Goal: Task Accomplishment & Management: Manage account settings

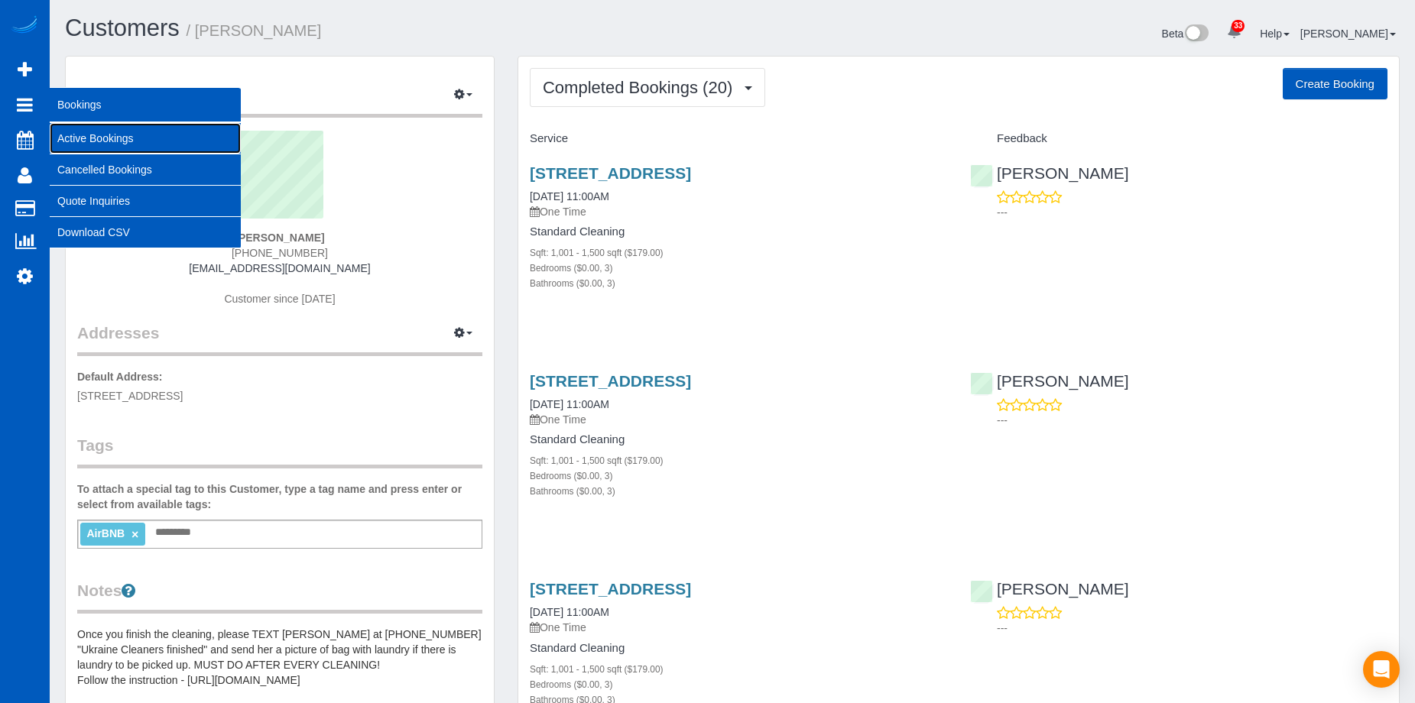
click at [63, 133] on link "Active Bookings" at bounding box center [145, 138] width 191 height 31
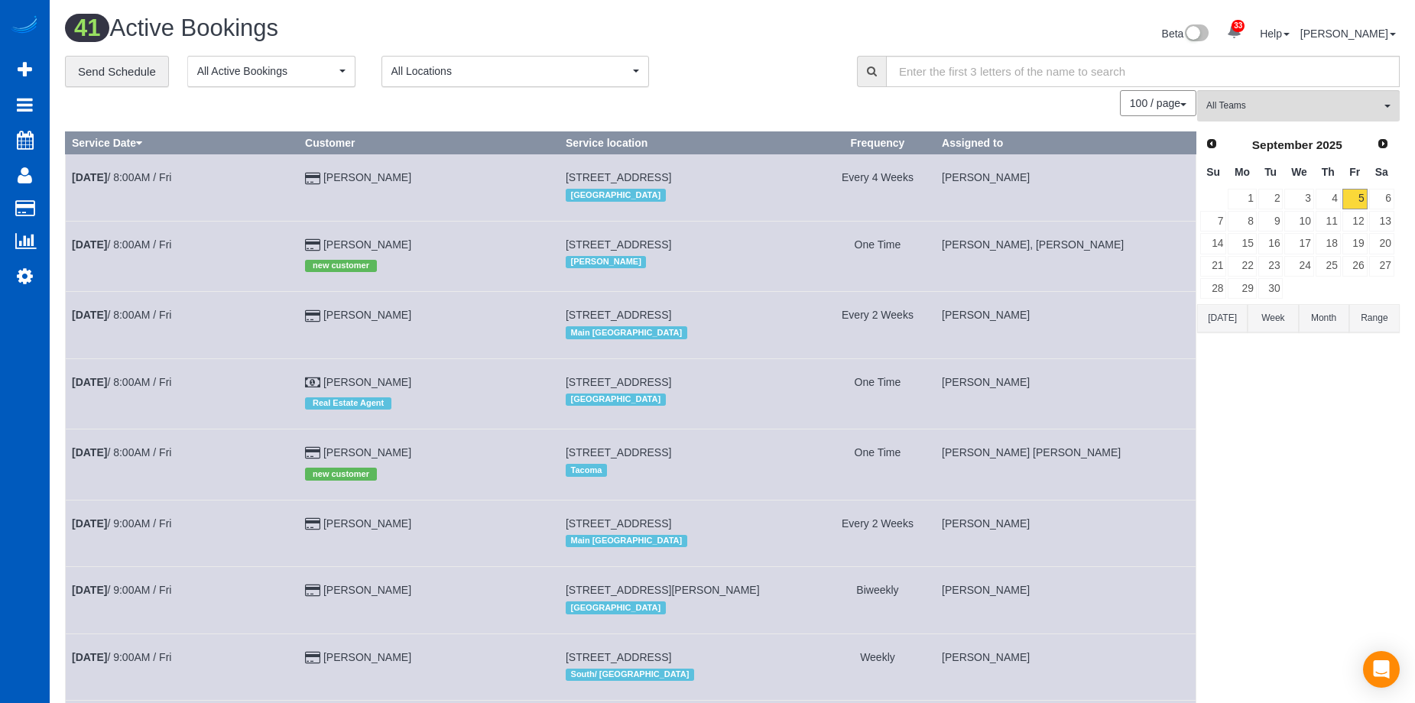
click at [1364, 323] on button "Range" at bounding box center [1374, 318] width 50 height 28
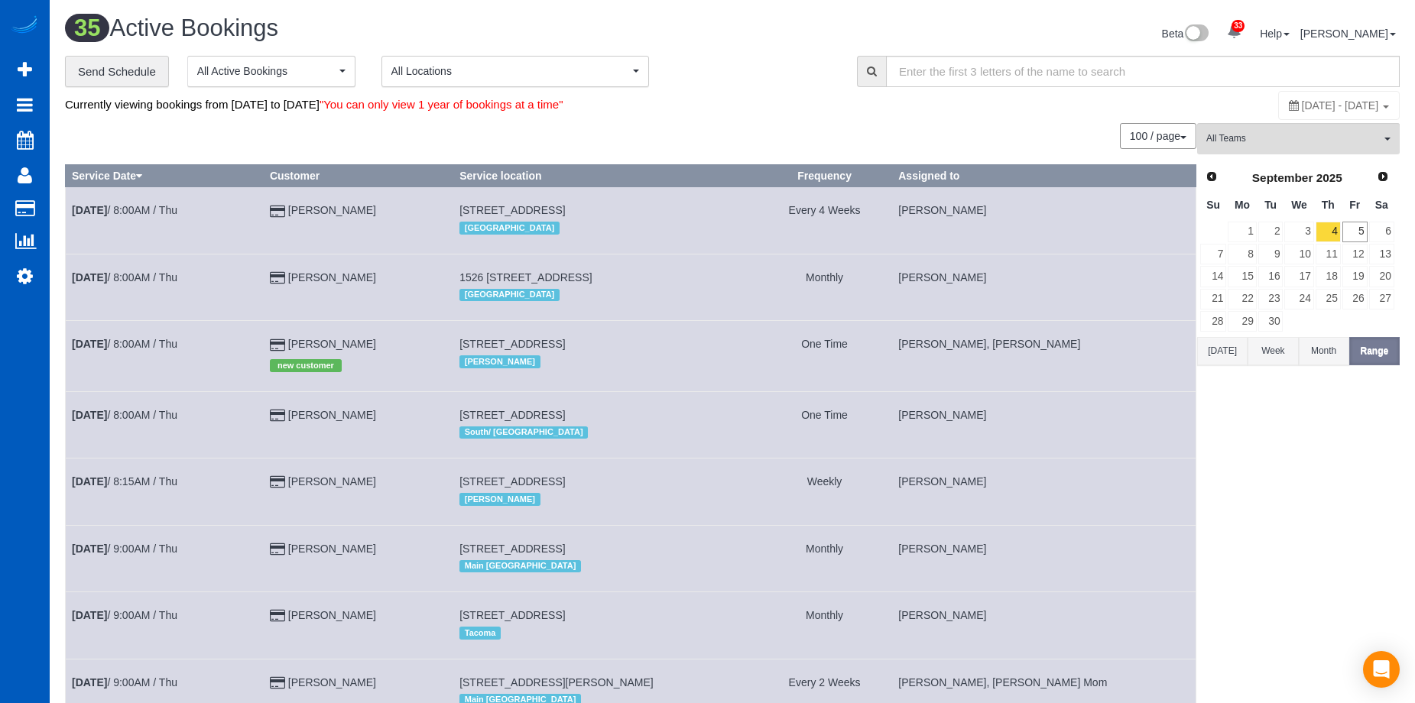
click at [1216, 348] on button "[DATE]" at bounding box center [1222, 351] width 50 height 28
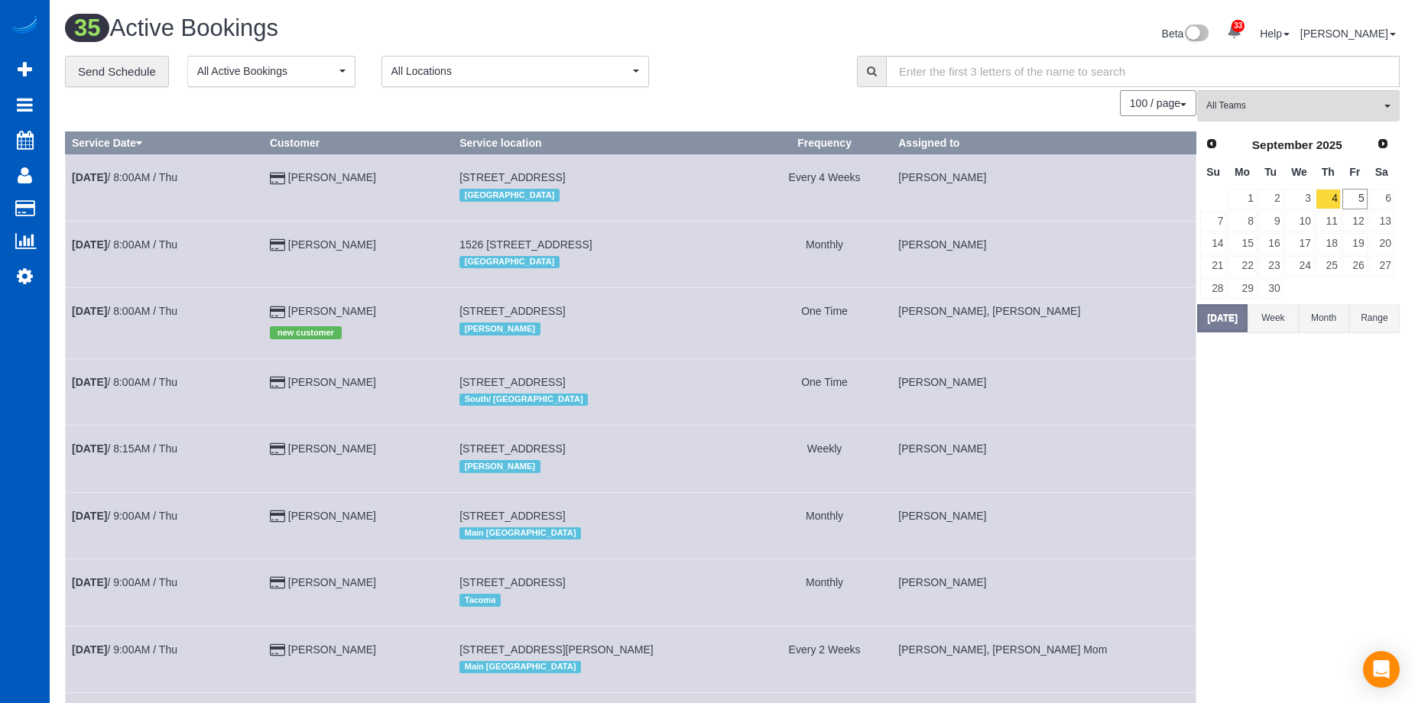
click at [1373, 323] on button "Range" at bounding box center [1374, 318] width 50 height 28
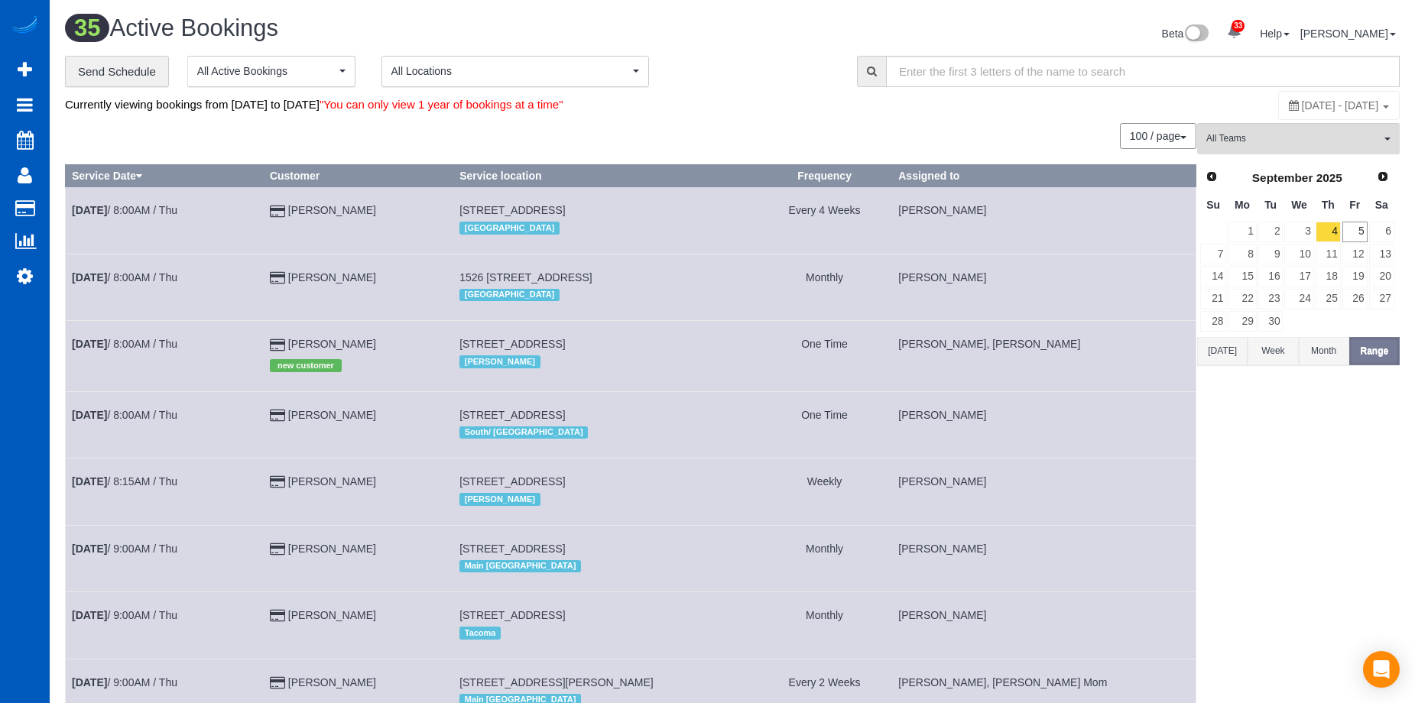
click at [1302, 105] on span "[DATE] - [DATE]" at bounding box center [1340, 105] width 77 height 12
type input "**********"
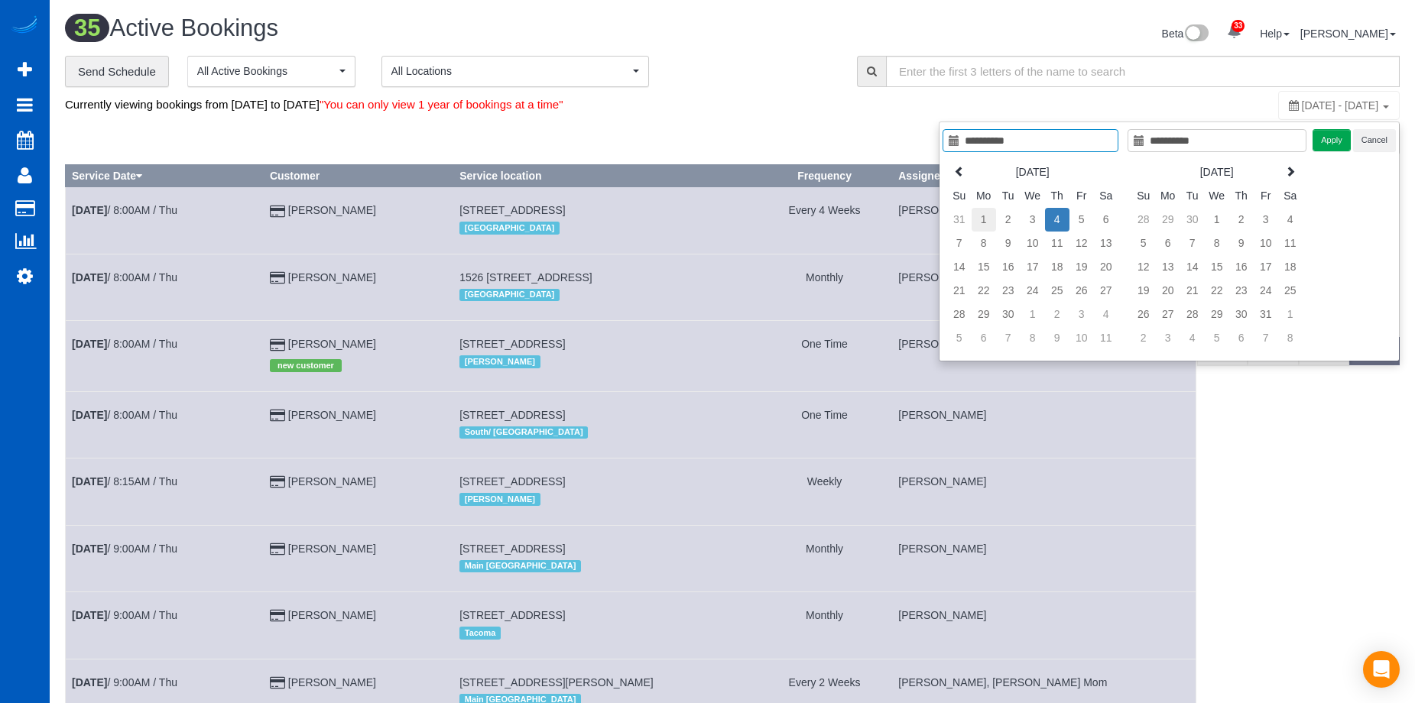
type input "**********"
click at [978, 214] on td "1" at bounding box center [984, 220] width 24 height 24
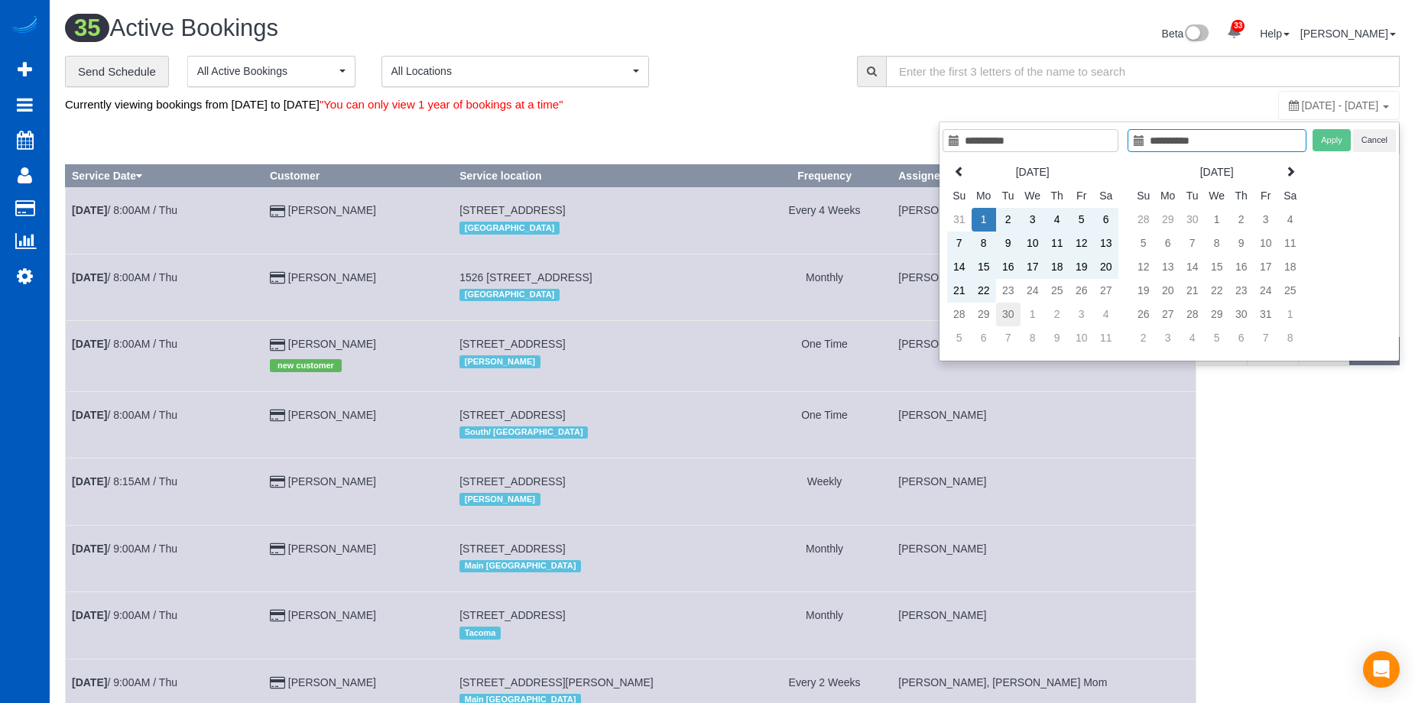
type input "**********"
click at [1004, 312] on td "30" at bounding box center [1008, 315] width 24 height 24
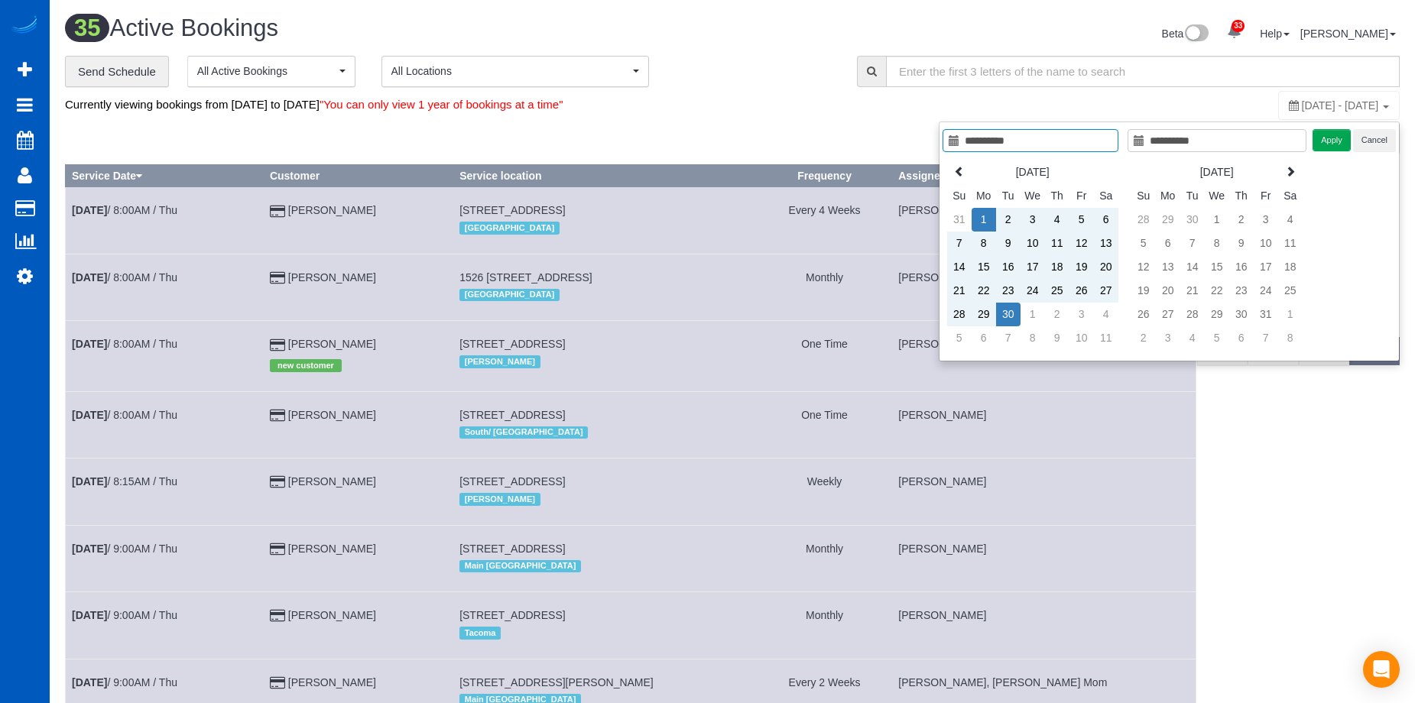
type input "**********"
click at [1329, 133] on button "Apply" at bounding box center [1332, 140] width 38 height 22
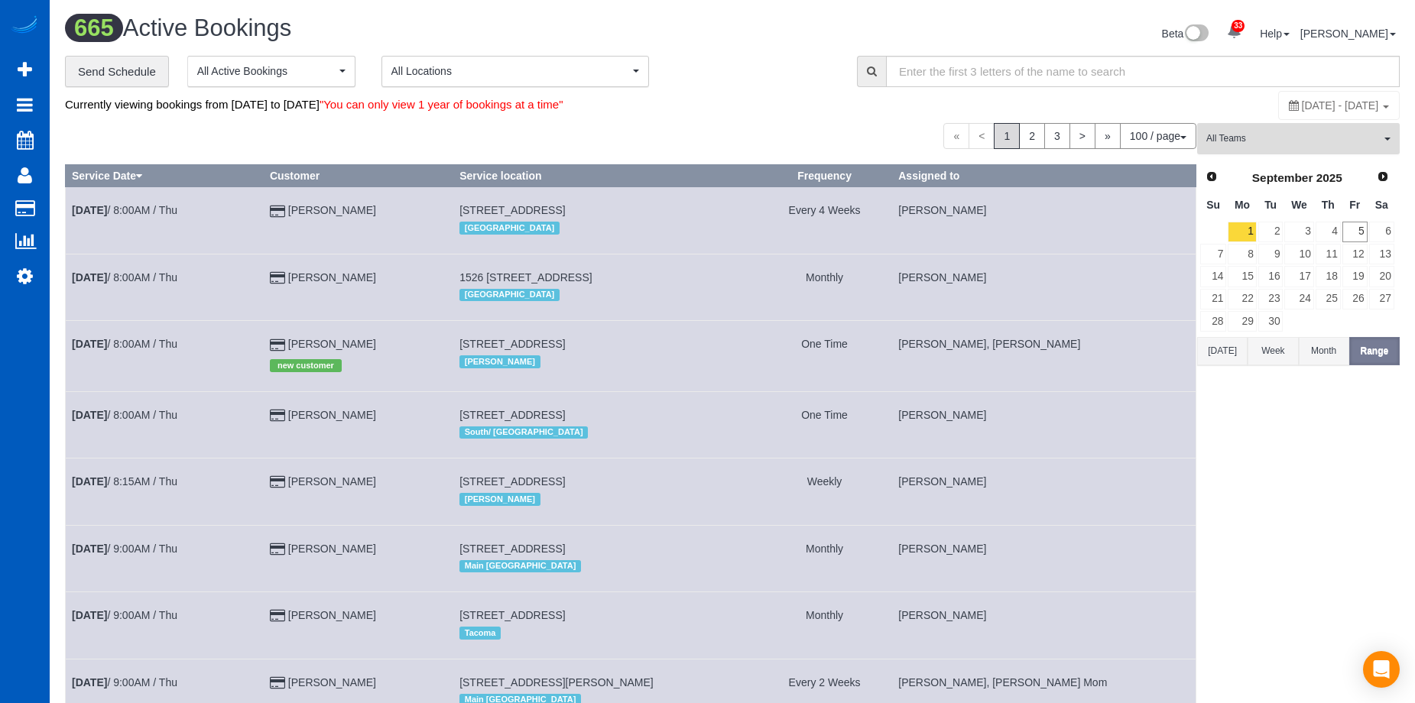
click at [1295, 133] on span "All Teams" at bounding box center [1293, 138] width 174 height 13
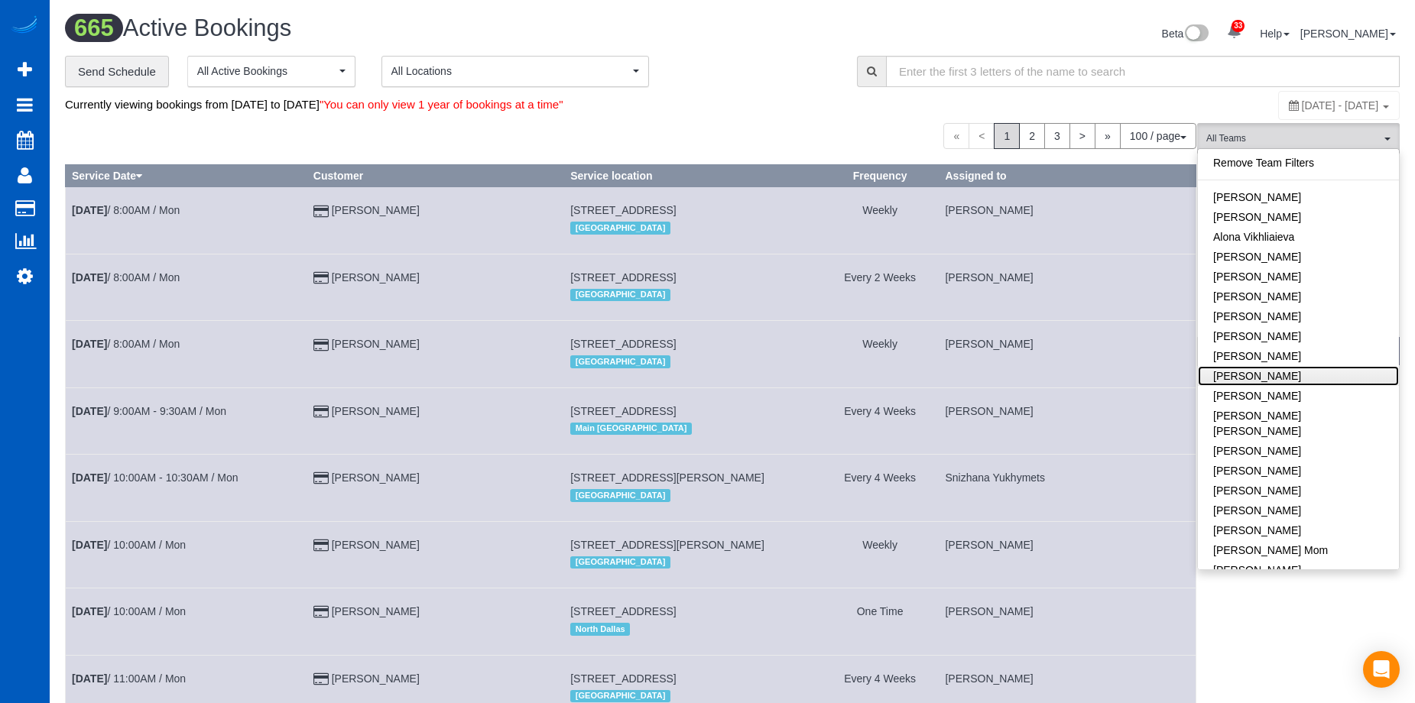
click at [1290, 376] on link "[PERSON_NAME]" at bounding box center [1298, 376] width 201 height 20
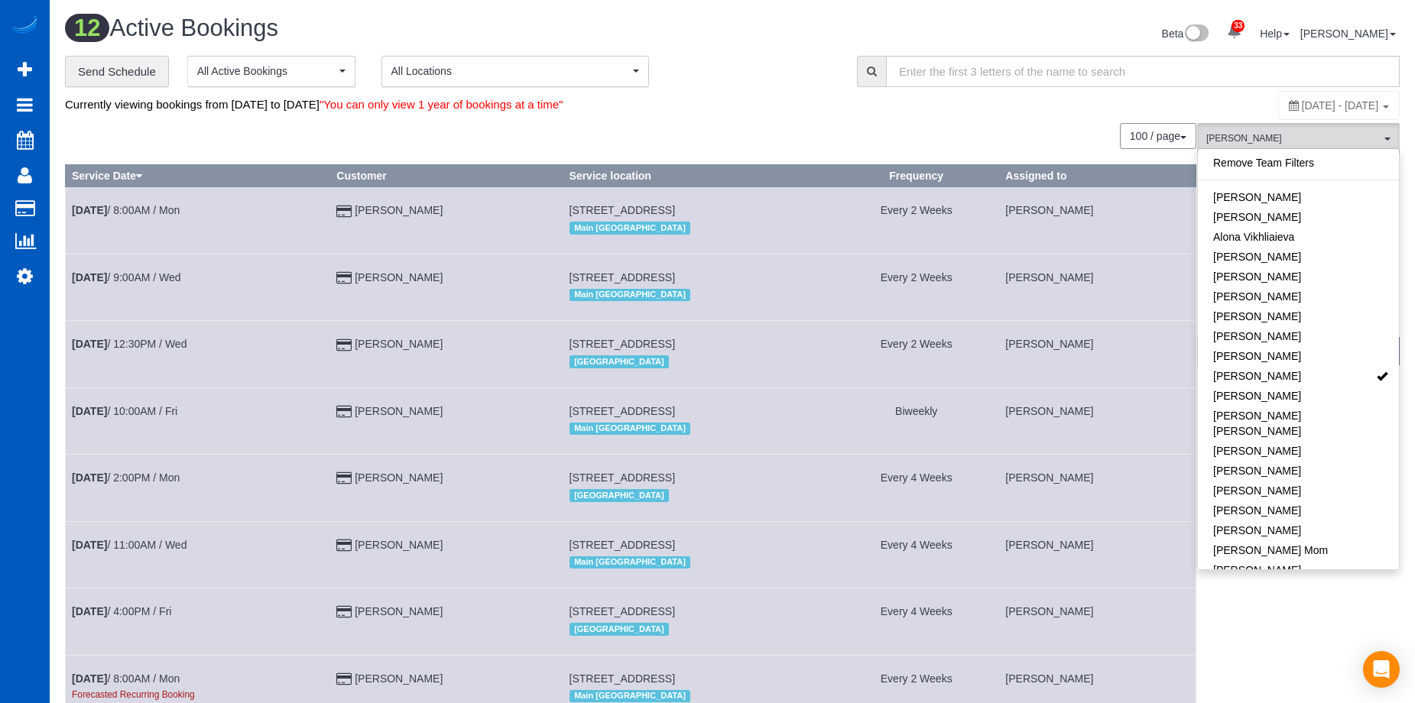
click at [821, 102] on div "Currently viewing bookings from [DATE] to [DATE] "You can only view 1 year of b…" at bounding box center [510, 104] width 890 height 29
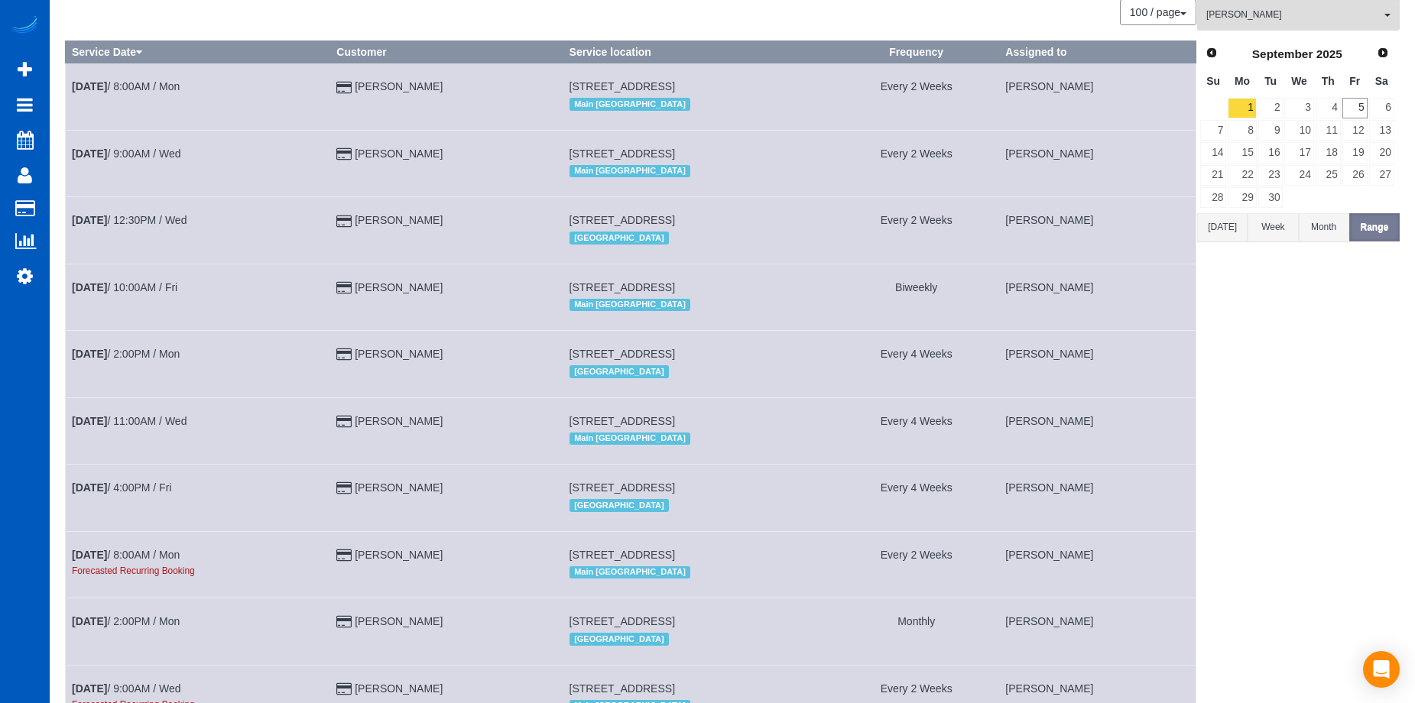
scroll to position [86, 0]
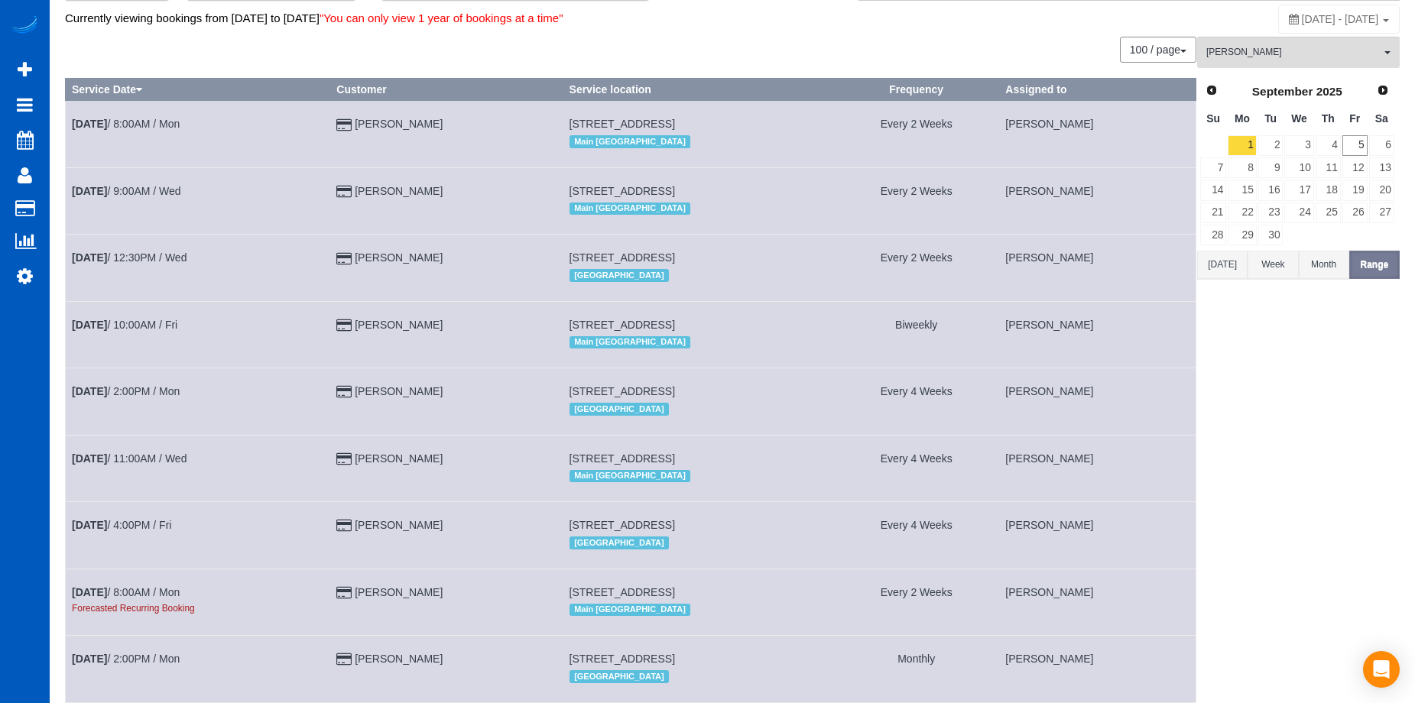
click at [755, 27] on div "Currently viewing bookings from September 01, 2025 to September 30, 2025 "You c…" at bounding box center [510, 18] width 890 height 29
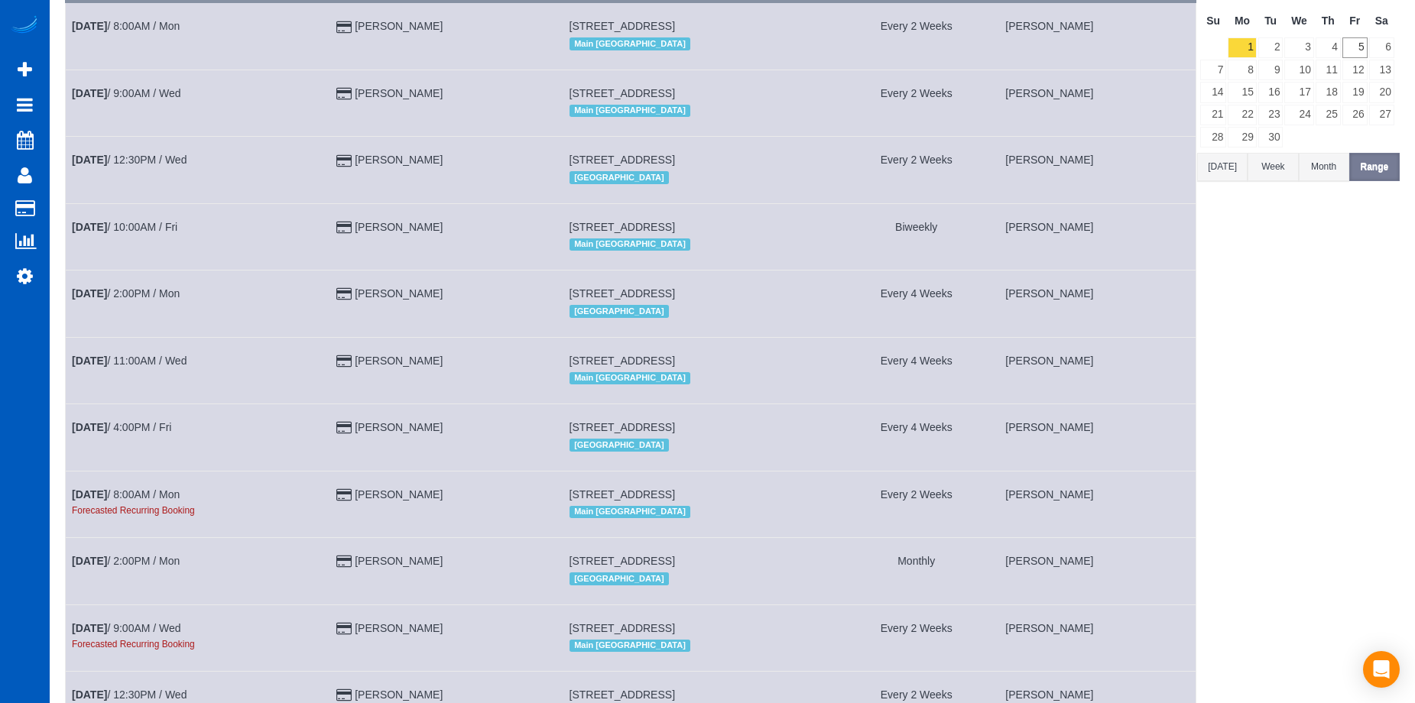
scroll to position [0, 0]
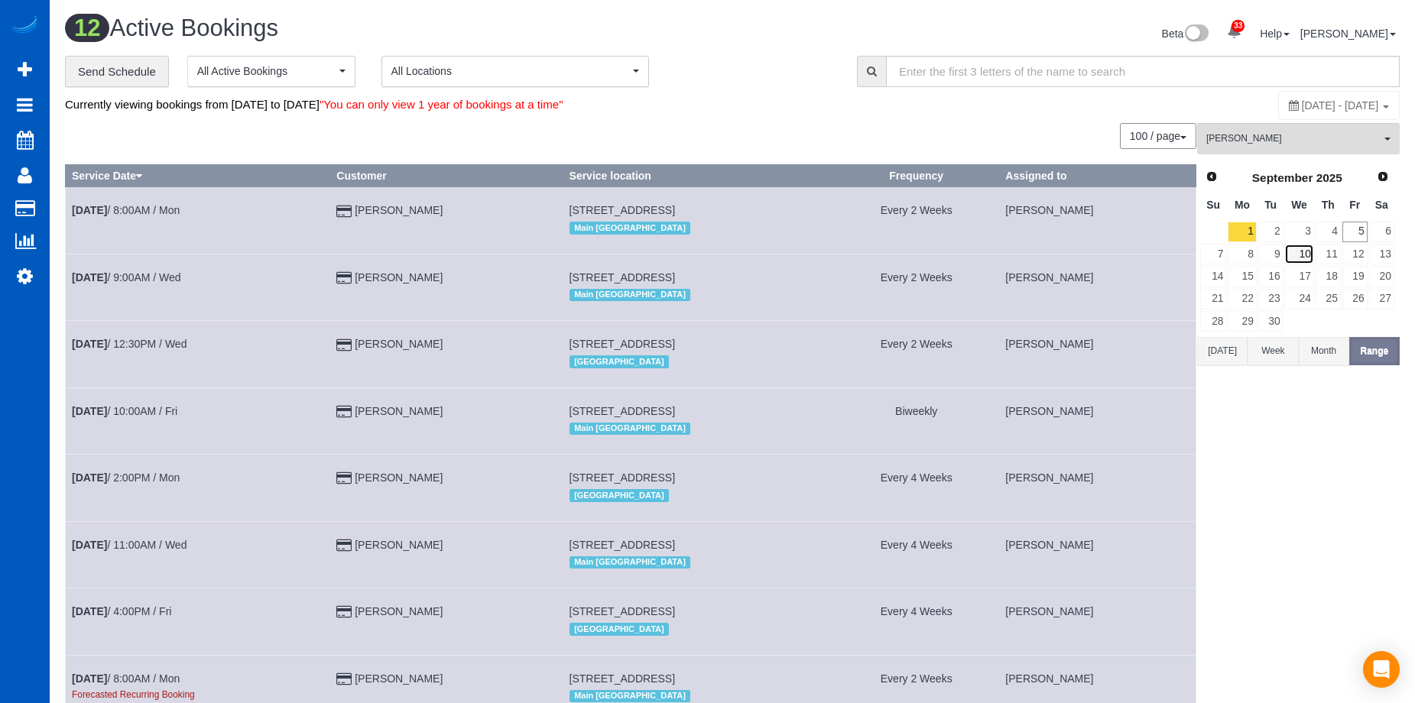
click at [1306, 255] on link "10" at bounding box center [1298, 254] width 29 height 21
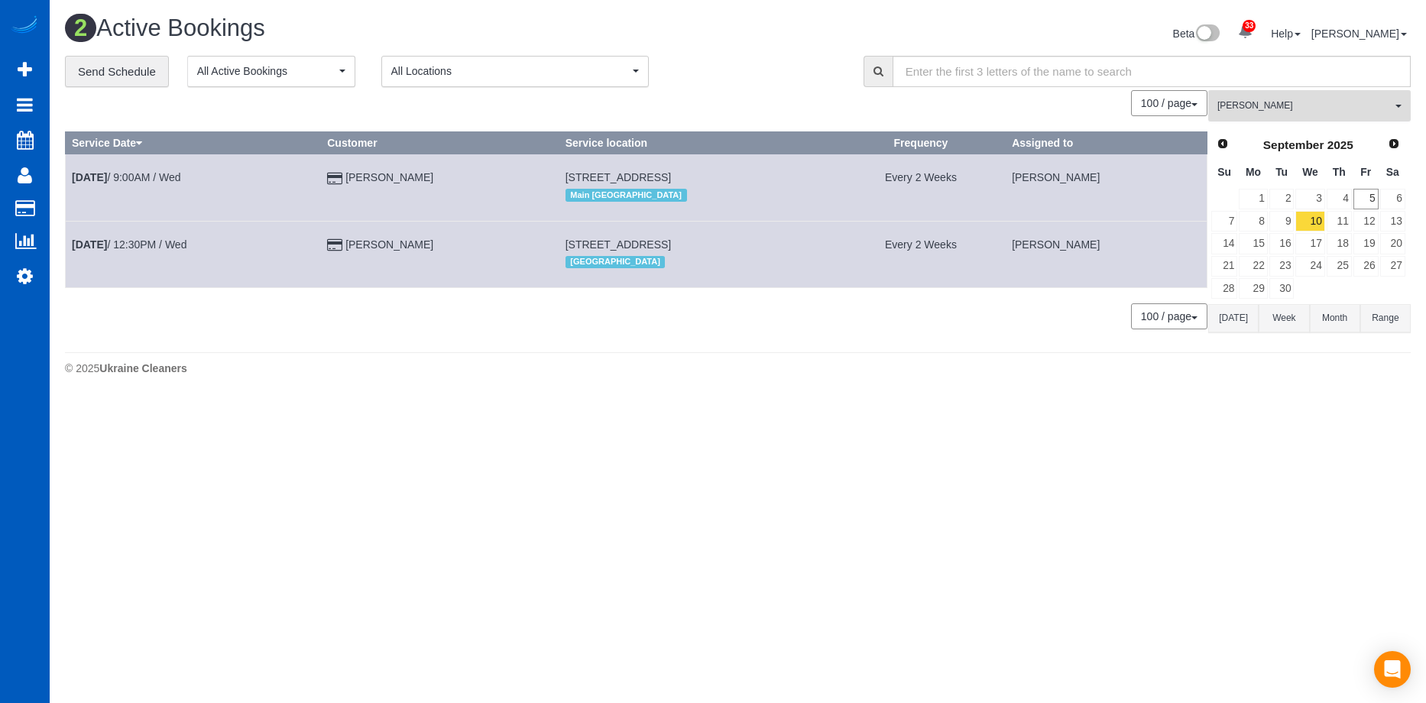
click at [1263, 109] on span "[PERSON_NAME]" at bounding box center [1305, 105] width 174 height 13
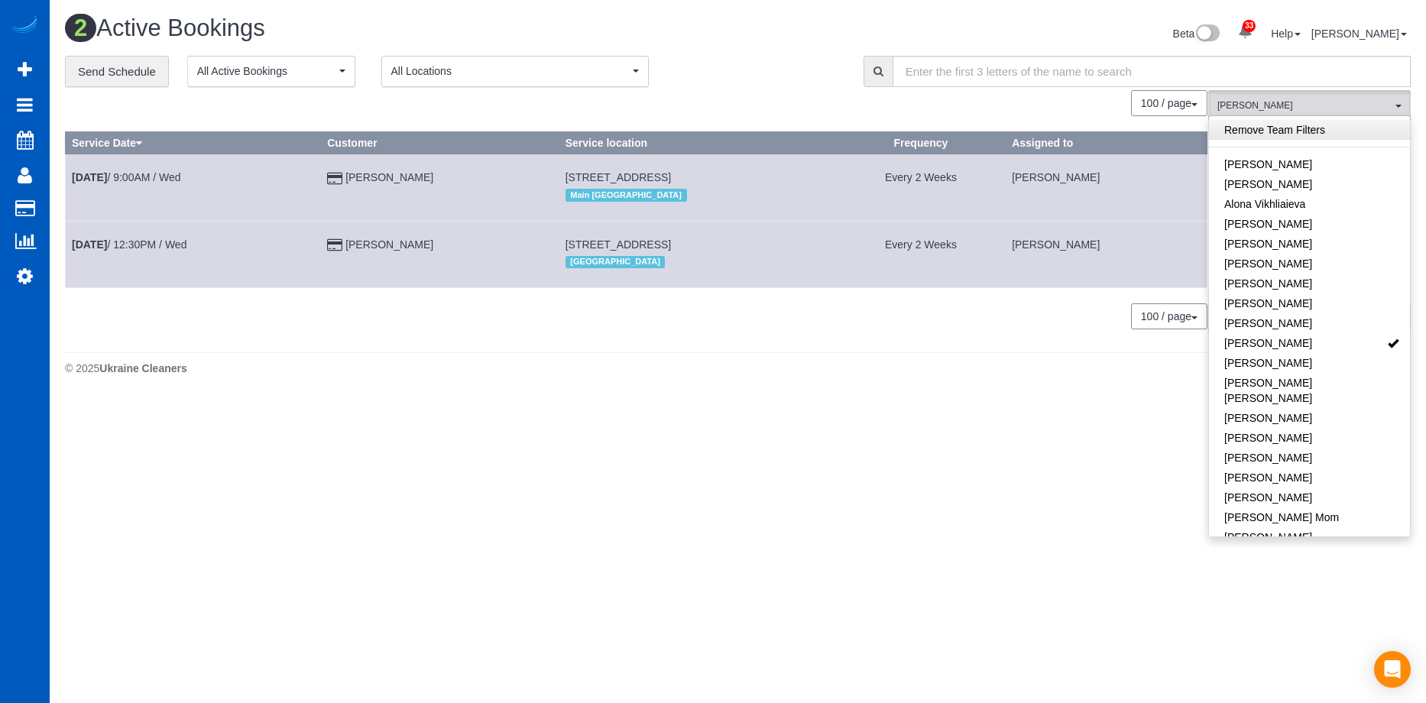
click at [1287, 125] on link "Remove Team Filters" at bounding box center [1309, 130] width 201 height 20
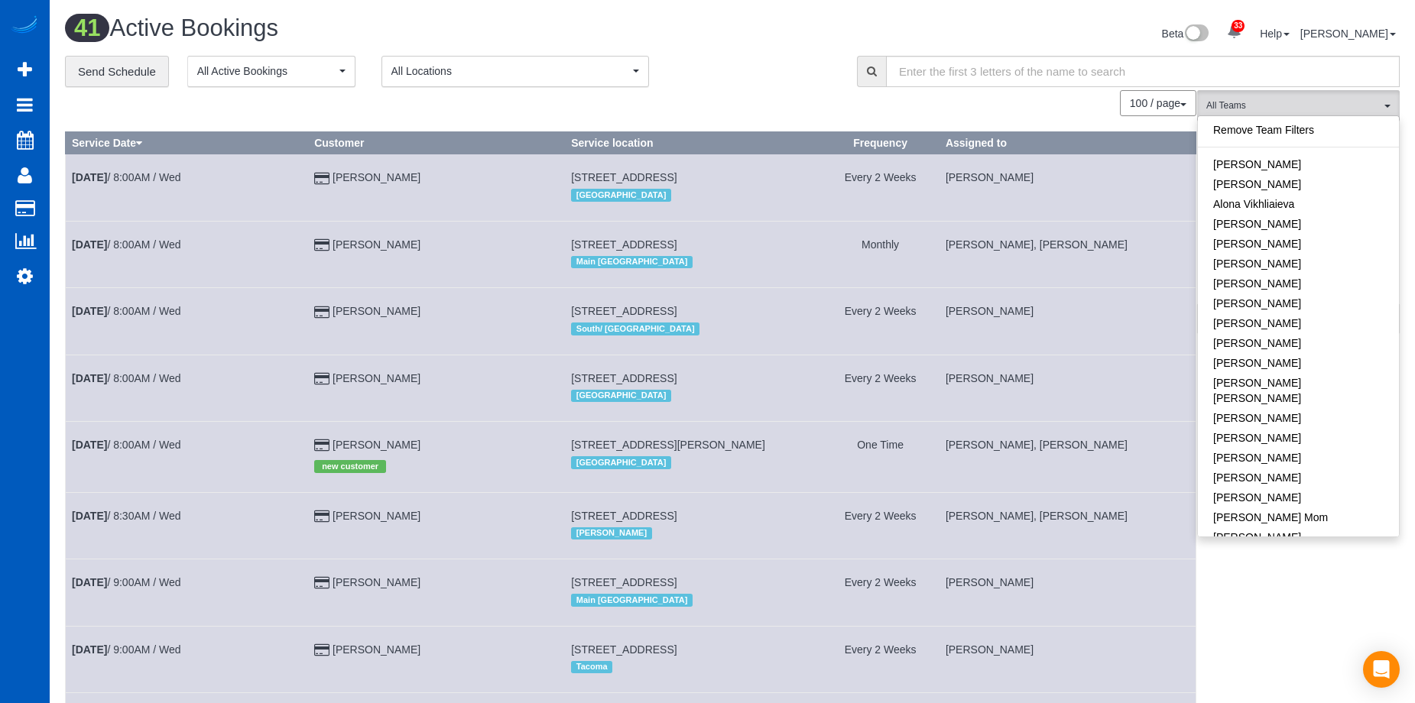
click at [806, 76] on div "**********" at bounding box center [449, 72] width 769 height 32
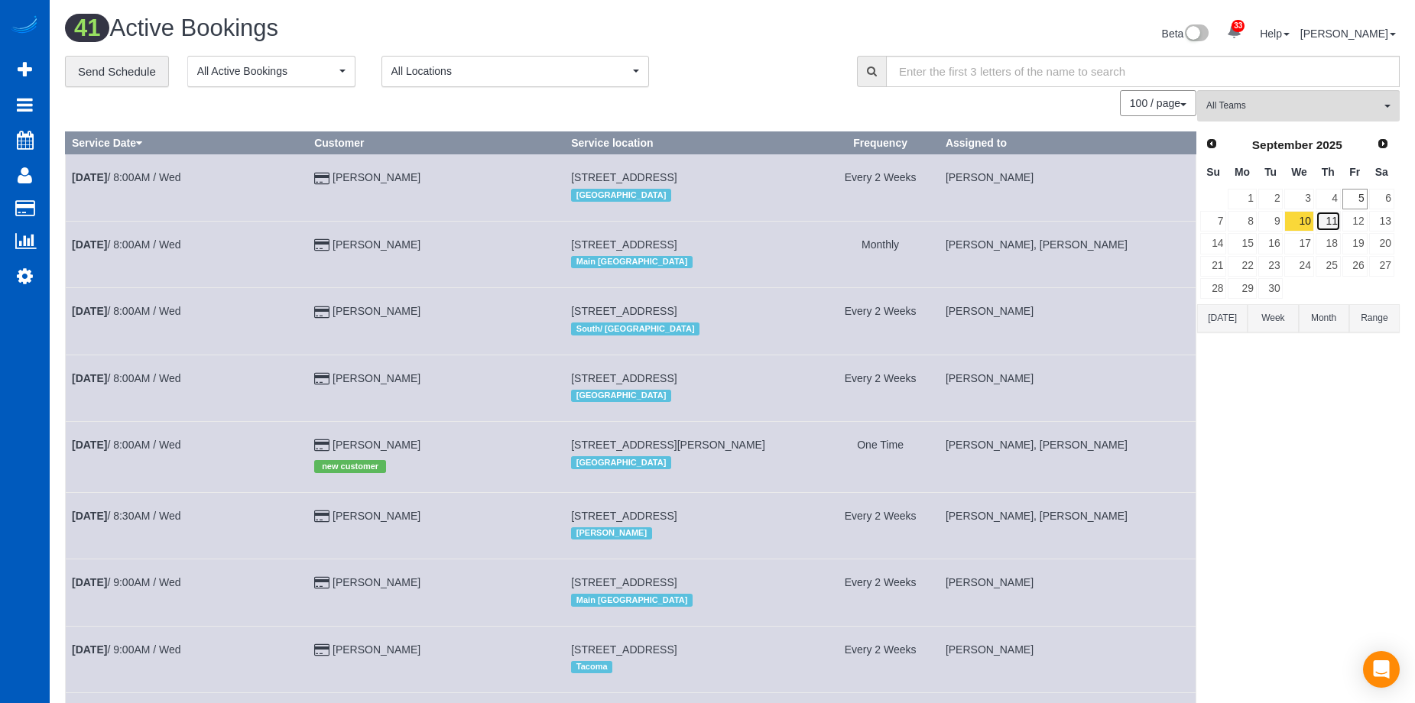
click at [1324, 221] on link "11" at bounding box center [1328, 221] width 25 height 21
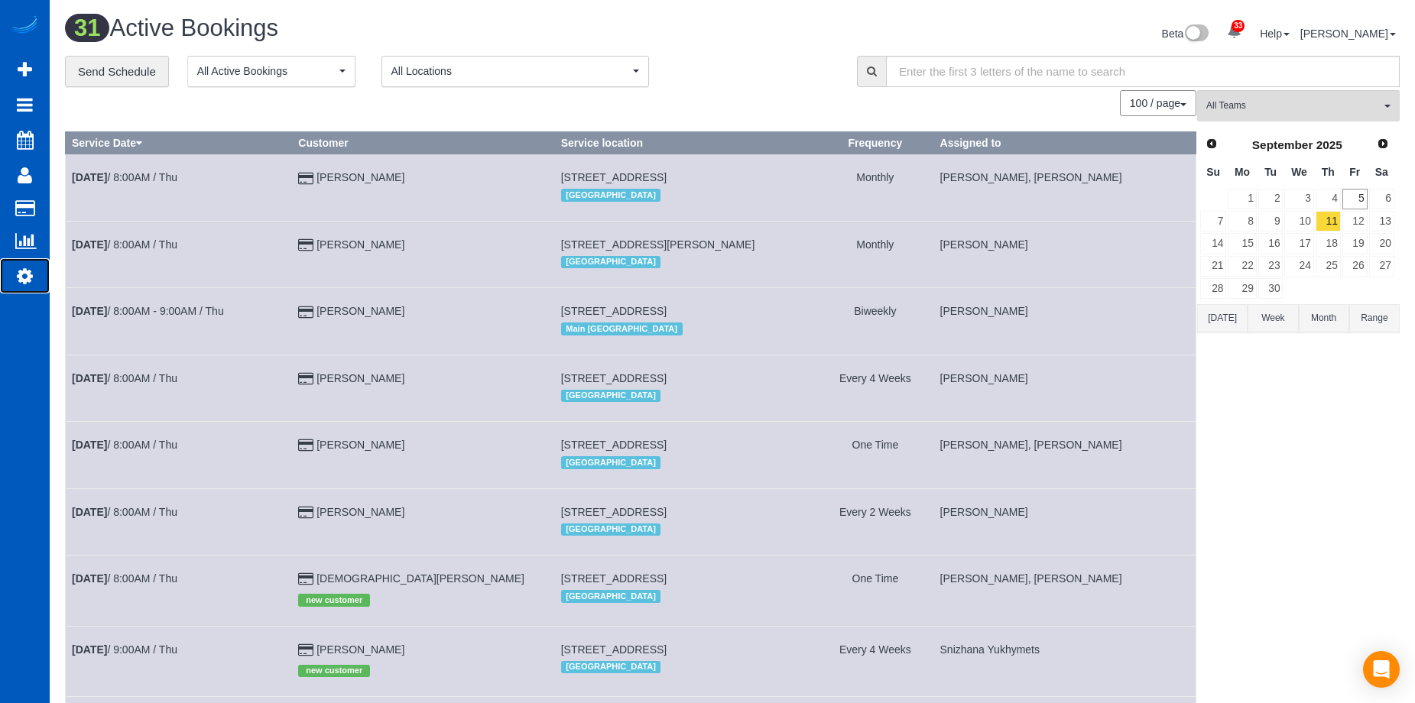
click at [28, 271] on icon at bounding box center [25, 276] width 16 height 18
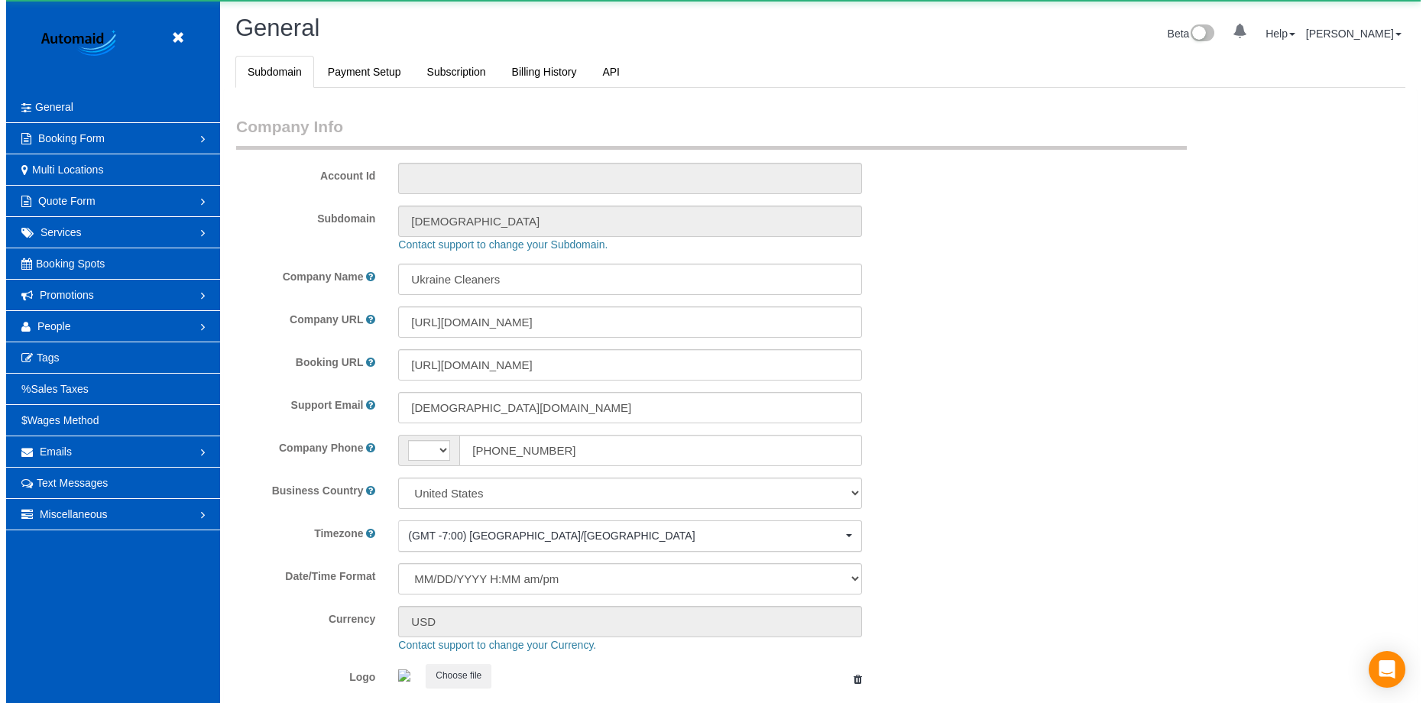
scroll to position [3362, 1415]
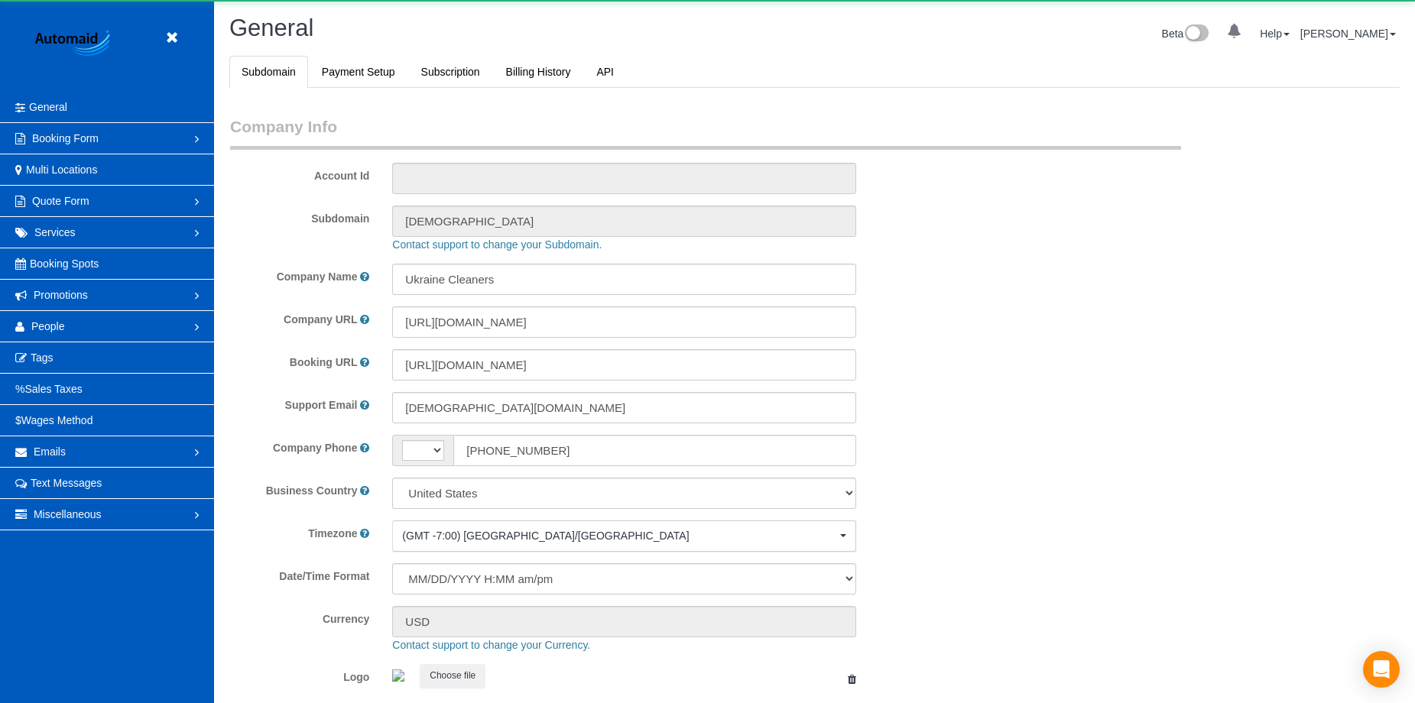
select select "string:US"
select select "1"
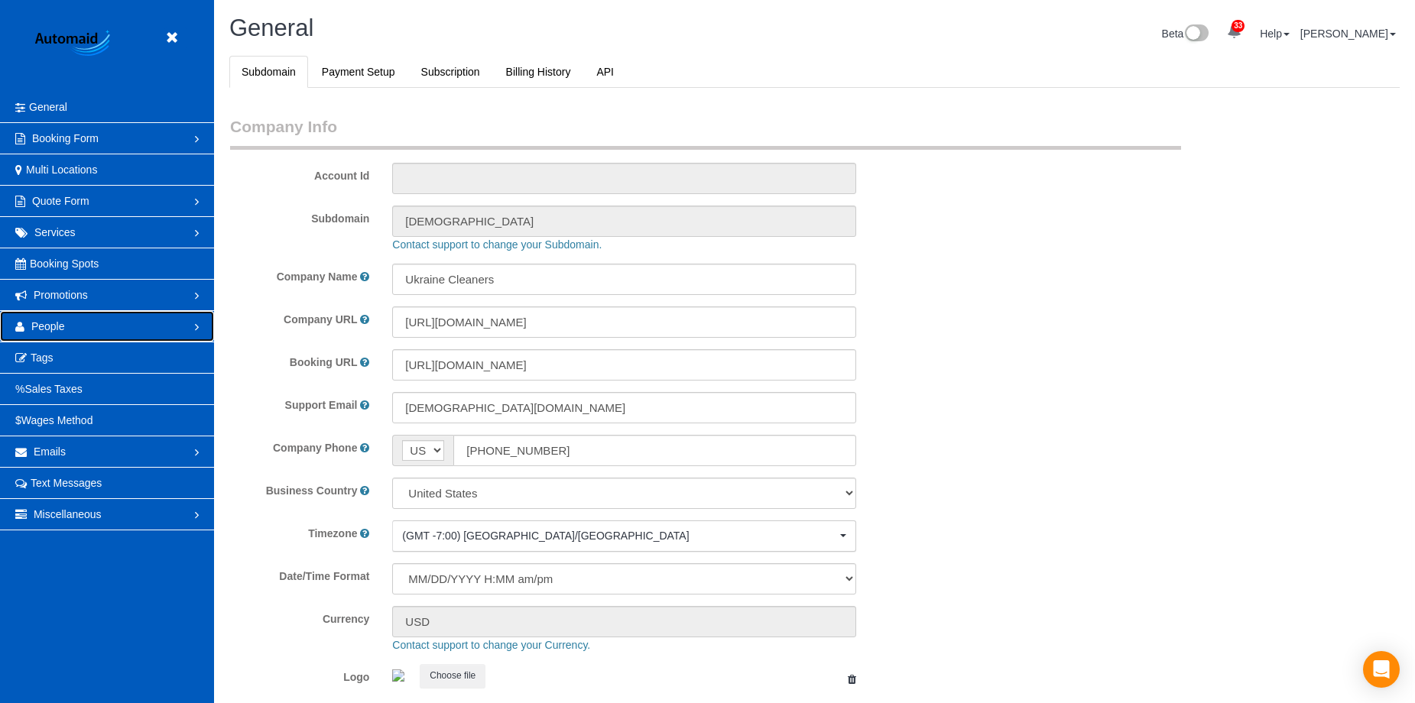
click at [104, 323] on link "People" at bounding box center [107, 326] width 214 height 31
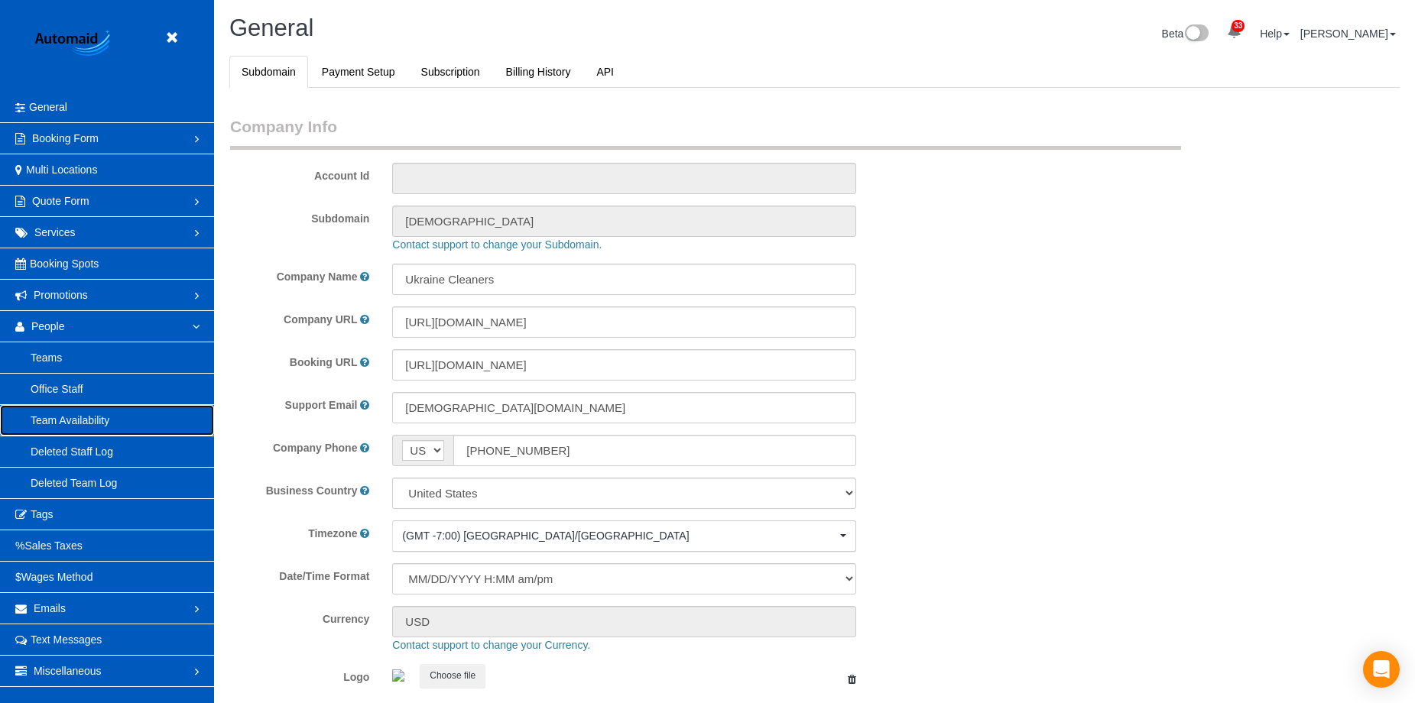
click at [102, 409] on link "Team Availability" at bounding box center [107, 420] width 214 height 31
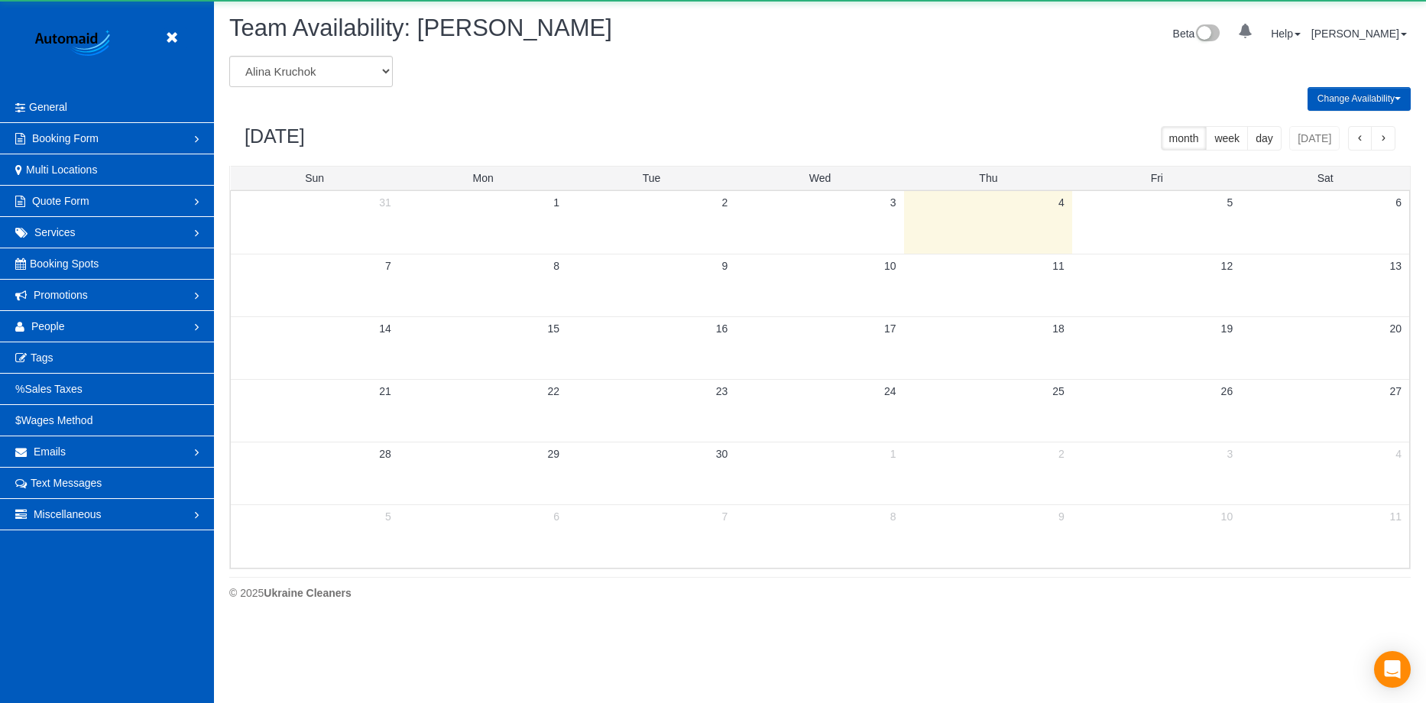
scroll to position [622, 1426]
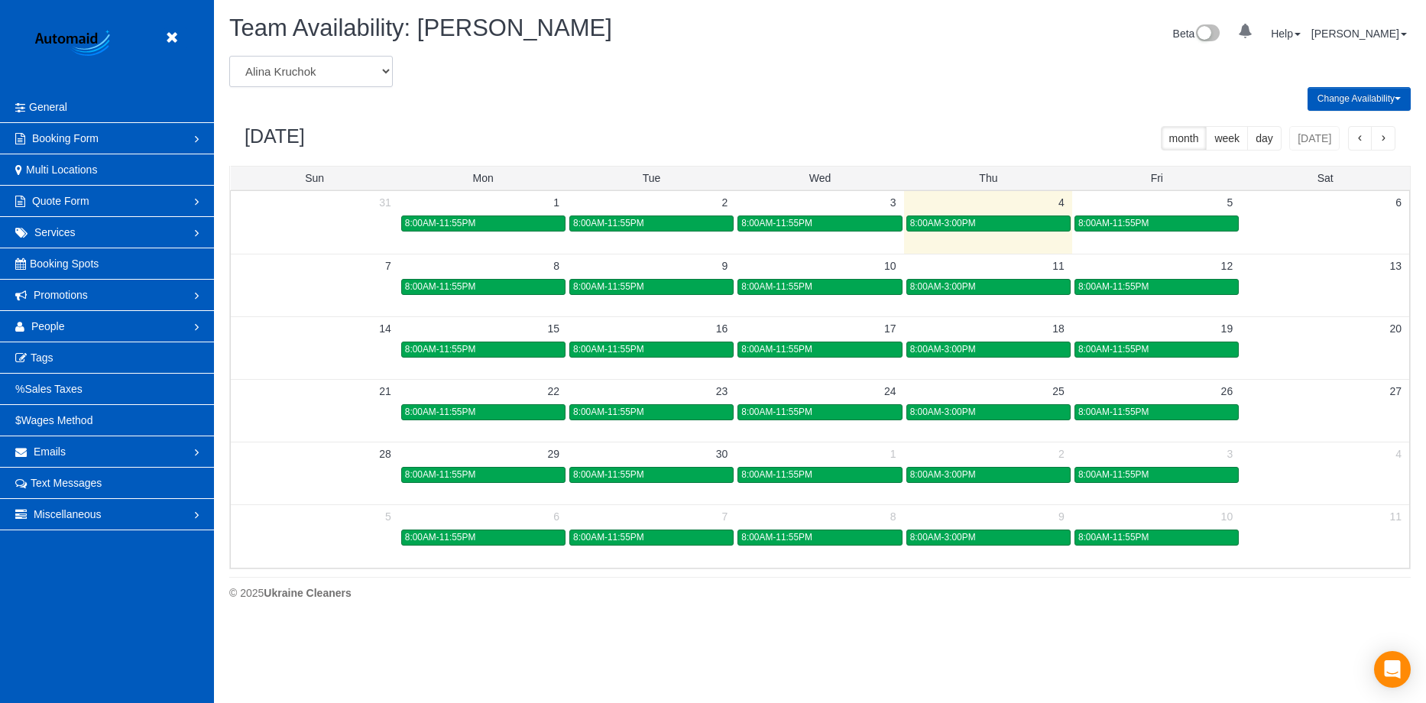
click at [366, 78] on select "Alina Kruchok Alona Tarasiuk Alona Vikhliaieva Anastasiia Demchenko Anastasiia …" at bounding box center [311, 71] width 164 height 31
select select "number:989"
click at [229, 56] on select "Alina Kruchok Alona Tarasiuk Alona Vikhliaieva Anastasiia Demchenko Anastasiia …" at bounding box center [311, 71] width 164 height 31
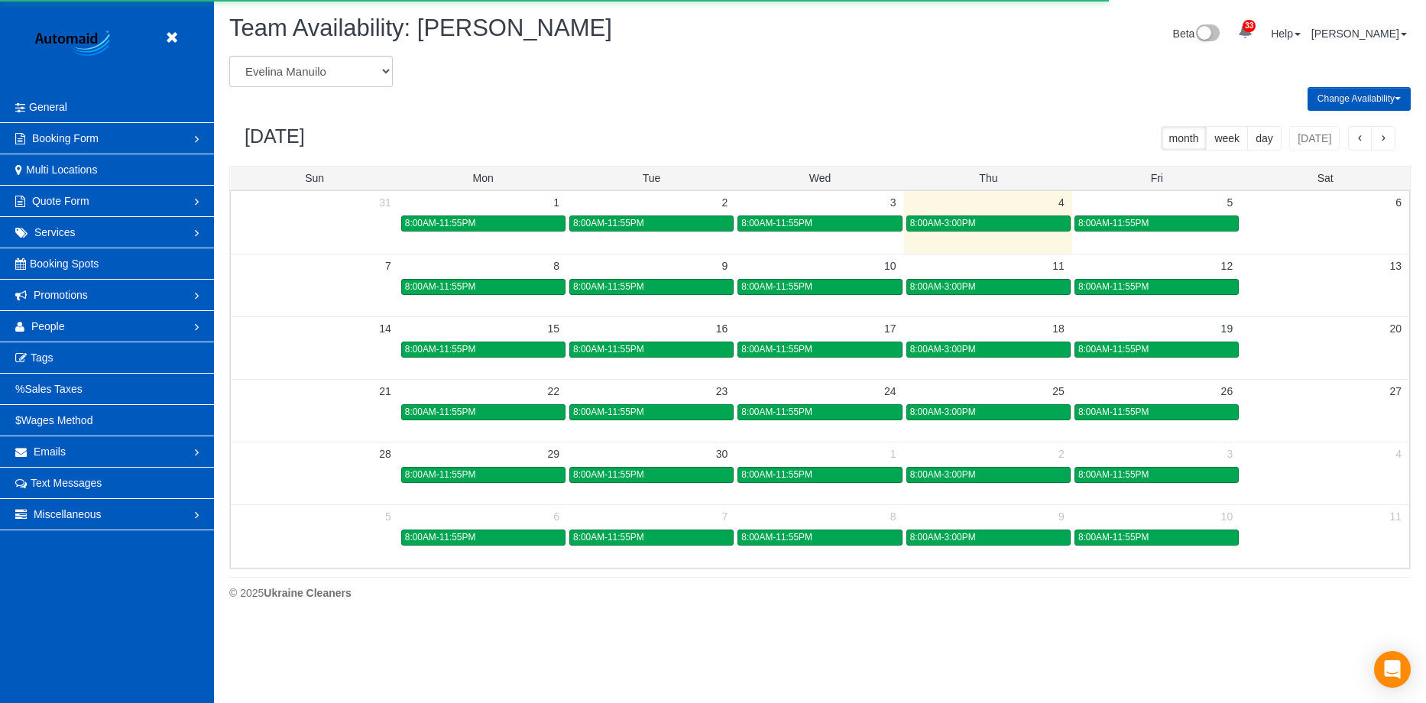
scroll to position [75821, 75017]
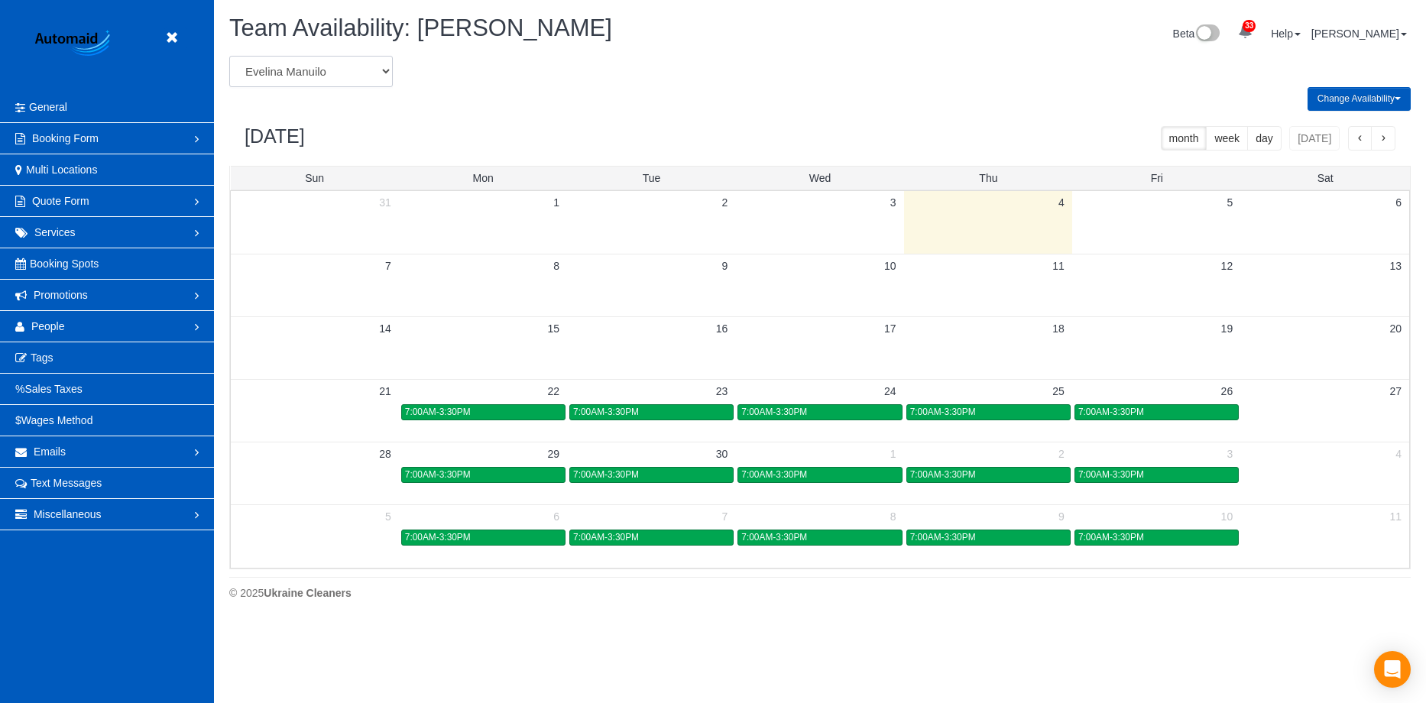
click at [349, 59] on select "Alina Kruchok Alona Tarasiuk Alona Vikhliaieva Anastasiia Demchenko Anastasiia …" at bounding box center [311, 71] width 164 height 31
click at [173, 38] on icon at bounding box center [171, 37] width 19 height 19
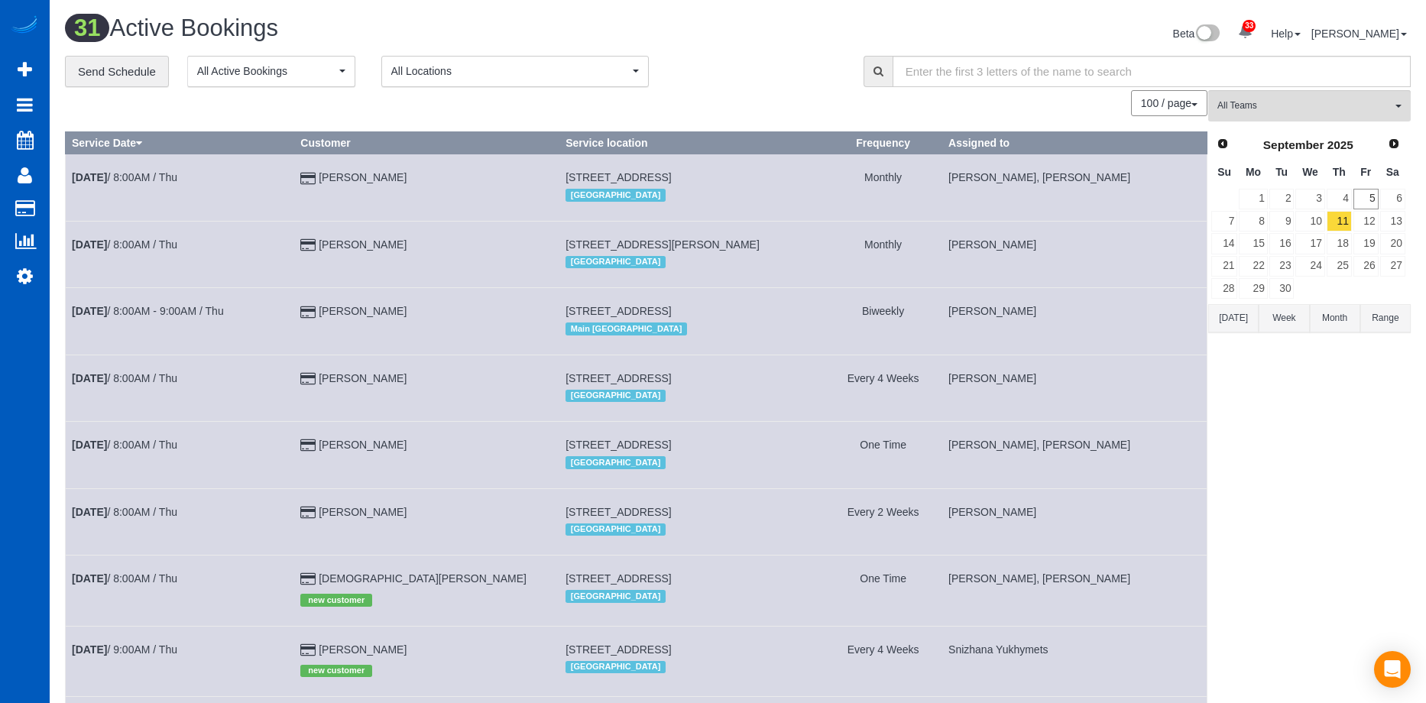
scroll to position [2361, 1415]
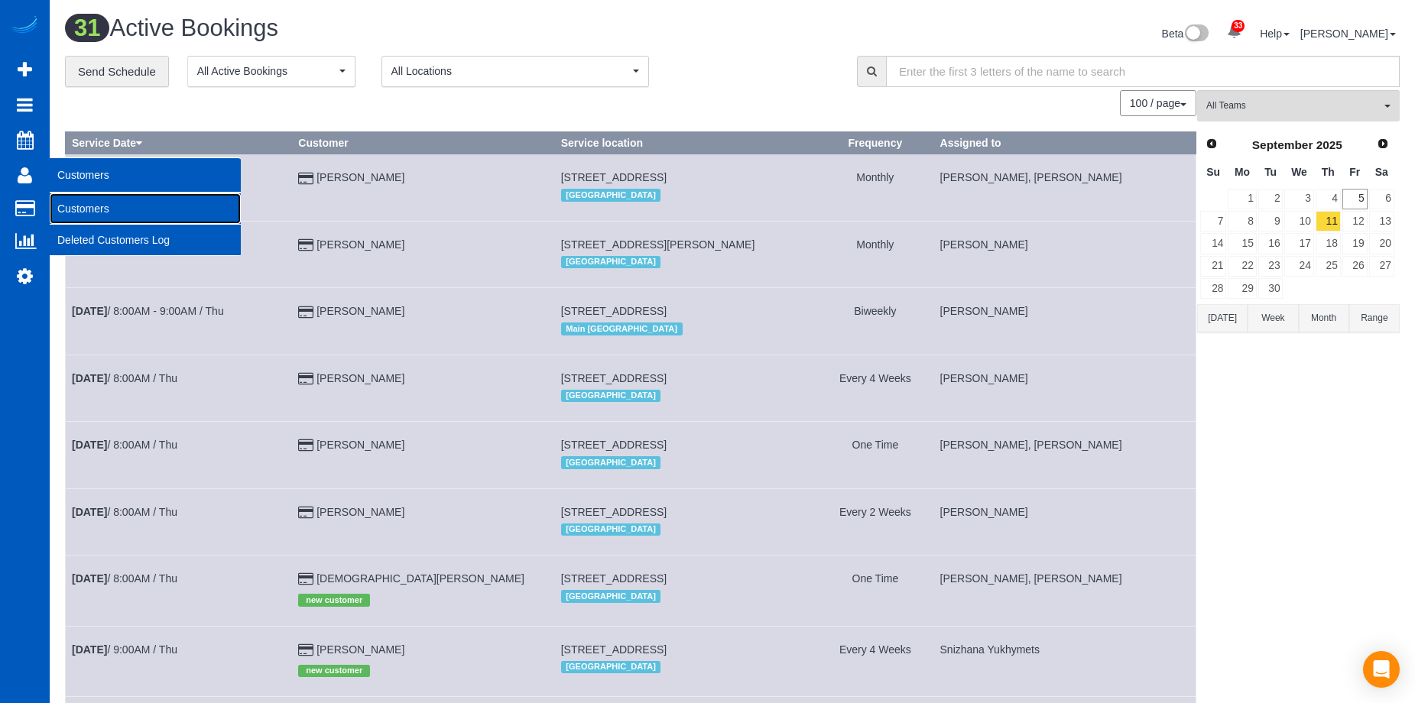
click at [88, 208] on link "Customers" at bounding box center [145, 208] width 191 height 31
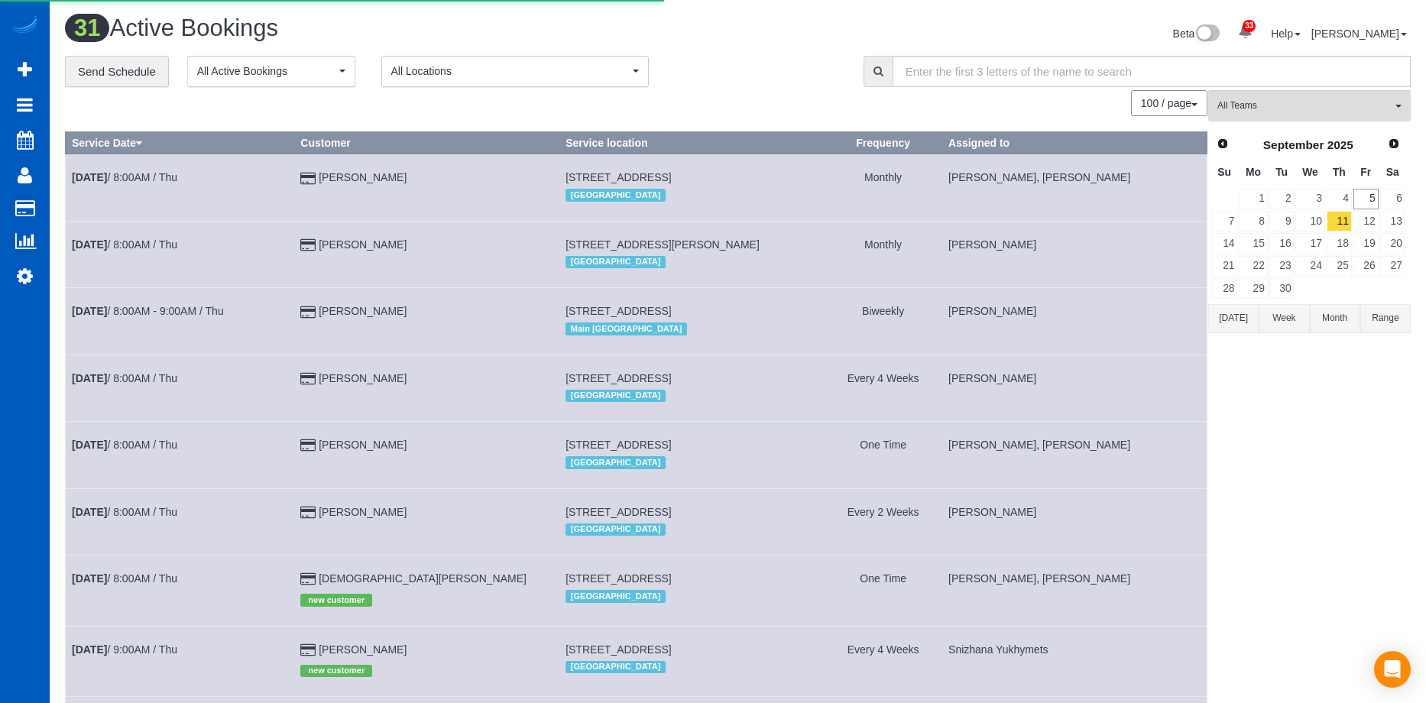
scroll to position [270, 1426]
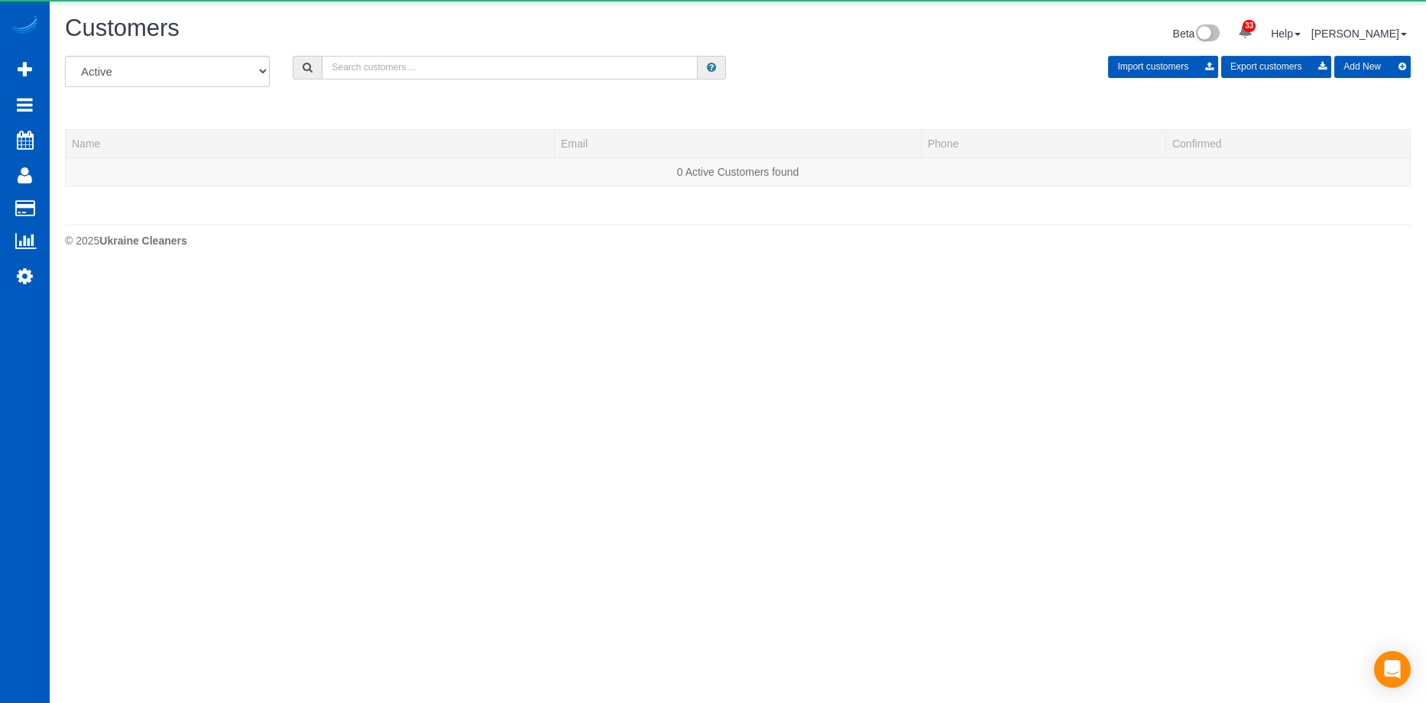
click at [453, 64] on input "text" at bounding box center [510, 68] width 376 height 24
paste input "KELLYPARKER1021@gmail.com"
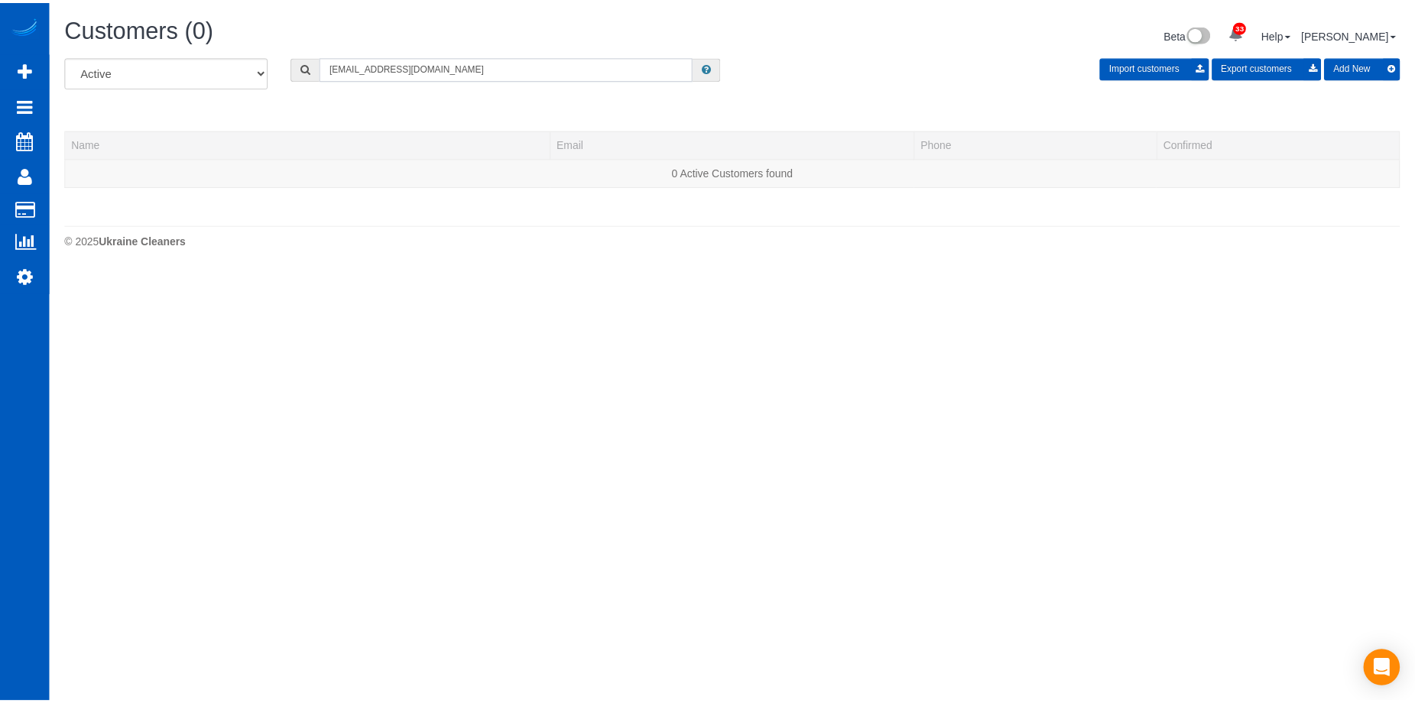
scroll to position [76173, 75017]
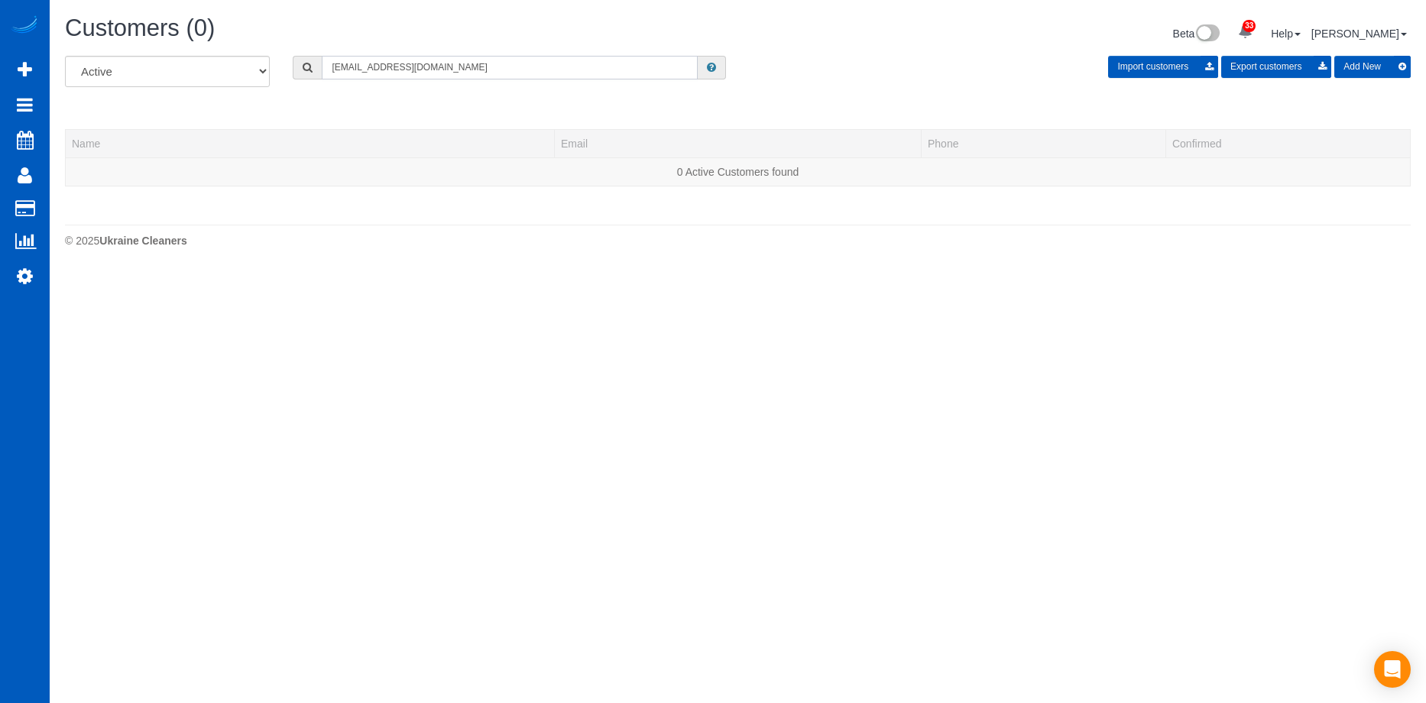
type input "KELLYPARKER1021@gmail.com"
click at [1392, 70] on button "Add New" at bounding box center [1373, 67] width 76 height 22
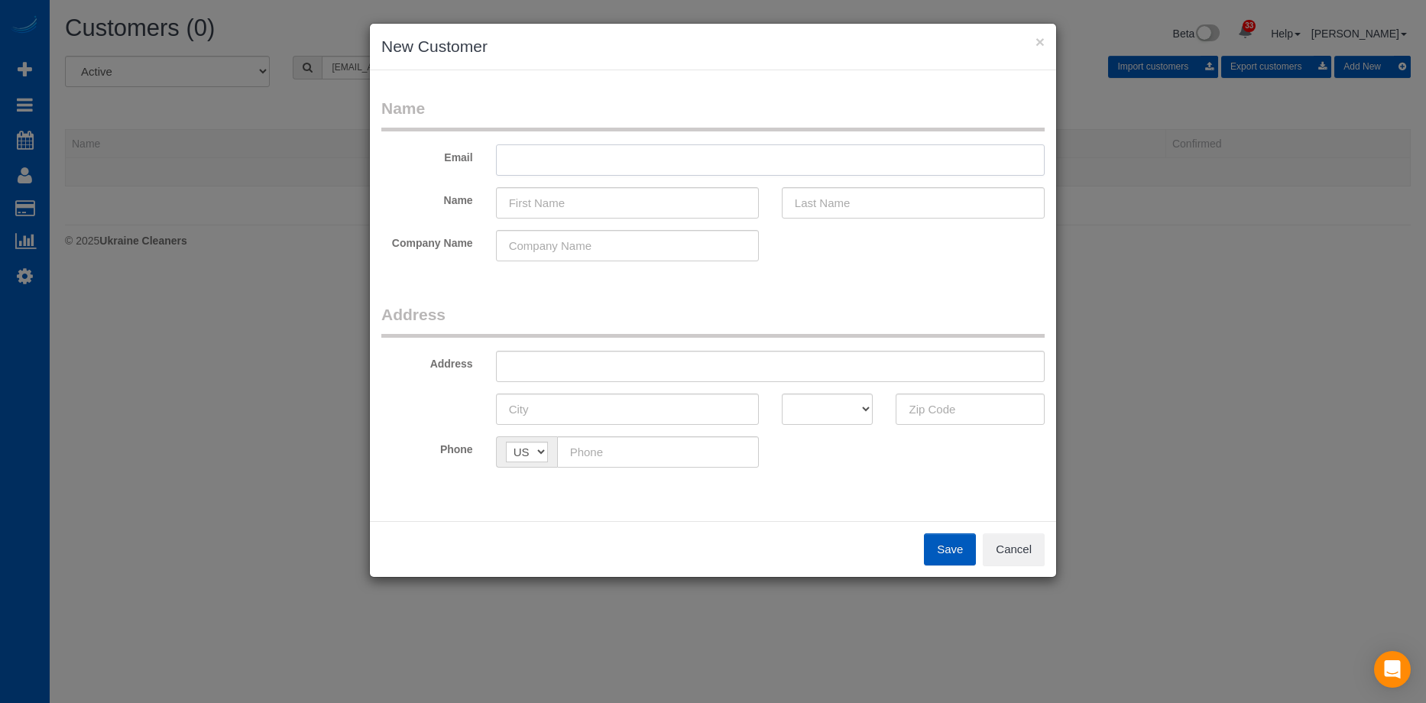
click at [570, 148] on input "text" at bounding box center [770, 159] width 549 height 31
paste input "KELLYPARKER1021@gmail.com"
type input "KELLYPARKER1021@gmail.com"
click at [566, 206] on input "text" at bounding box center [627, 202] width 263 height 31
paste input "Kelly Parker"
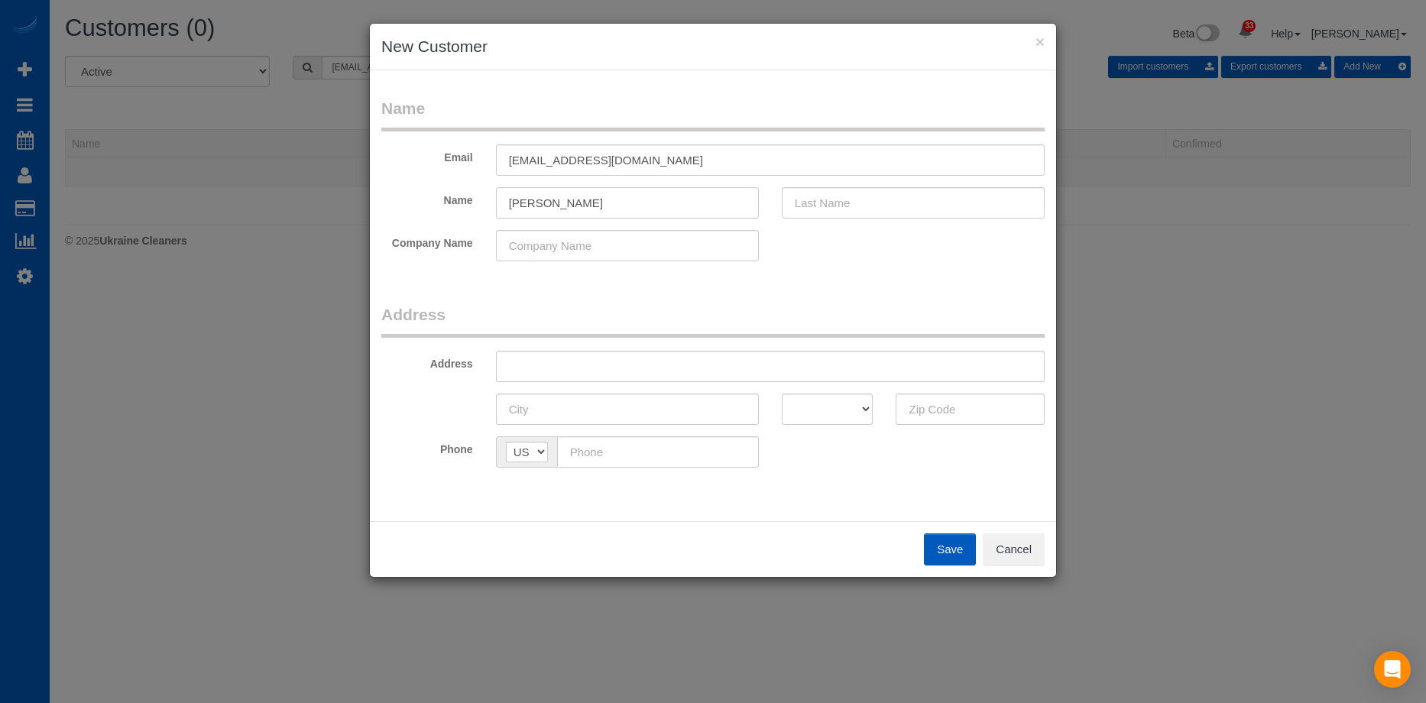
drag, startPoint x: 539, startPoint y: 204, endPoint x: 645, endPoint y: 204, distance: 106.3
click at [645, 204] on input "Kelly Parker" at bounding box center [627, 202] width 263 height 31
type input "Kelly"
click at [857, 208] on input "text" at bounding box center [913, 202] width 263 height 31
paste input "Parker"
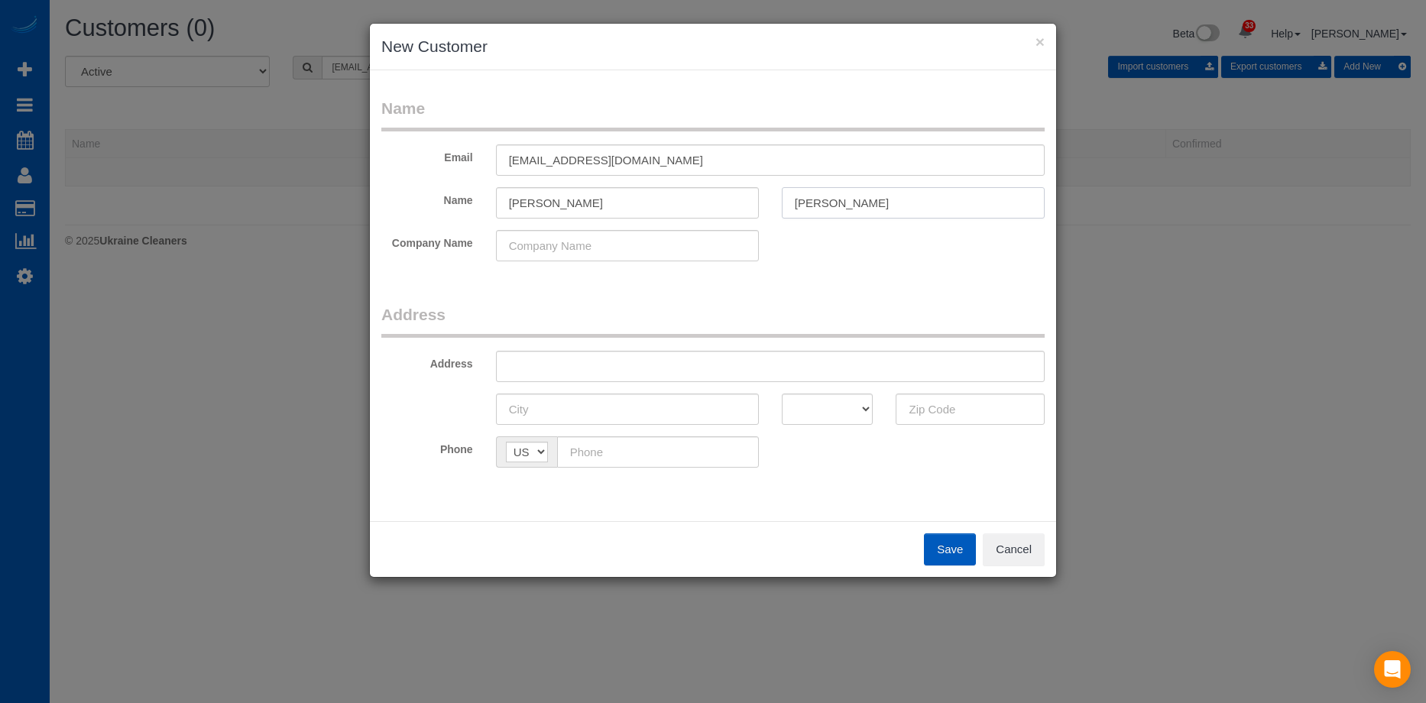
type input "Parker"
click at [706, 199] on input "Kelly" at bounding box center [627, 202] width 263 height 31
type input "Kelly"
click at [652, 359] on input "text" at bounding box center [770, 366] width 549 height 31
paste input "19524 16th Ave SE Bothell, WA 98012"
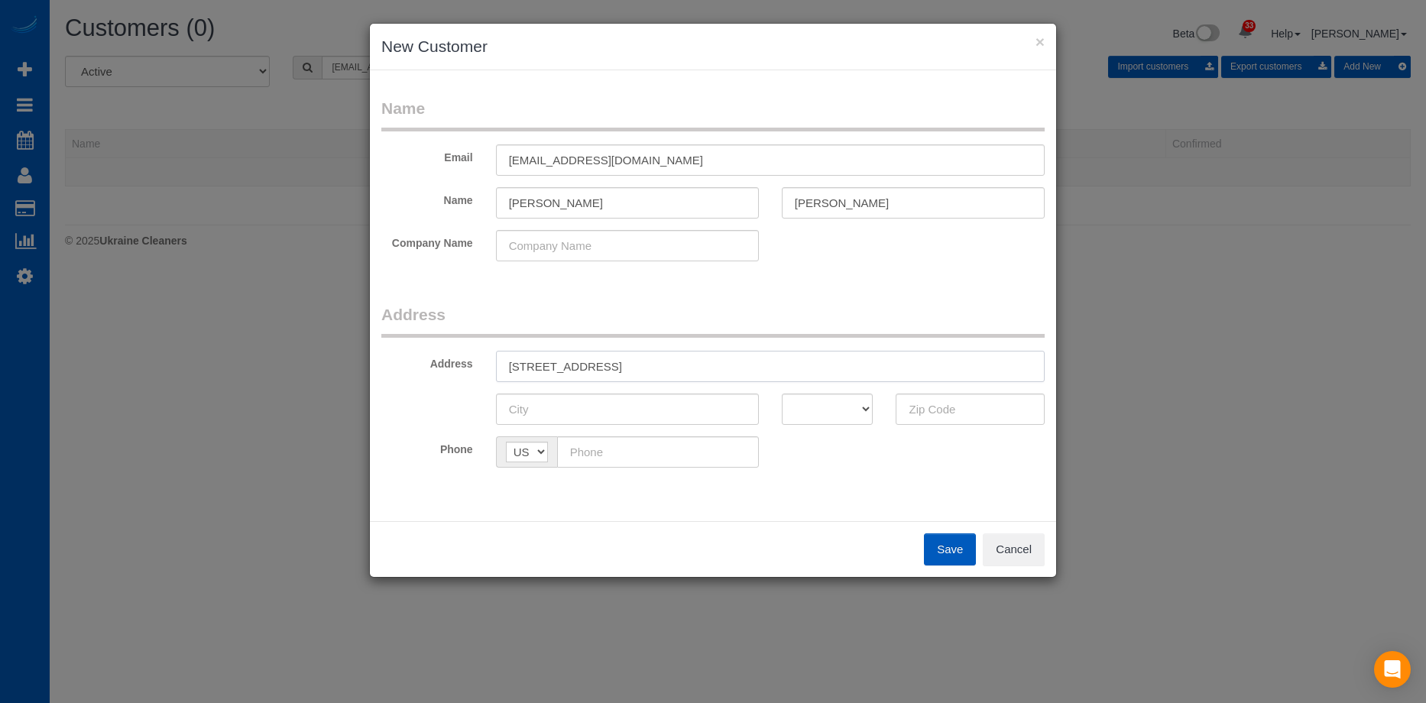
drag, startPoint x: 673, startPoint y: 365, endPoint x: 875, endPoint y: 385, distance: 202.7
click at [804, 366] on input "19524 16th Ave SE Bothell, WA 98012" at bounding box center [770, 366] width 549 height 31
type input "19524 16th Ave SE Bothell, WA"
drag, startPoint x: 936, startPoint y: 401, endPoint x: 895, endPoint y: 404, distance: 40.6
click at [936, 401] on input "text" at bounding box center [970, 409] width 149 height 31
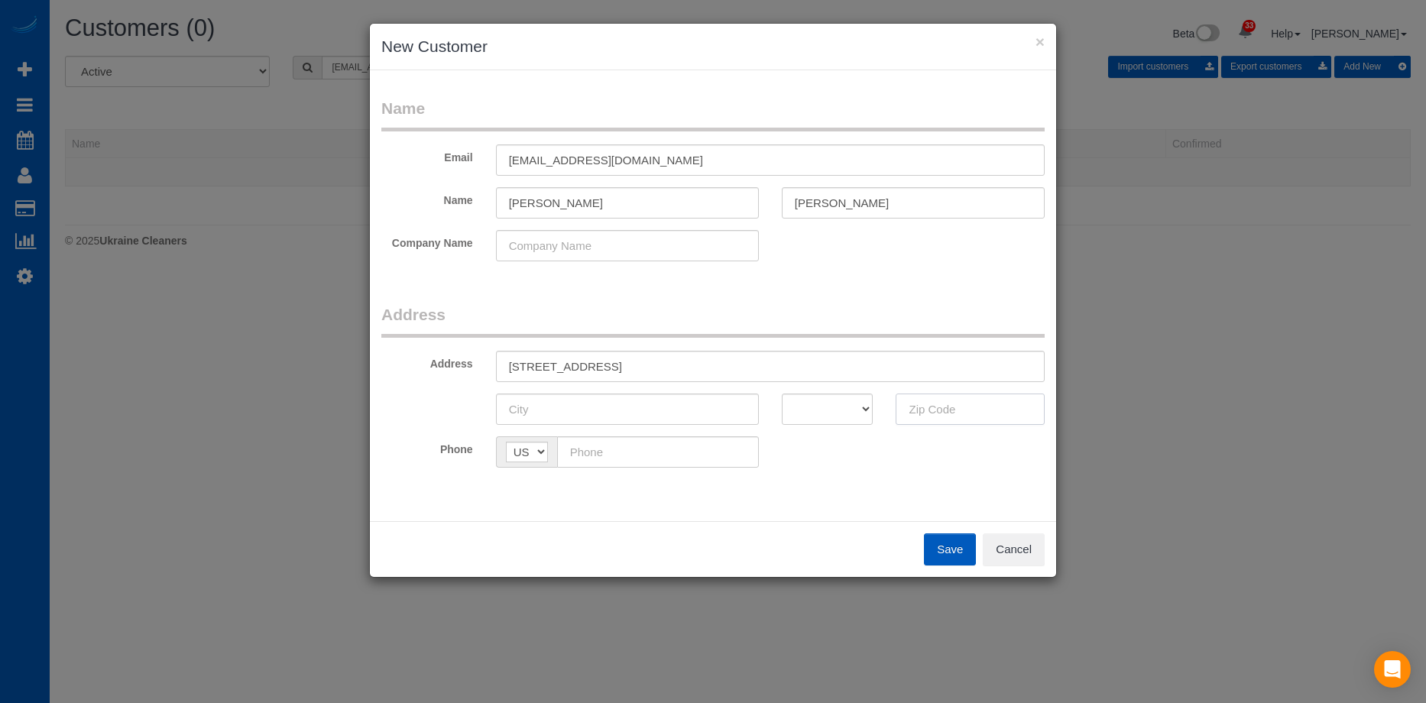
paste input "98012"
type input "98012"
drag, startPoint x: 833, startPoint y: 405, endPoint x: 832, endPoint y: 394, distance: 11.5
click at [833, 405] on select "AK AL AR AZ CA CO CT DC DE FL GA HI IA ID IL IN KS KY LA MA MD ME MI MN MO MS M…" at bounding box center [828, 409] width 92 height 31
select select "WA"
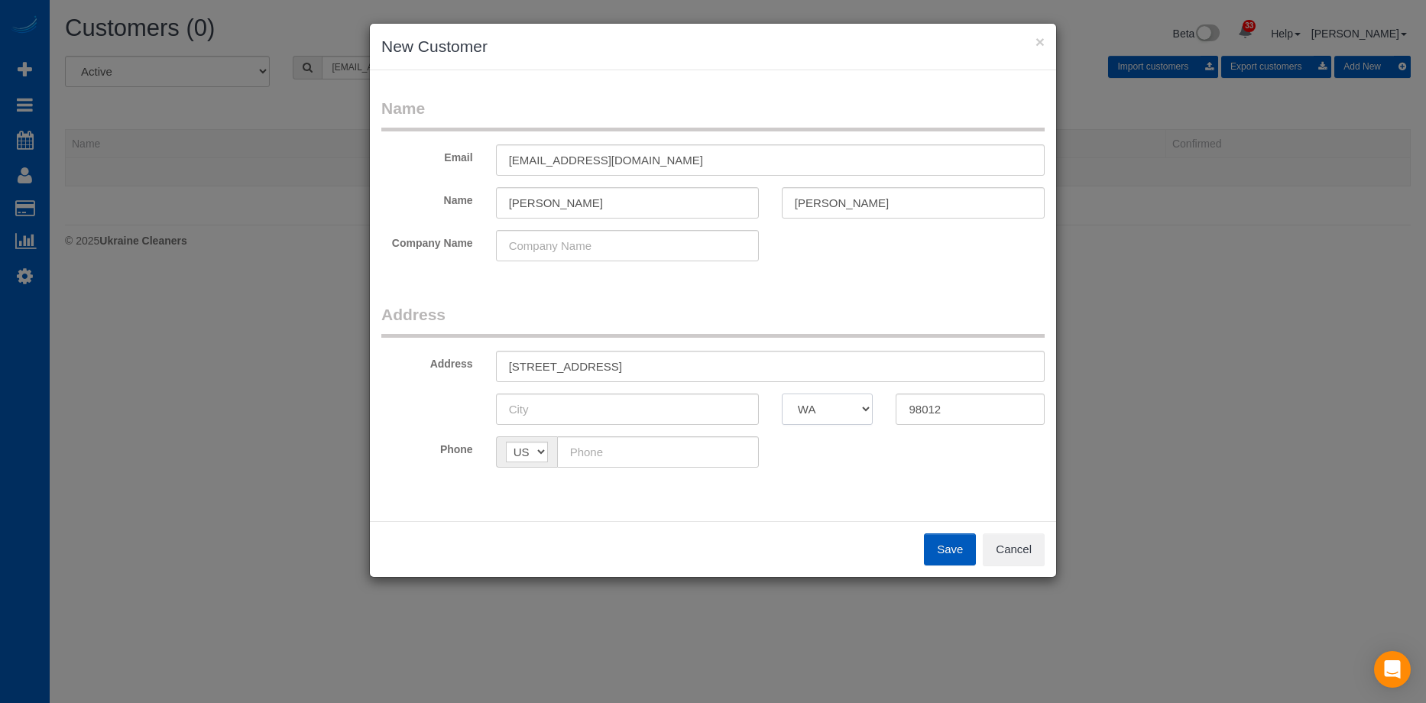
click at [782, 394] on select "AK AL AR AZ CA CO CT DC DE FL GA HI IA ID IL IN KS KY LA MA MD ME MI MN MO MS M…" at bounding box center [828, 409] width 92 height 31
drag, startPoint x: 611, startPoint y: 360, endPoint x: 646, endPoint y: 364, distance: 35.4
click at [646, 364] on input "19524 16th Ave SE Bothell, WA" at bounding box center [770, 366] width 549 height 31
type input "19524 16th Ave SE , WA"
drag, startPoint x: 640, startPoint y: 411, endPoint x: 637, endPoint y: 398, distance: 13.4
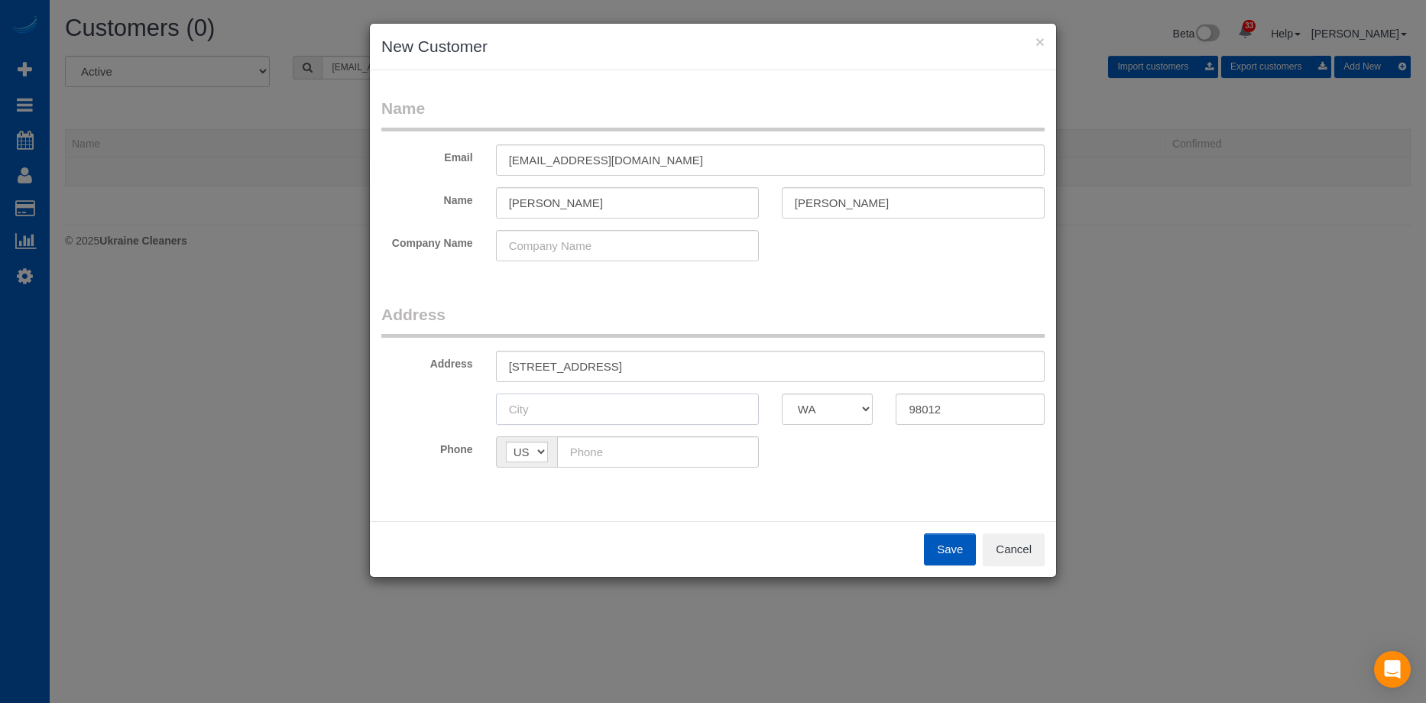
click at [640, 411] on input "text" at bounding box center [627, 409] width 263 height 31
paste input "Bothell"
type input "Bothell"
drag, startPoint x: 605, startPoint y: 365, endPoint x: 660, endPoint y: 355, distance: 55.8
click at [659, 355] on input "19524 16th Ave SE , WA" at bounding box center [770, 366] width 549 height 31
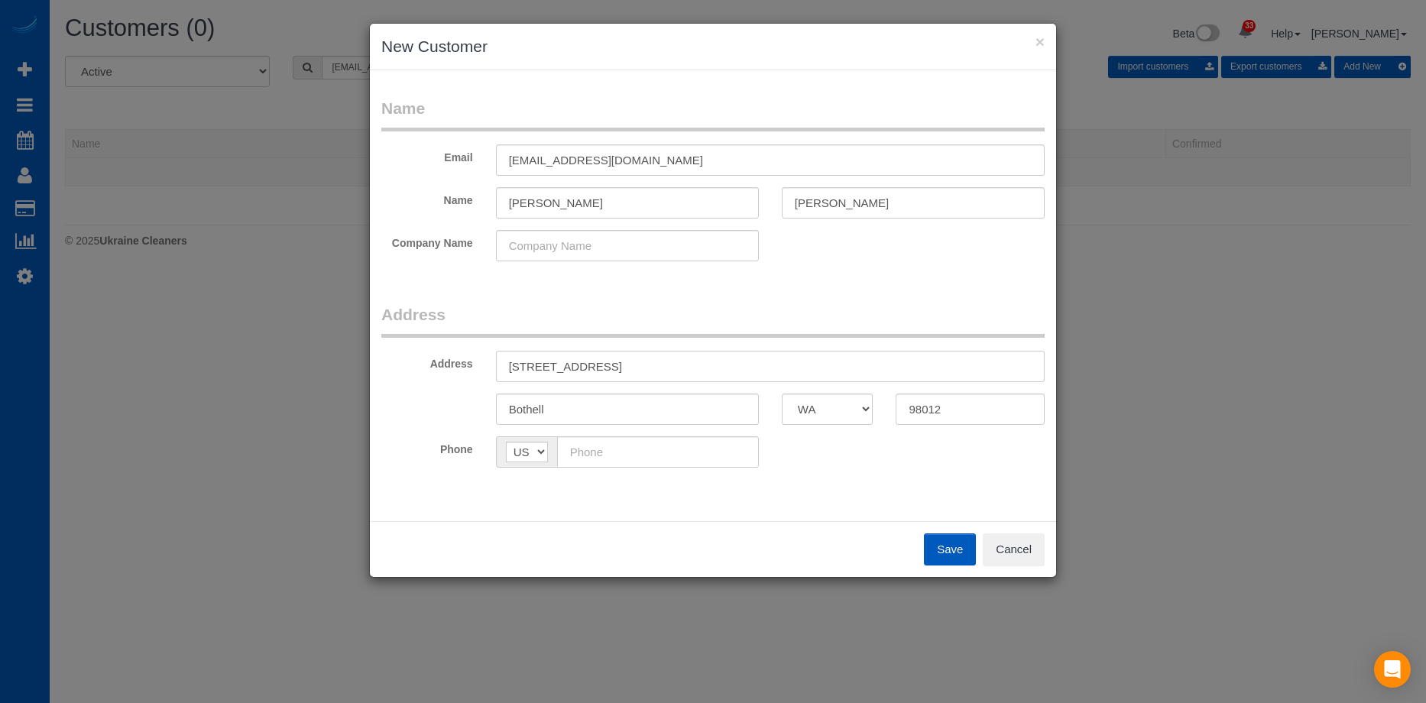
type input "19524 16th Ave SE"
click at [652, 452] on input "text" at bounding box center [658, 451] width 202 height 31
paste input "(206) 683-8134"
type input "(206) 683-8134"
click at [896, 455] on div "Phone AF AL DZ AD AO AI AQ AG AR AM AW AU AT AZ BS BH BD BB BY BE BZ BJ BM BT B…" at bounding box center [713, 451] width 686 height 31
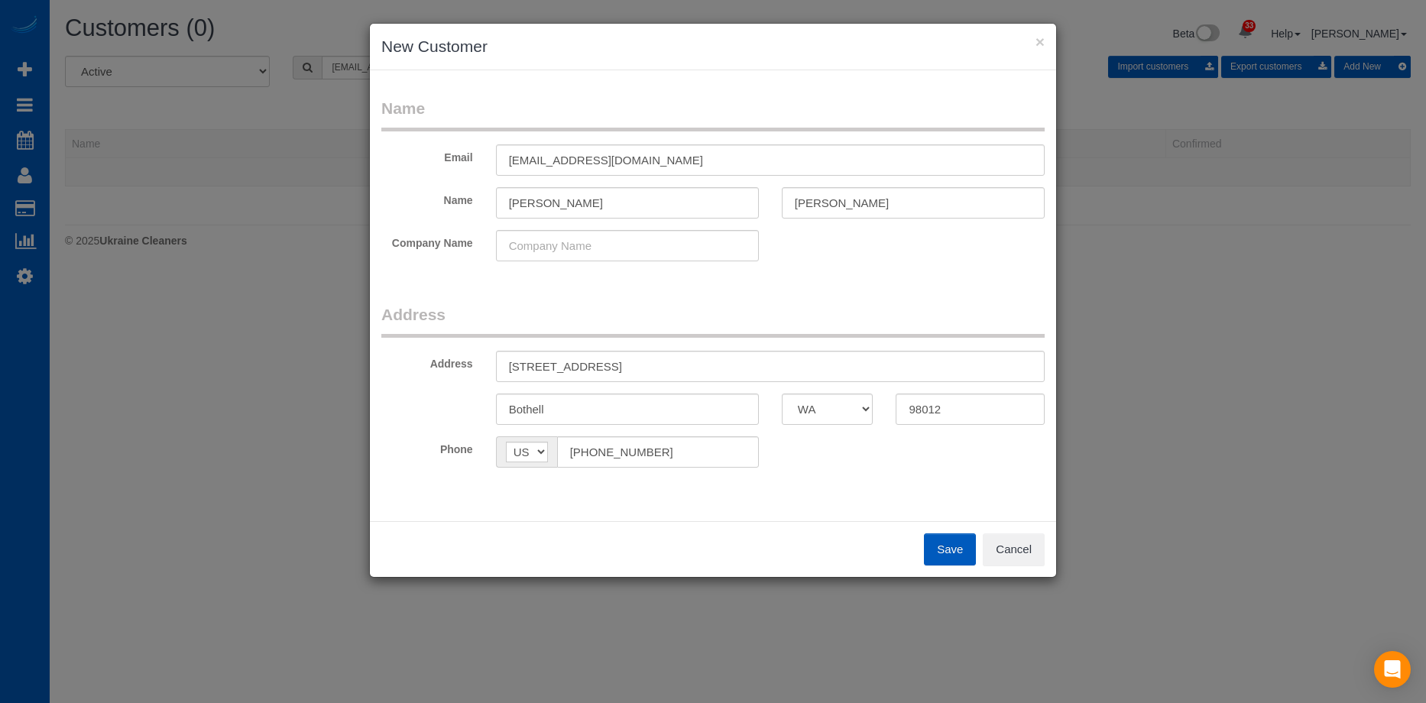
click at [935, 550] on button "Save" at bounding box center [950, 550] width 52 height 32
type input "kellyparker1021@gmail.com"
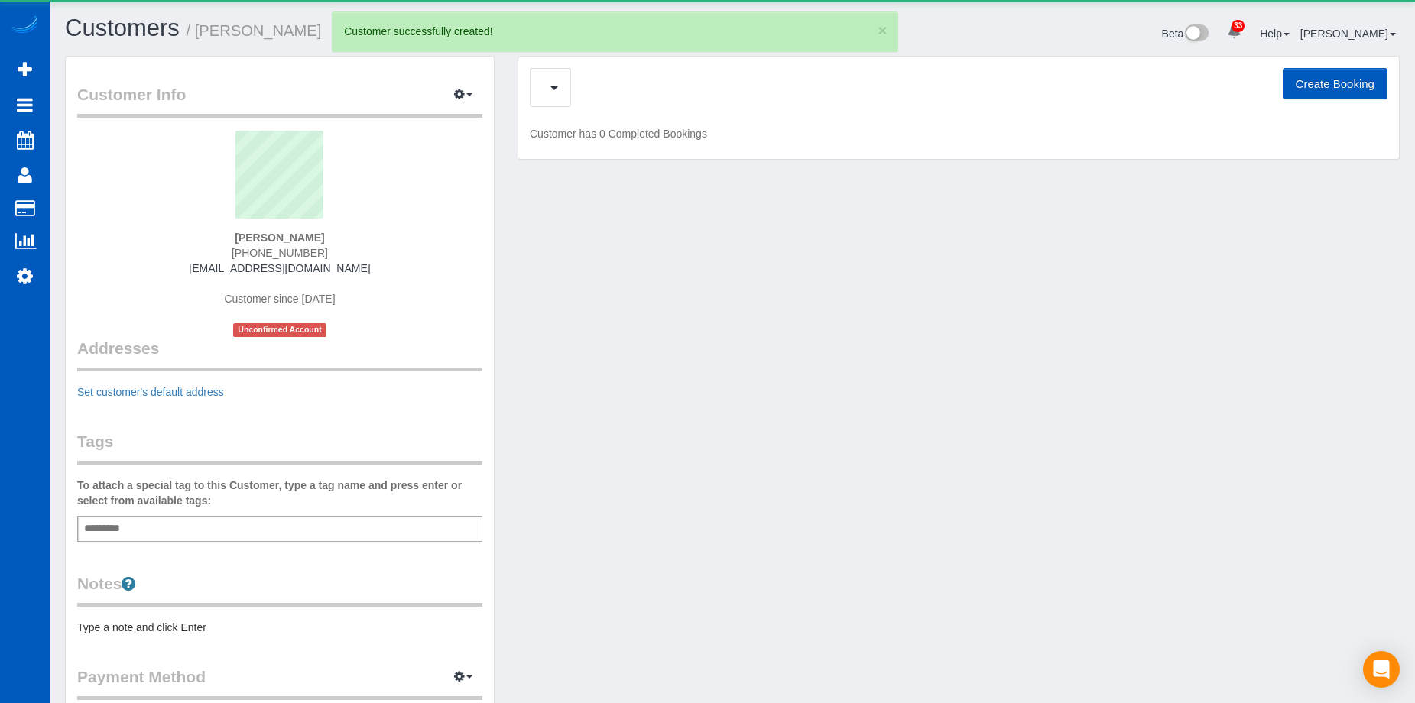
scroll to position [858, 1415]
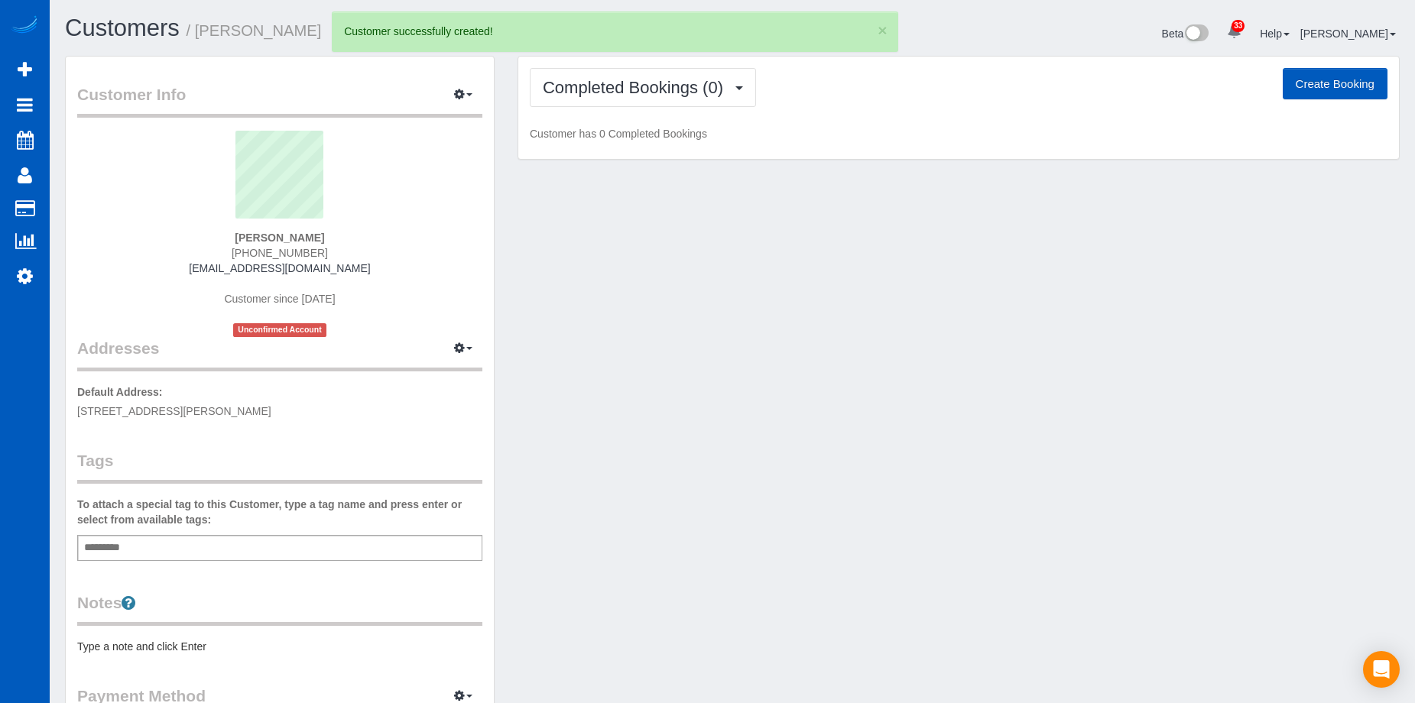
click at [1319, 79] on button "Create Booking" at bounding box center [1335, 84] width 105 height 32
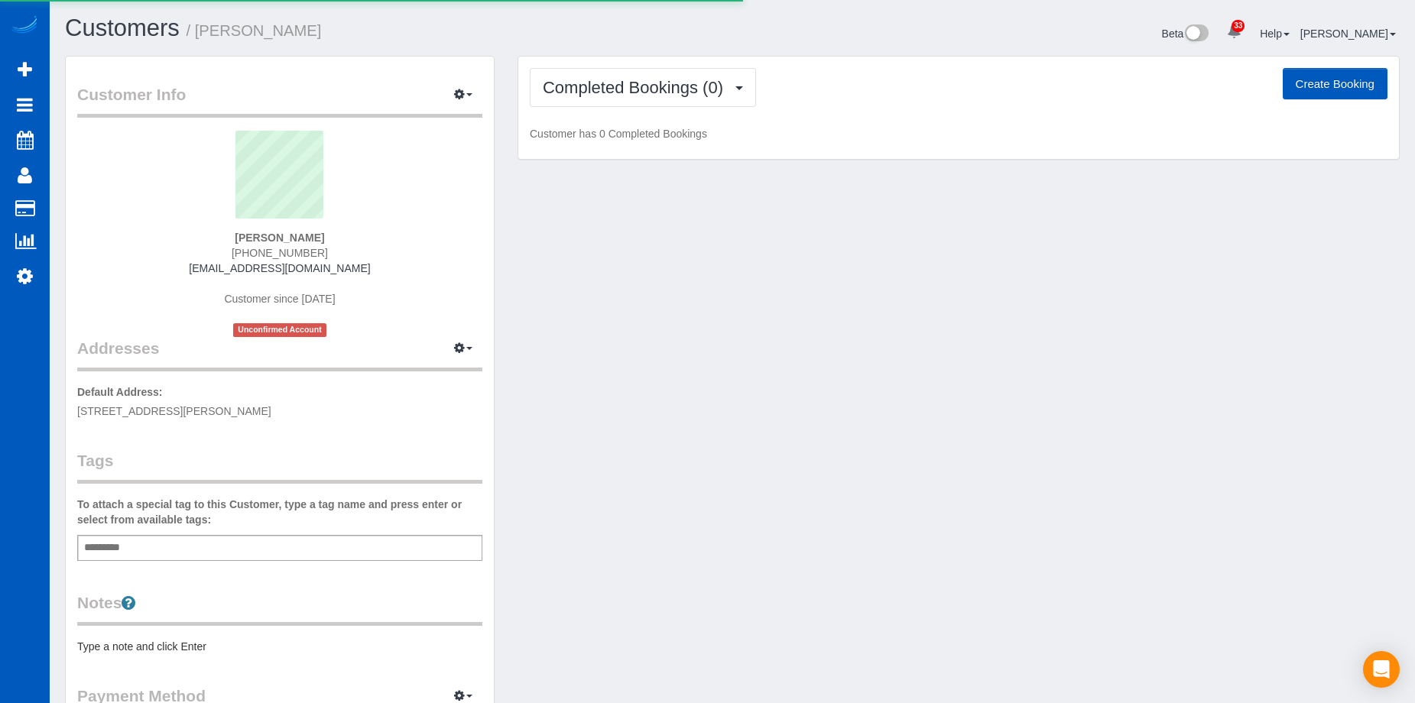
select select "WA"
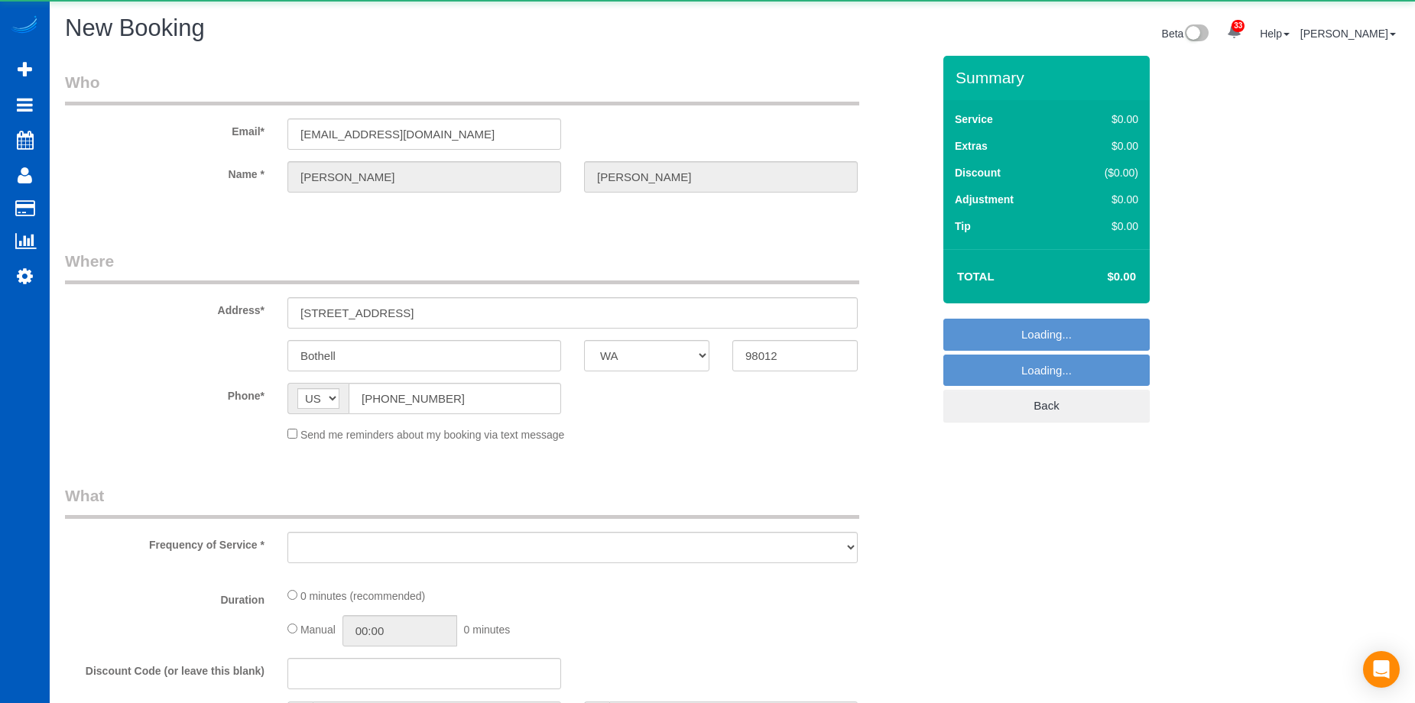
scroll to position [1906, 1415]
select select "199"
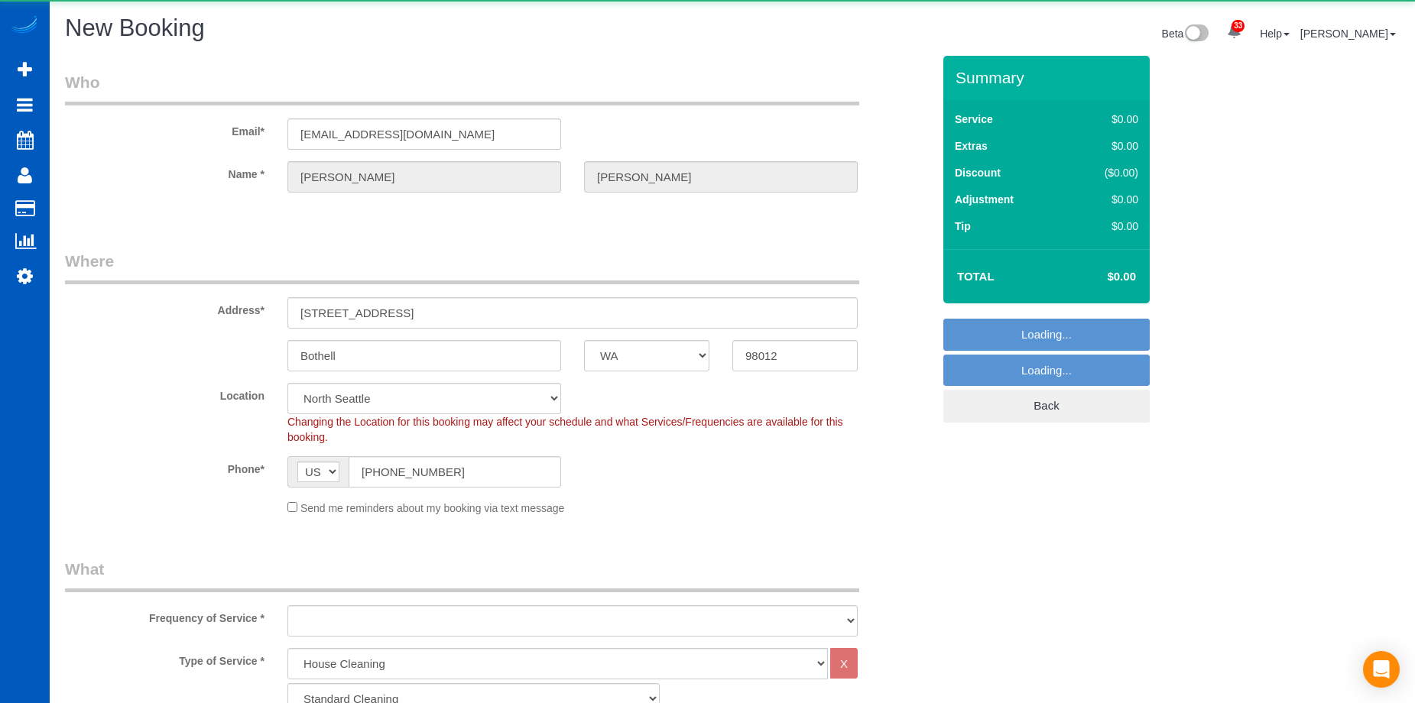
scroll to position [2781, 1415]
select select "object:9539"
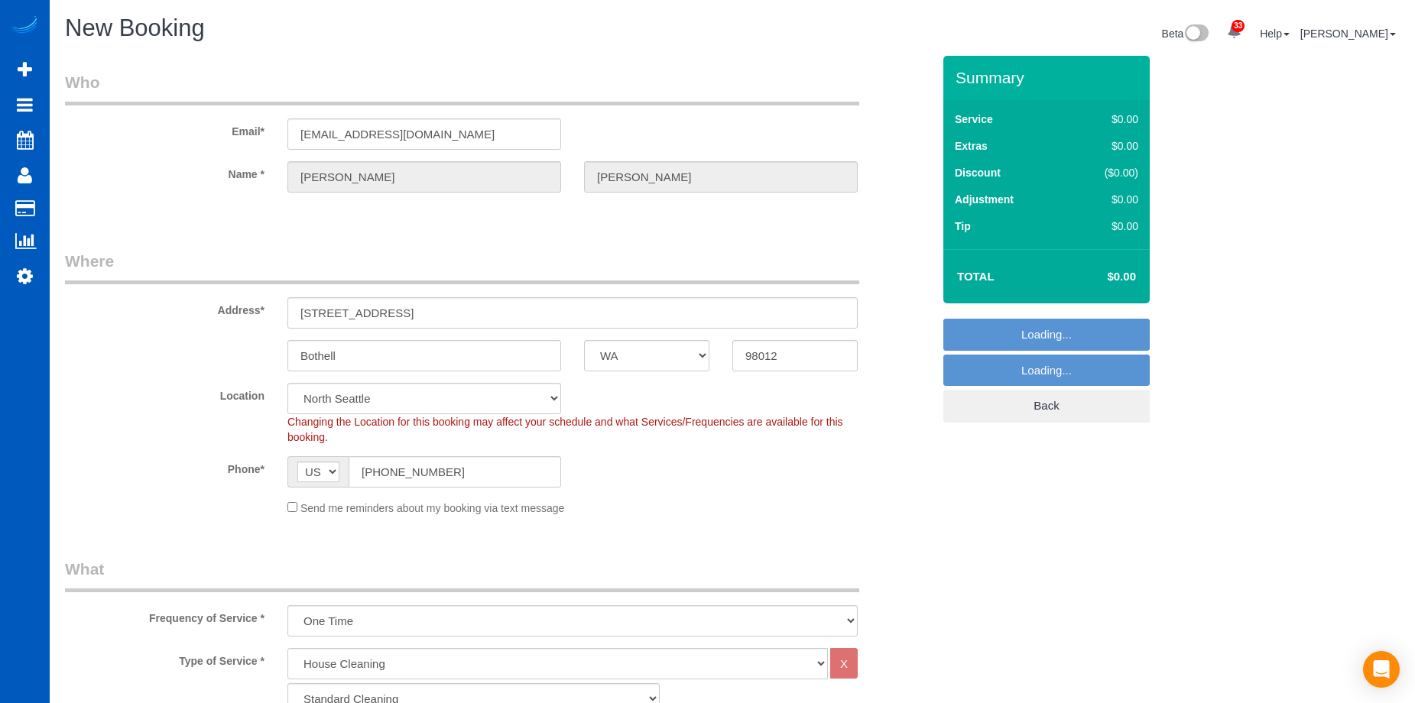
select select "7"
select select "object:9749"
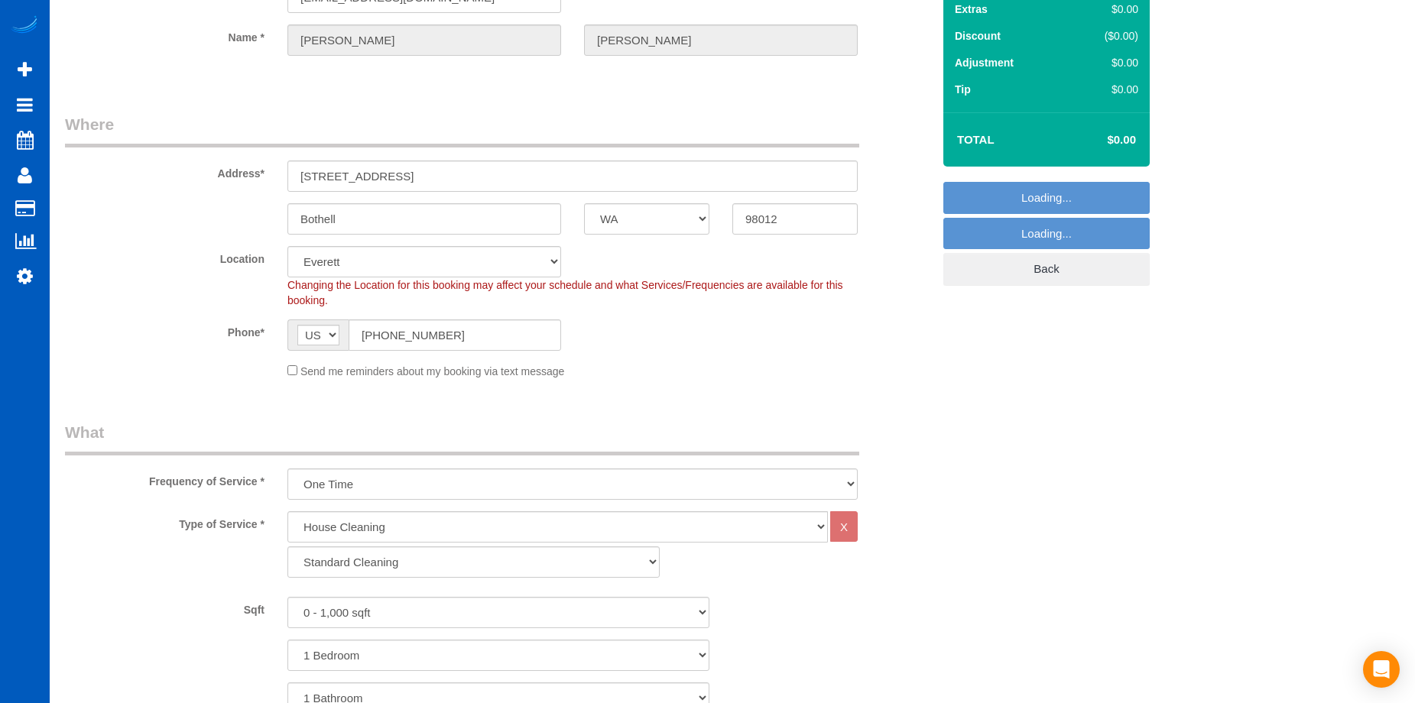
scroll to position [306, 0]
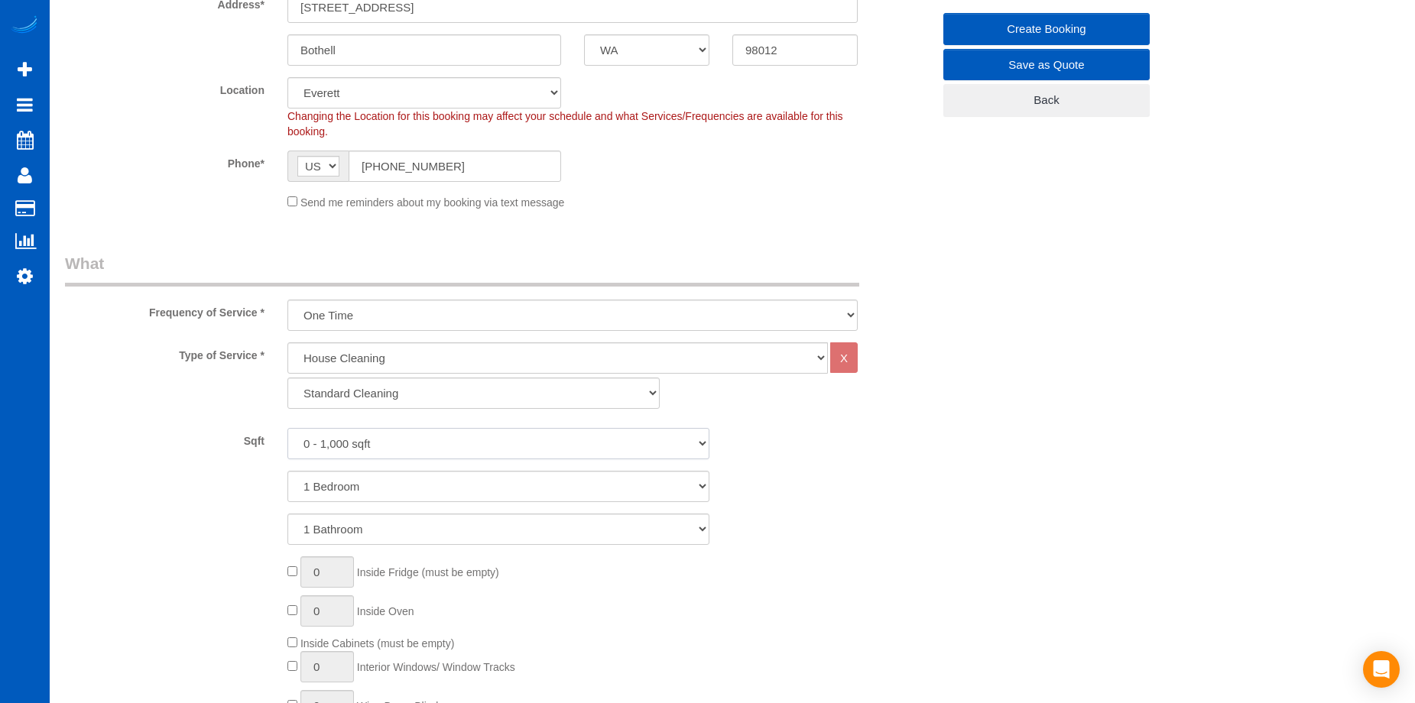
drag, startPoint x: 496, startPoint y: 435, endPoint x: 491, endPoint y: 454, distance: 19.8
click at [496, 435] on select "0 - 1,000 sqft 1,001 - 1,500 sqft 1,501 - 2,000 sqft 2,001 - 2,500 sqft 2,501 -…" at bounding box center [498, 443] width 422 height 31
select select "1001"
click at [287, 428] on select "0 - 1,000 sqft 1,001 - 1,500 sqft 1,501 - 2,000 sqft 2,001 - 2,500 sqft 2,501 -…" at bounding box center [498, 443] width 422 height 31
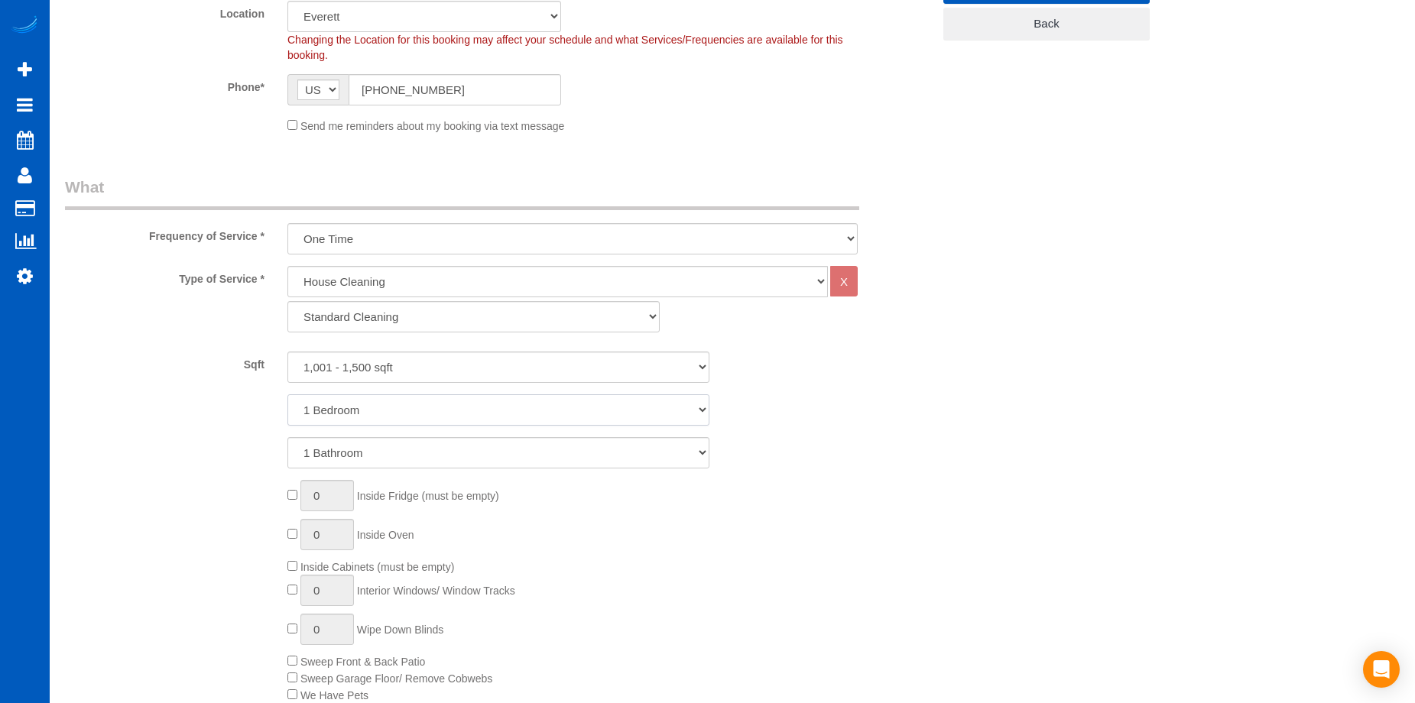
click at [508, 400] on select "1 Bedroom 2 Bedrooms 3 Bedrooms 4 Bedrooms 5 Bedrooms 6 Bedrooms 7 Bedrooms" at bounding box center [498, 409] width 422 height 31
select select "3"
click at [287, 394] on select "1 Bedroom 2 Bedrooms 3 Bedrooms 4 Bedrooms 5 Bedrooms 6 Bedrooms 7 Bedrooms" at bounding box center [498, 409] width 422 height 31
click at [505, 446] on select "1 Bathroom 2 Bathrooms 3 Bathrooms 4 Bathrooms 5 Bathrooms 6 Bathrooms 7 Bathro…" at bounding box center [498, 452] width 422 height 31
select select "3"
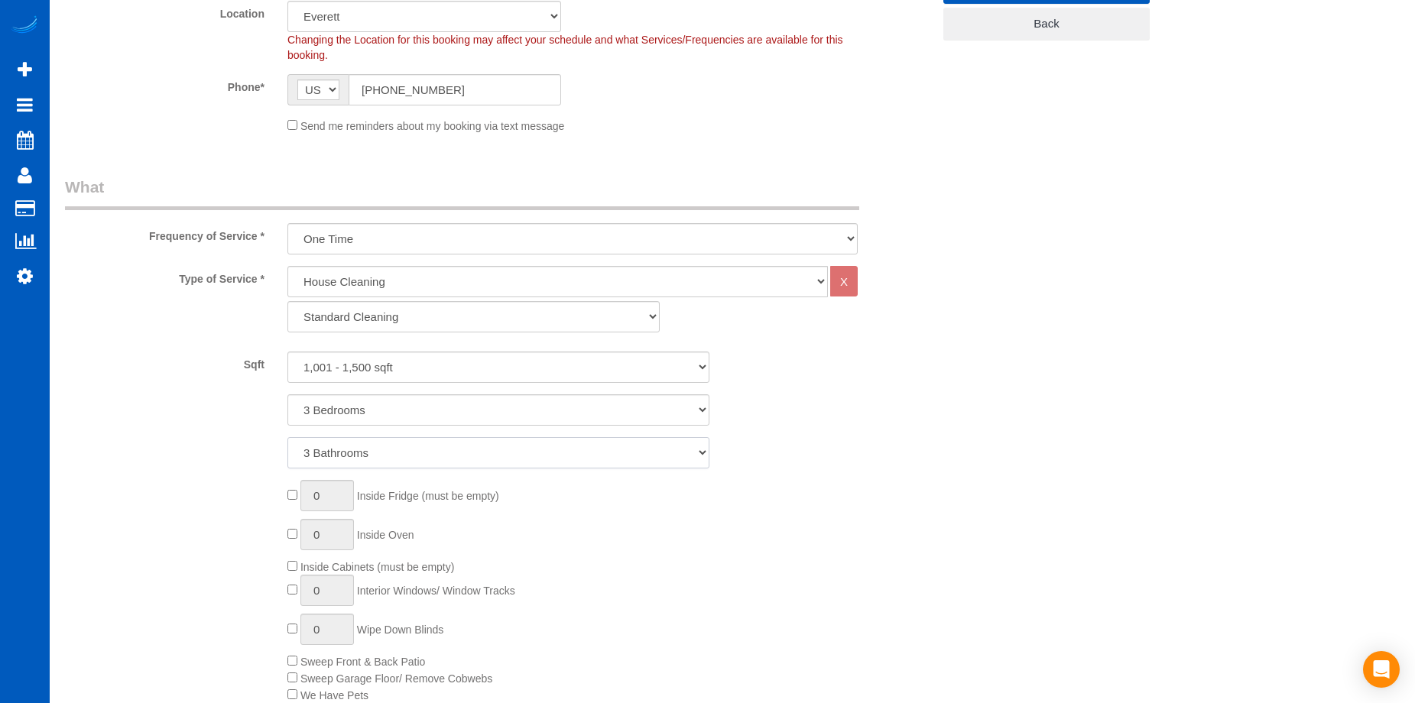
click at [287, 437] on select "1 Bathroom 2 Bathrooms 3 Bathrooms 4 Bathrooms 5 Bathrooms 6 Bathrooms 7 Bathro…" at bounding box center [498, 452] width 422 height 31
click at [563, 238] on select "One Time Weekly - 15.00% Every 2 Weeks - 10.00% Every 4 Weeks - 5.00% Every 2 M…" at bounding box center [572, 238] width 570 height 31
select select "object:9751"
click at [287, 223] on select "One Time Weekly - 15.00% Every 2 Weeks - 10.00% Every 4 Weeks - 5.00% Every 2 M…" at bounding box center [572, 238] width 570 height 31
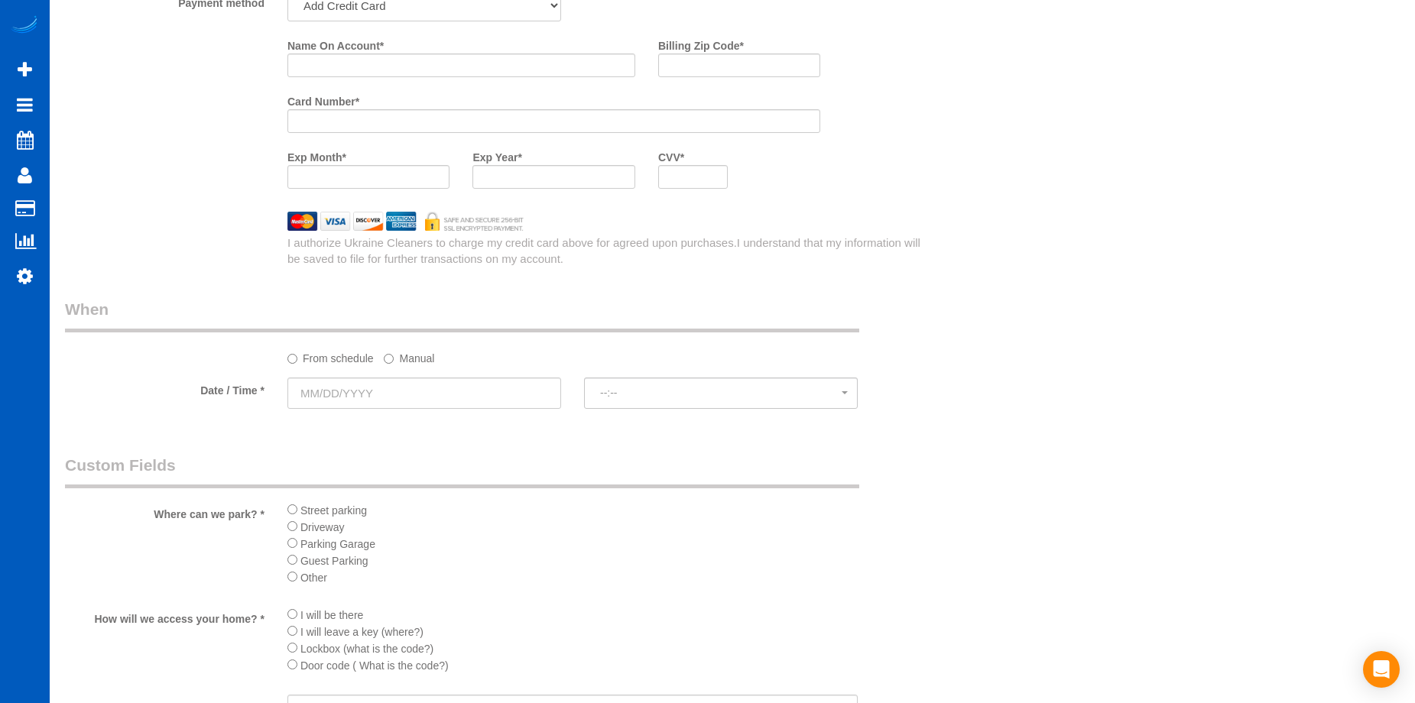
scroll to position [1529, 0]
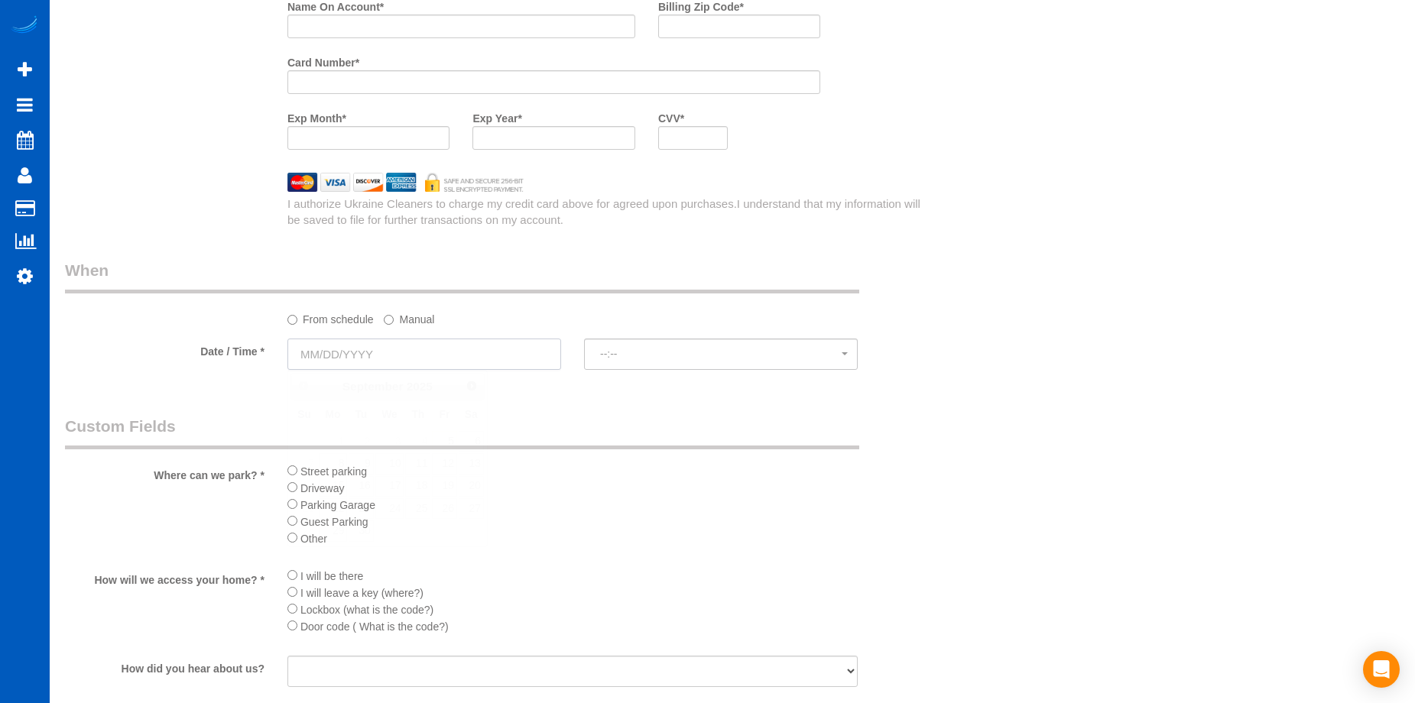
click at [444, 351] on input "text" at bounding box center [424, 354] width 274 height 31
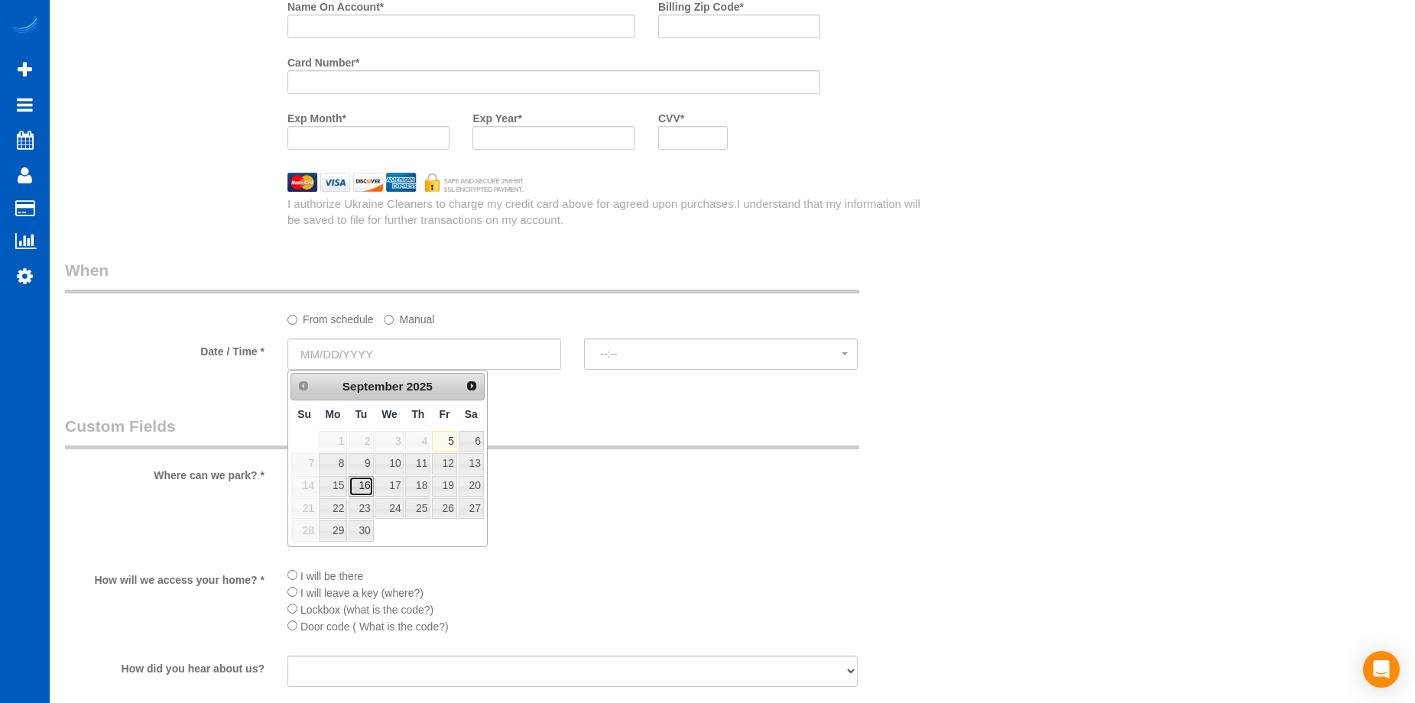
click at [364, 483] on link "16" at bounding box center [361, 486] width 24 height 21
type input "09/16/2025"
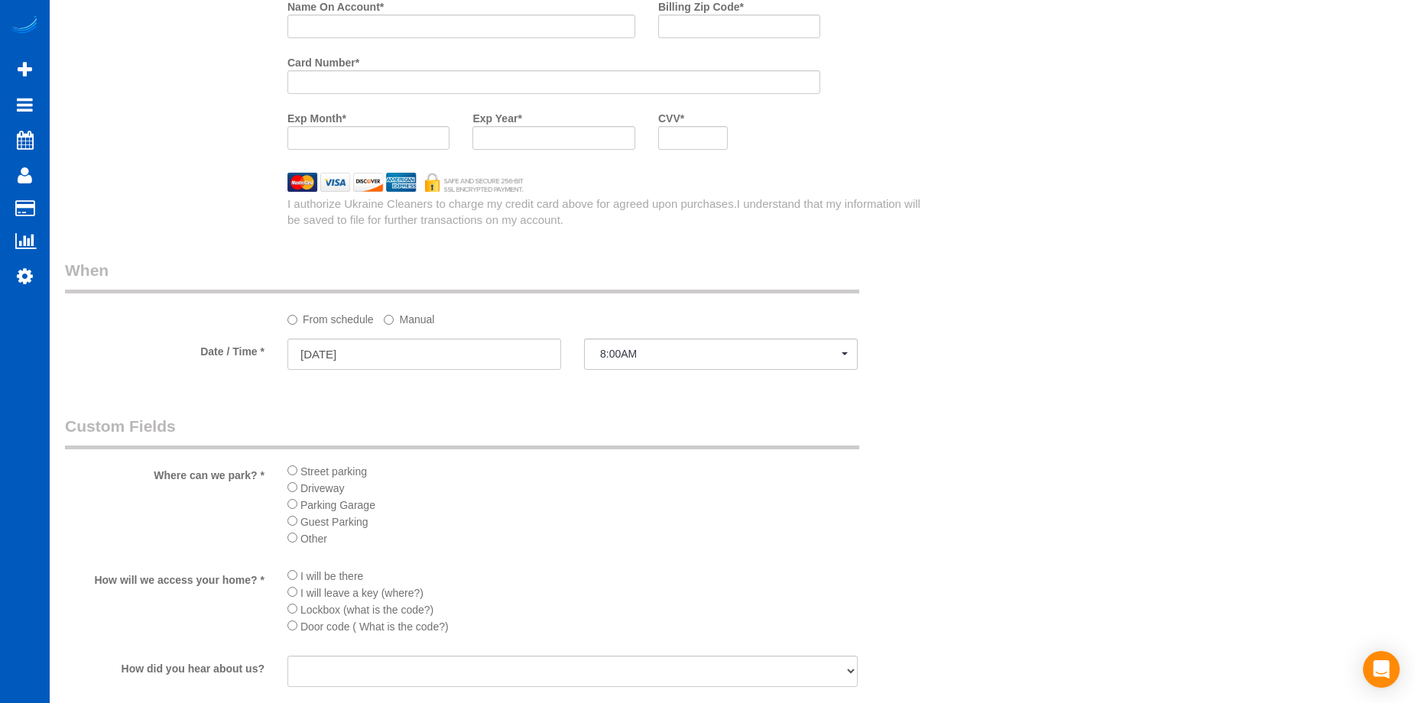
select select "spot1"
click at [414, 323] on label "Manual" at bounding box center [409, 317] width 50 height 21
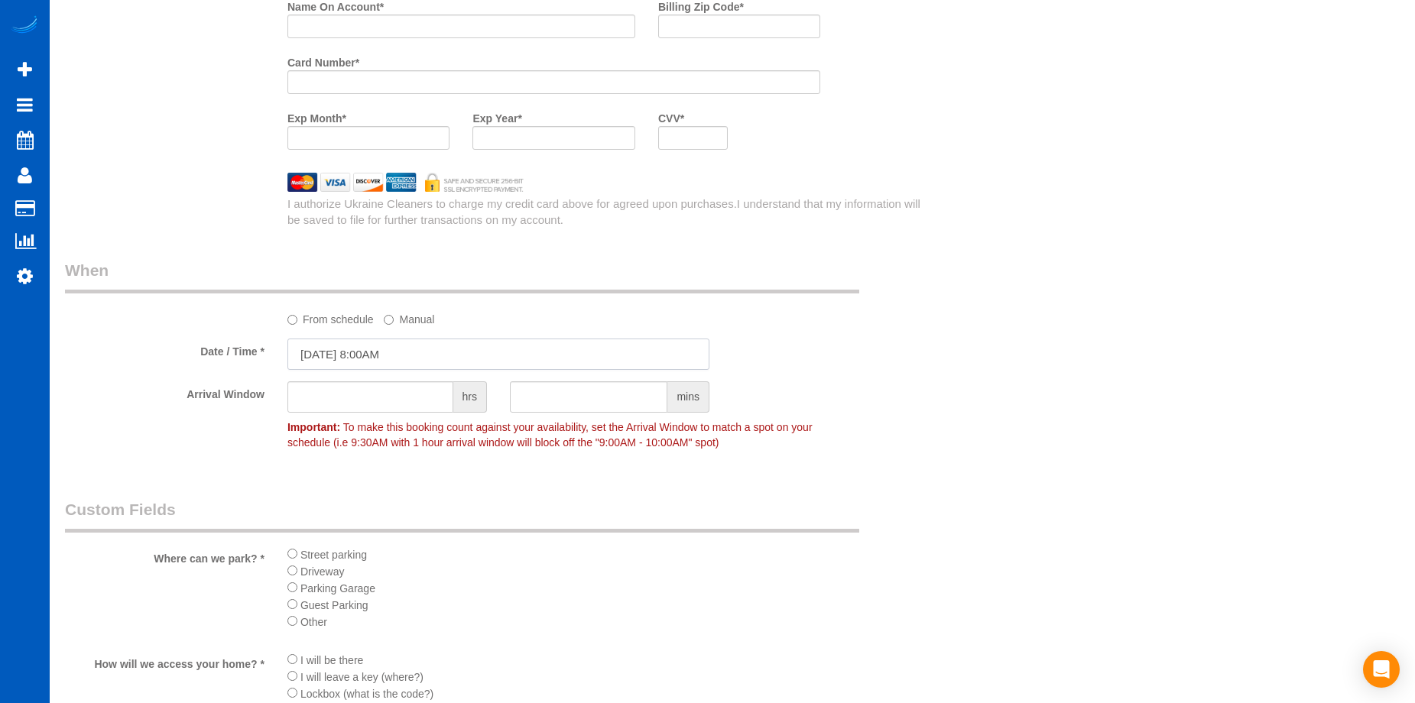
click at [437, 356] on input "09/16/2025 8:00AM" at bounding box center [498, 354] width 422 height 31
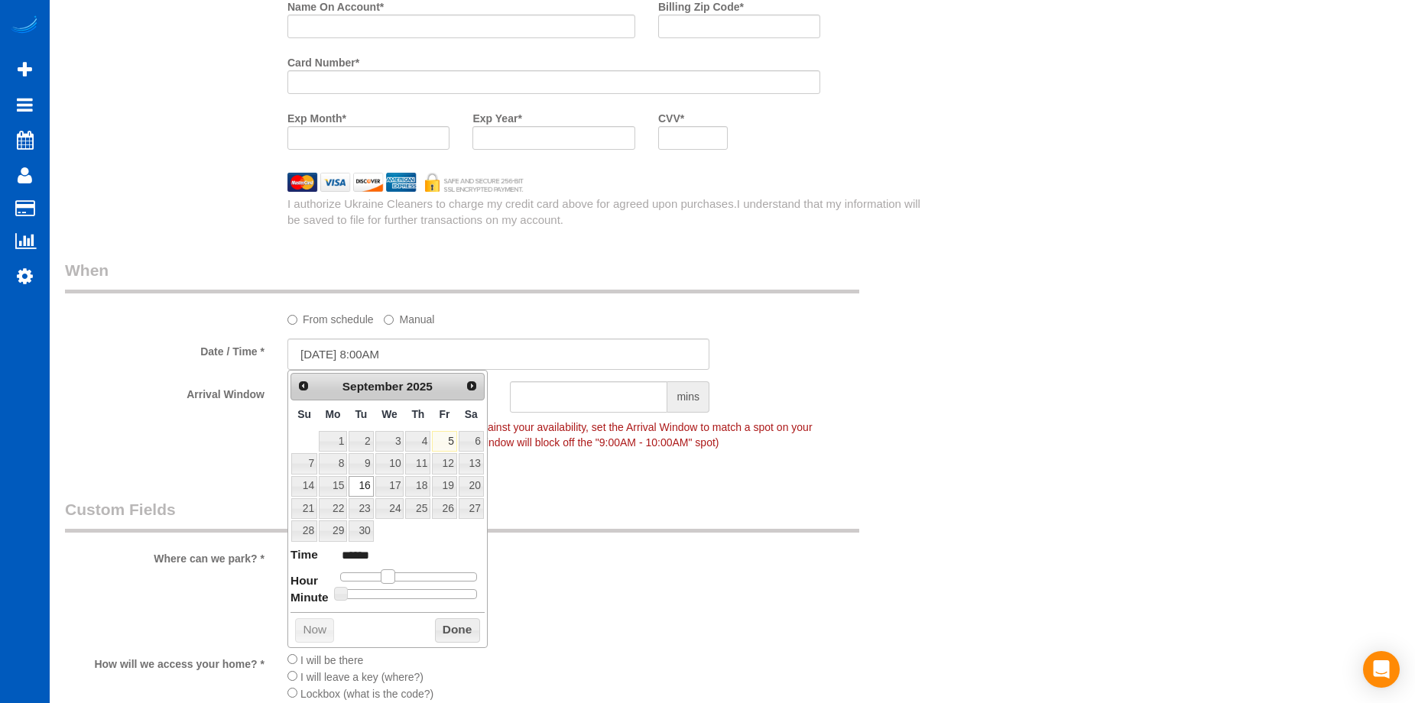
type input "09/16/2025 9:00AM"
type input "******"
type input "09/16/2025 10:00AM"
type input "*******"
type input "09/16/2025 9:00AM"
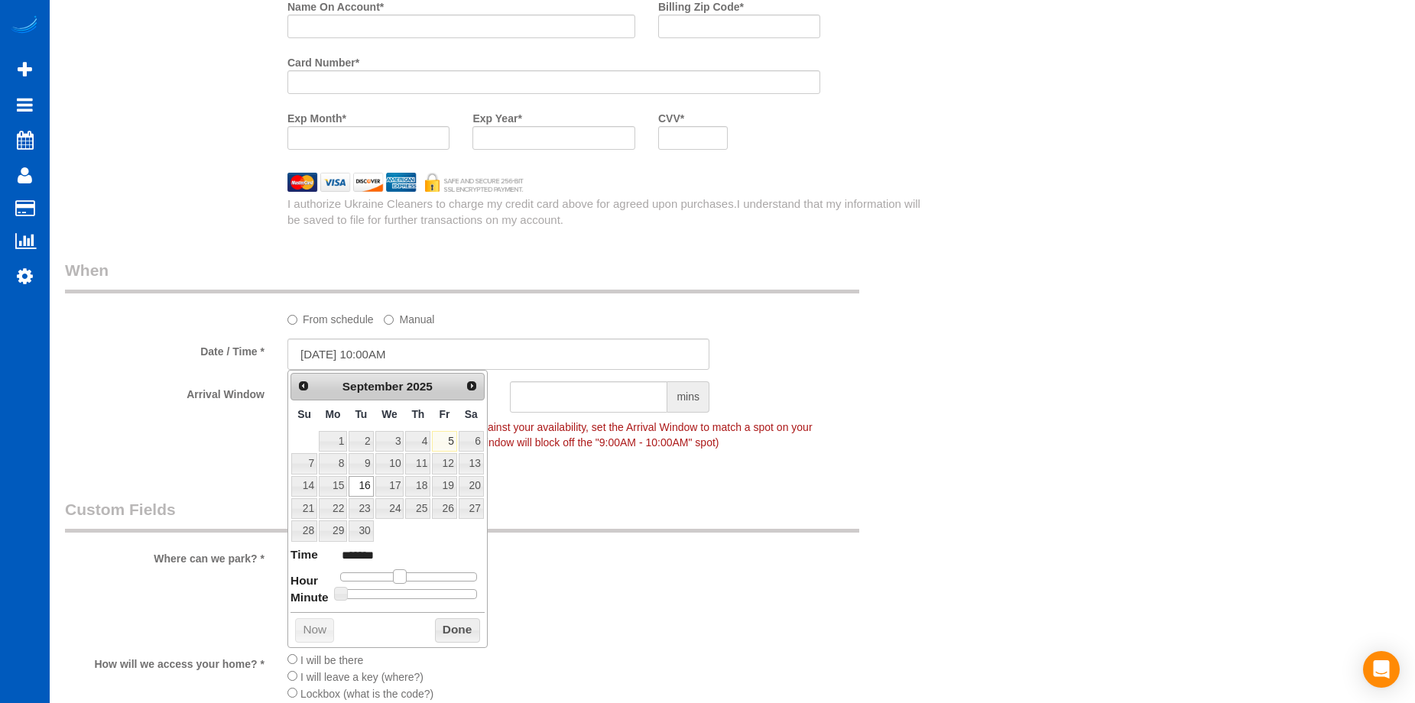
type input "******"
click at [396, 573] on span at bounding box center [394, 577] width 14 height 14
click at [466, 634] on button "Done" at bounding box center [457, 630] width 45 height 24
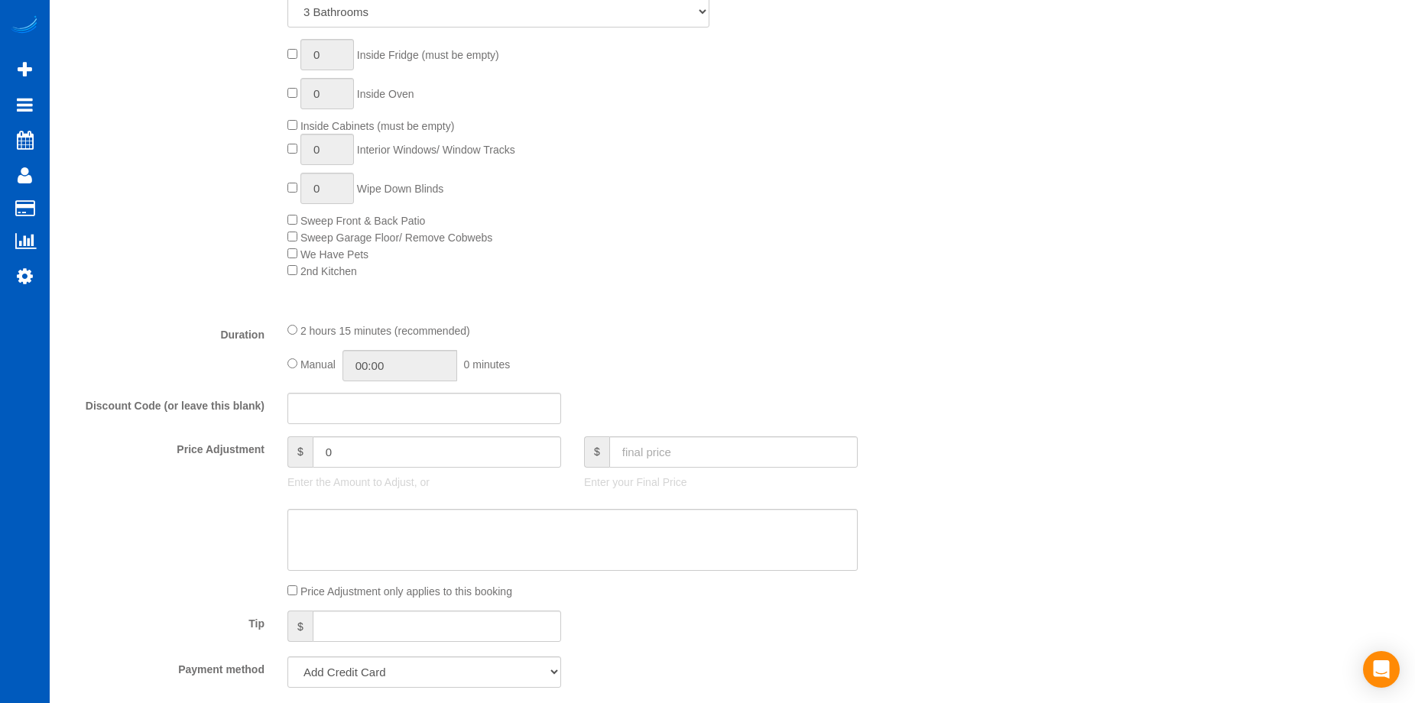
scroll to position [994, 0]
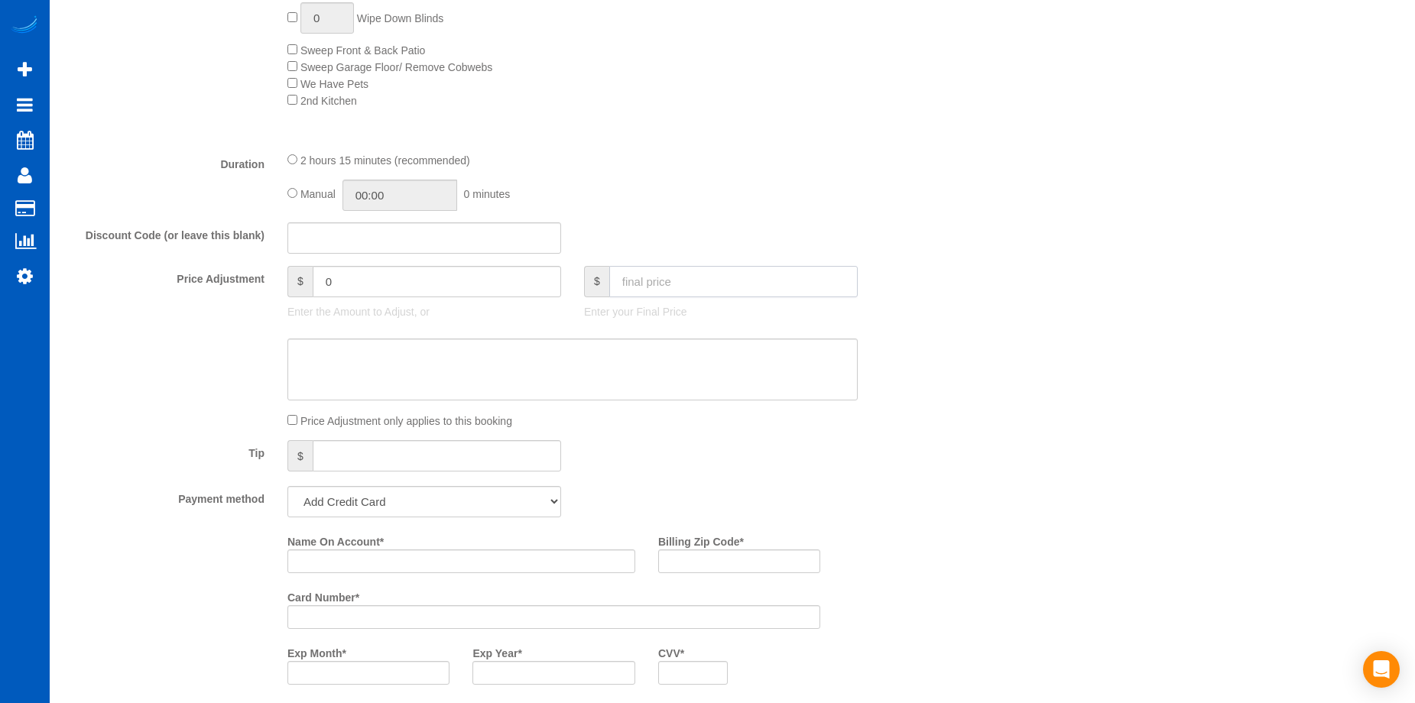
click at [692, 278] on input "text" at bounding box center [733, 281] width 248 height 31
type input "150"
click at [636, 358] on textarea at bounding box center [572, 370] width 570 height 63
type input "-11.1"
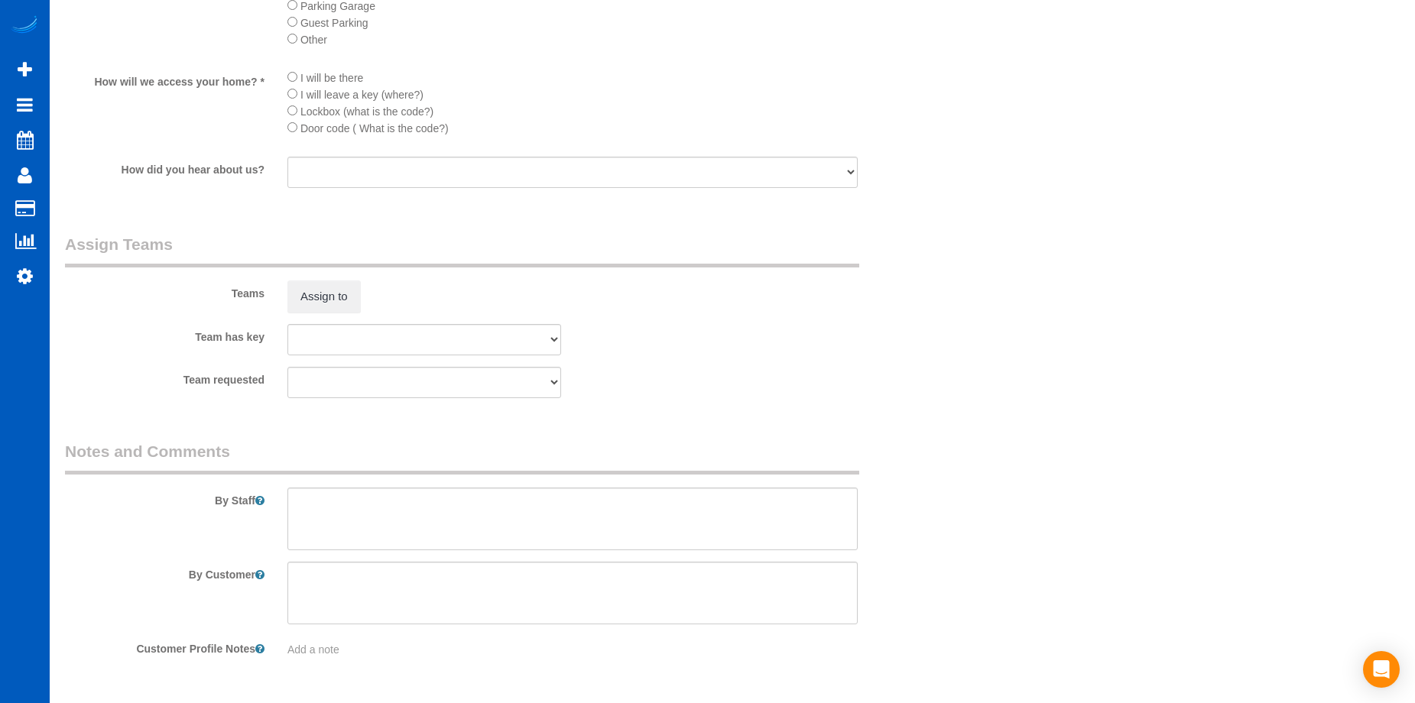
scroll to position [2161, 0]
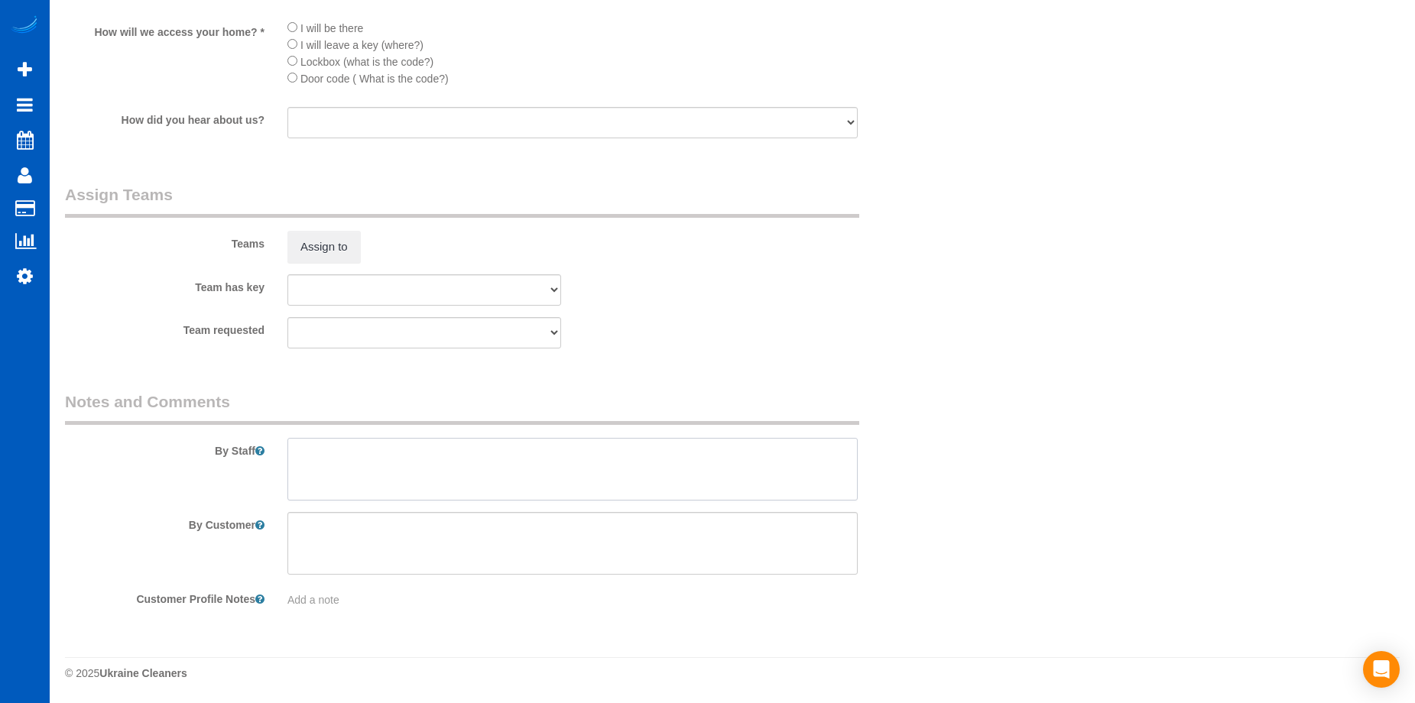
click at [450, 454] on textarea at bounding box center [572, 469] width 570 height 63
click at [631, 446] on textarea at bounding box center [572, 469] width 570 height 63
paste textarea "General clean for upkeep, kitchen, family room, change bedsheets, focus on bath…"
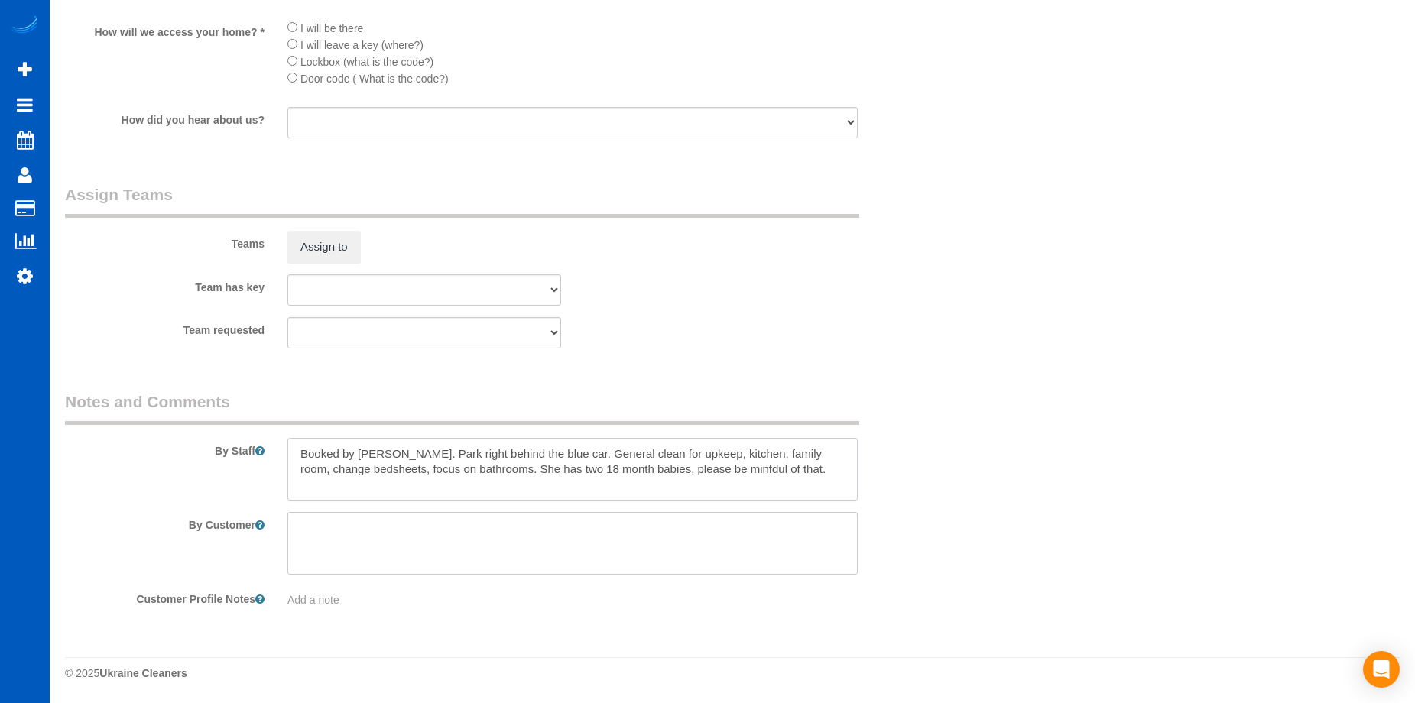
click at [738, 465] on textarea at bounding box center [572, 469] width 570 height 63
click at [807, 470] on textarea at bounding box center [572, 469] width 570 height 63
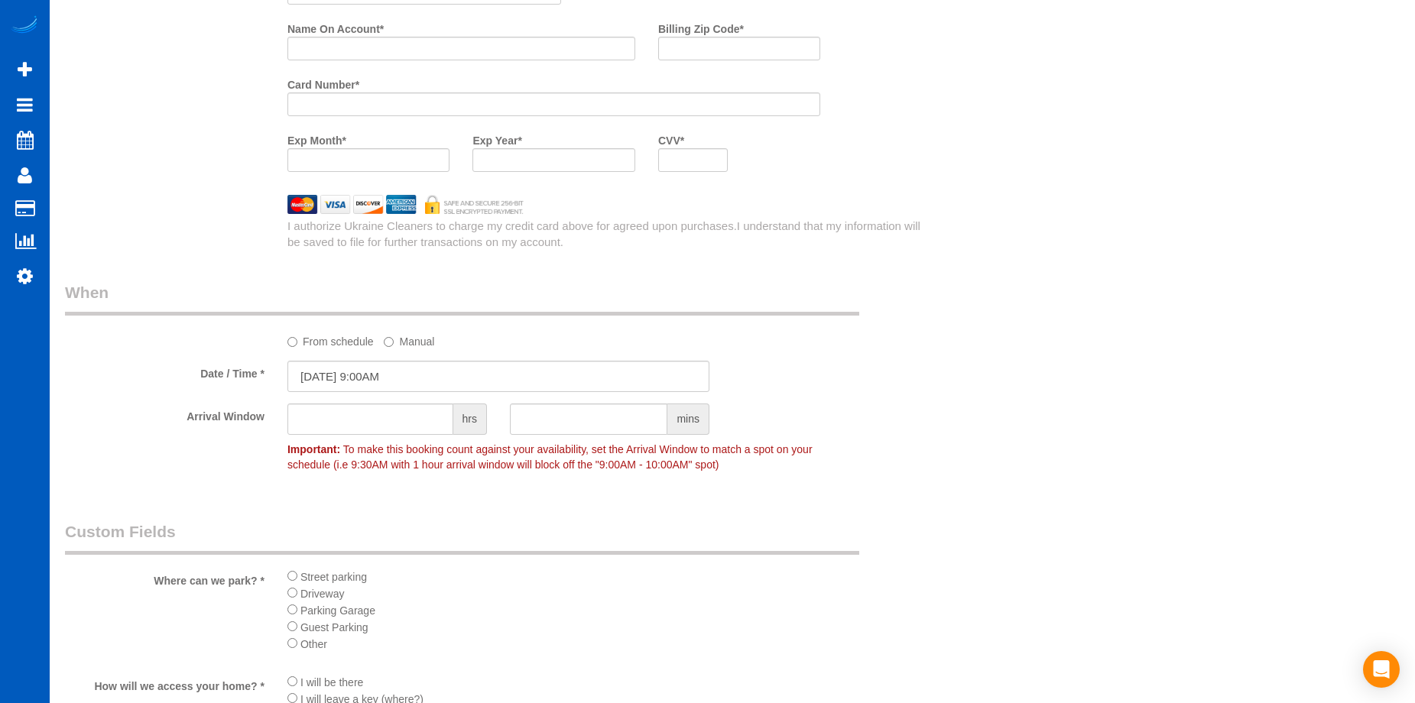
scroll to position [1320, 0]
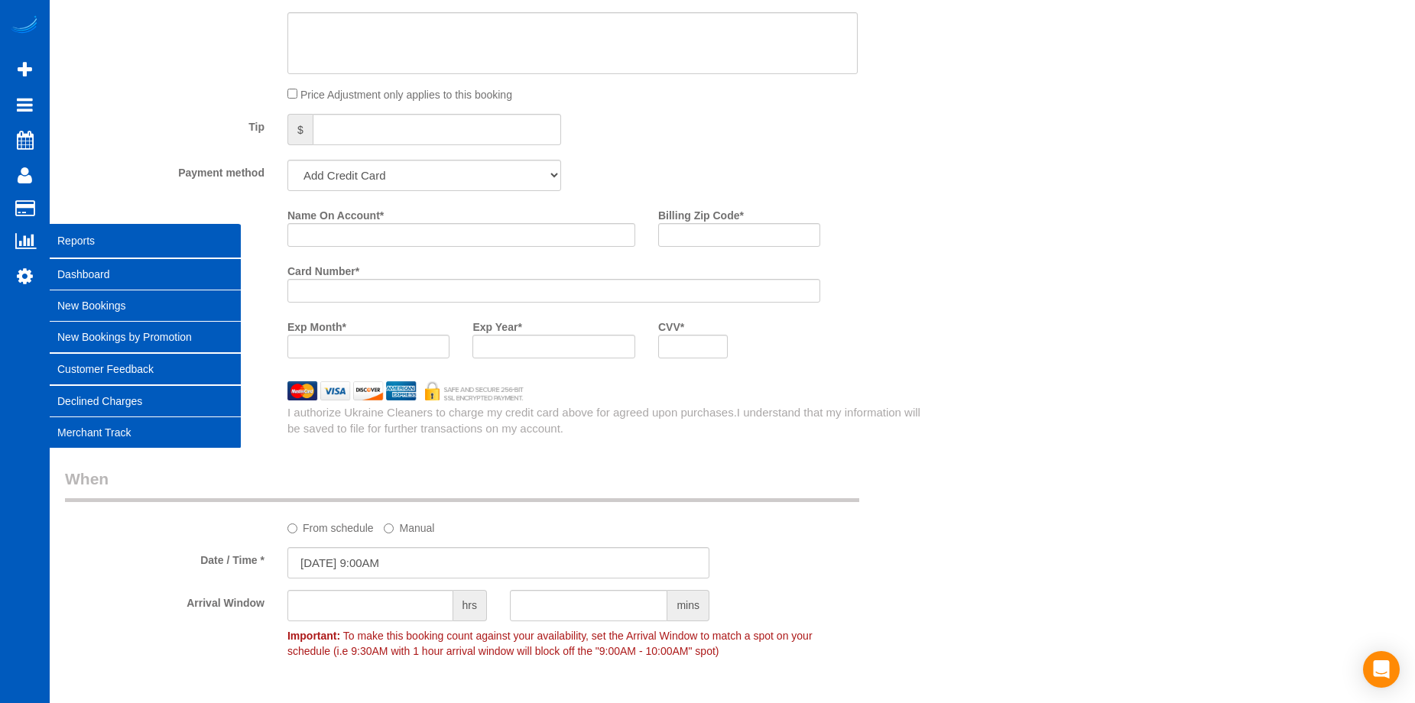
type textarea "Booked by Florencia. Park right behind the blue car. General clean for upkeep, …"
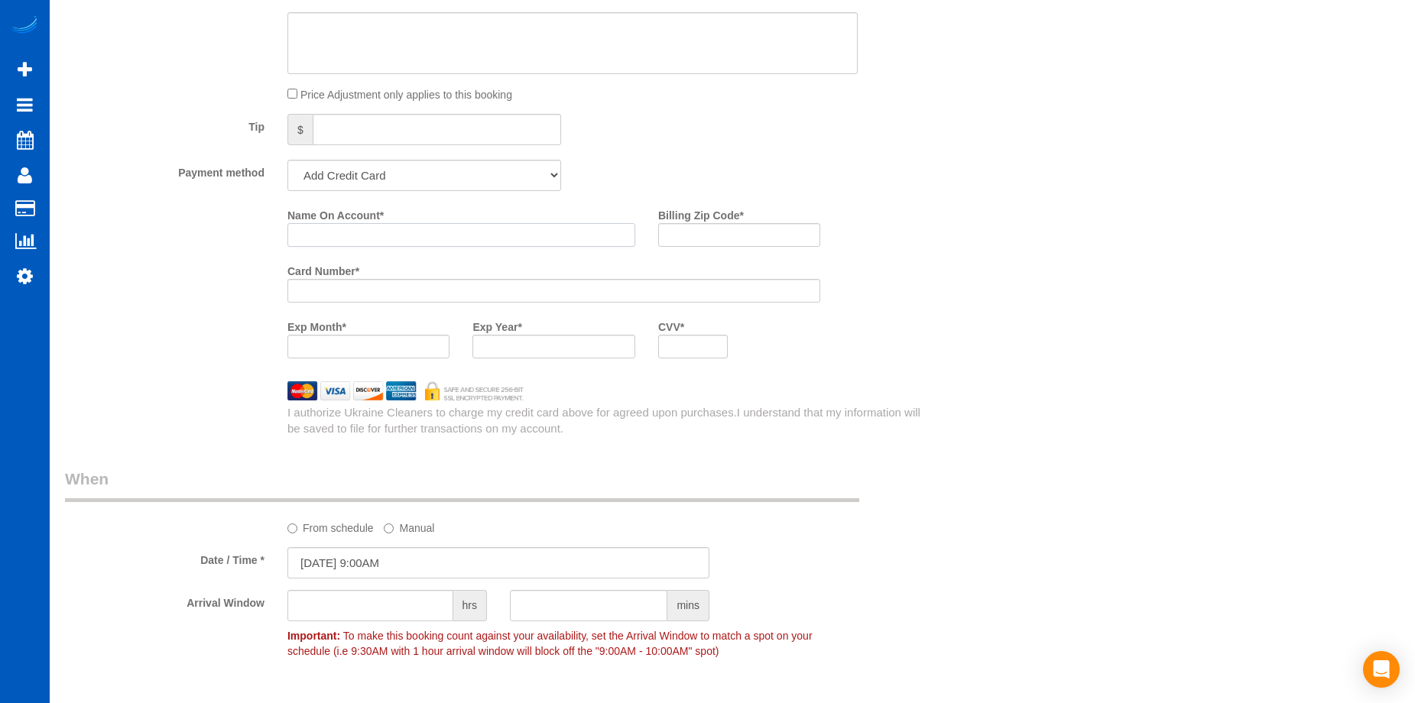
click at [386, 230] on input "Name On Account *" at bounding box center [461, 235] width 348 height 24
paste input "Kelly L Parker"
type input "Kelly L Parker"
click at [715, 236] on input "Billing Zip Code *" at bounding box center [739, 235] width 162 height 24
paste input "98012"
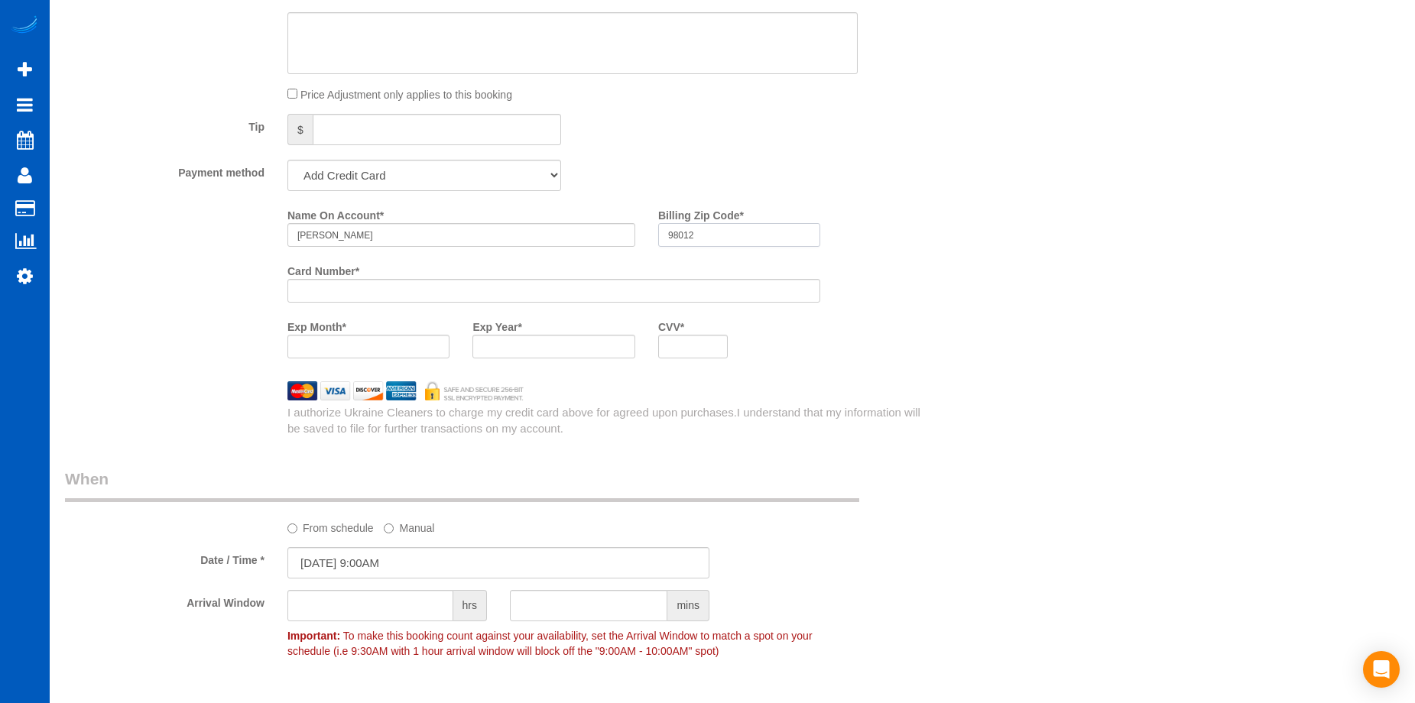
type input "98012"
click at [951, 436] on div "Who Email* kellyparker1021@gmail.com Name * Kelly Parker Where Address* 19524 1…" at bounding box center [732, 113] width 1335 height 2755
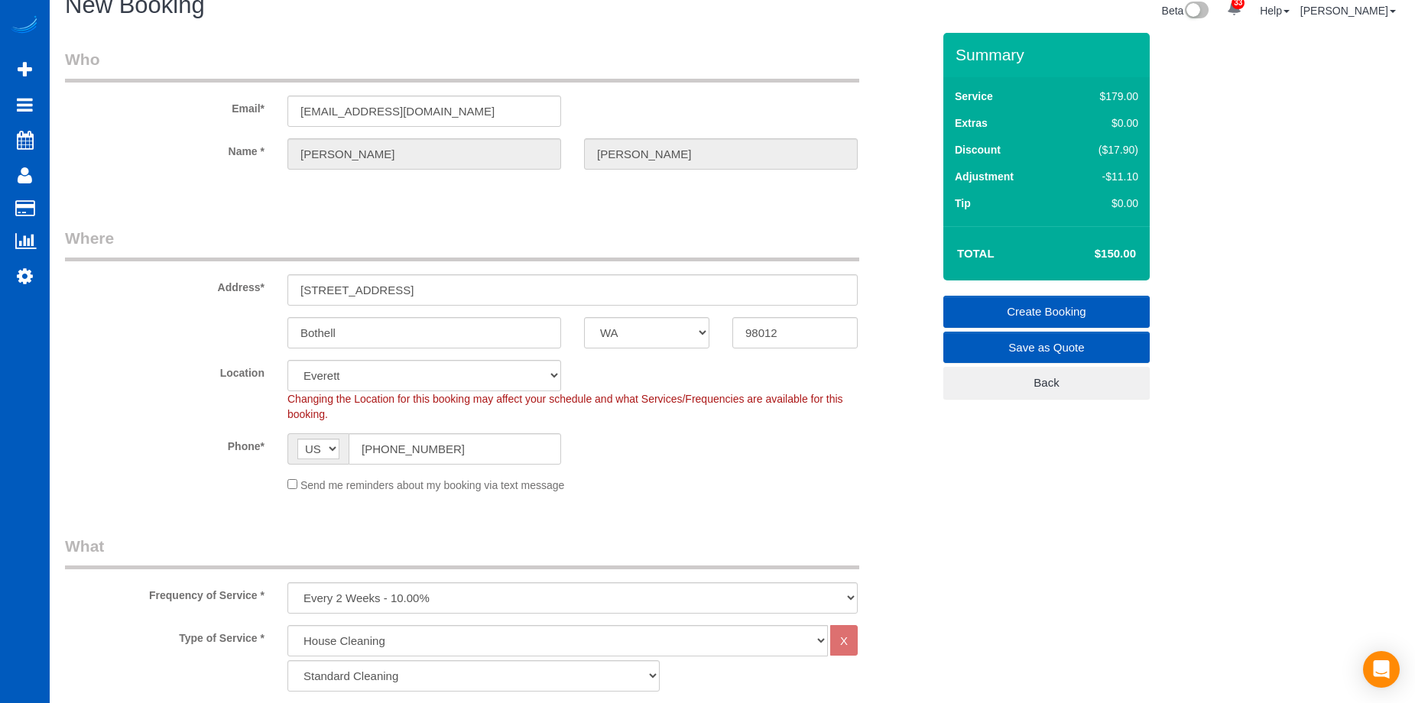
scroll to position [21, 0]
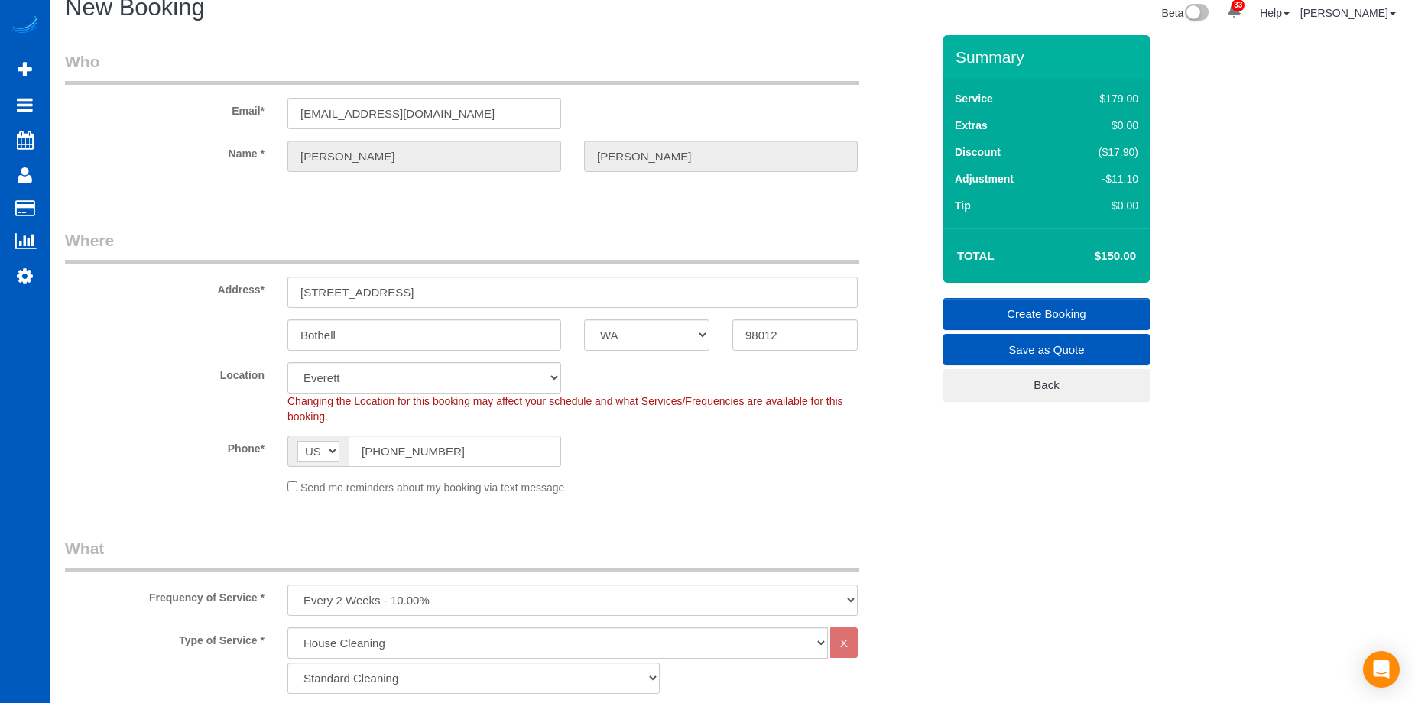
click at [992, 304] on link "Create Booking" at bounding box center [1046, 314] width 206 height 32
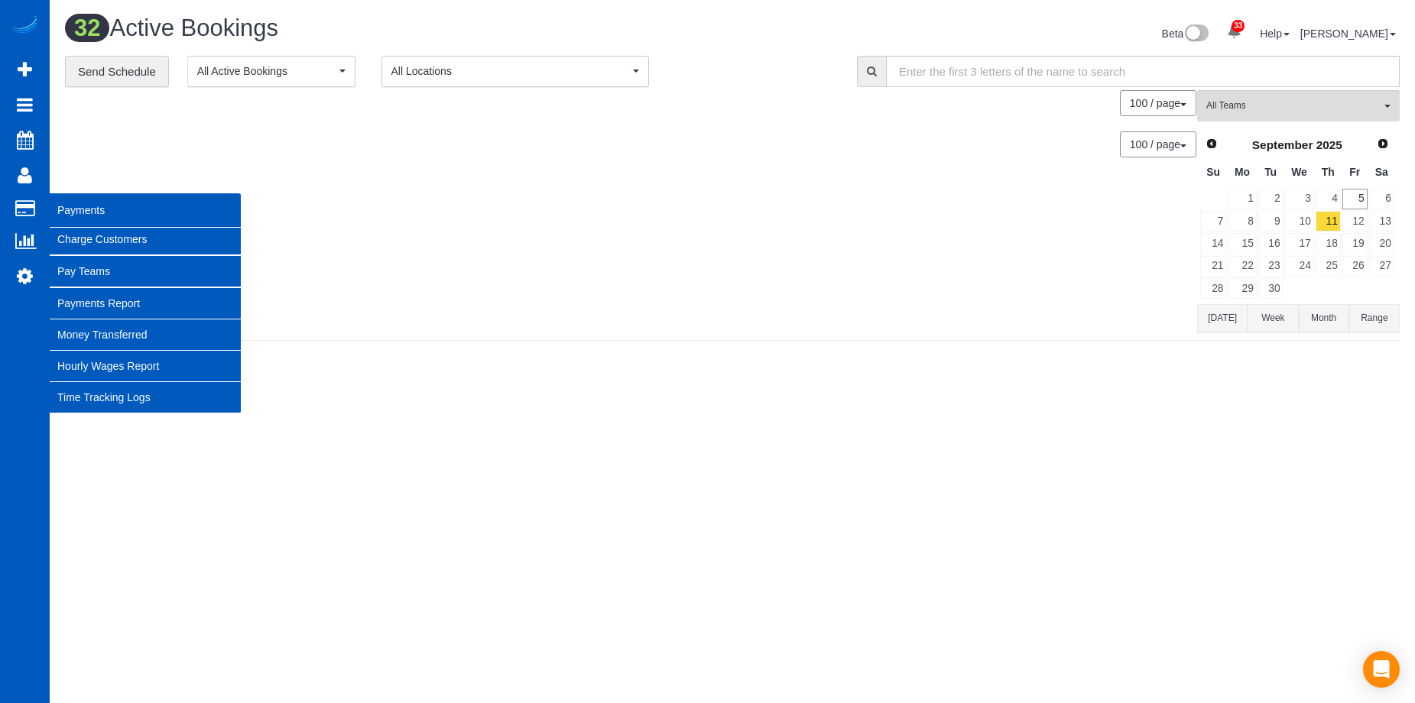
scroll to position [2432, 1415]
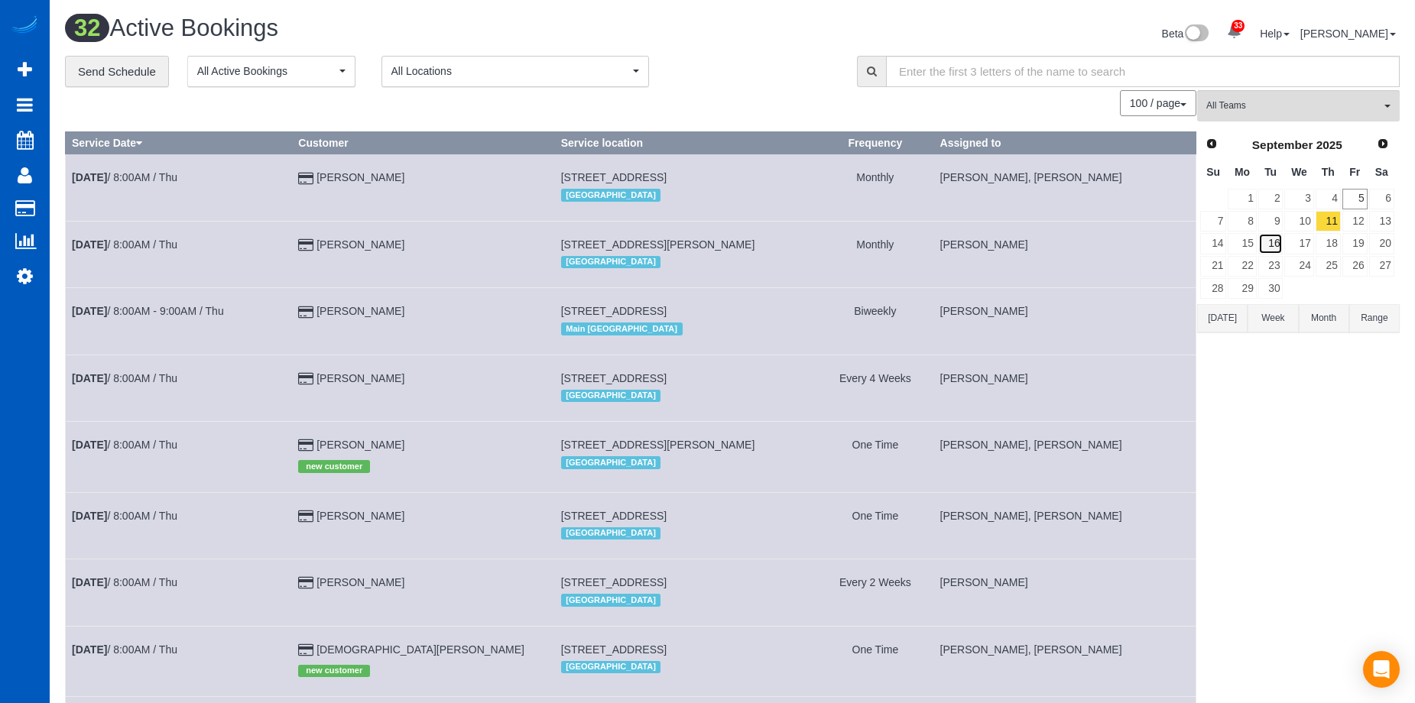
click at [1275, 239] on link "16" at bounding box center [1270, 243] width 25 height 21
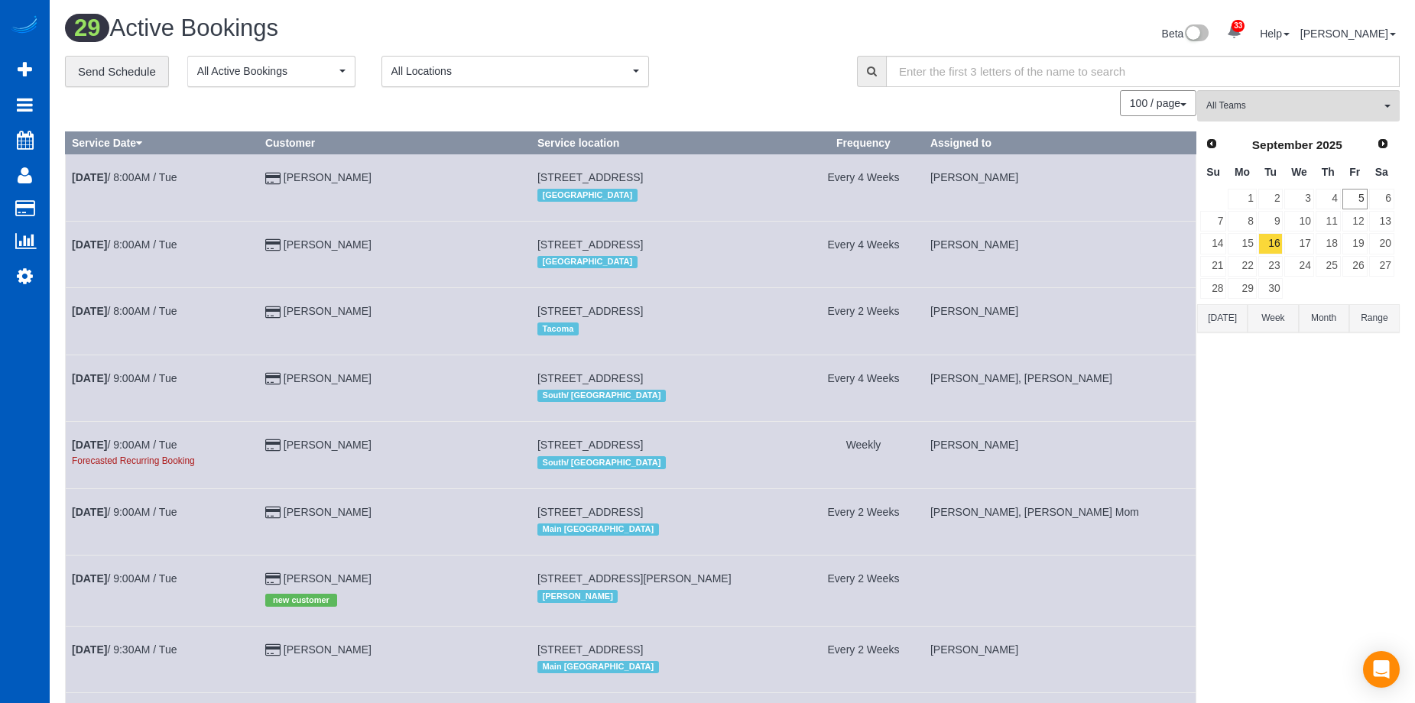
scroll to position [74229, 75029]
click at [1313, 109] on span "All Teams" at bounding box center [1293, 105] width 174 height 13
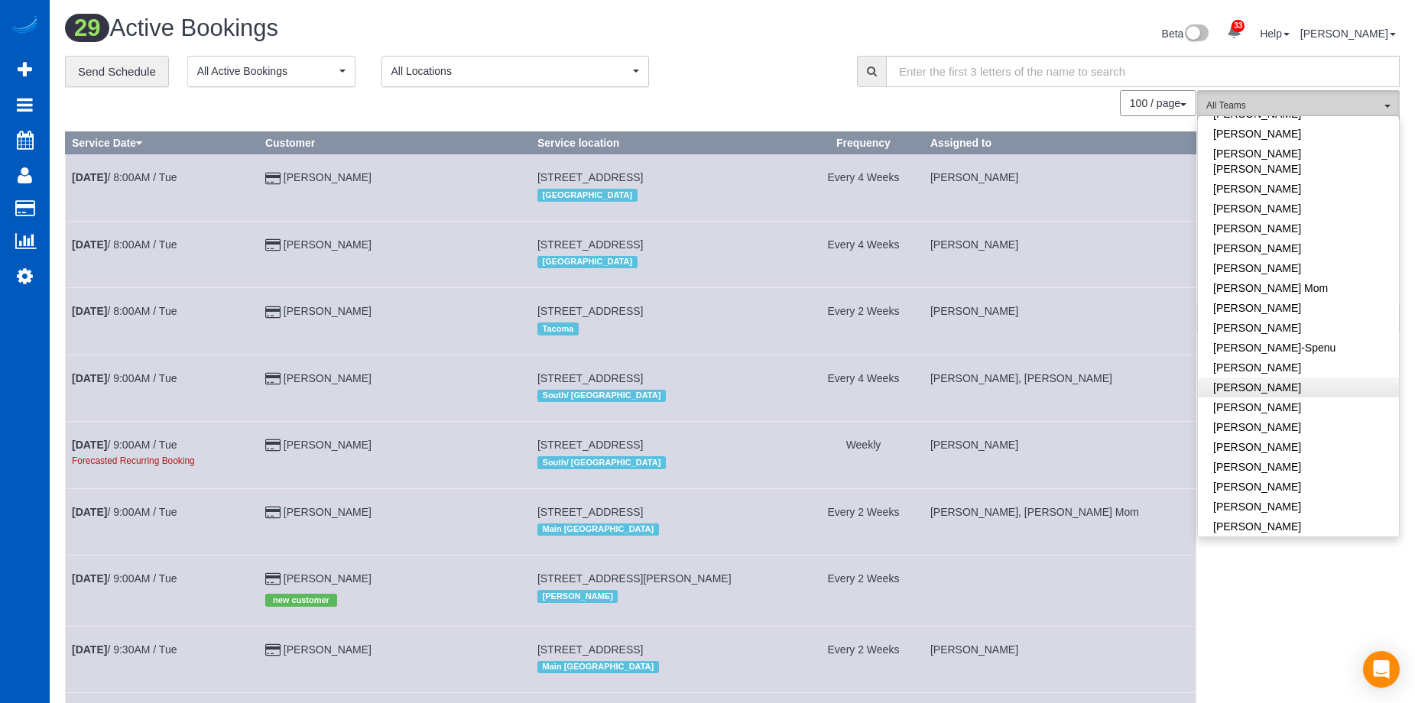
scroll to position [306, 0]
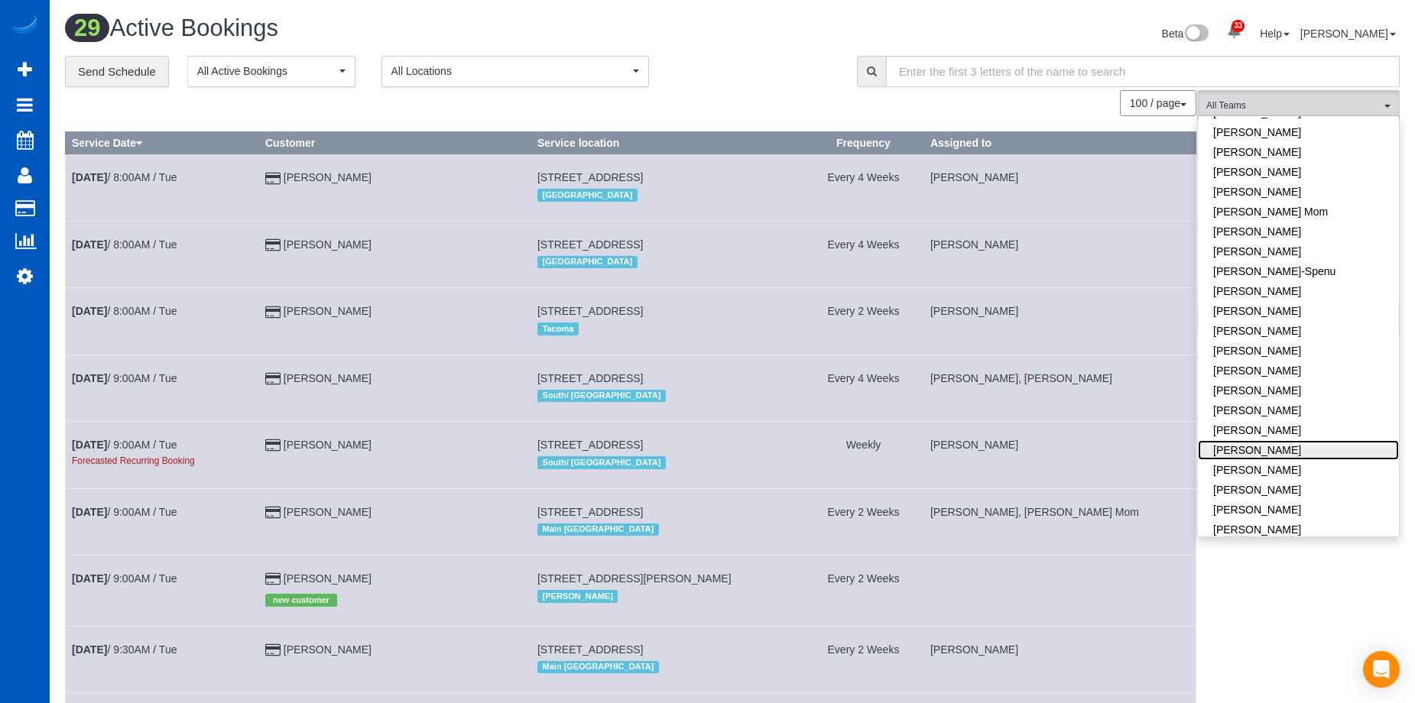
click at [1328, 440] on link "[PERSON_NAME]" at bounding box center [1298, 450] width 201 height 20
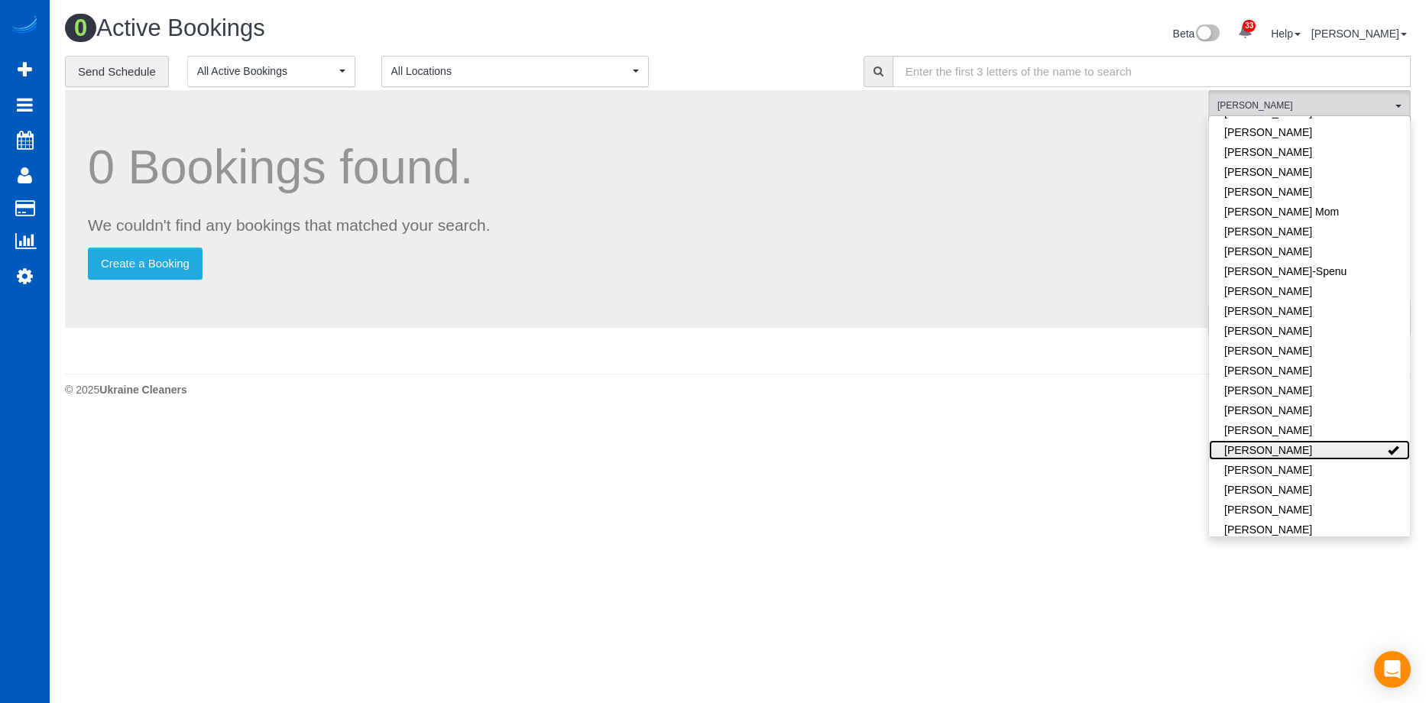
click at [1344, 440] on link "[PERSON_NAME]" at bounding box center [1309, 450] width 201 height 20
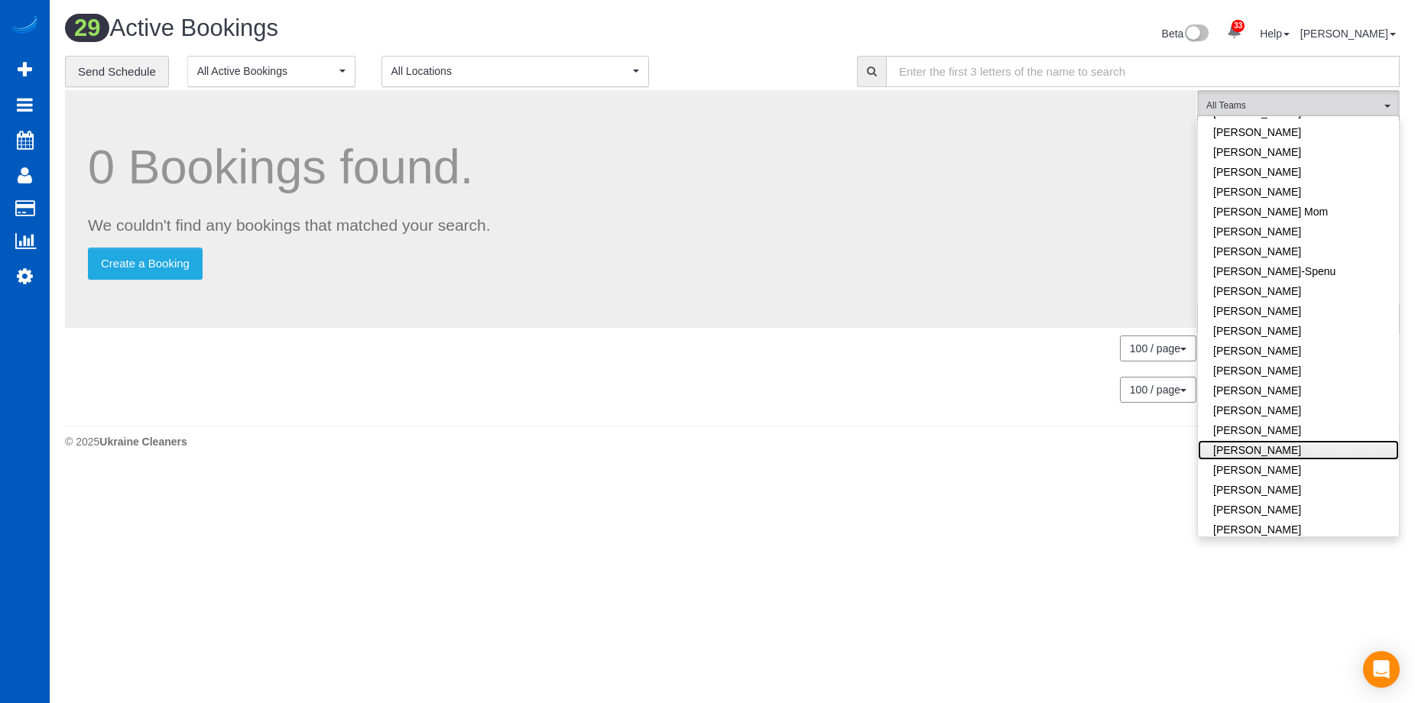
scroll to position [2216, 1415]
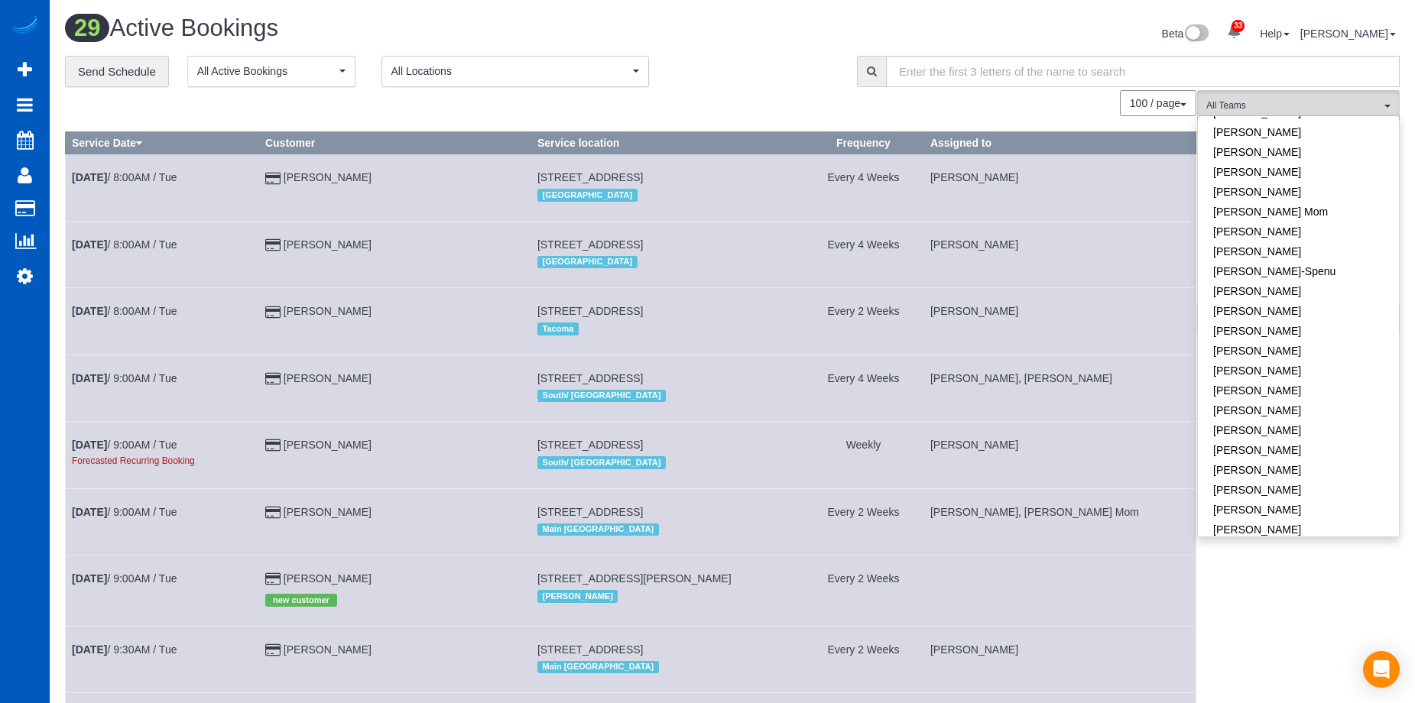
click at [786, 36] on div "Beta 33 Your Notifications You have 0 alerts × You have 2 to charge for 09/02/2…" at bounding box center [1071, 35] width 679 height 41
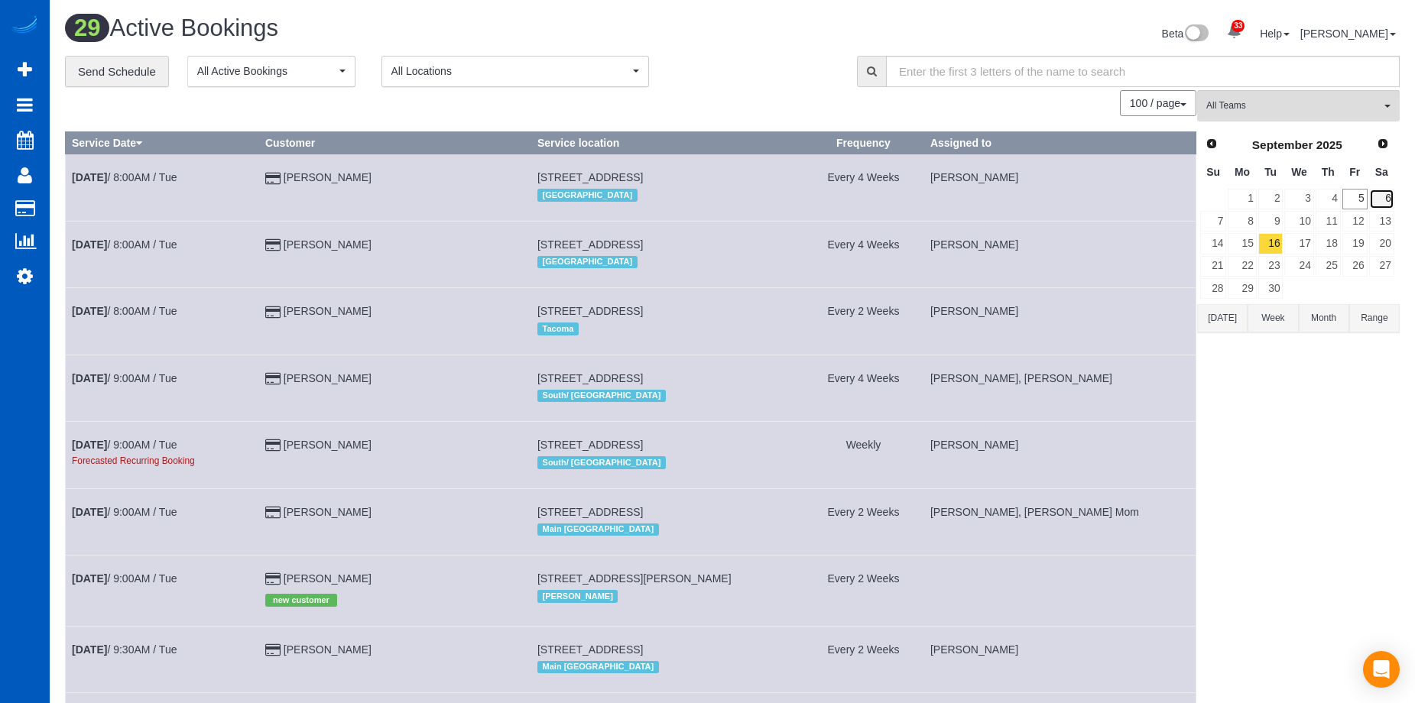
click at [1378, 196] on link "6" at bounding box center [1381, 199] width 25 height 21
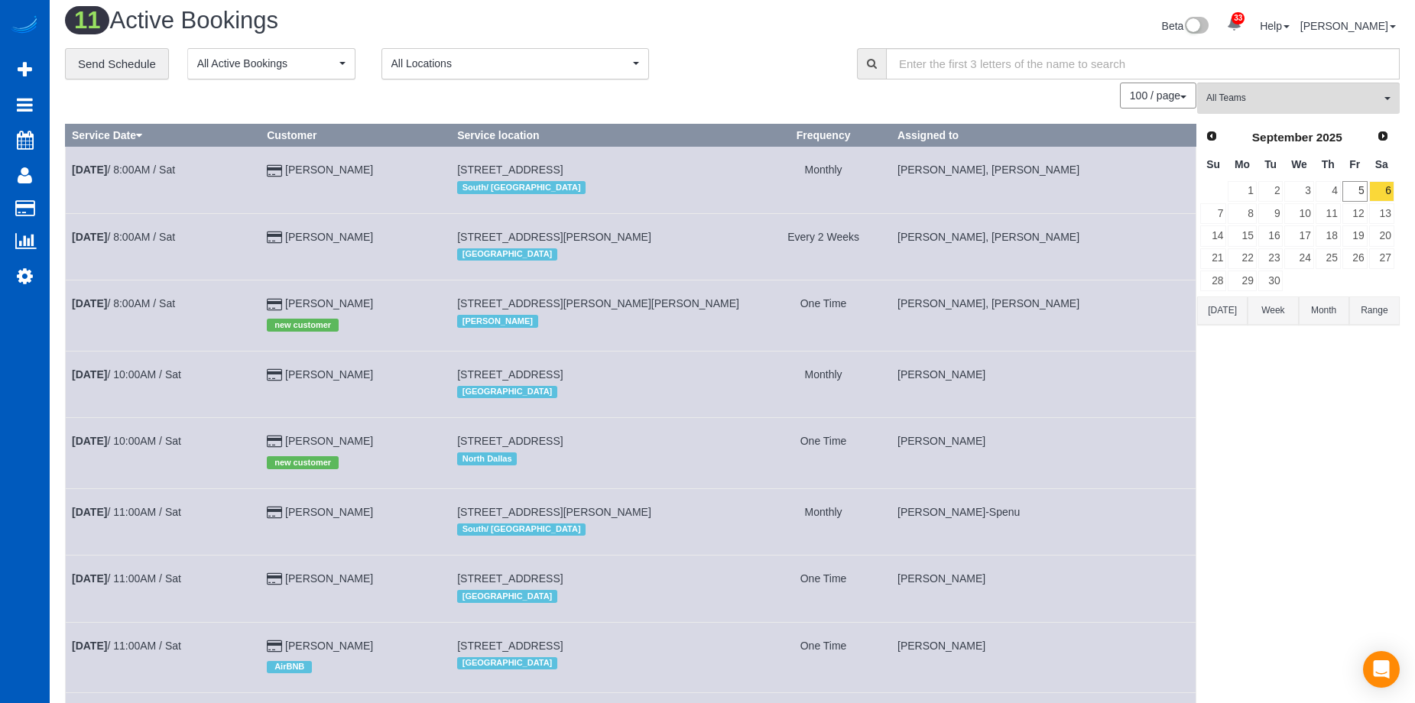
scroll to position [0, 0]
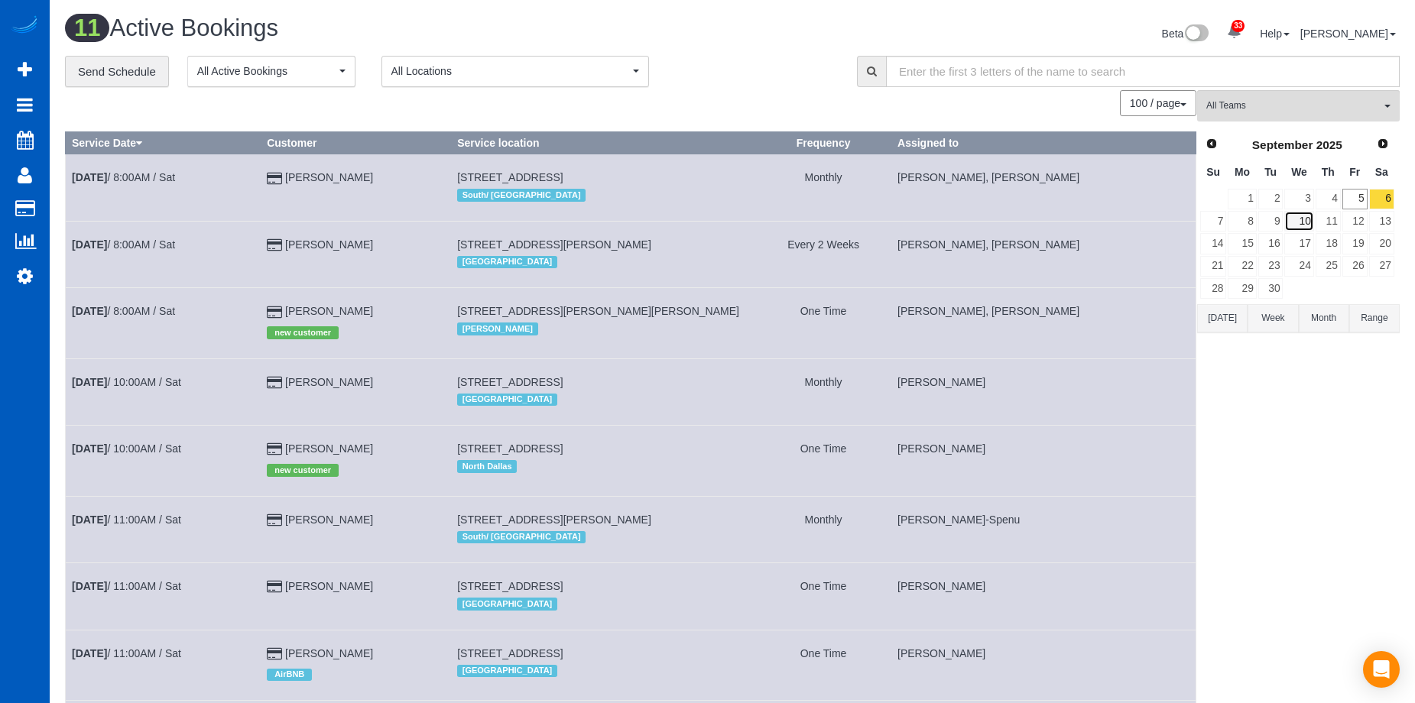
click at [1299, 222] on link "10" at bounding box center [1298, 221] width 29 height 21
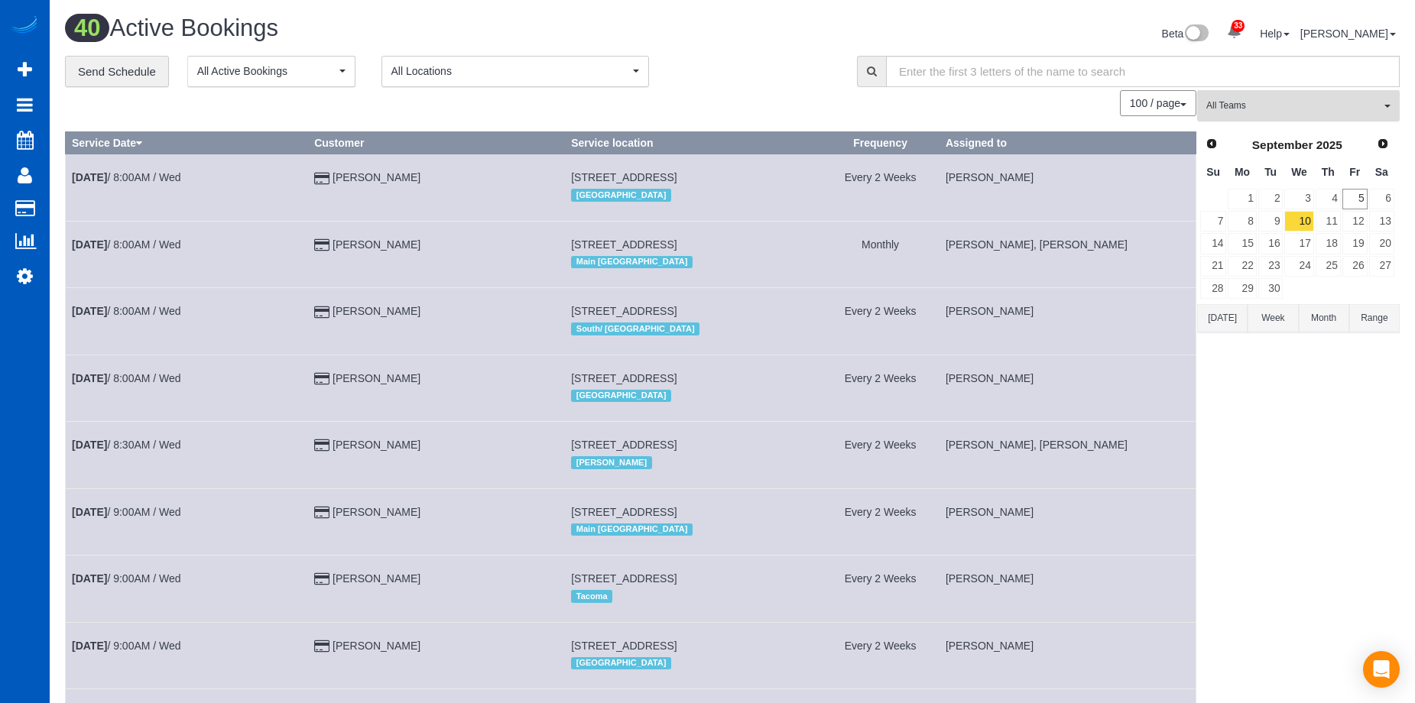
click at [1289, 101] on span "All Teams" at bounding box center [1293, 105] width 174 height 13
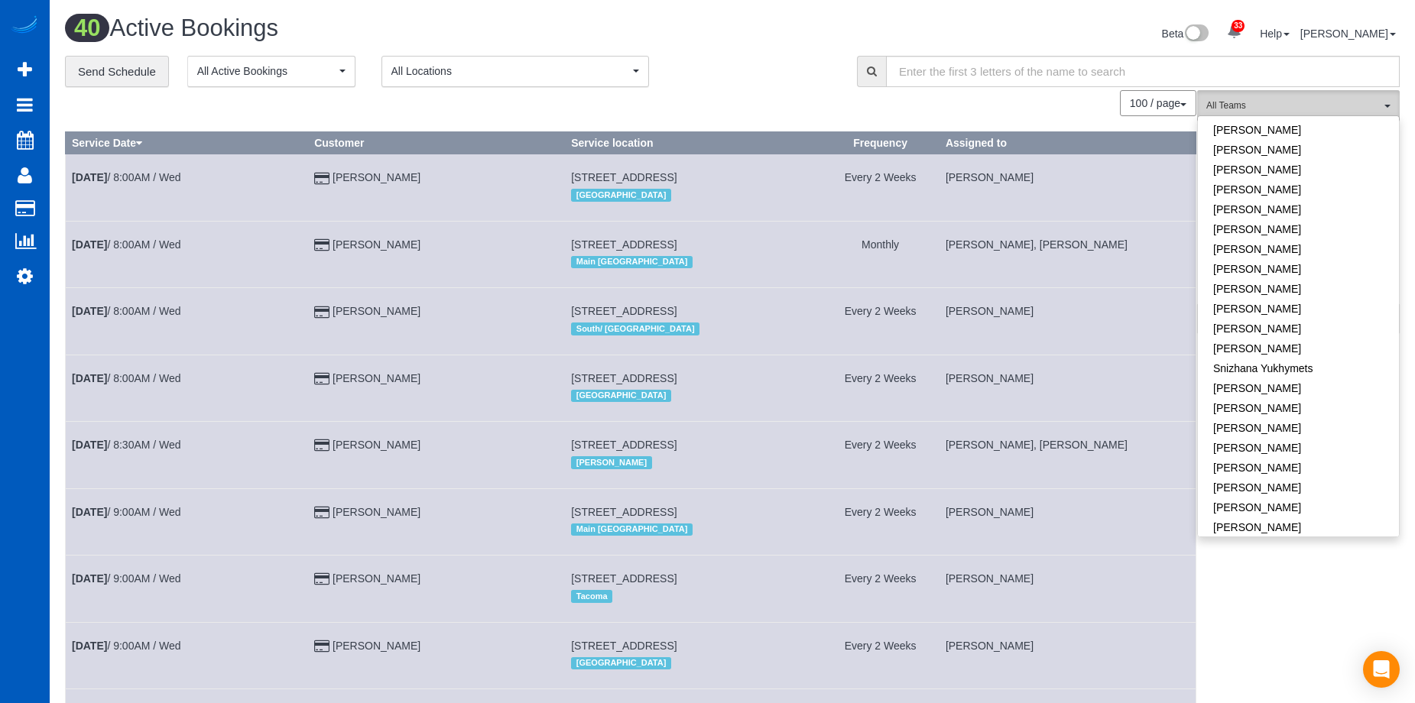
scroll to position [1033, 0]
click at [1315, 285] on link "Raissa Radionova" at bounding box center [1298, 295] width 201 height 20
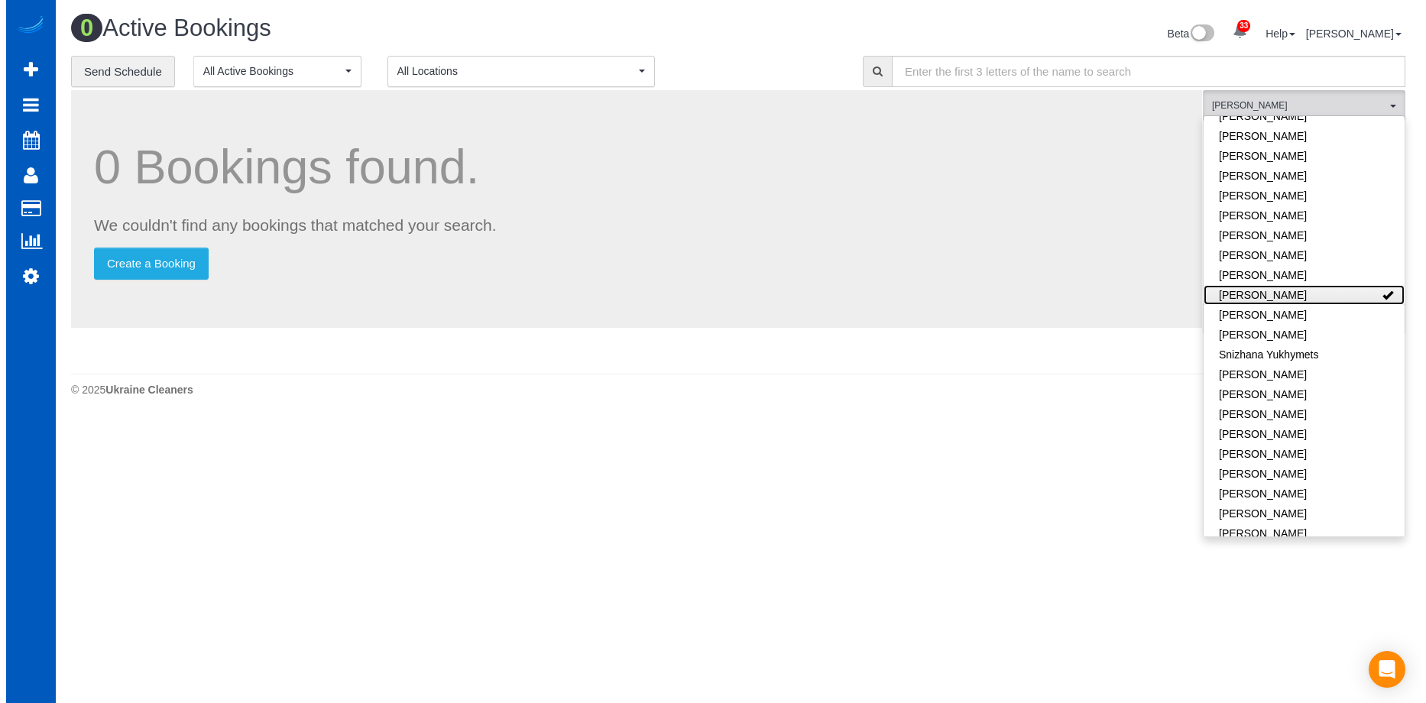
scroll to position [76024, 75017]
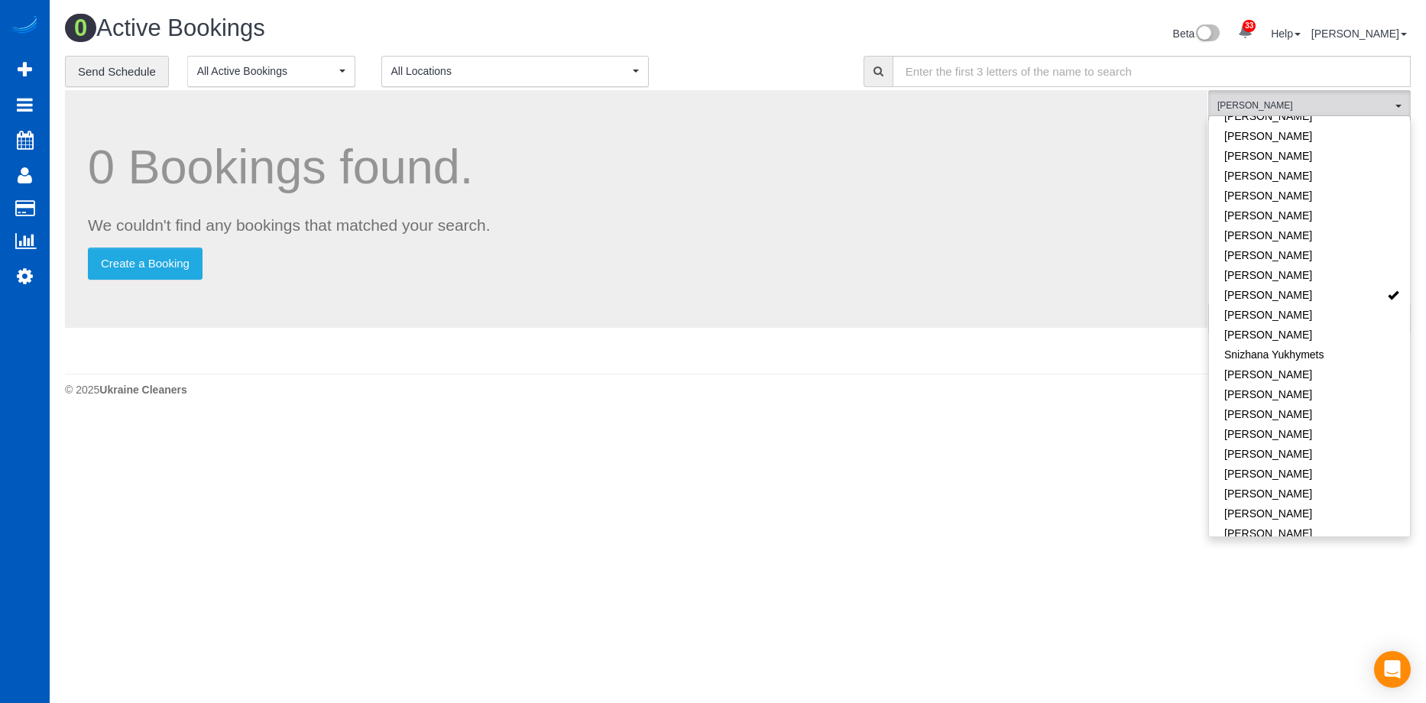
click at [1317, 544] on link "Yekaterina Klochan" at bounding box center [1309, 554] width 201 height 20
click at [776, 42] on div "Beta 33 Your Notifications You have 0 alerts × You have 2 to charge for 09/02/2…" at bounding box center [1080, 35] width 685 height 41
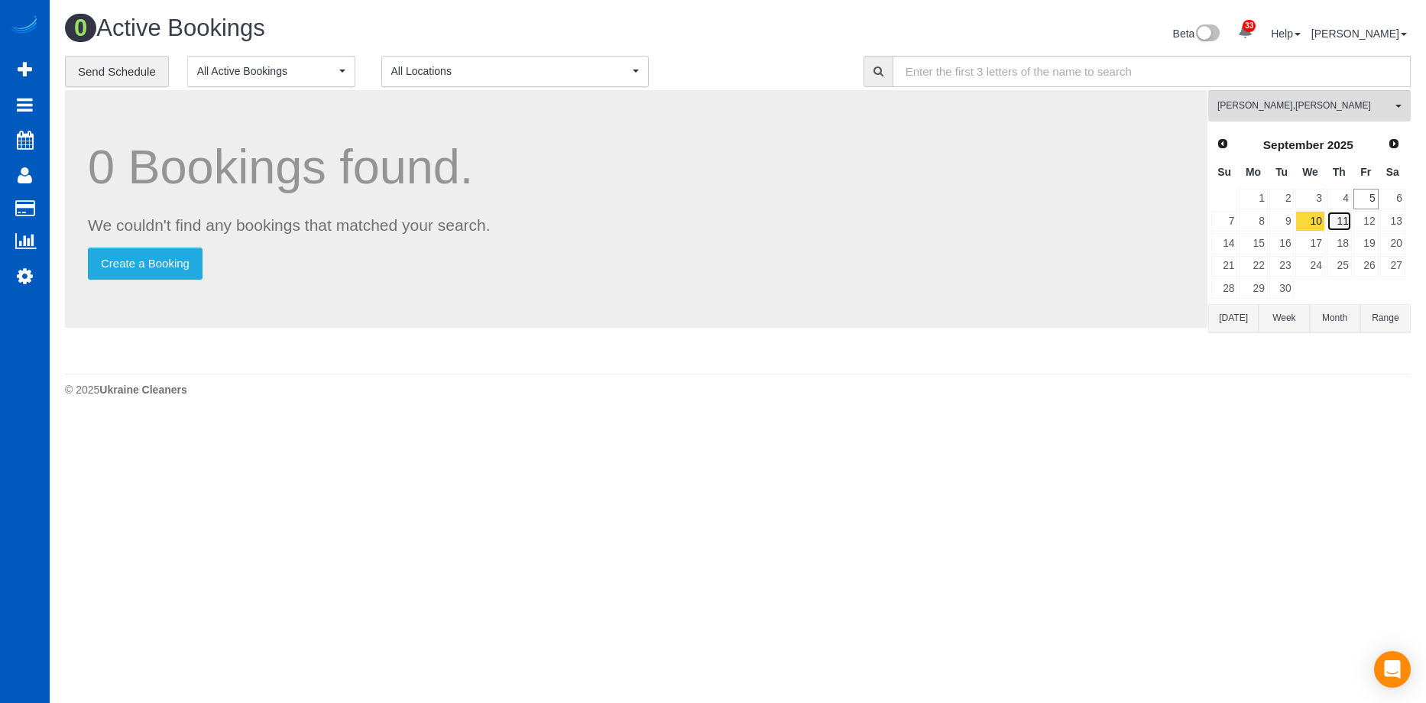
click at [1344, 222] on link "11" at bounding box center [1339, 221] width 25 height 21
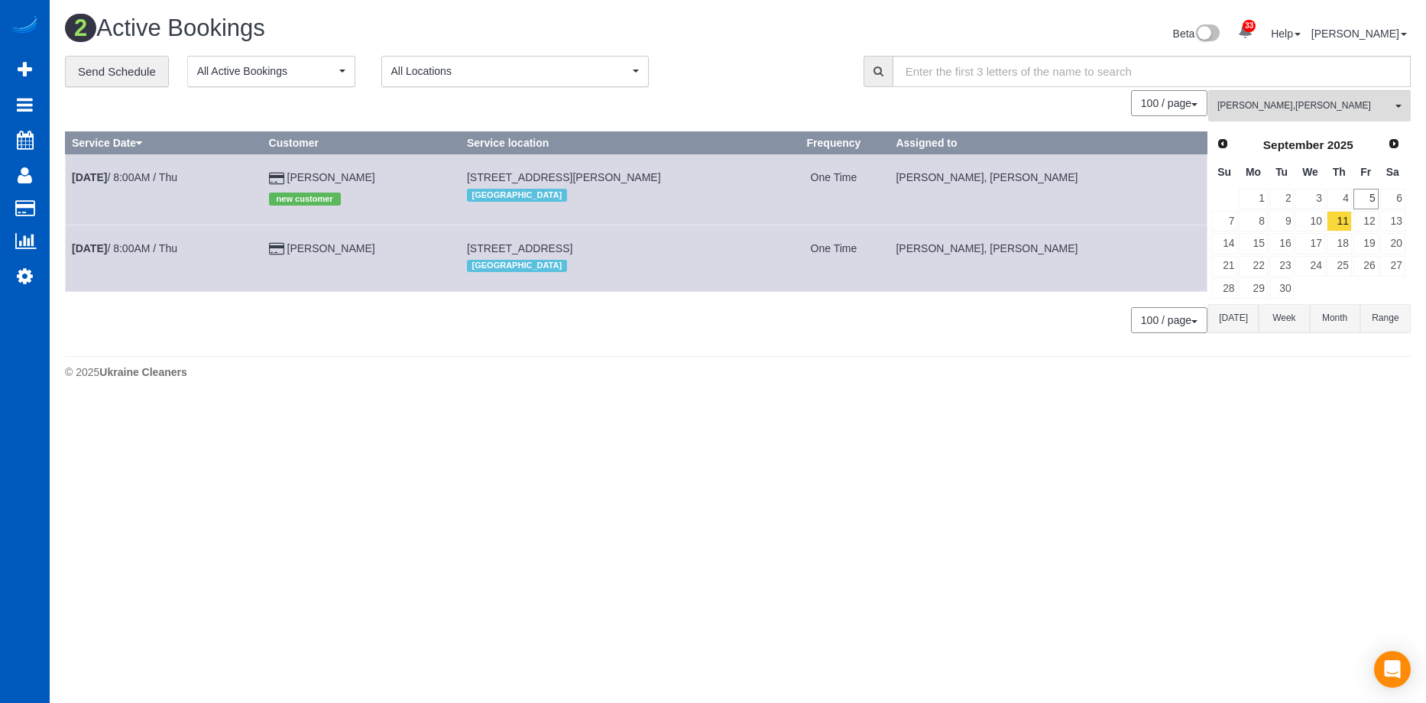
scroll to position [76042, 75017]
click at [1345, 106] on span "Raissa Radionova , Yekaterina Klochan" at bounding box center [1305, 105] width 174 height 13
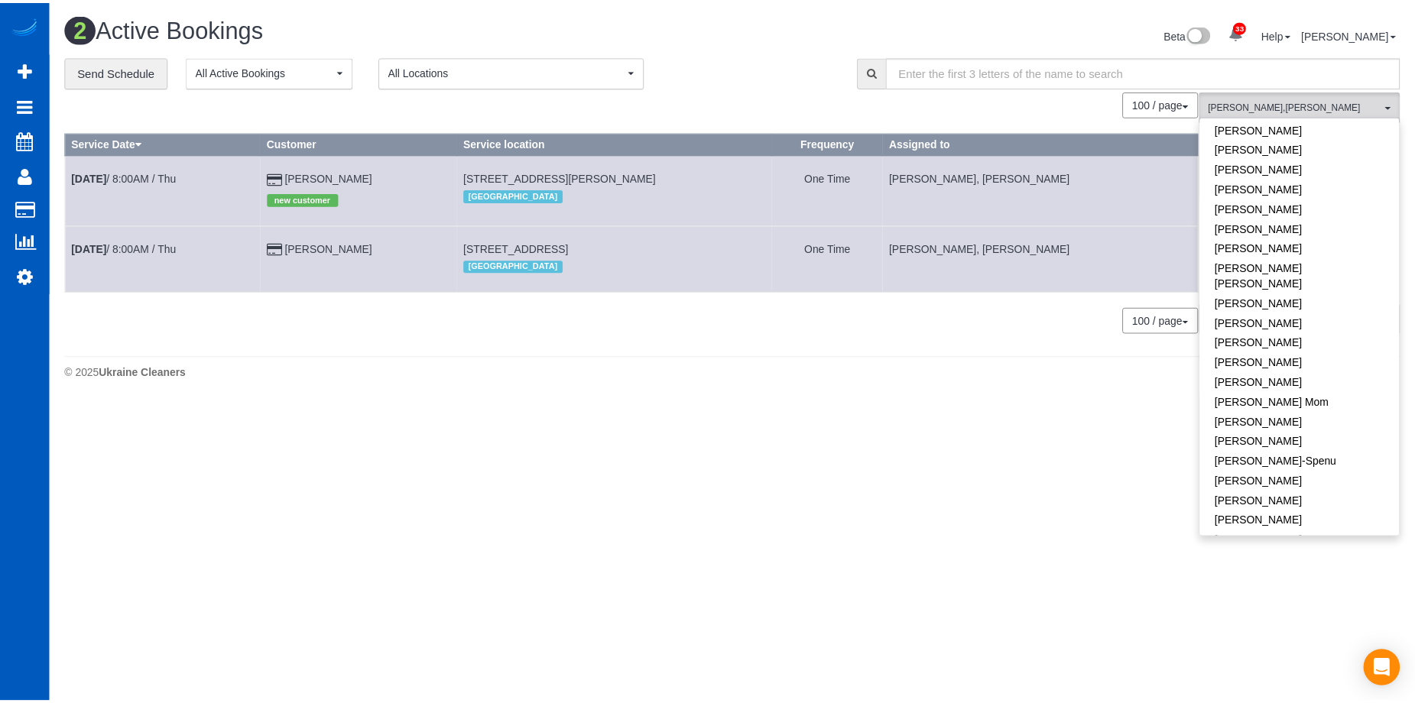
scroll to position [0, 0]
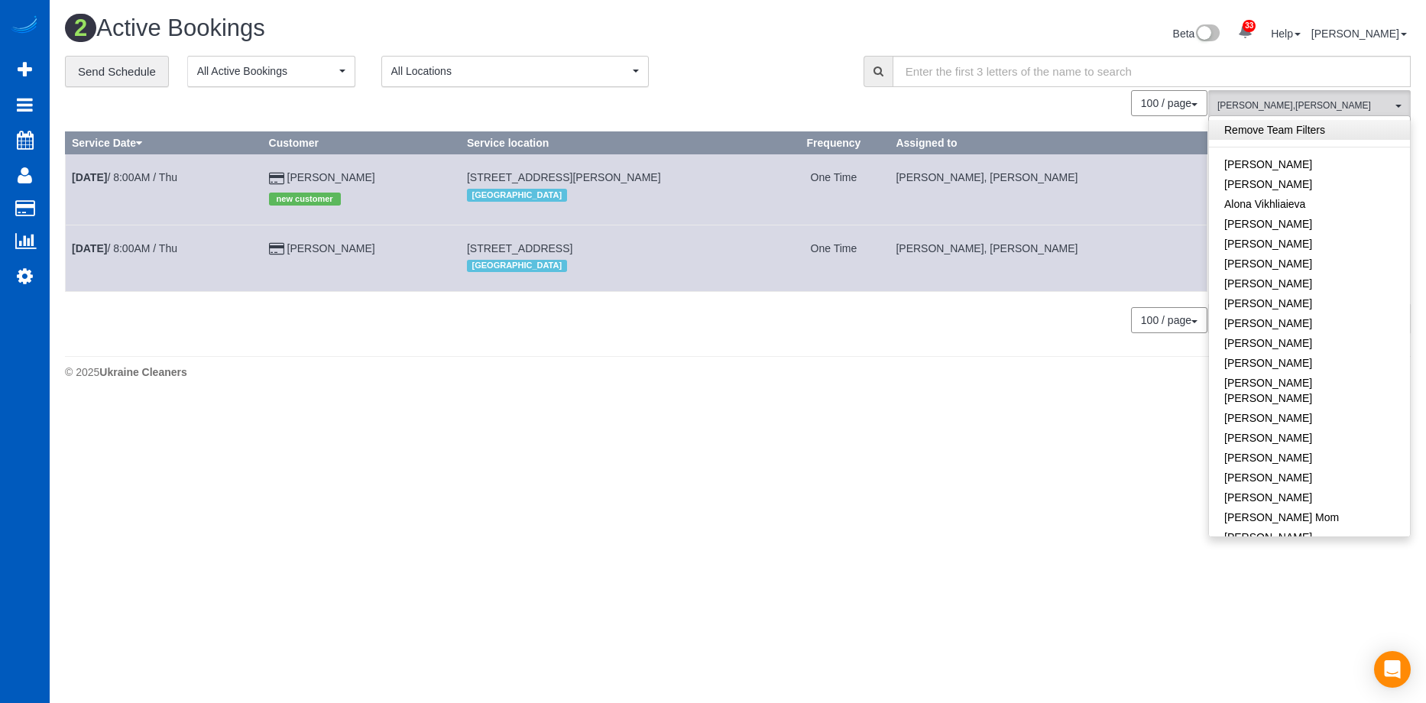
click at [1311, 125] on link "Remove Team Filters" at bounding box center [1309, 130] width 201 height 20
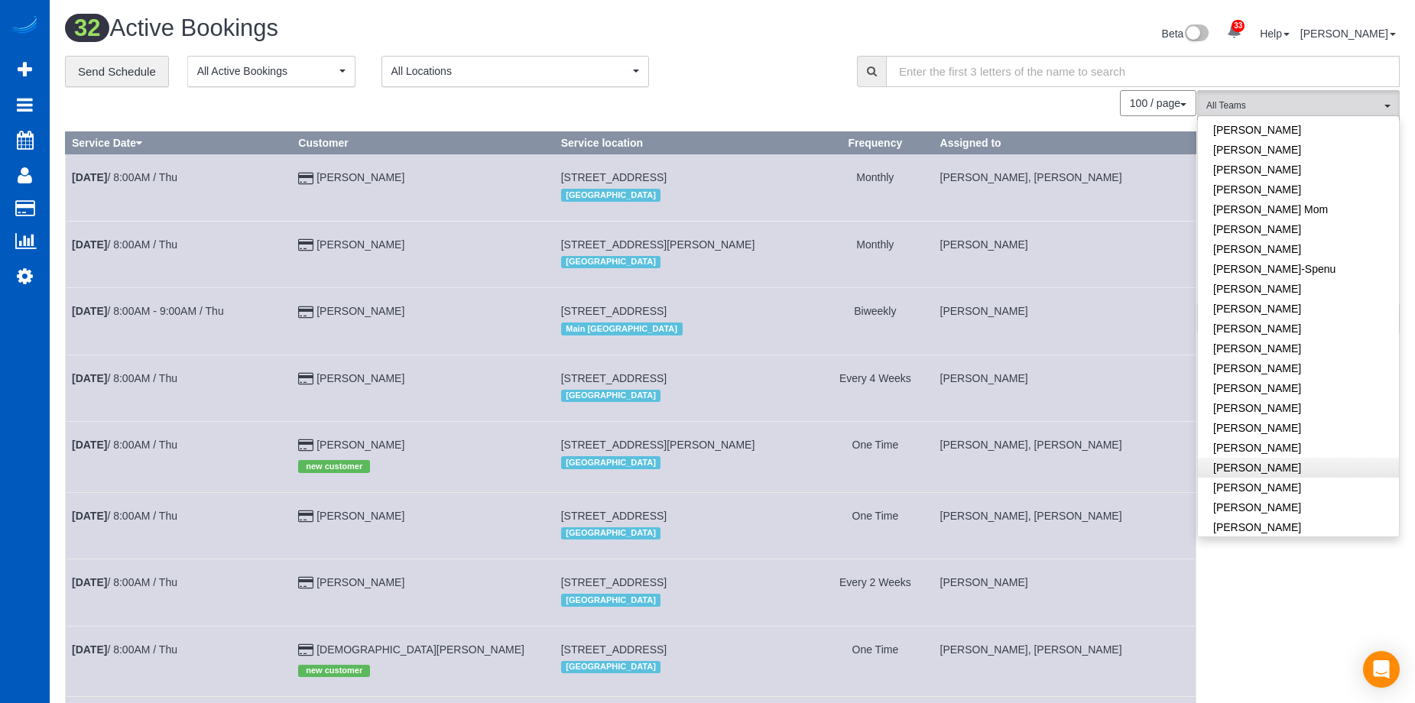
scroll to position [306, 0]
click at [1287, 222] on link "Irina Dunaeva" at bounding box center [1298, 232] width 201 height 20
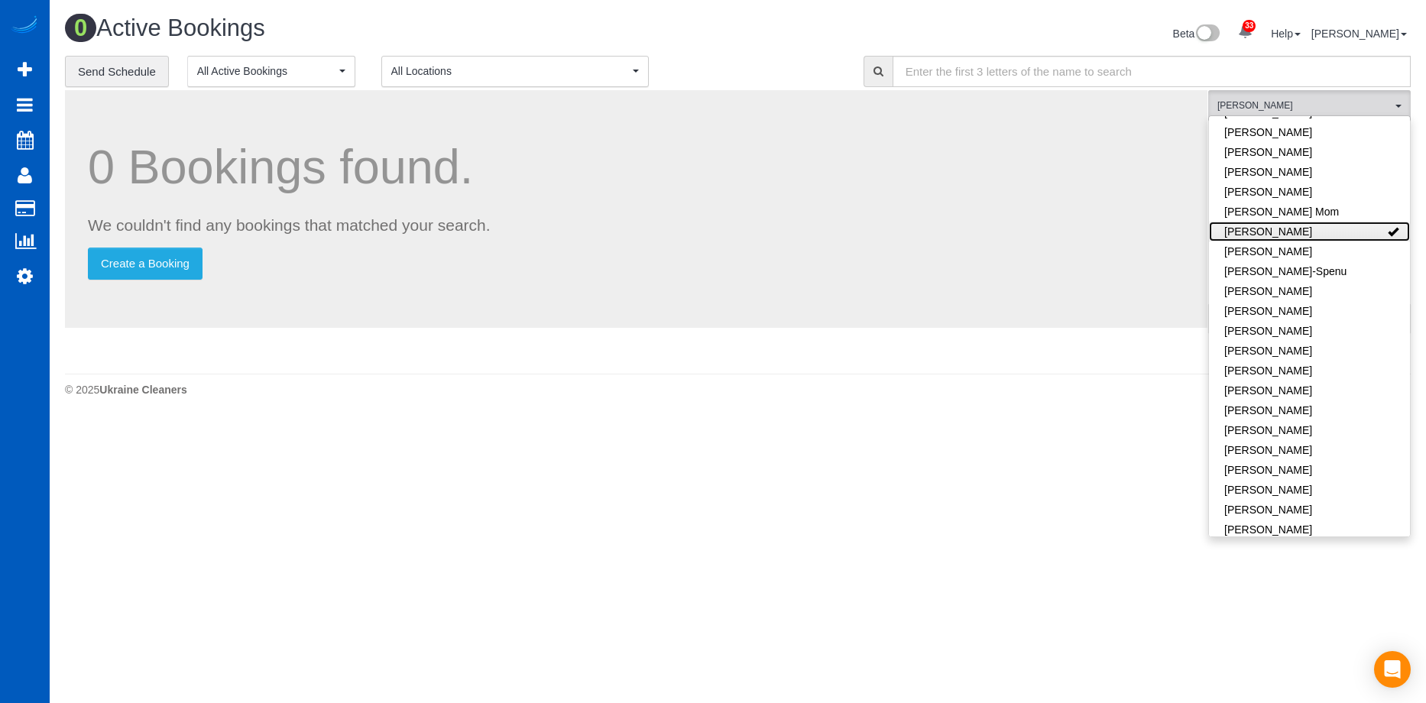
scroll to position [76024, 75017]
click at [1332, 222] on link "Irina Dunaeva" at bounding box center [1309, 232] width 201 height 20
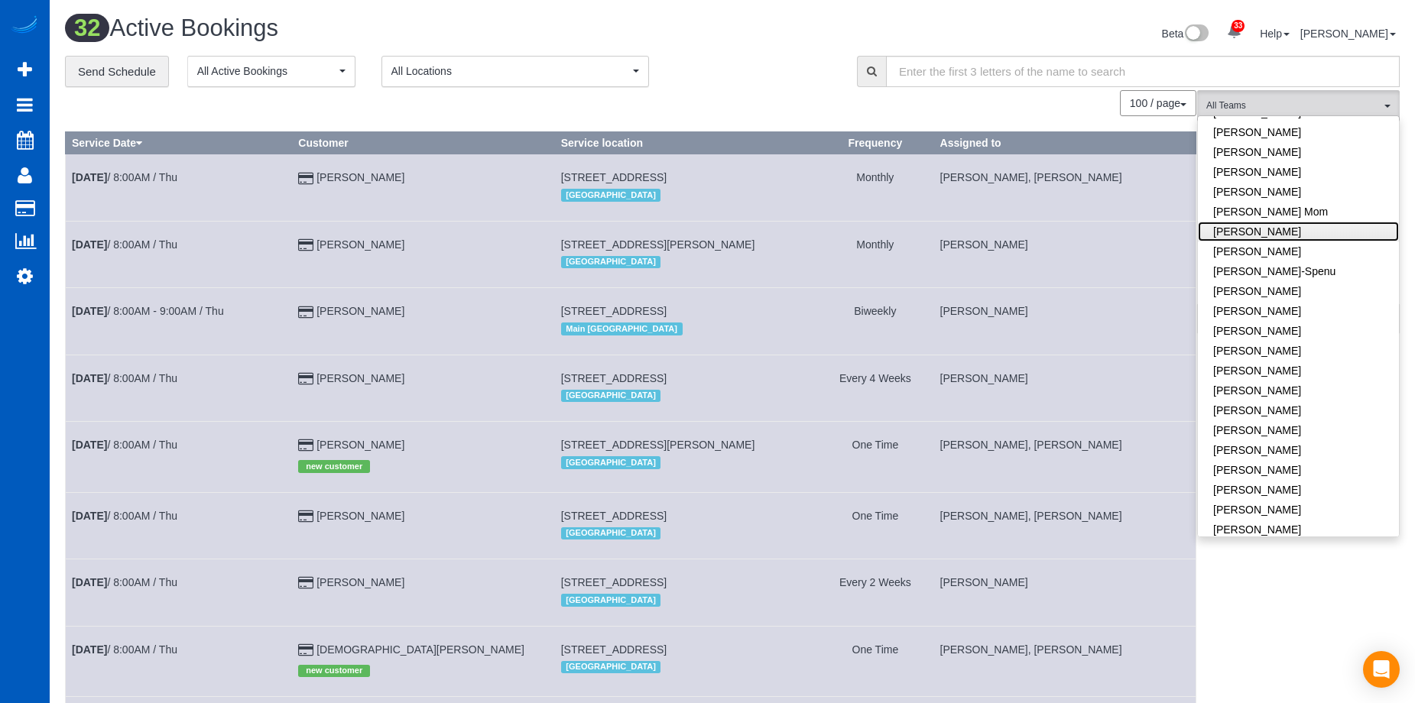
scroll to position [2432, 1415]
click at [1295, 222] on link "[PERSON_NAME]" at bounding box center [1298, 232] width 201 height 20
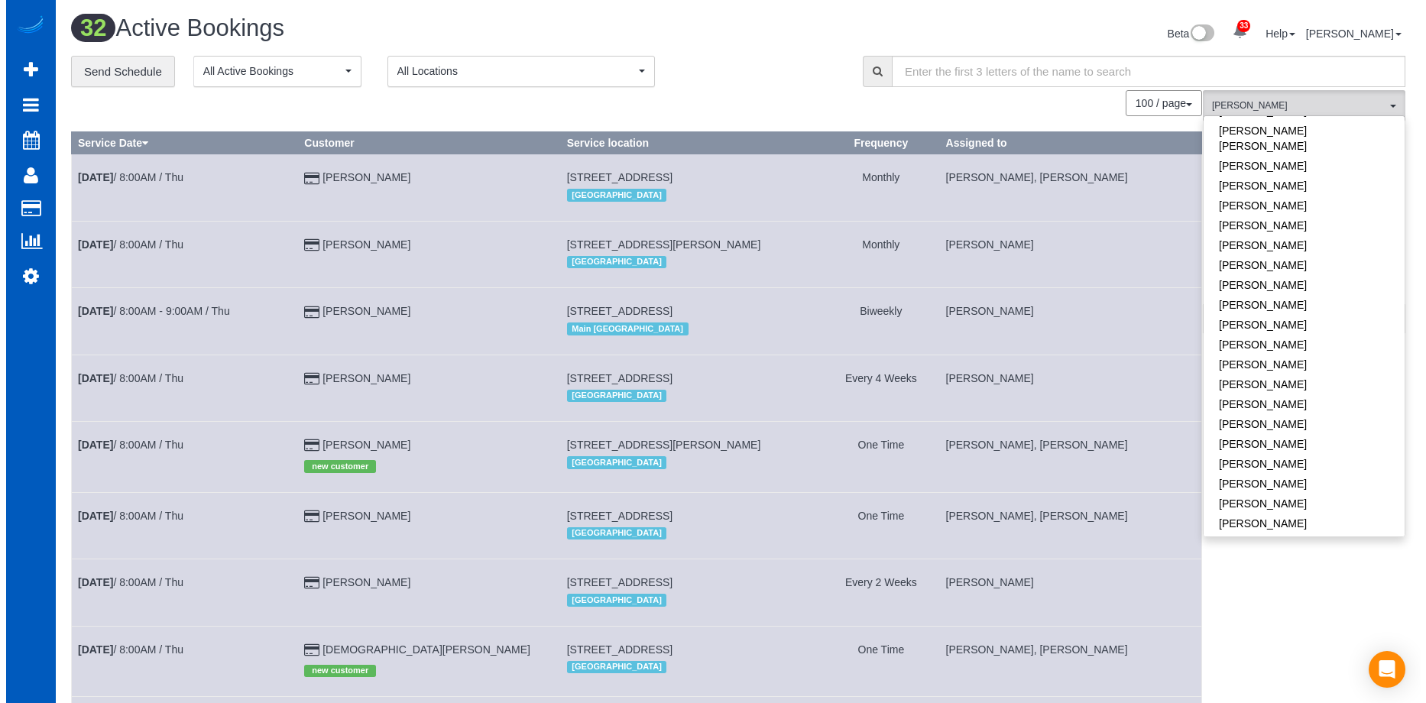
scroll to position [76024, 75017]
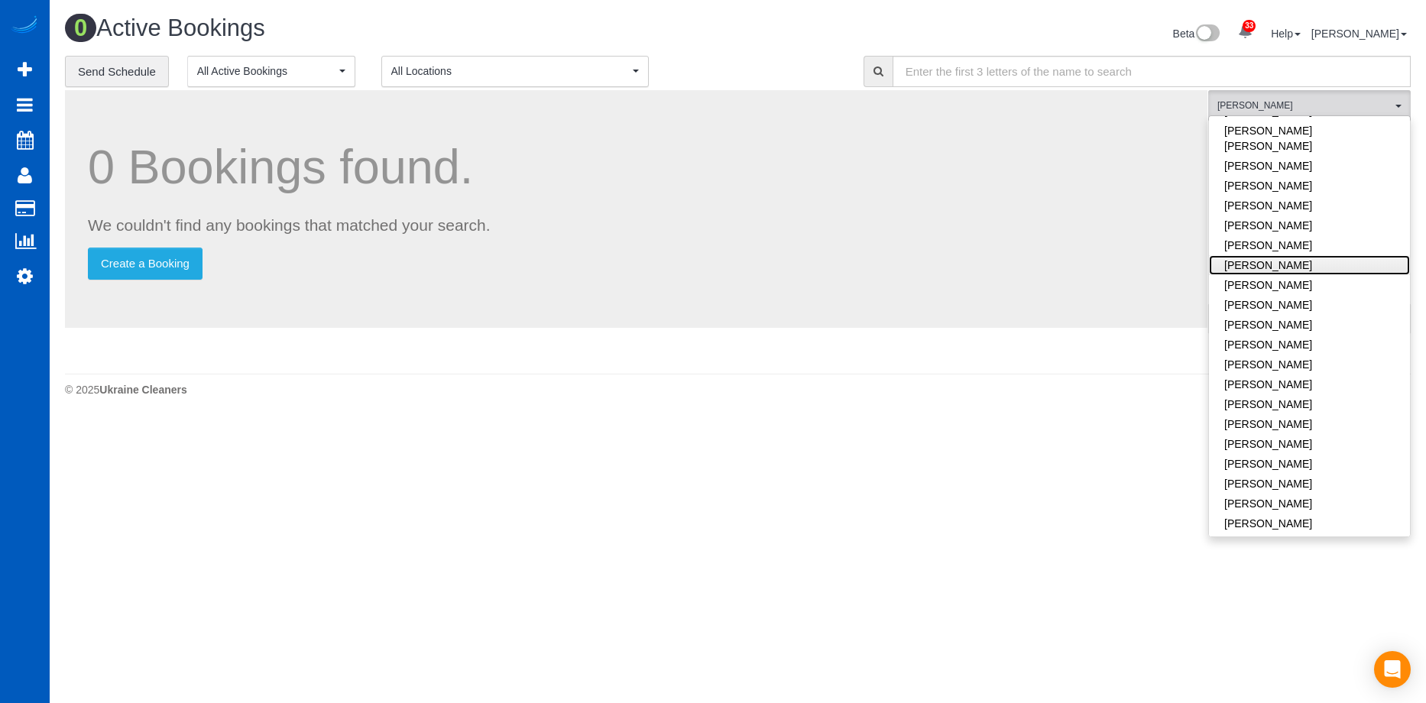
click at [1319, 255] on link "[PERSON_NAME]" at bounding box center [1309, 265] width 201 height 20
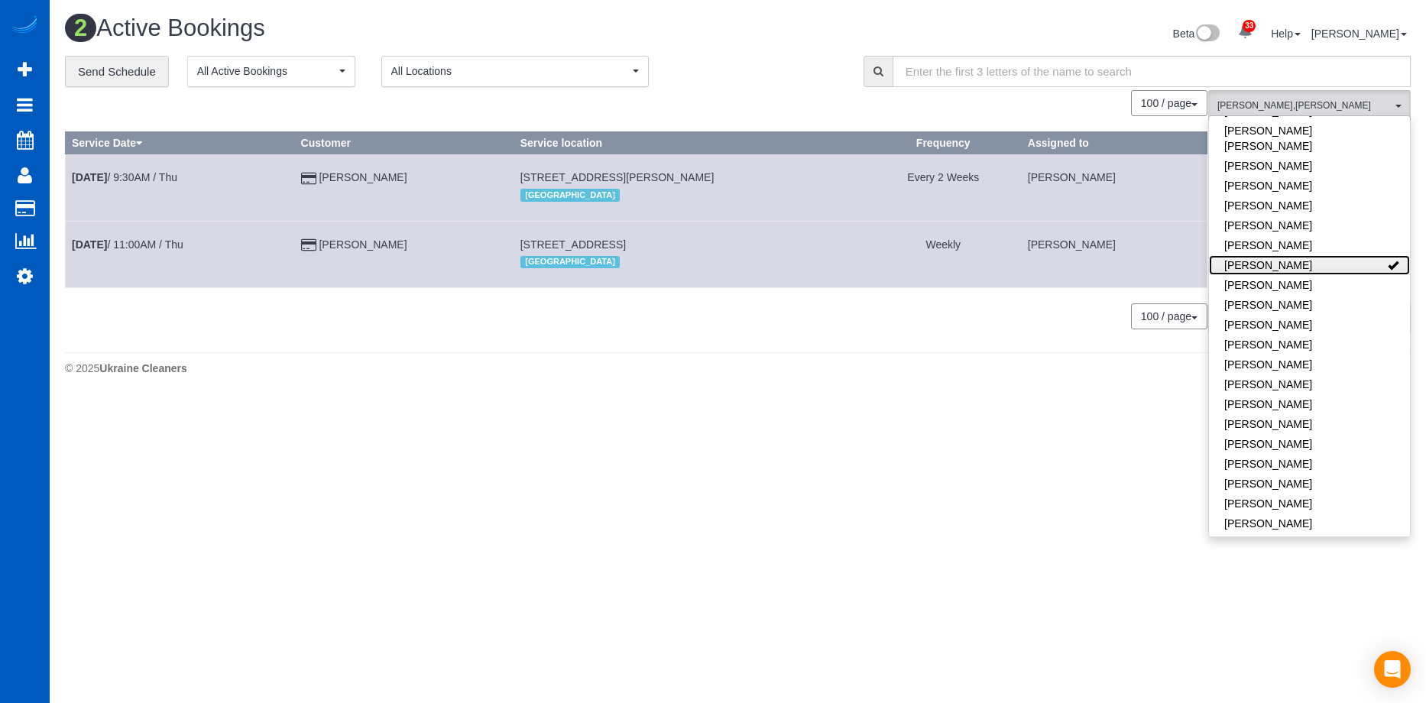
scroll to position [76046, 75017]
click at [1313, 255] on link "[PERSON_NAME]" at bounding box center [1309, 265] width 201 height 20
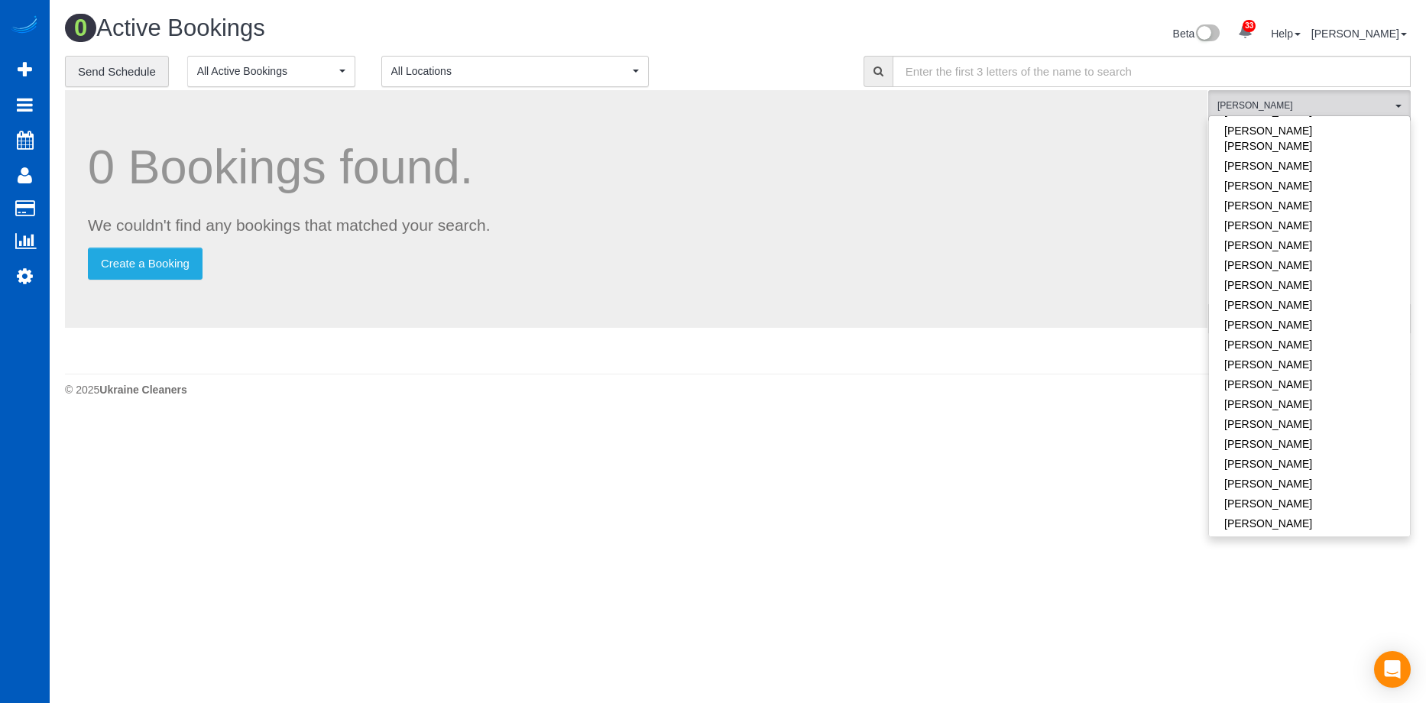
click at [796, 97] on div "0 Bookings found. We couldn't find any bookings that matched your search. Creat…" at bounding box center [636, 209] width 1143 height 238
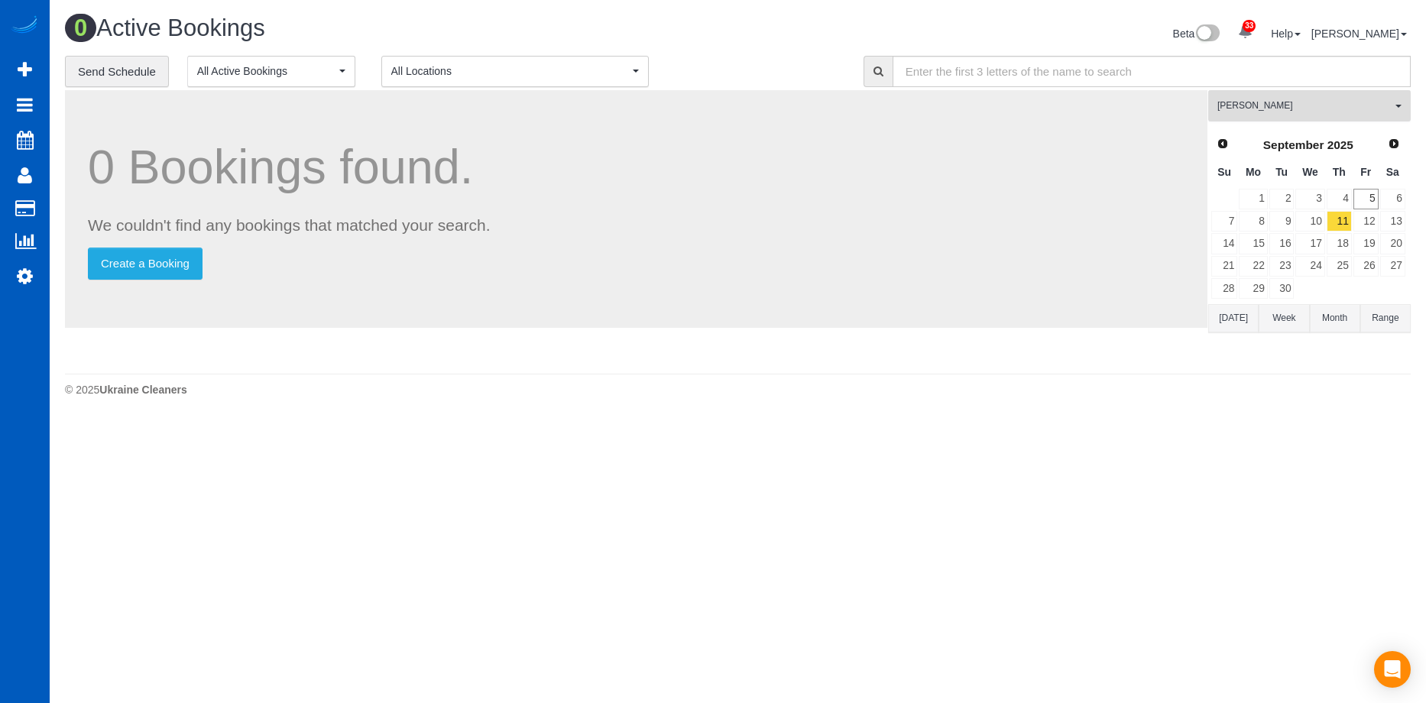
click at [1264, 103] on span "[PERSON_NAME]" at bounding box center [1305, 105] width 174 height 13
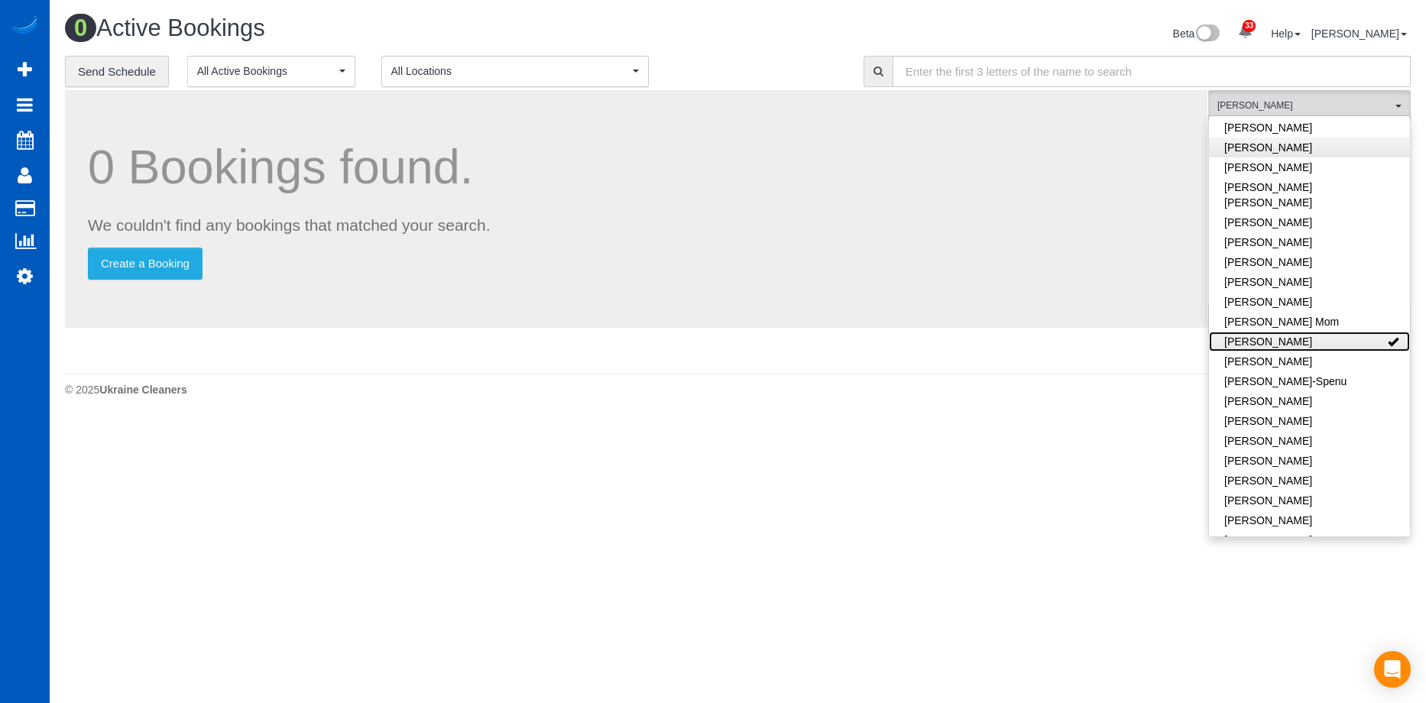
scroll to position [0, 0]
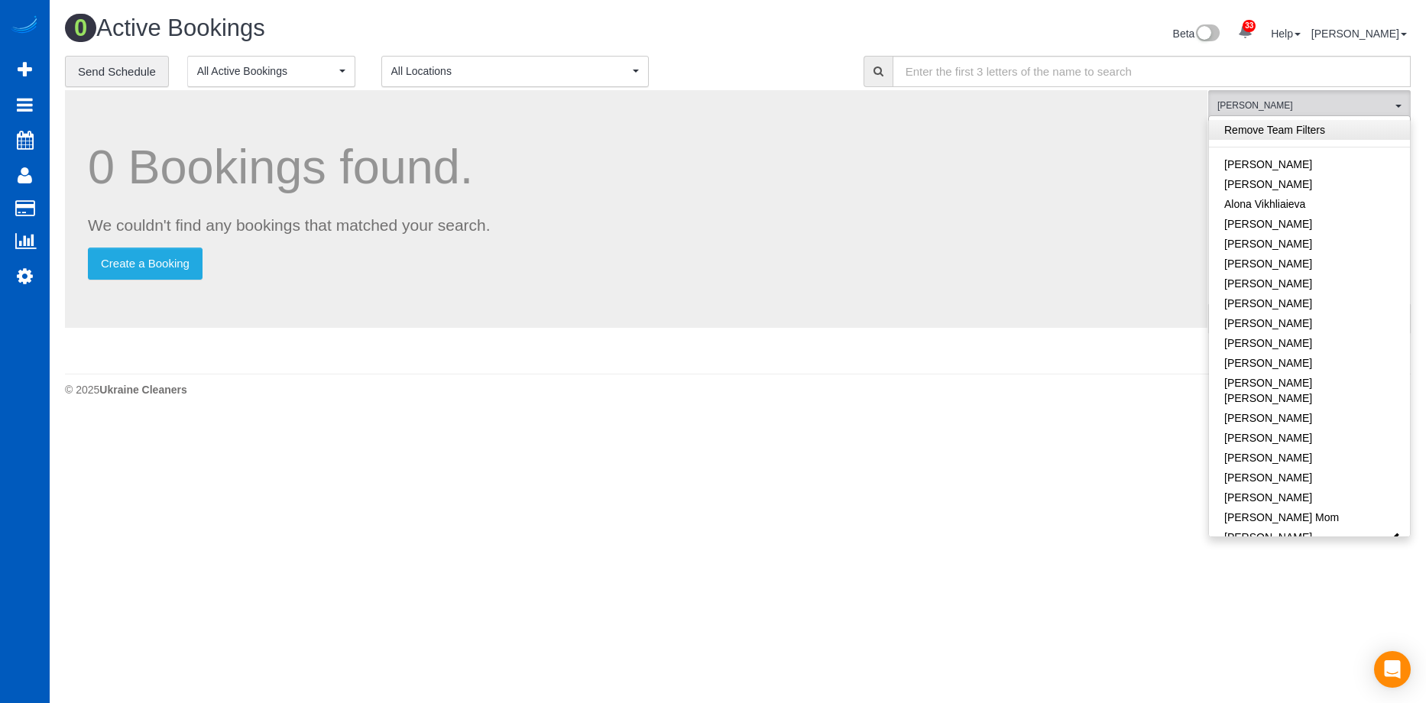
click at [1289, 131] on link "Remove Team Filters" at bounding box center [1309, 130] width 201 height 20
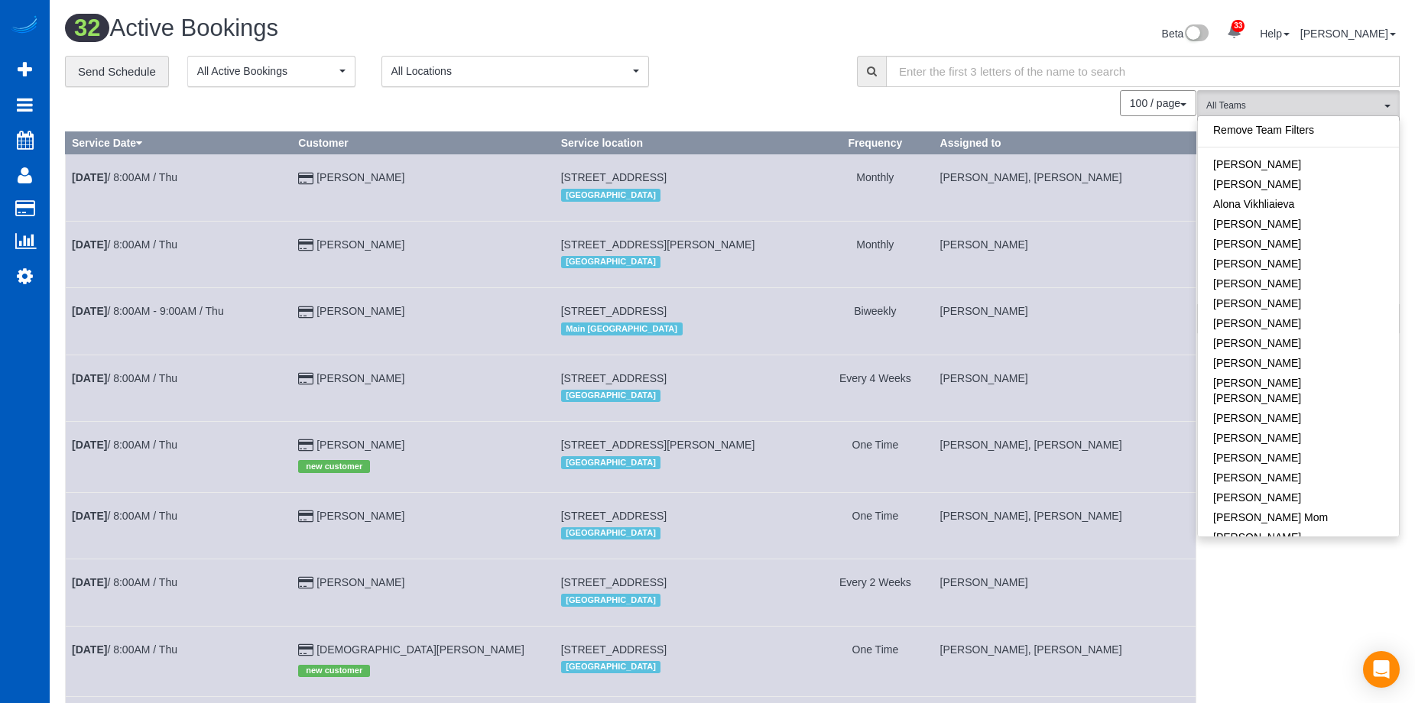
scroll to position [2432, 1415]
click at [800, 27] on div "Beta 33 Your Notifications You have 0 alerts × You have 2 to charge for 09/02/2…" at bounding box center [1071, 35] width 679 height 41
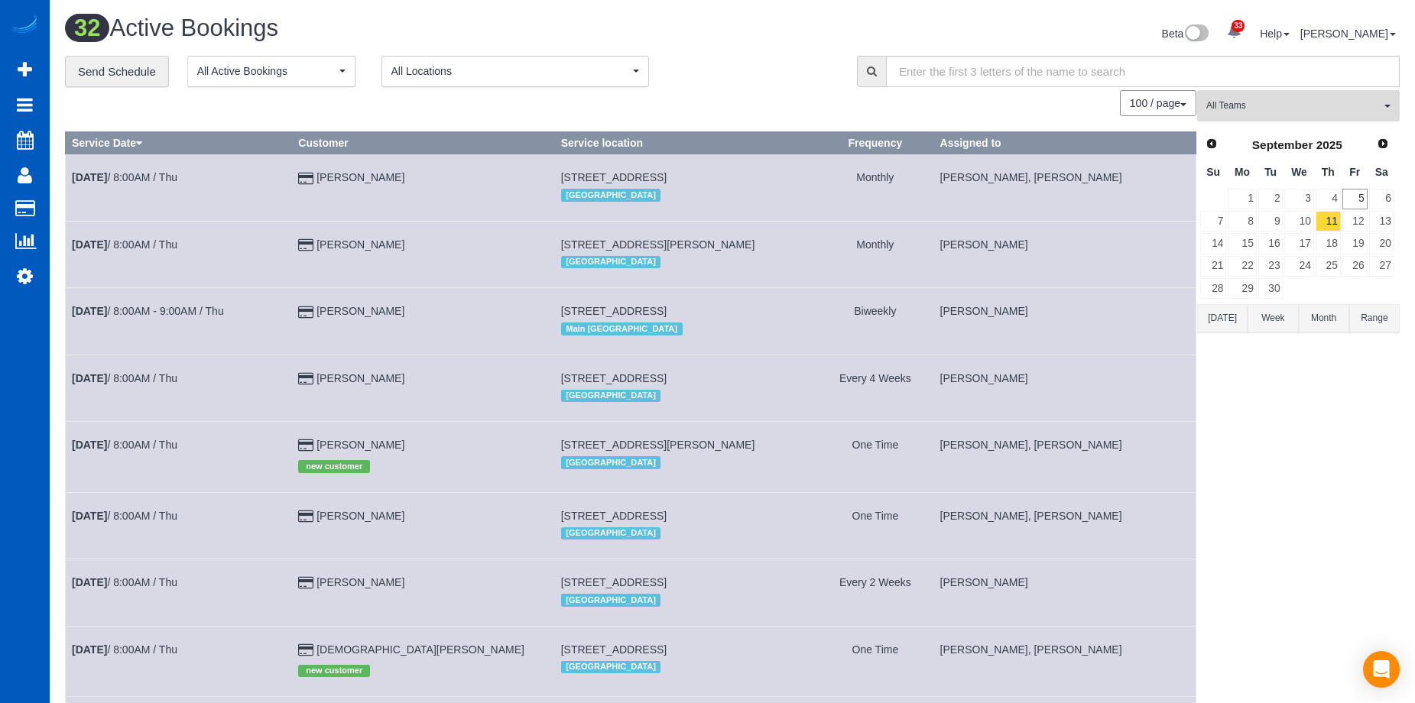
click at [1360, 104] on span "All Teams" at bounding box center [1293, 105] width 174 height 13
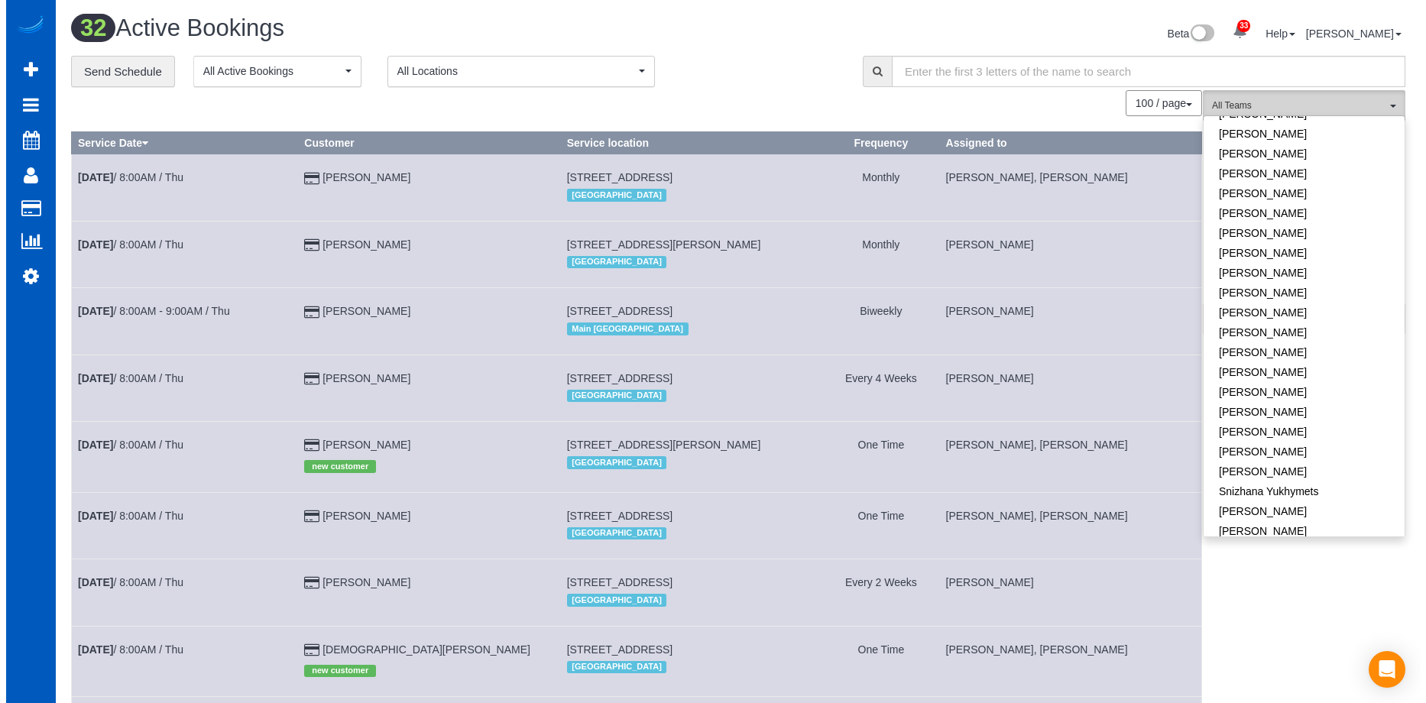
scroll to position [1033, 0]
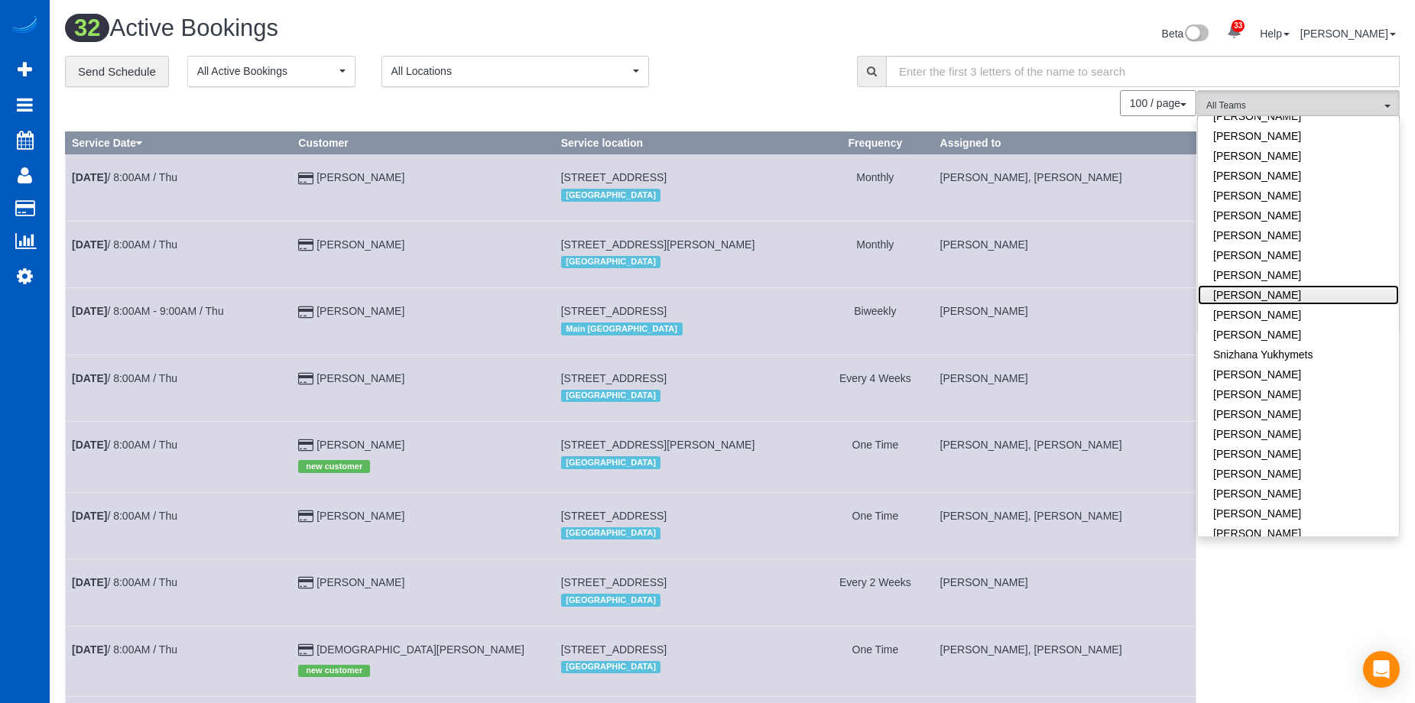
click at [1324, 285] on link "[PERSON_NAME]" at bounding box center [1298, 295] width 201 height 20
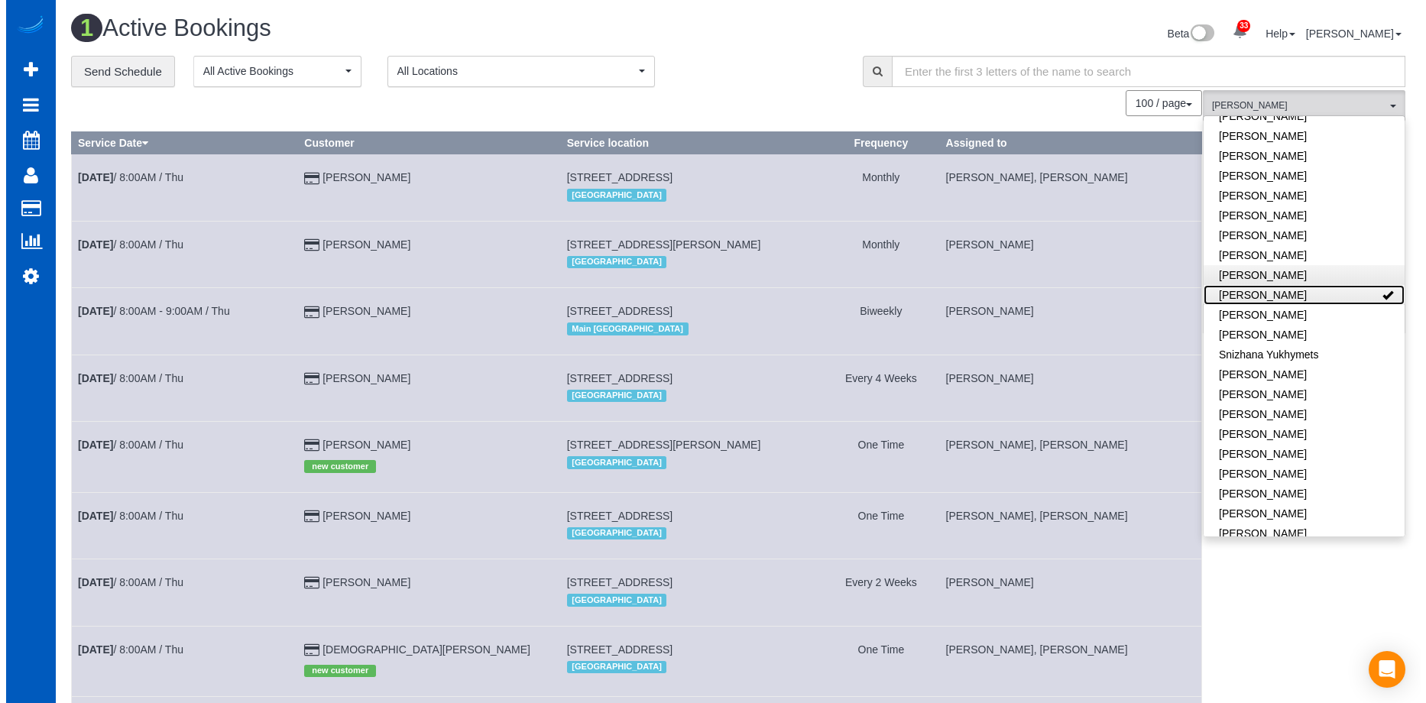
scroll to position [385, 1426]
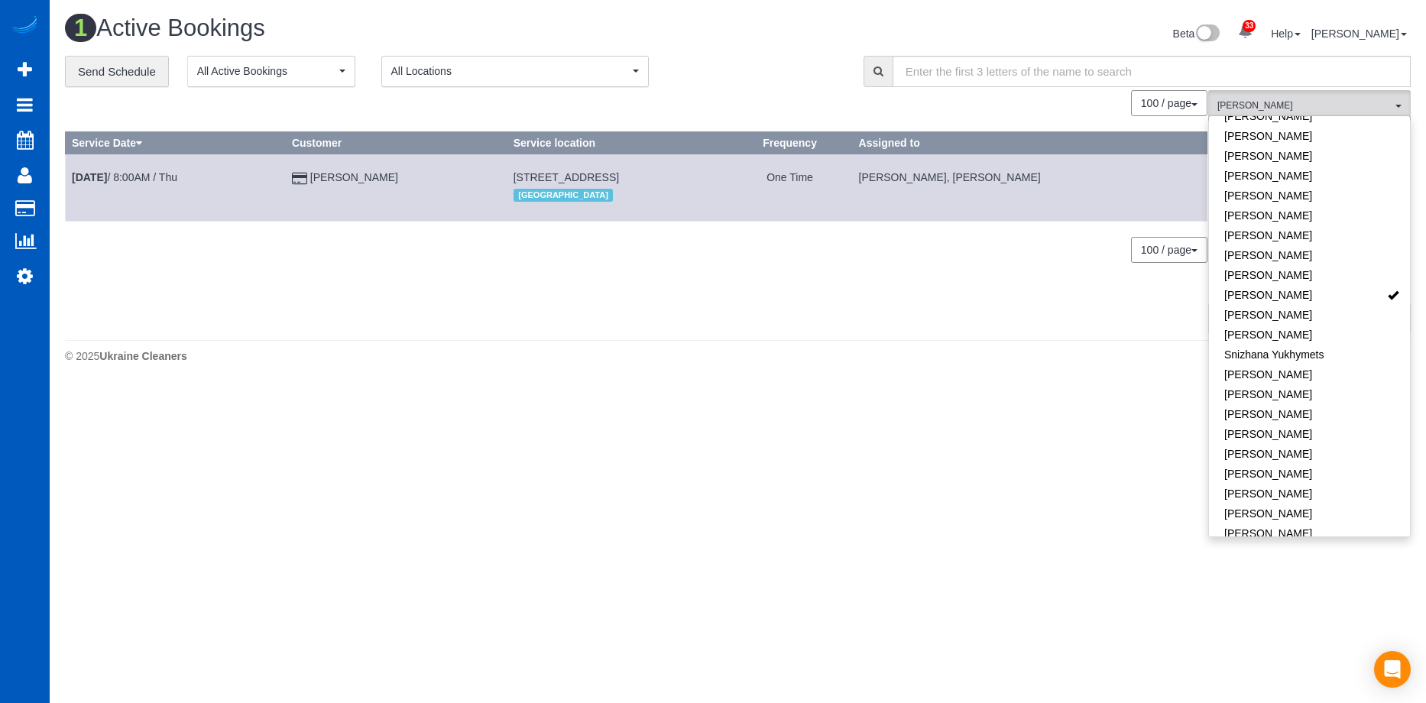
click at [1314, 544] on link "[PERSON_NAME]" at bounding box center [1309, 554] width 201 height 20
click at [826, 75] on div "**********" at bounding box center [453, 72] width 776 height 32
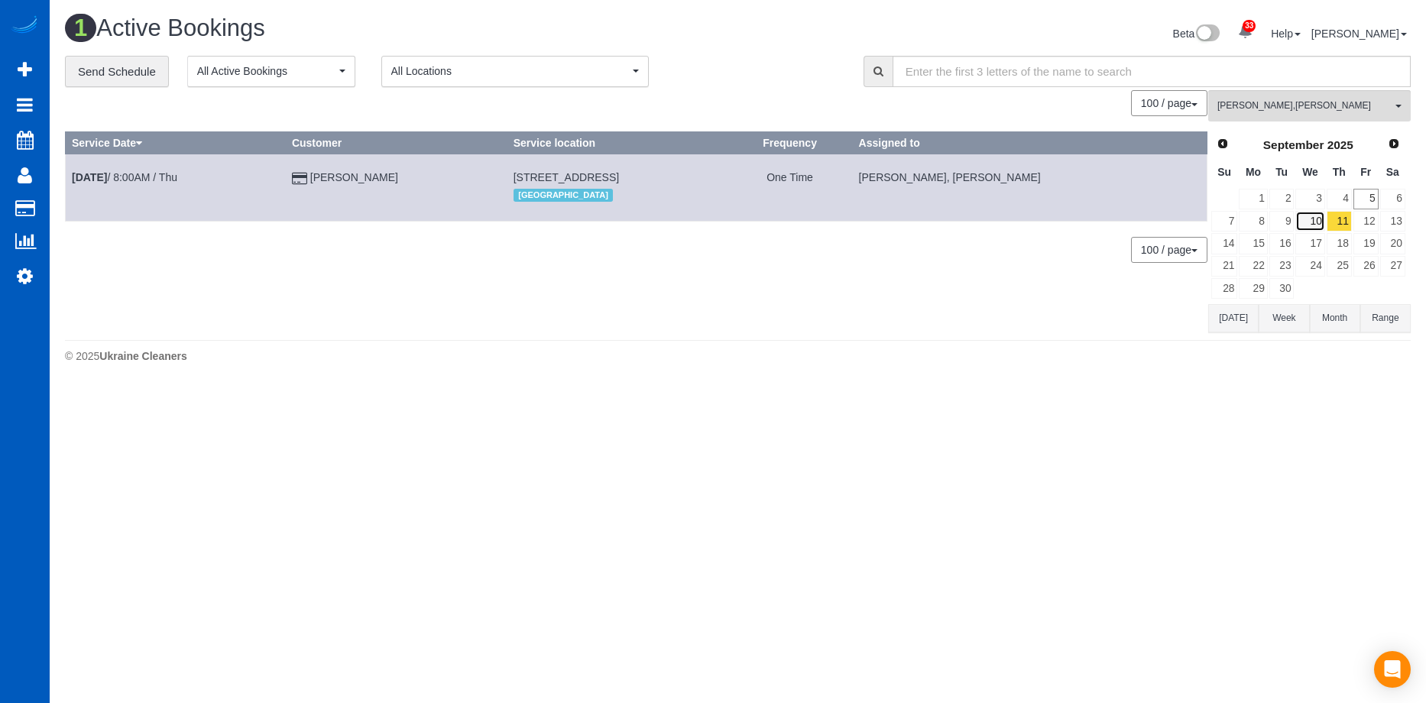
click at [1313, 214] on link "10" at bounding box center [1310, 221] width 29 height 21
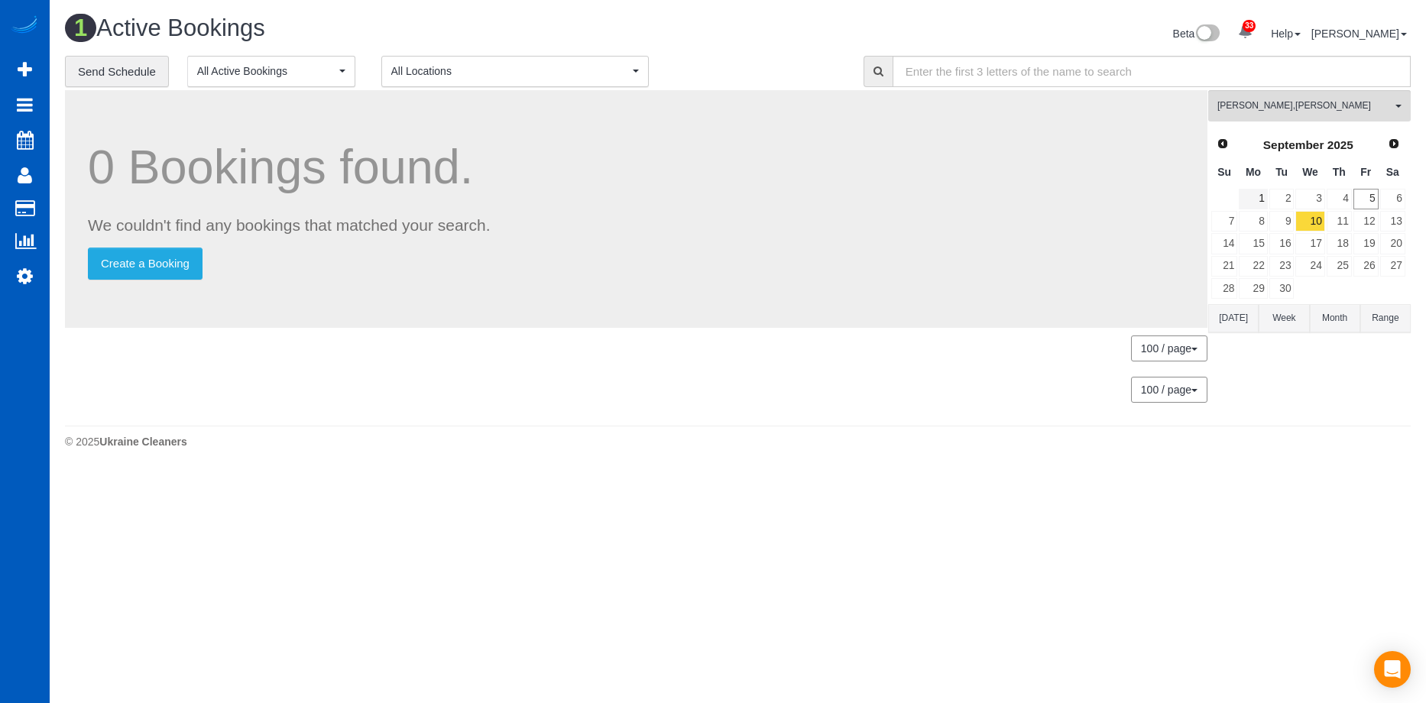
scroll to position [420, 1426]
click at [1279, 102] on span "Raissa Radionova , Yekaterina Klochan" at bounding box center [1305, 105] width 174 height 13
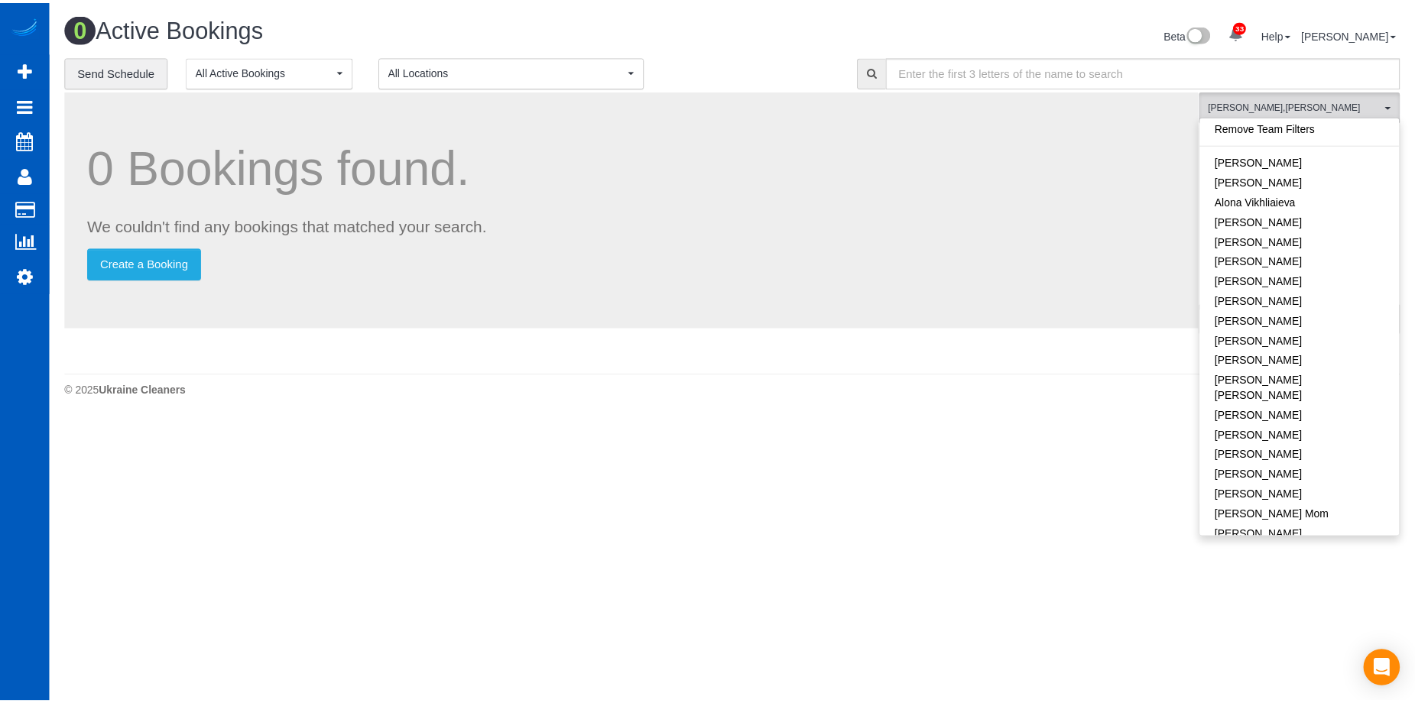
scroll to position [0, 0]
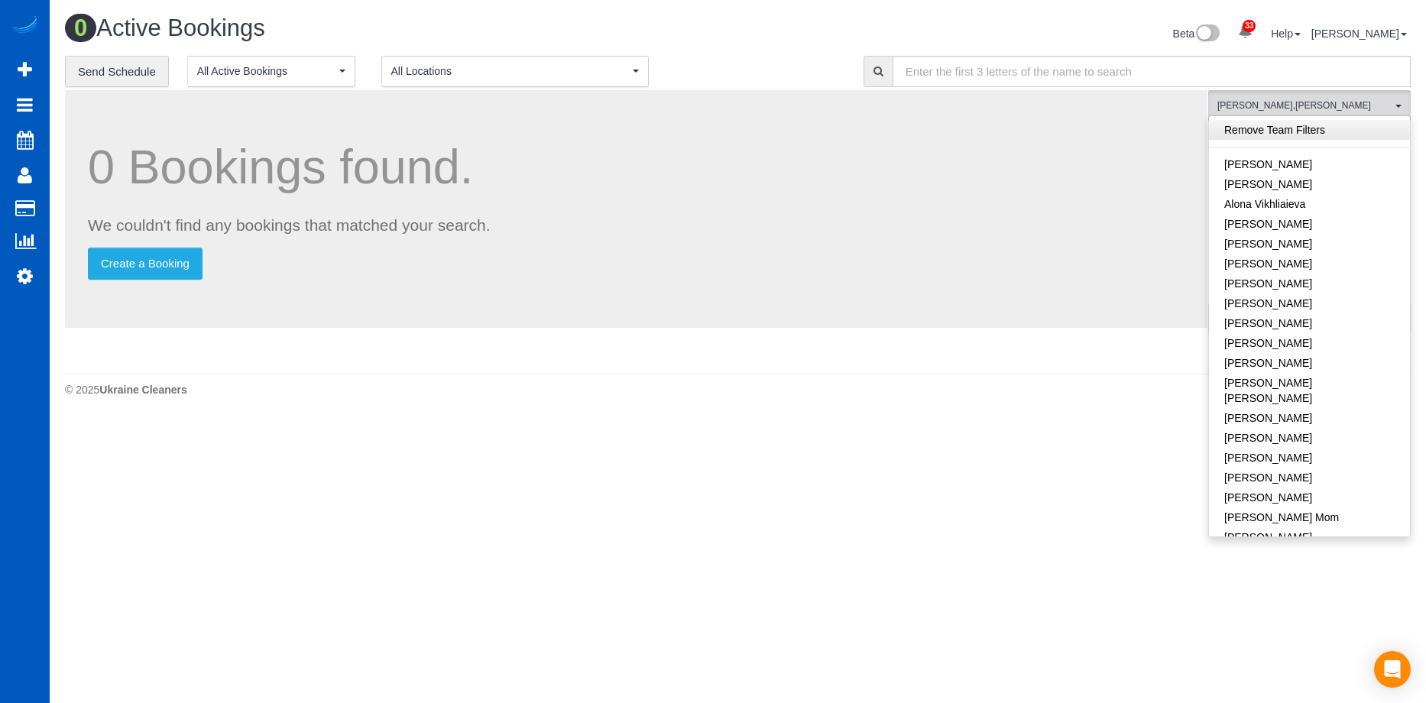
click at [1273, 128] on link "Remove Team Filters" at bounding box center [1309, 130] width 201 height 20
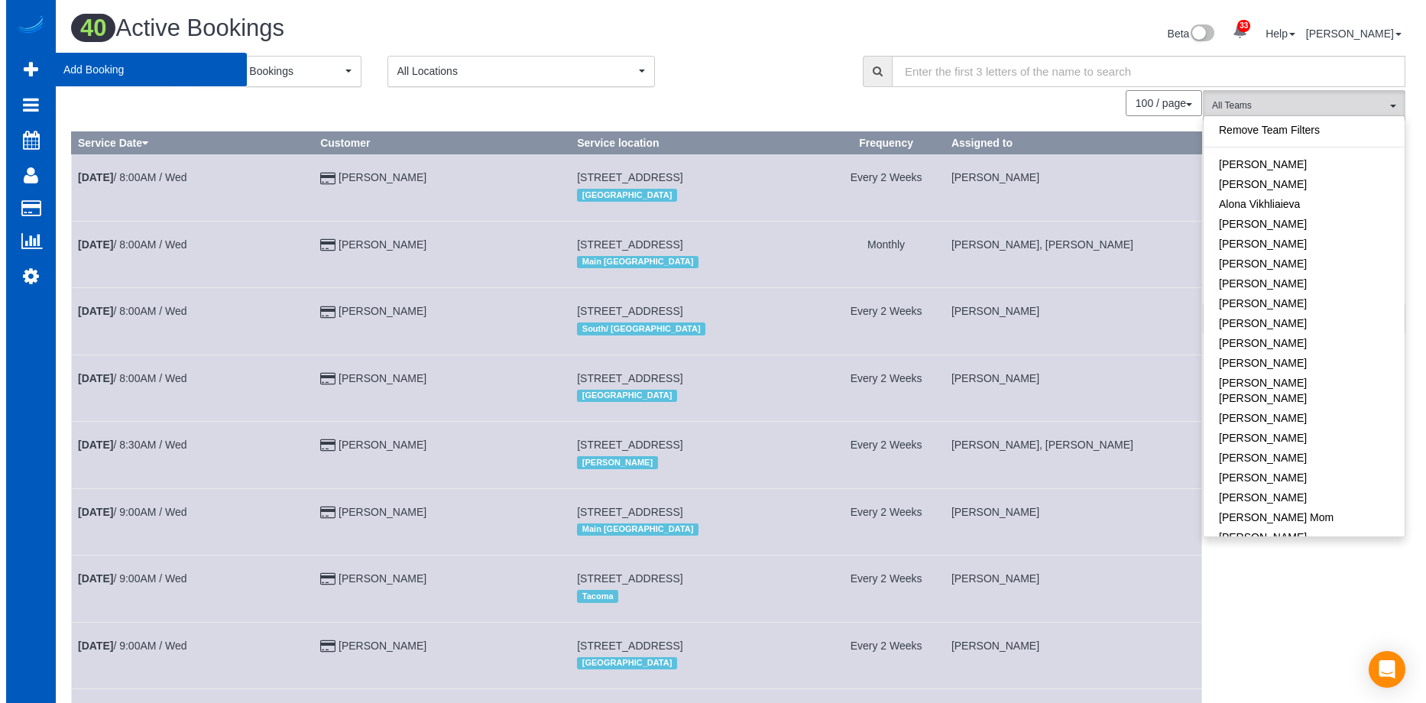
scroll to position [2974, 1415]
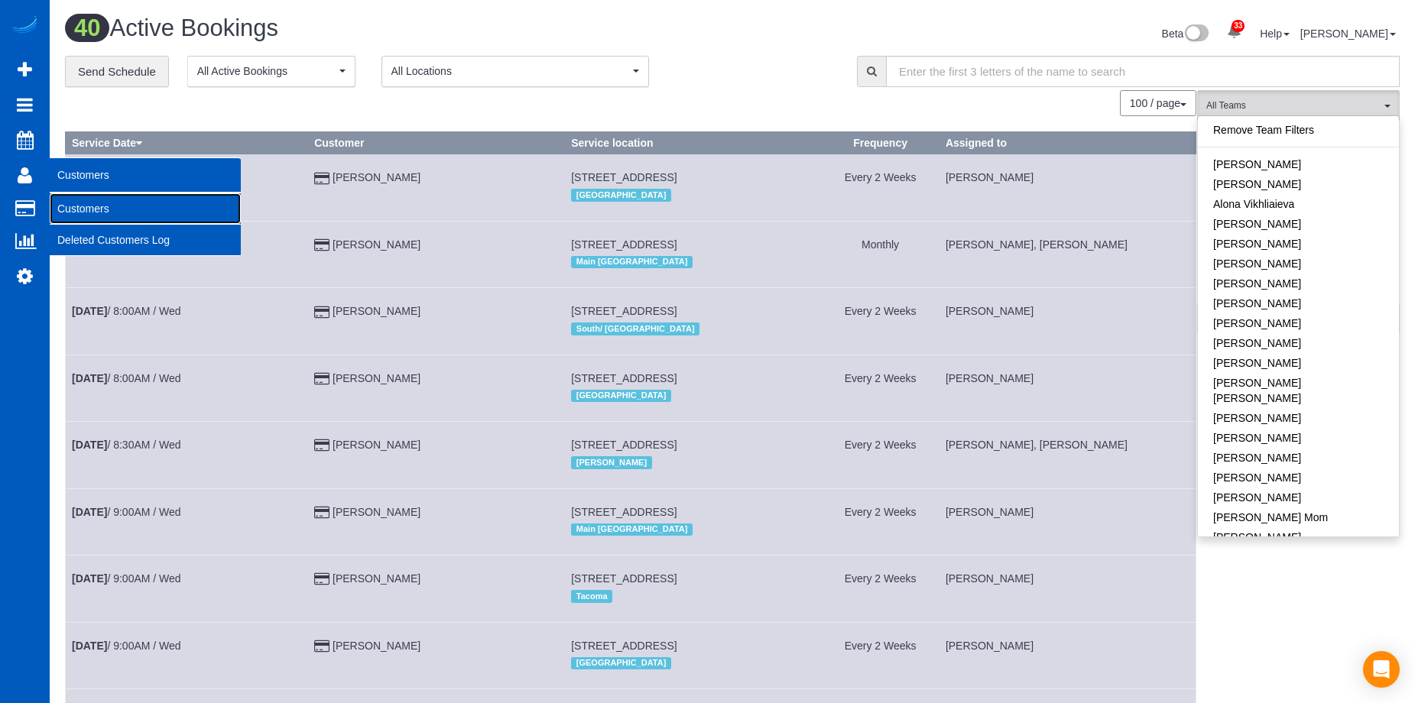
click at [63, 209] on link "Customers" at bounding box center [145, 208] width 191 height 31
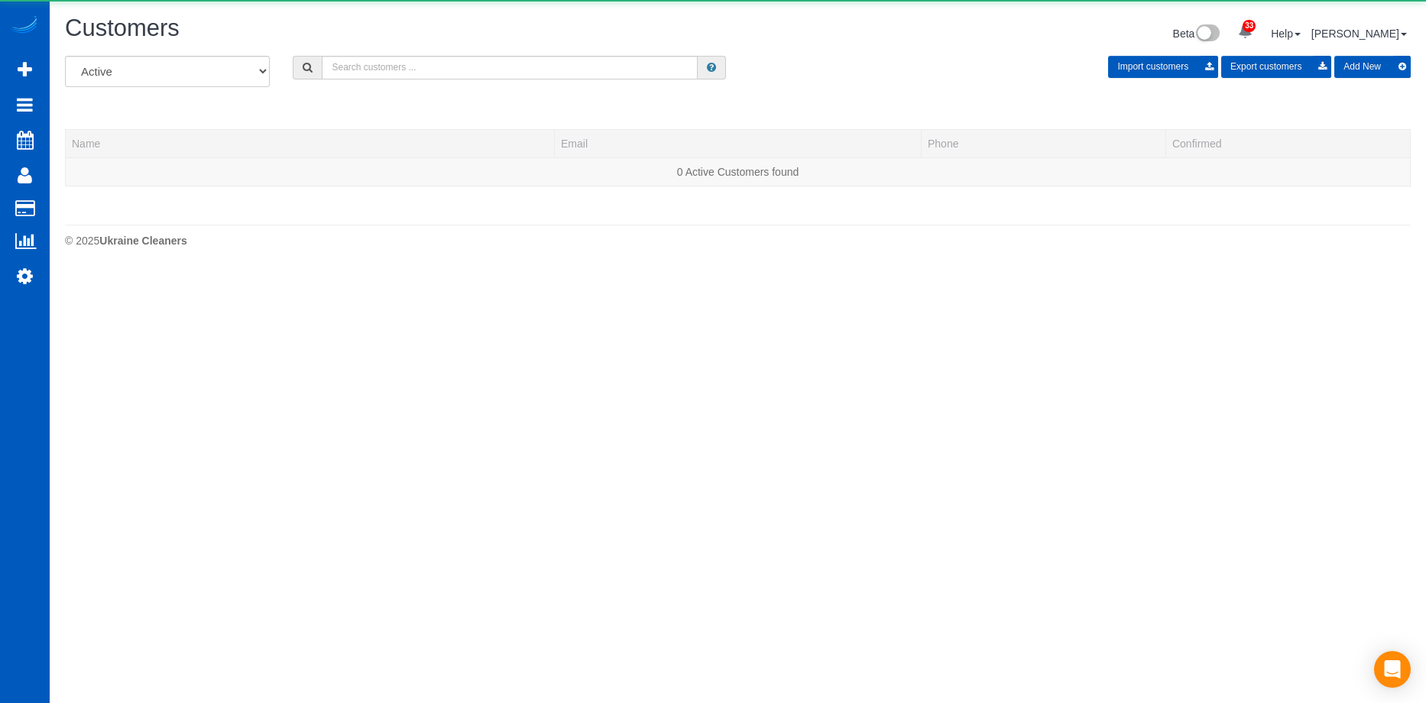
scroll to position [270, 1426]
click at [404, 69] on input "text" at bounding box center [510, 68] width 376 height 24
paste input "danellewhickman@gmail.com"
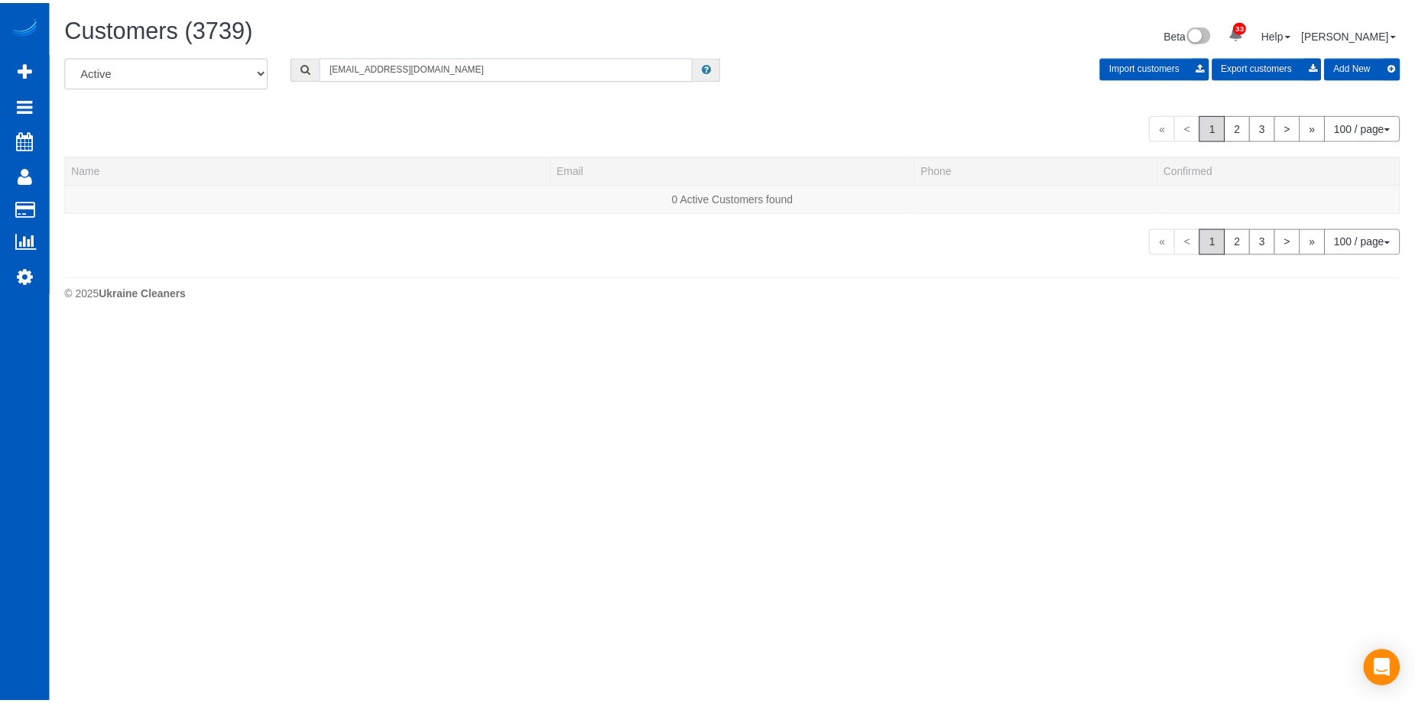
scroll to position [76173, 75017]
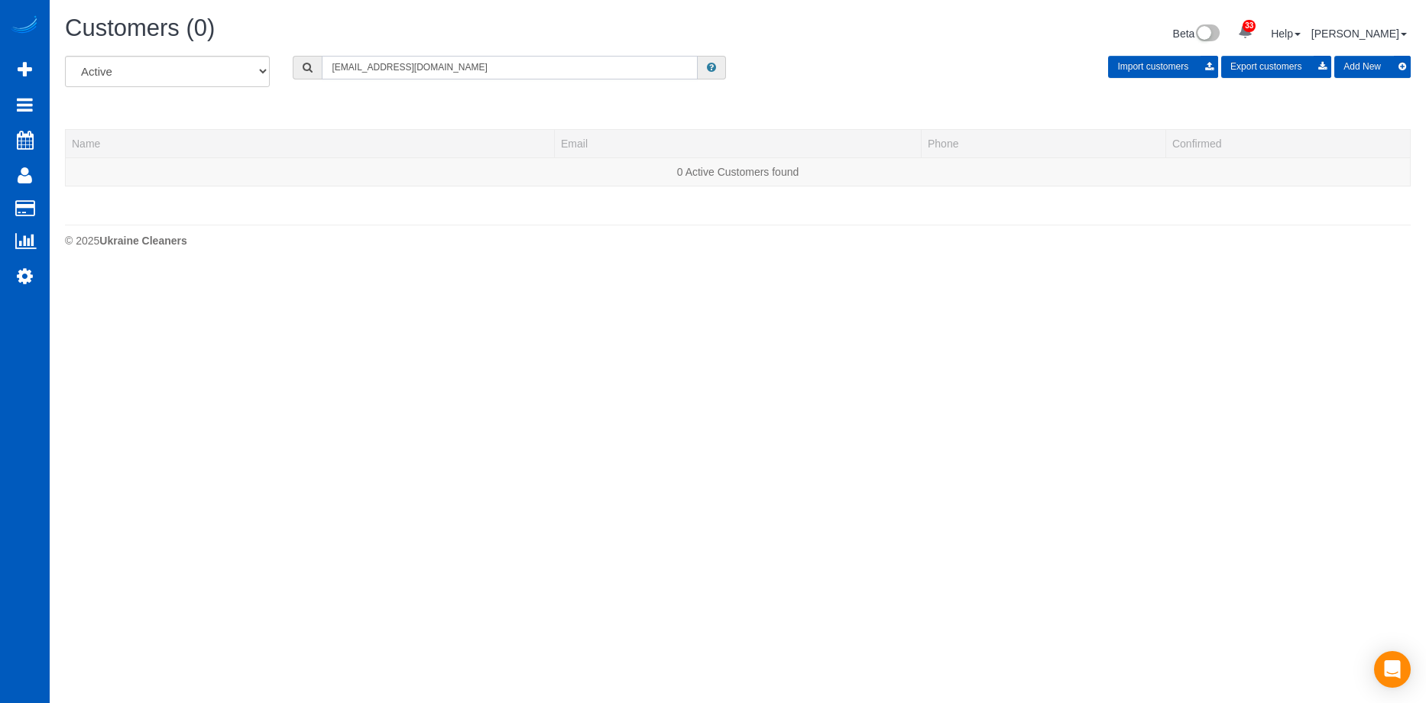
type input "danellewhickman@gmail.com"
click at [1374, 69] on button "Add New" at bounding box center [1373, 67] width 76 height 22
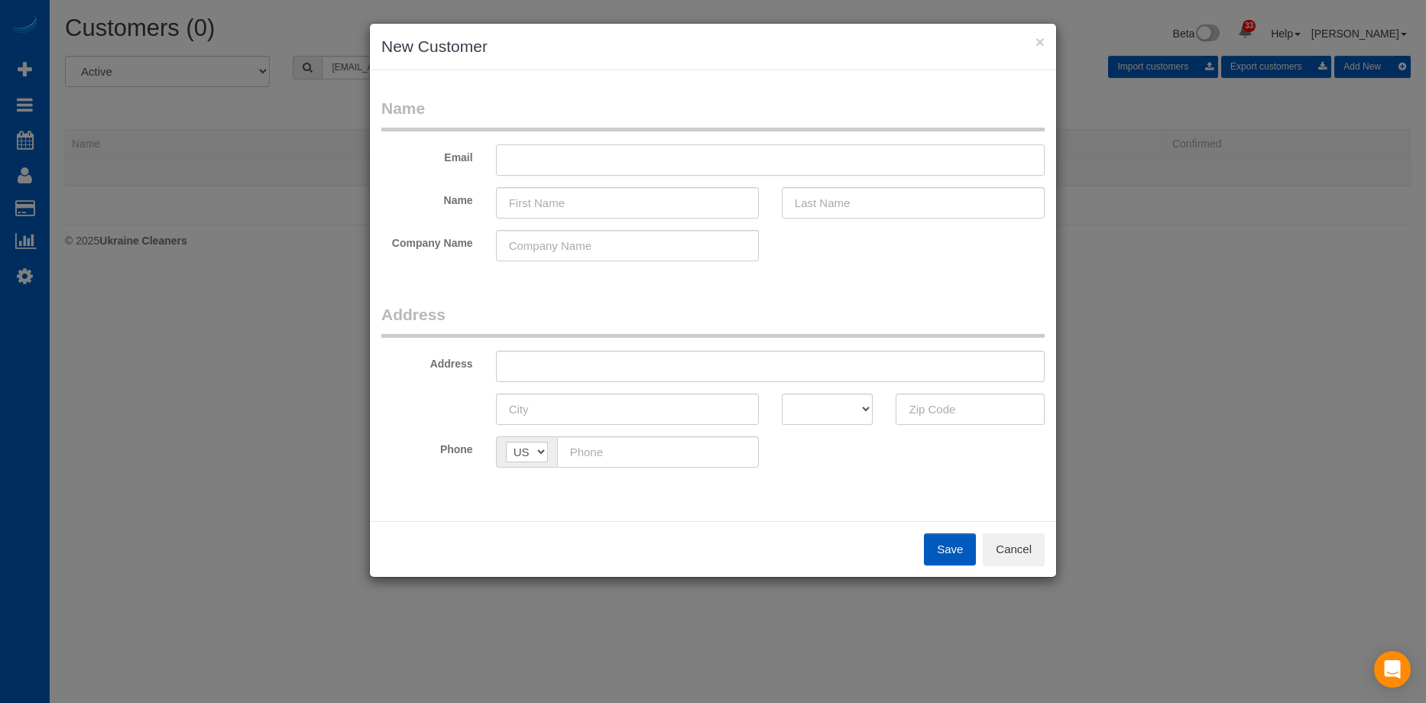
drag, startPoint x: 633, startPoint y: 155, endPoint x: 611, endPoint y: 162, distance: 23.2
click at [633, 155] on input "text" at bounding box center [770, 159] width 549 height 31
paste input "danellewhickman@gmail.com"
type input "danellewhickman@gmail.com"
click at [543, 200] on input "text" at bounding box center [627, 202] width 263 height 31
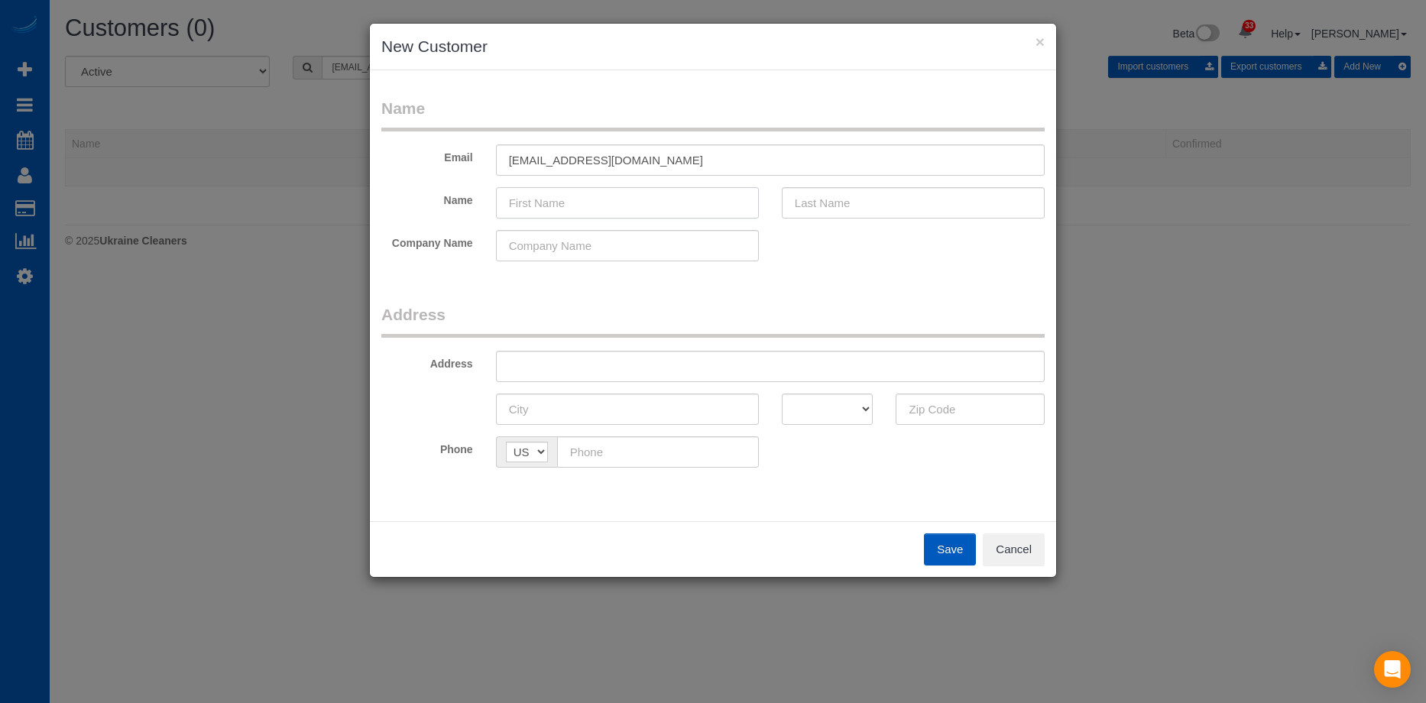
paste input "Danelle Hickman"
drag, startPoint x: 551, startPoint y: 202, endPoint x: 823, endPoint y: 204, distance: 271.4
click at [755, 200] on input "Danelle Hickman" at bounding box center [627, 202] width 263 height 31
type input "Danelle"
click at [845, 203] on input "text" at bounding box center [913, 202] width 263 height 31
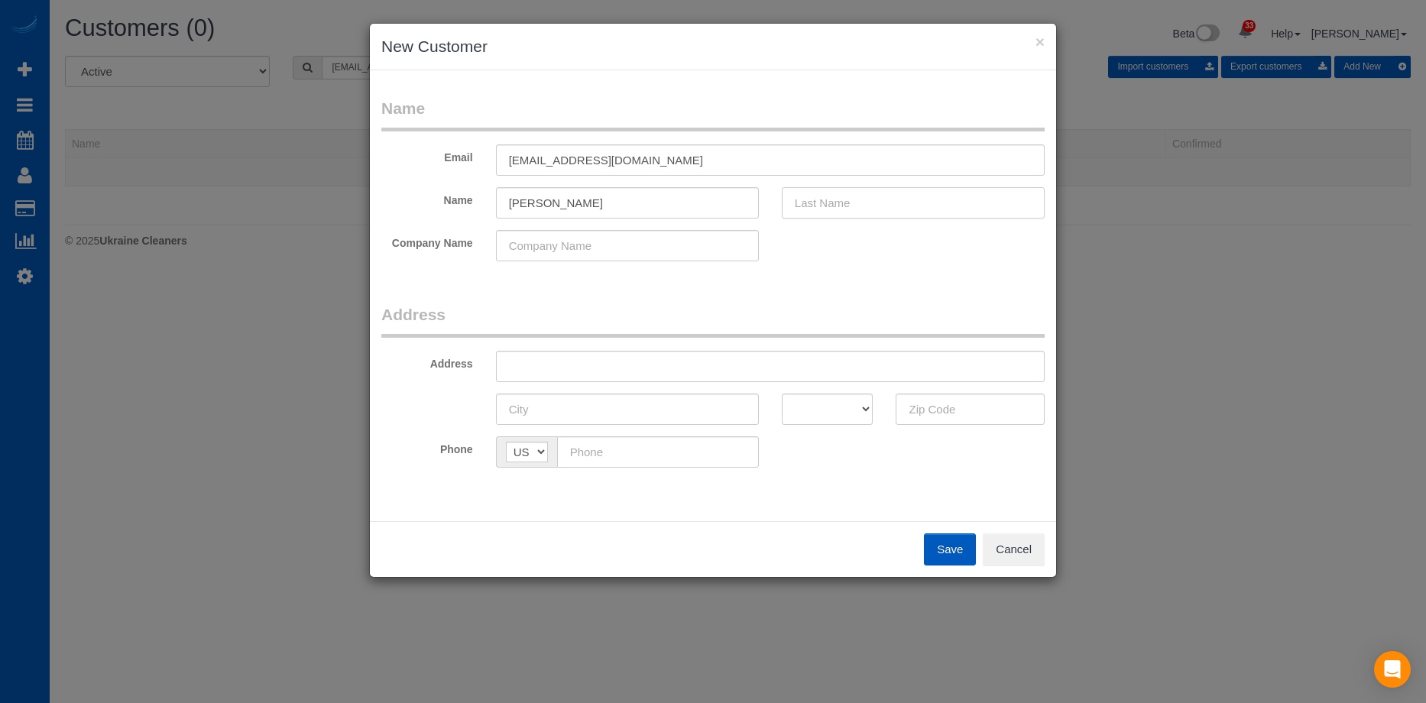
paste input "Hickman"
type input "Hickman"
click at [687, 203] on input "Danelle" at bounding box center [627, 202] width 263 height 31
type input "Danelle"
click at [682, 363] on input "text" at bounding box center [770, 366] width 549 height 31
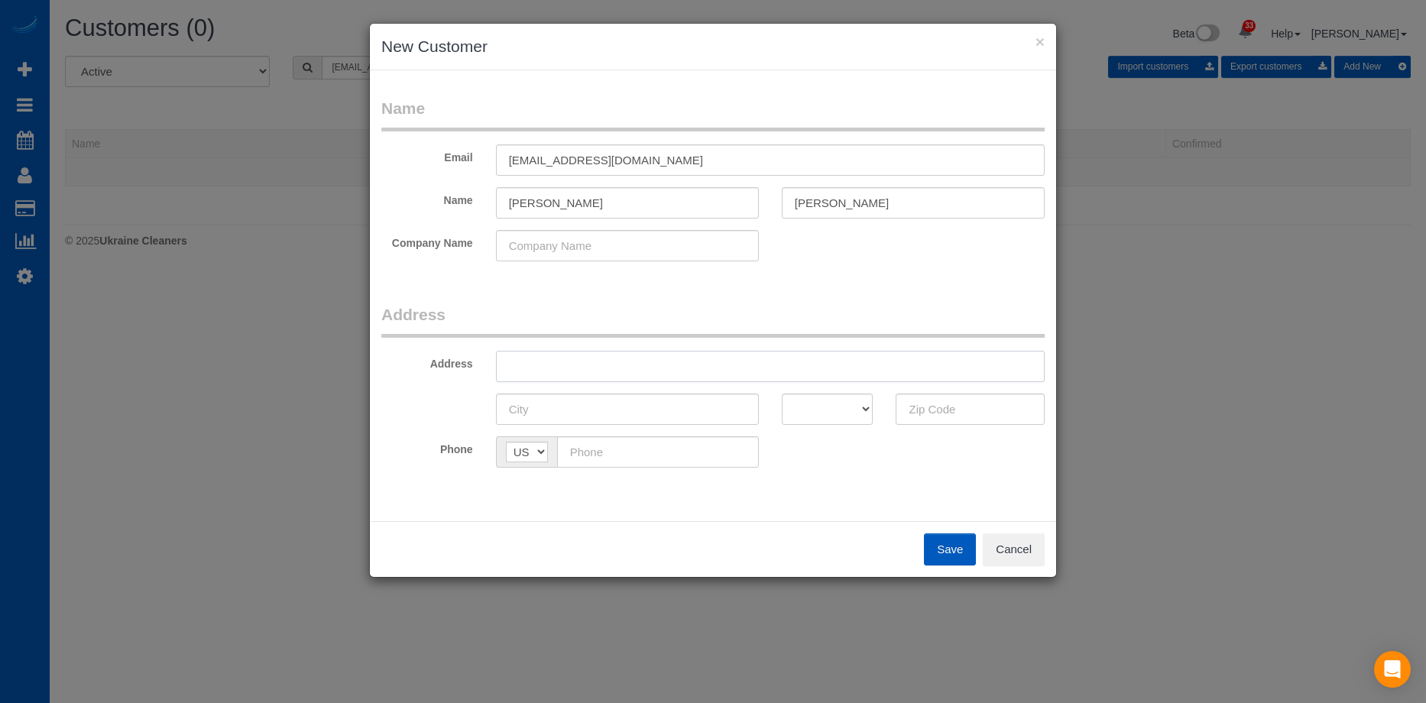
paste input "6926 73rd Dr NE, Marysville, WA 98270"
drag, startPoint x: 679, startPoint y: 362, endPoint x: 952, endPoint y: 384, distance: 274.5
click at [952, 384] on fieldset "Address Address 6926 73rd Dr NE, Marysville, WA 98270 AK AL AR AZ CA CO CT DC D…" at bounding box center [713, 391] width 664 height 176
type input "6926 73rd Dr NE, Marysville, WA"
drag, startPoint x: 951, startPoint y: 404, endPoint x: 807, endPoint y: 414, distance: 144.1
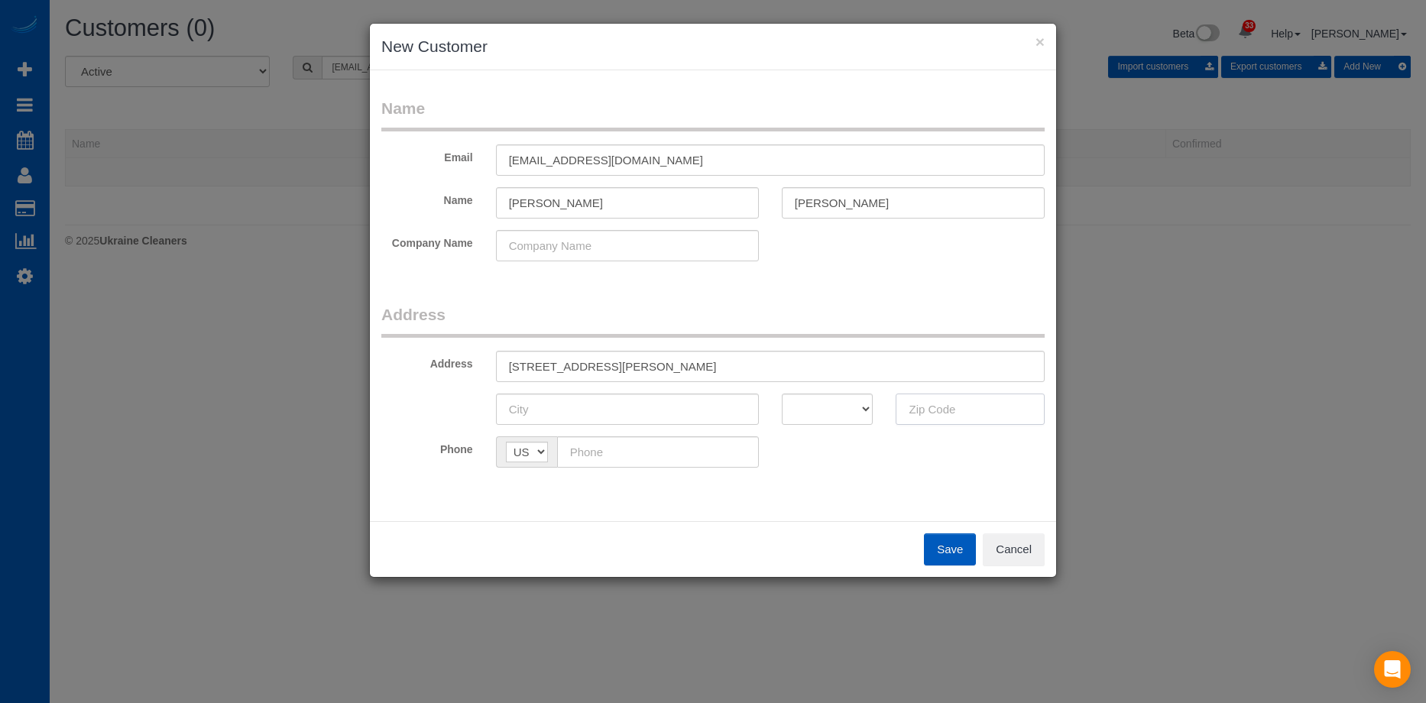
click at [950, 404] on input "text" at bounding box center [970, 409] width 149 height 31
paste input "98270"
type input "98270"
click at [795, 412] on select "AK AL AR AZ CA CO CT DC DE FL GA HI IA ID IL IN KS KY LA MA MD ME MI MN MO MS M…" at bounding box center [828, 409] width 92 height 31
select select "WA"
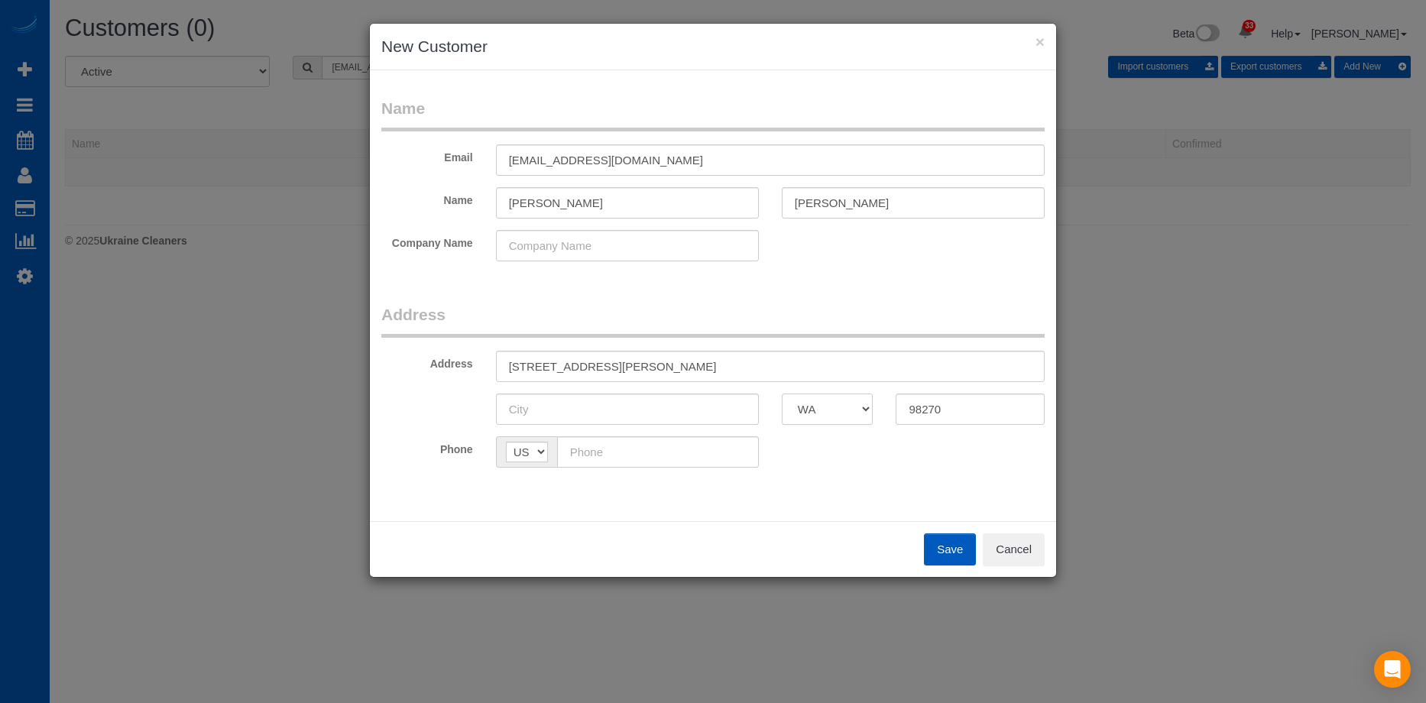
click at [782, 394] on select "AK AL AR AZ CA CO CT DC DE FL GA HI IA ID IL IN KS KY LA MA MD ME MI MN MO MS M…" at bounding box center [828, 409] width 92 height 31
drag, startPoint x: 599, startPoint y: 367, endPoint x: 651, endPoint y: 368, distance: 52.0
click at [651, 368] on input "6926 73rd Dr NE, Marysville, WA" at bounding box center [770, 366] width 549 height 31
click at [605, 375] on input "6926 73rd Dr NE, Marysville, WA" at bounding box center [770, 366] width 549 height 31
drag, startPoint x: 600, startPoint y: 364, endPoint x: 651, endPoint y: 362, distance: 50.5
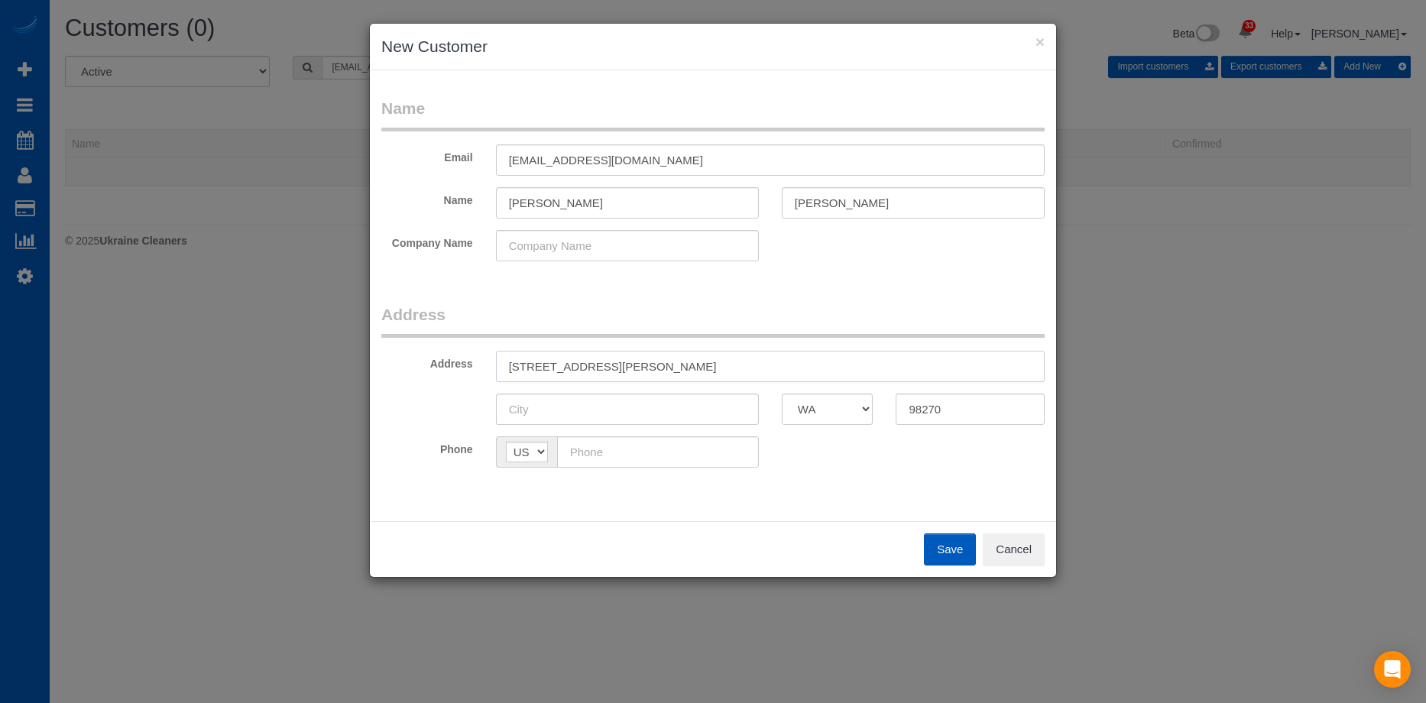
click at [651, 362] on input "6926 73rd Dr NE, Marysville, WA" at bounding box center [770, 366] width 549 height 31
type input "6926 73rd Dr NE, , WA"
click at [606, 400] on input "text" at bounding box center [627, 409] width 263 height 31
paste input "Marysville"
type input "Marysville"
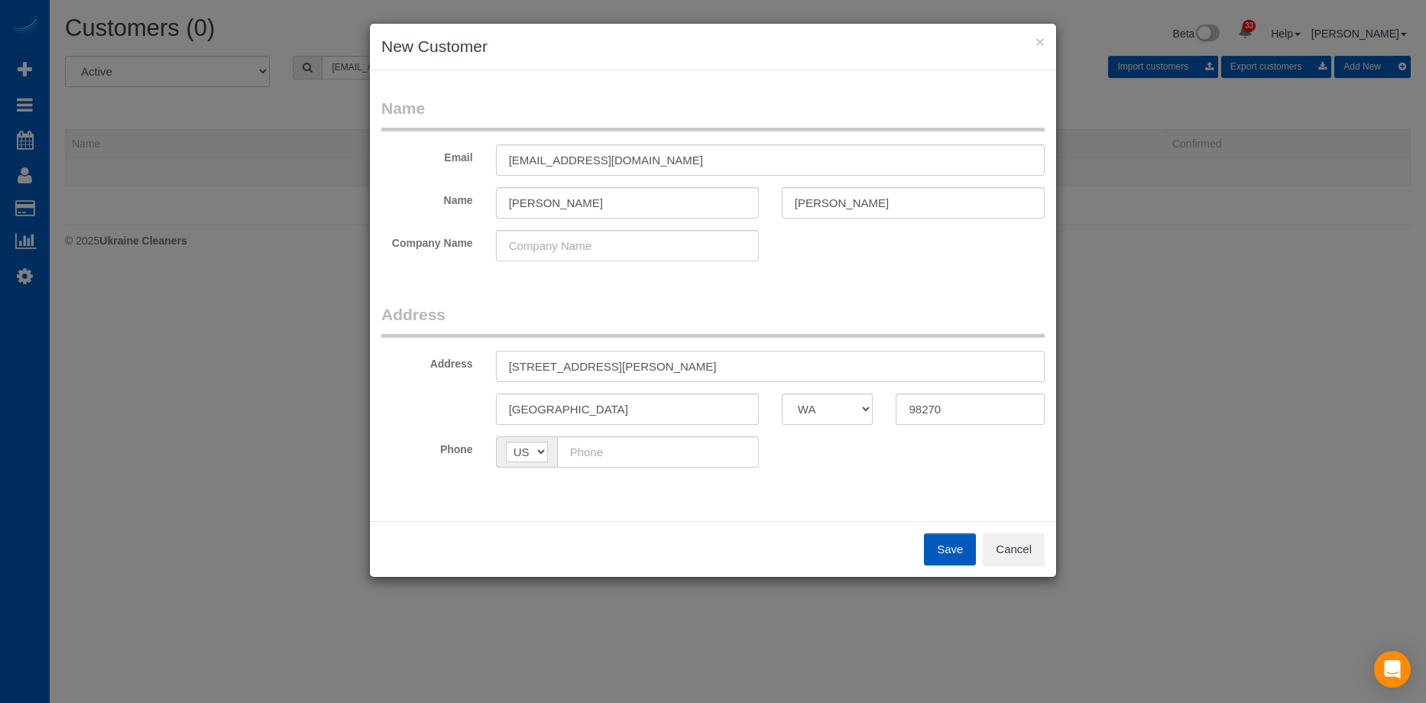
drag, startPoint x: 592, startPoint y: 366, endPoint x: 684, endPoint y: 350, distance: 93.9
click at [684, 350] on fieldset "Address Address 6926 73rd Dr NE, , WA Marysville AK AL AR AZ CA CO CT DC DE FL …" at bounding box center [713, 391] width 664 height 176
type input "6926 73rd Dr NE"
drag, startPoint x: 657, startPoint y: 450, endPoint x: 677, endPoint y: 450, distance: 19.1
click at [657, 450] on input "text" at bounding box center [658, 451] width 202 height 31
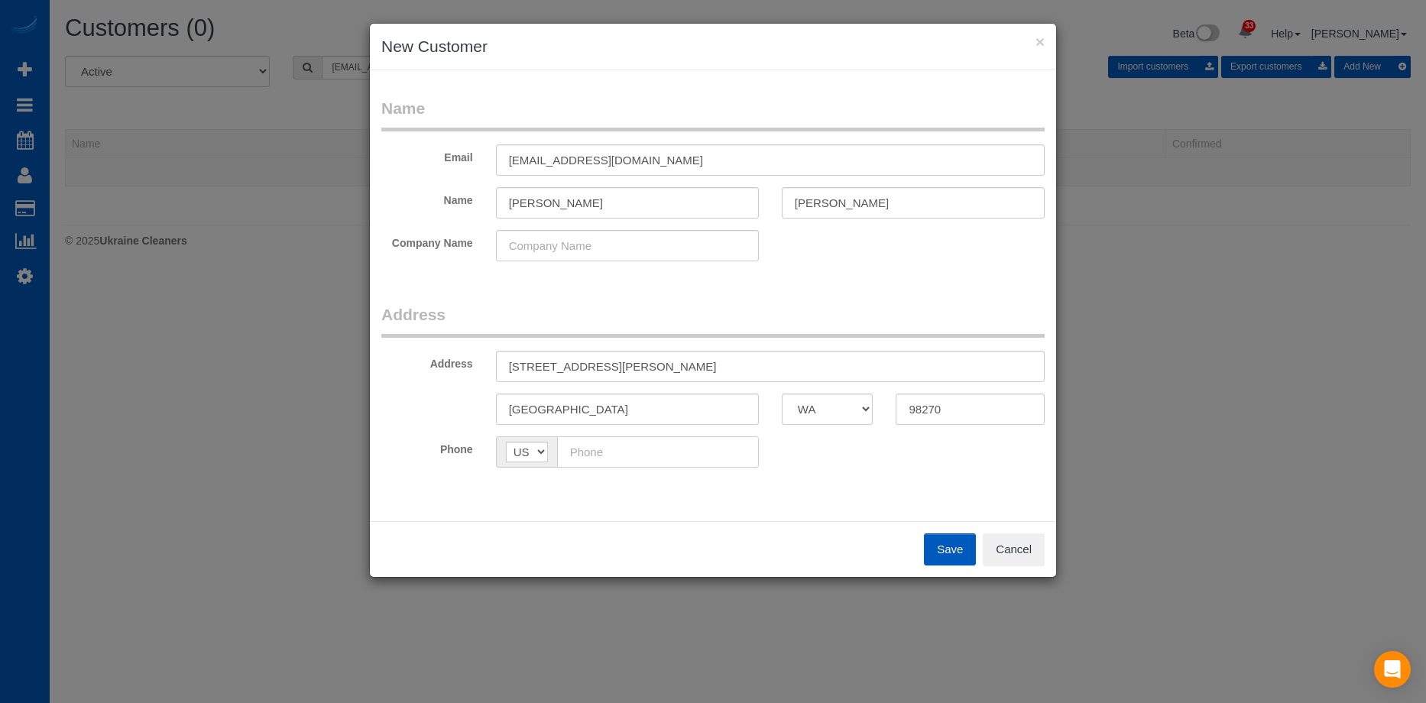
paste input "(425) 870-9303"
type input "(425) 870-9303"
click at [870, 449] on div "Phone AF AL DZ AD AO AI AQ AG AR AM AW AU AT AZ BS BH BD BB BY BE BZ BJ BM BT B…" at bounding box center [713, 451] width 686 height 31
click at [930, 550] on button "Save" at bounding box center [950, 550] width 52 height 32
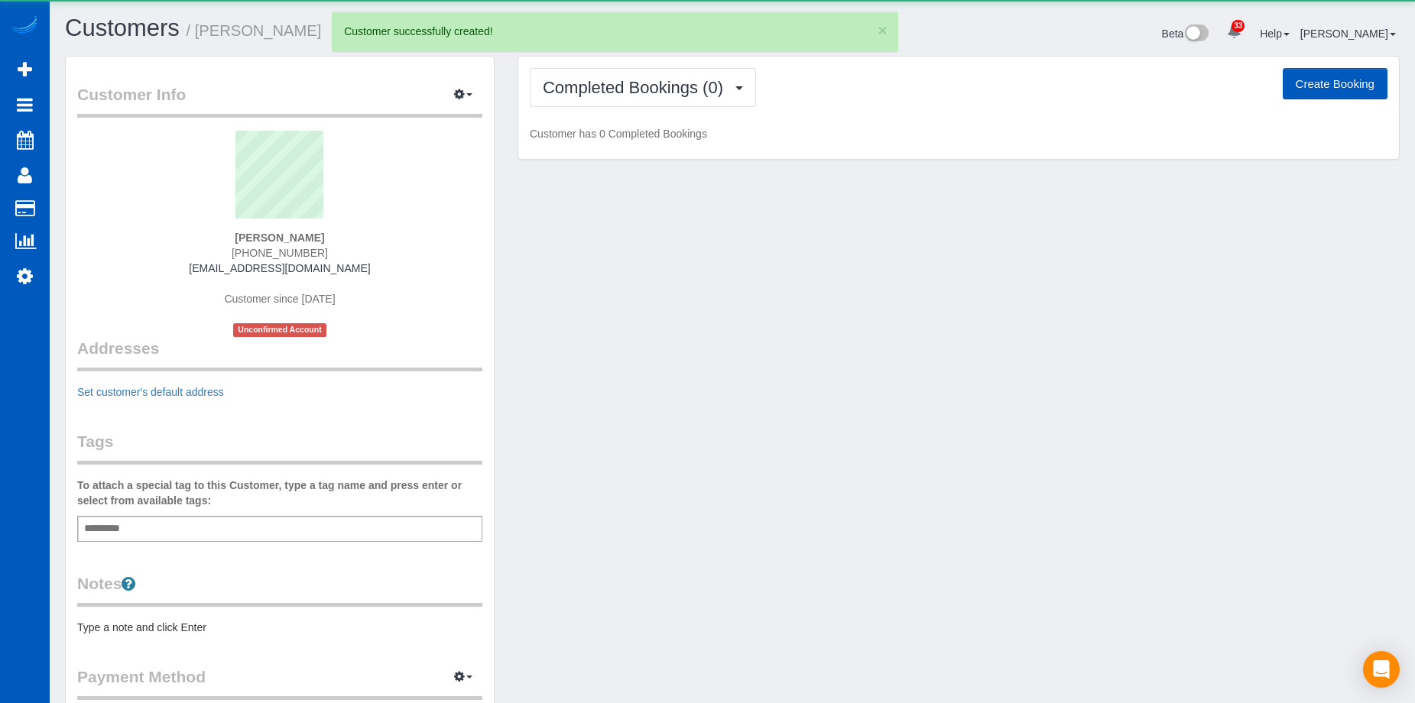
scroll to position [858, 1415]
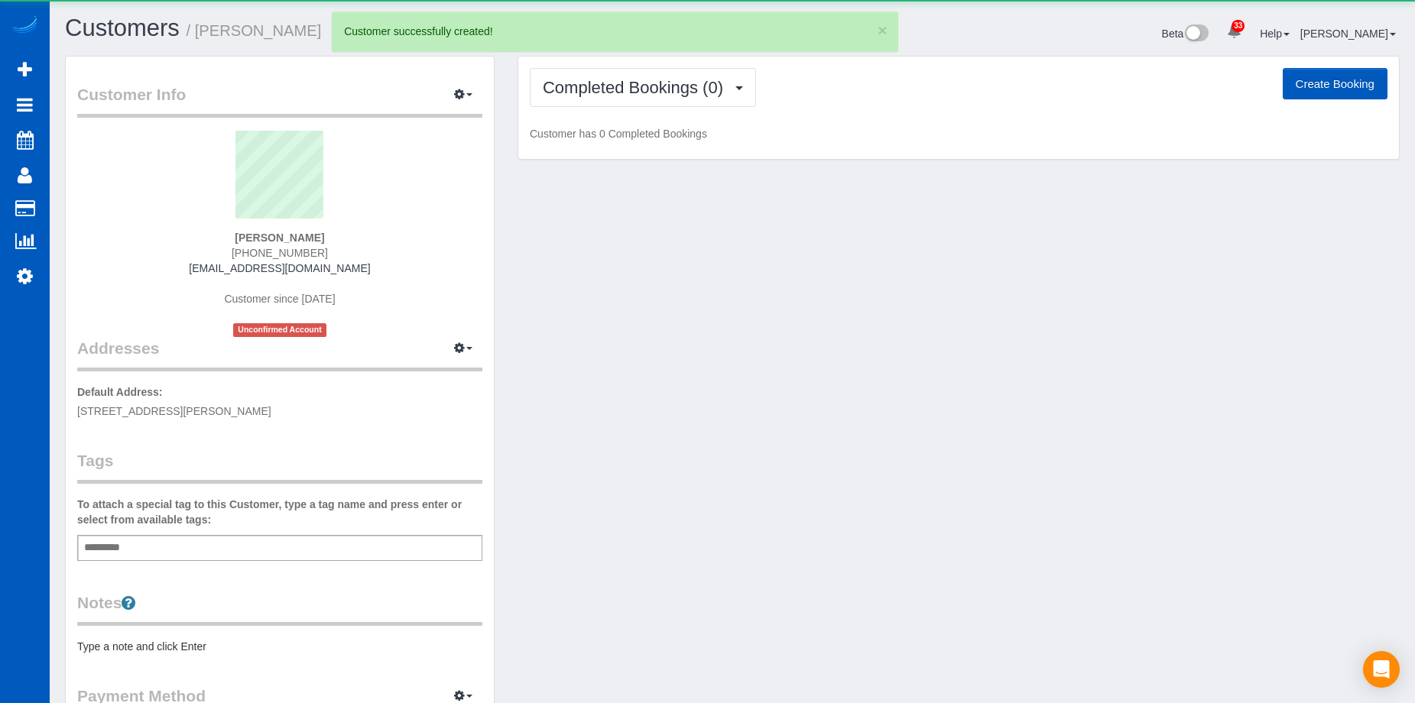
click at [1327, 68] on button "Create Booking" at bounding box center [1335, 84] width 105 height 32
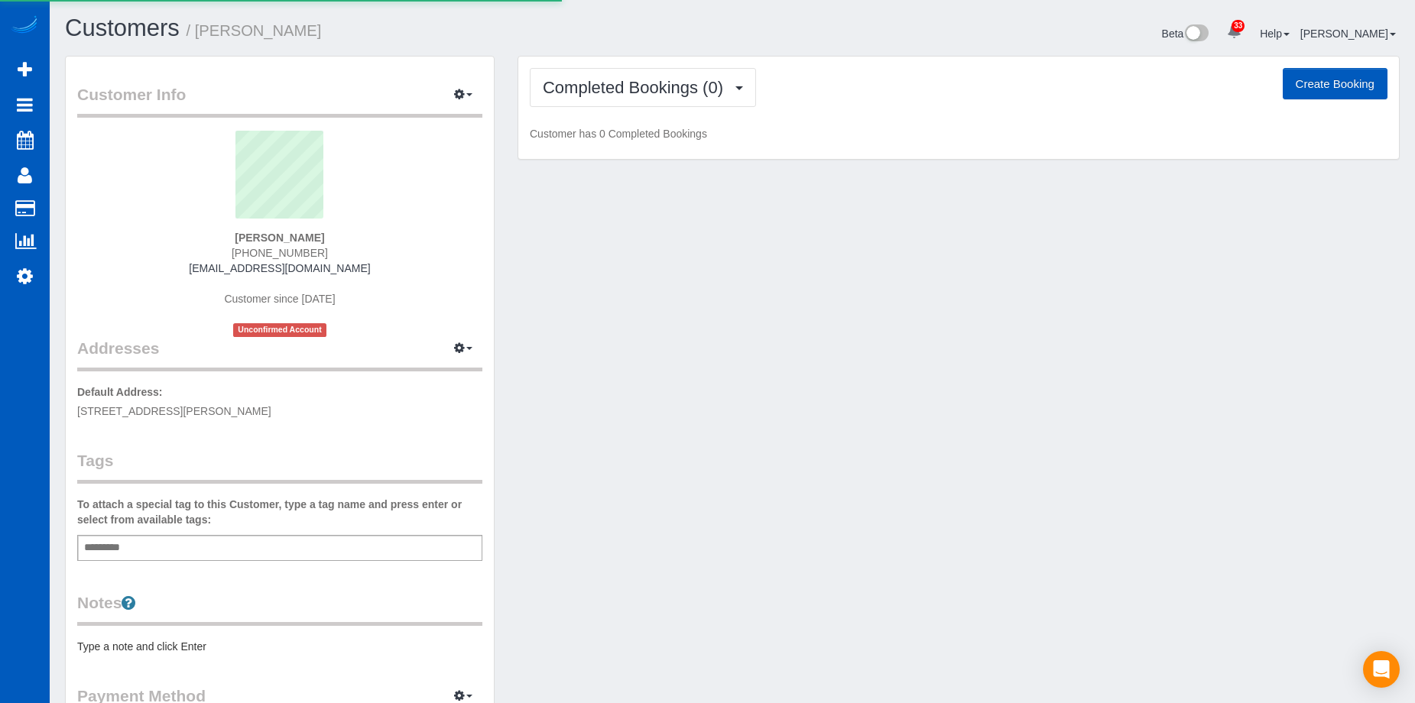
select select "WA"
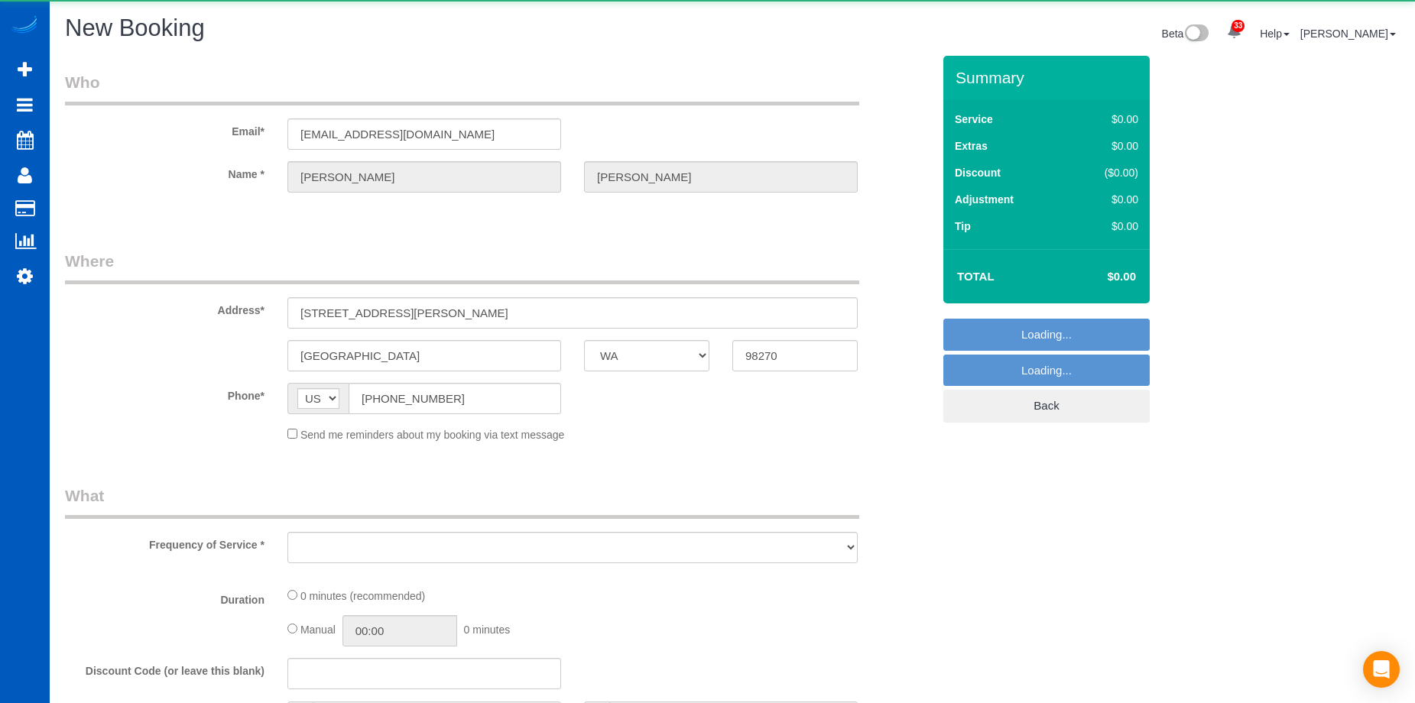
scroll to position [2296, 1415]
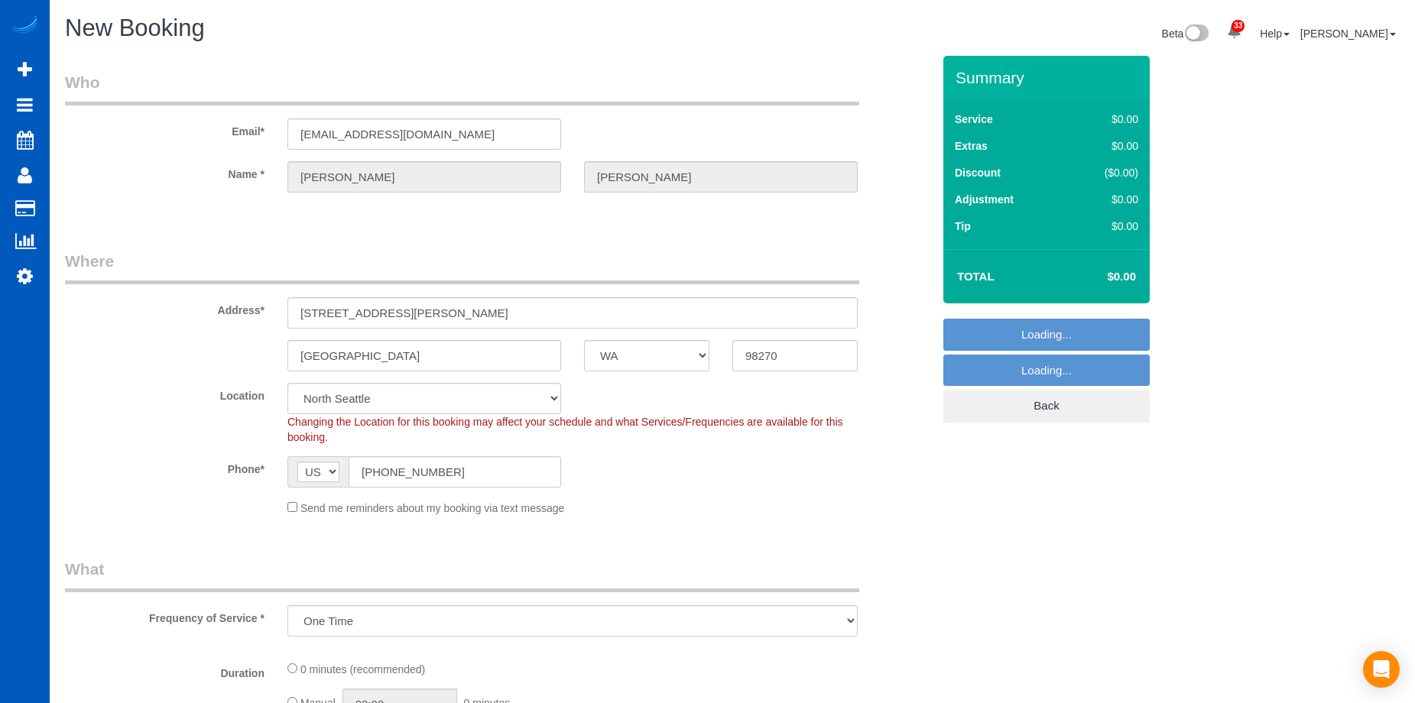
select select "object:15374"
select select "199"
select select "7"
select select "object:15464"
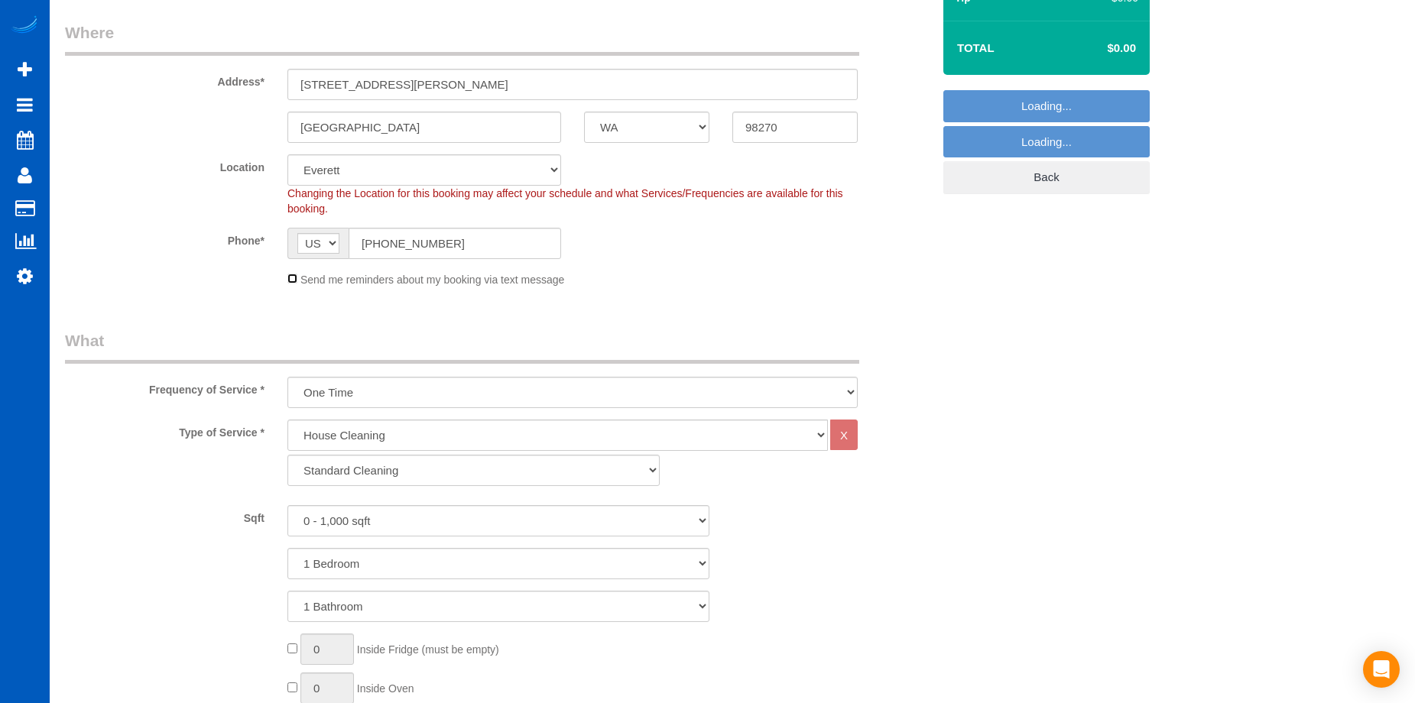
scroll to position [229, 0]
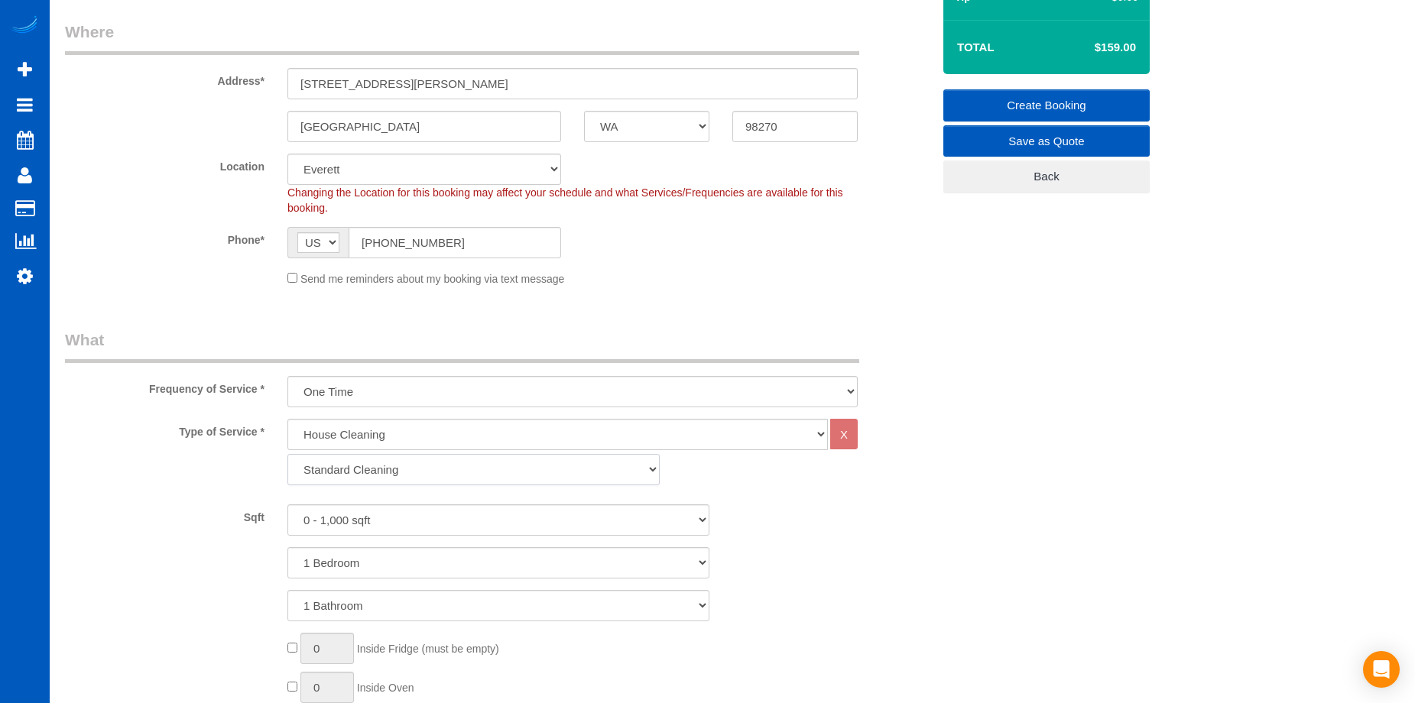
click at [478, 472] on select "Standard Cleaning Deep Cleaning Move In/ Out Cleaning" at bounding box center [473, 469] width 372 height 31
select select "367"
click at [287, 454] on select "Standard Cleaning Deep Cleaning Move In/ Out Cleaning" at bounding box center [473, 469] width 372 height 31
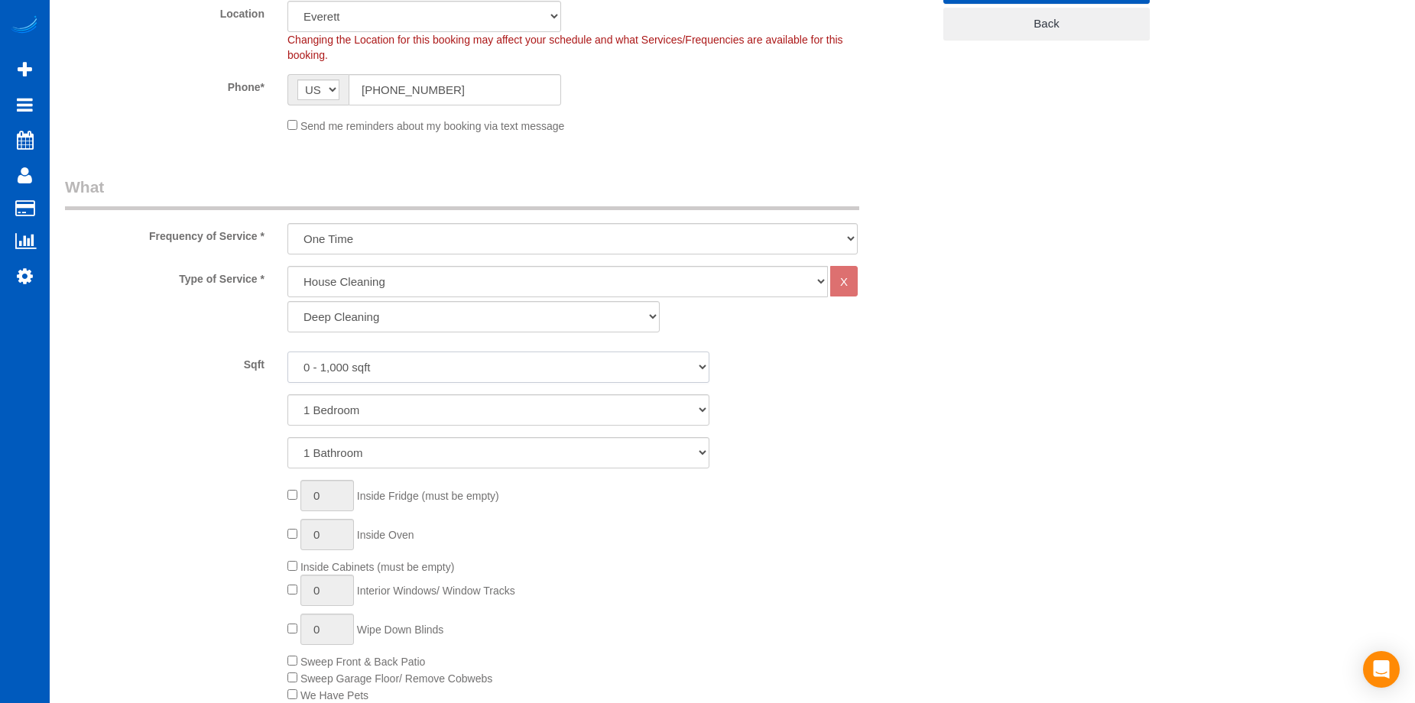
click at [505, 362] on select "0 - 1,000 sqft 1,001 - 1,500 sqft 1,501 - 2,000 sqft 2,001 - 2,500 sqft 2,501 -…" at bounding box center [498, 367] width 422 height 31
select select "2001"
click at [287, 352] on select "0 - 1,000 sqft 1,001 - 1,500 sqft 1,501 - 2,000 sqft 2,001 - 2,500 sqft 2,501 -…" at bounding box center [498, 367] width 422 height 31
click at [504, 404] on select "1 Bedroom 2 Bedrooms 3 Bedrooms 4 Bedrooms 5 Bedrooms 6 Bedrooms 7 Bedrooms" at bounding box center [498, 409] width 422 height 31
select select "4"
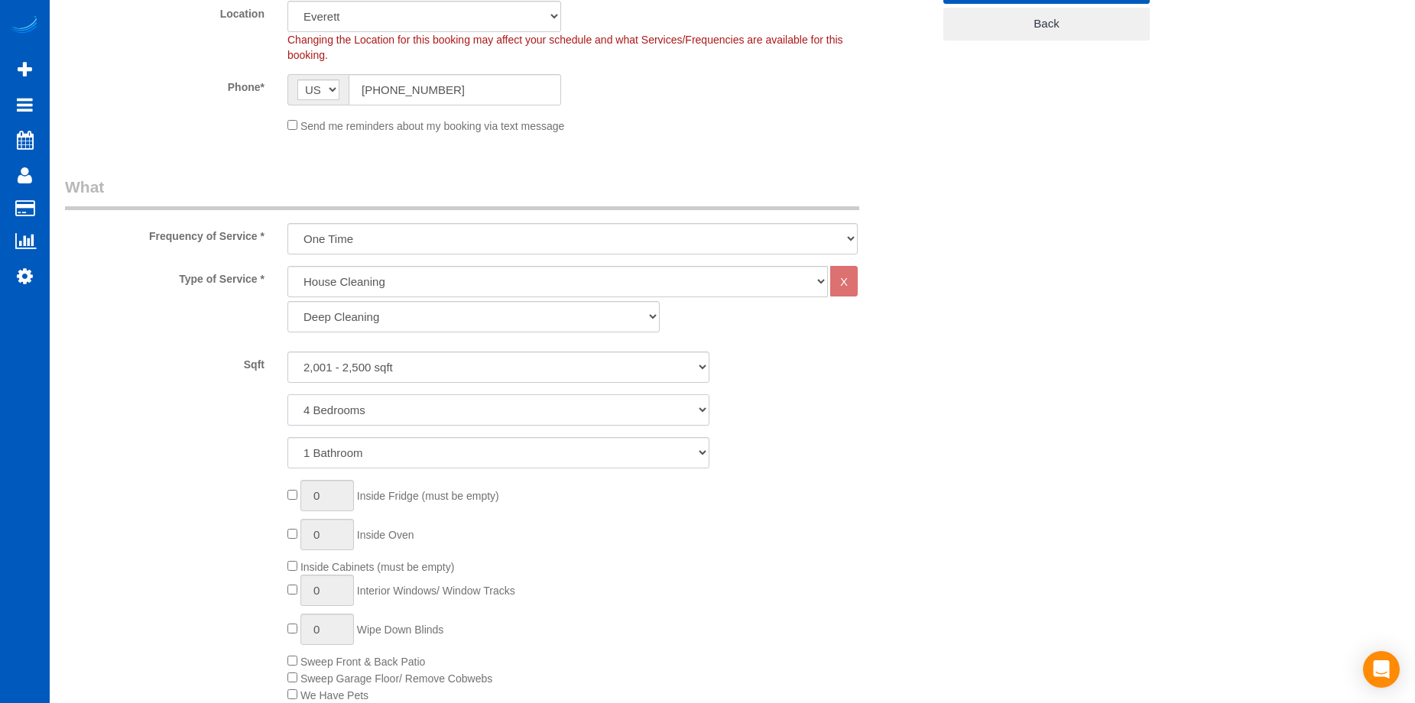
click at [287, 394] on select "1 Bedroom 2 Bedrooms 3 Bedrooms 4 Bedrooms 5 Bedrooms 6 Bedrooms 7 Bedrooms" at bounding box center [498, 409] width 422 height 31
click at [497, 459] on select "1 Bathroom 2 Bathrooms 3 Bathrooms 4 Bathrooms 5 Bathrooms 6 Bathrooms 7 Bathro…" at bounding box center [498, 452] width 422 height 31
select select "3"
click at [287, 437] on select "1 Bathroom 2 Bathrooms 3 Bathrooms 4 Bathrooms 5 Bathrooms 6 Bathrooms 7 Bathro…" at bounding box center [498, 452] width 422 height 31
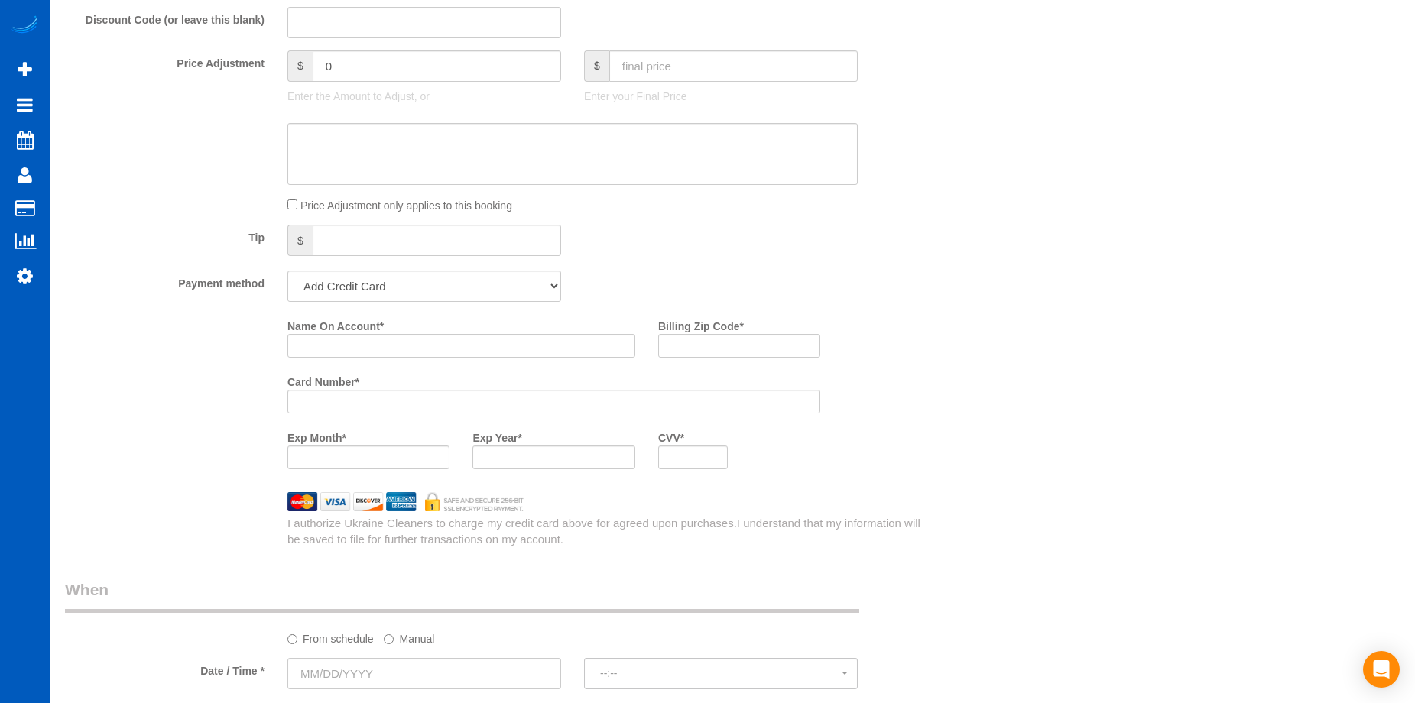
scroll to position [1452, 0]
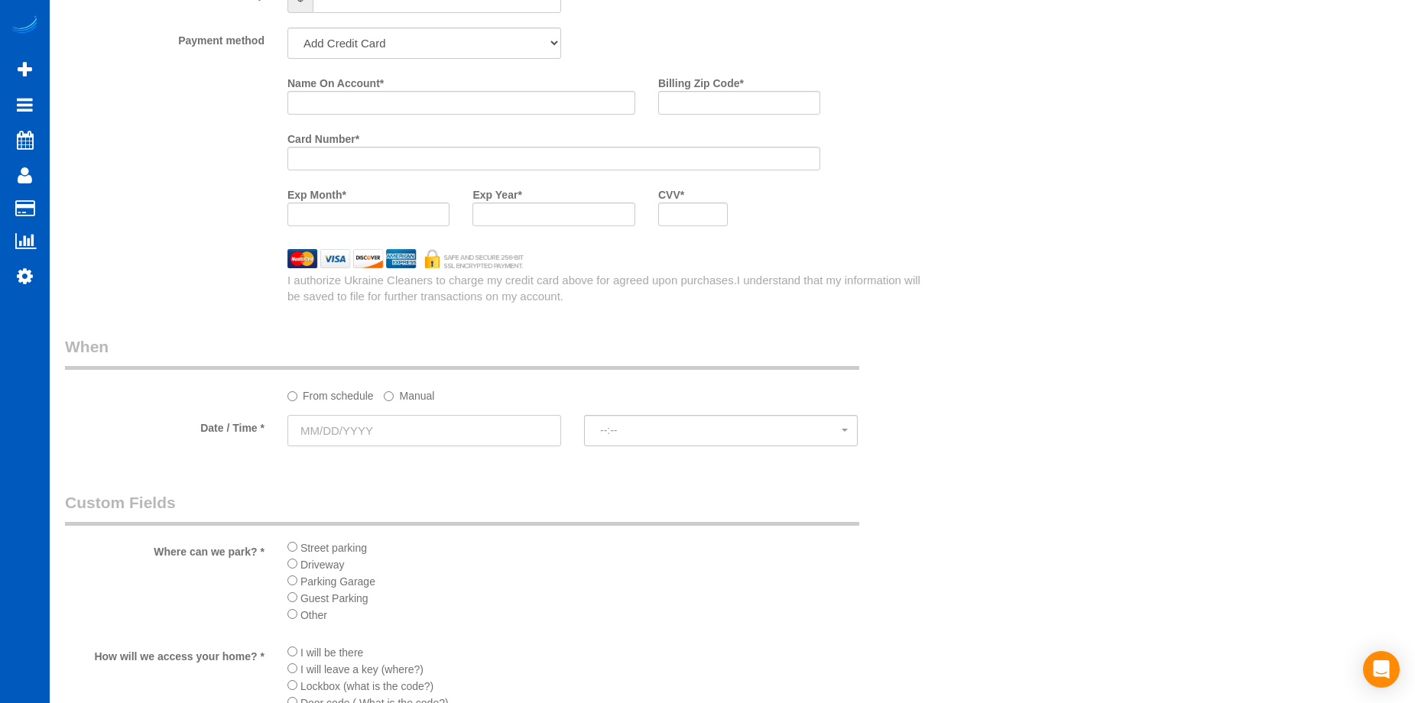
click at [453, 439] on input "text" at bounding box center [424, 430] width 274 height 31
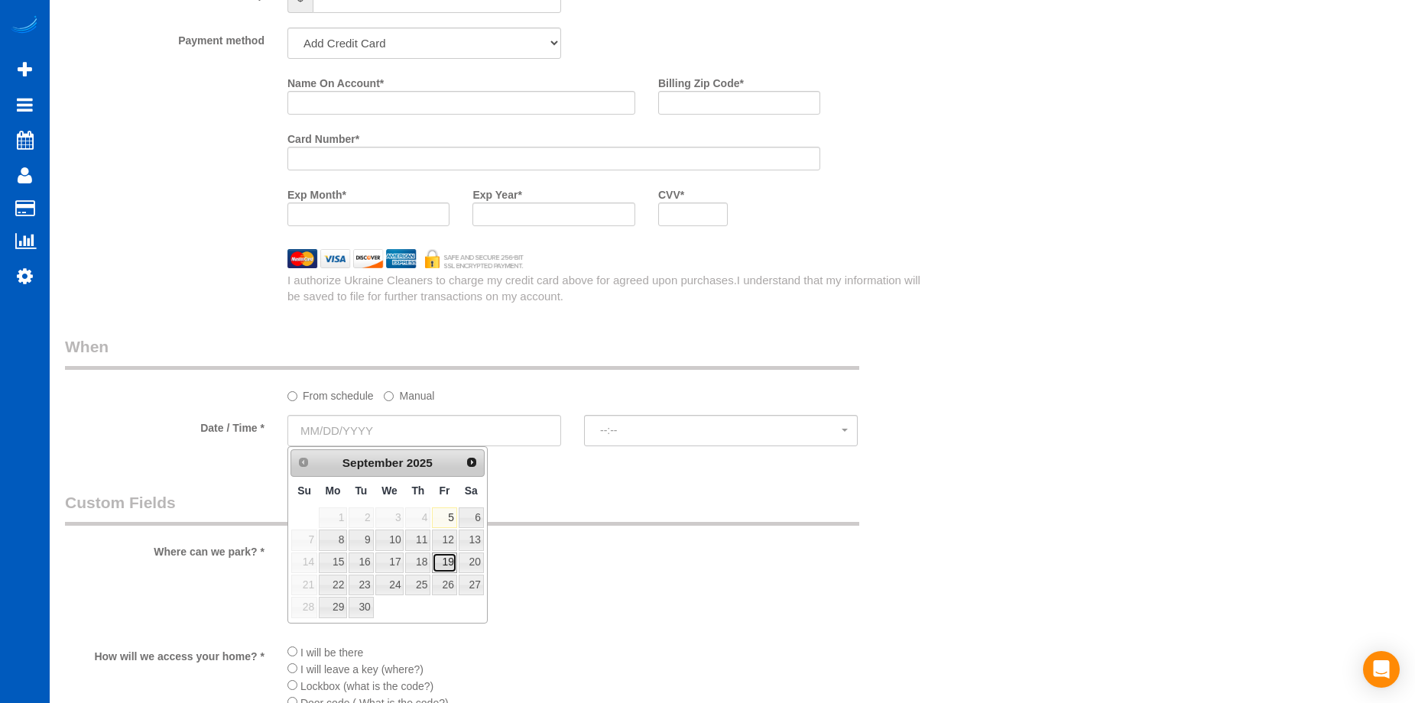
click at [448, 561] on link "19" at bounding box center [444, 563] width 24 height 21
type input "09/19/2025"
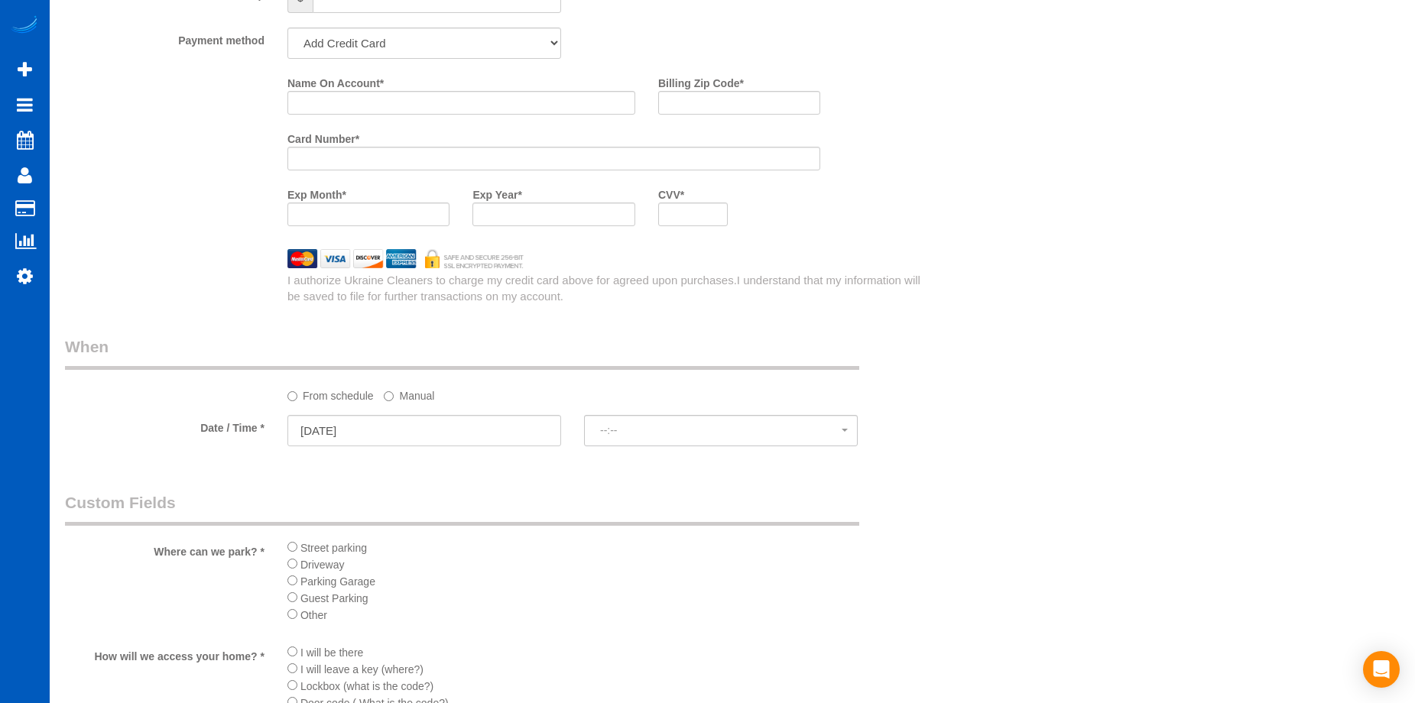
select select "spot21"
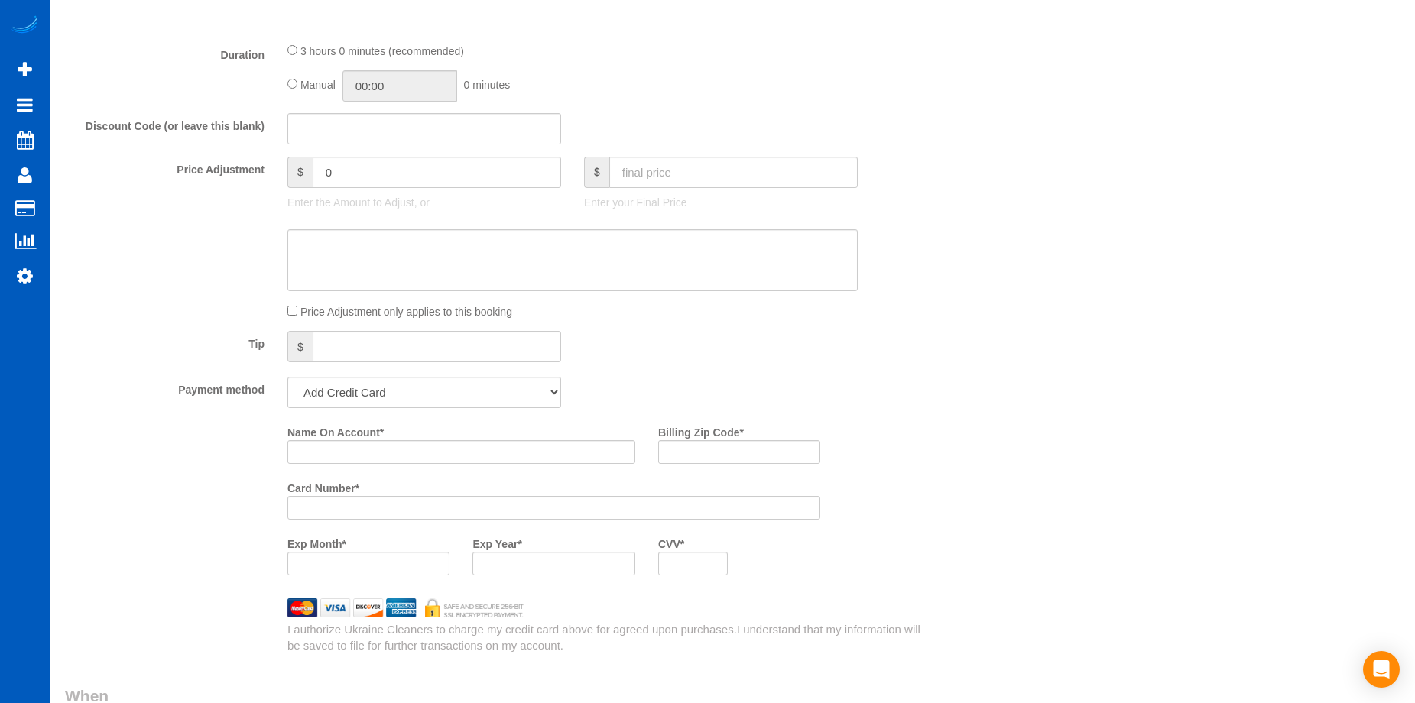
scroll to position [994, 0]
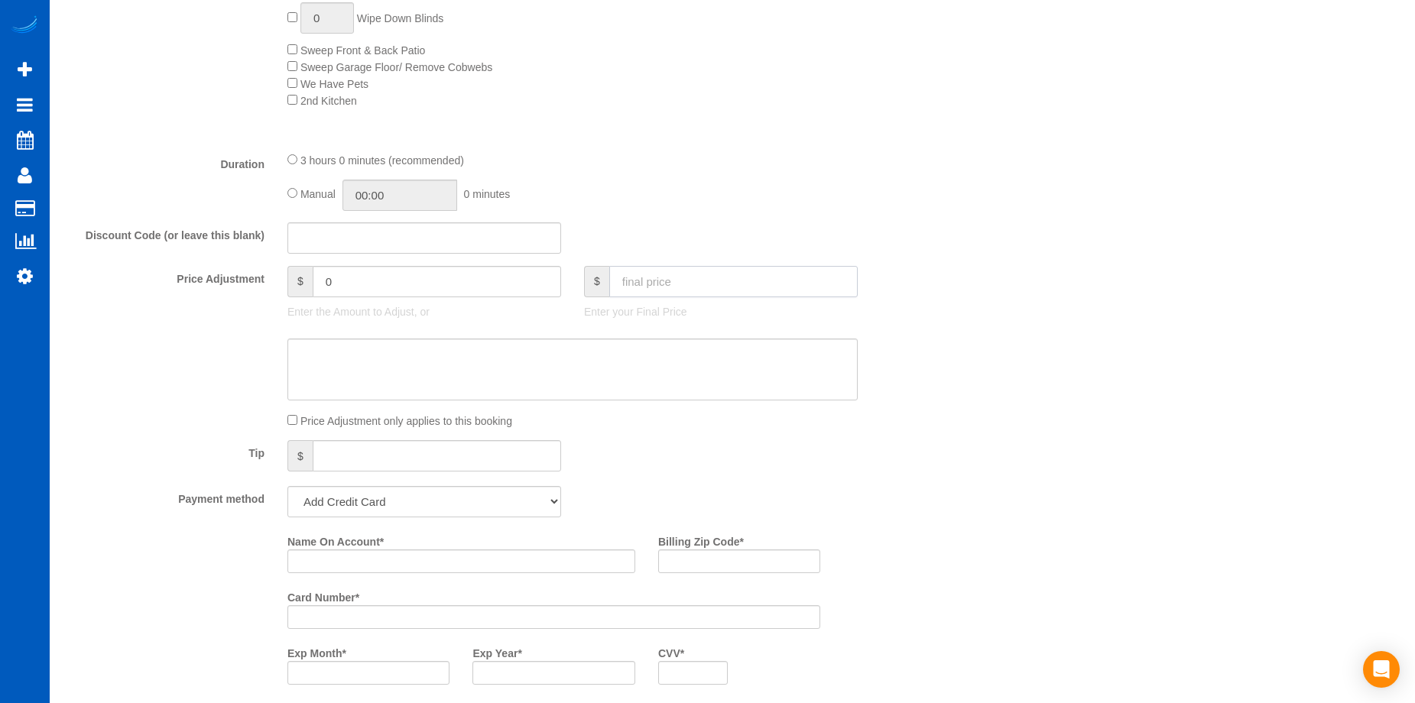
click at [732, 280] on input "text" at bounding box center [733, 281] width 248 height 31
type input "269"
click at [616, 365] on textarea at bounding box center [572, 370] width 570 height 63
type textarea "Lower leve"
type input "-140"
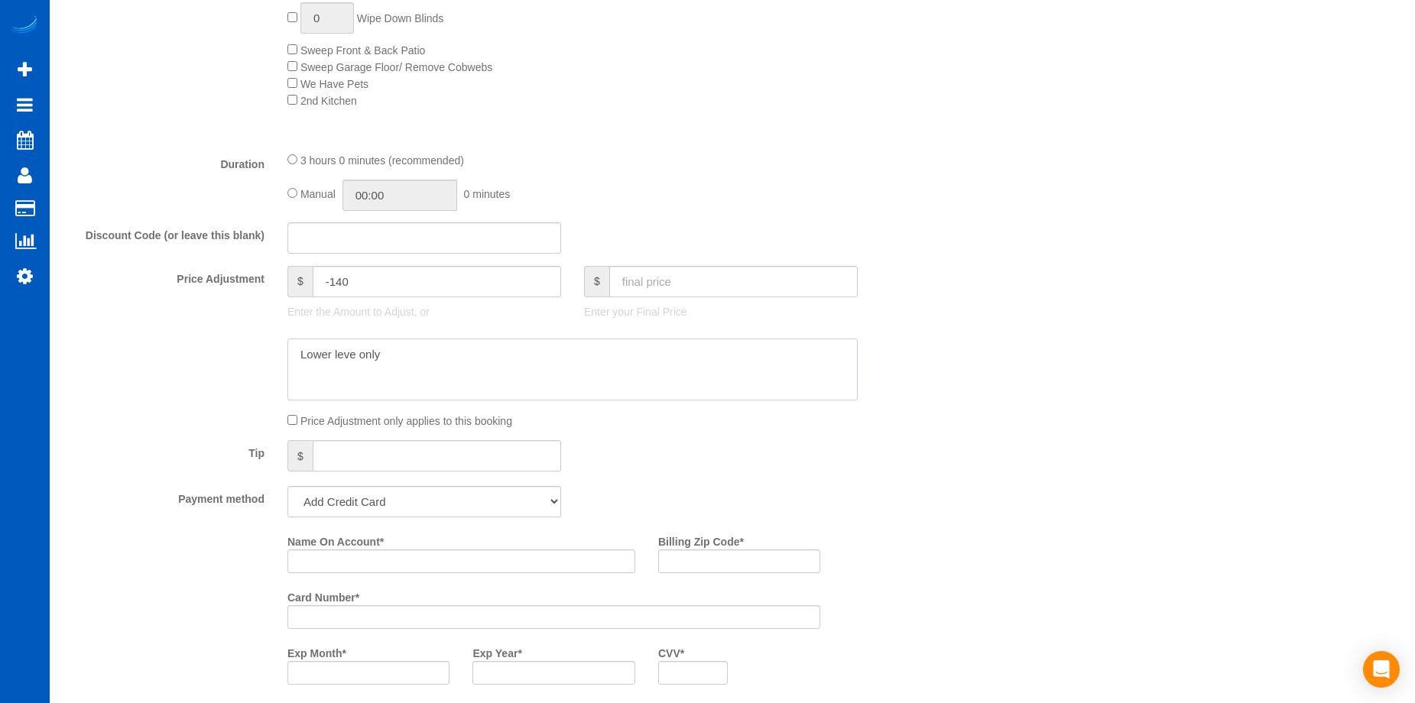
click at [349, 357] on textarea at bounding box center [572, 370] width 570 height 63
click at [355, 355] on textarea at bounding box center [572, 370] width 570 height 63
type textarea "Lower level only"
click at [1036, 255] on div "Who Email* danellewhickman@gmail.com Name * Danelle Hickman Where Address* 6926…" at bounding box center [732, 398] width 1335 height 2672
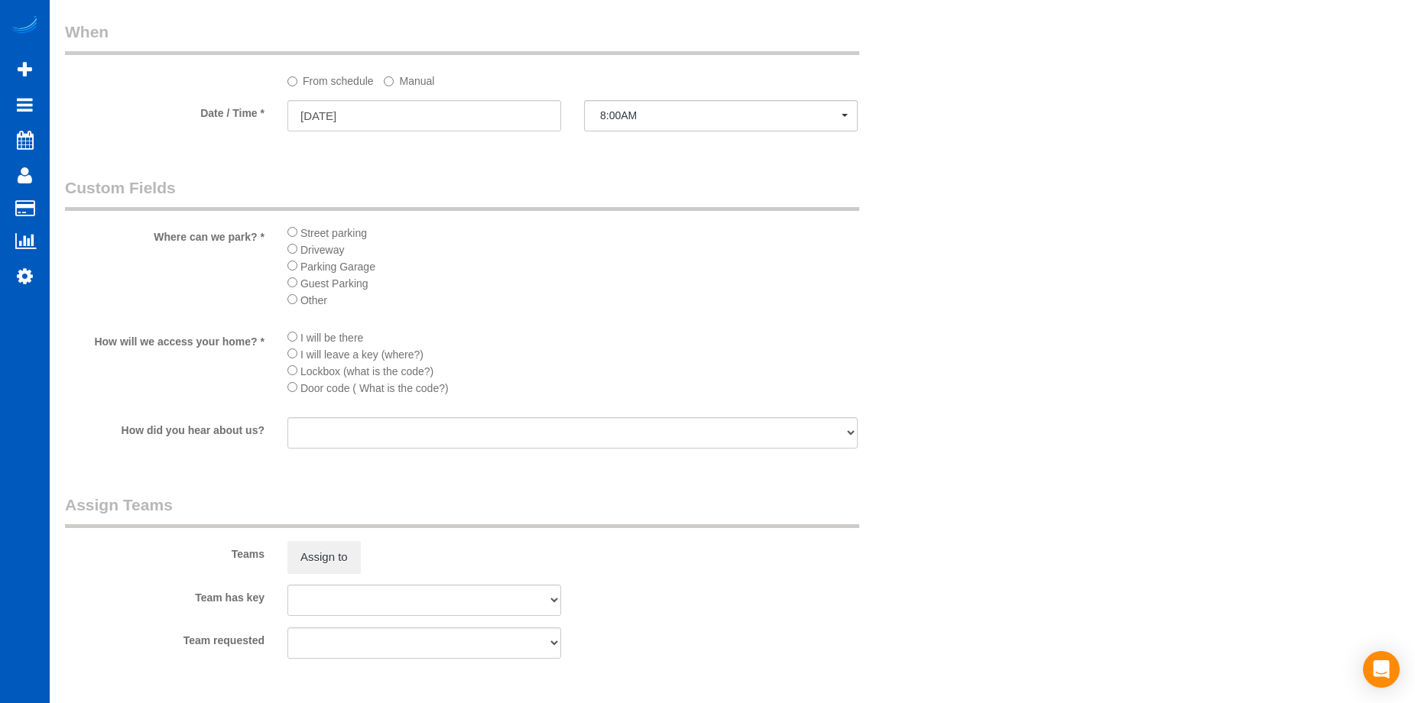
scroll to position [1911, 0]
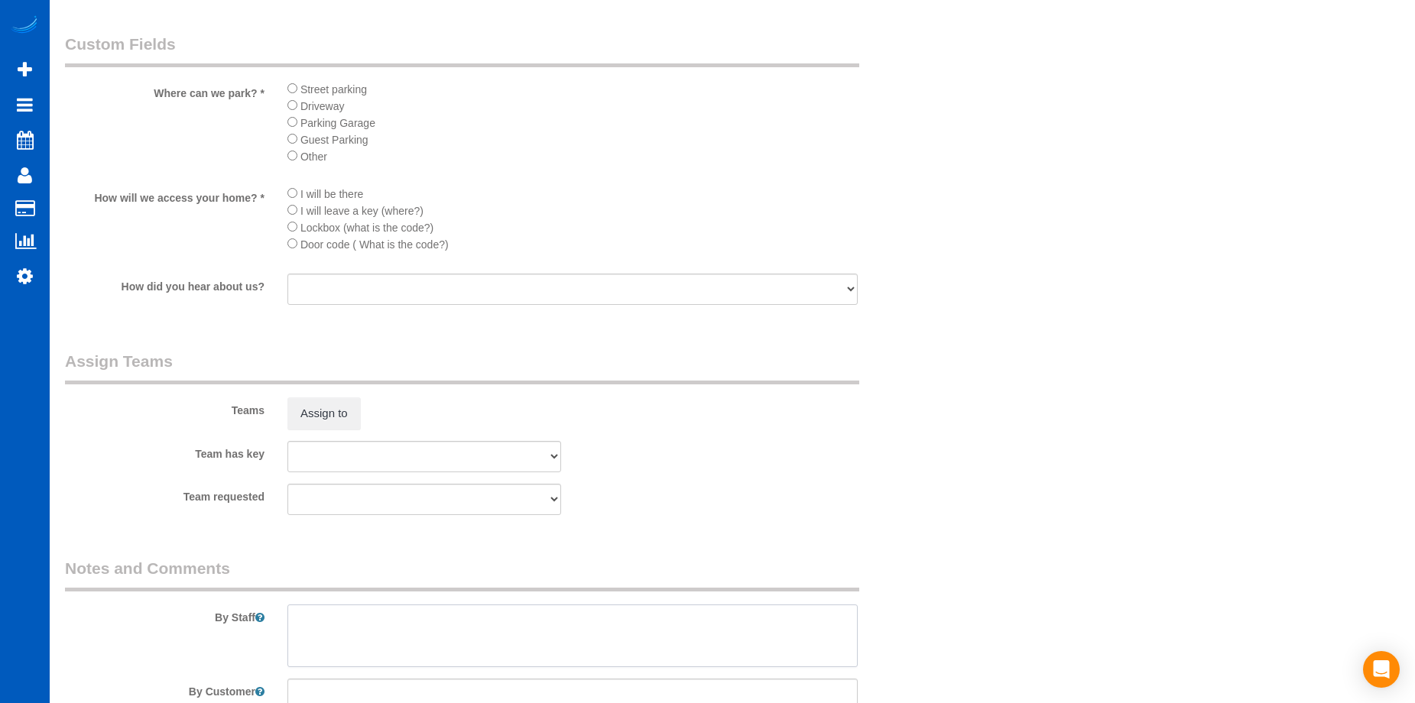
click at [381, 621] on textarea at bounding box center [572, 636] width 570 height 63
click at [468, 620] on textarea at bounding box center [572, 636] width 570 height 63
paste textarea "Only cleaning lower level. Danelle will be upstairs if you need anything, and t…"
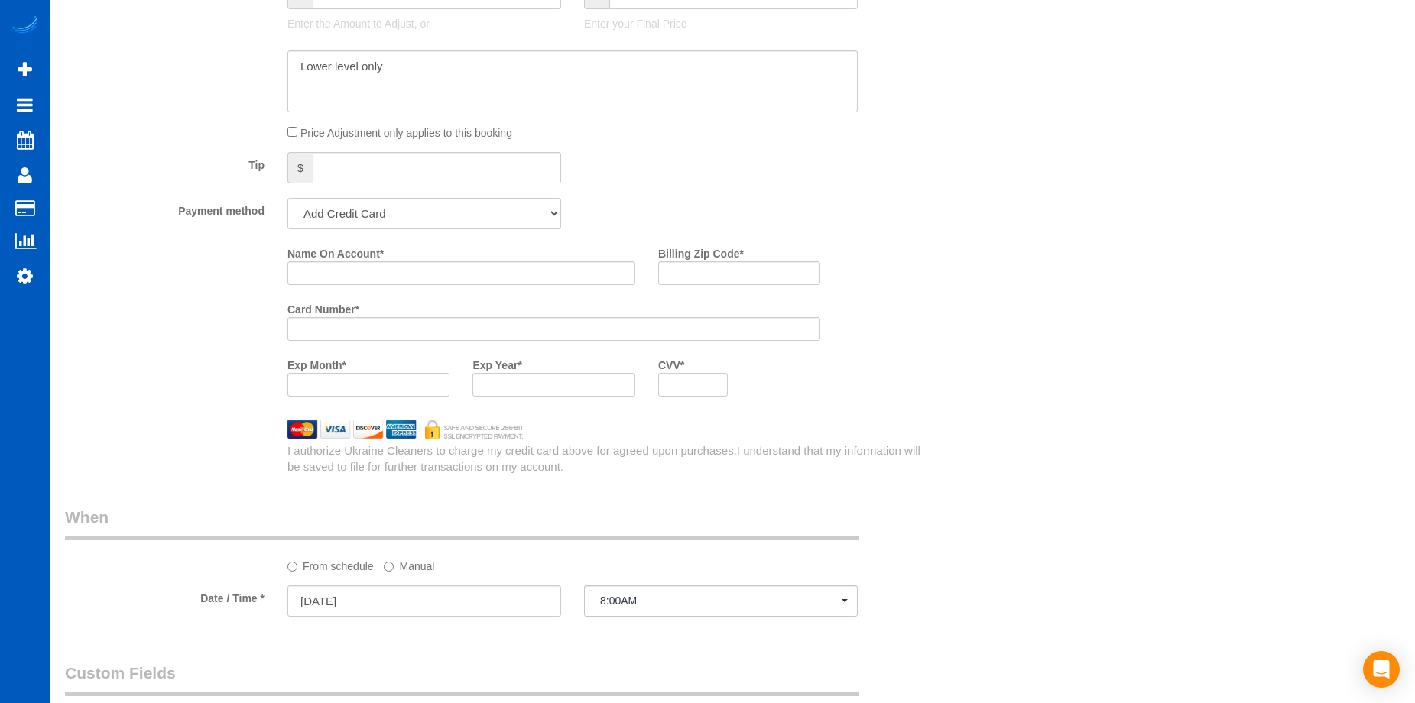
scroll to position [1223, 0]
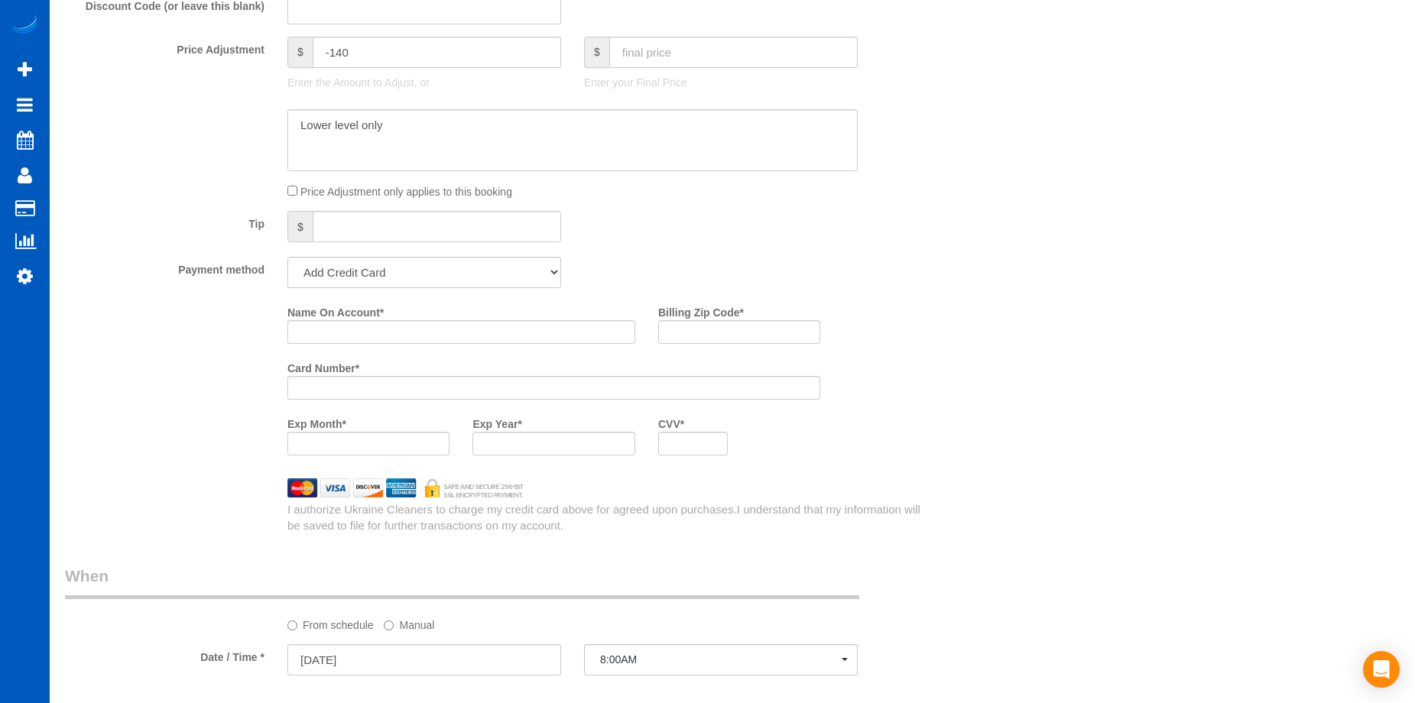
type textarea "Booked by Jade. Only cleaning lower level. Danelle will be upstairs if you need…"
click at [382, 330] on input "Name On Account *" at bounding box center [461, 332] width 348 height 24
paste input "Danelle W Hickman"
type input "Danelle W Hickman"
drag, startPoint x: 685, startPoint y: 329, endPoint x: 576, endPoint y: 336, distance: 109.5
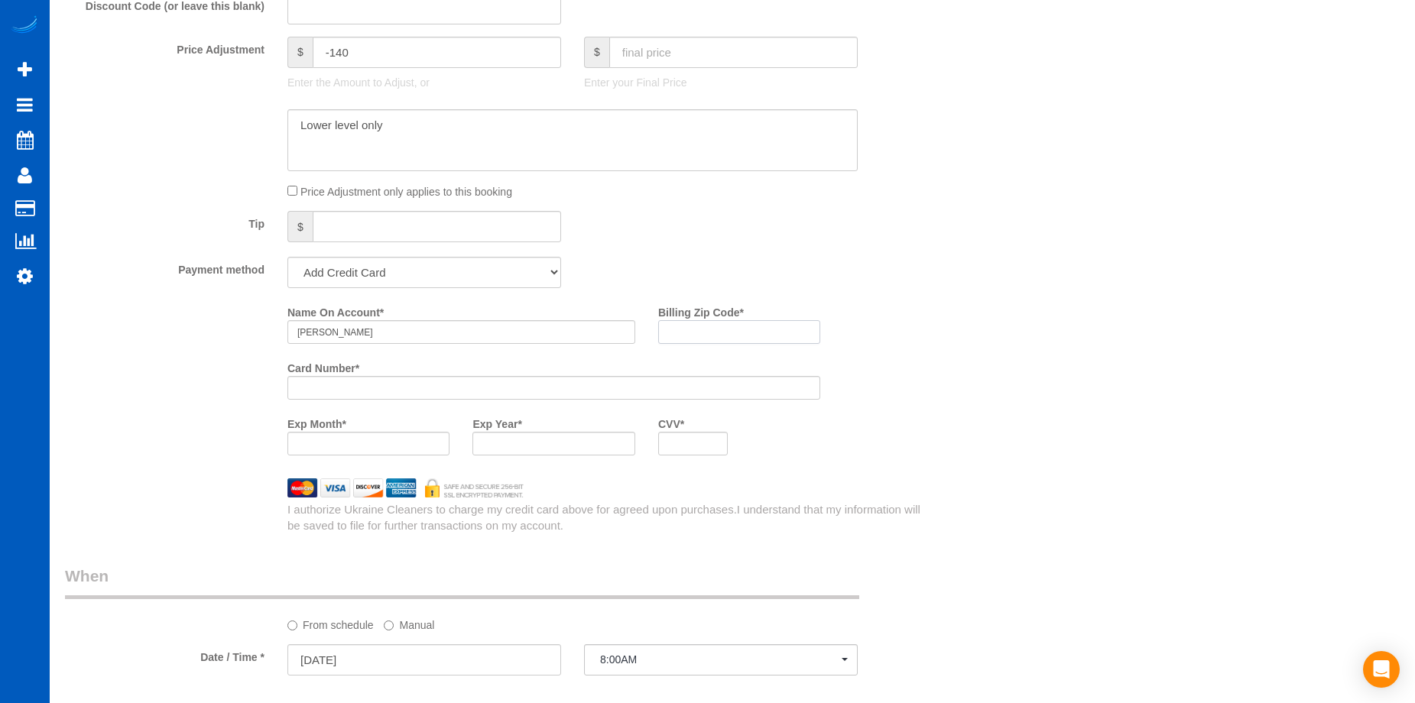
click at [685, 329] on input "Billing Zip Code *" at bounding box center [739, 332] width 162 height 24
paste input "98270"
type input "98270"
click at [366, 436] on div at bounding box center [368, 444] width 162 height 24
click at [924, 401] on div "Name On Account * Danelle W Hickman Billing Zip Code * 98270 Card Number * Exp …" at bounding box center [609, 383] width 667 height 167
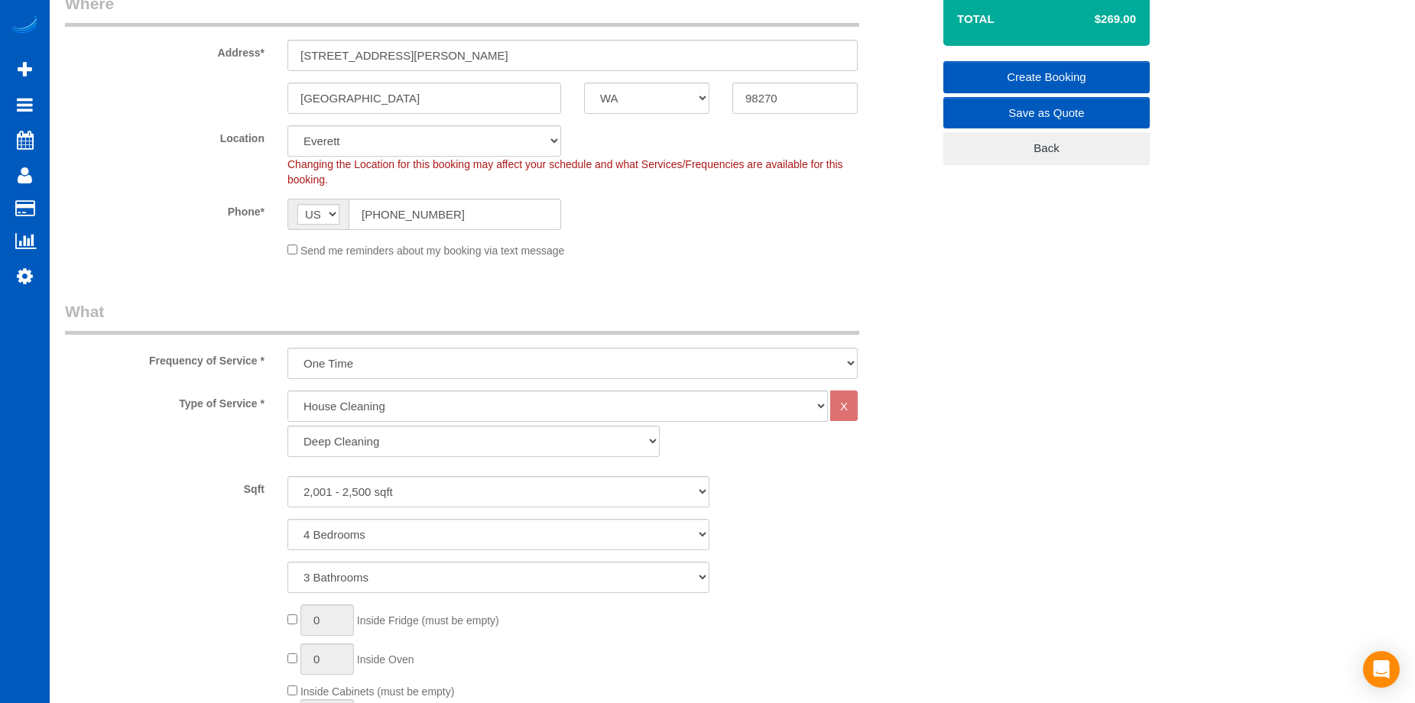
scroll to position [13, 0]
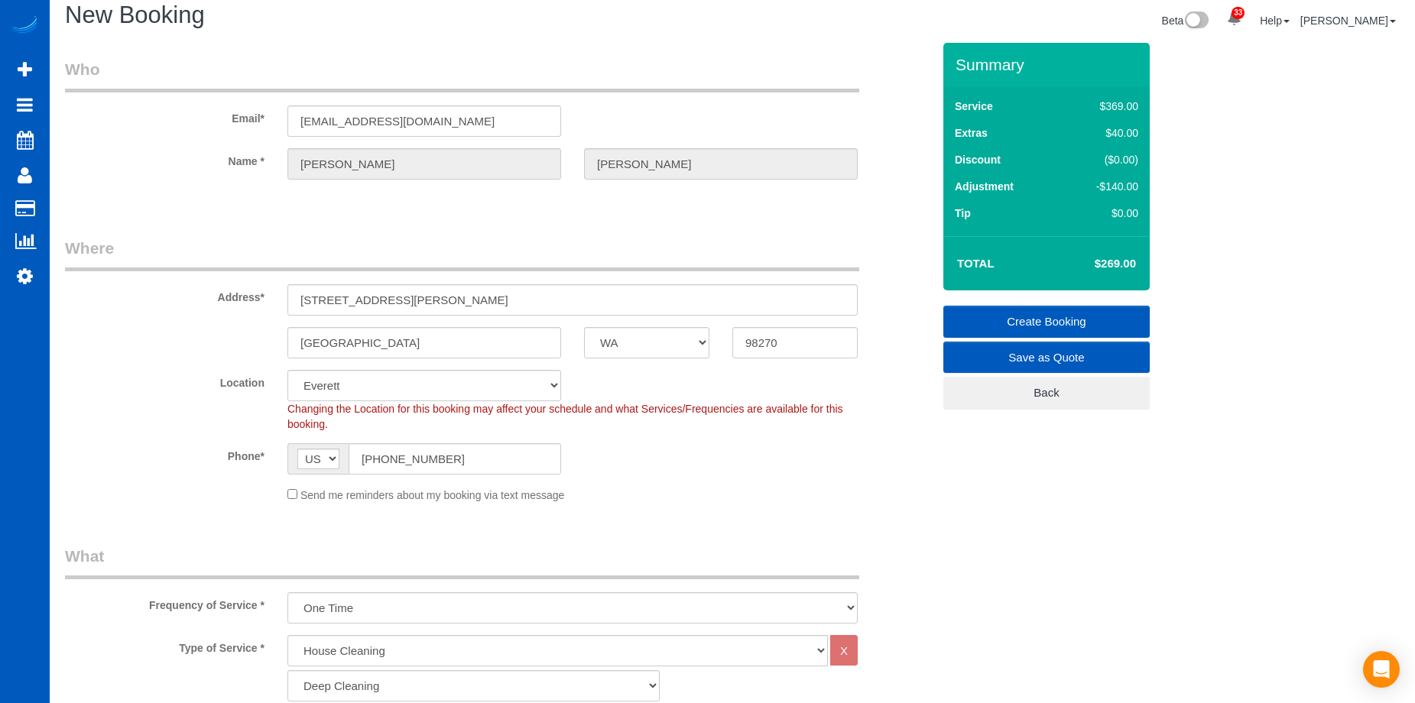
click at [1010, 312] on link "Create Booking" at bounding box center [1046, 322] width 206 height 32
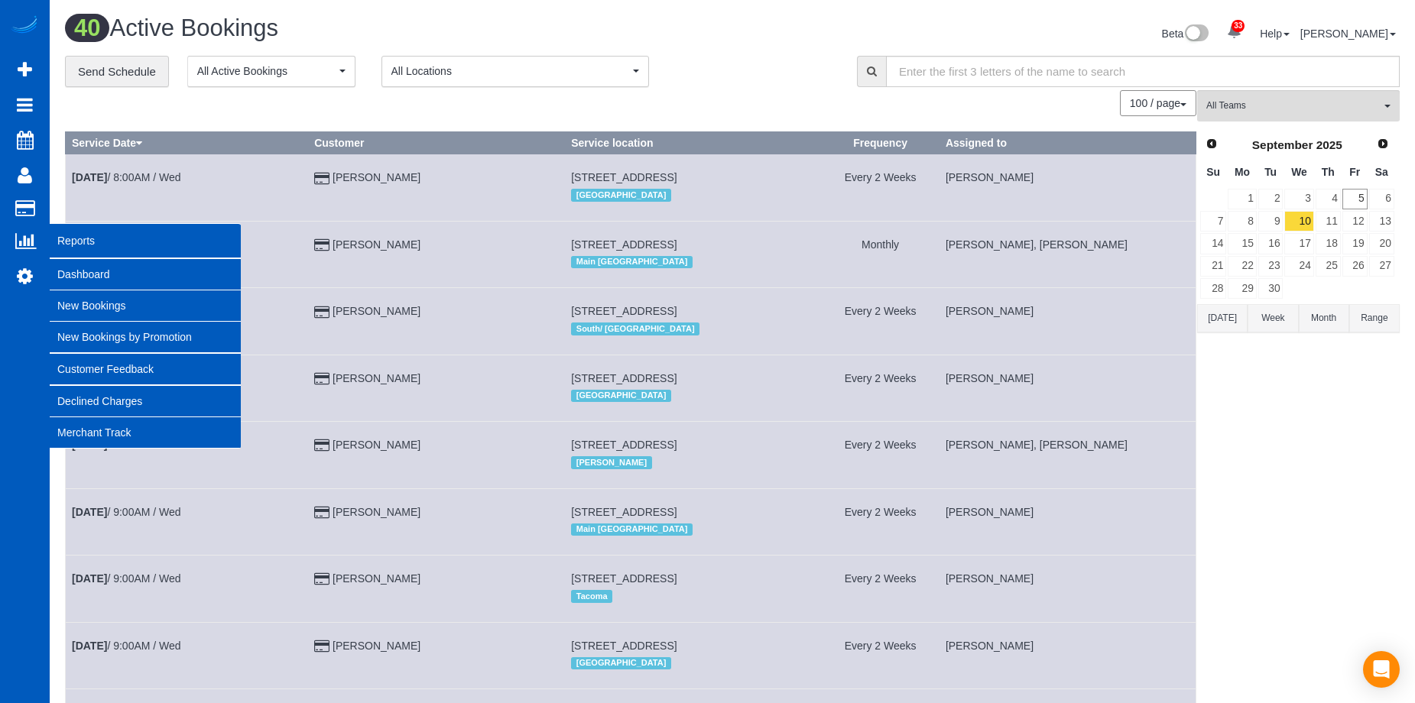
scroll to position [2974, 1415]
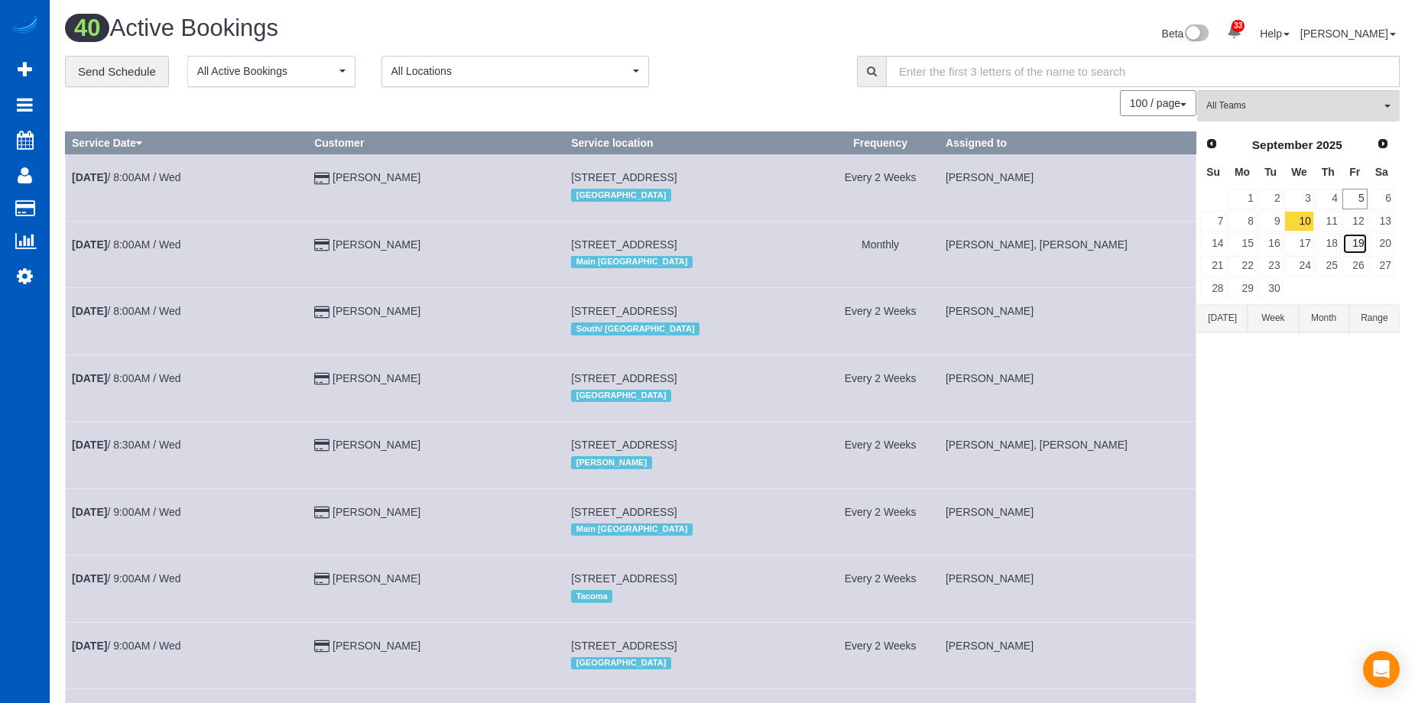
click at [1366, 246] on link "19" at bounding box center [1354, 243] width 25 height 21
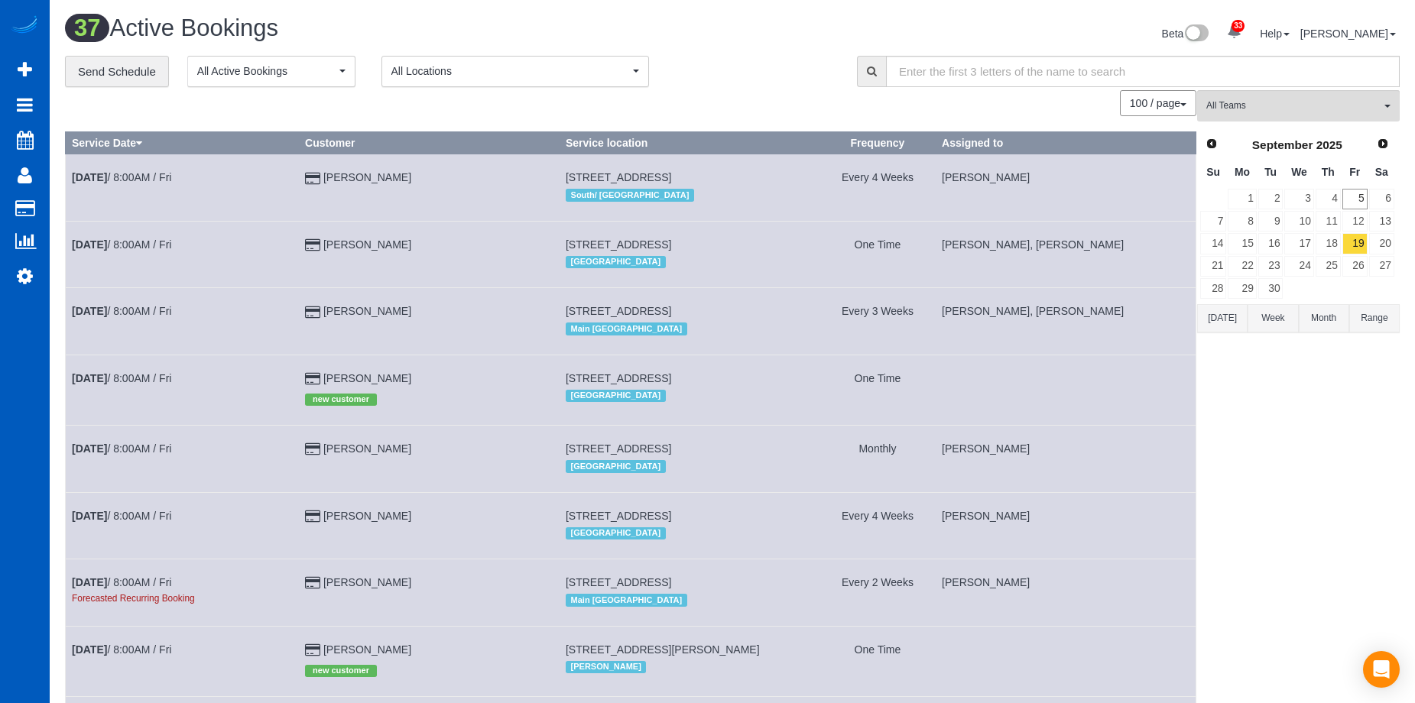
scroll to position [73655, 75029]
click at [1320, 99] on button "All Teams" at bounding box center [1298, 105] width 203 height 31
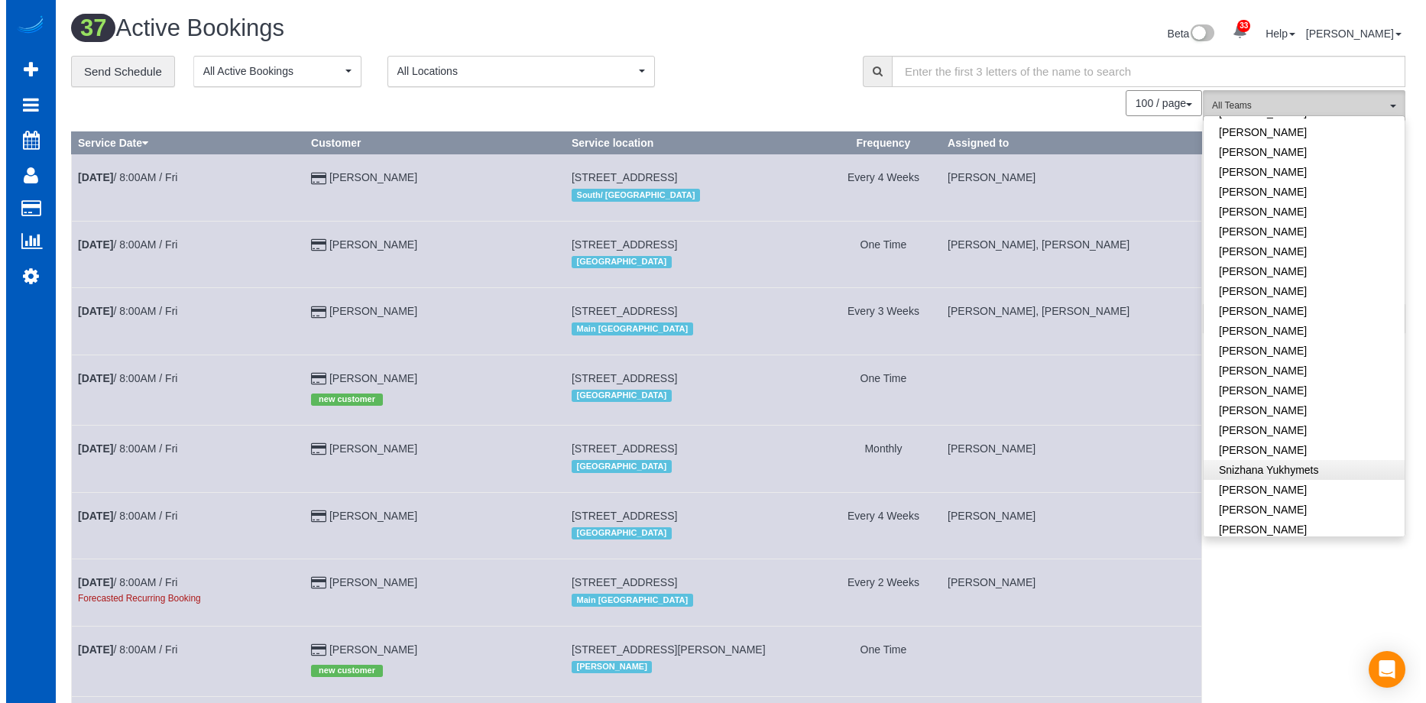
scroll to position [1033, 0]
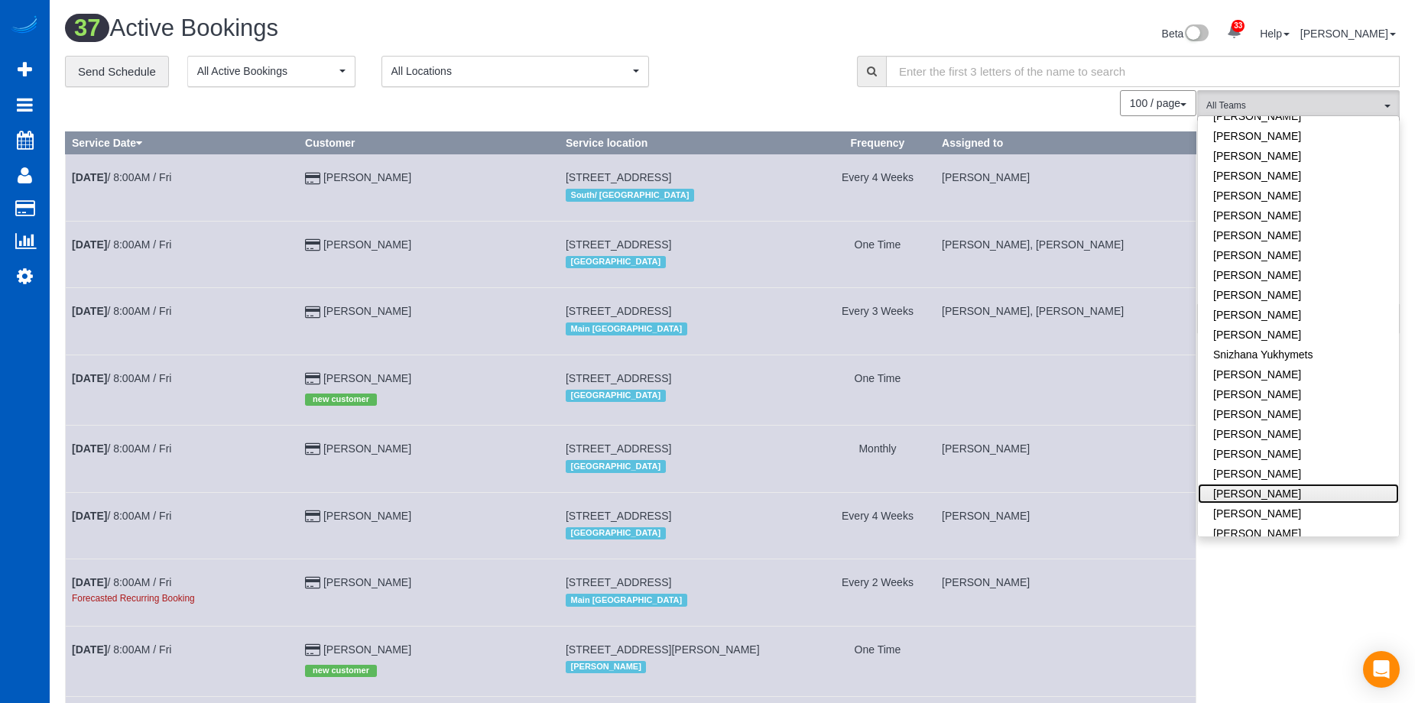
drag, startPoint x: 1310, startPoint y: 464, endPoint x: 1301, endPoint y: 469, distance: 10.6
click at [1309, 484] on link "[PERSON_NAME]" at bounding box center [1298, 494] width 201 height 20
click at [1294, 504] on link "[PERSON_NAME]" at bounding box center [1298, 514] width 201 height 20
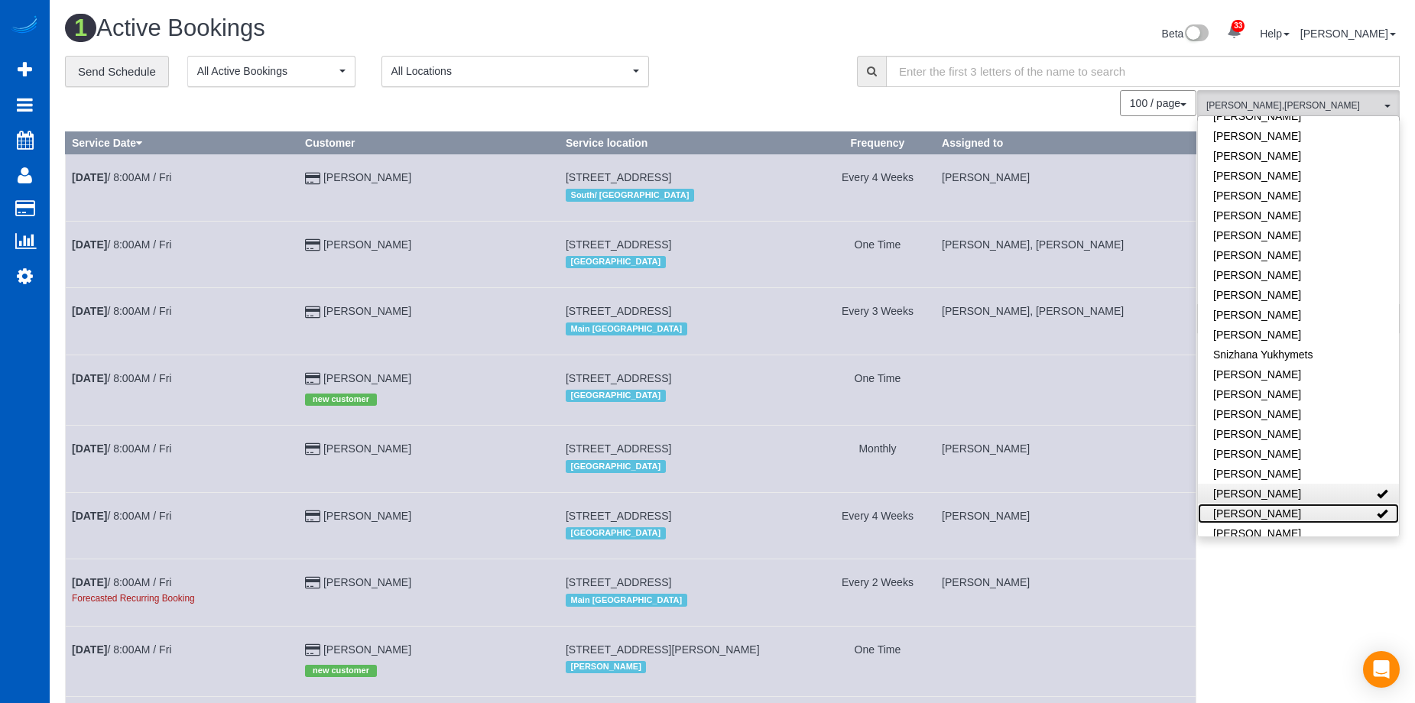
scroll to position [385, 1426]
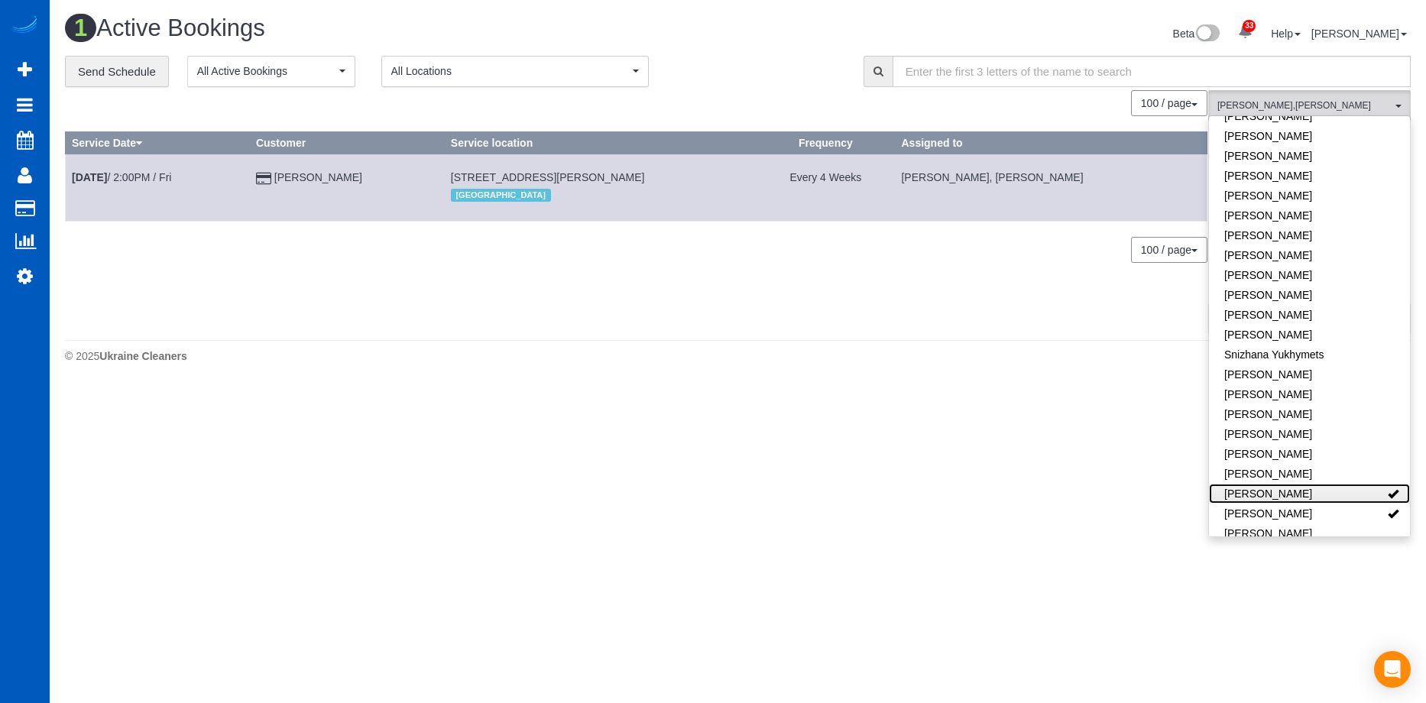
click at [1326, 484] on link "[PERSON_NAME]" at bounding box center [1309, 494] width 201 height 20
click at [1338, 484] on link "[PERSON_NAME]" at bounding box center [1309, 494] width 201 height 20
click at [1335, 484] on link "[PERSON_NAME]" at bounding box center [1309, 494] width 201 height 20
click at [1323, 504] on link "[PERSON_NAME]" at bounding box center [1309, 514] width 201 height 20
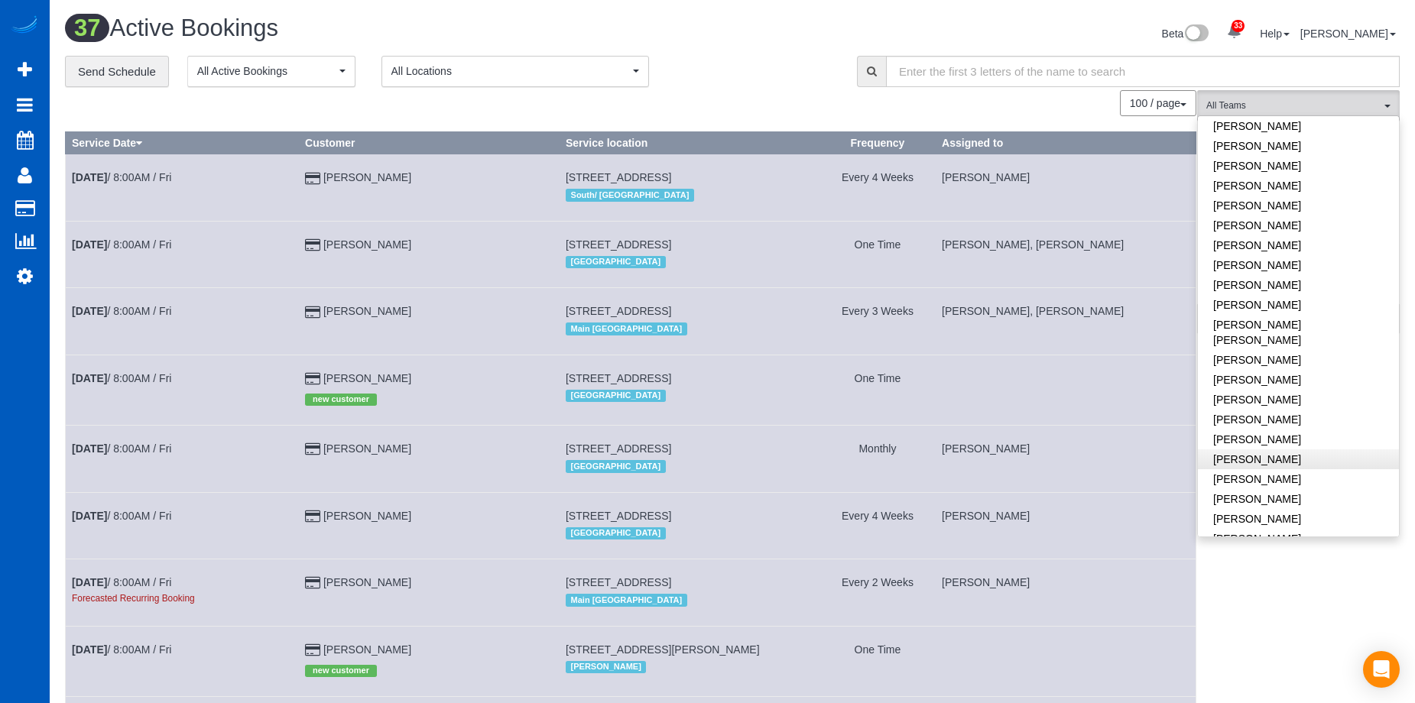
scroll to position [498, 0]
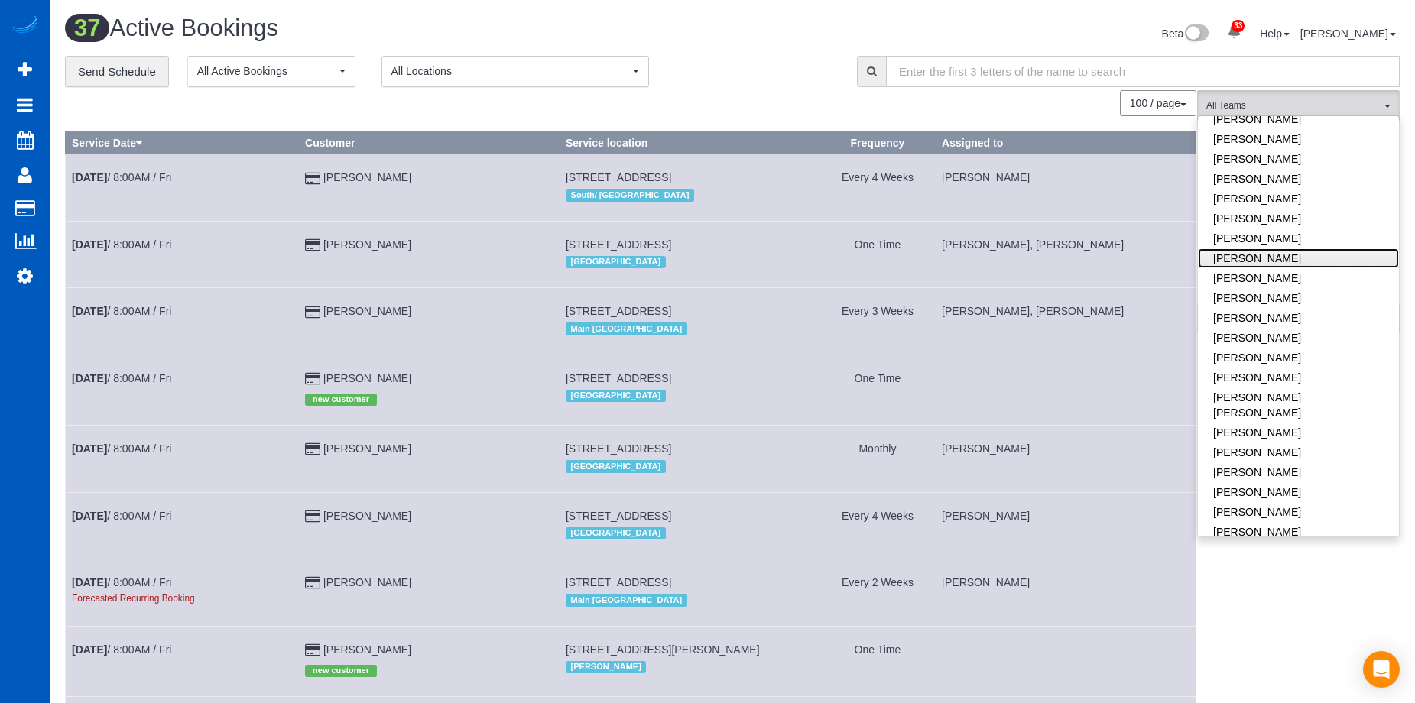
click at [1341, 248] on link "[PERSON_NAME]" at bounding box center [1298, 258] width 201 height 20
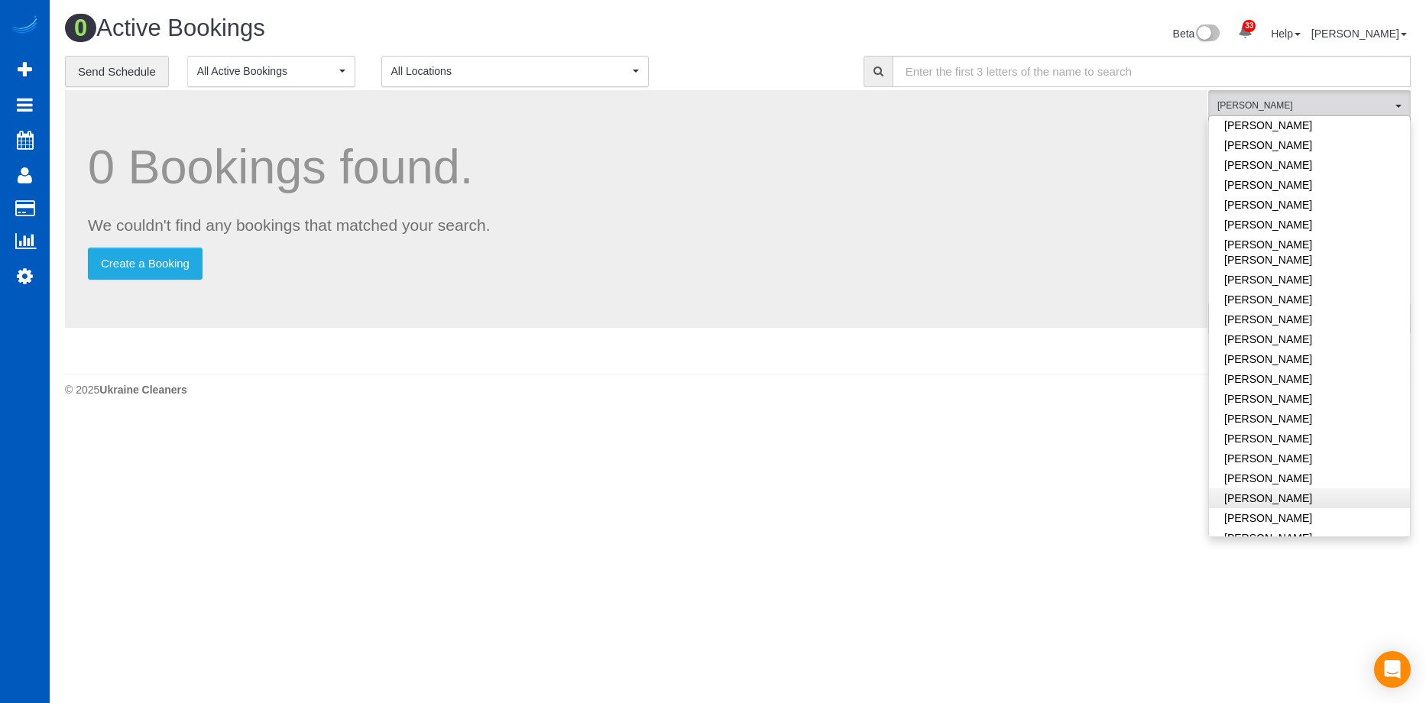
scroll to position [727, 0]
click at [1326, 452] on link "[PERSON_NAME]" at bounding box center [1309, 462] width 201 height 20
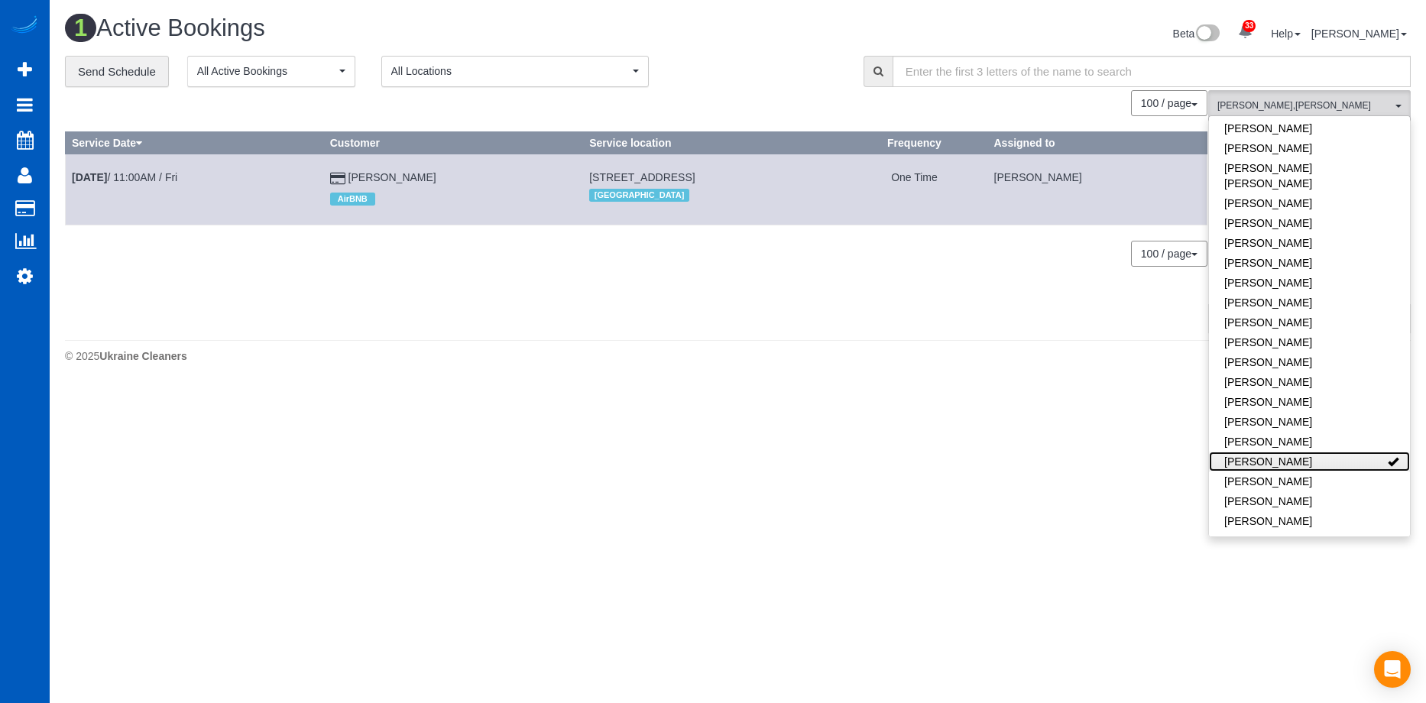
scroll to position [76058, 75017]
click at [1349, 452] on link "[PERSON_NAME]" at bounding box center [1309, 462] width 201 height 20
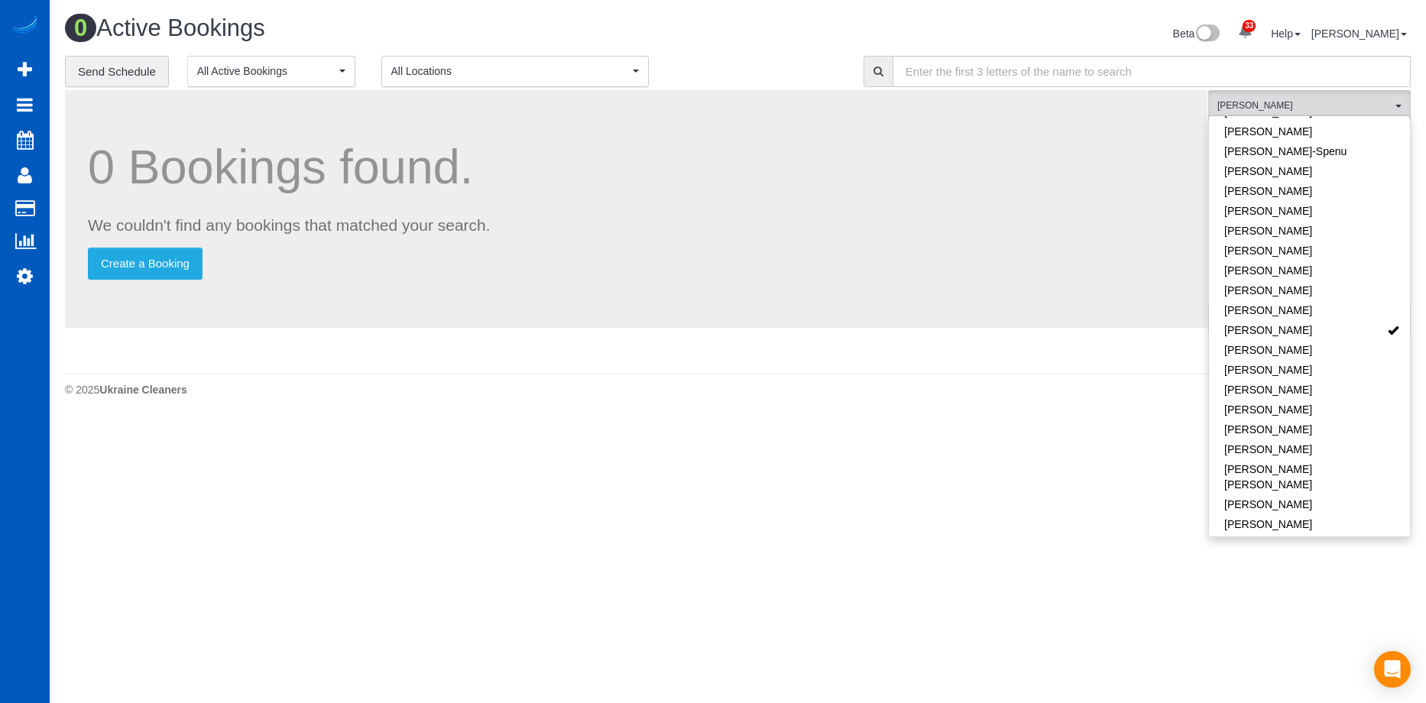
scroll to position [420, 1426]
click at [1364, 401] on link "[PERSON_NAME]" at bounding box center [1309, 411] width 201 height 20
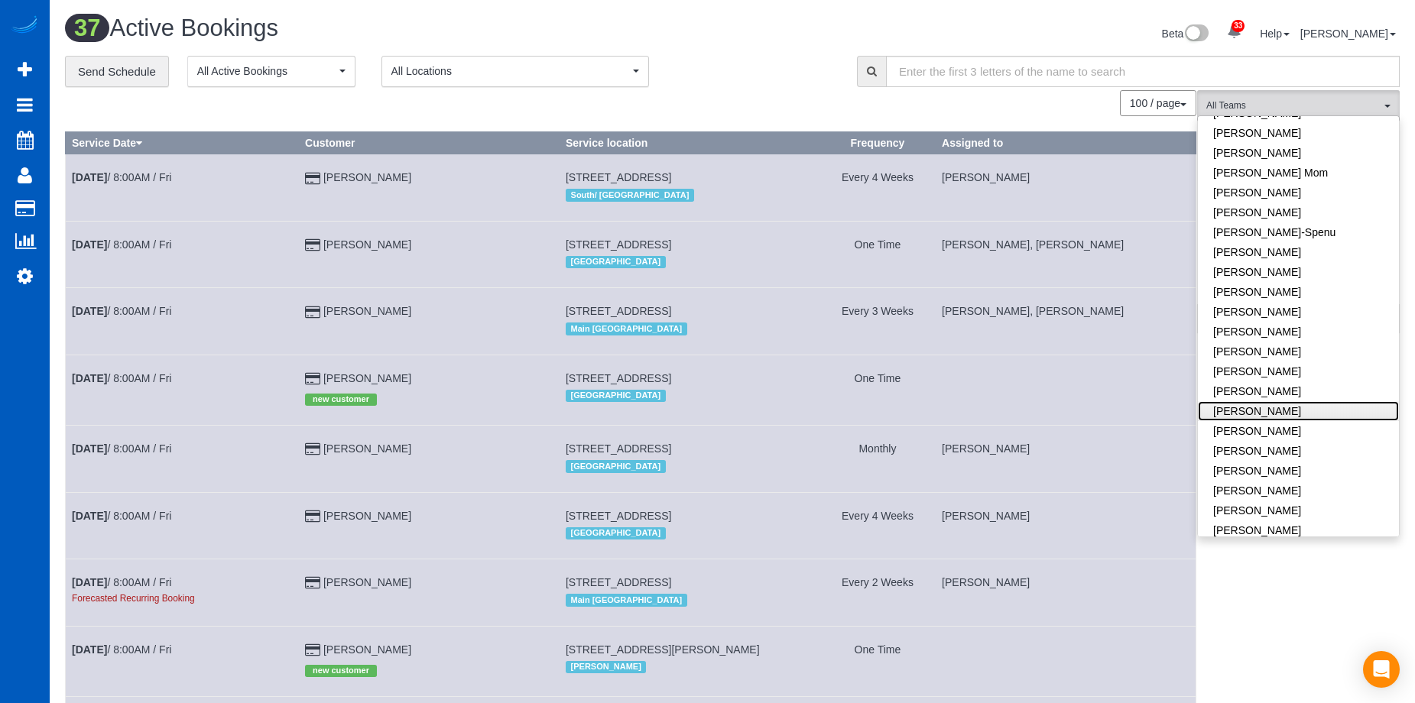
scroll to position [2789, 1415]
click at [793, 45] on div "Beta 33 Your Notifications You have 0 alerts × You have 2 to charge for 09/02/2…" at bounding box center [1071, 35] width 679 height 41
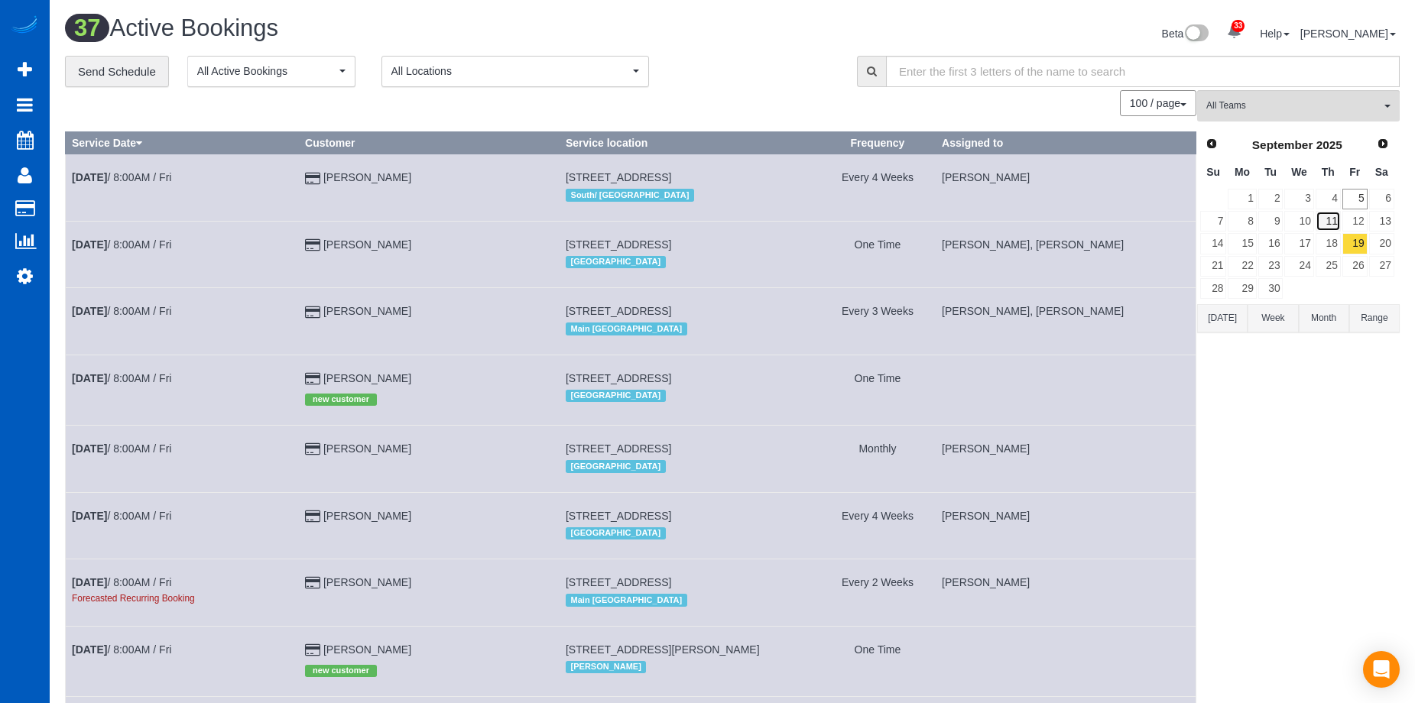
click at [1339, 222] on link "11" at bounding box center [1328, 221] width 25 height 21
drag, startPoint x: 1306, startPoint y: 112, endPoint x: 1309, endPoint y: 136, distance: 23.8
click at [1306, 112] on span "All Teams" at bounding box center [1293, 105] width 174 height 13
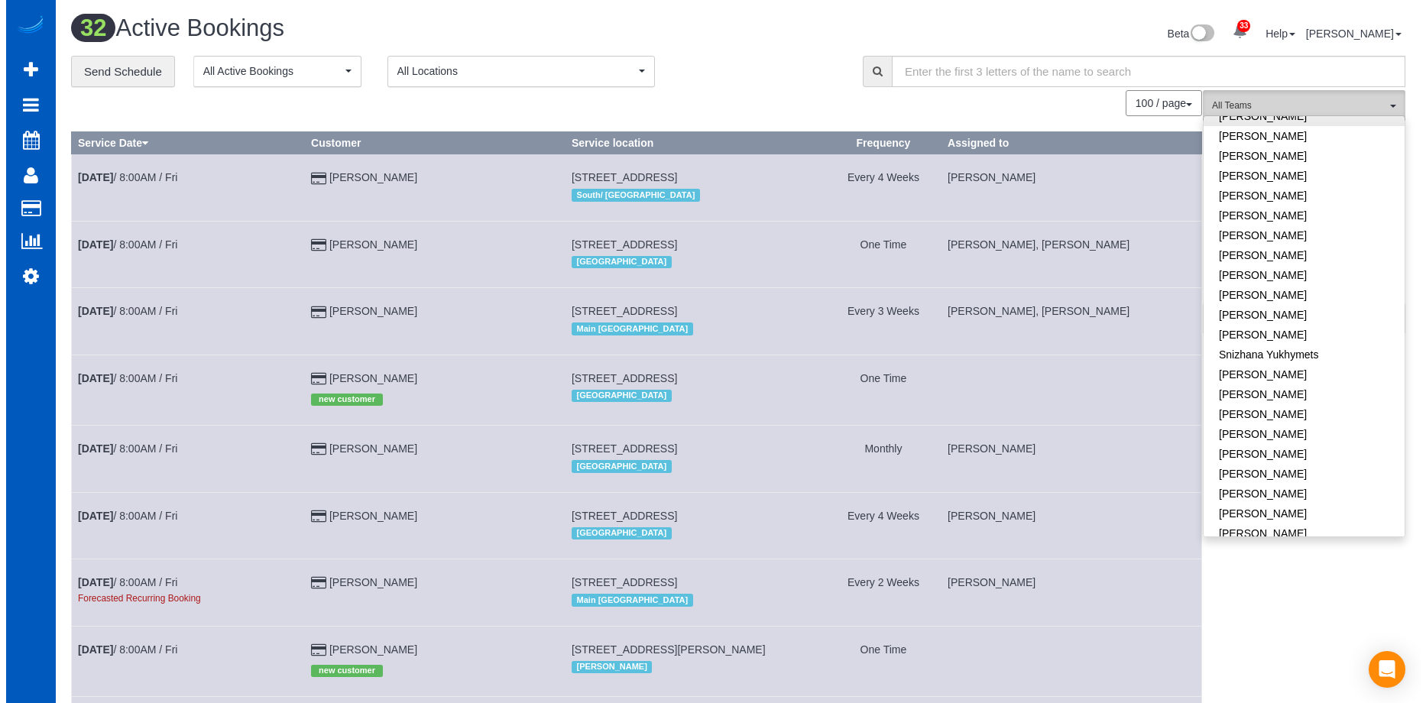
scroll to position [74012, 75029]
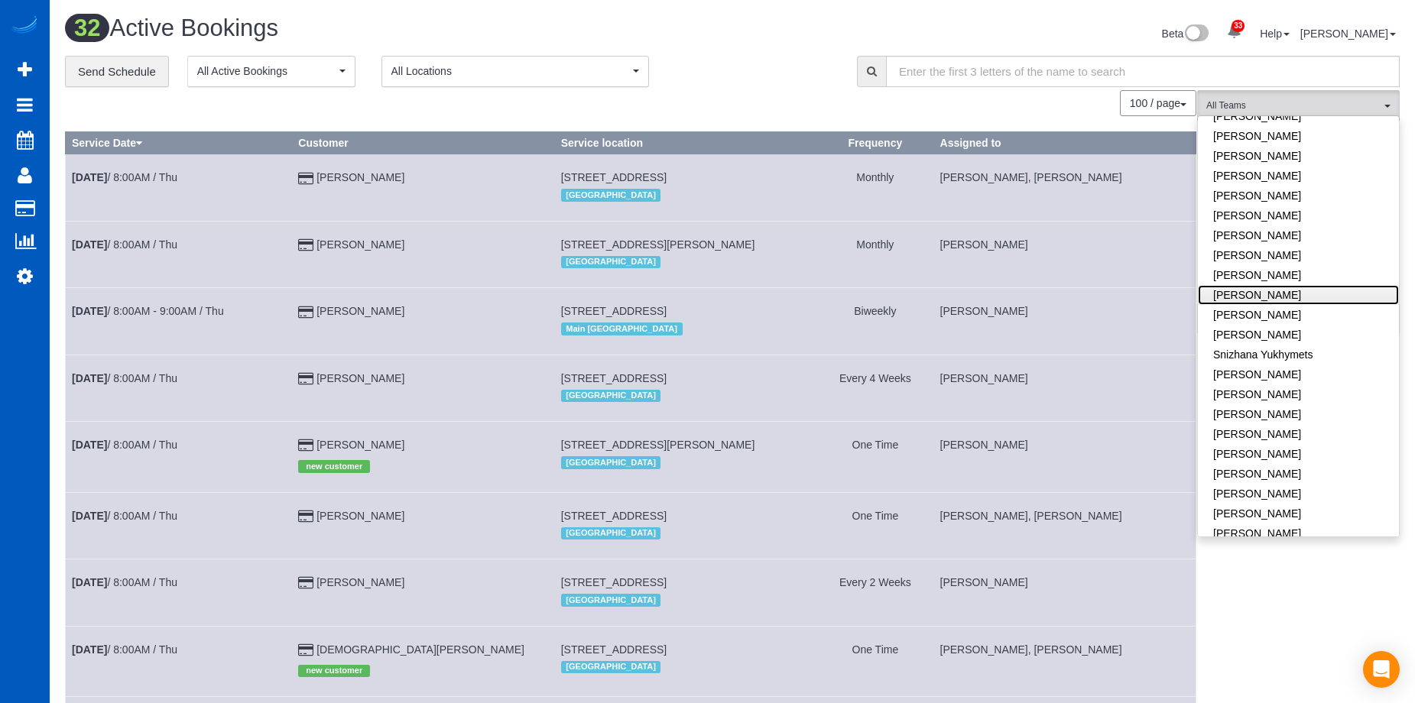
click at [1333, 285] on link "[PERSON_NAME]" at bounding box center [1298, 295] width 201 height 20
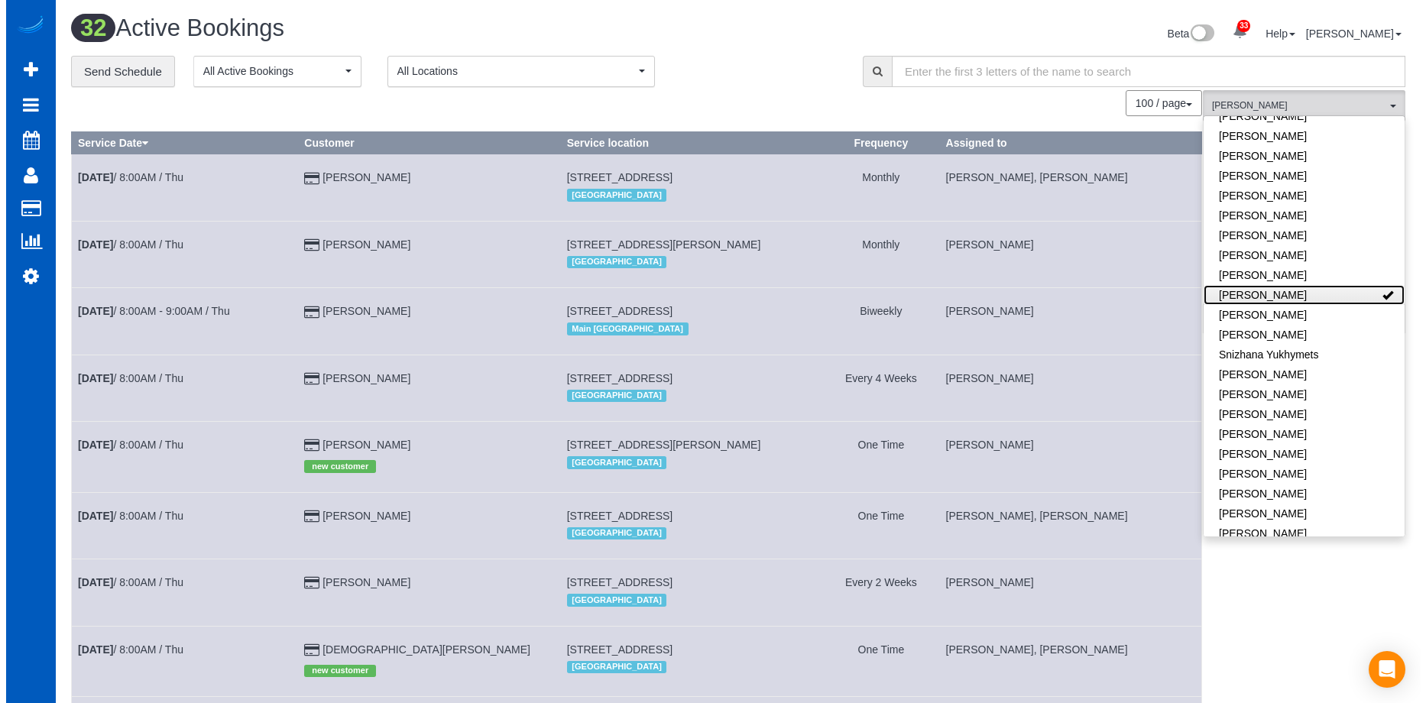
scroll to position [385, 1426]
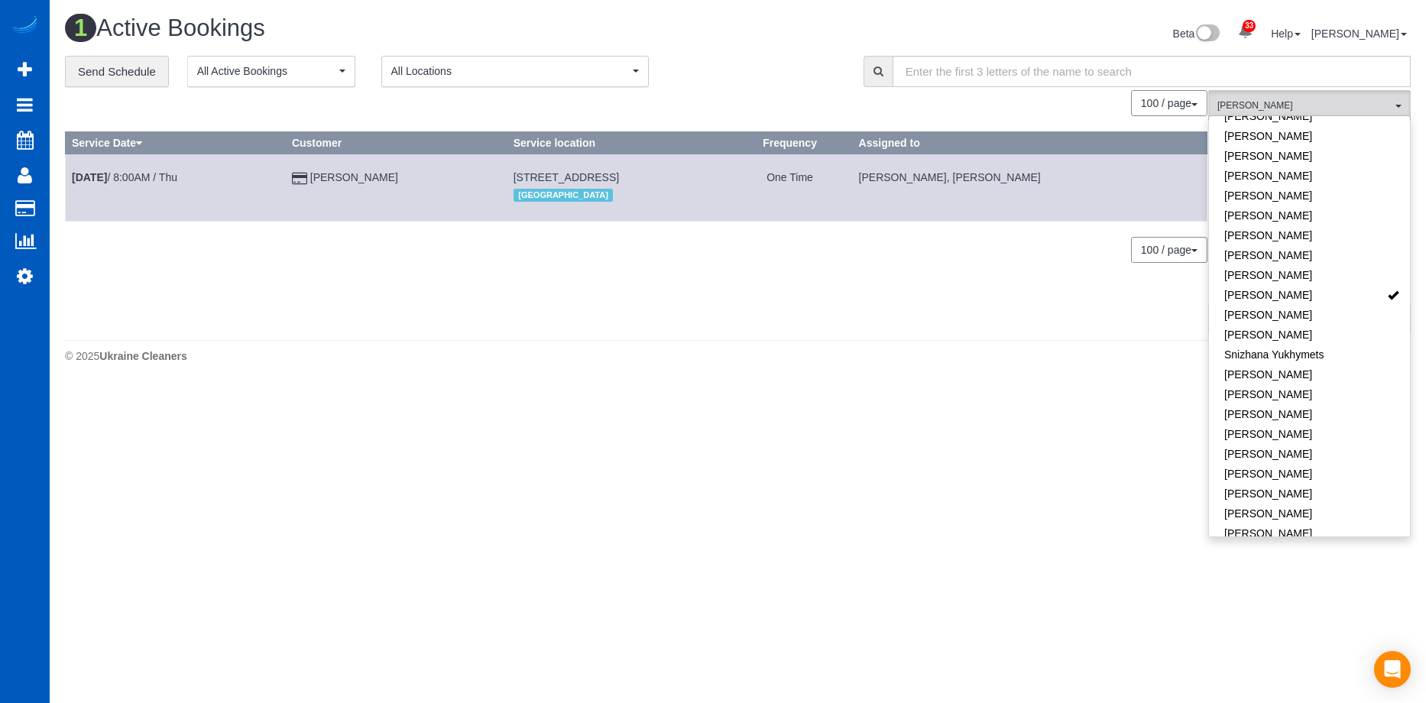
click at [773, 63] on div "**********" at bounding box center [453, 72] width 776 height 32
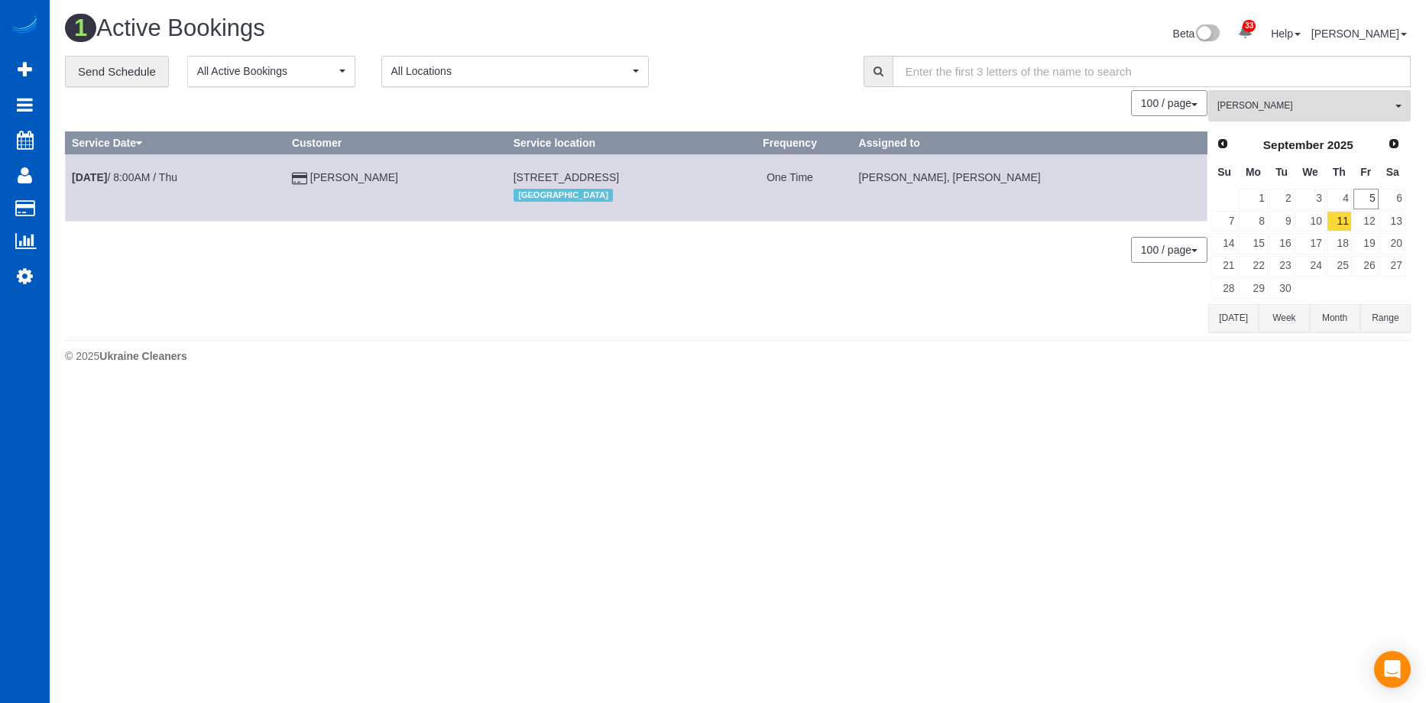
click at [1309, 112] on span "Raissa Radionova" at bounding box center [1305, 105] width 174 height 13
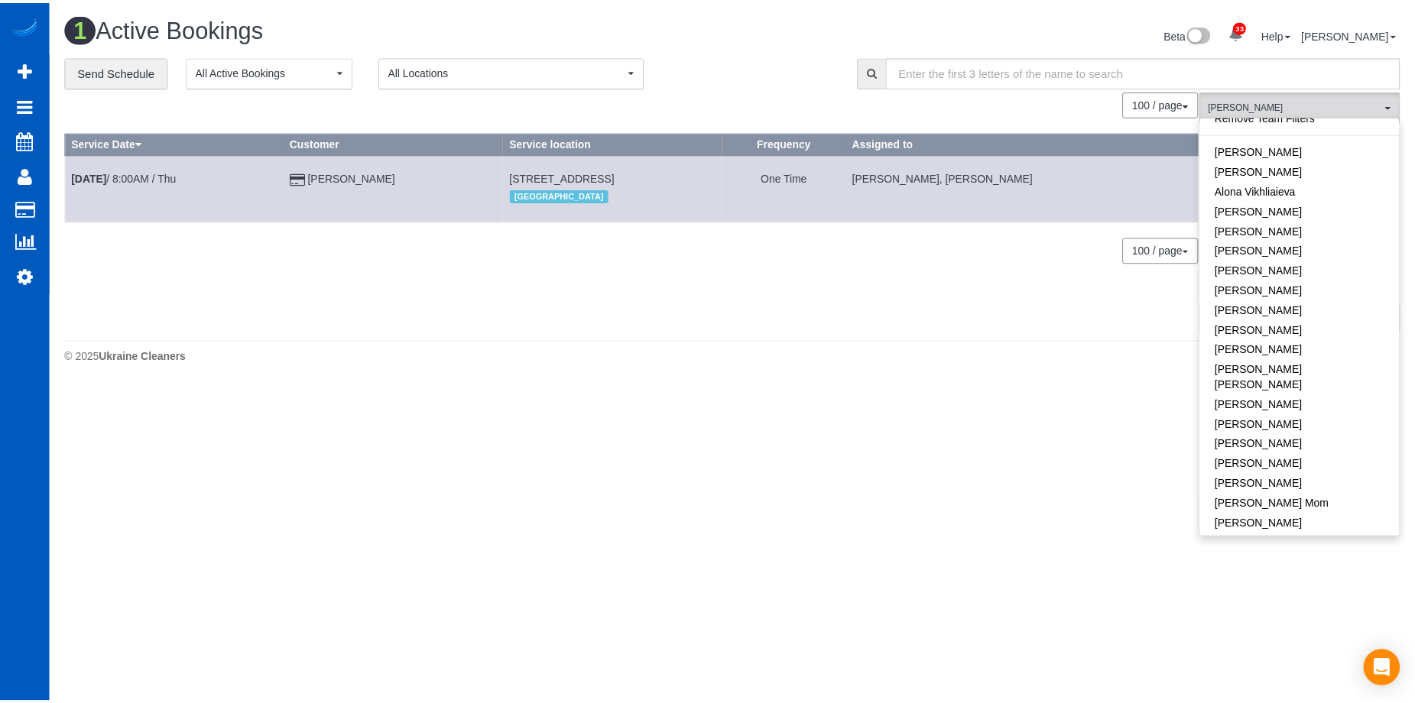
scroll to position [0, 0]
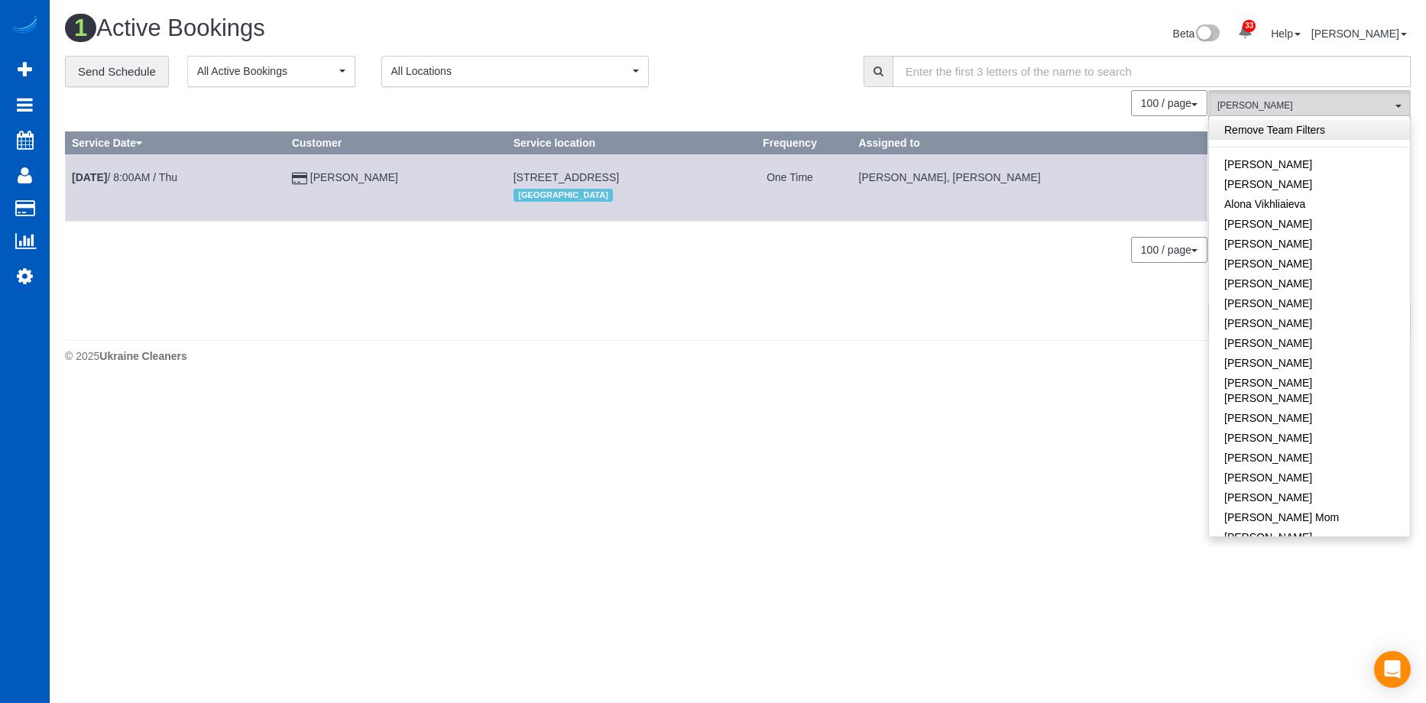
click at [1315, 134] on link "Remove Team Filters" at bounding box center [1309, 130] width 201 height 20
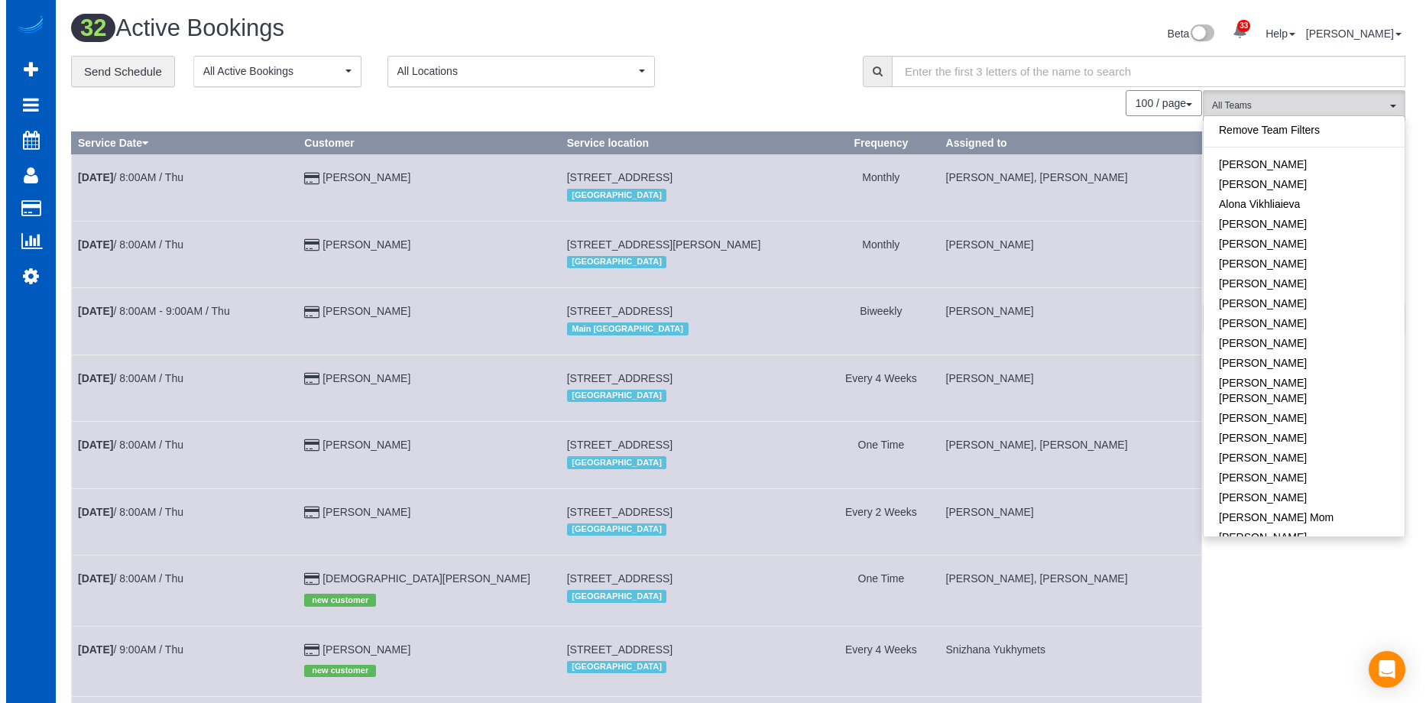
scroll to position [2432, 1415]
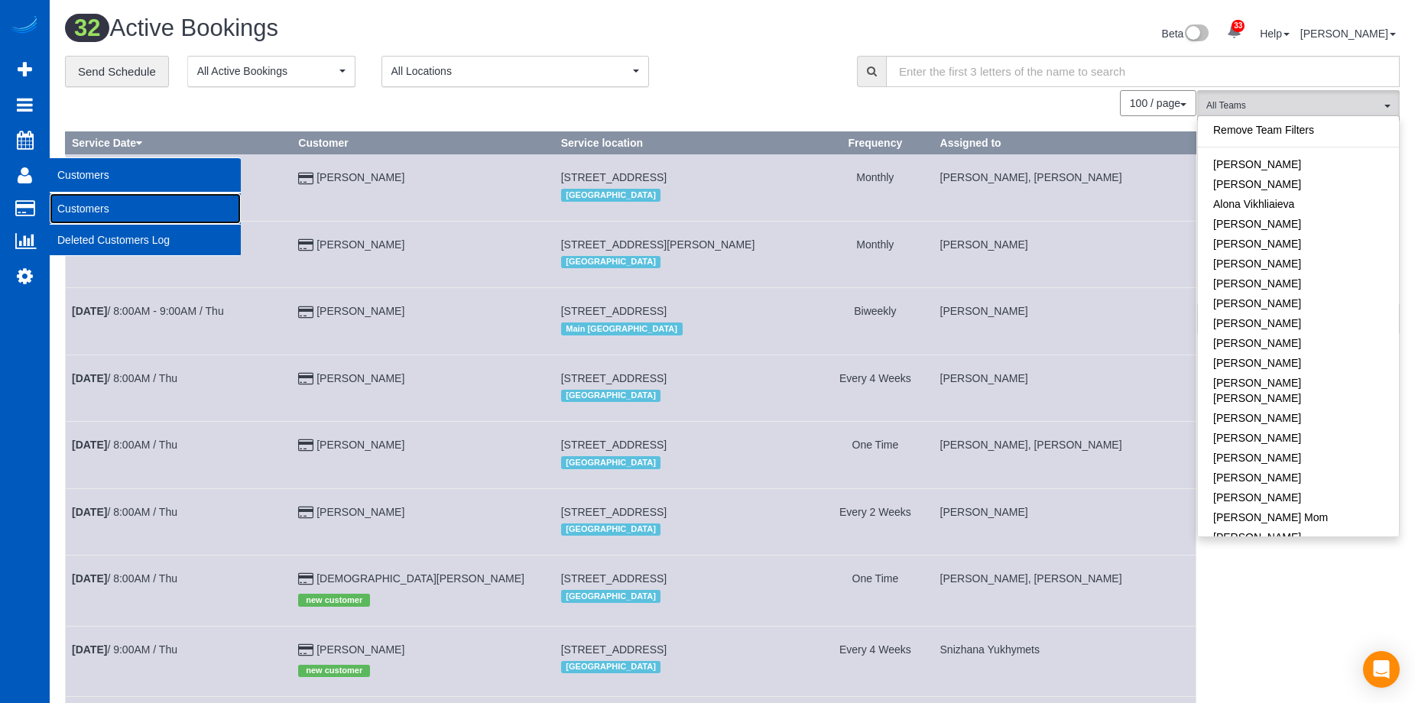
click at [74, 206] on link "Customers" at bounding box center [145, 208] width 191 height 31
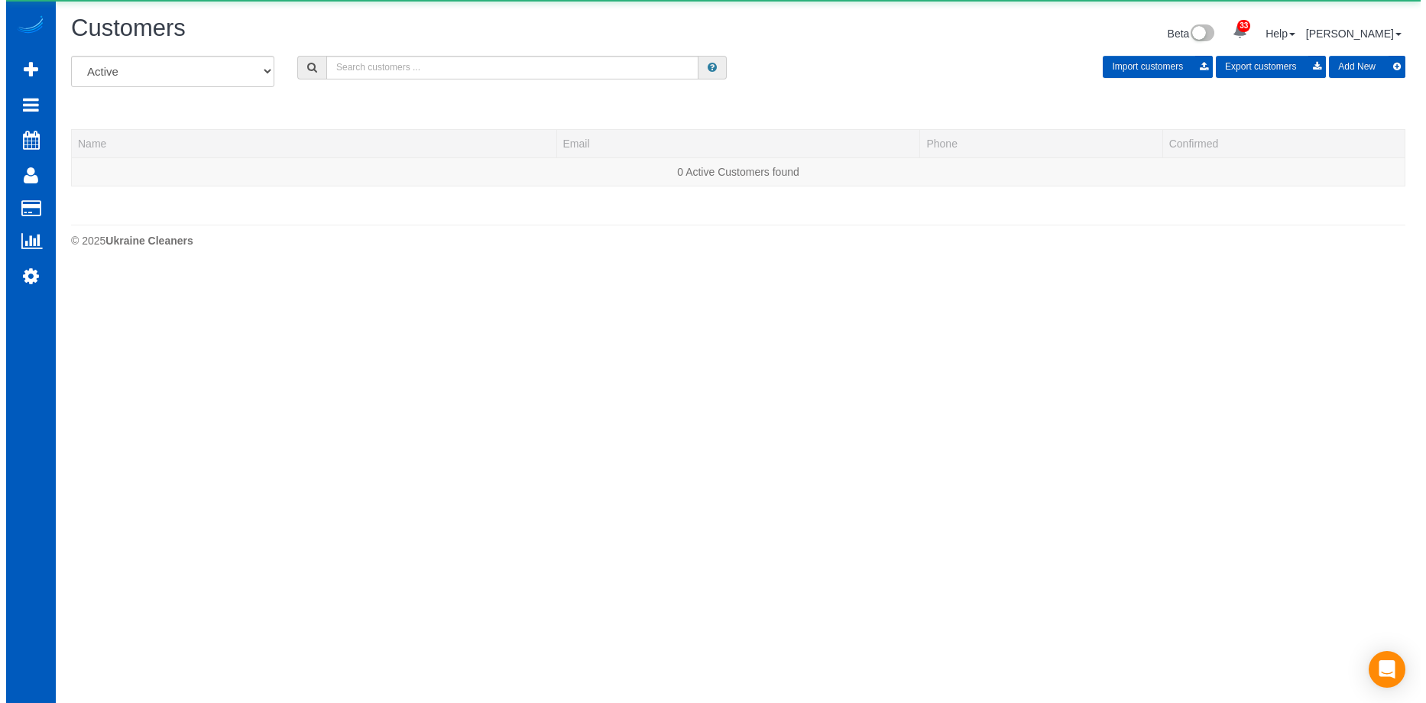
scroll to position [270, 1426]
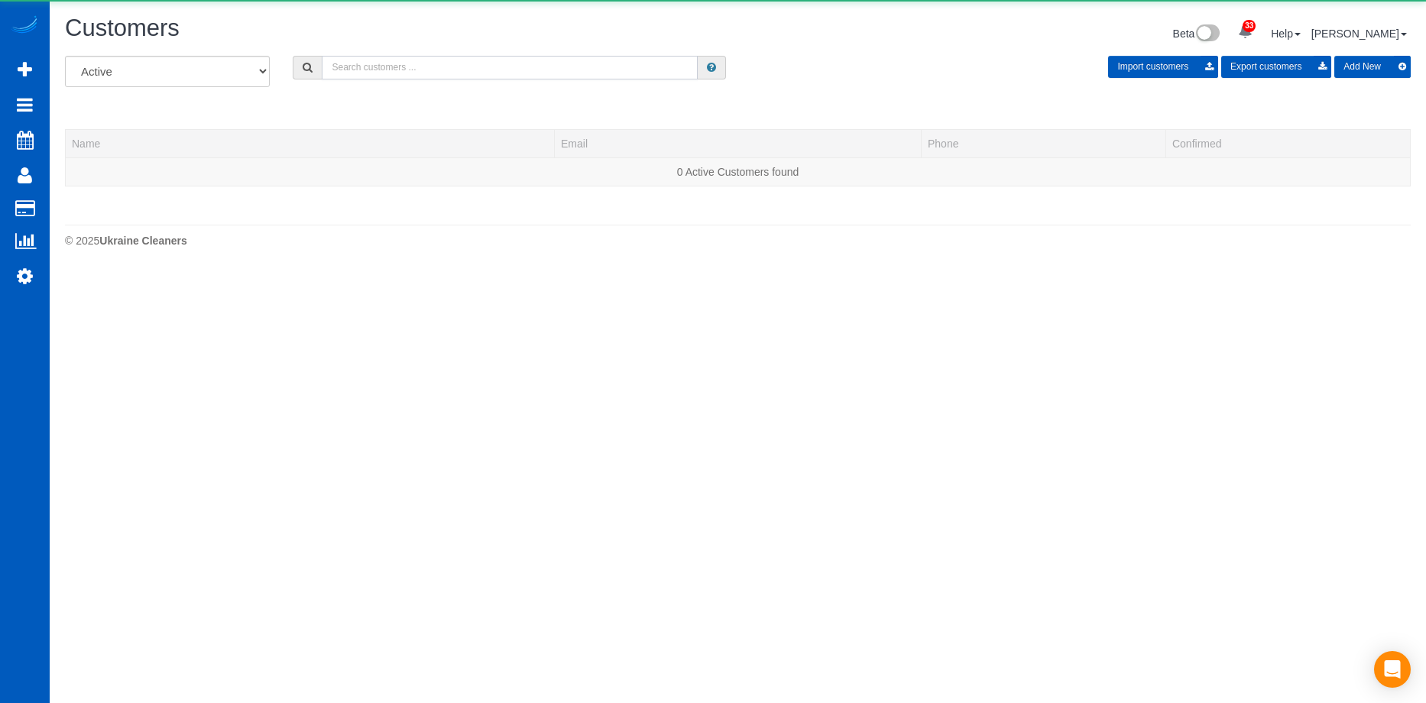
click at [428, 73] on input "text" at bounding box center [510, 68] width 376 height 24
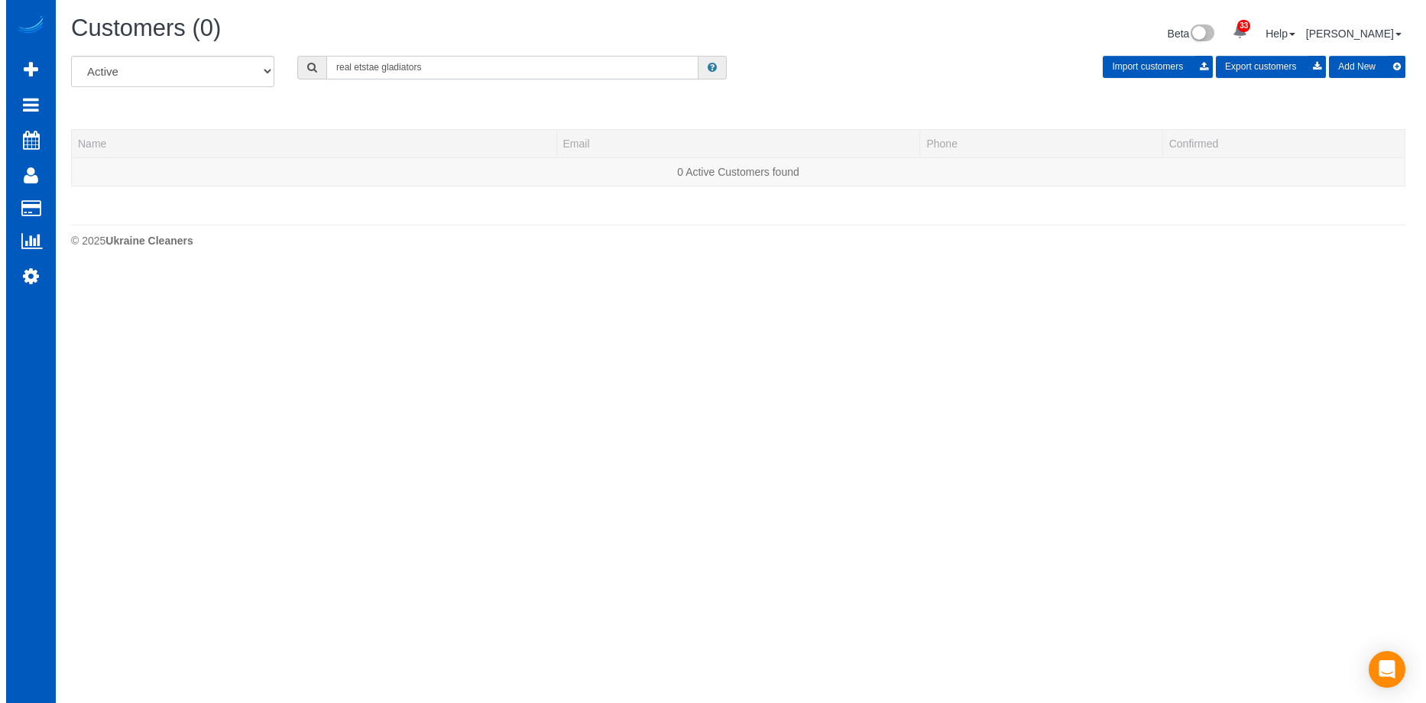
scroll to position [76173, 75017]
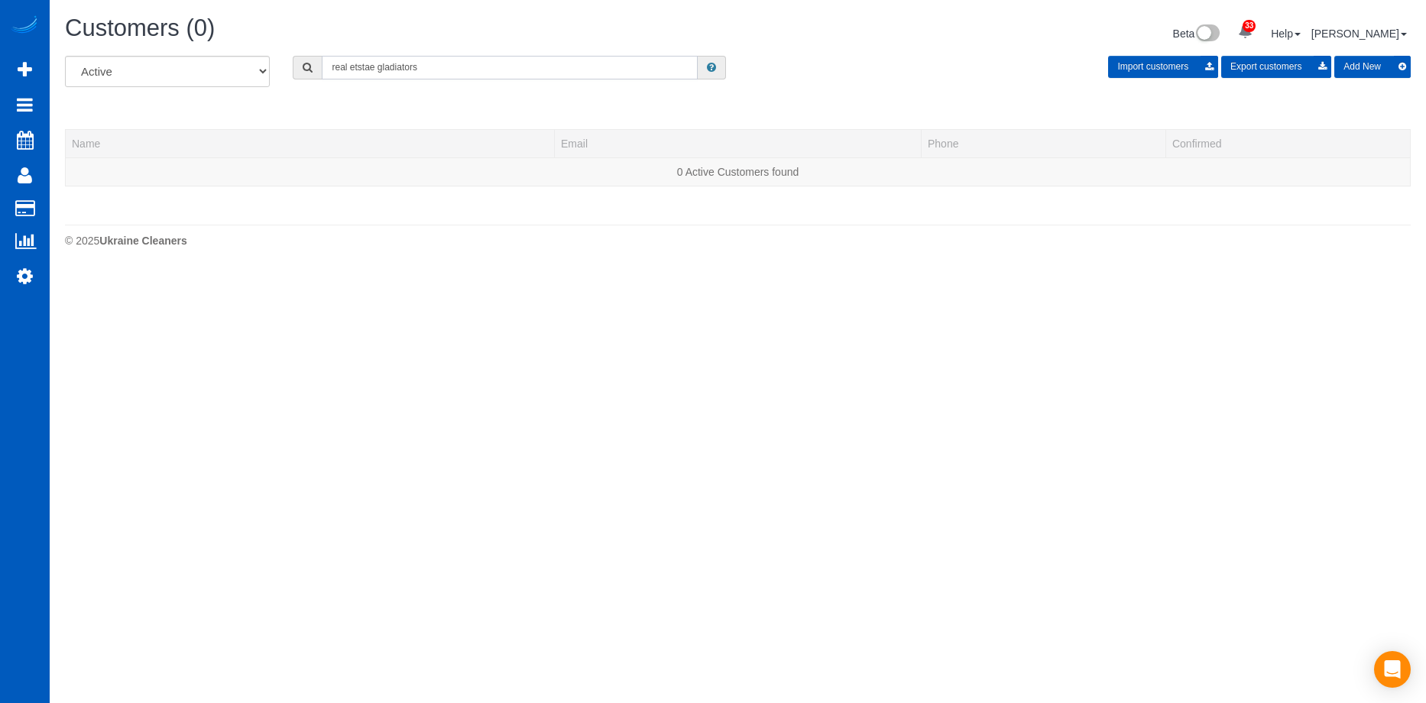
drag, startPoint x: 447, startPoint y: 60, endPoint x: 213, endPoint y: 62, distance: 233.9
click at [213, 62] on div "All Active Archived real etstae gladiators Import customers Export customers Ad…" at bounding box center [738, 77] width 1369 height 43
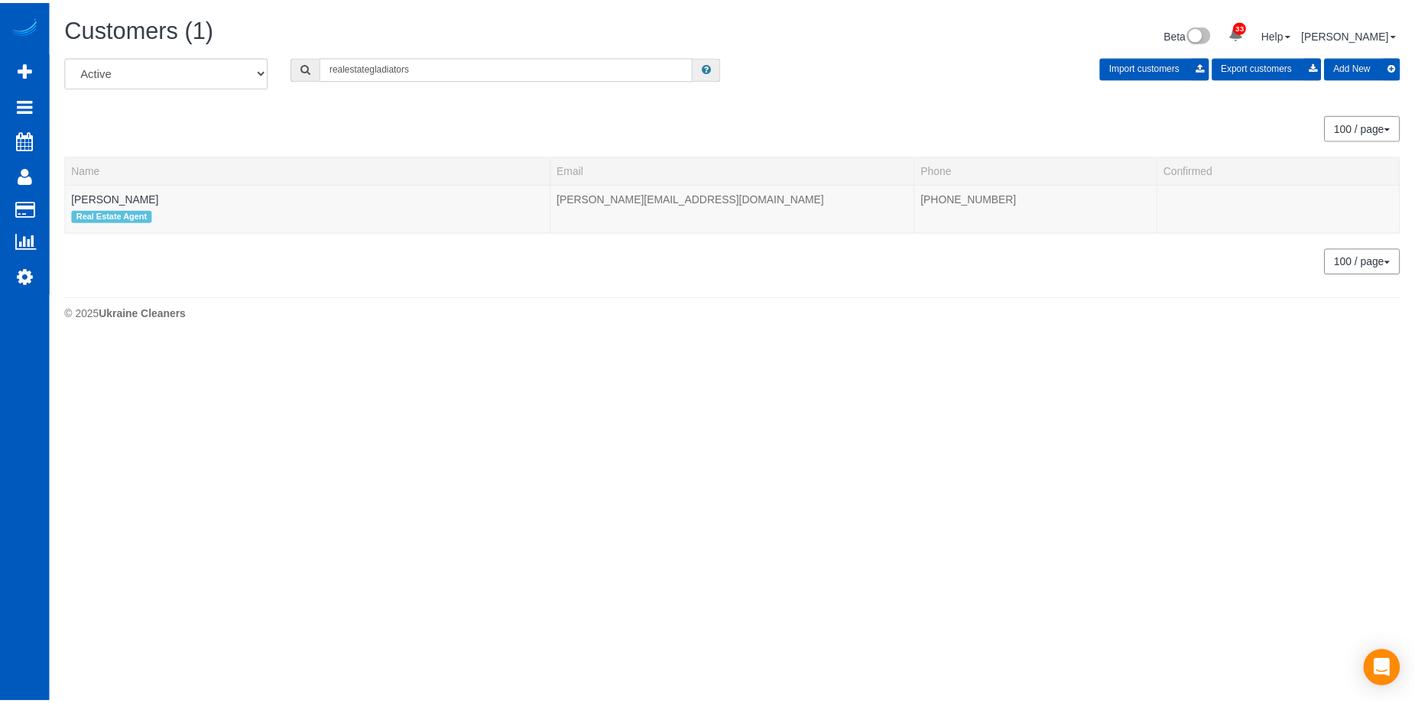
scroll to position [342, 1426]
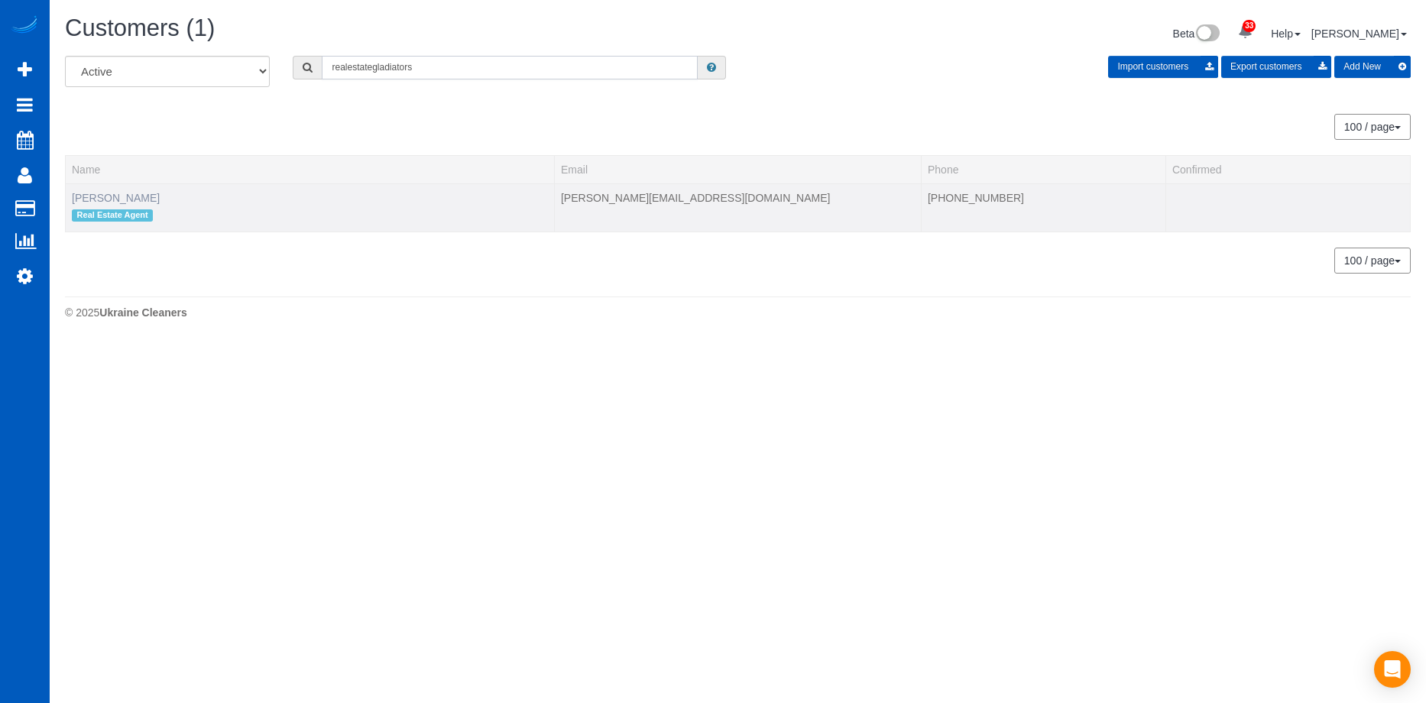
type input "realestategladiators"
click at [141, 193] on link "[PERSON_NAME]" at bounding box center [116, 198] width 88 height 12
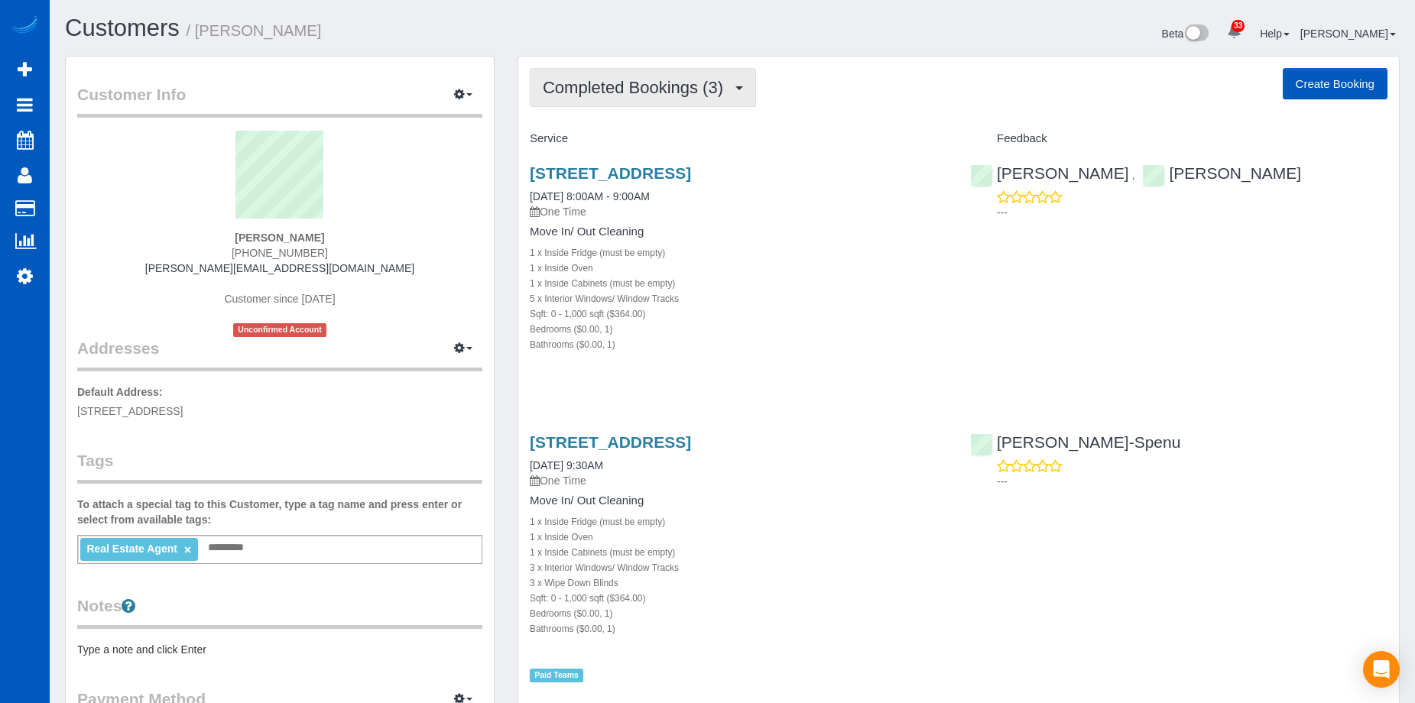
click at [704, 88] on span "Completed Bookings (3)" at bounding box center [637, 87] width 188 height 19
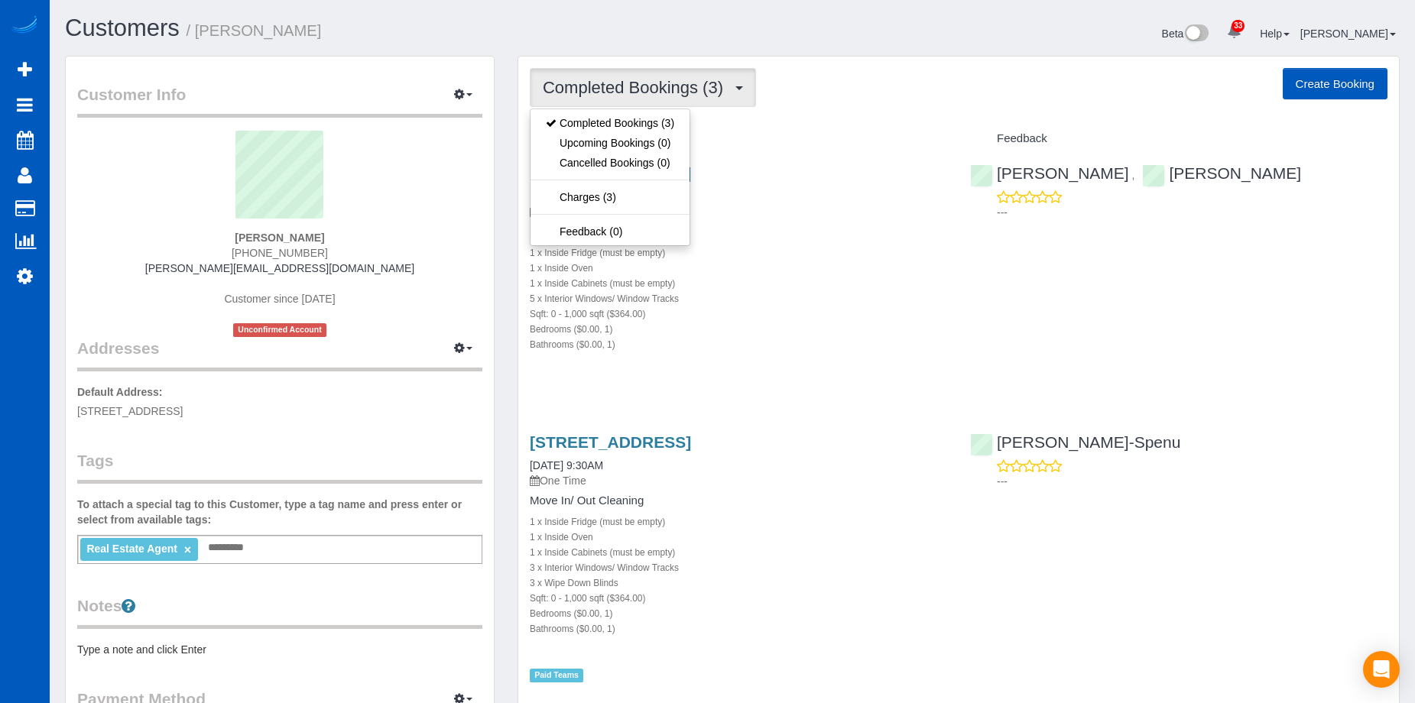
click at [704, 88] on span "Completed Bookings (3)" at bounding box center [637, 87] width 188 height 19
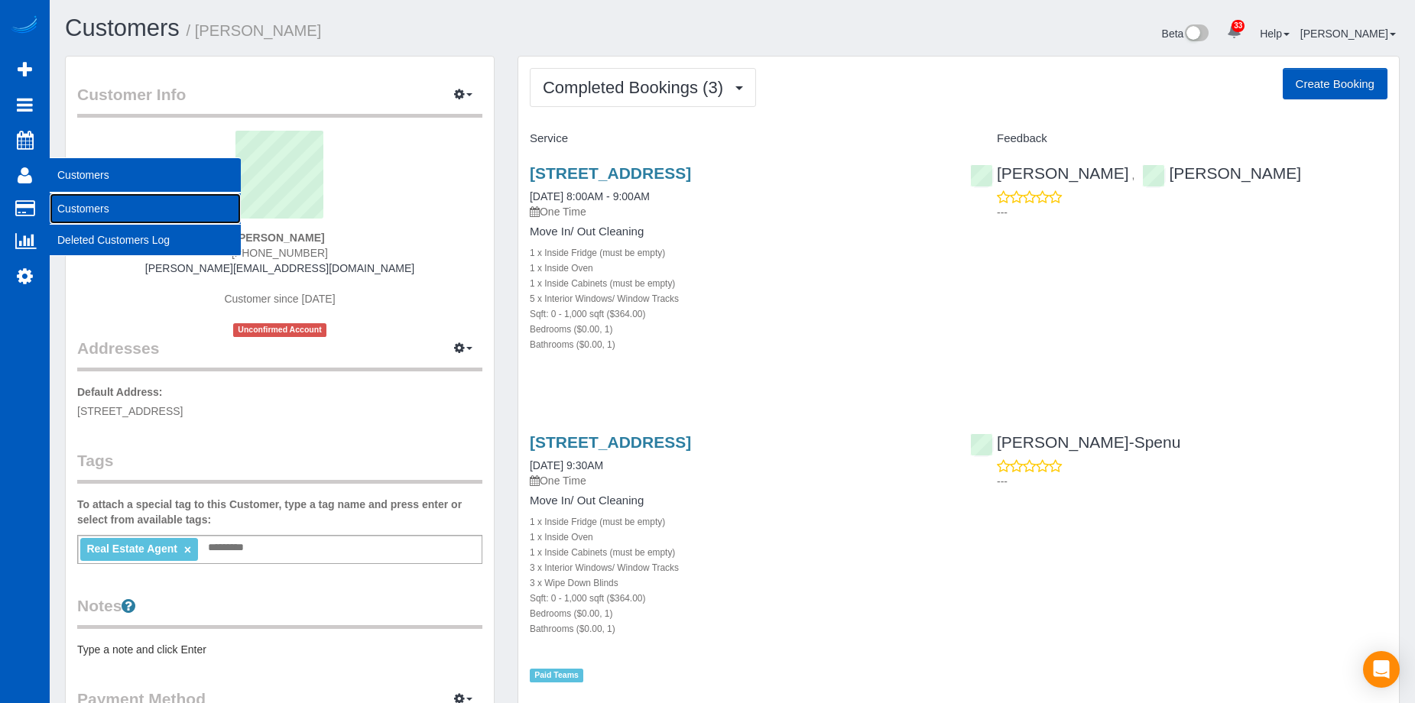
click at [104, 210] on link "Customers" at bounding box center [145, 208] width 191 height 31
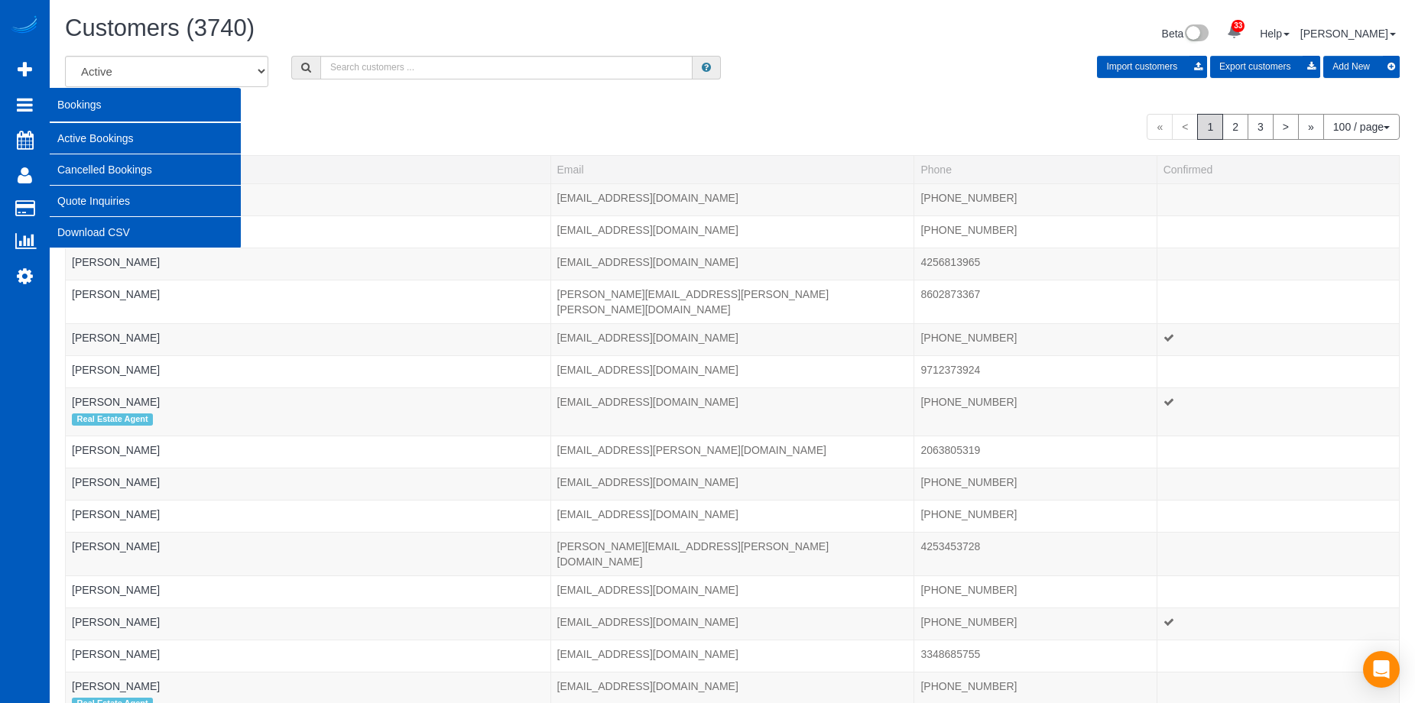
scroll to position [3652, 1415]
click at [125, 135] on link "Active Bookings" at bounding box center [145, 138] width 191 height 31
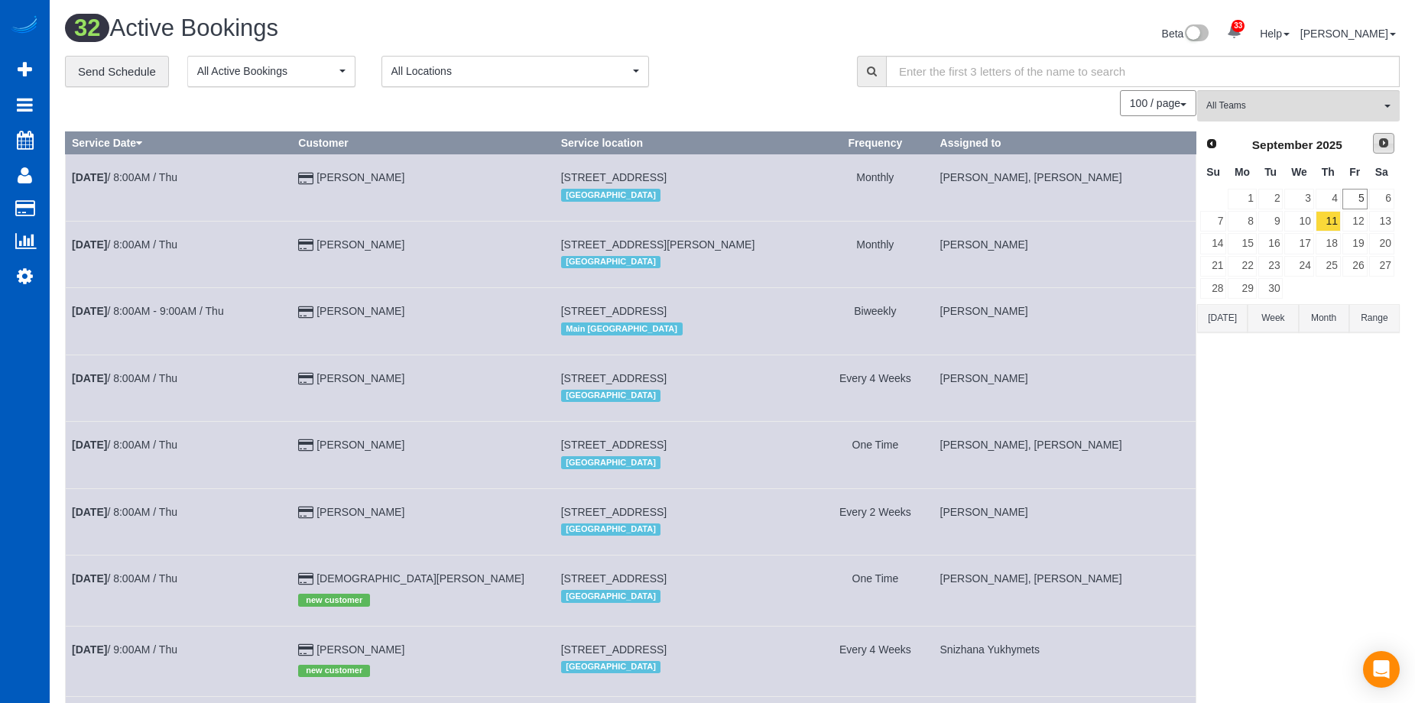
click at [1380, 143] on span "Next" at bounding box center [1384, 143] width 12 height 12
click at [1277, 260] on link "21" at bounding box center [1270, 266] width 25 height 21
click at [1362, 260] on link "24" at bounding box center [1354, 266] width 25 height 21
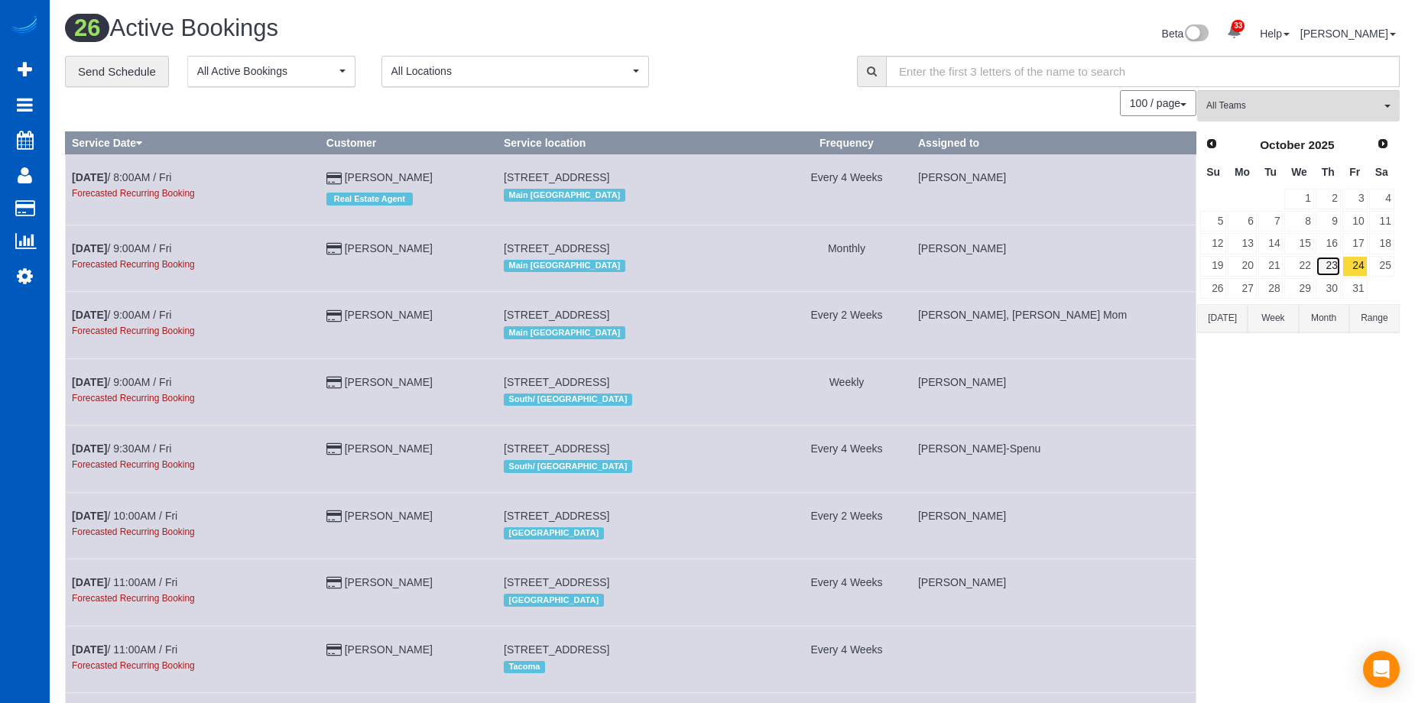
click at [1340, 264] on link "23" at bounding box center [1328, 266] width 25 height 21
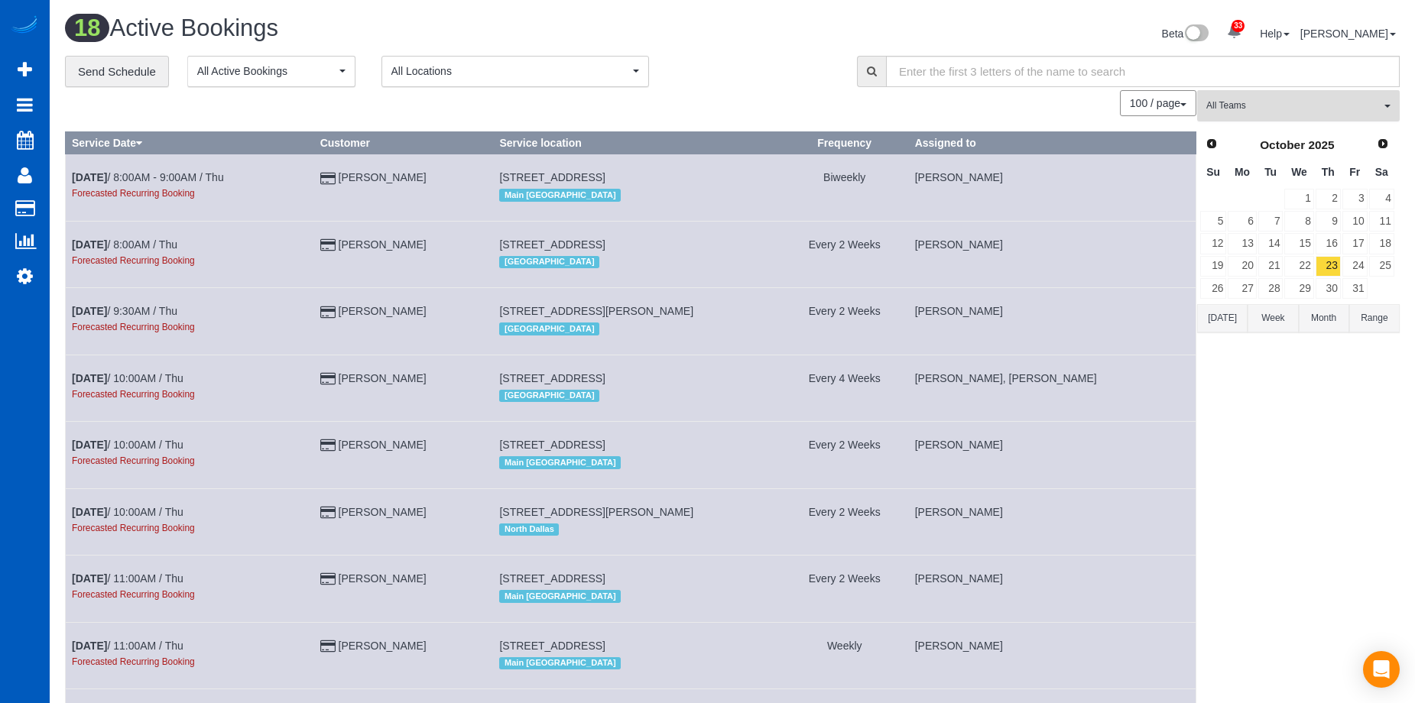
click at [1320, 96] on button "All Teams" at bounding box center [1298, 105] width 203 height 31
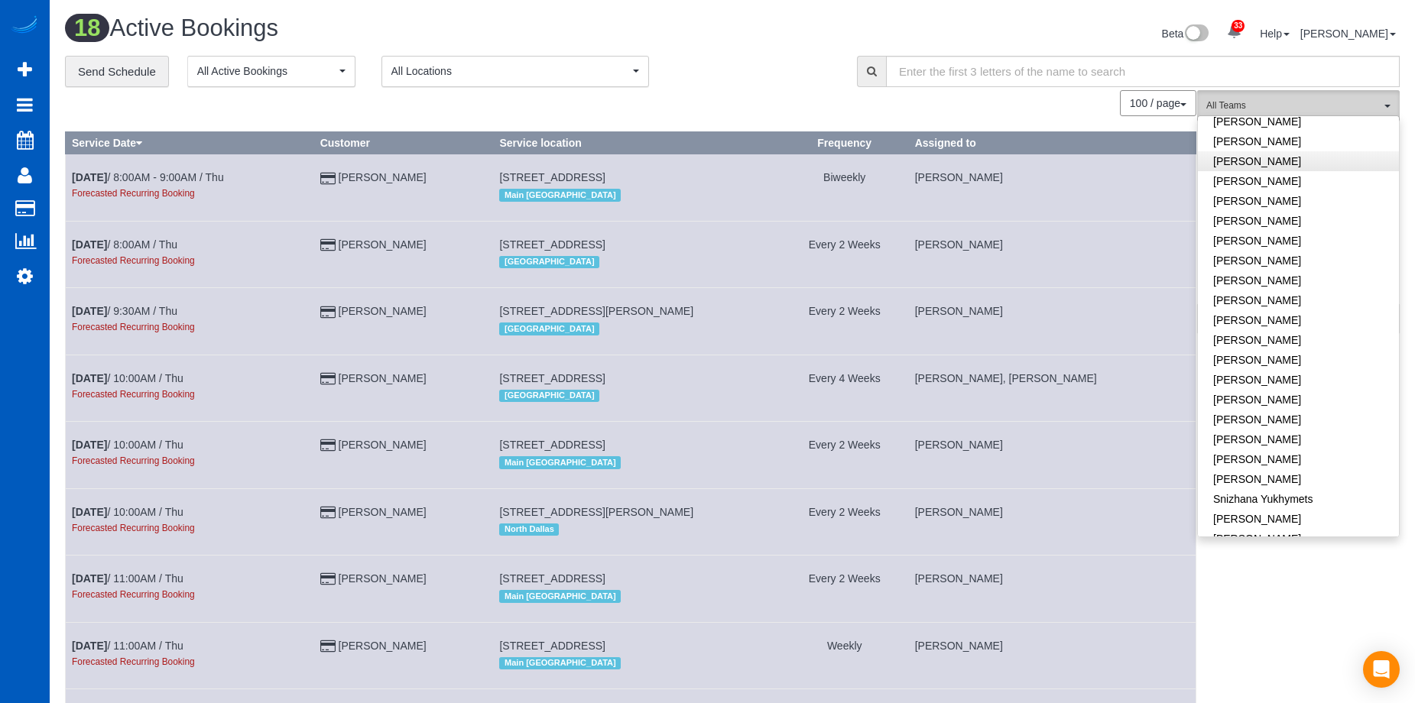
scroll to position [1033, 0]
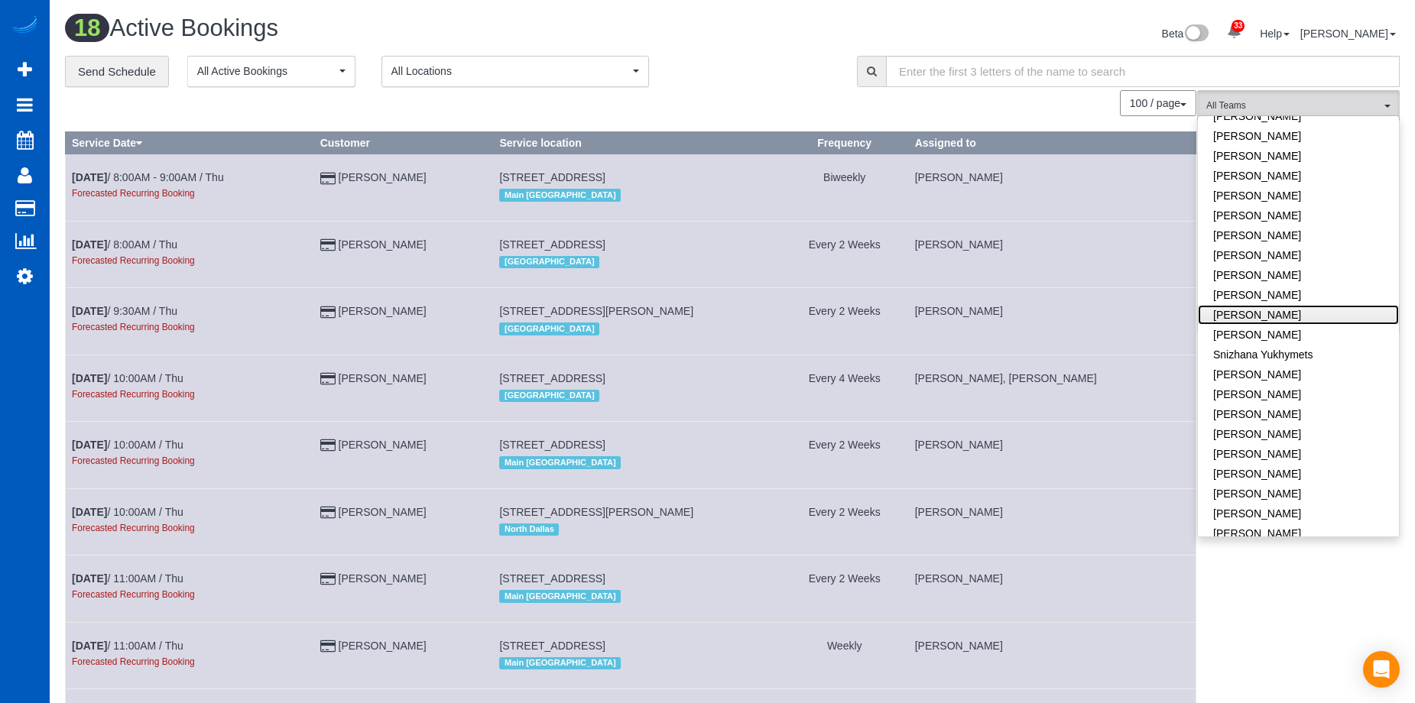
click at [1314, 305] on link "[PERSON_NAME]" at bounding box center [1298, 315] width 201 height 20
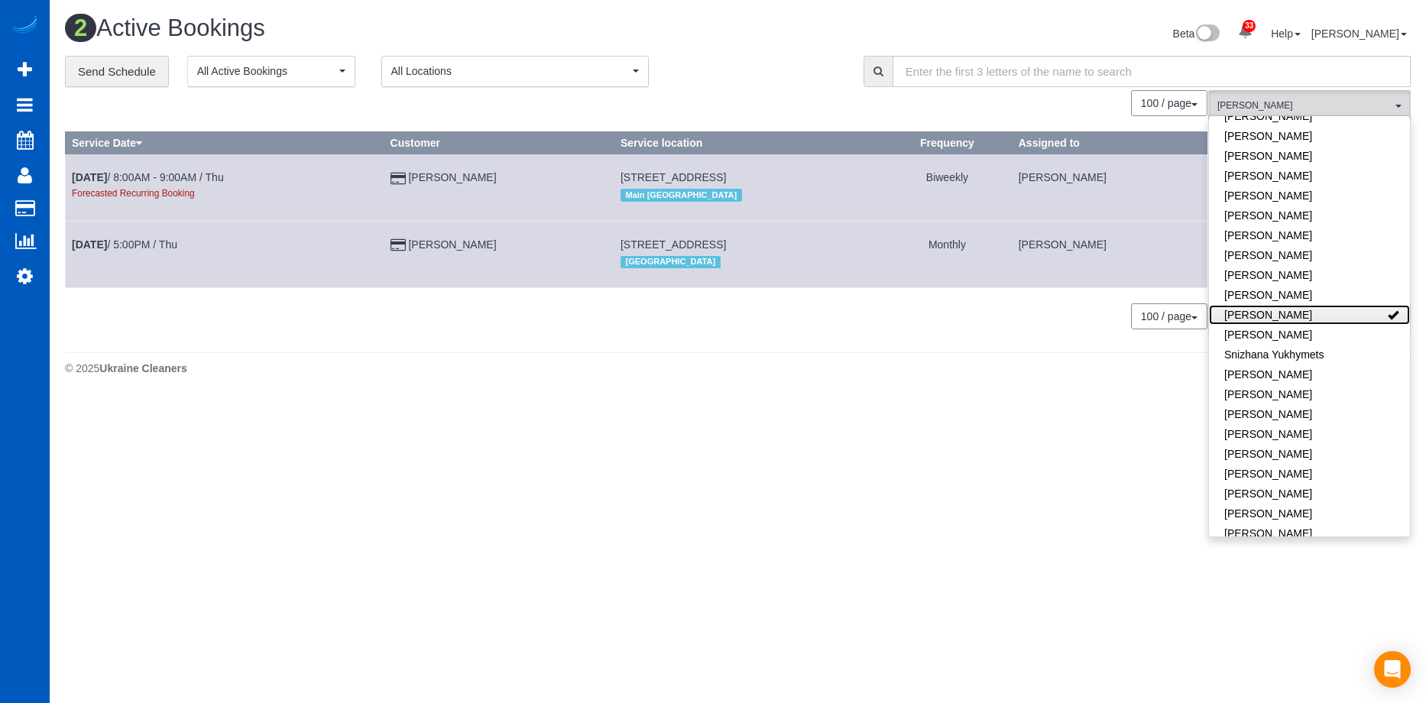
click at [1329, 305] on link "[PERSON_NAME]" at bounding box center [1309, 315] width 201 height 20
click at [754, 56] on div "**********" at bounding box center [453, 72] width 776 height 32
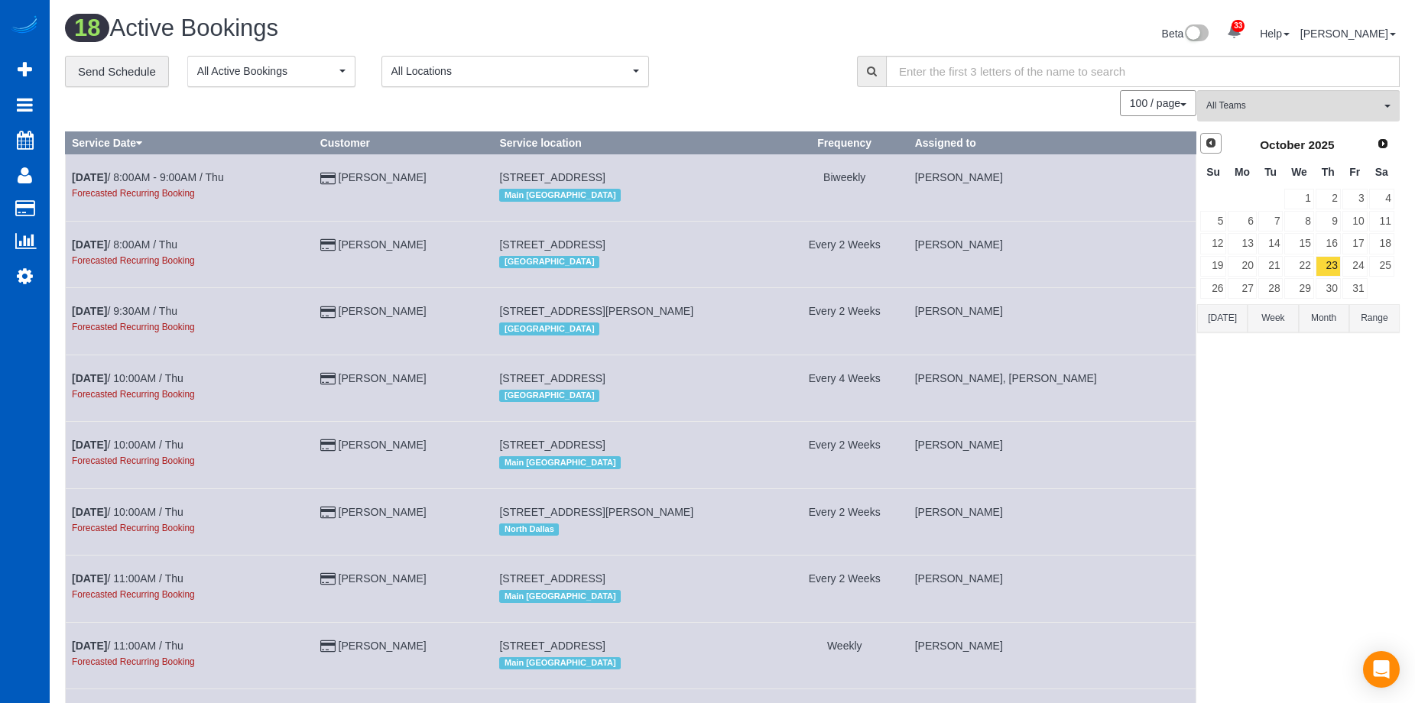
click at [1206, 140] on span "Prev" at bounding box center [1211, 143] width 12 height 12
click at [1387, 200] on link "6" at bounding box center [1381, 199] width 25 height 21
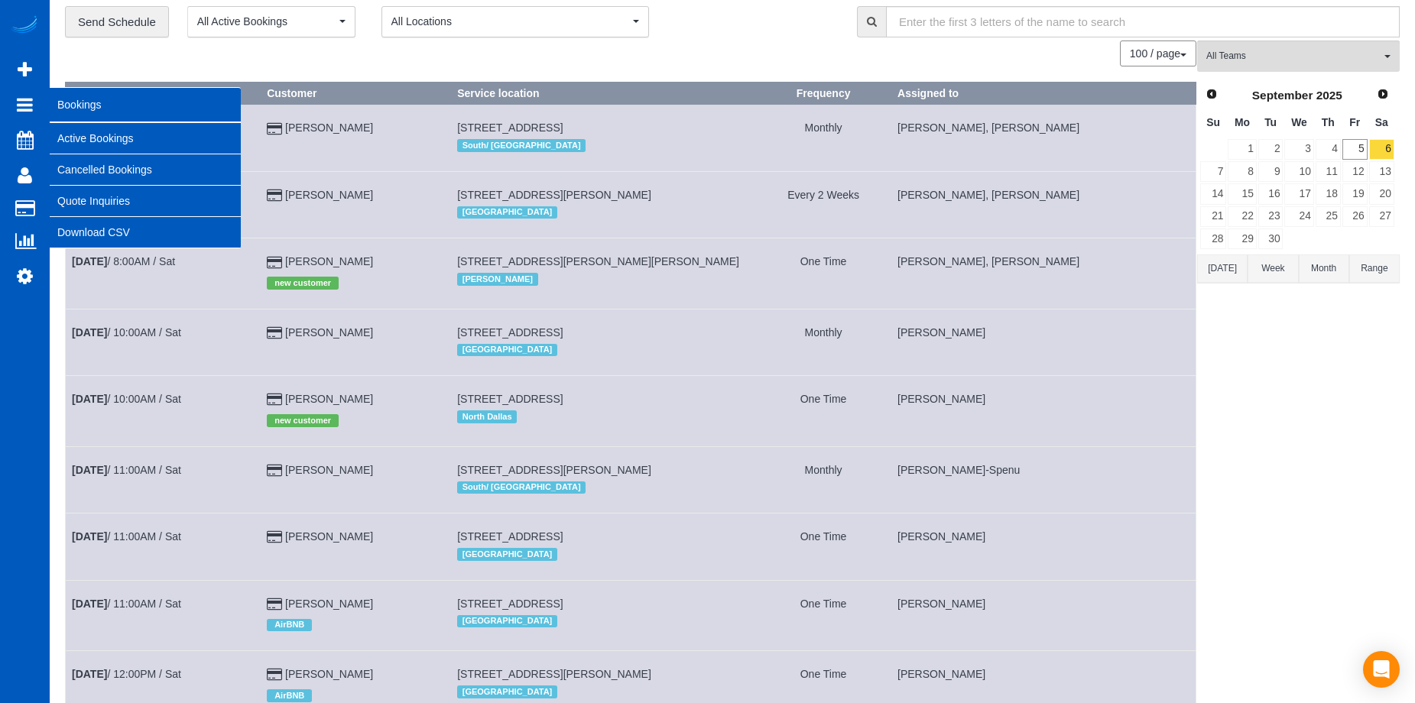
scroll to position [0, 0]
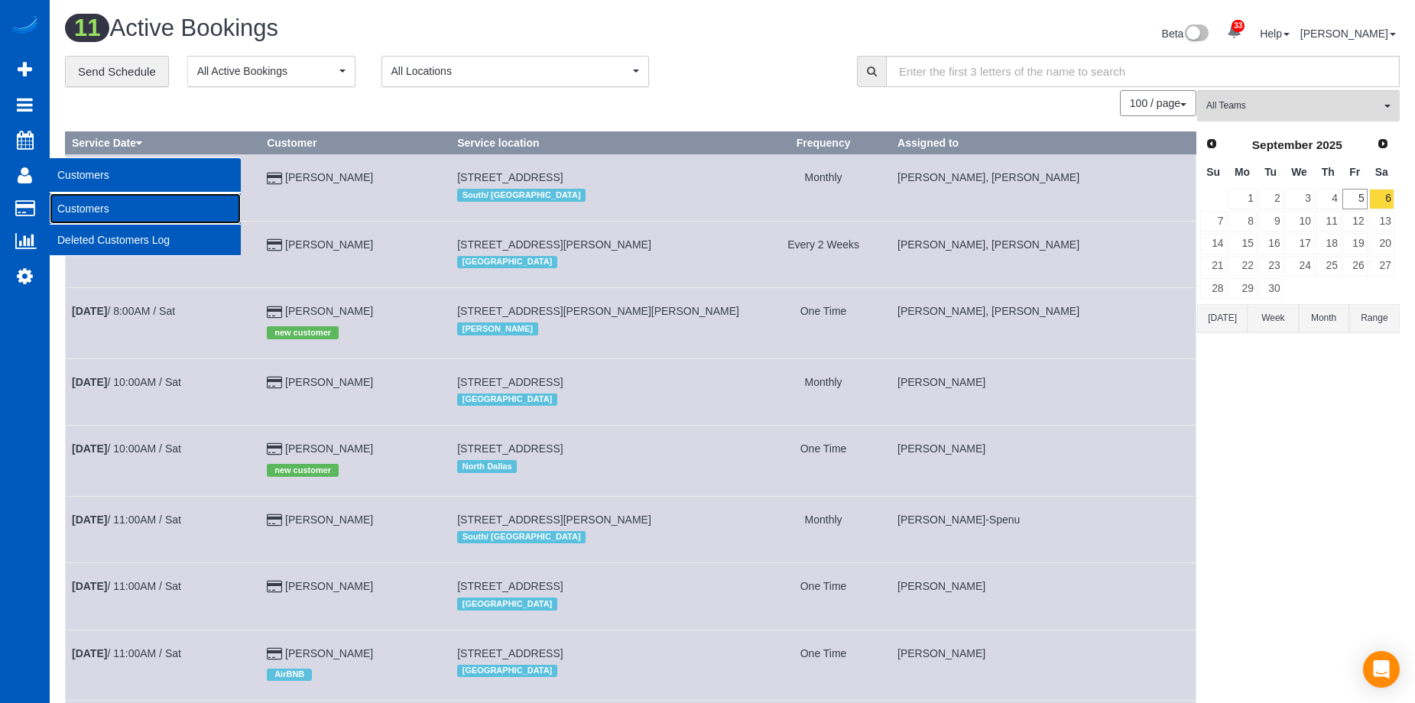
click at [64, 206] on link "Customers" at bounding box center [145, 208] width 191 height 31
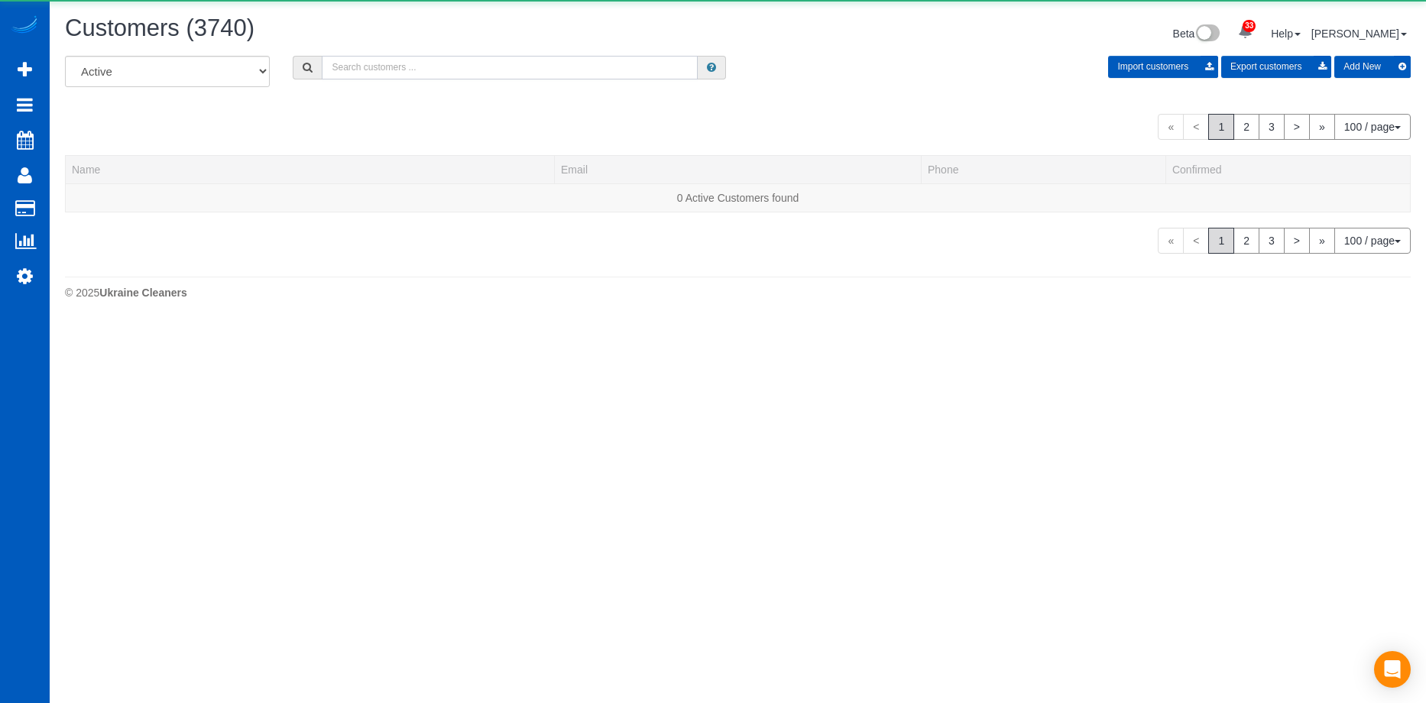
click at [448, 70] on input "text" at bounding box center [510, 68] width 376 height 24
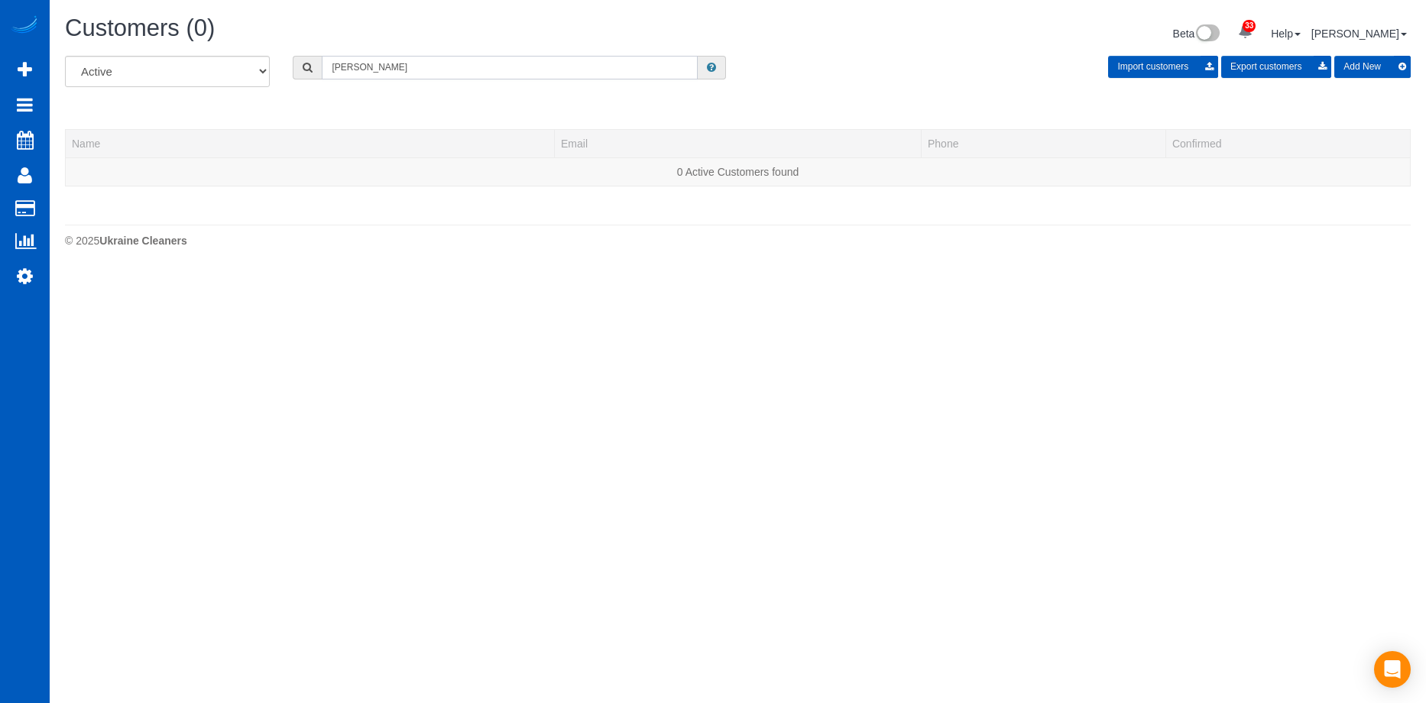
click at [442, 71] on input "Brrook Volkman" at bounding box center [510, 68] width 376 height 24
drag, startPoint x: 390, startPoint y: 61, endPoint x: 317, endPoint y: 61, distance: 72.6
click at [317, 61] on div "Brrook Volkman" at bounding box center [509, 68] width 433 height 24
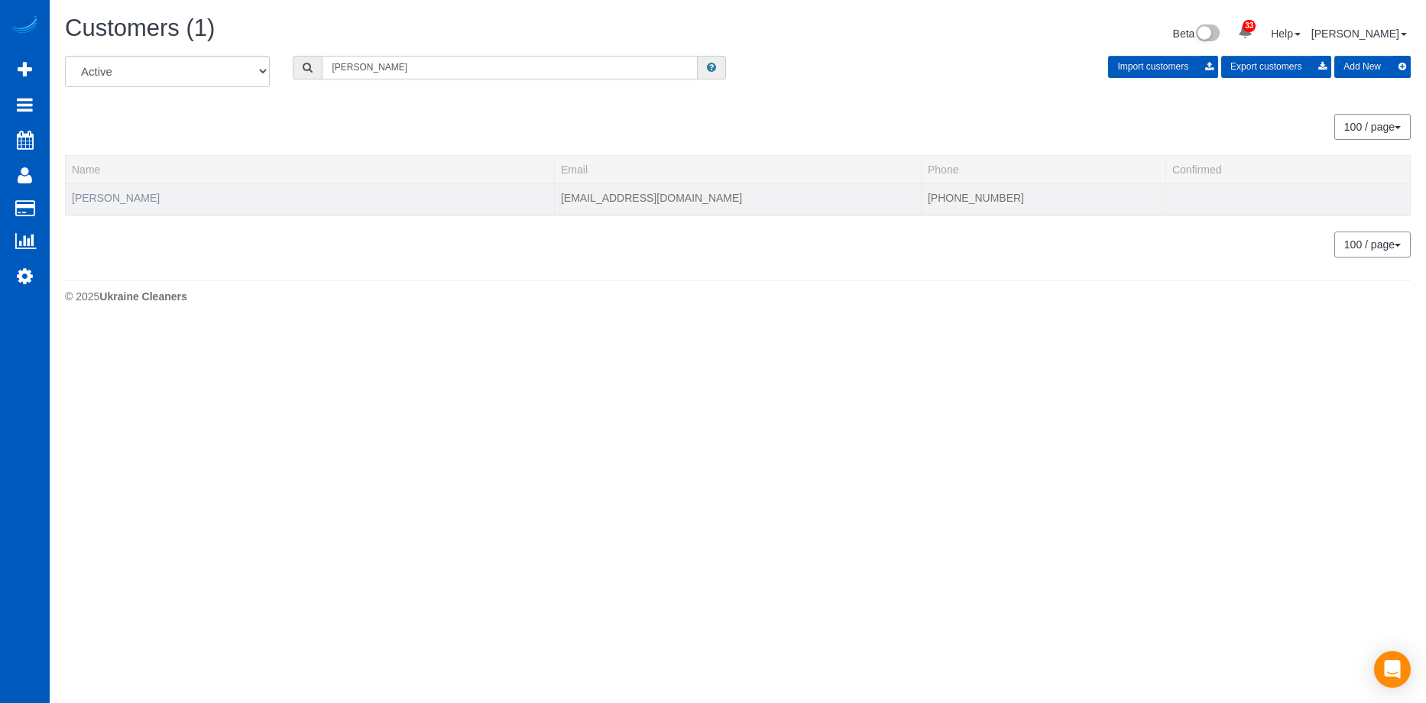
type input "Brook volkman"
click at [97, 200] on link "Brook Volkman" at bounding box center [116, 198] width 88 height 12
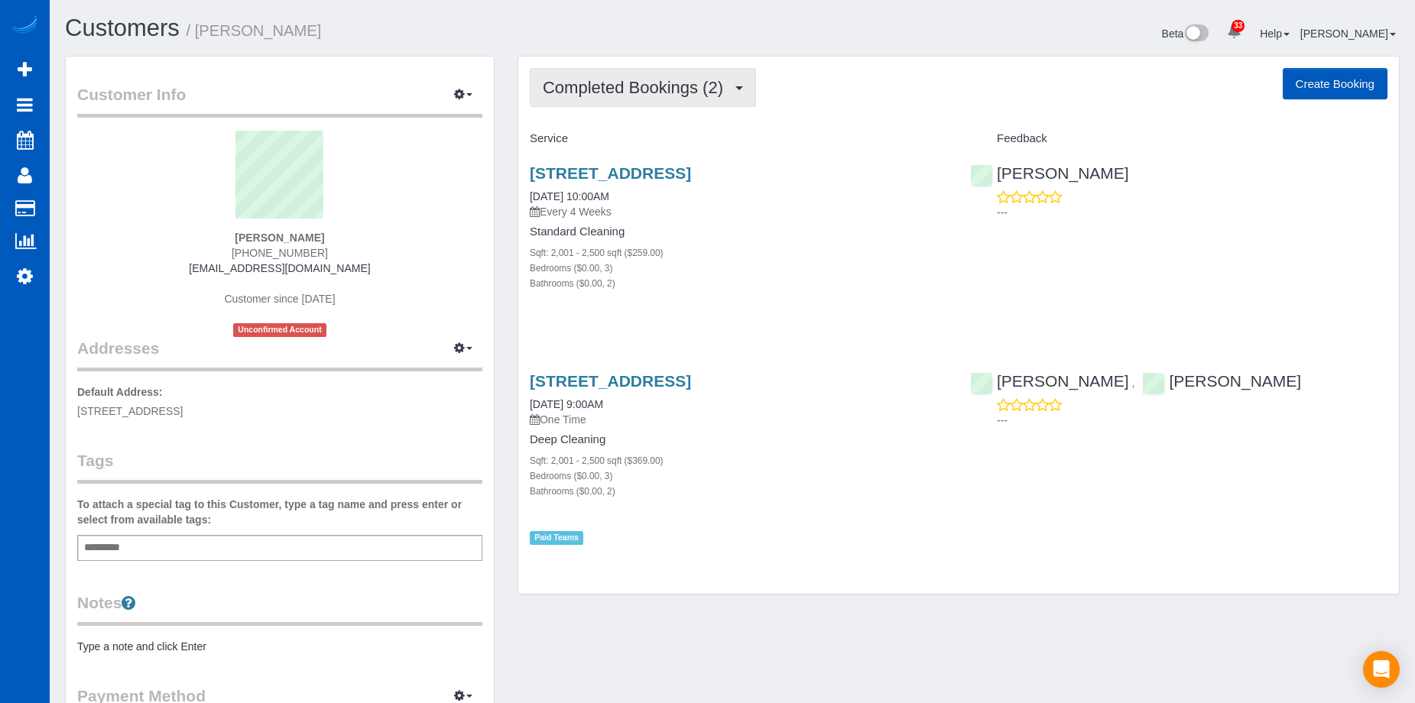
click at [672, 80] on span "Completed Bookings (2)" at bounding box center [637, 87] width 188 height 19
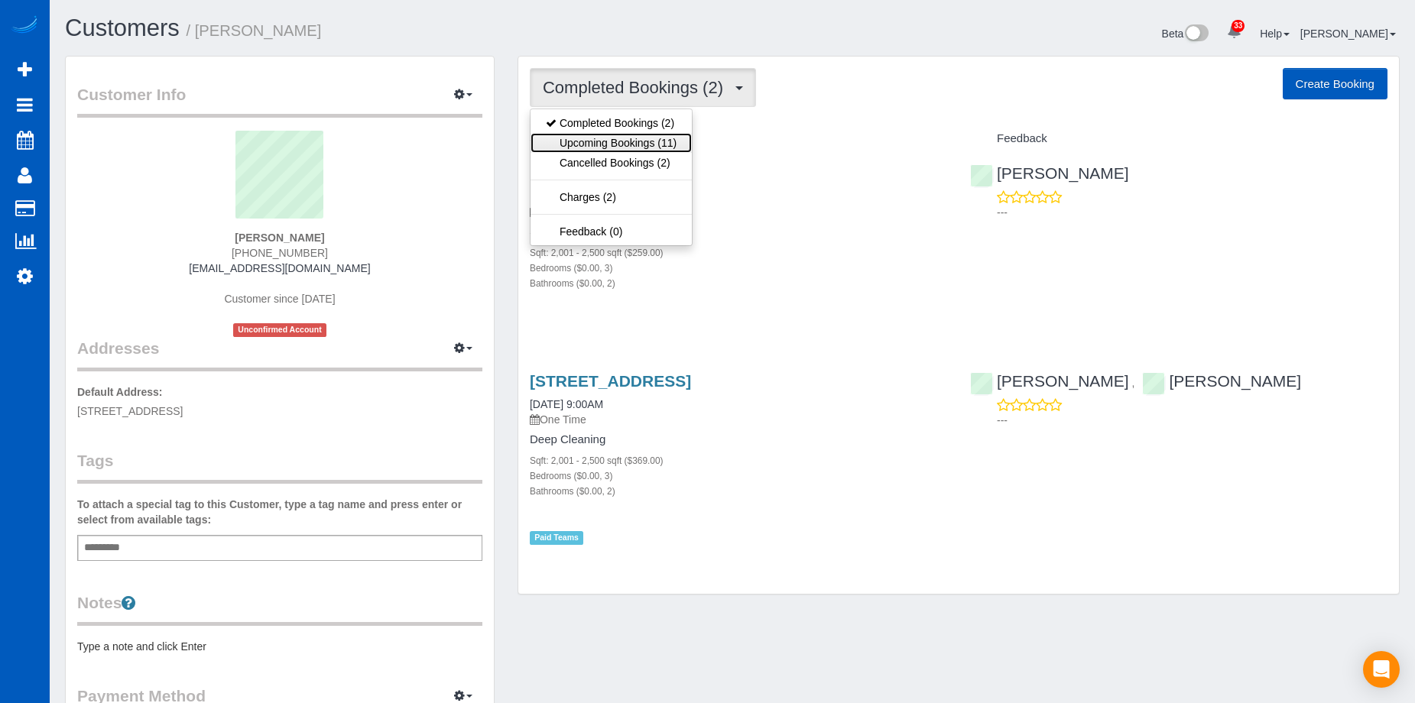
click at [641, 143] on link "Upcoming Bookings (11)" at bounding box center [611, 143] width 161 height 20
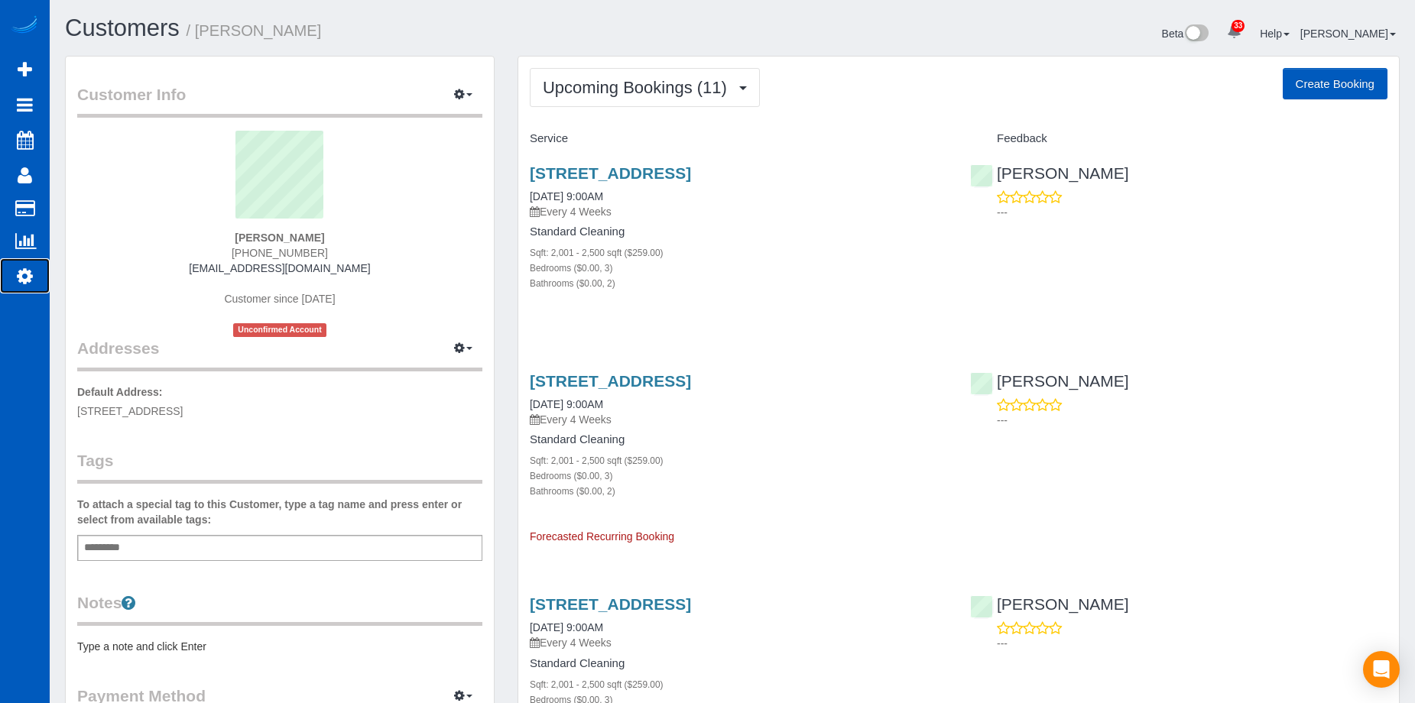
click at [34, 267] on link "Settings" at bounding box center [25, 275] width 50 height 35
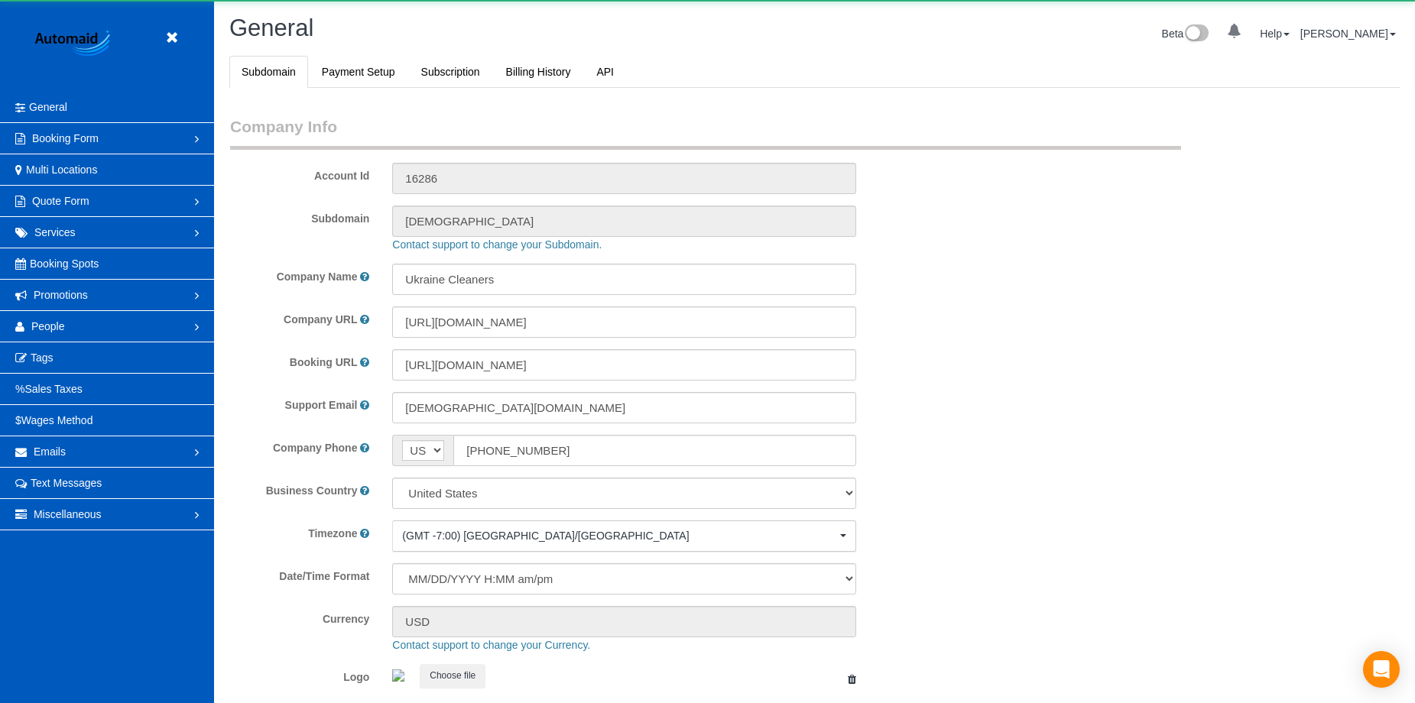
select select "1"
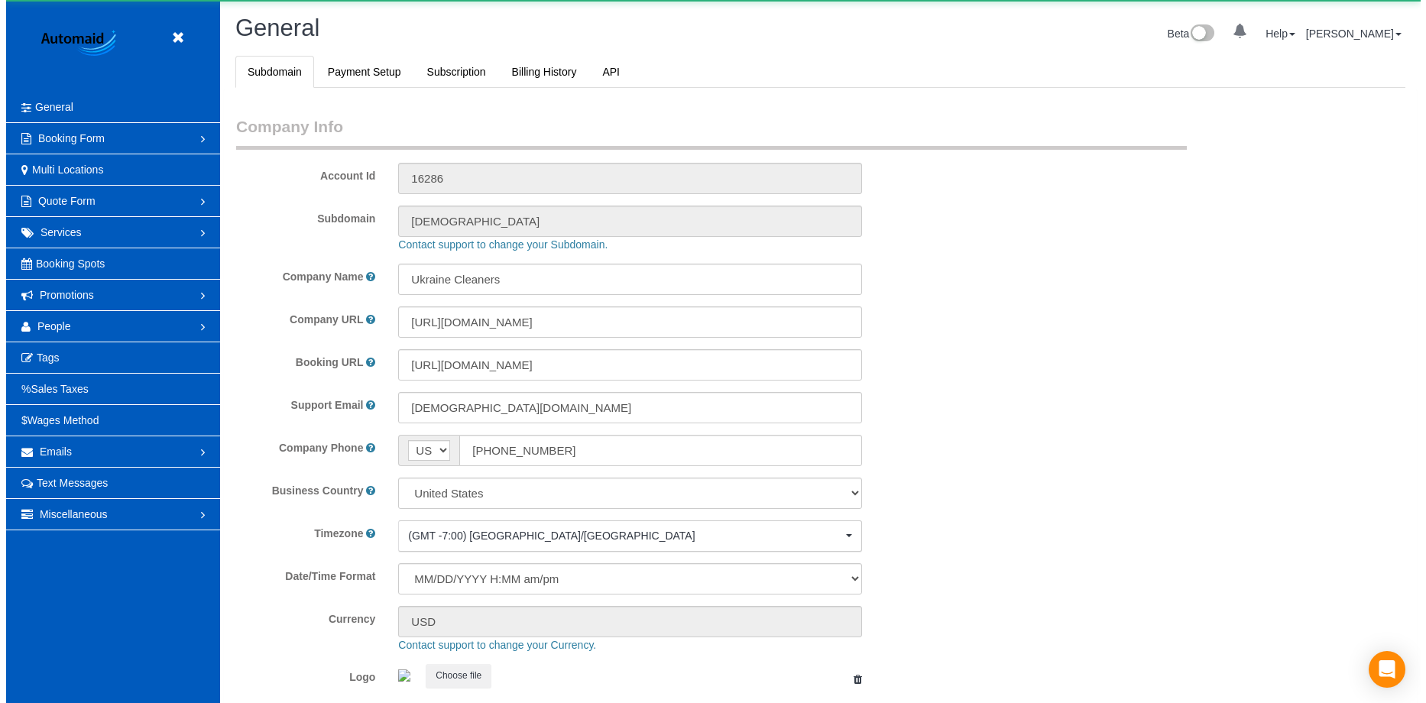
scroll to position [3362, 1415]
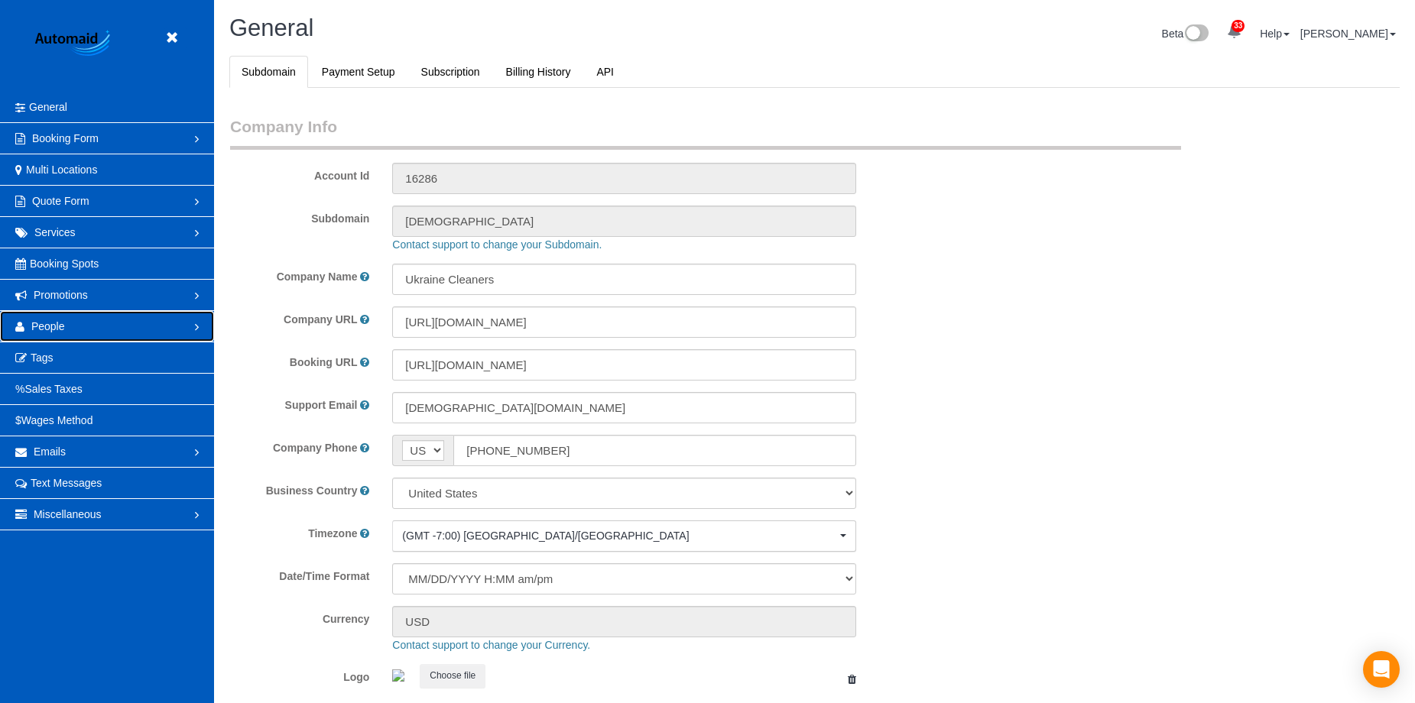
click at [120, 329] on link "People" at bounding box center [107, 326] width 214 height 31
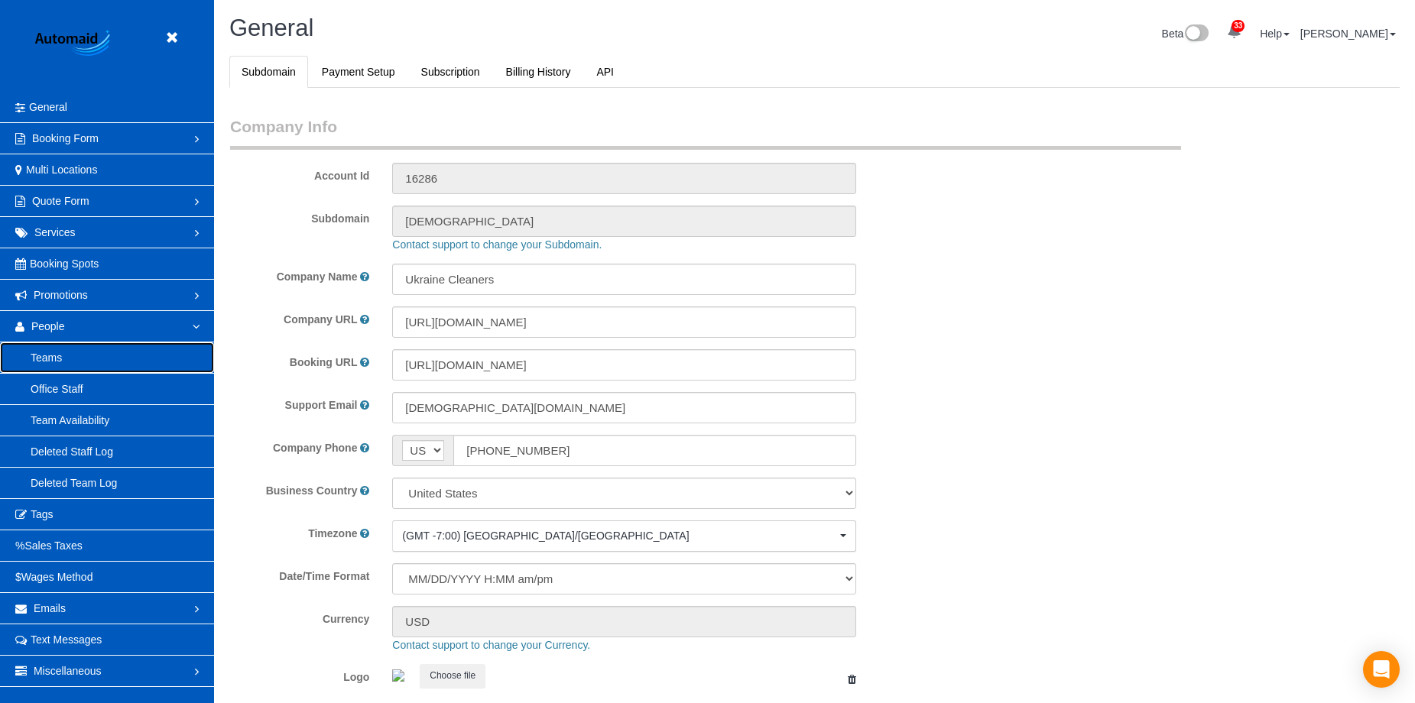
click at [126, 361] on link "Teams" at bounding box center [107, 357] width 214 height 31
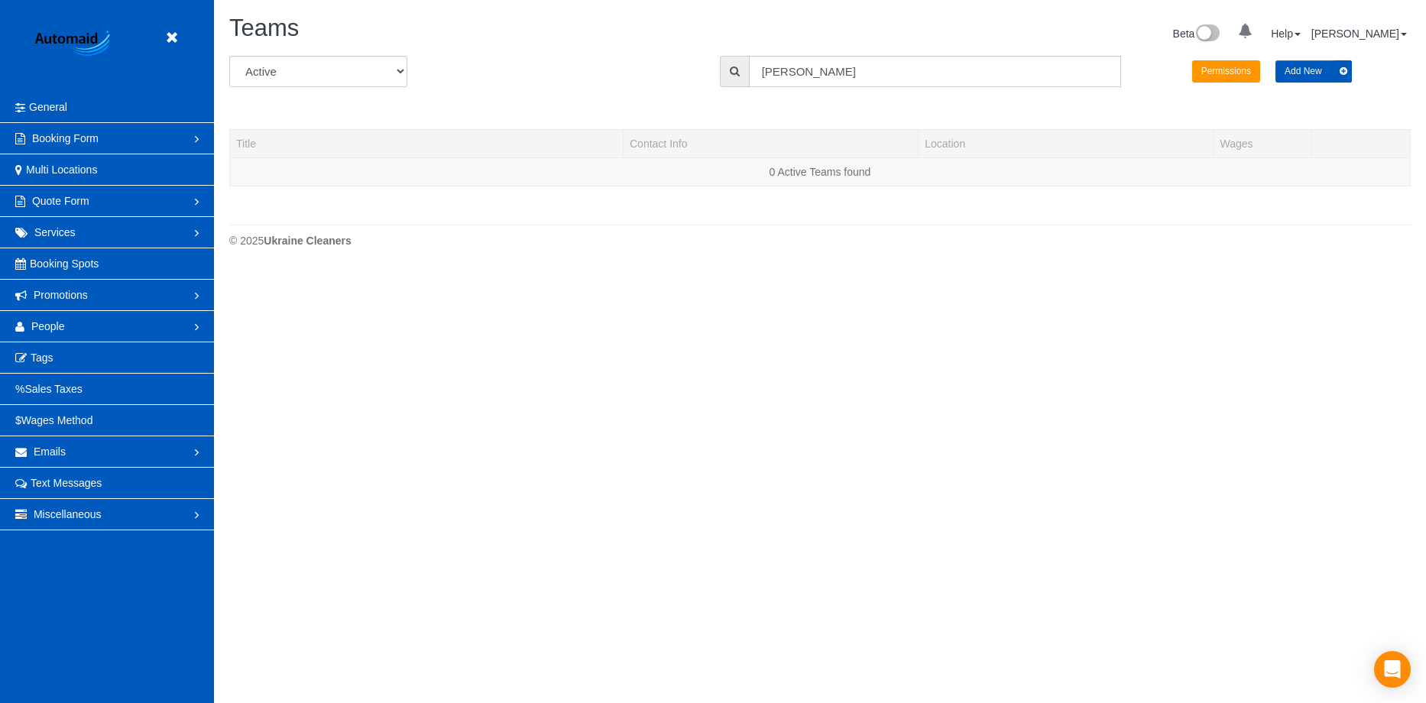
scroll to position [322, 1426]
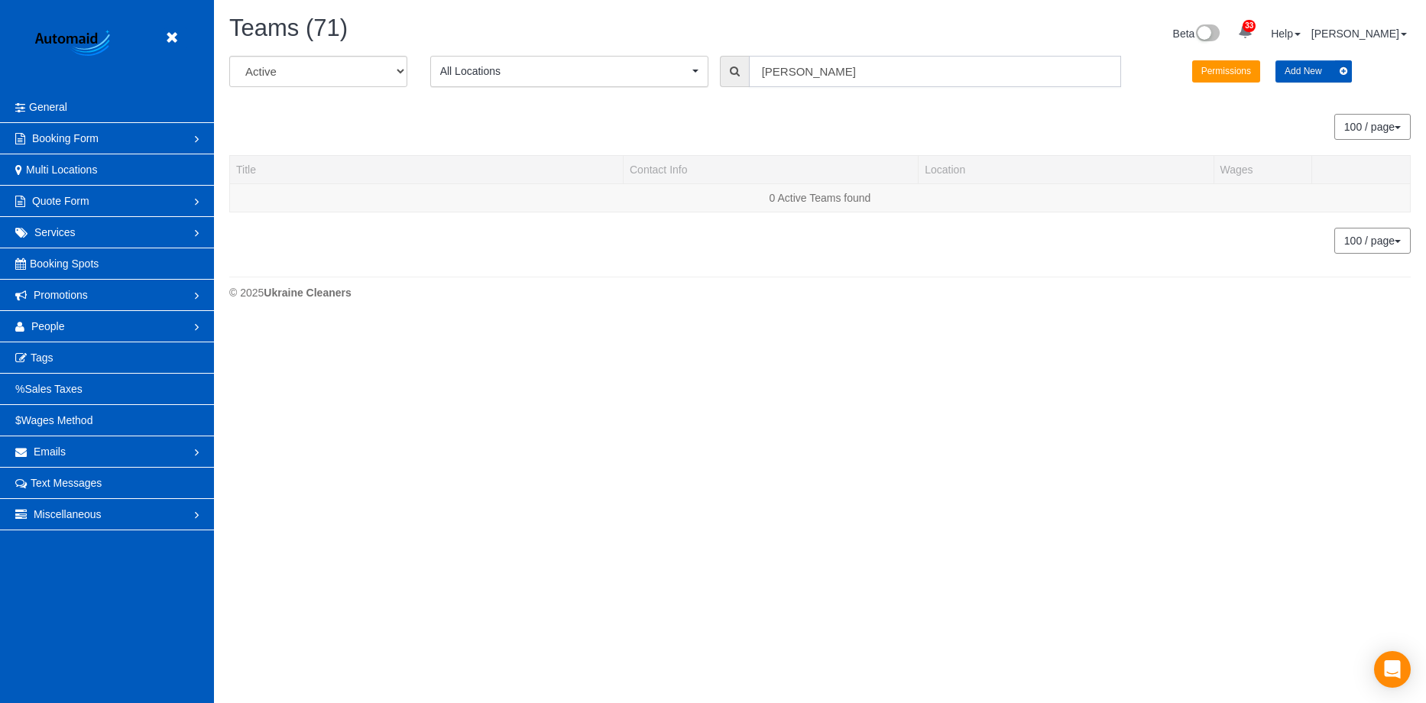
click at [873, 60] on input "tamara" at bounding box center [935, 71] width 372 height 31
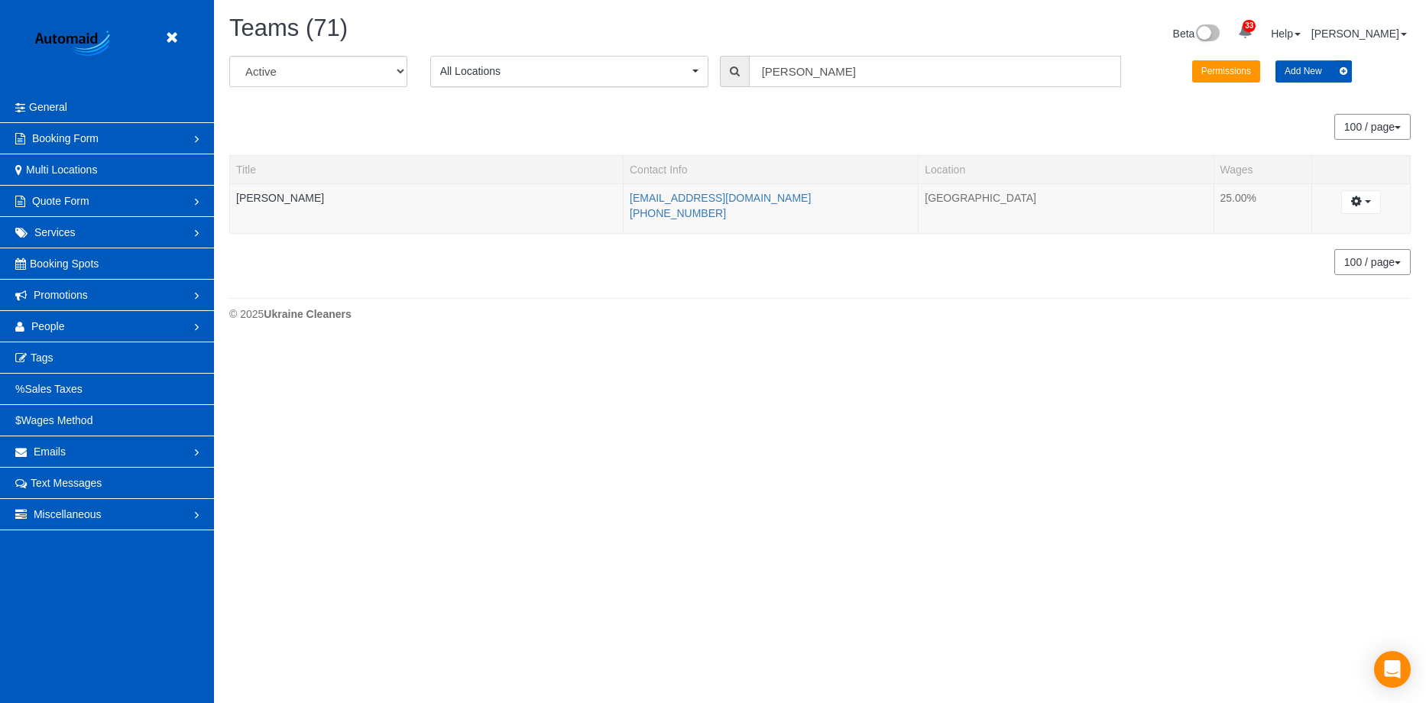
drag, startPoint x: 848, startPoint y: 74, endPoint x: 702, endPoint y: 67, distance: 146.2
click at [702, 67] on div "All Active Archived All Locations All Locations Active Locations North Seattle …" at bounding box center [820, 77] width 1205 height 43
type input "Daryna"
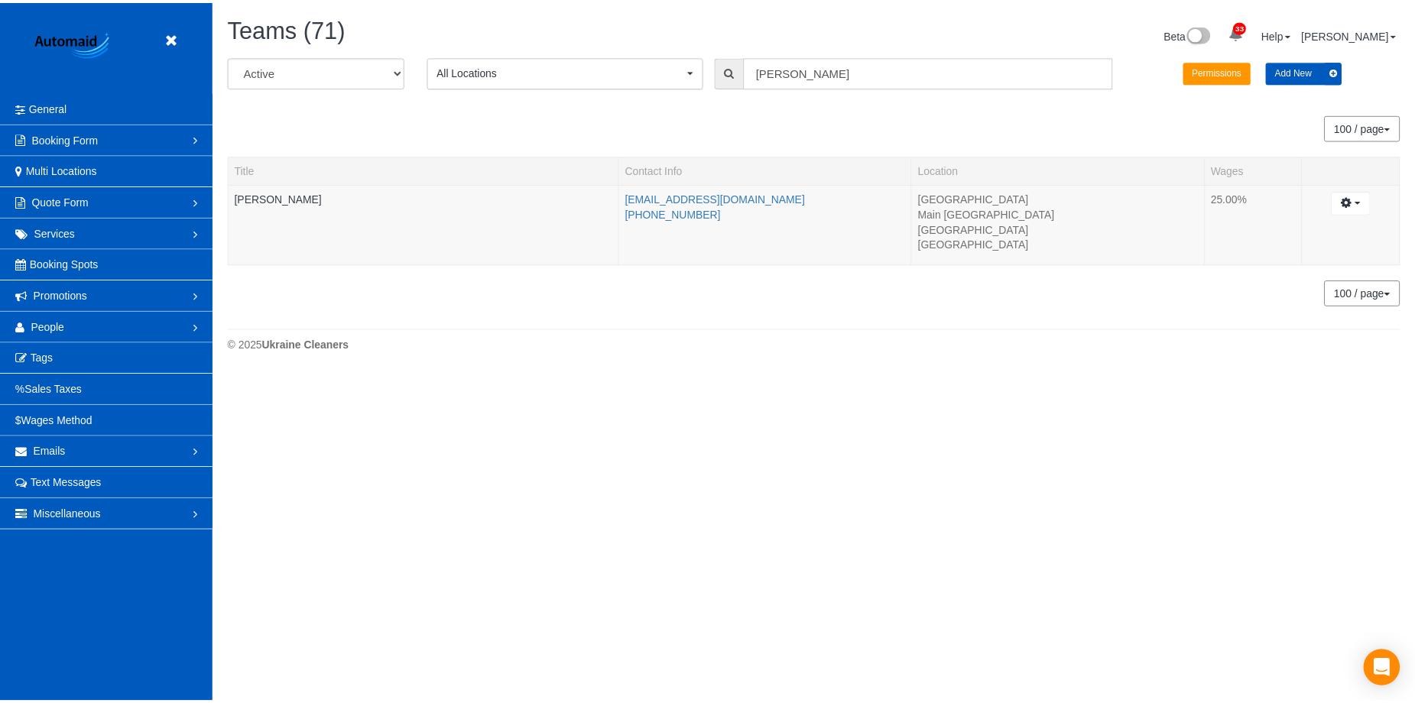
scroll to position [375, 1426]
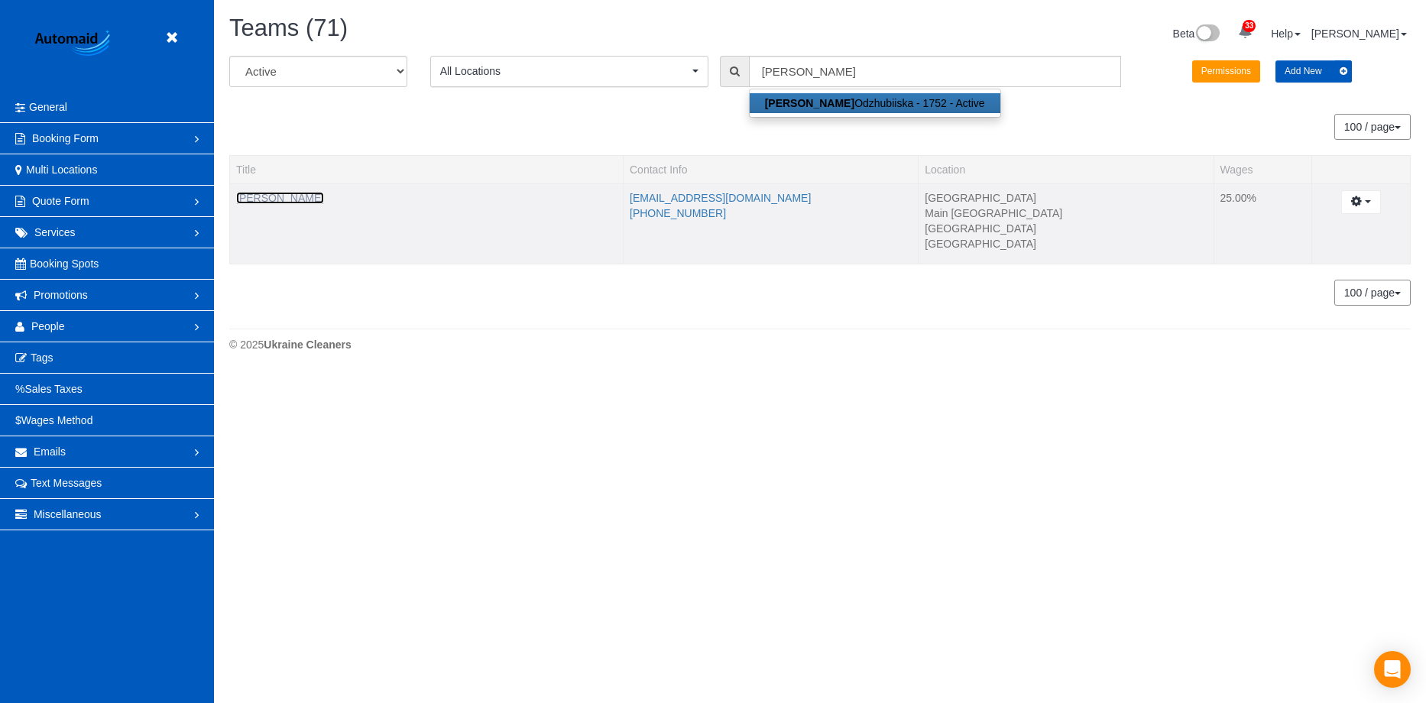
click at [278, 203] on link "[PERSON_NAME]" at bounding box center [280, 198] width 88 height 12
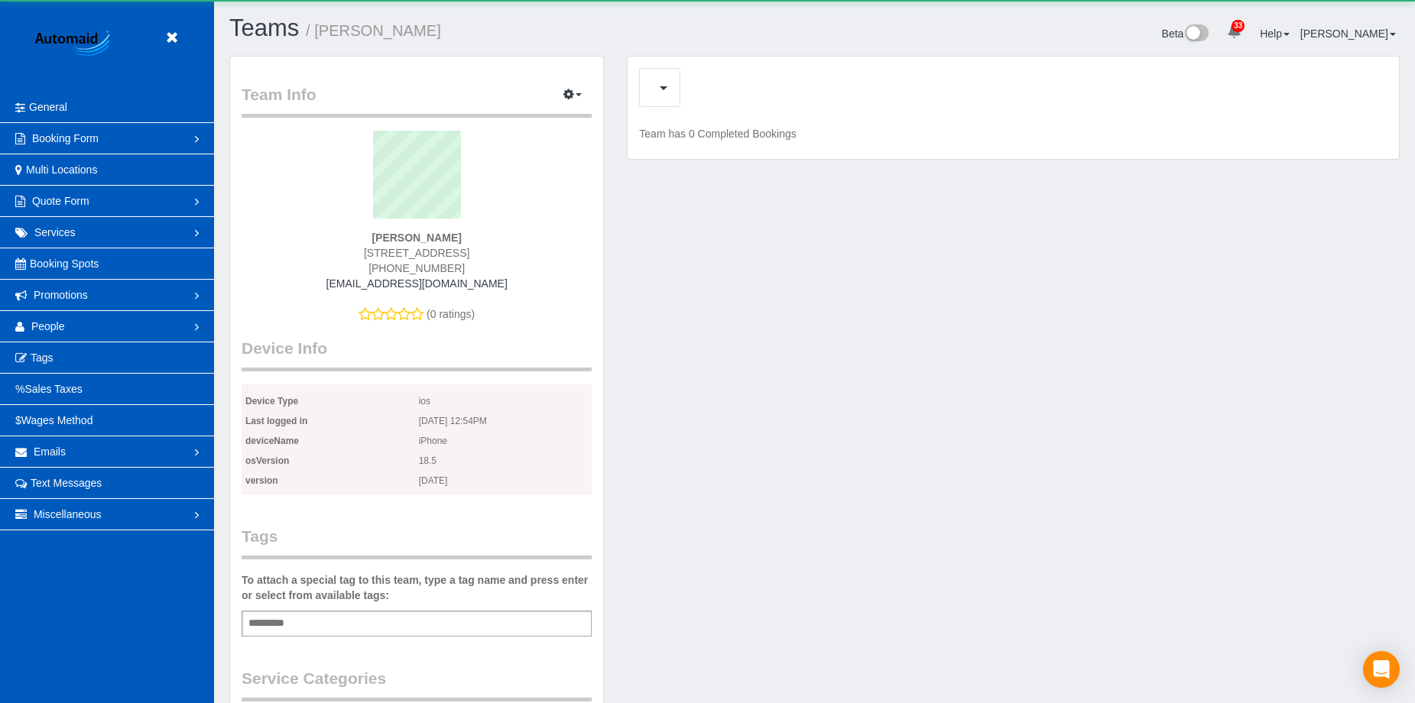
scroll to position [1183, 1415]
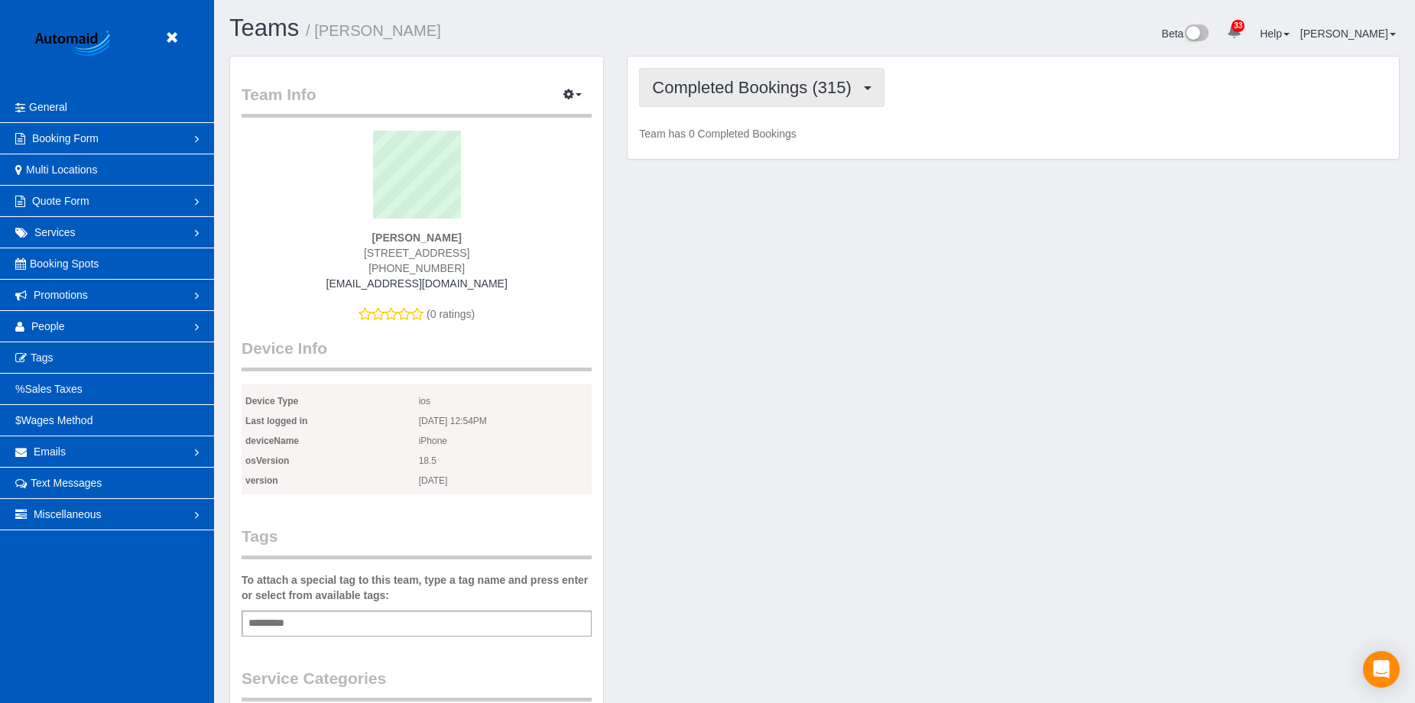
click at [767, 92] on span "Completed Bookings (315)" at bounding box center [755, 87] width 206 height 19
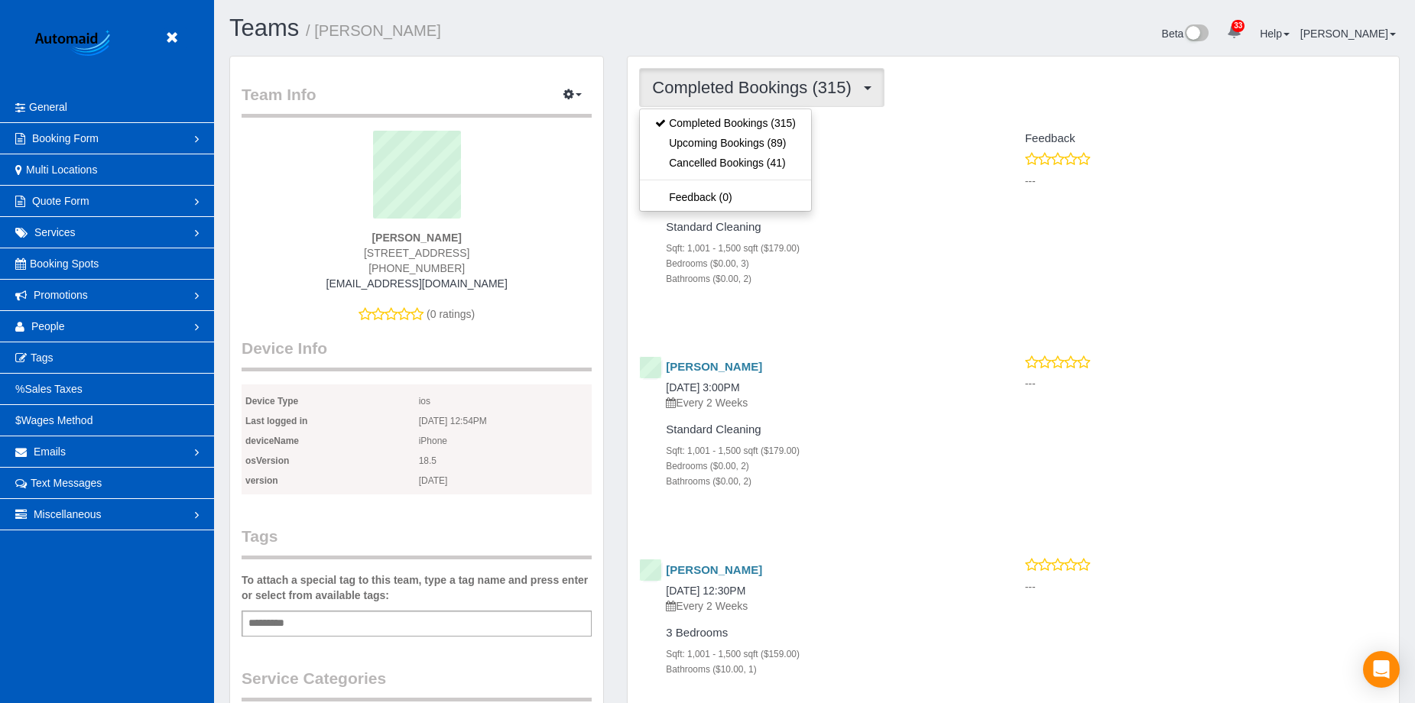
scroll to position [5276, 1415]
click at [742, 138] on link "Upcoming Bookings (89)" at bounding box center [725, 143] width 171 height 20
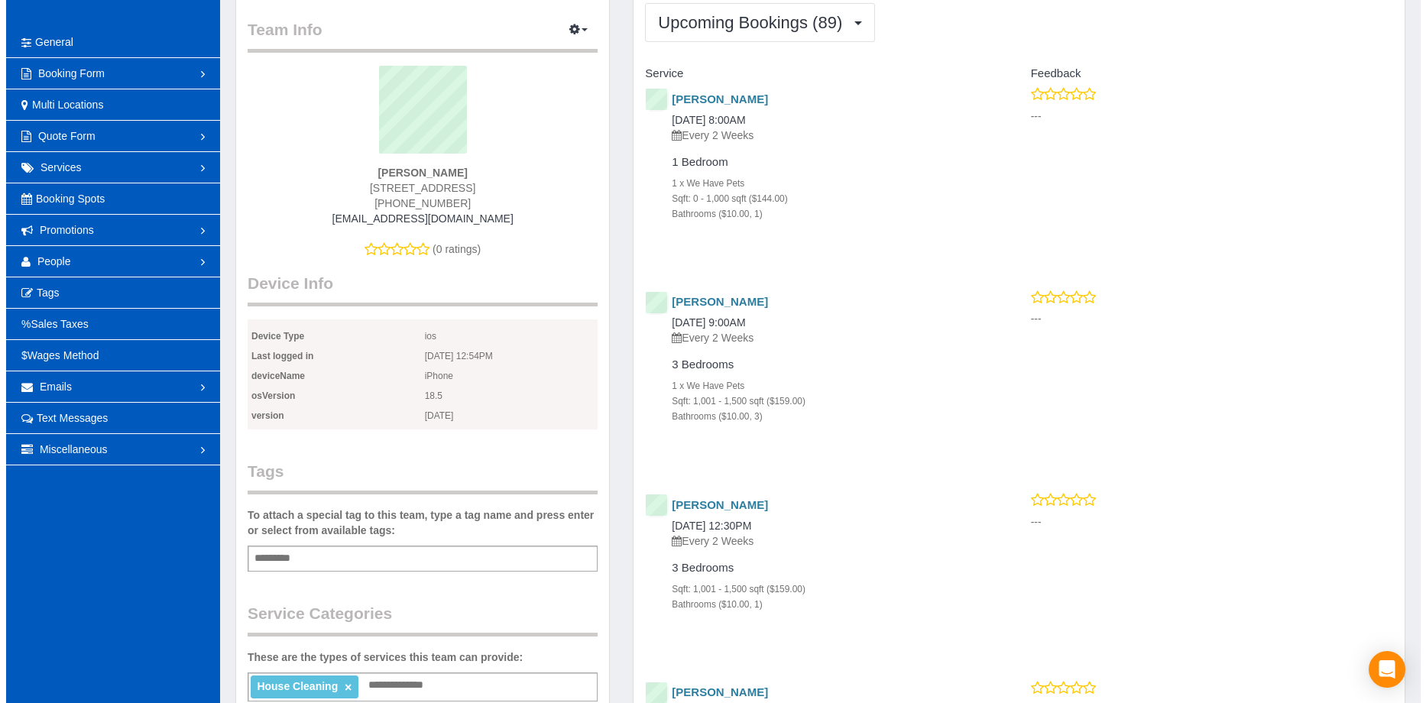
scroll to position [0, 0]
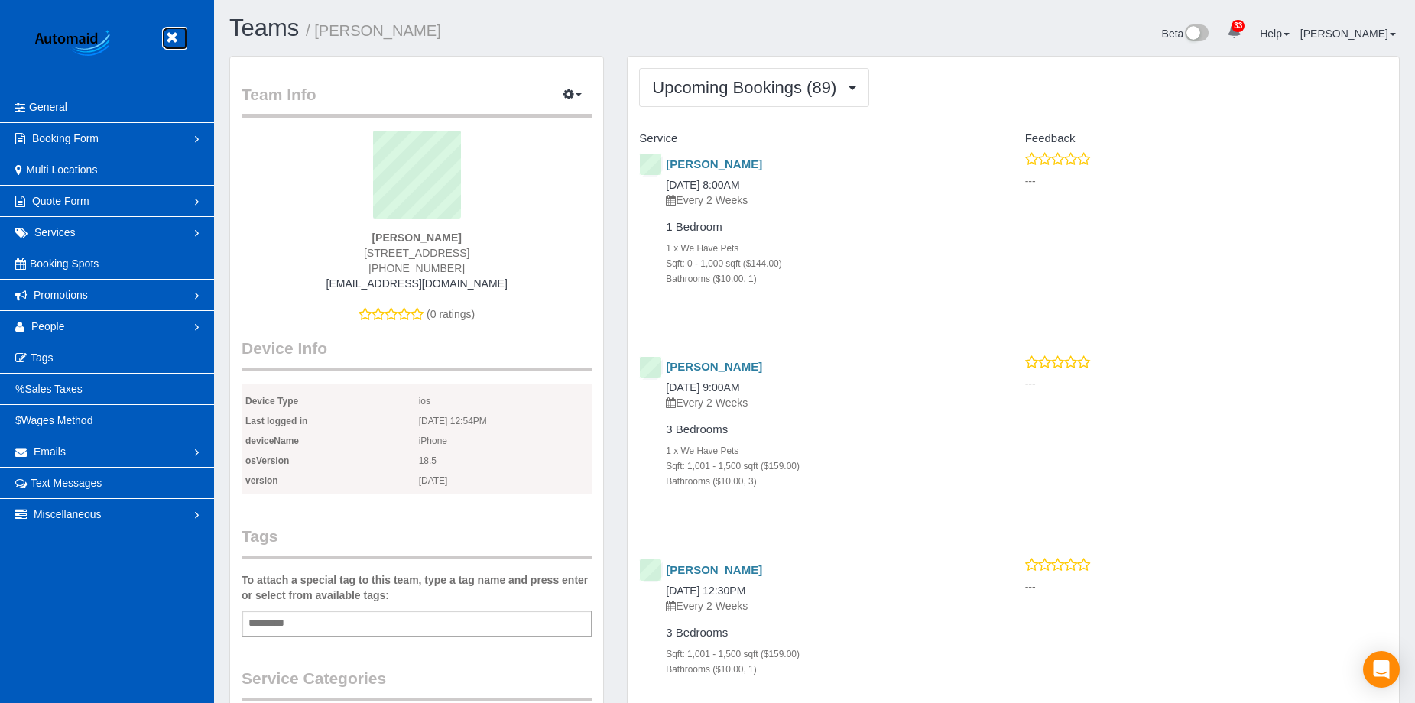
click at [173, 40] on icon at bounding box center [171, 37] width 19 height 19
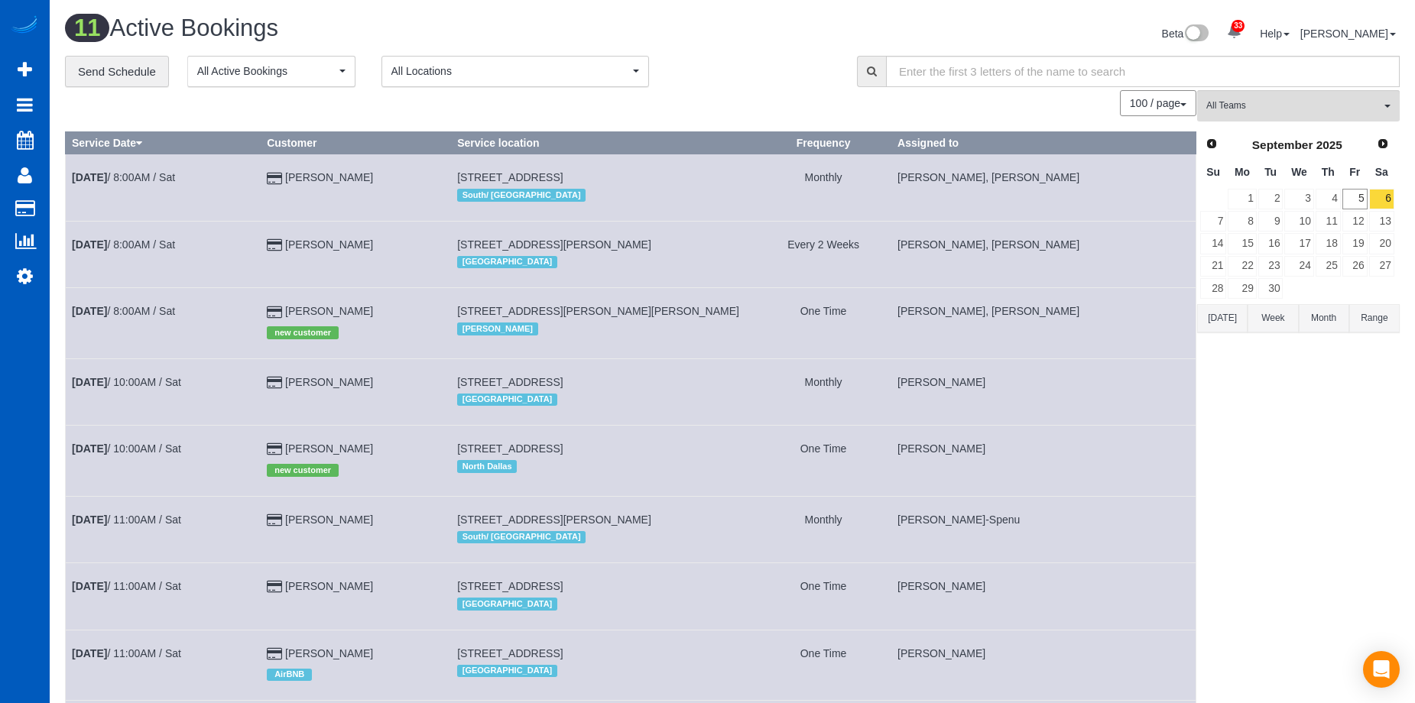
scroll to position [1031, 1415]
click at [1377, 314] on button "Range" at bounding box center [1374, 318] width 50 height 28
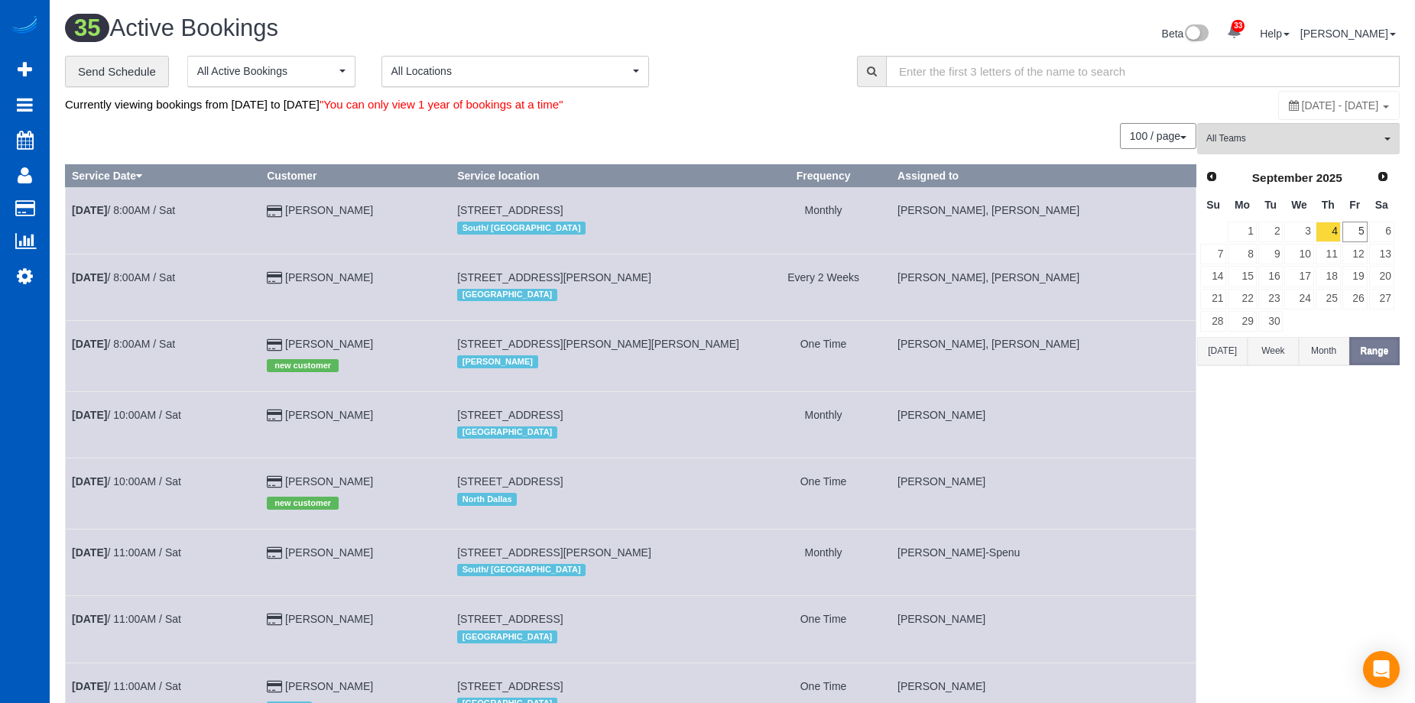
click at [1302, 104] on span "[DATE] - [DATE]" at bounding box center [1340, 105] width 77 height 12
type input "**********"
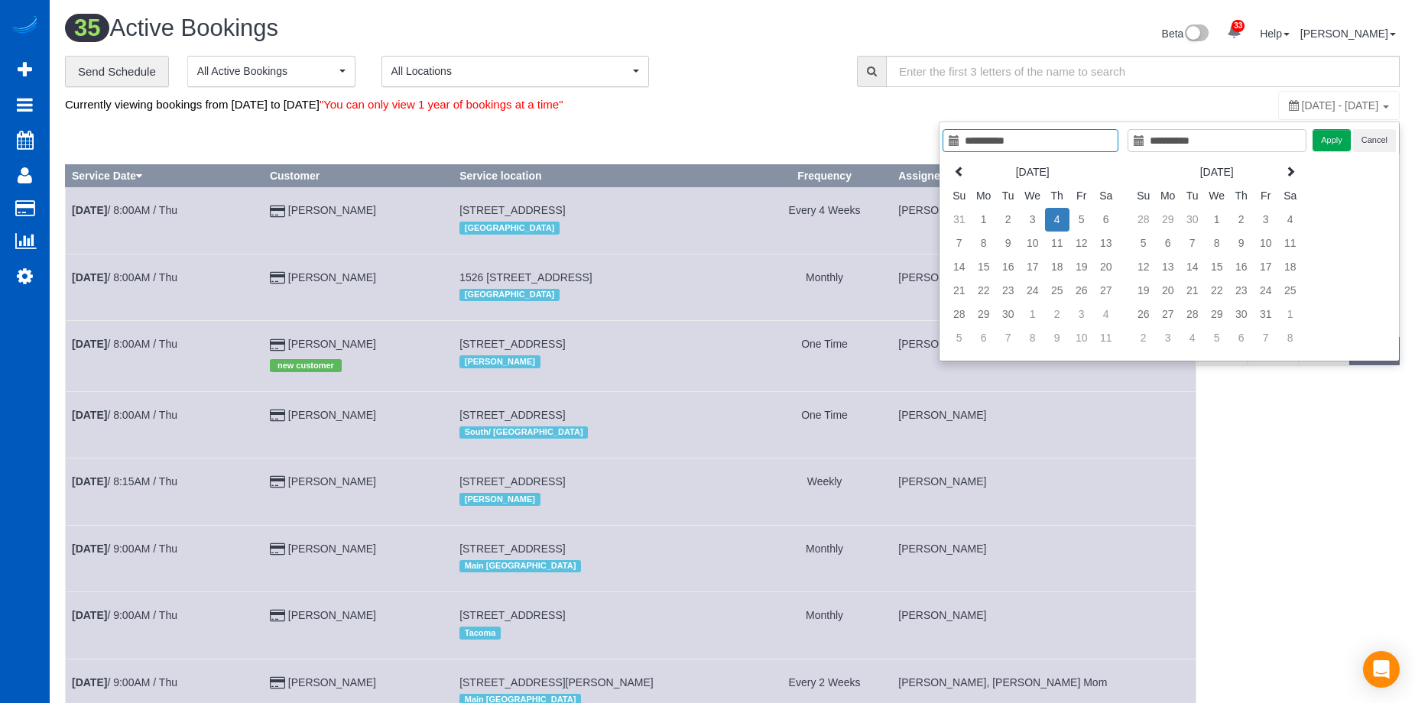
click at [1062, 214] on td "4" at bounding box center [1057, 220] width 24 height 24
click at [1290, 173] on icon at bounding box center [1290, 171] width 11 height 11
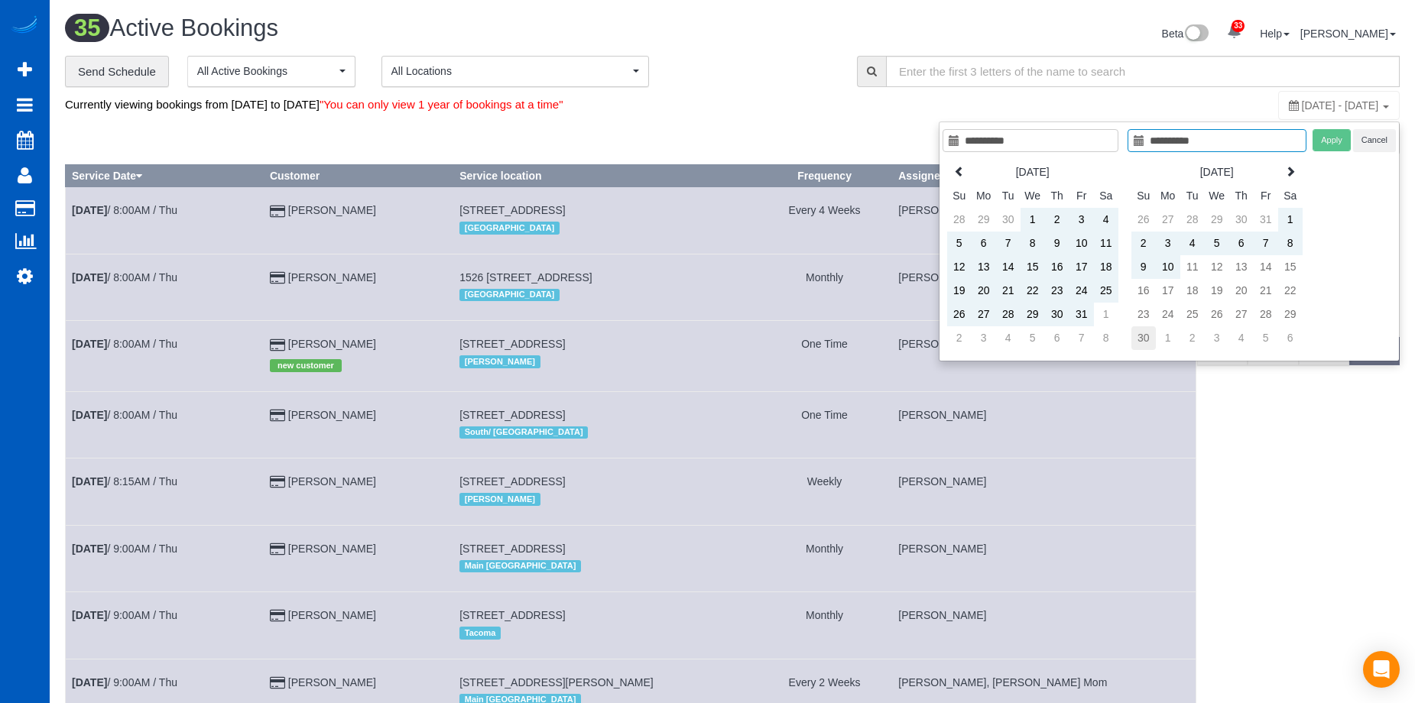
type input "**********"
click at [1141, 339] on td "30" at bounding box center [1143, 338] width 24 height 24
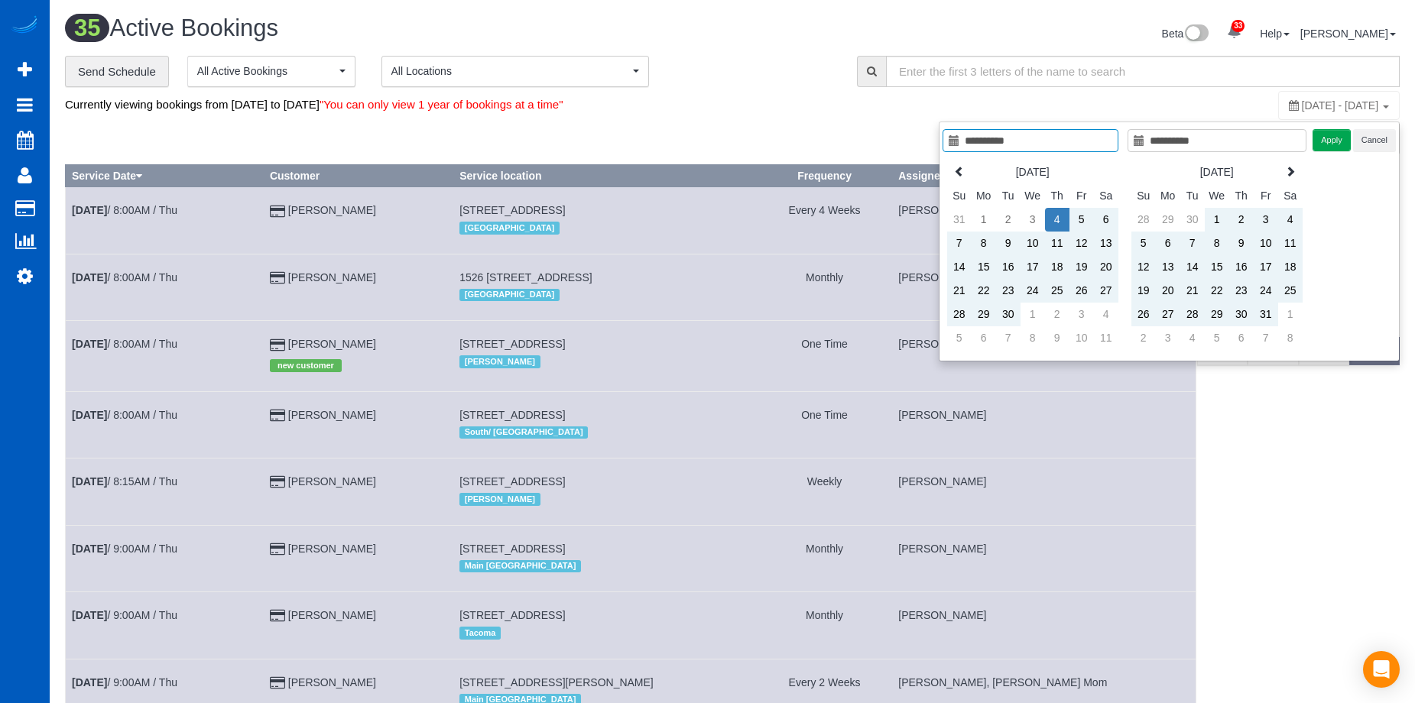
type input "**********"
click at [1327, 138] on button "Apply" at bounding box center [1332, 140] width 38 height 22
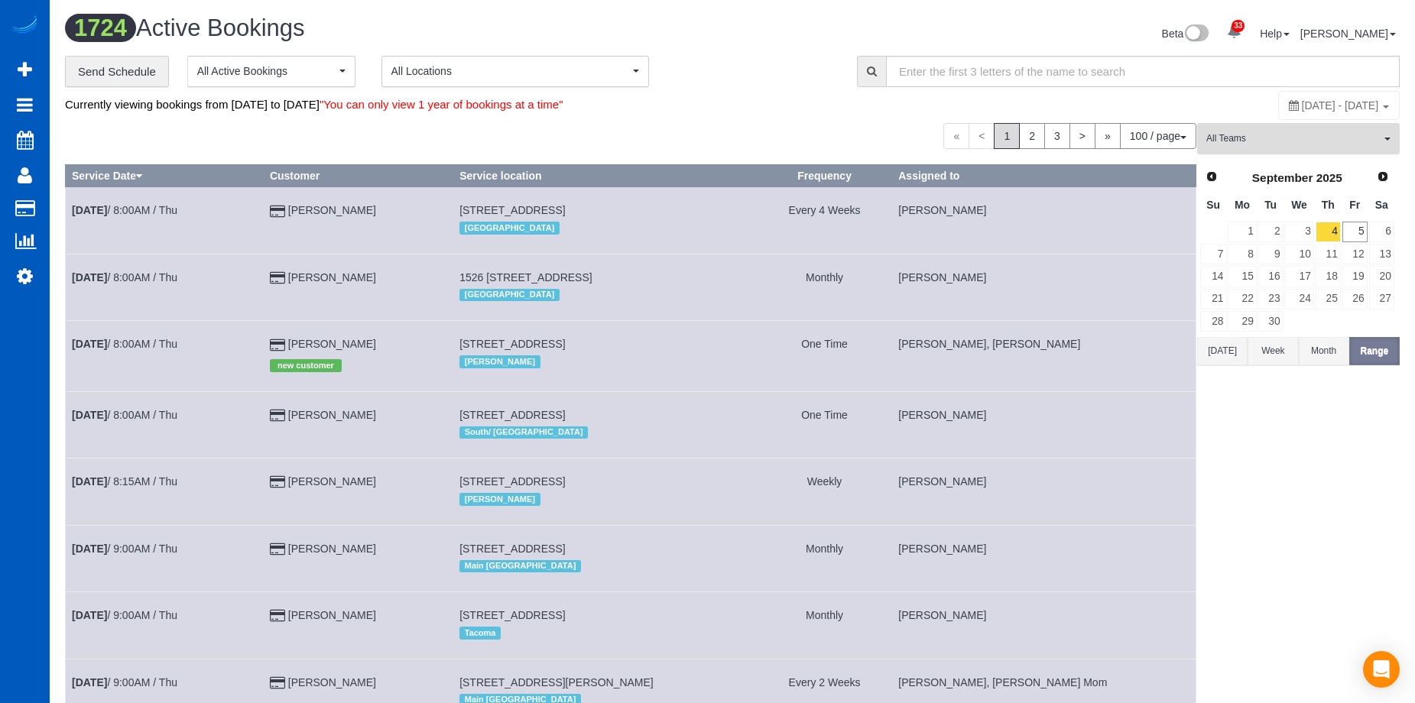
click at [1339, 129] on button "All Teams" at bounding box center [1298, 138] width 203 height 31
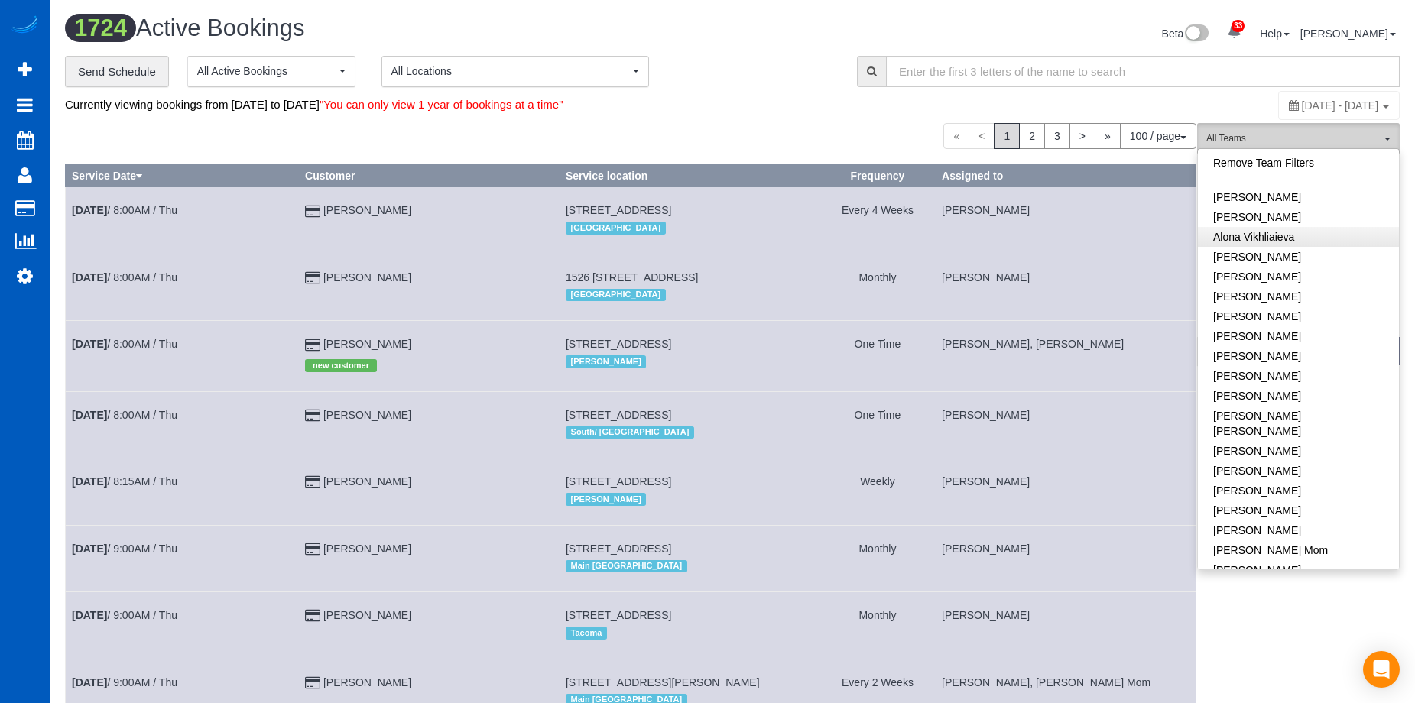
scroll to position [7192, 1415]
click at [1308, 373] on link "[PERSON_NAME]" at bounding box center [1298, 376] width 201 height 20
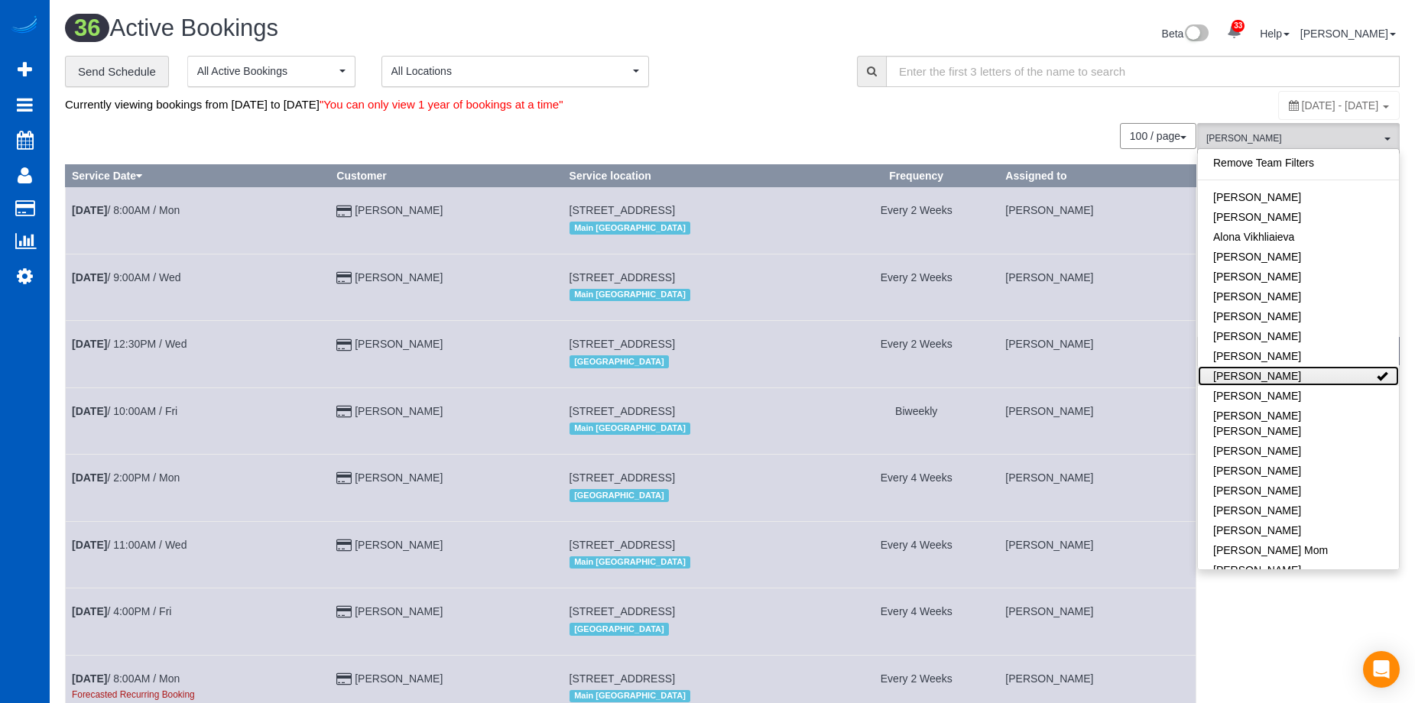
scroll to position [0, 0]
click at [839, 114] on div "Currently viewing bookings from September 04, 2025 to November 30, 2025 "You ca…" at bounding box center [510, 104] width 890 height 29
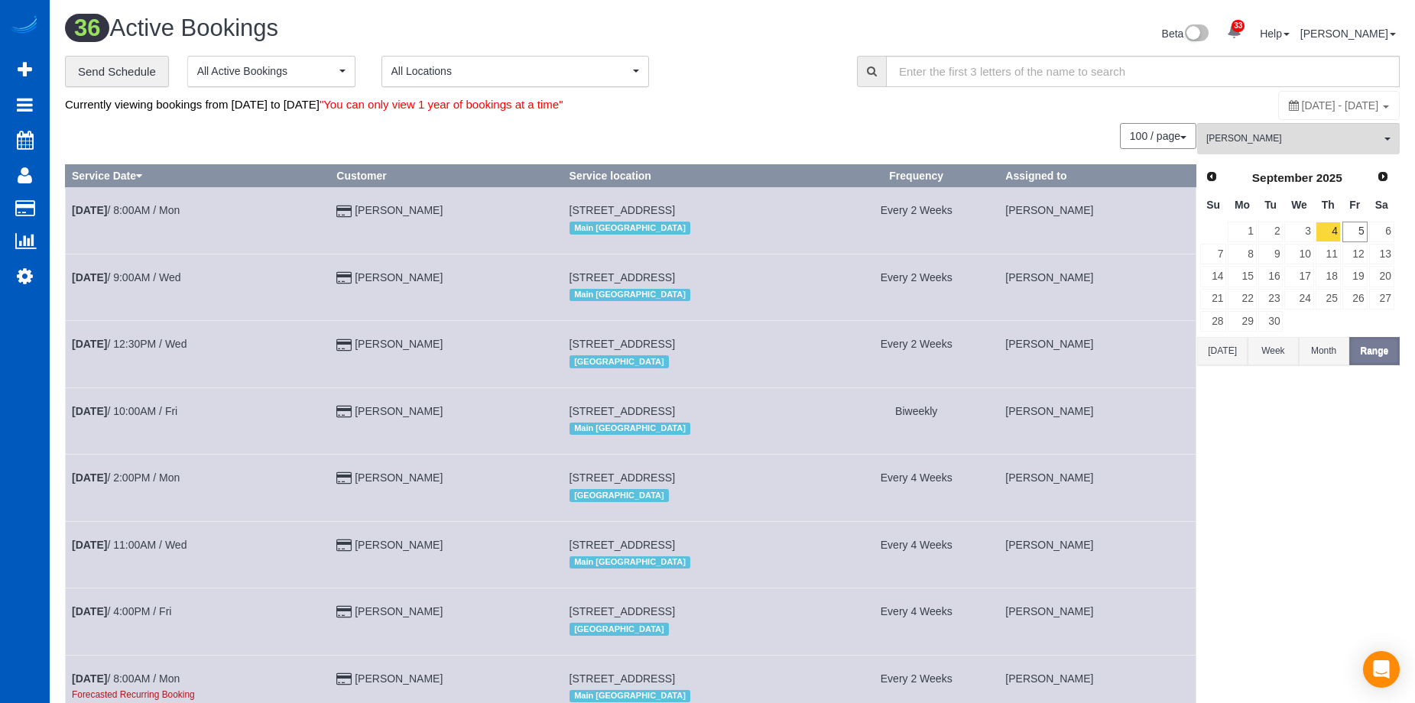
click at [1236, 357] on button "[DATE]" at bounding box center [1222, 351] width 50 height 28
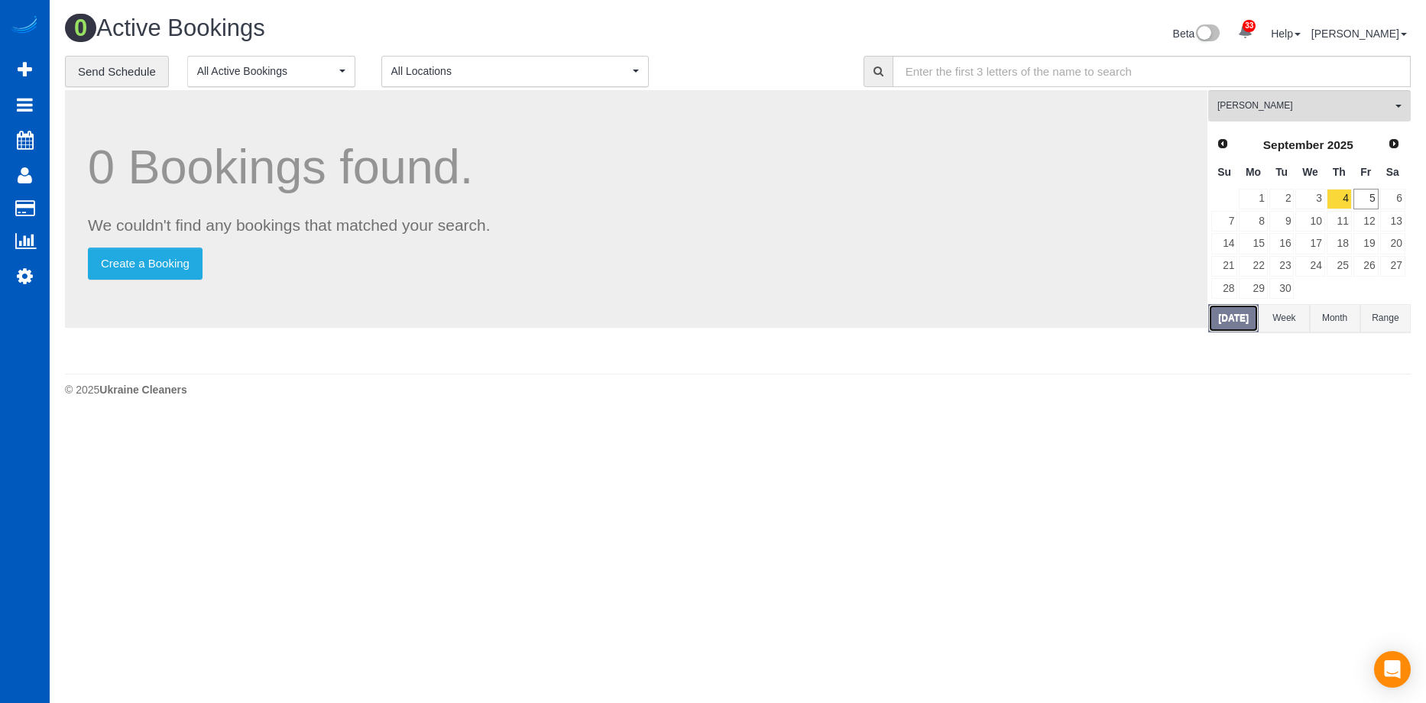
scroll to position [76024, 75017]
click at [1296, 106] on span "[PERSON_NAME]" at bounding box center [1305, 105] width 174 height 13
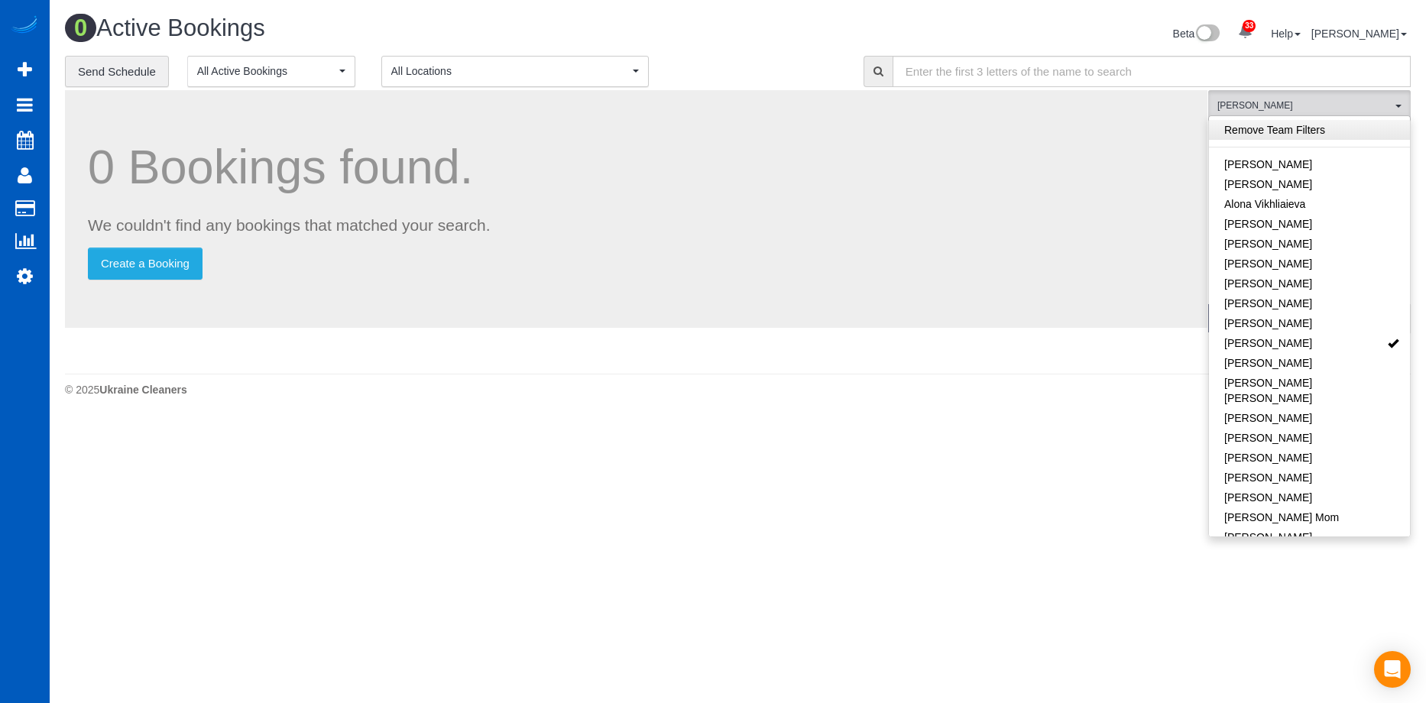
click at [1303, 135] on link "Remove Team Filters" at bounding box center [1309, 130] width 201 height 20
click at [706, 19] on h1 "0 Active Bookings" at bounding box center [396, 28] width 662 height 26
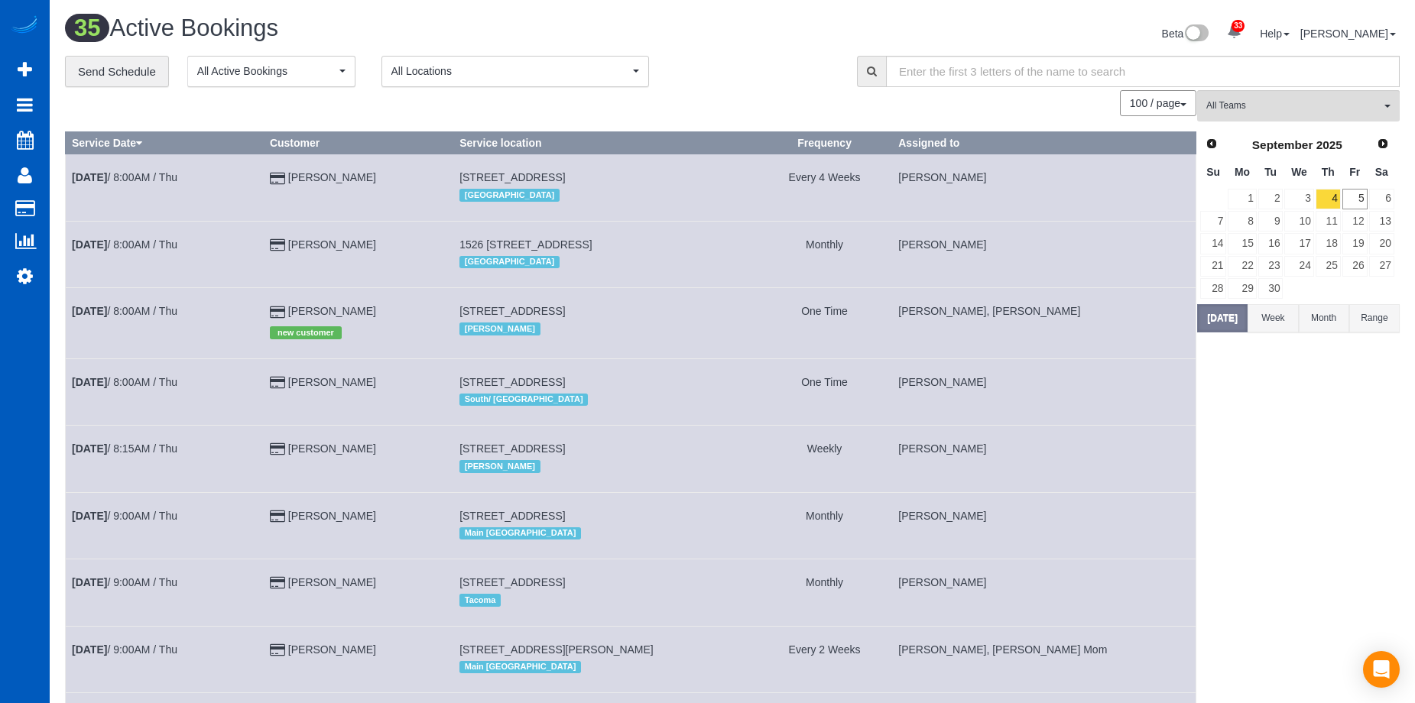
scroll to position [2648, 1415]
click at [1245, 218] on link "8" at bounding box center [1242, 221] width 28 height 21
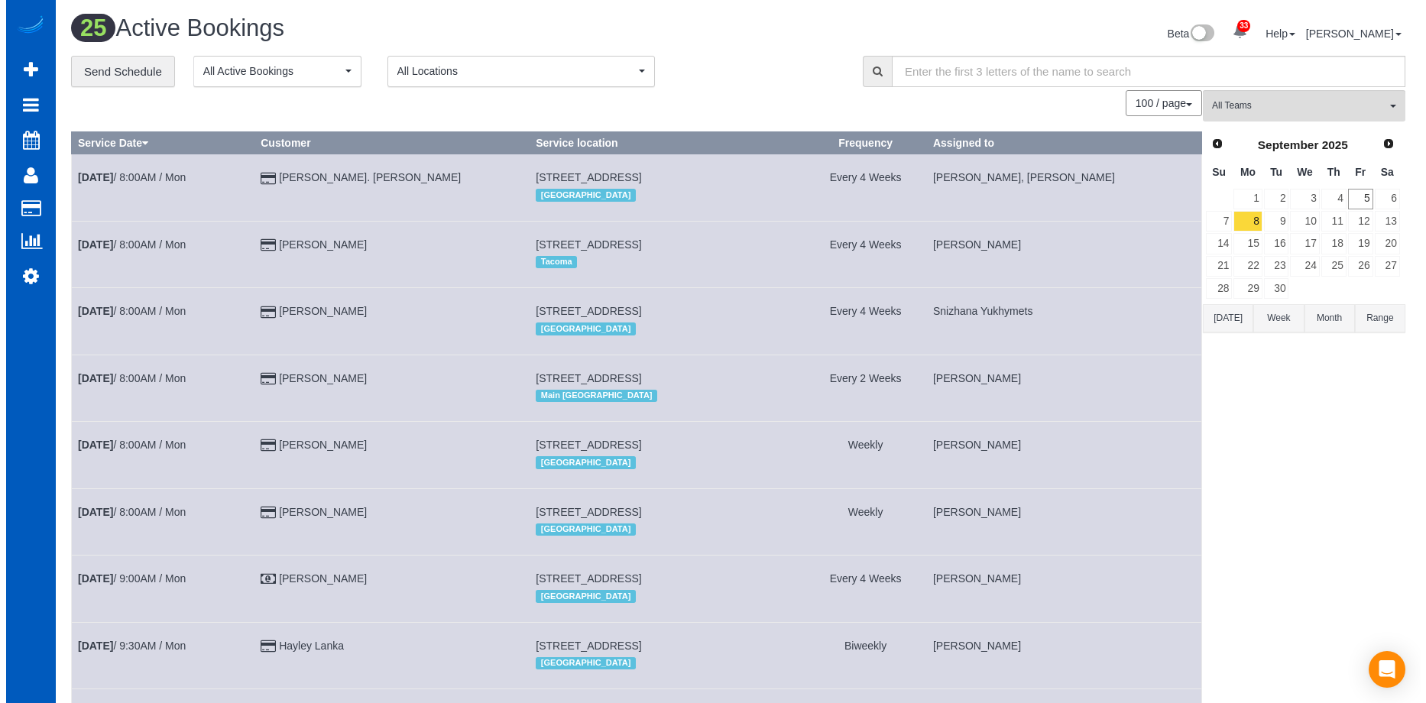
scroll to position [74484, 75029]
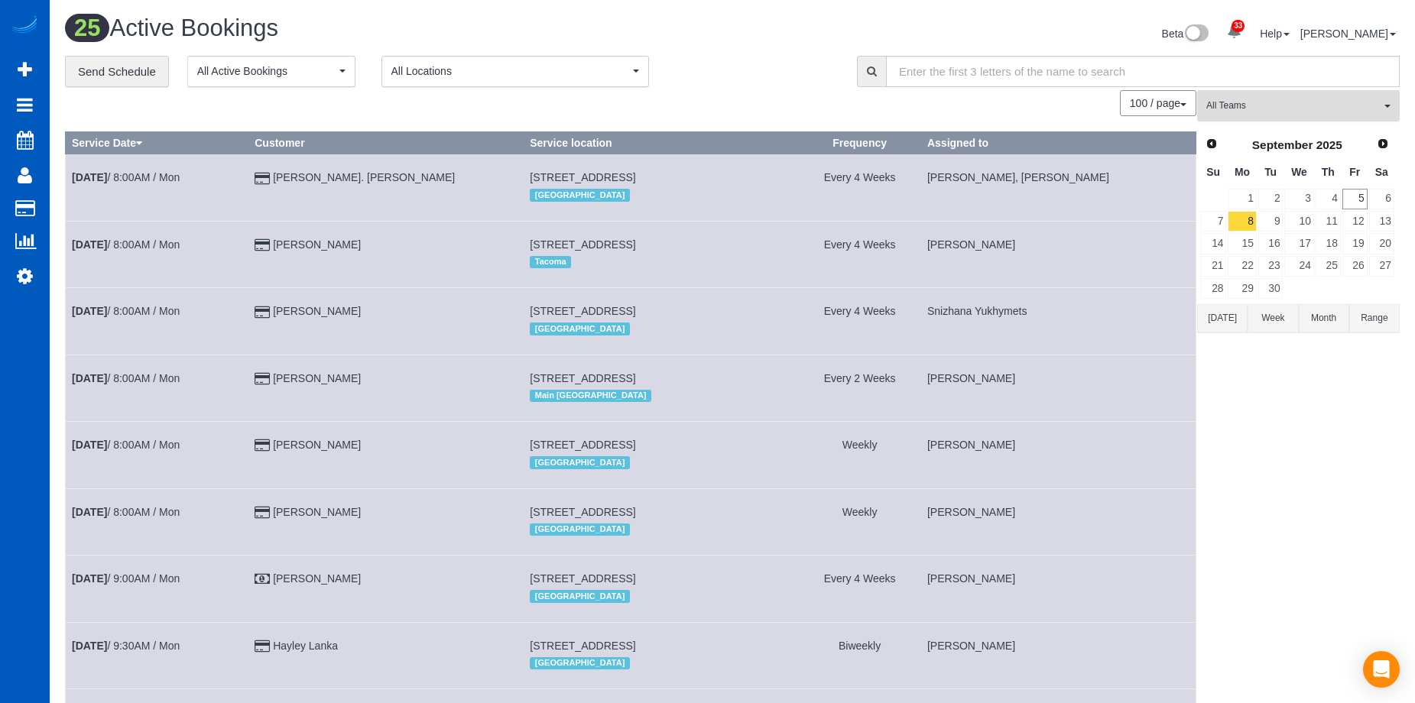
click at [1316, 97] on button "All Teams" at bounding box center [1298, 105] width 203 height 31
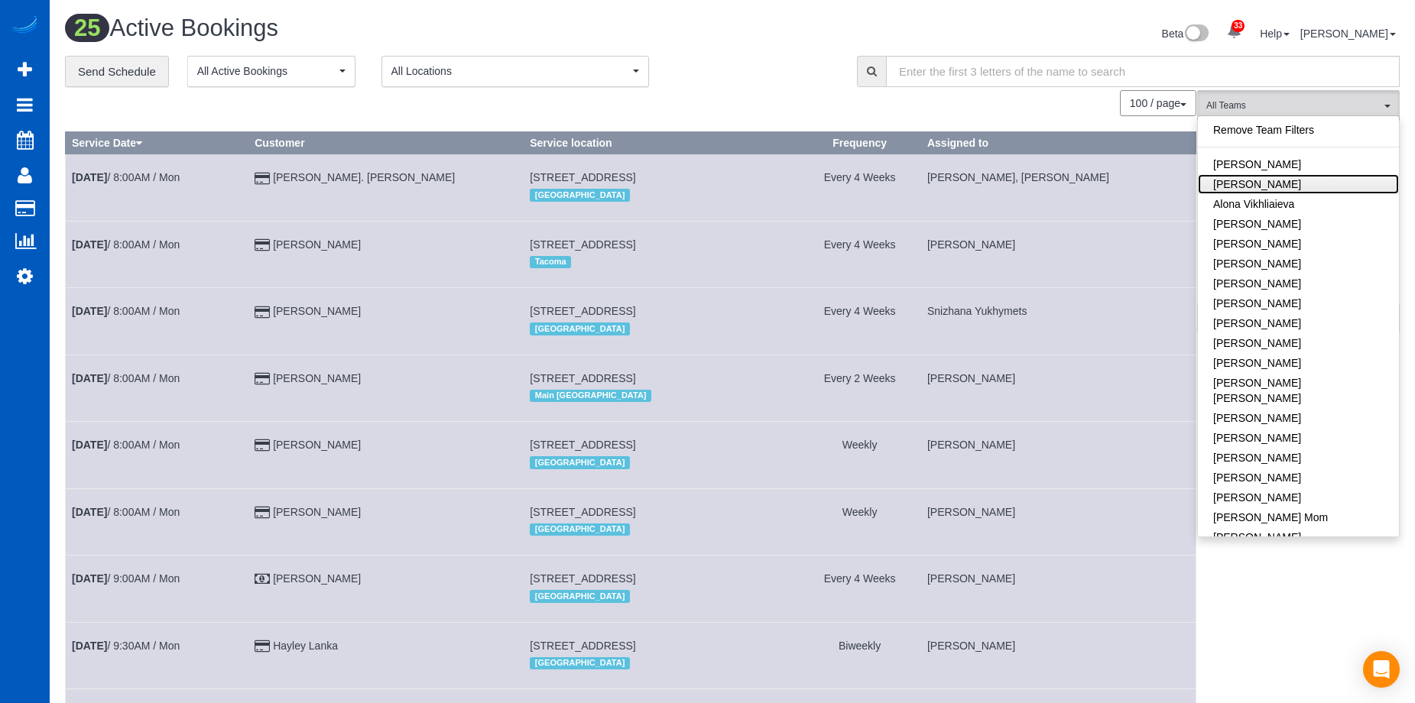
click at [1296, 180] on link "[PERSON_NAME]" at bounding box center [1298, 184] width 201 height 20
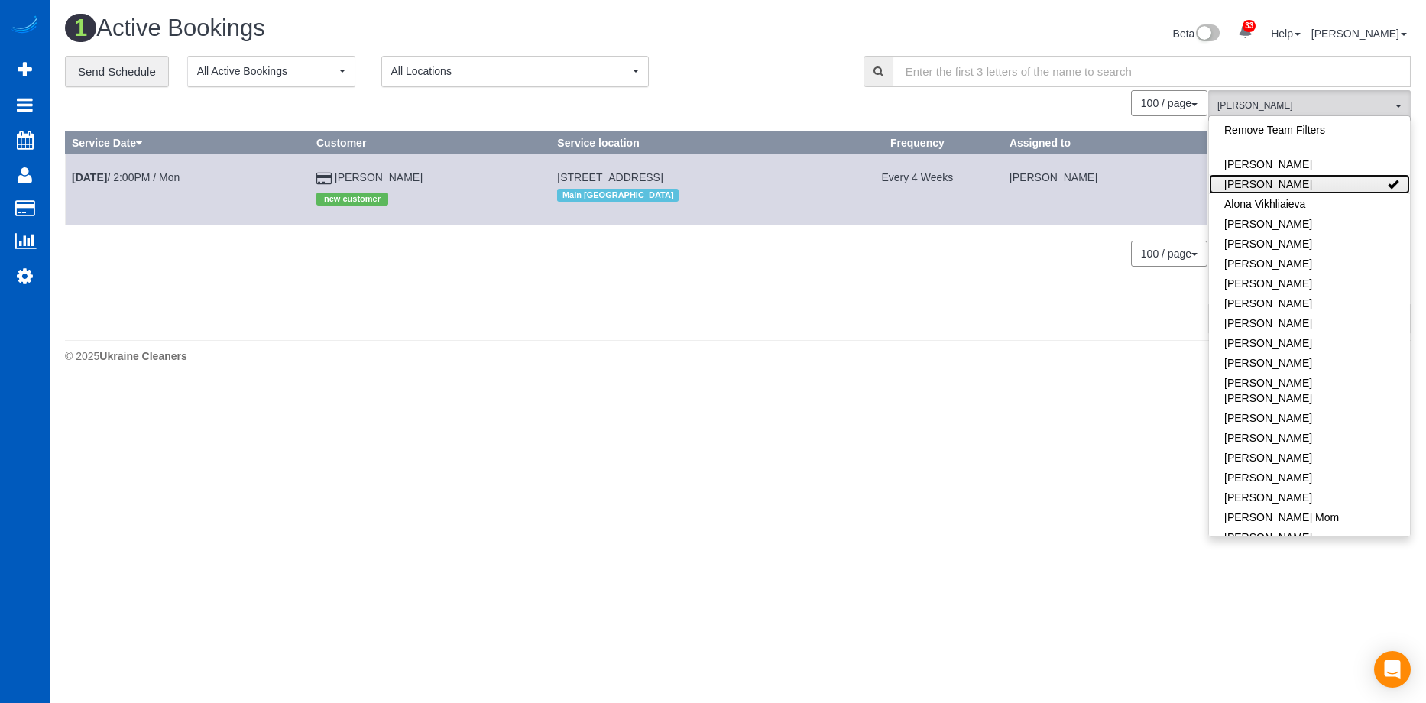
click at [1338, 180] on link "[PERSON_NAME]" at bounding box center [1309, 184] width 201 height 20
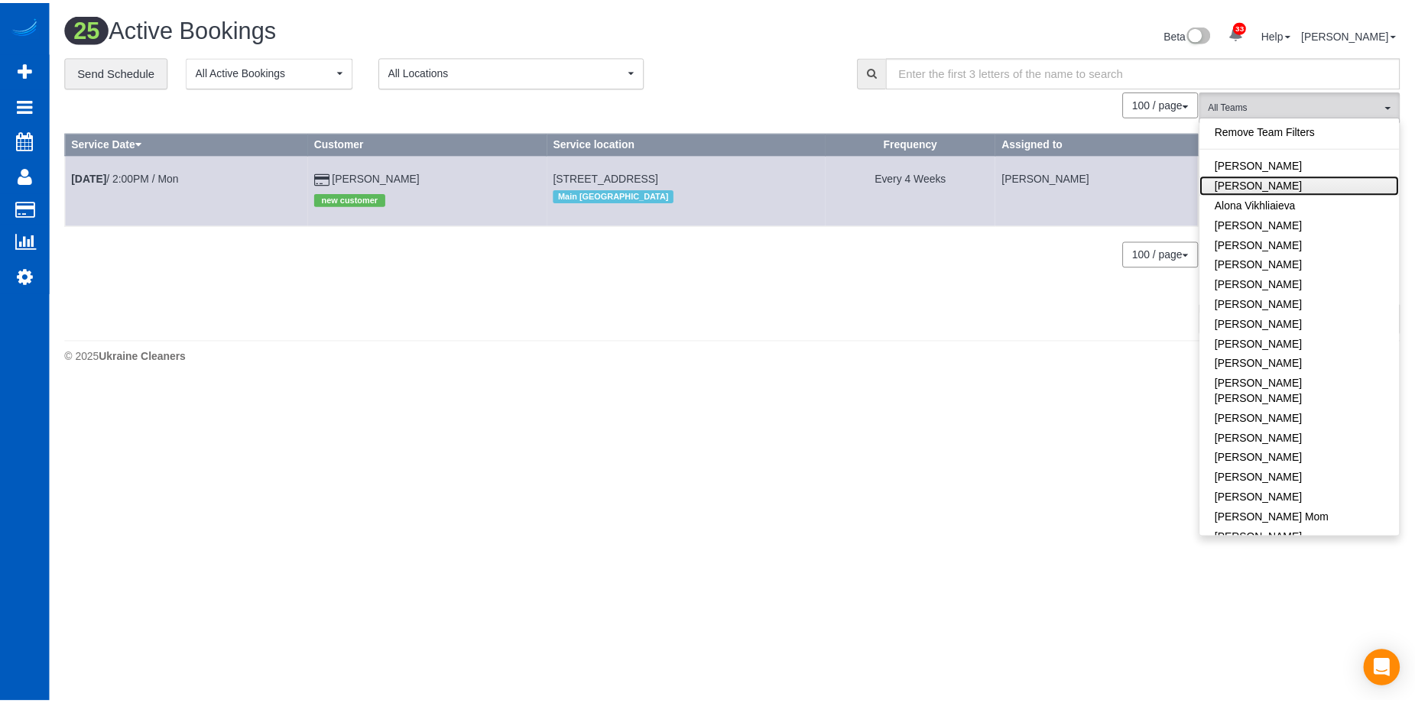
scroll to position [1959, 1415]
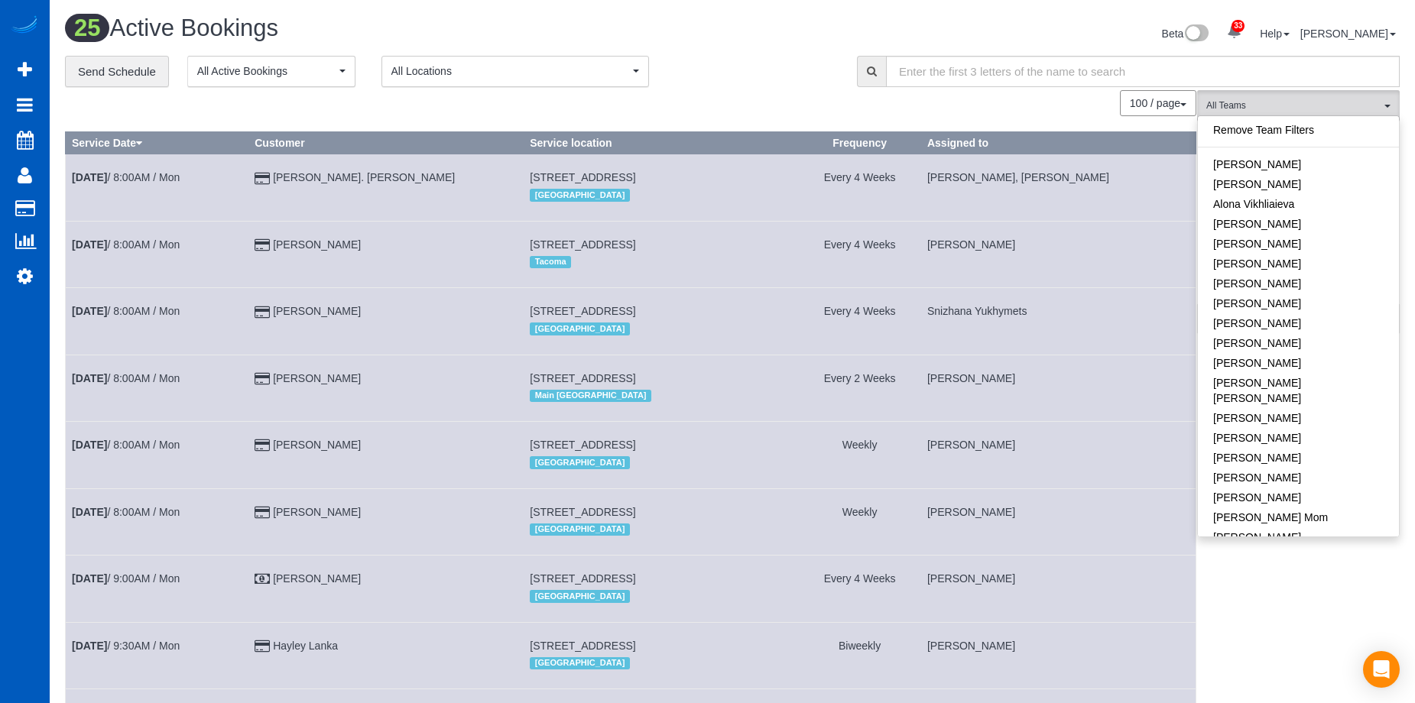
click at [942, 16] on div "Beta 33 Your Notifications You have 0 alerts × You have 2 to charge for 09/02/2…" at bounding box center [1071, 35] width 679 height 41
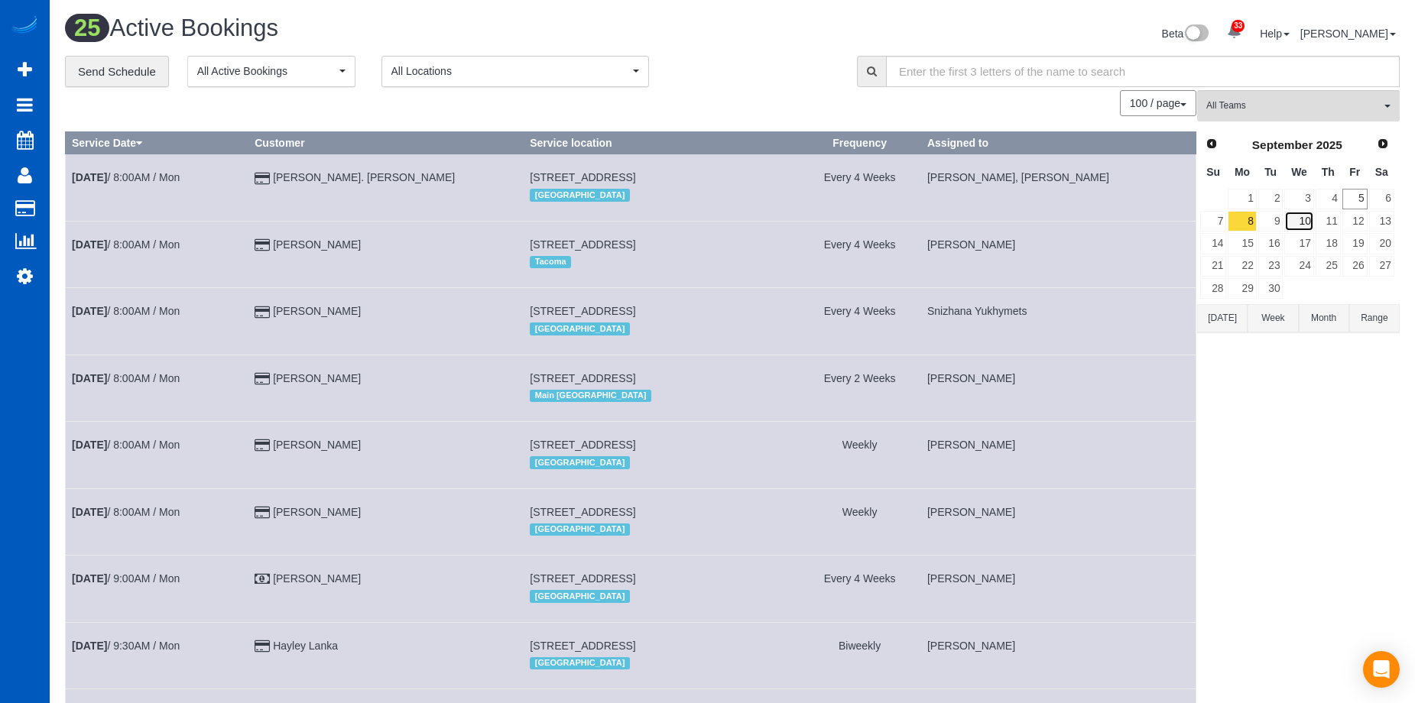
click at [1307, 226] on link "10" at bounding box center [1298, 221] width 29 height 21
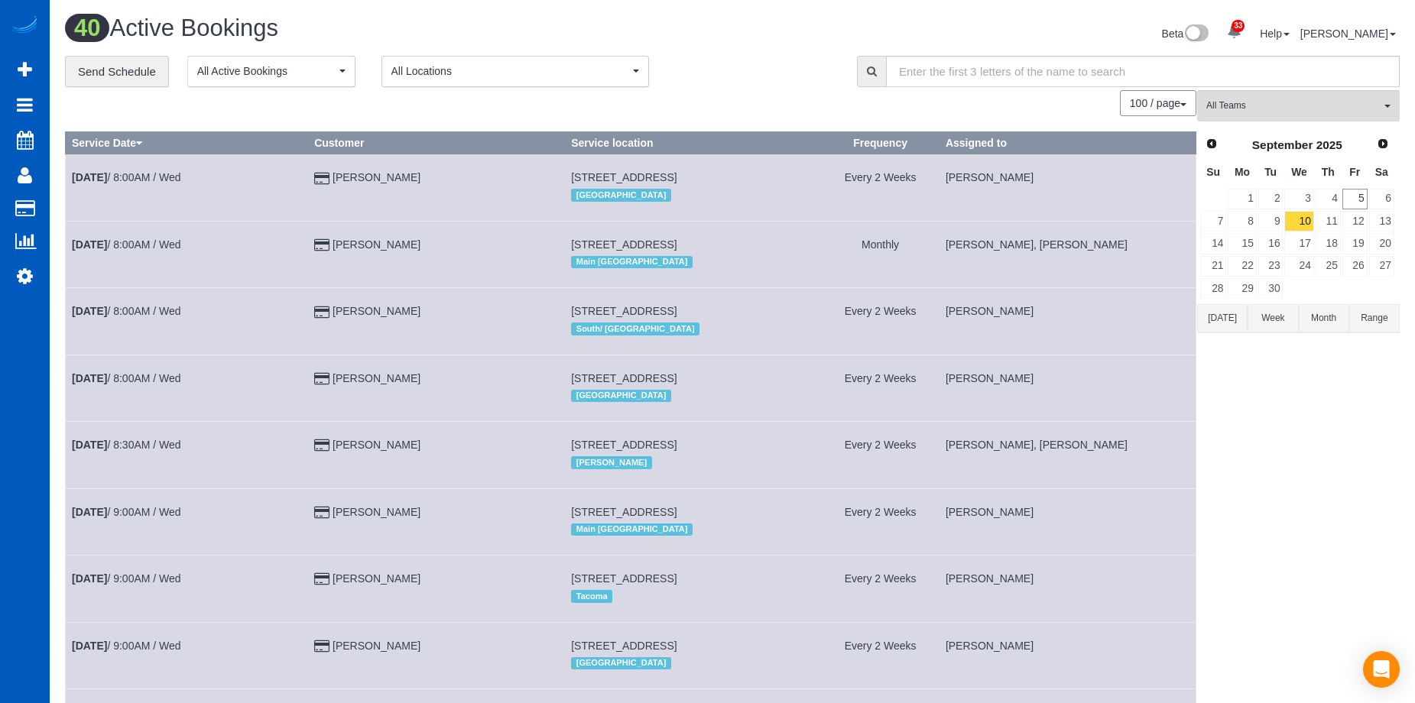
scroll to position [2974, 1415]
click at [1277, 93] on button "All Teams" at bounding box center [1298, 105] width 203 height 31
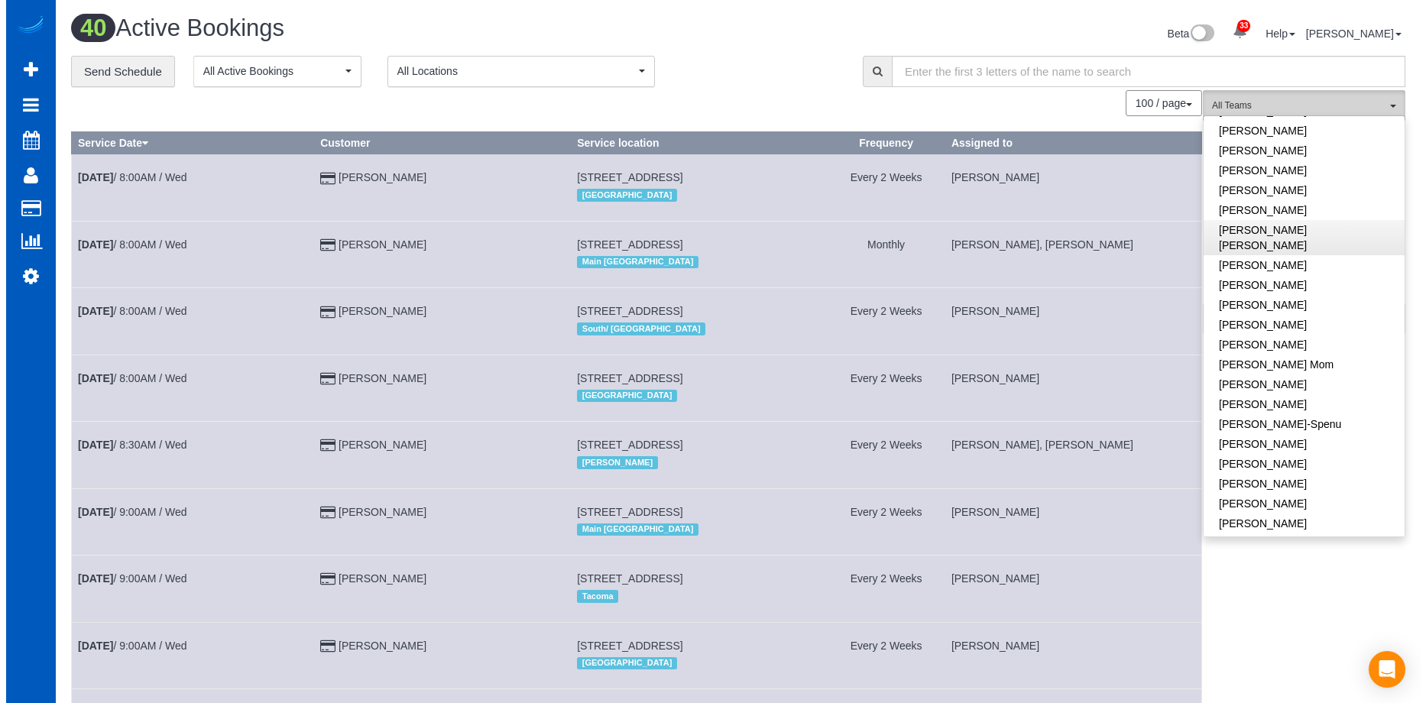
scroll to position [229, 0]
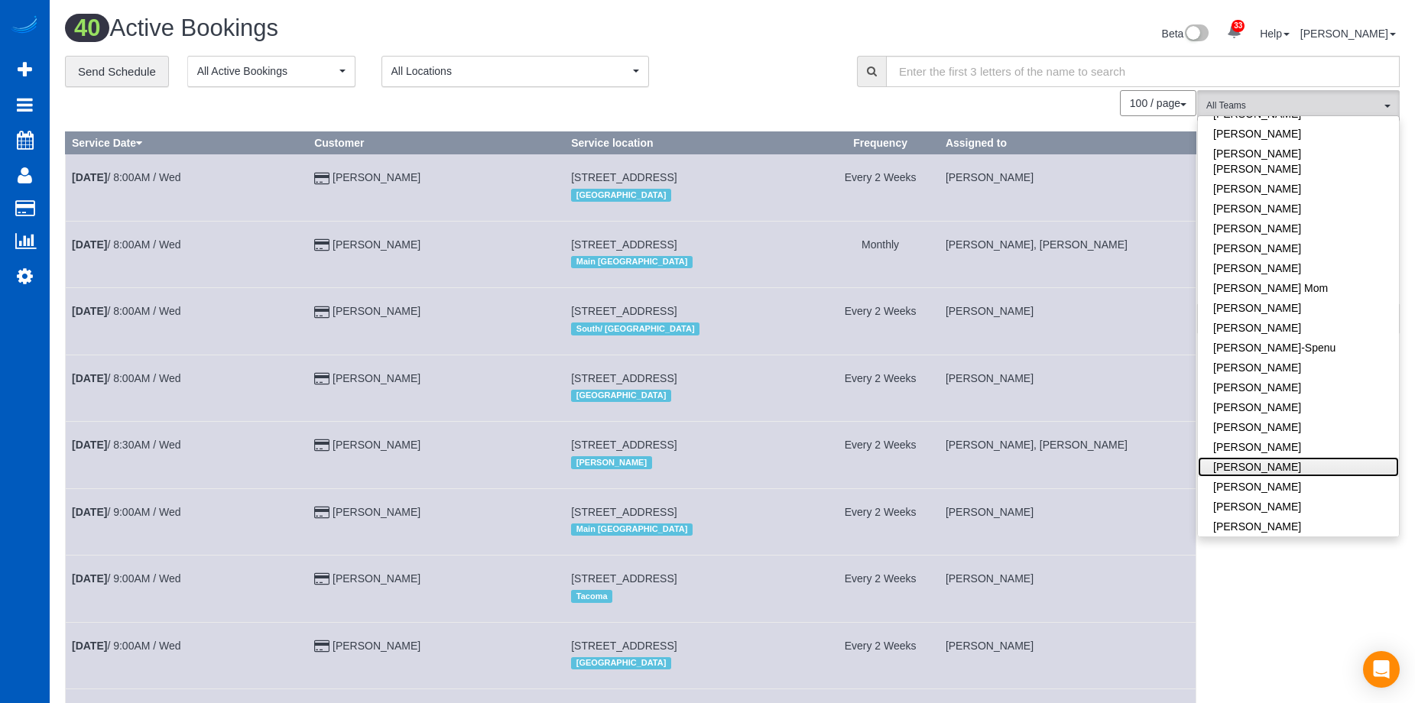
click at [1339, 457] on link "[PERSON_NAME]" at bounding box center [1298, 467] width 201 height 20
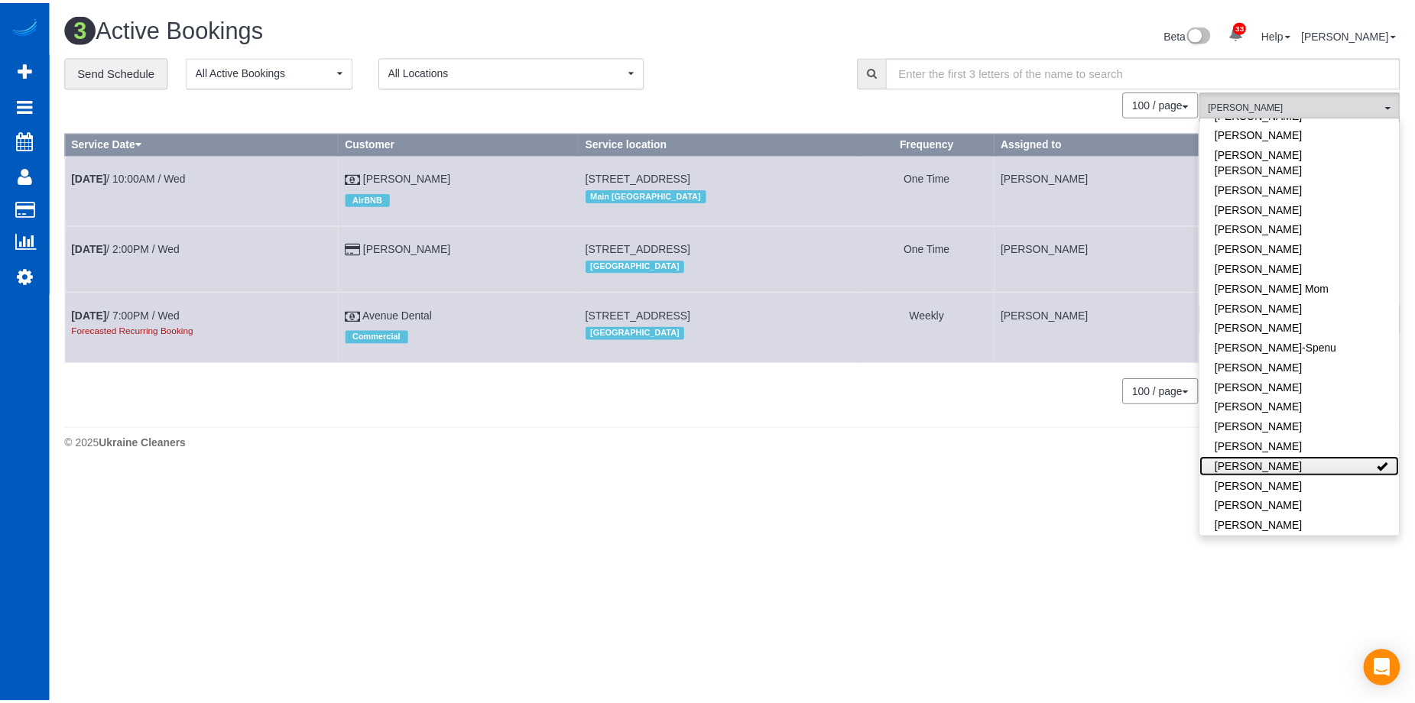
scroll to position [473, 1426]
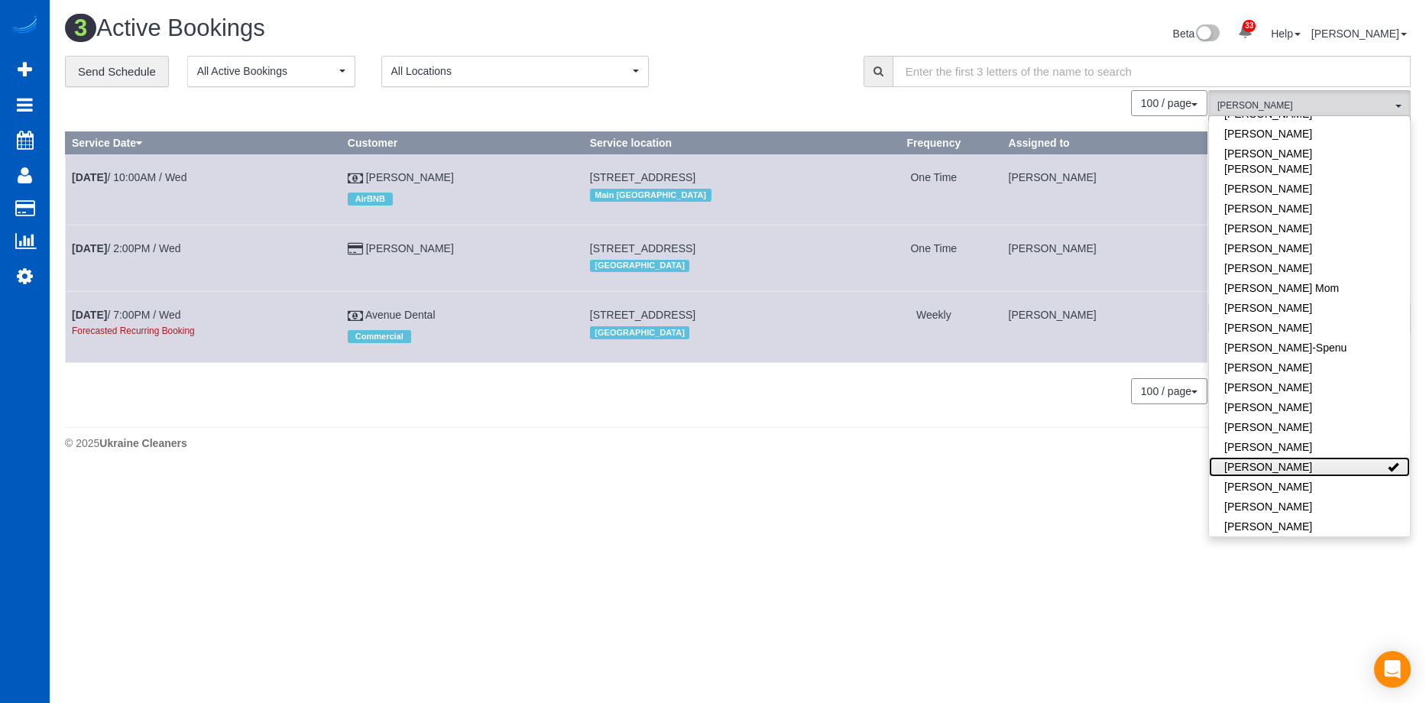
click at [1363, 457] on link "[PERSON_NAME]" at bounding box center [1309, 467] width 201 height 20
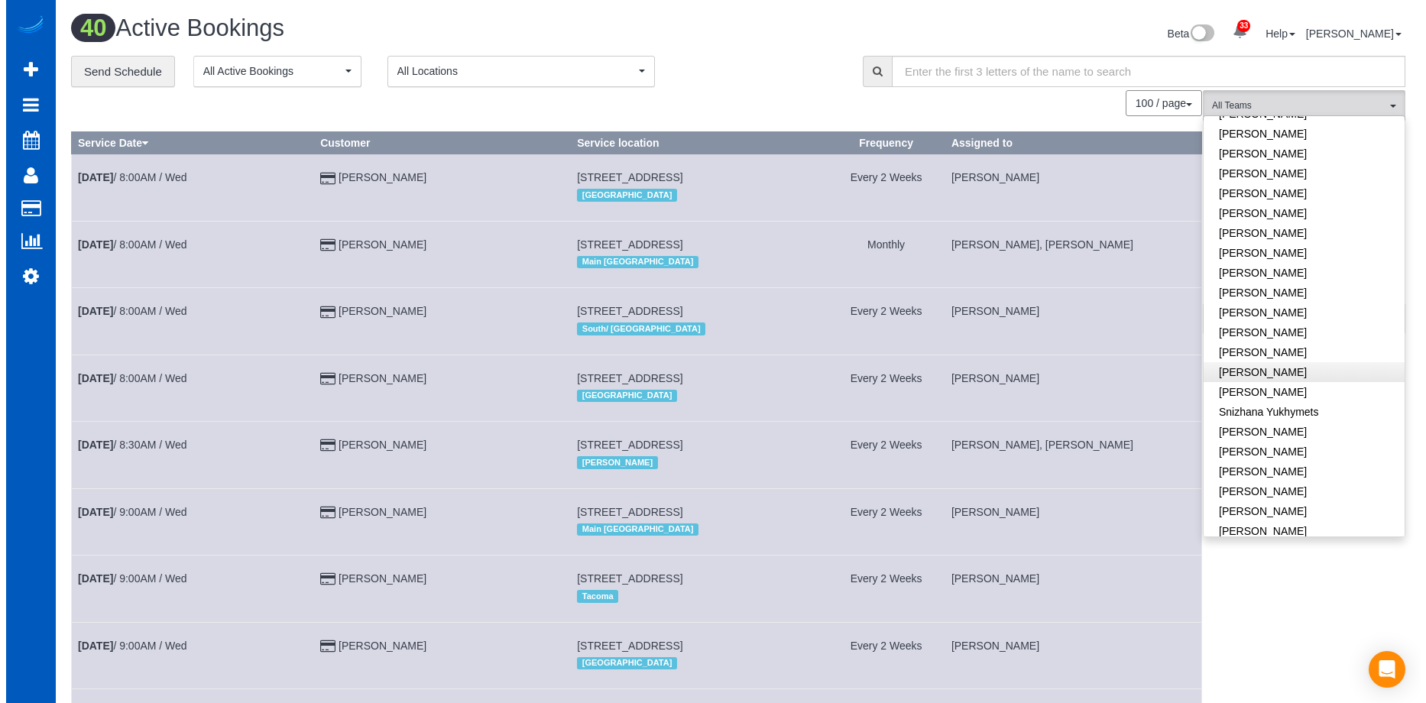
scroll to position [1033, 0]
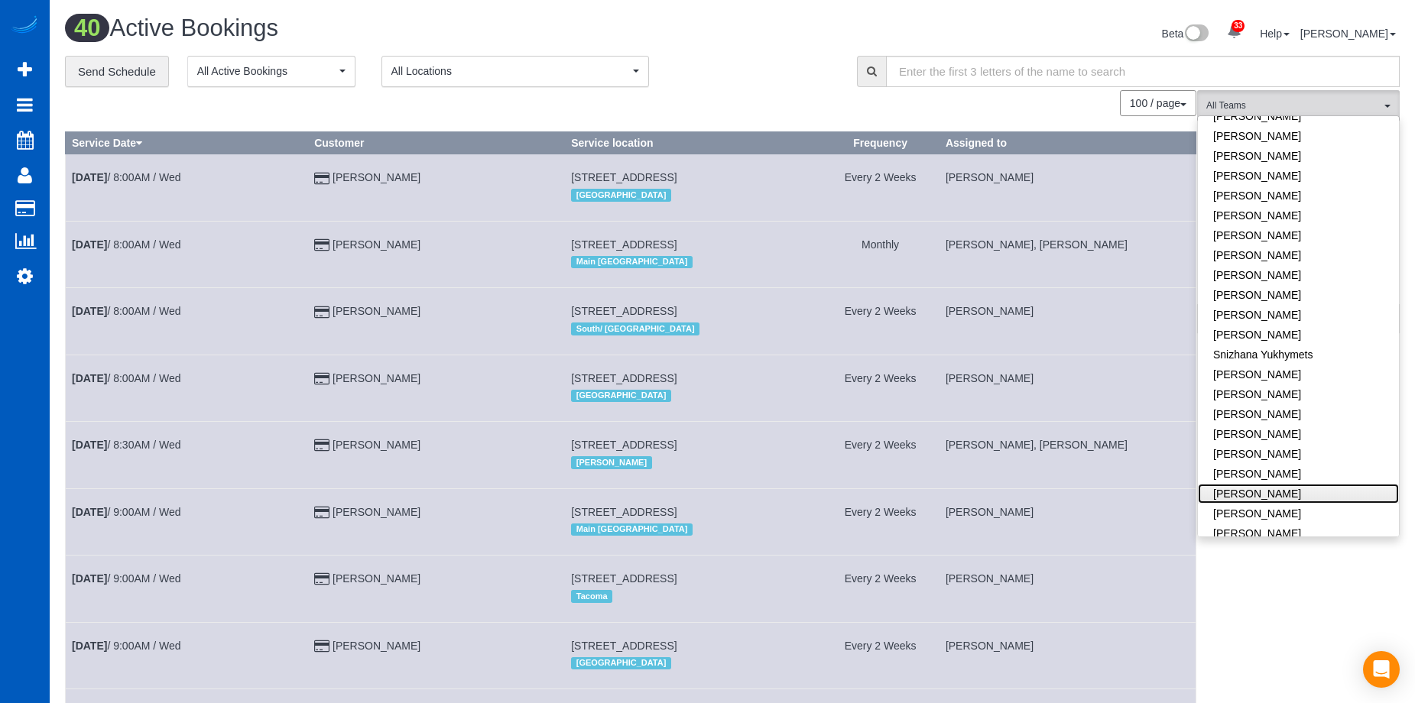
click at [1309, 484] on link "[PERSON_NAME]" at bounding box center [1298, 494] width 201 height 20
click at [1311, 504] on link "[PERSON_NAME]" at bounding box center [1298, 514] width 201 height 20
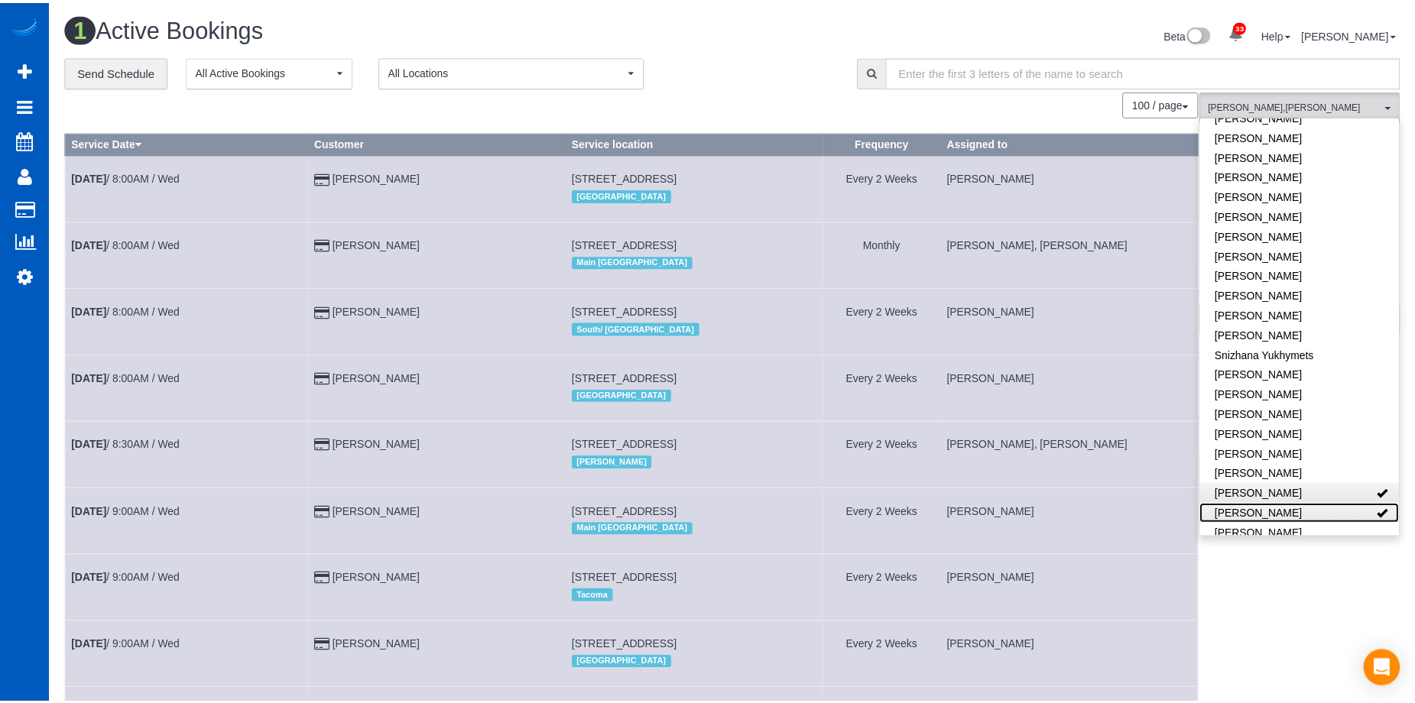
scroll to position [385, 1426]
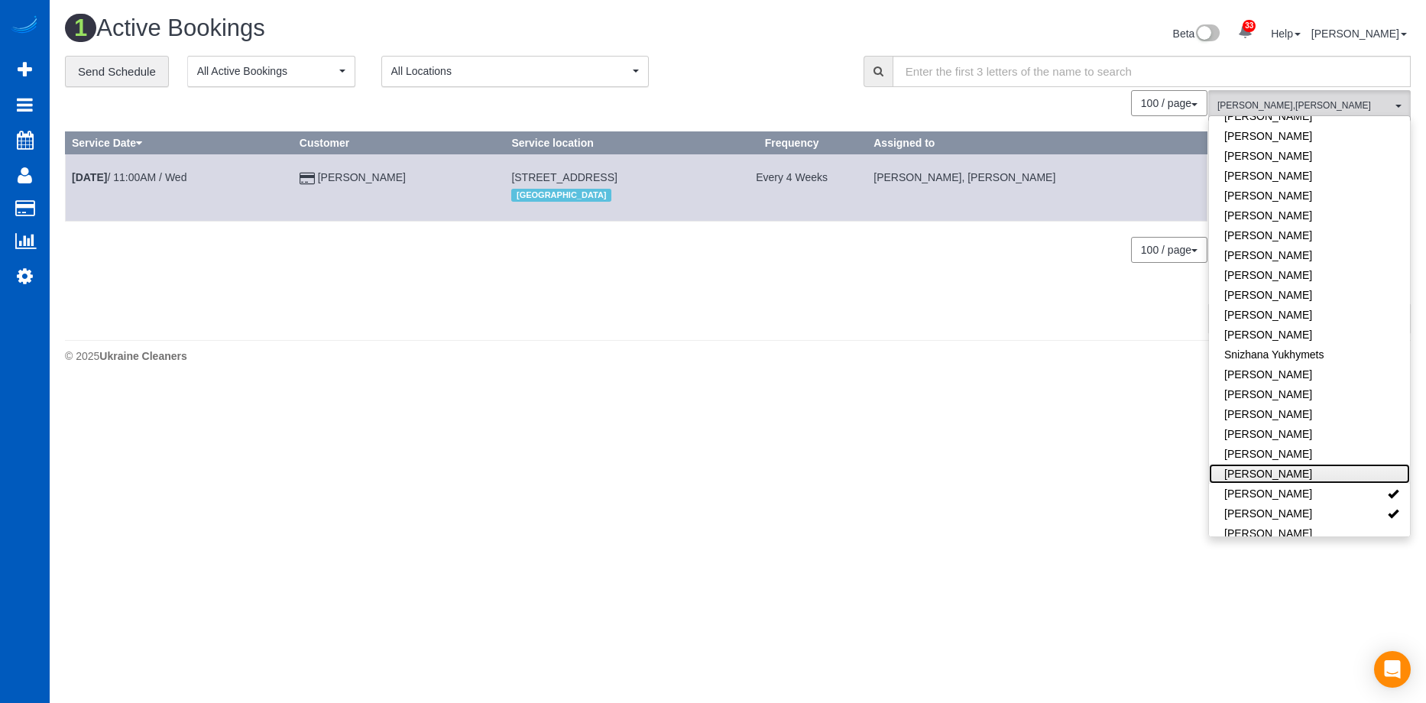
click at [1326, 464] on link "[PERSON_NAME]" at bounding box center [1309, 474] width 201 height 20
click at [1329, 484] on link "[PERSON_NAME]" at bounding box center [1309, 494] width 201 height 20
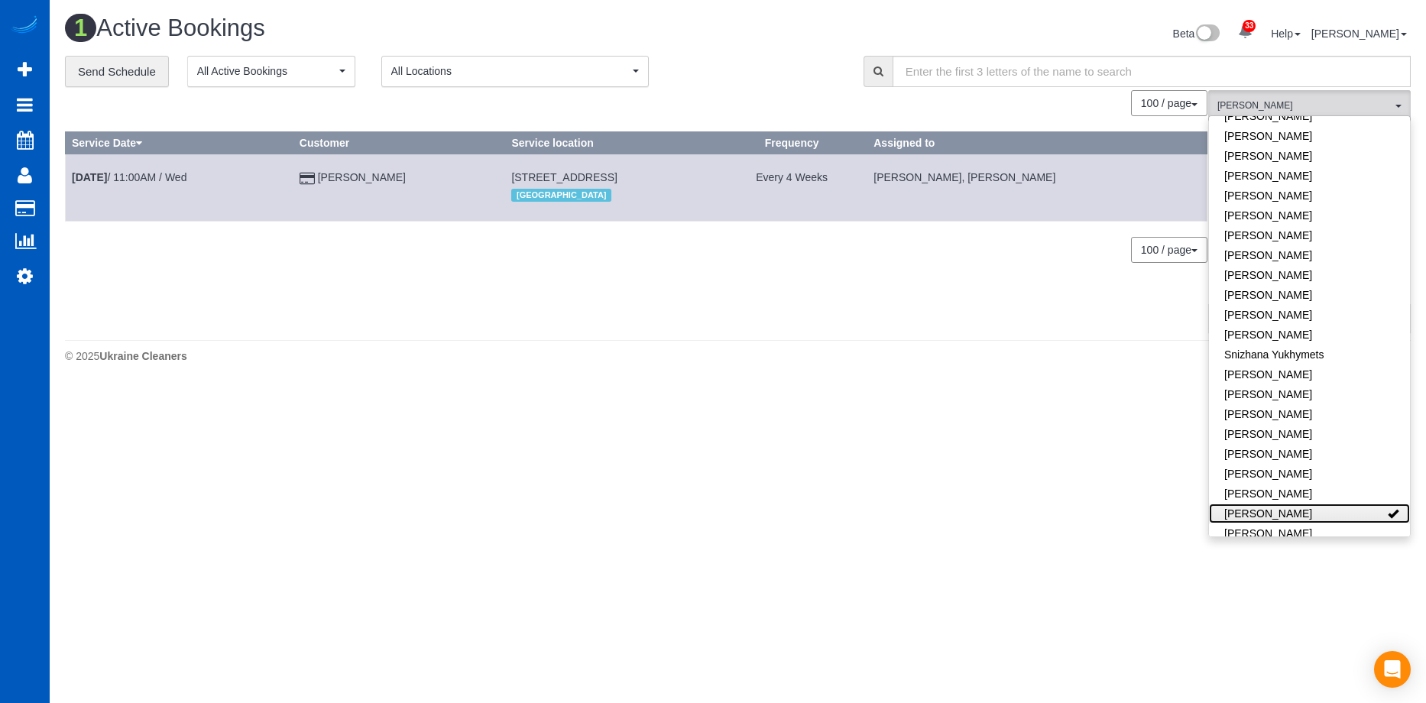
click at [1322, 504] on link "[PERSON_NAME]" at bounding box center [1309, 514] width 201 height 20
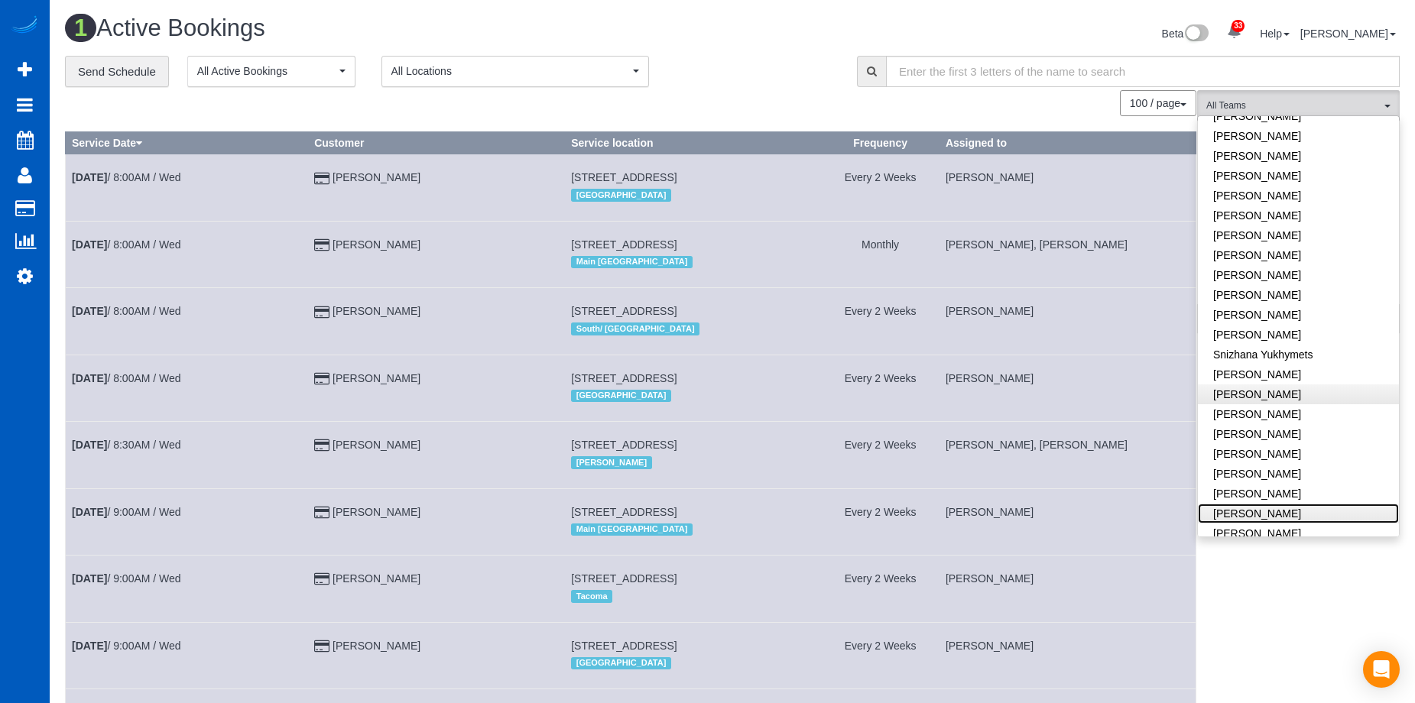
scroll to position [76, 0]
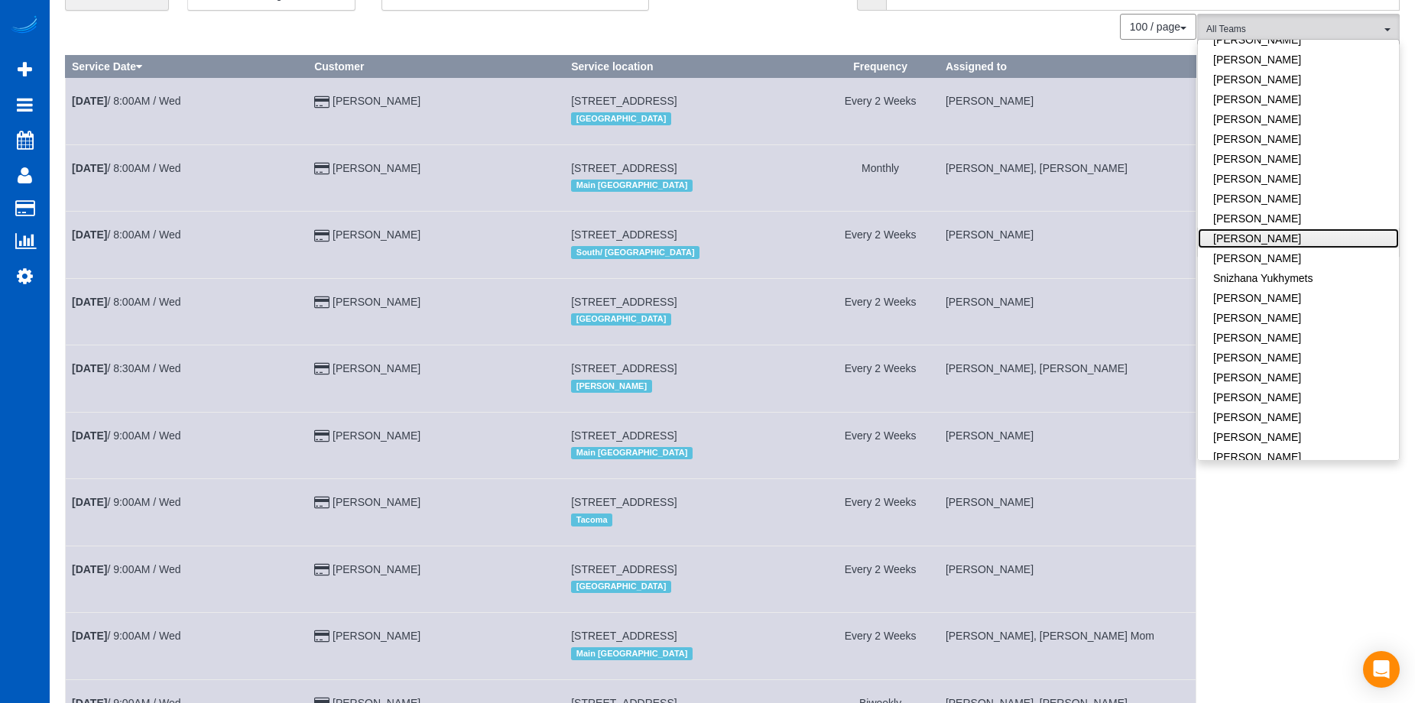
click at [1322, 229] on link "[PERSON_NAME]" at bounding box center [1298, 239] width 201 height 20
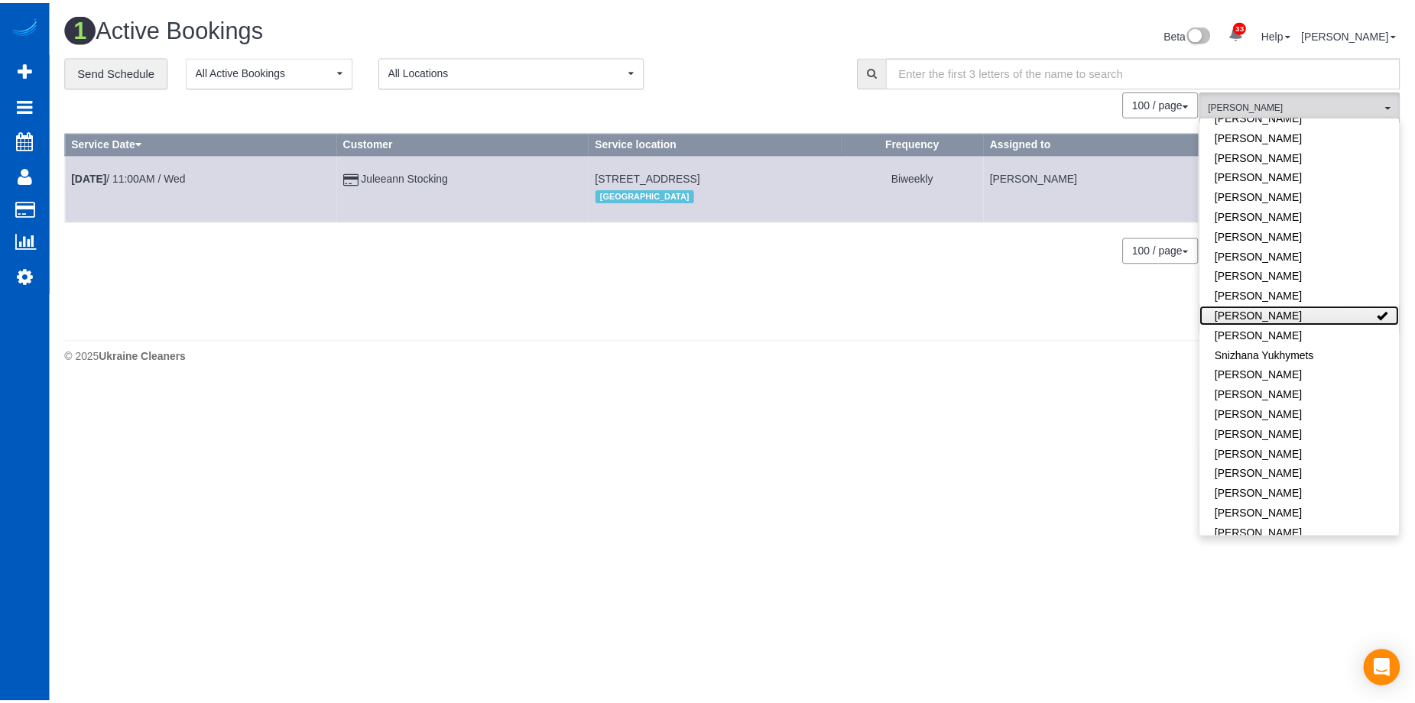
scroll to position [385, 1426]
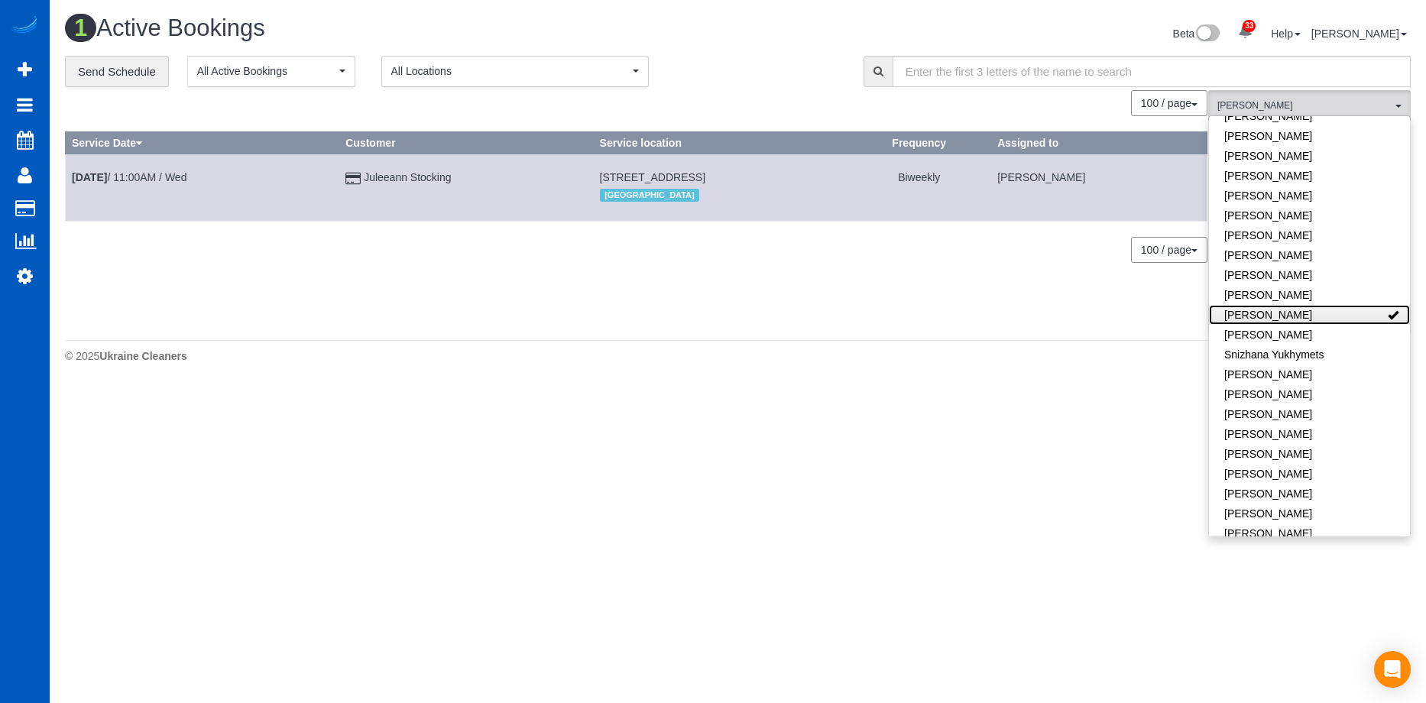
click at [1342, 305] on link "[PERSON_NAME]" at bounding box center [1309, 315] width 201 height 20
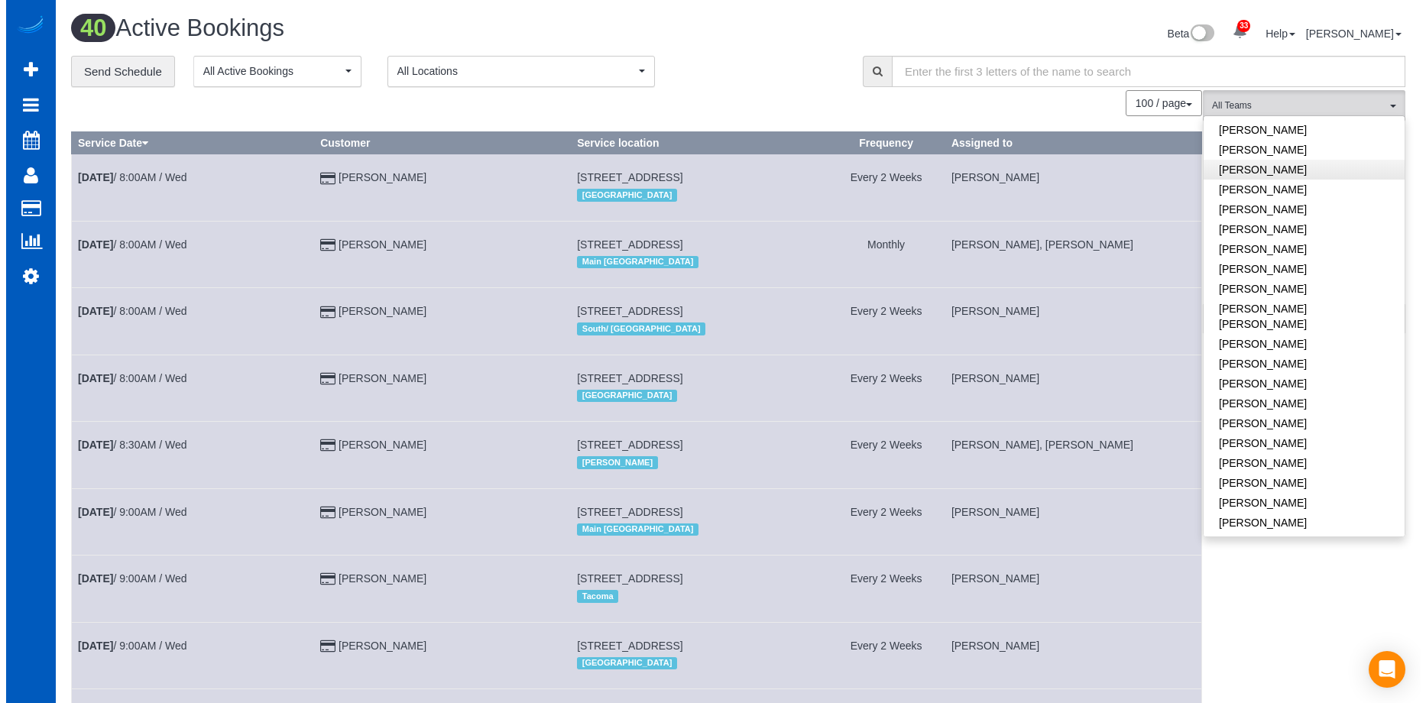
scroll to position [421, 0]
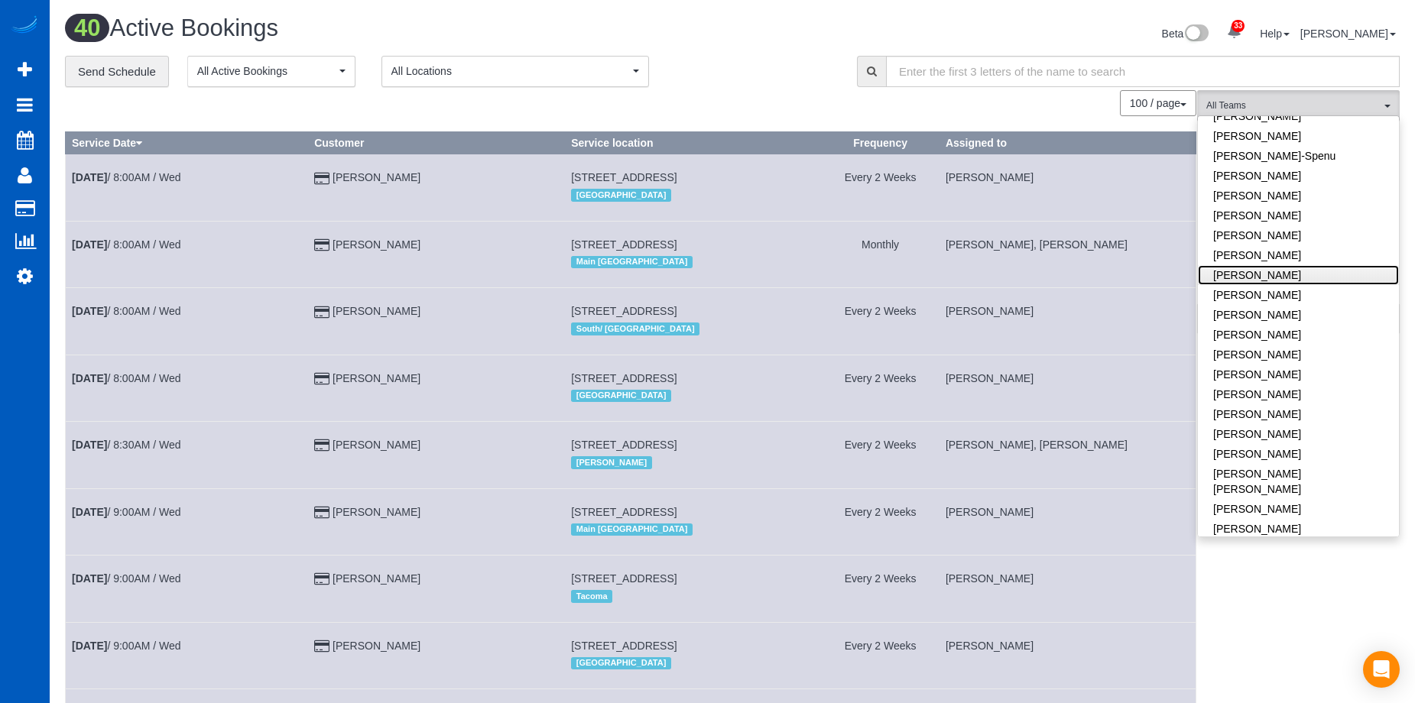
click at [1343, 265] on link "[PERSON_NAME]" at bounding box center [1298, 275] width 201 height 20
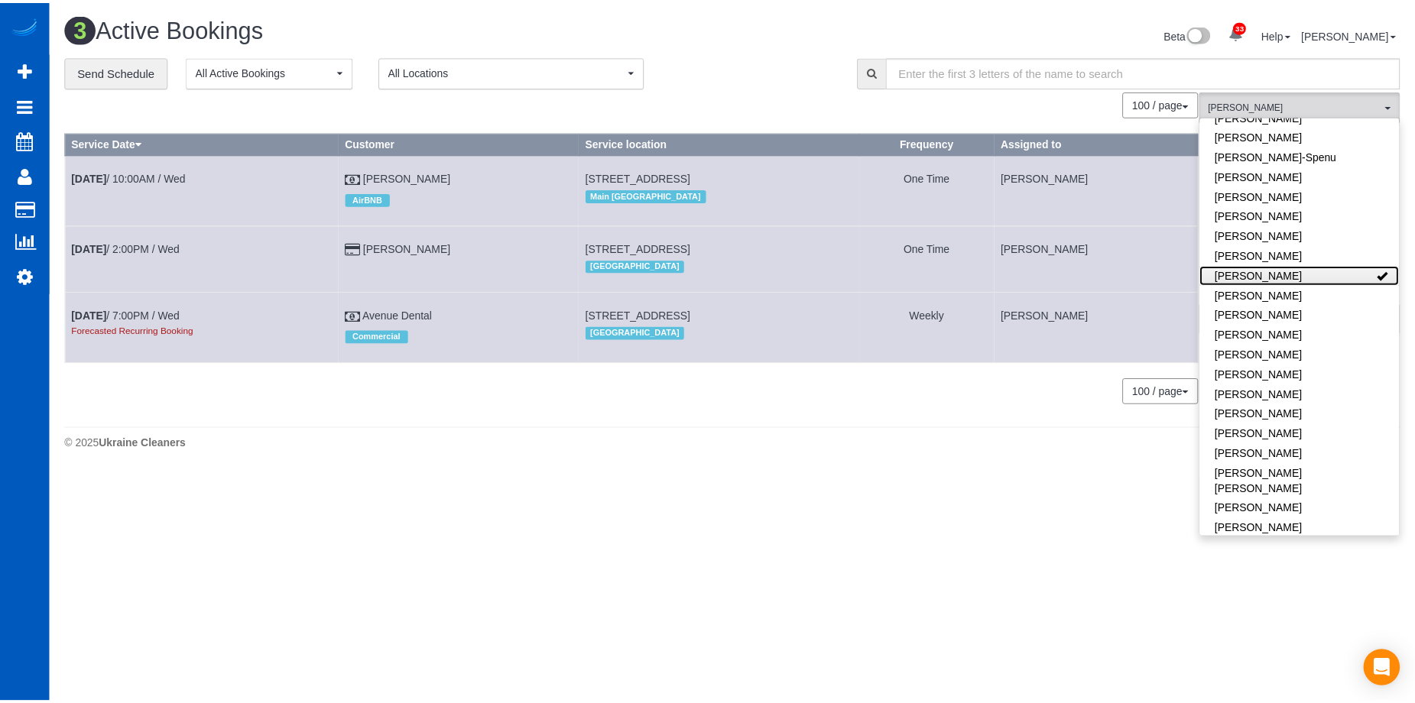
scroll to position [473, 1426]
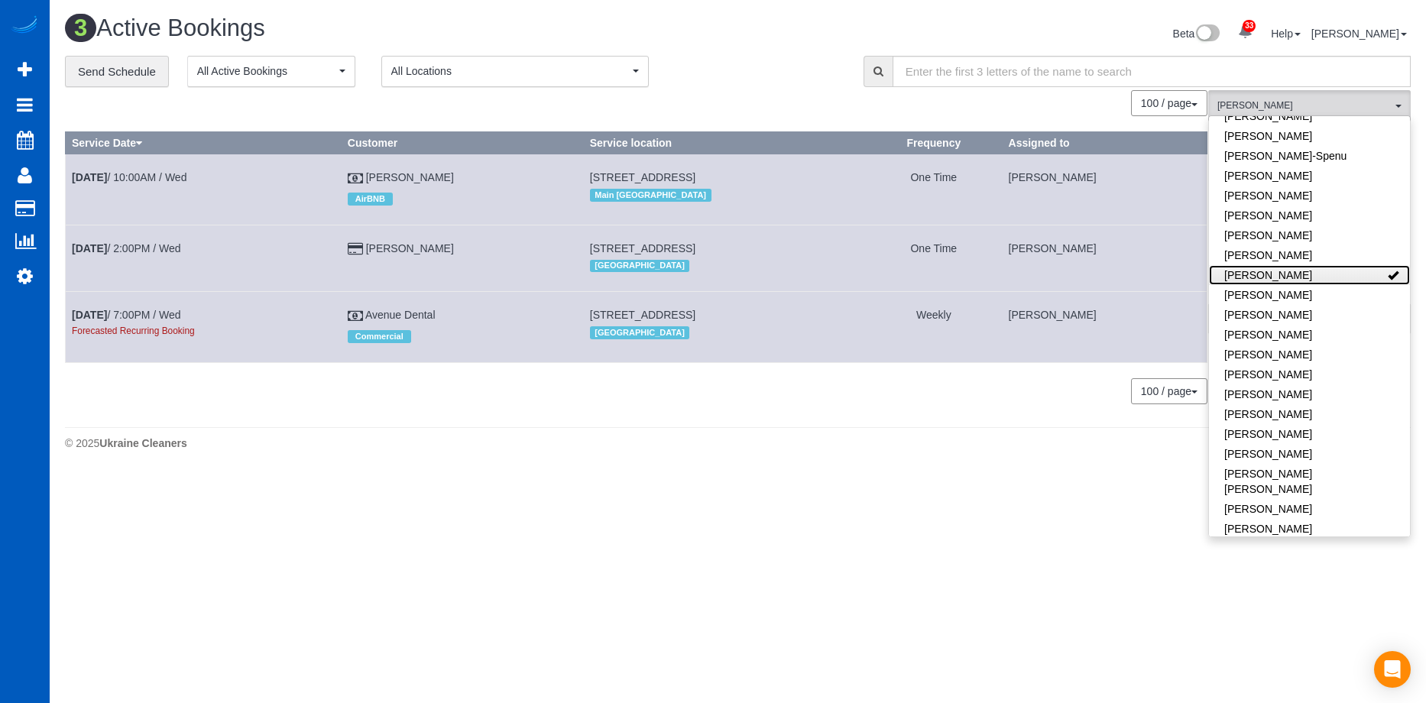
click at [1343, 265] on link "[PERSON_NAME]" at bounding box center [1309, 275] width 201 height 20
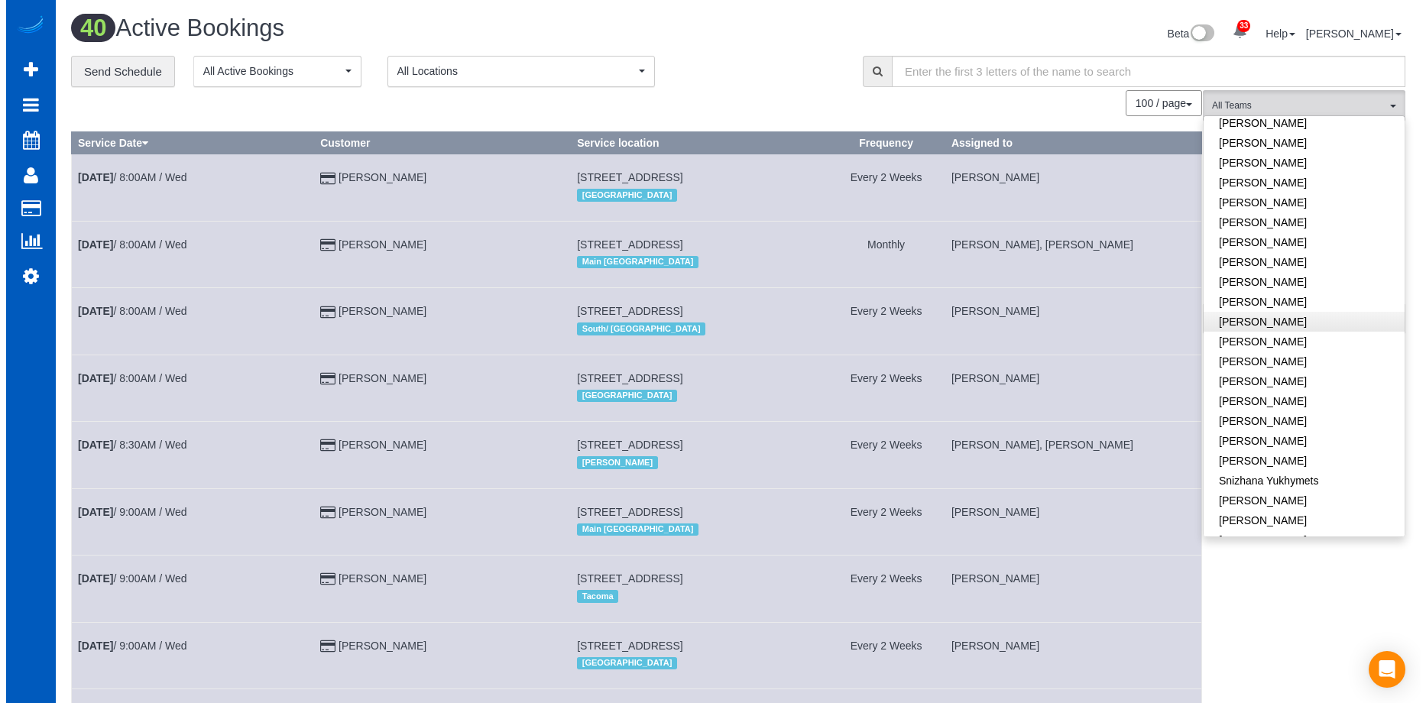
scroll to position [1033, 0]
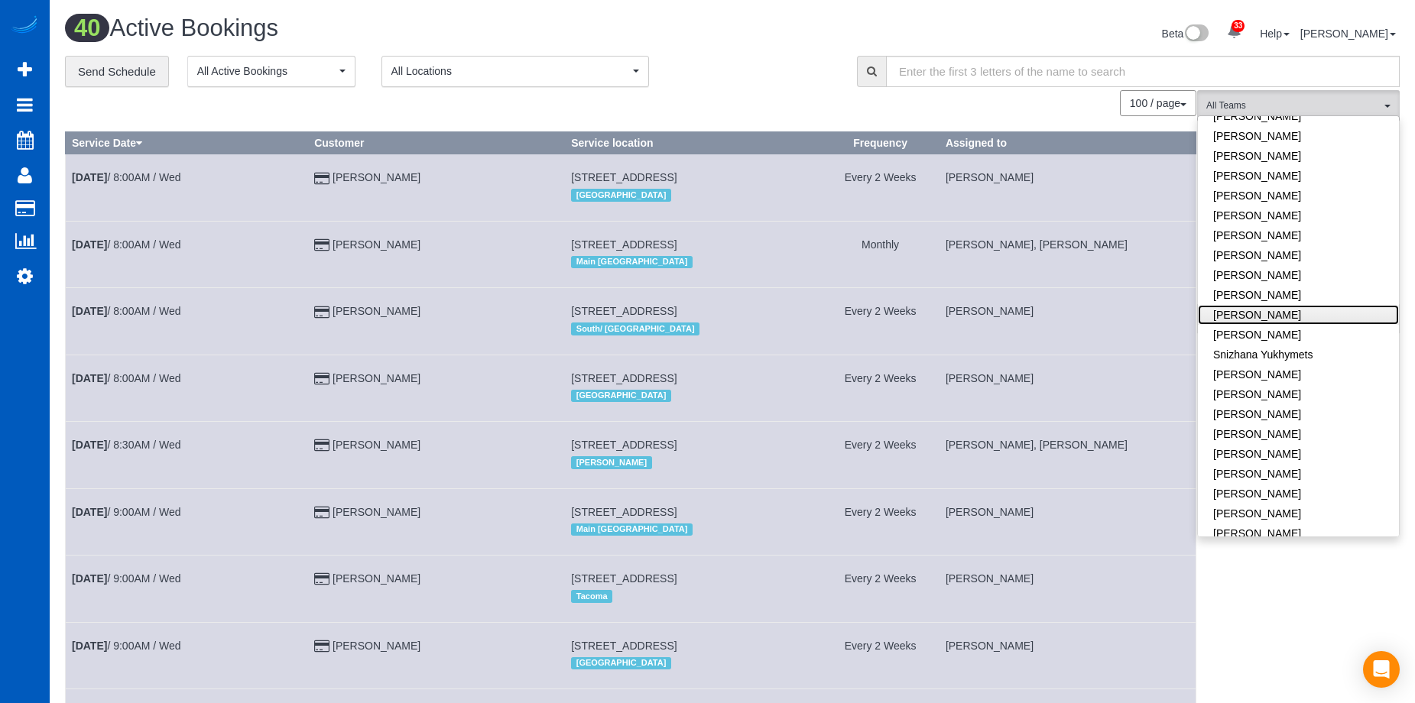
click at [1321, 305] on link "[PERSON_NAME]" at bounding box center [1298, 315] width 201 height 20
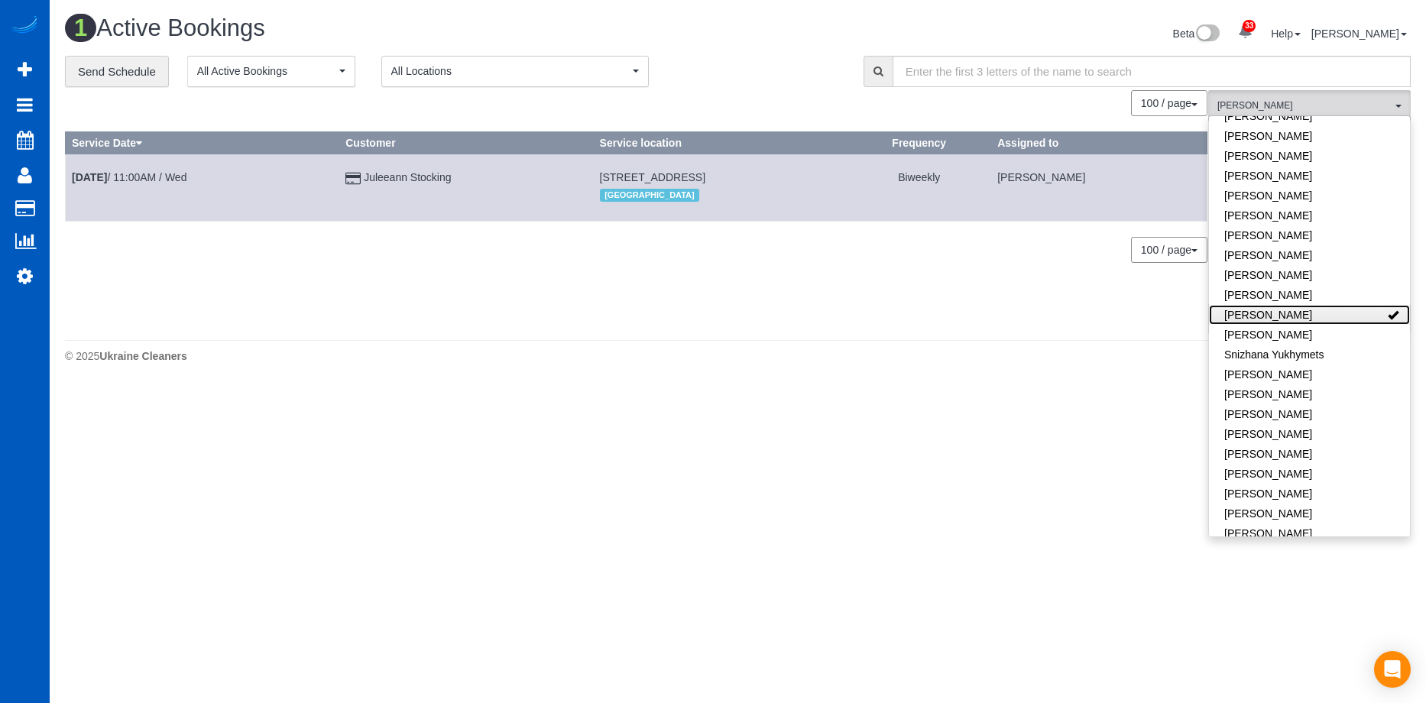
click at [1355, 305] on link "[PERSON_NAME]" at bounding box center [1309, 315] width 201 height 20
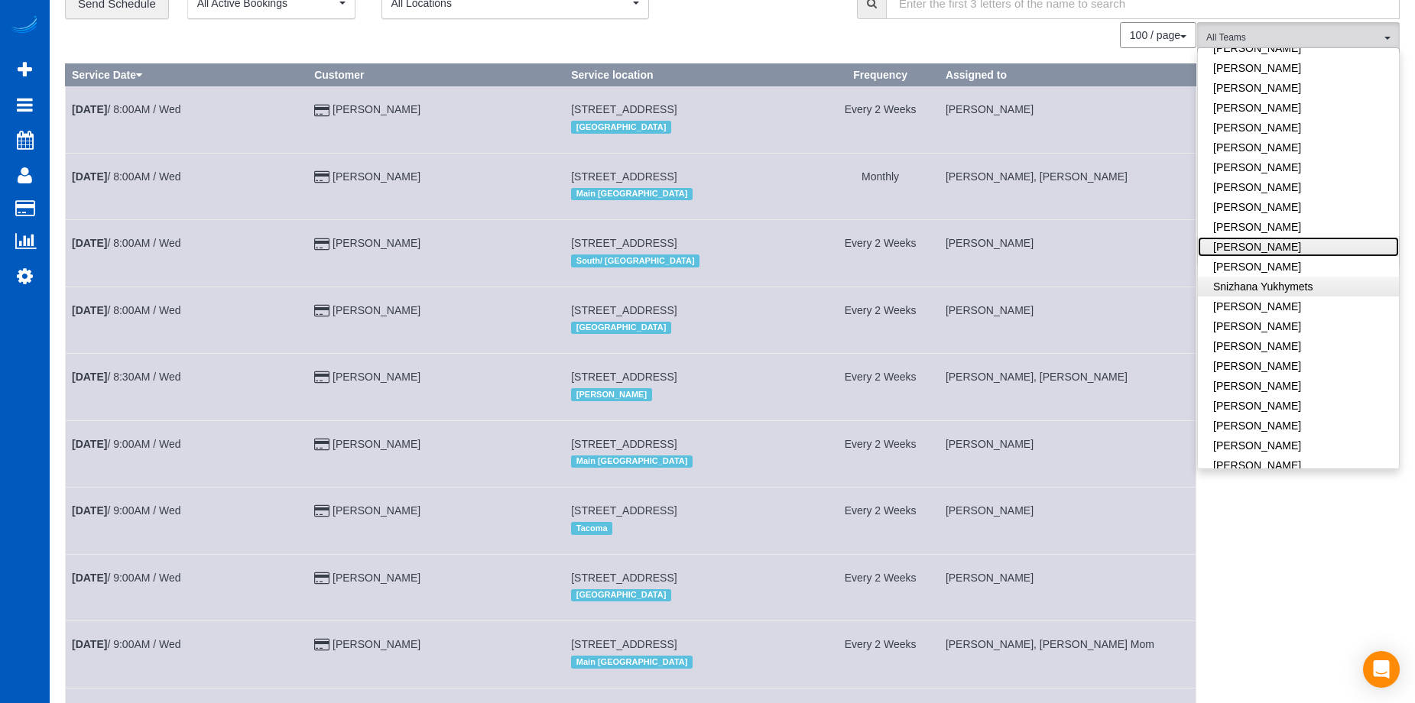
scroll to position [153, 0]
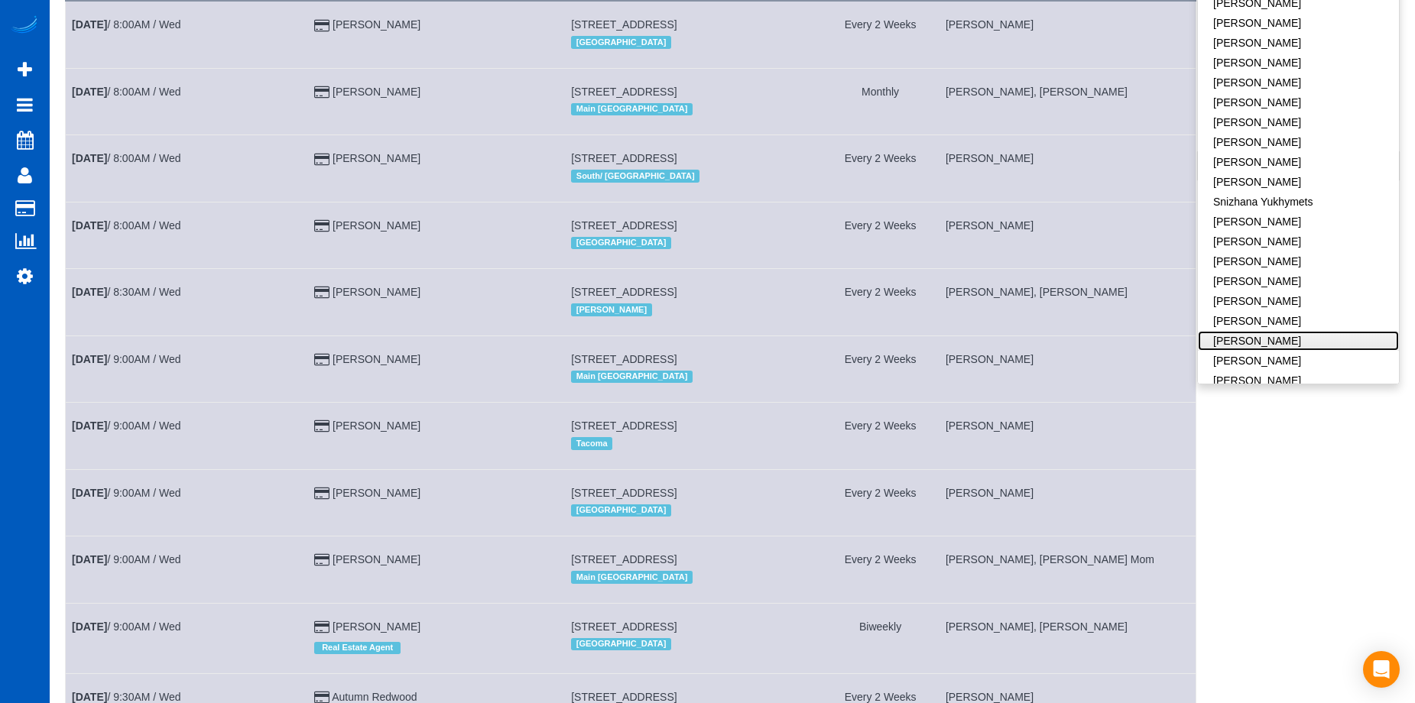
click at [1300, 331] on link "[PERSON_NAME]" at bounding box center [1298, 341] width 201 height 20
click at [1293, 351] on link "[PERSON_NAME]" at bounding box center [1298, 361] width 201 height 20
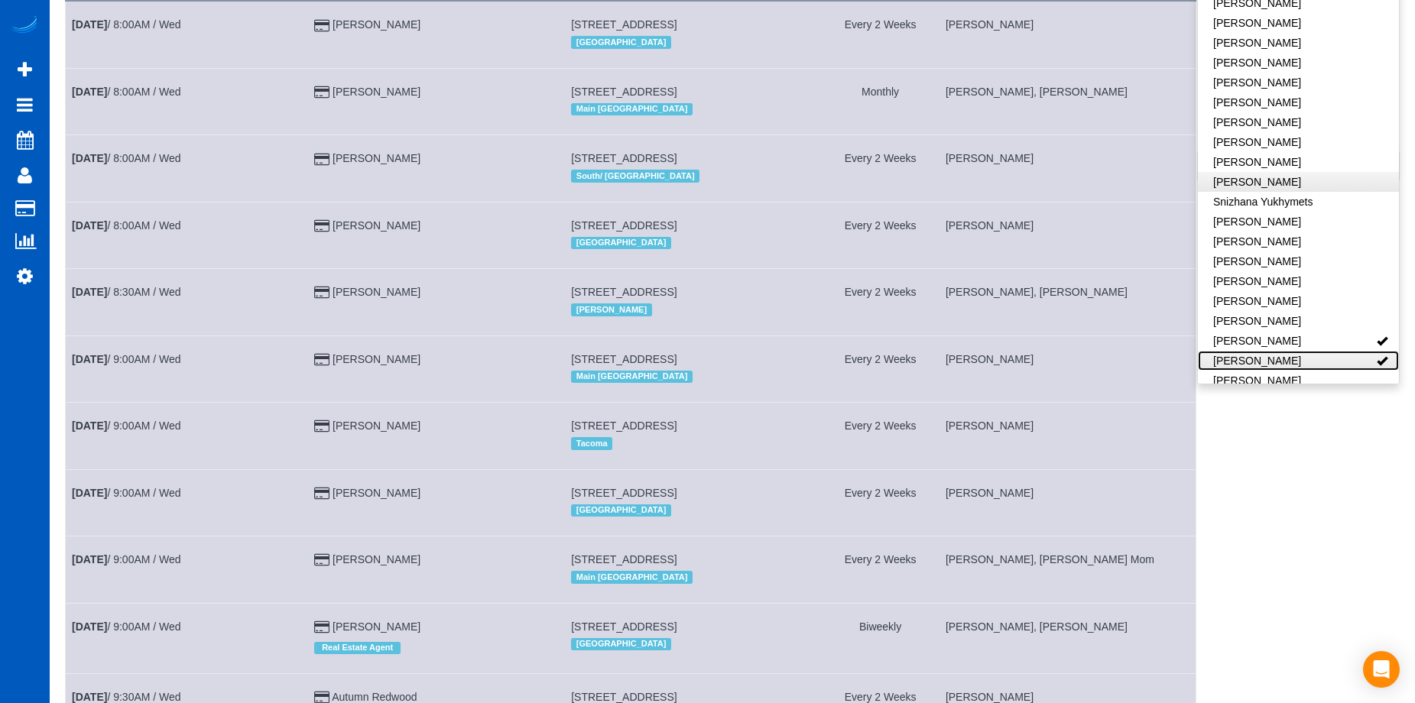
scroll to position [385, 1426]
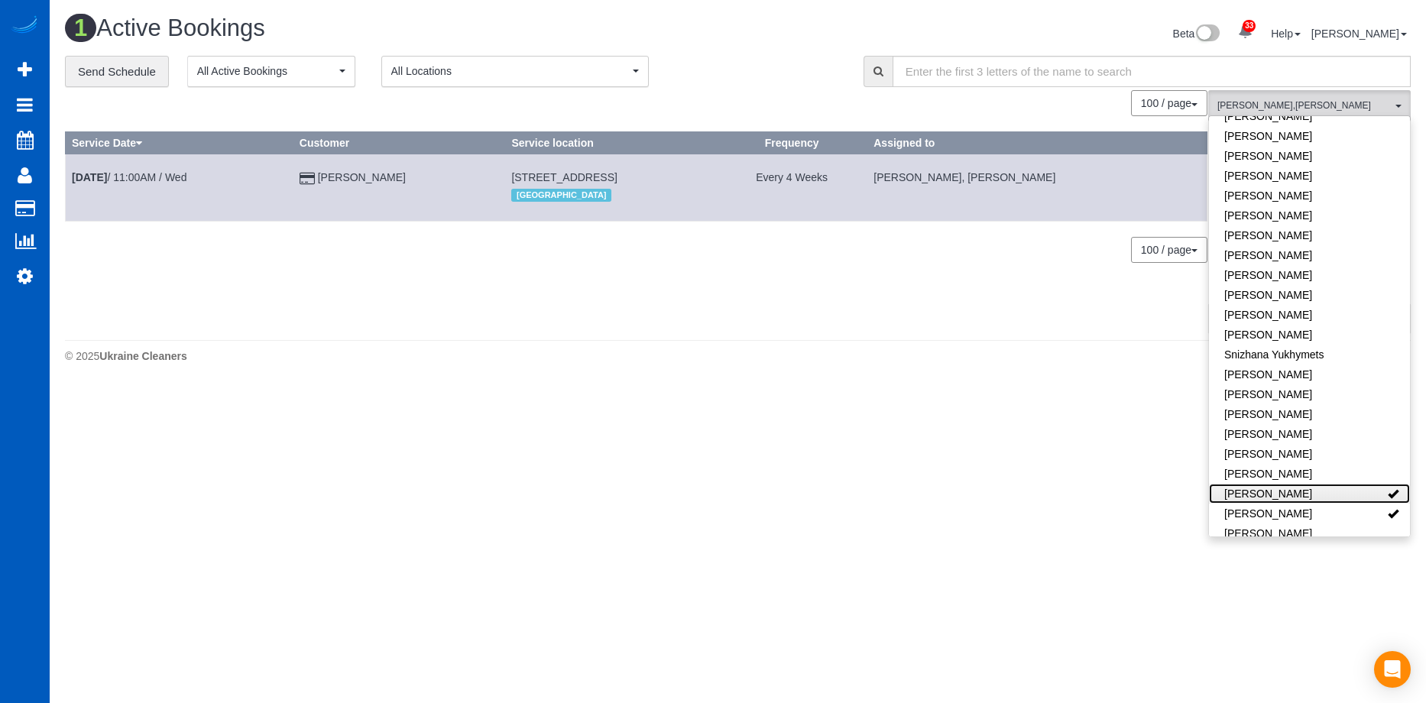
click at [1303, 484] on link "[PERSON_NAME]" at bounding box center [1309, 494] width 201 height 20
click at [1294, 504] on link "[PERSON_NAME]" at bounding box center [1309, 514] width 201 height 20
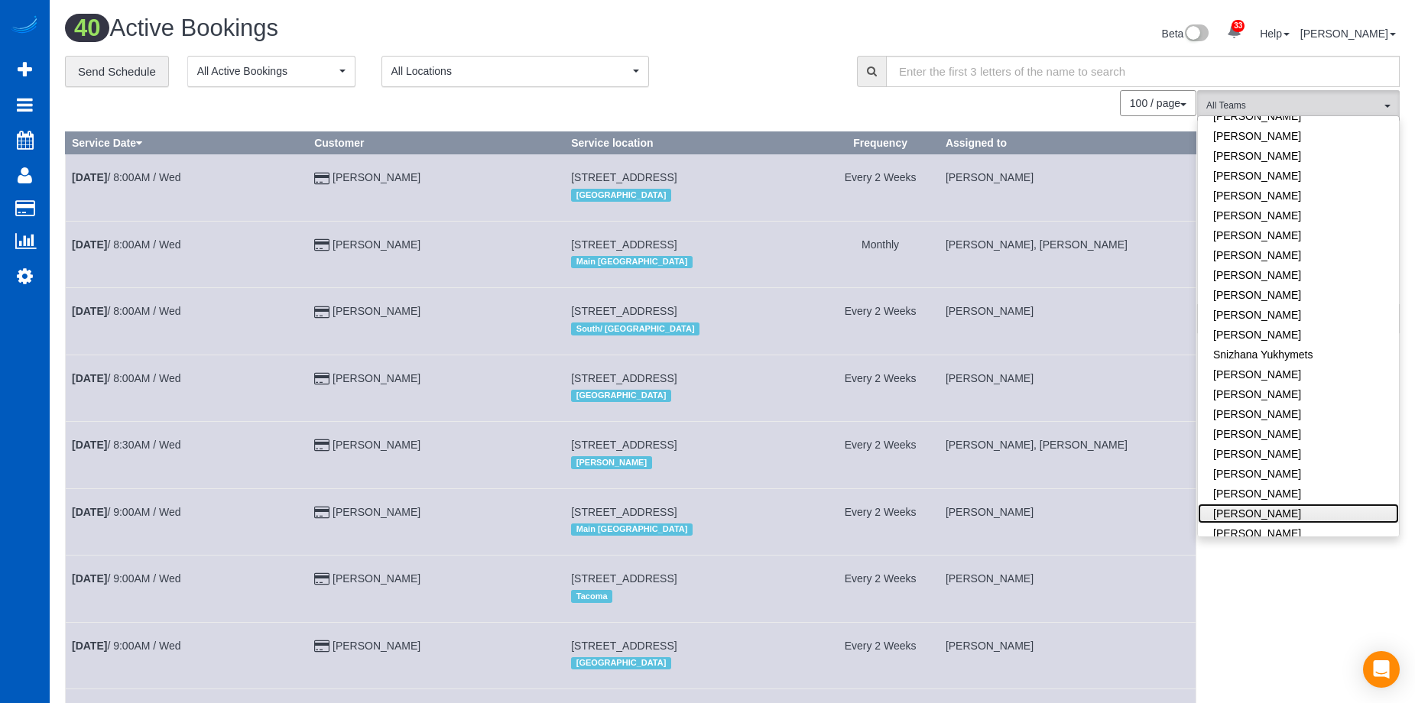
scroll to position [2974, 1415]
click at [776, 92] on div "100 / page 10 / page 20 / page 30 / page 40 / page 50 / page 100 / page" at bounding box center [630, 103] width 1131 height 26
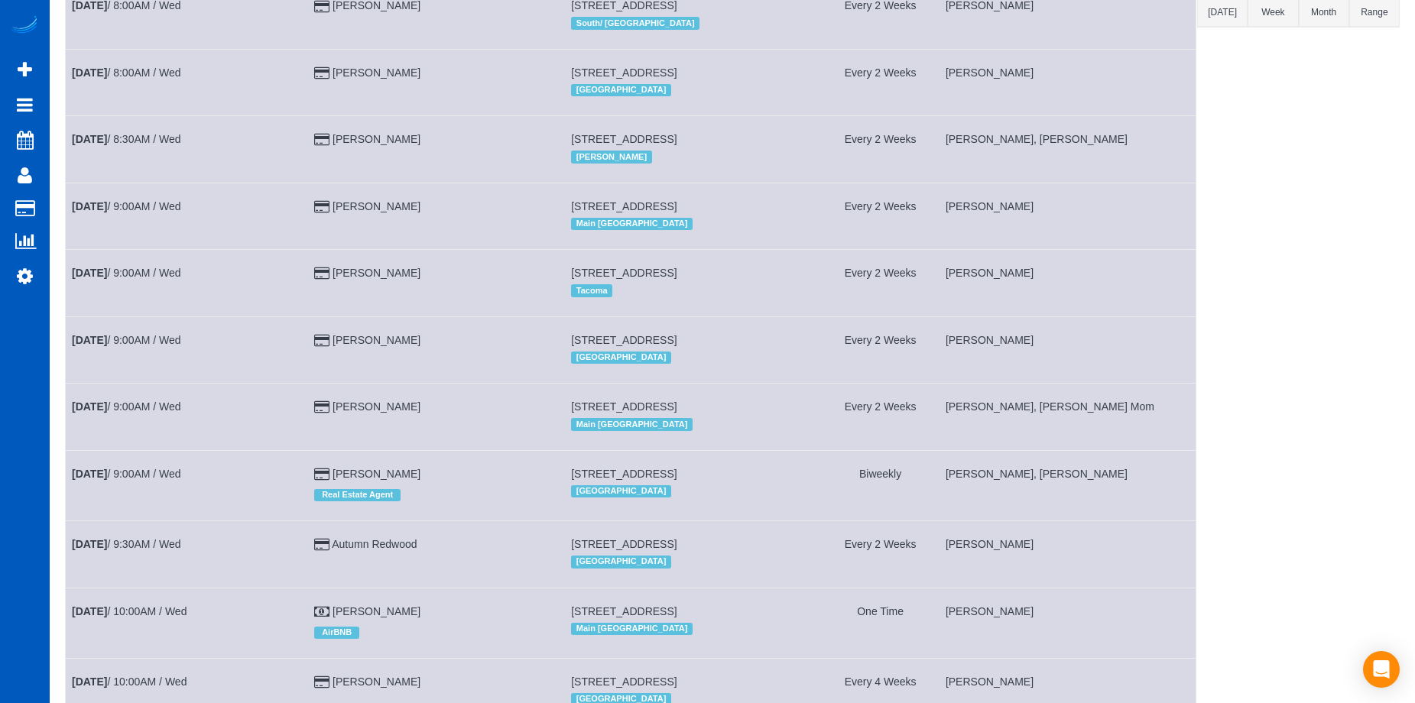
scroll to position [0, 0]
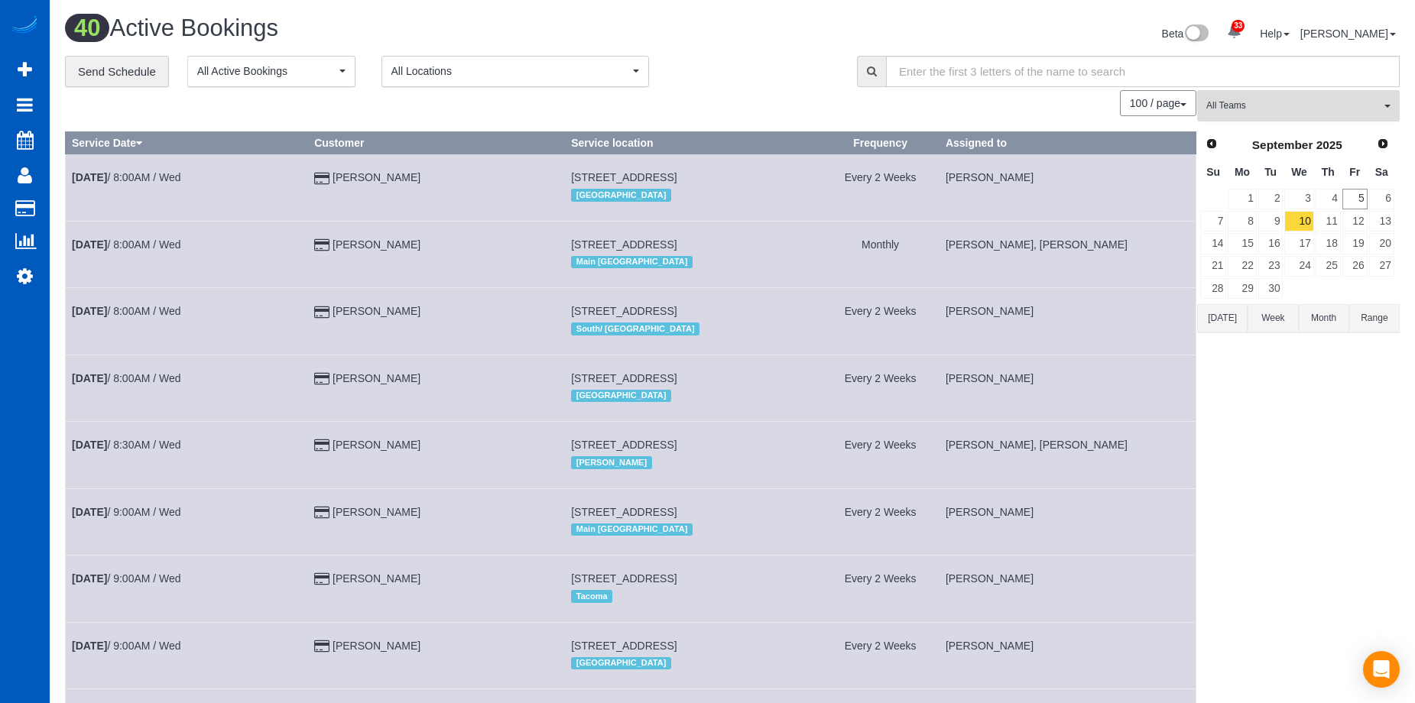
click at [1306, 93] on button "All Teams" at bounding box center [1298, 105] width 203 height 31
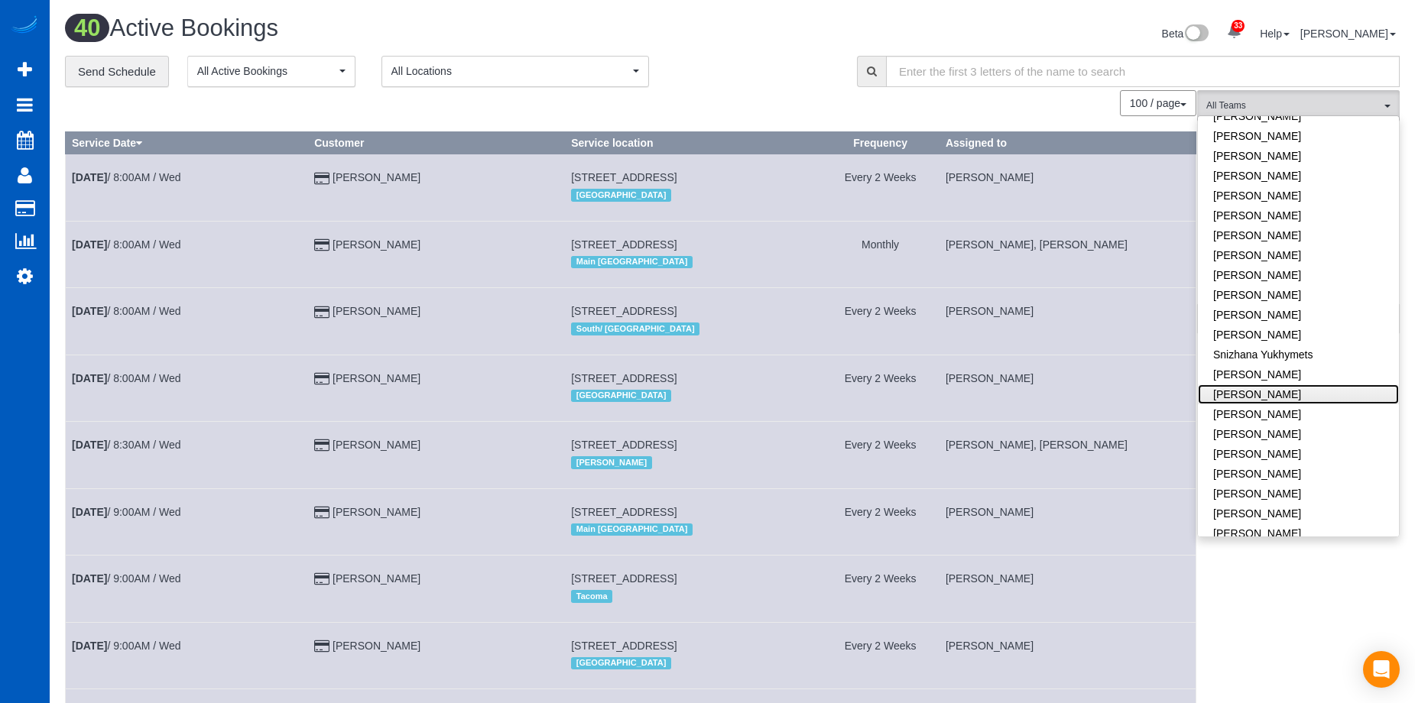
click at [1335, 385] on link "[PERSON_NAME]" at bounding box center [1298, 395] width 201 height 20
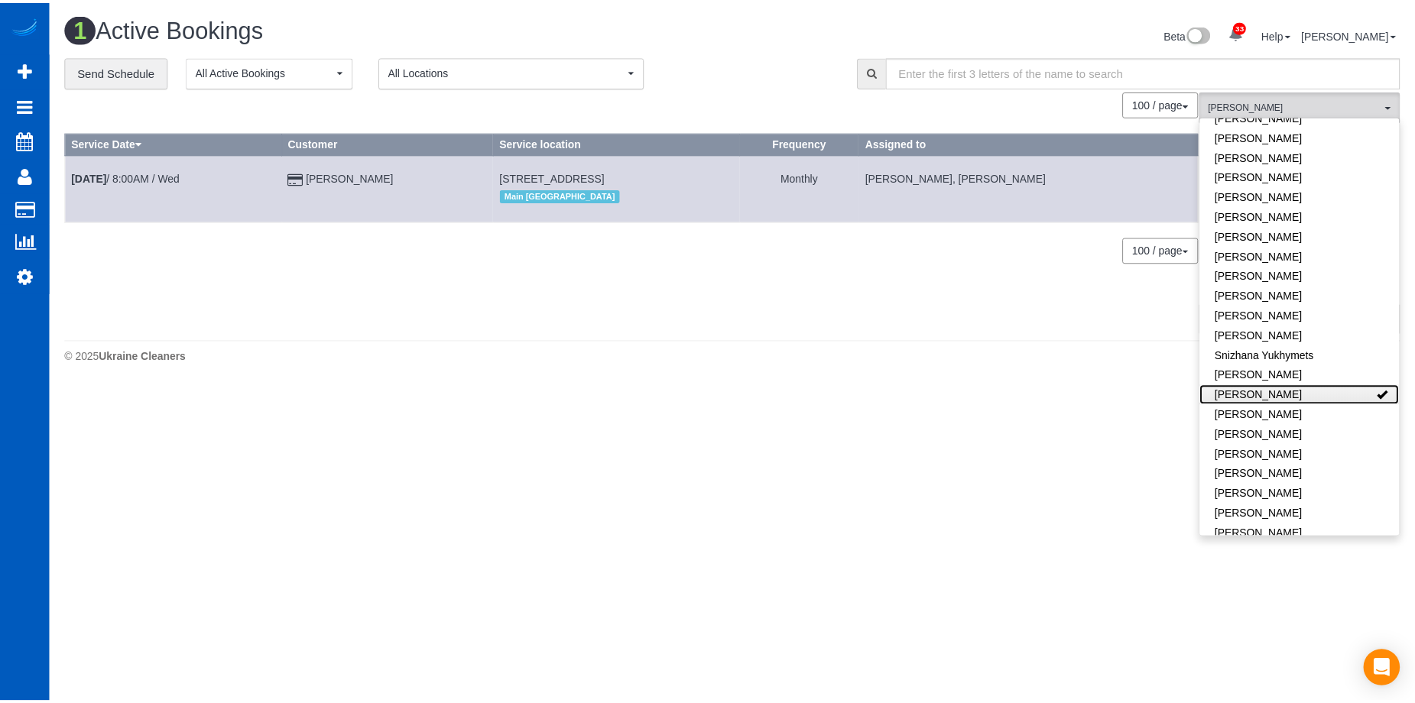
scroll to position [385, 1426]
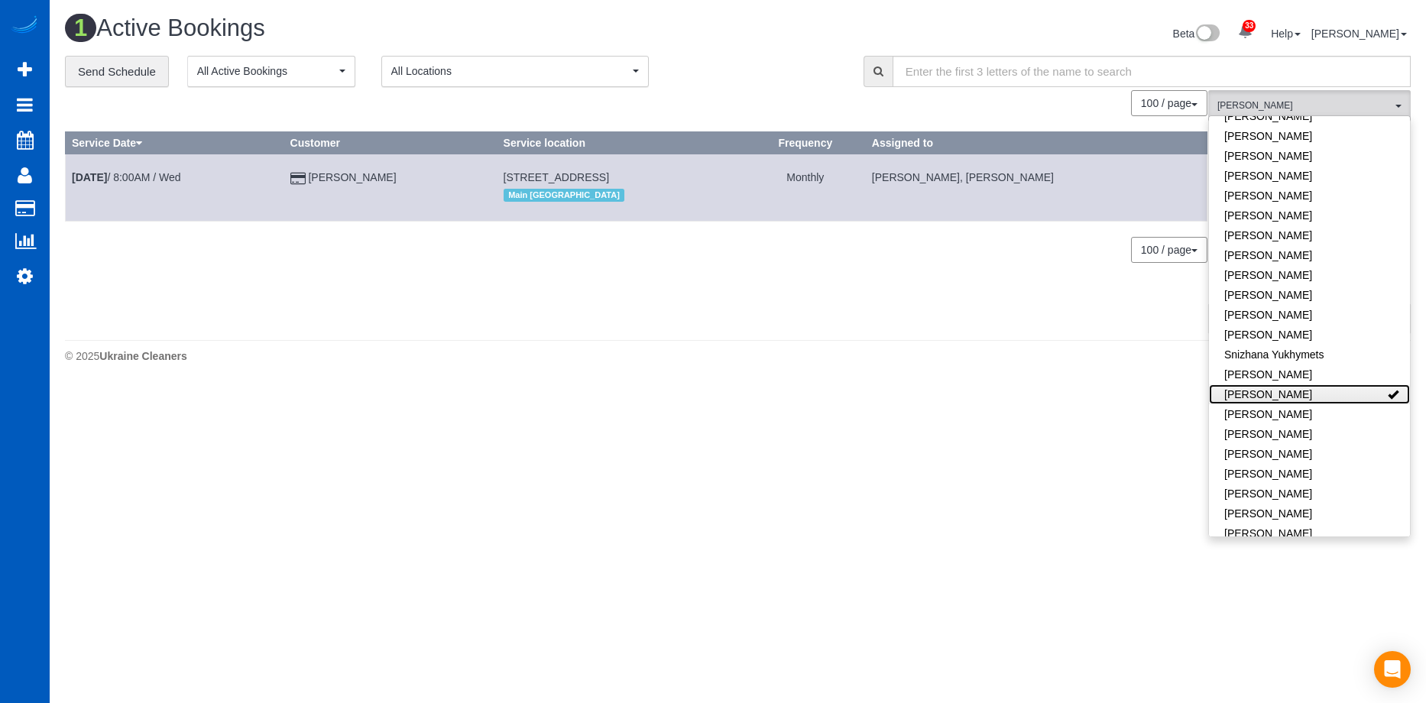
click at [1269, 385] on link "[PERSON_NAME]" at bounding box center [1309, 395] width 201 height 20
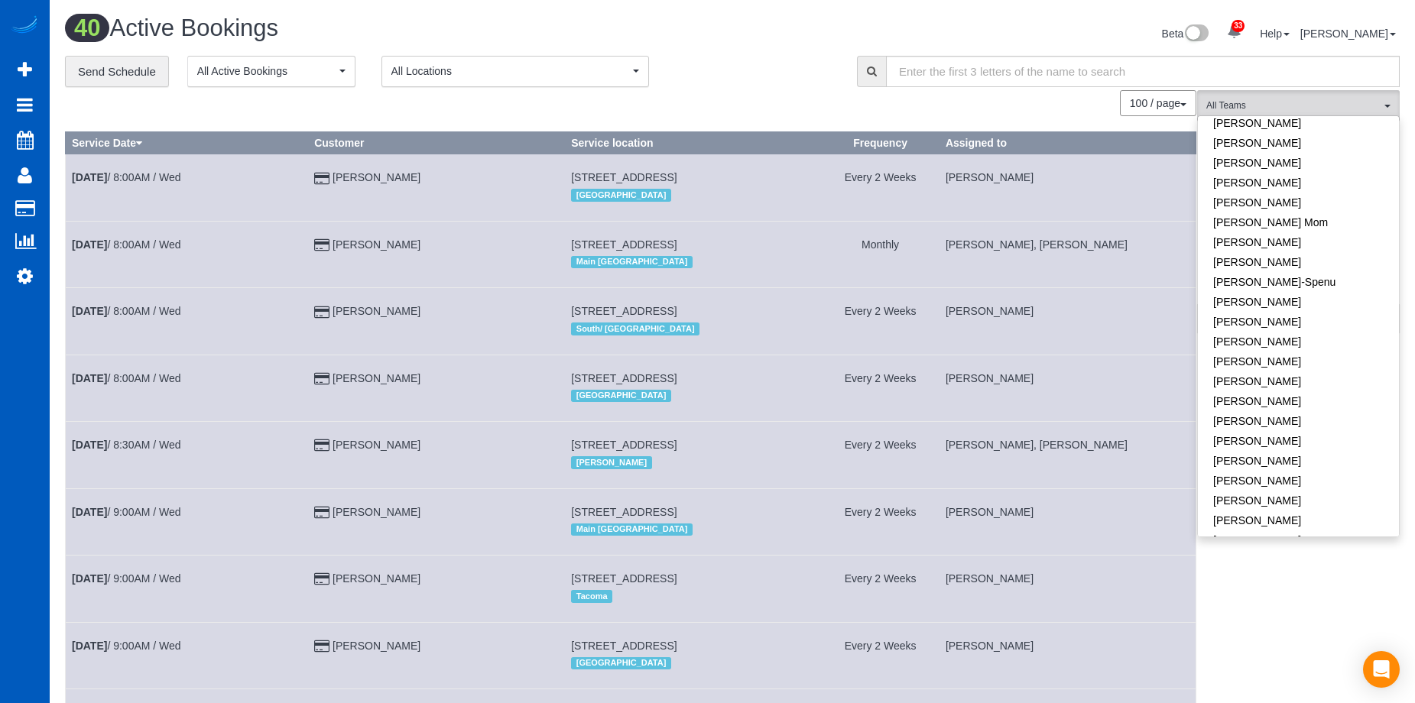
scroll to position [268, 0]
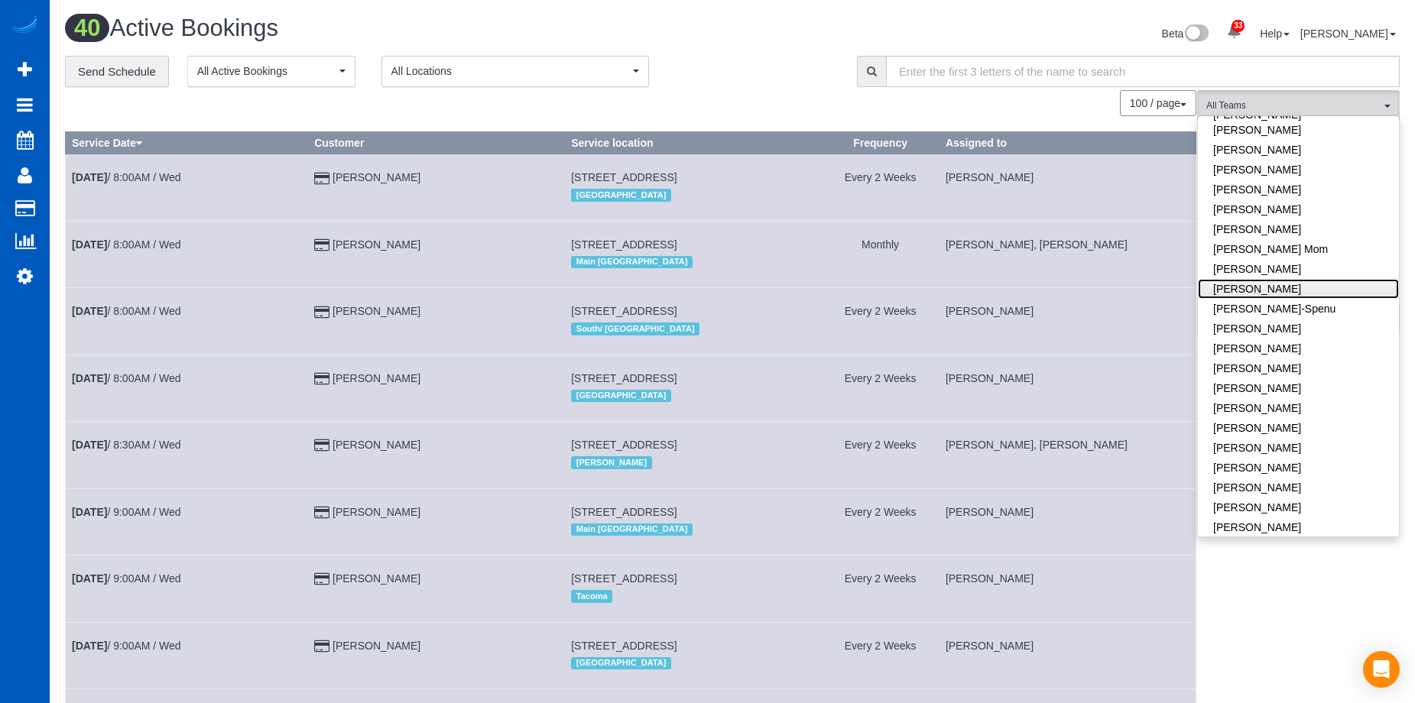
click at [1304, 279] on link "[PERSON_NAME]" at bounding box center [1298, 289] width 201 height 20
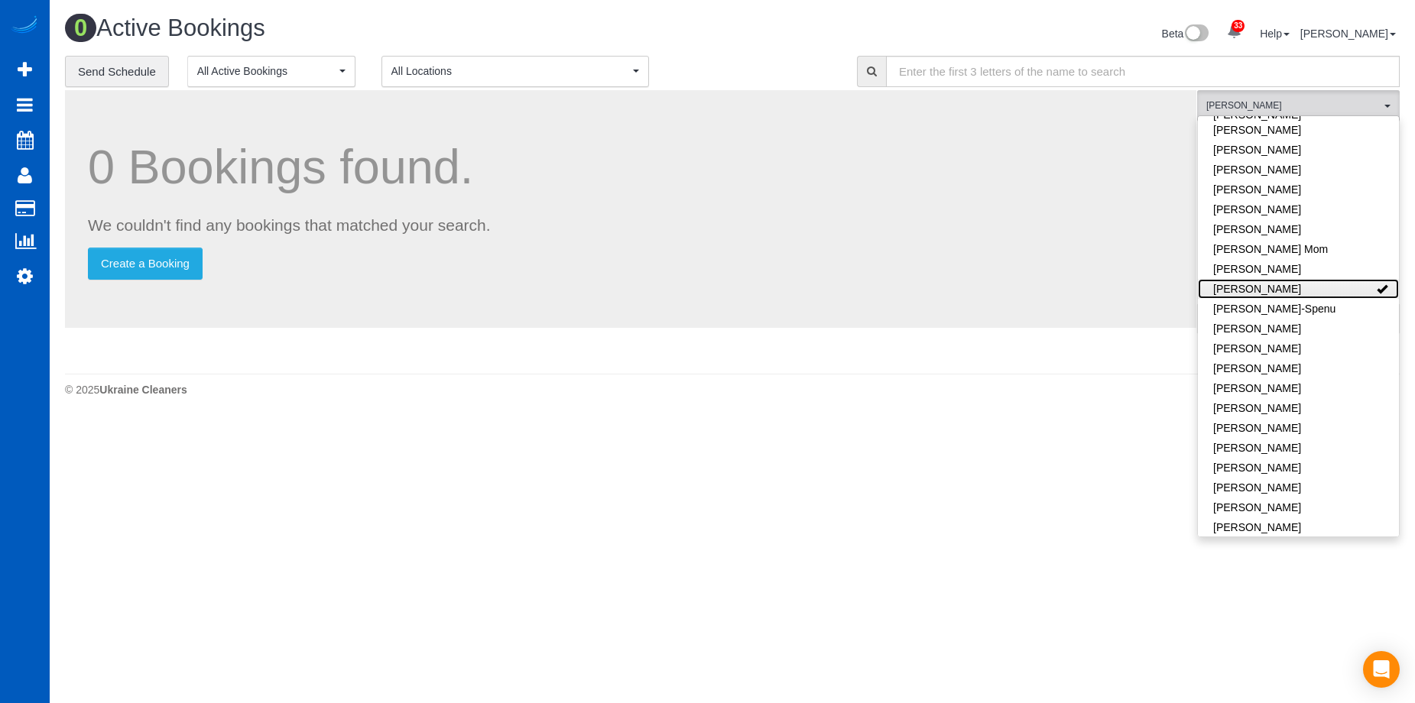
scroll to position [76024, 75017]
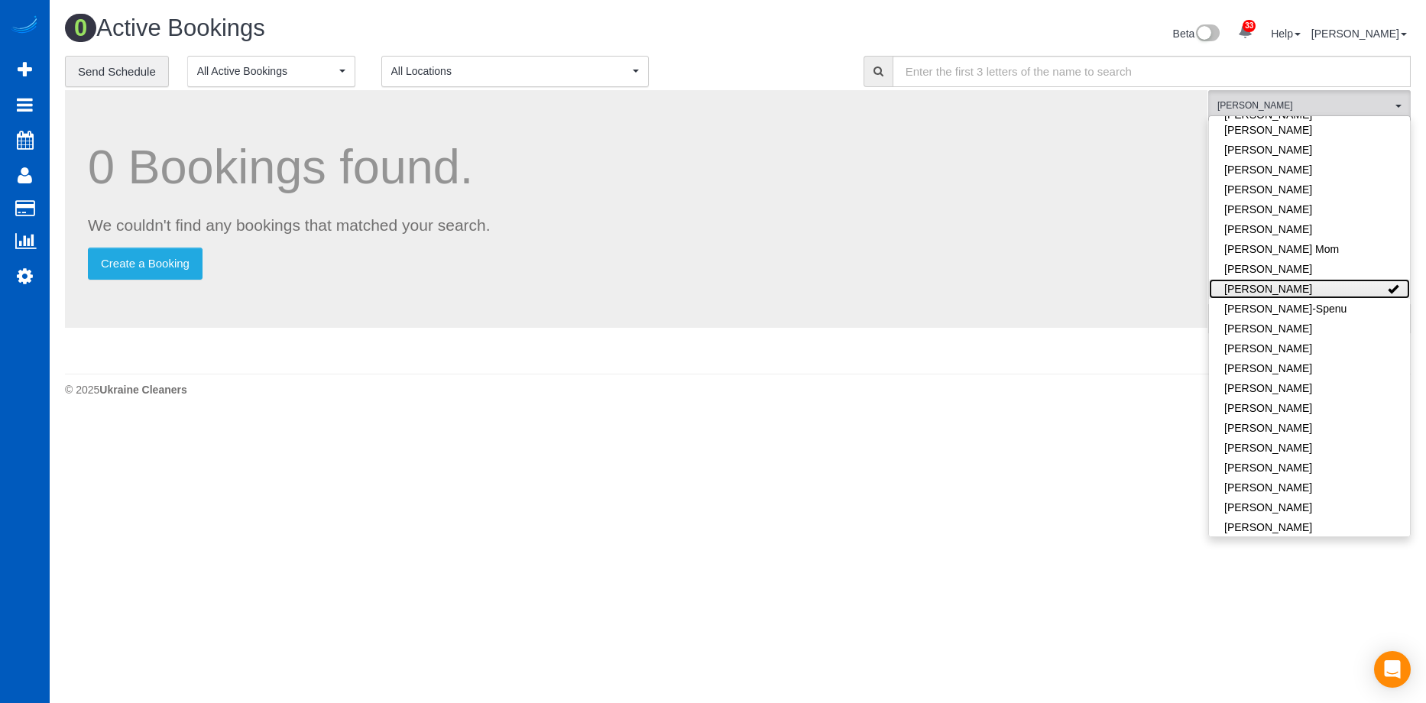
click at [1345, 279] on link "[PERSON_NAME]" at bounding box center [1309, 289] width 201 height 20
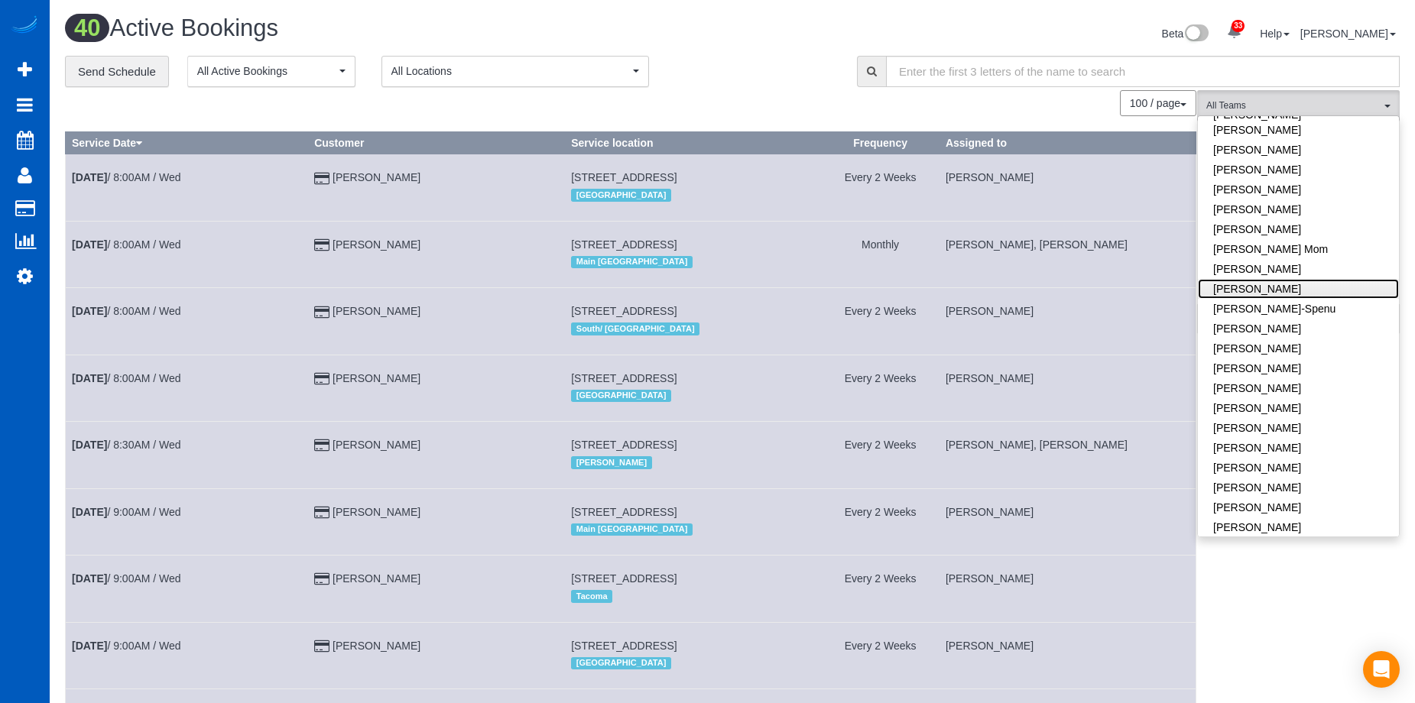
scroll to position [2974, 1415]
click at [751, 54] on div "Beta 33 Your Notifications You have 0 alerts × You have 2 to charge for 09/02/2…" at bounding box center [1071, 35] width 679 height 41
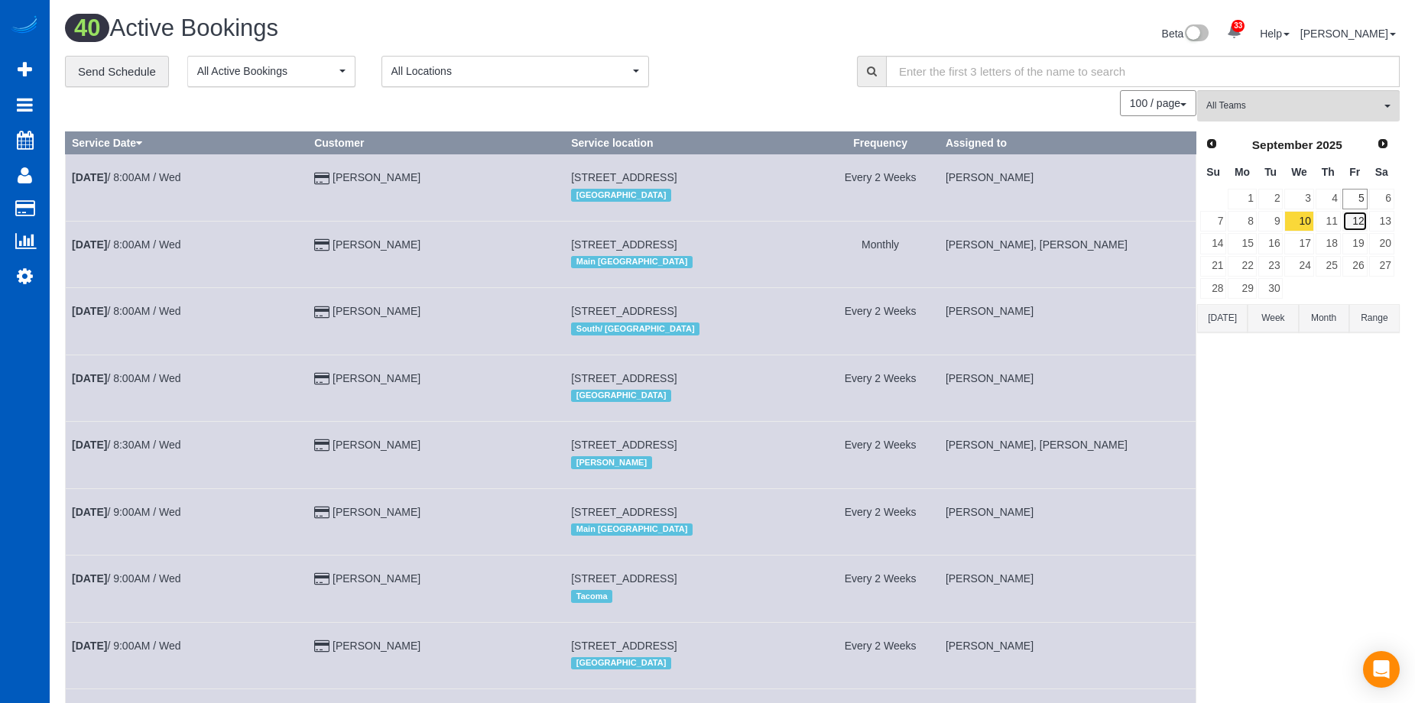
click at [1360, 224] on link "12" at bounding box center [1354, 221] width 25 height 21
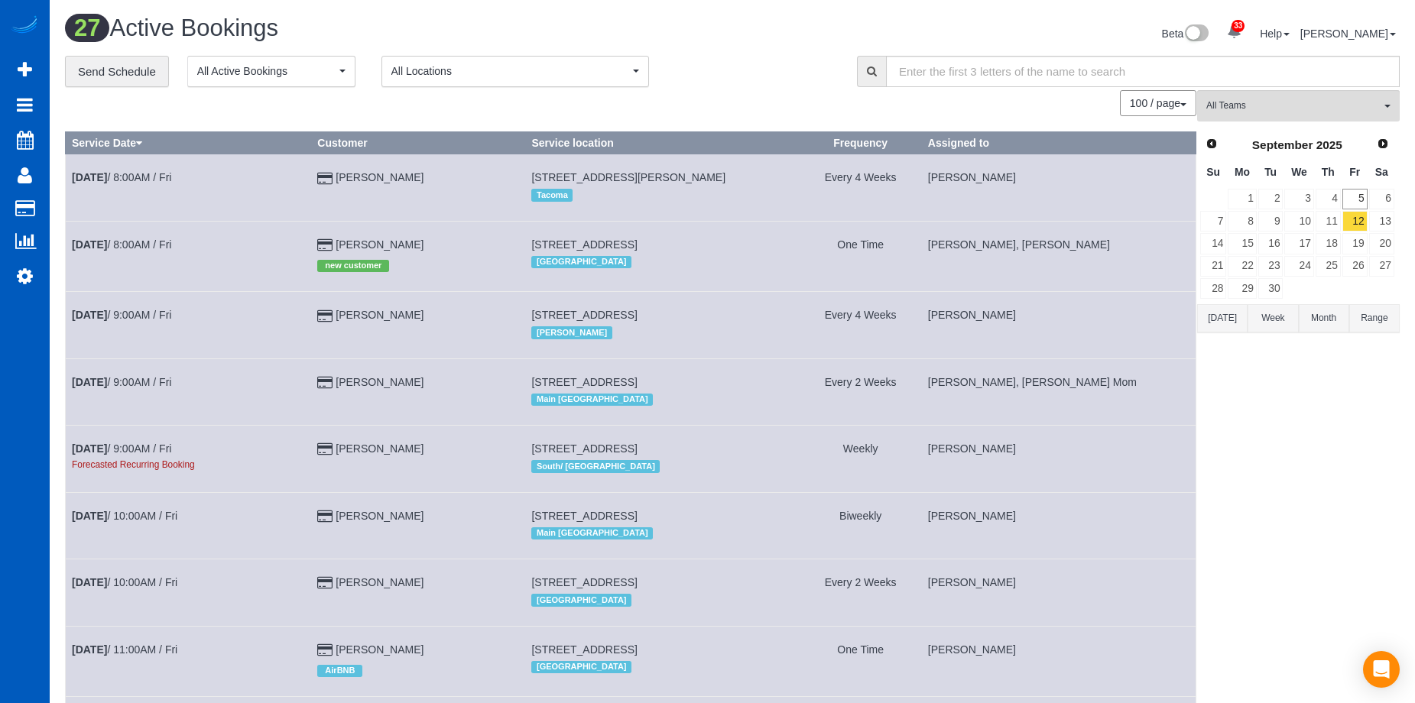
scroll to position [74335, 75029]
click at [1310, 97] on button "All Teams" at bounding box center [1298, 105] width 203 height 31
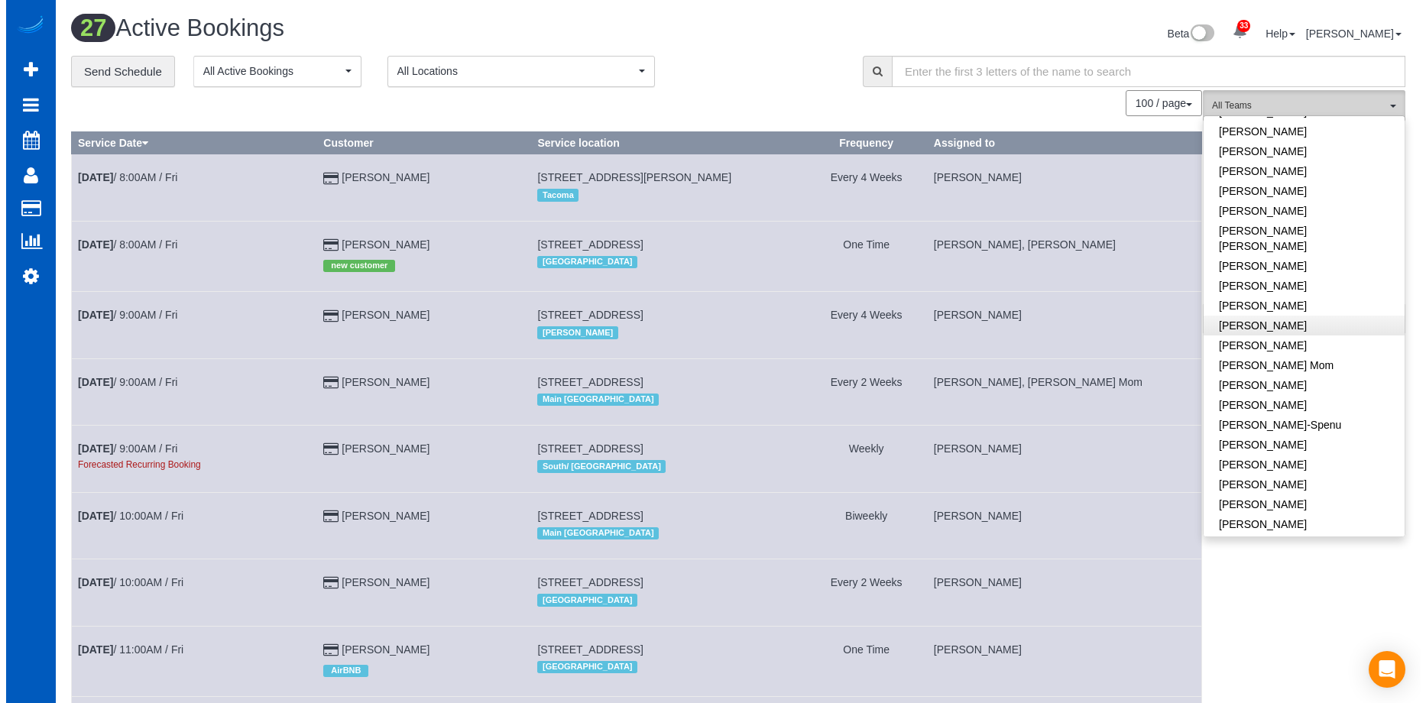
scroll to position [0, 0]
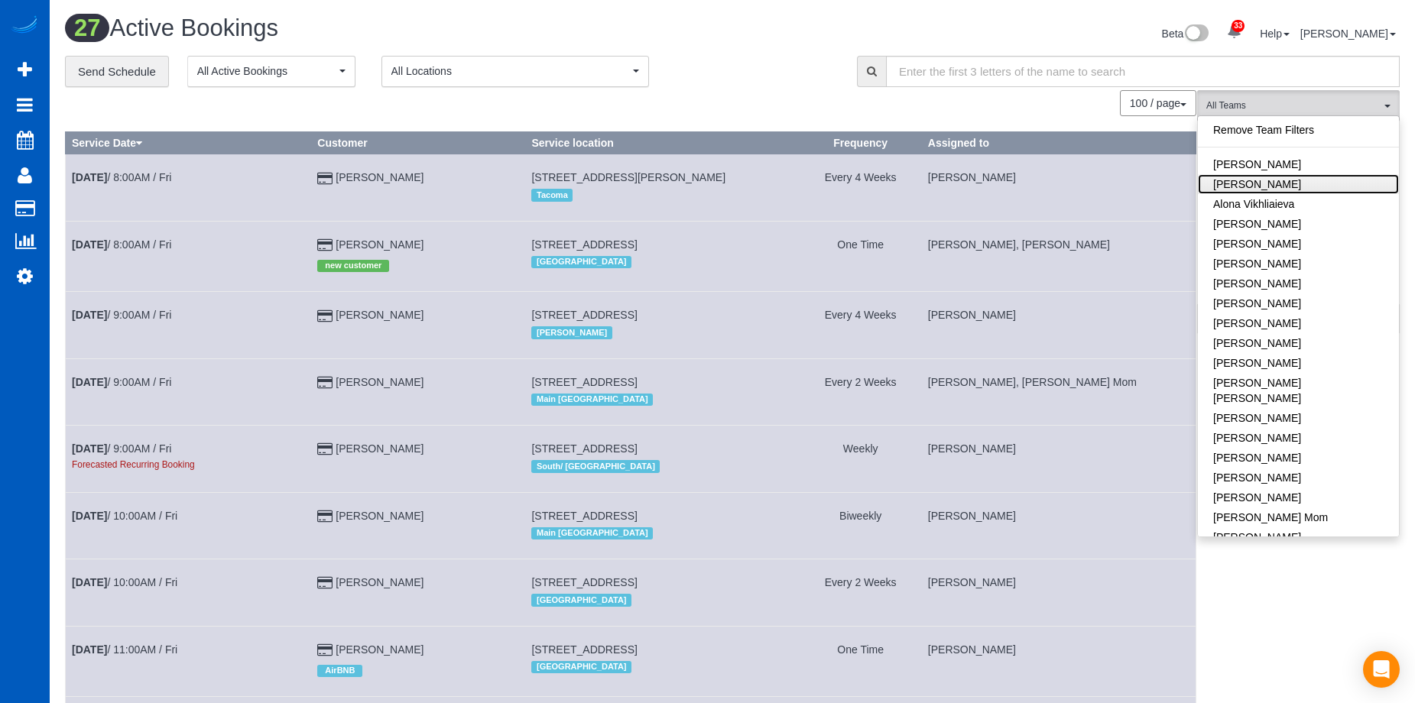
click at [1293, 180] on link "[PERSON_NAME]" at bounding box center [1298, 184] width 201 height 20
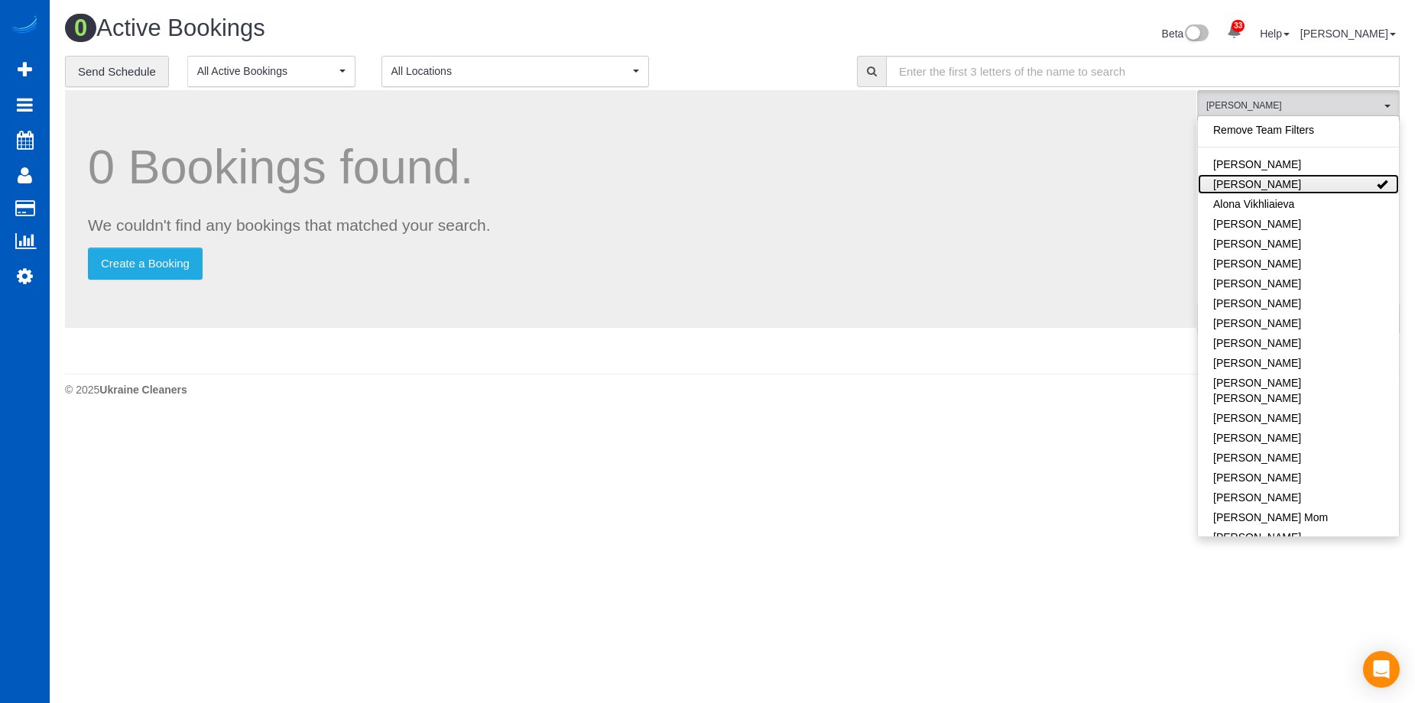
scroll to position [76024, 75017]
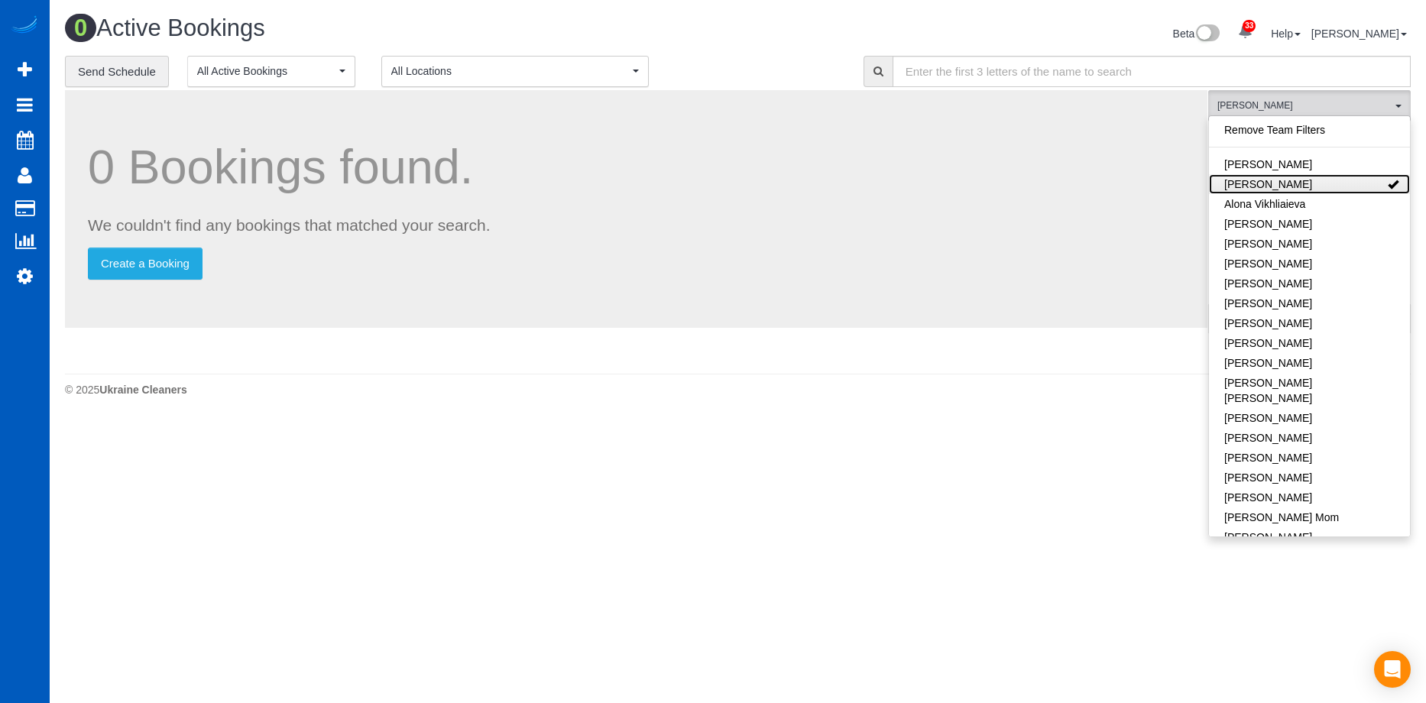
click at [1335, 179] on link "[PERSON_NAME]" at bounding box center [1309, 184] width 201 height 20
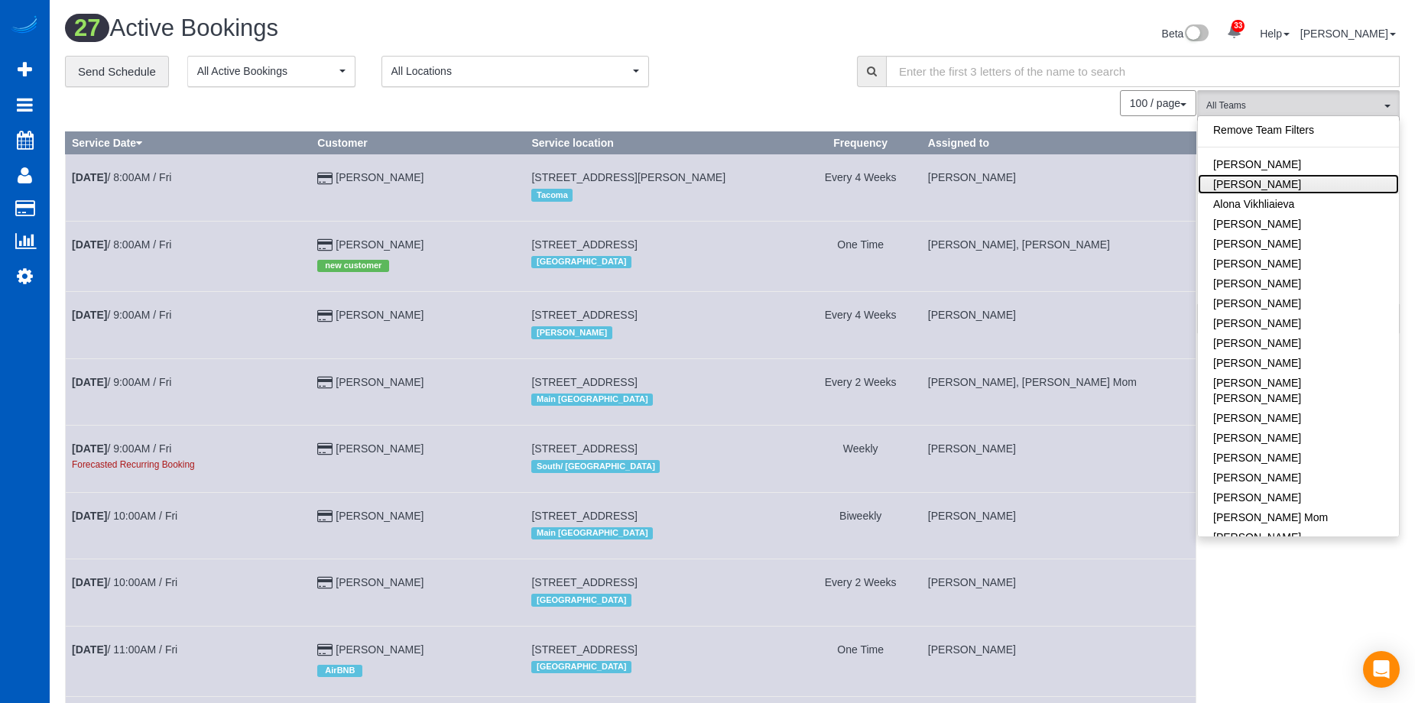
scroll to position [2108, 1415]
click at [774, 24] on div "Beta 33 Your Notifications You have 0 alerts × You have 2 to charge for 09/02/2…" at bounding box center [1071, 35] width 679 height 41
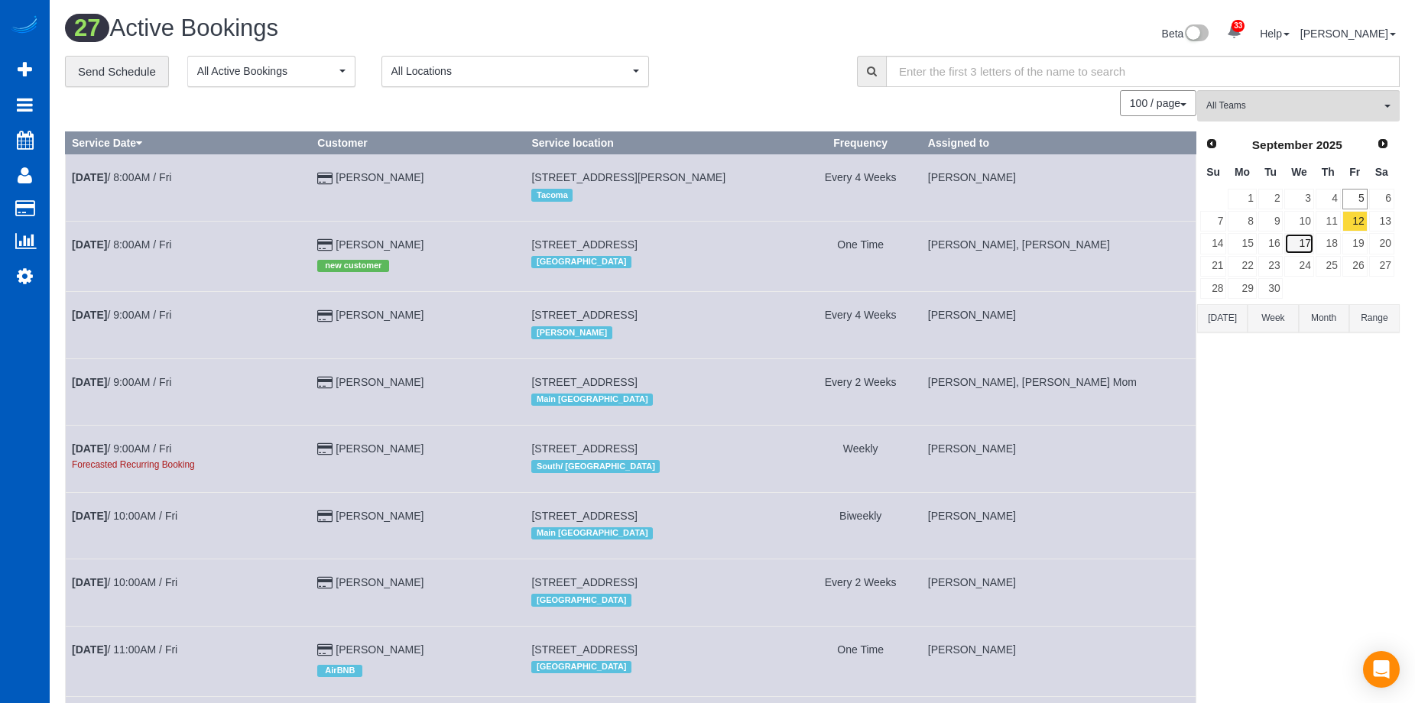
click at [1306, 248] on link "17" at bounding box center [1298, 243] width 29 height 21
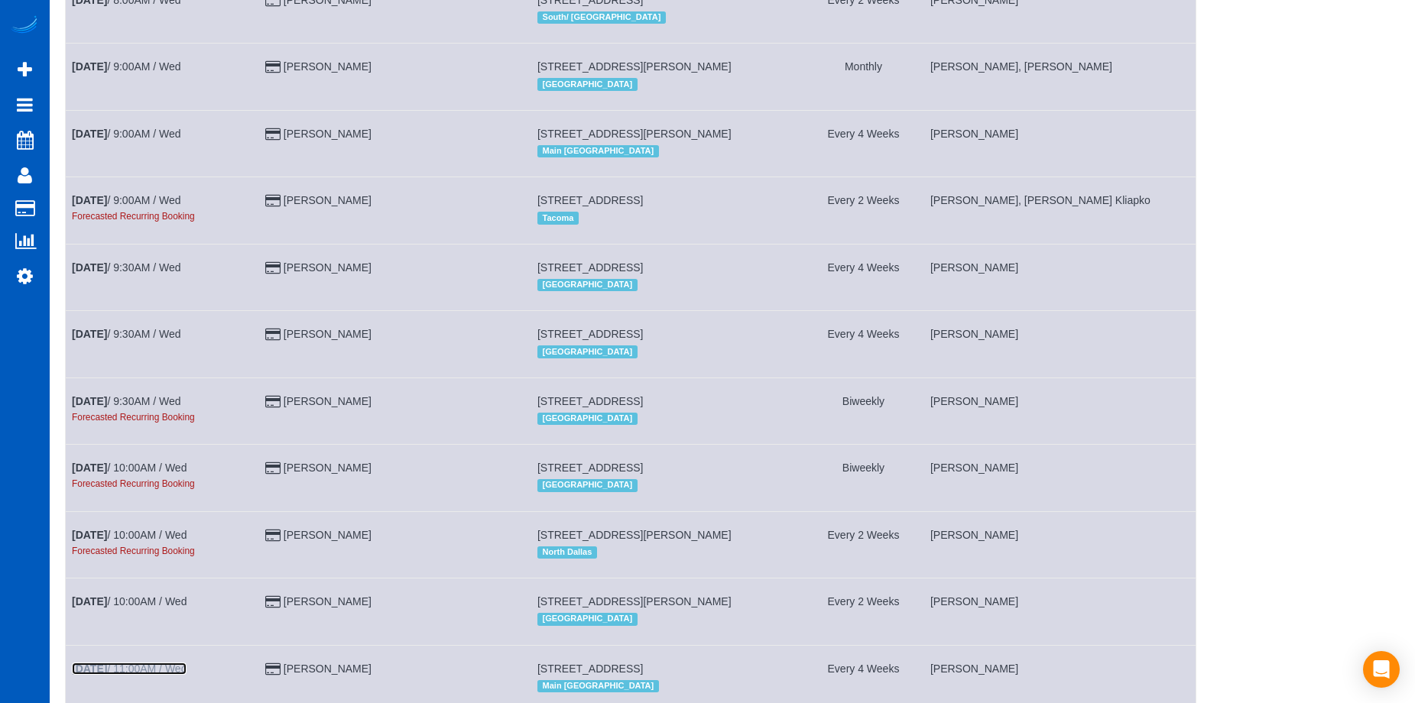
scroll to position [0, 0]
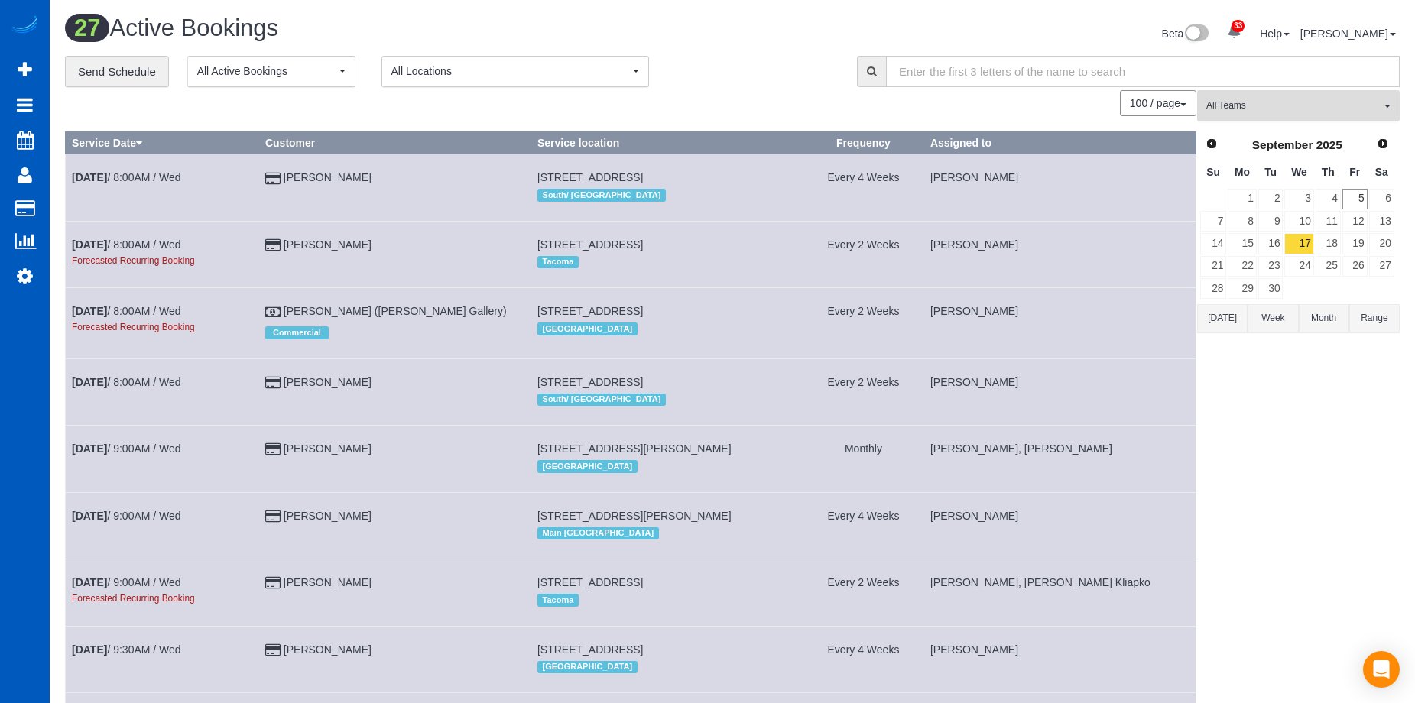
click at [1327, 109] on span "All Teams" at bounding box center [1293, 105] width 174 height 13
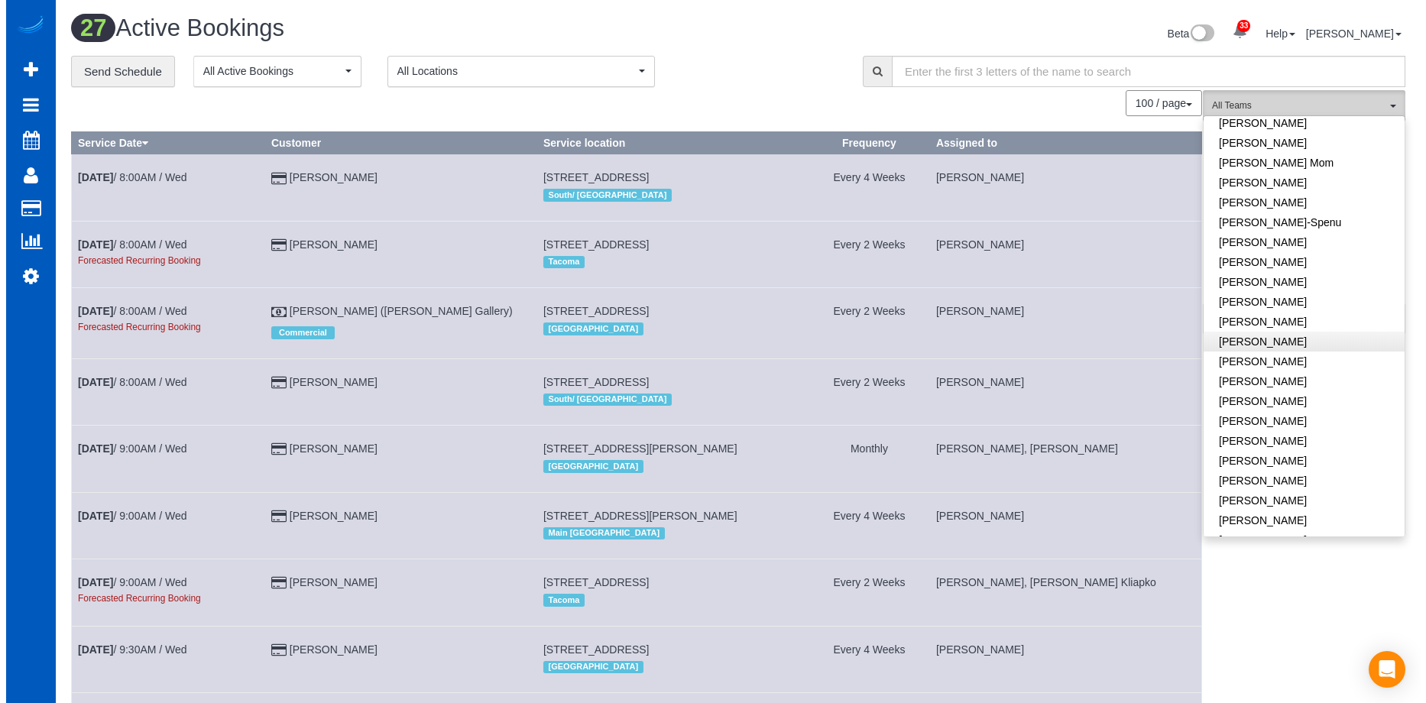
scroll to position [382, 0]
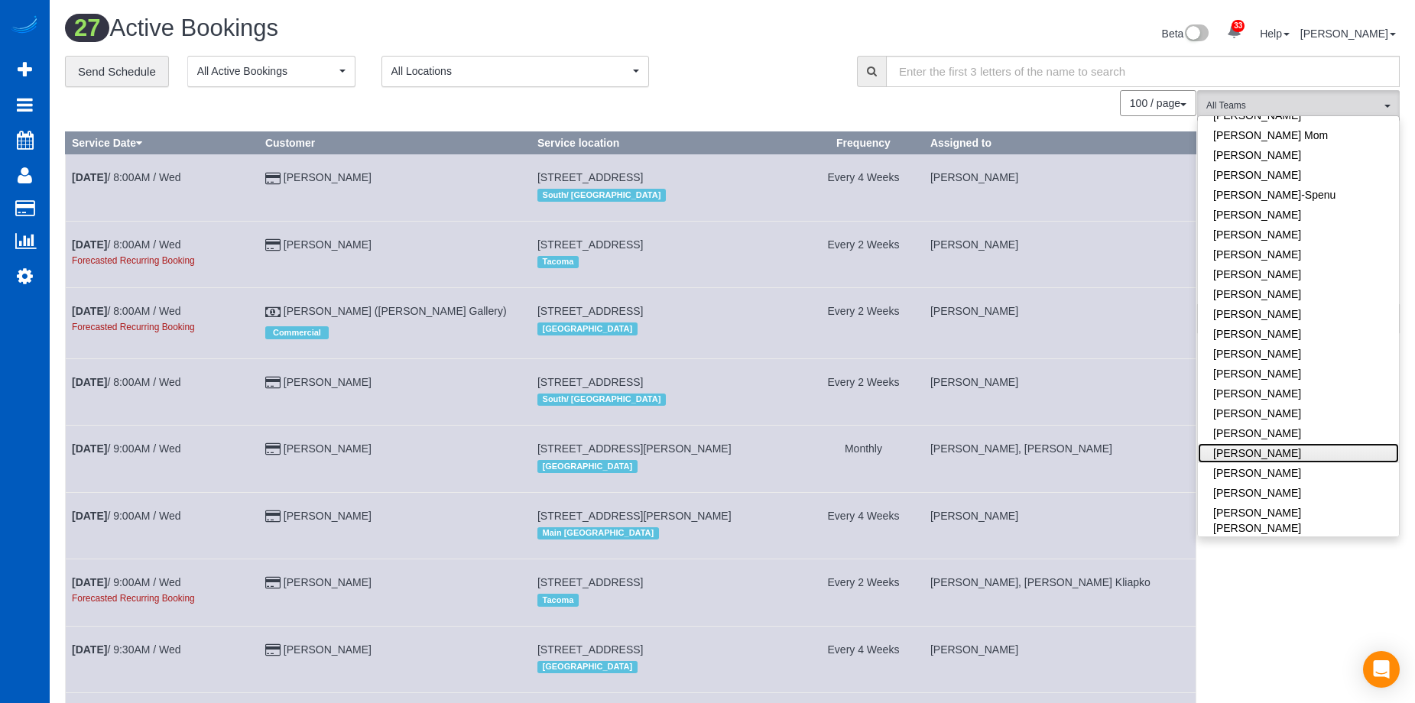
click at [1313, 443] on link "[PERSON_NAME]" at bounding box center [1298, 453] width 201 height 20
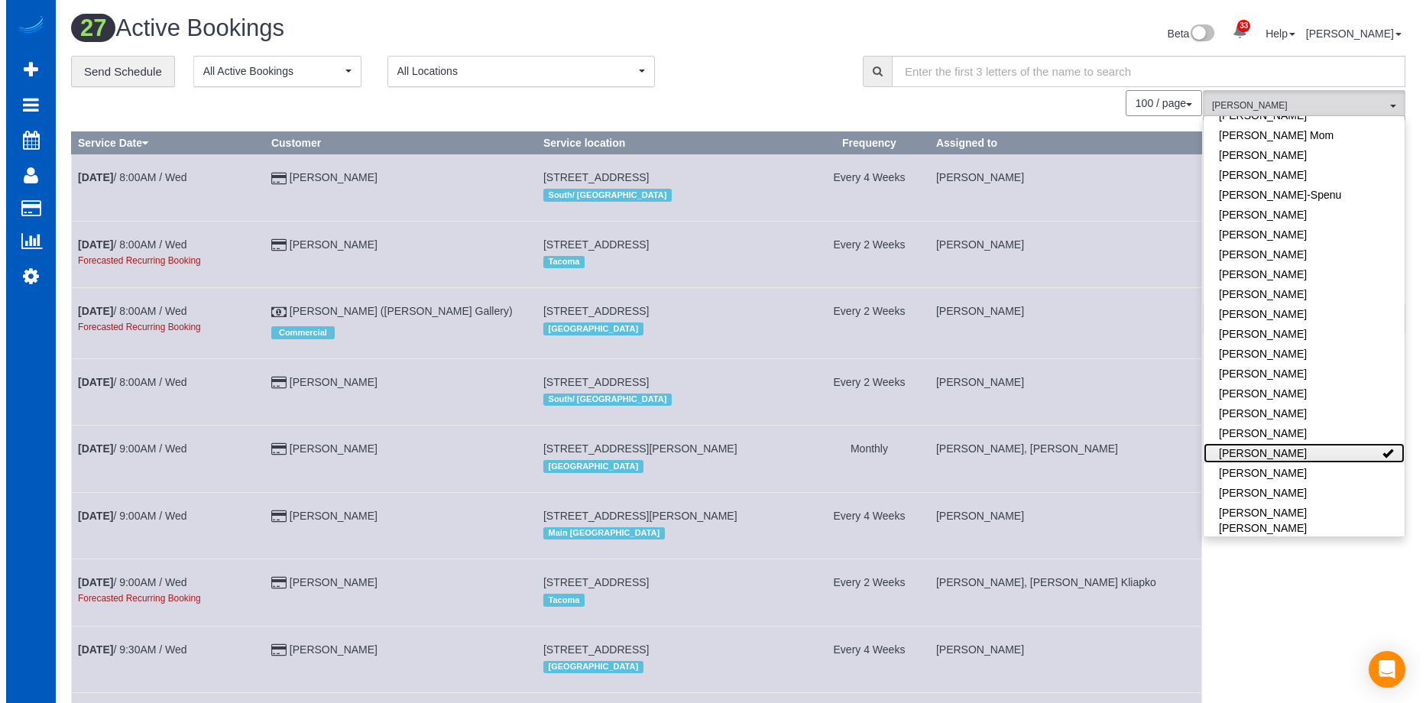
scroll to position [385, 1426]
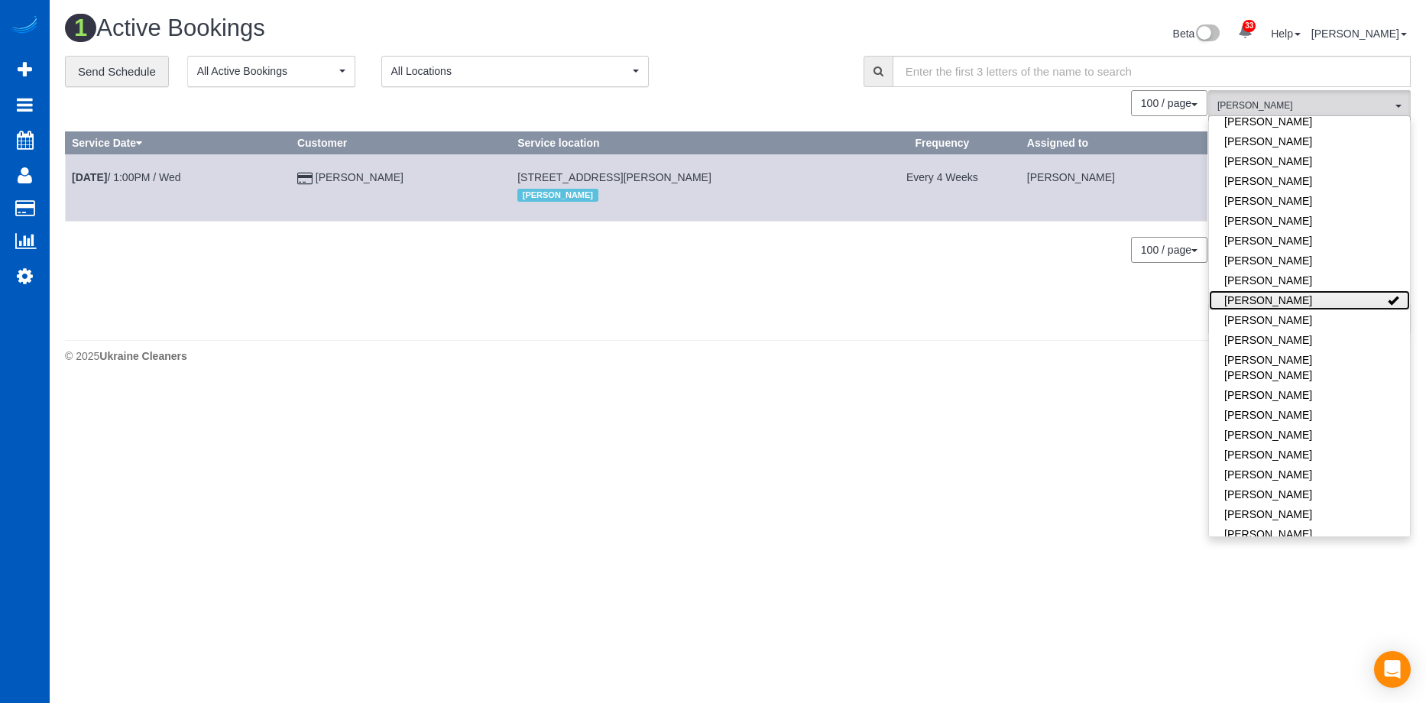
click at [1366, 290] on link "[PERSON_NAME]" at bounding box center [1309, 300] width 201 height 20
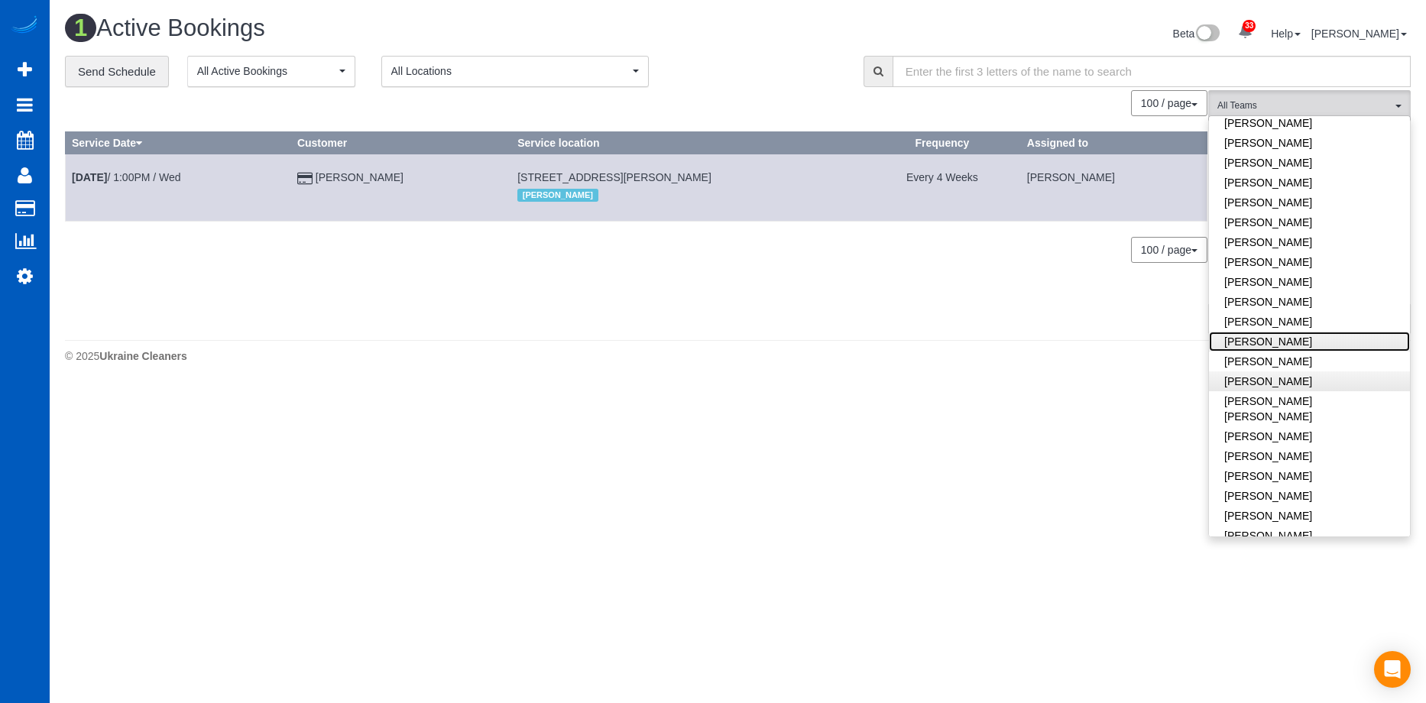
scroll to position [229, 0]
click at [1352, 318] on link "[PERSON_NAME]" at bounding box center [1309, 328] width 201 height 20
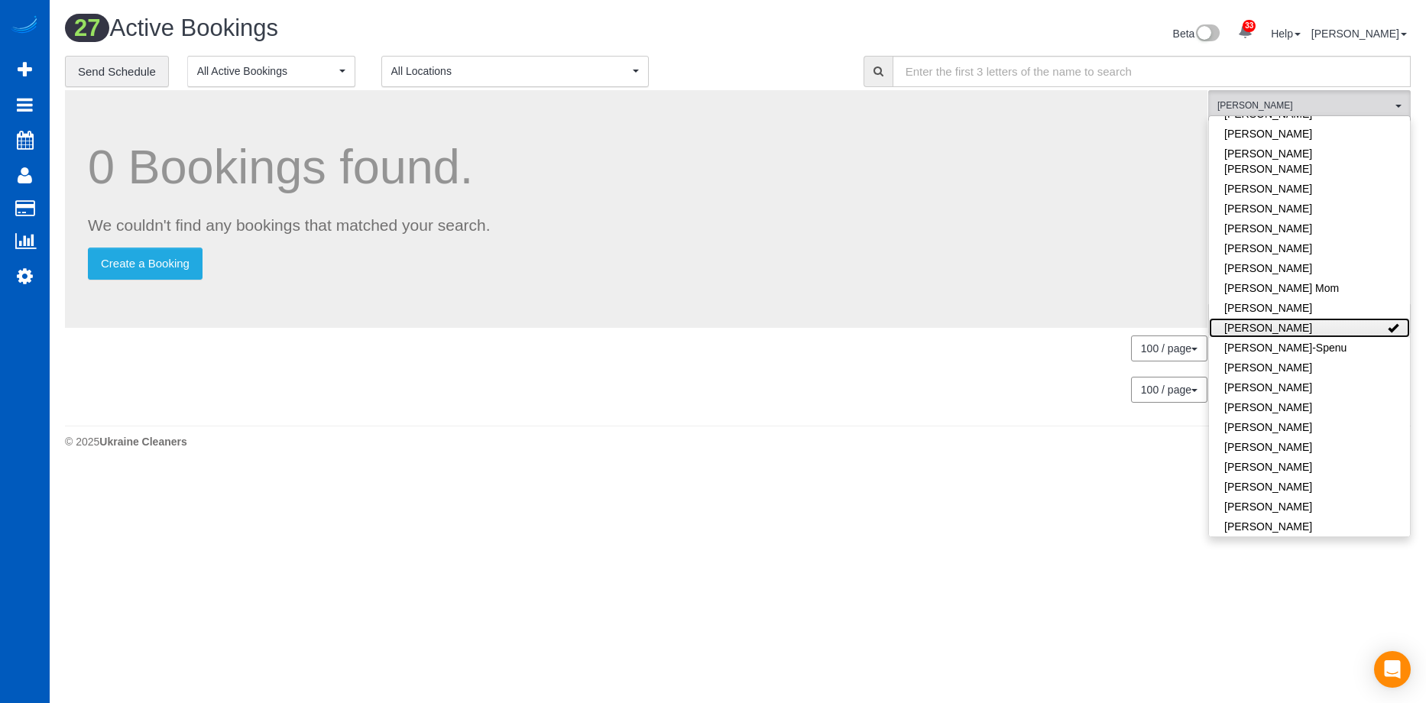
scroll to position [76024, 75017]
click at [1361, 318] on link "[PERSON_NAME]" at bounding box center [1309, 328] width 201 height 20
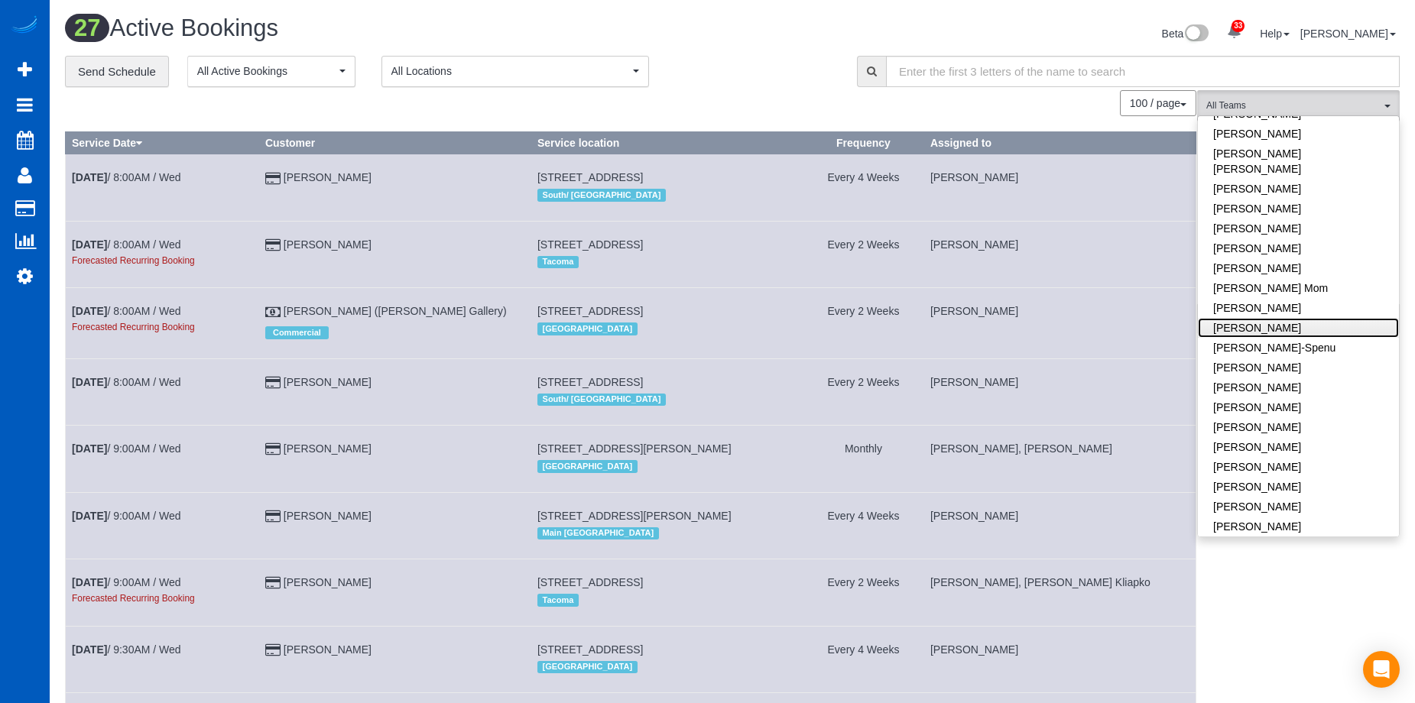
scroll to position [0, 0]
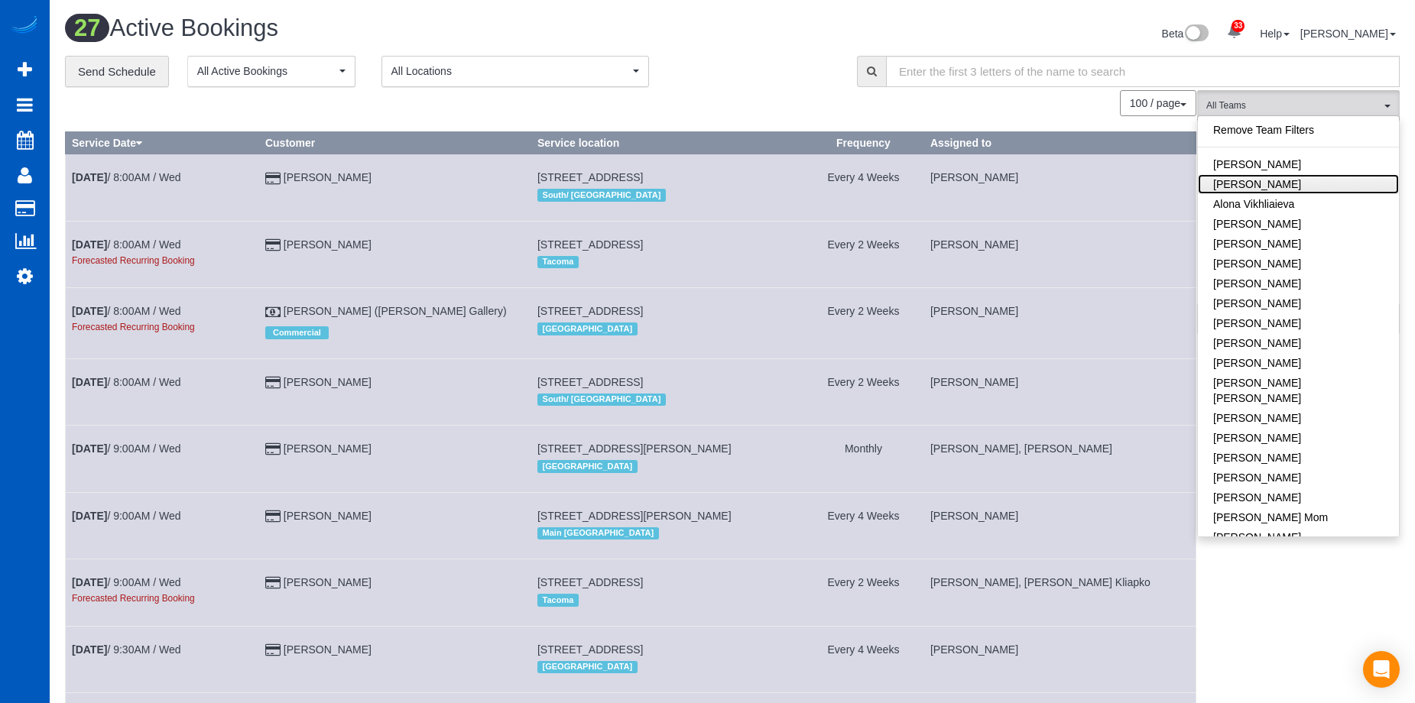
click at [1342, 175] on link "[PERSON_NAME]" at bounding box center [1298, 184] width 201 height 20
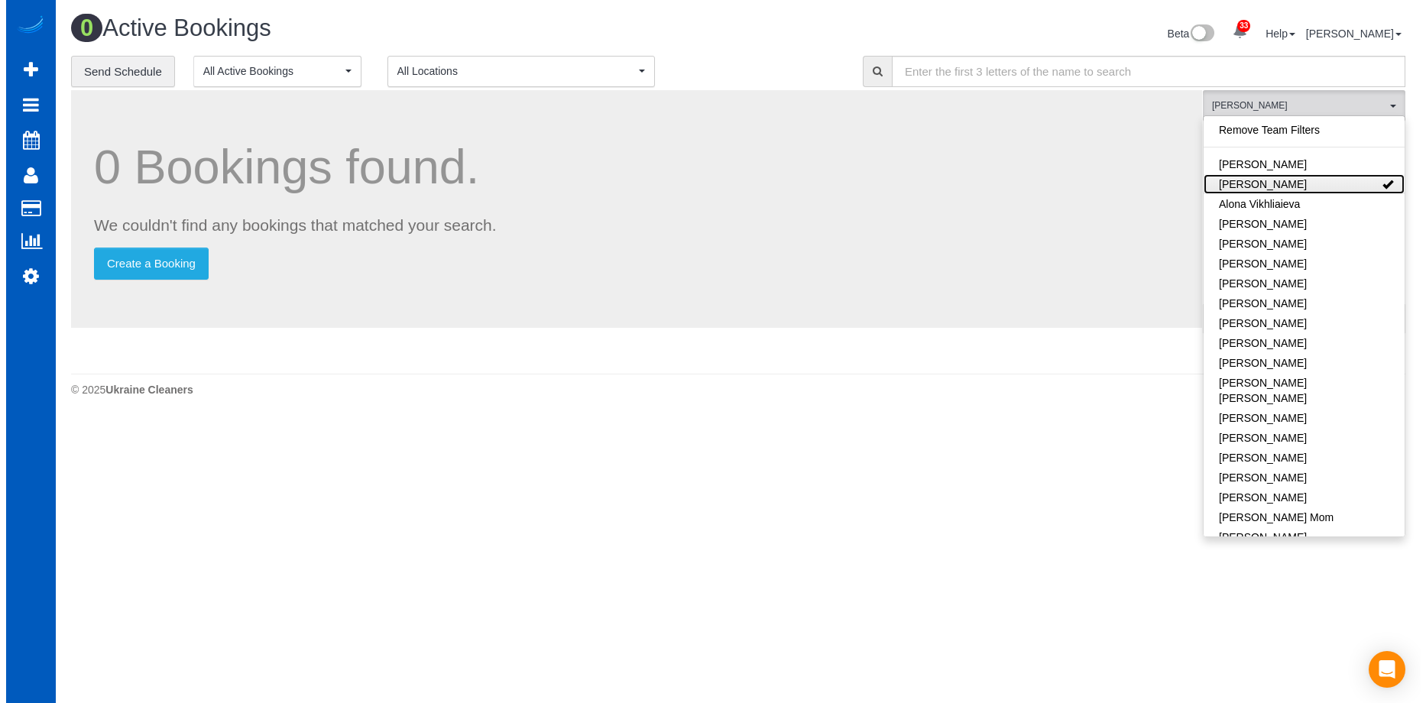
scroll to position [76024, 75017]
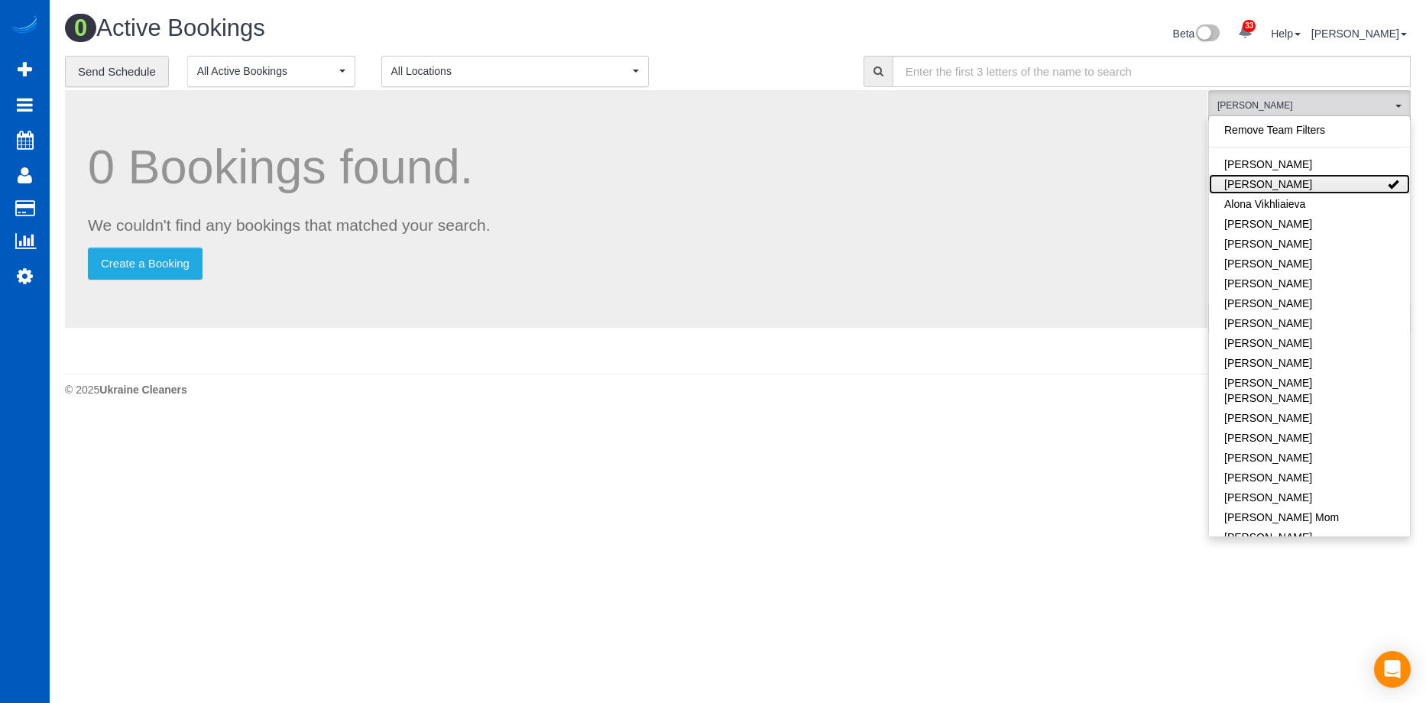
click at [1345, 181] on link "[PERSON_NAME]" at bounding box center [1309, 184] width 201 height 20
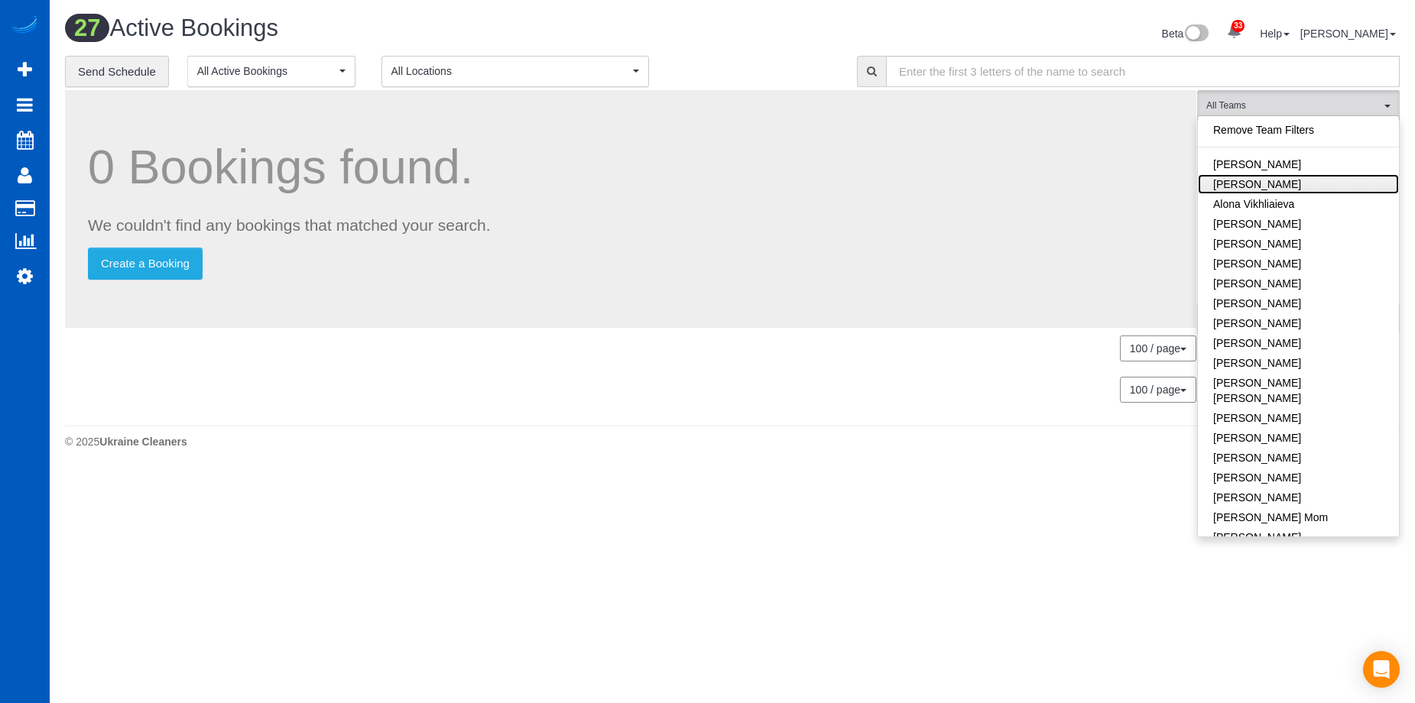
scroll to position [2089, 1415]
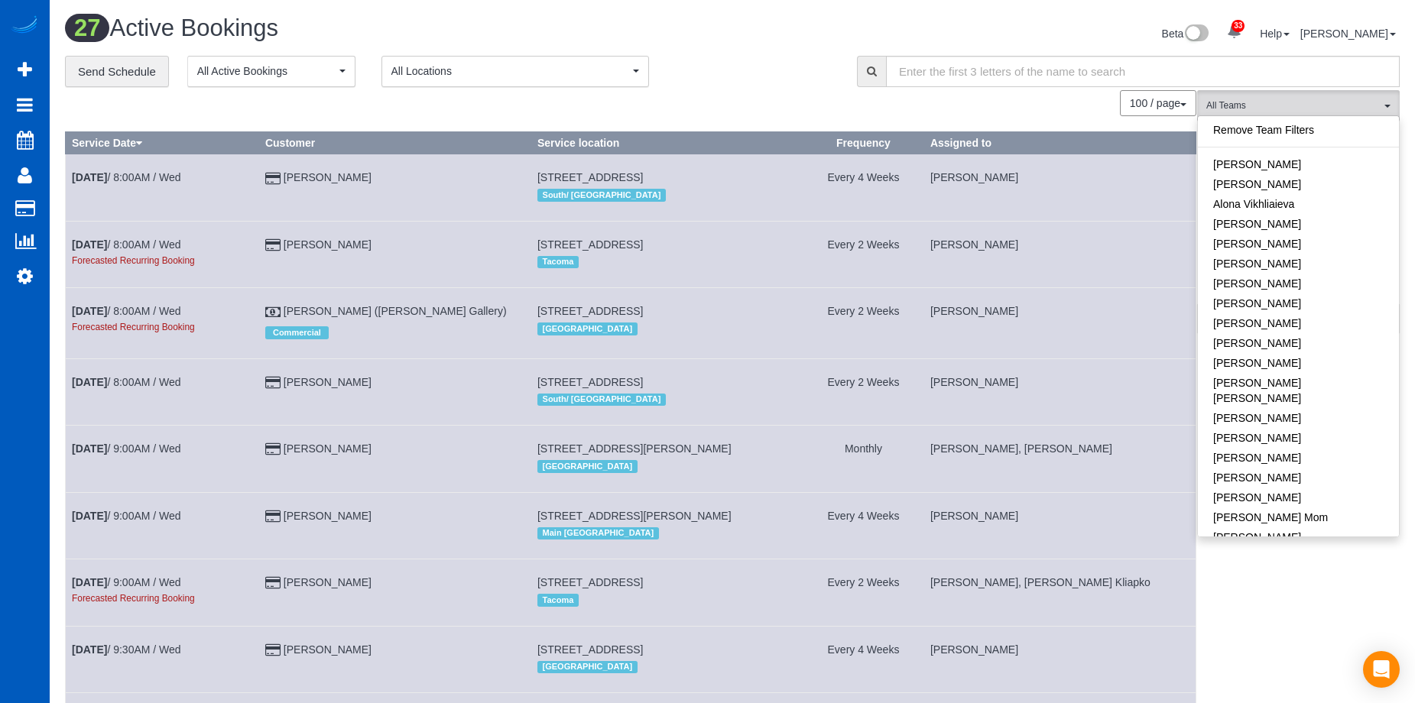
click at [732, 57] on div "**********" at bounding box center [449, 72] width 769 height 32
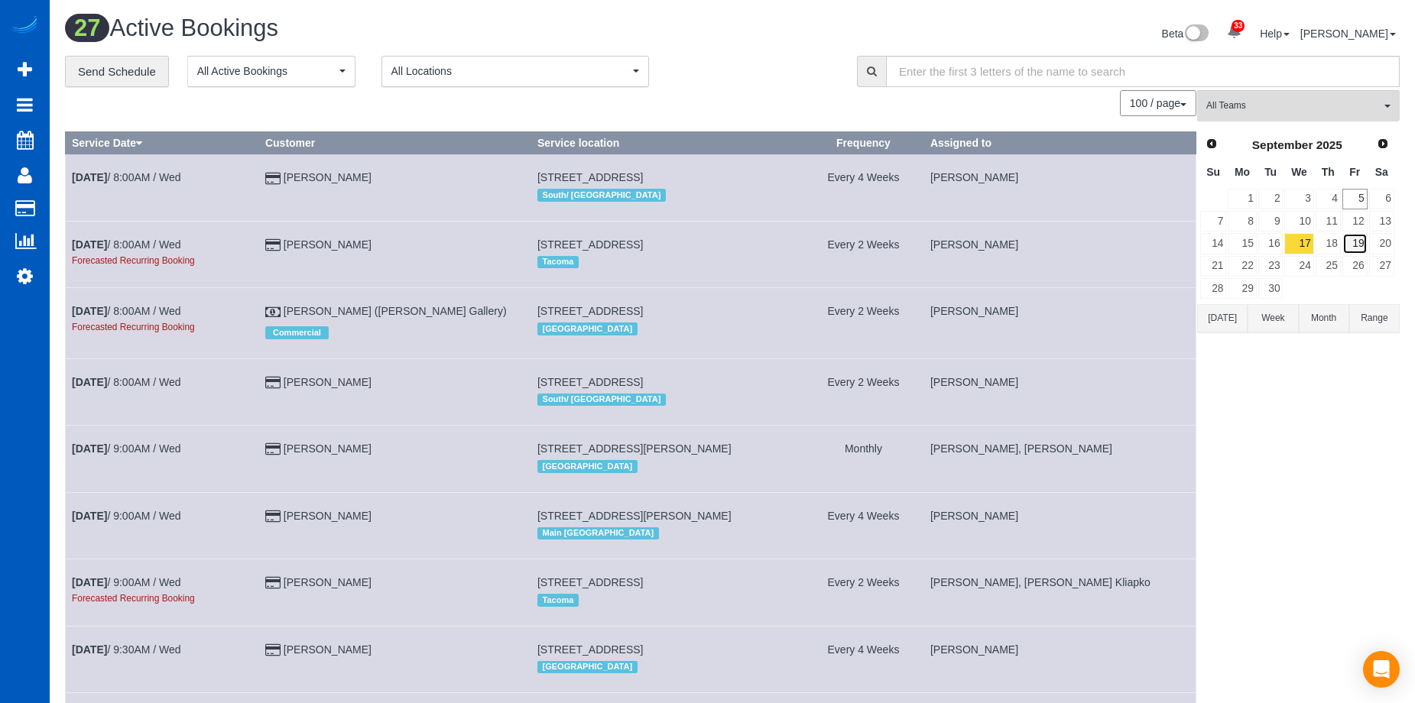
click at [1358, 245] on link "19" at bounding box center [1354, 243] width 25 height 21
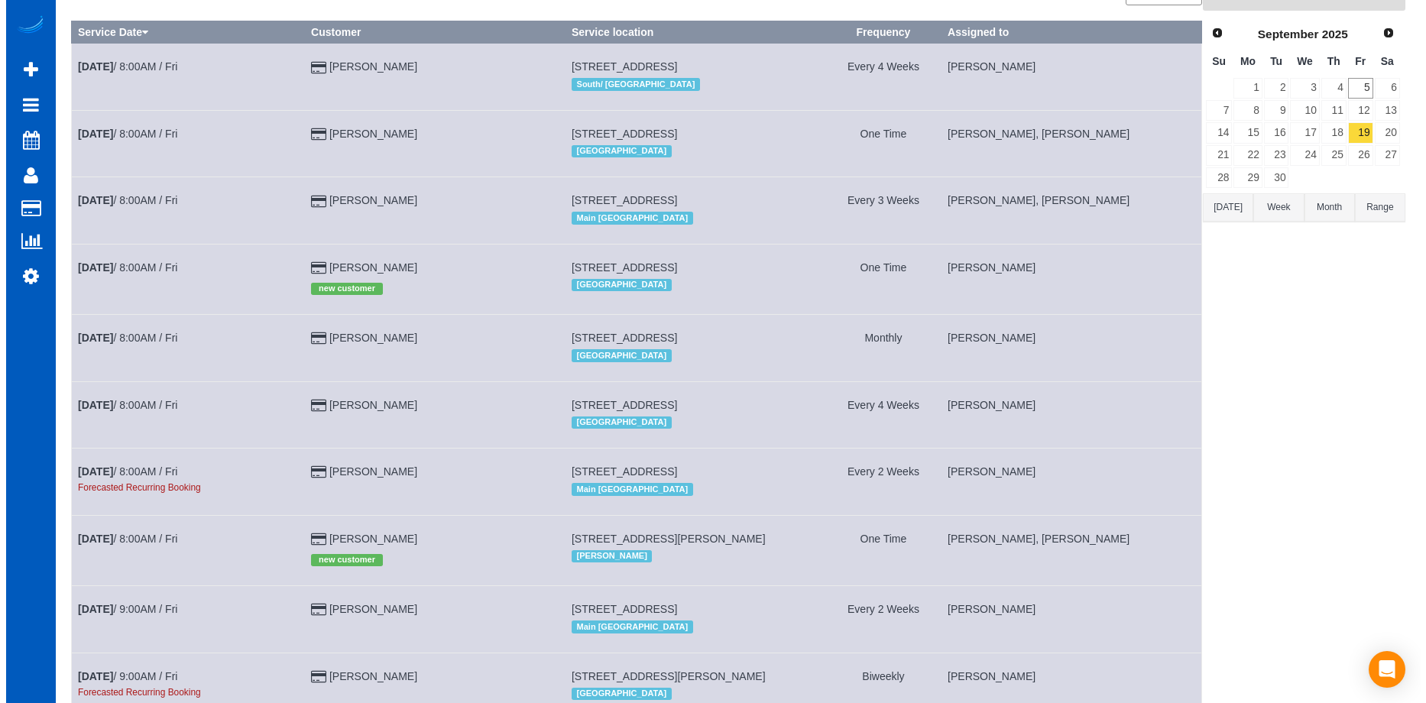
scroll to position [0, 0]
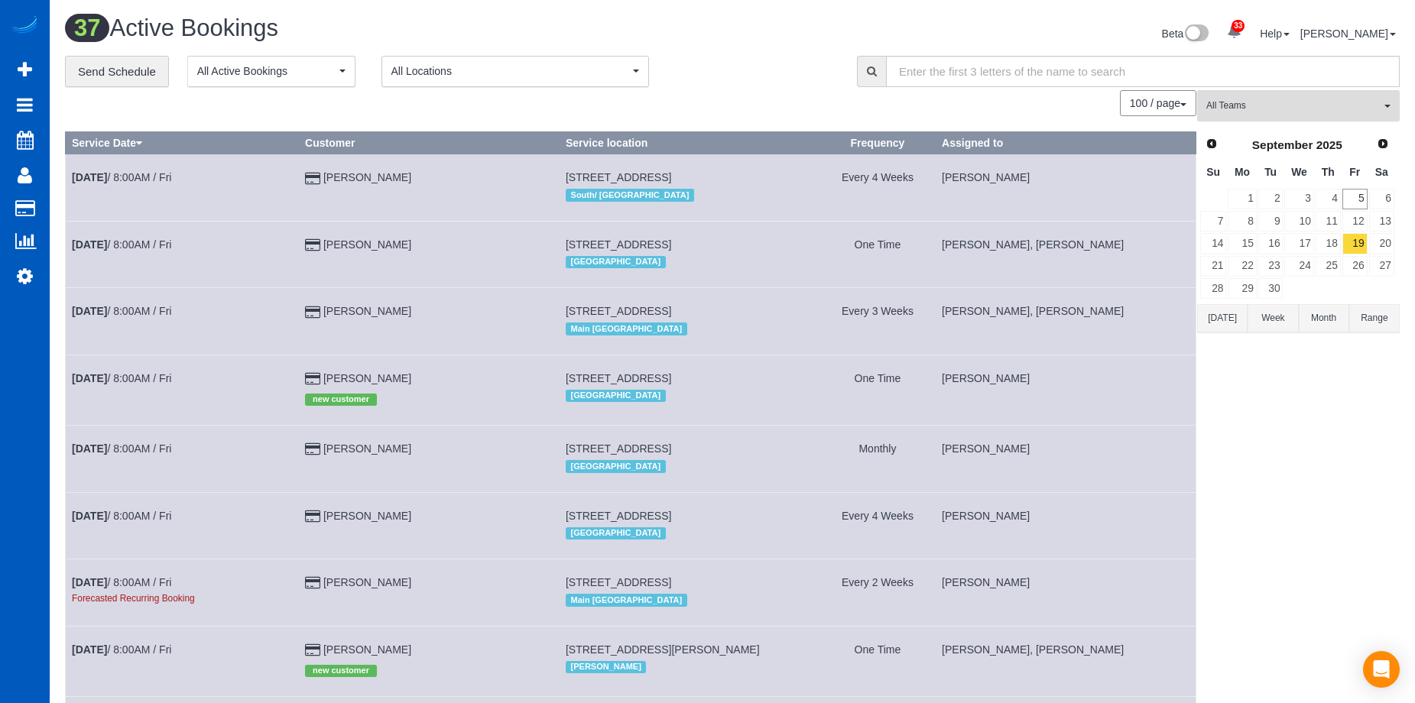
click at [1297, 103] on span "All Teams" at bounding box center [1293, 105] width 174 height 13
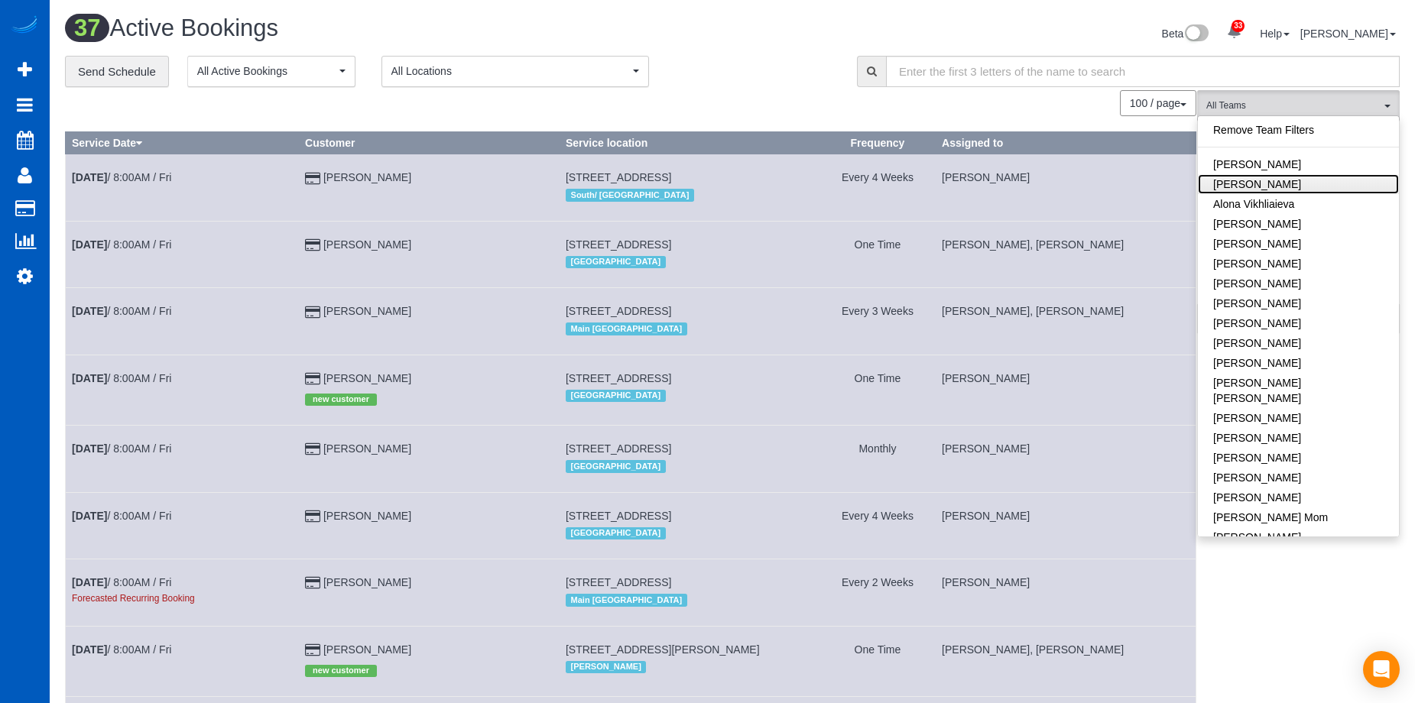
click at [1311, 177] on link "[PERSON_NAME]" at bounding box center [1298, 184] width 201 height 20
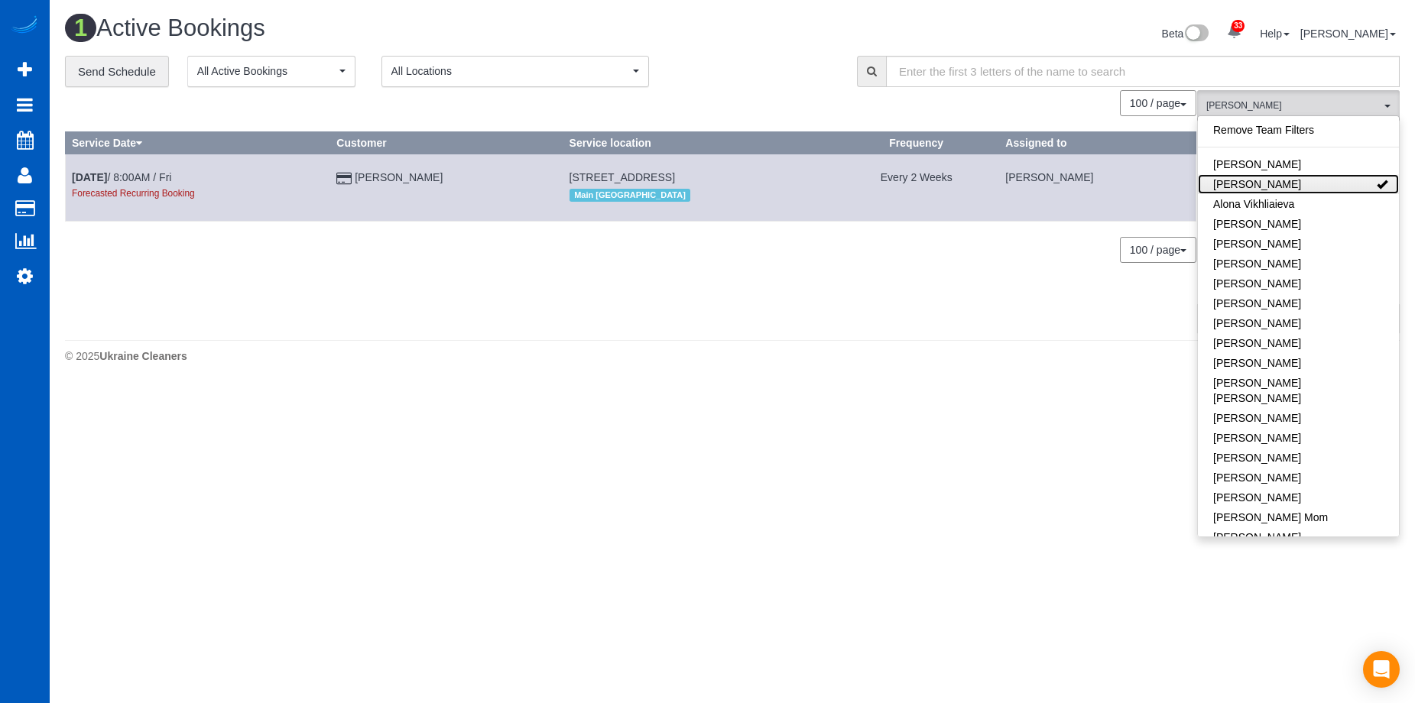
scroll to position [385, 1426]
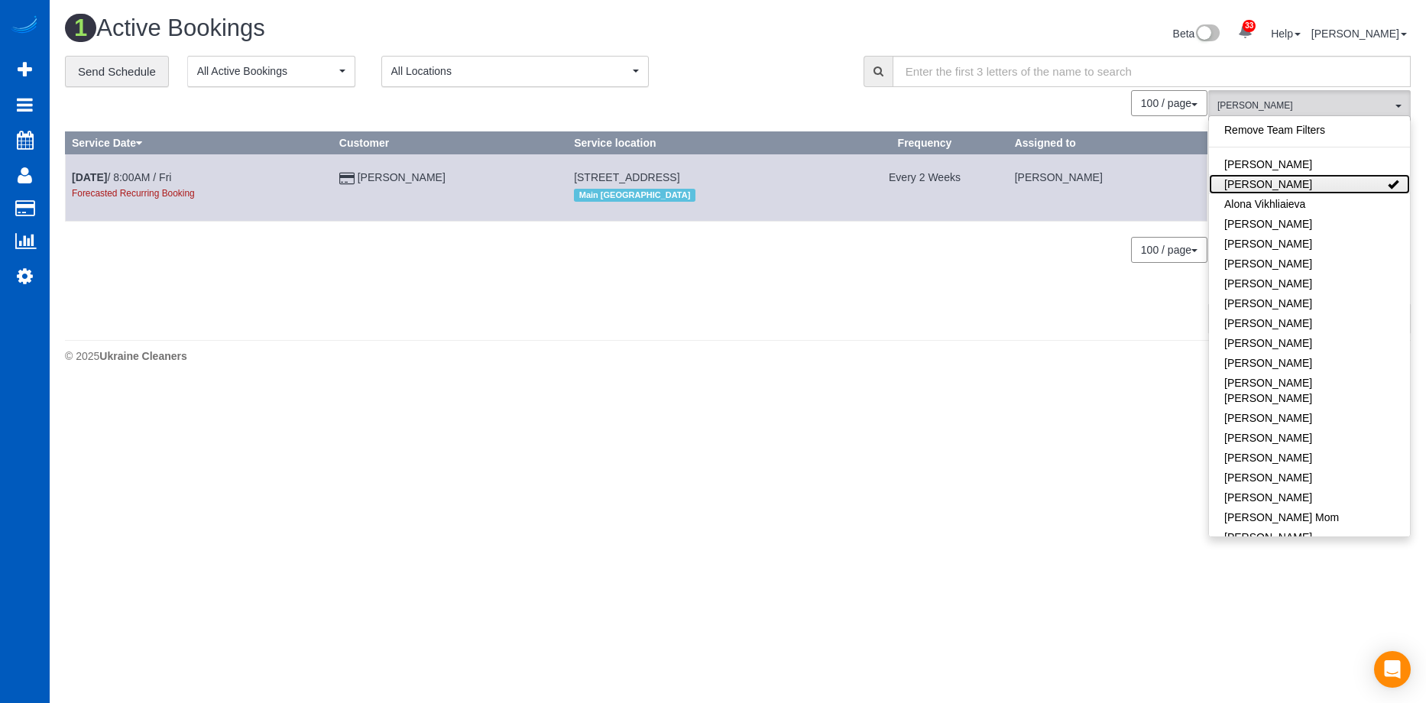
click at [1337, 183] on link "[PERSON_NAME]" at bounding box center [1309, 184] width 201 height 20
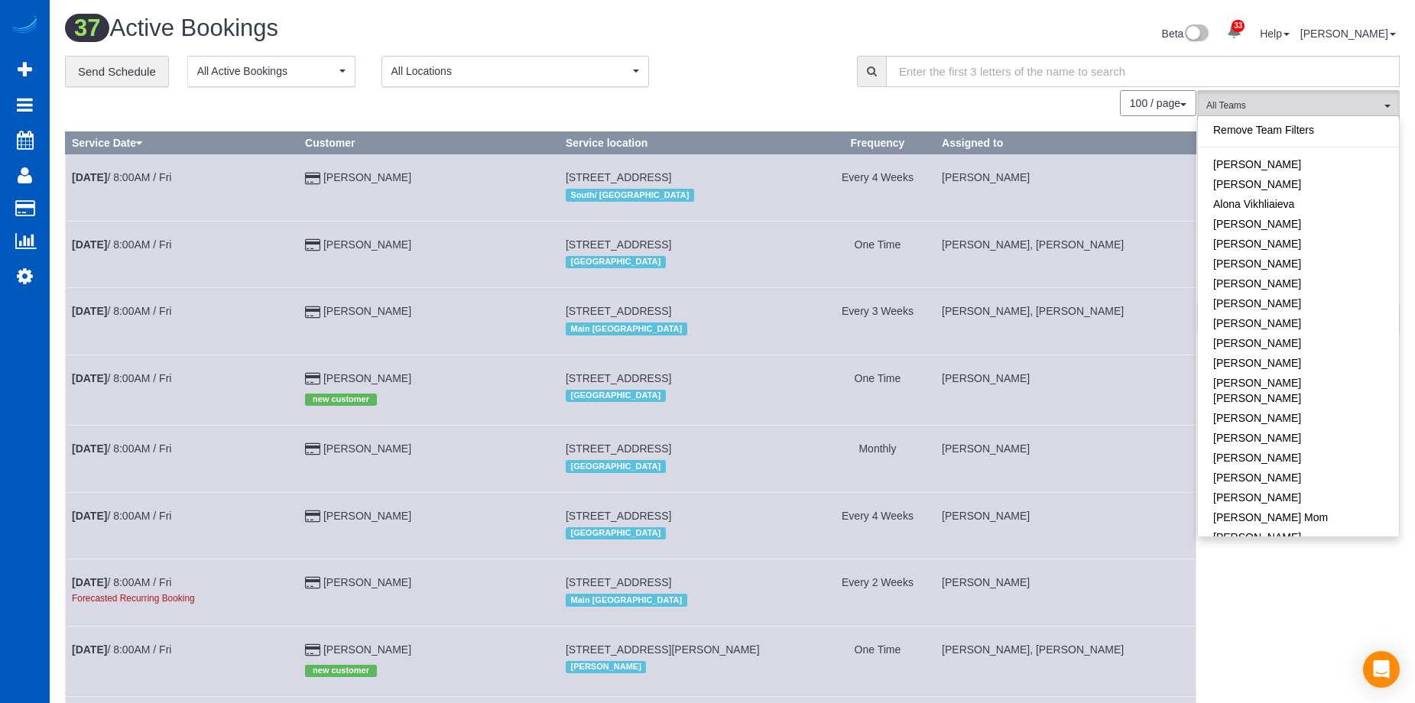
scroll to position [2789, 1415]
click at [792, 49] on div "Beta 33 Your Notifications You have 0 alerts × You have 2 to charge for 09/02/2…" at bounding box center [1071, 35] width 679 height 41
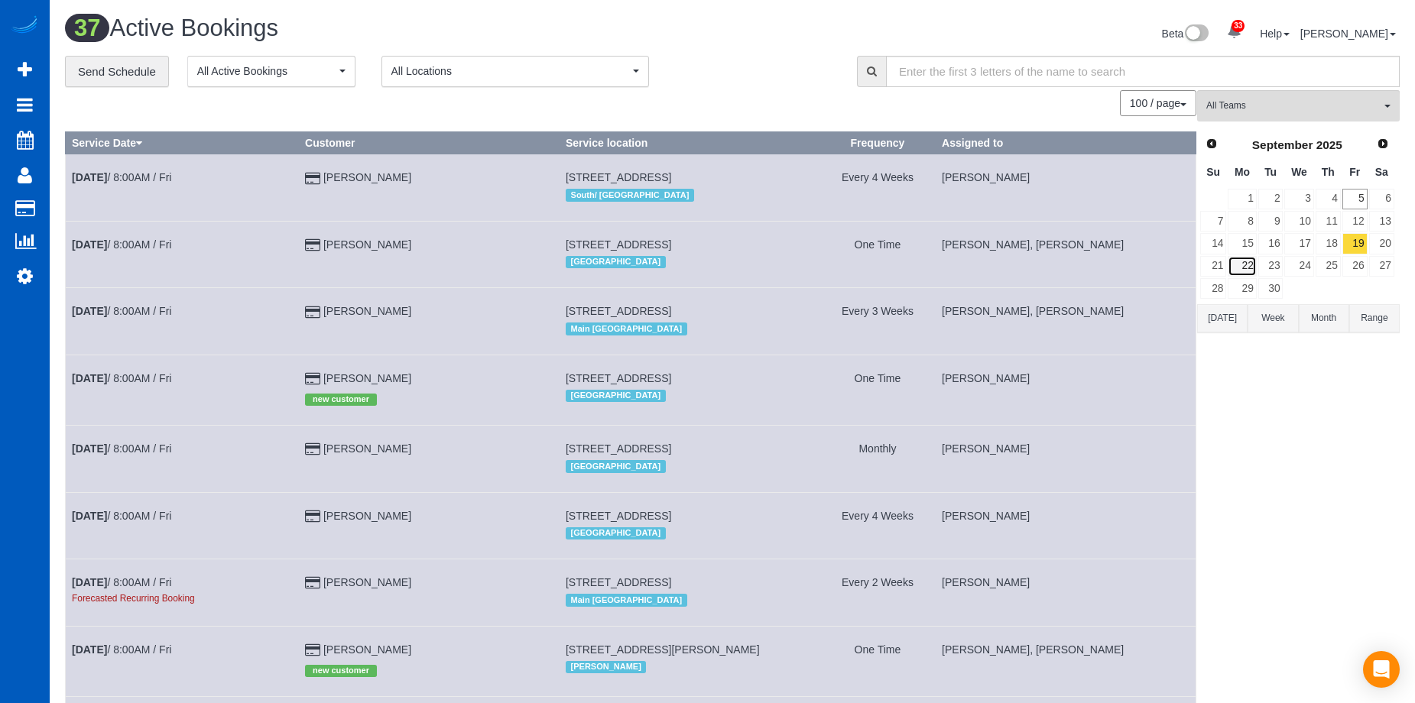
click at [1250, 265] on link "22" at bounding box center [1242, 266] width 28 height 21
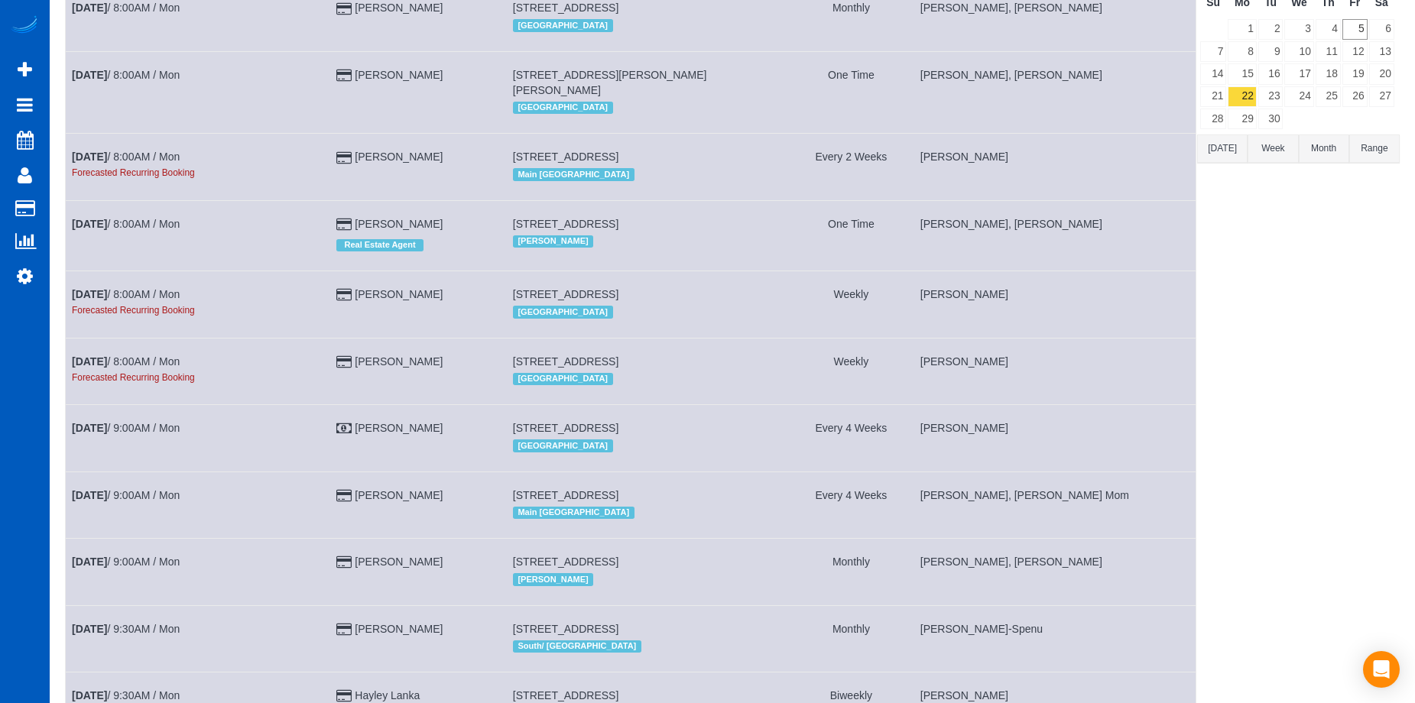
scroll to position [76, 0]
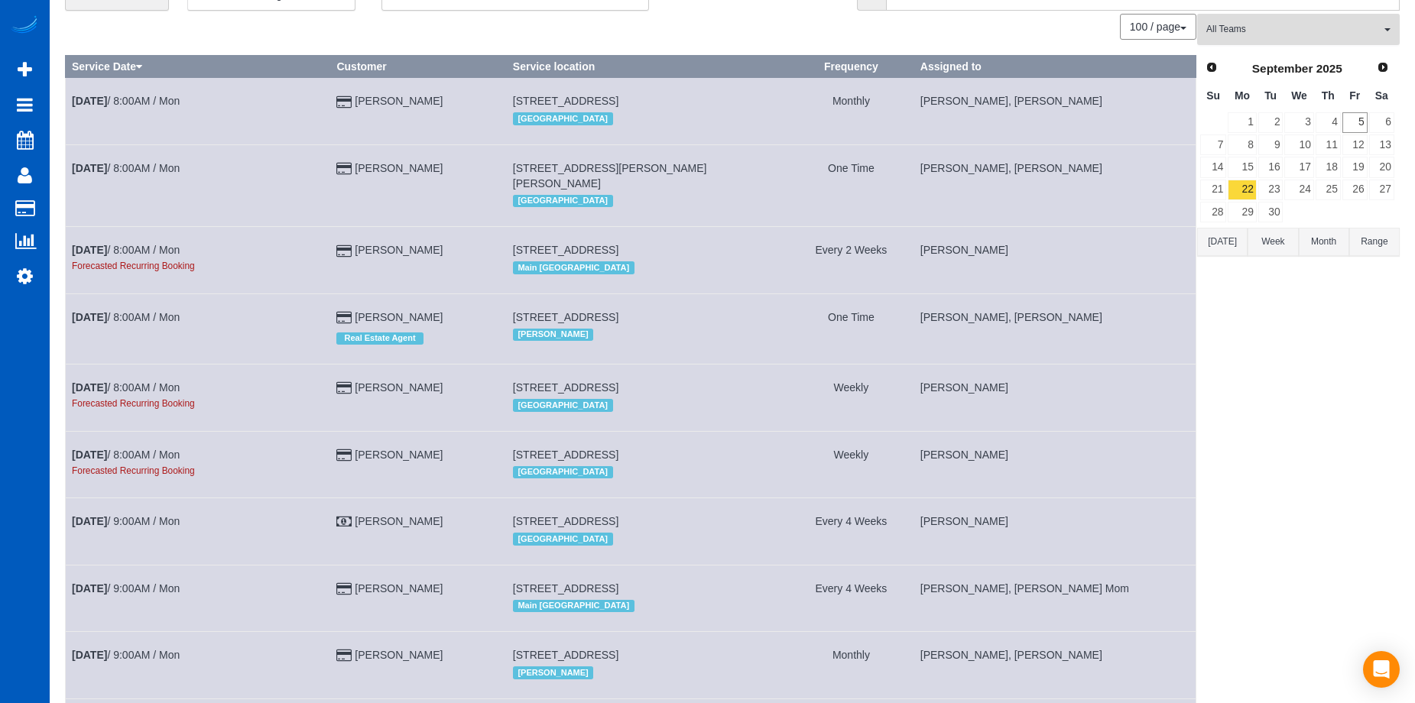
click at [1257, 27] on span "All Teams" at bounding box center [1293, 29] width 174 height 13
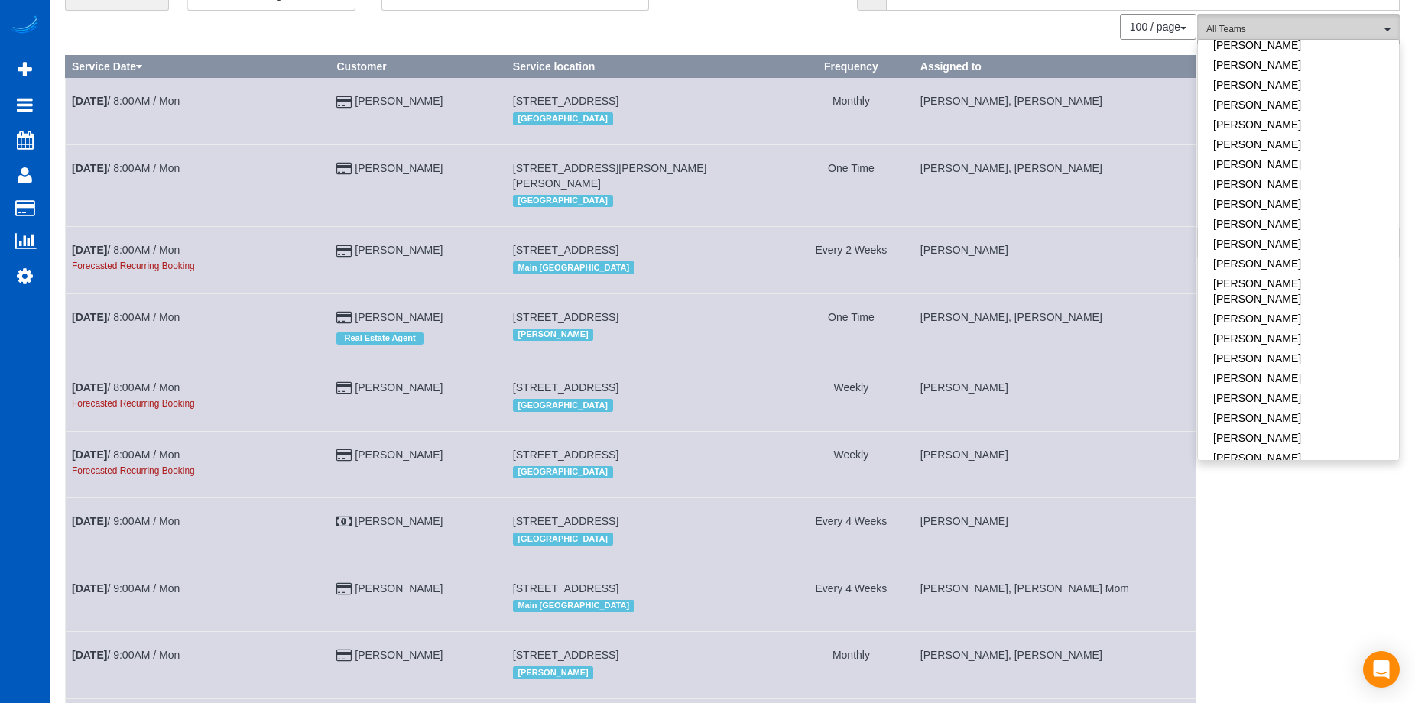
scroll to position [688, 0]
click at [1309, 414] on link "[PERSON_NAME]" at bounding box center [1298, 424] width 201 height 20
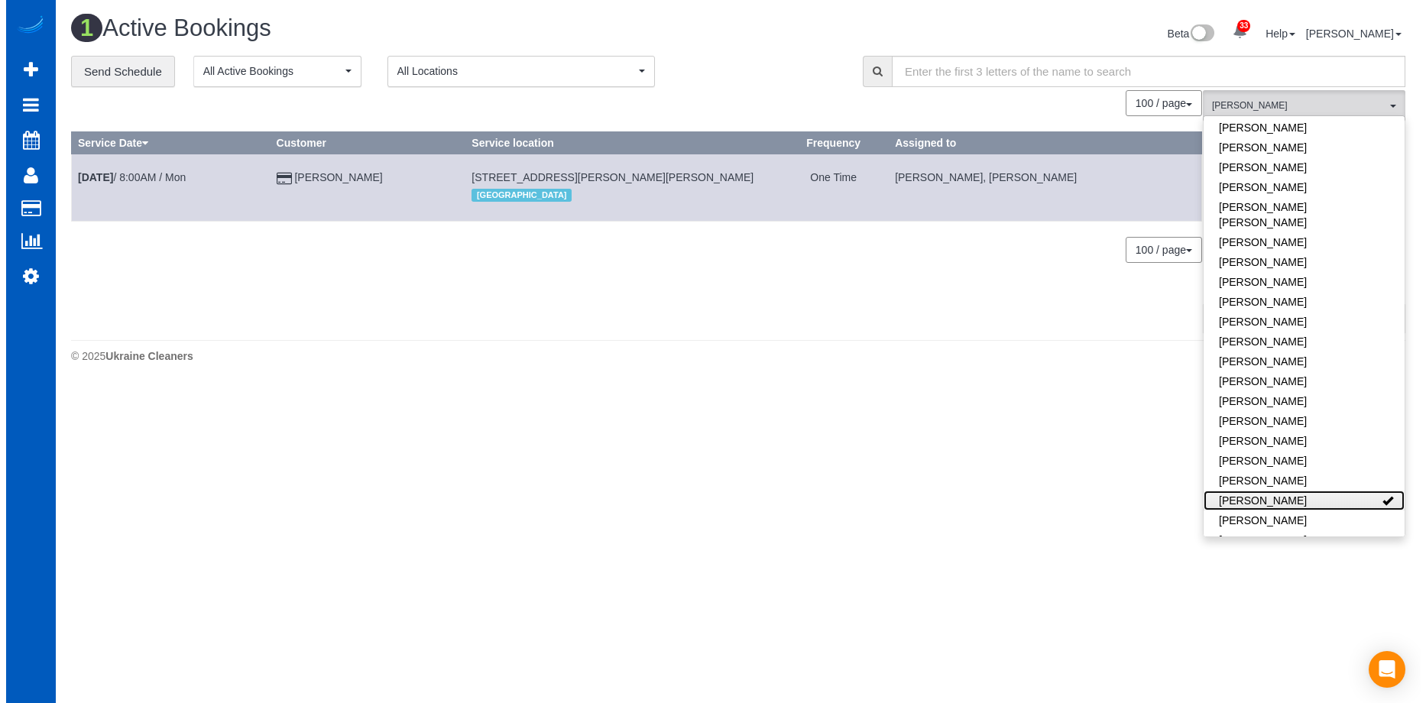
scroll to position [385, 1426]
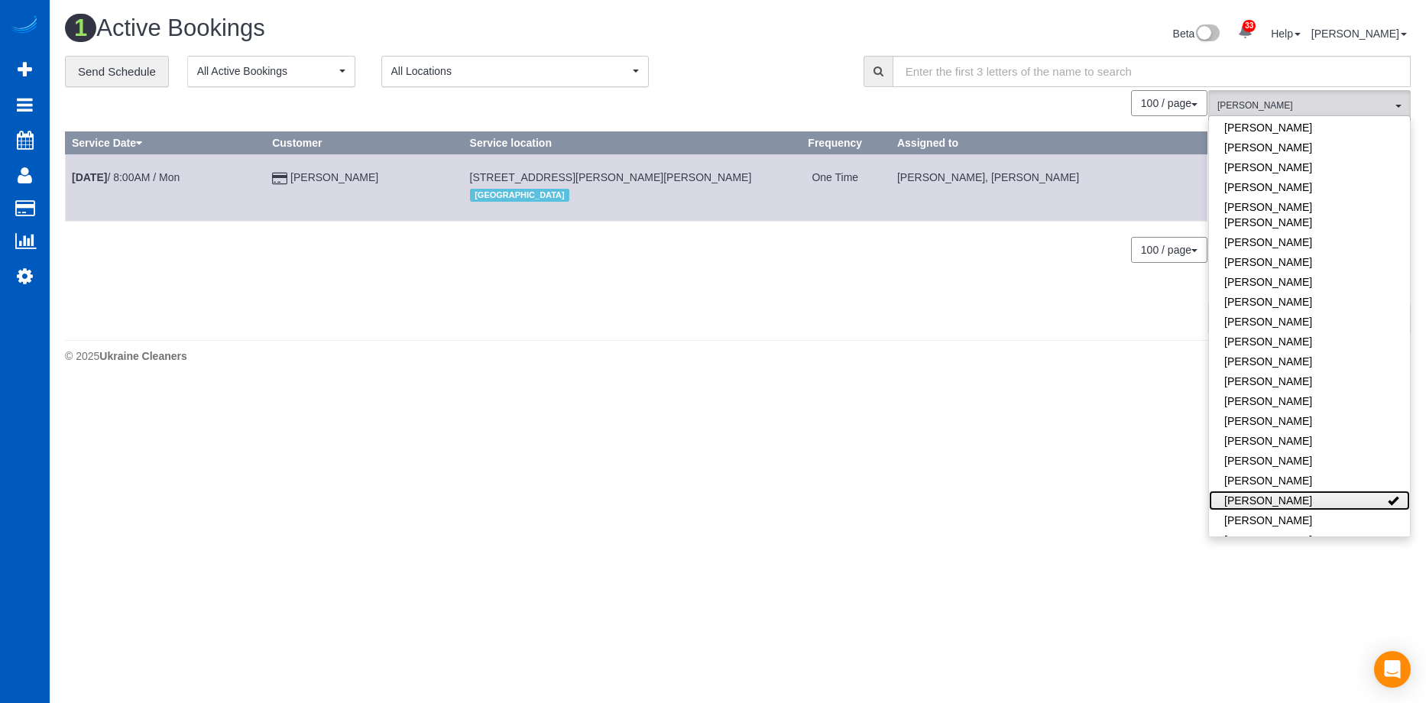
click at [1312, 491] on link "[PERSON_NAME]" at bounding box center [1309, 501] width 201 height 20
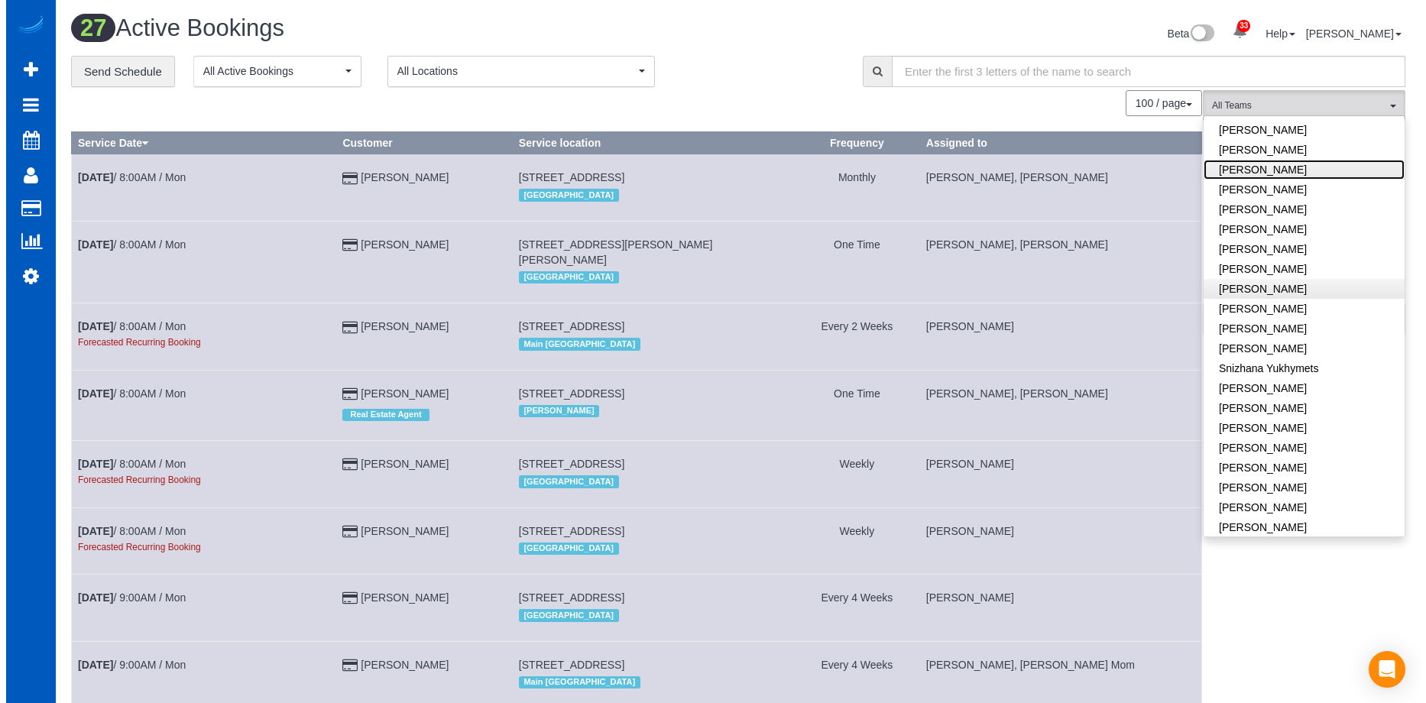
scroll to position [1033, 0]
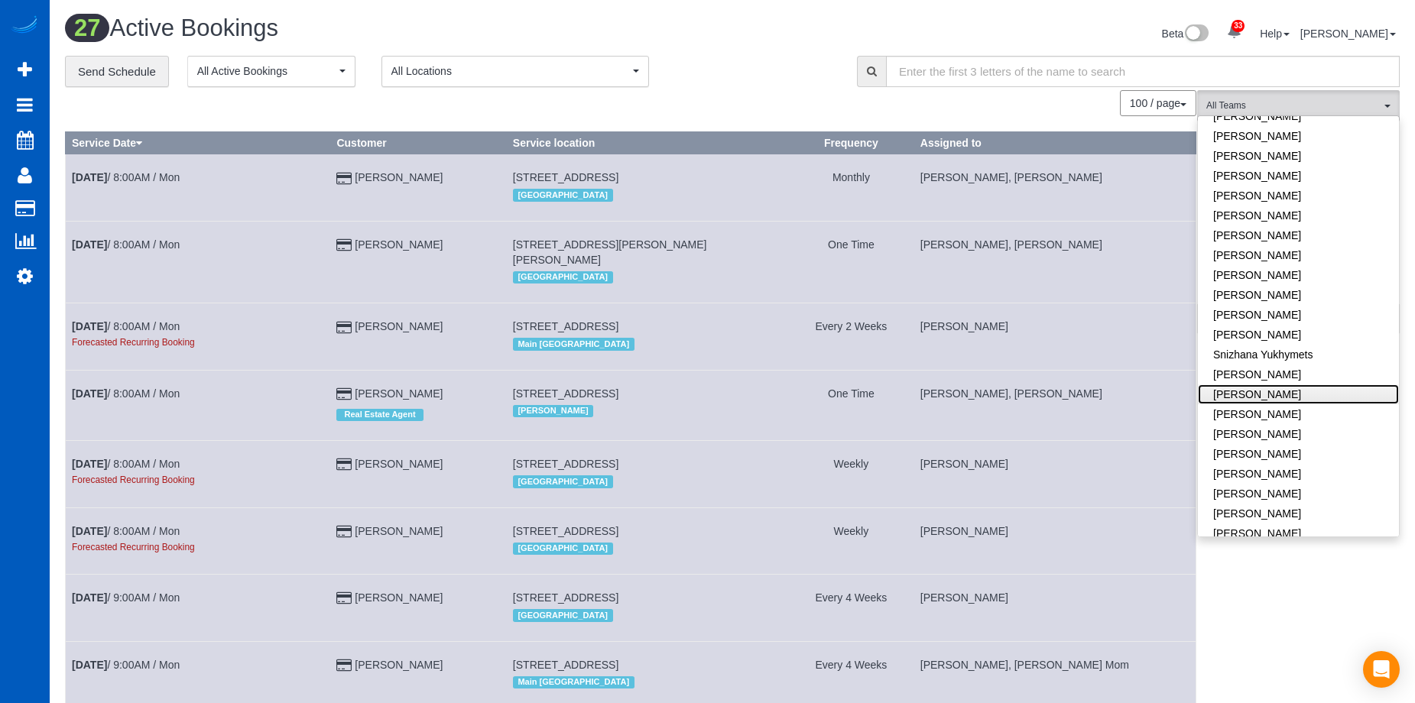
click at [1308, 385] on link "Tatiana Sitnik" at bounding box center [1298, 395] width 201 height 20
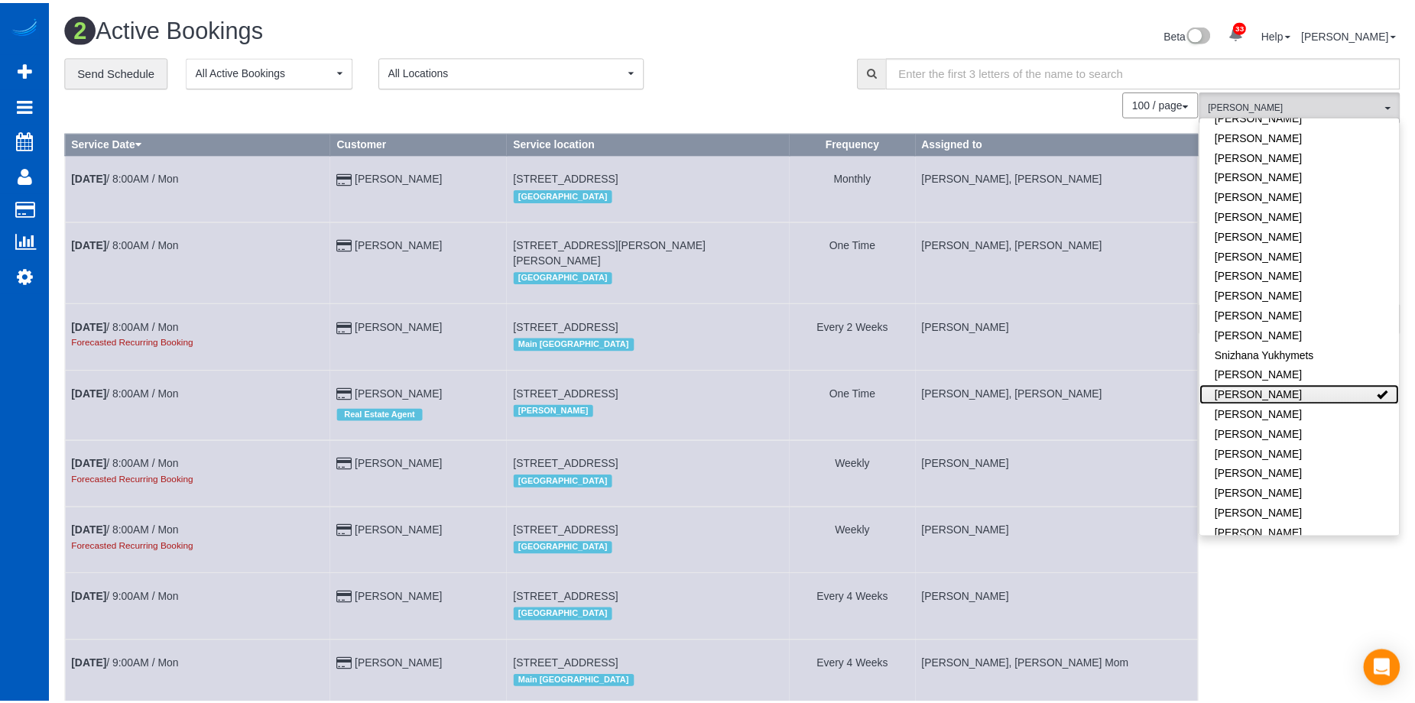
scroll to position [399, 1426]
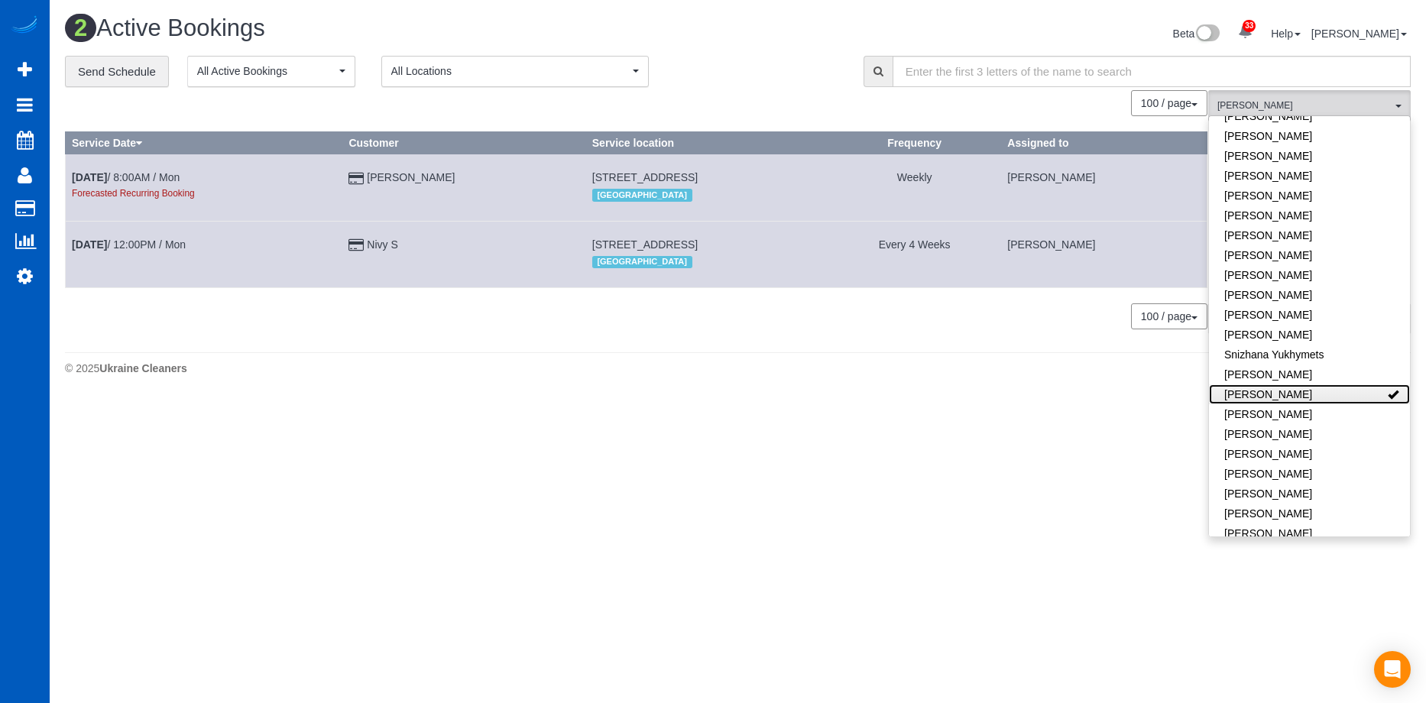
click at [1308, 385] on link "Tatiana Sitnik" at bounding box center [1309, 395] width 201 height 20
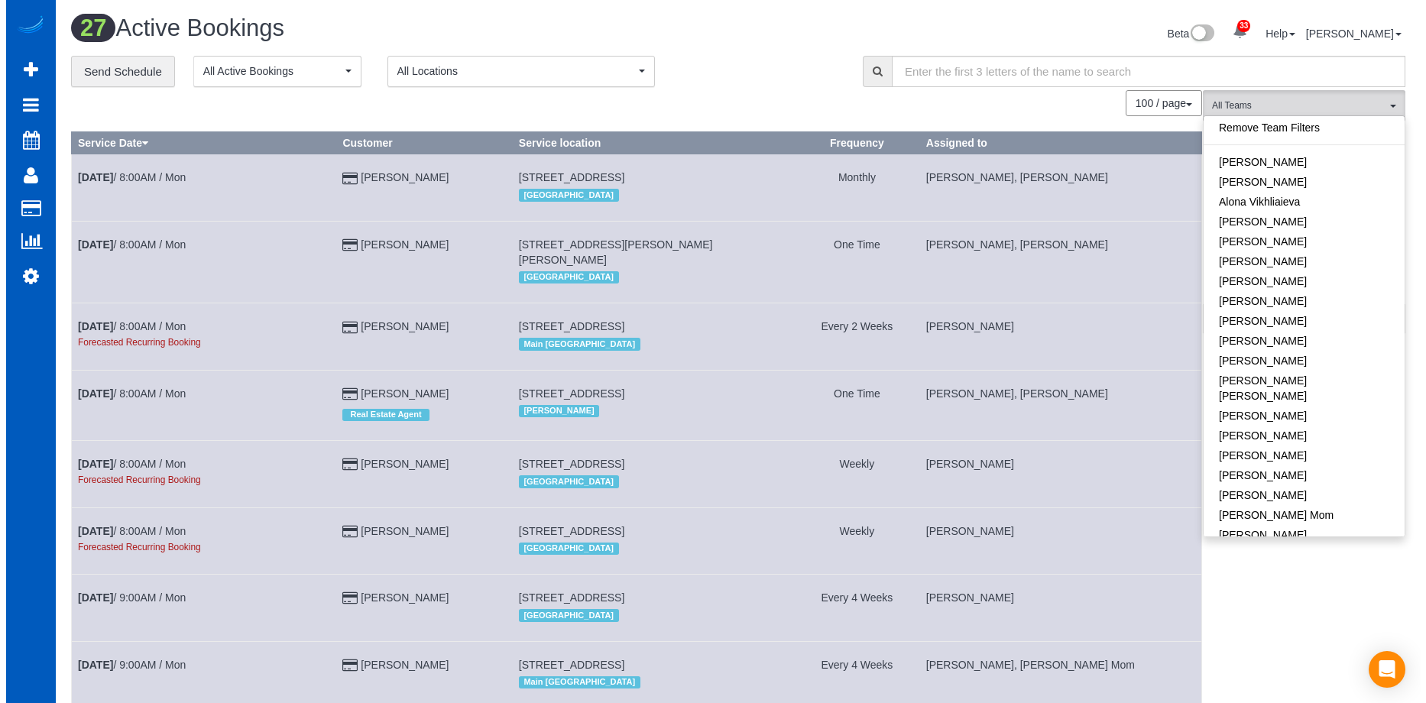
scroll to position [0, 0]
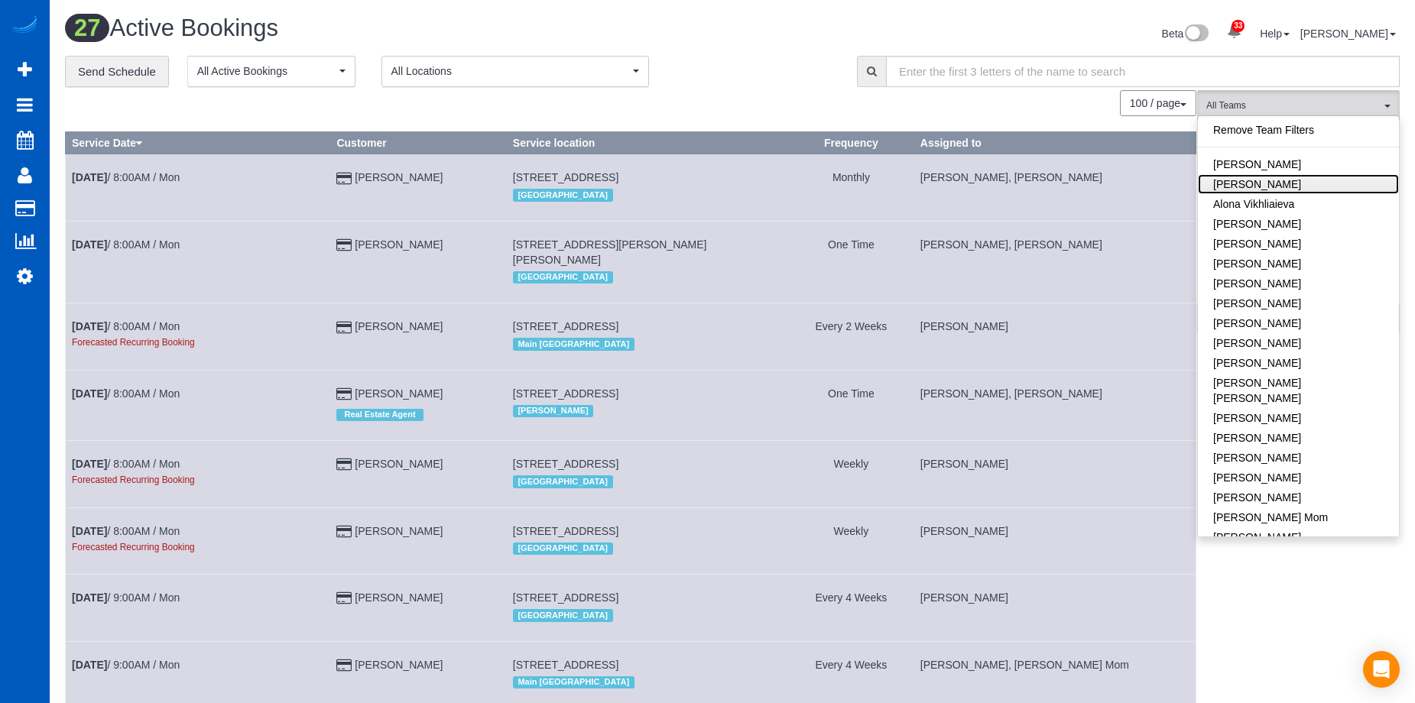
click at [1304, 177] on link "[PERSON_NAME]" at bounding box center [1298, 184] width 201 height 20
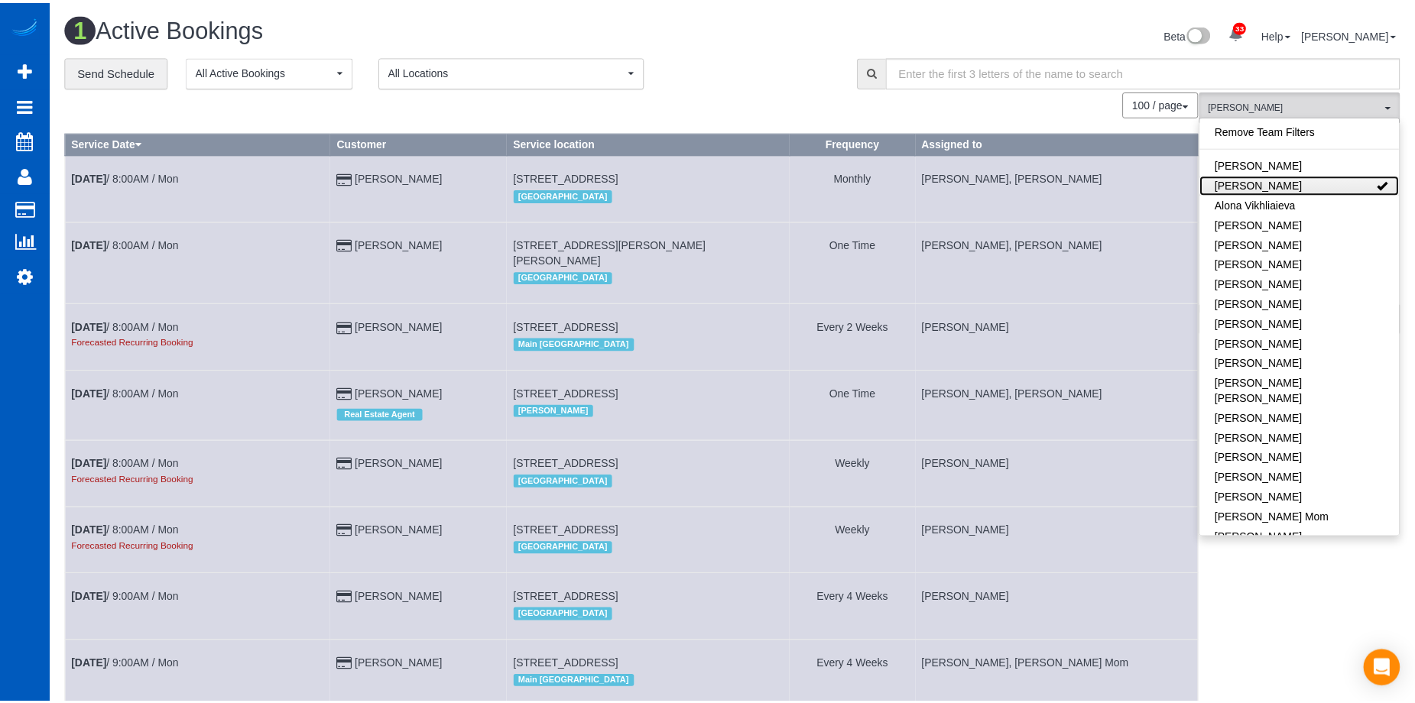
scroll to position [385, 1426]
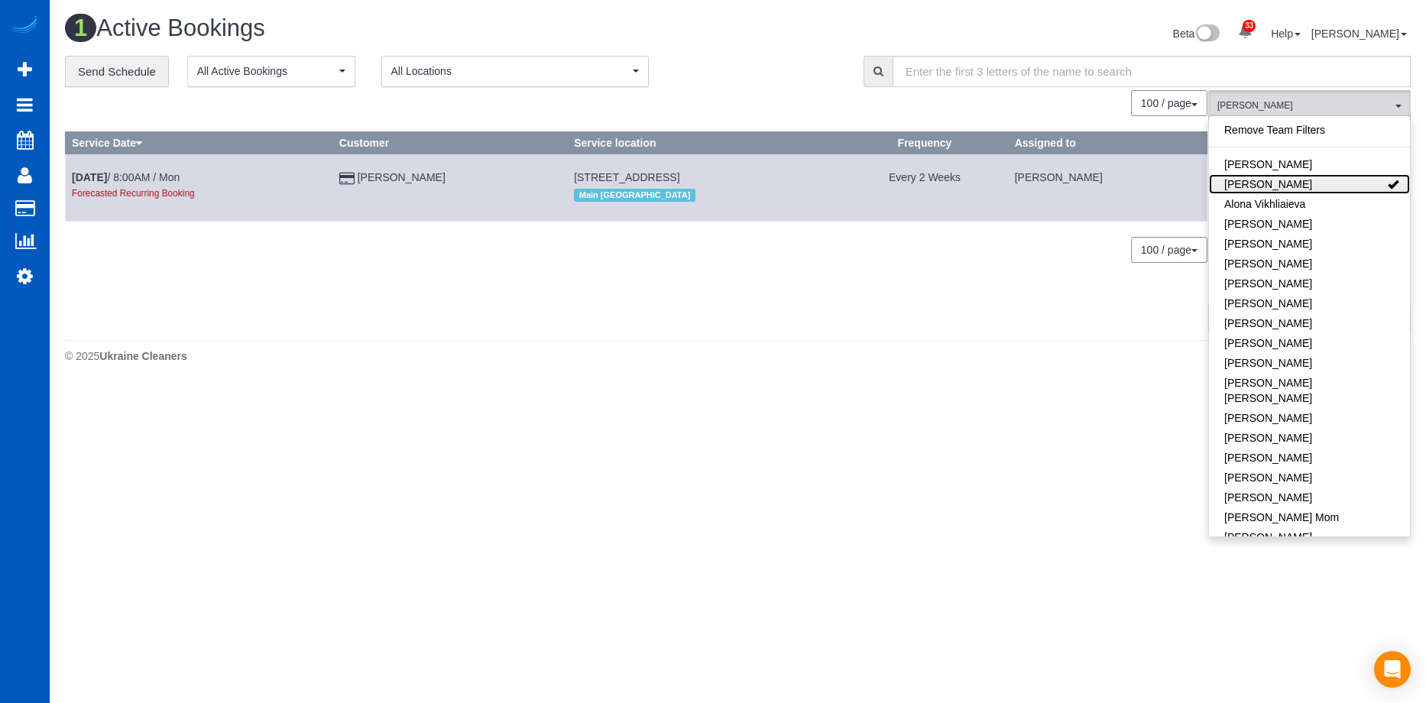
click at [1336, 183] on link "[PERSON_NAME]" at bounding box center [1309, 184] width 201 height 20
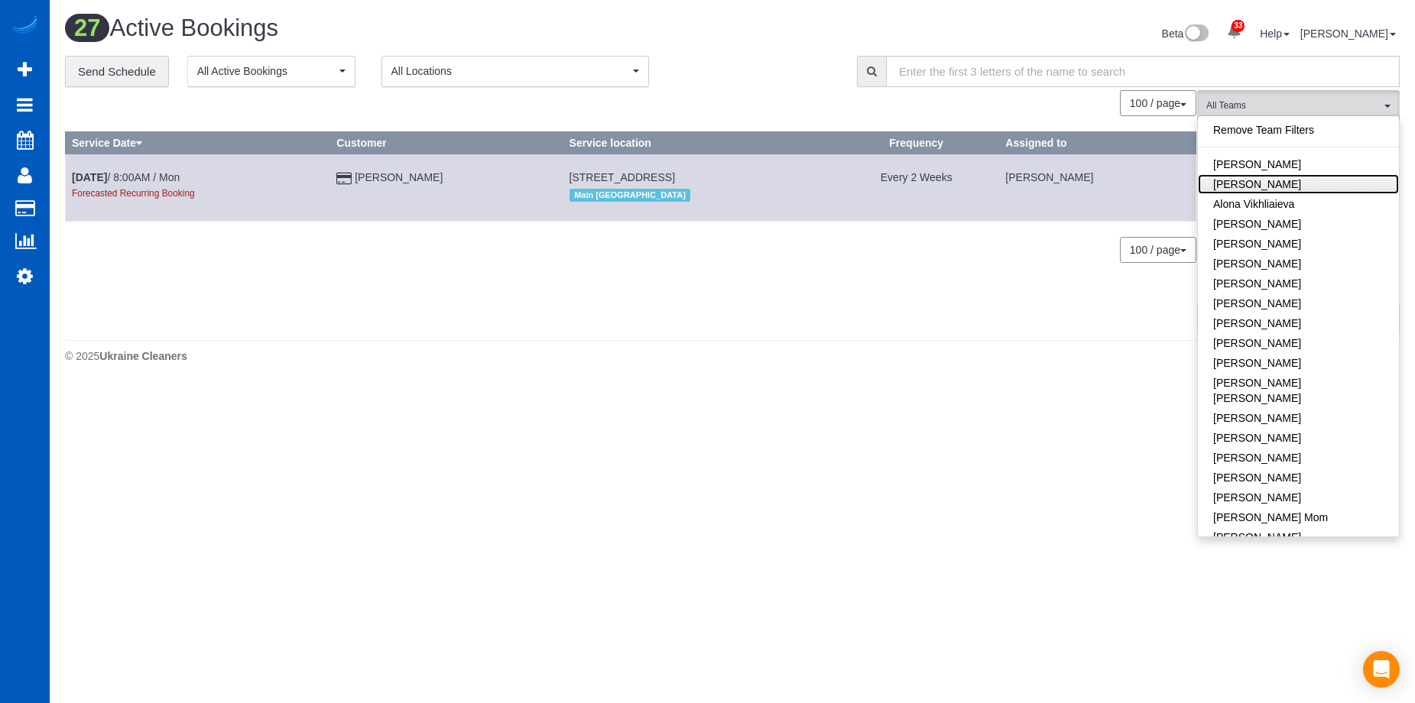
scroll to position [2101, 1415]
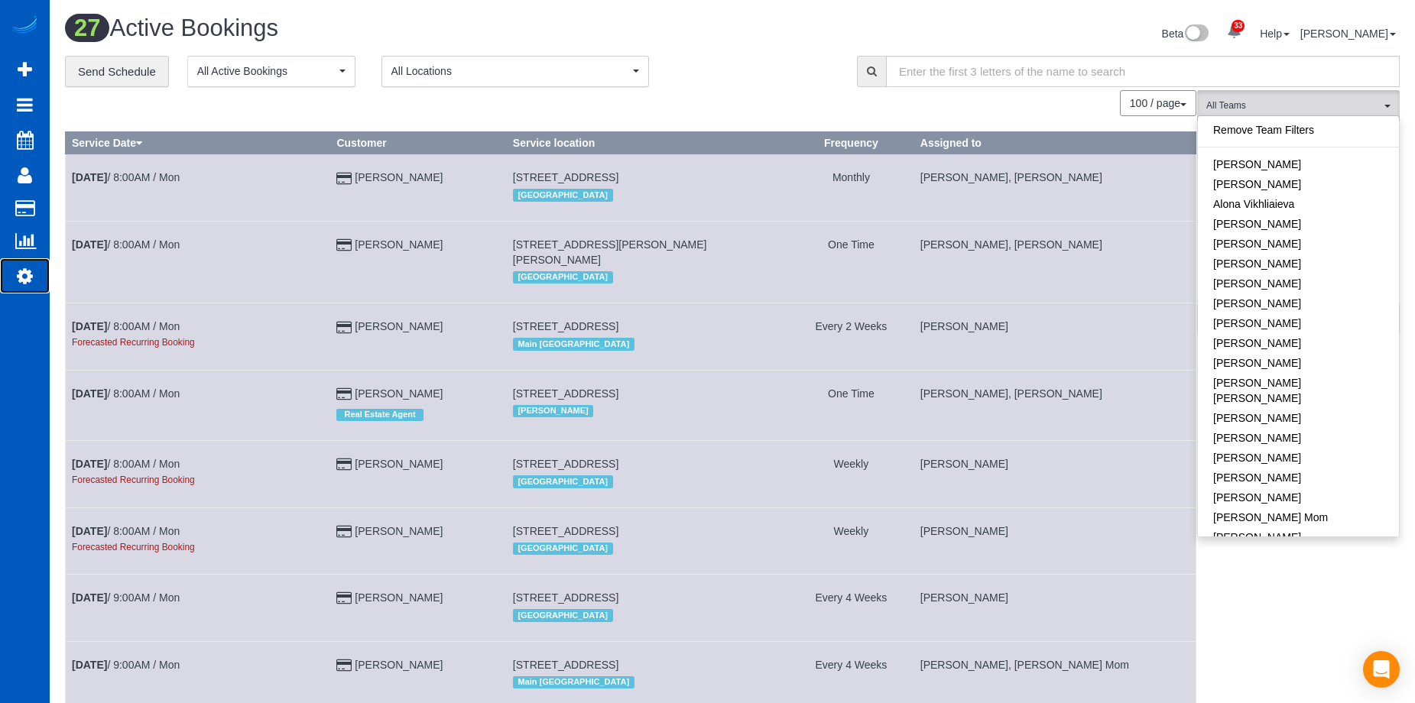
click at [26, 270] on icon at bounding box center [25, 276] width 16 height 18
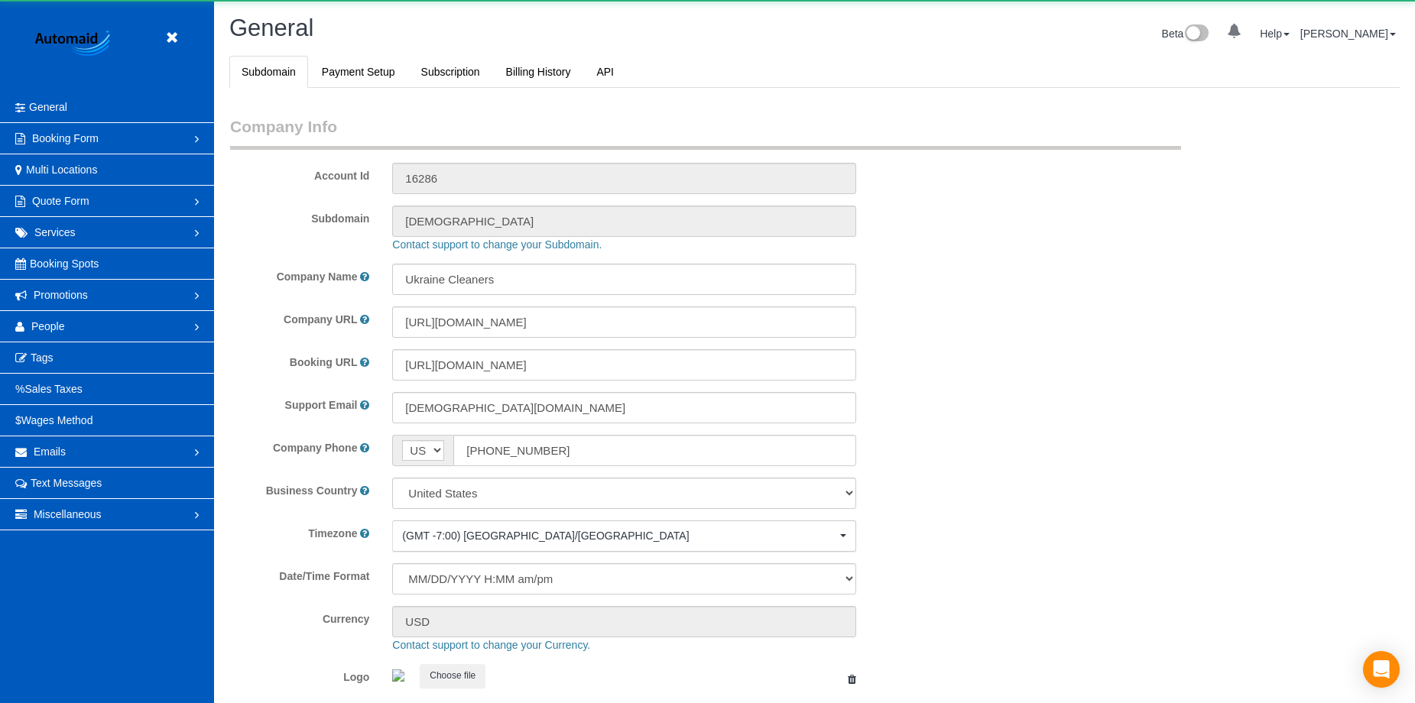
select select "1"
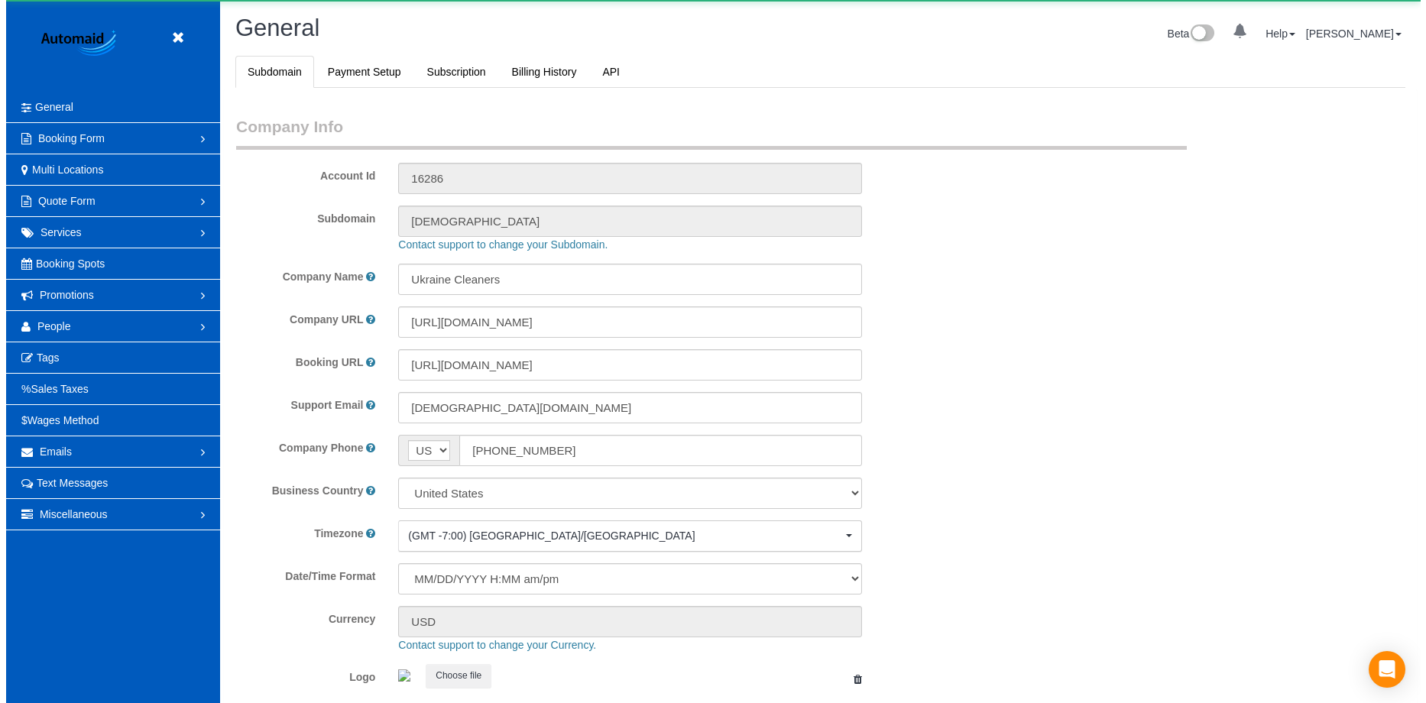
scroll to position [3362, 1415]
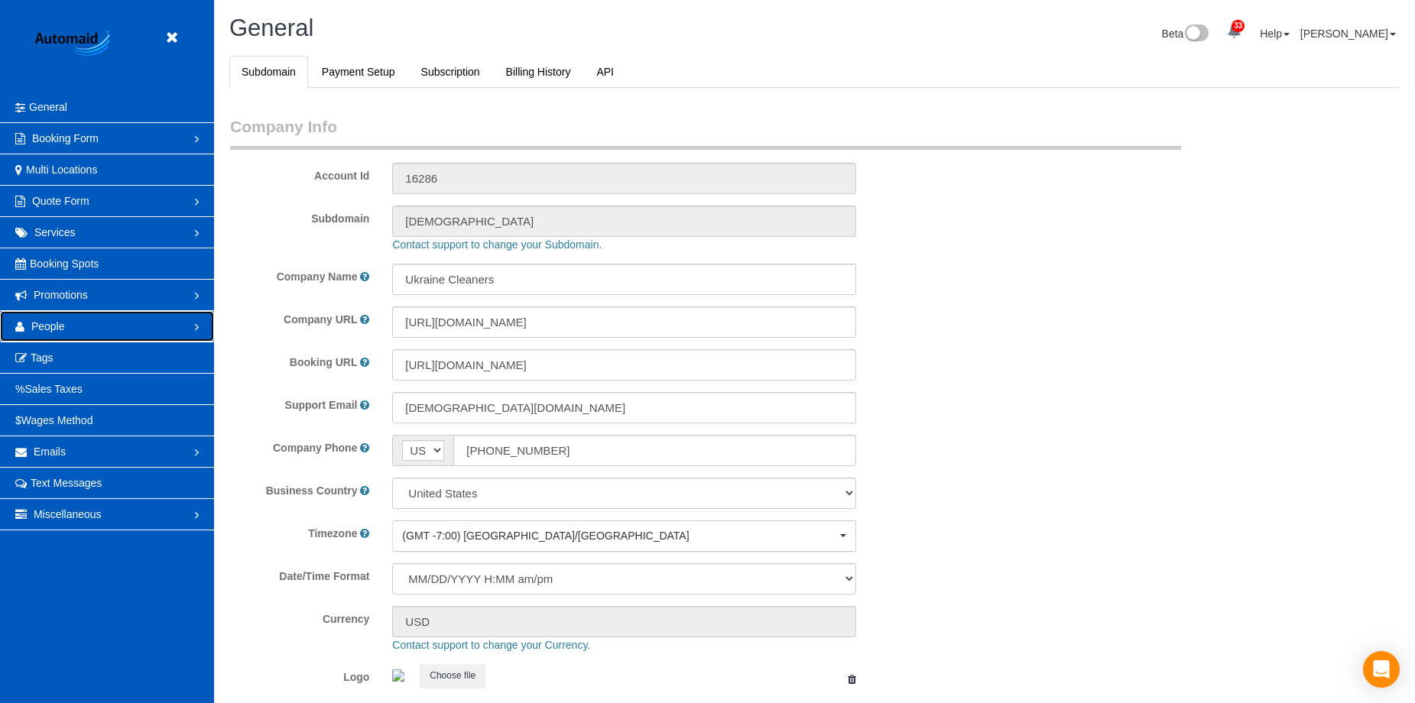
click at [138, 325] on link "People" at bounding box center [107, 326] width 214 height 31
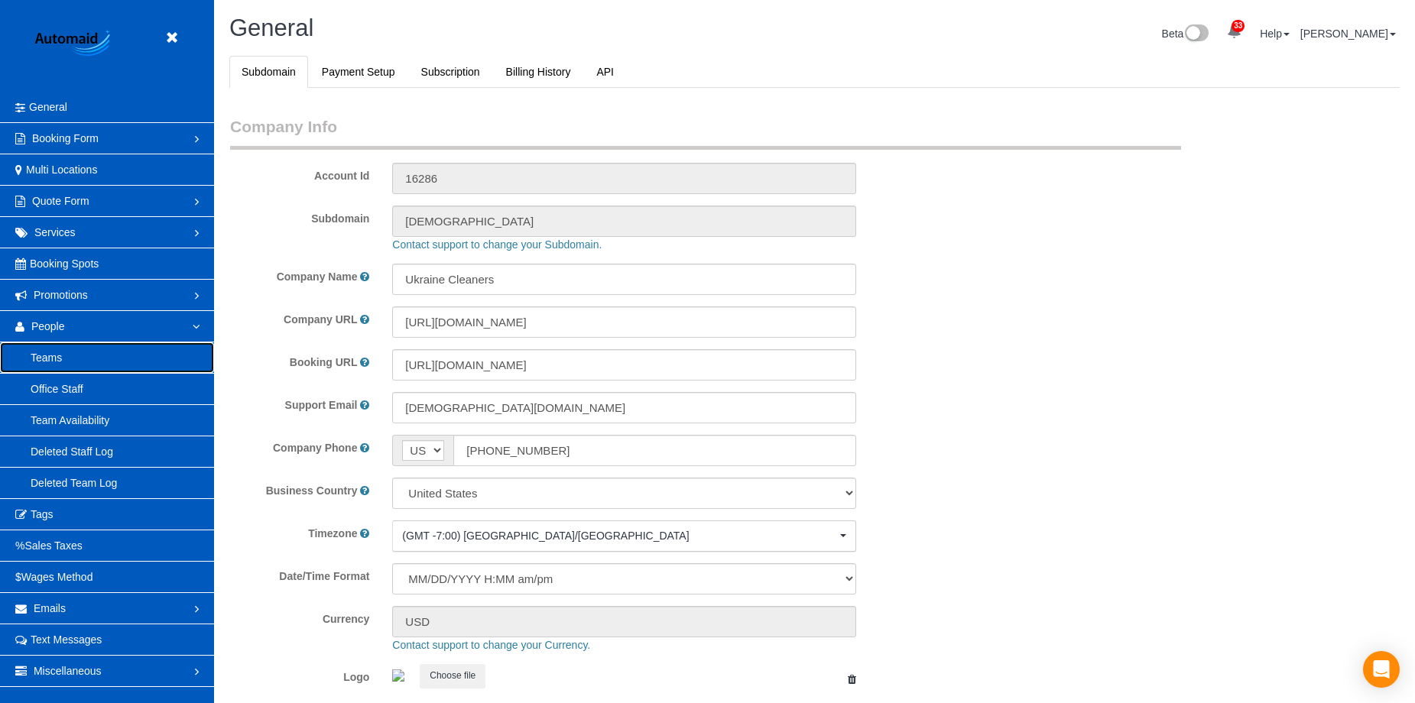
click at [106, 352] on link "Teams" at bounding box center [107, 357] width 214 height 31
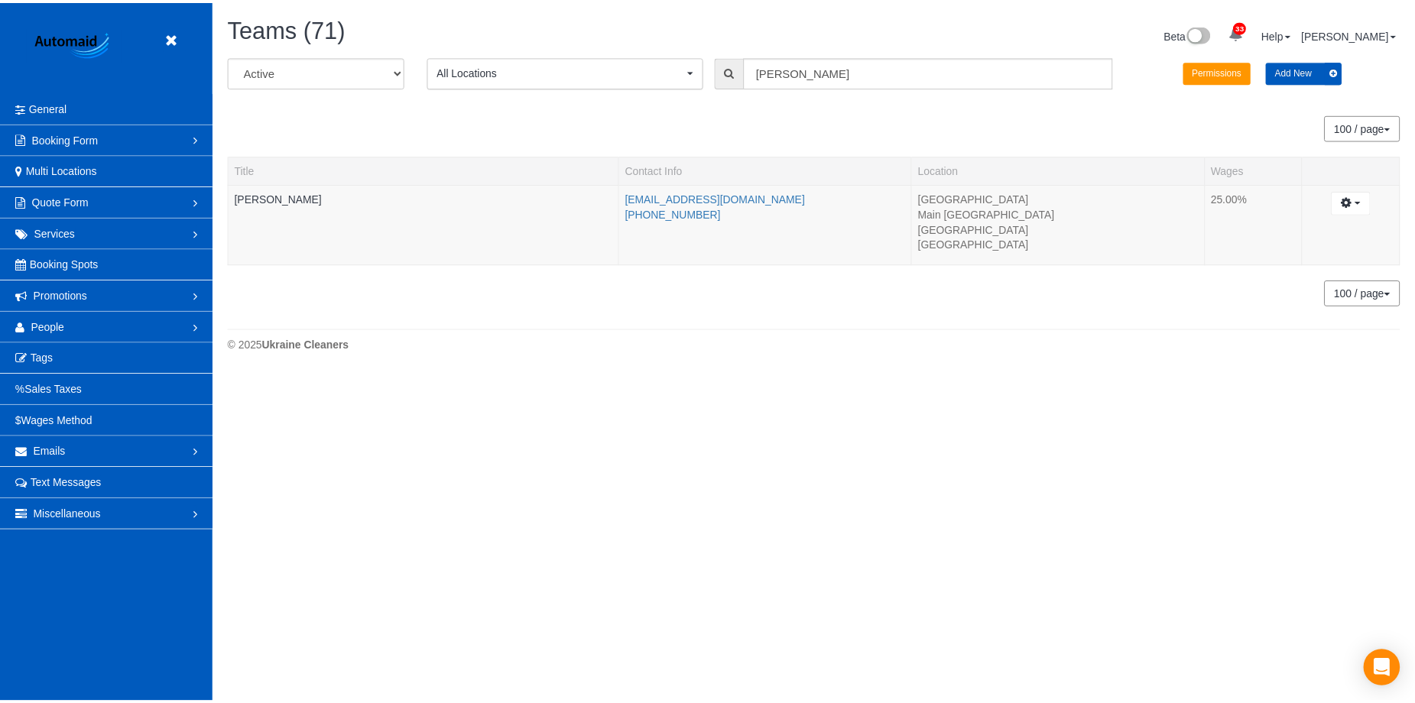
scroll to position [375, 1426]
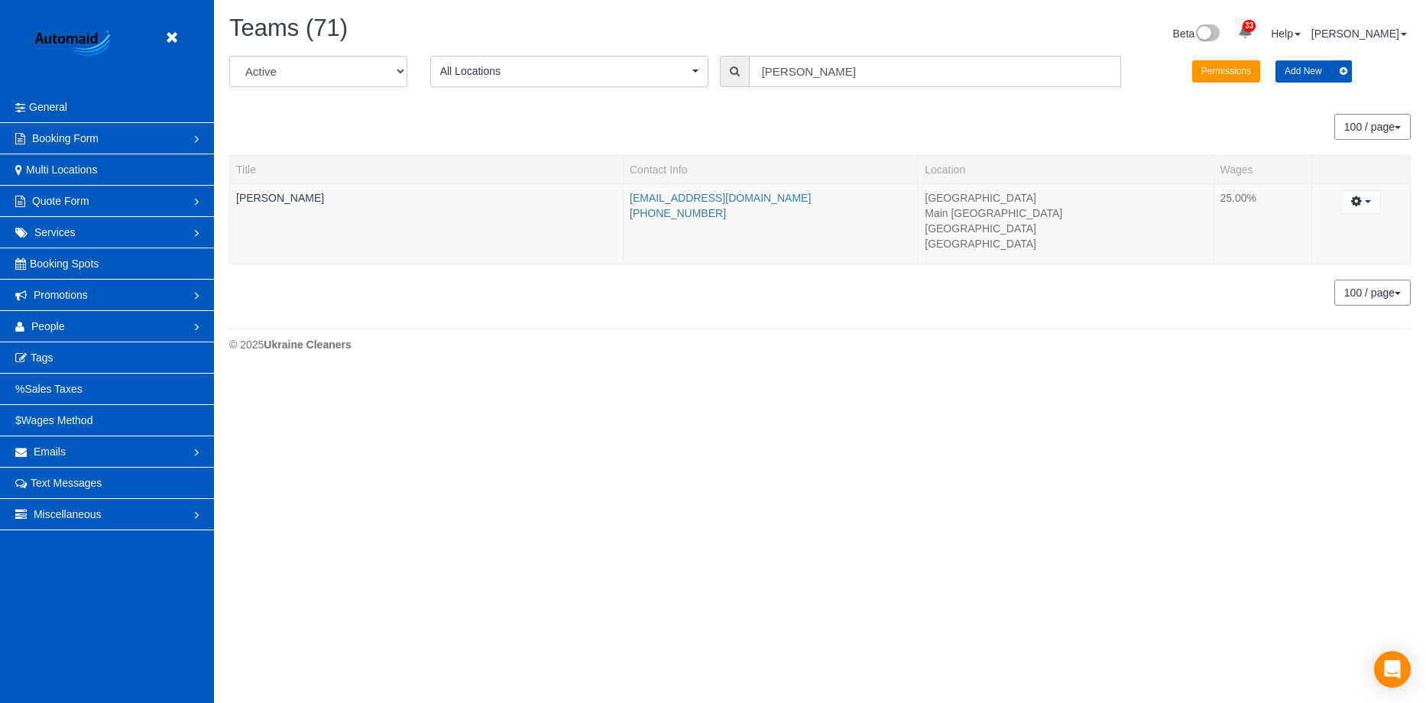
click at [799, 69] on input "Daryna" at bounding box center [935, 71] width 372 height 31
click at [307, 196] on link "[PERSON_NAME]" at bounding box center [280, 198] width 88 height 12
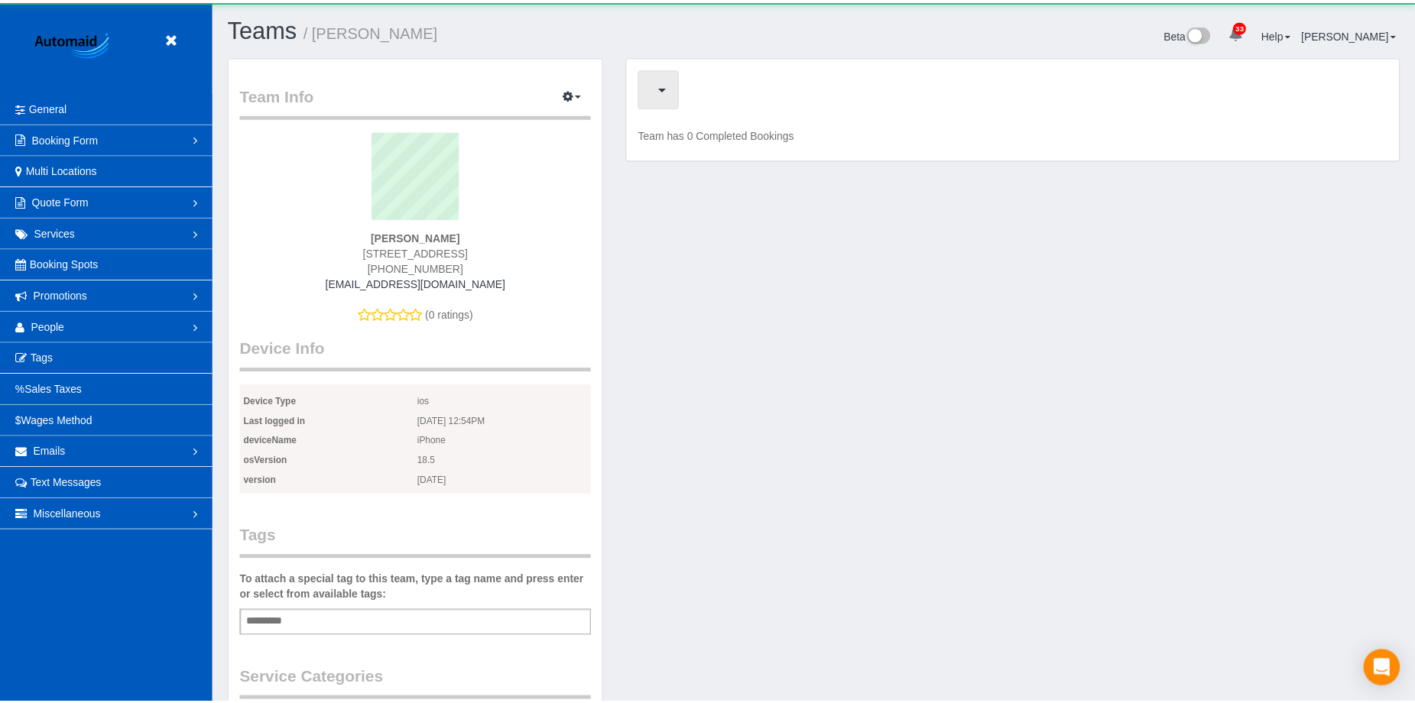
scroll to position [1183, 1415]
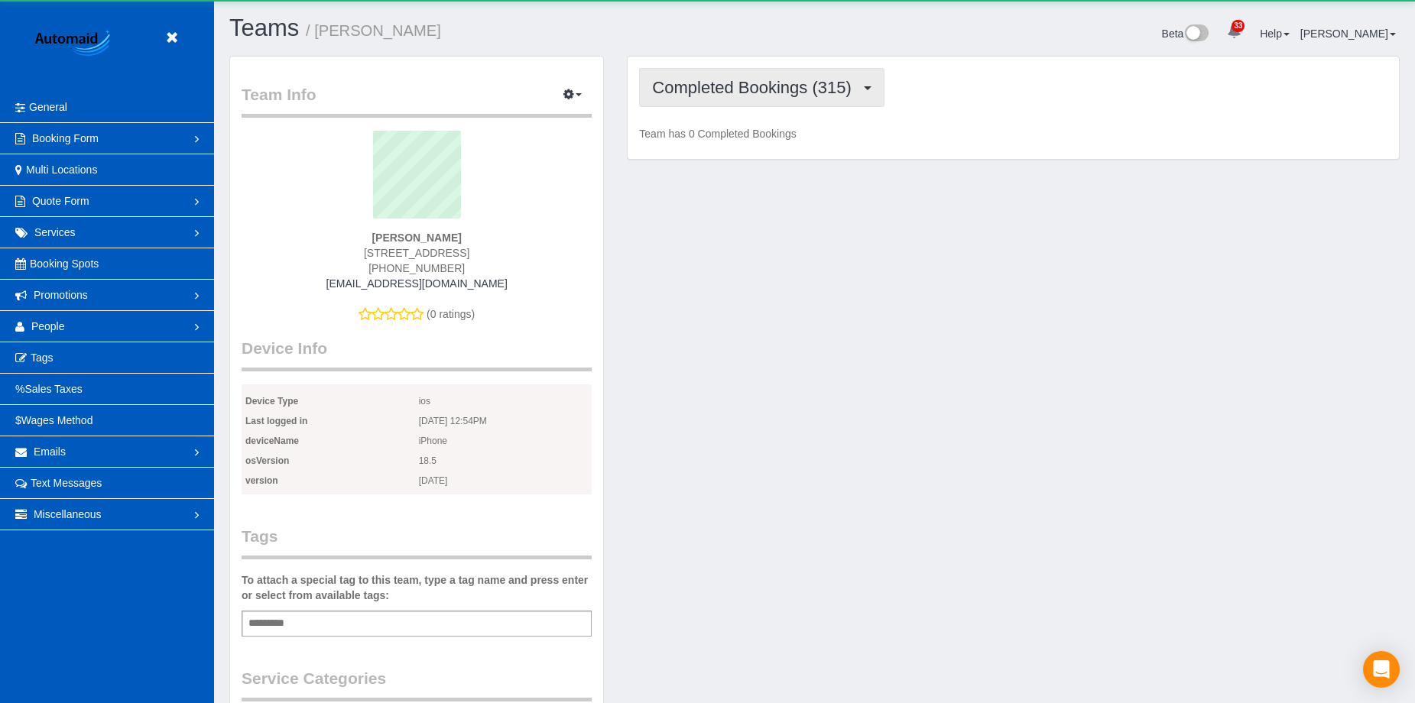
click at [727, 78] on span "Completed Bookings (315)" at bounding box center [755, 87] width 206 height 19
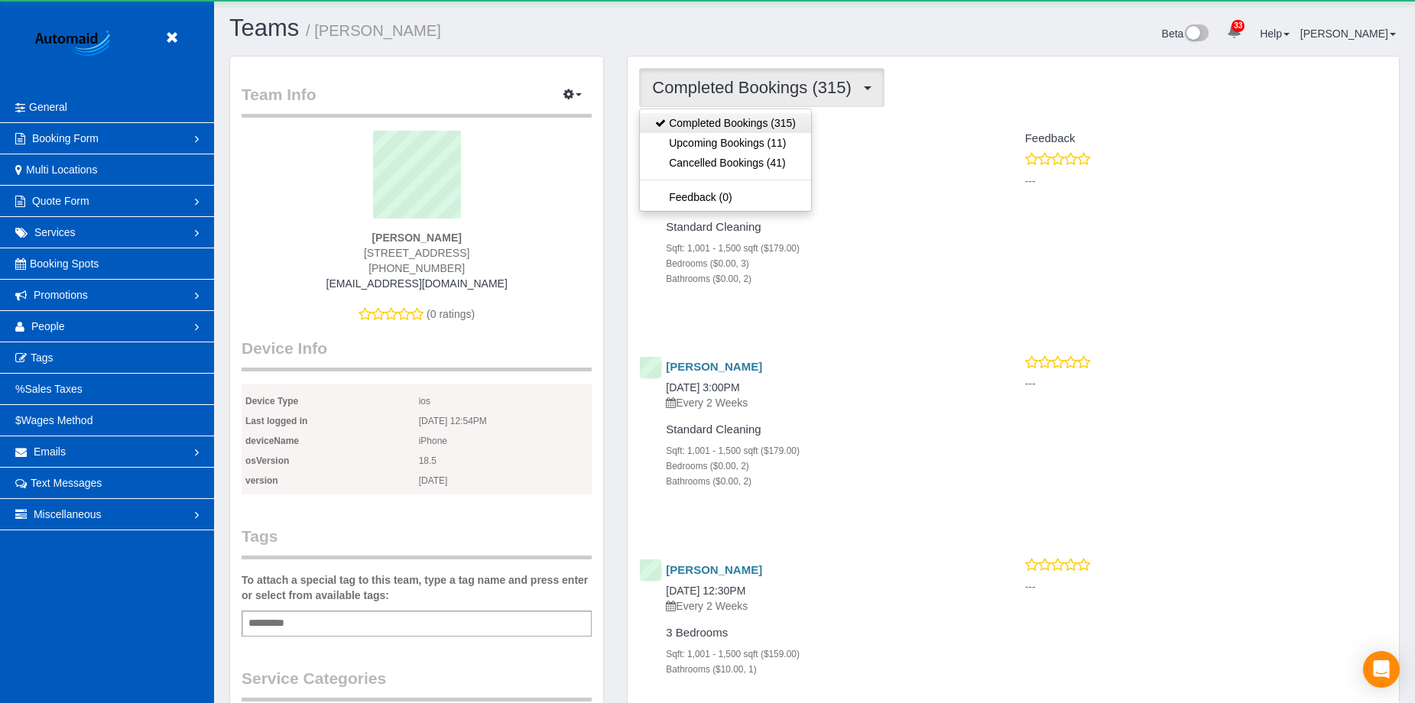
scroll to position [5276, 1415]
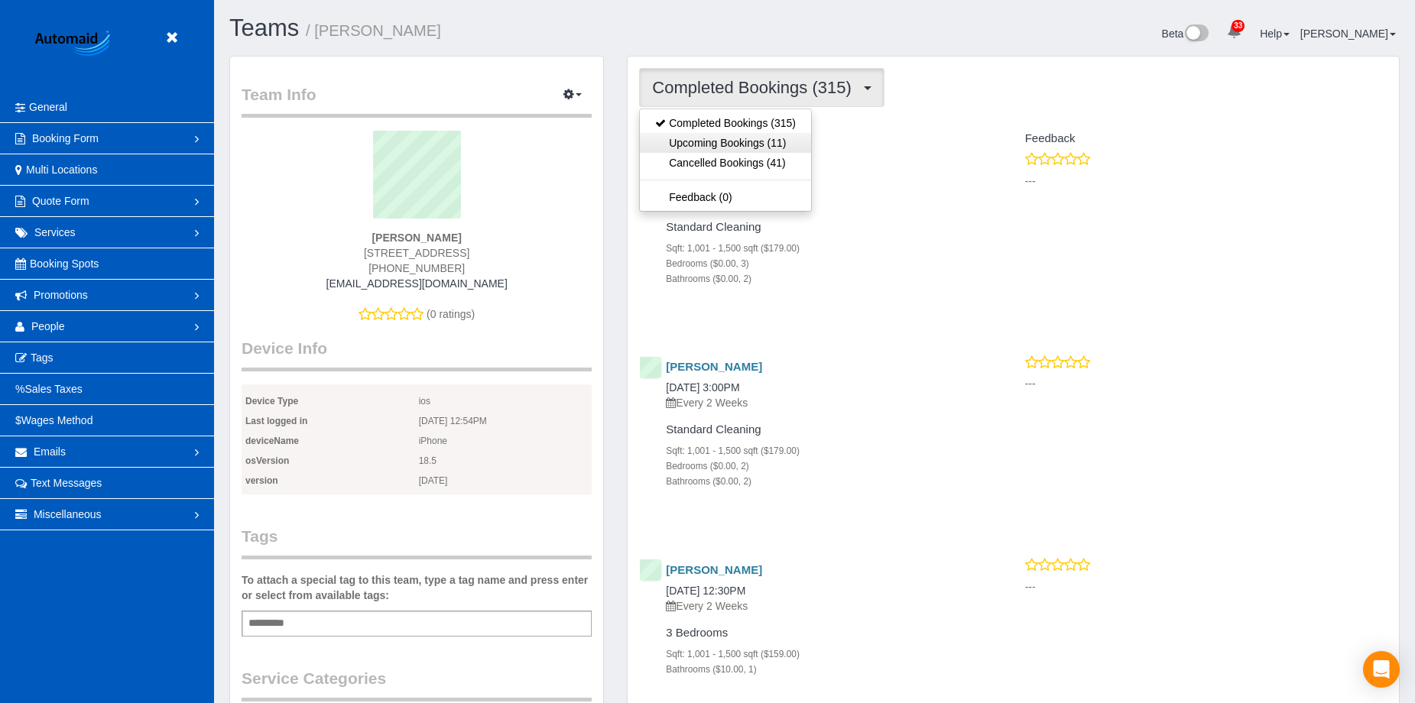
click at [727, 144] on link "Upcoming Bookings (11)" at bounding box center [725, 143] width 171 height 20
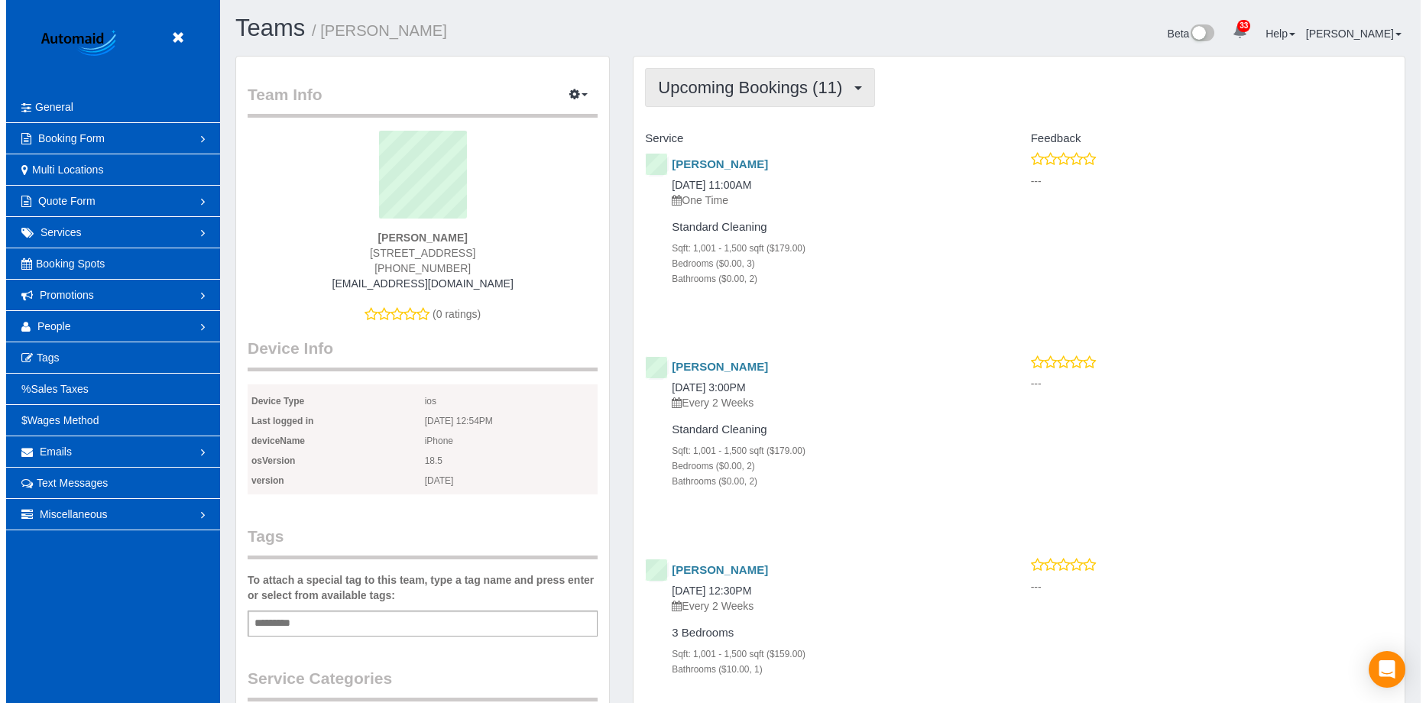
scroll to position [73826, 75029]
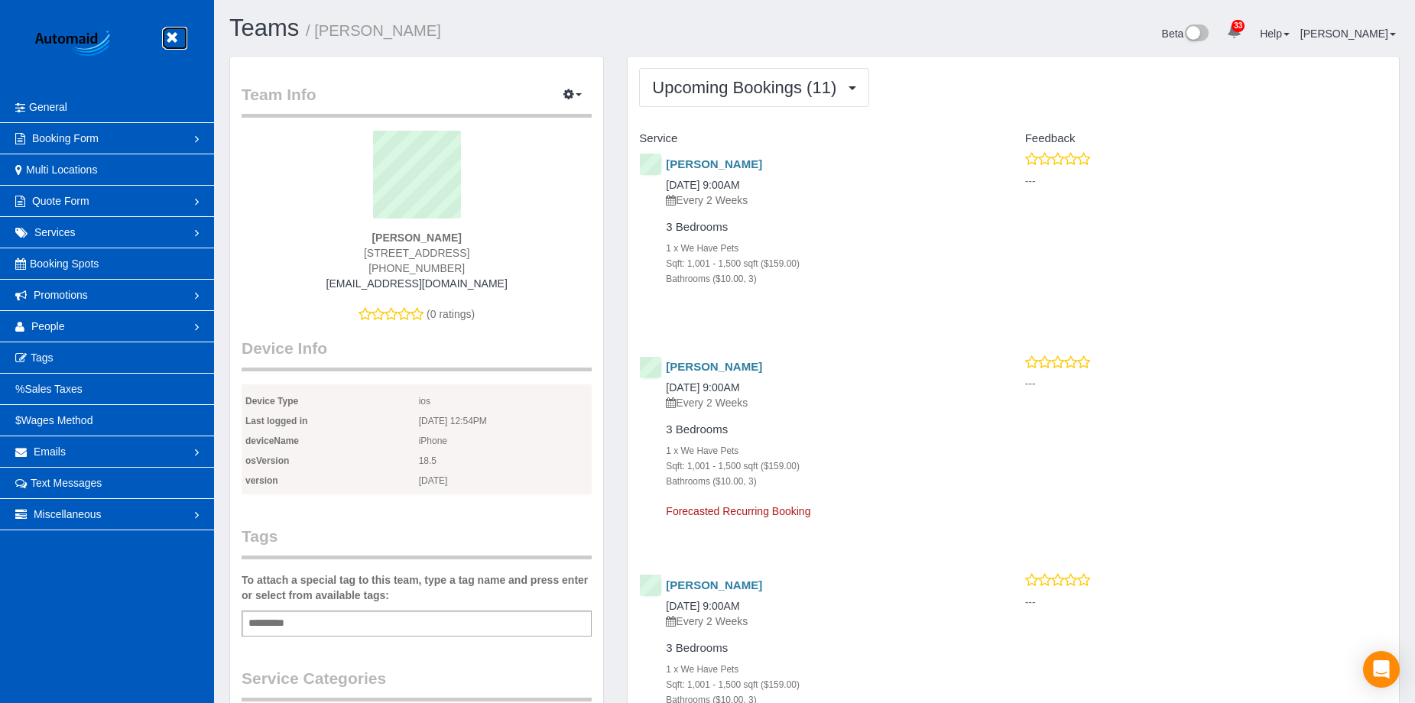
click at [174, 42] on icon at bounding box center [171, 37] width 19 height 19
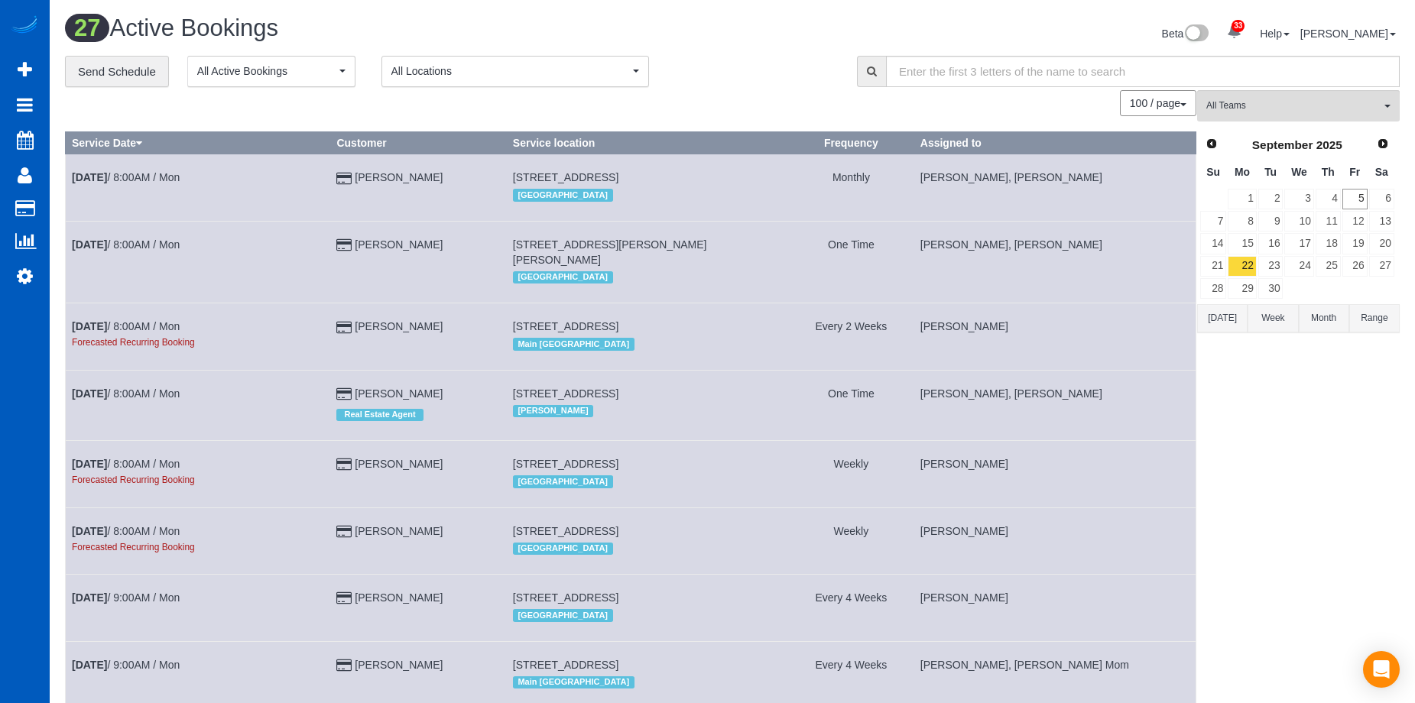
scroll to position [2101, 1415]
click at [1238, 223] on link "8" at bounding box center [1242, 221] width 28 height 21
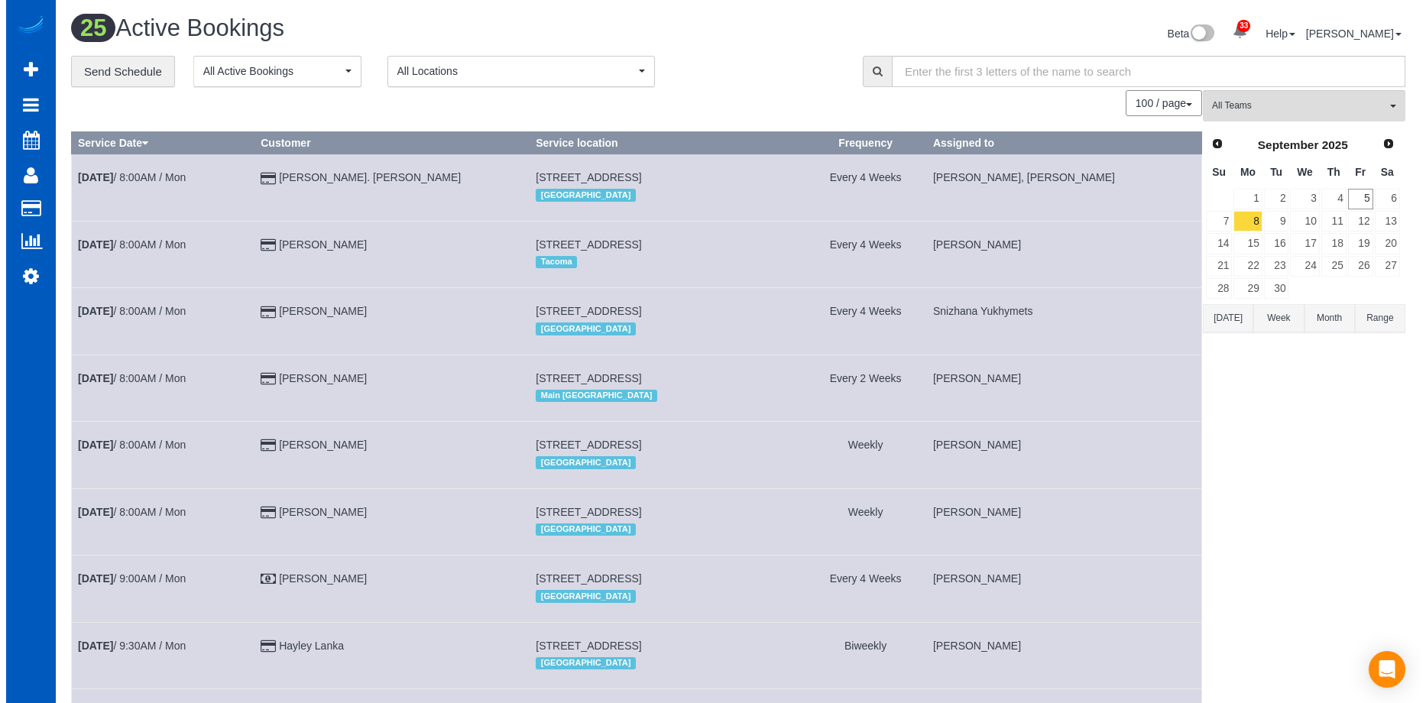
scroll to position [74484, 75029]
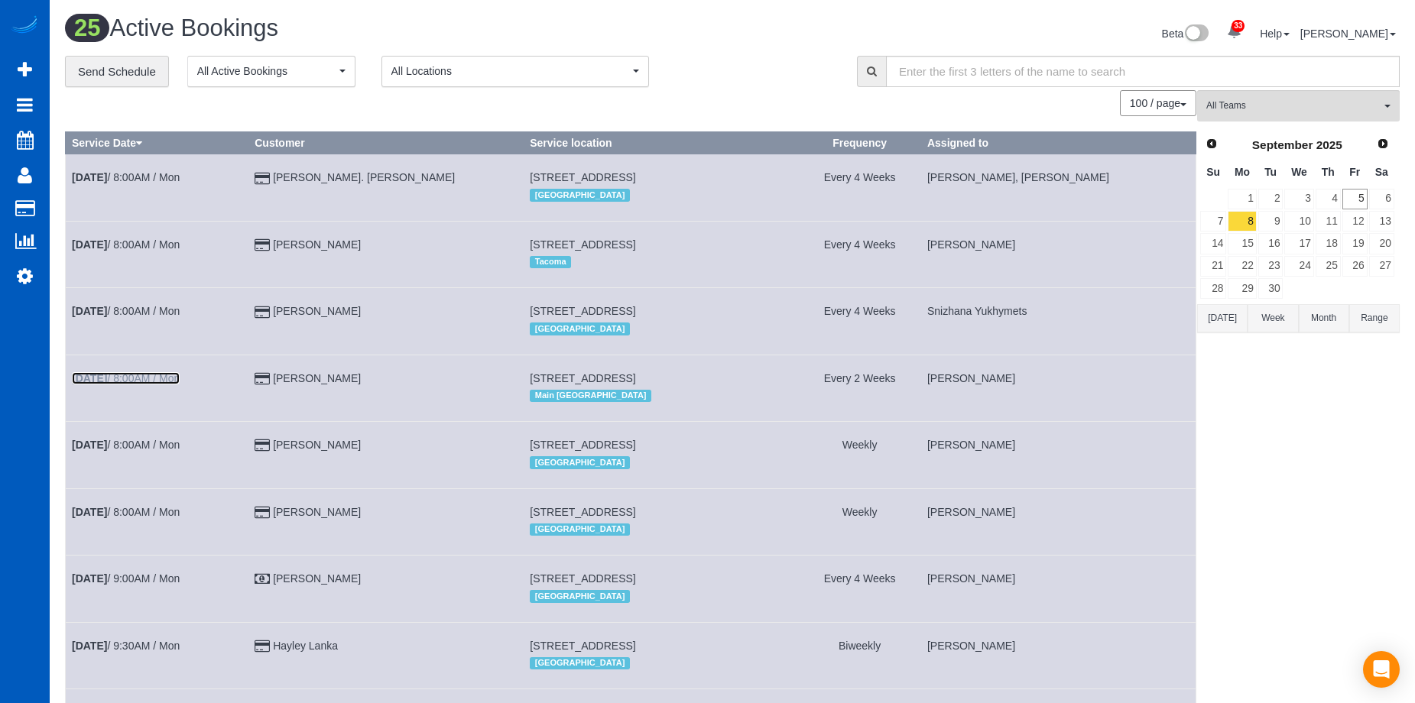
click at [151, 372] on link "Sep 8th / 8:00AM / Mon" at bounding box center [126, 378] width 108 height 12
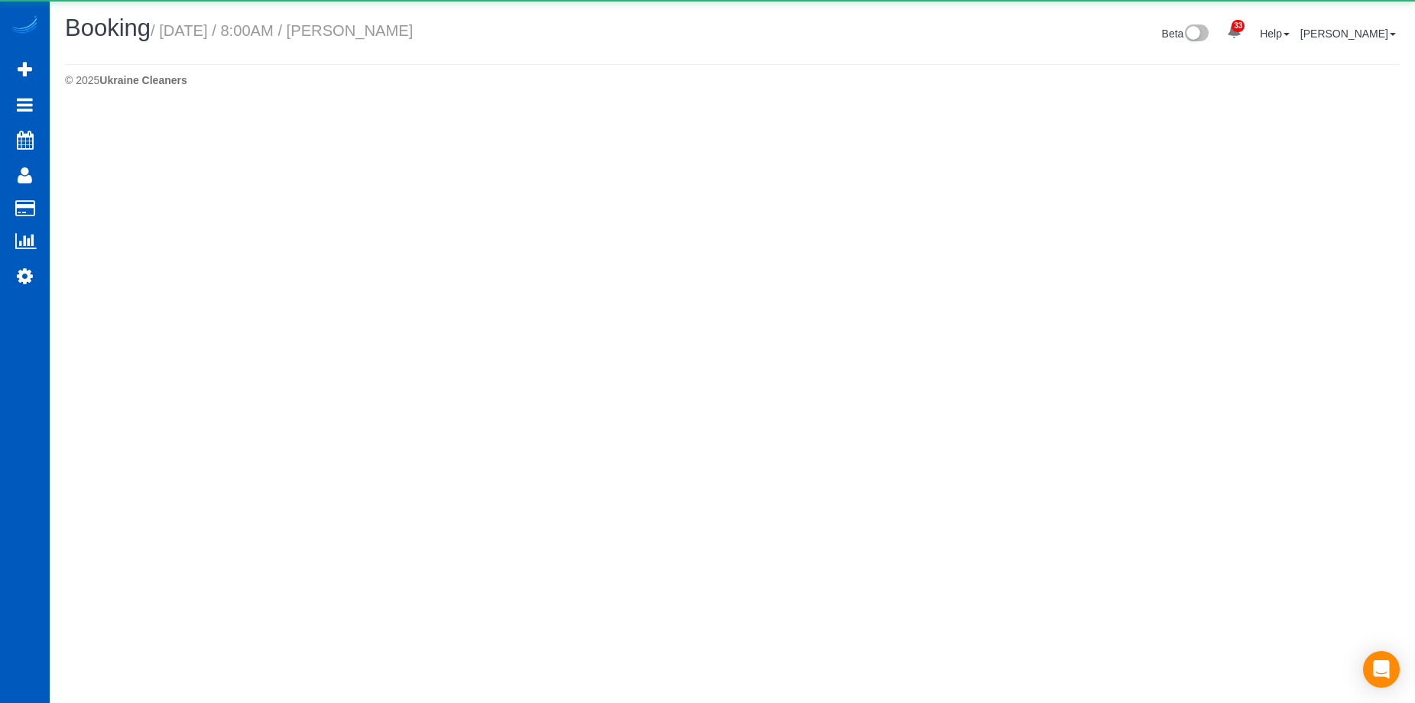
scroll to position [109, 1426]
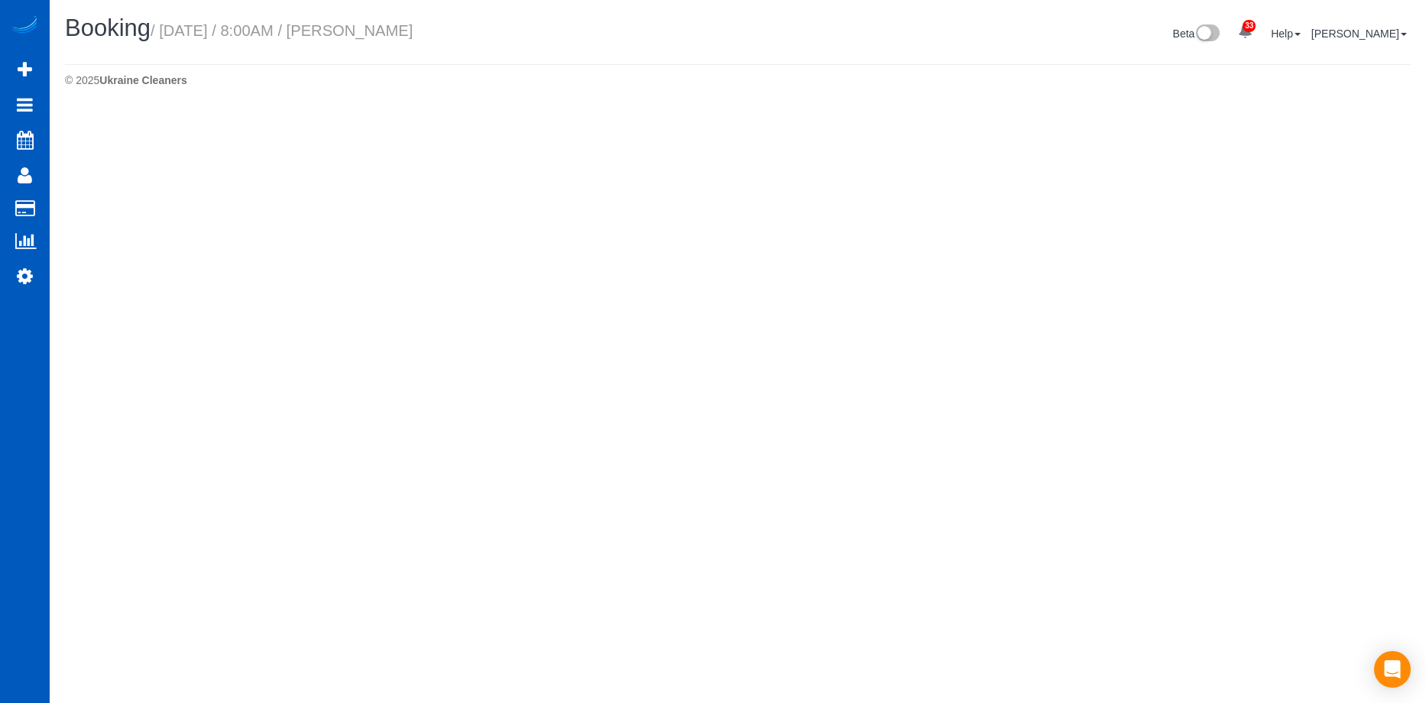
select select "WA"
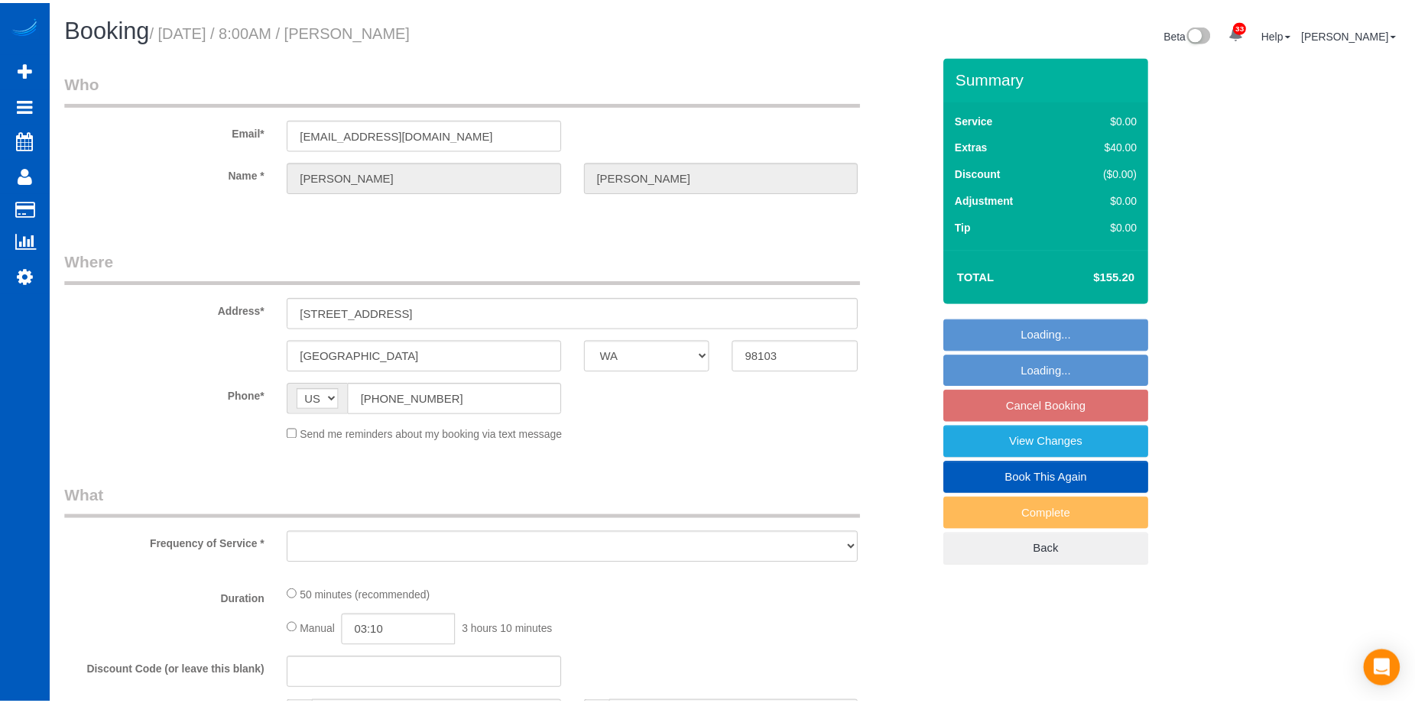
scroll to position [74486, 75029]
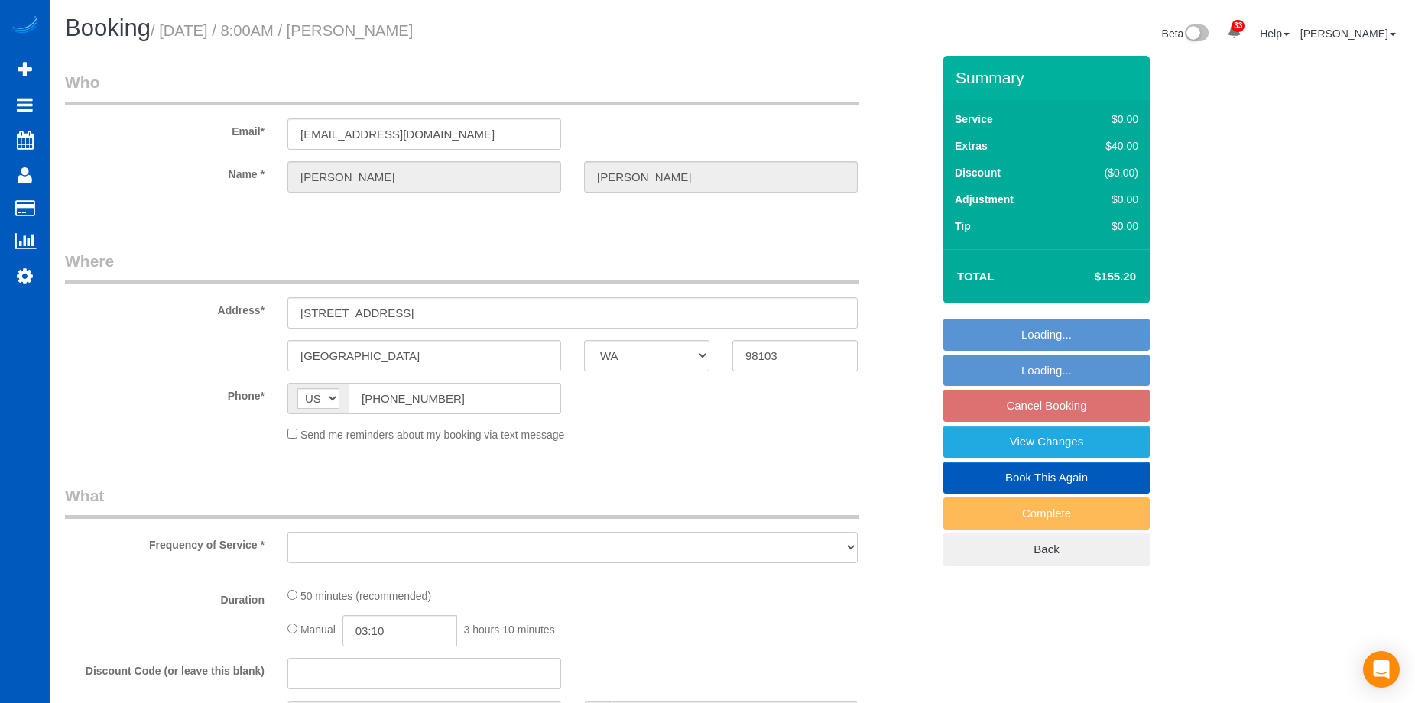
select select "string:fspay-8658f25a-e165-4147-bd00-713f92619cb4"
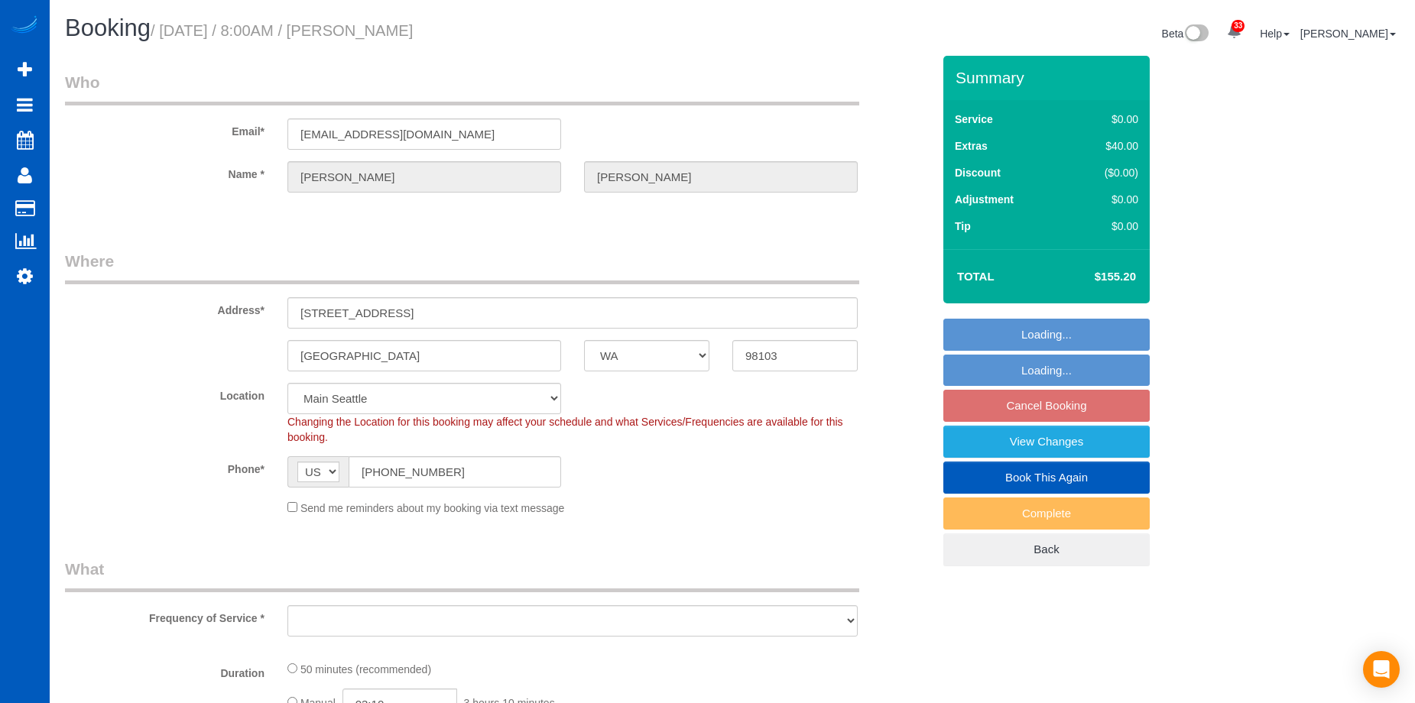
scroll to position [1797, 1415]
select select "spot38"
select select "object:44505"
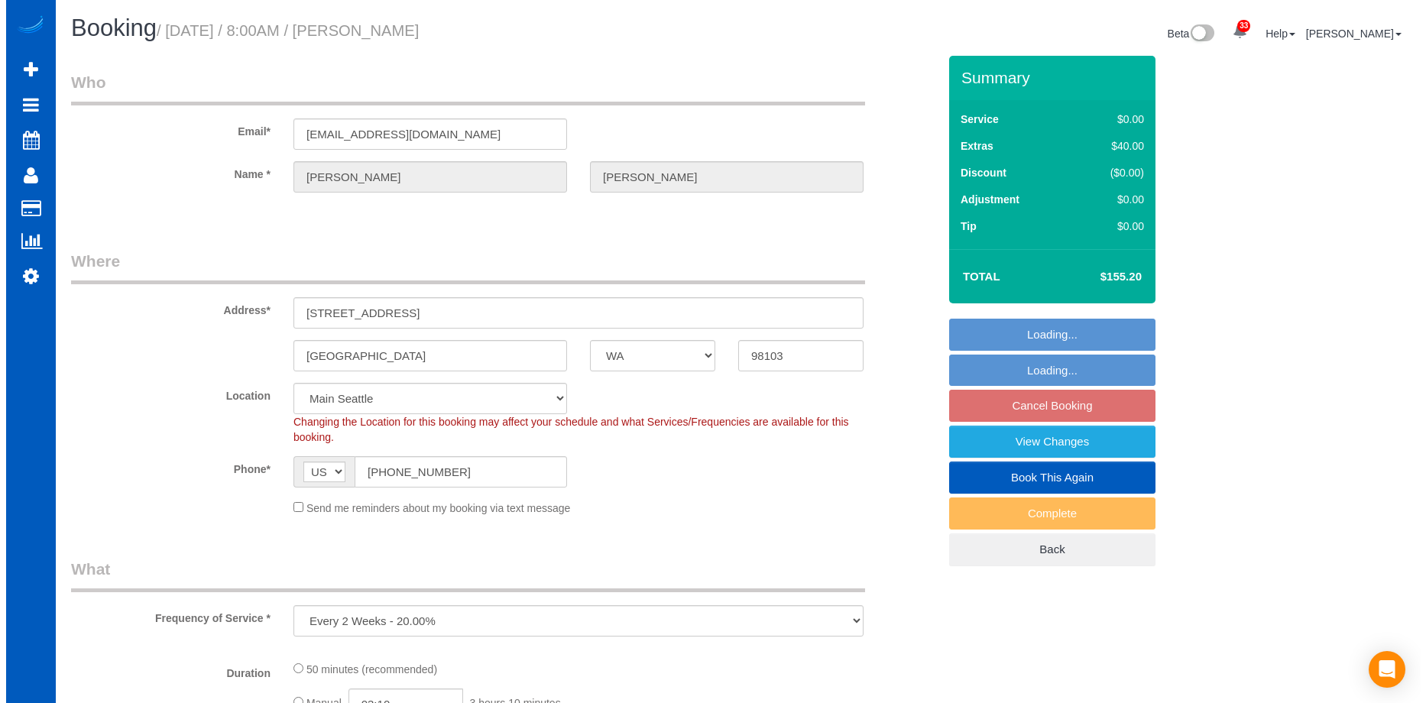
scroll to position [2379, 1415]
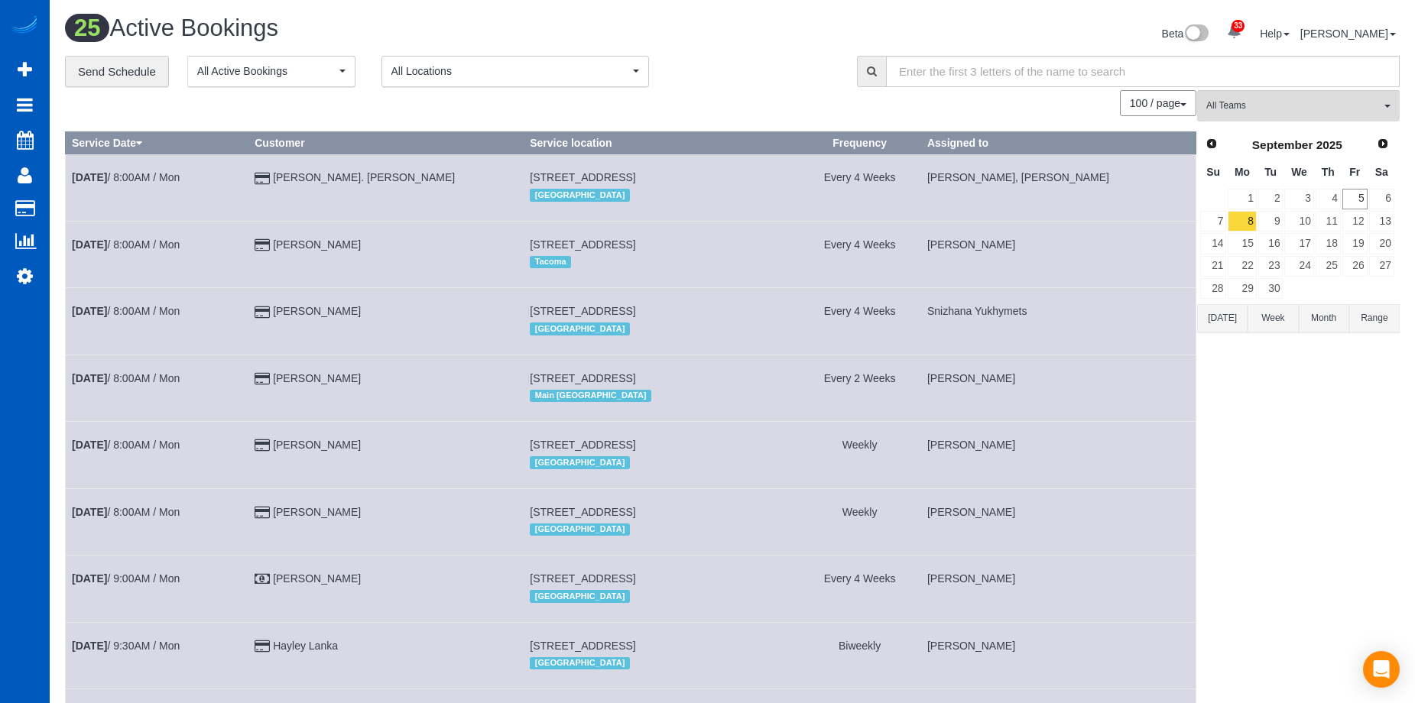
scroll to position [1959, 1415]
click at [1279, 219] on link "9" at bounding box center [1270, 221] width 25 height 21
click at [1336, 97] on button "All Teams" at bounding box center [1298, 105] width 203 height 31
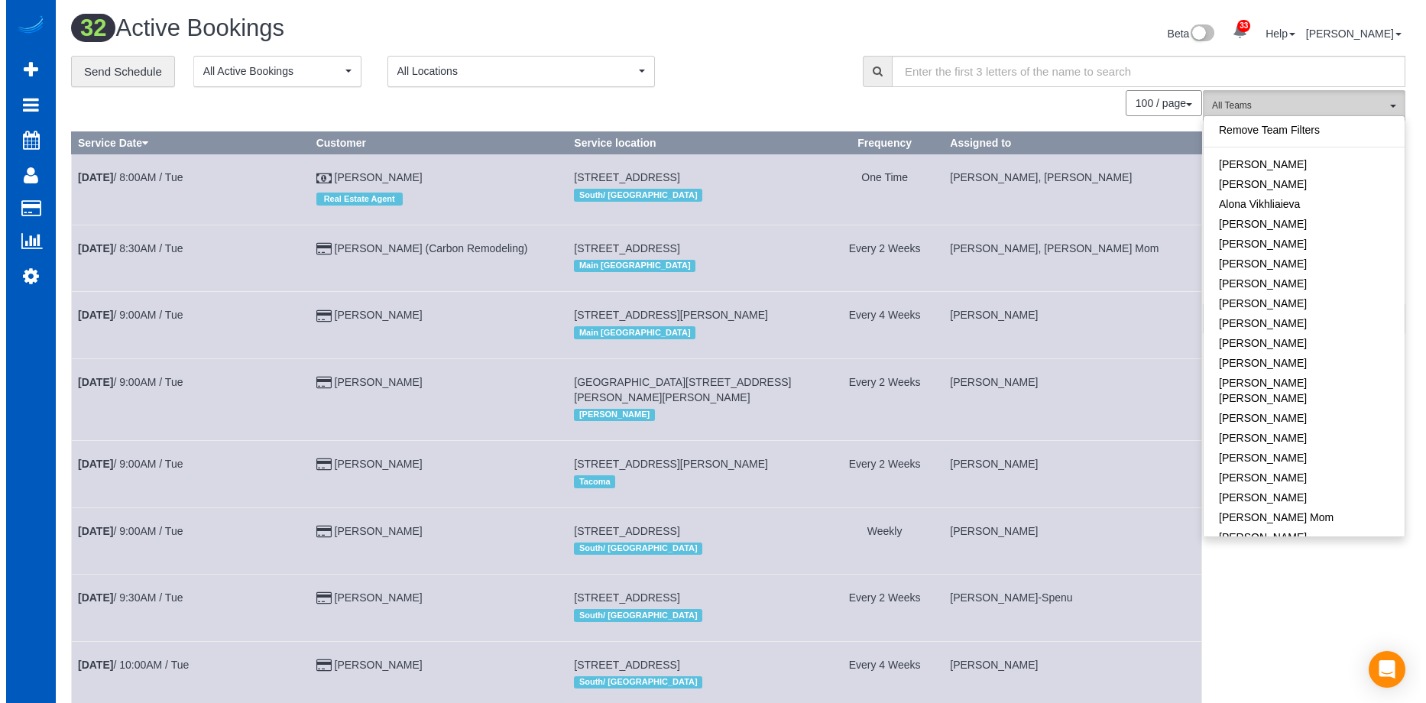
scroll to position [2451, 1415]
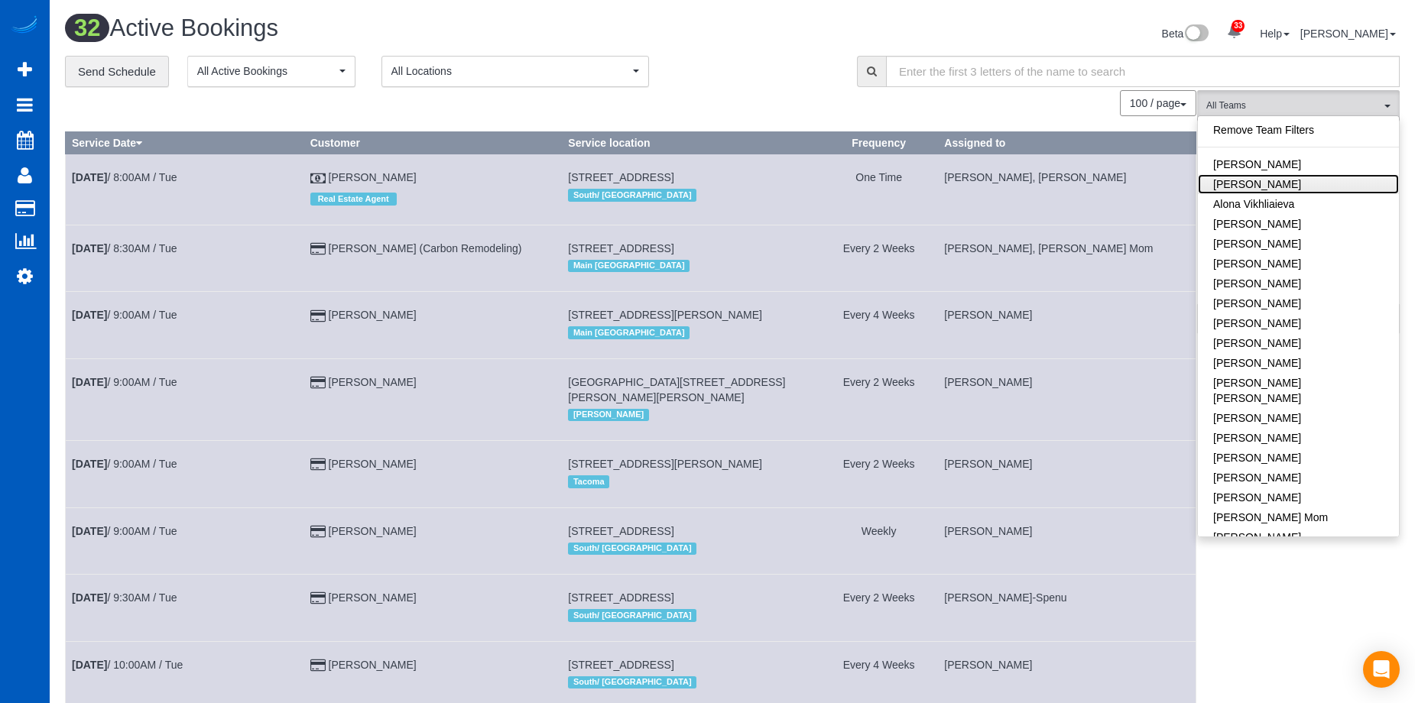
click at [1311, 179] on link "[PERSON_NAME]" at bounding box center [1298, 184] width 201 height 20
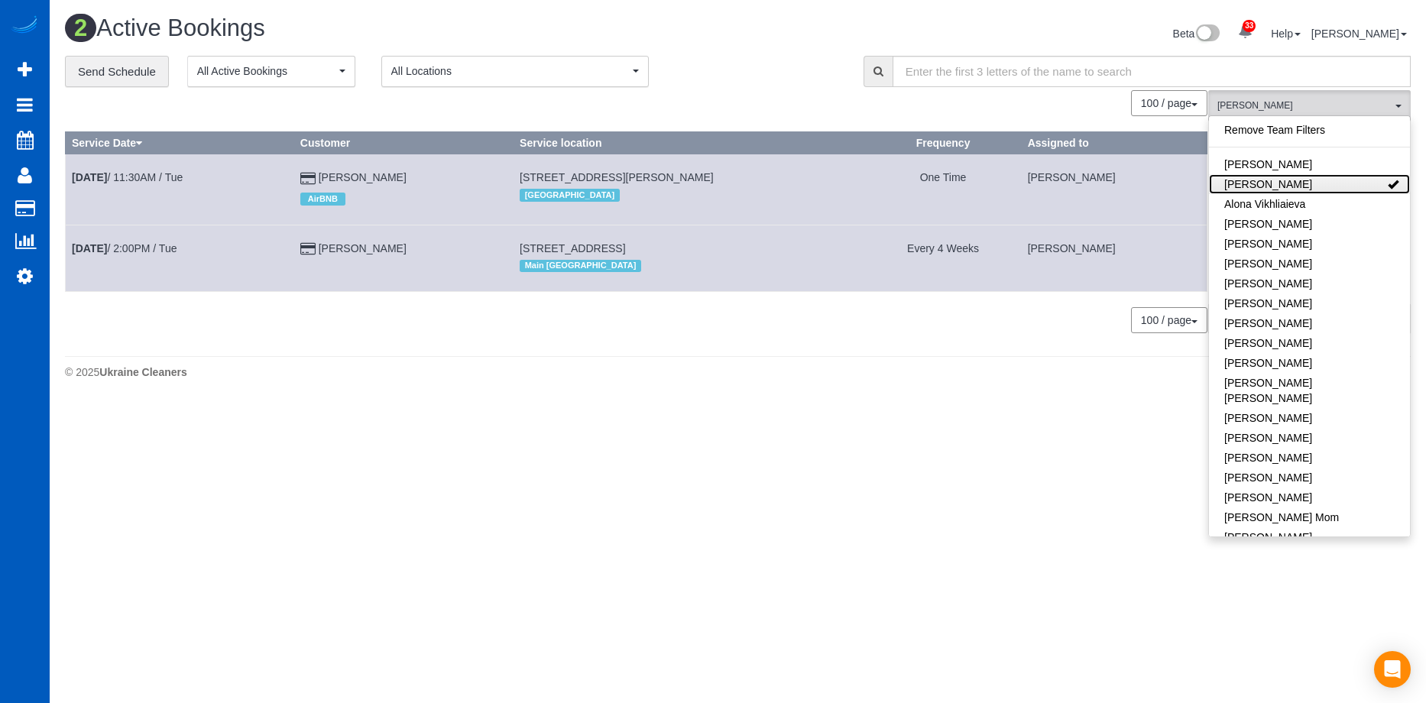
click at [1316, 179] on link "[PERSON_NAME]" at bounding box center [1309, 184] width 201 height 20
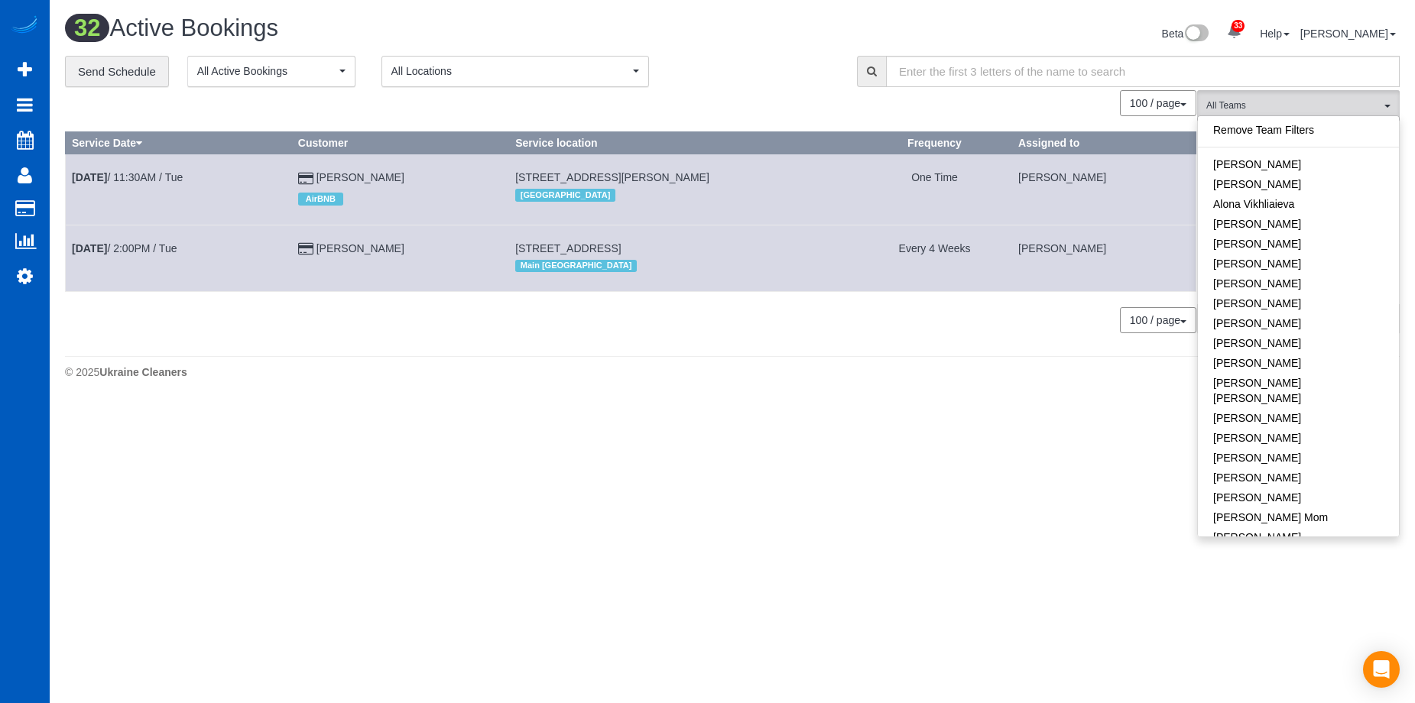
click at [775, 30] on div "Beta 33 Your Notifications You have 0 alerts × You have 2 to charge for 09/02/2…" at bounding box center [1071, 35] width 679 height 41
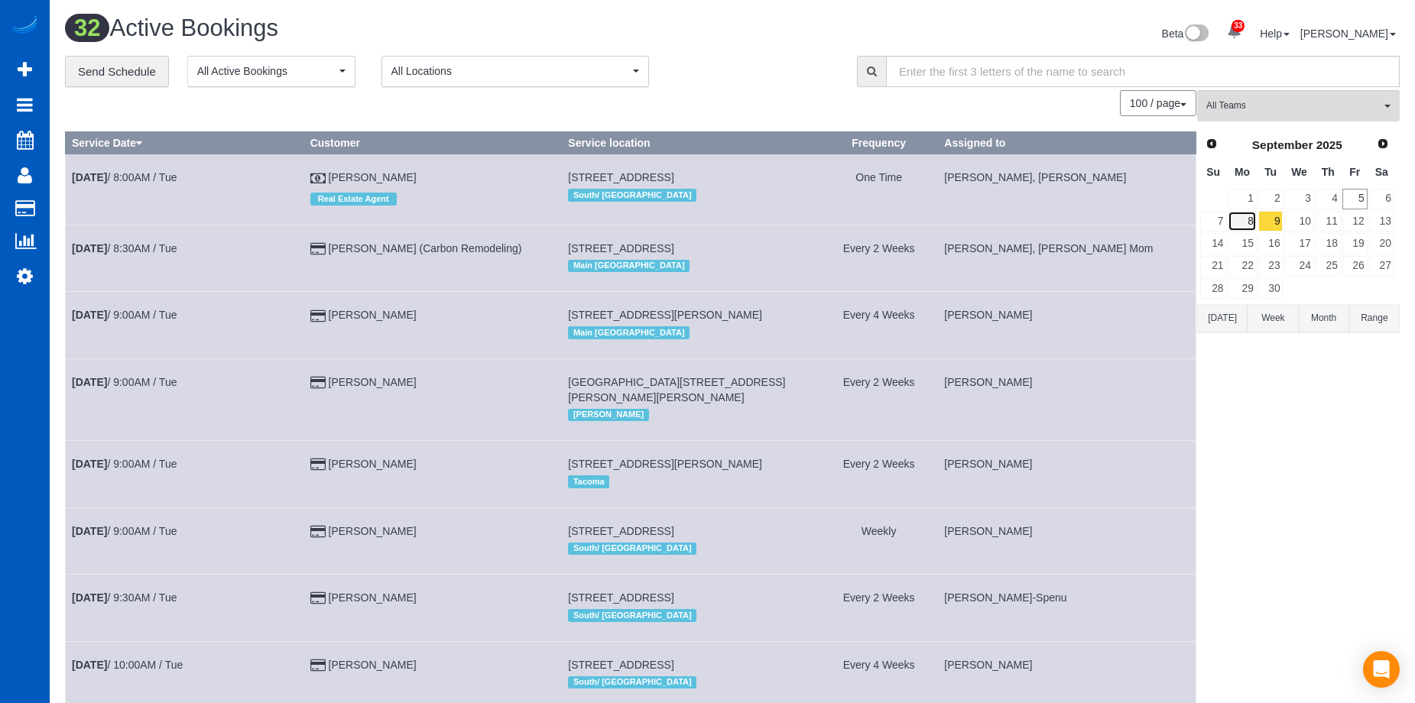
click at [1247, 218] on link "8" at bounding box center [1242, 221] width 28 height 21
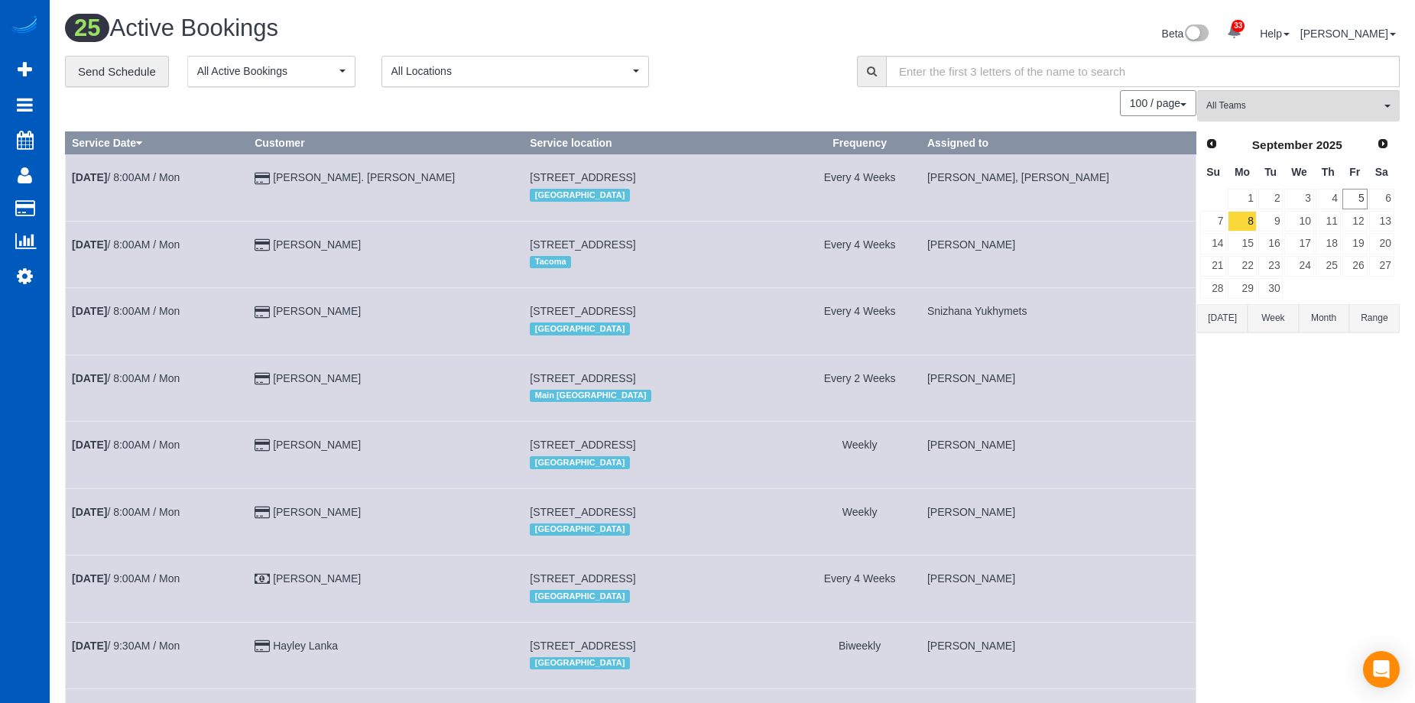
scroll to position [74484, 75029]
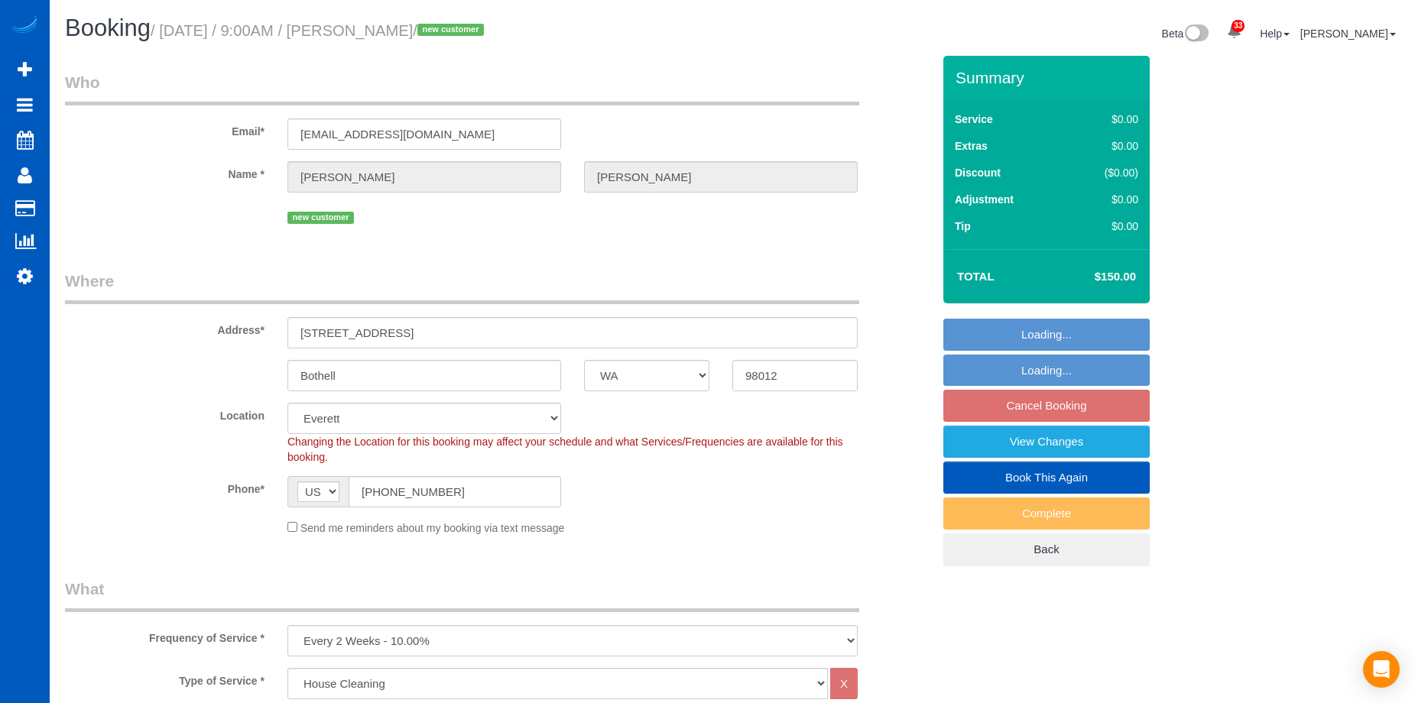
select select "WA"
select select "199"
select select "1001"
select select "3"
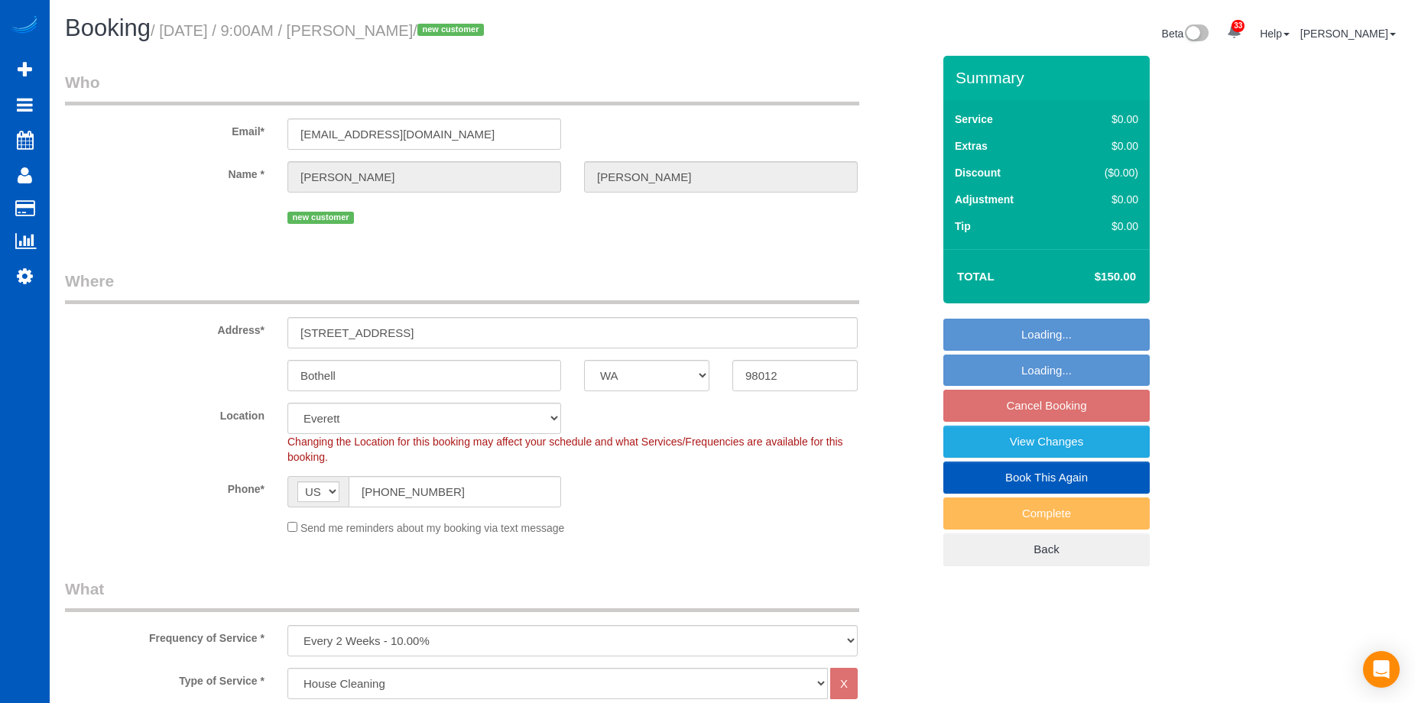
select select "object:1260"
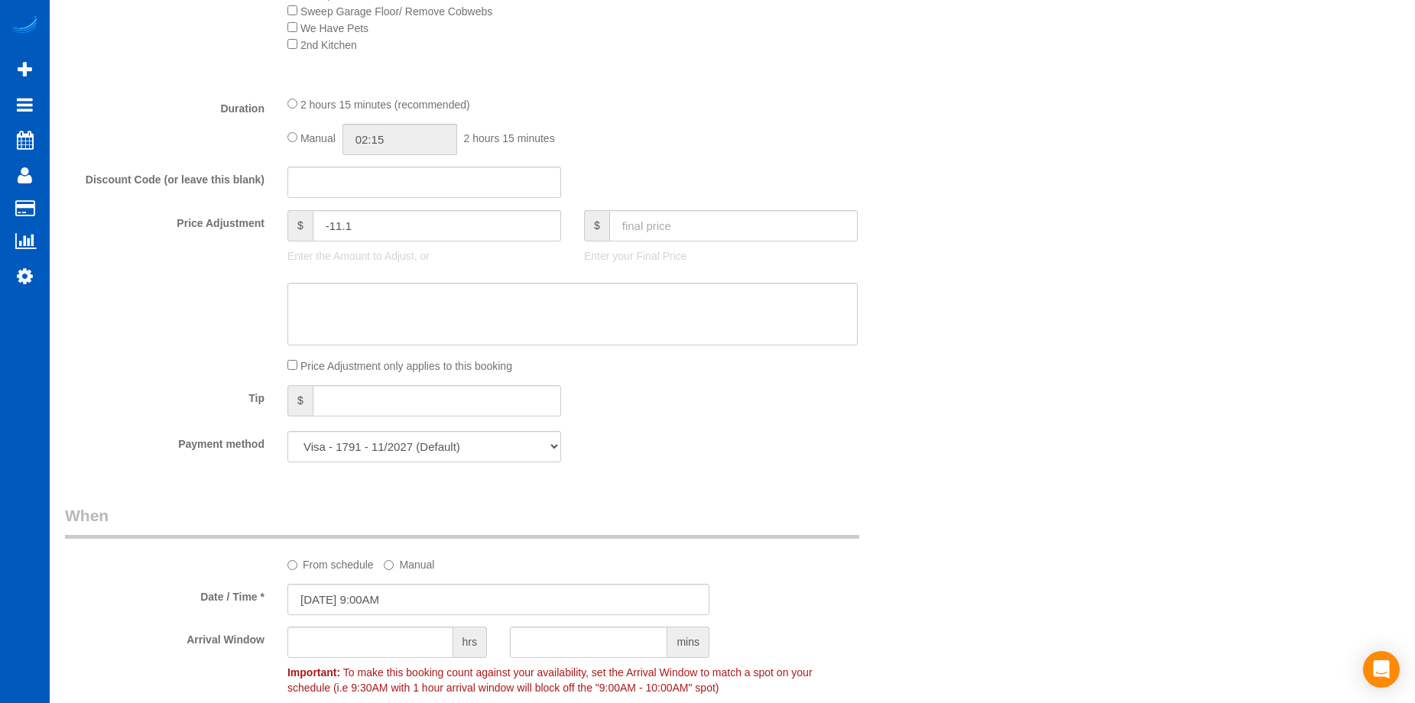
scroll to position [1070, 0]
click at [393, 134] on input "02:15" at bounding box center [399, 138] width 115 height 31
type input "03:00"
click at [387, 213] on li "03:00" at bounding box center [383, 208] width 68 height 20
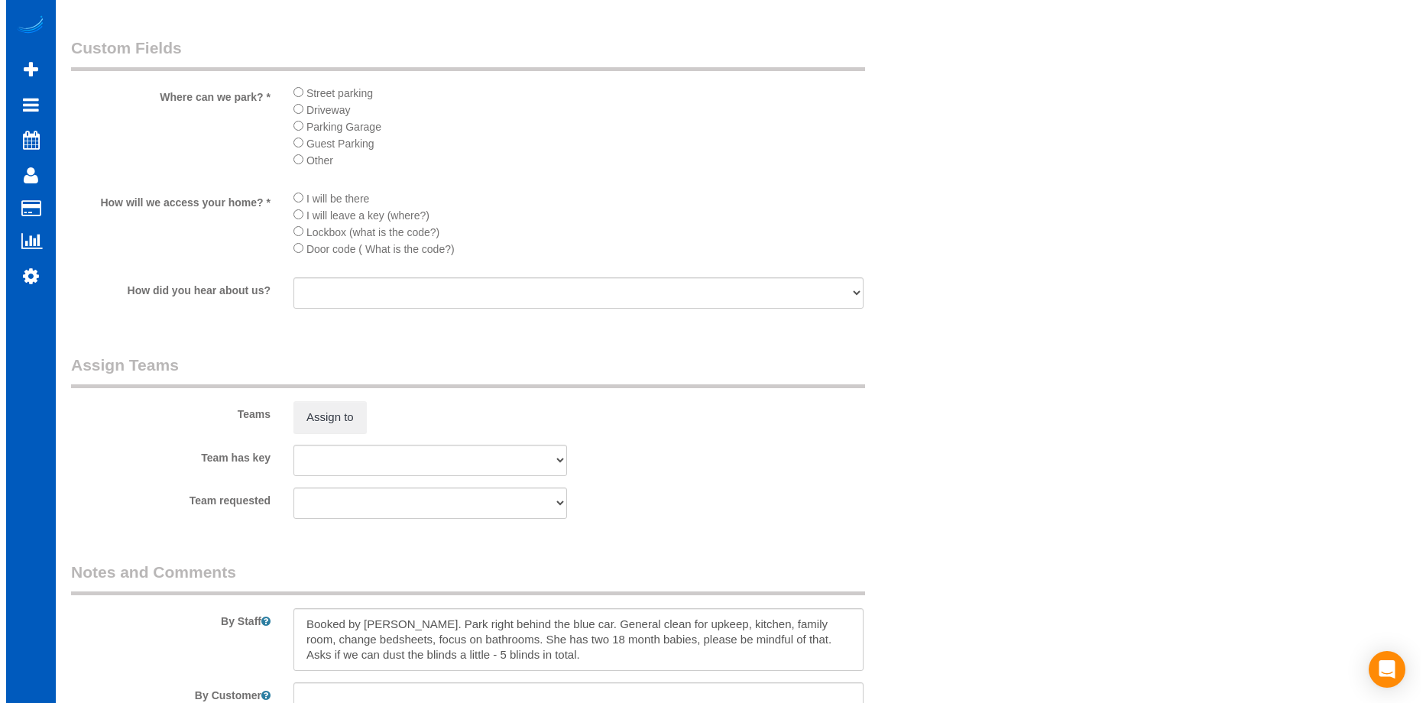
scroll to position [1911, 0]
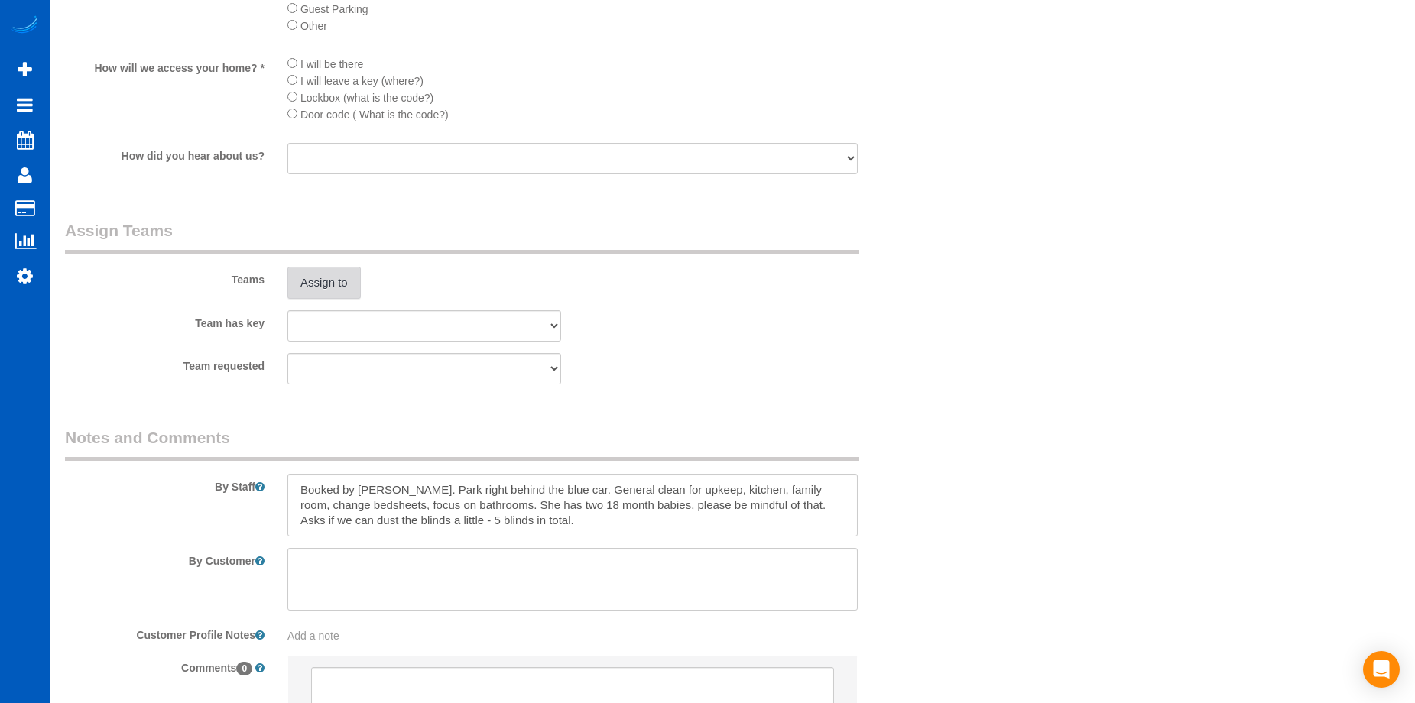
click at [344, 274] on button "Assign to" at bounding box center [323, 283] width 73 height 32
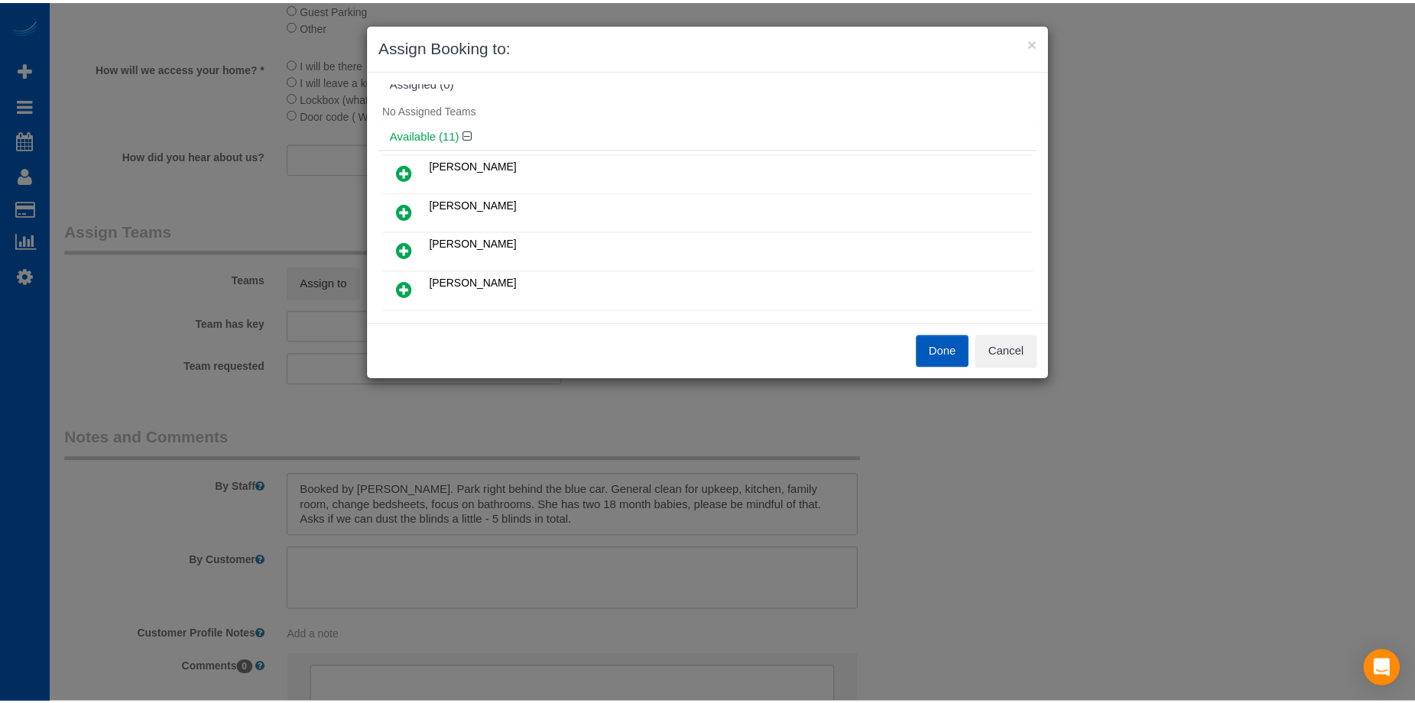
scroll to position [0, 0]
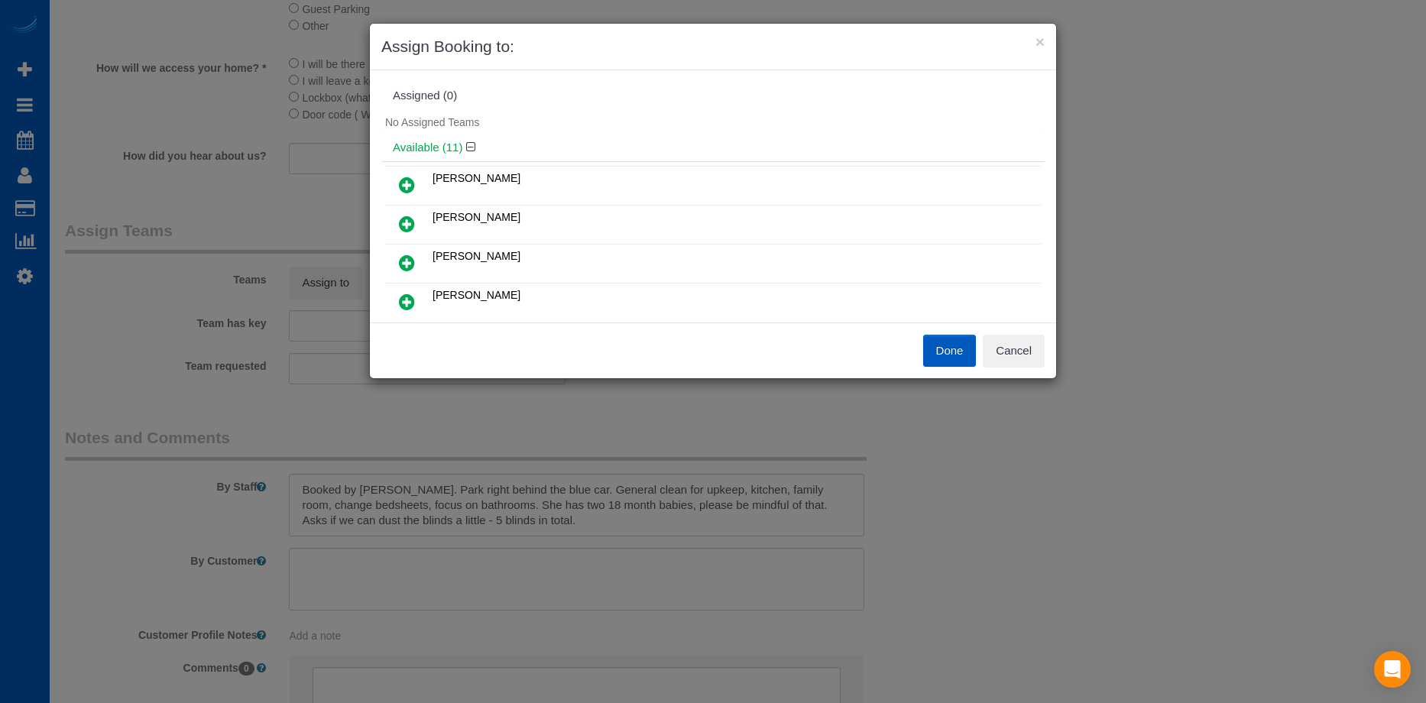
click at [409, 222] on icon at bounding box center [407, 224] width 16 height 18
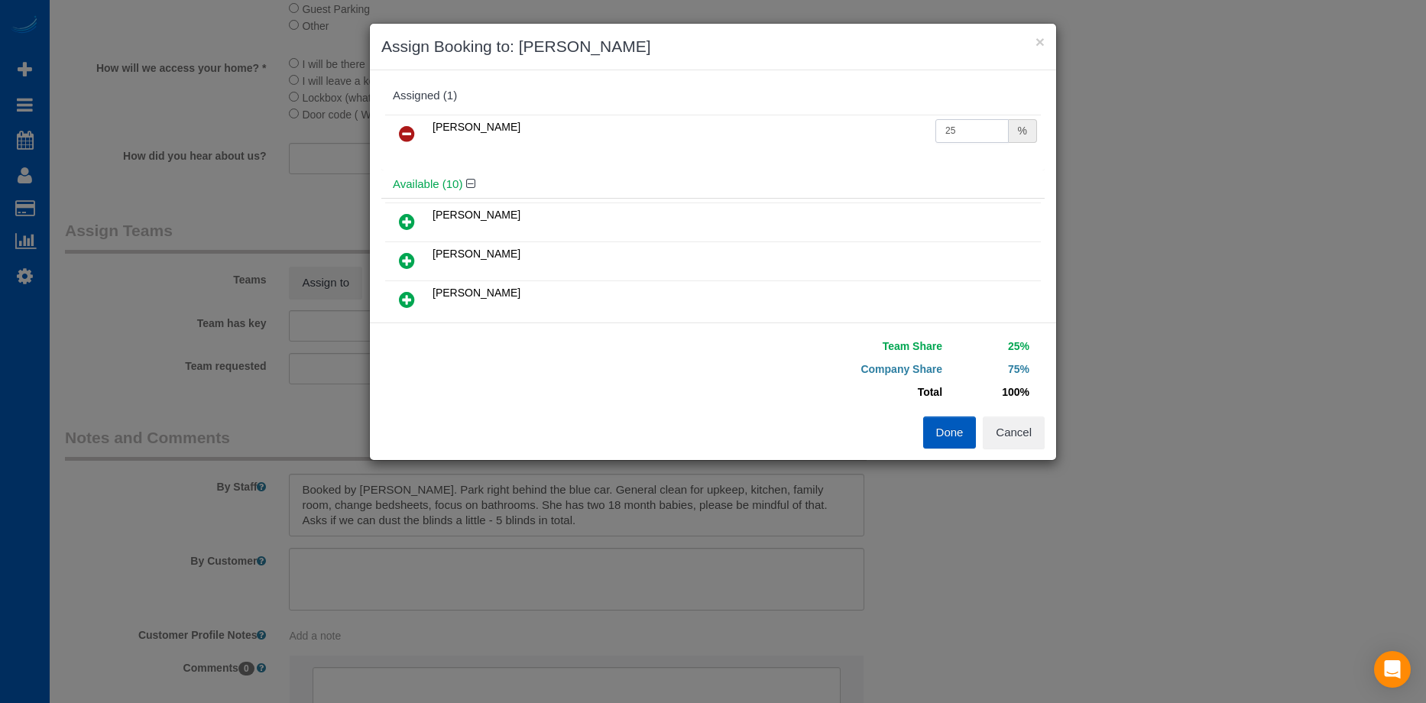
click at [957, 123] on input "25" at bounding box center [972, 131] width 73 height 24
drag, startPoint x: 952, startPoint y: 126, endPoint x: 884, endPoint y: 124, distance: 68.1
click at [884, 124] on tr "Liudmyla Krevska 25 %" at bounding box center [713, 134] width 656 height 39
type input "50"
click at [949, 433] on button "Done" at bounding box center [950, 433] width 54 height 32
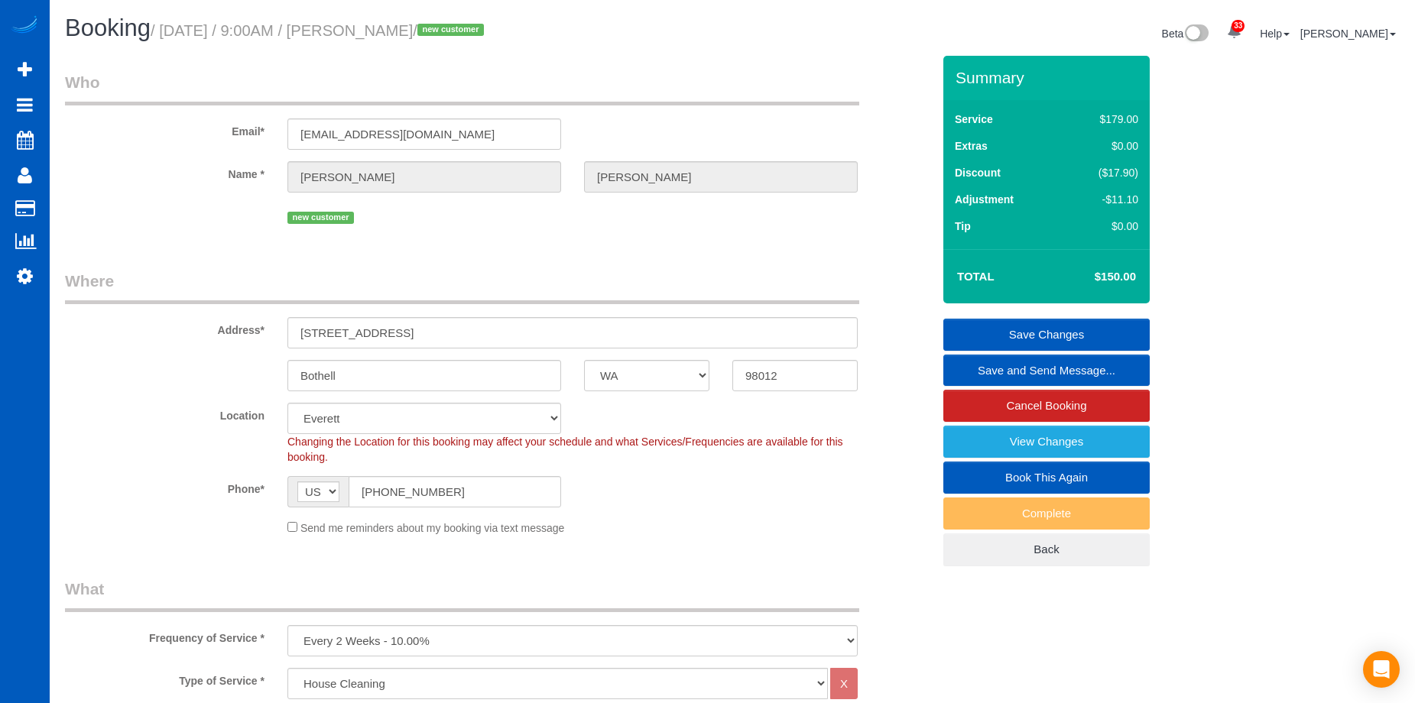
click at [1003, 329] on link "Save Changes" at bounding box center [1046, 335] width 206 height 32
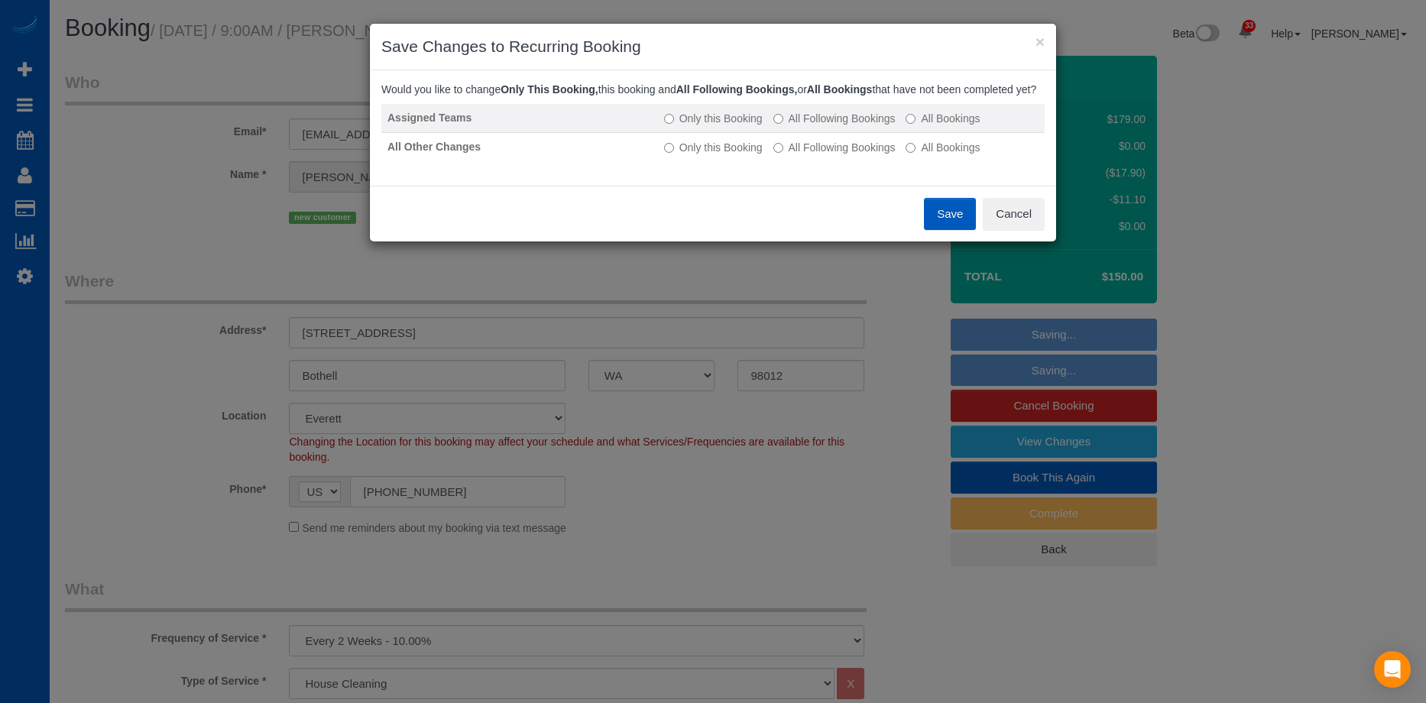
click at [852, 126] on label "All Following Bookings" at bounding box center [835, 118] width 122 height 15
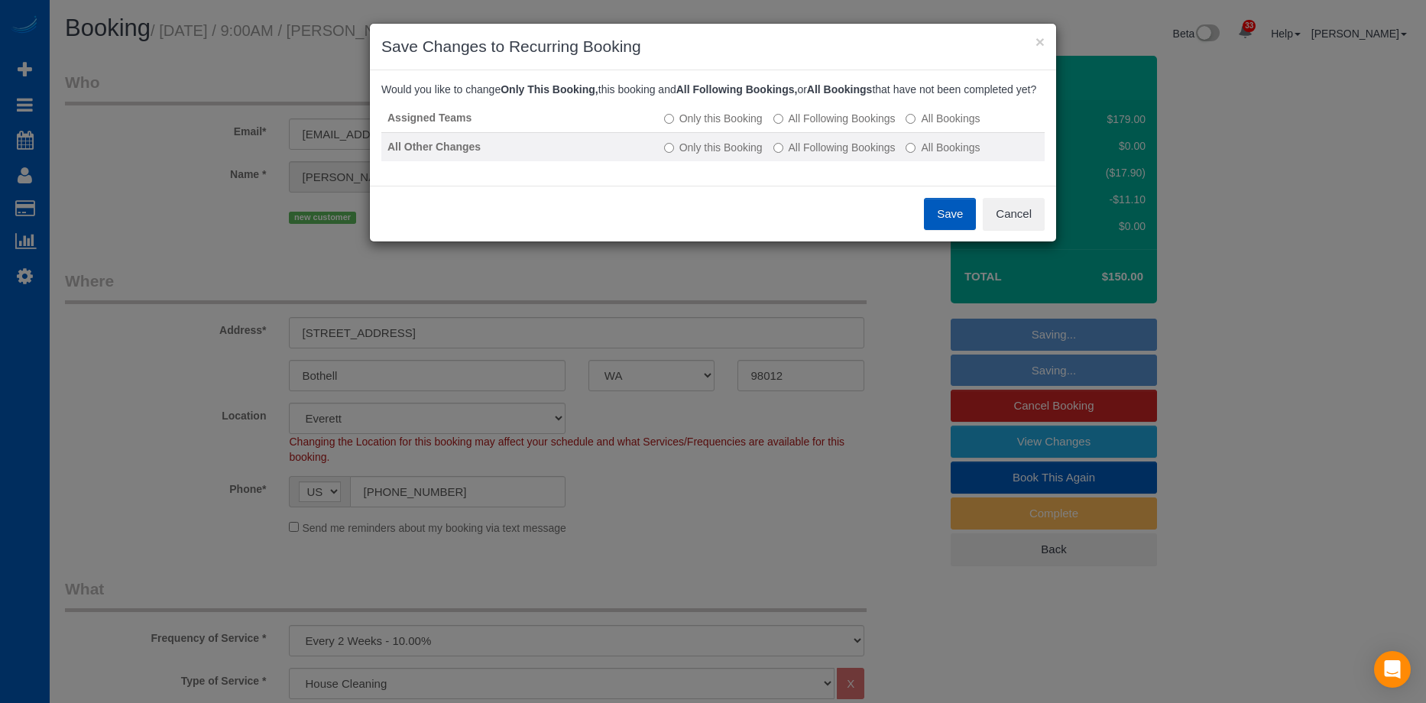
click at [842, 155] on label "All Following Bookings" at bounding box center [835, 147] width 122 height 15
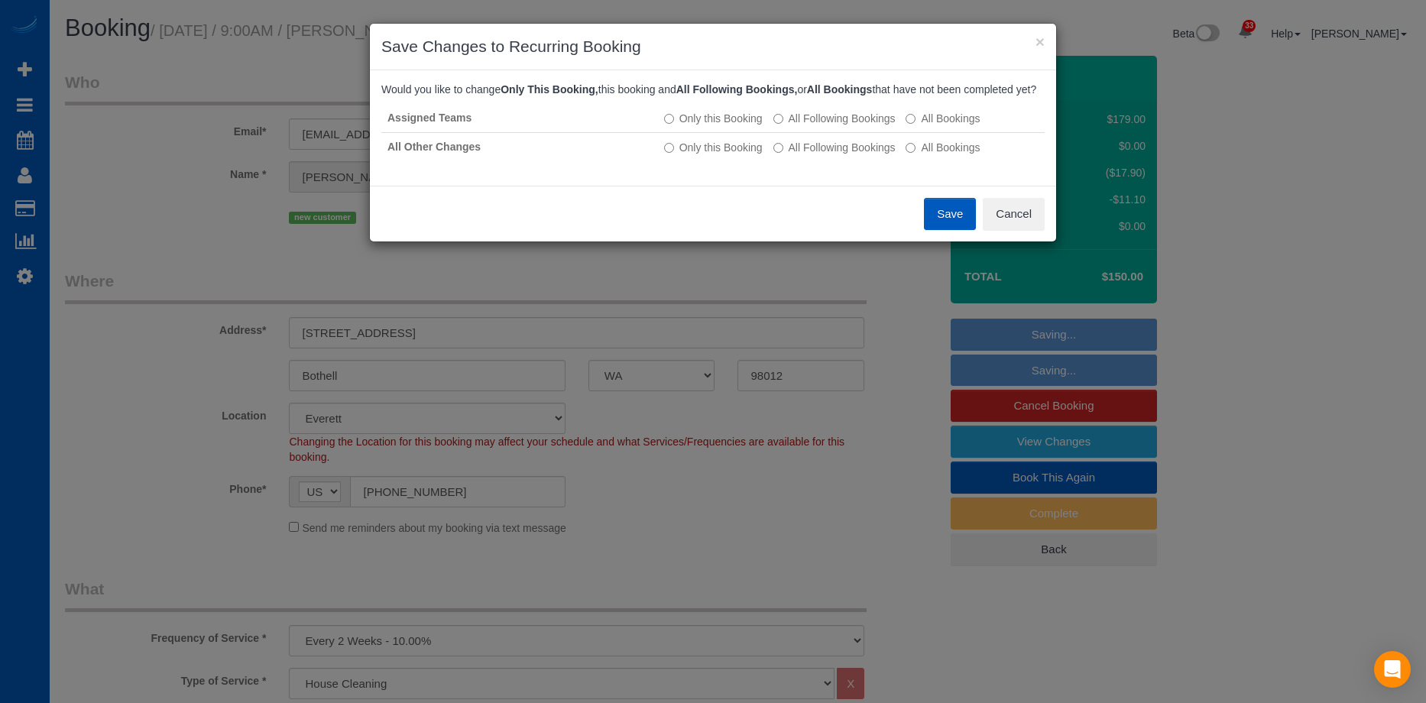
click at [932, 219] on button "Save" at bounding box center [950, 214] width 52 height 32
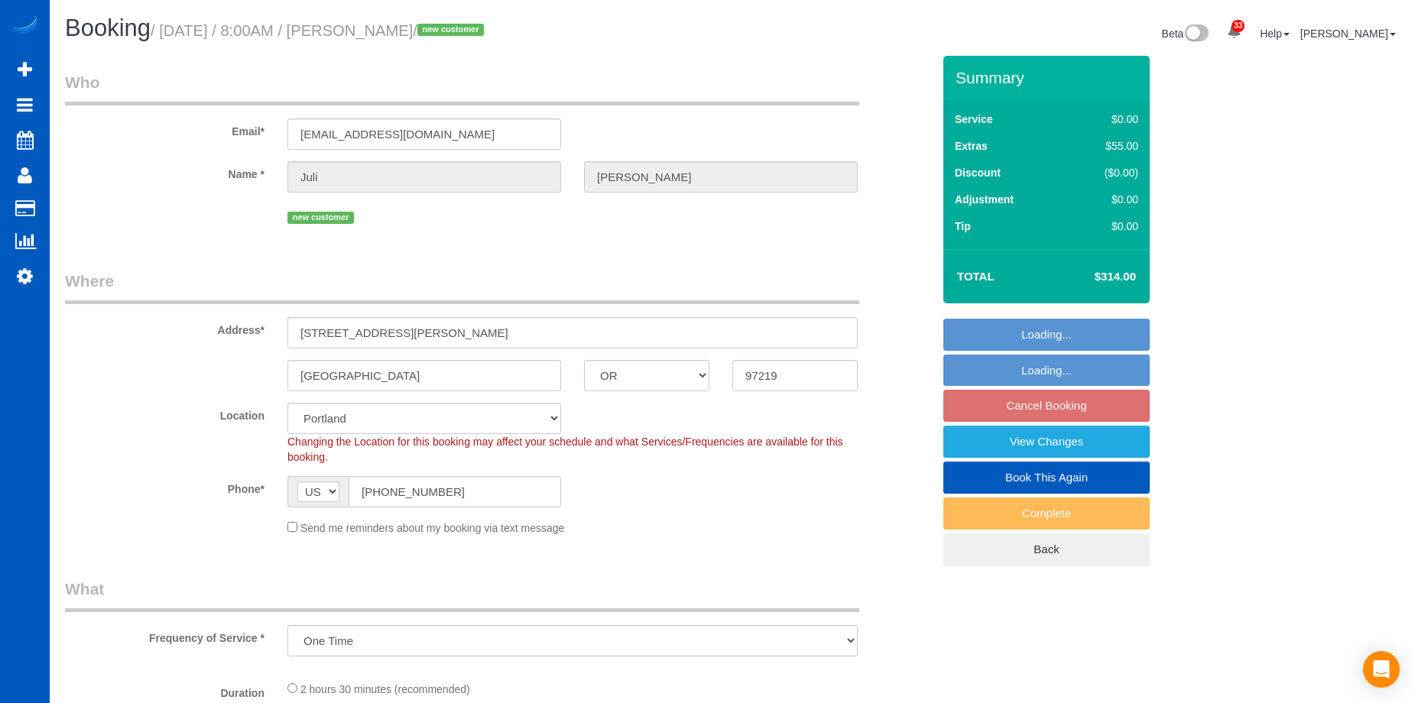
select select "OR"
select select "199"
select select "2001"
select select "3"
select select "2"
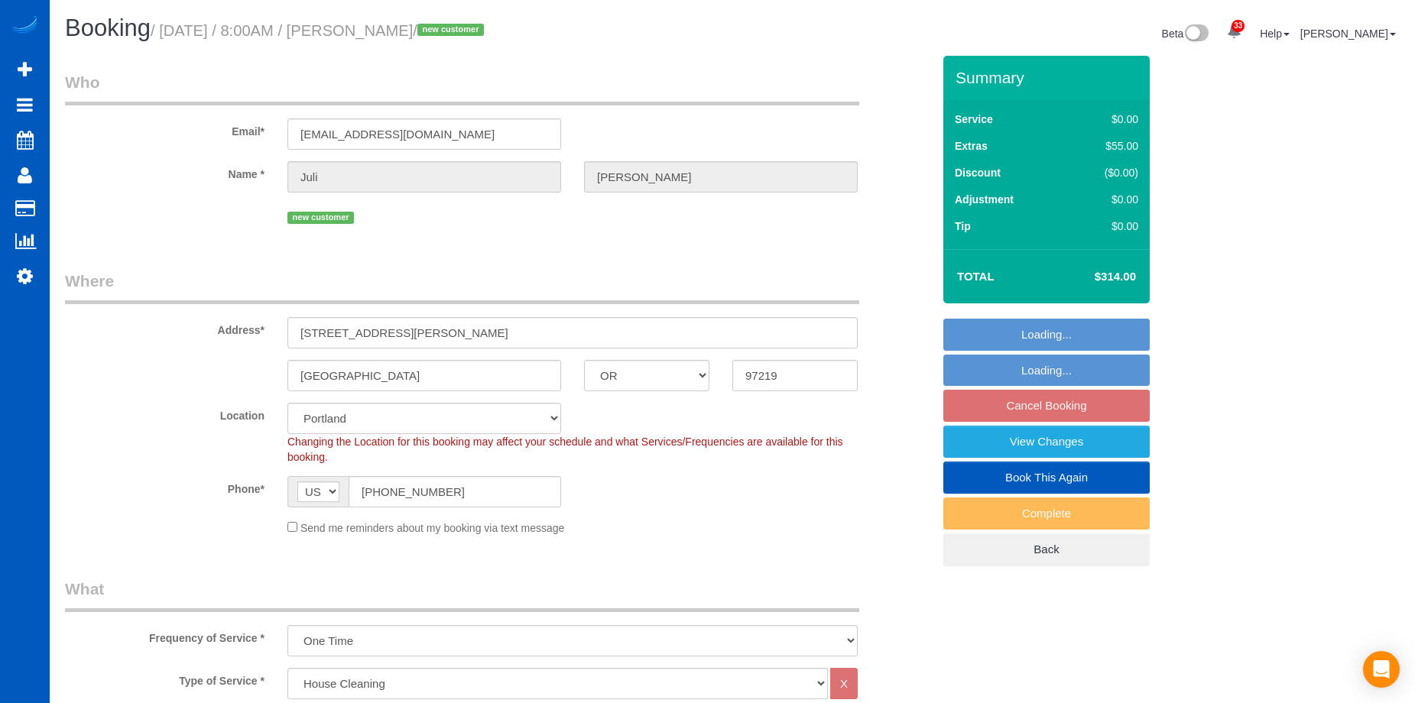
select select "object:1155"
select select "spot1"
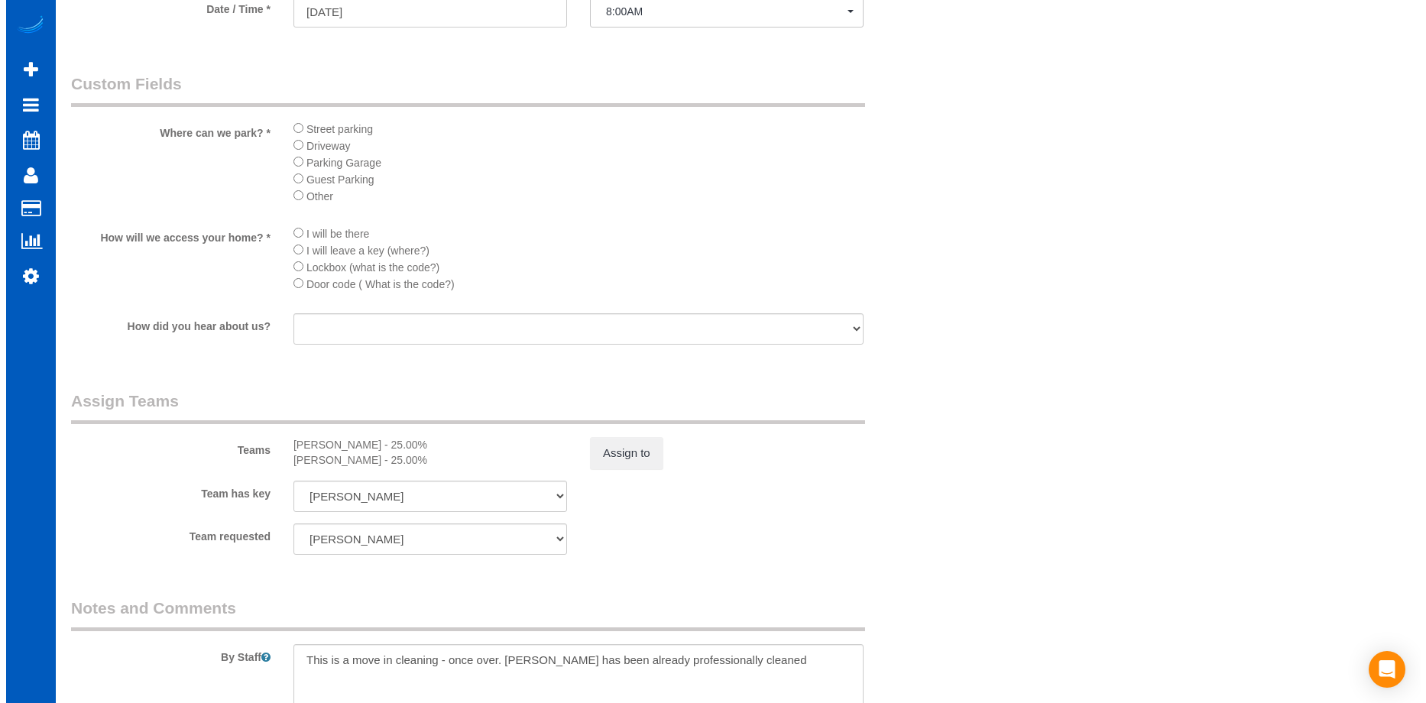
scroll to position [1835, 0]
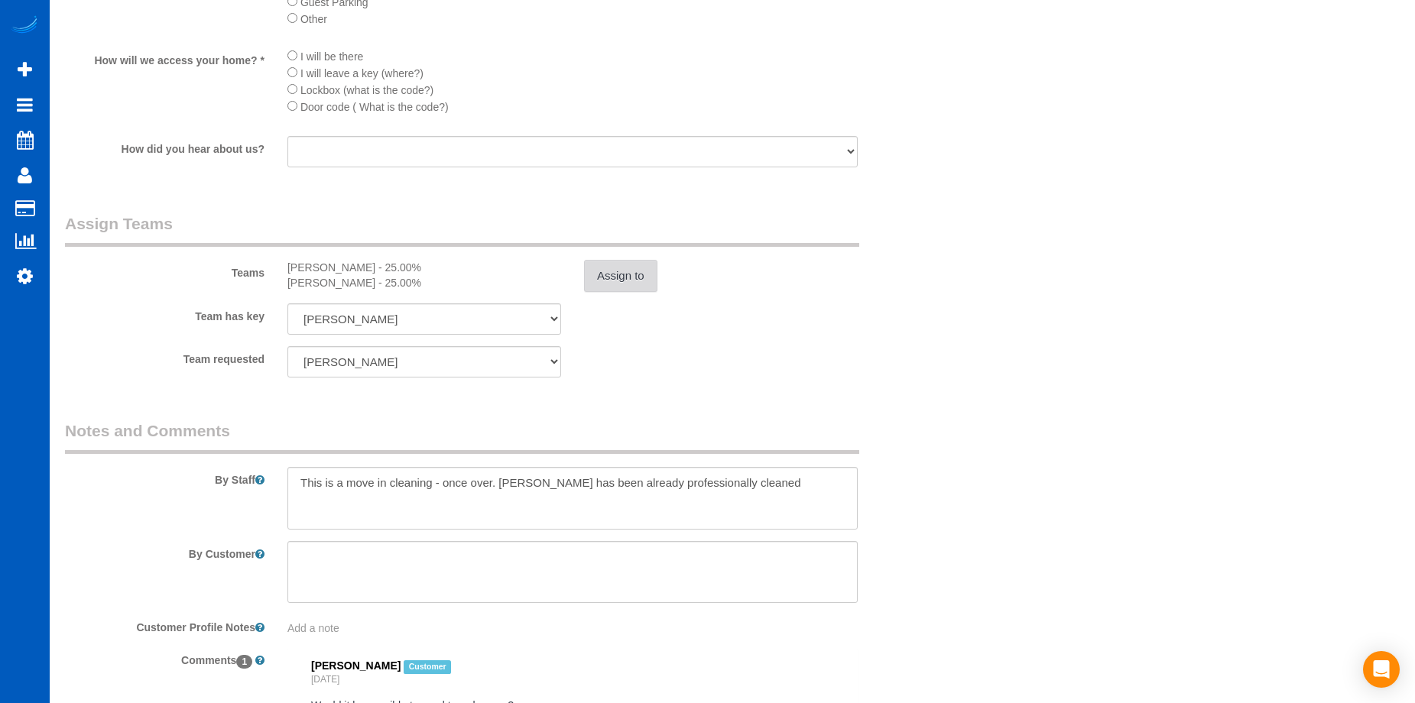
click at [628, 277] on button "Assign to" at bounding box center [620, 276] width 73 height 32
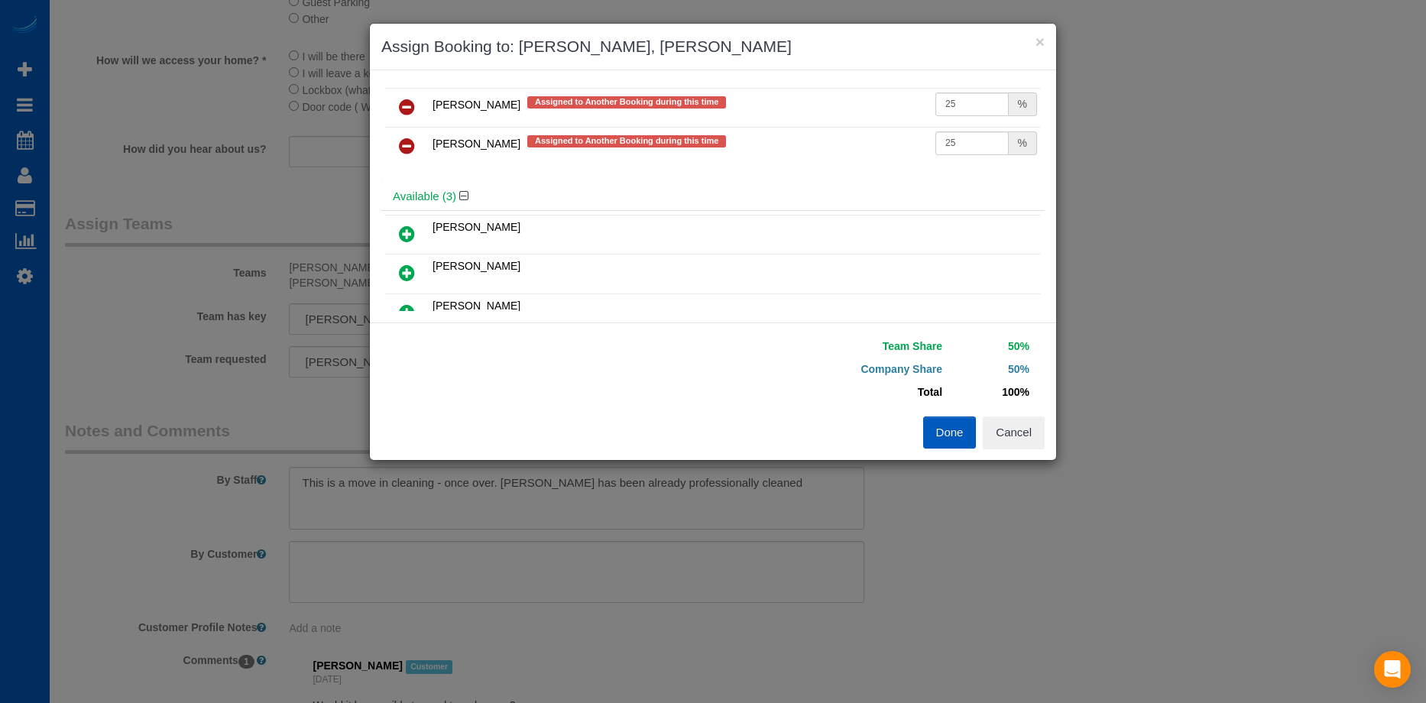
scroll to position [0, 0]
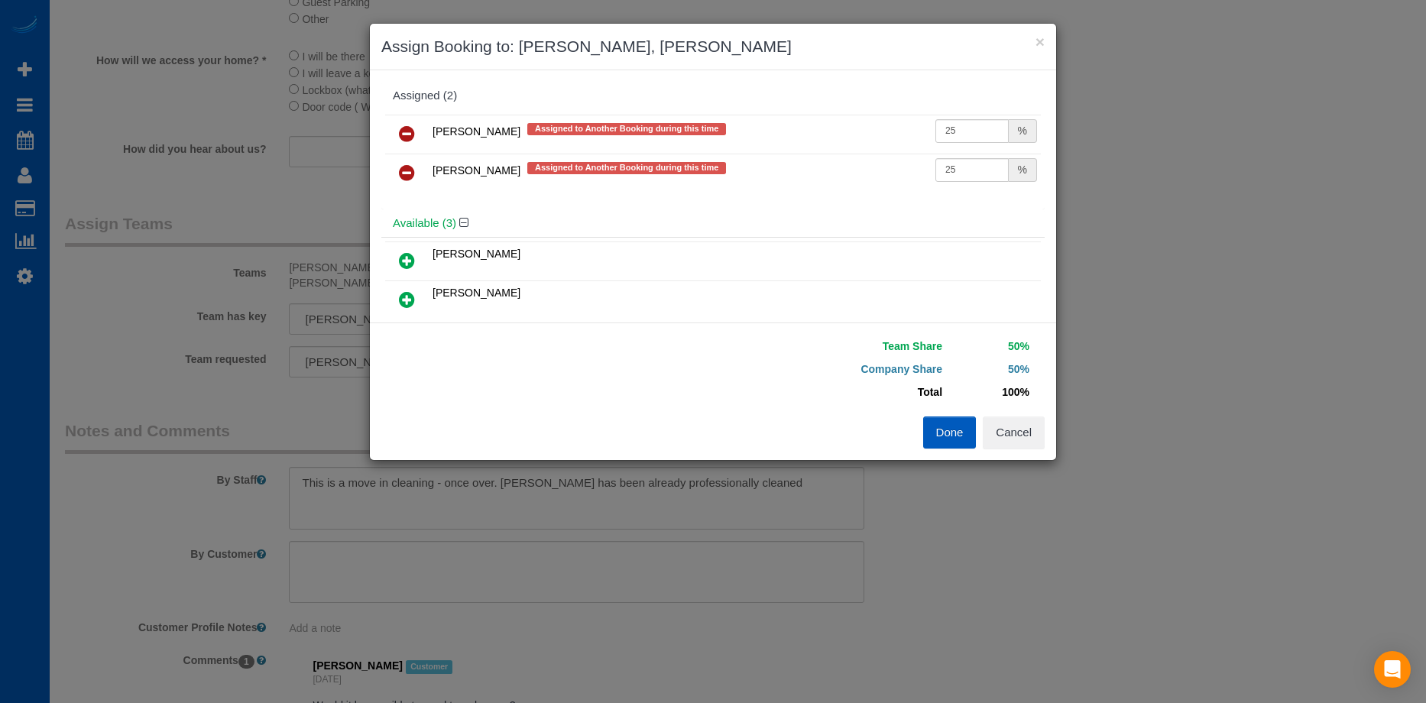
click at [402, 129] on icon at bounding box center [407, 134] width 16 height 18
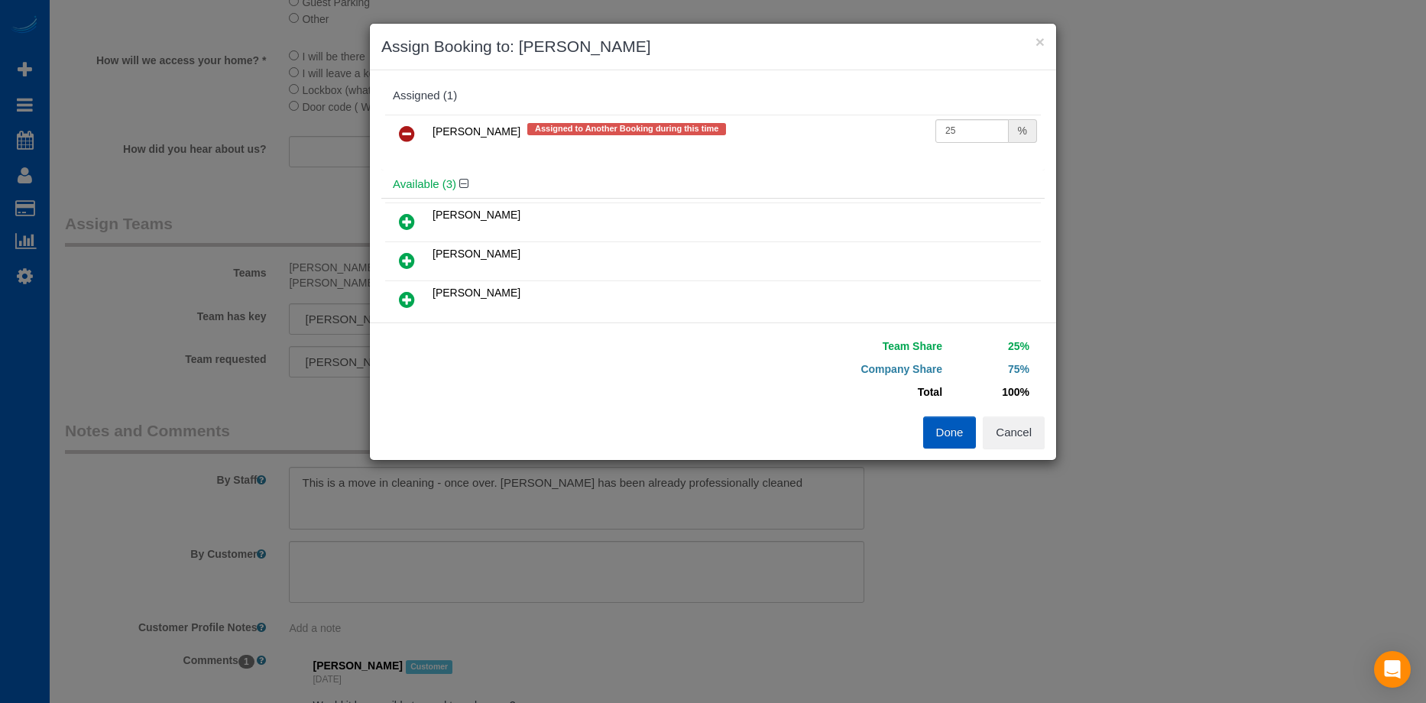
click at [408, 129] on icon at bounding box center [407, 134] width 16 height 18
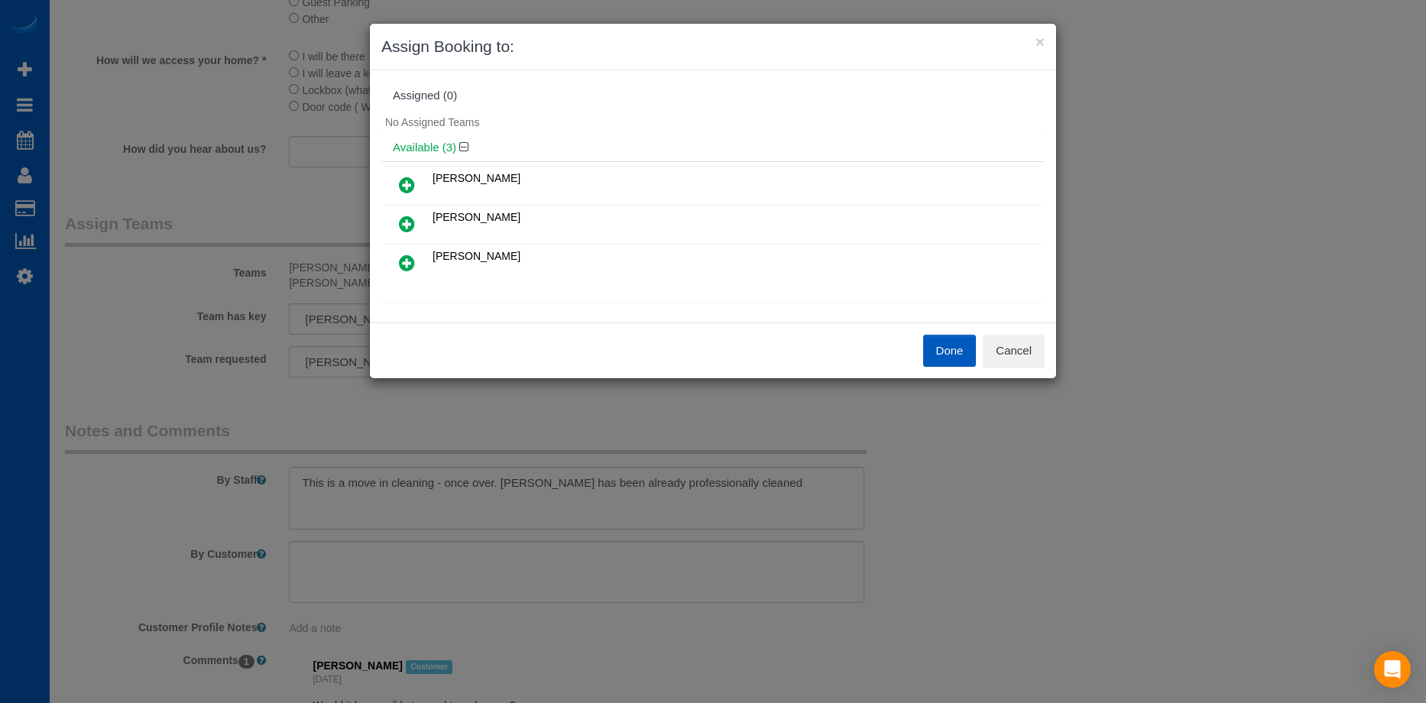
click at [406, 180] on icon at bounding box center [407, 185] width 16 height 18
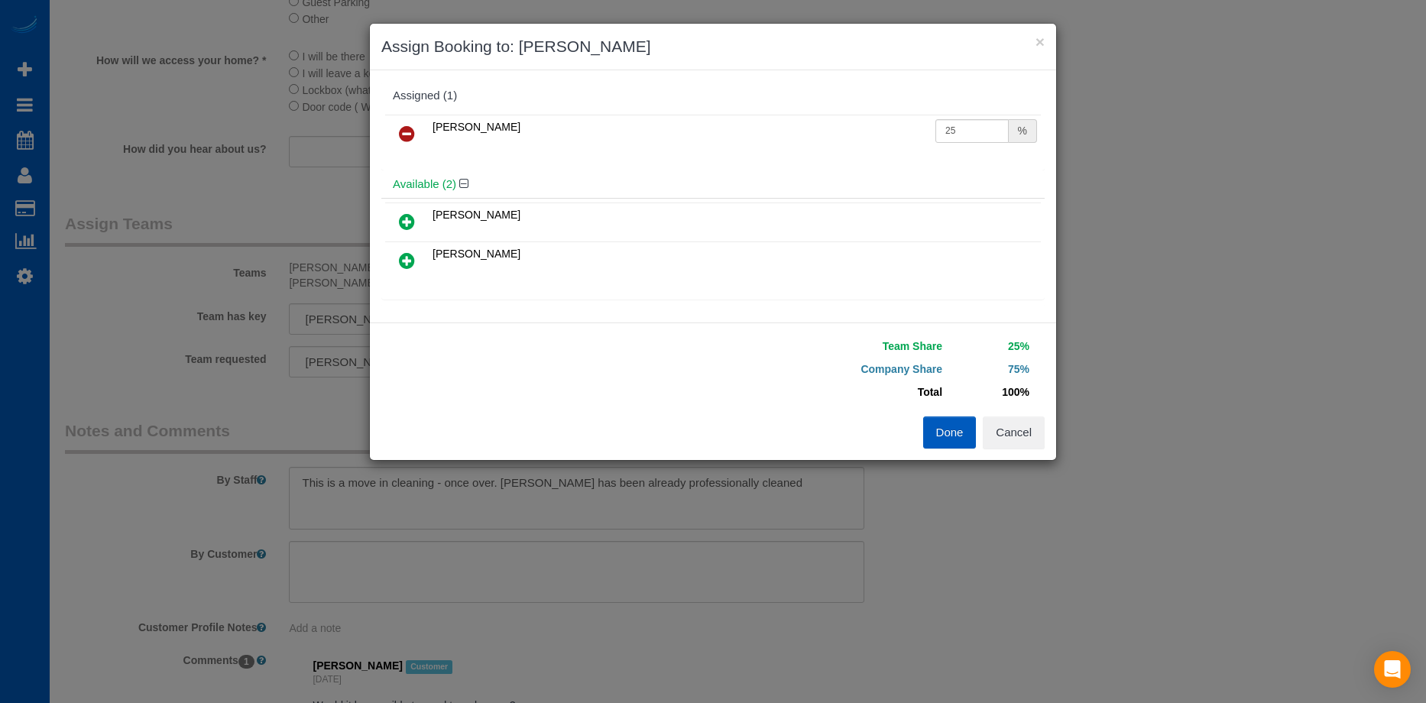
click at [403, 254] on icon at bounding box center [407, 261] width 16 height 18
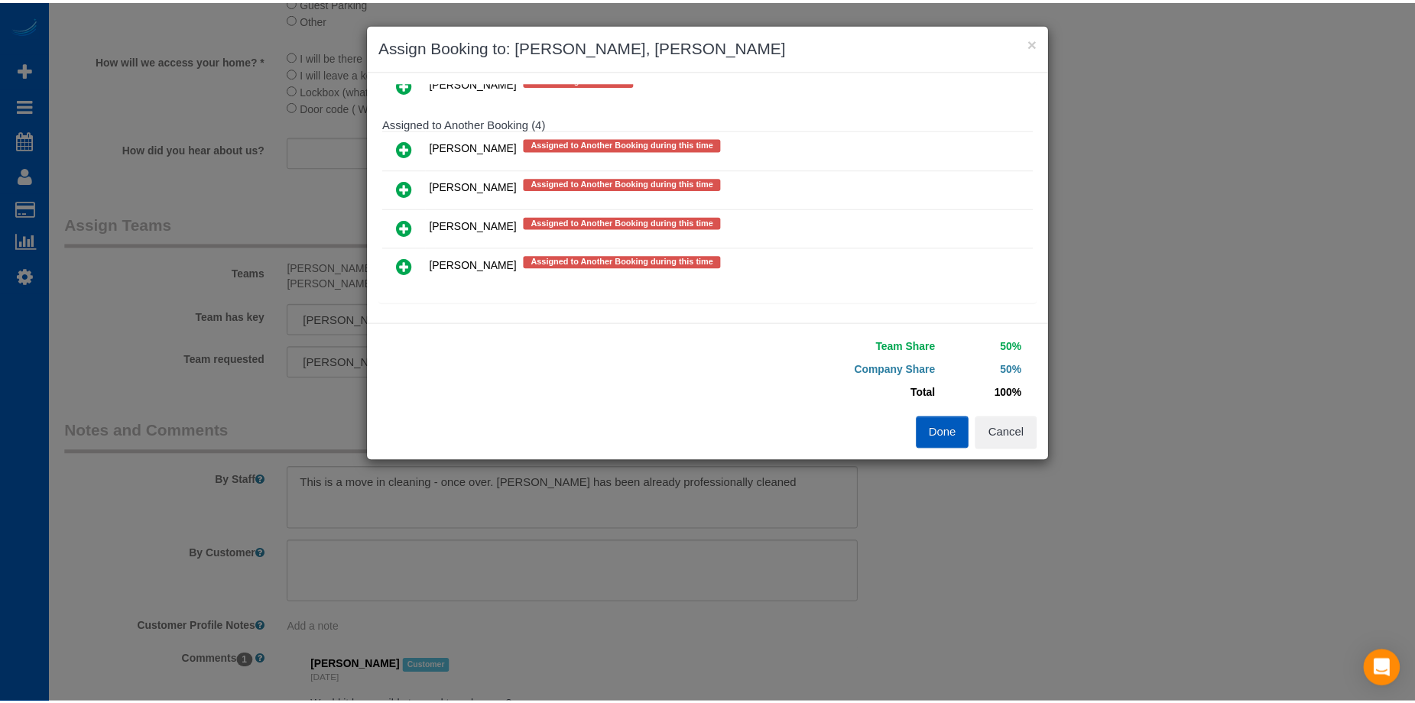
scroll to position [408, 0]
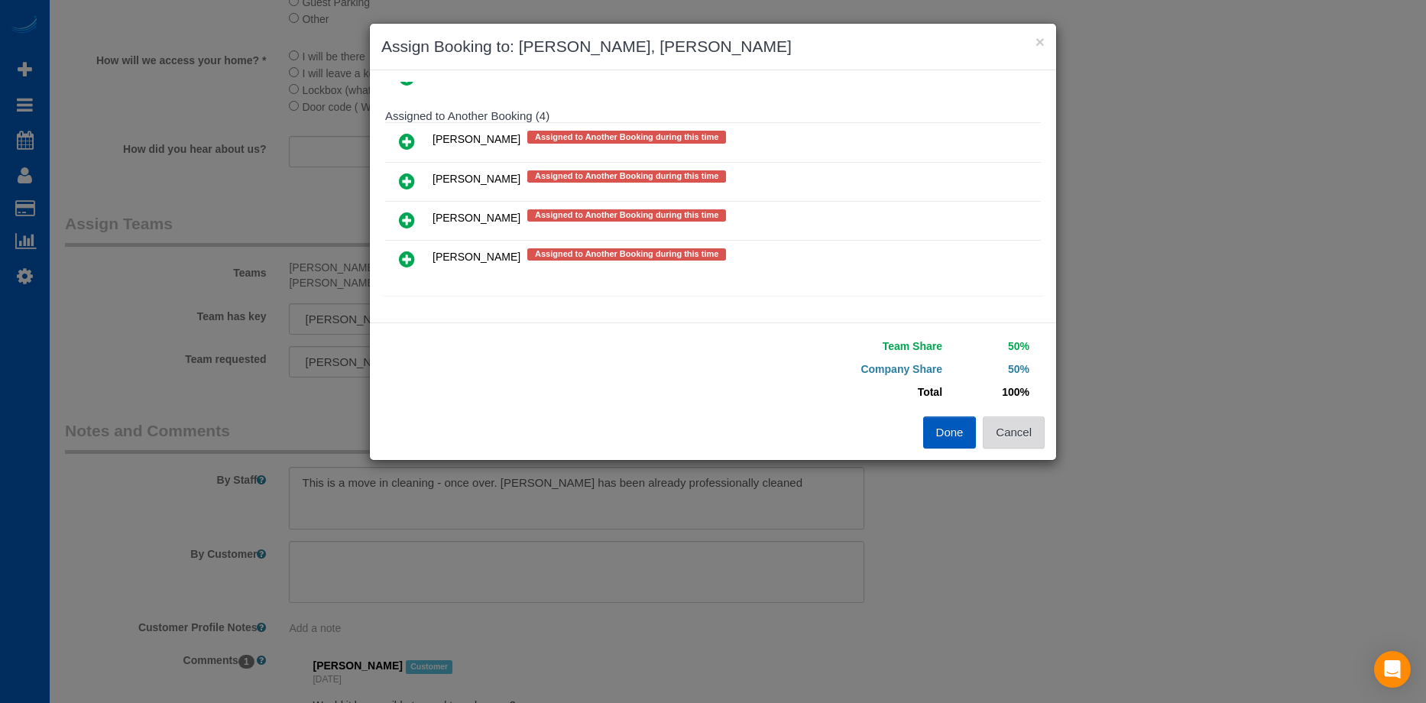
click at [1033, 434] on button "Cancel" at bounding box center [1014, 433] width 62 height 32
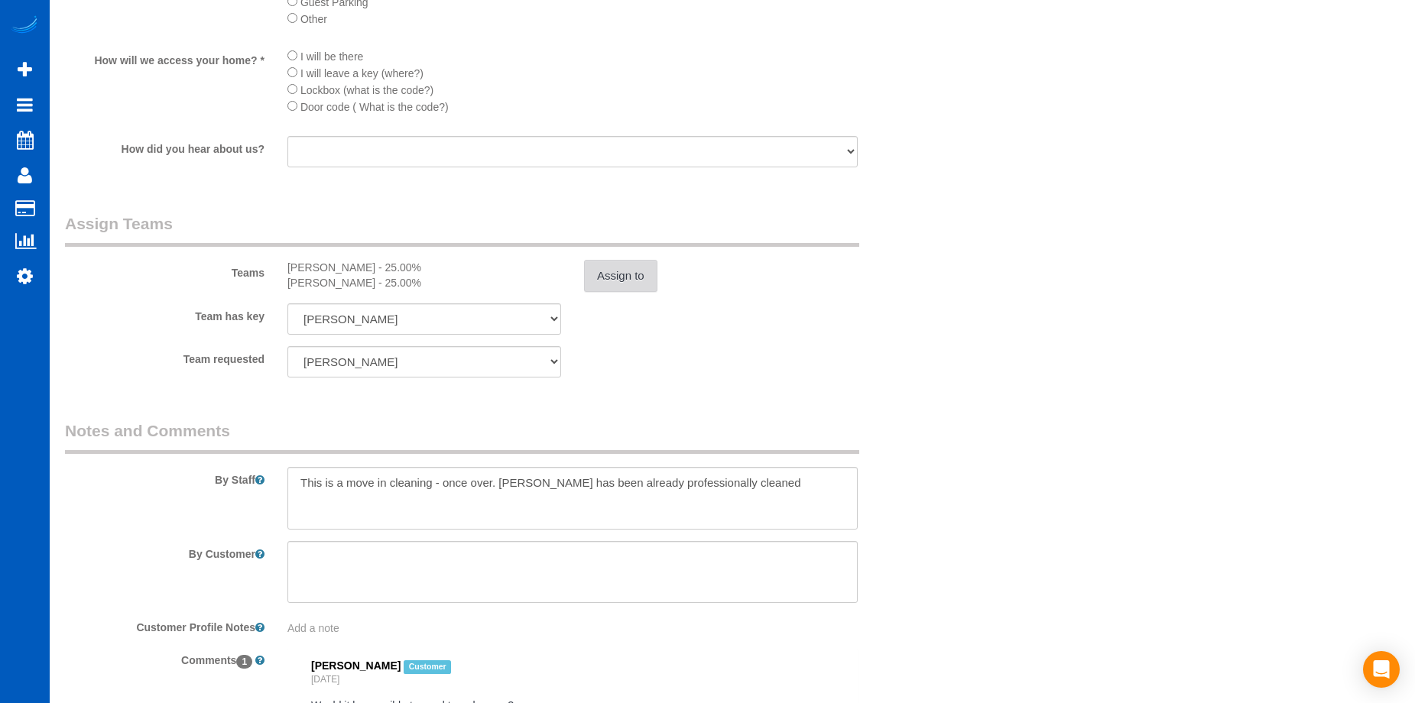
click at [620, 264] on button "Assign to" at bounding box center [620, 276] width 73 height 32
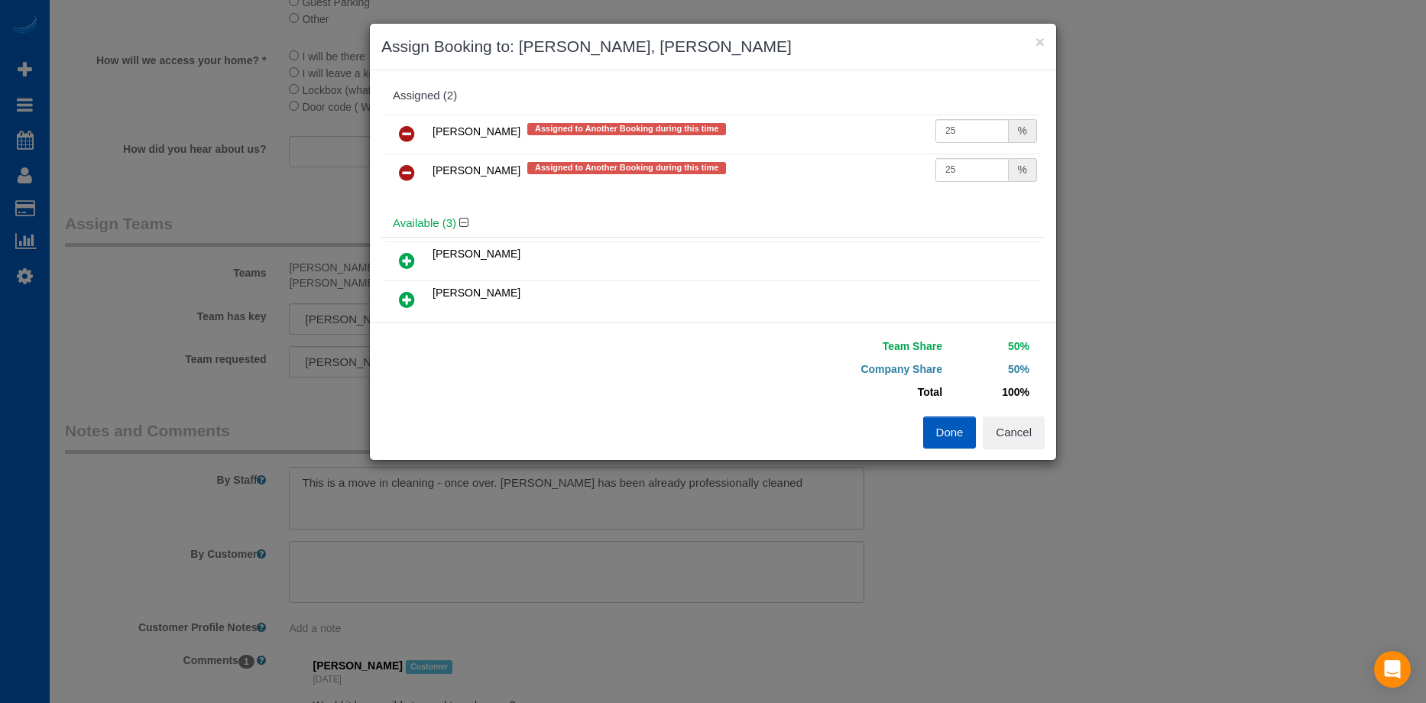
click at [412, 135] on icon at bounding box center [407, 134] width 16 height 18
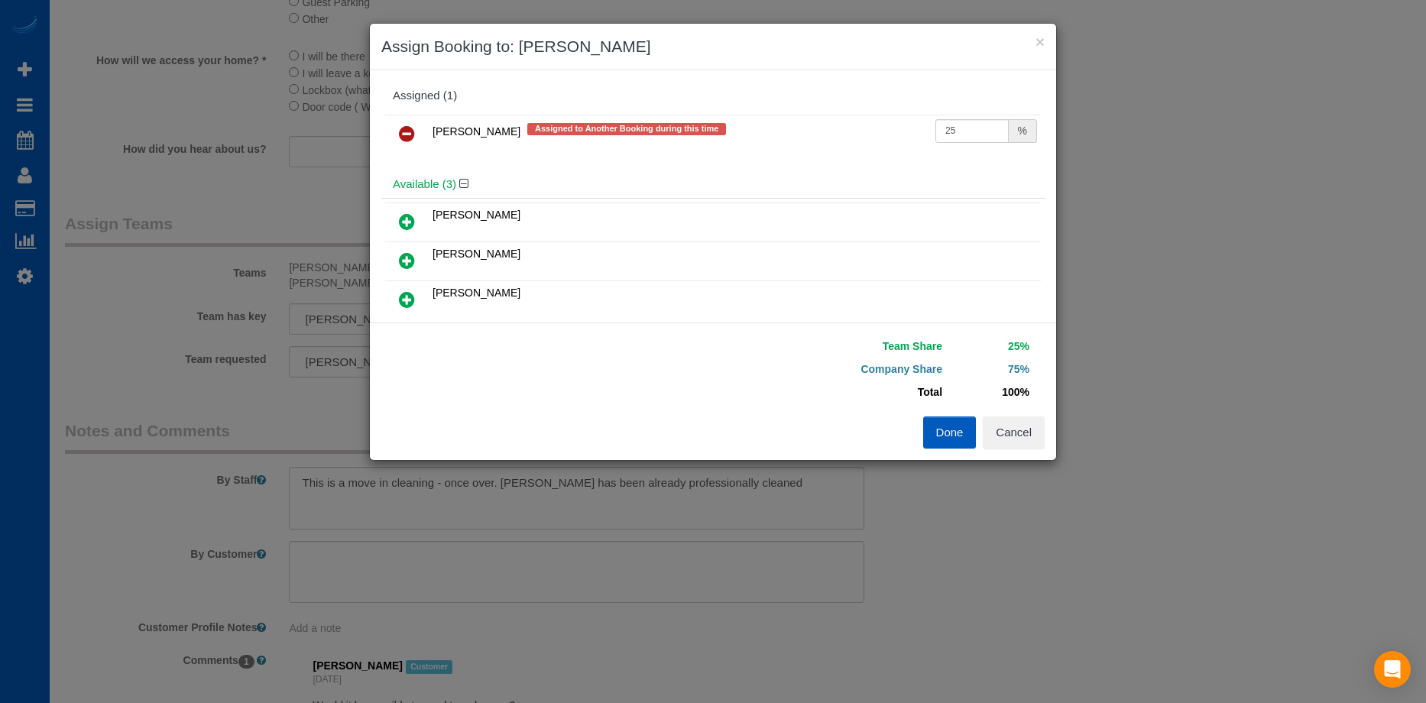
click at [408, 132] on icon at bounding box center [407, 134] width 16 height 18
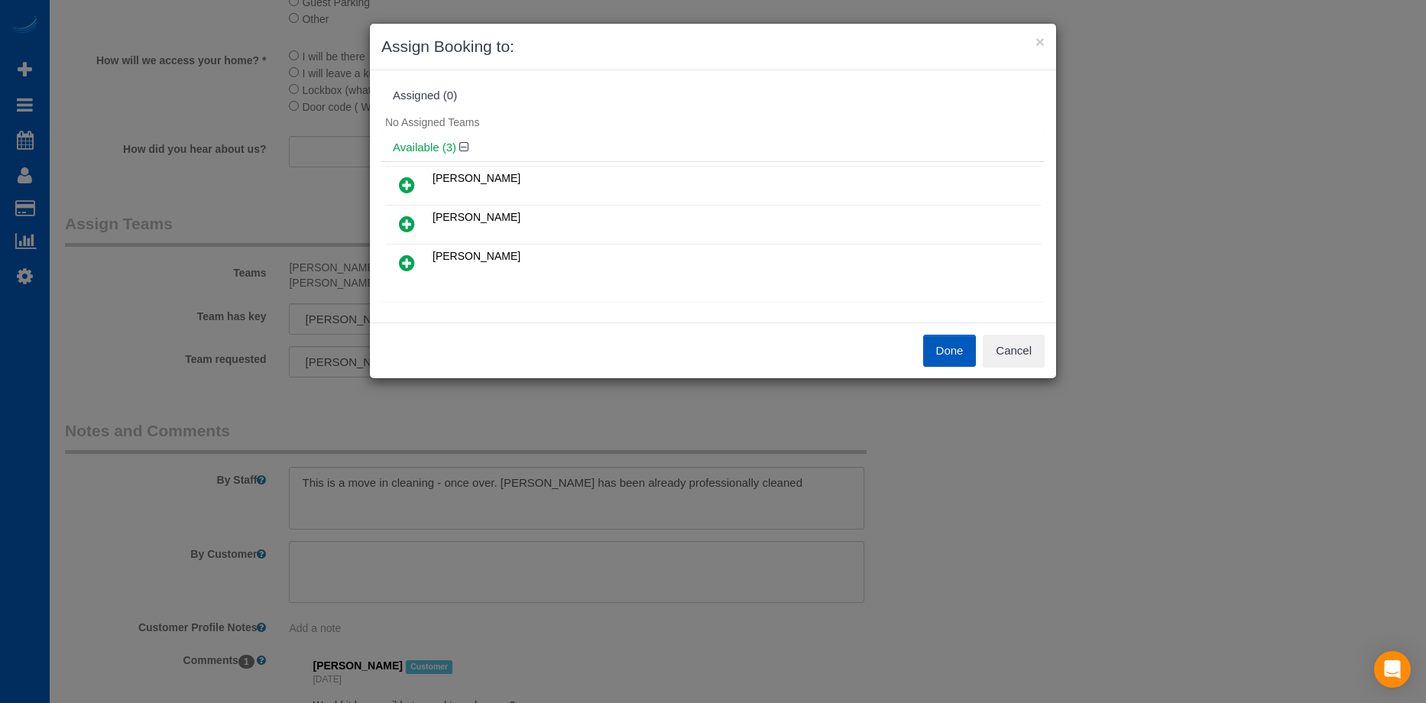
click at [401, 180] on icon at bounding box center [407, 185] width 16 height 18
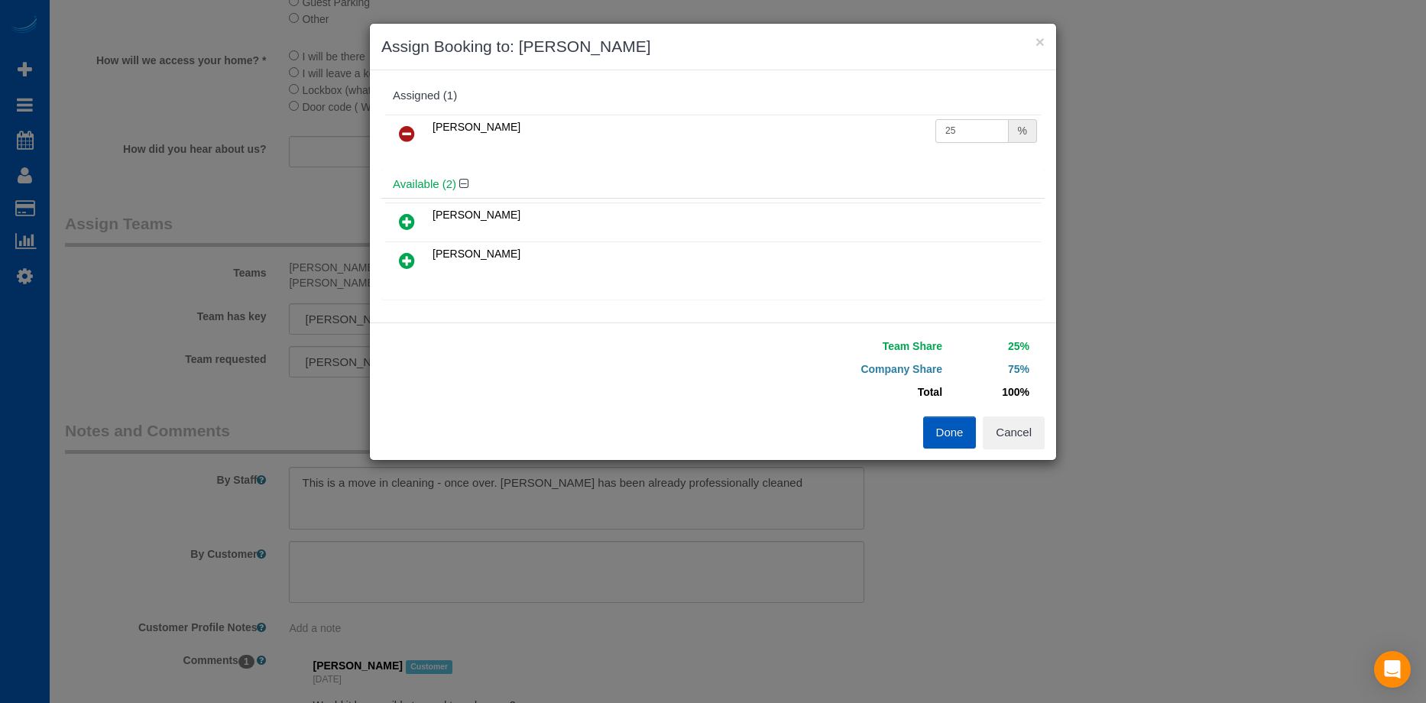
click at [956, 128] on input "25" at bounding box center [972, 131] width 73 height 24
drag, startPoint x: 976, startPoint y: 119, endPoint x: 917, endPoint y: 131, distance: 60.1
click at [917, 131] on tr "Irina Dunaeva 25 %" at bounding box center [713, 134] width 656 height 39
type input "50"
click at [959, 421] on button "Done" at bounding box center [950, 433] width 54 height 32
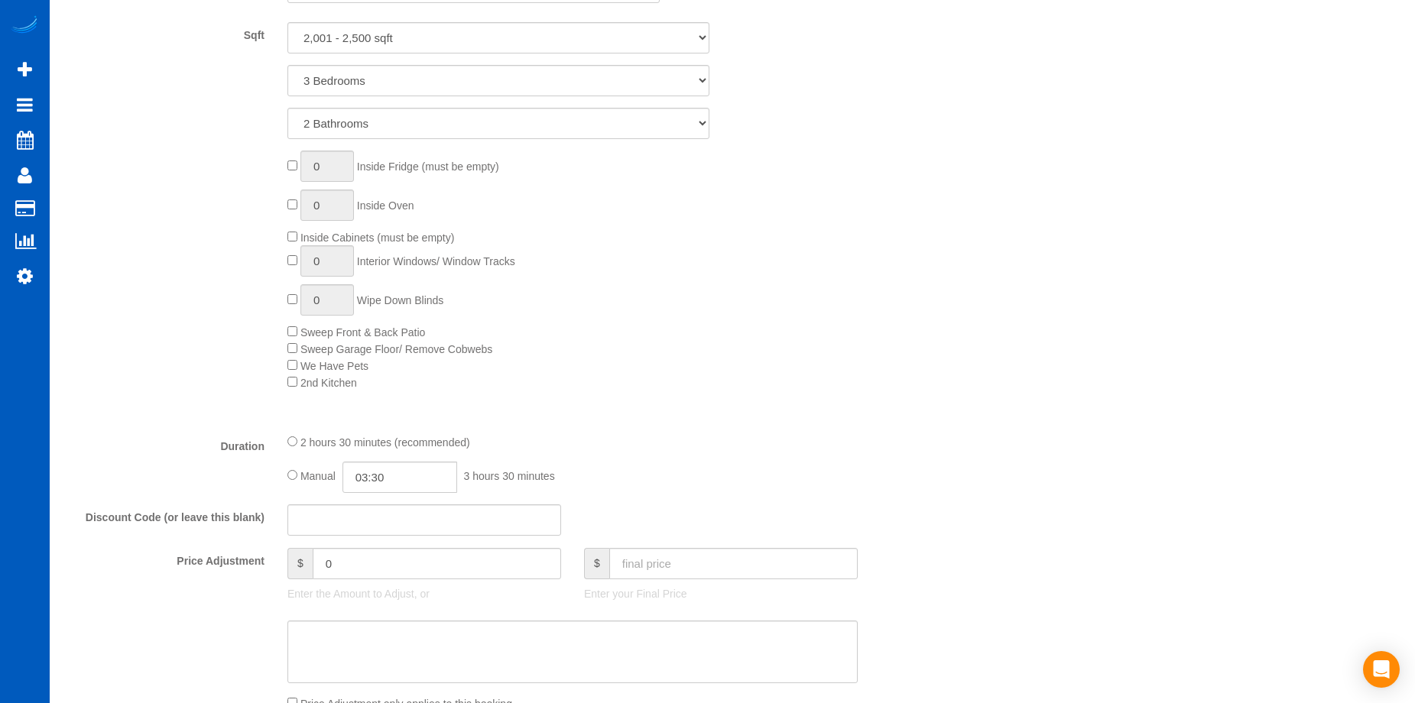
scroll to position [841, 0]
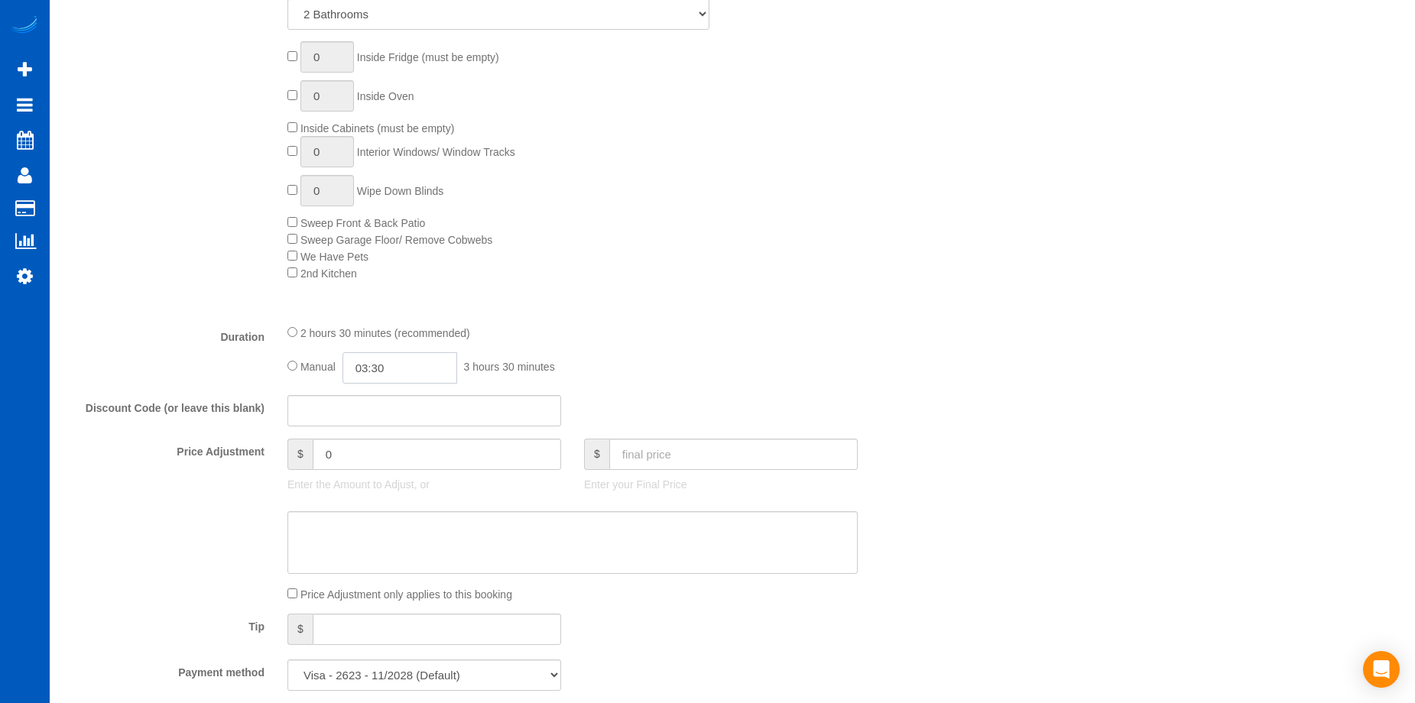
click at [389, 358] on input "03:30" at bounding box center [399, 367] width 115 height 31
type input "07:00"
click at [366, 471] on li "07:00" at bounding box center [383, 477] width 68 height 20
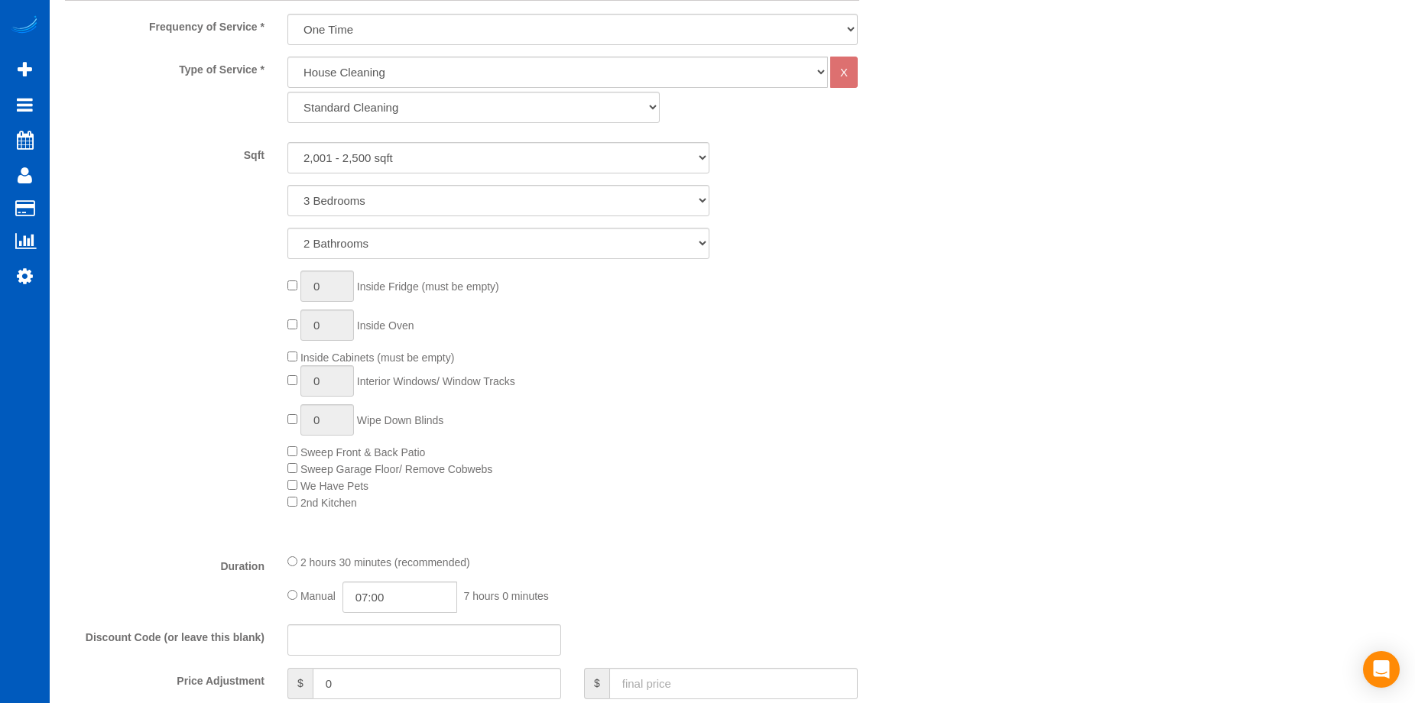
select select "spot17"
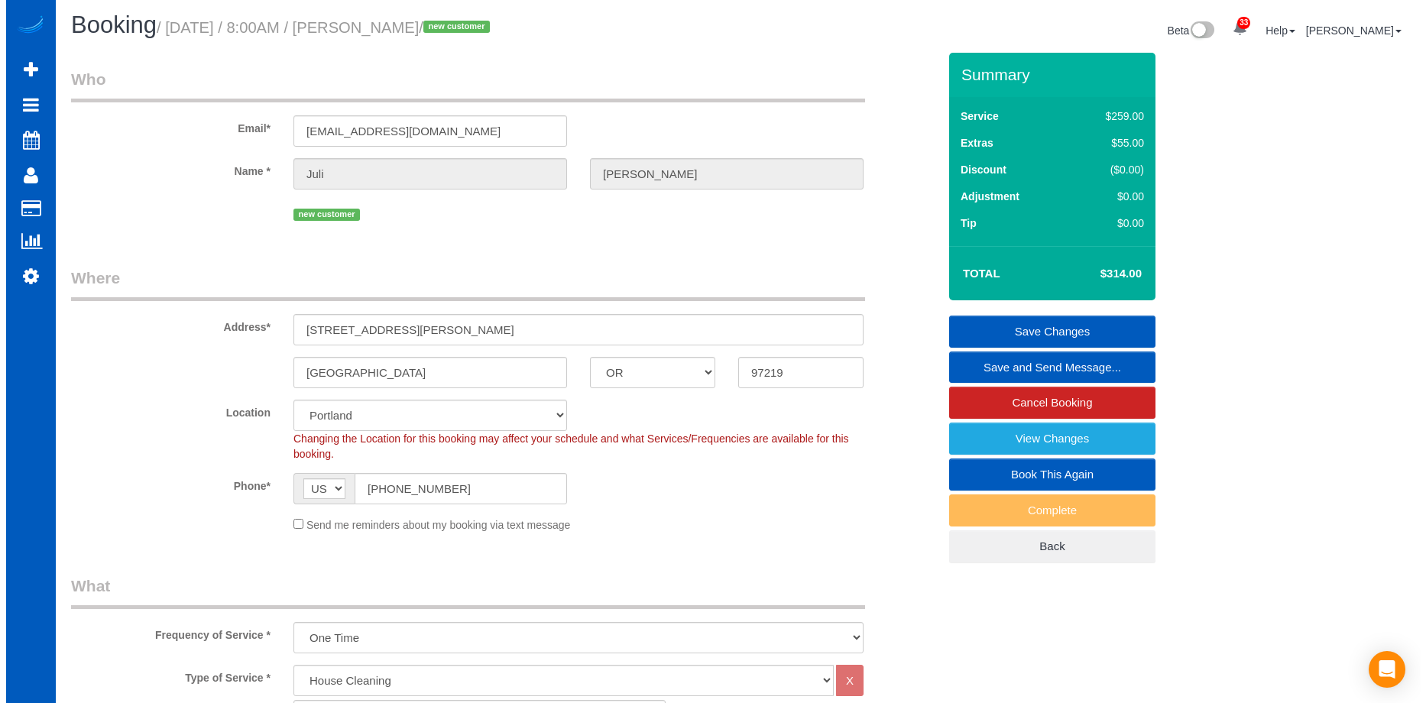
scroll to position [0, 0]
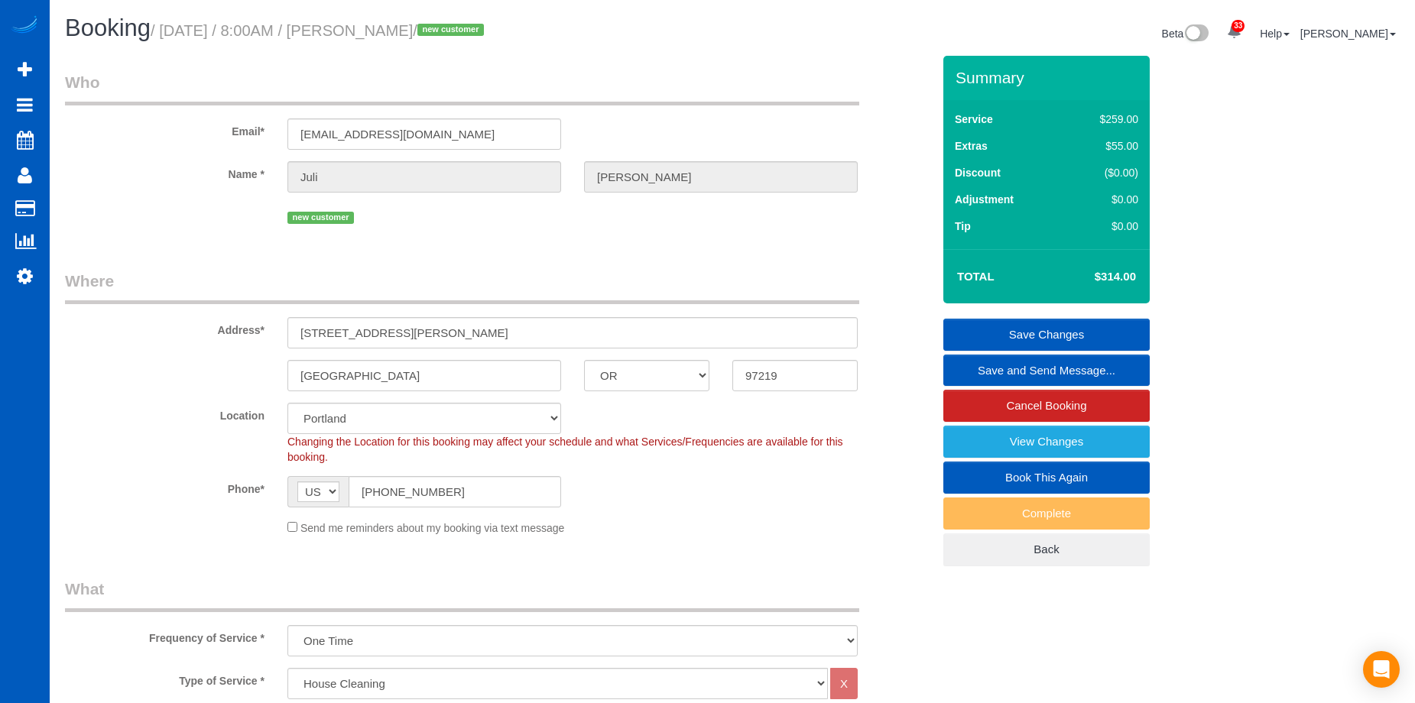
click at [967, 327] on link "Save Changes" at bounding box center [1046, 335] width 206 height 32
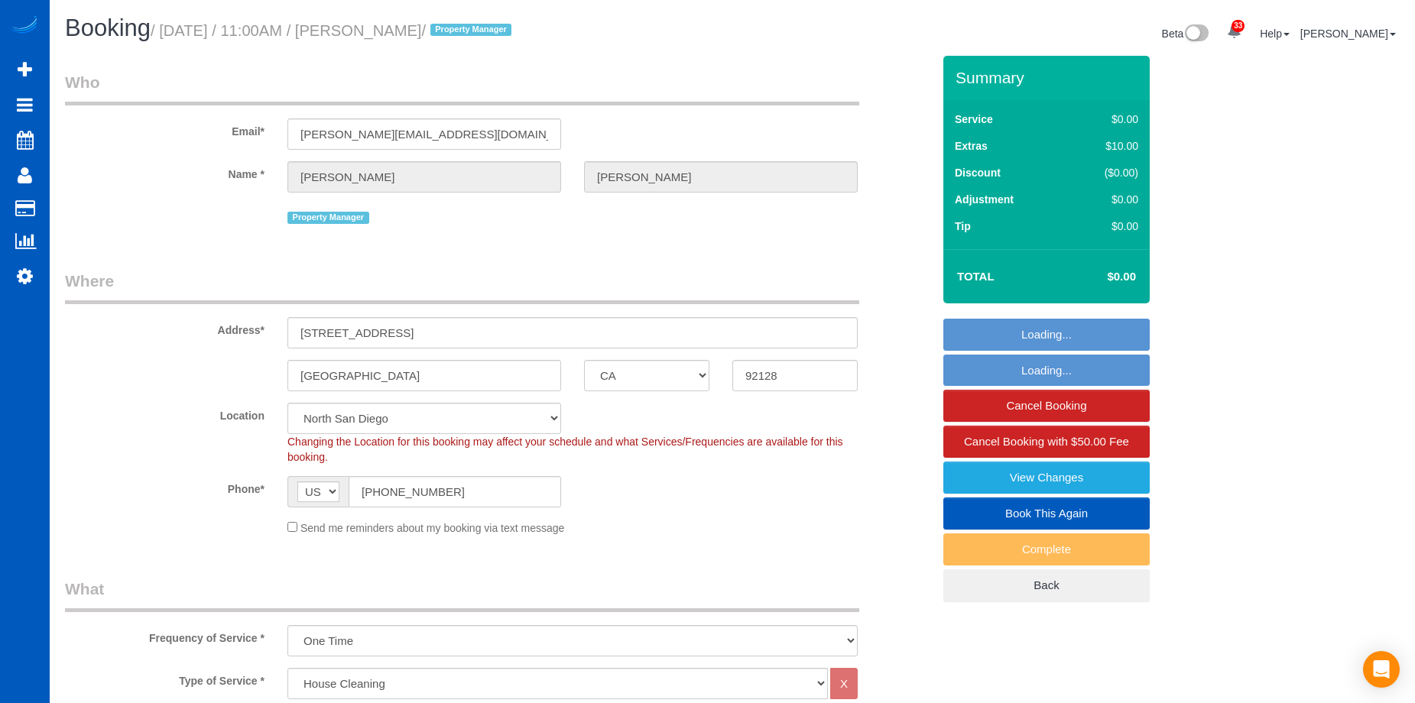
select select "CA"
select select "199"
select select "spot1"
select select "1501"
select select "3"
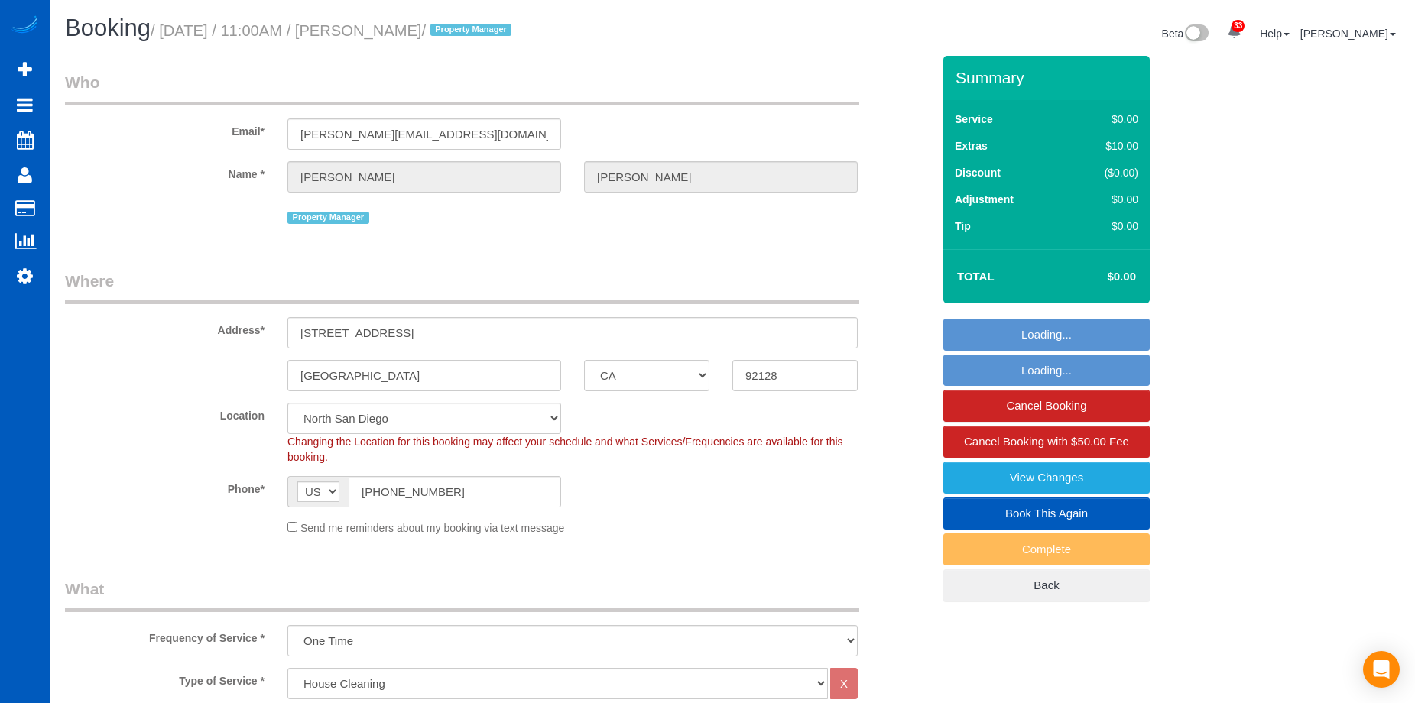
select select "3"
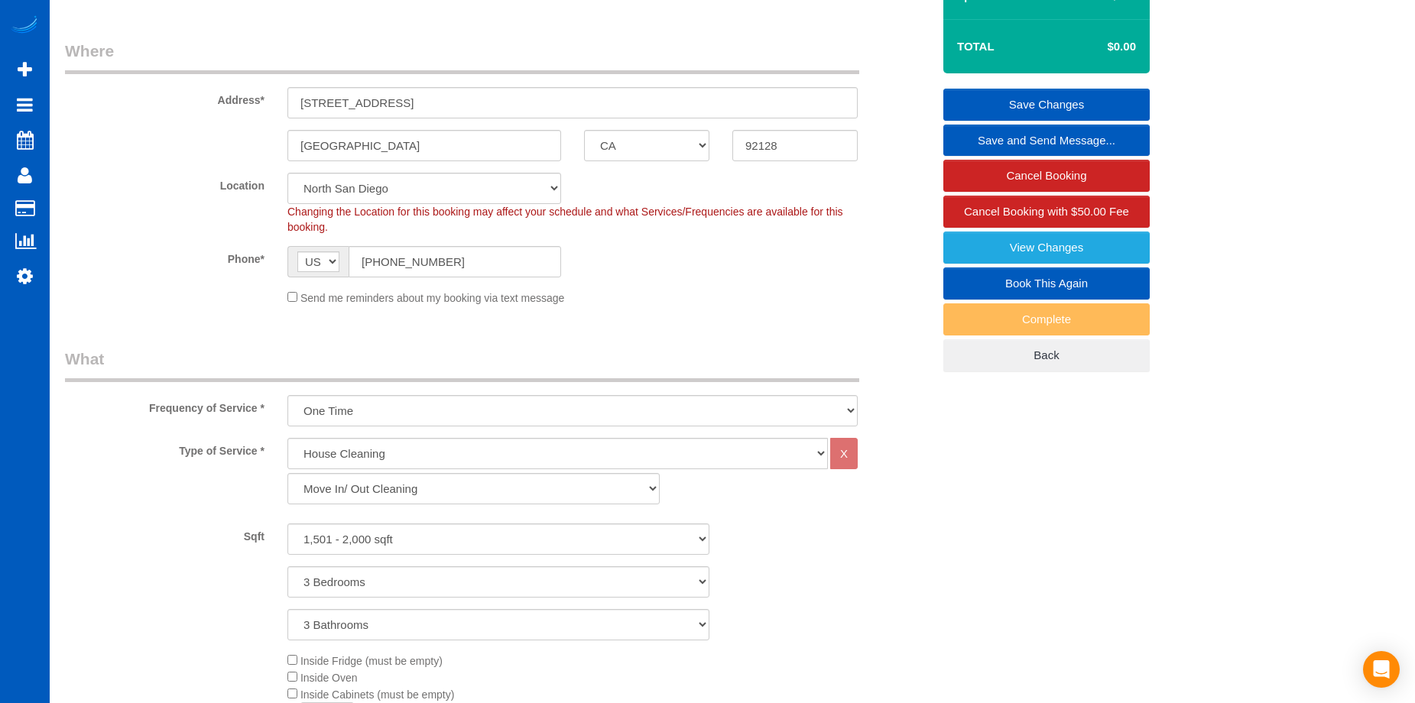
scroll to position [229, 0]
drag, startPoint x: 434, startPoint y: 98, endPoint x: 256, endPoint y: 100, distance: 178.1
click at [256, 100] on div "Address* 11883 Timaru Way" at bounding box center [499, 80] width 890 height 79
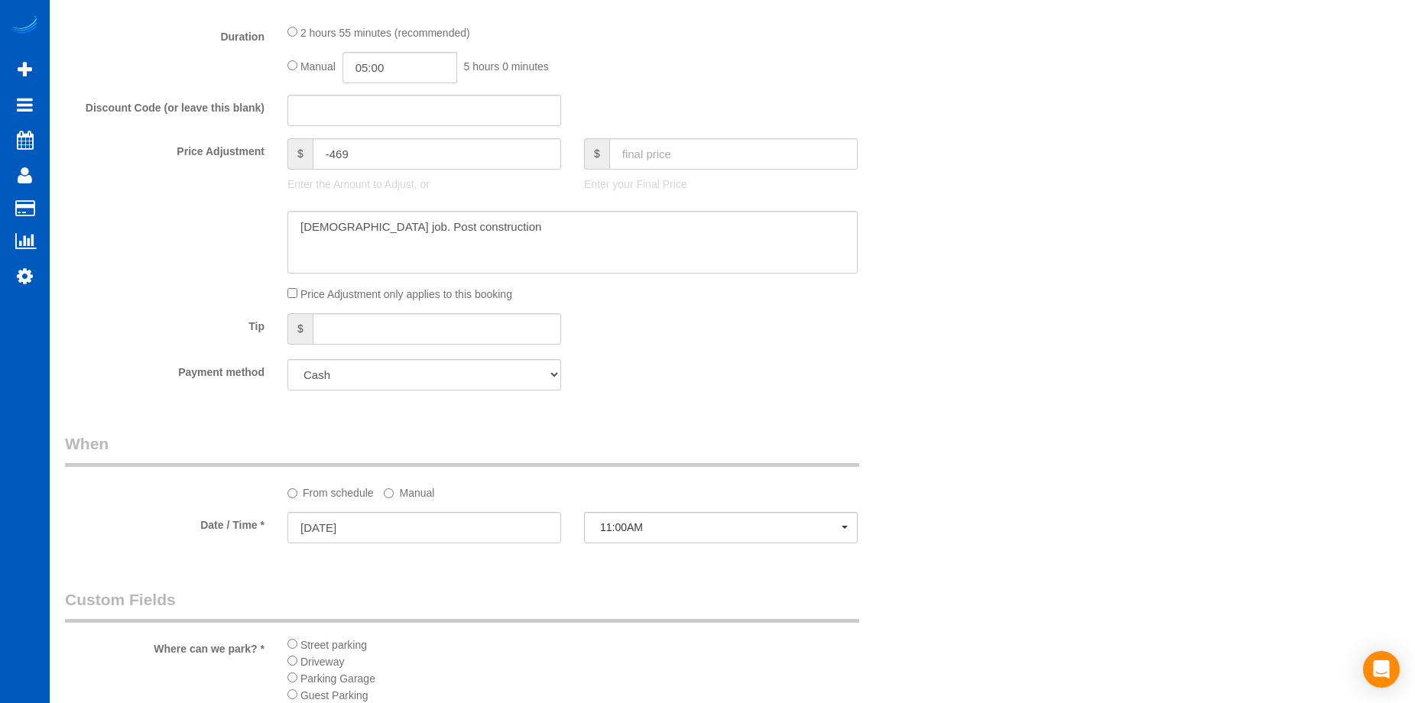
scroll to position [1300, 0]
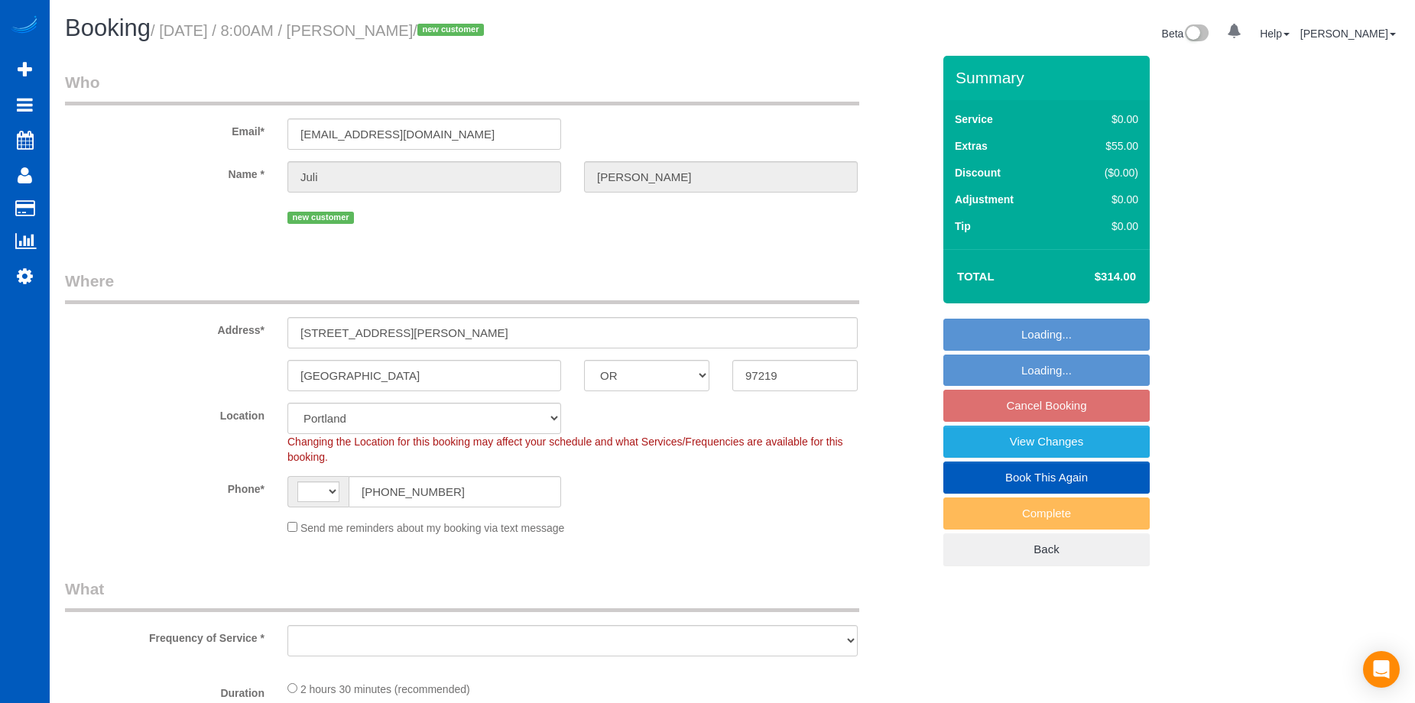
select select "OR"
select select "string:[GEOGRAPHIC_DATA]"
select select "object:1002"
select select "string:fspay-ca9d1e3d-8abe-492a-a977-bc3c0f243810"
select select "199"
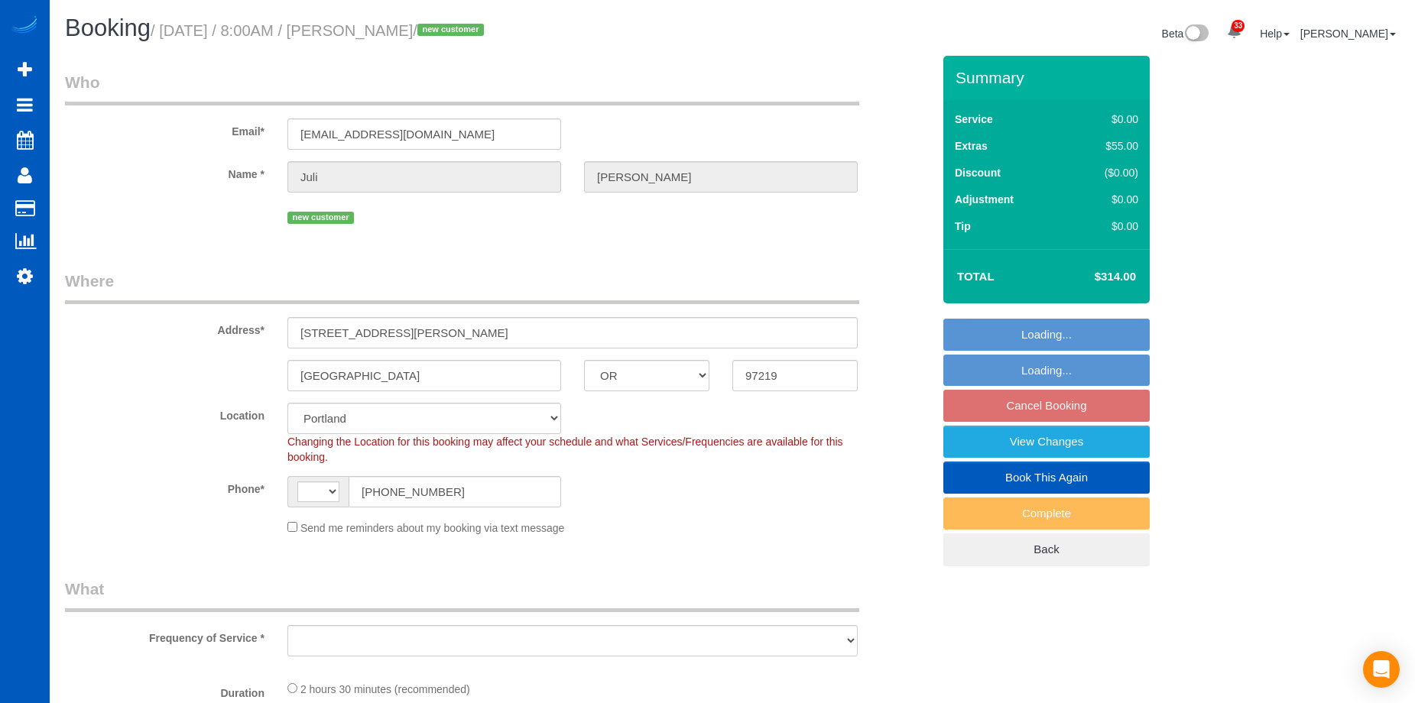
select select "2001"
select select "3"
select select "2"
select select "spot1"
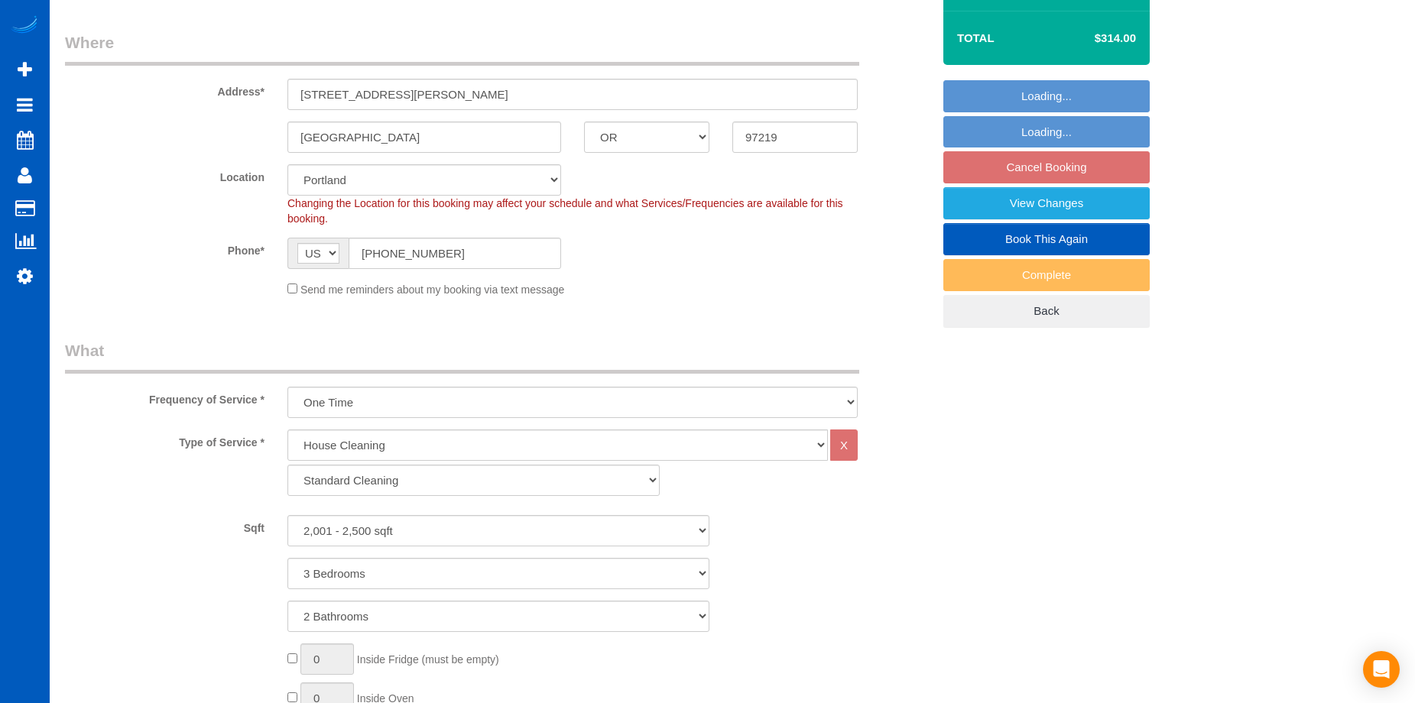
select select "object:1151"
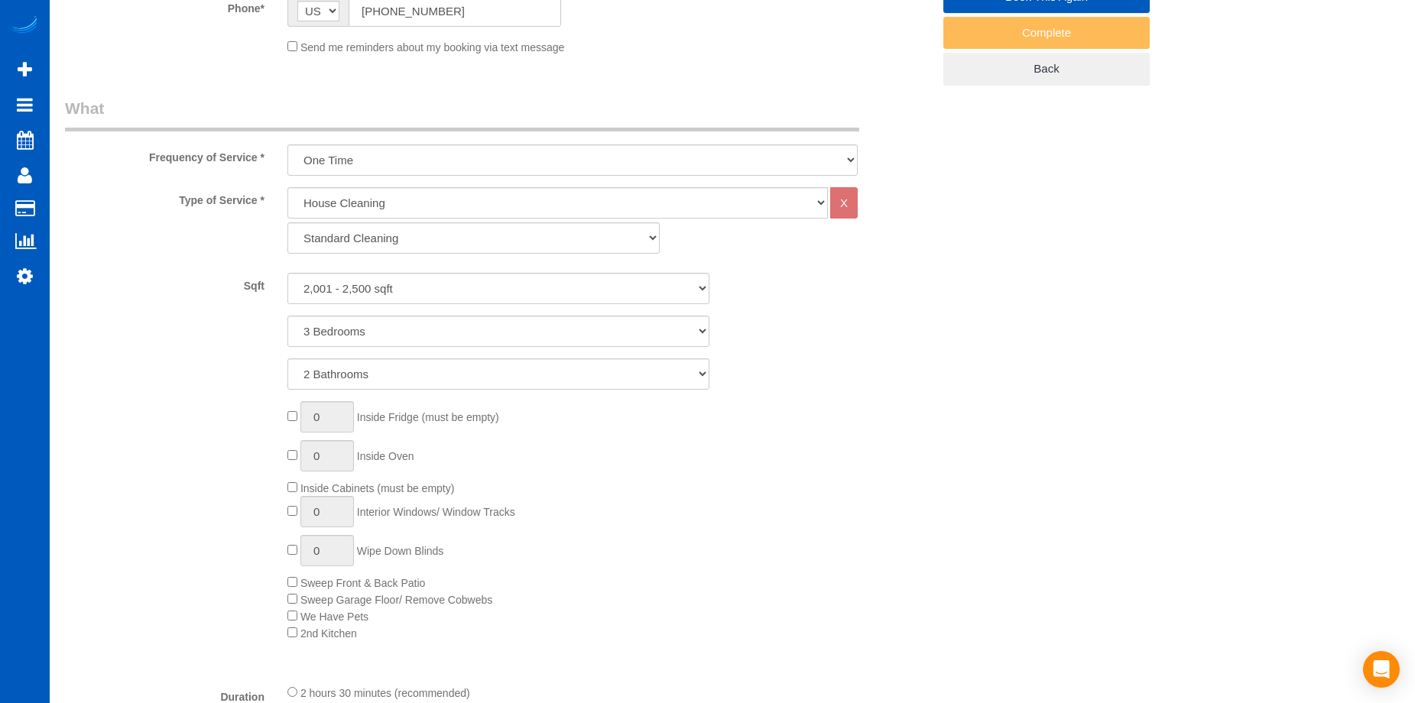
select select "2001"
select select "3"
select select "2"
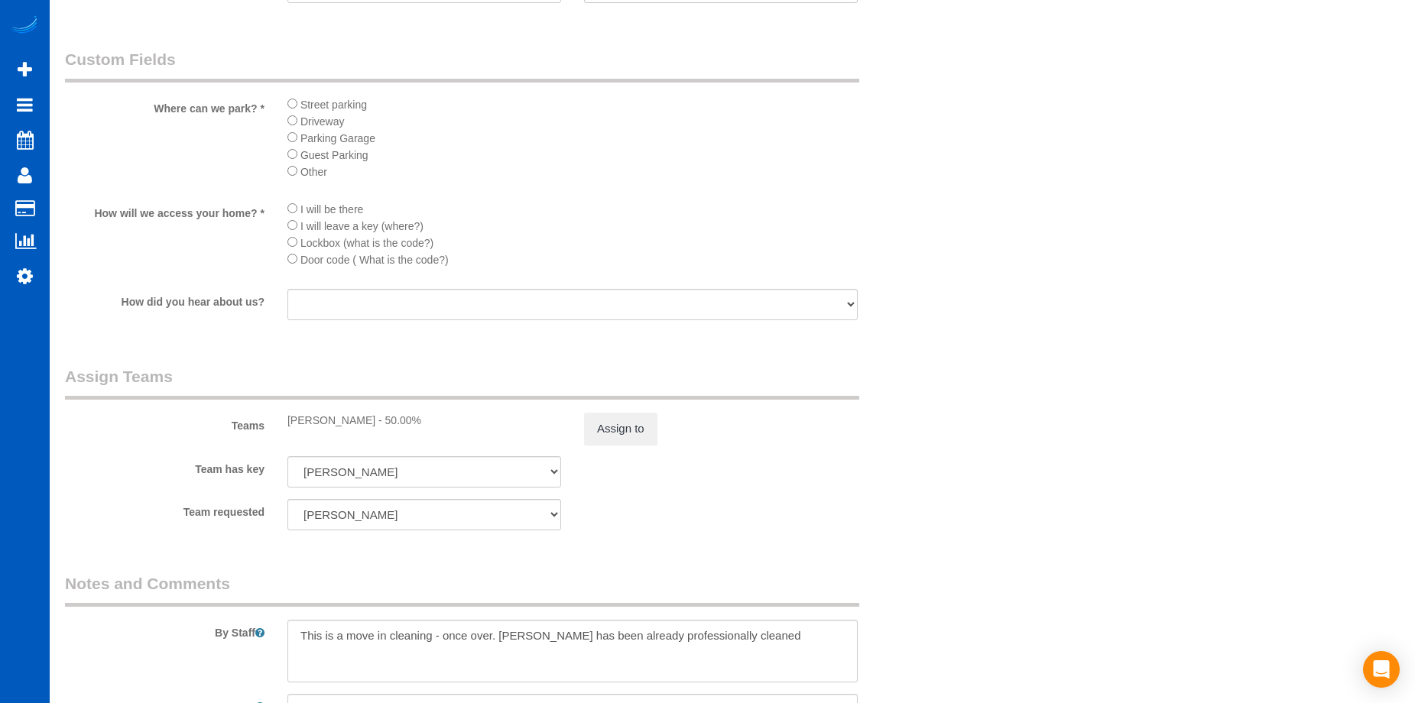
scroll to position [1911, 0]
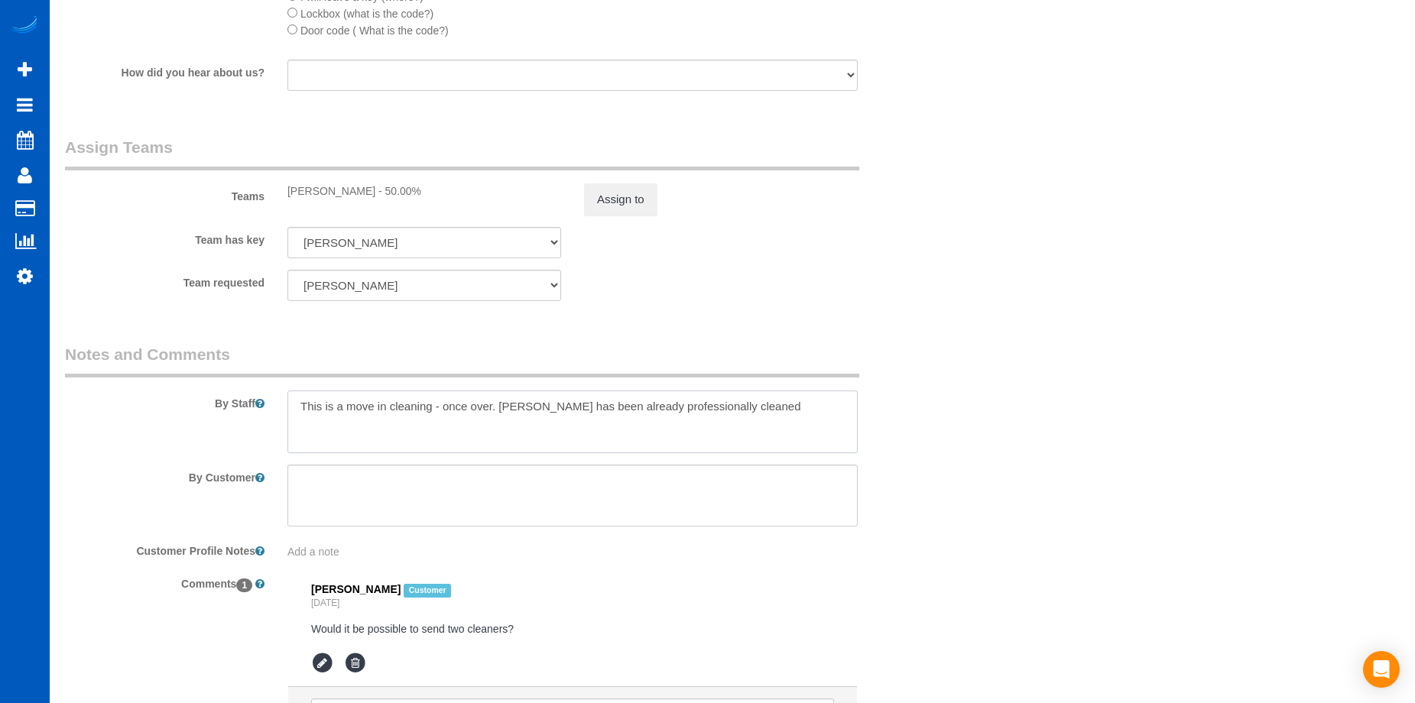
click at [300, 402] on textarea at bounding box center [572, 422] width 570 height 63
click at [805, 400] on textarea at bounding box center [572, 422] width 570 height 63
click at [295, 404] on textarea at bounding box center [572, 422] width 570 height 63
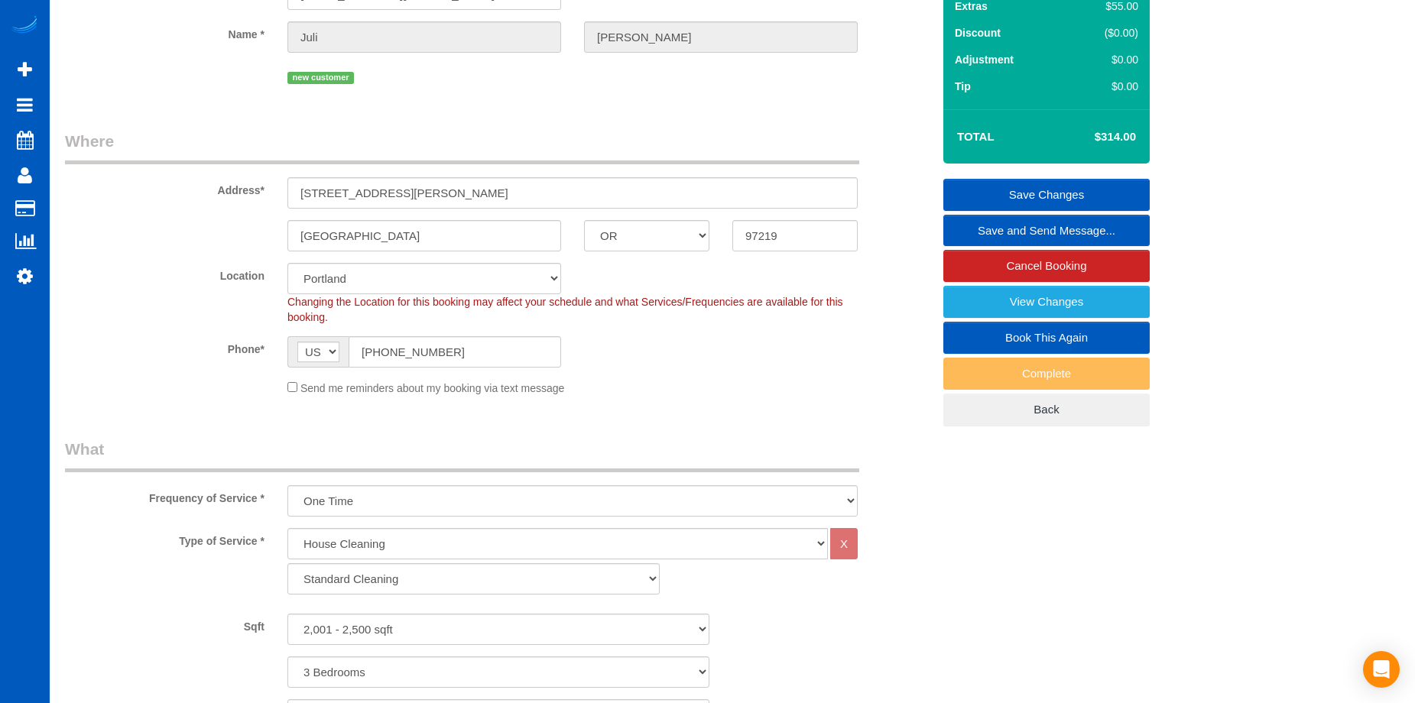
scroll to position [0, 0]
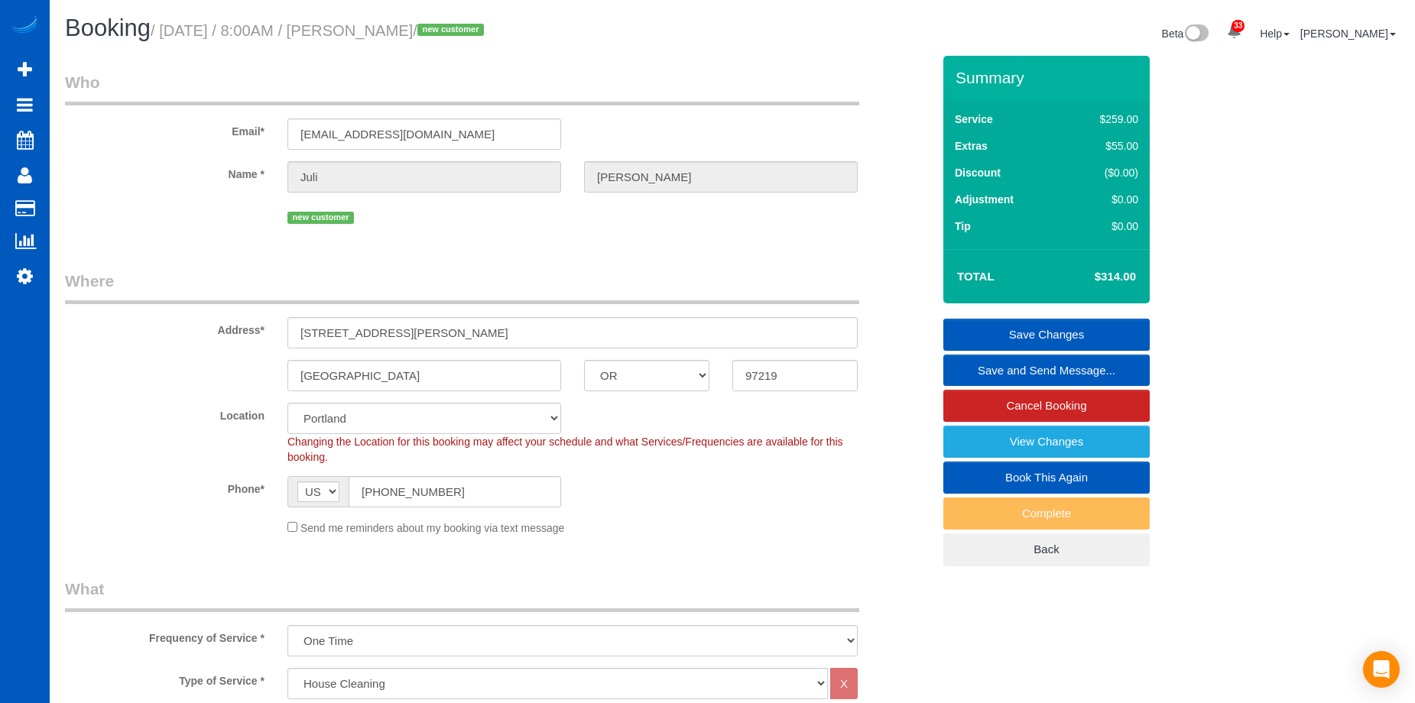
type textarea "Bring help if you can! This is a move in cleaning - once over. [PERSON_NAME] ha…"
click at [1002, 326] on link "Save Changes" at bounding box center [1046, 335] width 206 height 32
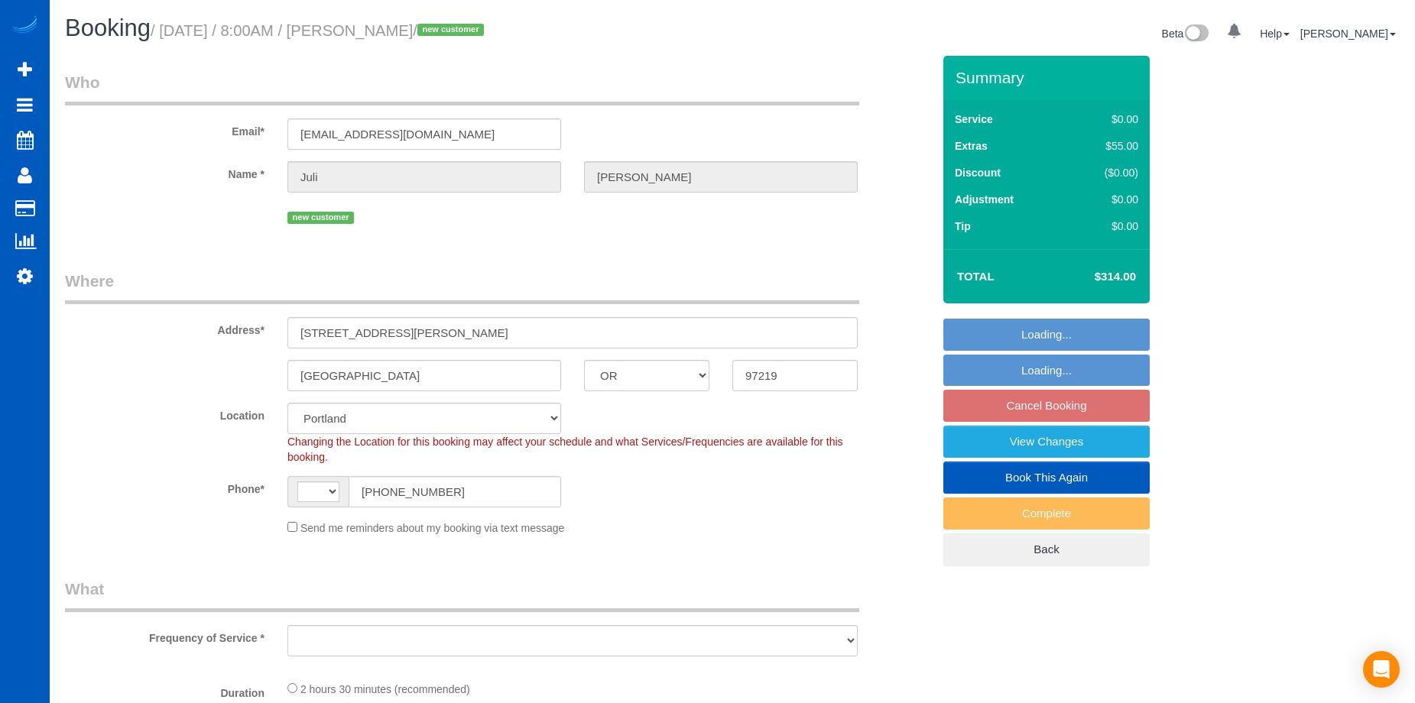
select select "OR"
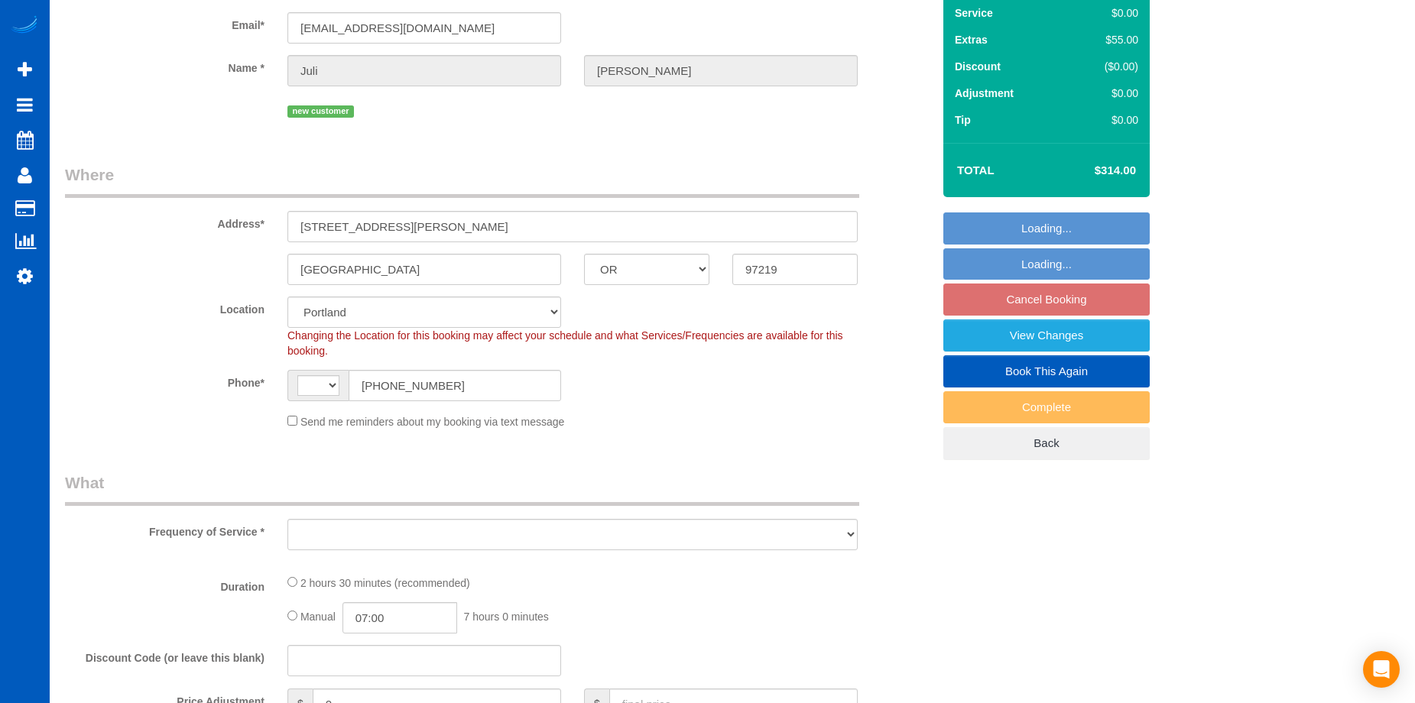
select select "string:[GEOGRAPHIC_DATA]"
select select "object:1007"
select select "spot1"
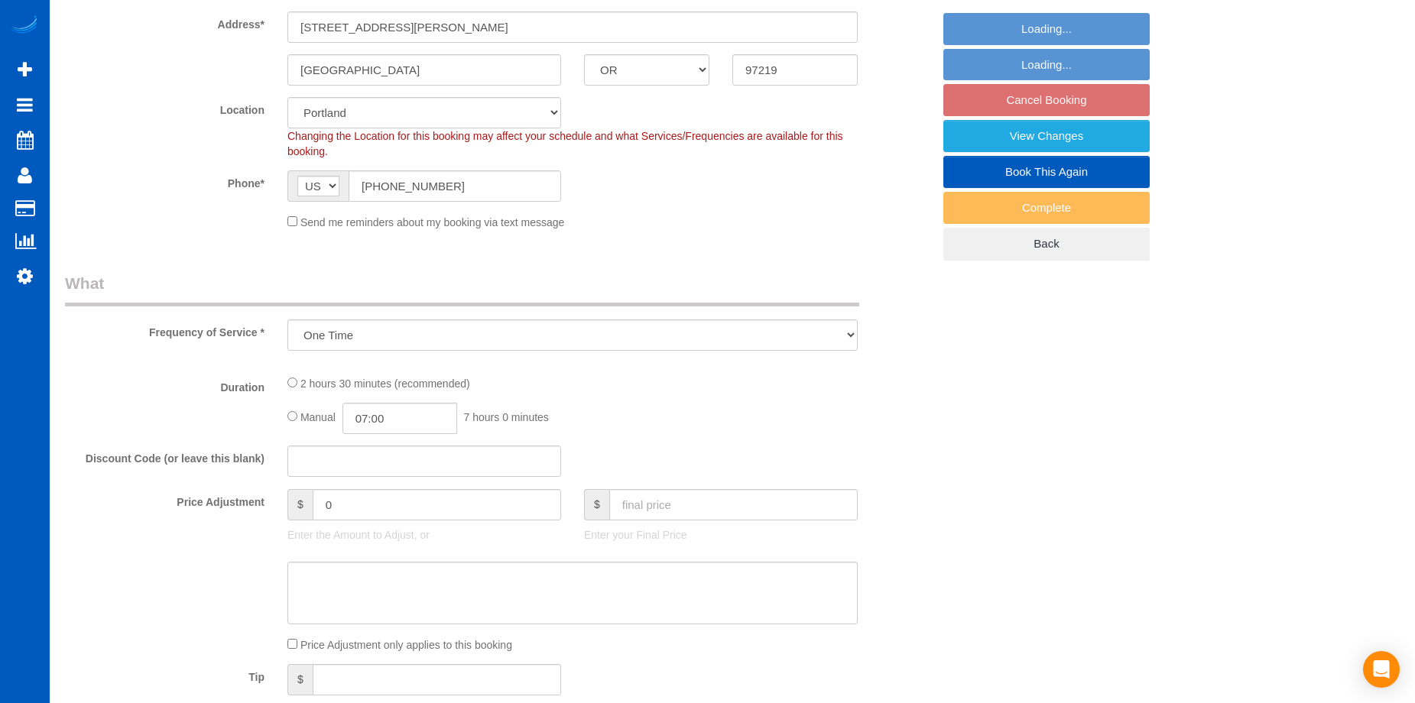
select select "object:1151"
select select "199"
select select "2001"
select select "3"
select select "2"
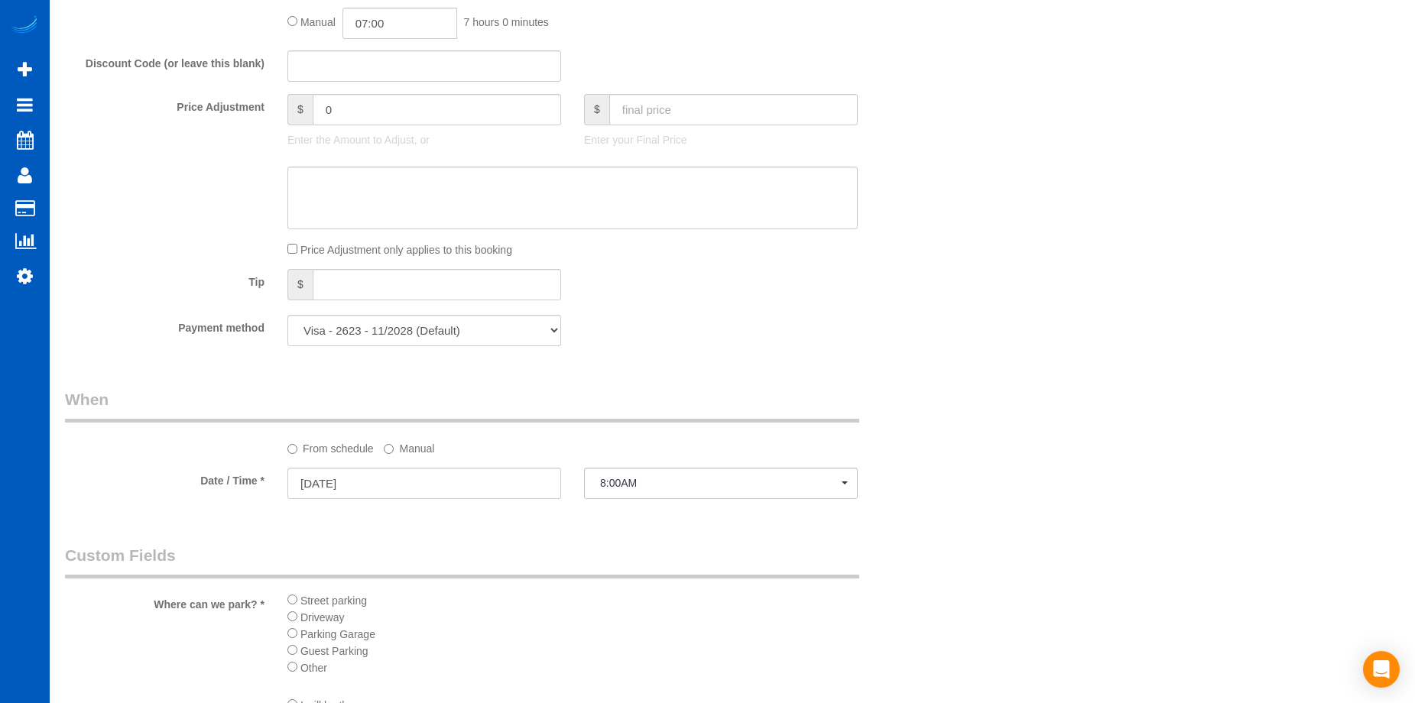
scroll to position [1300, 0]
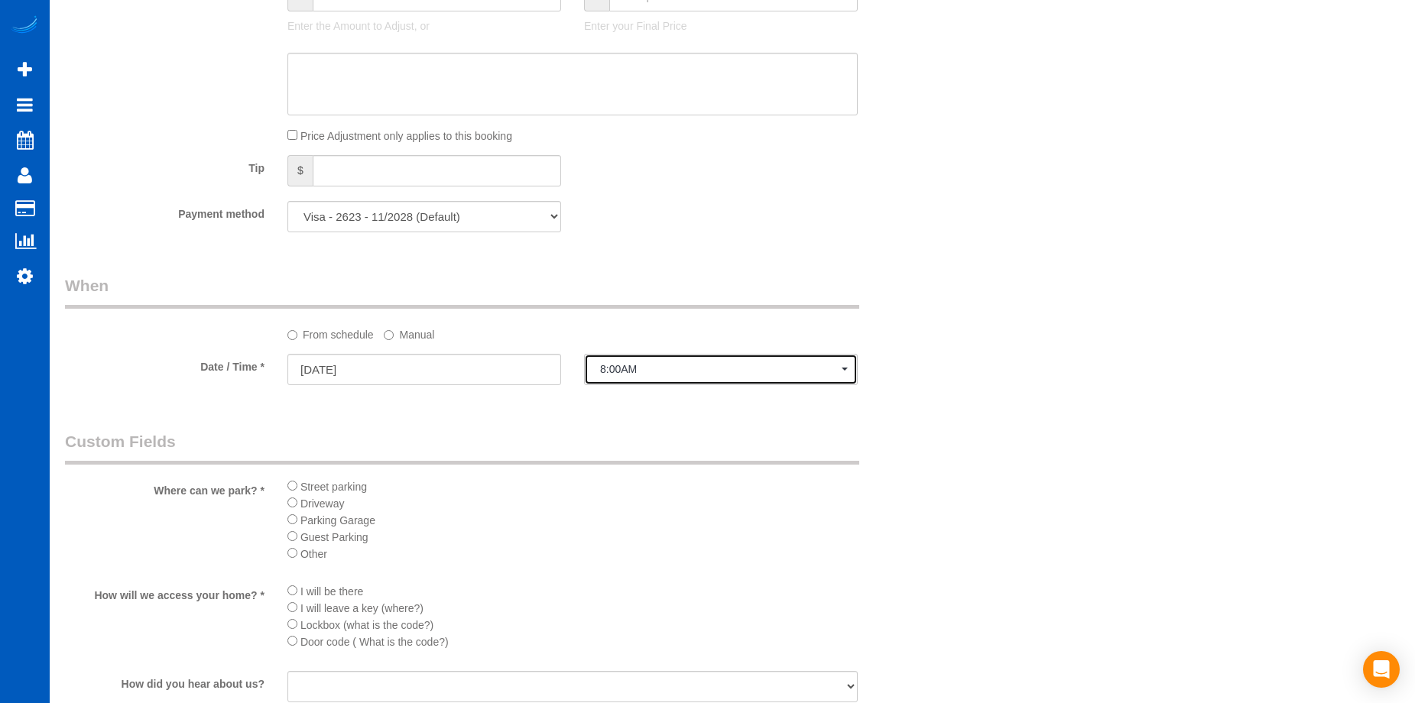
click at [657, 370] on span "8:00AM" at bounding box center [721, 369] width 242 height 12
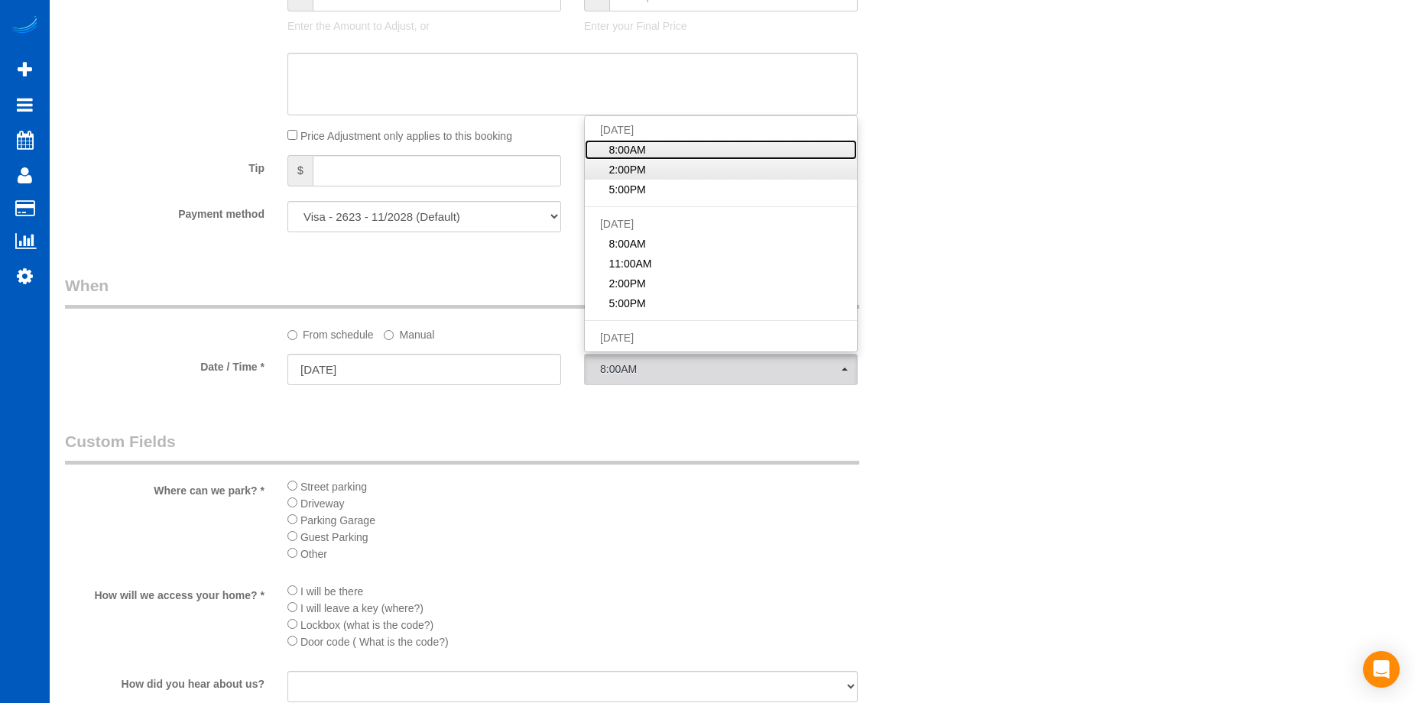
scroll to position [1223, 0]
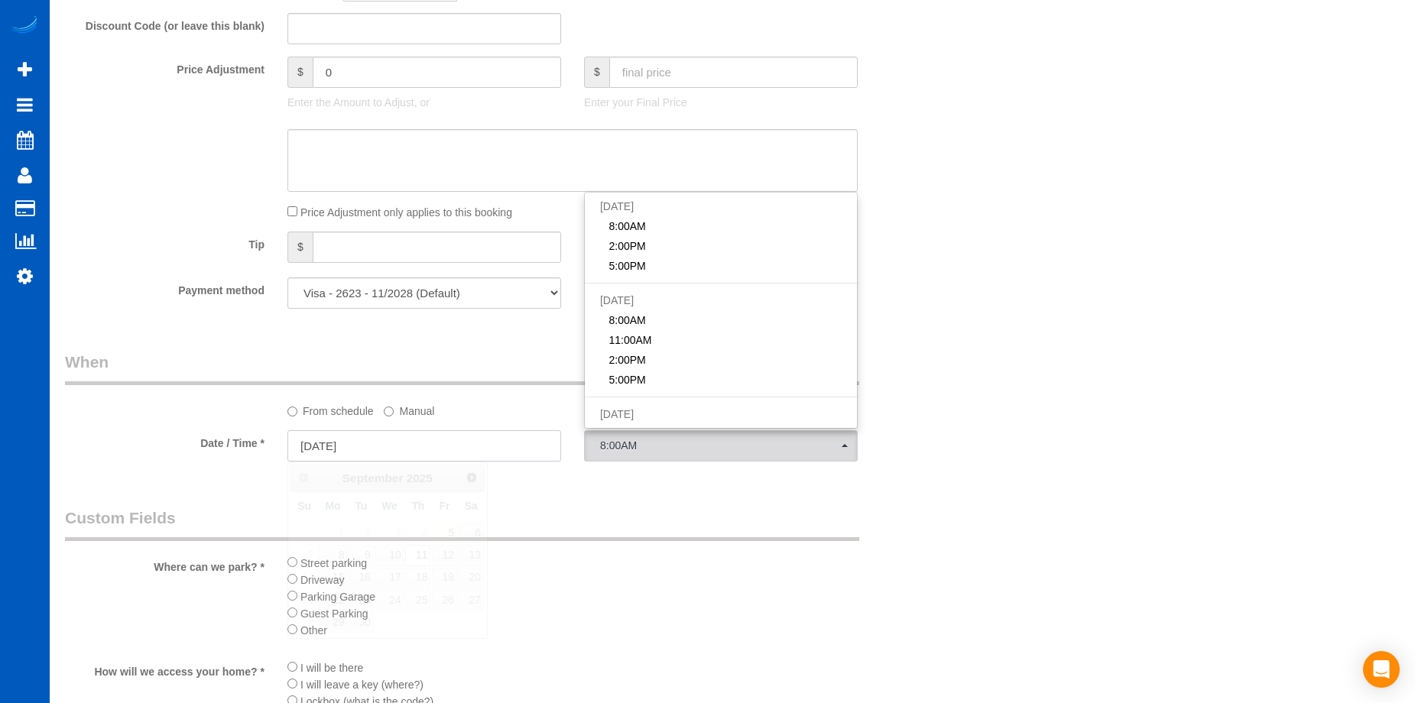
click at [384, 438] on input "09/11/2025" at bounding box center [424, 445] width 274 height 31
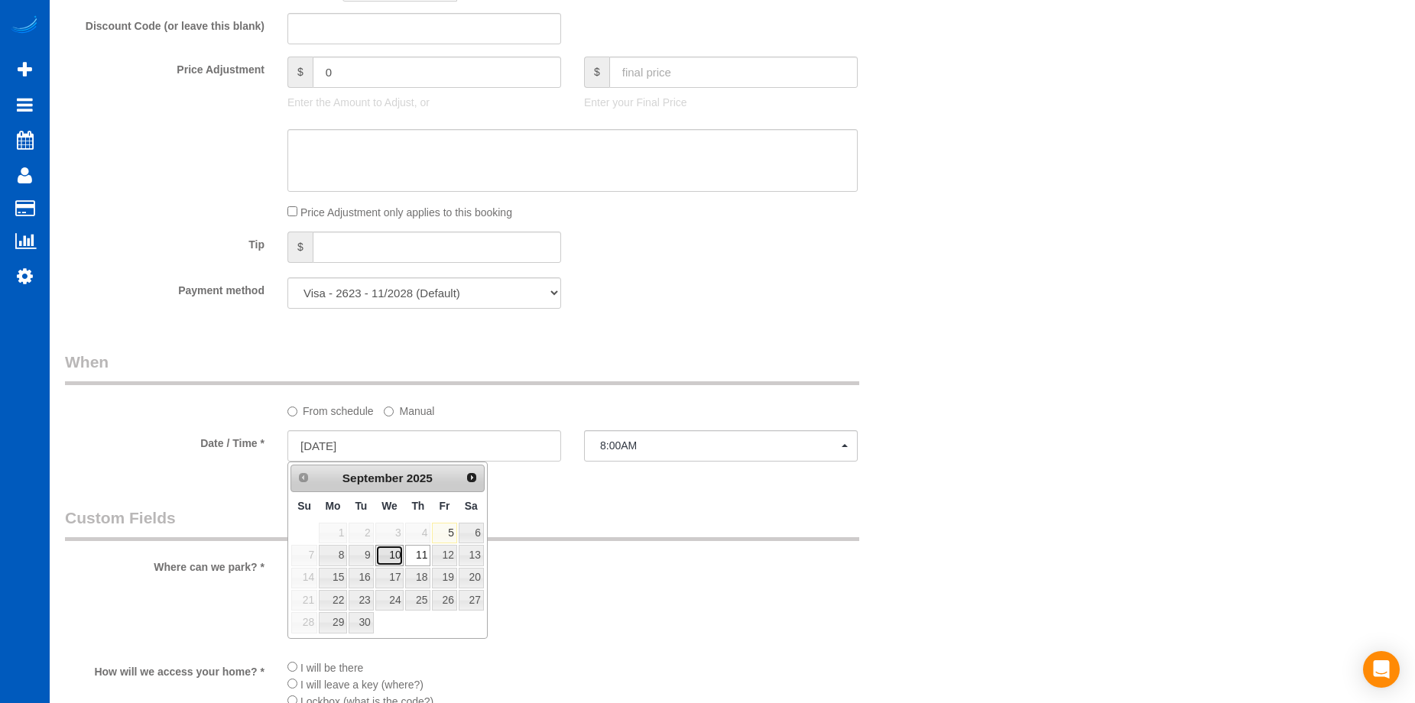
click at [393, 553] on link "10" at bounding box center [389, 555] width 29 height 21
type input "09/10/2025"
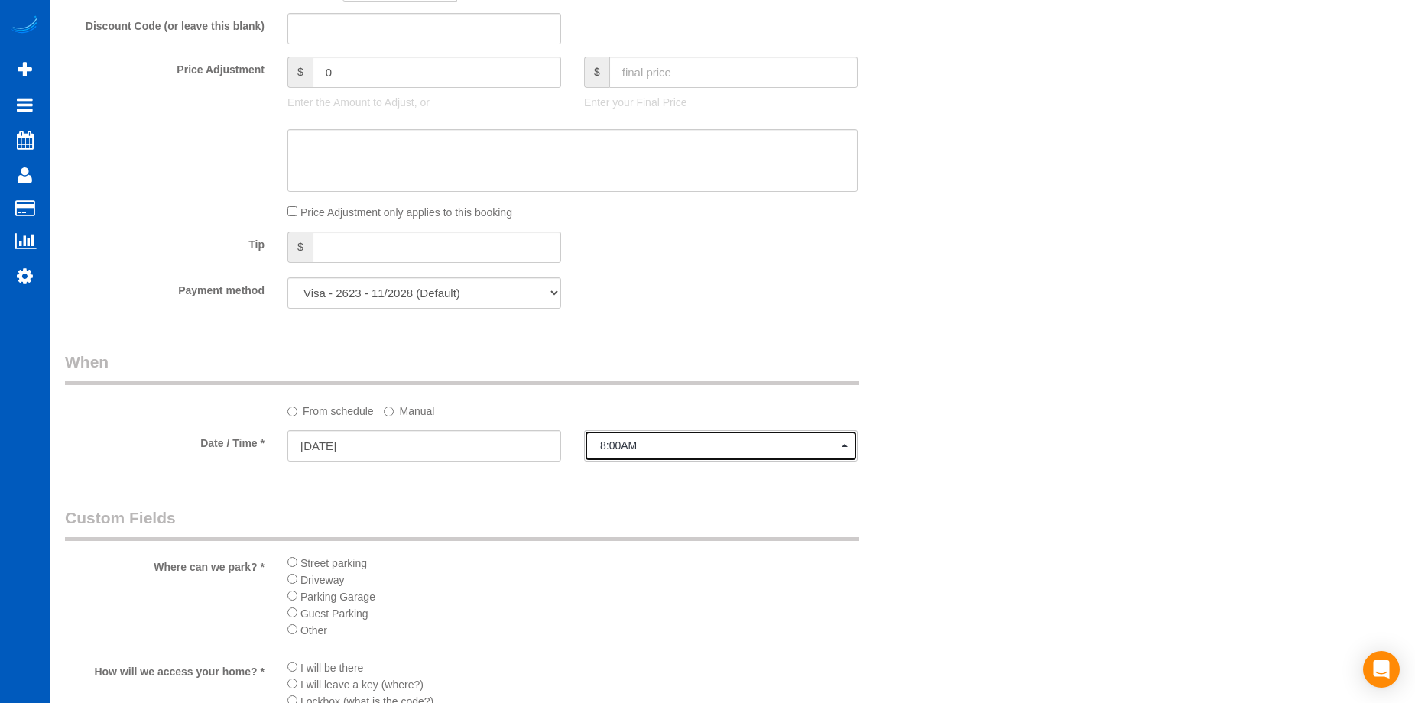
click at [673, 444] on span "8:00AM" at bounding box center [721, 446] width 242 height 12
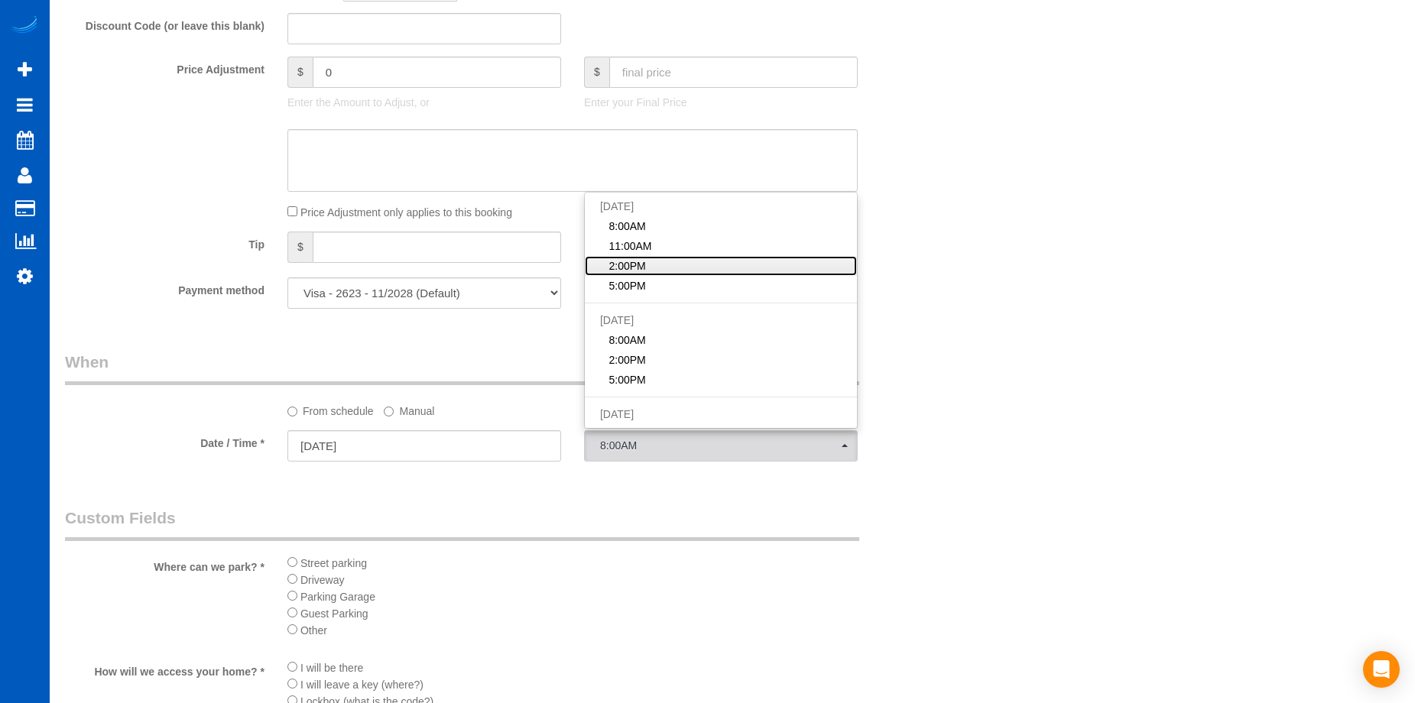
click at [668, 265] on link "2:00PM" at bounding box center [721, 266] width 272 height 20
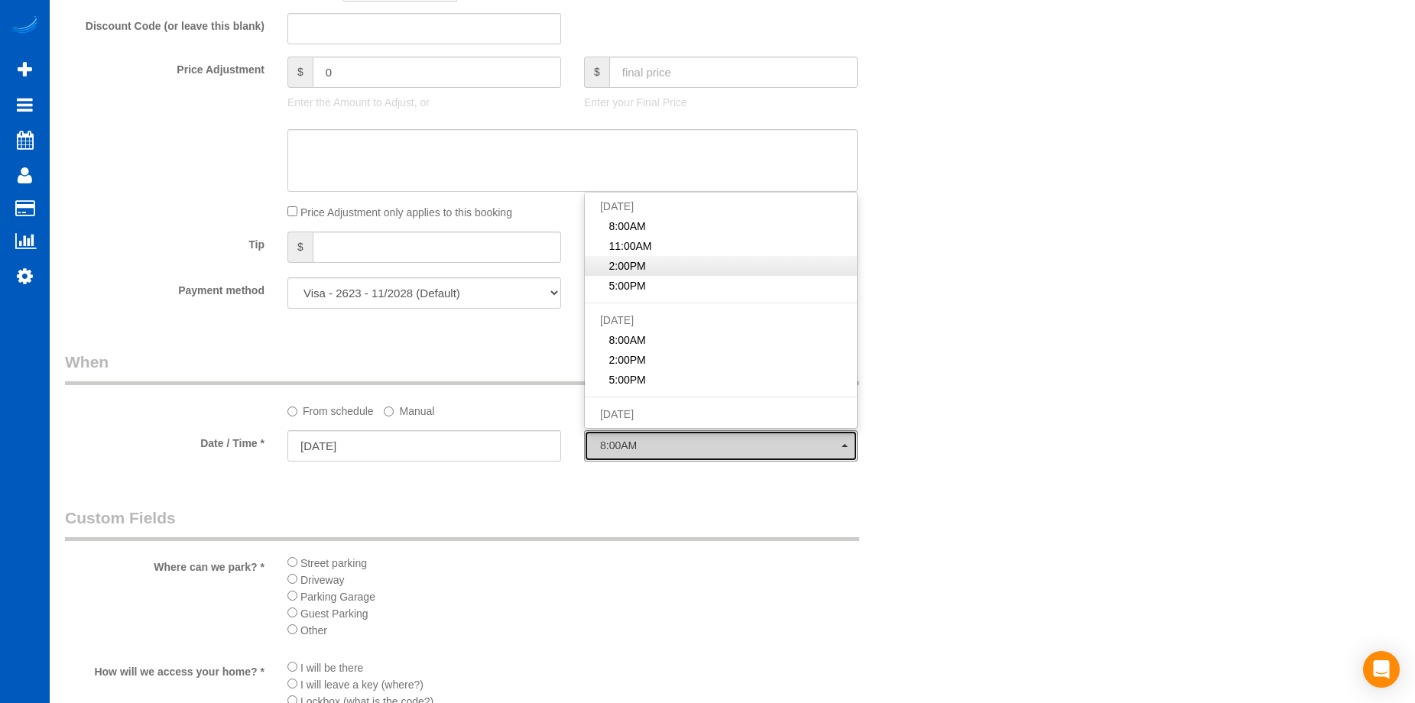
select select "spot19"
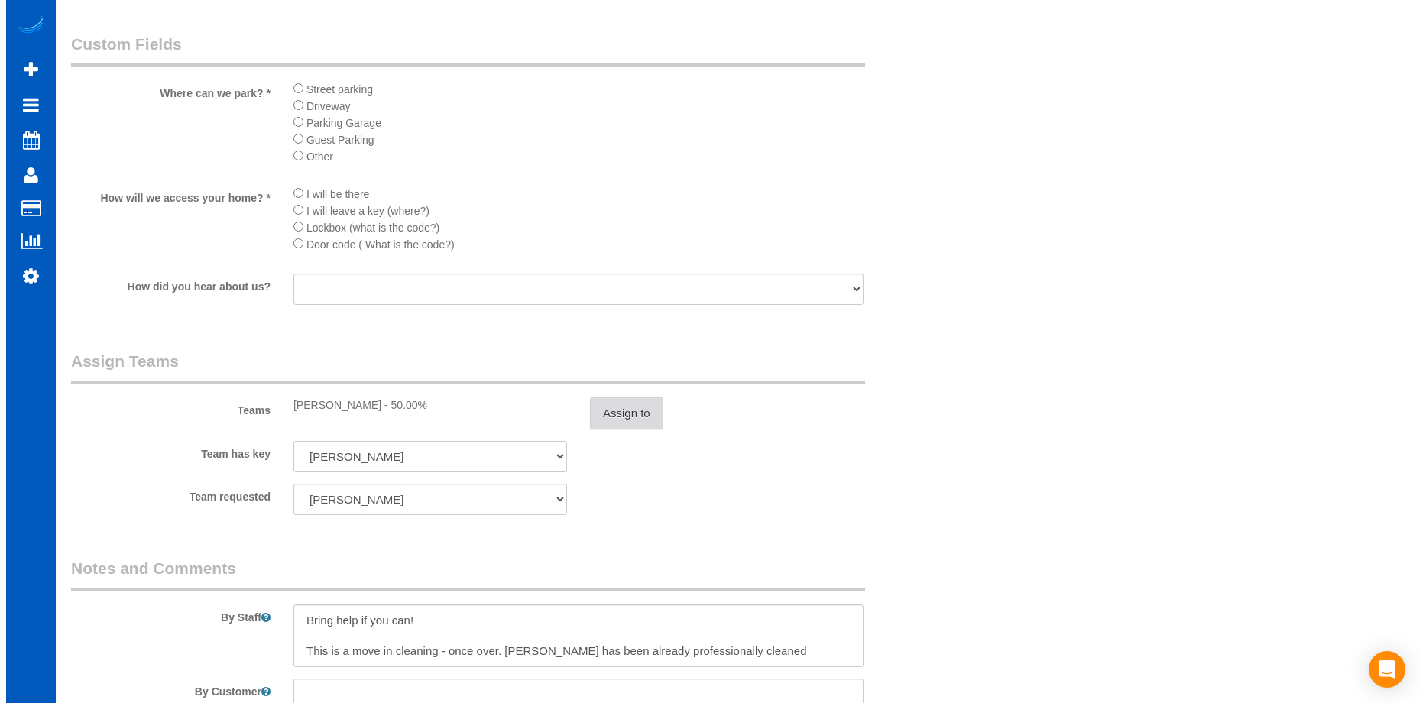
scroll to position [1835, 0]
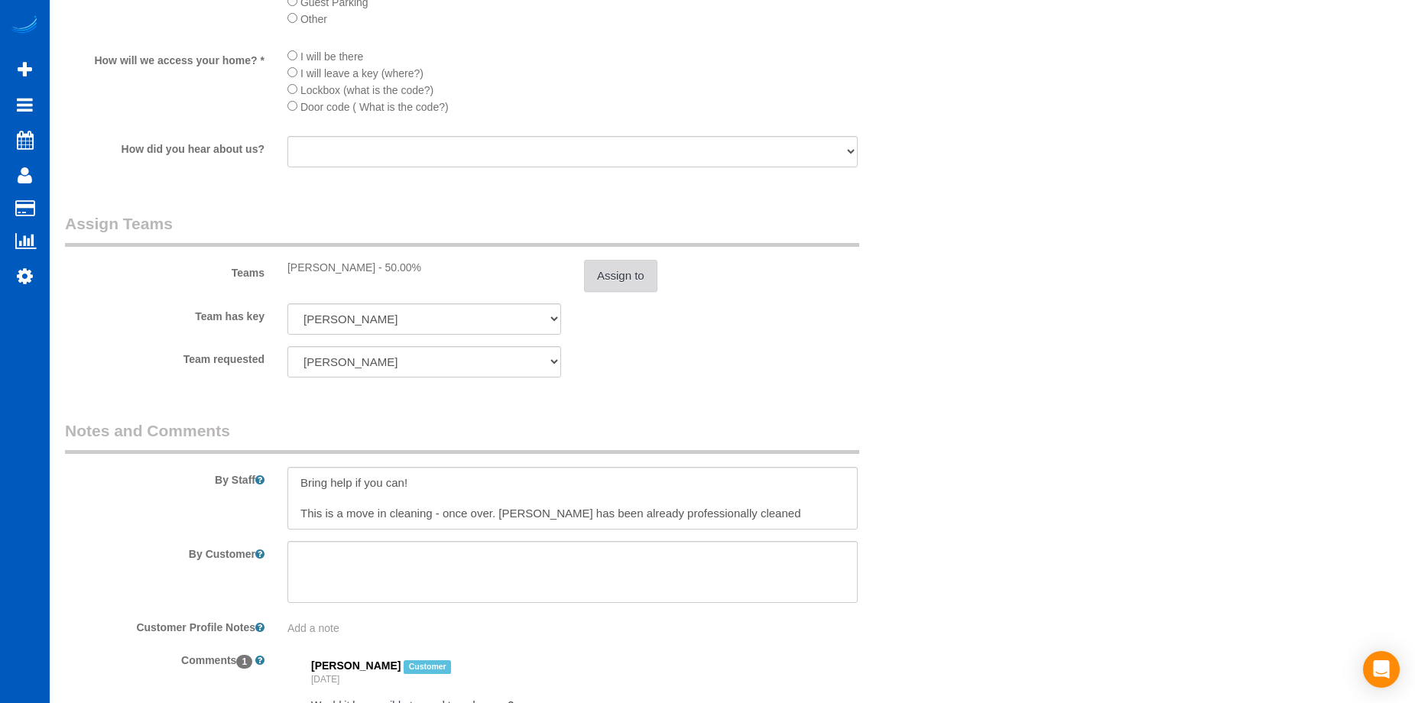
click at [622, 265] on button "Assign to" at bounding box center [620, 276] width 73 height 32
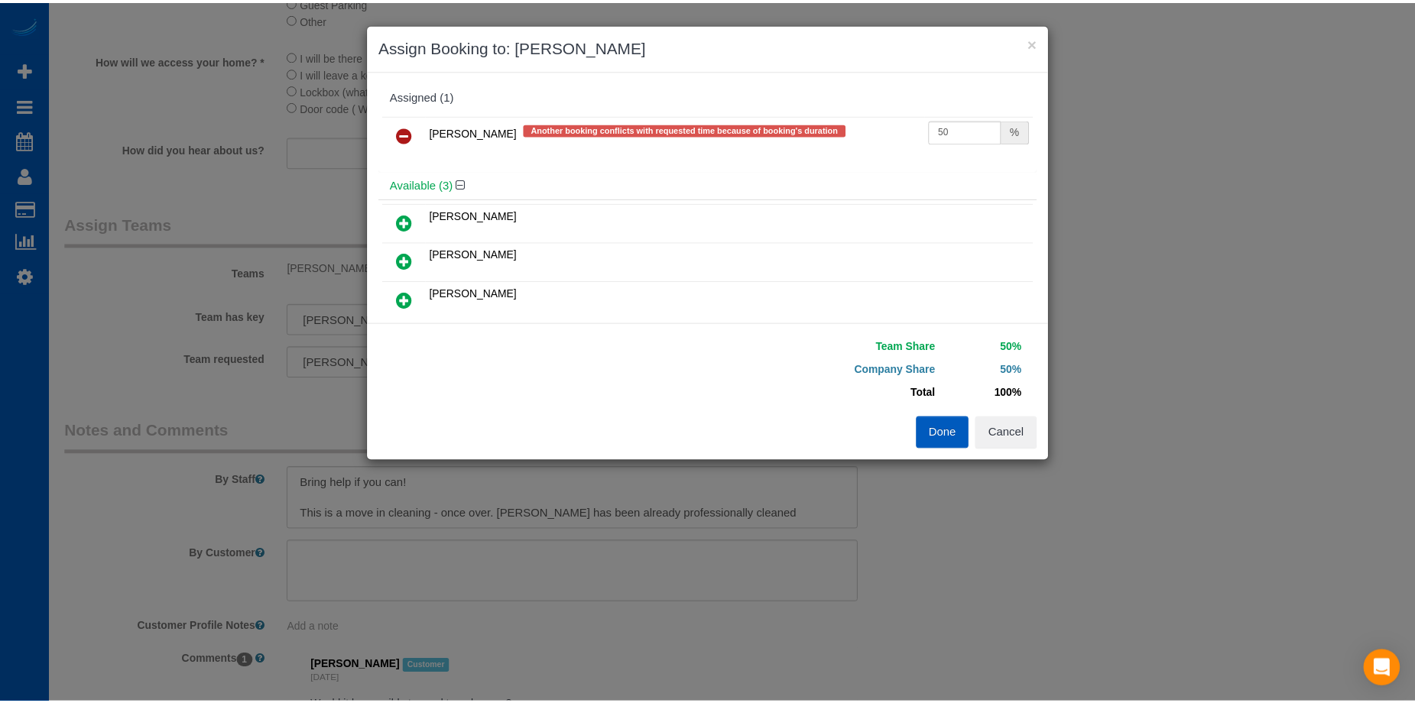
scroll to position [76, 0]
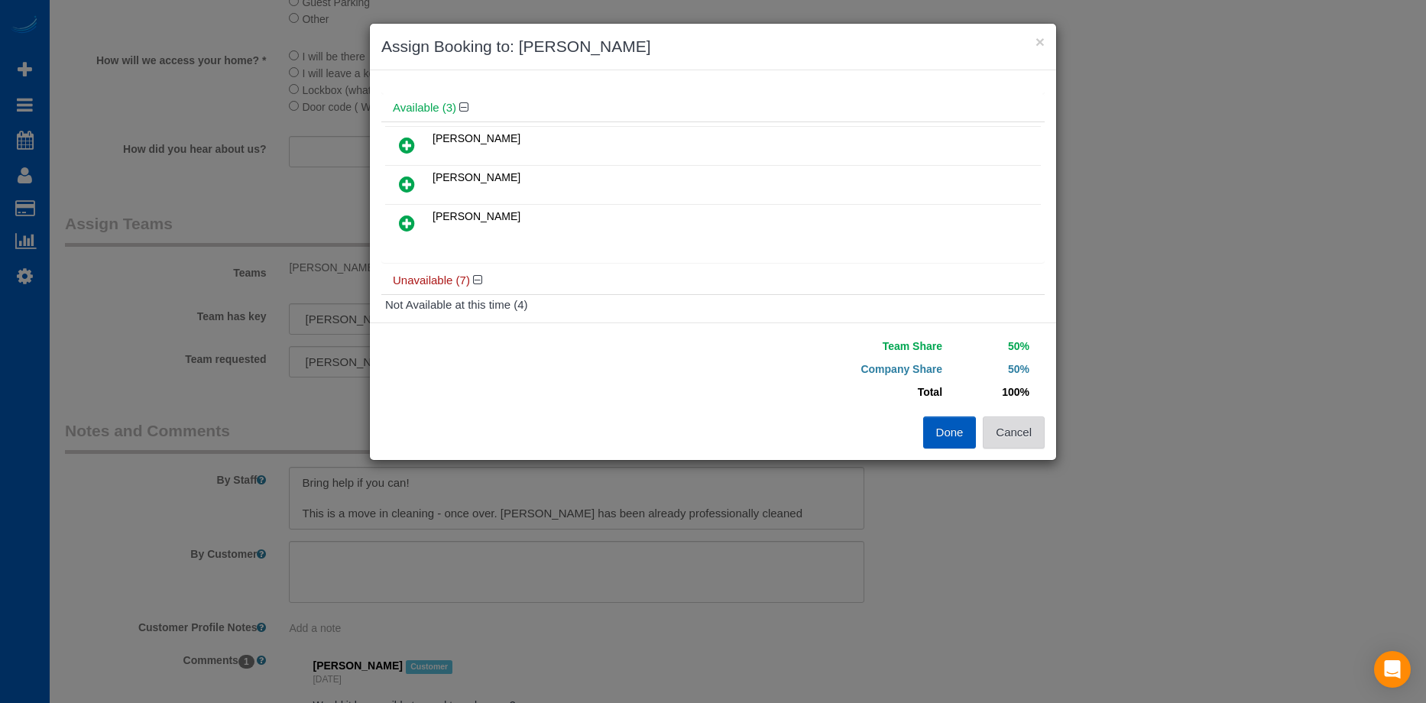
click at [1020, 431] on button "Cancel" at bounding box center [1014, 433] width 62 height 32
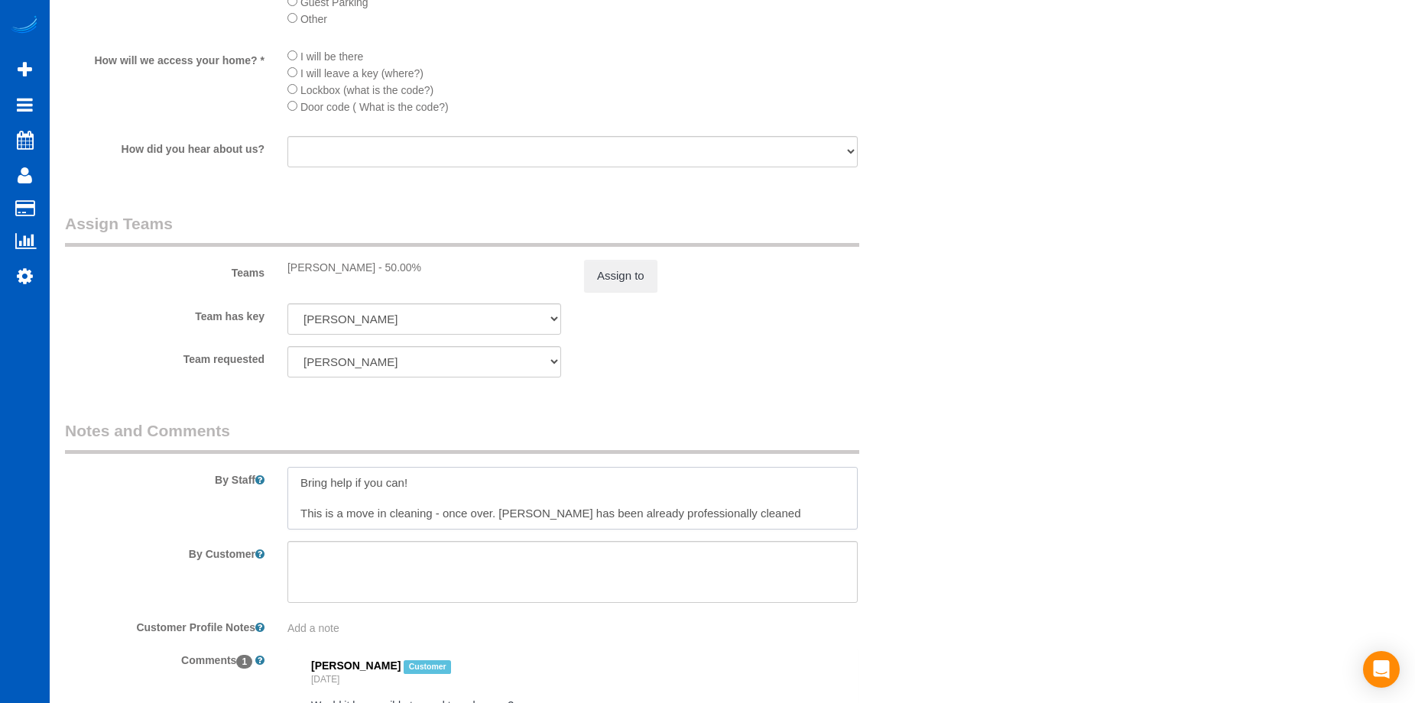
click at [297, 515] on textarea at bounding box center [572, 498] width 570 height 63
drag, startPoint x: 299, startPoint y: 509, endPoint x: 290, endPoint y: 467, distance: 43.0
click at [290, 467] on textarea at bounding box center [572, 498] width 570 height 63
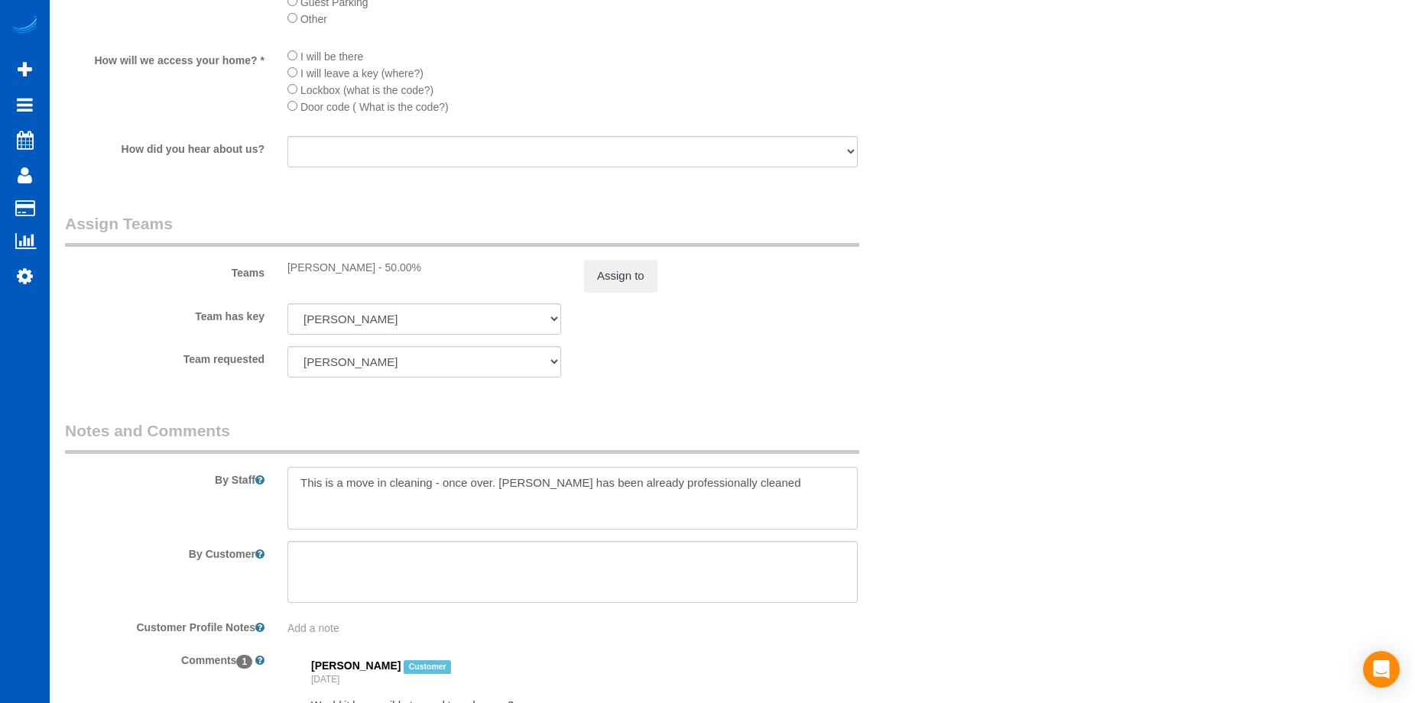
type textarea "This is a move in cleaning - once over. House has been already professionally c…"
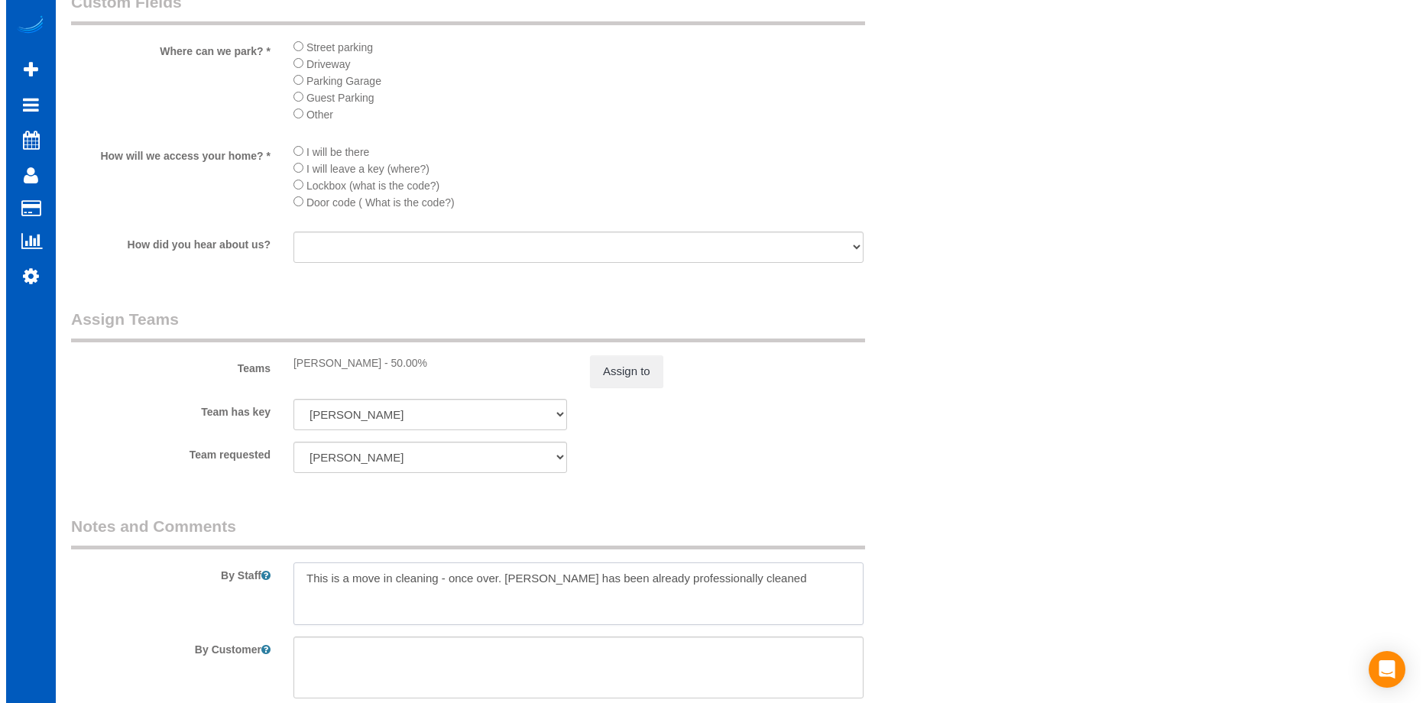
scroll to position [1605, 0]
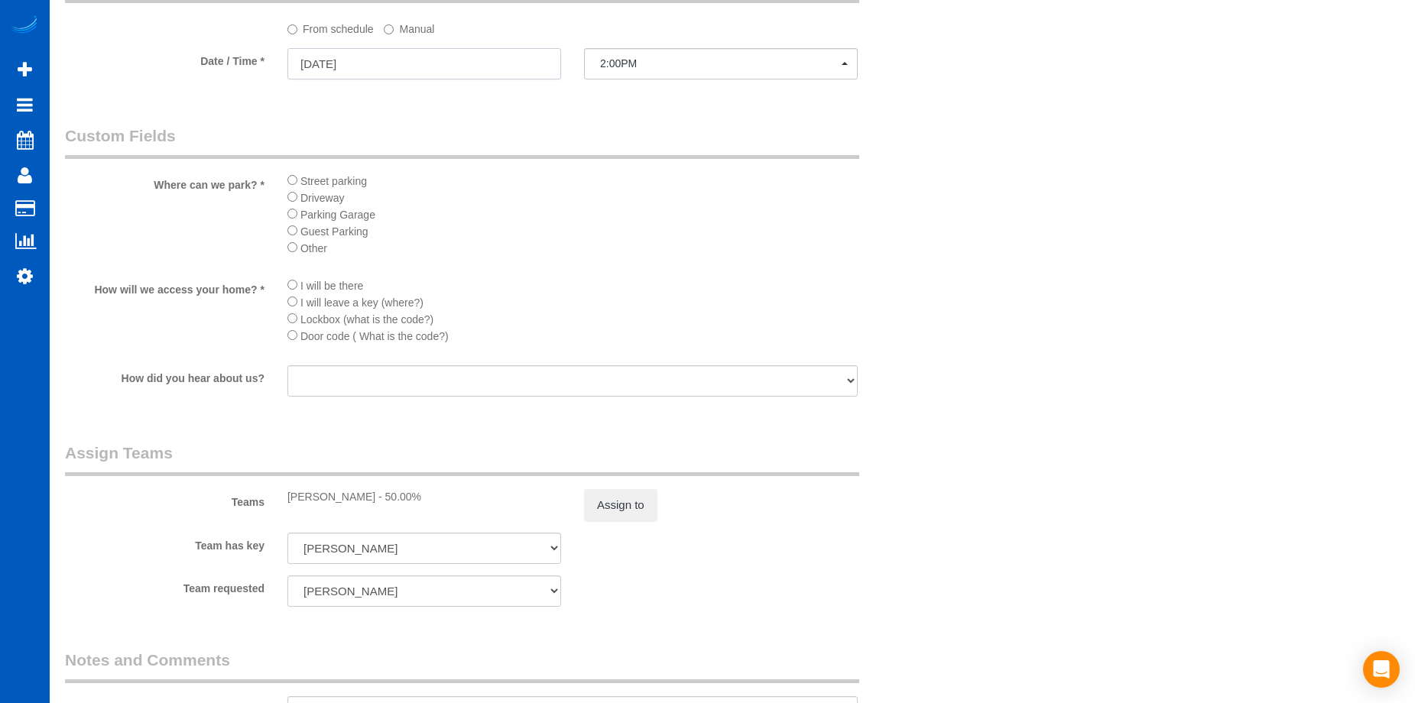
click at [504, 58] on input "09/10/2025" at bounding box center [424, 63] width 274 height 31
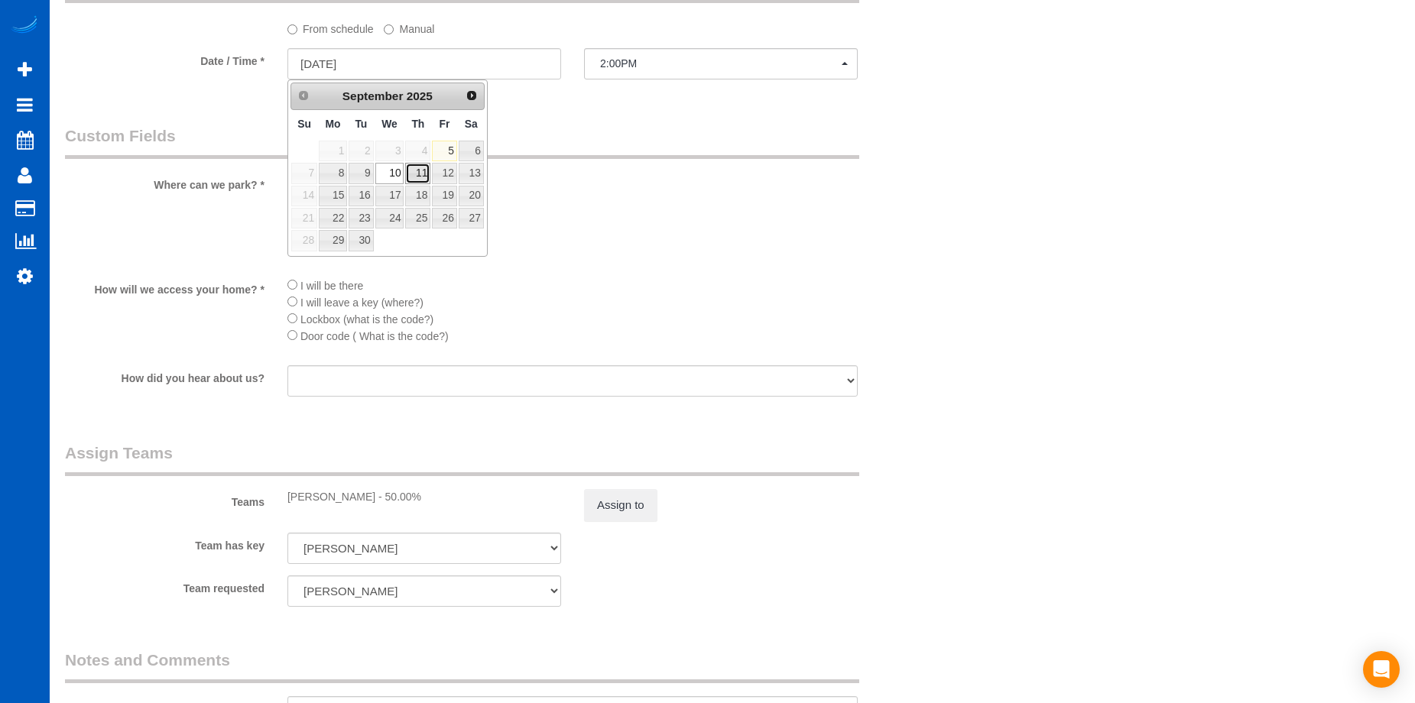
click at [421, 172] on link "11" at bounding box center [417, 173] width 25 height 21
type input "09/11/2025"
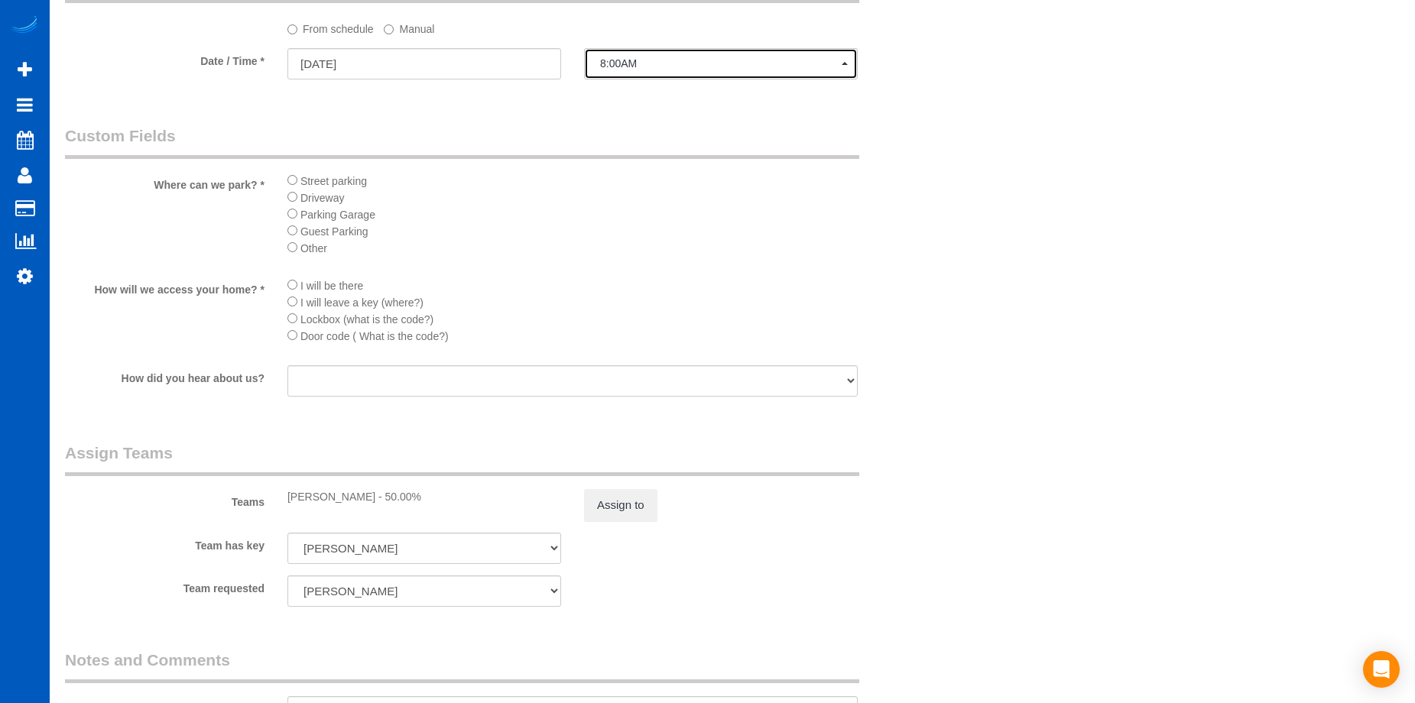
click at [668, 54] on button "8:00AM" at bounding box center [721, 63] width 274 height 31
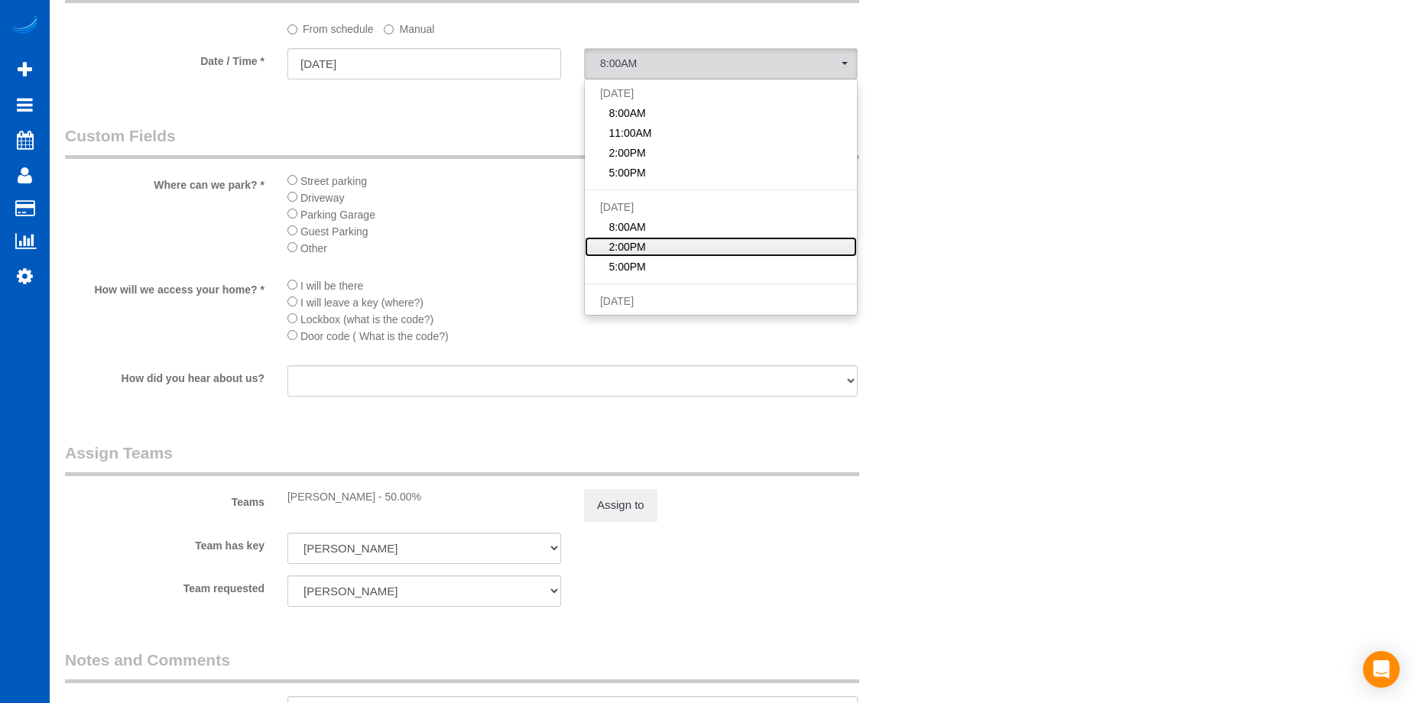
click at [658, 239] on link "2:00PM" at bounding box center [721, 247] width 272 height 20
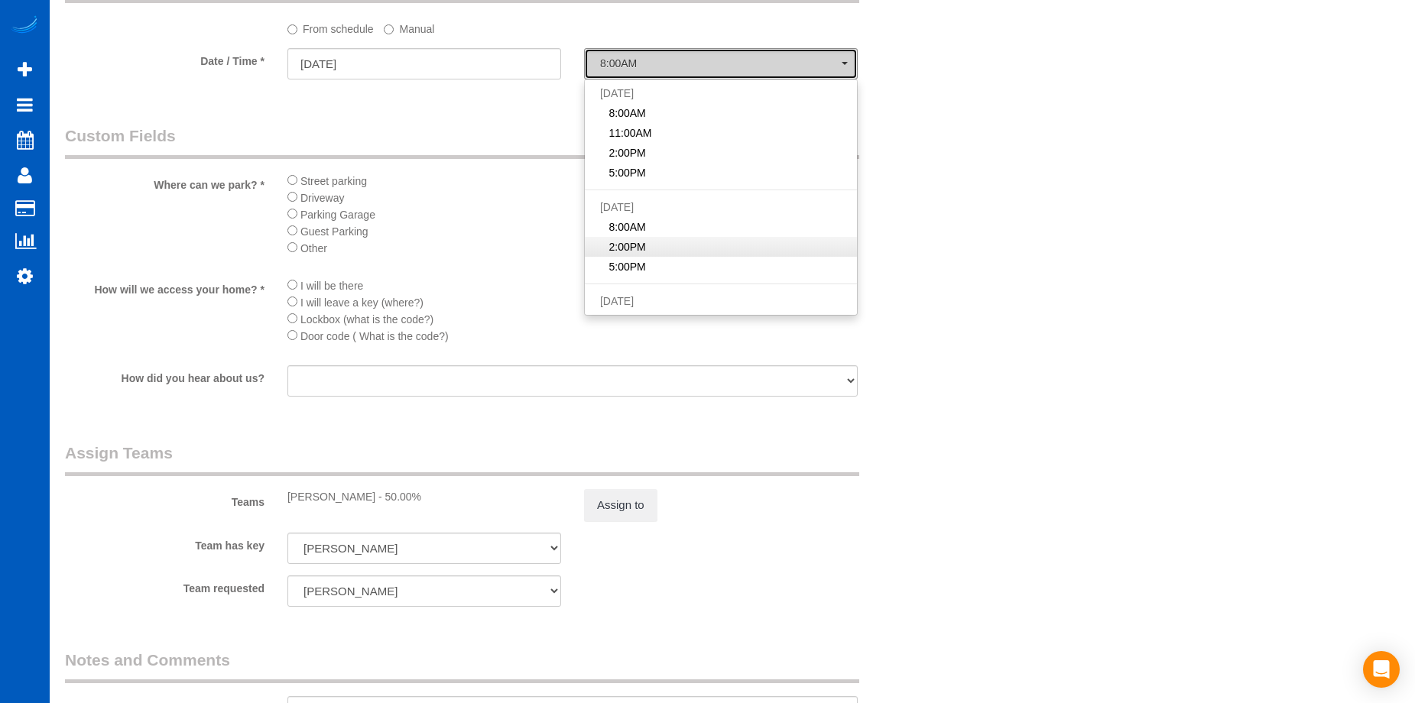
select select "spot22"
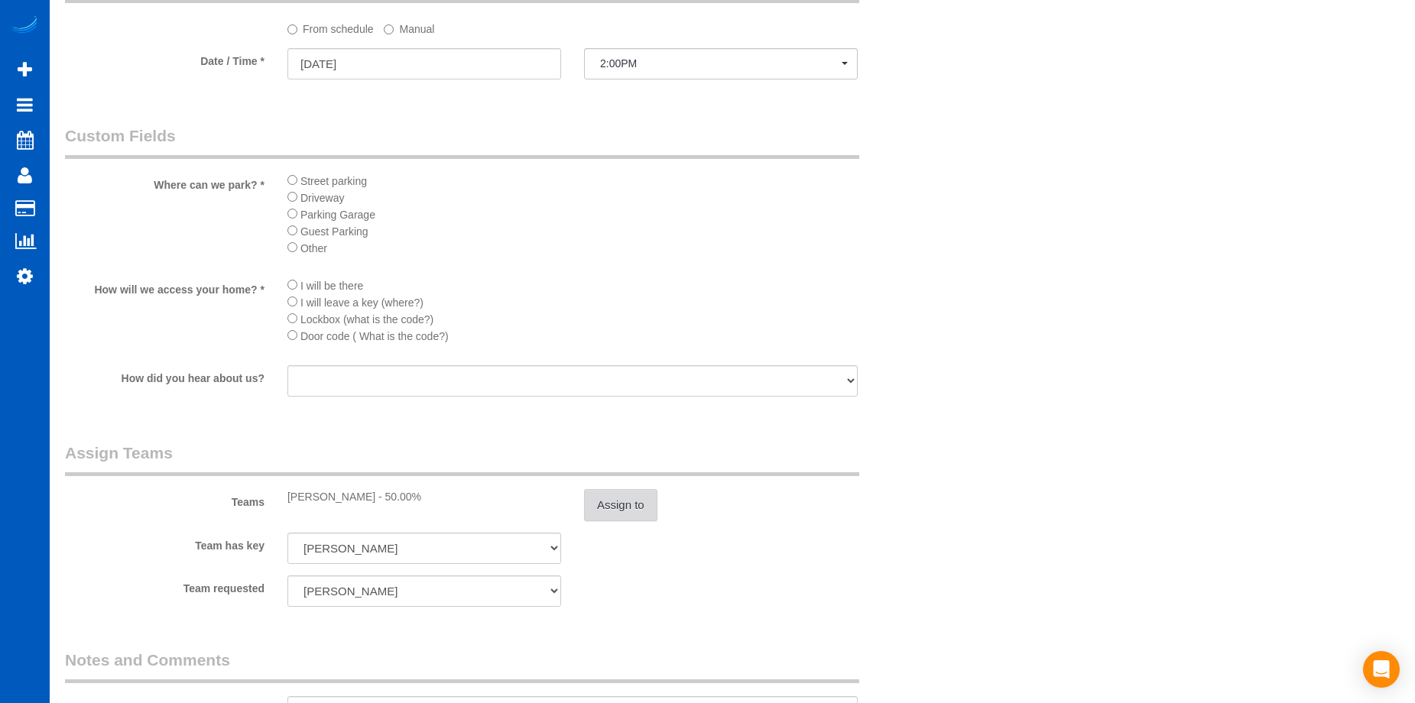
click at [608, 503] on button "Assign to" at bounding box center [620, 505] width 73 height 32
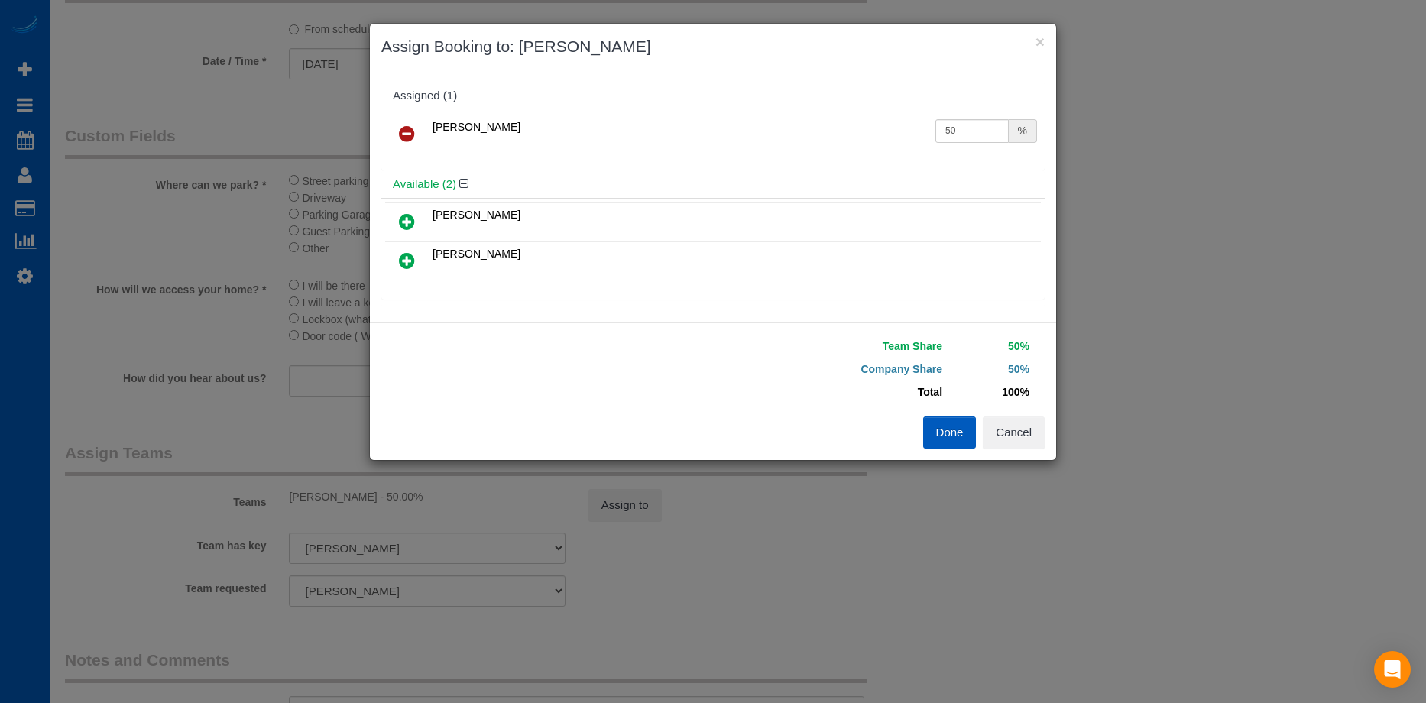
click at [404, 129] on icon at bounding box center [407, 134] width 16 height 18
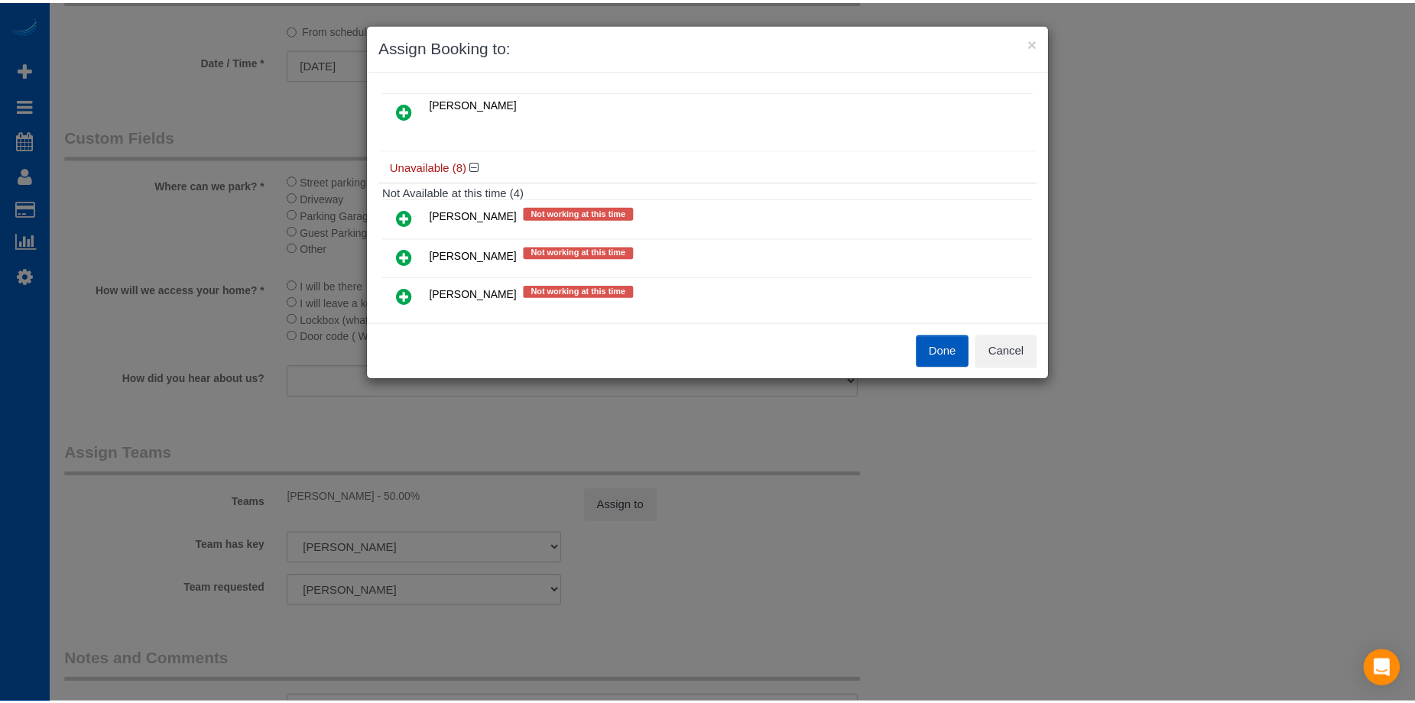
scroll to position [0, 0]
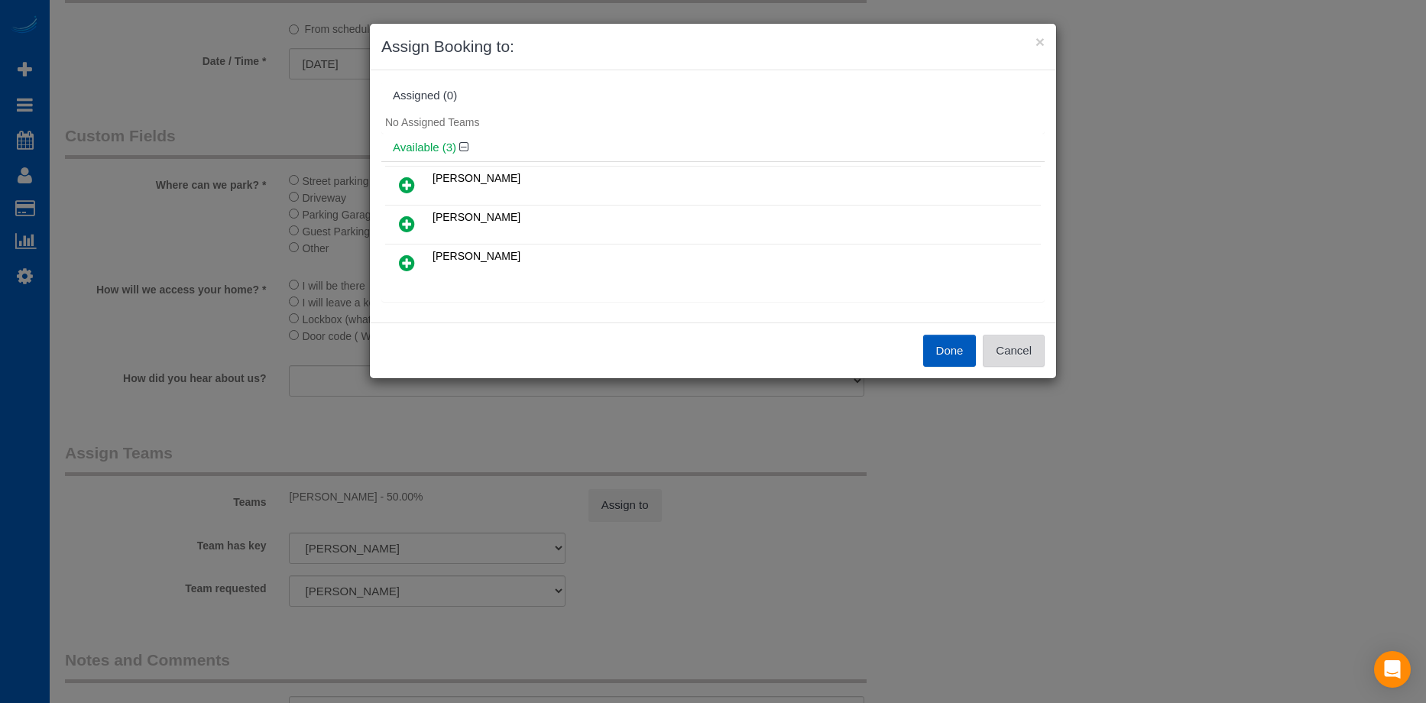
click at [1034, 350] on button "Cancel" at bounding box center [1014, 351] width 62 height 32
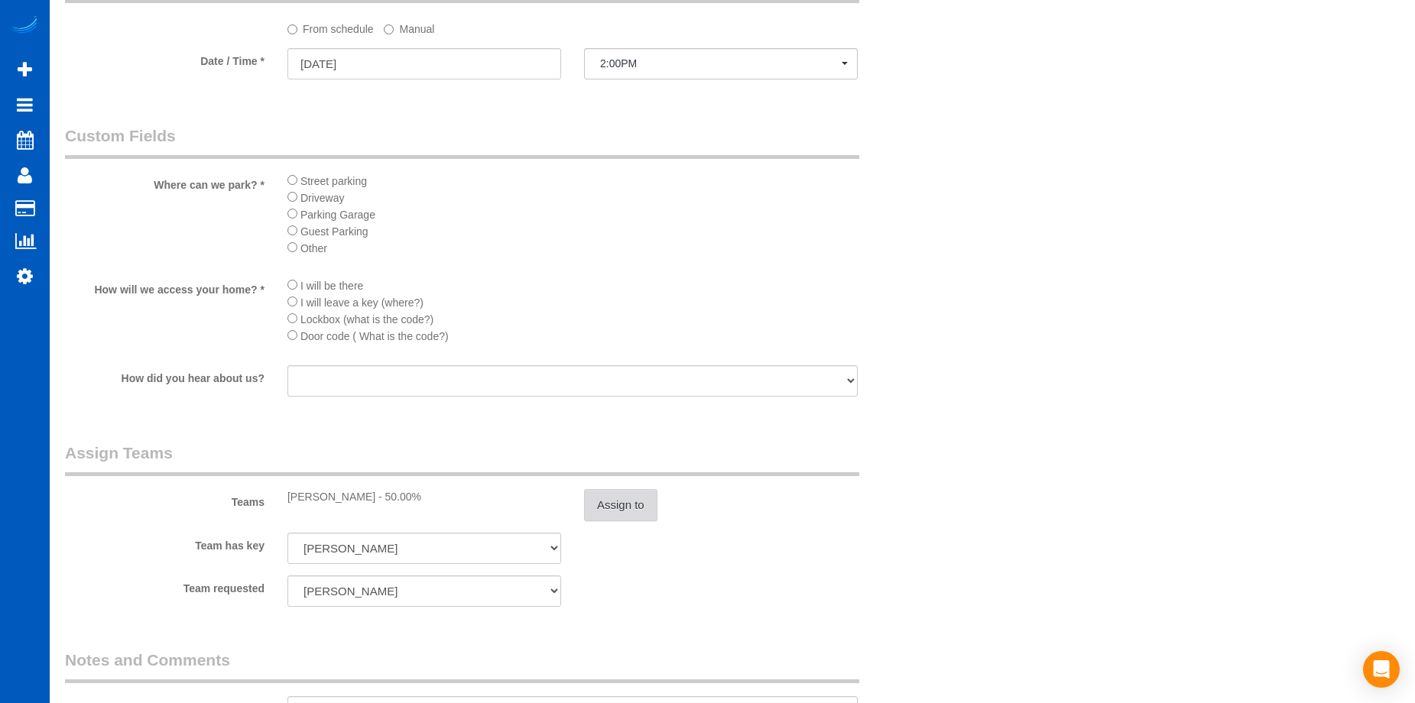
click at [634, 495] on button "Assign to" at bounding box center [620, 505] width 73 height 32
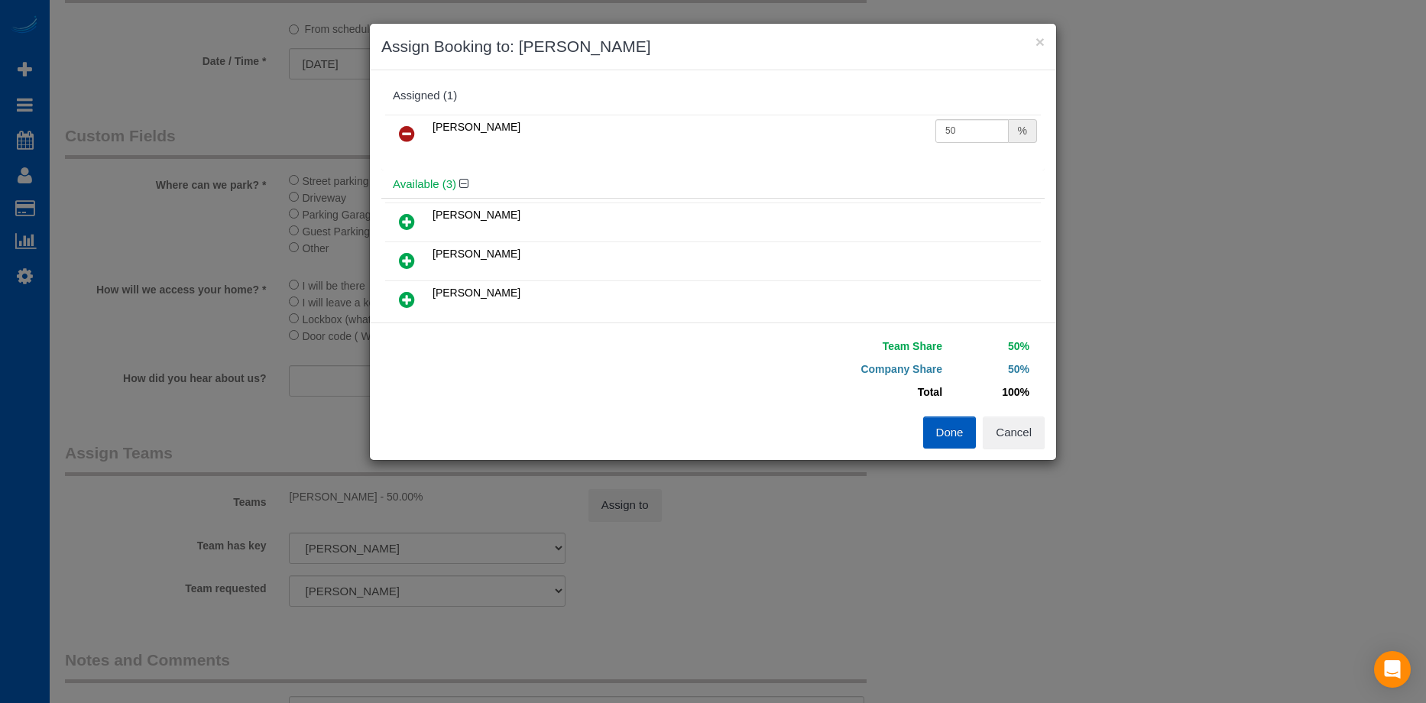
click at [404, 131] on icon at bounding box center [407, 134] width 16 height 18
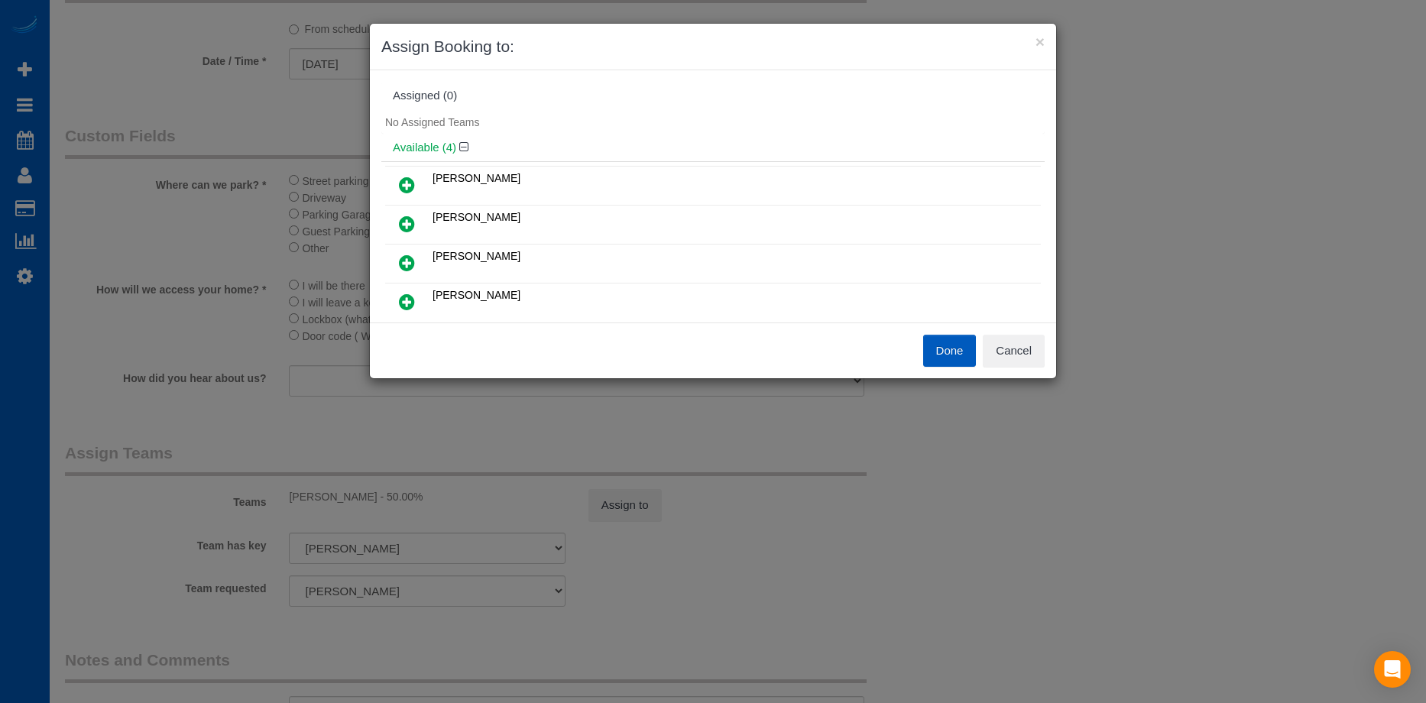
click at [409, 258] on icon at bounding box center [407, 263] width 16 height 18
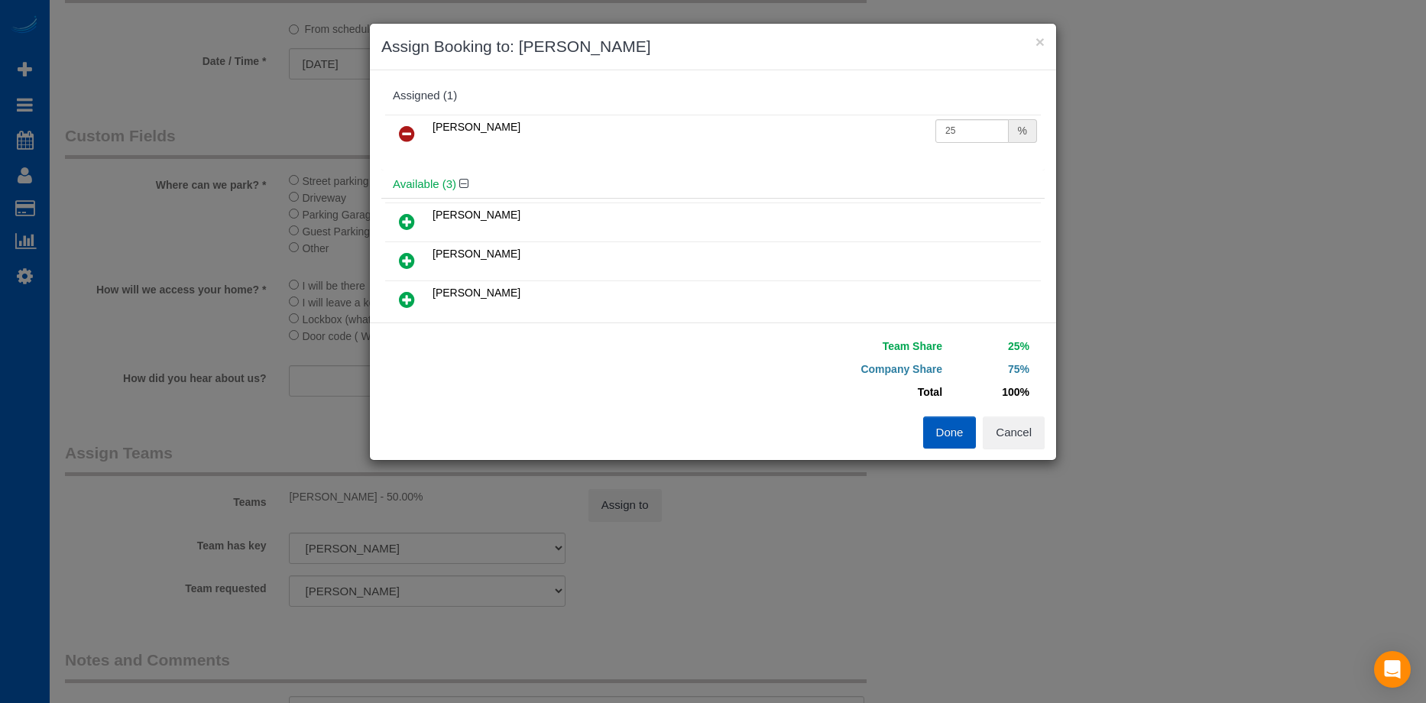
click at [405, 294] on icon at bounding box center [407, 299] width 16 height 18
click at [940, 427] on button "Done" at bounding box center [950, 433] width 54 height 32
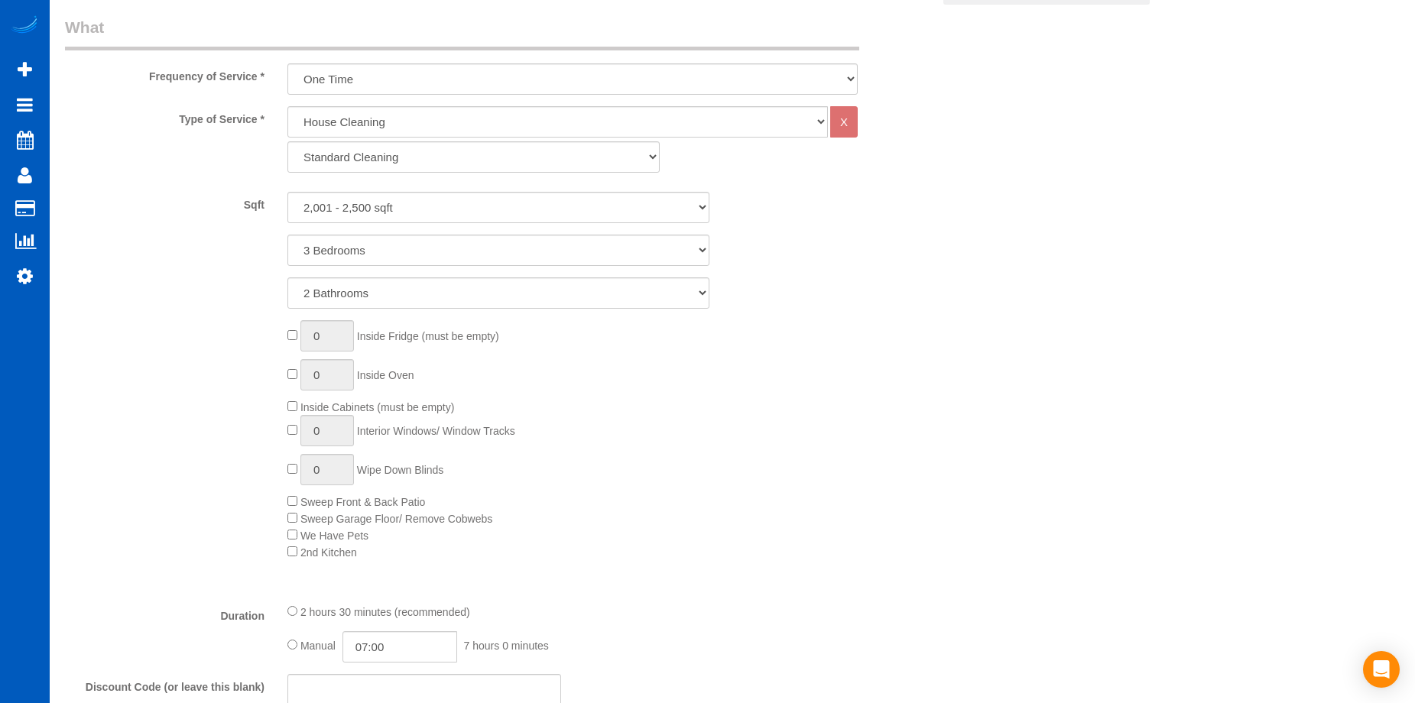
scroll to position [688, 0]
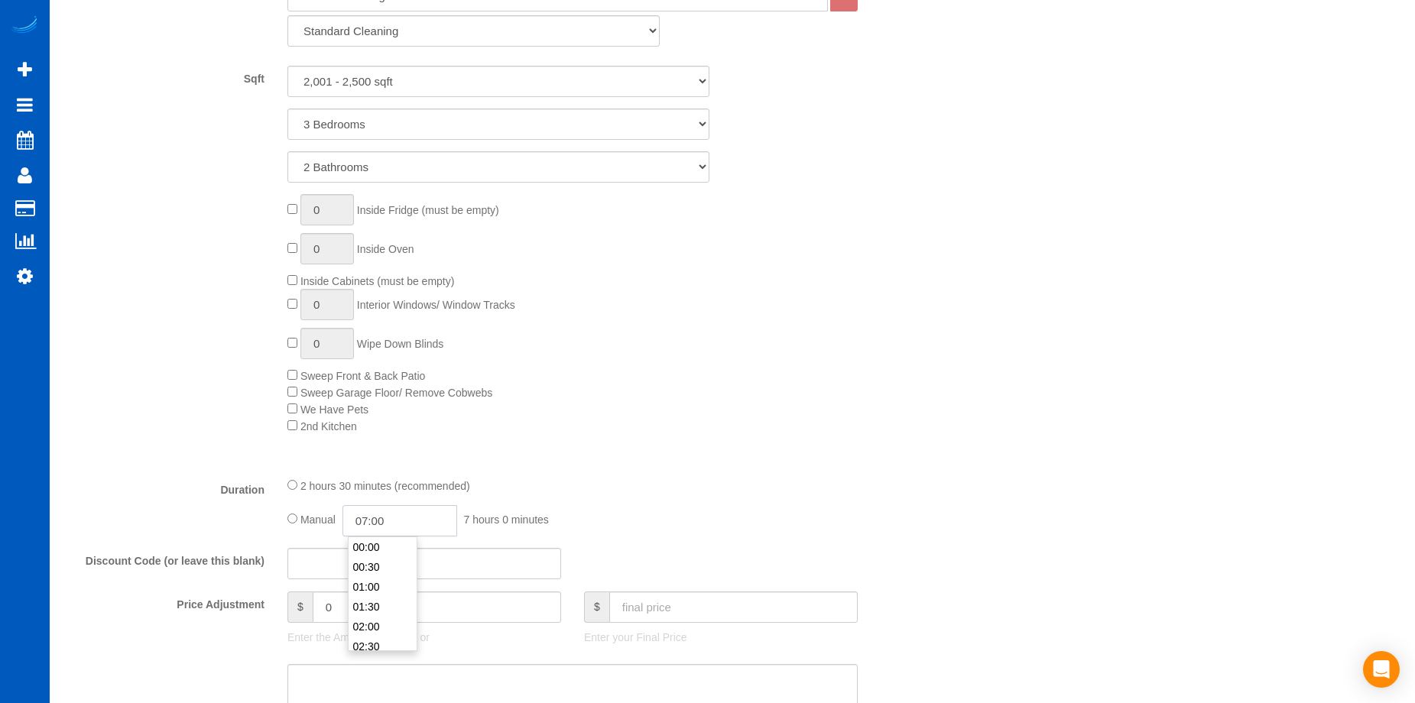
click at [398, 514] on input "07:00" at bounding box center [399, 520] width 115 height 31
type input "03:30"
click at [381, 579] on li "03:30" at bounding box center [383, 581] width 68 height 20
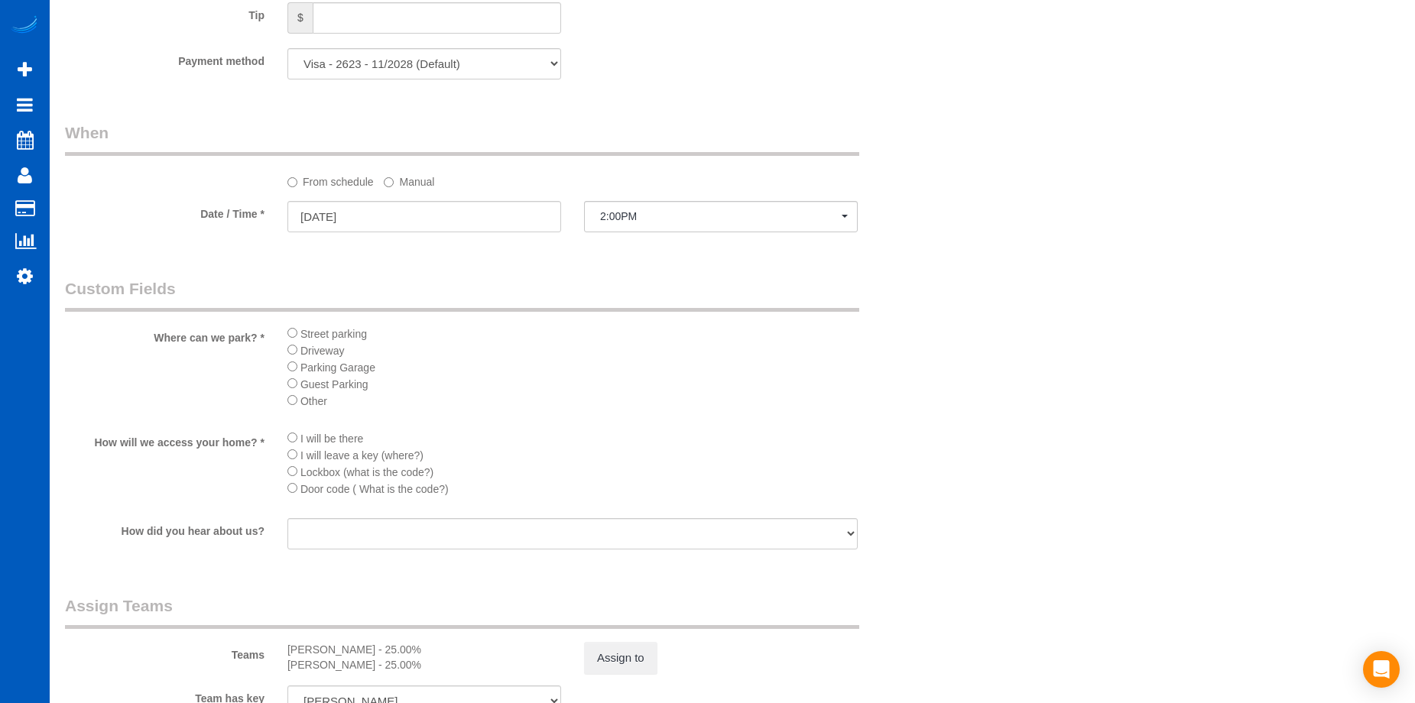
select select "spot34"
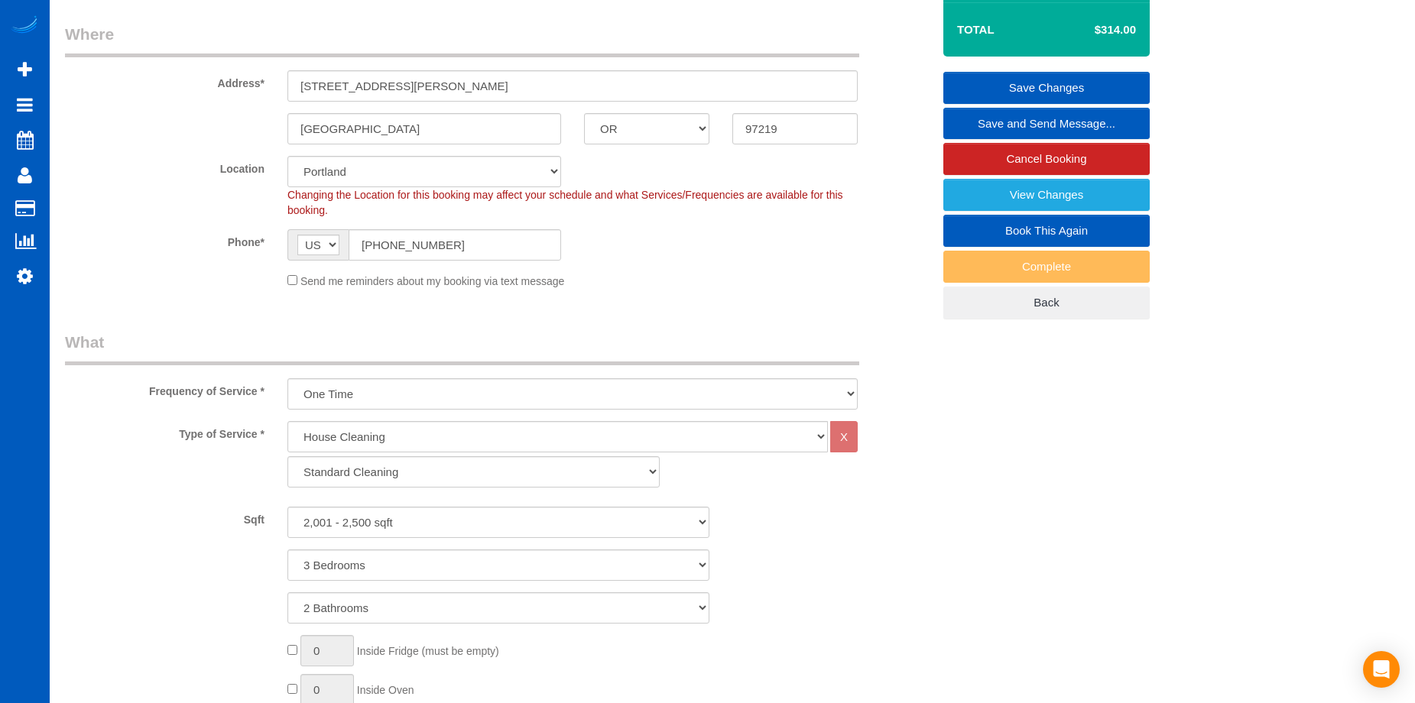
scroll to position [76, 0]
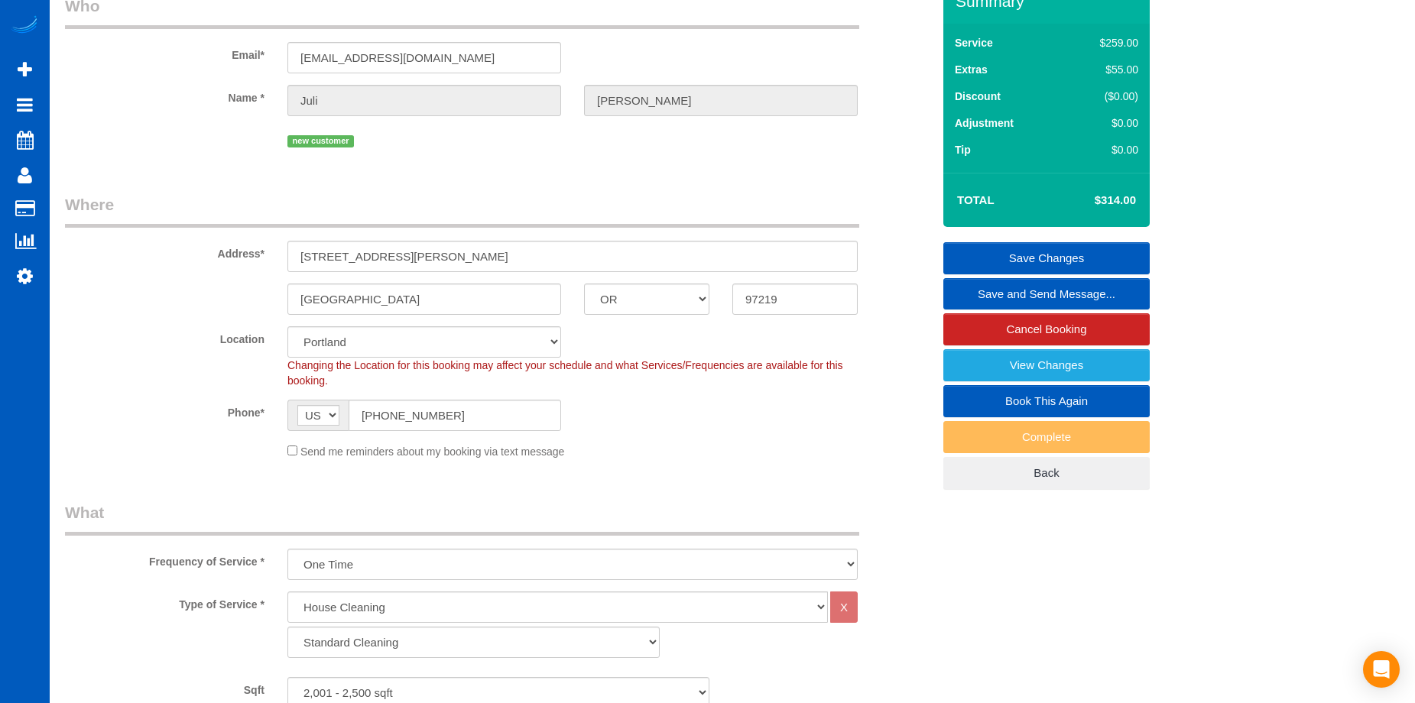
click at [1031, 254] on link "Save Changes" at bounding box center [1046, 258] width 206 height 32
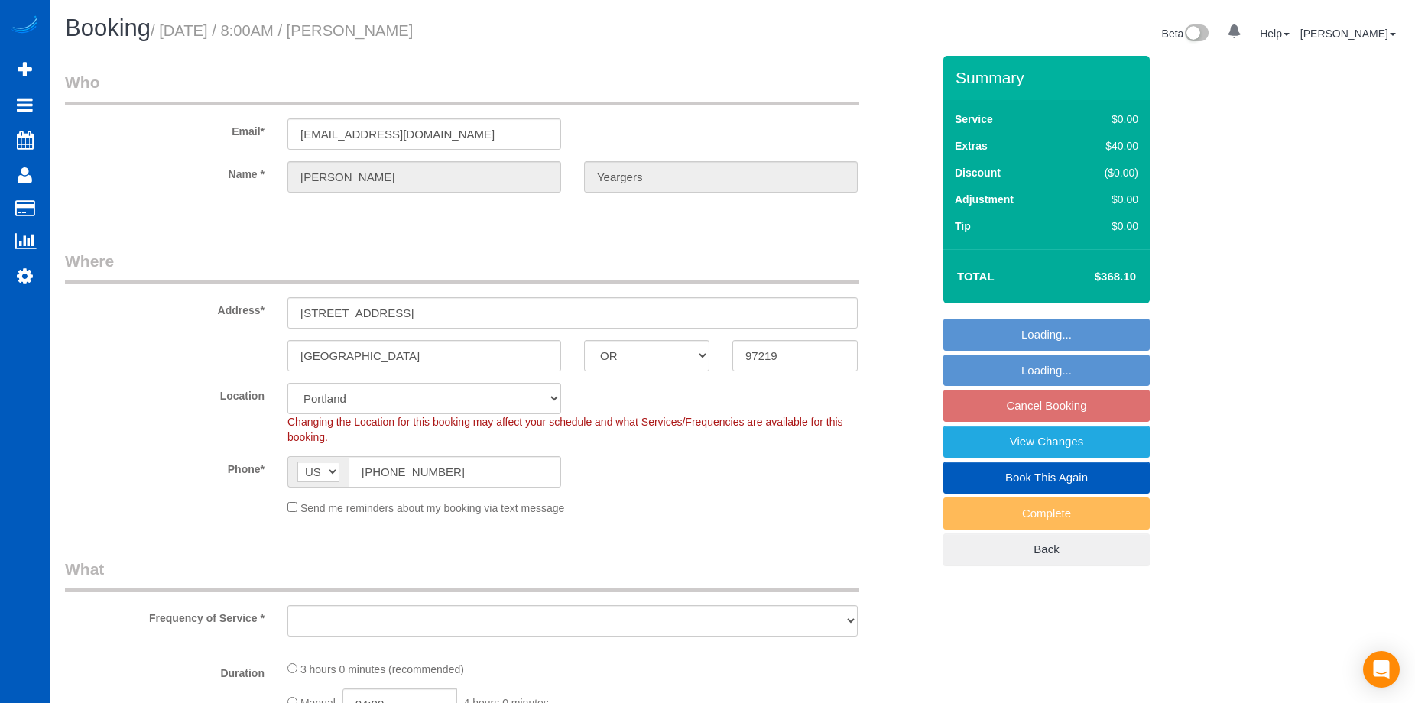
select select "OR"
select select "string:fspay-701d7790-7ff8-4988-aed8-ad919ba0572c"
select select "object:913"
select select "199"
select select "2001"
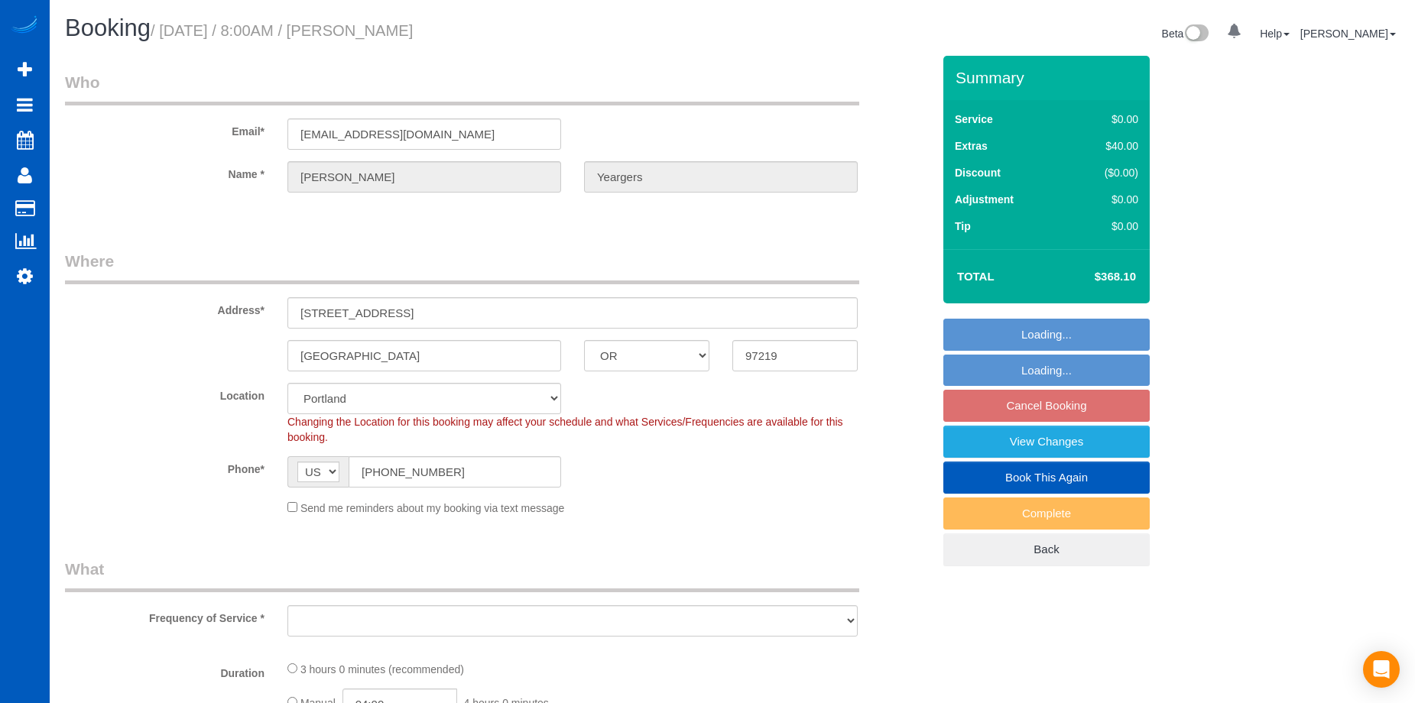
select select "4"
select select "3"
select select "spot1"
select select "object:1123"
select select "2001"
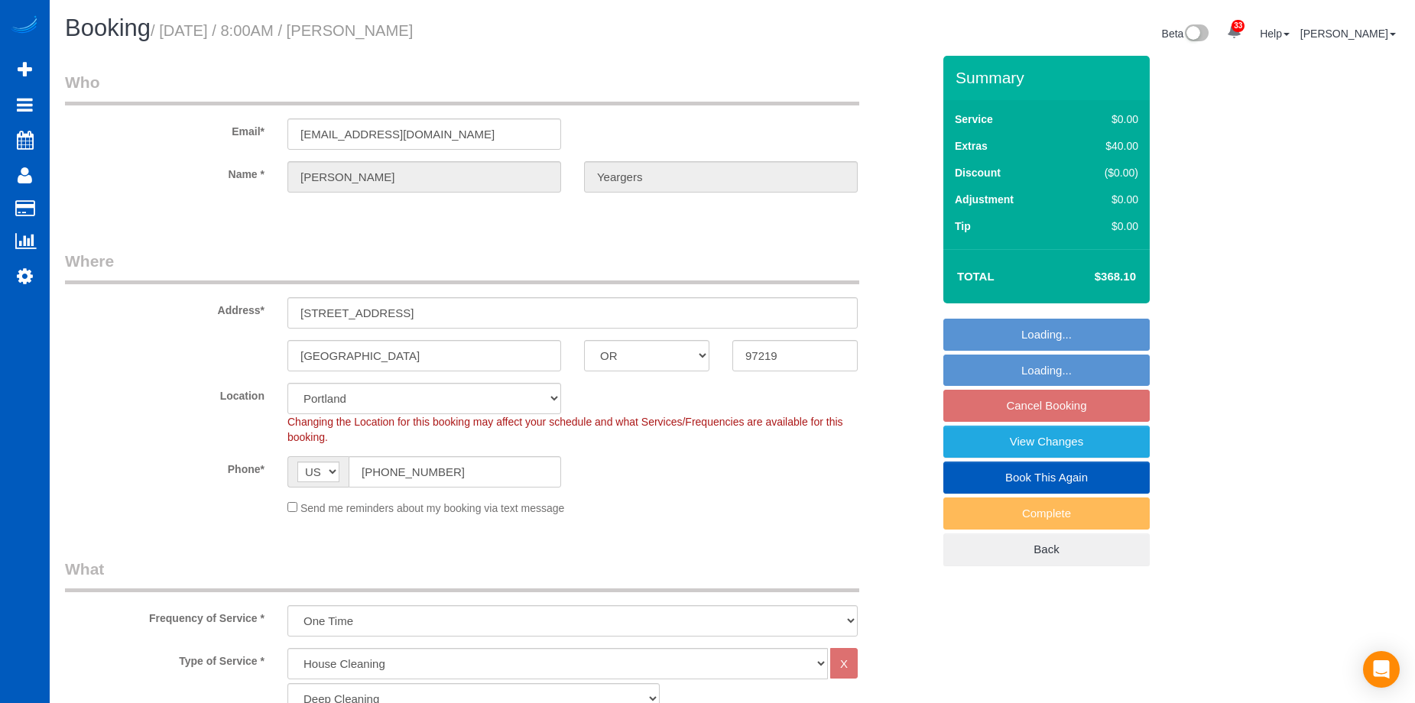
select select "4"
select select "3"
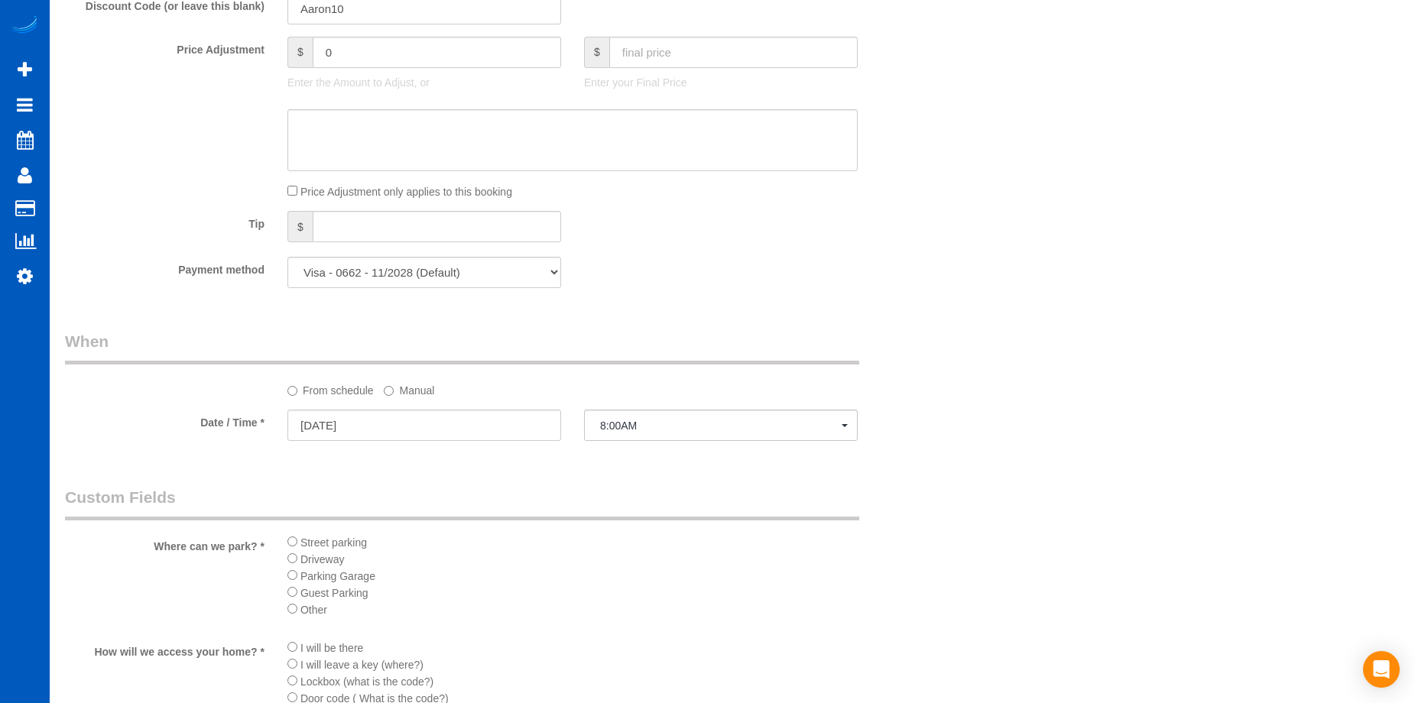
scroll to position [1529, 0]
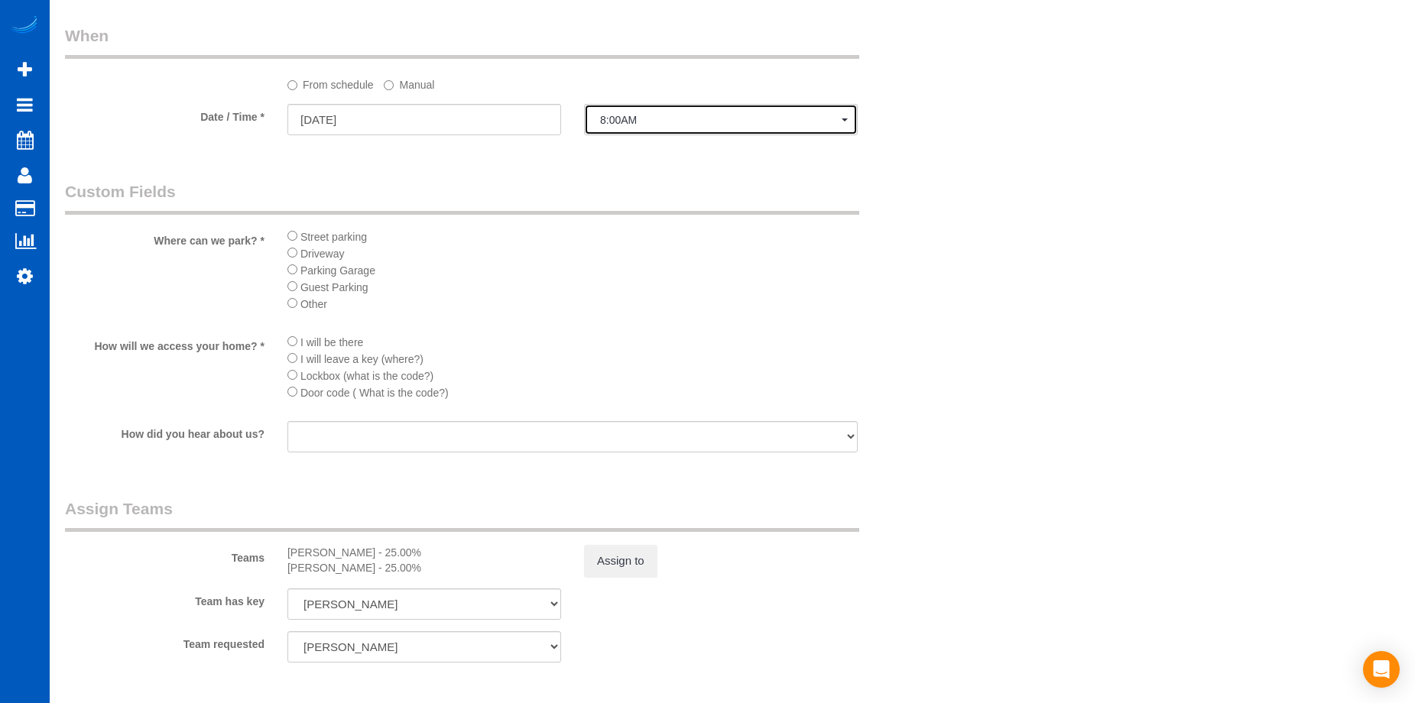
click at [801, 108] on button "8:00AM" at bounding box center [721, 119] width 274 height 31
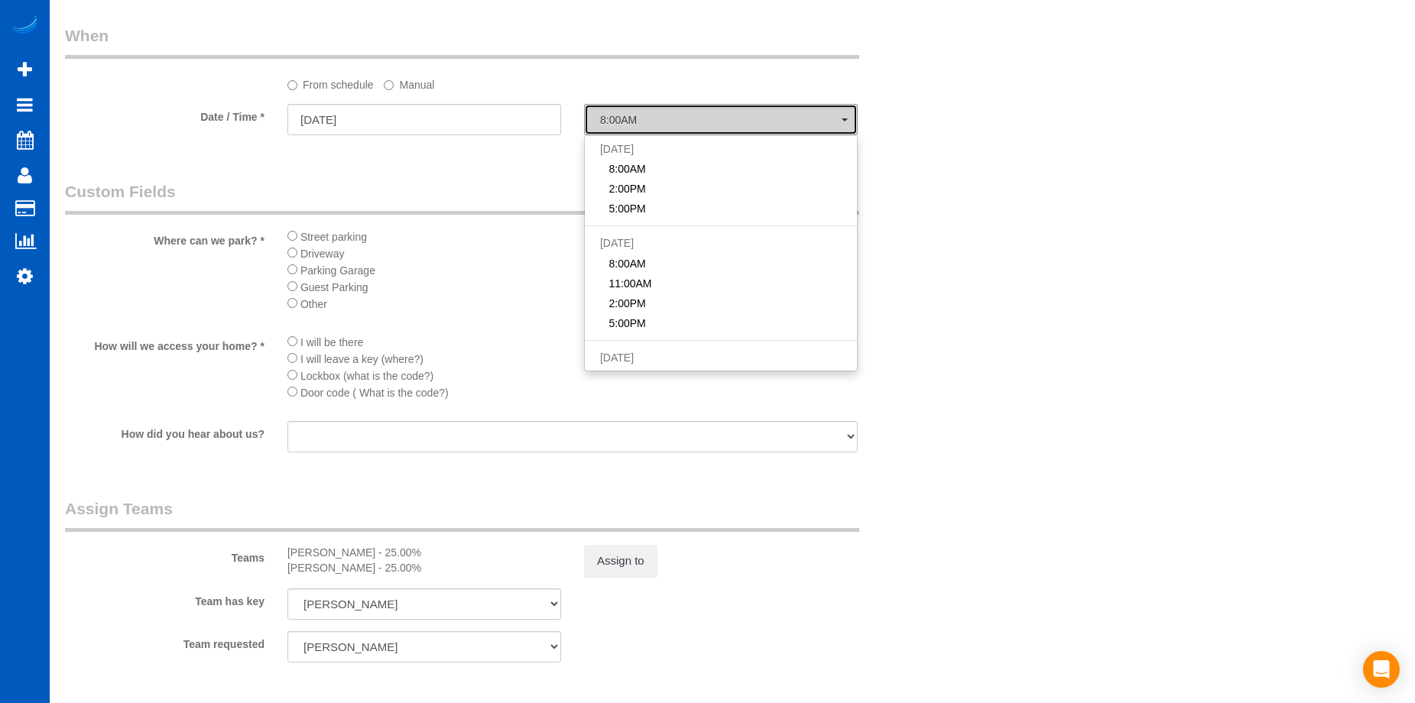
click at [801, 108] on button "8:00AM" at bounding box center [721, 119] width 274 height 31
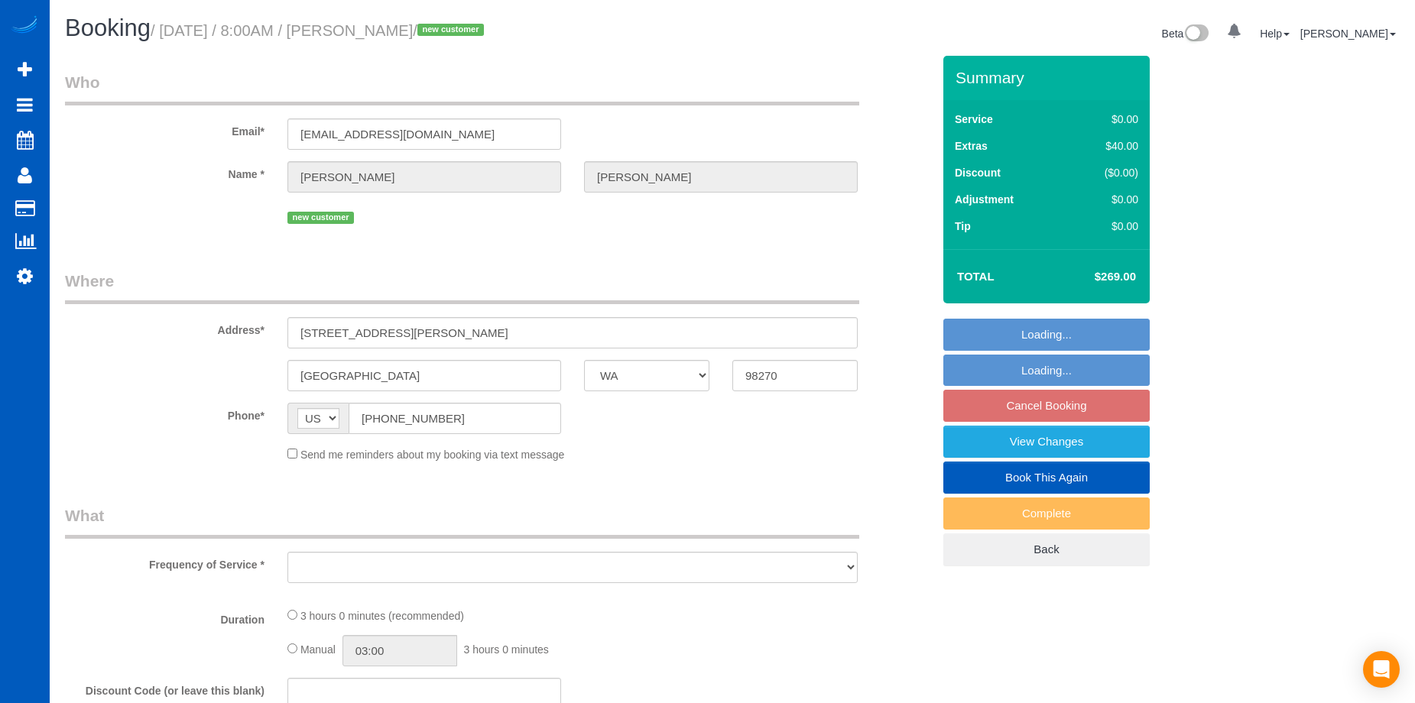
select select "WA"
select select "199"
select select "2001"
select select "4"
select select "3"
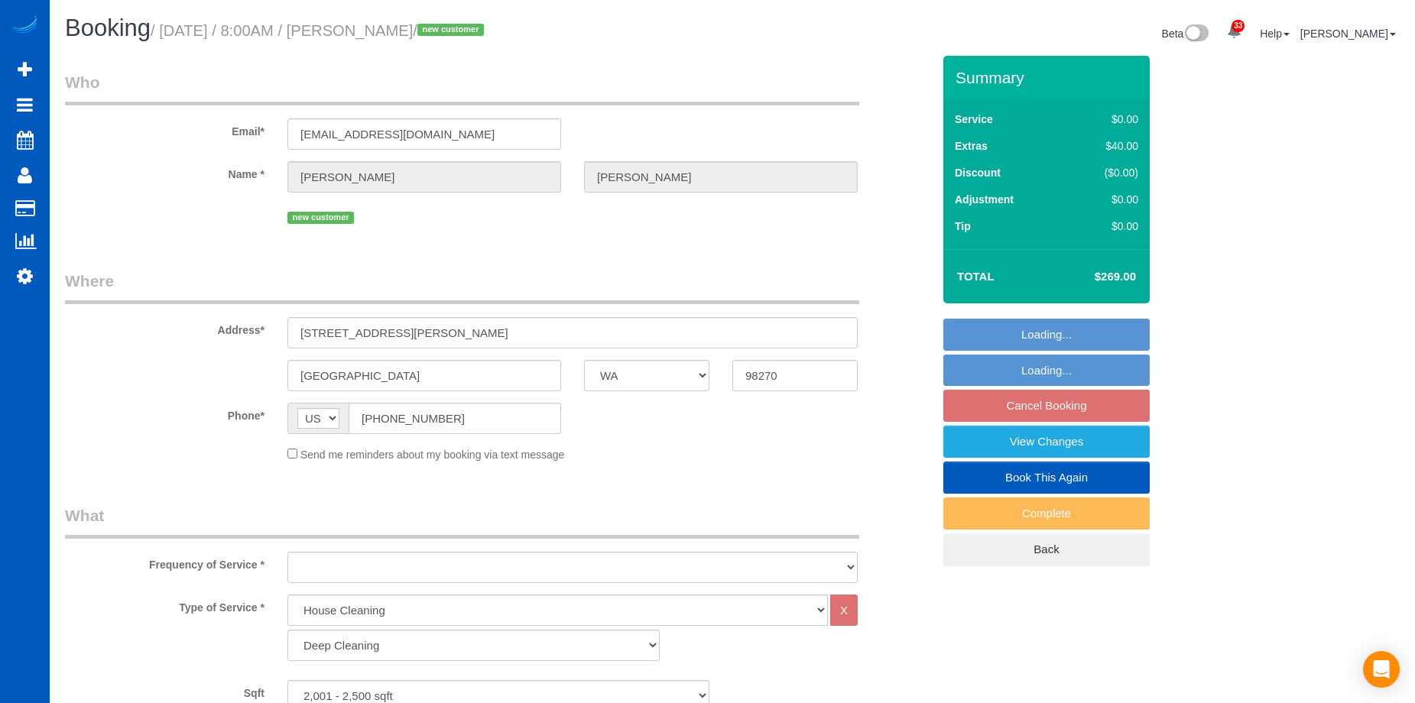
select select "object:1051"
select select "spot1"
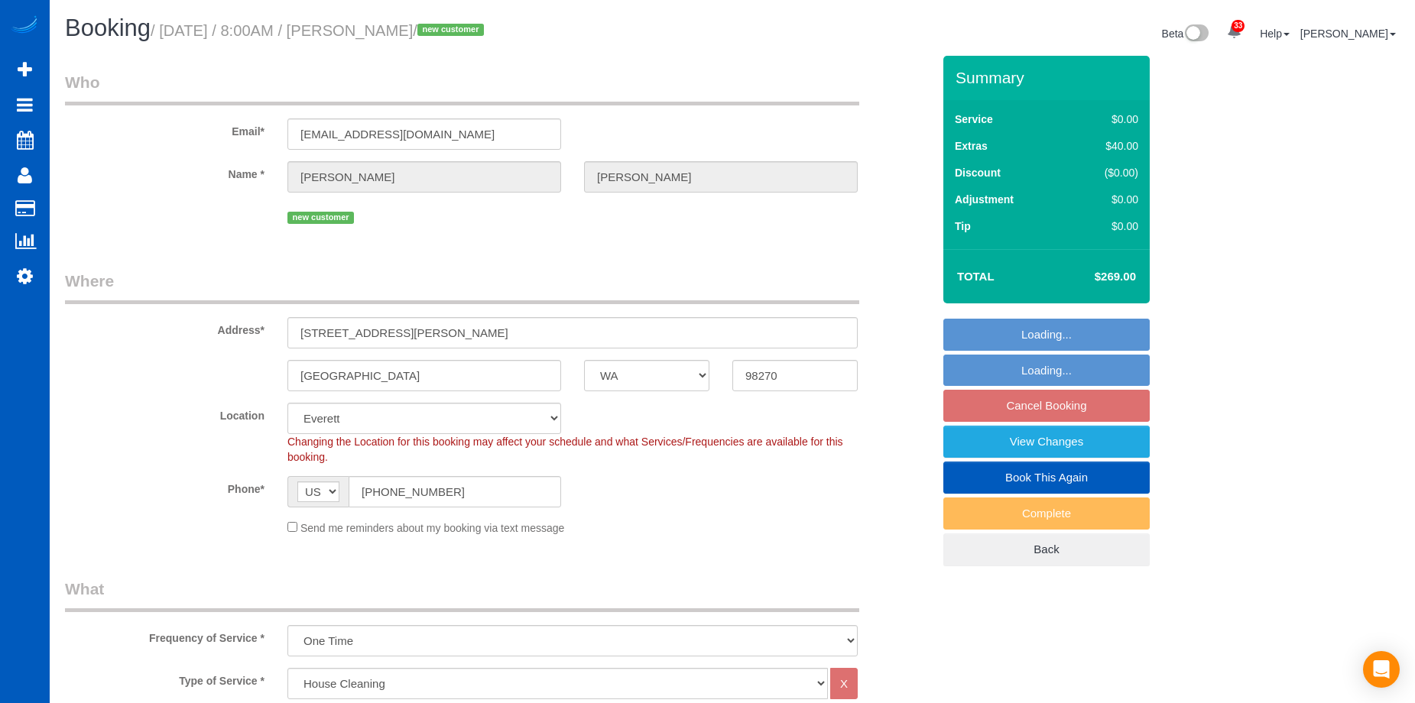
select select "2001"
select select "4"
select select "3"
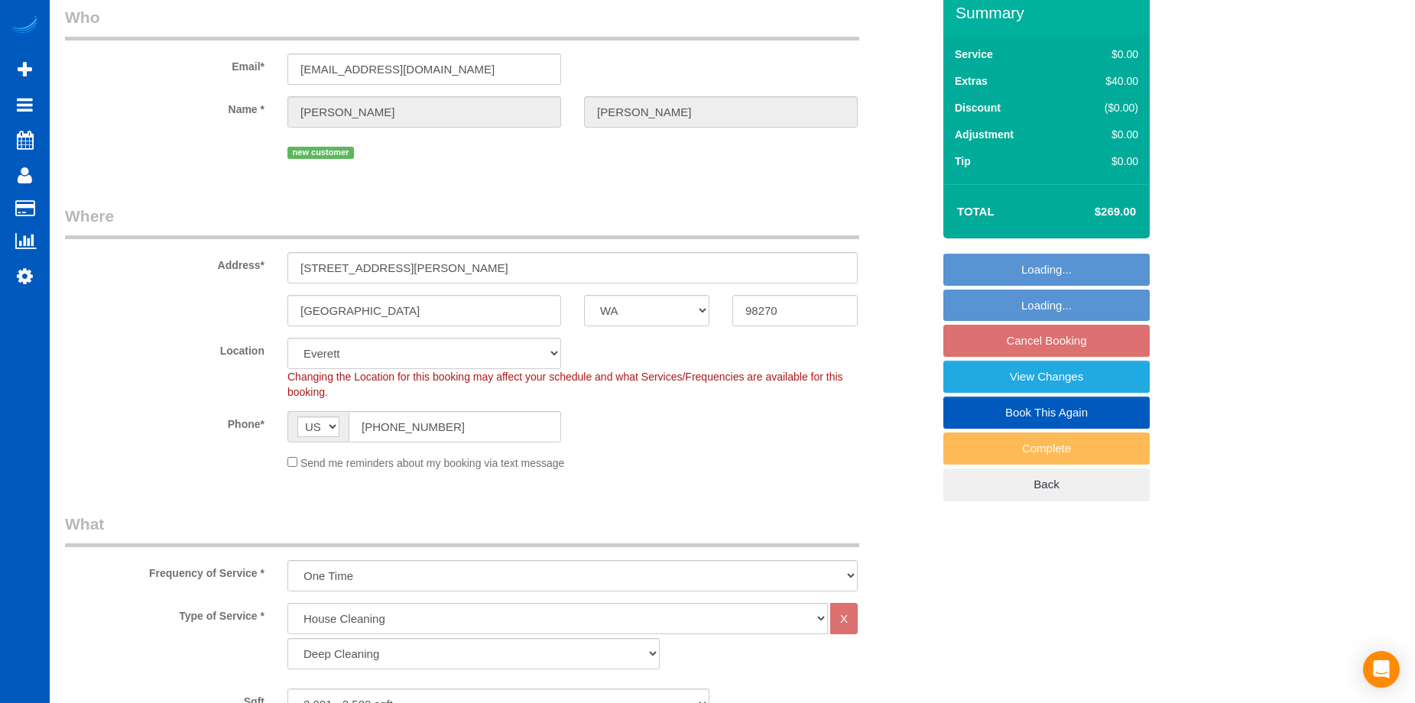
select select "object:1251"
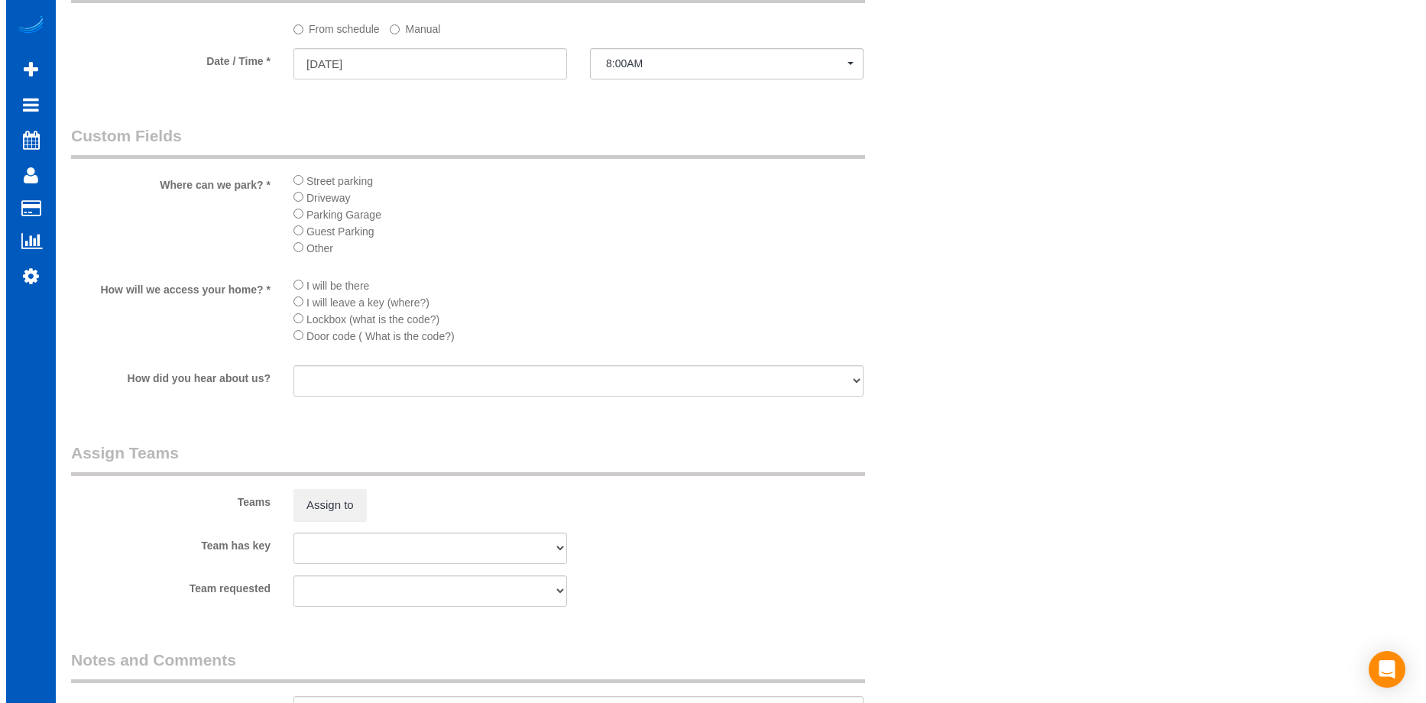
scroll to position [1835, 0]
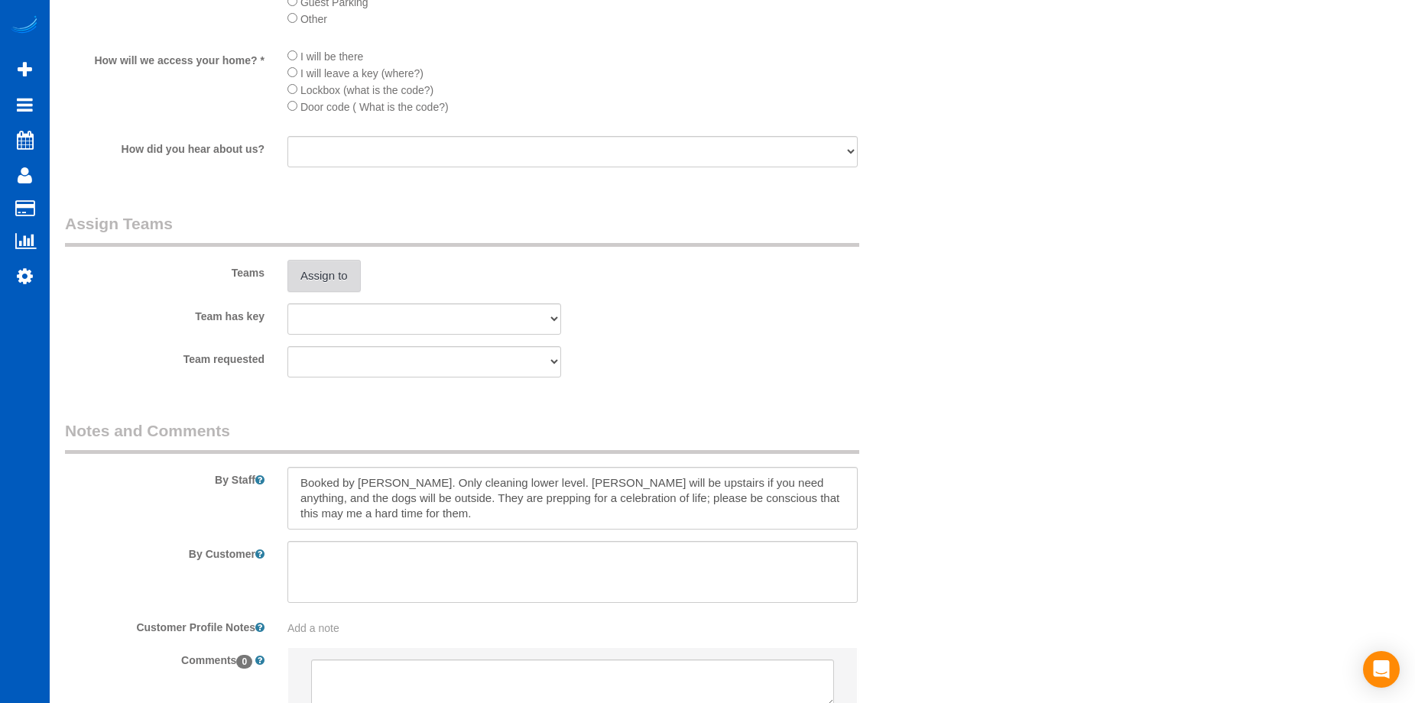
click at [346, 278] on button "Assign to" at bounding box center [323, 276] width 73 height 32
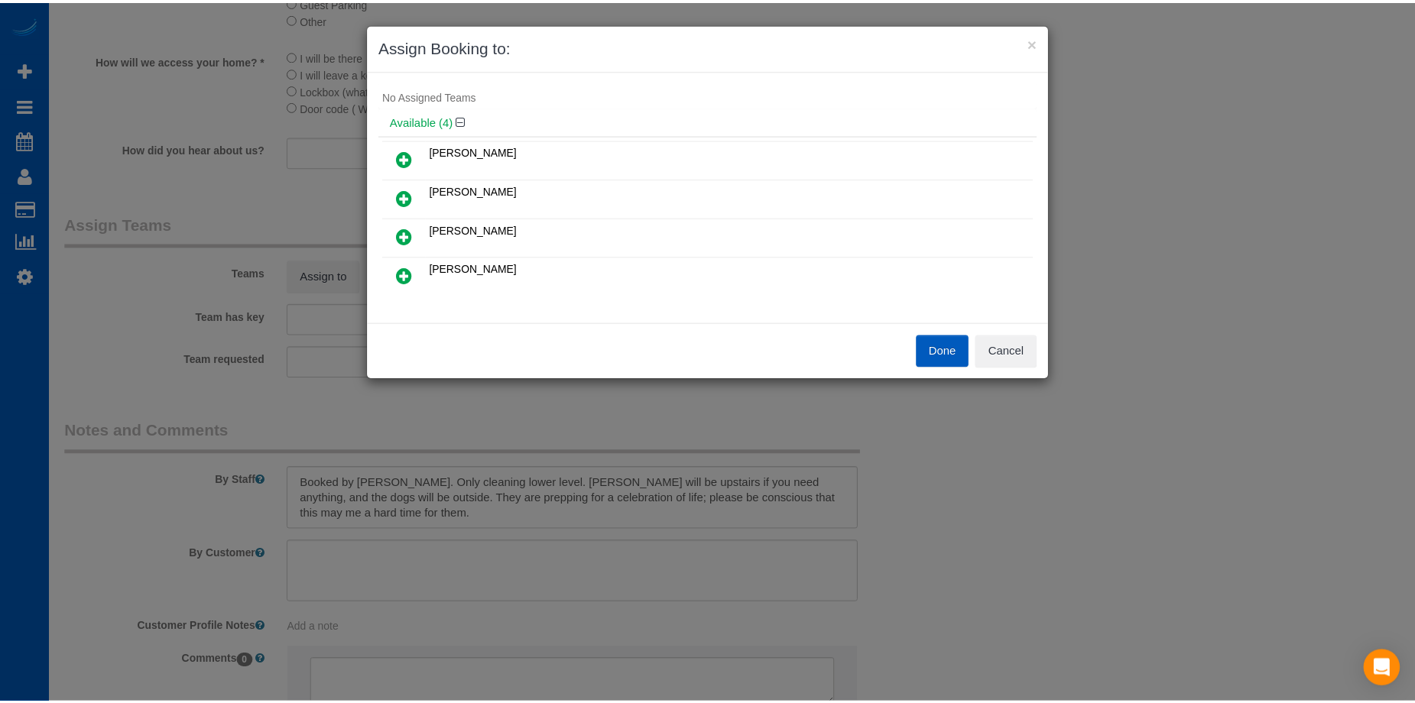
scroll to position [0, 0]
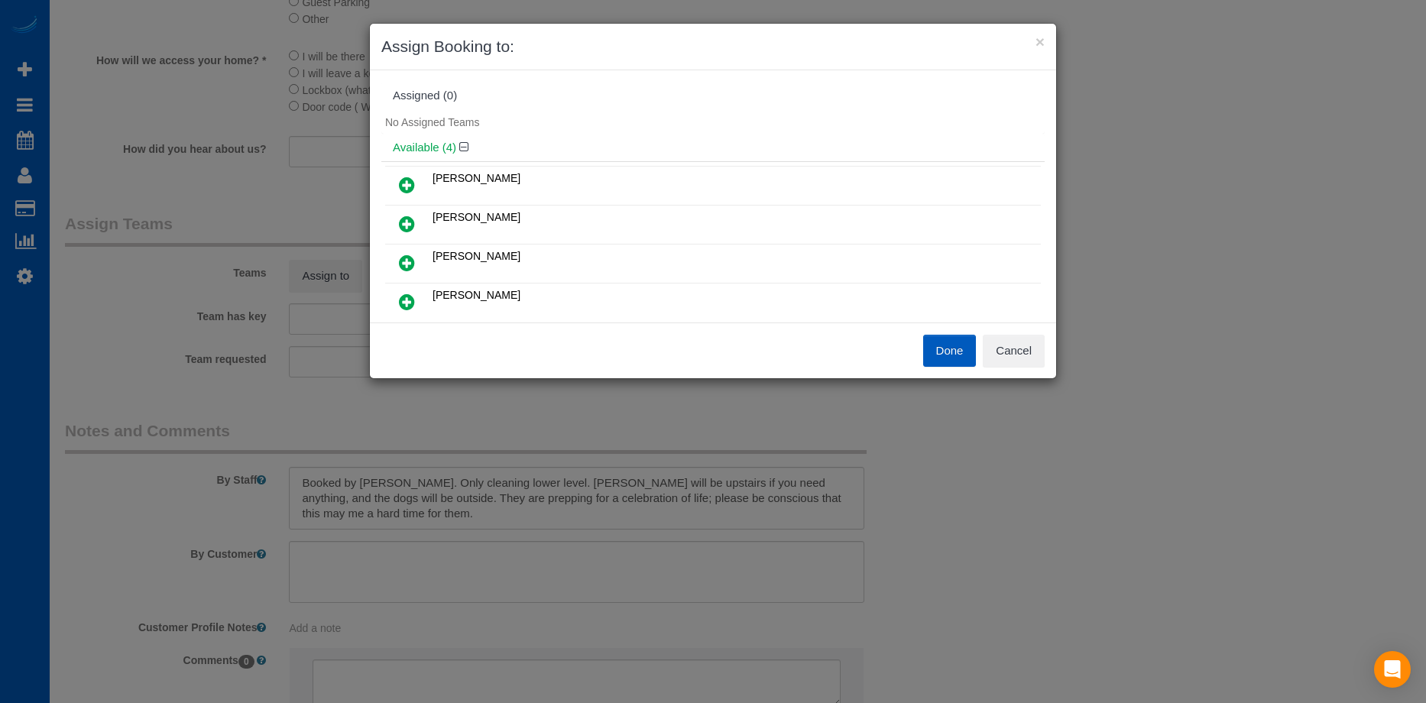
click at [395, 257] on link at bounding box center [407, 263] width 36 height 31
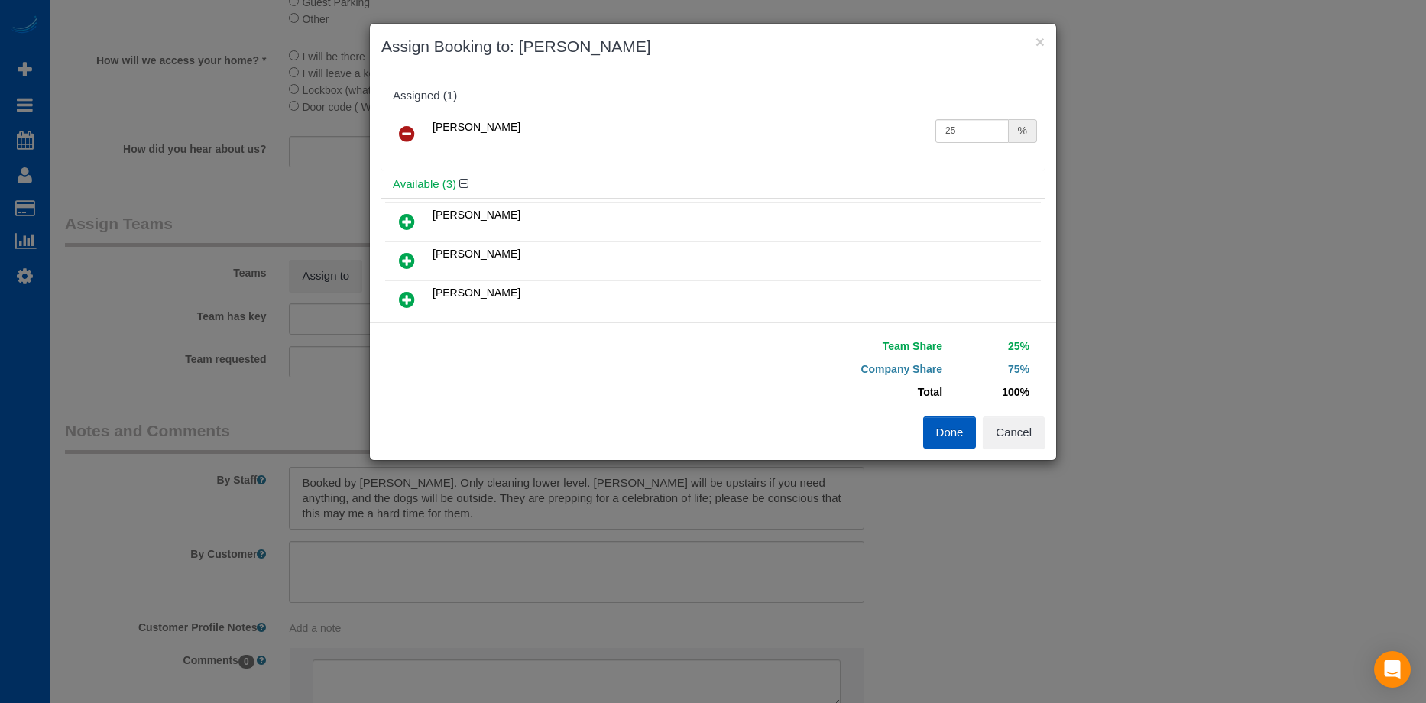
click at [404, 293] on icon at bounding box center [407, 299] width 16 height 18
click at [957, 421] on button "Done" at bounding box center [950, 433] width 54 height 32
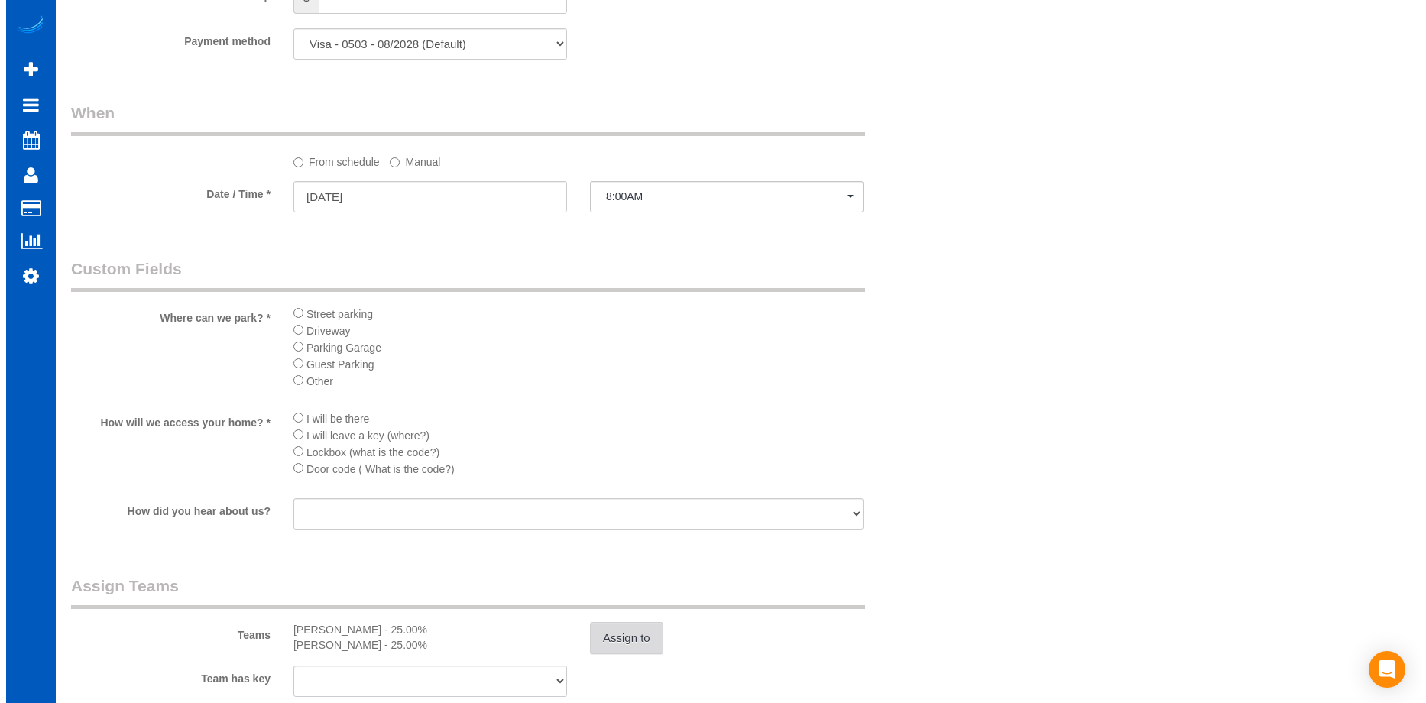
scroll to position [1682, 0]
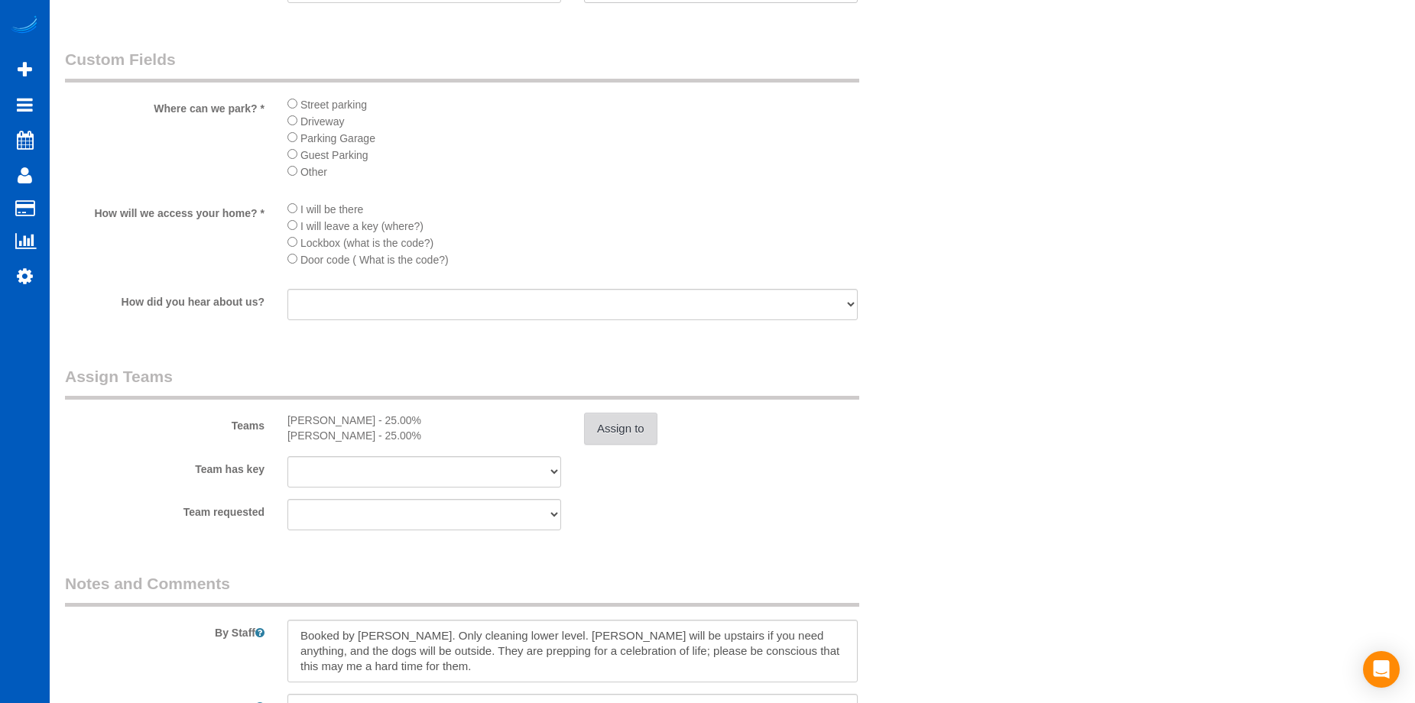
click at [624, 429] on button "Assign to" at bounding box center [620, 429] width 73 height 32
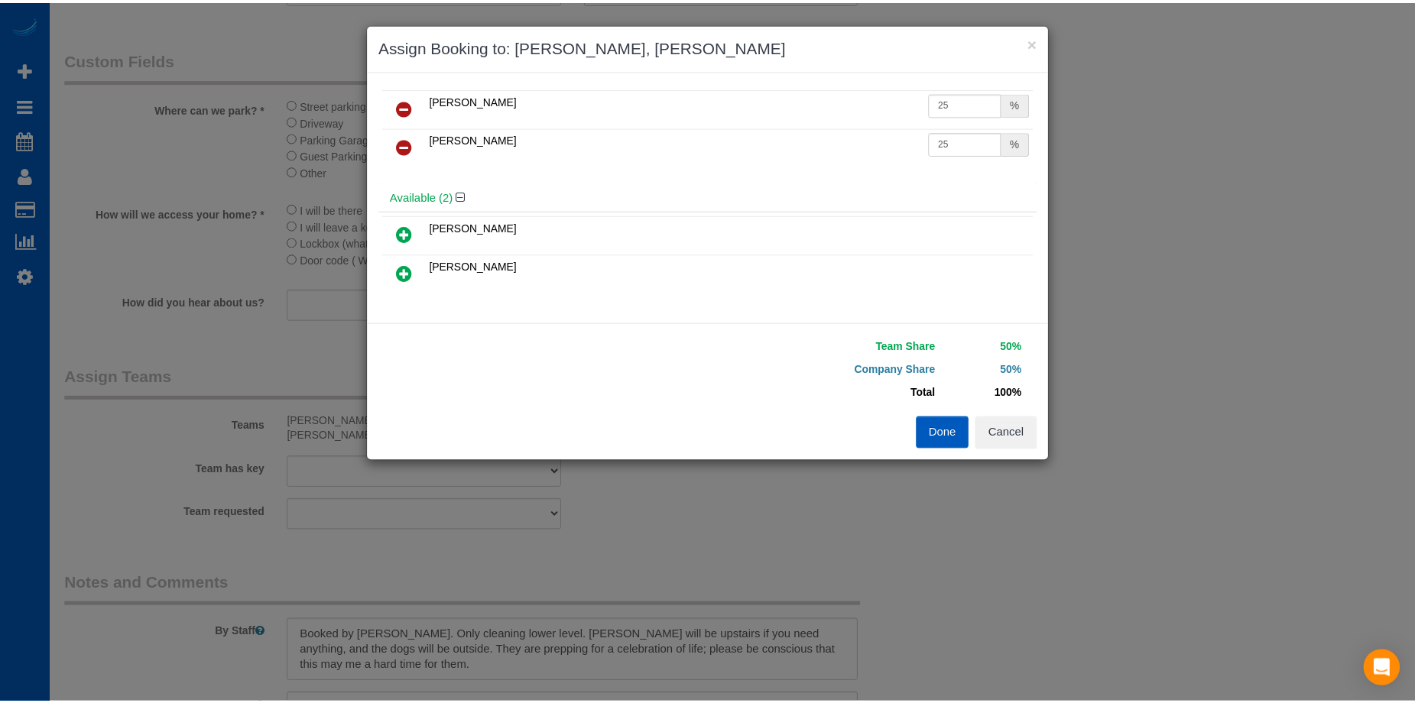
scroll to position [0, 0]
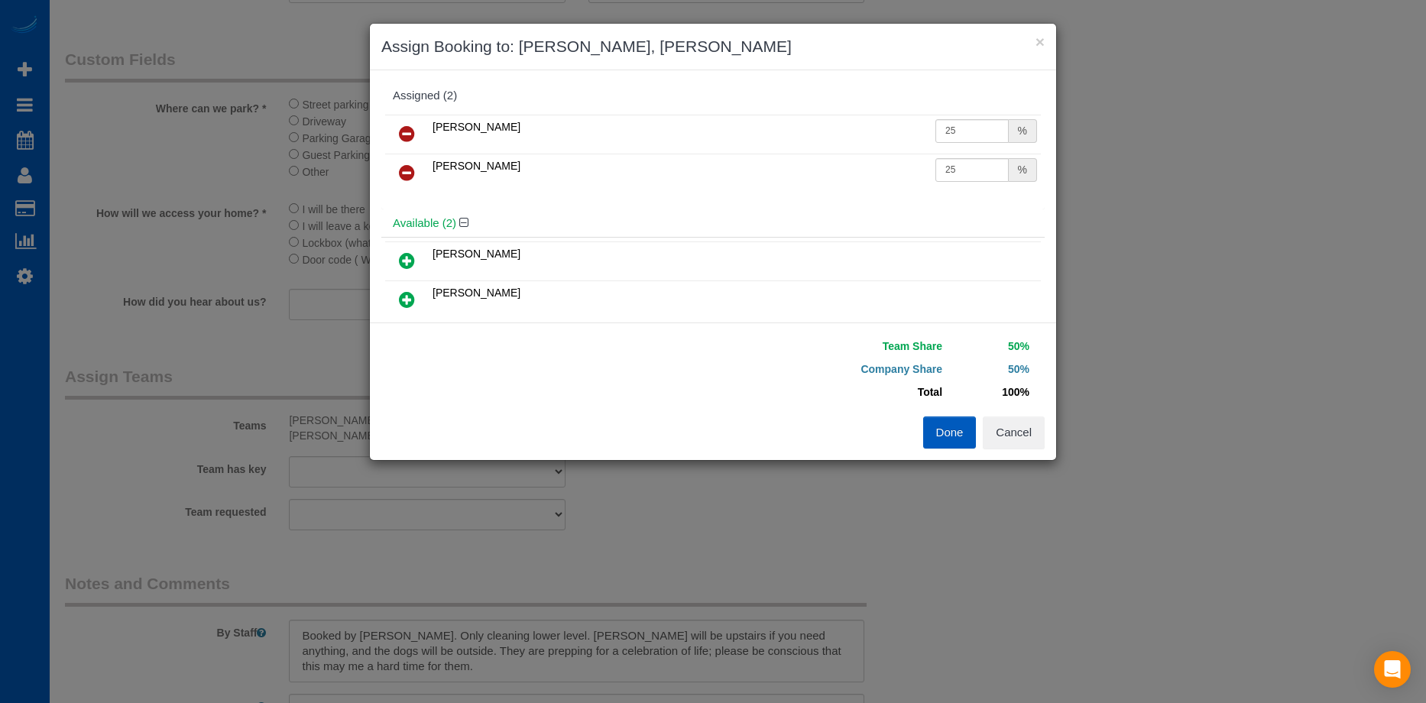
click at [947, 441] on button "Done" at bounding box center [950, 433] width 54 height 32
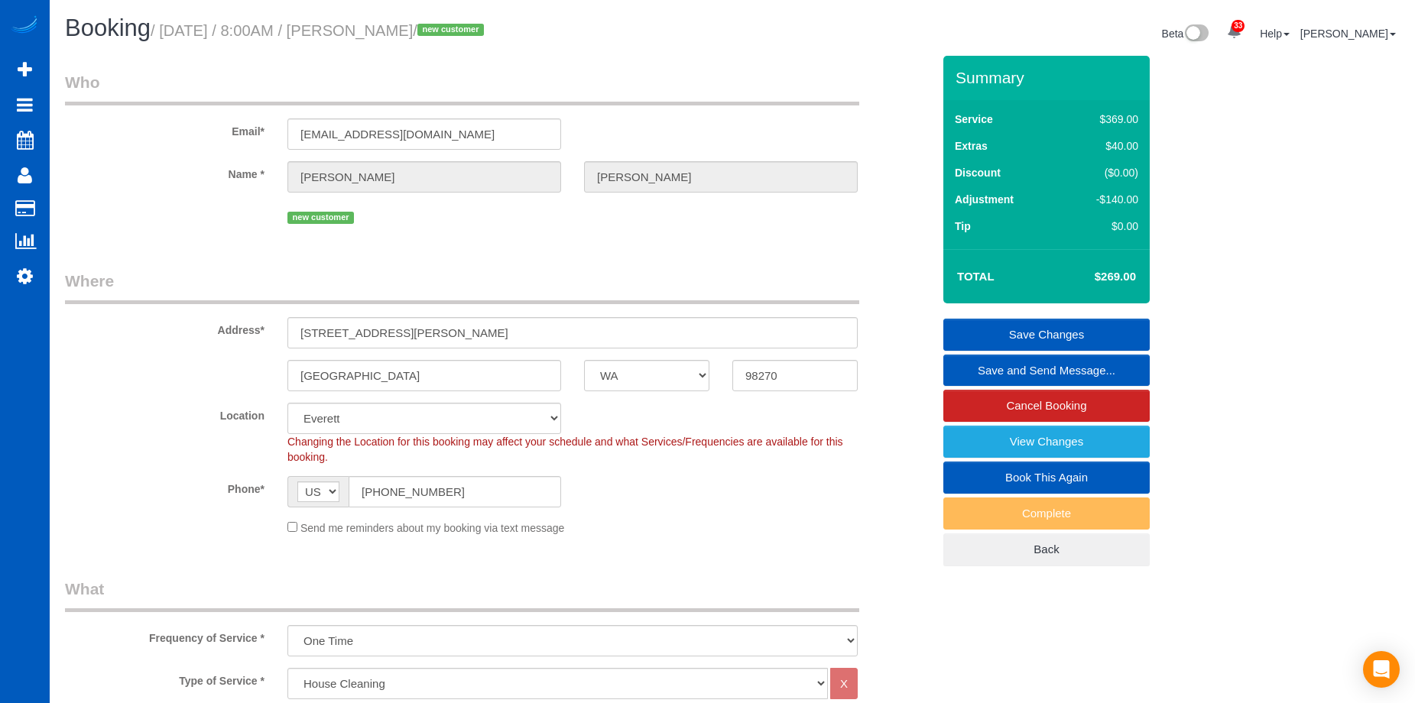
click at [992, 331] on link "Save Changes" at bounding box center [1046, 335] width 206 height 32
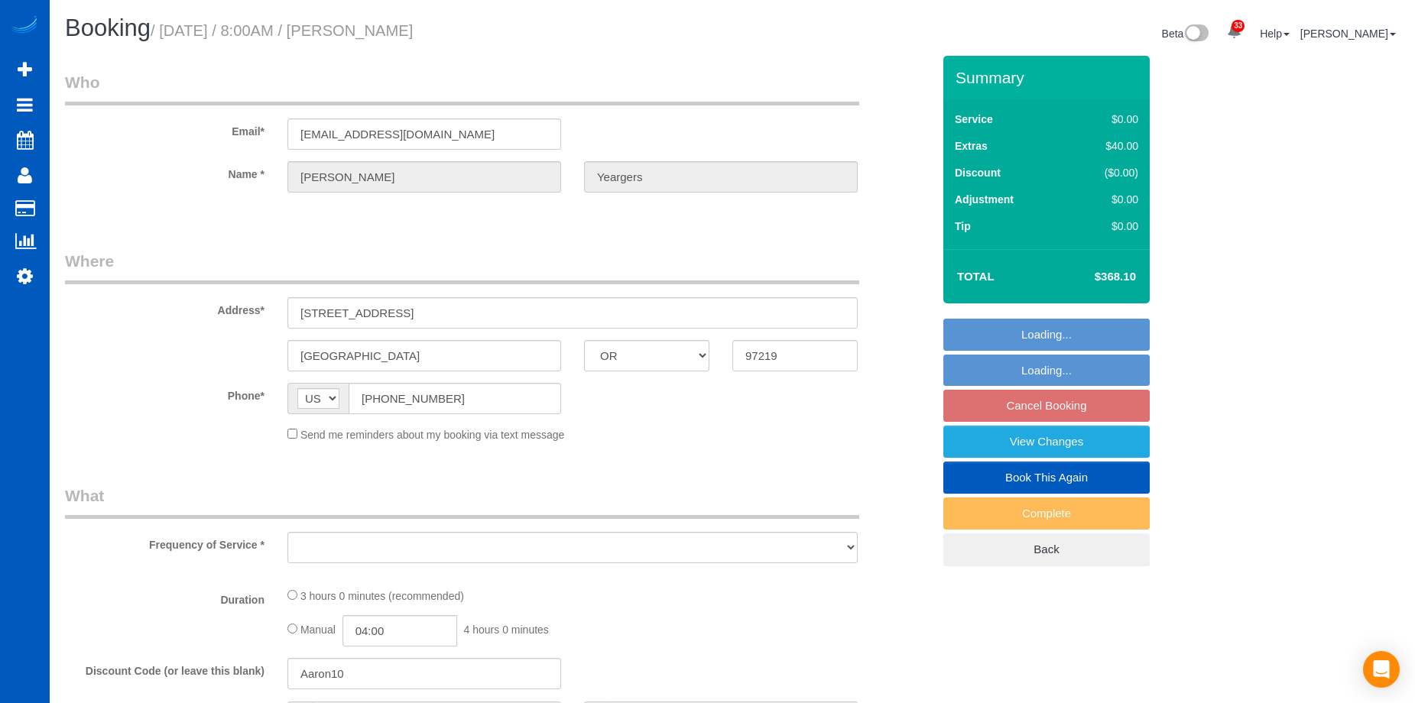
select select "OR"
select select "string:fspay-701d7790-7ff8-4988-aed8-ad919ba0572c"
select select "object:734"
select select "199"
select select "2001"
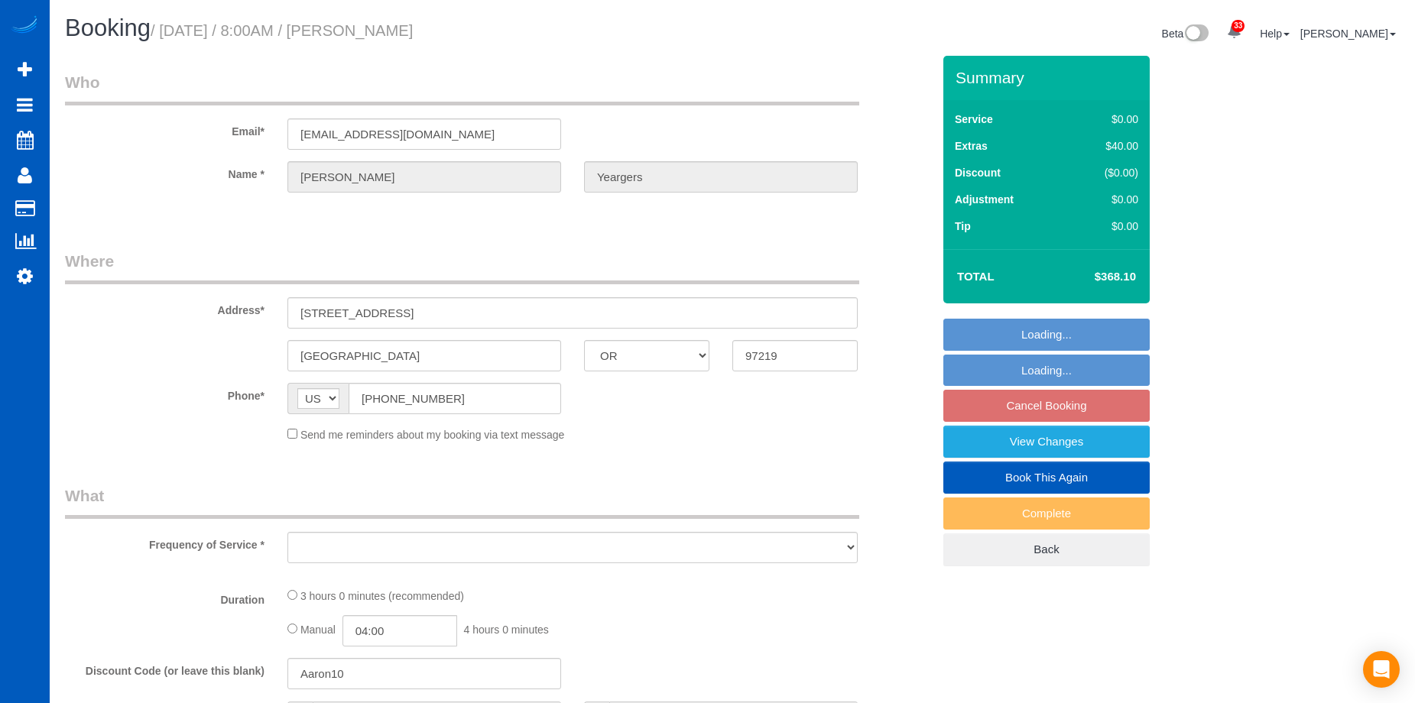
select select "4"
select select "3"
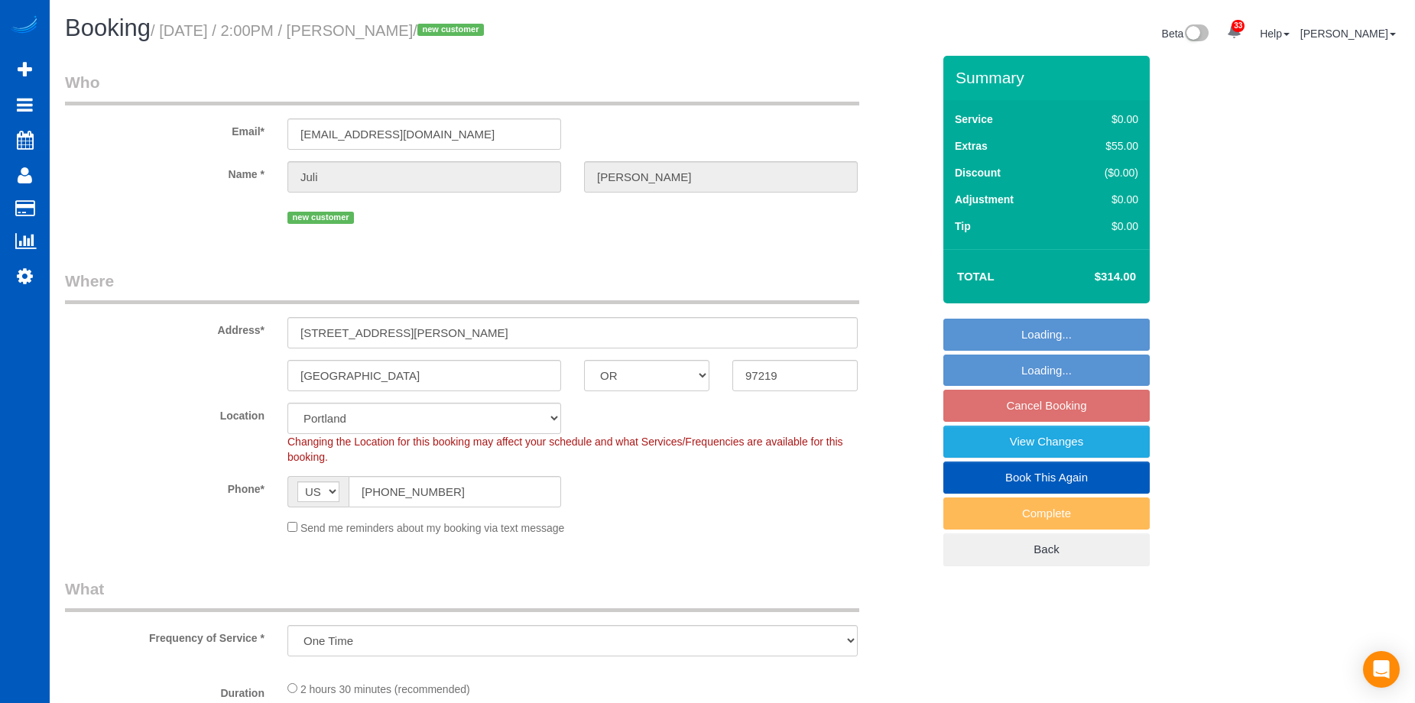
select select "OR"
select select "199"
select select "2001"
select select "3"
select select "2"
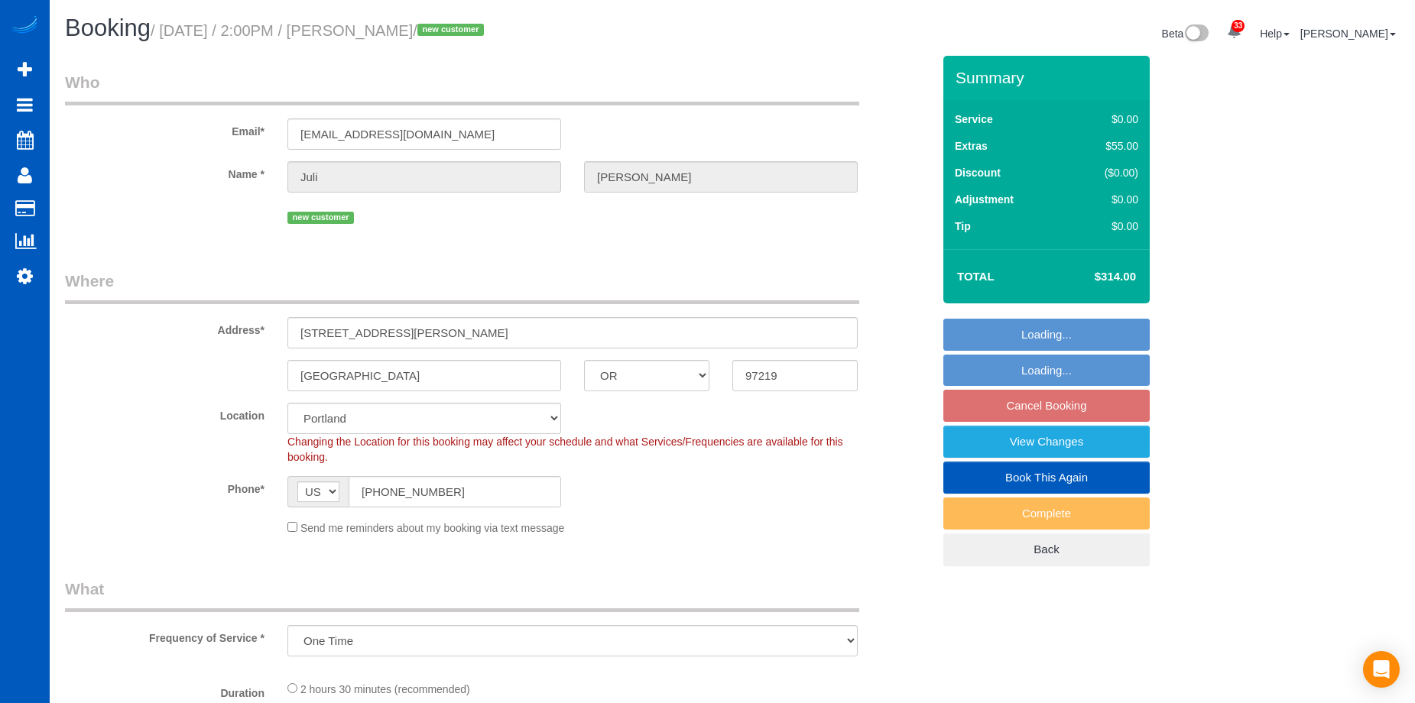
select select "spot3"
select select "object:1155"
select select "2001"
select select "3"
select select "2"
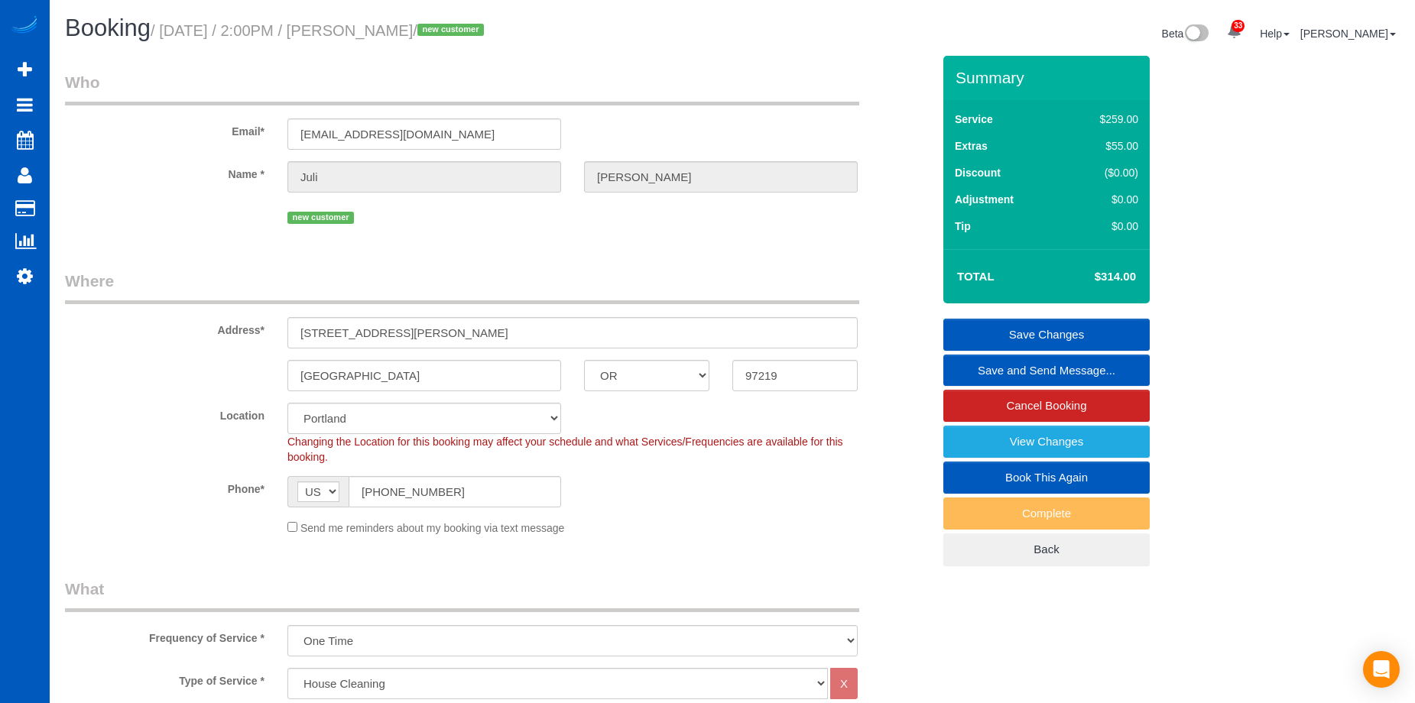
click at [1012, 364] on link "Save and Send Message..." at bounding box center [1046, 371] width 206 height 32
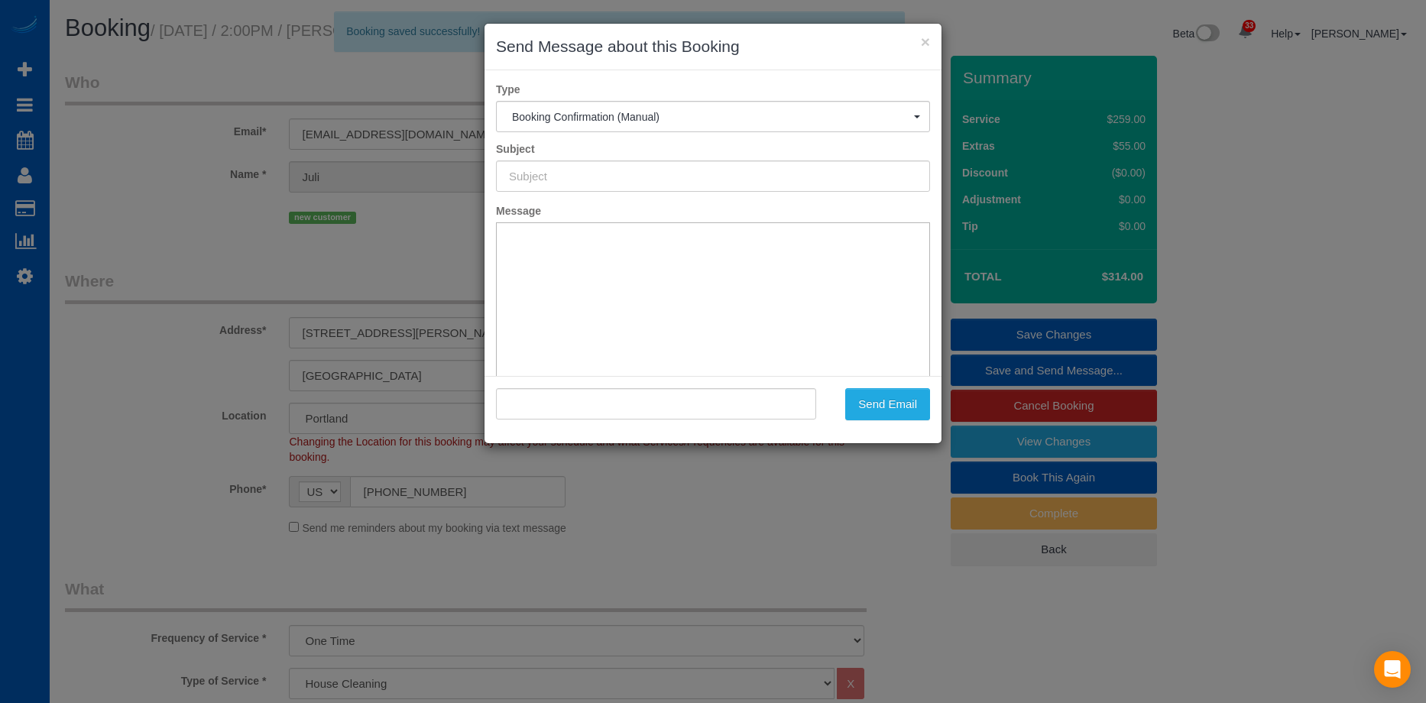
type input "Cleaning Service Confirmed!"
type input ""Juli Baier" <julibaier@icloud.com>"
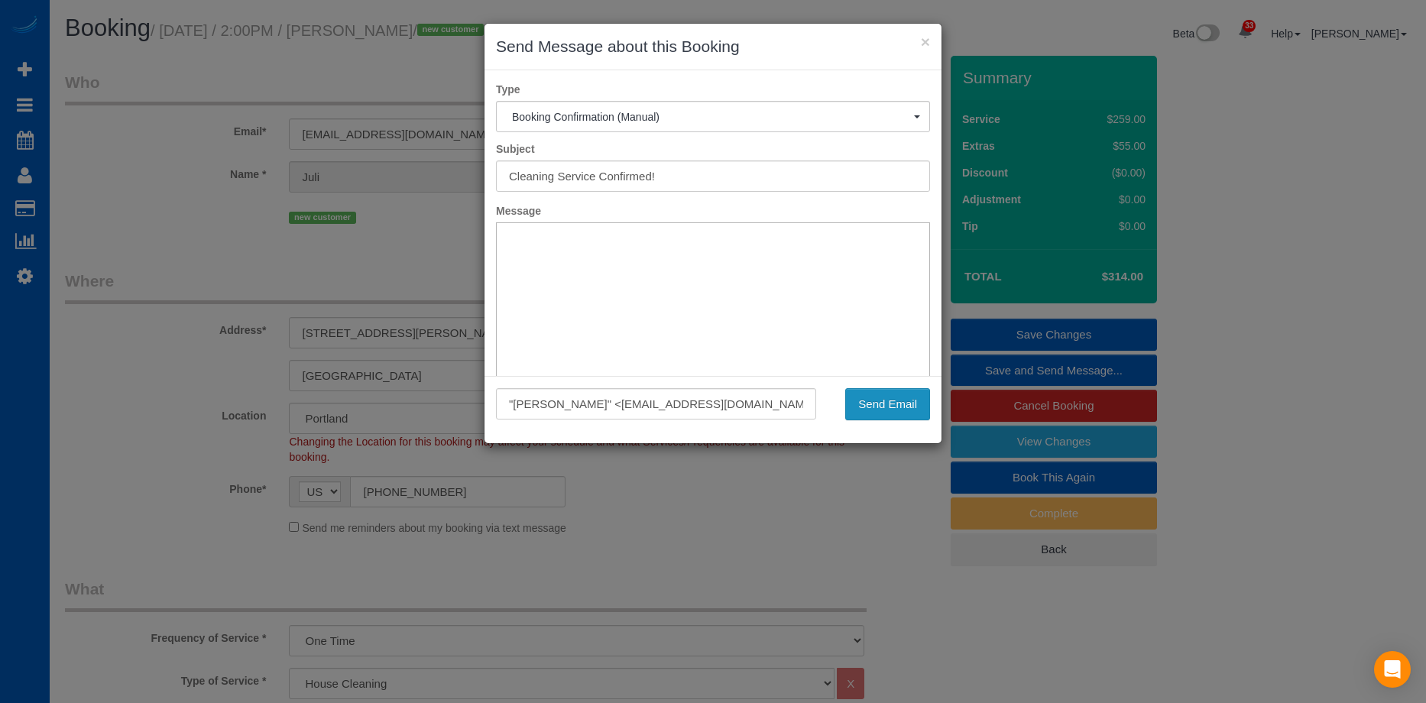
click at [891, 403] on button "Send Email" at bounding box center [887, 404] width 85 height 32
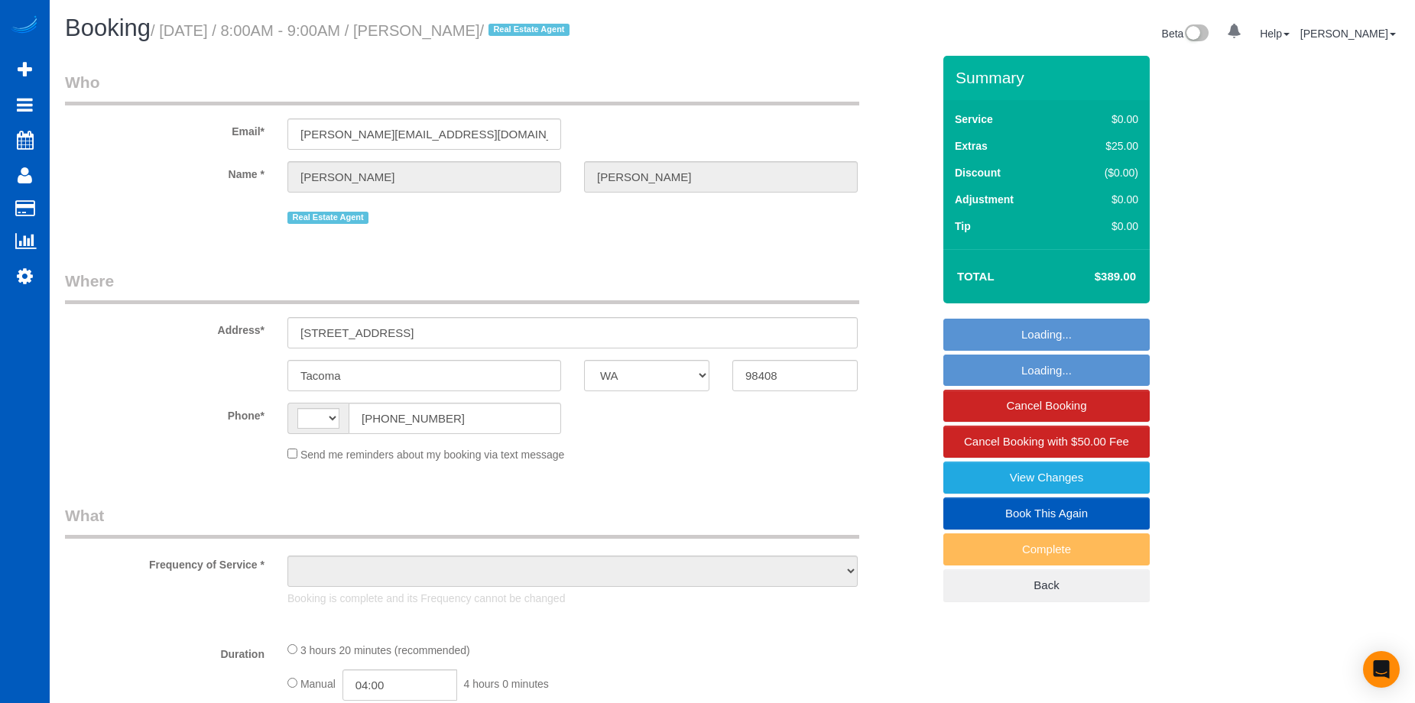
select select "WA"
select select "string:[GEOGRAPHIC_DATA]"
select select "object:919"
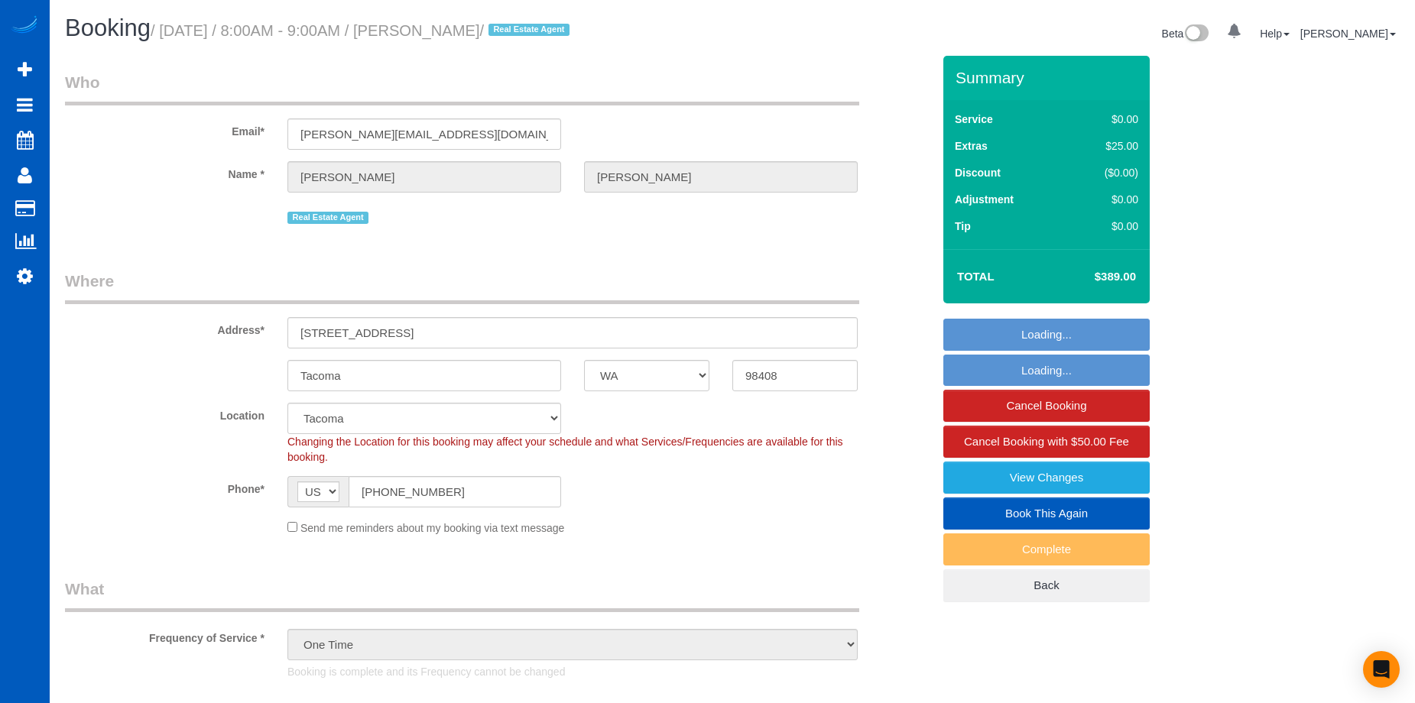
select select "199"
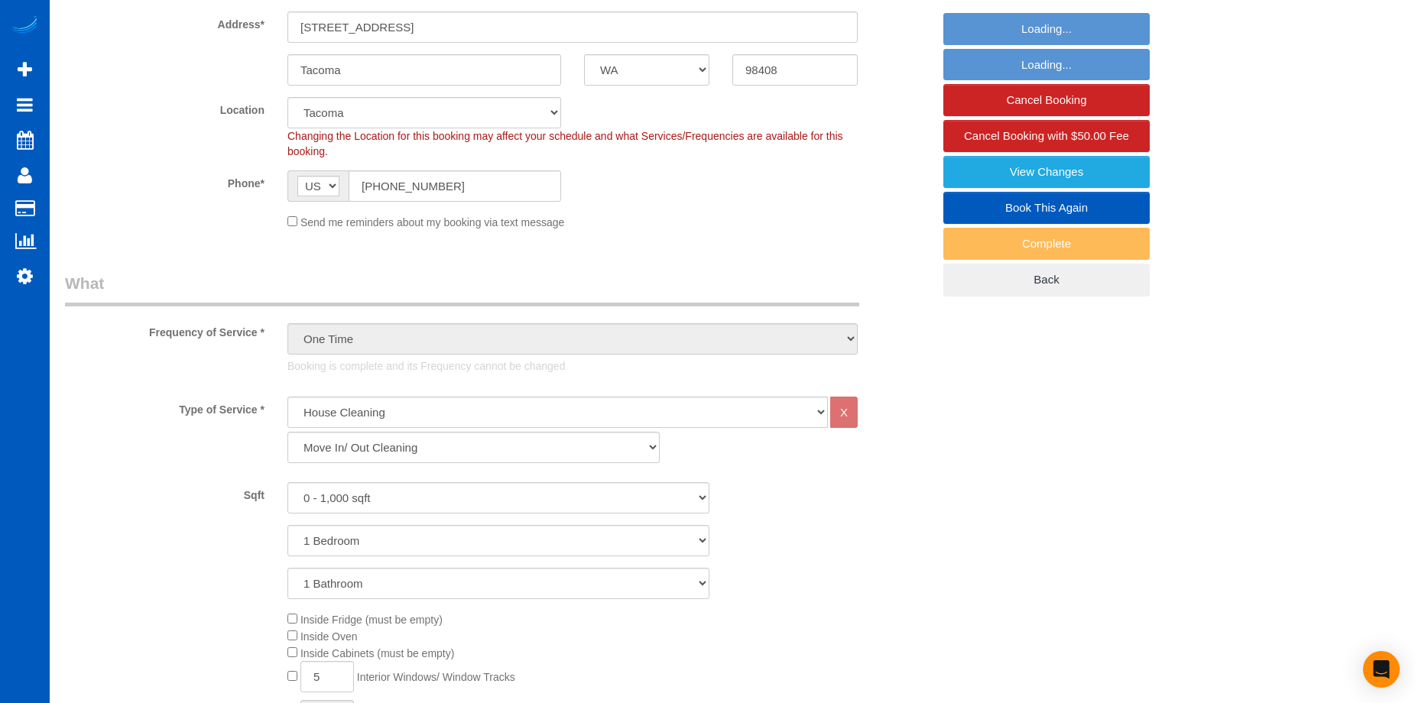
select select "object:1225"
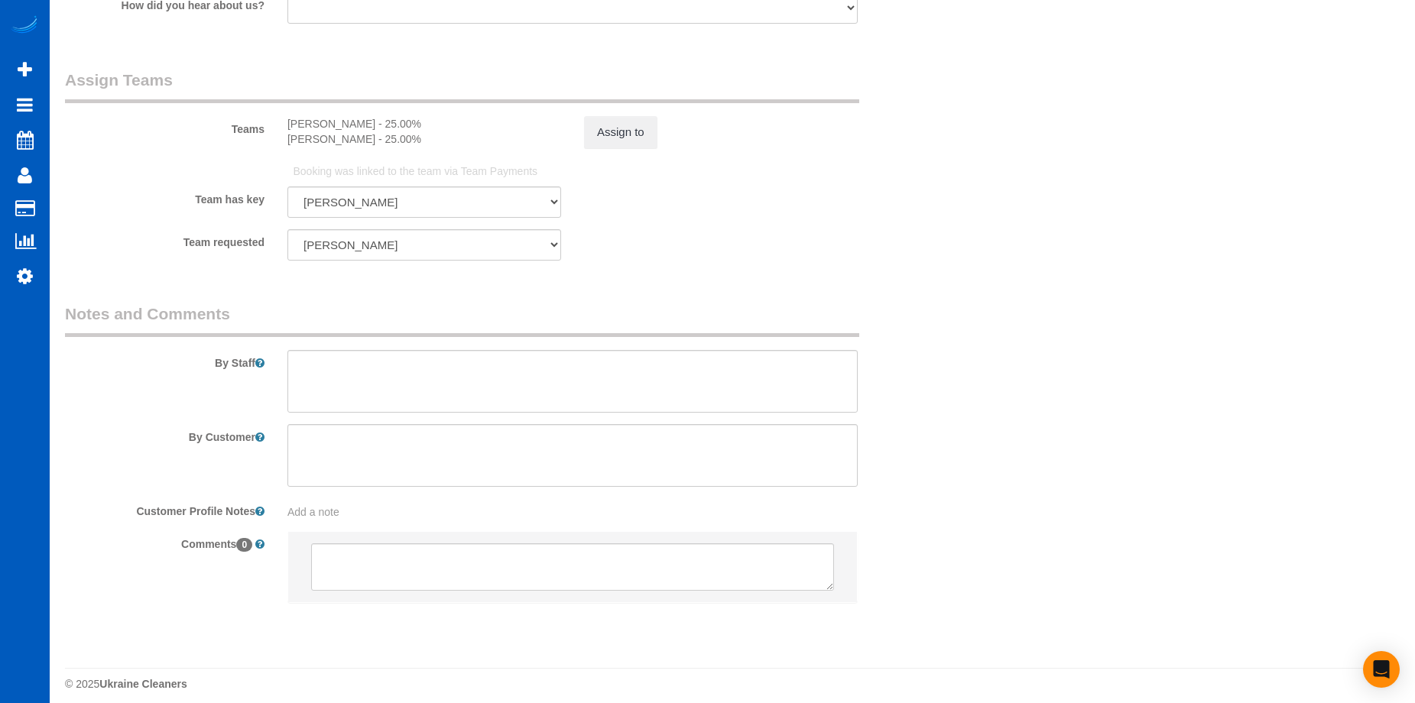
scroll to position [2124, 0]
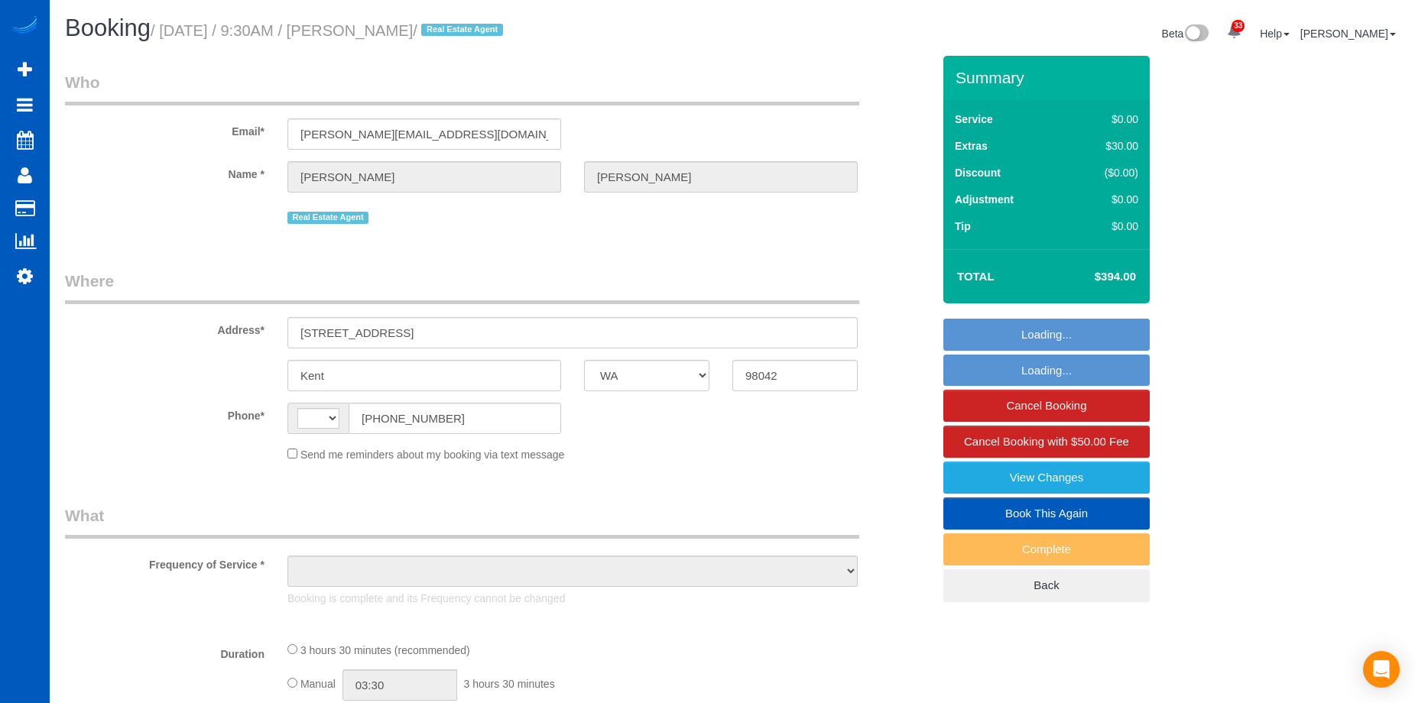
select select "WA"
select select "string:[GEOGRAPHIC_DATA]"
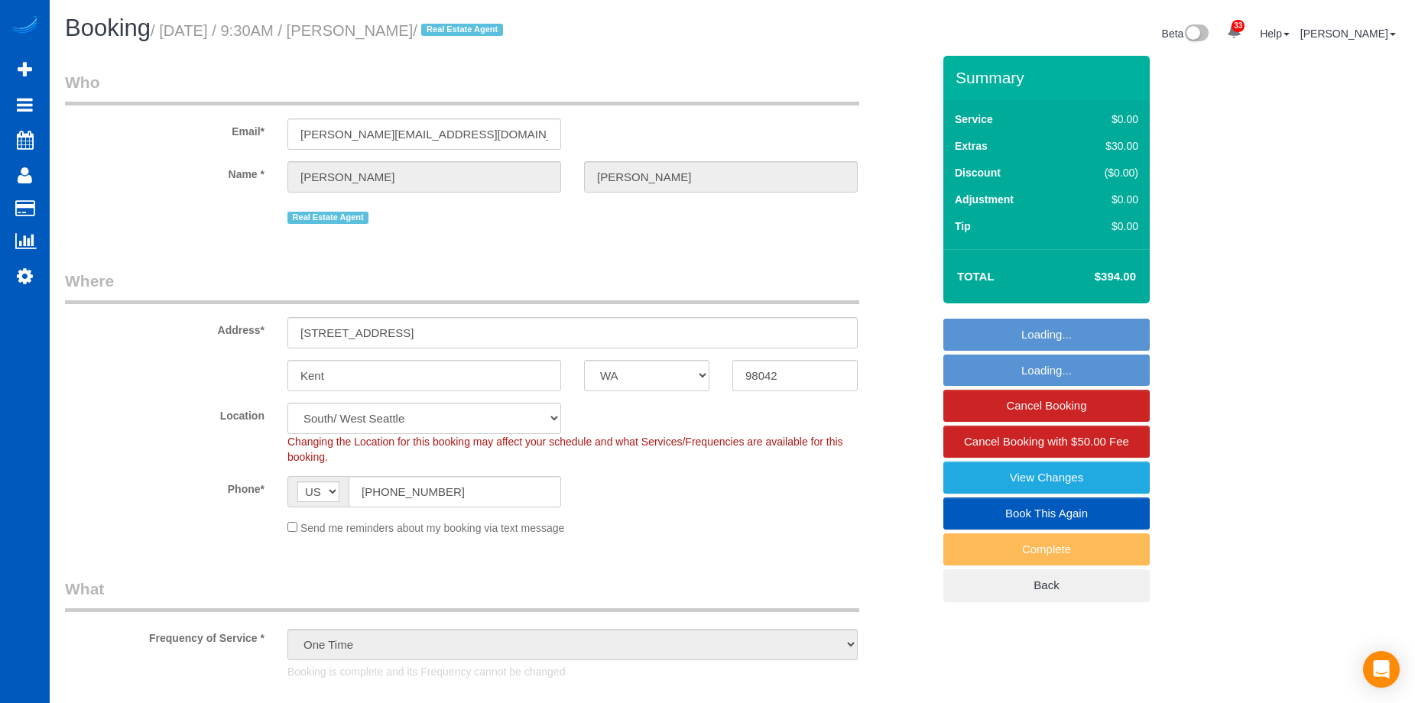
select select "object:987"
select select "199"
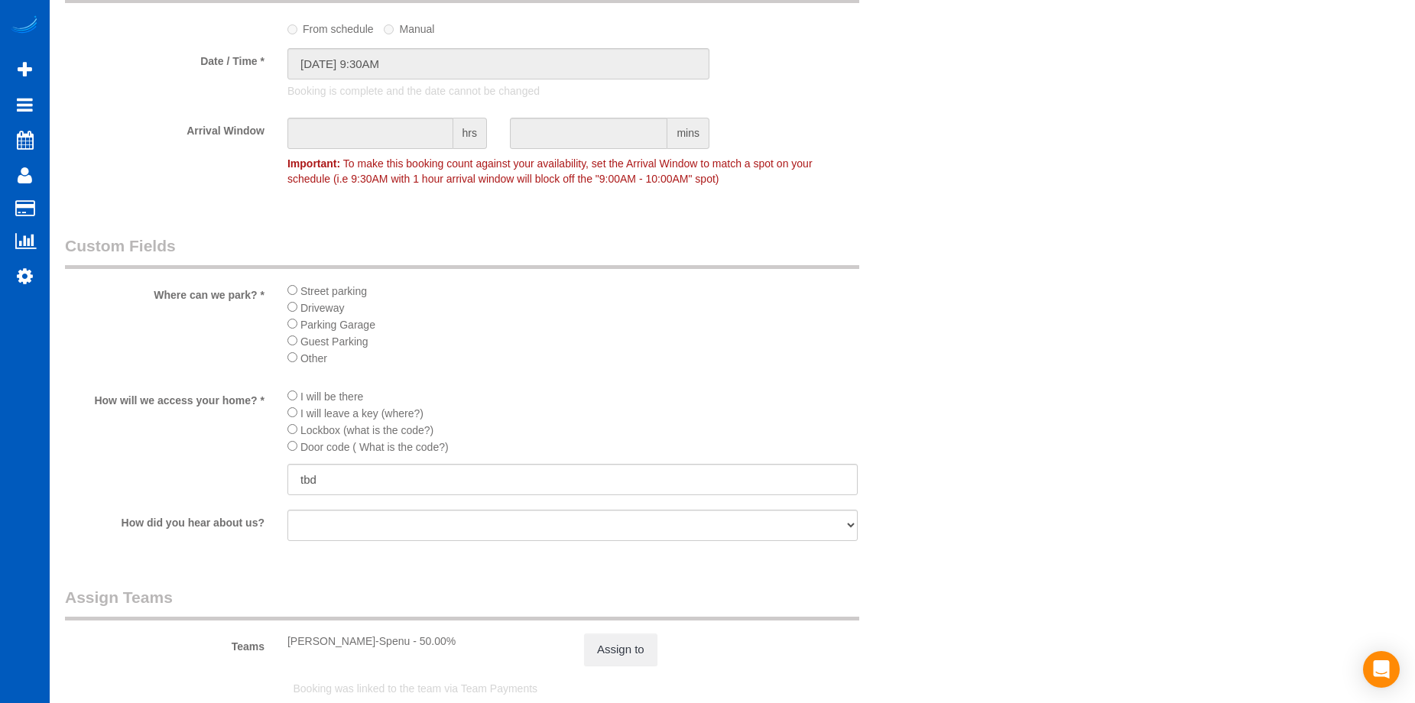
scroll to position [1605, 0]
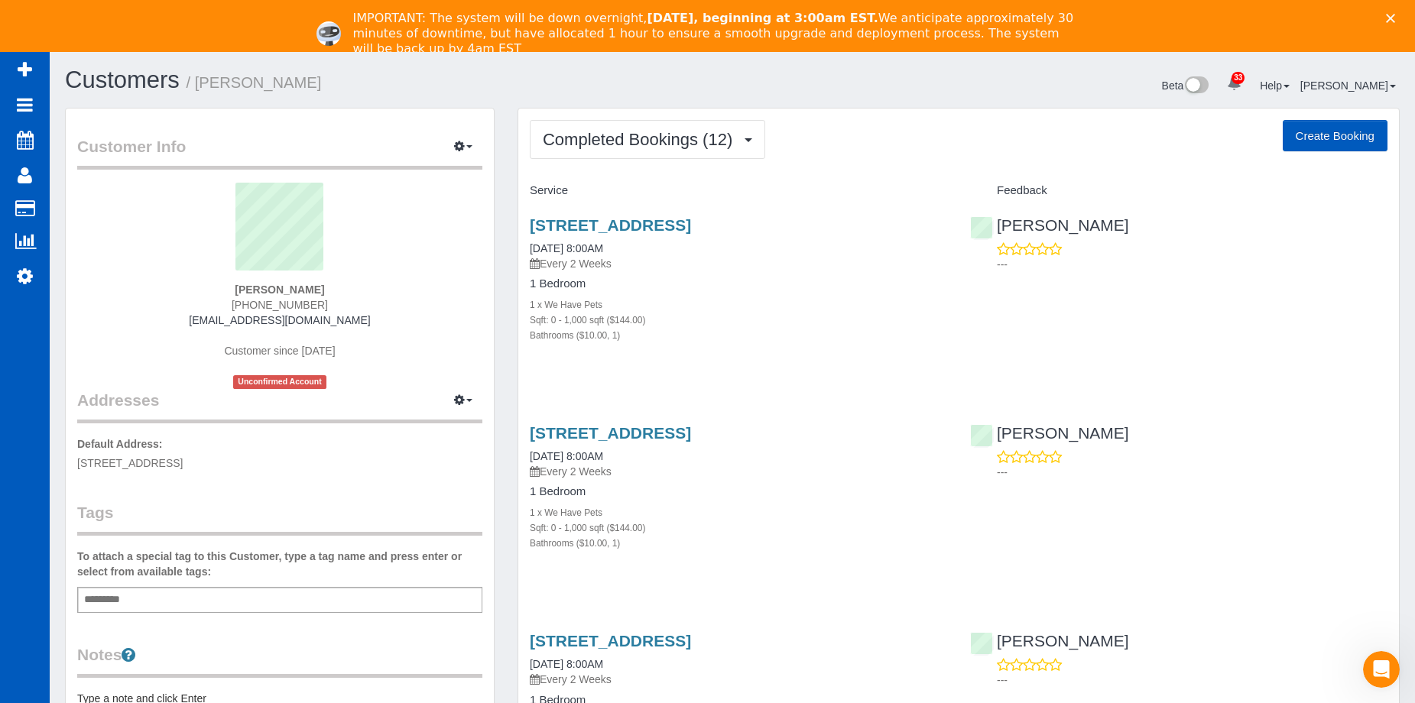
drag, startPoint x: 239, startPoint y: 307, endPoint x: 358, endPoint y: 303, distance: 119.3
click at [358, 303] on div "Haley Johnson (425) 445-7088 haleyekorenrudj@gmail.com Customer since 2025 Unco…" at bounding box center [279, 286] width 405 height 206
copy span "(425) 445-7088"
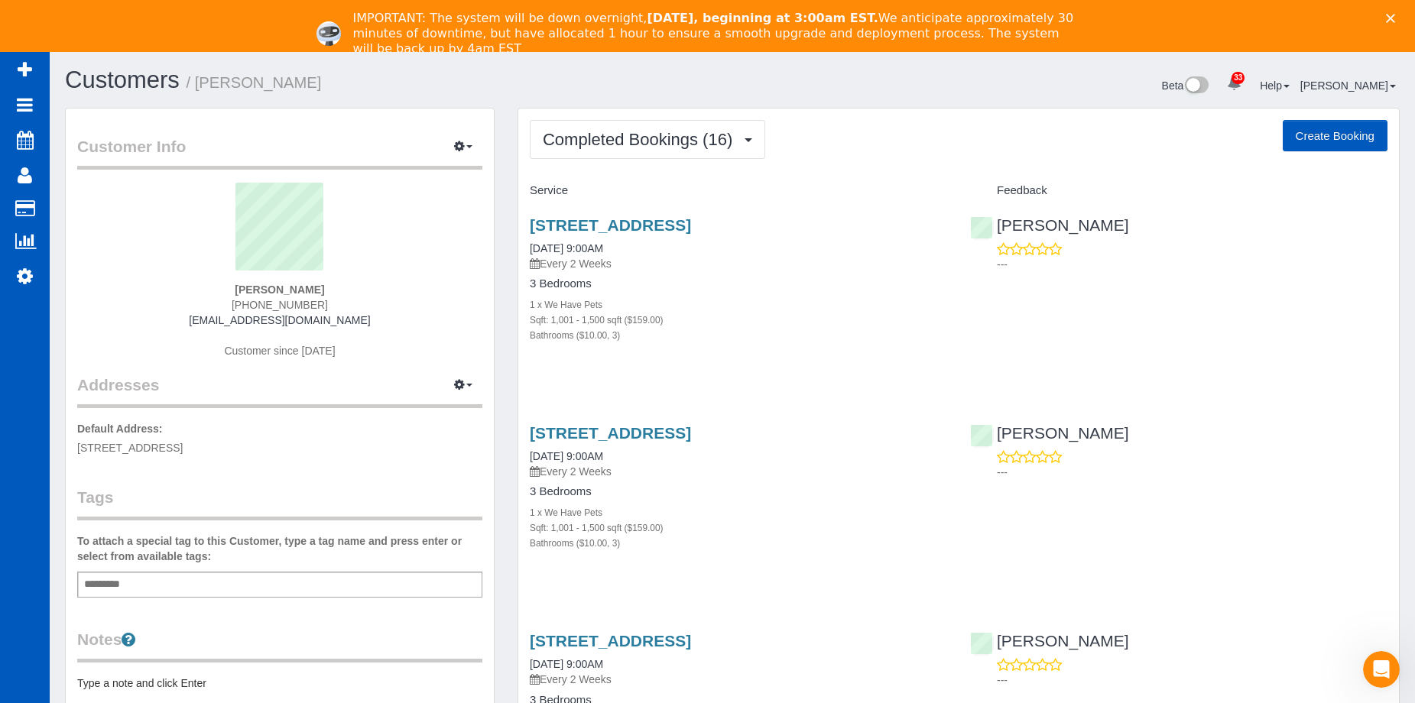
drag, startPoint x: 242, startPoint y: 307, endPoint x: 328, endPoint y: 303, distance: 86.5
click at [328, 303] on div "[PERSON_NAME] [PHONE_NUMBER] [EMAIL_ADDRESS][DOMAIN_NAME] Customer since [DATE]" at bounding box center [279, 278] width 405 height 191
copy span "[PHONE_NUMBER]"
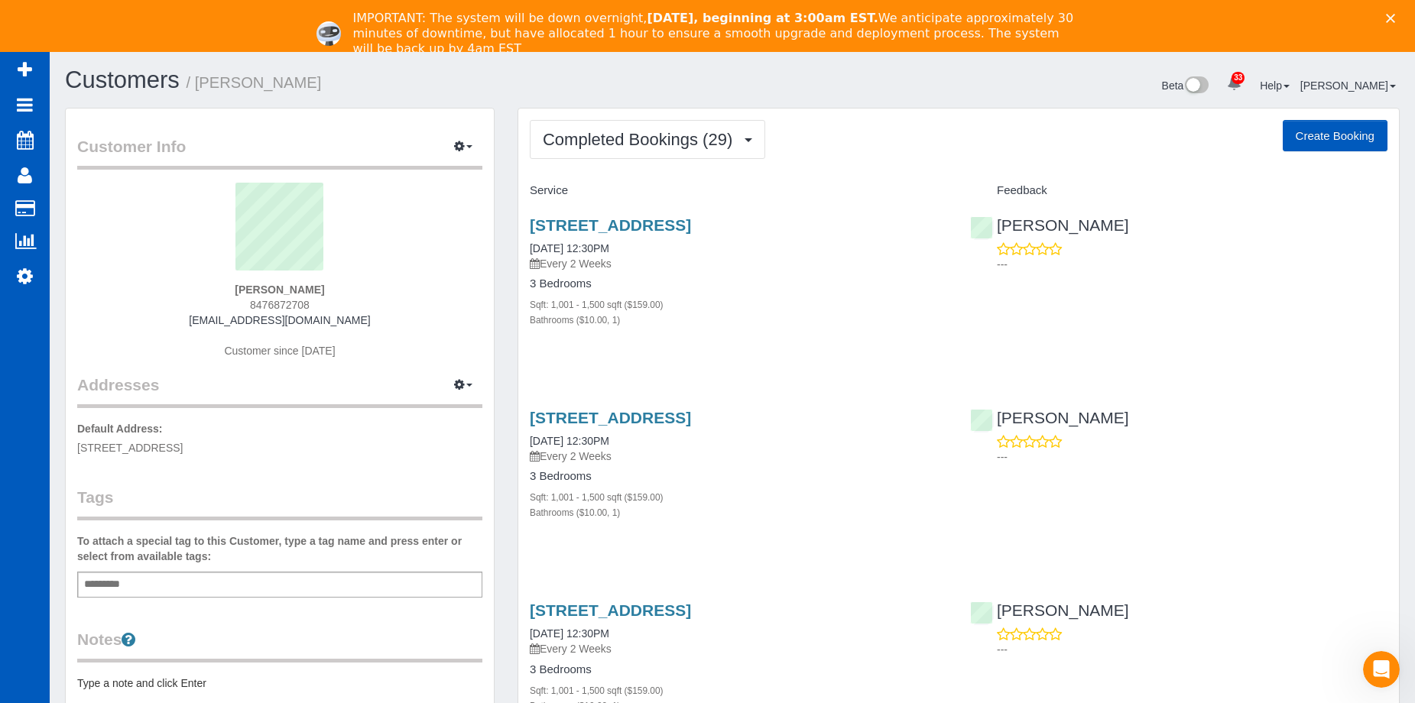
drag, startPoint x: 249, startPoint y: 304, endPoint x: 318, endPoint y: 303, distance: 68.8
click at [318, 303] on div "Lorna Porter 8476872708 lmoporter@gmail.com Customer since 2024" at bounding box center [279, 278] width 405 height 191
copy span "8476872708"
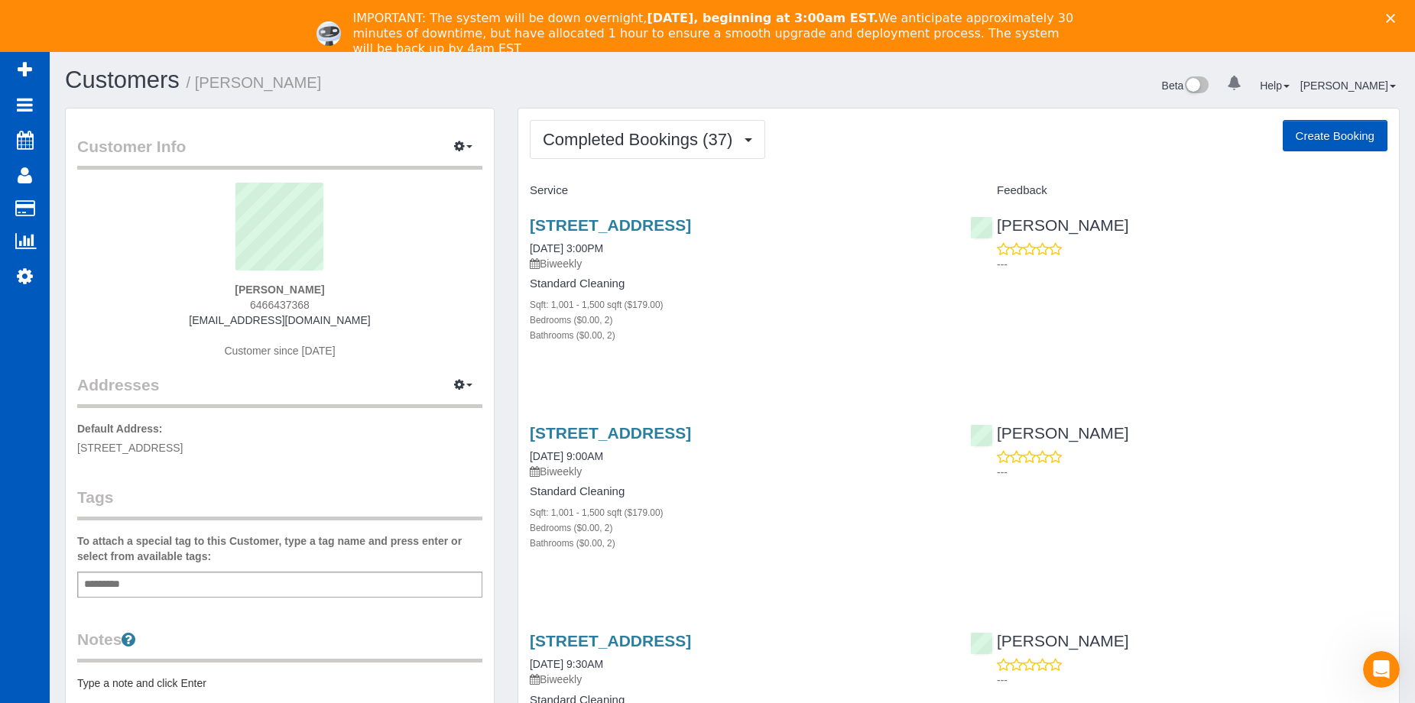
drag, startPoint x: 248, startPoint y: 303, endPoint x: 342, endPoint y: 307, distance: 94.1
click at [342, 307] on div "Natasha Knorr 6466437368 natashaknorr@gmail.com Customer since 2023" at bounding box center [279, 278] width 405 height 191
copy span "6466437368"
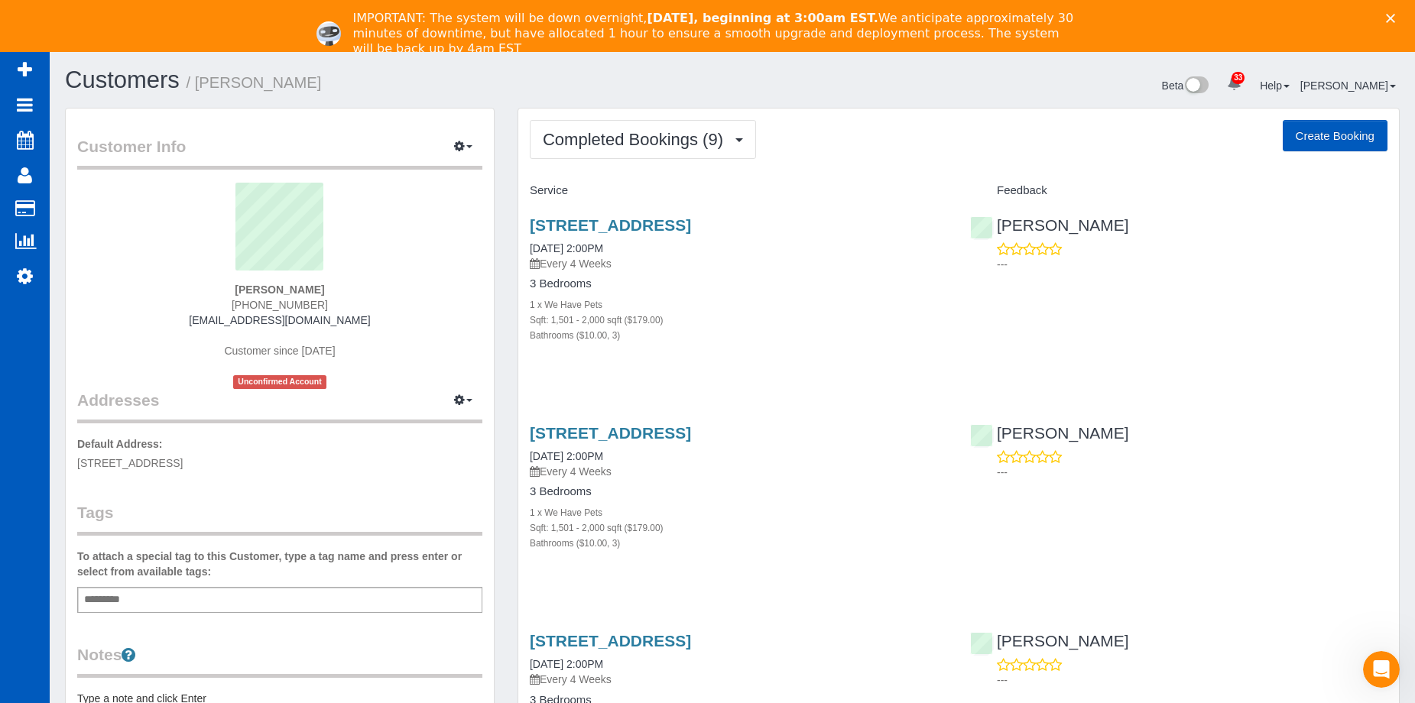
drag, startPoint x: 243, startPoint y: 306, endPoint x: 360, endPoint y: 302, distance: 117.0
click at [360, 302] on div "[PERSON_NAME] [PHONE_NUMBER] [EMAIL_ADDRESS][DOMAIN_NAME] Customer since [DATE]…" at bounding box center [279, 286] width 405 height 206
copy span "[PHONE_NUMBER]"
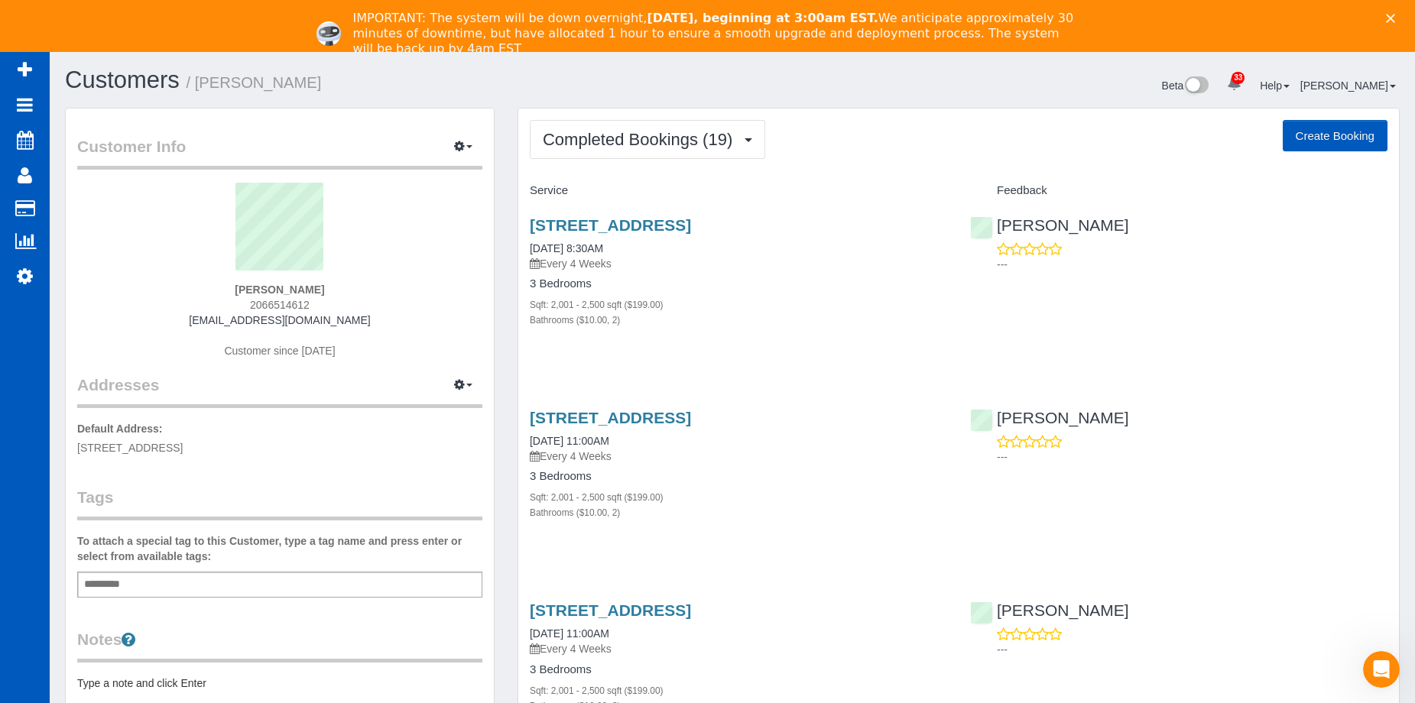
drag, startPoint x: 248, startPoint y: 304, endPoint x: 346, endPoint y: 306, distance: 98.6
click at [346, 306] on div "[PERSON_NAME] 2066514612 [EMAIL_ADDRESS][DOMAIN_NAME] Customer since [DATE]" at bounding box center [279, 278] width 405 height 191
copy span "2066514612"
drag, startPoint x: 238, startPoint y: 307, endPoint x: 339, endPoint y: 308, distance: 100.9
click at [339, 308] on div "David Minerath (208) 660-1783 davidminerath11@gmail.com Customer since 2024" at bounding box center [279, 278] width 405 height 191
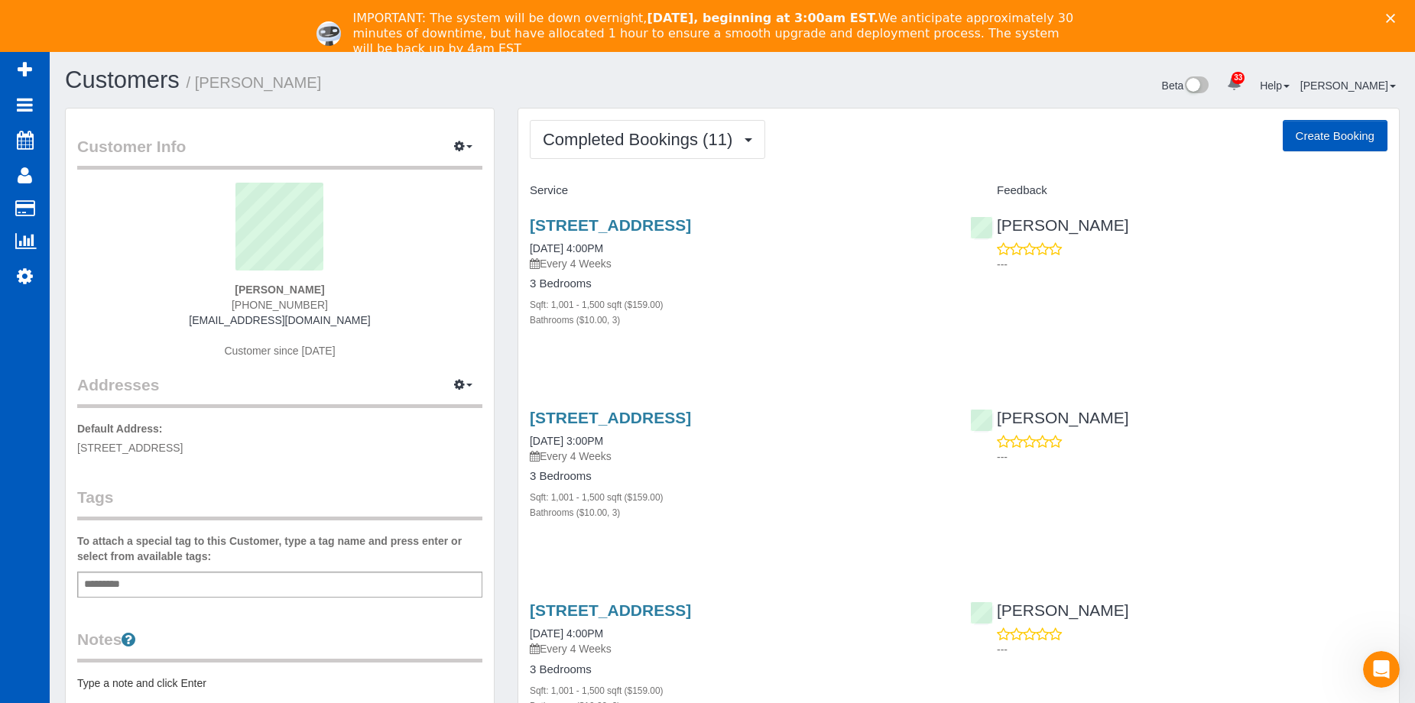
copy span "(208) 660-1783"
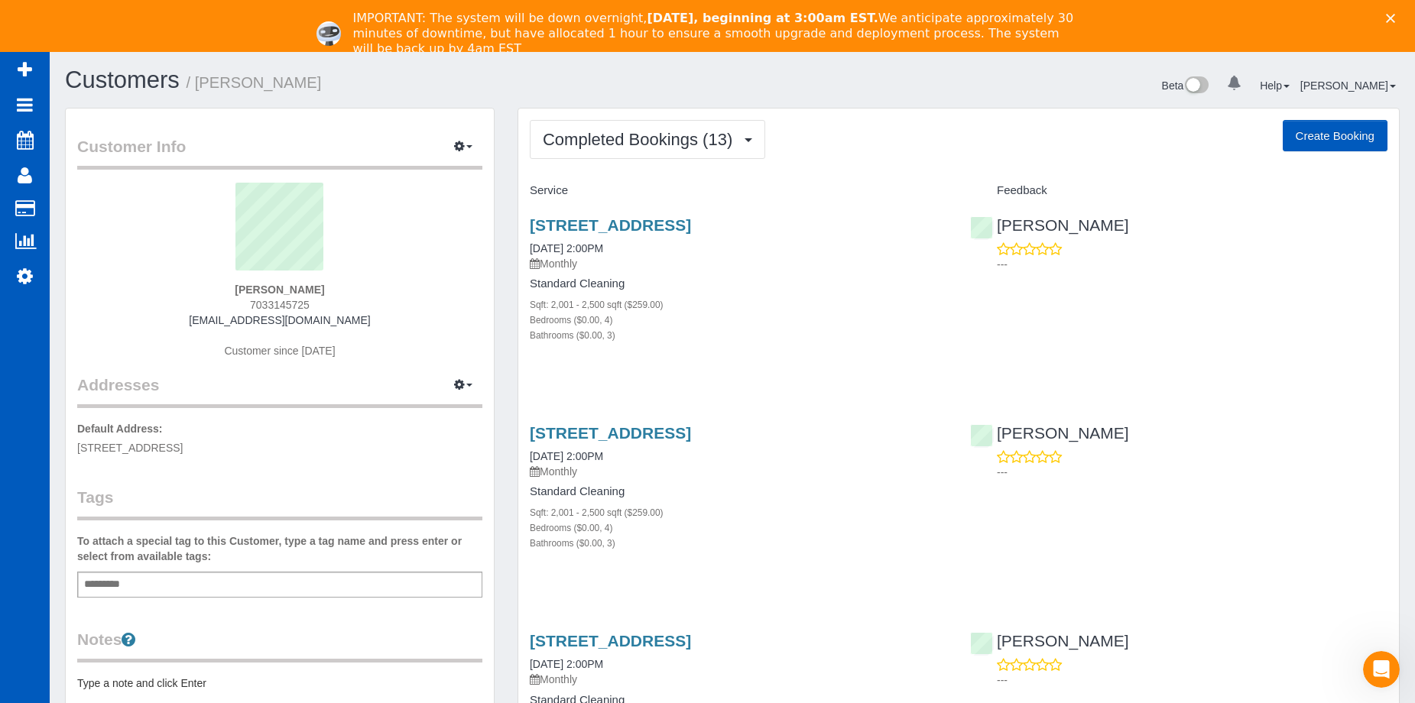
drag, startPoint x: 295, startPoint y: 304, endPoint x: 404, endPoint y: 310, distance: 108.7
click at [404, 310] on div "[PERSON_NAME] 7033145725 [EMAIL_ADDRESS][DOMAIN_NAME] Customer since [DATE]" at bounding box center [279, 278] width 405 height 191
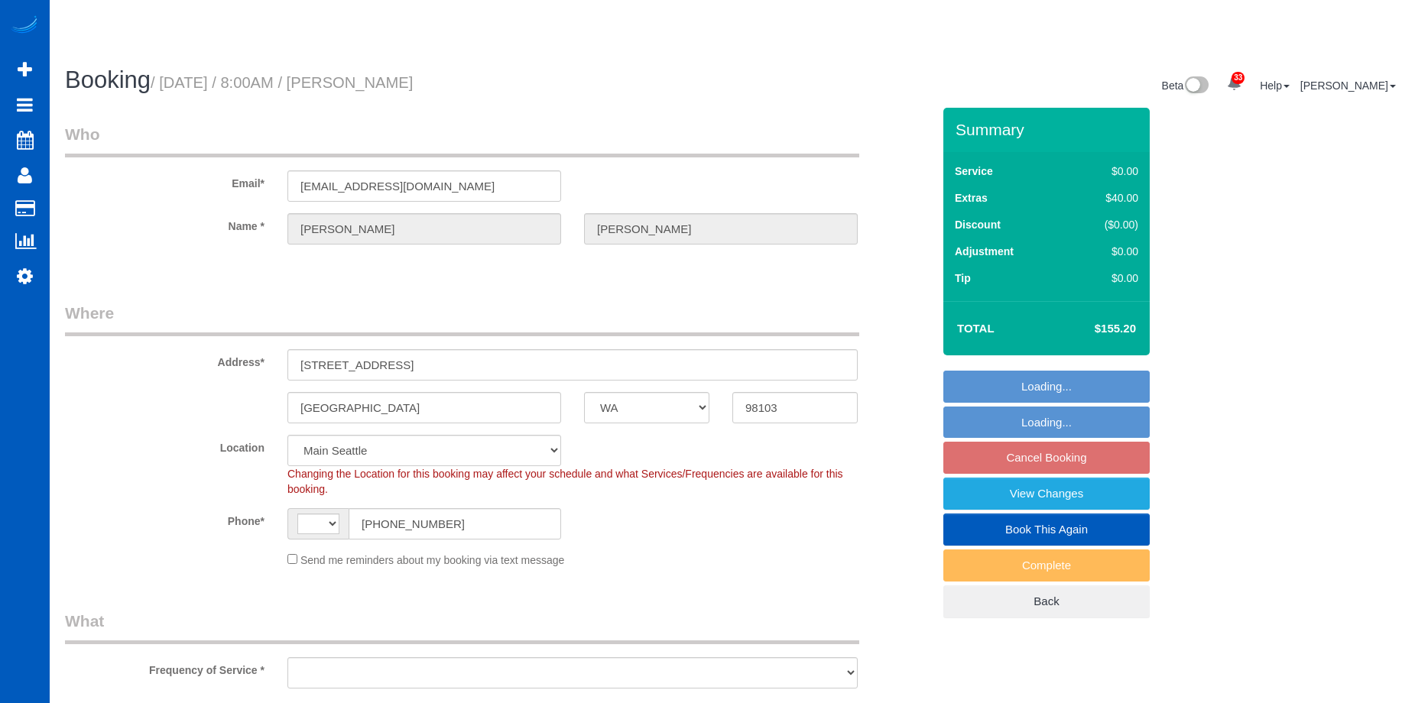
select select "WA"
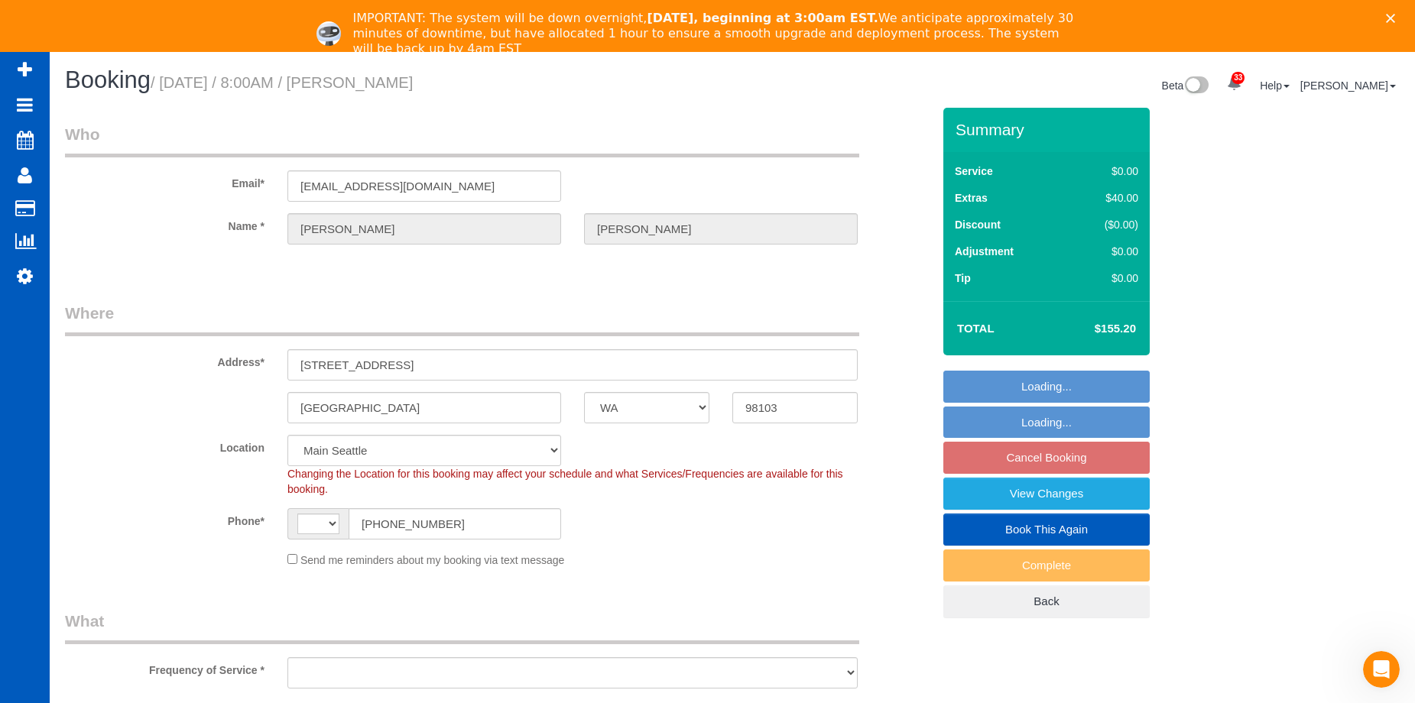
select select "string:US"
select select "object:909"
select select "spot1"
click at [1395, 17] on polygon "Close" at bounding box center [1390, 18] width 9 height 9
select select "object:1103"
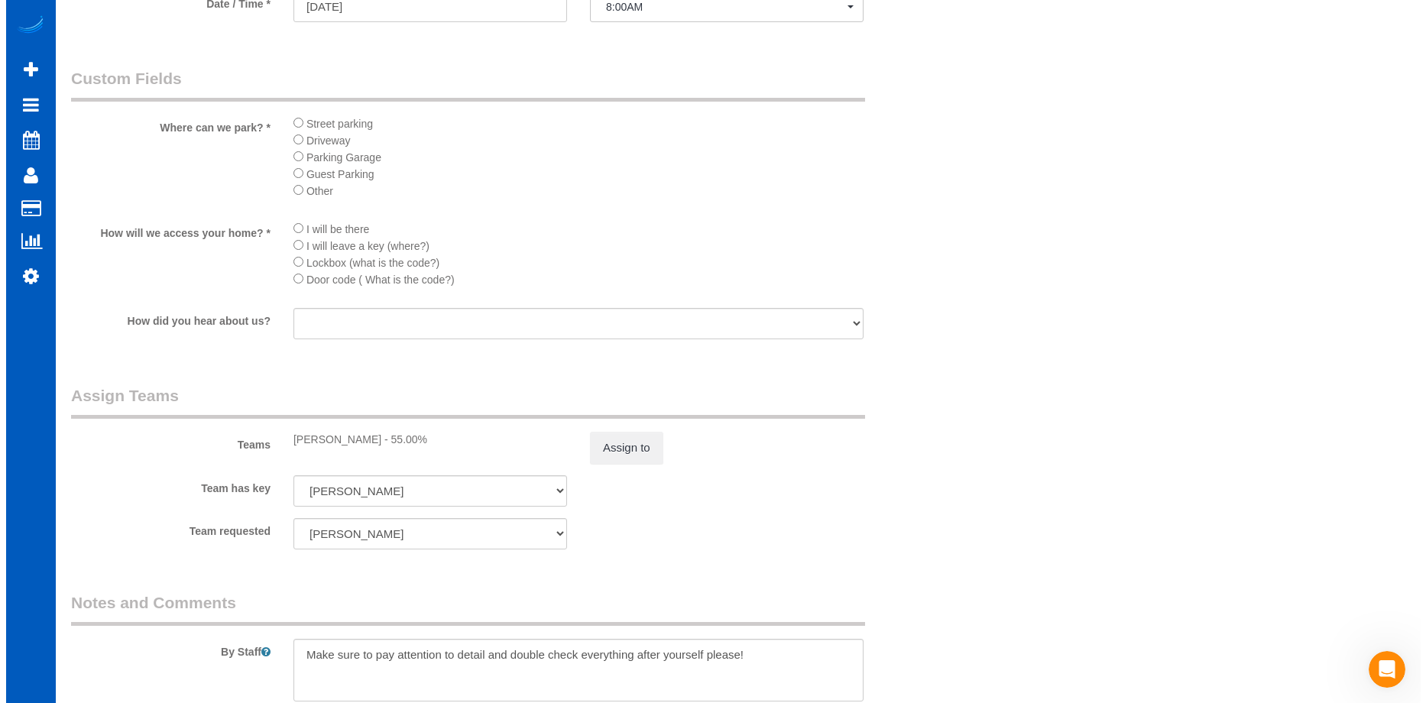
scroll to position [1605, 0]
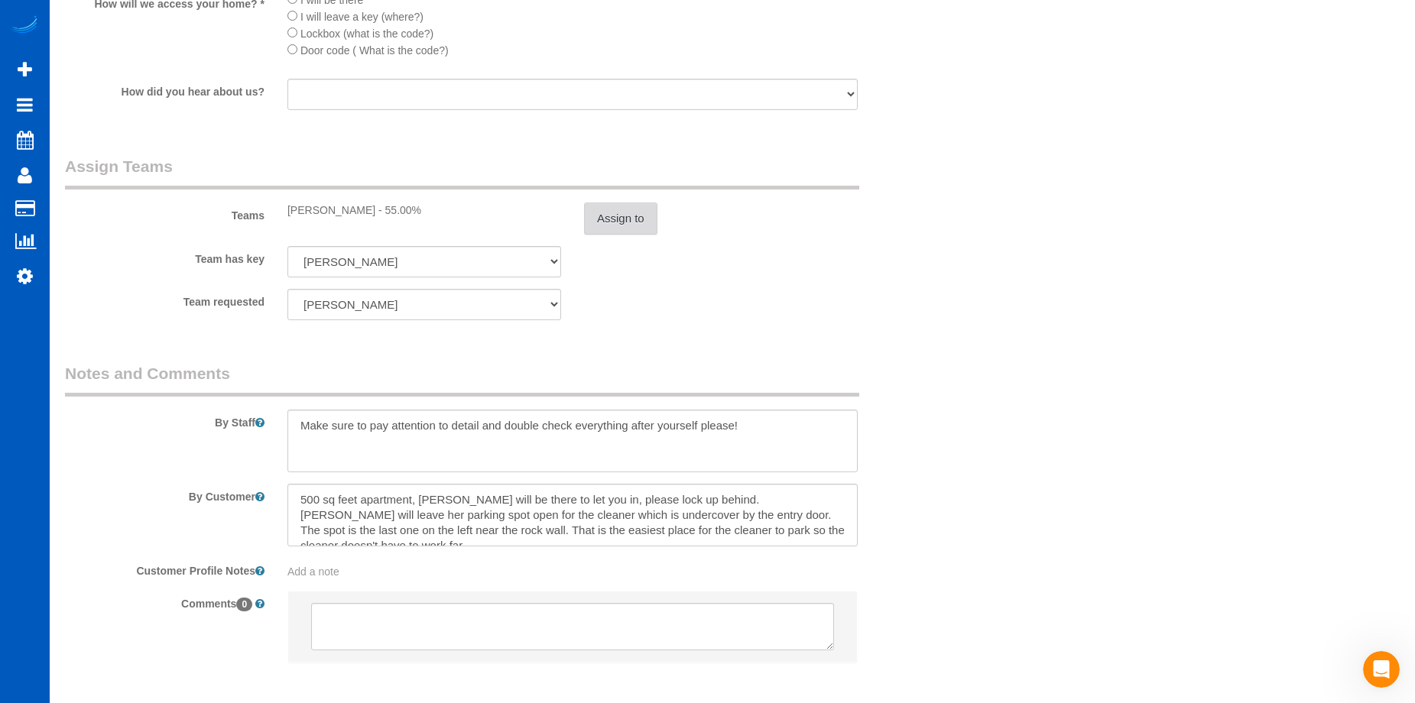
click at [612, 213] on button "Assign to" at bounding box center [620, 219] width 73 height 32
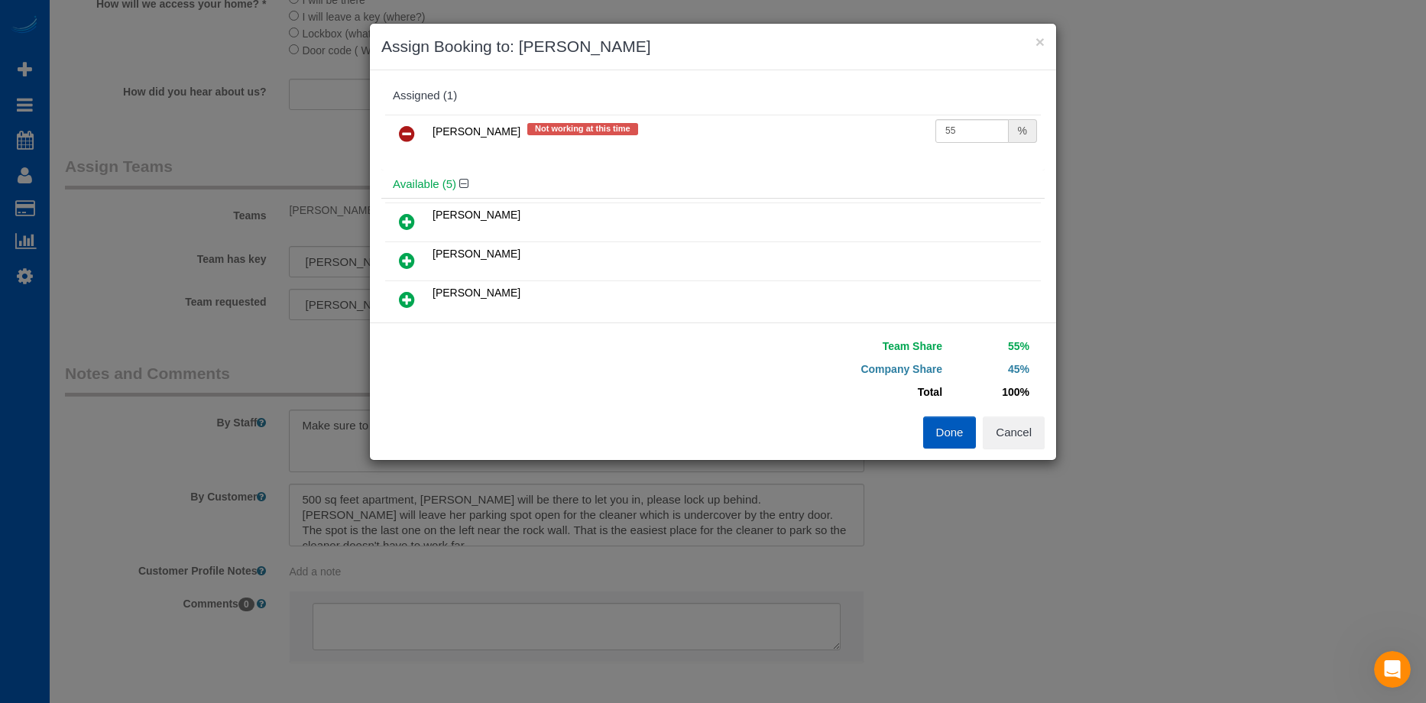
click at [411, 136] on icon at bounding box center [407, 134] width 16 height 18
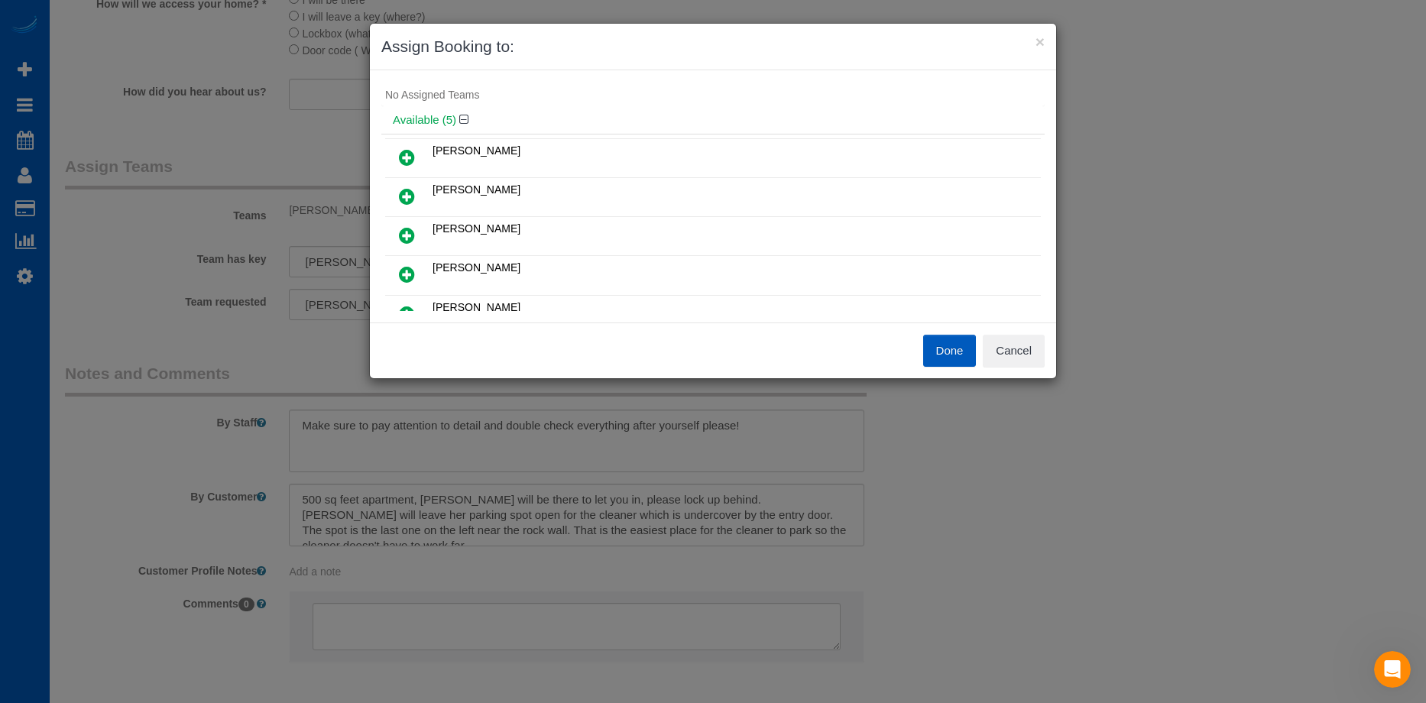
scroll to position [0, 0]
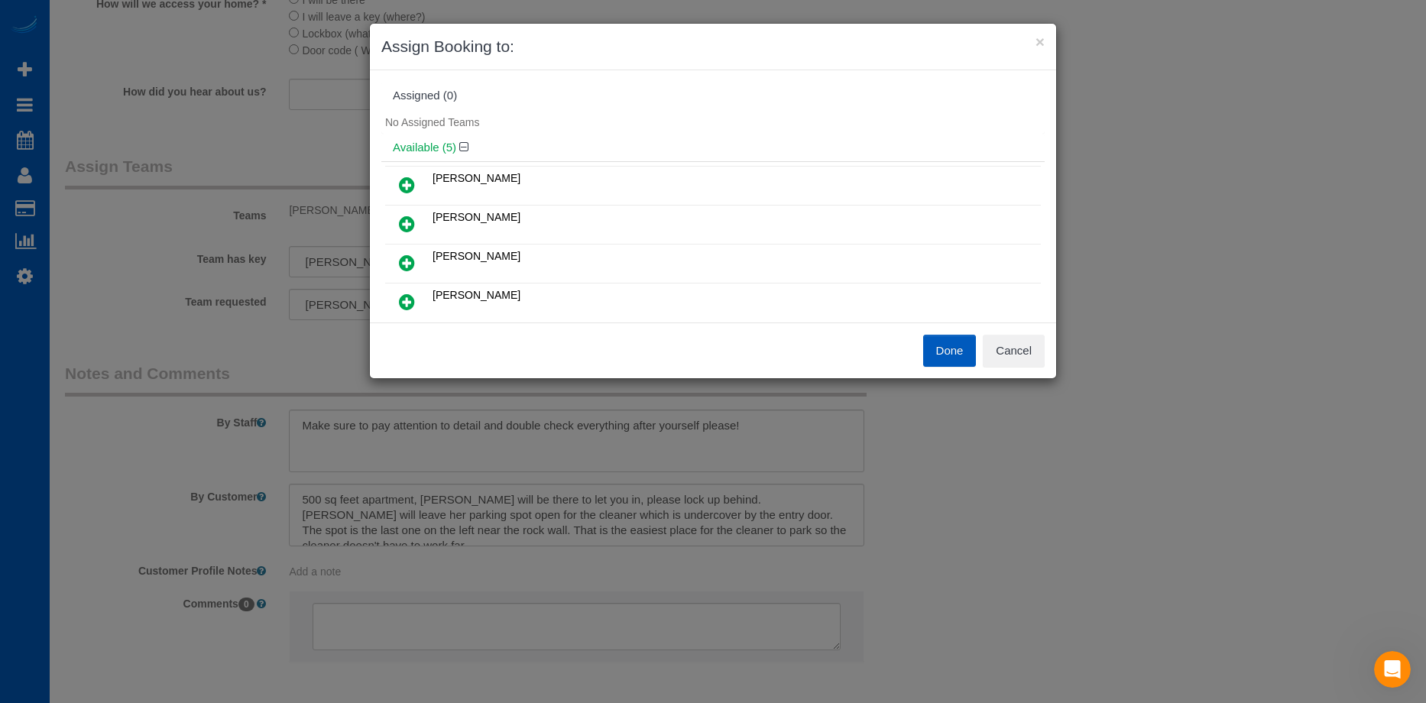
click at [400, 174] on link at bounding box center [407, 185] width 36 height 31
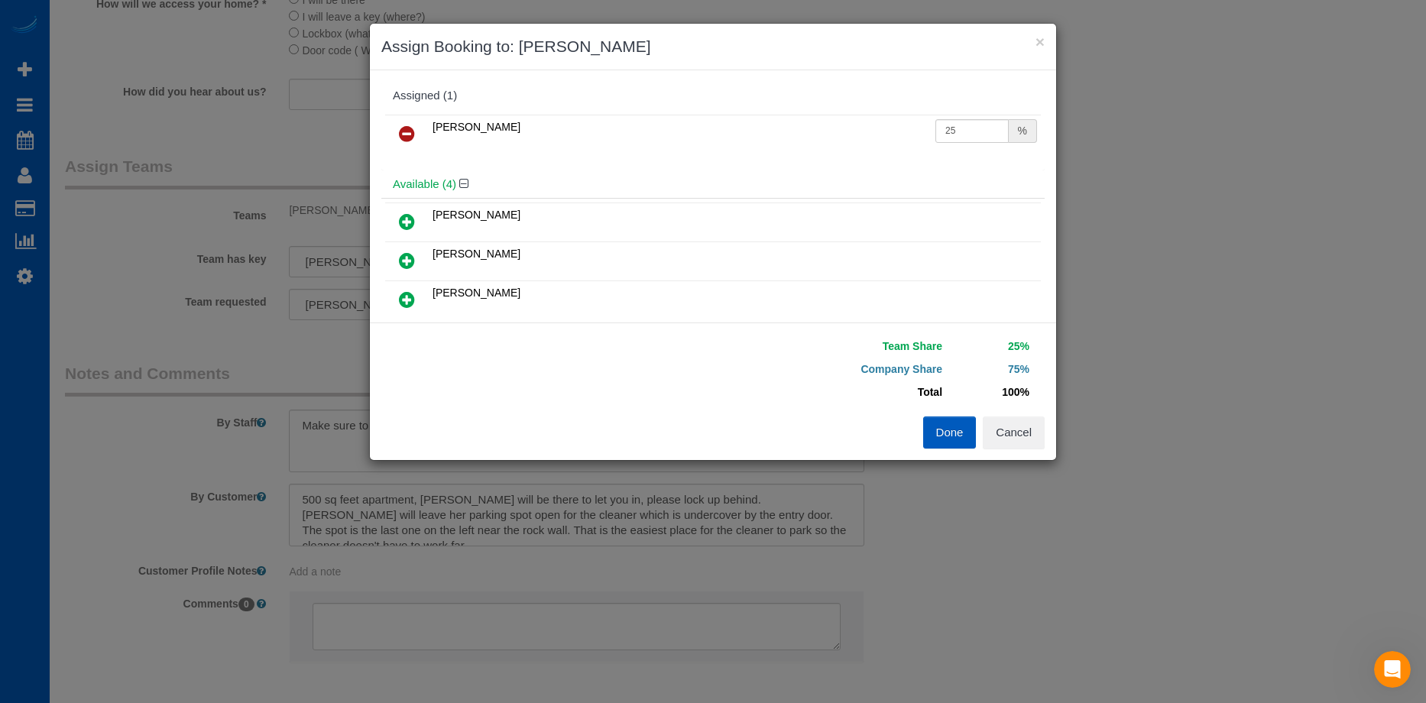
click at [1001, 145] on td "25 %" at bounding box center [986, 134] width 109 height 39
click at [977, 133] on input "25" at bounding box center [972, 131] width 73 height 24
click at [1033, 442] on button "Cancel" at bounding box center [1014, 433] width 62 height 32
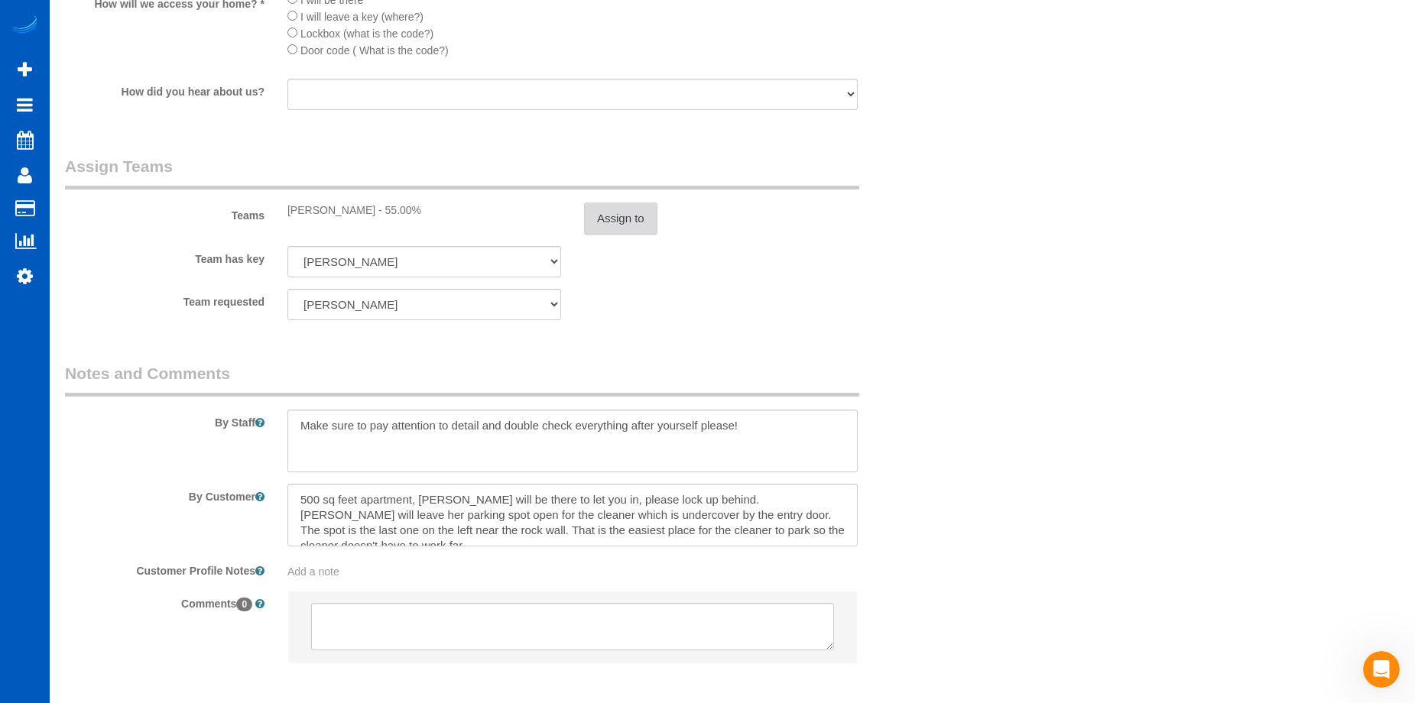
click at [629, 219] on button "Assign to" at bounding box center [620, 219] width 73 height 32
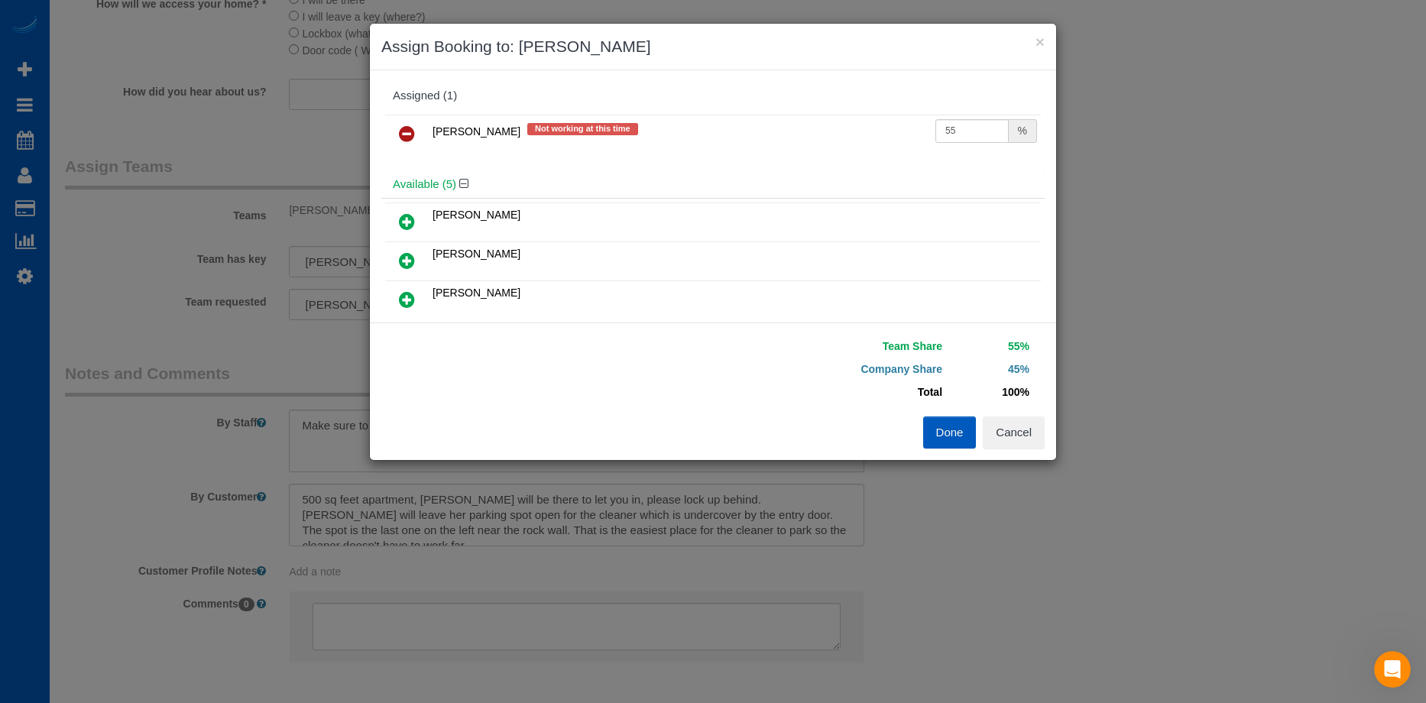
click at [403, 215] on icon at bounding box center [407, 222] width 16 height 18
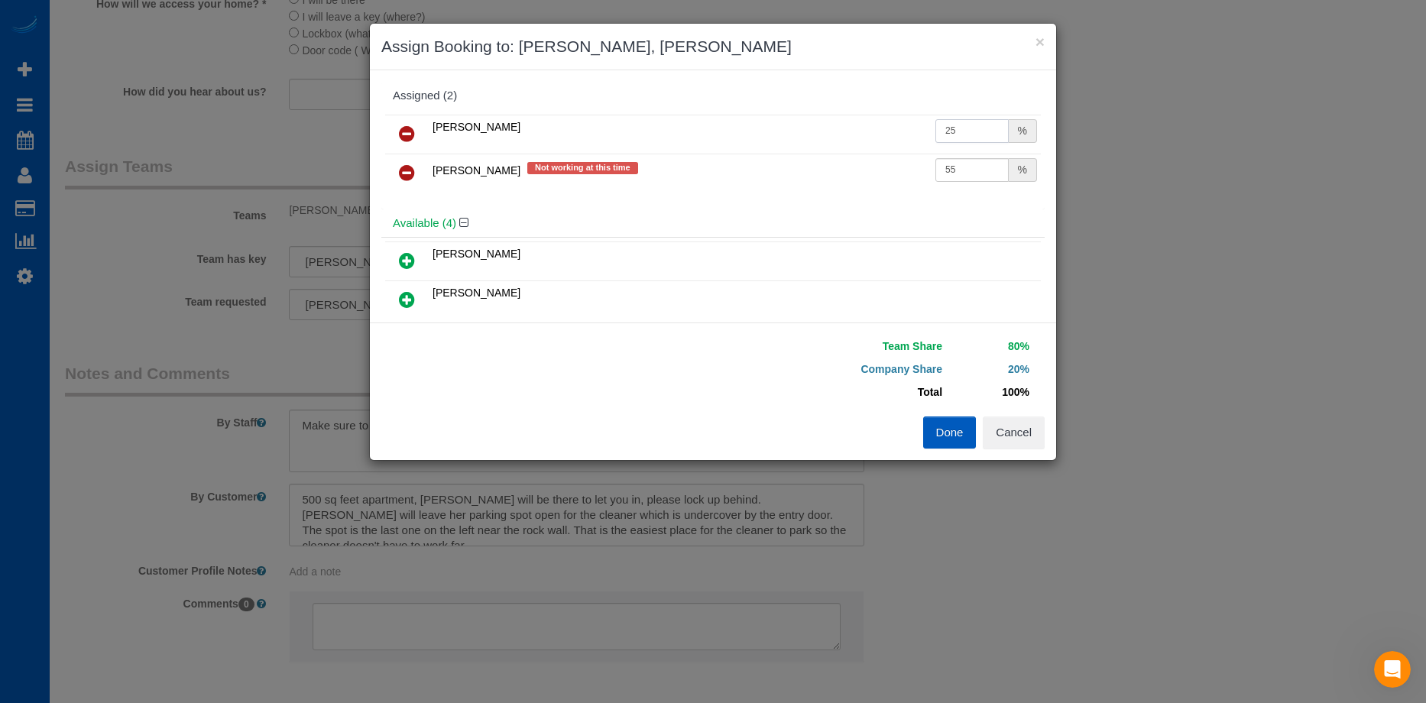
click at [955, 131] on input "25" at bounding box center [972, 131] width 73 height 24
drag, startPoint x: 959, startPoint y: 125, endPoint x: 819, endPoint y: 109, distance: 140.7
click at [819, 109] on div "Assigned (2) Alona Tarasiuk 25 % Daryna Odzhubiiska Not working at this time 55…" at bounding box center [713, 146] width 664 height 128
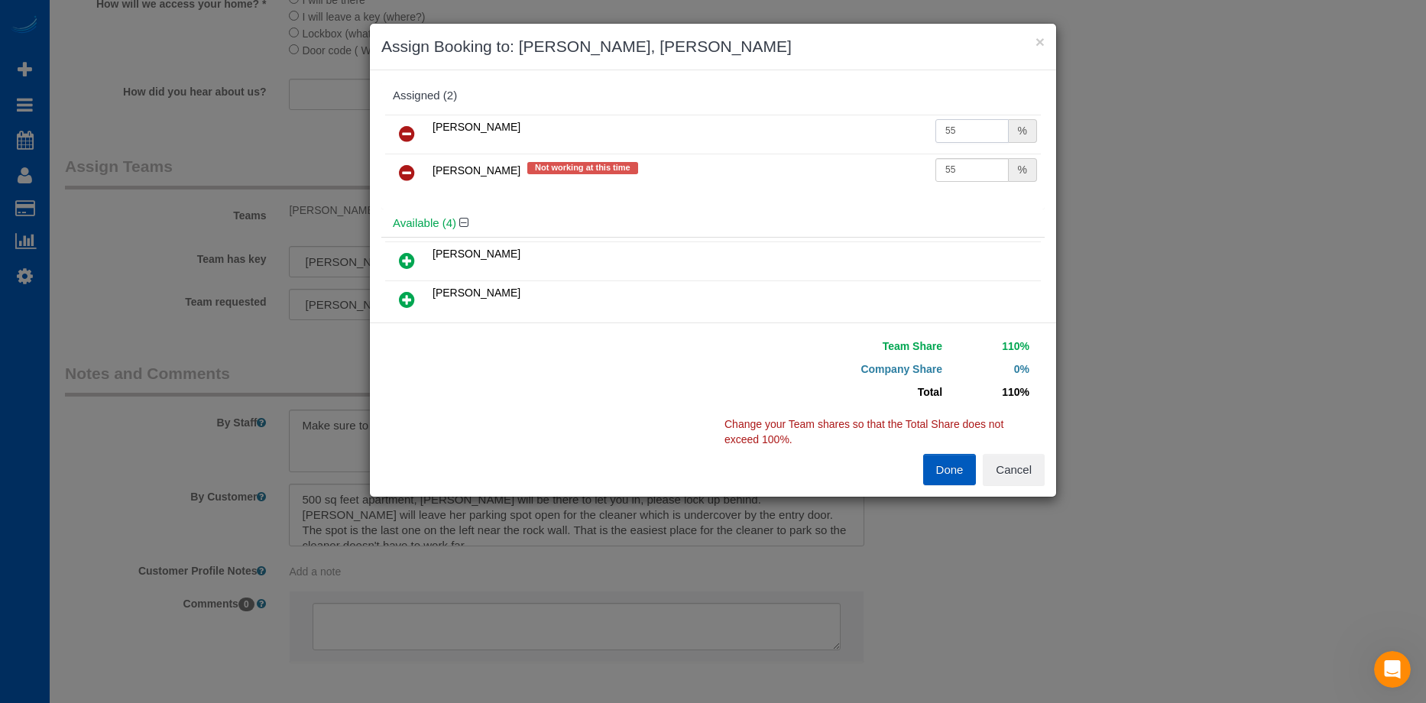
type input "55"
click at [400, 174] on icon at bounding box center [407, 173] width 16 height 18
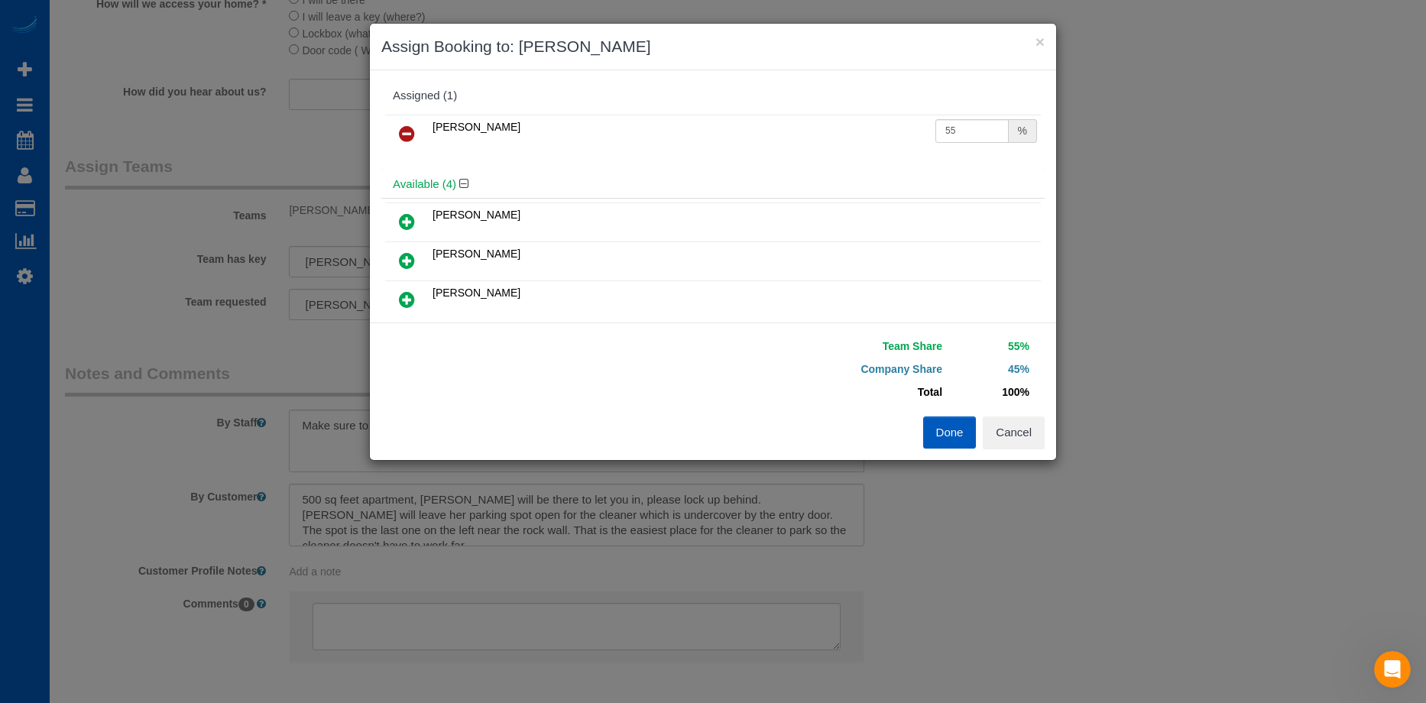
click at [950, 427] on button "Done" at bounding box center [950, 433] width 54 height 32
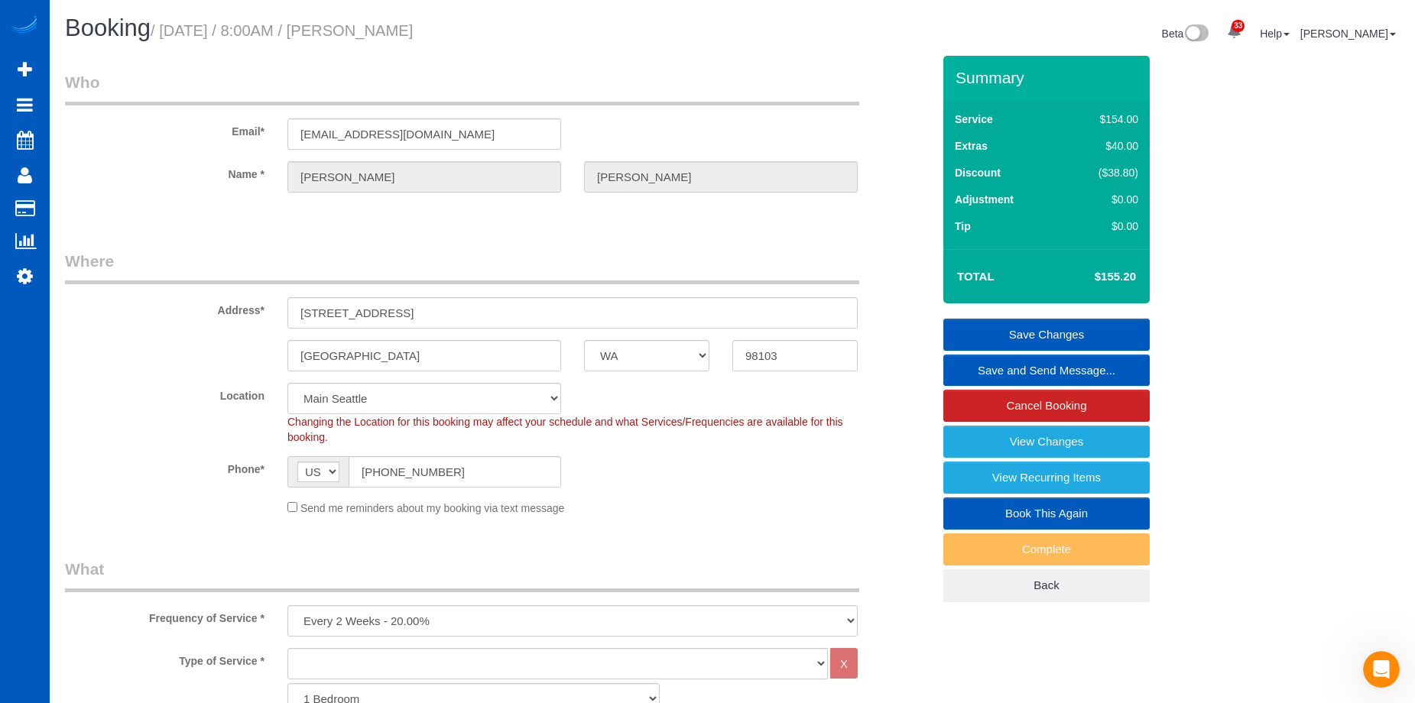
click at [977, 328] on link "Save Changes" at bounding box center [1046, 335] width 206 height 32
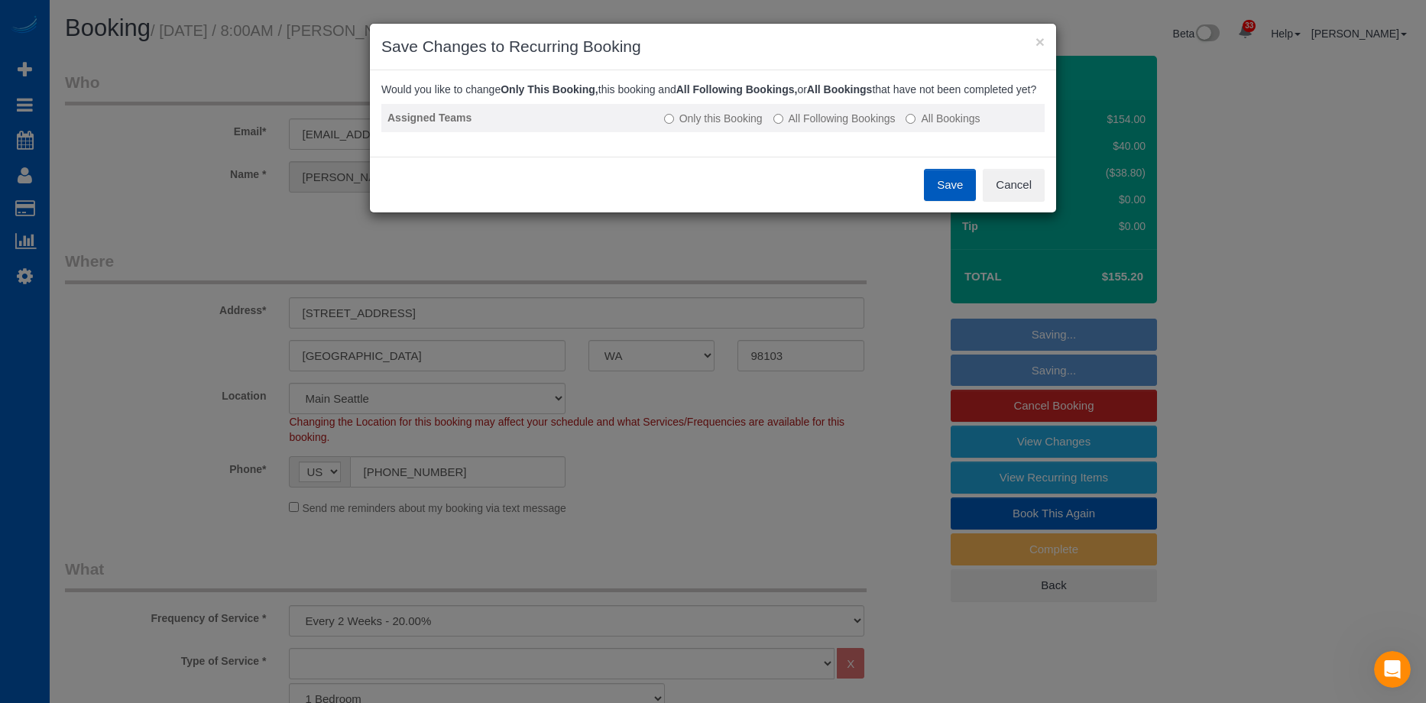
click at [816, 126] on label "All Following Bookings" at bounding box center [835, 118] width 122 height 15
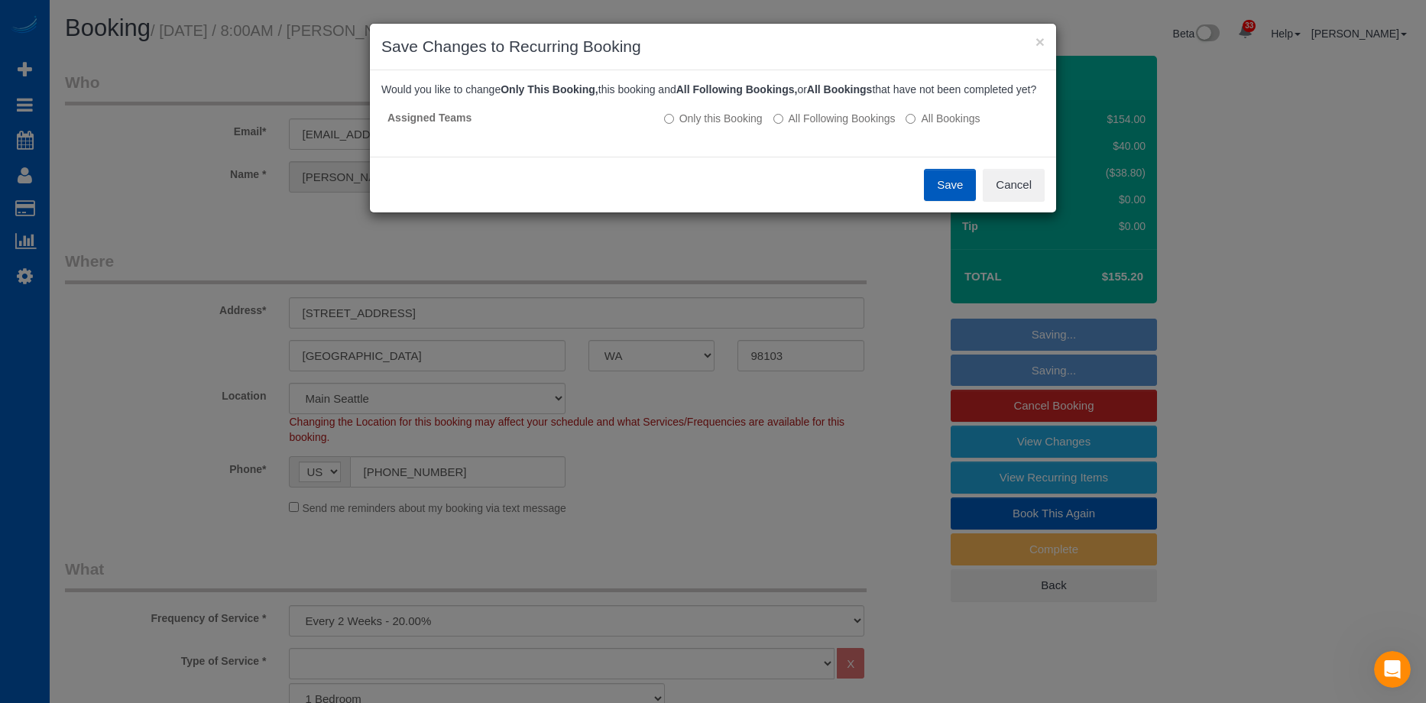
click at [941, 193] on button "Save" at bounding box center [950, 185] width 52 height 32
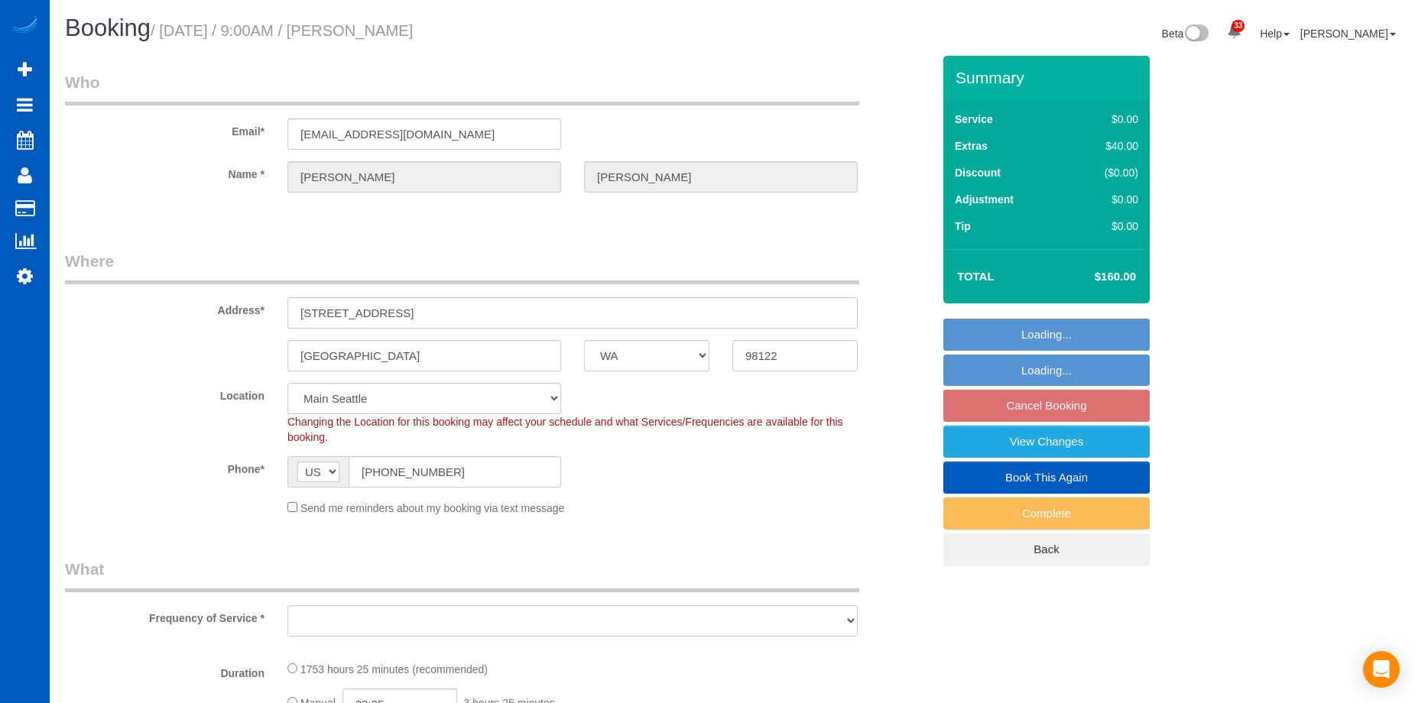
select select "WA"
select select "object:909"
select select "1001"
select select "3"
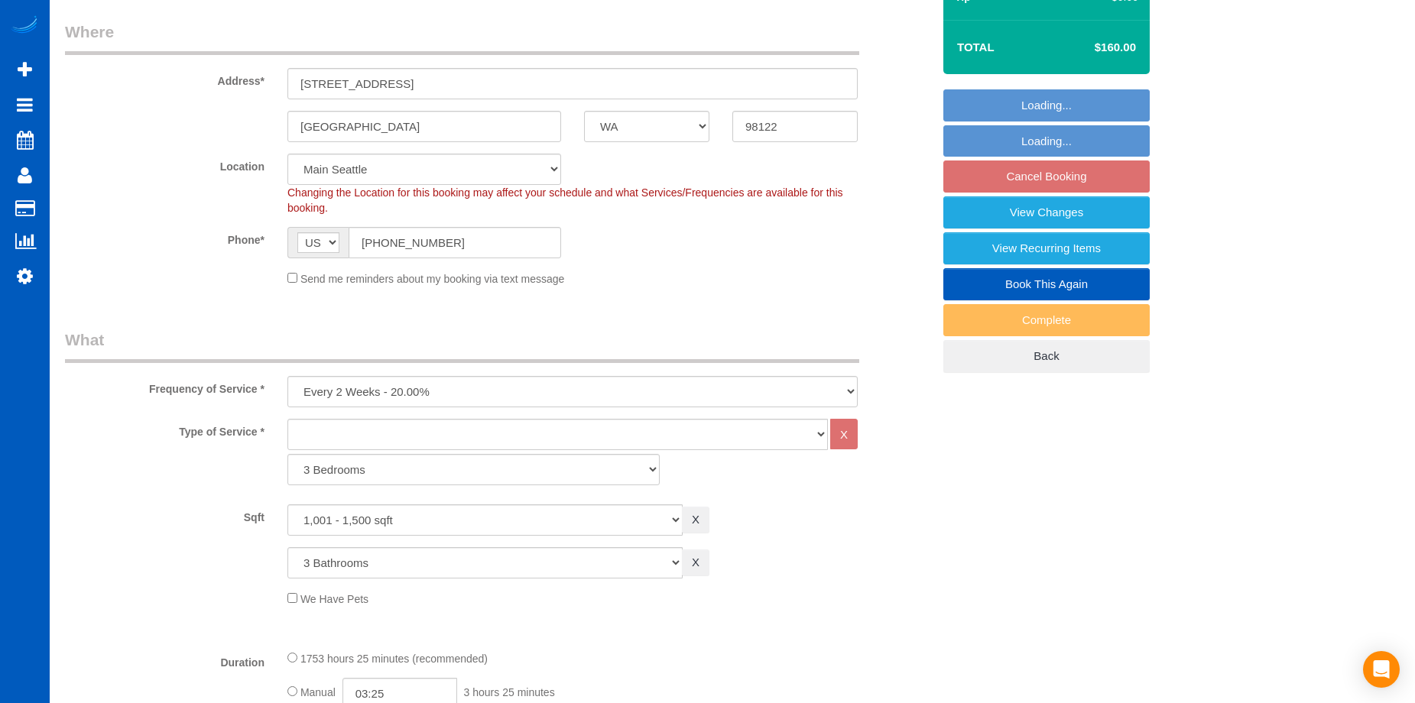
select select "object:1112"
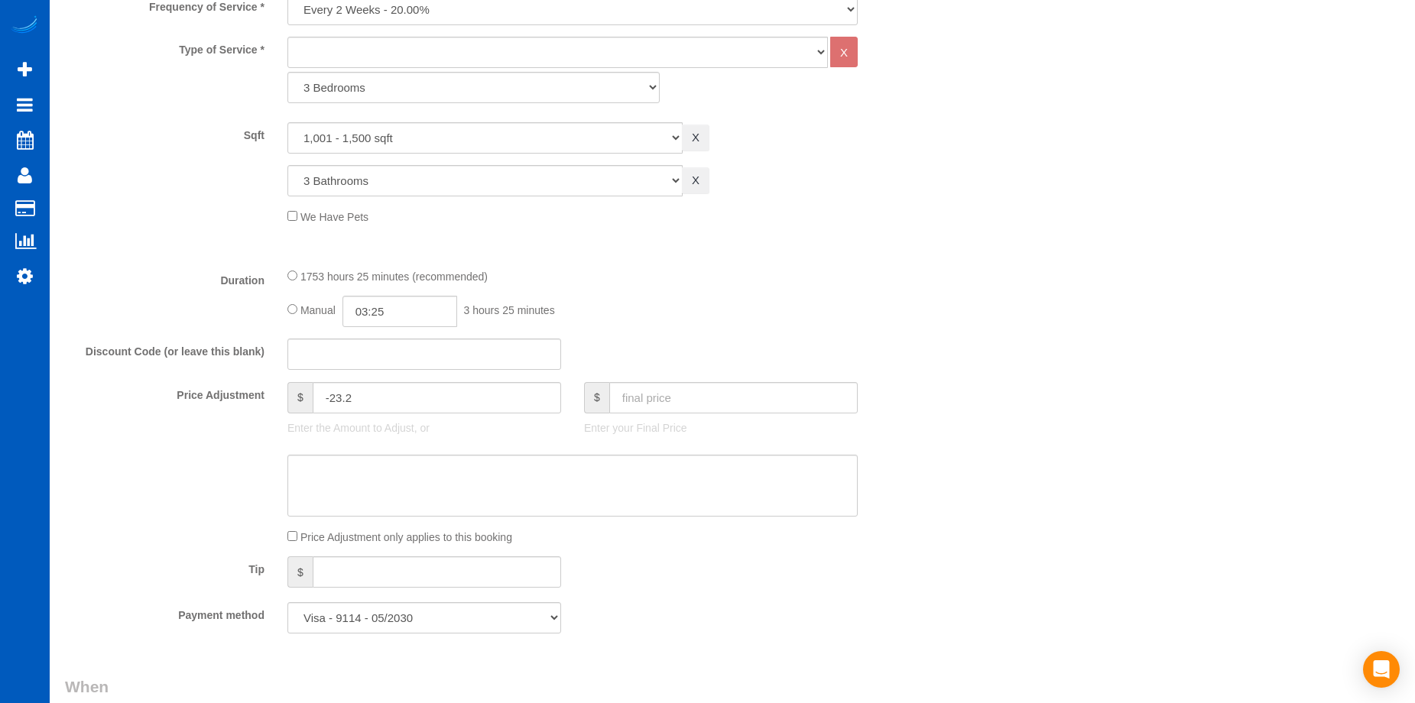
select select "1001"
select select "3"
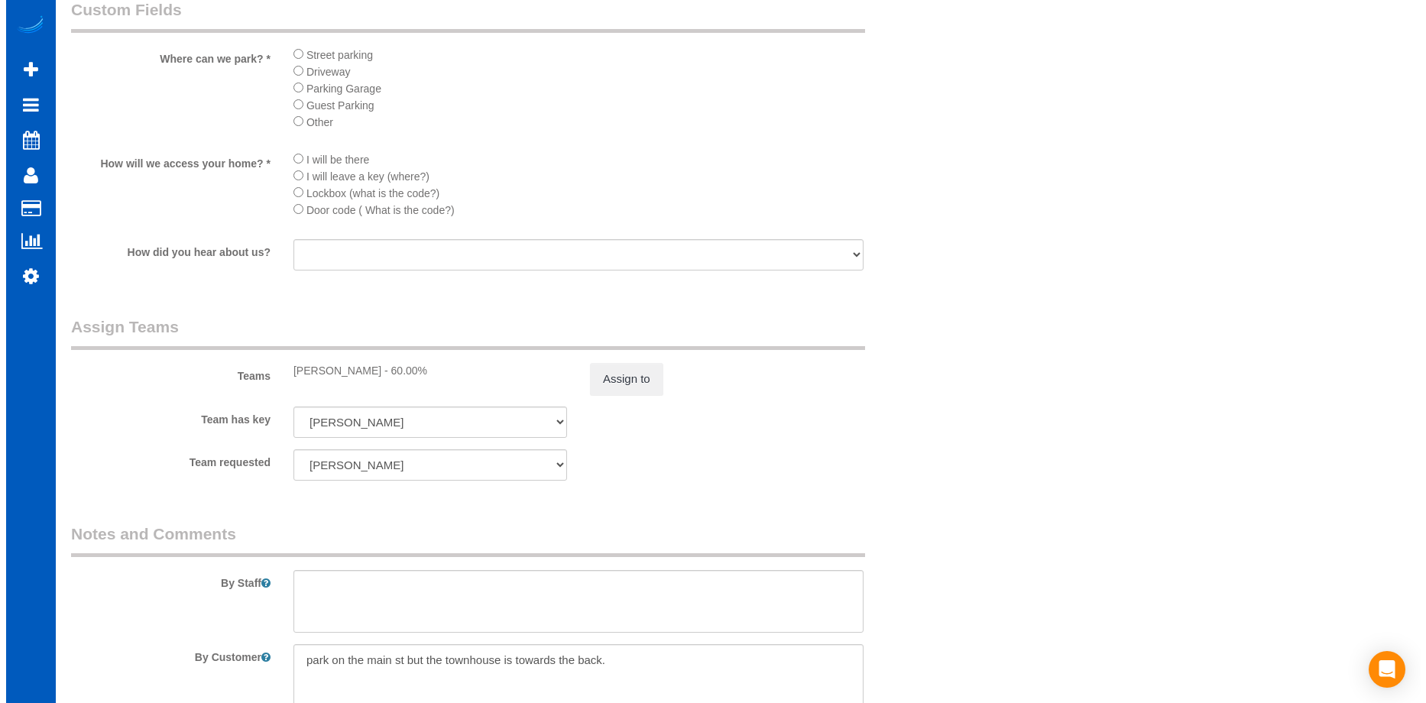
scroll to position [1682, 0]
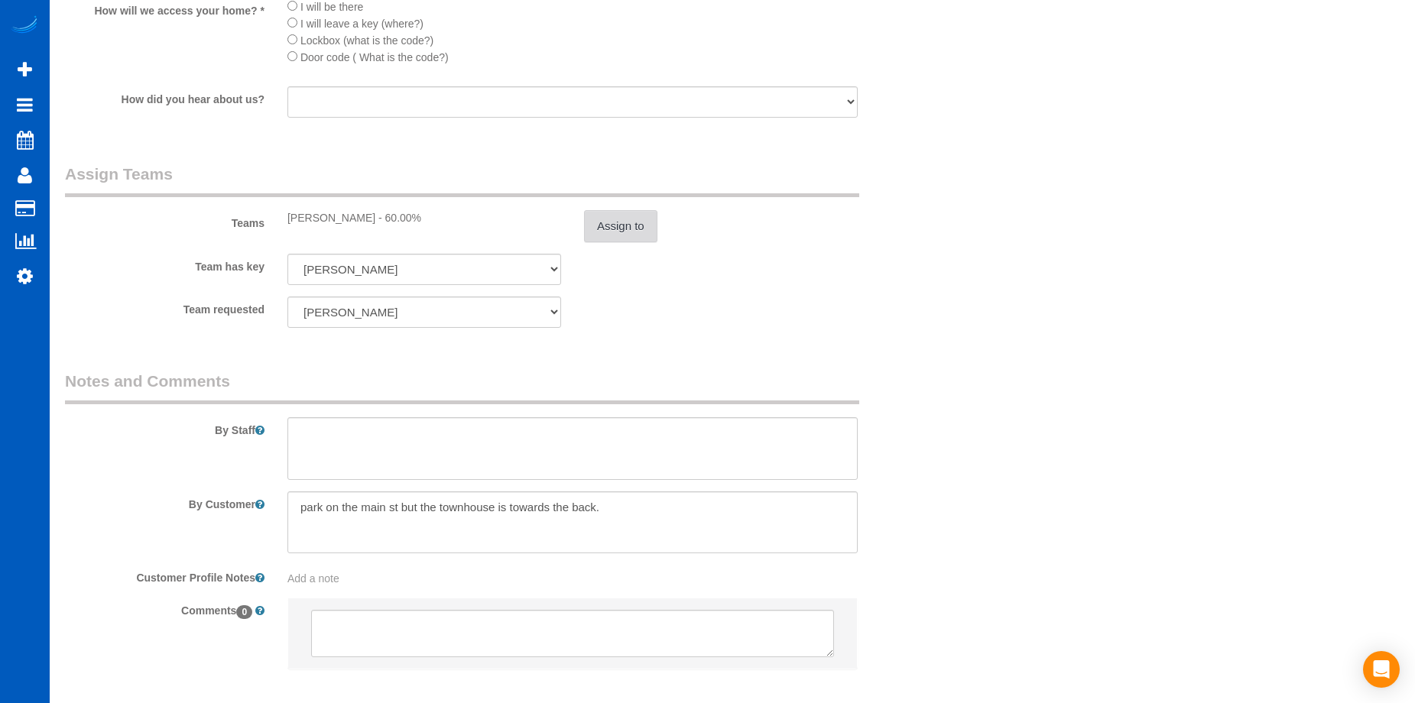
click at [643, 238] on button "Assign to" at bounding box center [620, 226] width 73 height 32
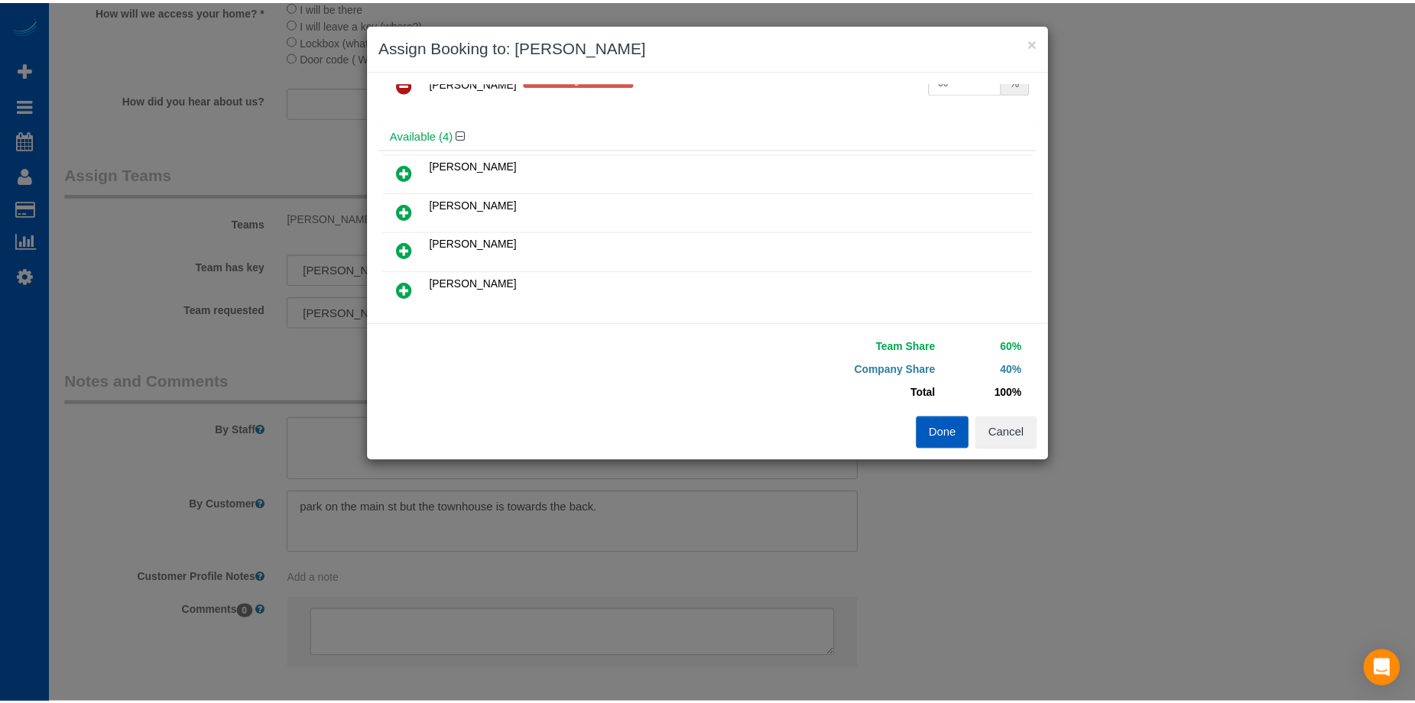
scroll to position [76, 0]
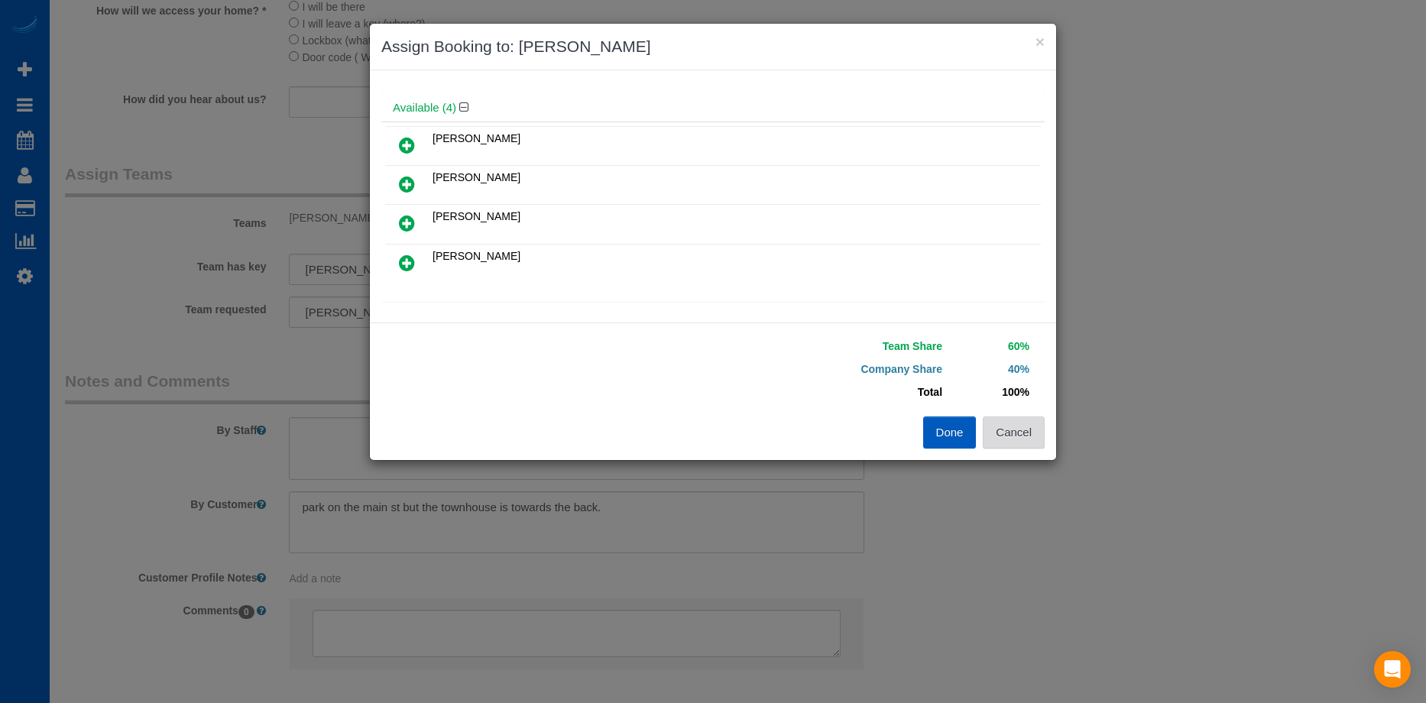
click at [1034, 430] on button "Cancel" at bounding box center [1014, 433] width 62 height 32
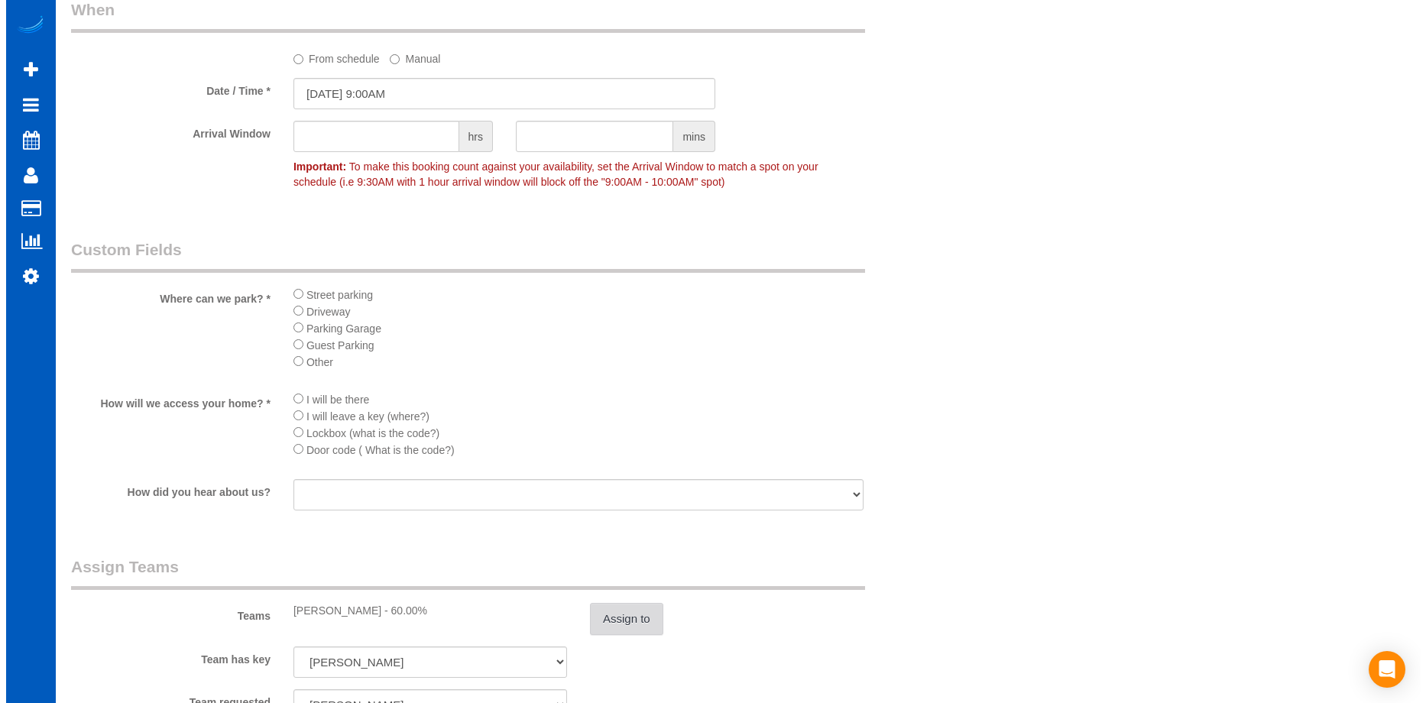
scroll to position [1376, 0]
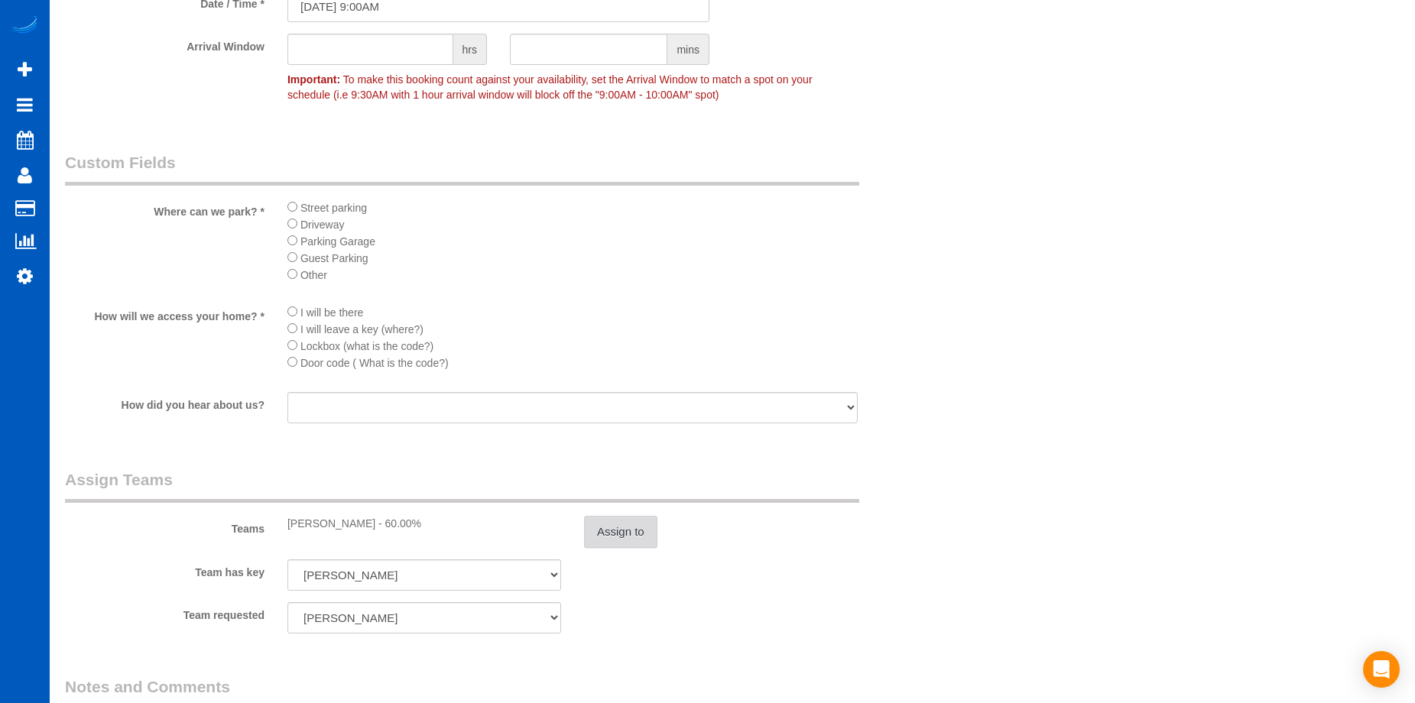
click at [653, 521] on button "Assign to" at bounding box center [620, 532] width 73 height 32
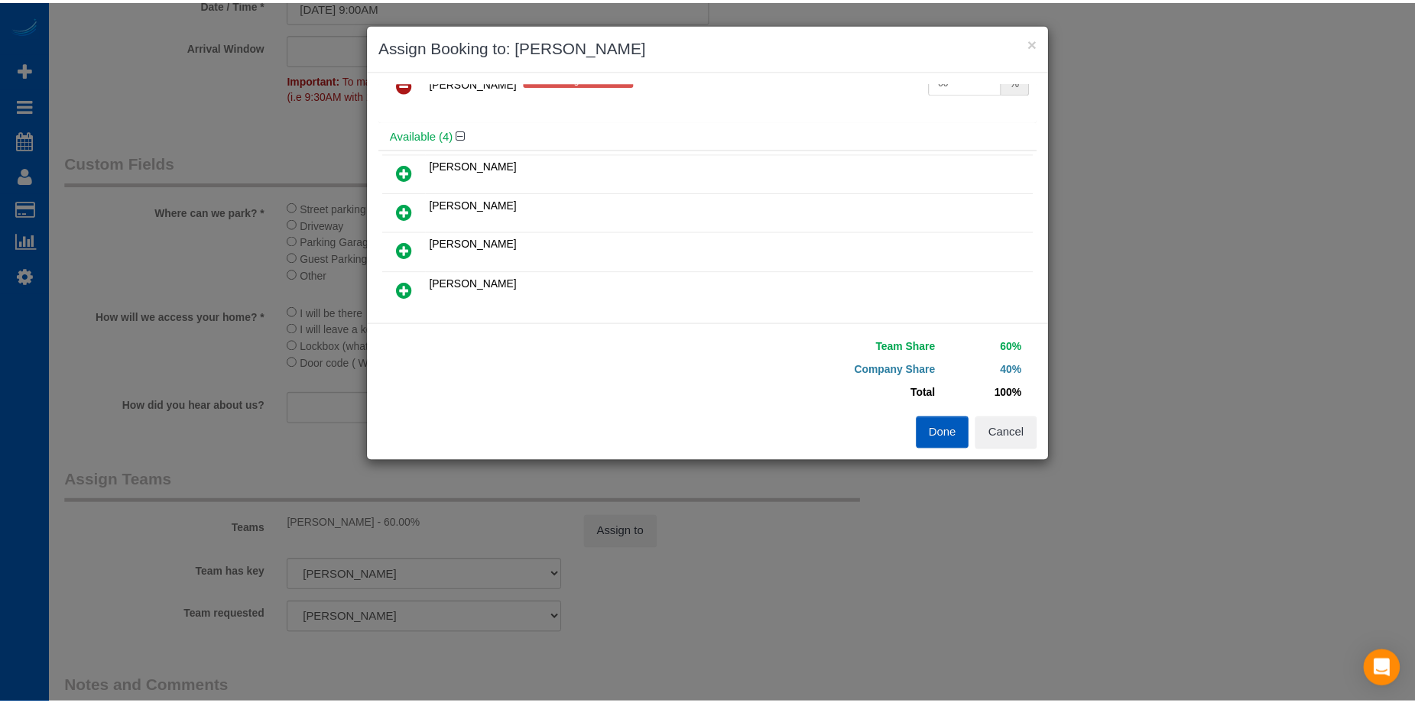
scroll to position [76, 0]
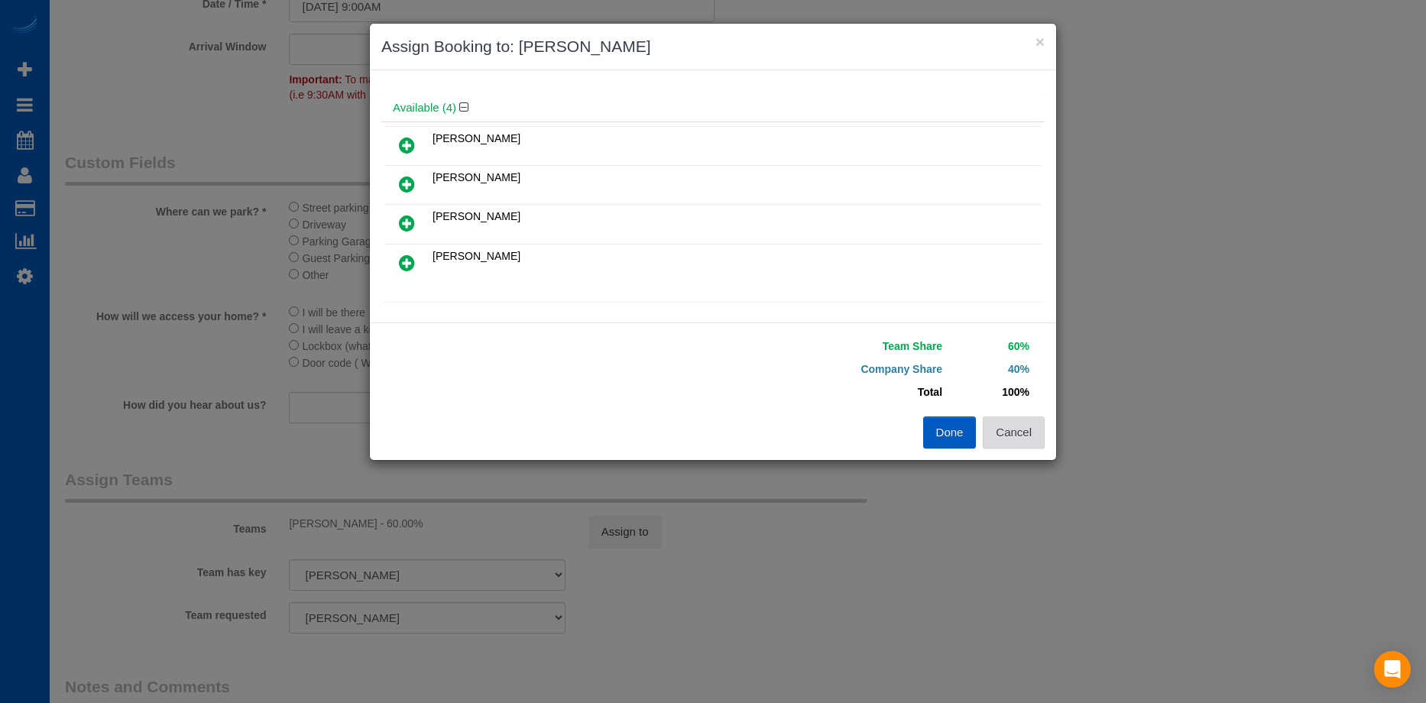
click at [1034, 442] on button "Cancel" at bounding box center [1014, 433] width 62 height 32
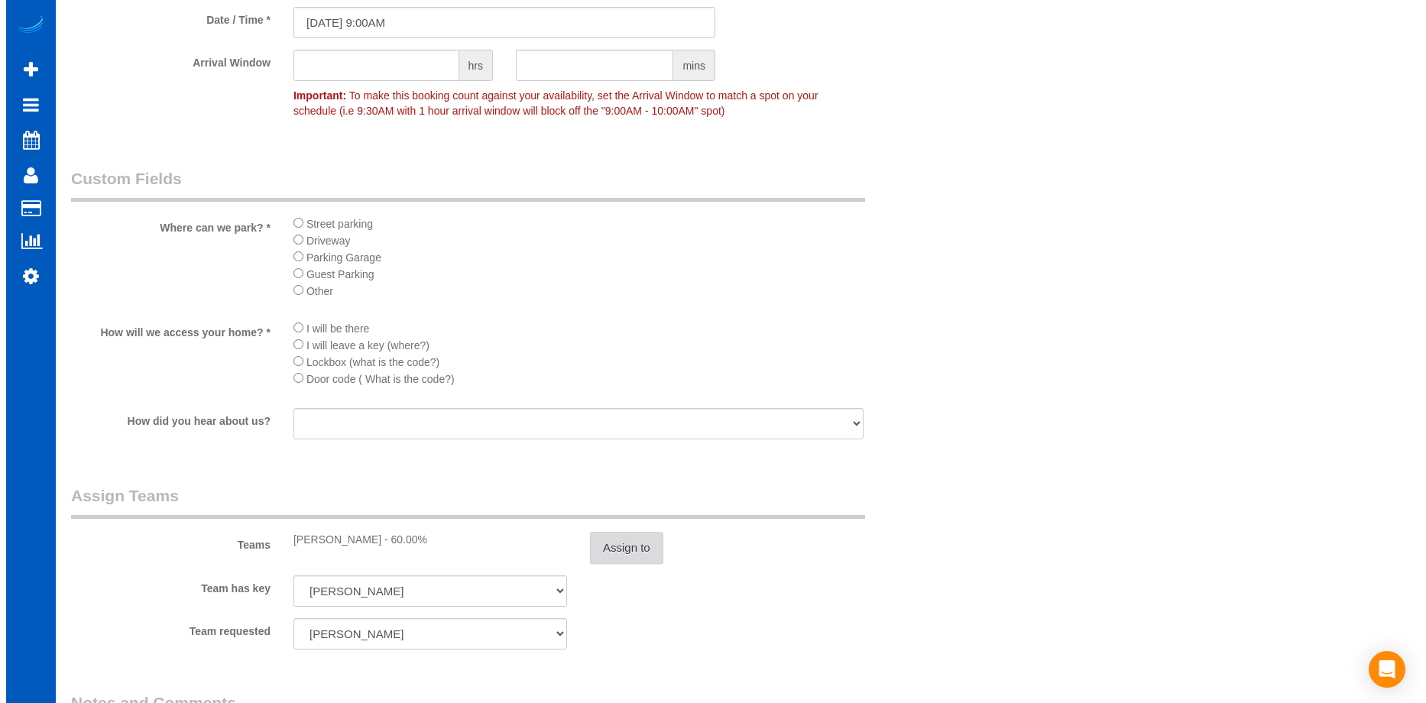
scroll to position [1529, 0]
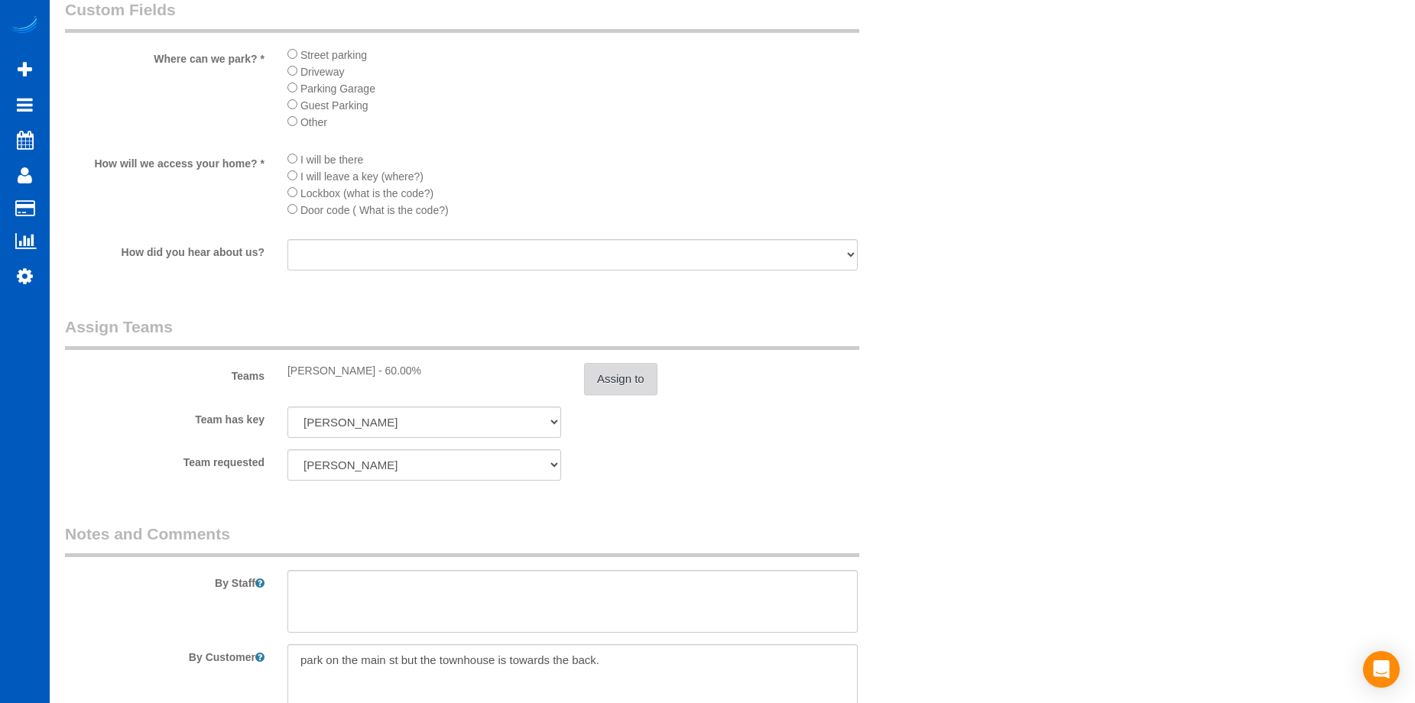
click at [647, 381] on button "Assign to" at bounding box center [620, 379] width 73 height 32
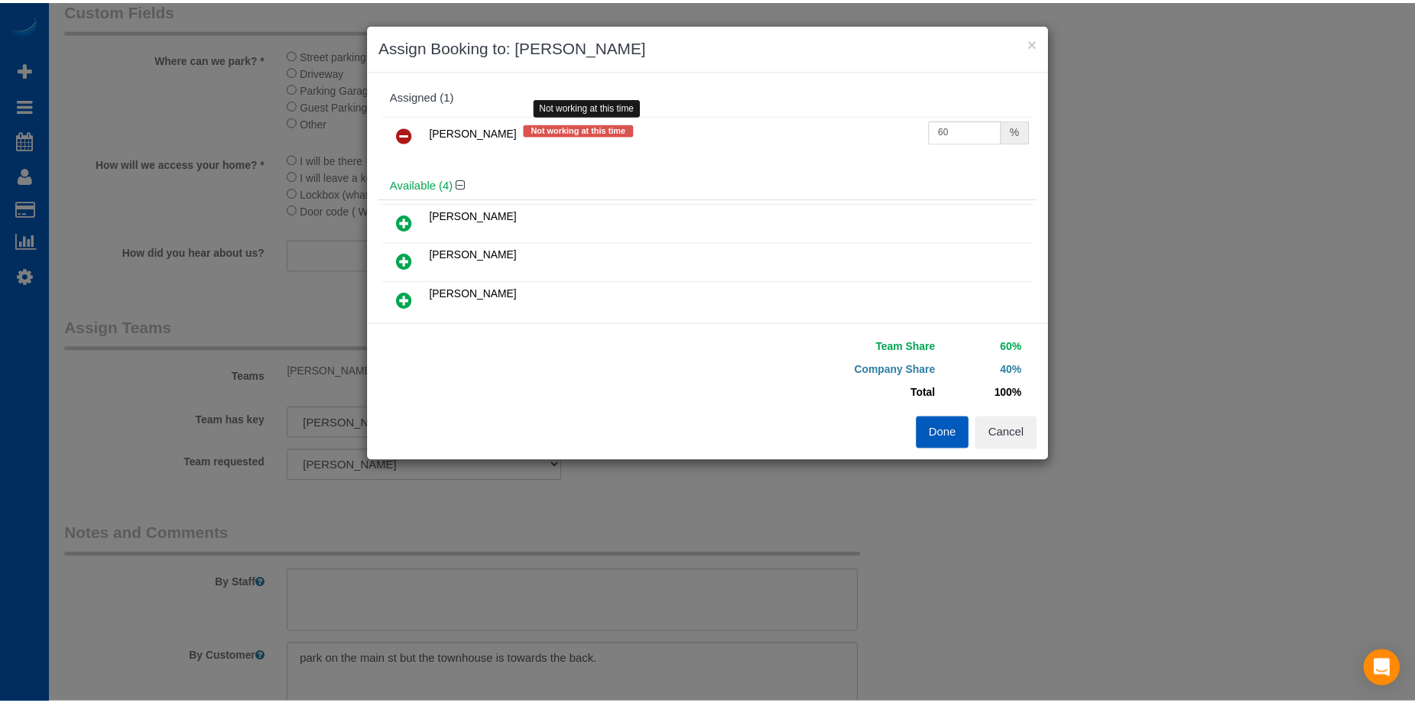
scroll to position [76, 0]
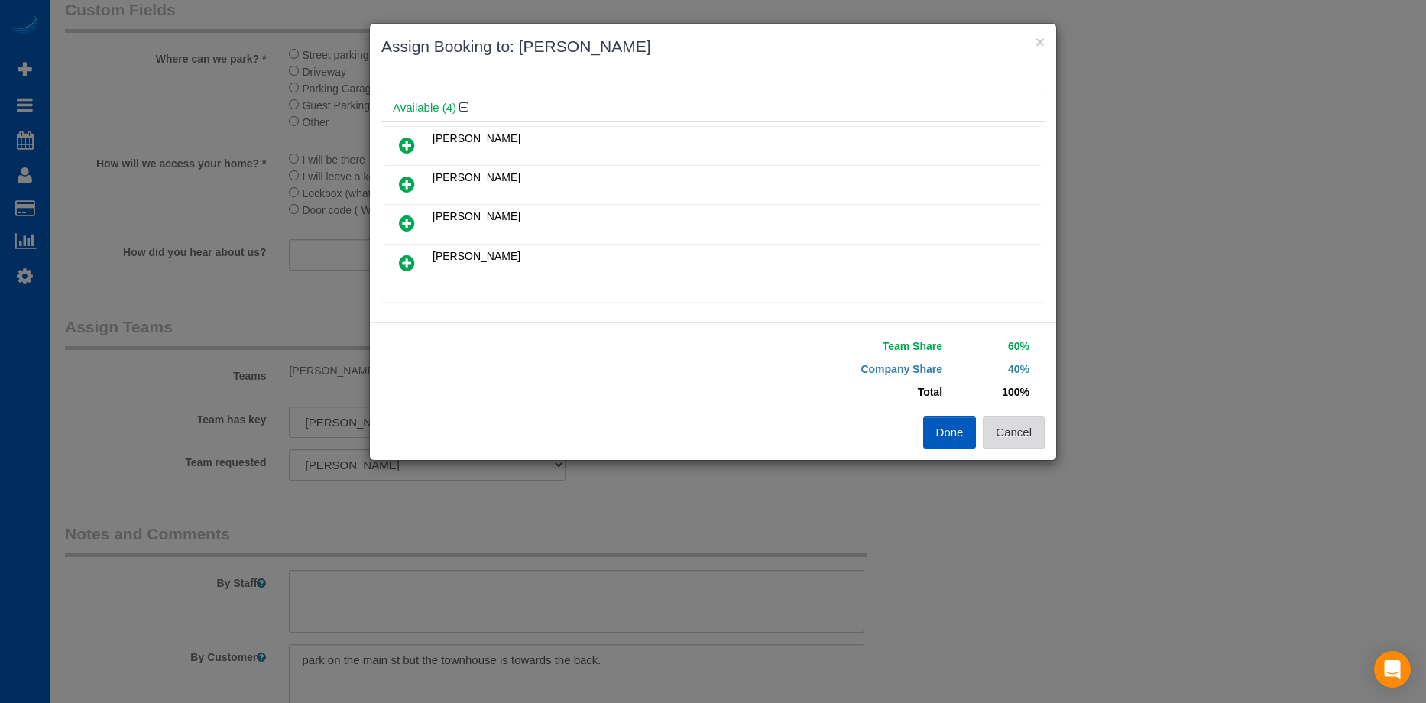
click at [1016, 424] on button "Cancel" at bounding box center [1014, 433] width 62 height 32
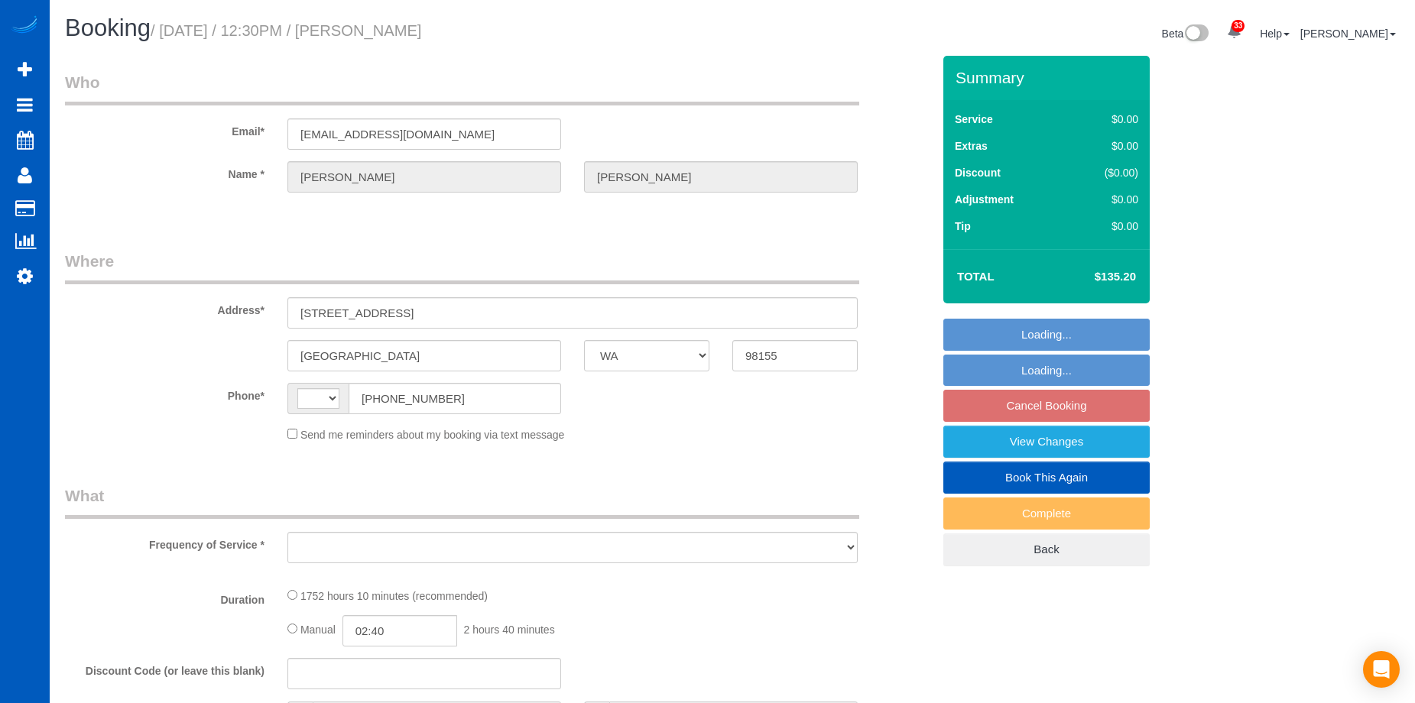
select select "WA"
select select "string:[GEOGRAPHIC_DATA]"
select select "string:fspay-861d31ac-896a-4735-ad96-b4a06ea86eac"
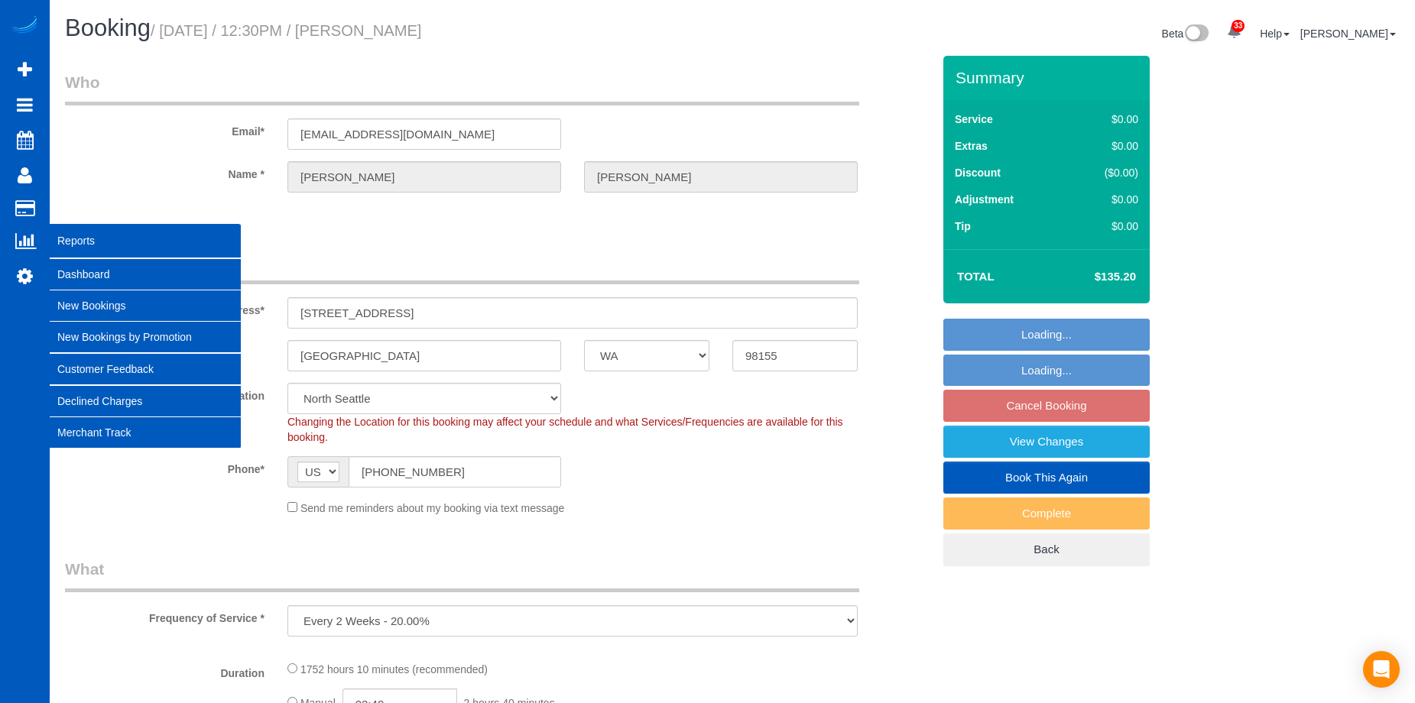
select select "object:1045"
select select "1001"
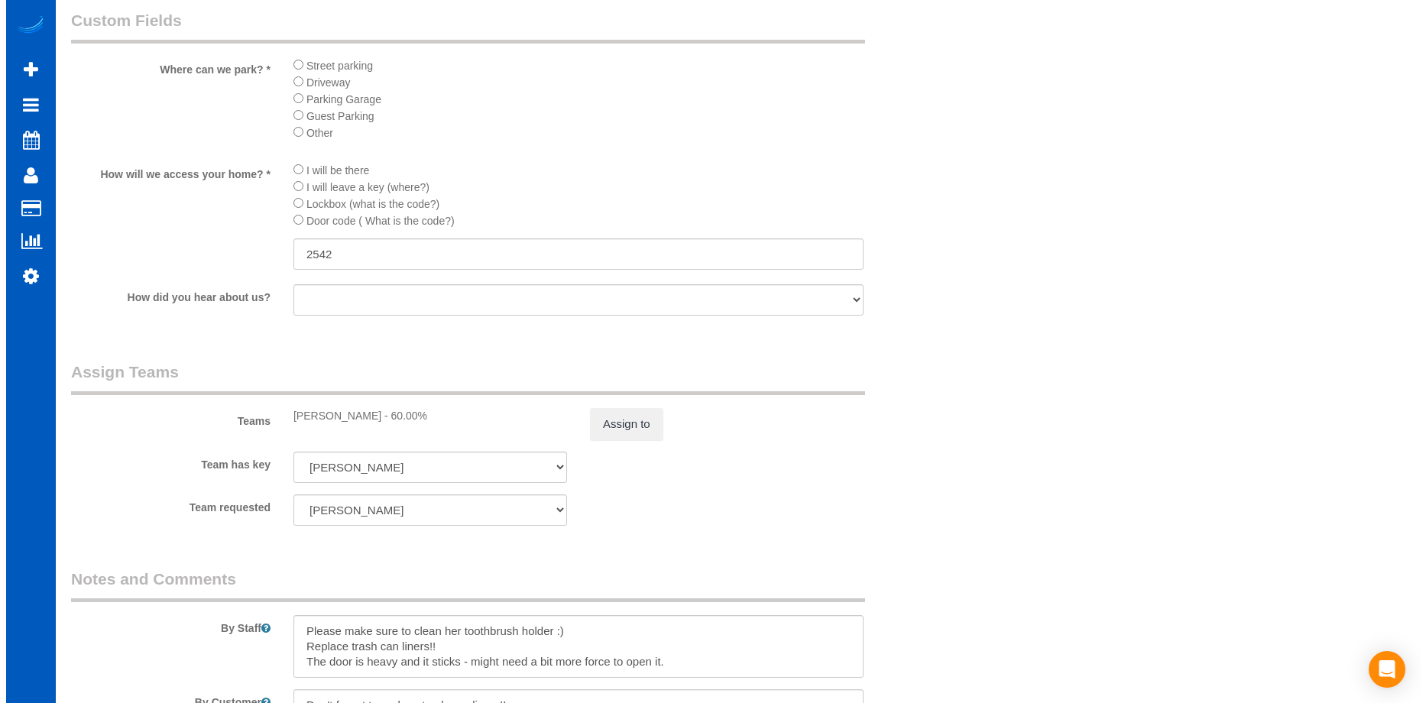
scroll to position [1529, 0]
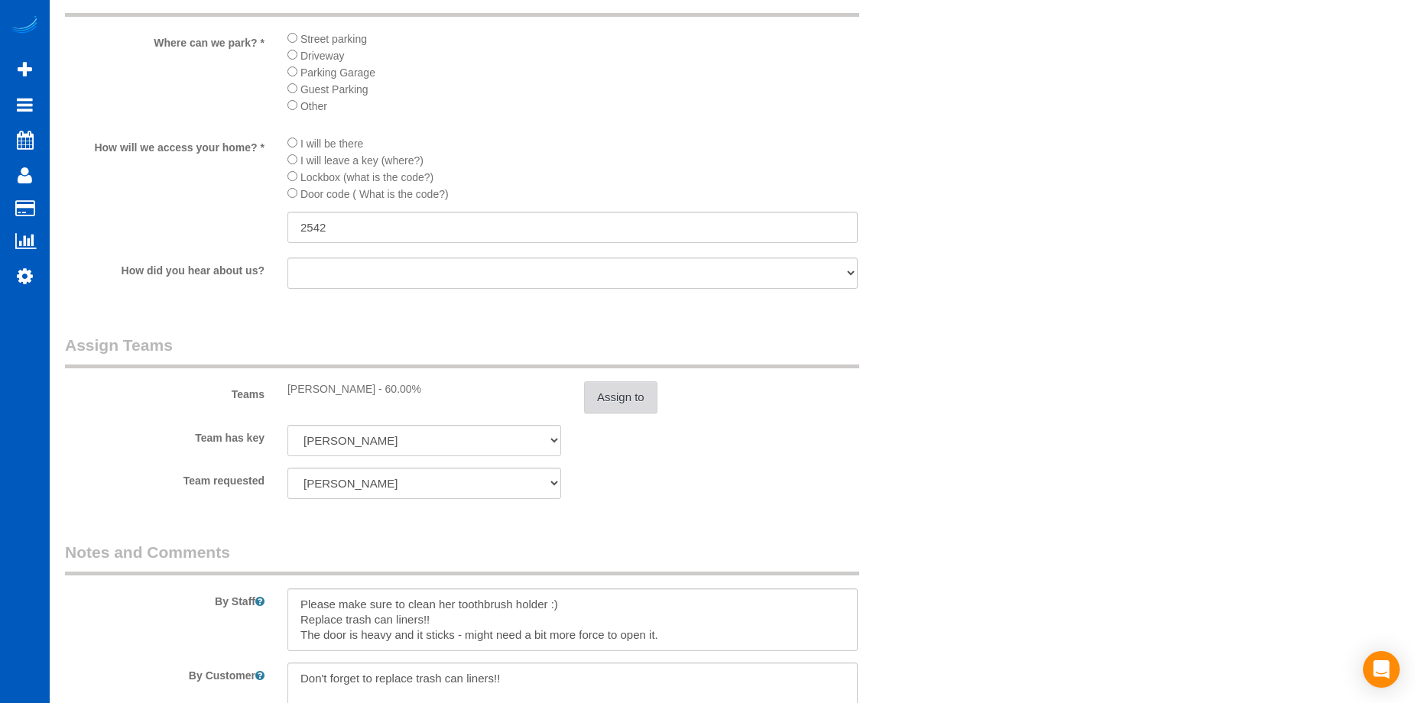
click at [621, 401] on button "Assign to" at bounding box center [620, 397] width 73 height 32
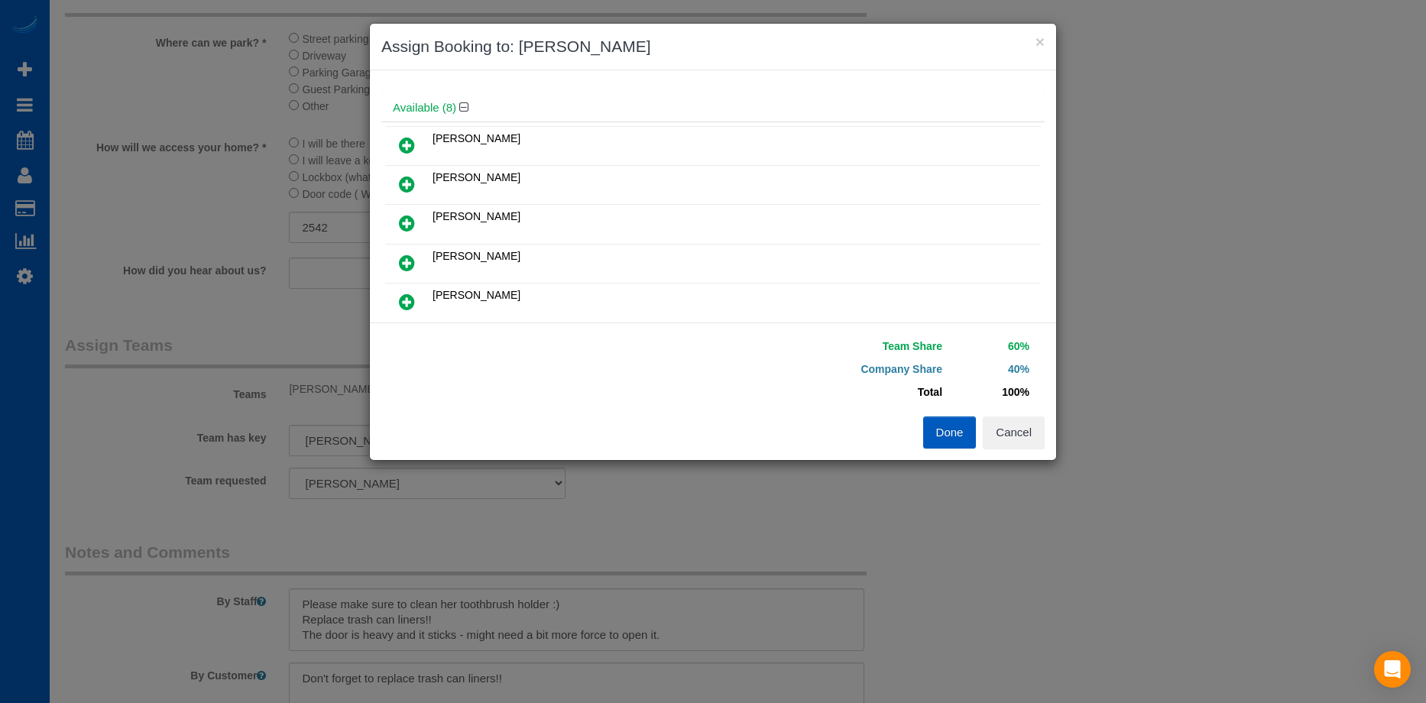
scroll to position [153, 0]
click at [412, 140] on icon at bounding box center [407, 147] width 16 height 18
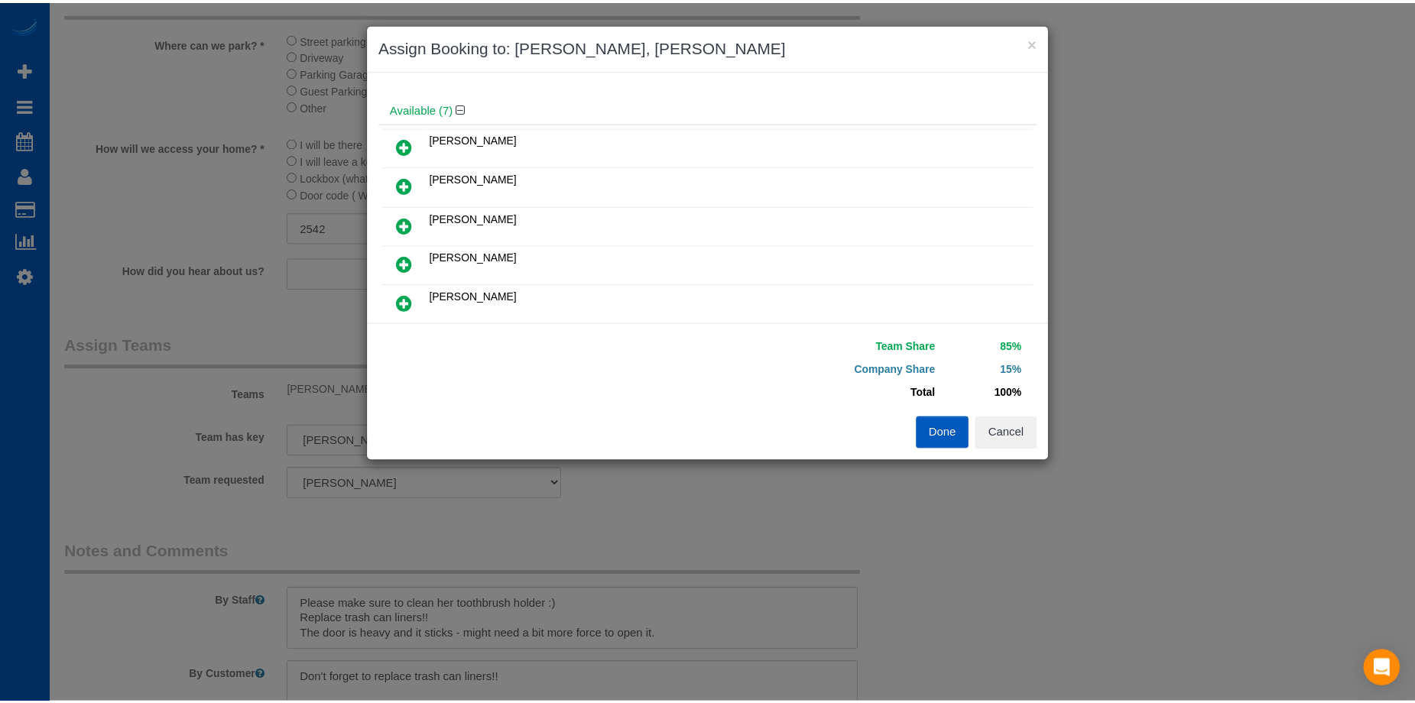
scroll to position [0, 0]
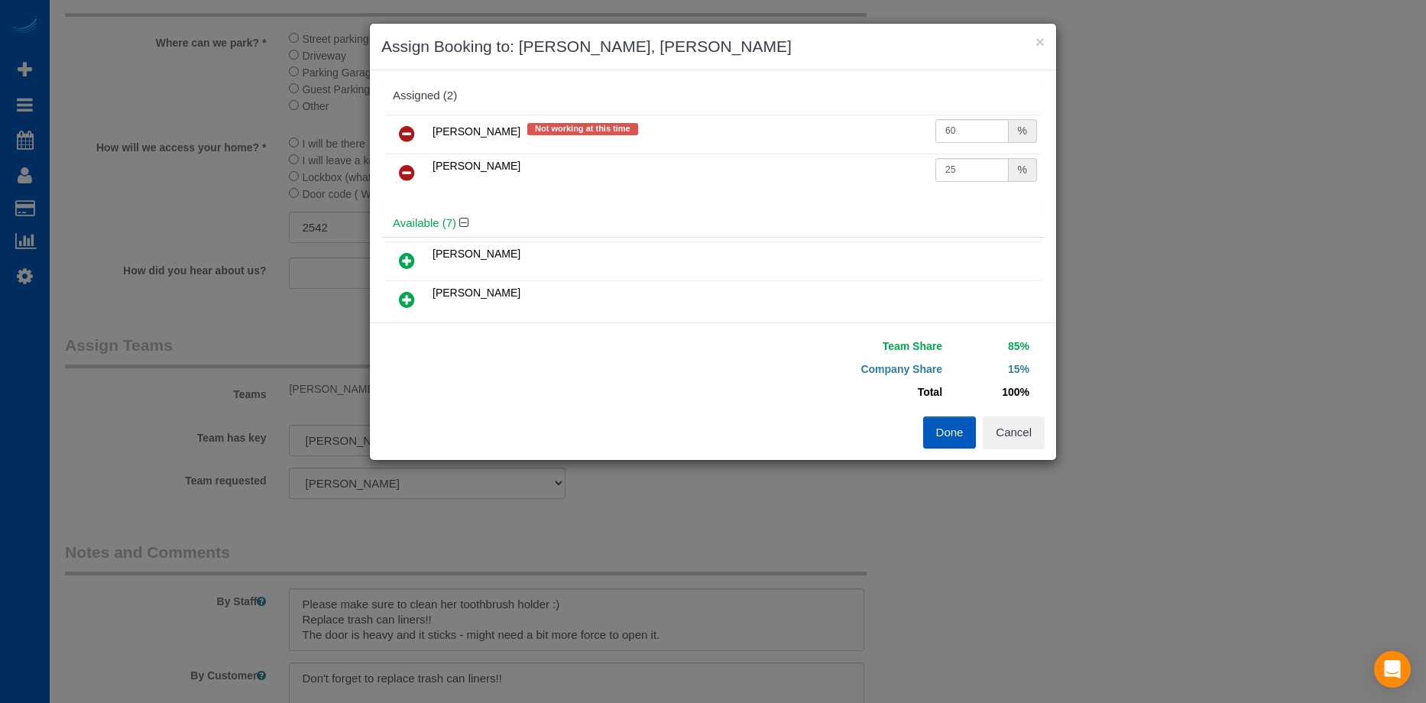
click at [414, 127] on icon at bounding box center [407, 134] width 16 height 18
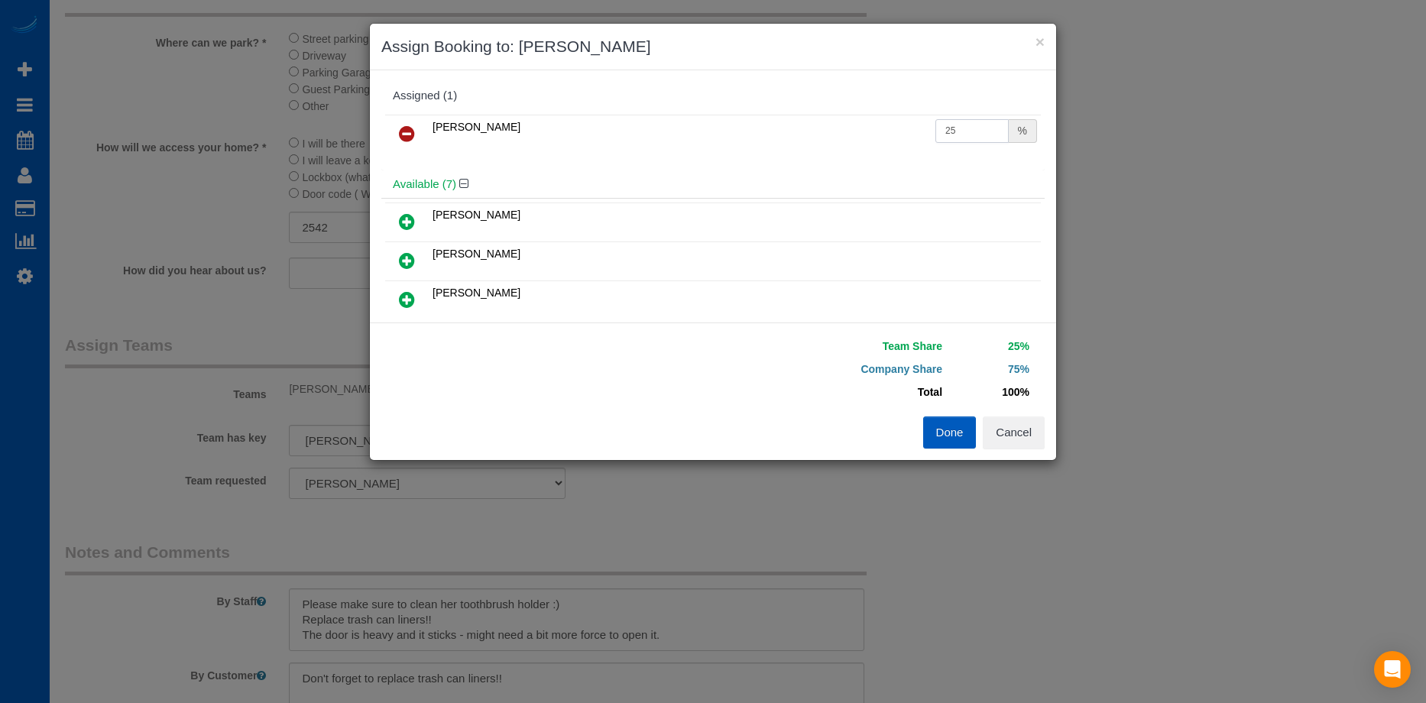
click at [975, 126] on input "25" at bounding box center [972, 131] width 73 height 24
drag, startPoint x: 961, startPoint y: 130, endPoint x: 784, endPoint y: 124, distance: 177.5
click at [784, 124] on tr "Irina Shamrai 25 %" at bounding box center [713, 134] width 656 height 39
type input "60"
click at [949, 432] on button "Done" at bounding box center [950, 433] width 54 height 32
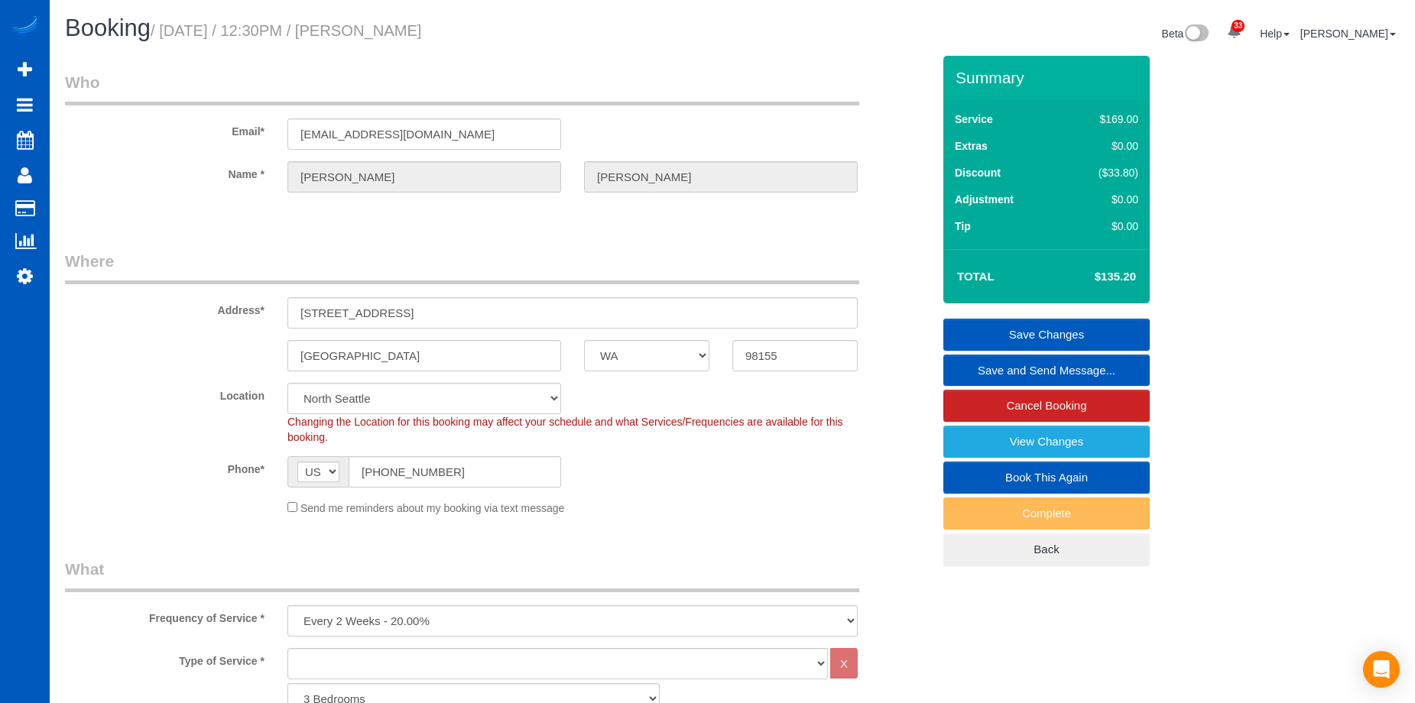
click at [995, 323] on link "Save Changes" at bounding box center [1046, 335] width 206 height 32
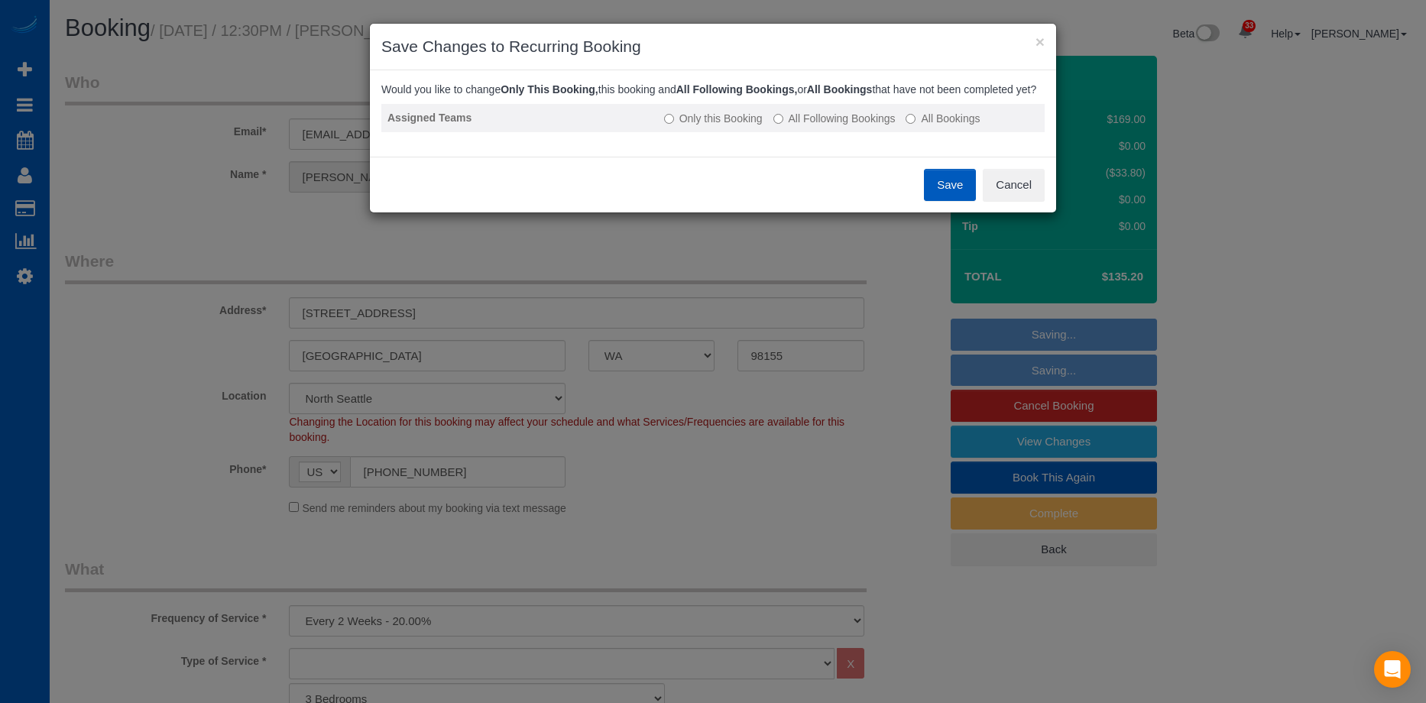
click at [797, 132] on td "Only this Booking All Following Bookings All Bookings" at bounding box center [851, 118] width 387 height 28
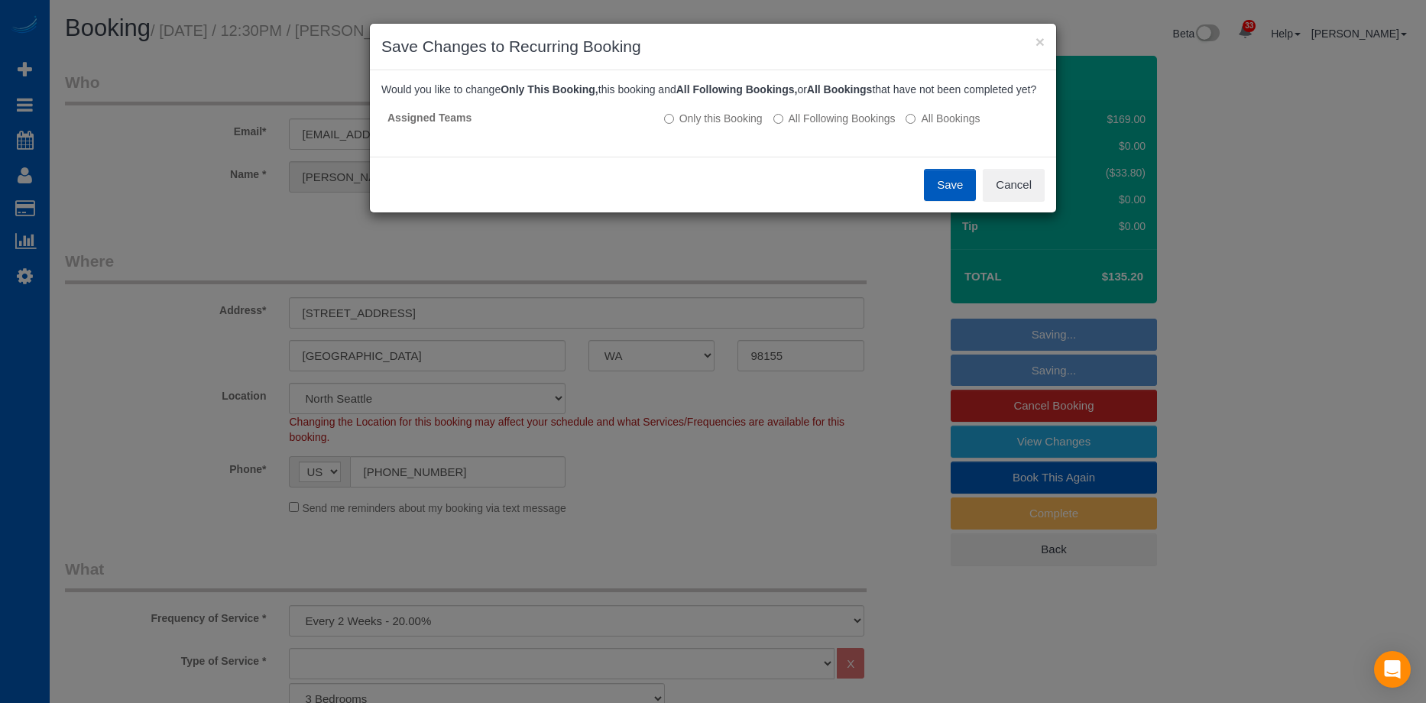
click at [952, 201] on button "Save" at bounding box center [950, 185] width 52 height 32
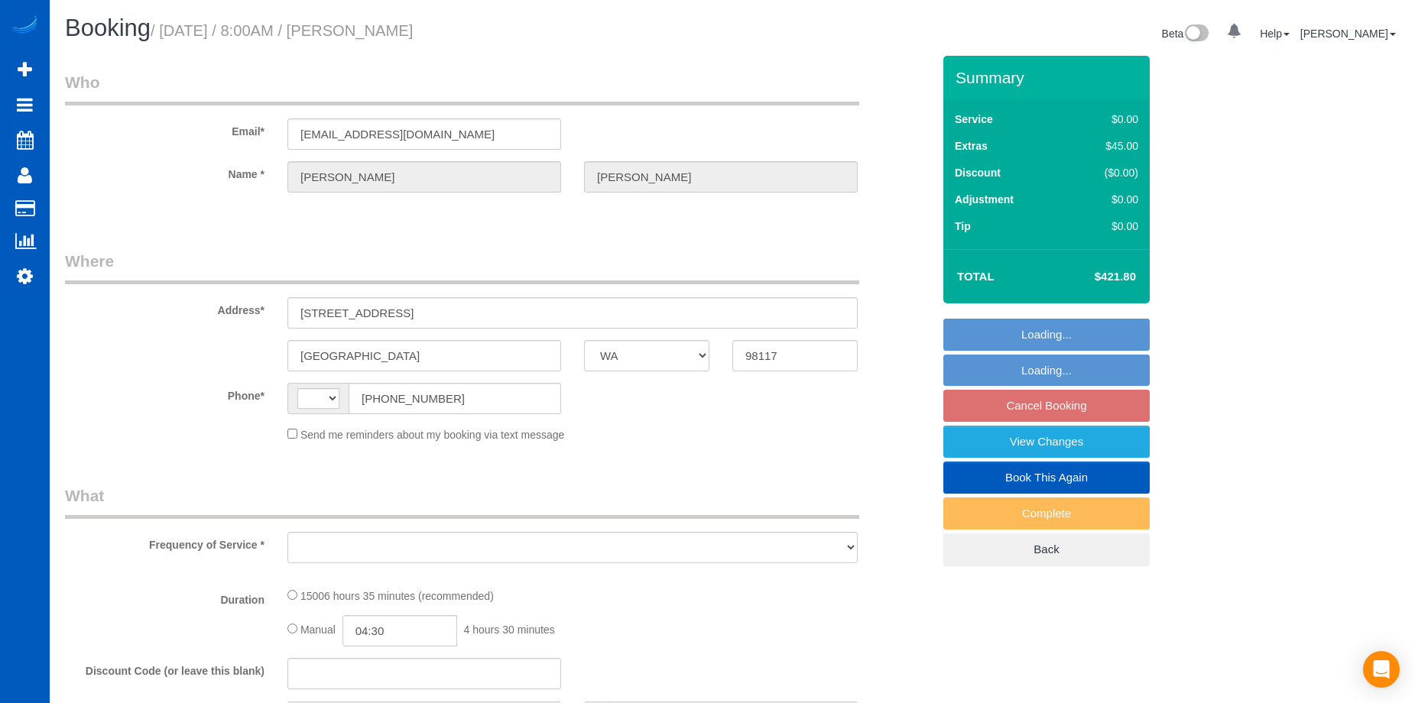
select select "WA"
select select "string:[GEOGRAPHIC_DATA]"
select select "object:809"
select select "string:fspay-7c6bfffa-2cea-487b-b7c3-8dbb13950eb8"
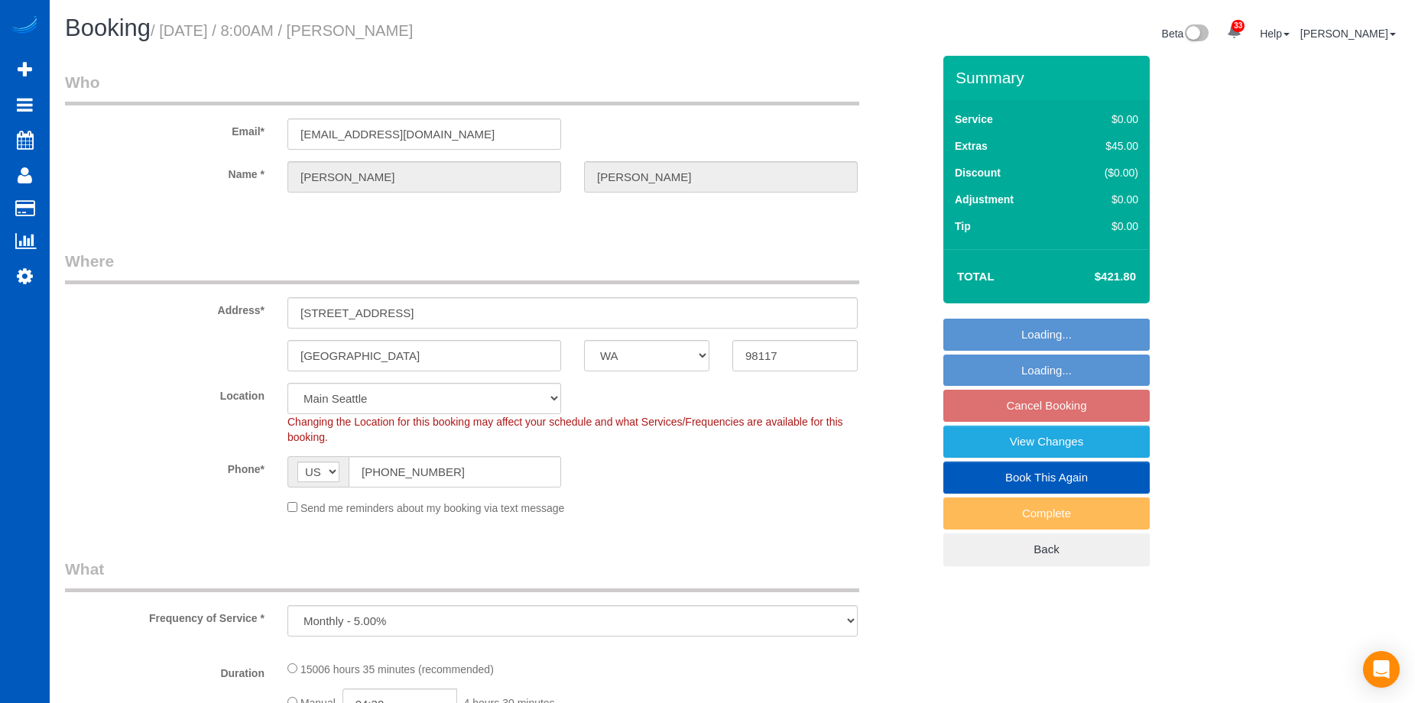
select select "spot1"
select select "object:1023"
select select "4001"
select select "5"
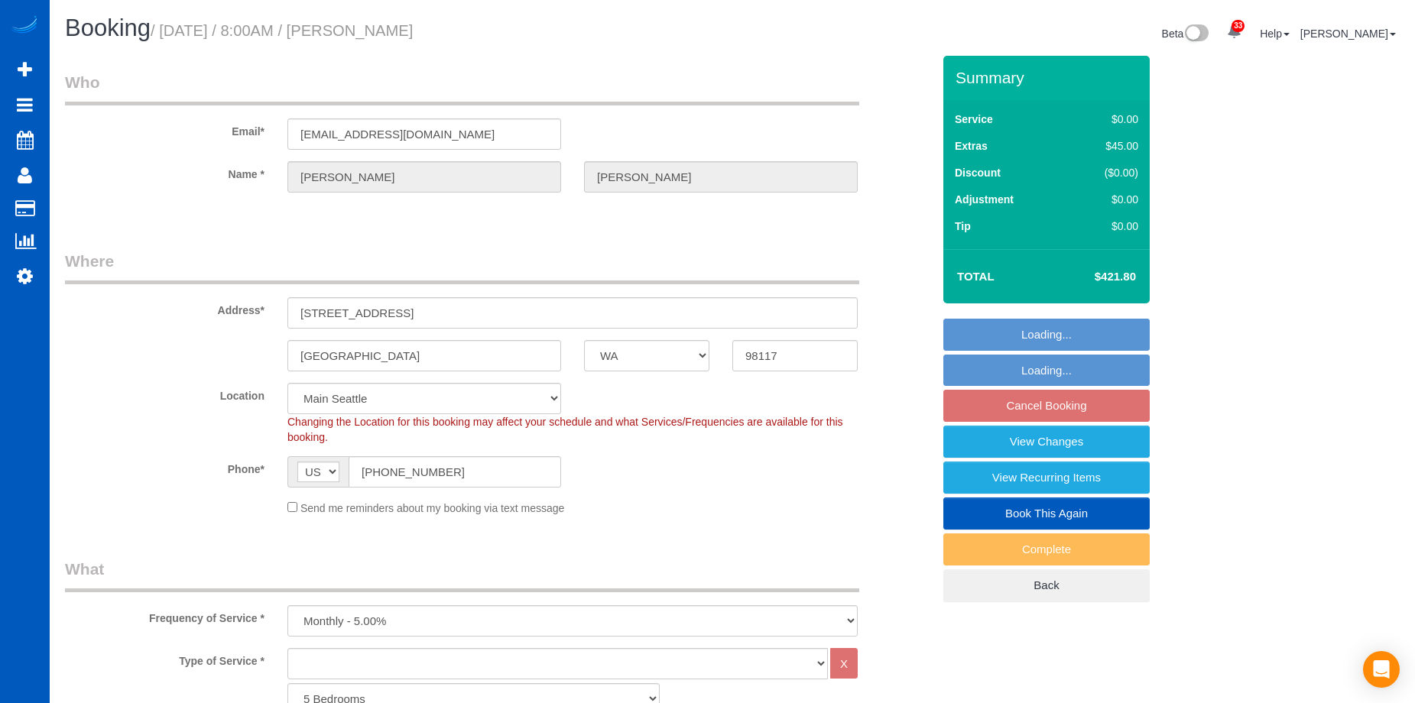
select select "4001"
select select "5"
select select "WA"
select select "number:10"
select select "object:1169"
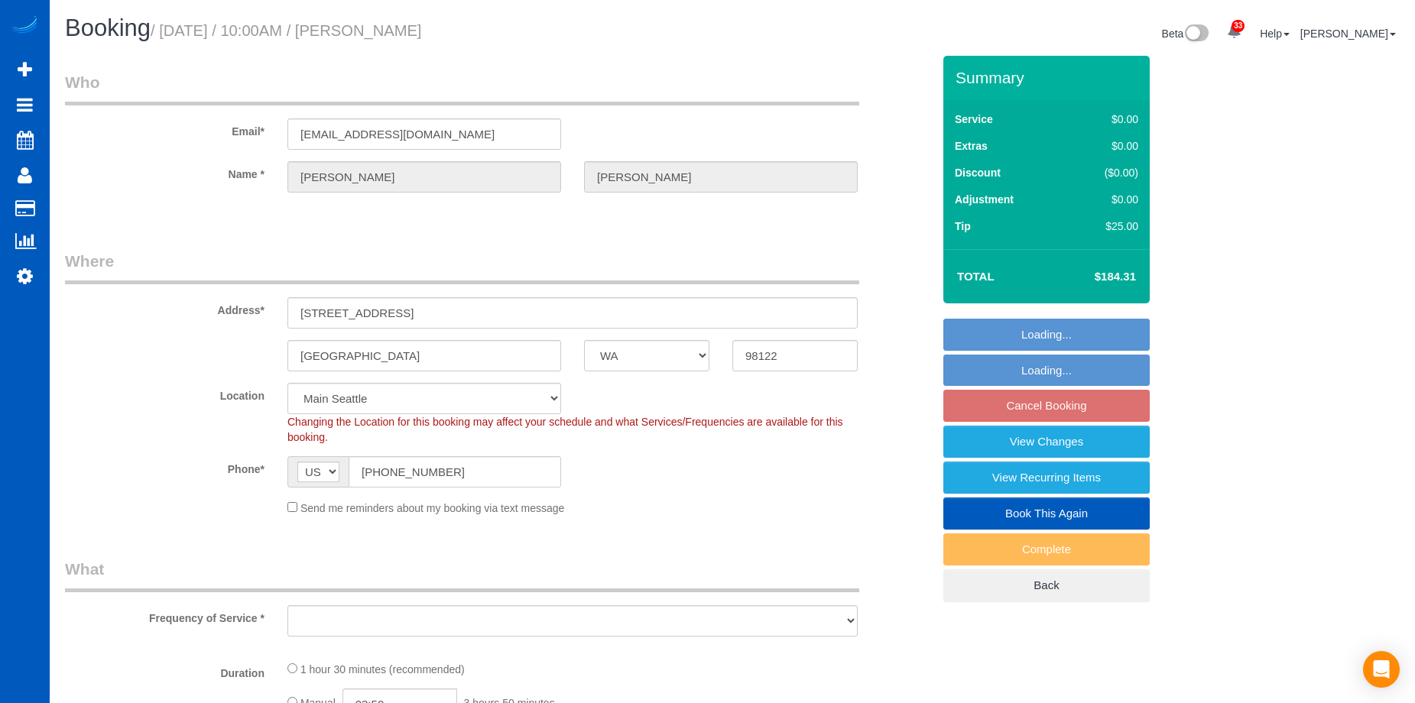
select select "199"
select select "1001"
select select "2"
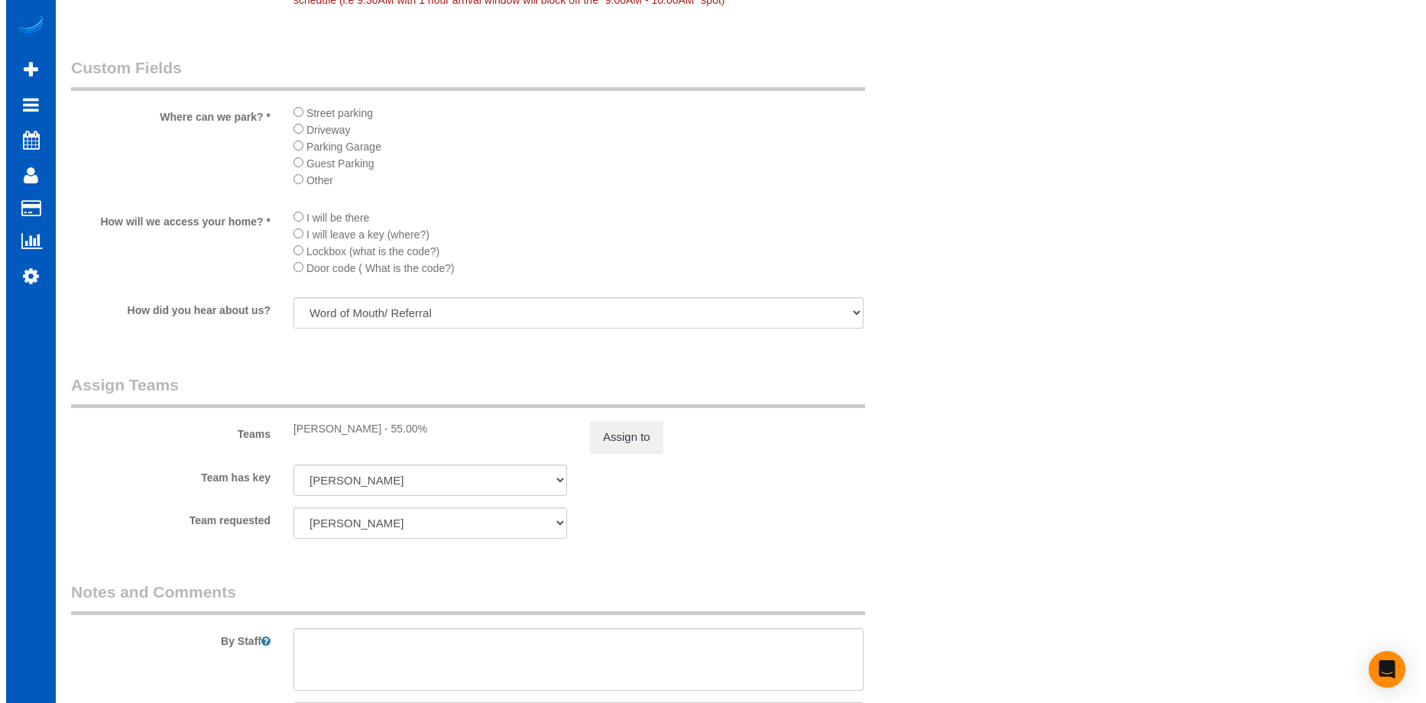
scroll to position [1911, 0]
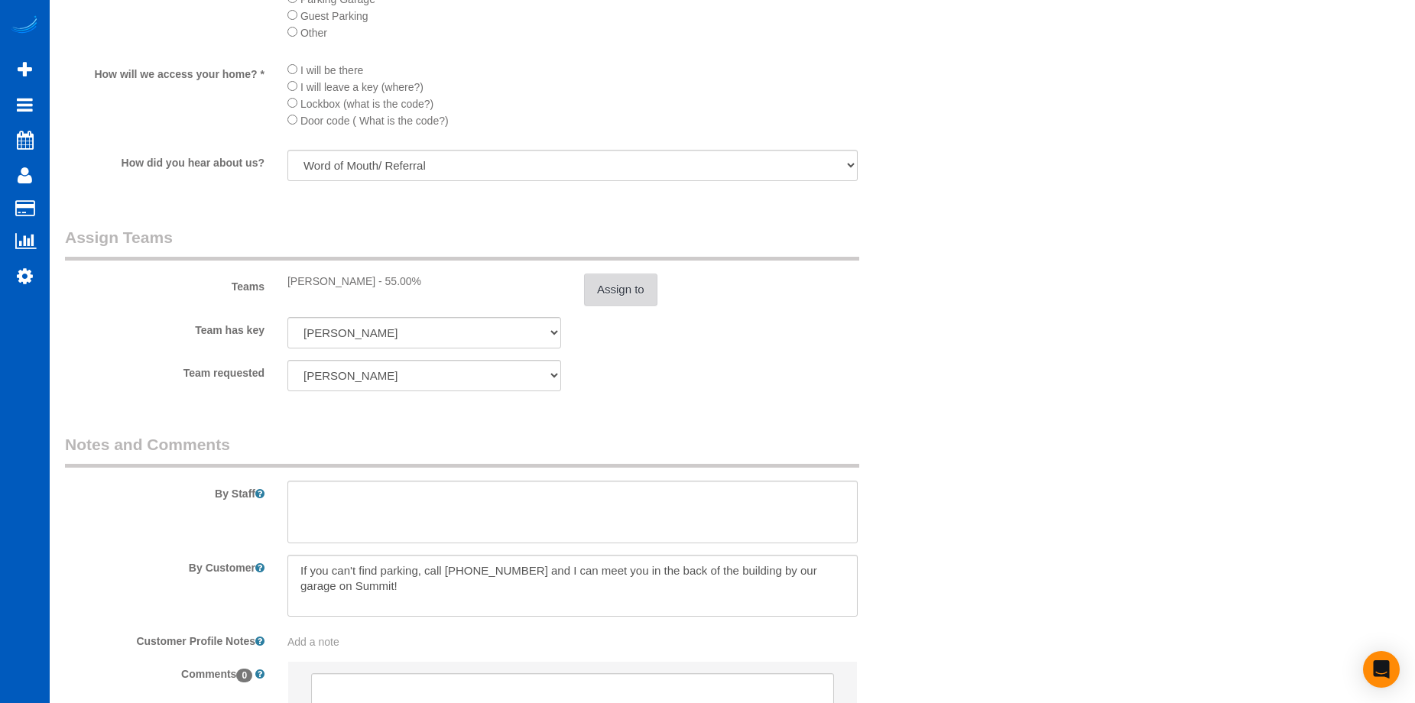
click at [624, 289] on button "Assign to" at bounding box center [620, 290] width 73 height 32
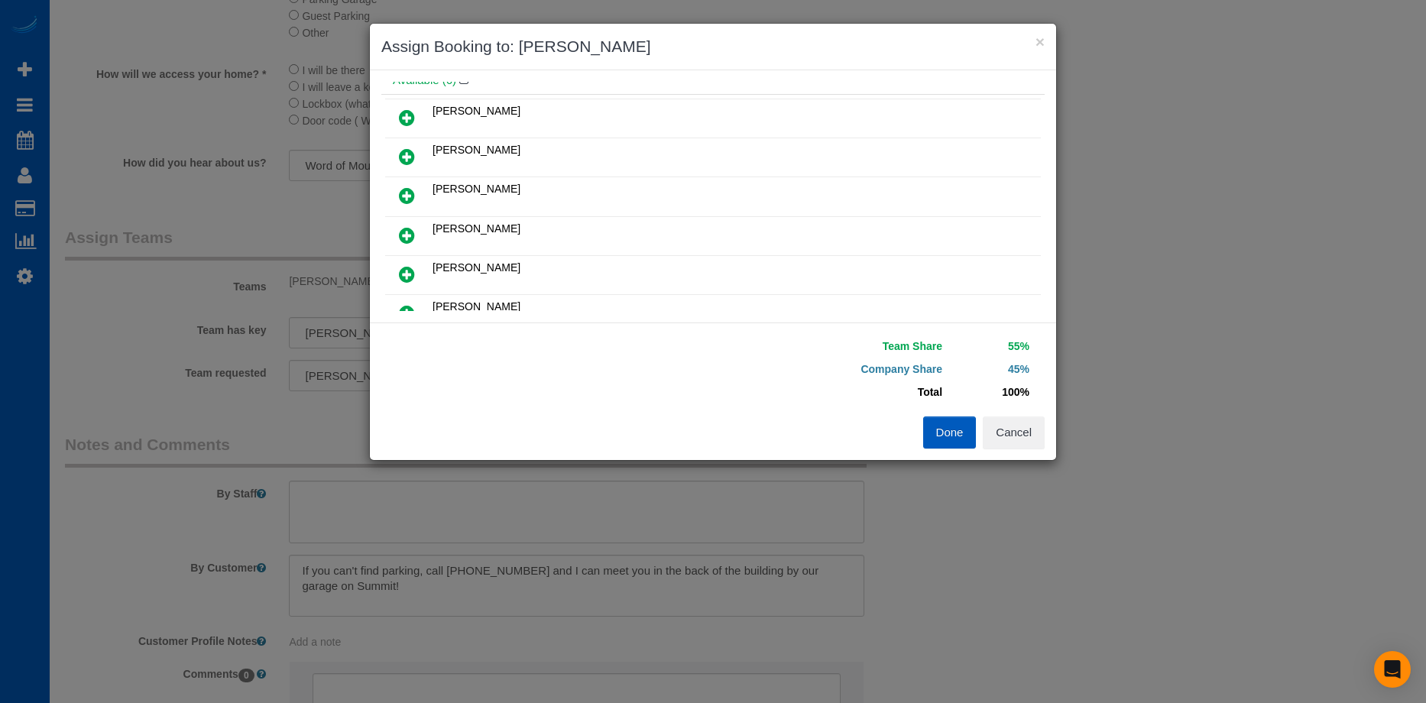
scroll to position [76, 0]
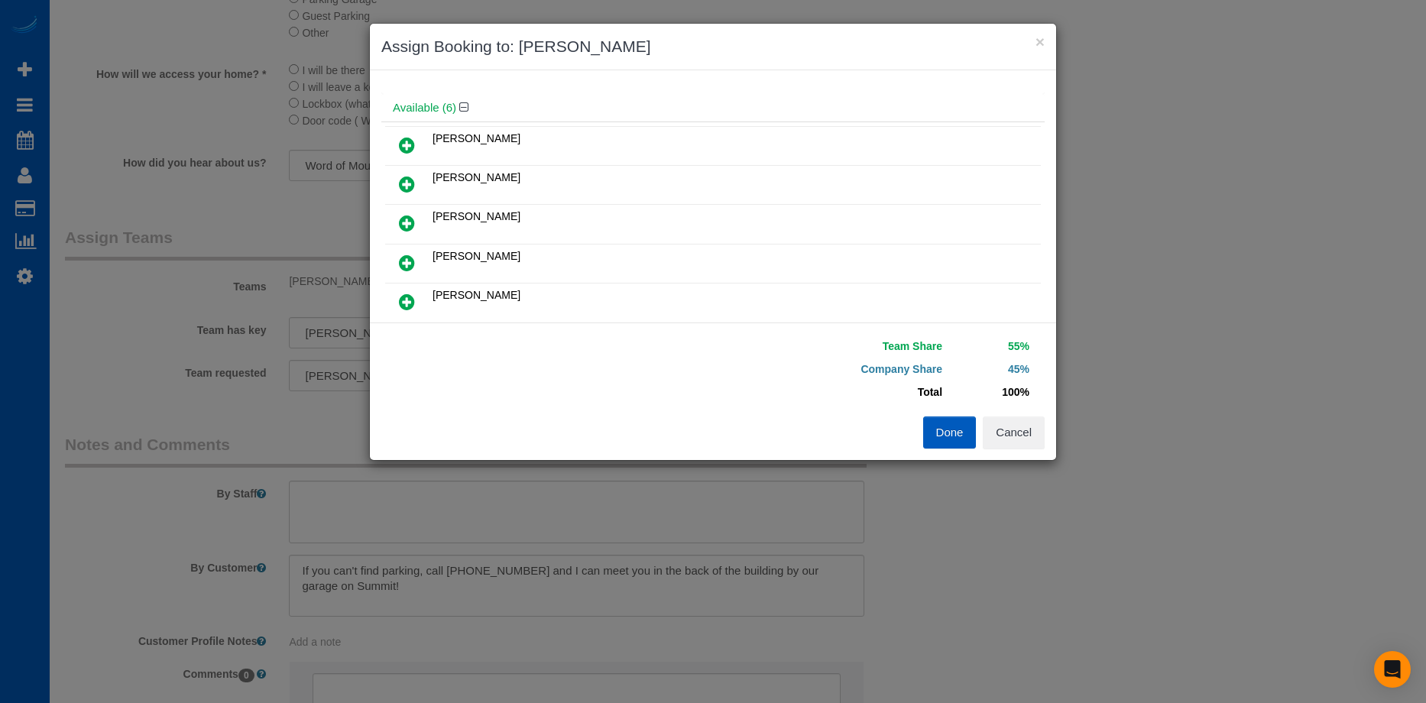
drag, startPoint x: 414, startPoint y: 136, endPoint x: 448, endPoint y: 136, distance: 34.4
click at [413, 136] on icon at bounding box center [407, 145] width 16 height 18
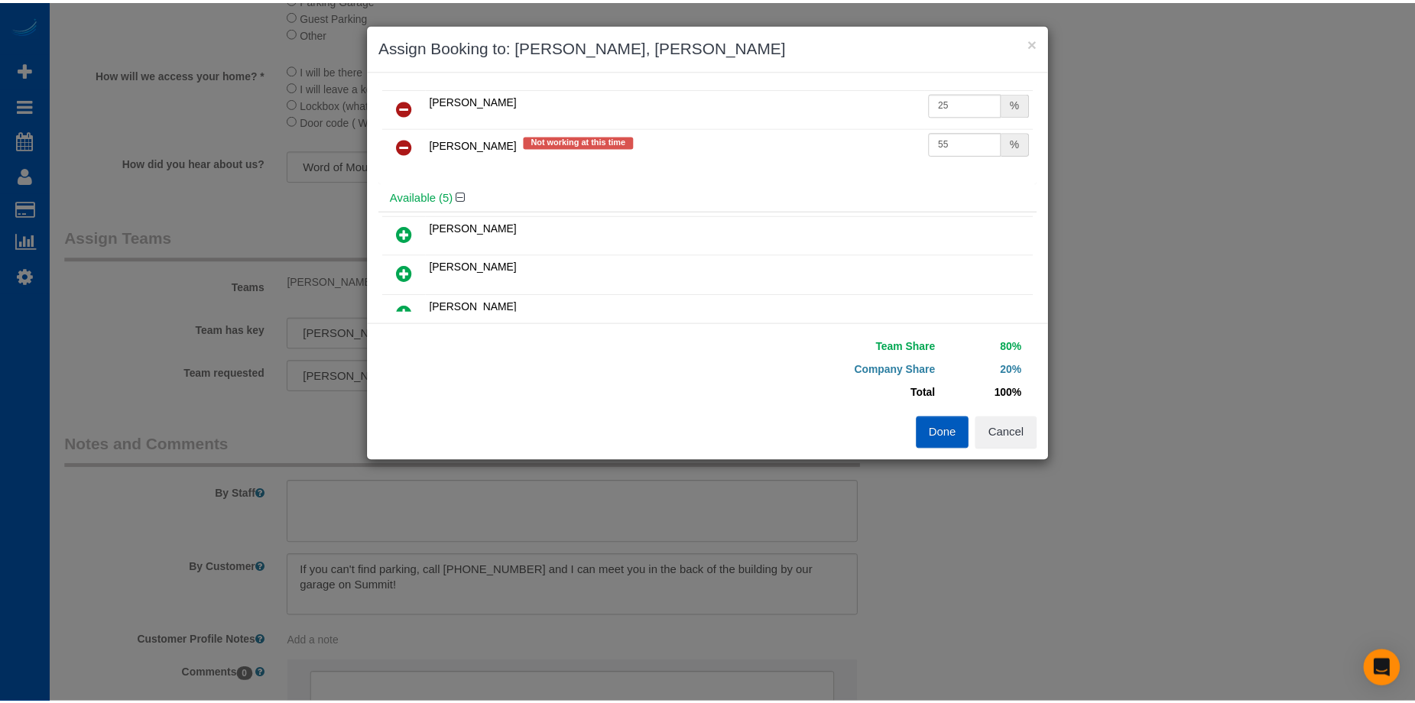
scroll to position [0, 0]
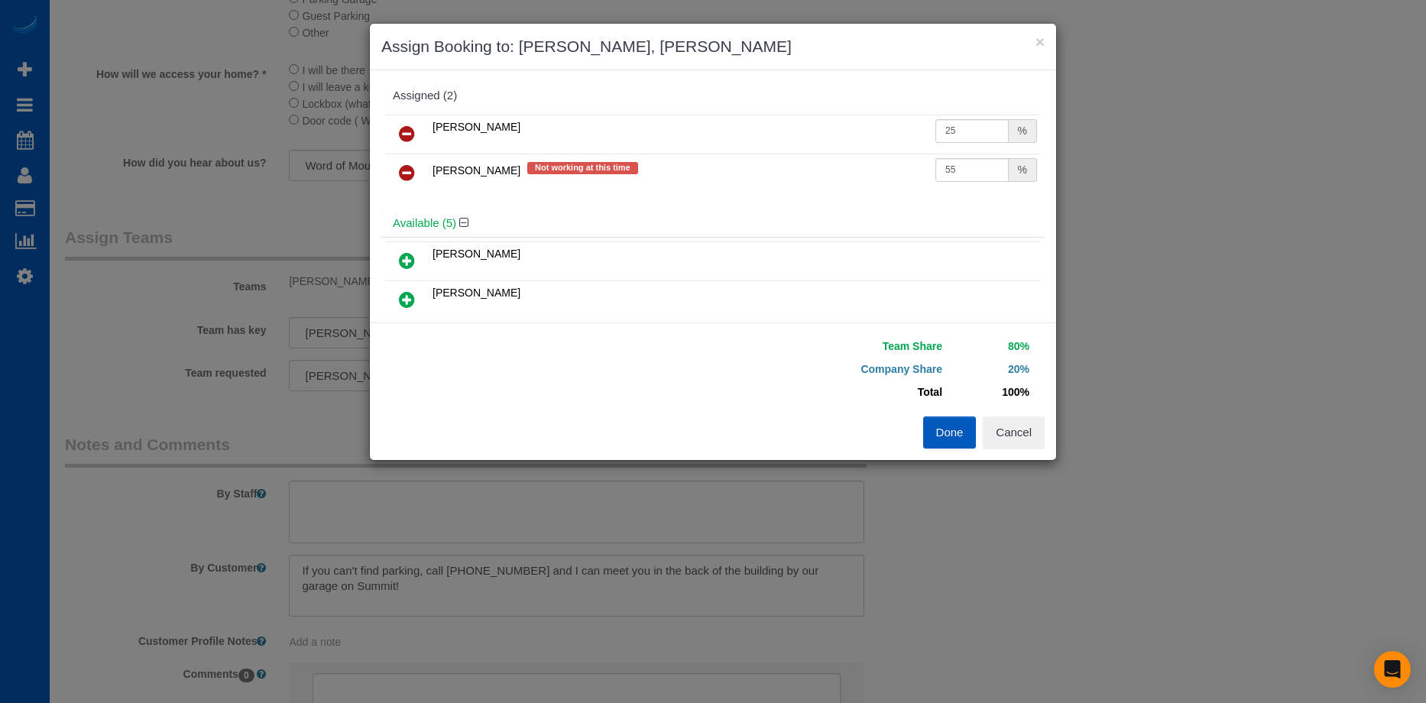
click at [402, 170] on icon at bounding box center [407, 173] width 16 height 18
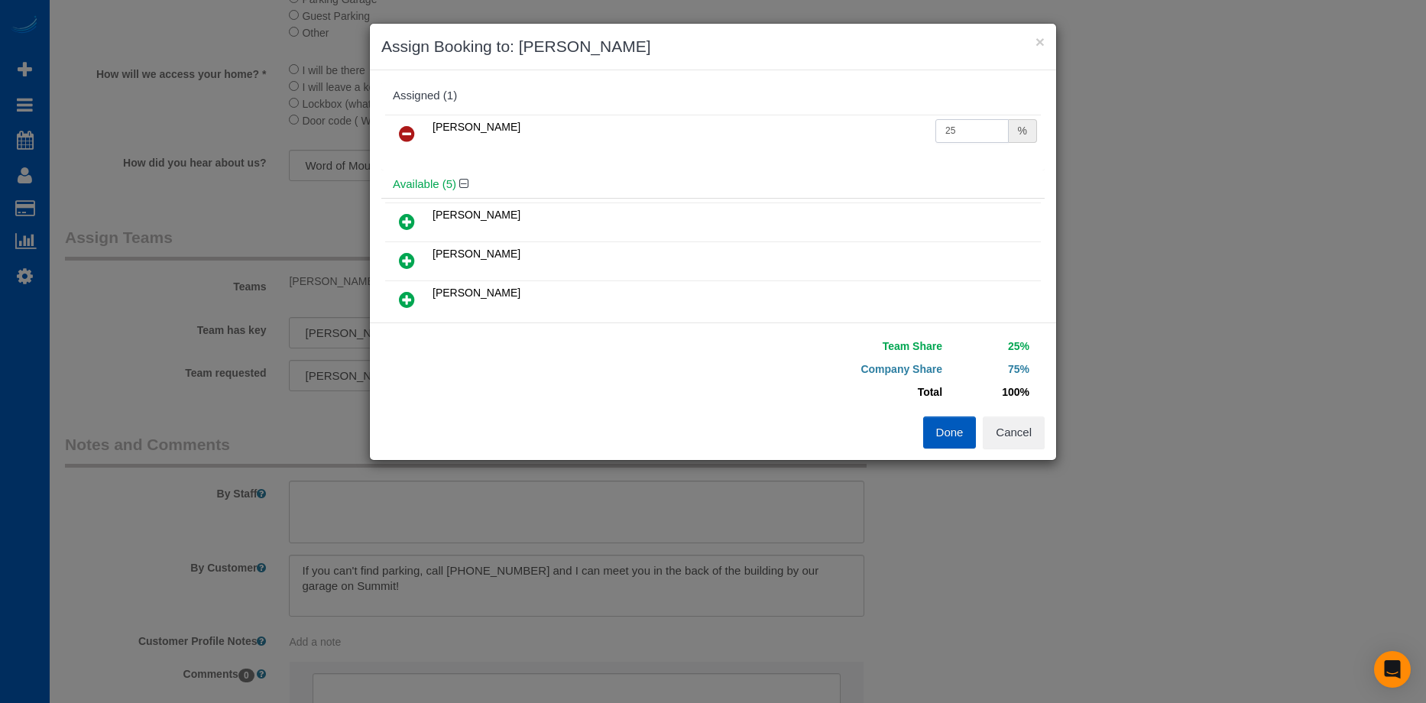
click at [951, 132] on input "25" at bounding box center [972, 131] width 73 height 24
drag, startPoint x: 890, startPoint y: 138, endPoint x: 896, endPoint y: 164, distance: 26.0
click at [880, 138] on tr "[PERSON_NAME] 25 %" at bounding box center [713, 134] width 656 height 39
type input "6"
type input "55"
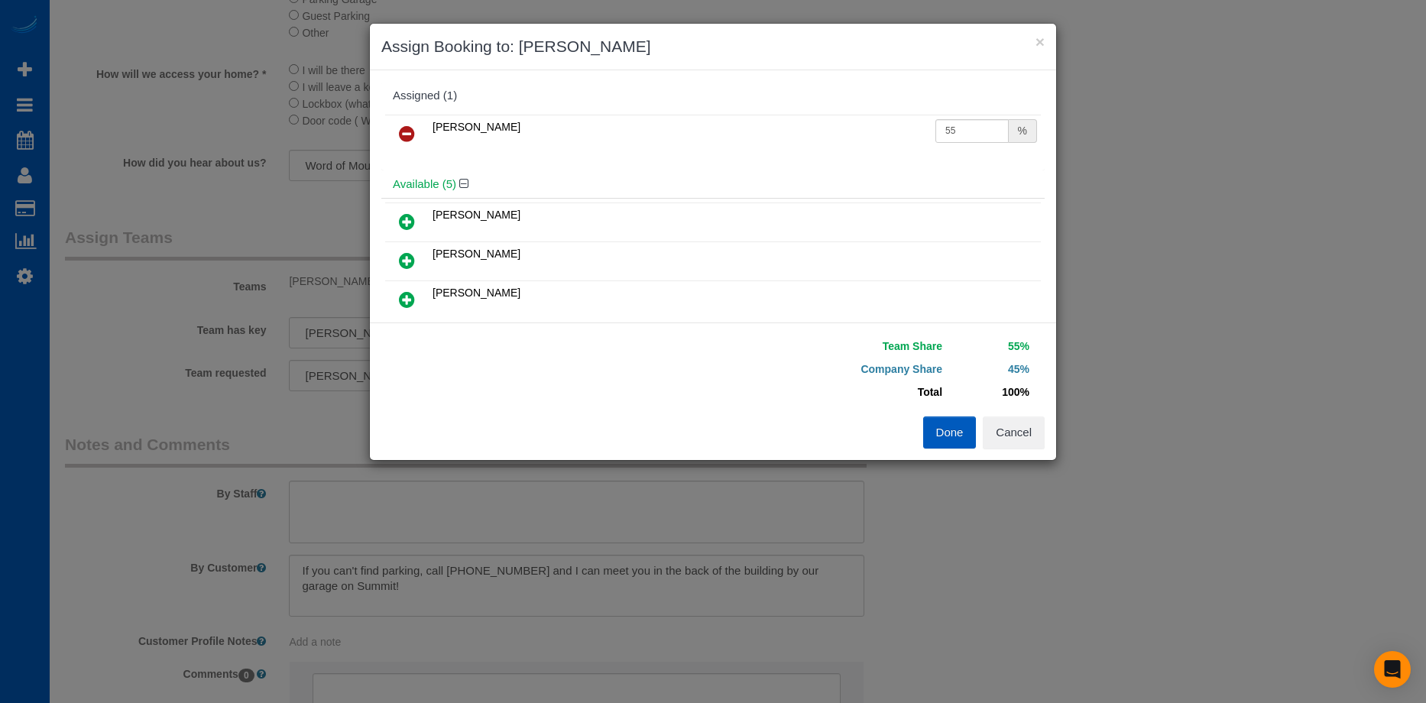
click at [942, 424] on button "Done" at bounding box center [950, 433] width 54 height 32
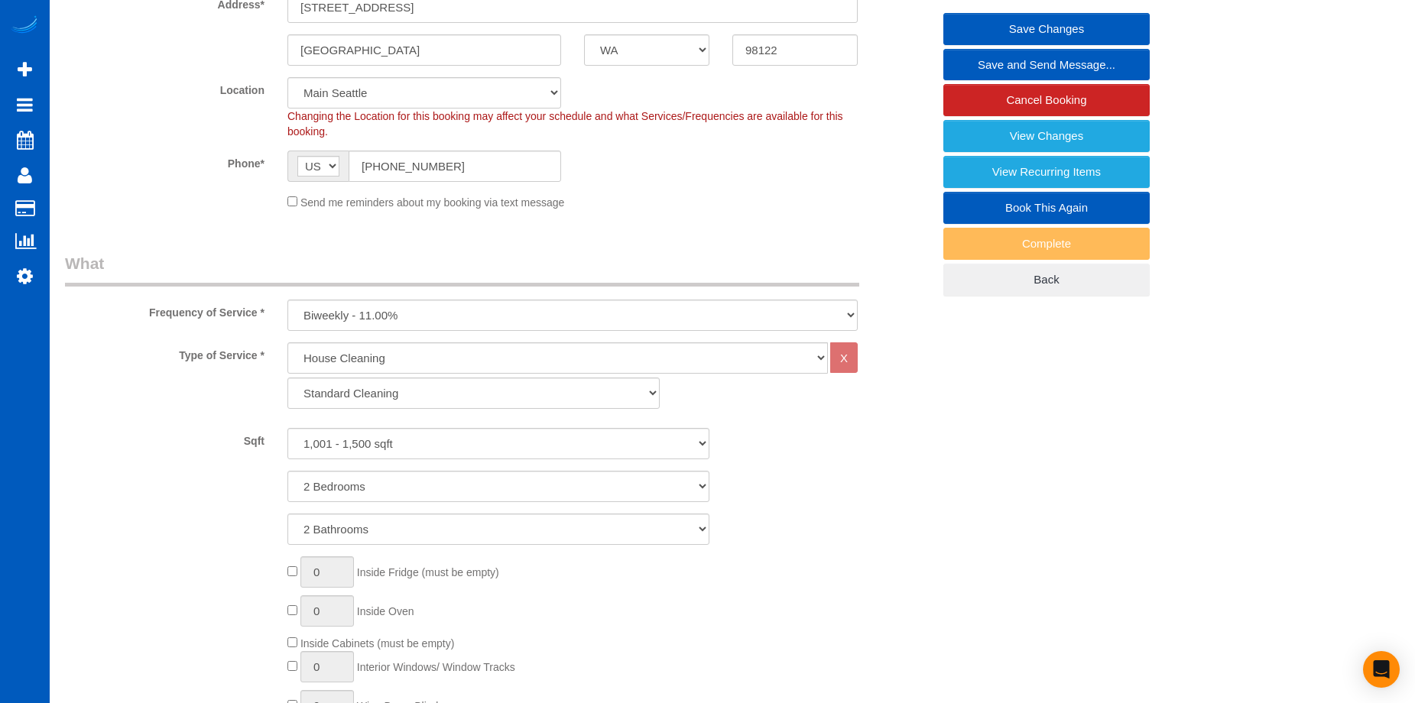
scroll to position [76, 0]
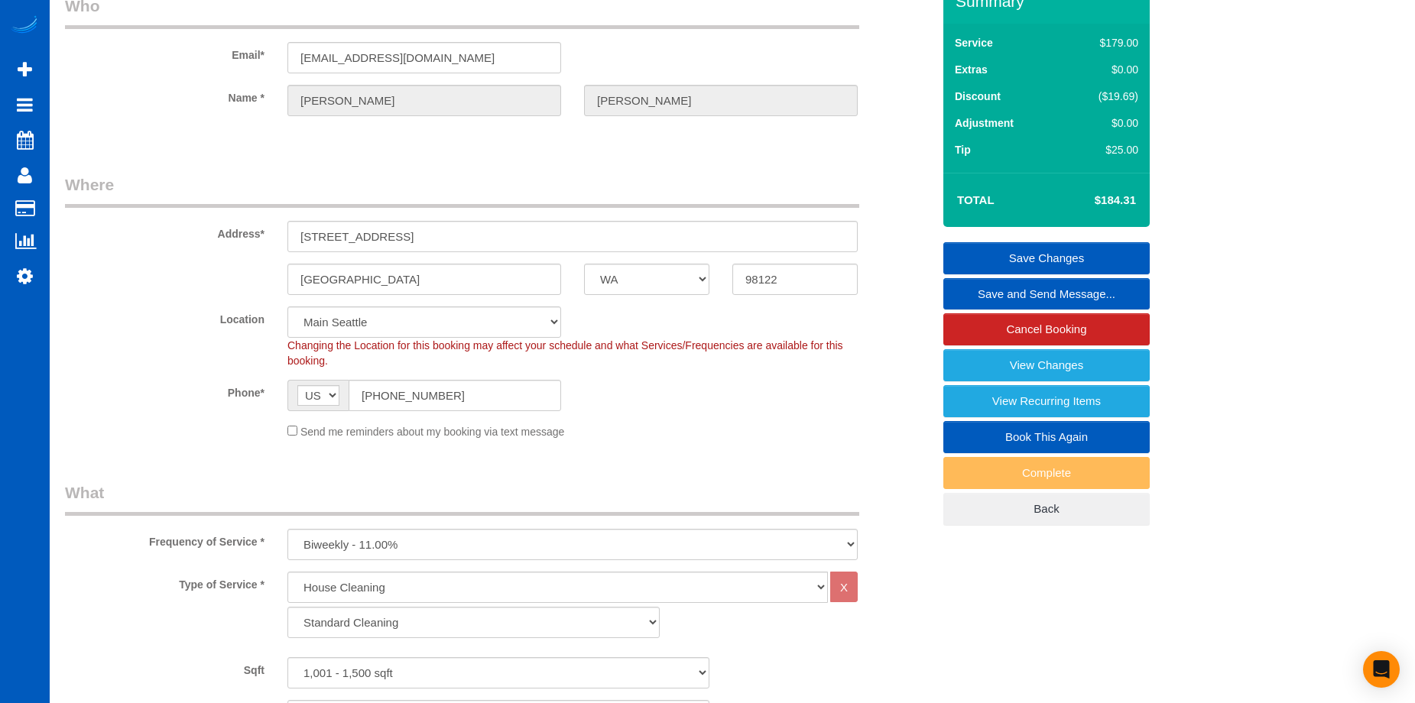
click at [992, 245] on link "Save Changes" at bounding box center [1046, 258] width 206 height 32
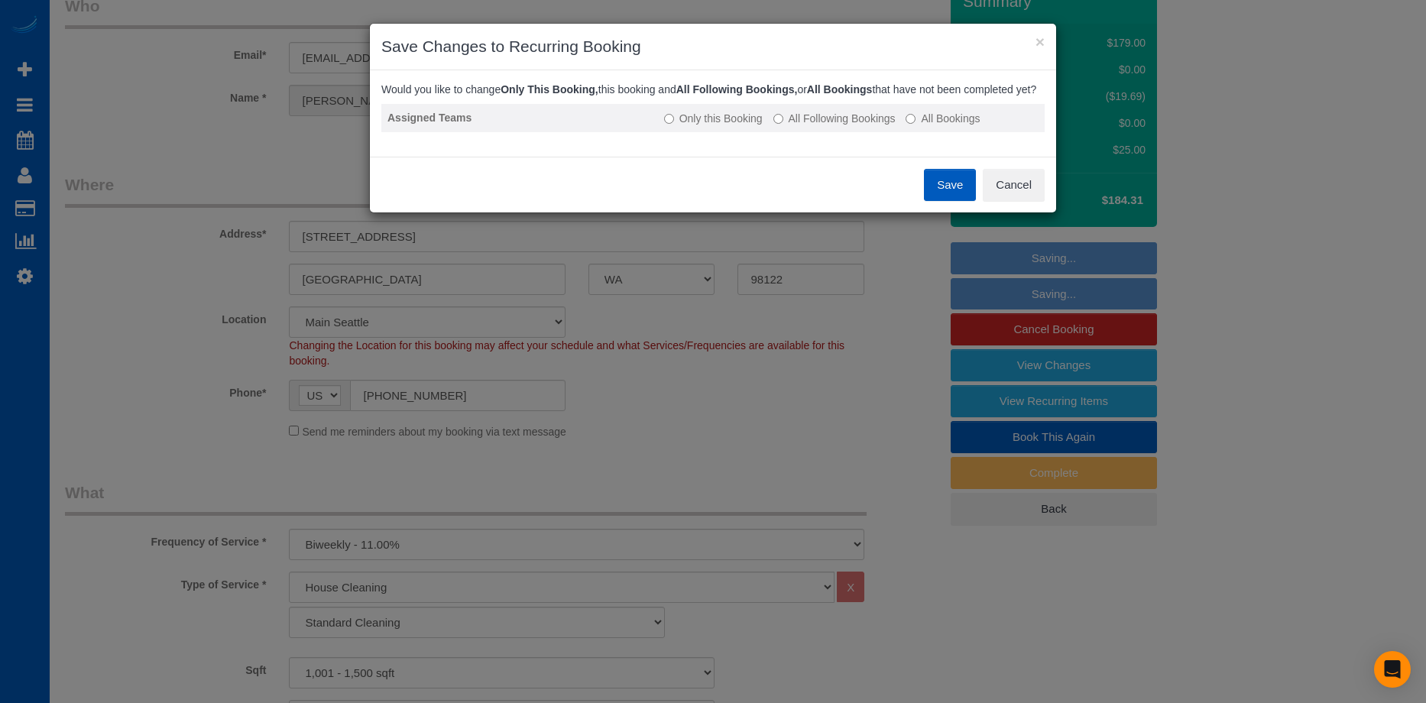
click at [799, 126] on label "All Following Bookings" at bounding box center [835, 118] width 122 height 15
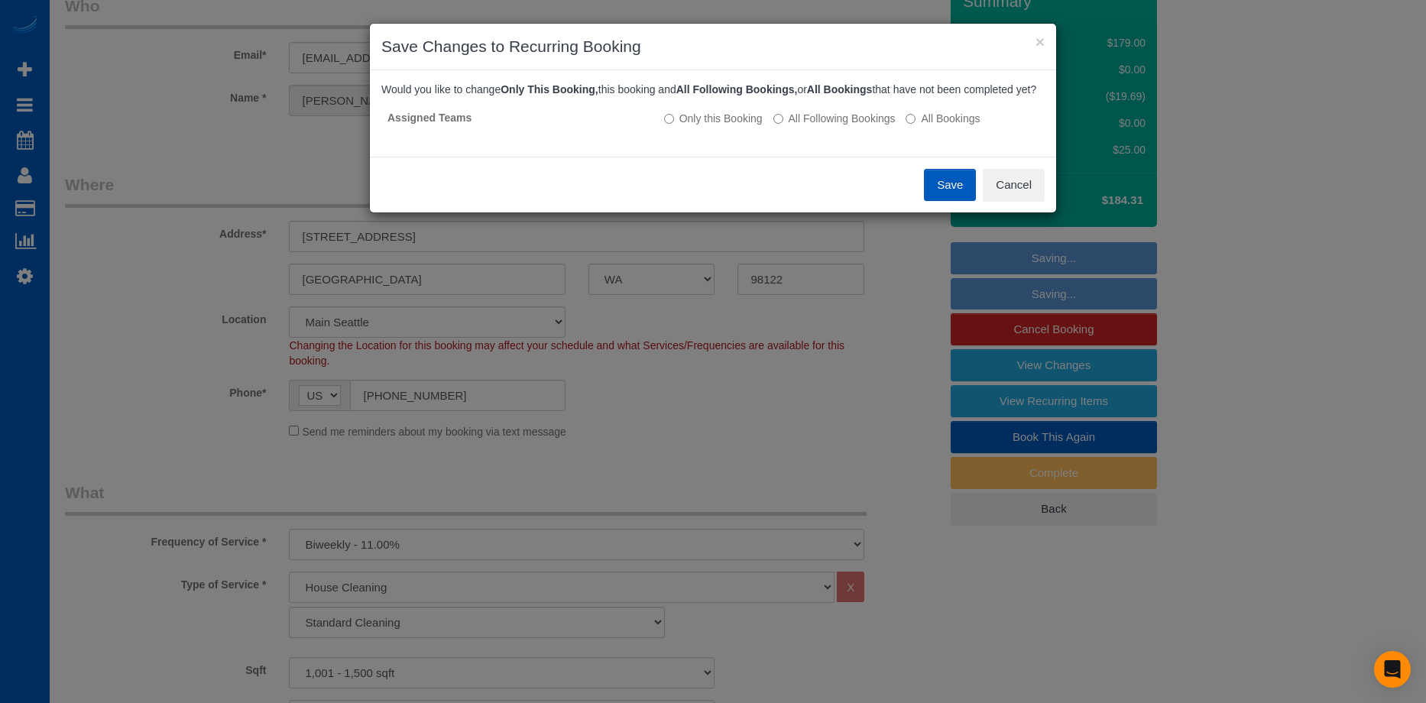
click at [940, 195] on button "Save" at bounding box center [950, 185] width 52 height 32
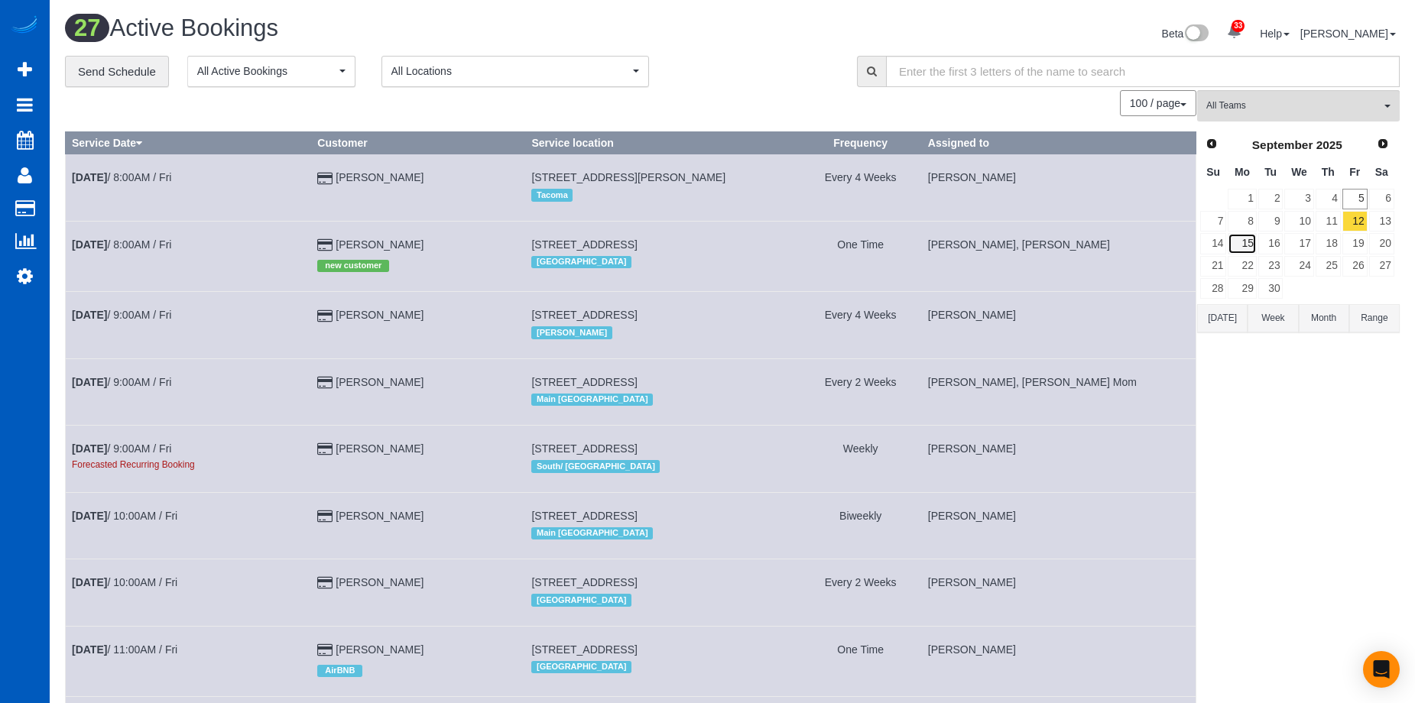
click at [1244, 239] on link "15" at bounding box center [1242, 243] width 28 height 21
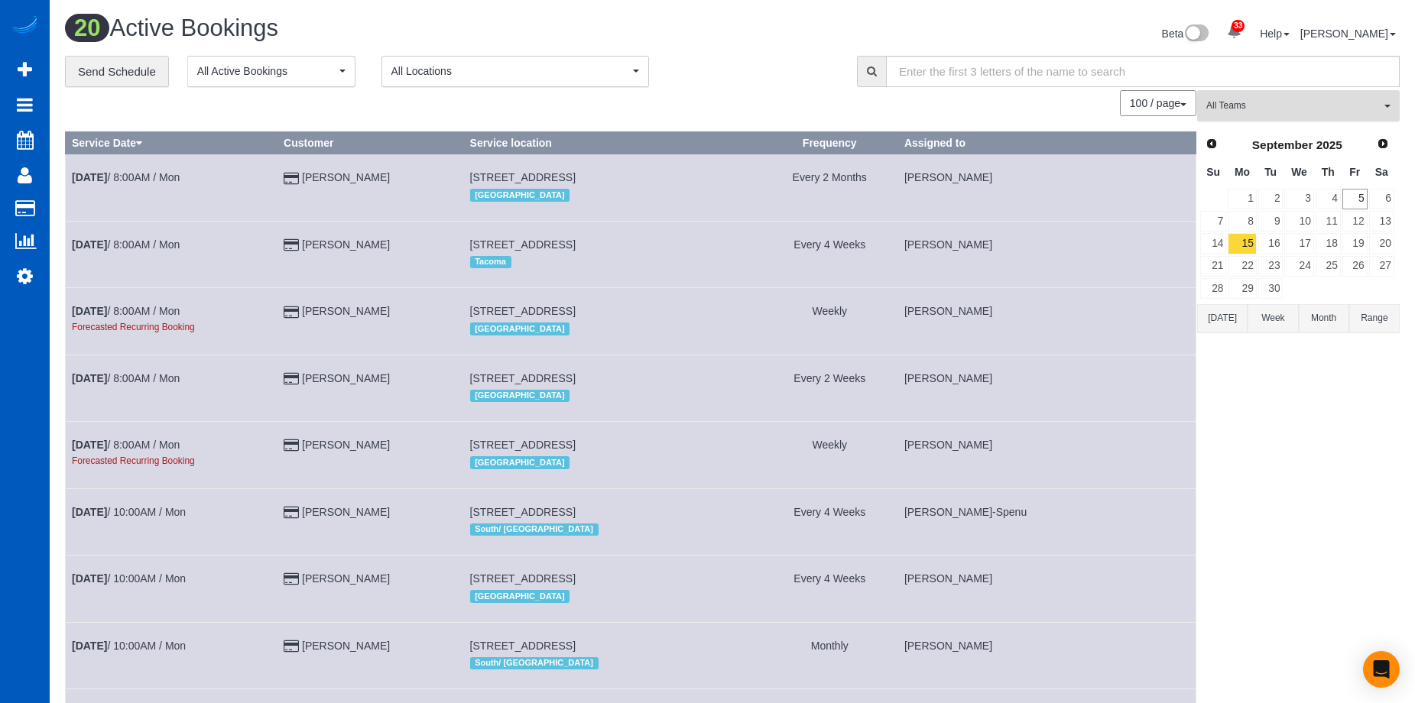
click at [1257, 97] on button "All Teams" at bounding box center [1298, 105] width 203 height 31
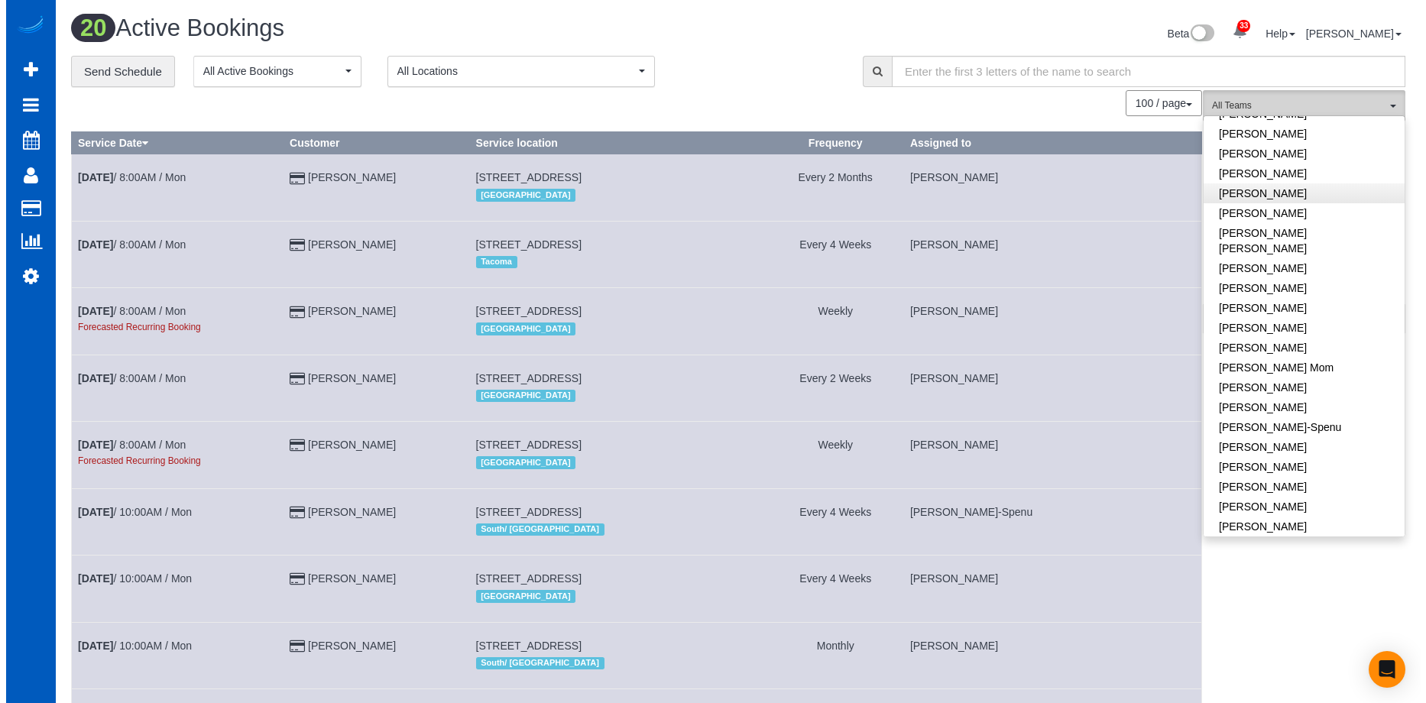
scroll to position [153, 0]
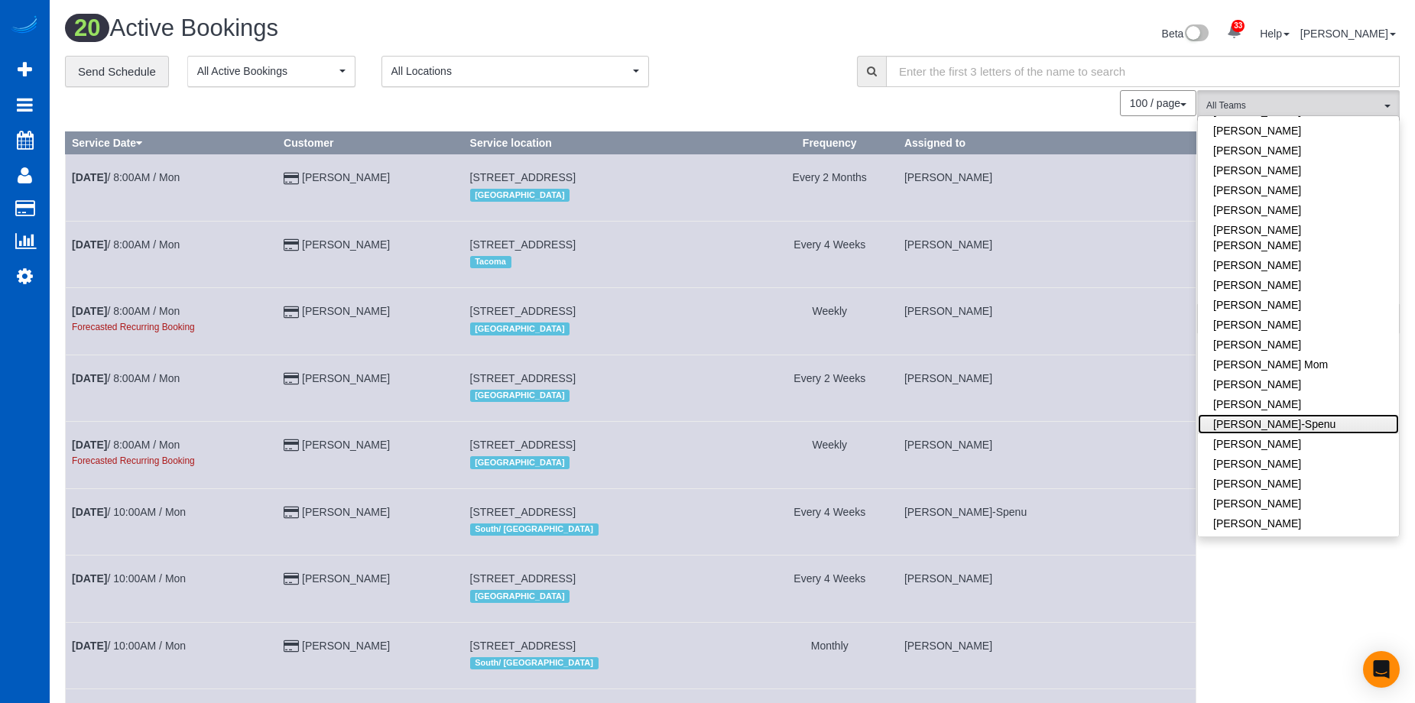
click at [1333, 414] on link "[PERSON_NAME]-Spenu" at bounding box center [1298, 424] width 201 height 20
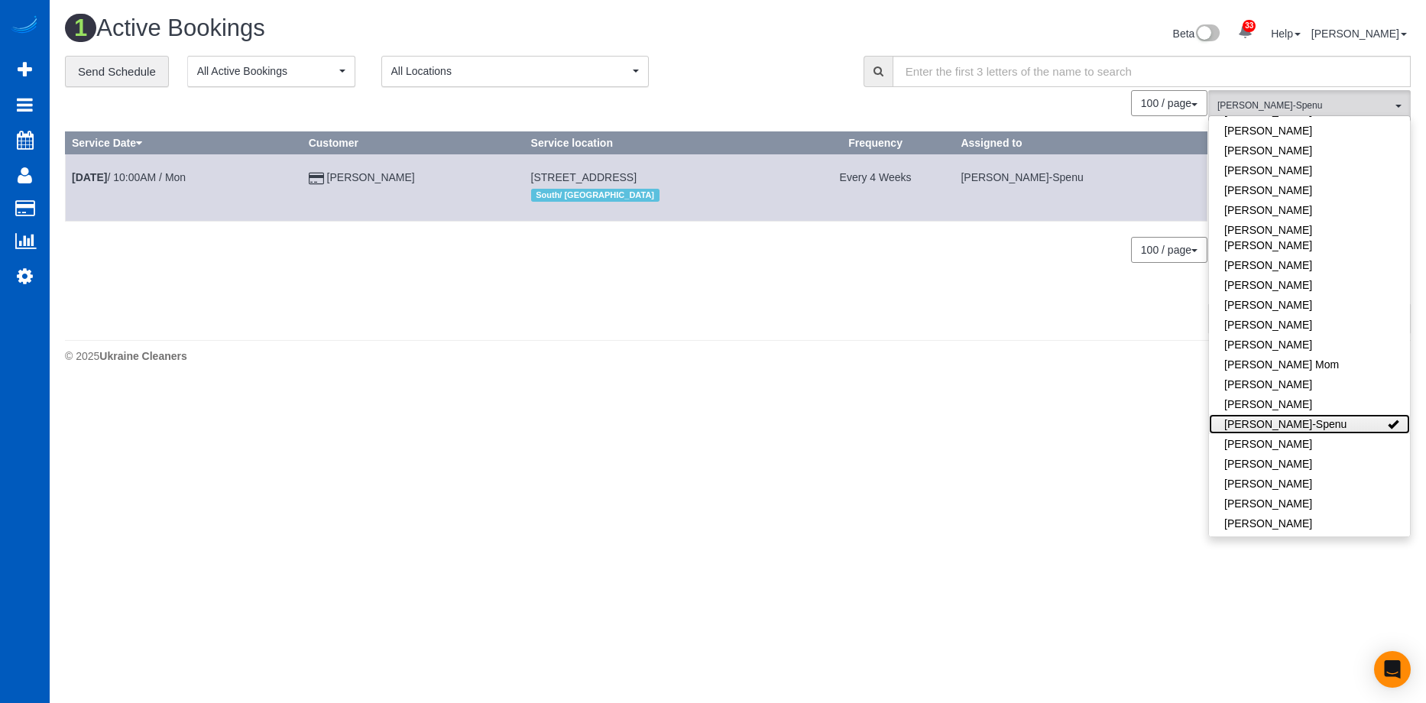
click at [1323, 414] on link "[PERSON_NAME]-Spenu" at bounding box center [1309, 424] width 201 height 20
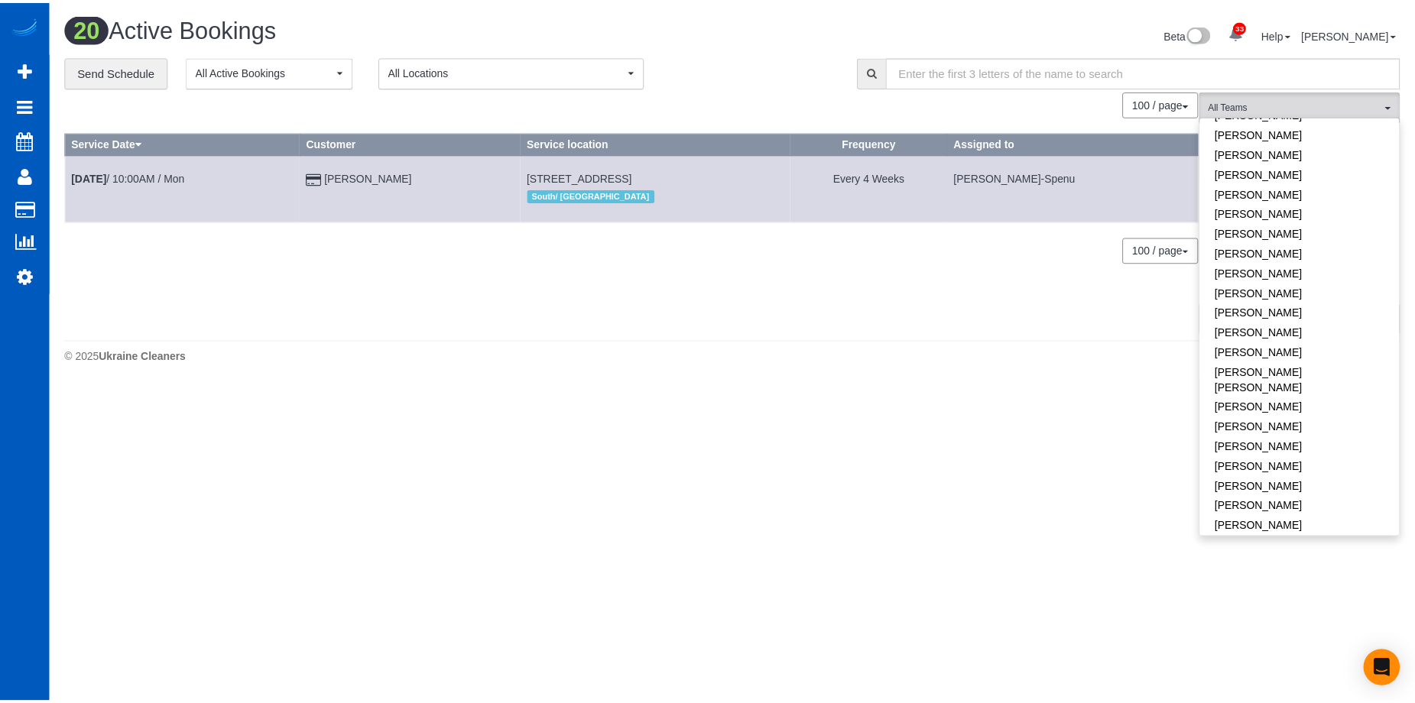
scroll to position [612, 0]
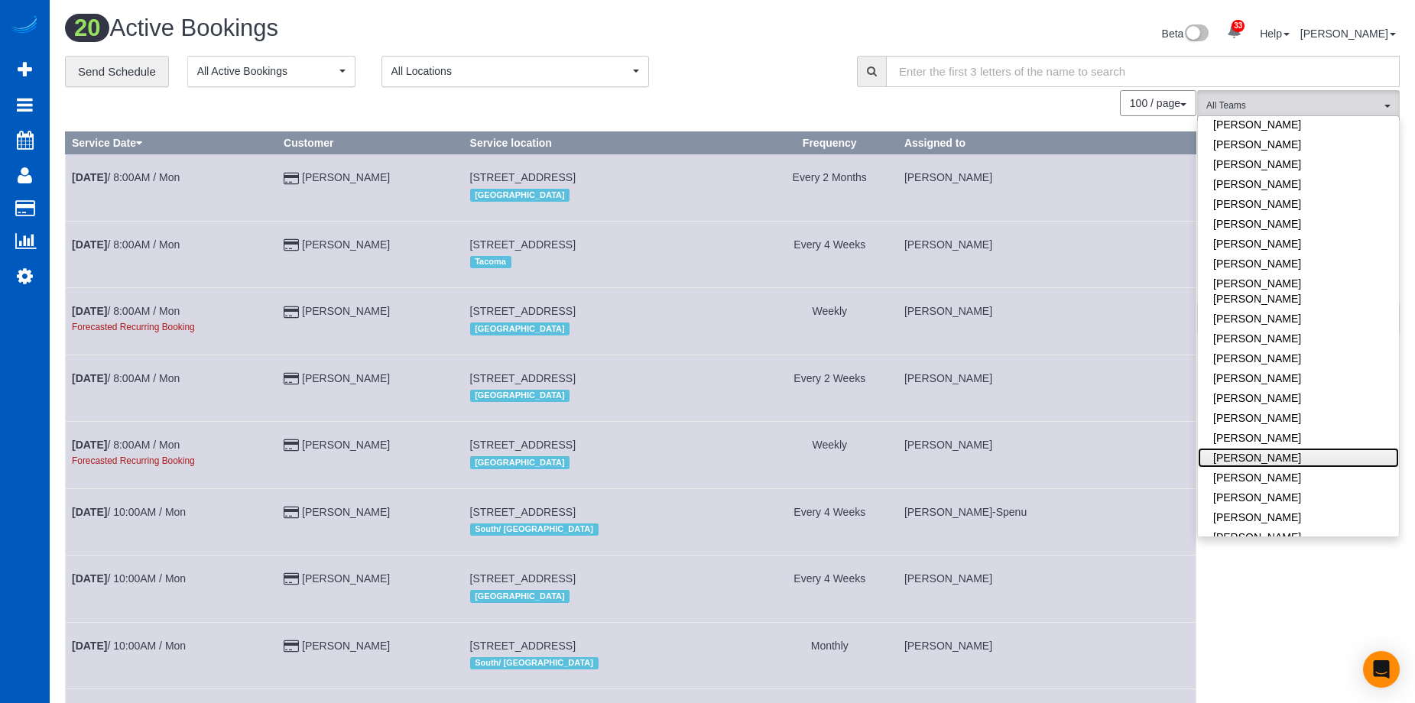
click at [1317, 448] on link "[PERSON_NAME]" at bounding box center [1298, 458] width 201 height 20
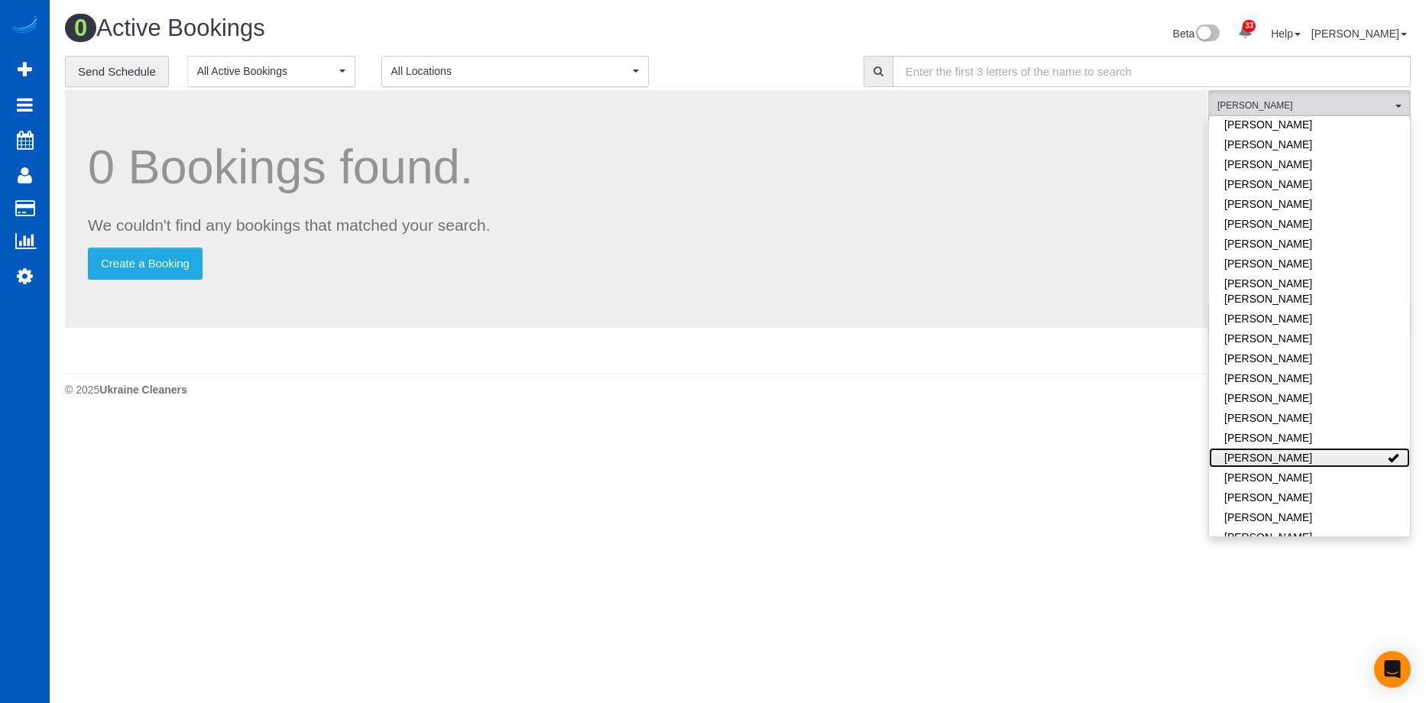
click at [1343, 448] on link "[PERSON_NAME]" at bounding box center [1309, 458] width 201 height 20
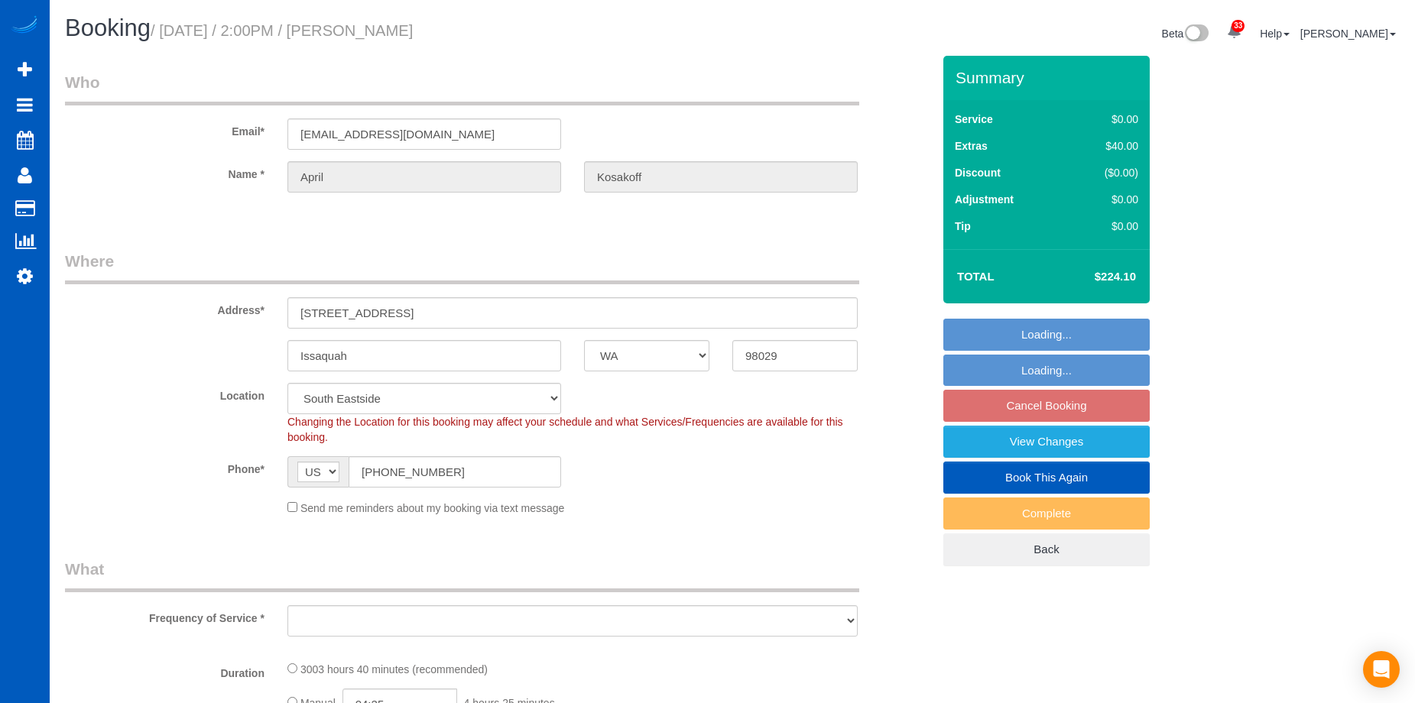
select select "WA"
select select "number:8"
select select "object:975"
select select "spot3"
select select "1501"
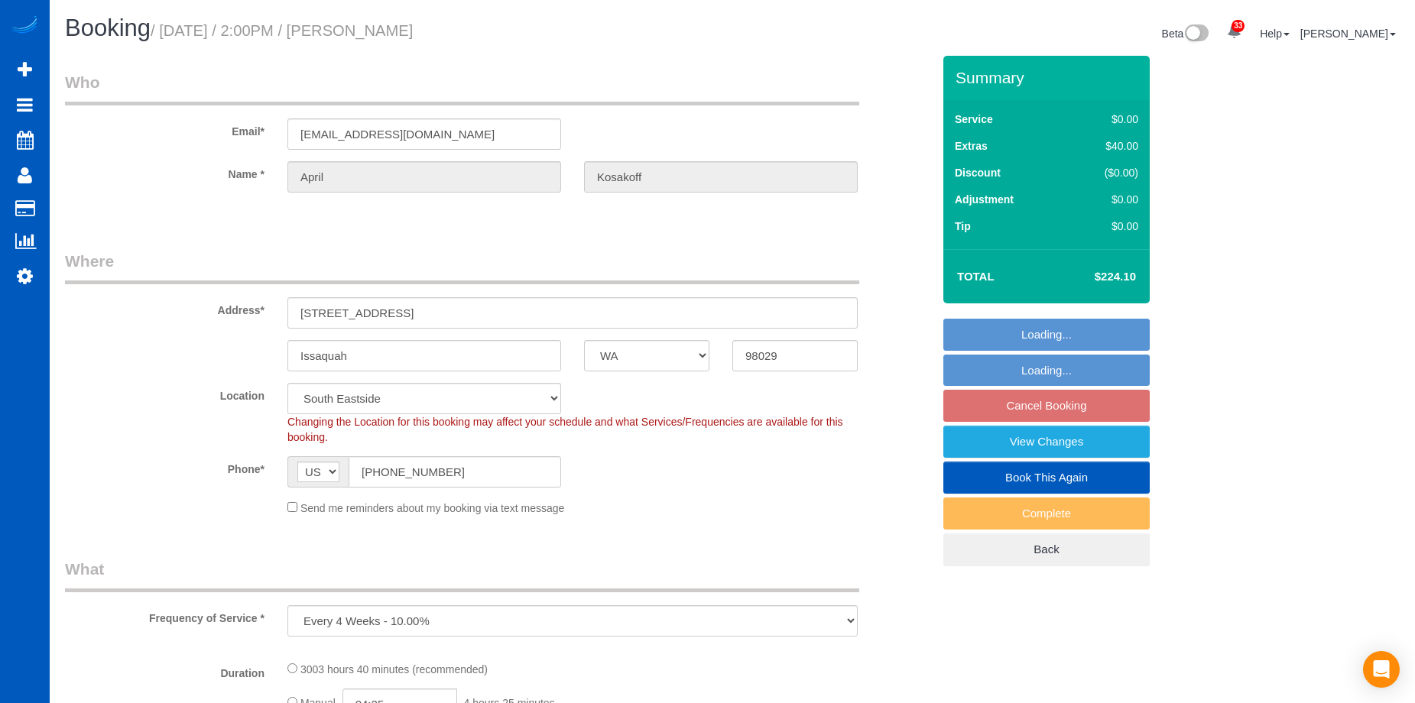
select select "3"
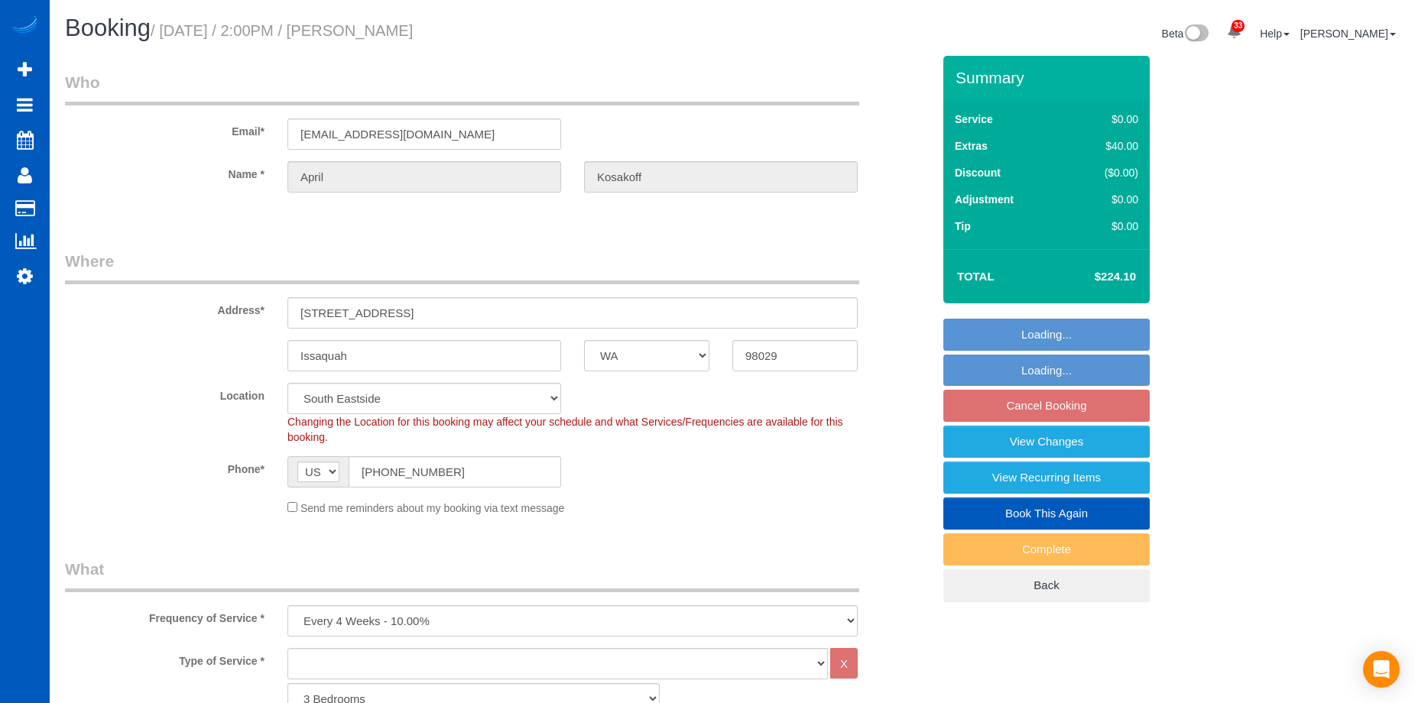
select select "1501"
select select "3"
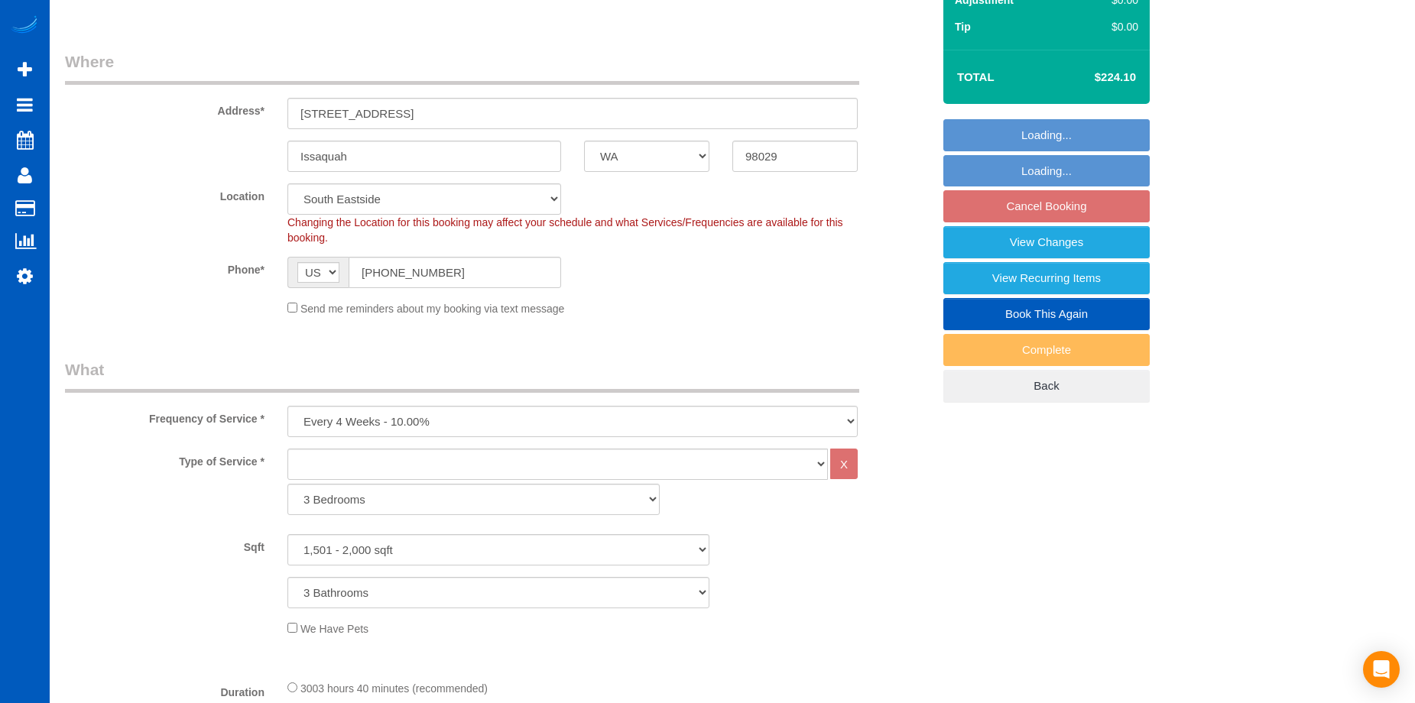
select select "object:1131"
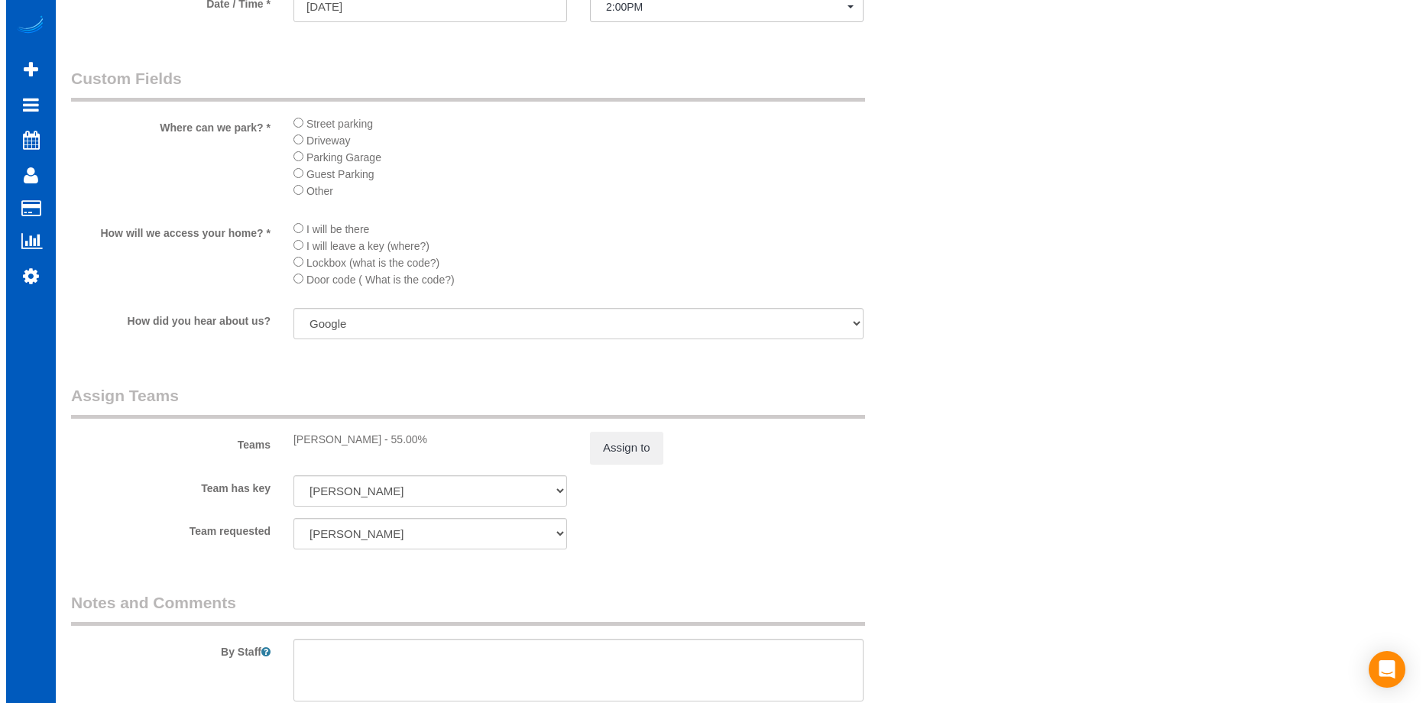
scroll to position [1676, 0]
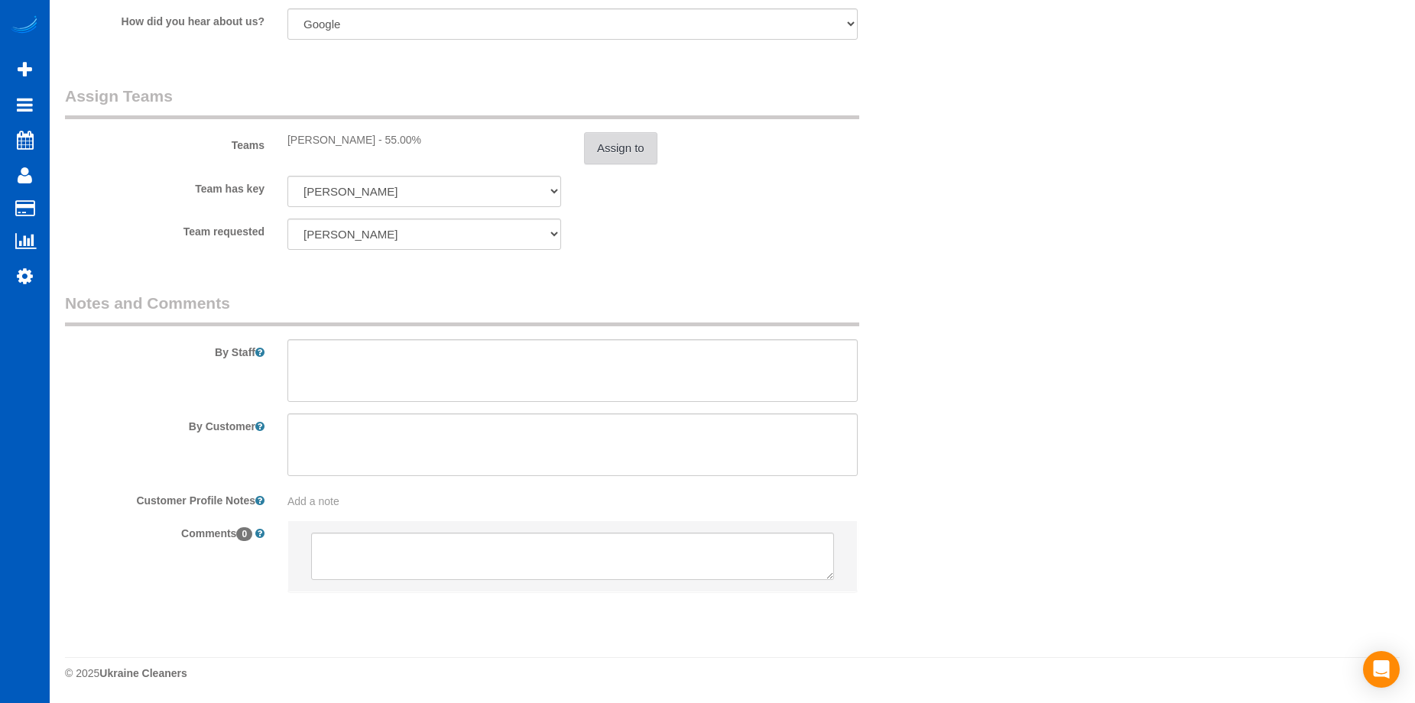
click at [618, 141] on button "Assign to" at bounding box center [620, 148] width 73 height 32
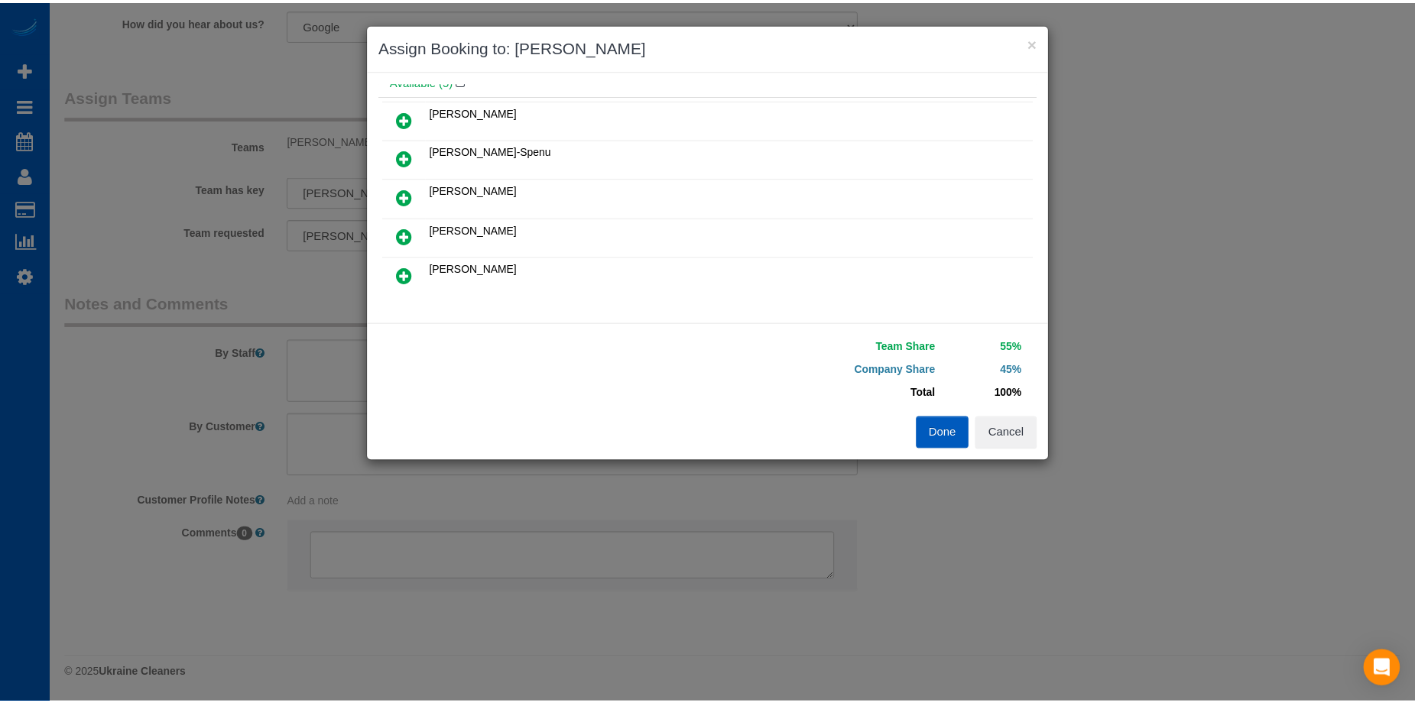
scroll to position [76, 0]
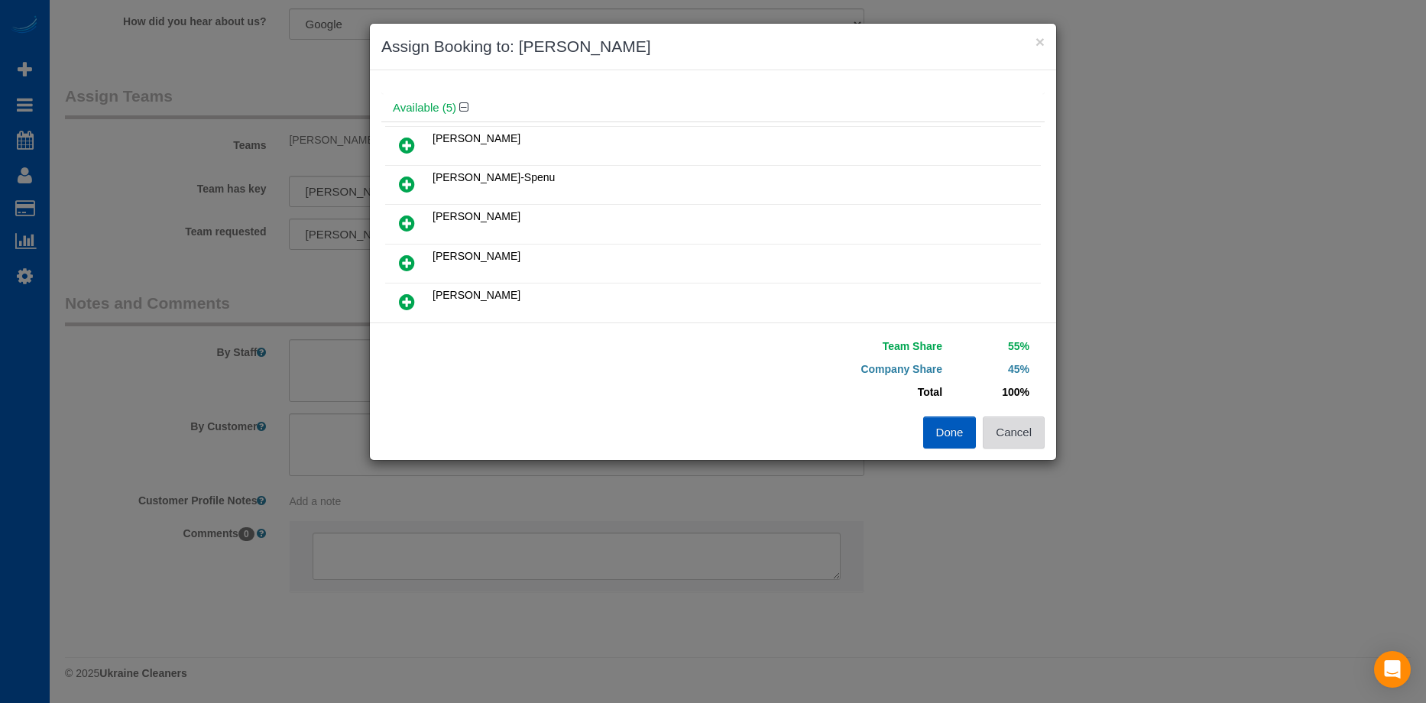
click at [1028, 436] on button "Cancel" at bounding box center [1014, 433] width 62 height 32
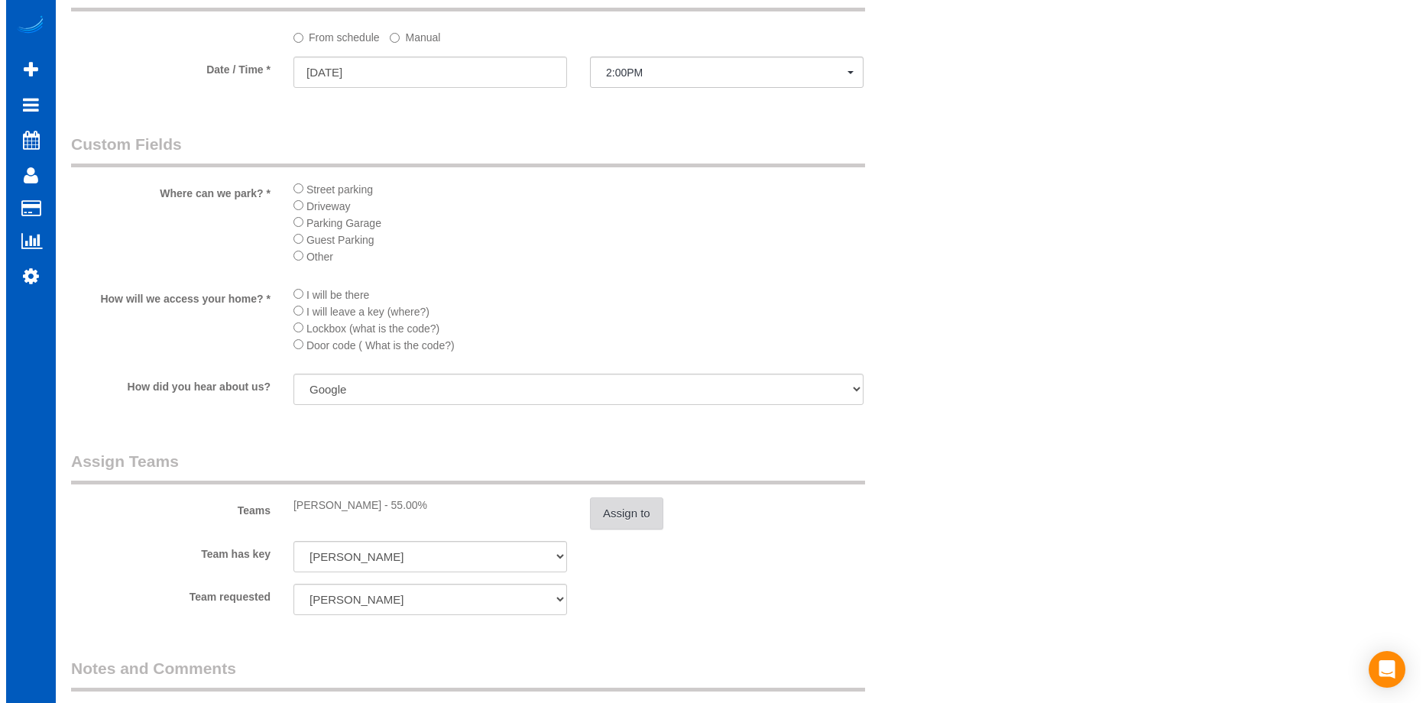
scroll to position [1446, 0]
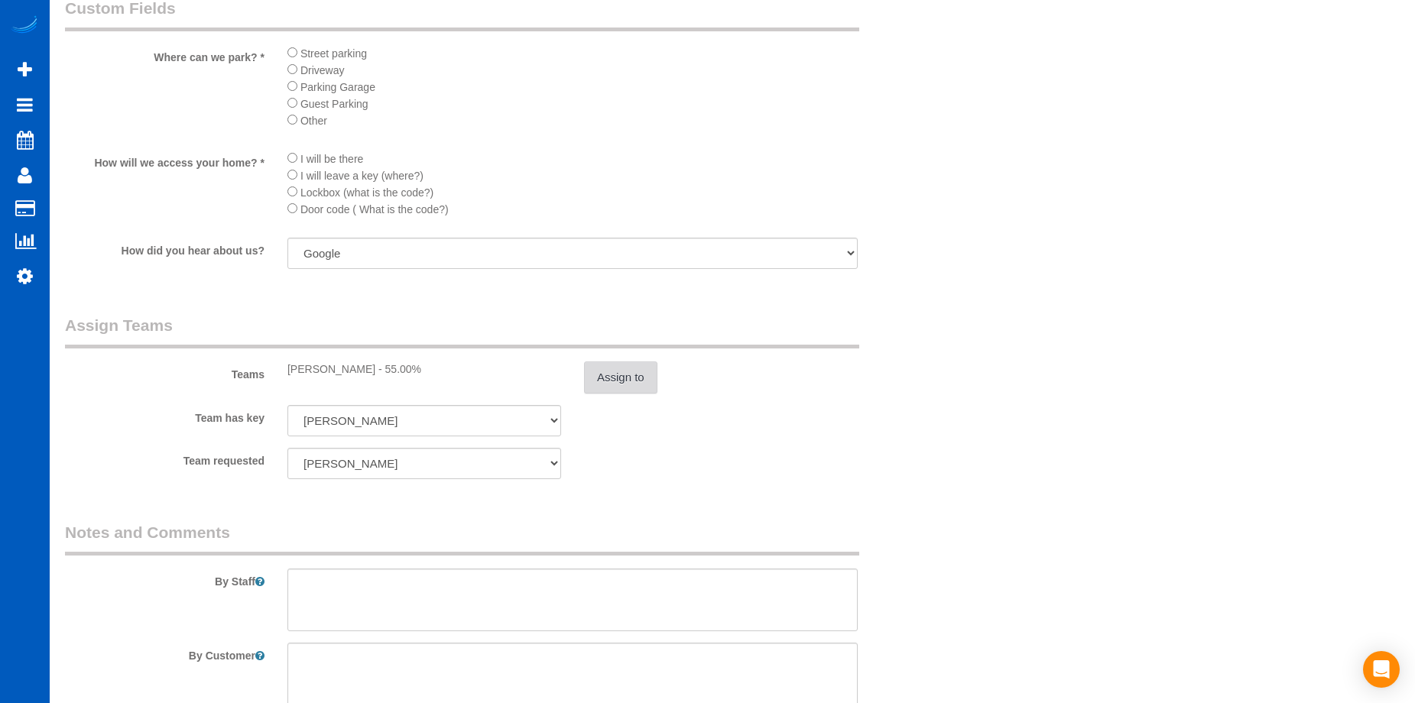
click at [634, 372] on button "Assign to" at bounding box center [620, 378] width 73 height 32
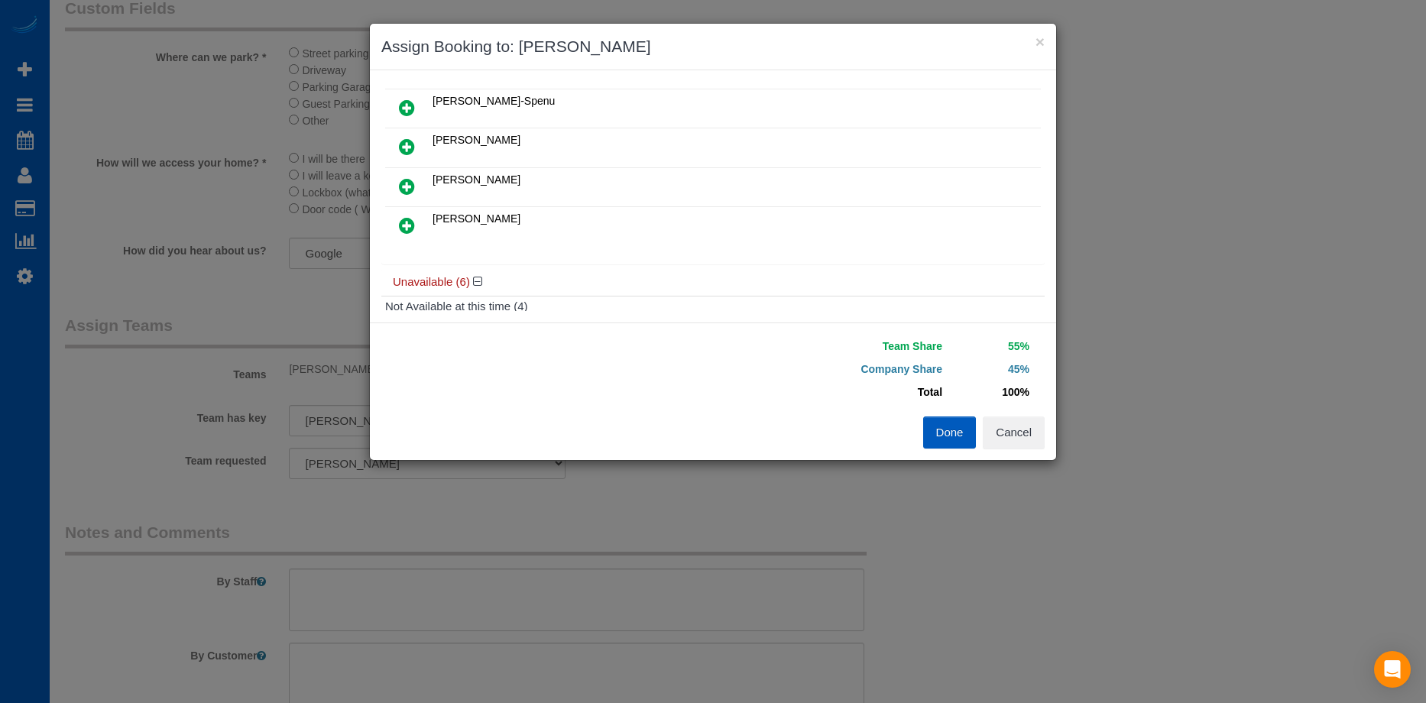
click at [407, 228] on icon at bounding box center [407, 225] width 16 height 18
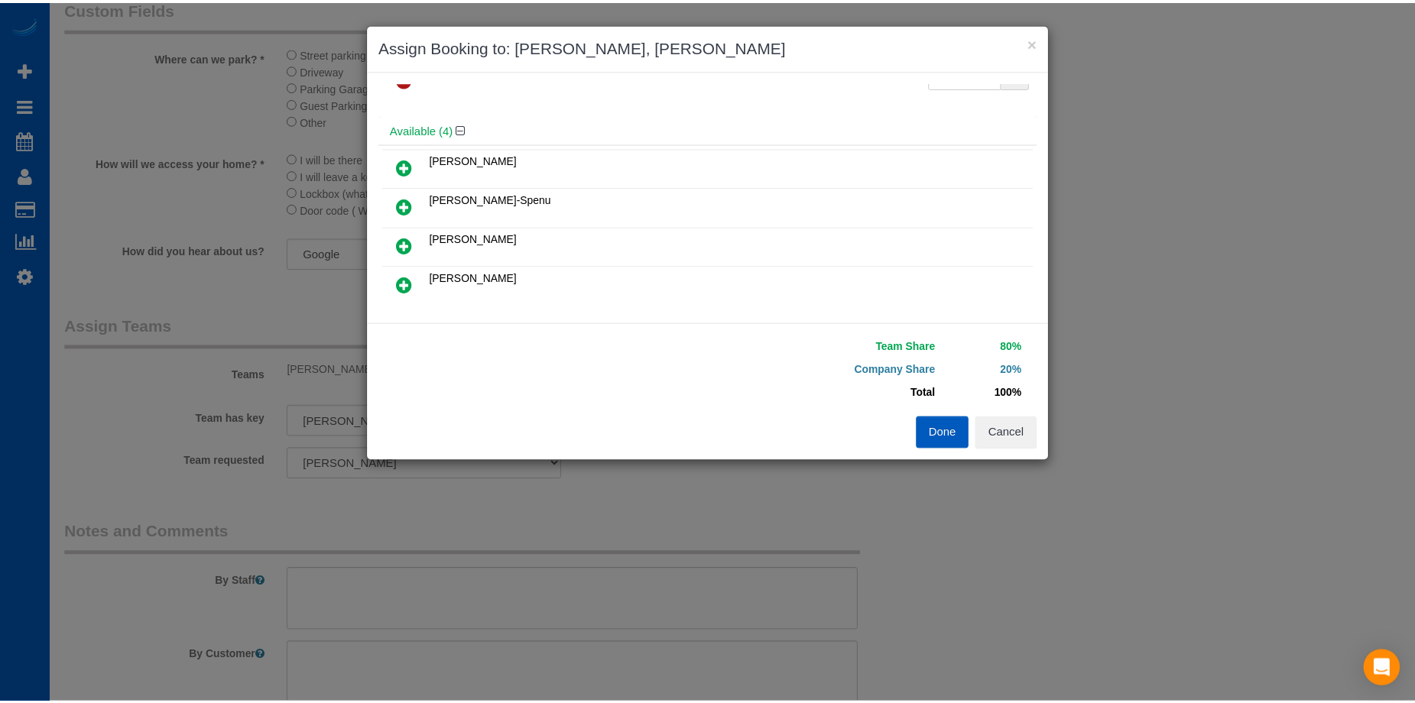
scroll to position [0, 0]
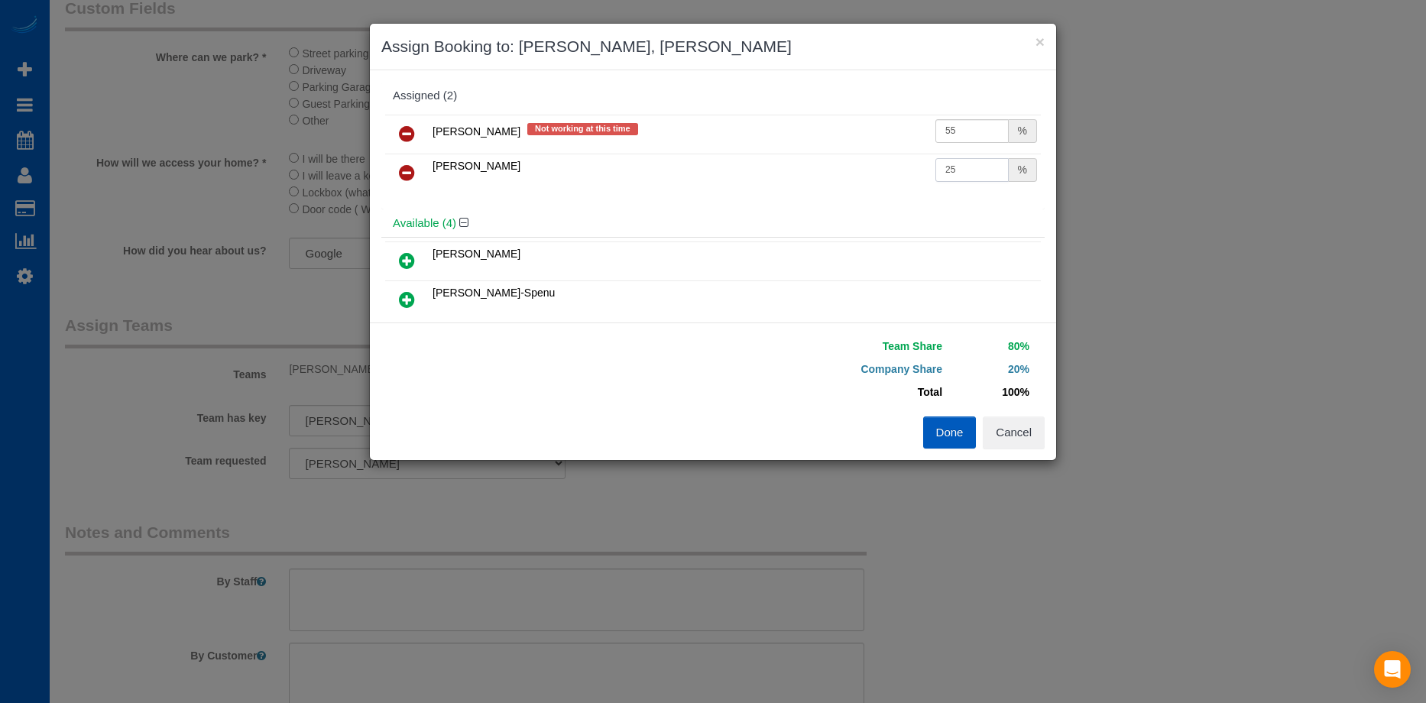
click at [955, 177] on input "25" at bounding box center [972, 170] width 73 height 24
drag, startPoint x: 973, startPoint y: 167, endPoint x: 772, endPoint y: 151, distance: 201.6
click at [772, 154] on tr "Oksana Romaniuk 25 %" at bounding box center [713, 173] width 656 height 39
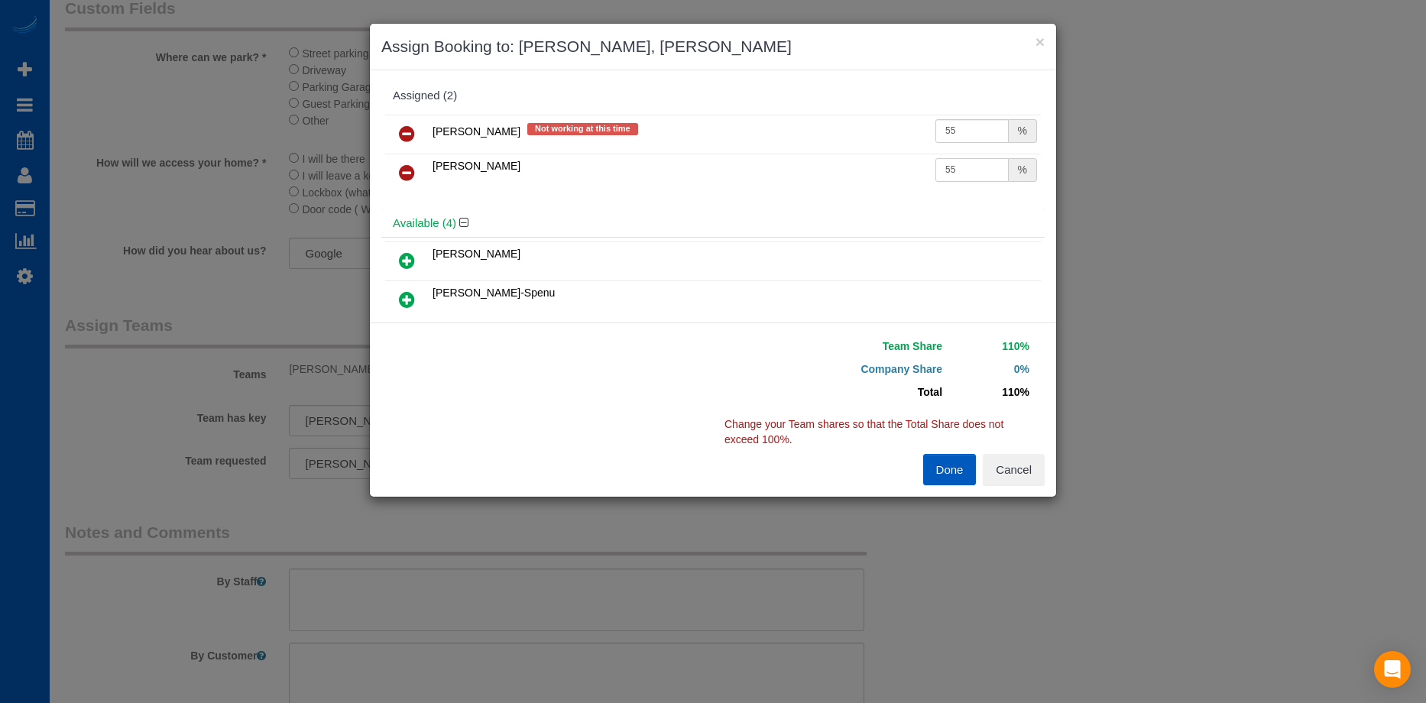
type input "55"
click at [402, 131] on icon at bounding box center [407, 134] width 16 height 18
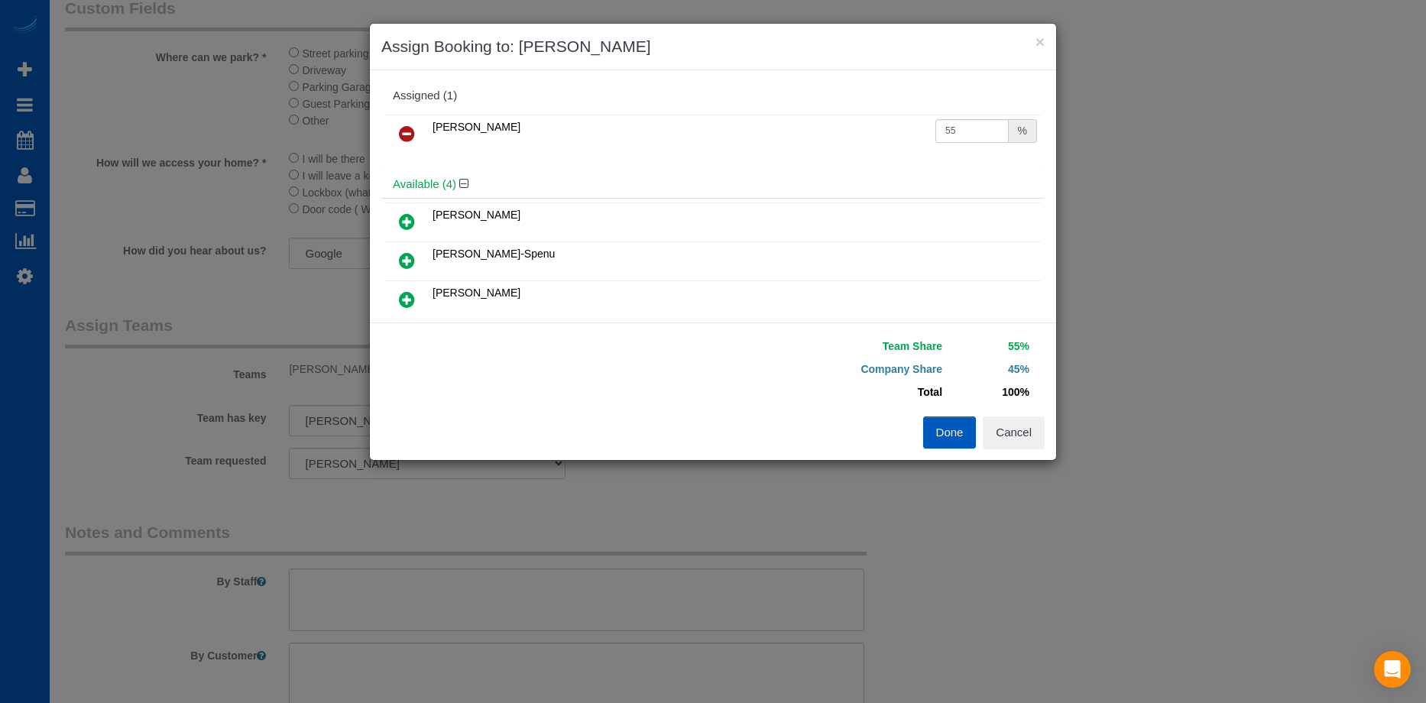
click at [943, 431] on button "Done" at bounding box center [950, 433] width 54 height 32
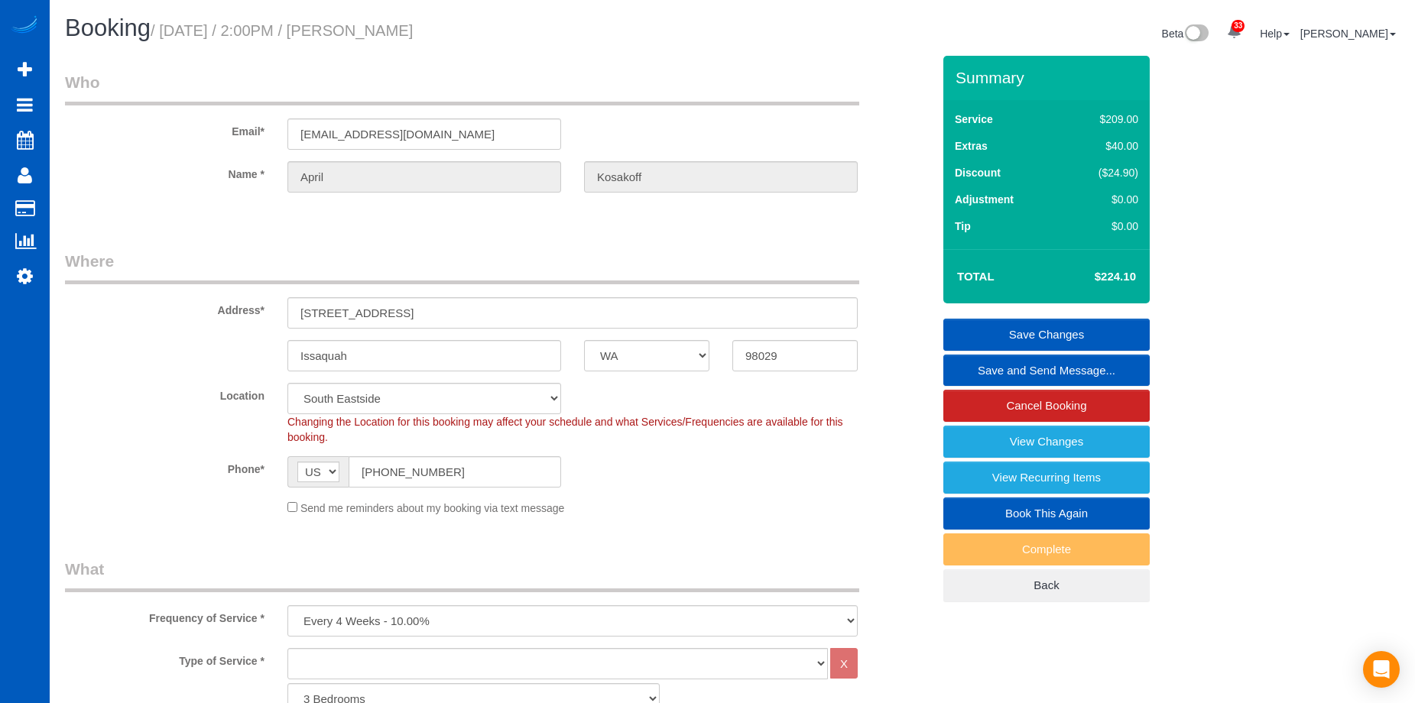
click at [1006, 324] on link "Save Changes" at bounding box center [1046, 335] width 206 height 32
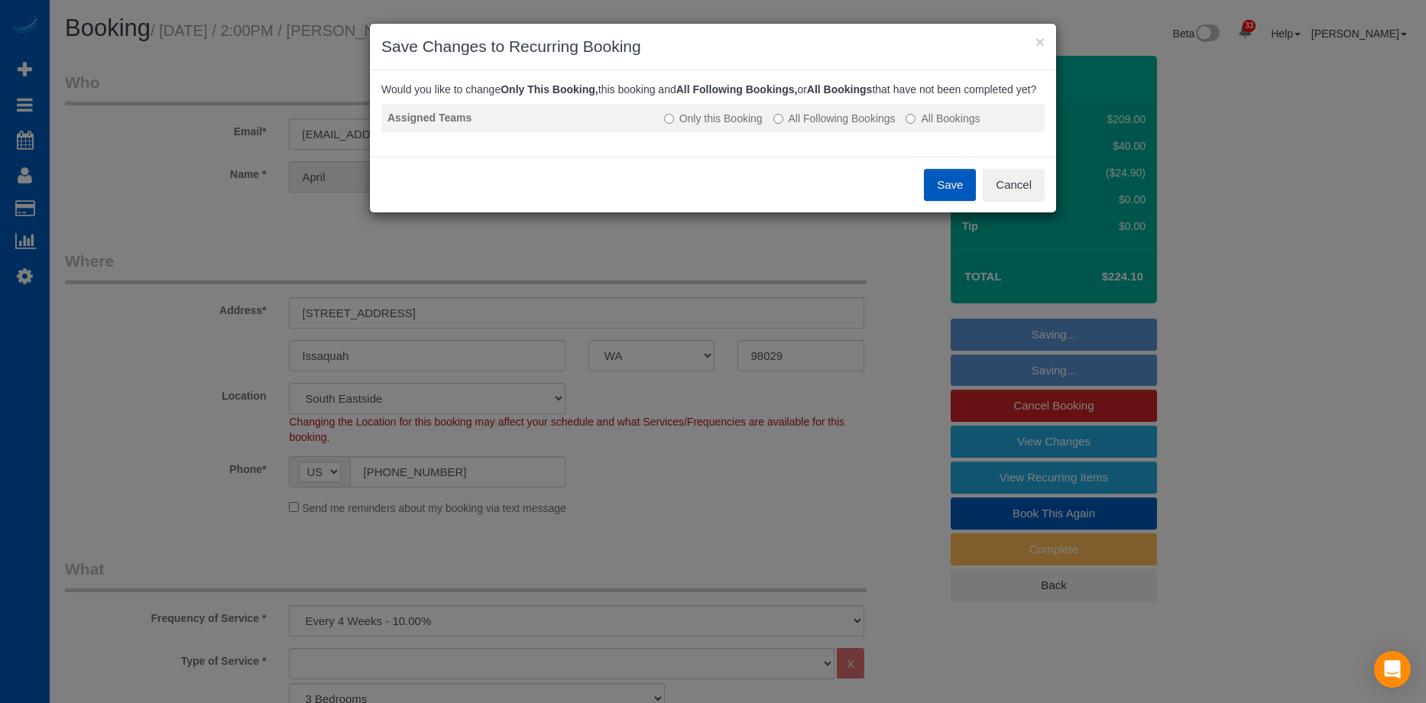
click at [819, 126] on label "All Following Bookings" at bounding box center [835, 118] width 122 height 15
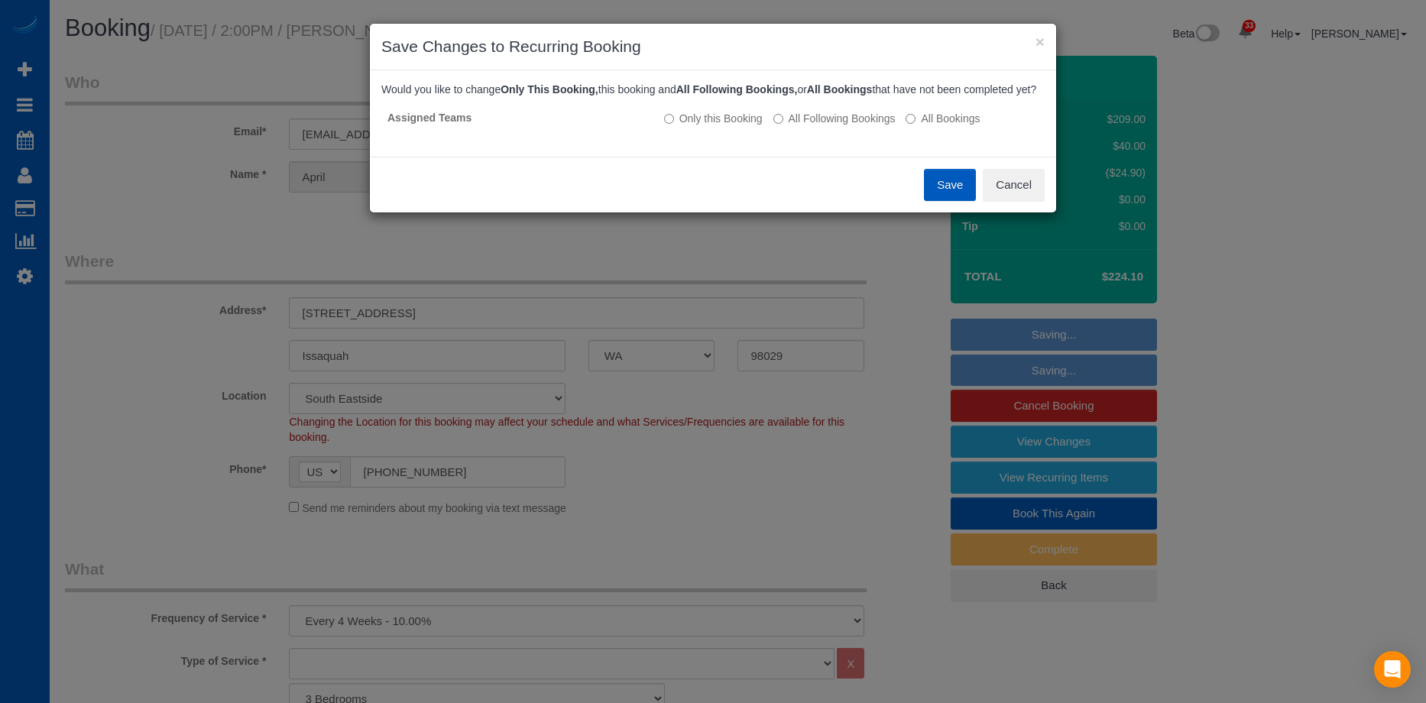
click at [920, 189] on div "Save Cancel" at bounding box center [713, 185] width 686 height 56
click at [937, 194] on button "Save" at bounding box center [950, 185] width 52 height 32
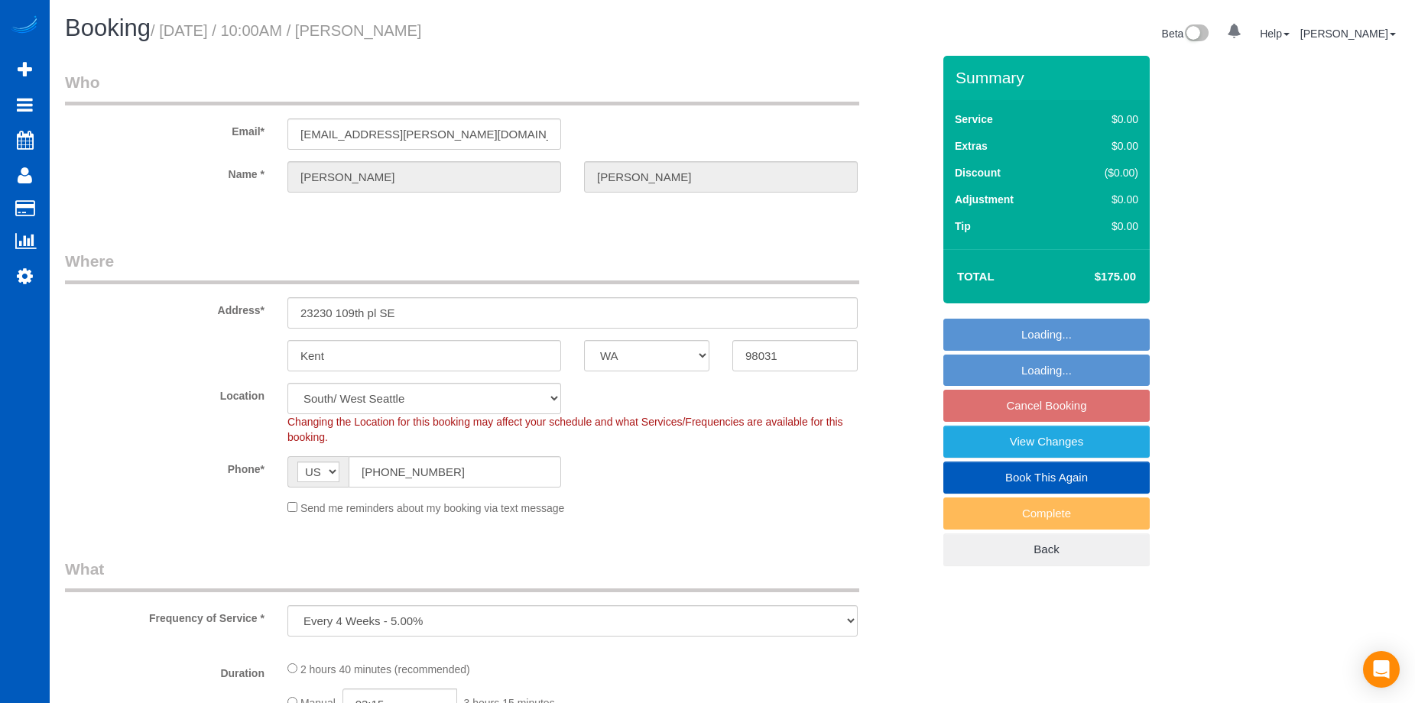
select select "WA"
select select "object:812"
select select "199"
select select "1501"
select select "3"
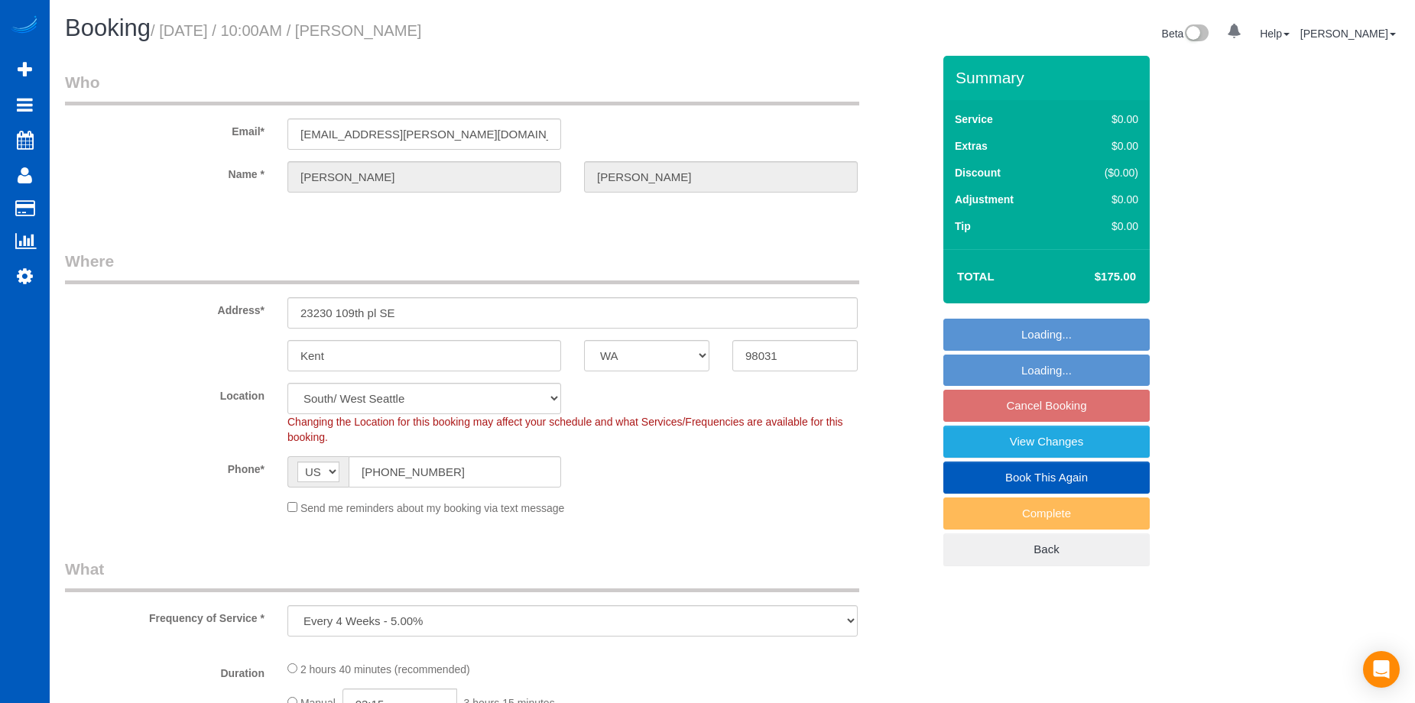
select select "4"
select select "1501"
select select "3"
select select "4"
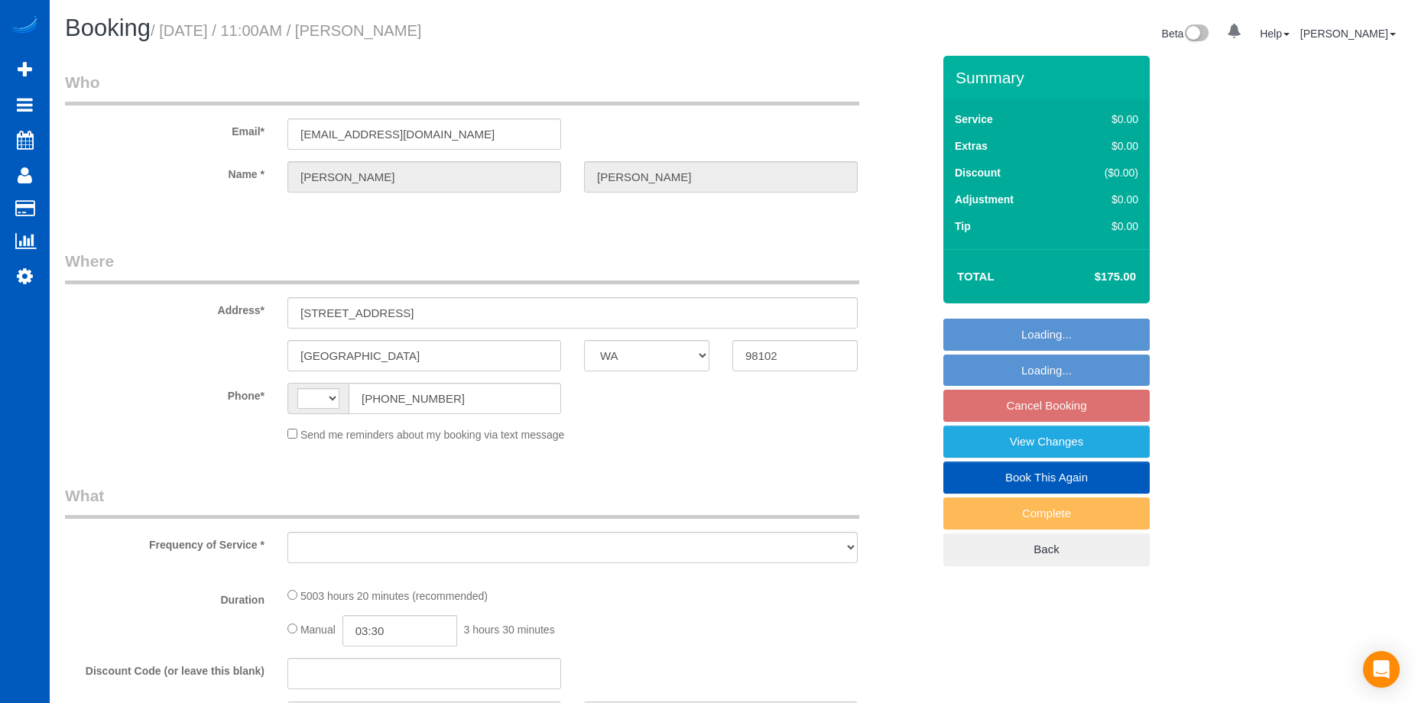
select select "WA"
select select "2001"
select select "2"
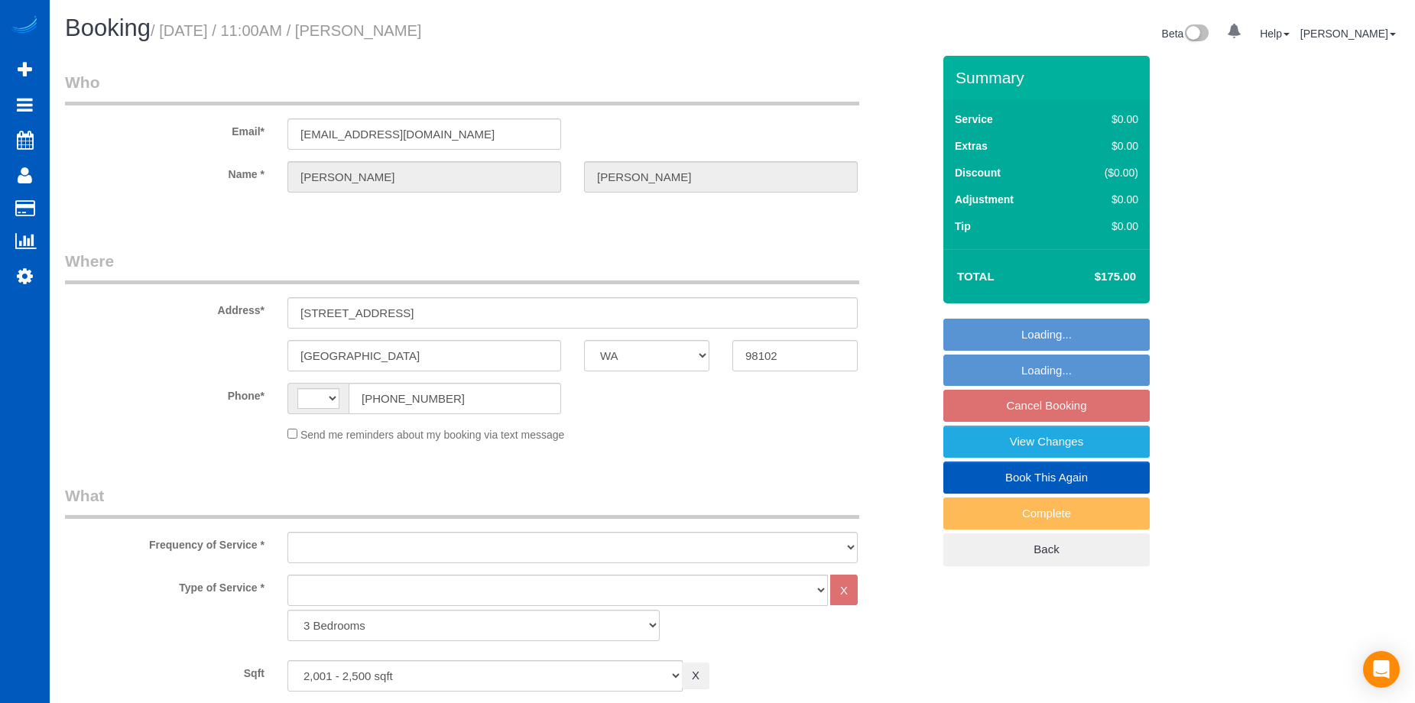
select select "string:[GEOGRAPHIC_DATA]"
select select "object:989"
select select "spot2"
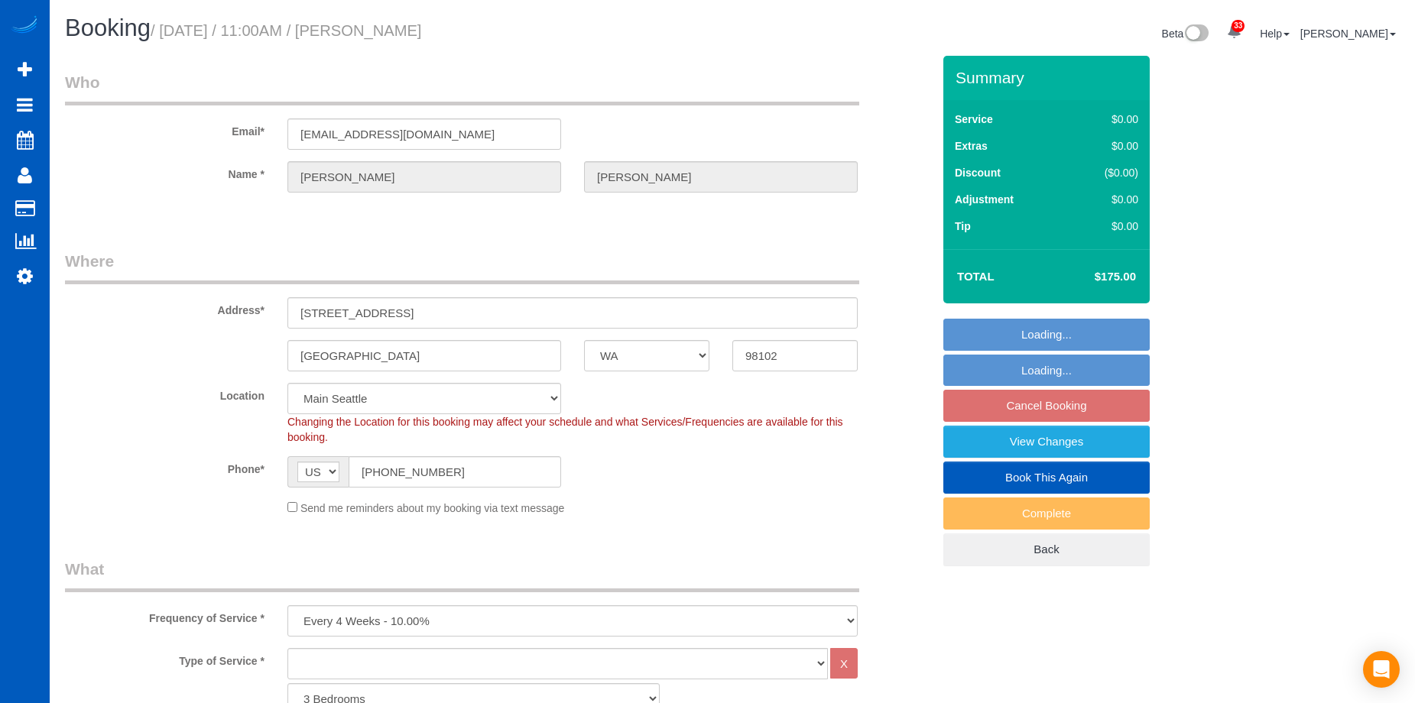
select select "object:1154"
select select "2001"
select select "2"
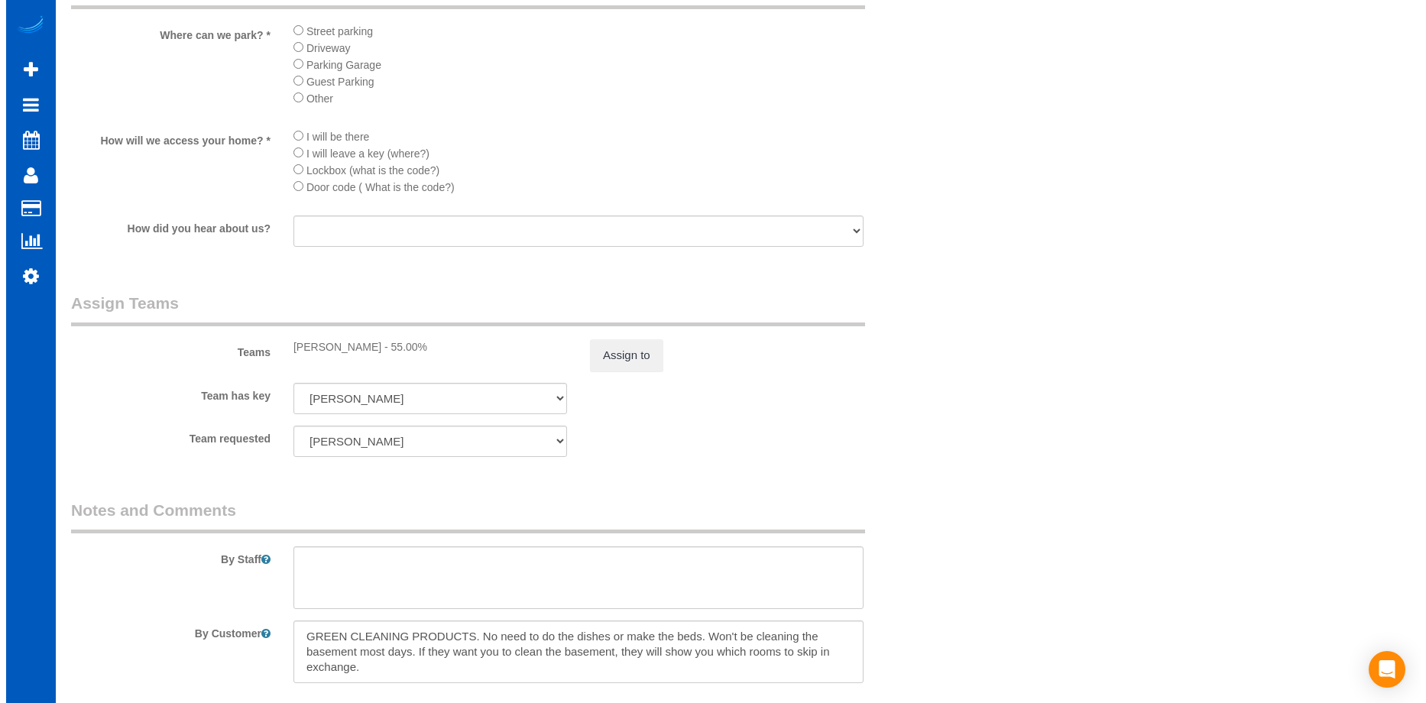
scroll to position [1660, 0]
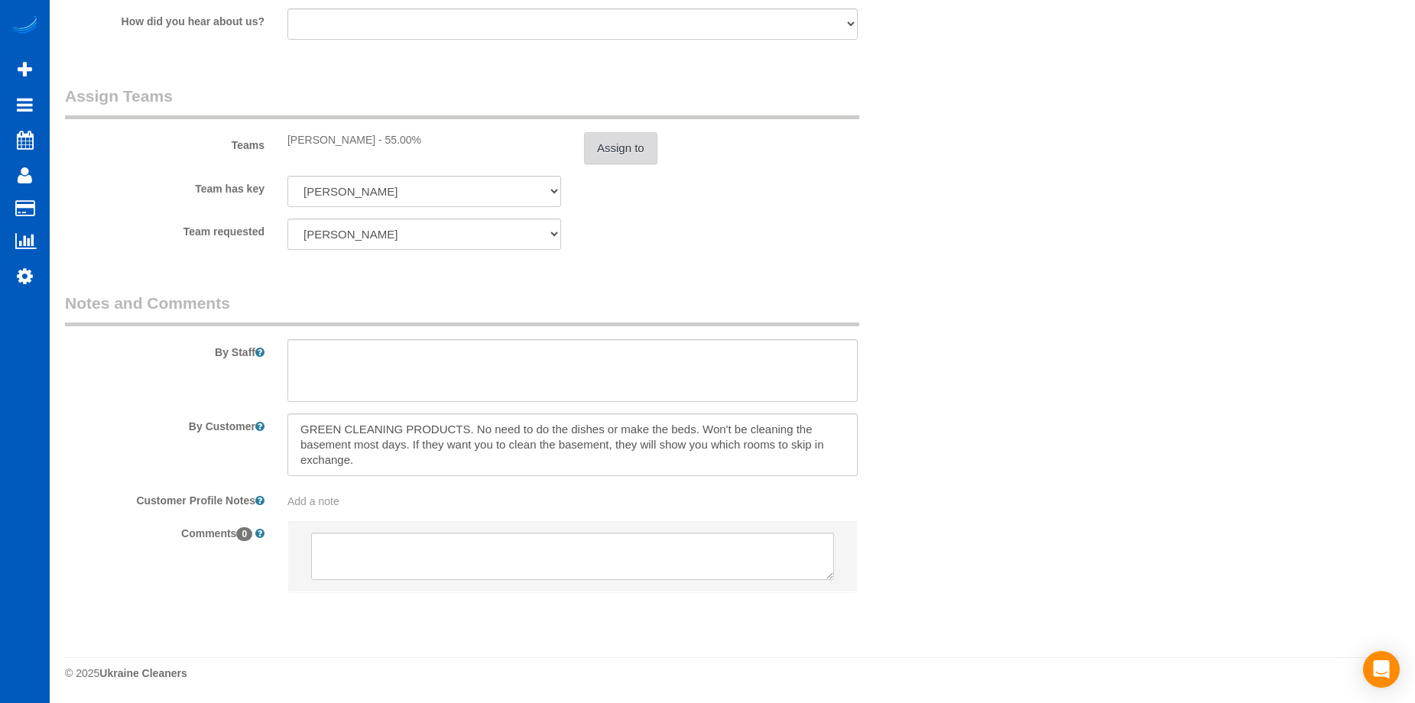
click at [638, 151] on button "Assign to" at bounding box center [620, 148] width 73 height 32
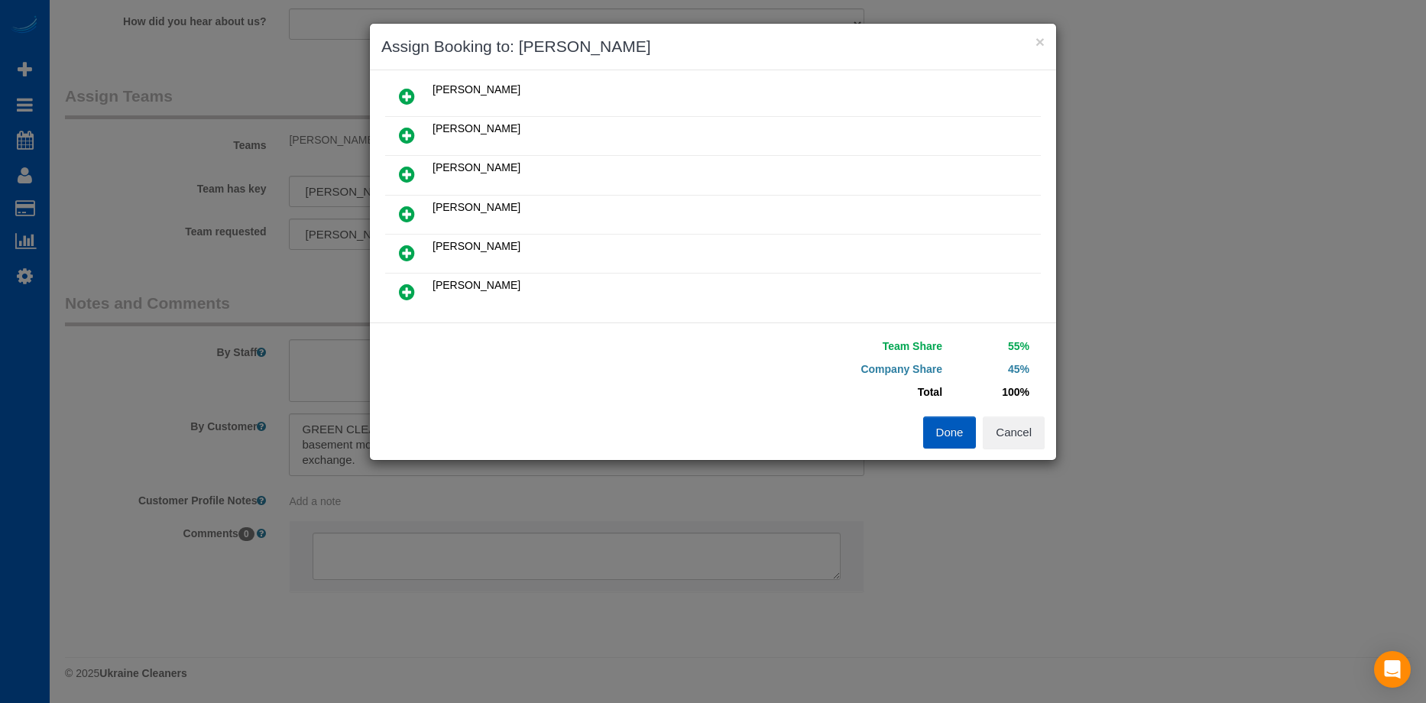
scroll to position [153, 0]
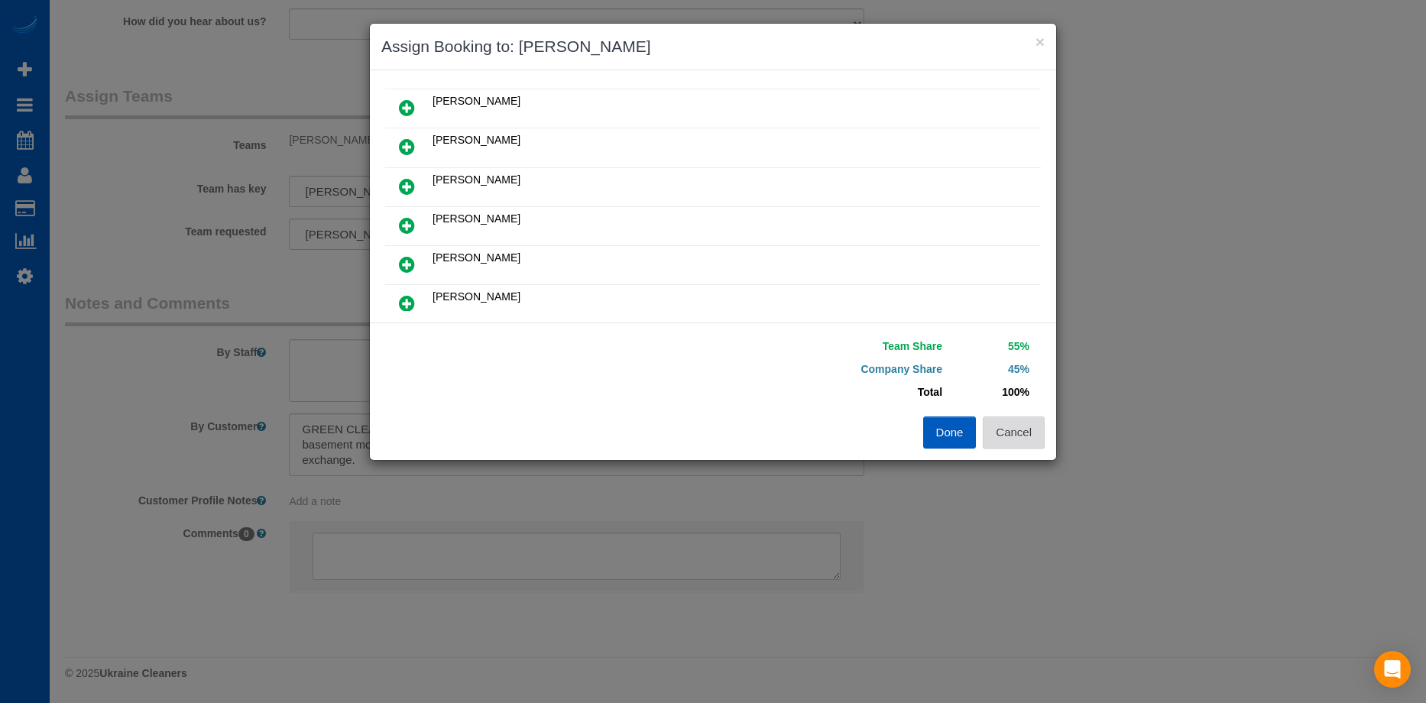
click at [1021, 437] on button "Cancel" at bounding box center [1014, 433] width 62 height 32
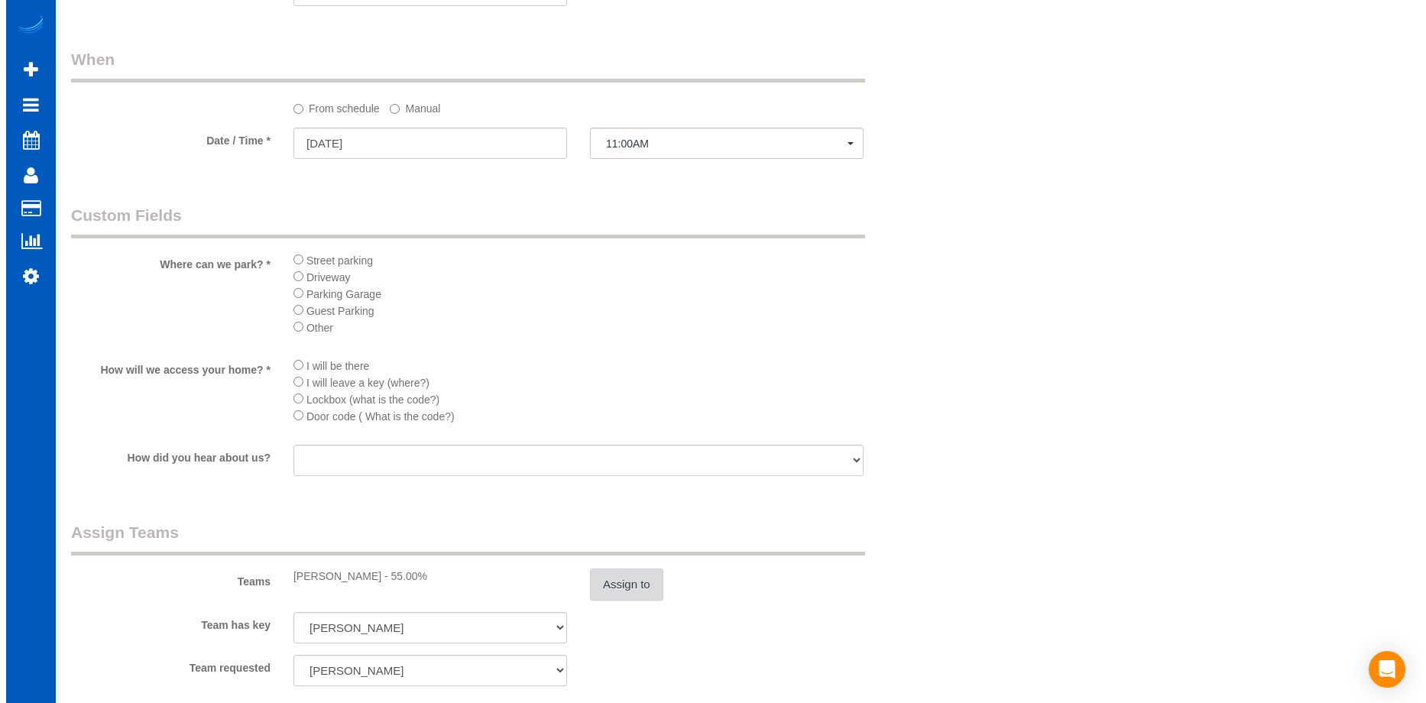
scroll to position [1529, 0]
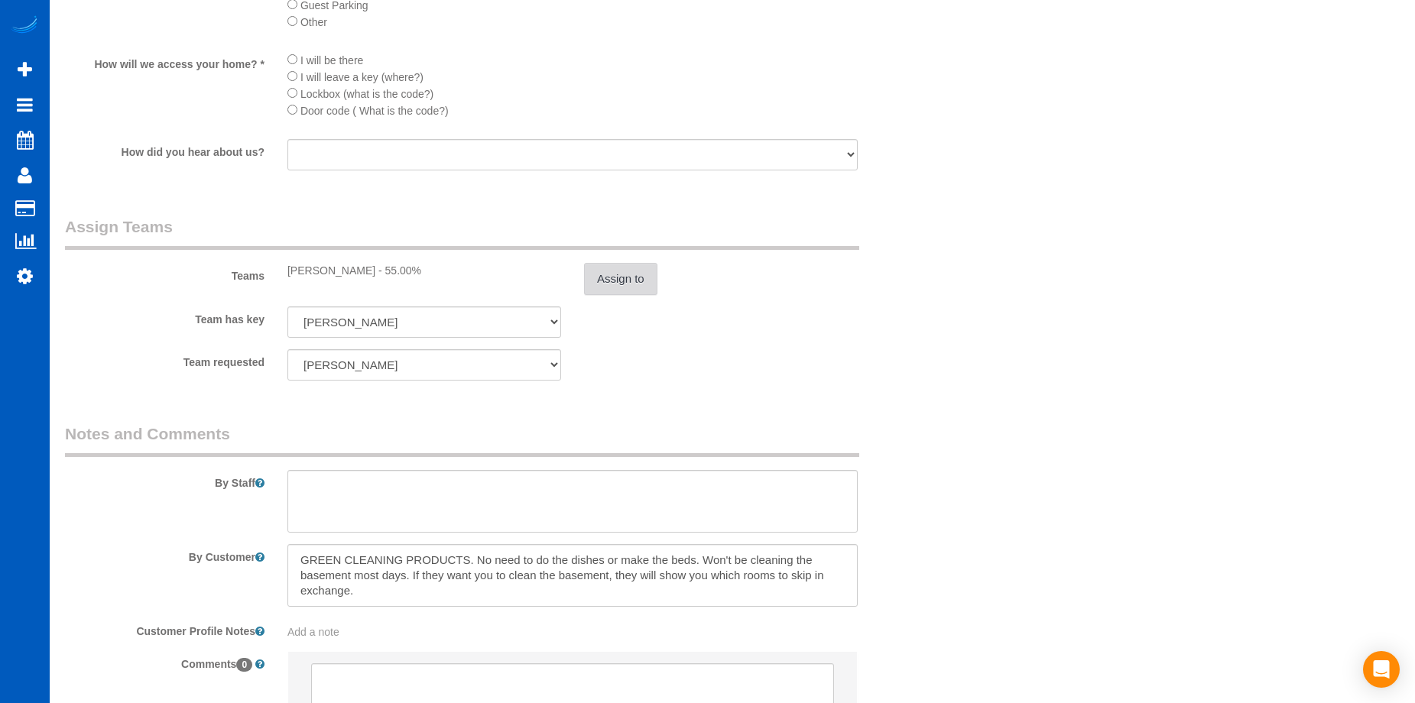
click at [644, 277] on button "Assign to" at bounding box center [620, 279] width 73 height 32
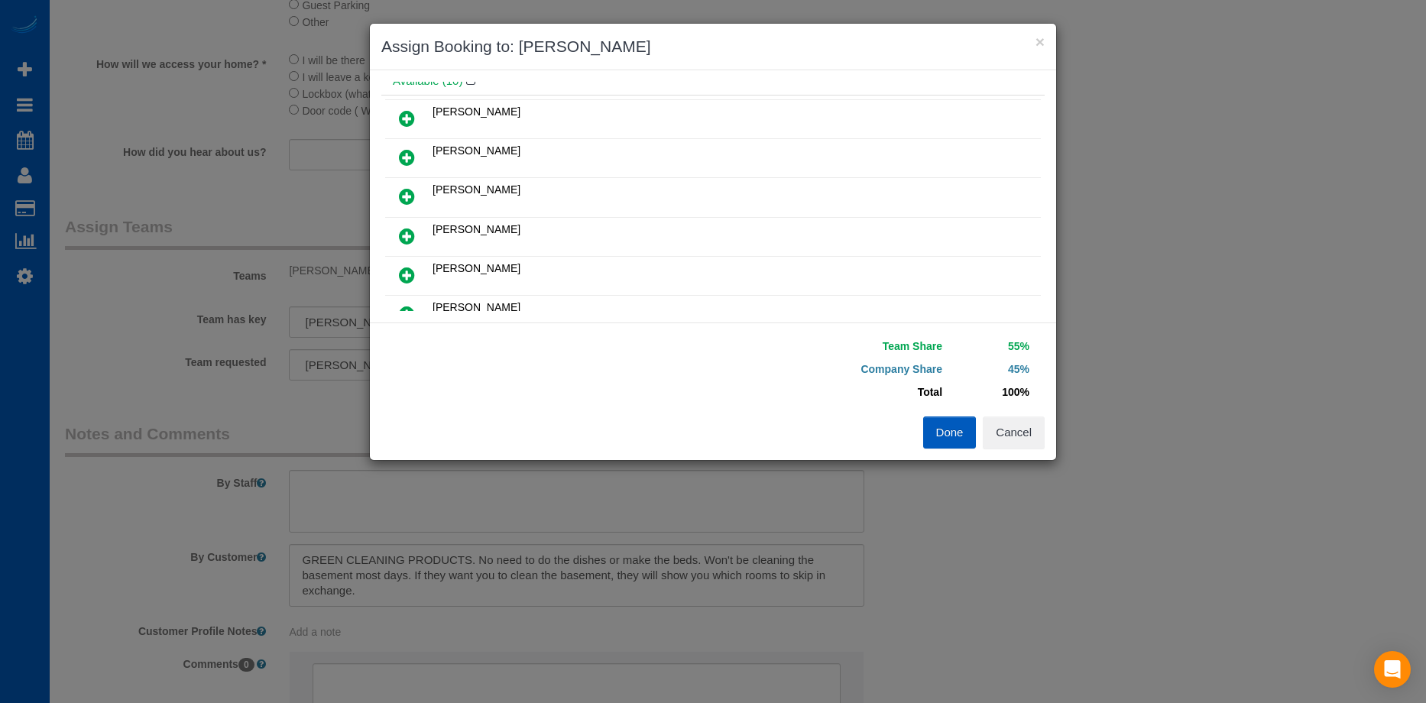
scroll to position [76, 0]
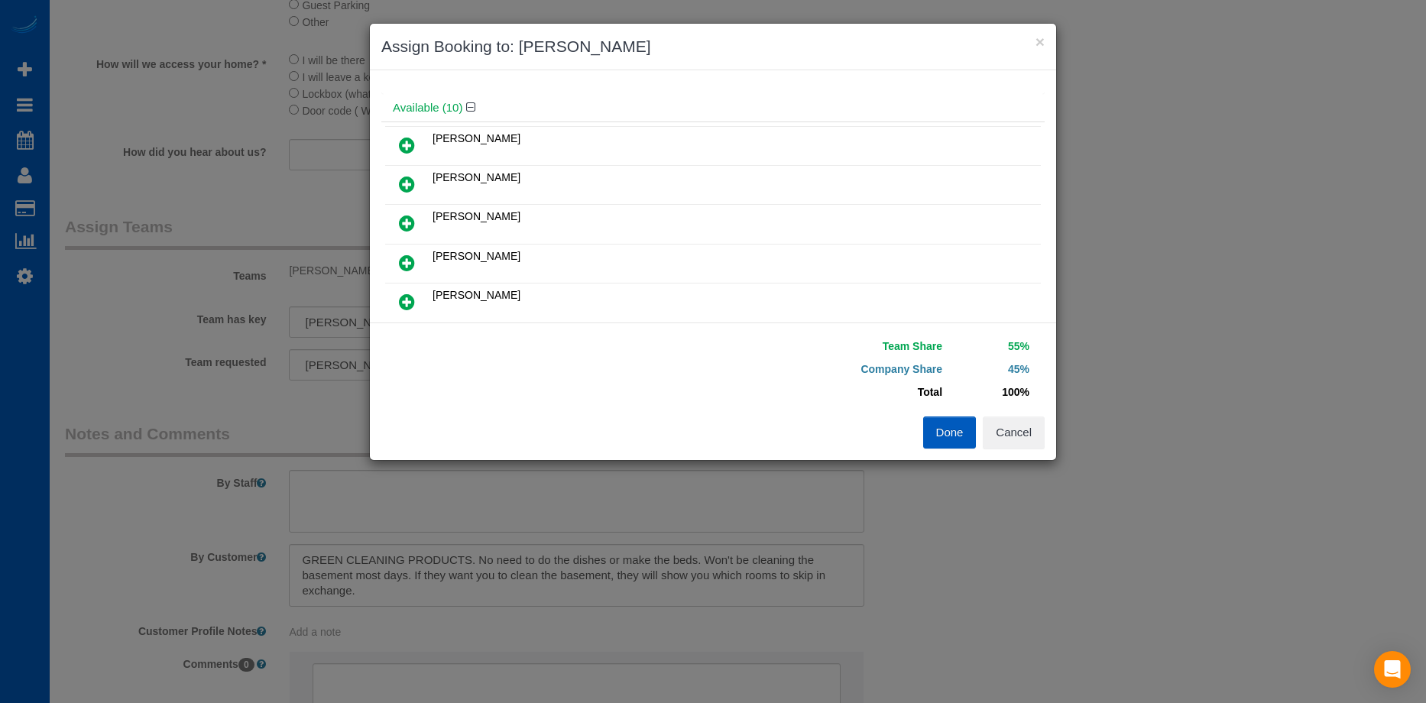
click at [400, 141] on icon at bounding box center [407, 145] width 16 height 18
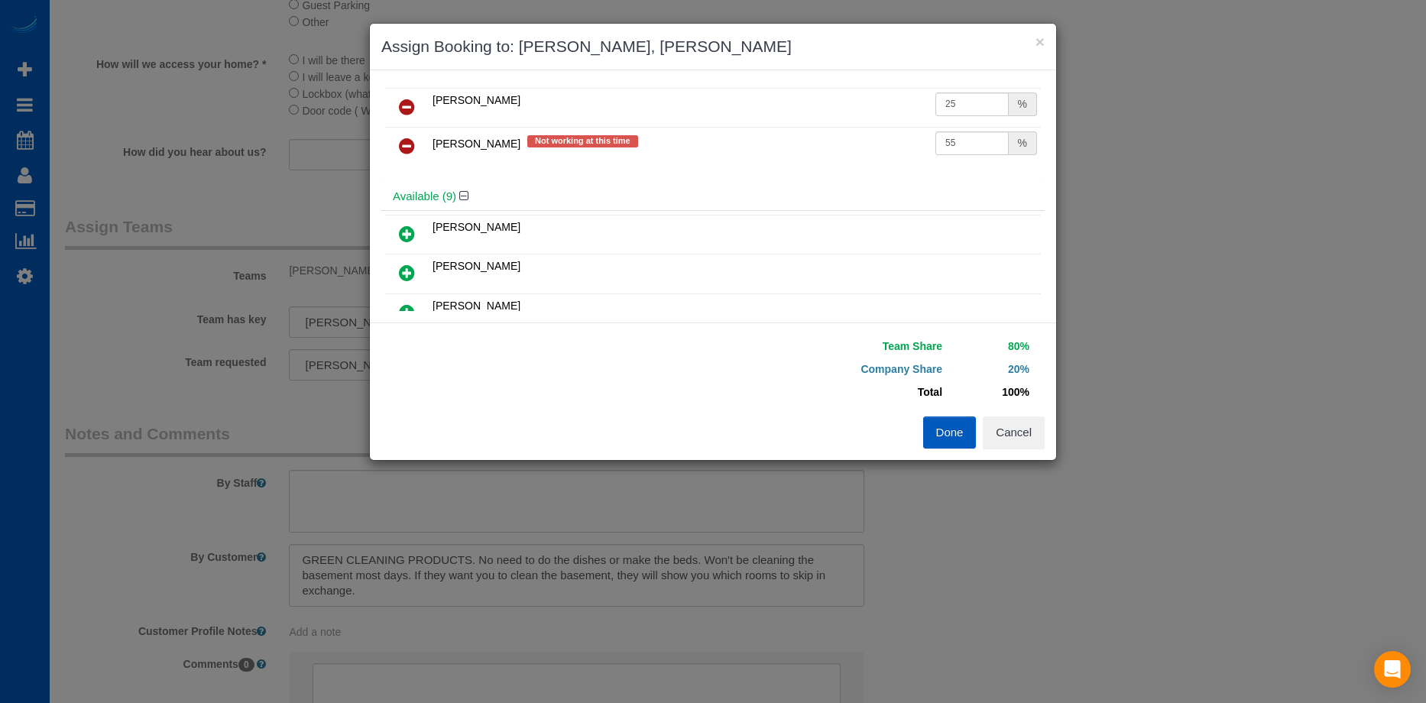
scroll to position [0, 0]
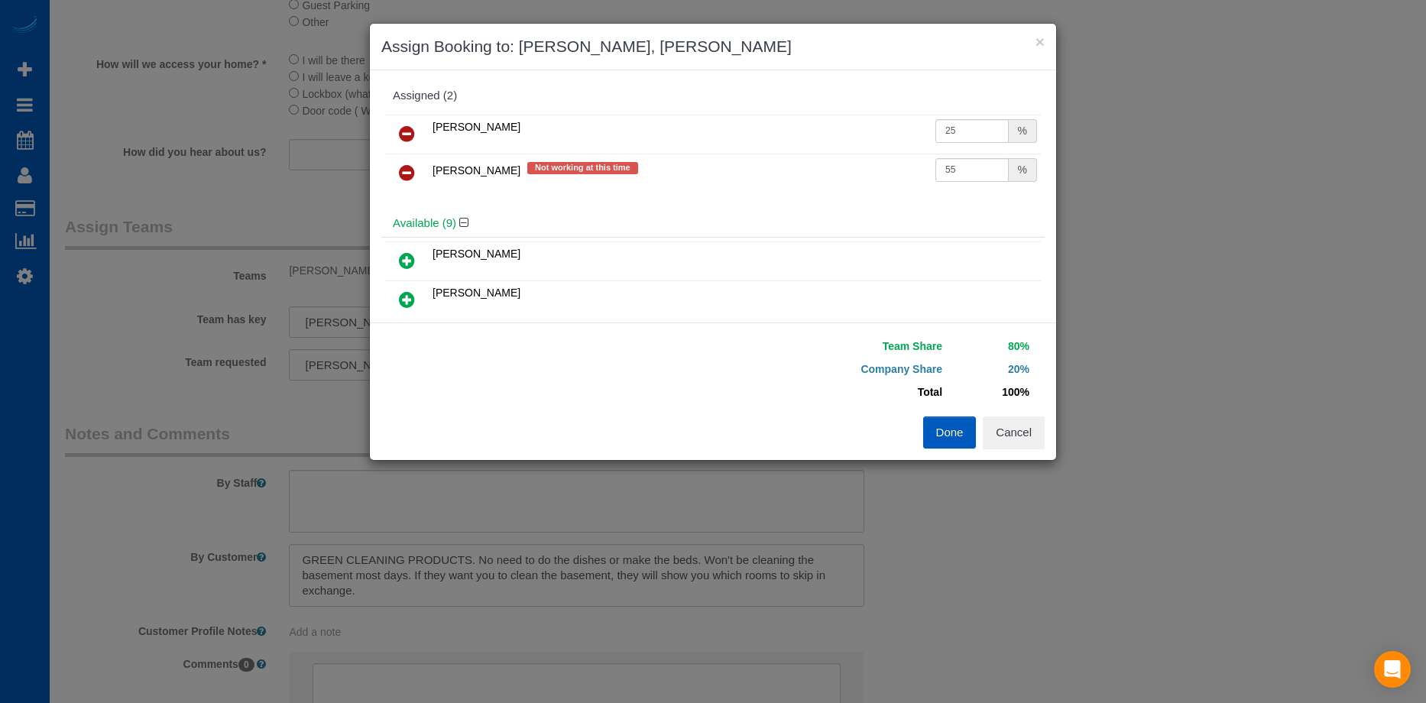
click at [410, 167] on icon at bounding box center [407, 173] width 16 height 18
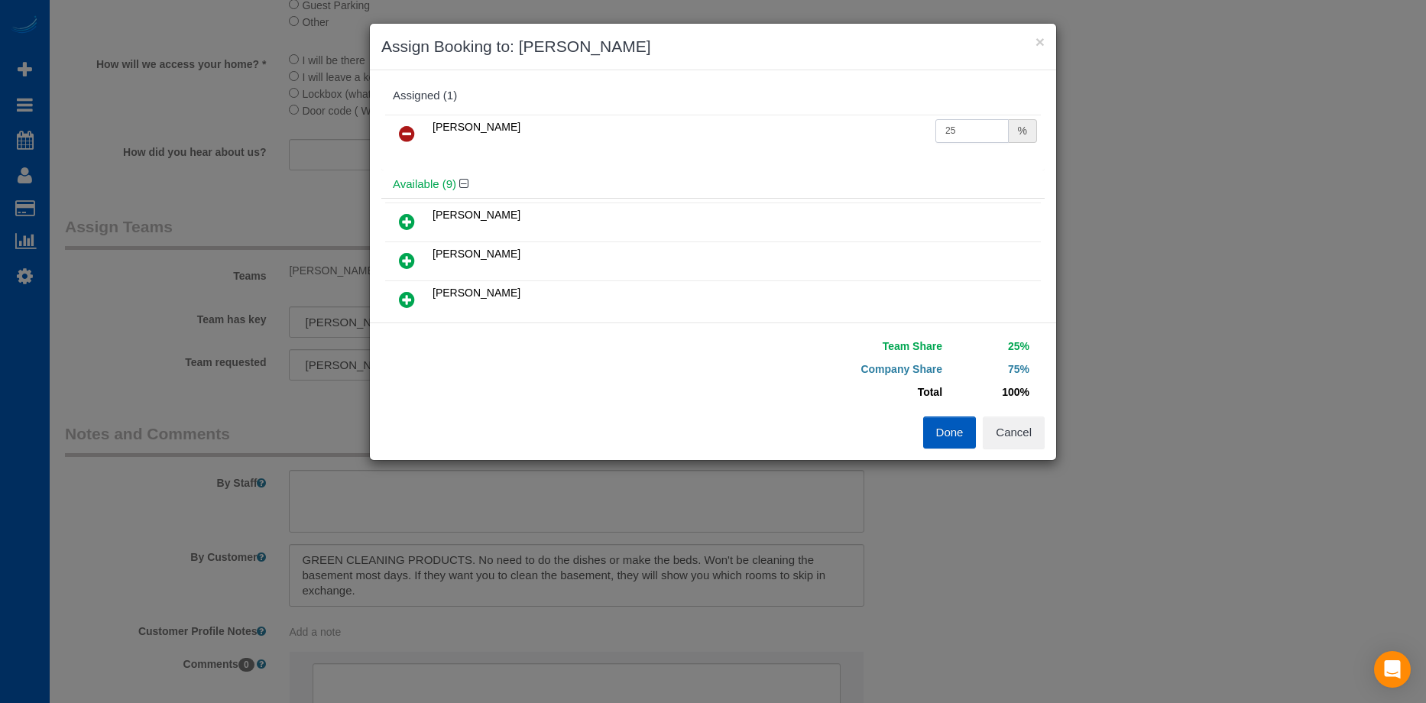
click at [969, 130] on input "25" at bounding box center [972, 131] width 73 height 24
drag, startPoint x: 955, startPoint y: 129, endPoint x: 819, endPoint y: 115, distance: 136.0
click at [819, 115] on tr "[PERSON_NAME] 25 %" at bounding box center [713, 134] width 656 height 39
type input "55"
click at [950, 438] on button "Done" at bounding box center [950, 433] width 54 height 32
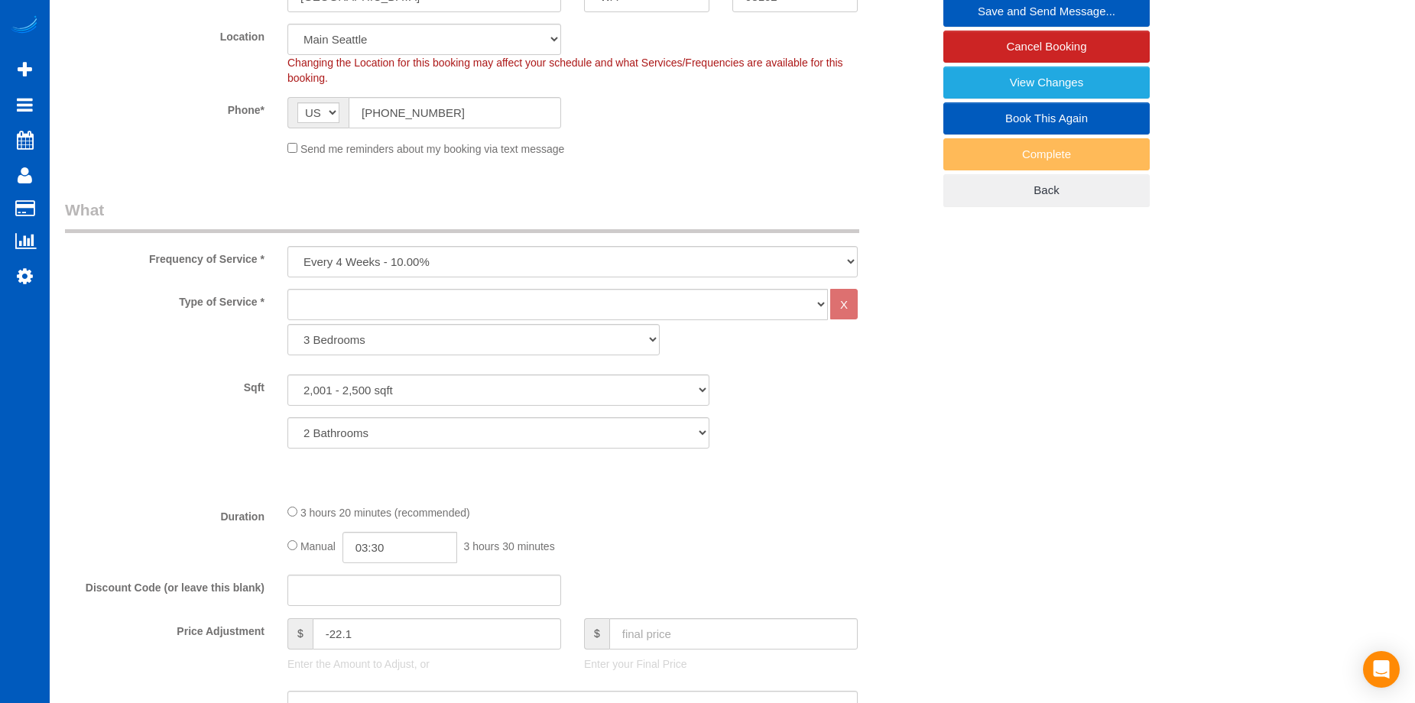
scroll to position [229, 0]
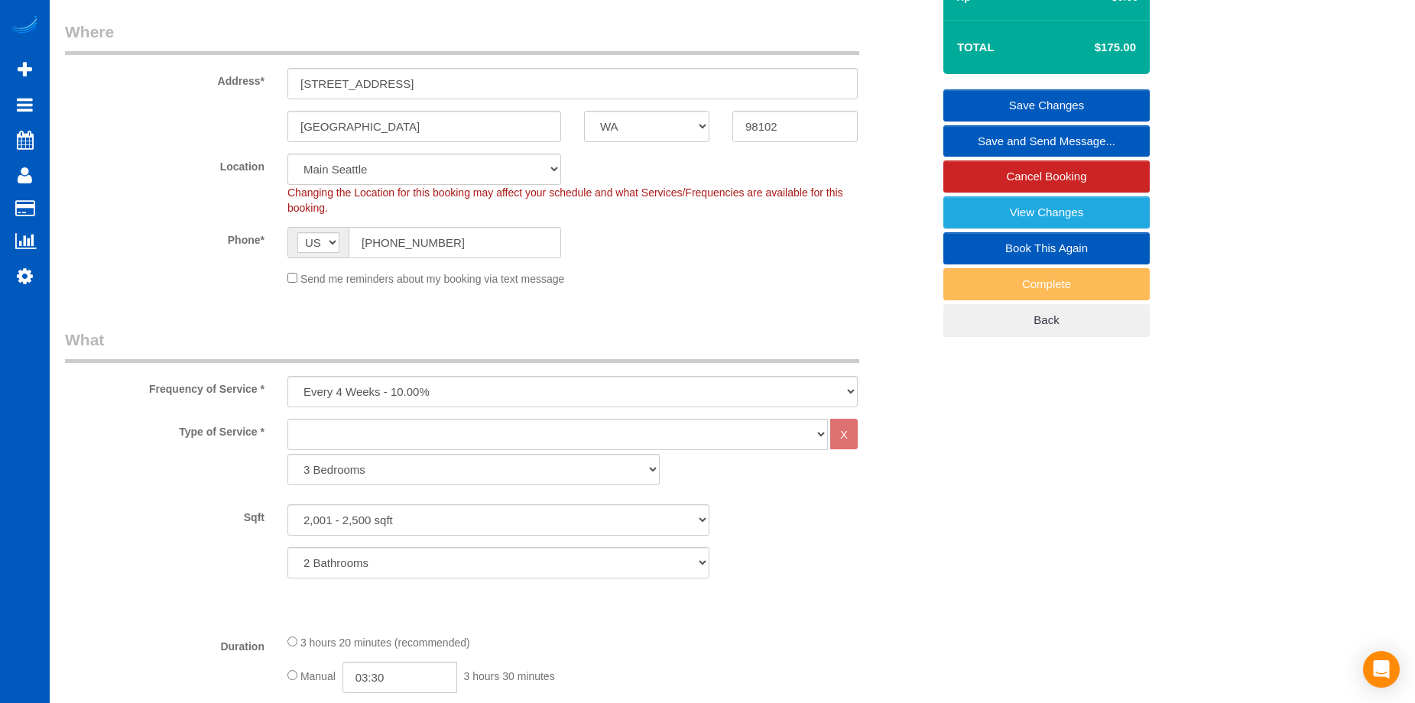
click at [983, 105] on link "Save Changes" at bounding box center [1046, 105] width 206 height 32
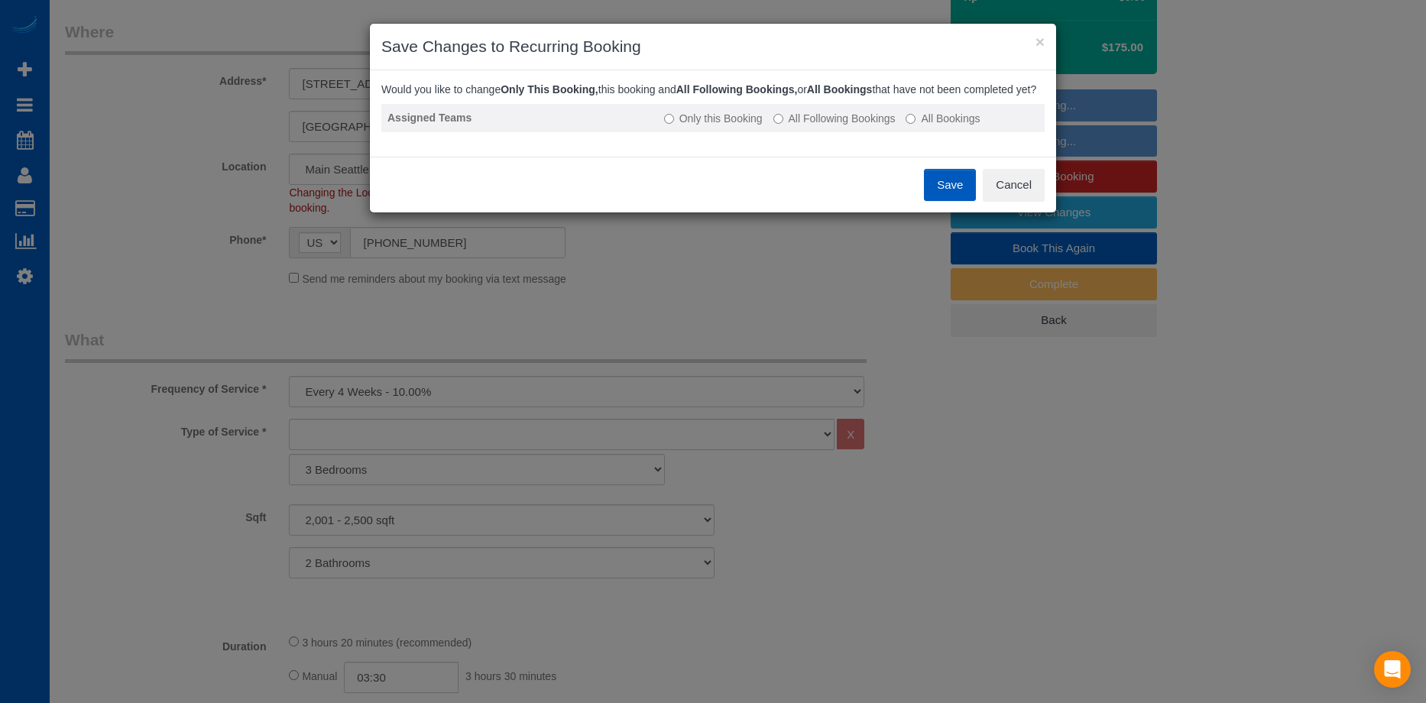
click at [802, 126] on label "All Following Bookings" at bounding box center [835, 118] width 122 height 15
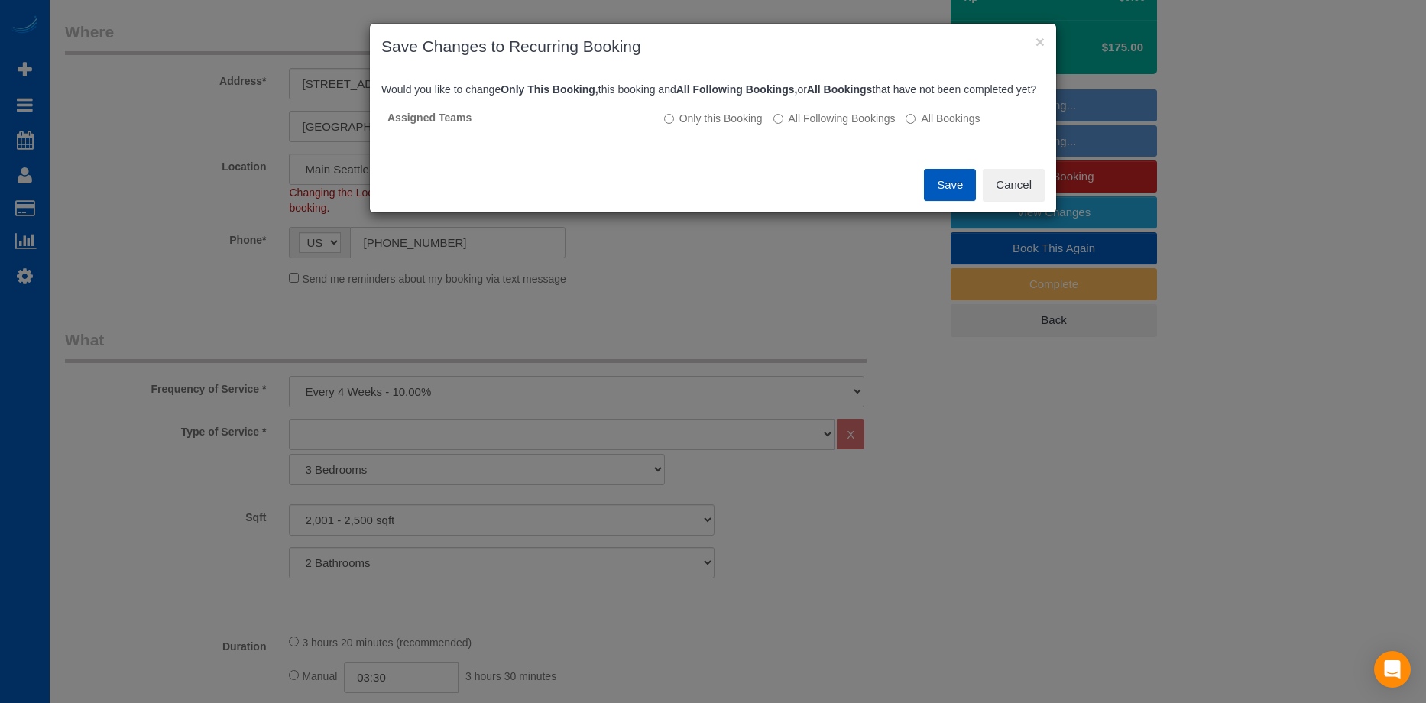
click at [944, 199] on button "Save" at bounding box center [950, 185] width 52 height 32
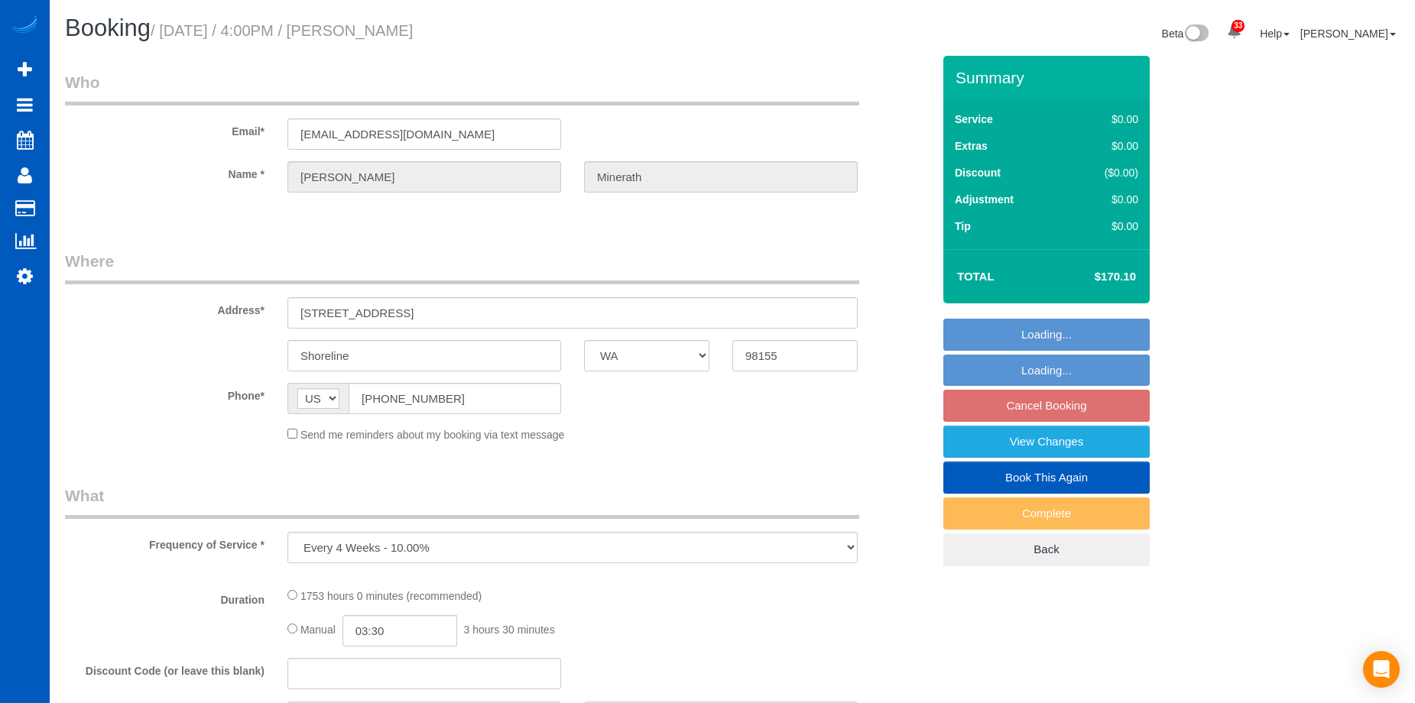
select select "WA"
select select "string:fspay-d7e5a634-9451-4057-a63c-d0c17b92e8cd"
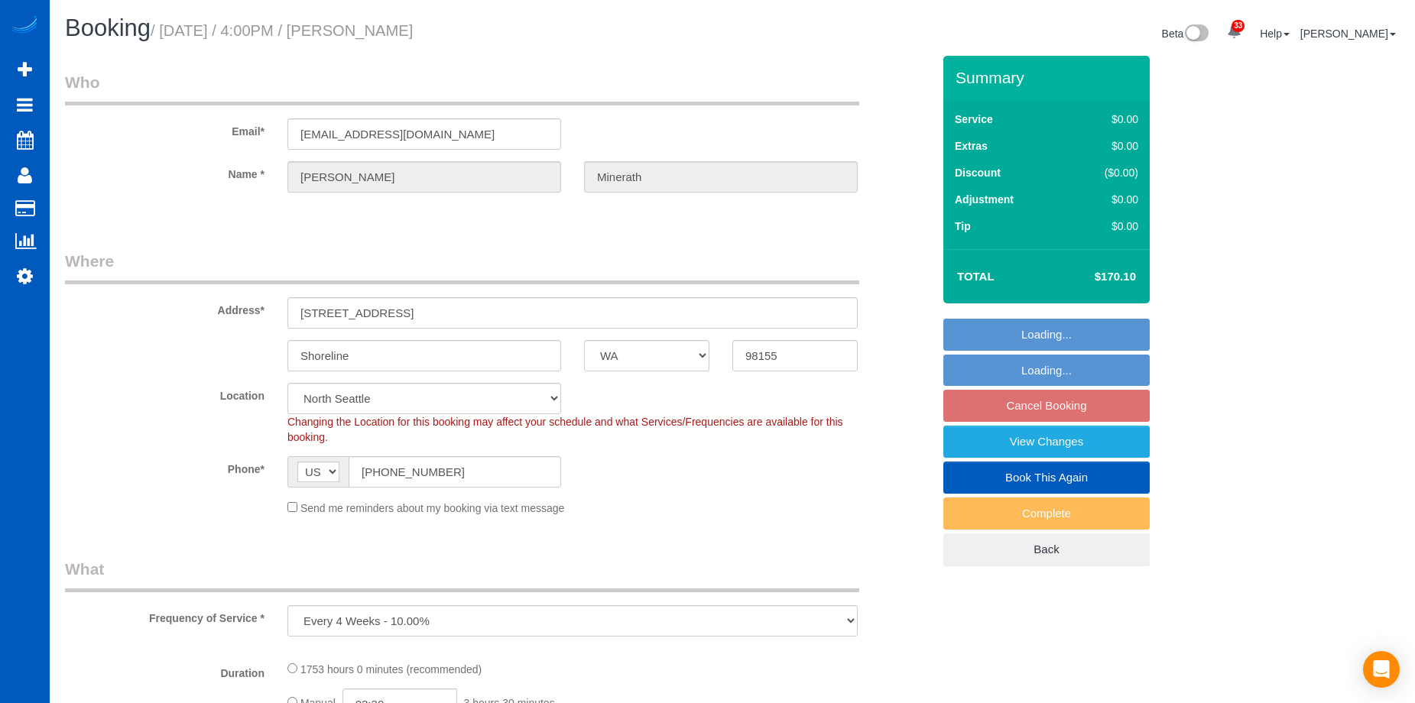
select select "object:1125"
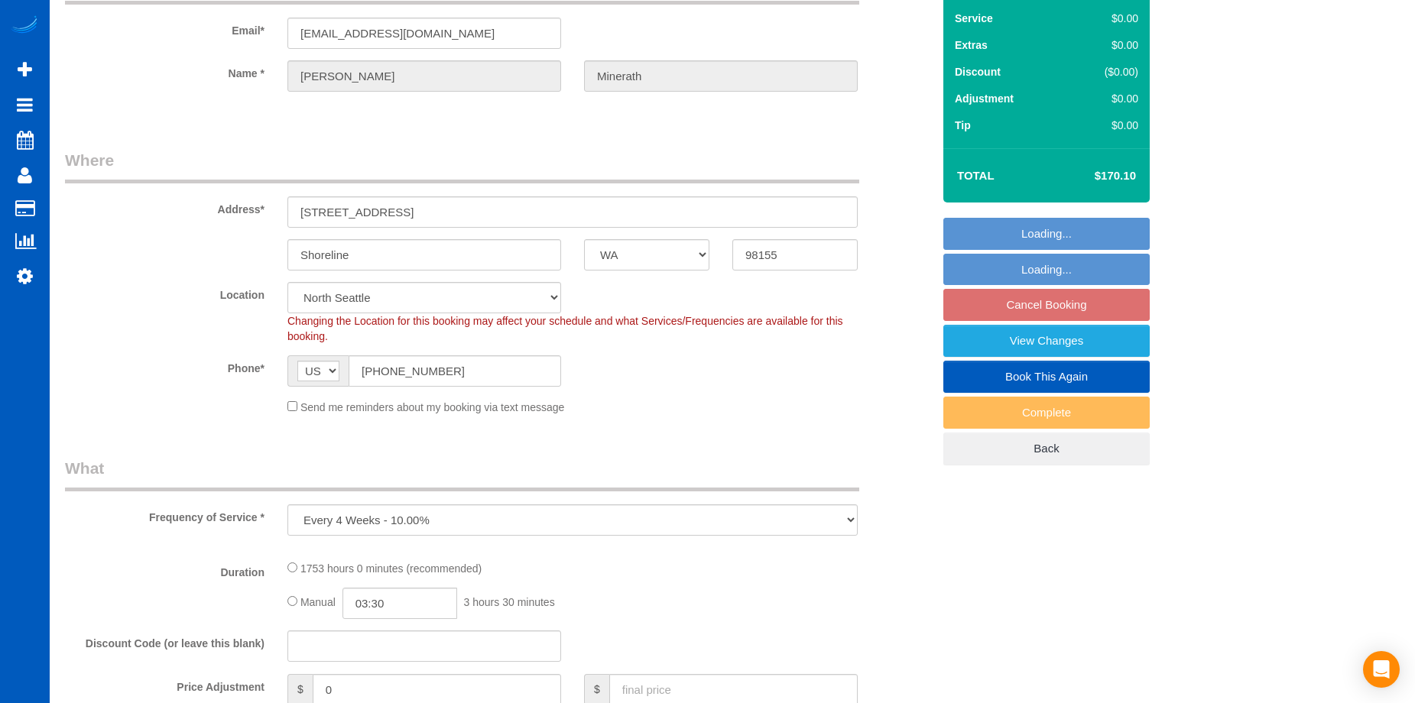
select select "1001"
select select "3"
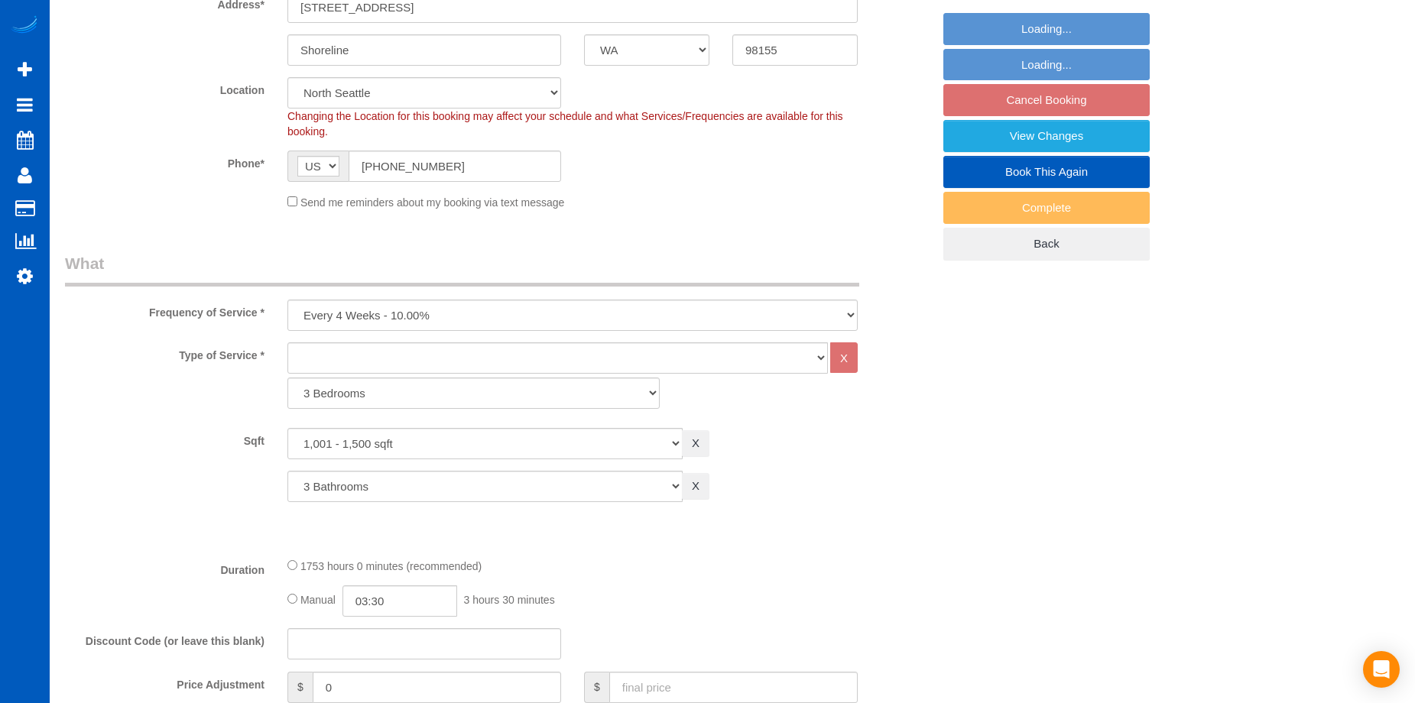
select select "1001"
select select "3"
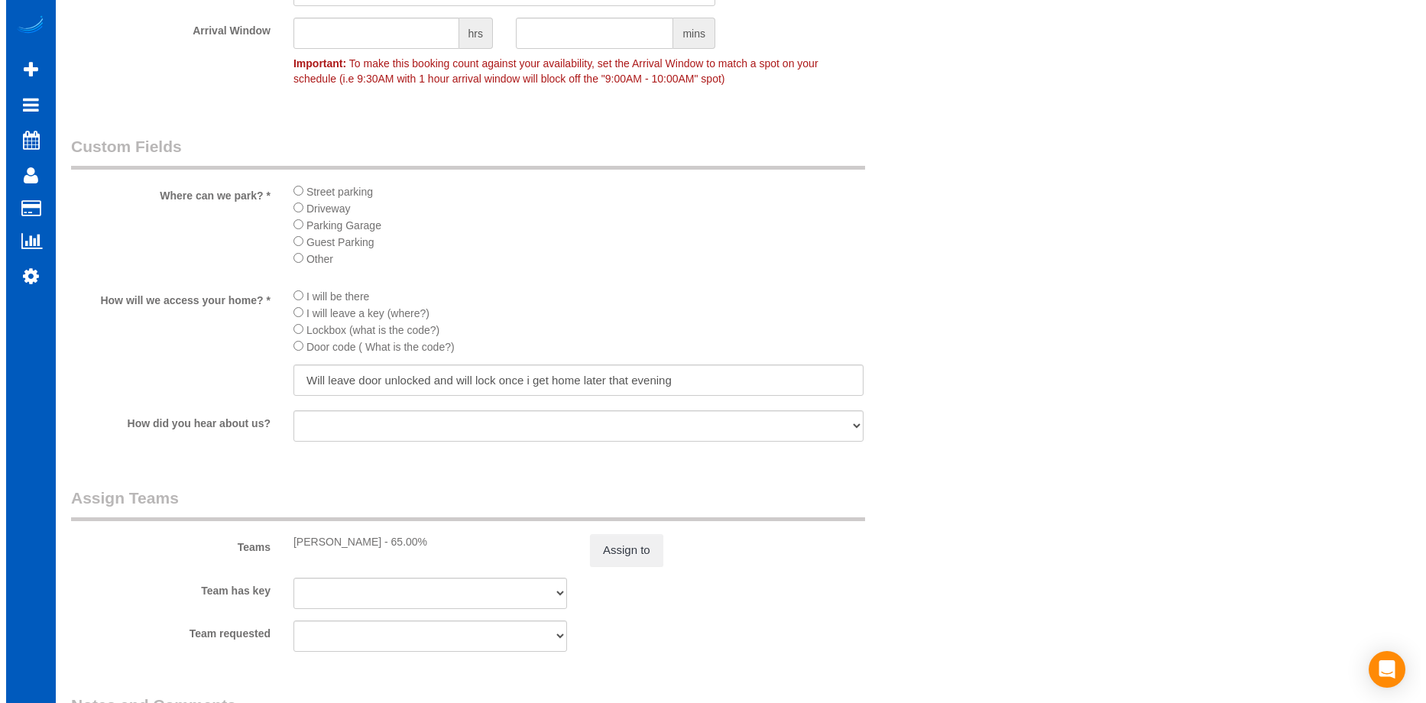
scroll to position [1605, 0]
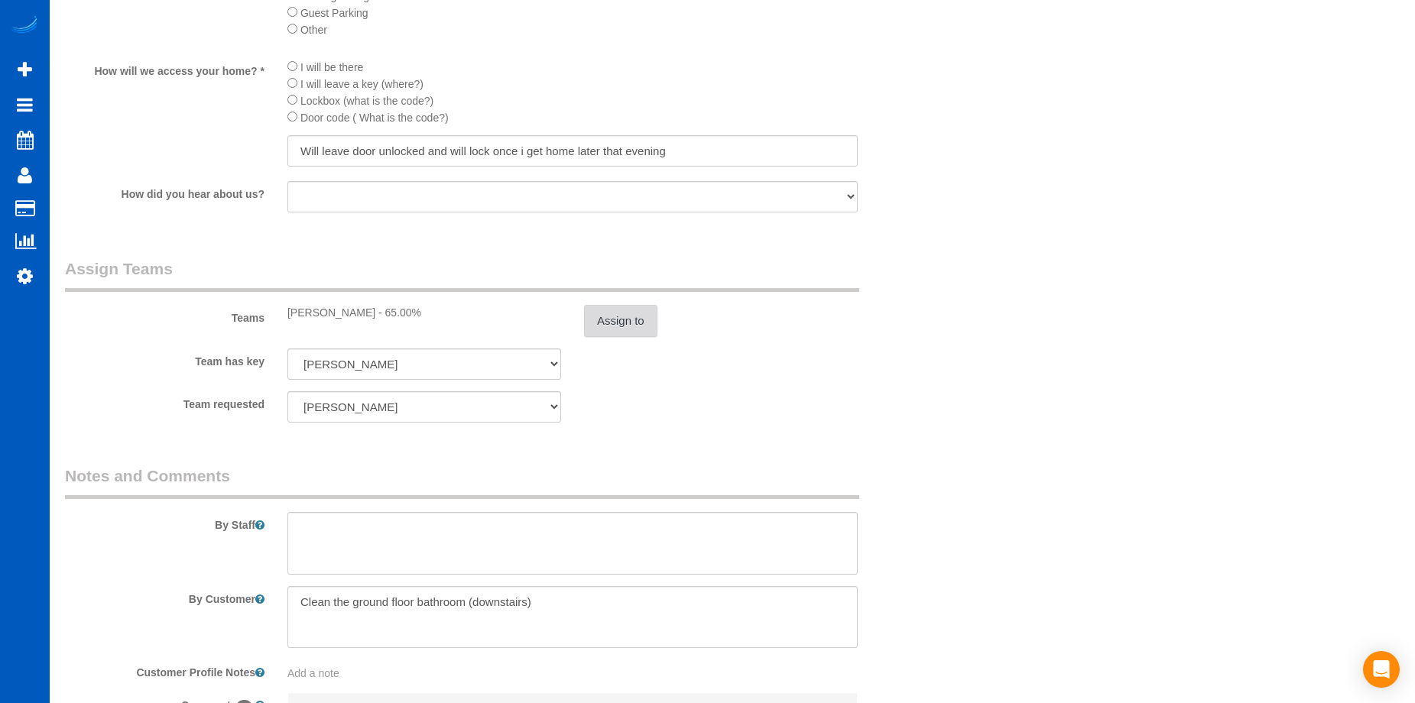
click at [633, 314] on button "Assign to" at bounding box center [620, 321] width 73 height 32
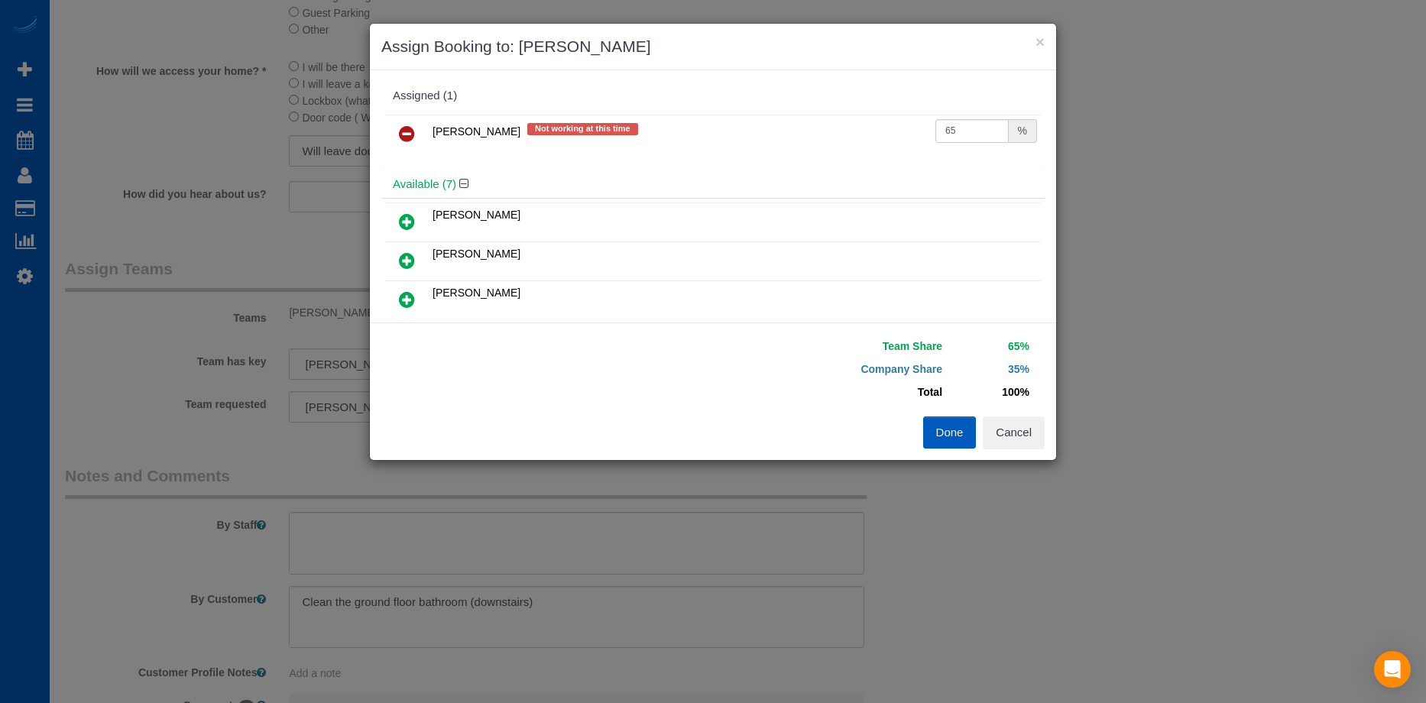
click at [407, 127] on icon at bounding box center [407, 134] width 16 height 18
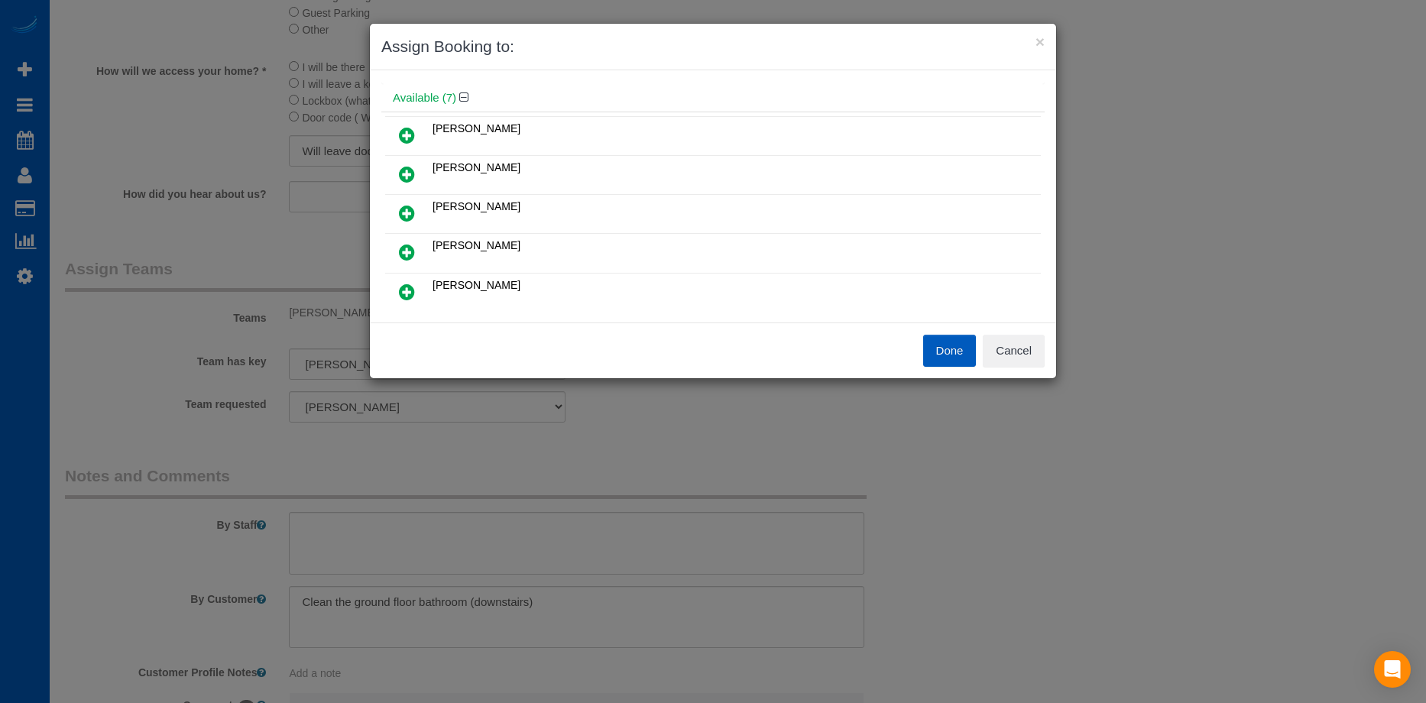
scroll to position [76, 0]
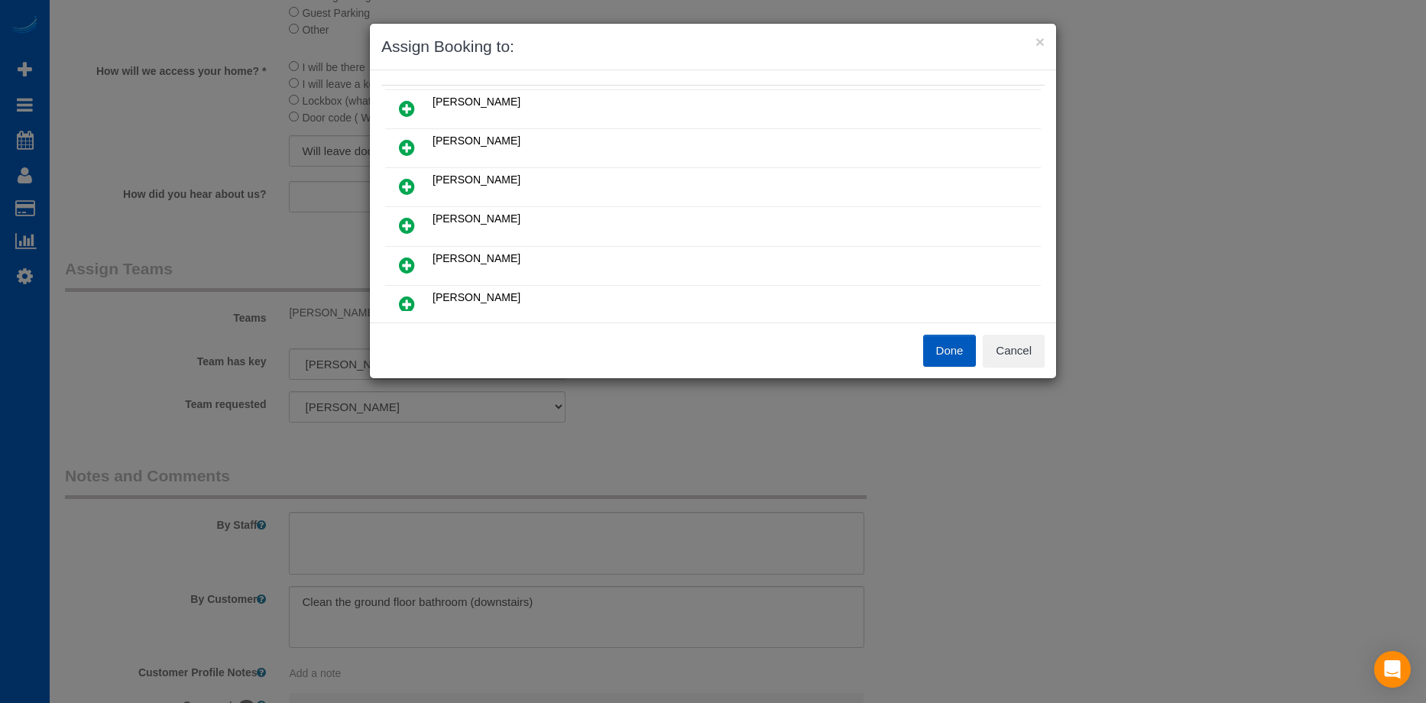
click at [404, 184] on icon at bounding box center [407, 186] width 16 height 18
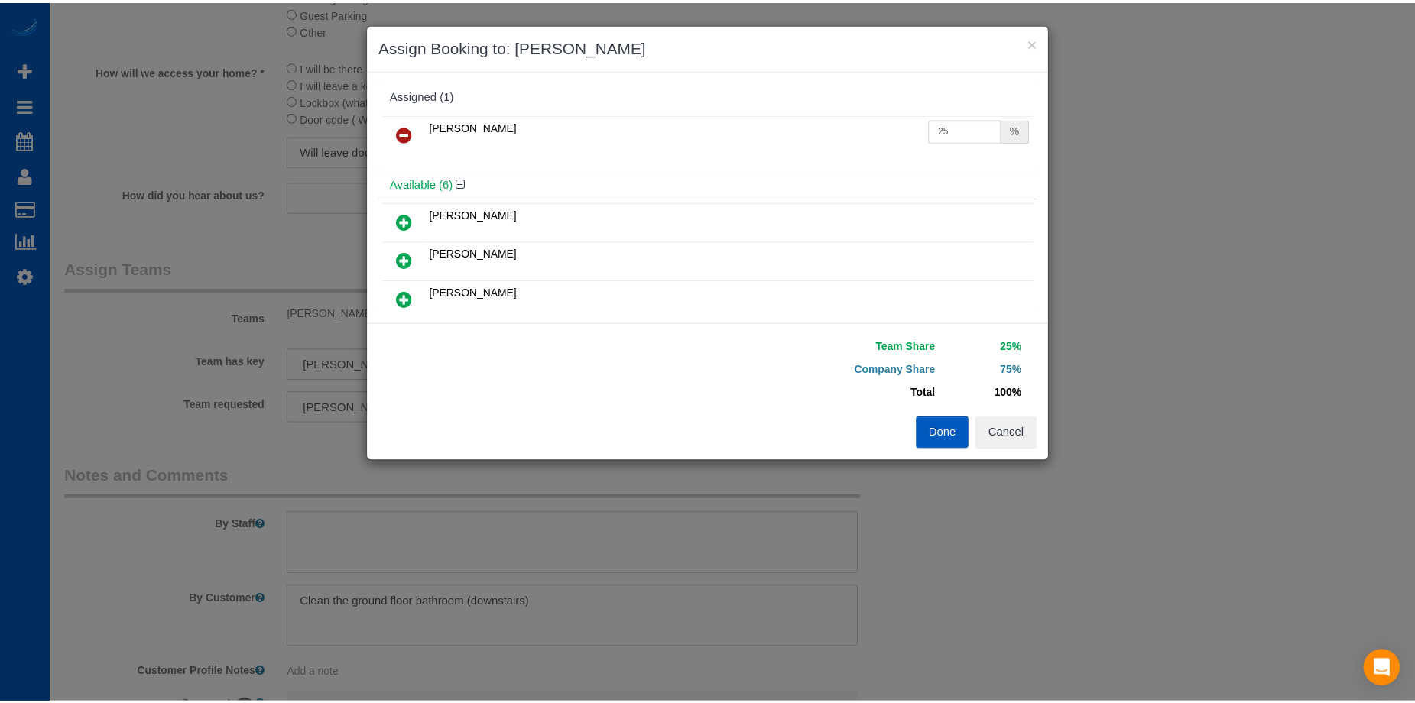
scroll to position [0, 0]
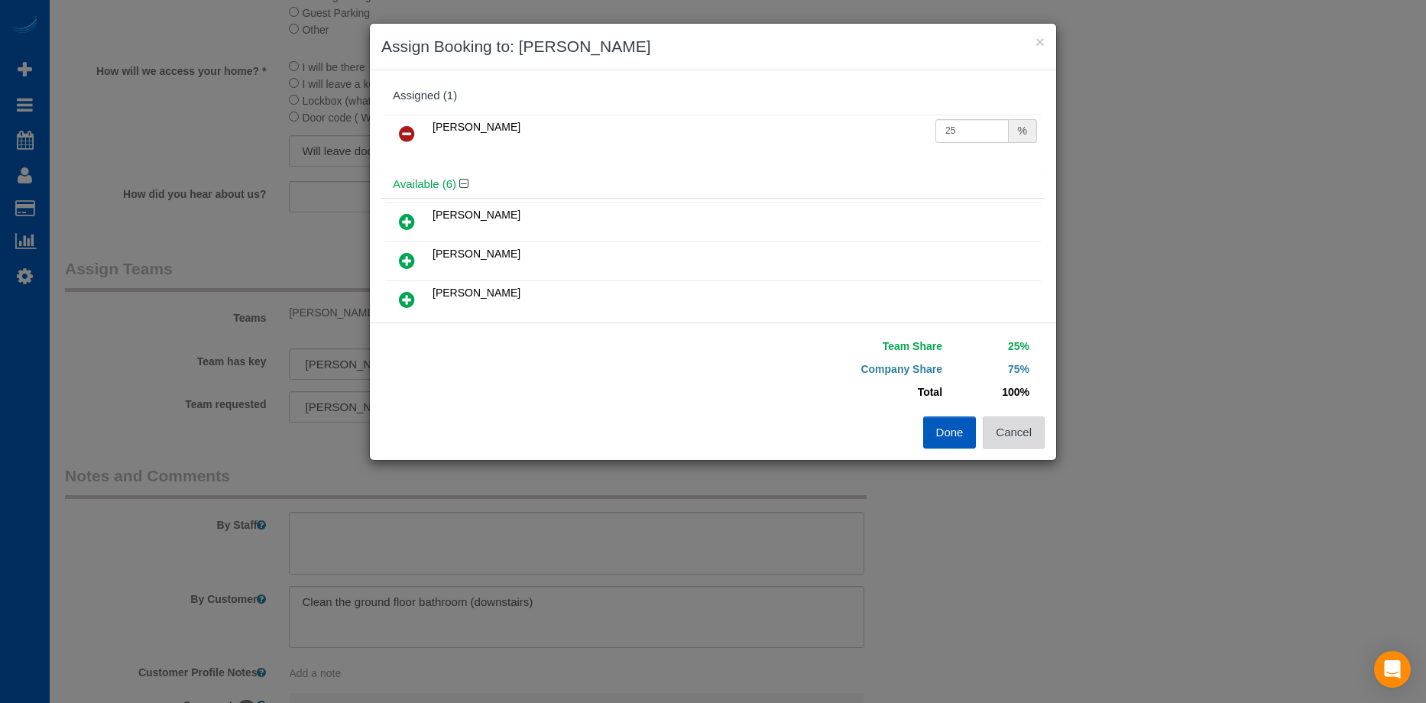
click at [1032, 435] on button "Cancel" at bounding box center [1014, 433] width 62 height 32
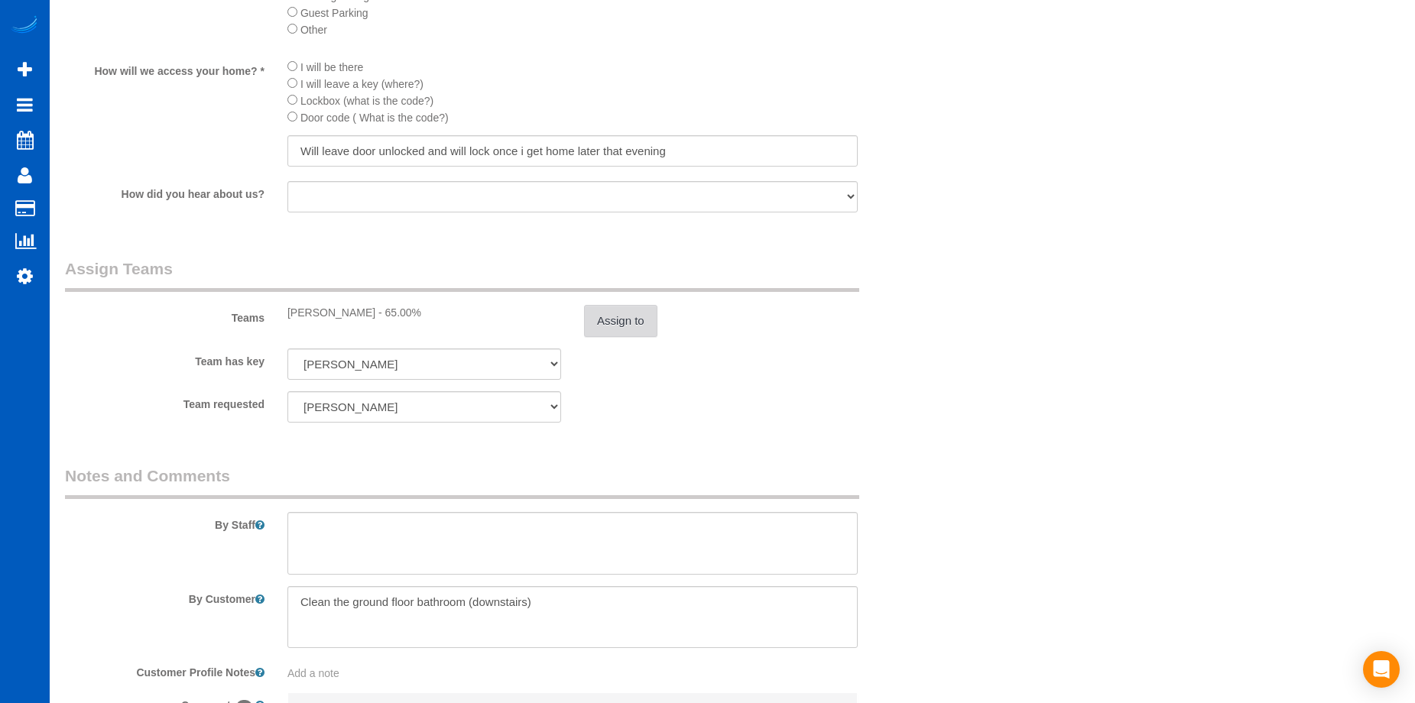
click at [627, 316] on button "Assign to" at bounding box center [620, 321] width 73 height 32
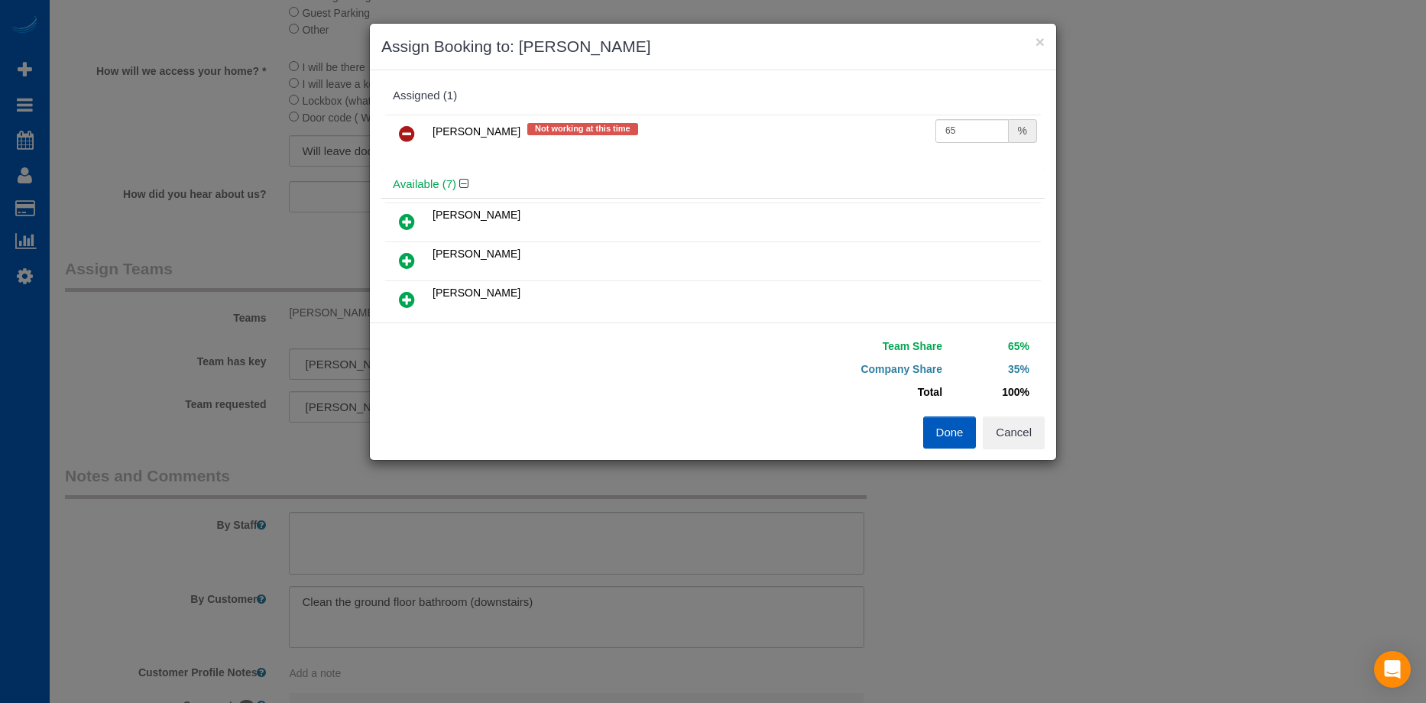
click at [403, 122] on link at bounding box center [407, 134] width 36 height 31
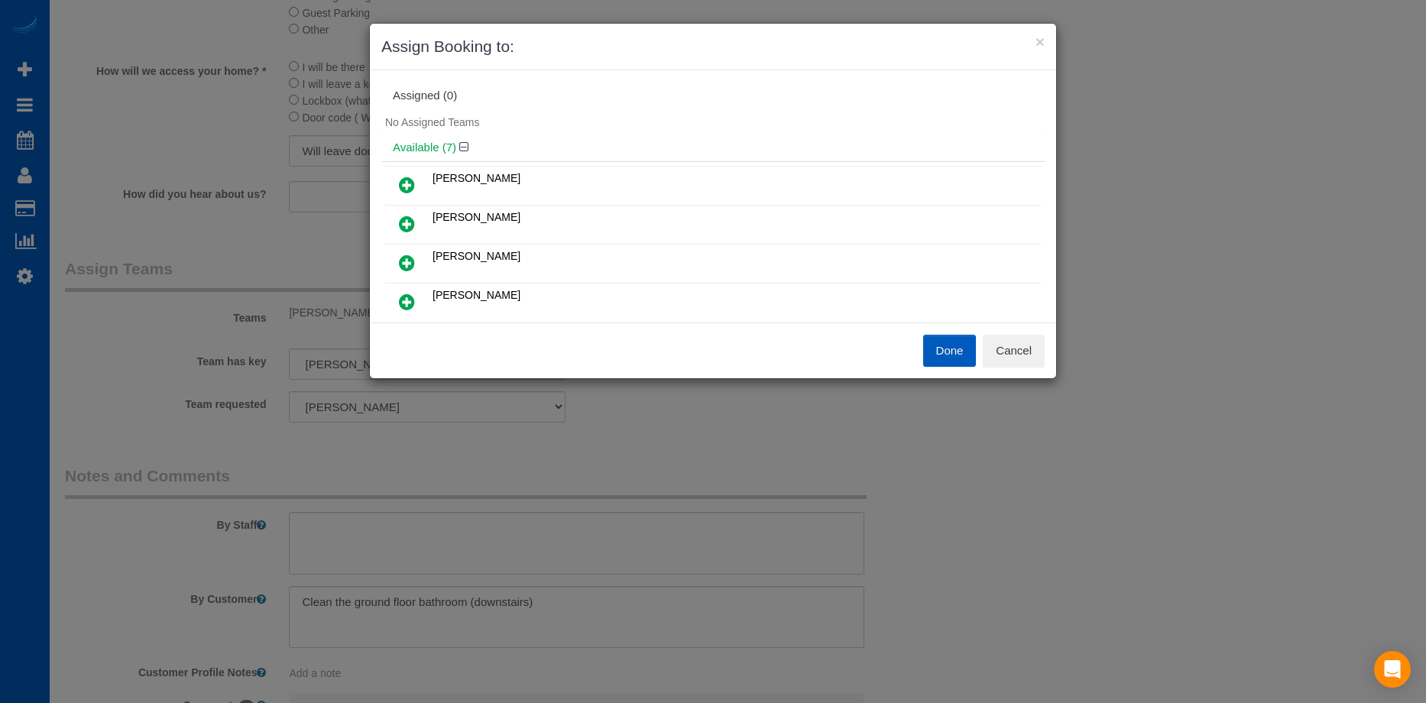
click at [407, 180] on icon at bounding box center [407, 185] width 16 height 18
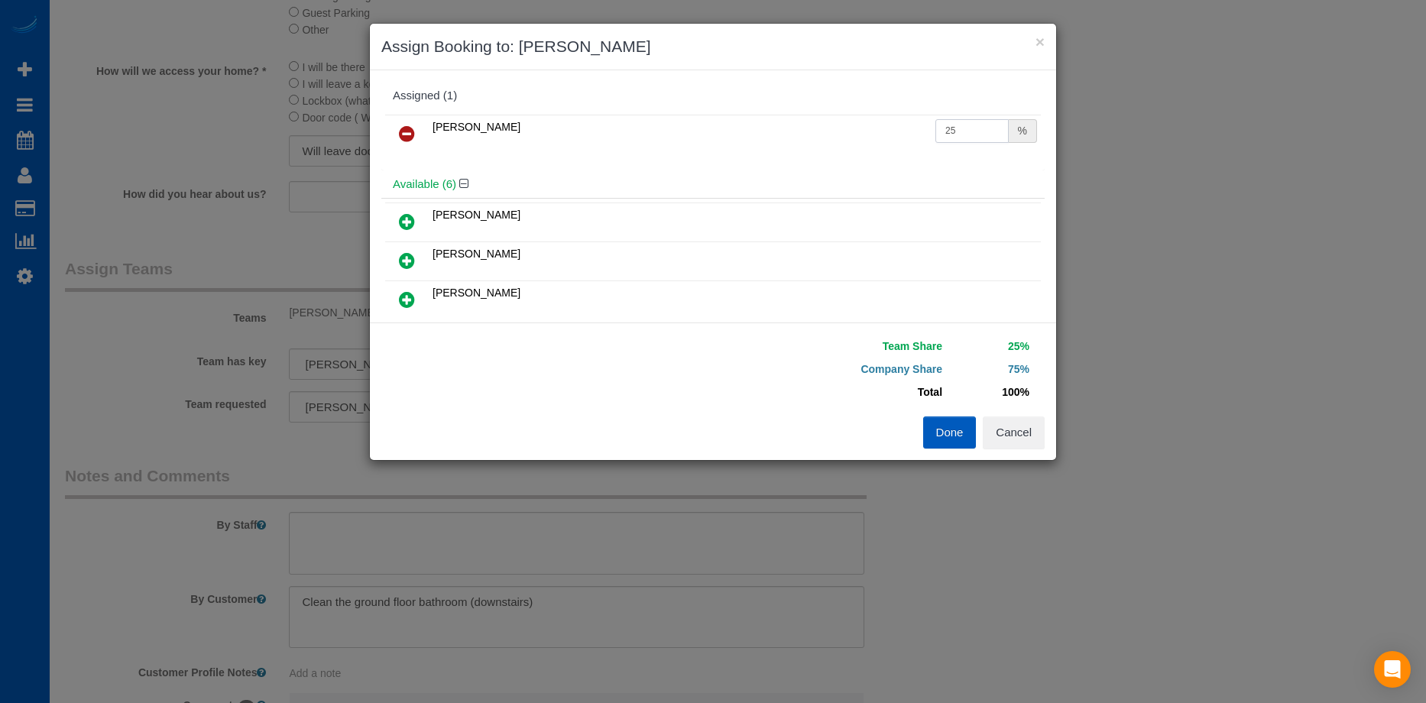
click at [960, 132] on input "25" at bounding box center [972, 131] width 73 height 24
drag, startPoint x: 959, startPoint y: 131, endPoint x: 852, endPoint y: 131, distance: 107.8
click at [853, 131] on tr "[PERSON_NAME] 25 %" at bounding box center [713, 134] width 656 height 39
type input "65"
drag, startPoint x: 825, startPoint y: 49, endPoint x: 840, endPoint y: 39, distance: 18.2
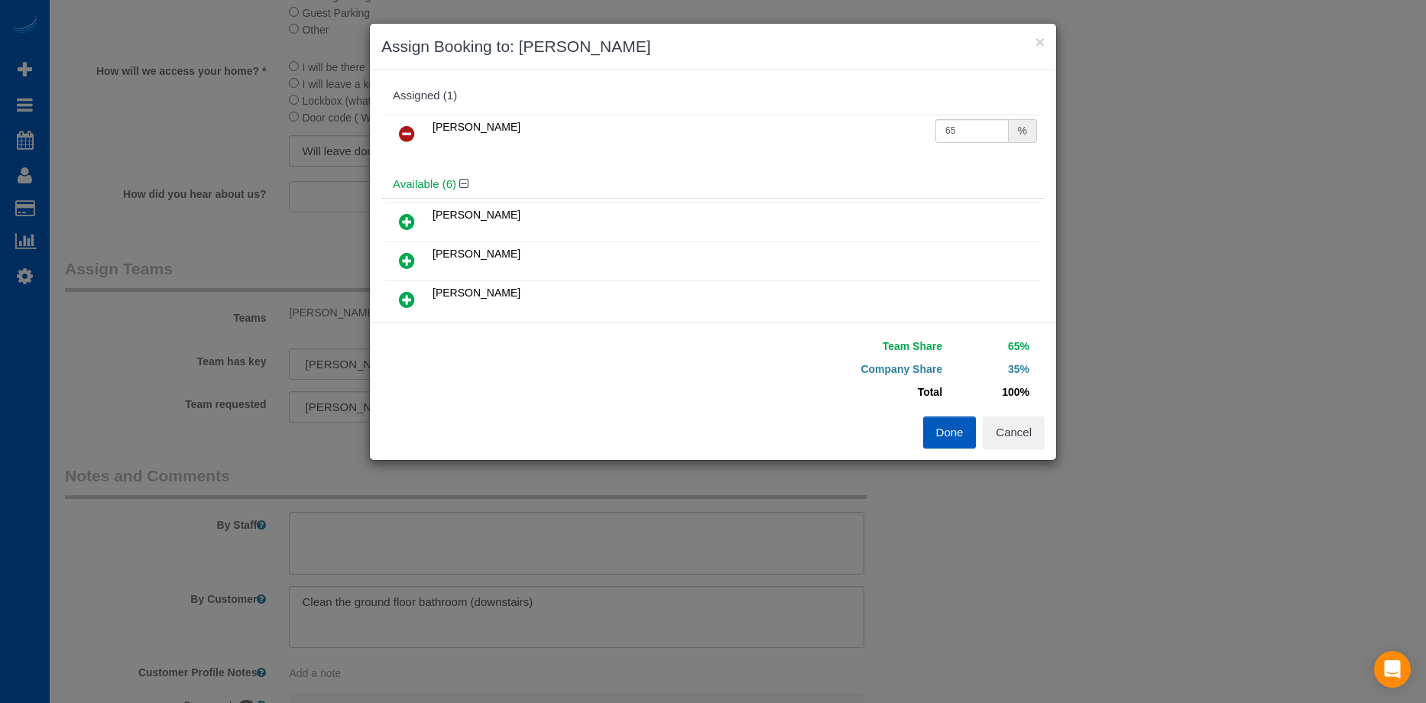
click at [965, 45] on h3 "Assign Booking to: [PERSON_NAME]" at bounding box center [713, 46] width 664 height 23
drag, startPoint x: 821, startPoint y: 34, endPoint x: 872, endPoint y: 15, distance: 54.4
click at [872, 15] on div "× Assign Booking to: Alona Tarasiuk Assigned (1) Alona Tarasiuk 65 % Available …" at bounding box center [713, 351] width 1426 height 703
click at [1047, 435] on div "Done Cancel" at bounding box center [884, 433] width 343 height 32
click at [1038, 435] on button "Cancel" at bounding box center [1014, 433] width 62 height 32
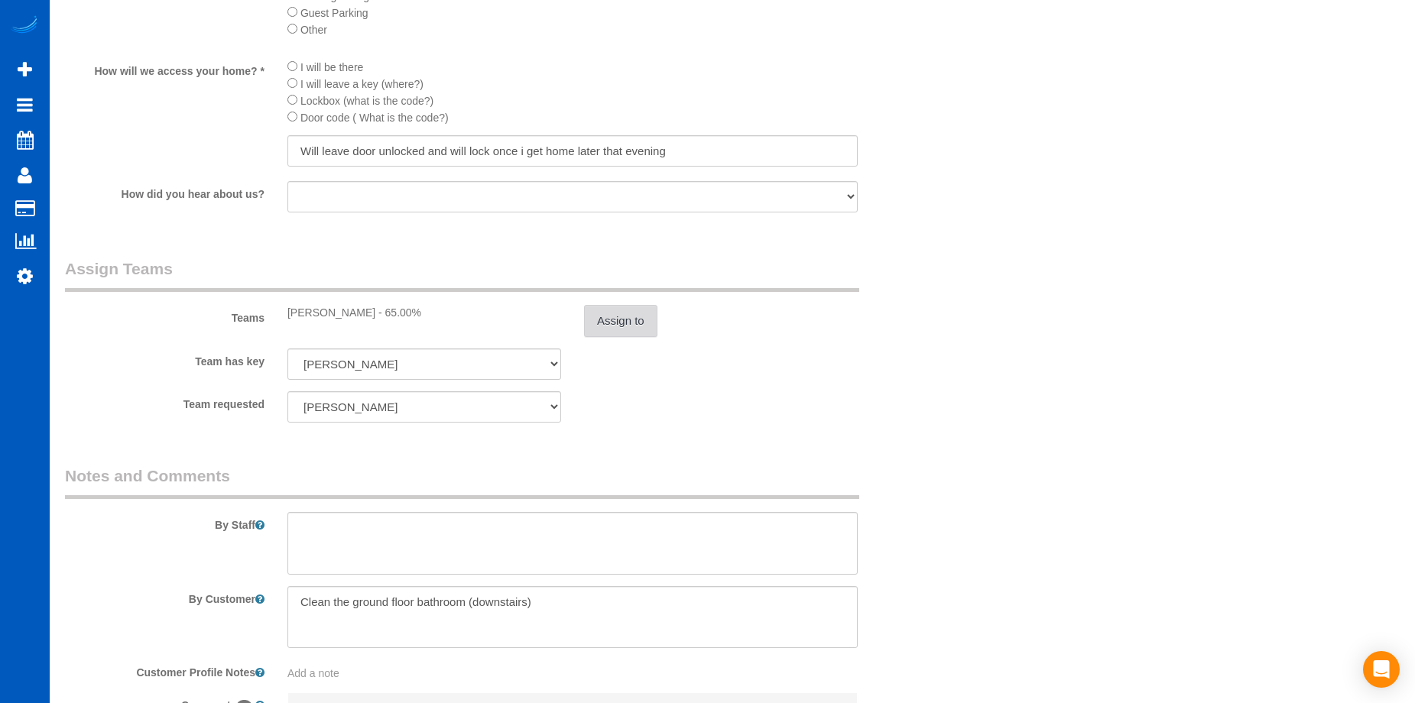
click at [639, 313] on button "Assign to" at bounding box center [620, 321] width 73 height 32
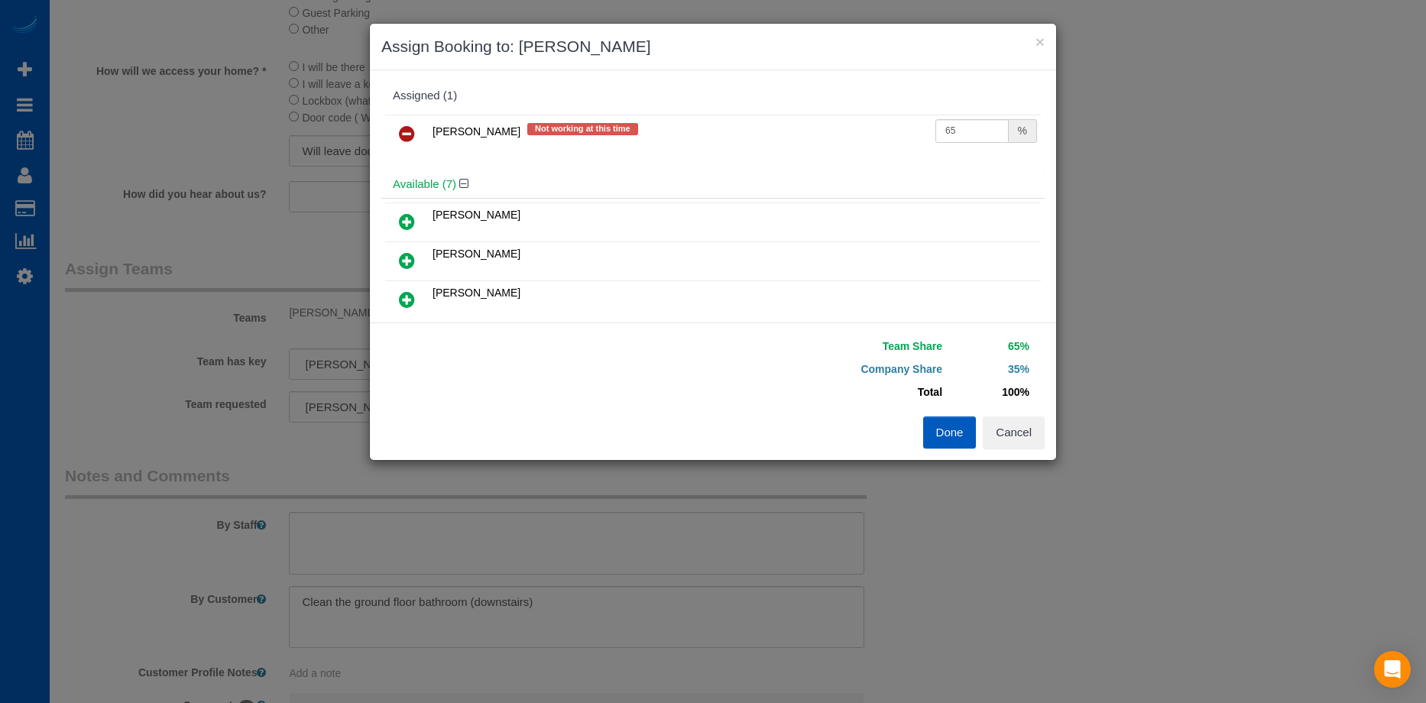
click at [405, 217] on icon at bounding box center [407, 222] width 16 height 18
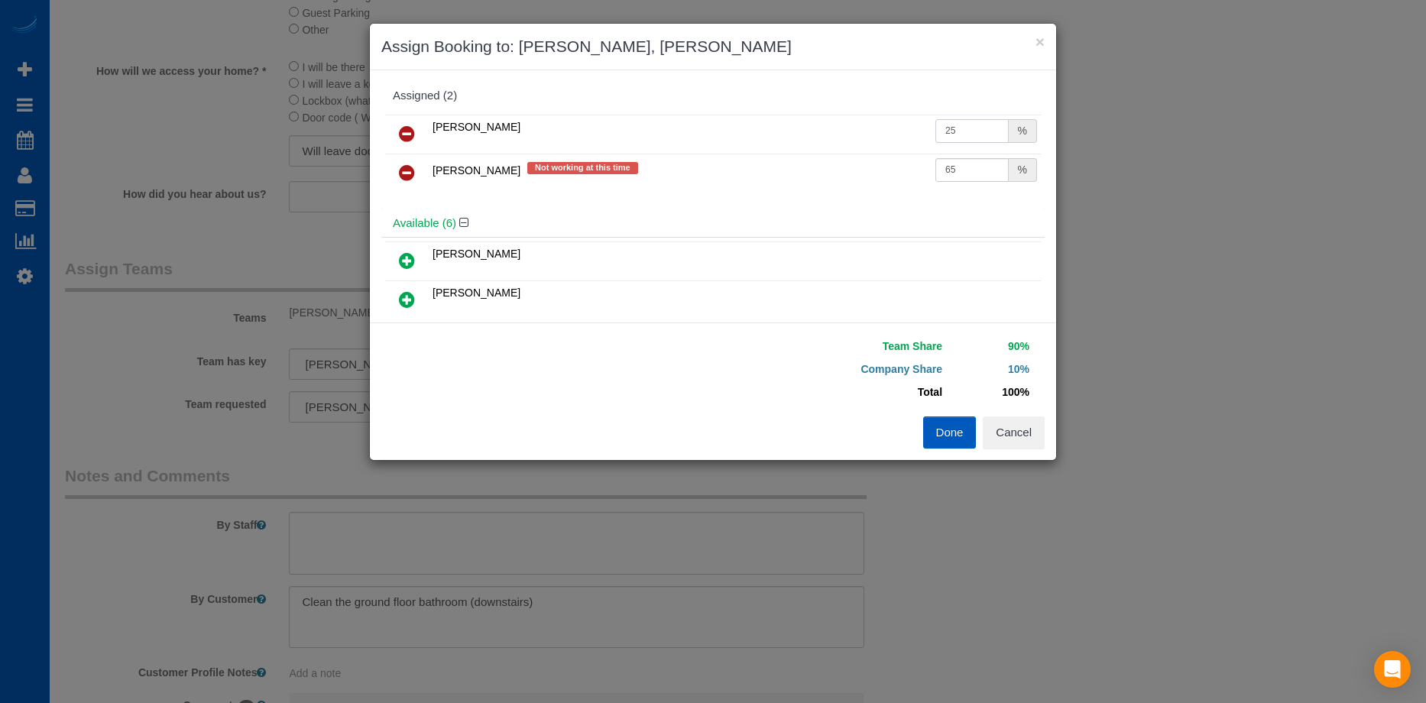
click at [955, 128] on input "25" at bounding box center [972, 131] width 73 height 24
drag, startPoint x: 969, startPoint y: 125, endPoint x: 854, endPoint y: 118, distance: 114.9
click at [854, 118] on tr "Alona Tarasiuk 25 %" at bounding box center [713, 134] width 656 height 39
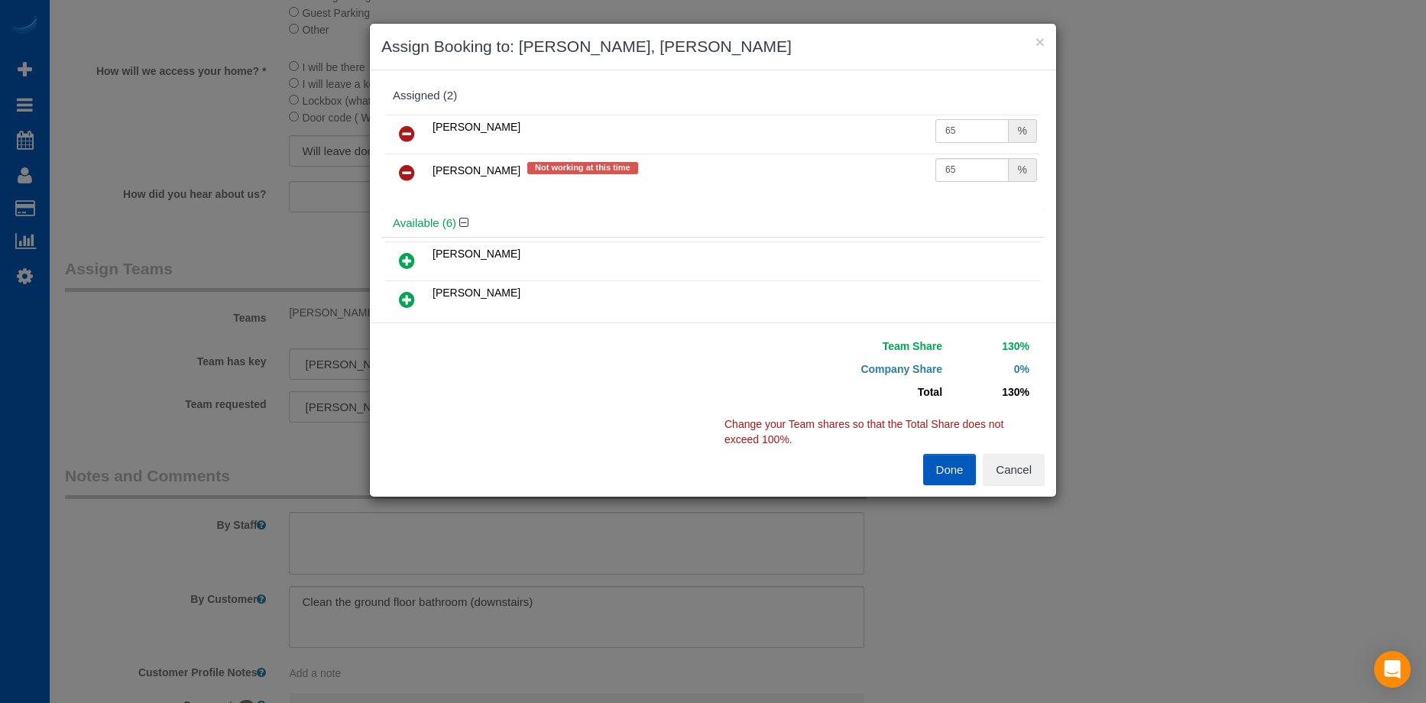
type input "65"
click at [411, 175] on icon at bounding box center [407, 173] width 16 height 18
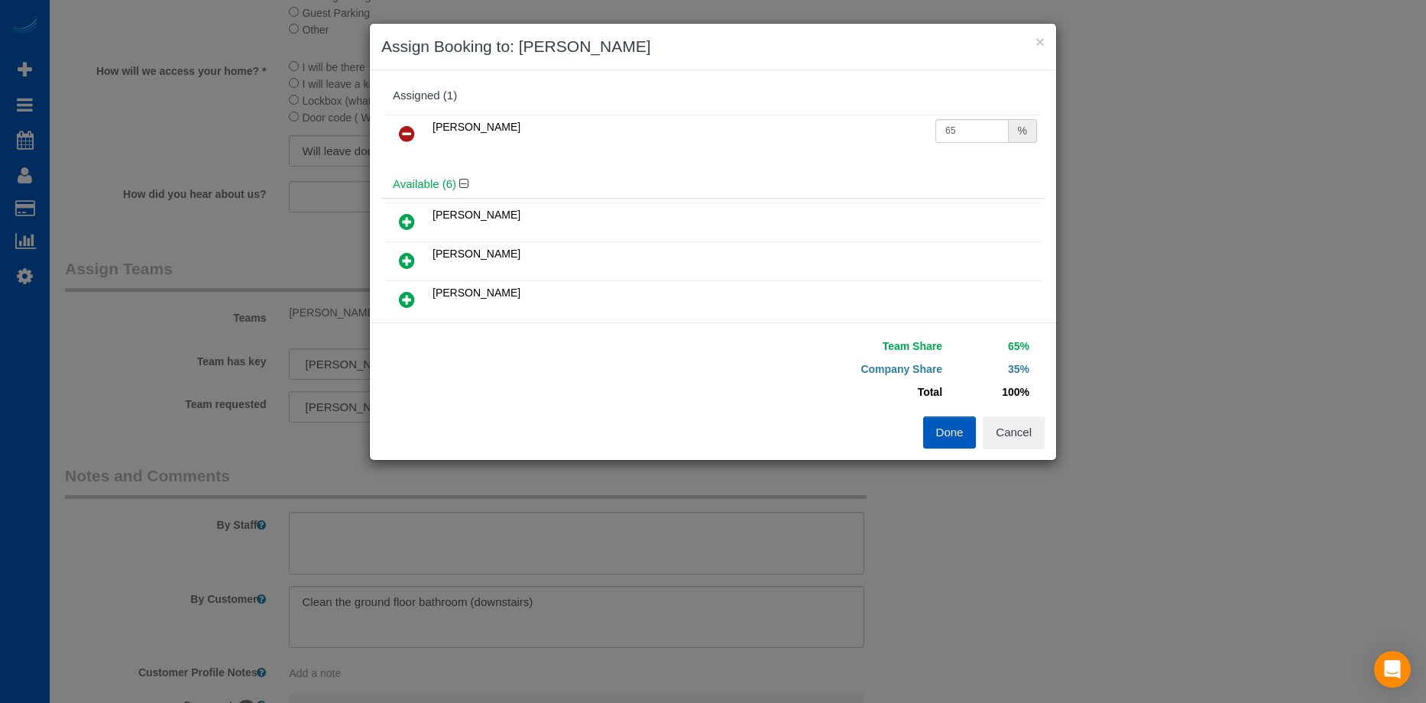
click at [945, 428] on button "Done" at bounding box center [950, 433] width 54 height 32
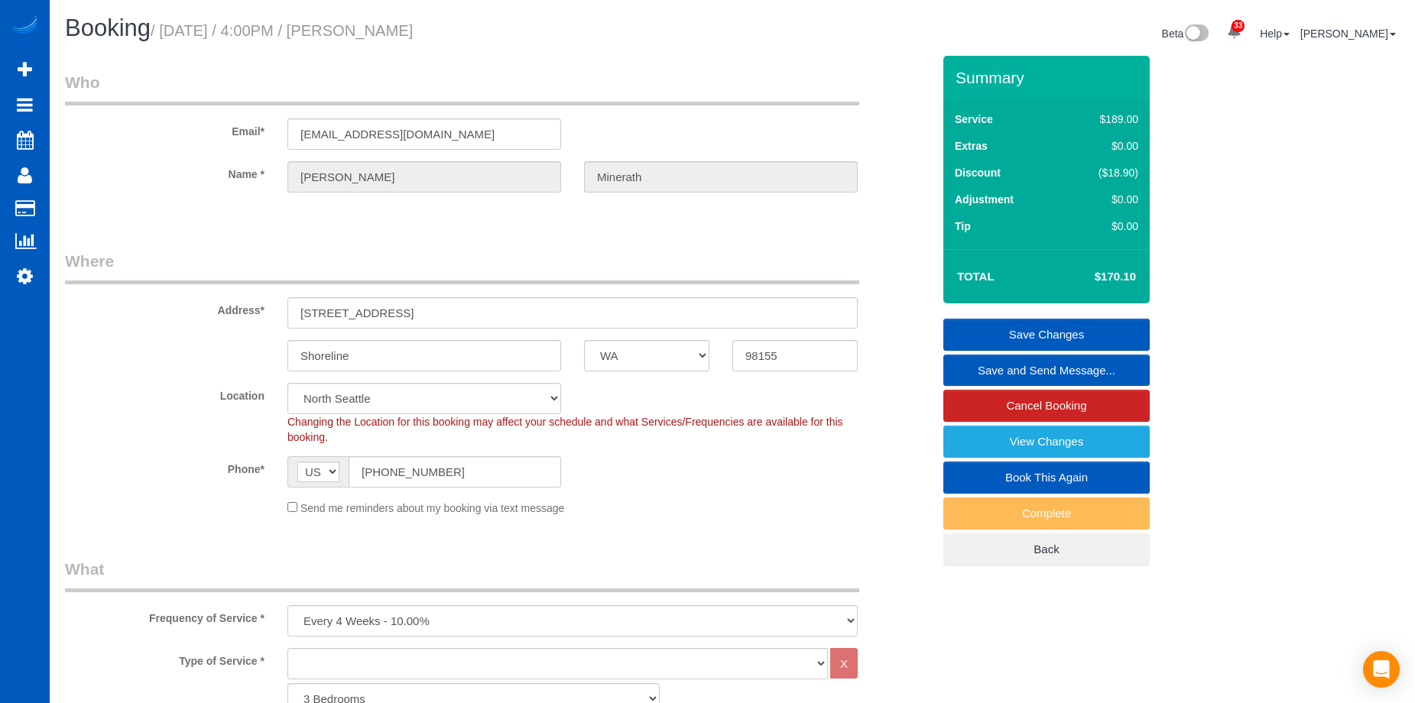
click at [1004, 322] on link "Save Changes" at bounding box center [1046, 335] width 206 height 32
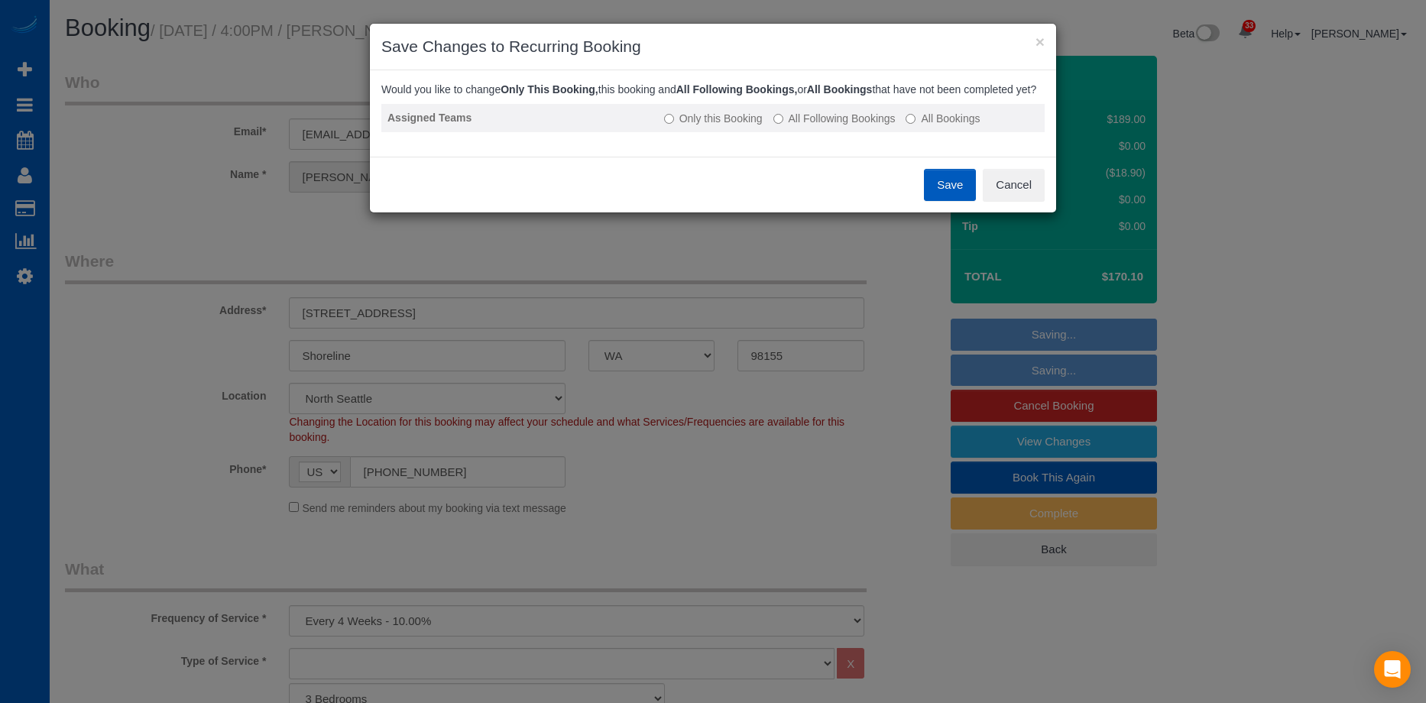
click at [831, 126] on label "All Following Bookings" at bounding box center [835, 118] width 122 height 15
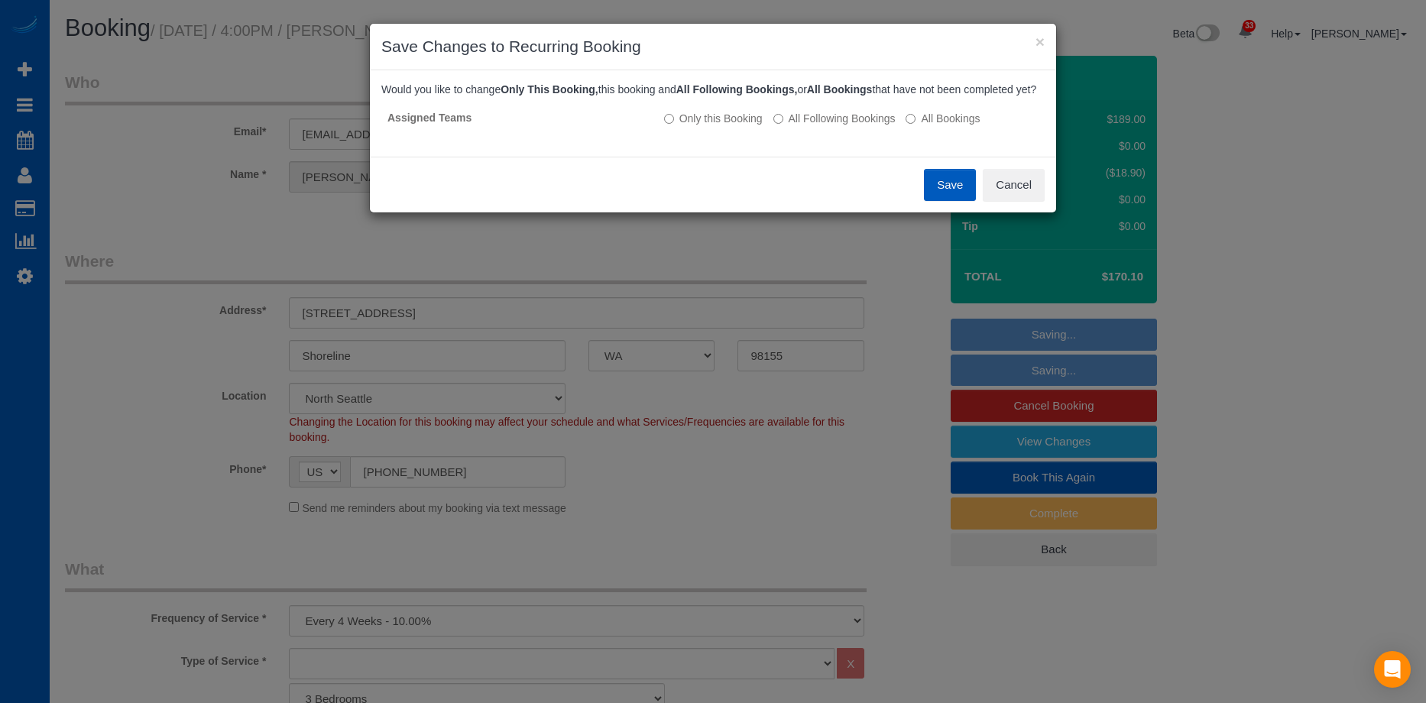
click at [943, 196] on button "Save" at bounding box center [950, 185] width 52 height 32
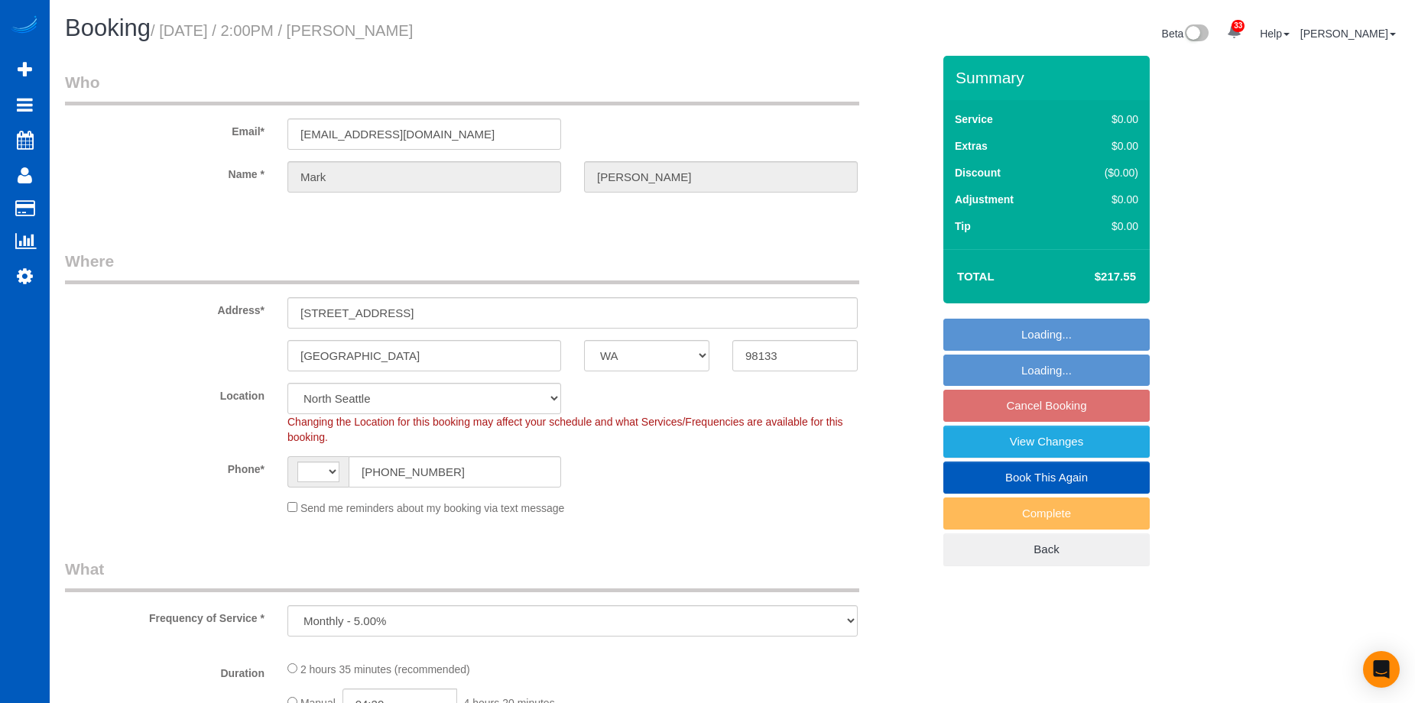
select select "WA"
select select "object:566"
select select "string:[GEOGRAPHIC_DATA]"
select select "spot2"
select select "number:8"
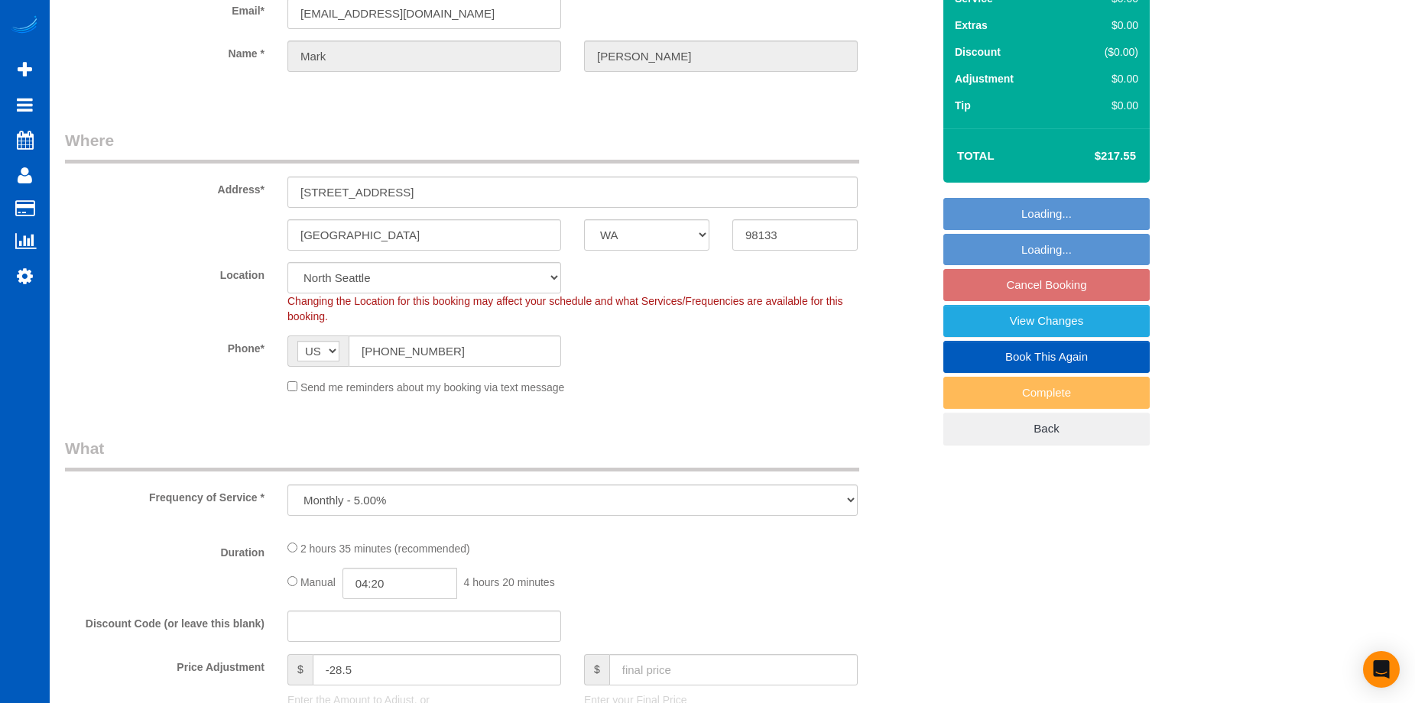
select select "199"
select select "2001"
select select "4"
select select "3"
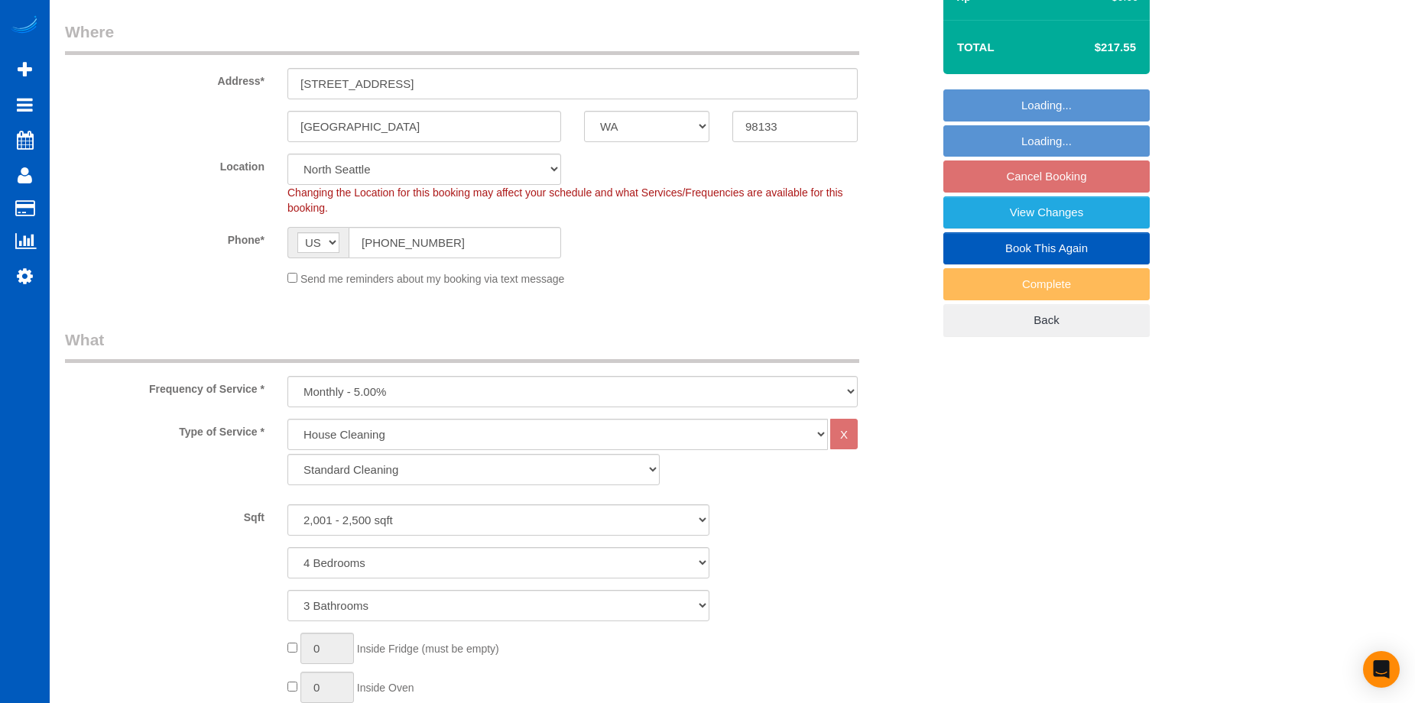
select select "2001"
select select "4"
select select "3"
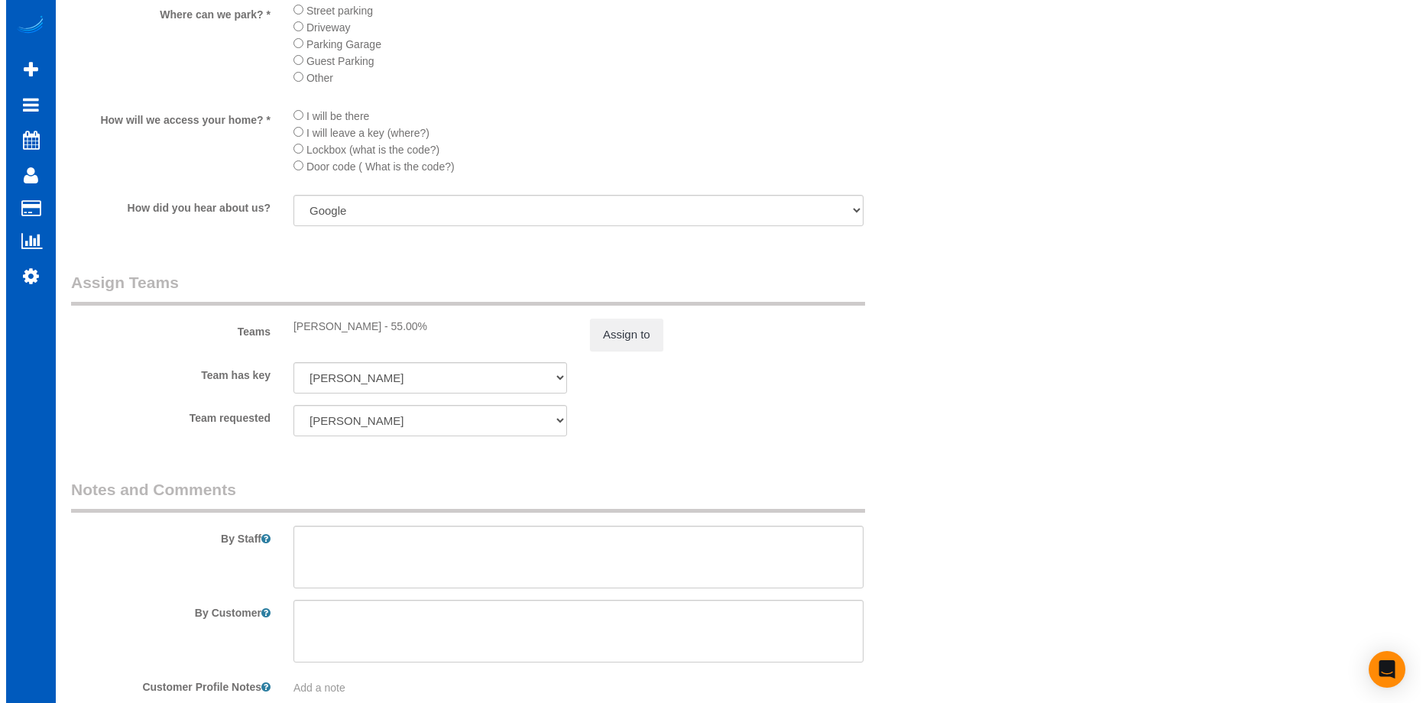
scroll to position [1758, 0]
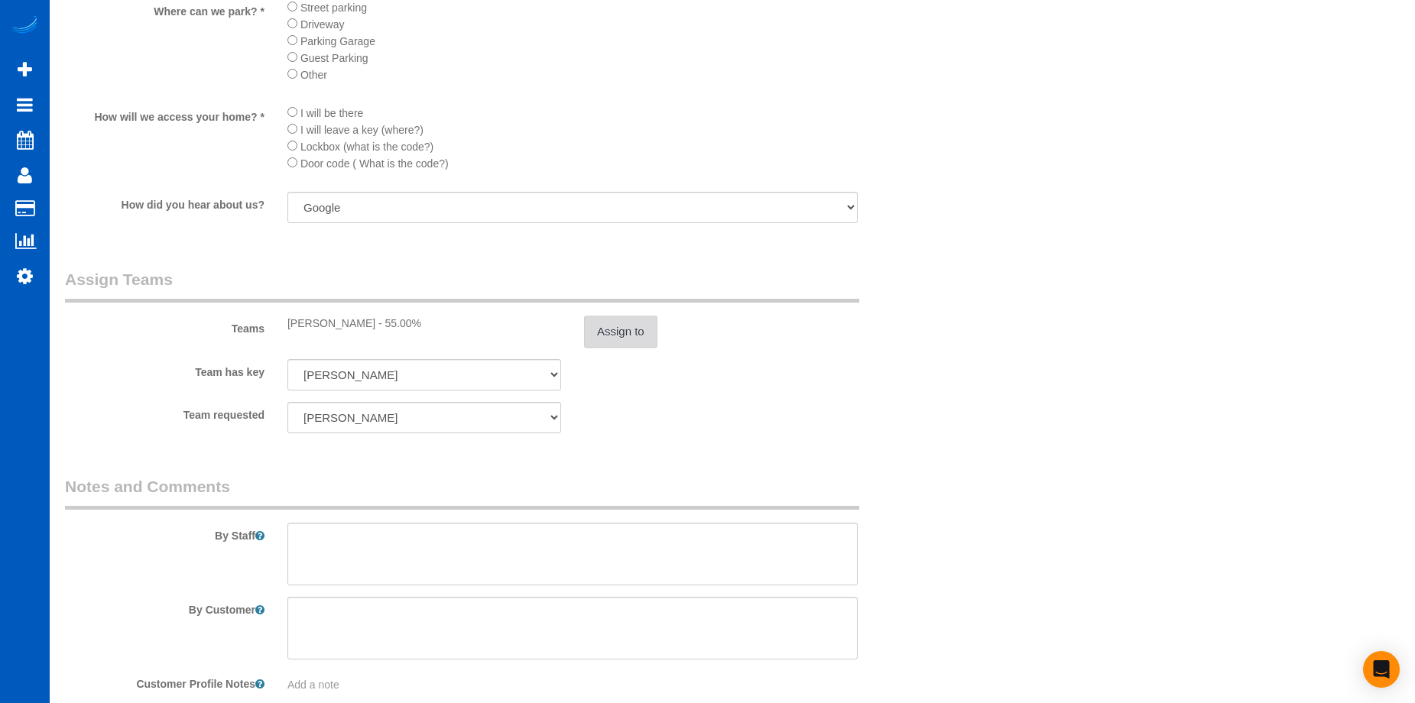
click at [618, 322] on button "Assign to" at bounding box center [620, 332] width 73 height 32
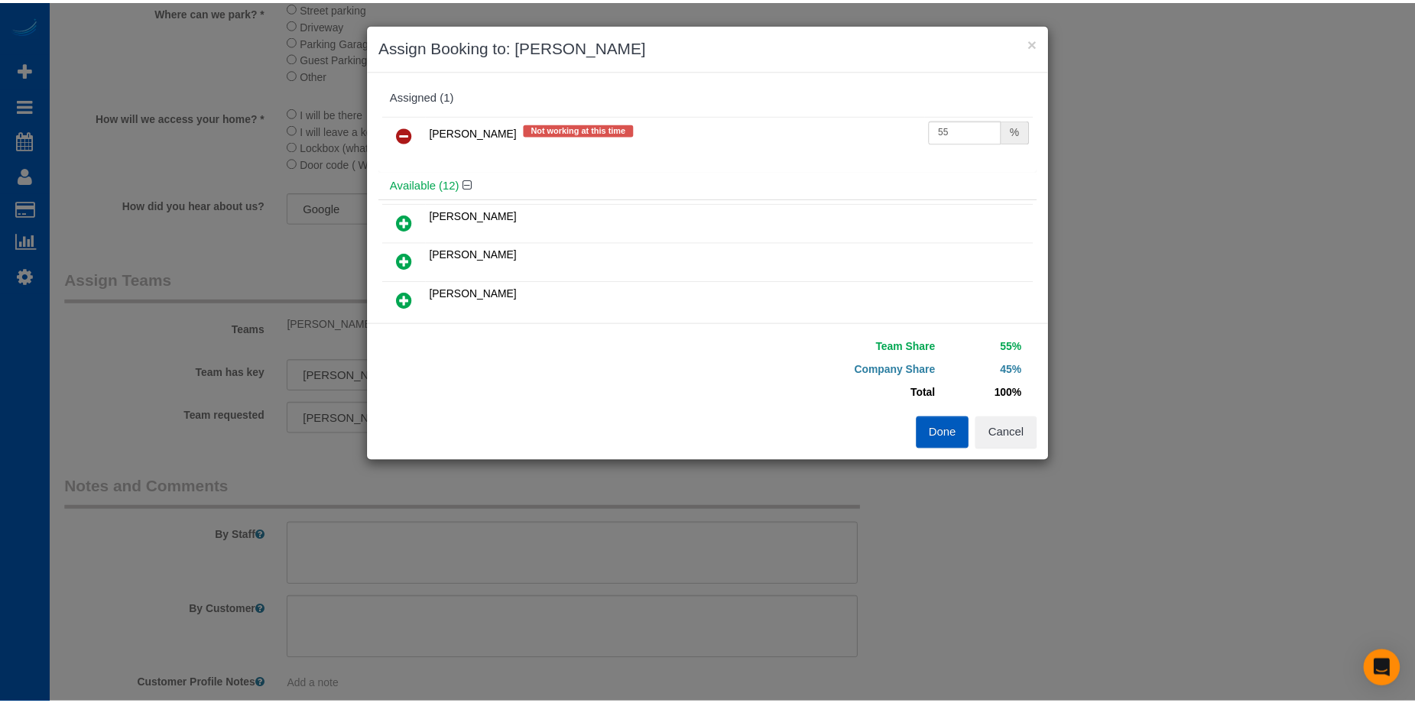
scroll to position [76, 0]
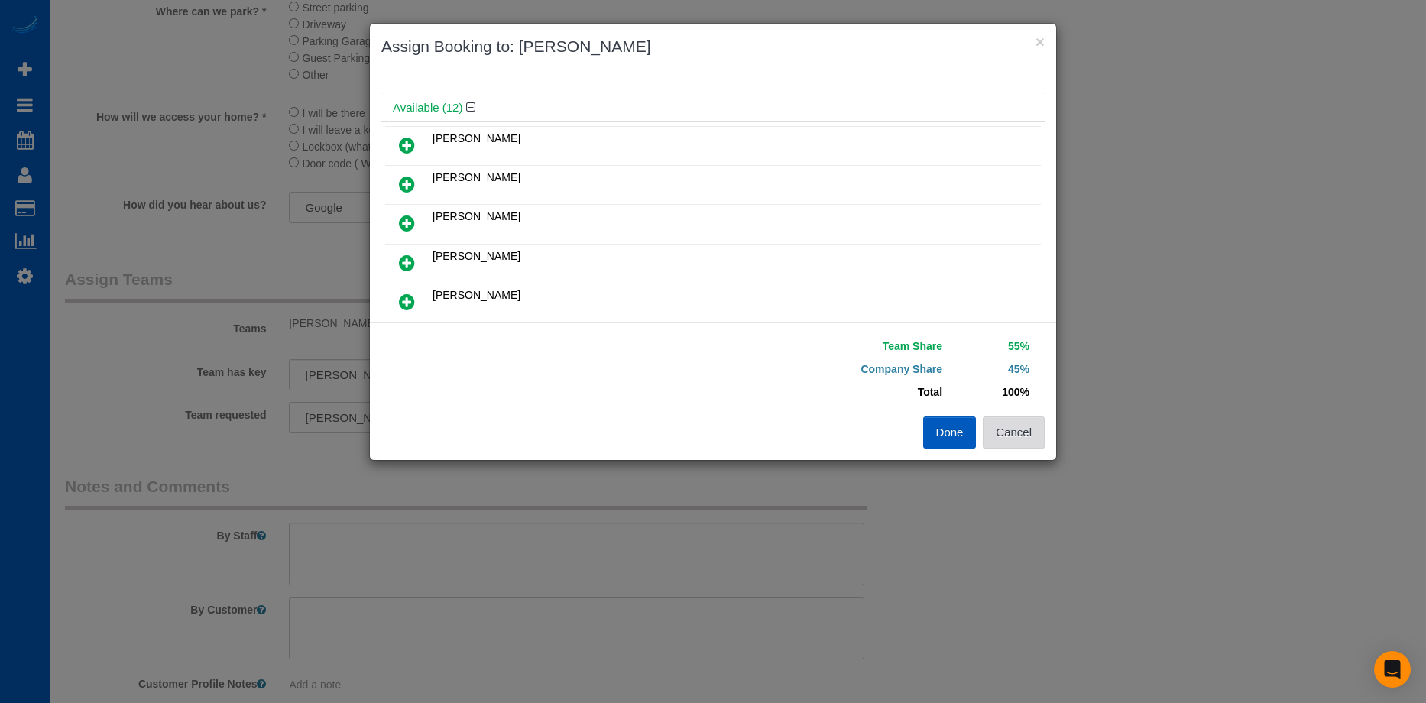
click at [1037, 442] on button "Cancel" at bounding box center [1014, 433] width 62 height 32
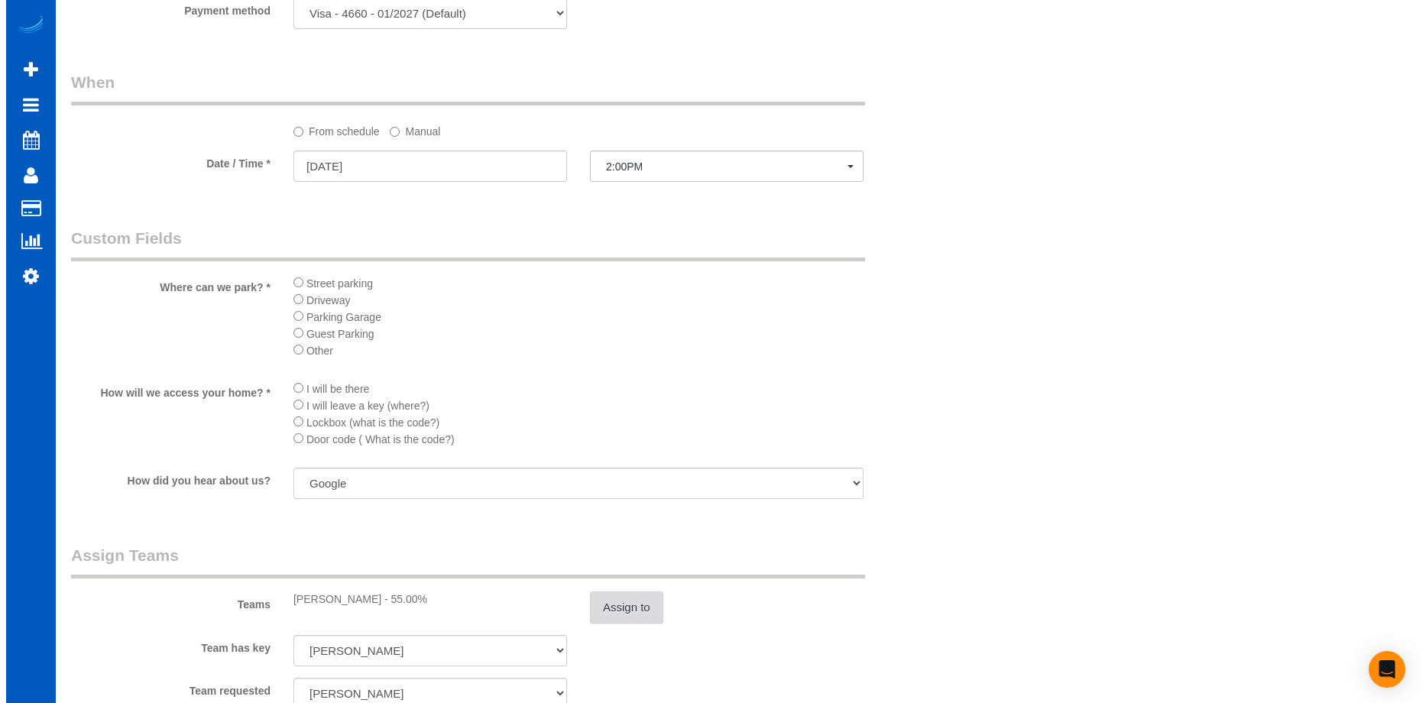
scroll to position [1682, 0]
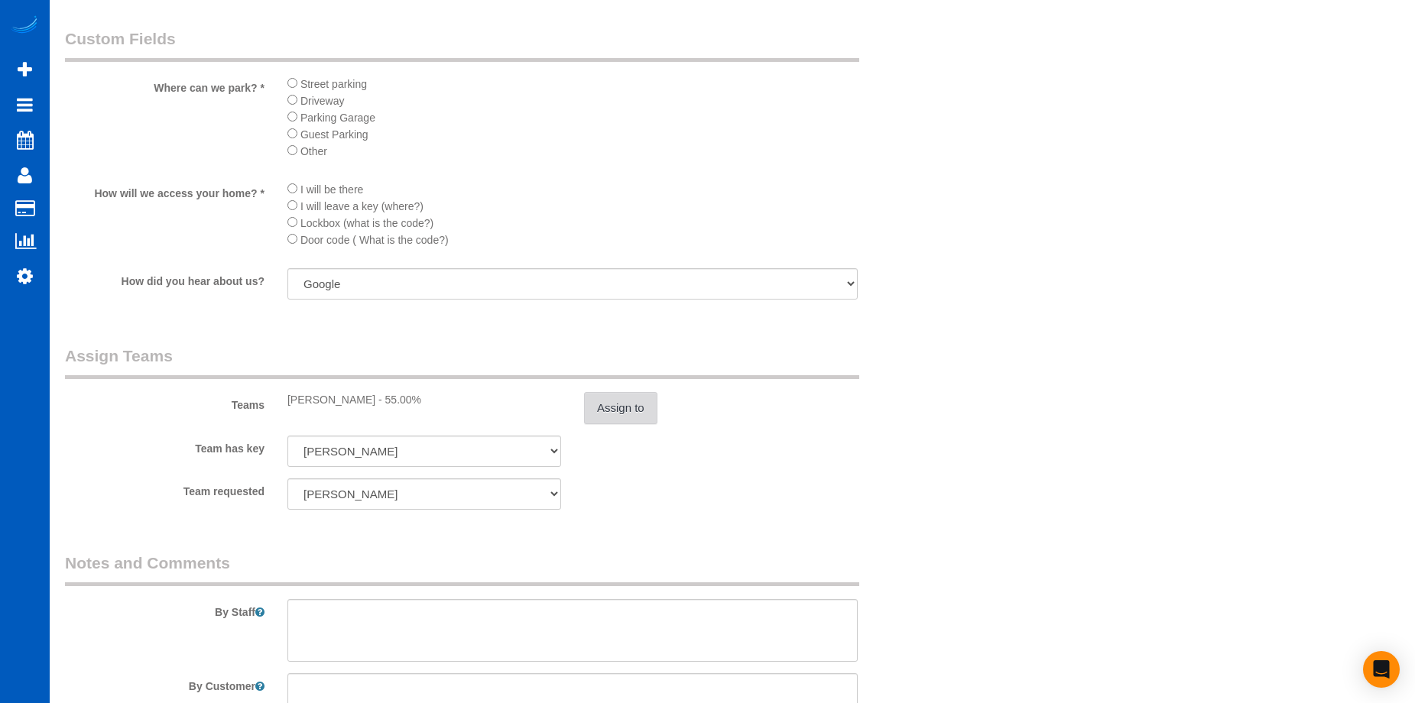
click at [618, 414] on button "Assign to" at bounding box center [620, 408] width 73 height 32
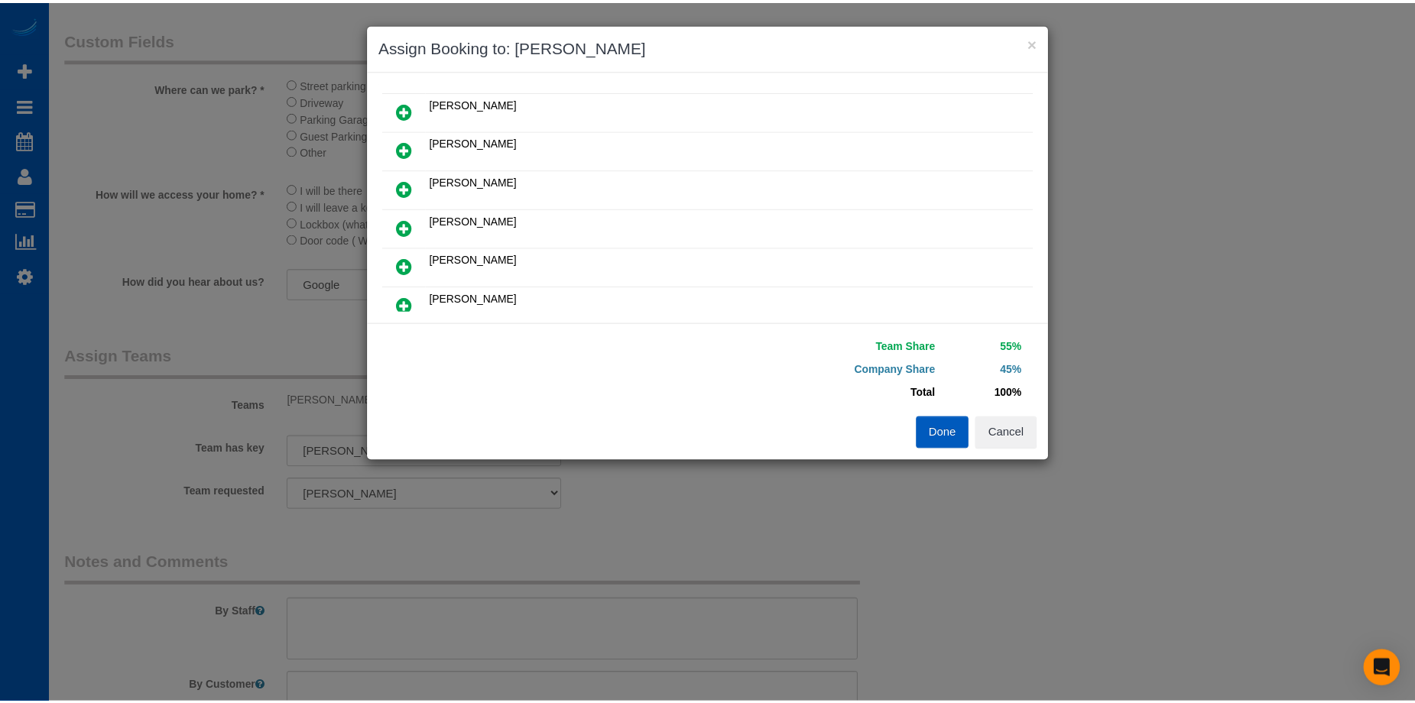
scroll to position [382, 0]
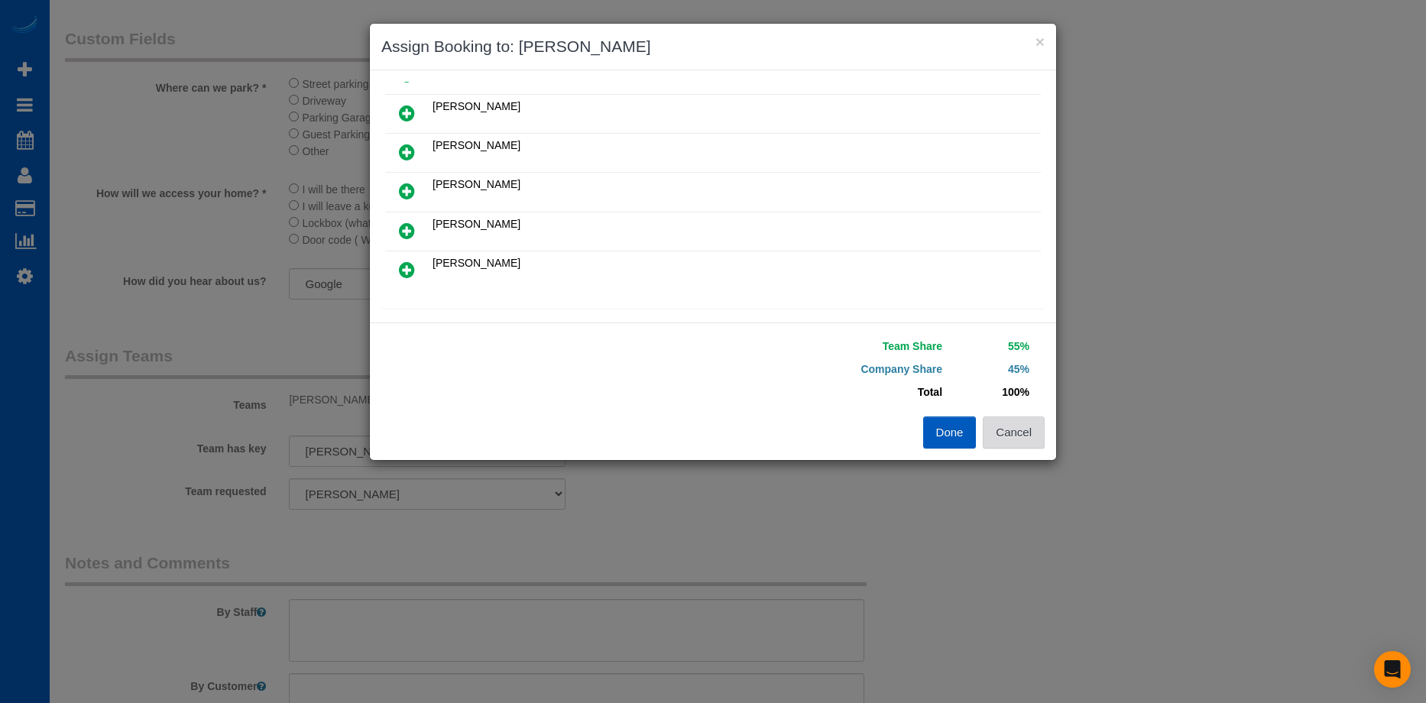
click at [1029, 440] on button "Cancel" at bounding box center [1014, 433] width 62 height 32
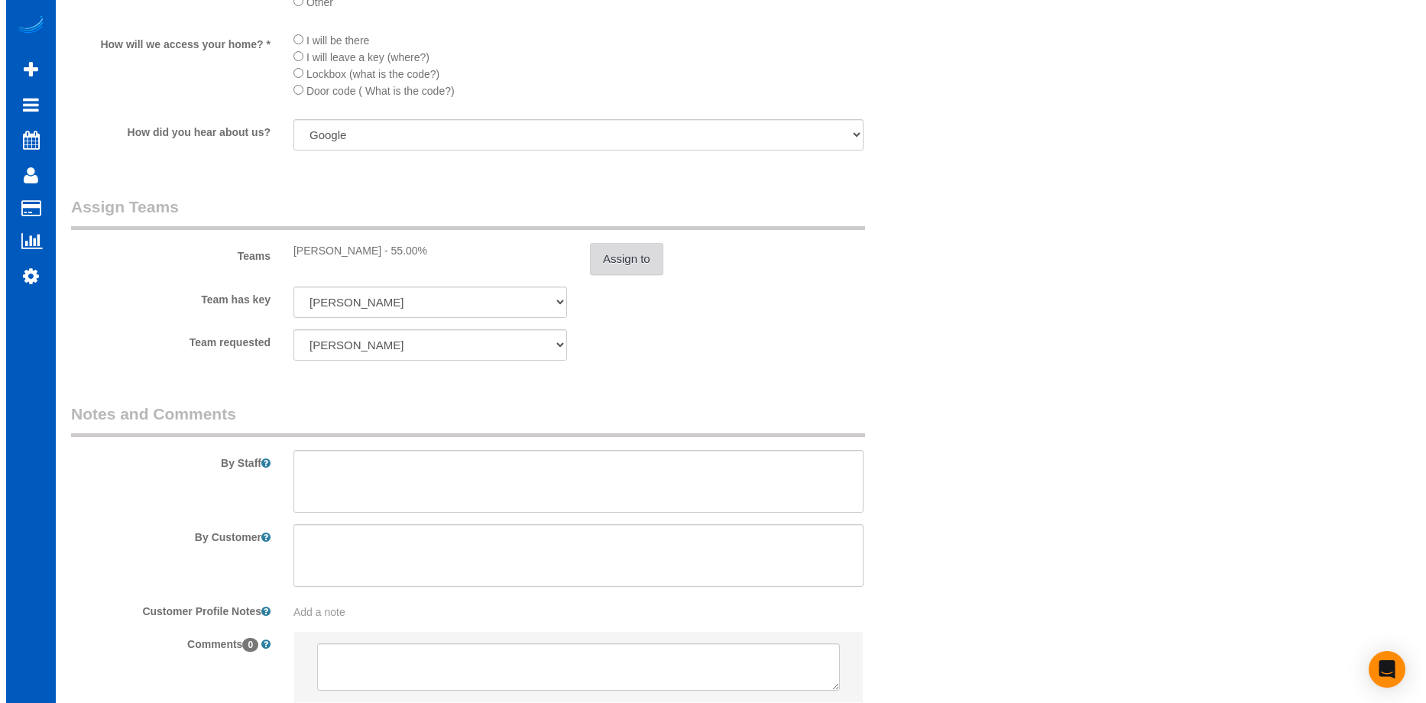
scroll to position [1835, 0]
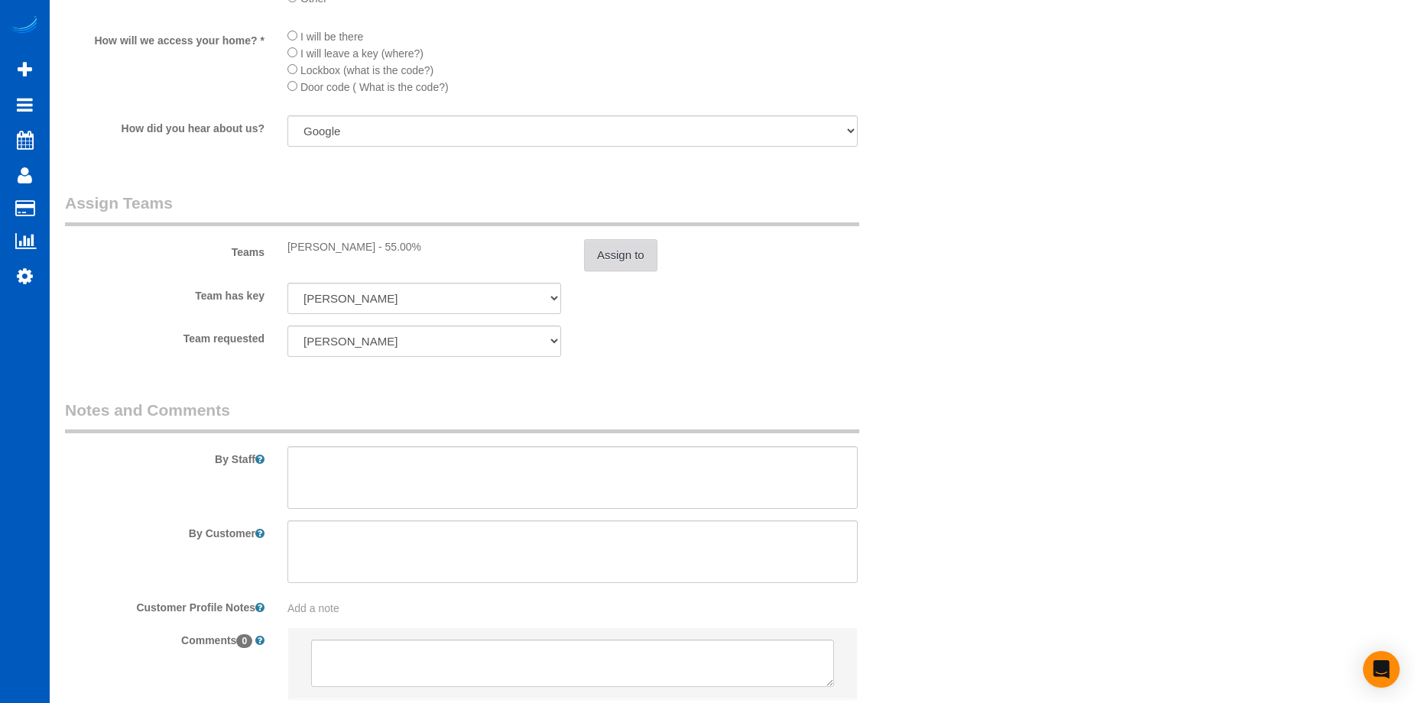
click at [627, 266] on button "Assign to" at bounding box center [620, 255] width 73 height 32
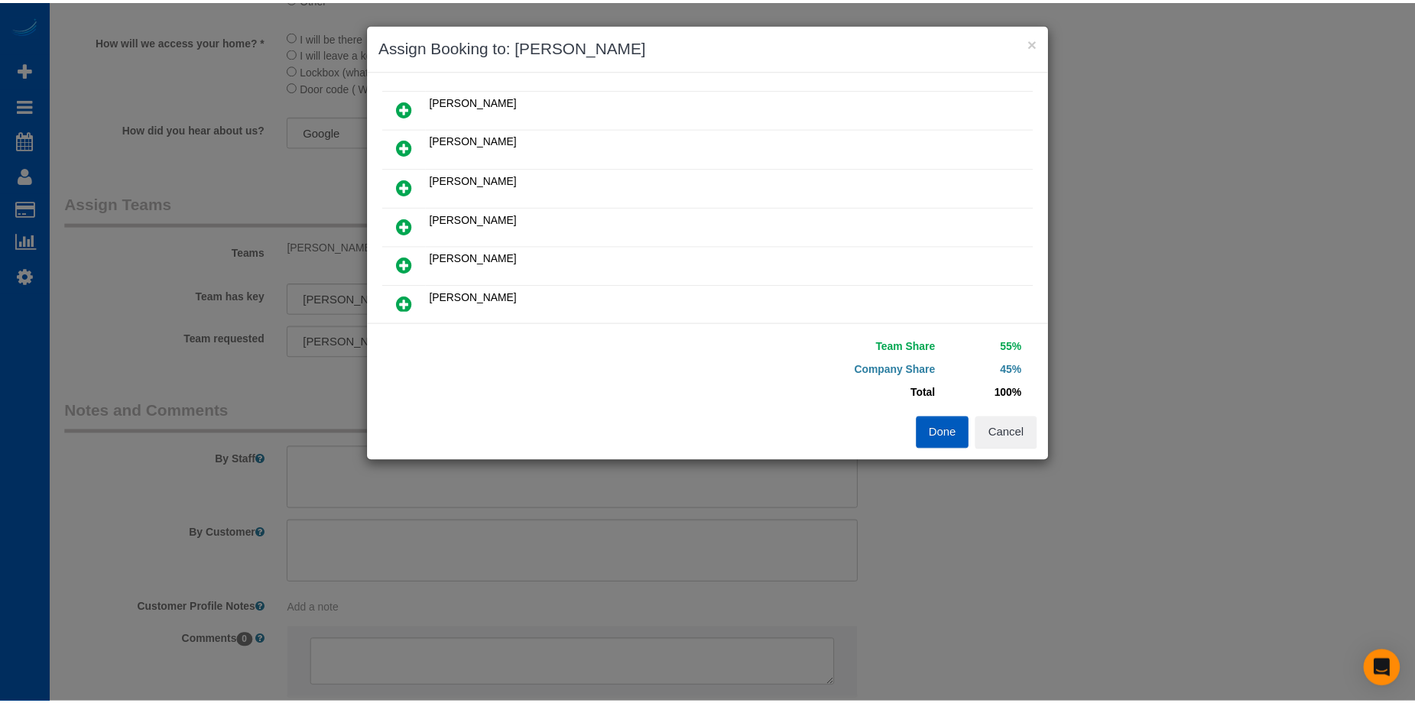
scroll to position [229, 0]
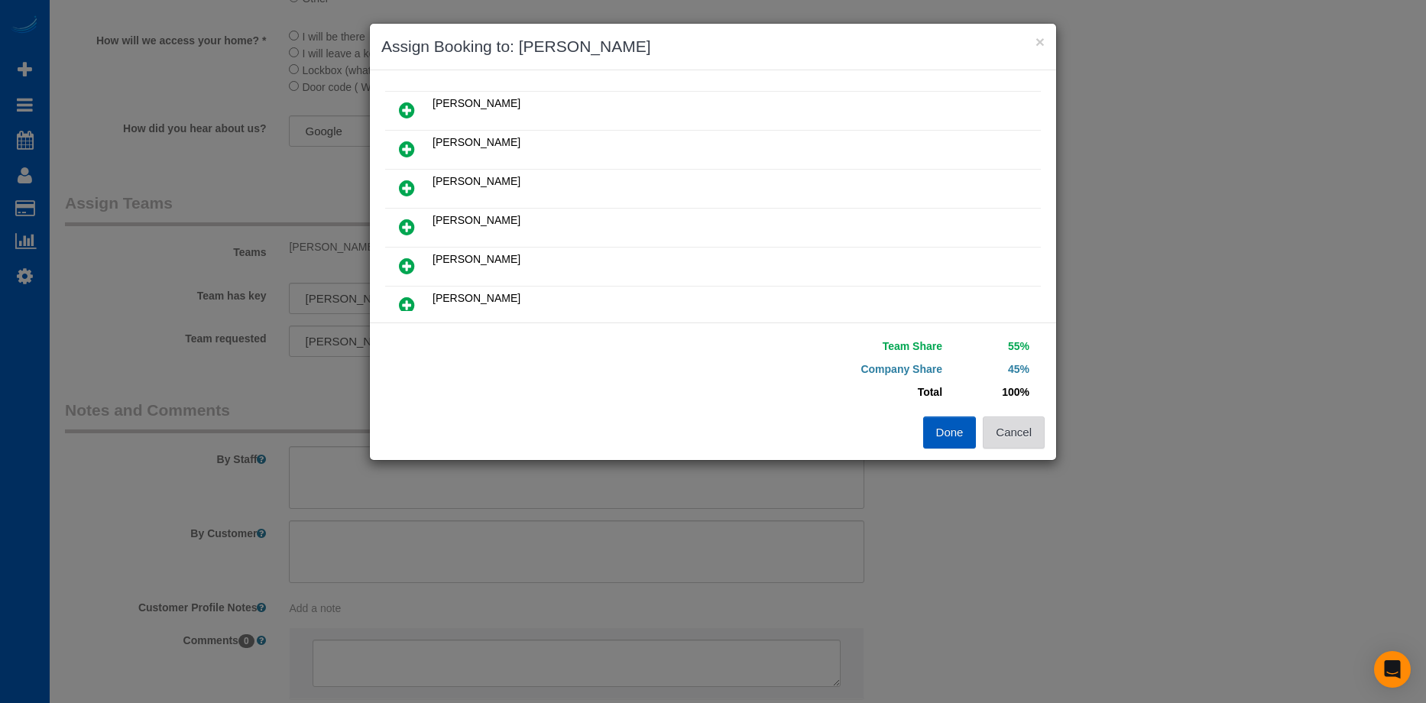
click at [1008, 435] on button "Cancel" at bounding box center [1014, 433] width 62 height 32
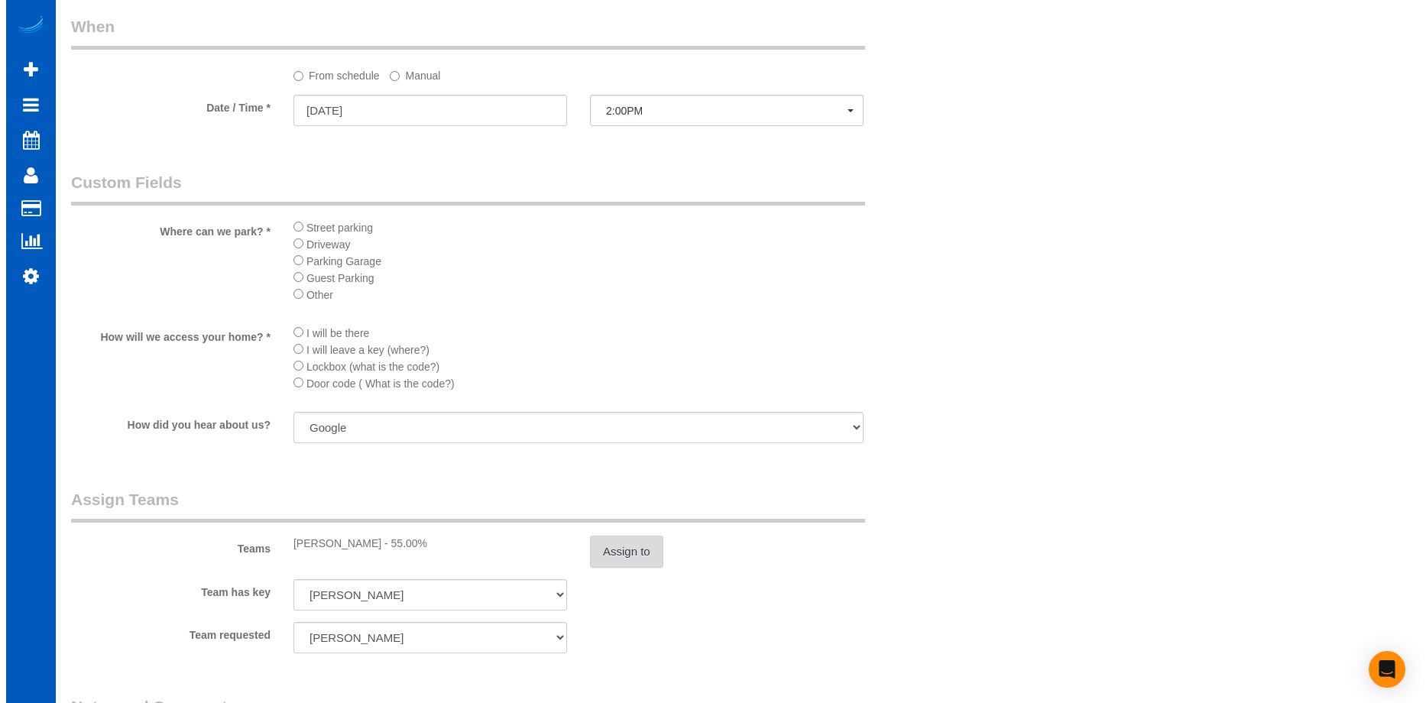
scroll to position [1682, 0]
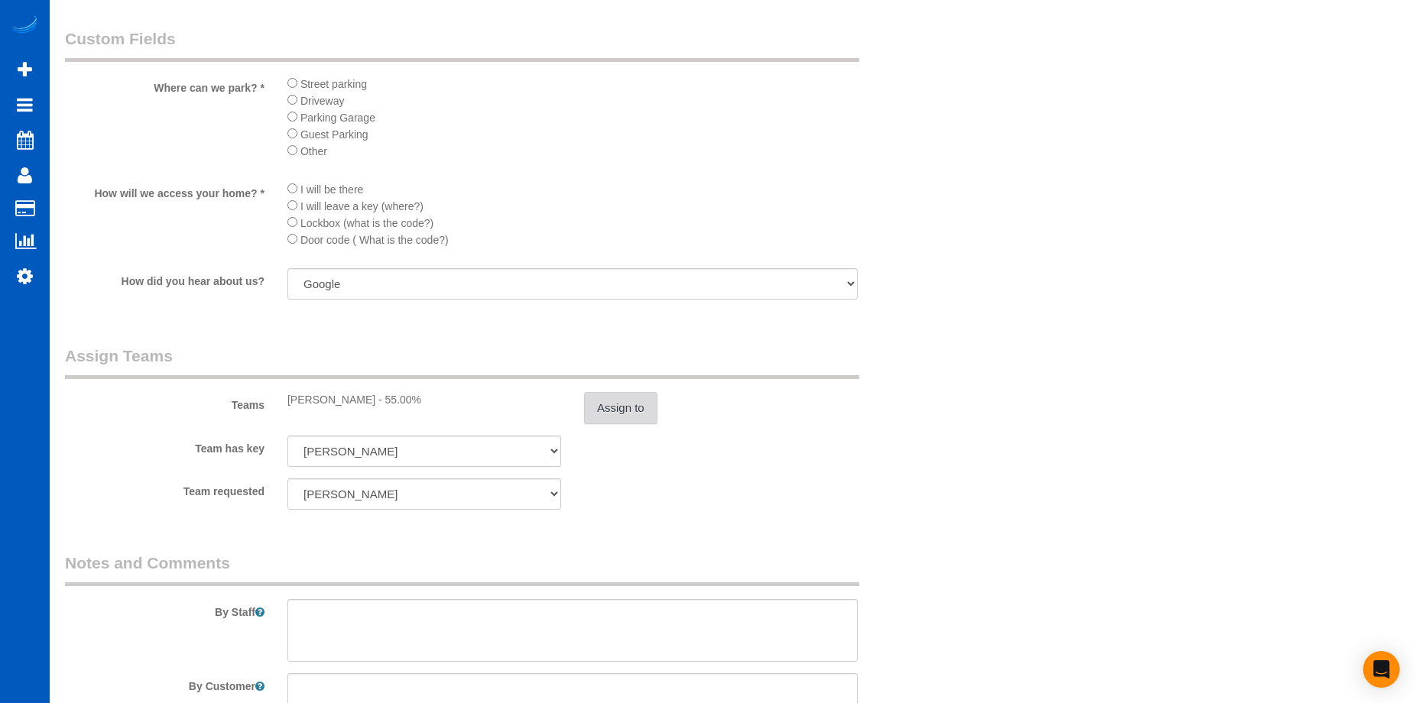
click at [638, 398] on button "Assign to" at bounding box center [620, 408] width 73 height 32
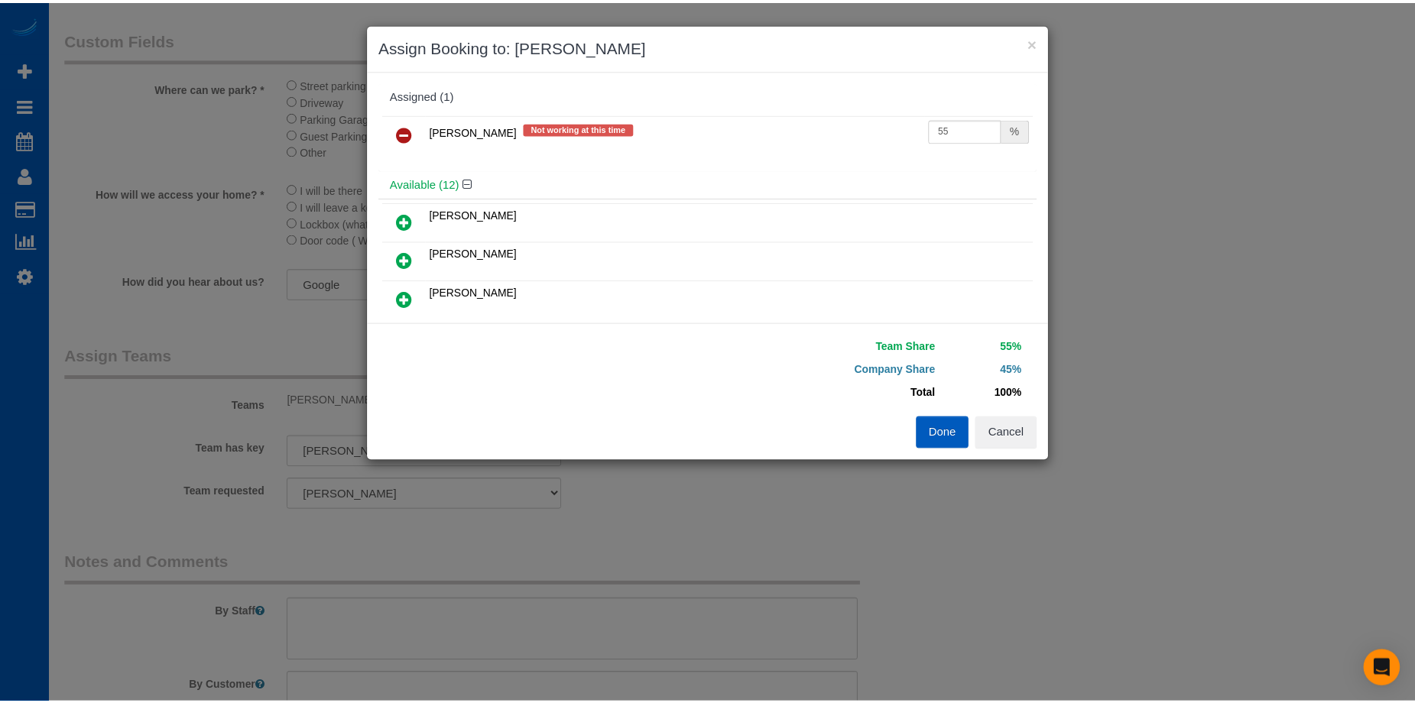
scroll to position [0, 0]
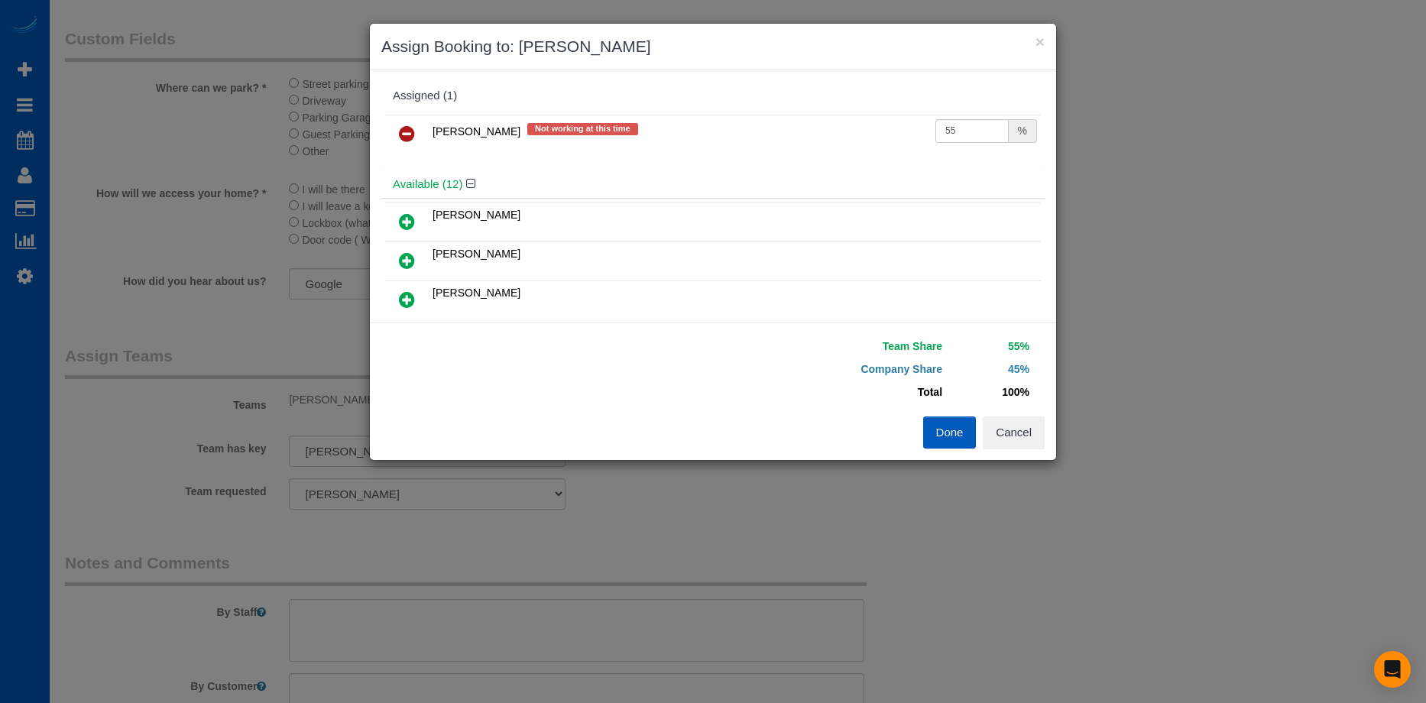
click at [405, 219] on icon at bounding box center [407, 222] width 16 height 18
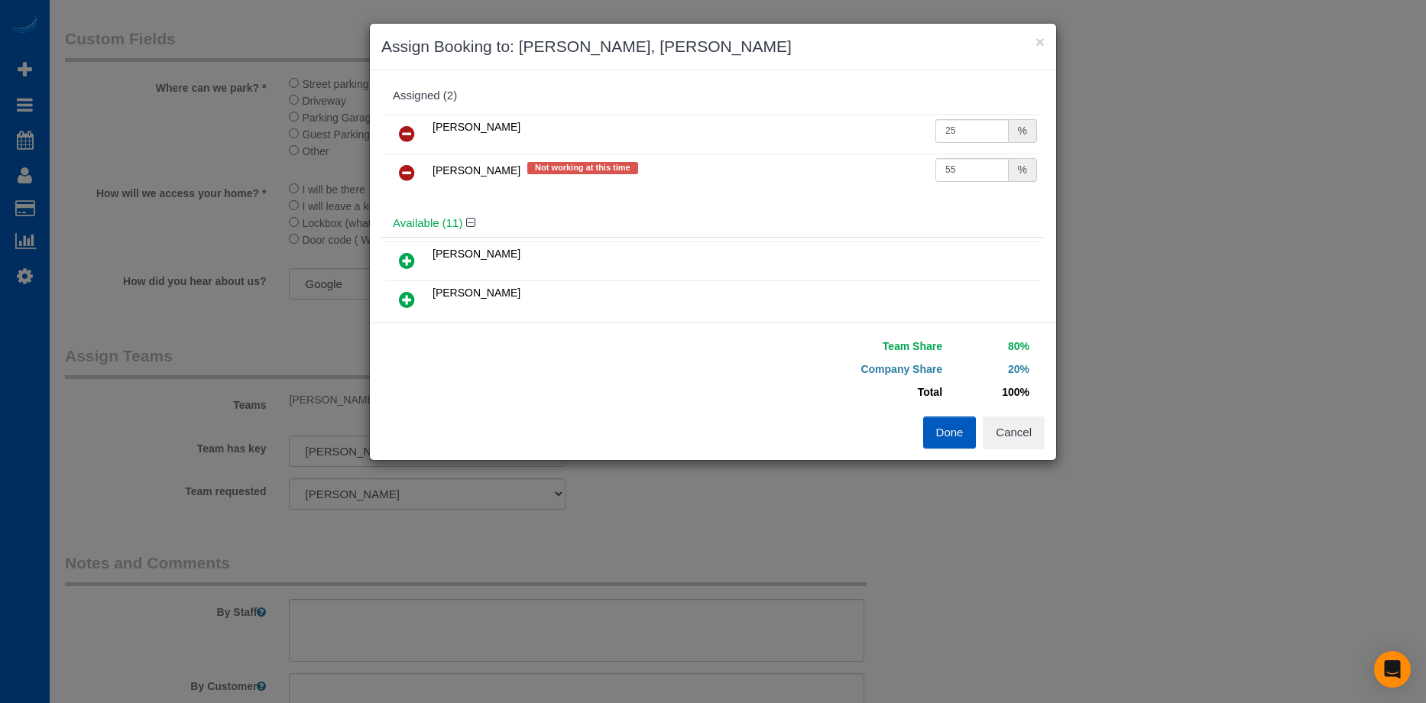
click at [407, 170] on icon at bounding box center [407, 173] width 16 height 18
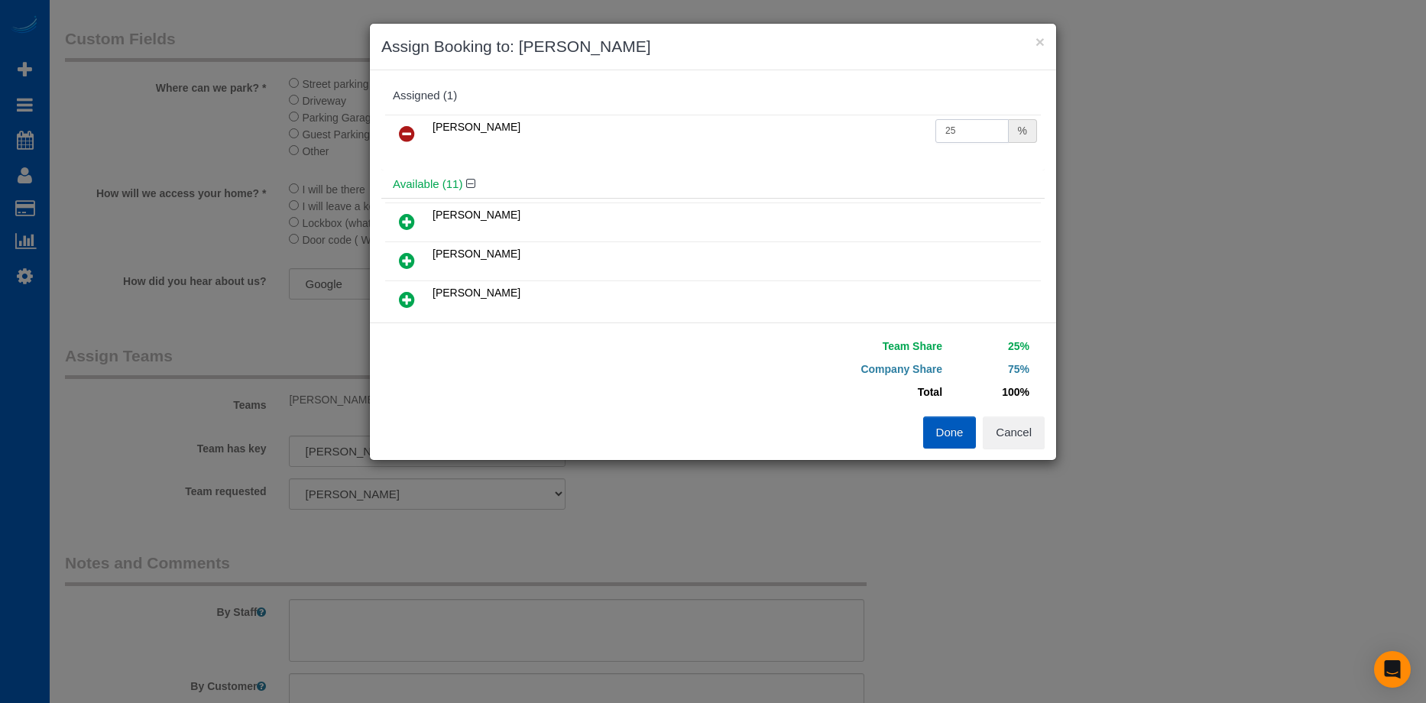
click at [963, 130] on input "25" at bounding box center [972, 131] width 73 height 24
drag, startPoint x: 968, startPoint y: 127, endPoint x: 859, endPoint y: 135, distance: 108.9
click at [859, 135] on tr "Alona Tarasiuk 25 %" at bounding box center [713, 134] width 656 height 39
type input "55"
click at [964, 438] on button "Done" at bounding box center [950, 433] width 54 height 32
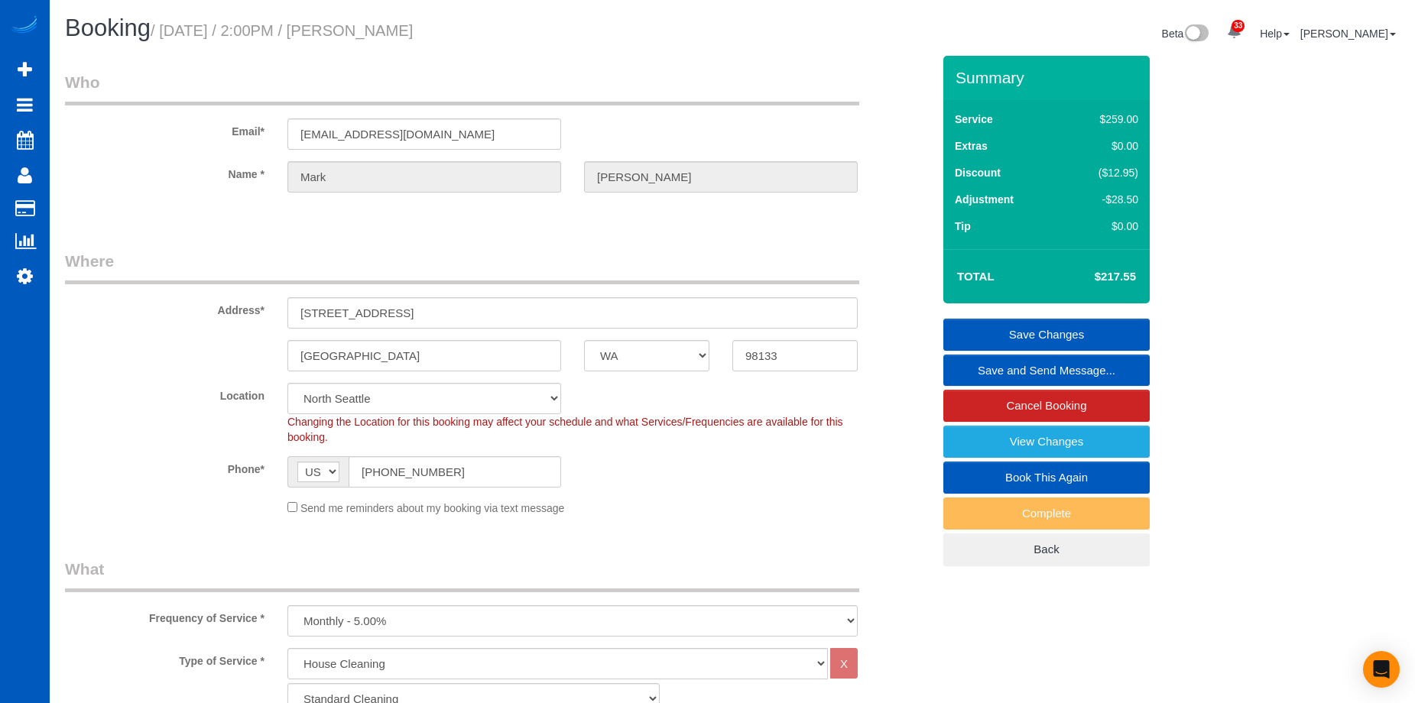
click at [974, 326] on link "Save Changes" at bounding box center [1046, 335] width 206 height 32
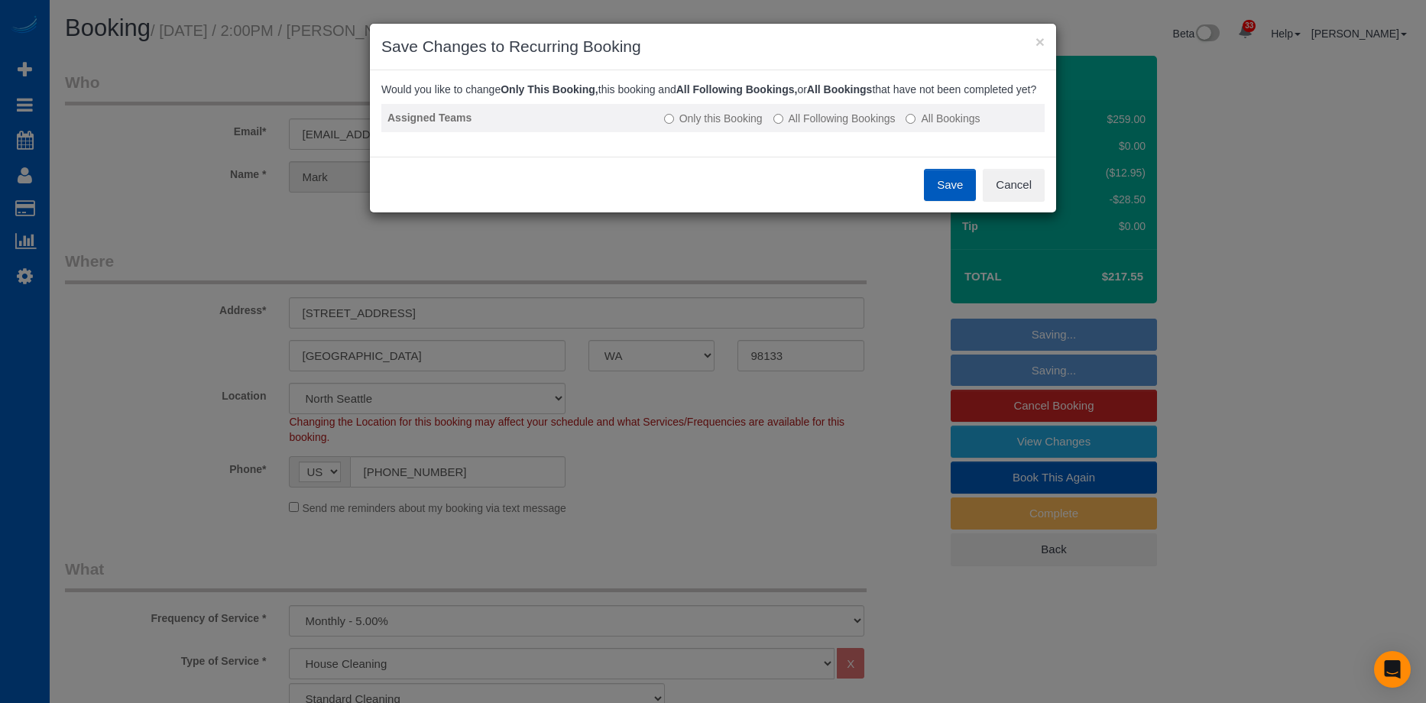
click at [789, 126] on label "All Following Bookings" at bounding box center [835, 118] width 122 height 15
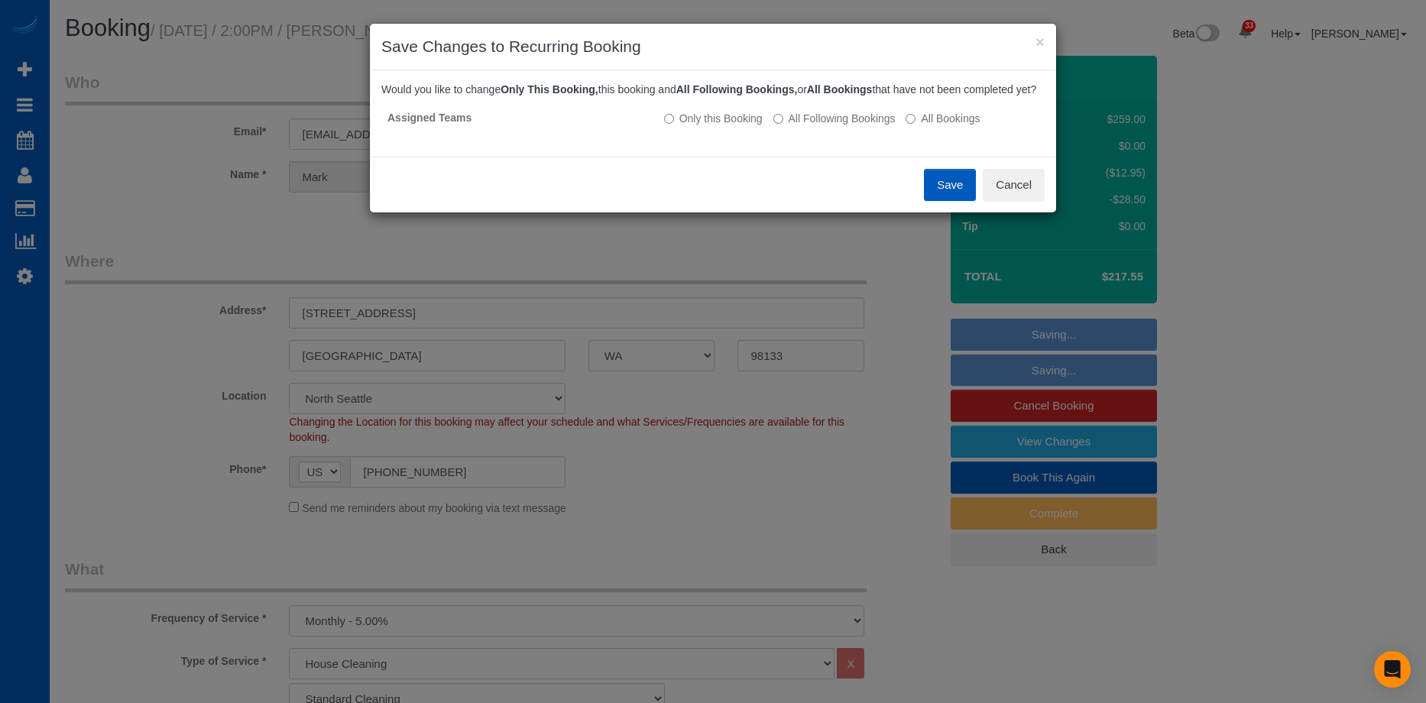
click at [944, 201] on button "Save" at bounding box center [950, 185] width 52 height 32
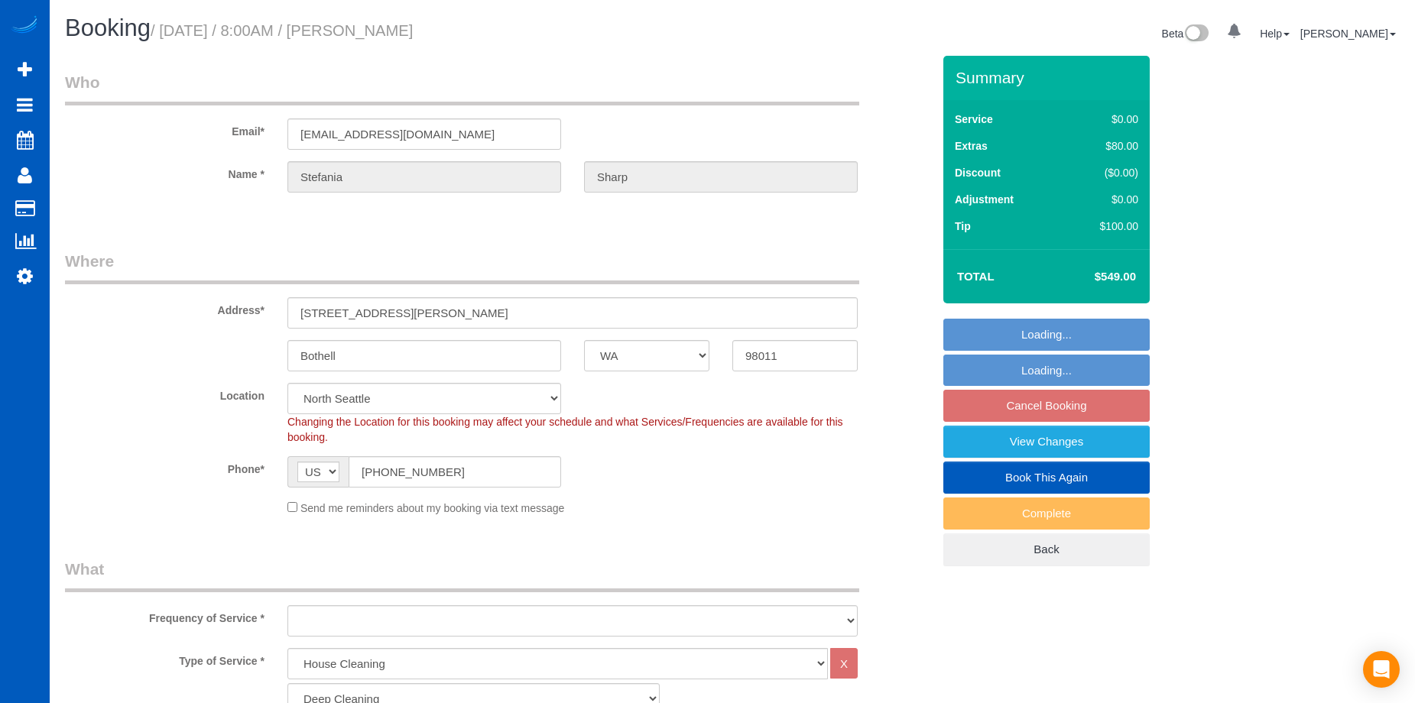
select select "WA"
select select "199"
select select "2001"
select select "3"
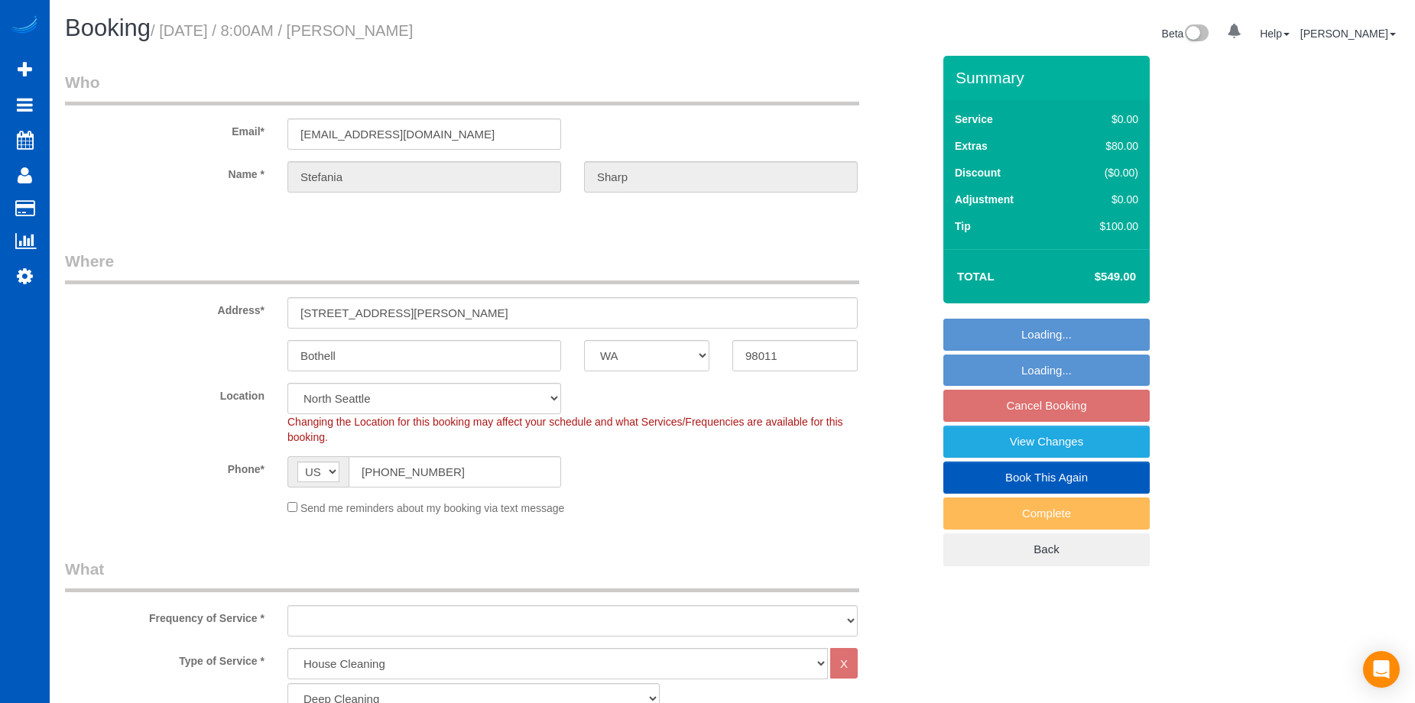
select select "string:fspay-4c5ece13-4bde-42cb-8538-19b8713a937b"
select select "object:1034"
select select "2001"
select select "3"
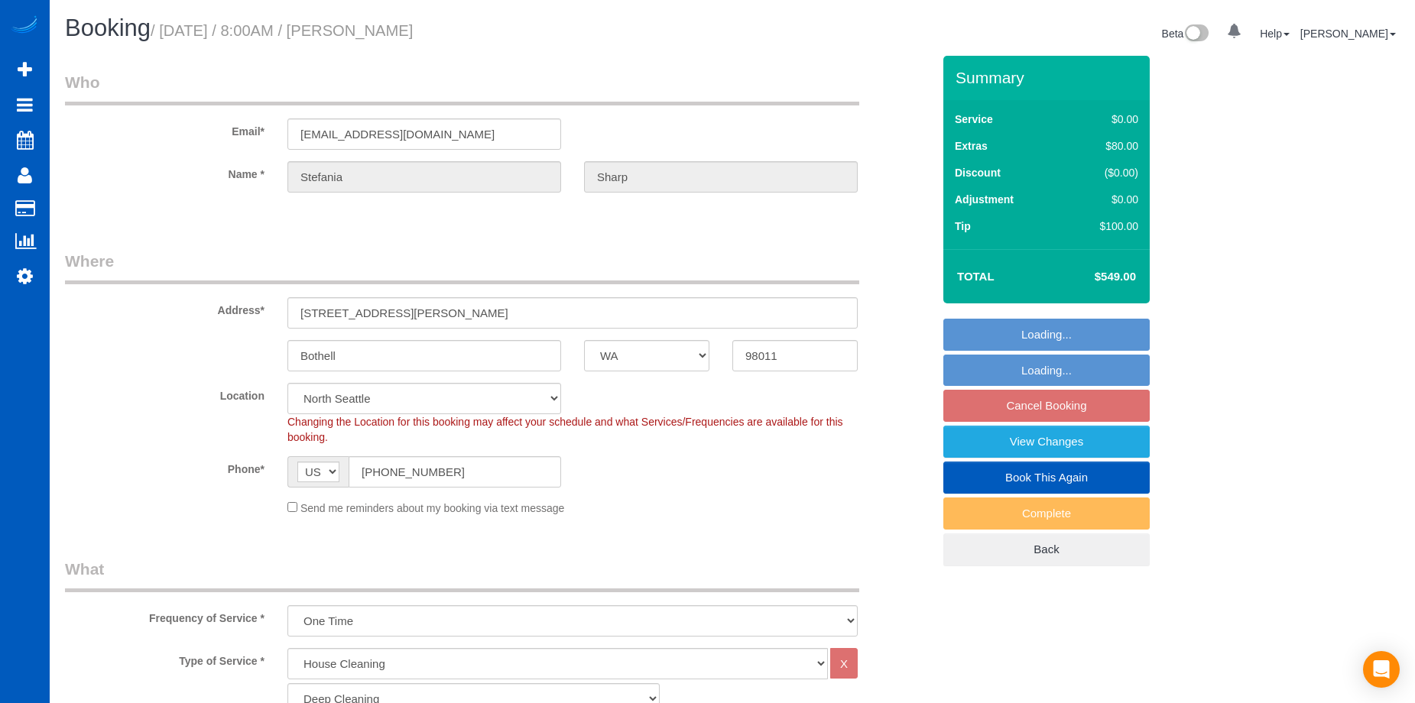
select select "spot1"
select select "number:10"
select select "object:1262"
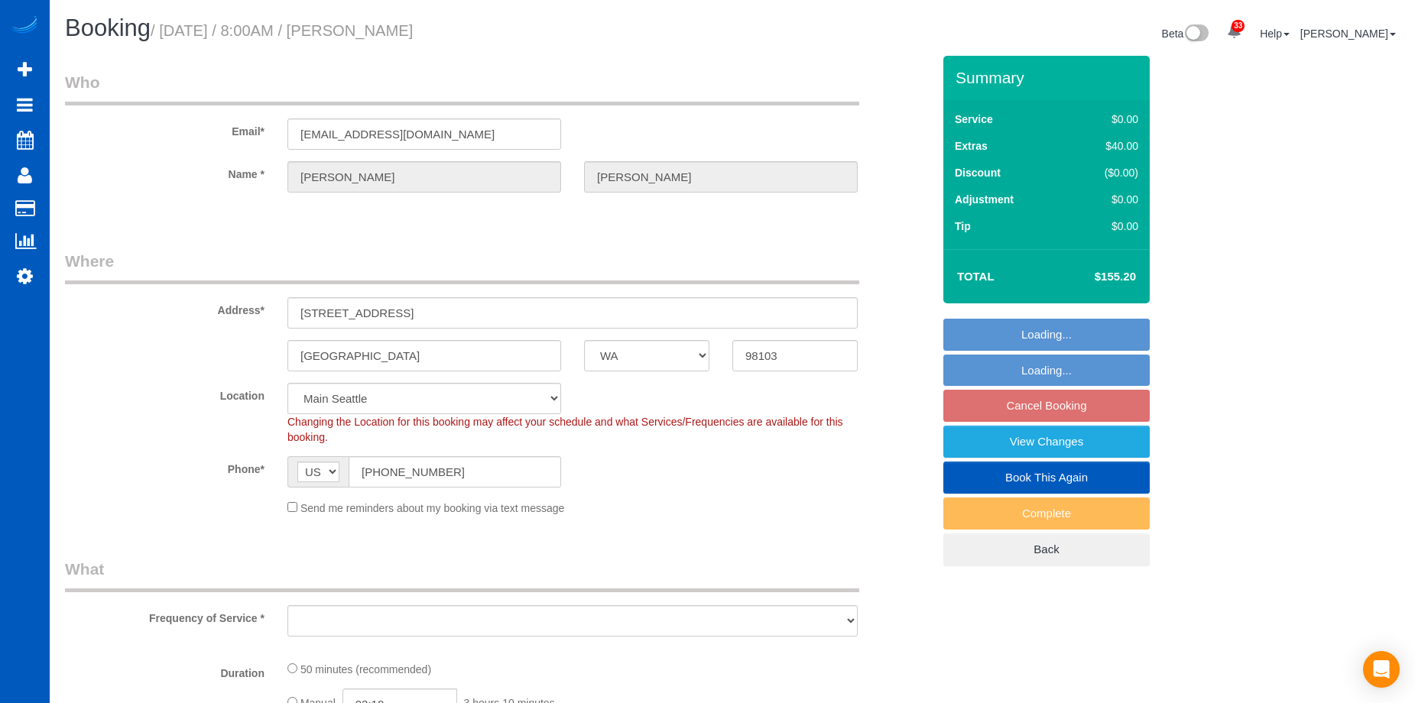
select select "WA"
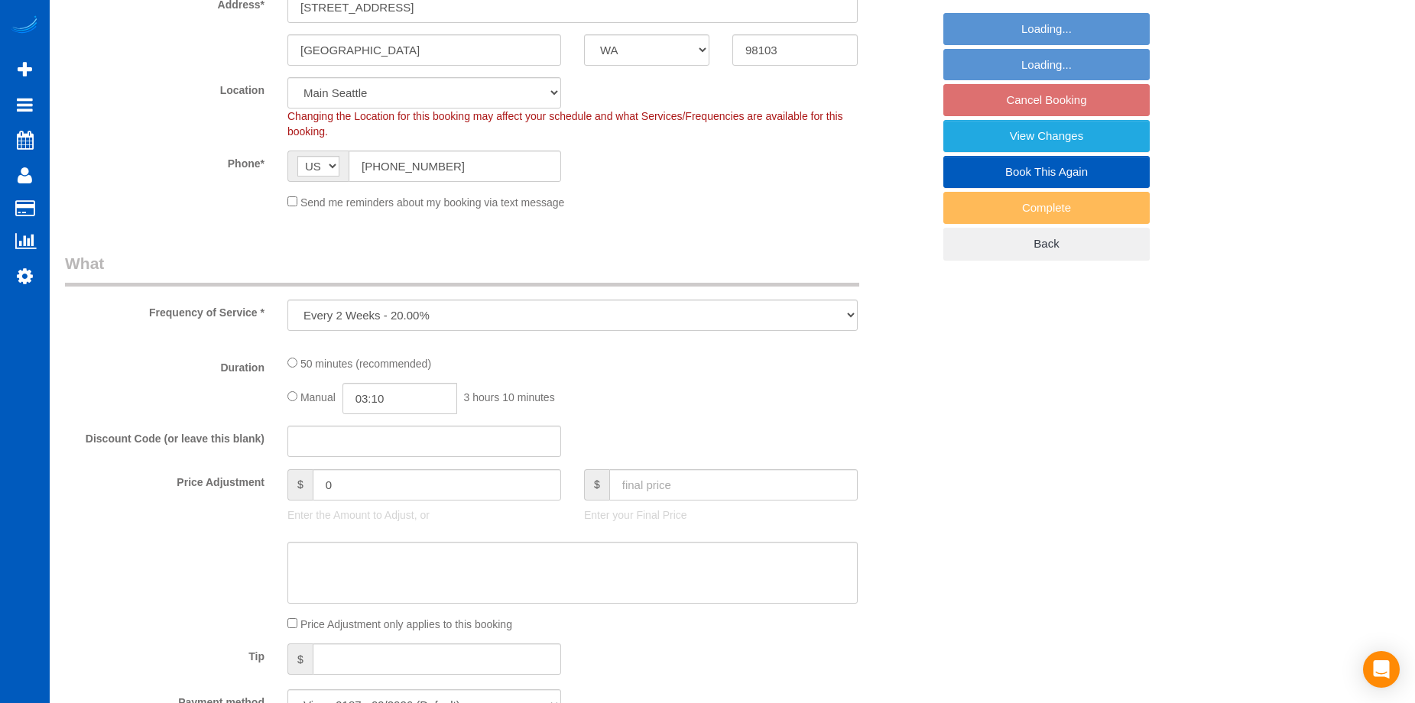
select select "object:1103"
select select "spot1"
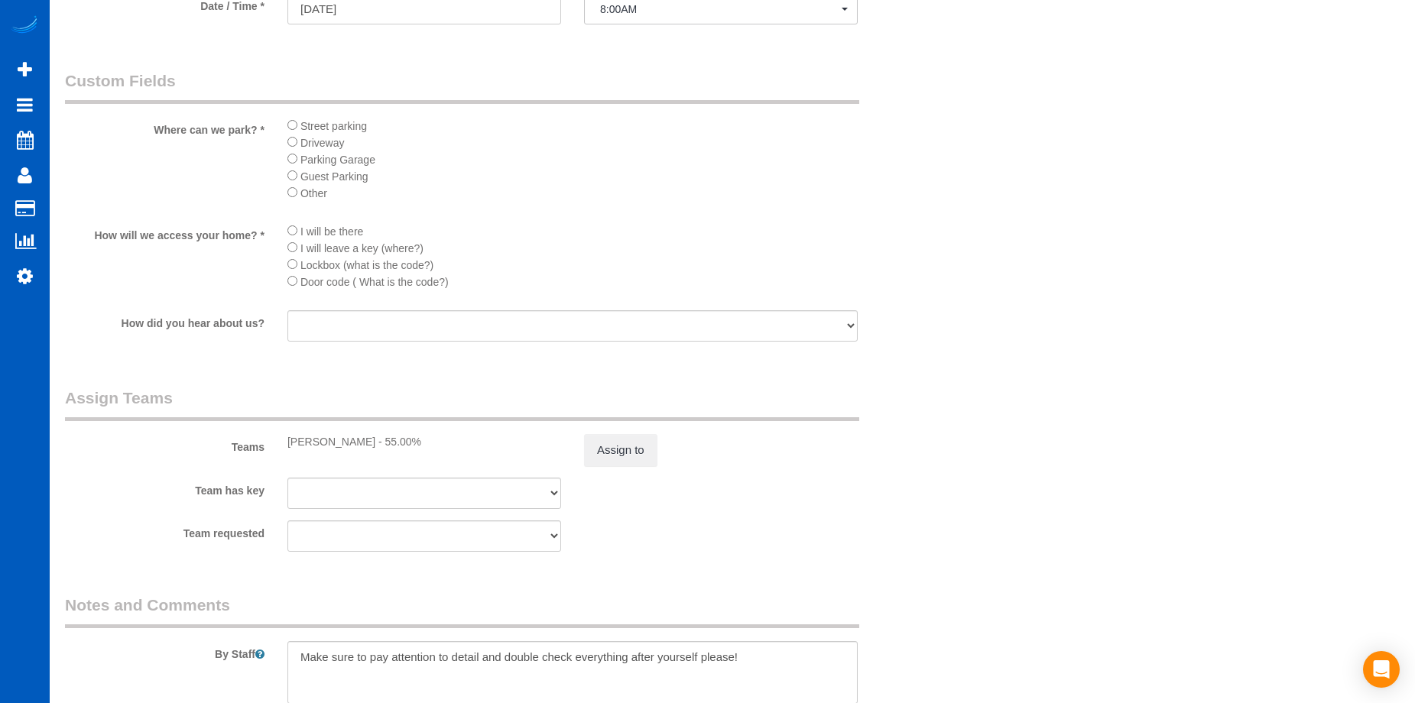
scroll to position [1529, 0]
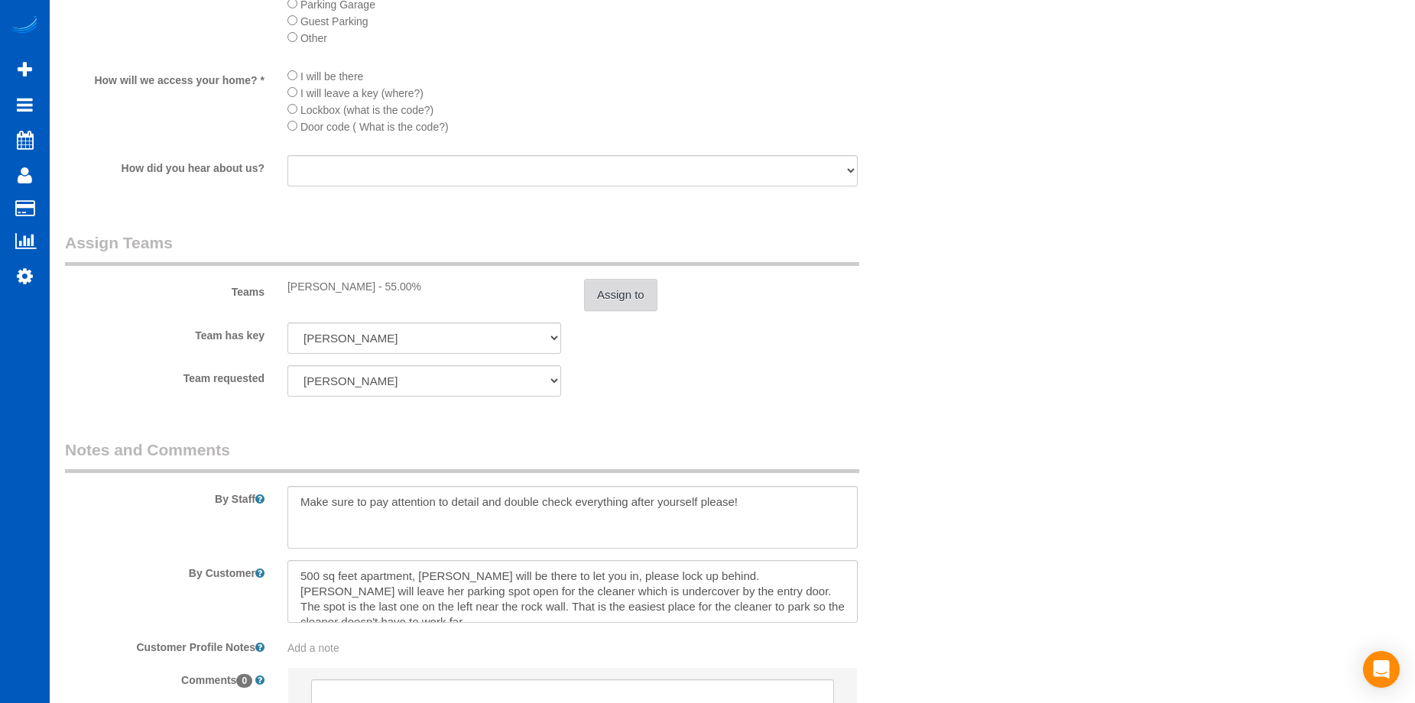
click at [633, 303] on button "Assign to" at bounding box center [620, 295] width 73 height 32
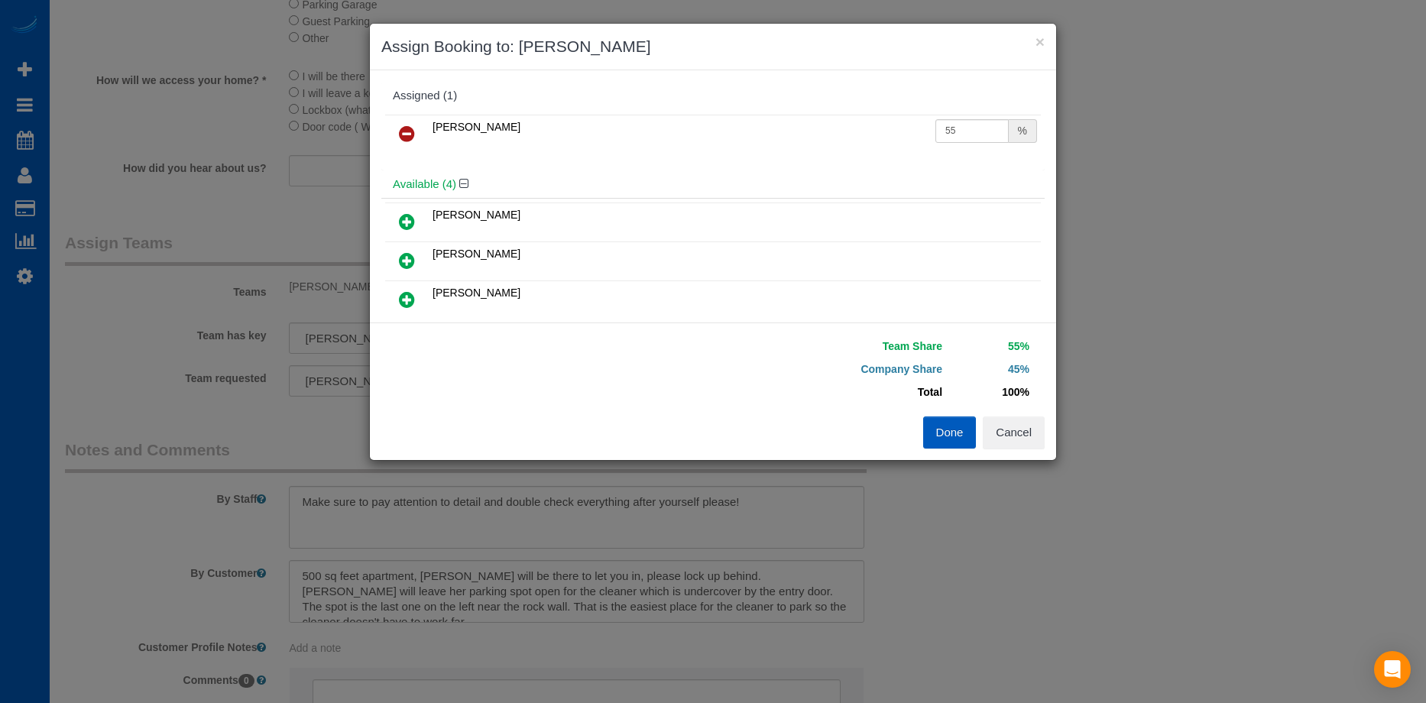
click at [398, 137] on link at bounding box center [407, 134] width 36 height 31
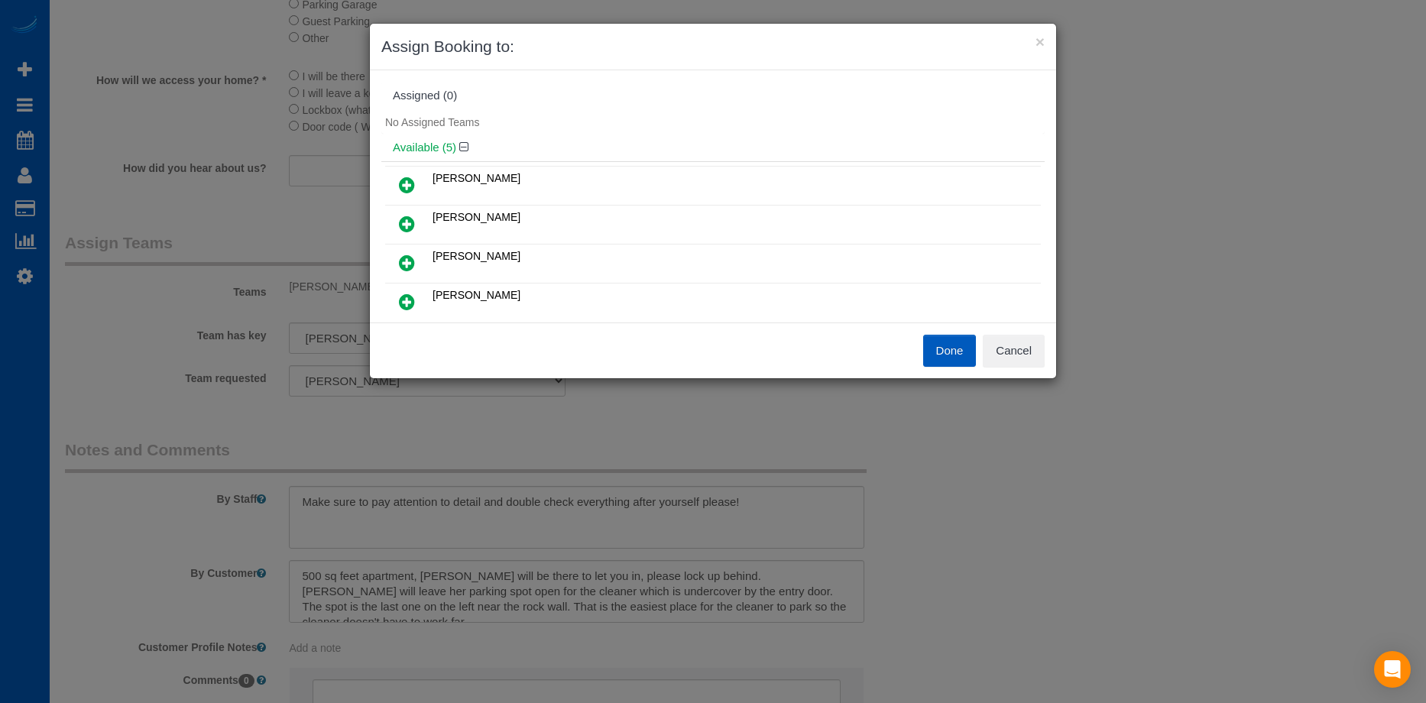
click at [936, 342] on button "Done" at bounding box center [950, 351] width 54 height 32
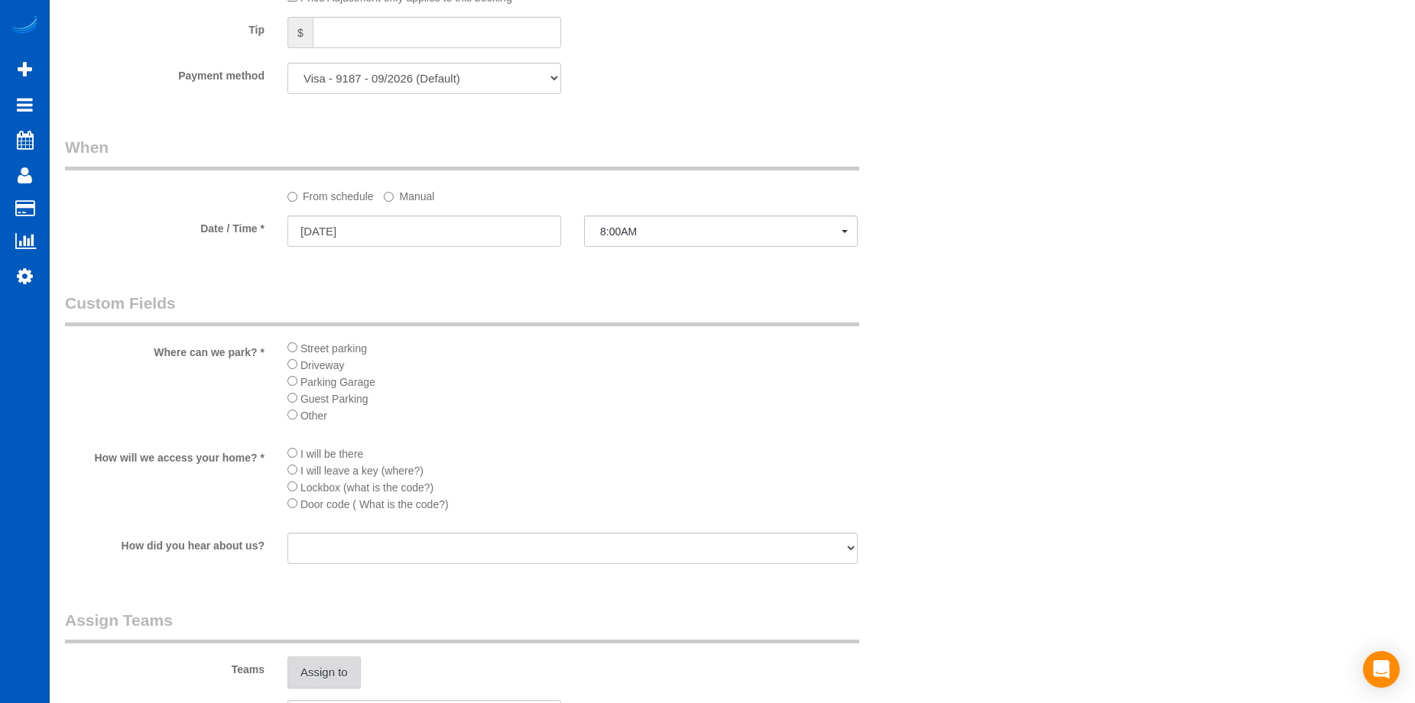
scroll to position [1070, 0]
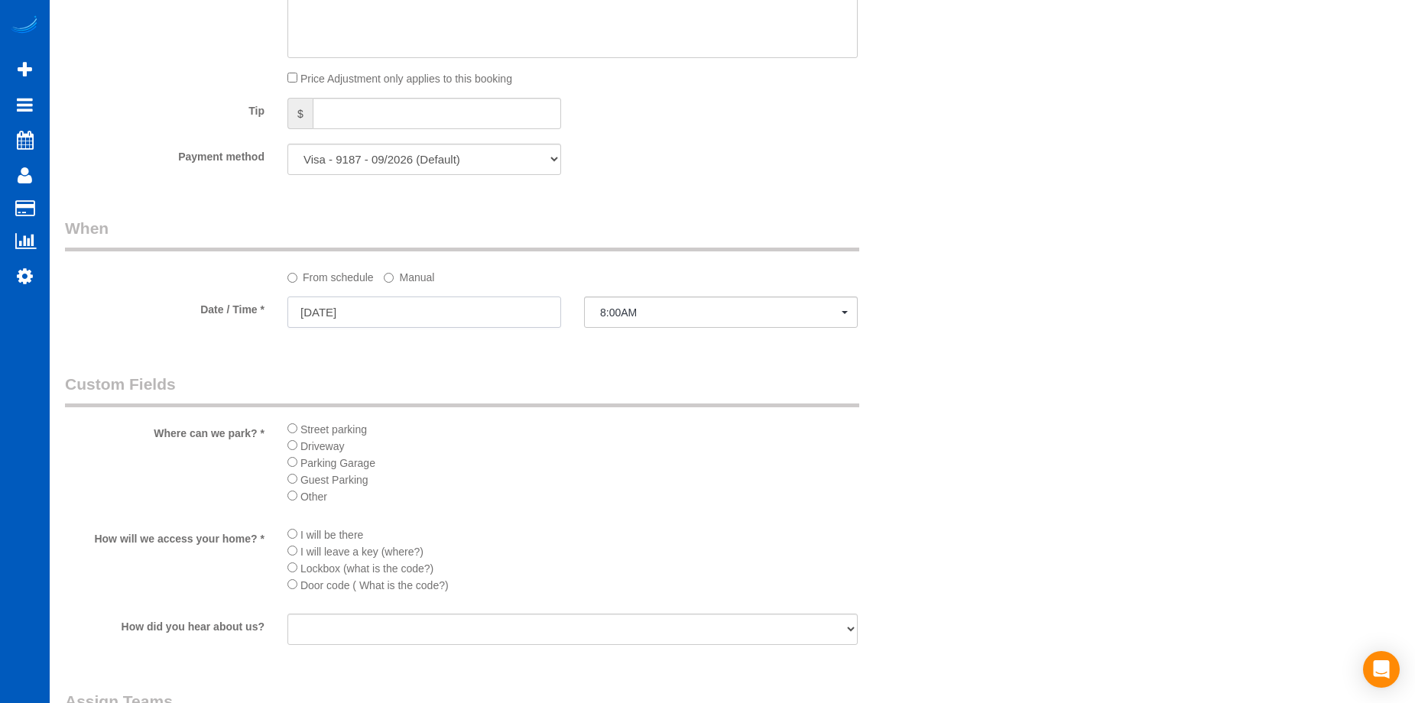
click at [418, 302] on input "[DATE]" at bounding box center [424, 312] width 274 height 31
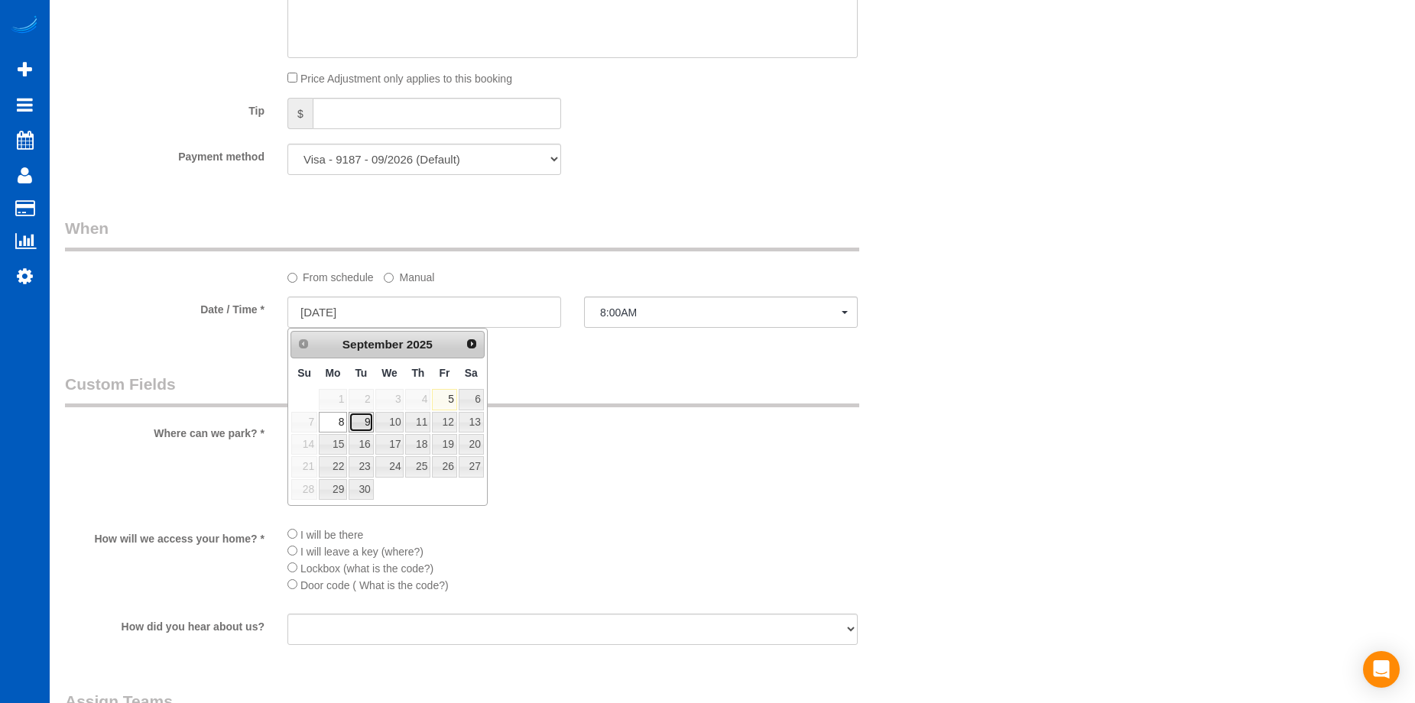
click at [366, 423] on link "9" at bounding box center [361, 422] width 24 height 21
type input "09/09/2025"
select select "spot5"
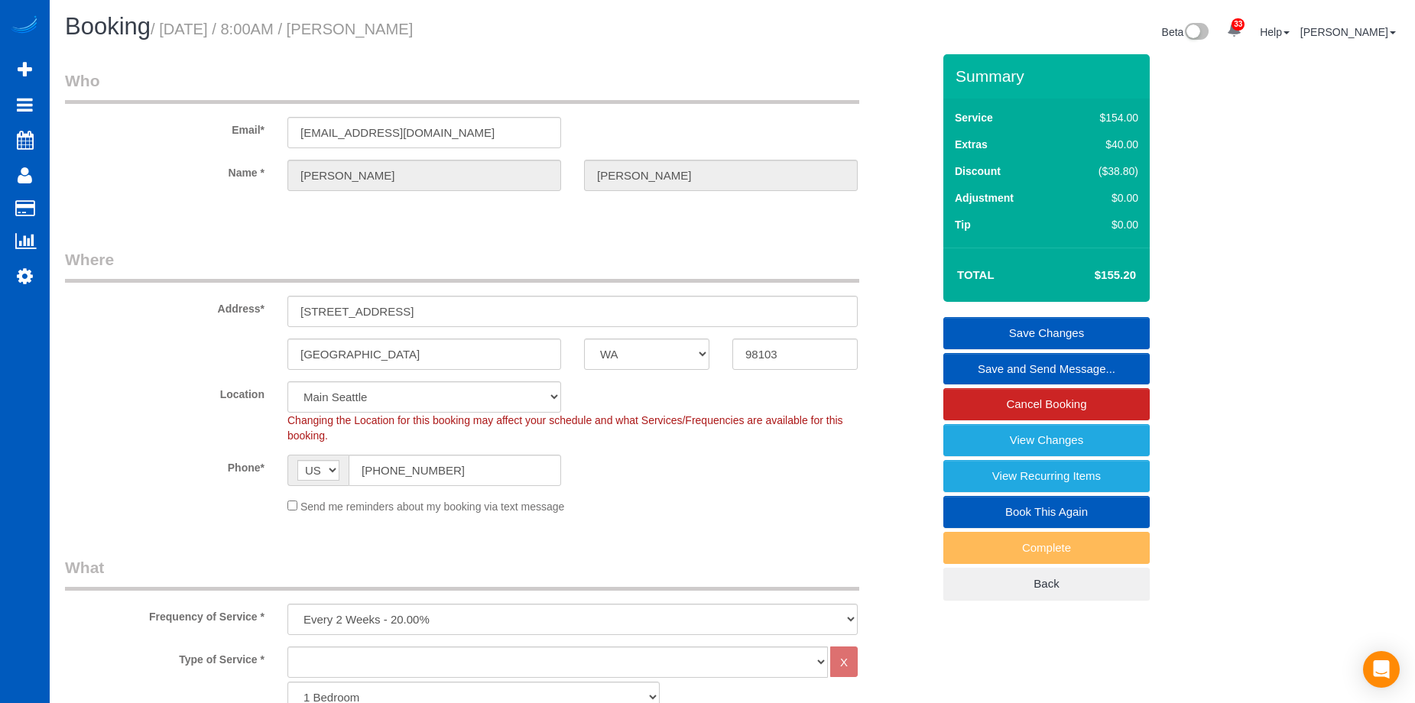
scroll to position [0, 0]
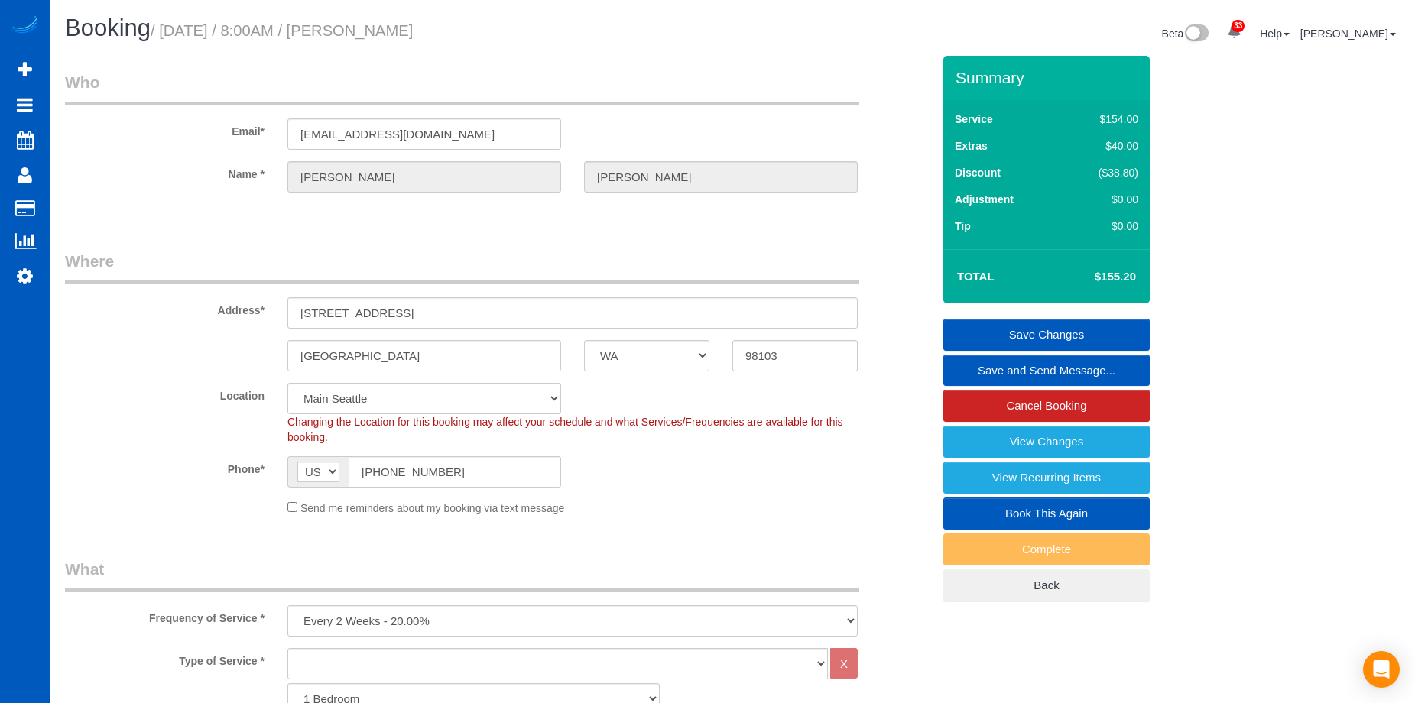
click at [985, 324] on link "Save Changes" at bounding box center [1046, 335] width 206 height 32
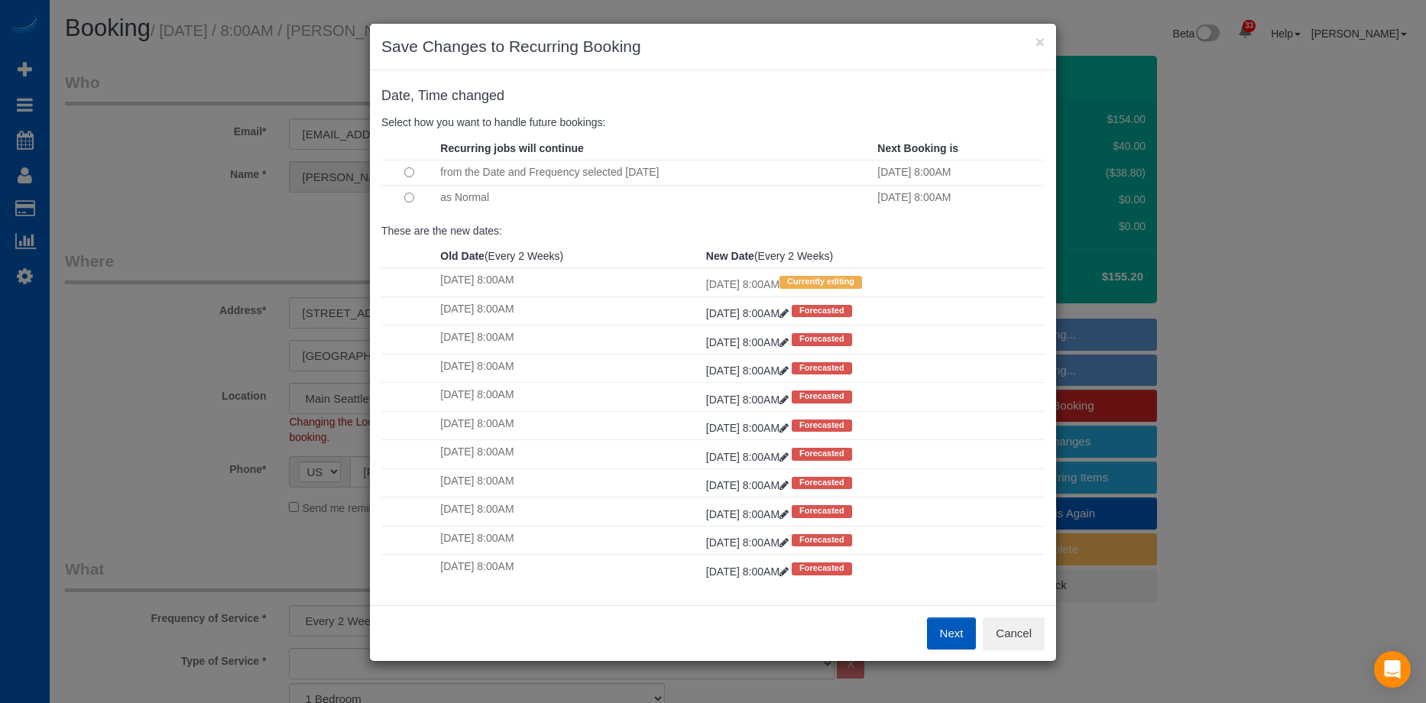
click at [955, 628] on button "Next" at bounding box center [952, 634] width 50 height 32
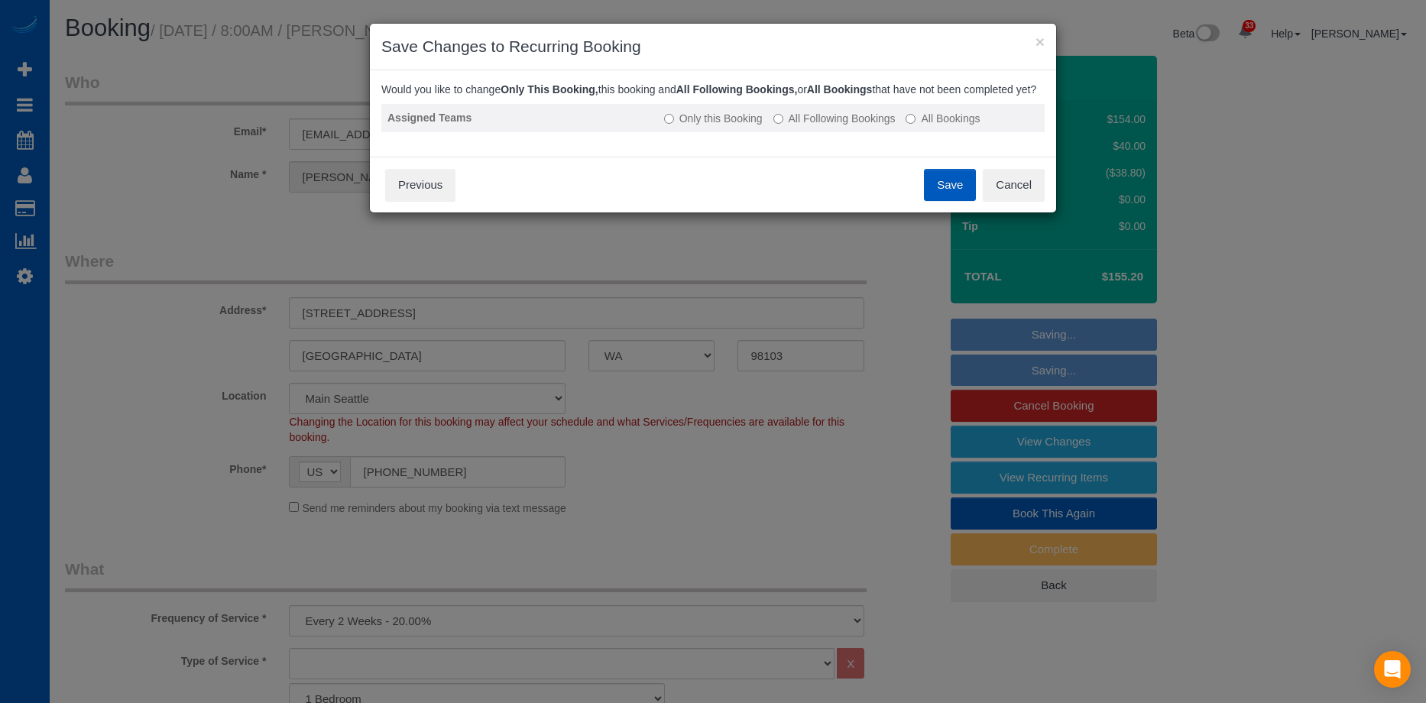
click at [825, 126] on label "All Following Bookings" at bounding box center [835, 118] width 122 height 15
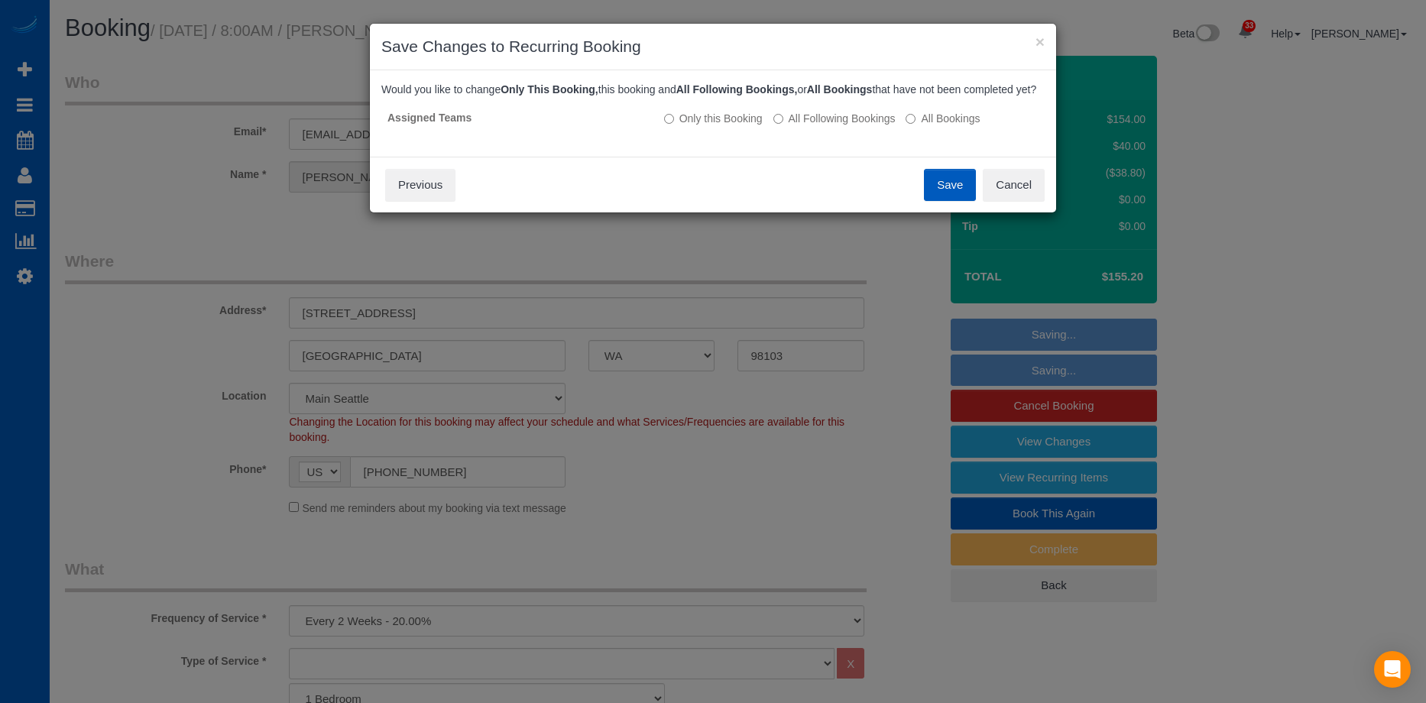
click at [953, 201] on button "Save" at bounding box center [950, 185] width 52 height 32
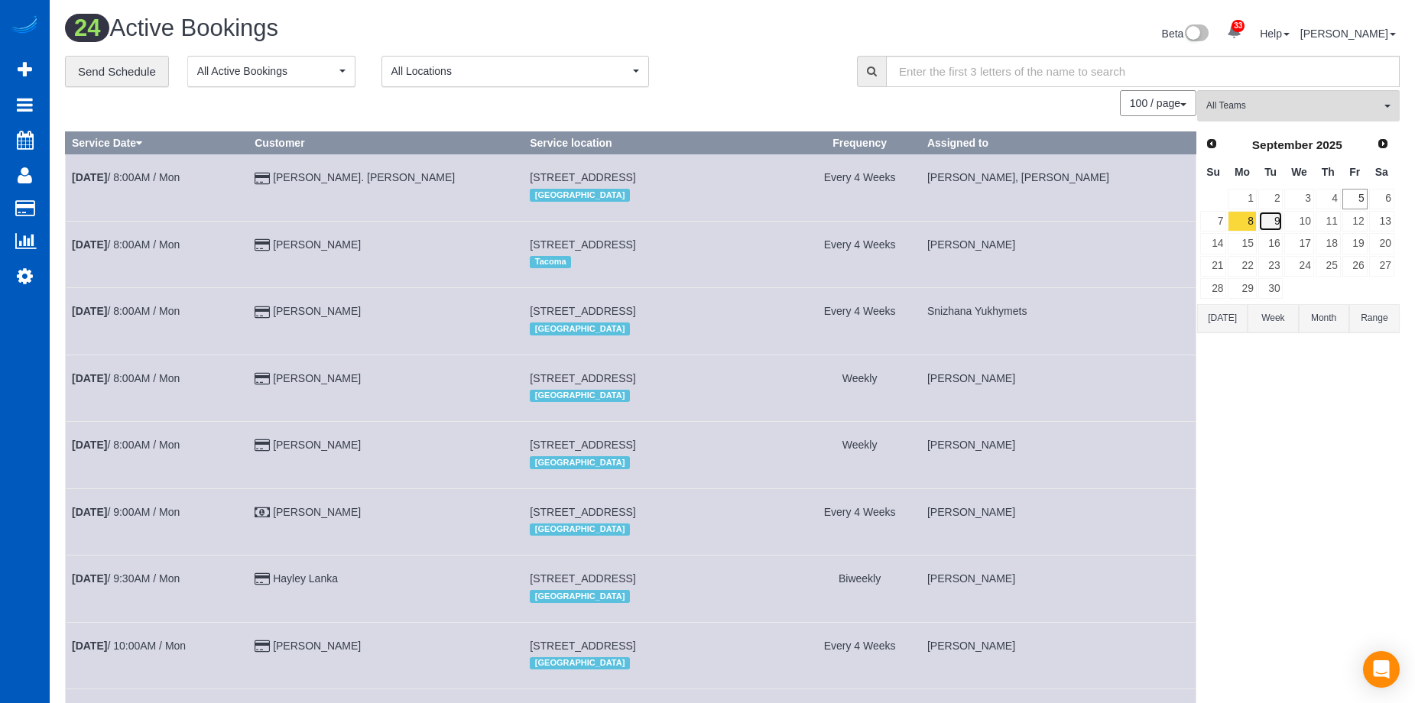
click at [1277, 222] on link "9" at bounding box center [1270, 221] width 25 height 21
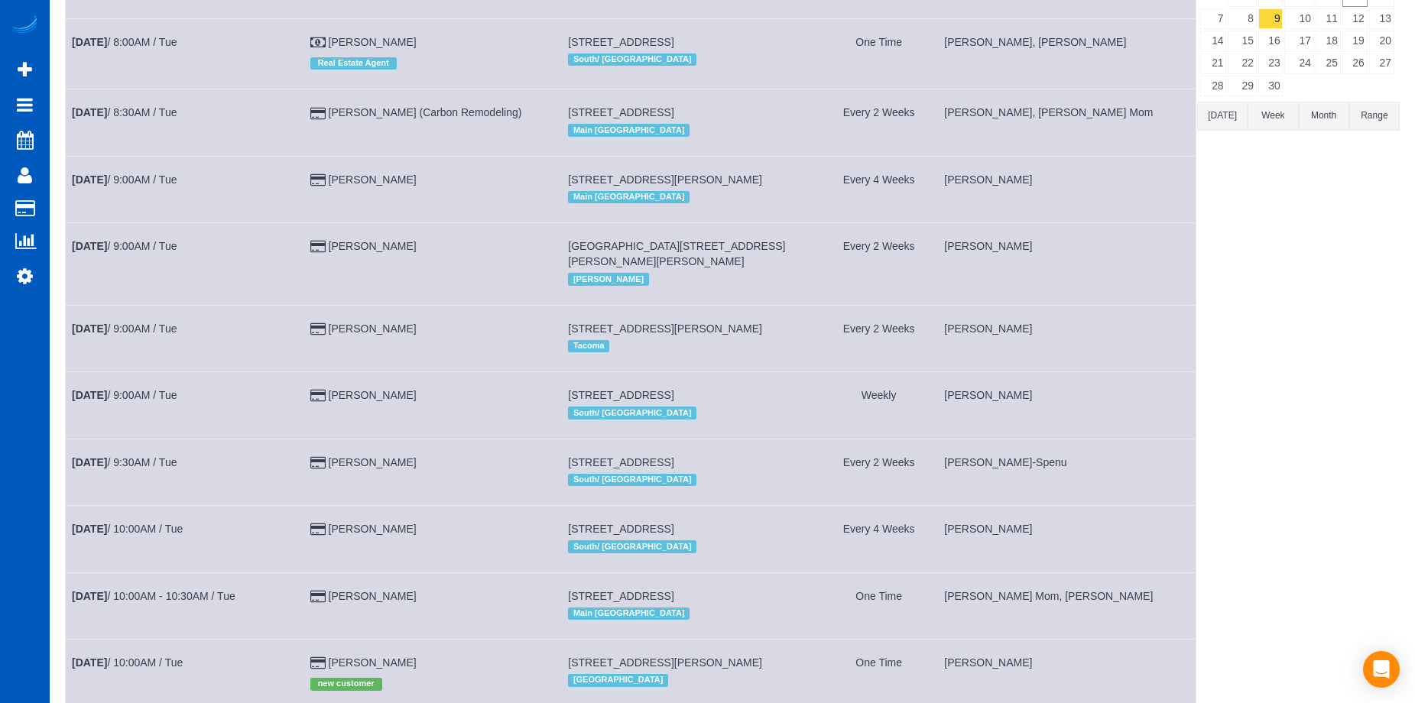
scroll to position [76, 0]
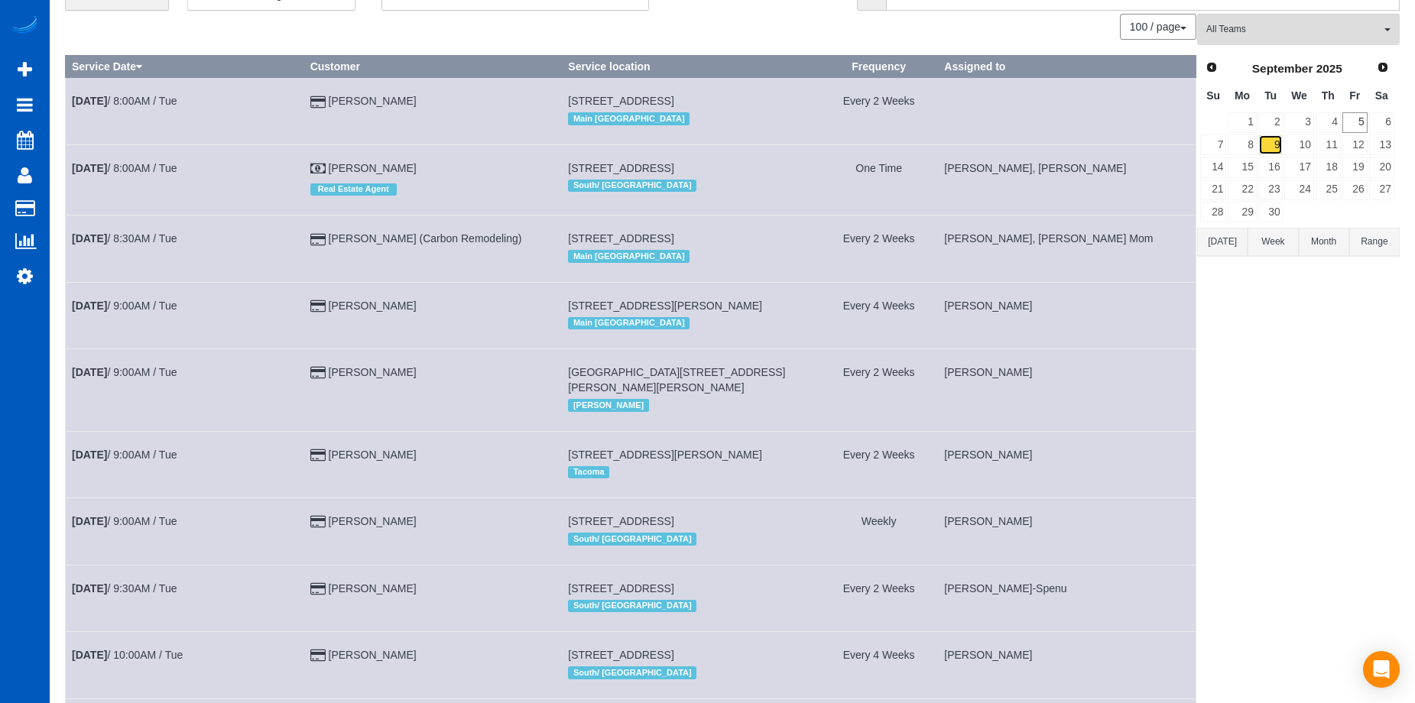
click at [1276, 141] on link "9" at bounding box center [1270, 145] width 25 height 21
click at [1331, 34] on span "All Teams" at bounding box center [1293, 29] width 174 height 13
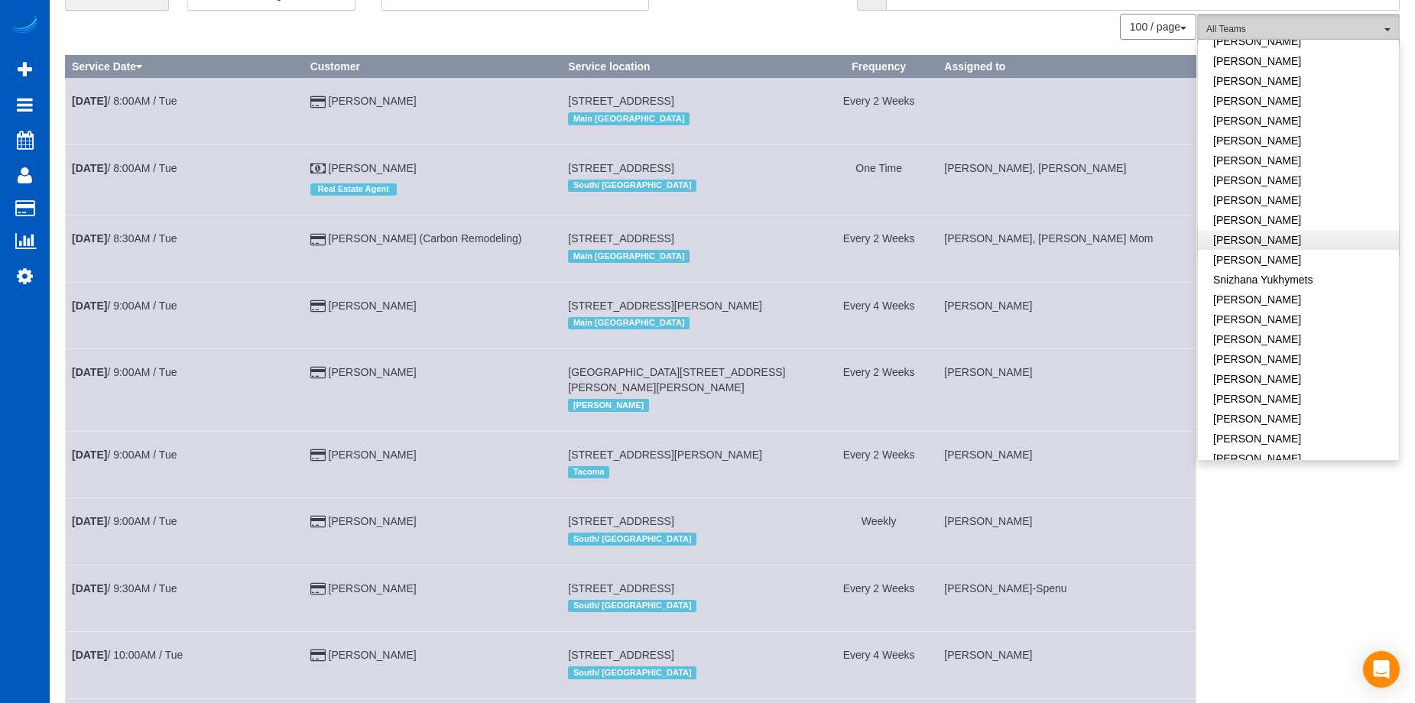
scroll to position [1033, 0]
click at [1306, 308] on link "[PERSON_NAME]" at bounding box center [1298, 318] width 201 height 20
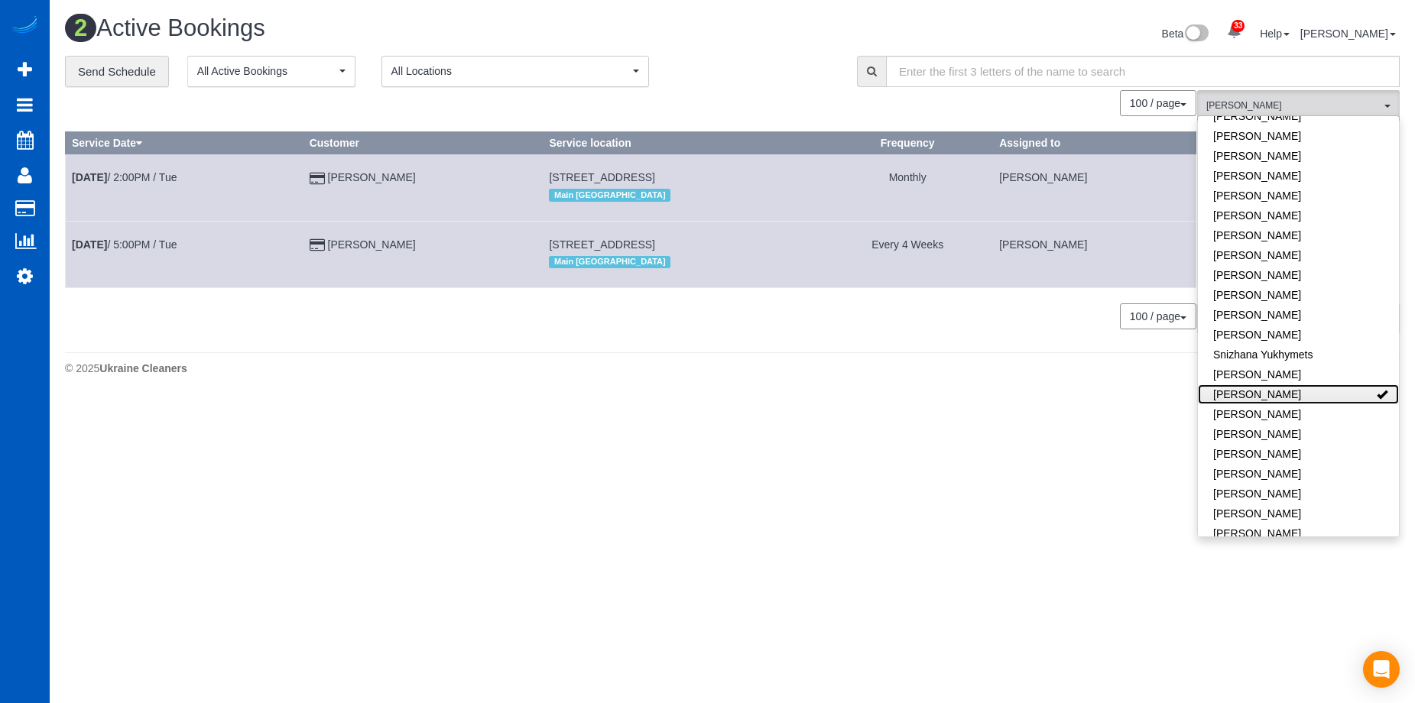
scroll to position [0, 0]
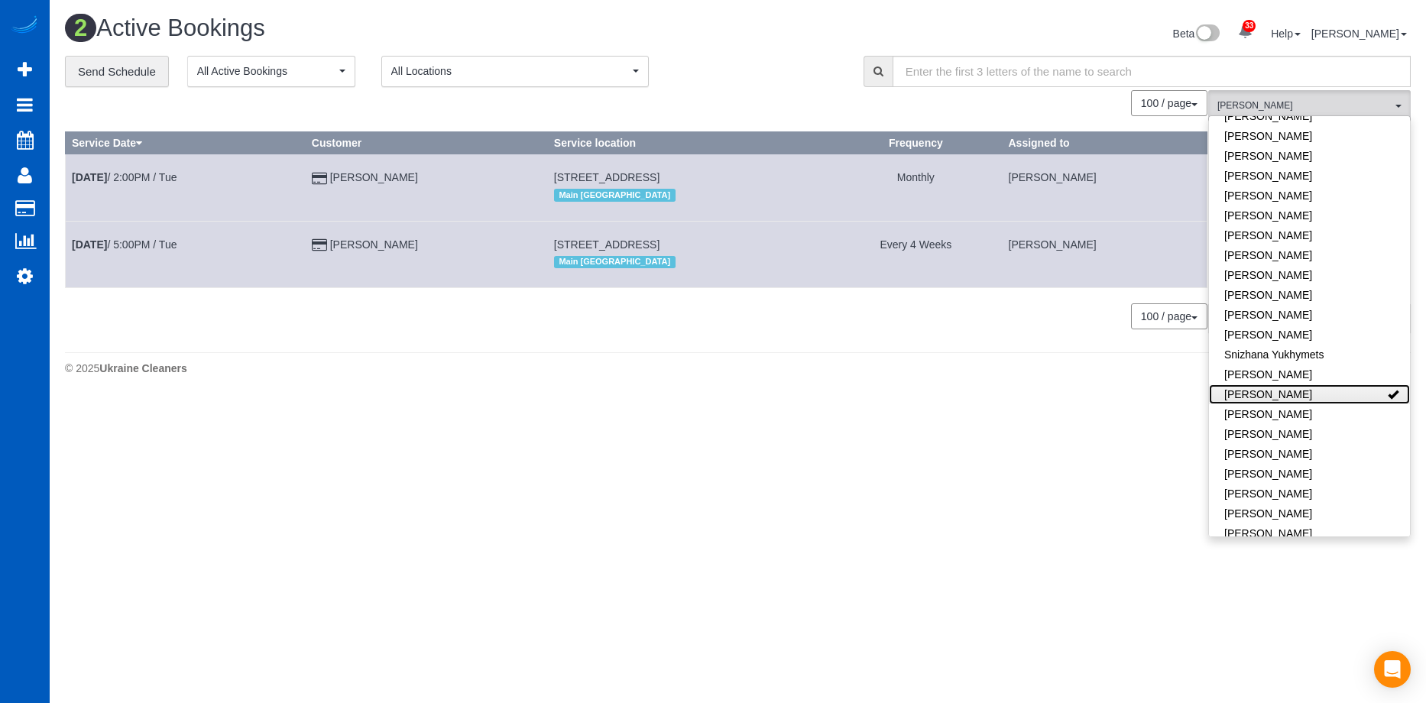
click at [1349, 385] on link "[PERSON_NAME]" at bounding box center [1309, 395] width 201 height 20
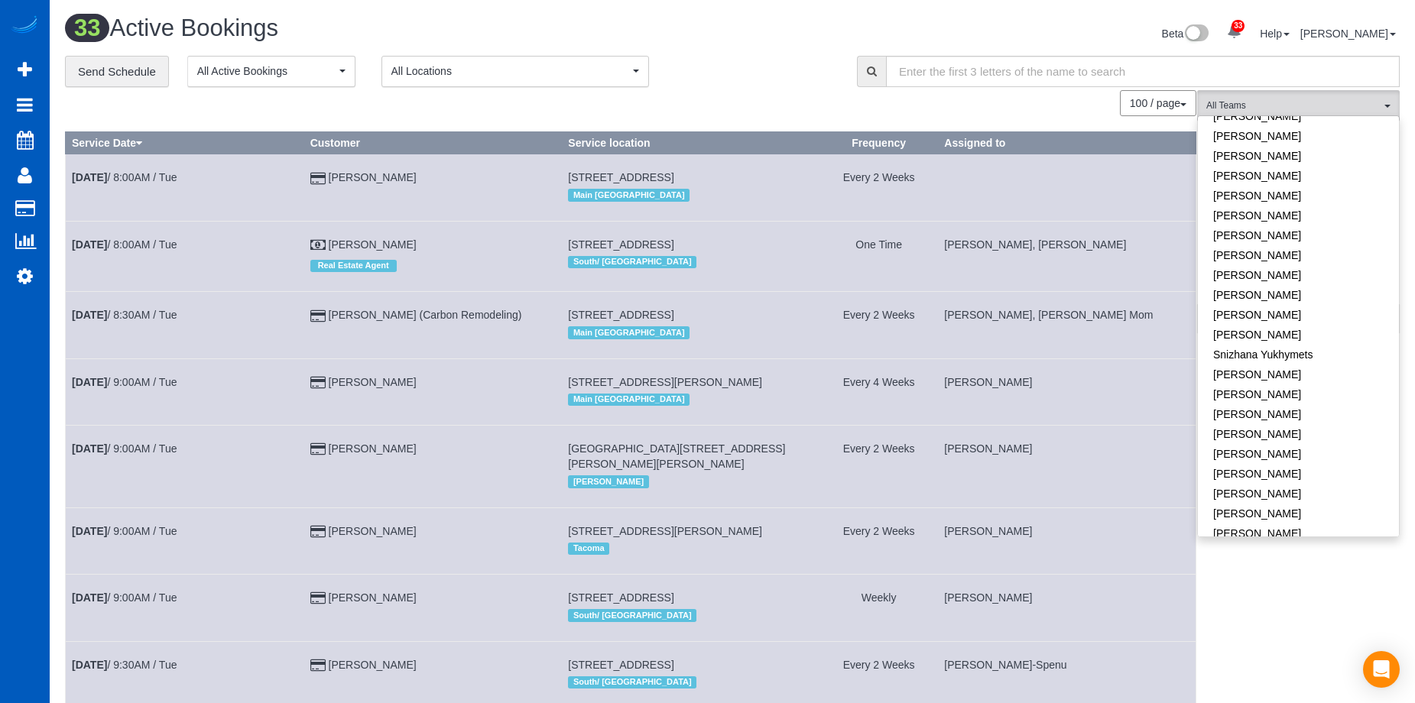
click at [798, 52] on div "Beta 33 Your Notifications You have 0 alerts × You have 2 to charge for 09/02/2…" at bounding box center [1071, 35] width 679 height 41
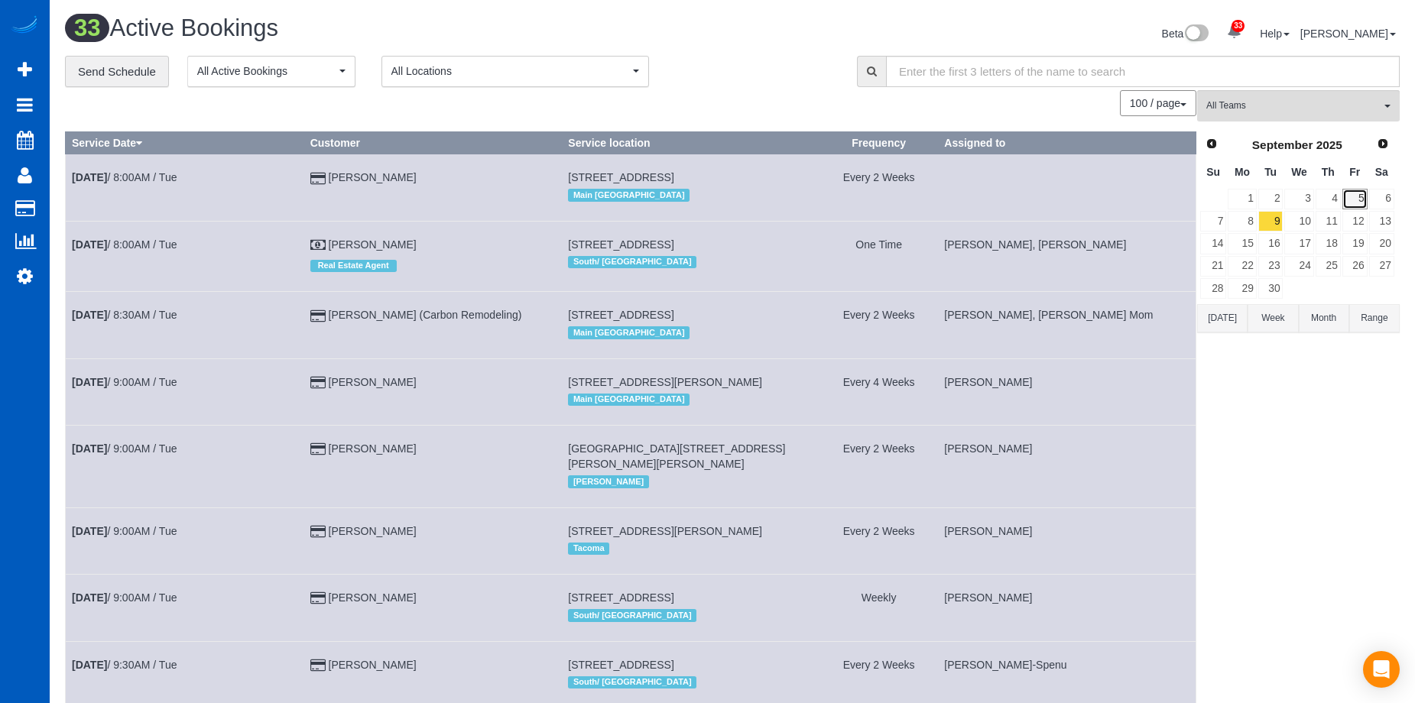
click at [1354, 193] on link "5" at bounding box center [1354, 199] width 25 height 21
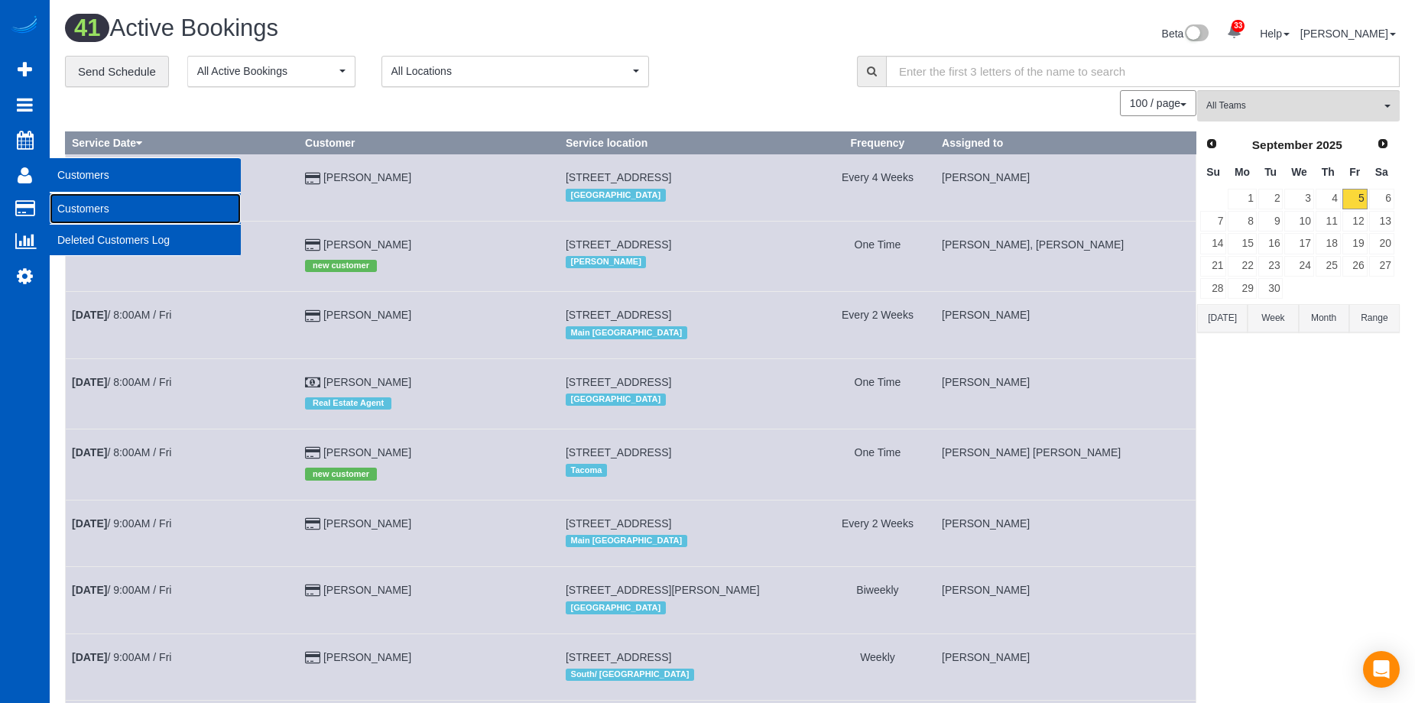
drag, startPoint x: 73, startPoint y: 204, endPoint x: 85, endPoint y: 196, distance: 14.4
click at [73, 204] on link "Customers" at bounding box center [145, 208] width 191 height 31
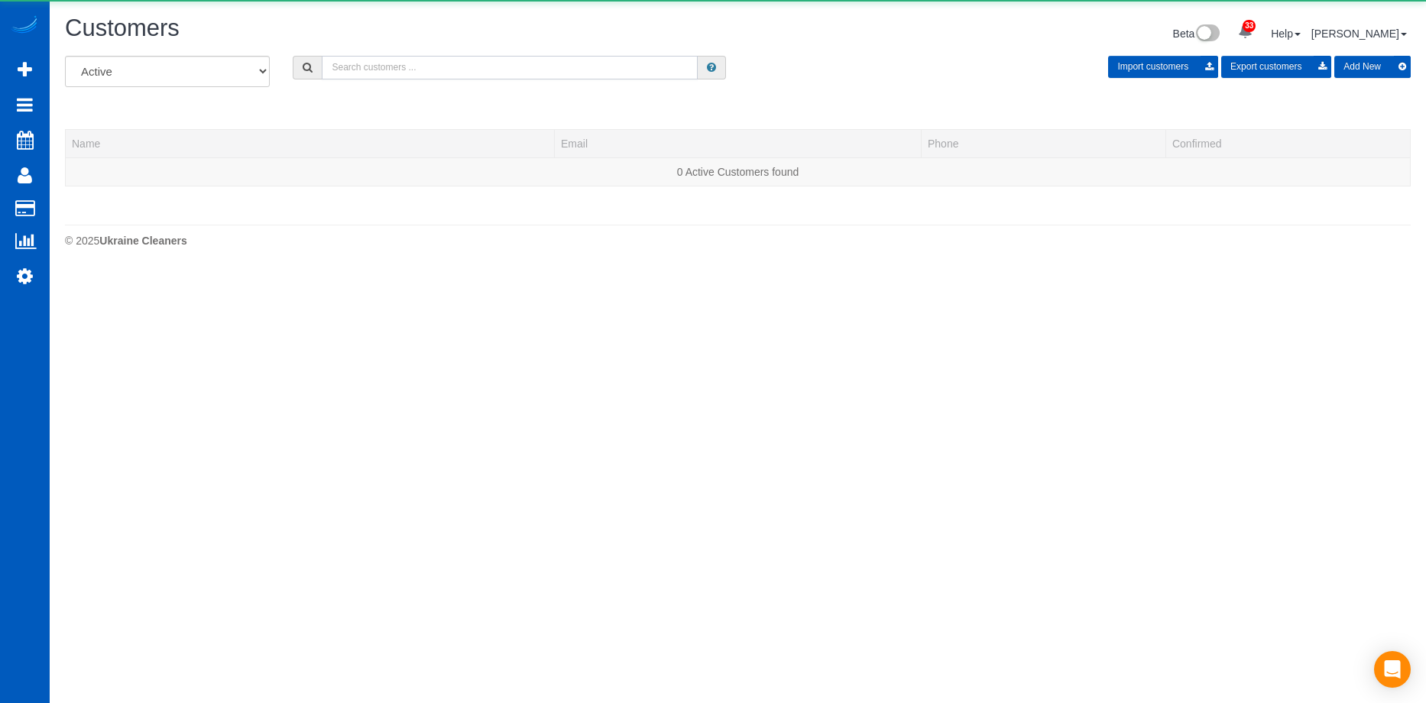
click at [462, 68] on input "text" at bounding box center [510, 68] width 376 height 24
paste input "[EMAIL_ADDRESS][DOMAIN_NAME]"
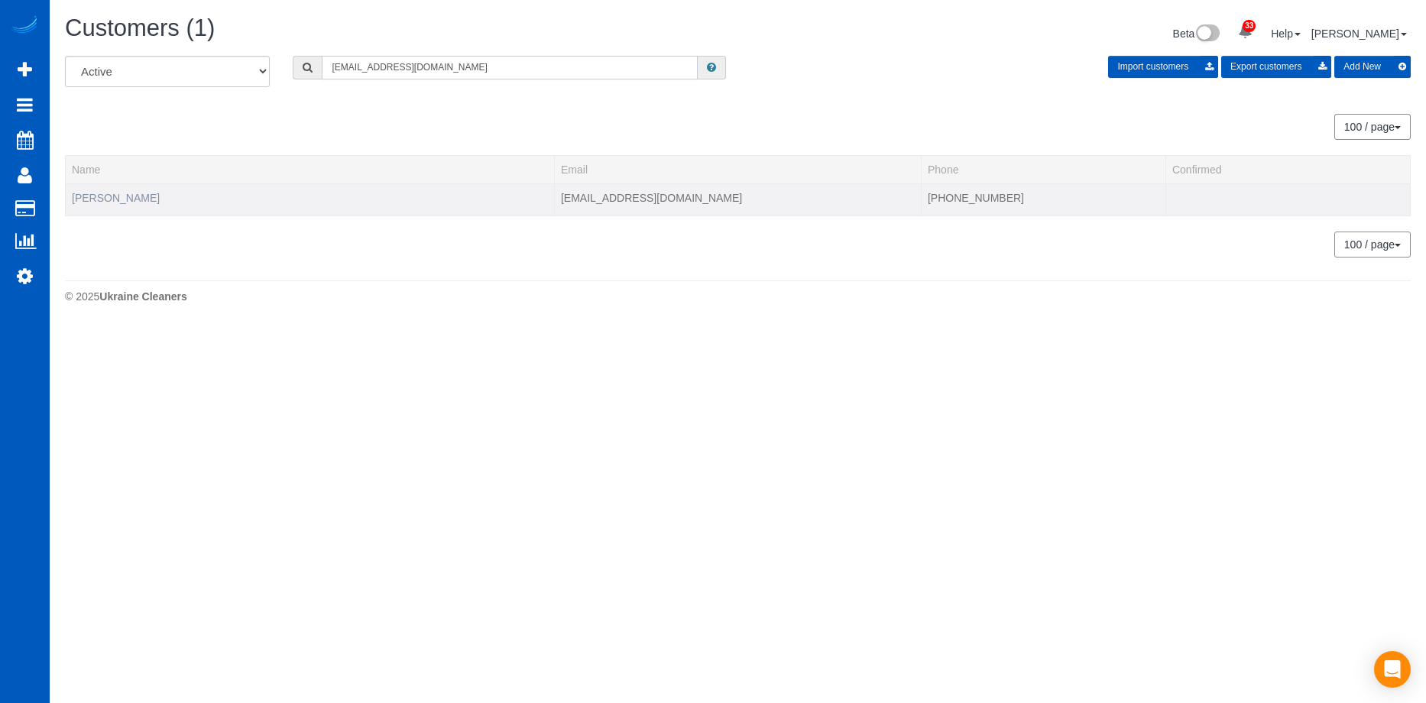
type input "[EMAIL_ADDRESS][DOMAIN_NAME]"
click at [125, 196] on link "[PERSON_NAME]" at bounding box center [116, 198] width 88 height 12
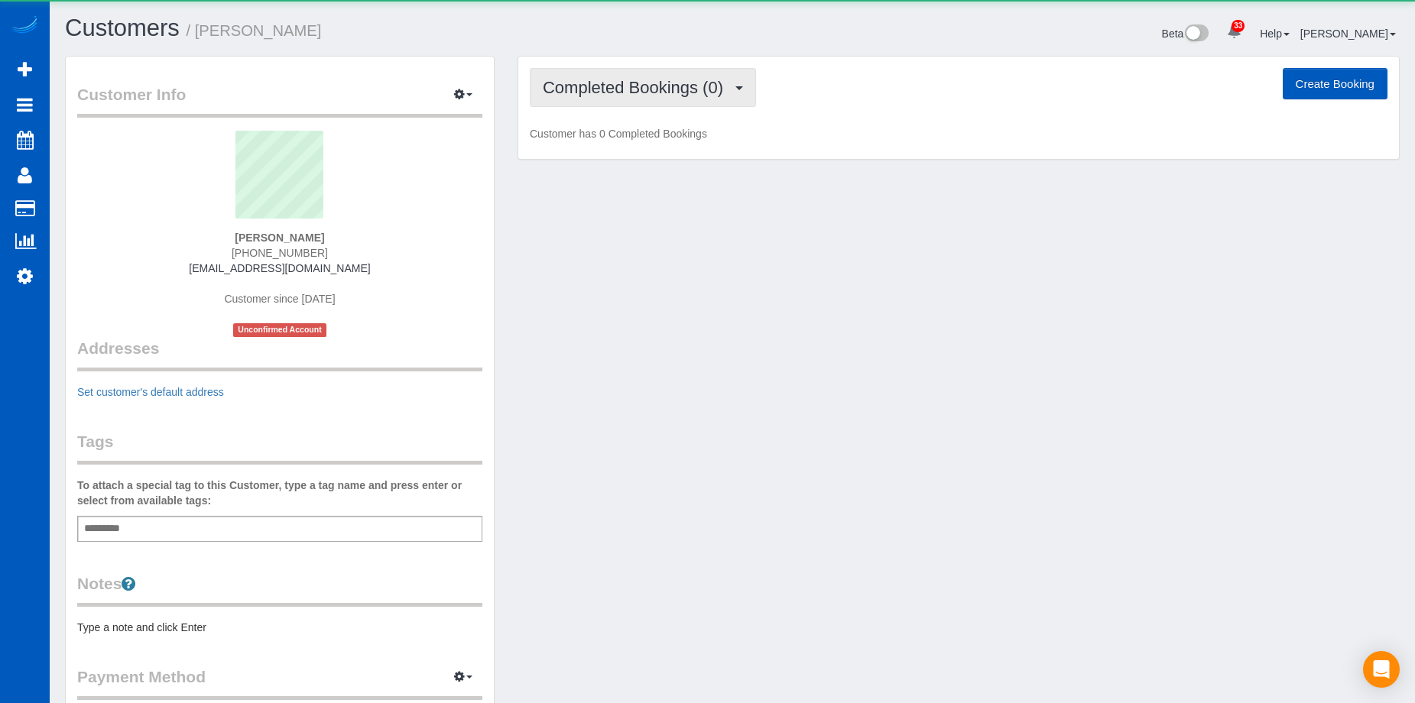
click at [634, 96] on span "Completed Bookings (0)" at bounding box center [637, 87] width 188 height 19
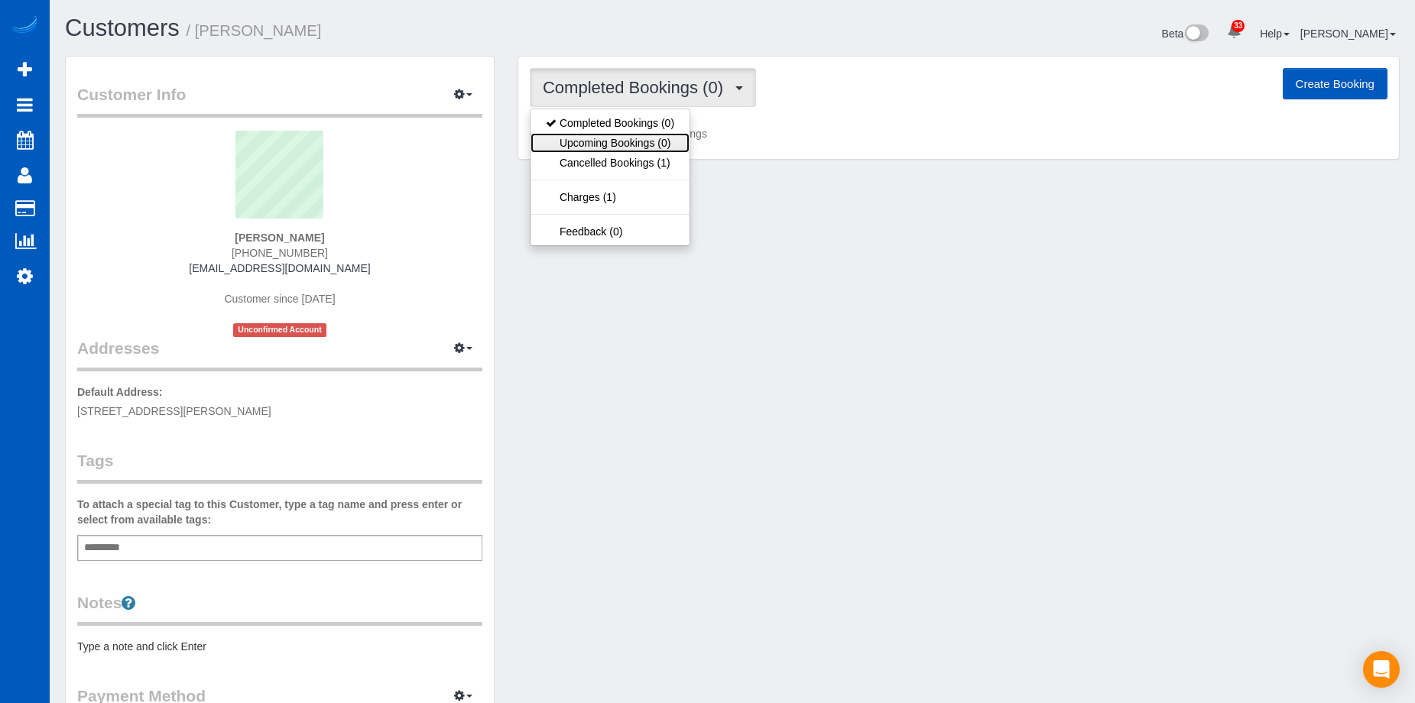
click at [621, 145] on link "Upcoming Bookings (0)" at bounding box center [610, 143] width 159 height 20
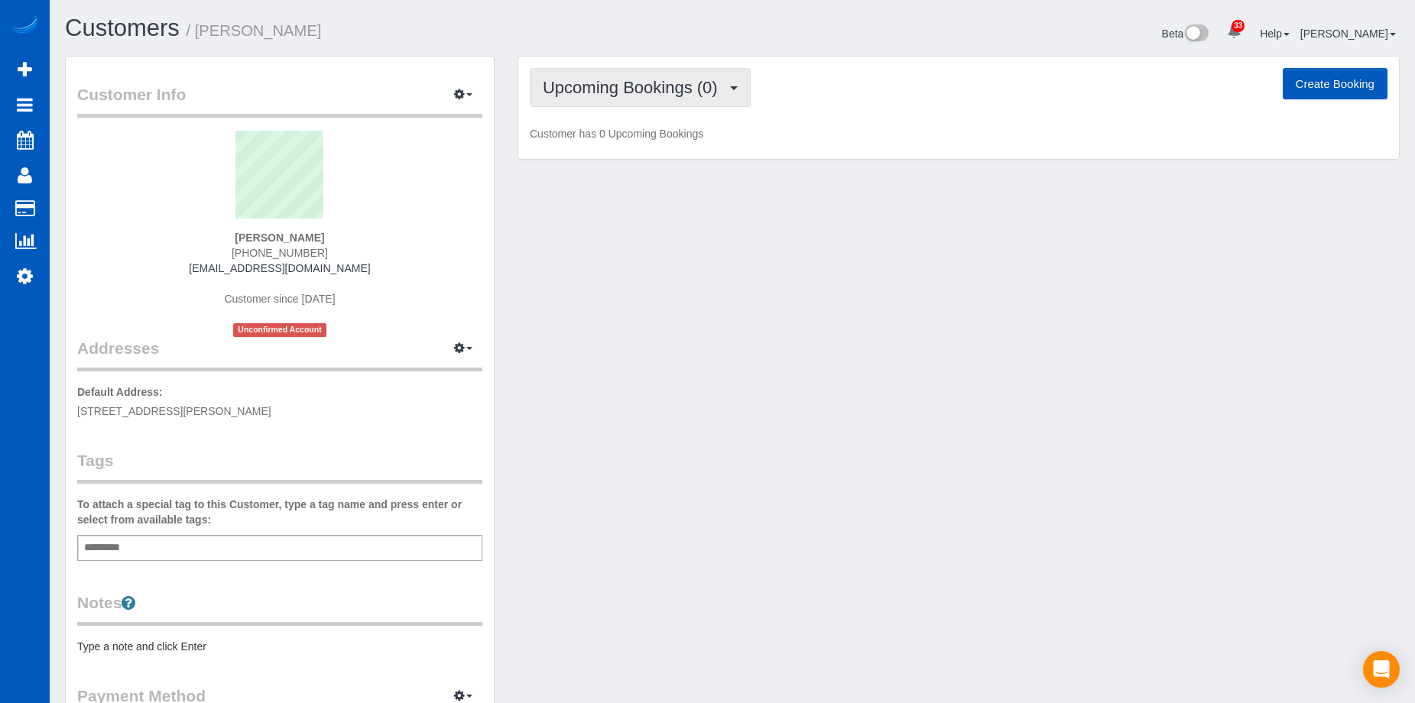
click at [722, 89] on span "Upcoming Bookings (0)" at bounding box center [634, 87] width 183 height 19
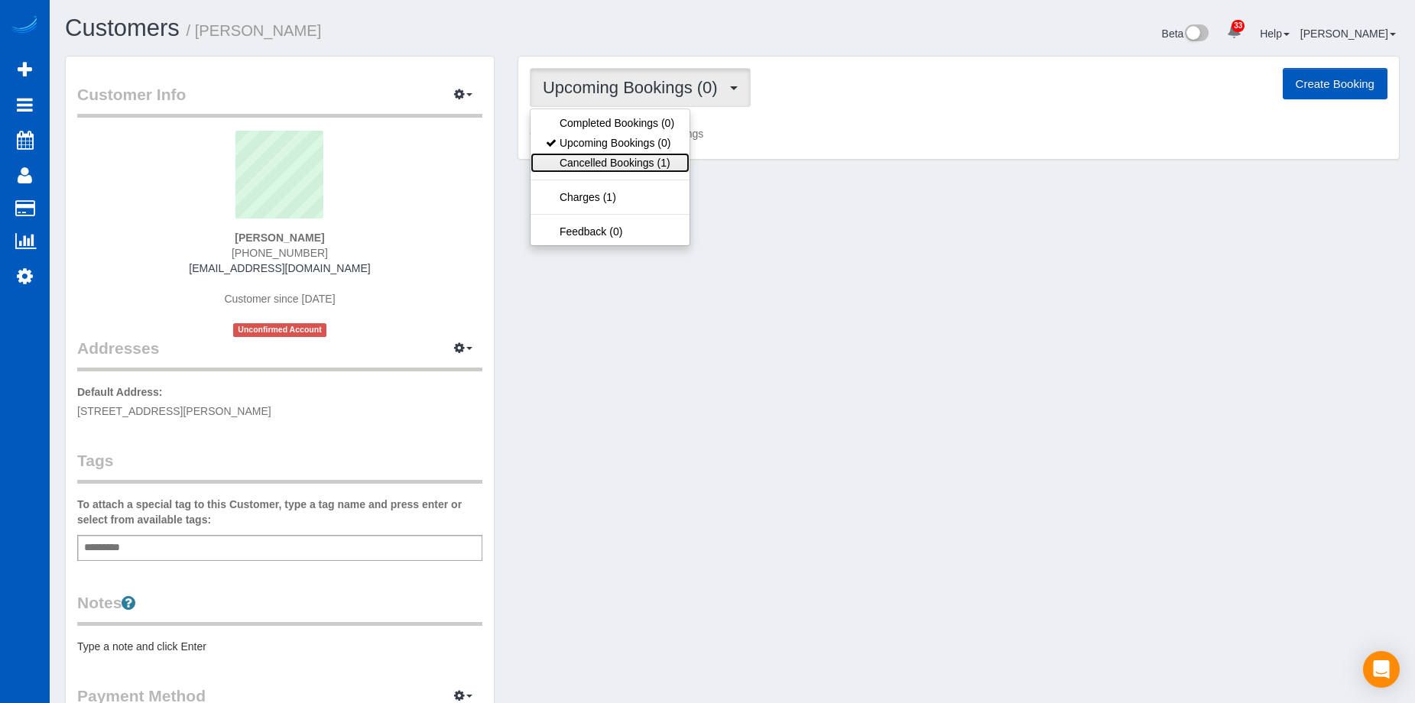
click at [636, 164] on link "Cancelled Bookings (1)" at bounding box center [610, 163] width 159 height 20
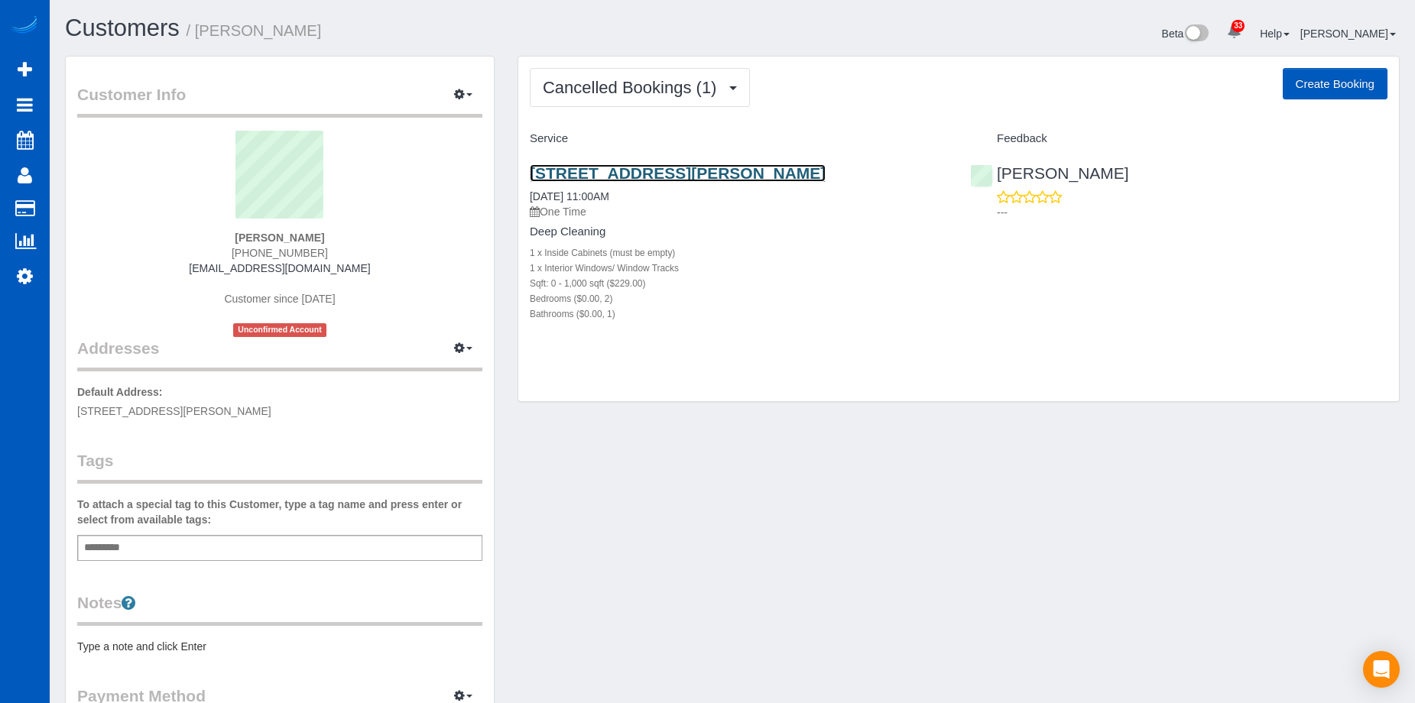
click at [687, 174] on link "1360 Otis St, Lakewood, CO 80214" at bounding box center [678, 173] width 296 height 18
click at [602, 172] on link "[STREET_ADDRESS][PERSON_NAME]" at bounding box center [678, 173] width 296 height 18
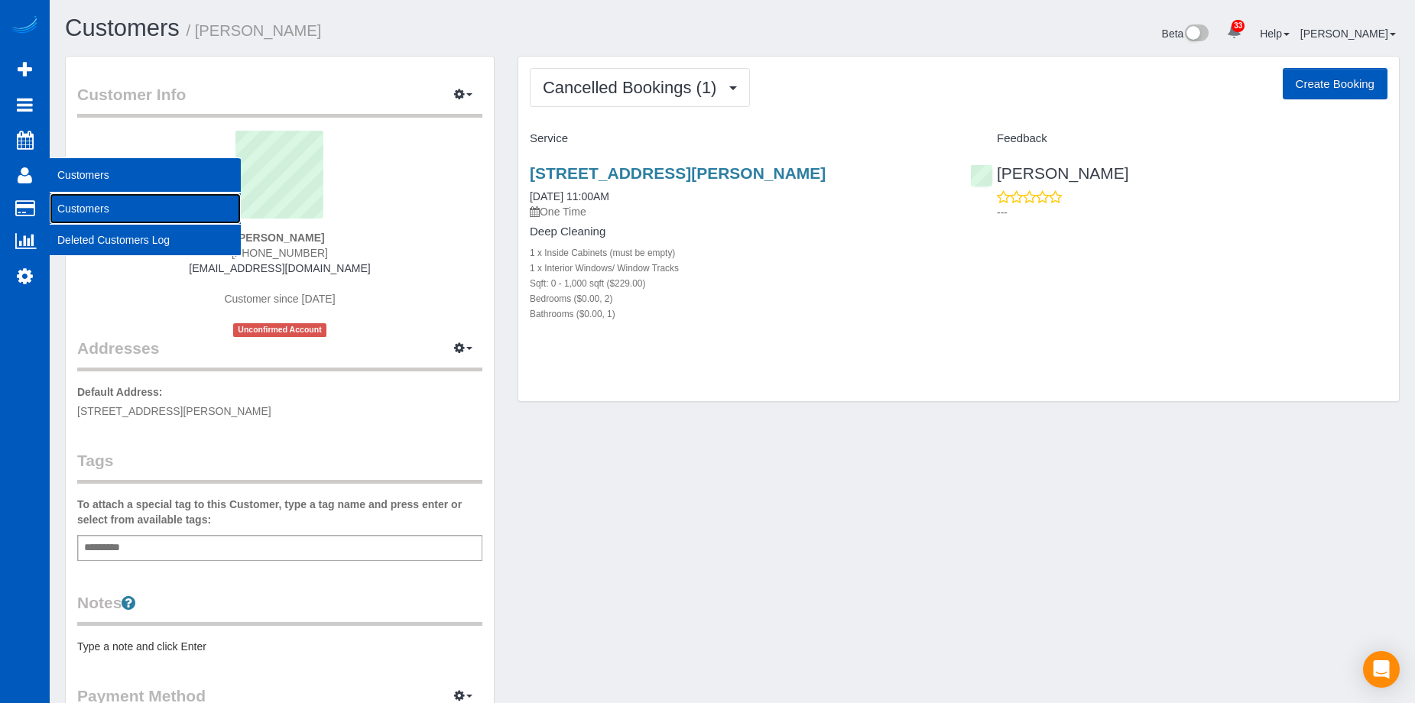
click at [100, 206] on link "Customers" at bounding box center [145, 208] width 191 height 31
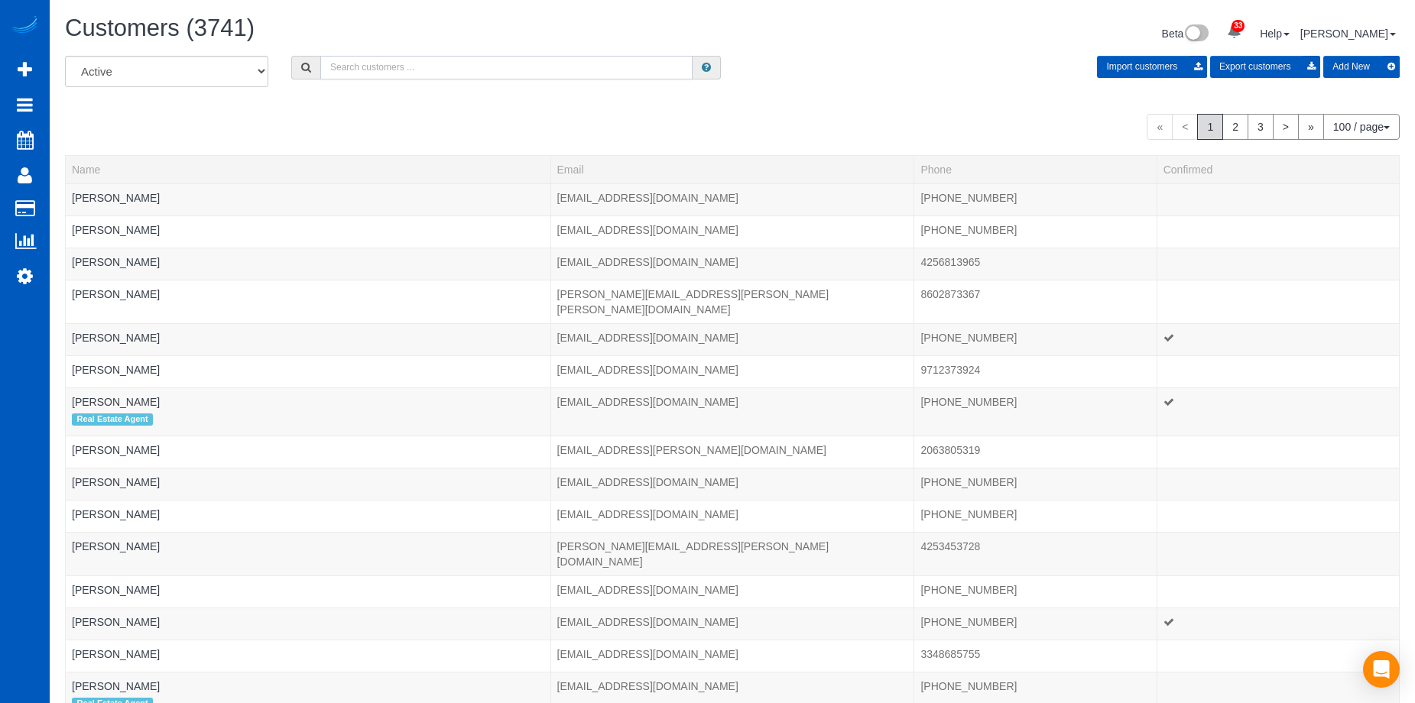
click at [380, 64] on input "text" at bounding box center [506, 68] width 372 height 24
type input "realestategladiators"
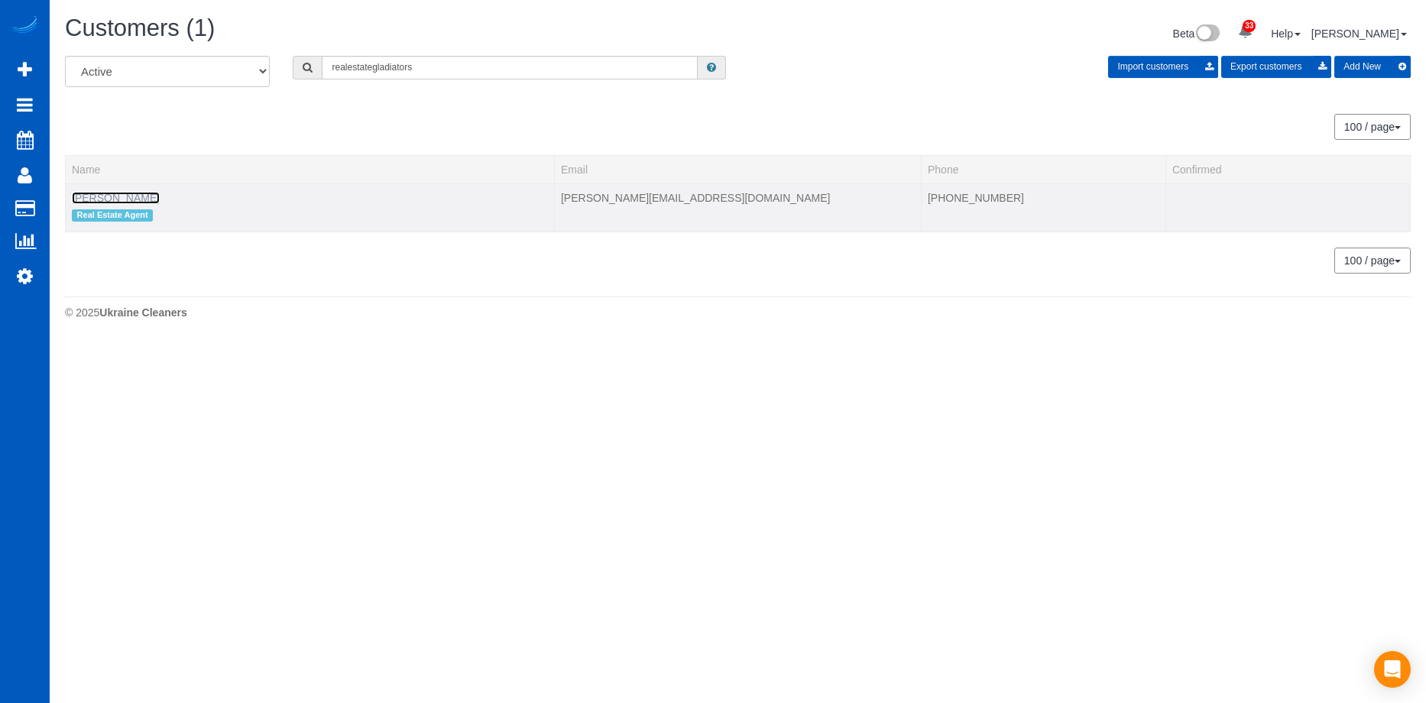
click at [100, 196] on link "Stephanie Johnson" at bounding box center [116, 198] width 88 height 12
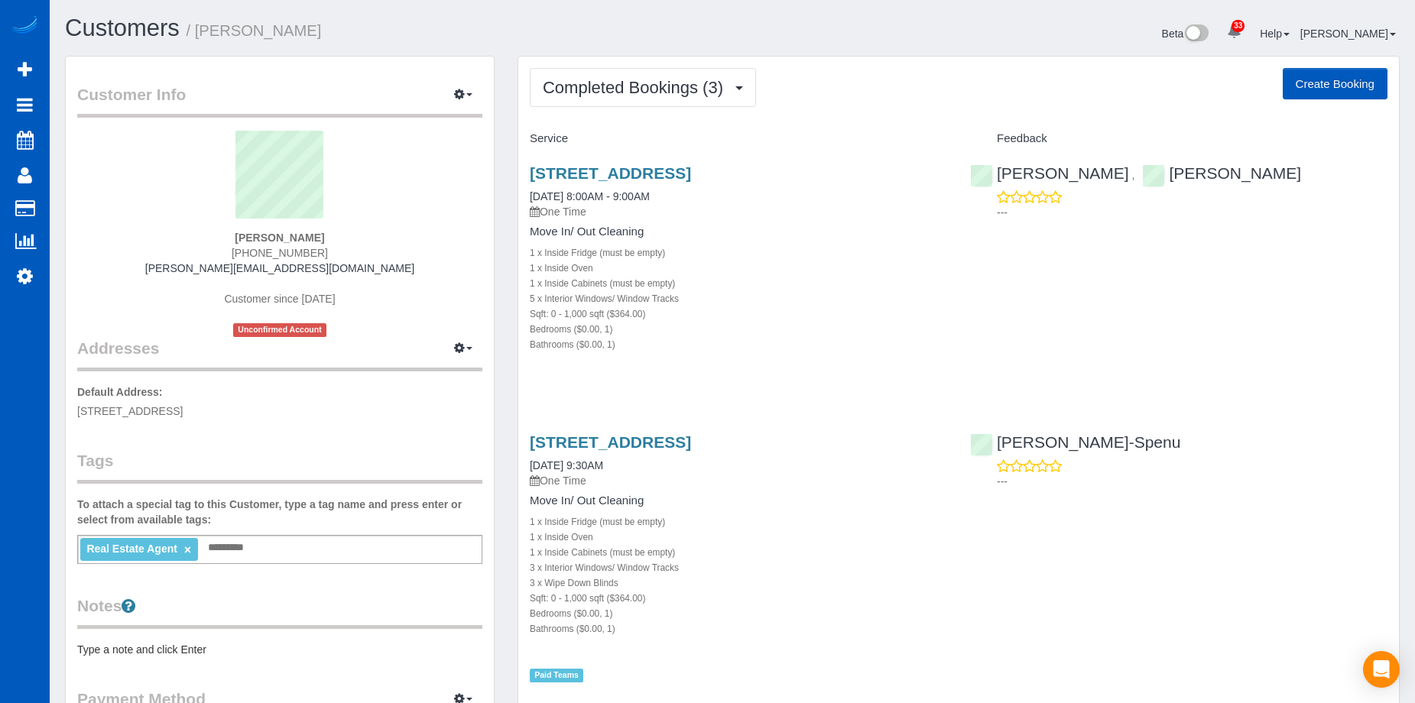
click at [1324, 80] on button "Create Booking" at bounding box center [1335, 84] width 105 height 32
select select "WA"
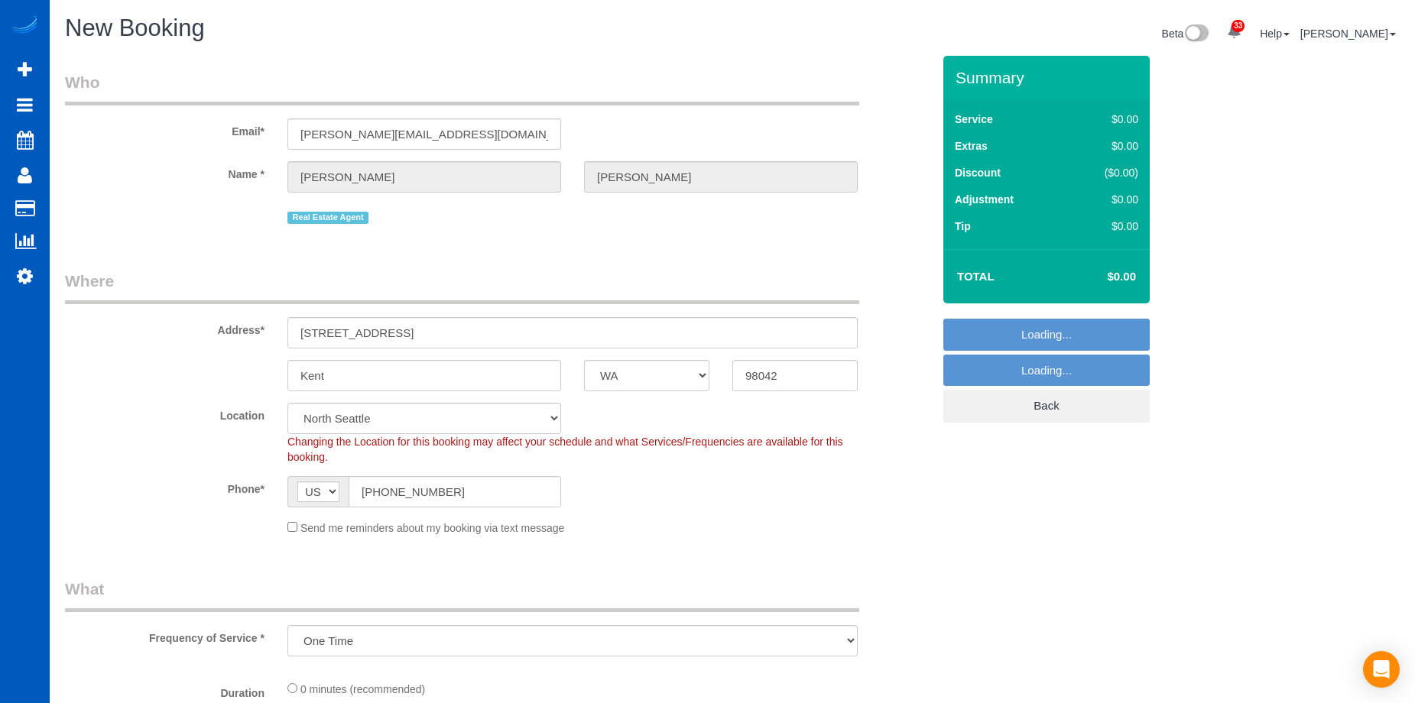
select select "object:6321"
select select "199"
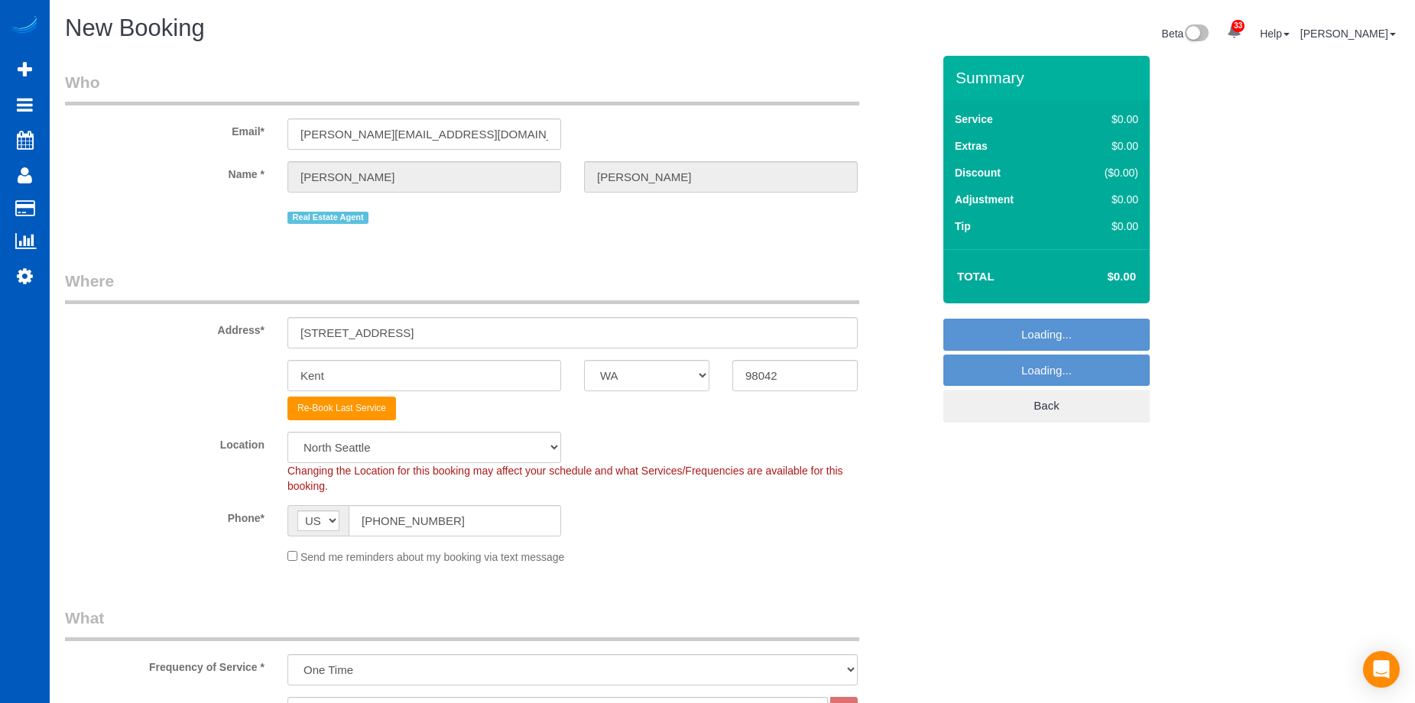
select select "8"
select select "object:6499"
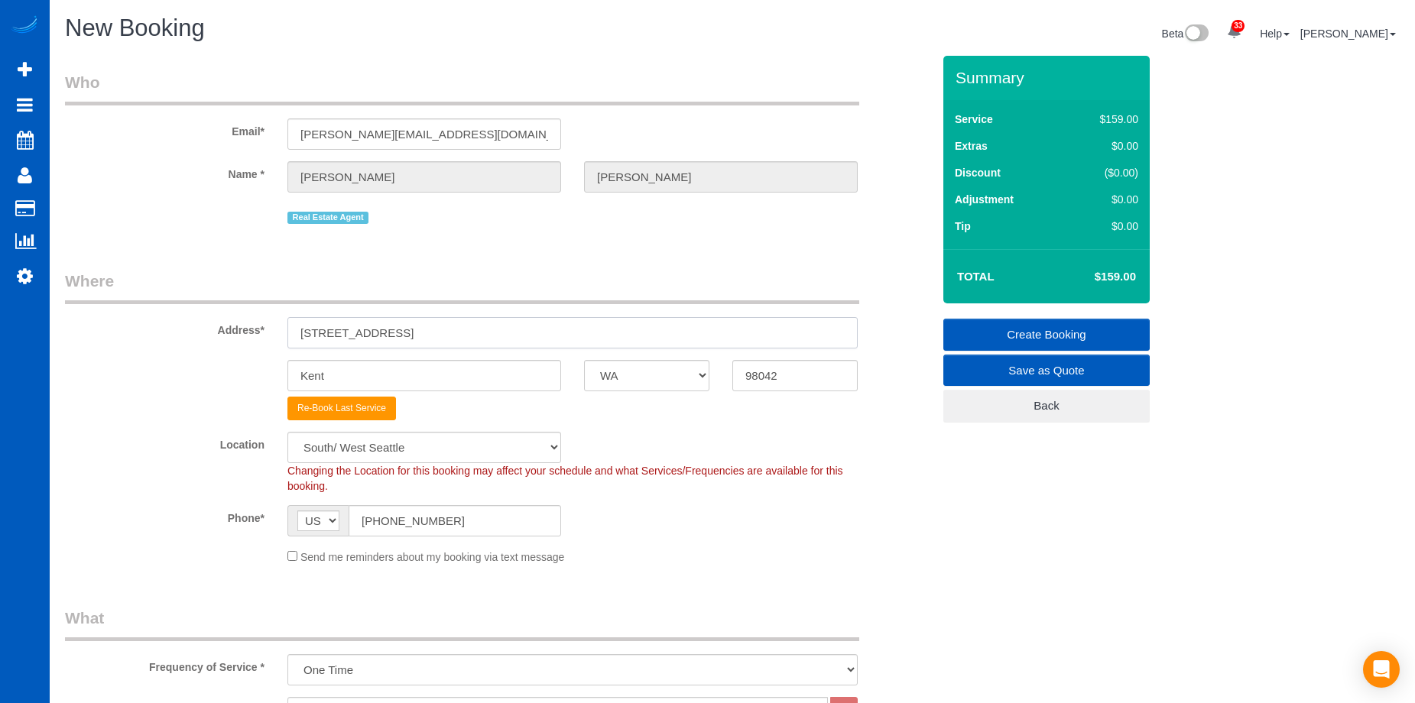
click at [434, 332] on input "25815 135th Ln SE #13" at bounding box center [572, 332] width 570 height 31
drag, startPoint x: 456, startPoint y: 323, endPoint x: 183, endPoint y: 331, distance: 273.0
click at [183, 331] on div "Address* 25815 135th Ln SE #13" at bounding box center [499, 309] width 890 height 79
paste input "3701 Portland Ave E Tacoma, WA 98404"
drag, startPoint x: 477, startPoint y: 329, endPoint x: 680, endPoint y: 326, distance: 203.4
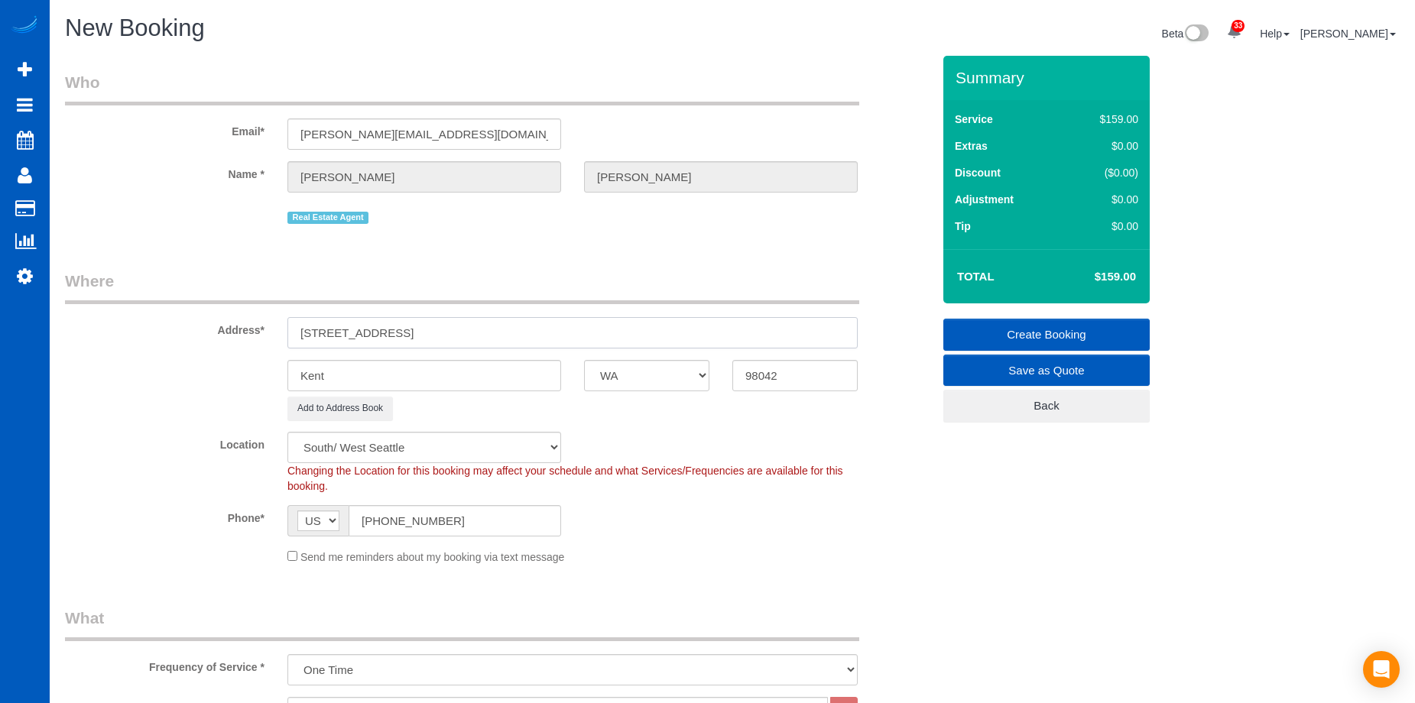
click at [654, 317] on input "3701 Portland Ave E Tacoma, WA 98404" at bounding box center [572, 332] width 570 height 31
type input "3701 Portland Ave E Tacoma, WA"
click at [797, 379] on input "98042" at bounding box center [794, 375] width 125 height 31
drag, startPoint x: 801, startPoint y: 365, endPoint x: 659, endPoint y: 355, distance: 142.5
click at [670, 374] on div "Kent AK AL AR AZ CA CO CT DC DE FL GA HI IA ID IL IN KS KY LA MA MD ME MI MN MO…" at bounding box center [499, 375] width 890 height 31
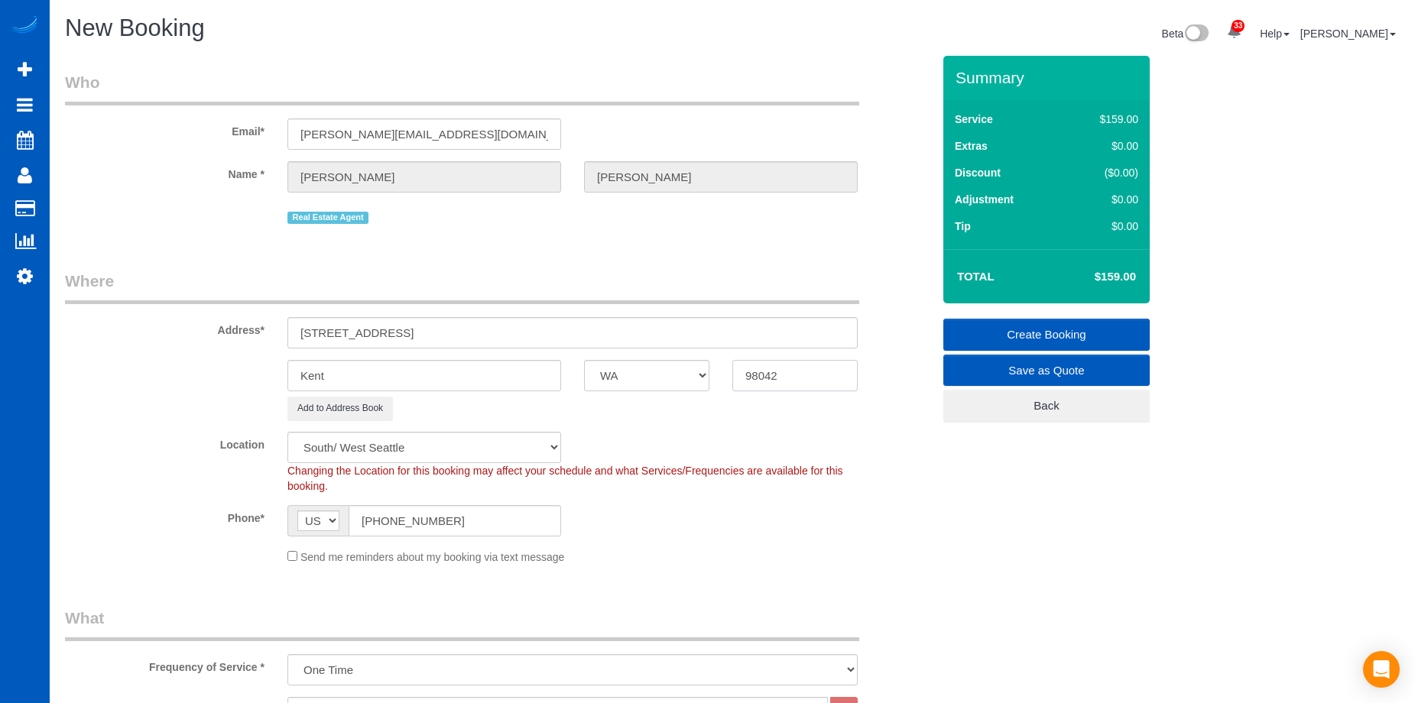
paste input "404"
type input "98404"
drag, startPoint x: 407, startPoint y: 332, endPoint x: 445, endPoint y: 331, distance: 38.2
click at [445, 331] on input "3701 Portland Ave E Tacoma, WA" at bounding box center [572, 332] width 570 height 31
type input "3701 Portland Ave E , WA"
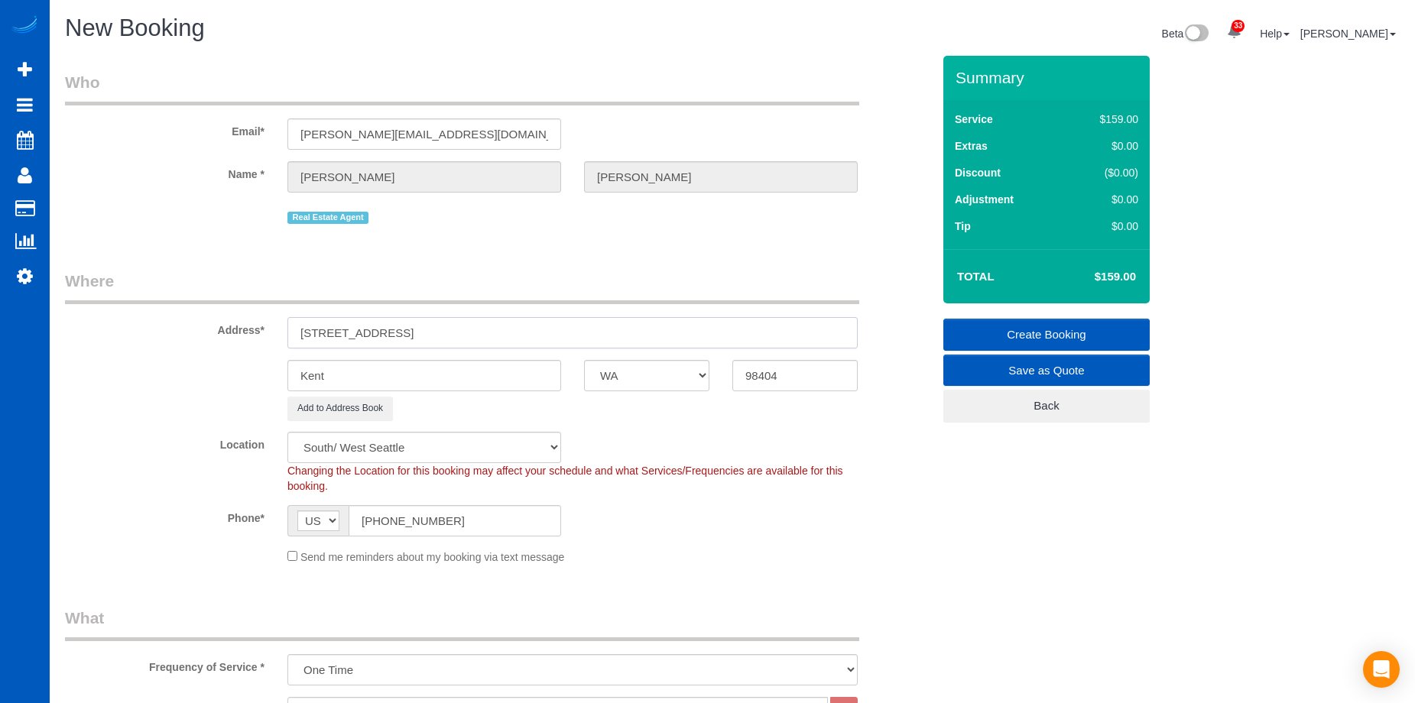
select select "2"
type input "3701 Portland Ave E , WA"
click at [394, 376] on input "Kent" at bounding box center [424, 375] width 274 height 31
select select "object:6552"
drag, startPoint x: 386, startPoint y: 379, endPoint x: 240, endPoint y: 375, distance: 146.1
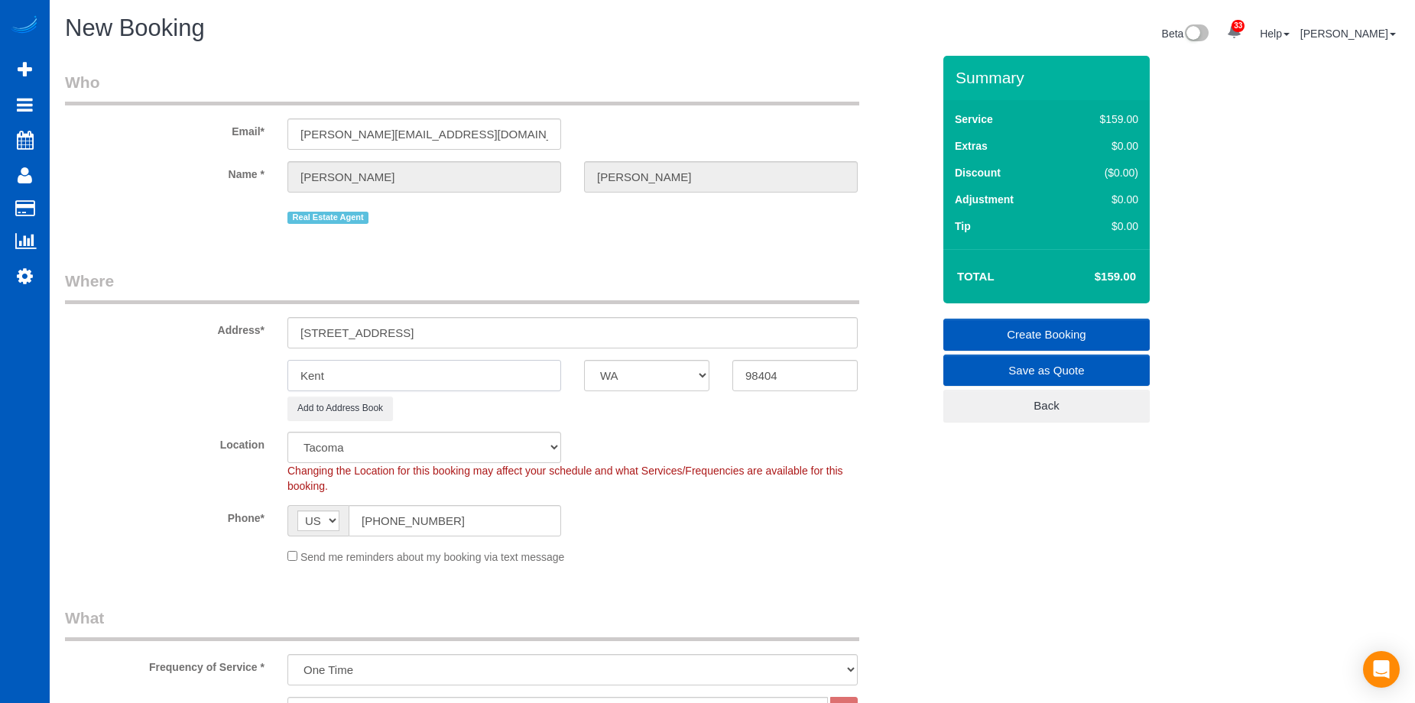
click at [240, 375] on div "Kent AK AL AR AZ CA CO CT DC DE FL GA HI IA ID IL IN KS KY LA MA MD ME MI MN MO…" at bounding box center [499, 375] width 890 height 31
paste input "Tacoma"
type input "Tacoma"
drag, startPoint x: 408, startPoint y: 333, endPoint x: 509, endPoint y: 332, distance: 100.9
click at [509, 332] on input "3701 Portland Ave E , WA" at bounding box center [572, 332] width 570 height 31
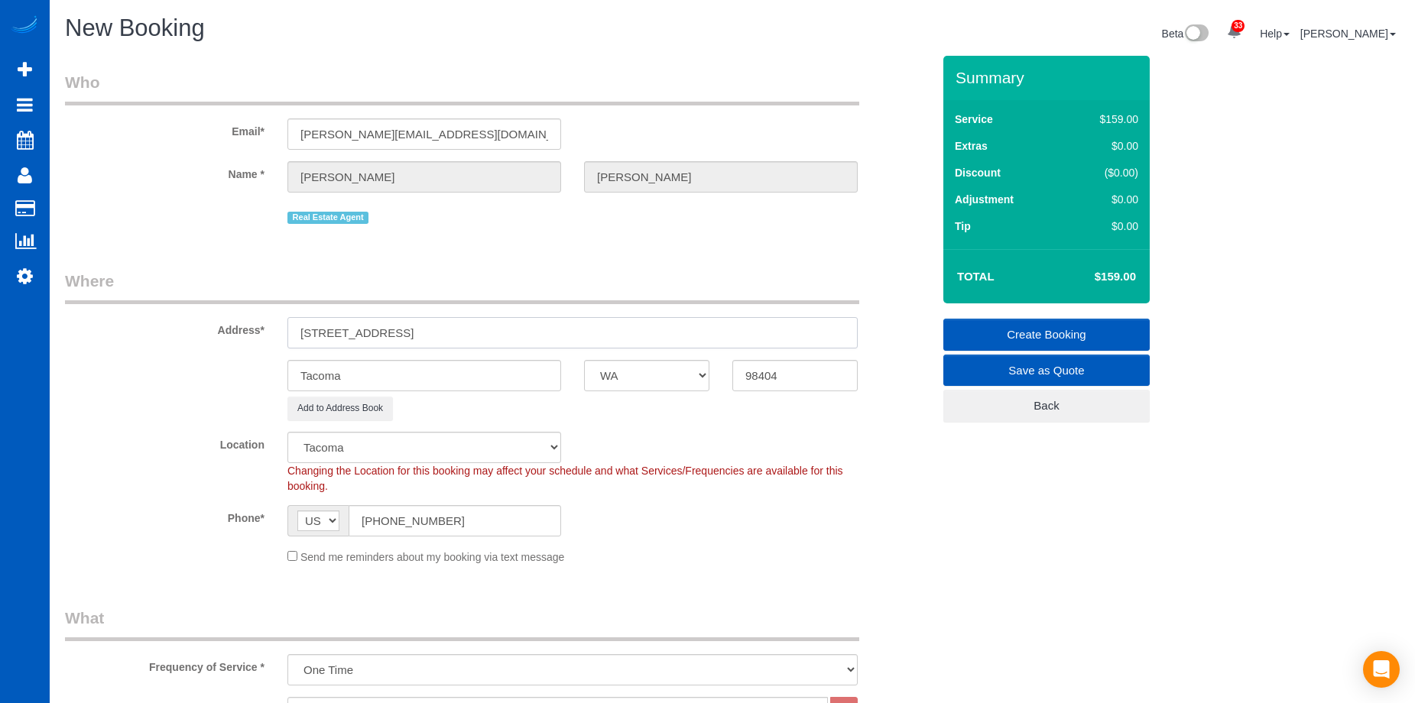
type input "3701 Portland Ave E"
click at [716, 503] on sui-booking-location "Location North Seattle Atlanta GA Denver Everett Fort Worth TX Las Vegas Main D…" at bounding box center [498, 498] width 867 height 133
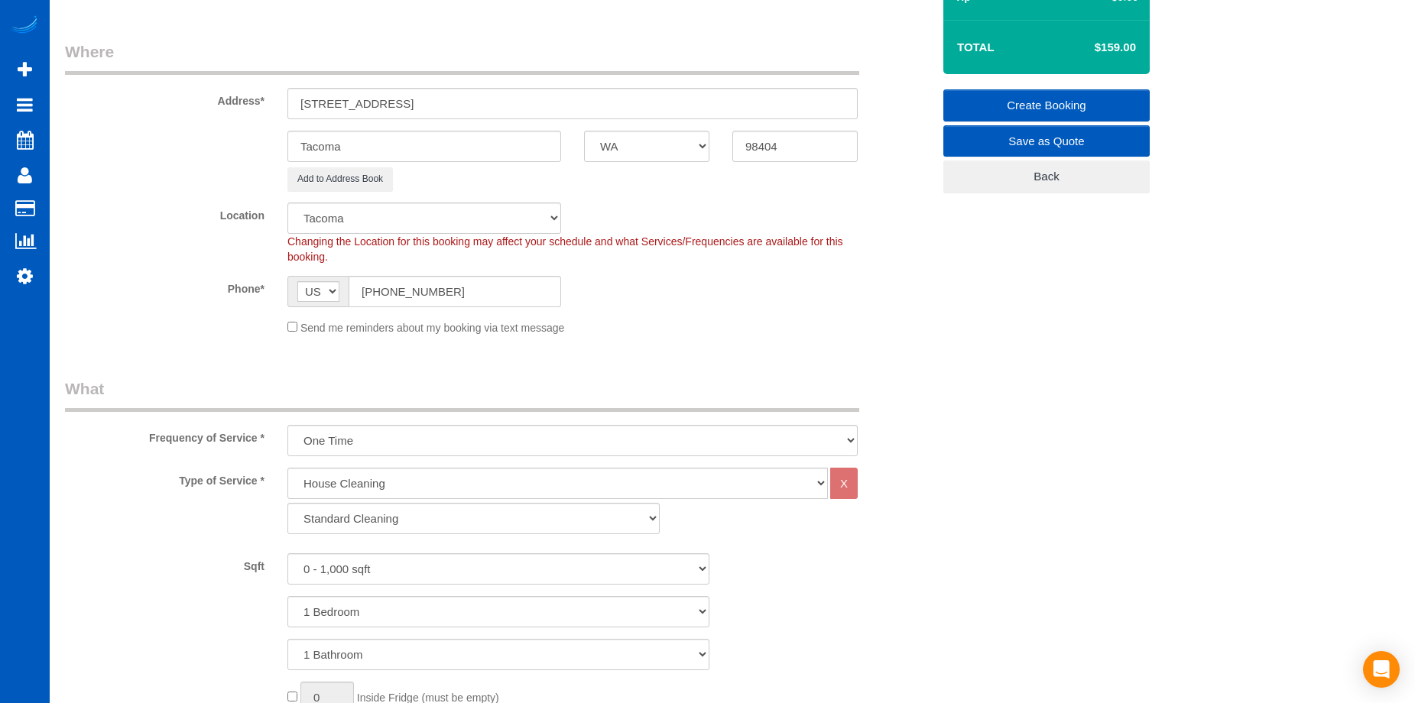
scroll to position [306, 0]
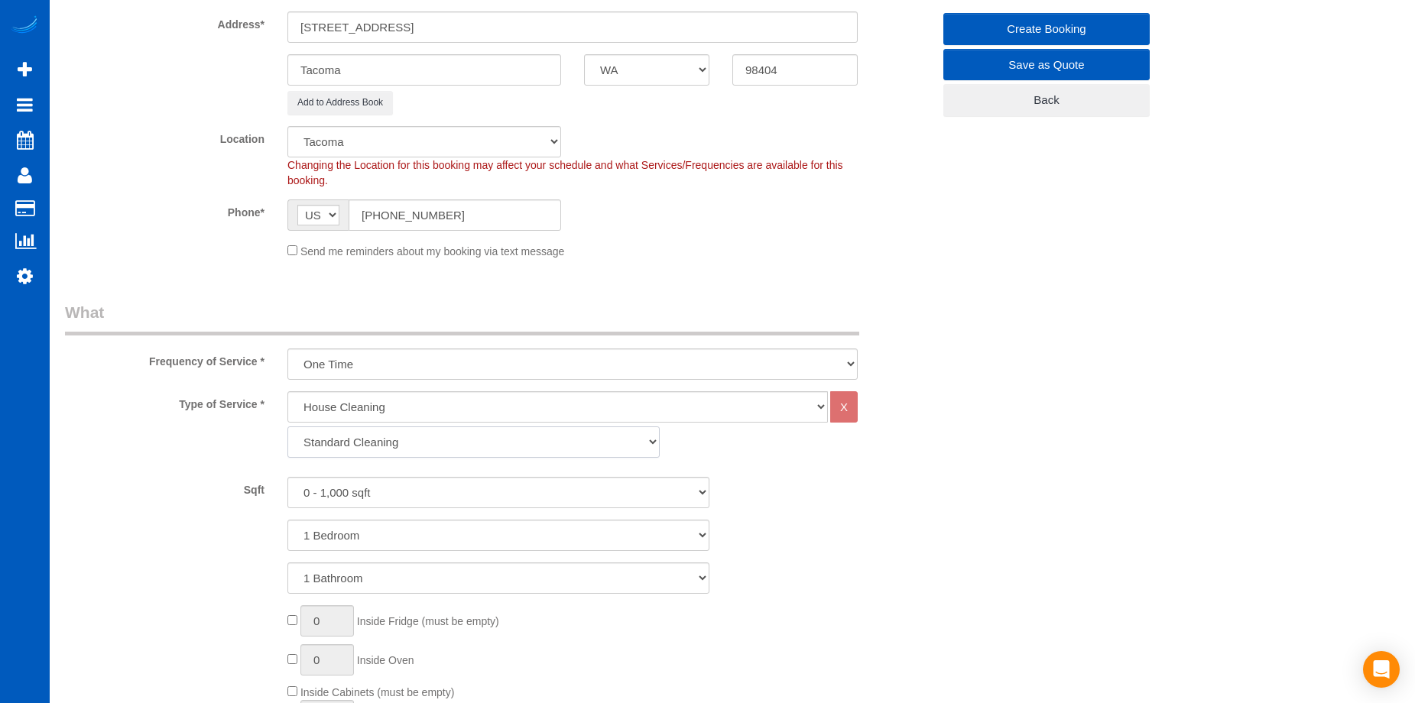
click at [615, 448] on select "Standard Cleaning Deep Cleaning Move In/ Out Cleaning" at bounding box center [473, 442] width 372 height 31
select select "368"
click at [287, 427] on select "Standard Cleaning Deep Cleaning Move In/ Out Cleaning" at bounding box center [473, 442] width 372 height 31
click at [492, 497] on select "0 - 1,000 sqft 1,001 - 1,500 sqft 1,501 - 2,000 sqft 2,001 - 2,500 sqft 2,501 -…" at bounding box center [498, 492] width 422 height 31
select select "1001"
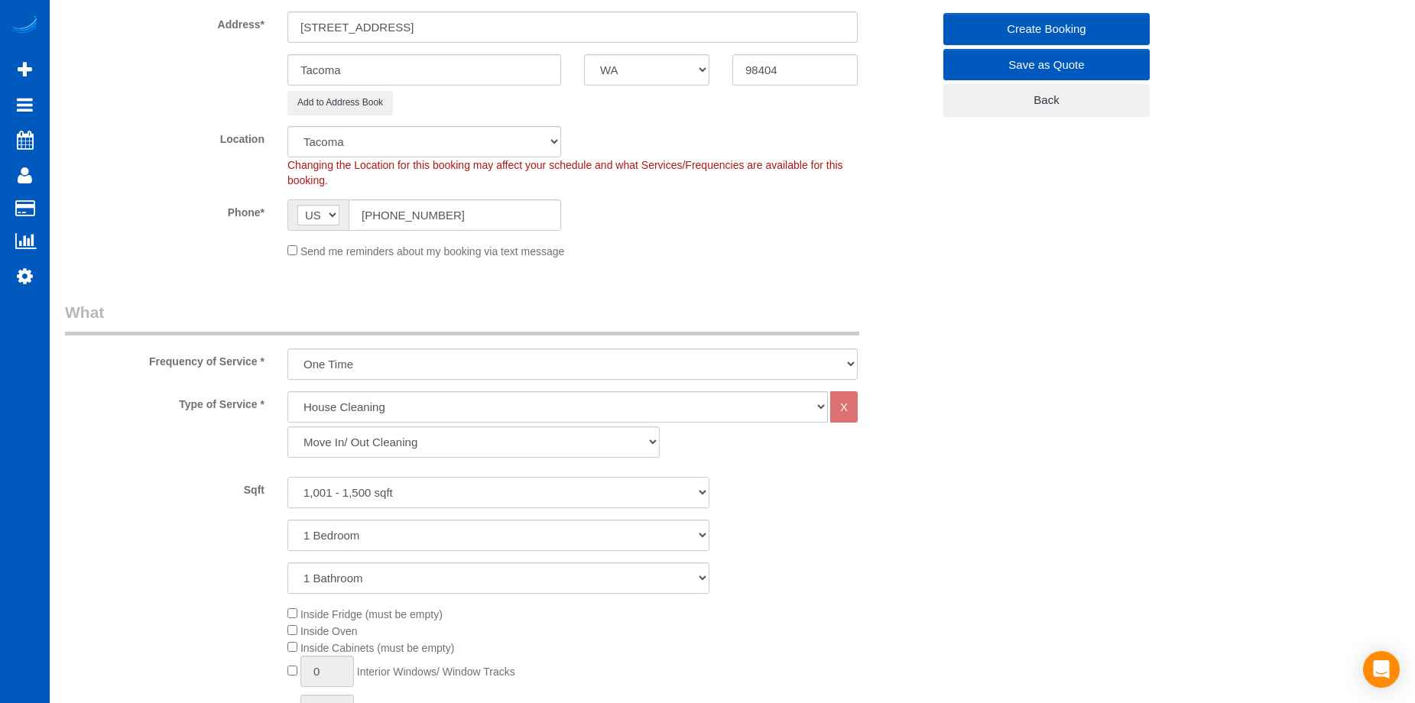
click at [287, 477] on select "0 - 1,000 sqft 1,001 - 1,500 sqft 1,501 - 2,000 sqft 2,001 - 2,500 sqft 2,501 -…" at bounding box center [498, 492] width 422 height 31
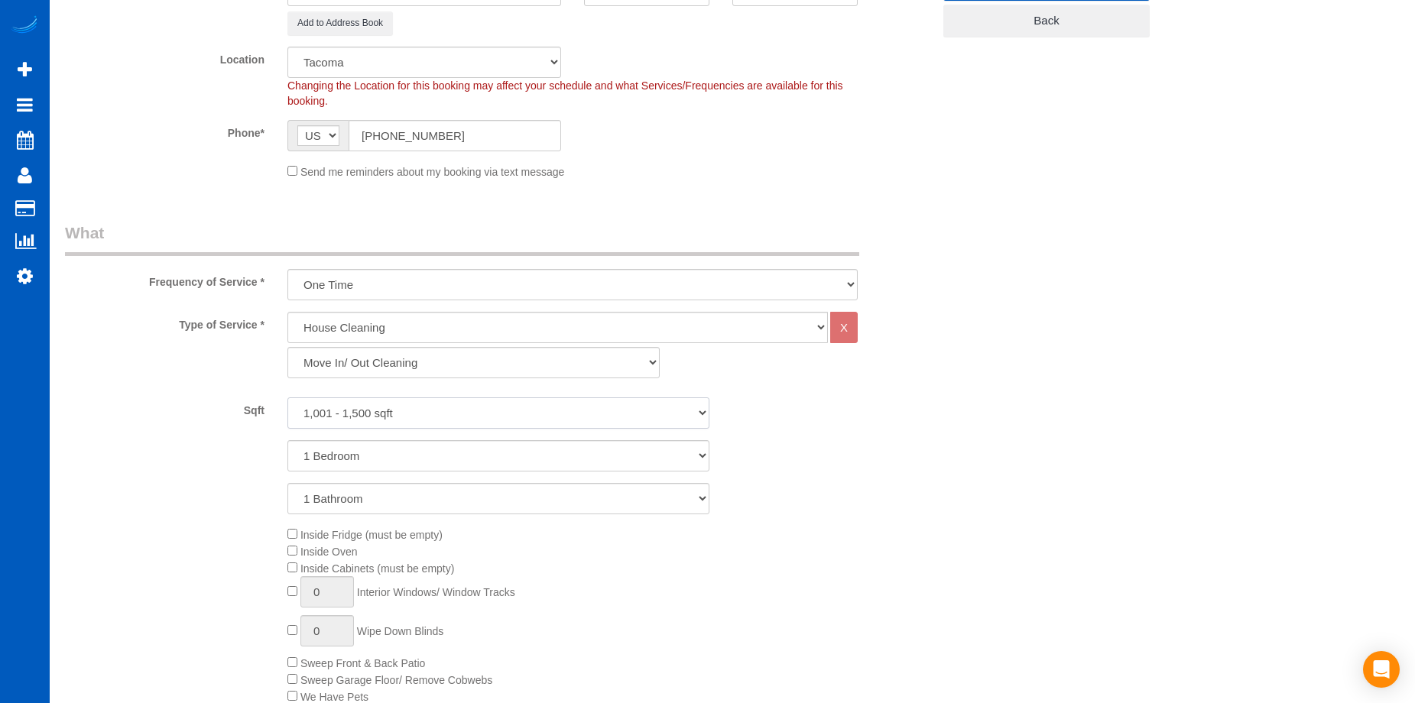
scroll to position [459, 0]
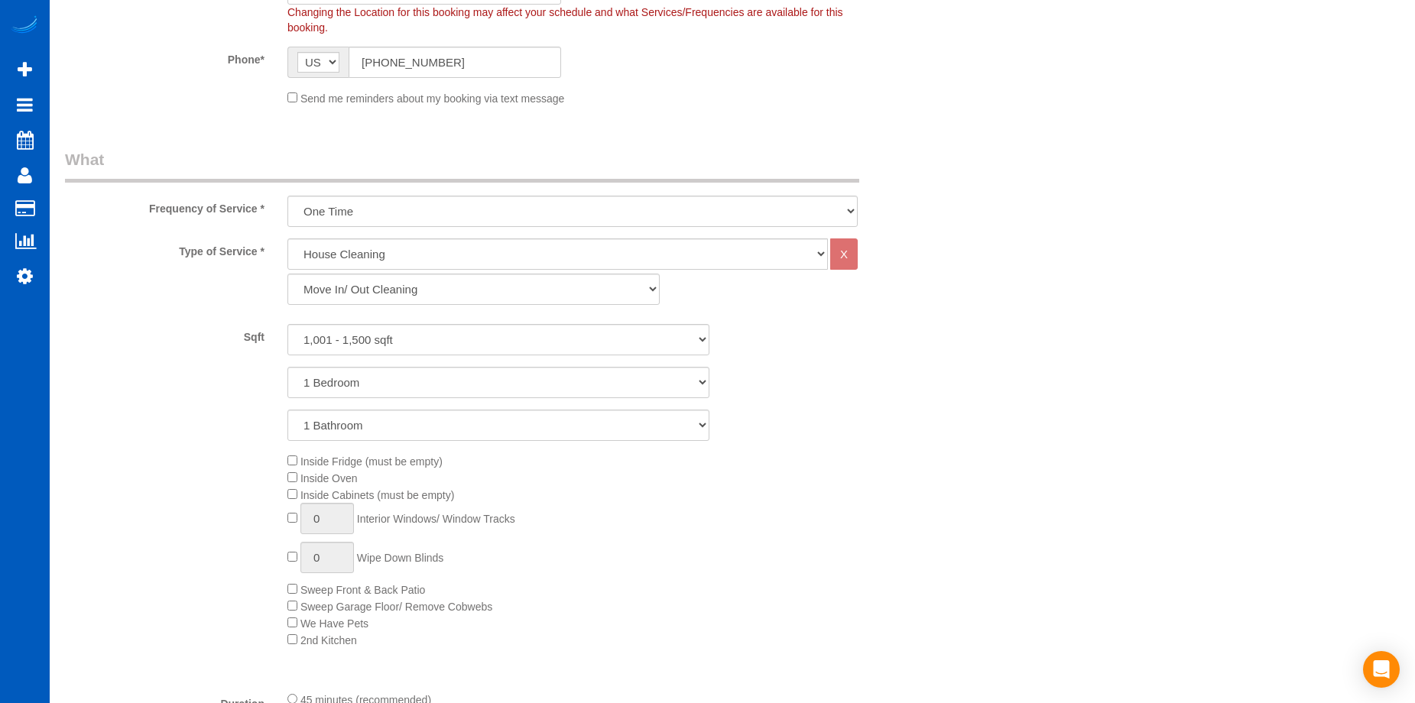
click at [294, 511] on div "Inside Fridge (must be empty) Inside Oven Inside Cabinets (must be empty) 0 Int…" at bounding box center [609, 551] width 667 height 196
type input "1"
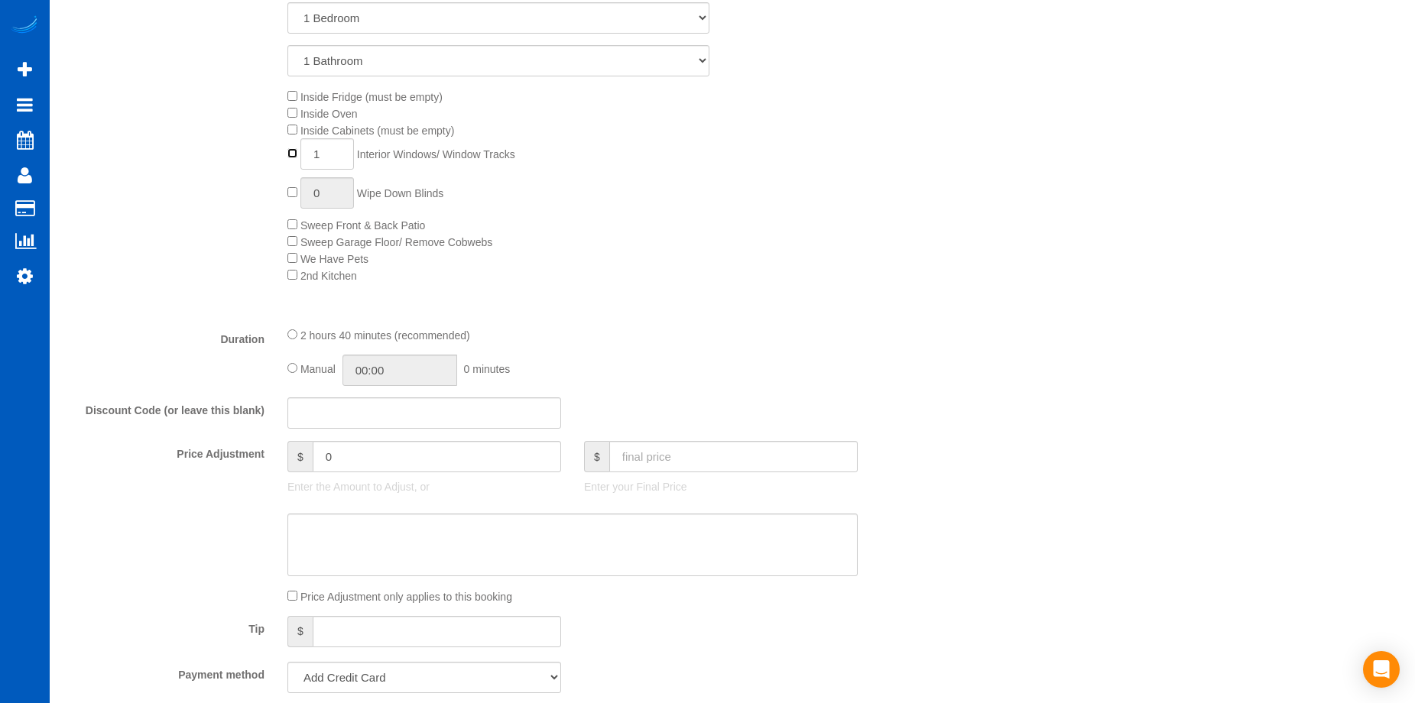
scroll to position [994, 0]
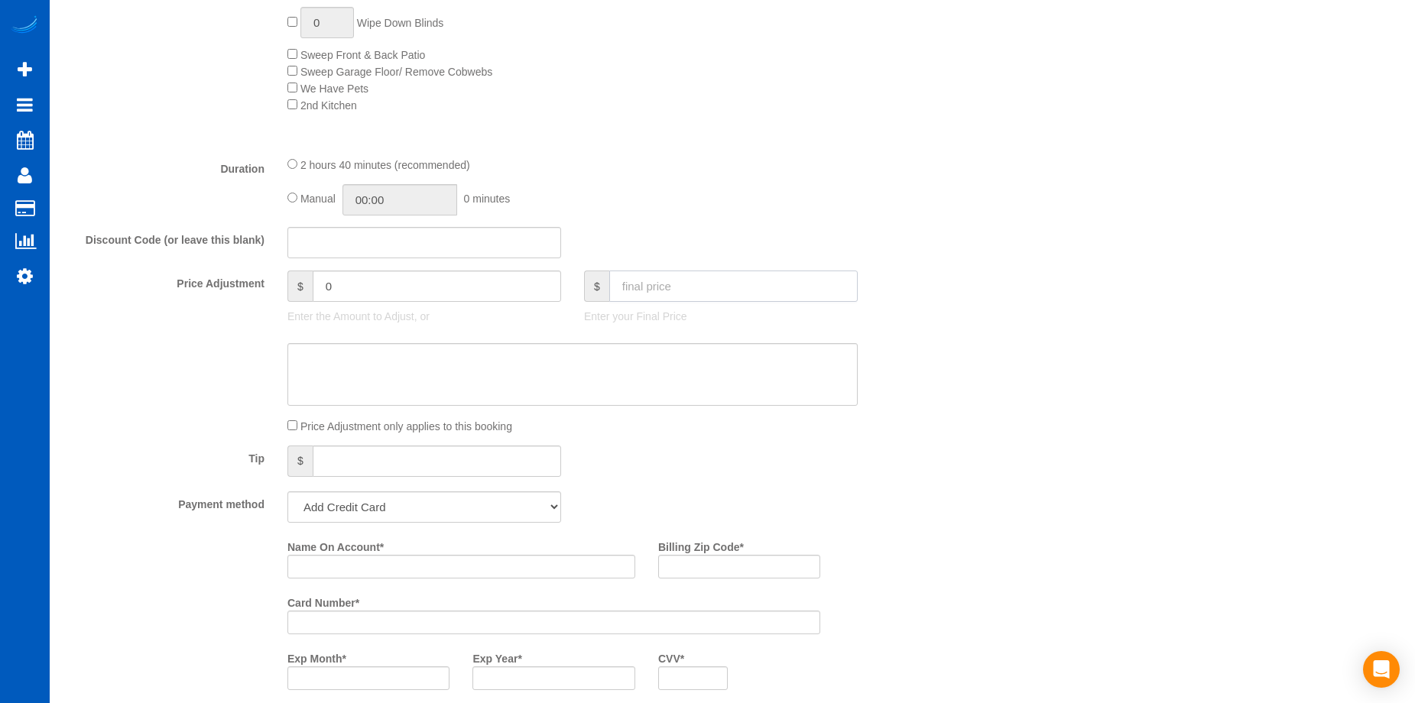
click at [697, 275] on input "text" at bounding box center [733, 286] width 248 height 31
type input "0"
click at [683, 367] on textarea at bounding box center [572, 374] width 570 height 63
type textarea "Hourly job"
type input "-419"
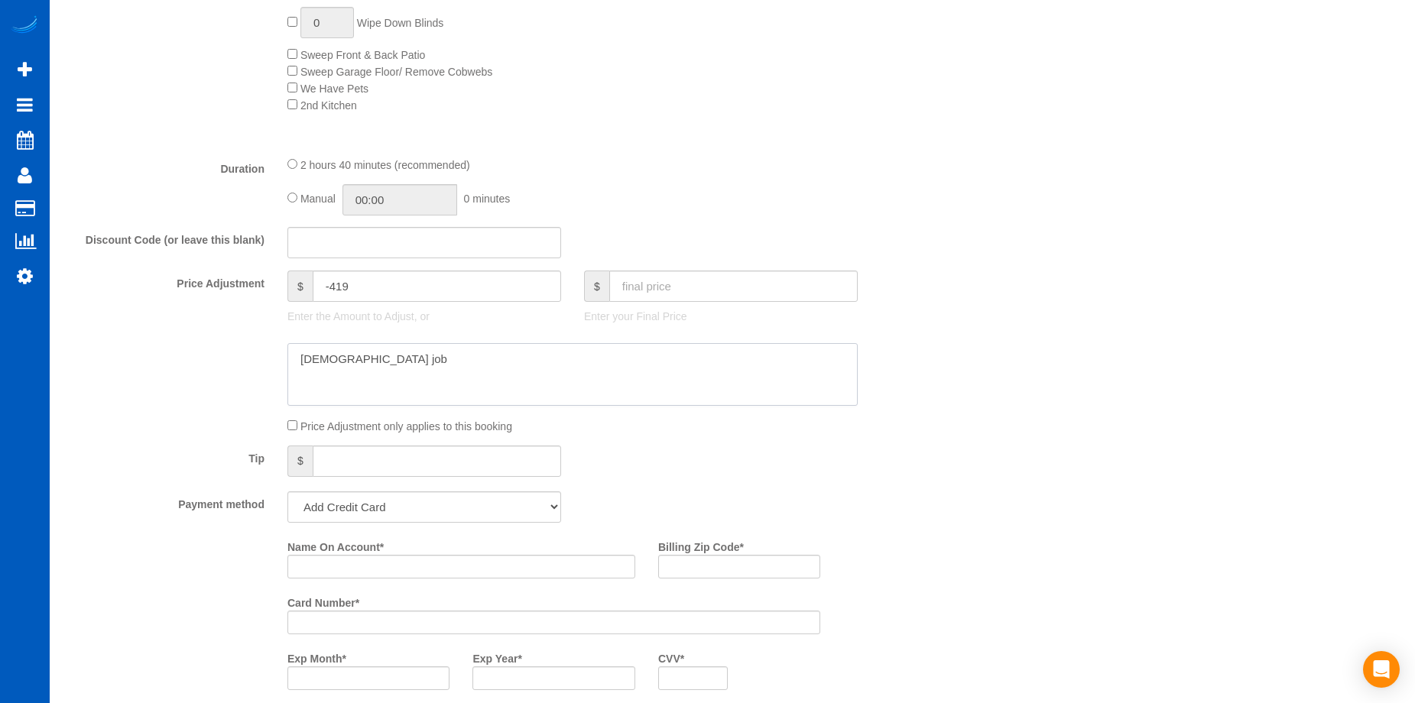
type textarea "Hourly job"
click at [699, 423] on div "Price Adjustment only applies to this booking" at bounding box center [572, 425] width 593 height 17
click at [508, 515] on select "Add Credit Card Cash Check Paypal" at bounding box center [424, 507] width 274 height 31
select select "string:cash"
click at [287, 492] on select "Add Credit Card Cash Check Paypal" at bounding box center [424, 507] width 274 height 31
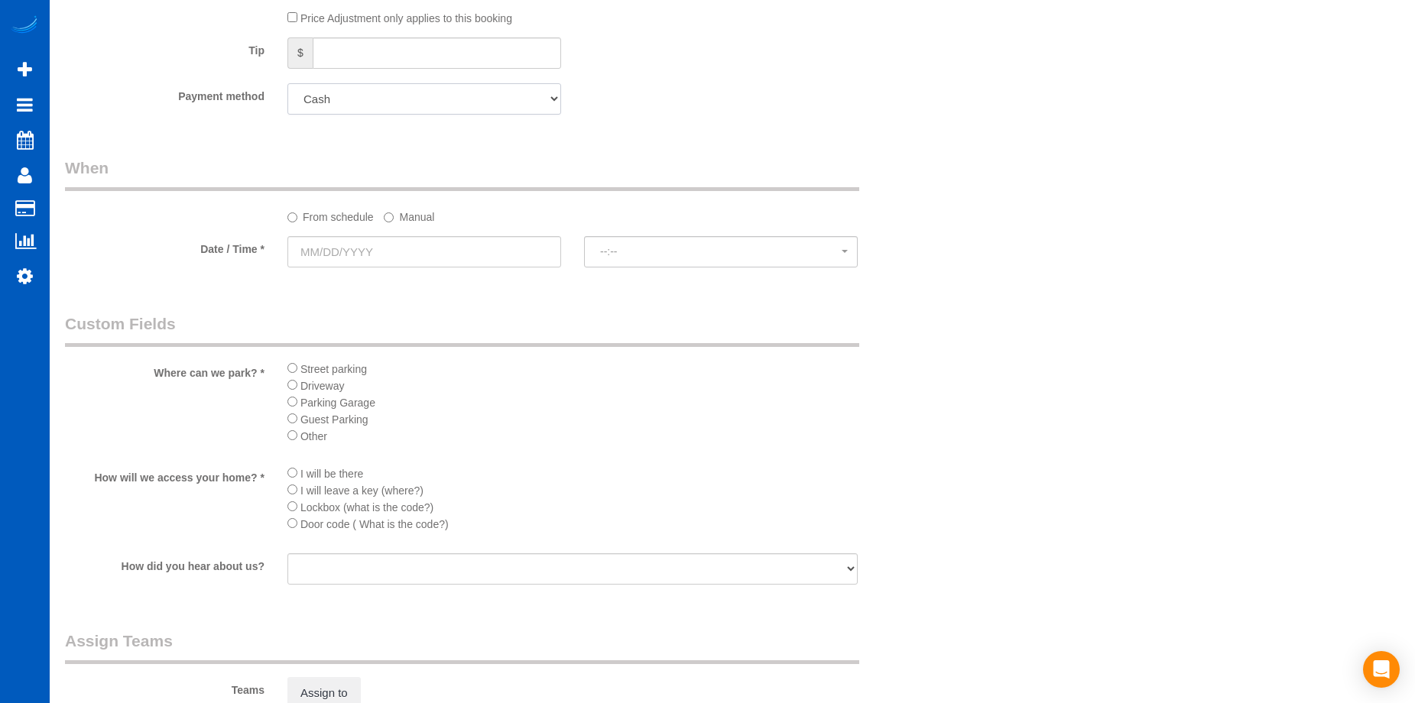
scroll to position [1605, 0]
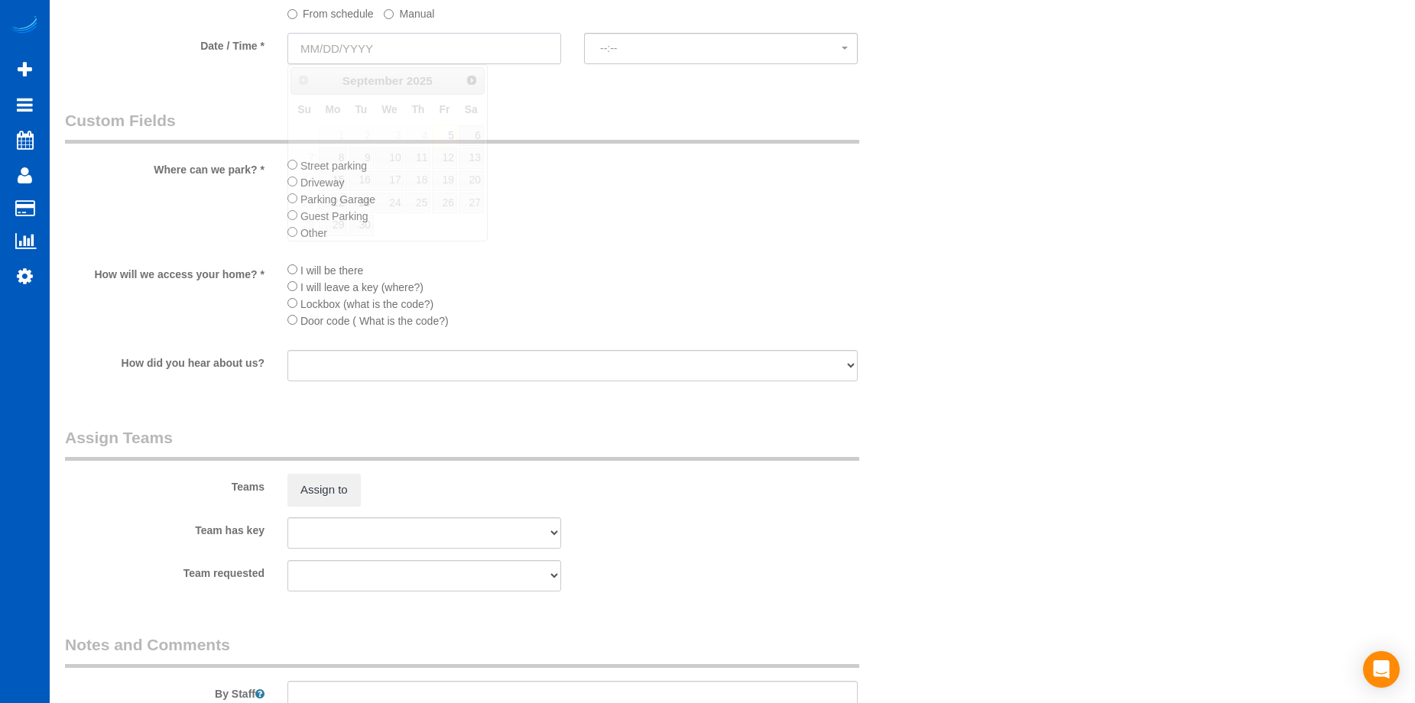
click at [534, 50] on input "text" at bounding box center [424, 48] width 274 height 31
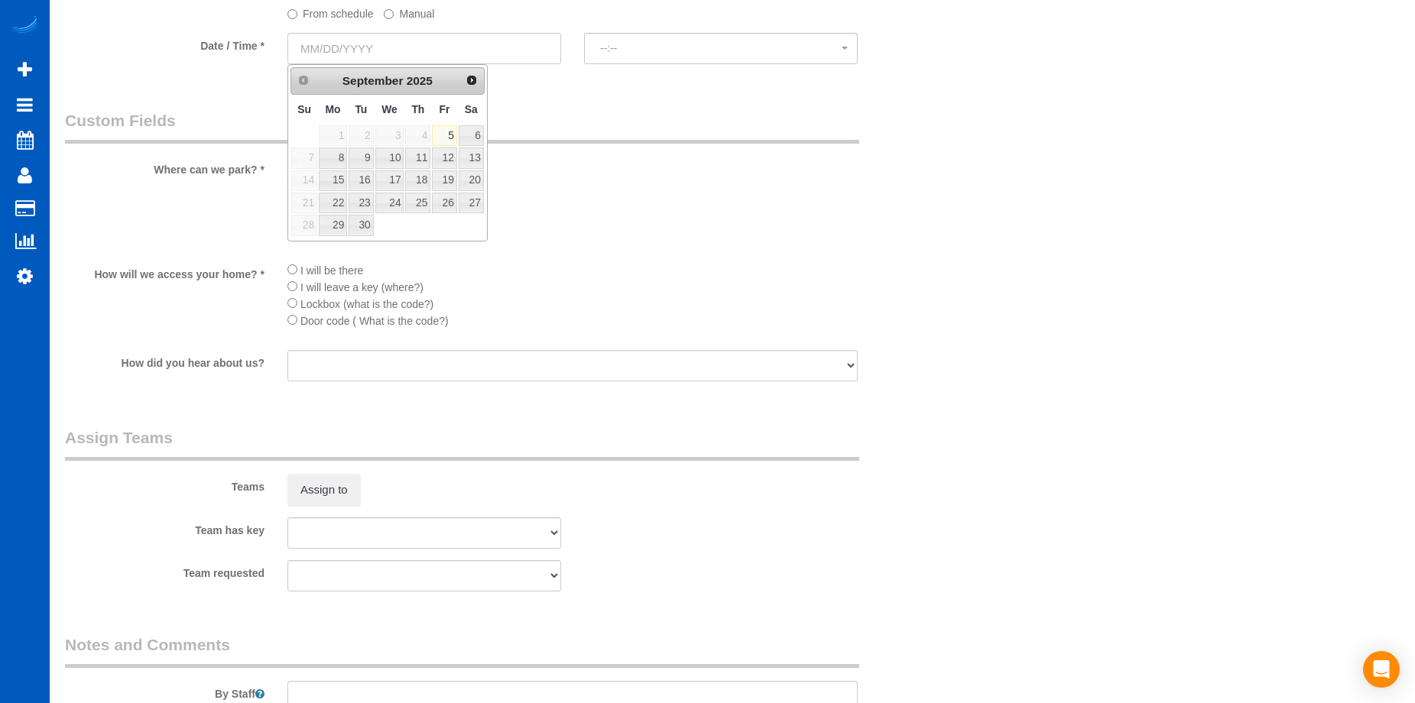
drag, startPoint x: 615, startPoint y: 203, endPoint x: 519, endPoint y: 193, distance: 96.2
click at [615, 204] on li "Parking Garage" at bounding box center [572, 198] width 570 height 17
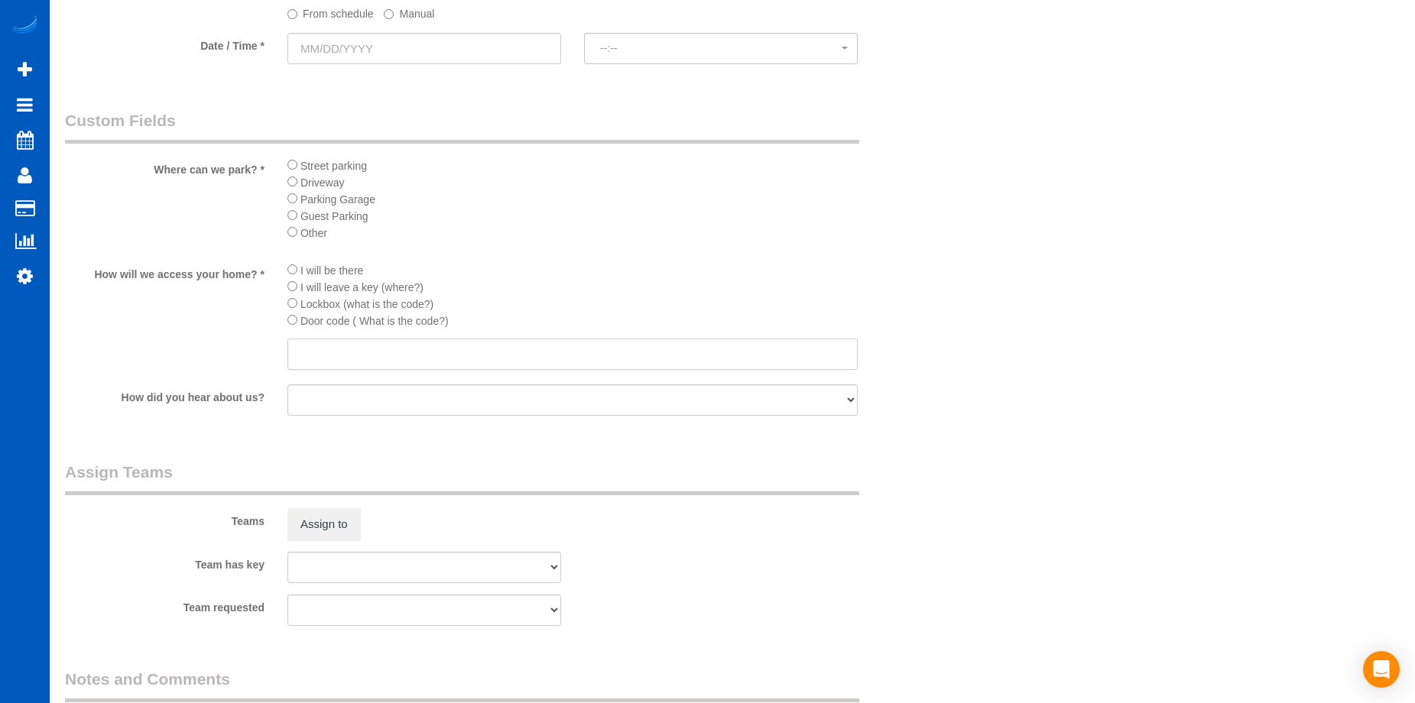
click at [409, 360] on input "text" at bounding box center [572, 354] width 570 height 31
paste input "9317"
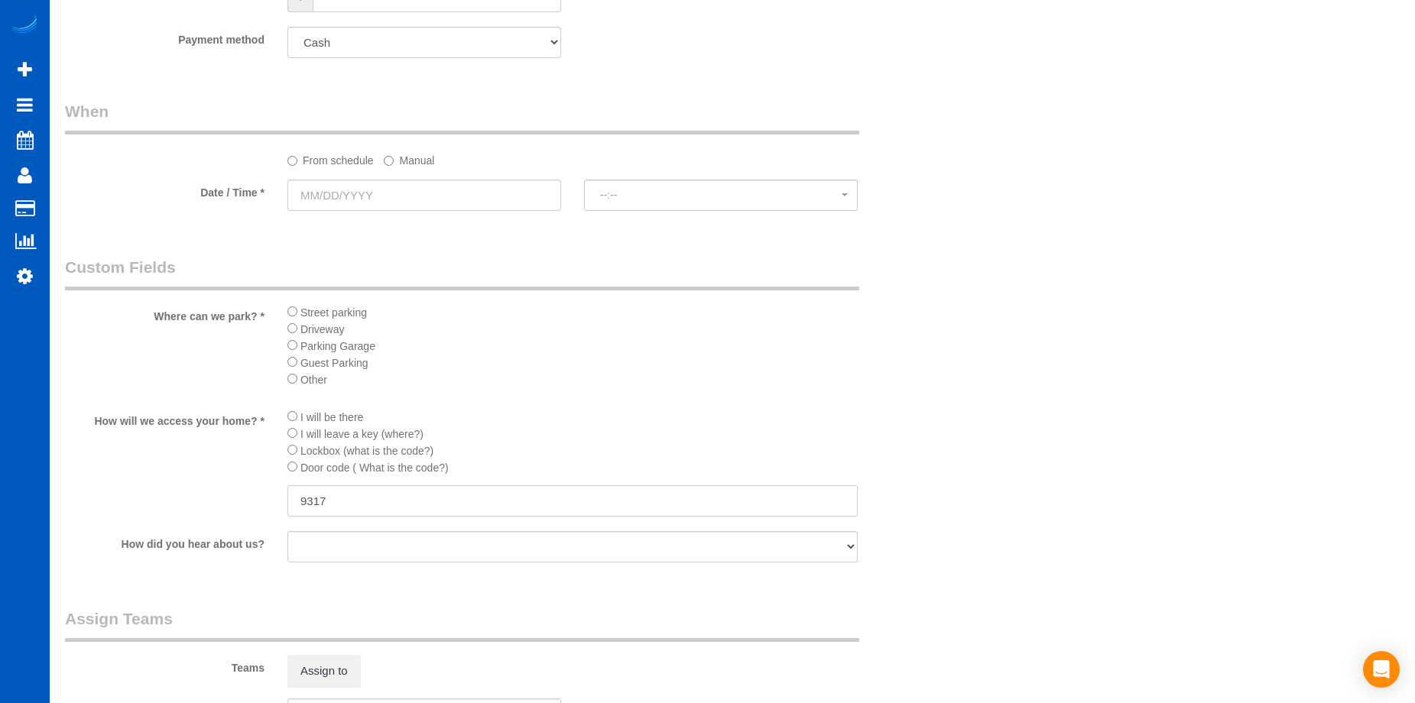
scroll to position [1452, 0]
type input "9317"
click at [481, 196] on input "text" at bounding box center [424, 201] width 274 height 31
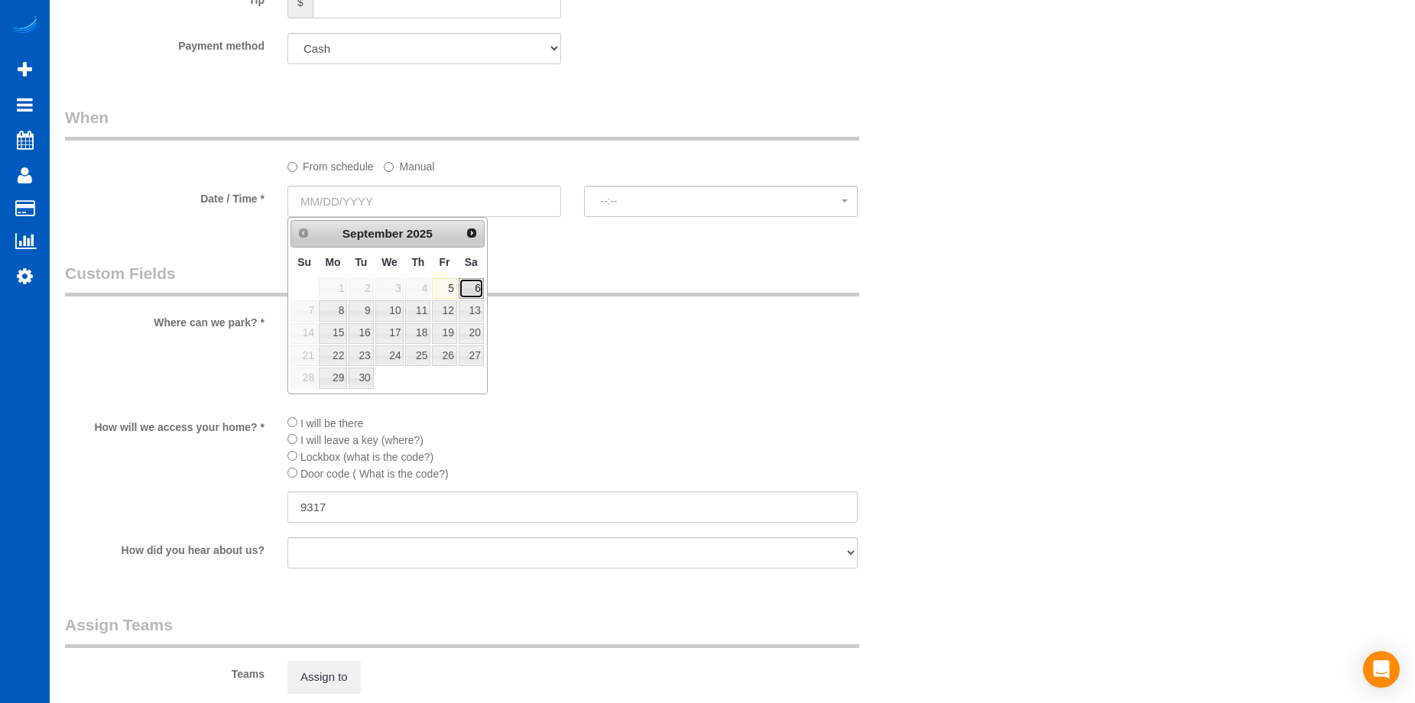
click at [463, 293] on link "6" at bounding box center [471, 288] width 25 height 21
type input "09/06/2025"
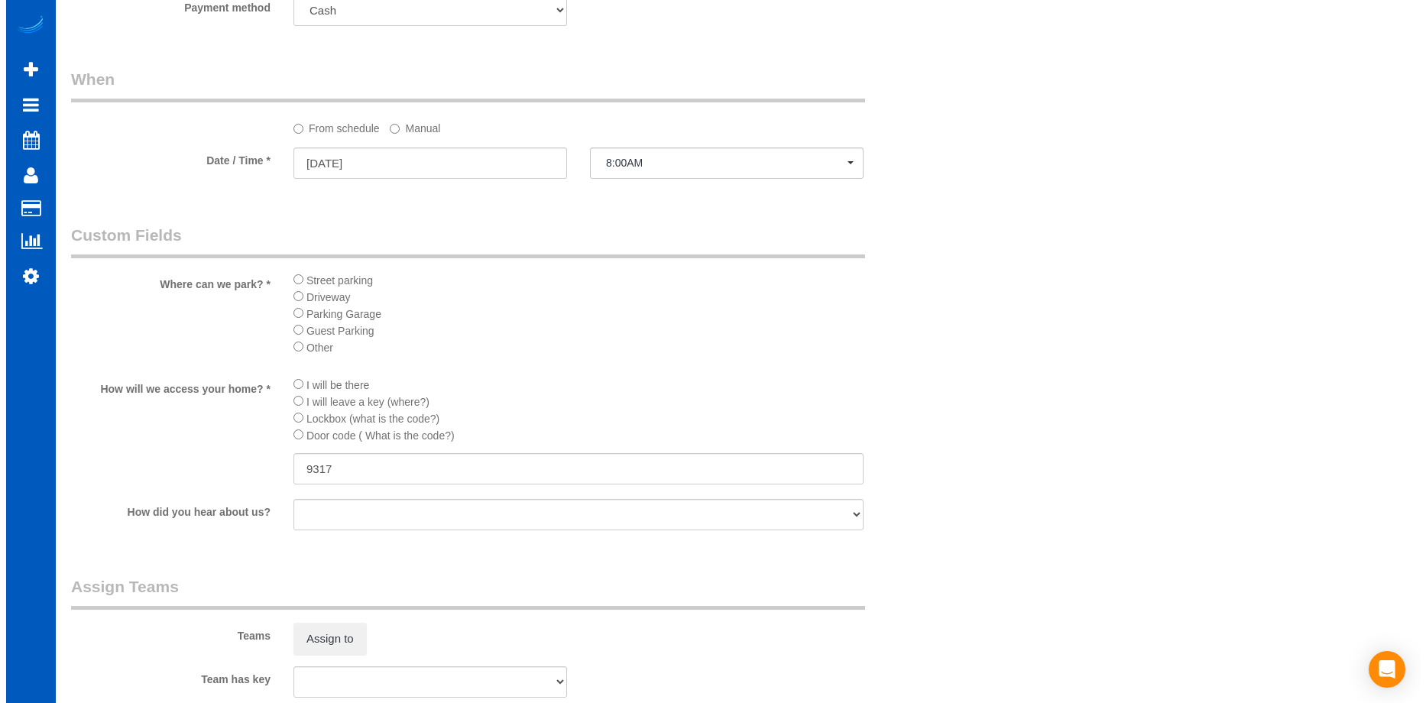
scroll to position [1529, 0]
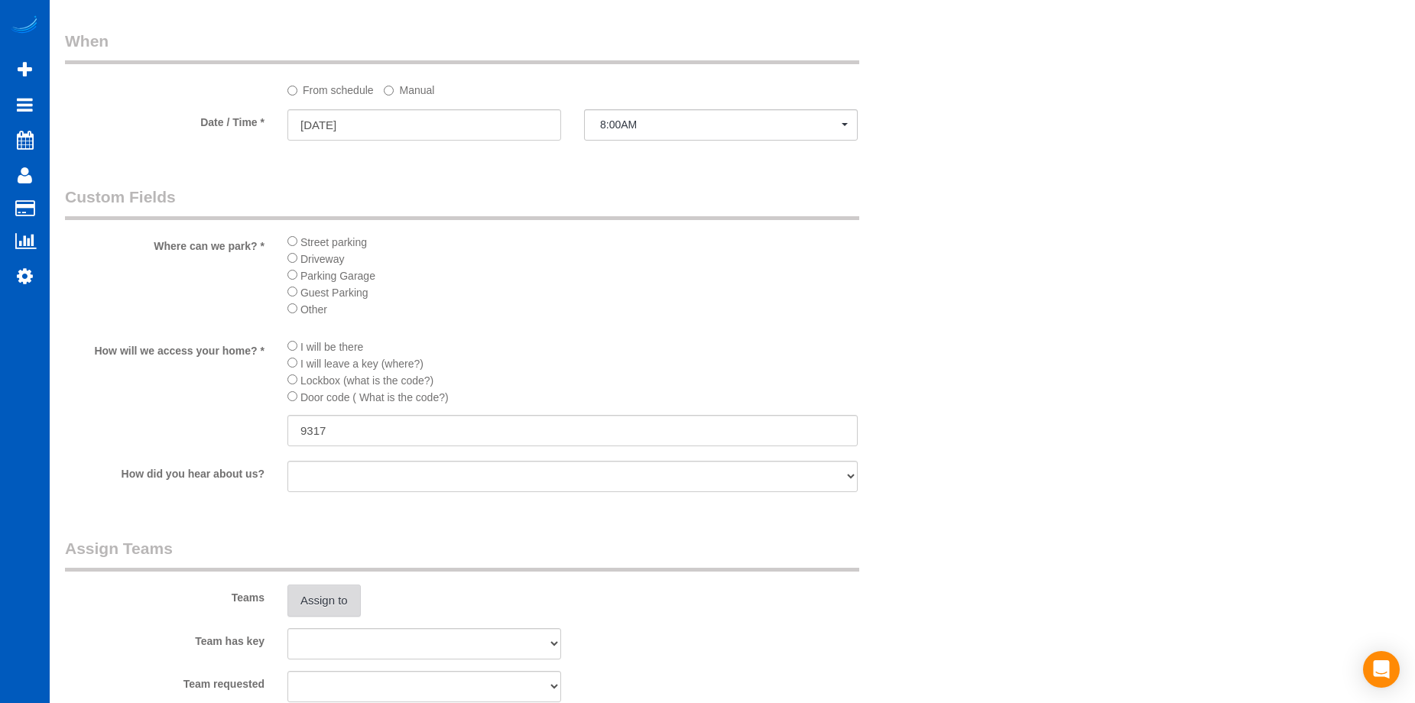
click at [326, 605] on button "Assign to" at bounding box center [323, 601] width 73 height 32
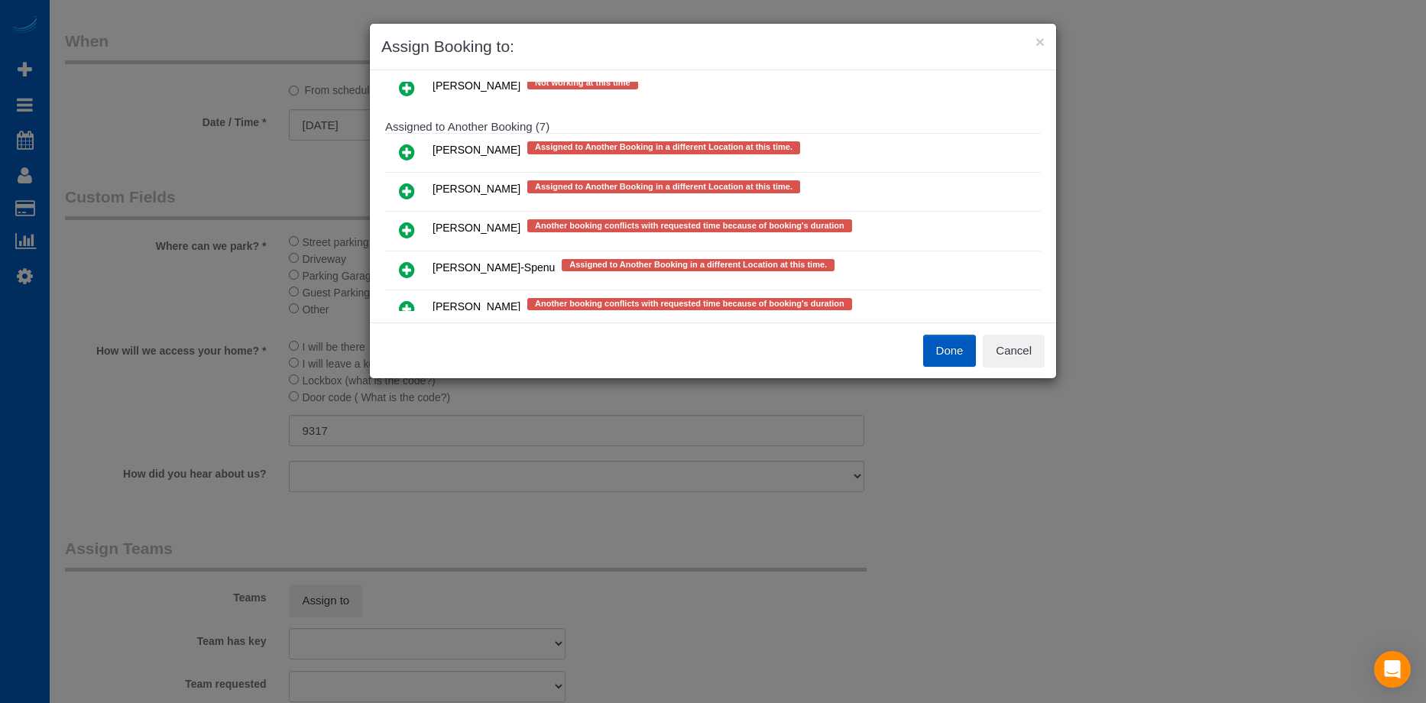
scroll to position [449, 0]
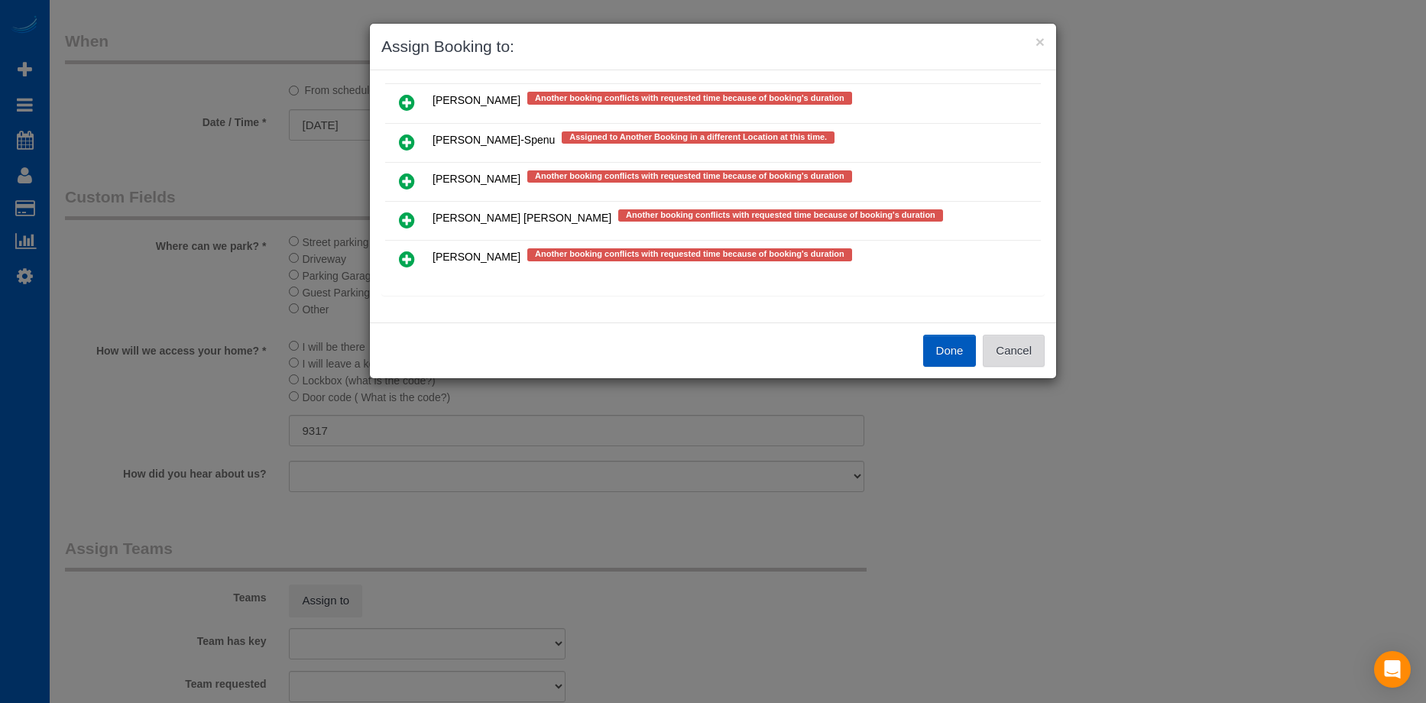
click at [1010, 355] on button "Cancel" at bounding box center [1014, 351] width 62 height 32
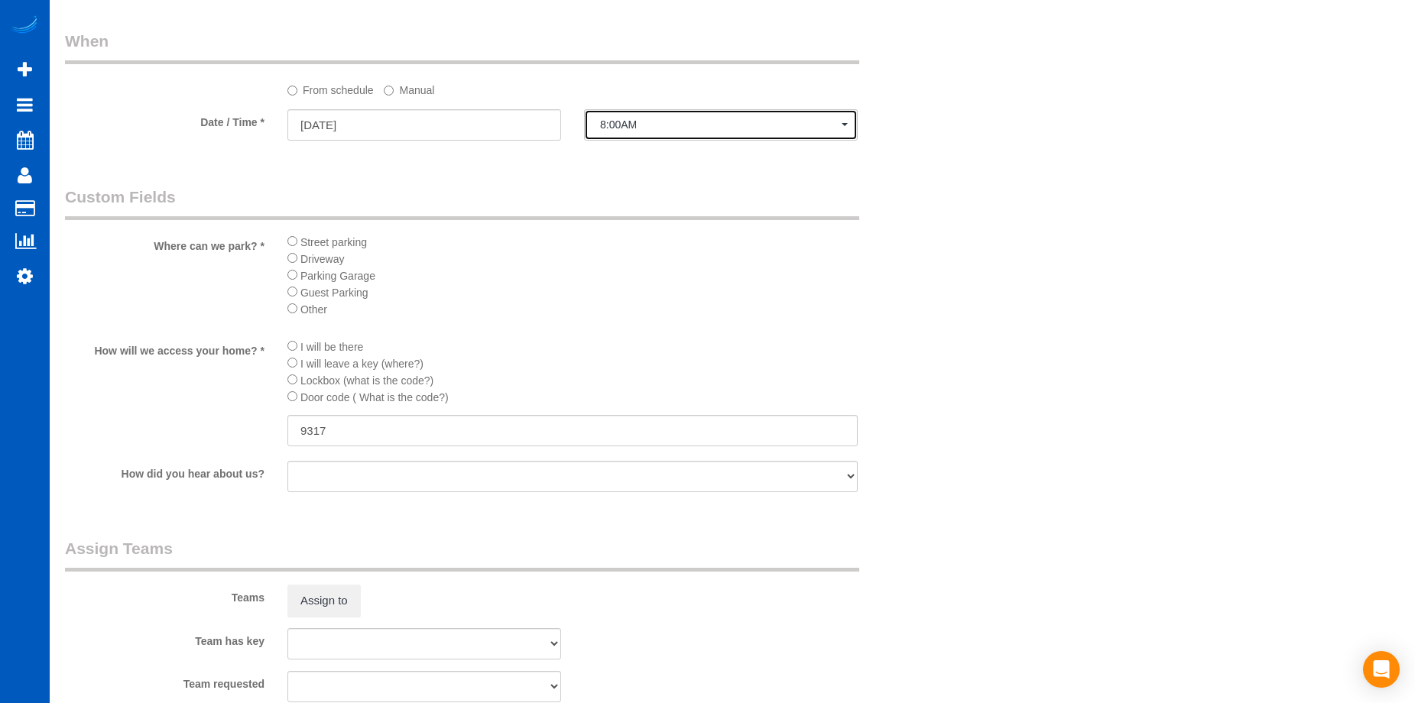
click at [673, 121] on span "8:00AM" at bounding box center [721, 124] width 242 height 12
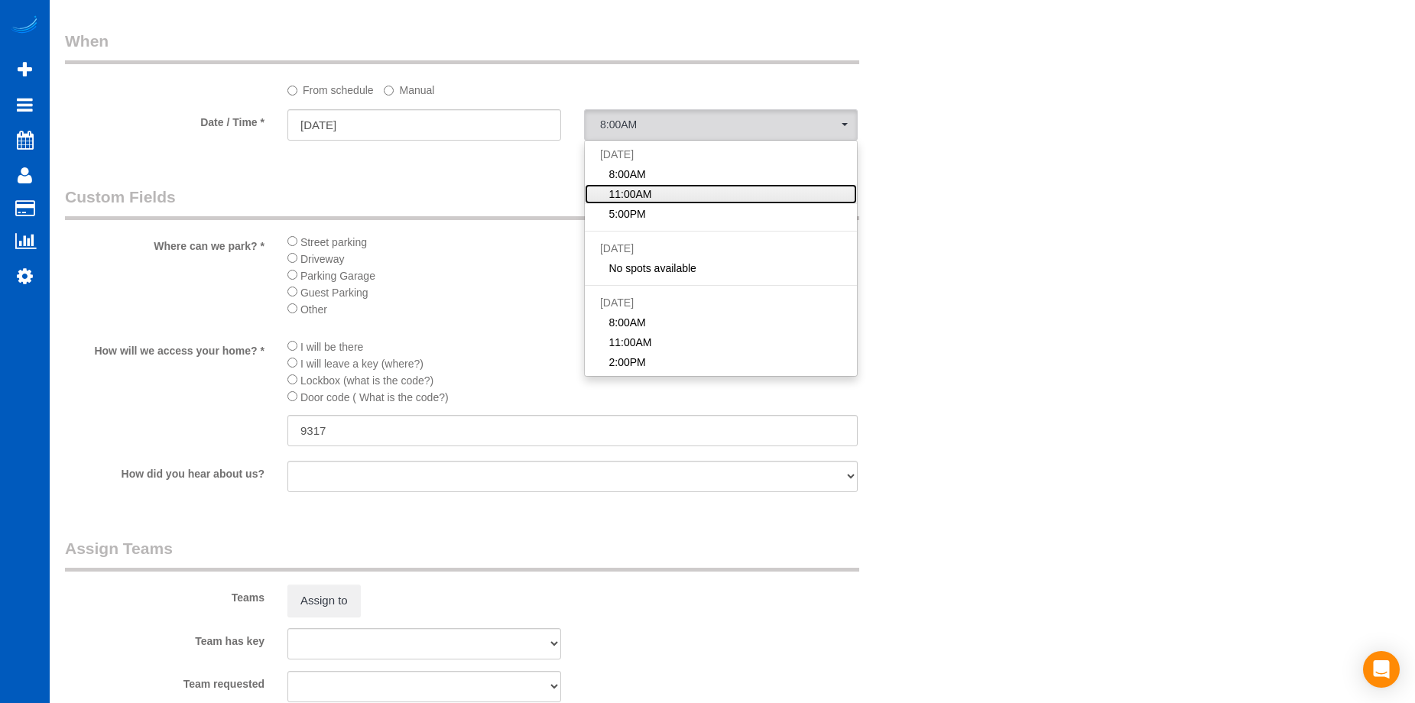
click at [670, 198] on link "11:00AM" at bounding box center [721, 194] width 272 height 20
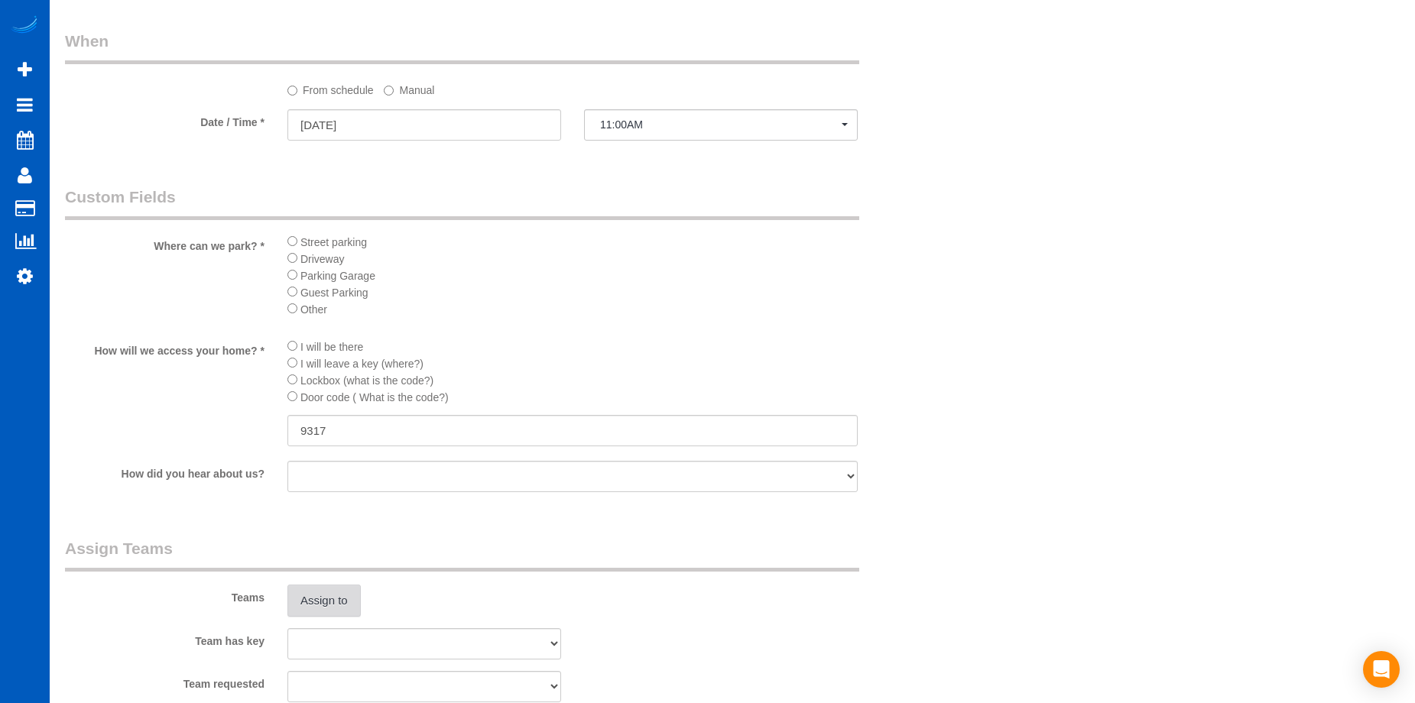
click at [342, 601] on button "Assign to" at bounding box center [323, 601] width 73 height 32
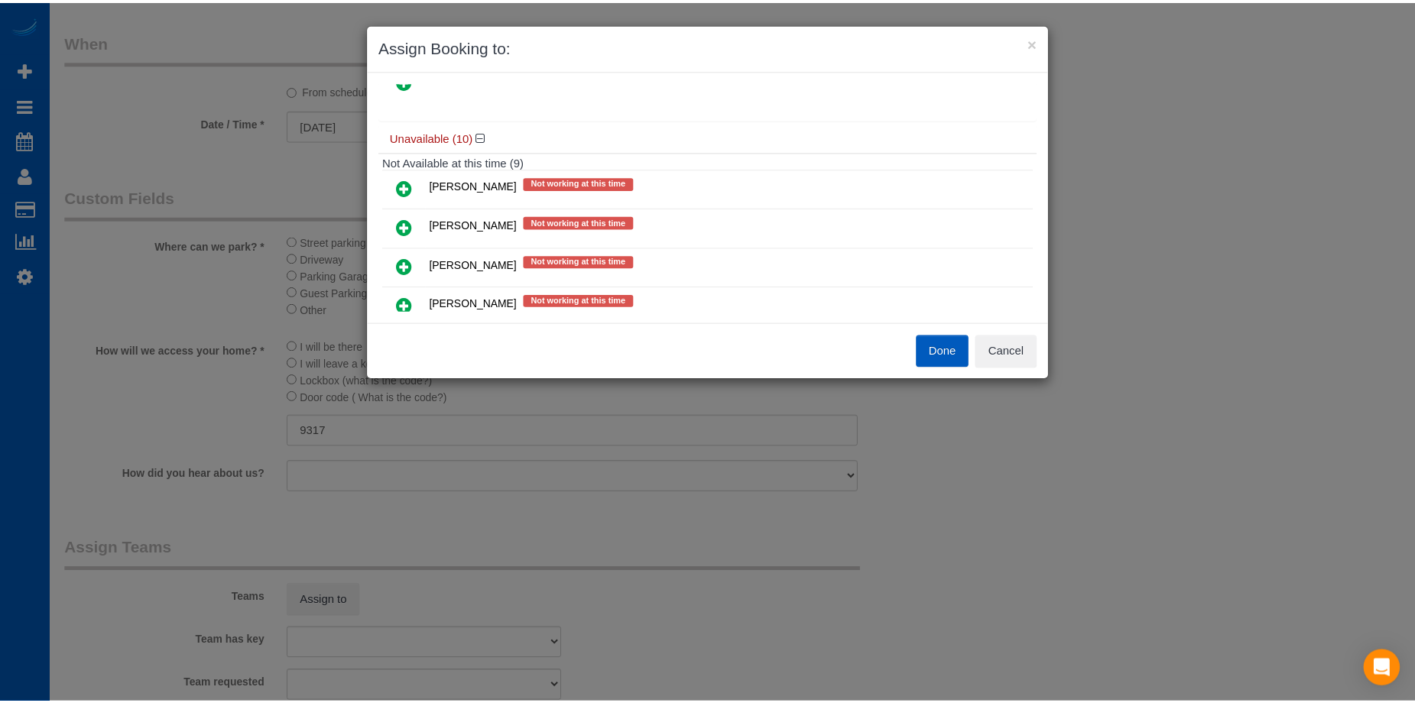
scroll to position [0, 0]
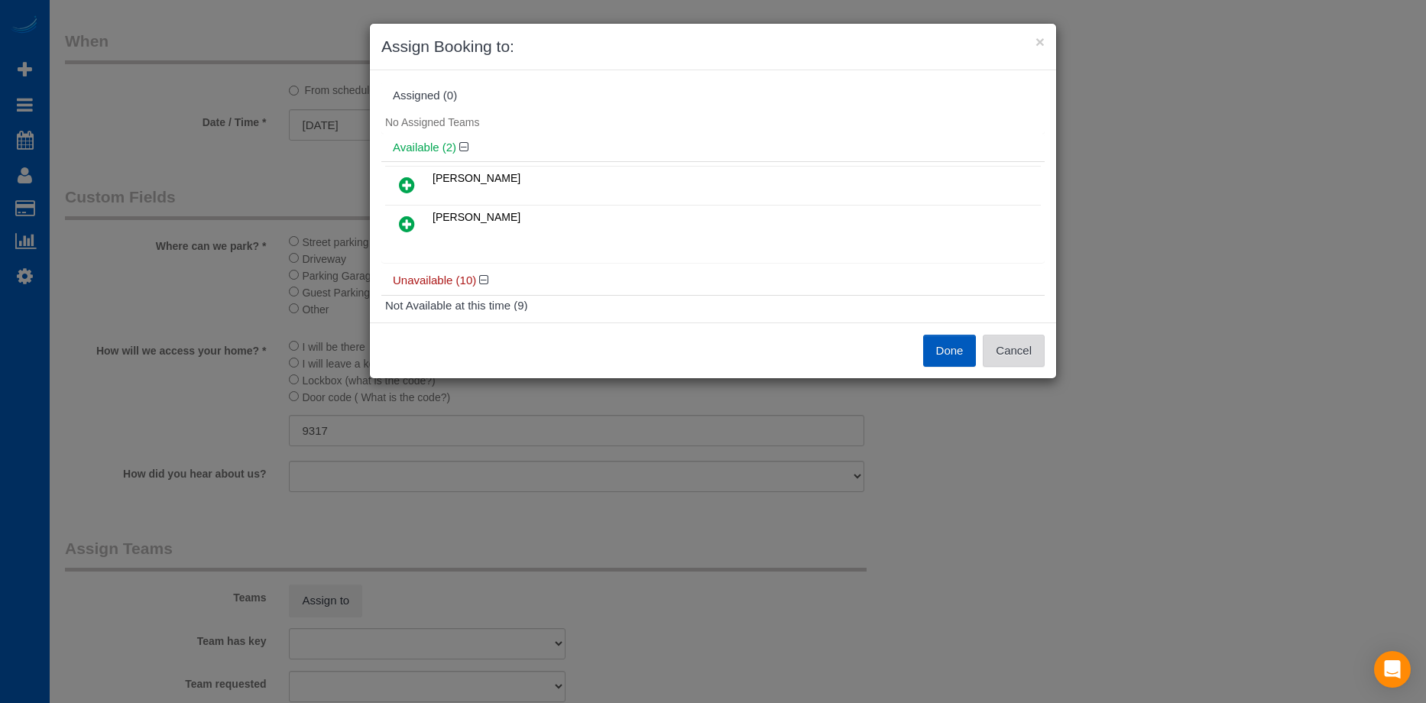
click at [1003, 349] on button "Cancel" at bounding box center [1014, 351] width 62 height 32
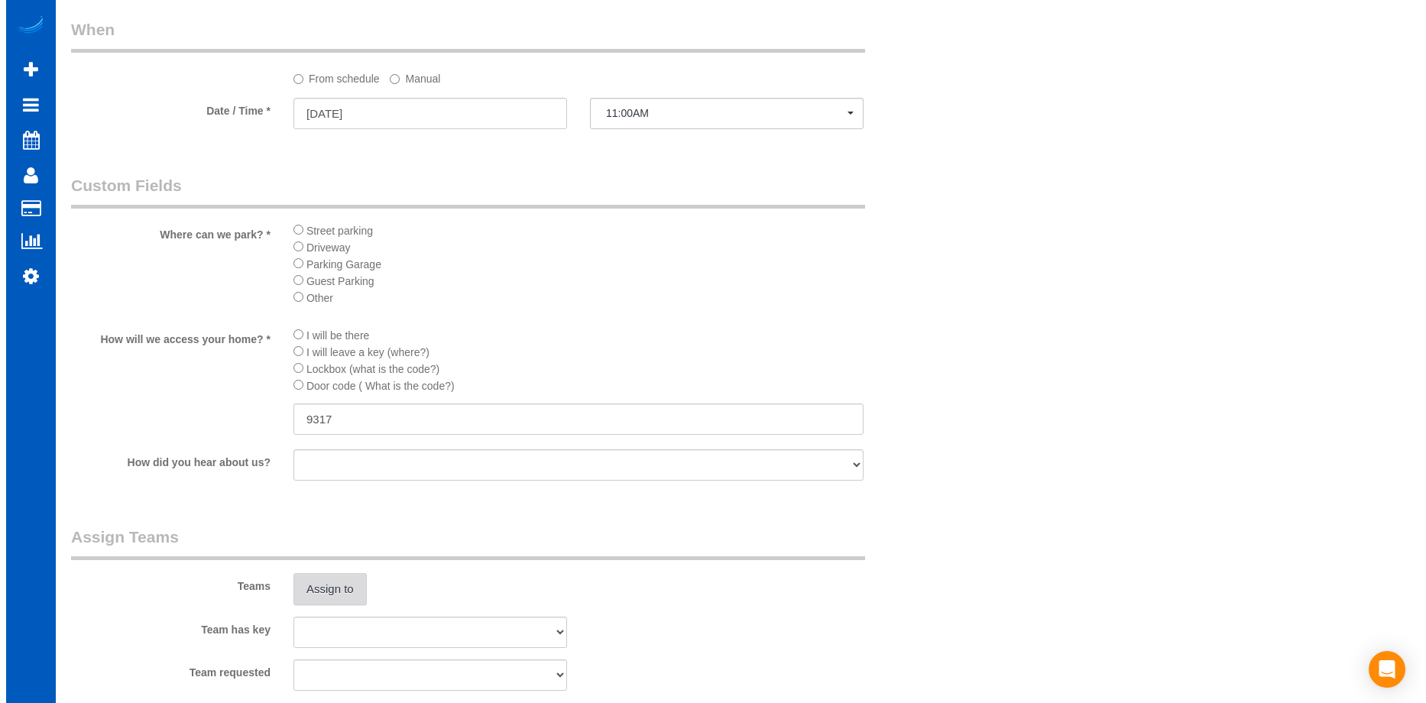
scroll to position [1682, 0]
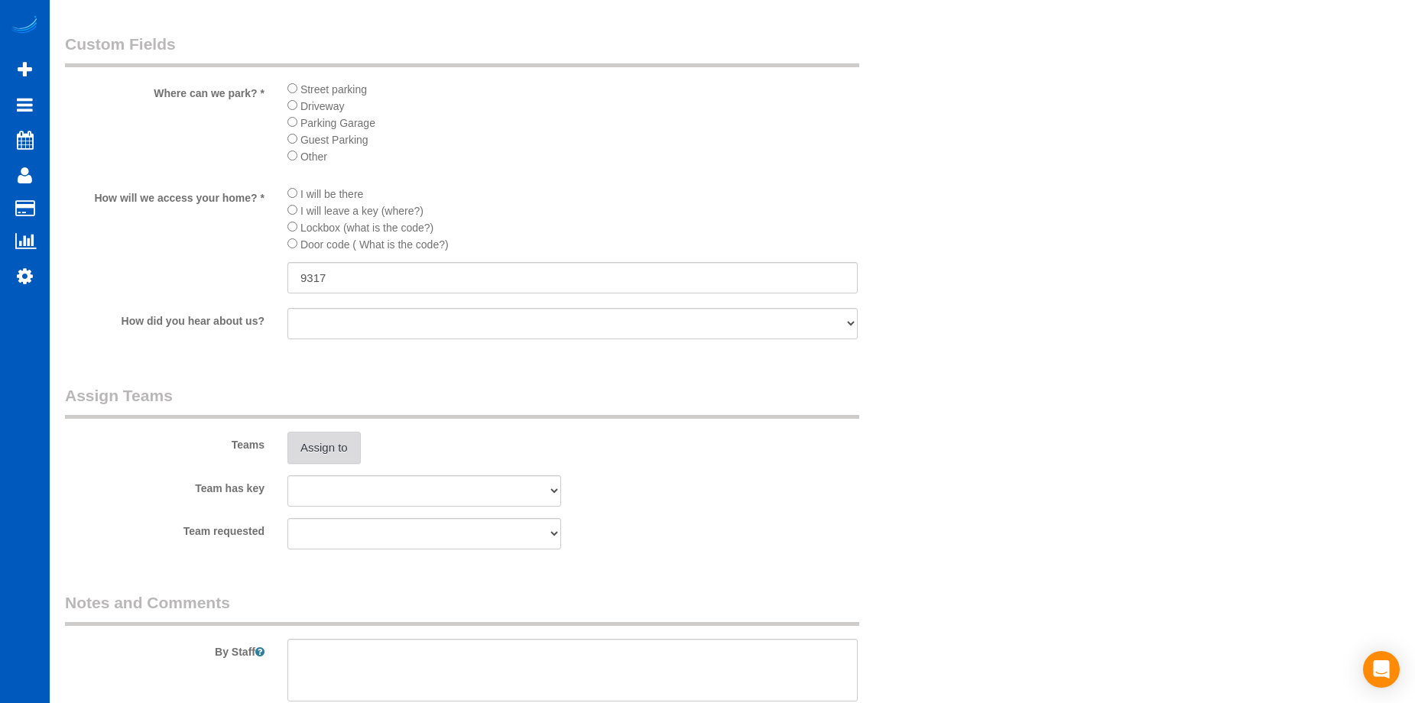
click at [341, 439] on button "Assign to" at bounding box center [323, 448] width 73 height 32
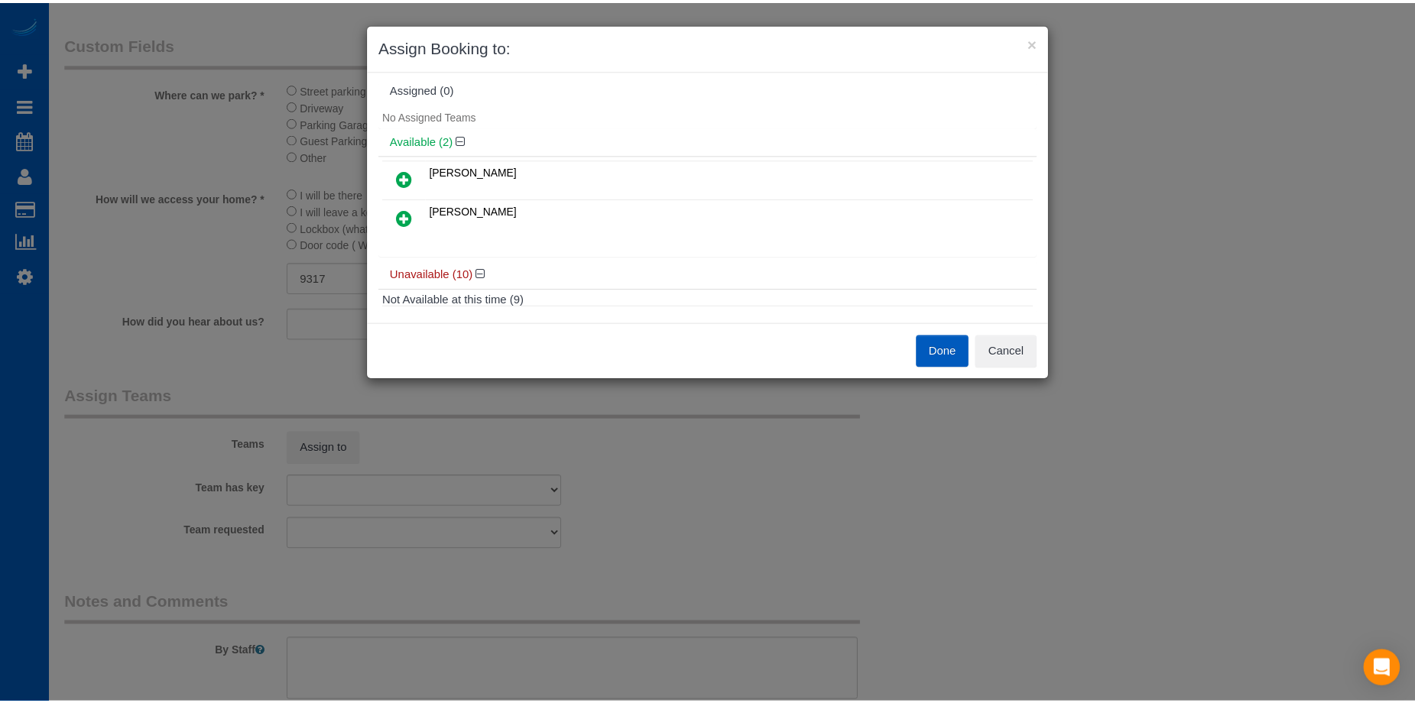
scroll to position [0, 0]
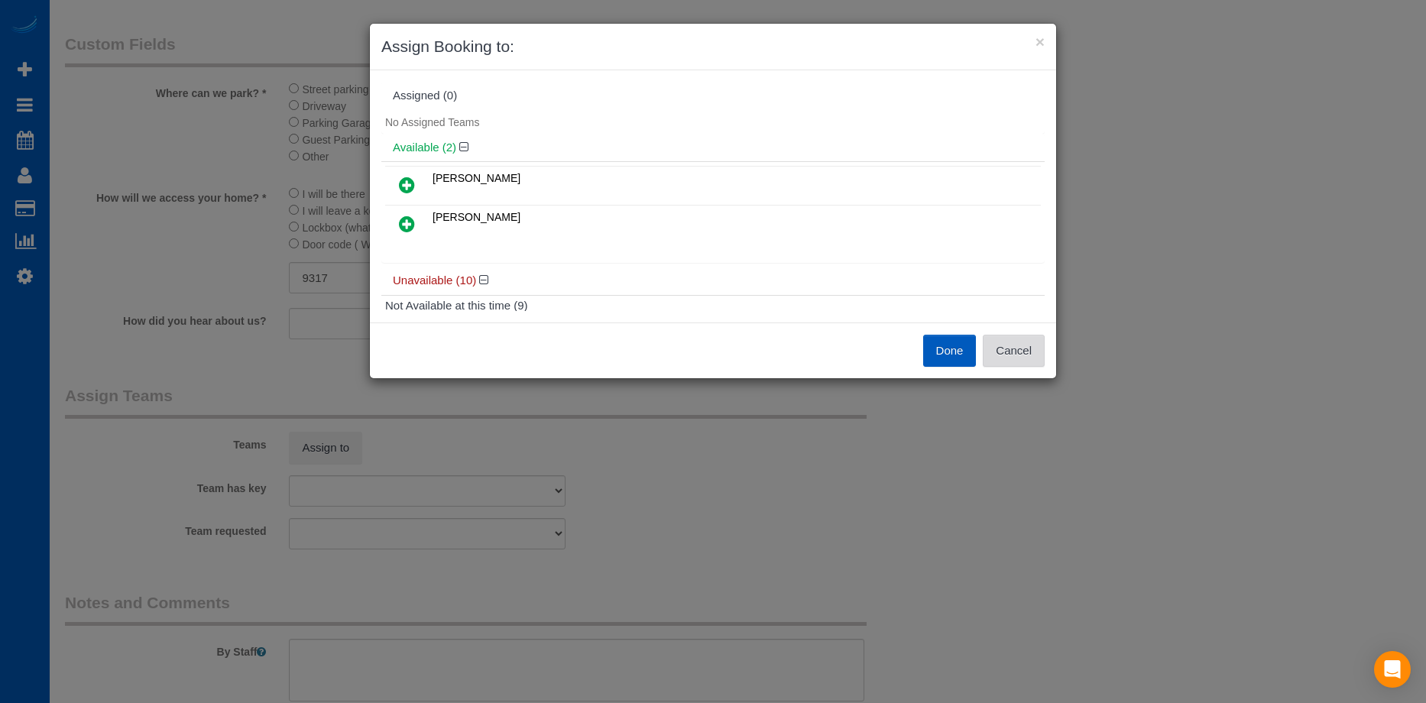
click at [1040, 358] on button "Cancel" at bounding box center [1014, 351] width 62 height 32
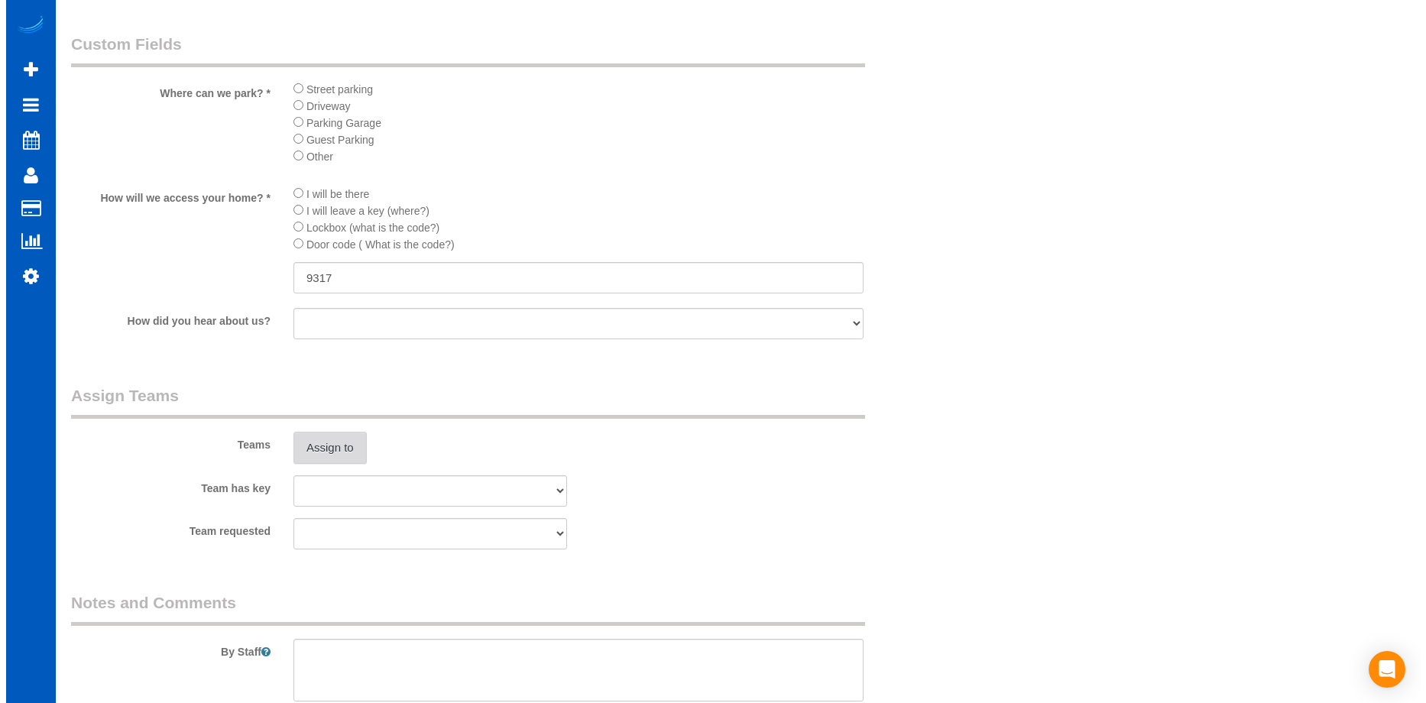
scroll to position [1529, 0]
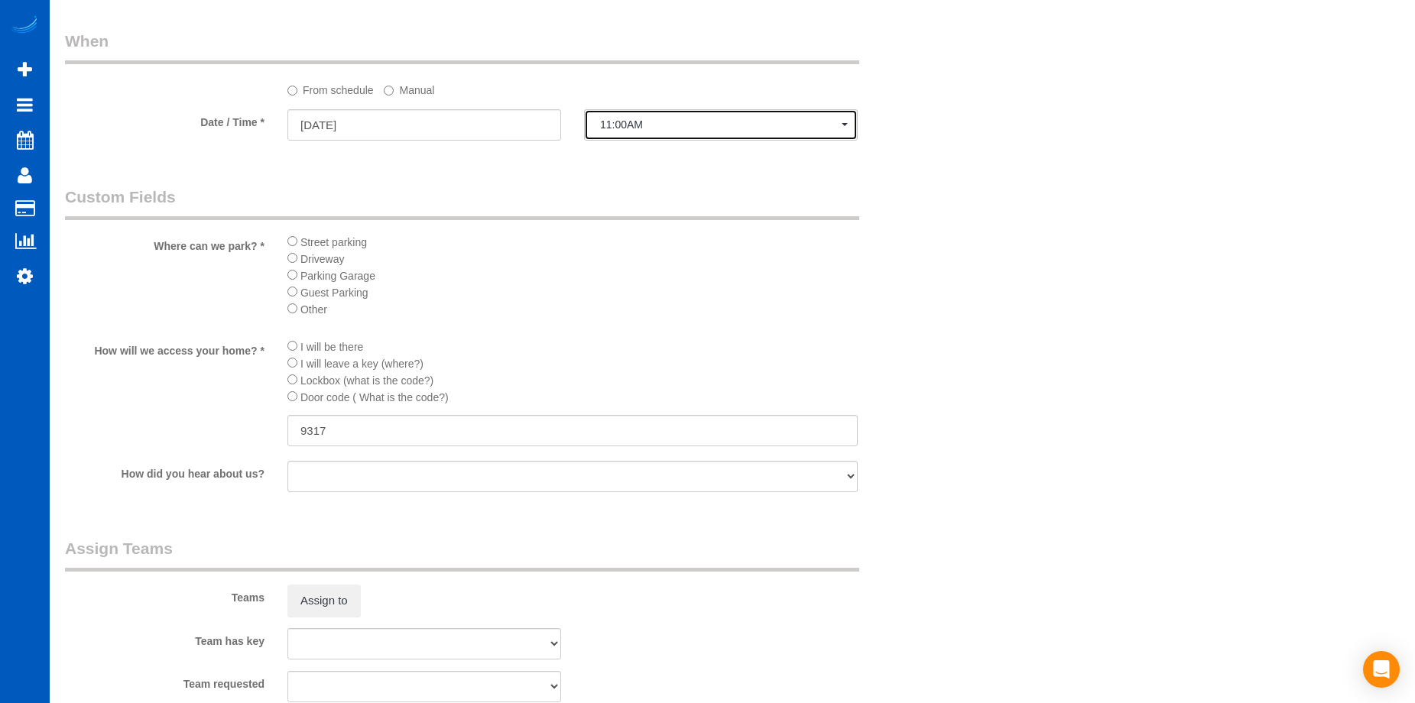
click at [781, 124] on span "11:00AM" at bounding box center [721, 124] width 242 height 12
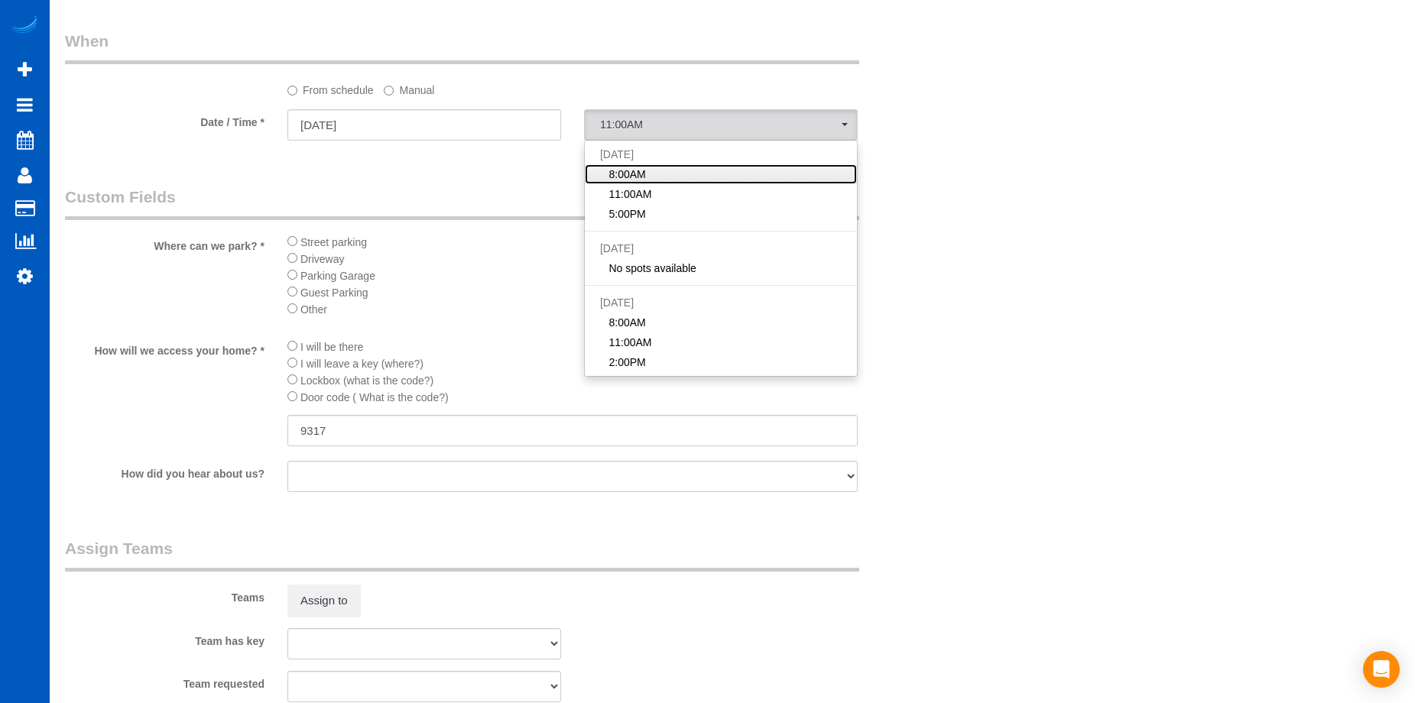
click at [732, 167] on link "8:00AM" at bounding box center [721, 174] width 272 height 20
select select "spot15"
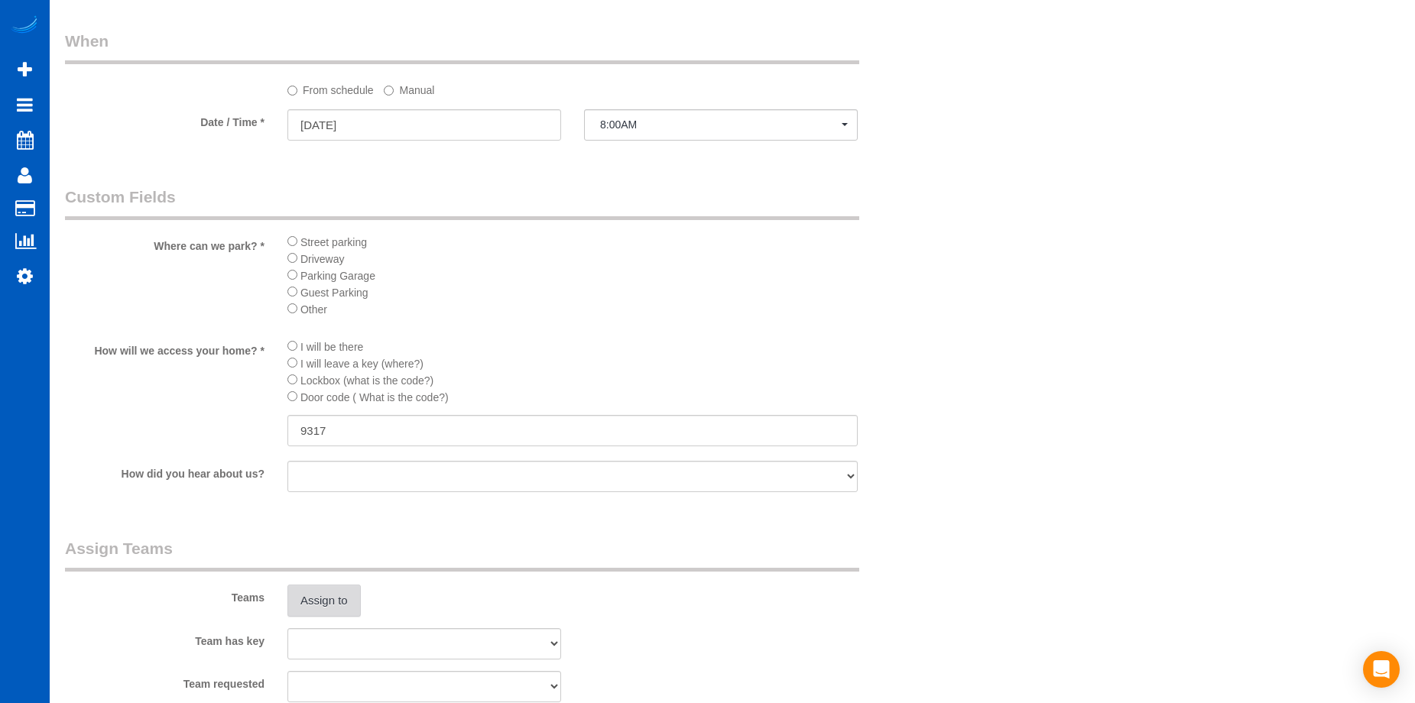
click at [314, 601] on button "Assign to" at bounding box center [323, 601] width 73 height 32
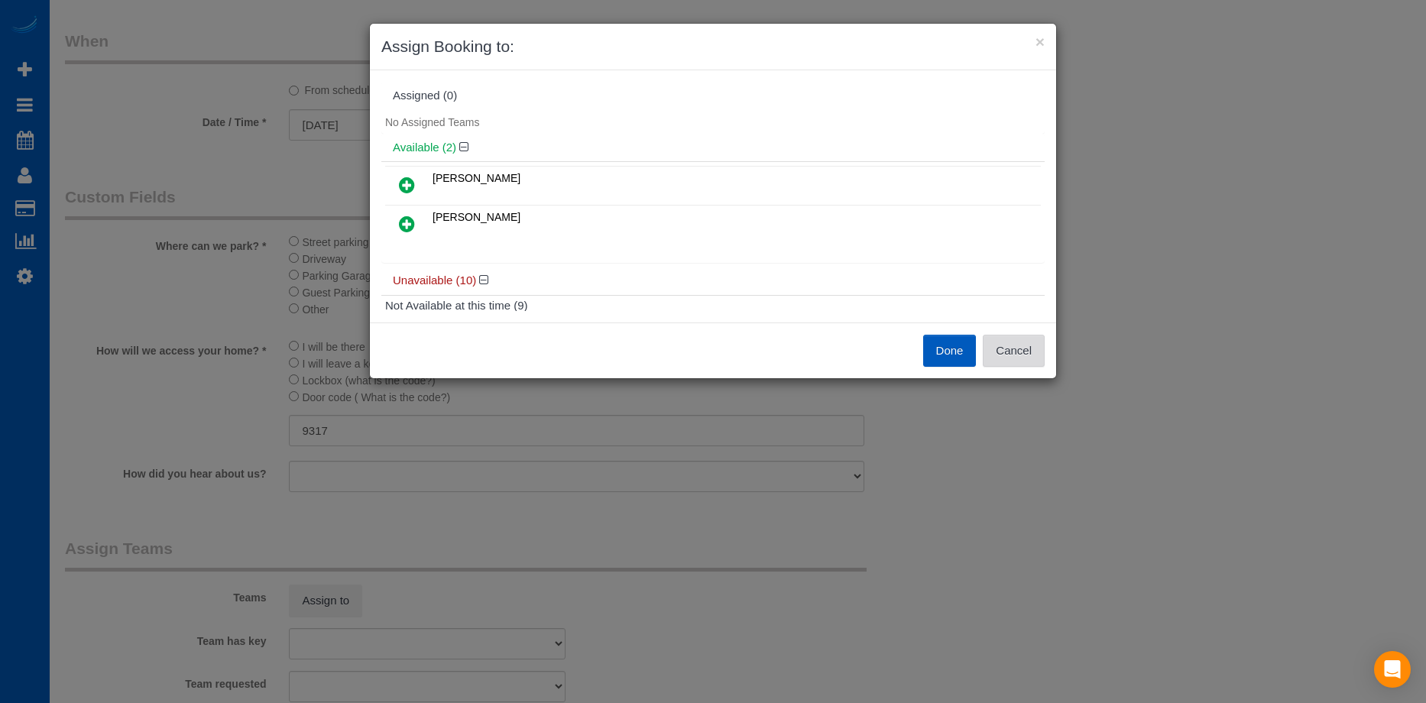
click at [1022, 358] on button "Cancel" at bounding box center [1014, 351] width 62 height 32
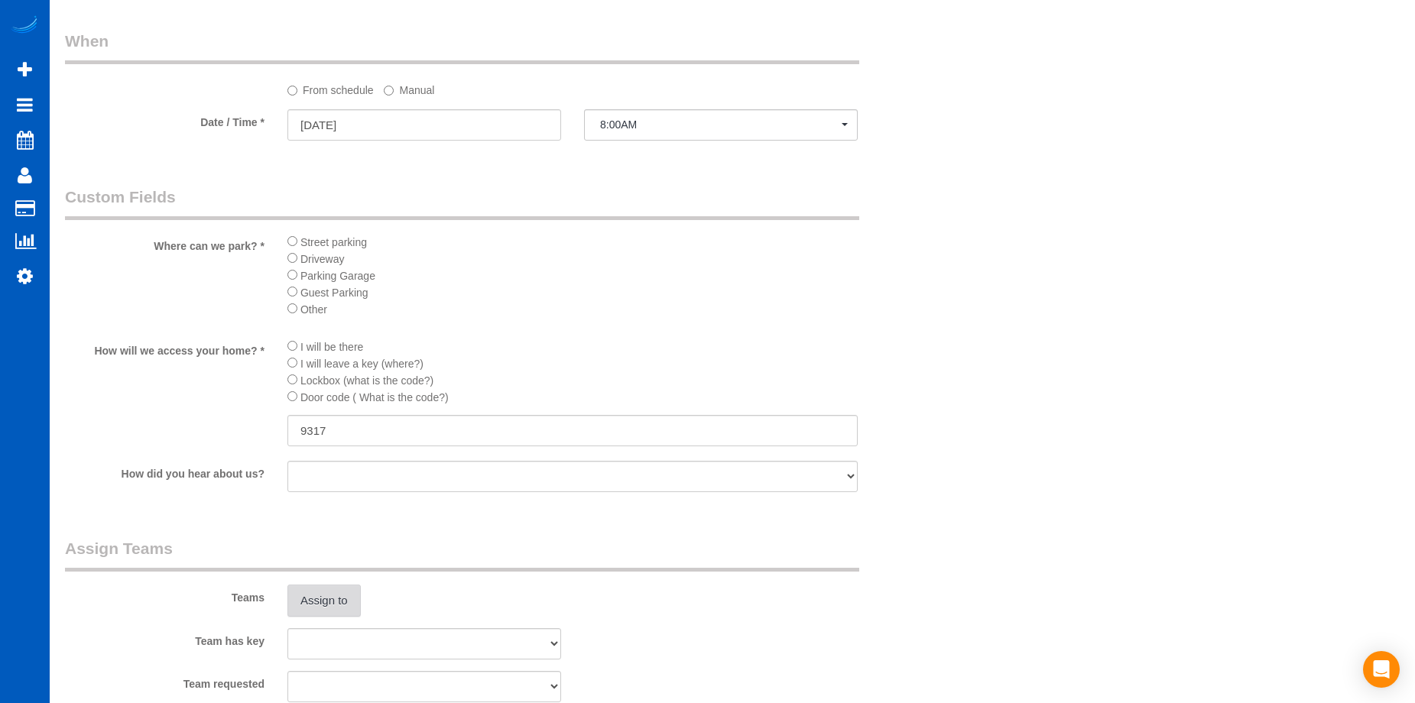
click at [339, 606] on button "Assign to" at bounding box center [323, 601] width 73 height 32
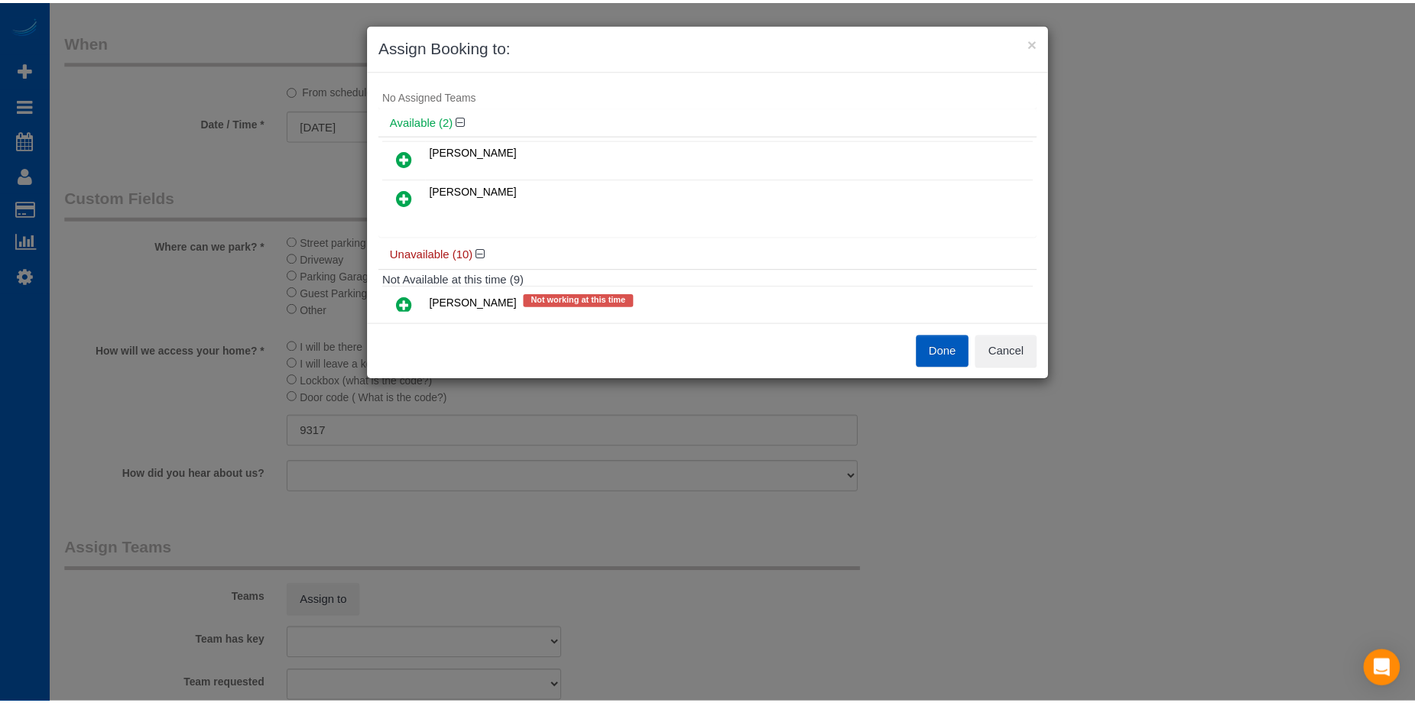
scroll to position [0, 0]
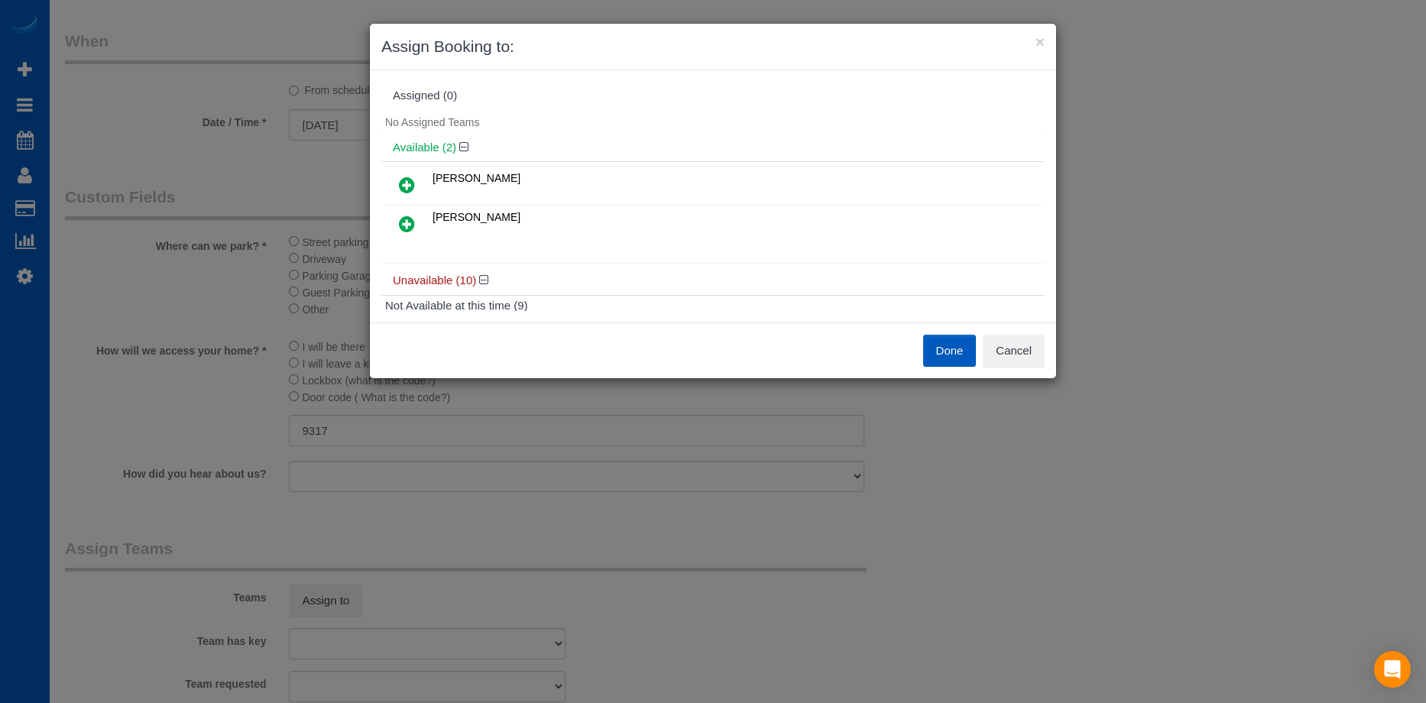
click at [1027, 332] on div "Done Cancel" at bounding box center [713, 351] width 686 height 56
click at [1024, 345] on button "Cancel" at bounding box center [1014, 351] width 62 height 32
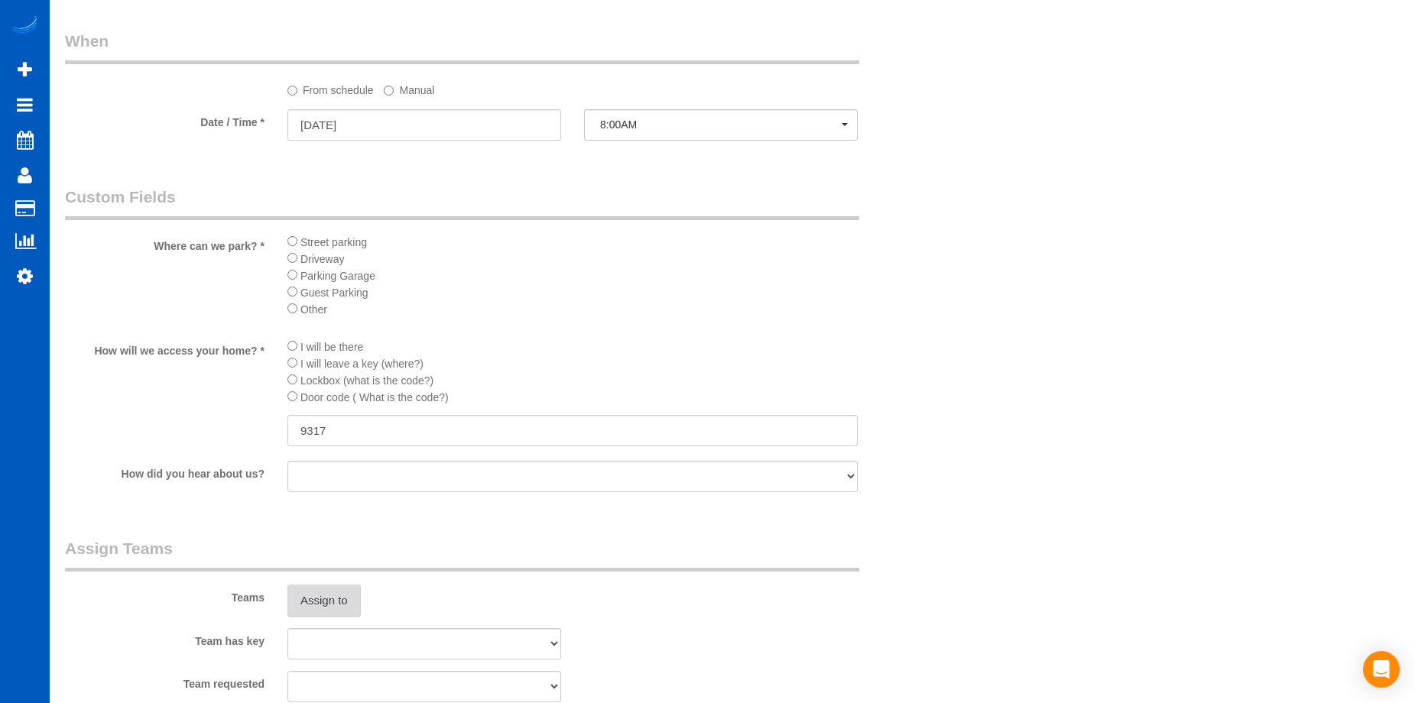
click at [324, 593] on button "Assign to" at bounding box center [323, 601] width 73 height 32
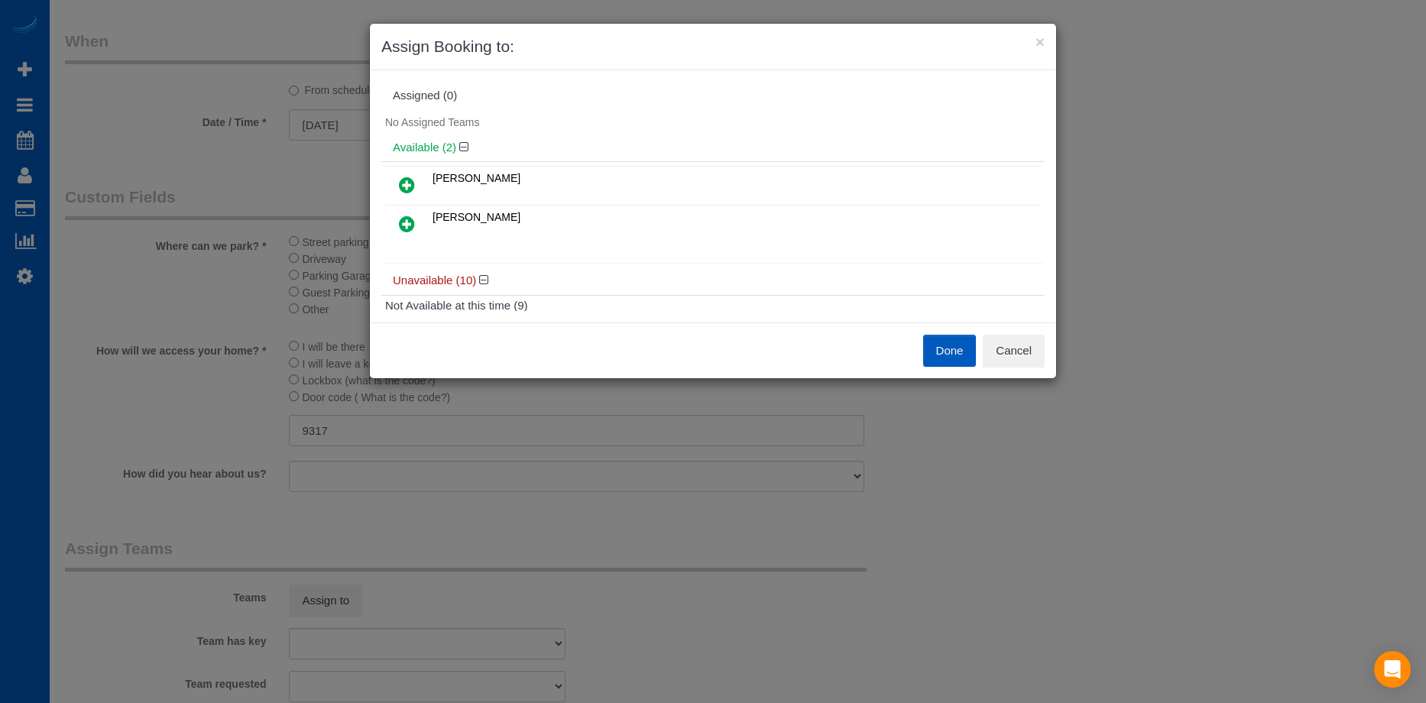
click at [417, 186] on link at bounding box center [407, 185] width 36 height 31
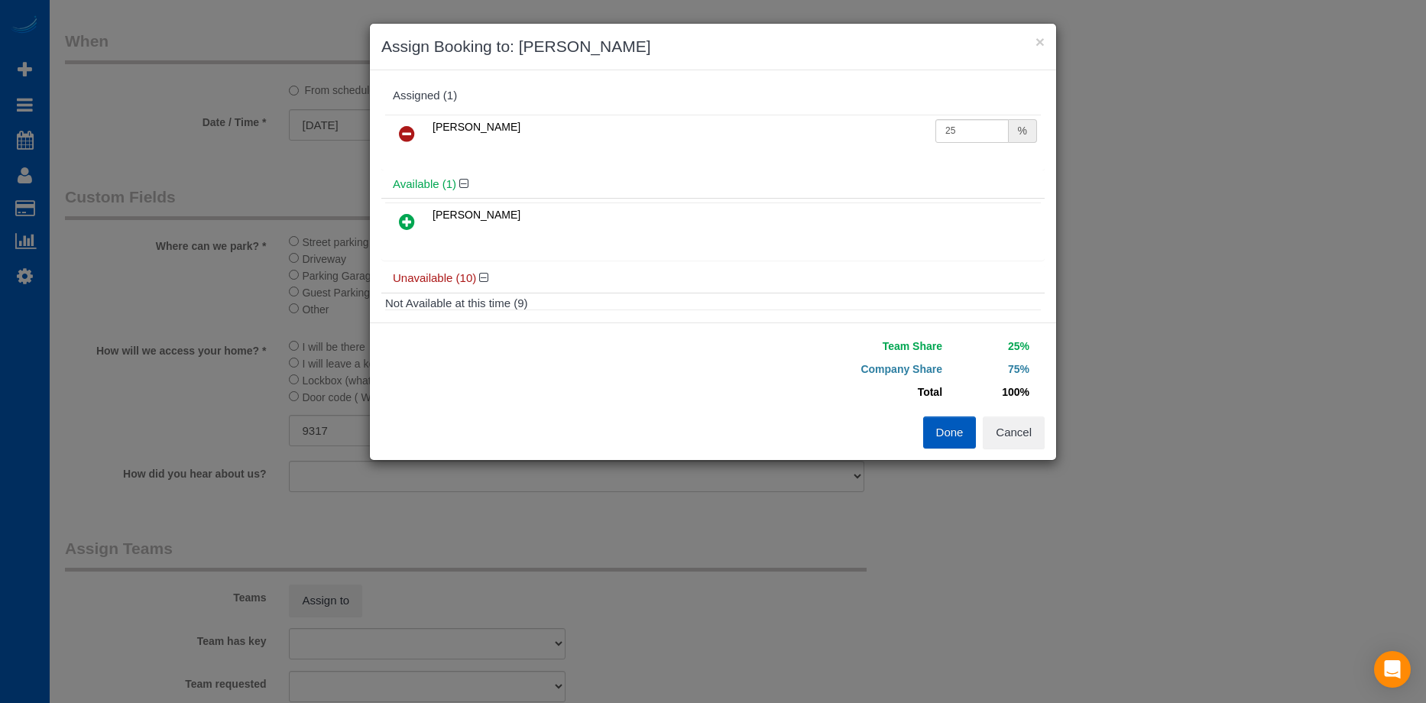
click at [411, 214] on icon at bounding box center [407, 222] width 16 height 18
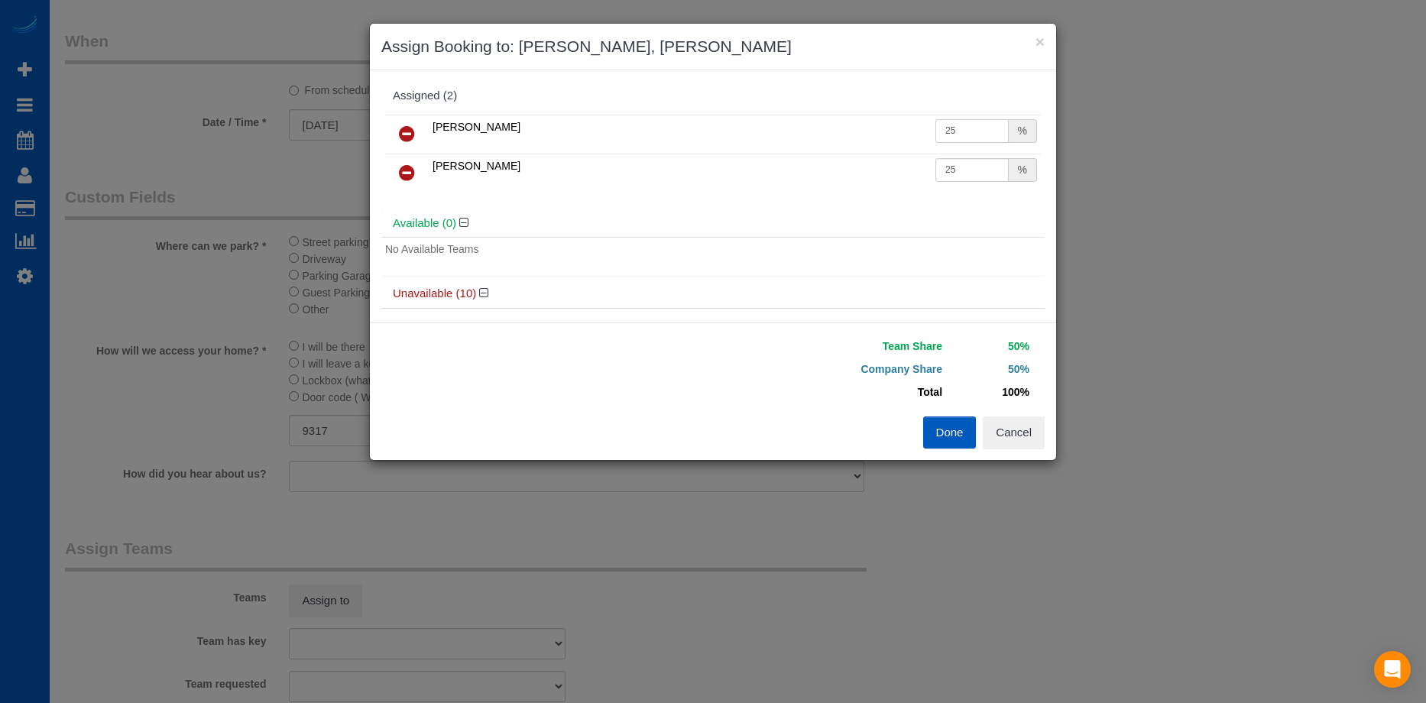
drag, startPoint x: 945, startPoint y: 138, endPoint x: 953, endPoint y: 135, distance: 9.2
click at [946, 138] on input "25" at bounding box center [972, 131] width 73 height 24
drag, startPoint x: 908, startPoint y: 138, endPoint x: 885, endPoint y: 138, distance: 22.9
click at [885, 138] on tr "Oksana Senchuk 25 %" at bounding box center [713, 134] width 656 height 39
type input "27"
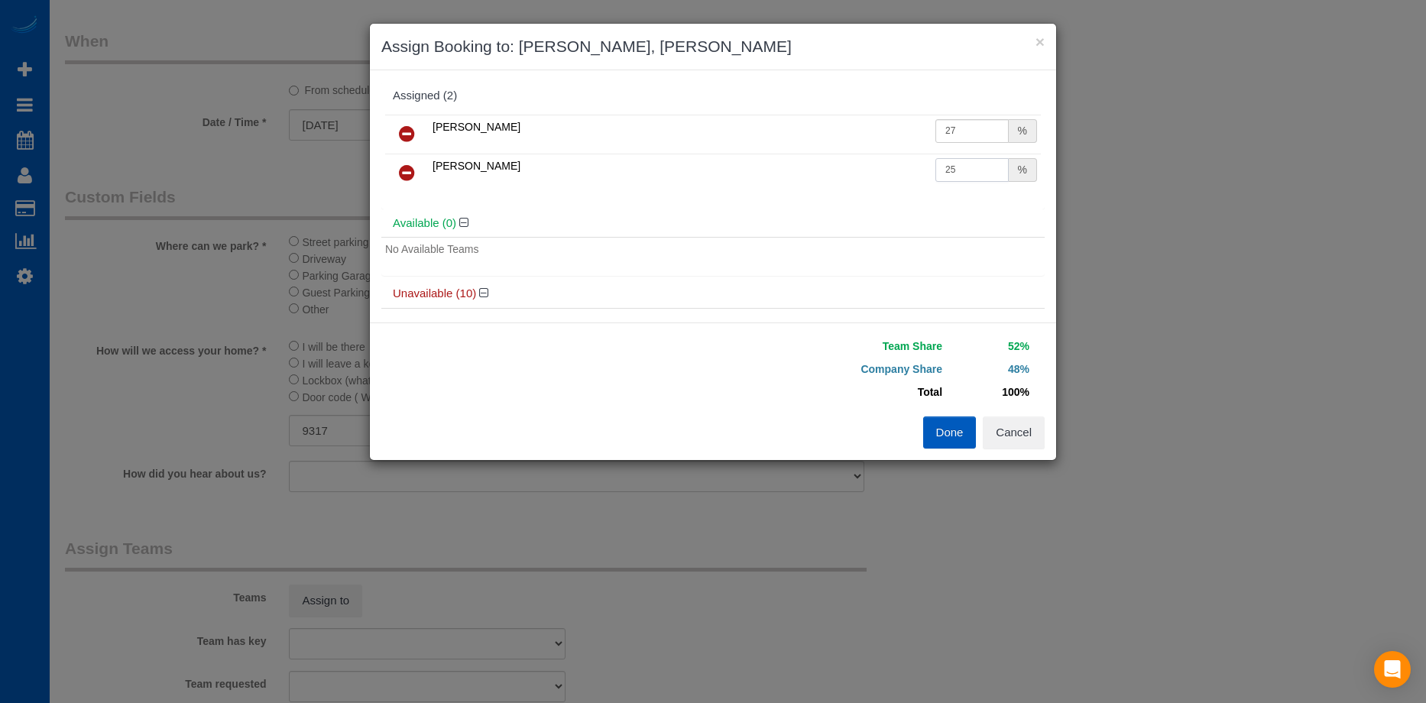
click at [957, 172] on input "25" at bounding box center [972, 170] width 73 height 24
drag, startPoint x: 969, startPoint y: 171, endPoint x: 873, endPoint y: 159, distance: 96.3
click at [873, 159] on tr "Olha Rusnak 25 %" at bounding box center [713, 173] width 656 height 39
type input "27"
click at [956, 426] on button "Done" at bounding box center [950, 433] width 54 height 32
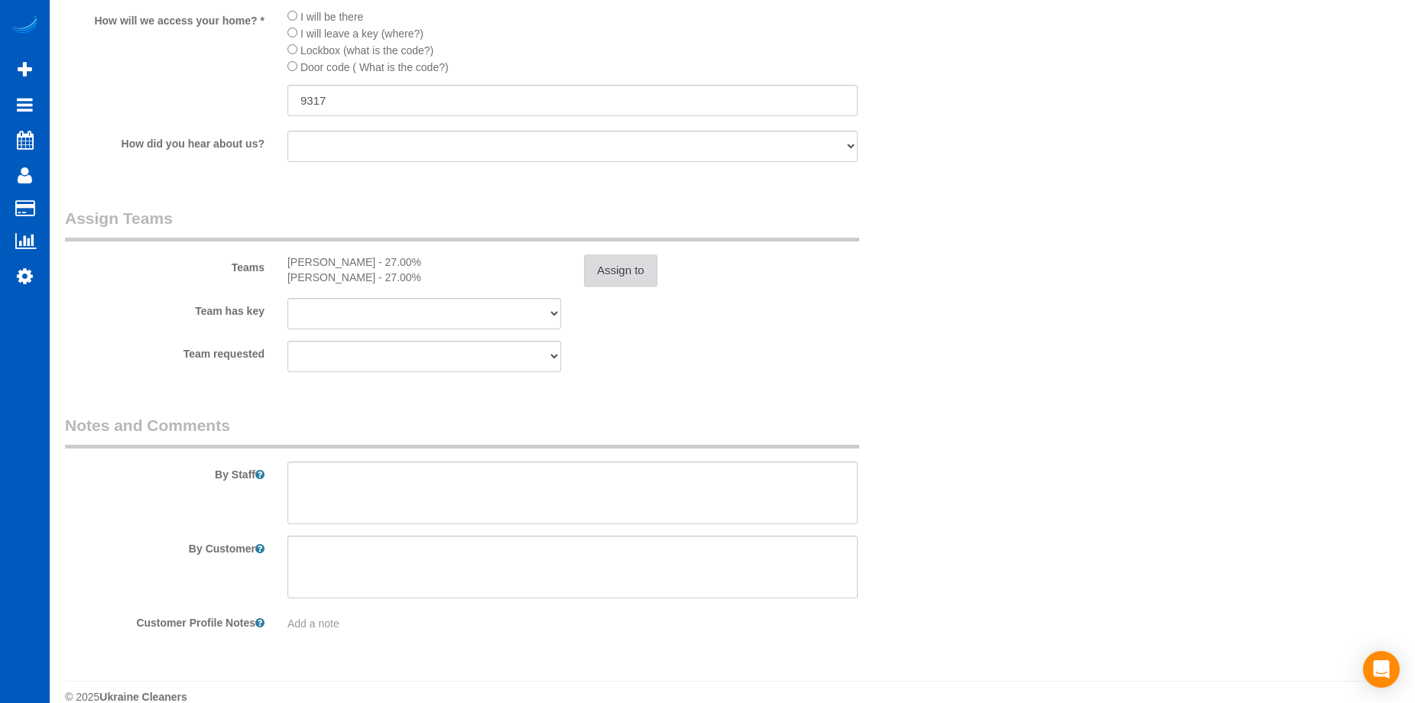
scroll to position [1883, 0]
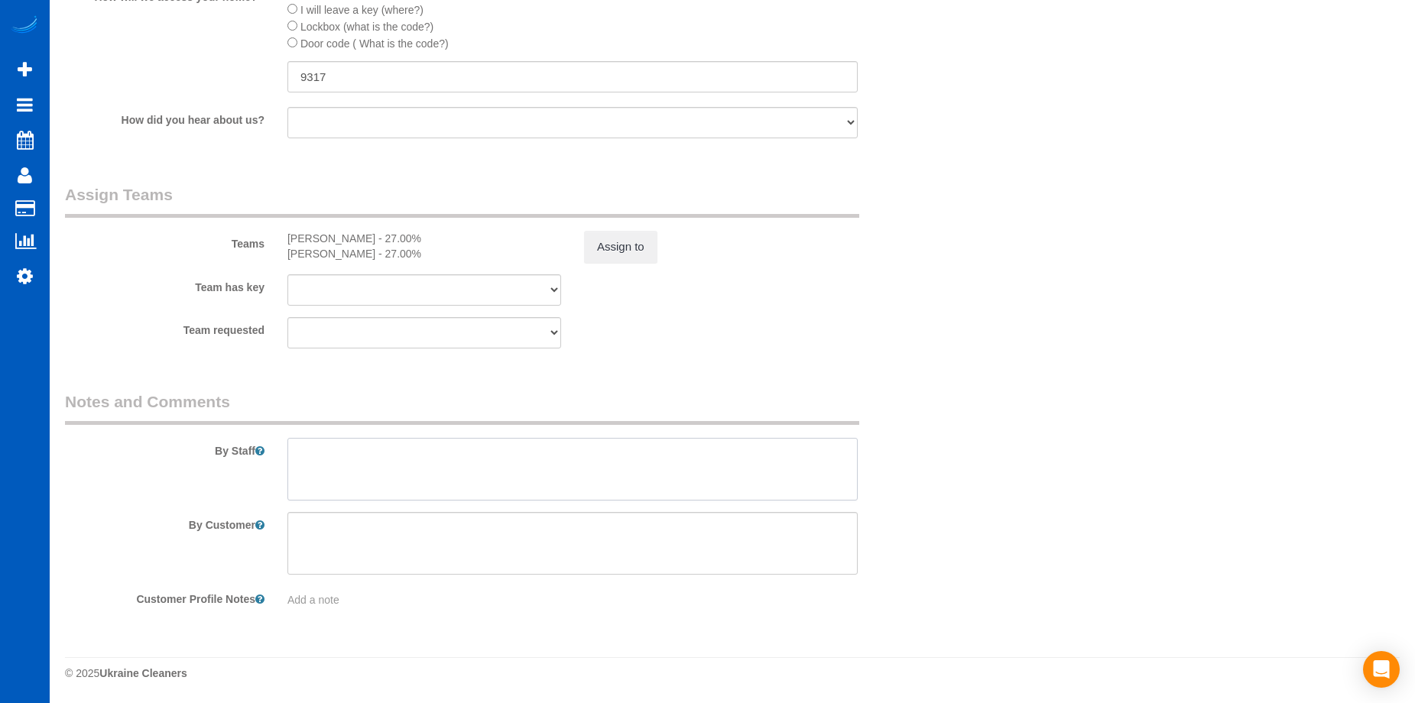
click at [464, 465] on textarea at bounding box center [572, 469] width 570 height 63
type textarea "L"
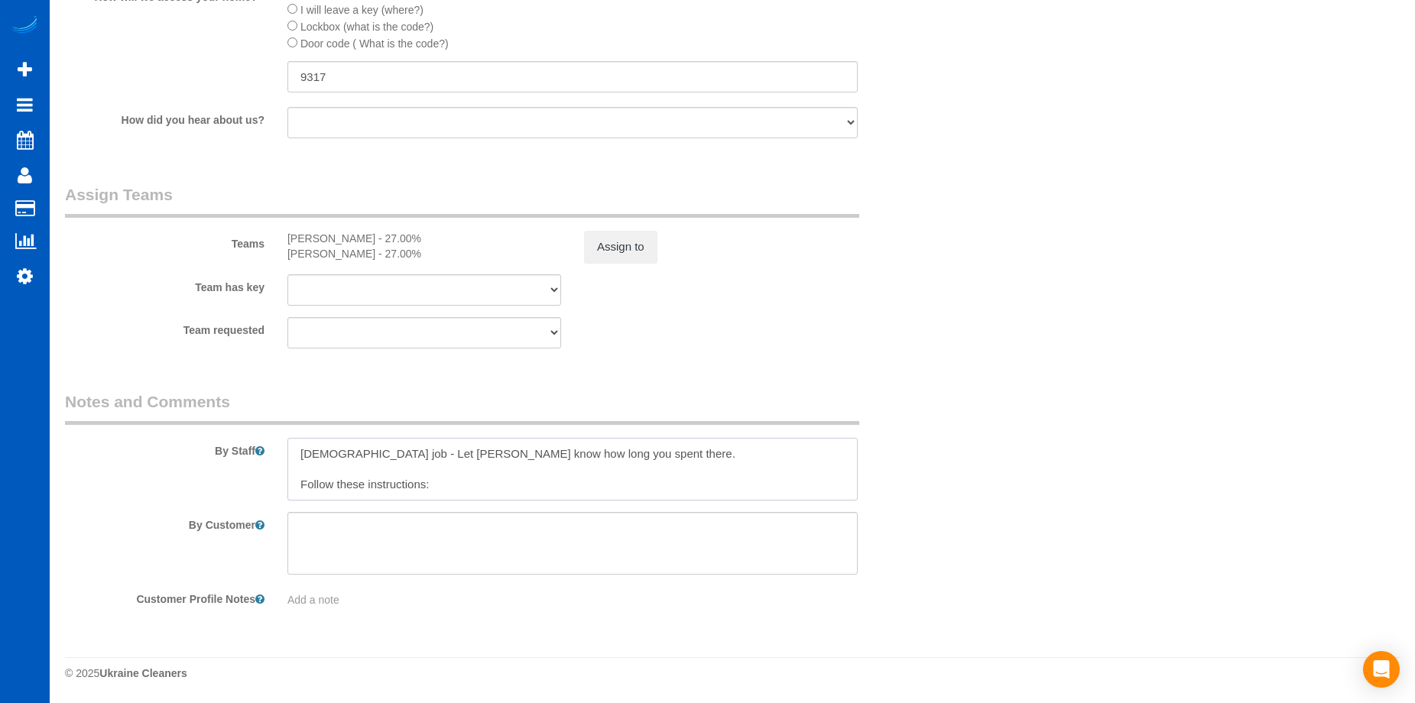
paste textarea "https://docs.google.com/document/d/e/2PACX-1vT64YNeJQFiv2JMkanJSfautu_vdoHTGC8H…"
click at [745, 465] on textarea at bounding box center [572, 469] width 570 height 63
type textarea "Hourly job - Let Anna know how long you spent there. Follow these instructions:…"
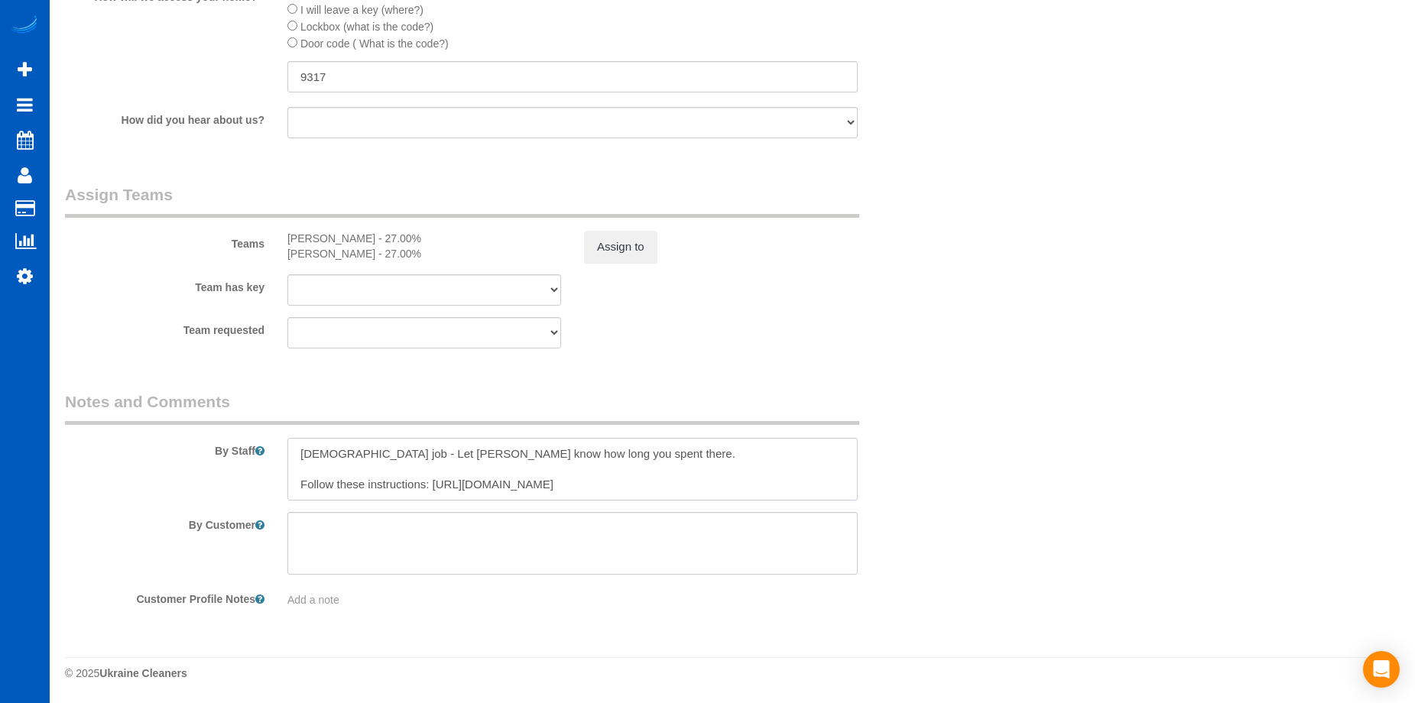
scroll to position [15, 0]
drag, startPoint x: 432, startPoint y: 479, endPoint x: 838, endPoint y: 495, distance: 406.2
click at [832, 497] on textarea at bounding box center [572, 469] width 570 height 63
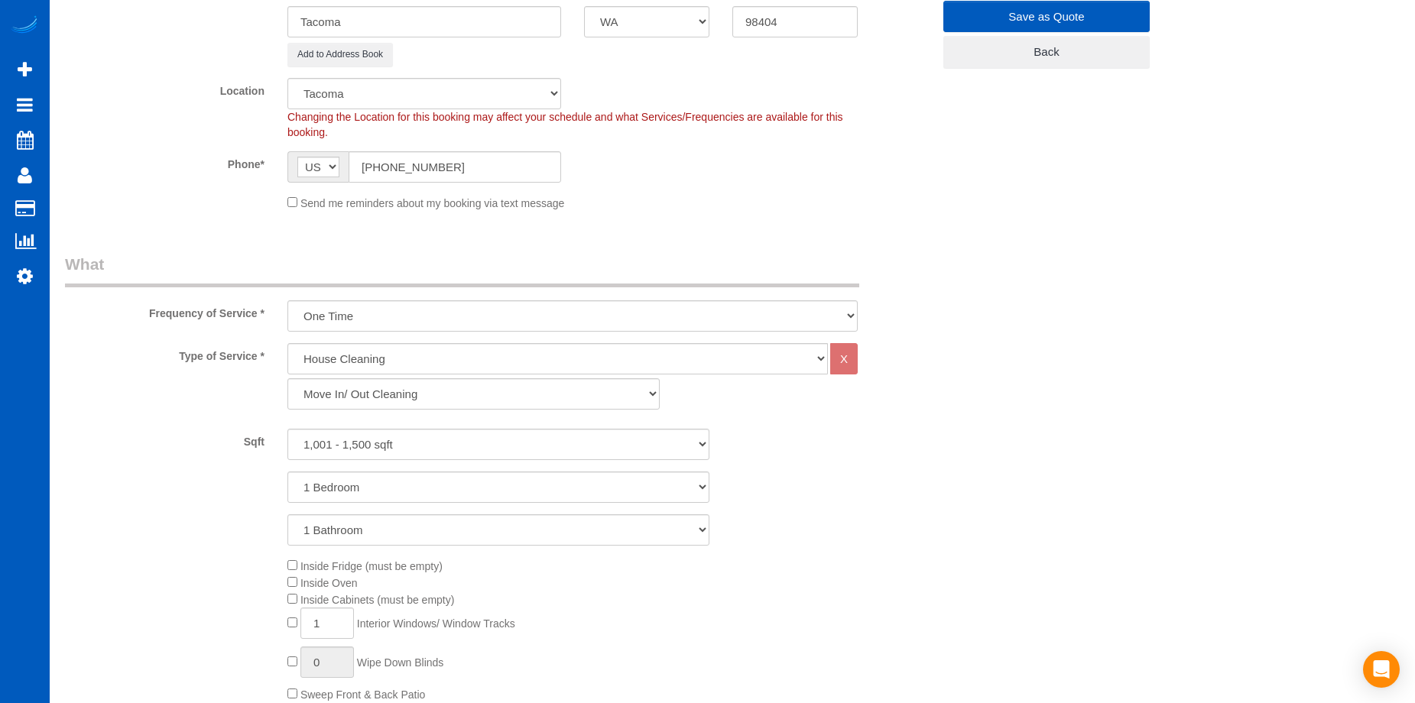
scroll to position [48, 0]
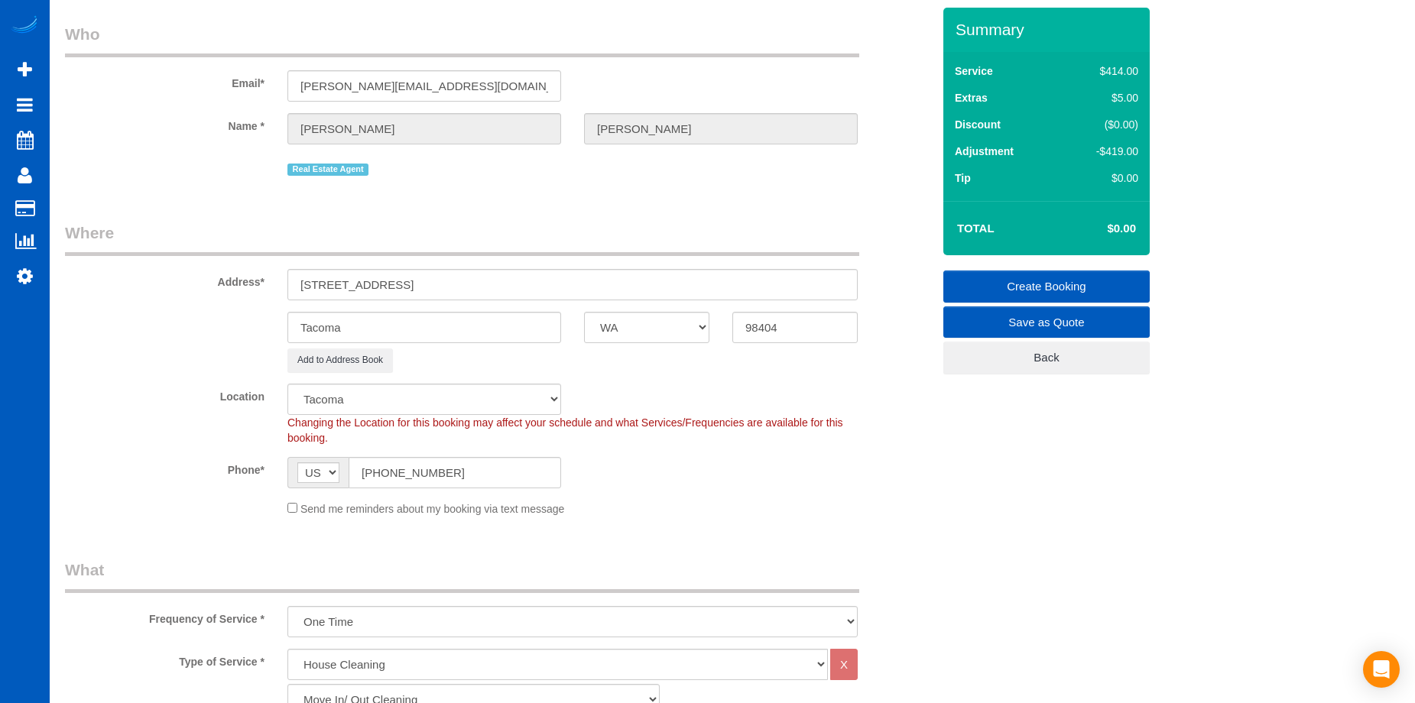
click at [1024, 281] on link "Create Booking" at bounding box center [1046, 287] width 206 height 32
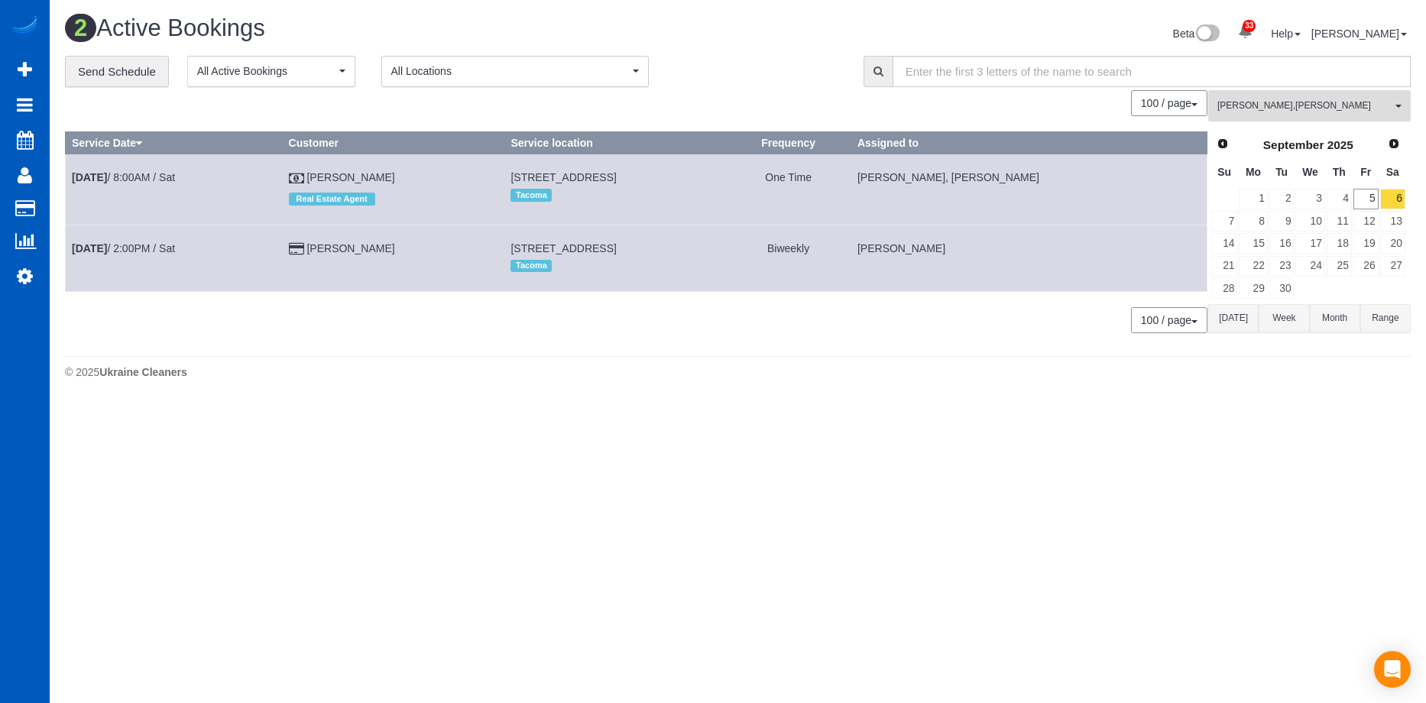
drag, startPoint x: 1306, startPoint y: 109, endPoint x: 1317, endPoint y: 118, distance: 14.1
click at [1306, 109] on span "Oksana Senchuk , Olha Rusnak" at bounding box center [1305, 105] width 174 height 13
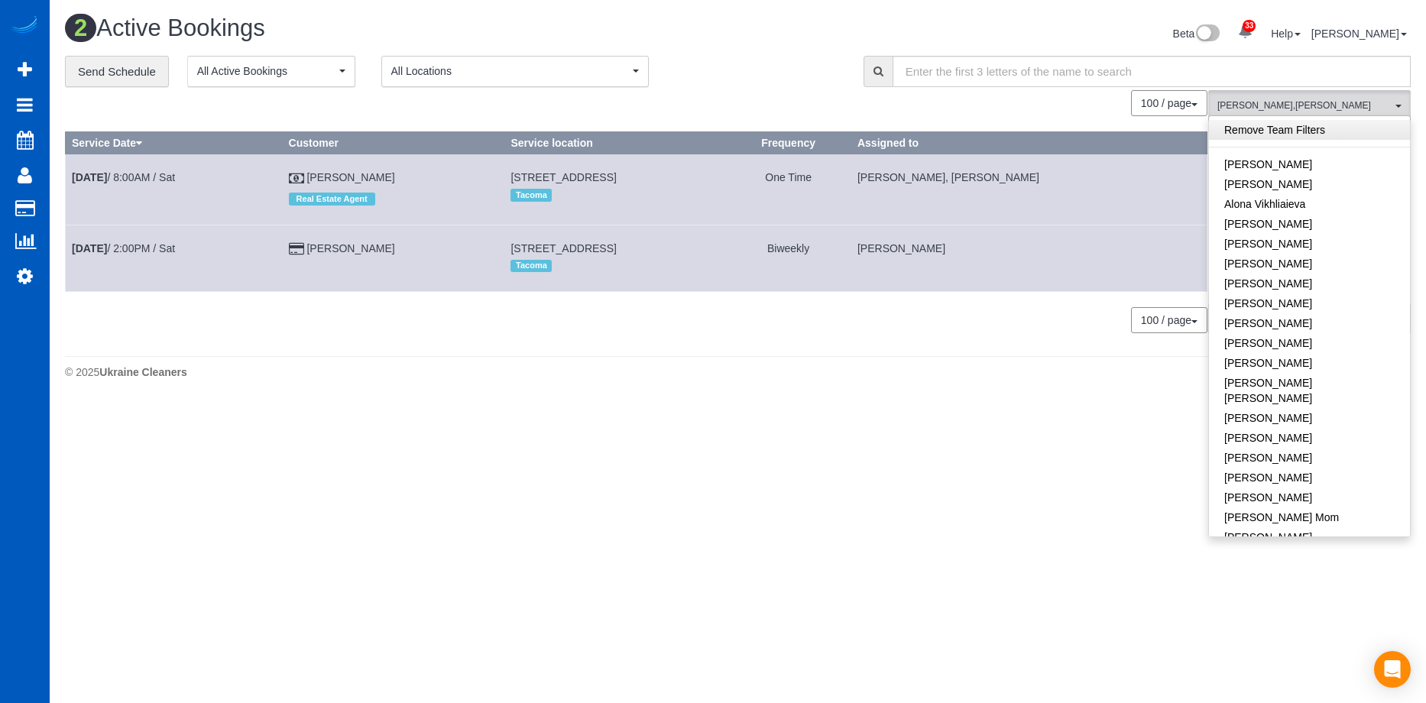
click at [1335, 134] on link "Remove Team Filters" at bounding box center [1309, 130] width 201 height 20
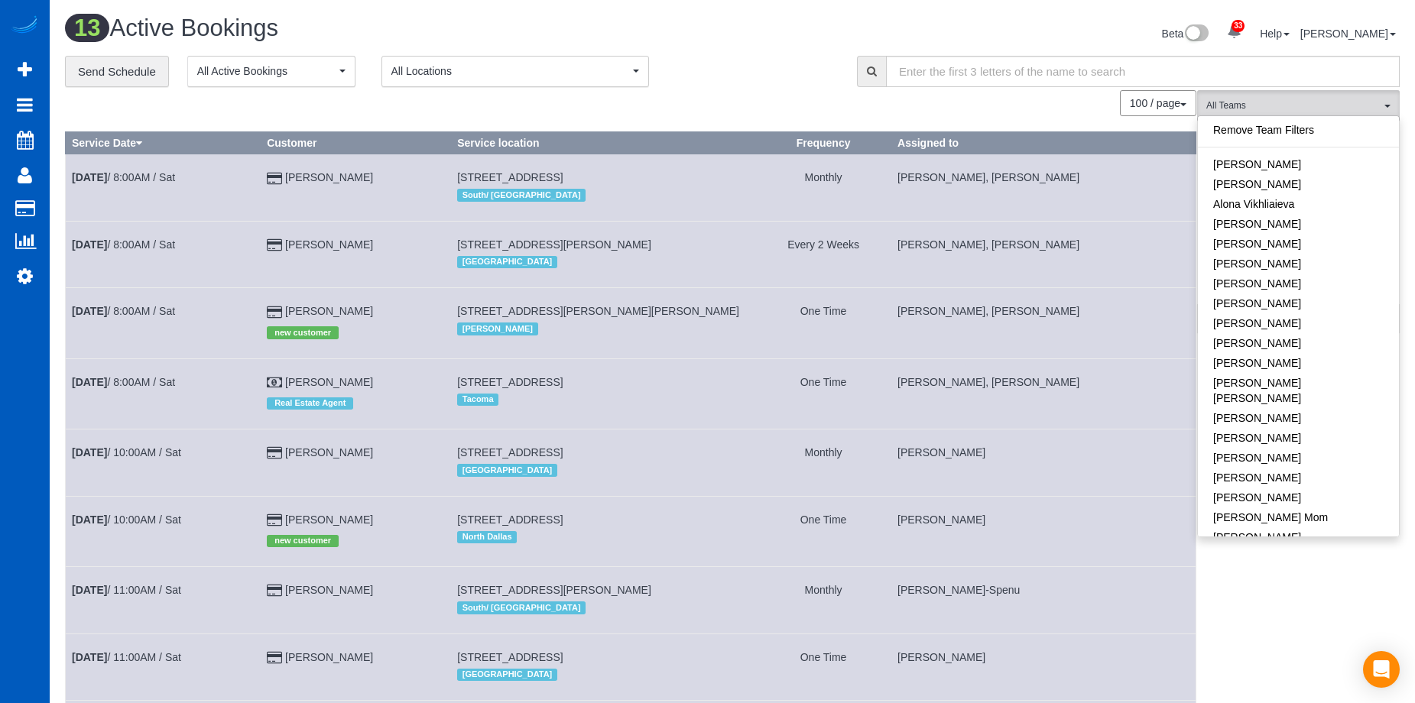
click at [842, 85] on div "**********" at bounding box center [450, 72] width 792 height 32
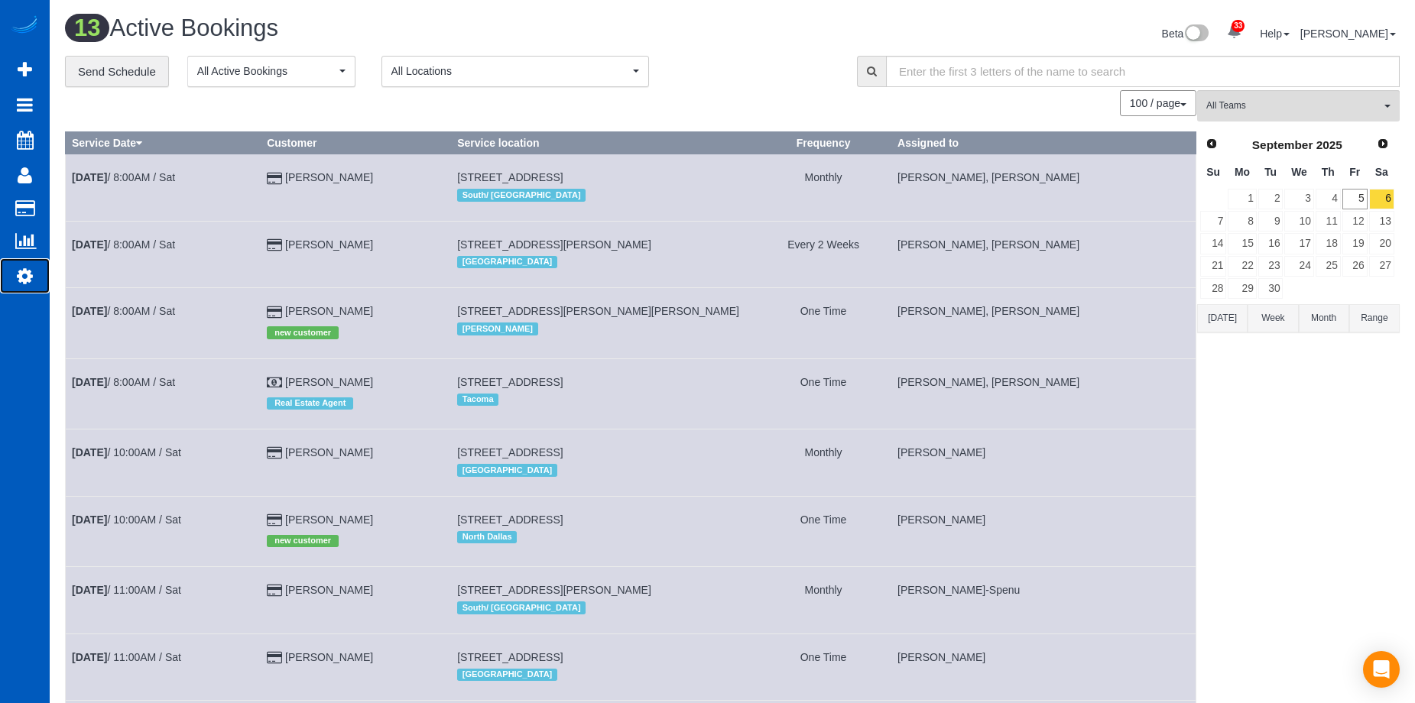
click at [26, 283] on icon at bounding box center [25, 276] width 16 height 18
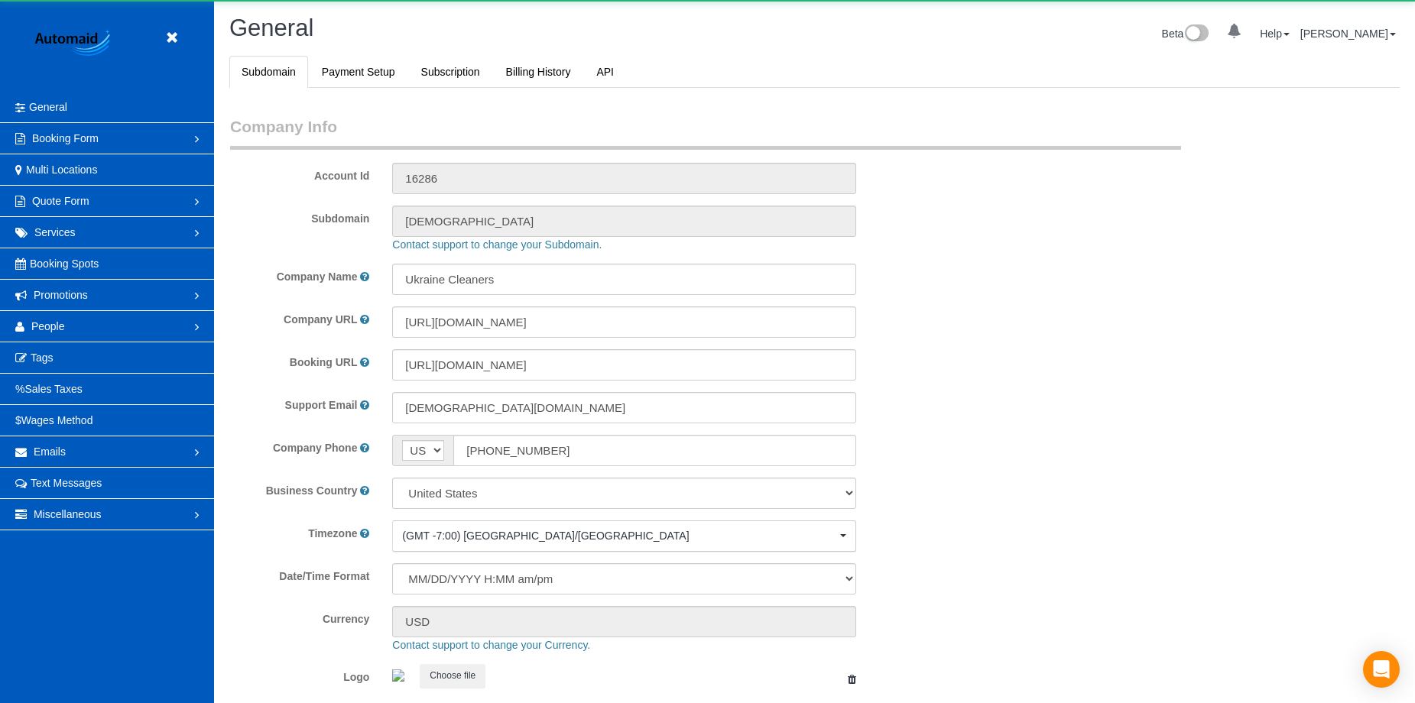
select select "1"
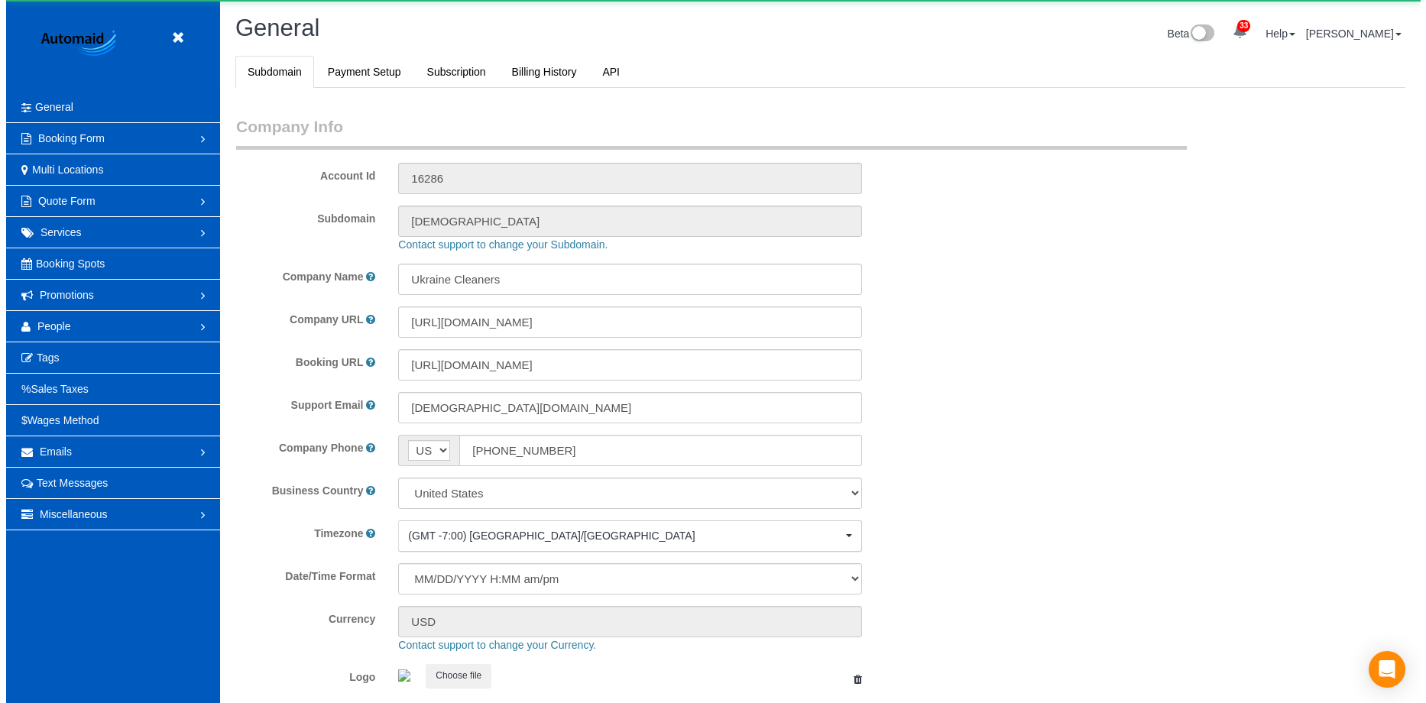
scroll to position [3362, 1415]
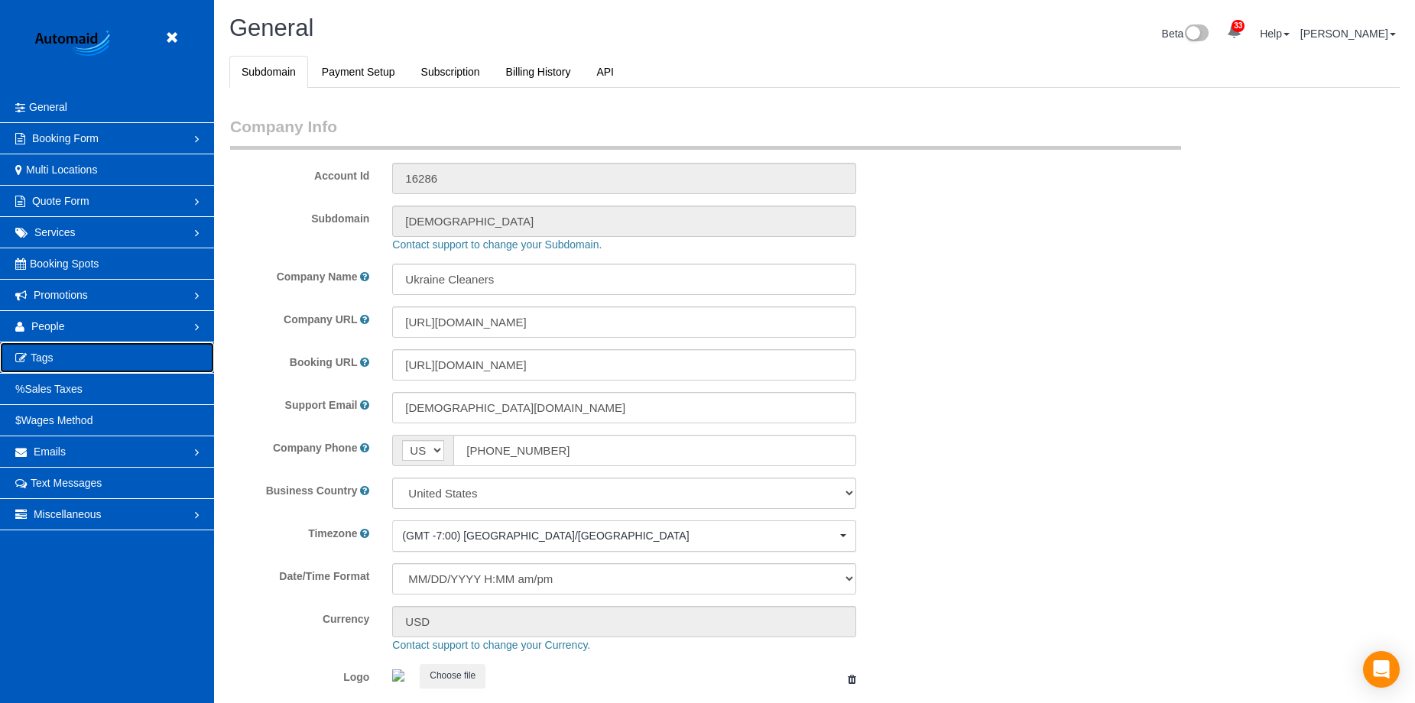
click at [120, 352] on link "Tags" at bounding box center [107, 357] width 214 height 31
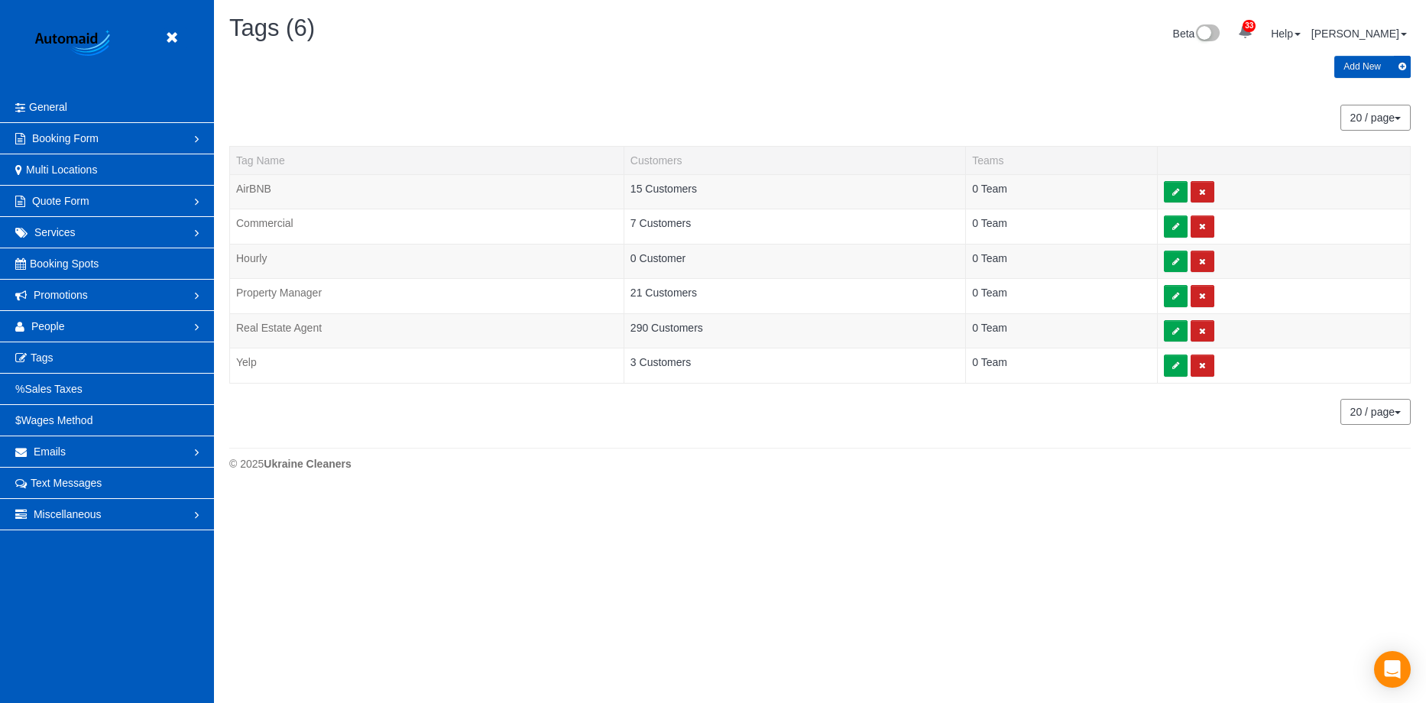
scroll to position [493, 1426]
click at [63, 325] on span "People" at bounding box center [48, 326] width 34 height 12
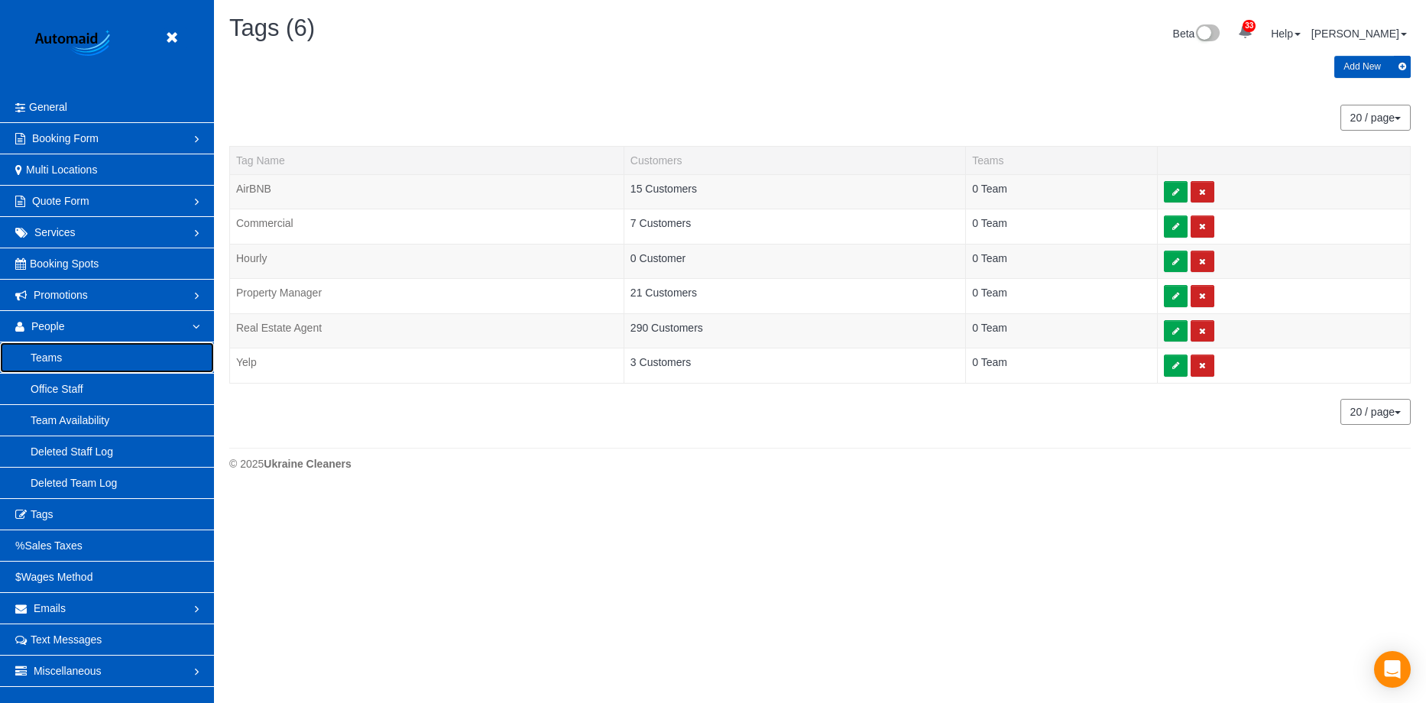
click at [69, 354] on link "Teams" at bounding box center [107, 357] width 214 height 31
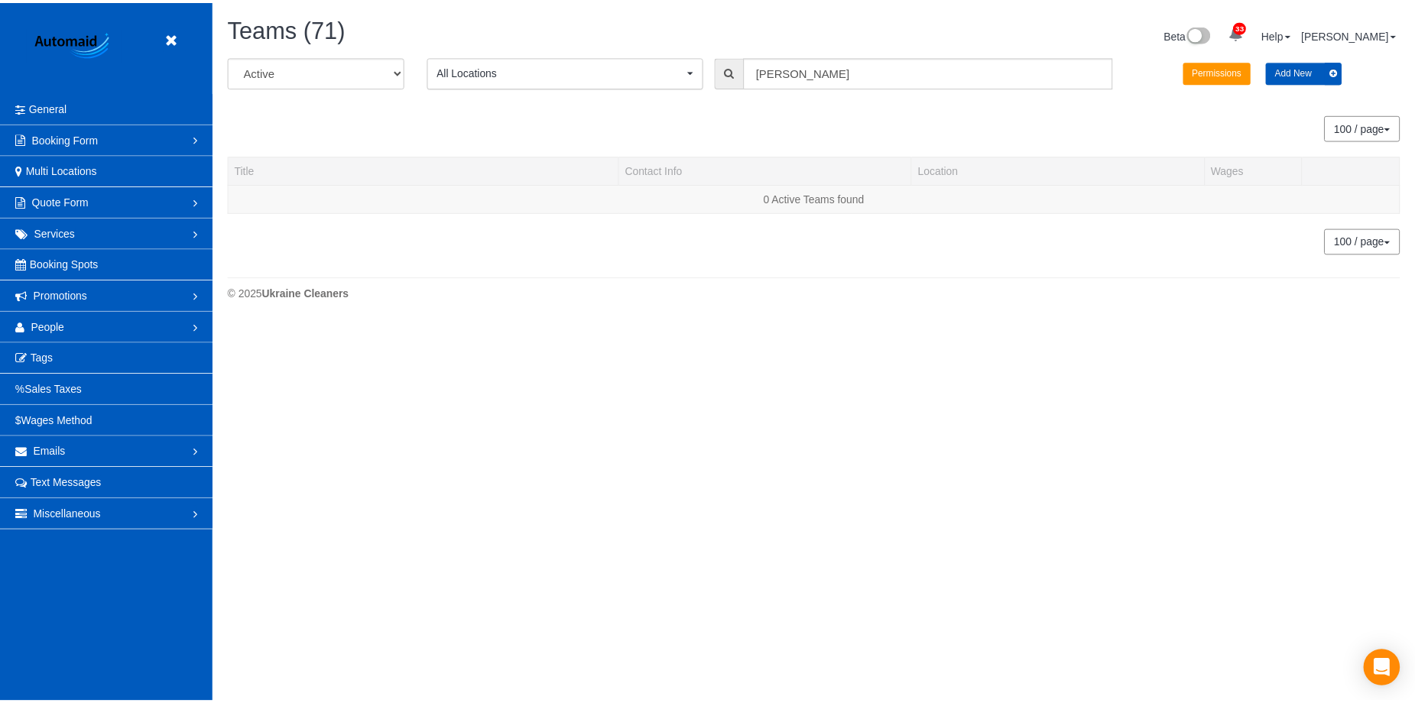
scroll to position [375, 1426]
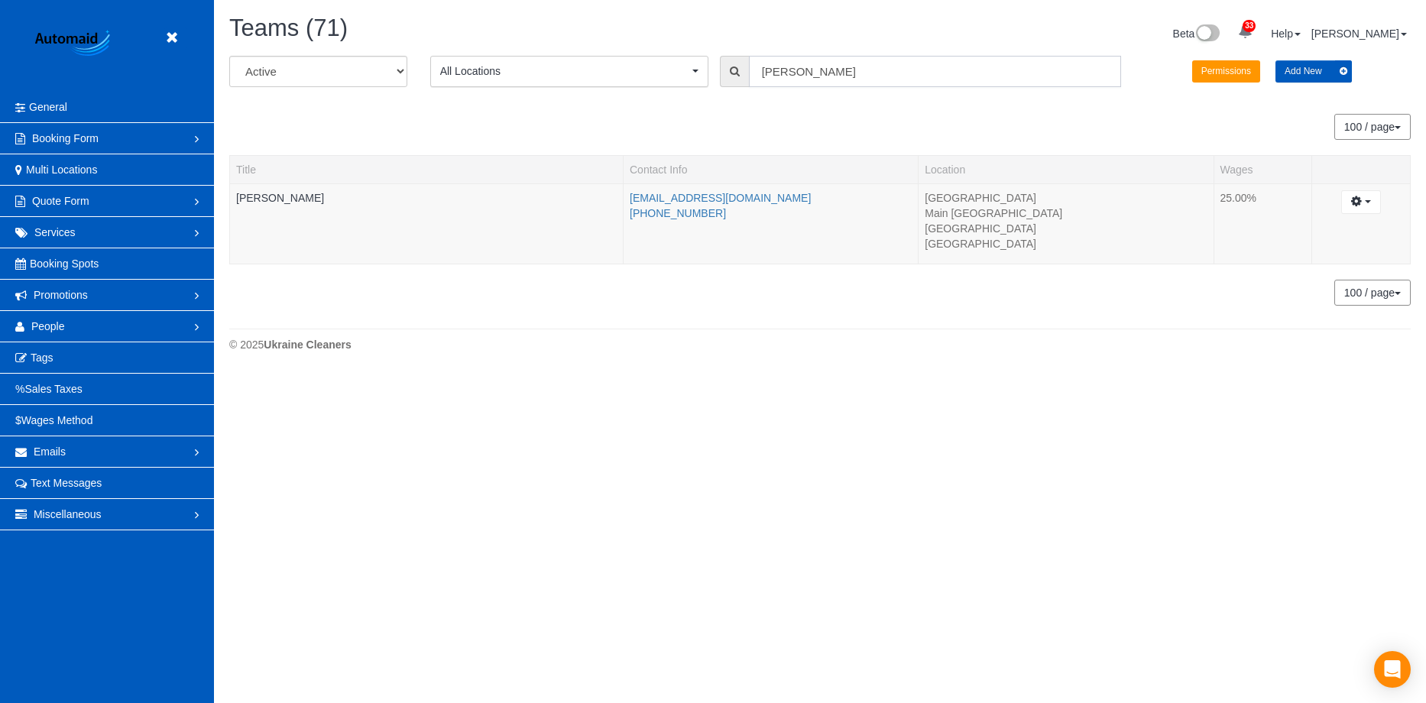
click at [828, 70] on input "Daryna" at bounding box center [935, 71] width 372 height 31
click at [833, 66] on input "Daryna" at bounding box center [935, 71] width 372 height 31
drag, startPoint x: 814, startPoint y: 67, endPoint x: 751, endPoint y: 69, distance: 63.5
click at [751, 69] on input "Daryna" at bounding box center [935, 71] width 372 height 31
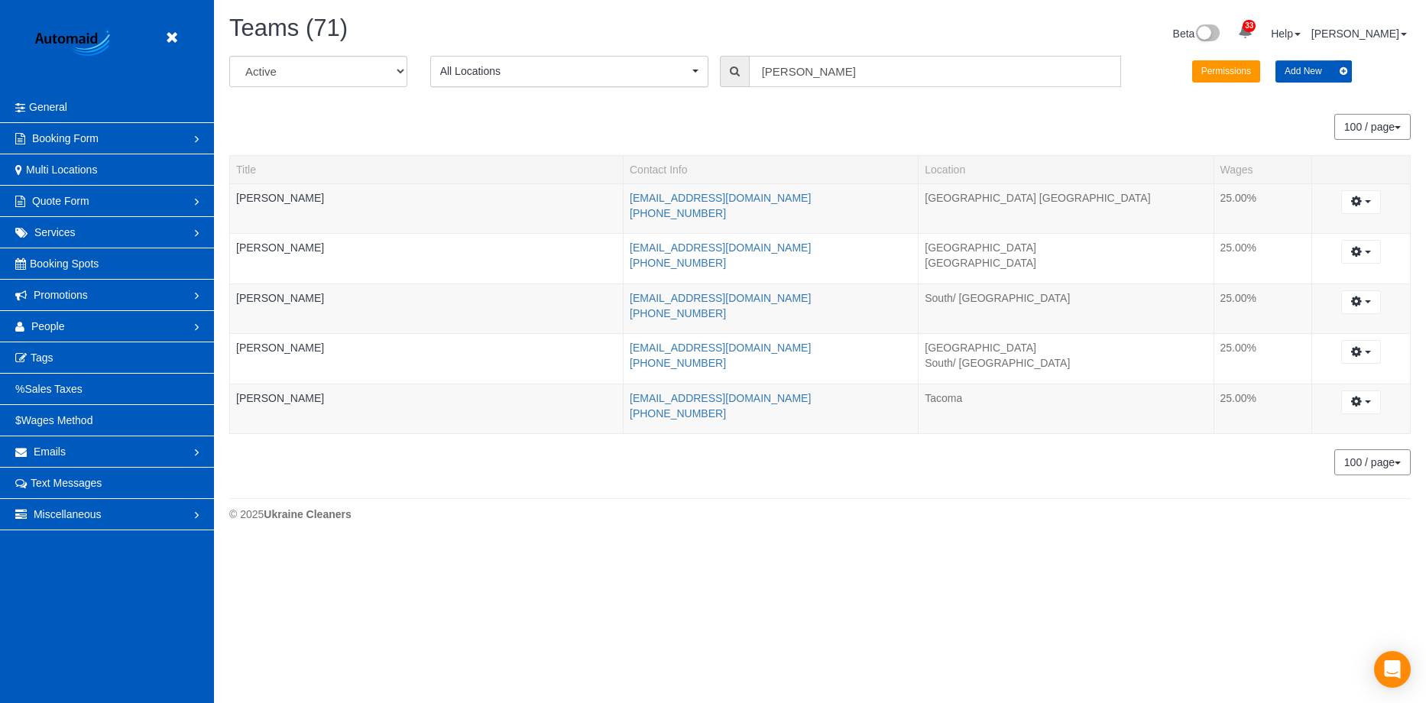
scroll to position [76100, 75017]
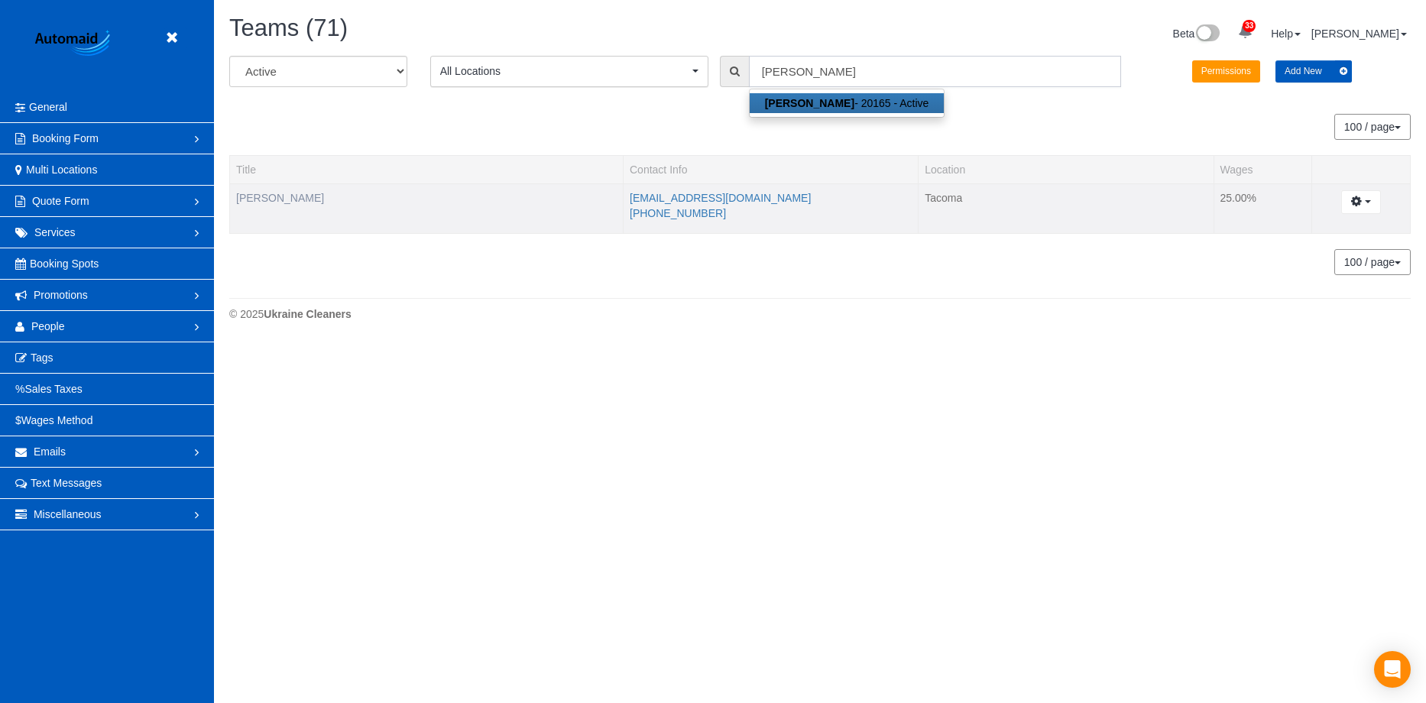
type input "oksana senchuk"
click at [175, 37] on icon at bounding box center [171, 37] width 19 height 19
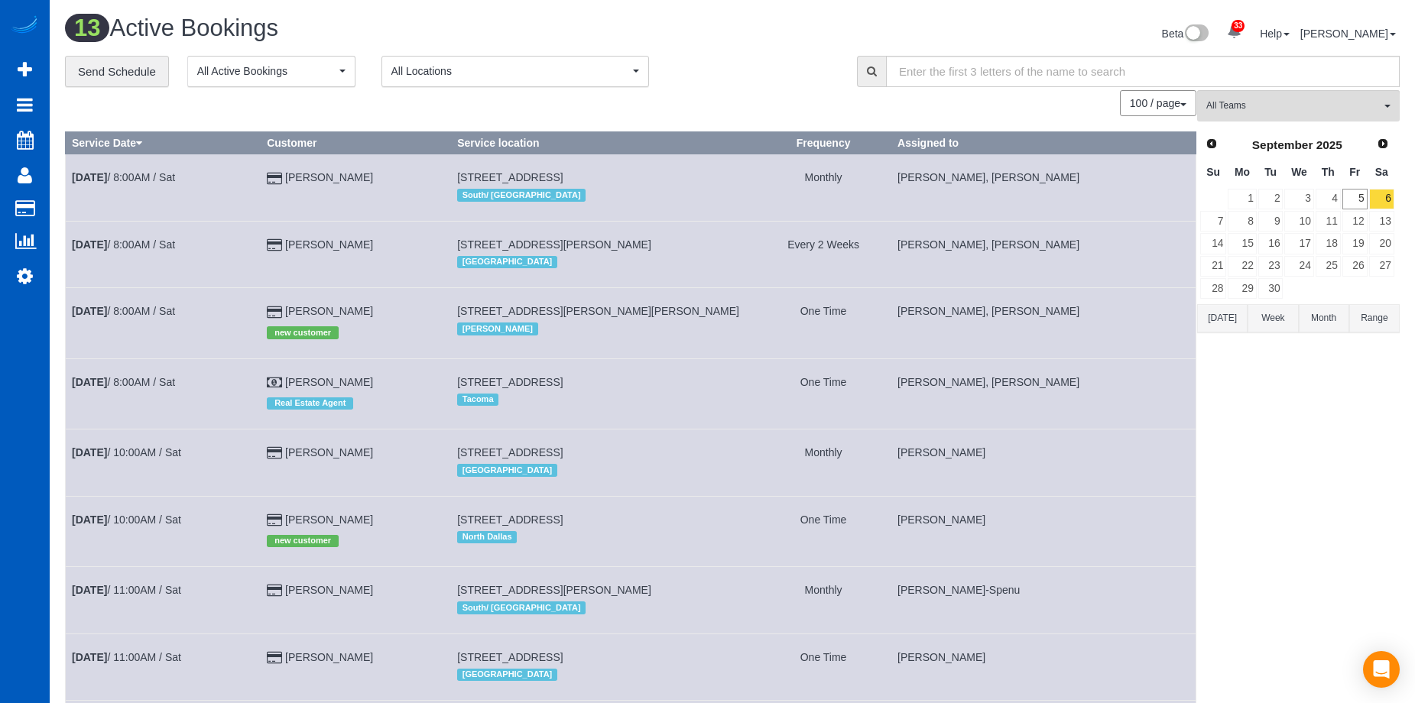
scroll to position [1172, 1415]
click at [1379, 196] on link "6" at bounding box center [1381, 199] width 25 height 21
click at [1384, 197] on link "6" at bounding box center [1381, 199] width 25 height 21
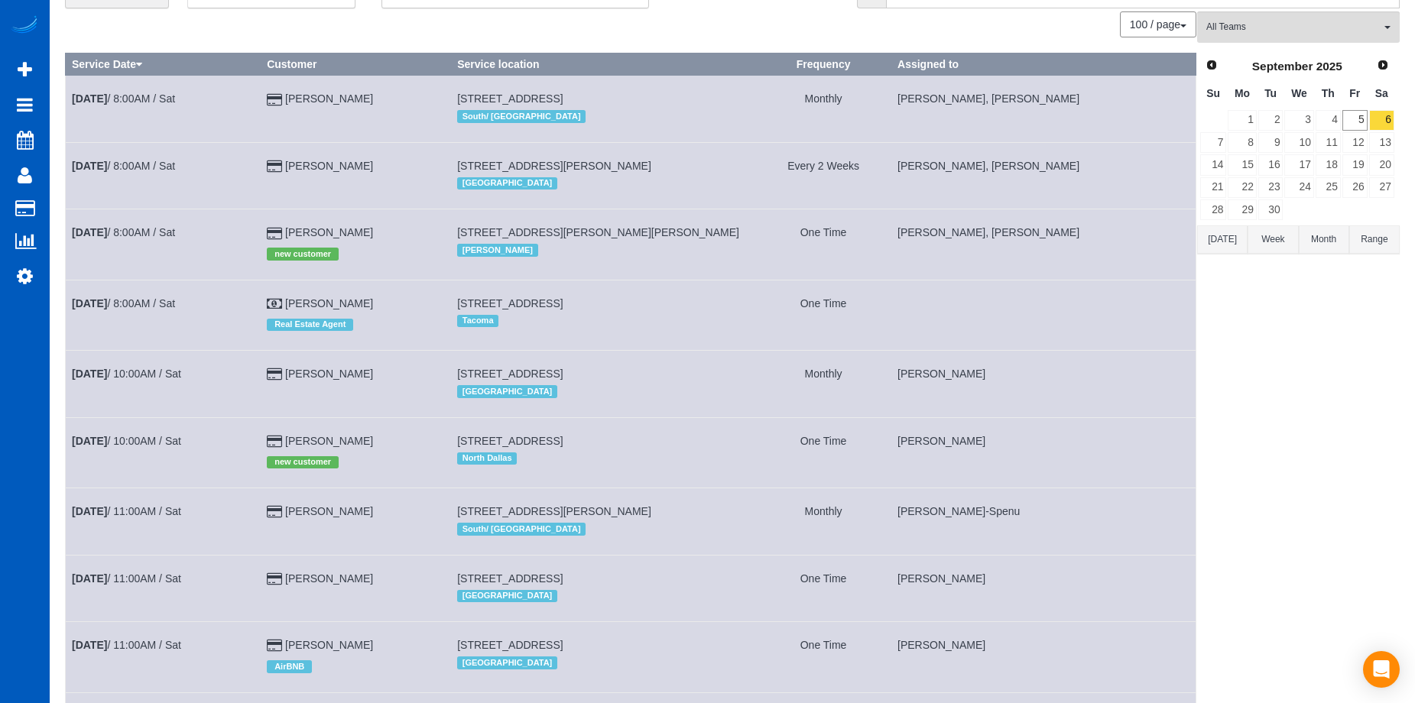
scroll to position [11, 0]
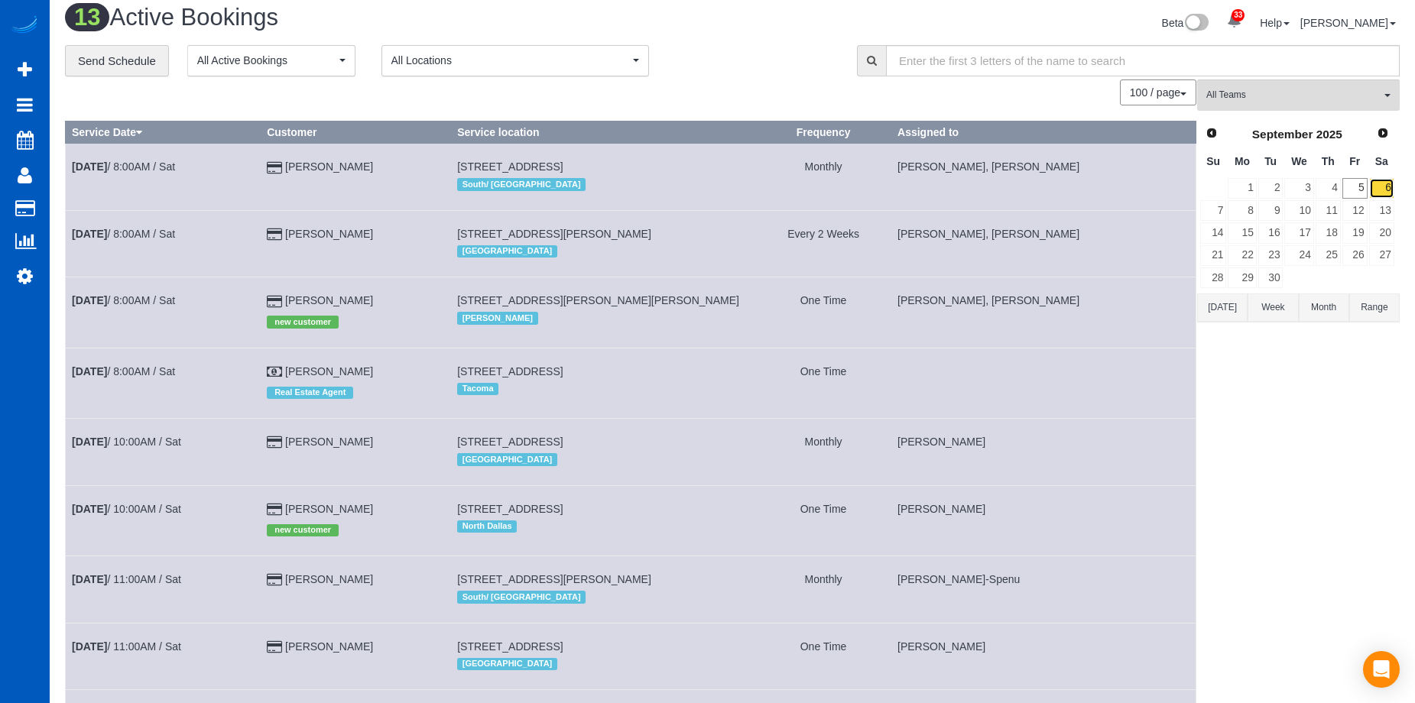
click at [1386, 183] on link "6" at bounding box center [1381, 188] width 25 height 21
click at [1248, 214] on link "8" at bounding box center [1242, 210] width 28 height 21
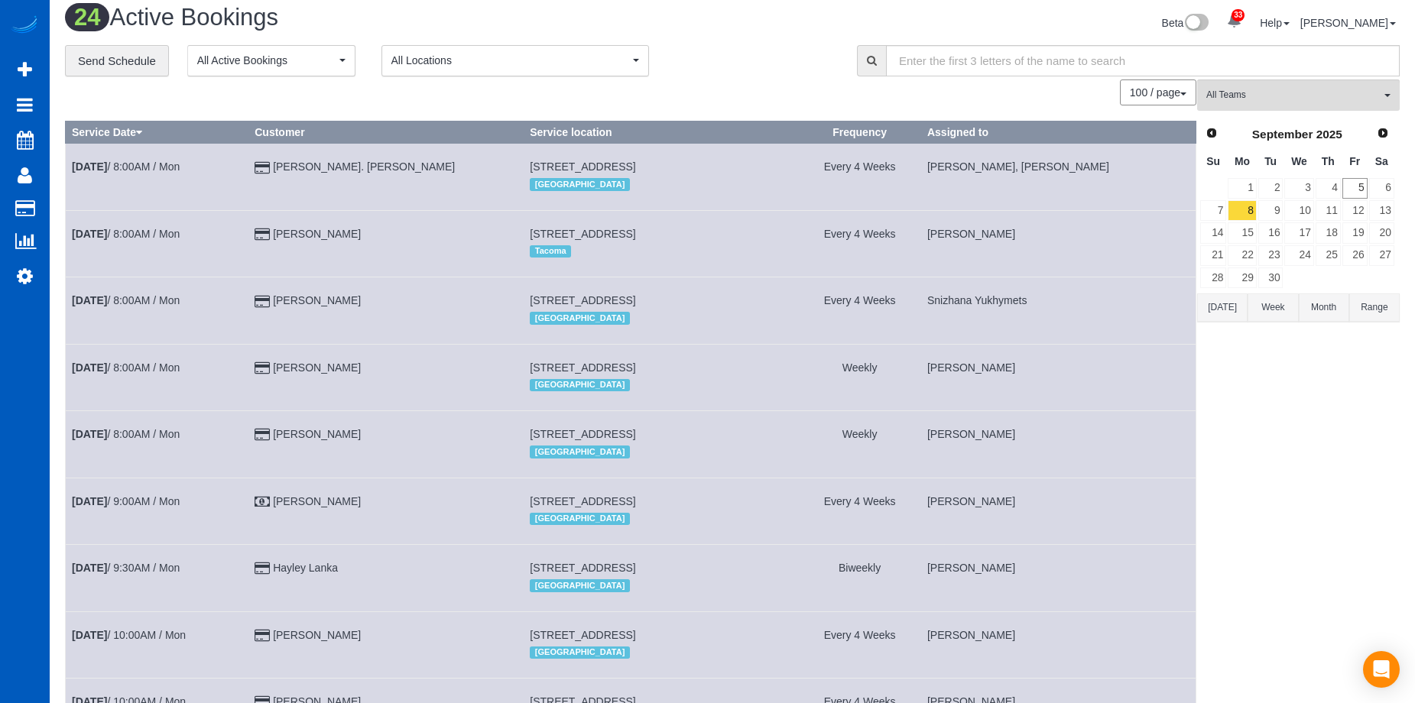
scroll to position [1893, 1415]
click at [1332, 100] on span "All Teams" at bounding box center [1293, 95] width 174 height 13
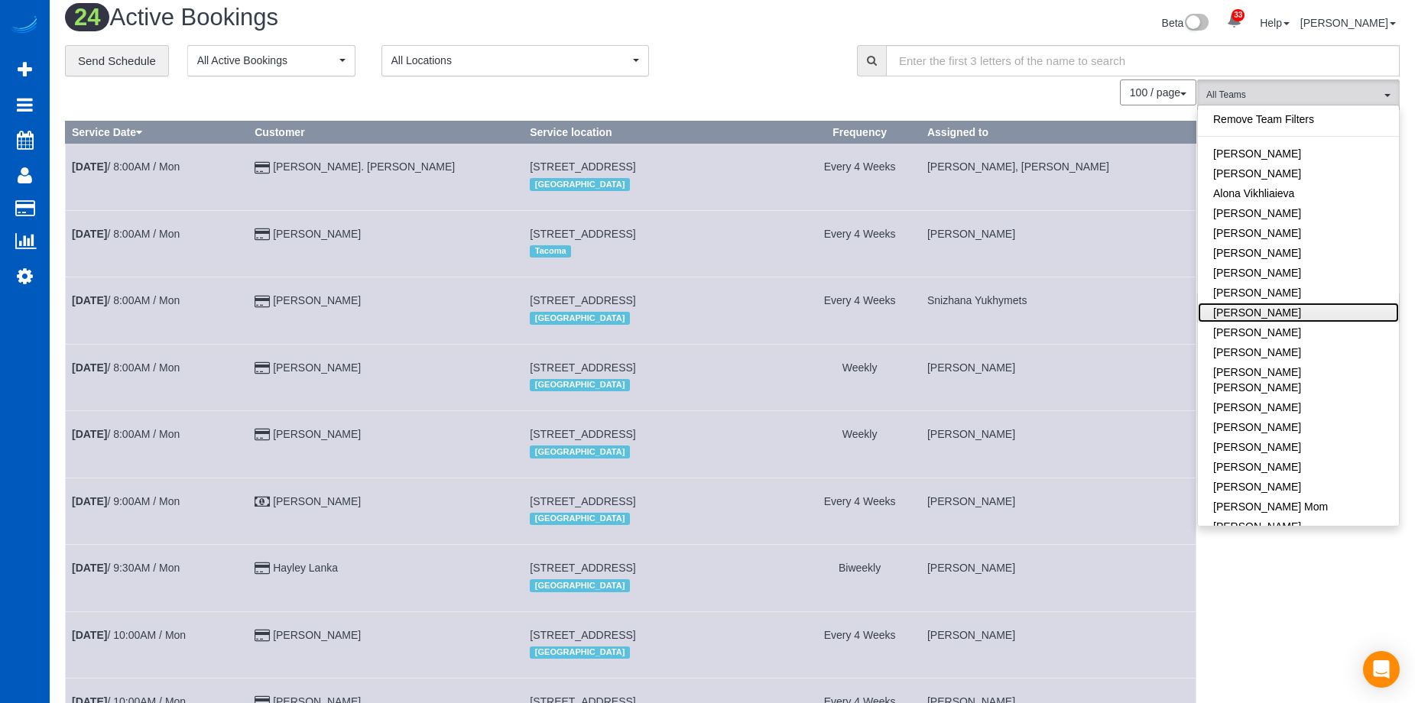
click at [1296, 310] on link "[PERSON_NAME]" at bounding box center [1298, 313] width 201 height 20
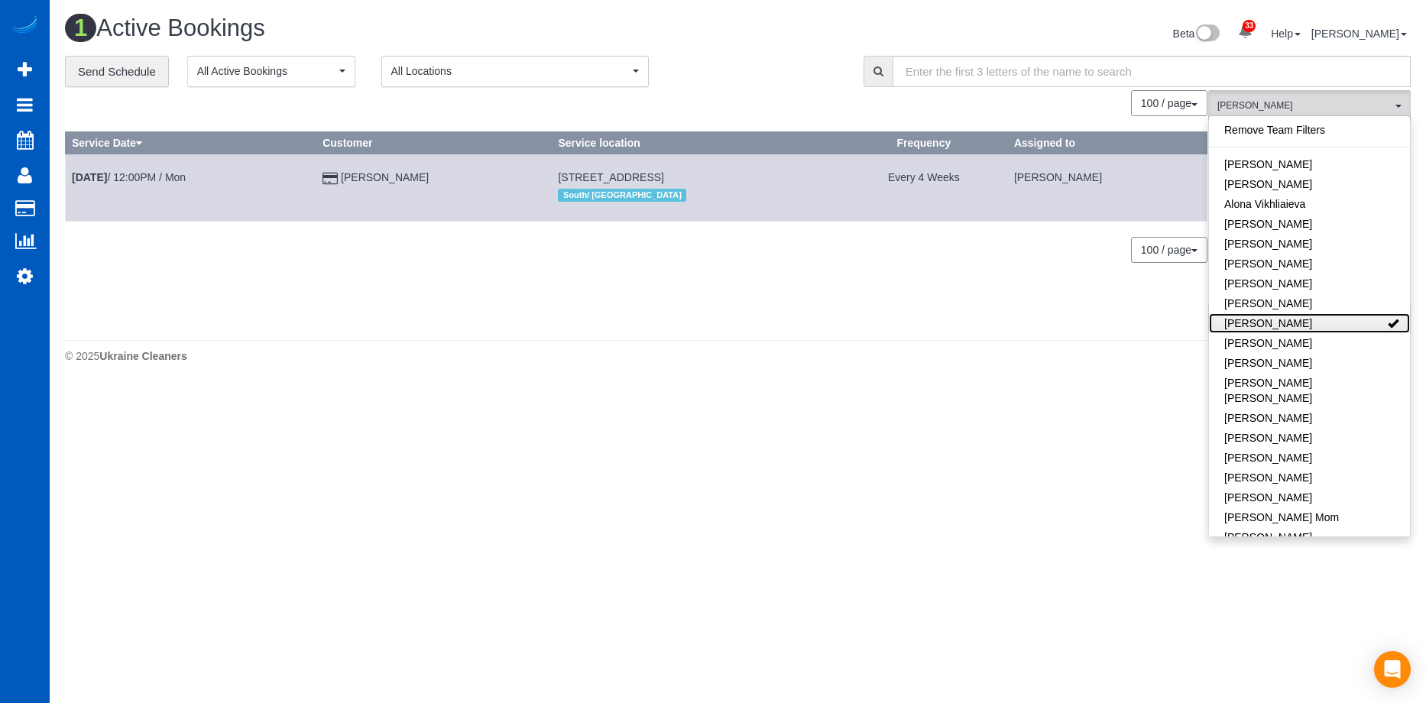
click at [1332, 315] on link "[PERSON_NAME]" at bounding box center [1309, 323] width 201 height 20
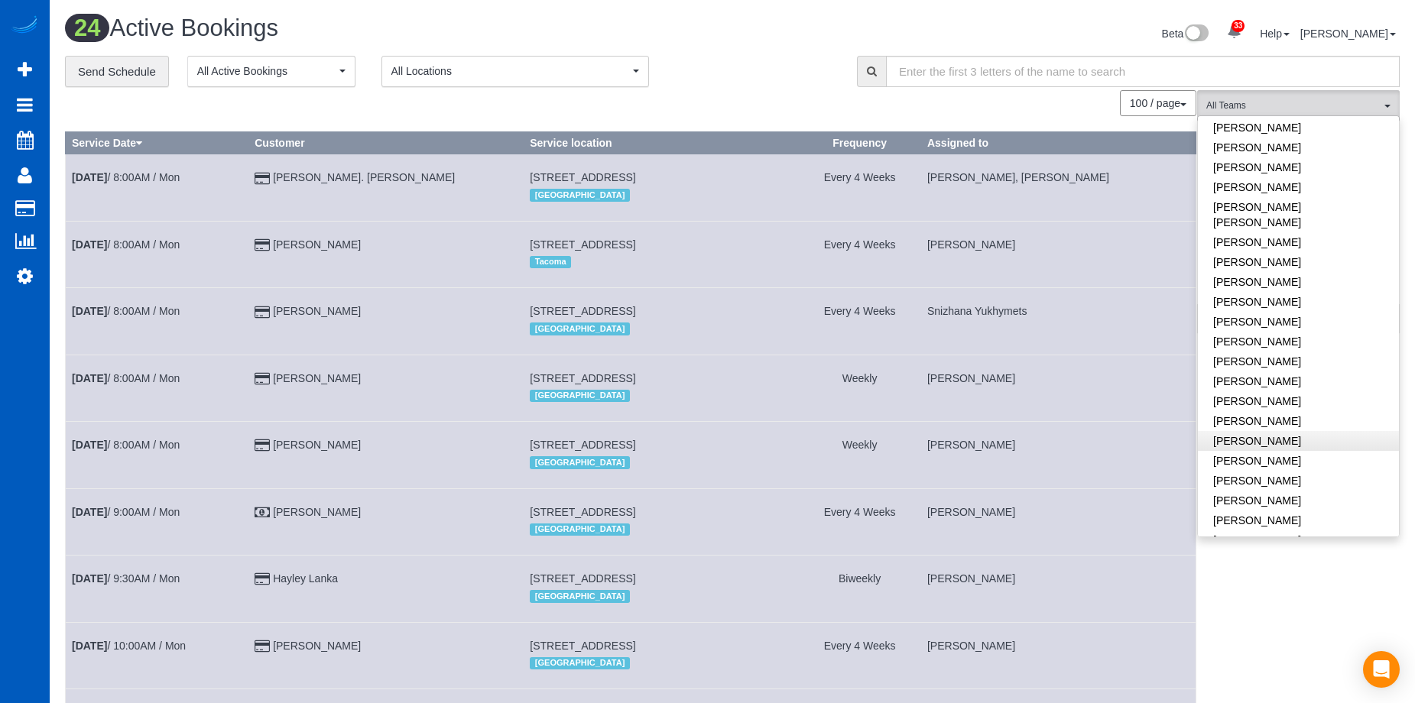
scroll to position [764, 0]
click at [1309, 494] on link "[PERSON_NAME]" at bounding box center [1298, 504] width 201 height 20
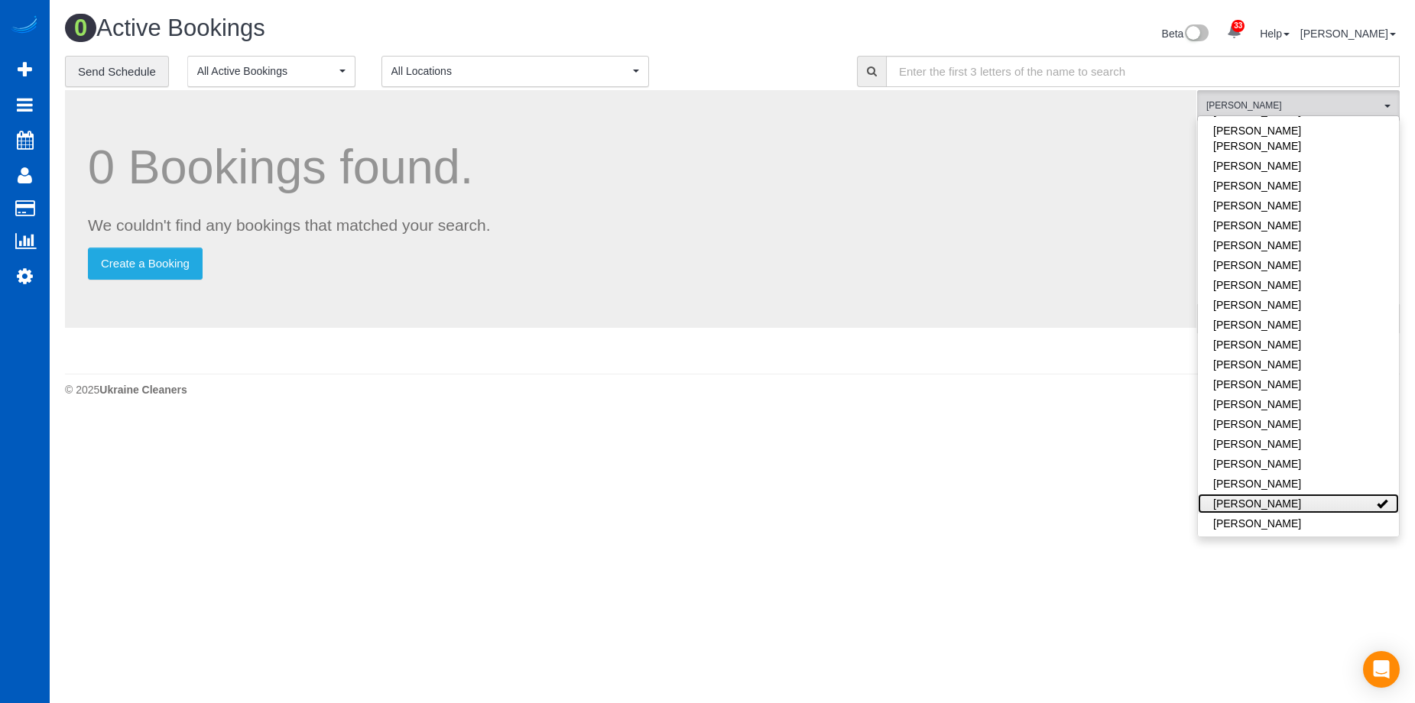
scroll to position [76024, 75017]
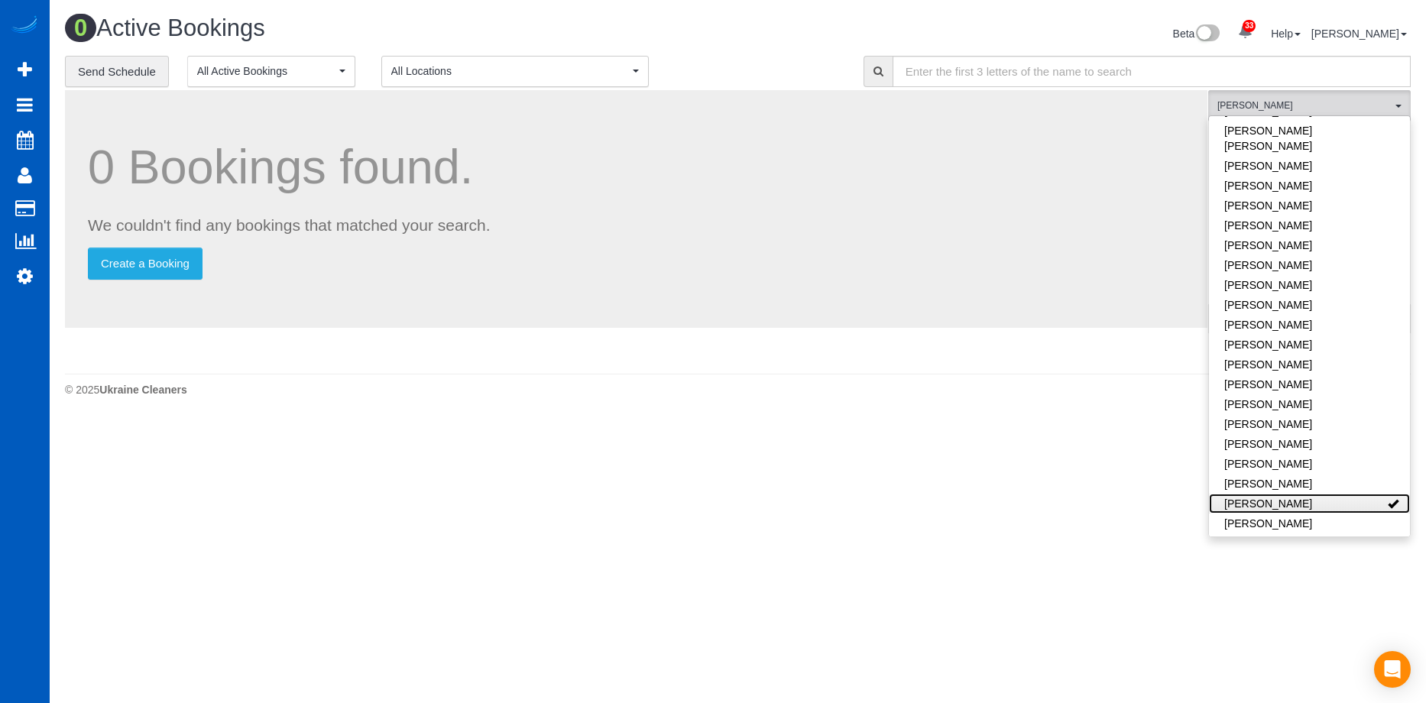
click at [1342, 494] on link "[PERSON_NAME]" at bounding box center [1309, 504] width 201 height 20
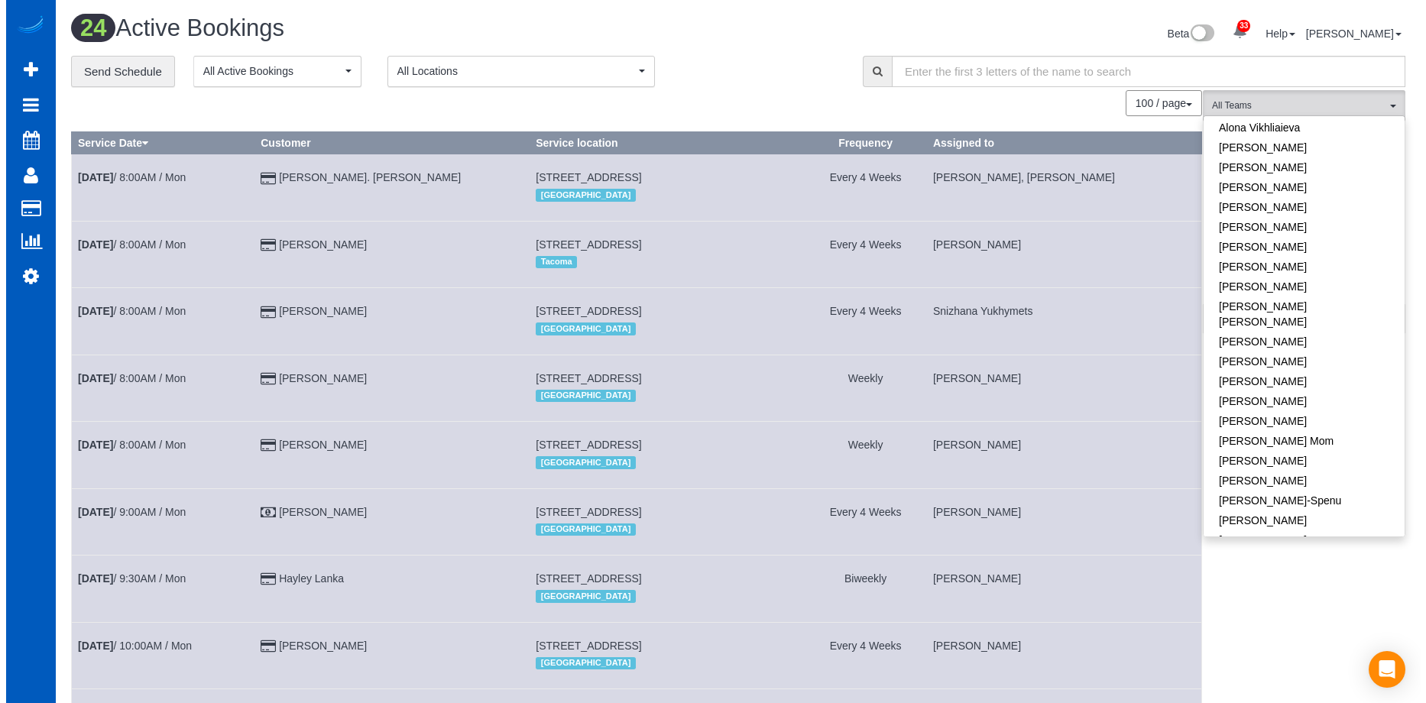
scroll to position [0, 0]
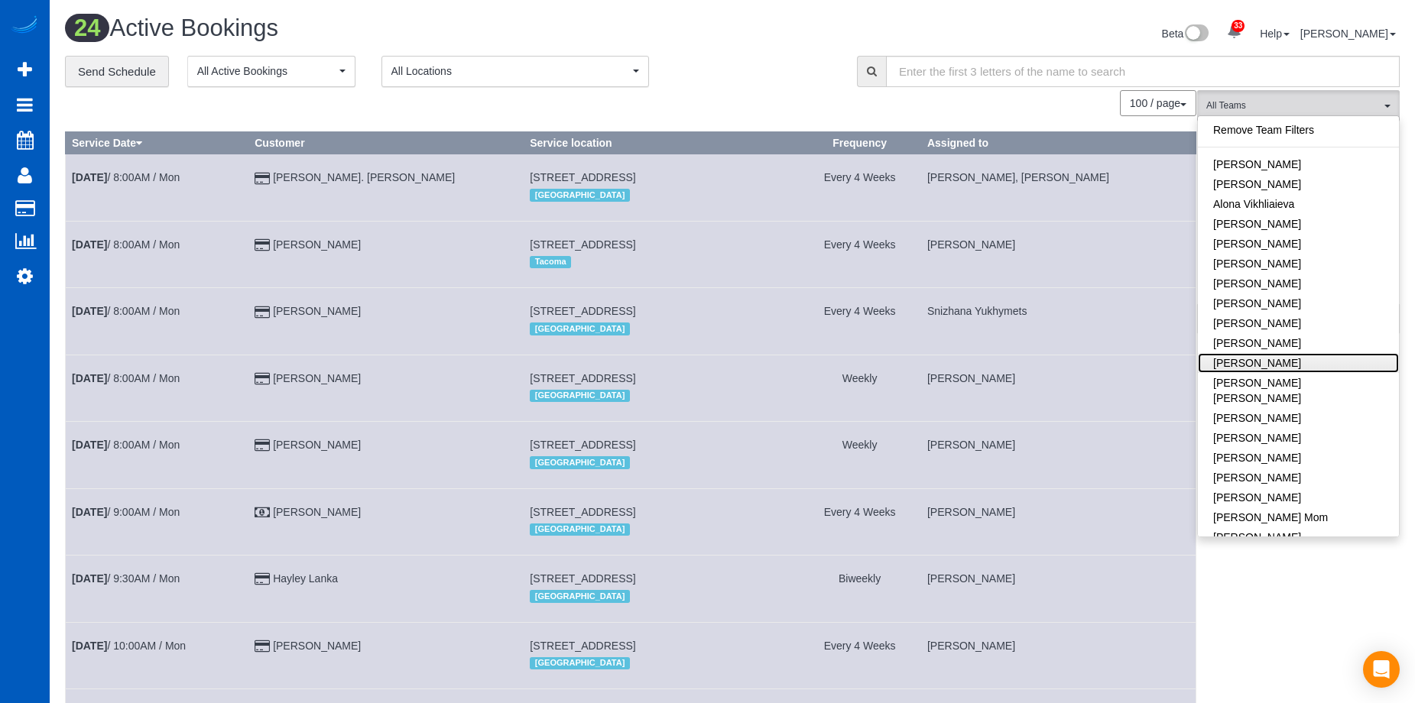
click at [1319, 365] on link "[PERSON_NAME]" at bounding box center [1298, 363] width 201 height 20
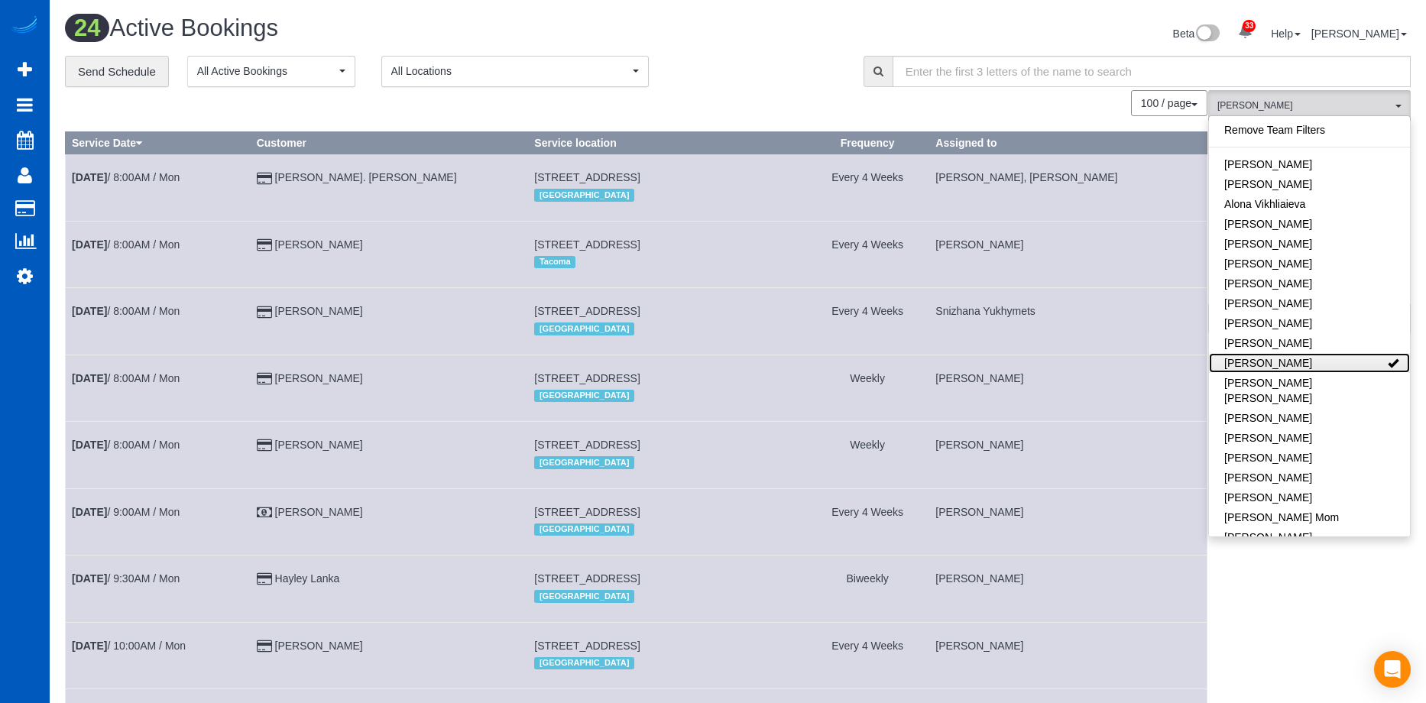
scroll to position [420, 1426]
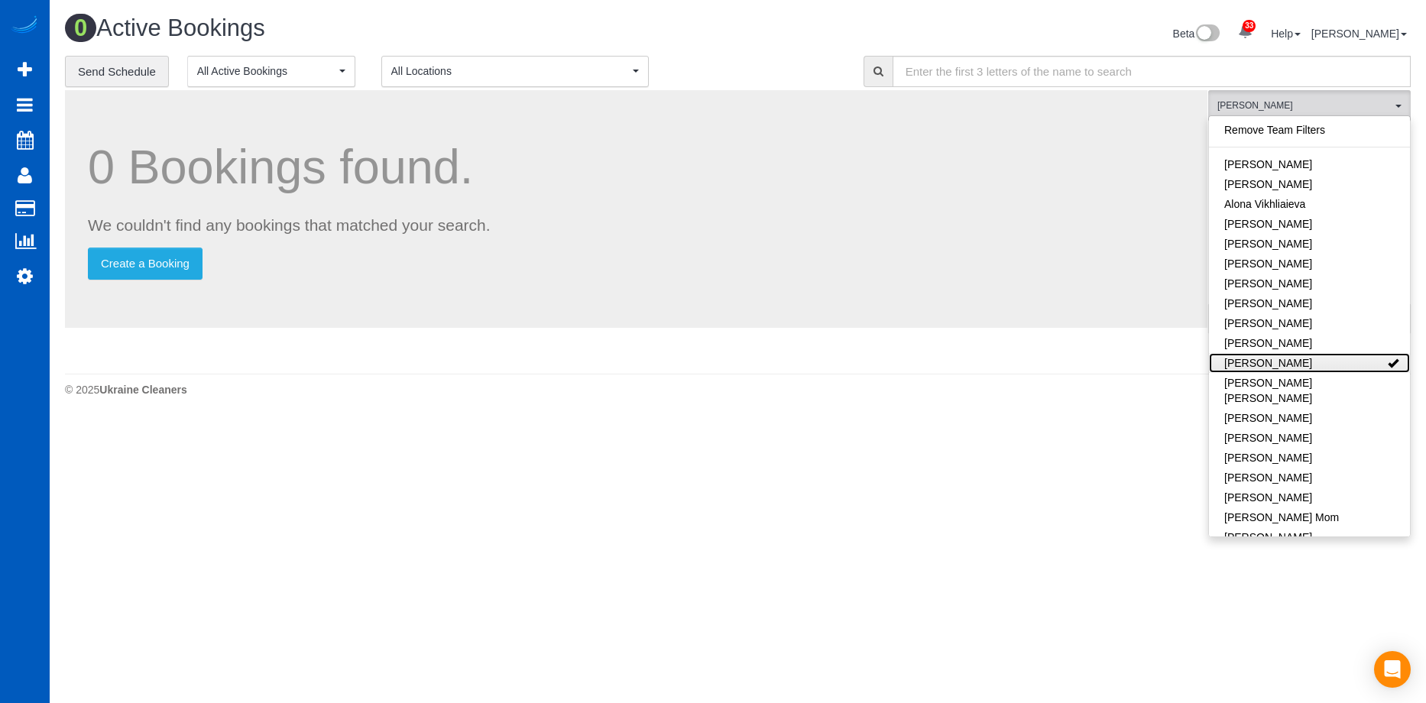
click at [1348, 362] on link "[PERSON_NAME]" at bounding box center [1309, 363] width 201 height 20
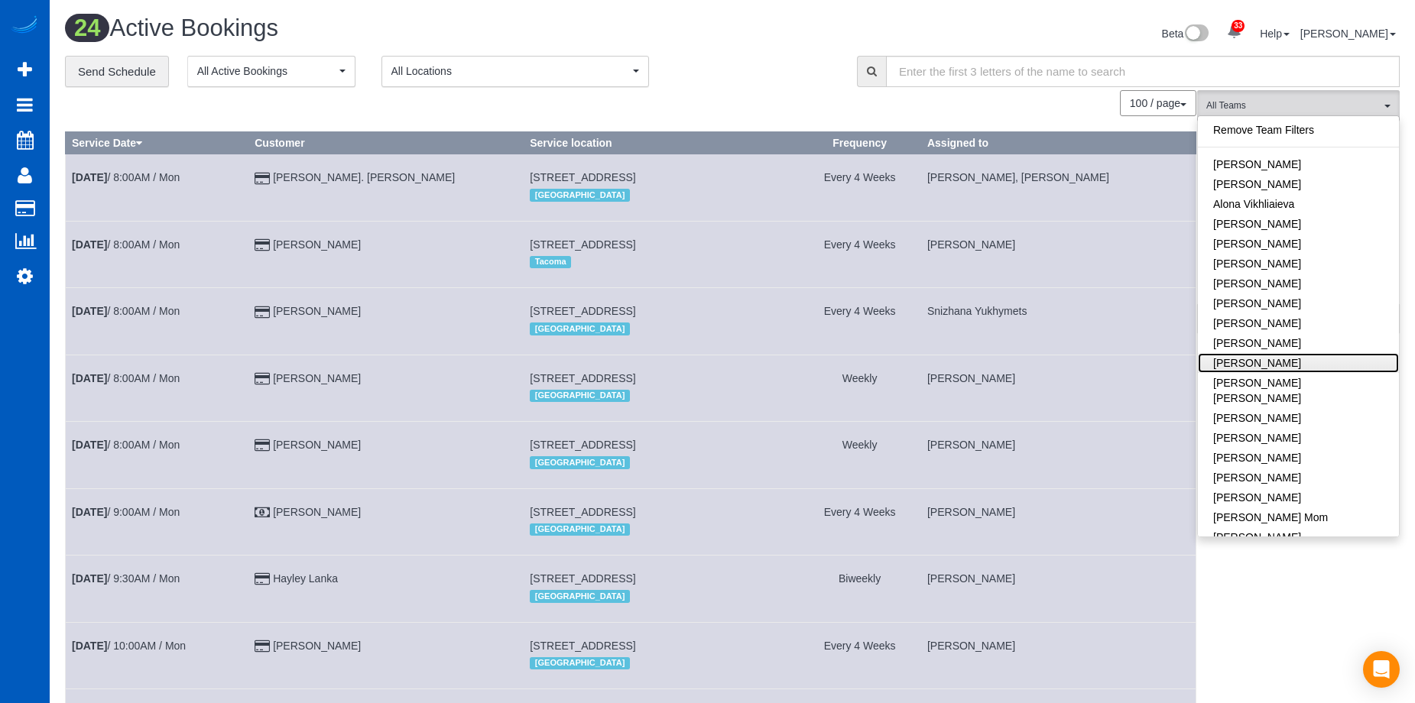
scroll to position [1893, 1415]
click at [718, 61] on div "**********" at bounding box center [449, 72] width 769 height 32
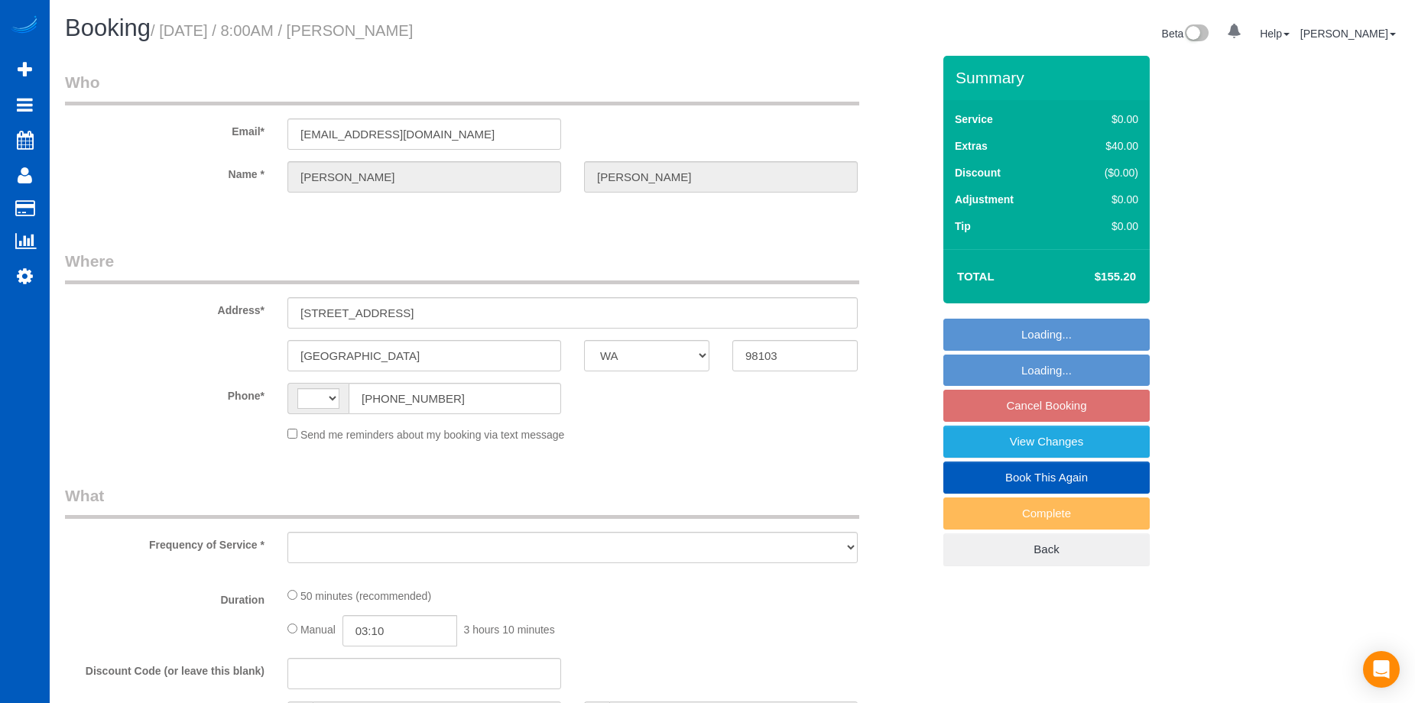
select select "WA"
select select "string:US"
select select "object:903"
select select "string:fspay-8658f25a-e165-4147-bd00-713f92619cb4"
select select "spot1"
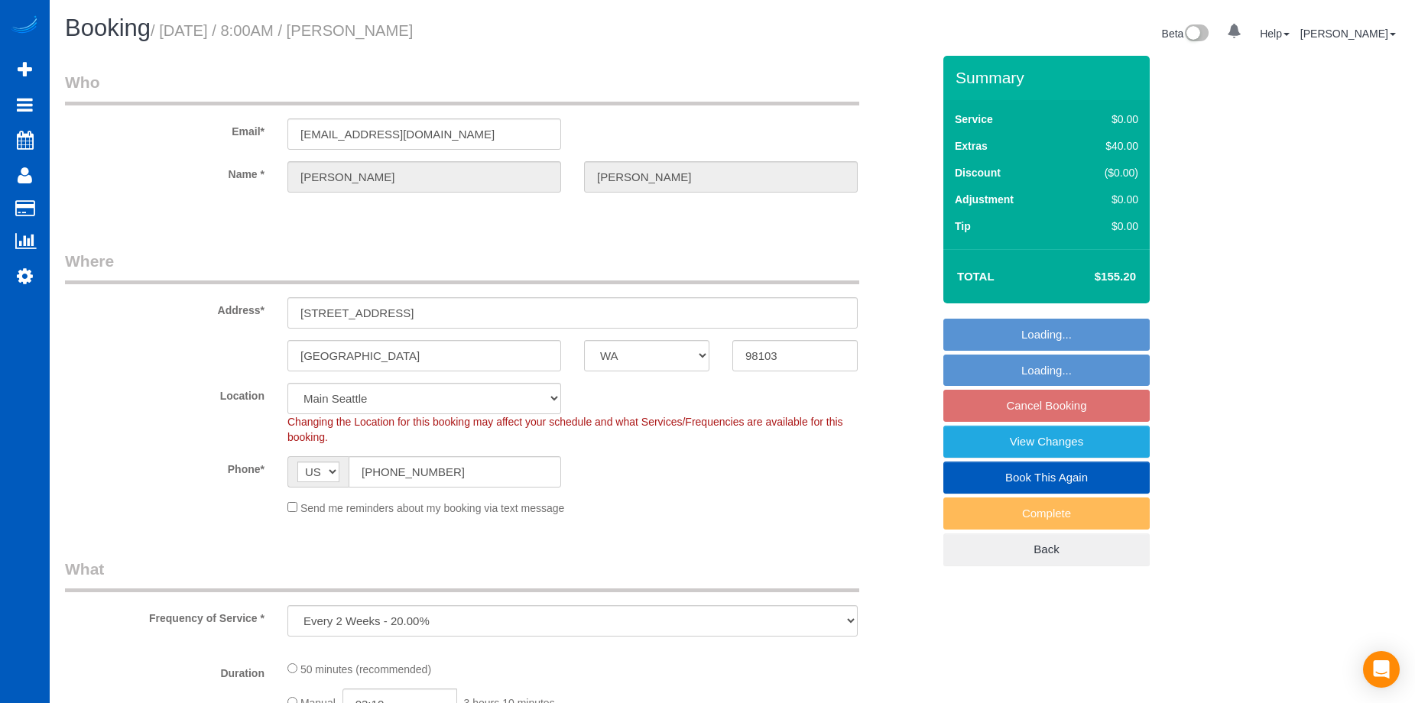
select select "object:1097"
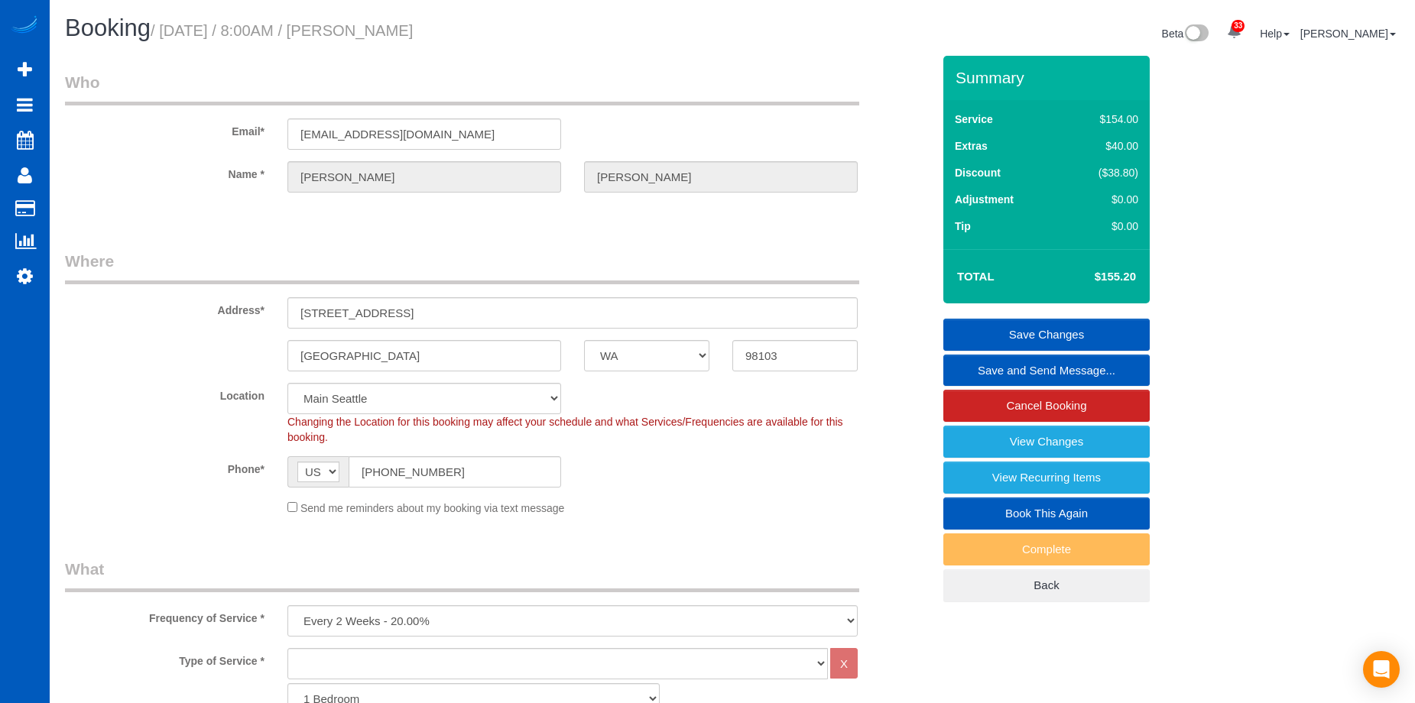
click at [1003, 367] on link "Save and Send Message..." at bounding box center [1046, 371] width 206 height 32
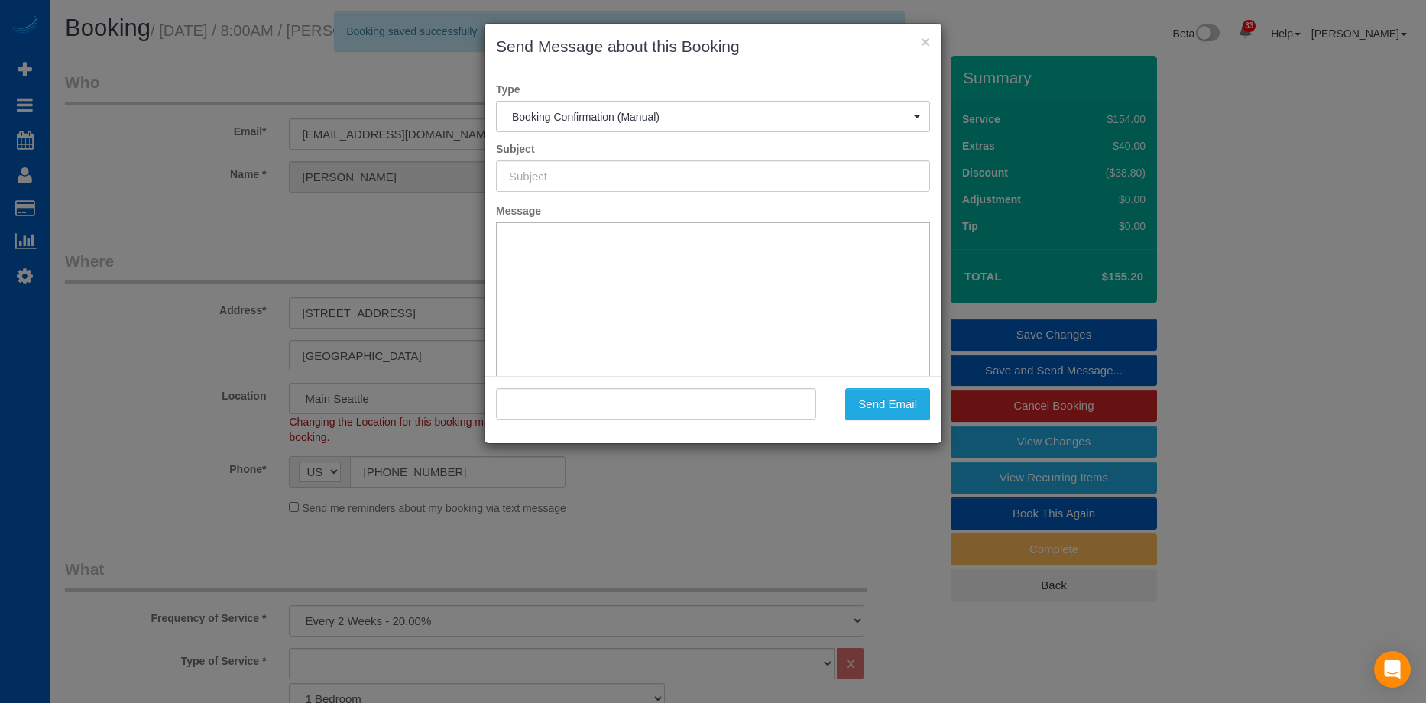
type input "Cleaning Service Confirmed!"
type input ""Haley Johnson" <haleyekorenrudj@gmail.com>"
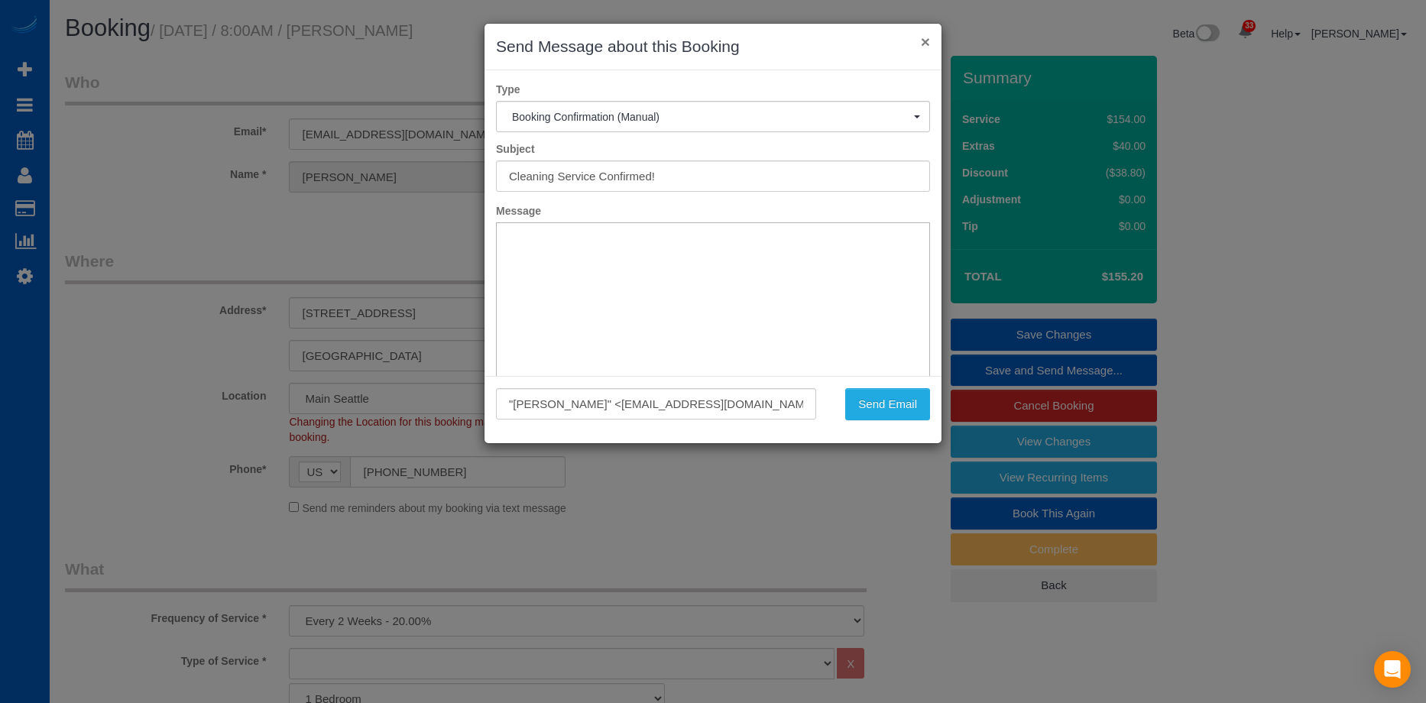
click at [921, 40] on button "×" at bounding box center [925, 42] width 9 height 16
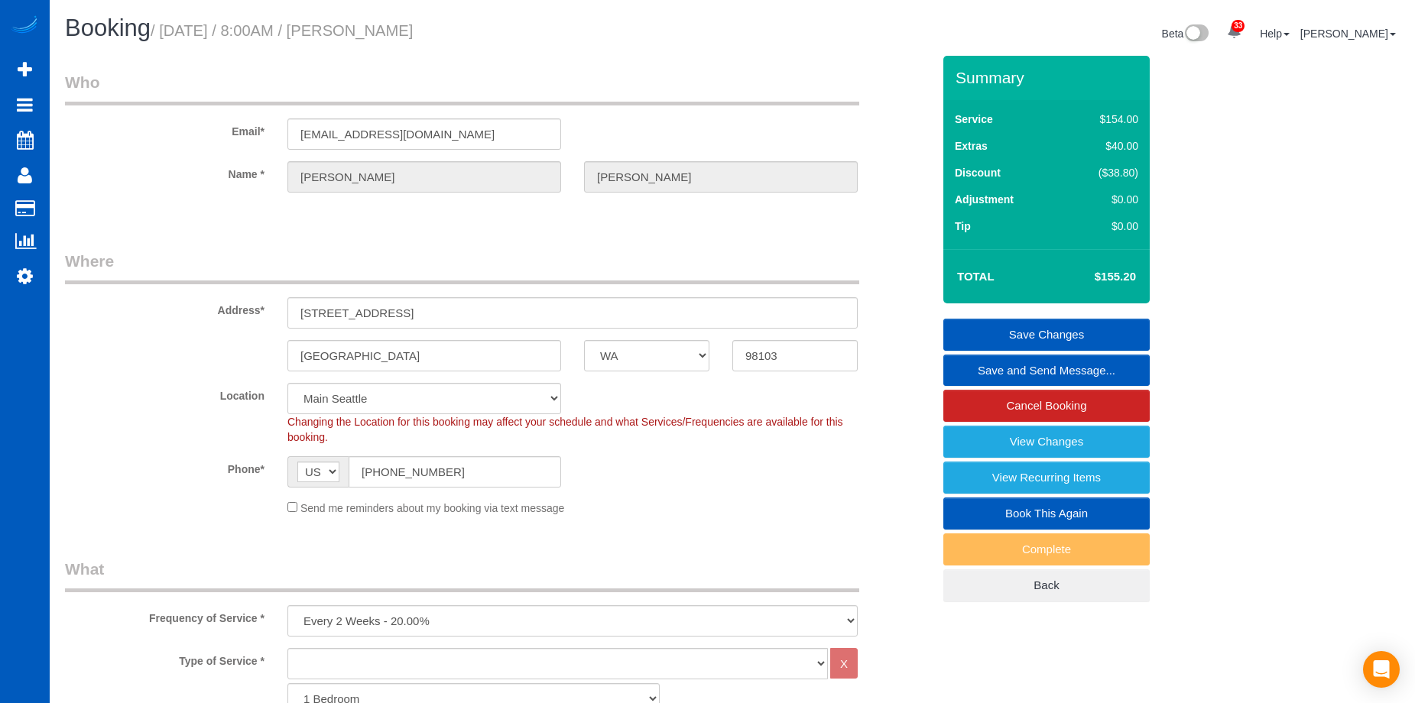
click at [1003, 362] on link "Save and Send Message..." at bounding box center [1046, 371] width 206 height 32
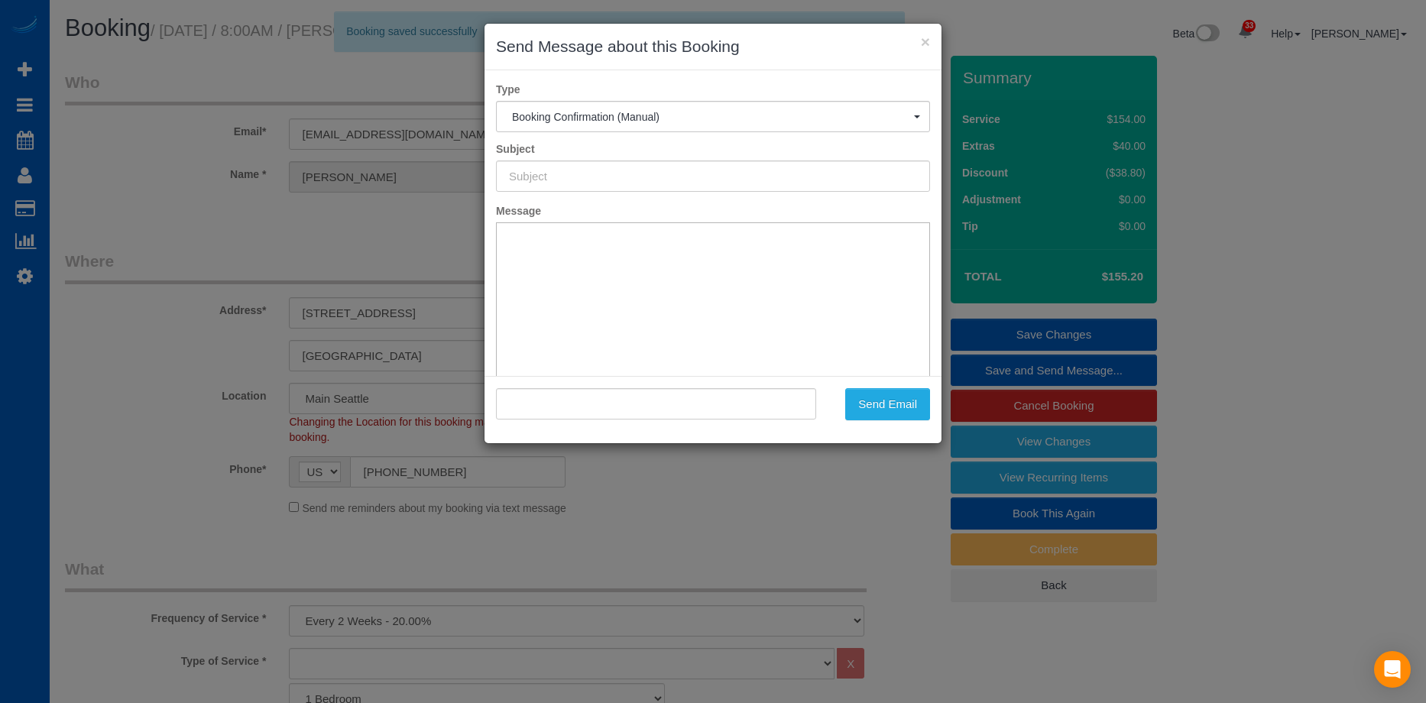
type input "Cleaning Service Confirmed!"
type input ""Haley Johnson" <haleyekorenrudj@gmail.com>"
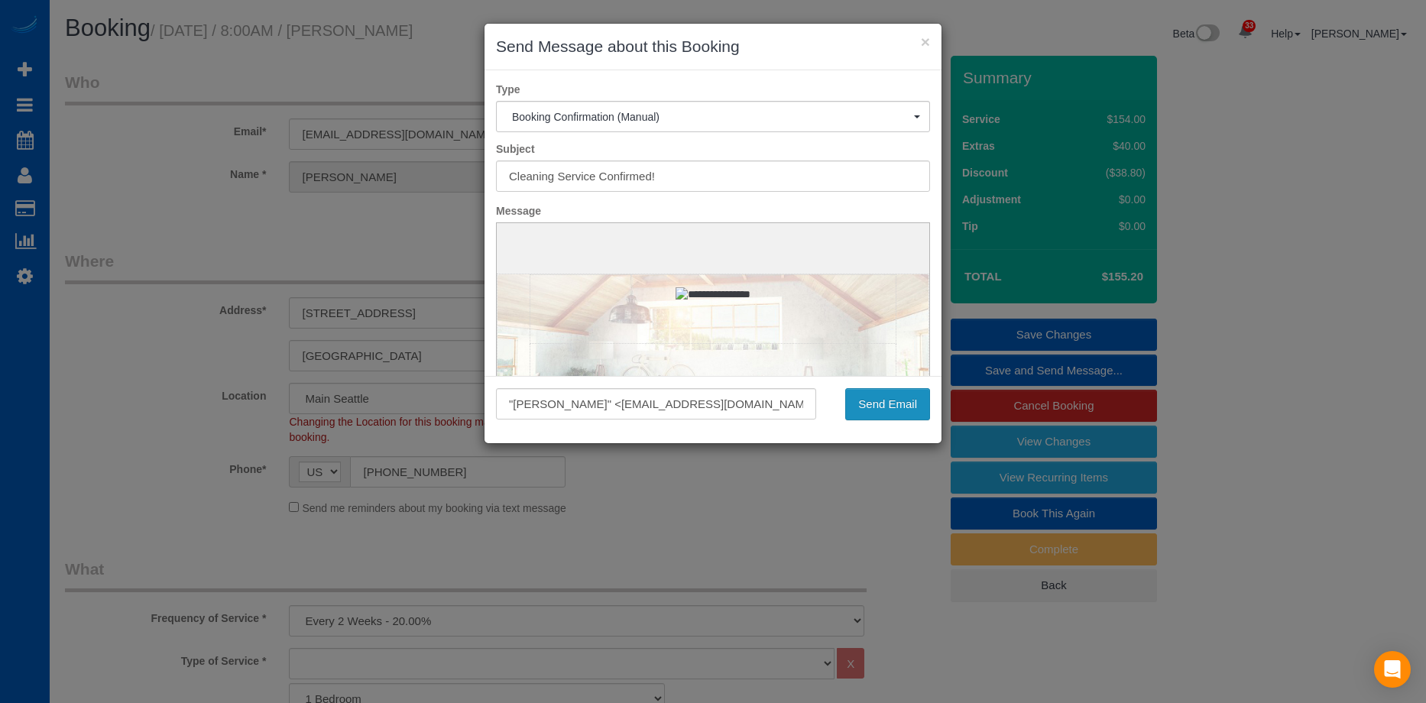
click at [891, 397] on button "Send Email" at bounding box center [887, 404] width 85 height 32
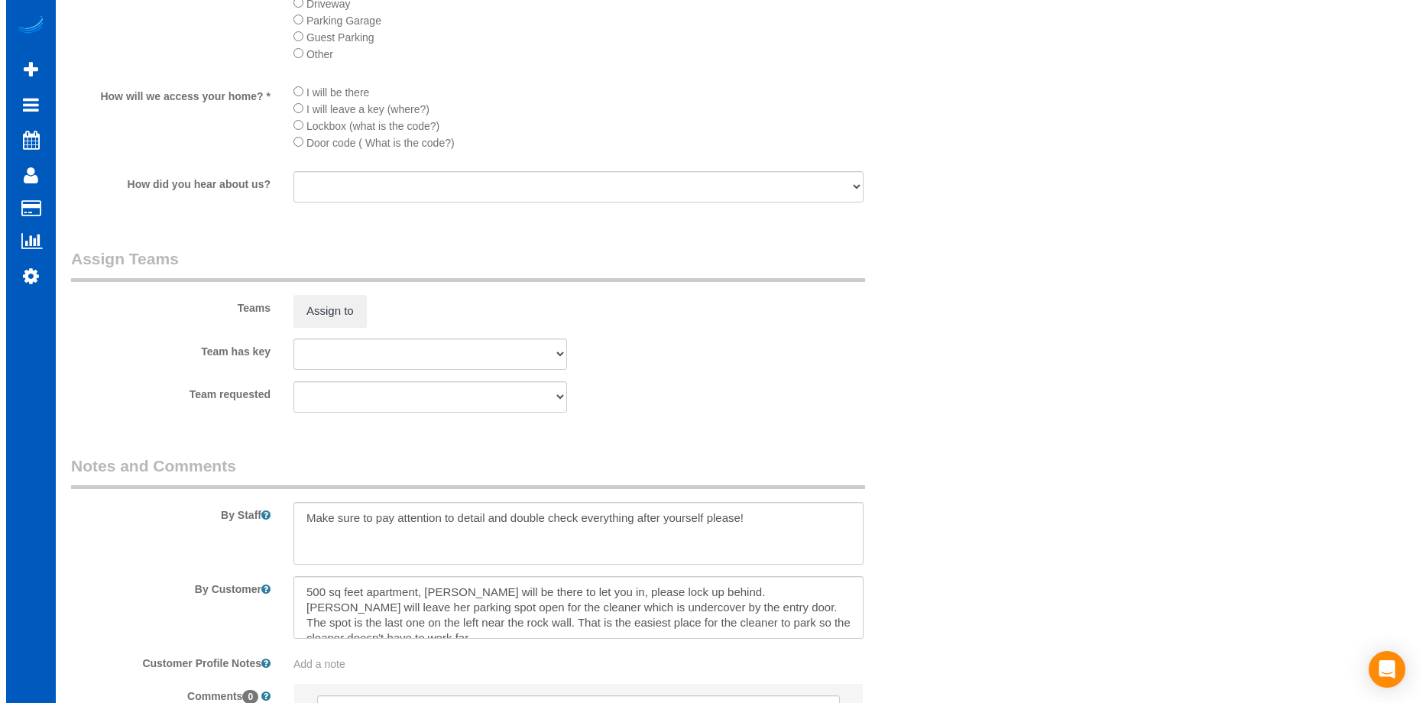
scroll to position [1682, 0]
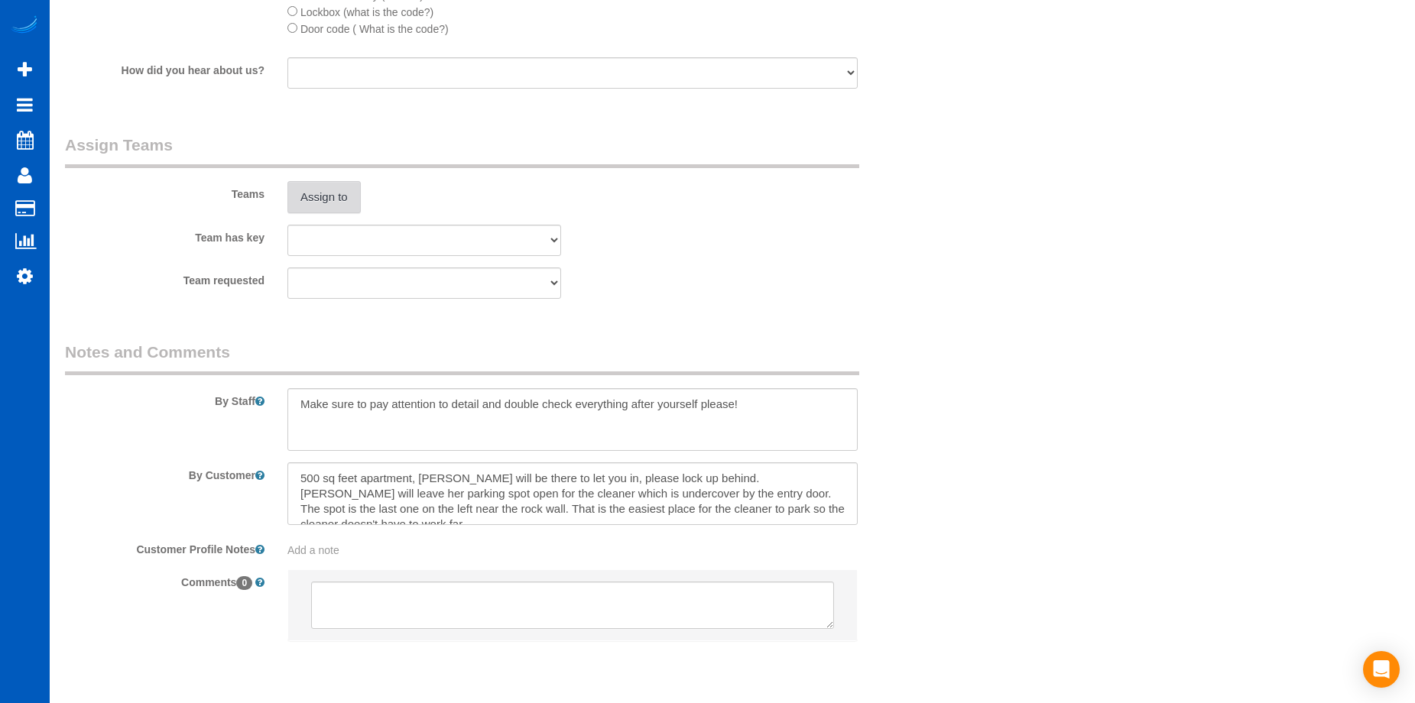
click at [334, 186] on button "Assign to" at bounding box center [323, 197] width 73 height 32
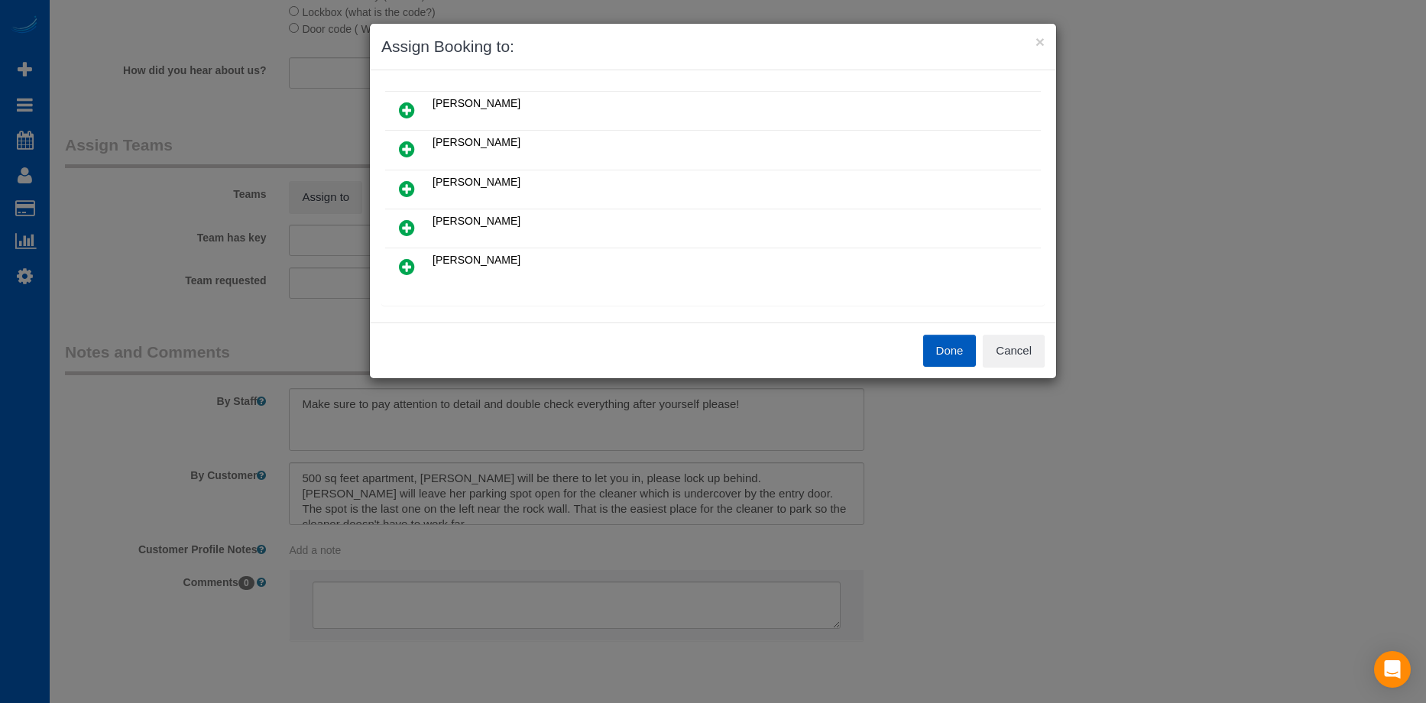
scroll to position [76, 0]
click at [408, 257] on icon at bounding box center [407, 265] width 16 height 18
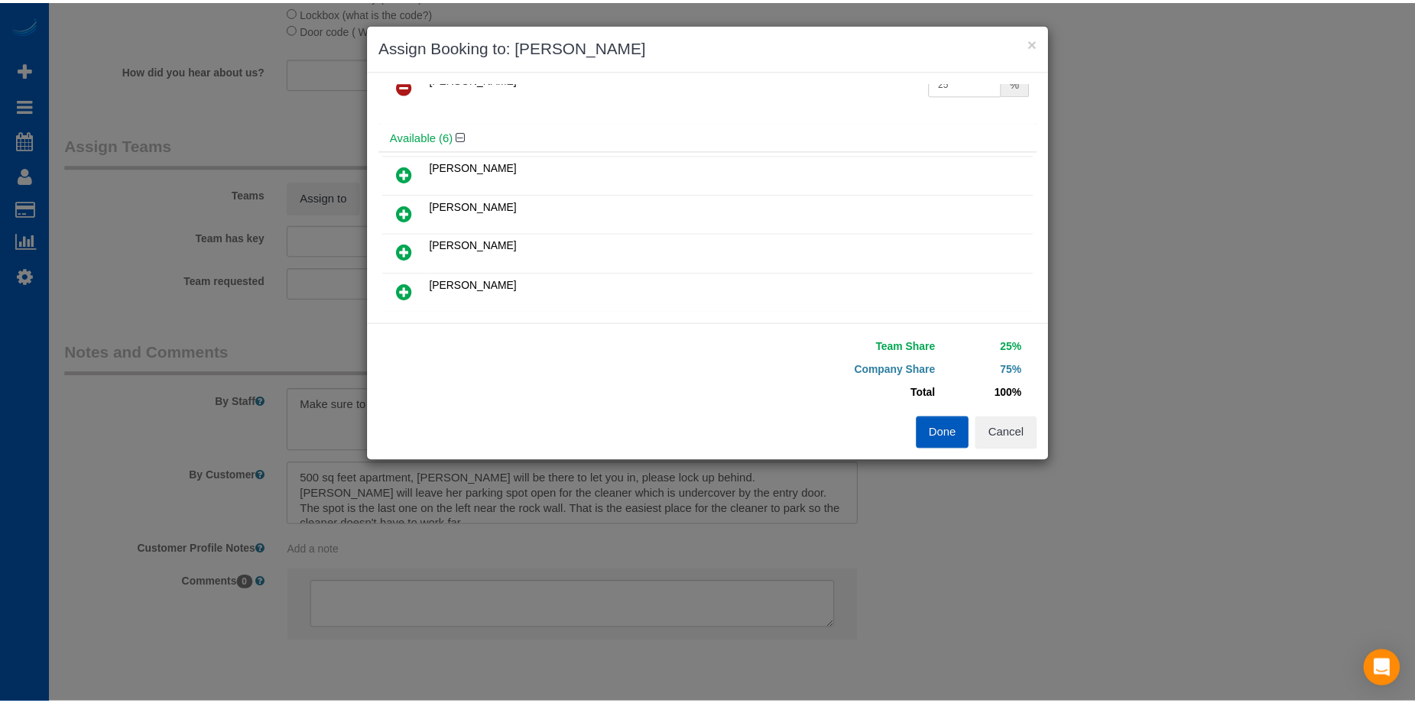
scroll to position [0, 0]
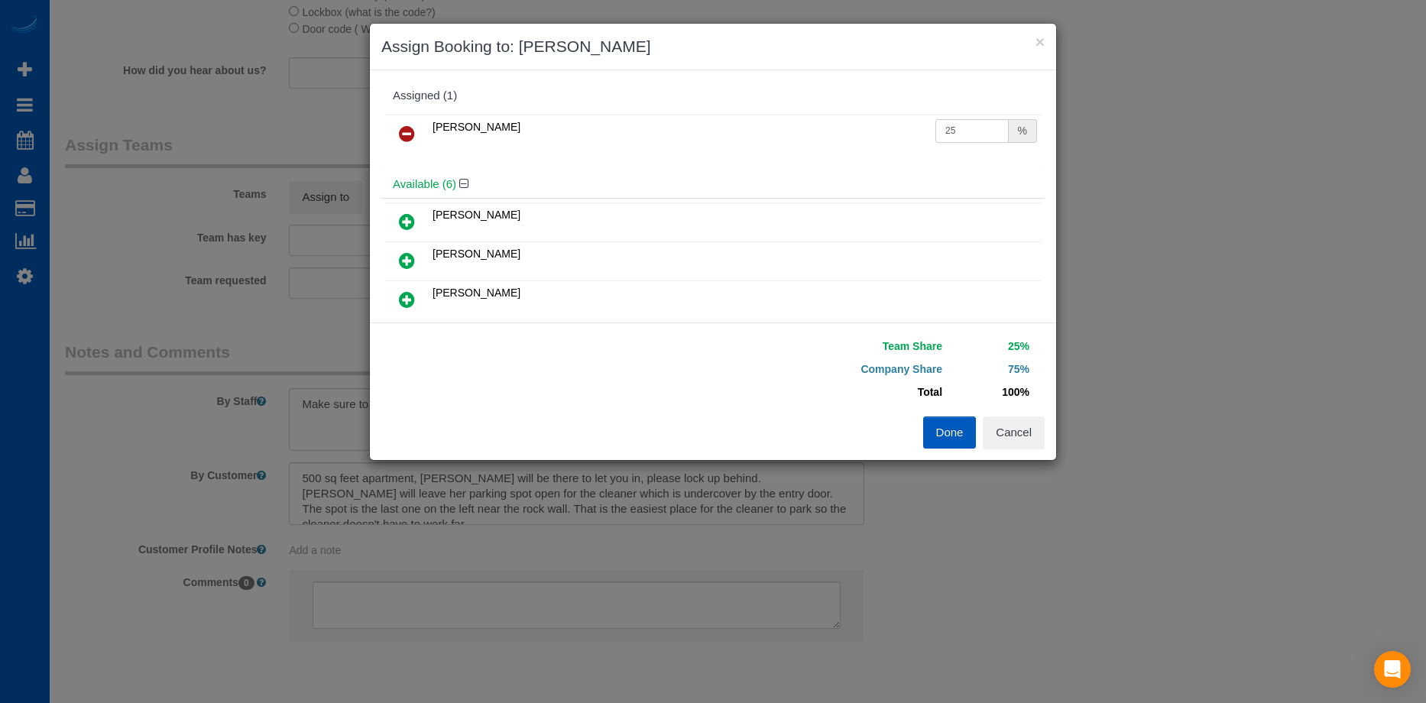
drag, startPoint x: 966, startPoint y: 121, endPoint x: 955, endPoint y: 129, distance: 14.2
click at [966, 122] on input "25" at bounding box center [972, 131] width 73 height 24
click at [955, 129] on input "25" at bounding box center [972, 131] width 73 height 24
click at [777, 122] on tr "Tatiana Sitnik 25 %" at bounding box center [713, 134] width 656 height 39
type input "55"
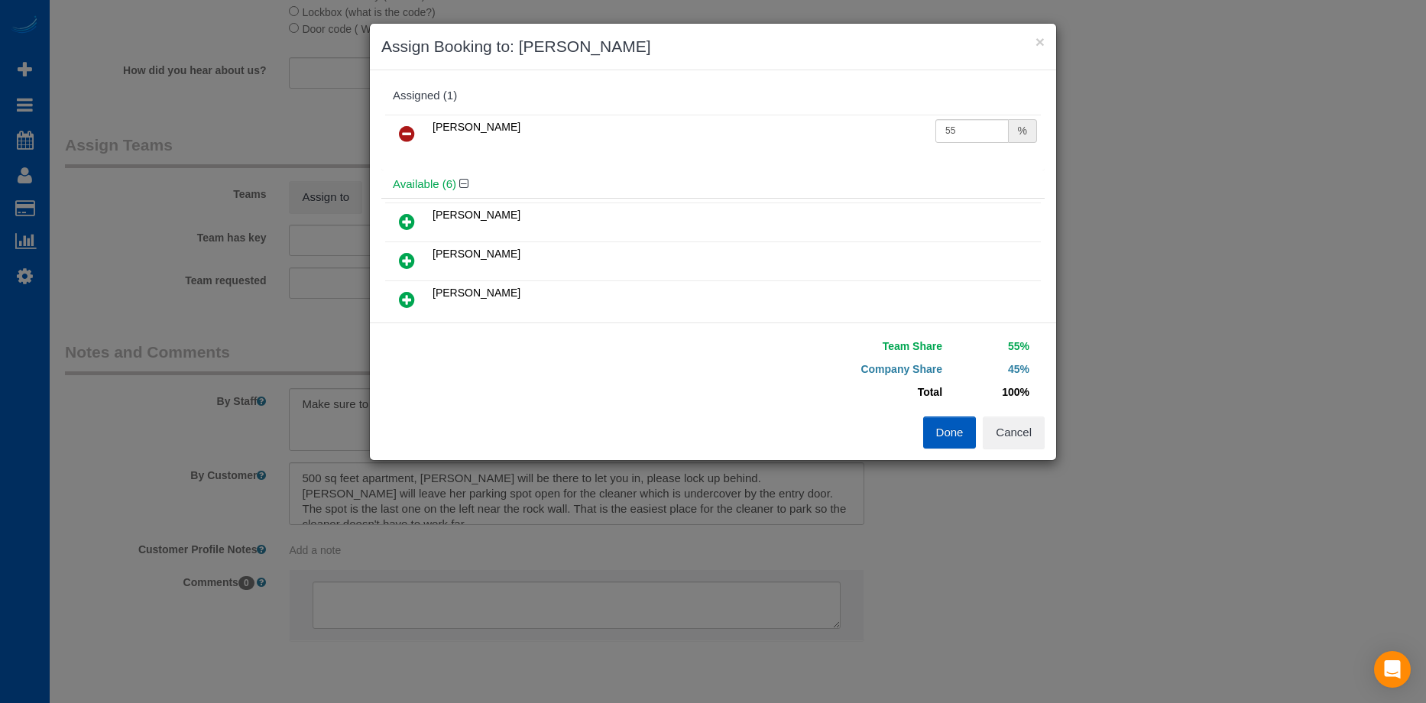
click at [955, 424] on button "Done" at bounding box center [950, 433] width 54 height 32
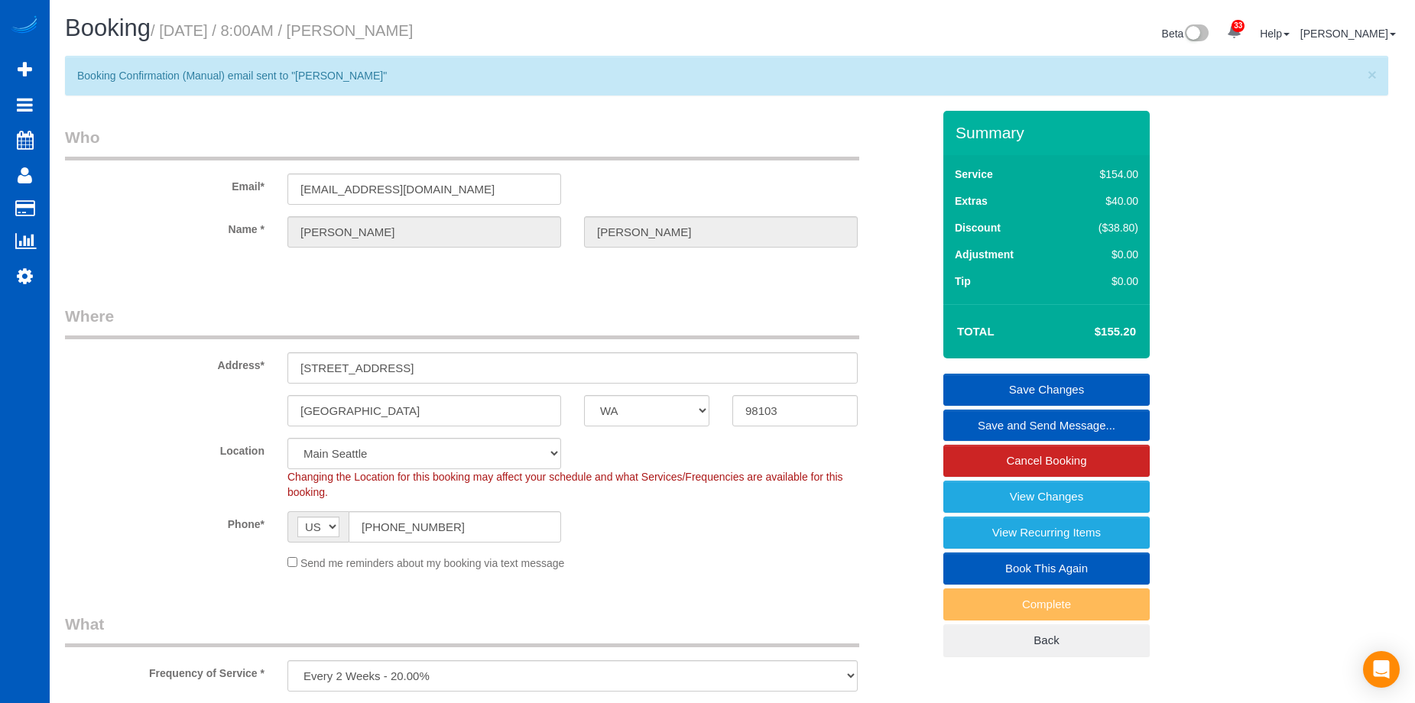
click at [995, 383] on link "Save Changes" at bounding box center [1046, 390] width 206 height 32
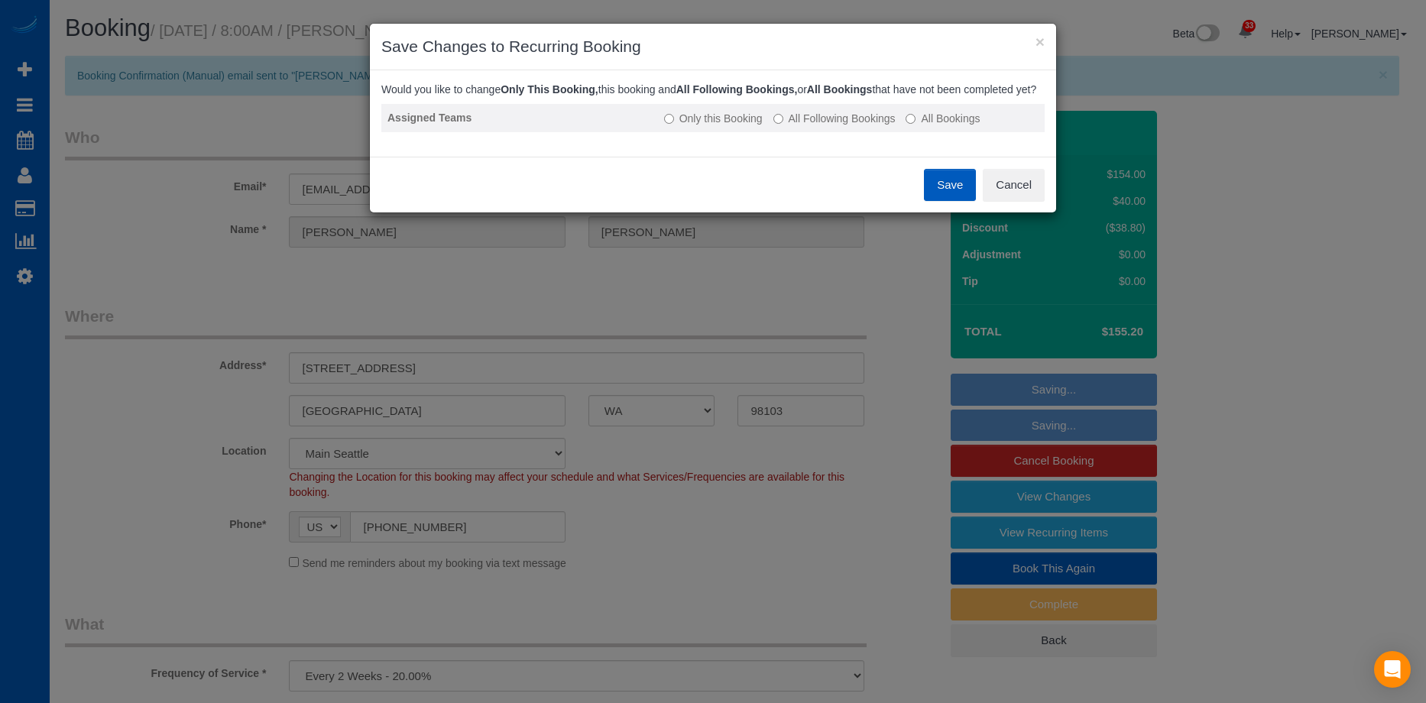
click at [810, 126] on label "All Following Bookings" at bounding box center [835, 118] width 122 height 15
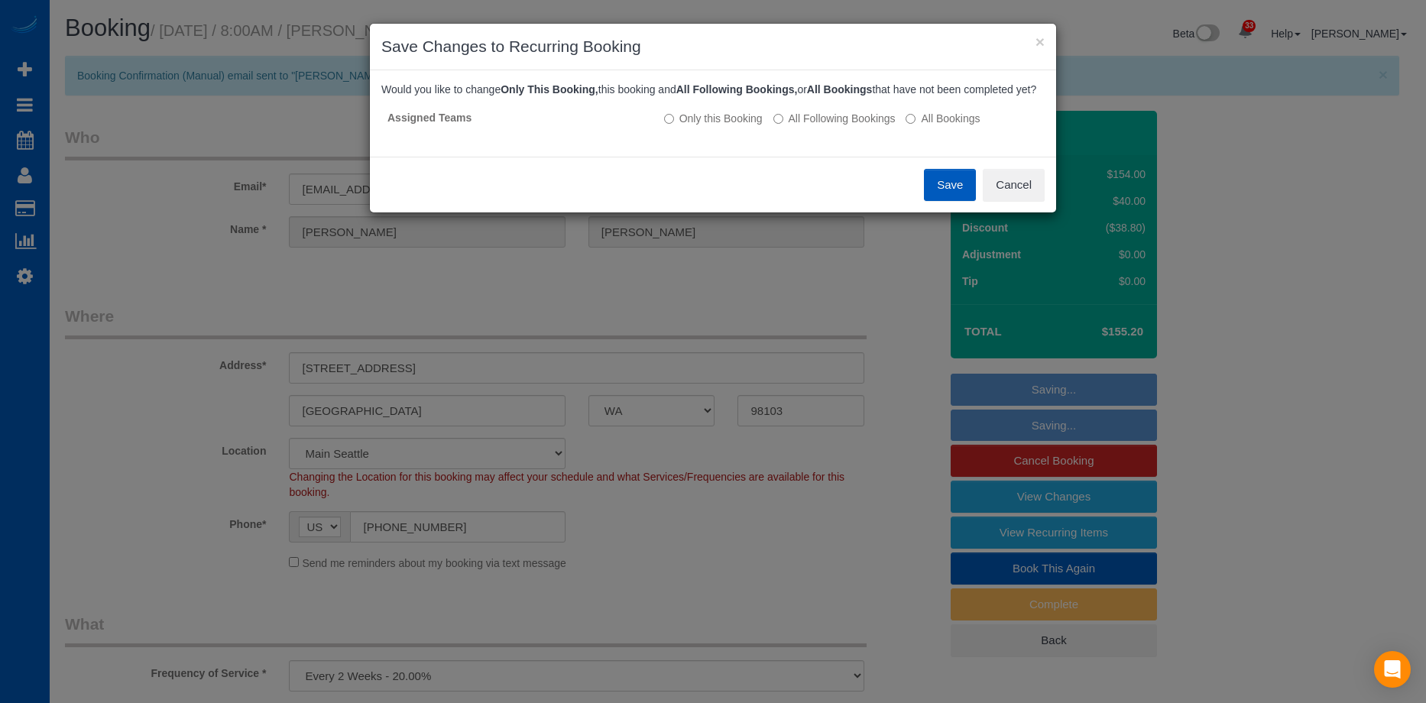
click at [948, 196] on button "Save" at bounding box center [950, 185] width 52 height 32
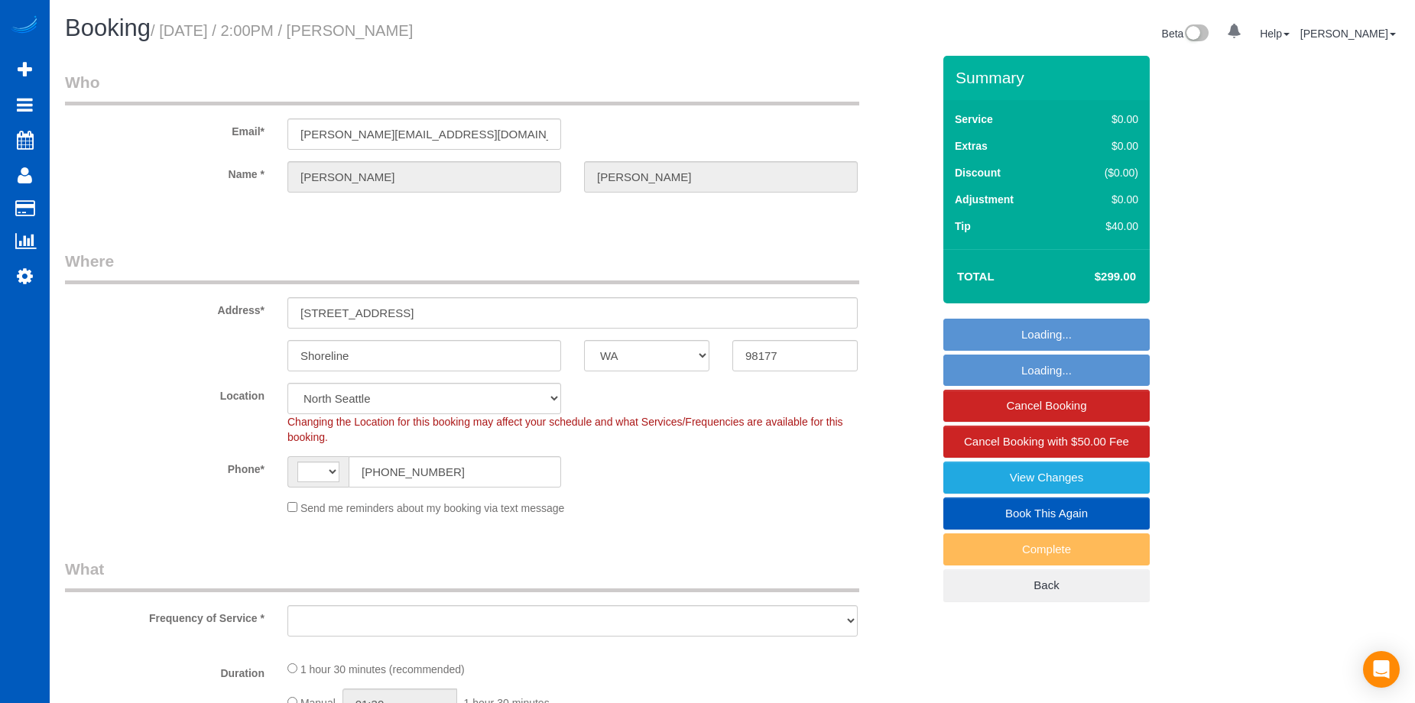
select select "WA"
select select "string:fspay-378b7d5c-ee9c-4e1c-b4b7-5e7b22f1ec6a"
select select "199"
select select "2001"
select select "2"
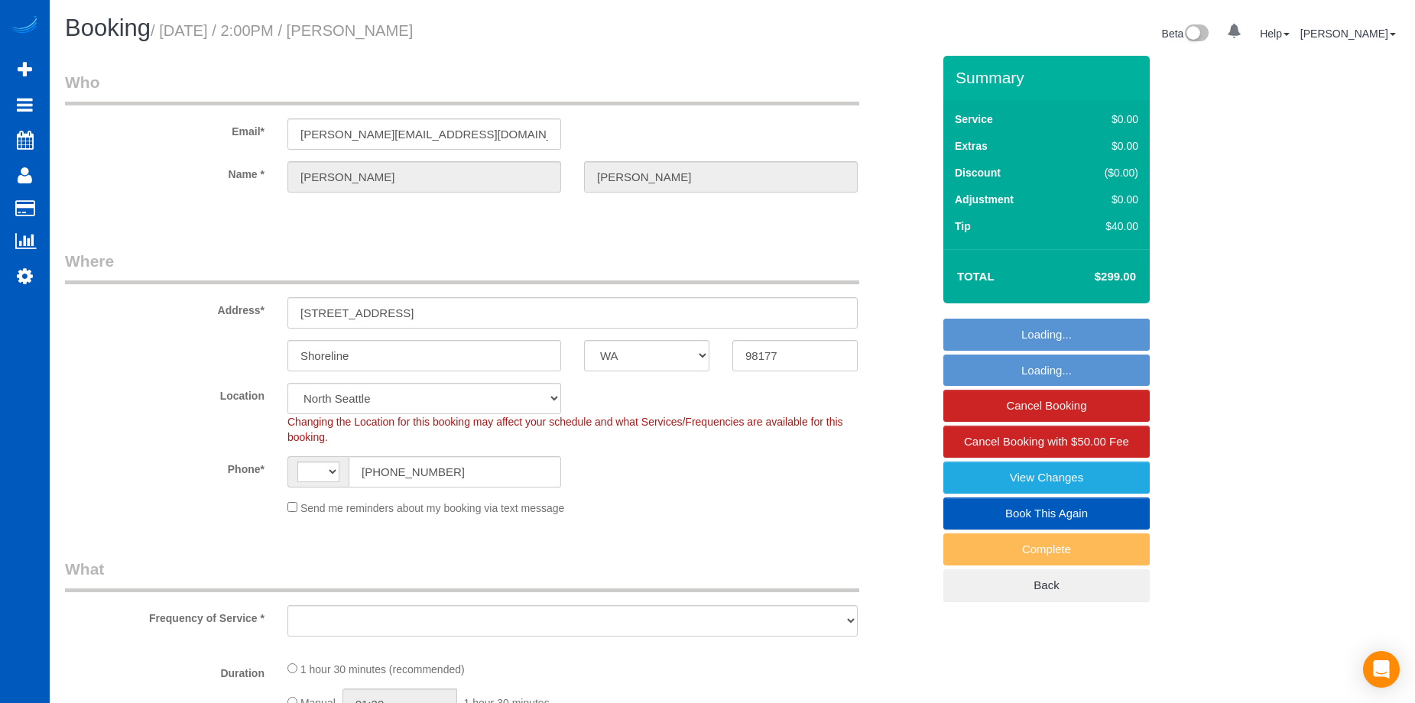
select select "2"
select select "string:US"
select select "object:1130"
select select "number:8"
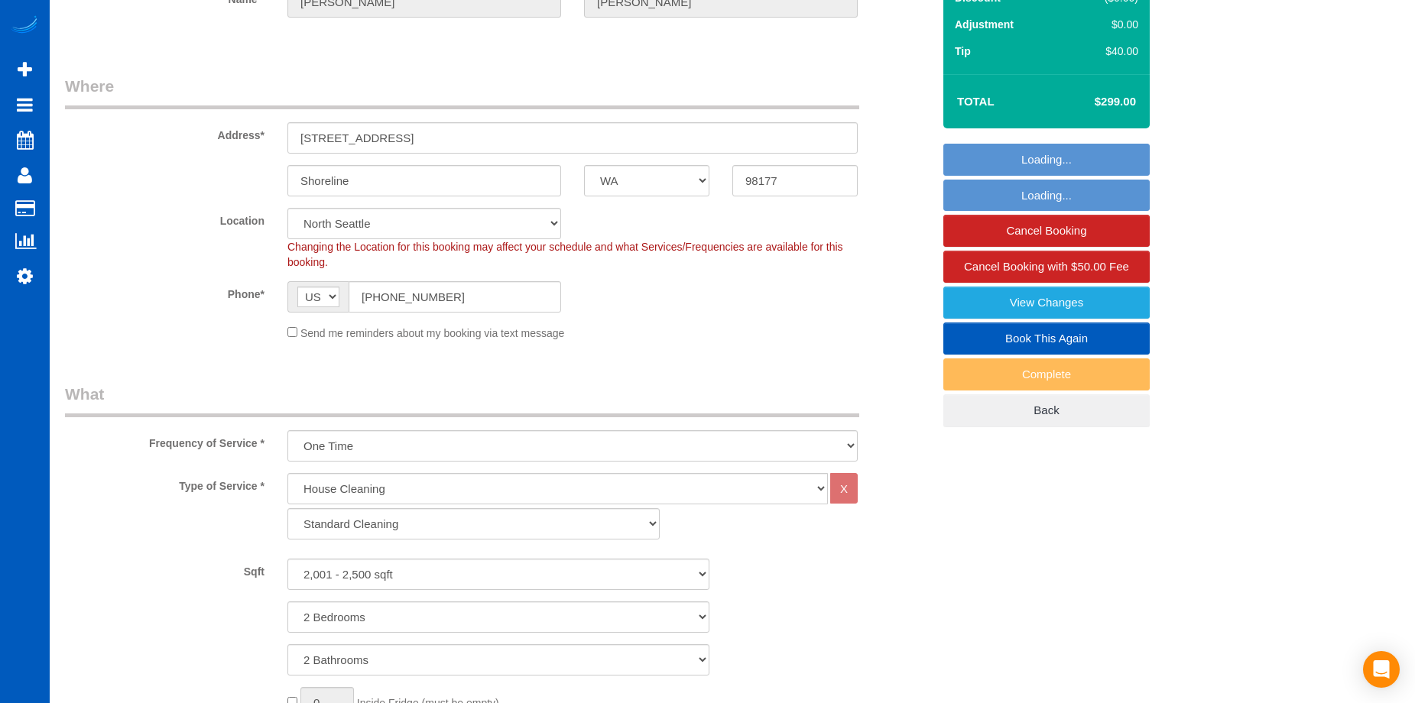
select select "spot1"
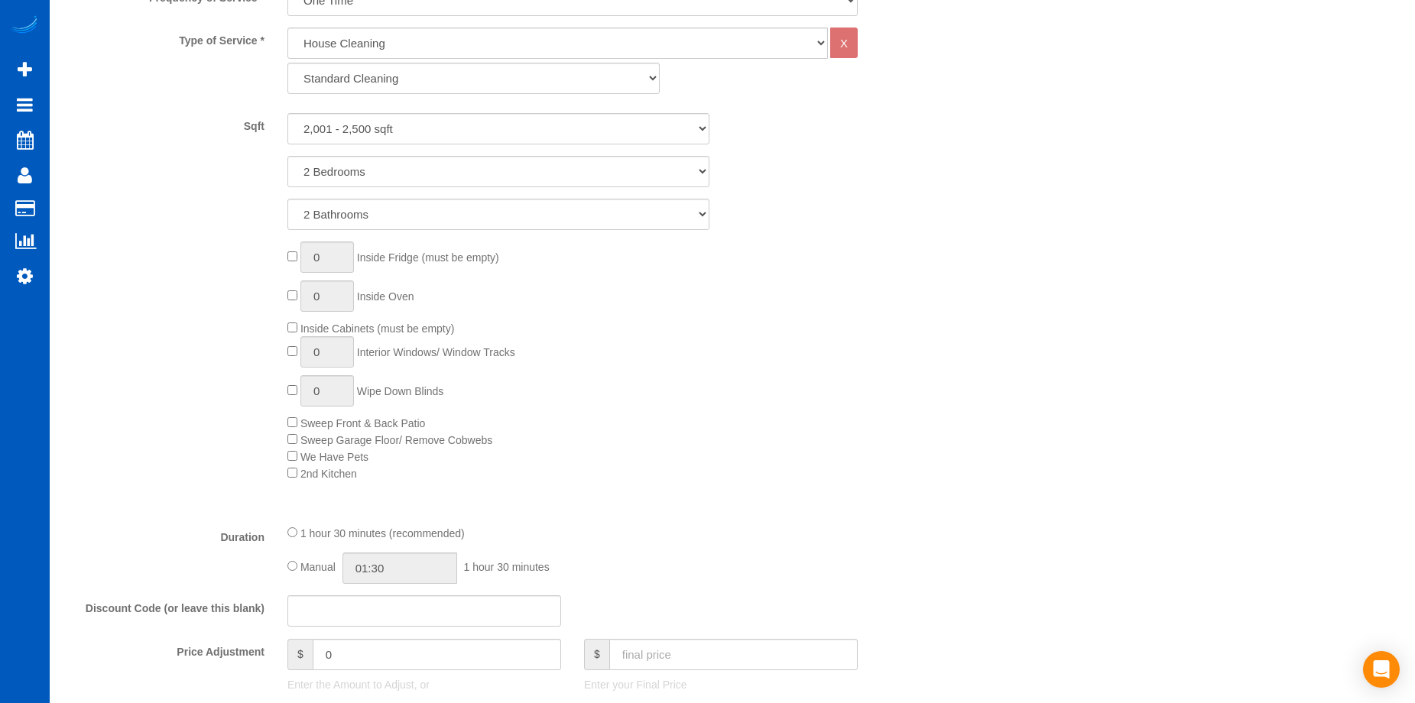
select select "object:1256"
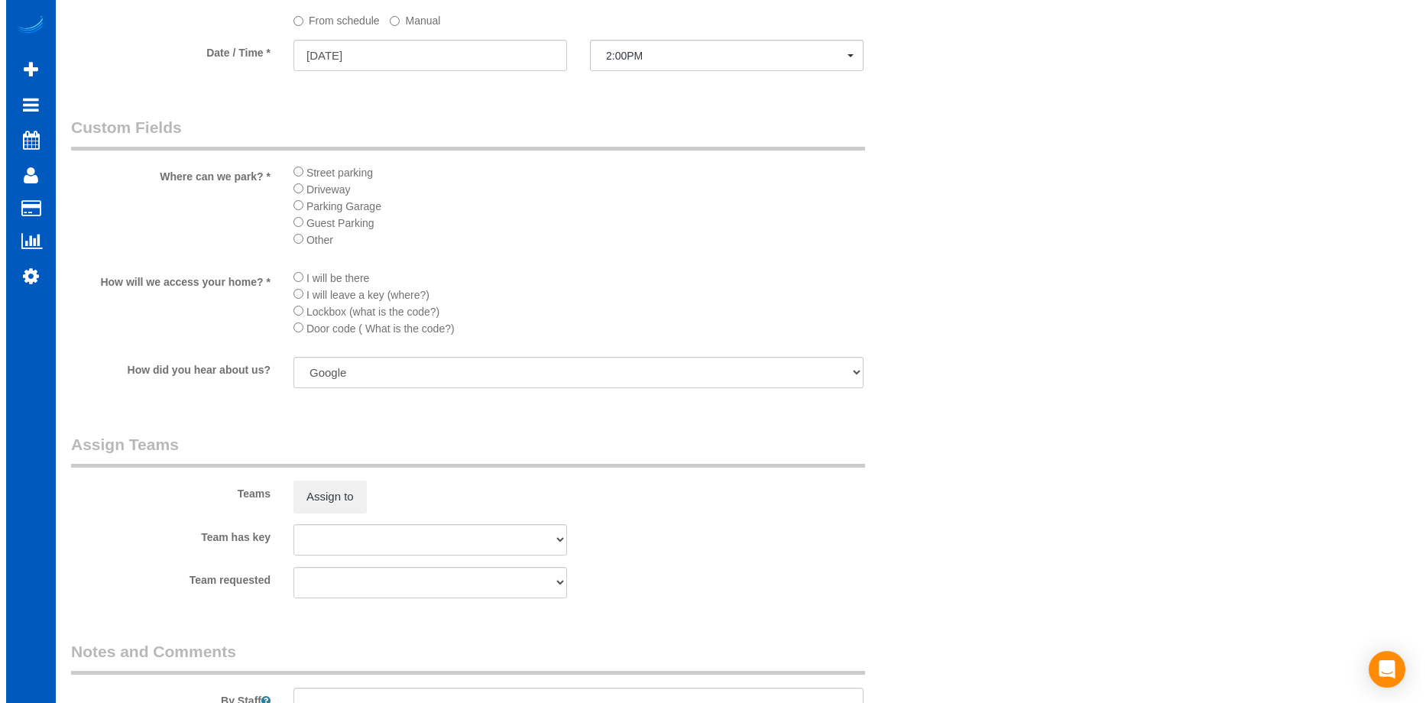
scroll to position [1682, 0]
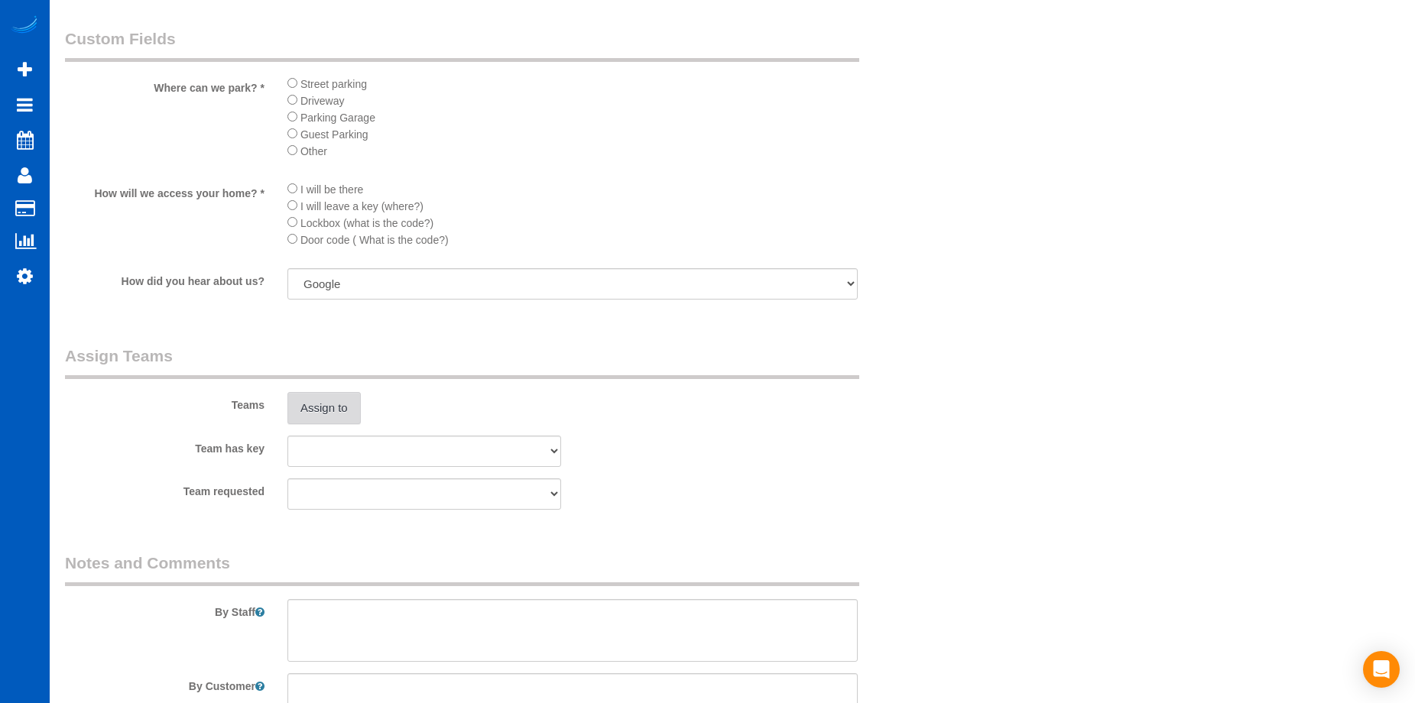
click at [349, 403] on button "Assign to" at bounding box center [323, 408] width 73 height 32
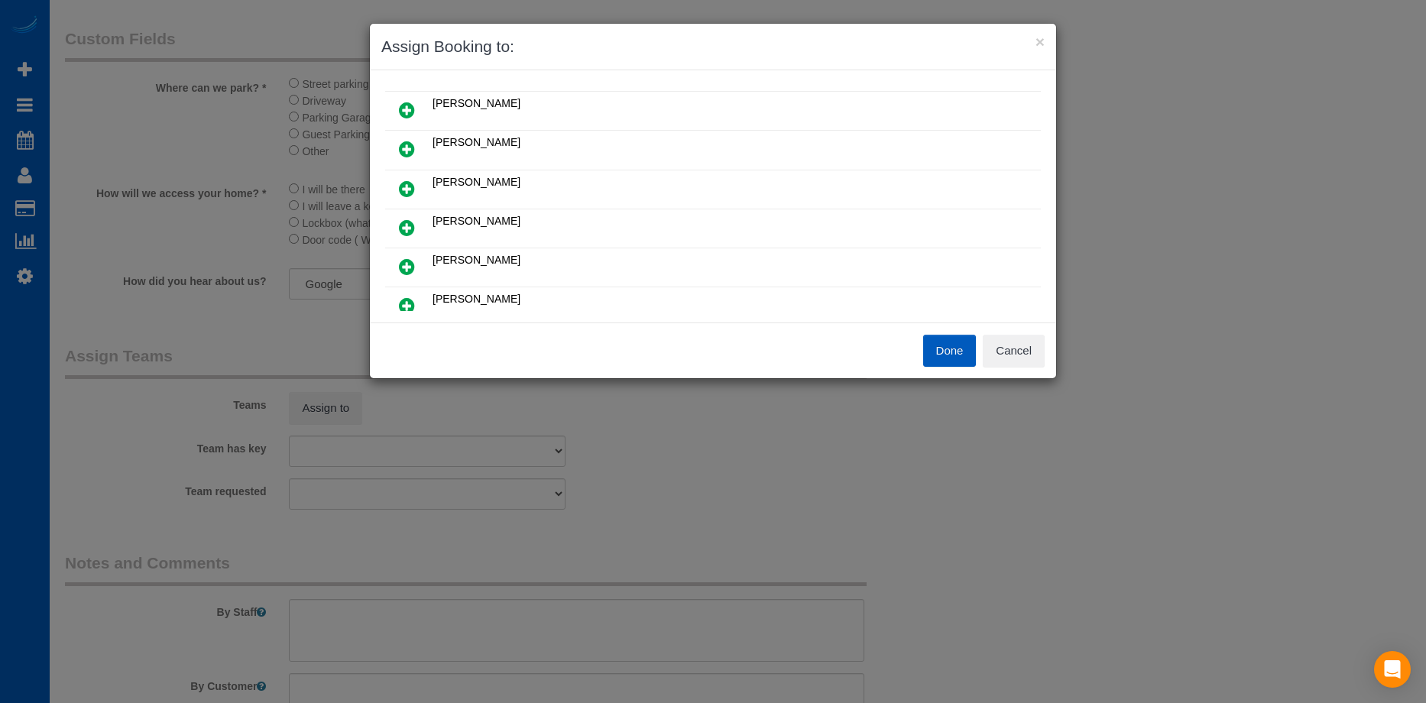
scroll to position [229, 0]
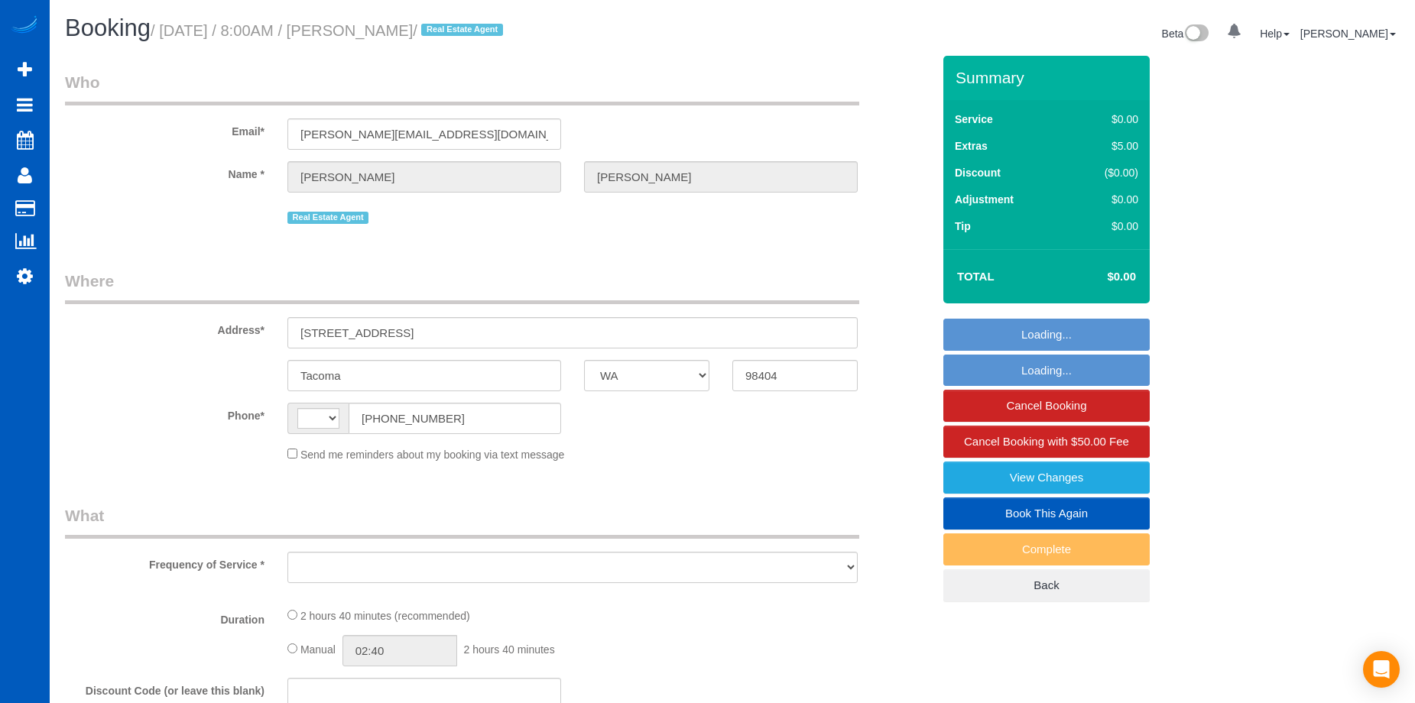
select select "WA"
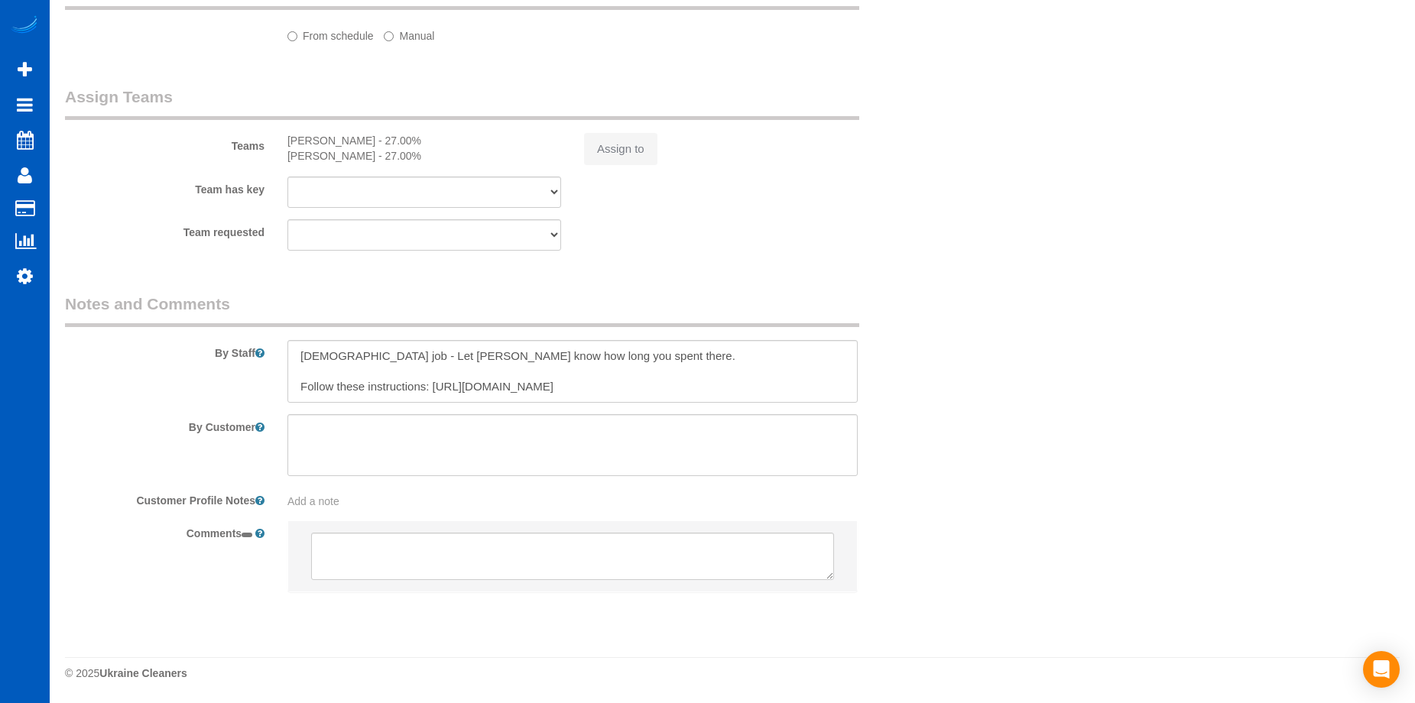
select select "string:[GEOGRAPHIC_DATA]"
select select "object:808"
select select "199"
select select "1001"
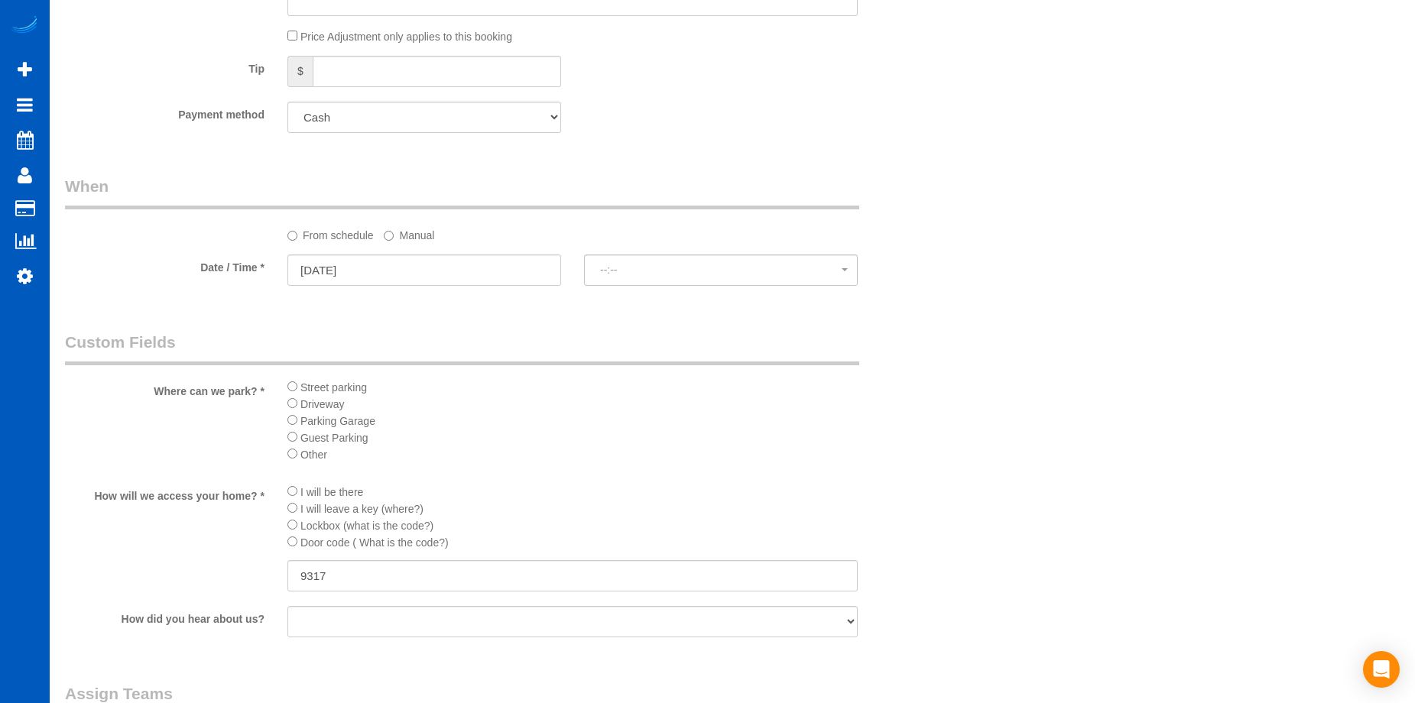
select select "spot1"
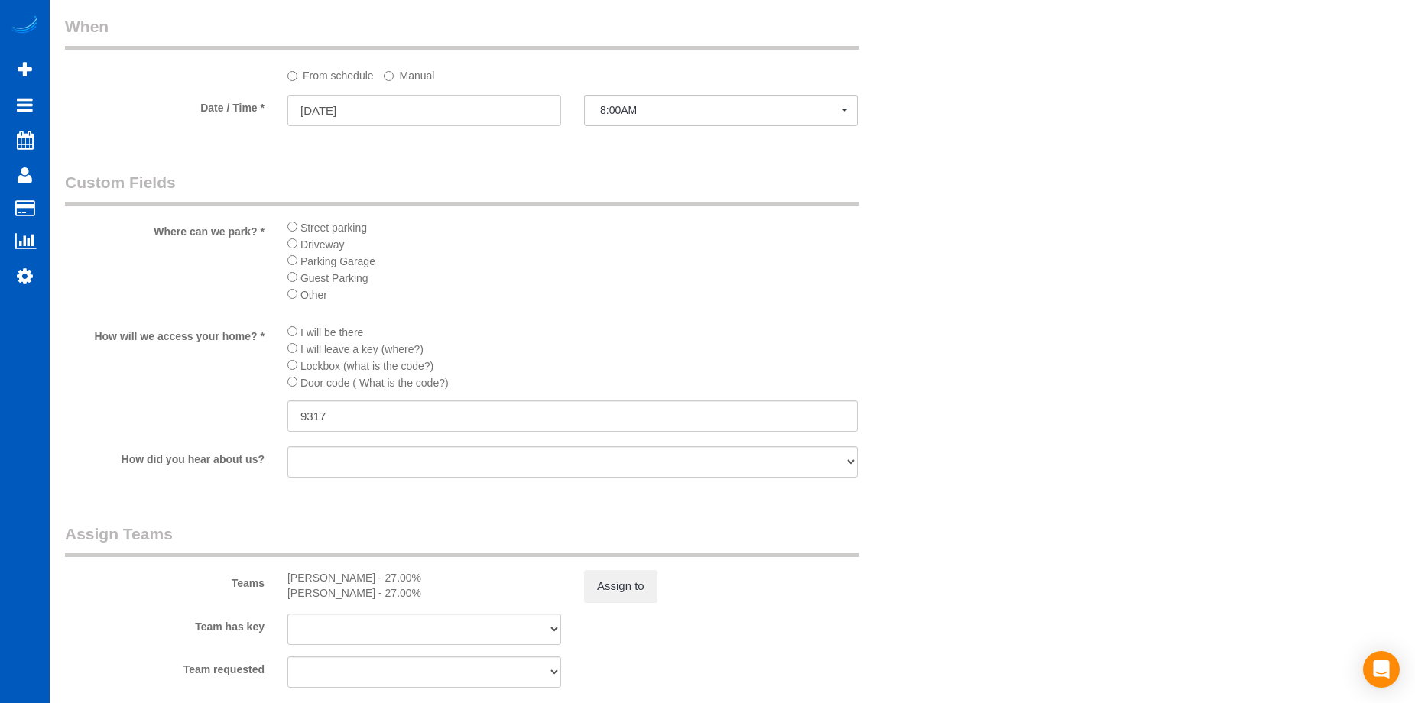
scroll to position [1660, 0]
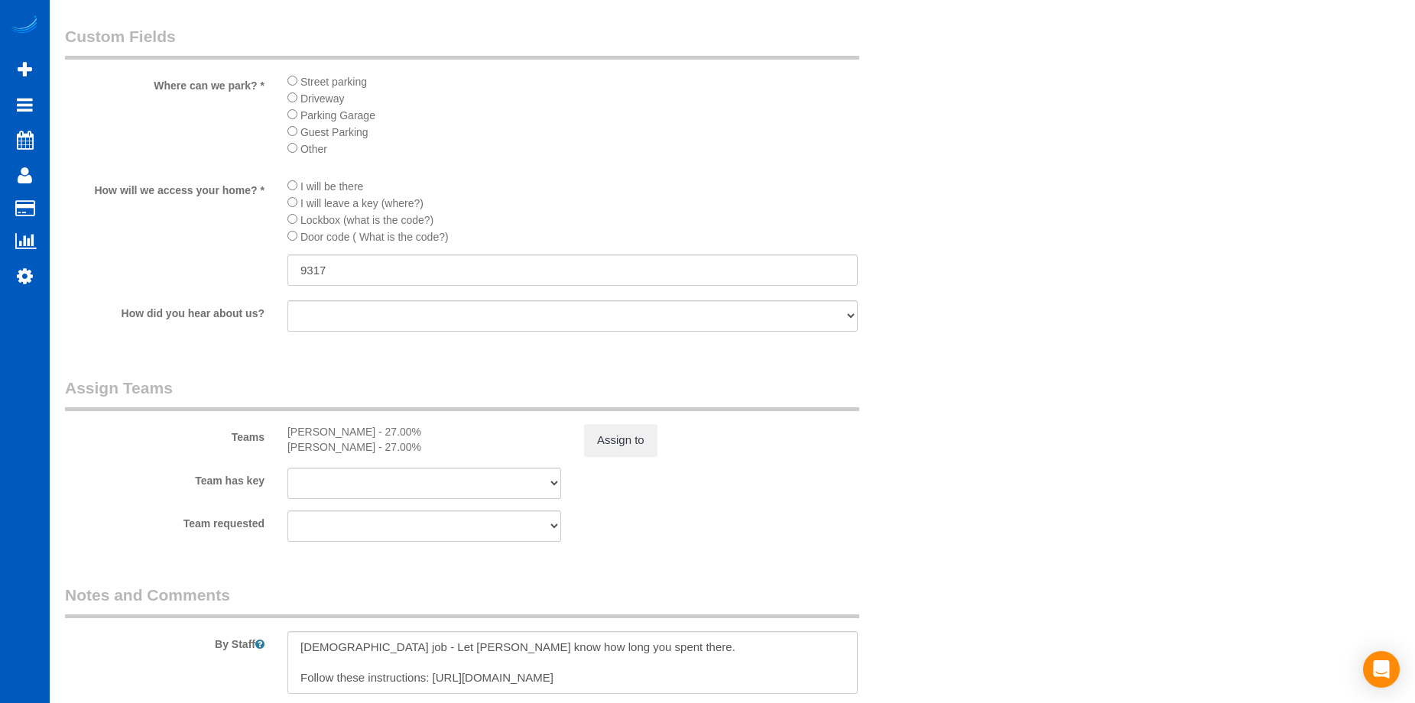
select select "object:1123"
select select "1001"
click at [636, 441] on button "Assign to" at bounding box center [620, 440] width 73 height 32
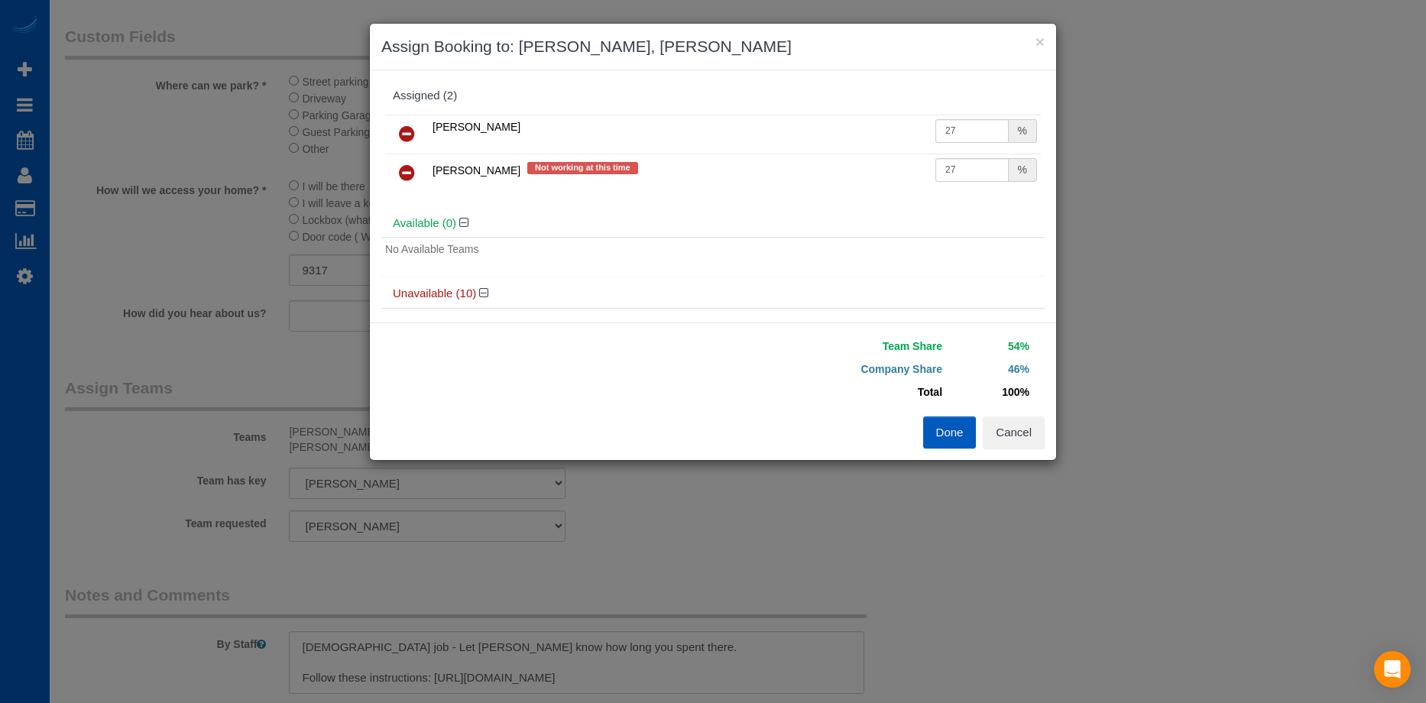
click at [412, 130] on icon at bounding box center [407, 134] width 16 height 18
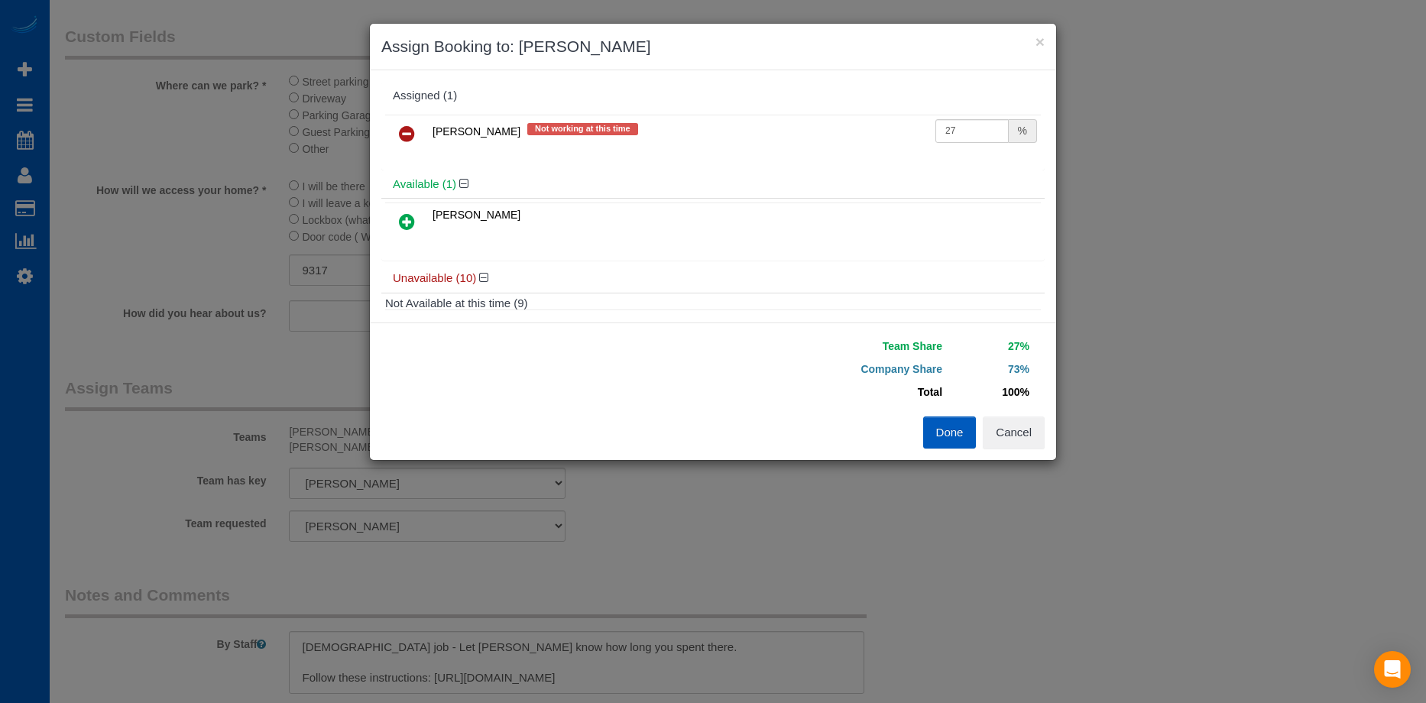
click at [412, 134] on icon at bounding box center [407, 134] width 16 height 18
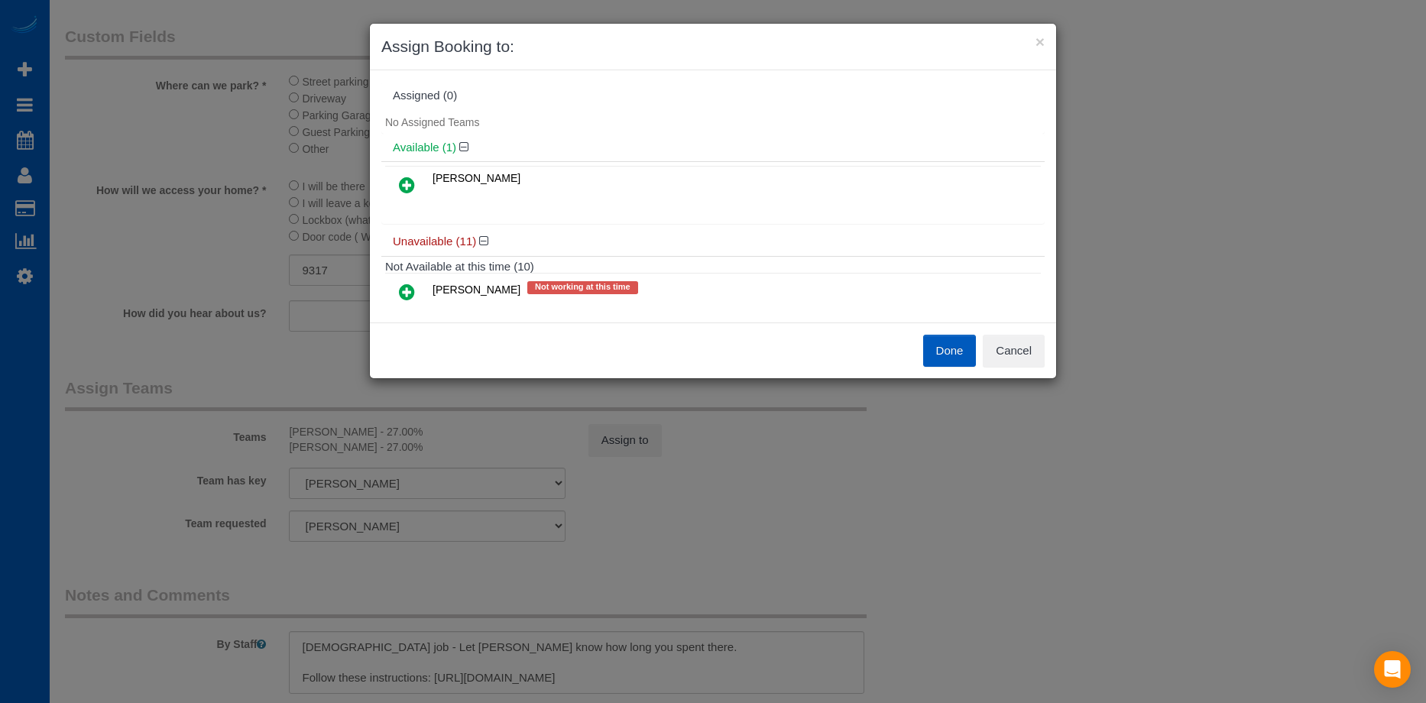
click at [945, 355] on button "Done" at bounding box center [950, 351] width 54 height 32
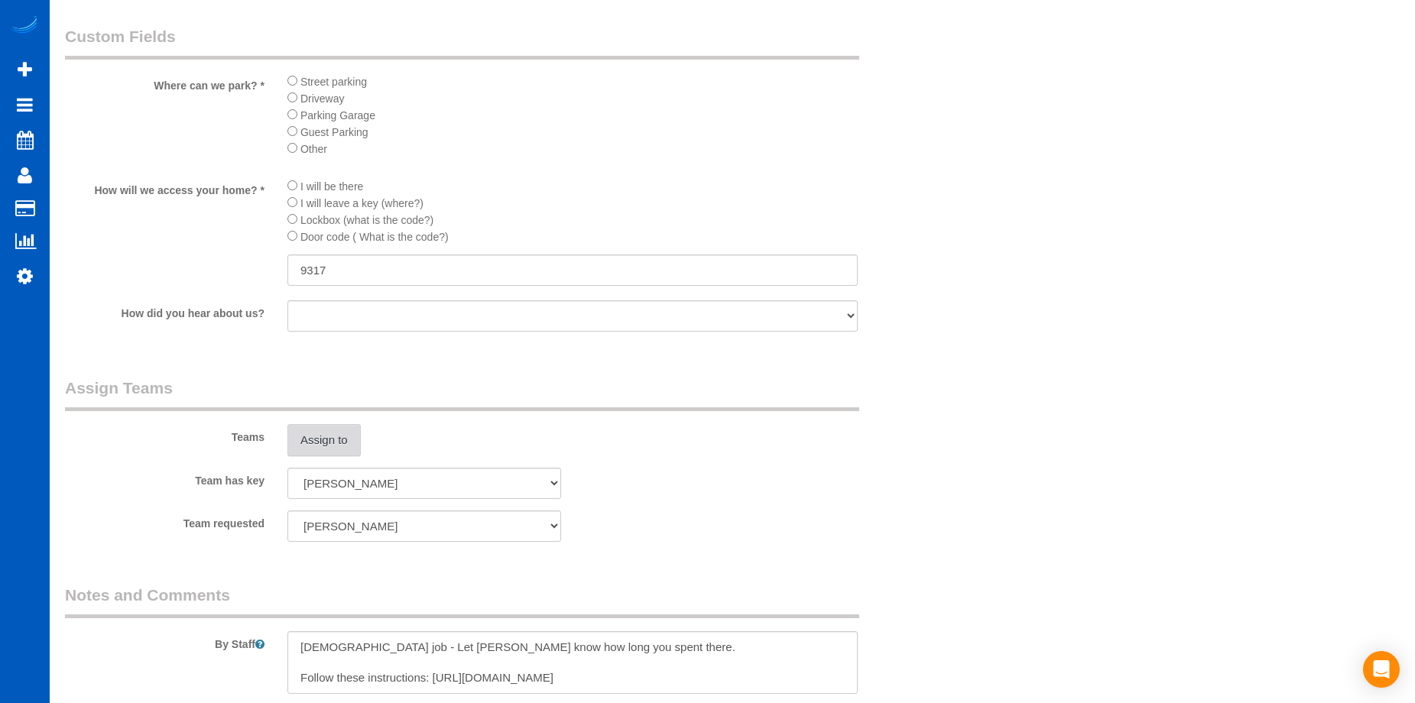
scroll to position [1431, 0]
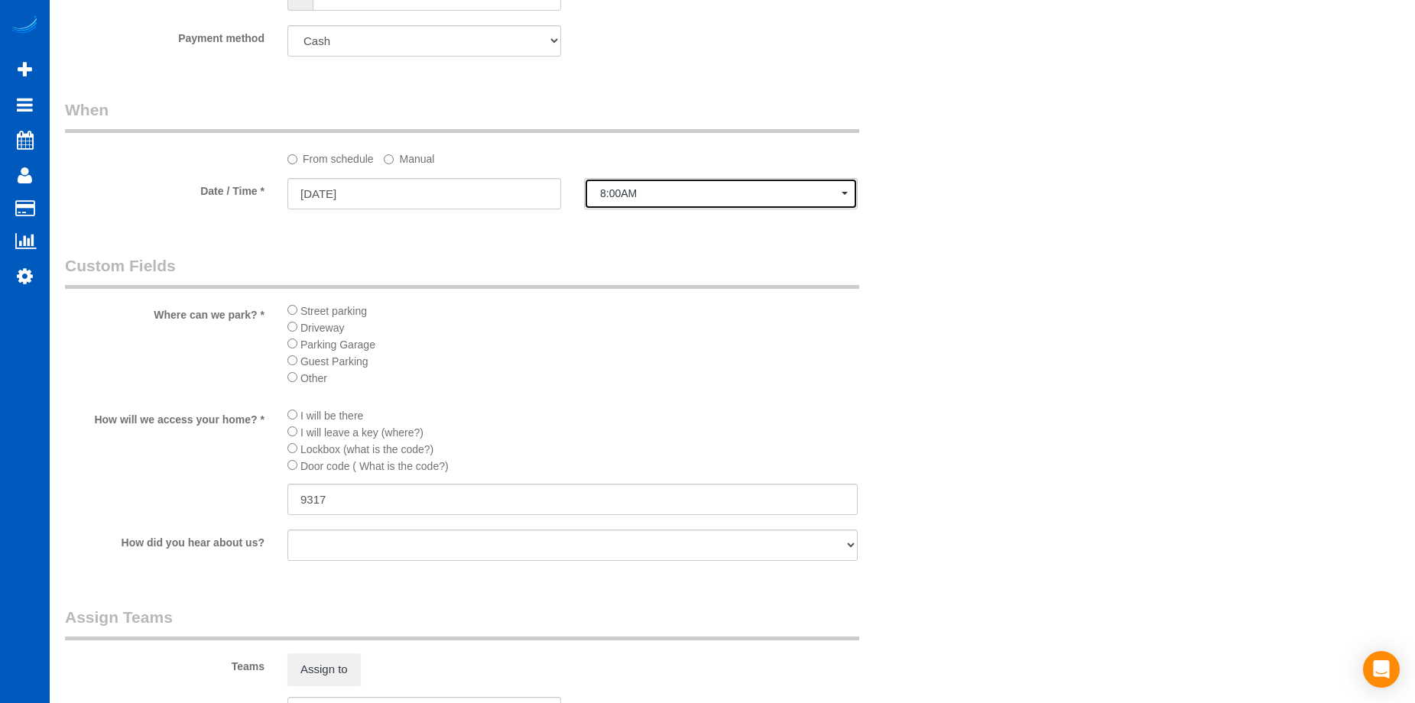
click at [690, 204] on button "8:00AM" at bounding box center [721, 193] width 274 height 31
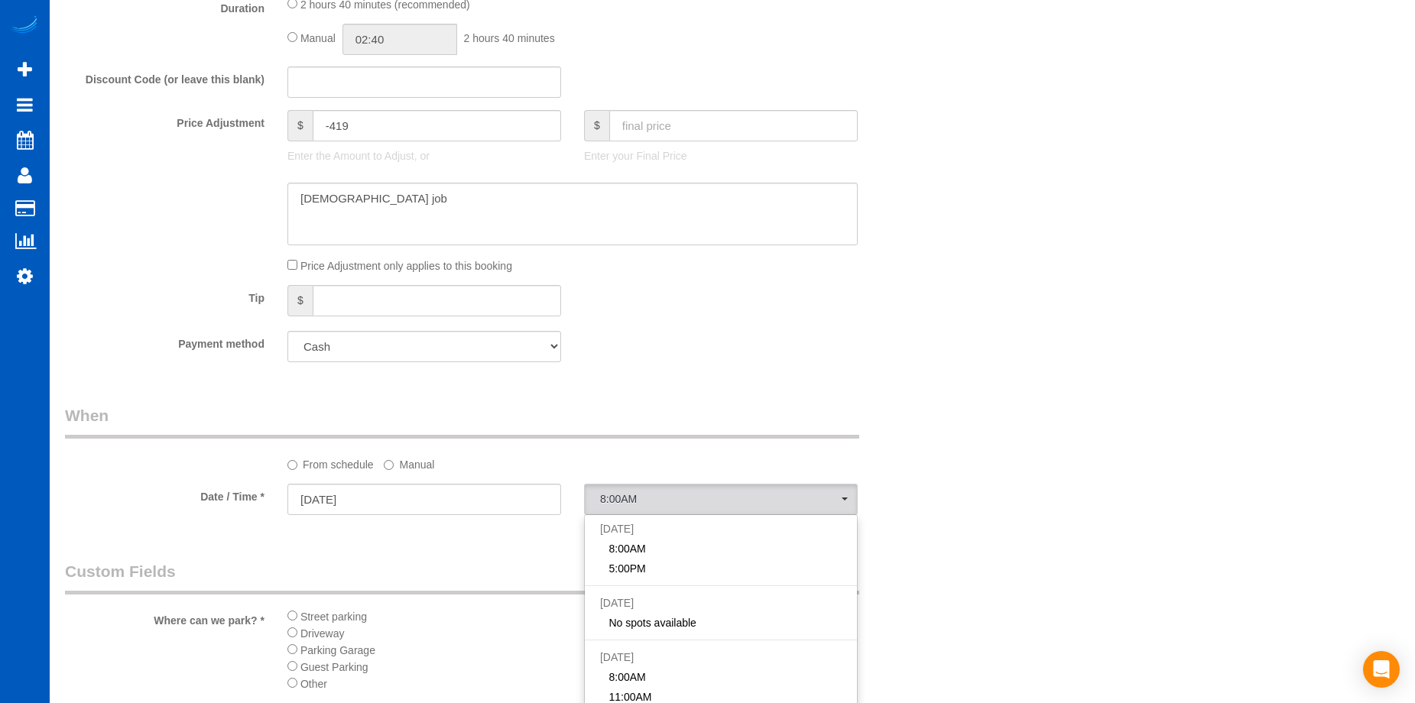
click at [990, 301] on div "Who Email* [PERSON_NAME][EMAIL_ADDRESS][DOMAIN_NAME] Name * [PERSON_NAME] Real …" at bounding box center [732, 204] width 1335 height 2546
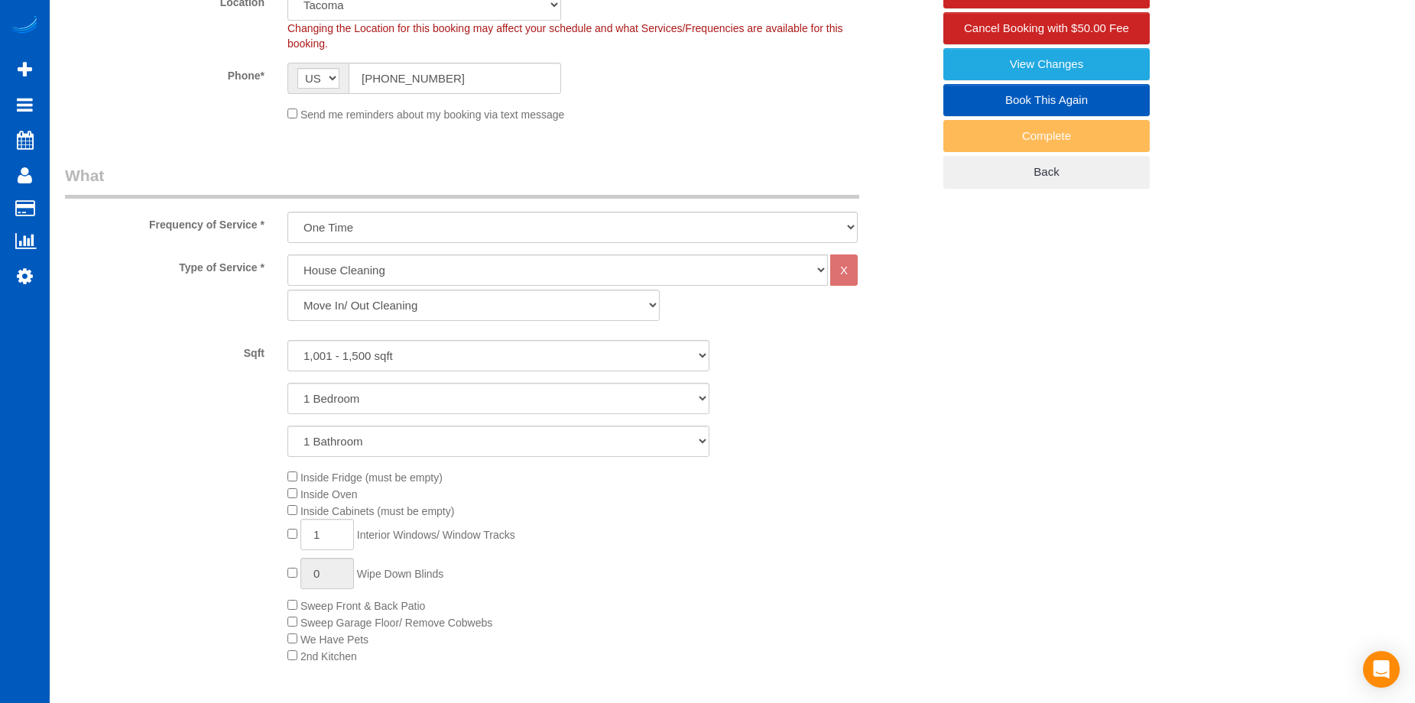
scroll to position [208, 0]
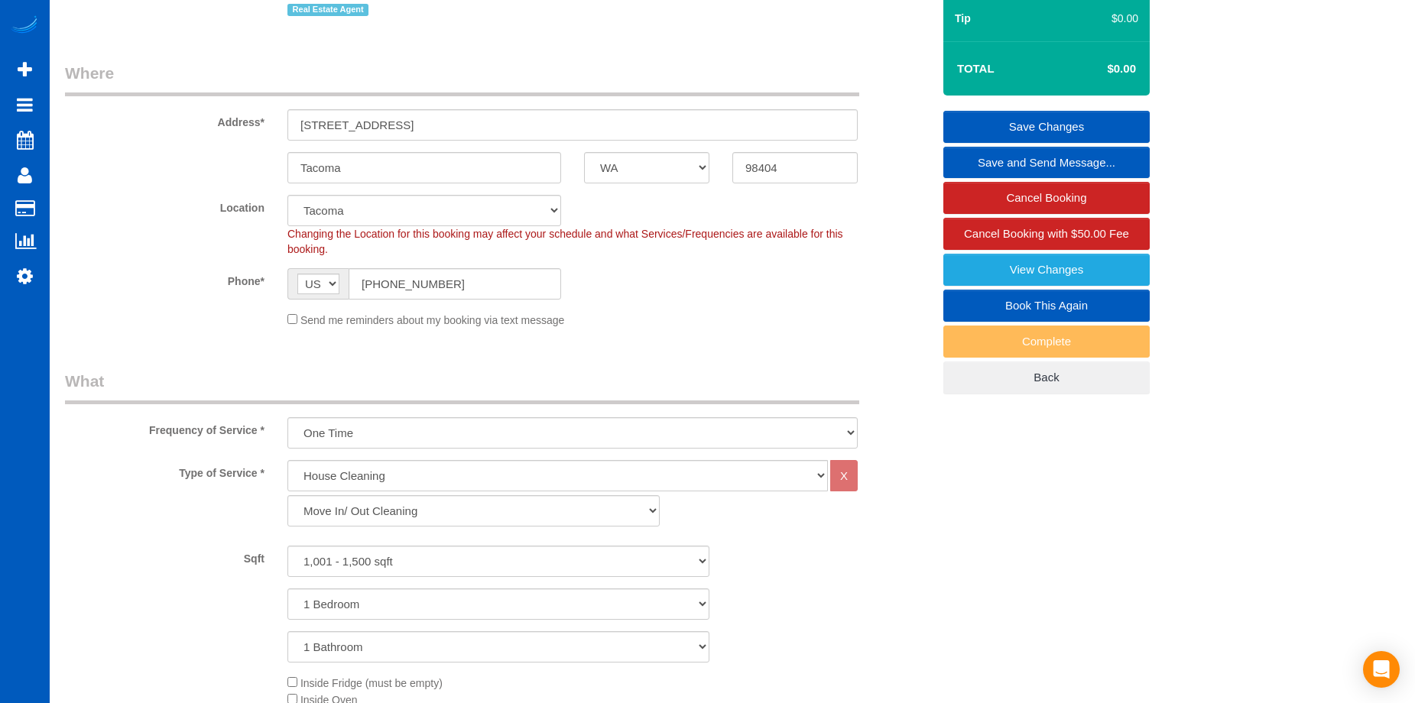
click at [988, 126] on link "Save Changes" at bounding box center [1046, 127] width 206 height 32
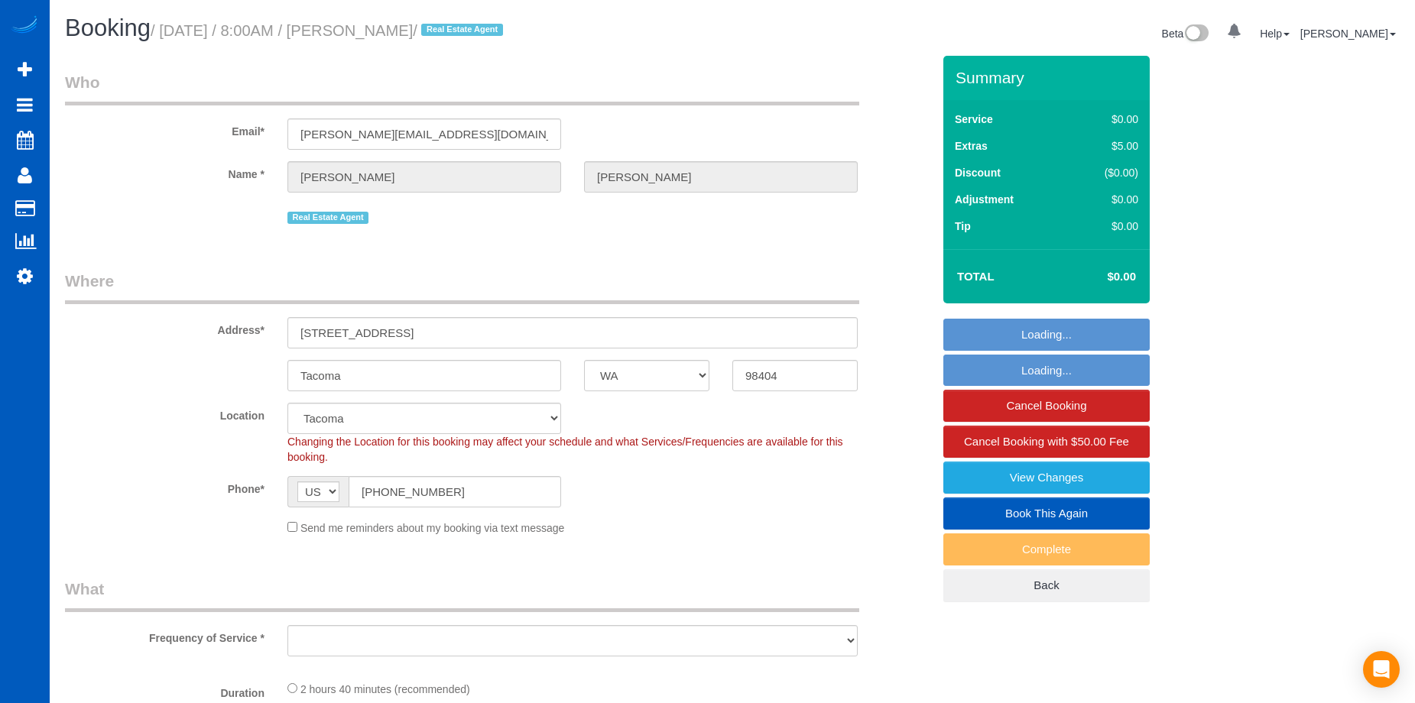
select select "WA"
select select "199"
select select "1001"
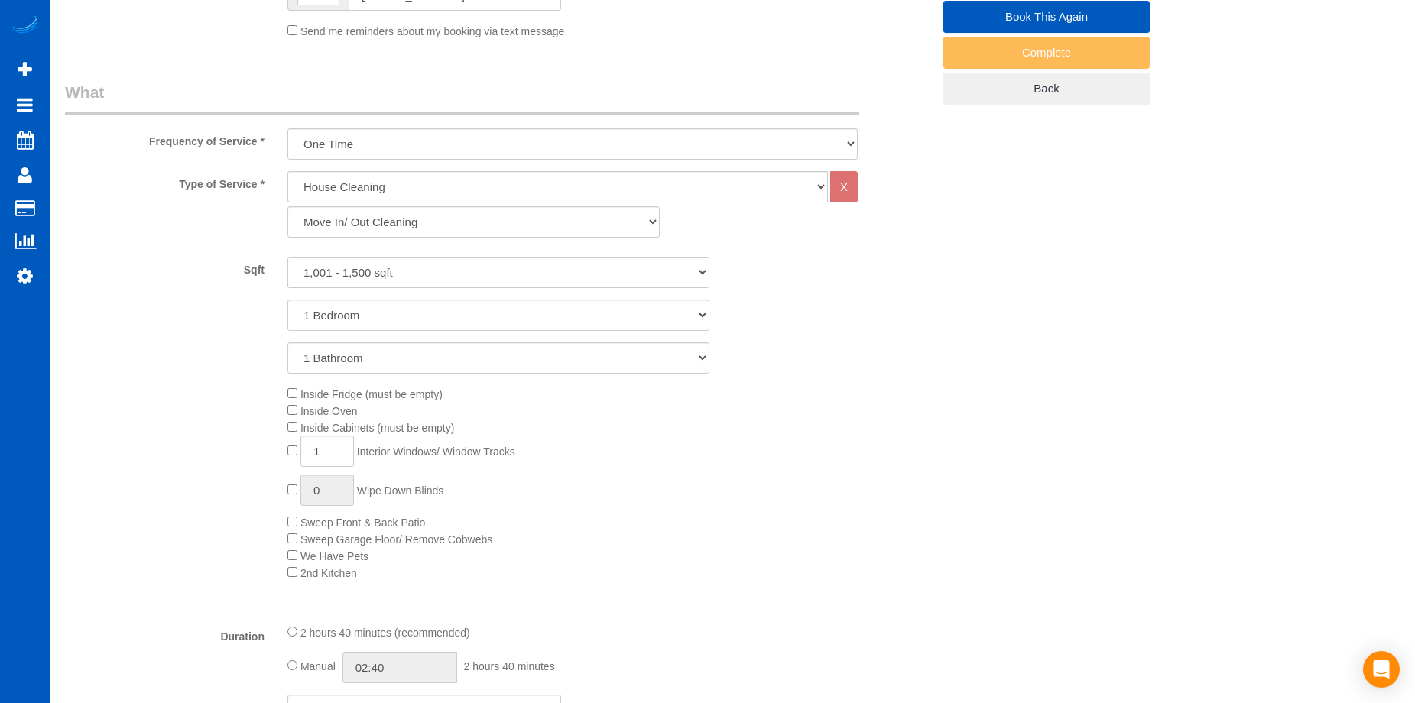
select select "object:1197"
select select "spot1"
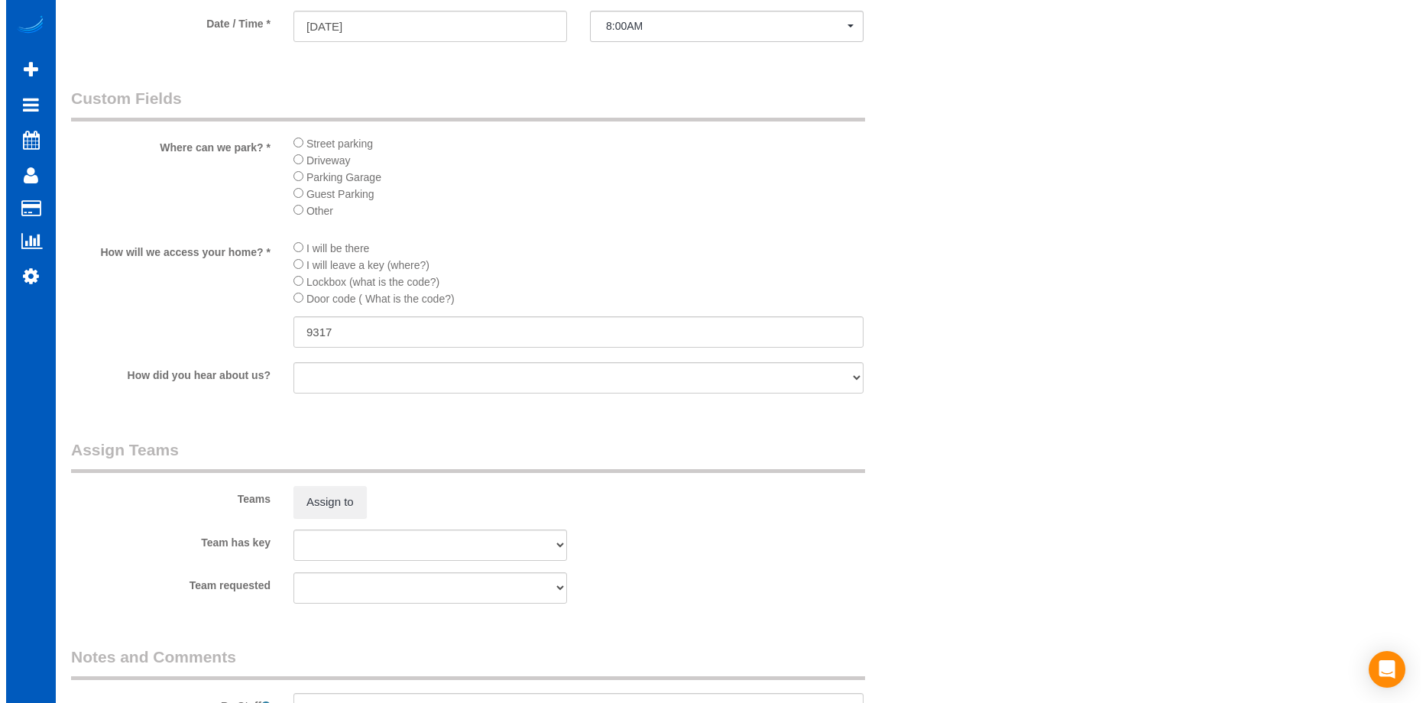
scroll to position [1682, 0]
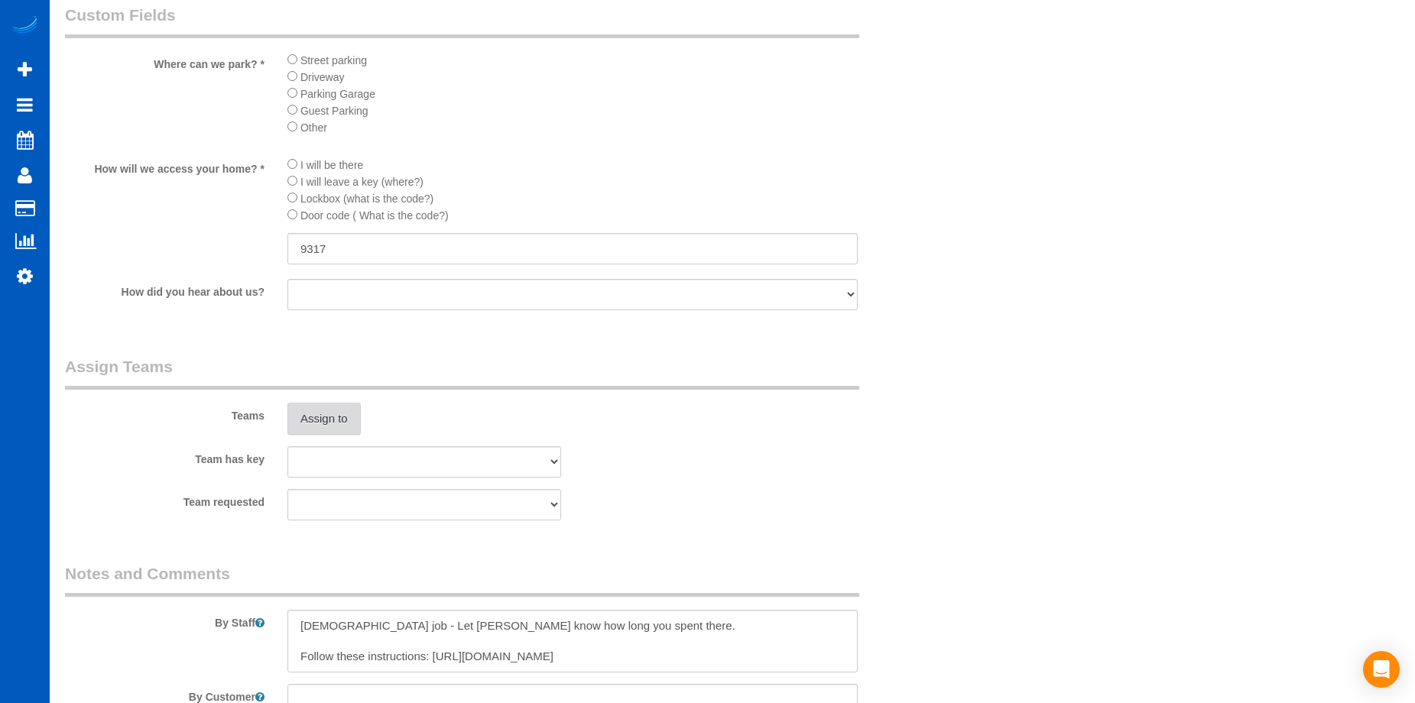
click at [334, 414] on button "Assign to" at bounding box center [323, 419] width 73 height 32
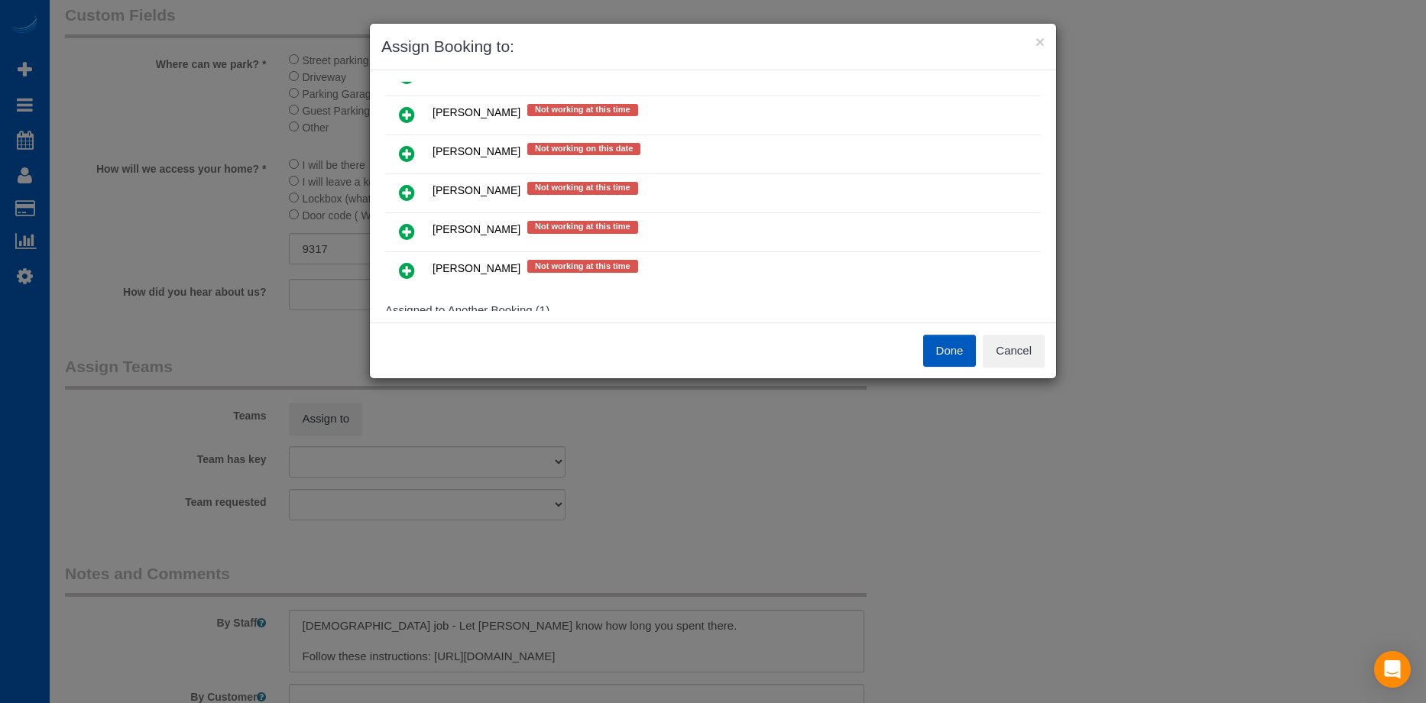
scroll to position [449, 0]
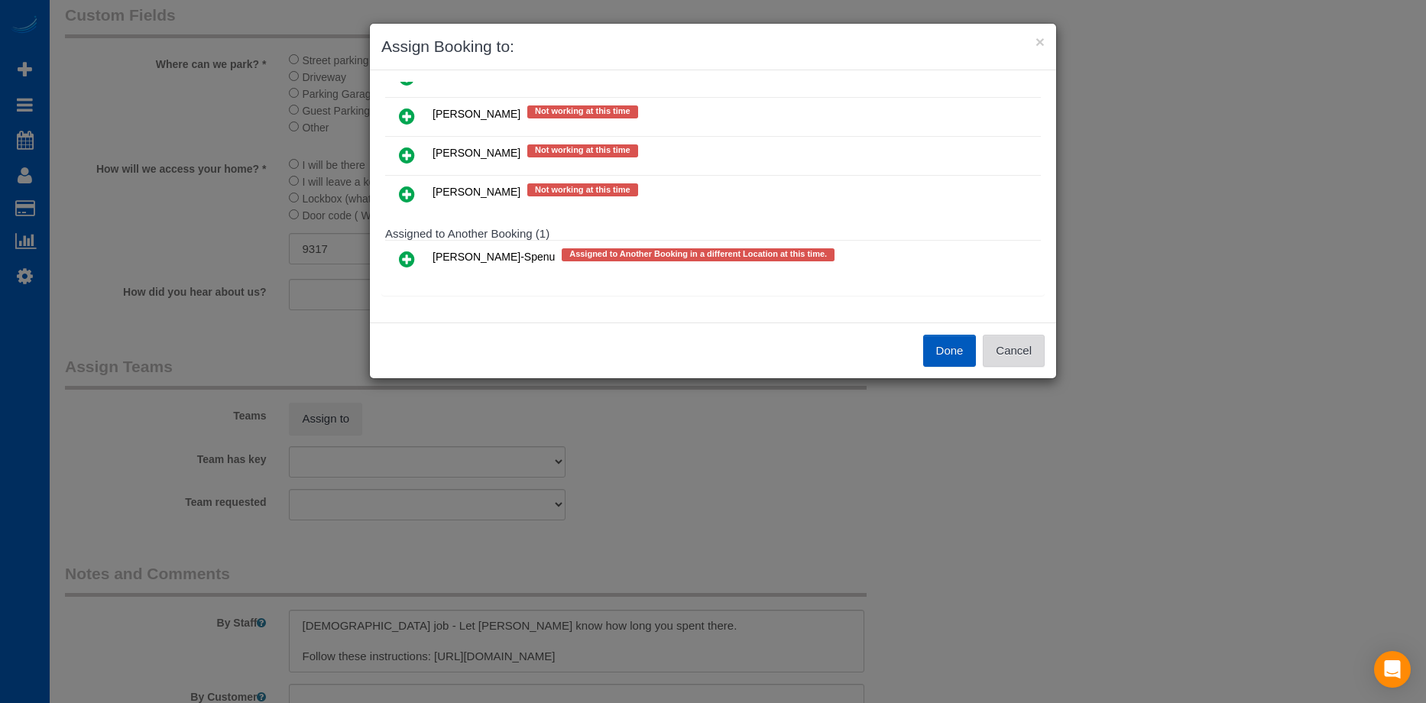
click at [1039, 356] on button "Cancel" at bounding box center [1014, 351] width 62 height 32
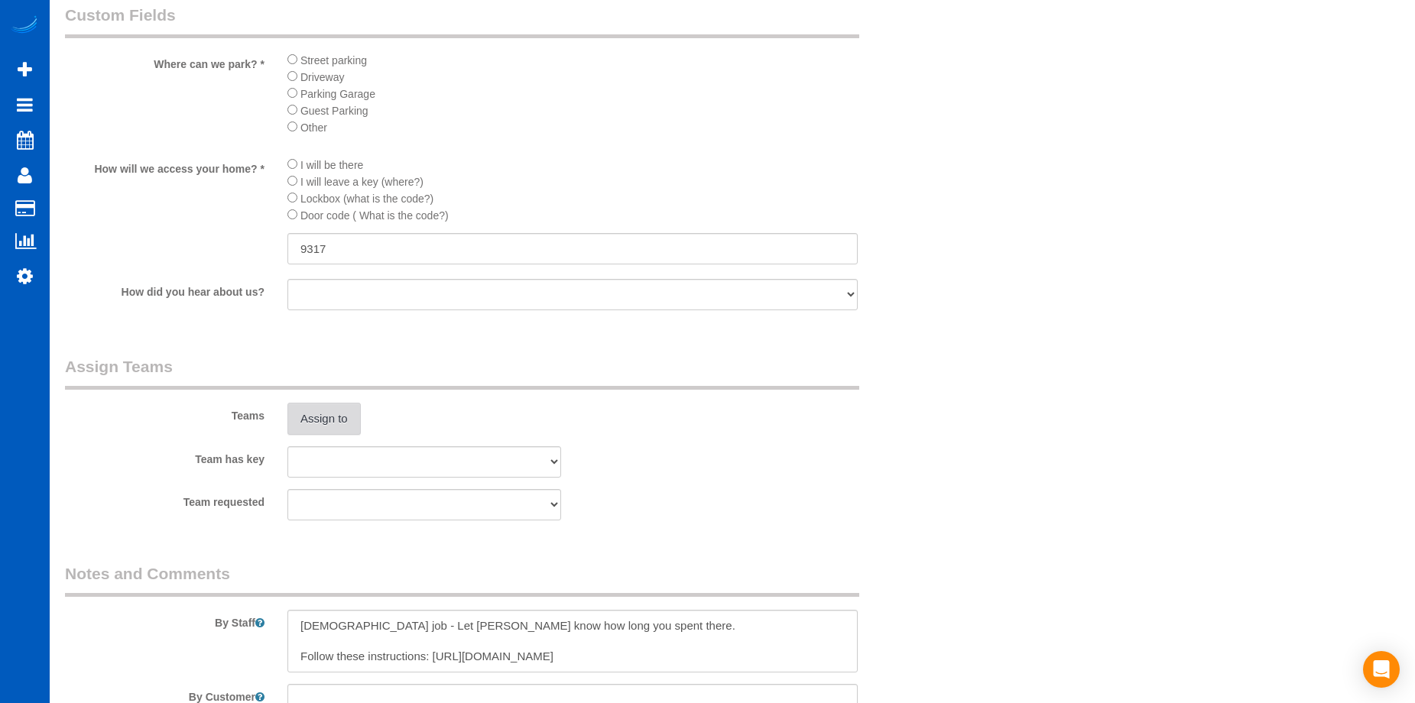
click at [336, 404] on button "Assign to" at bounding box center [323, 419] width 73 height 32
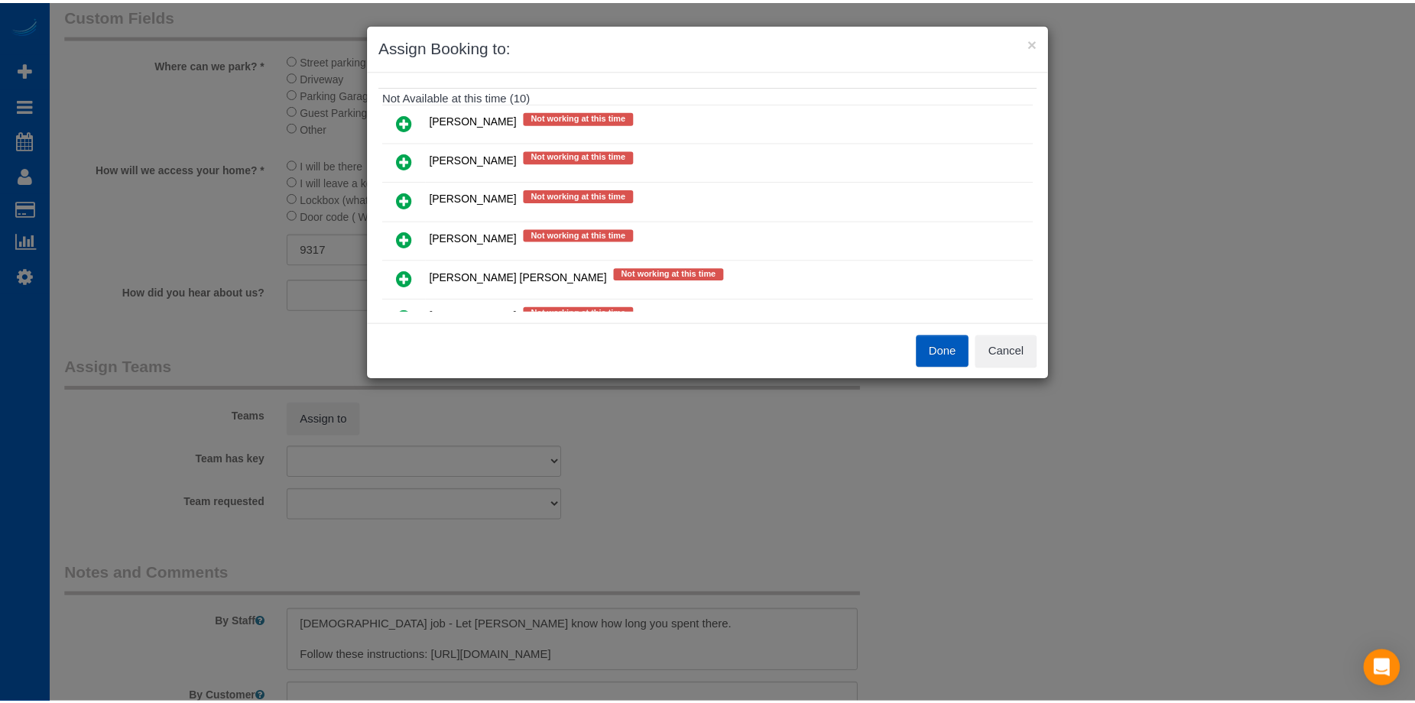
scroll to position [144, 0]
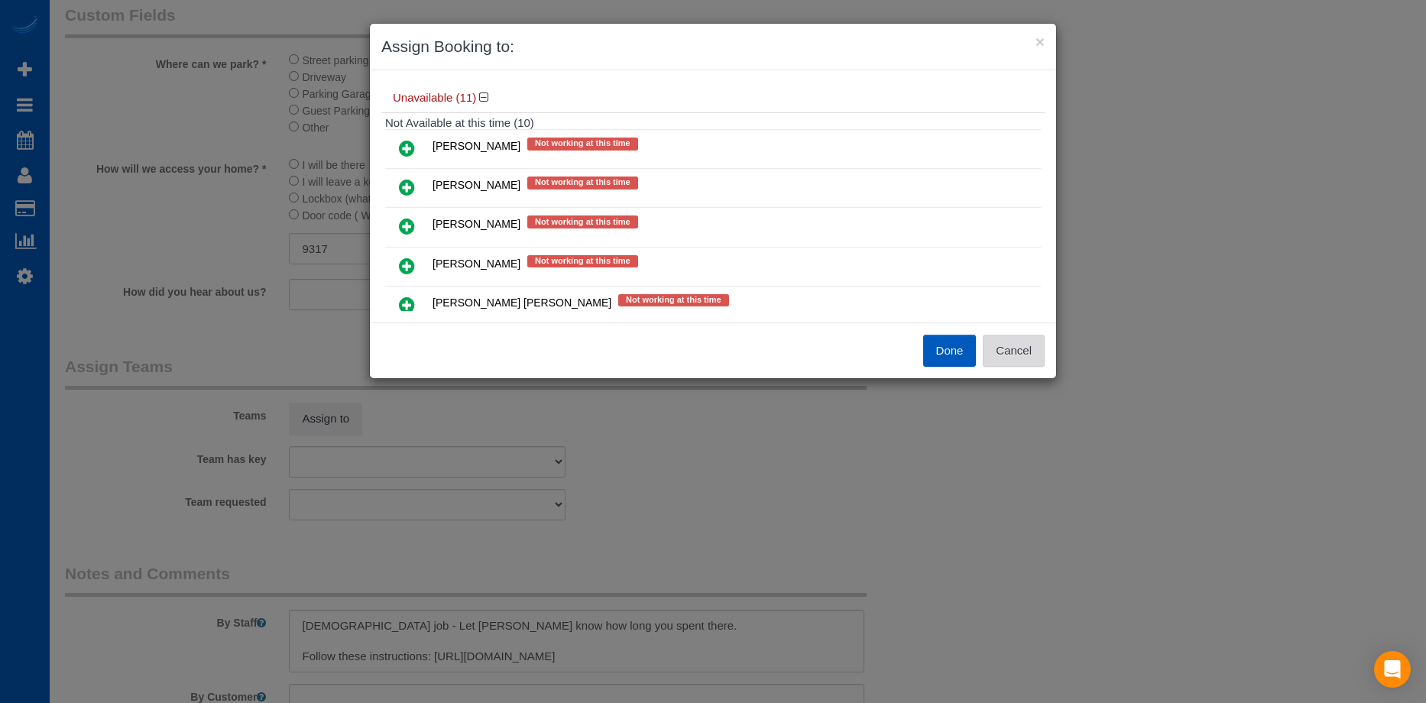
click at [1025, 351] on button "Cancel" at bounding box center [1014, 351] width 62 height 32
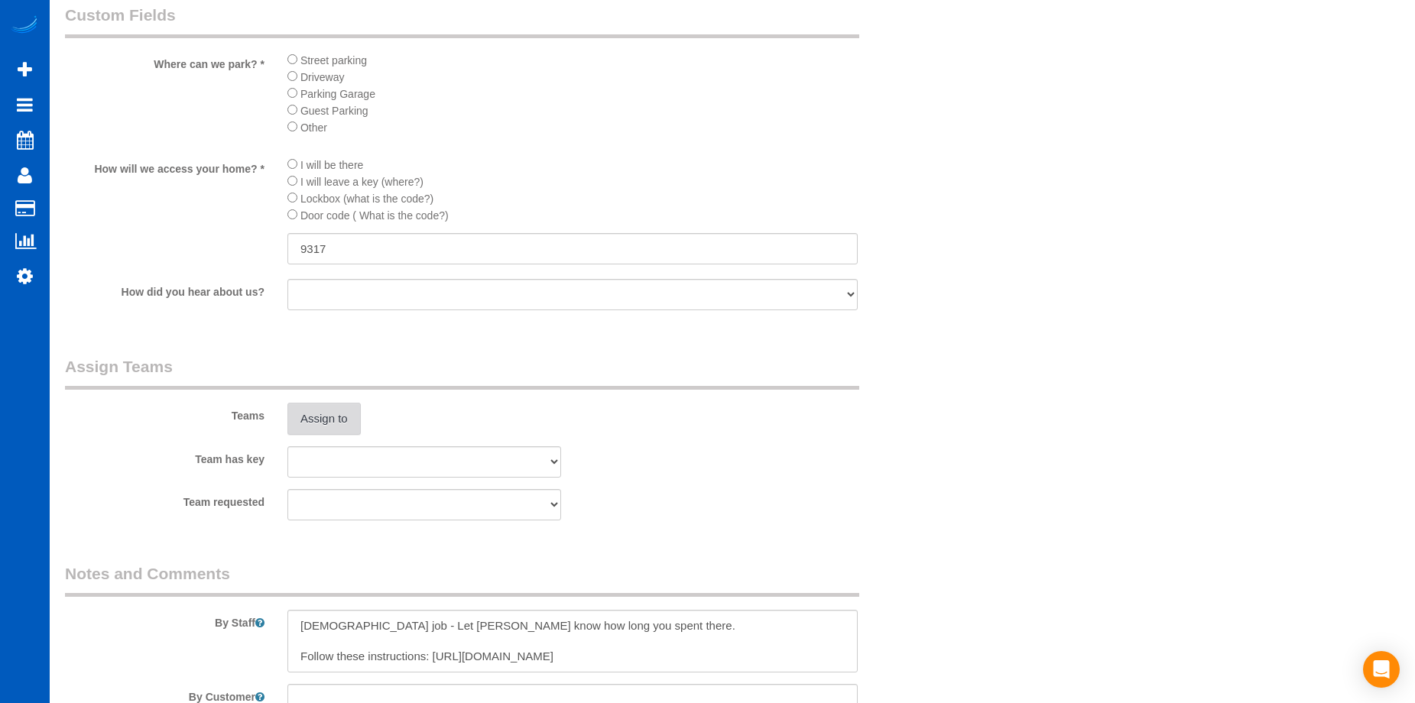
click at [335, 410] on button "Assign to" at bounding box center [323, 419] width 73 height 32
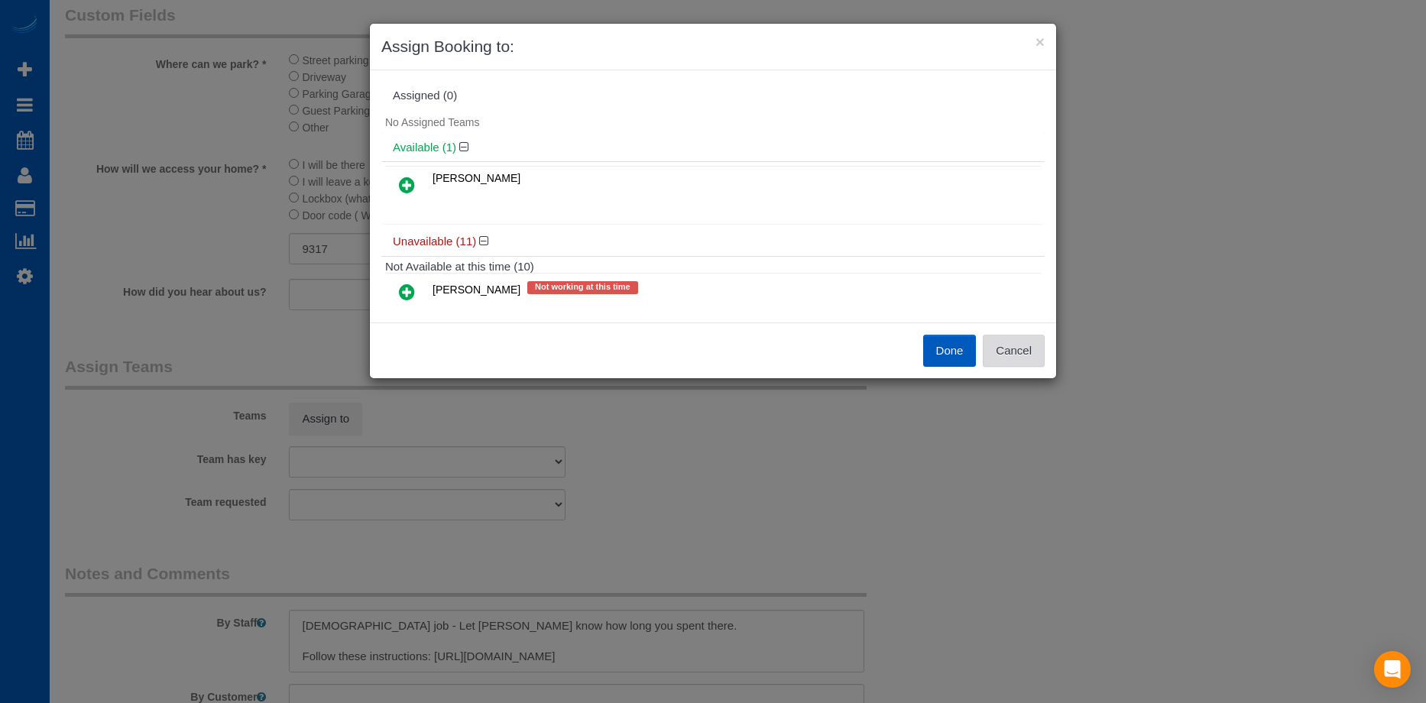
click at [1037, 352] on button "Cancel" at bounding box center [1014, 351] width 62 height 32
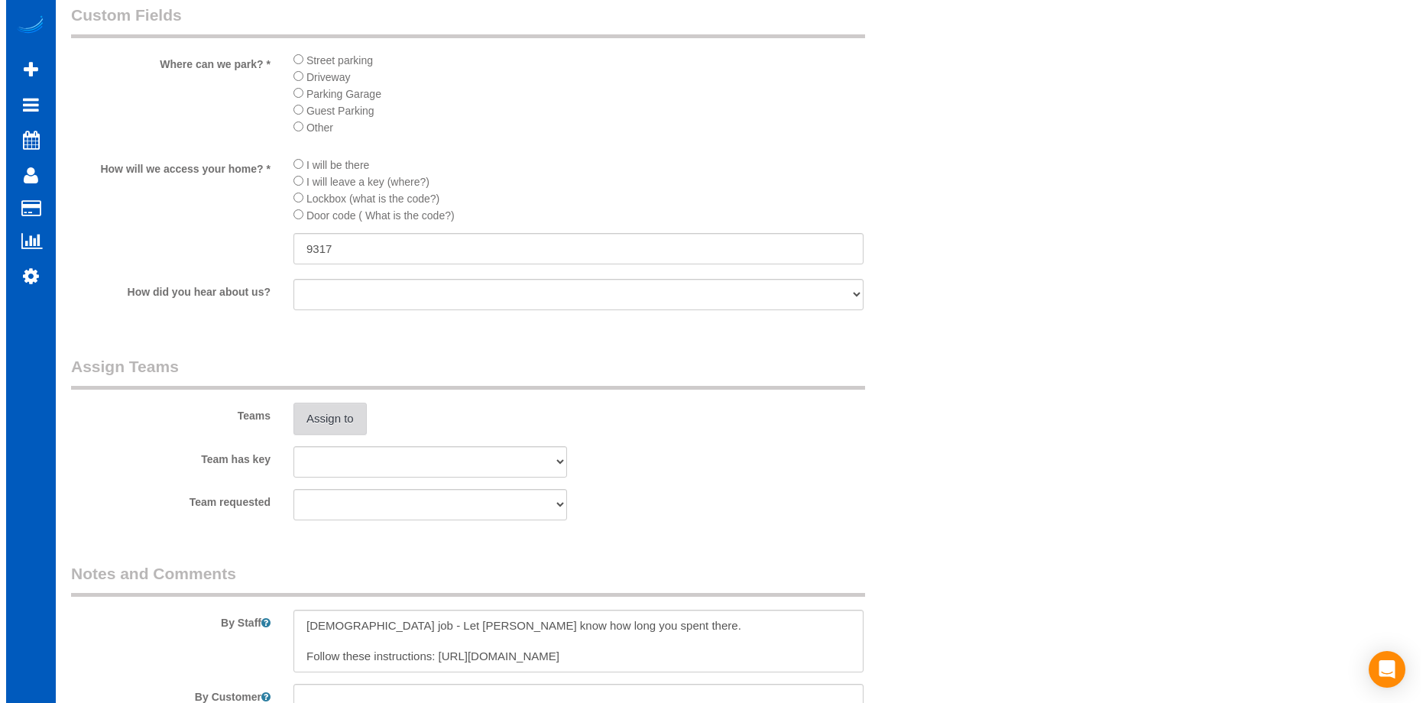
scroll to position [1452, 0]
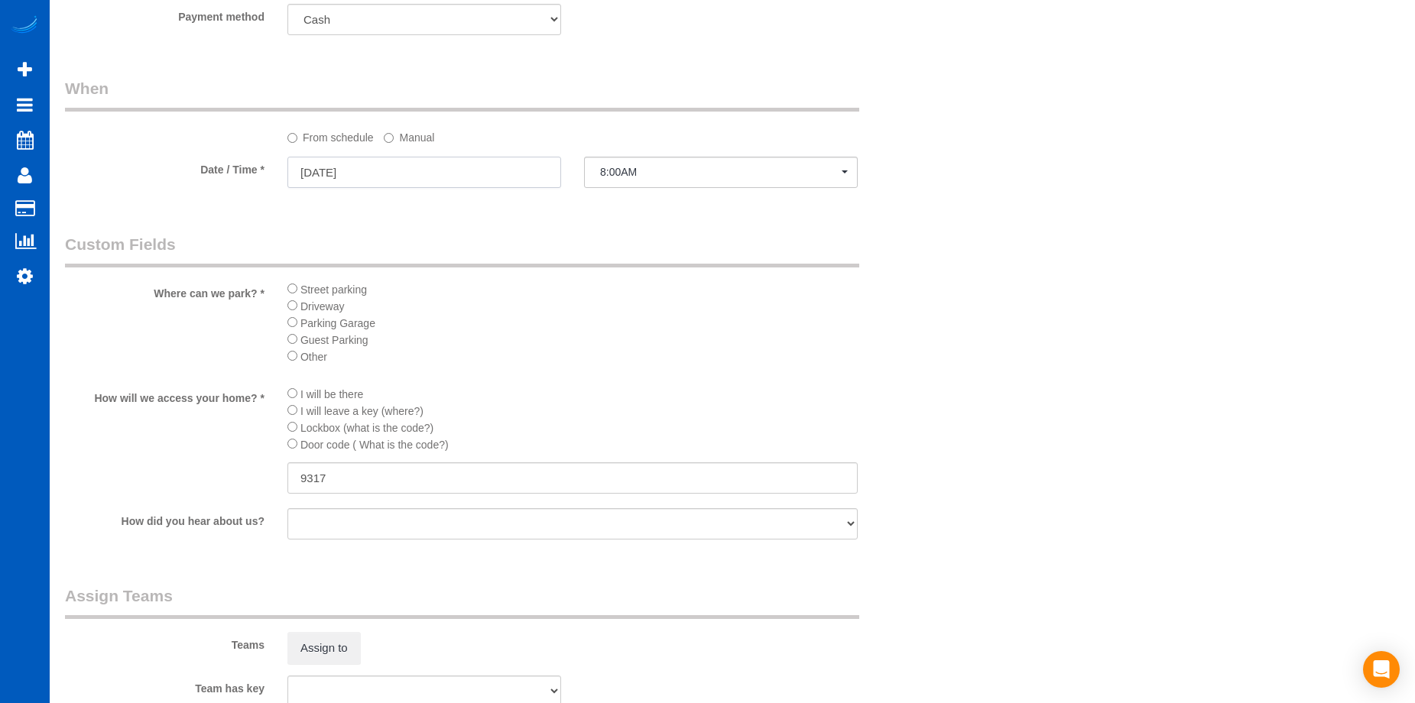
click at [461, 164] on input "[DATE]" at bounding box center [424, 172] width 274 height 31
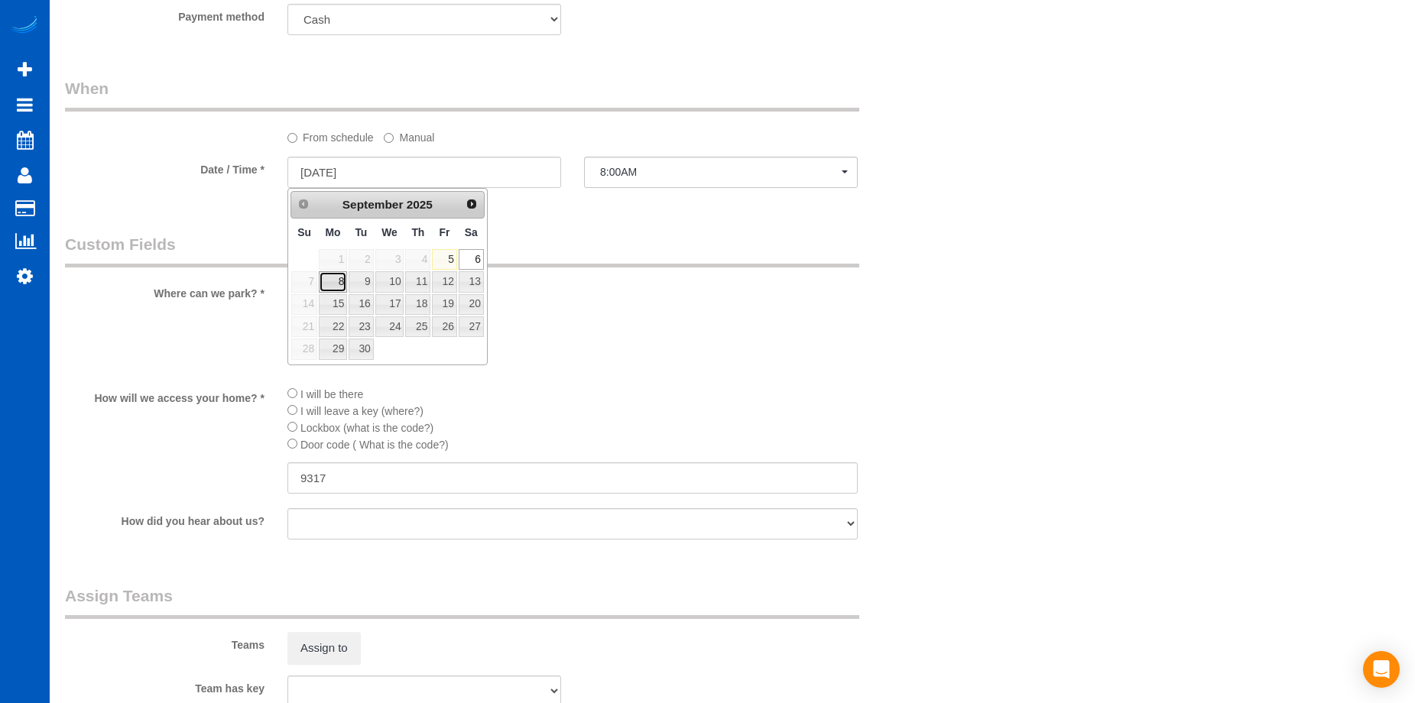
click at [329, 284] on link "8" at bounding box center [333, 281] width 28 height 21
type input "[DATE]"
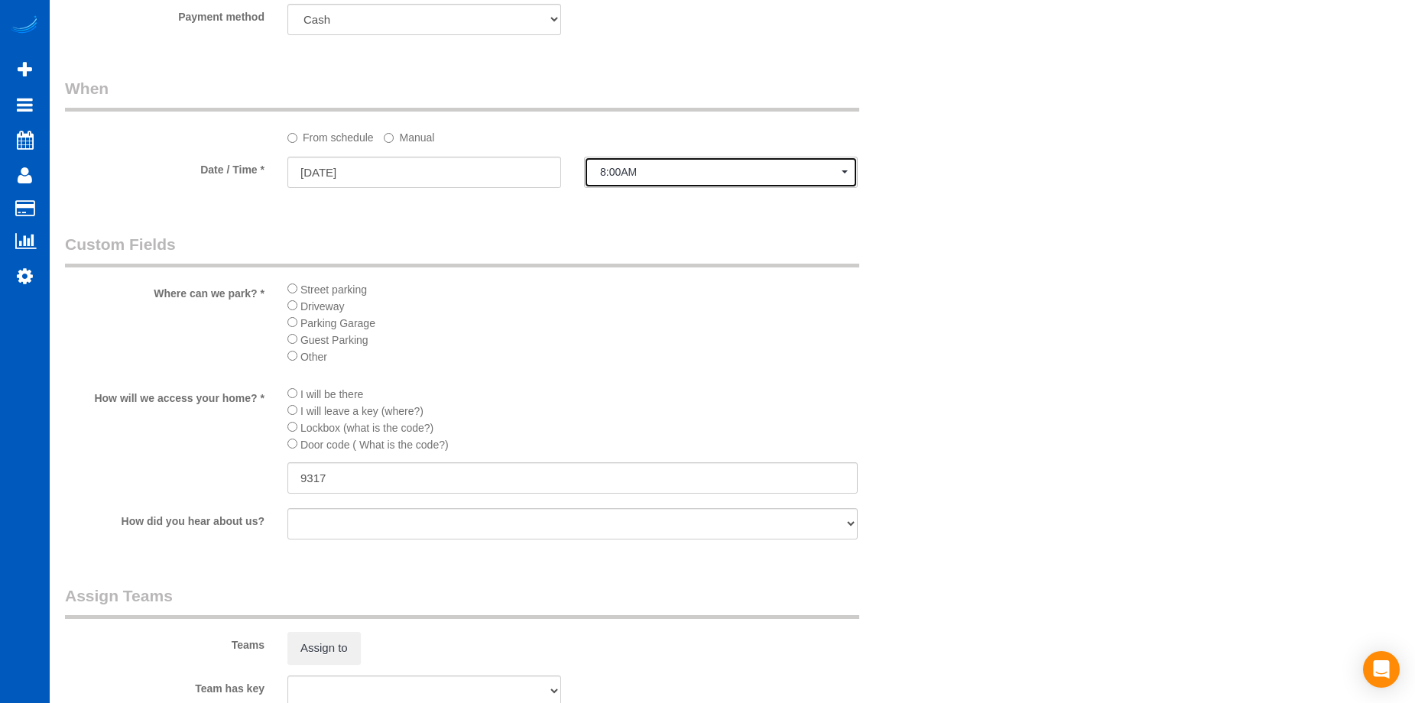
click at [735, 177] on span "8:00AM" at bounding box center [721, 172] width 242 height 12
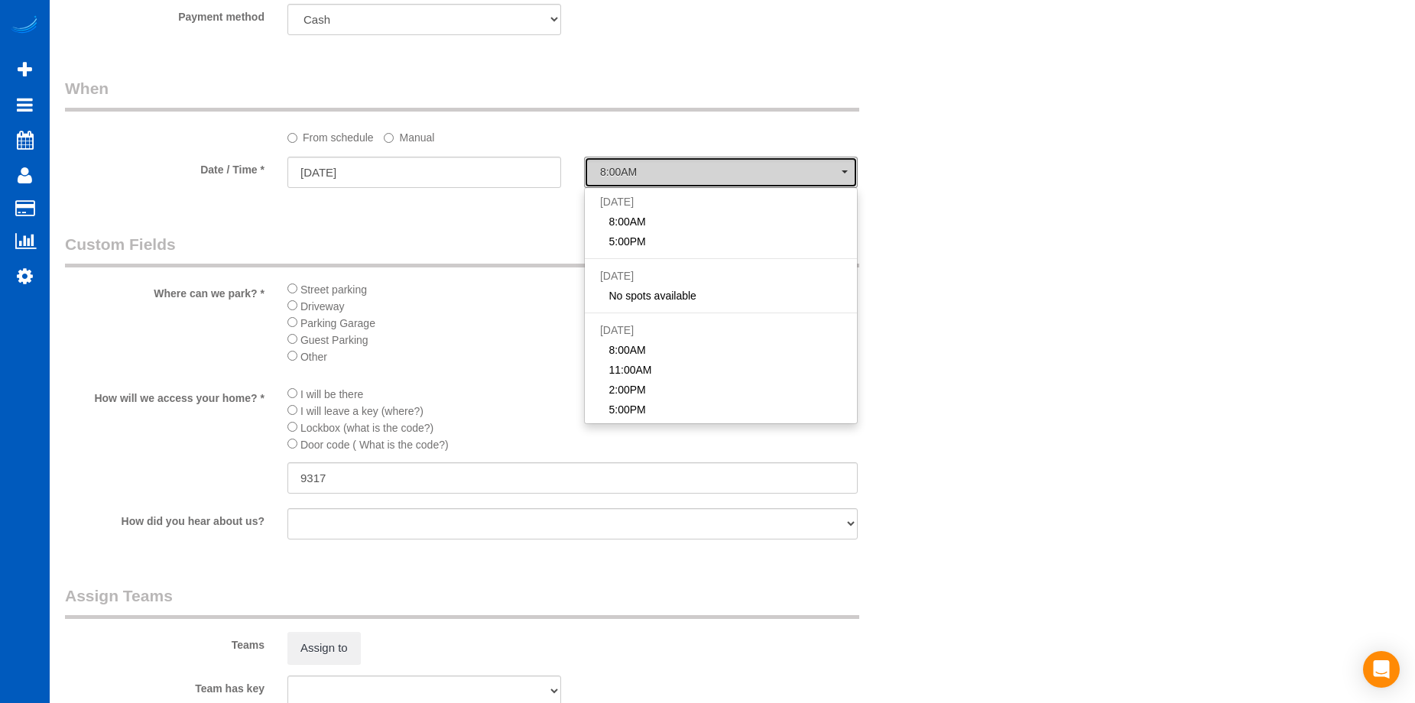
click at [750, 170] on span "8:00AM" at bounding box center [721, 172] width 242 height 12
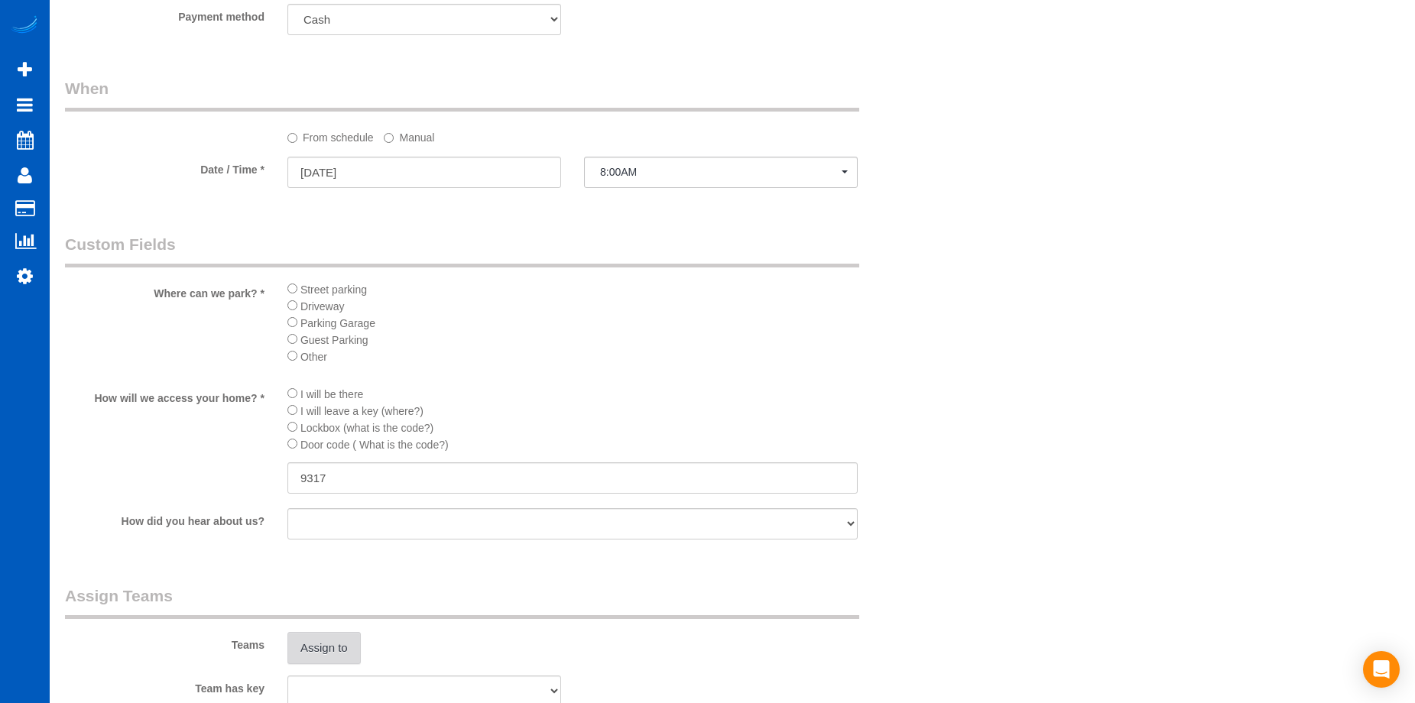
click at [339, 641] on button "Assign to" at bounding box center [323, 648] width 73 height 32
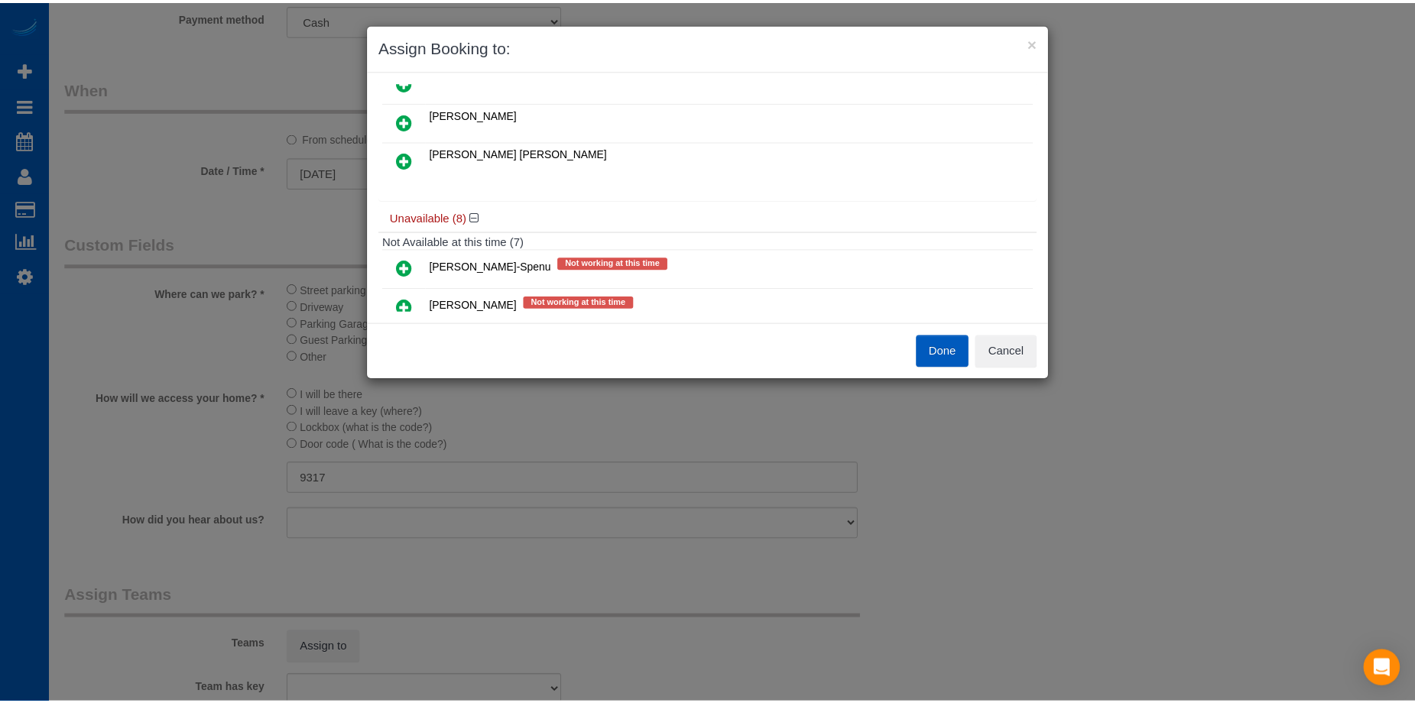
scroll to position [67, 0]
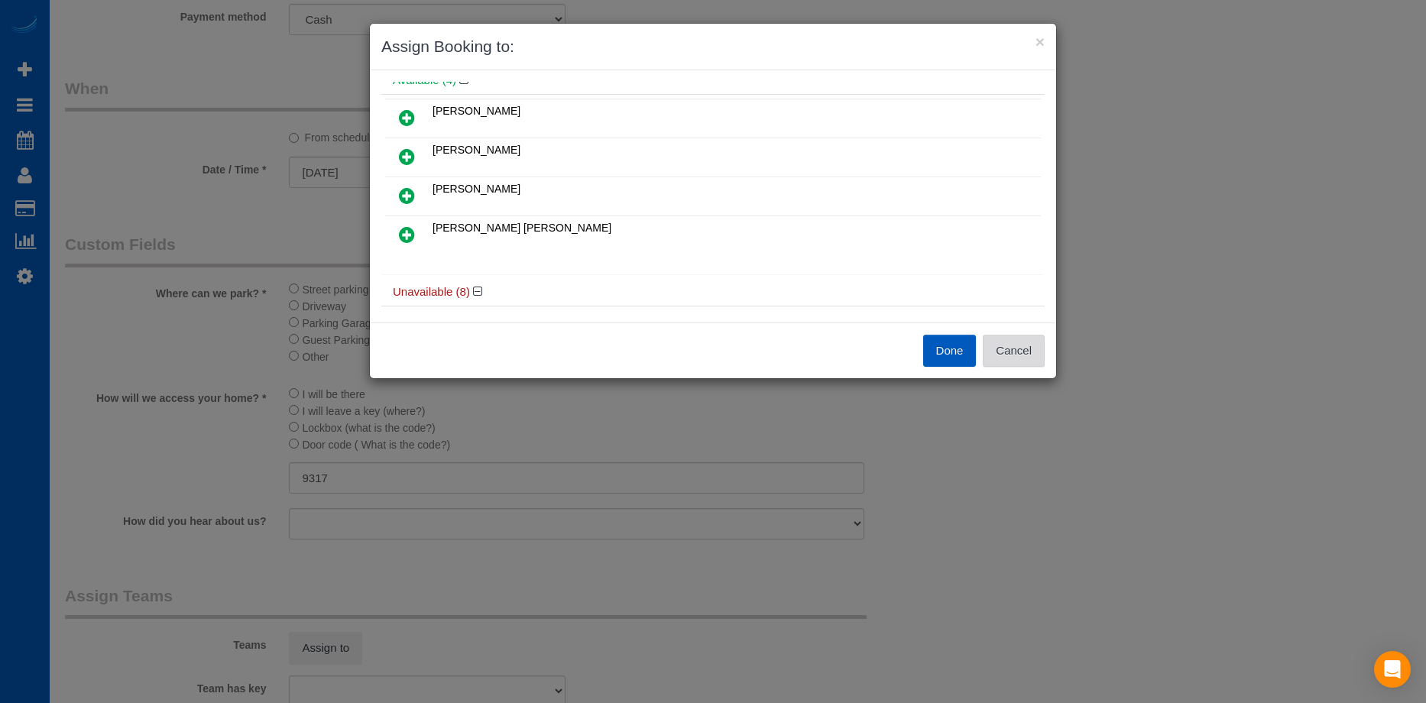
click at [1030, 345] on button "Cancel" at bounding box center [1014, 351] width 62 height 32
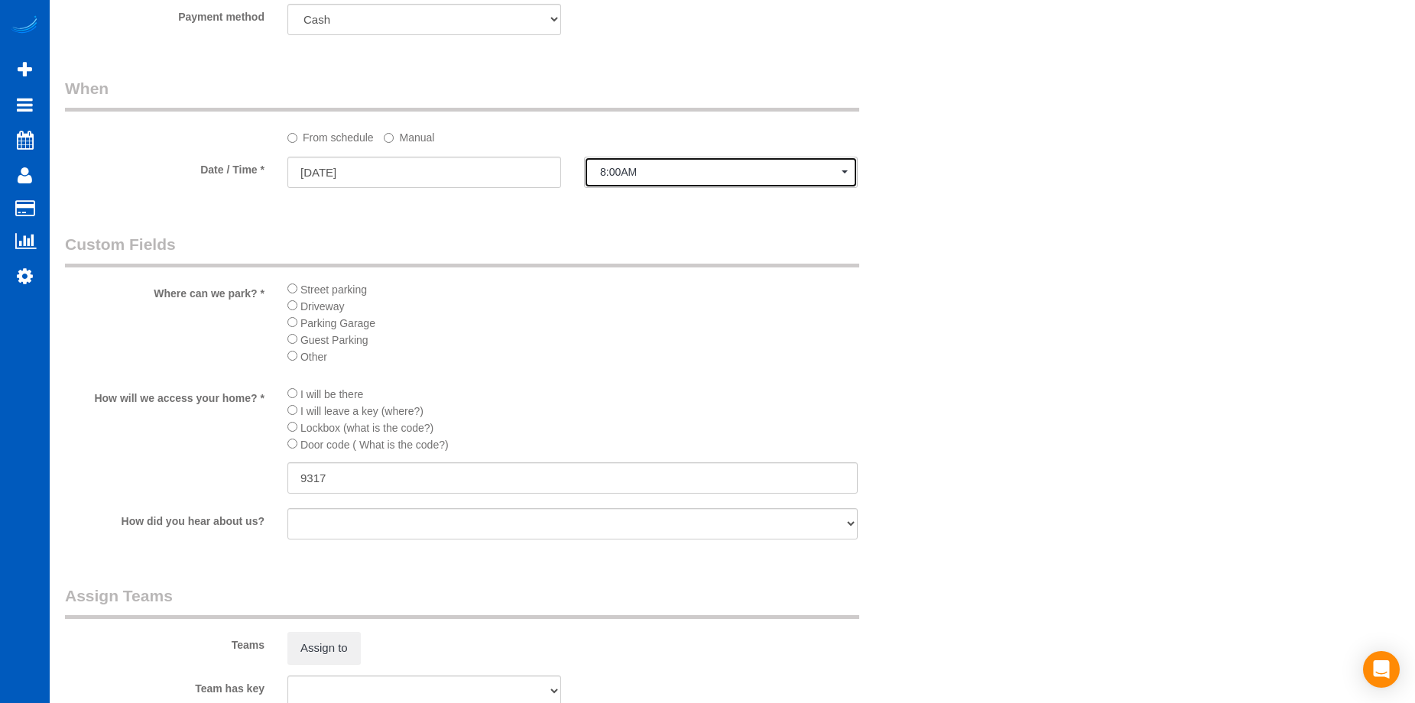
click at [625, 170] on span "8:00AM" at bounding box center [721, 172] width 242 height 12
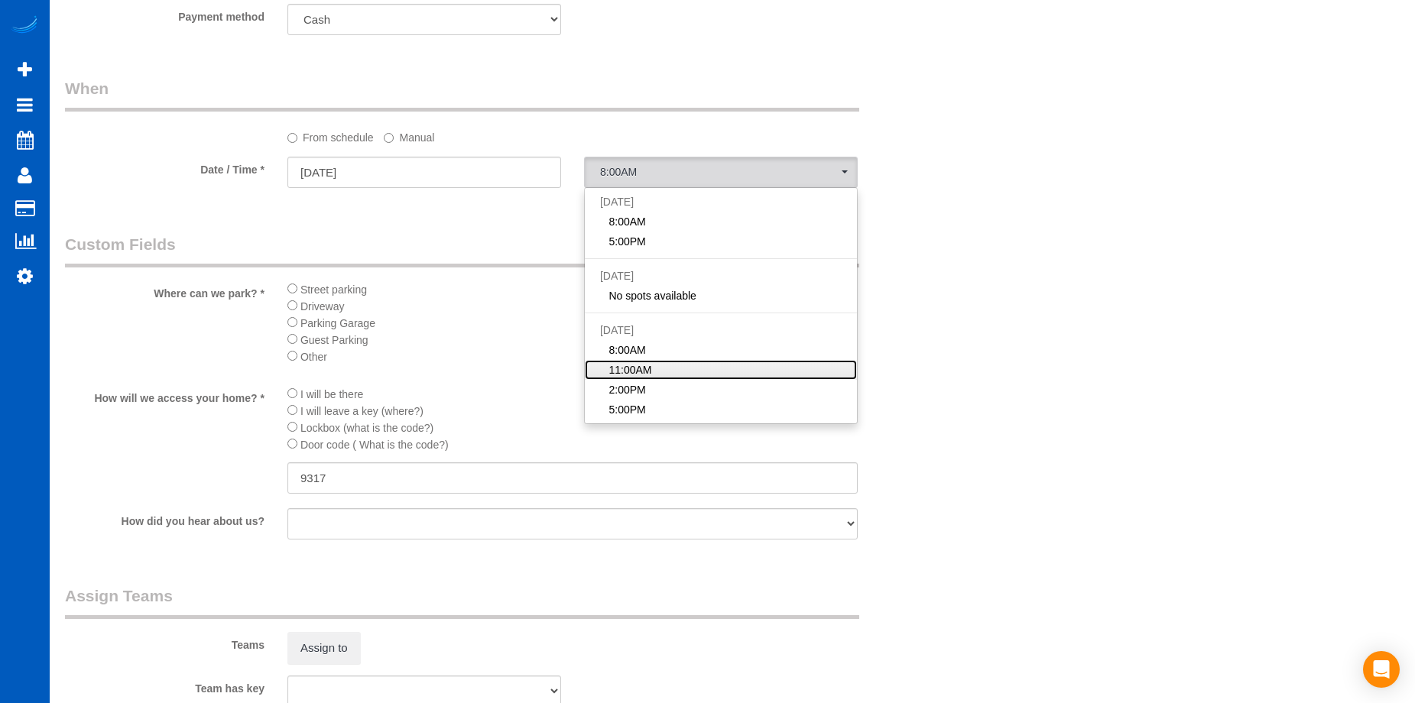
click at [673, 368] on link "11:00AM" at bounding box center [721, 370] width 272 height 20
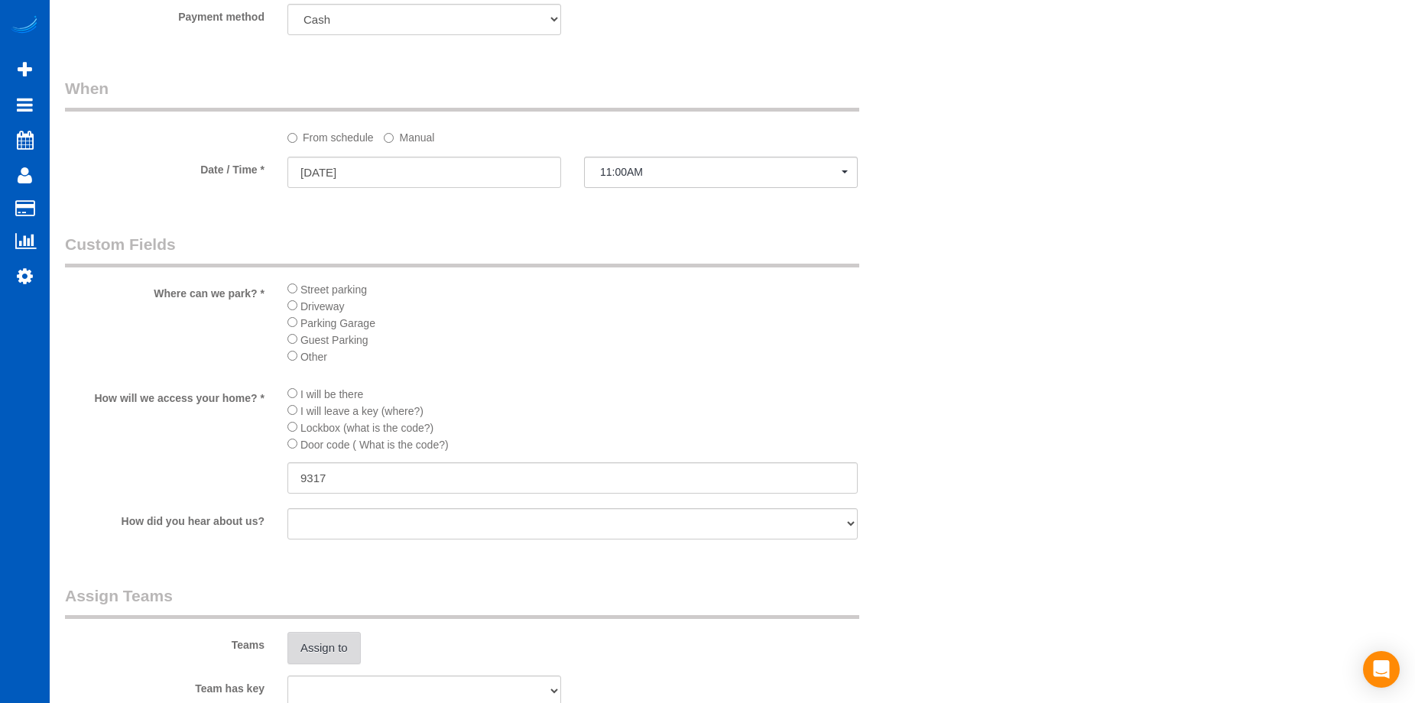
click at [346, 645] on button "Assign to" at bounding box center [323, 648] width 73 height 32
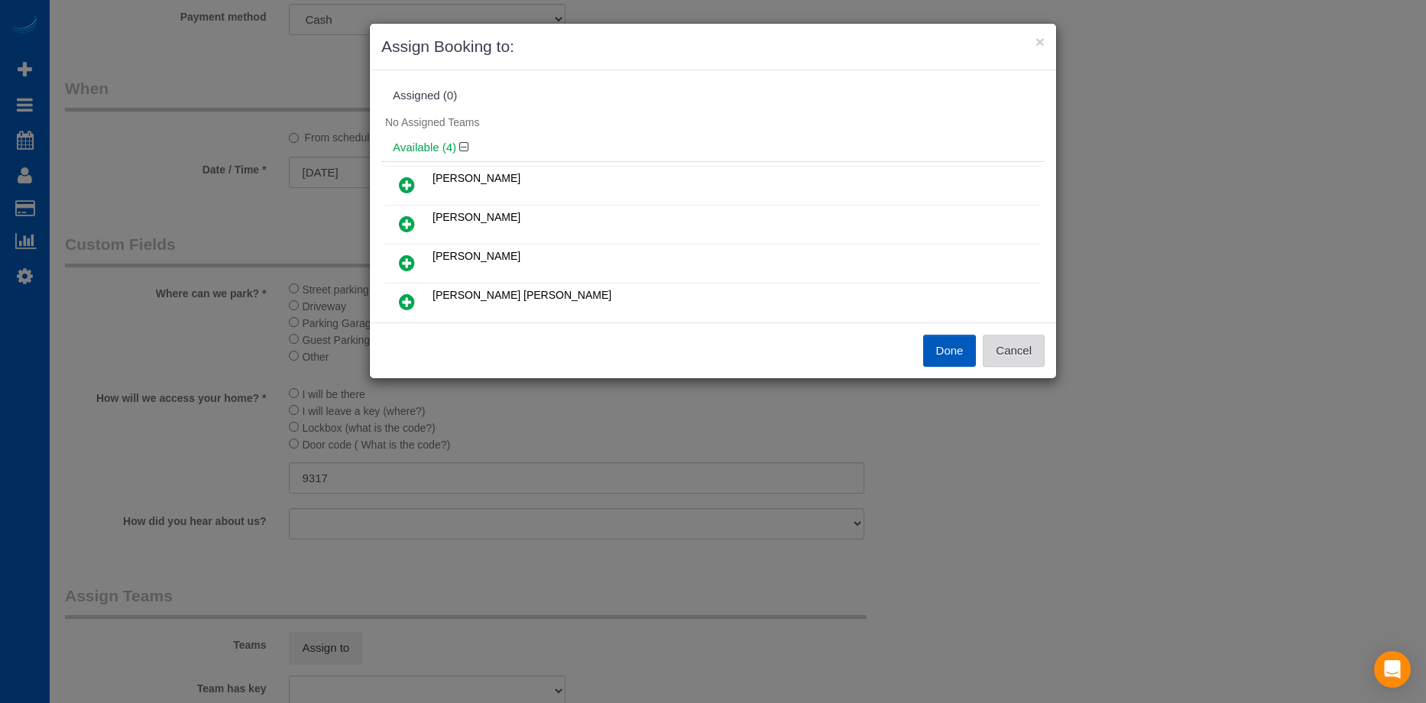
click at [1013, 350] on button "Cancel" at bounding box center [1014, 351] width 62 height 32
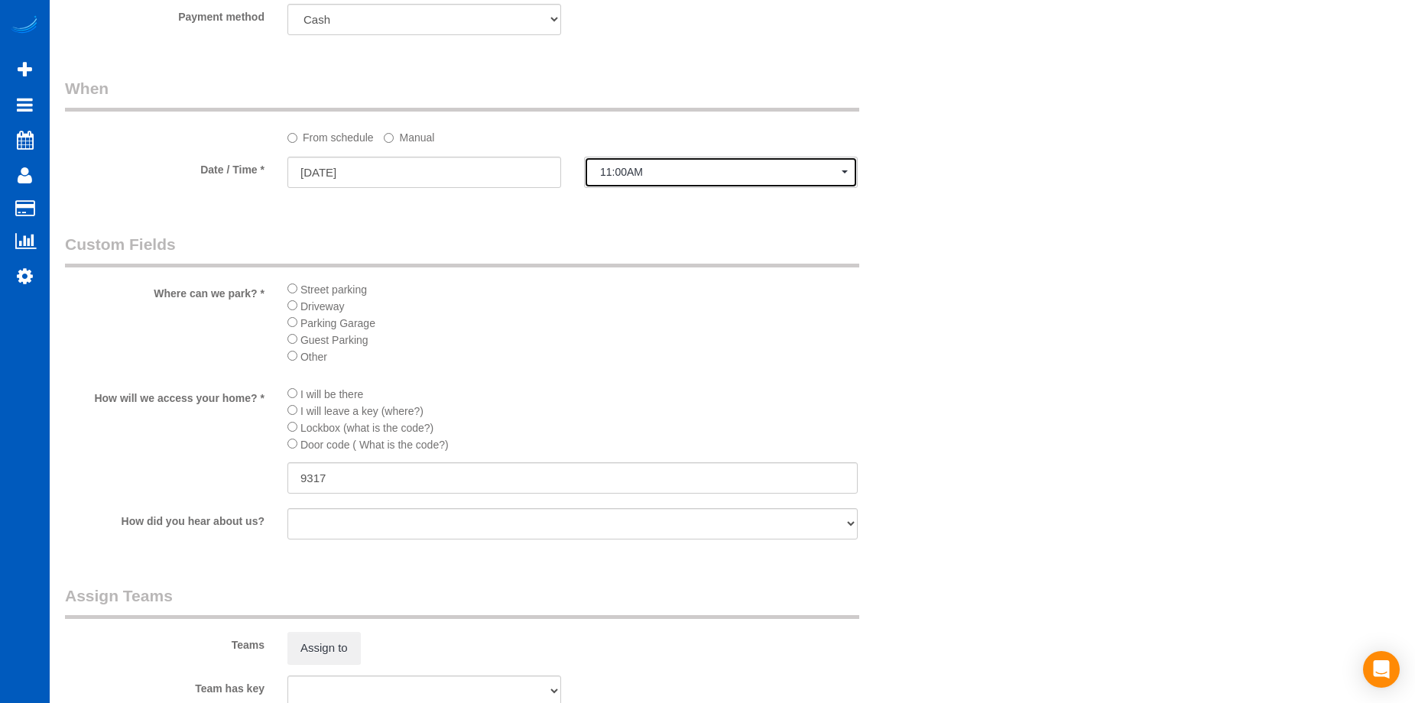
click at [712, 174] on span "11:00AM" at bounding box center [721, 172] width 242 height 12
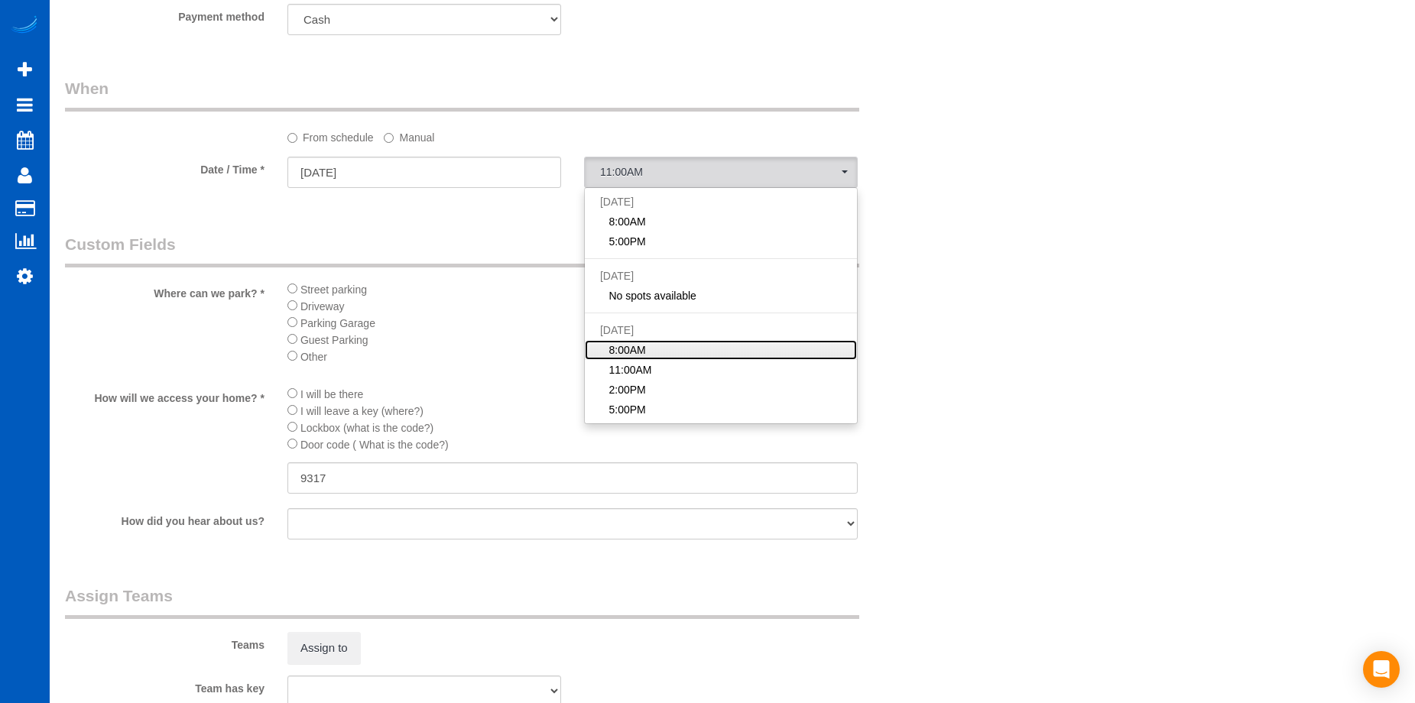
click at [651, 349] on link "8:00AM" at bounding box center [721, 350] width 272 height 20
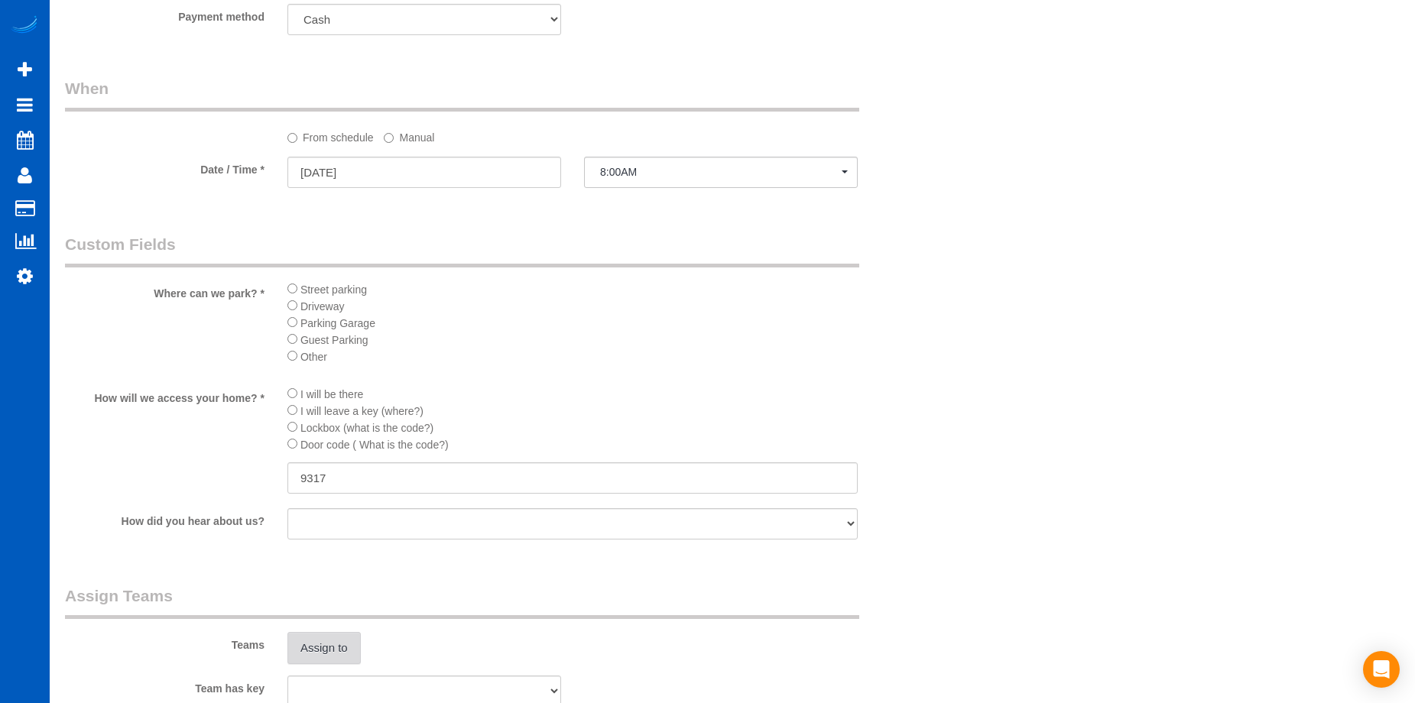
click at [342, 643] on button "Assign to" at bounding box center [323, 648] width 73 height 32
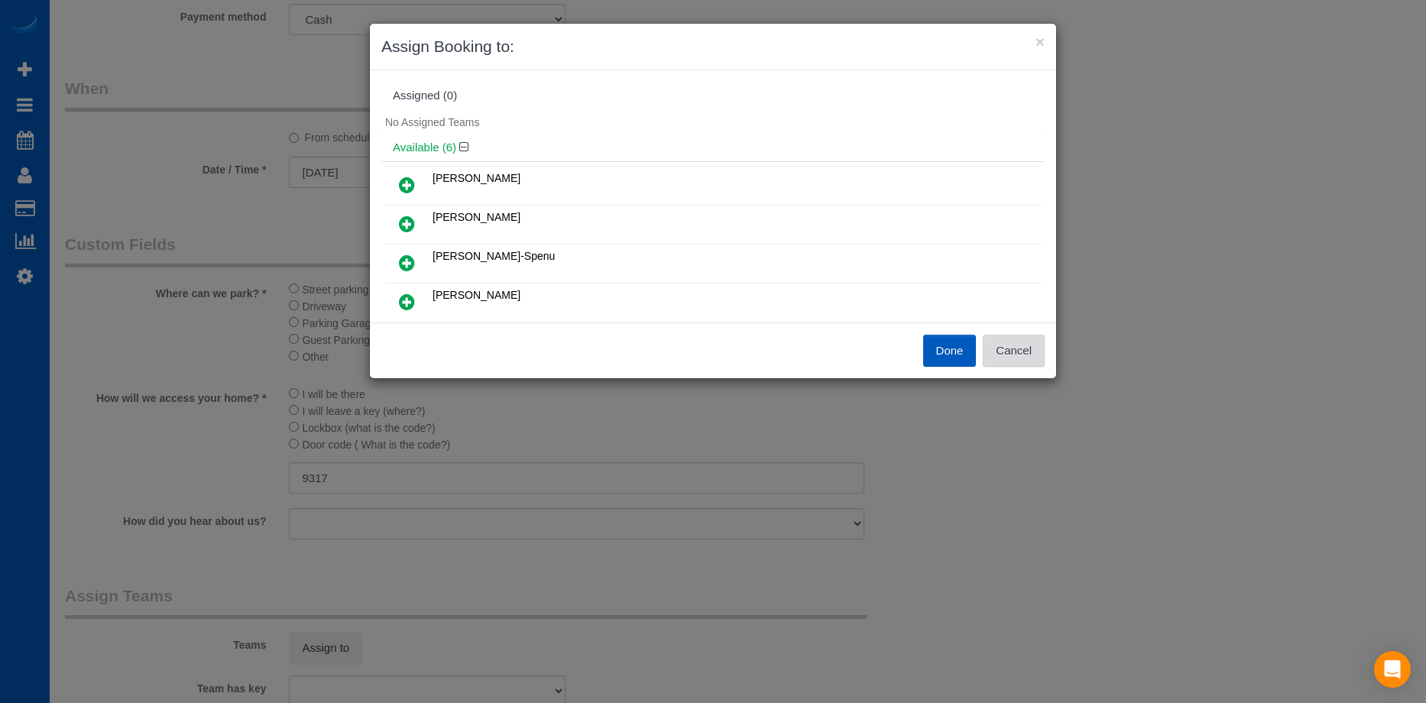
click at [1027, 352] on button "Cancel" at bounding box center [1014, 351] width 62 height 32
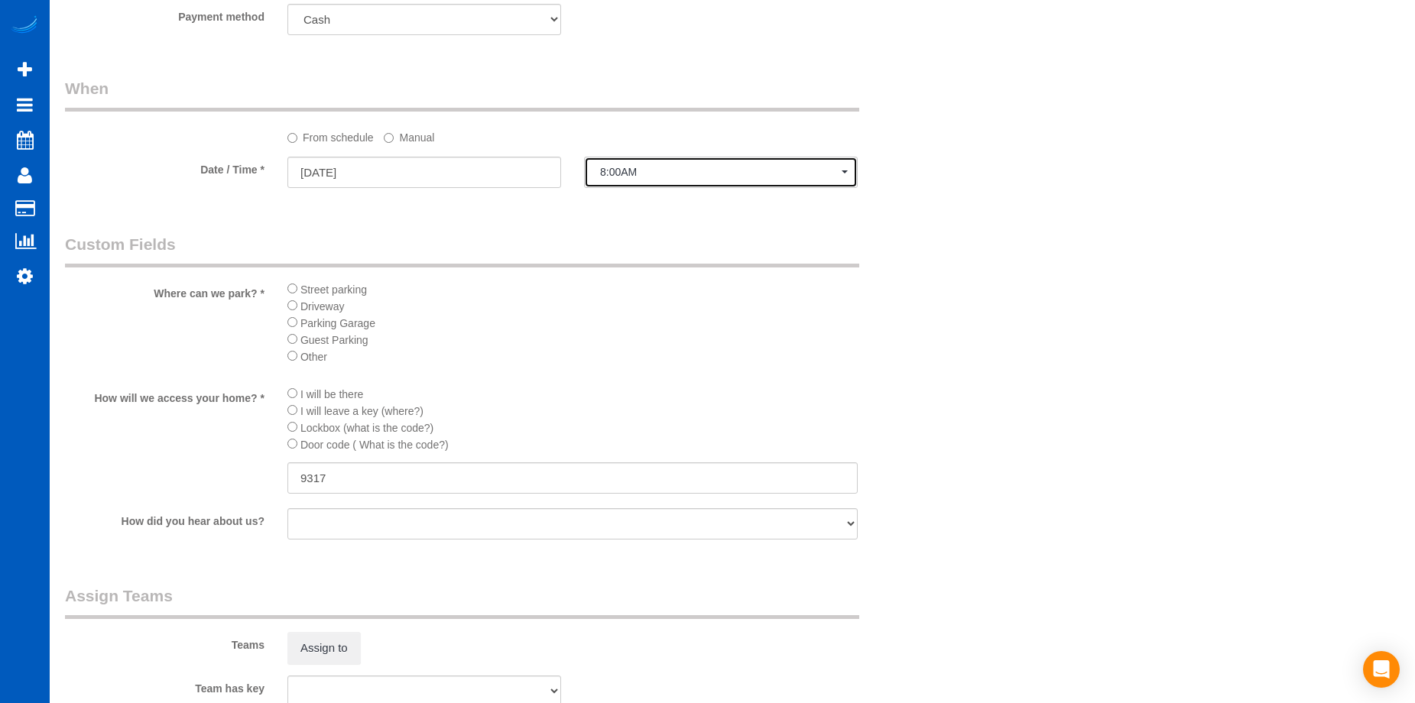
click at [757, 164] on button "8:00AM" at bounding box center [721, 172] width 274 height 31
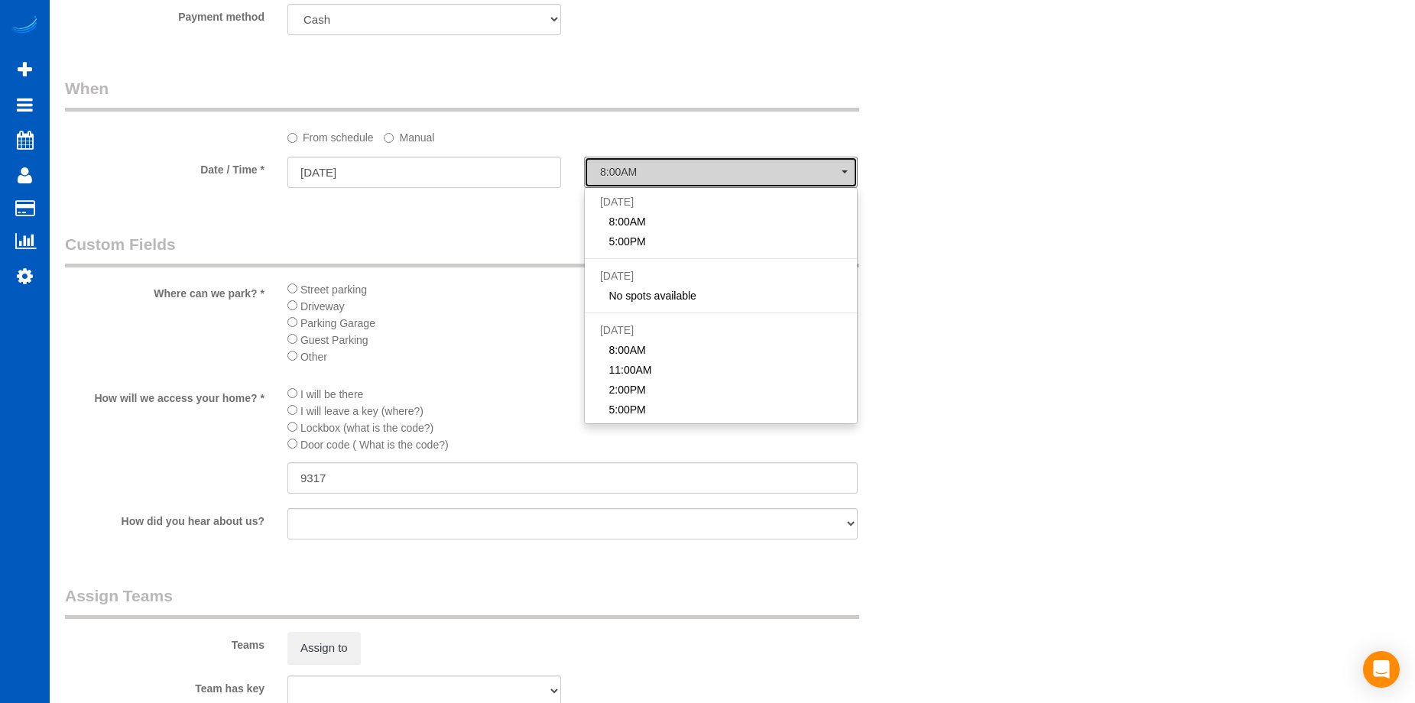
click at [757, 164] on button "8:00AM" at bounding box center [721, 172] width 274 height 31
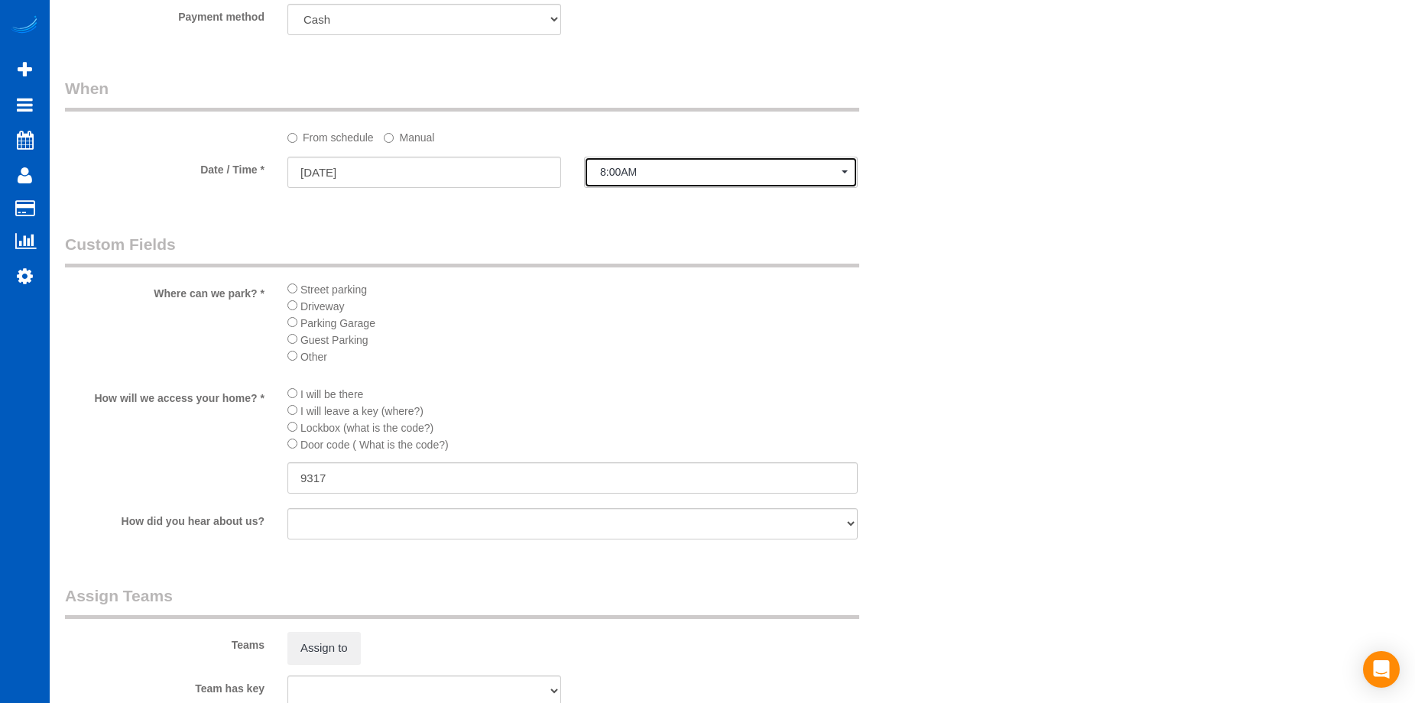
click at [689, 176] on span "8:00AM" at bounding box center [721, 172] width 242 height 12
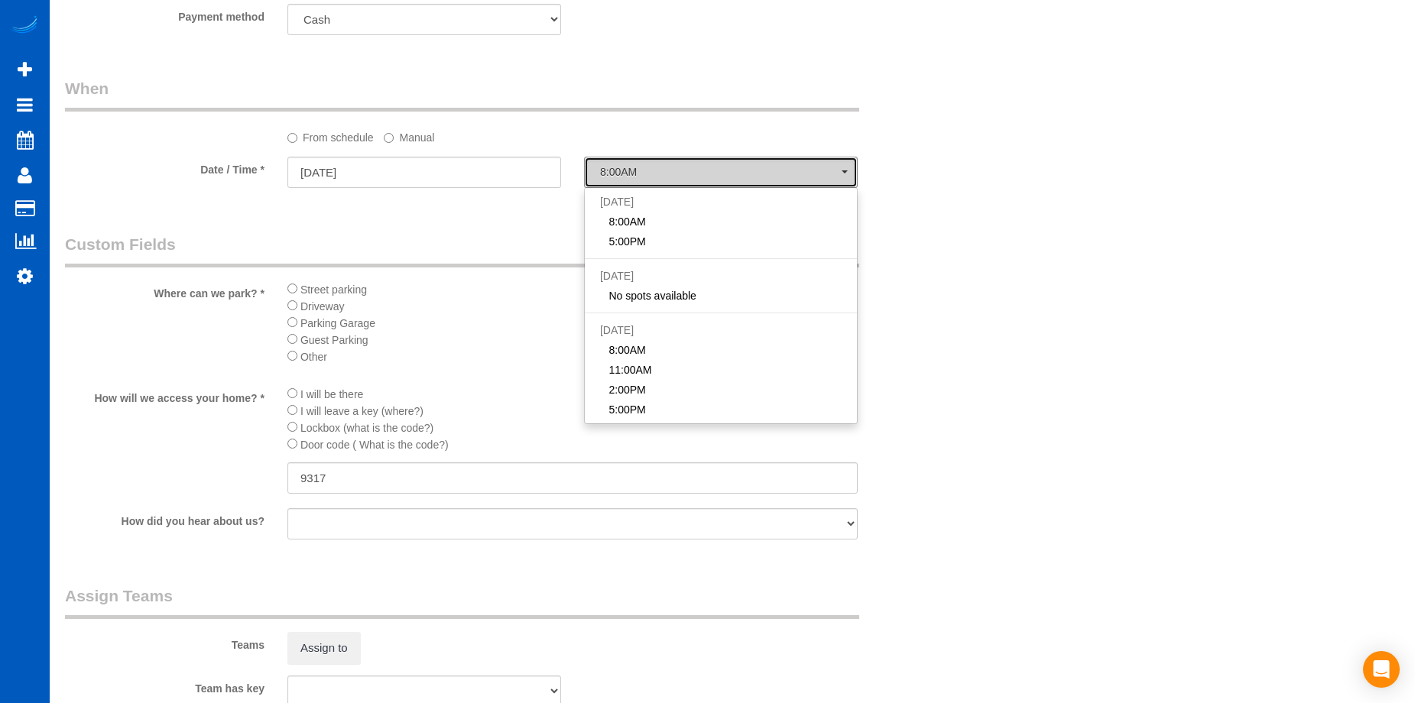
click at [689, 176] on span "8:00AM" at bounding box center [721, 172] width 242 height 12
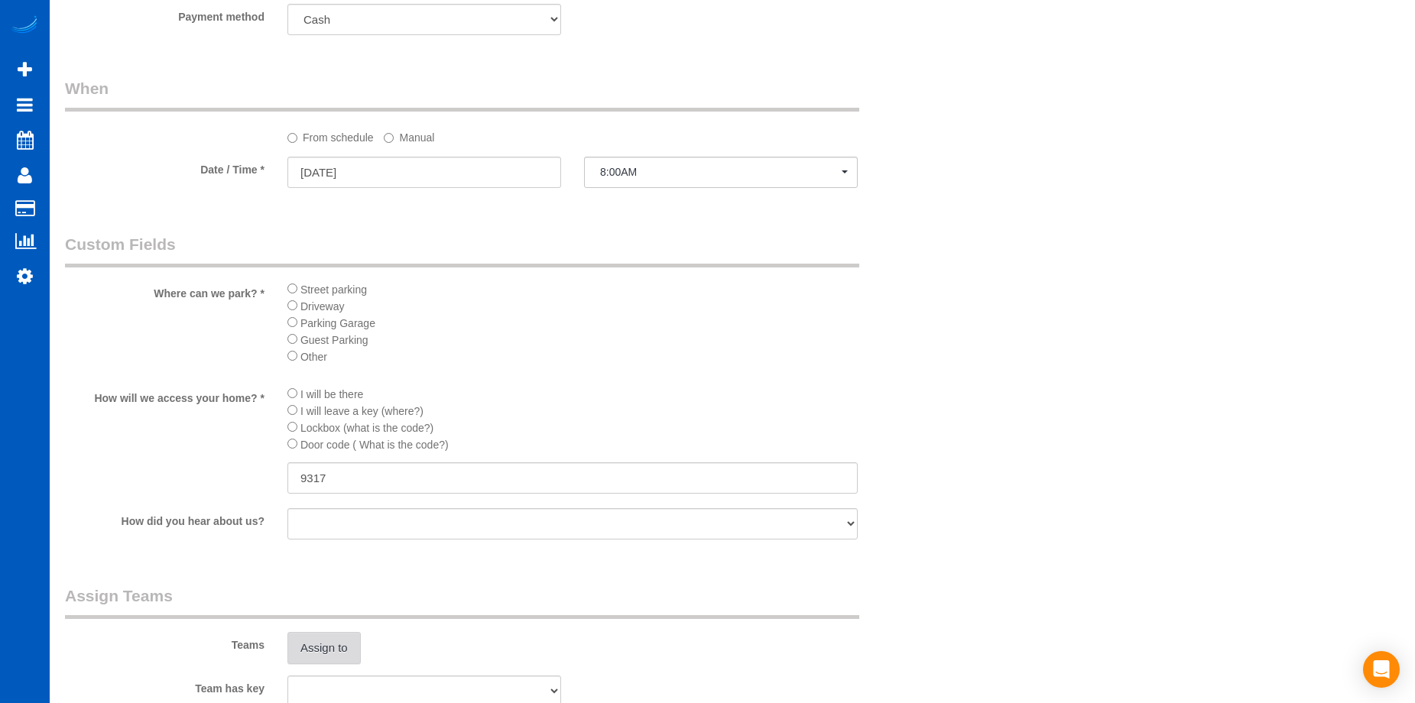
click at [326, 652] on button "Assign to" at bounding box center [323, 648] width 73 height 32
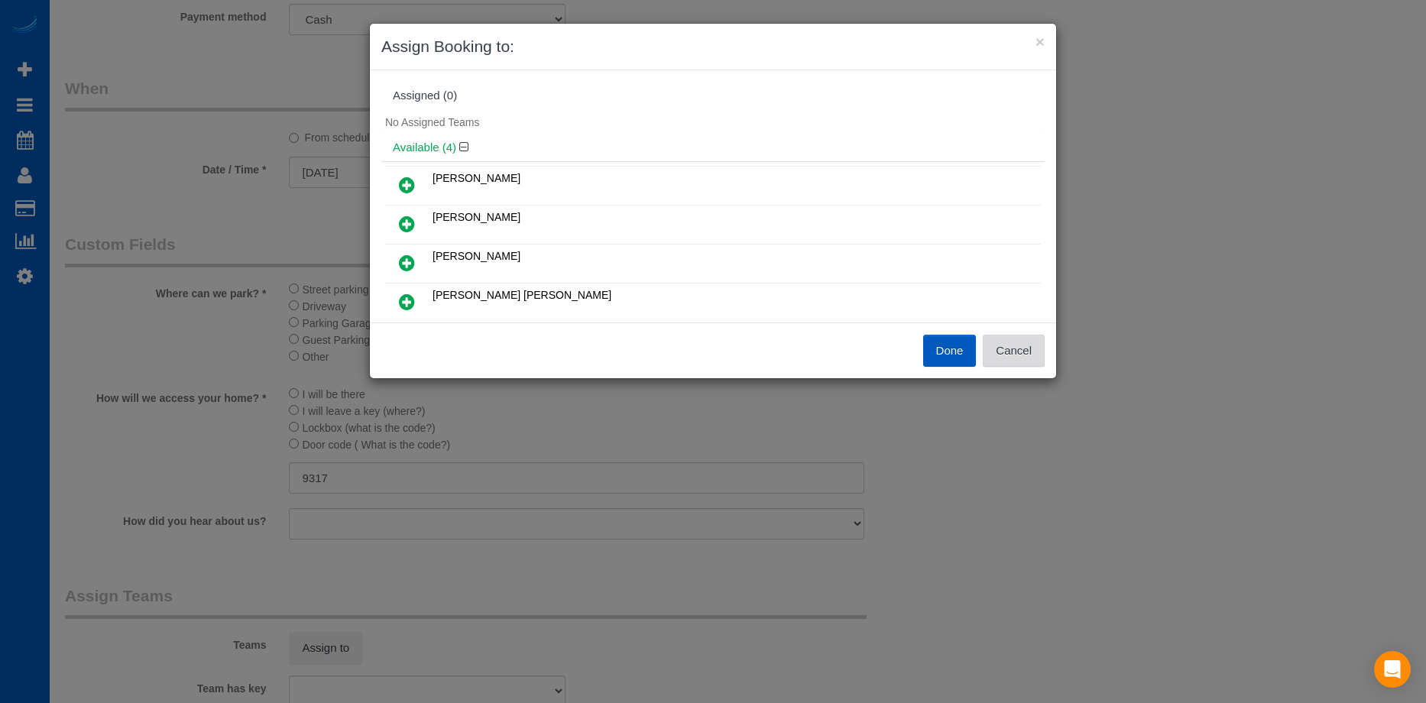
click at [1013, 341] on button "Cancel" at bounding box center [1014, 351] width 62 height 32
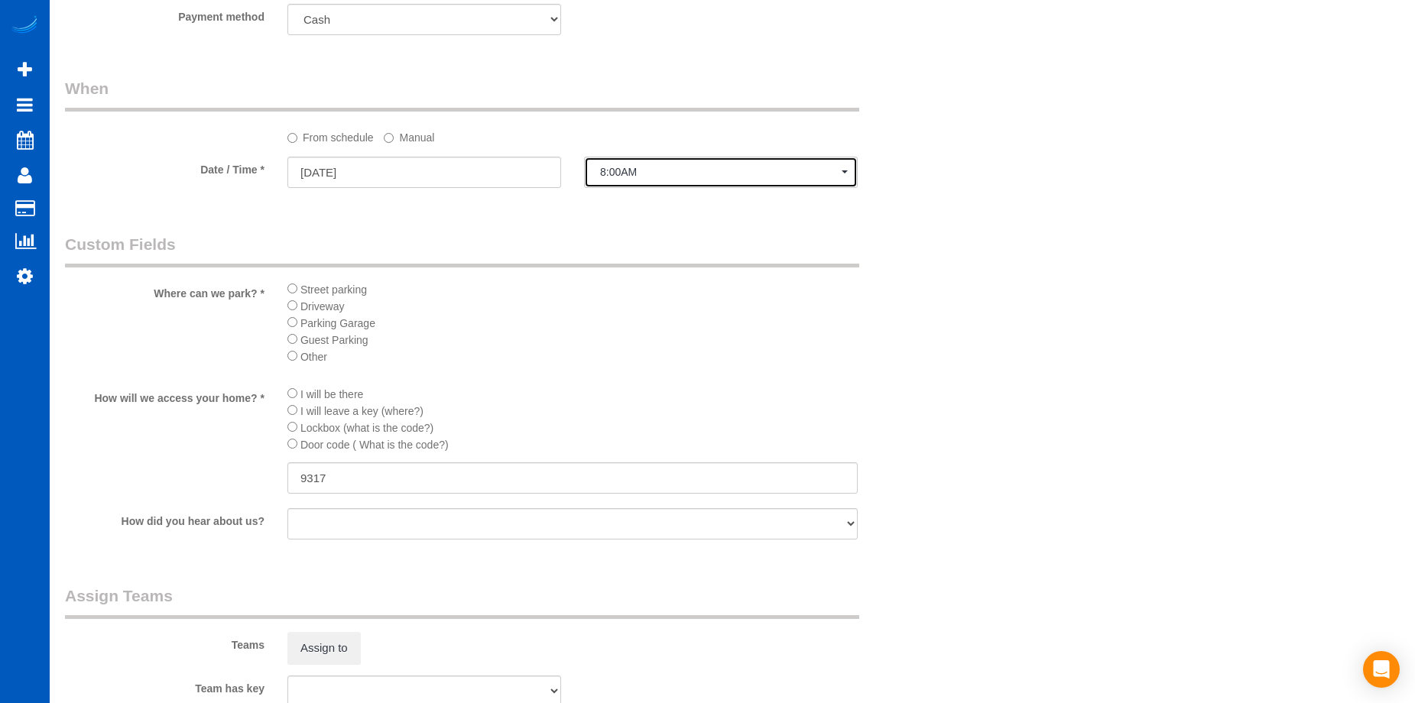
click at [749, 170] on span "8:00AM" at bounding box center [721, 172] width 242 height 12
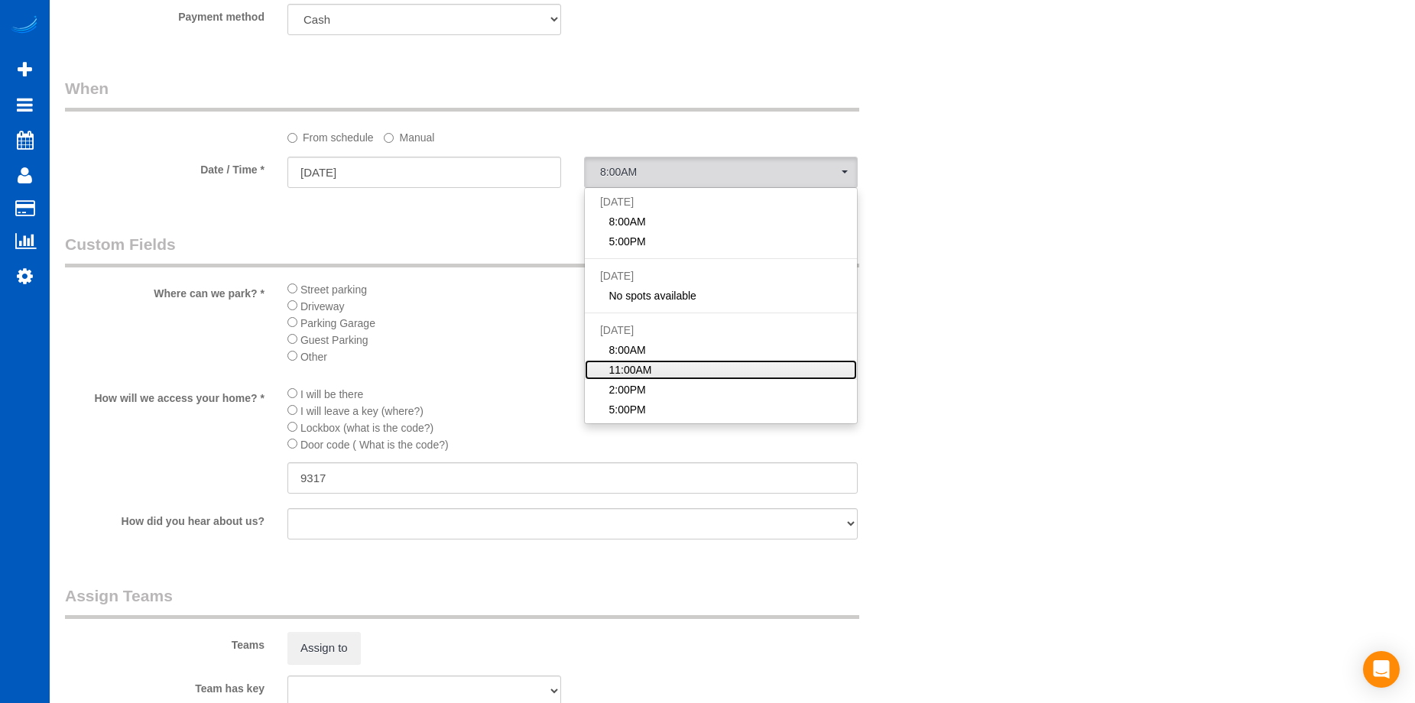
click at [660, 367] on link "11:00AM" at bounding box center [721, 370] width 272 height 20
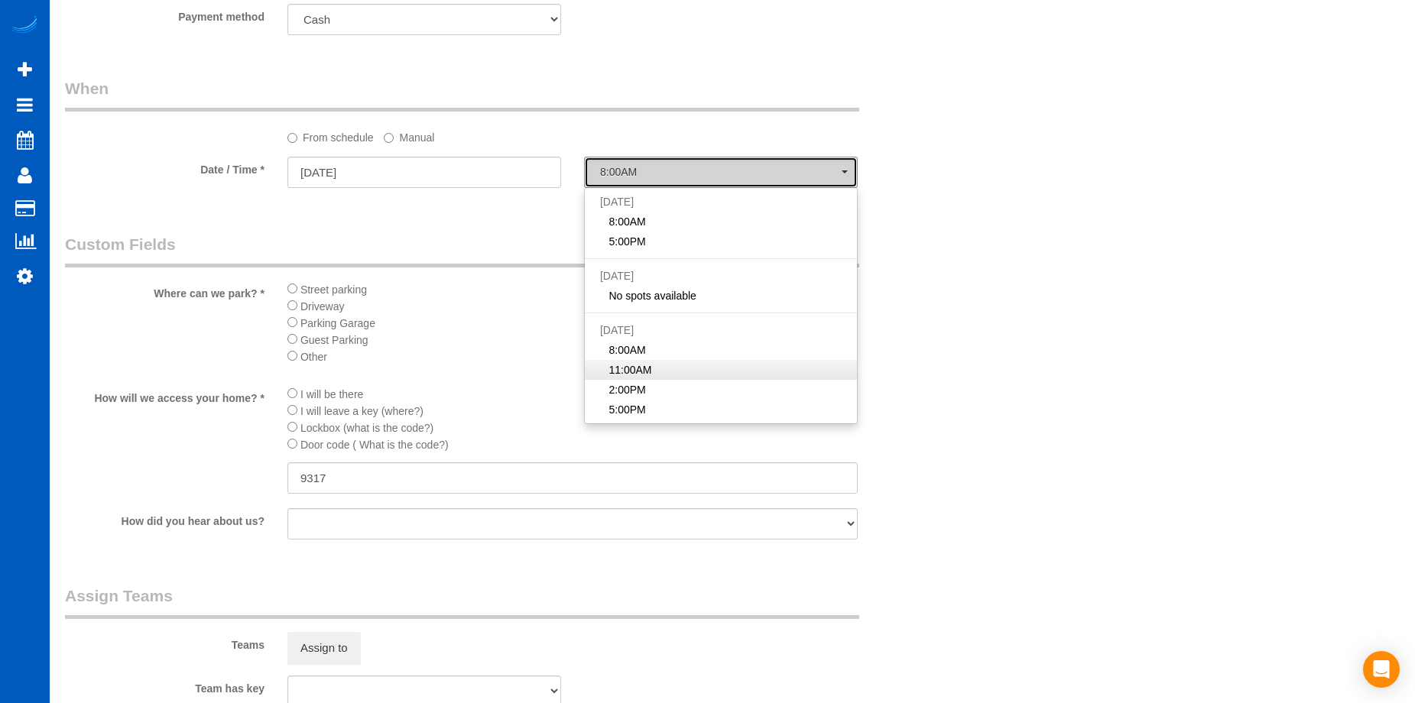
select select "spot5"
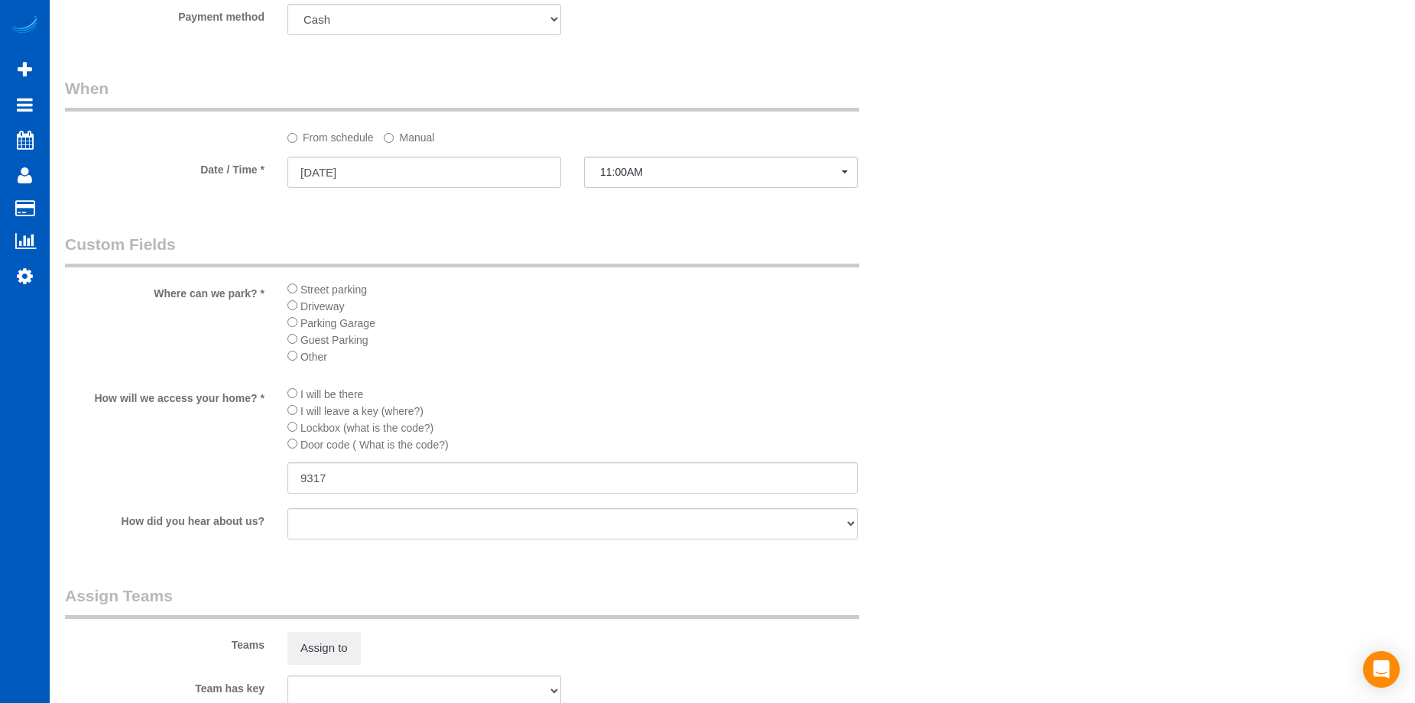
click at [909, 292] on div "Where can we park? * Street parking Driveway Parking Garage Guest Parking Other" at bounding box center [499, 303] width 890 height 141
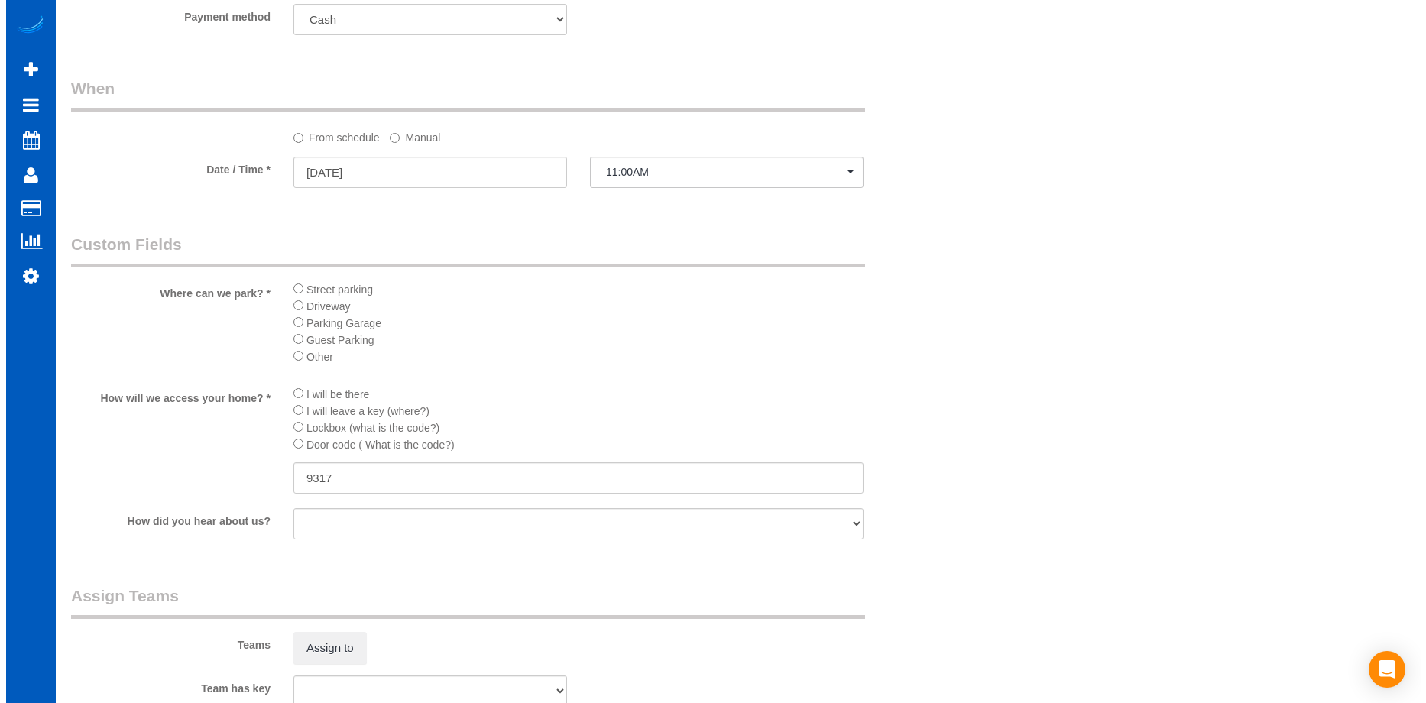
scroll to position [1605, 0]
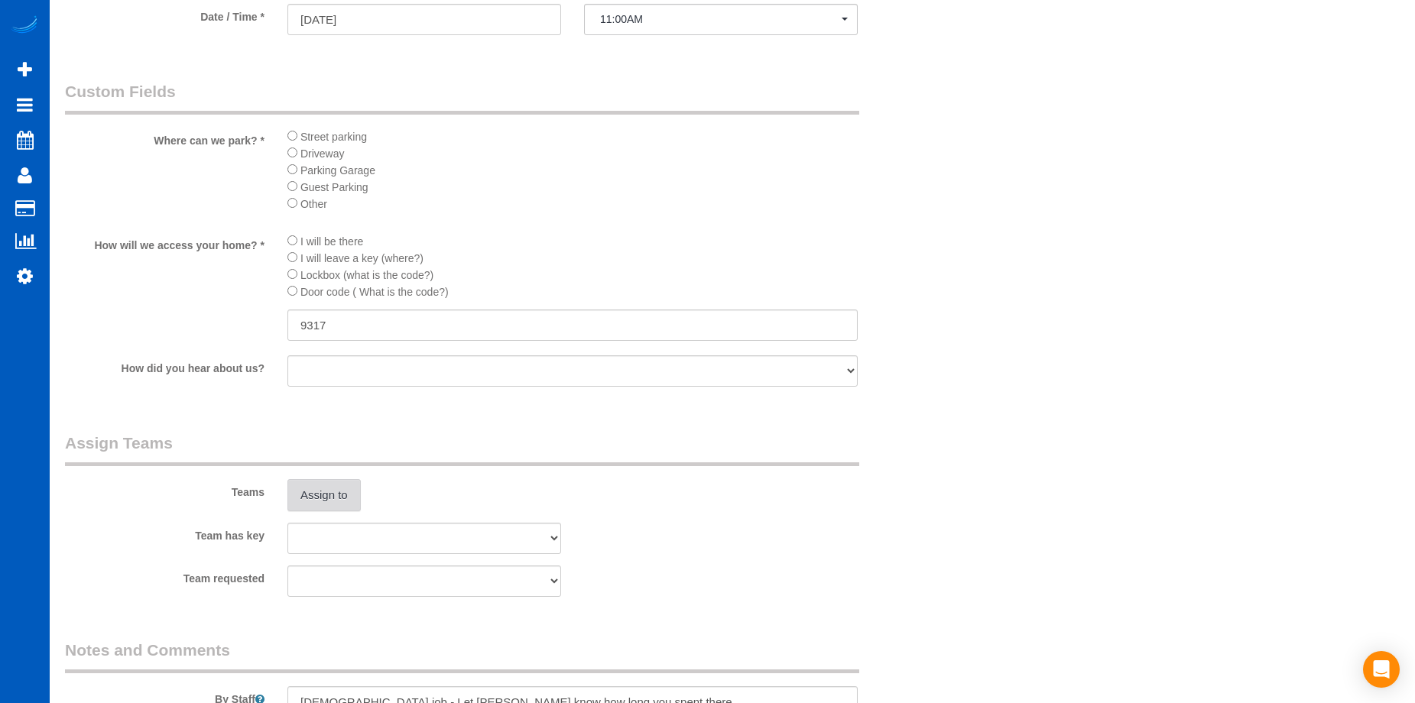
click at [339, 500] on button "Assign to" at bounding box center [323, 495] width 73 height 32
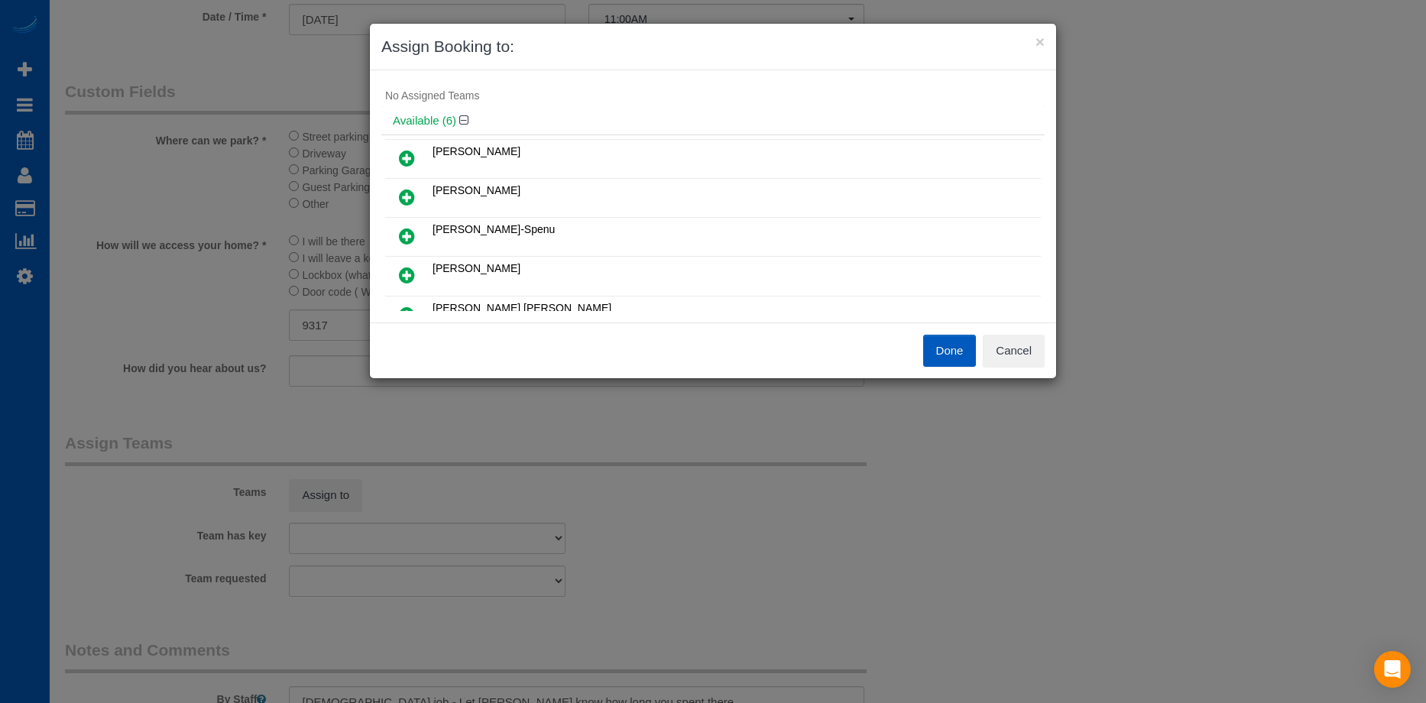
scroll to position [0, 0]
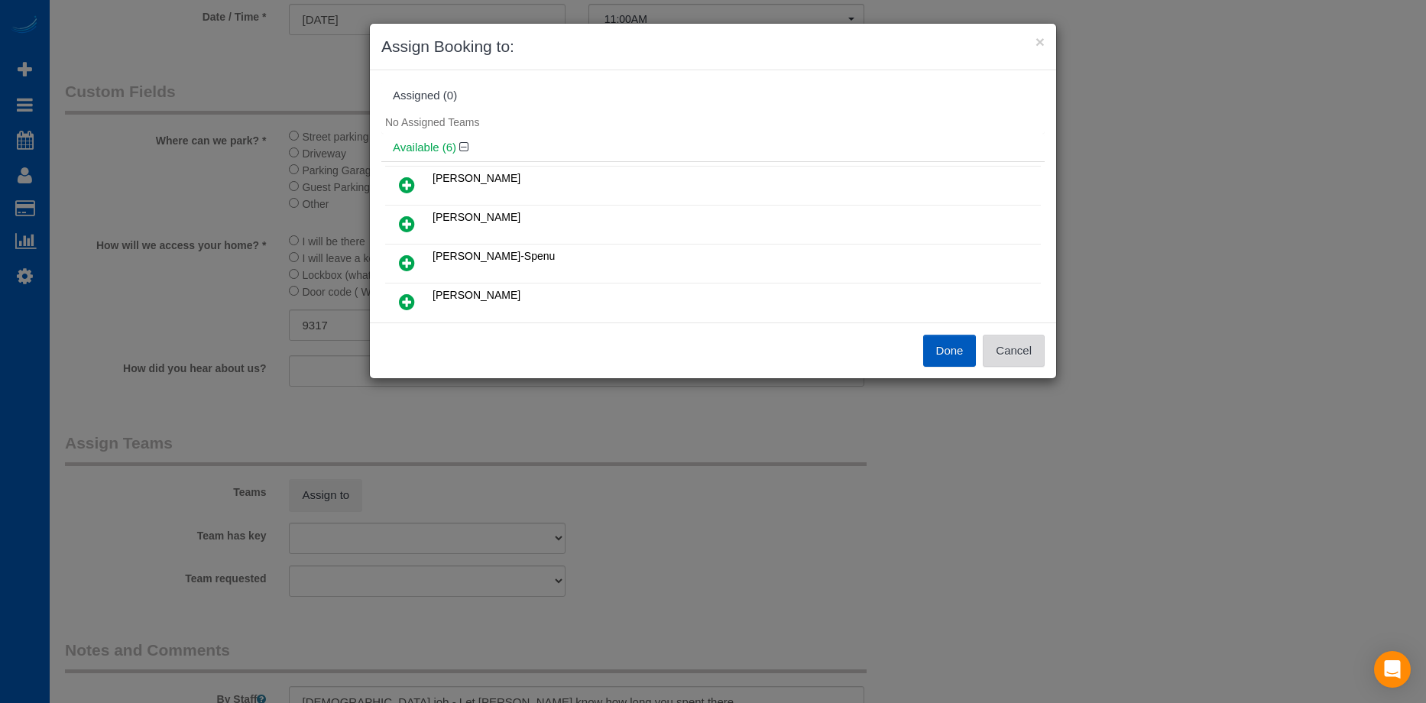
click at [1007, 340] on button "Cancel" at bounding box center [1014, 351] width 62 height 32
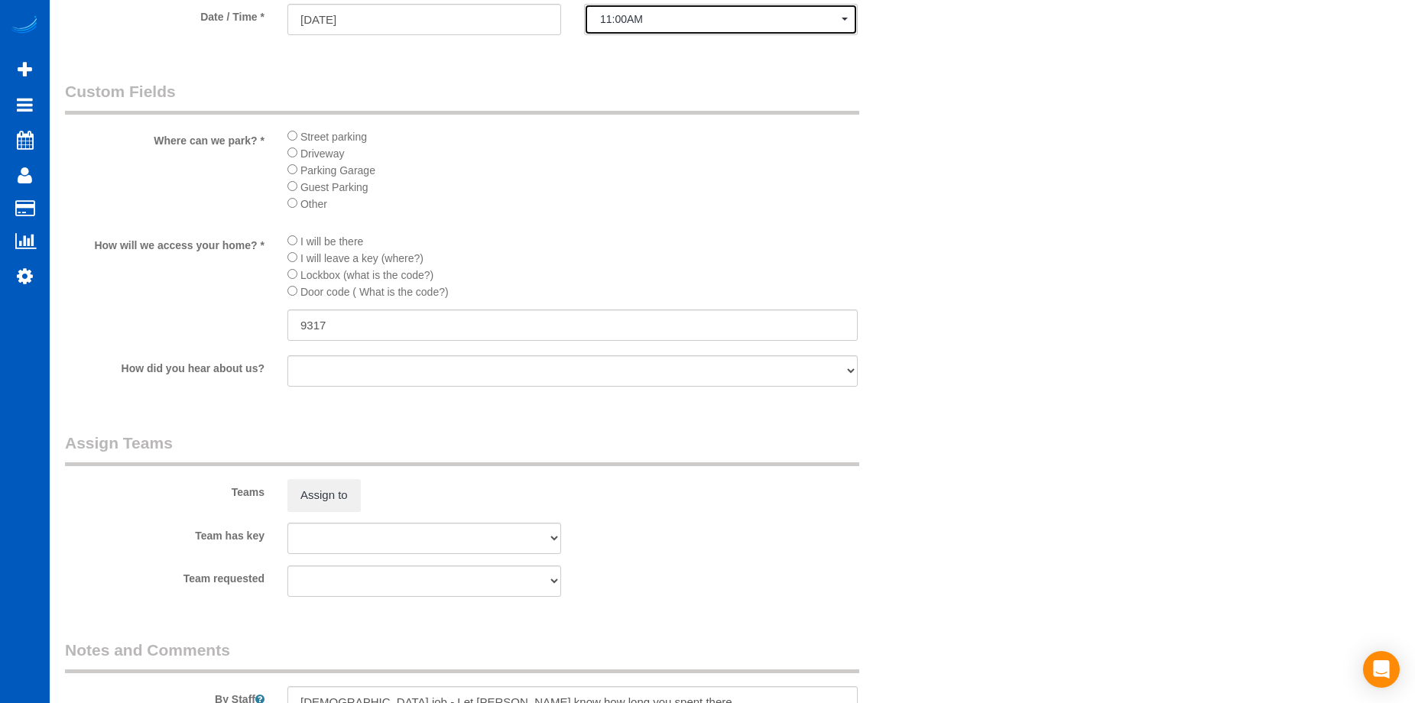
click at [803, 26] on button "11:00AM" at bounding box center [721, 19] width 274 height 31
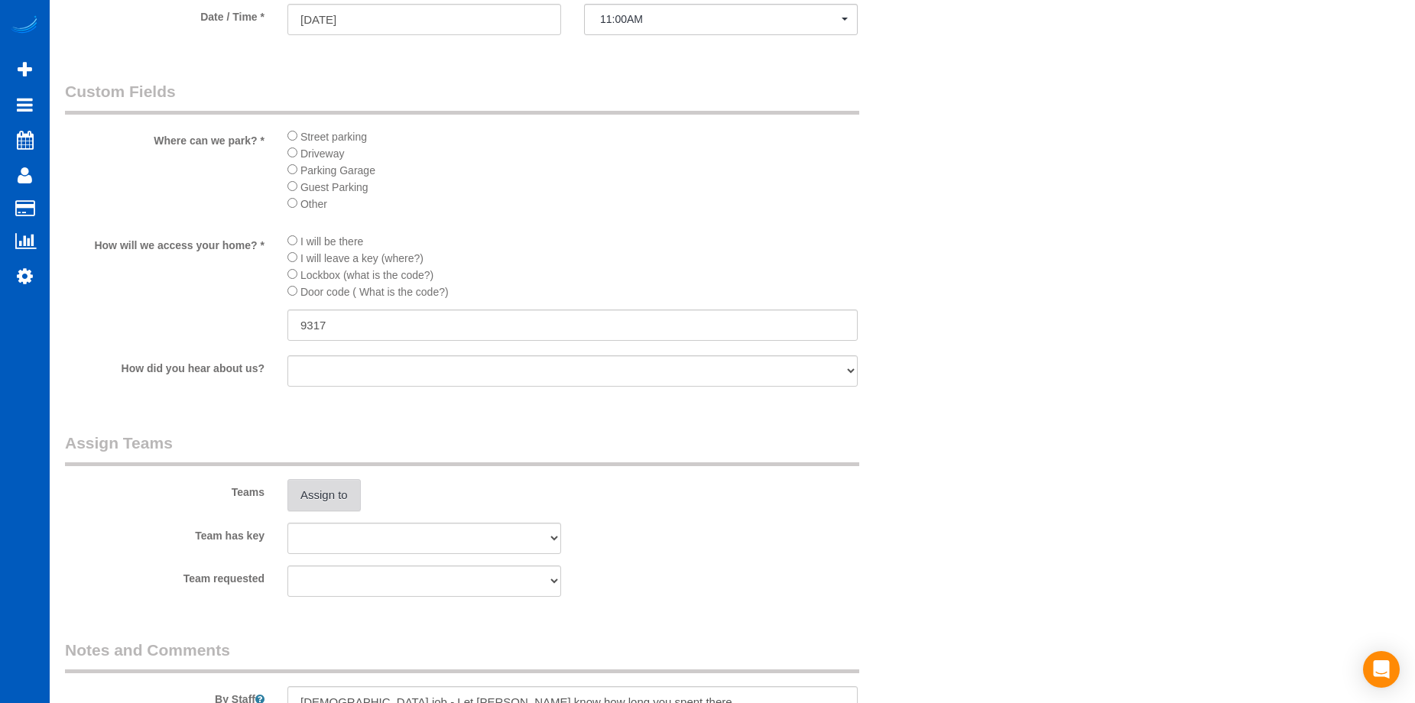
click at [344, 487] on button "Assign to" at bounding box center [323, 495] width 73 height 32
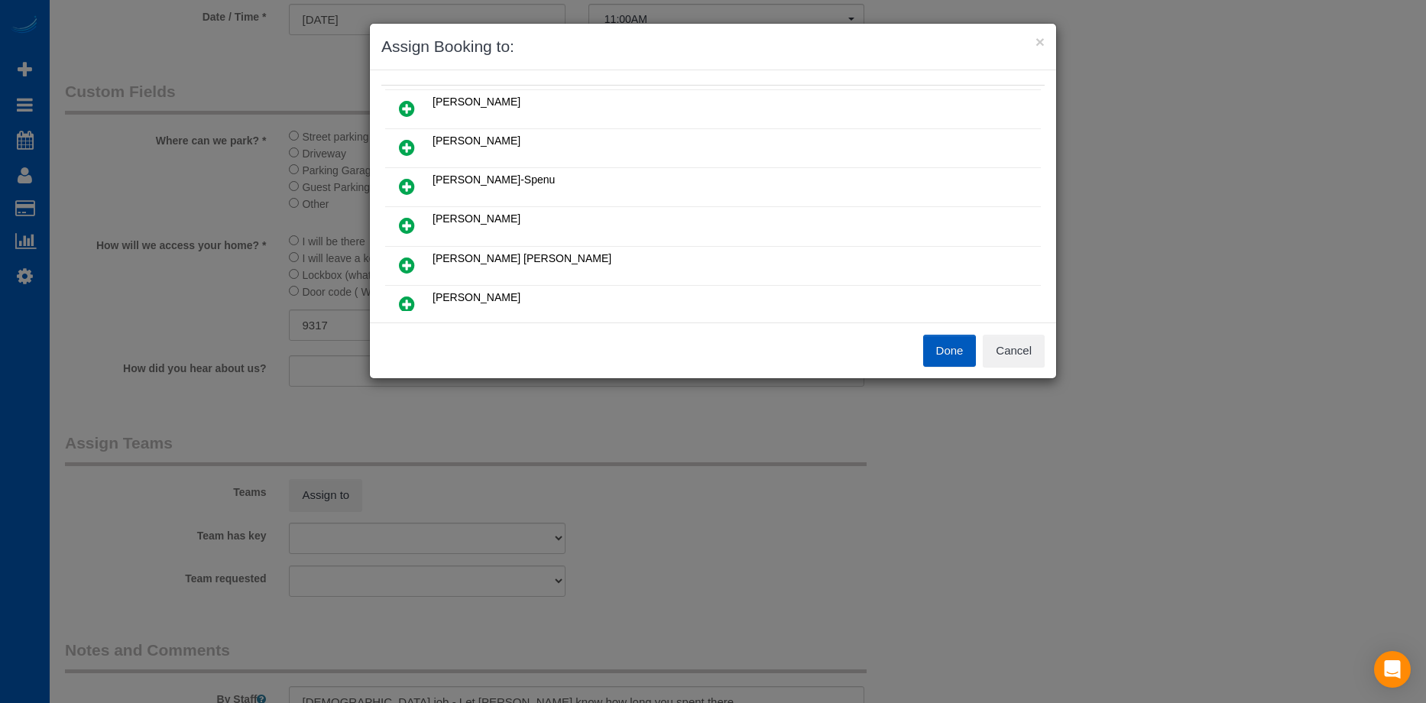
scroll to position [153, 0]
click at [406, 223] on icon at bounding box center [407, 228] width 16 height 18
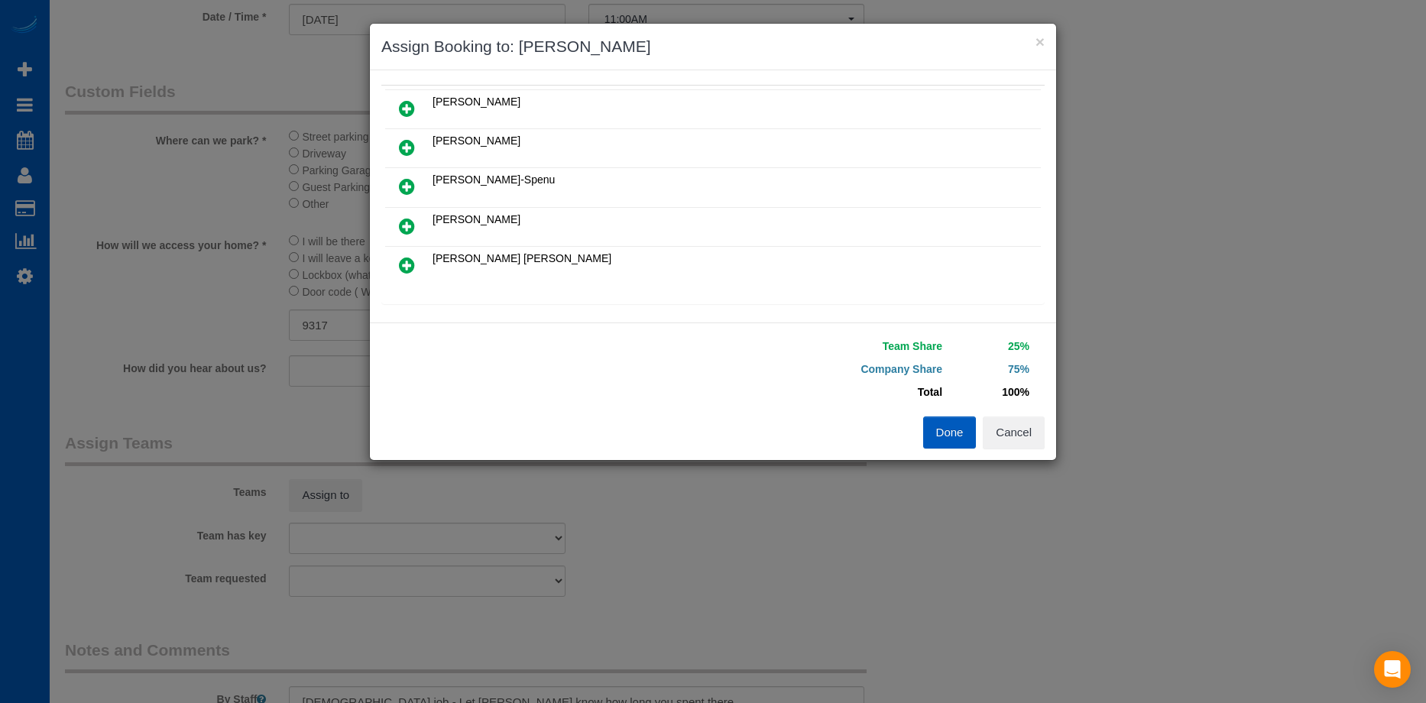
scroll to position [37, 0]
drag, startPoint x: 417, startPoint y: 221, endPoint x: 438, endPoint y: 206, distance: 26.3
click at [416, 221] on link at bounding box center [407, 224] width 36 height 31
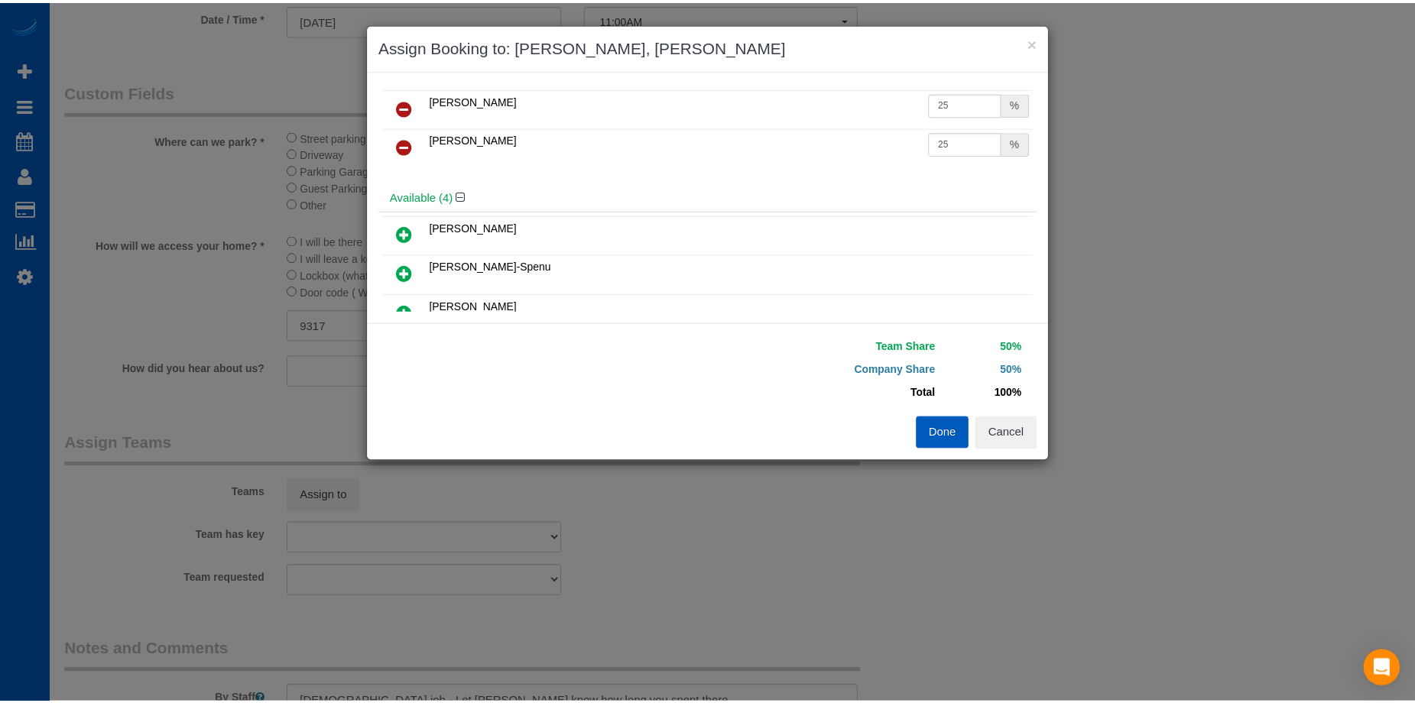
scroll to position [0, 0]
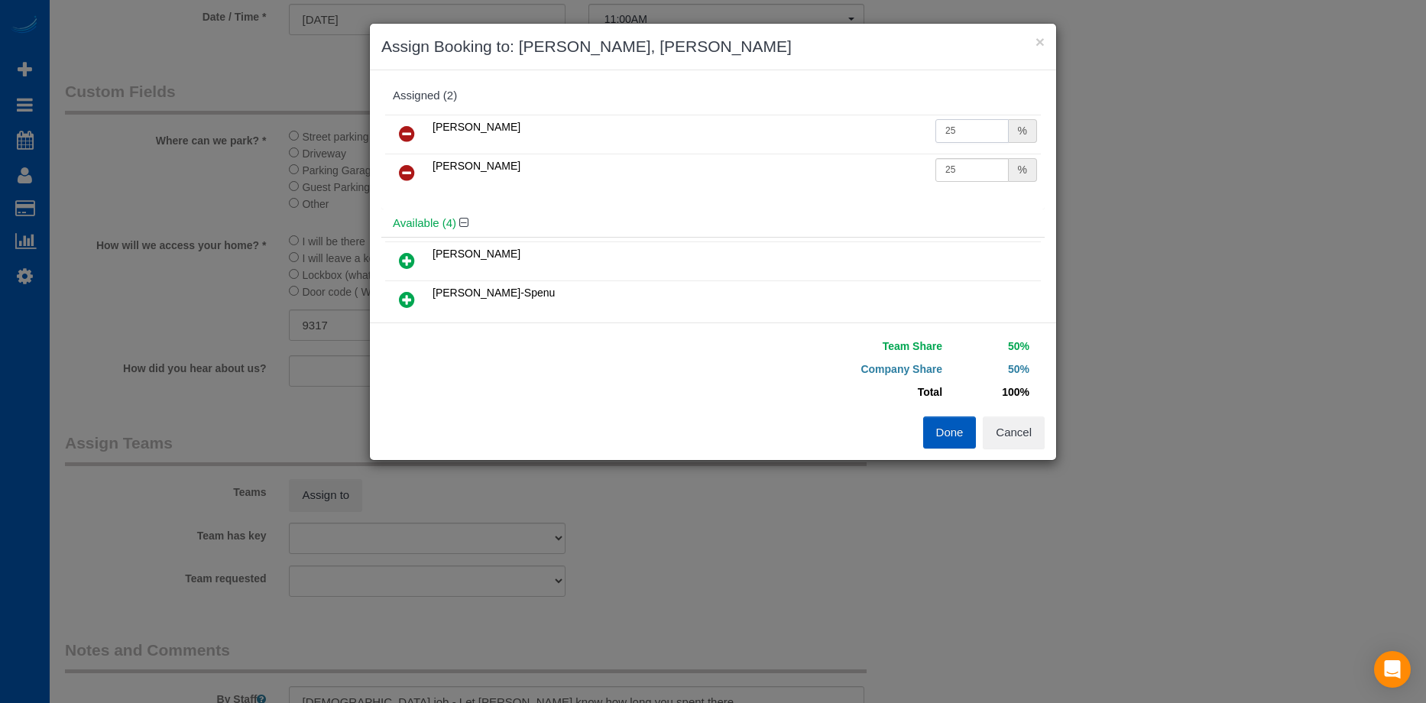
click at [962, 127] on input "25" at bounding box center [972, 131] width 73 height 24
drag, startPoint x: 921, startPoint y: 130, endPoint x: 881, endPoint y: 130, distance: 39.8
click at [881, 130] on tr "Dominika Markovets 25 %" at bounding box center [713, 134] width 656 height 39
type input "27"
click at [946, 174] on input "25" at bounding box center [972, 170] width 73 height 24
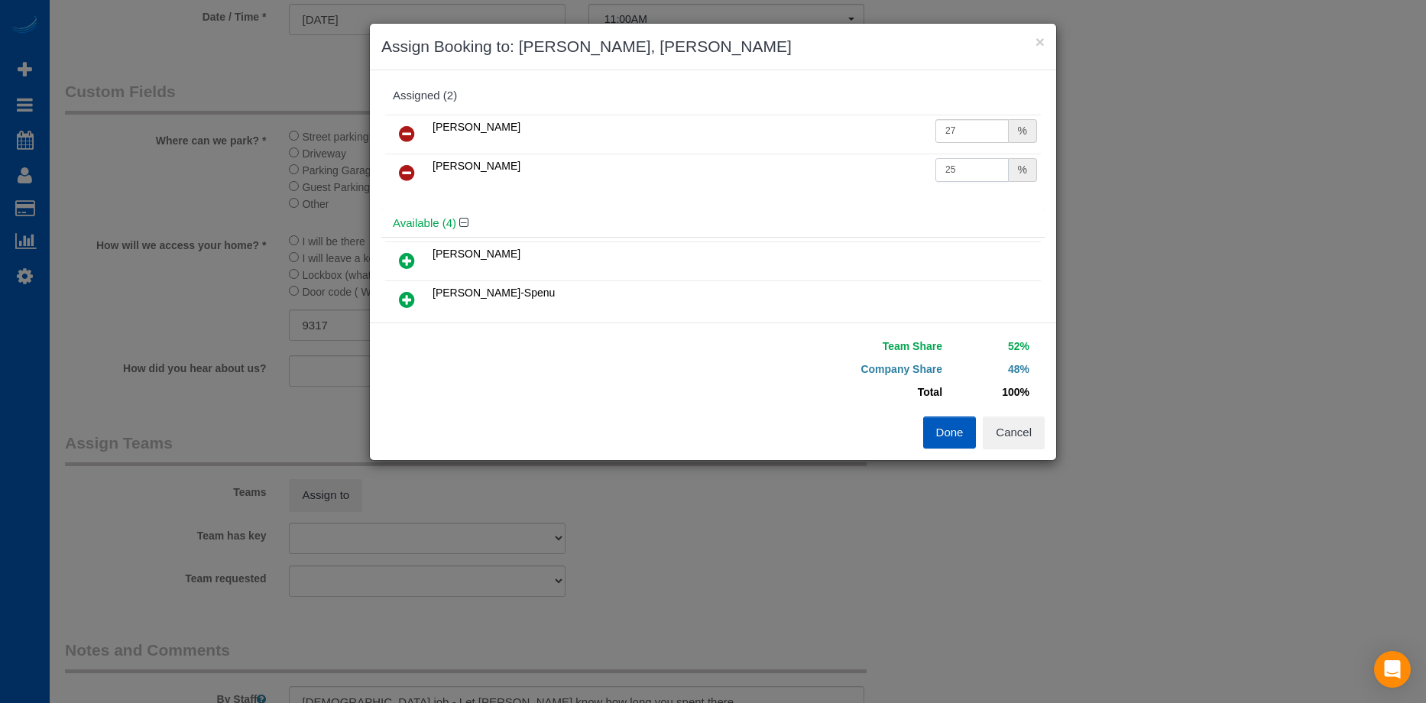
drag, startPoint x: 959, startPoint y: 170, endPoint x: 830, endPoint y: 167, distance: 129.2
click at [832, 167] on tr "Olha Dezhniuk 25 %" at bounding box center [713, 173] width 656 height 39
type input "27"
click at [942, 434] on button "Done" at bounding box center [950, 433] width 54 height 32
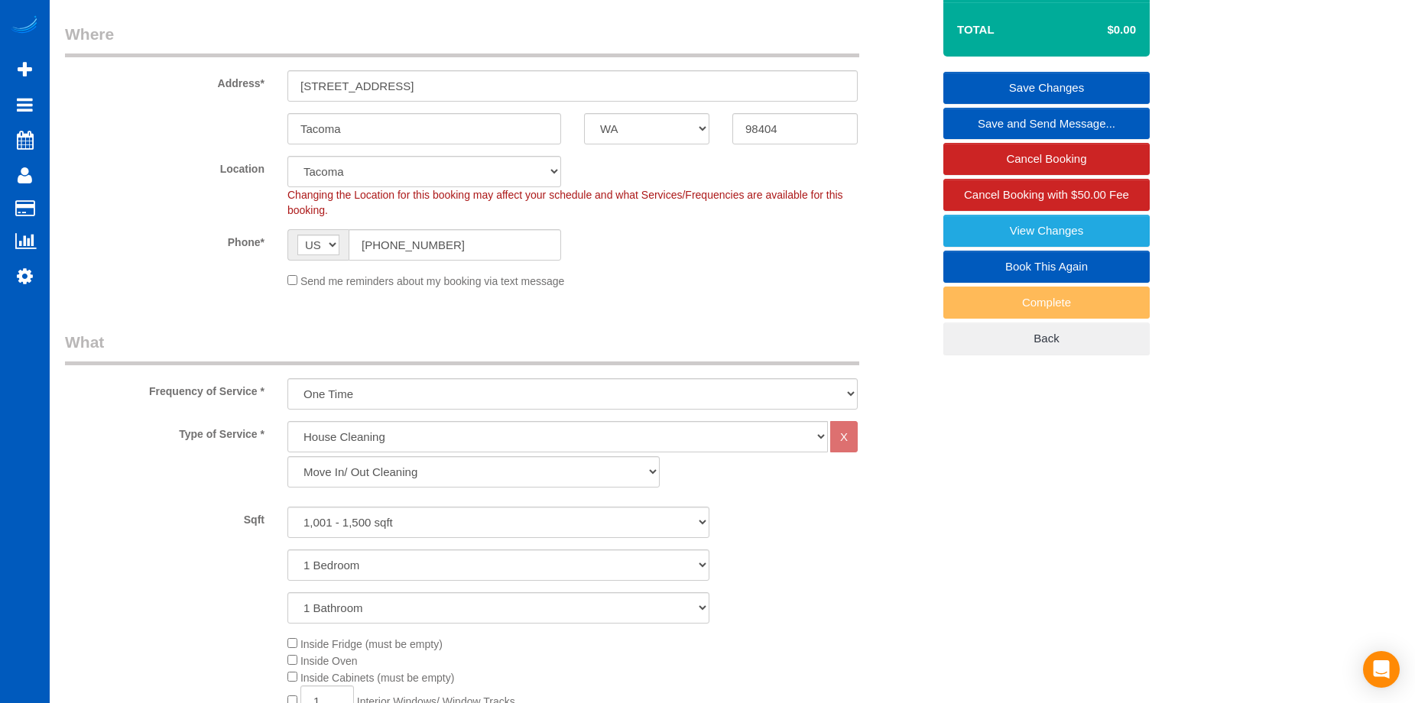
scroll to position [76, 0]
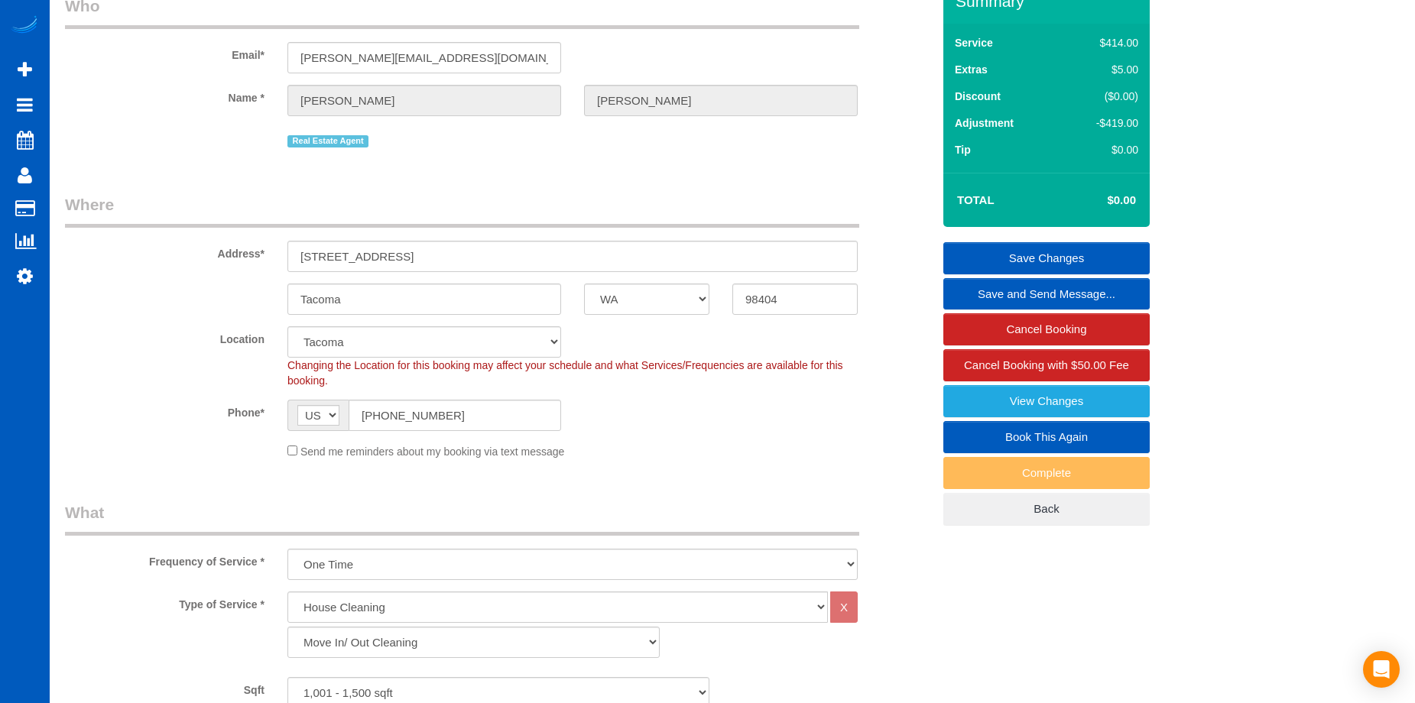
click at [1015, 249] on link "Save Changes" at bounding box center [1046, 258] width 206 height 32
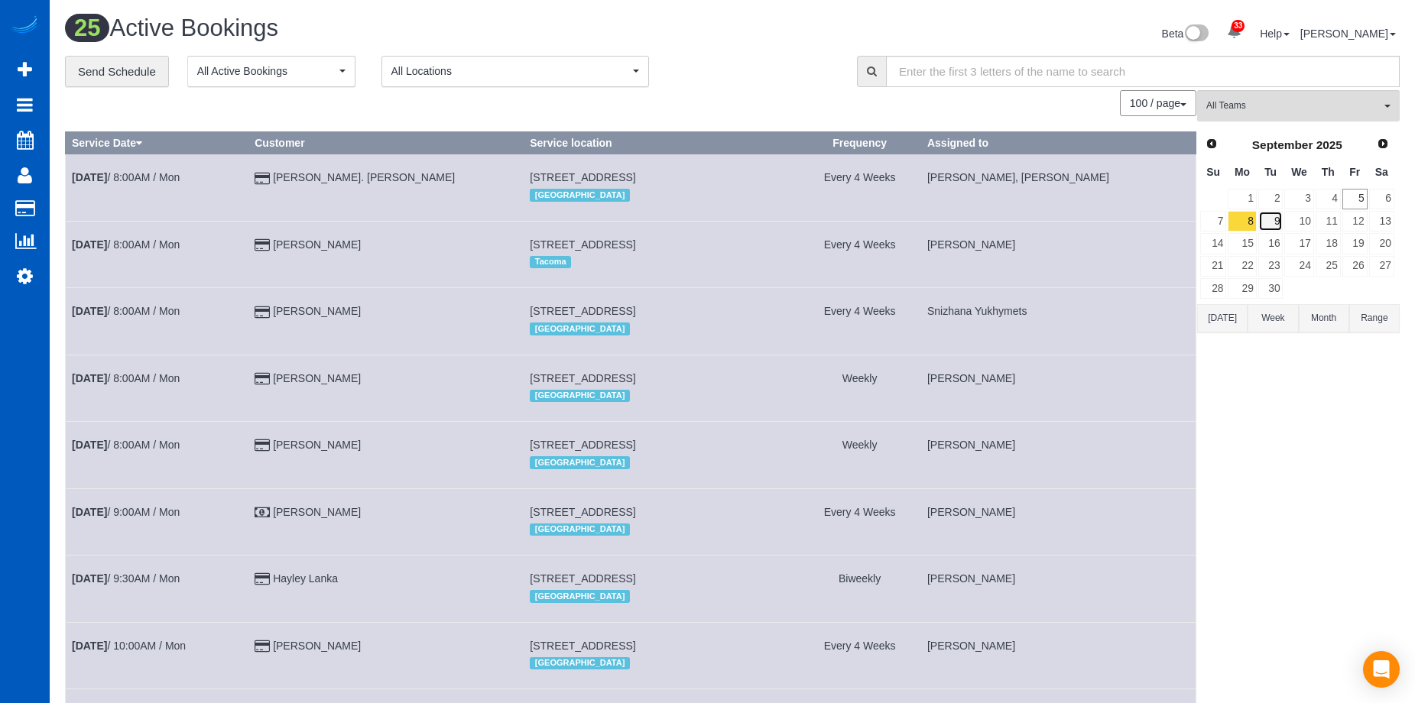
click at [1273, 219] on link "9" at bounding box center [1270, 221] width 25 height 21
click at [1251, 215] on link "8" at bounding box center [1242, 221] width 28 height 21
click at [1270, 219] on link "9" at bounding box center [1270, 221] width 25 height 21
click at [1251, 221] on link "8" at bounding box center [1242, 221] width 28 height 21
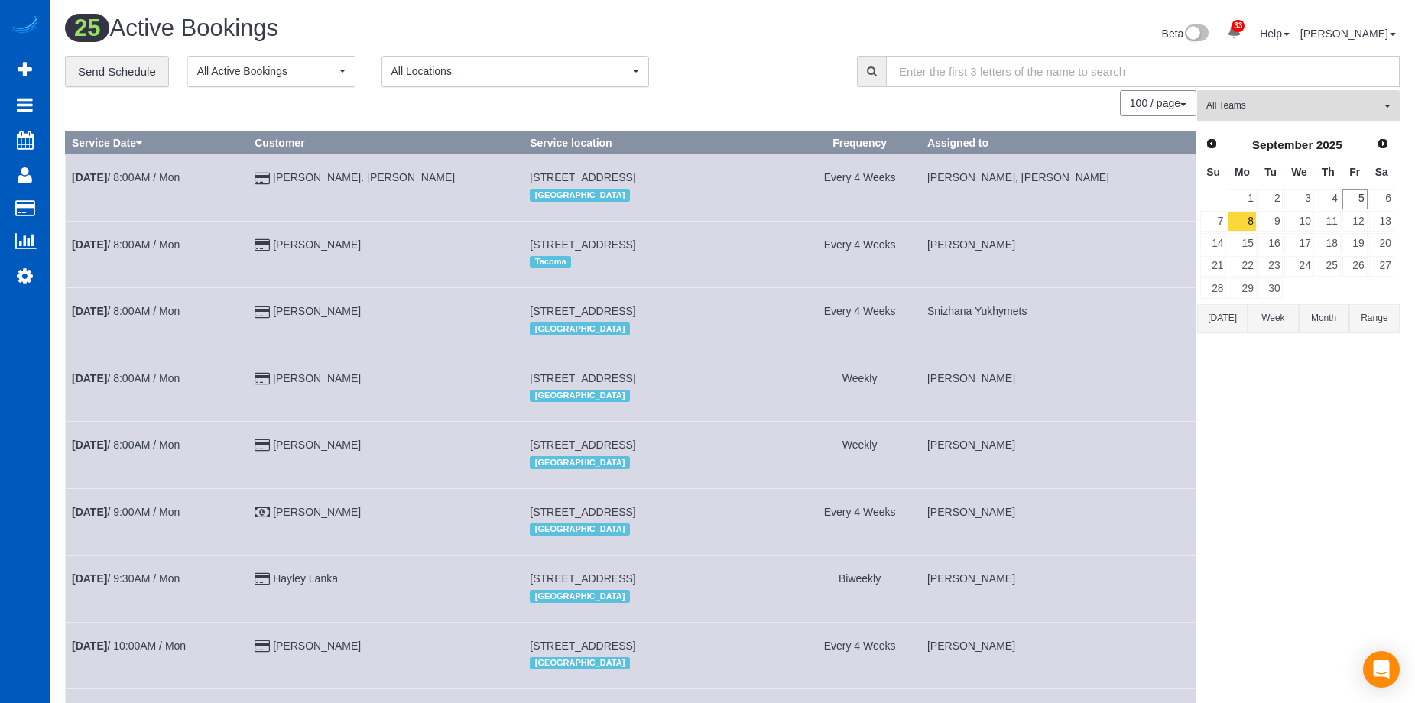
click at [1294, 106] on span "All Teams" at bounding box center [1293, 105] width 174 height 13
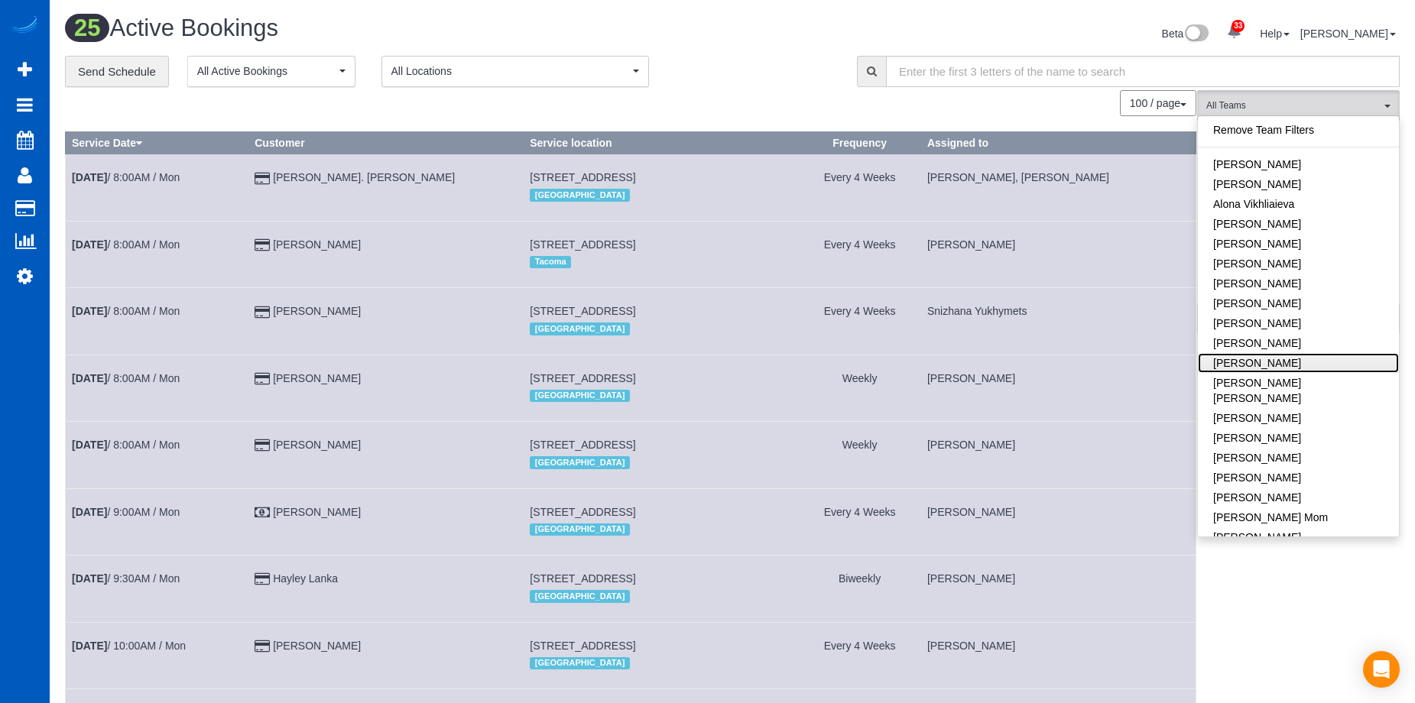
click at [1330, 369] on link "[PERSON_NAME]" at bounding box center [1298, 363] width 201 height 20
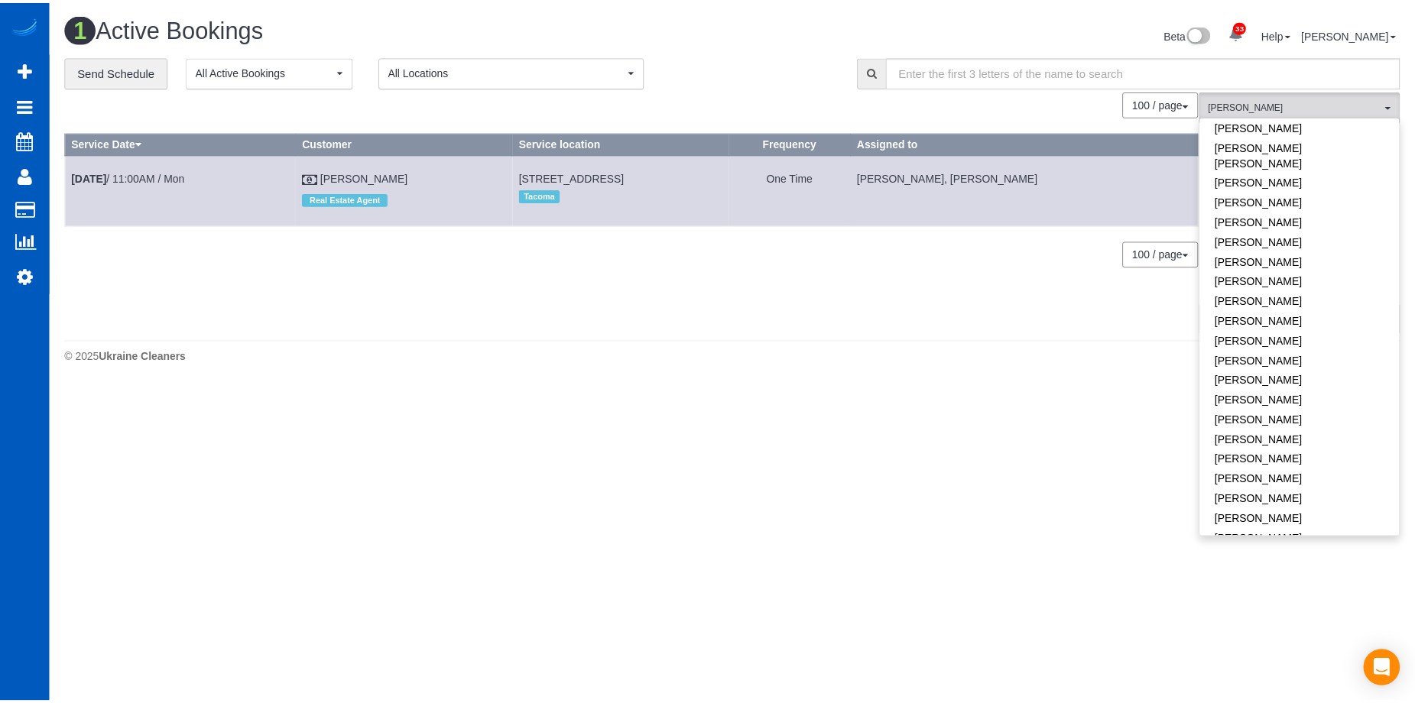
scroll to position [764, 0]
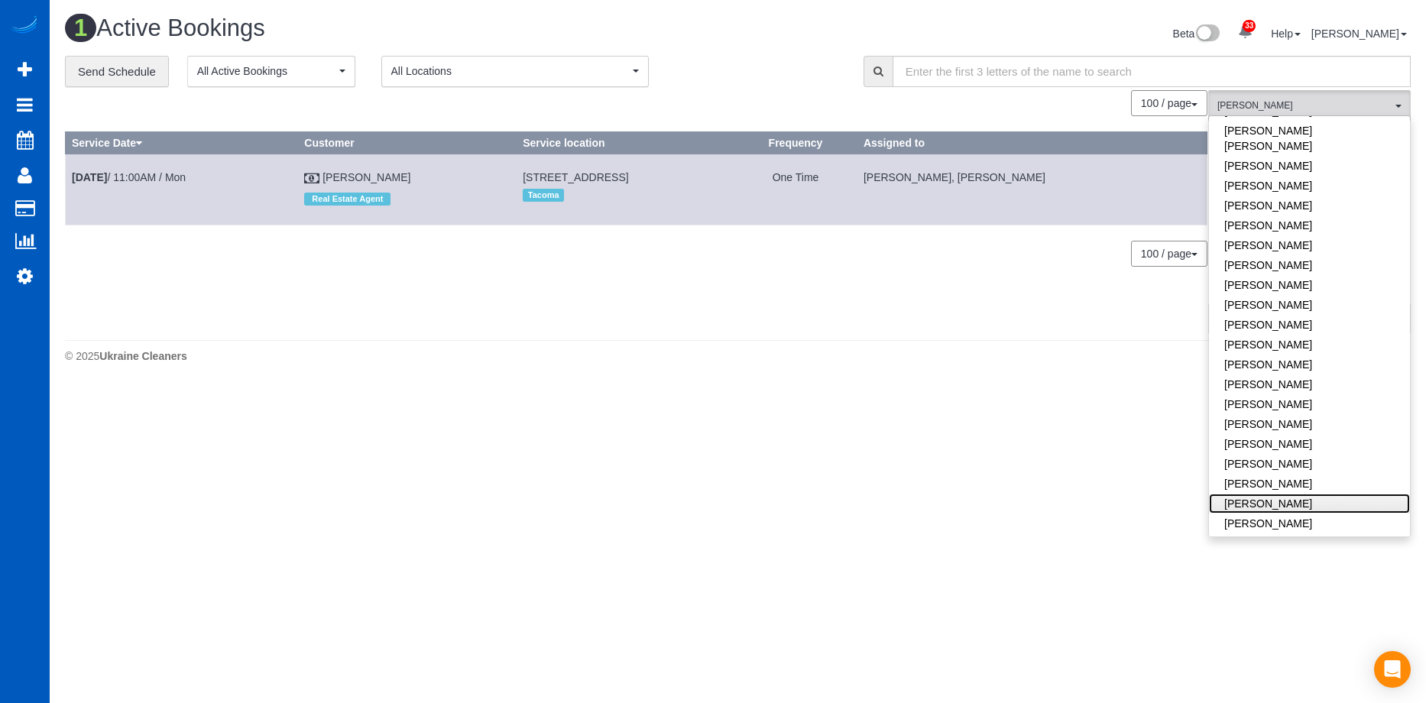
click at [1331, 494] on link "[PERSON_NAME]" at bounding box center [1309, 504] width 201 height 20
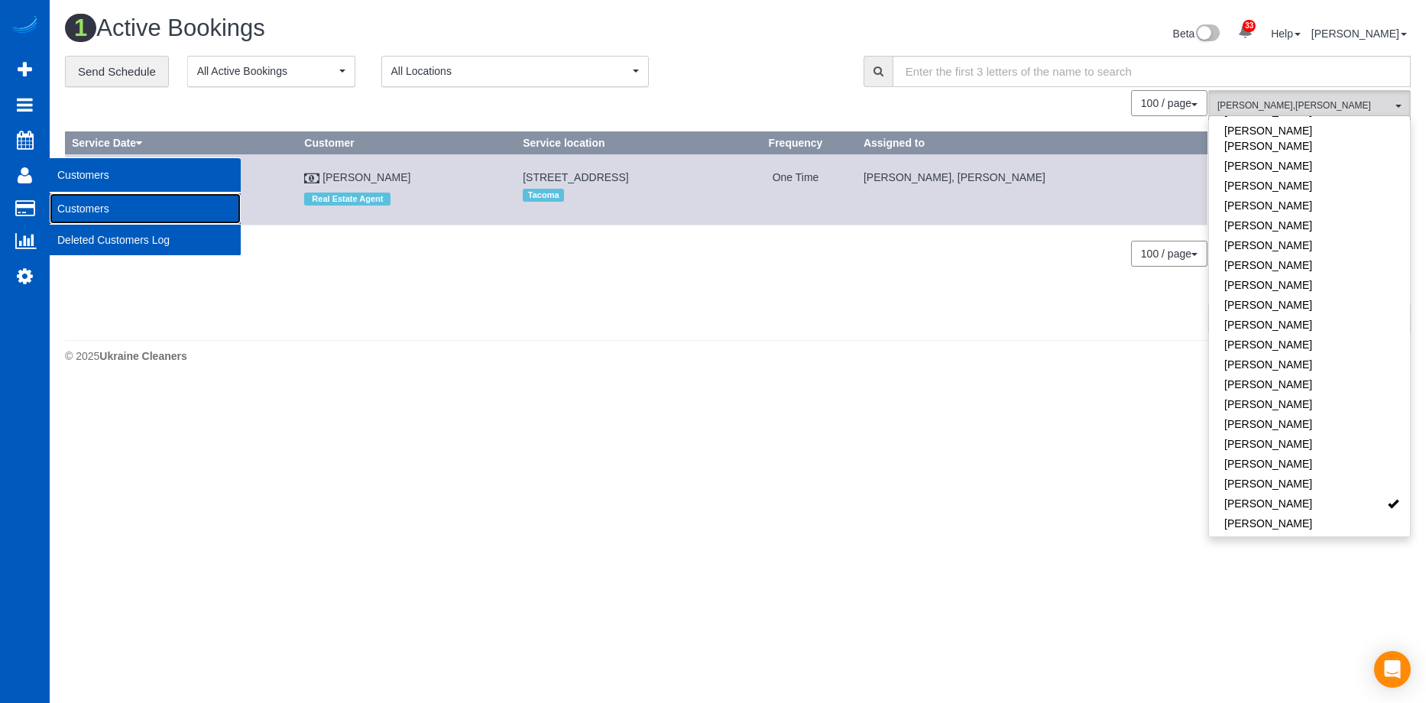
click at [79, 204] on link "Customers" at bounding box center [145, 208] width 191 height 31
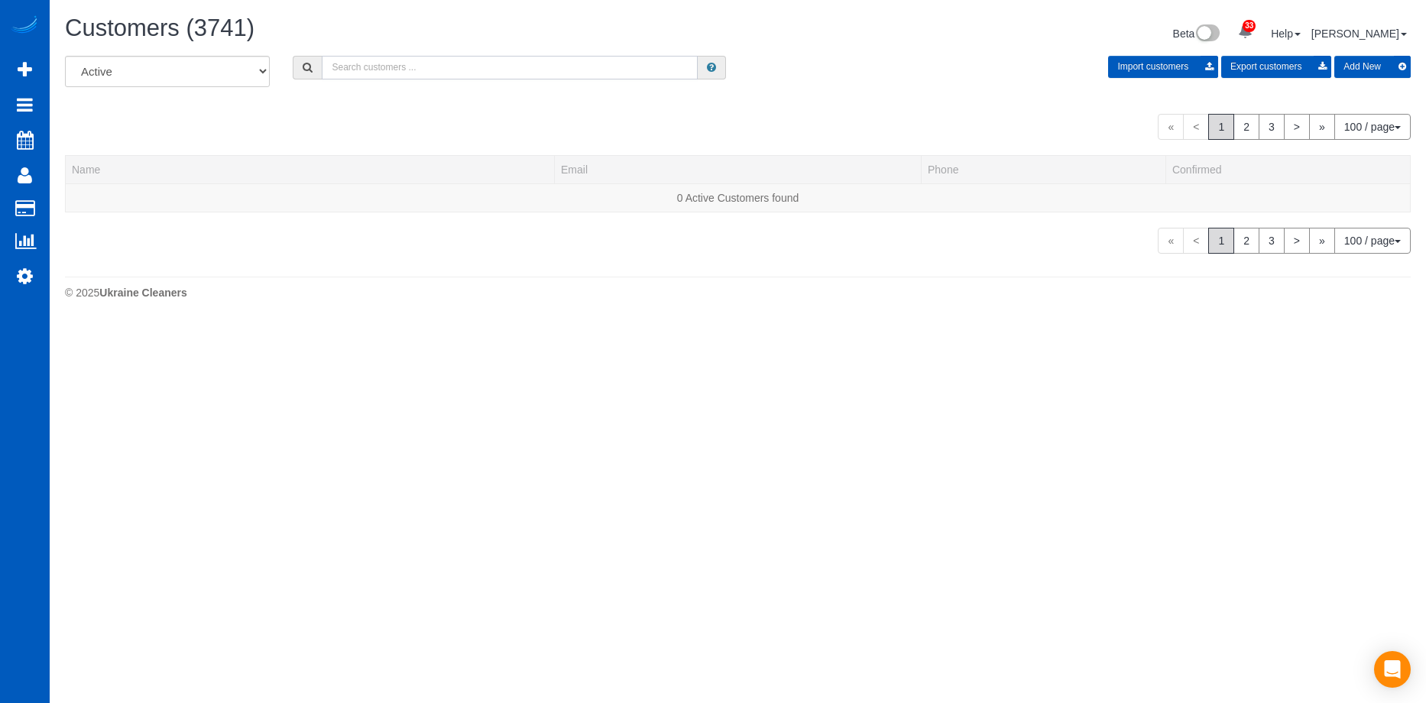
click at [483, 65] on input "text" at bounding box center [510, 68] width 376 height 24
paste input "[EMAIL_ADDRESS][DOMAIN_NAME]"
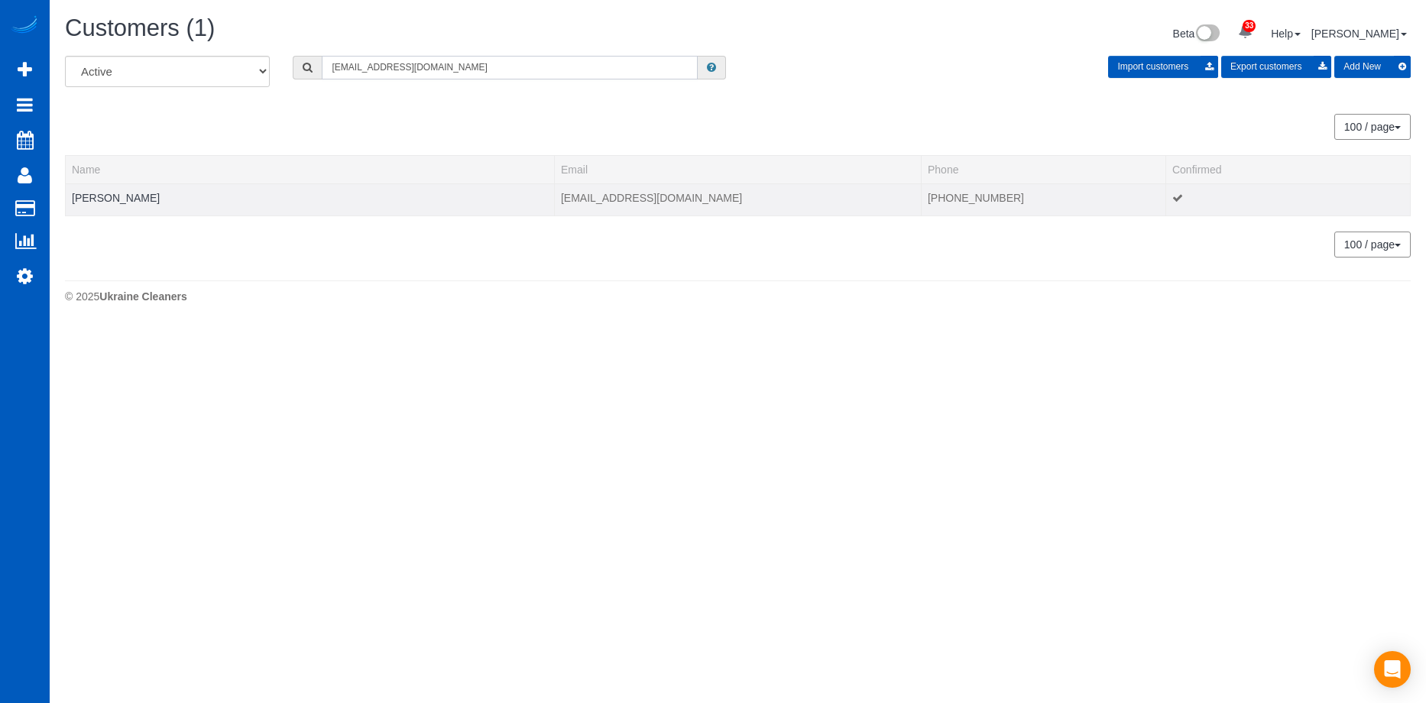
type input "[EMAIL_ADDRESS][DOMAIN_NAME]"
click at [102, 206] on div at bounding box center [310, 208] width 476 height 4
click at [112, 193] on link "[PERSON_NAME]" at bounding box center [116, 198] width 88 height 12
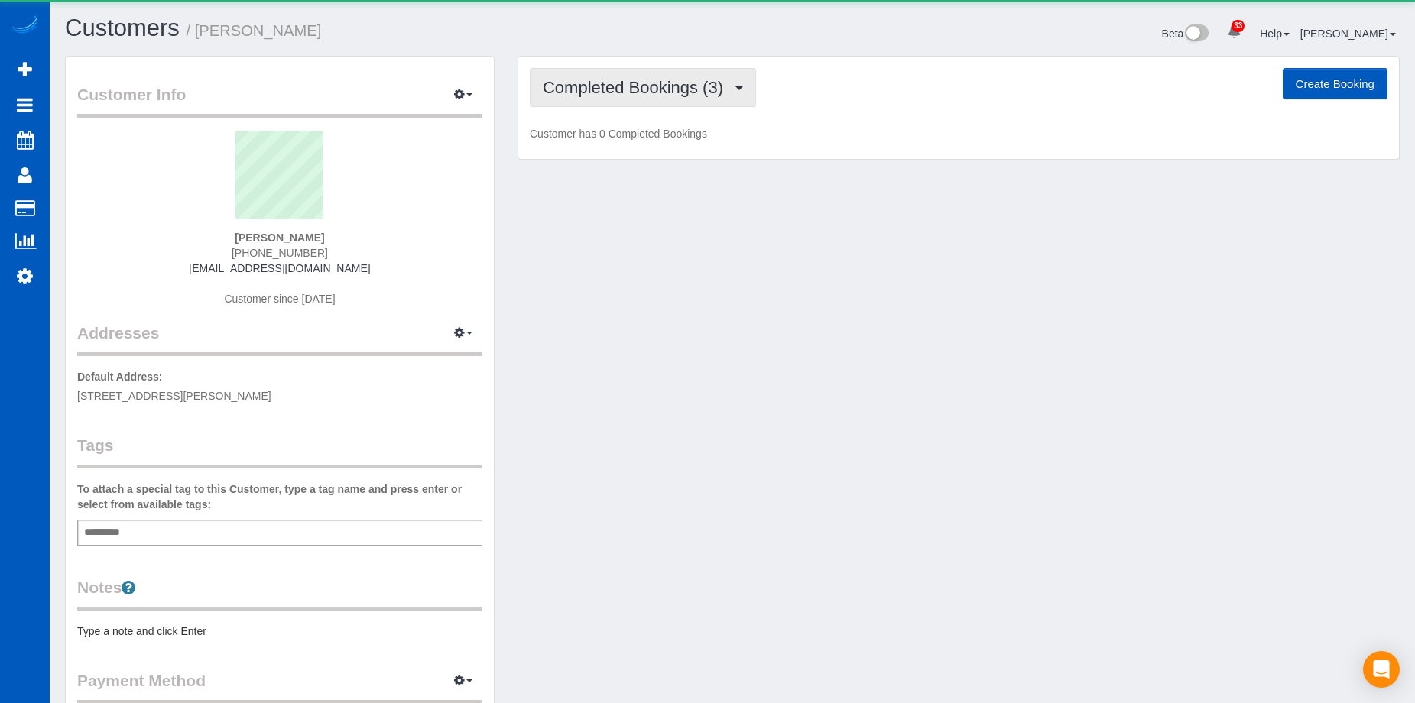
click at [691, 83] on span "Completed Bookings (3)" at bounding box center [637, 87] width 188 height 19
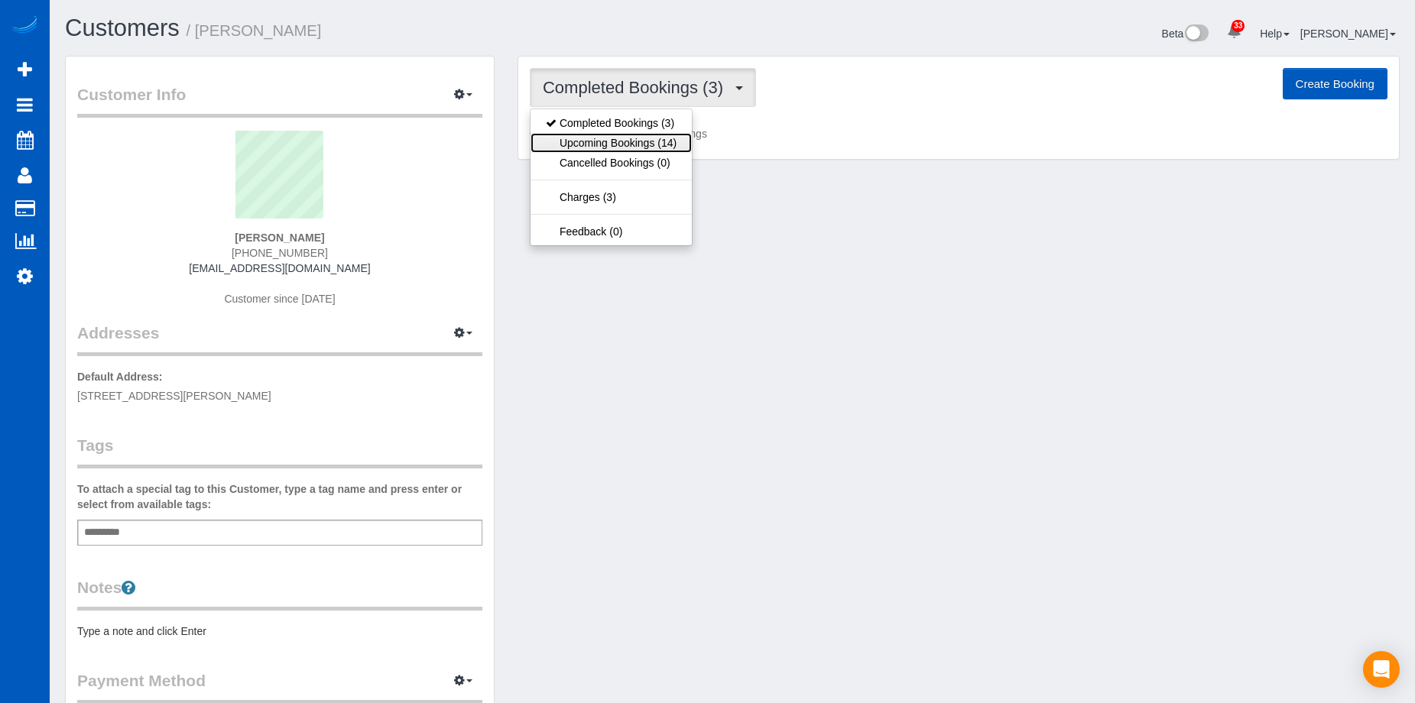
click at [649, 143] on link "Upcoming Bookings (14)" at bounding box center [611, 143] width 161 height 20
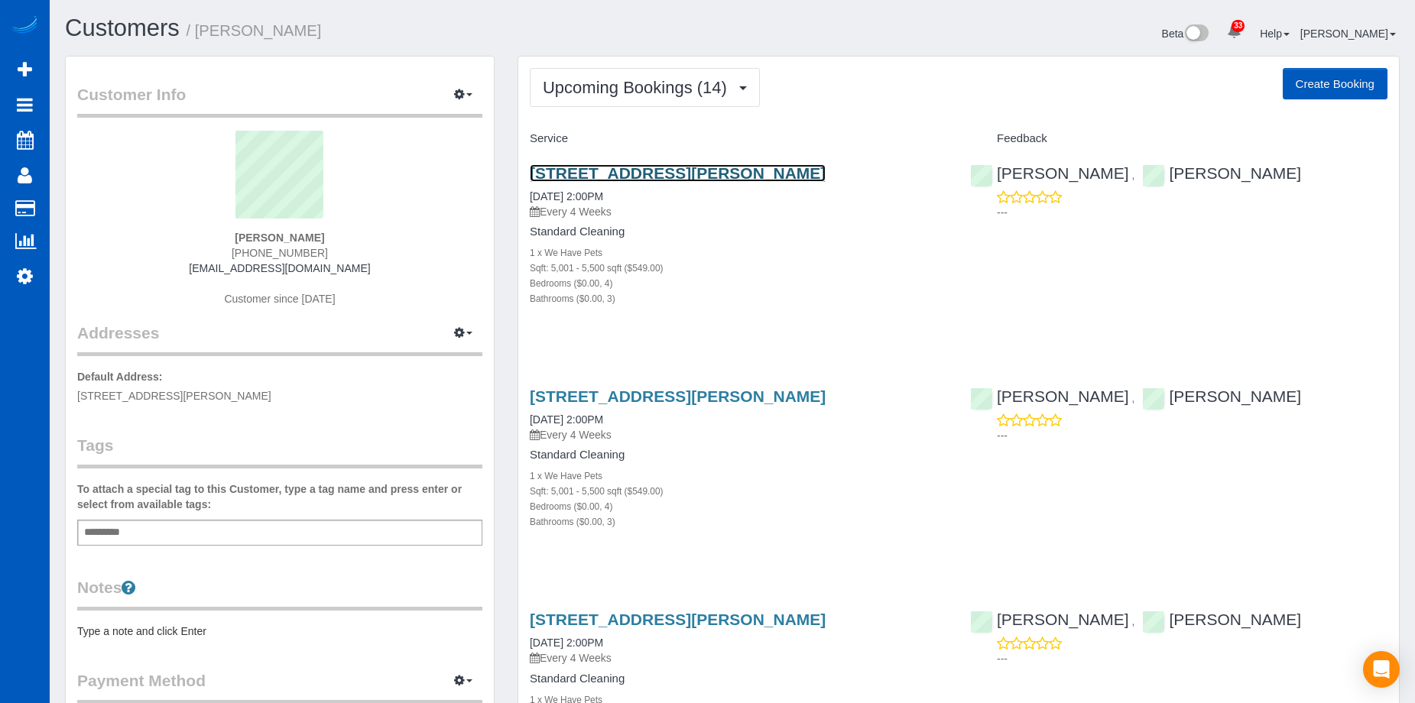
click at [627, 173] on link "20610 Maplewood Dr, Edmonds, WA 98026" at bounding box center [678, 173] width 296 height 18
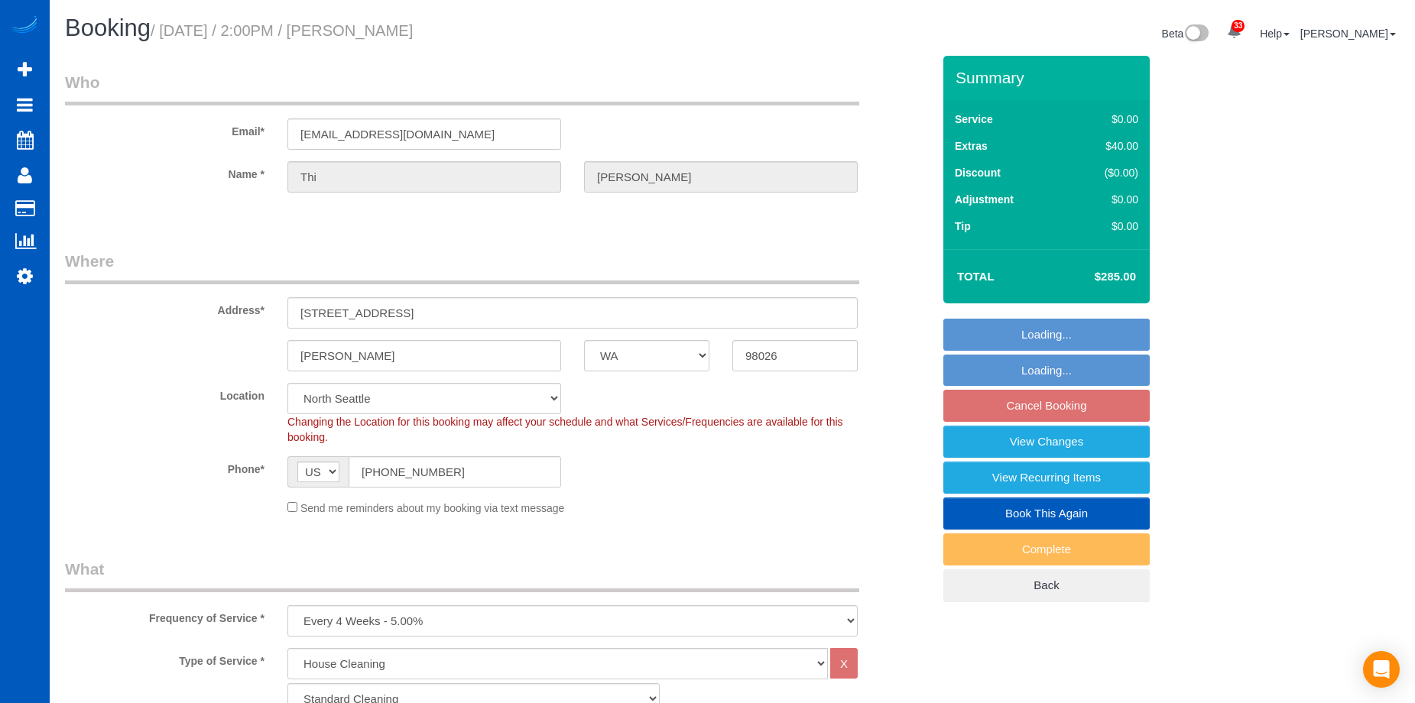
select select "WA"
select select "199"
select select "5001"
select select "4"
select select "3"
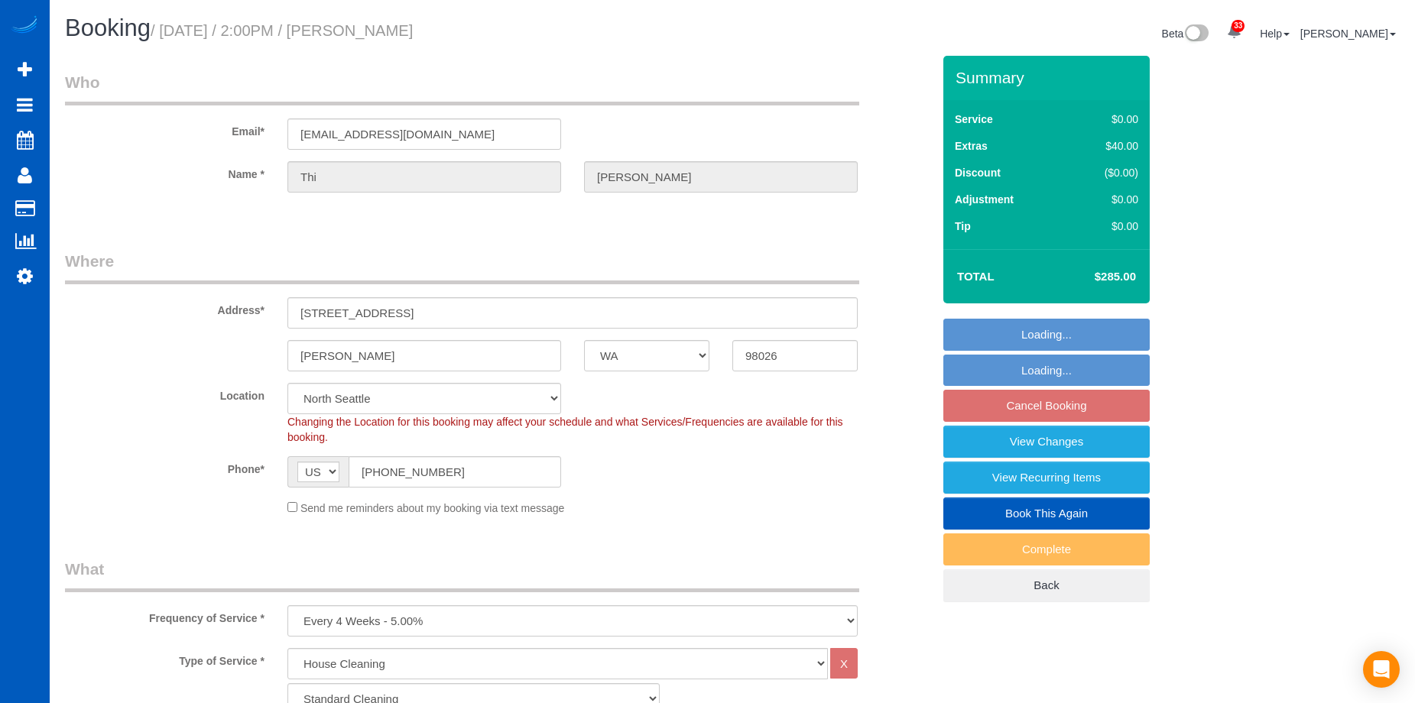
select select "string:fspay-99877d94-7c16-46e9-9be4-77b4d29cf0f0"
select select "number:8"
select select "object:1267"
select select "spot3"
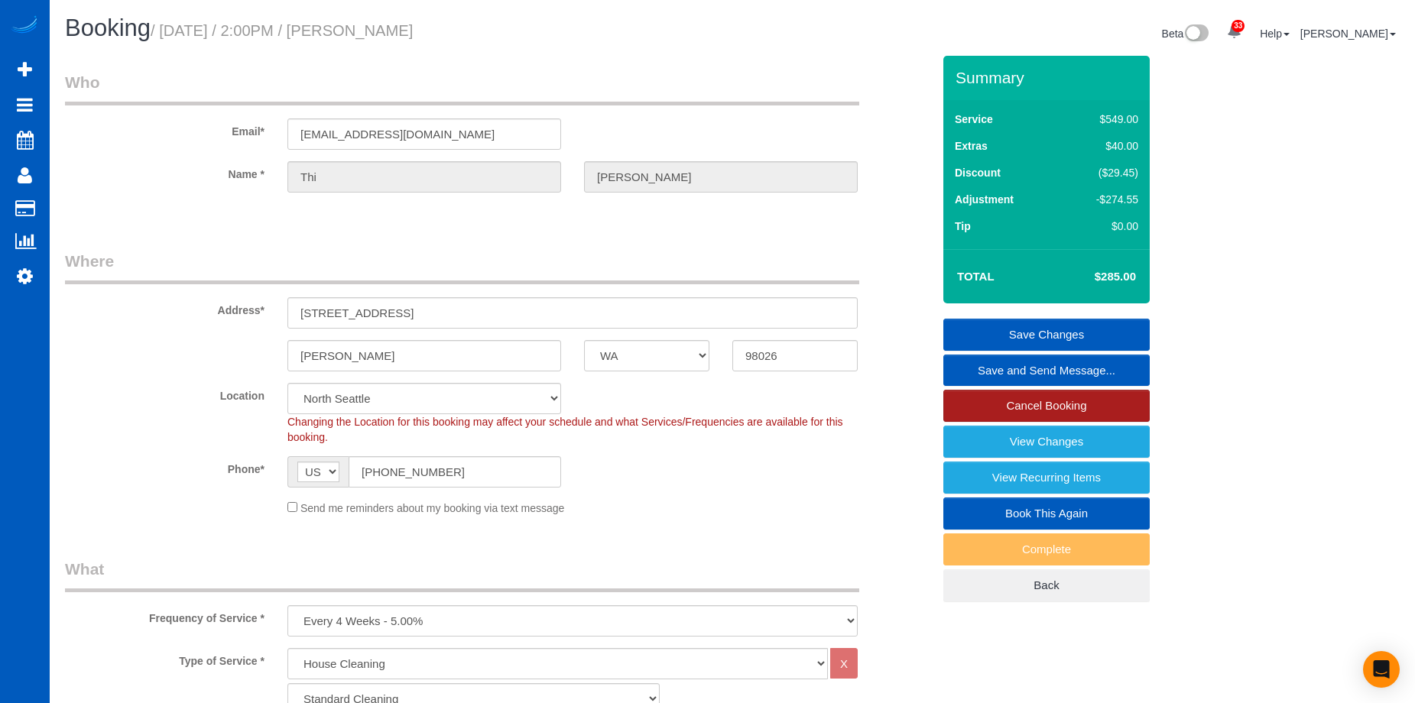
click at [1009, 398] on link "Cancel Booking" at bounding box center [1046, 406] width 206 height 32
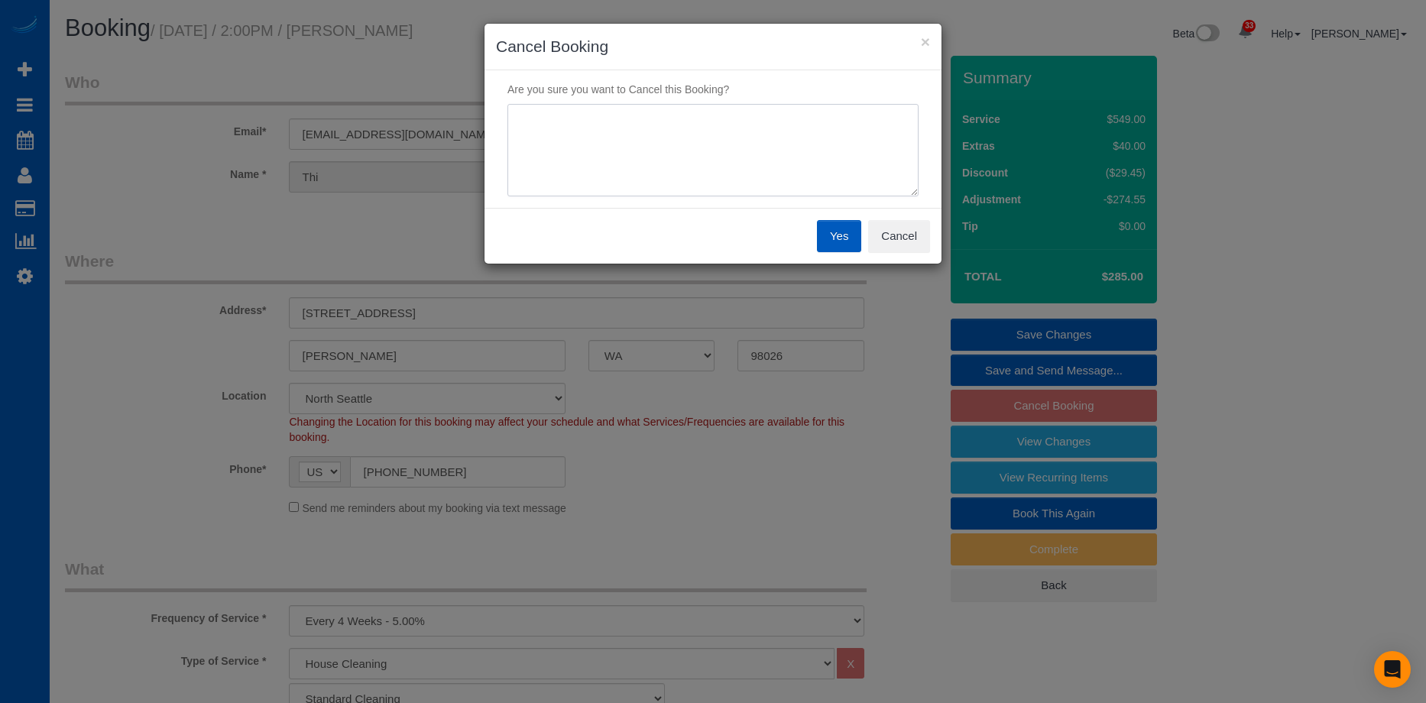
click at [746, 117] on textarea at bounding box center [713, 150] width 411 height 93
type textarea "Budget"
click at [836, 245] on button "Yes" at bounding box center [839, 236] width 44 height 32
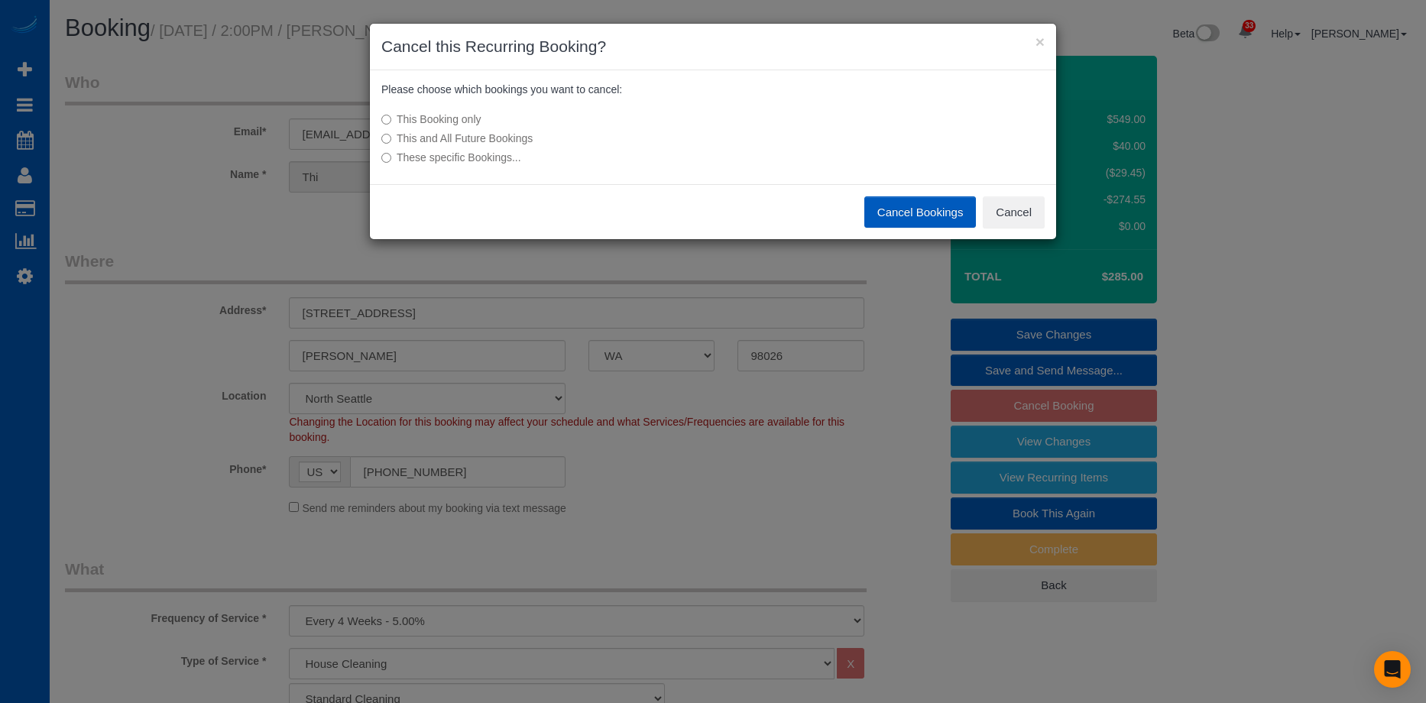
click at [609, 147] on div "This Booking only This and All Future Bookings These specific Bookings..." at bounding box center [599, 138] width 458 height 69
click at [518, 138] on label "This and All Future Bookings" at bounding box center [598, 138] width 435 height 15
click at [889, 204] on button "Cancel Bookings" at bounding box center [921, 212] width 112 height 32
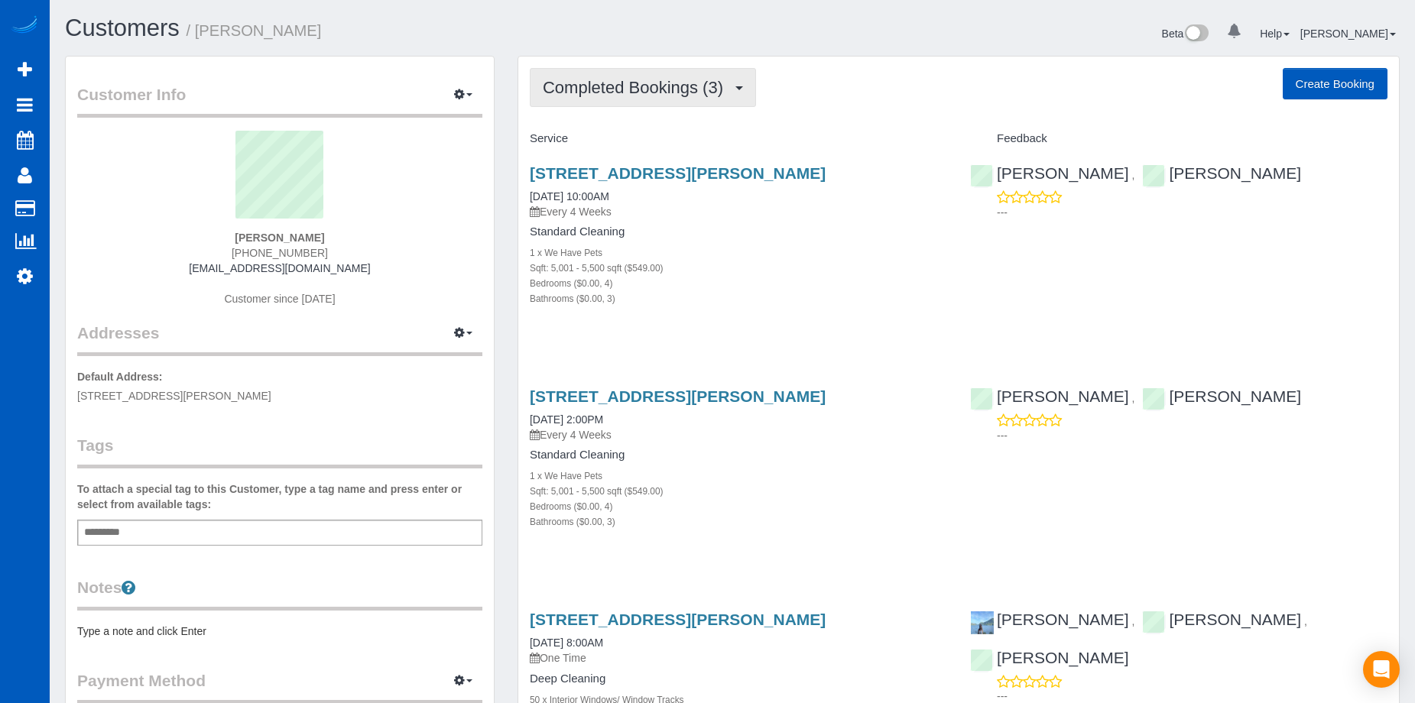
click at [710, 73] on button "Completed Bookings (3)" at bounding box center [643, 87] width 226 height 39
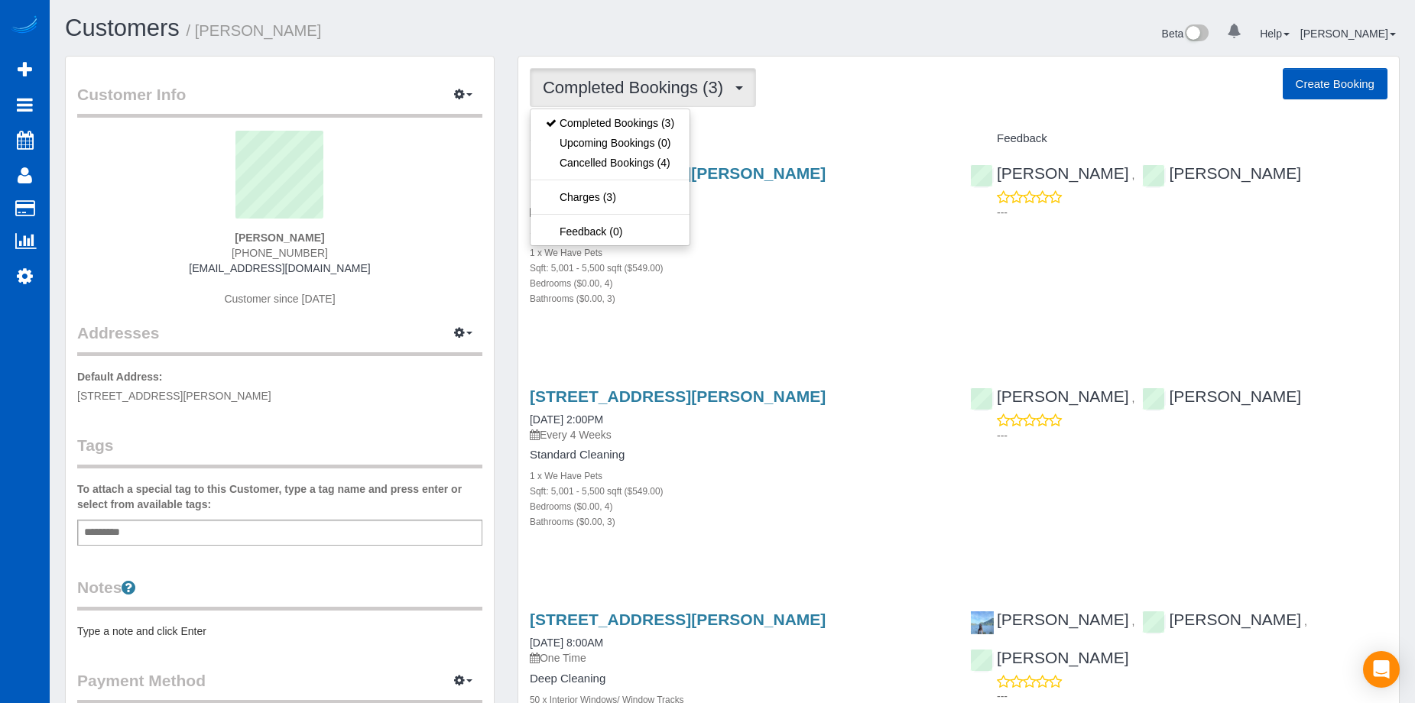
click at [710, 73] on button "Completed Bookings (3)" at bounding box center [643, 87] width 226 height 39
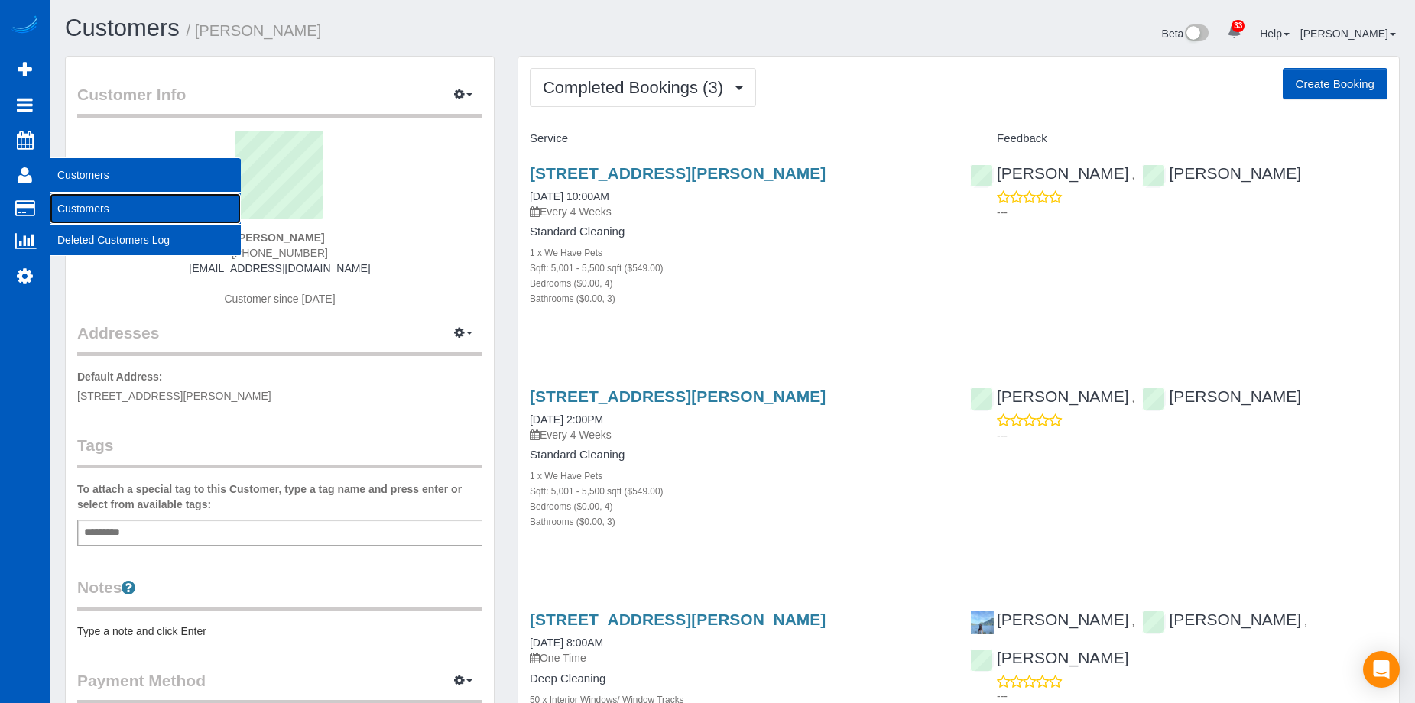
click at [69, 206] on link "Customers" at bounding box center [145, 208] width 191 height 31
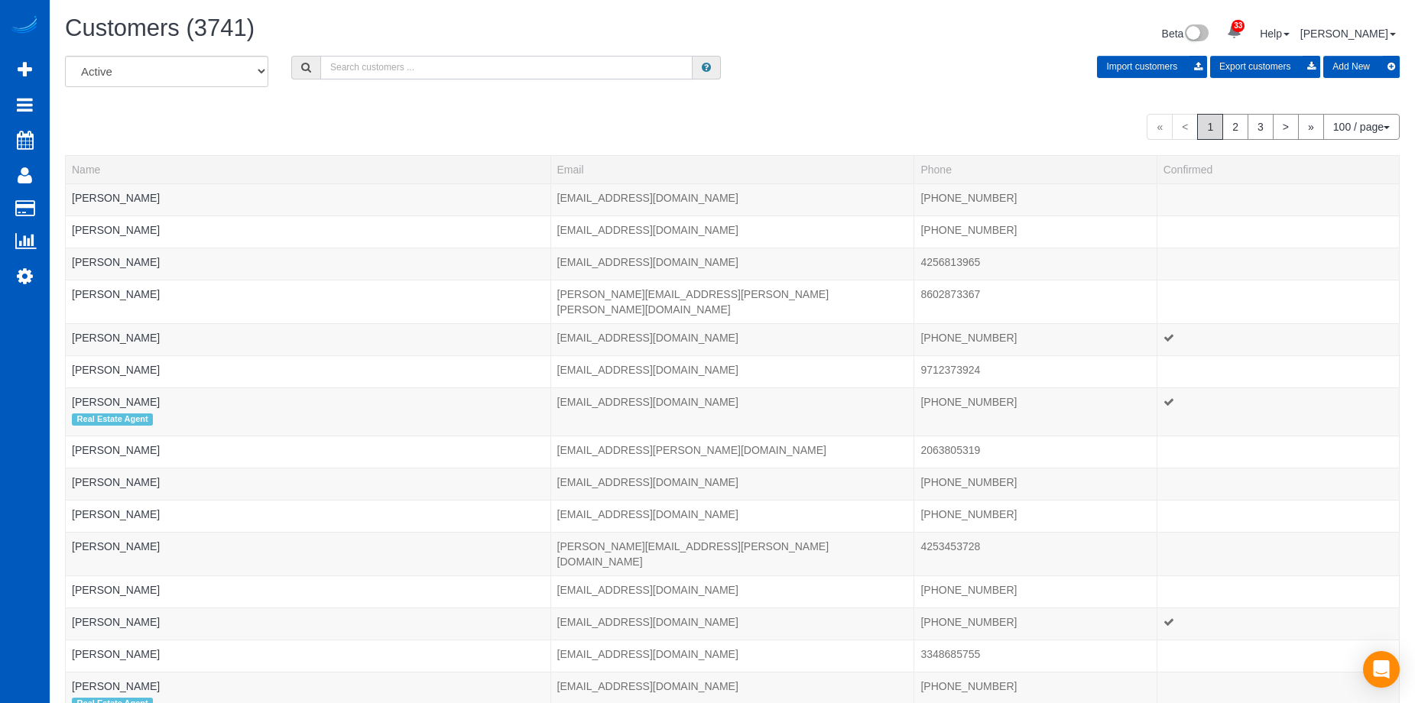
click at [449, 65] on input "text" at bounding box center [506, 68] width 372 height 24
paste input "[PERSON_NAME][EMAIL_ADDRESS][DOMAIN_NAME]"
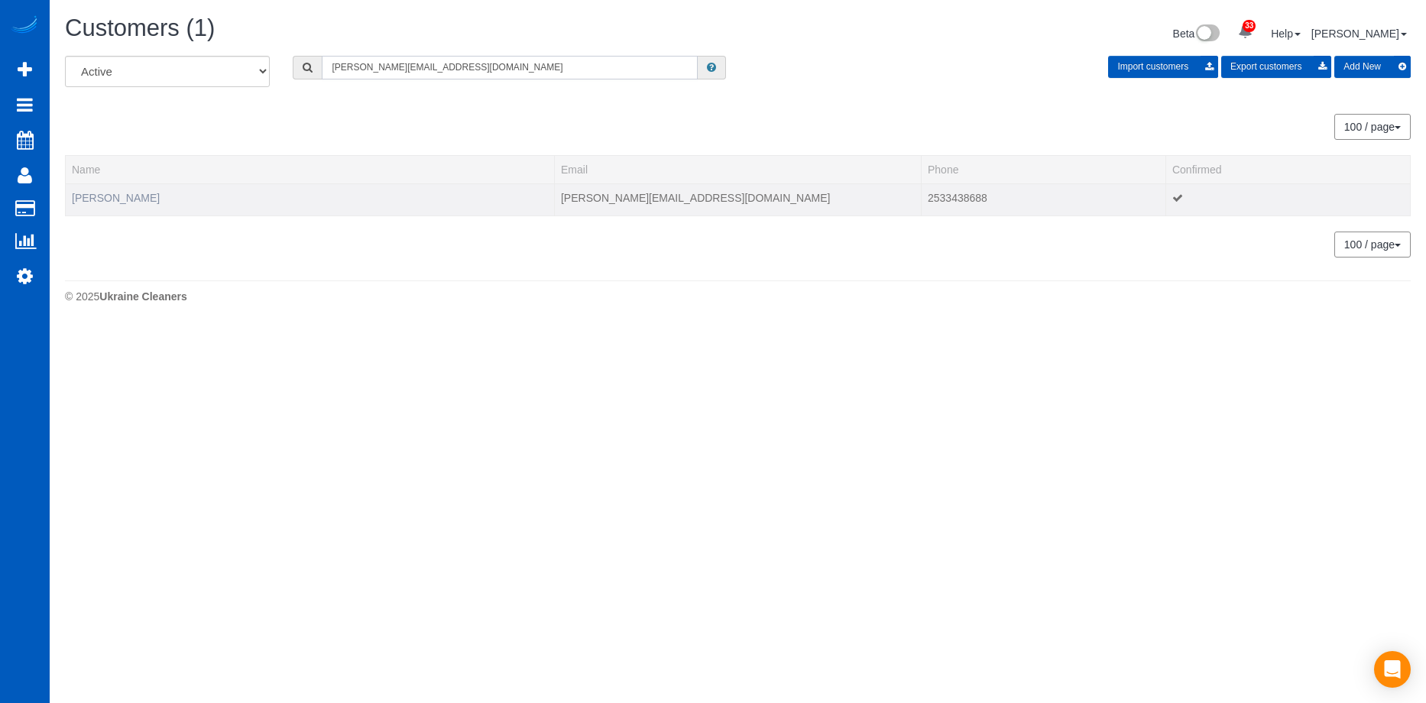
type input "[PERSON_NAME][EMAIL_ADDRESS][DOMAIN_NAME]"
click at [131, 195] on link "[PERSON_NAME]" at bounding box center [116, 198] width 88 height 12
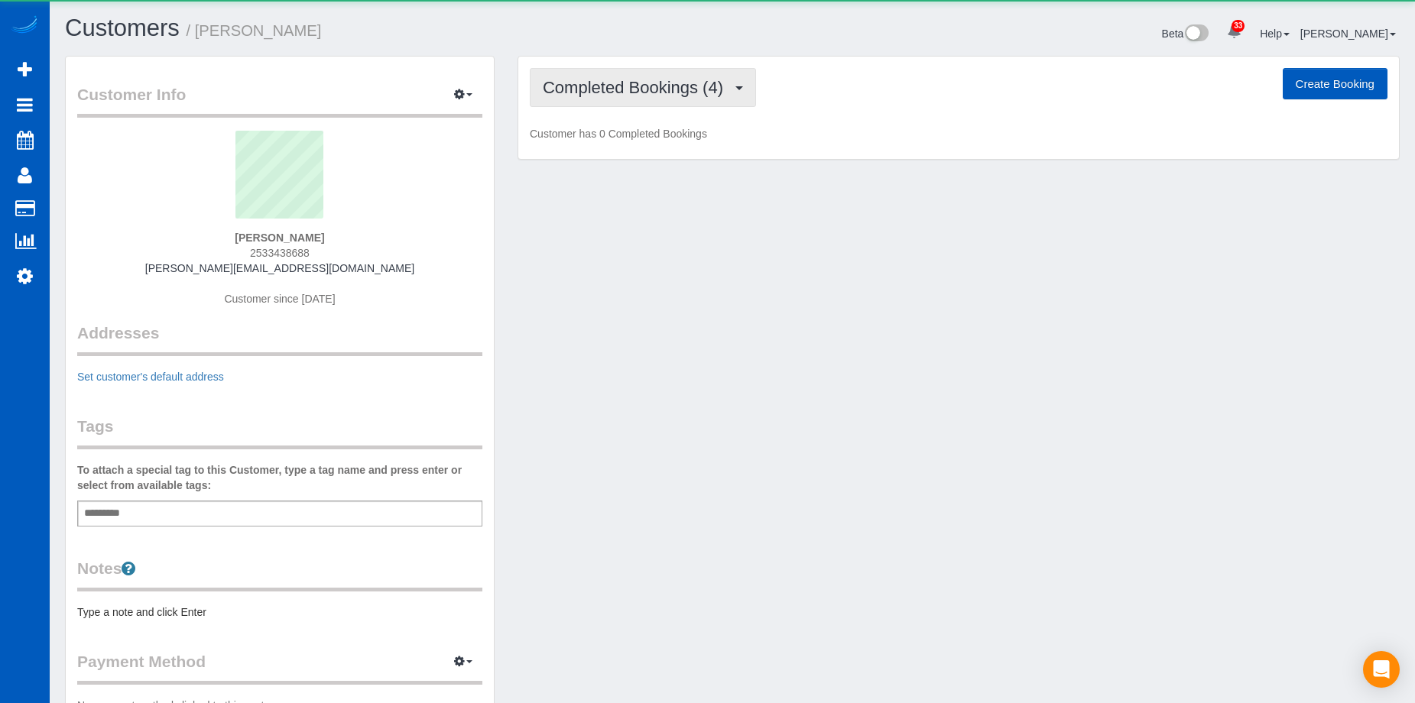
click at [680, 97] on button "Completed Bookings (4)" at bounding box center [643, 87] width 226 height 39
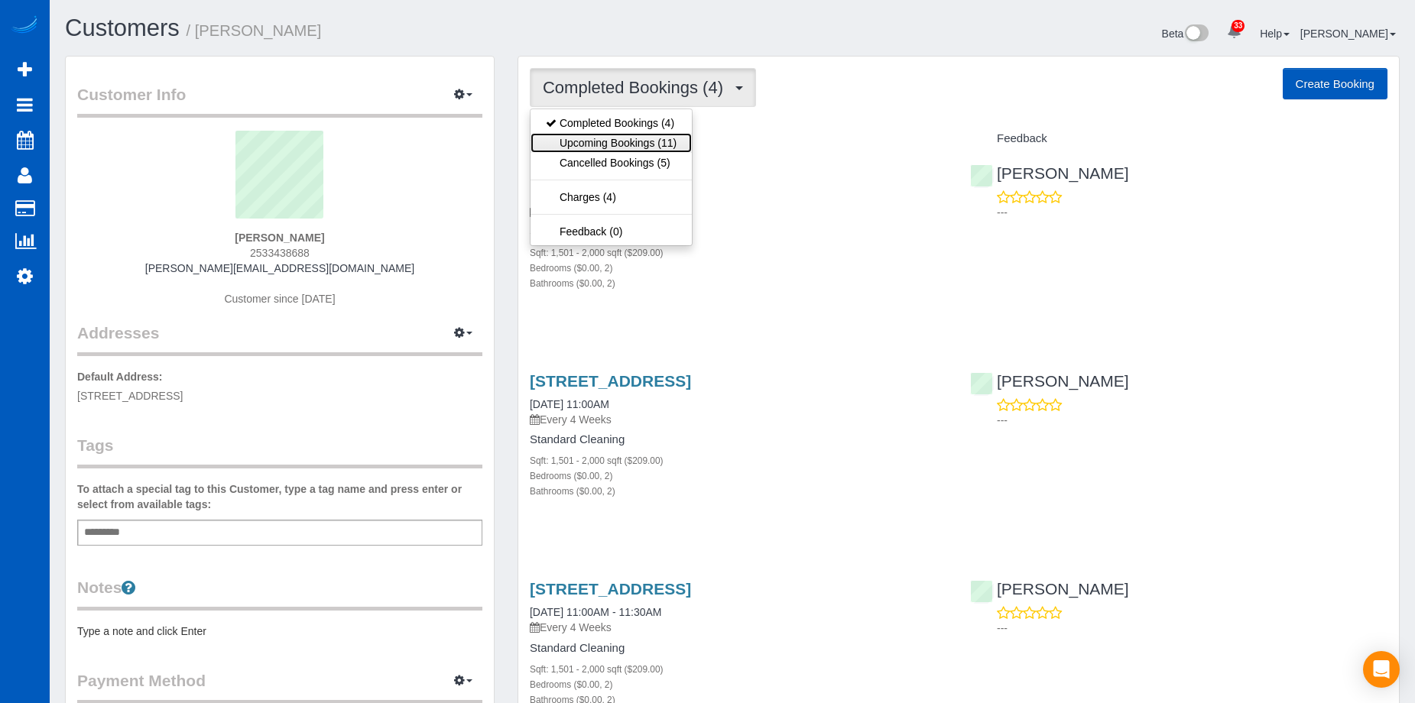
click at [667, 138] on link "Upcoming Bookings (11)" at bounding box center [611, 143] width 161 height 20
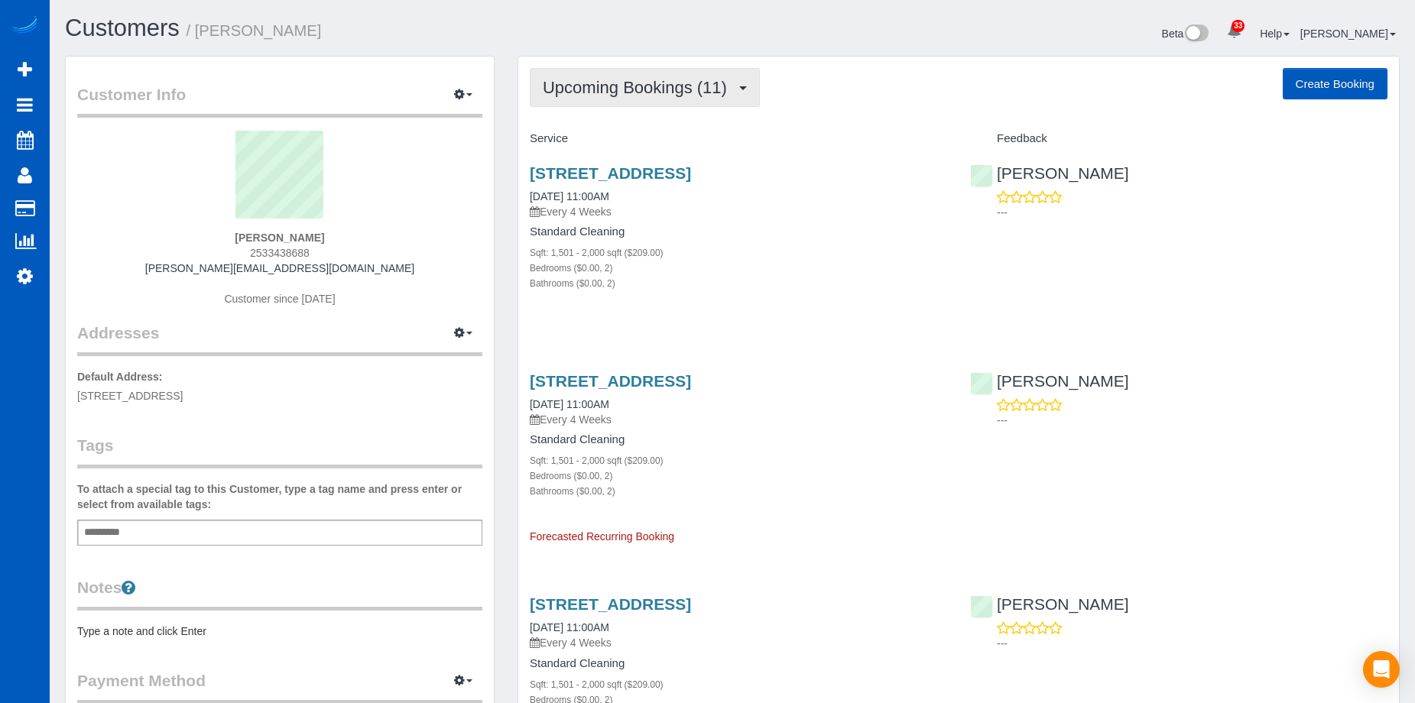
click at [689, 96] on span "Upcoming Bookings (11)" at bounding box center [639, 87] width 192 height 19
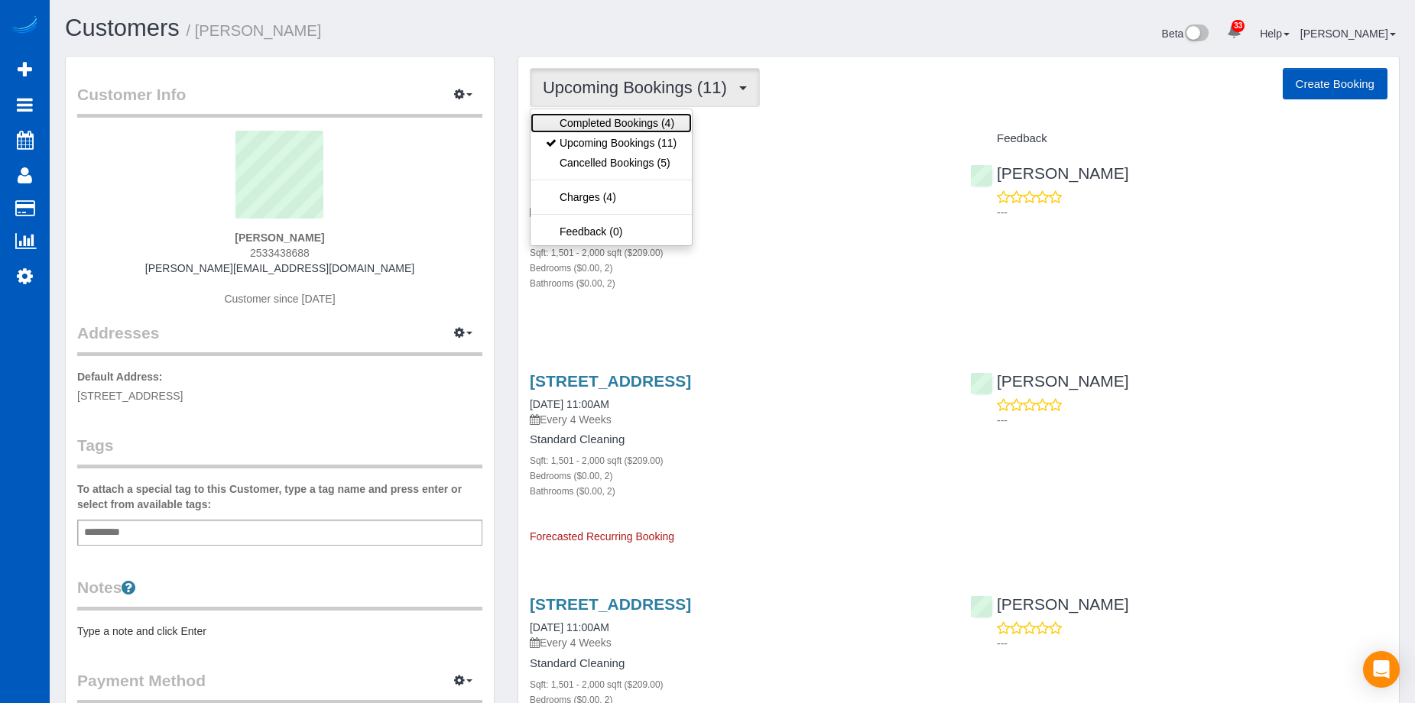
click at [667, 117] on link "Completed Bookings (4)" at bounding box center [611, 123] width 161 height 20
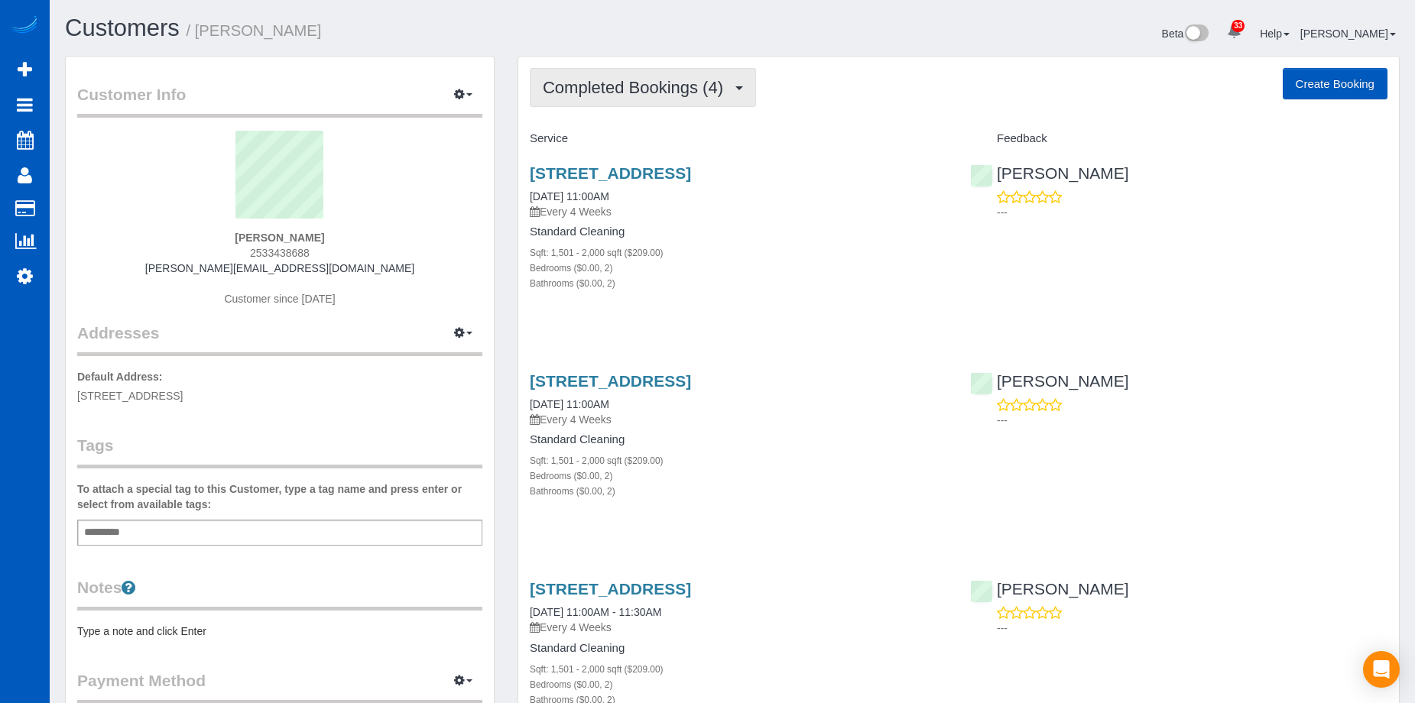
click at [716, 95] on span "Completed Bookings (4)" at bounding box center [637, 87] width 188 height 19
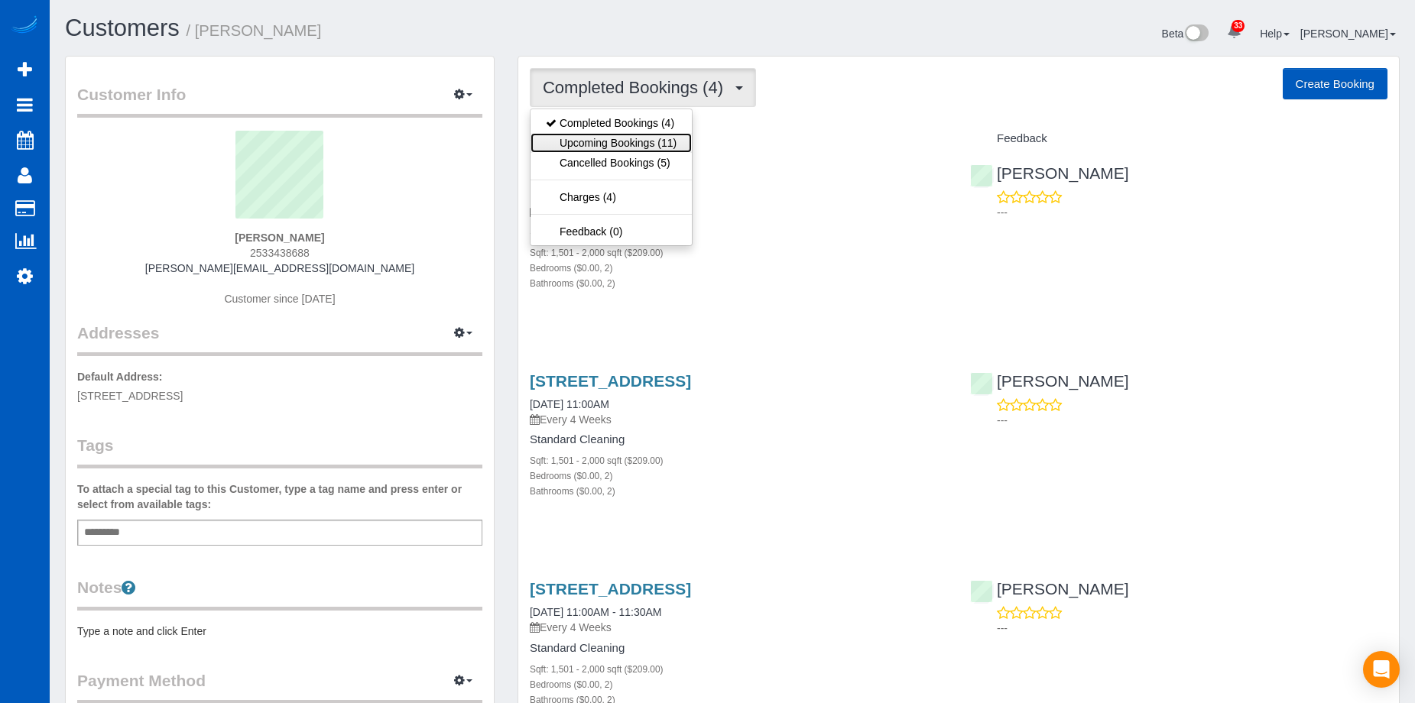
click at [635, 144] on link "Upcoming Bookings (11)" at bounding box center [611, 143] width 161 height 20
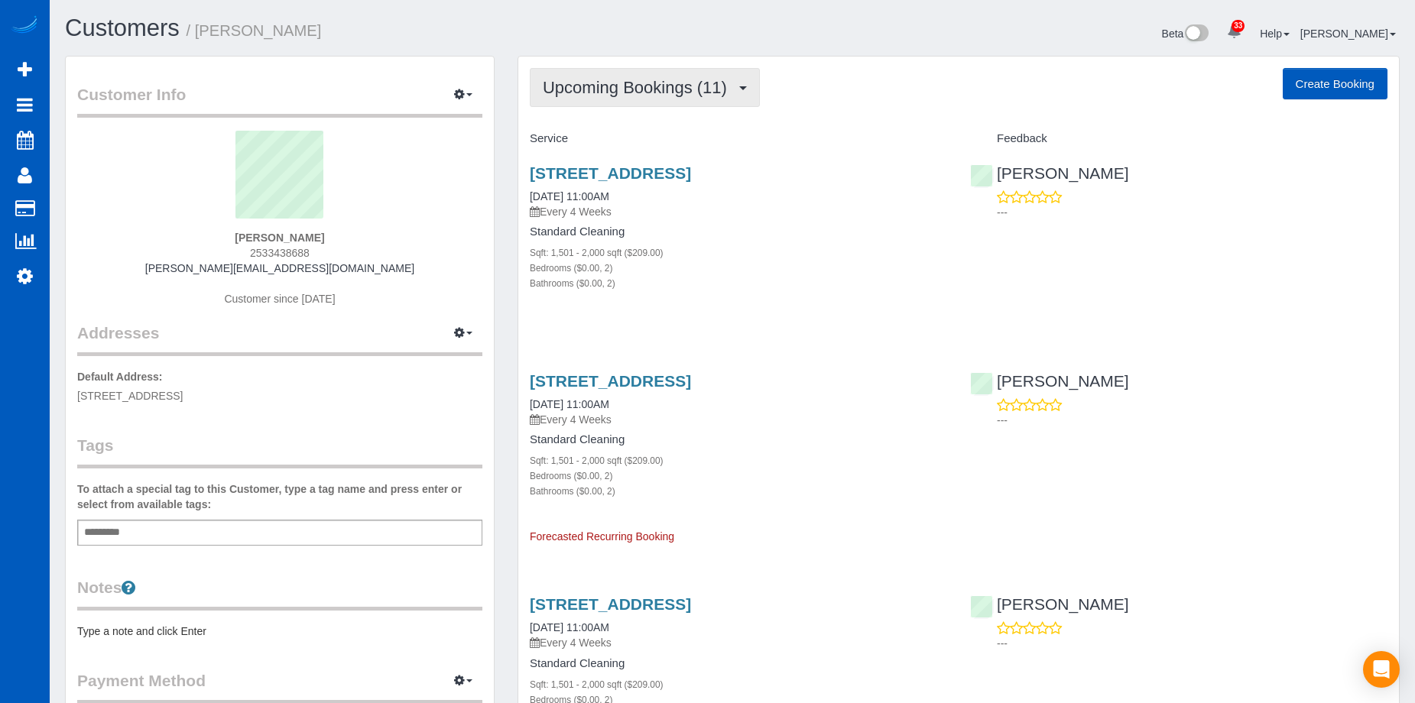
click at [666, 87] on span "Upcoming Bookings (11)" at bounding box center [639, 87] width 192 height 19
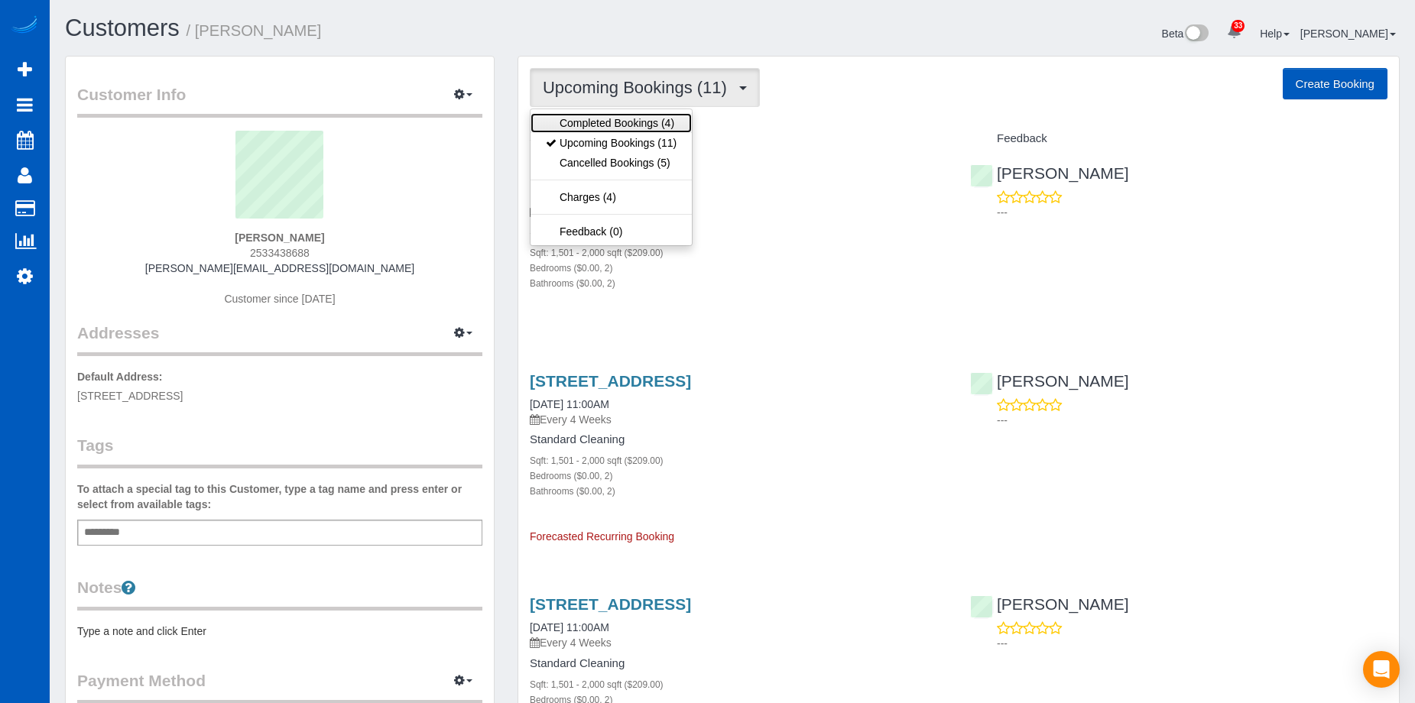
click at [645, 118] on link "Completed Bookings (4)" at bounding box center [611, 123] width 161 height 20
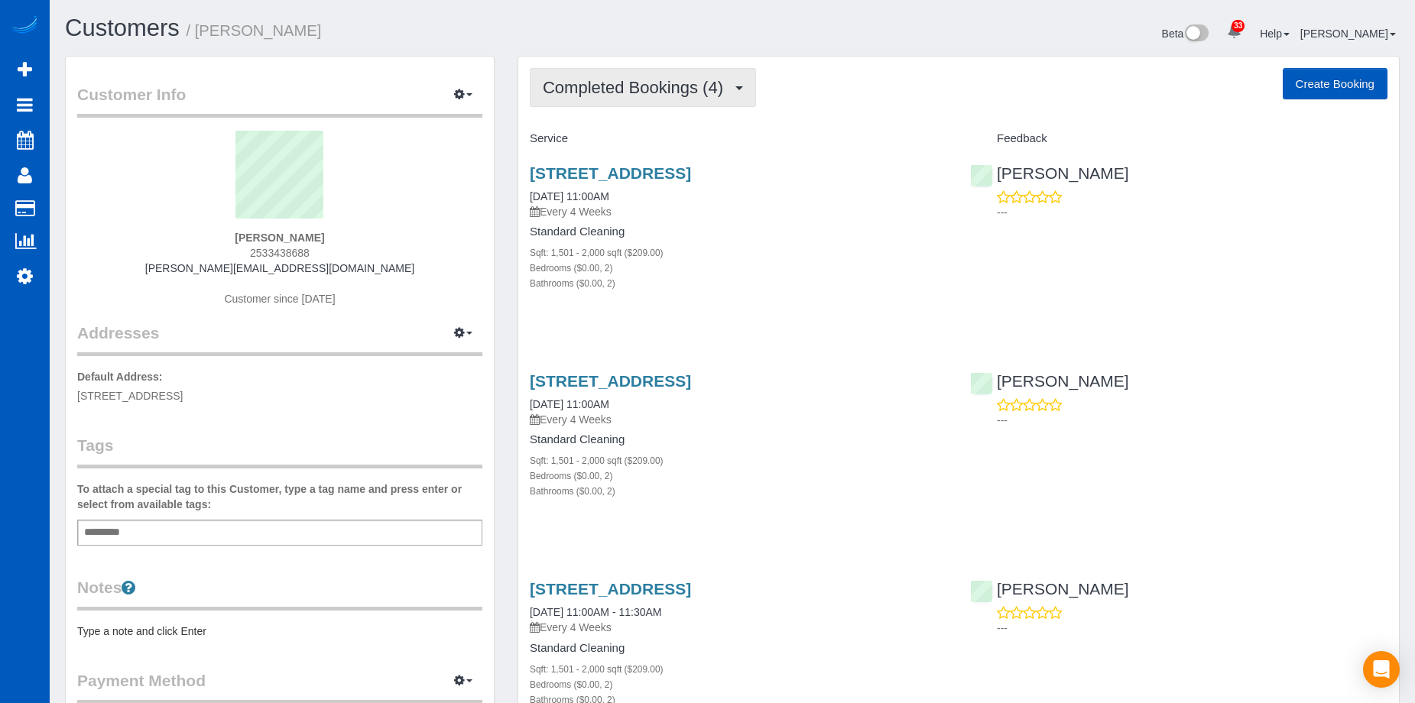
click at [693, 89] on span "Completed Bookings (4)" at bounding box center [637, 87] width 188 height 19
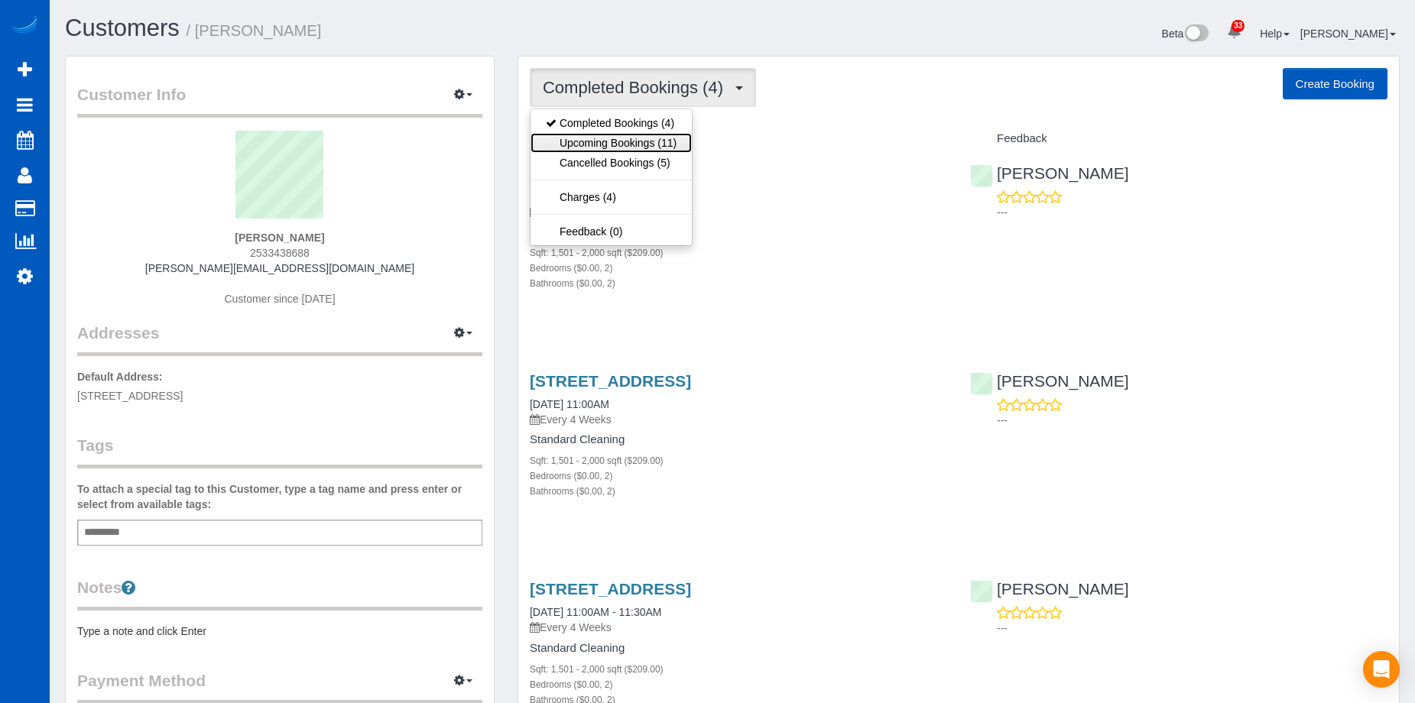
click at [640, 145] on link "Upcoming Bookings (11)" at bounding box center [611, 143] width 161 height 20
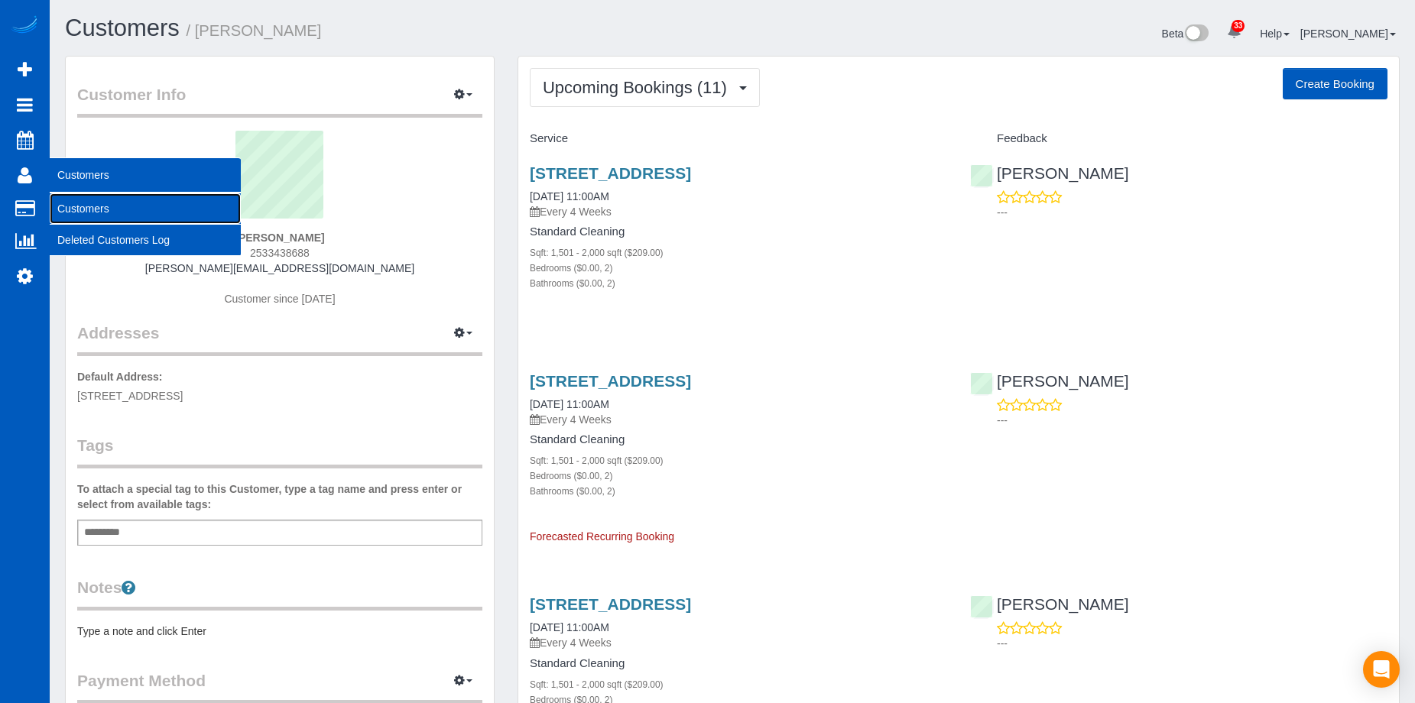
click at [103, 206] on link "Customers" at bounding box center [145, 208] width 191 height 31
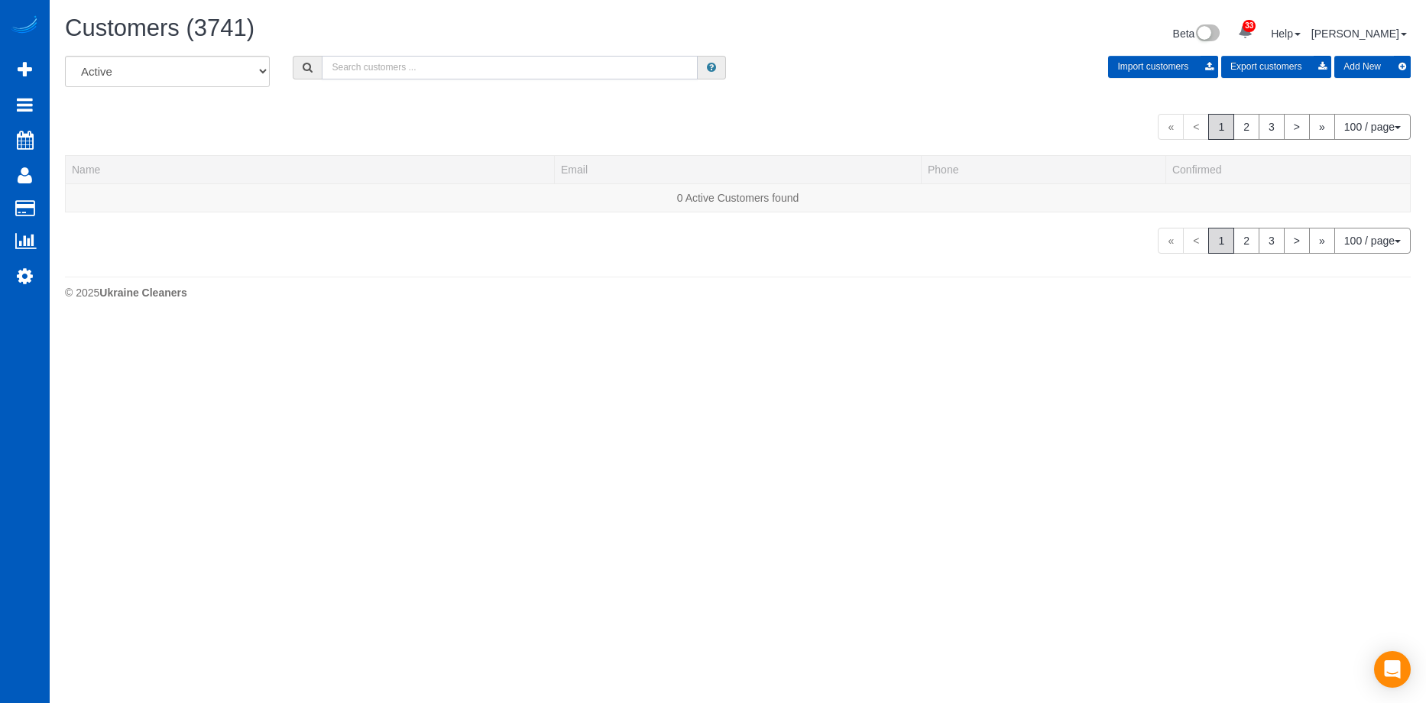
click at [355, 70] on input "text" at bounding box center [510, 68] width 376 height 24
type input "[PERSON_NAME]"
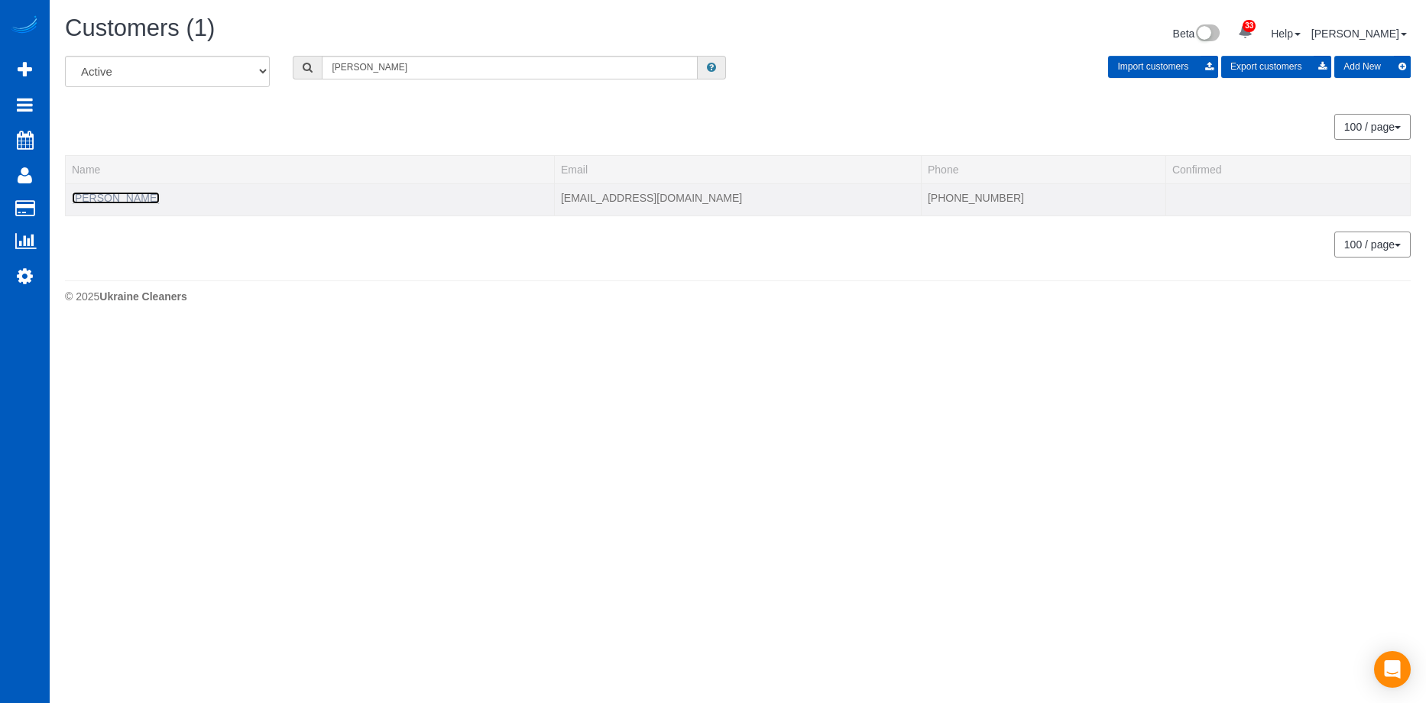
click at [123, 195] on link "[PERSON_NAME]" at bounding box center [116, 198] width 88 height 12
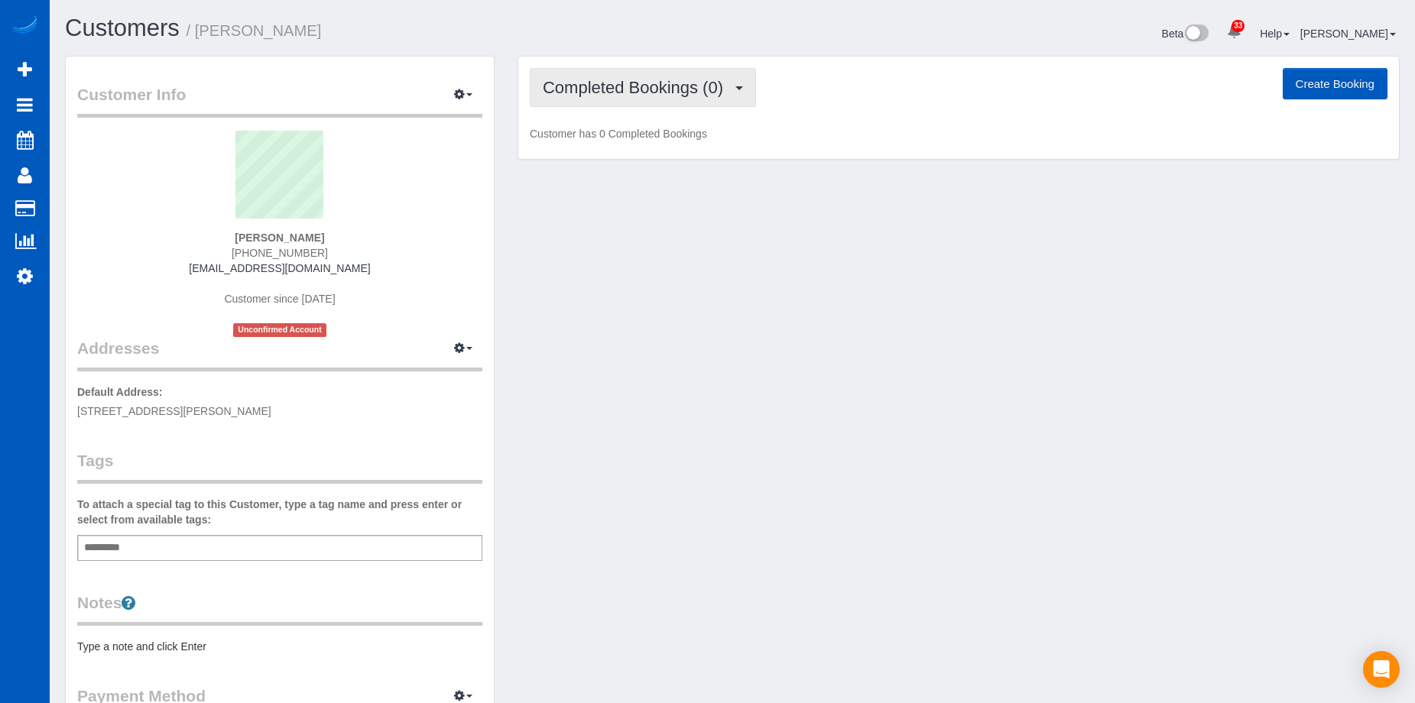
click at [621, 73] on button "Completed Bookings (0)" at bounding box center [643, 87] width 226 height 39
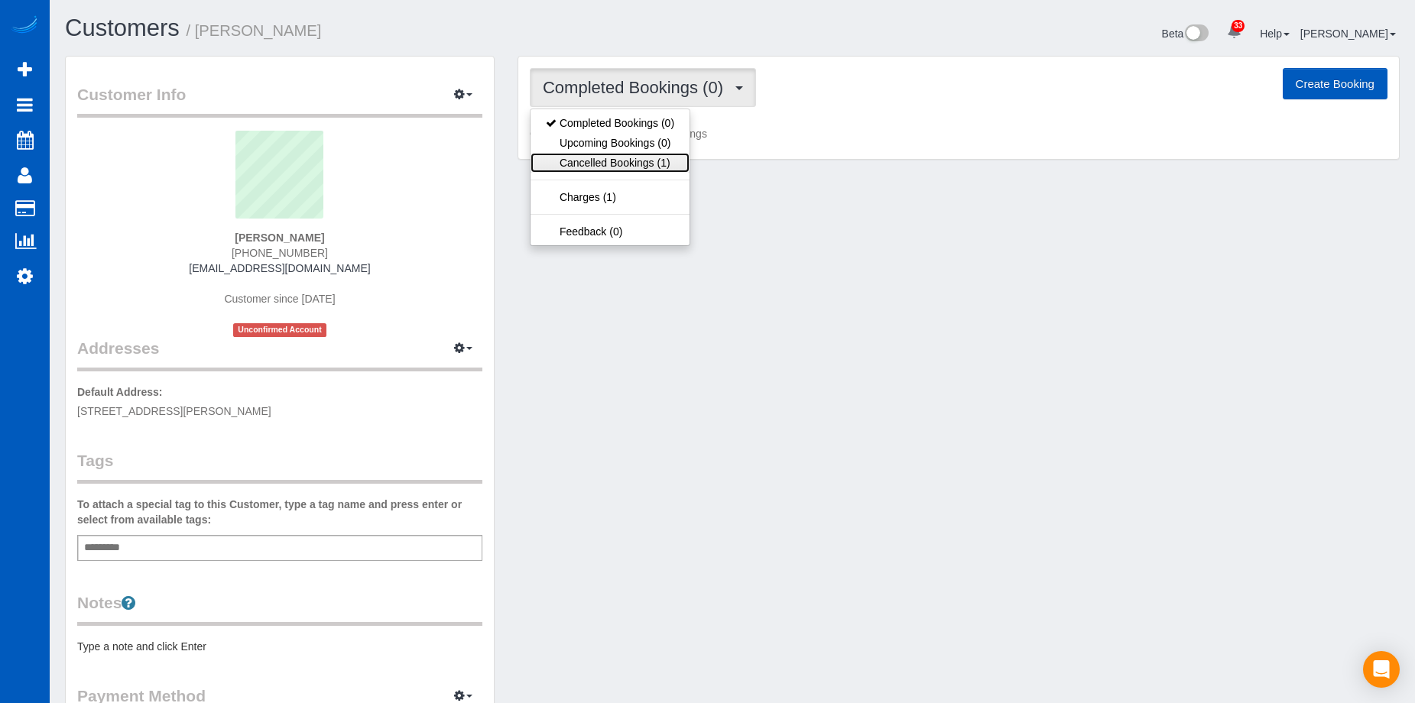
click at [606, 154] on link "Cancelled Bookings (1)" at bounding box center [610, 163] width 159 height 20
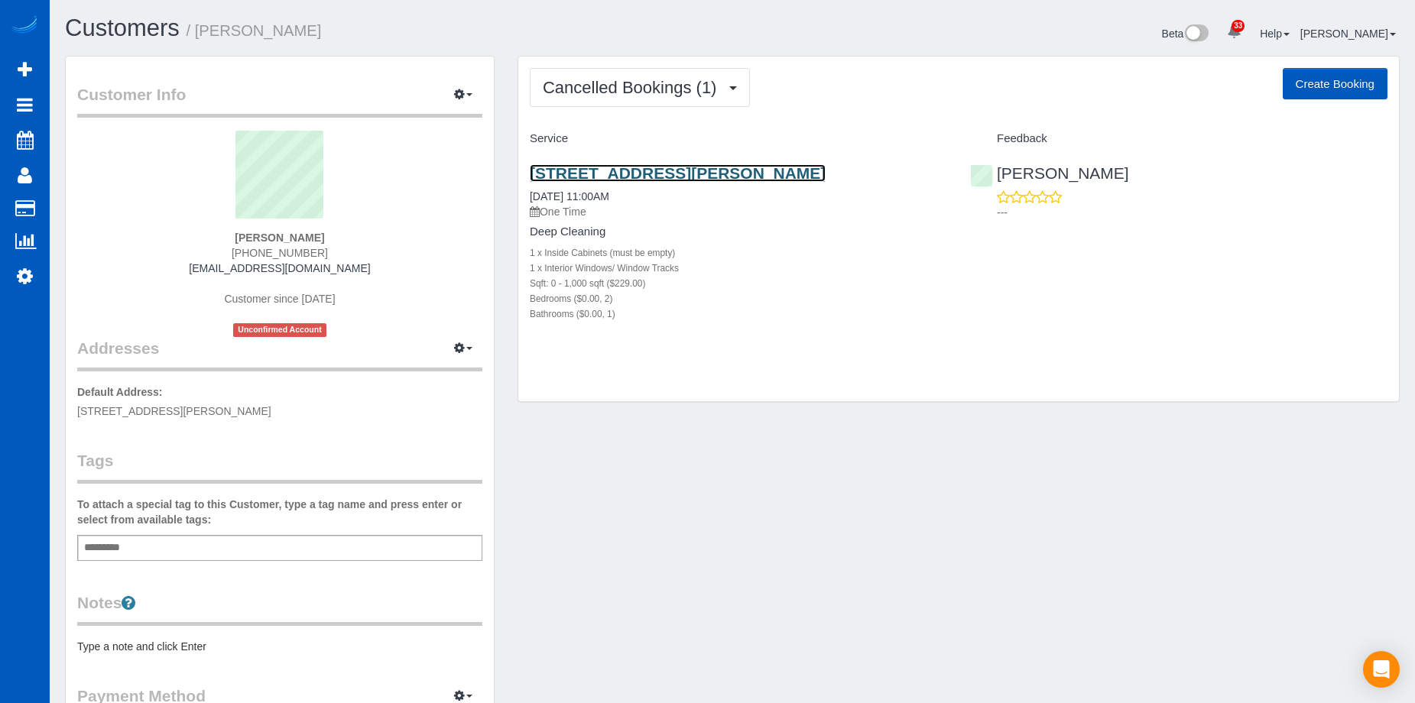
click at [650, 172] on link "[STREET_ADDRESS][PERSON_NAME]" at bounding box center [678, 173] width 296 height 18
click at [1330, 77] on button "Create Booking" at bounding box center [1335, 84] width 105 height 32
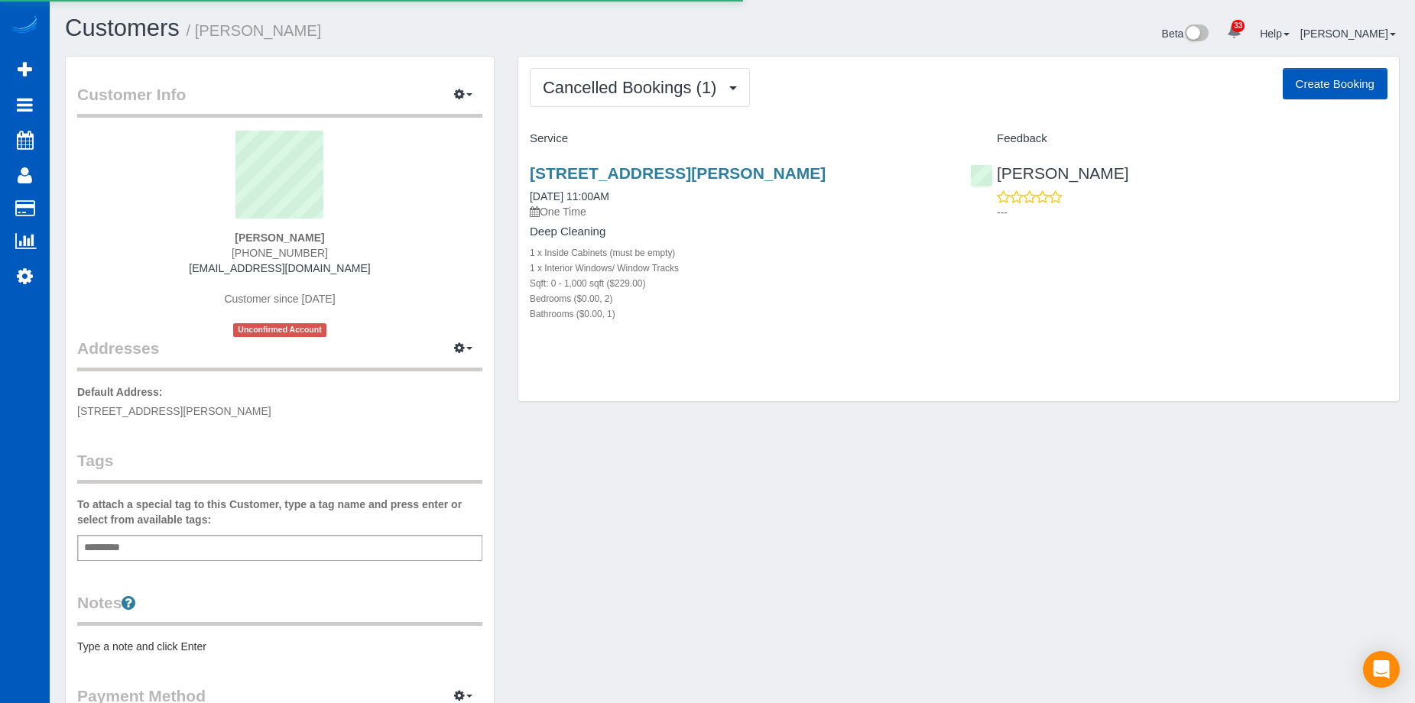
select select "CO"
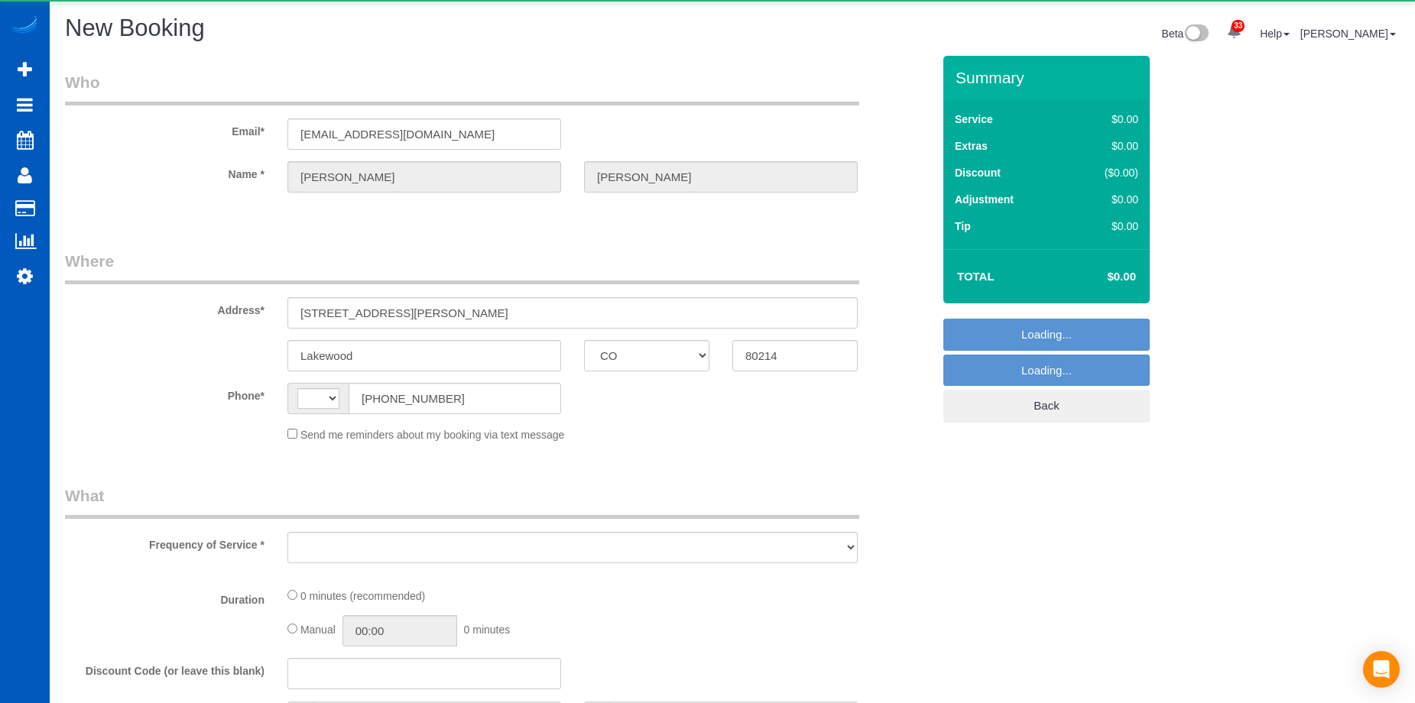
select select "string:[GEOGRAPHIC_DATA]"
select select "object:4571"
select select "string:fspay-a15e7ca9-e3bf-4fcb-9070-73edd661edea"
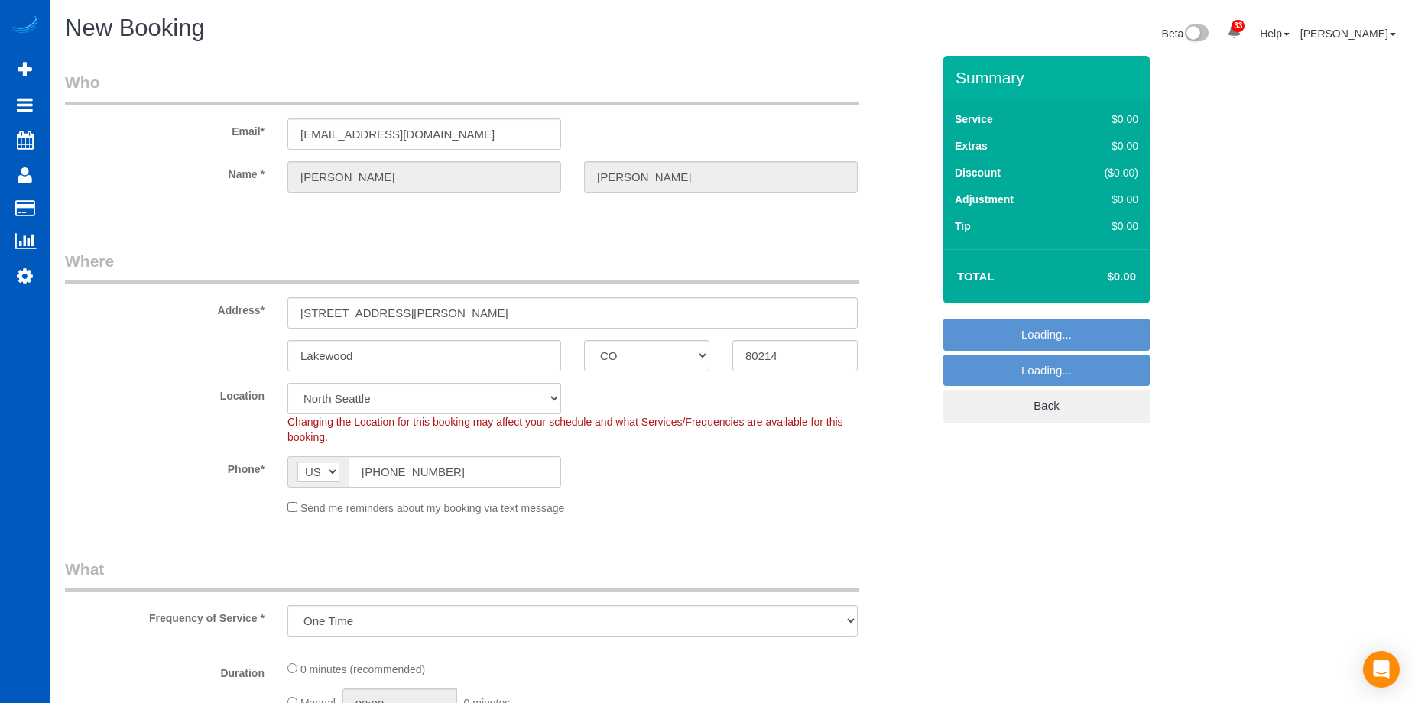
select select "199"
select select "object:4715"
select select "266"
select select "object:4804"
click at [291, 514] on div "Send me reminders about my booking via text message" at bounding box center [572, 507] width 593 height 17
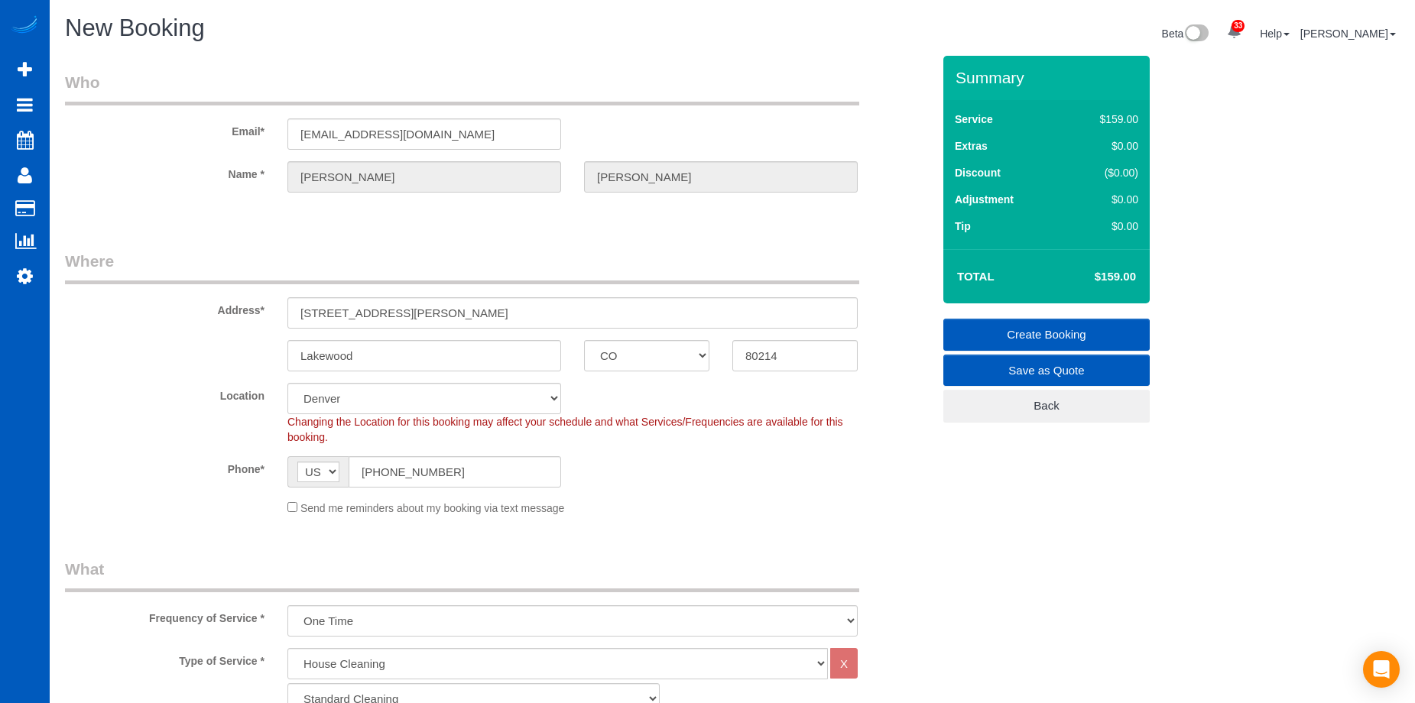
scroll to position [153, 0]
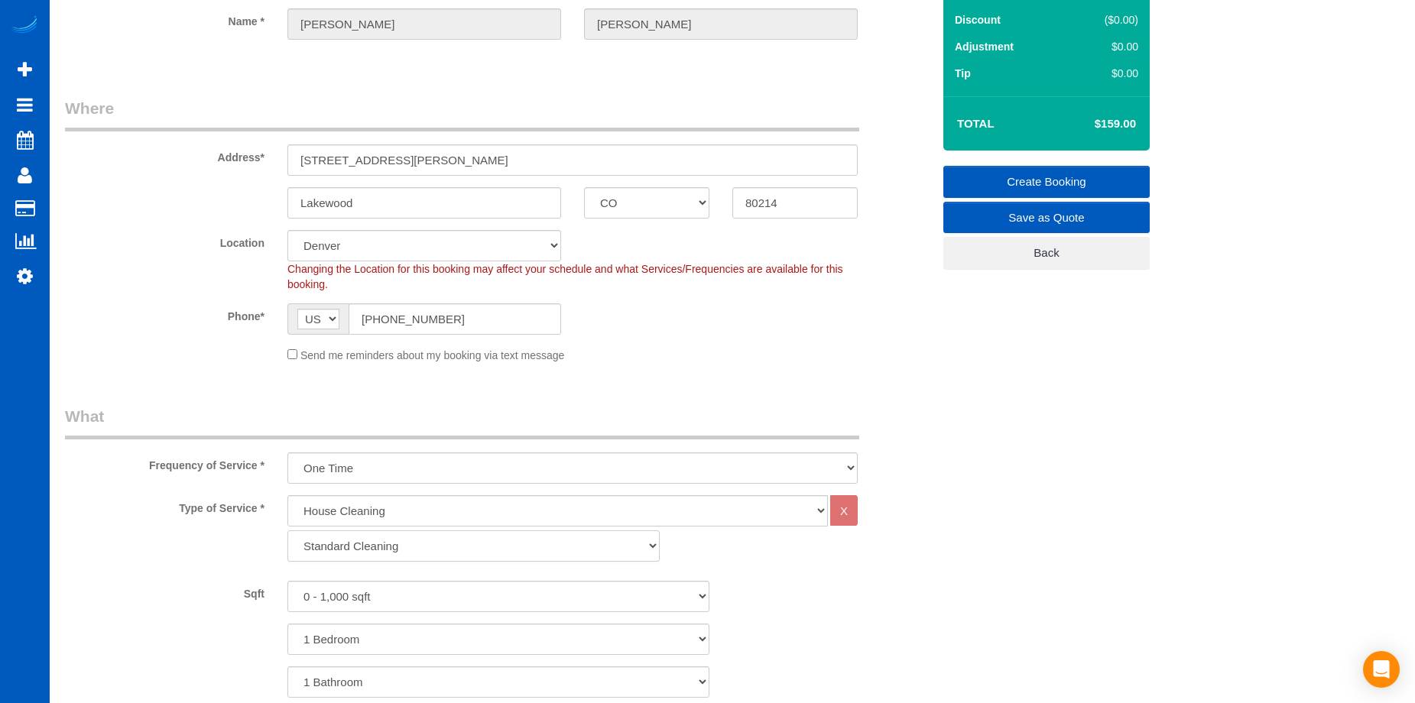
click at [402, 561] on select "Standard Cleaning Deep Cleaning Move In/ Out Cleaning" at bounding box center [473, 546] width 372 height 31
select select "367"
click at [287, 531] on select "Standard Cleaning Deep Cleaning Move In/ Out Cleaning" at bounding box center [473, 546] width 372 height 31
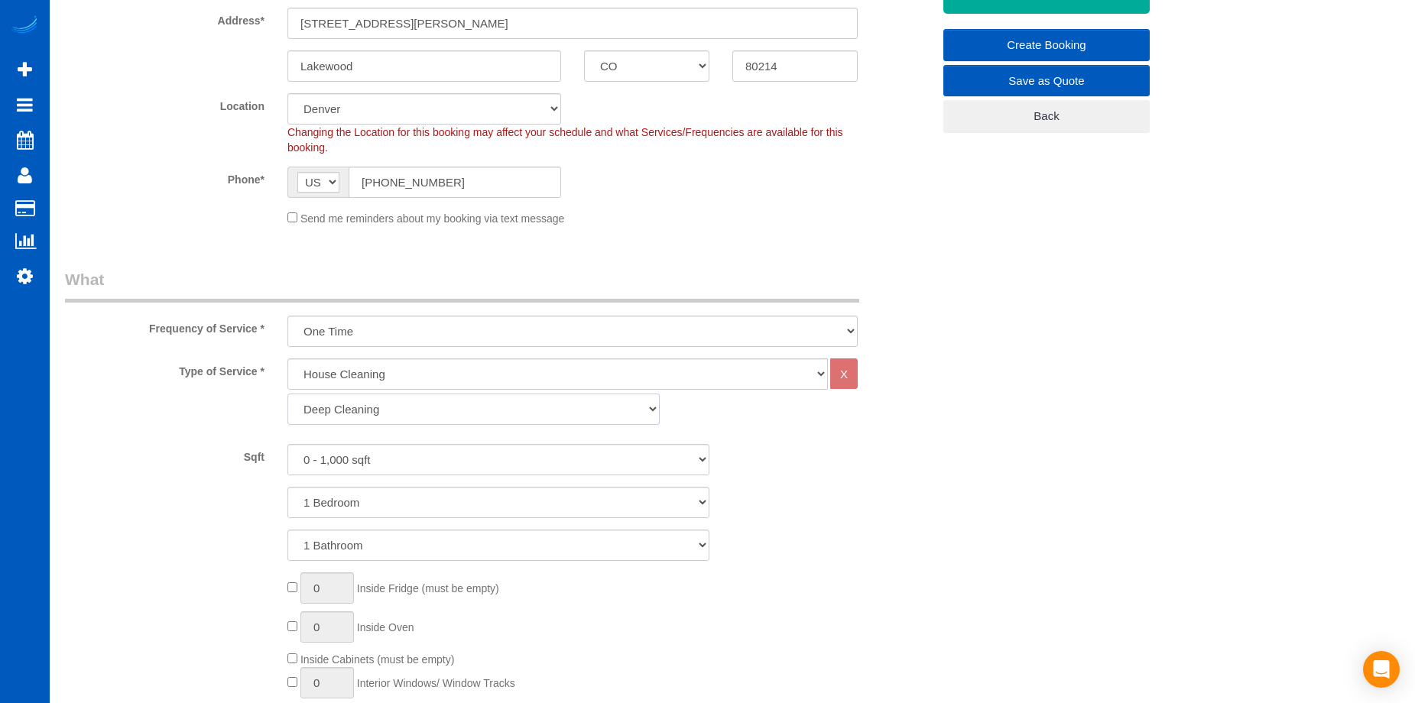
scroll to position [306, 0]
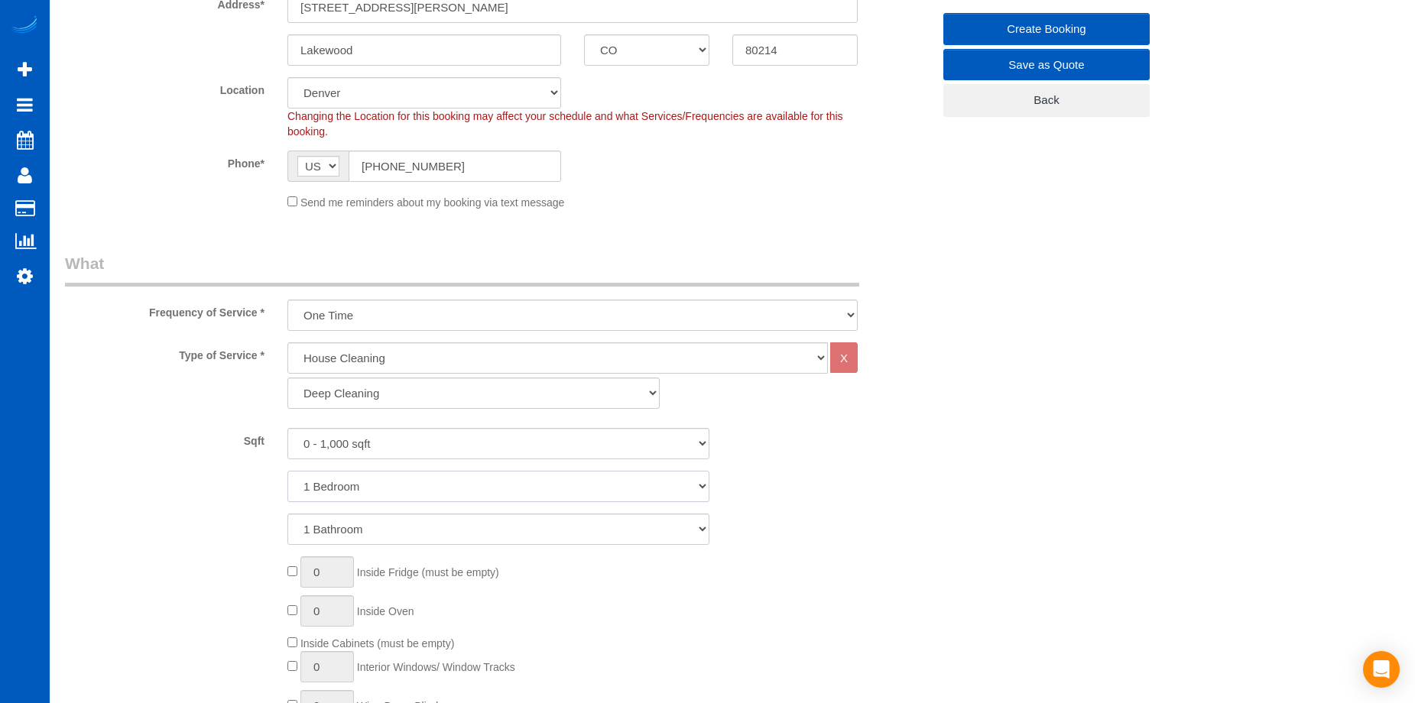
click at [425, 490] on select "1 Bedroom 2 Bedrooms 3 Bedrooms 4 Bedrooms 5 Bedrooms 6 Bedrooms 7 Bedrooms" at bounding box center [498, 486] width 422 height 31
select select "2"
click at [287, 471] on select "1 Bedroom 2 Bedrooms 3 Bedrooms 4 Bedrooms 5 Bedrooms 6 Bedrooms 7 Bedrooms" at bounding box center [498, 486] width 422 height 31
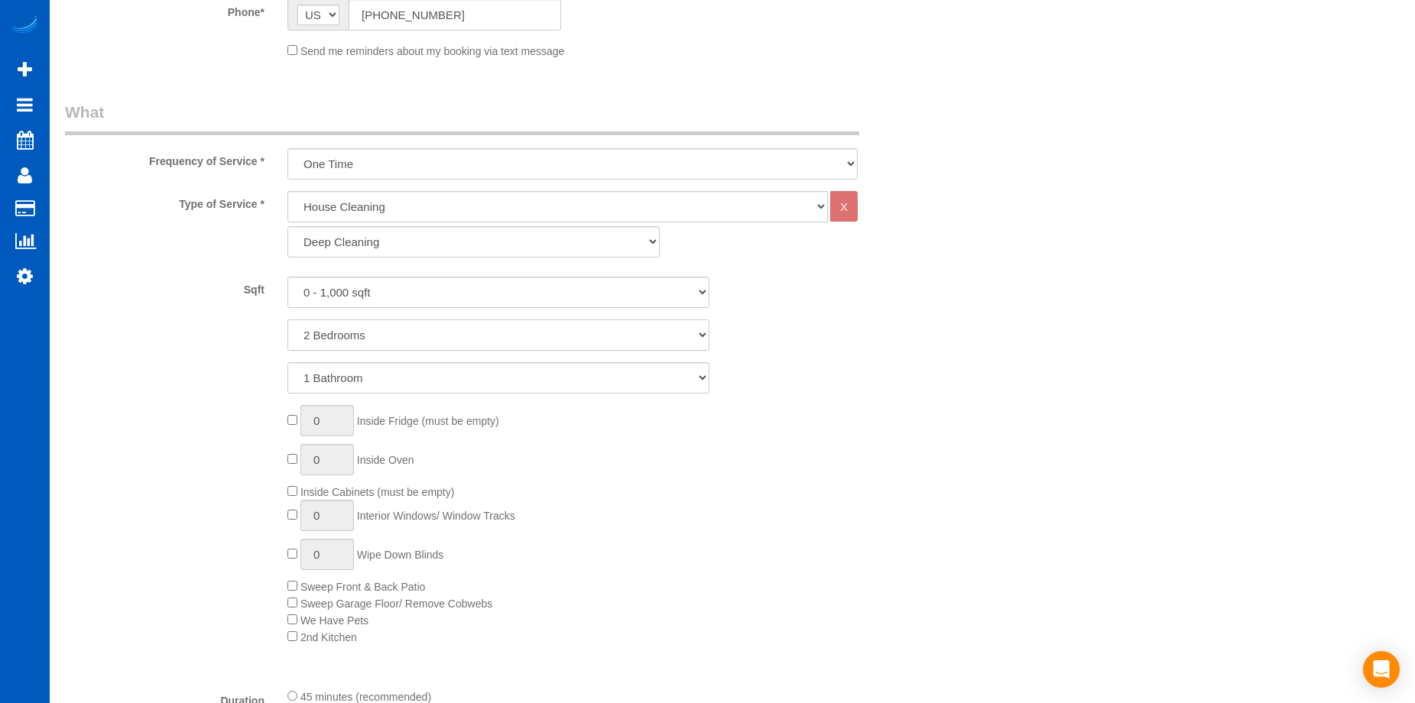
scroll to position [459, 0]
type input "1"
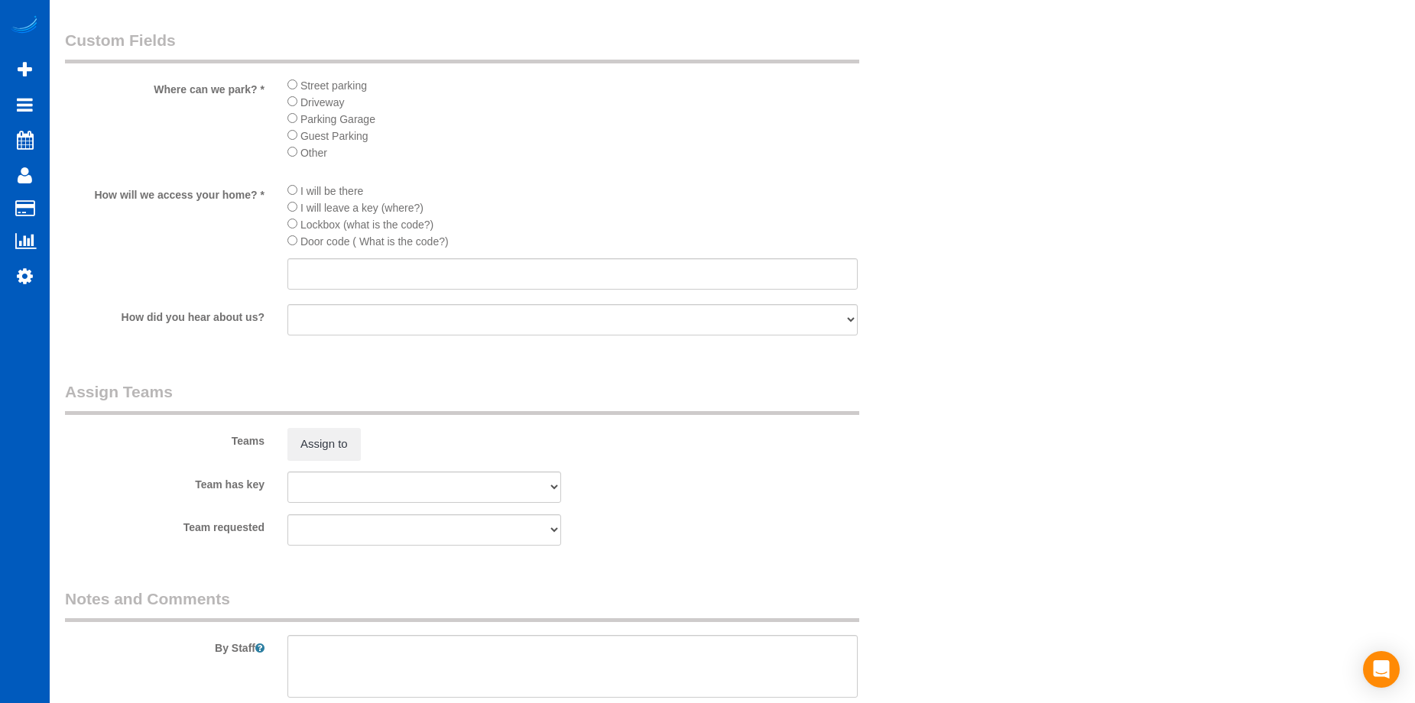
scroll to position [1682, 0]
click at [494, 271] on input "text" at bounding box center [572, 272] width 570 height 31
type input "0522"
click at [663, 189] on li "I will be there" at bounding box center [572, 188] width 570 height 17
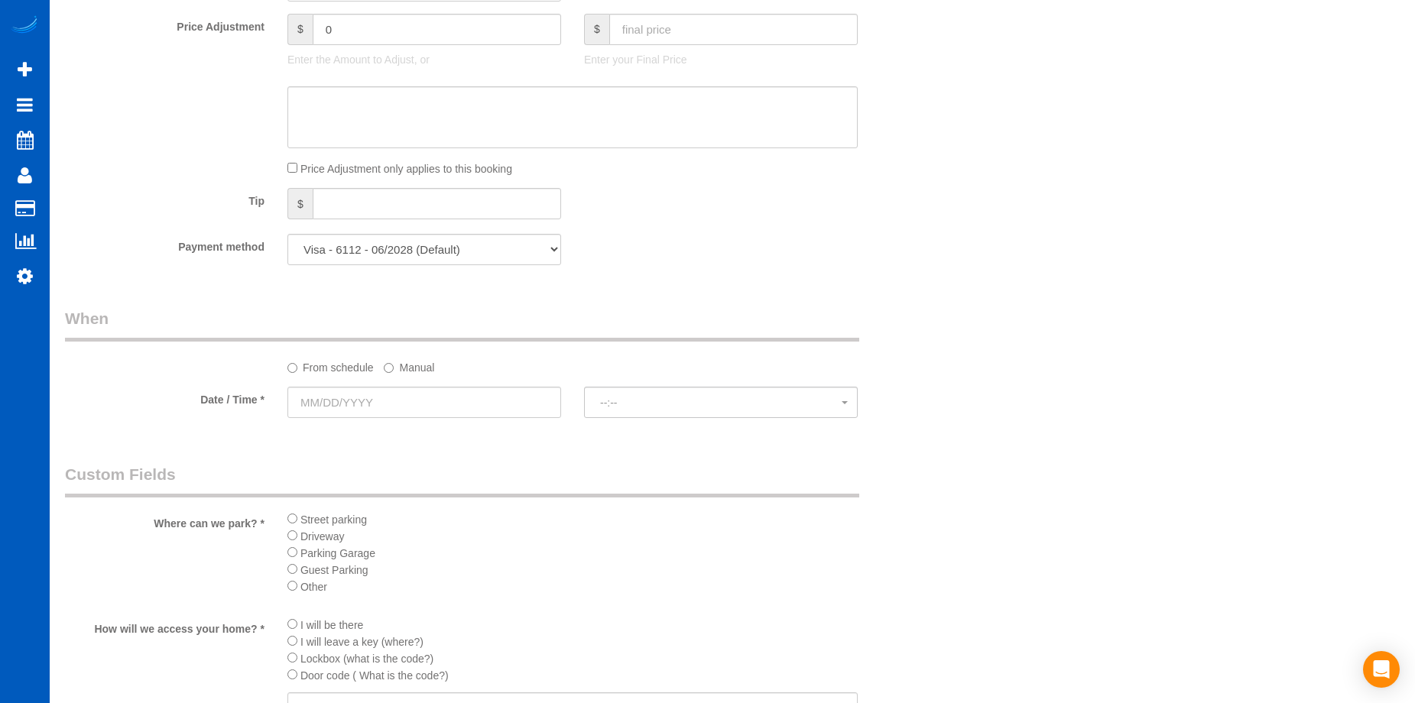
scroll to position [1070, 0]
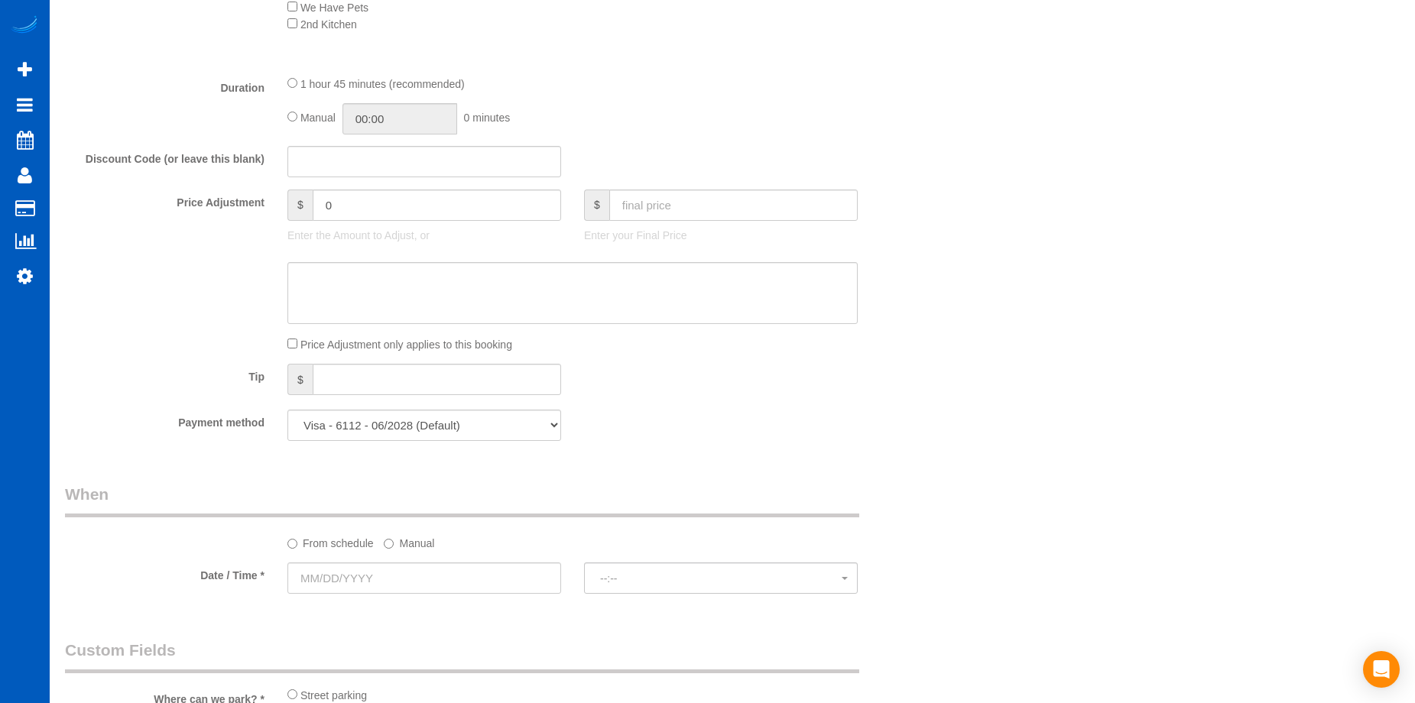
click at [1023, 469] on div "Who Email* [EMAIL_ADDRESS][DOMAIN_NAME] Name * [PERSON_NAME] Where Address* [ST…" at bounding box center [732, 221] width 1335 height 2471
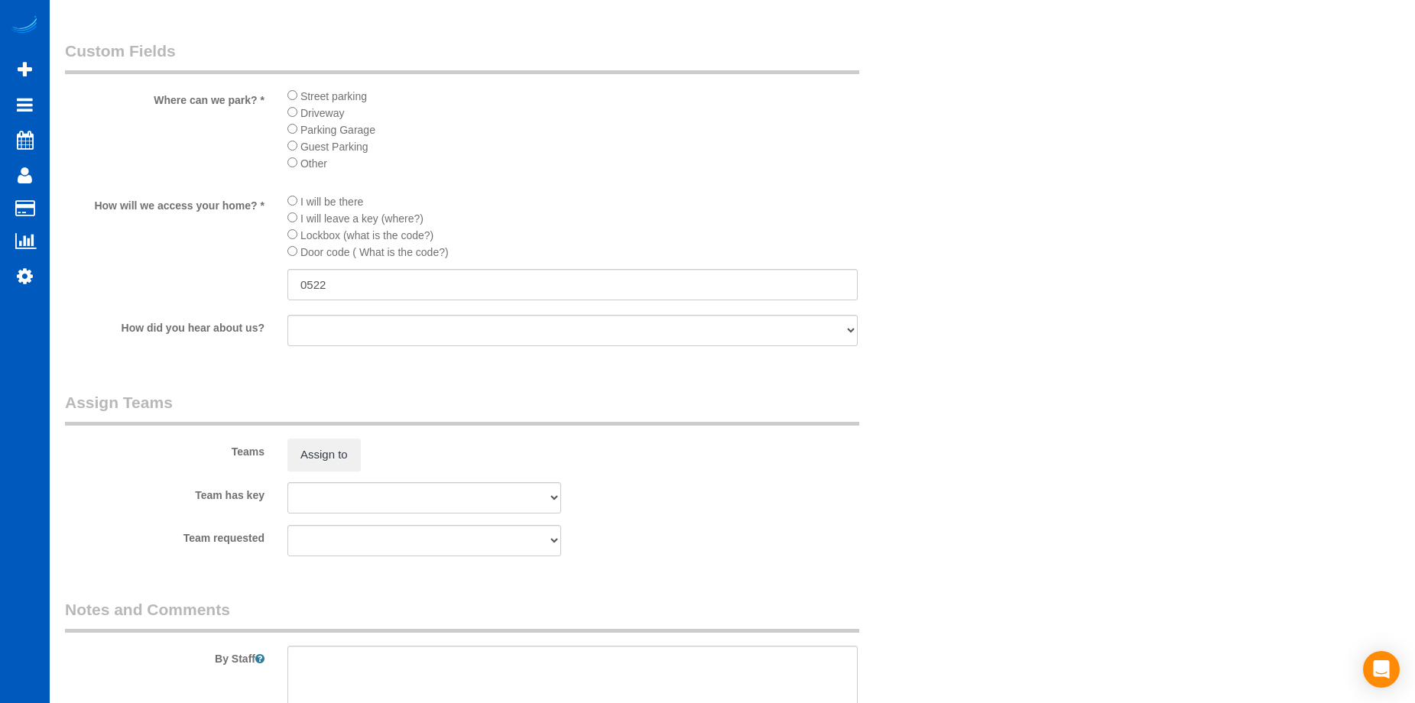
scroll to position [1758, 0]
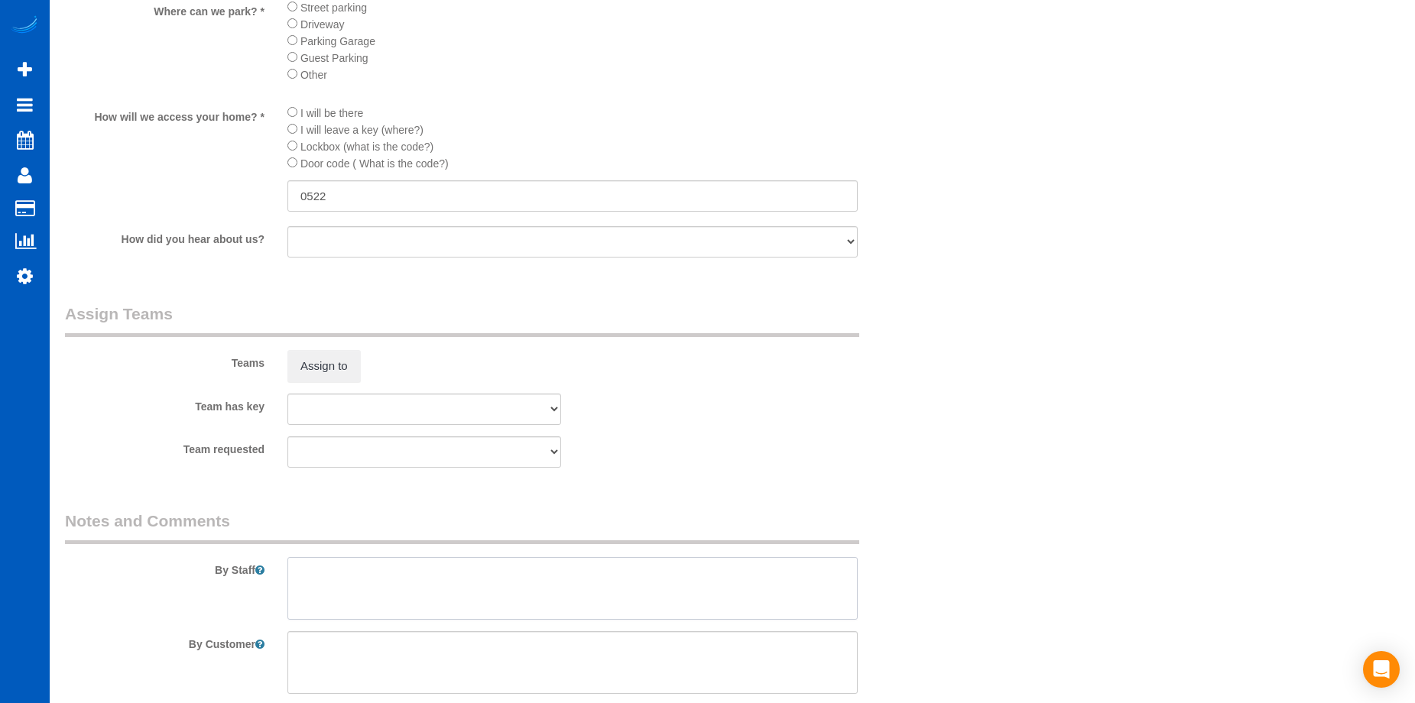
click at [415, 578] on textarea at bounding box center [572, 588] width 570 height 63
paste textarea "This is a move clean, but the tenants already cleaned the fridge and oven, so o…"
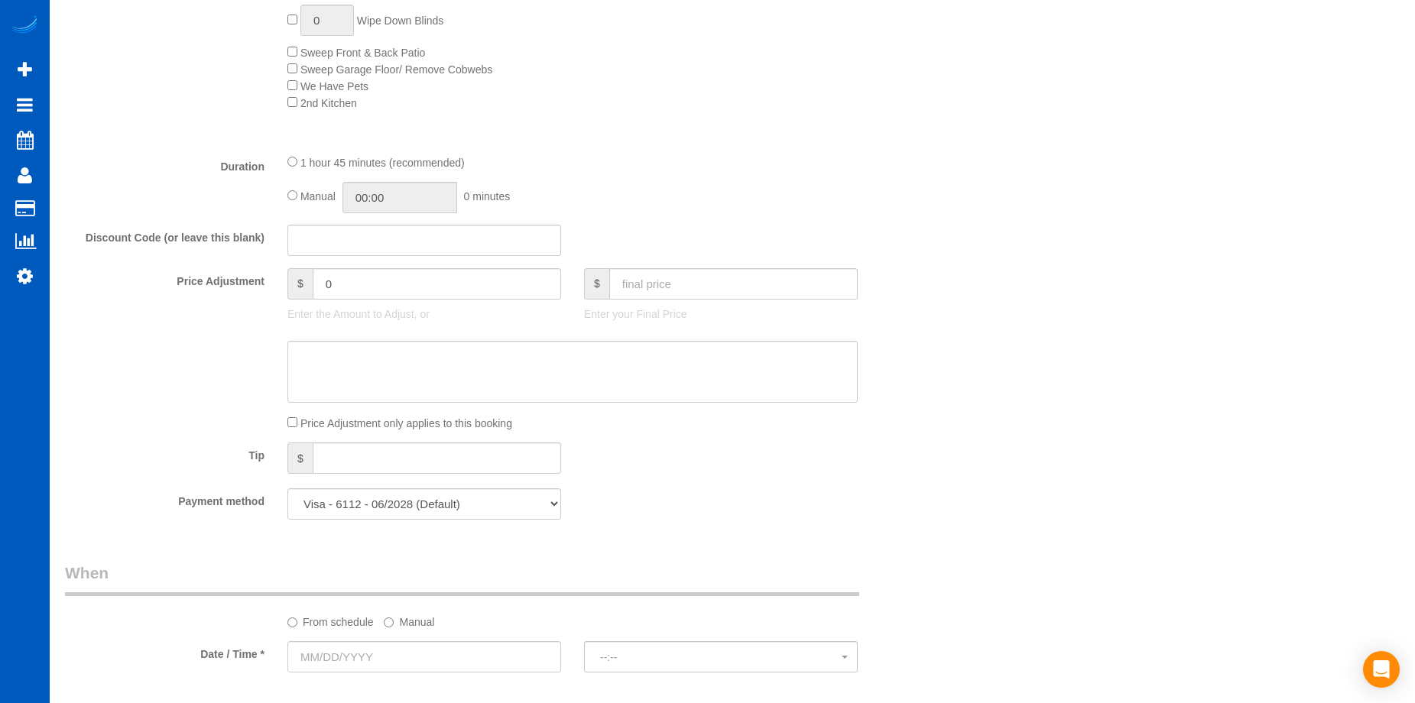
scroll to position [917, 0]
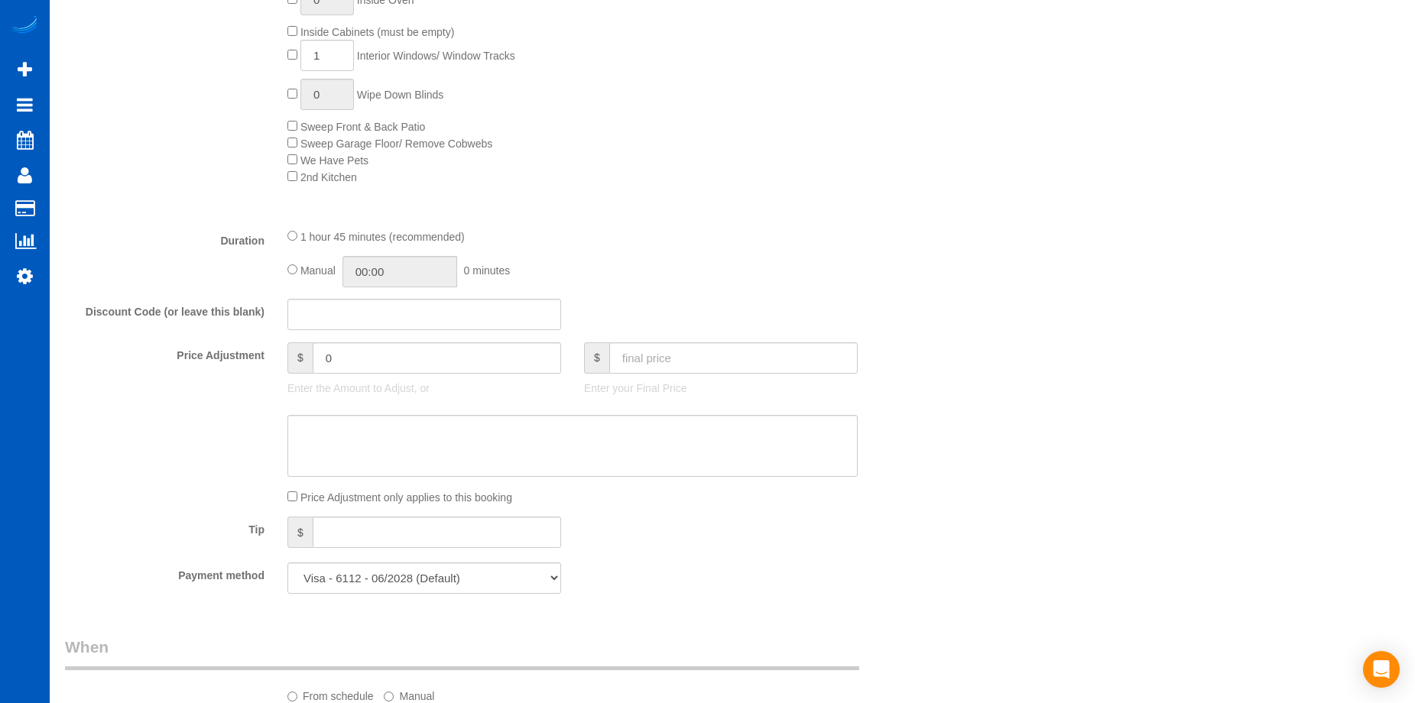
type textarea "This is a move clean, but the tenants already cleaned the fridge and oven, so o…"
click at [678, 367] on input "text" at bounding box center [733, 357] width 248 height 31
type input "299"
type input "20"
click at [735, 442] on textarea at bounding box center [572, 446] width 570 height 63
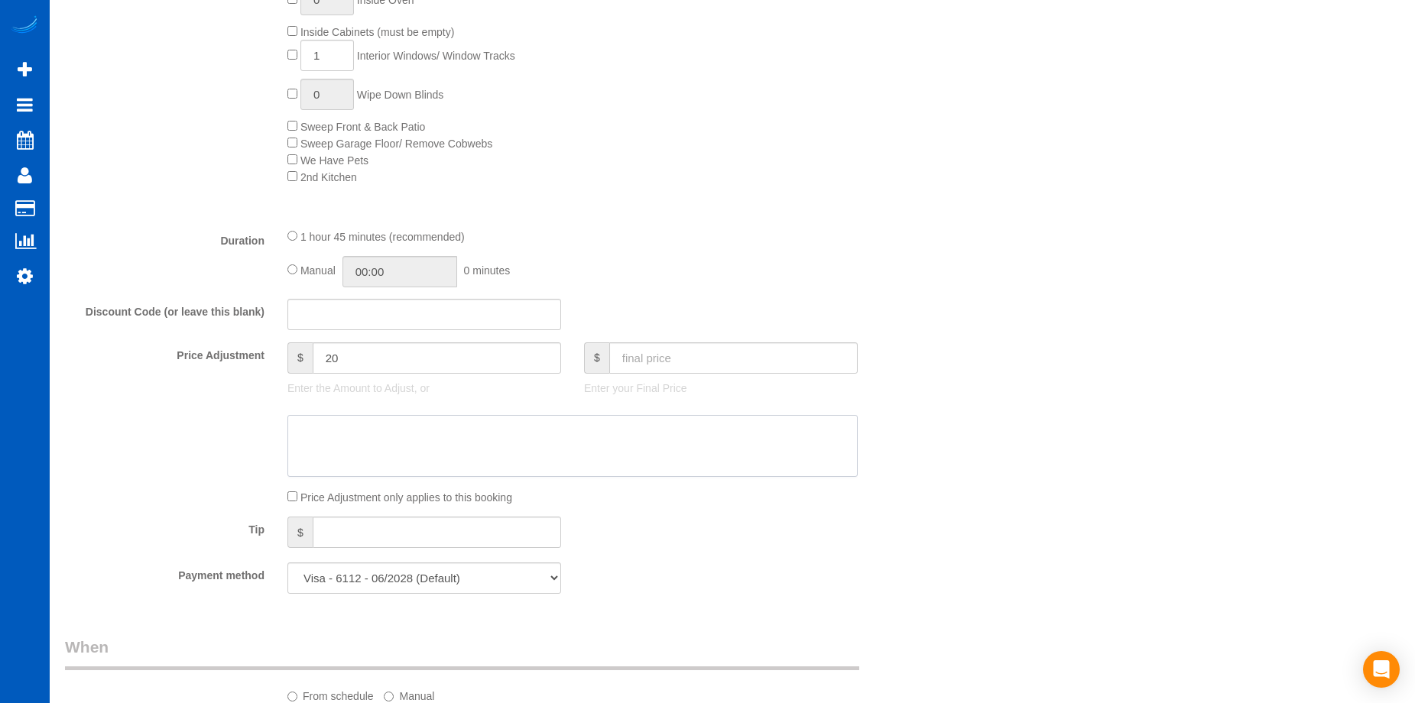
paste textarea "Honoring initial quote by [PERSON_NAME]"
type textarea "Honoring initial quote by [PERSON_NAME]"
click at [1059, 492] on div "Who Email* [EMAIL_ADDRESS][DOMAIN_NAME] Name * [PERSON_NAME] Where Address* [ST…" at bounding box center [732, 373] width 1335 height 2471
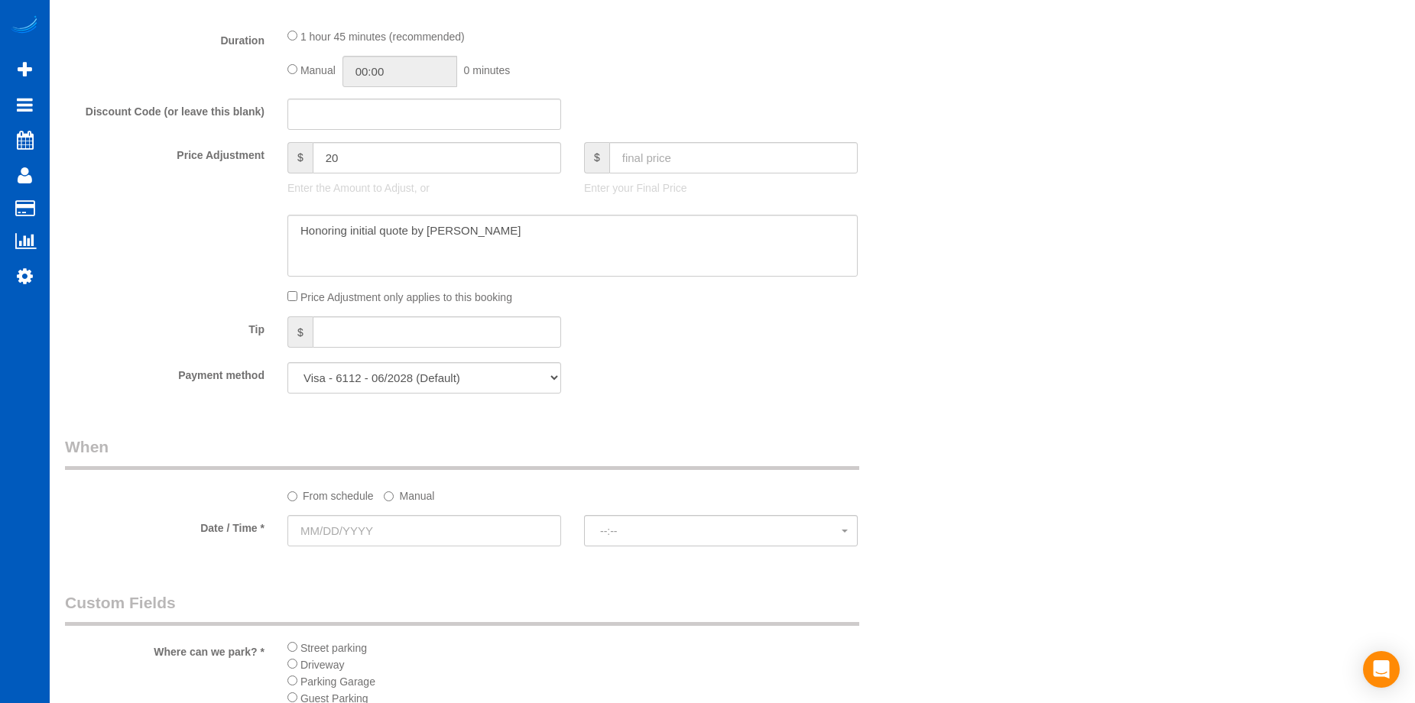
scroll to position [1419, 0]
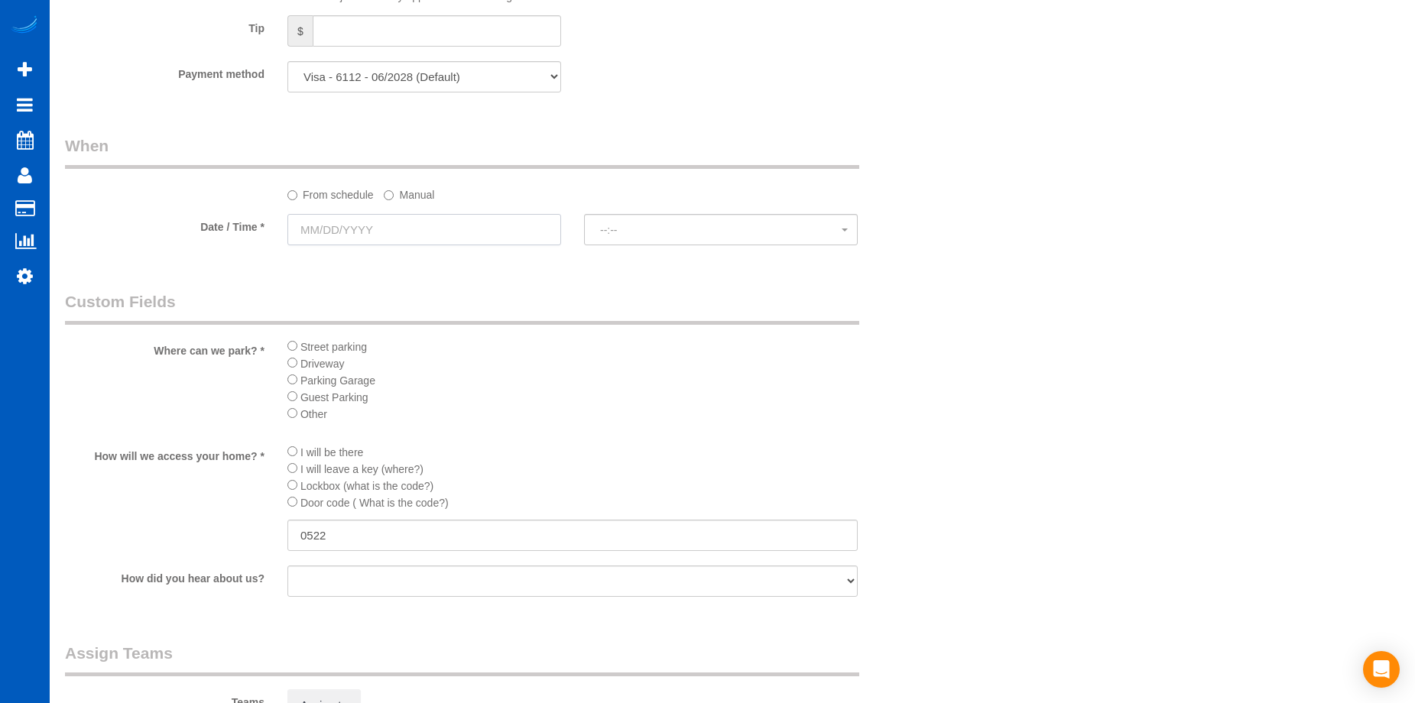
click at [481, 237] on input "text" at bounding box center [424, 229] width 274 height 31
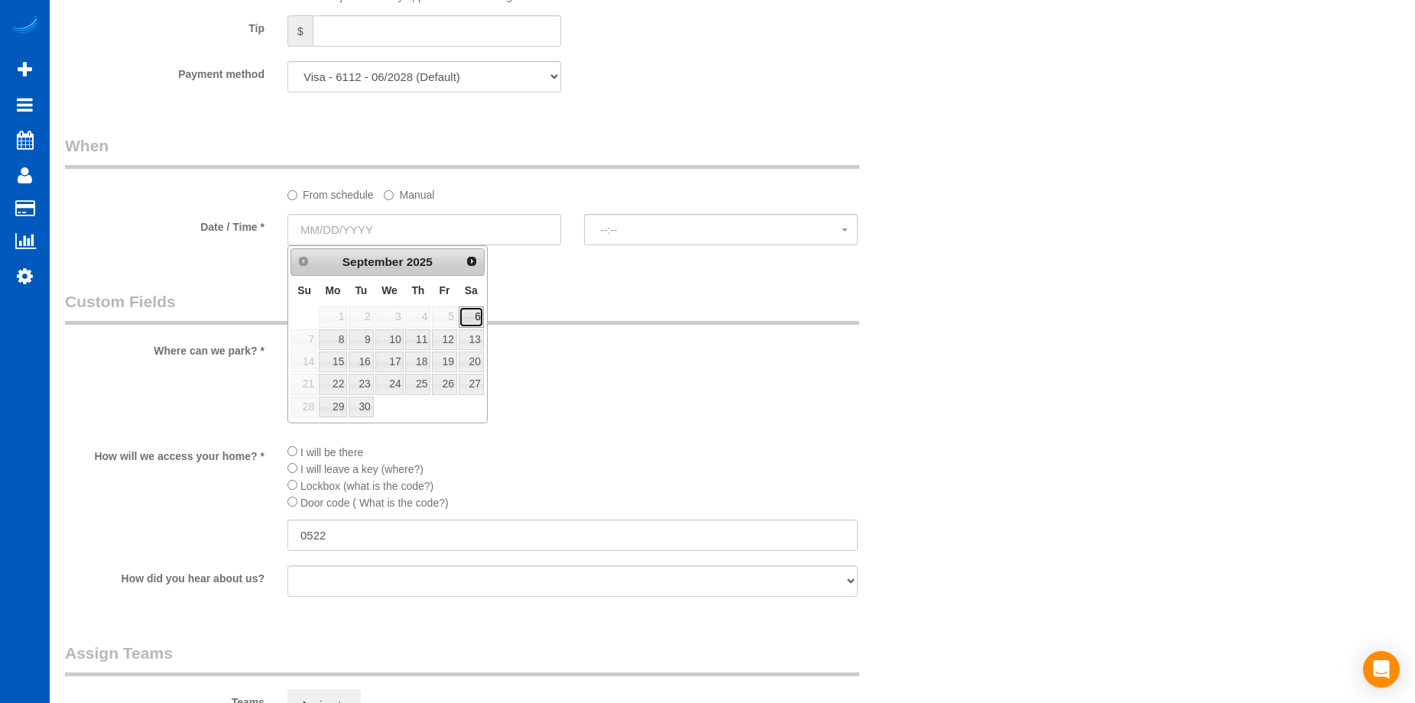
click at [470, 320] on link "6" at bounding box center [471, 317] width 25 height 21
type input "[DATE]"
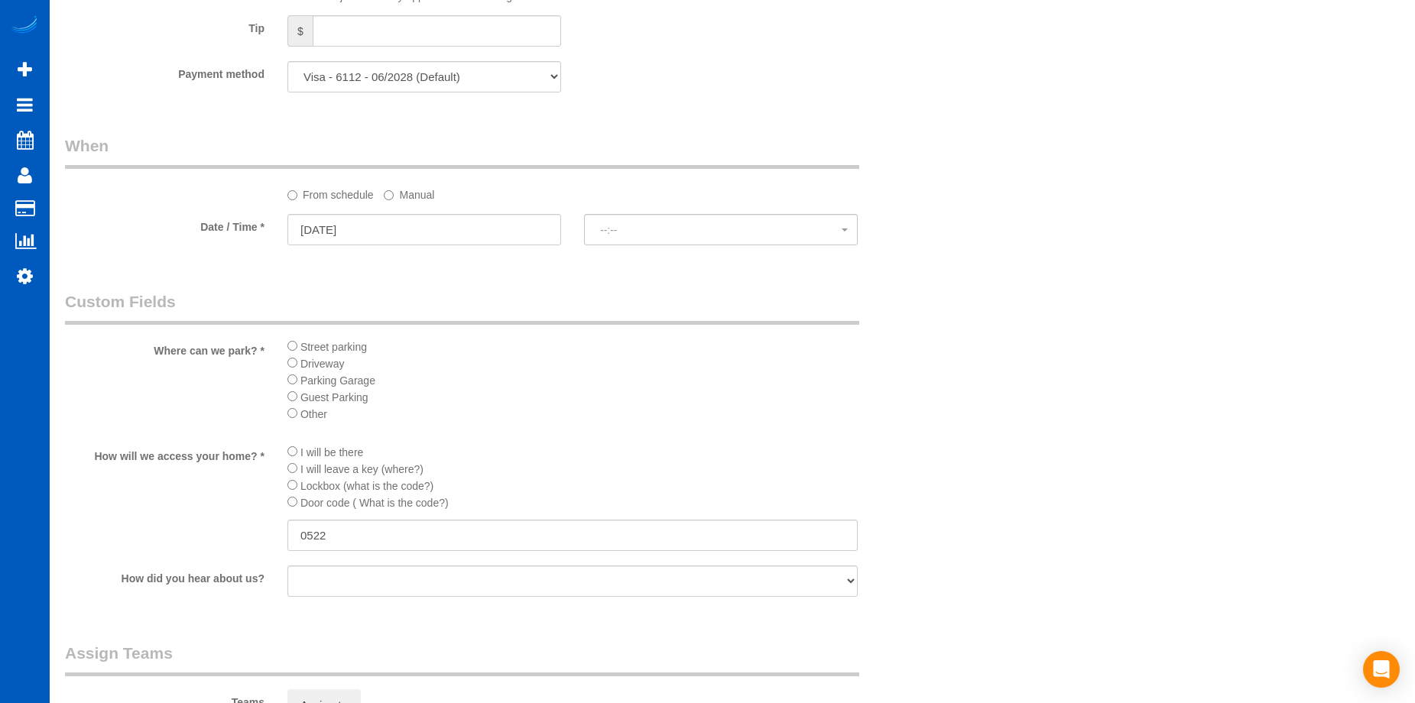
select select "spot1"
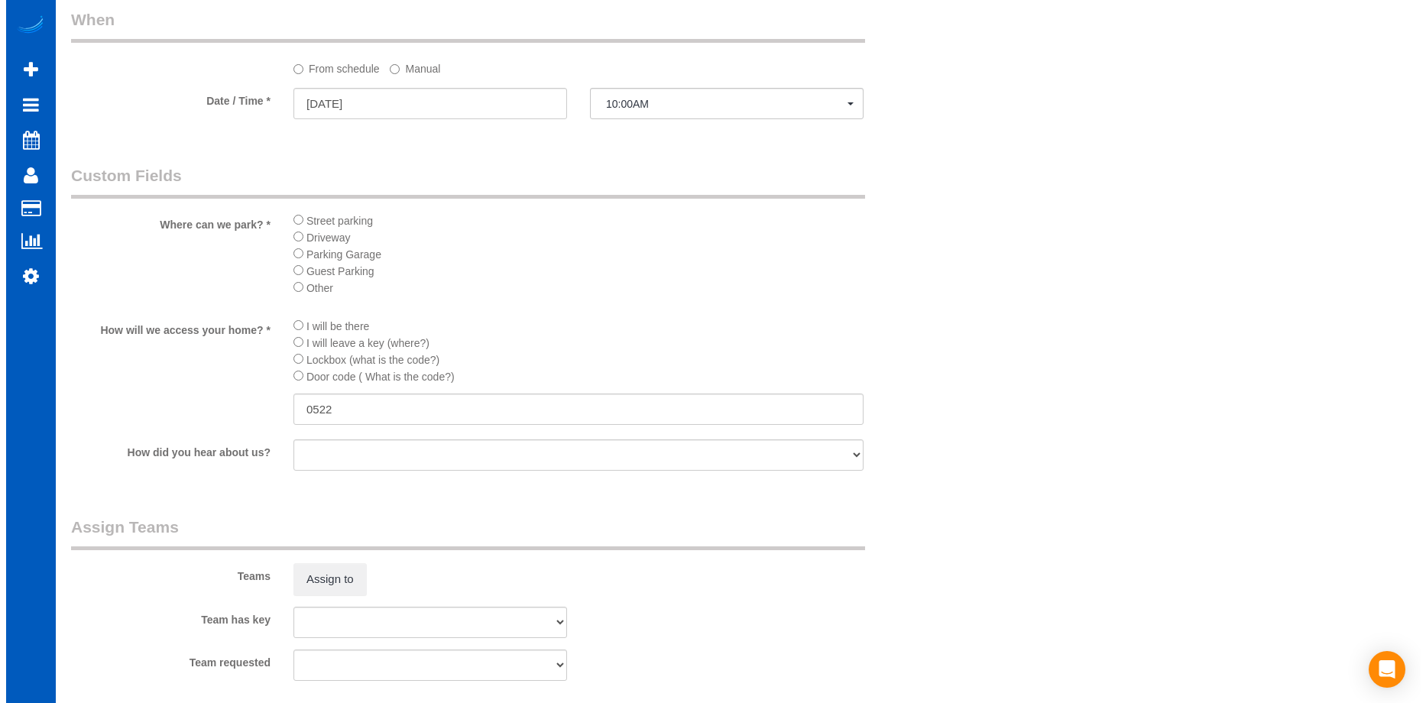
scroll to position [1725, 0]
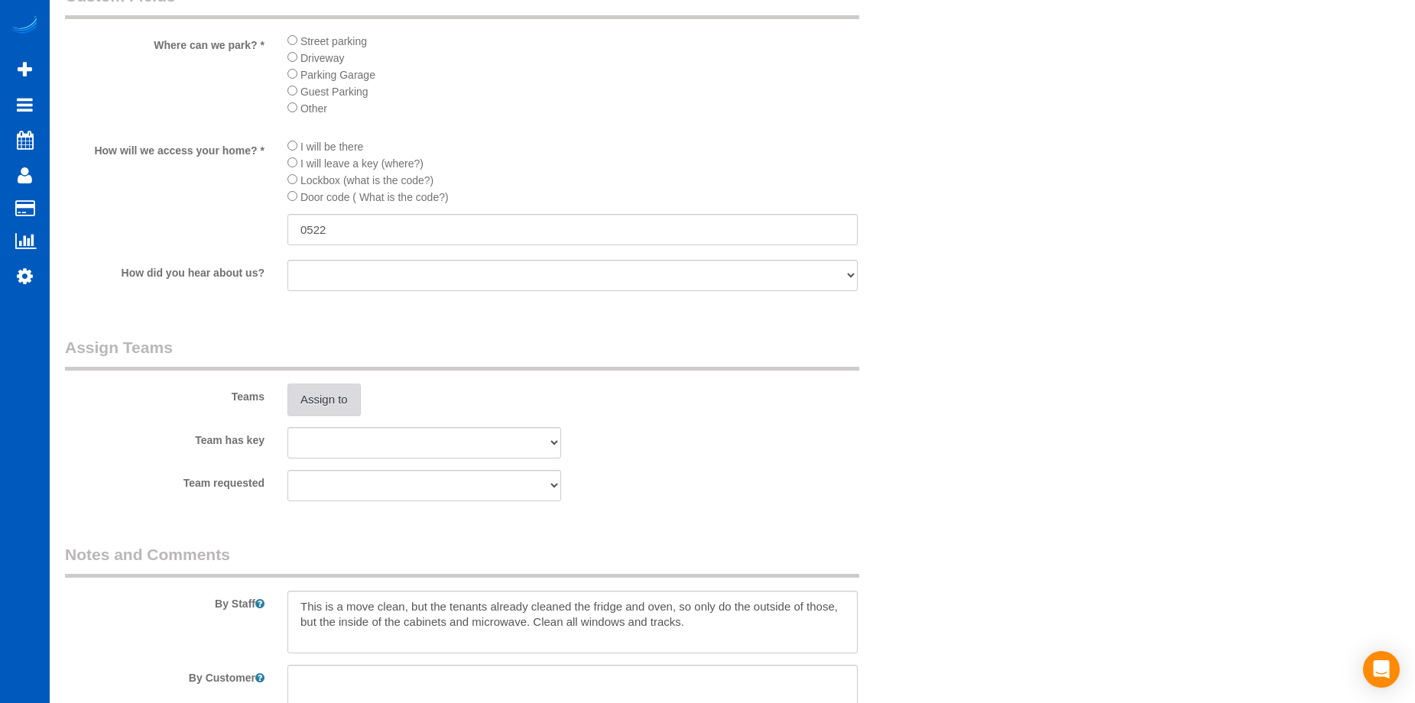
click at [334, 395] on button "Assign to" at bounding box center [323, 400] width 73 height 32
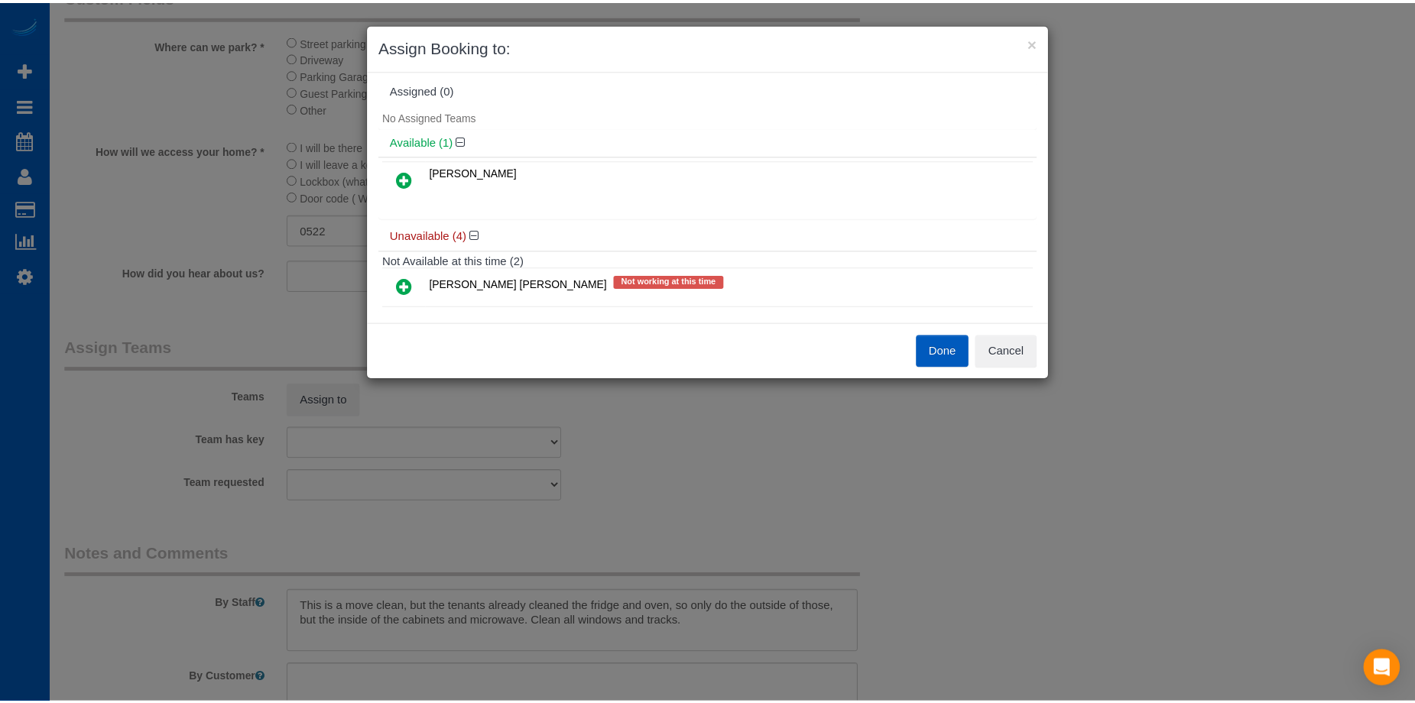
scroll to position [0, 0]
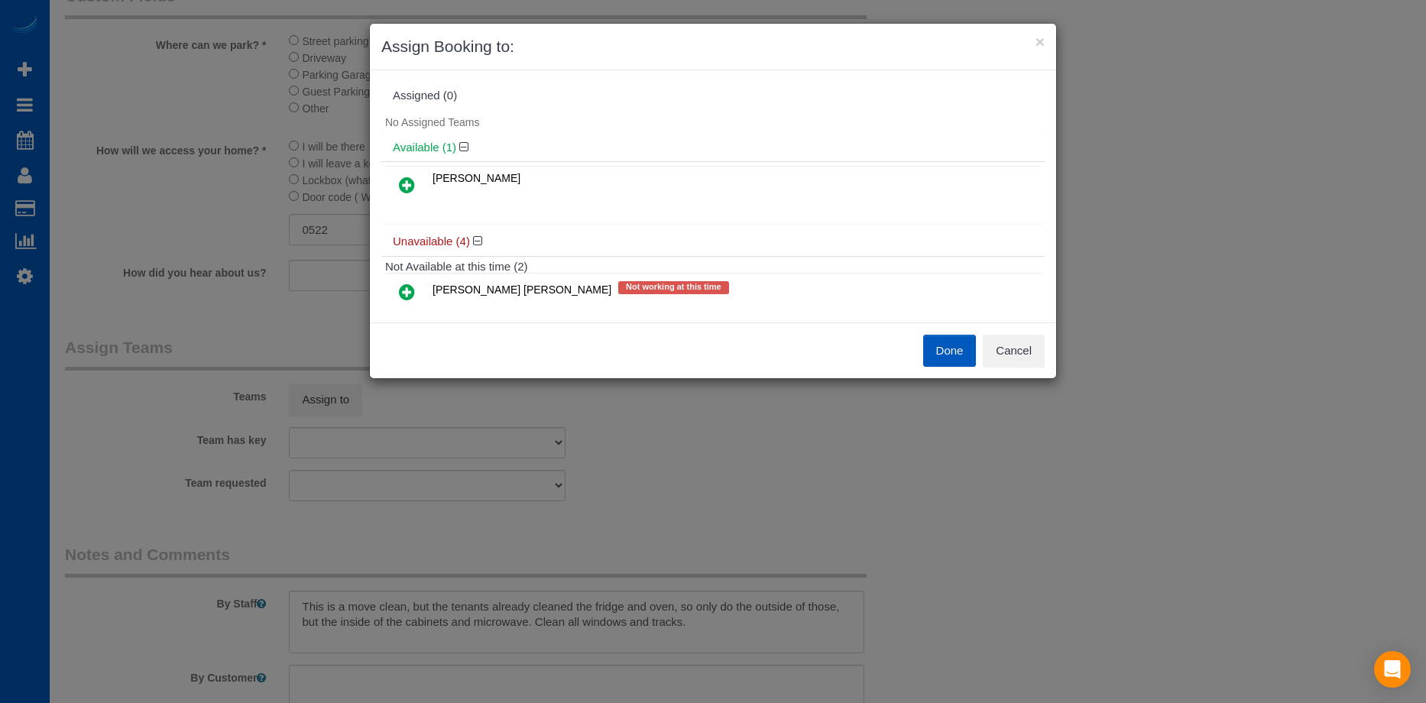
click at [404, 187] on icon at bounding box center [407, 185] width 16 height 18
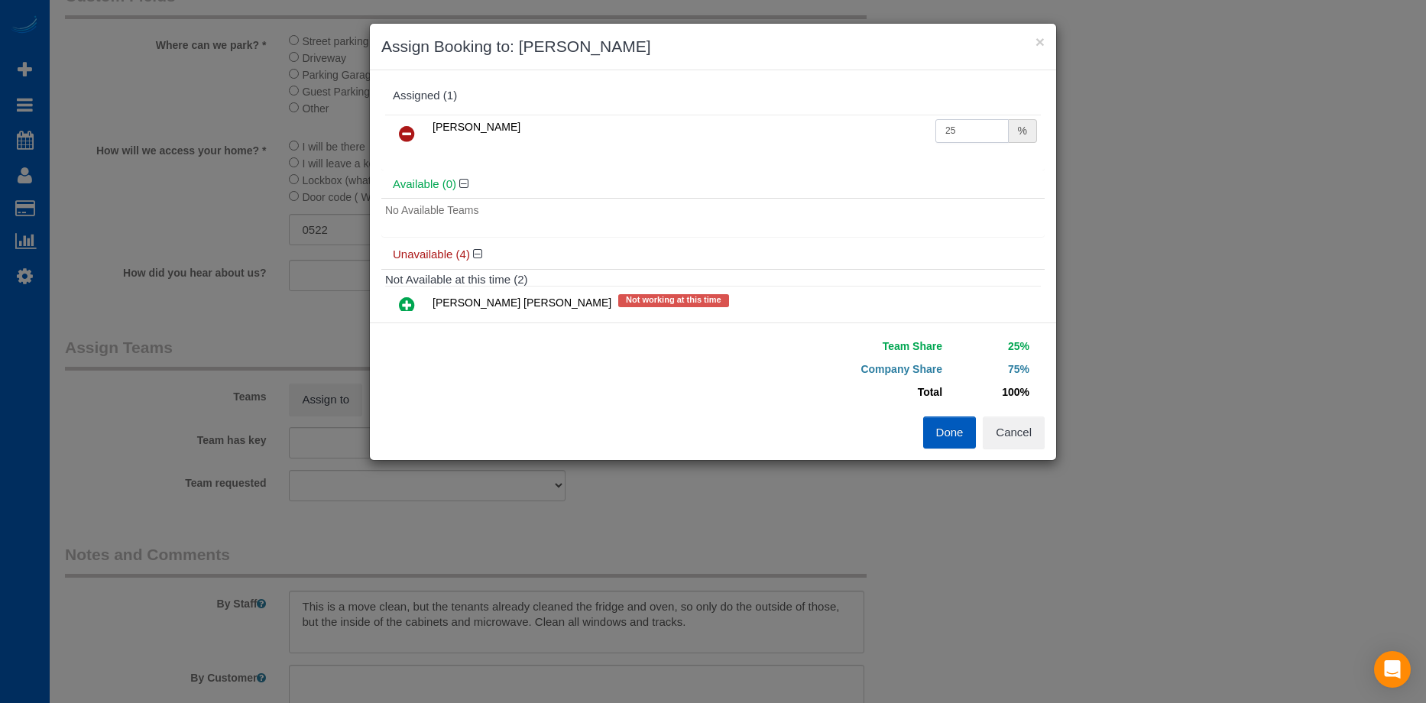
click at [939, 137] on input "25" at bounding box center [972, 131] width 73 height 24
drag, startPoint x: 949, startPoint y: 132, endPoint x: 852, endPoint y: 133, distance: 96.3
click at [852, 133] on tr "[PERSON_NAME] 25 %" at bounding box center [713, 134] width 656 height 39
type input "50"
click at [940, 438] on button "Done" at bounding box center [950, 433] width 54 height 32
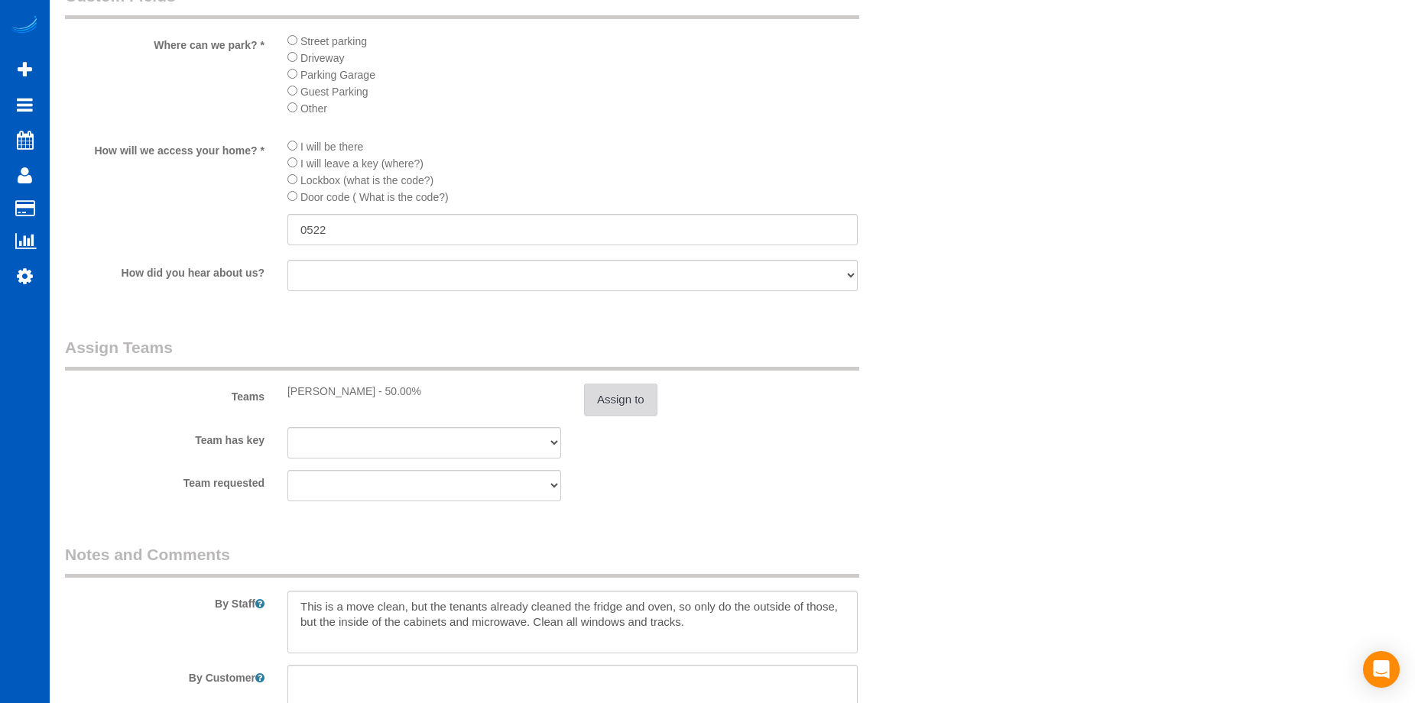
scroll to position [1801, 0]
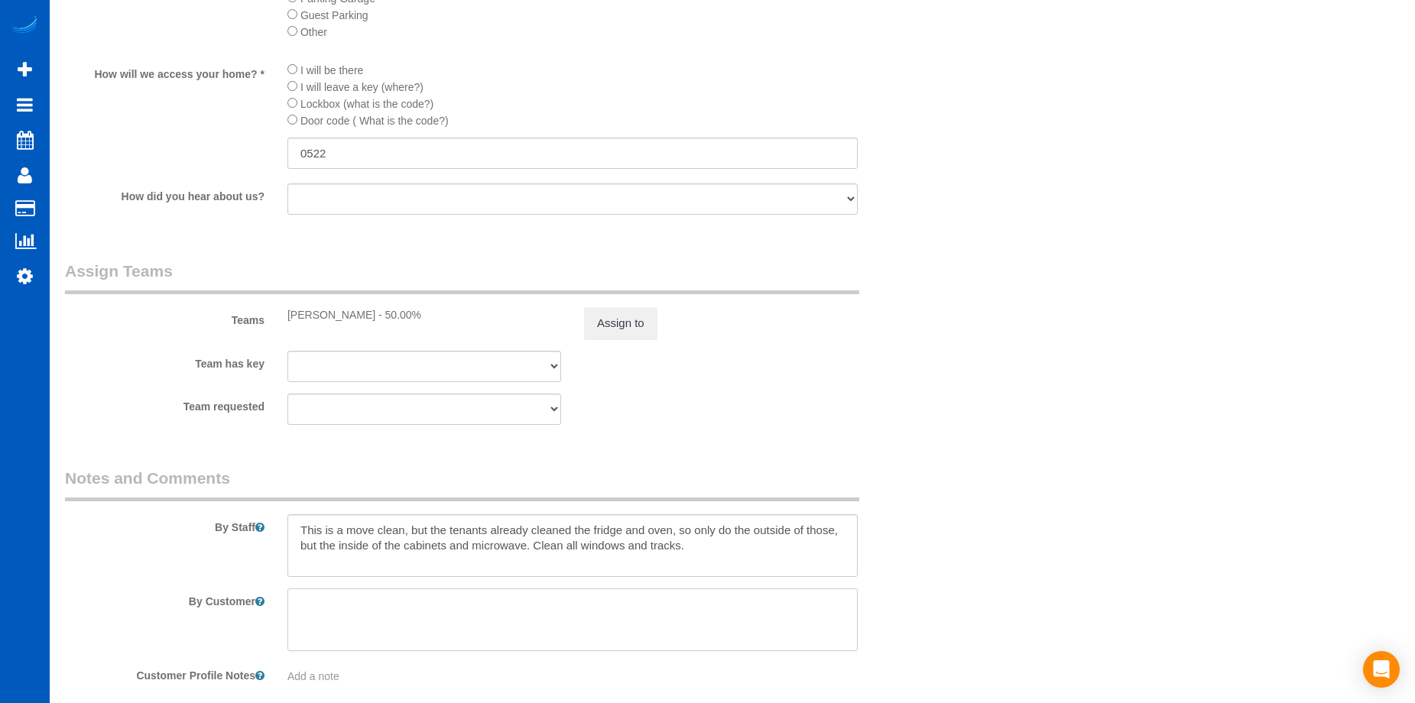
drag, startPoint x: 639, startPoint y: 605, endPoint x: 642, endPoint y: 591, distance: 14.1
click at [638, 605] on textarea at bounding box center [572, 620] width 570 height 63
paste textarea "[PERSON_NAME] has requested a phone call 45-60 minutes before the team finishes…"
type textarea "[PERSON_NAME] has requested a phone call 45-60 minutes before the team finishes…"
click at [297, 527] on textarea at bounding box center [572, 545] width 570 height 63
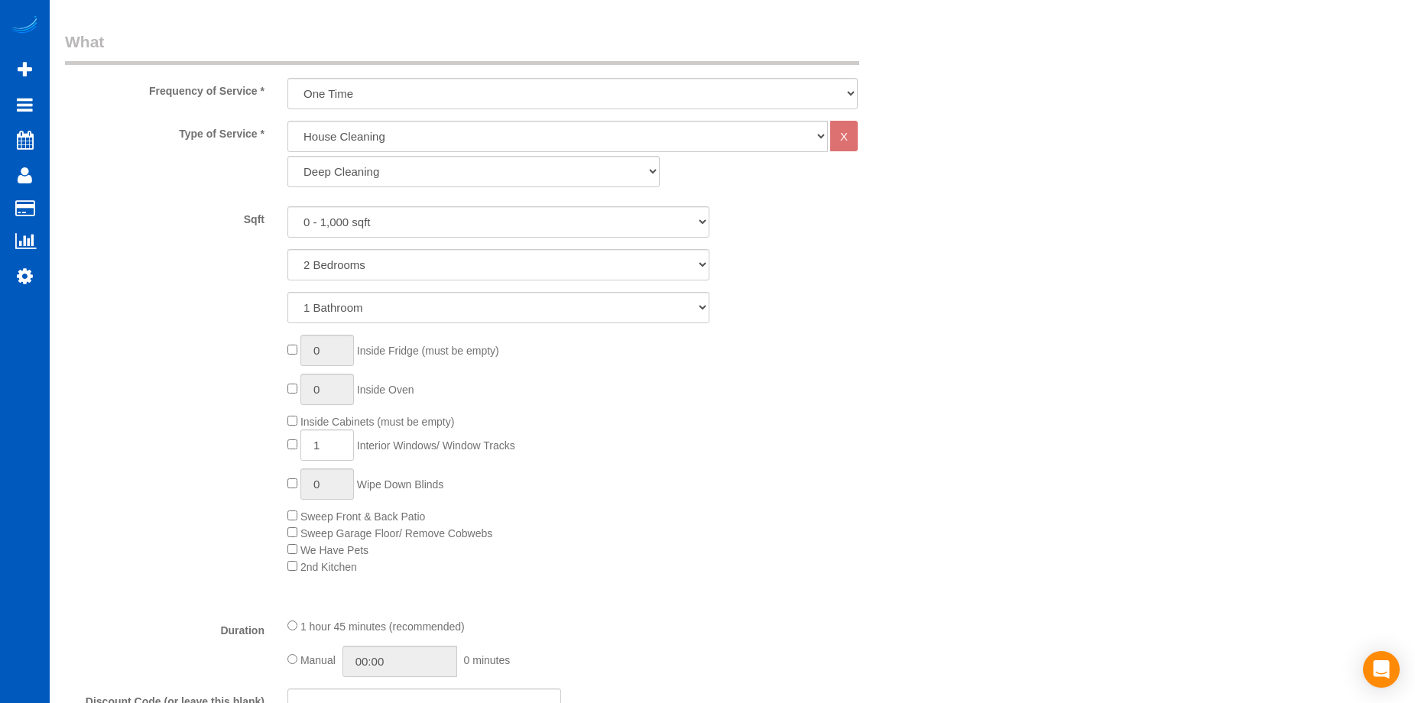
scroll to position [731, 0]
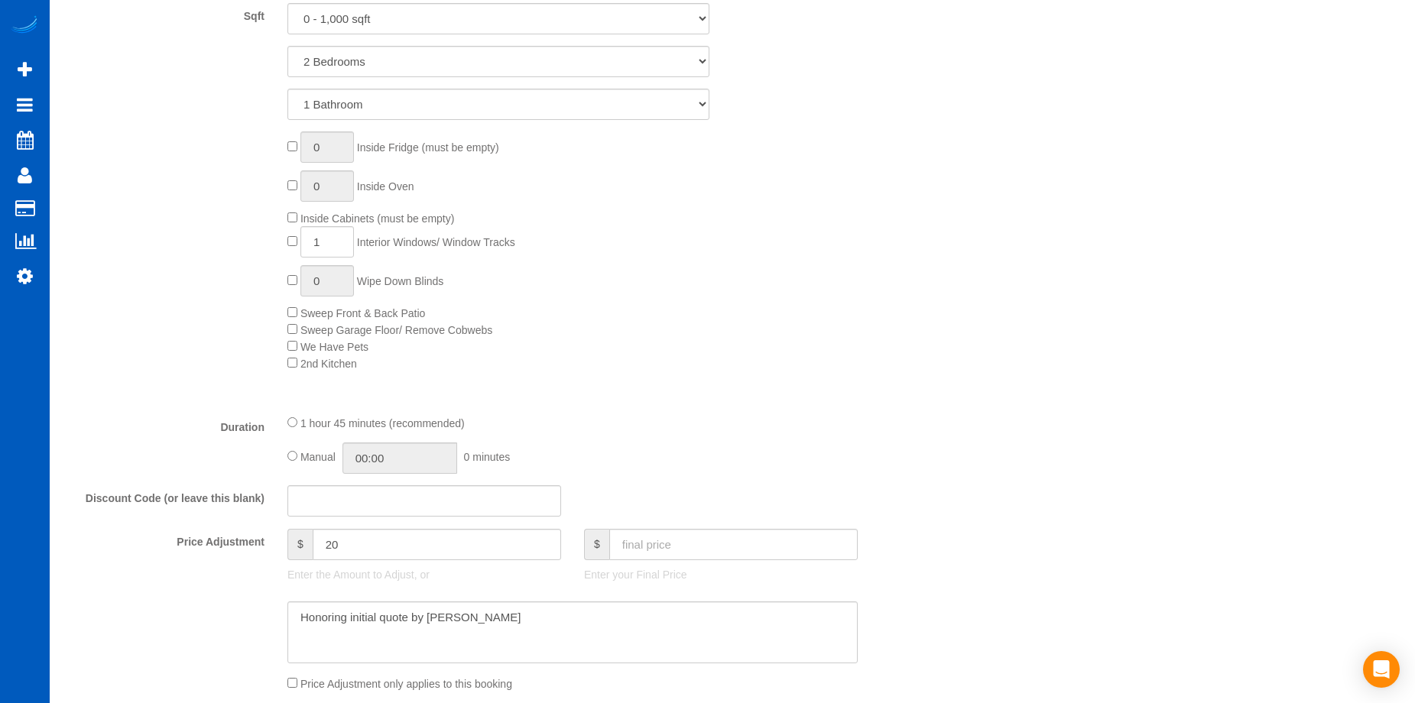
type textarea "BRING HELP! This is a move clean, but the tenants already cleaned the fridge an…"
click at [362, 451] on input "01:45" at bounding box center [399, 458] width 115 height 31
type input "03:30"
click at [363, 551] on li "03:30" at bounding box center [383, 547] width 68 height 20
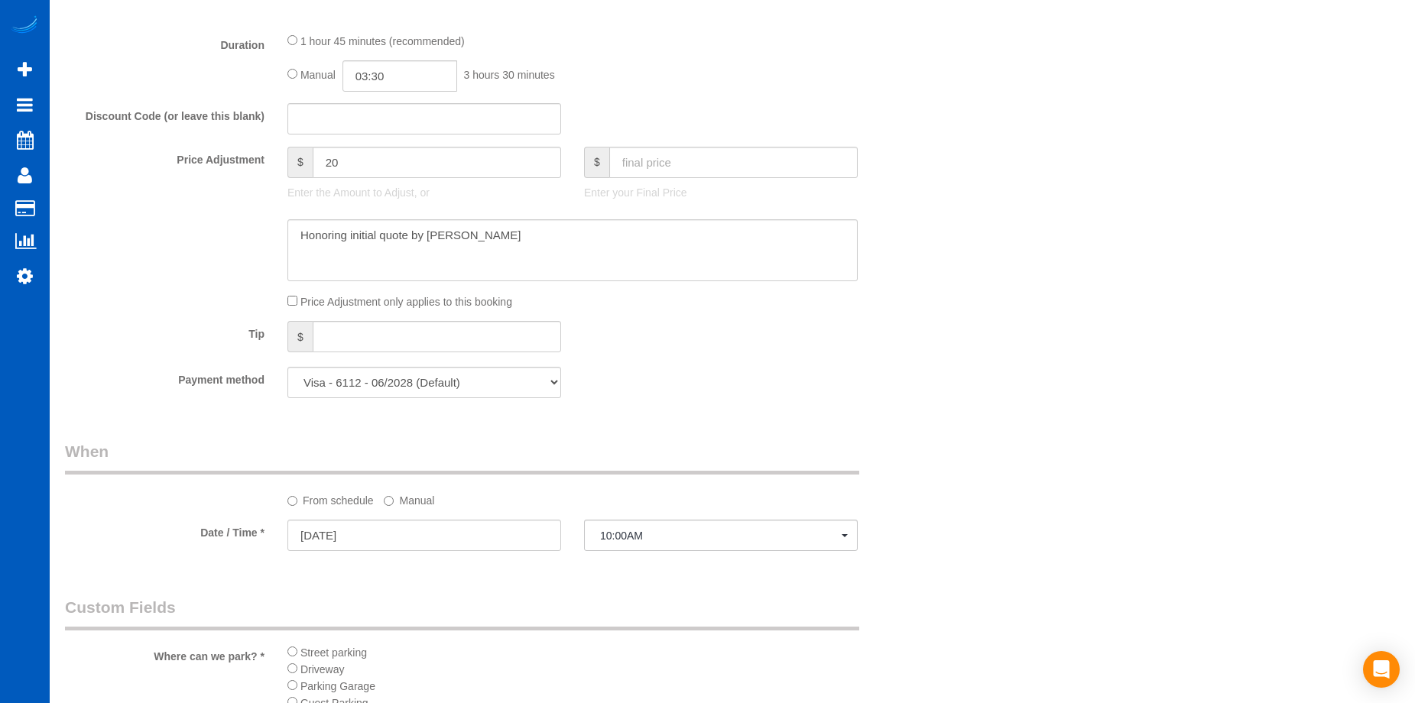
select select "spot13"
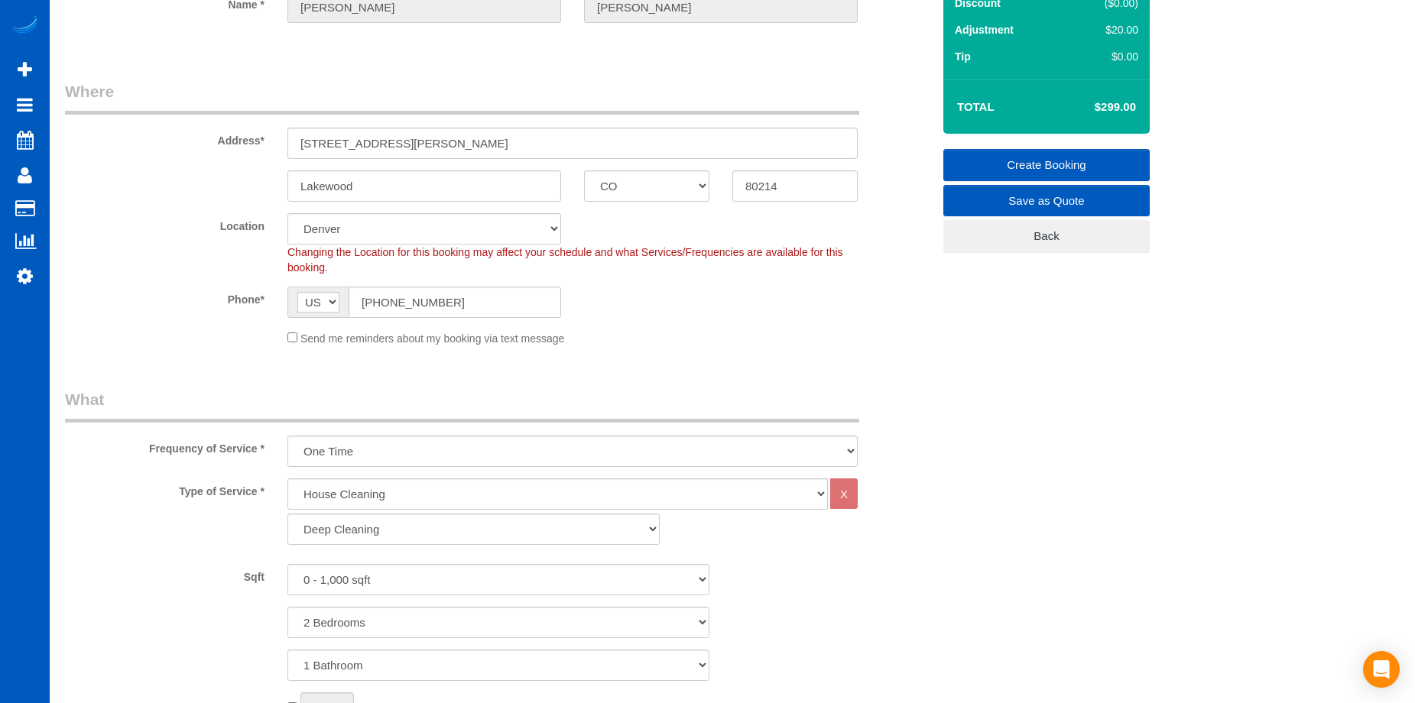
scroll to position [0, 0]
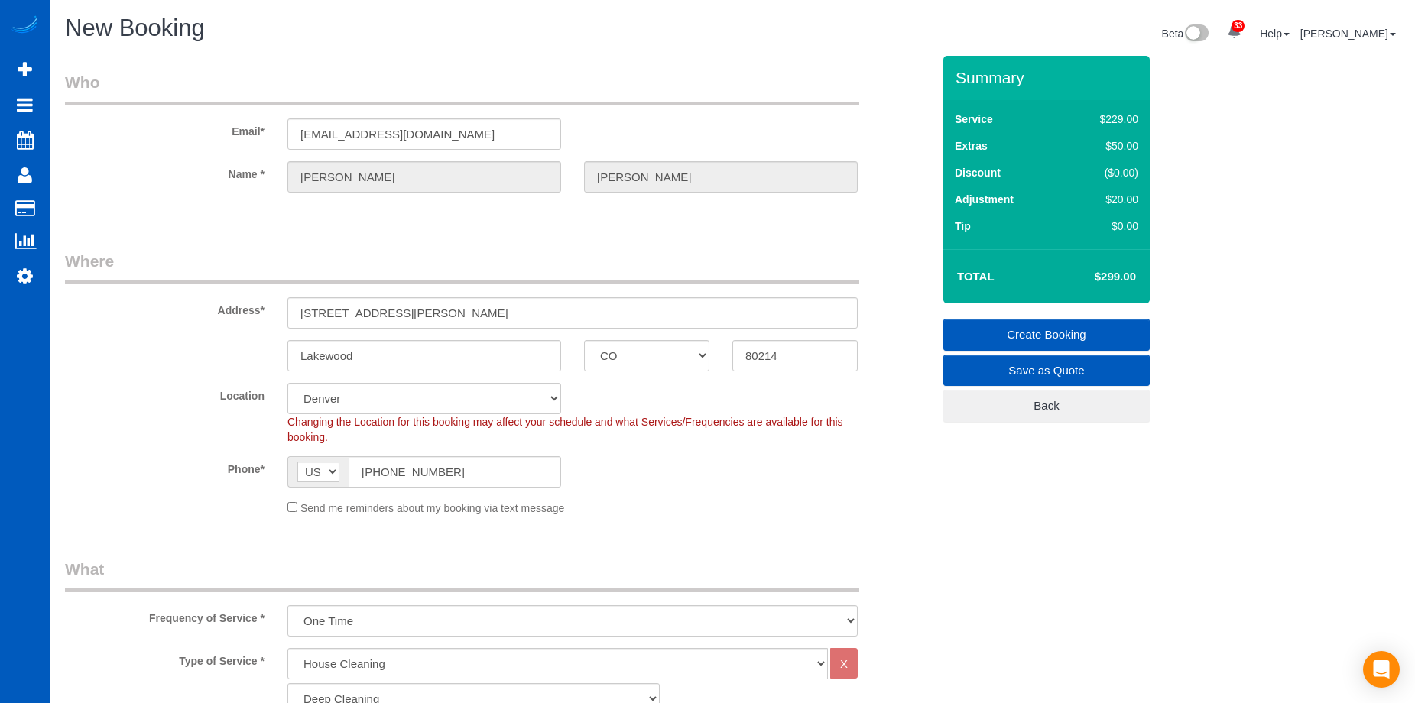
click at [996, 323] on link "Create Booking" at bounding box center [1046, 335] width 206 height 32
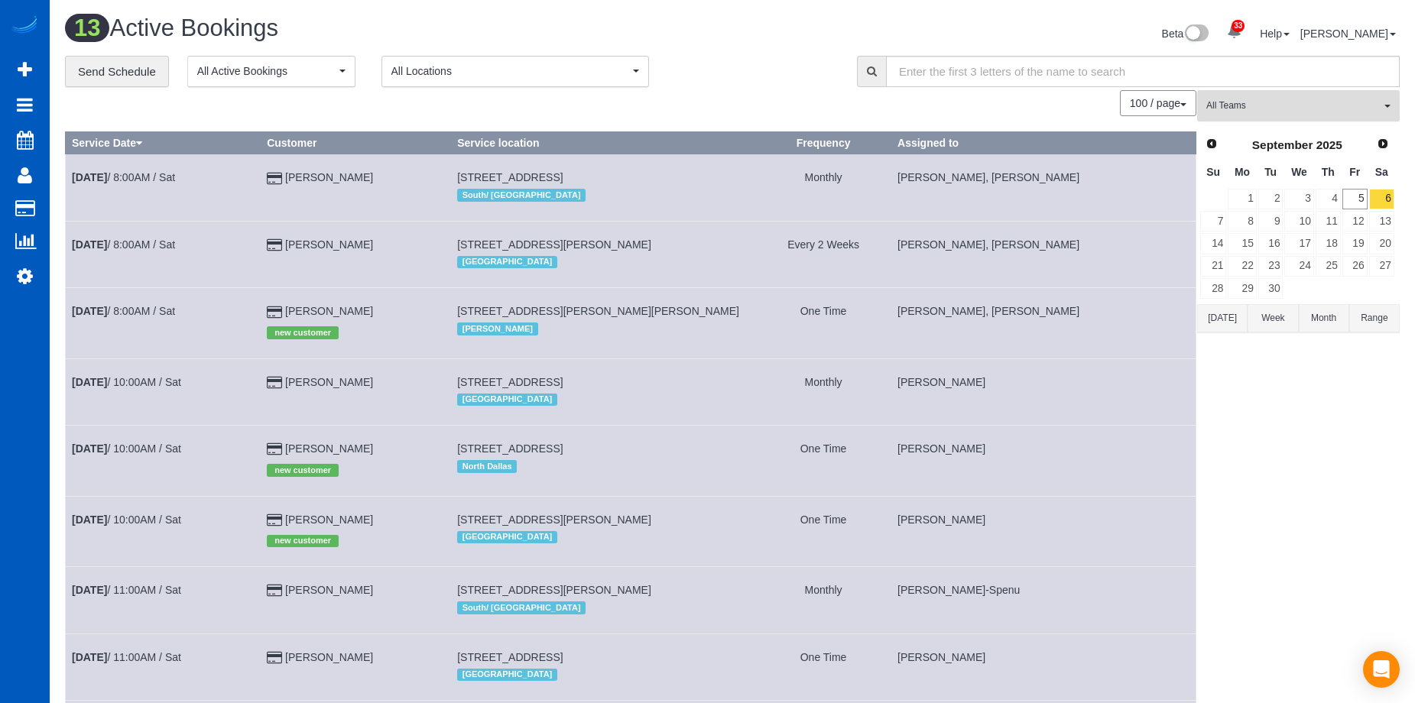
click at [1312, 105] on span "All Teams" at bounding box center [1293, 105] width 174 height 13
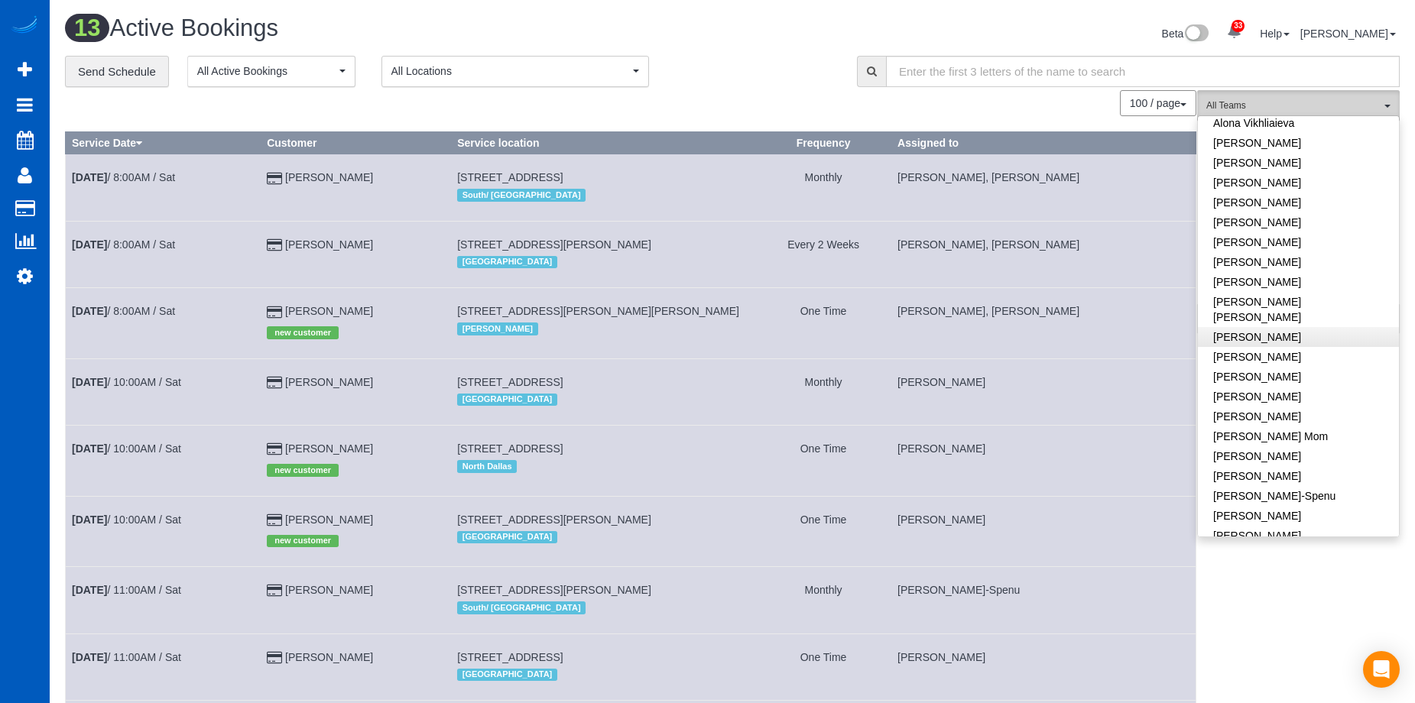
scroll to position [153, 0]
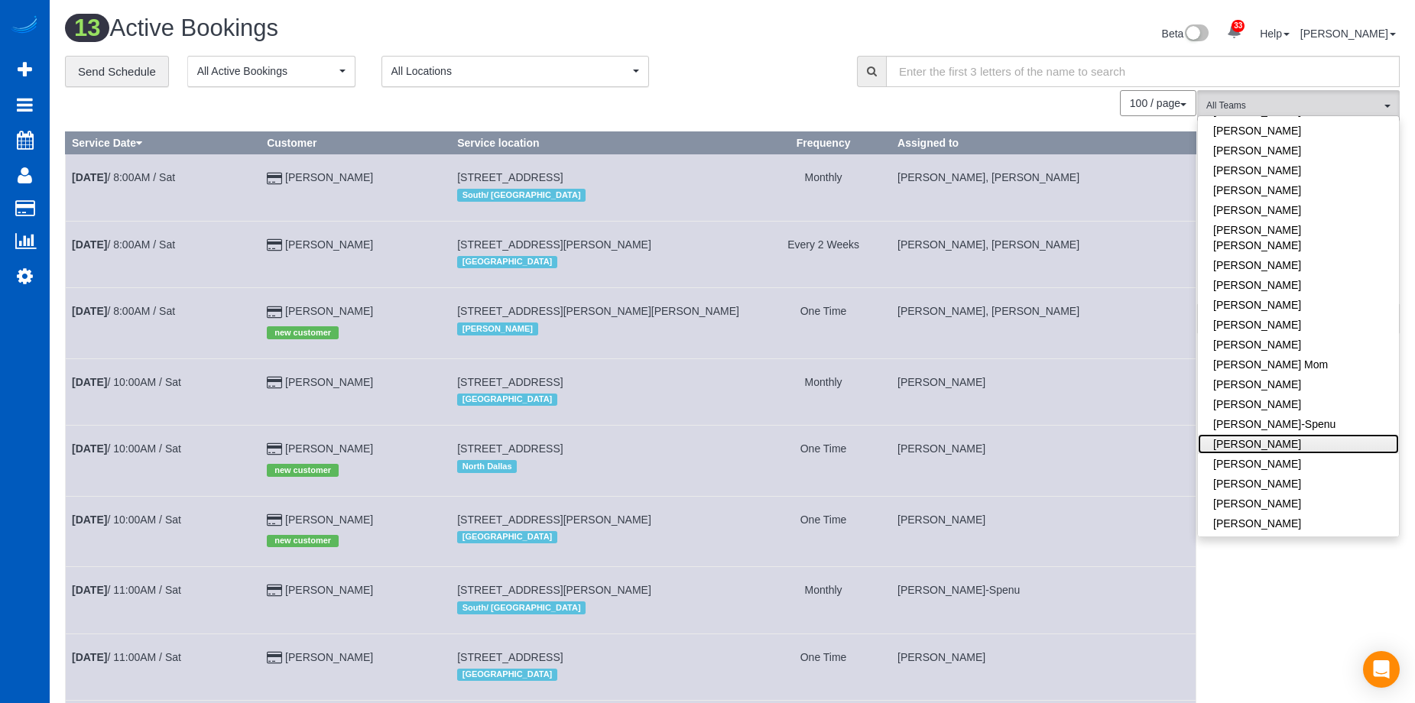
click at [1336, 434] on link "[PERSON_NAME]" at bounding box center [1298, 444] width 201 height 20
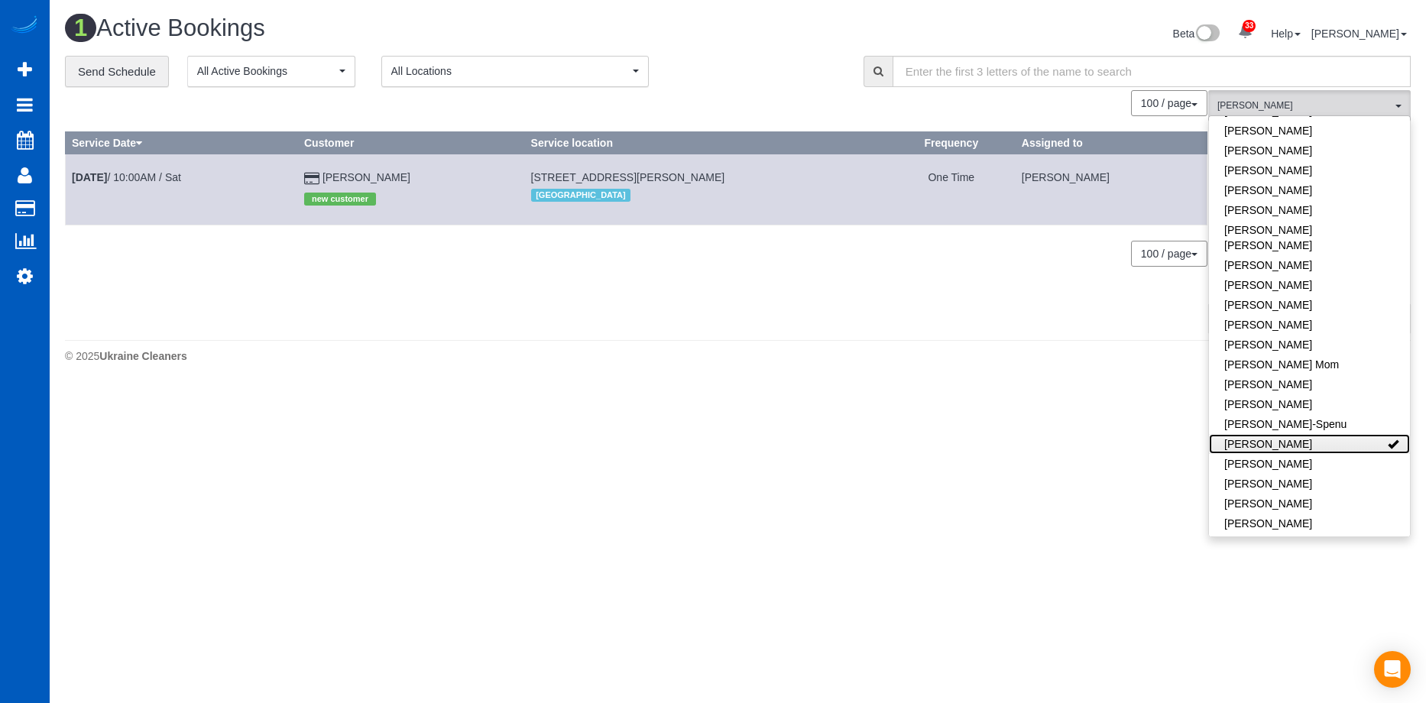
click at [1355, 434] on link "[PERSON_NAME]" at bounding box center [1309, 444] width 201 height 20
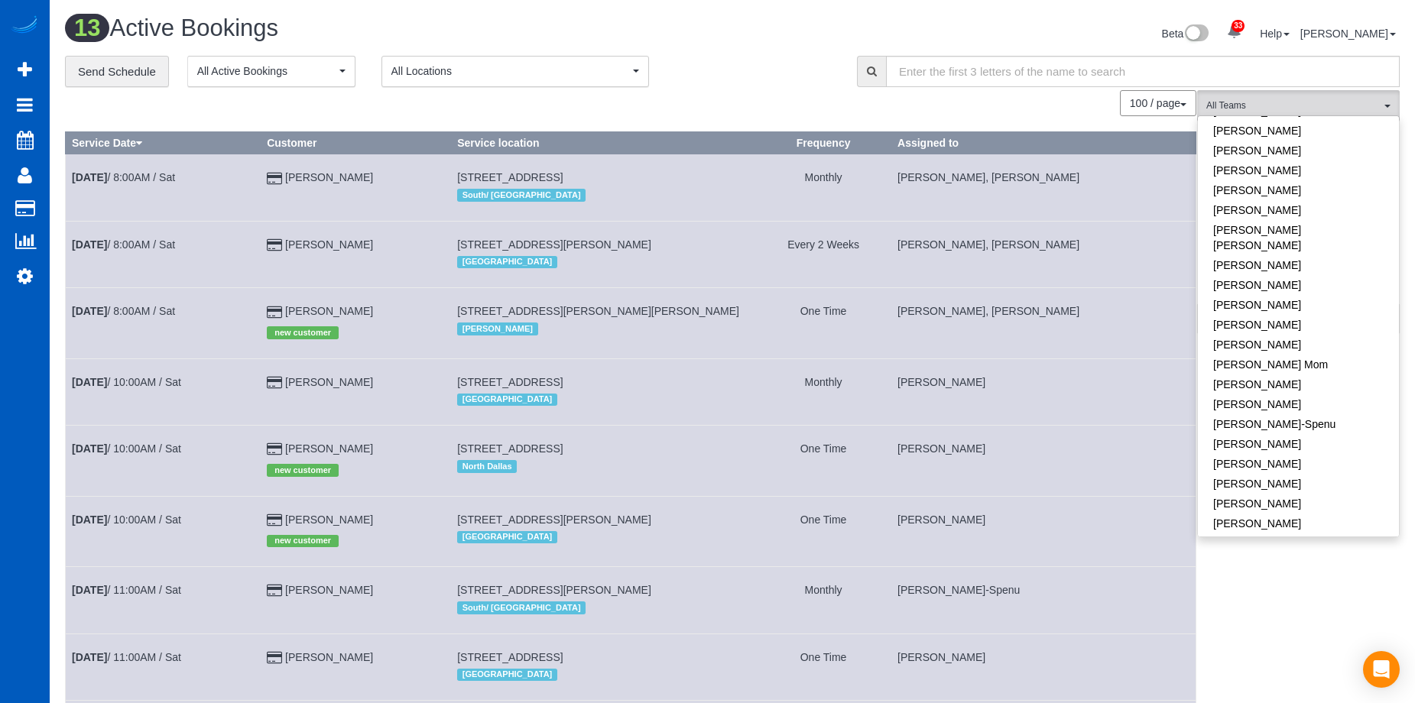
click at [786, 66] on div "**********" at bounding box center [449, 72] width 769 height 32
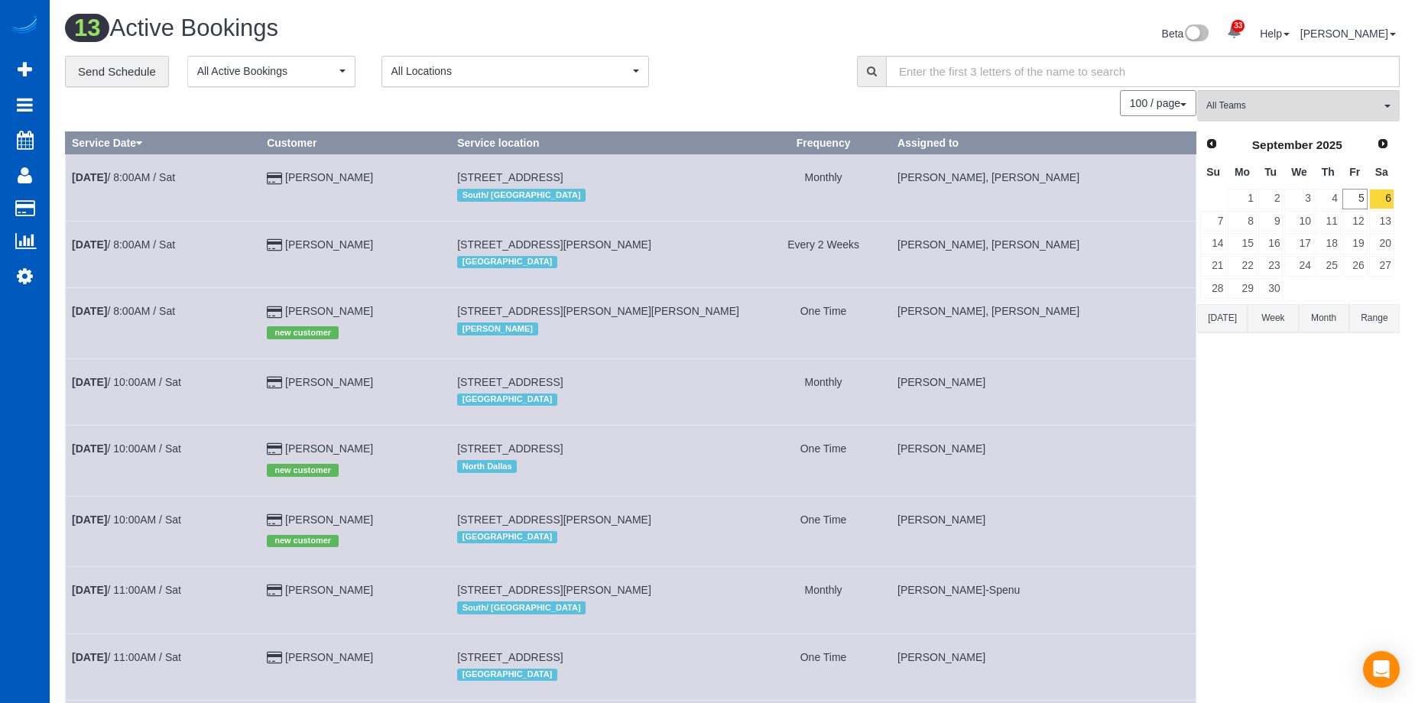
click at [786, 66] on div "**********" at bounding box center [449, 72] width 769 height 32
click at [1380, 190] on link "6" at bounding box center [1381, 199] width 25 height 21
click at [173, 526] on link "[DATE] 10:00AM / Sat" at bounding box center [126, 520] width 109 height 12
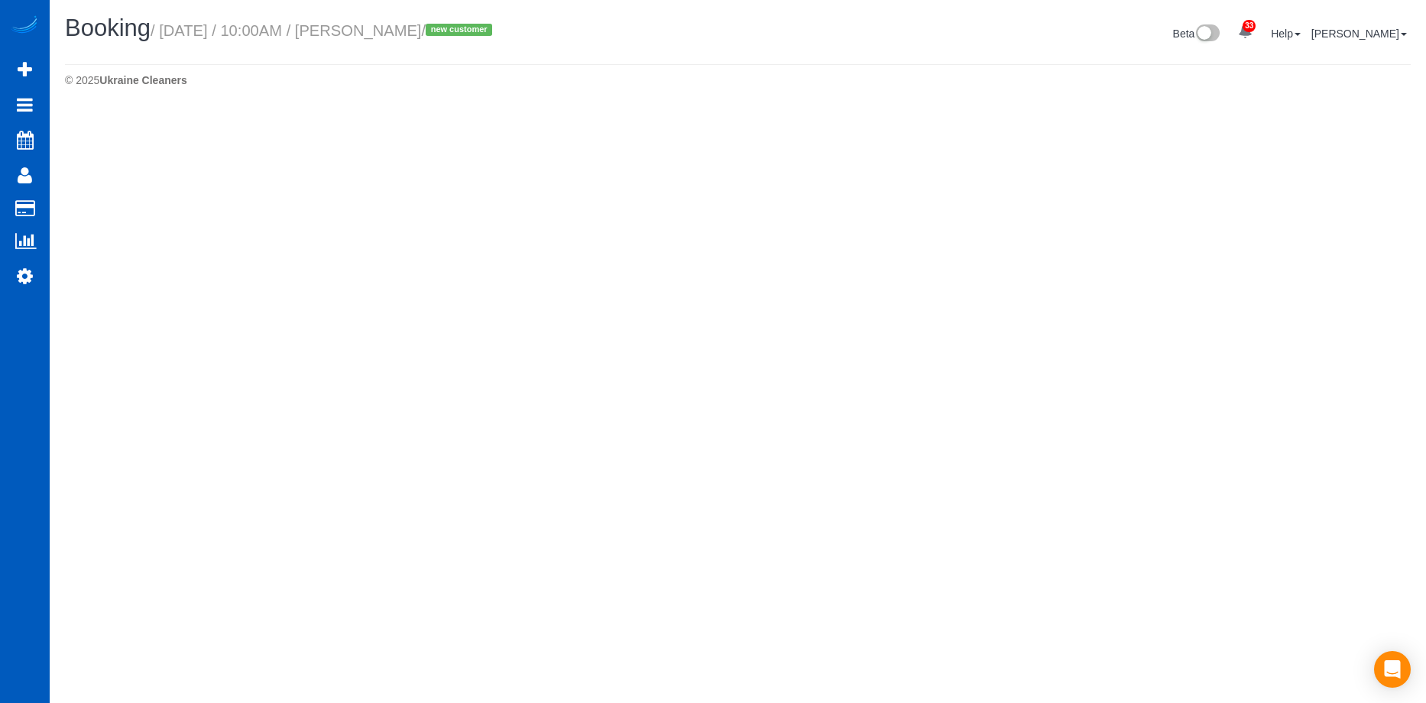
select select "CO"
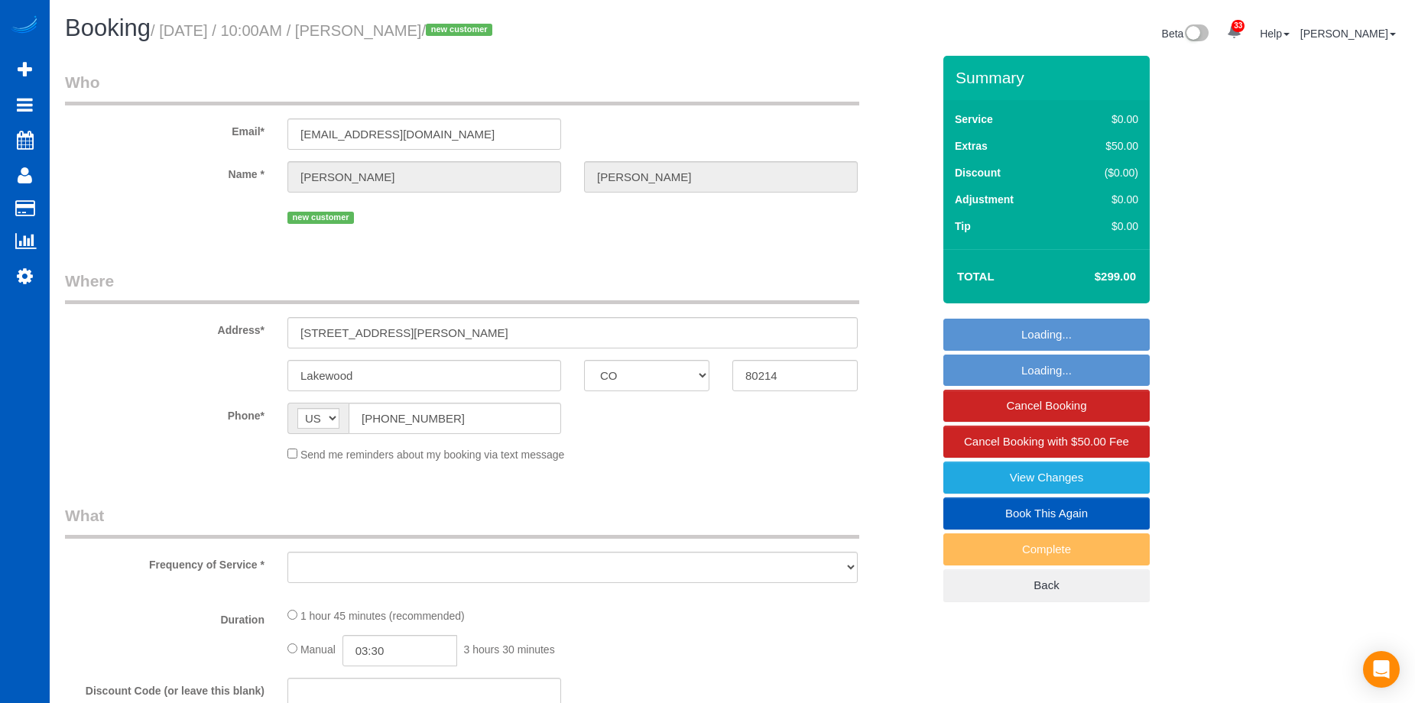
select select "object:6361"
select select "string:fspay-a15e7ca9-e3bf-4fcb-9070-73edd661edea"
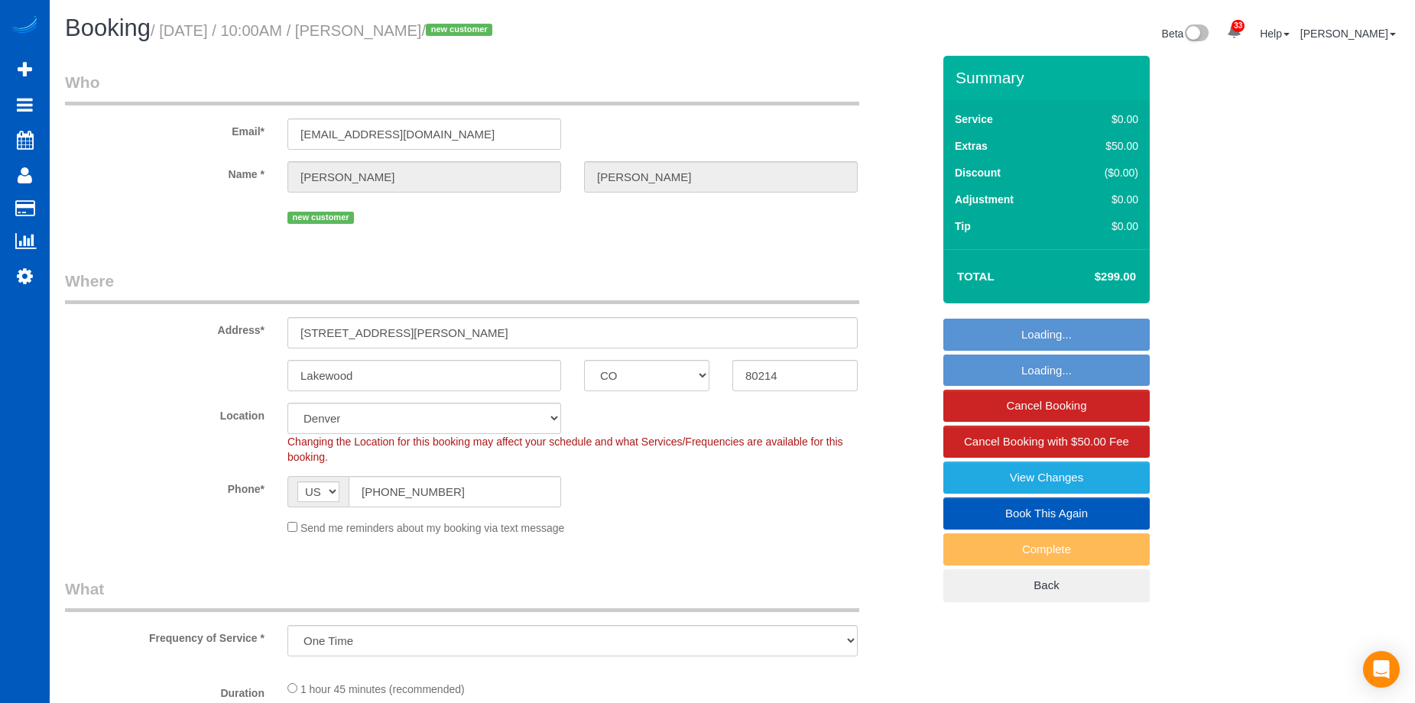
select select "spot25"
select select "object:6506"
select select "199"
select select "2"
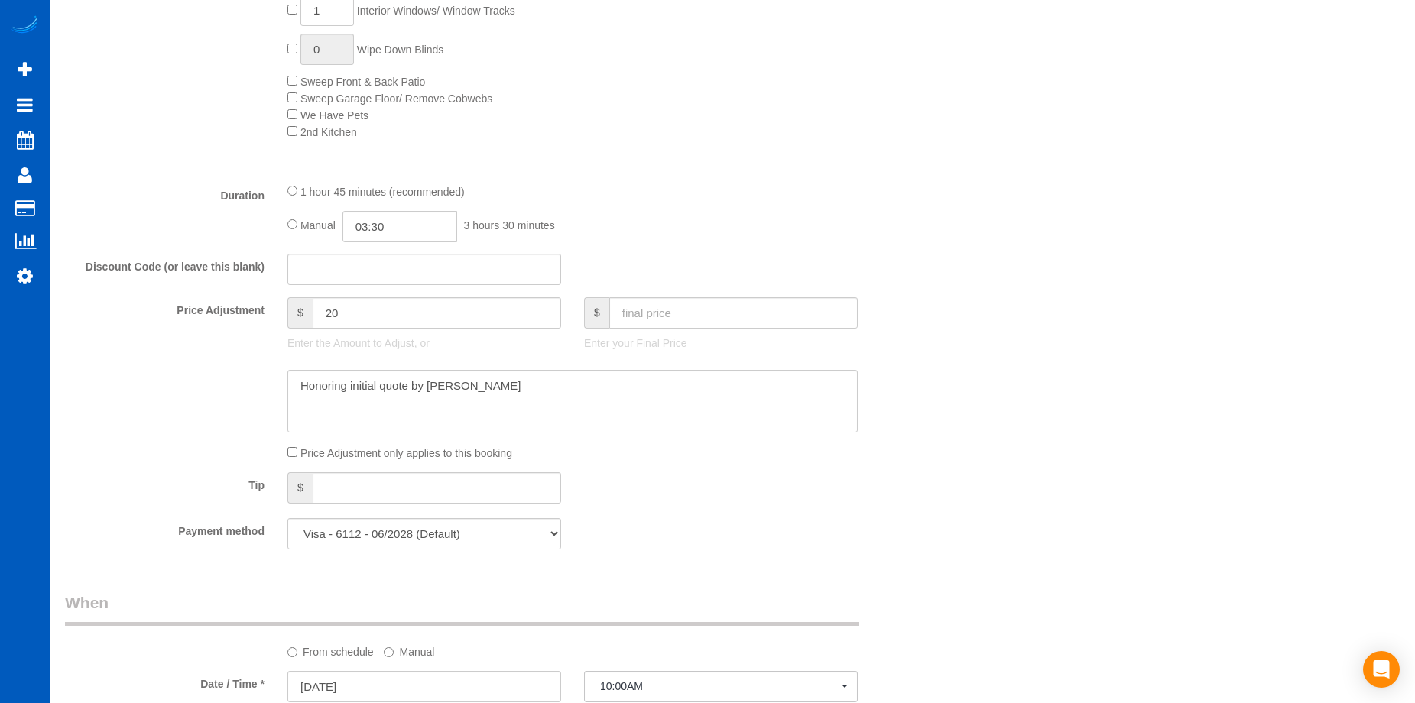
scroll to position [979, 0]
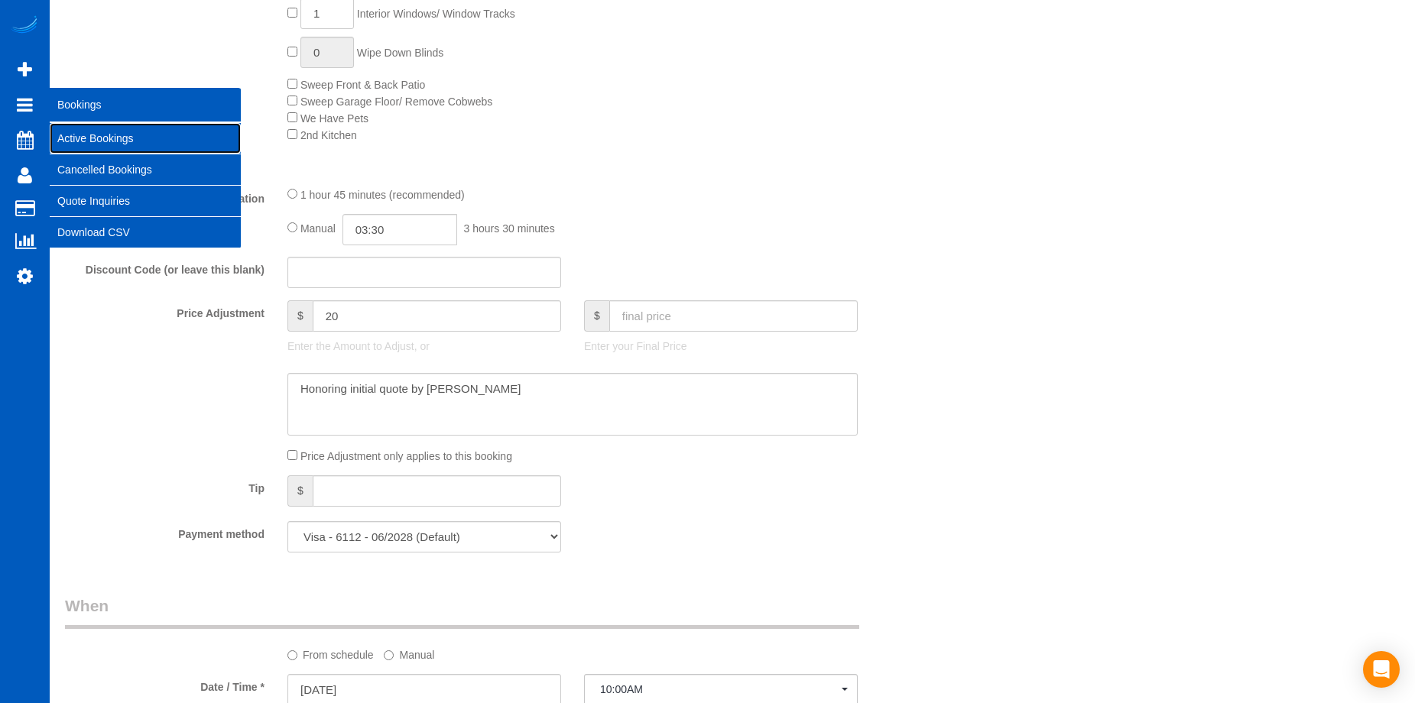
click at [79, 139] on link "Active Bookings" at bounding box center [145, 138] width 191 height 31
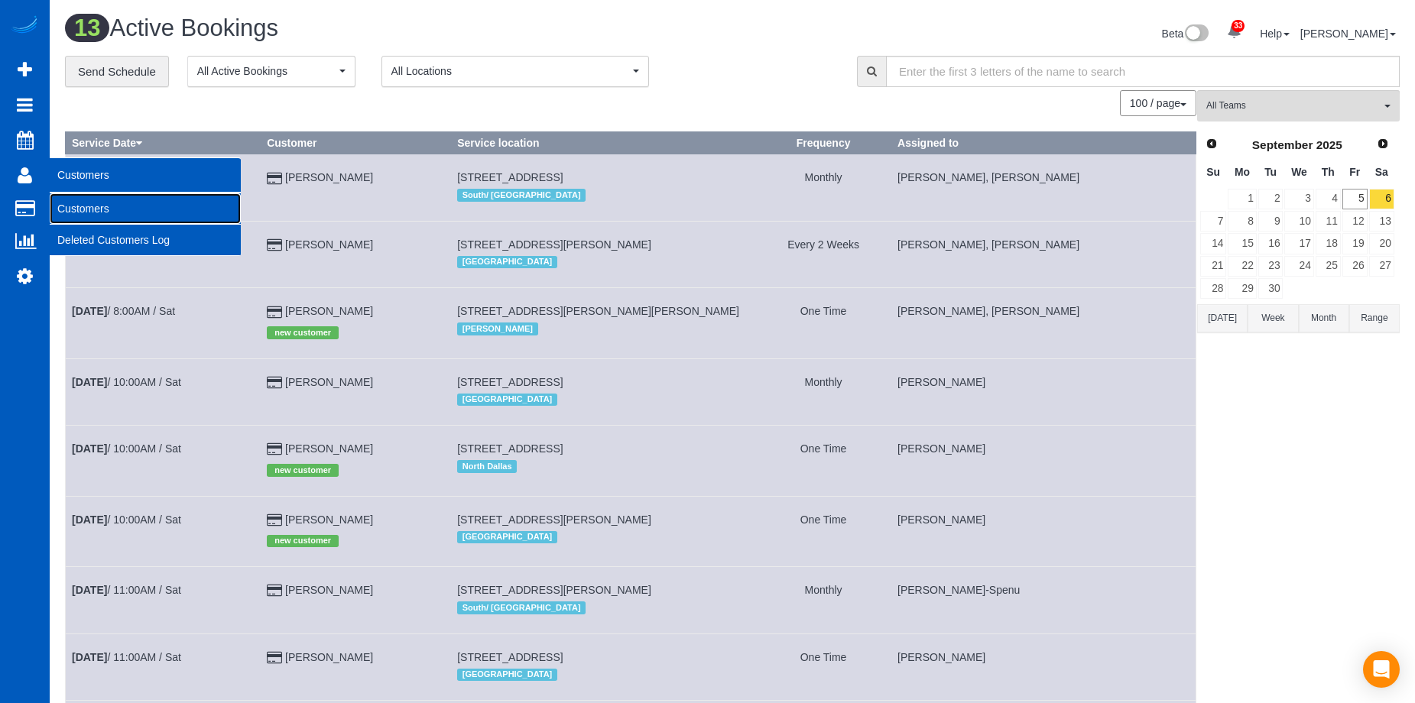
click at [86, 201] on link "Customers" at bounding box center [145, 208] width 191 height 31
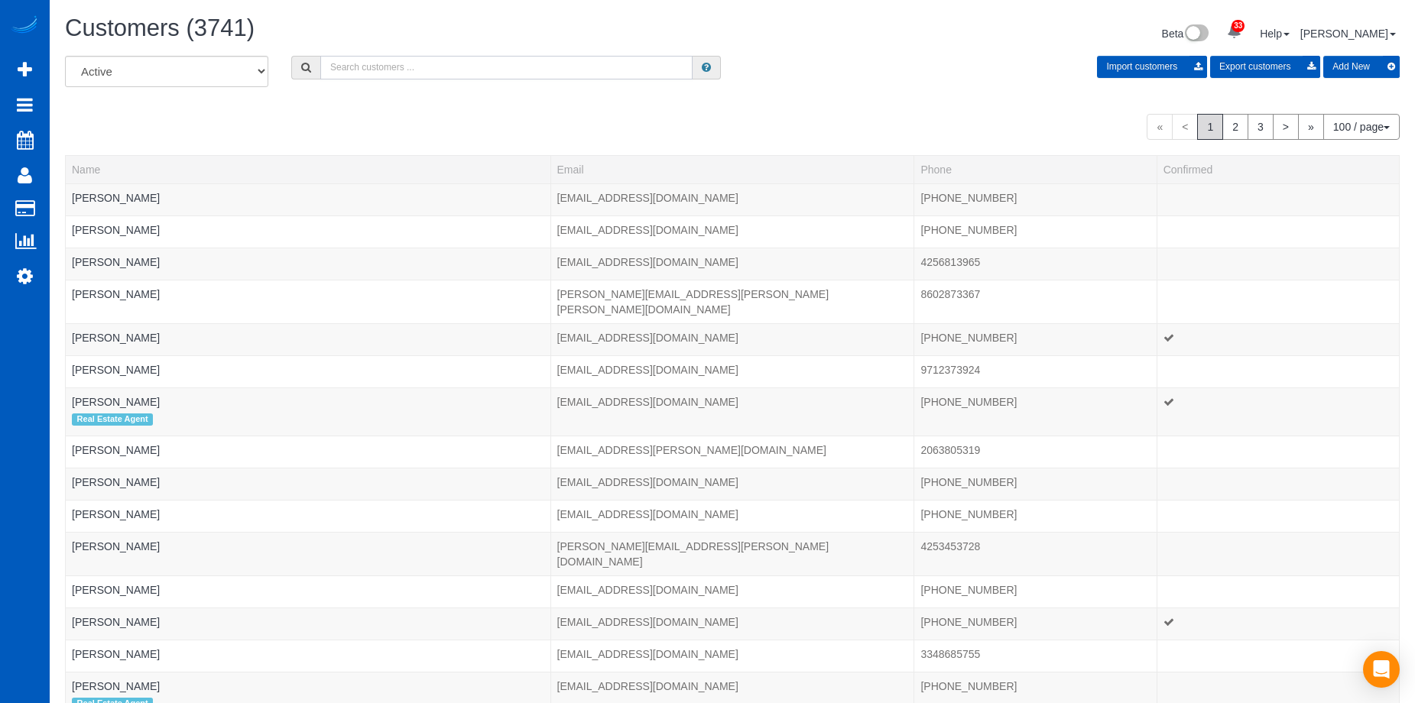
click at [408, 63] on input "text" at bounding box center [506, 68] width 372 height 24
paste input "[EMAIL_ADDRESS][DOMAIN_NAME]"
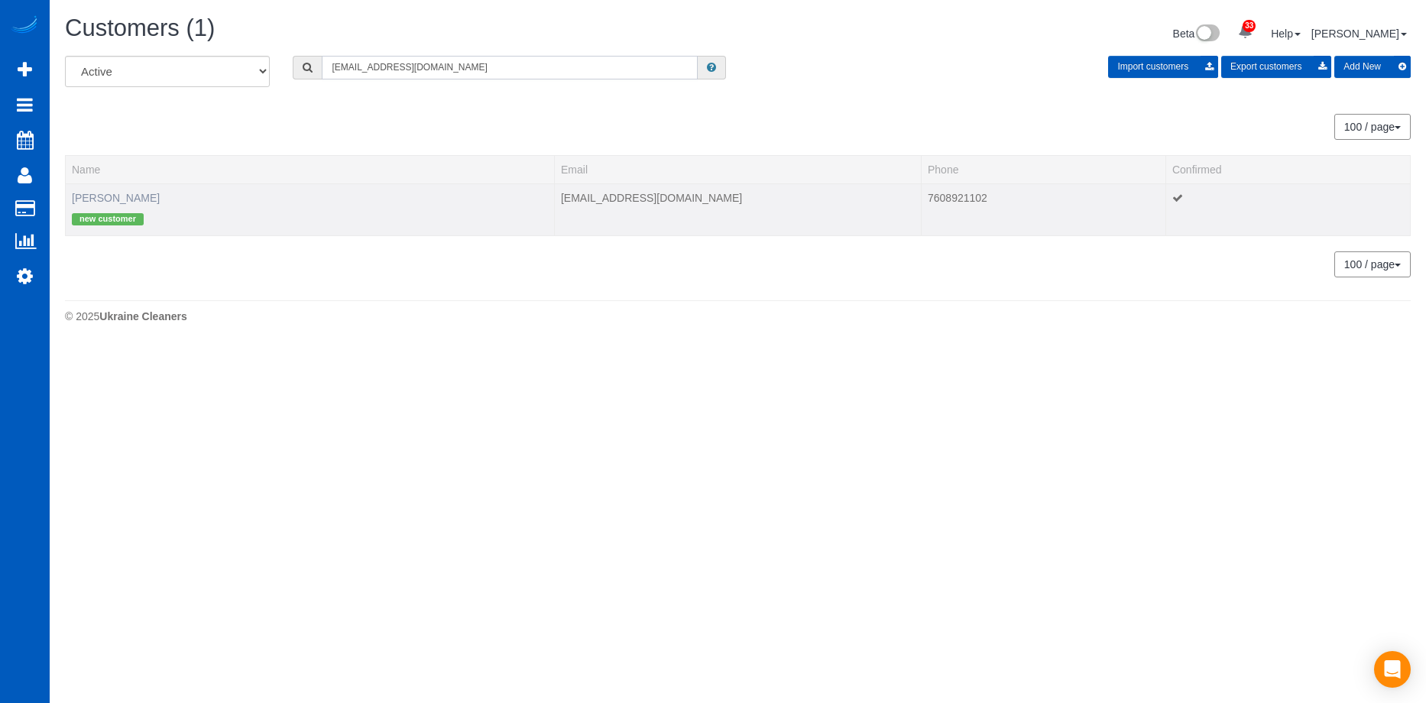
type input "[EMAIL_ADDRESS][DOMAIN_NAME]"
click at [112, 196] on link "[PERSON_NAME]" at bounding box center [116, 198] width 88 height 12
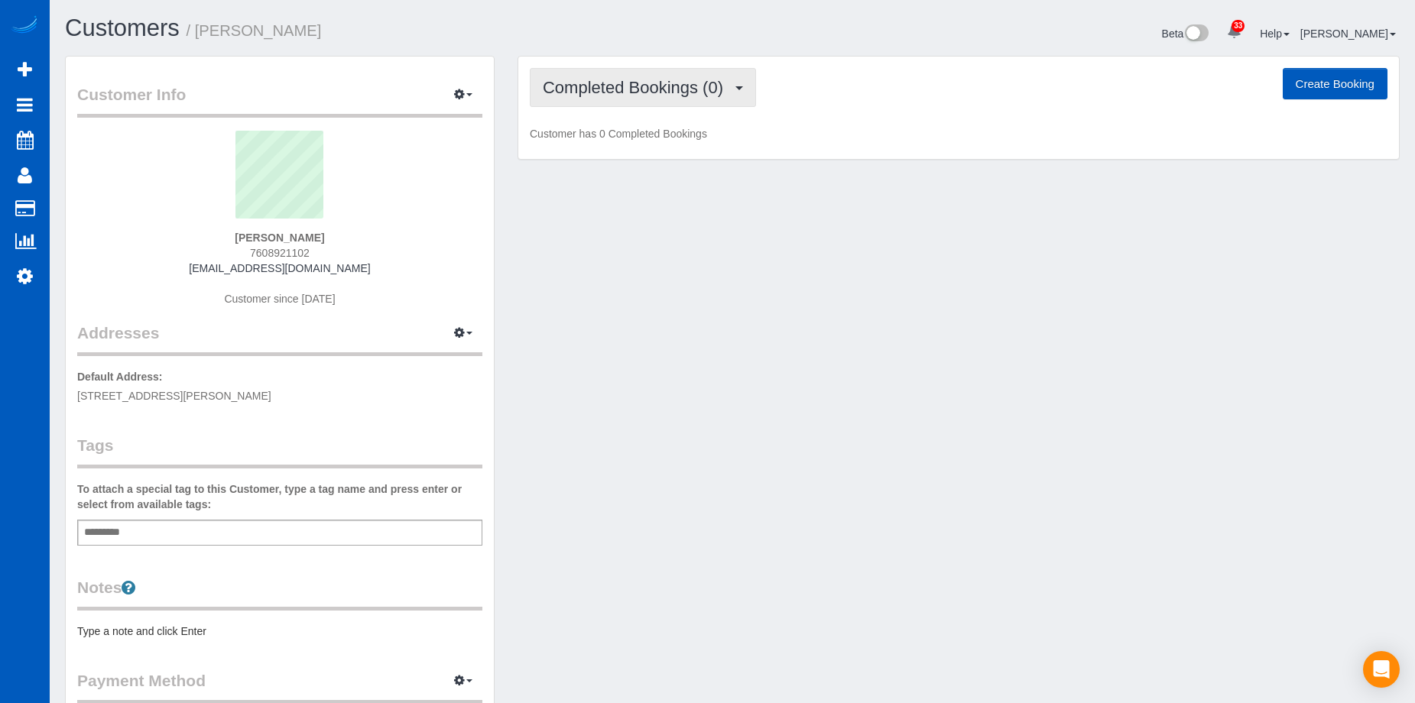
click at [716, 92] on span "Completed Bookings (0)" at bounding box center [637, 87] width 188 height 19
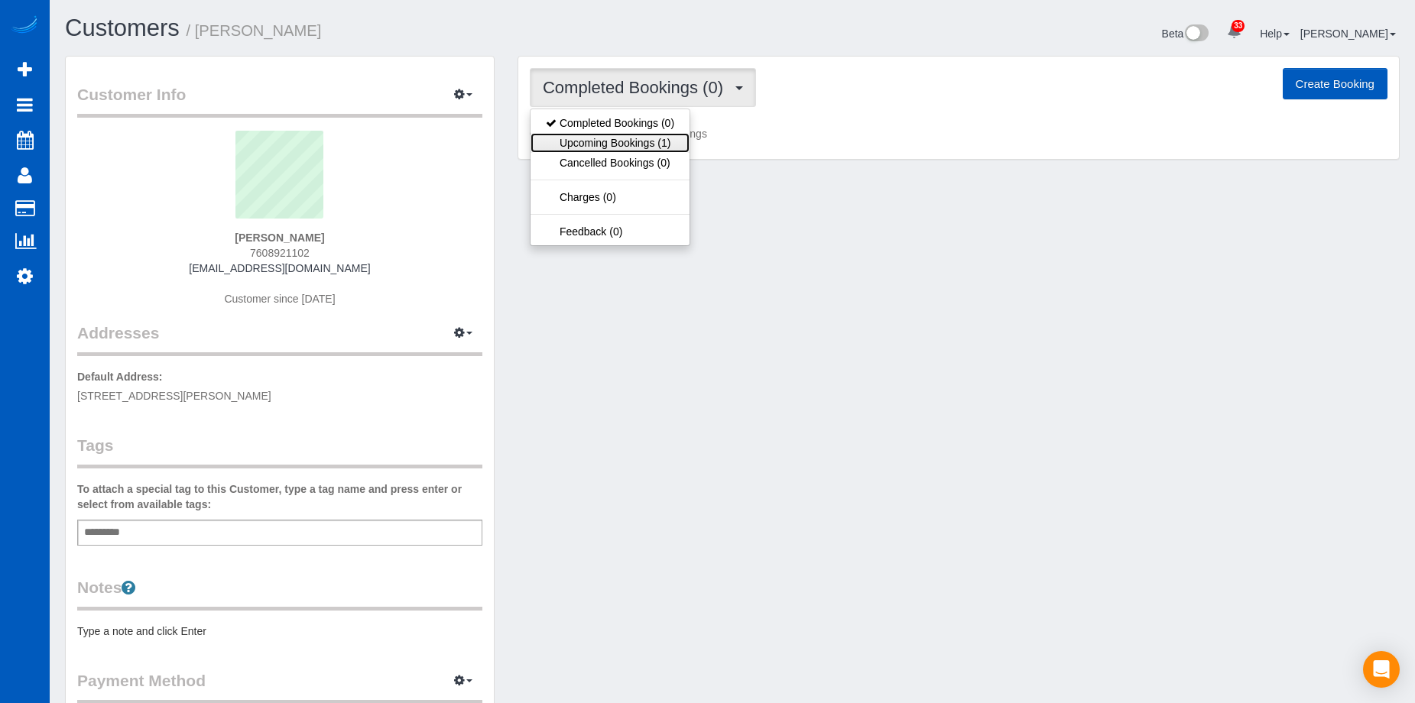
click at [657, 138] on link "Upcoming Bookings (1)" at bounding box center [610, 143] width 159 height 20
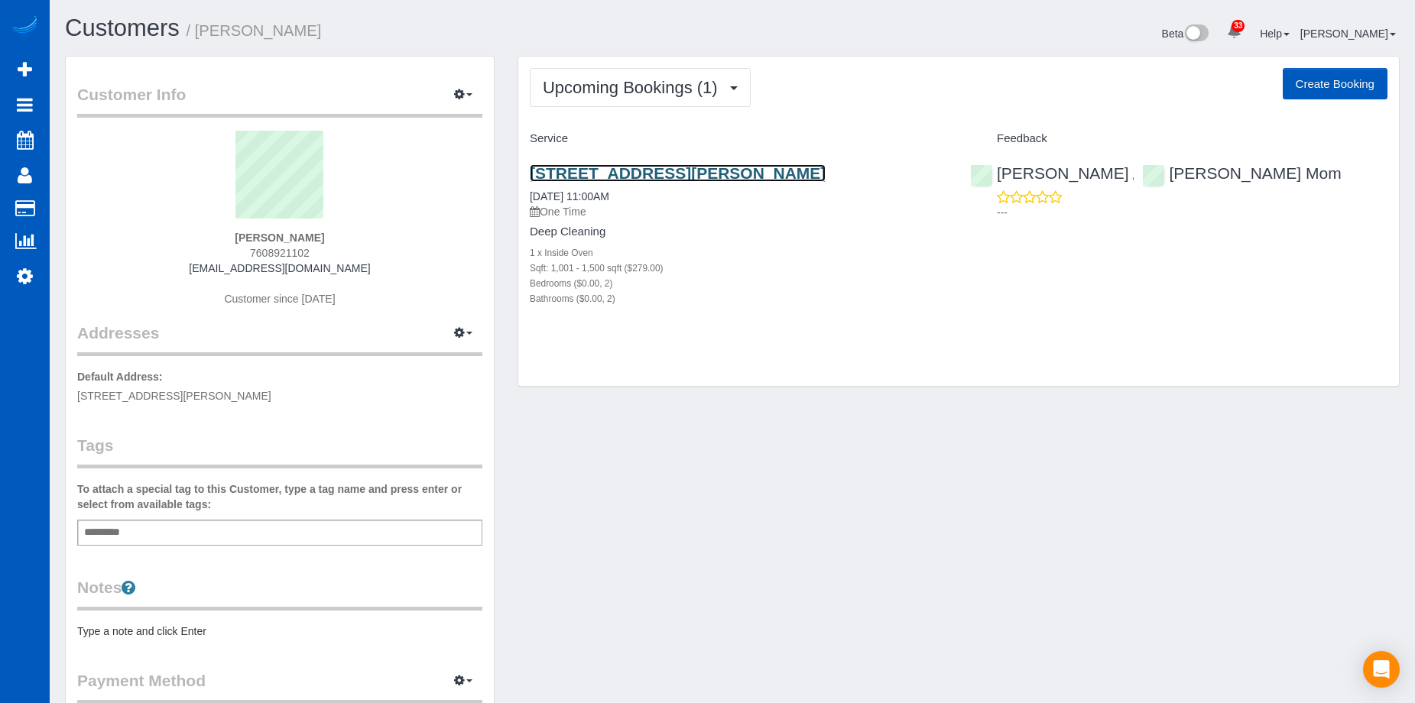
click at [744, 167] on link "[STREET_ADDRESS][PERSON_NAME]" at bounding box center [678, 173] width 296 height 18
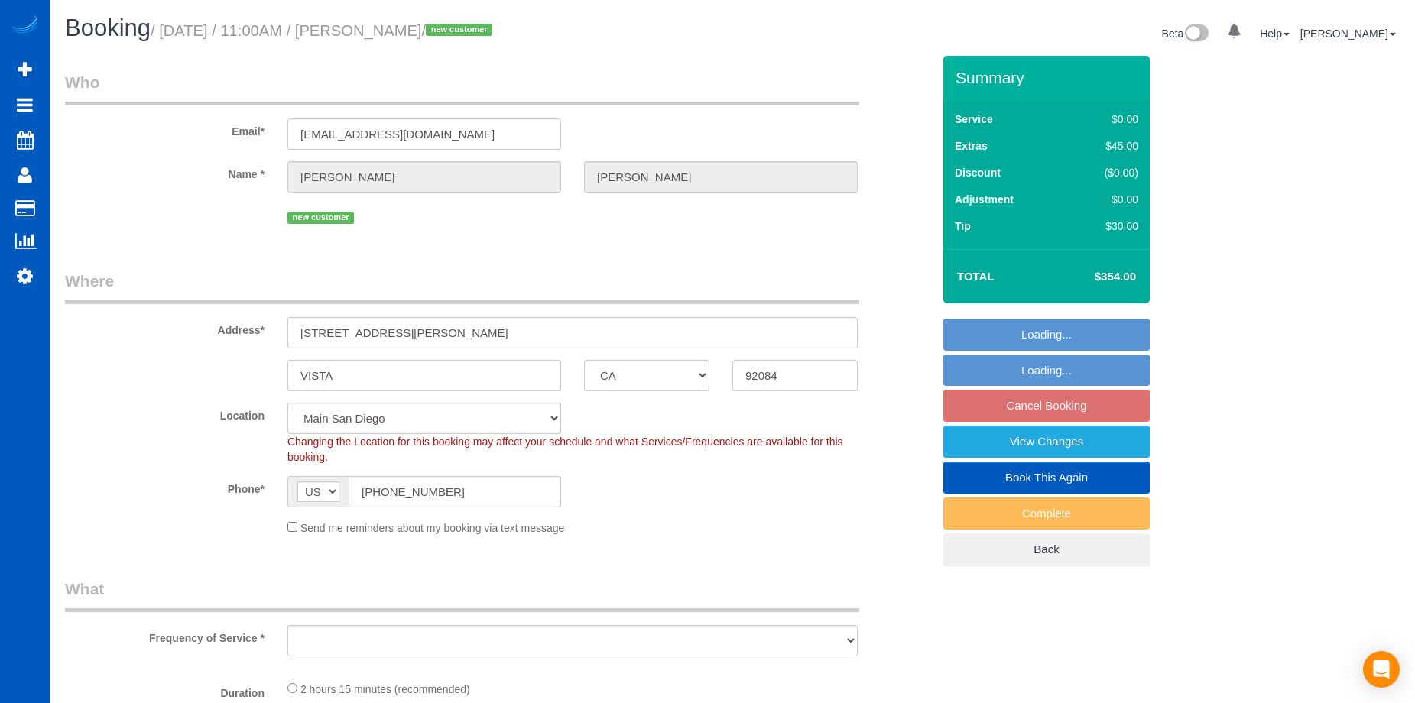
select select "CA"
select select "number:8"
select select "object:922"
select select "199"
select select "1001"
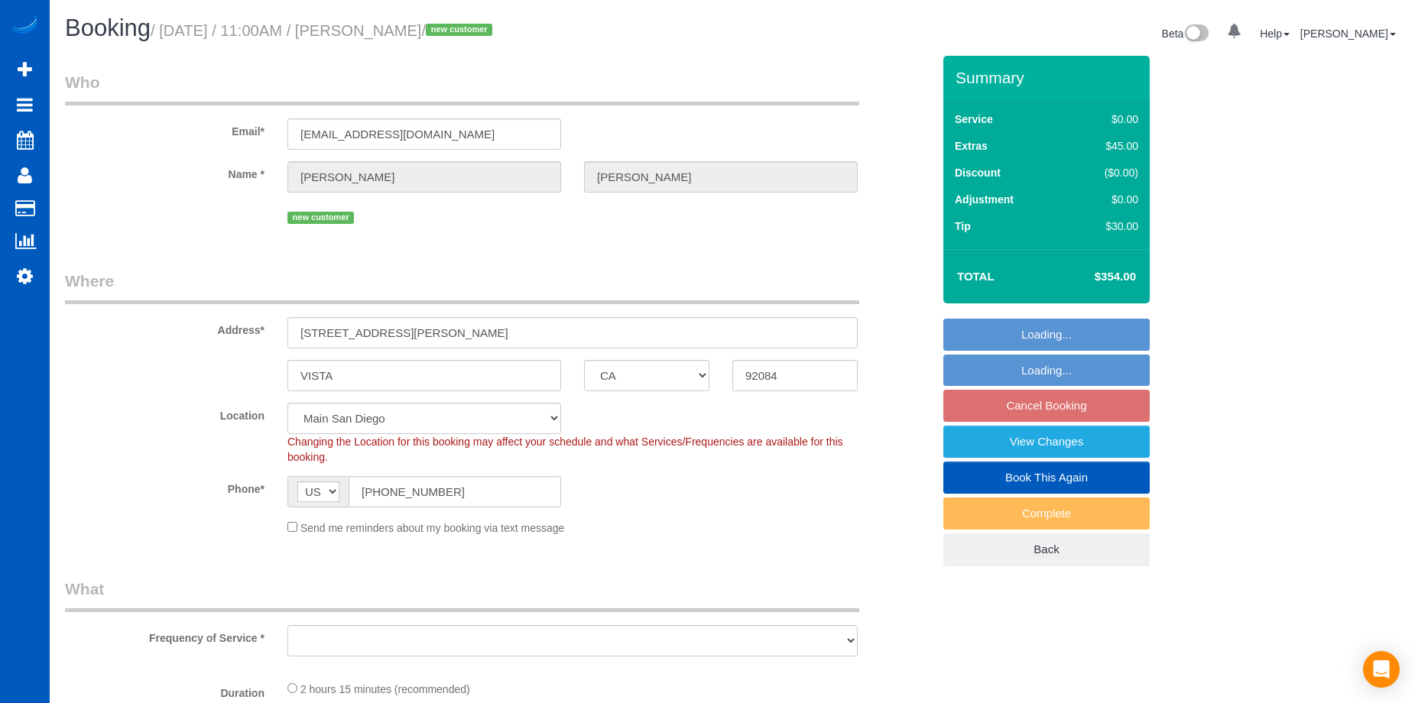
select select "2"
select select "spot1"
select select "object:1092"
select select "1001"
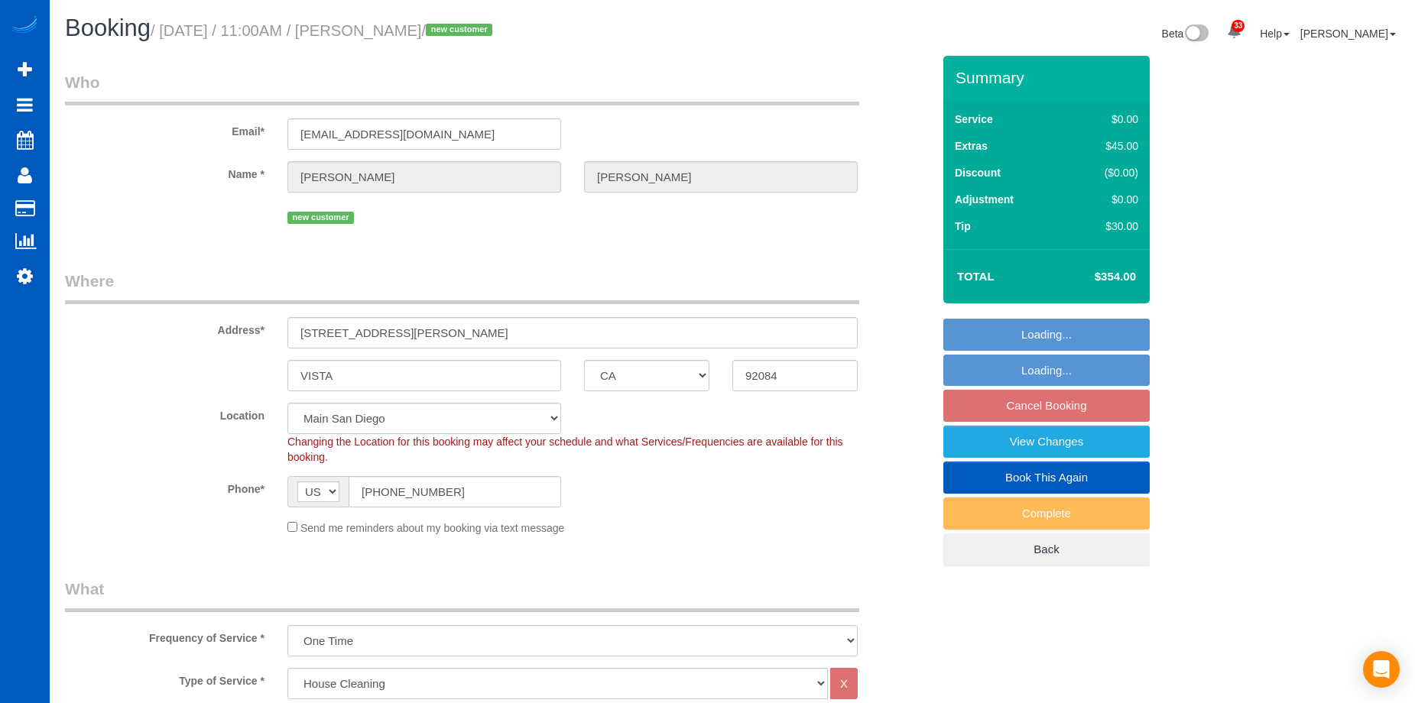
select select "2"
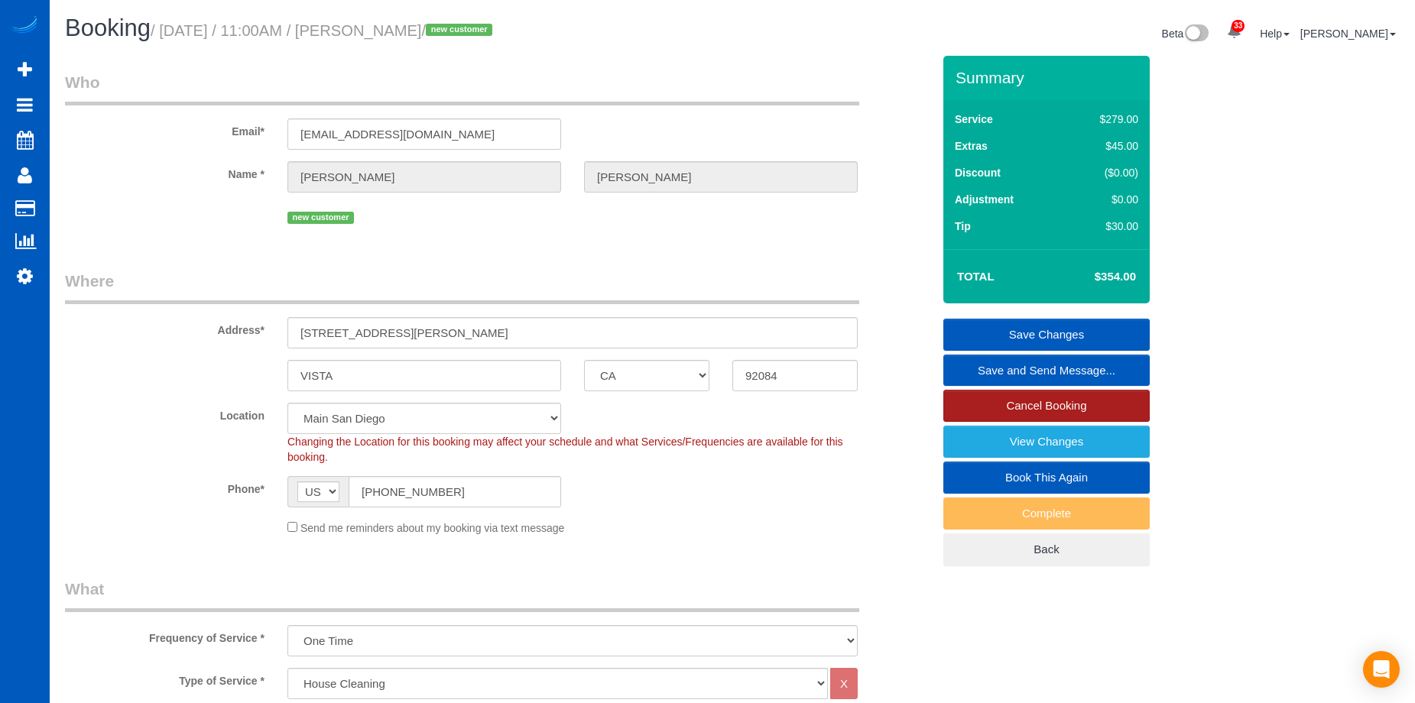
click at [987, 399] on link "Cancel Booking" at bounding box center [1046, 406] width 206 height 32
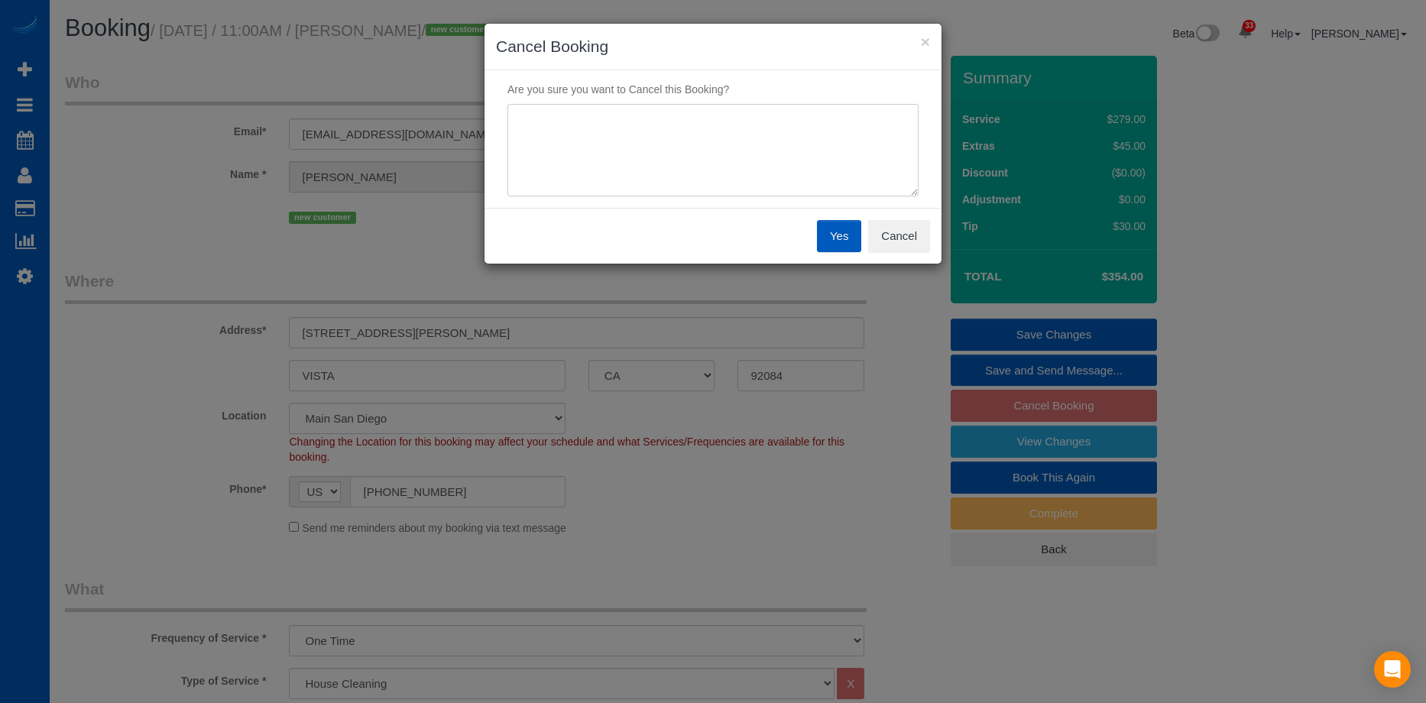
click at [703, 144] on textarea at bounding box center [713, 150] width 411 height 93
type textarea "Hospital"
click at [827, 228] on button "Yes" at bounding box center [839, 236] width 44 height 32
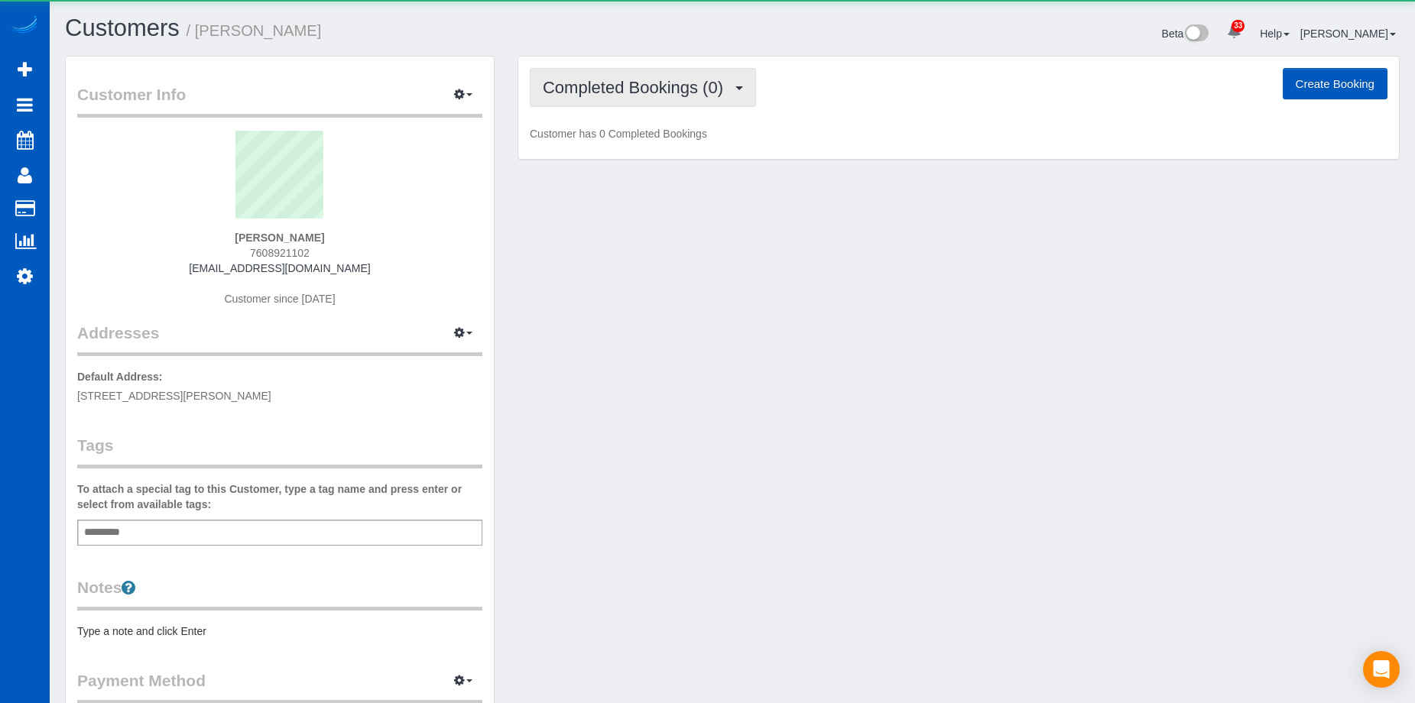
drag, startPoint x: 566, startPoint y: 81, endPoint x: 574, endPoint y: 102, distance: 22.3
click at [566, 81] on span "Completed Bookings (0)" at bounding box center [637, 87] width 188 height 19
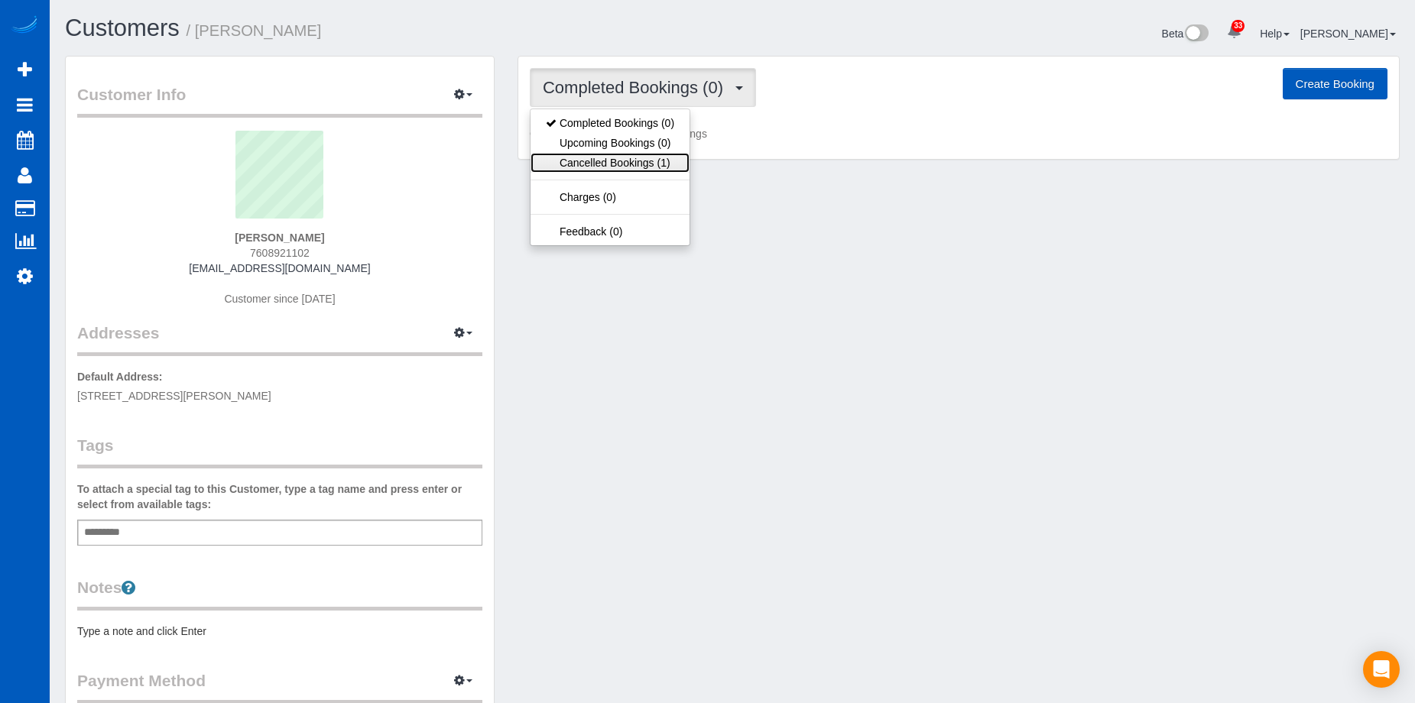
click at [591, 157] on link "Cancelled Bookings (1)" at bounding box center [610, 163] width 159 height 20
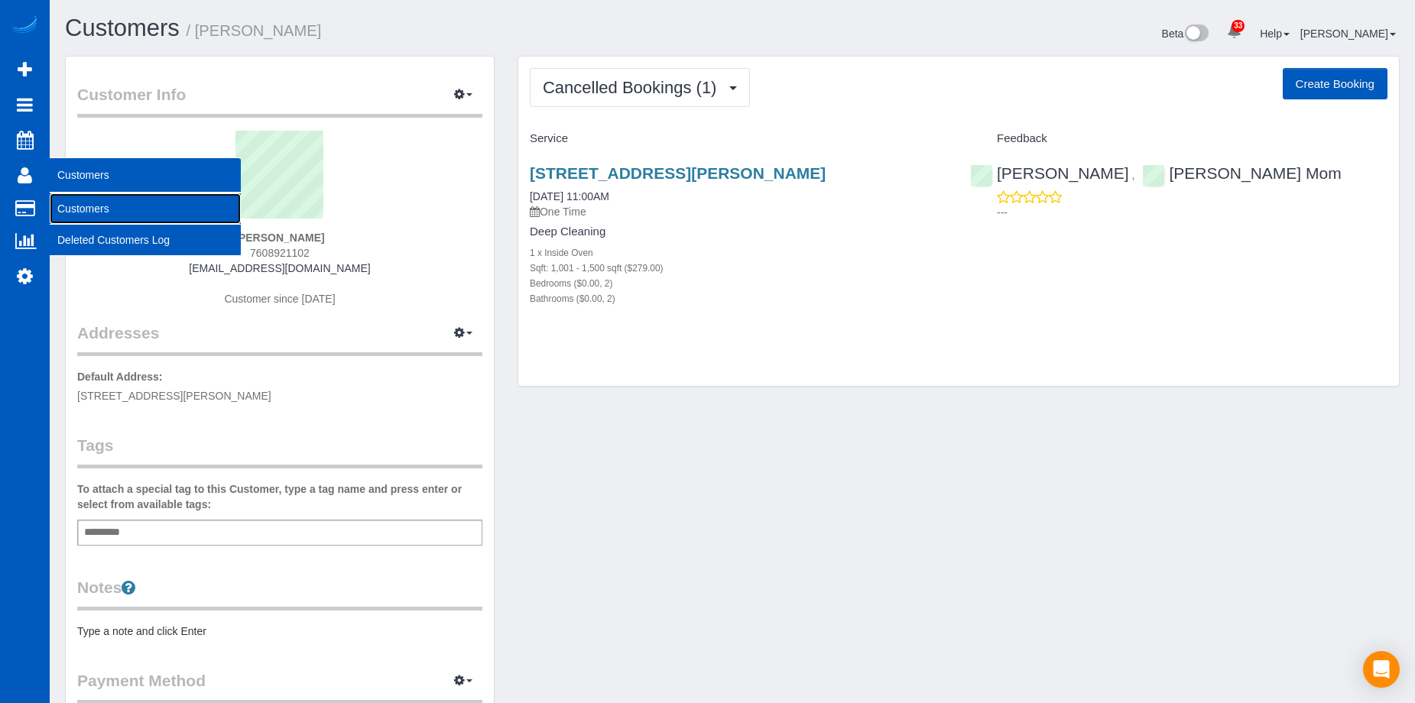
click at [69, 200] on link "Customers" at bounding box center [145, 208] width 191 height 31
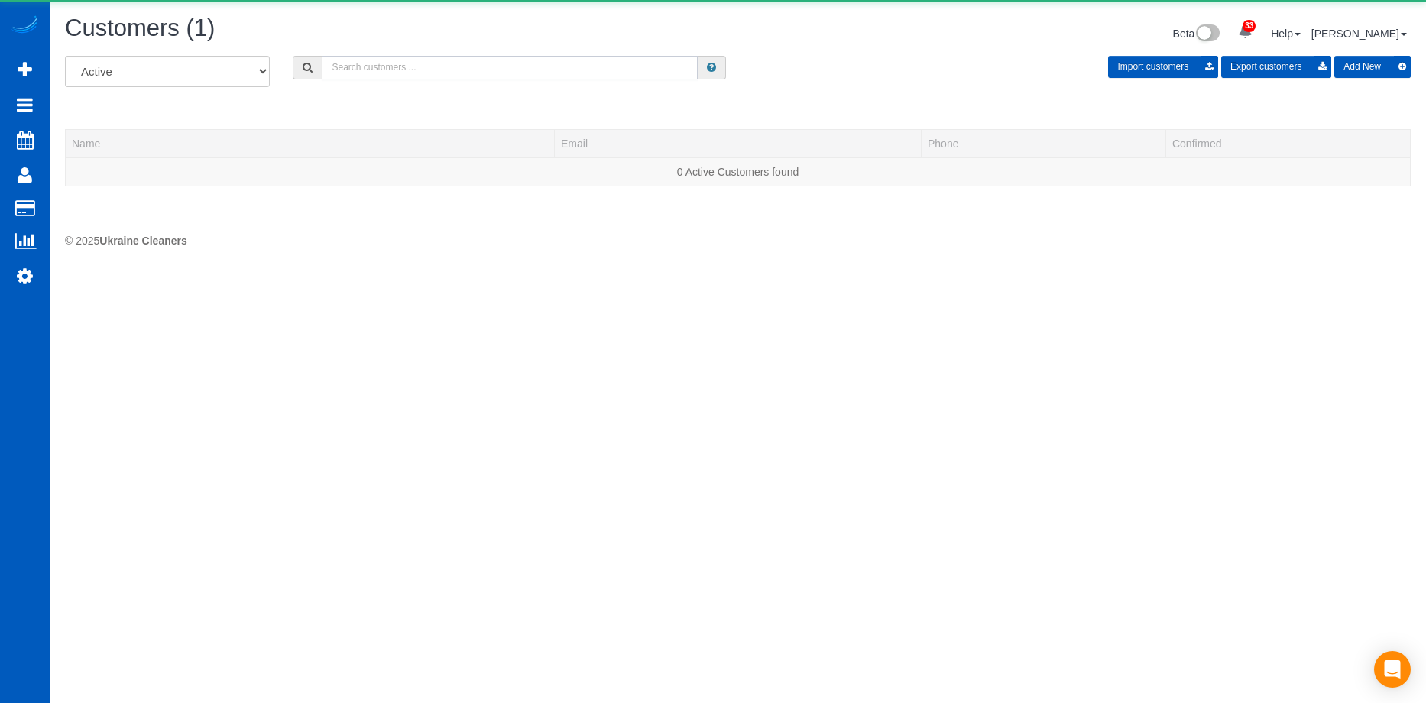
click at [378, 67] on input "text" at bounding box center [510, 68] width 376 height 24
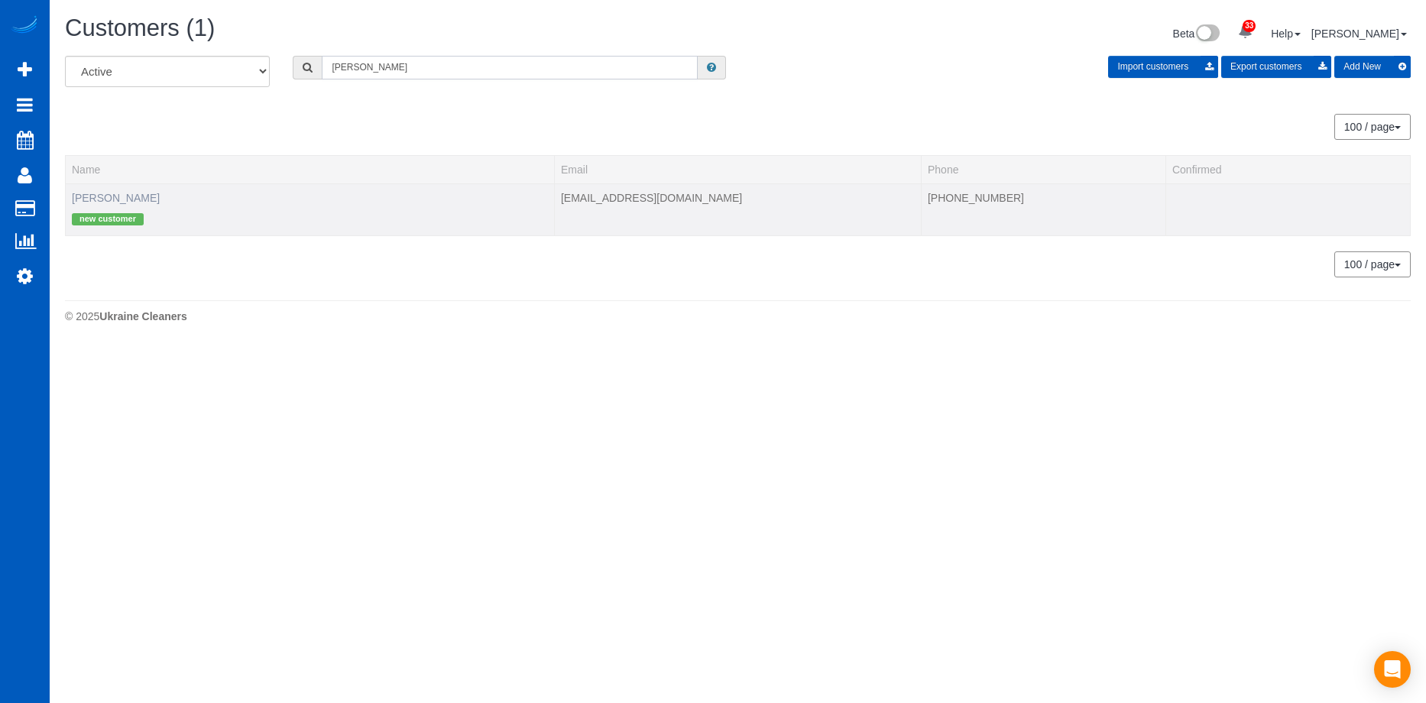
type input "adrienne"
click at [96, 201] on link "[PERSON_NAME]" at bounding box center [116, 198] width 88 height 12
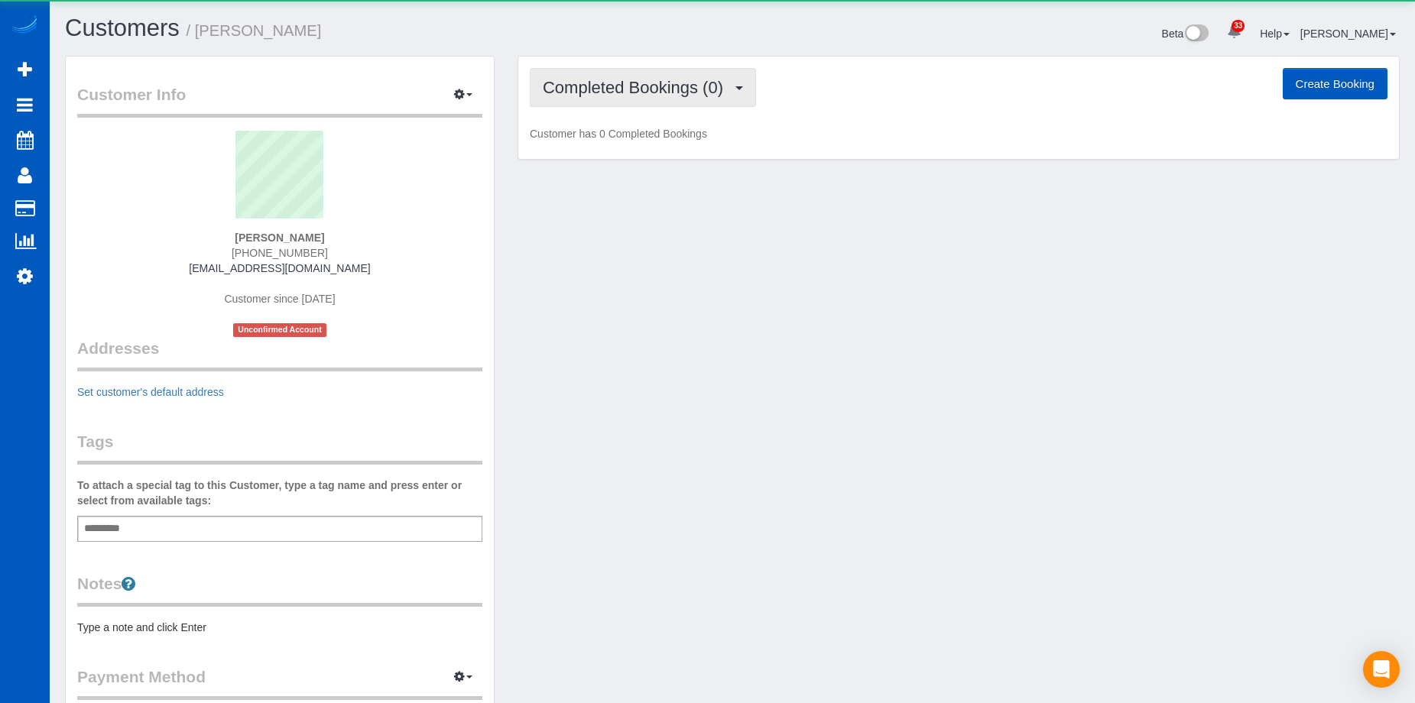
click at [603, 80] on span "Completed Bookings (0)" at bounding box center [637, 87] width 188 height 19
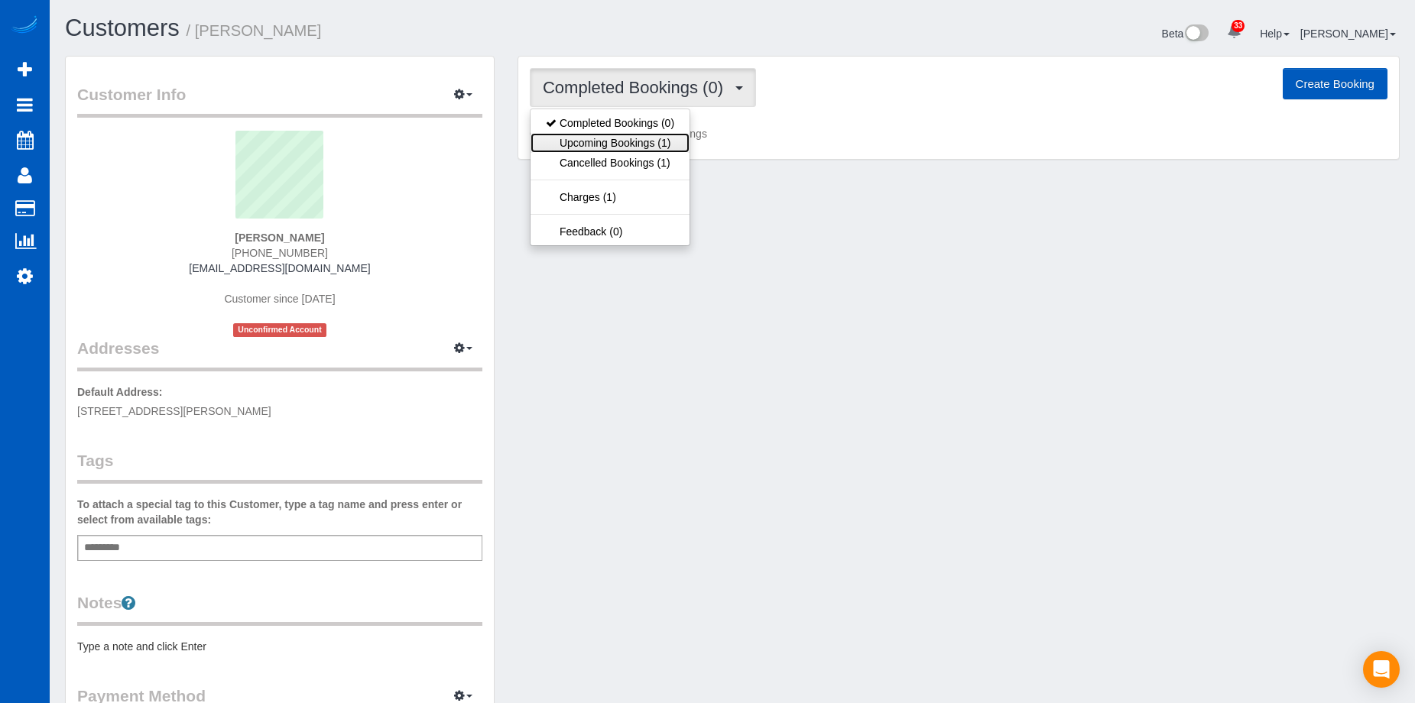
click at [660, 145] on link "Upcoming Bookings (1)" at bounding box center [610, 143] width 159 height 20
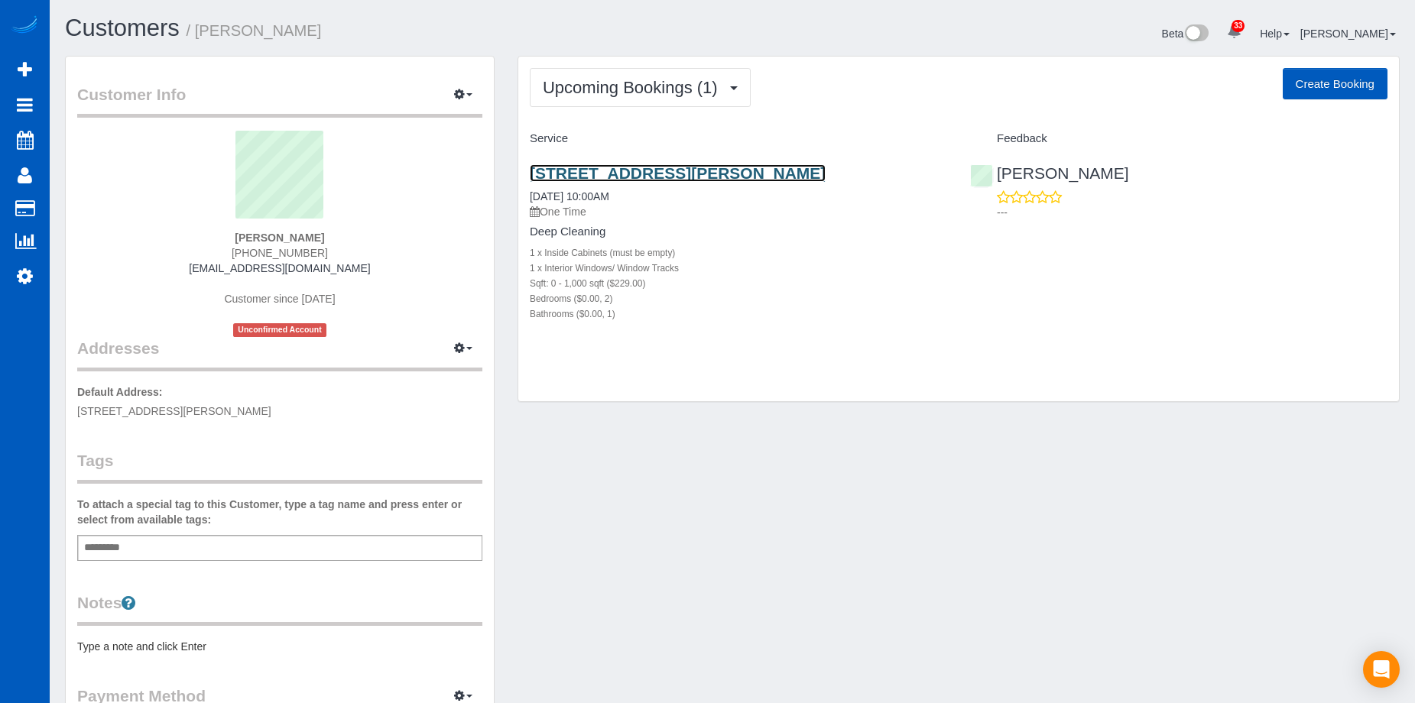
click at [677, 174] on link "[STREET_ADDRESS][PERSON_NAME]" at bounding box center [678, 173] width 296 height 18
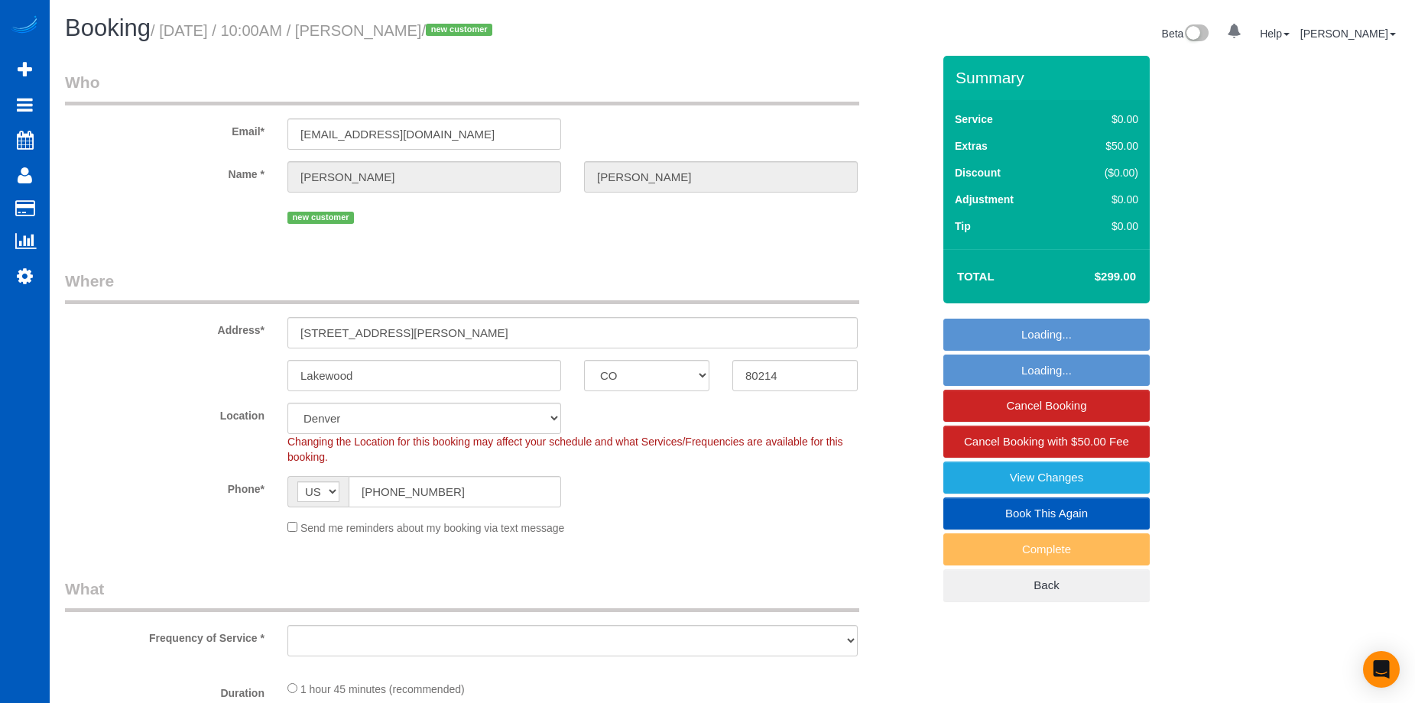
select select "CO"
select select "object:820"
select select "199"
select select "2"
select select "spot1"
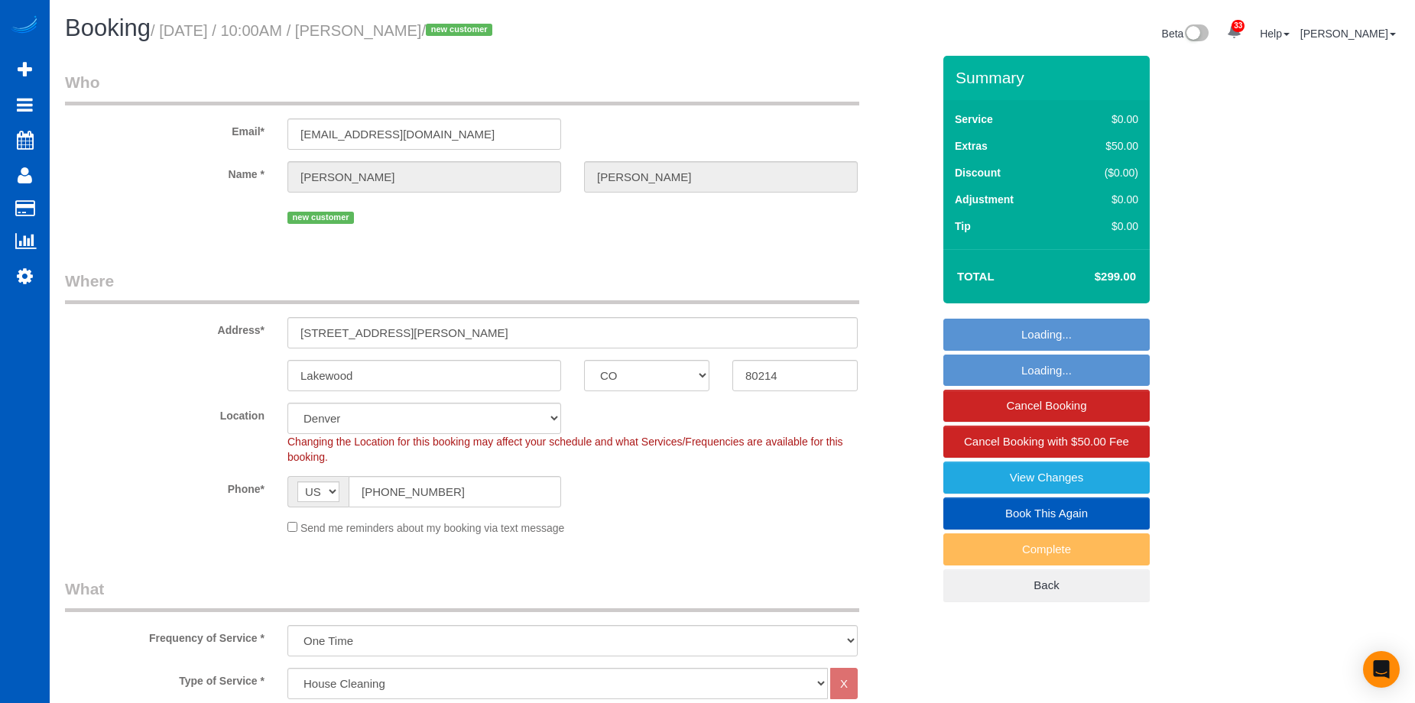
select select "object:1102"
select select "2"
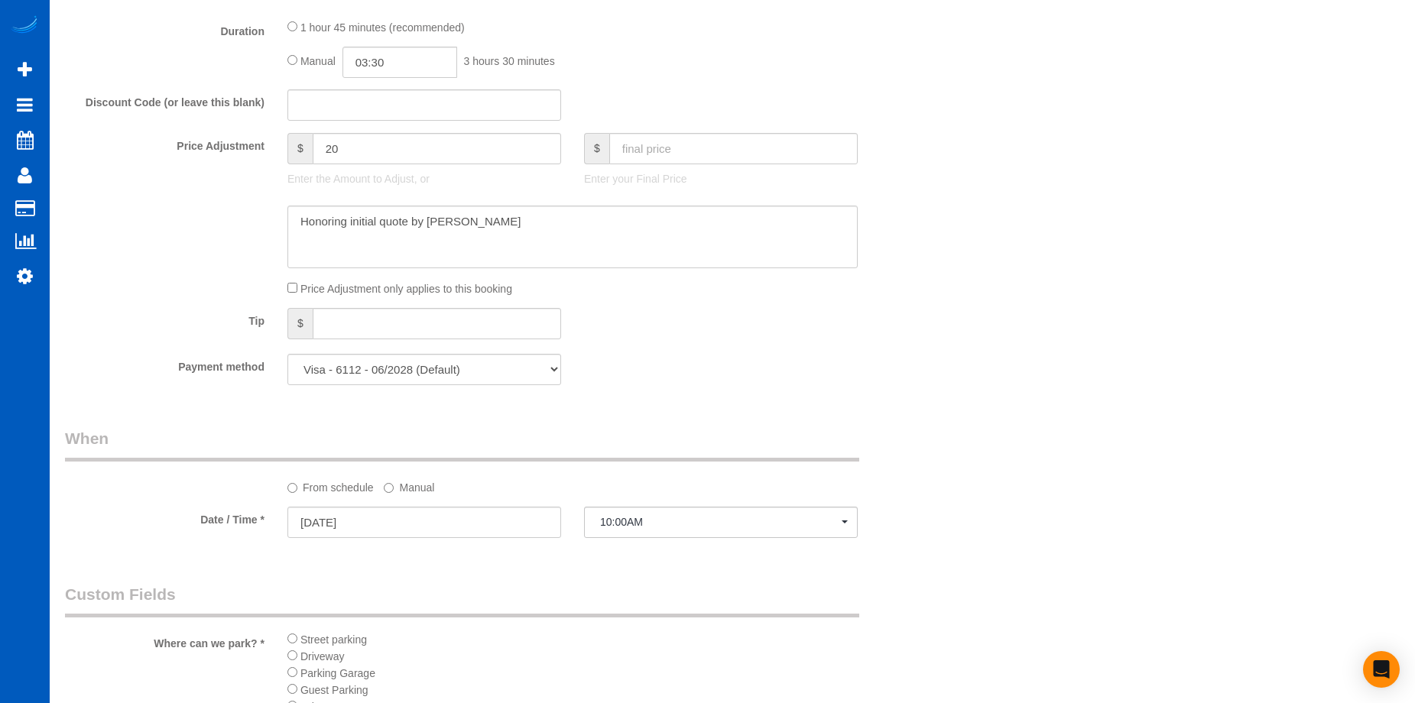
scroll to position [1376, 0]
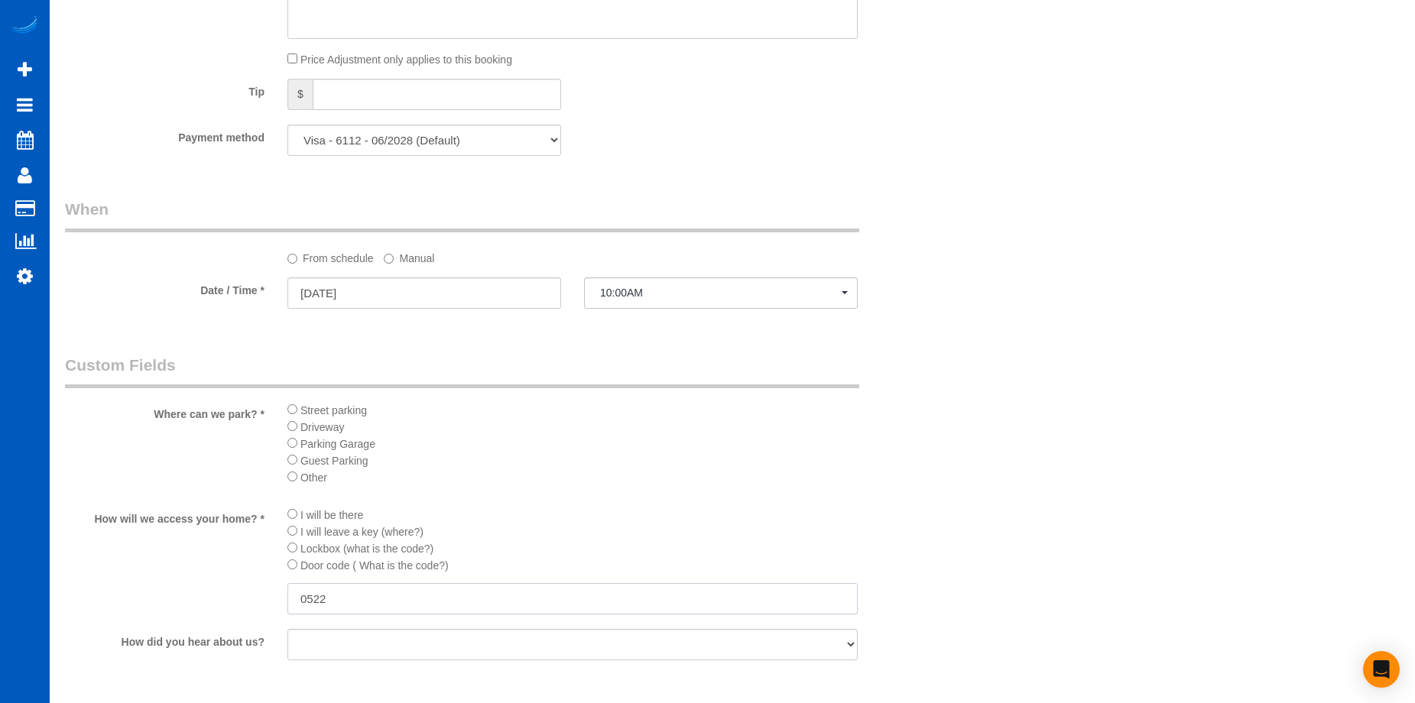
drag, startPoint x: 347, startPoint y: 591, endPoint x: 335, endPoint y: 549, distance: 43.8
click at [261, 589] on div "How will we access your home? * I will be there I will leave a key (where?) Loc…" at bounding box center [499, 562] width 890 height 112
paste input "170"
type input "1702"
click at [667, 488] on div "Street parking Driveway Parking Garage Guest Parking Other" at bounding box center [572, 448] width 570 height 94
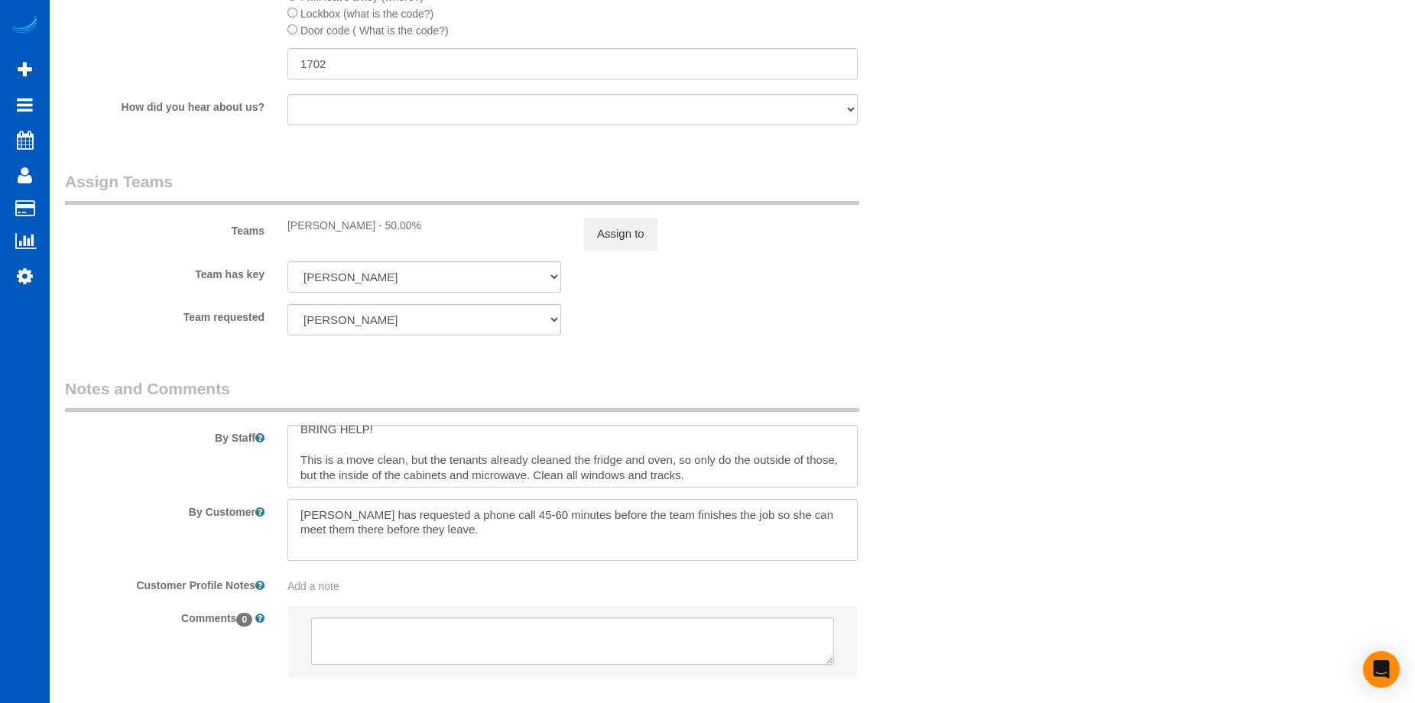
scroll to position [15, 0]
click at [564, 544] on textarea at bounding box center [572, 530] width 570 height 63
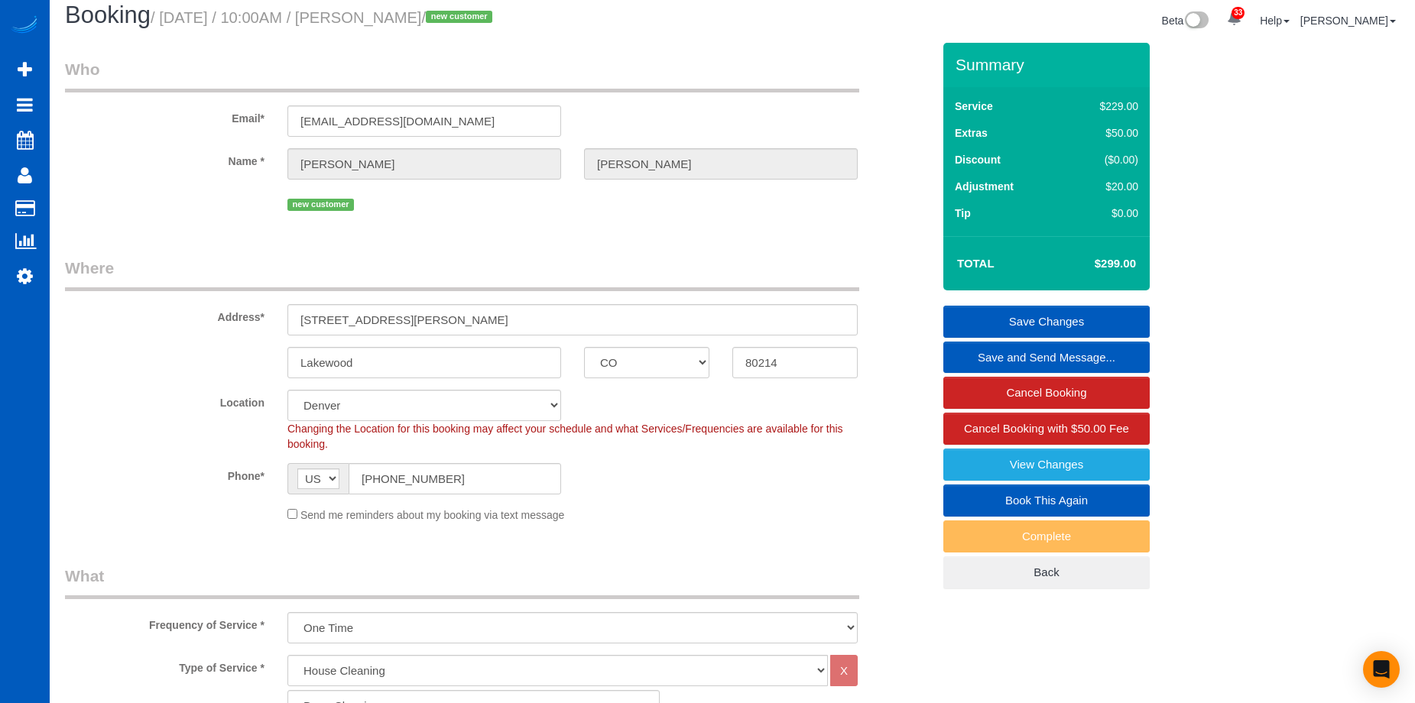
scroll to position [0, 0]
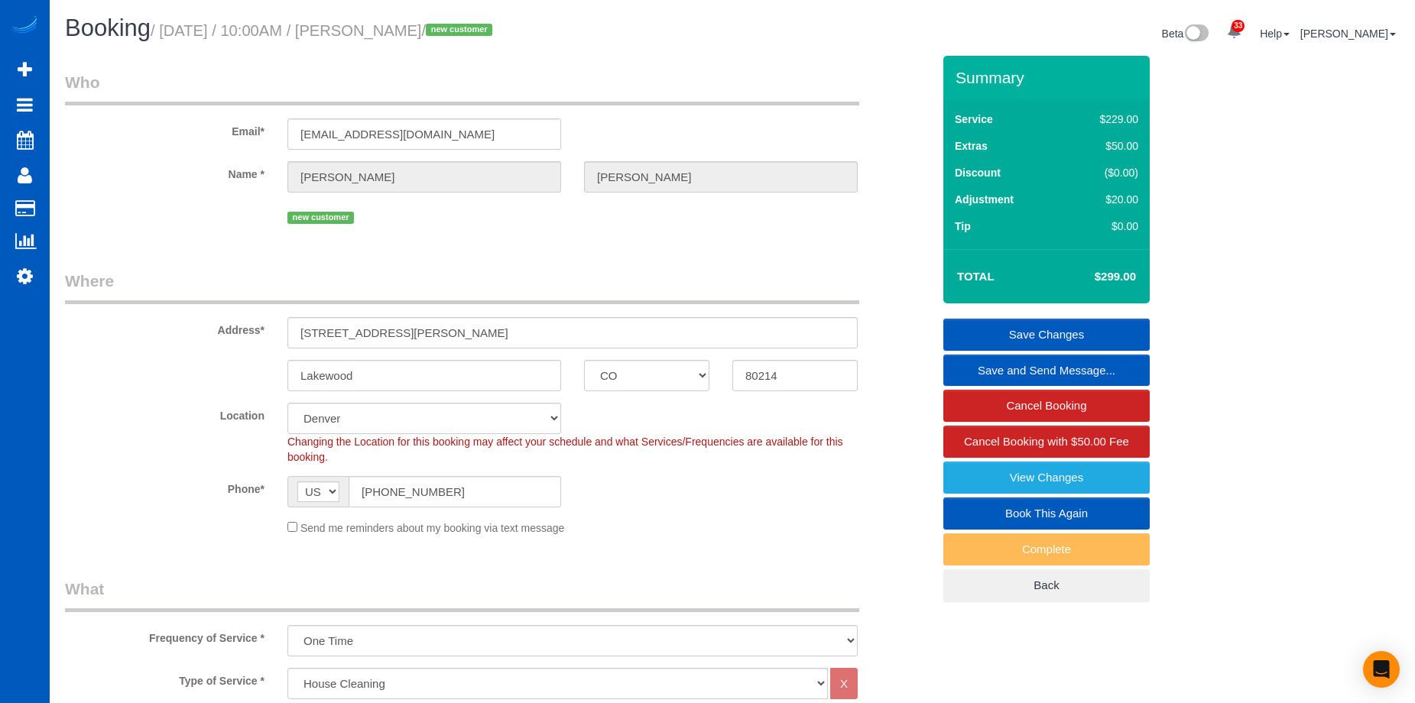
click at [980, 333] on link "Save Changes" at bounding box center [1046, 335] width 206 height 32
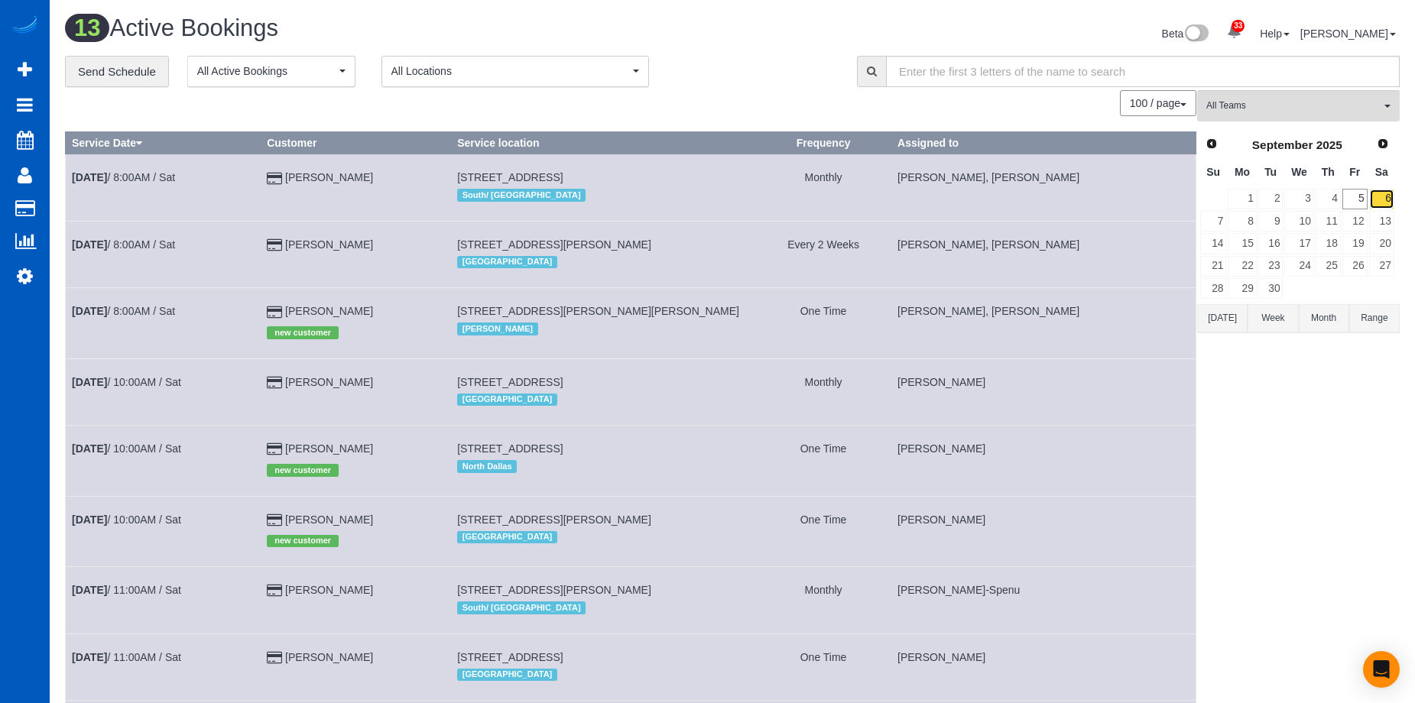
click at [1384, 197] on link "6" at bounding box center [1381, 199] width 25 height 21
click at [1280, 286] on link "30" at bounding box center [1270, 288] width 25 height 21
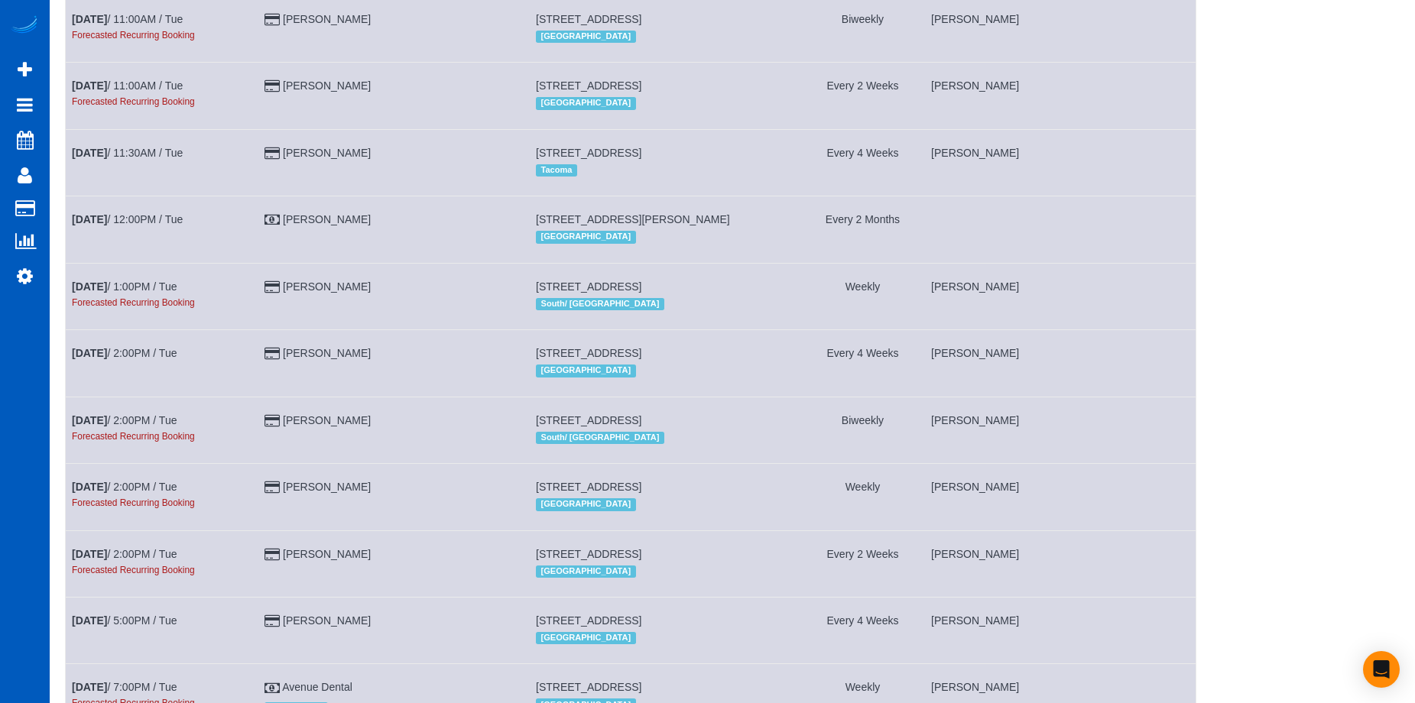
scroll to position [1529, 0]
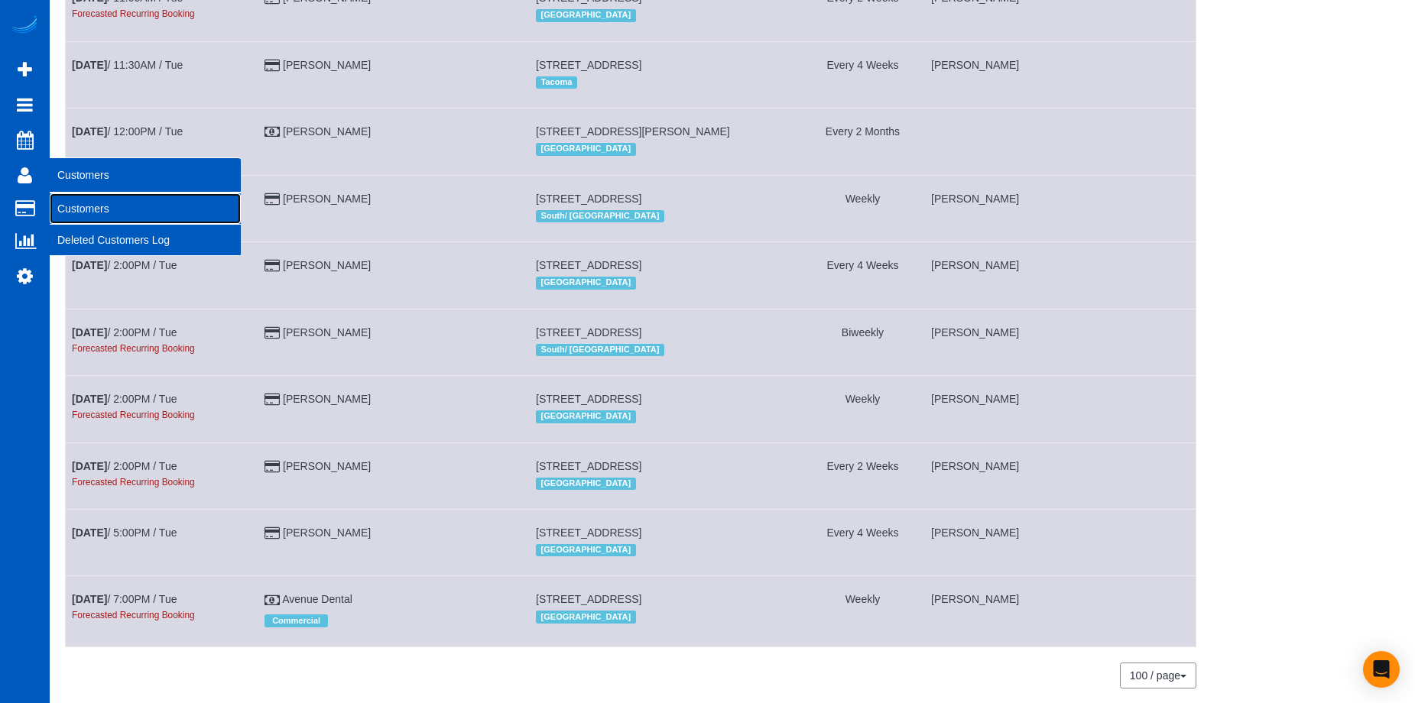
click at [74, 205] on link "Customers" at bounding box center [145, 208] width 191 height 31
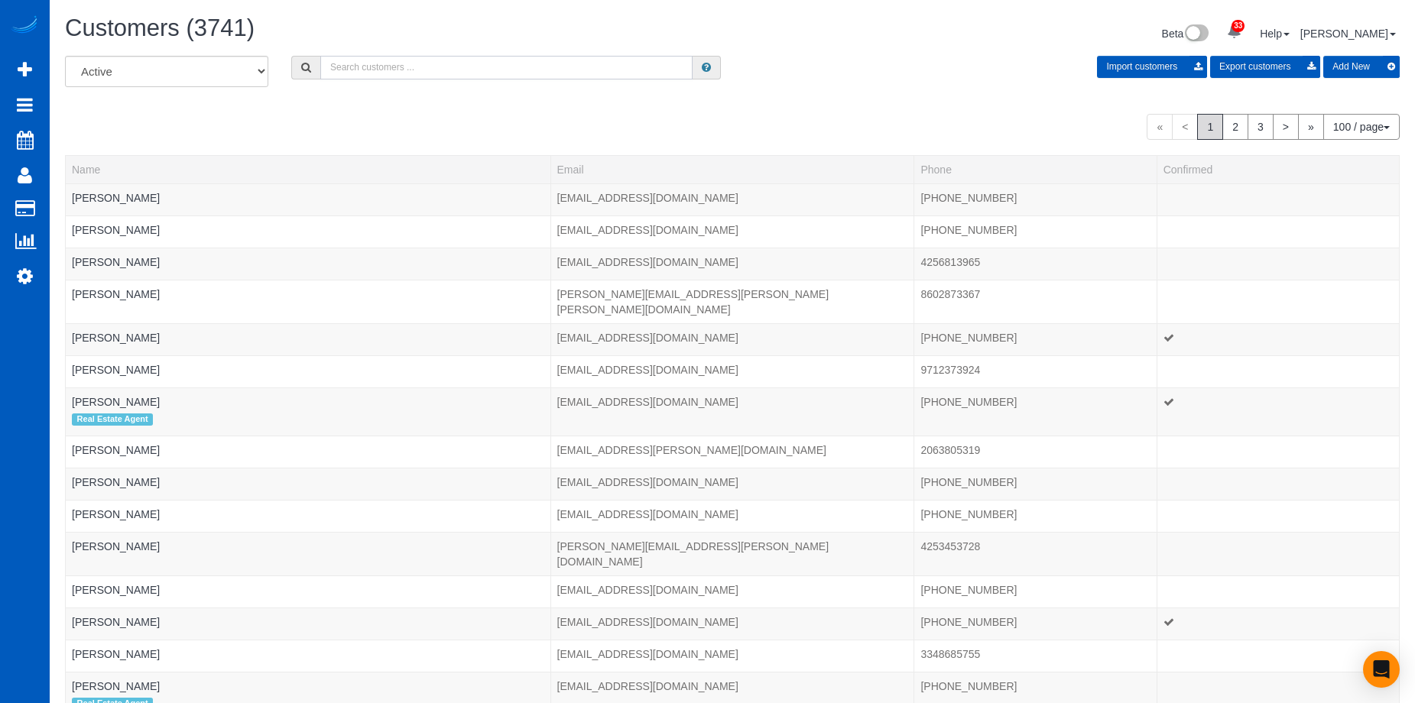
click at [412, 69] on input "text" at bounding box center [506, 68] width 372 height 24
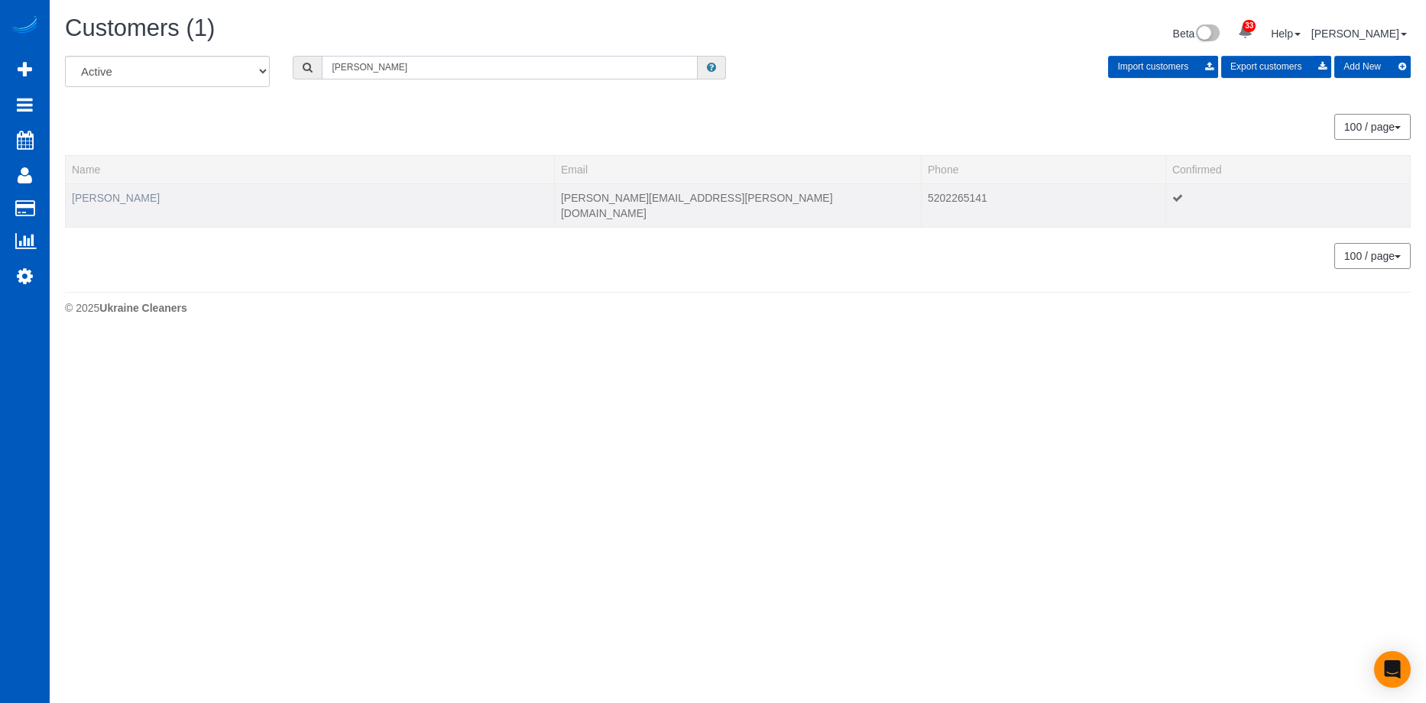
type input "[PERSON_NAME]"
click at [128, 193] on link "[PERSON_NAME]" at bounding box center [116, 198] width 88 height 12
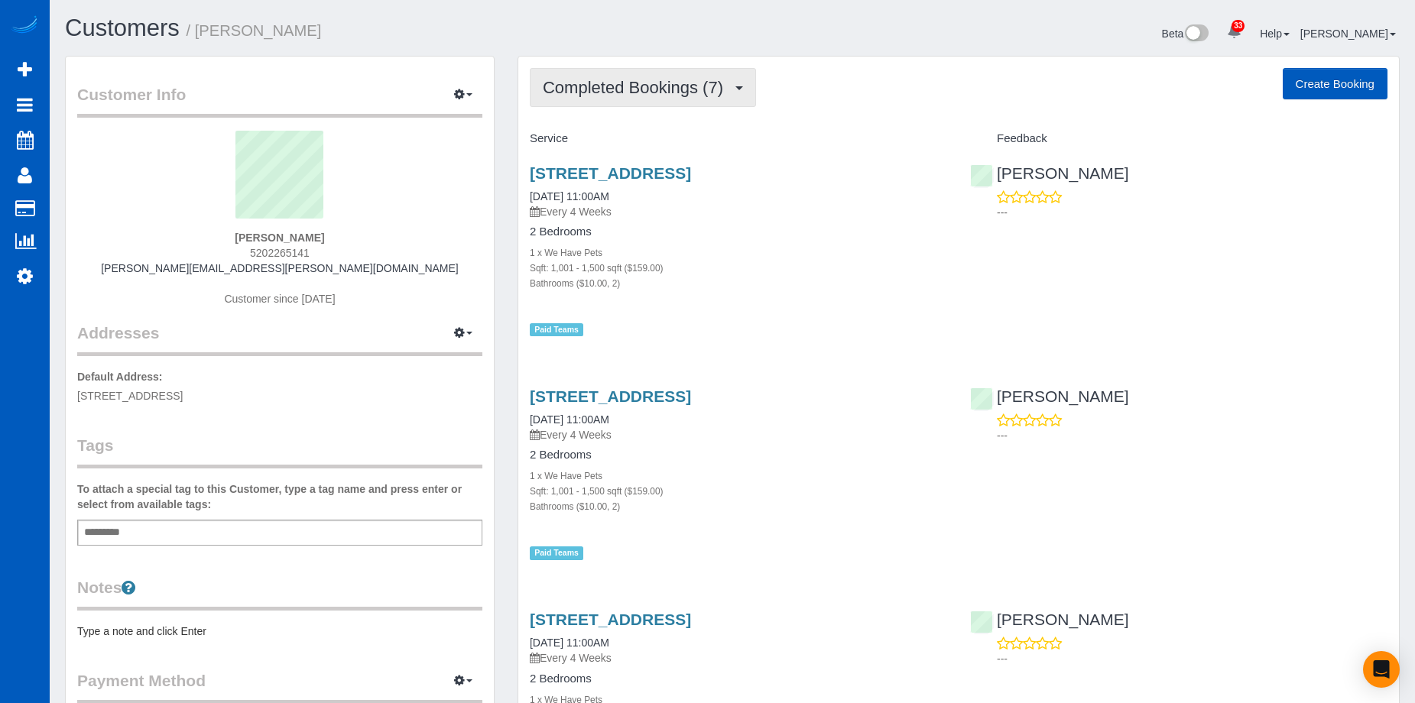
click at [693, 77] on button "Completed Bookings (7)" at bounding box center [643, 87] width 226 height 39
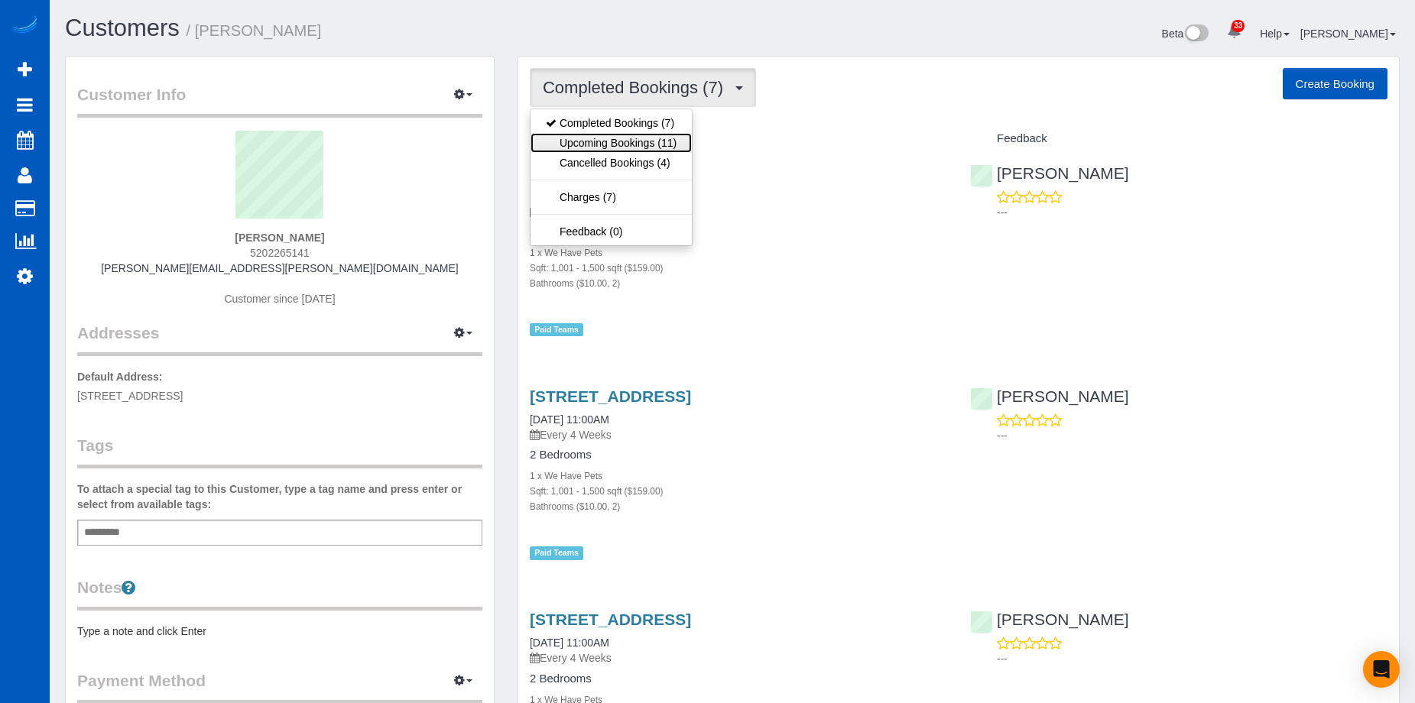
click at [647, 137] on link "Upcoming Bookings (11)" at bounding box center [611, 143] width 161 height 20
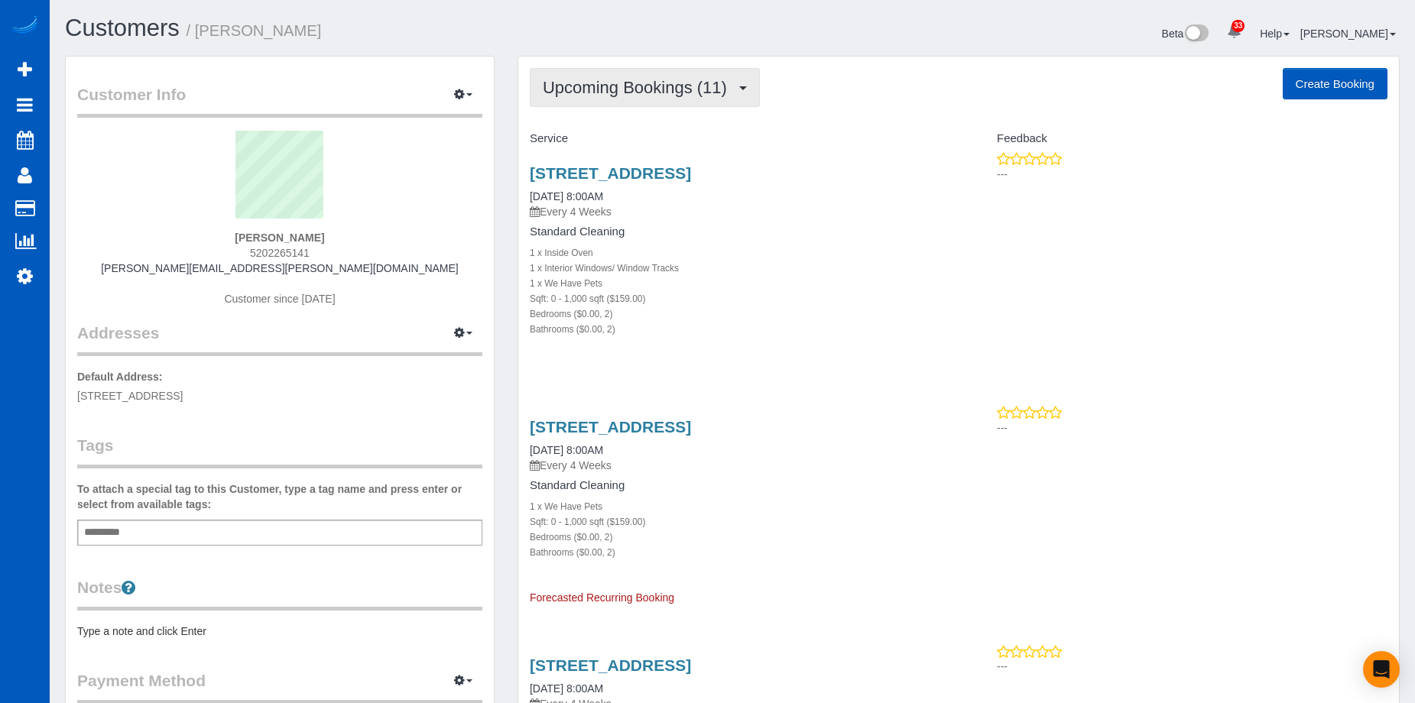
click at [728, 89] on span "Upcoming Bookings (11)" at bounding box center [639, 87] width 192 height 19
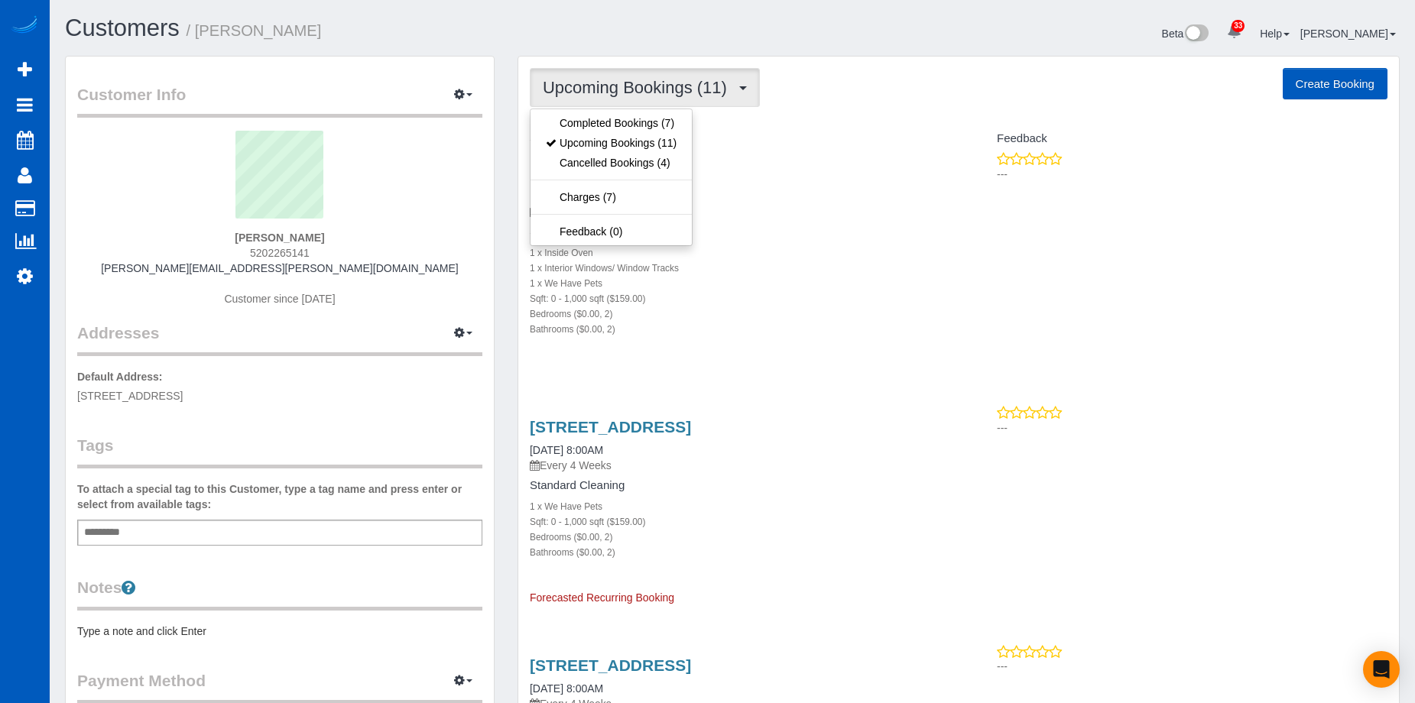
click at [728, 89] on span "Upcoming Bookings (11)" at bounding box center [639, 87] width 192 height 19
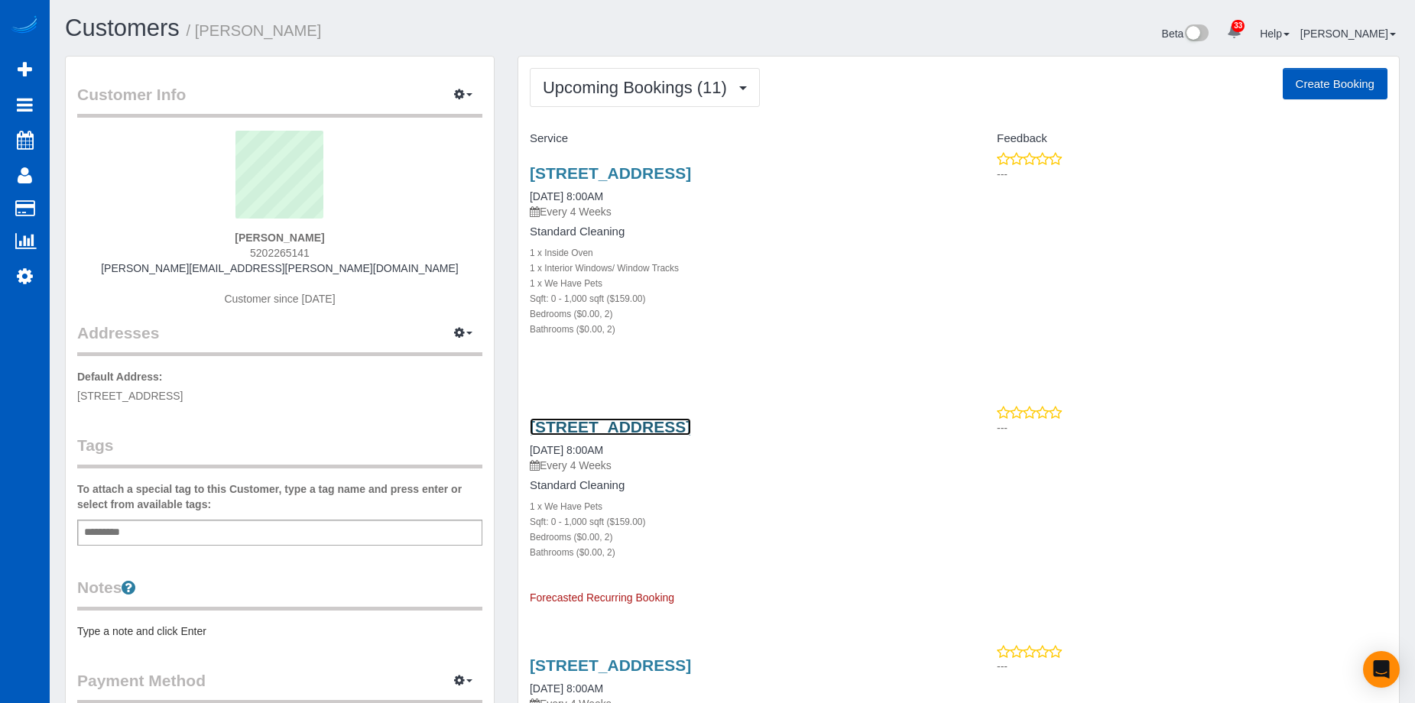
click at [594, 436] on link "[STREET_ADDRESS]" at bounding box center [610, 427] width 161 height 18
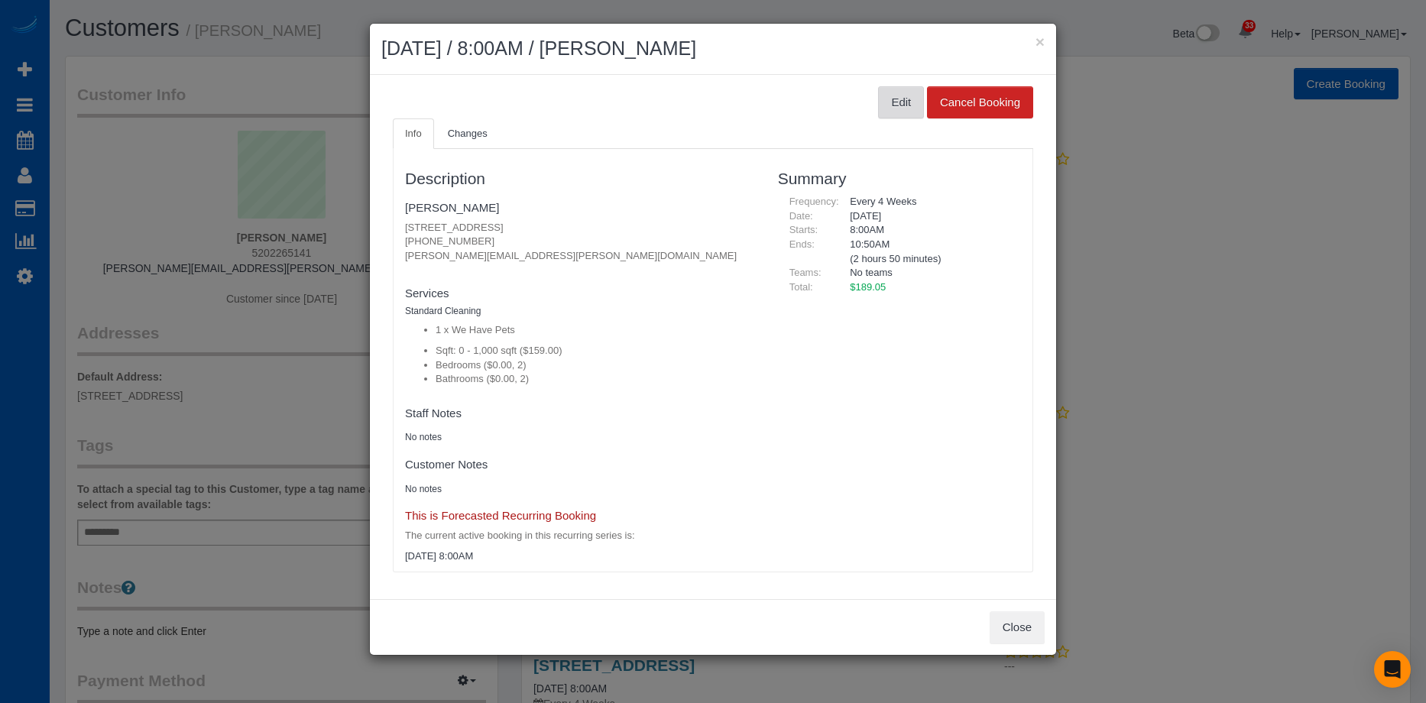
click at [904, 97] on button "Edit" at bounding box center [901, 102] width 46 height 32
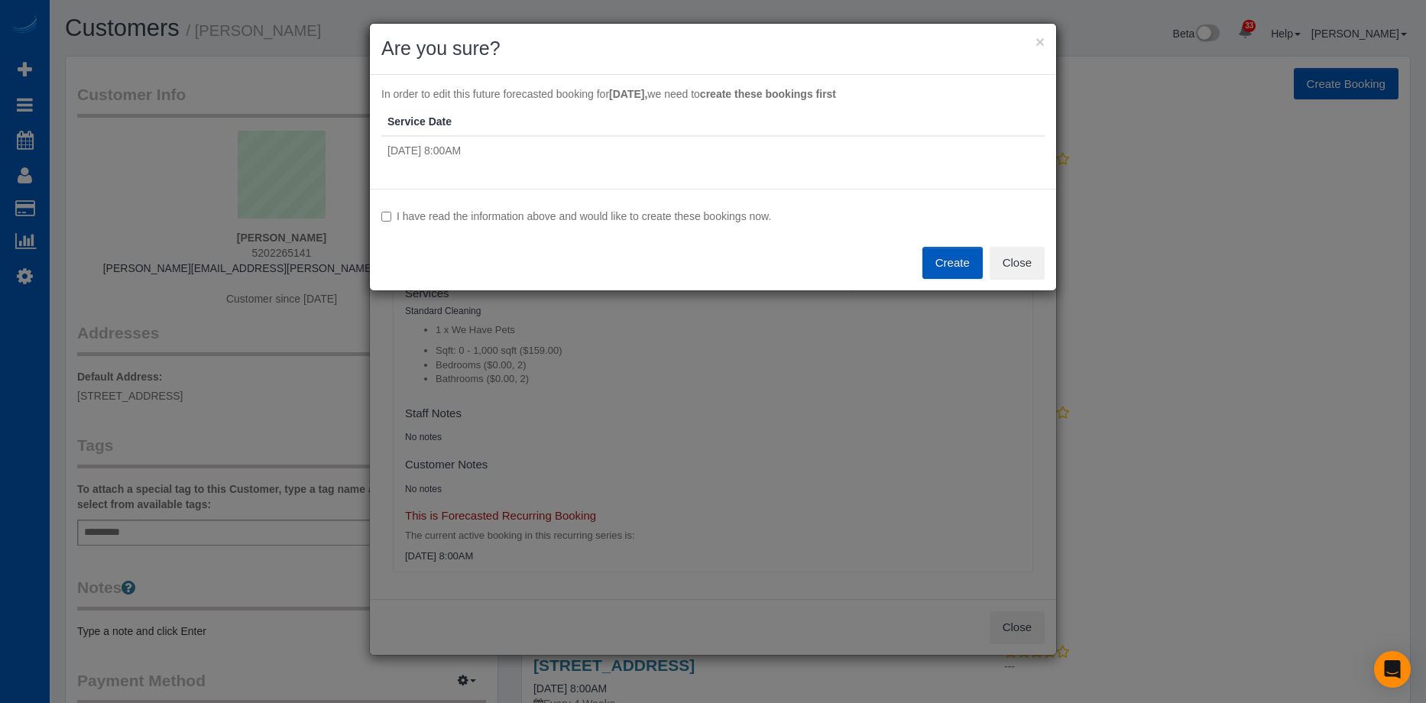
click at [673, 215] on label "I have read the information above and would like to create these bookings now." at bounding box center [713, 216] width 664 height 15
click at [955, 264] on button "Create" at bounding box center [953, 263] width 60 height 32
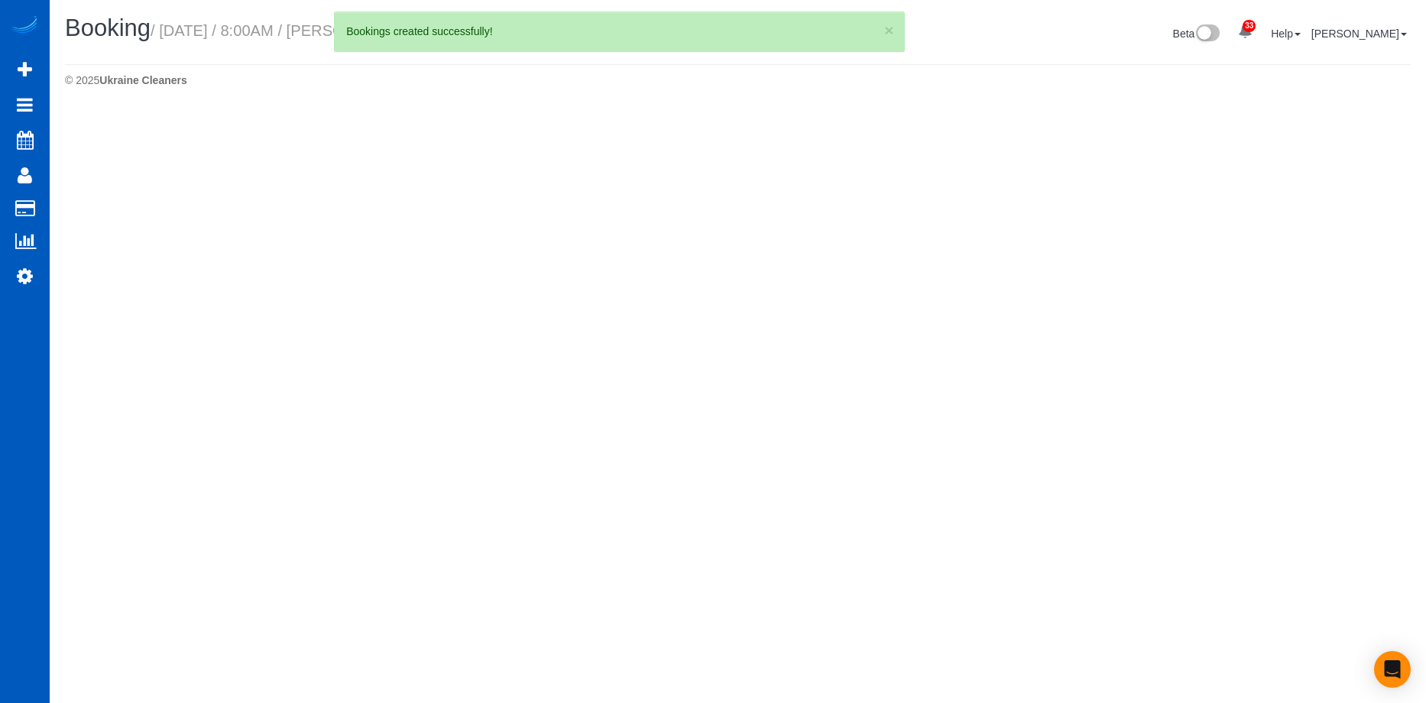
select select "WA"
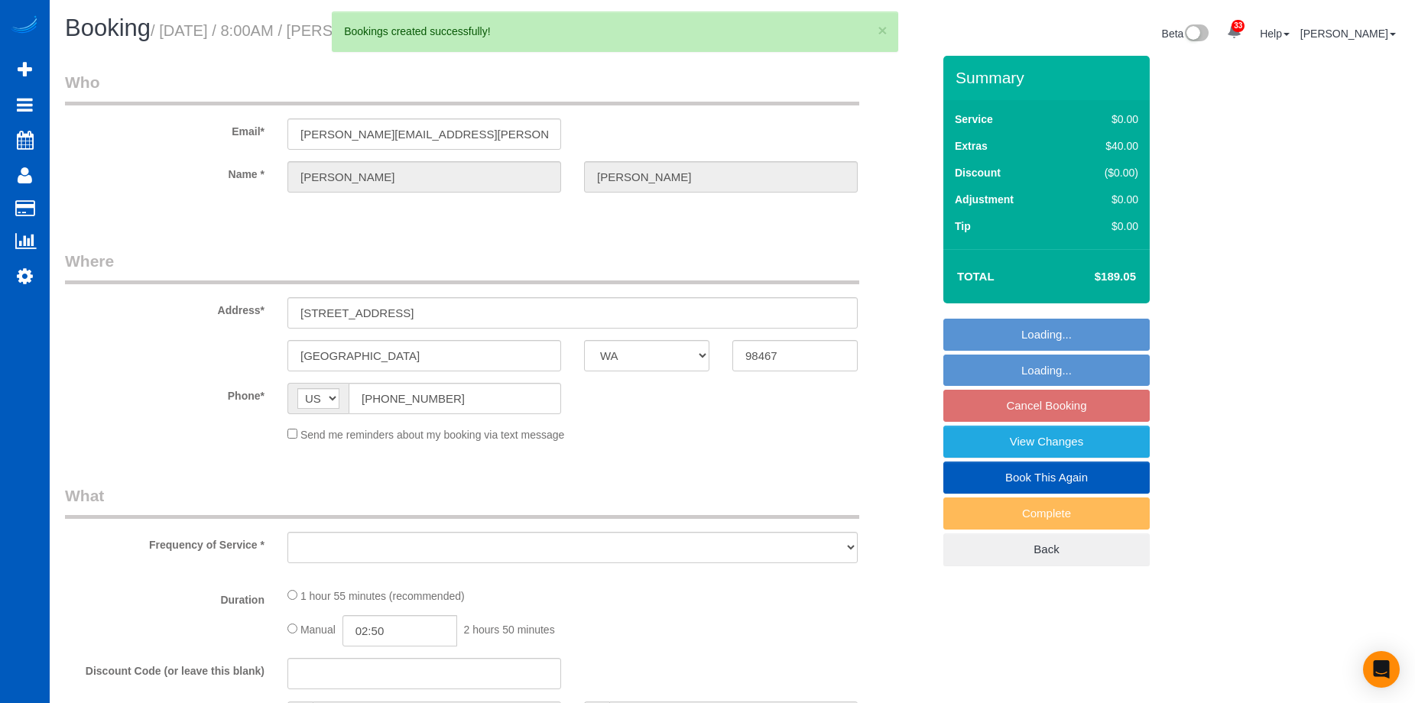
select select "string:fspay-08967e5d-7cdf-4f69-a21a-cc8748533b04"
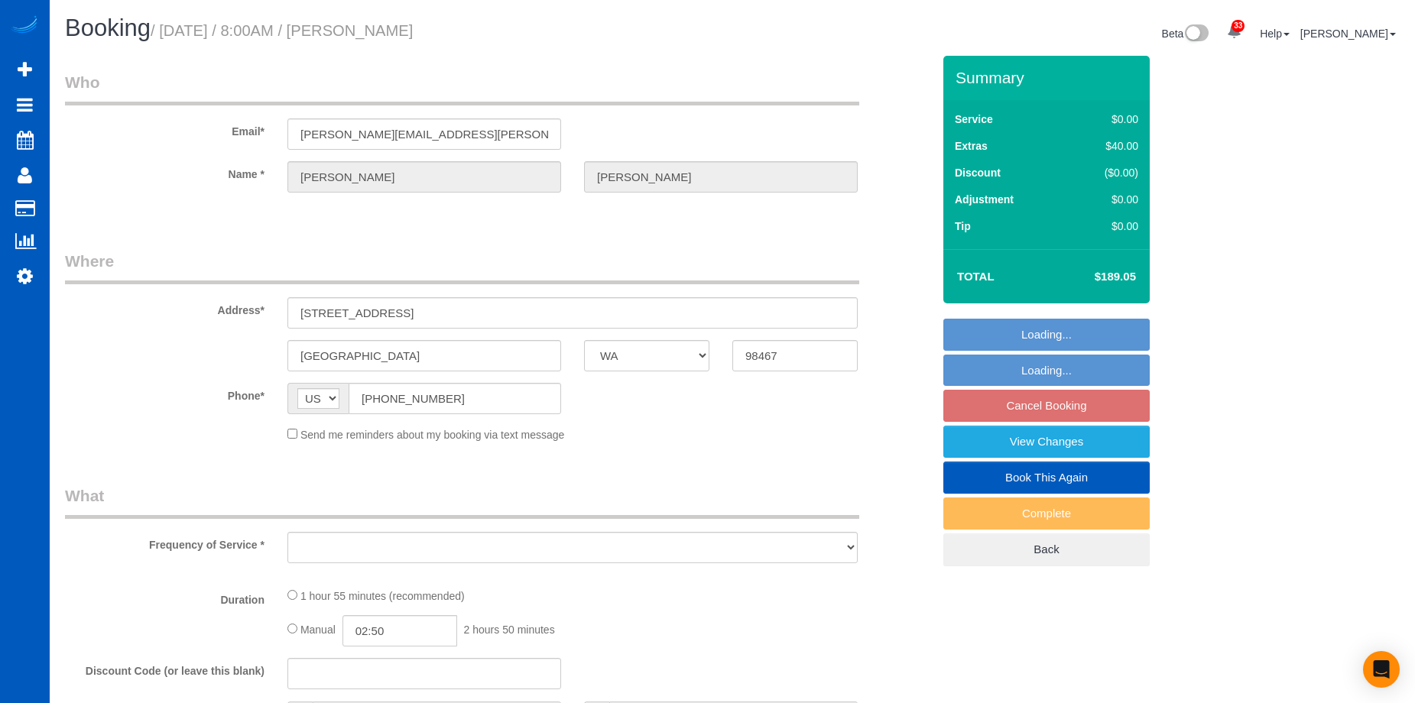
select select "199"
select select "2"
select select "spot13"
select select "number:10"
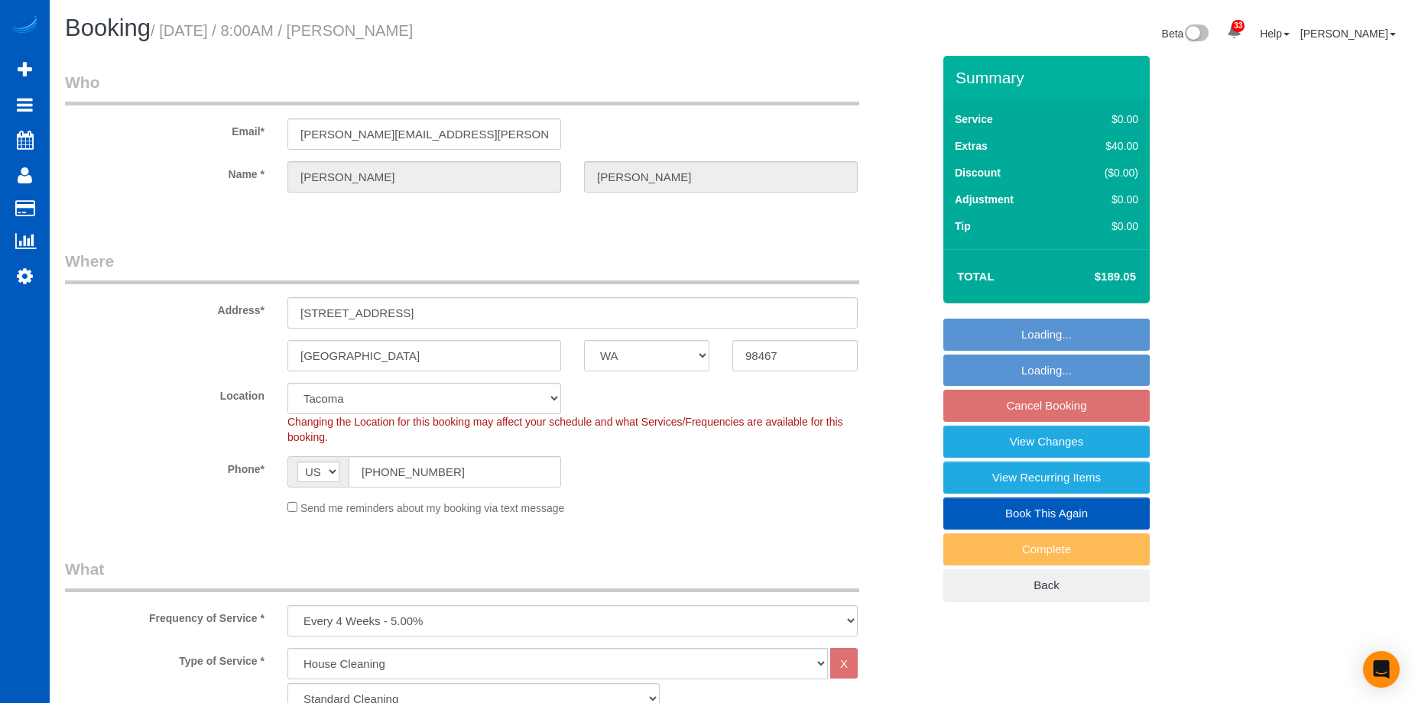
select select "object:4225"
select select "2"
select select "object:4314"
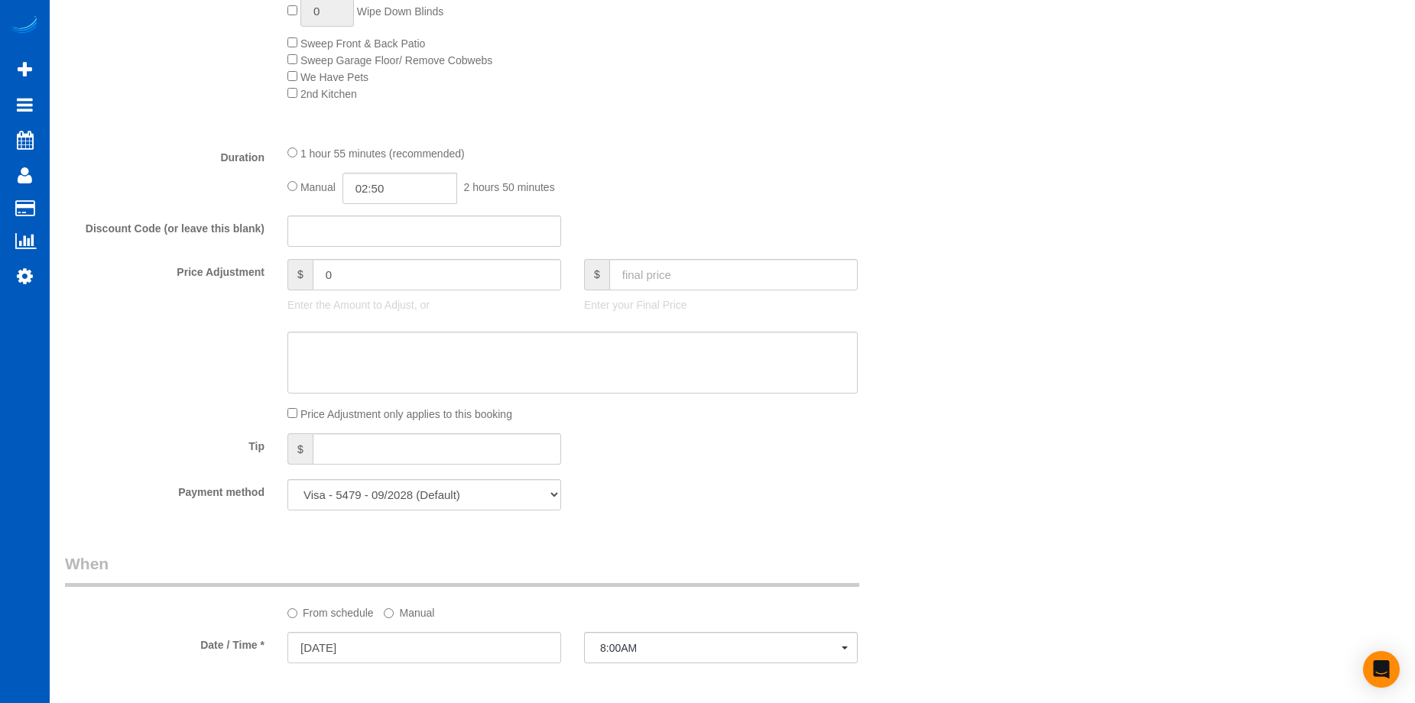
scroll to position [982, 0]
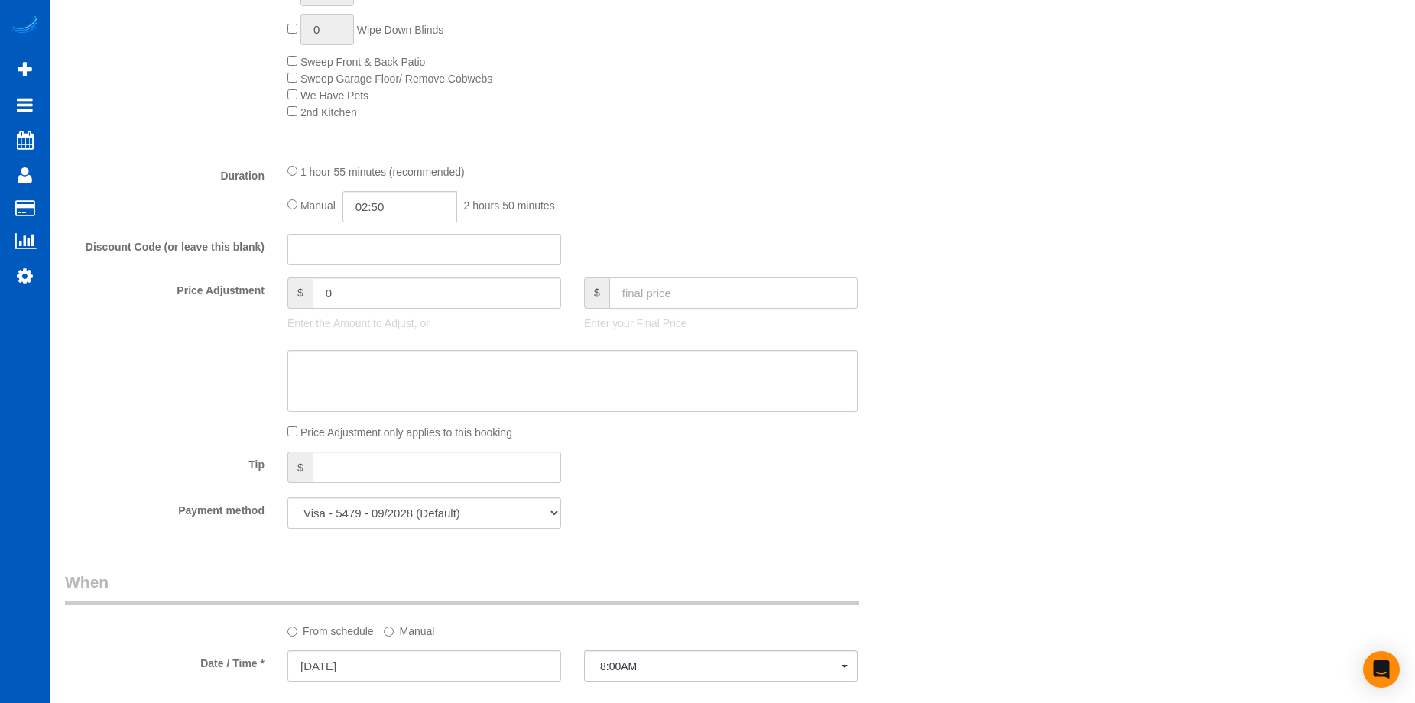
click at [780, 303] on input "text" at bounding box center [733, 292] width 248 height 31
type input "197.10"
click at [401, 382] on textarea at bounding box center [572, 381] width 570 height 63
type input "8.05"
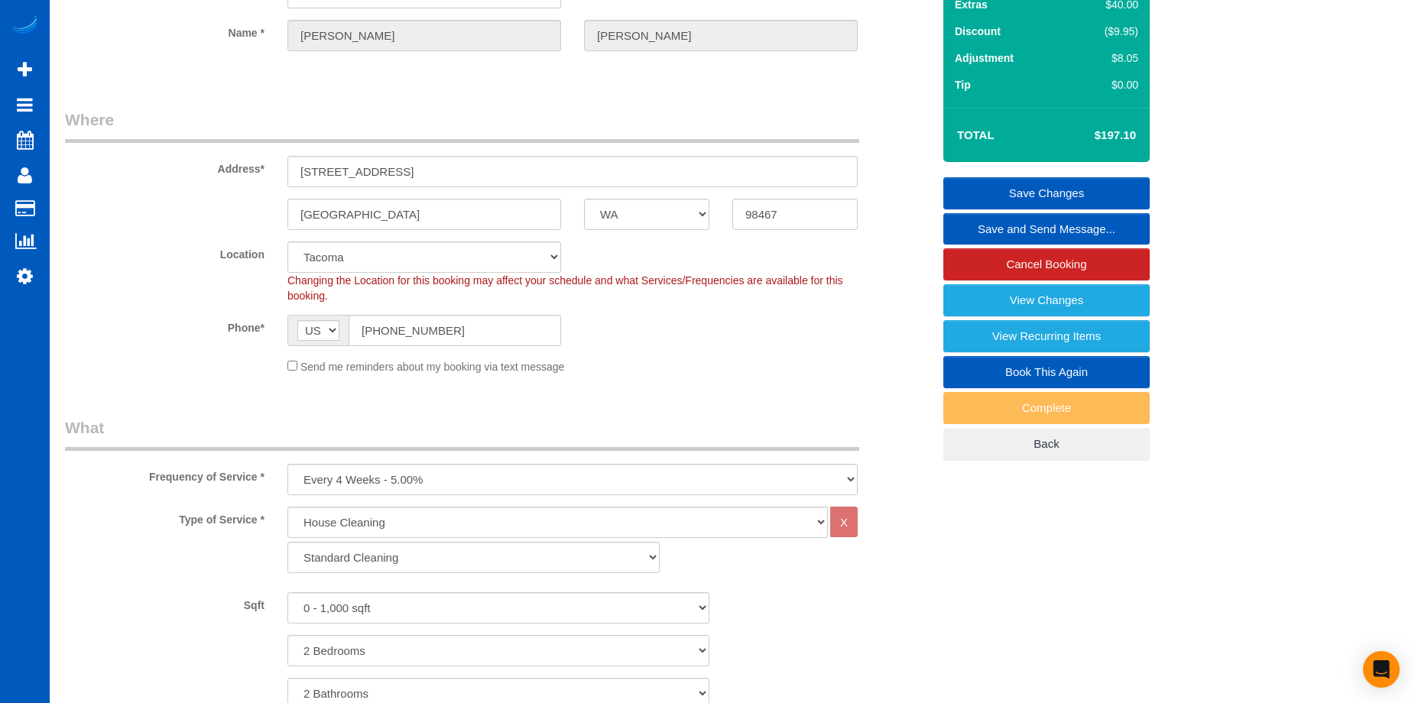
scroll to position [65, 0]
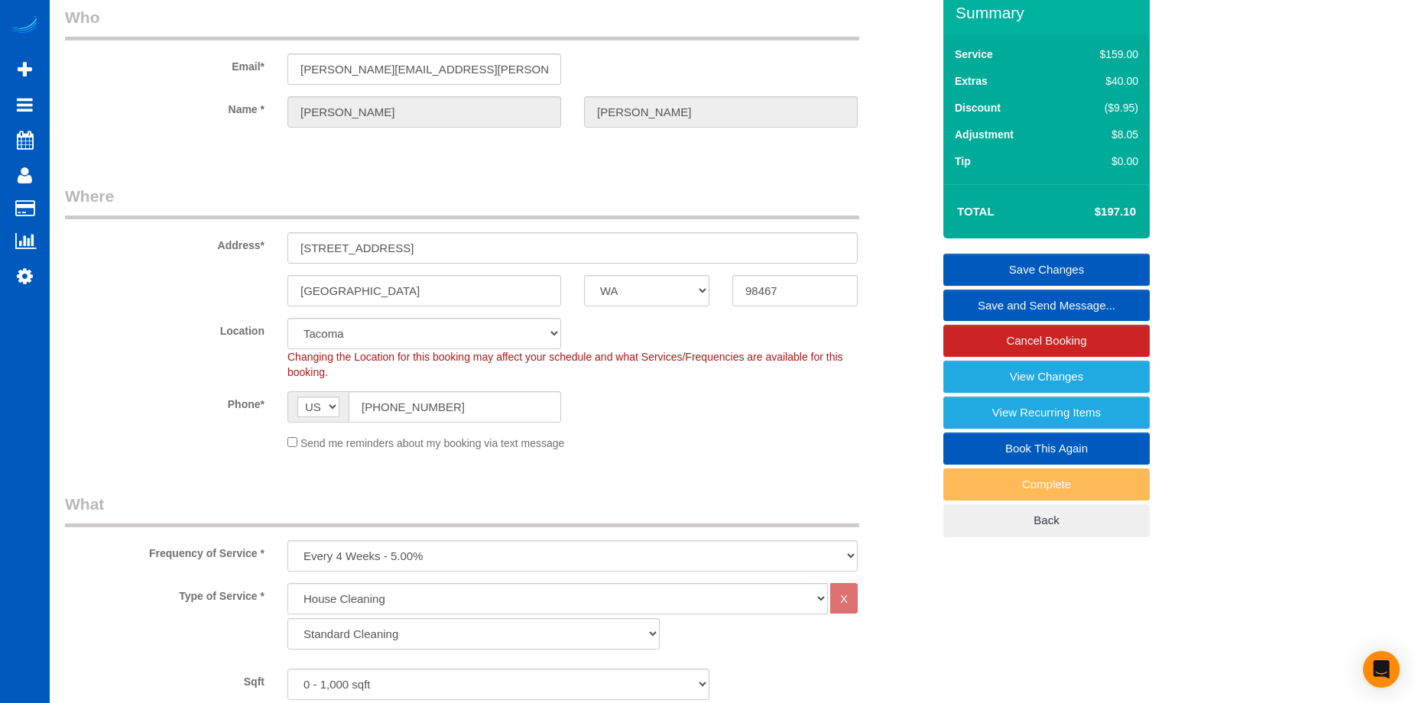
click at [1016, 264] on link "Save Changes" at bounding box center [1046, 270] width 206 height 32
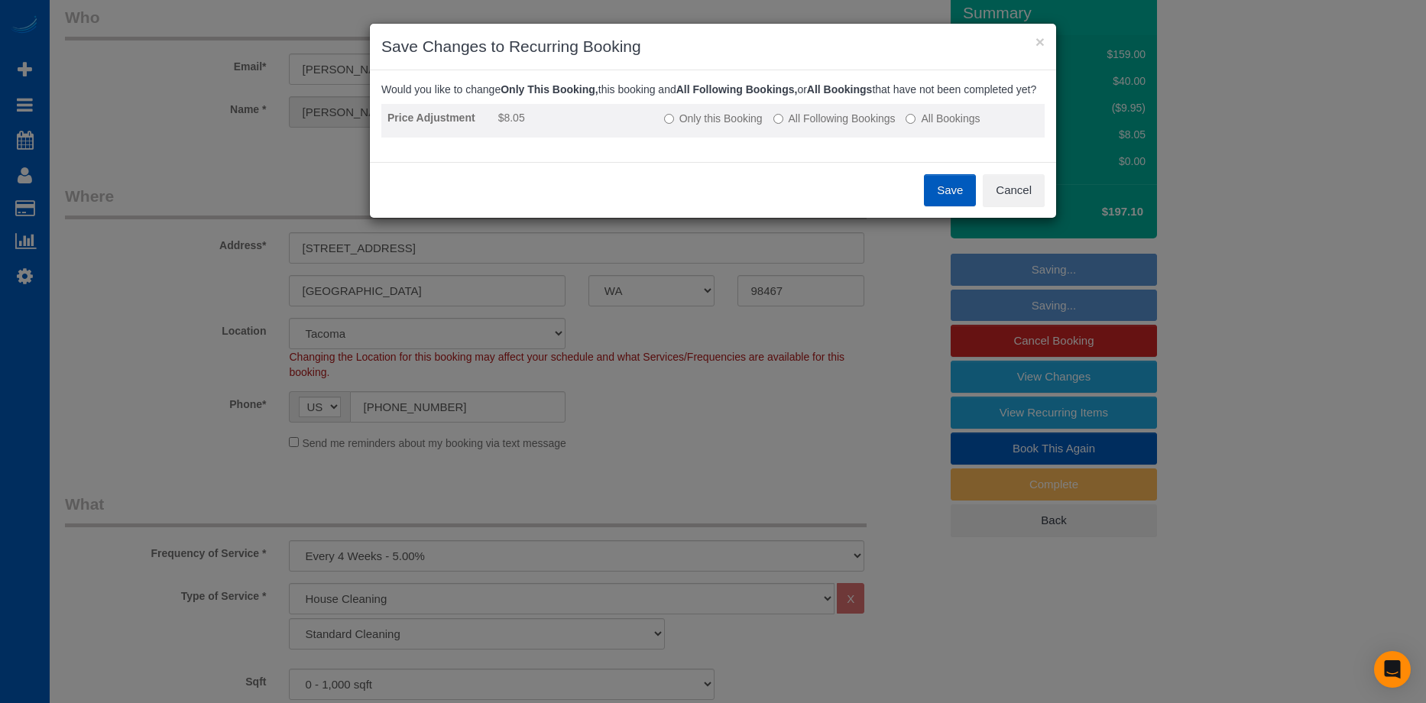
click at [826, 126] on label "All Following Bookings" at bounding box center [835, 118] width 122 height 15
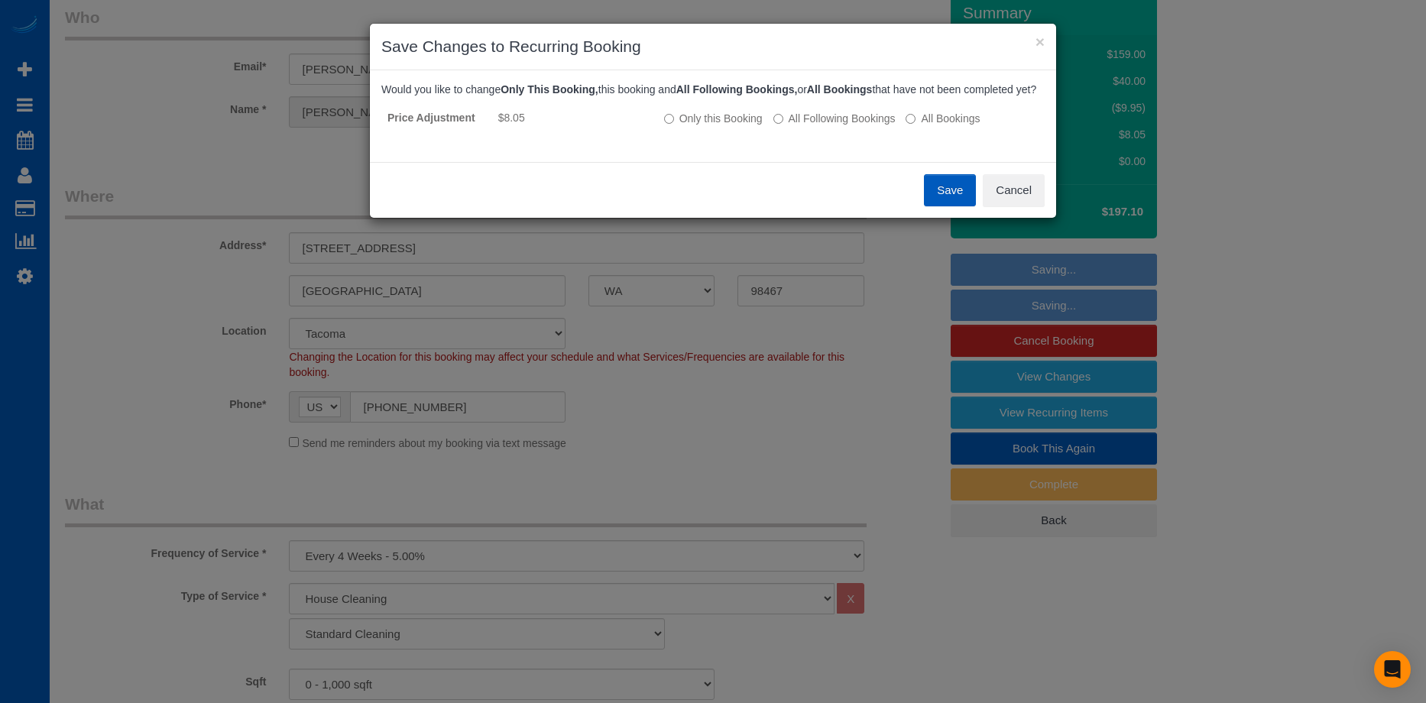
click at [946, 196] on button "Save" at bounding box center [950, 190] width 52 height 32
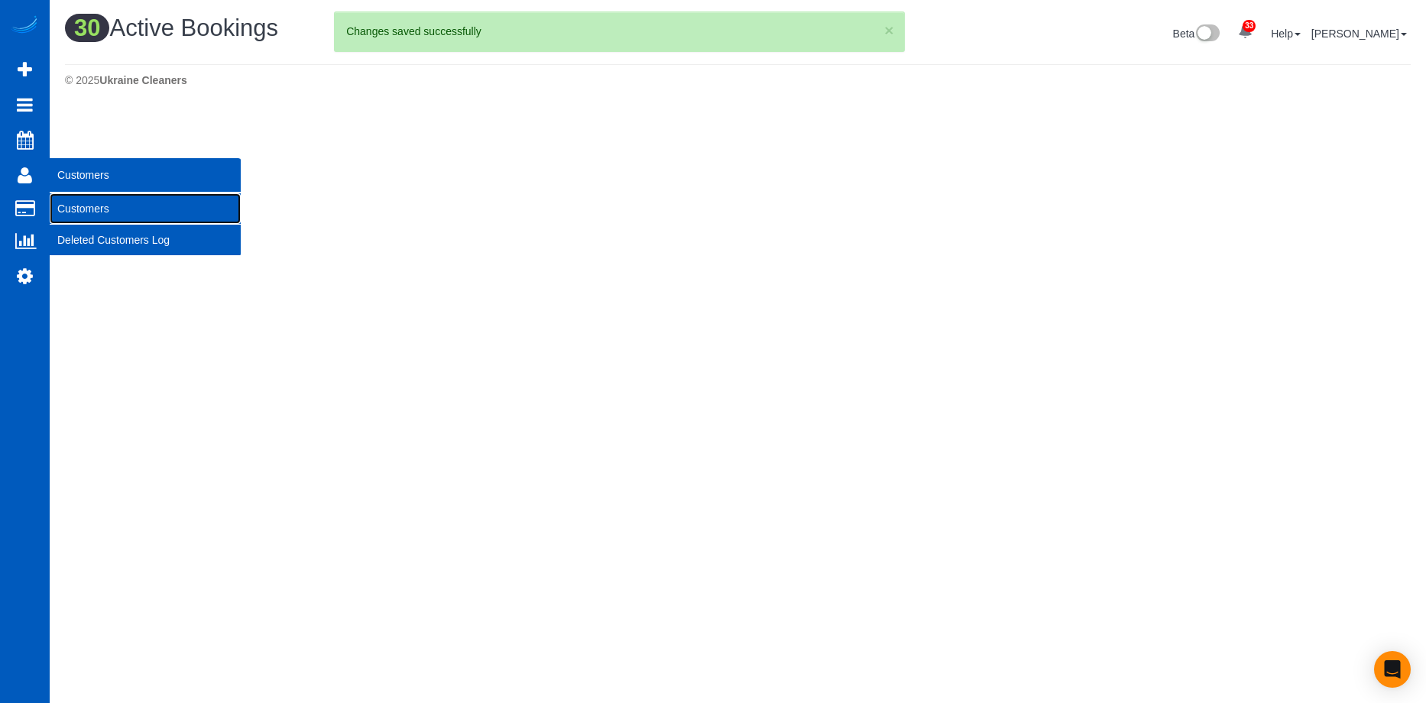
click at [91, 205] on link "Customers" at bounding box center [145, 208] width 191 height 31
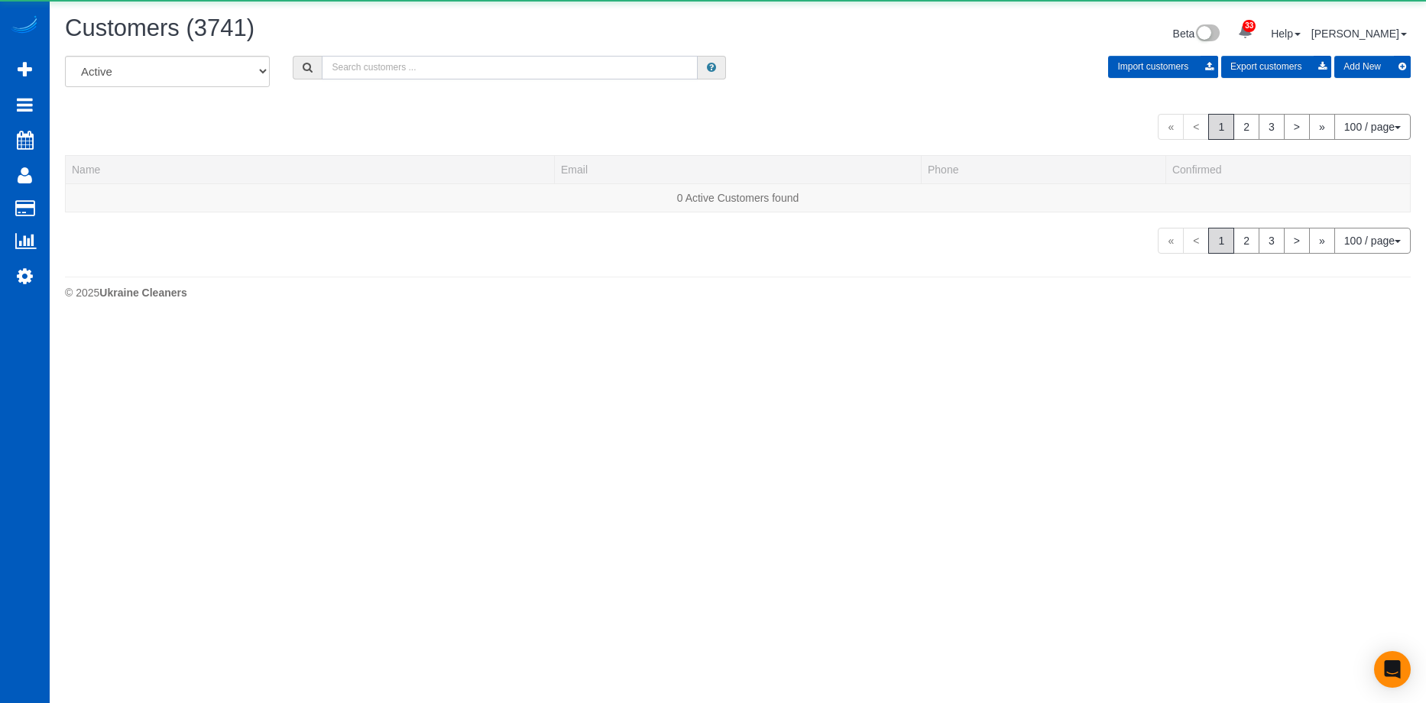
click at [501, 59] on input "text" at bounding box center [510, 68] width 376 height 24
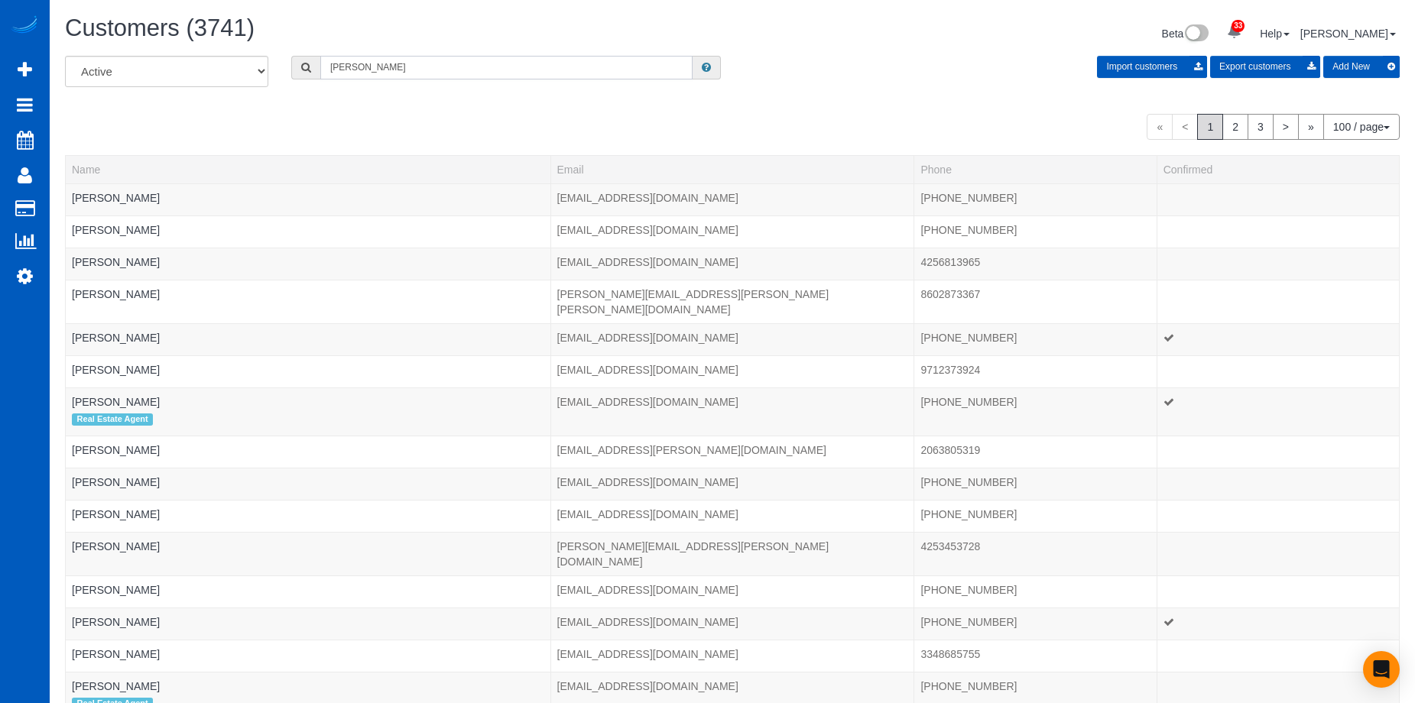
type input "Mickie Gurney"
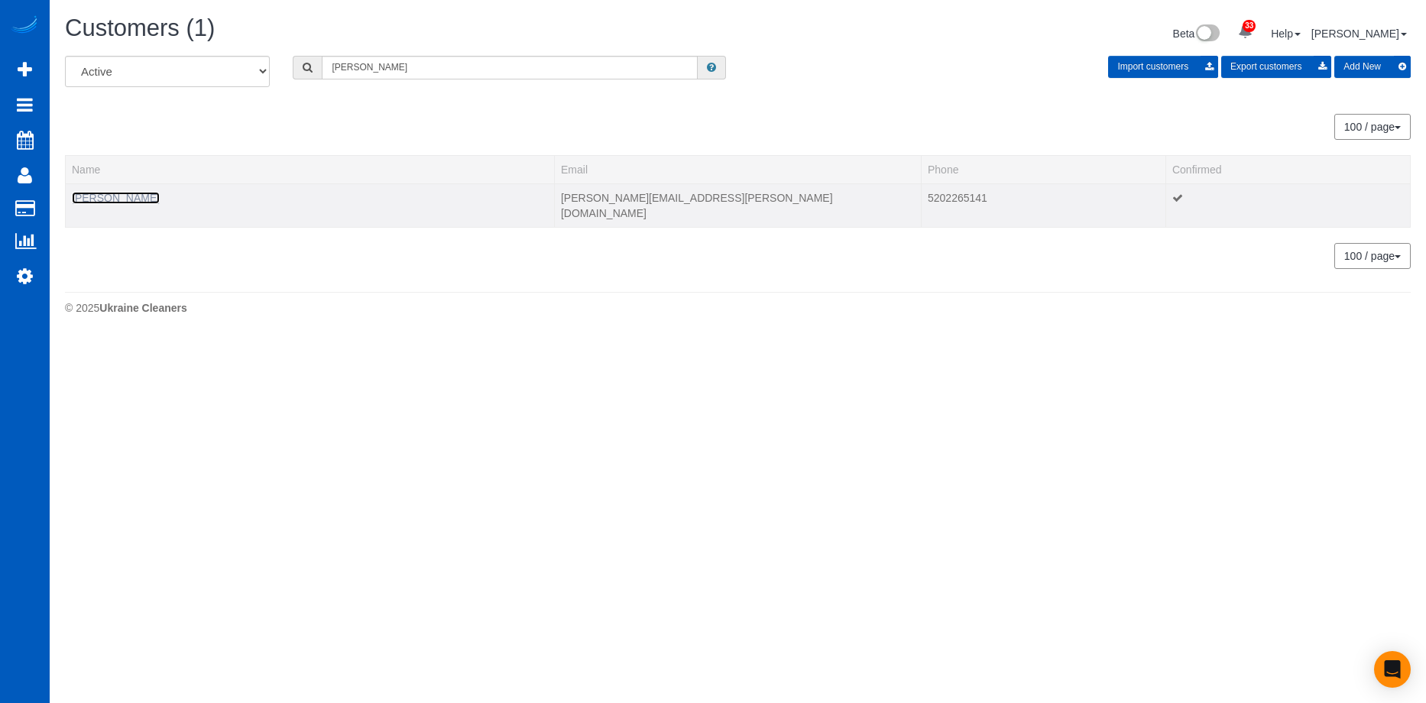
click at [121, 199] on link "Mickie Gurney" at bounding box center [116, 198] width 88 height 12
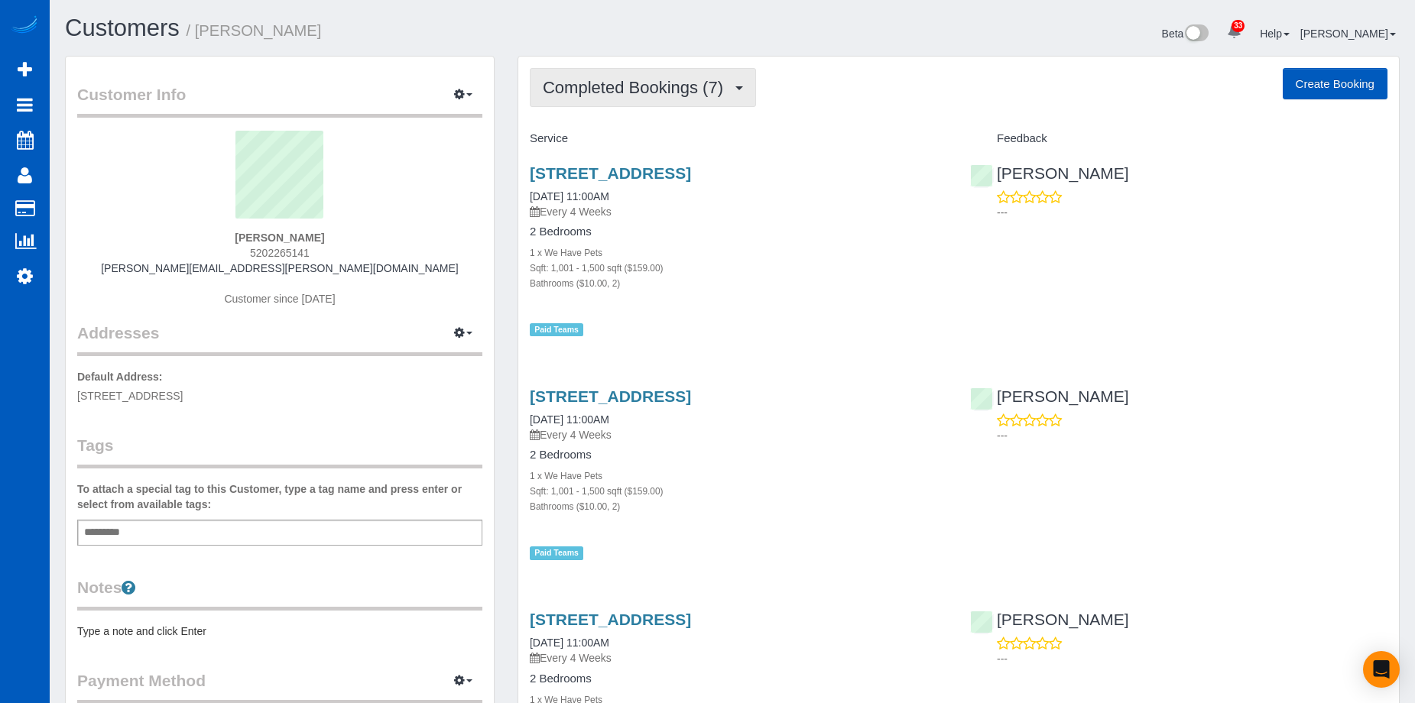
click at [673, 77] on button "Completed Bookings (7)" at bounding box center [643, 87] width 226 height 39
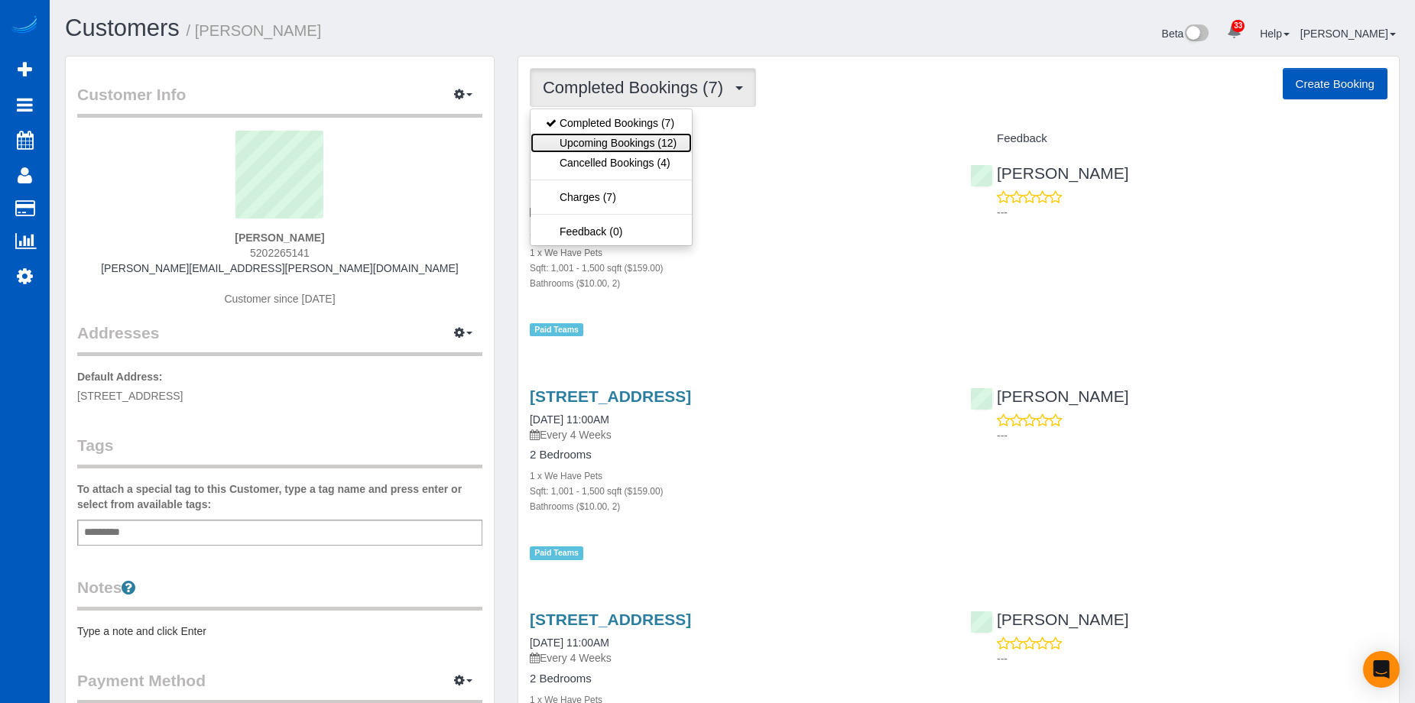
click at [634, 133] on link "Upcoming Bookings (12)" at bounding box center [611, 143] width 161 height 20
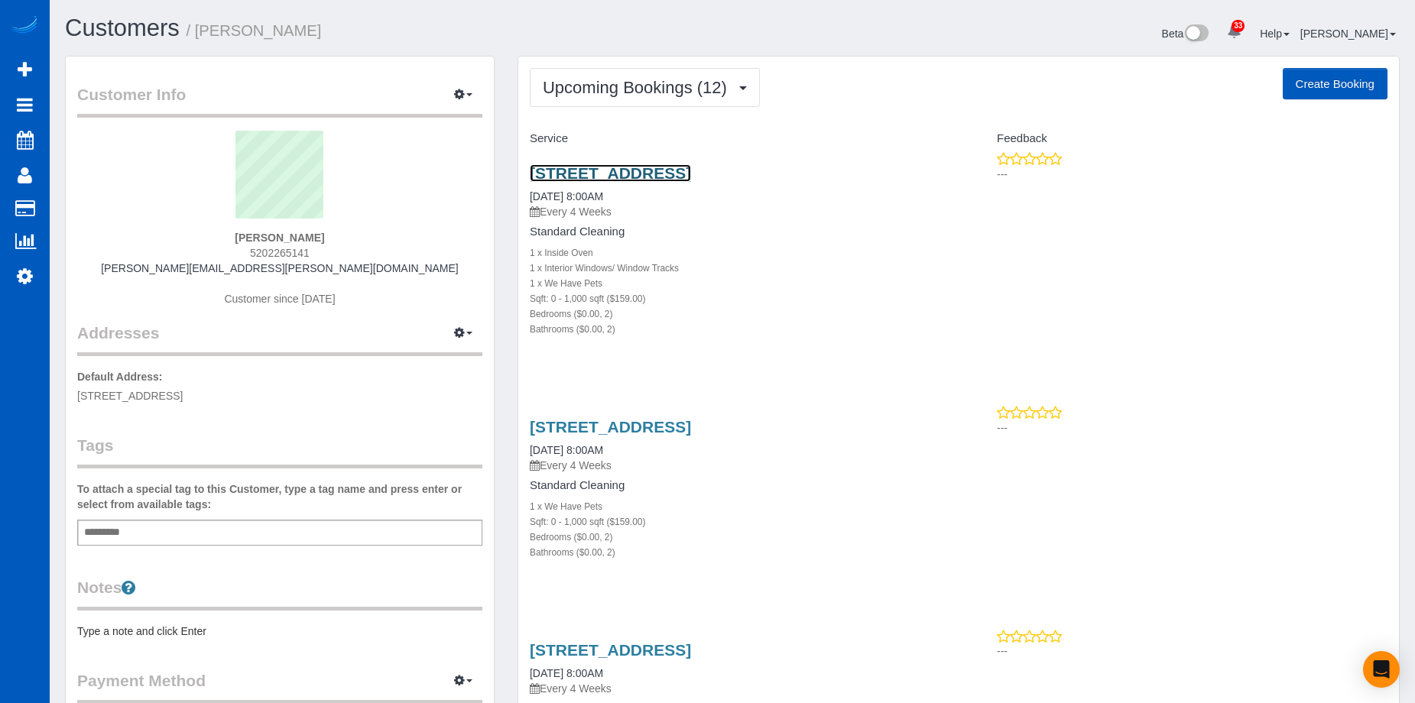
click at [679, 165] on link "5515c Bridgeport Way West, C, University Place, WA 98467" at bounding box center [610, 173] width 161 height 18
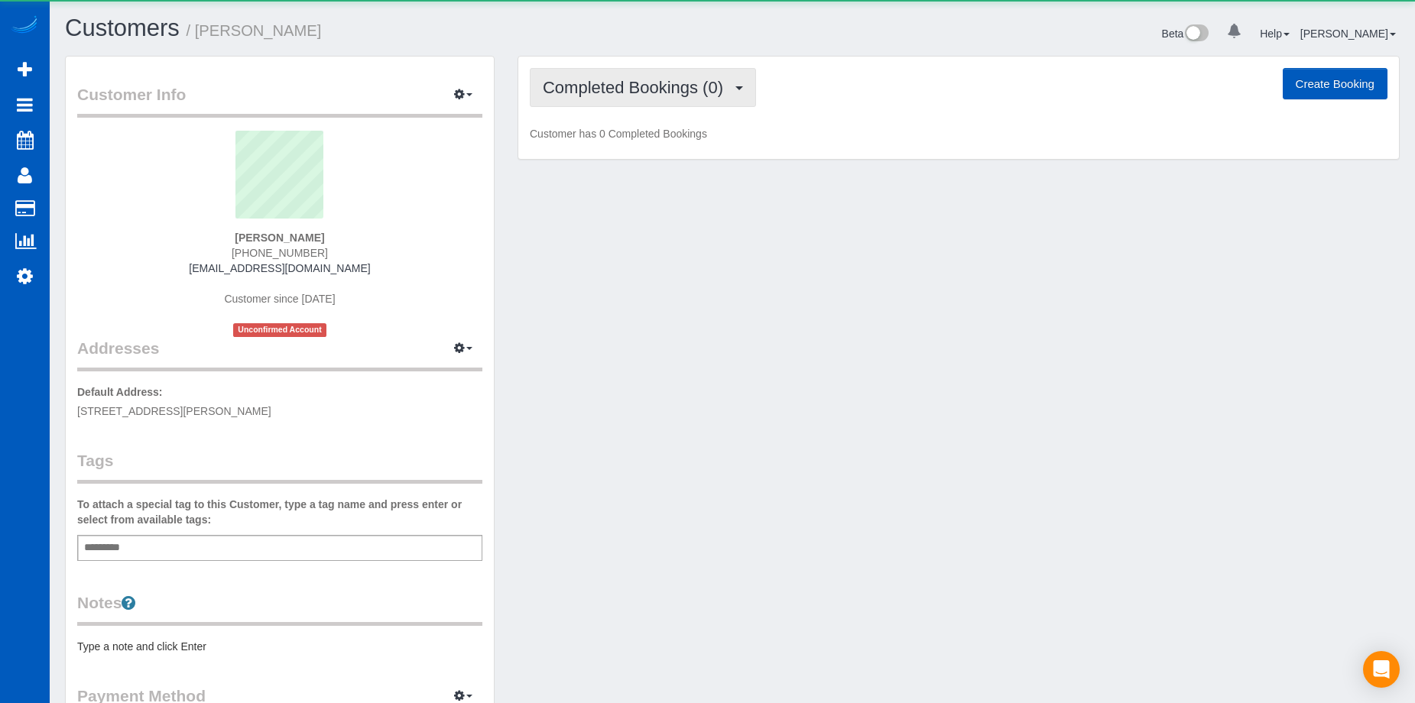
click at [621, 82] on span "Completed Bookings (0)" at bounding box center [637, 87] width 188 height 19
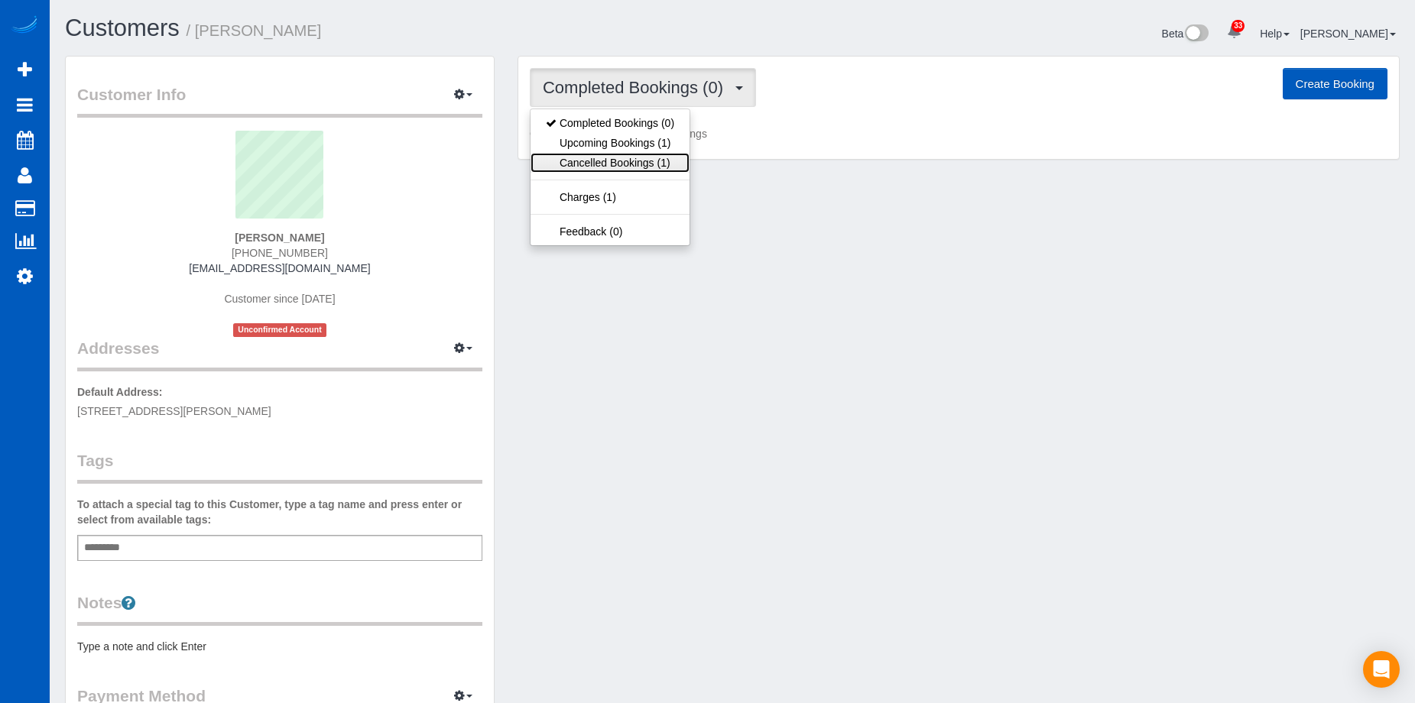
click at [631, 158] on link "Cancelled Bookings (1)" at bounding box center [610, 163] width 159 height 20
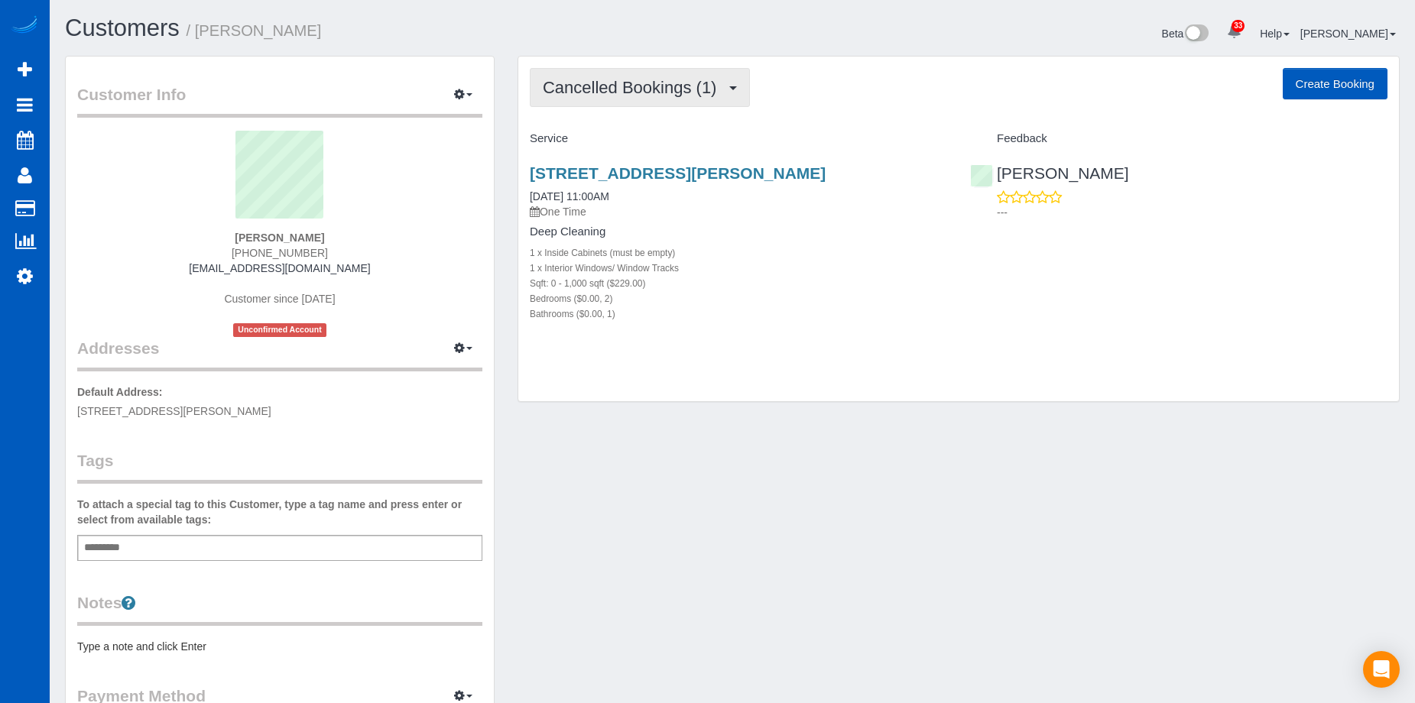
click at [687, 82] on span "Cancelled Bookings (1)" at bounding box center [633, 87] width 181 height 19
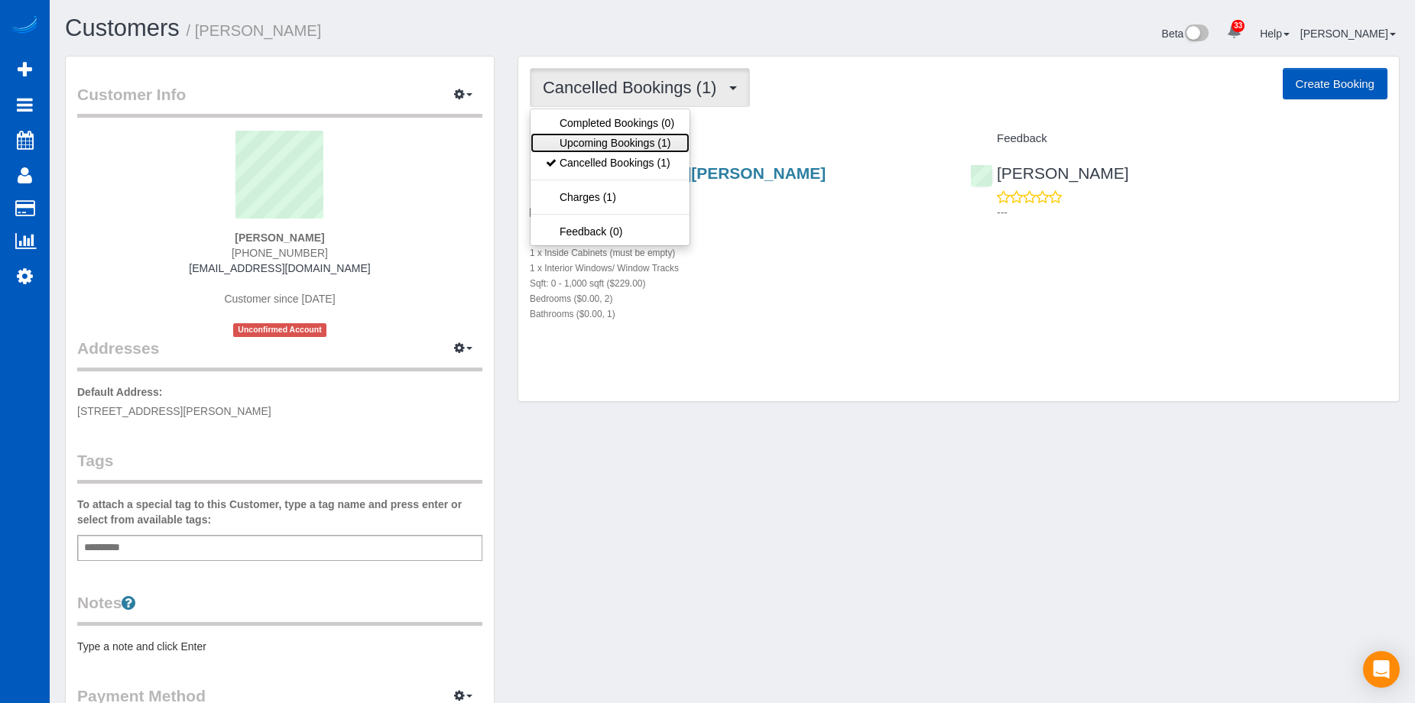
click at [648, 144] on link "Upcoming Bookings (1)" at bounding box center [610, 143] width 159 height 20
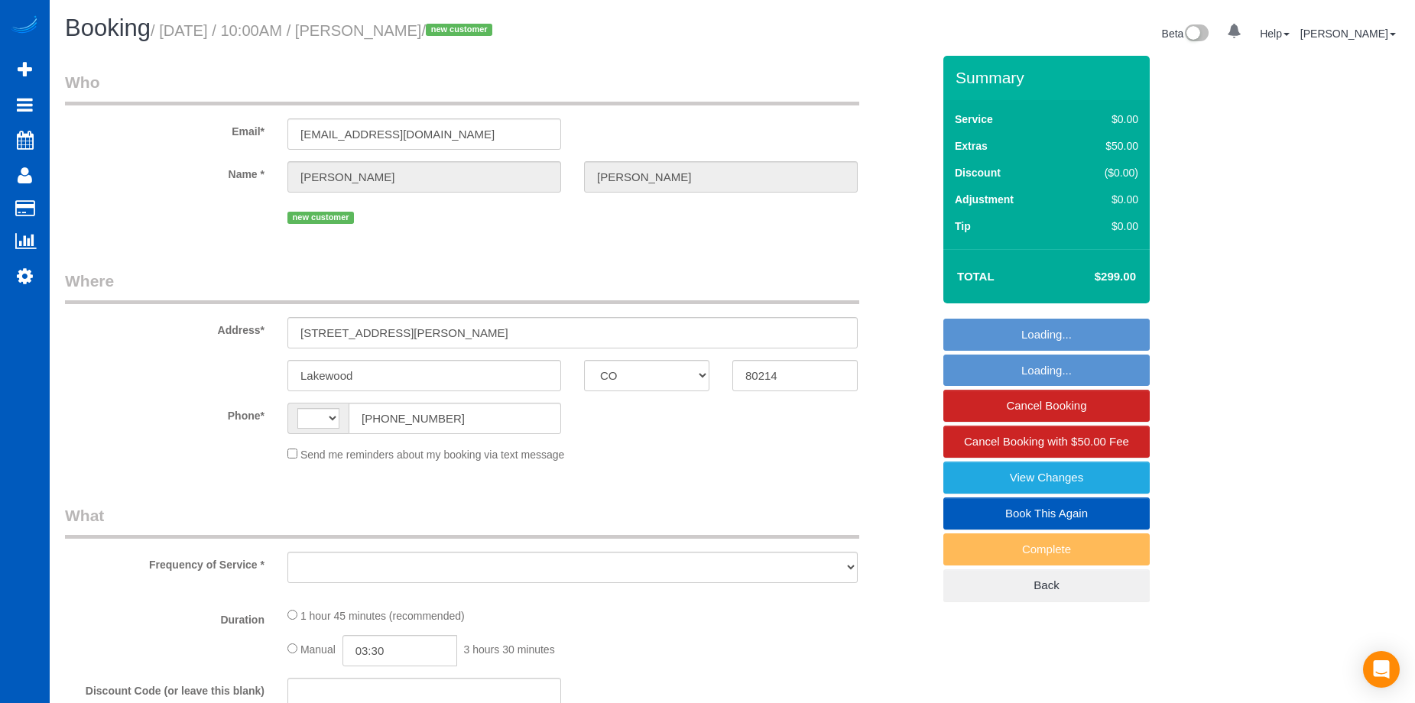
select select "CO"
select select "string:[GEOGRAPHIC_DATA]"
select select "object:743"
select select "string:fspay-a15e7ca9-e3bf-4fcb-9070-73edd661edea"
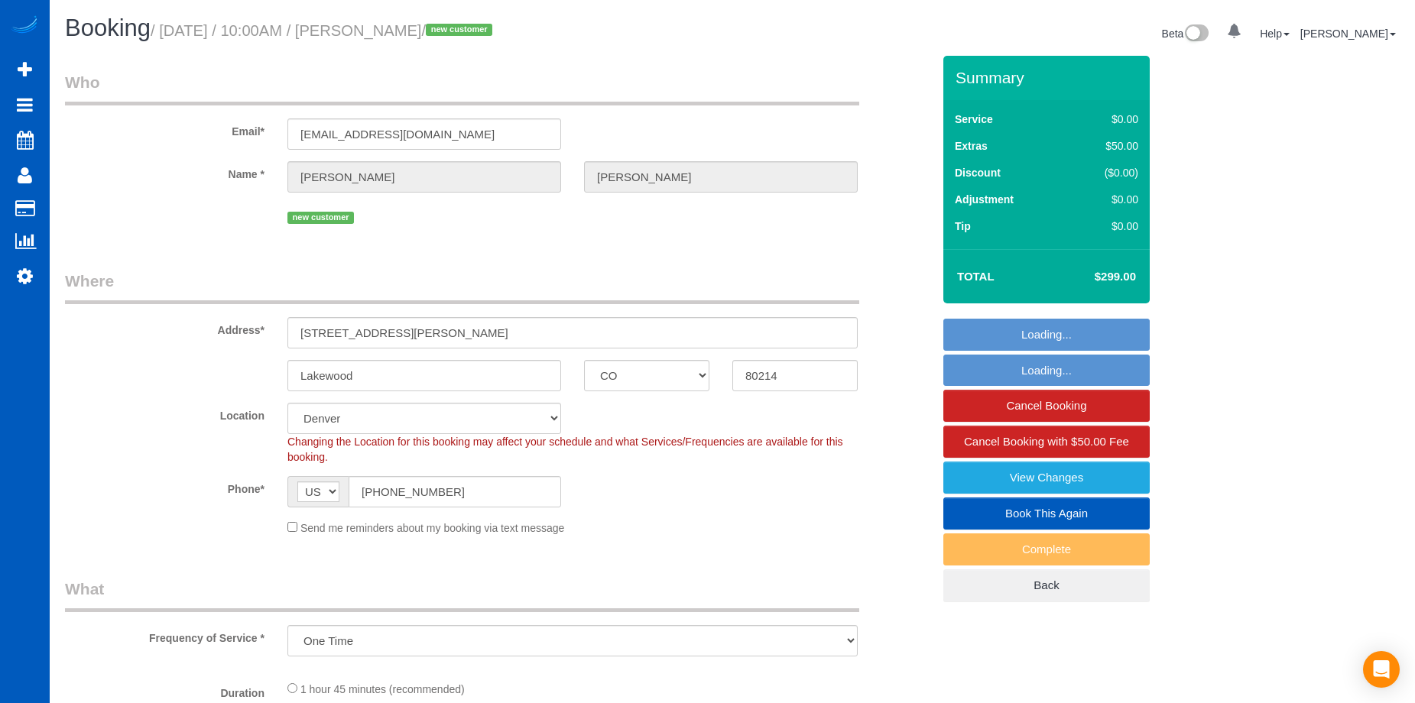
select select "199"
select select "2"
select select "spot1"
select select "object:1102"
select select "2"
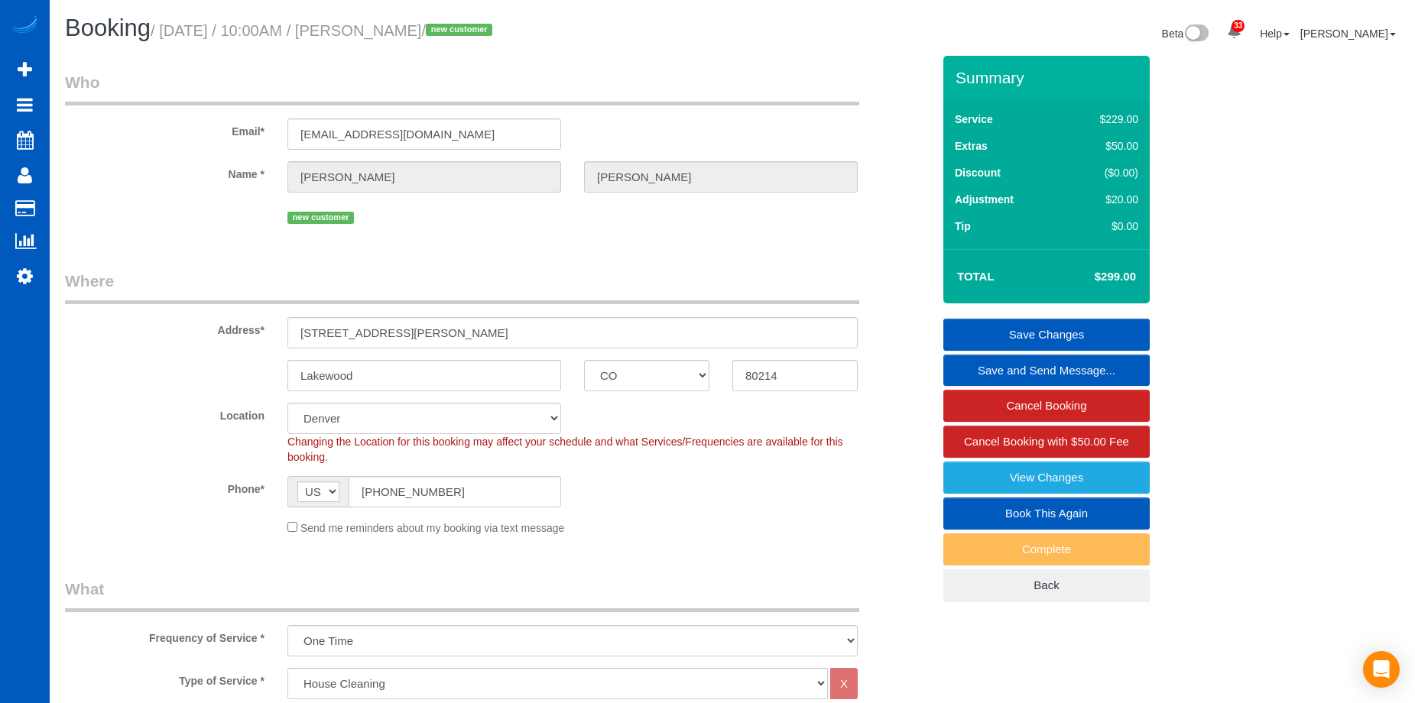
click at [977, 364] on link "Save and Send Message..." at bounding box center [1046, 371] width 206 height 32
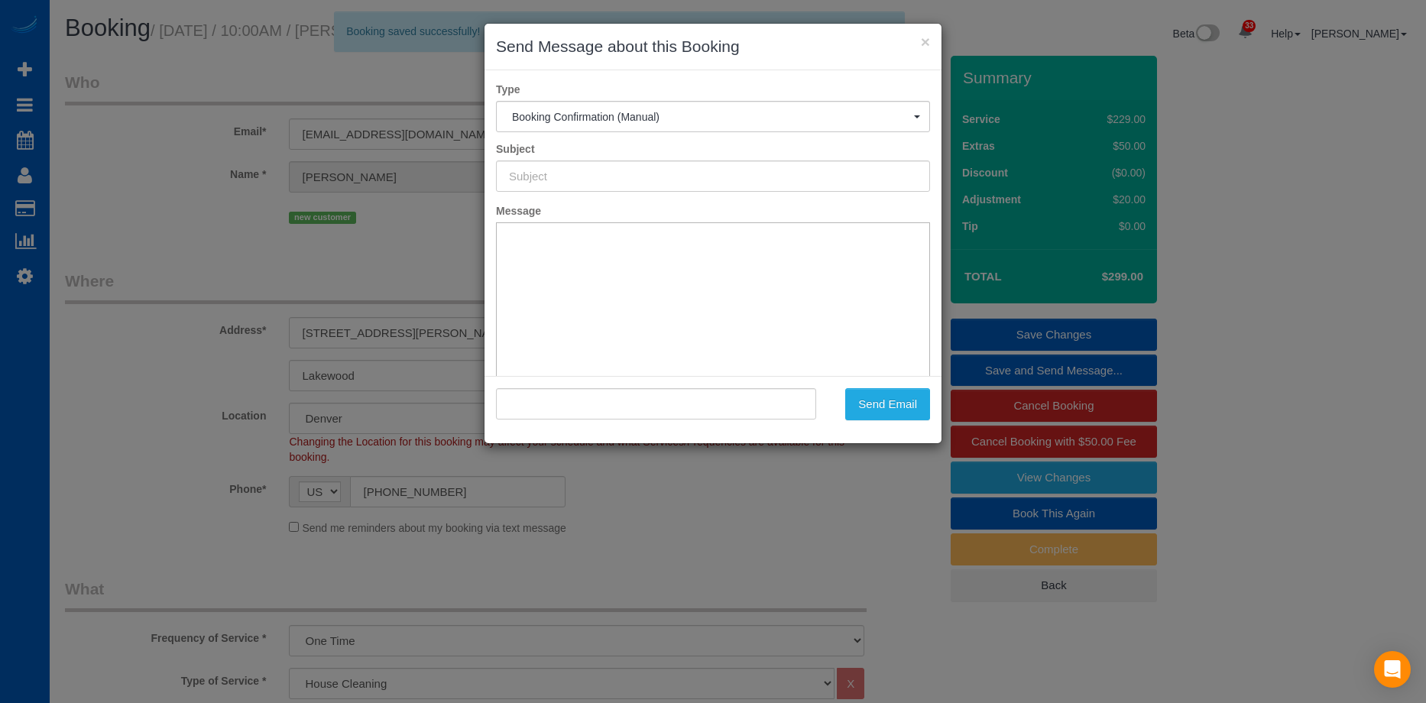
type input "Cleaning Service Confirmed!"
type input ""[PERSON_NAME]" <[EMAIL_ADDRESS][DOMAIN_NAME]>"
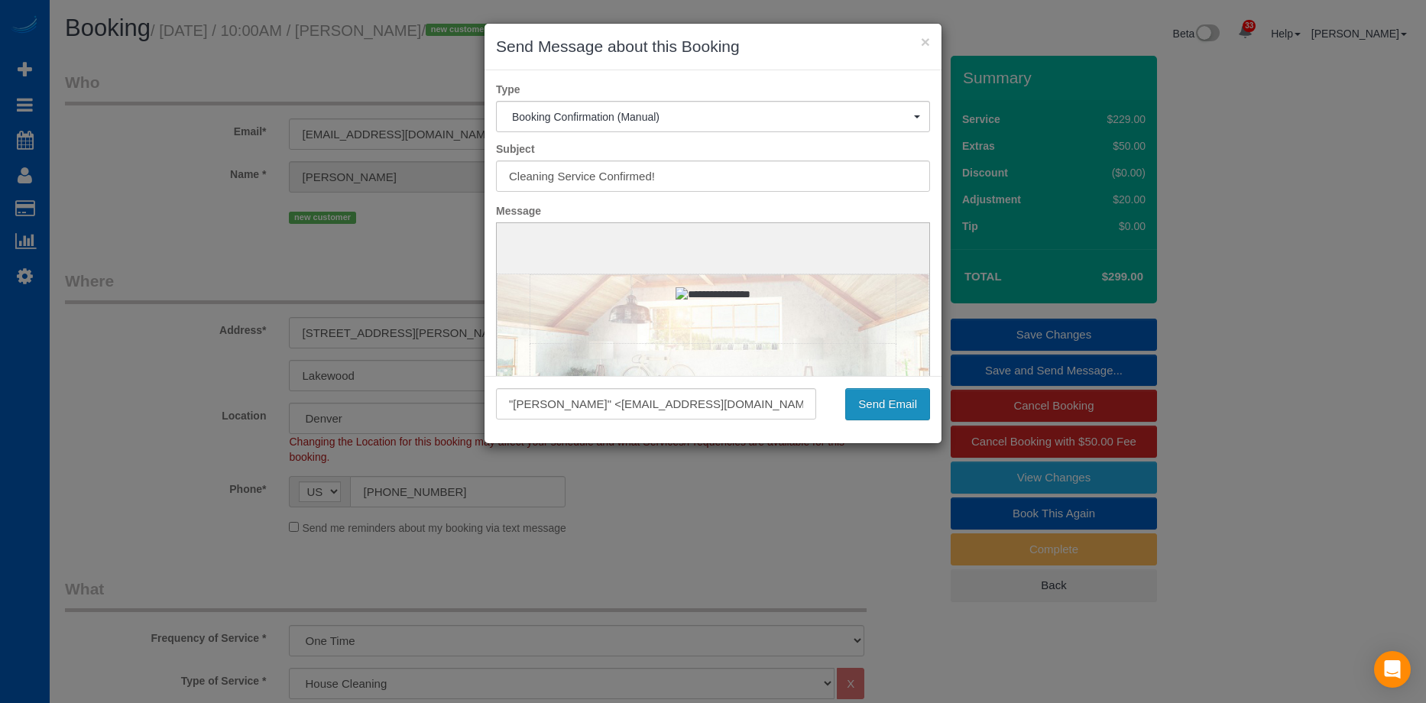
click at [907, 406] on button "Send Email" at bounding box center [887, 404] width 85 height 32
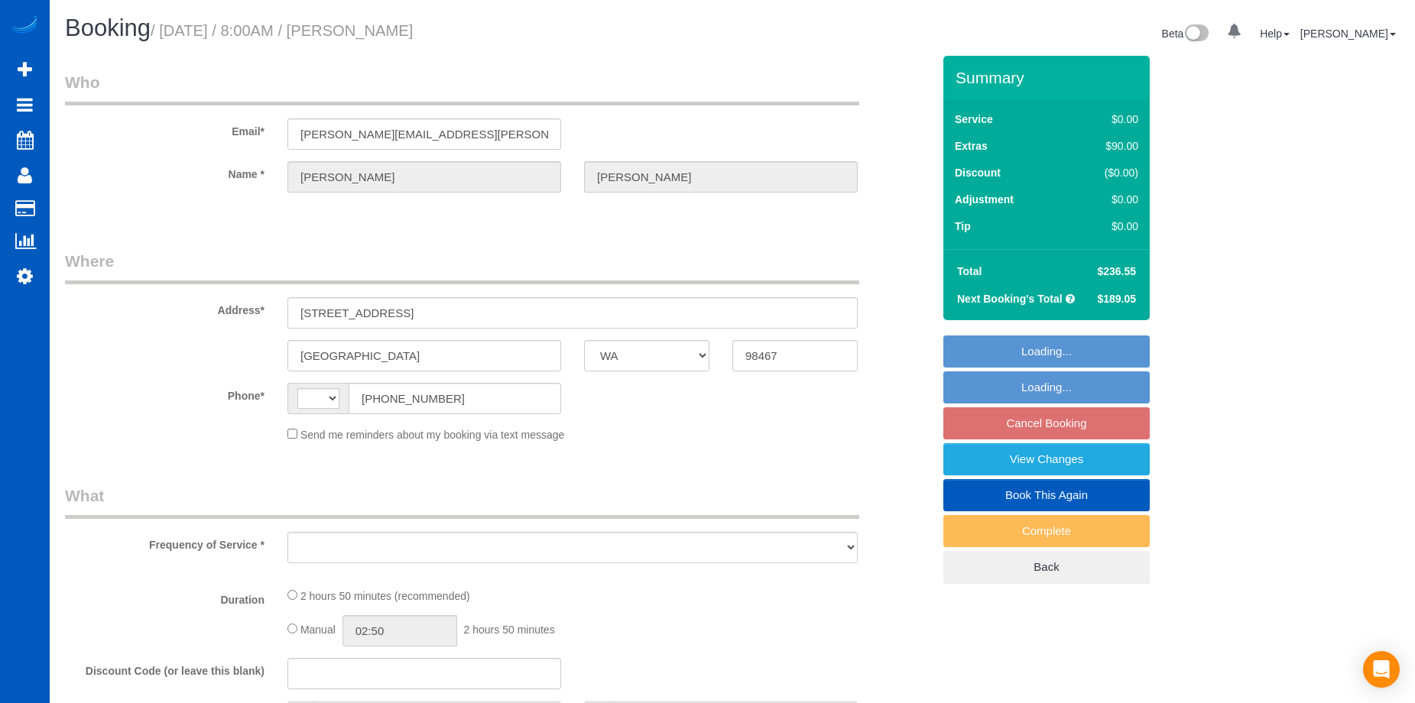
select select "WA"
select select "string:[GEOGRAPHIC_DATA]"
select select "object:802"
select select "string:fspay-08967e5d-7cdf-4f69-a21a-cc8748533b04"
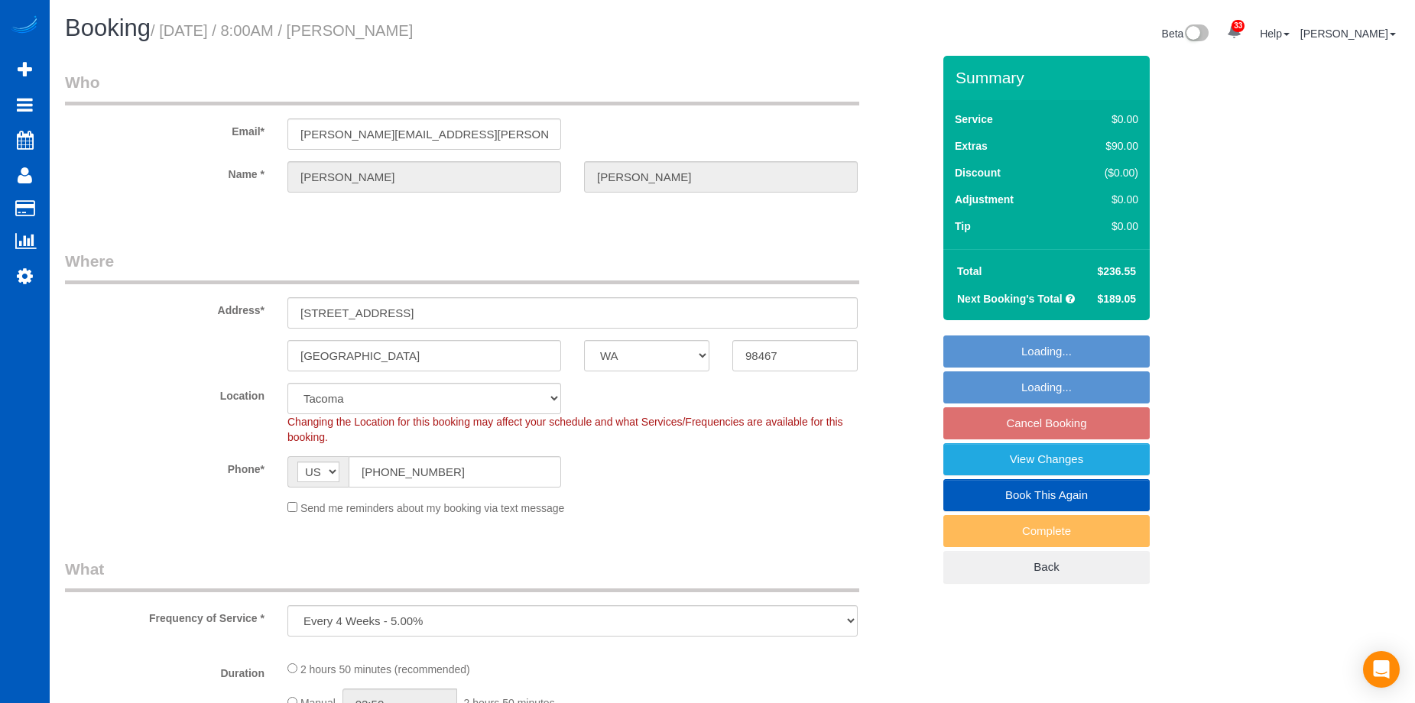
select select "object:1056"
select select "199"
select select "2"
select select "spot1"
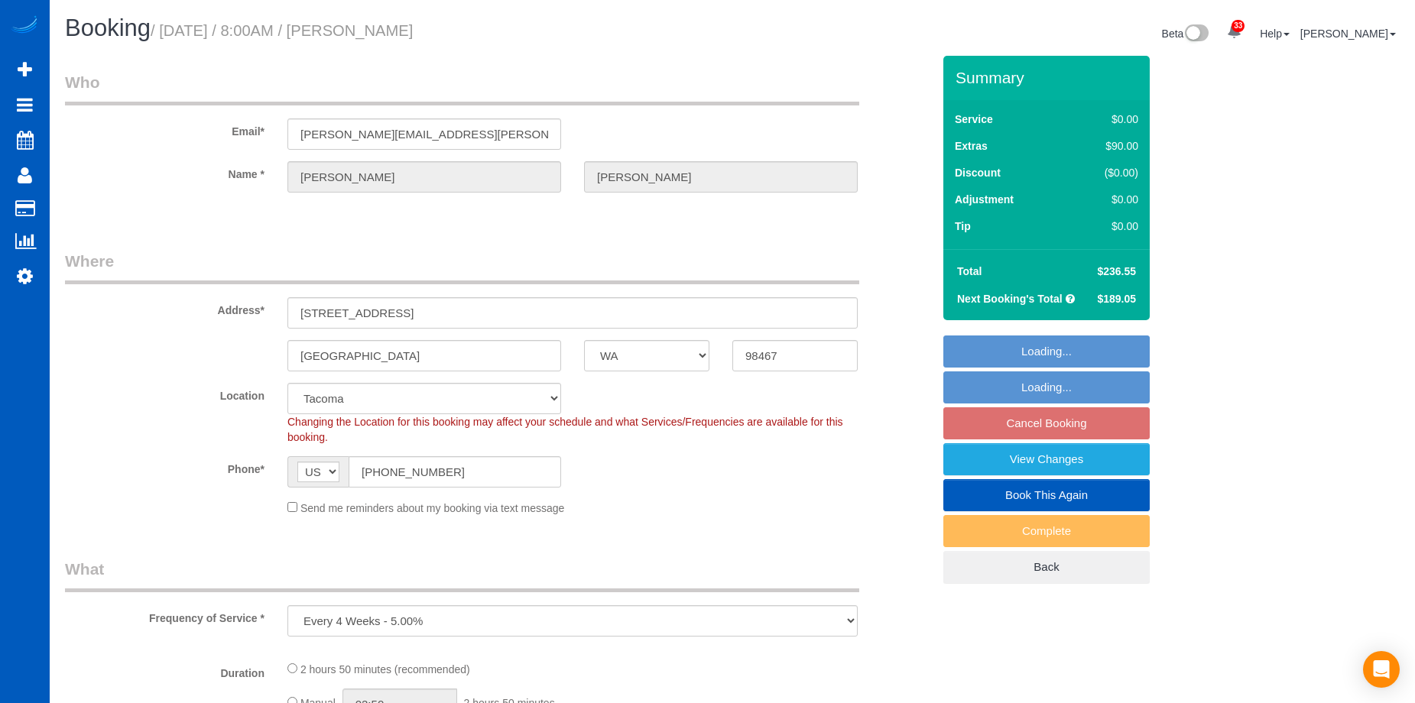
select select "number:10"
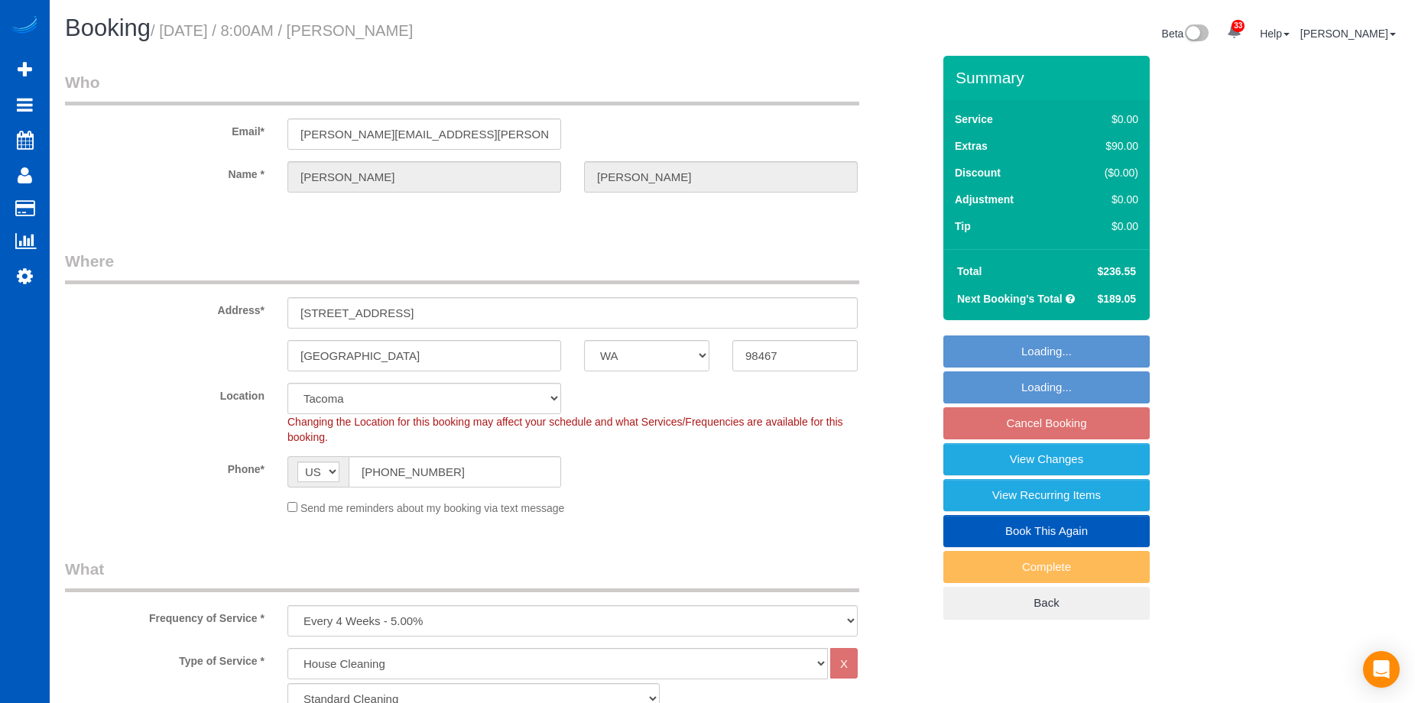
select select "2"
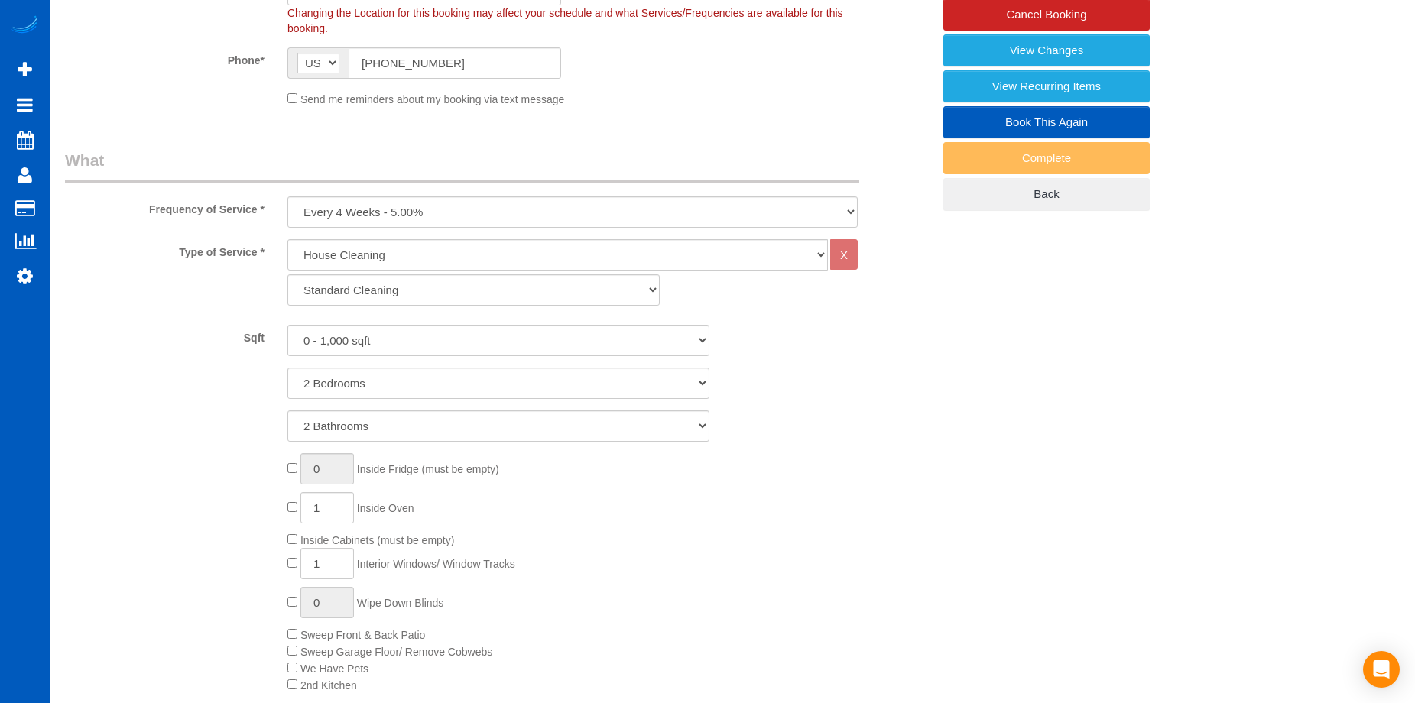
scroll to position [382, 0]
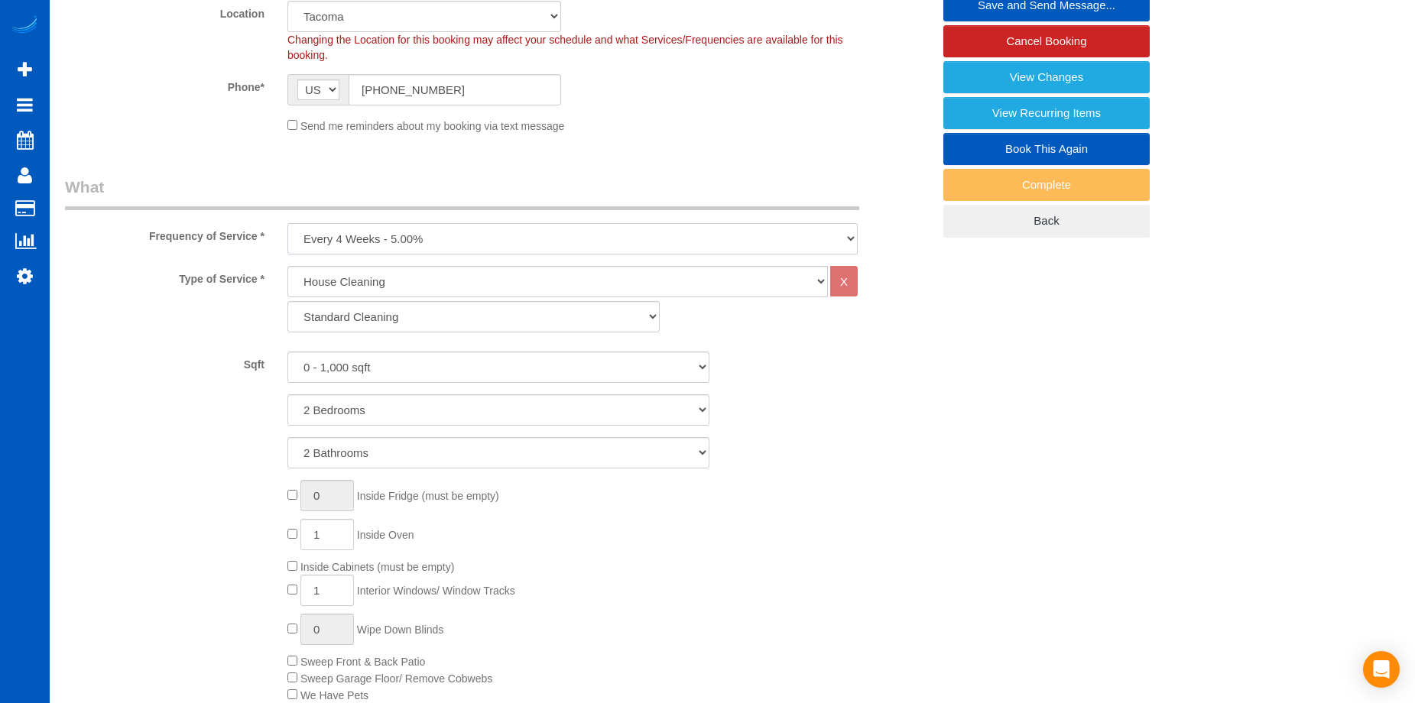
click at [595, 239] on select "One Time Weekly - 15.00% Every 2 Weeks - 10.00% Every 4 Weeks - 5.00% Every 2 M…" at bounding box center [572, 238] width 570 height 31
select select "object:1057"
click at [287, 223] on select "One Time Weekly - 15.00% Every 2 Weeks - 10.00% Every 4 Weeks - 5.00% Every 2 M…" at bounding box center [572, 238] width 570 height 31
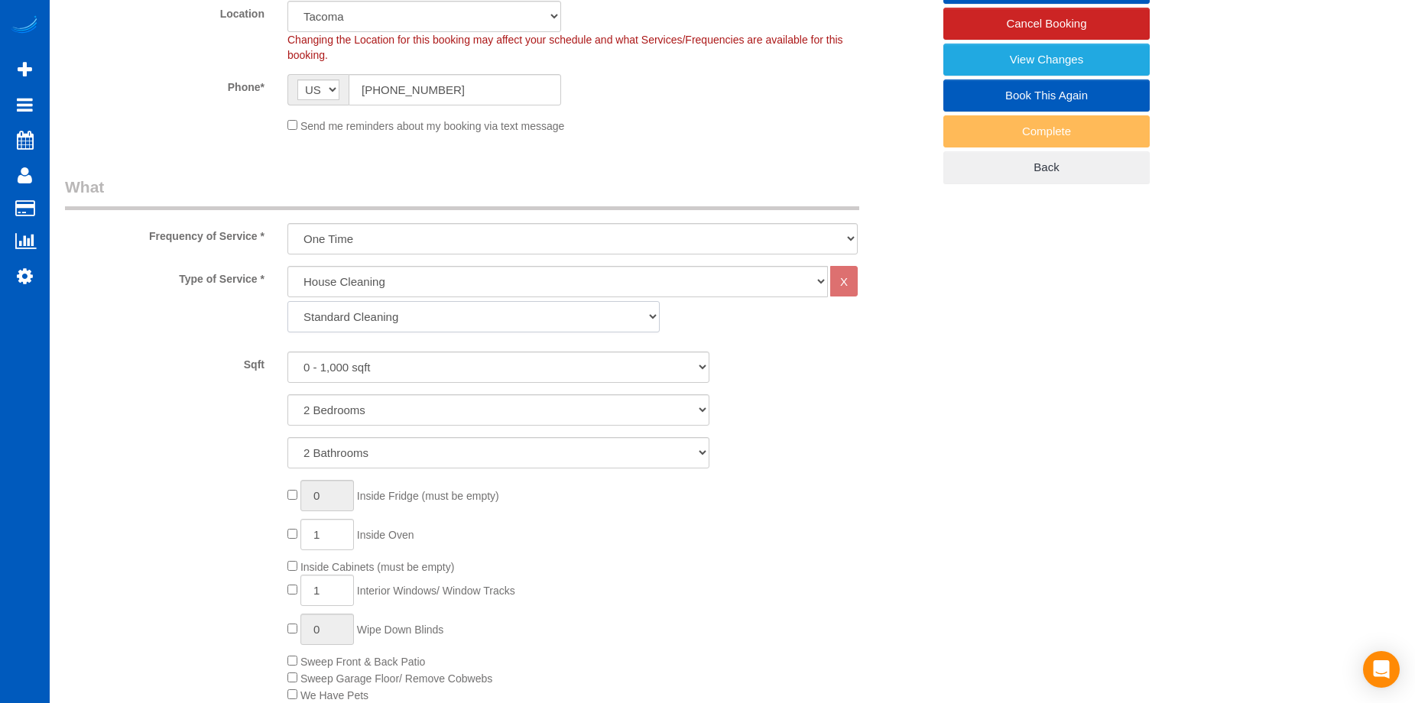
click at [528, 320] on select "Standard Cleaning Deep Cleaning Move In/ Out Cleaning" at bounding box center [473, 316] width 372 height 31
select select "367"
click at [287, 301] on select "Standard Cleaning Deep Cleaning Move In/ Out Cleaning" at bounding box center [473, 316] width 372 height 31
select select "2"
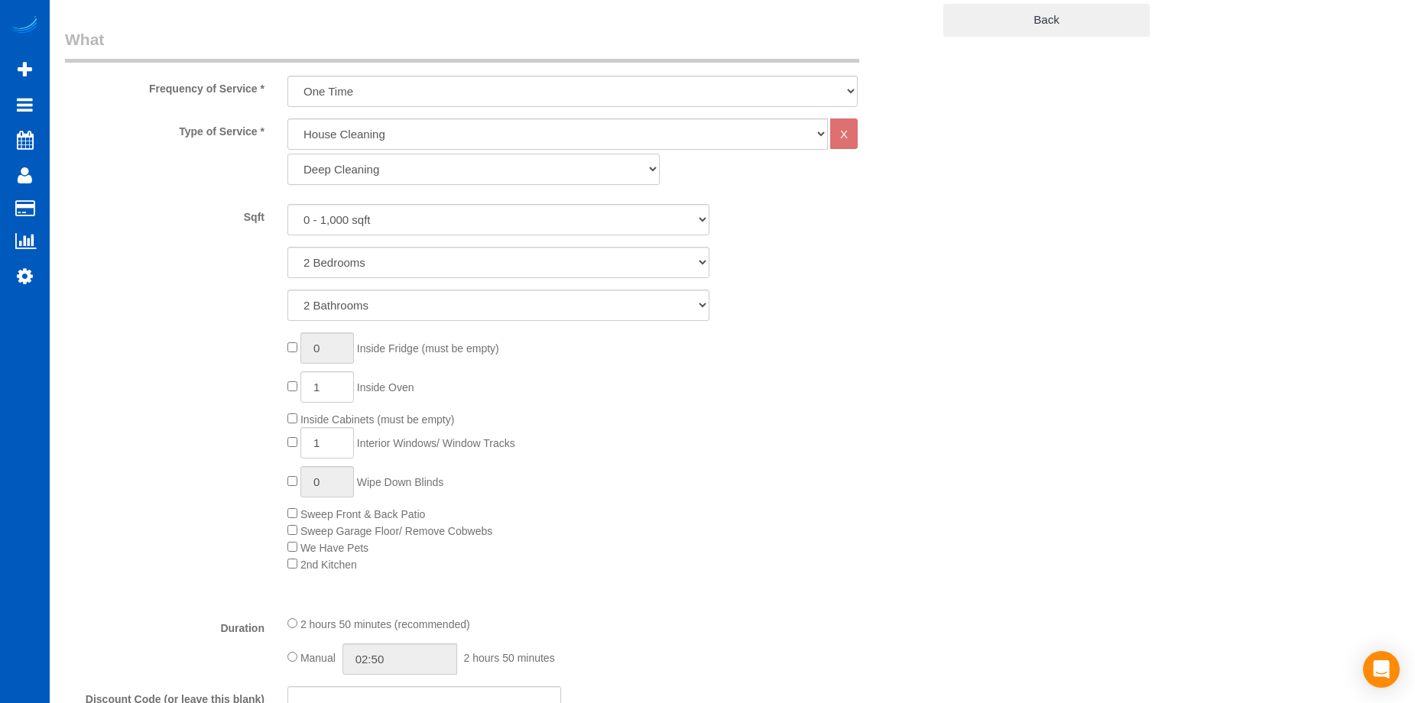
scroll to position [535, 0]
click at [336, 428] on input "1" at bounding box center [327, 437] width 54 height 31
type input "10"
click at [695, 460] on div "0 Inside Fridge (must be empty) 1 Inside Oven Inside Cabinets (must be empty) 1…" at bounding box center [609, 447] width 667 height 240
select select "spot16"
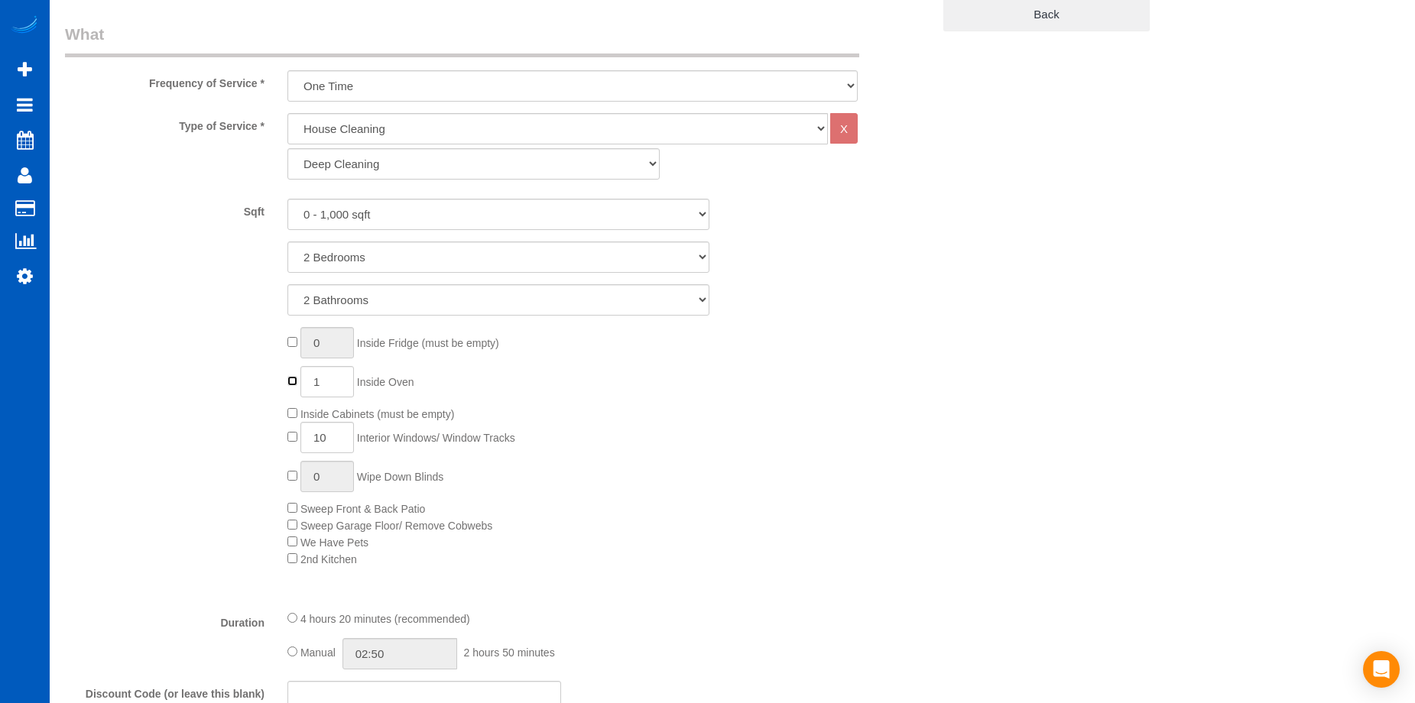
type input "0"
click at [698, 391] on div "0 Inside Fridge (must be empty) 0 Inside Oven Inside Cabinets (must be empty) 1…" at bounding box center [609, 447] width 667 height 240
select select "spot31"
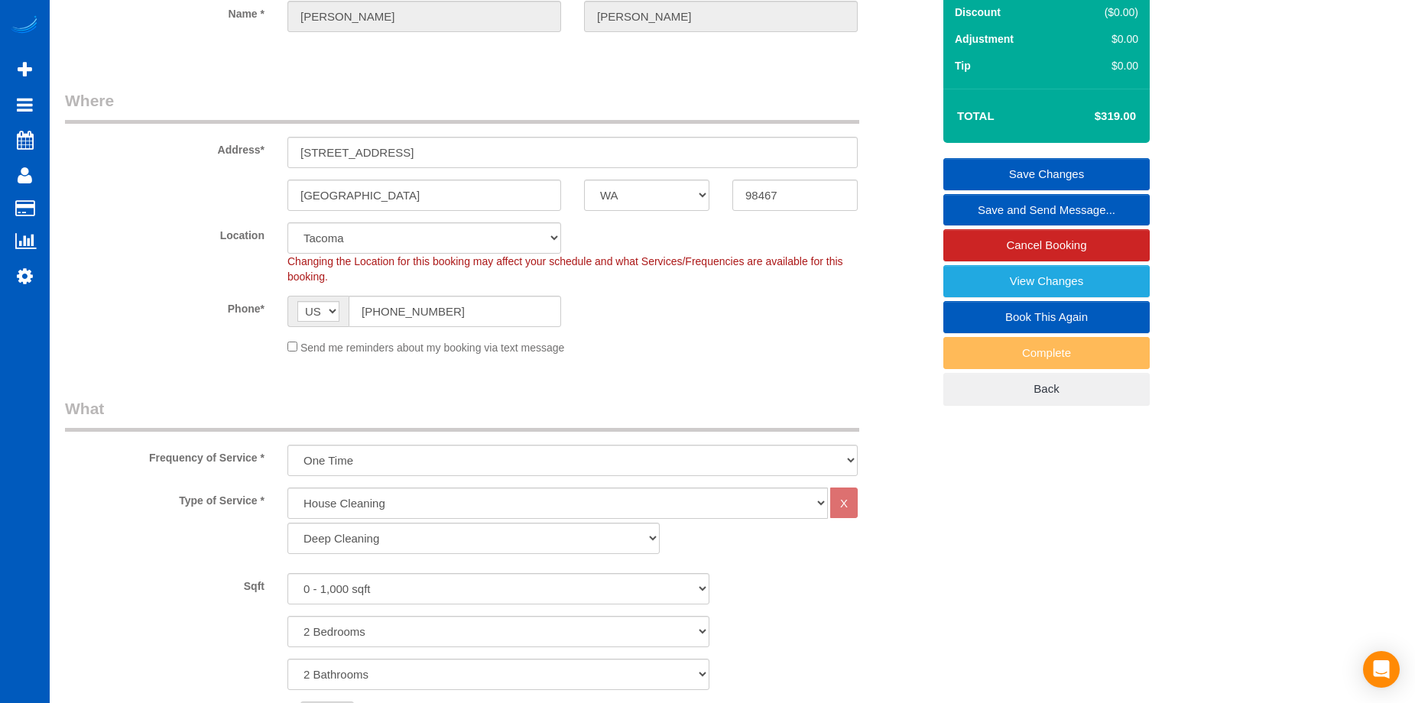
scroll to position [153, 0]
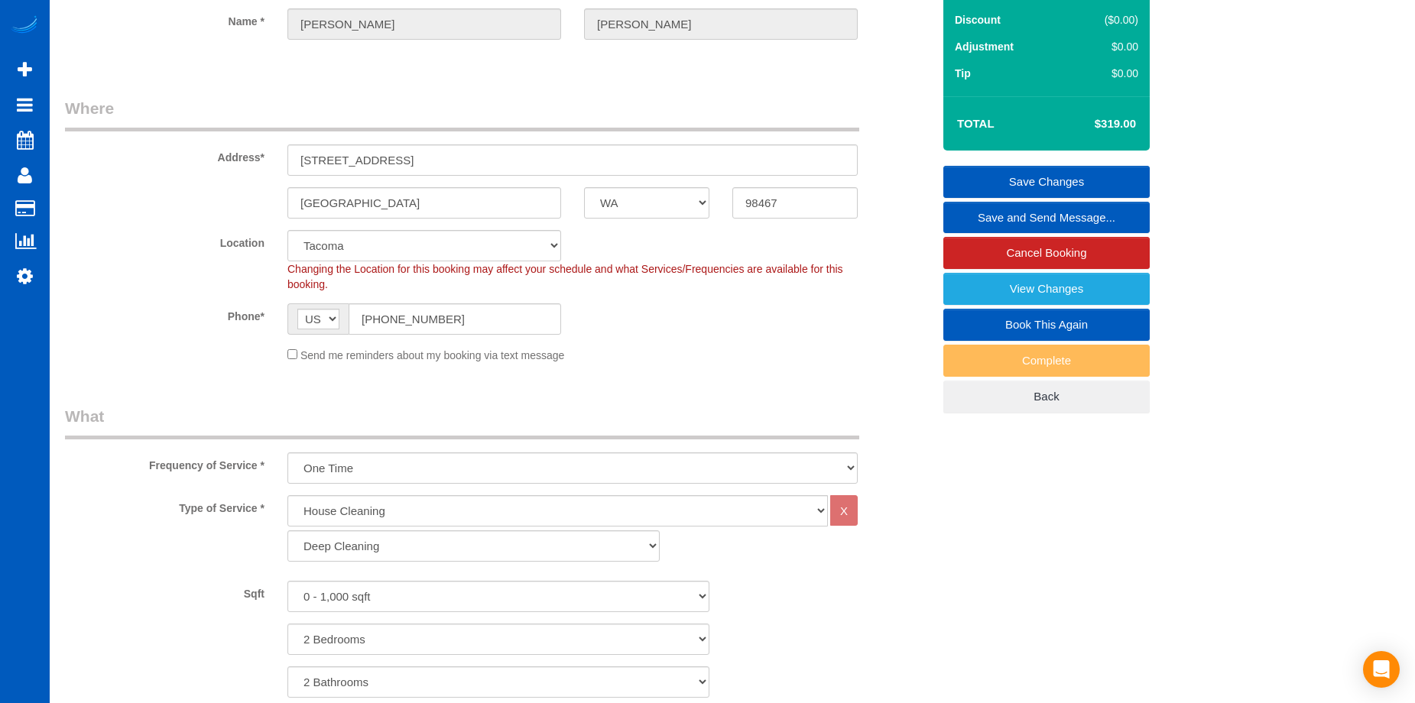
click at [708, 361] on div "Send me reminders about my booking via text message" at bounding box center [572, 354] width 593 height 17
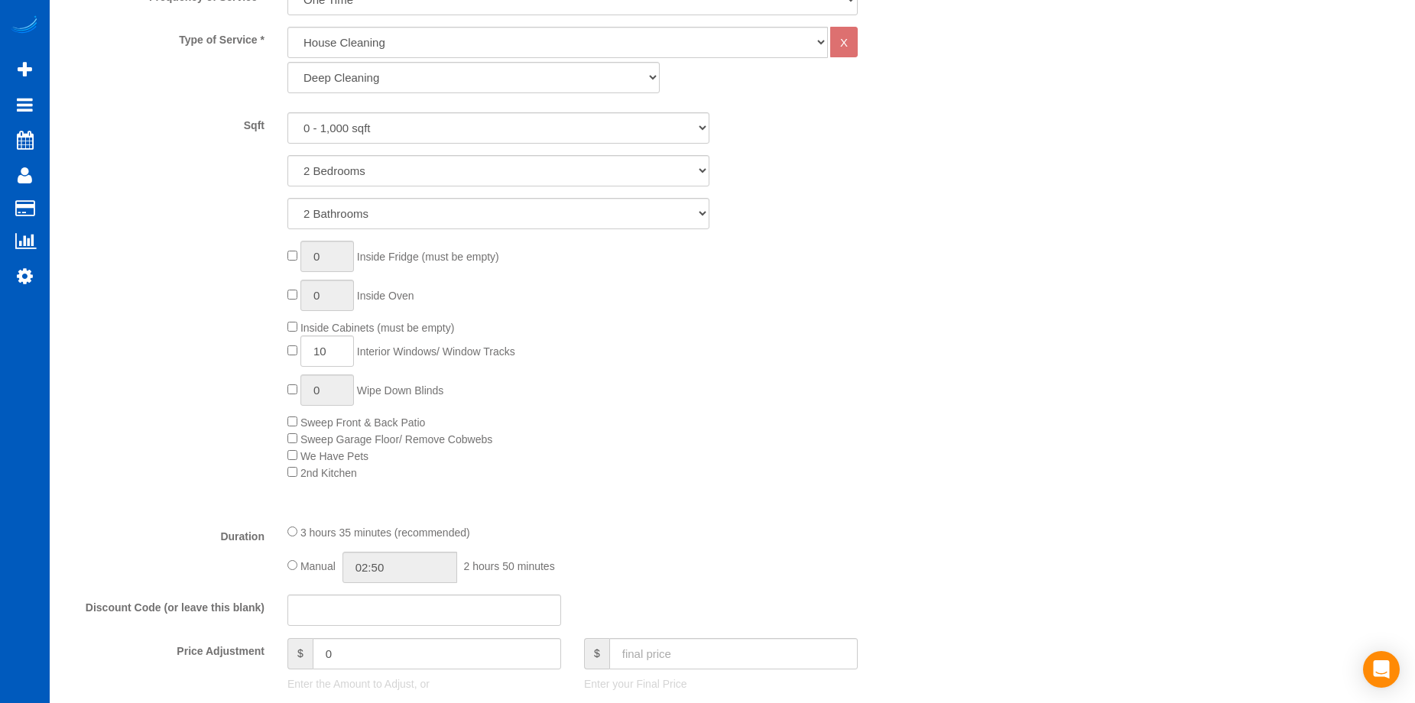
scroll to position [612, 0]
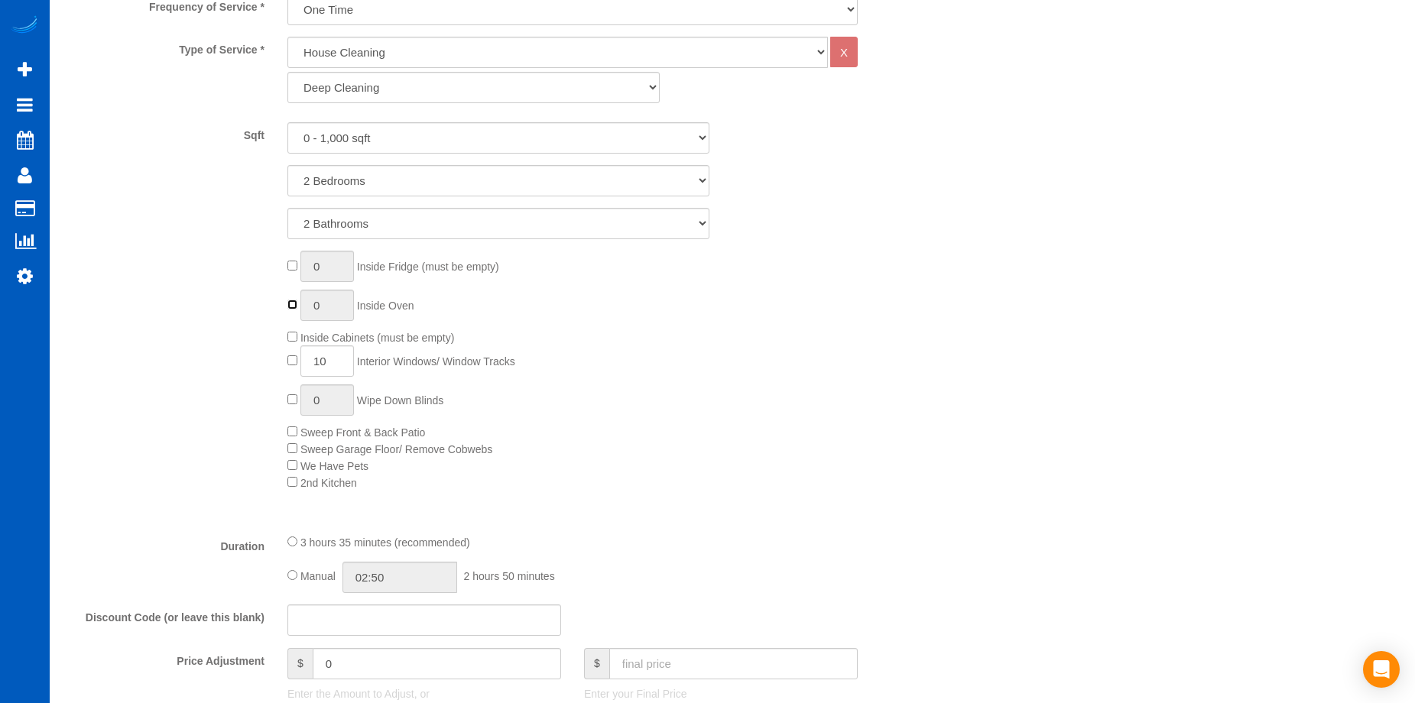
type input "1"
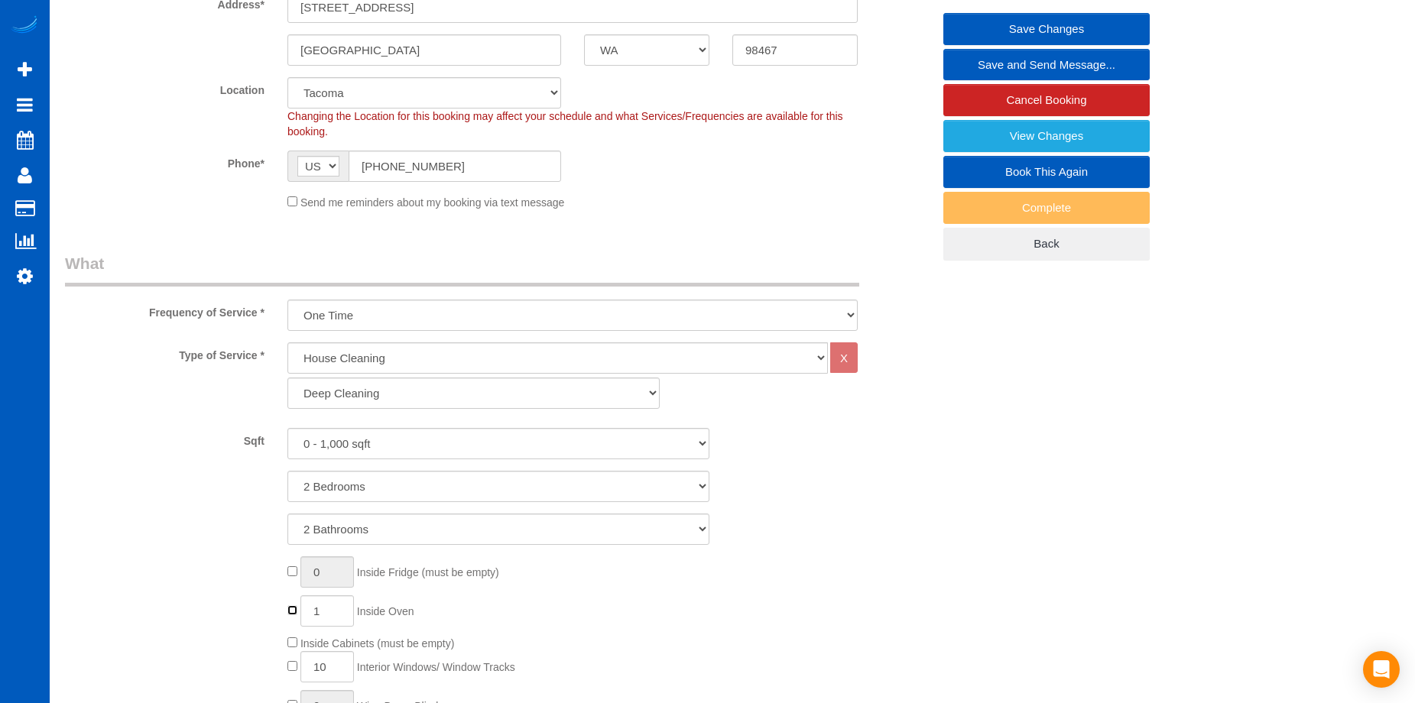
scroll to position [229, 0]
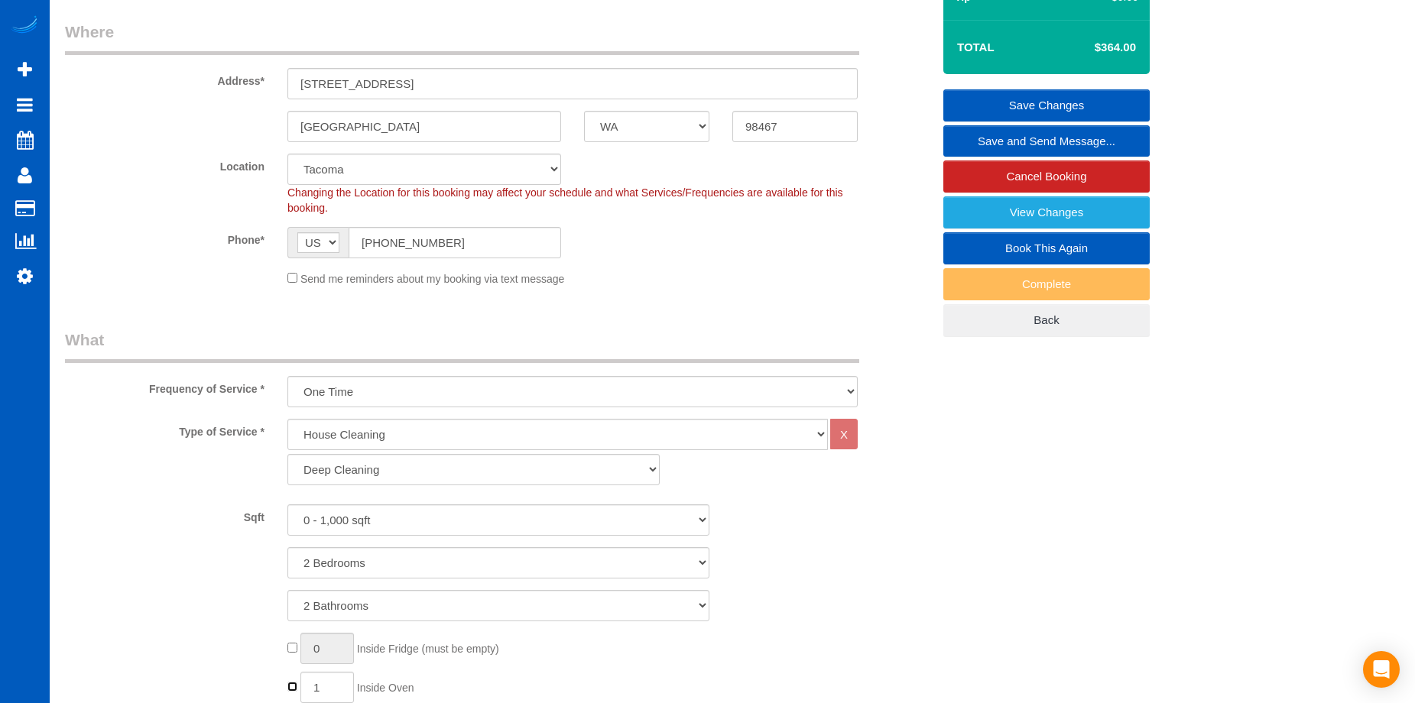
select select "spot46"
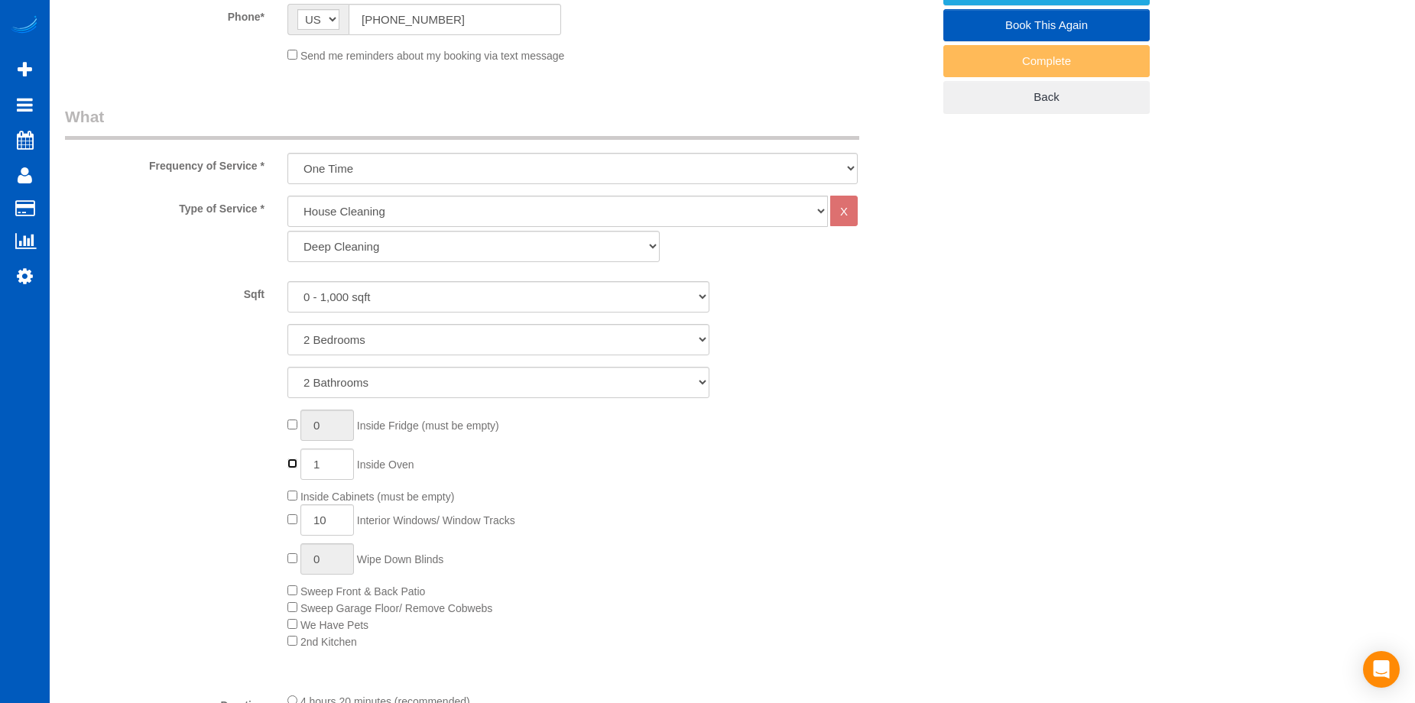
scroll to position [459, 0]
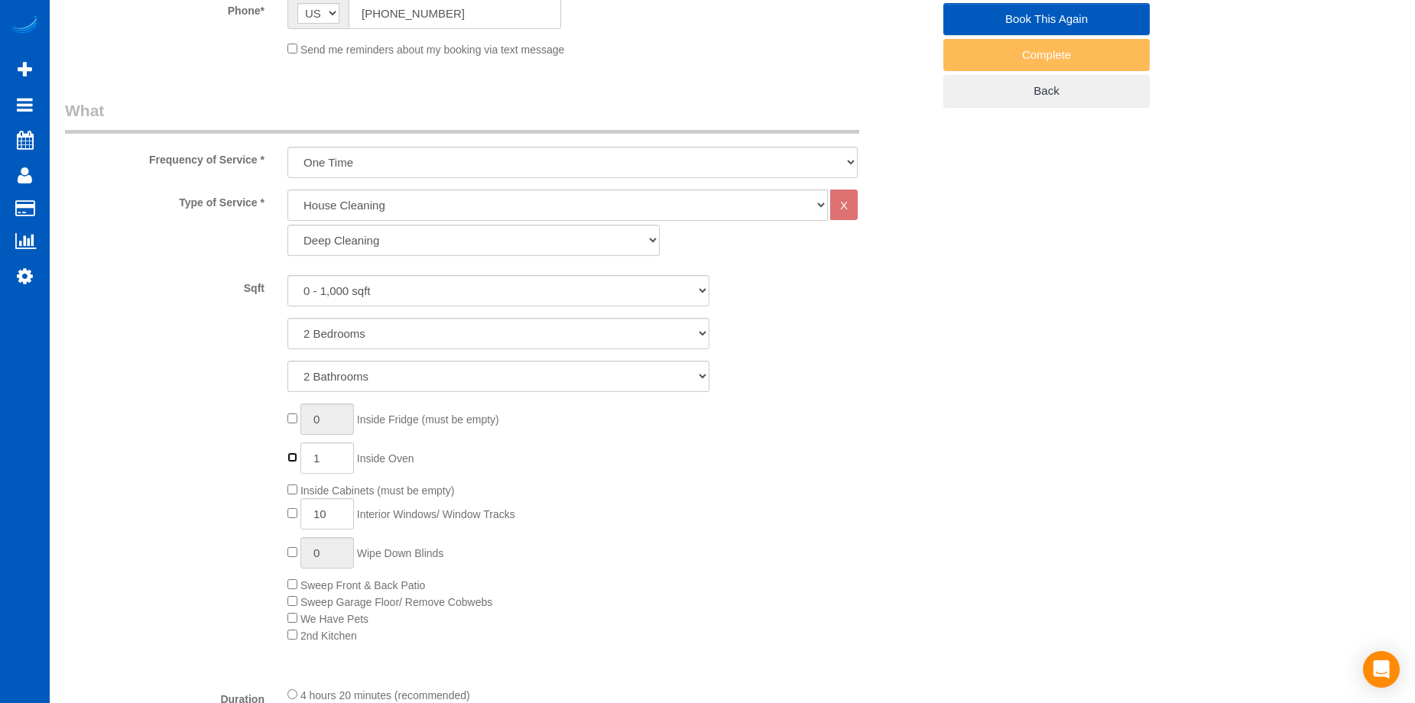
type input "0"
select select "spot61"
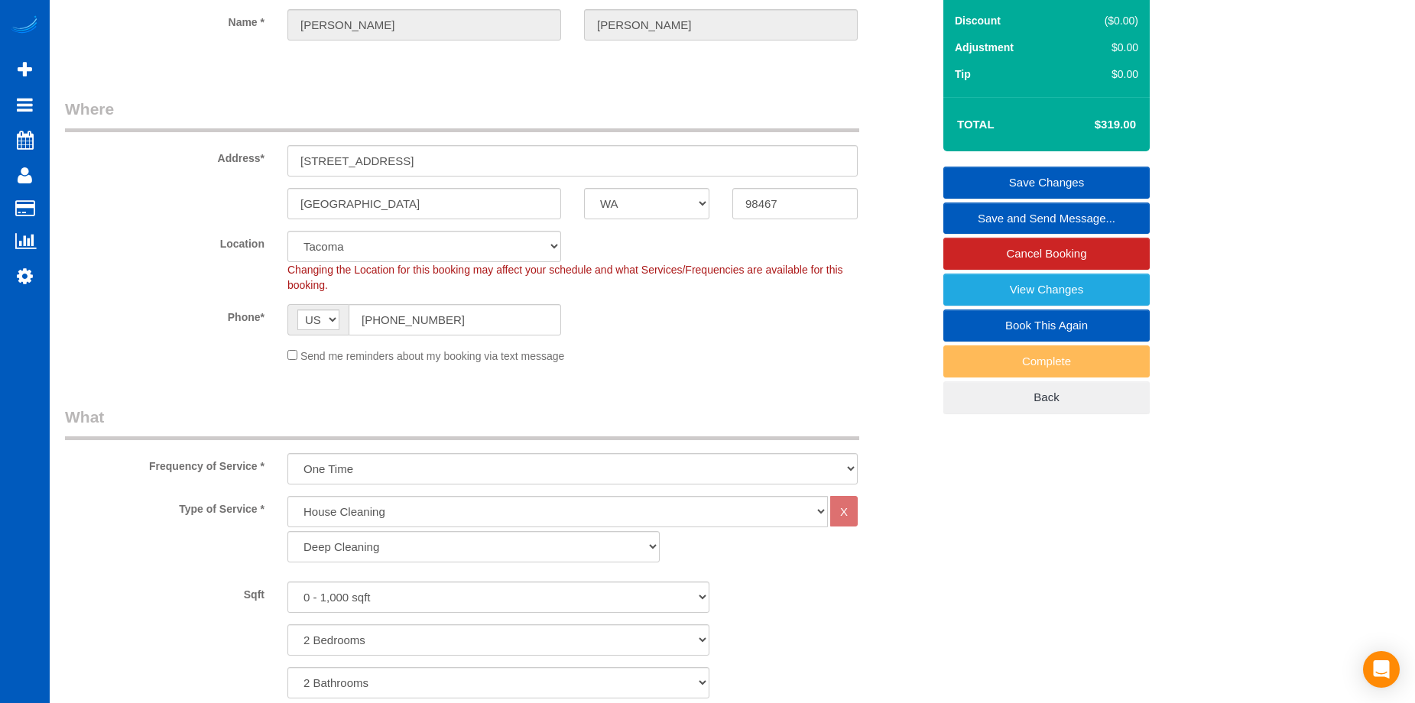
scroll to position [76, 0]
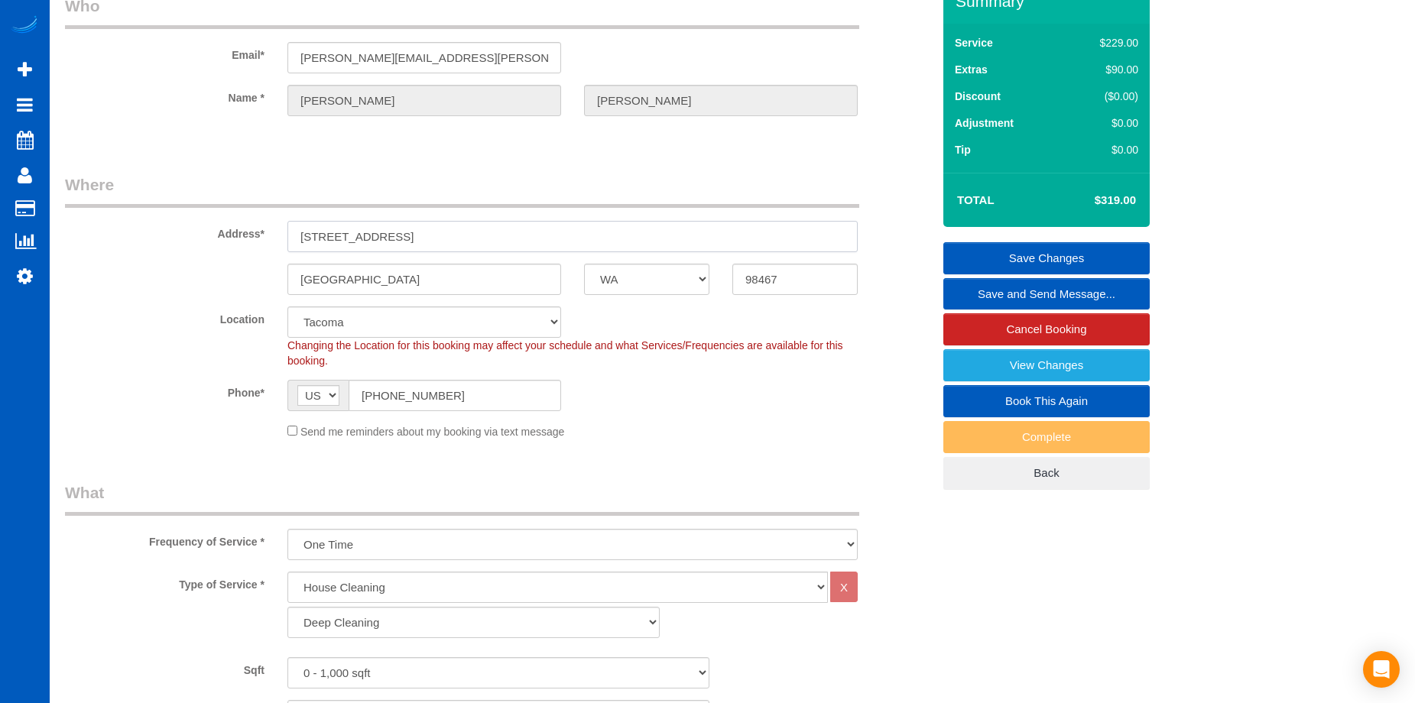
click at [451, 229] on input "[STREET_ADDRESS]" at bounding box center [572, 236] width 570 height 31
drag, startPoint x: 498, startPoint y: 232, endPoint x: 272, endPoint y: 203, distance: 228.1
click at [272, 203] on fieldset "Where Address* [STREET_ADDRESS] [GEOGRAPHIC_DATA] AK AL AR AZ CA CO CT DC DE [G…" at bounding box center [498, 312] width 867 height 277
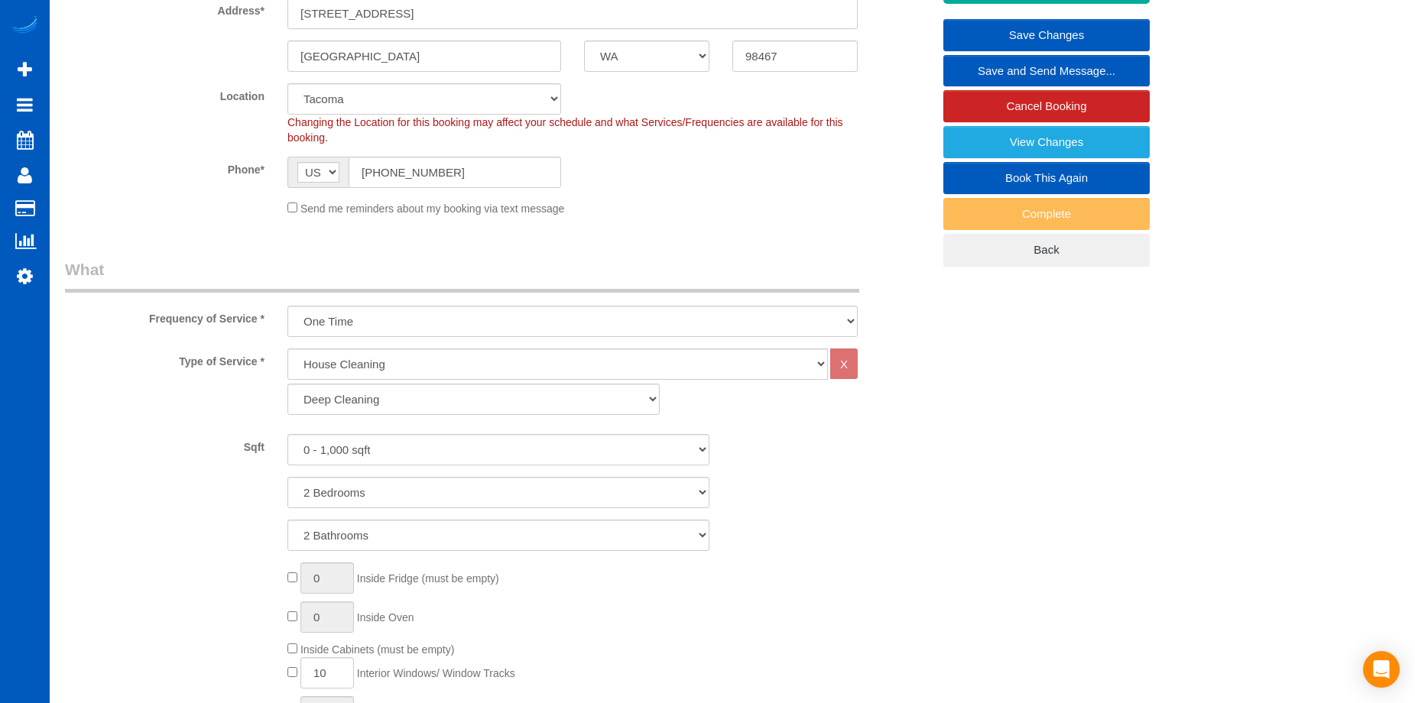
scroll to position [306, 0]
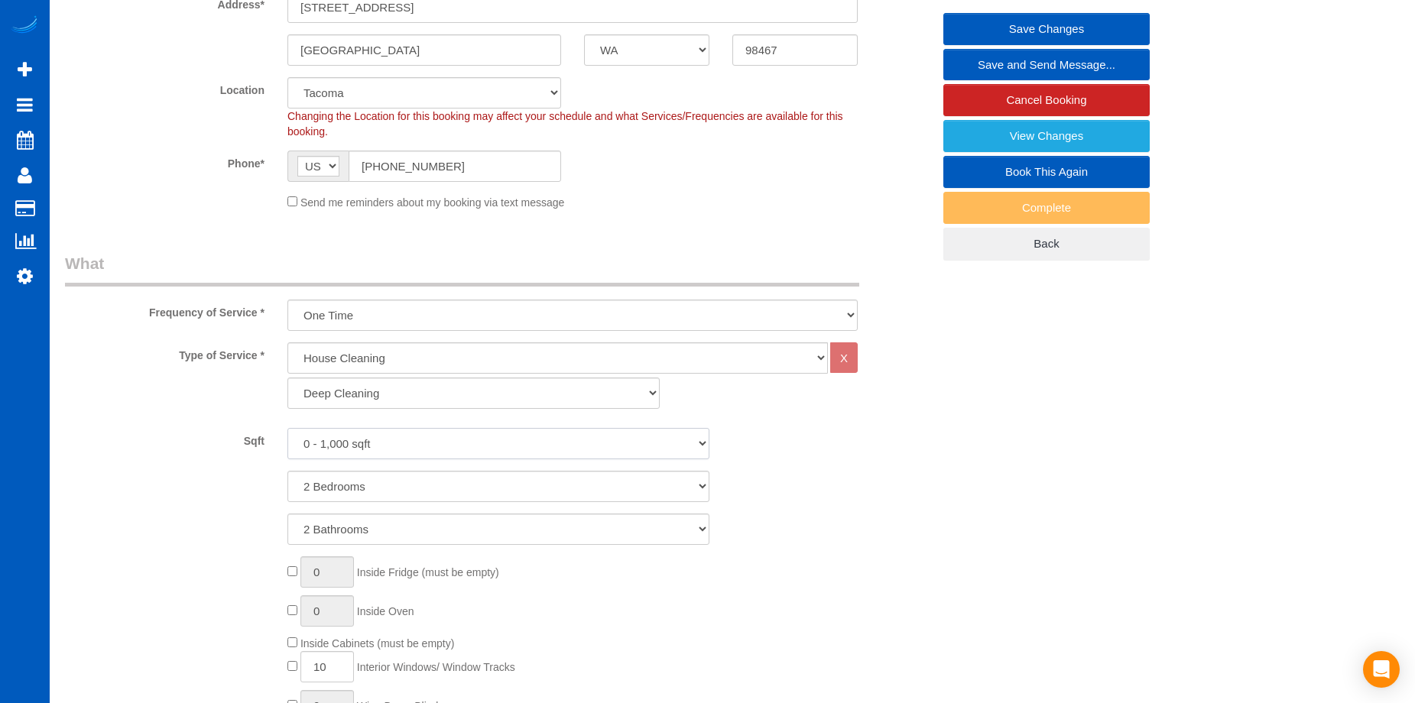
click at [574, 443] on select "0 - 1,000 sqft 1,001 - 1,500 sqft 1,501 - 2,000 sqft 2,001 - 2,500 sqft 2,501 -…" at bounding box center [498, 443] width 422 height 31
select select "1001"
click at [287, 428] on select "0 - 1,000 sqft 1,001 - 1,500 sqft 1,501 - 2,000 sqft 2,001 - 2,500 sqft 2,501 -…" at bounding box center [498, 443] width 422 height 31
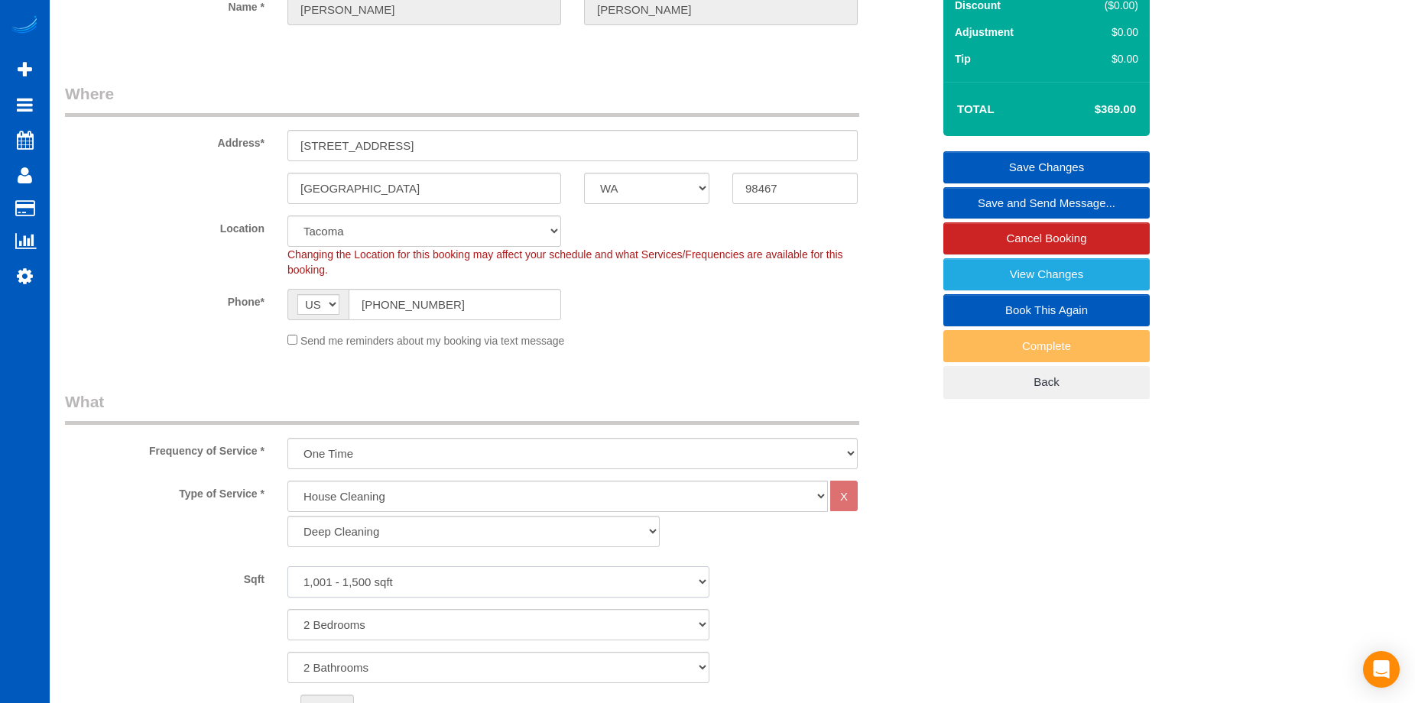
scroll to position [153, 0]
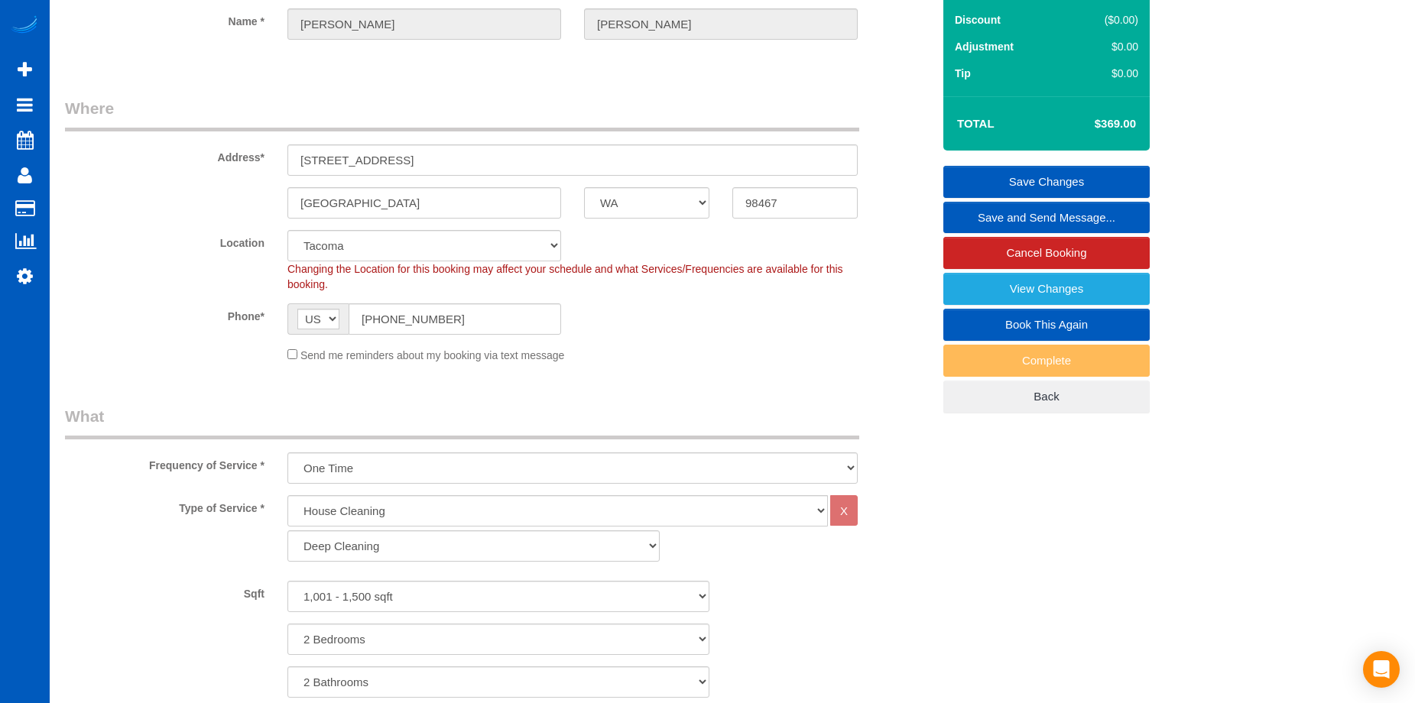
click at [1005, 171] on link "Save Changes" at bounding box center [1046, 182] width 206 height 32
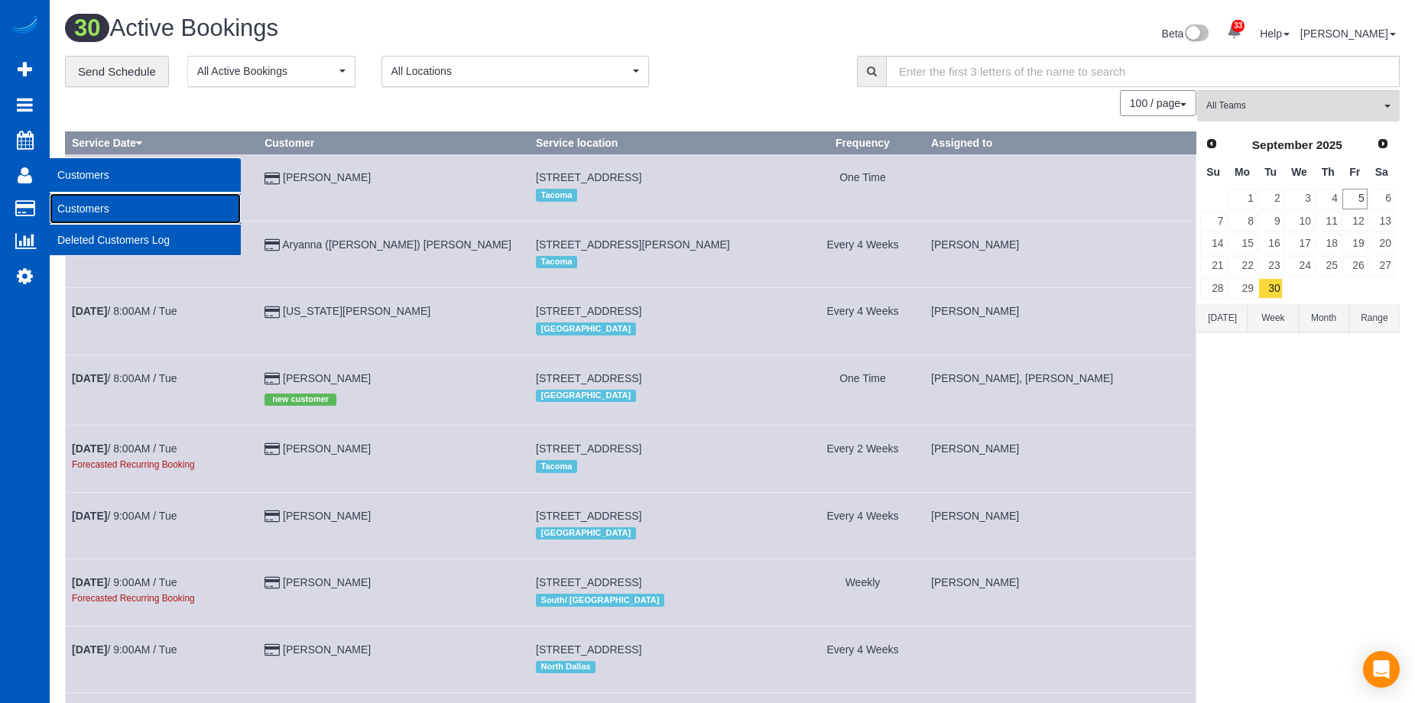
click at [80, 206] on link "Customers" at bounding box center [145, 208] width 191 height 31
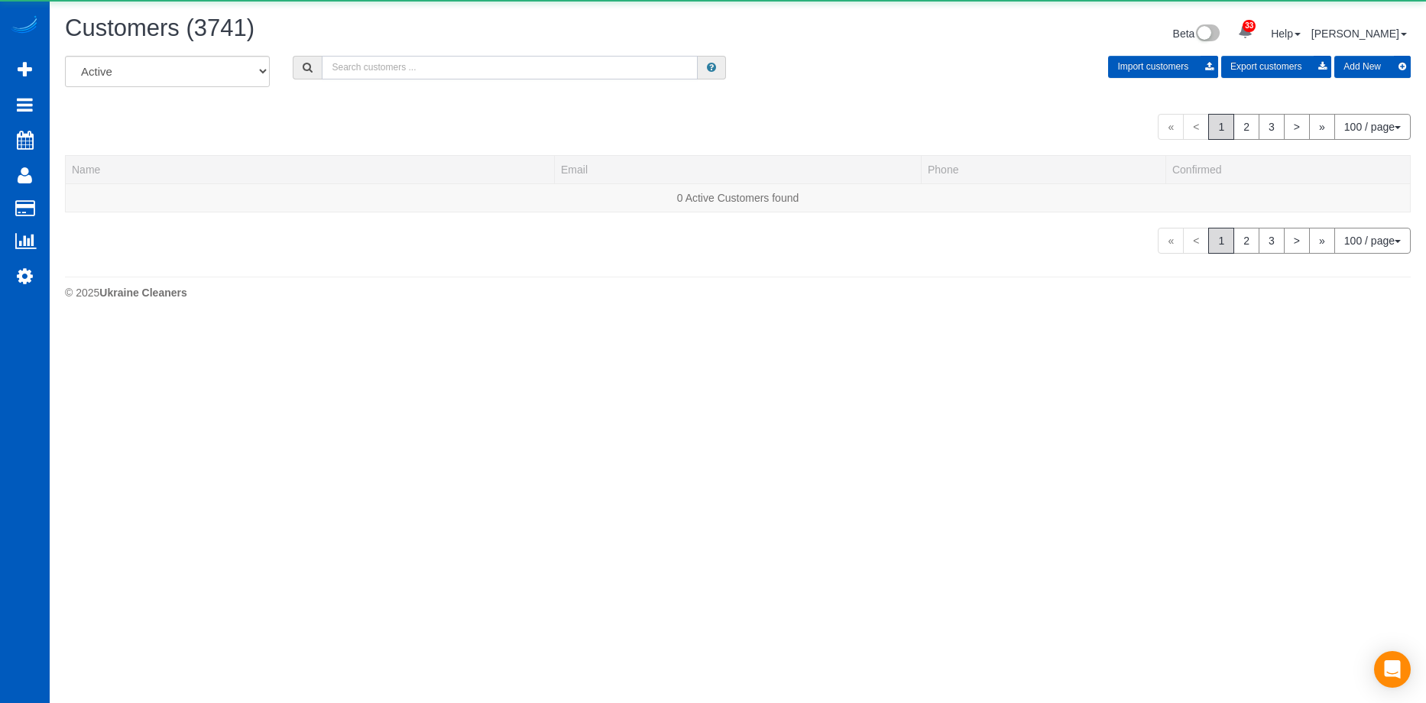
click at [509, 70] on input "text" at bounding box center [510, 68] width 376 height 24
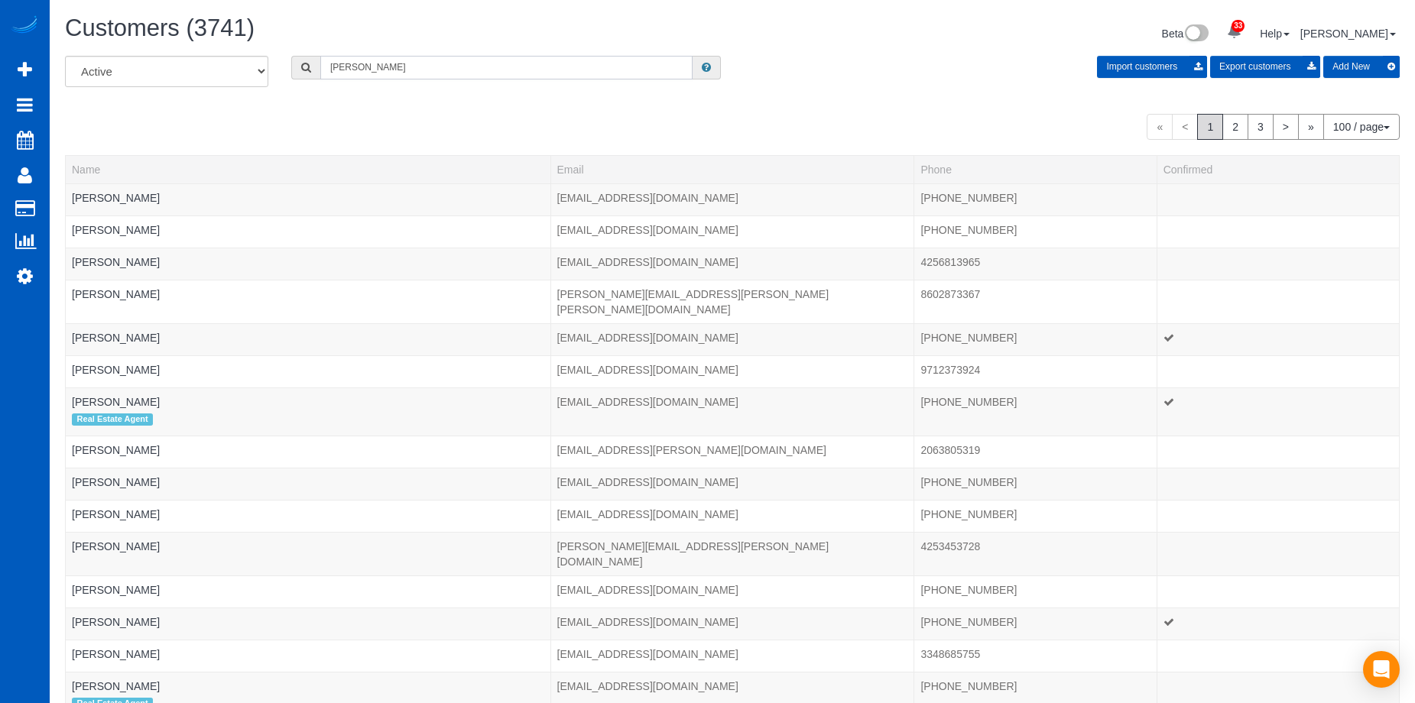
type input "[PERSON_NAME]"
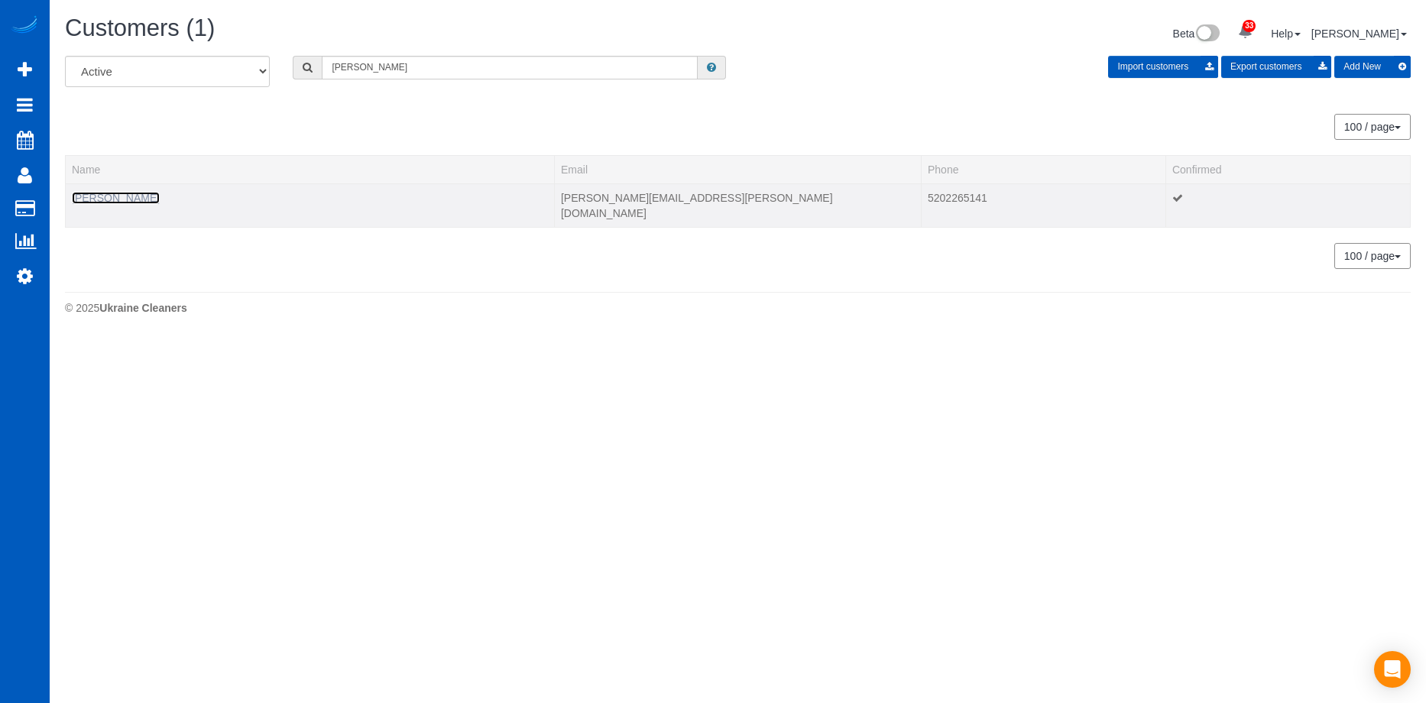
click at [134, 199] on link "[PERSON_NAME]" at bounding box center [116, 198] width 88 height 12
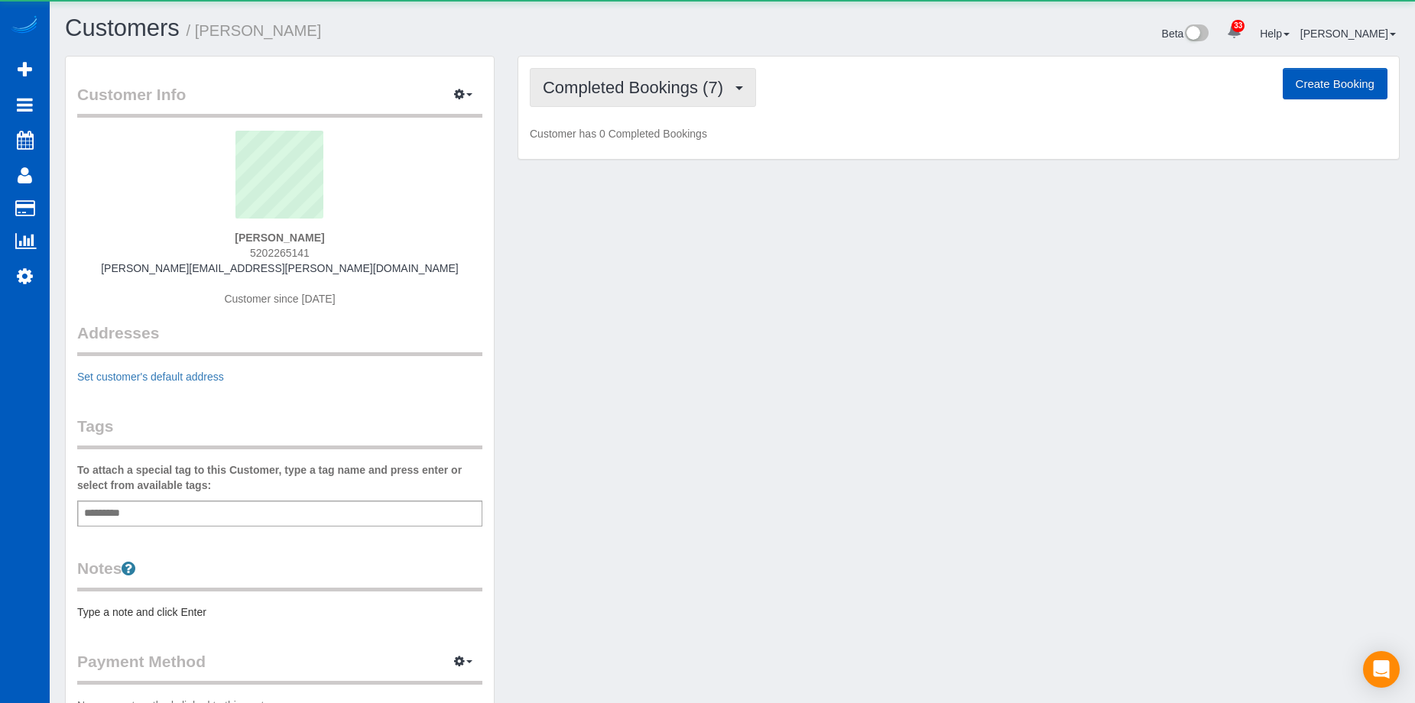
click at [621, 84] on span "Completed Bookings (7)" at bounding box center [637, 87] width 188 height 19
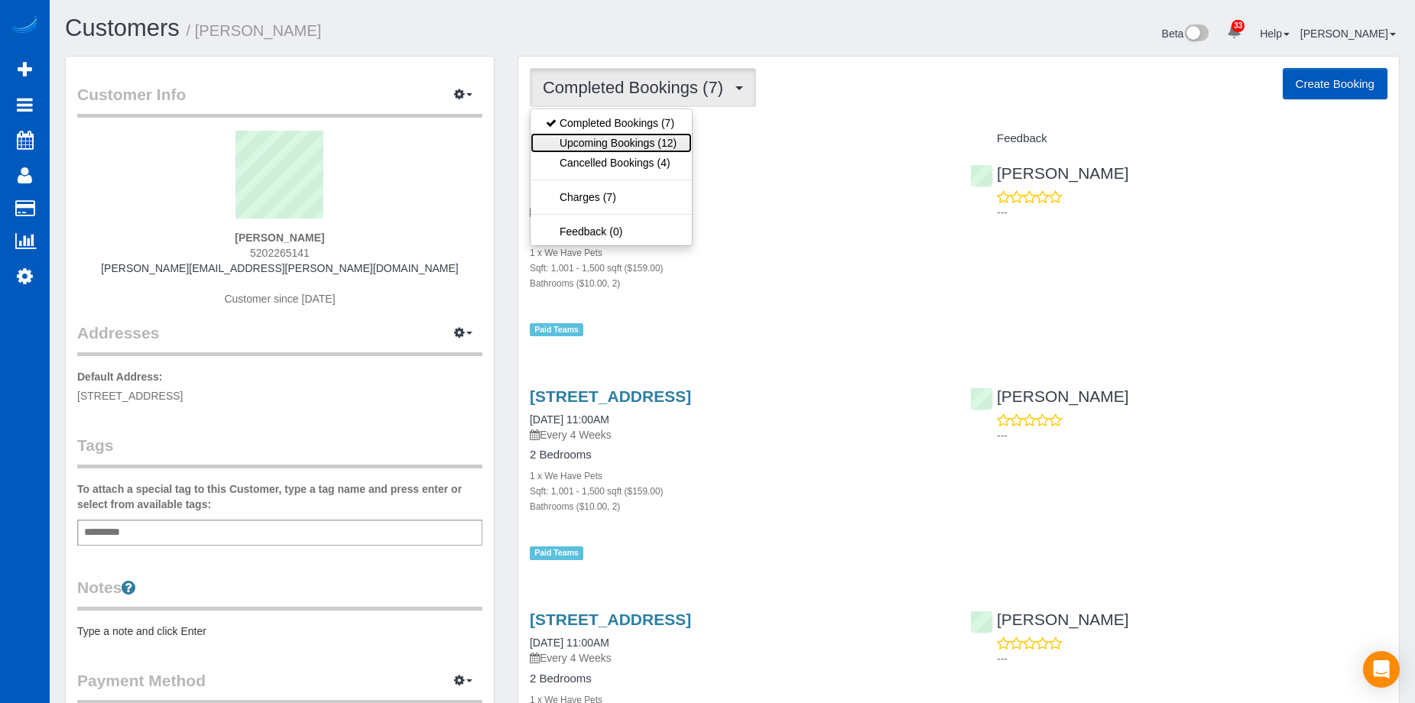
click at [608, 143] on link "Upcoming Bookings (12)" at bounding box center [611, 143] width 161 height 20
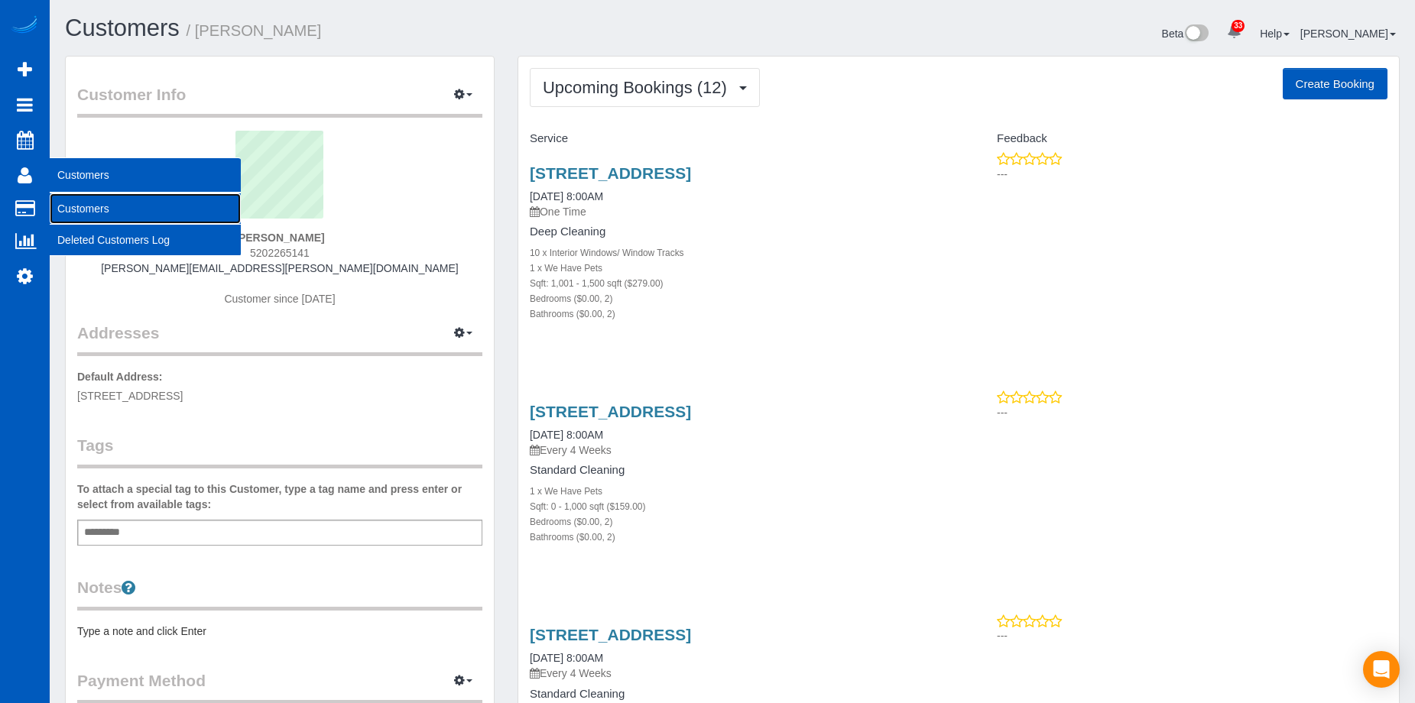
click at [83, 201] on link "Customers" at bounding box center [145, 208] width 191 height 31
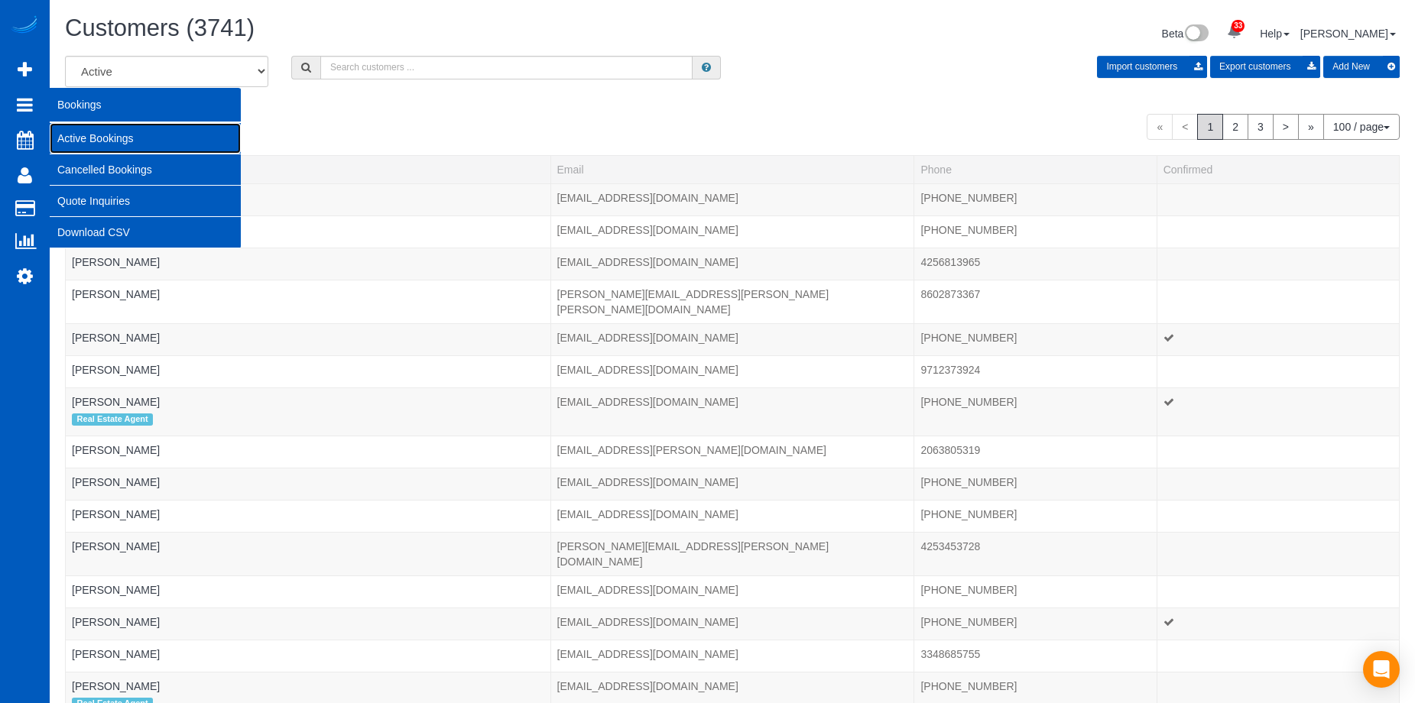
click at [115, 133] on link "Active Bookings" at bounding box center [145, 138] width 191 height 31
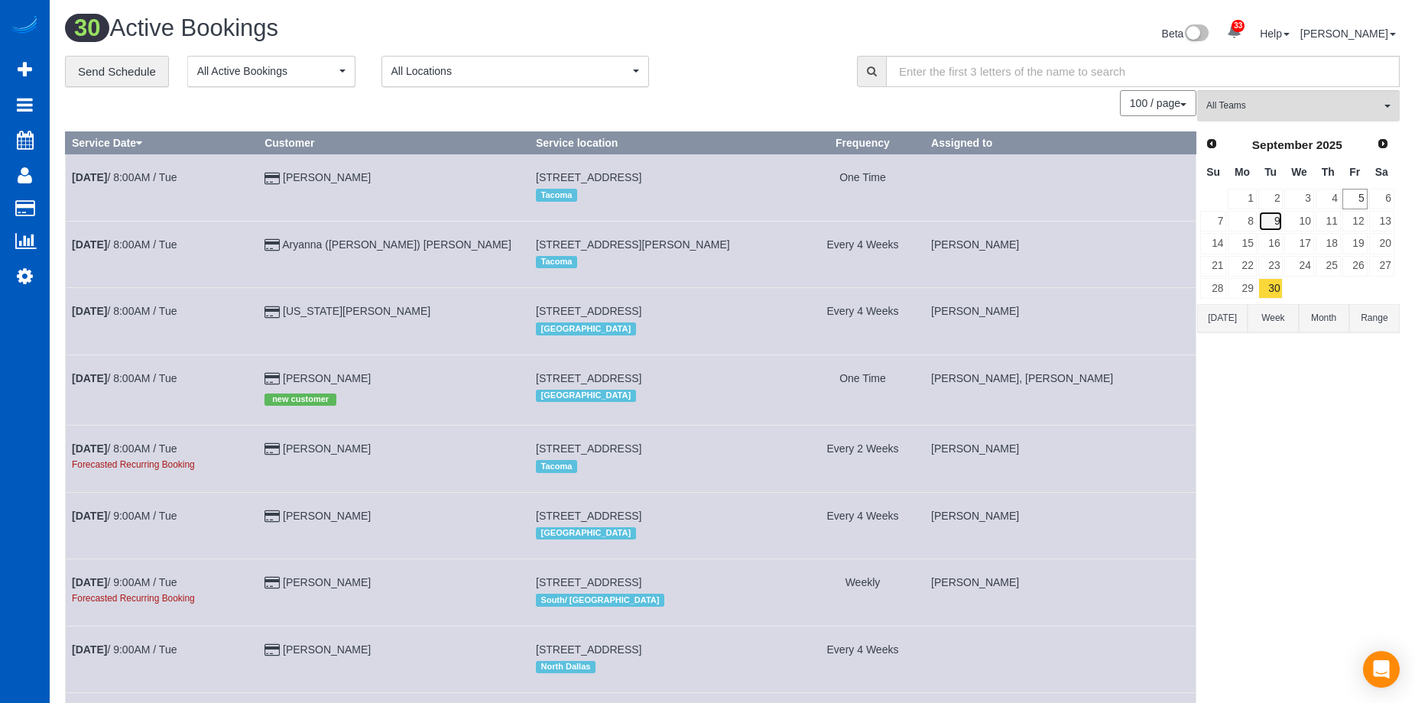
click at [1261, 226] on link "9" at bounding box center [1270, 221] width 25 height 21
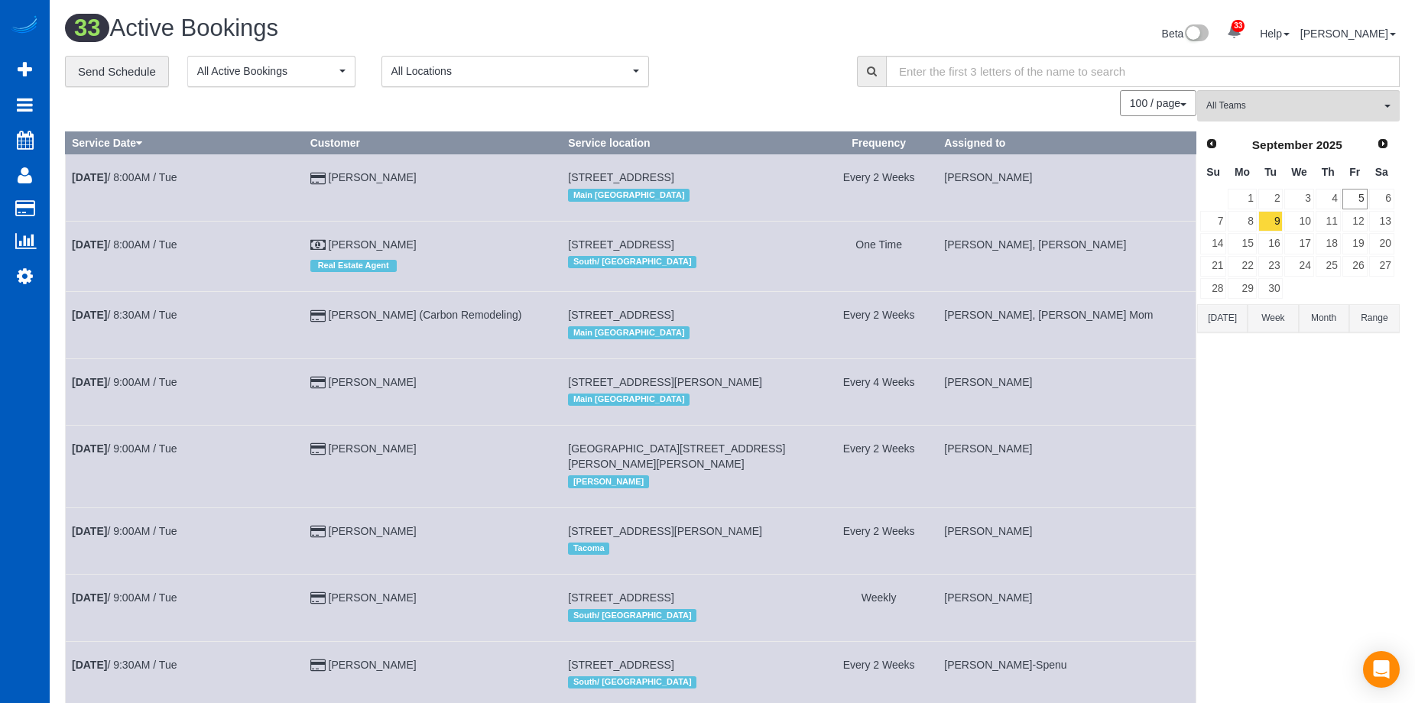
click at [1388, 320] on button "Range" at bounding box center [1374, 318] width 50 height 28
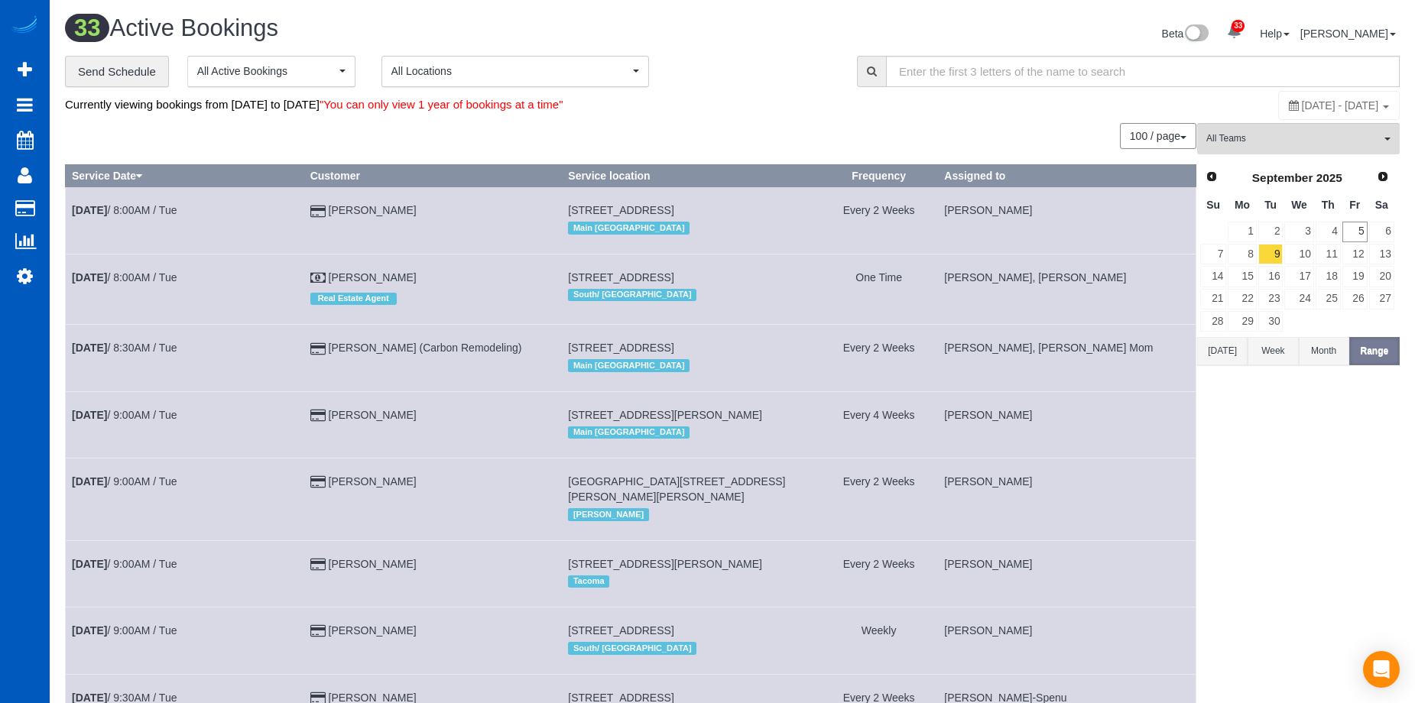
click at [1302, 102] on span "[DATE] - [DATE]" at bounding box center [1340, 105] width 77 height 12
type input "**********"
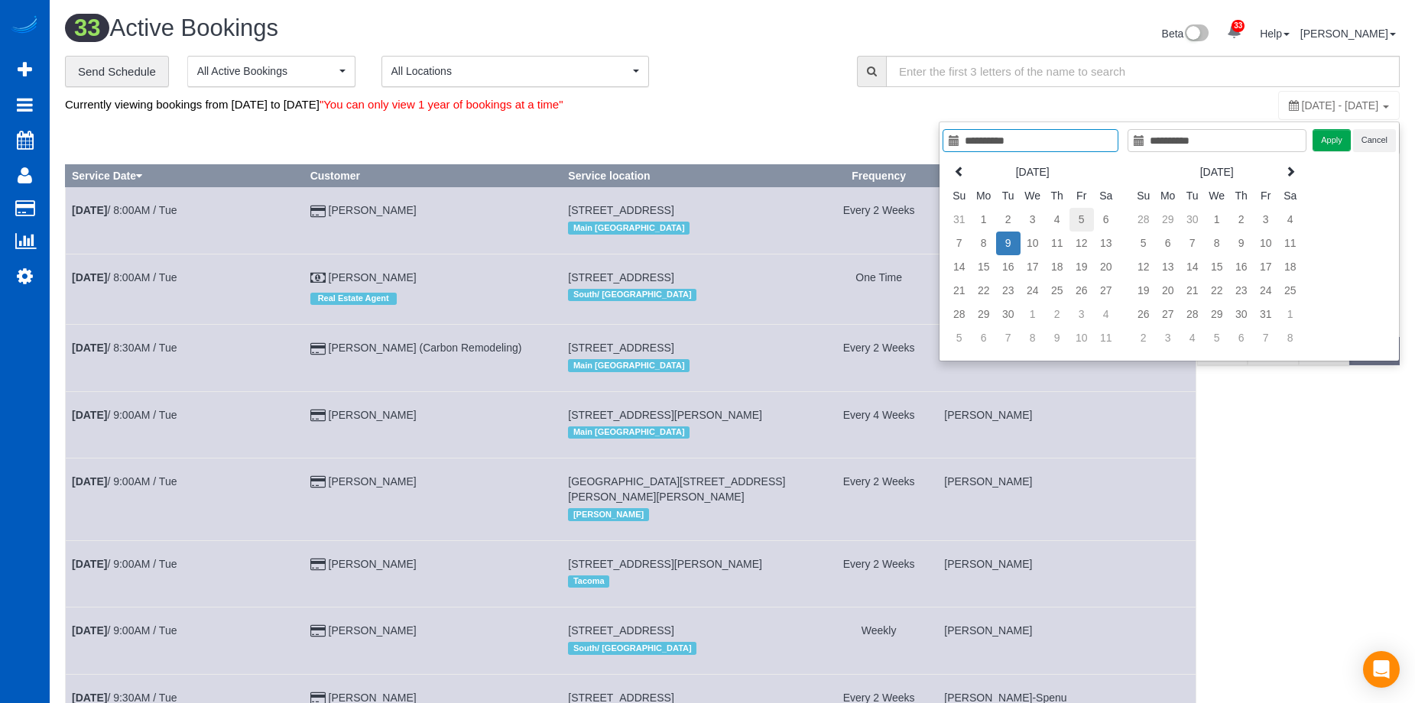
type input "**********"
click at [1078, 216] on td "5" at bounding box center [1081, 220] width 24 height 24
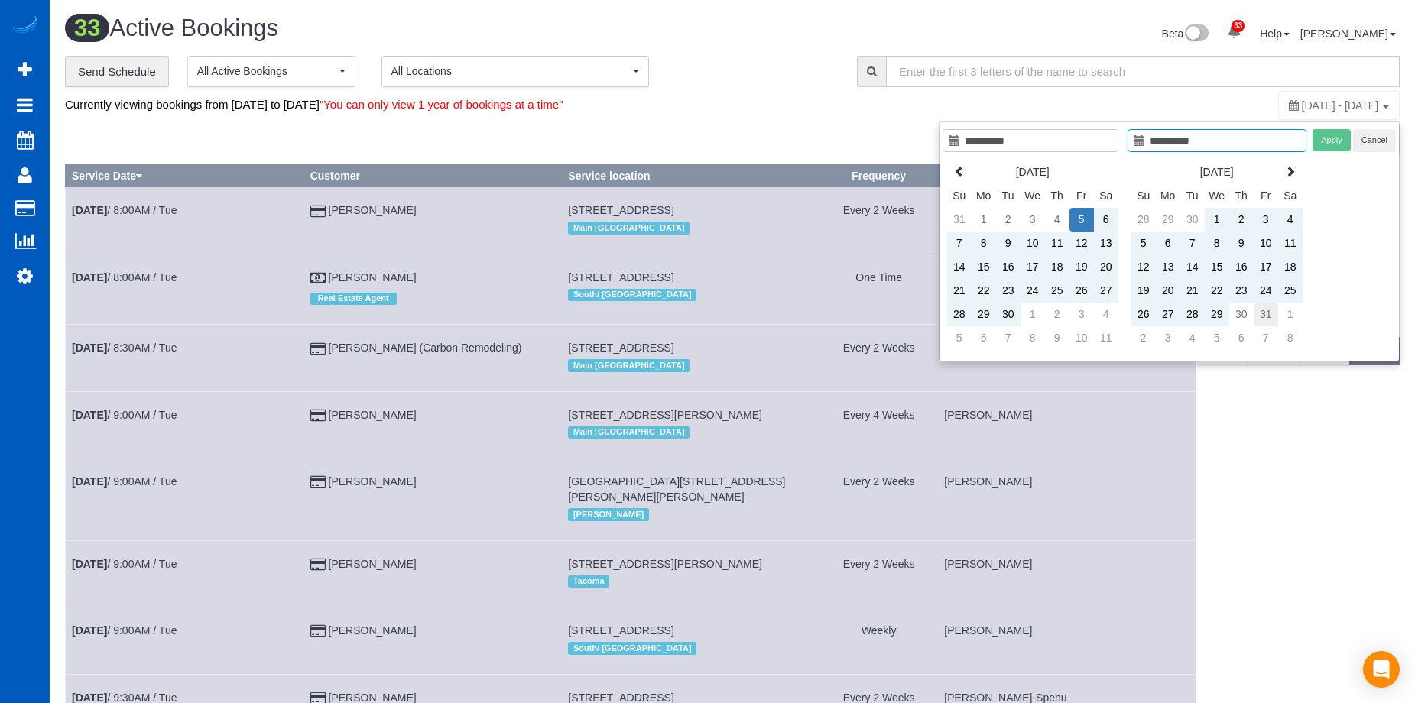
type input "**********"
click at [1257, 309] on td "31" at bounding box center [1266, 315] width 24 height 24
type input "**********"
click at [1330, 139] on button "Apply" at bounding box center [1332, 140] width 38 height 22
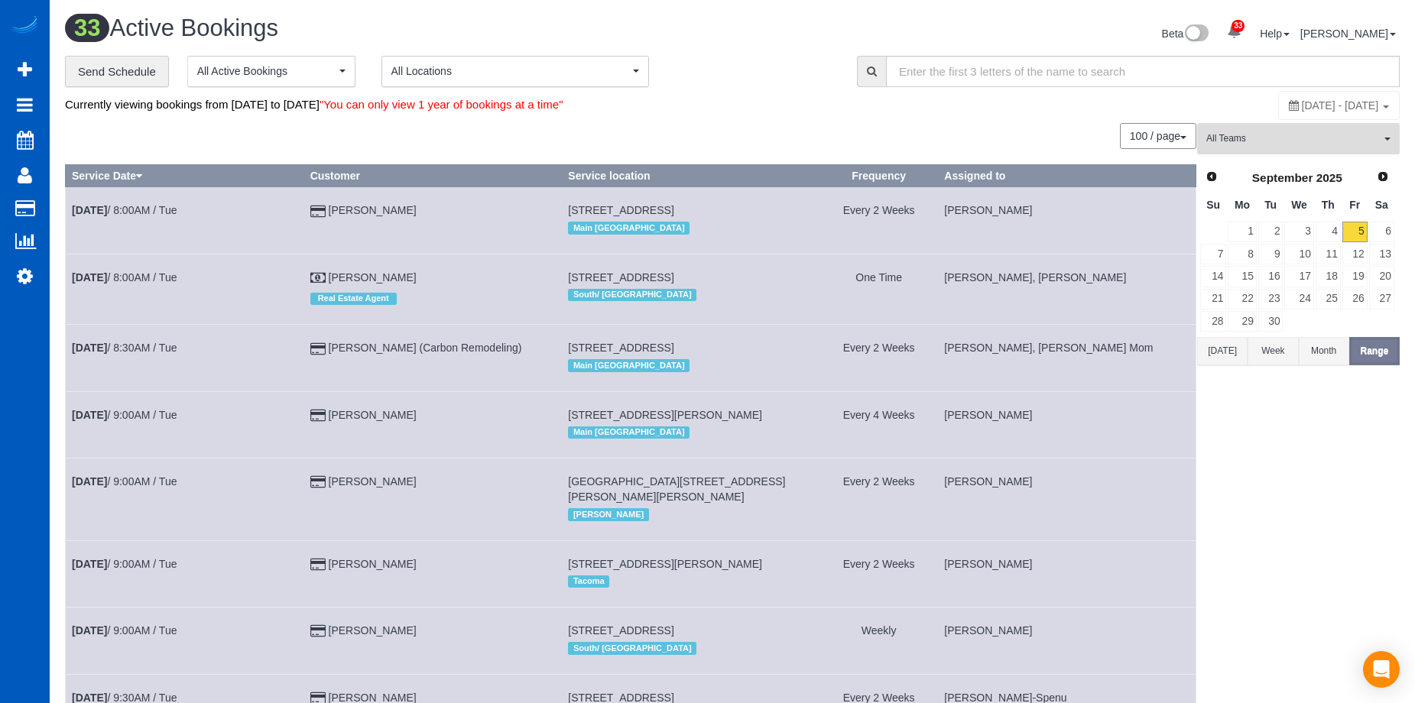
click at [1312, 141] on span "All Teams" at bounding box center [1293, 138] width 174 height 13
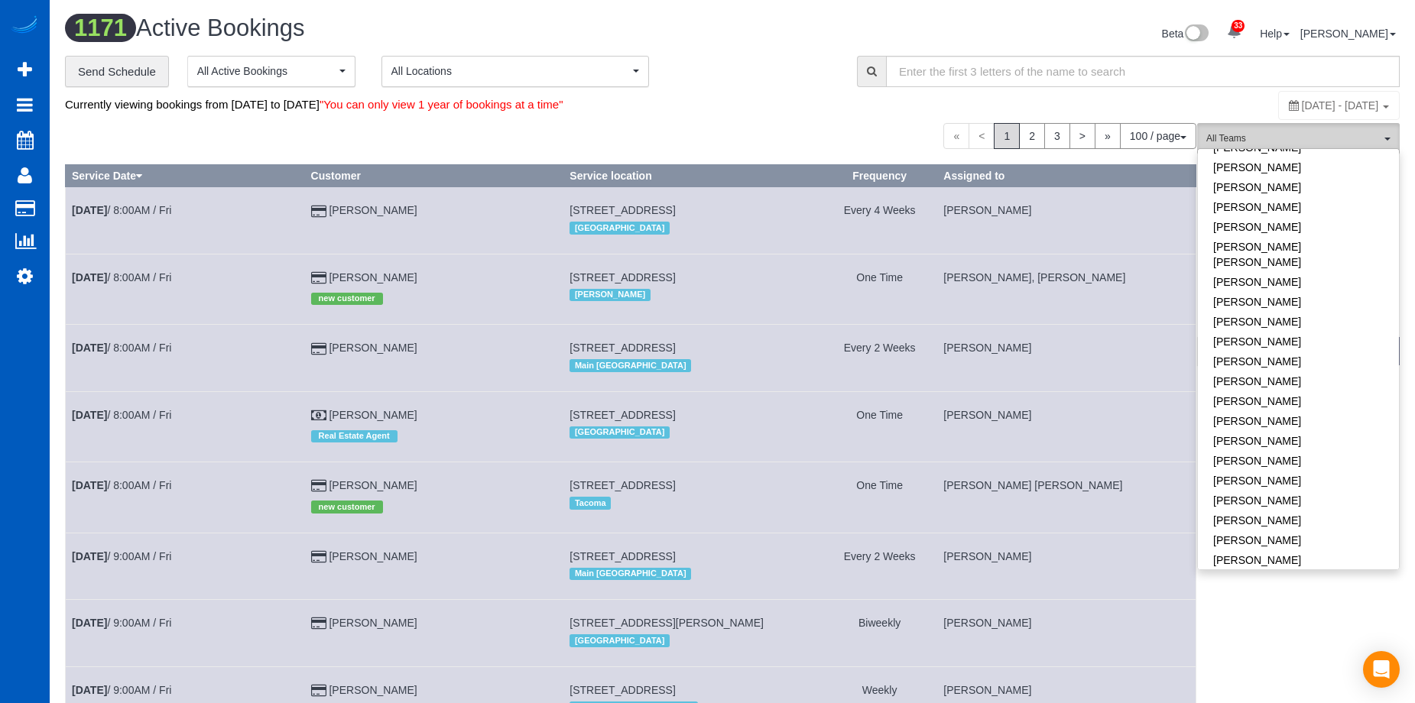
scroll to position [688, 0]
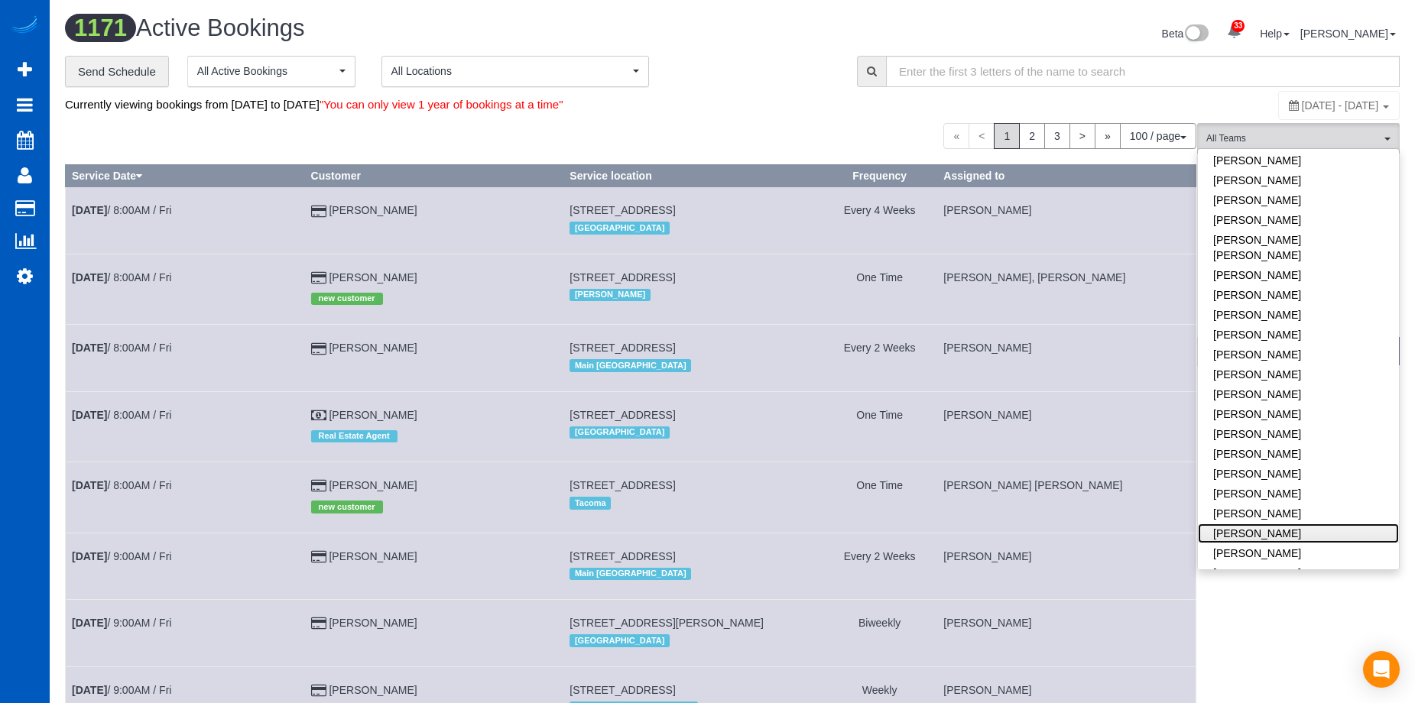
click at [1320, 524] on link "[PERSON_NAME]" at bounding box center [1298, 534] width 201 height 20
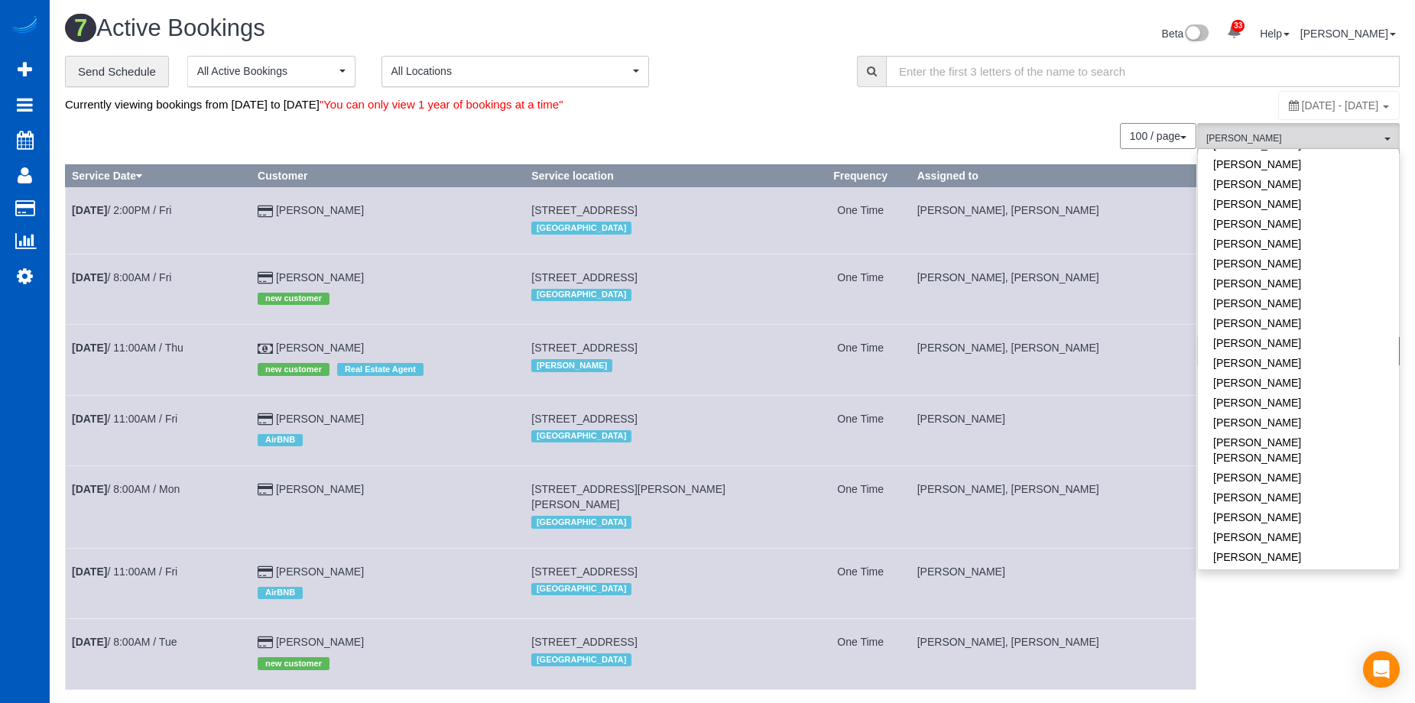
scroll to position [459, 0]
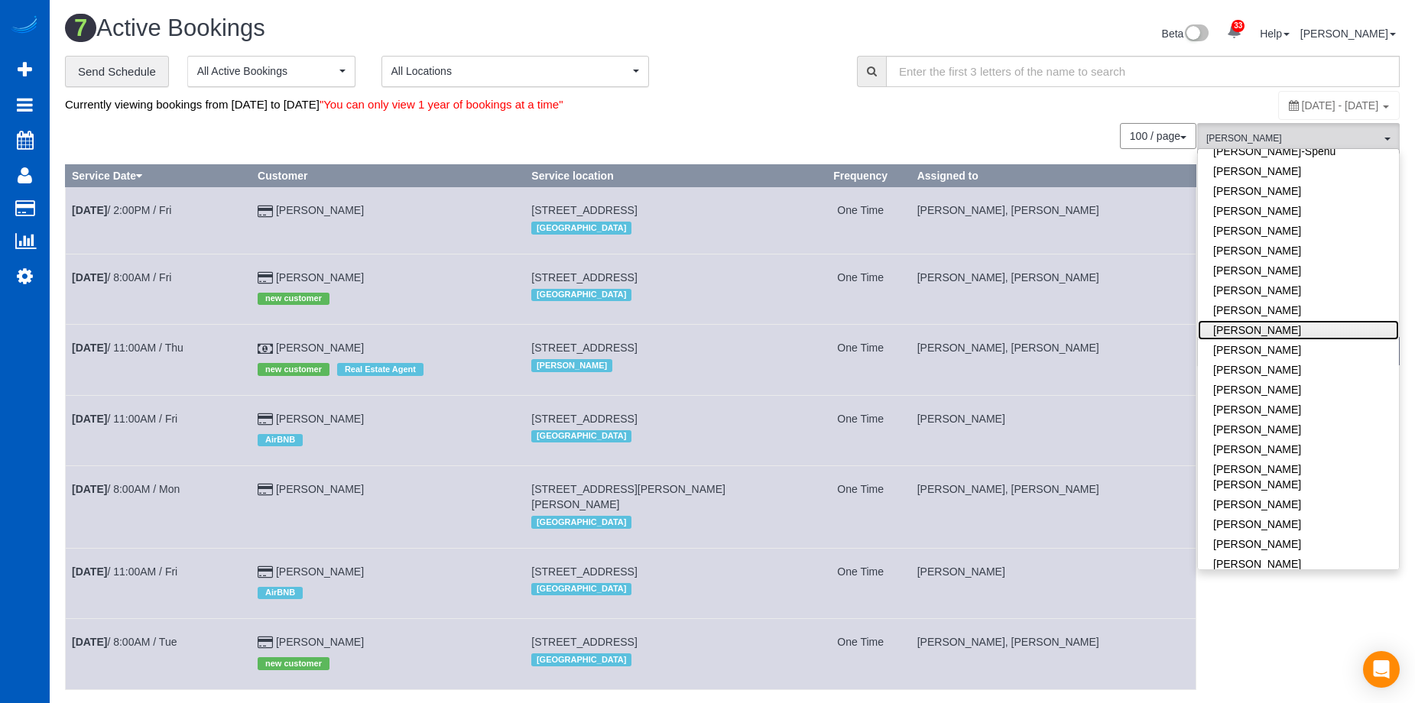
click at [1327, 321] on link "[PERSON_NAME]" at bounding box center [1298, 330] width 201 height 20
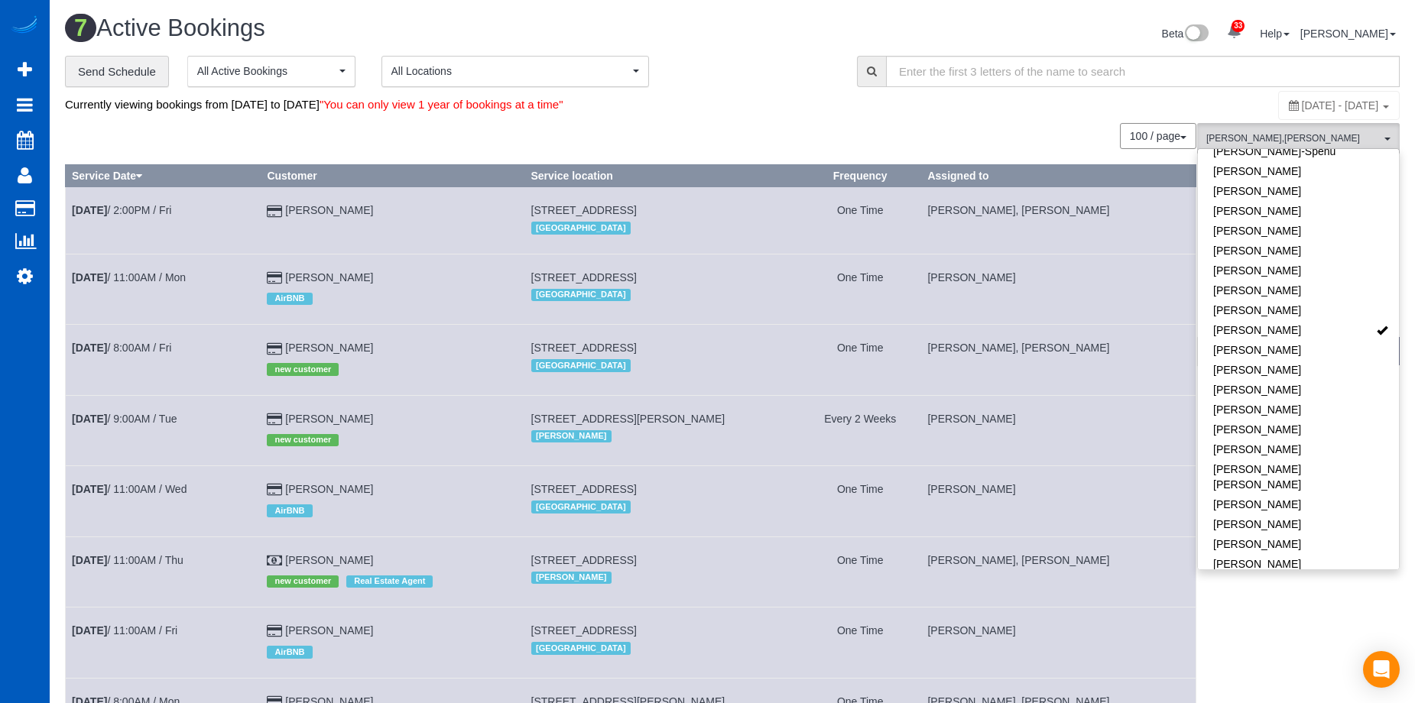
click at [964, 131] on div "100 / page 10 / page 20 / page 30 / page 40 / page 50 / page 100 / page" at bounding box center [630, 136] width 1131 height 26
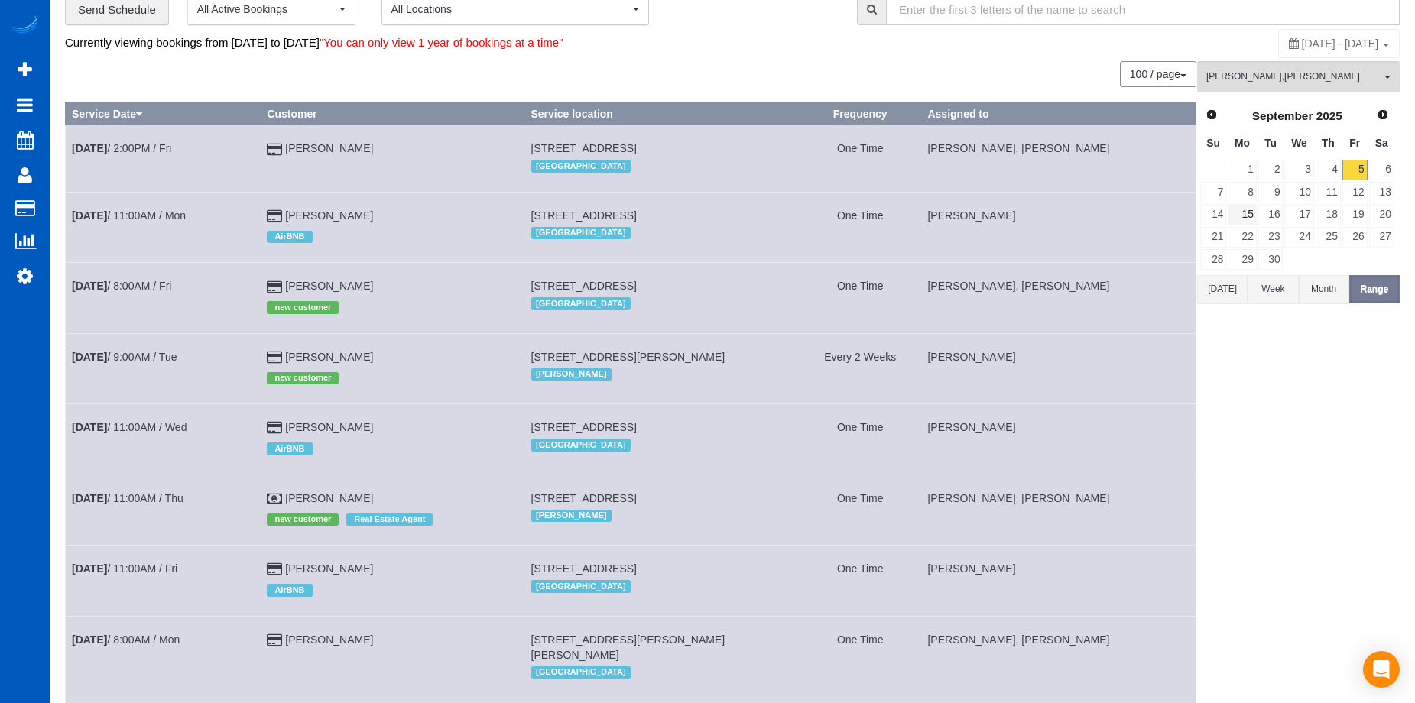
scroll to position [0, 0]
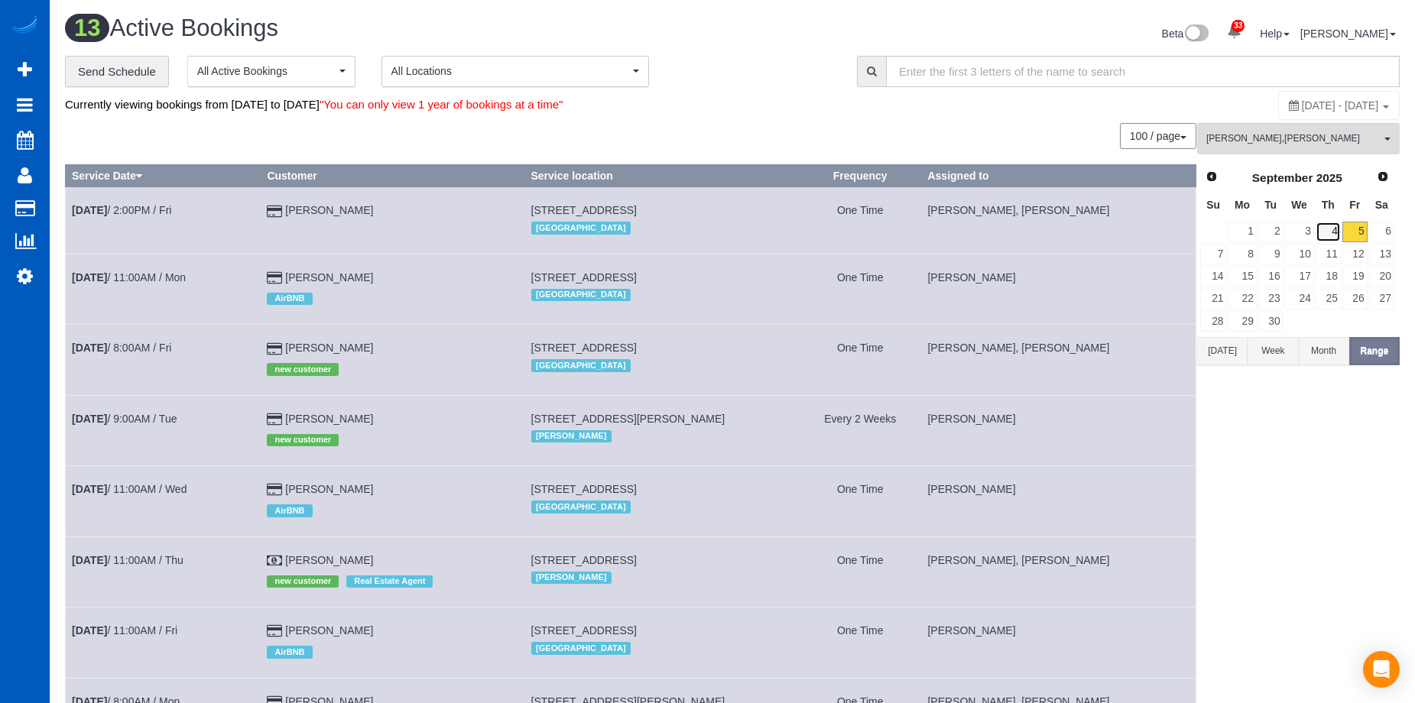
click at [1335, 226] on link "4" at bounding box center [1328, 232] width 25 height 21
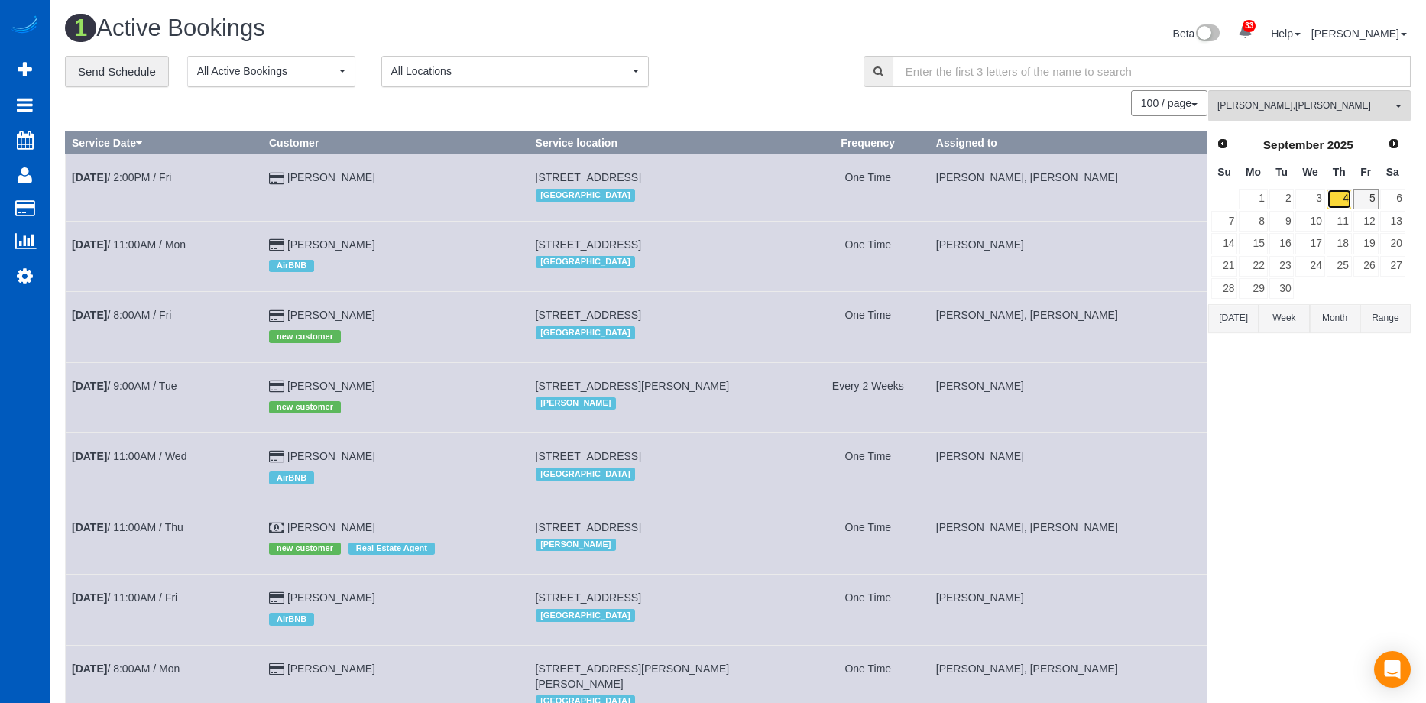
click at [1349, 193] on link "4" at bounding box center [1339, 199] width 25 height 21
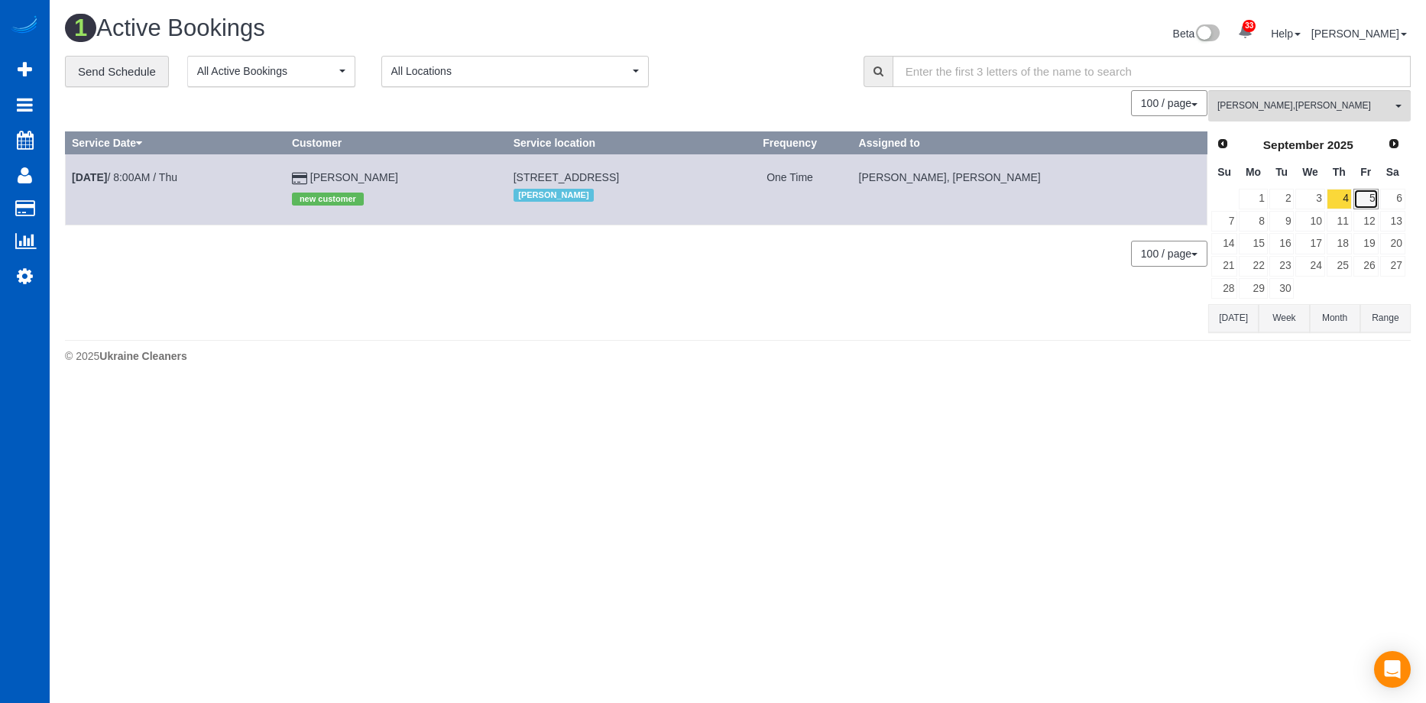
click at [1358, 193] on link "5" at bounding box center [1366, 199] width 25 height 21
click at [1378, 315] on button "Range" at bounding box center [1386, 318] width 50 height 28
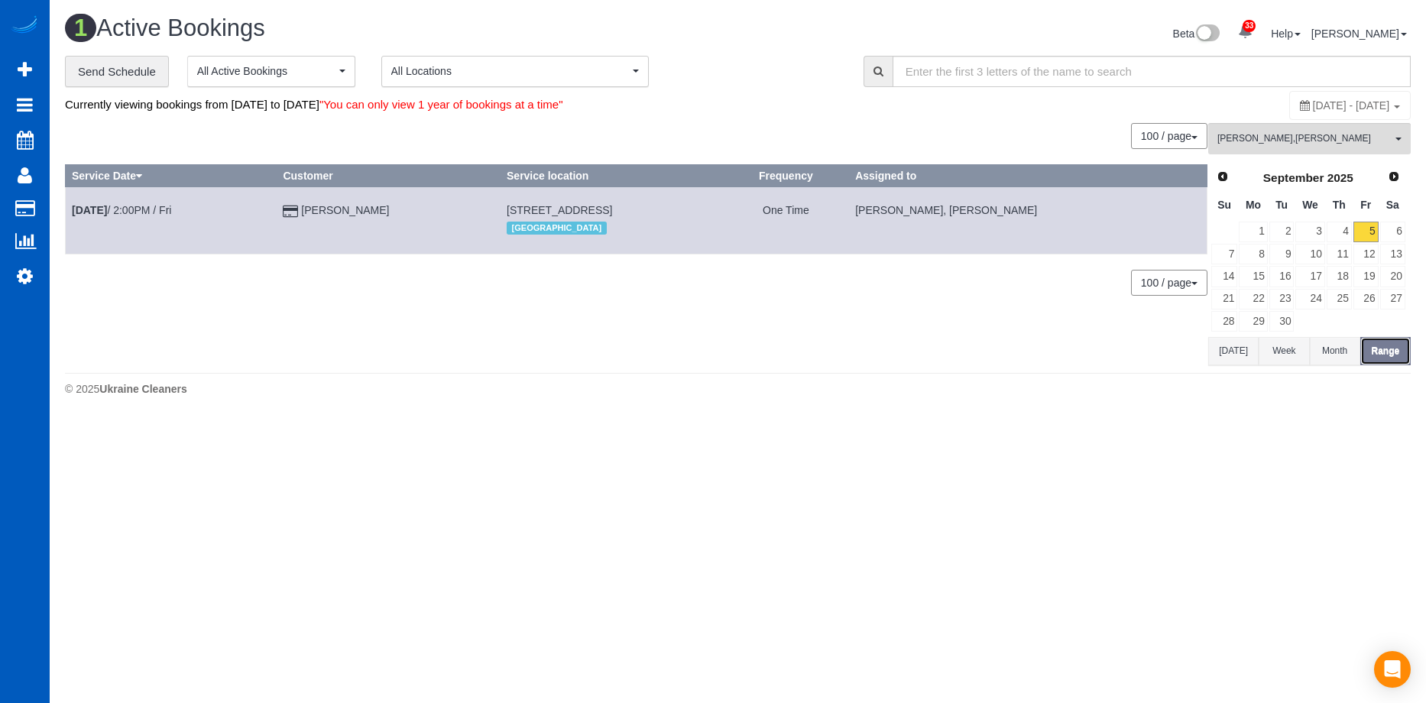
click at [1394, 346] on button "Range" at bounding box center [1386, 351] width 50 height 28
click at [1313, 99] on span "[DATE] - [DATE]" at bounding box center [1351, 105] width 77 height 12
type input "**********"
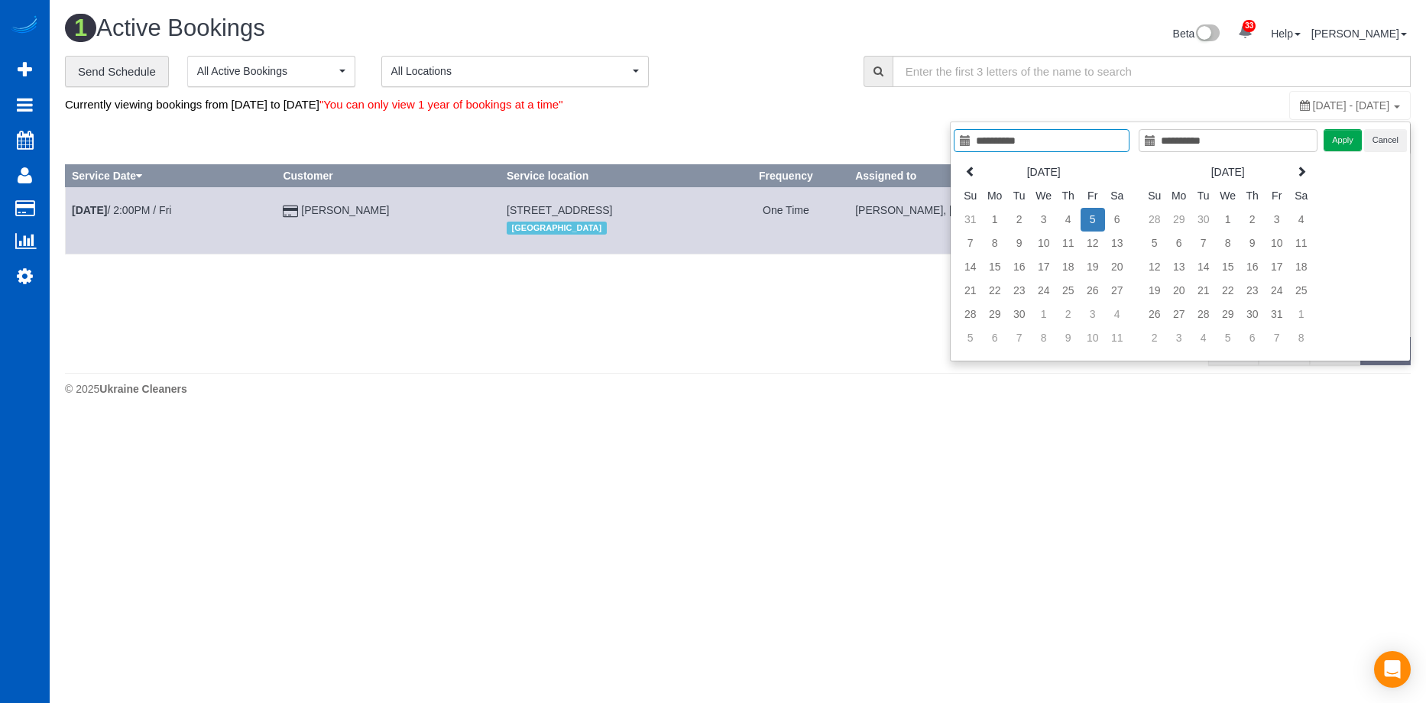
type input "**********"
click at [1095, 219] on td "5" at bounding box center [1093, 220] width 24 height 24
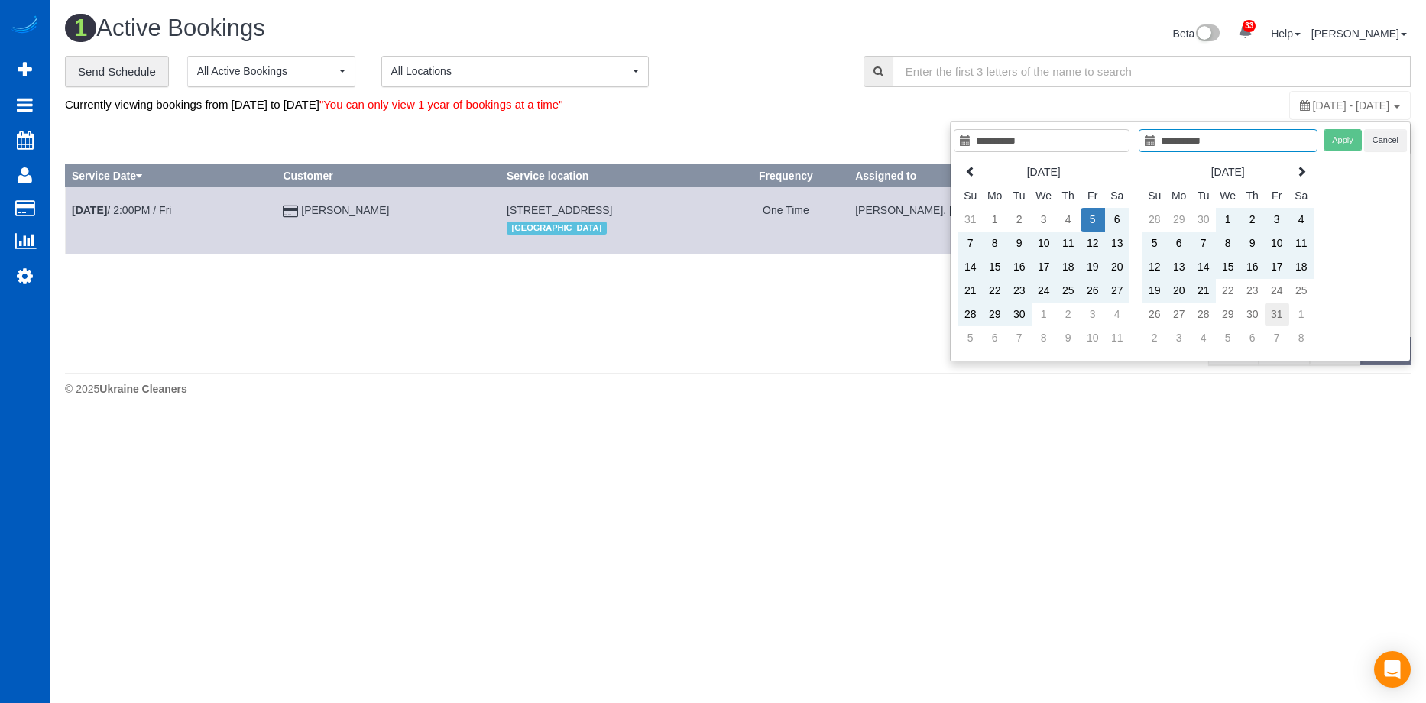
type input "**********"
click at [1277, 314] on td "31" at bounding box center [1277, 315] width 24 height 24
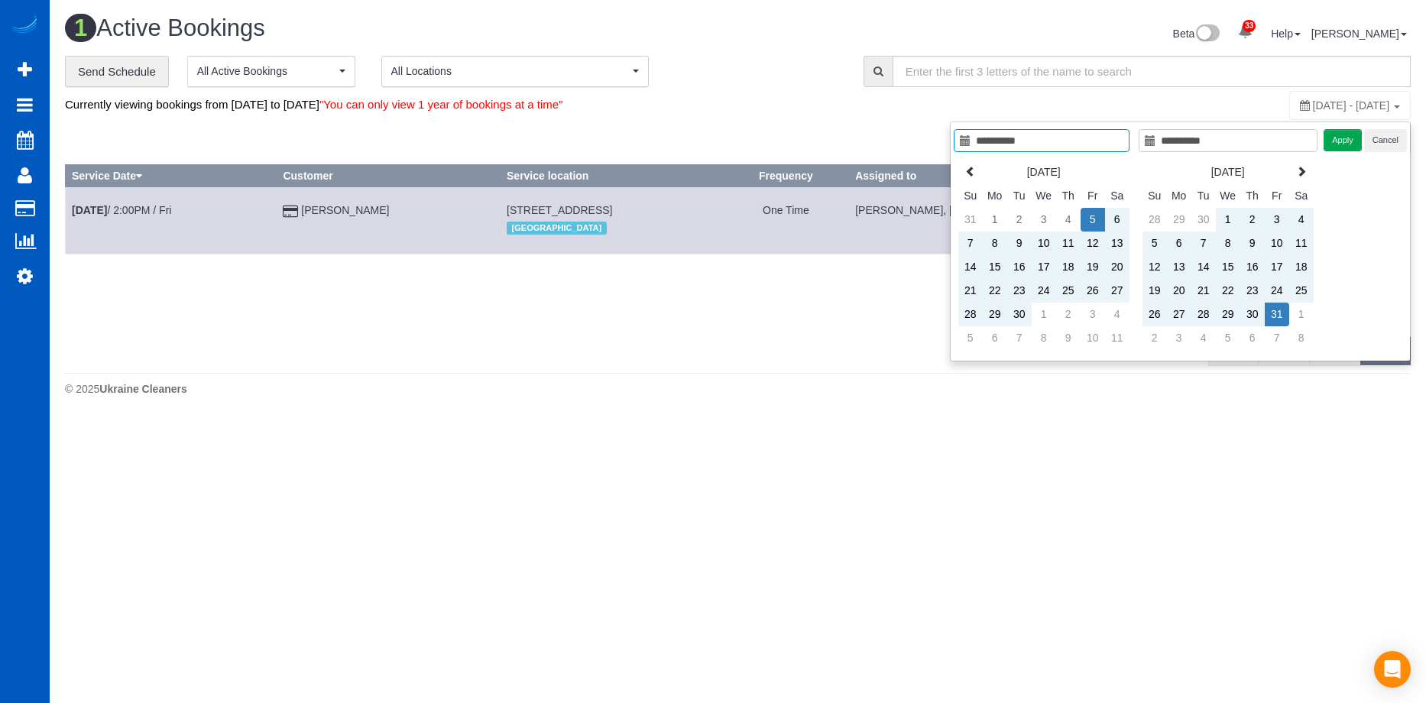
type input "**********"
click at [1343, 137] on button "Apply" at bounding box center [1343, 140] width 38 height 22
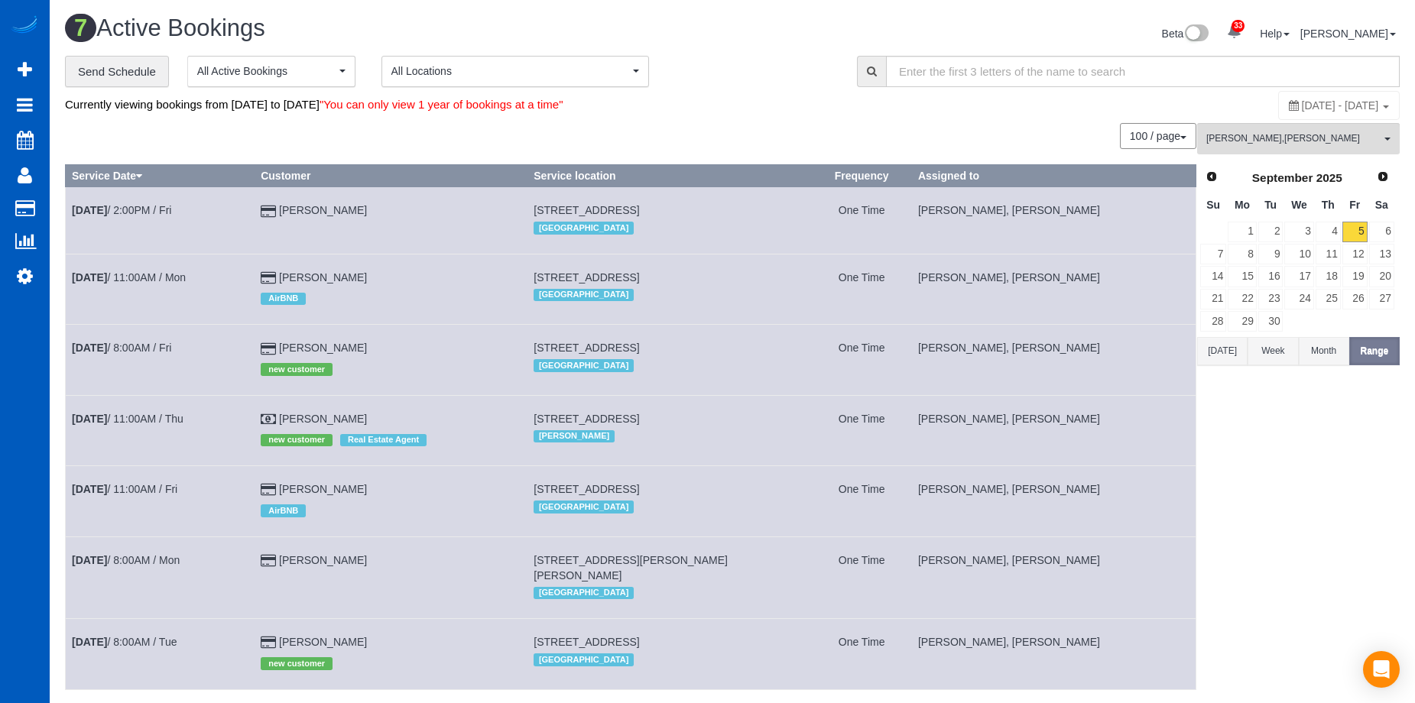
click at [791, 51] on div "Beta 33 Your Notifications You have 0 alerts × You have 2 to charge for [DATE] …" at bounding box center [1071, 35] width 679 height 41
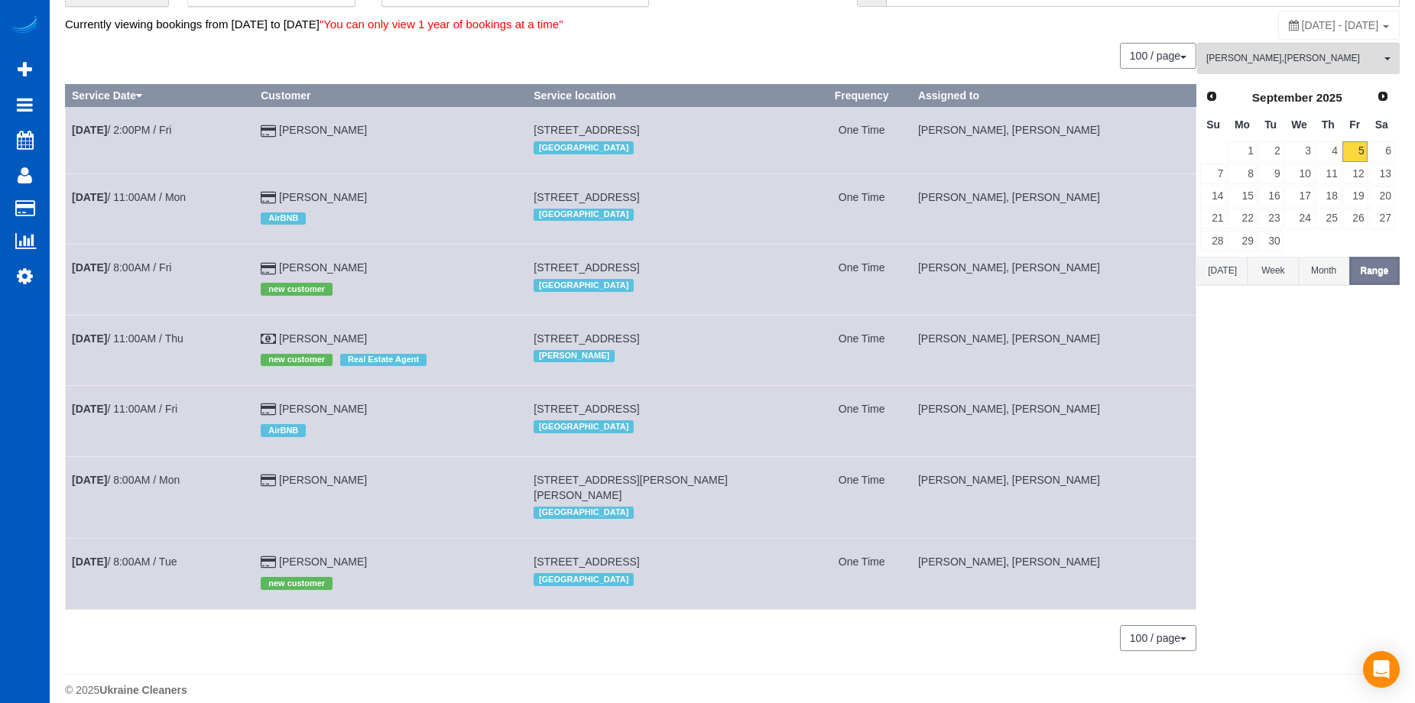
scroll to position [82, 0]
click at [1253, 52] on span "[PERSON_NAME] , [PERSON_NAME]" at bounding box center [1293, 56] width 174 height 13
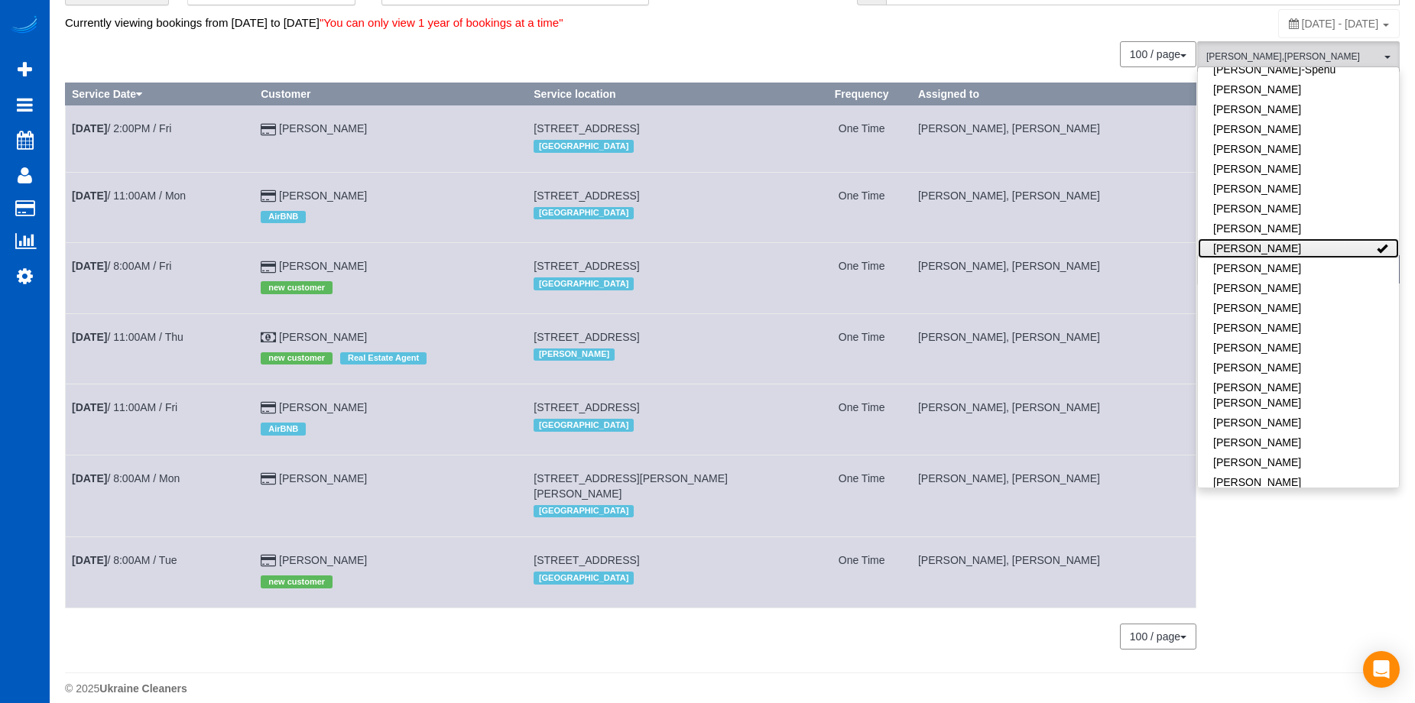
click at [1324, 239] on link "[PERSON_NAME]" at bounding box center [1298, 249] width 201 height 20
click at [1353, 239] on link "[PERSON_NAME]" at bounding box center [1298, 249] width 201 height 20
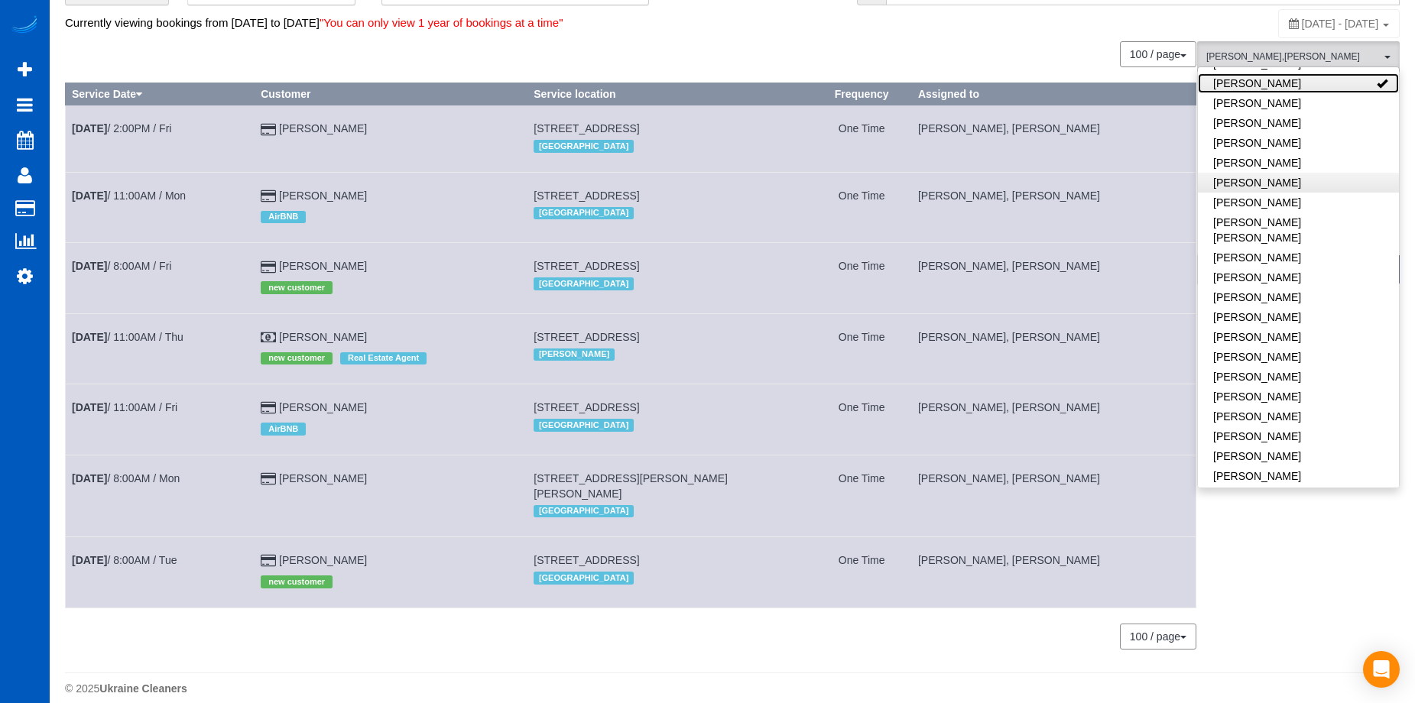
scroll to position [764, 0]
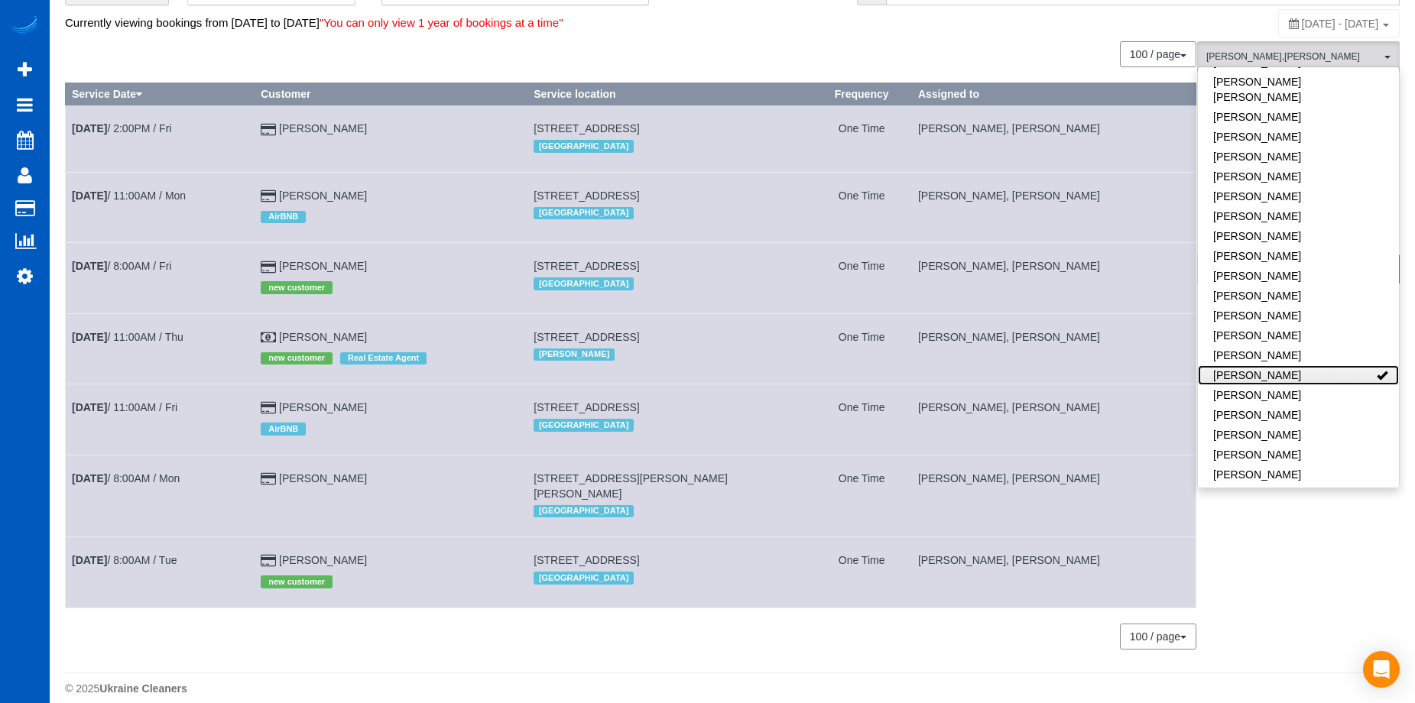
click at [1346, 365] on link "[PERSON_NAME]" at bounding box center [1298, 375] width 201 height 20
click at [1360, 365] on link "[PERSON_NAME]" at bounding box center [1298, 375] width 201 height 20
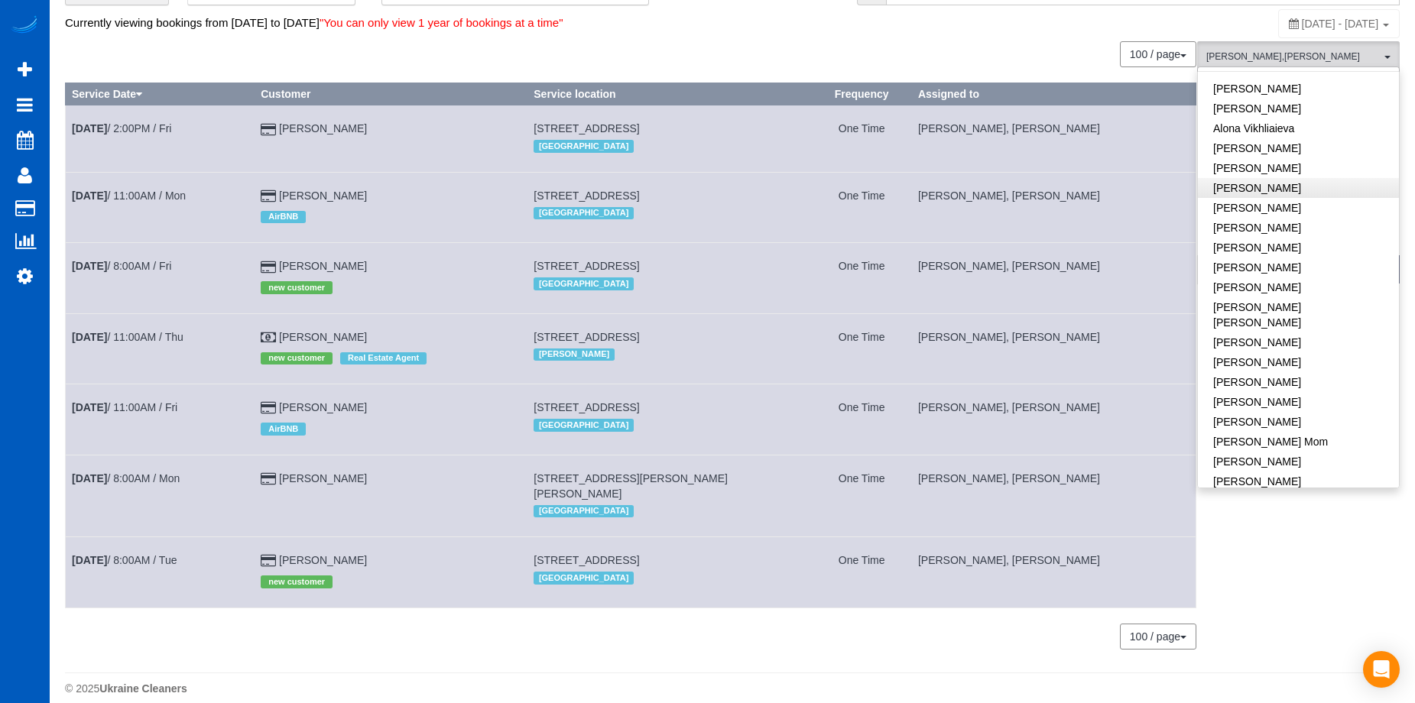
scroll to position [0, 0]
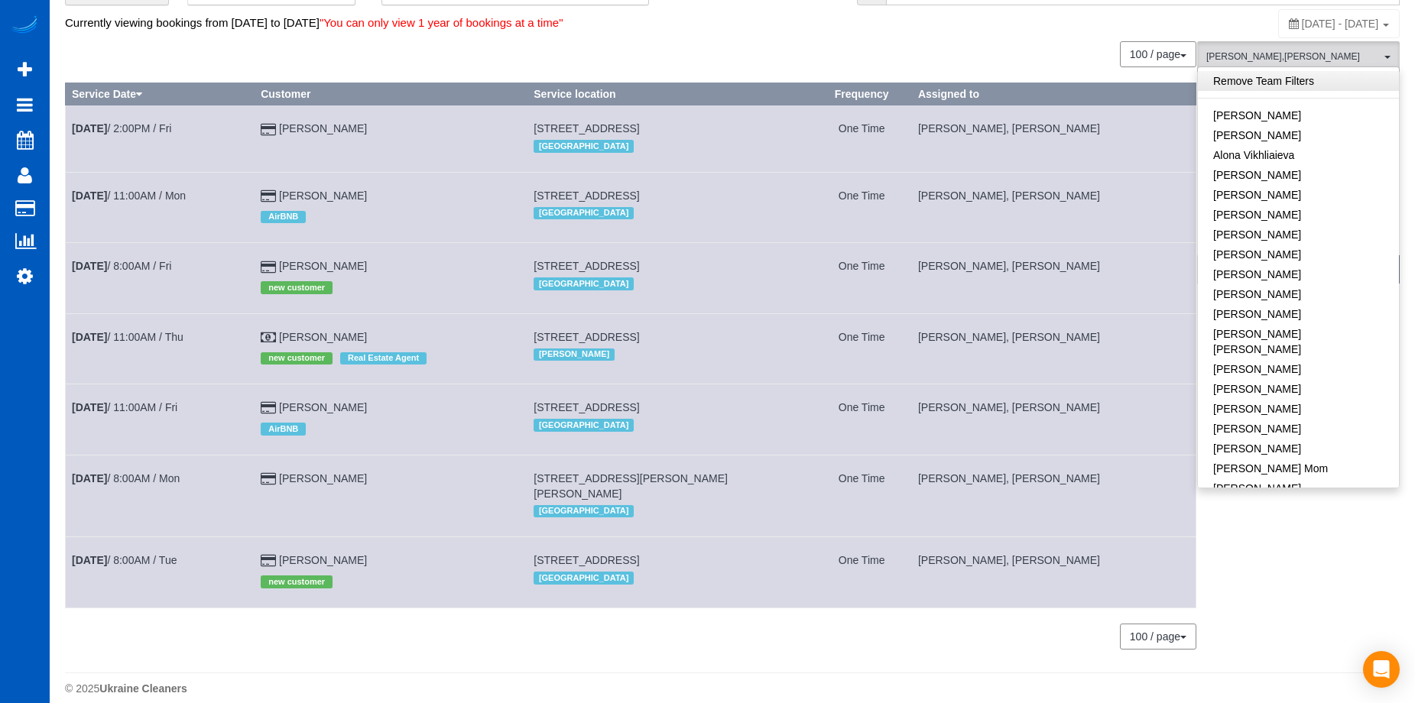
click at [1342, 80] on link "Remove Team Filters" at bounding box center [1298, 81] width 201 height 20
click at [910, 12] on div "Currently viewing bookings from [DATE] to [DATE] "You can only view 1 year of b…" at bounding box center [510, 22] width 890 height 29
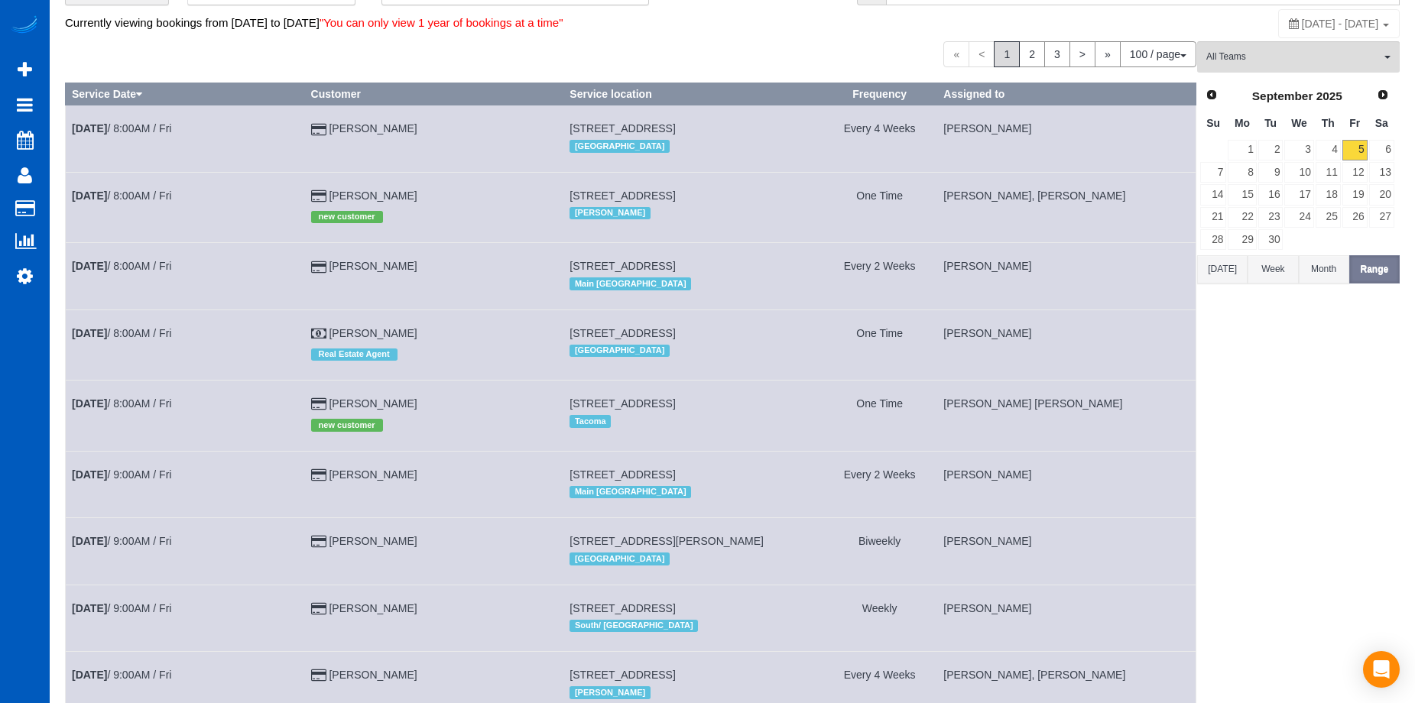
click at [831, 44] on div "« < 1 2 3 > » 100 / page 10 / page 20 / page 30 / page 40 / page 50 / page 100 …" at bounding box center [630, 54] width 1131 height 26
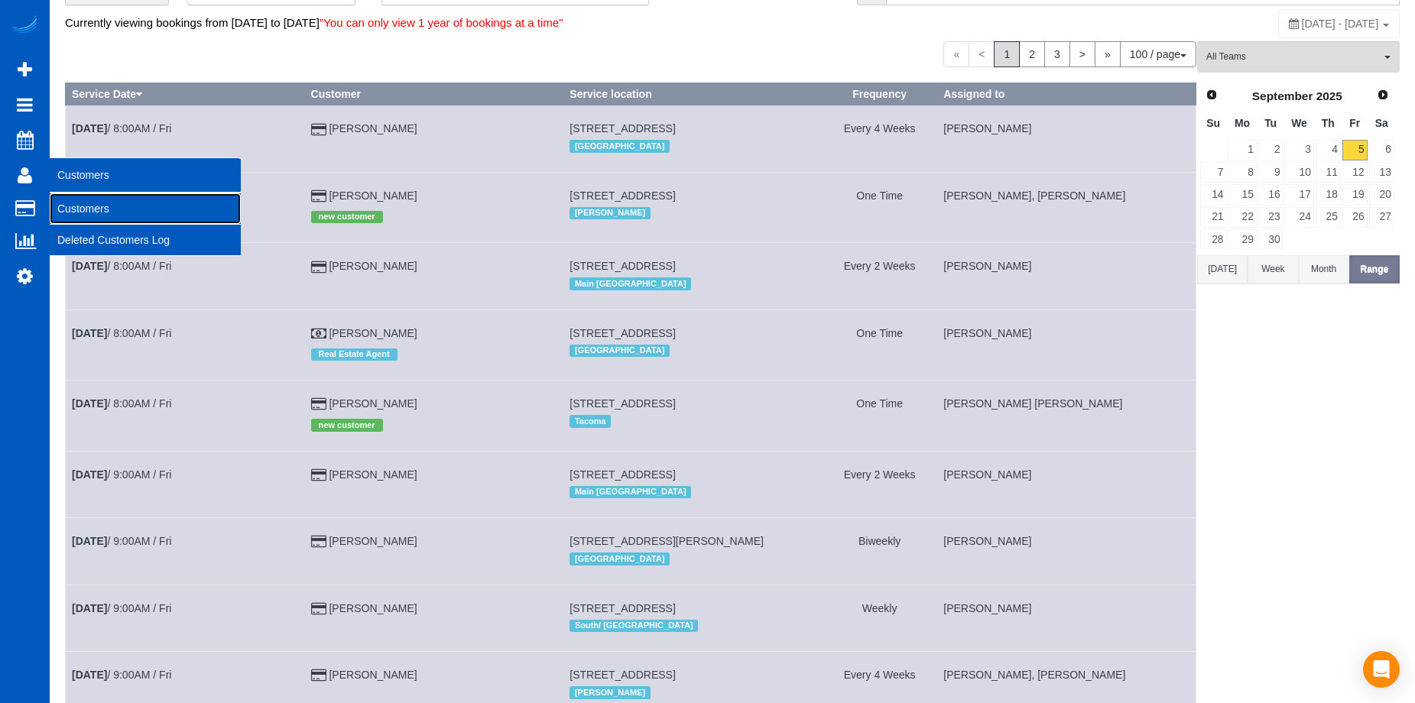
click at [85, 206] on link "Customers" at bounding box center [145, 208] width 191 height 31
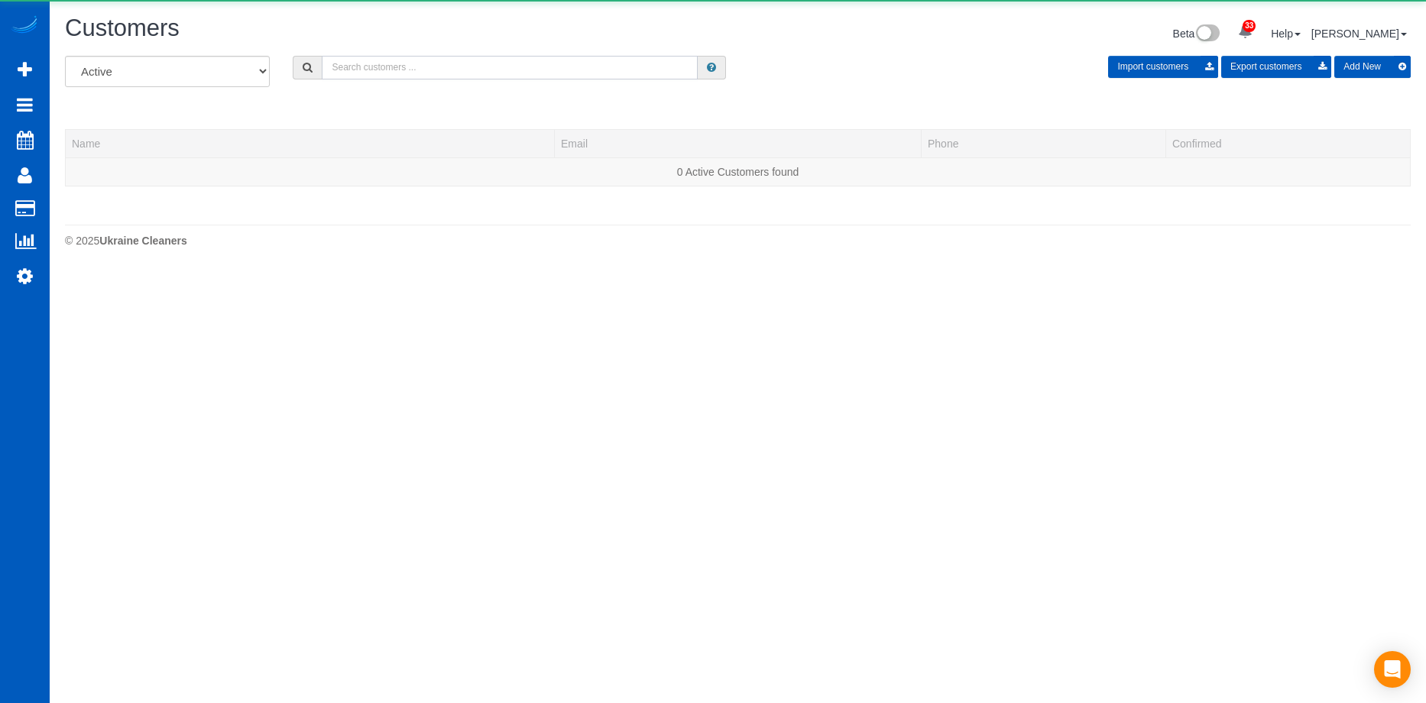
click at [427, 68] on input "text" at bounding box center [510, 68] width 376 height 24
paste input "[PERSON_NAME]"
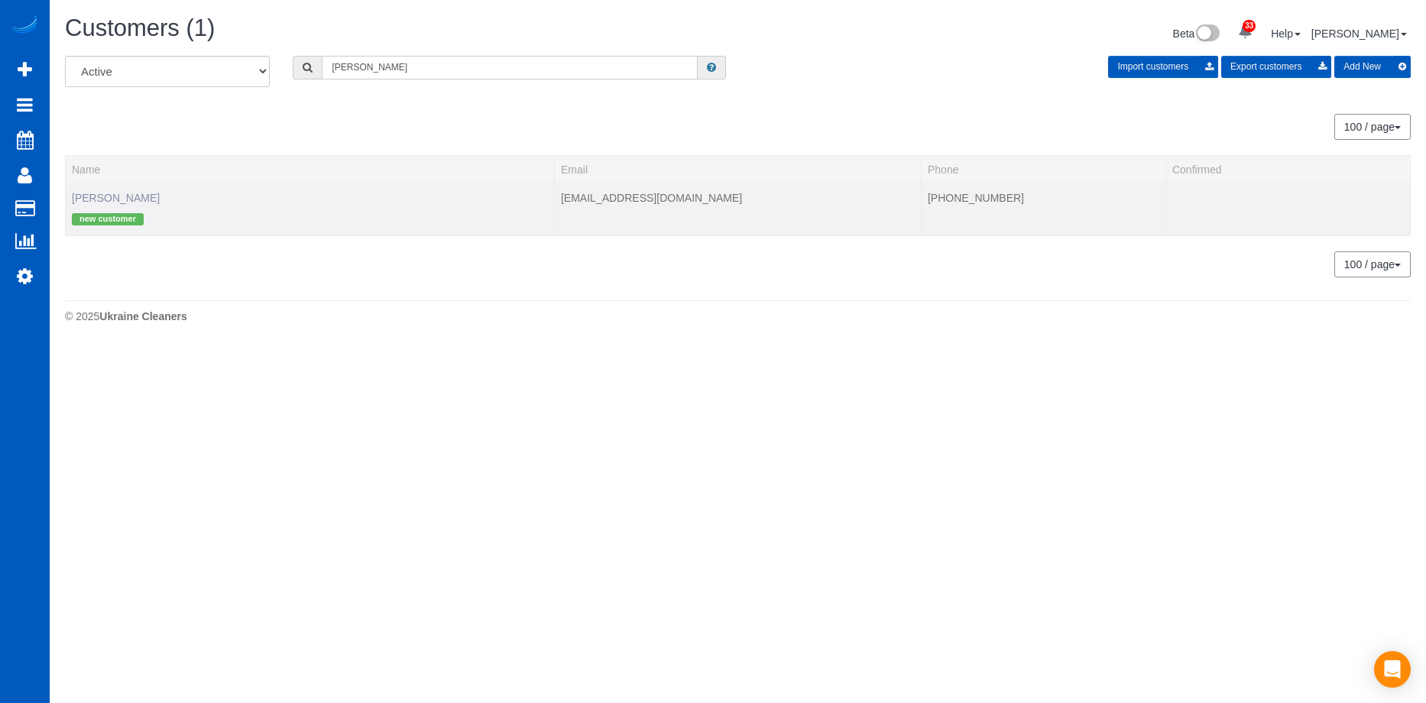
type input "[PERSON_NAME]"
click at [136, 200] on link "[PERSON_NAME]" at bounding box center [116, 198] width 88 height 12
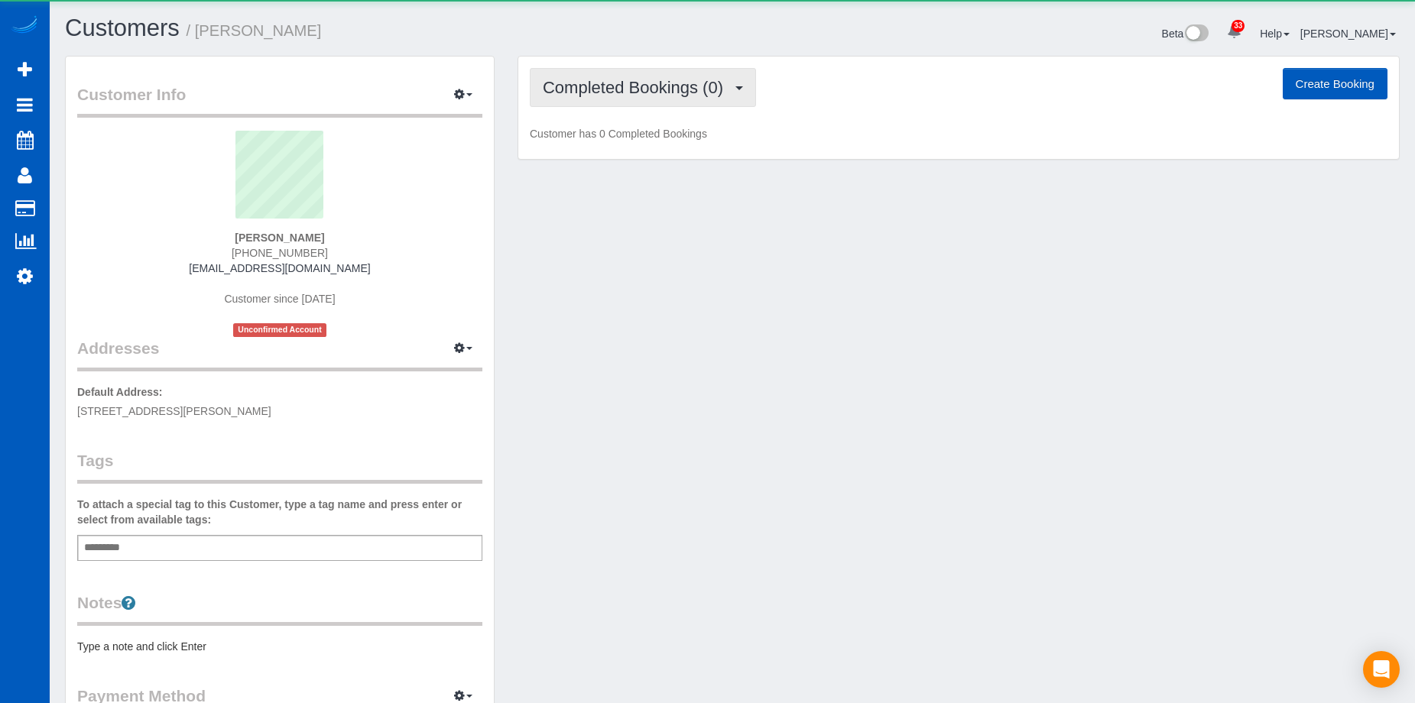
click at [680, 89] on span "Completed Bookings (0)" at bounding box center [637, 87] width 188 height 19
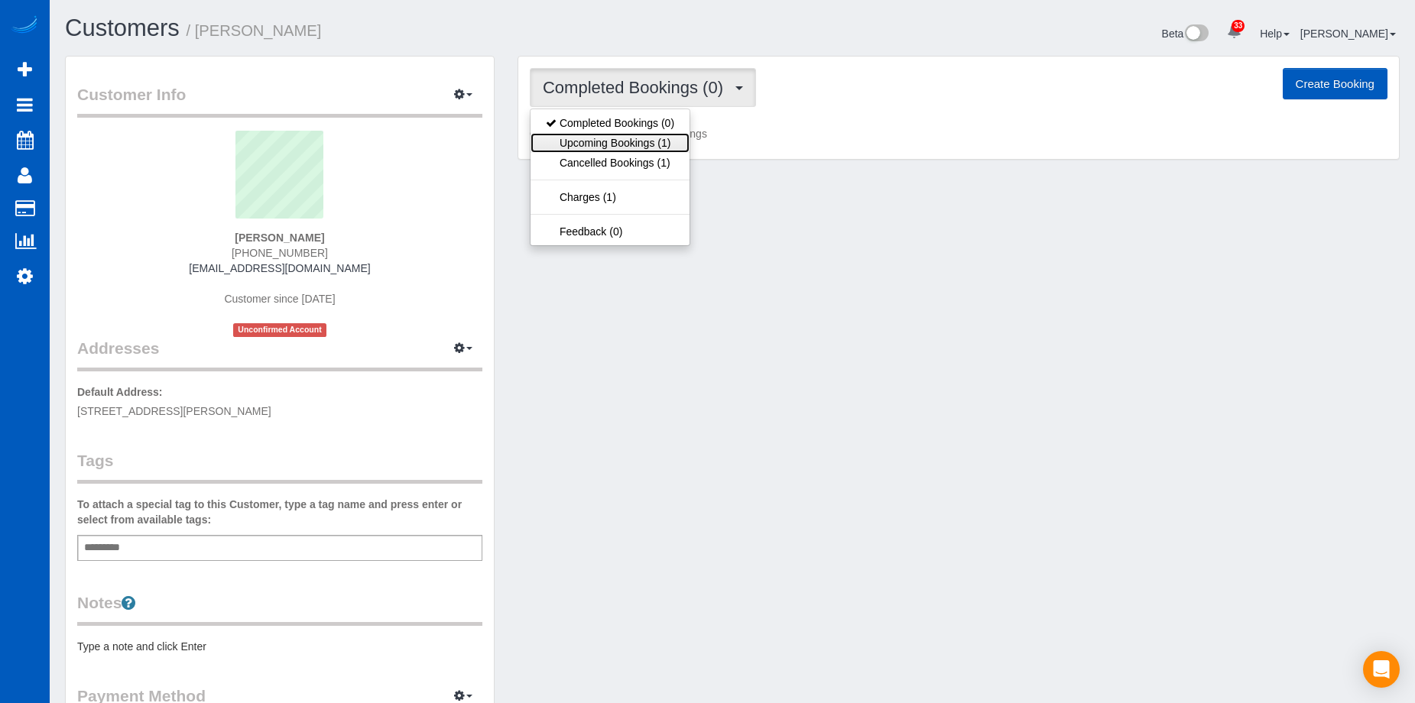
click at [633, 142] on link "Upcoming Bookings (1)" at bounding box center [610, 143] width 159 height 20
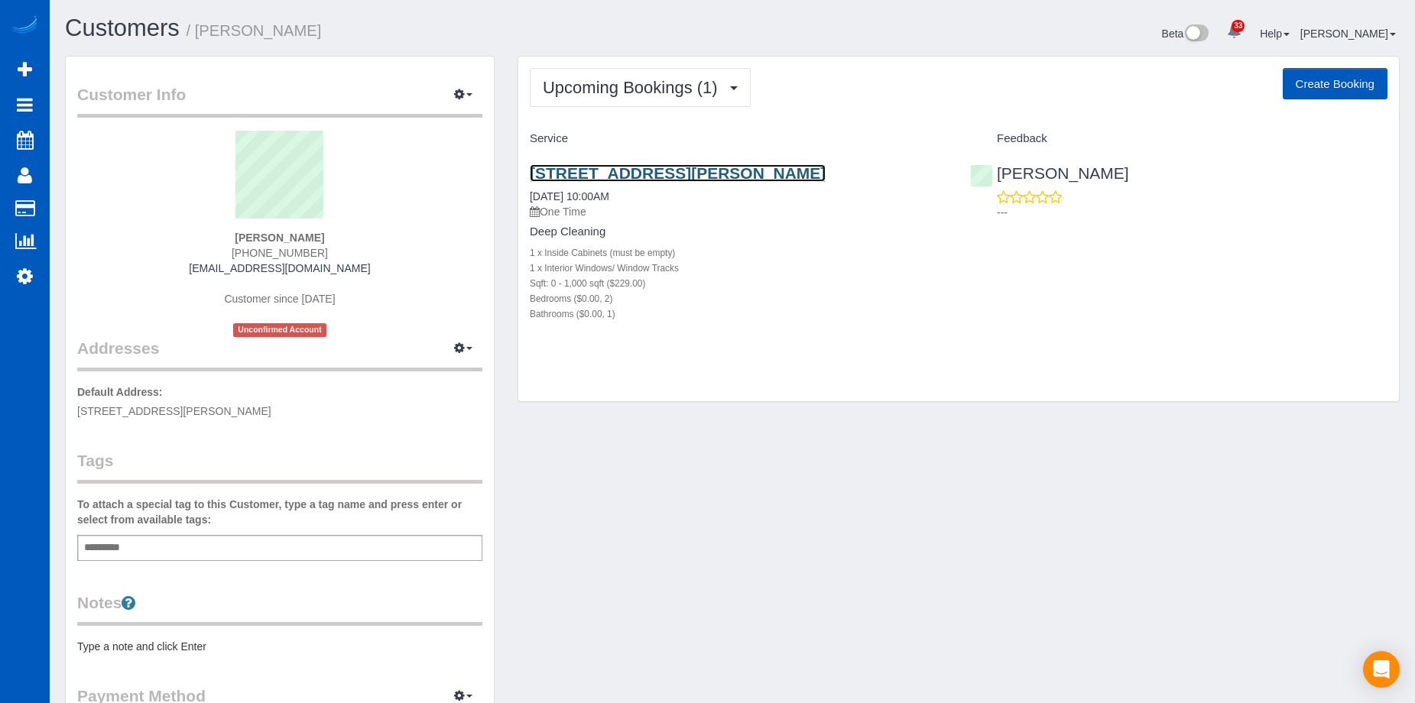
click at [657, 167] on link "[STREET_ADDRESS][PERSON_NAME]" at bounding box center [678, 173] width 296 height 18
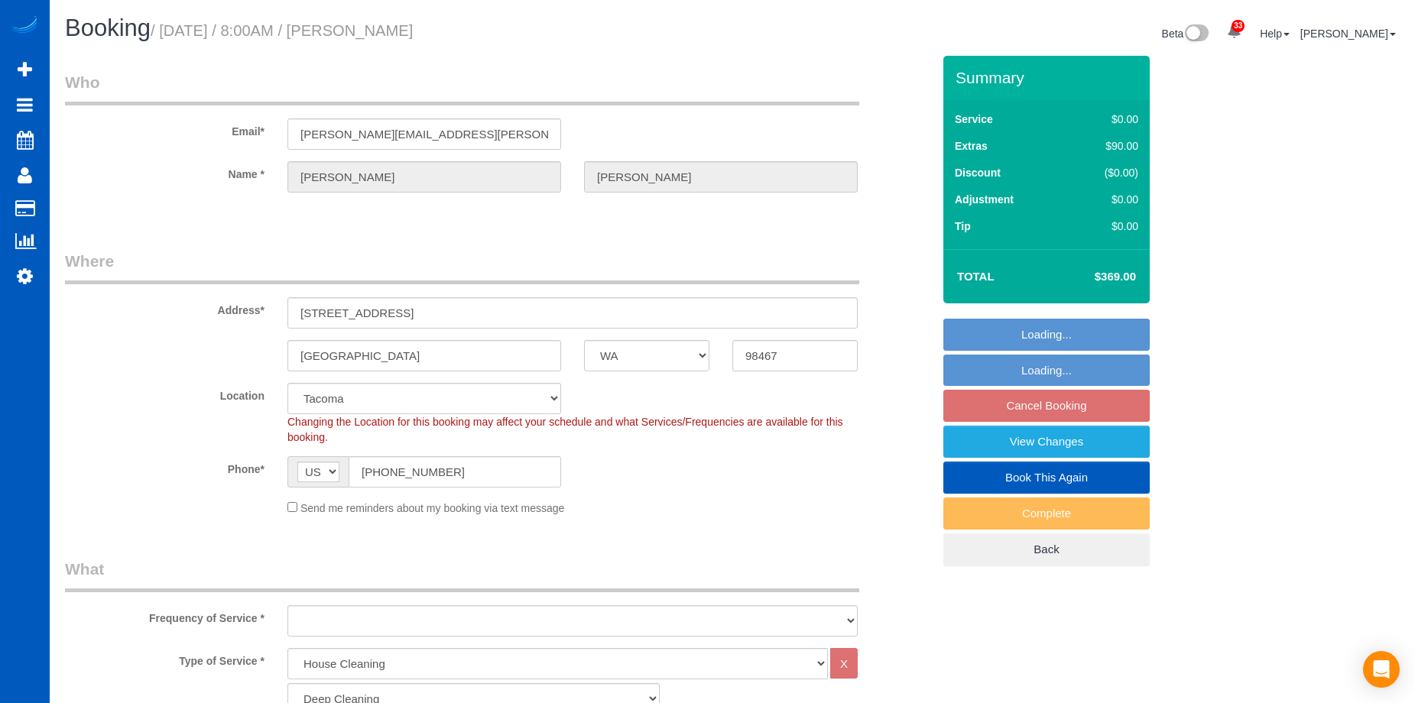
select select "WA"
select select "199"
select select "1001"
select select "2"
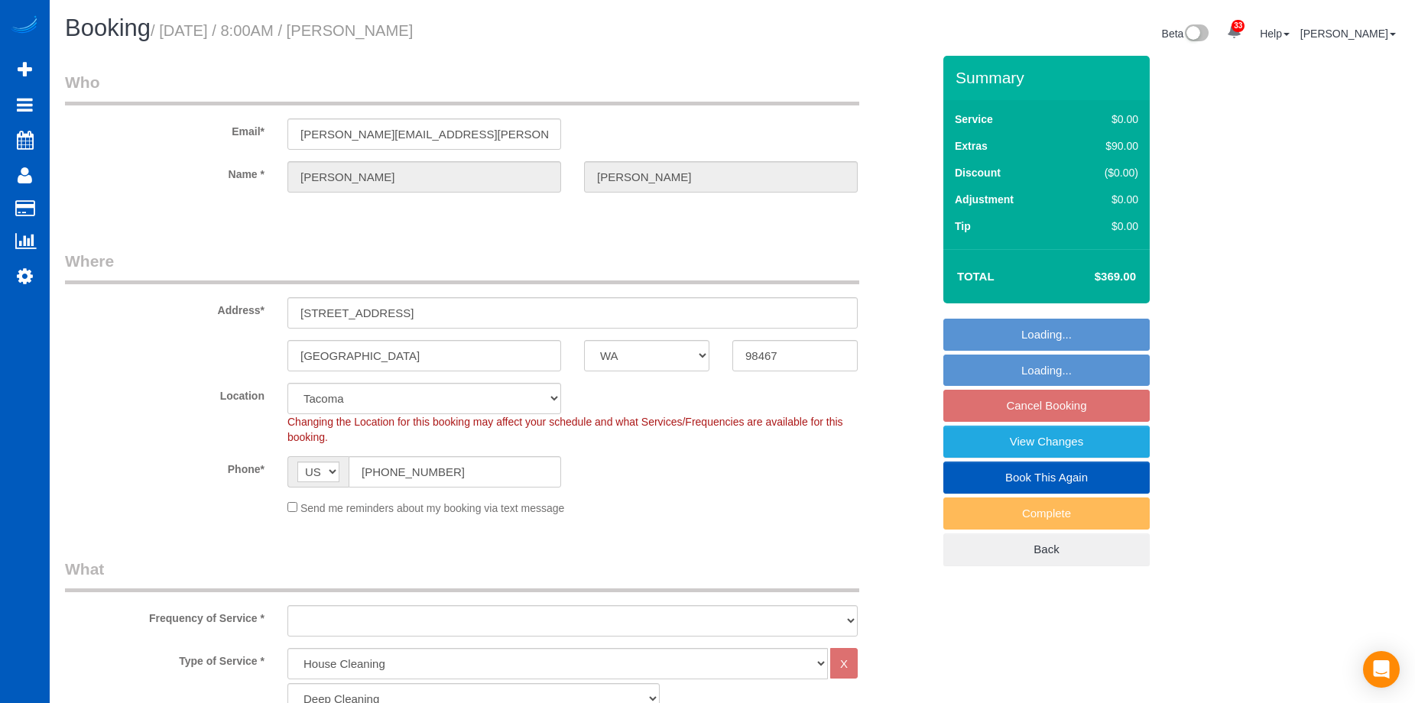
select select "1001"
select select "2"
select select "spot1"
select select "number:10"
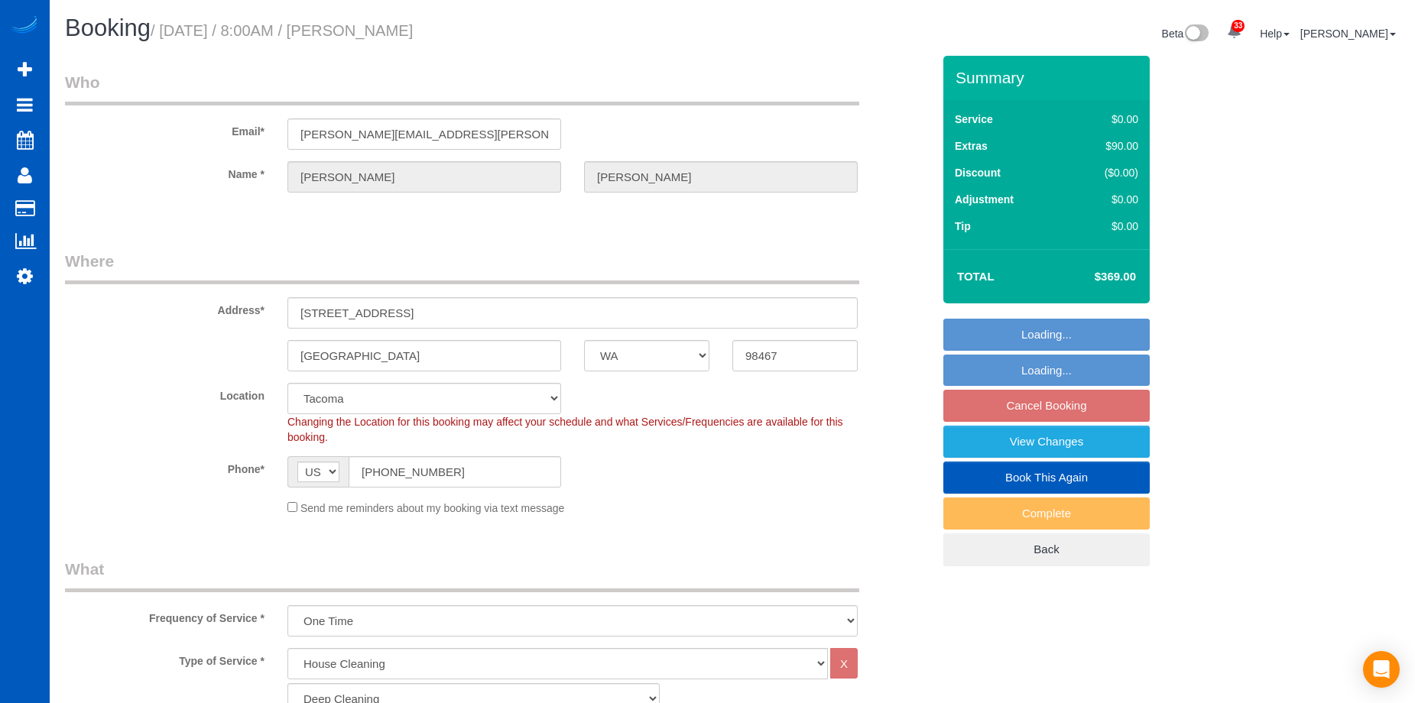
select select "object:1202"
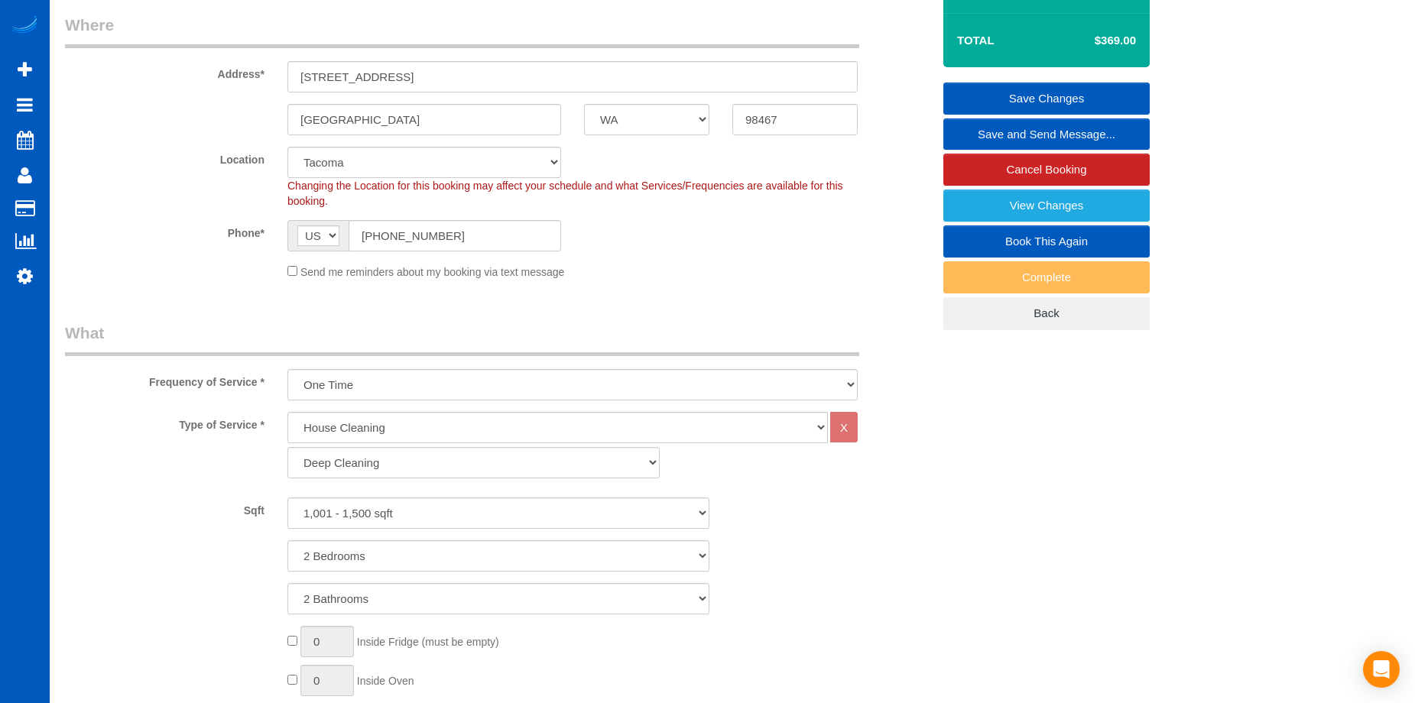
scroll to position [229, 0]
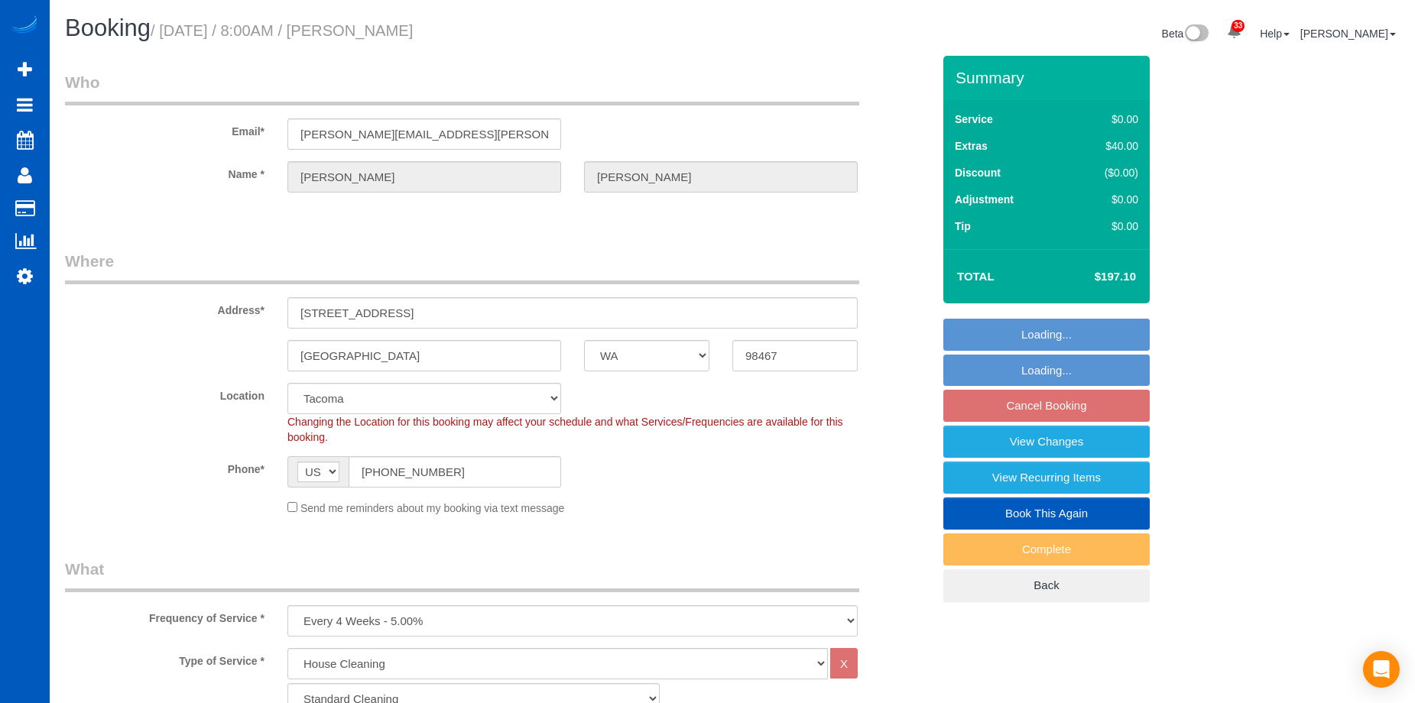
select select "WA"
select select "199"
select select "2"
select select "number:10"
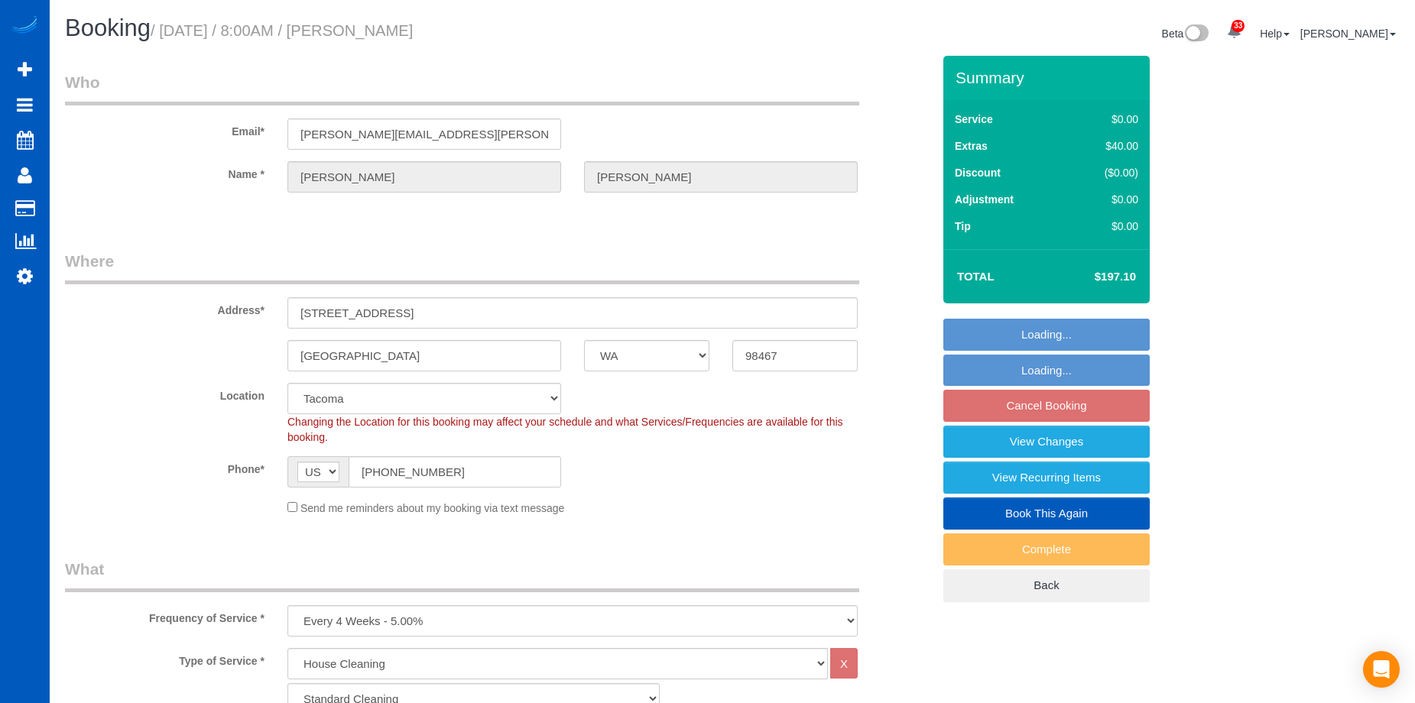
select select "spot1"
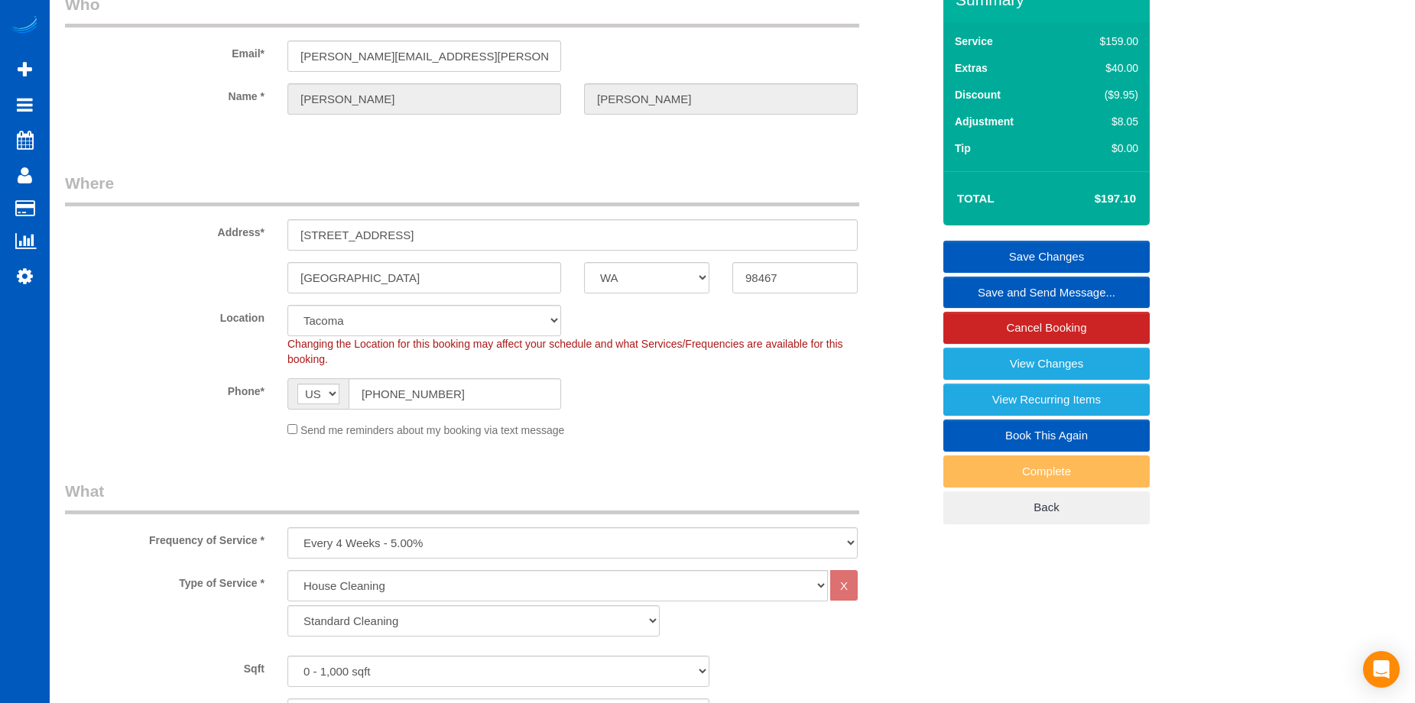
scroll to position [229, 0]
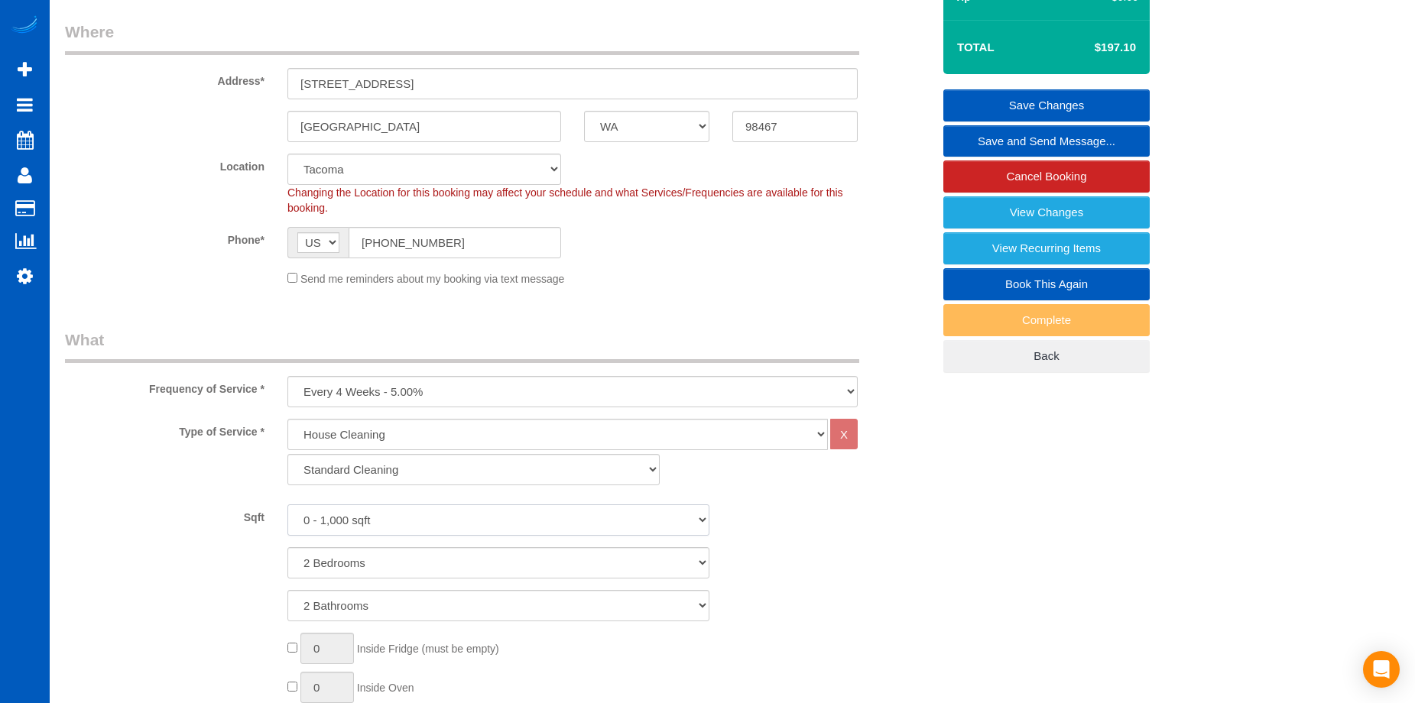
click at [466, 525] on select "0 - 1,000 sqft 1,001 - 1,500 sqft 1,501 - 2,000 sqft 2,001 - 2,500 sqft 2,501 -…" at bounding box center [498, 520] width 422 height 31
select select "1001"
click at [287, 505] on select "0 - 1,000 sqft 1,001 - 1,500 sqft 1,501 - 2,000 sqft 2,001 - 2,500 sqft 2,501 -…" at bounding box center [498, 520] width 422 height 31
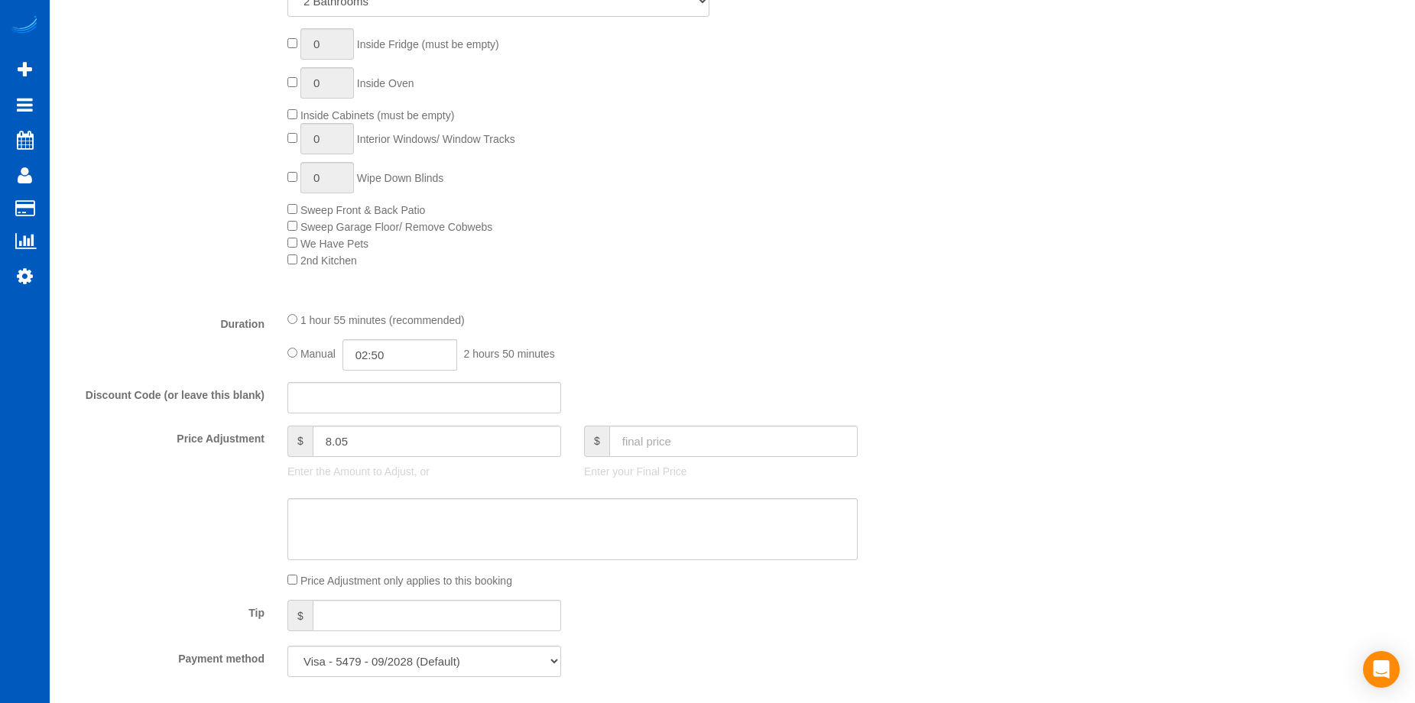
scroll to position [841, 0]
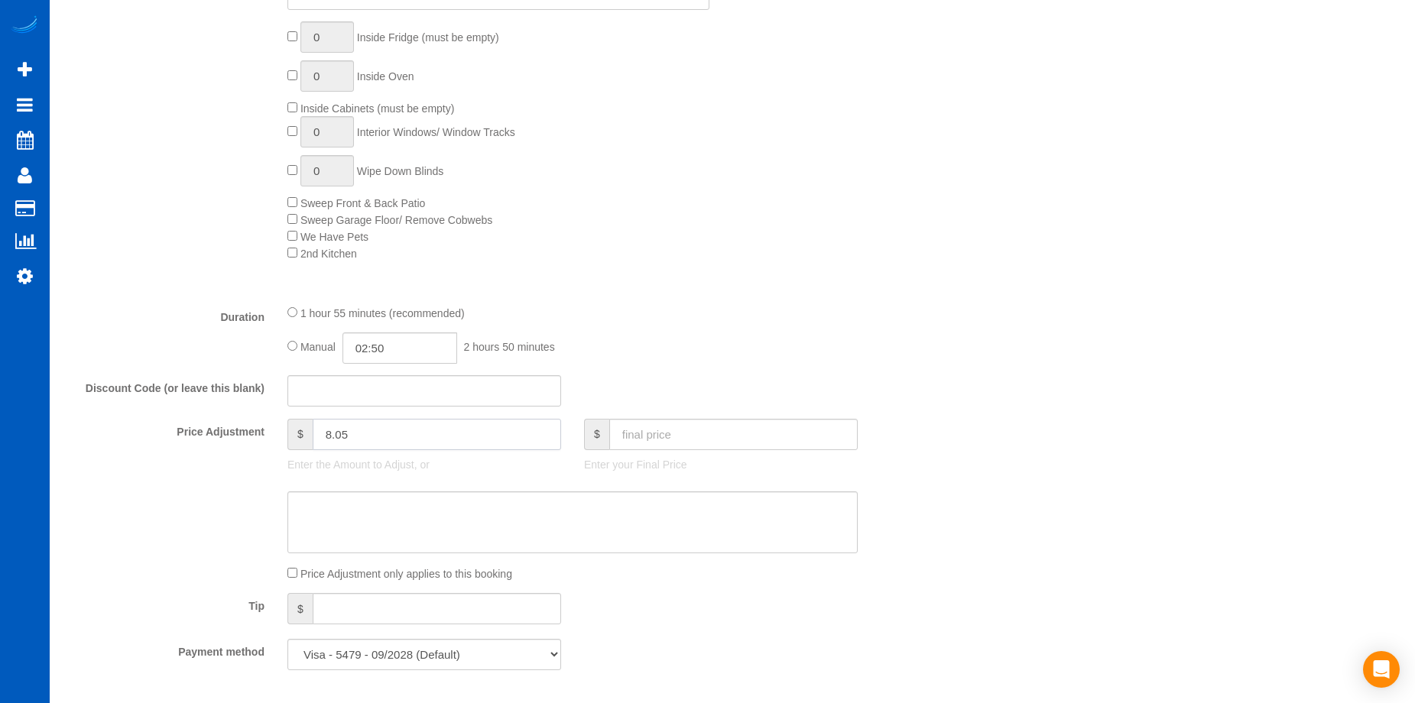
click at [388, 447] on input "8.05" at bounding box center [437, 434] width 248 height 31
drag, startPoint x: 323, startPoint y: 446, endPoint x: 265, endPoint y: 445, distance: 57.3
click at [265, 445] on div "Price Adjustment $ 8.05 Enter the Amount to Adjust, or $ Enter your Final Price" at bounding box center [499, 449] width 890 height 61
click at [618, 531] on textarea at bounding box center [572, 523] width 570 height 63
type input "0"
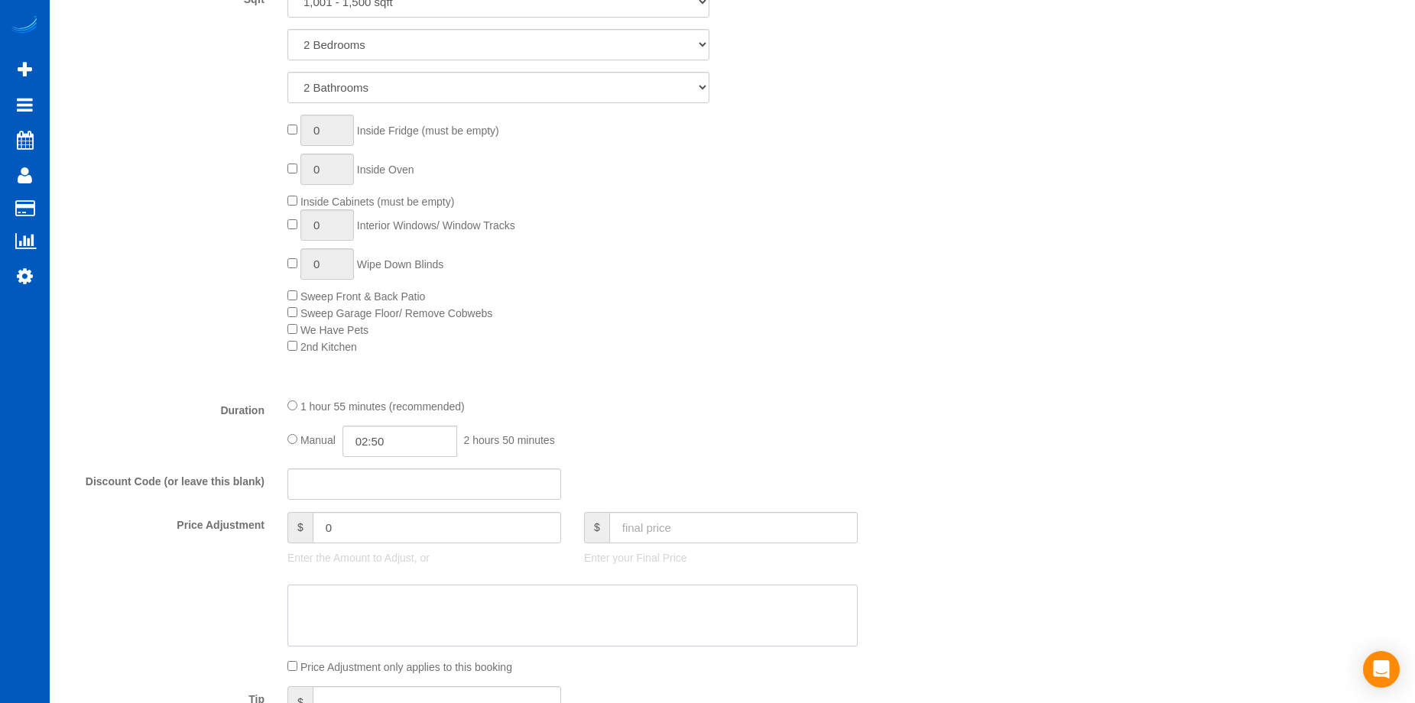
scroll to position [917, 0]
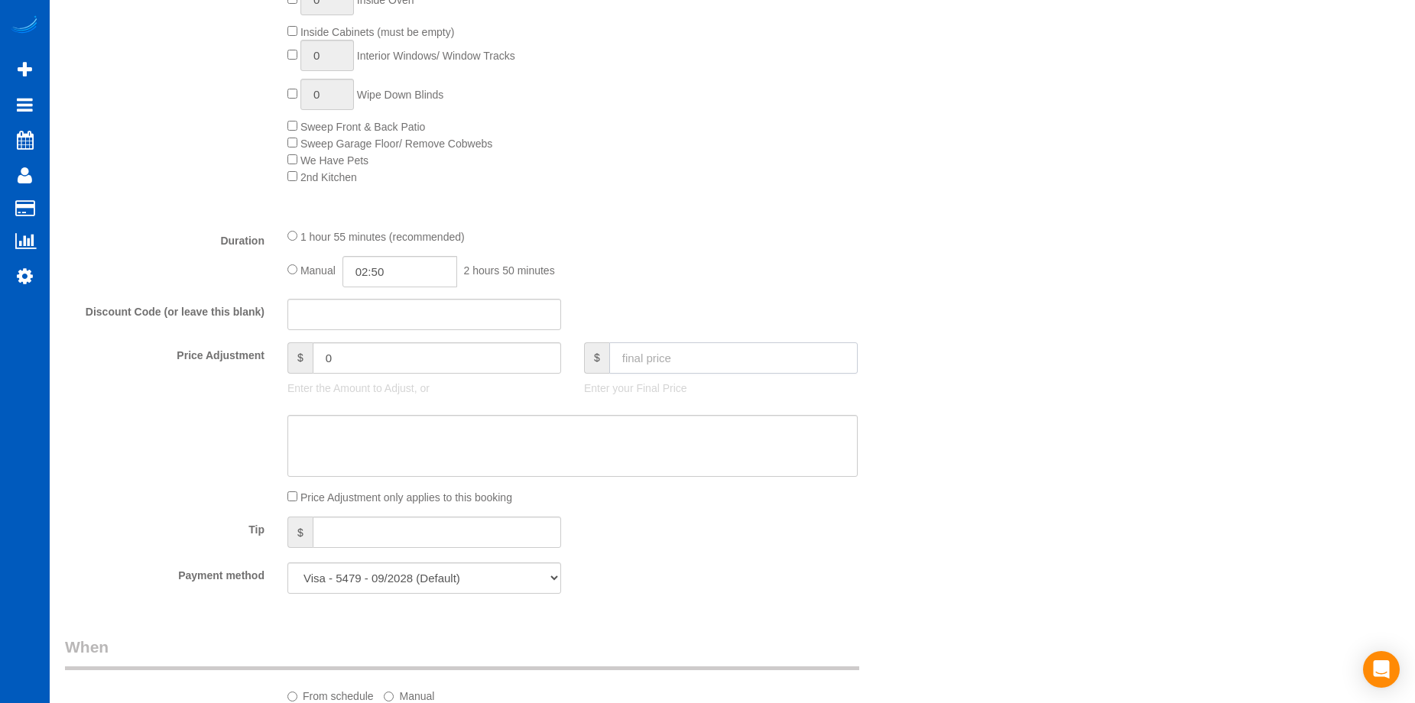
click at [705, 365] on input "text" at bounding box center [733, 357] width 248 height 31
type input "197.10"
click at [676, 399] on div "$ 197.10 Enter your Final Price" at bounding box center [721, 372] width 297 height 61
click at [673, 424] on textarea at bounding box center [572, 446] width 570 height 63
type input "-10.95"
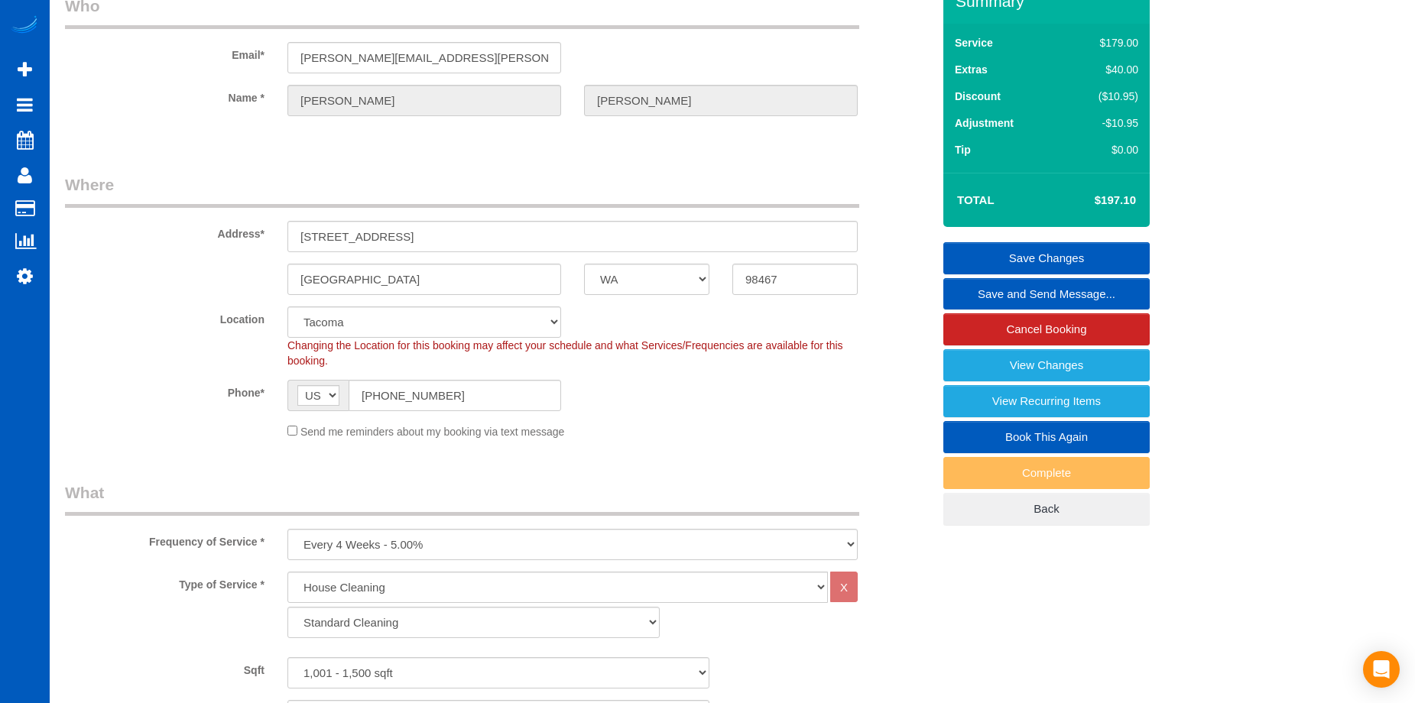
scroll to position [382, 0]
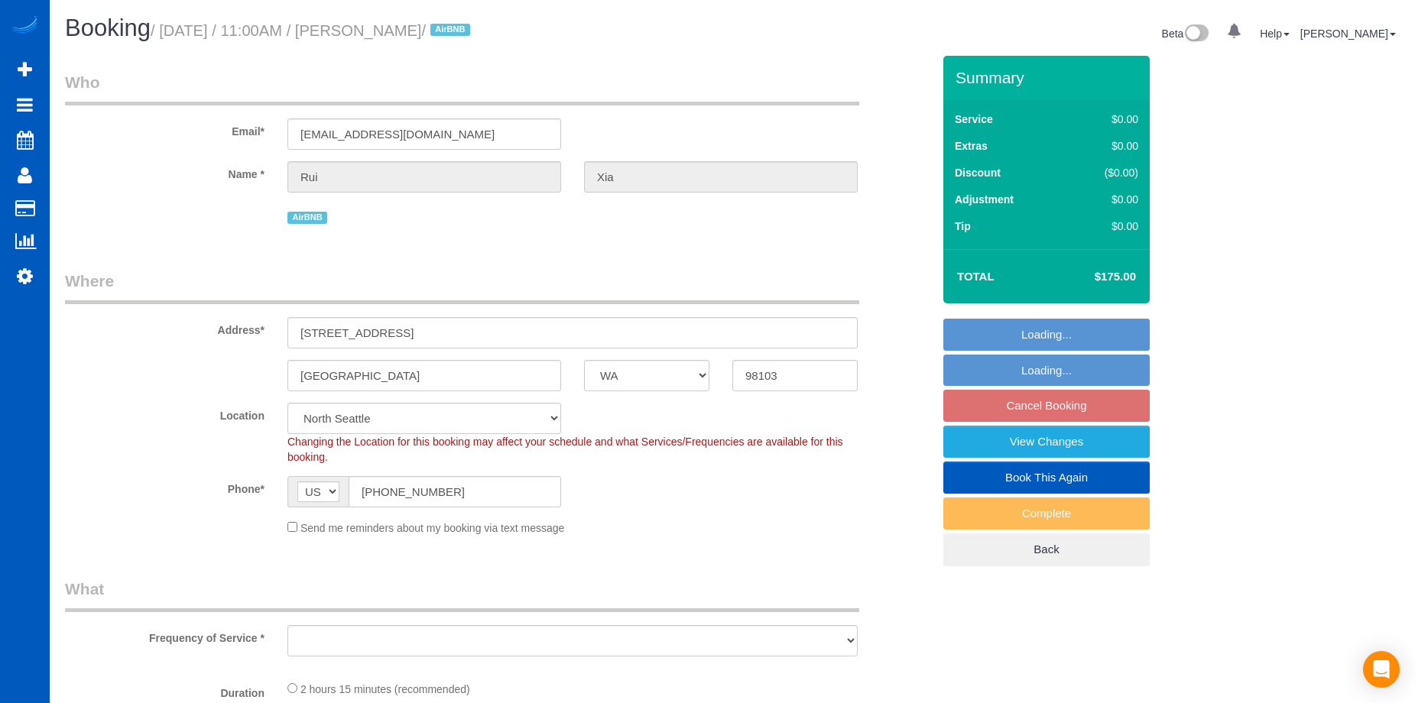
select select "WA"
select select "object:1034"
select select "199"
select select "spot2"
select select "object:1183"
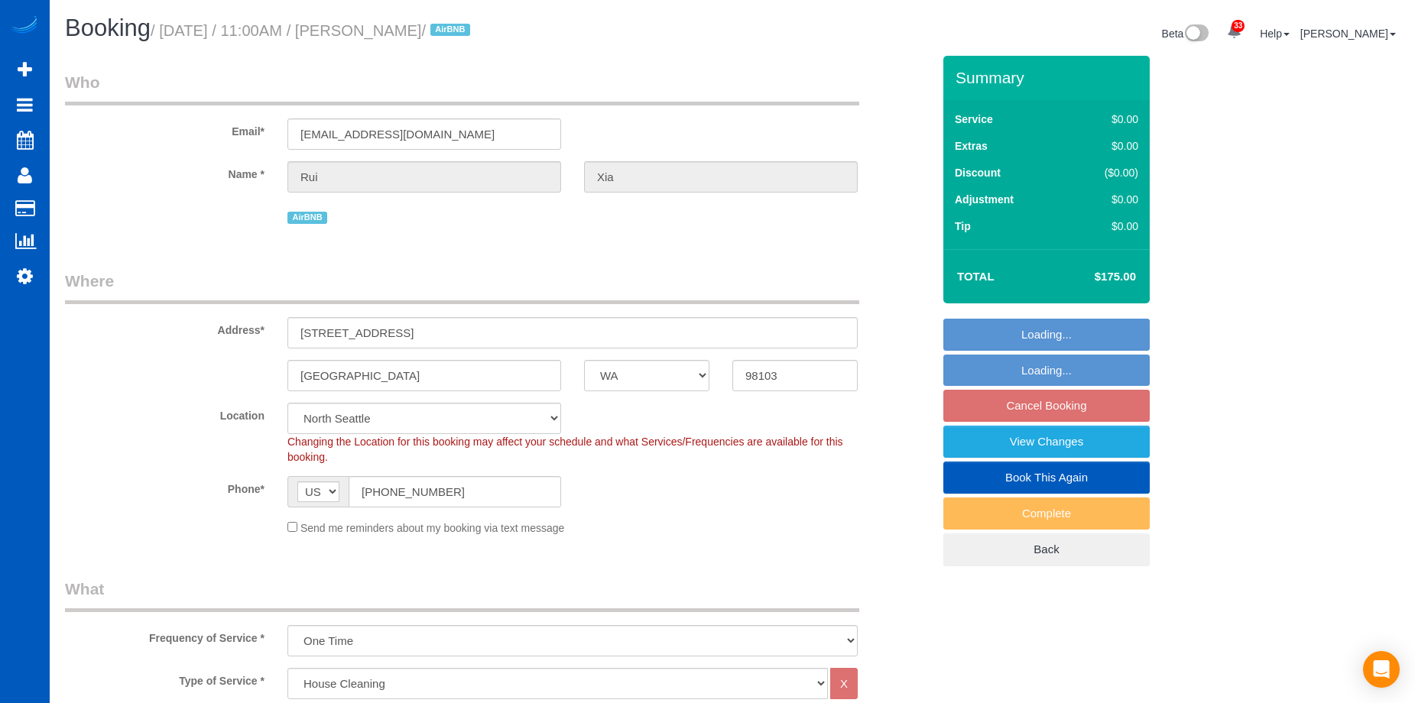
select select "1001"
select select "3"
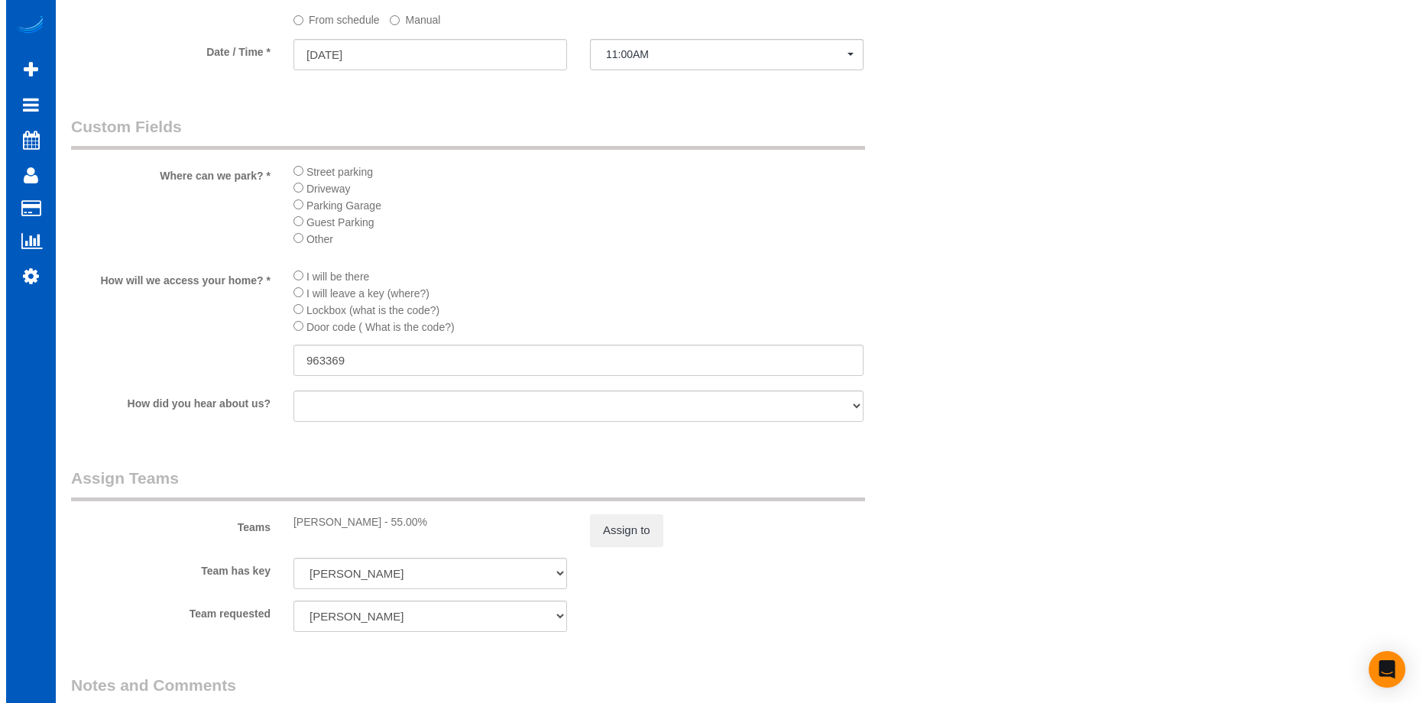
scroll to position [1758, 0]
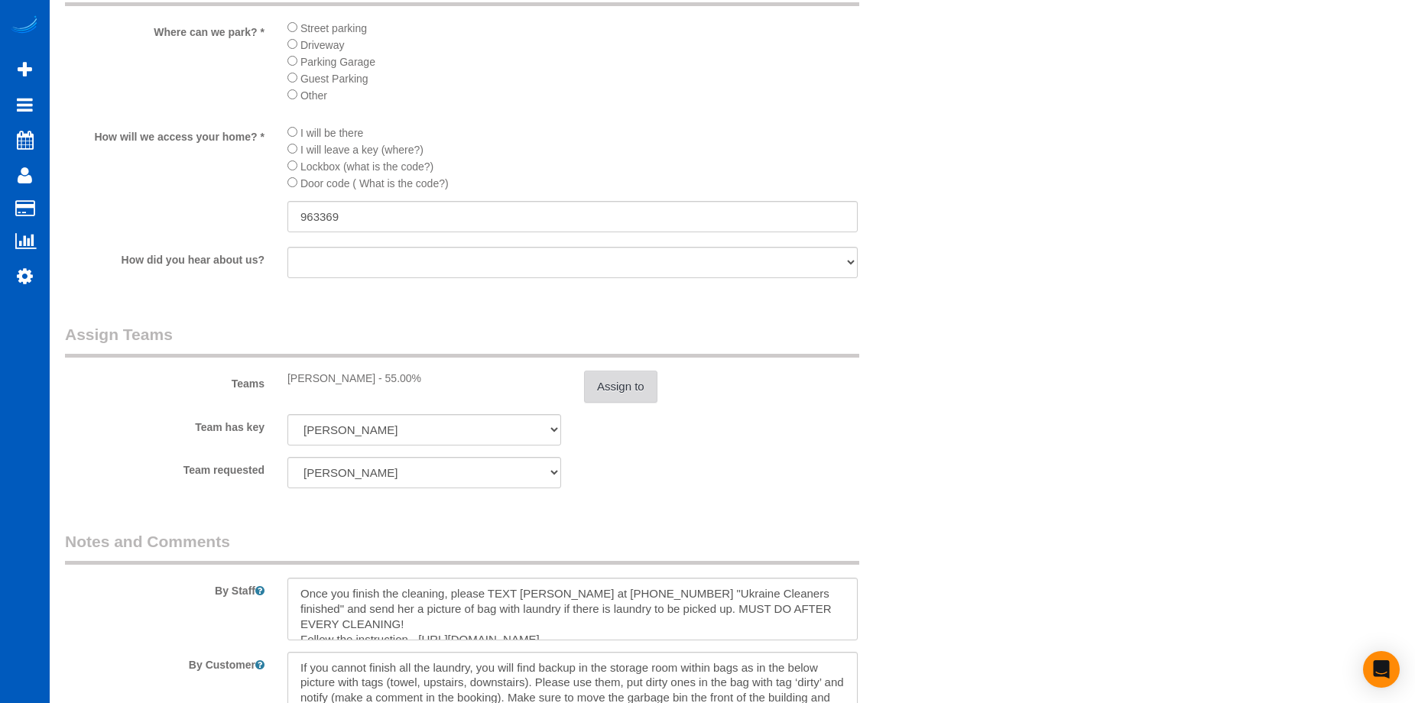
click at [627, 394] on button "Assign to" at bounding box center [620, 387] width 73 height 32
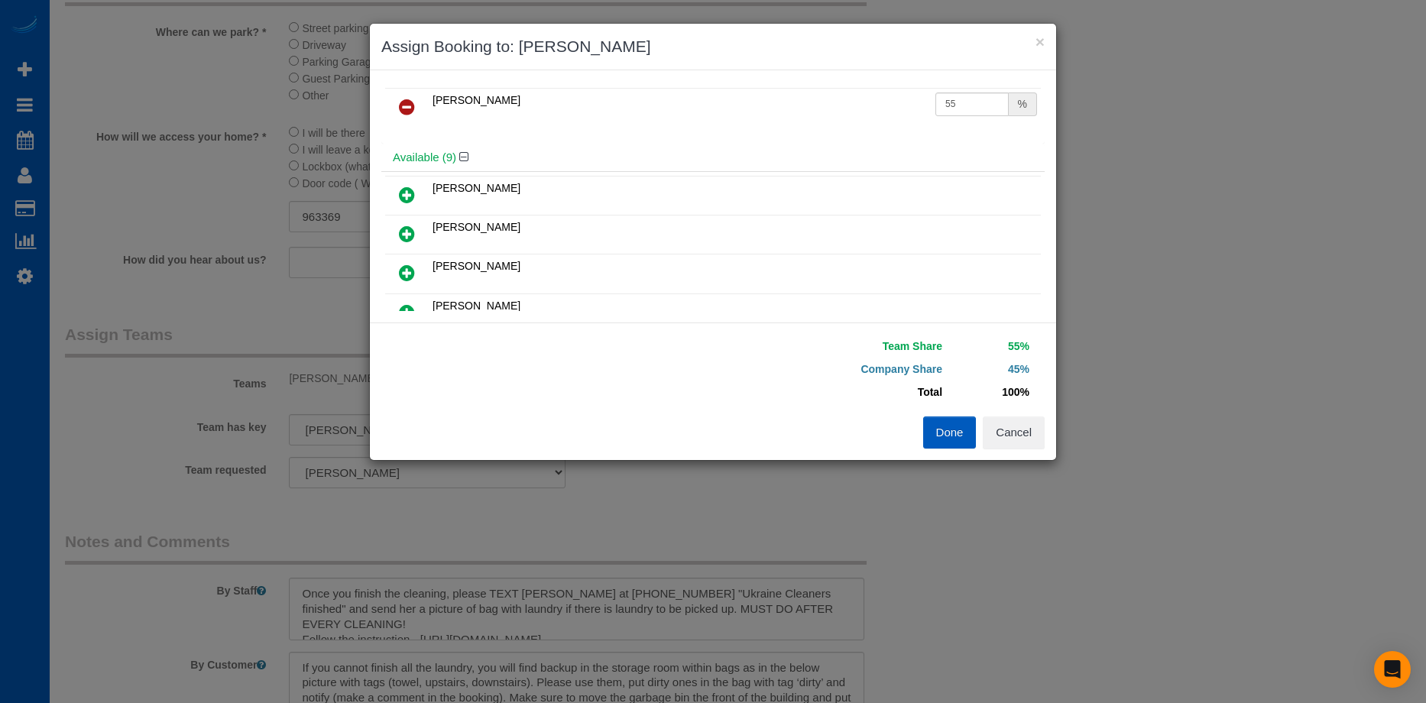
scroll to position [0, 0]
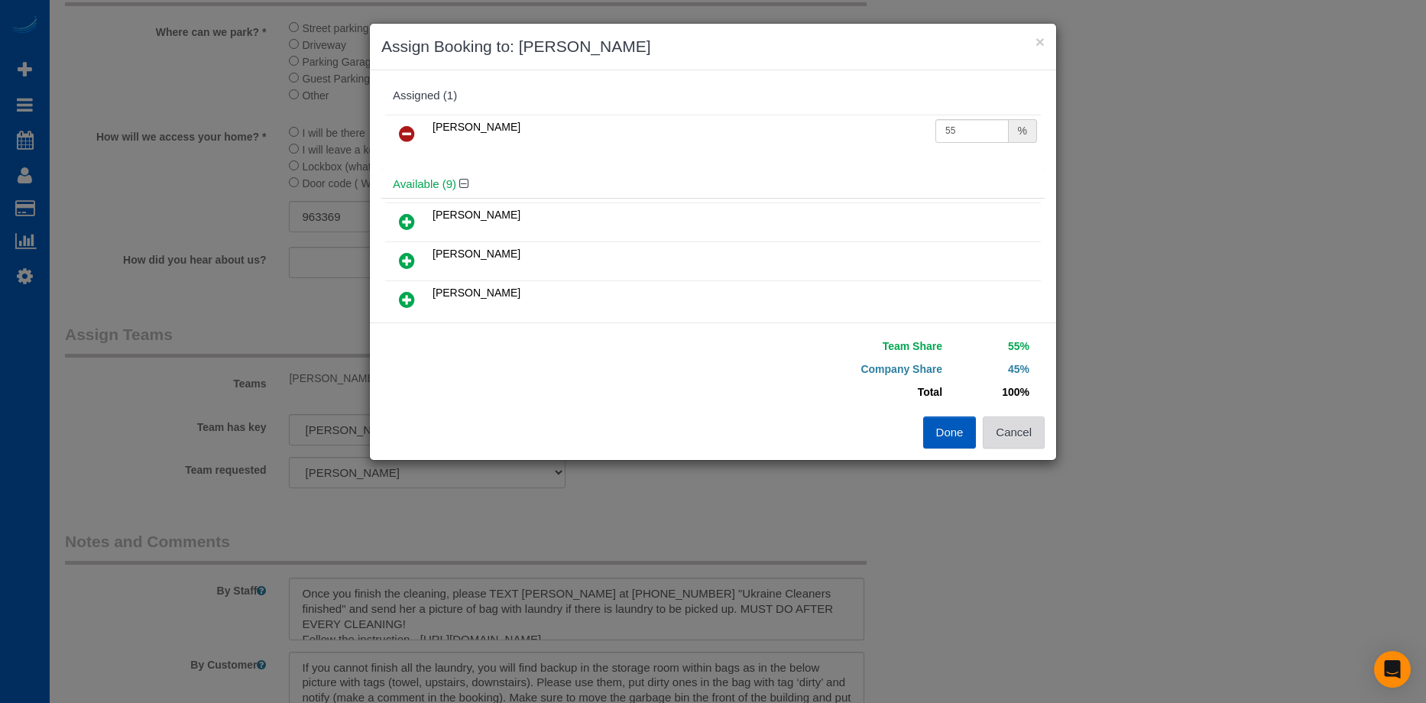
click at [1034, 440] on button "Cancel" at bounding box center [1014, 433] width 62 height 32
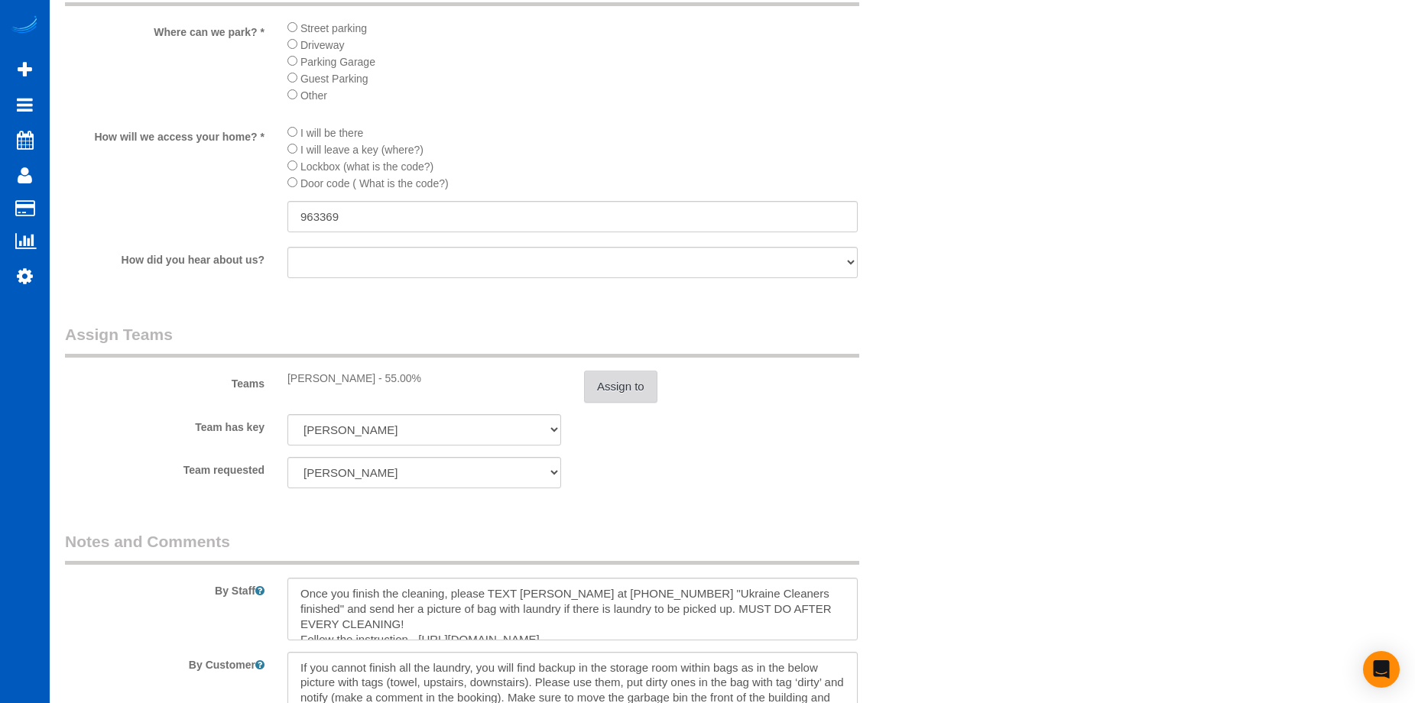
click at [628, 395] on button "Assign to" at bounding box center [620, 387] width 73 height 32
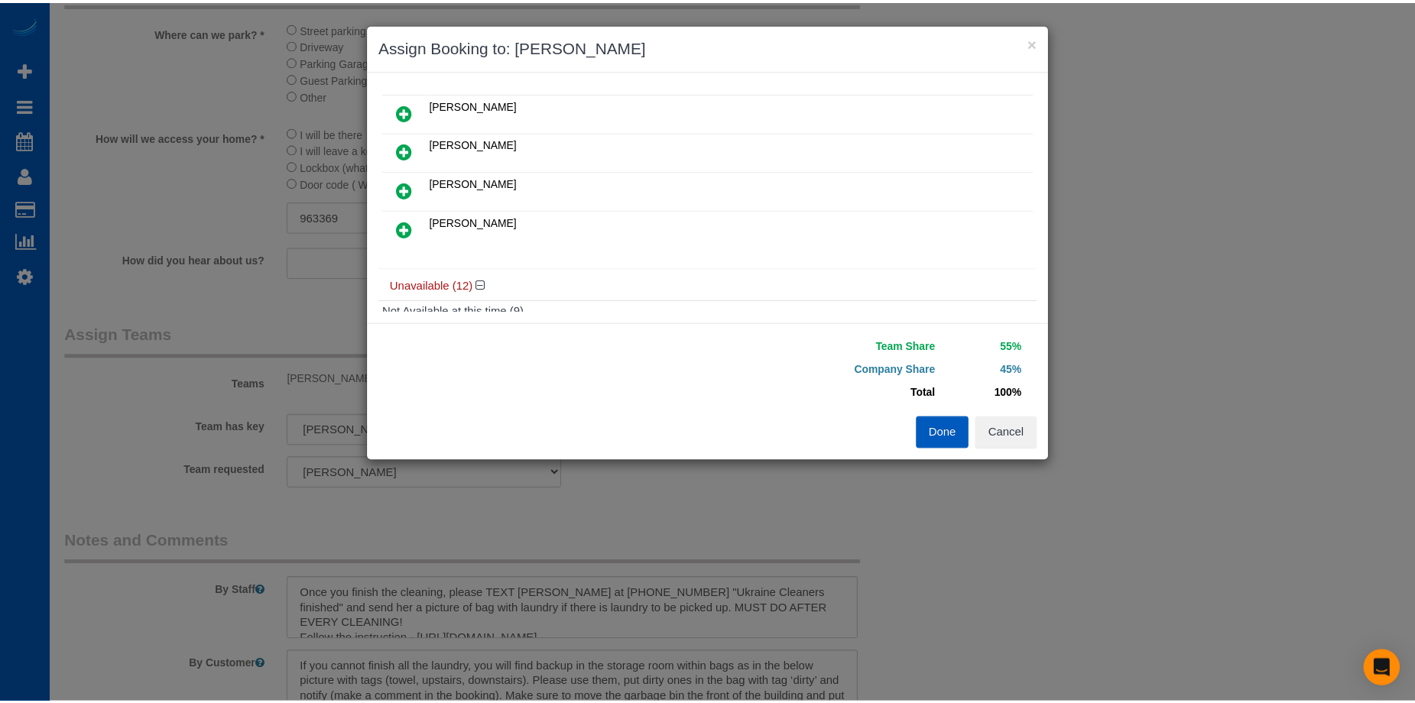
scroll to position [229, 0]
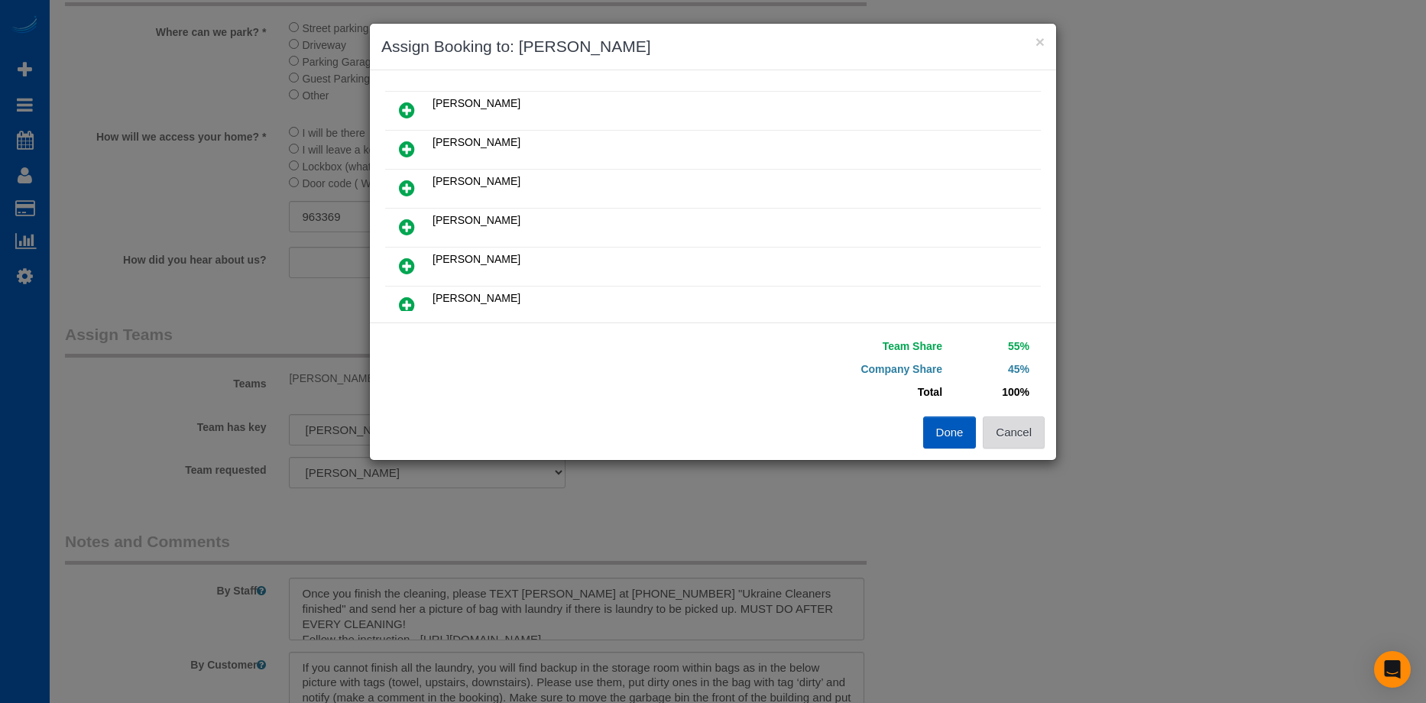
click at [1021, 436] on button "Cancel" at bounding box center [1014, 433] width 62 height 32
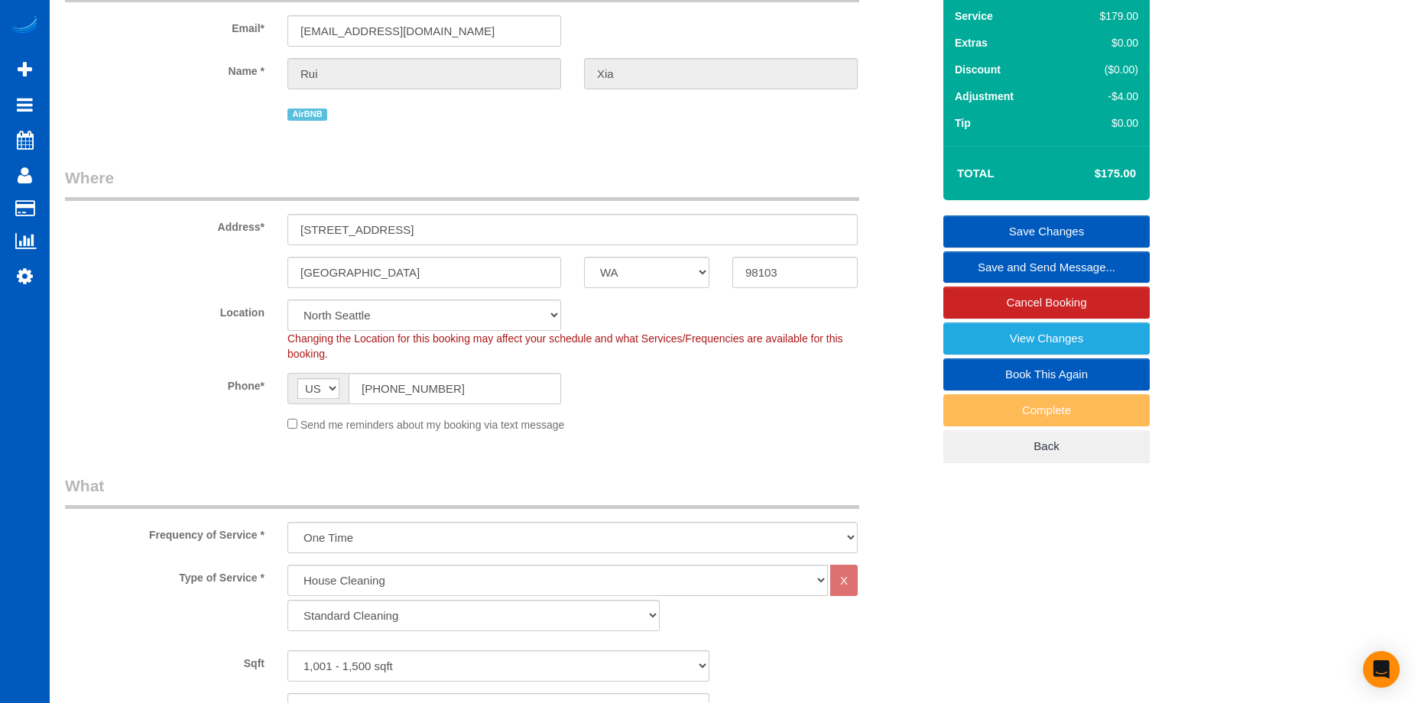
scroll to position [76, 0]
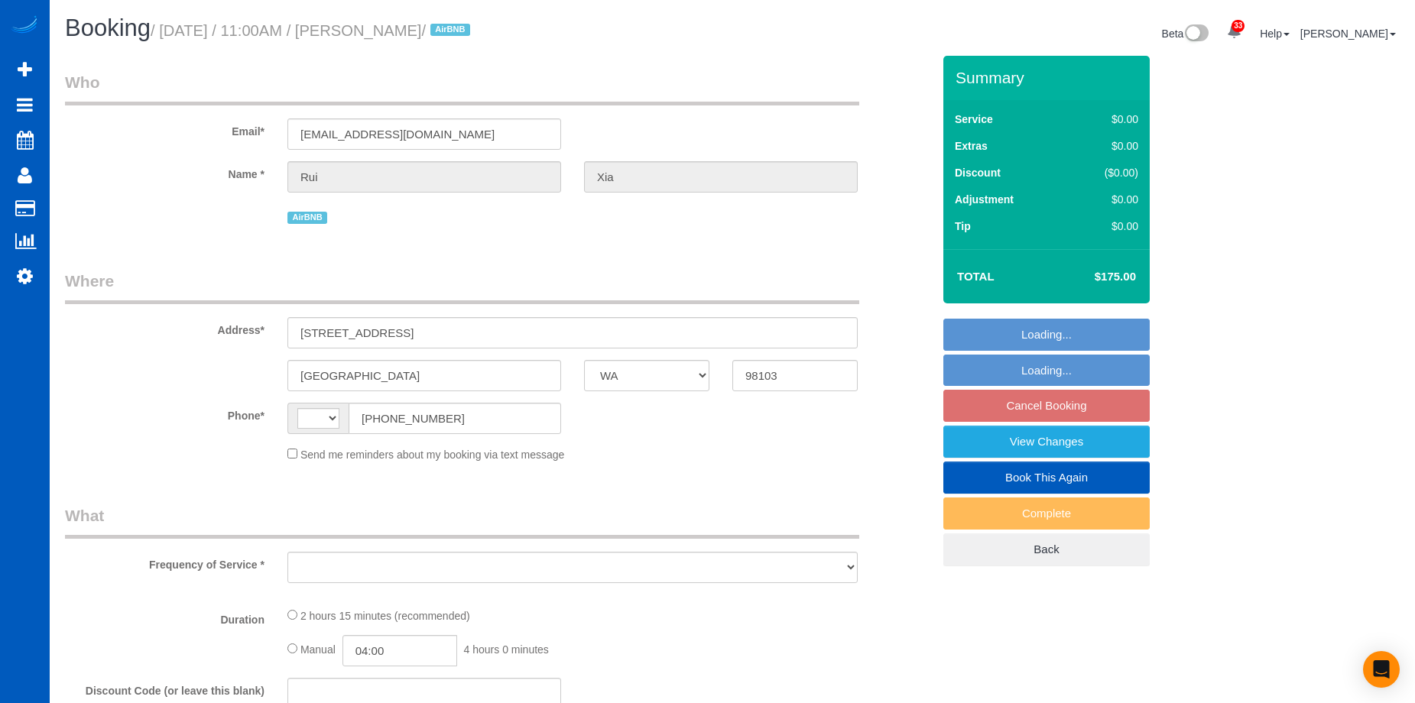
select select "WA"
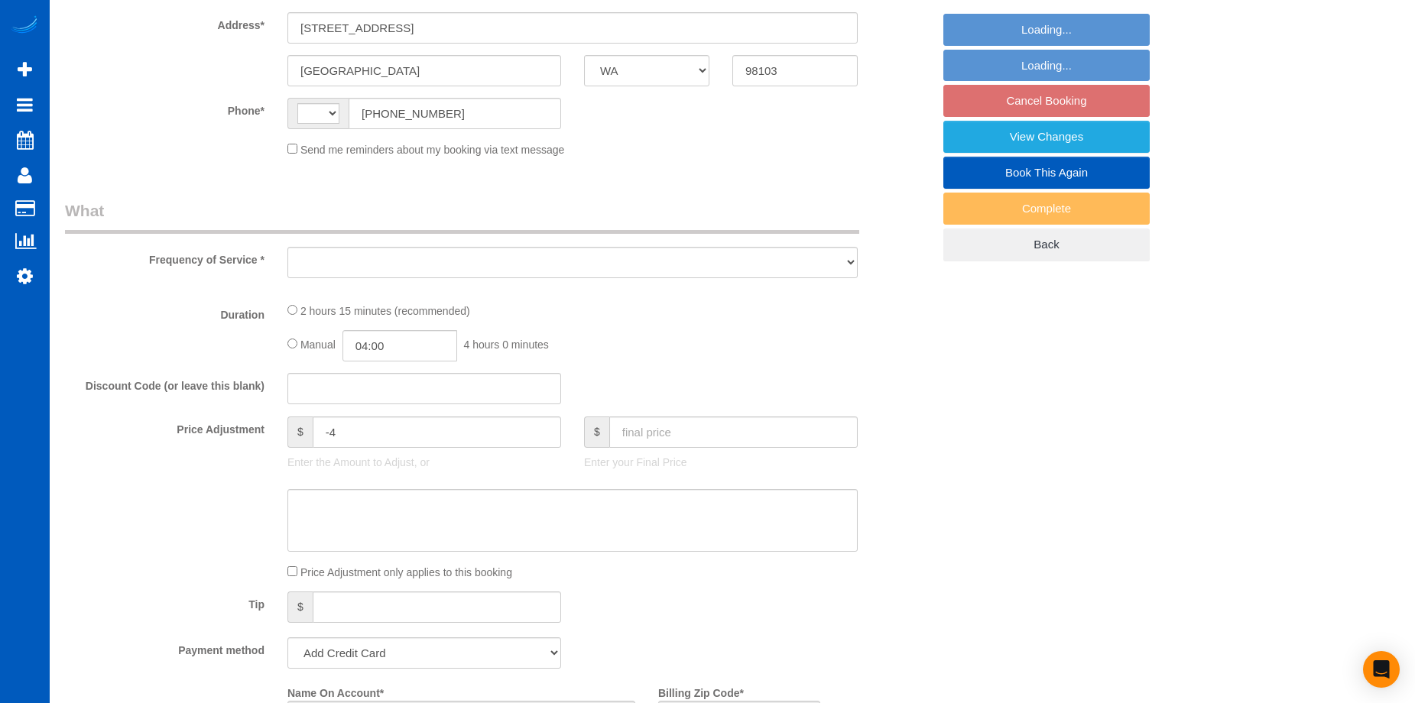
select select "string:fspay-581ee3a3-ef50-4f7b-abd9-92cea8b7e377"
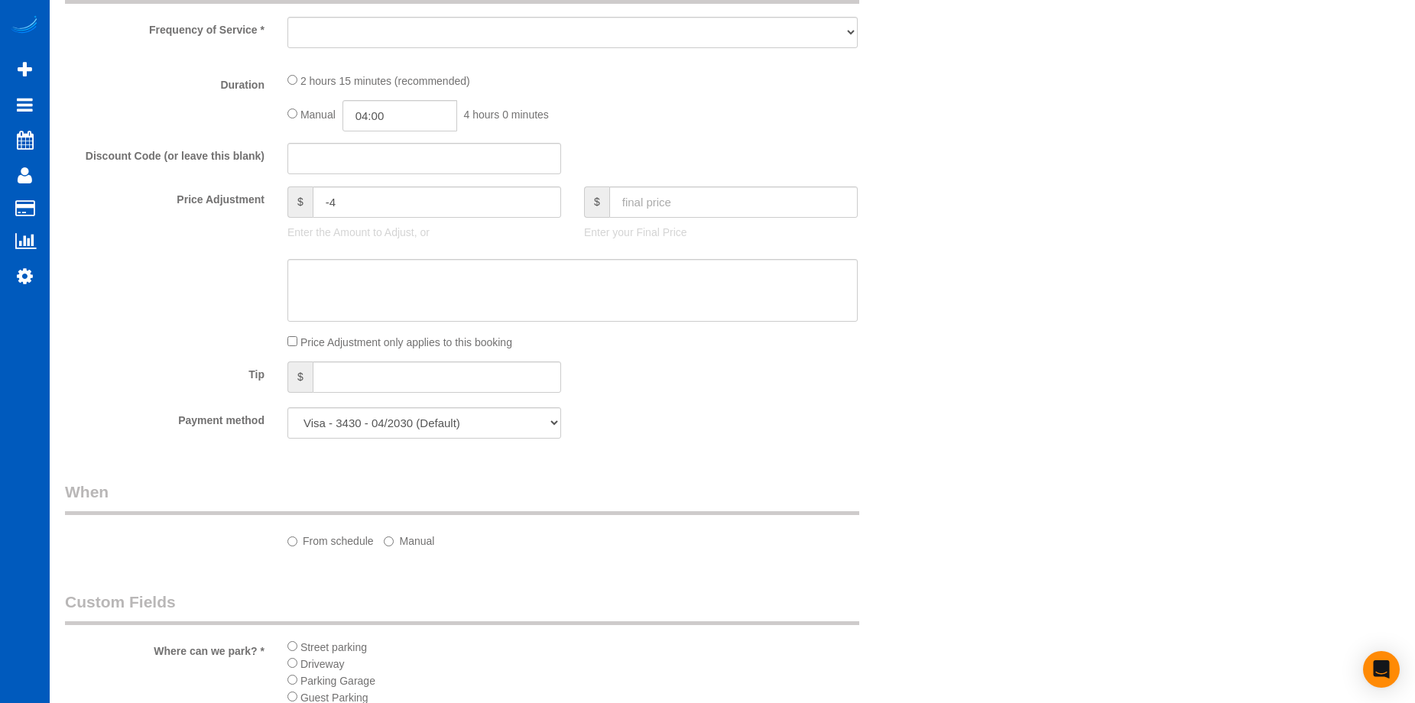
select select "string:[GEOGRAPHIC_DATA]"
select select "object:1039"
select select "spot2"
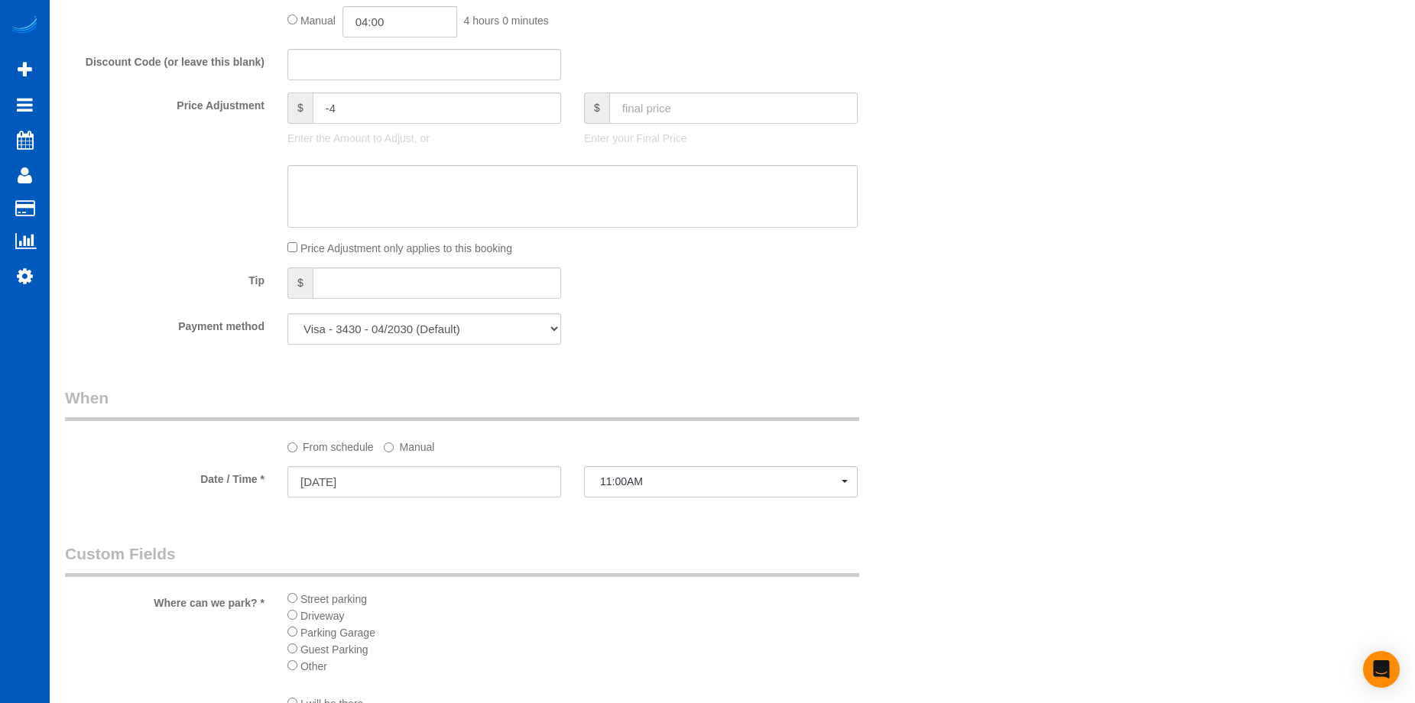
select select "object:1183"
select select "199"
select select "1001"
select select "3"
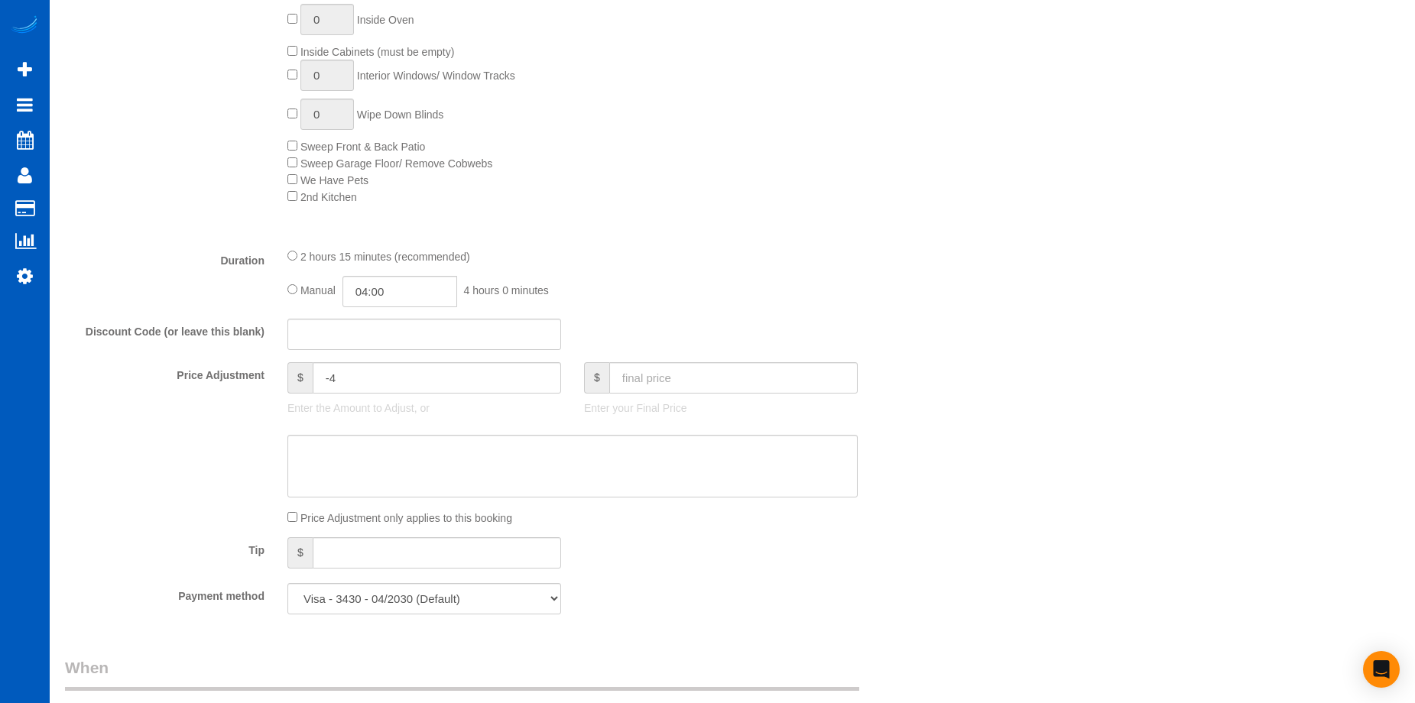
select select "1001"
select select "3"
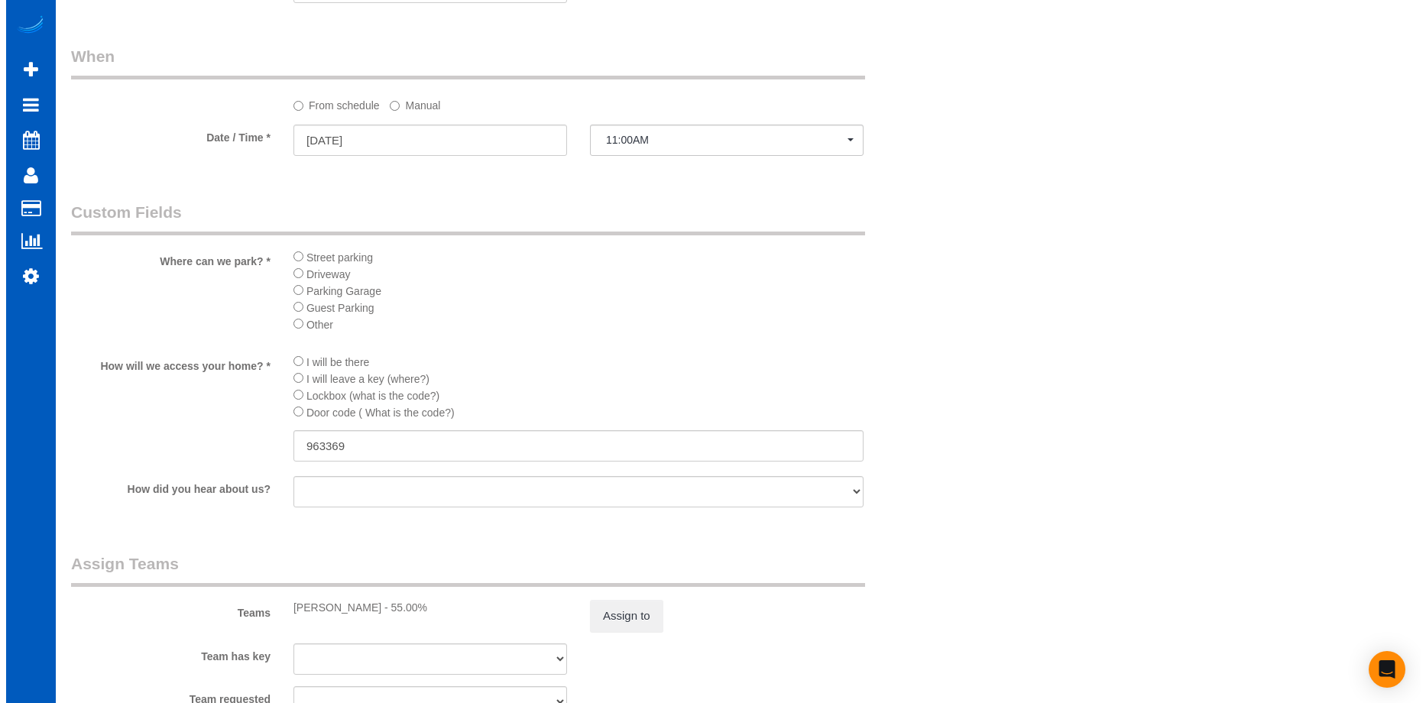
scroll to position [1835, 0]
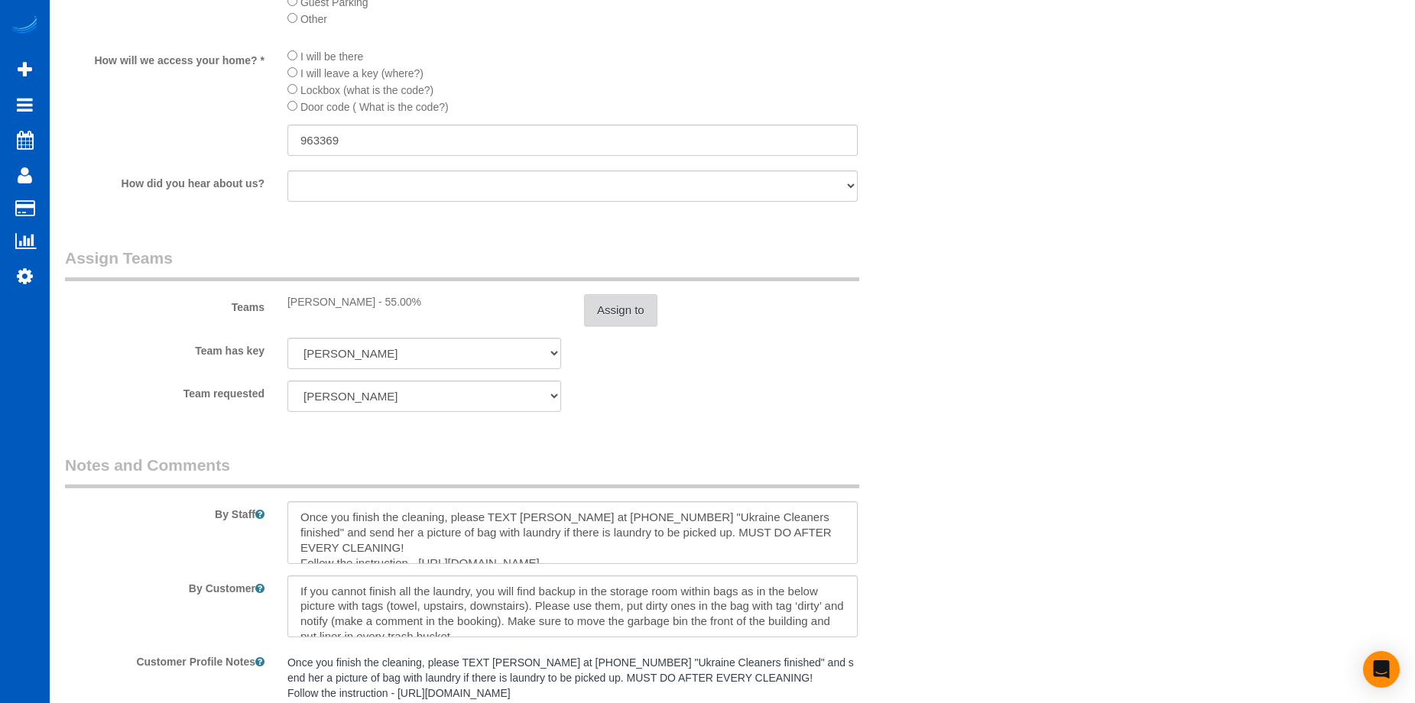
click at [638, 311] on button "Assign to" at bounding box center [620, 310] width 73 height 32
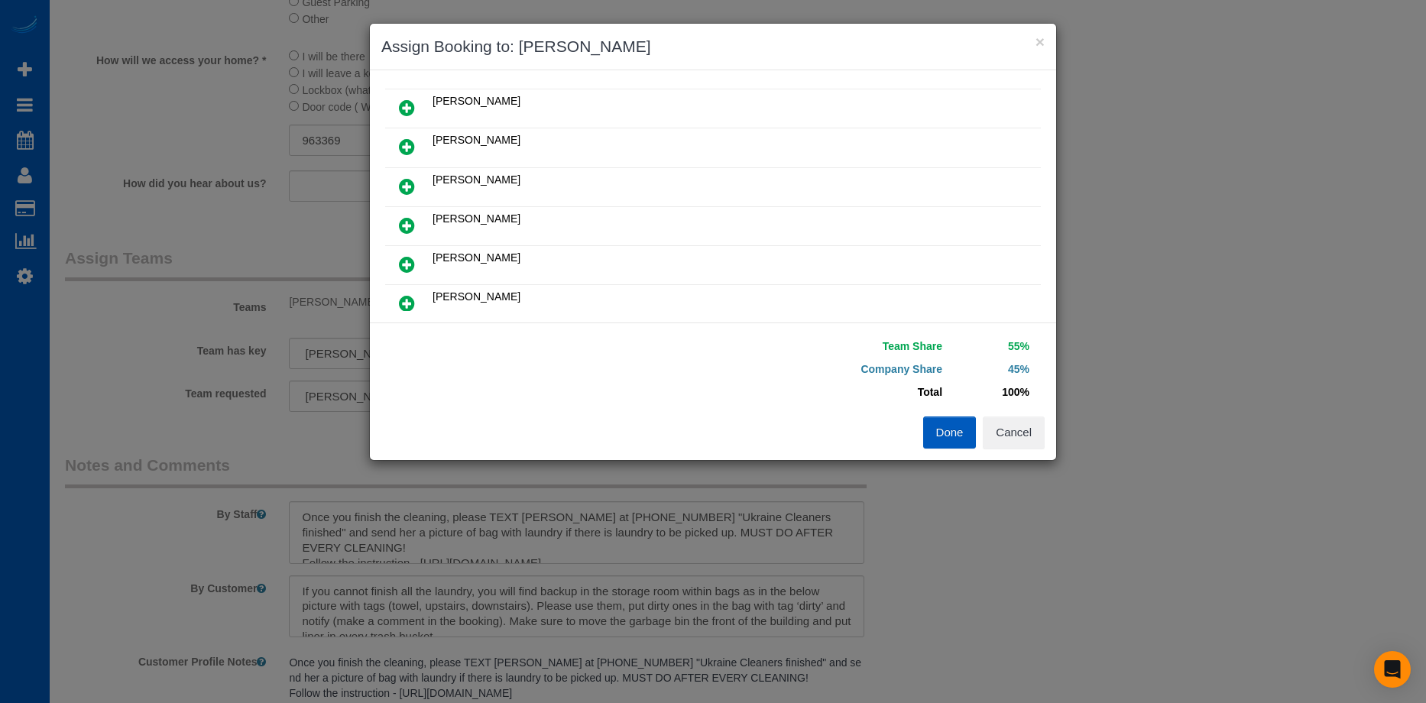
scroll to position [229, 0]
click at [412, 224] on icon at bounding box center [407, 227] width 16 height 18
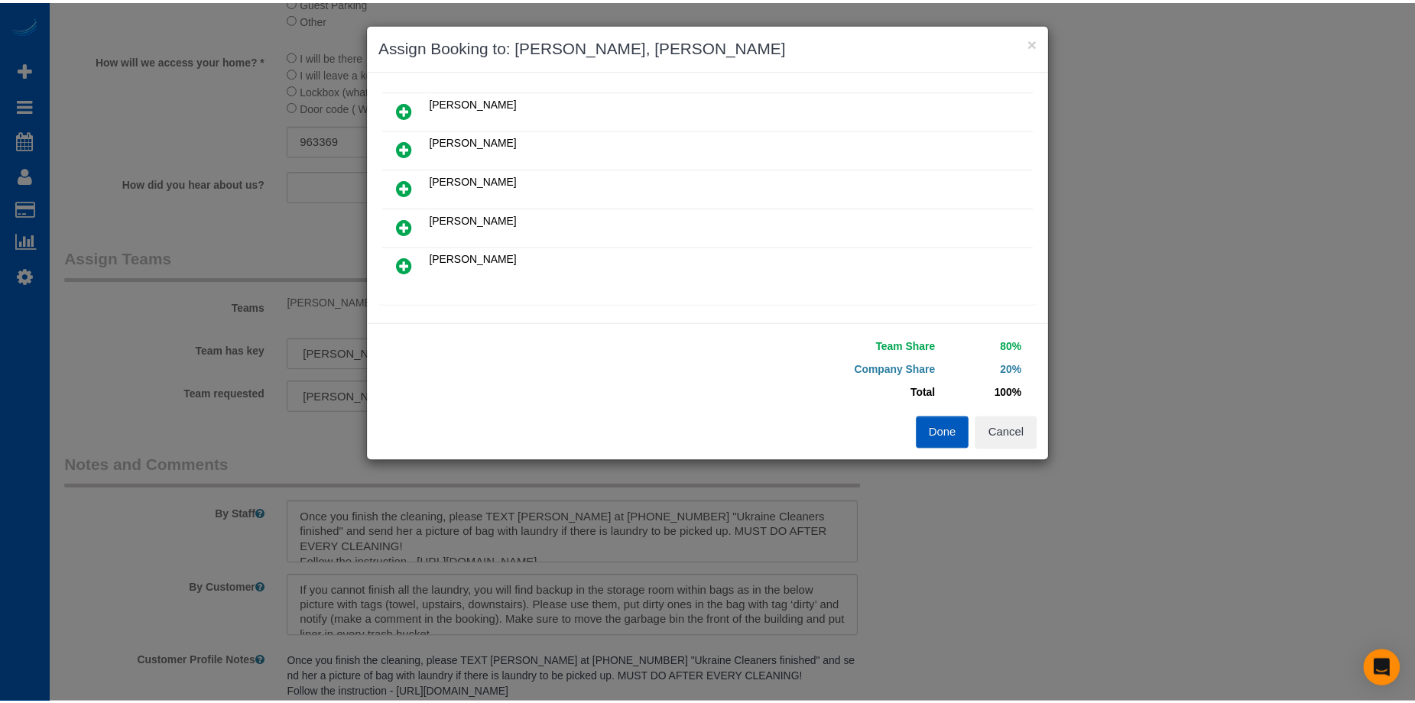
scroll to position [0, 0]
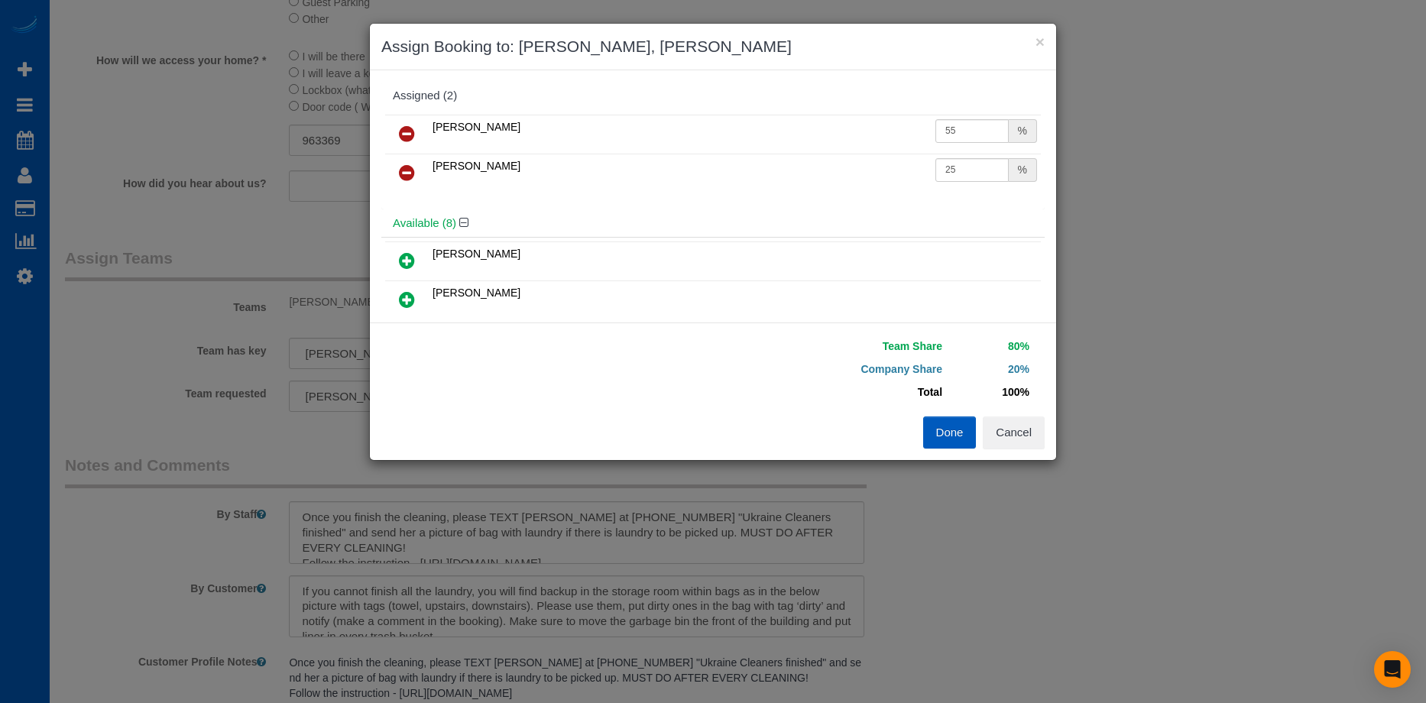
click at [406, 127] on icon at bounding box center [407, 134] width 16 height 18
click at [953, 129] on input "25" at bounding box center [972, 131] width 73 height 24
drag, startPoint x: 965, startPoint y: 128, endPoint x: 859, endPoint y: 128, distance: 106.3
click at [859, 128] on tr "[PERSON_NAME] 25 %" at bounding box center [713, 134] width 656 height 39
type input "55"
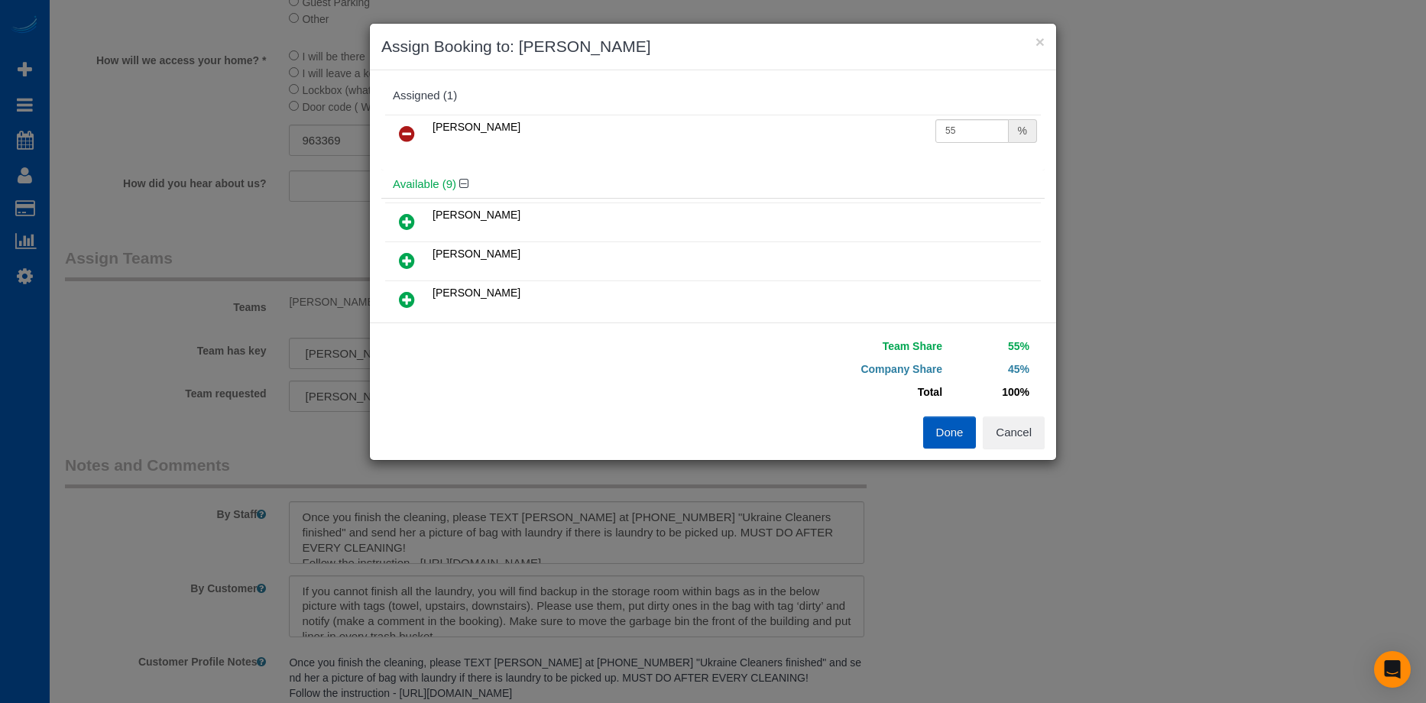
click at [956, 435] on button "Done" at bounding box center [950, 433] width 54 height 32
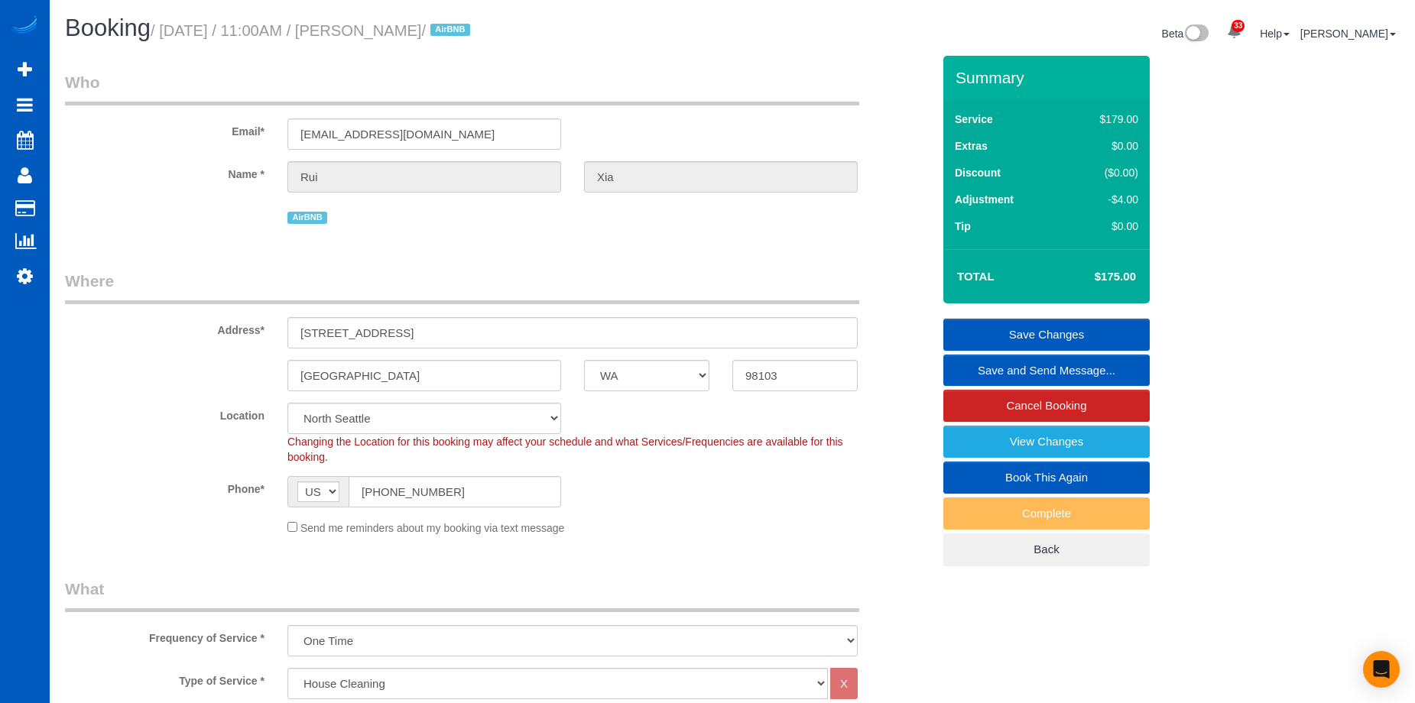
click at [1001, 323] on link "Save Changes" at bounding box center [1046, 335] width 206 height 32
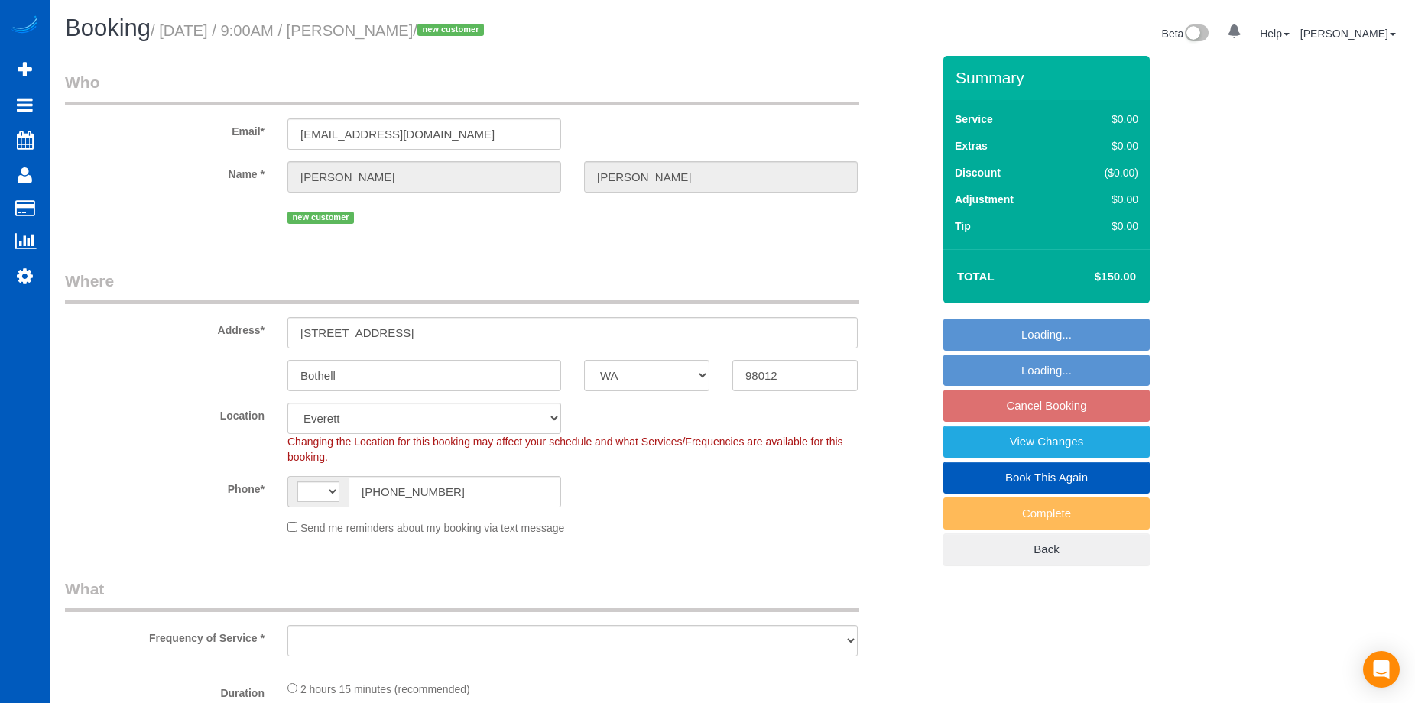
select select "WA"
select select "string:[GEOGRAPHIC_DATA]"
select select "object:816"
select select "199"
select select "1001"
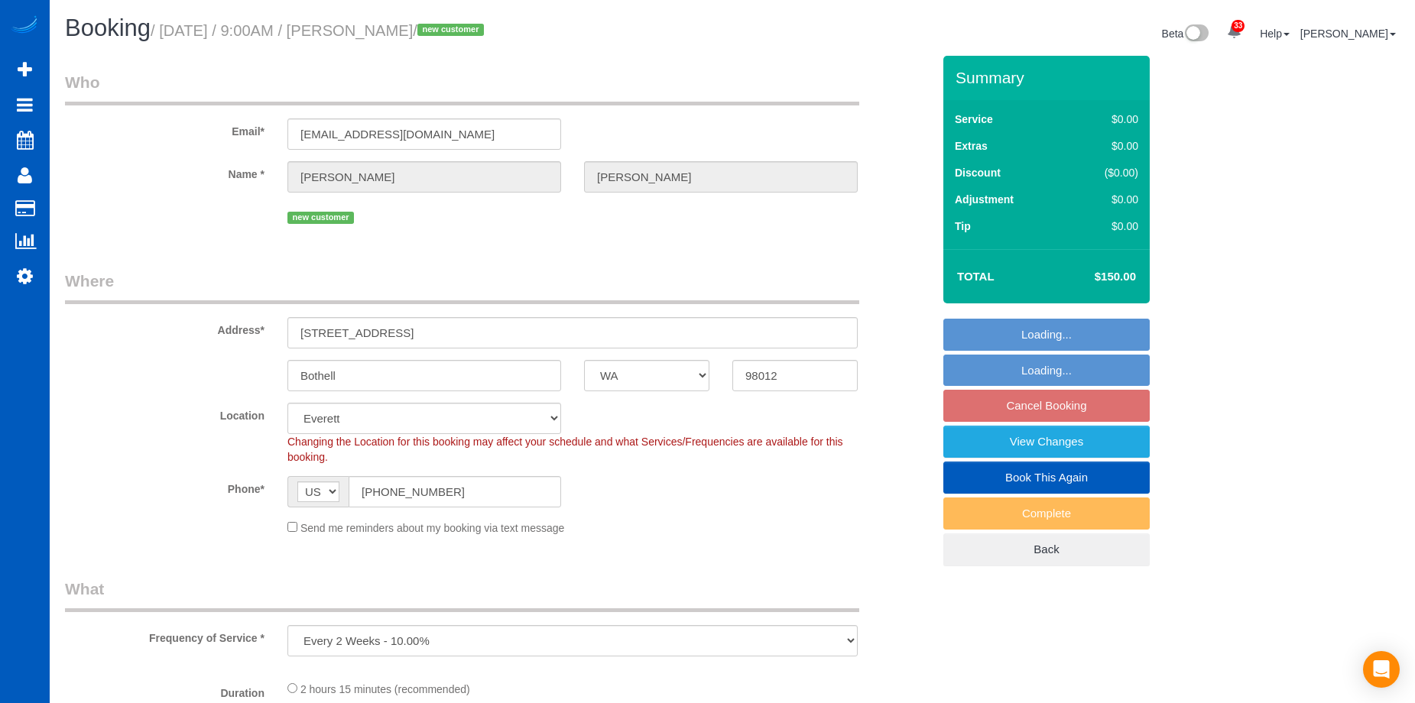
select select "3"
select select "object:1182"
select select "1001"
select select "3"
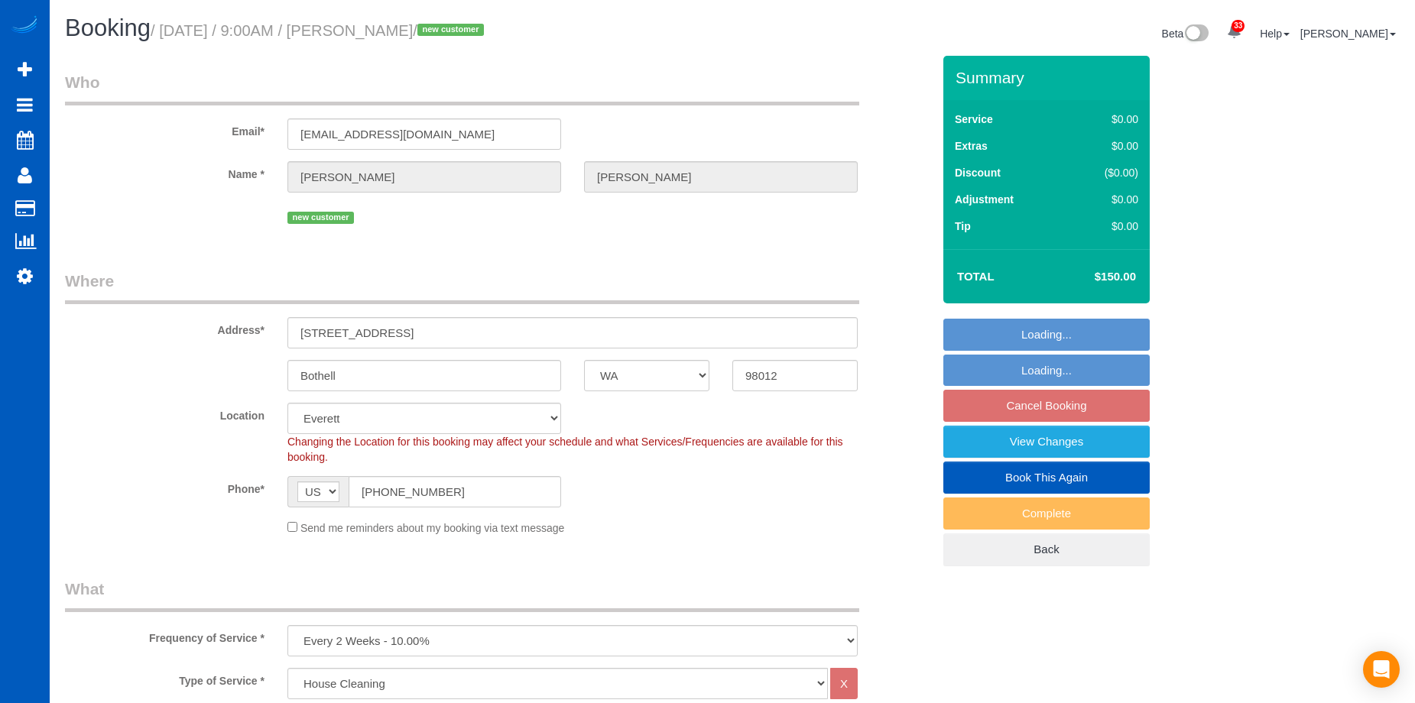
select select "3"
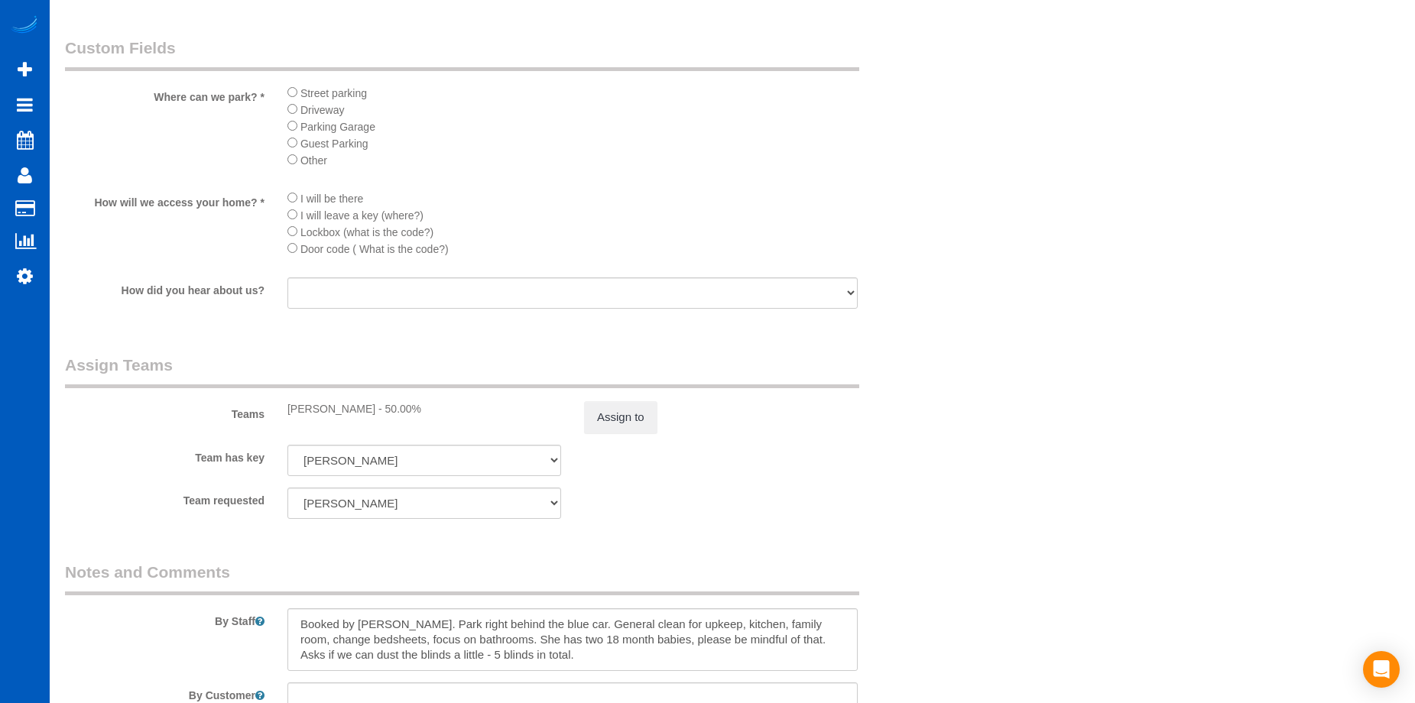
scroll to position [1911, 0]
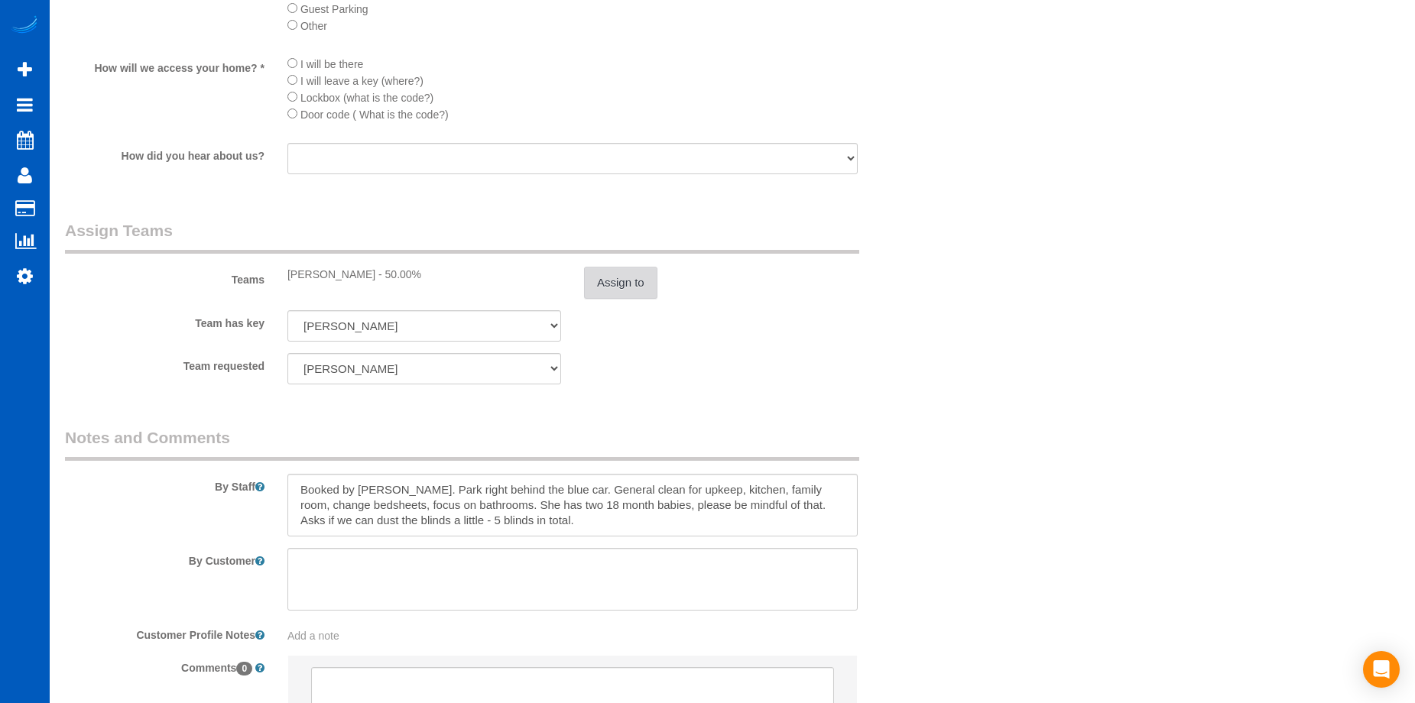
click at [631, 283] on button "Assign to" at bounding box center [620, 283] width 73 height 32
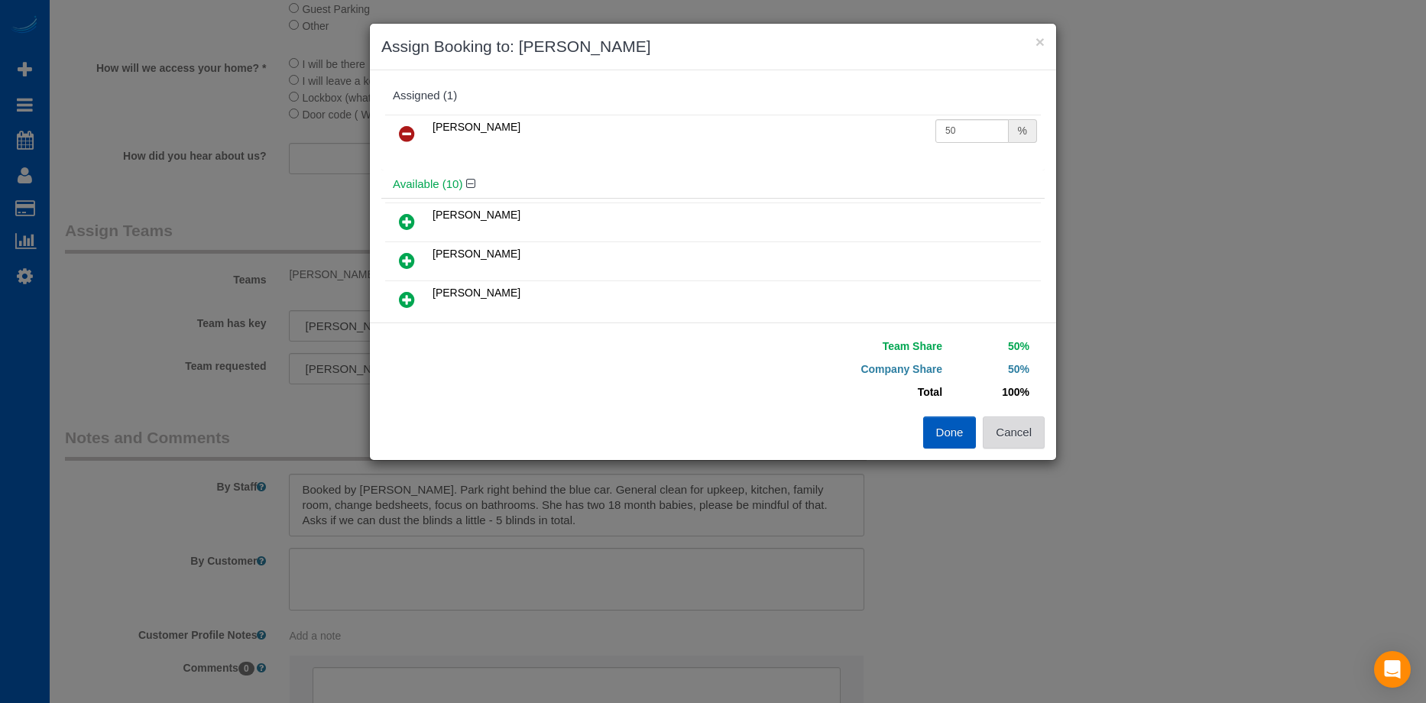
drag, startPoint x: 1008, startPoint y: 426, endPoint x: 1004, endPoint y: 411, distance: 15.2
click at [1008, 427] on button "Cancel" at bounding box center [1014, 433] width 62 height 32
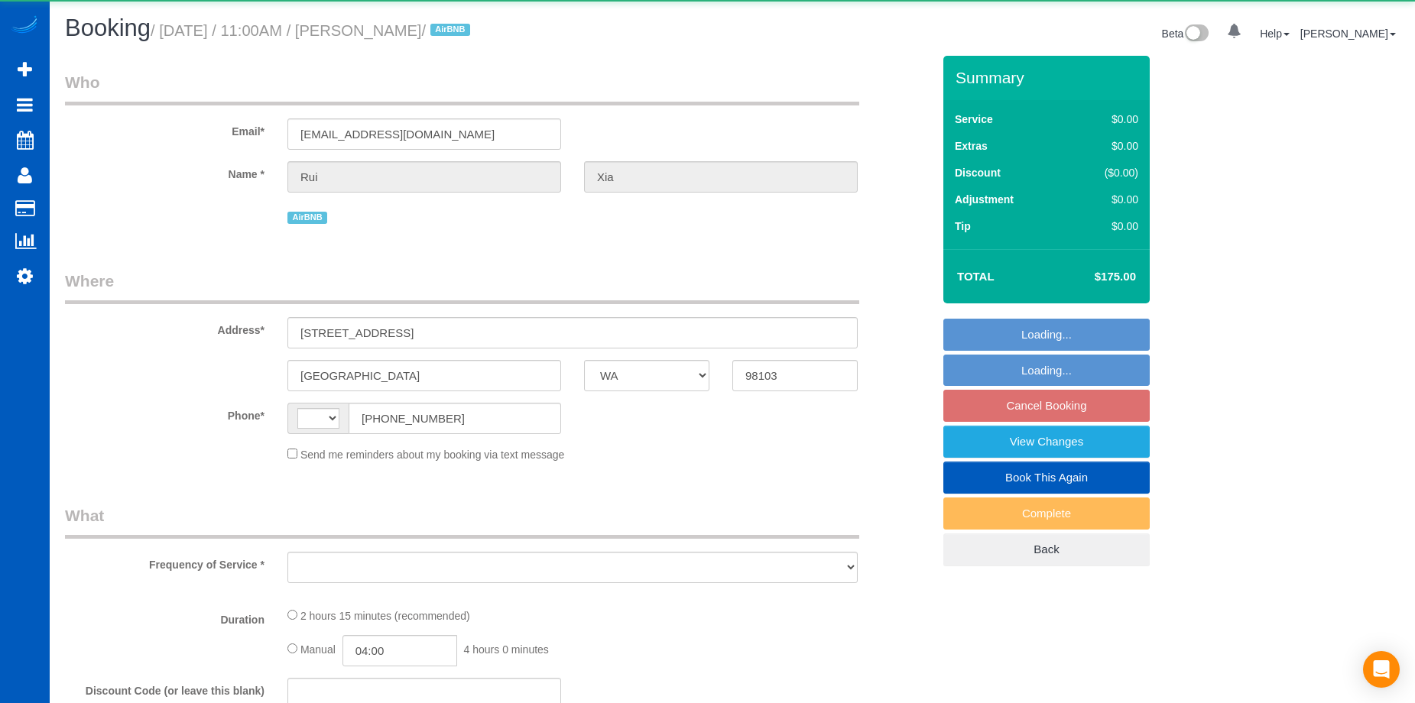
select select "WA"
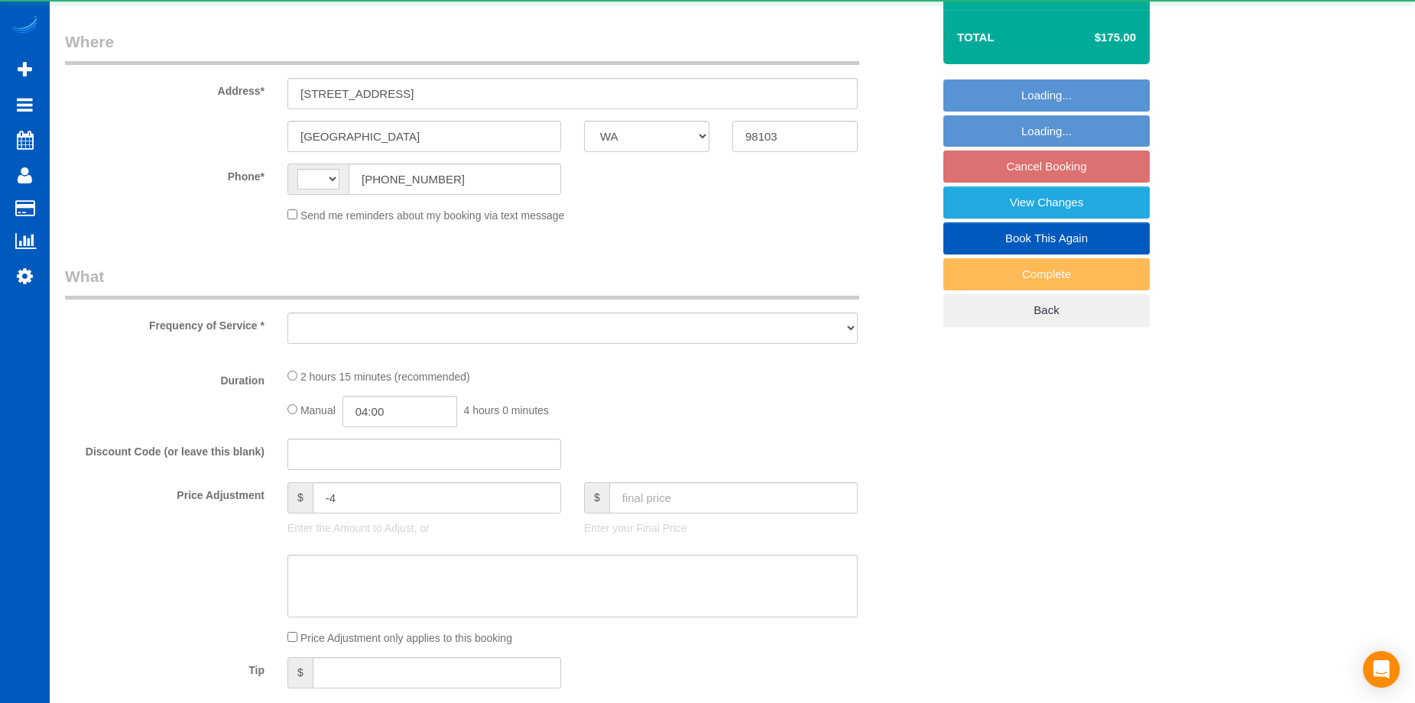
select select "string:[GEOGRAPHIC_DATA]"
select select "object:814"
select select "string:fspay-581ee3a3-ef50-4f7b-abd9-92cea8b7e377"
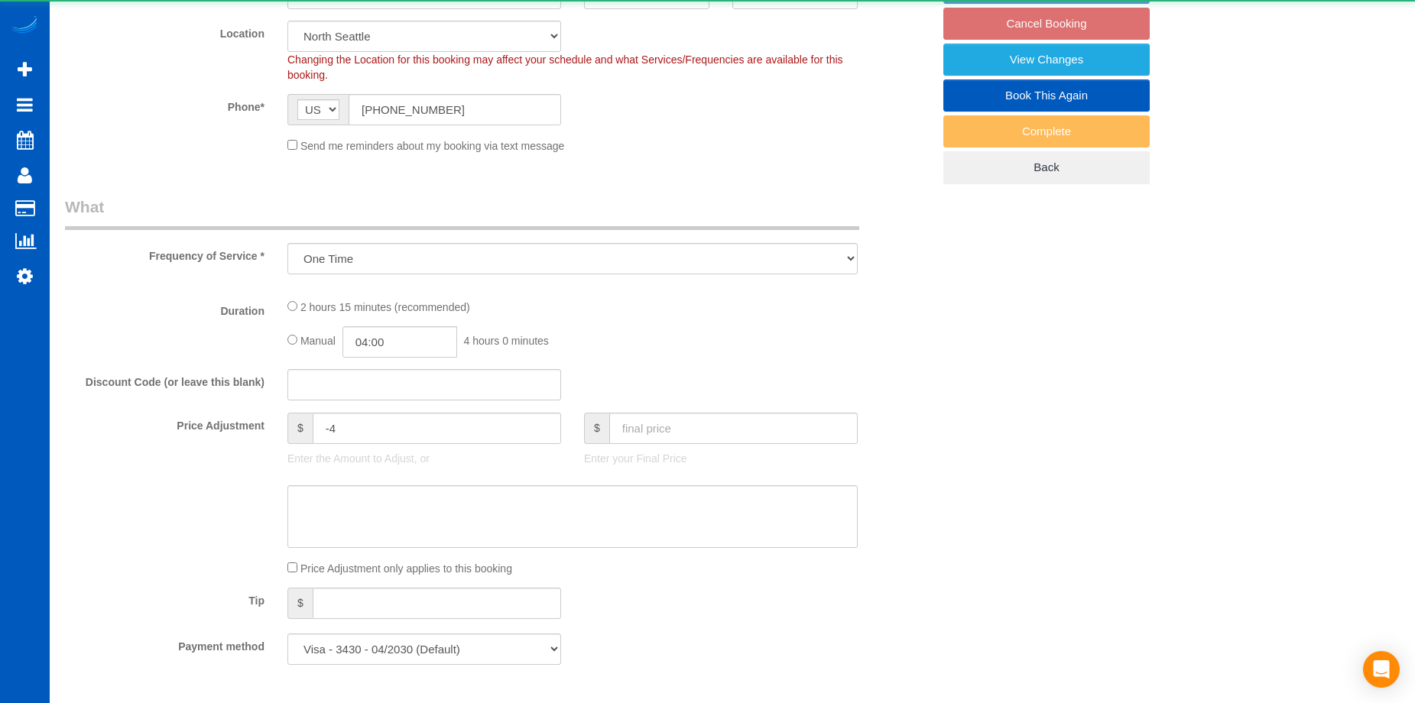
select select "spot2"
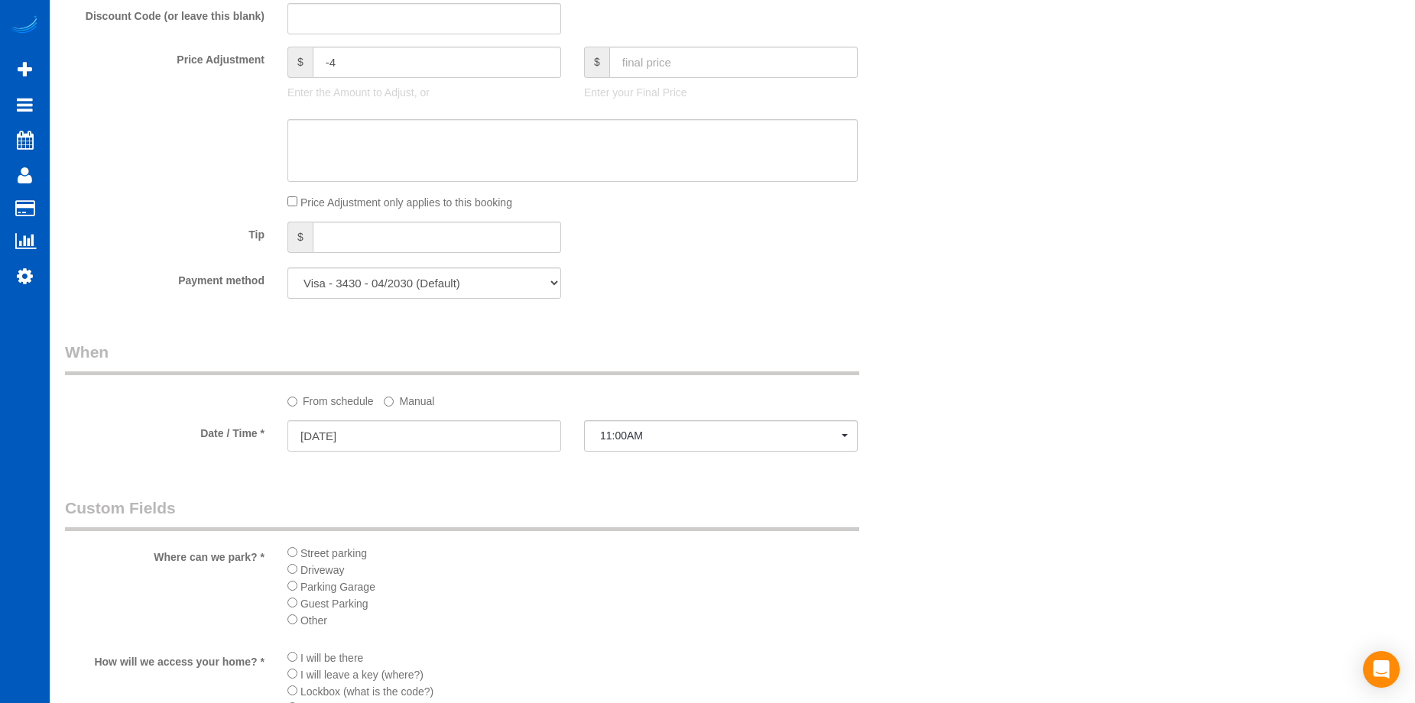
select select "object:1044"
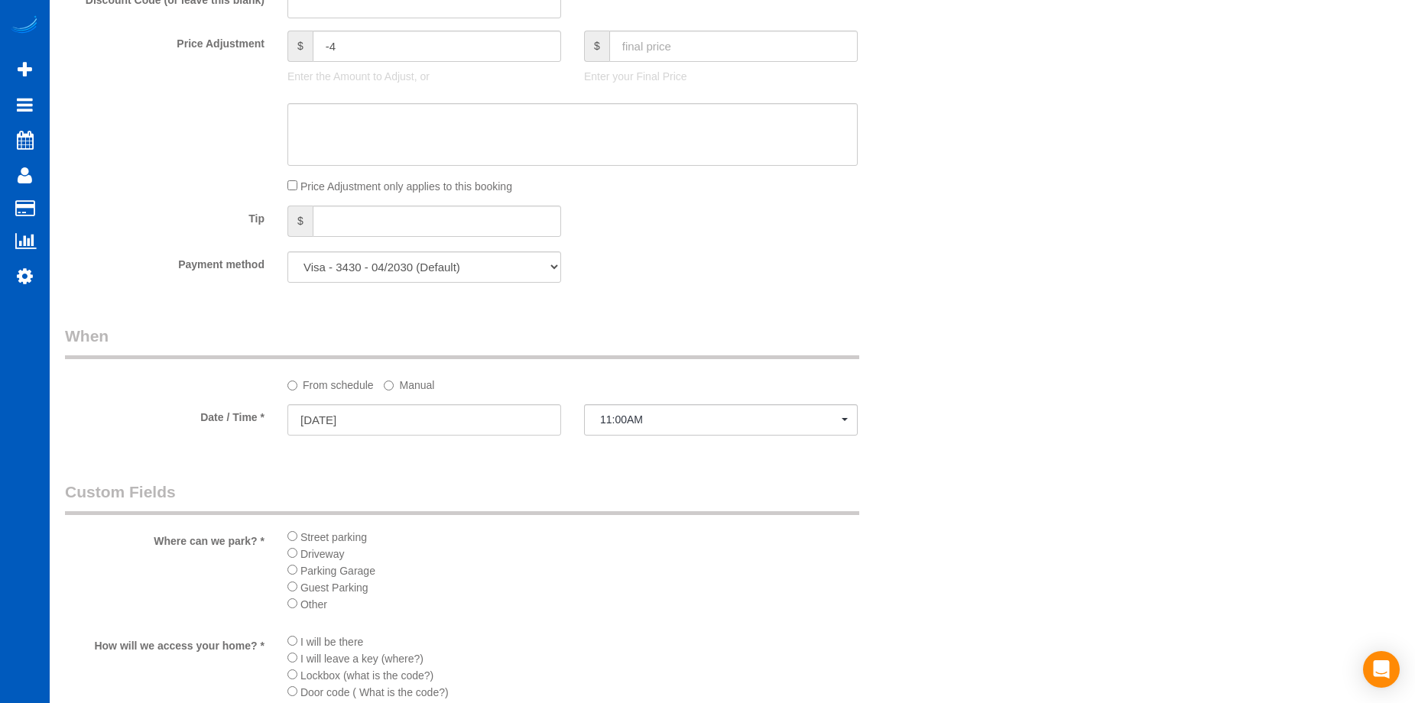
select select "199"
select select "1001"
select select "3"
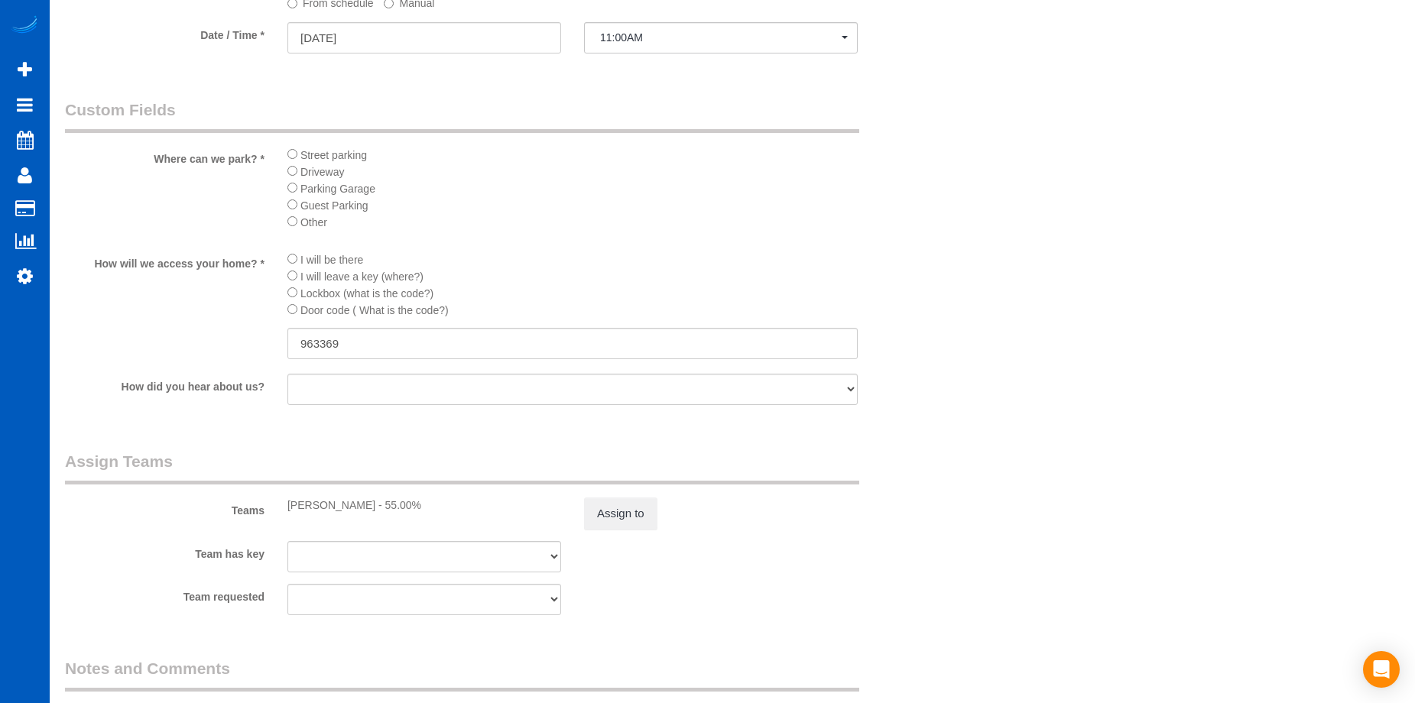
select select "1001"
select select "3"
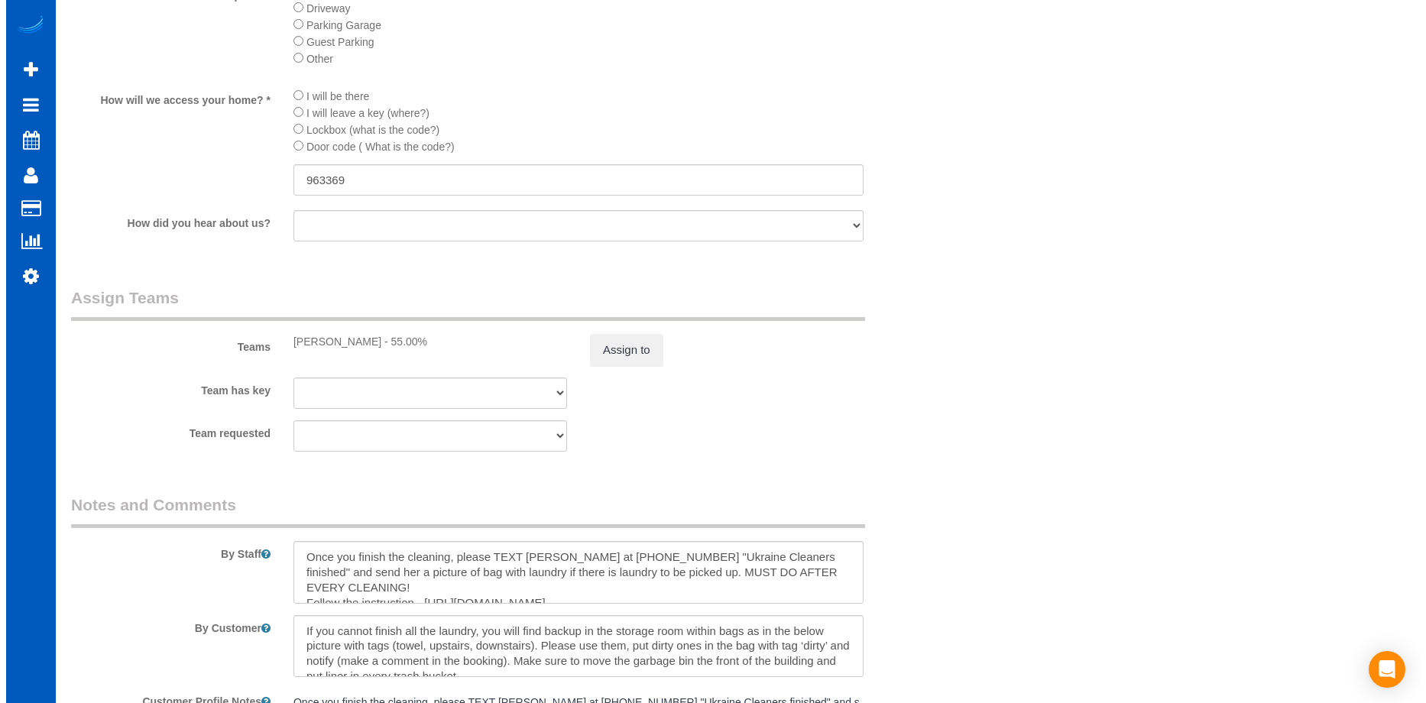
scroll to position [1937, 0]
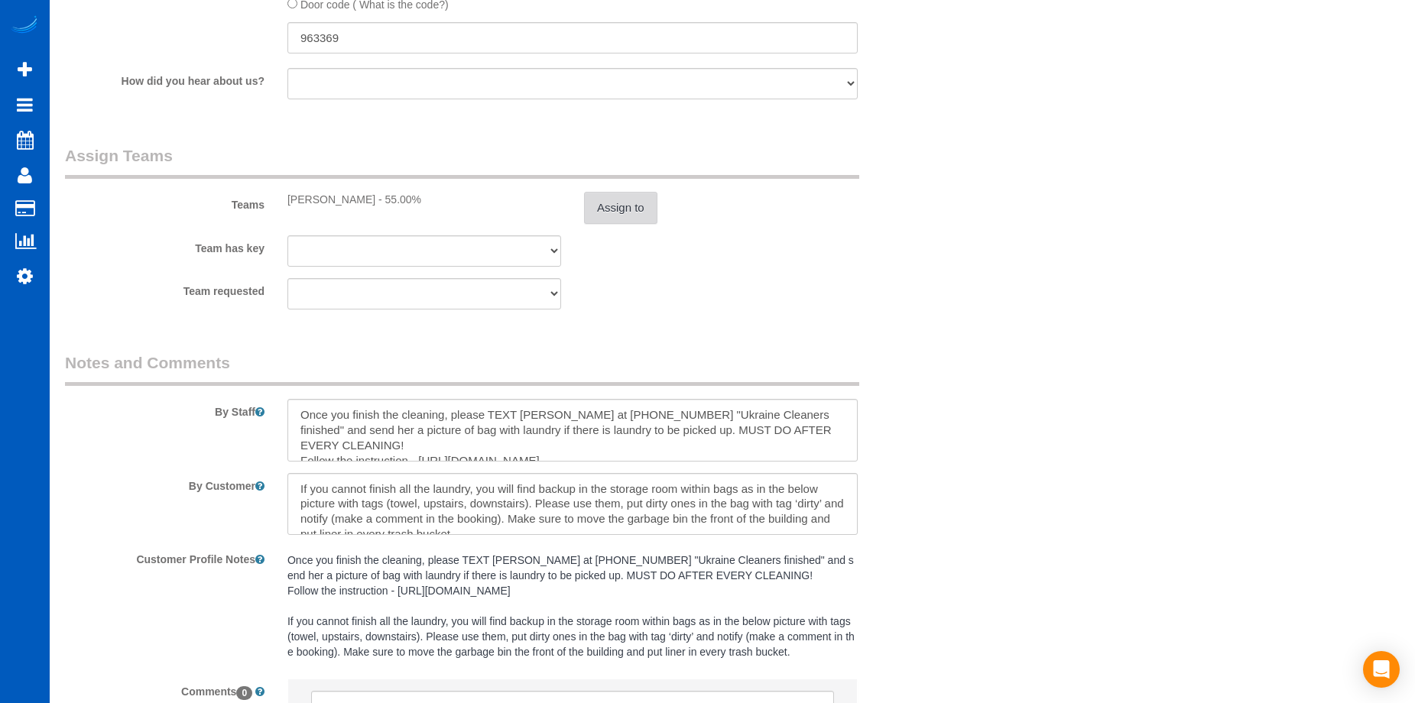
click at [627, 210] on button "Assign to" at bounding box center [620, 208] width 73 height 32
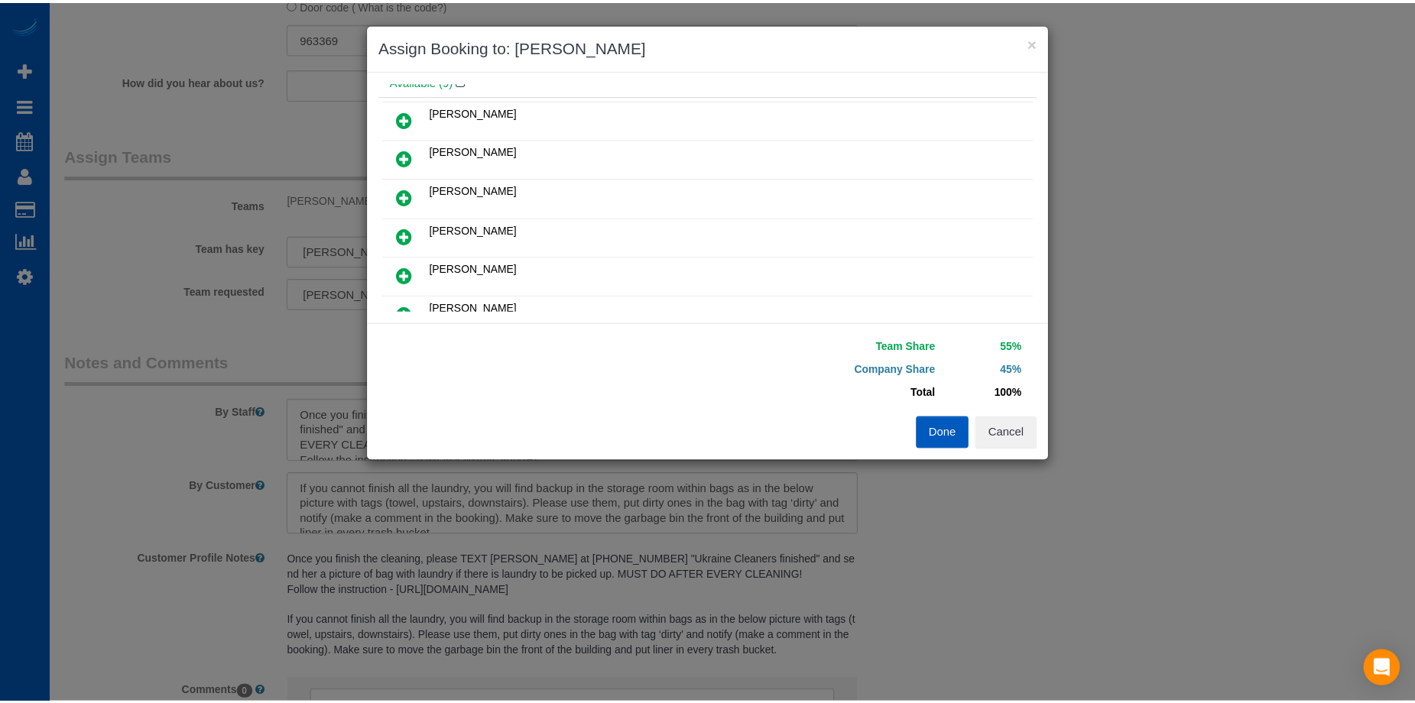
scroll to position [76, 0]
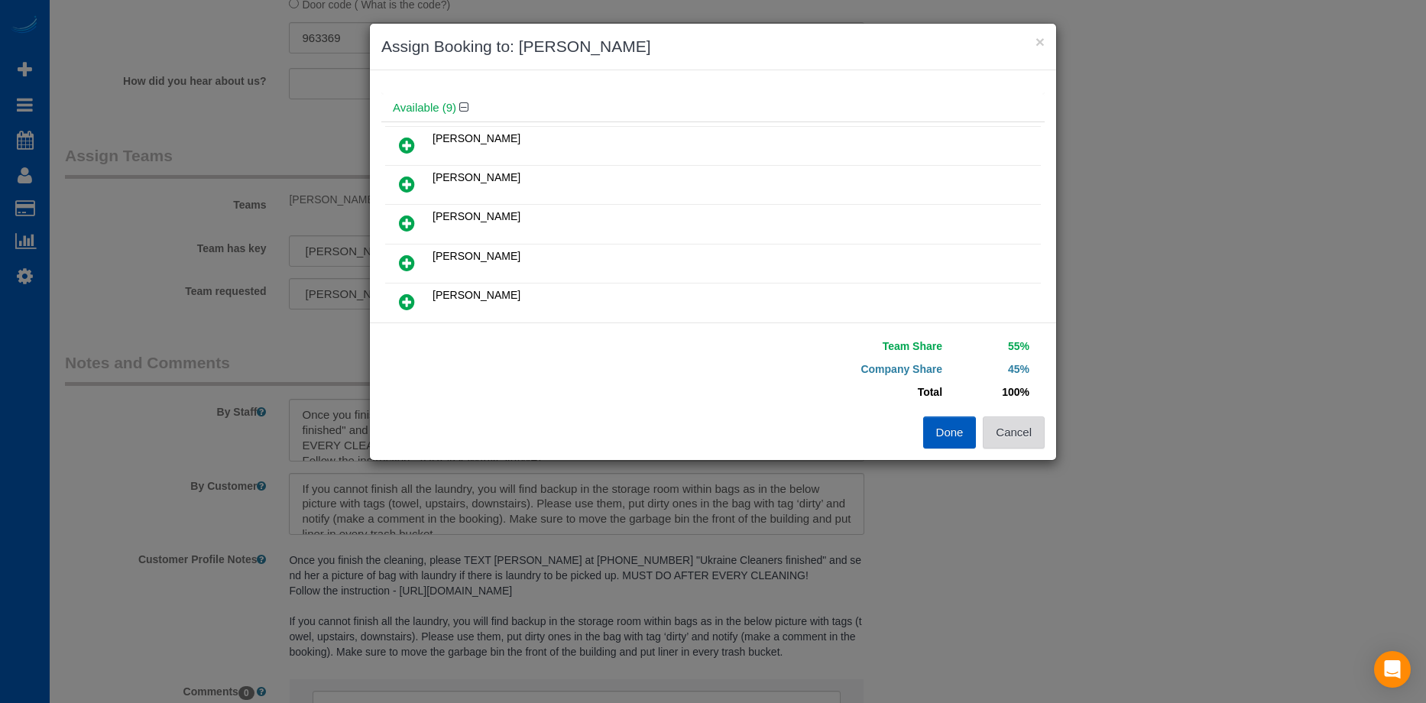
click at [1020, 441] on button "Cancel" at bounding box center [1014, 433] width 62 height 32
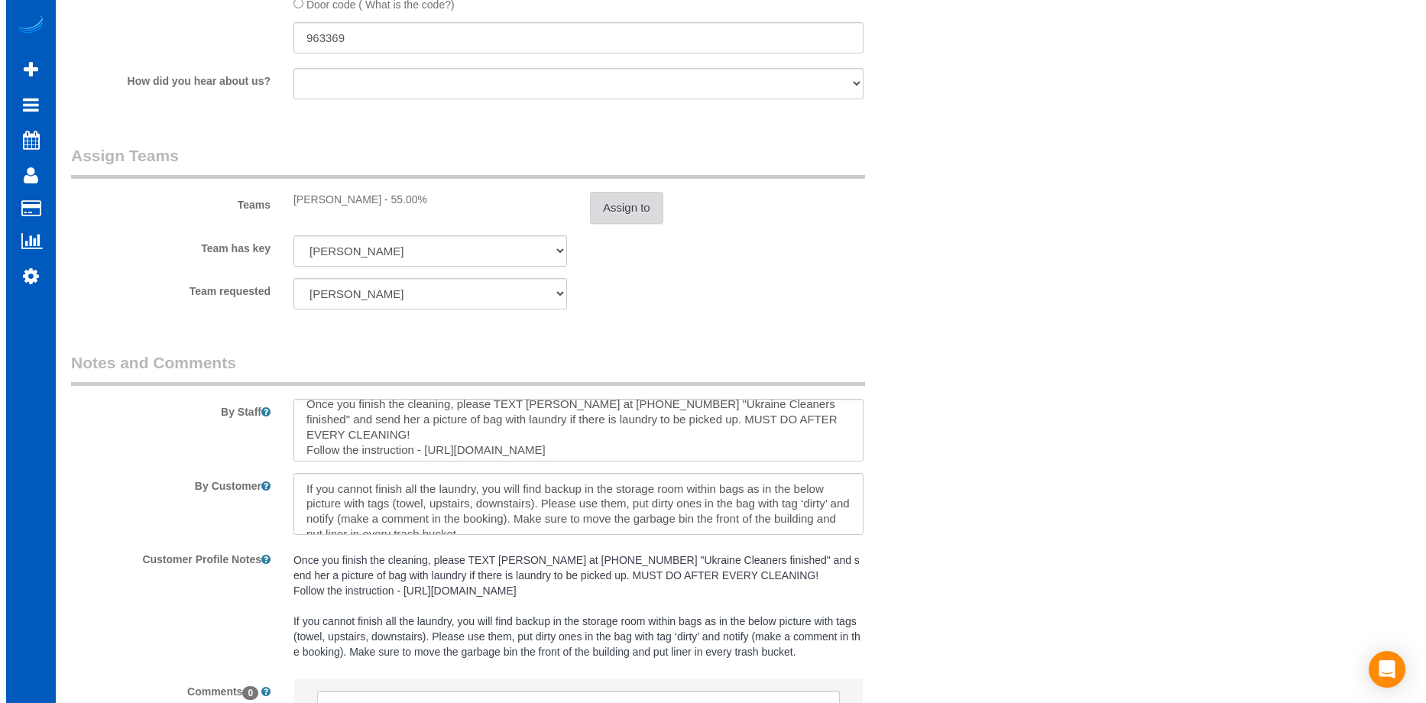
scroll to position [0, 0]
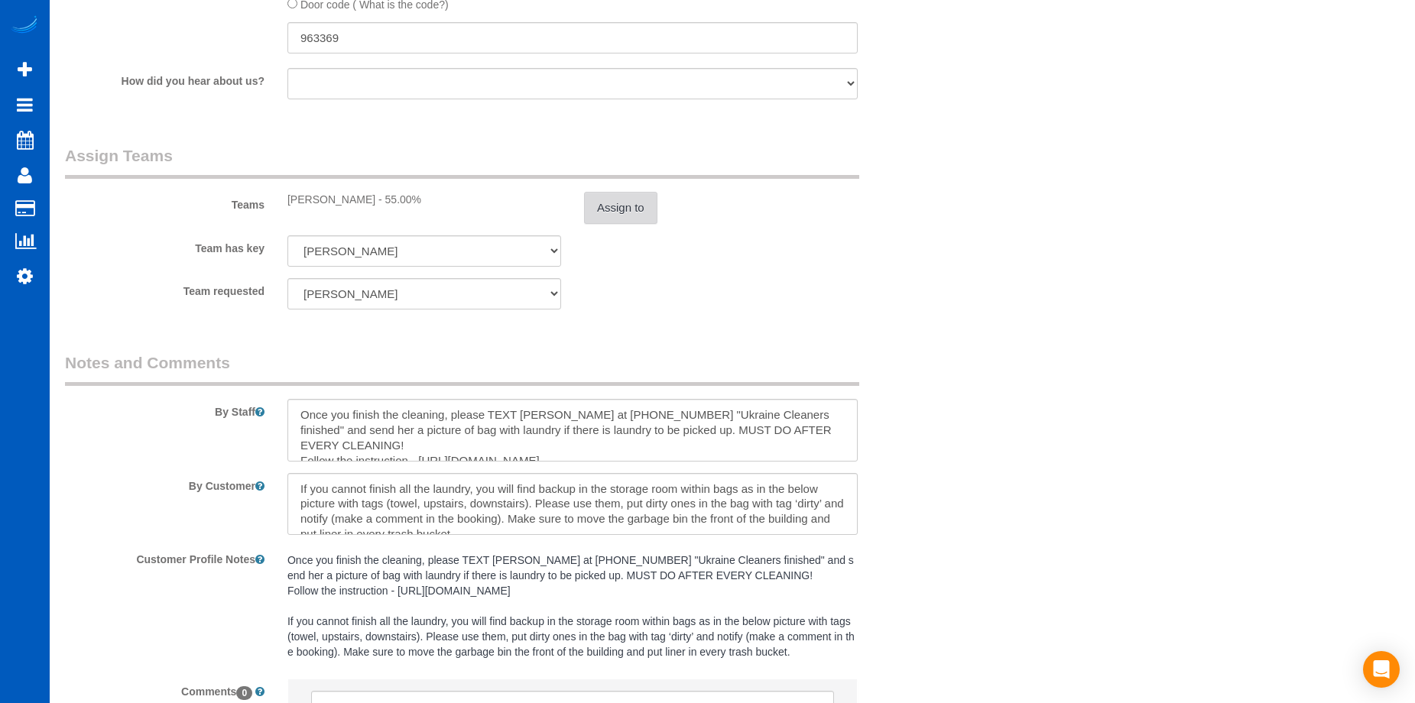
click at [644, 208] on button "Assign to" at bounding box center [620, 208] width 73 height 32
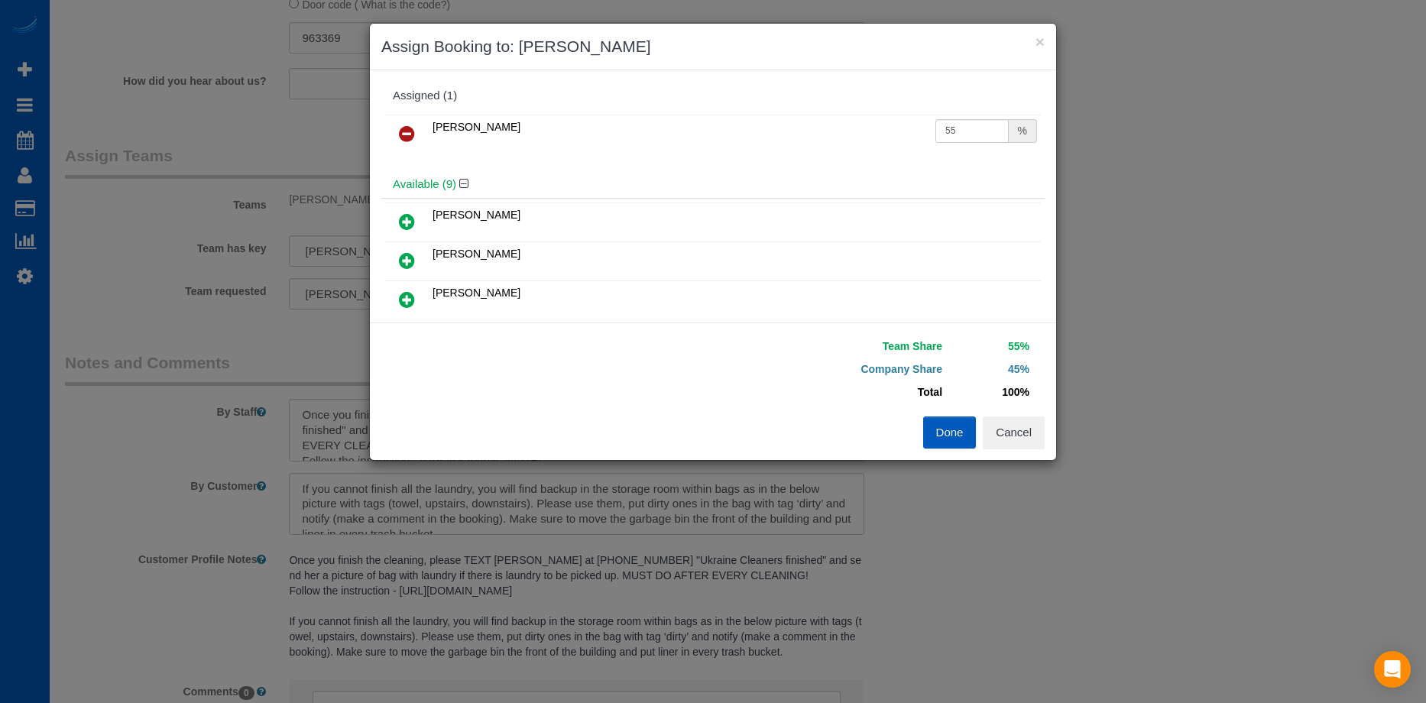
click at [400, 128] on icon at bounding box center [407, 134] width 16 height 18
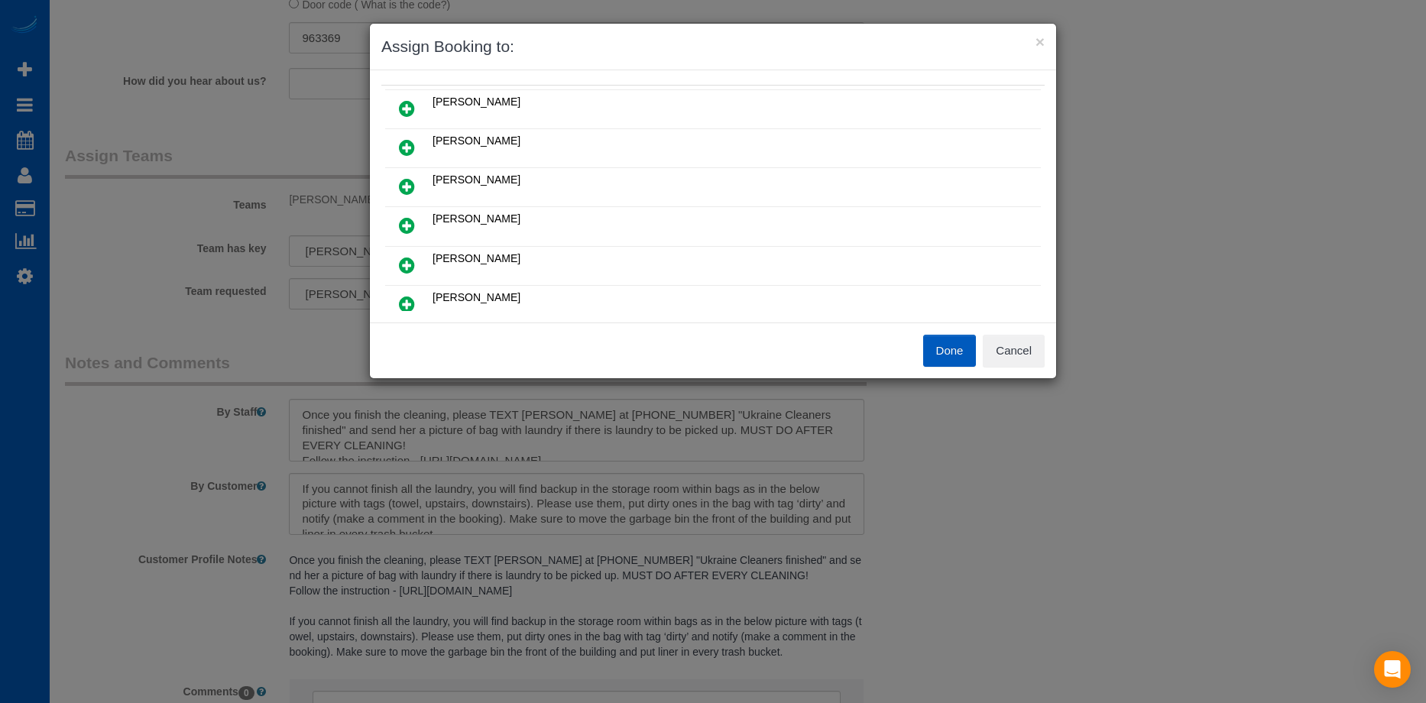
click at [407, 185] on icon at bounding box center [407, 186] width 16 height 18
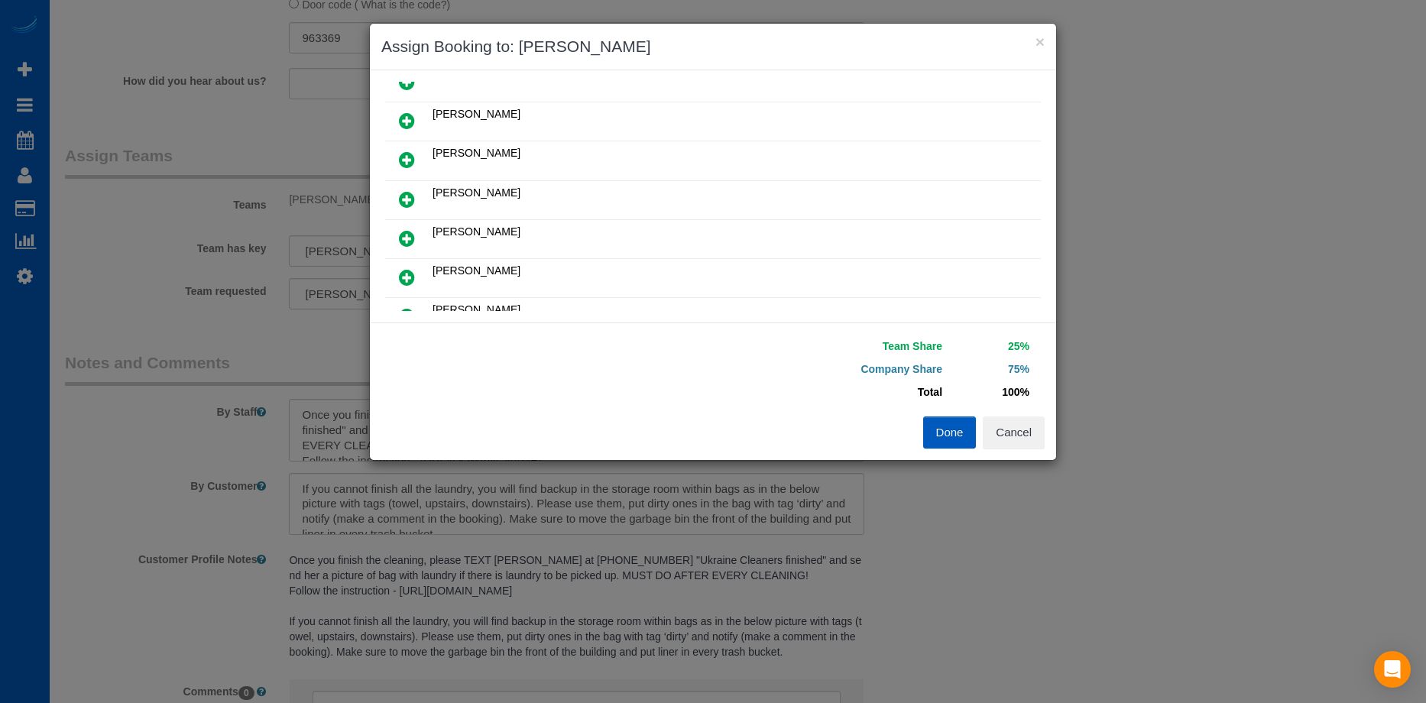
scroll to position [113, 0]
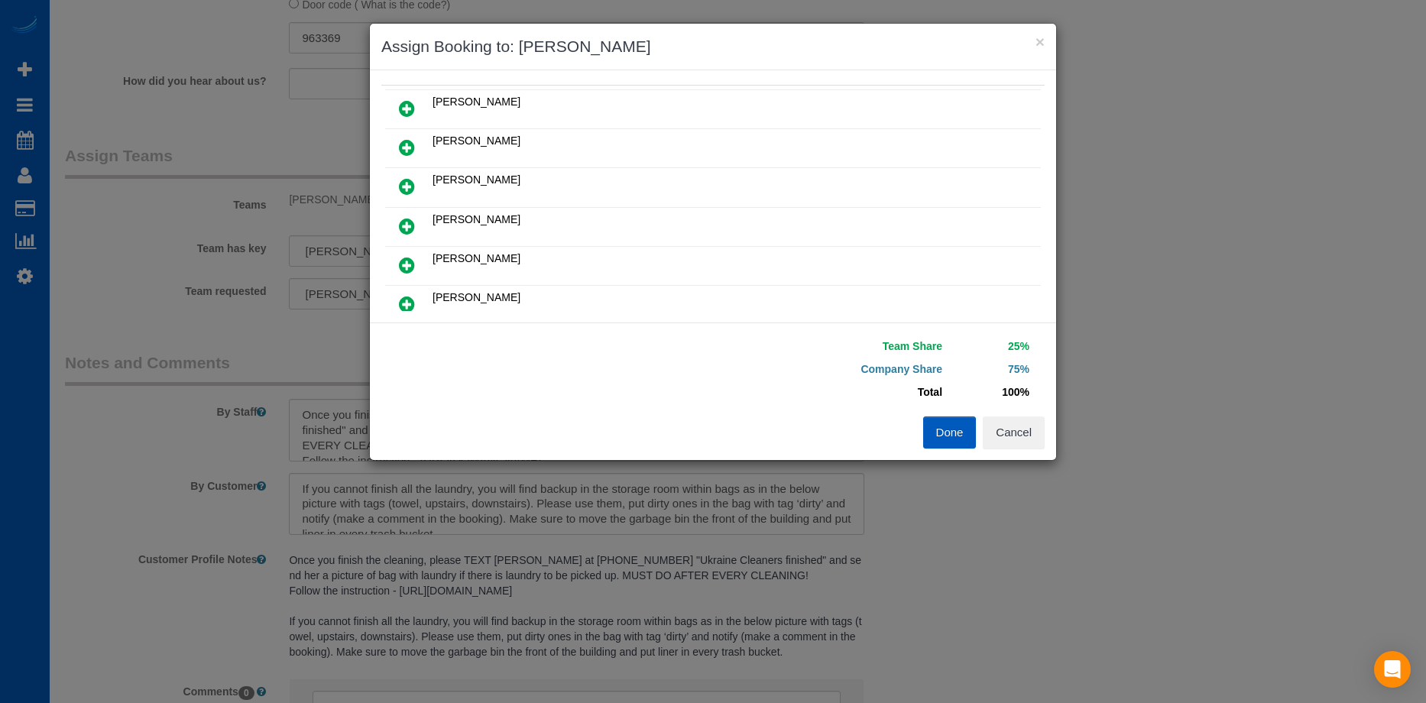
click at [417, 266] on link at bounding box center [407, 266] width 36 height 31
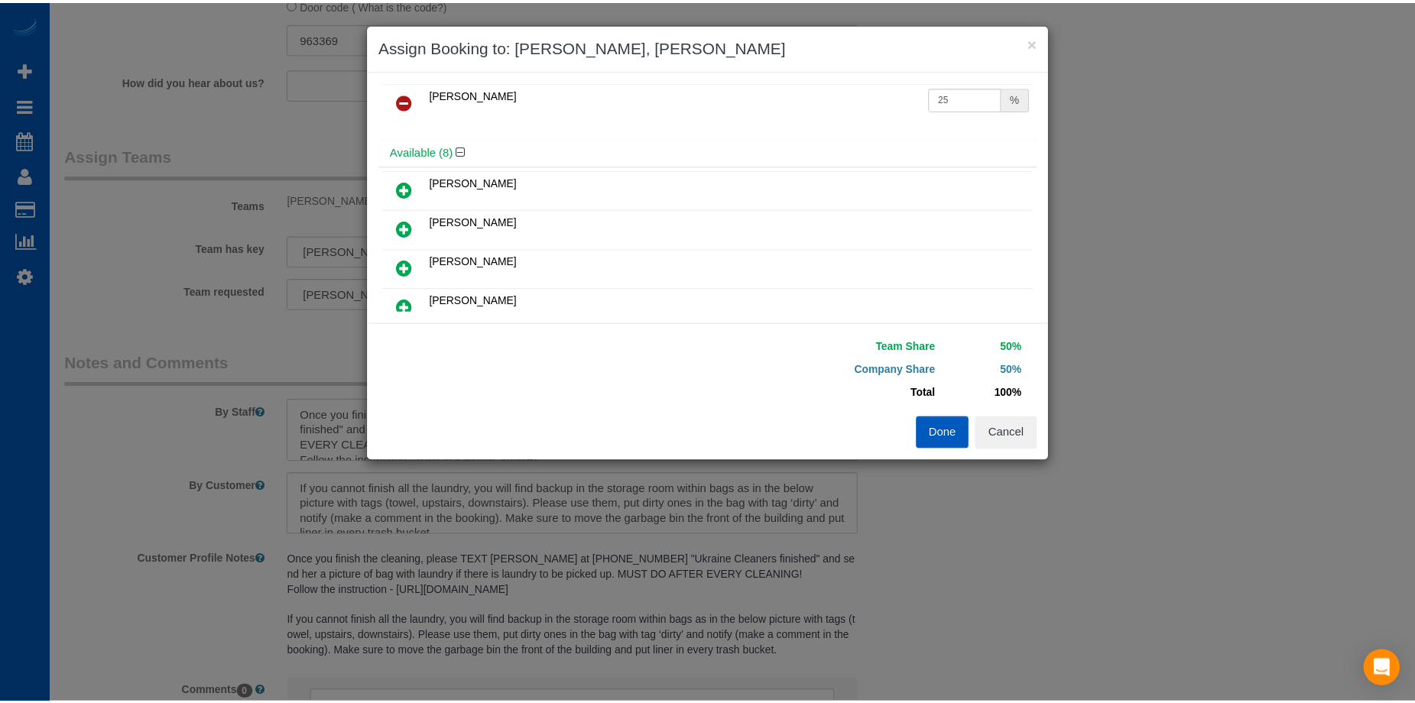
scroll to position [0, 0]
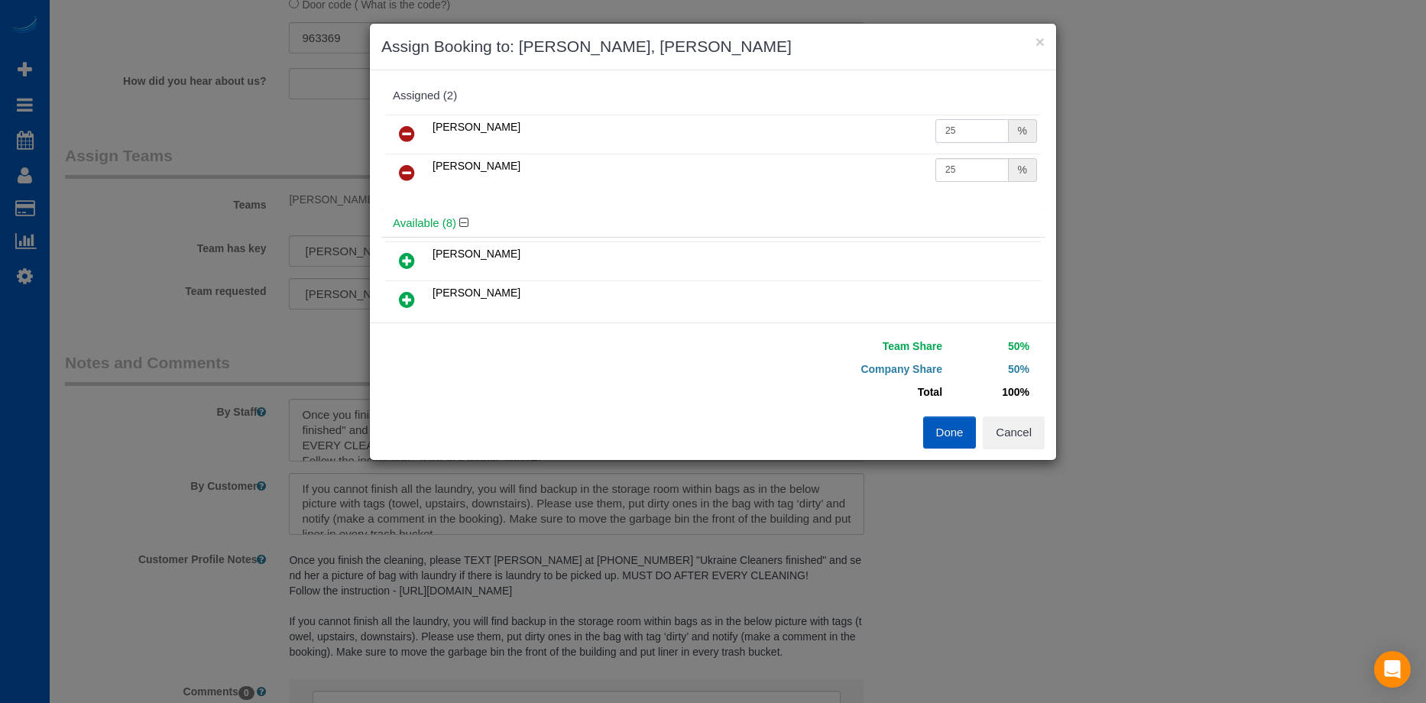
click at [974, 136] on input "25" at bounding box center [972, 131] width 73 height 24
drag, startPoint x: 979, startPoint y: 130, endPoint x: 892, endPoint y: 129, distance: 87.1
click at [892, 129] on tr "Liudmyla Krevska 25 %" at bounding box center [713, 134] width 656 height 39
type input "27.5"
click at [959, 170] on input "25" at bounding box center [972, 170] width 73 height 24
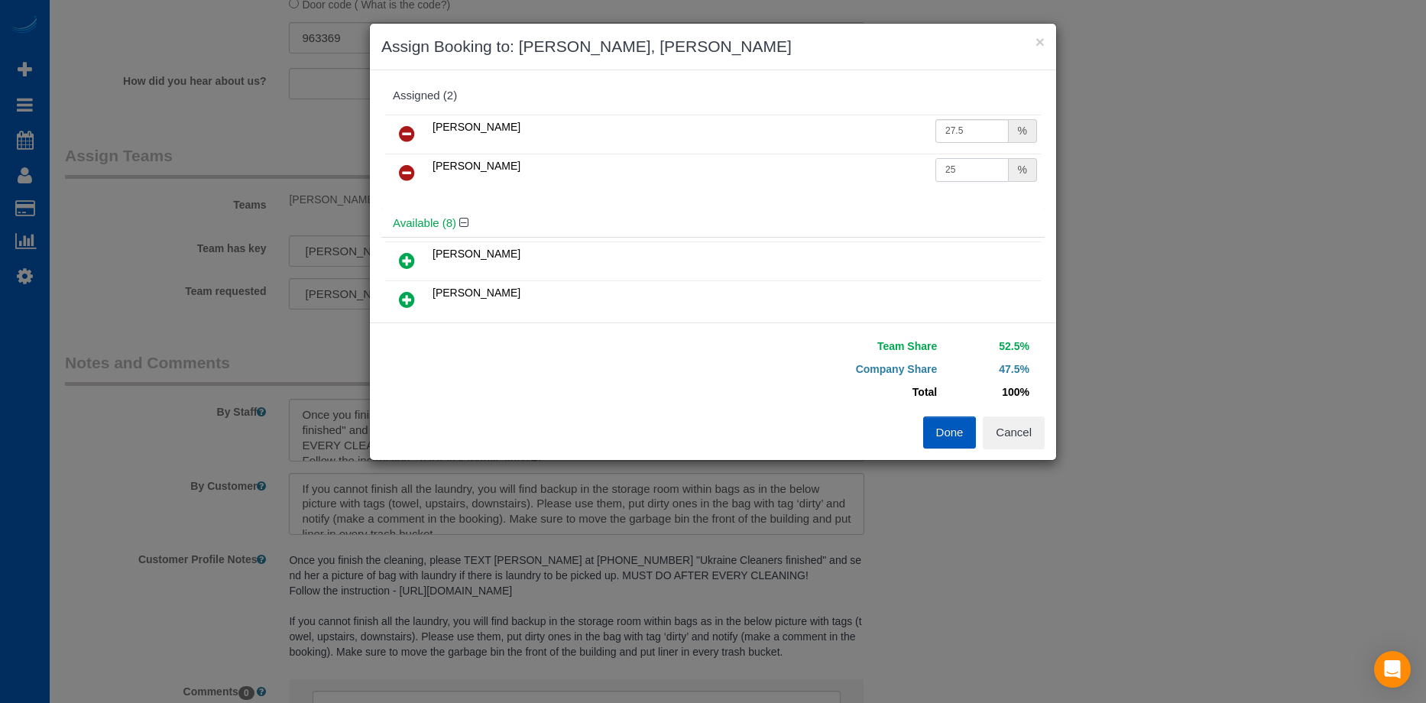
drag, startPoint x: 962, startPoint y: 167, endPoint x: 862, endPoint y: 156, distance: 100.8
click at [862, 156] on tr "Olena Stratonova 25 %" at bounding box center [713, 173] width 656 height 39
type input "27.5"
click at [940, 436] on button "Done" at bounding box center [950, 433] width 54 height 32
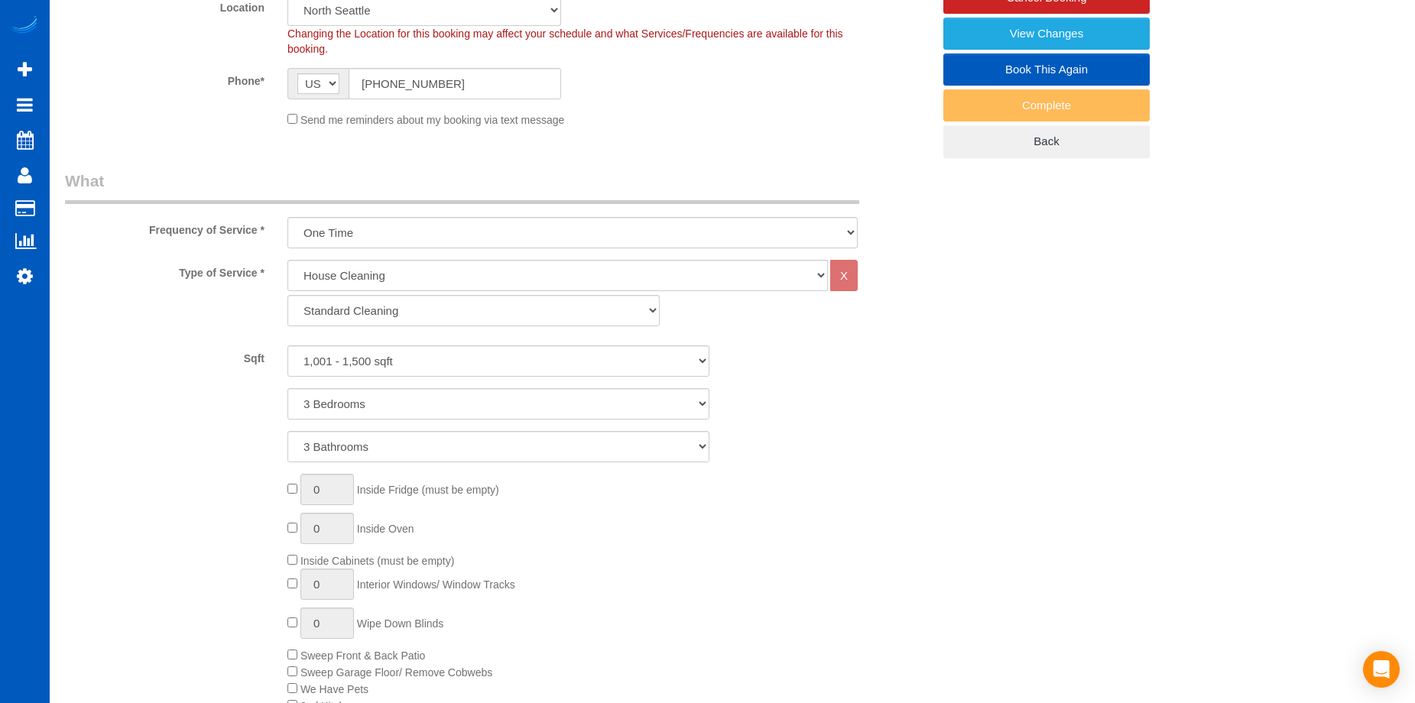
scroll to position [102, 0]
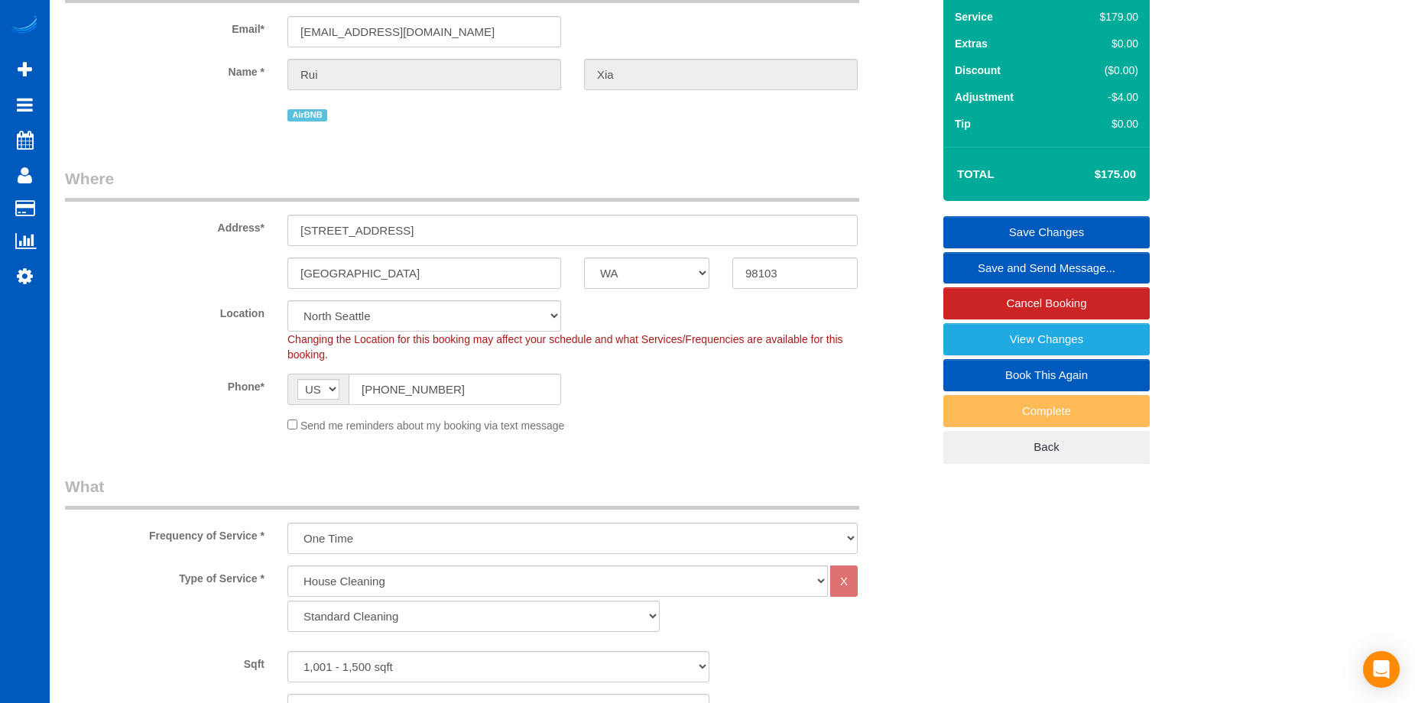
click at [989, 222] on link "Save Changes" at bounding box center [1046, 232] width 206 height 32
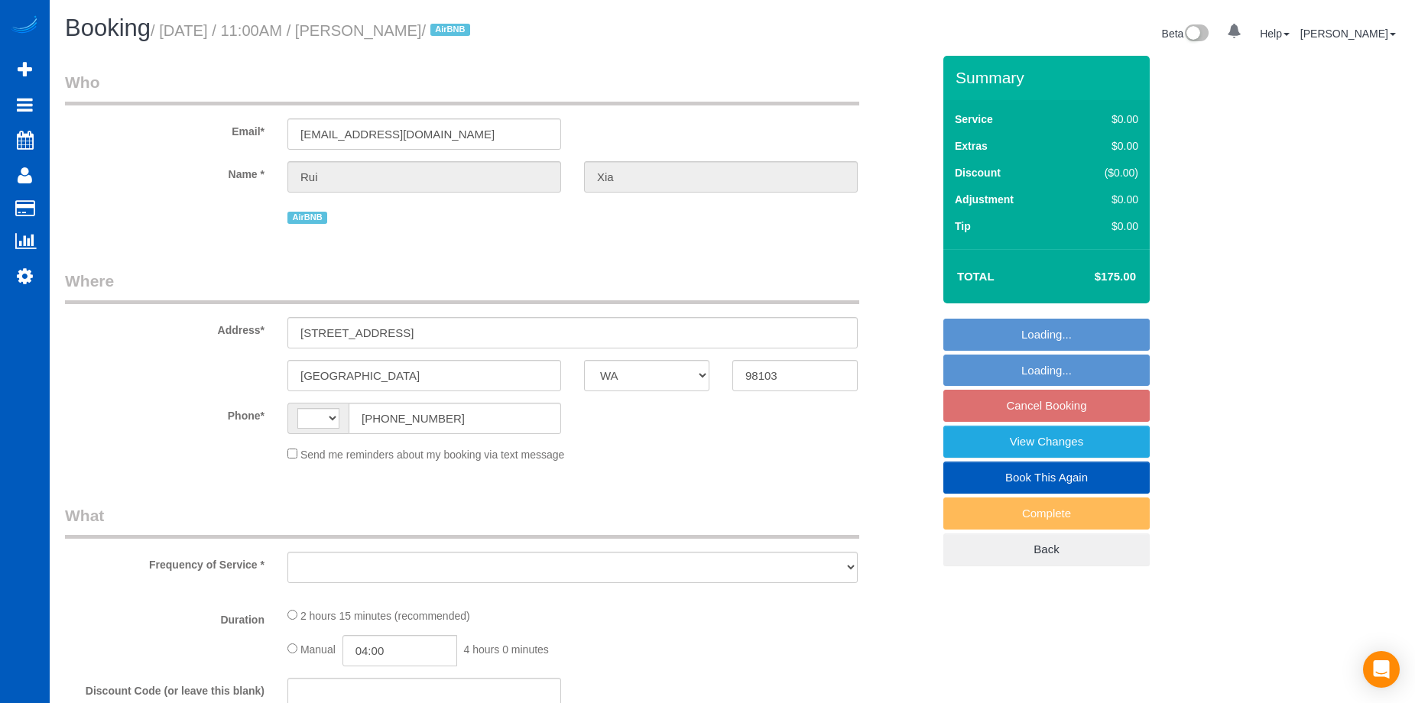
select select "WA"
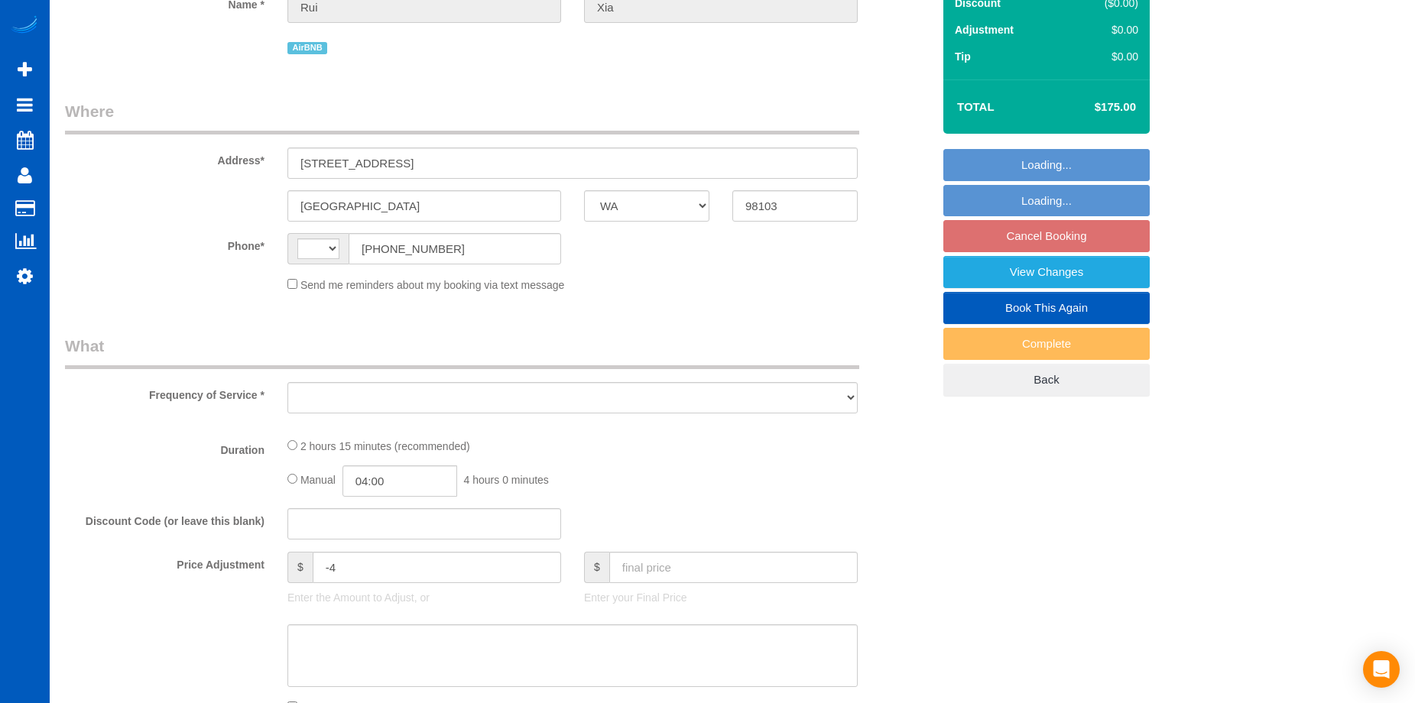
select select "string:[GEOGRAPHIC_DATA]"
select select "object:818"
select select "string:fspay-581ee3a3-ef50-4f7b-abd9-92cea8b7e377"
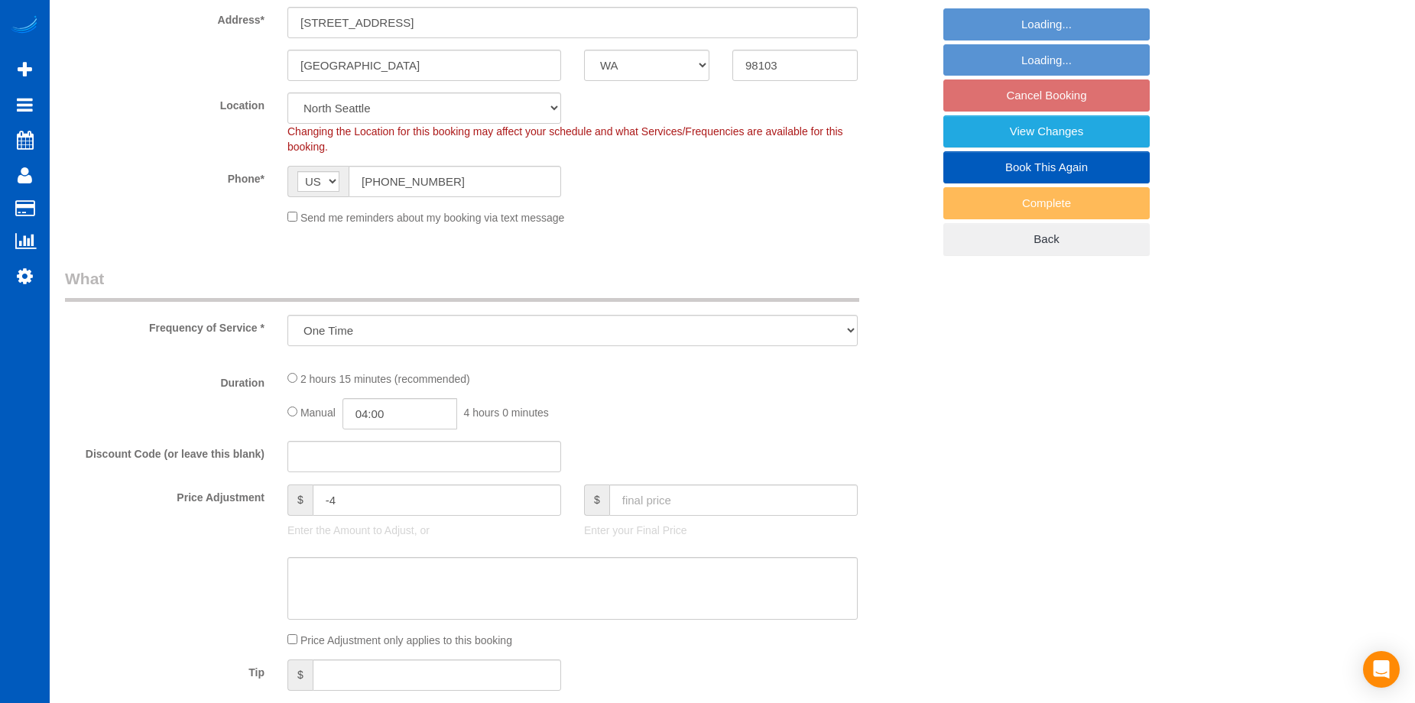
select select "spot2"
select select "object:1048"
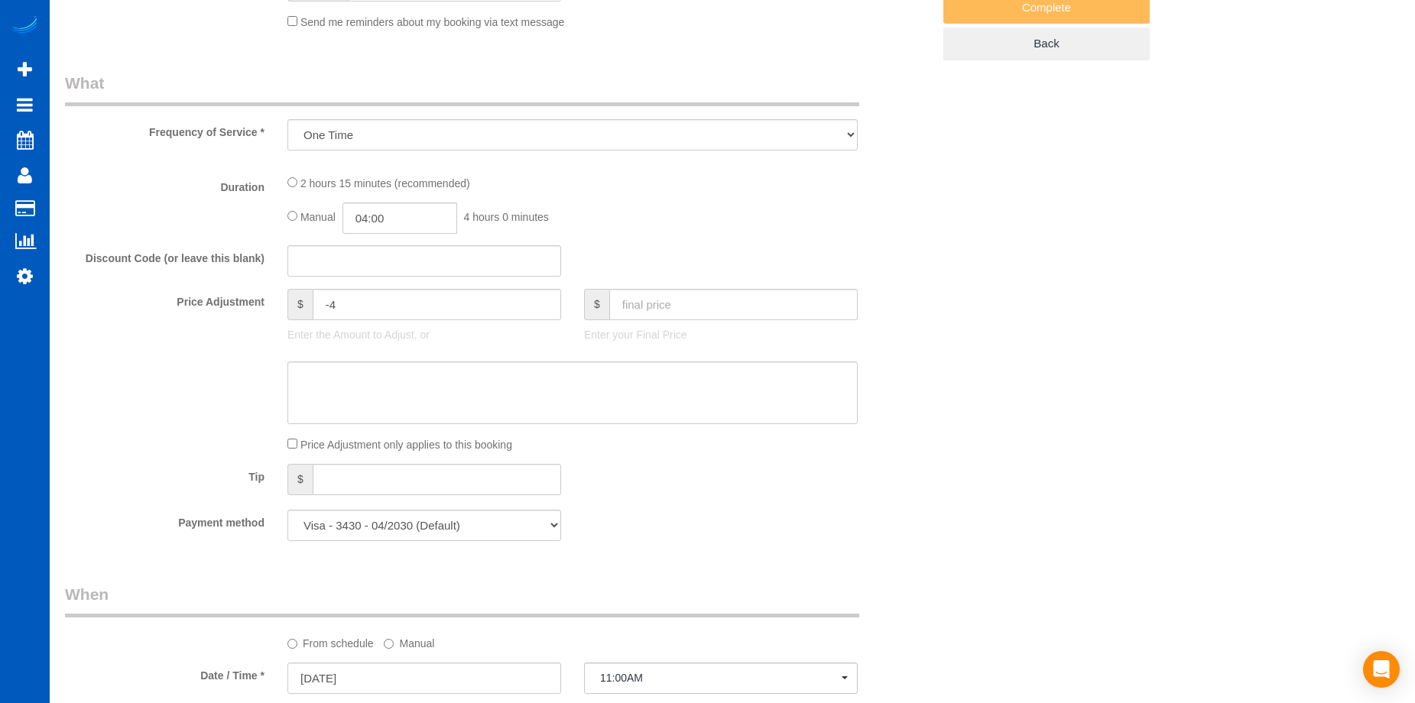
select select "199"
select select "1001"
select select "3"
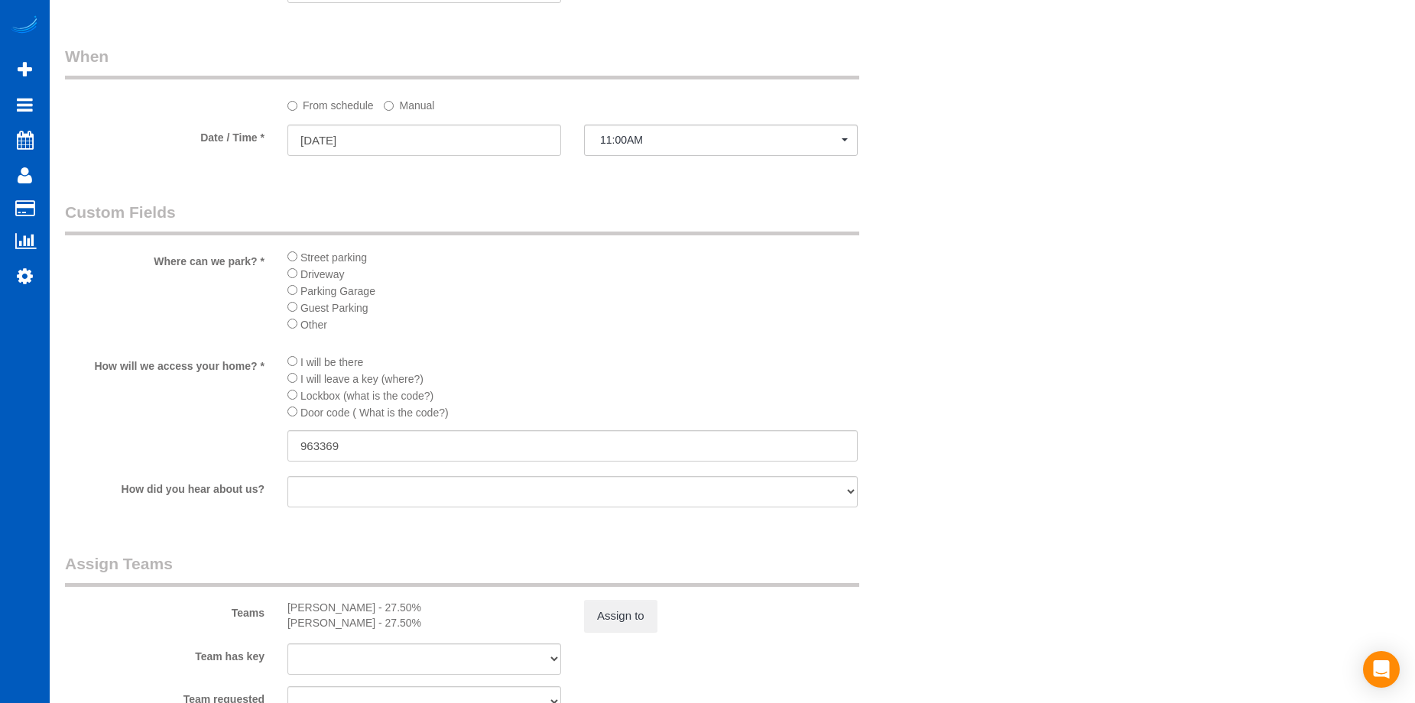
scroll to position [1758, 0]
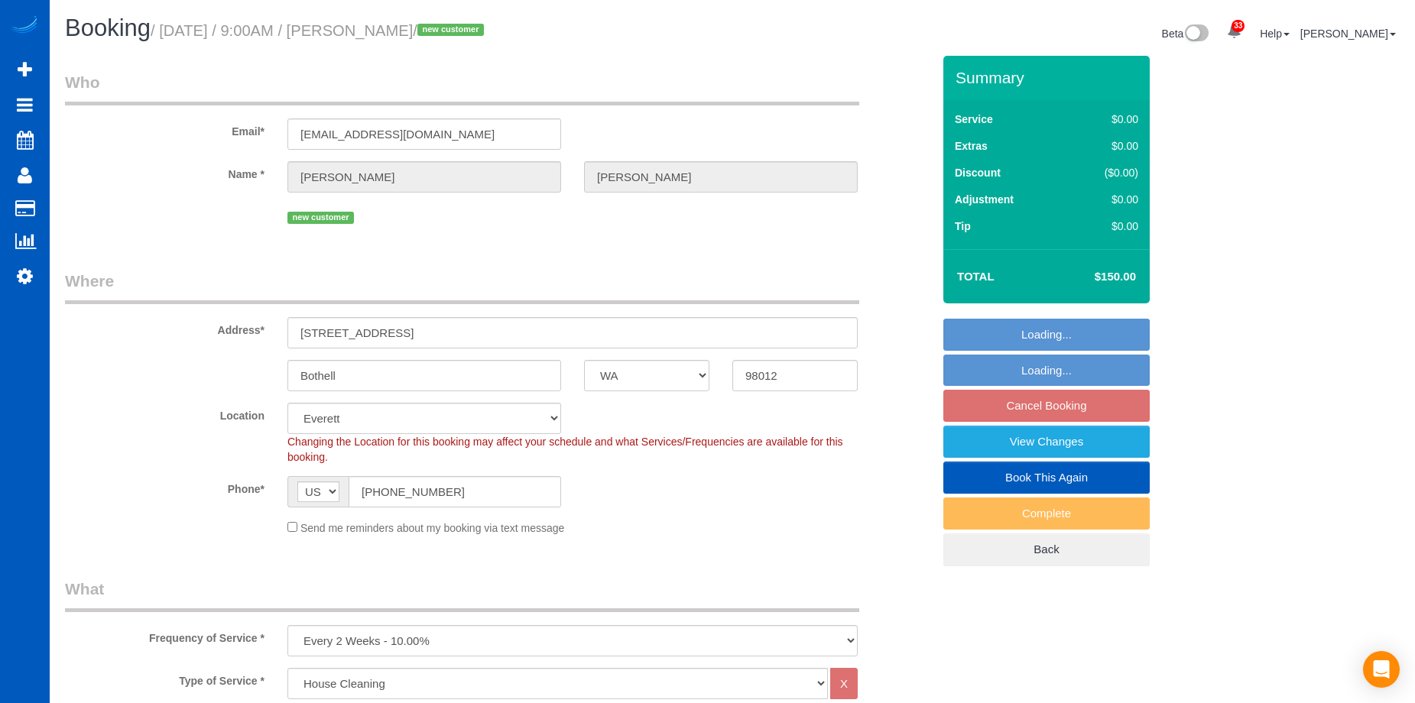
select select "WA"
select select "199"
select select "1001"
select select "3"
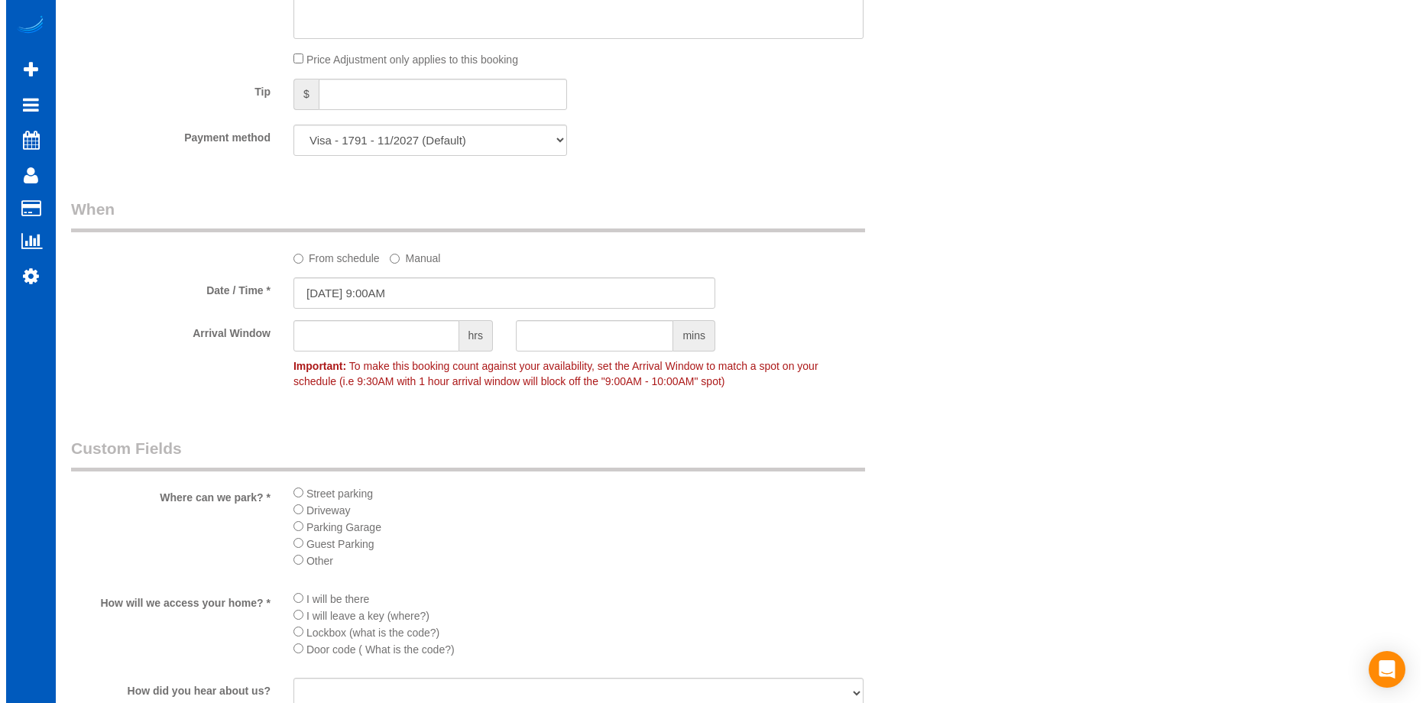
scroll to position [1682, 0]
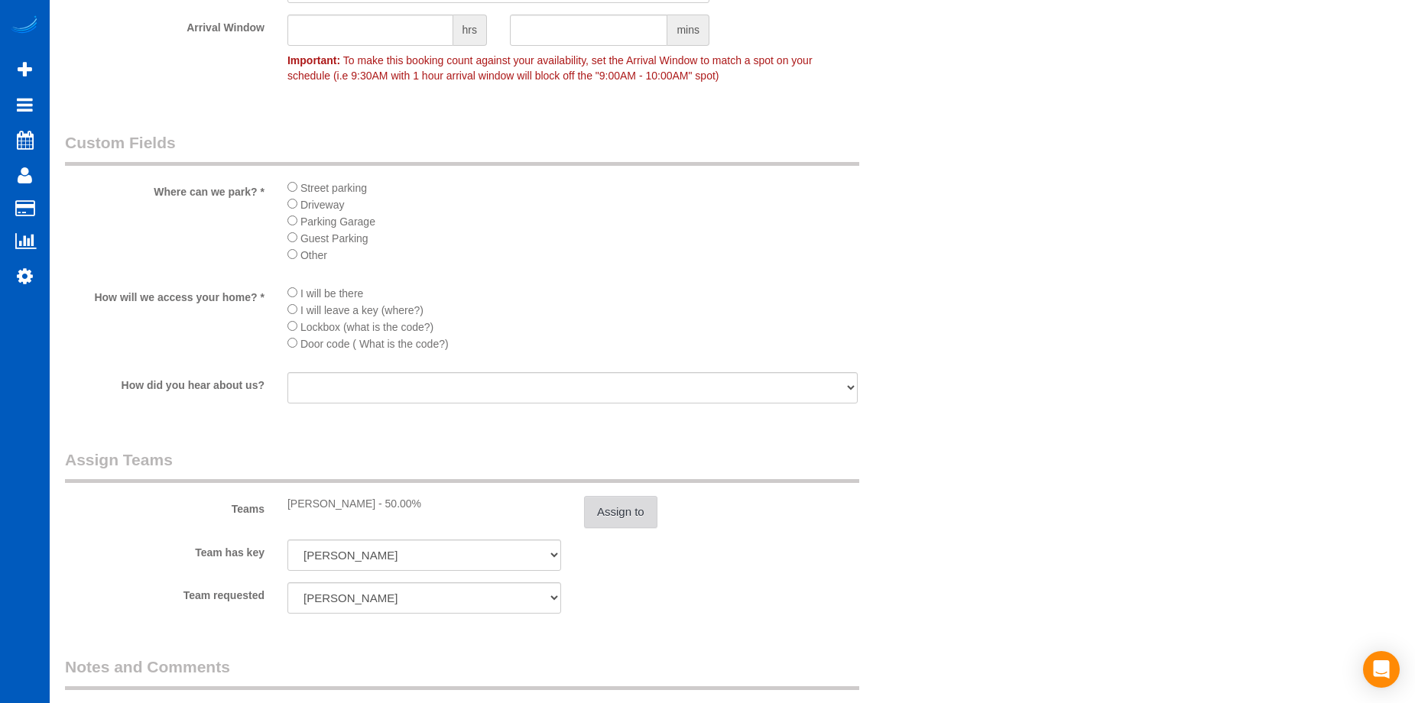
click at [615, 506] on button "Assign to" at bounding box center [620, 512] width 73 height 32
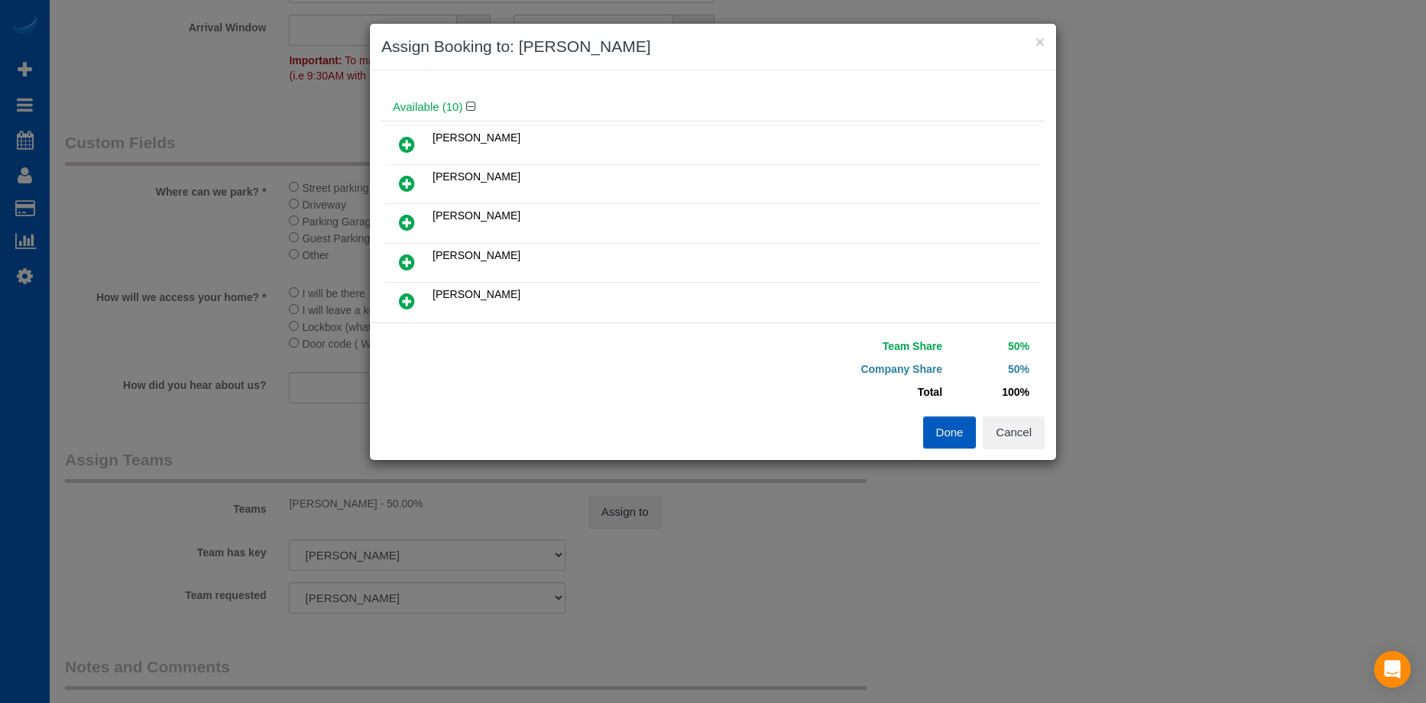
scroll to position [76, 0]
click at [406, 145] on icon at bounding box center [407, 145] width 16 height 18
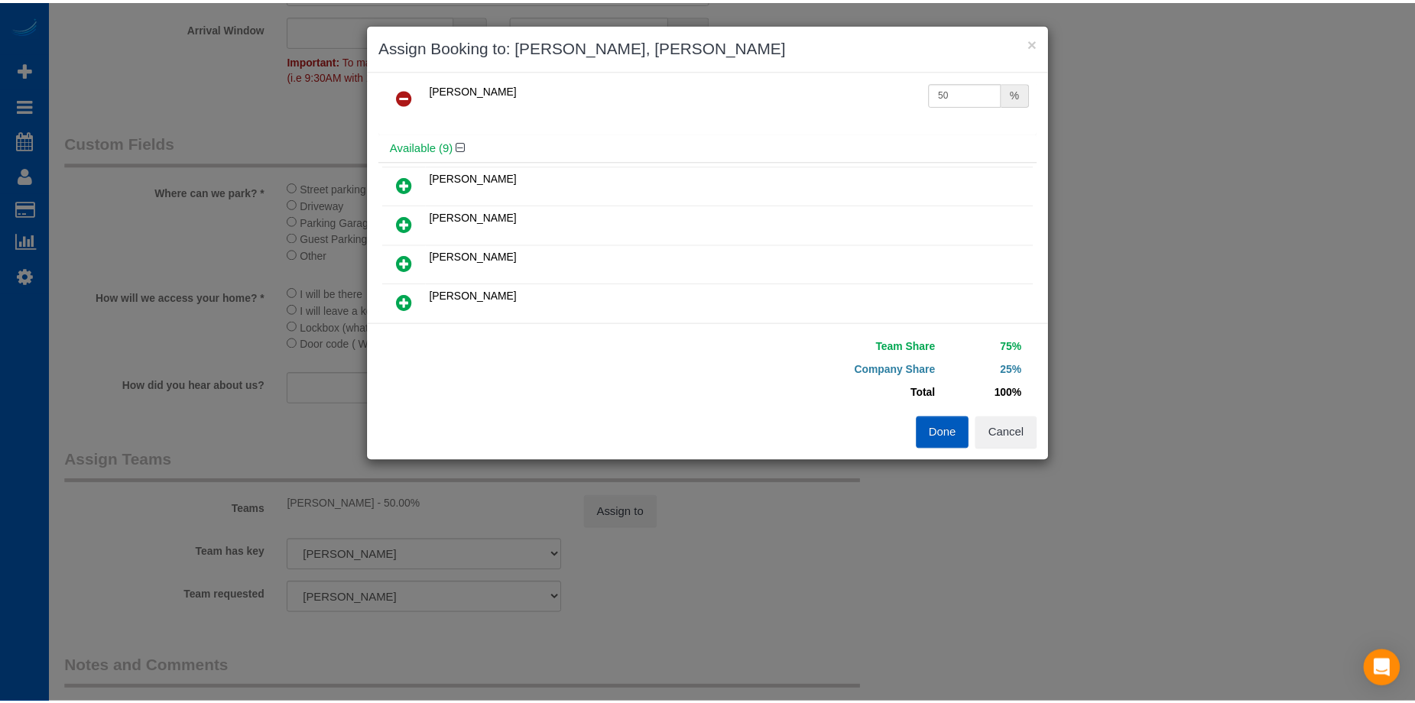
scroll to position [0, 0]
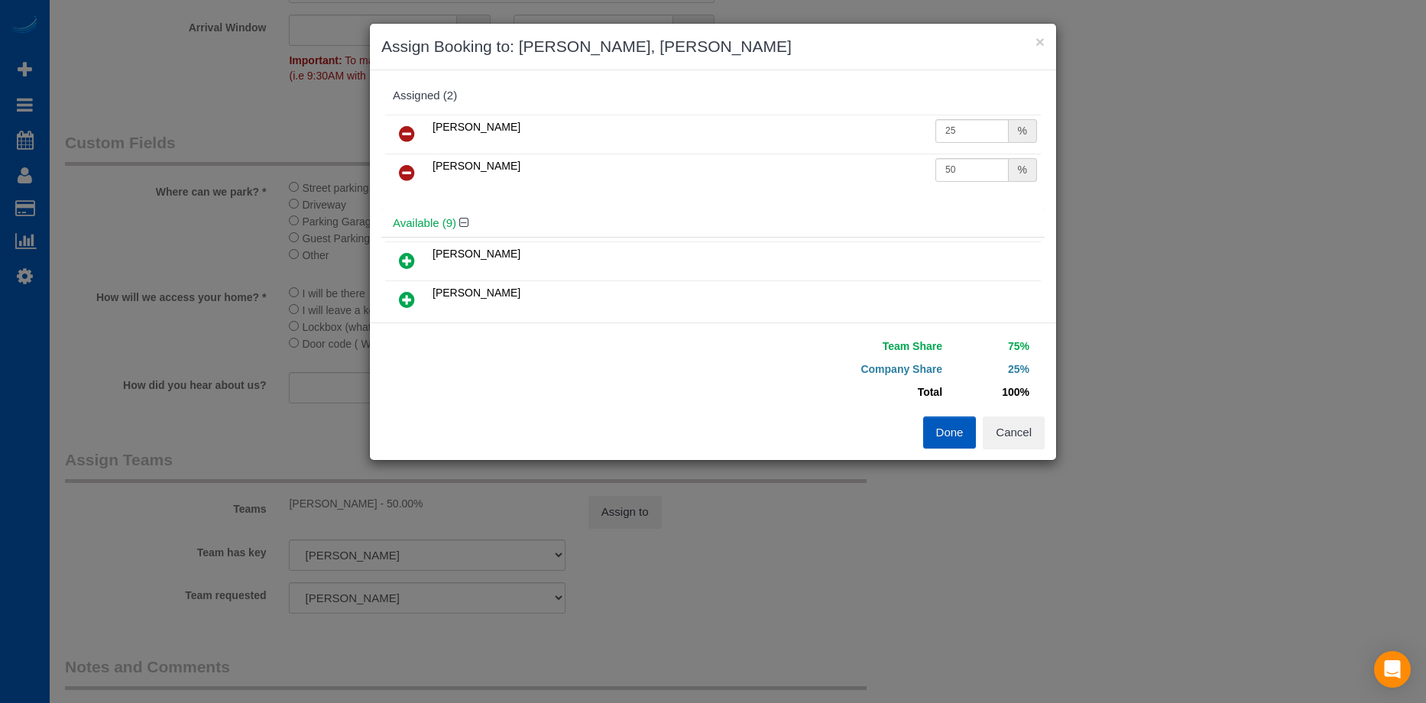
click at [408, 170] on icon at bounding box center [407, 173] width 16 height 18
click at [968, 132] on input "25" at bounding box center [972, 131] width 73 height 24
drag, startPoint x: 947, startPoint y: 134, endPoint x: 840, endPoint y: 136, distance: 107.0
click at [840, 136] on tr "[PERSON_NAME] 25 %" at bounding box center [713, 134] width 656 height 39
type input "50"
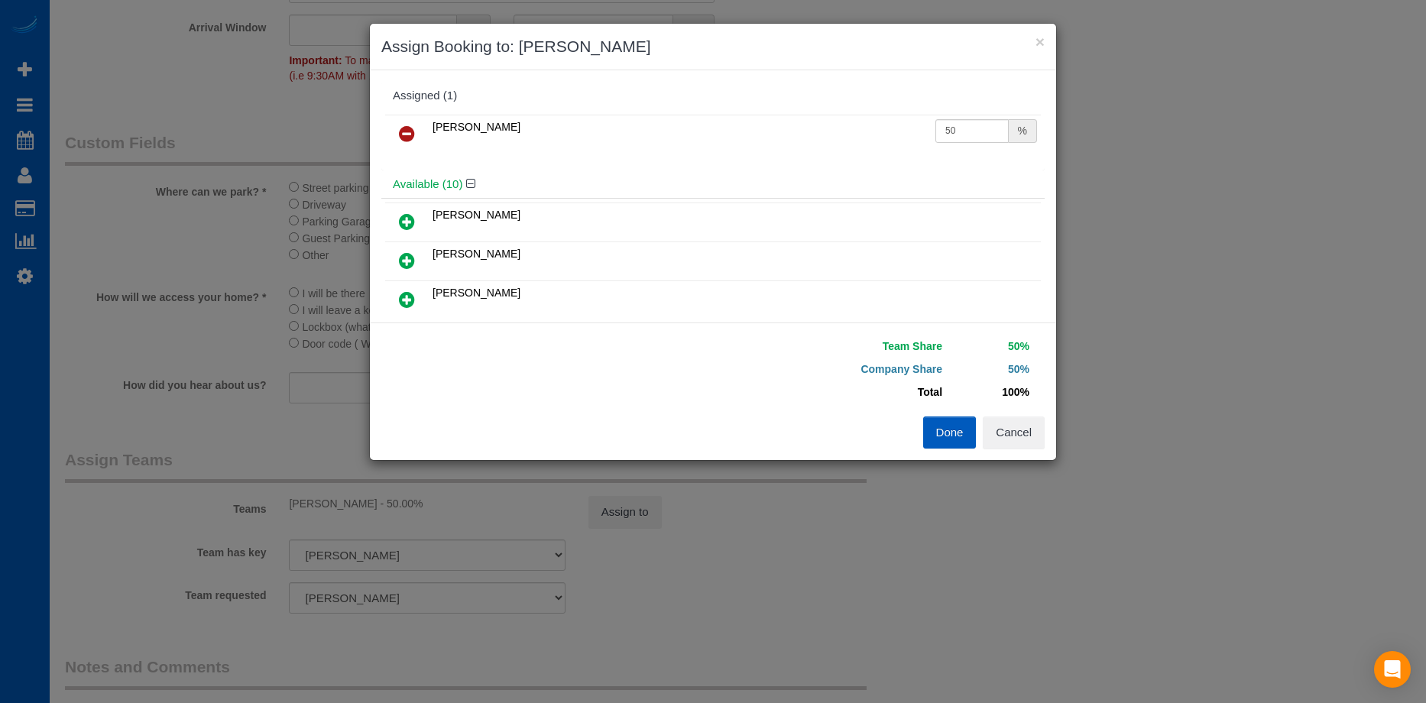
click at [956, 429] on button "Done" at bounding box center [950, 433] width 54 height 32
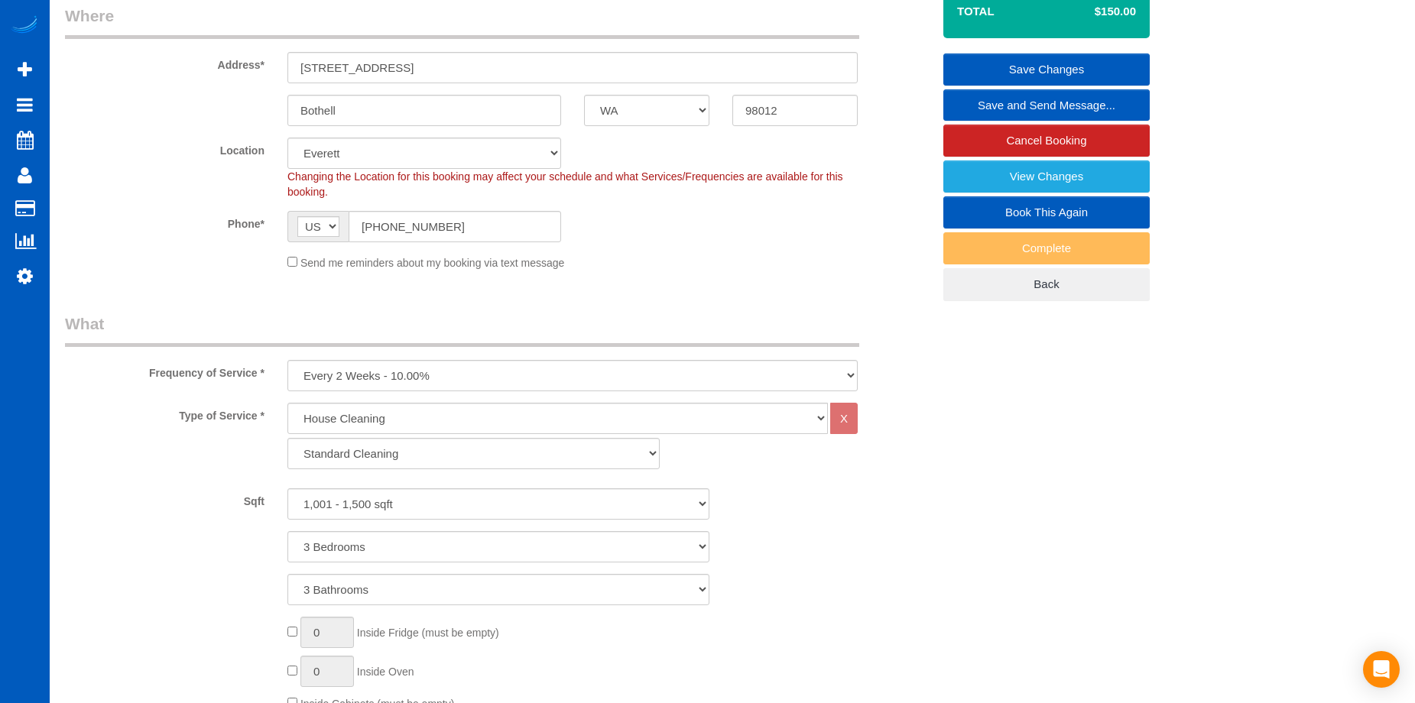
scroll to position [76, 0]
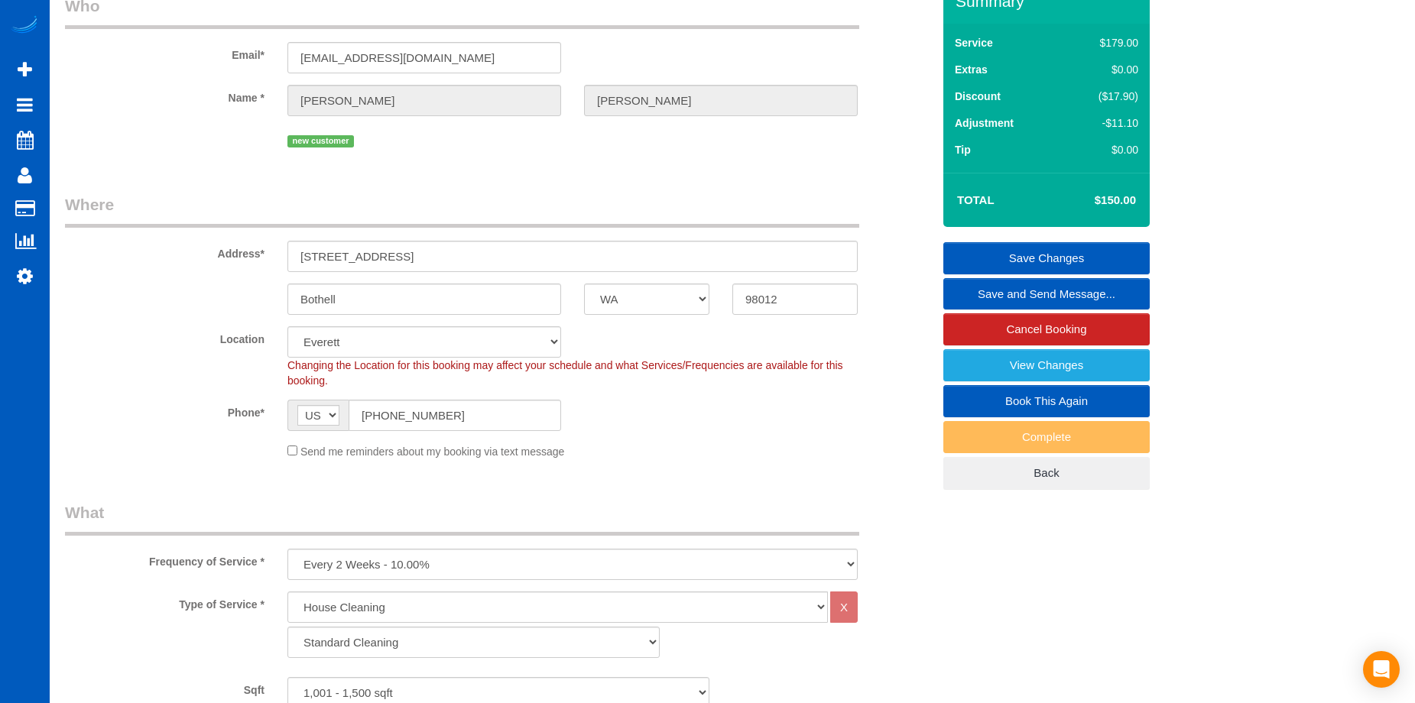
click at [959, 251] on link "Save Changes" at bounding box center [1046, 258] width 206 height 32
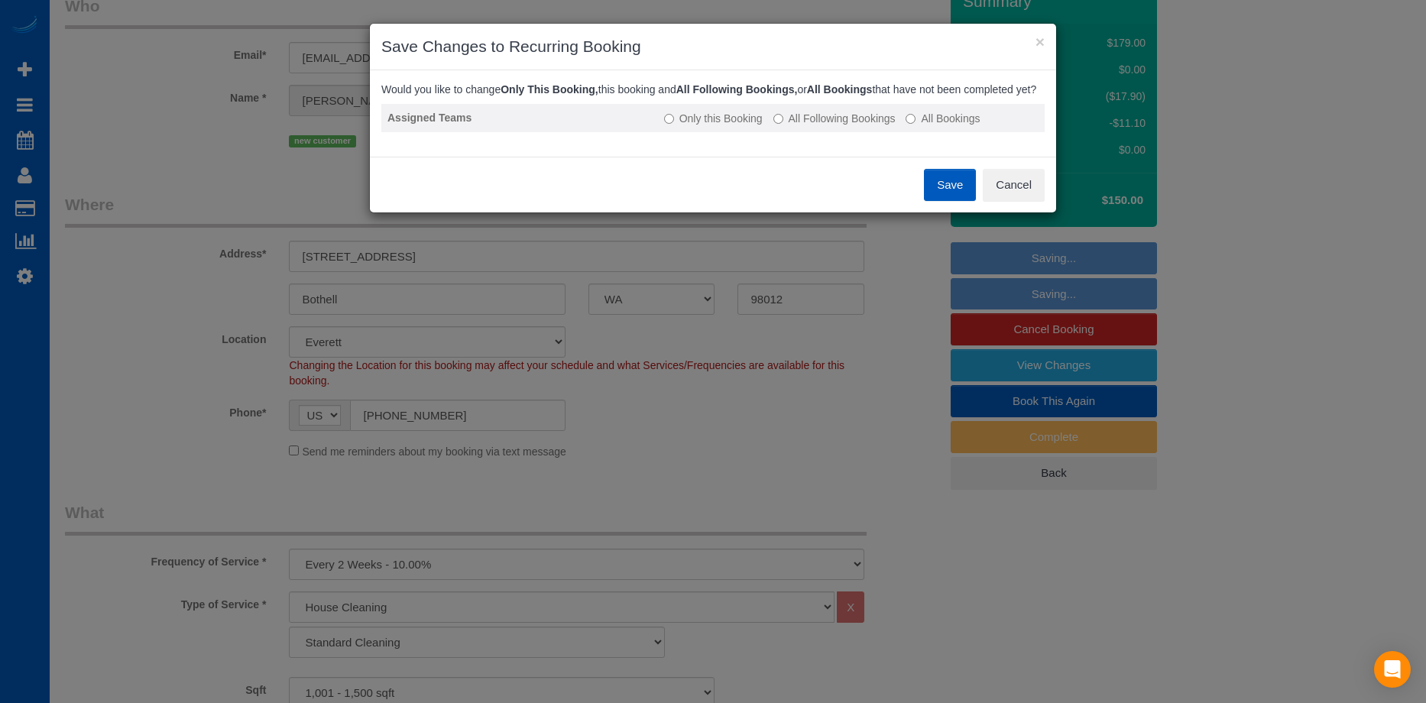
click at [782, 126] on label "All Following Bookings" at bounding box center [835, 118] width 122 height 15
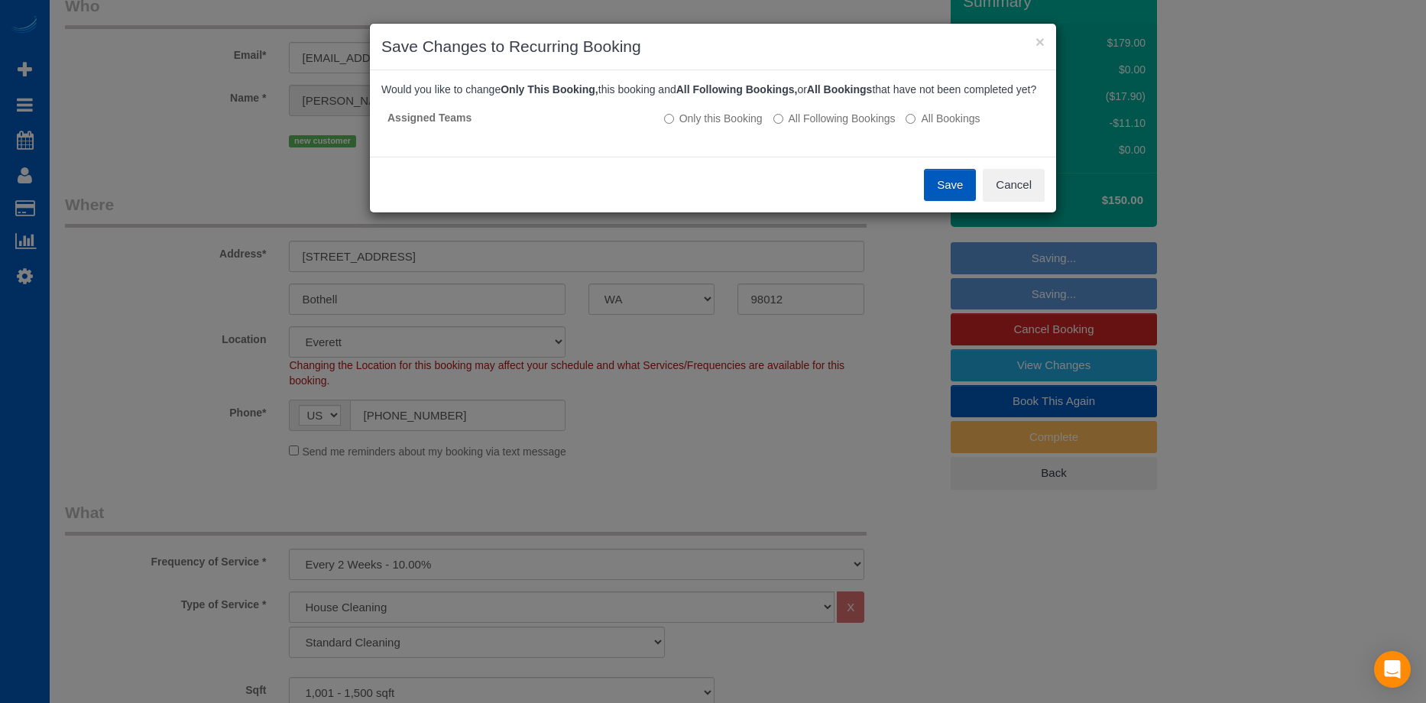
click at [941, 194] on button "Save" at bounding box center [950, 185] width 52 height 32
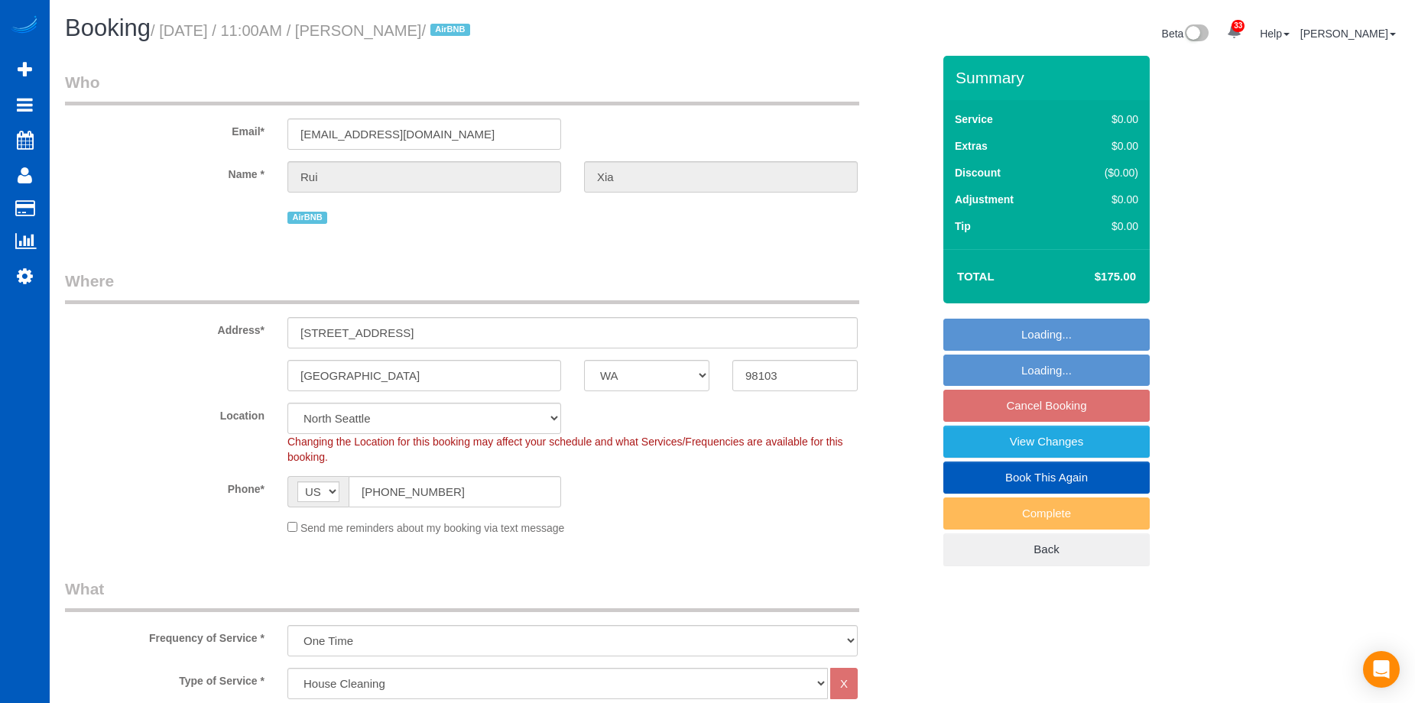
select select "WA"
select select "199"
select select "spot2"
select select "1001"
select select "3"
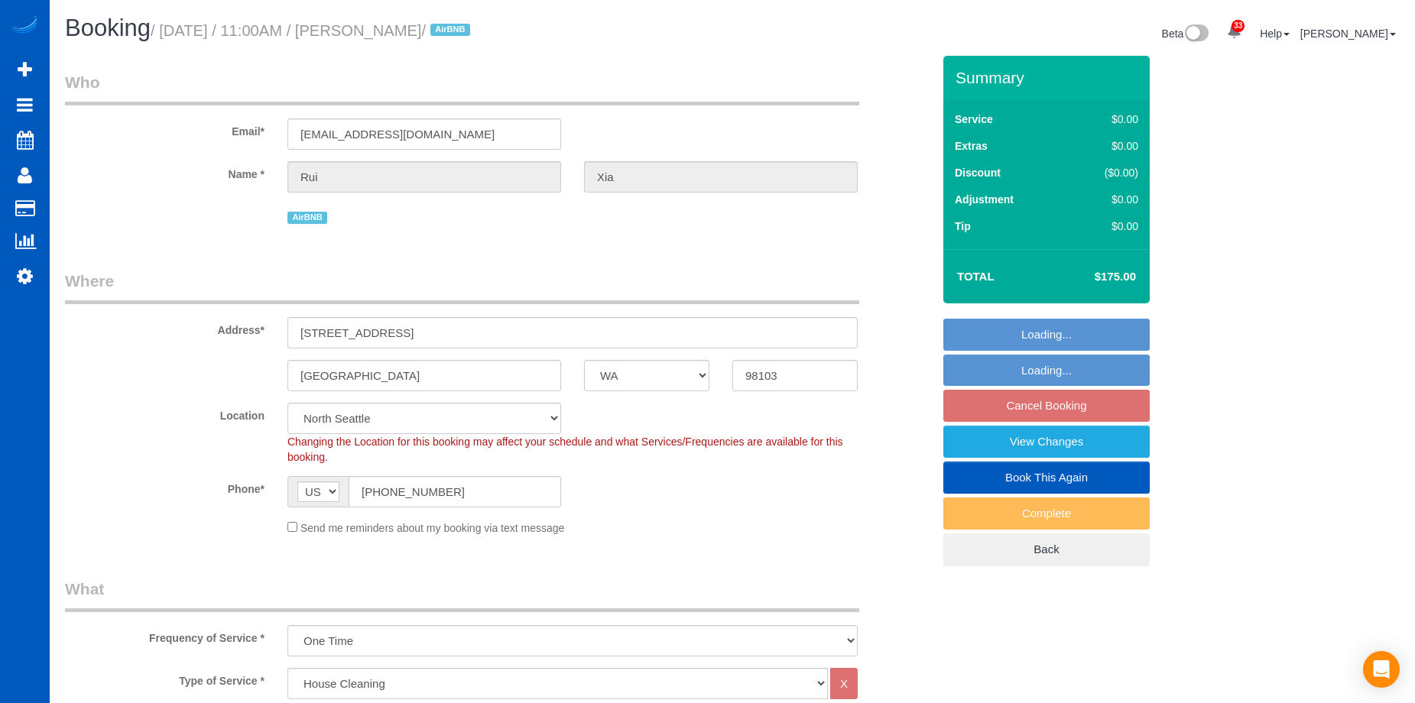
select select "3"
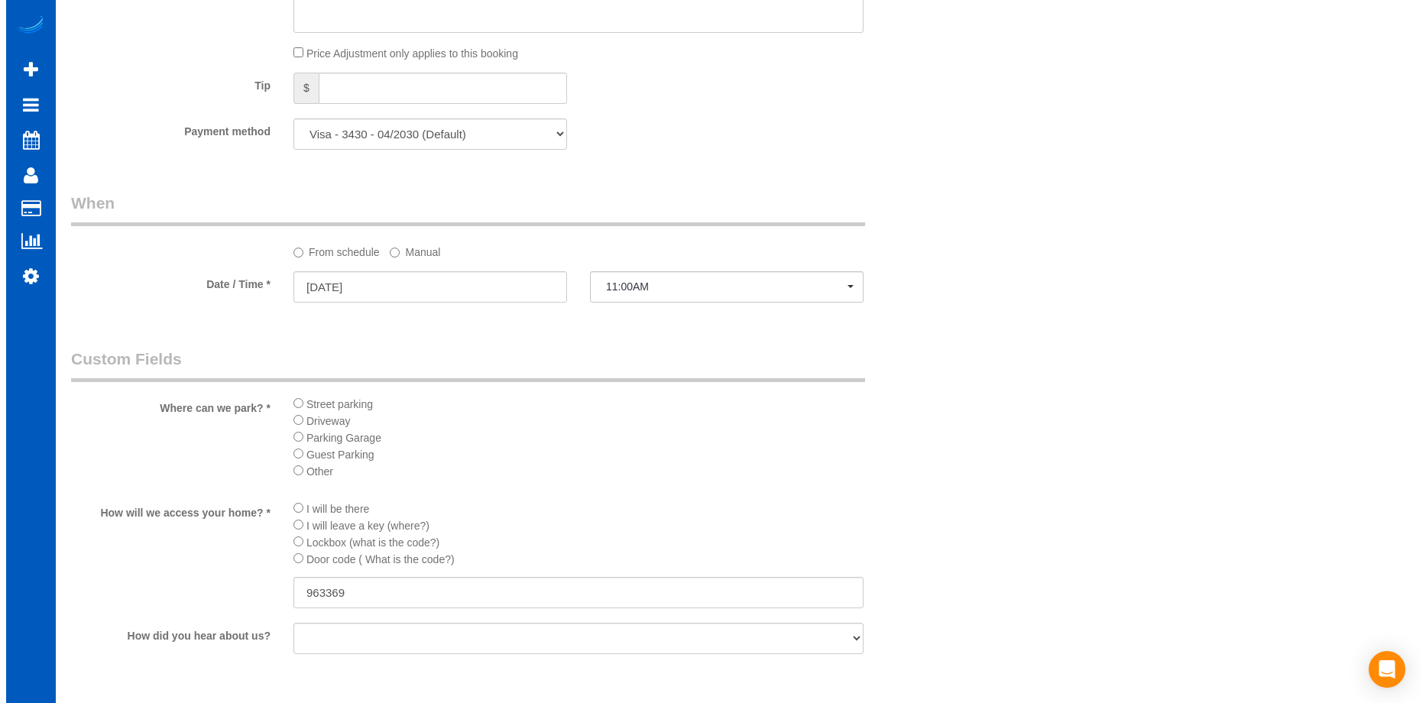
scroll to position [1605, 0]
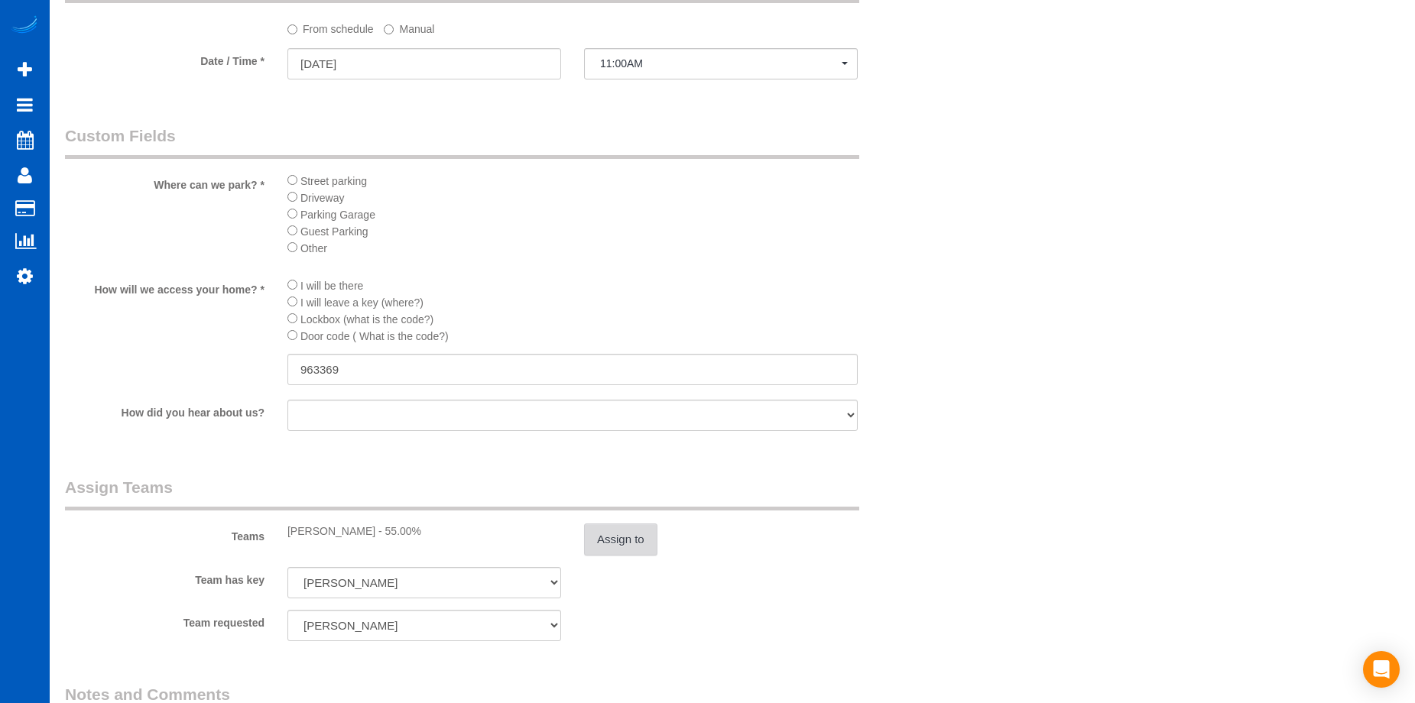
click at [651, 545] on button "Assign to" at bounding box center [620, 540] width 73 height 32
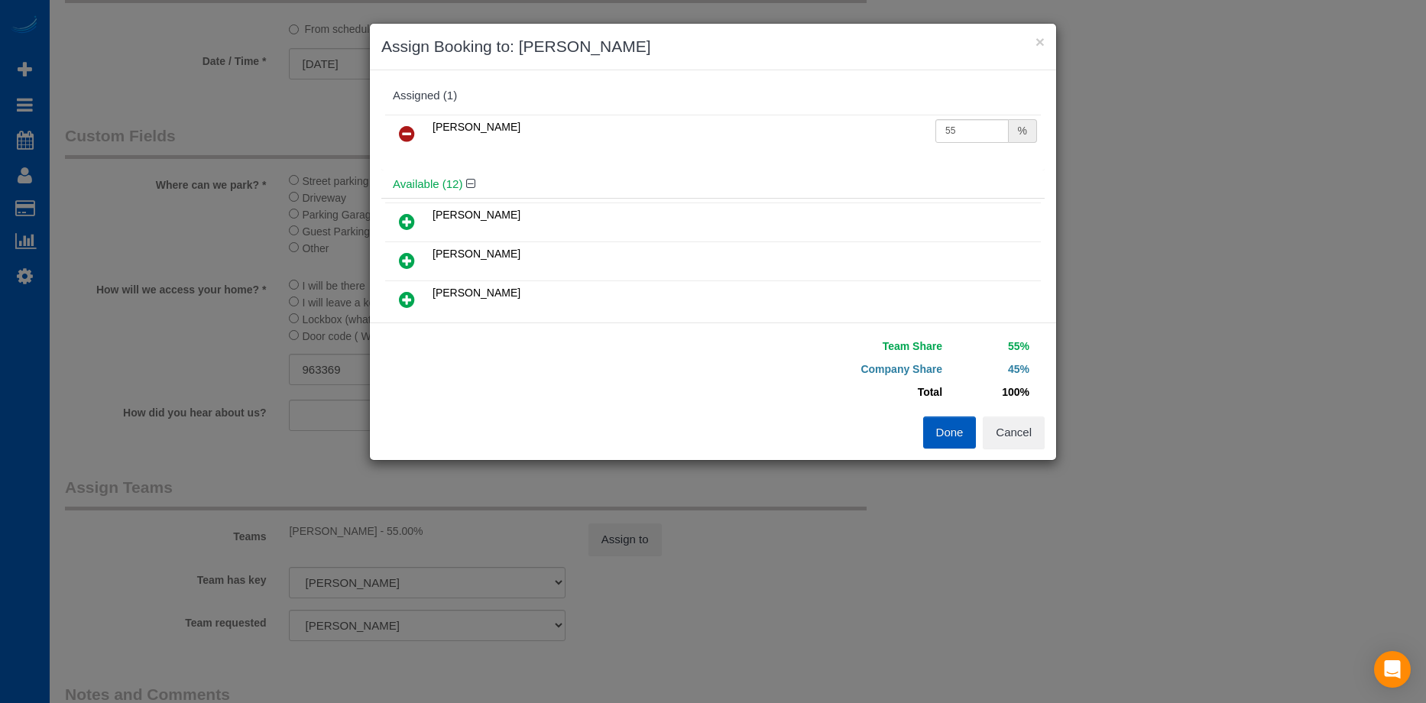
scroll to position [76, 0]
click at [411, 180] on icon at bounding box center [407, 184] width 16 height 18
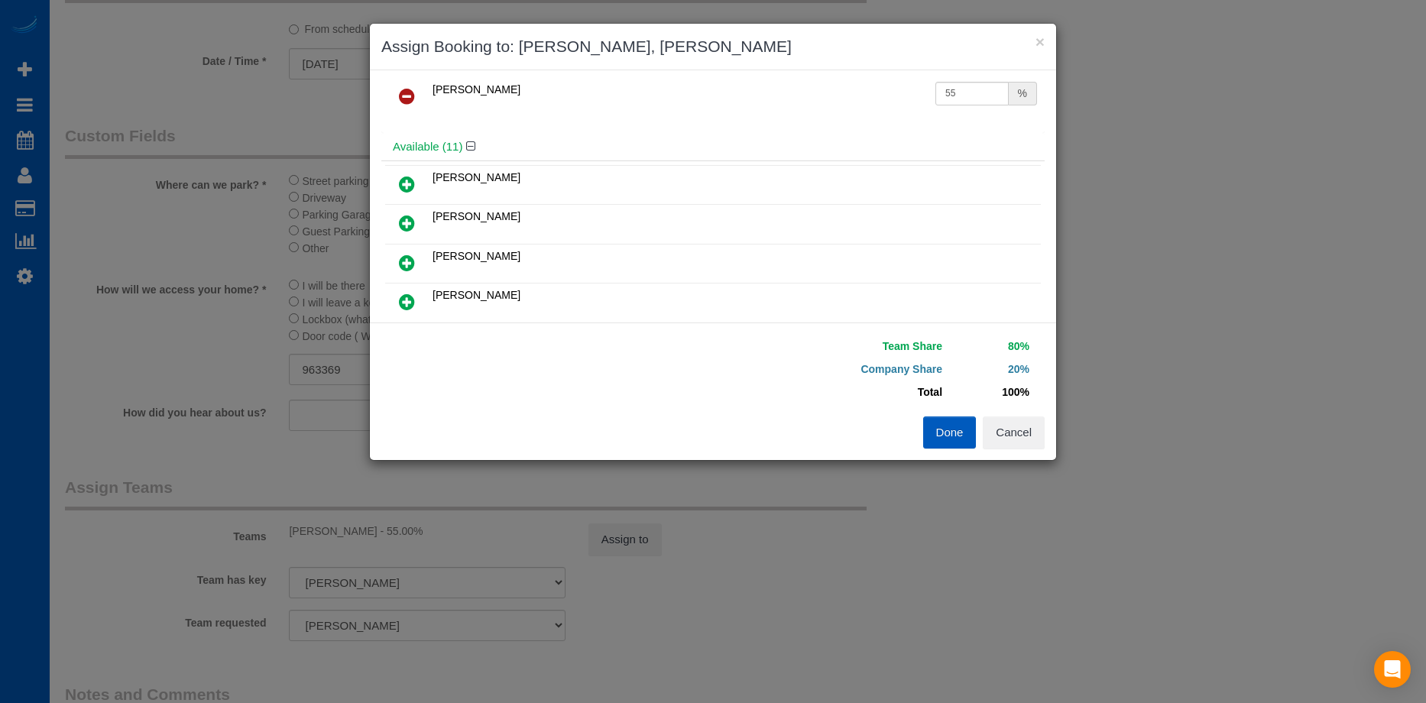
scroll to position [0, 0]
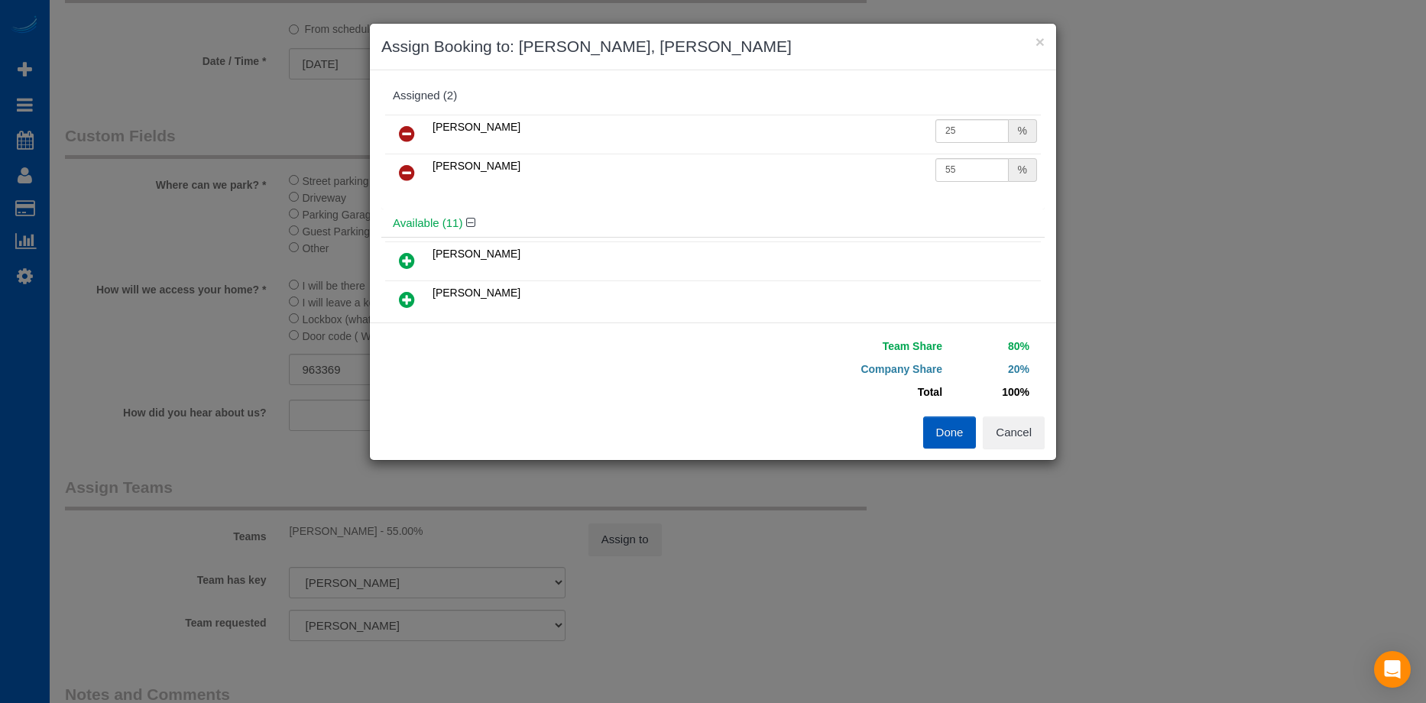
click at [412, 166] on icon at bounding box center [407, 173] width 16 height 18
click at [988, 138] on input "25" at bounding box center [972, 131] width 73 height 24
drag, startPoint x: 986, startPoint y: 129, endPoint x: 787, endPoint y: 127, distance: 199.5
click at [786, 126] on tr "[PERSON_NAME] 25 %" at bounding box center [713, 134] width 656 height 39
type input "55"
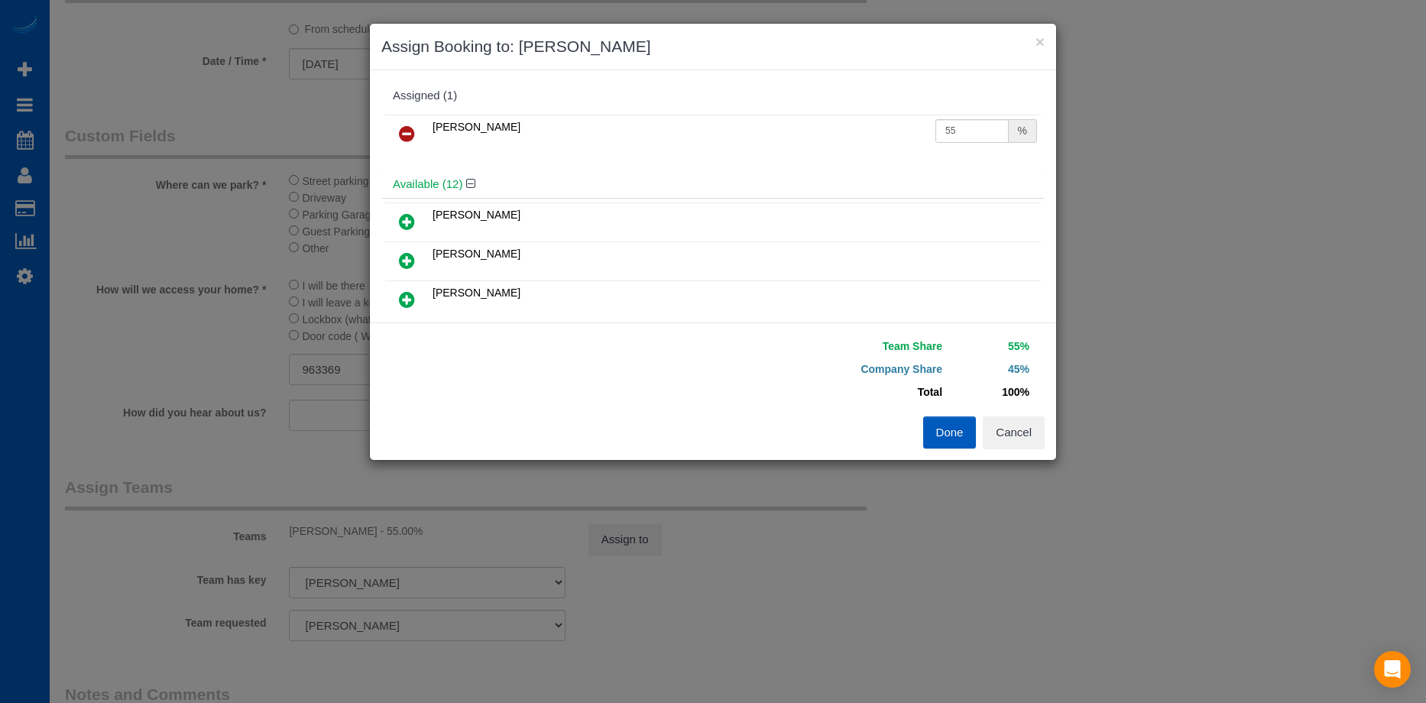
click at [949, 432] on button "Done" at bounding box center [950, 433] width 54 height 32
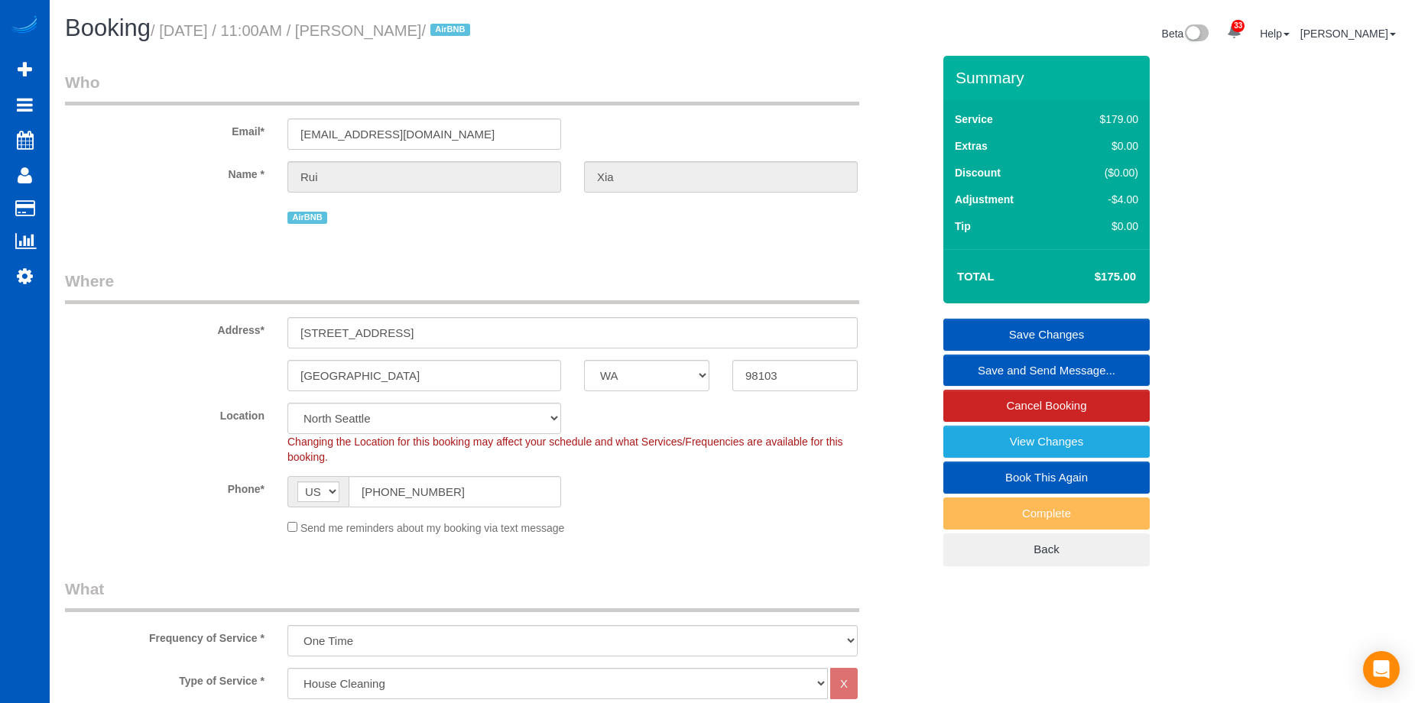
click at [993, 332] on link "Save Changes" at bounding box center [1046, 335] width 206 height 32
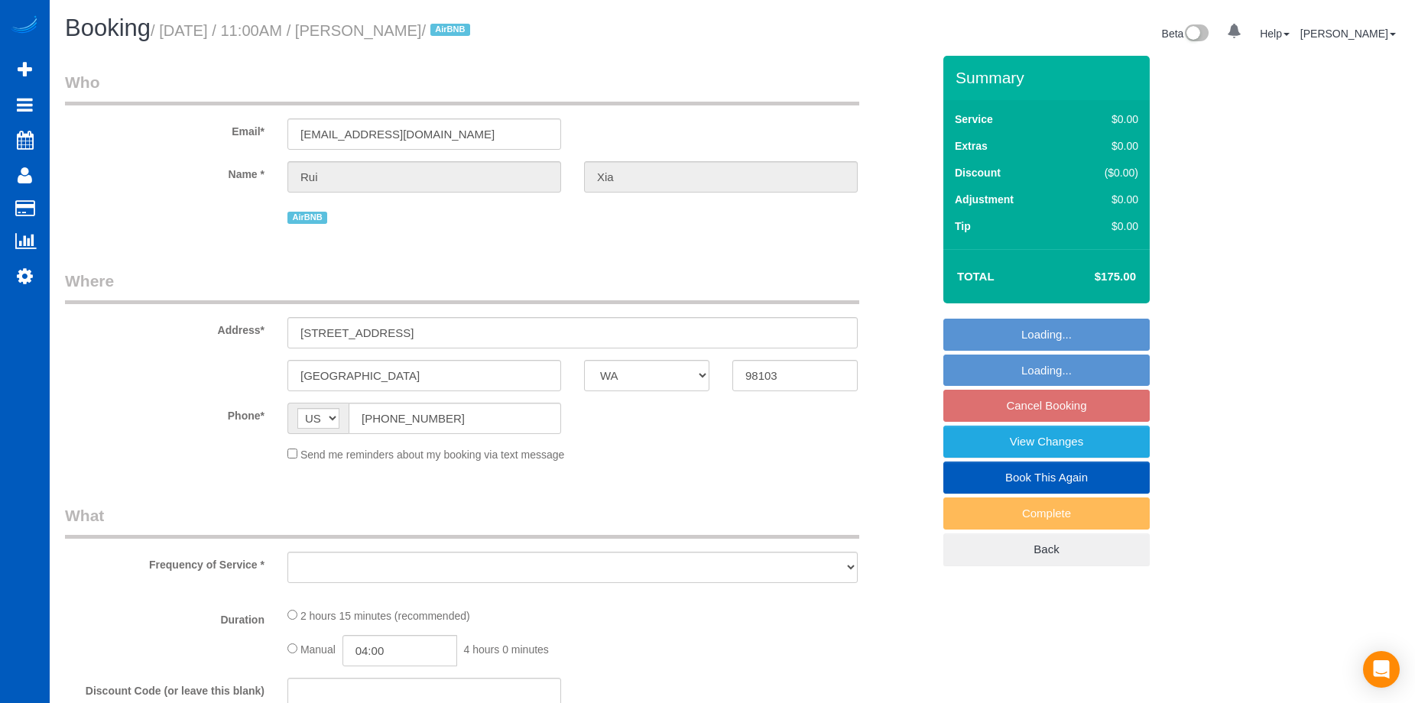
select select "WA"
select select "object:814"
select select "string:fspay-581ee3a3-ef50-4f7b-abd9-92cea8b7e377"
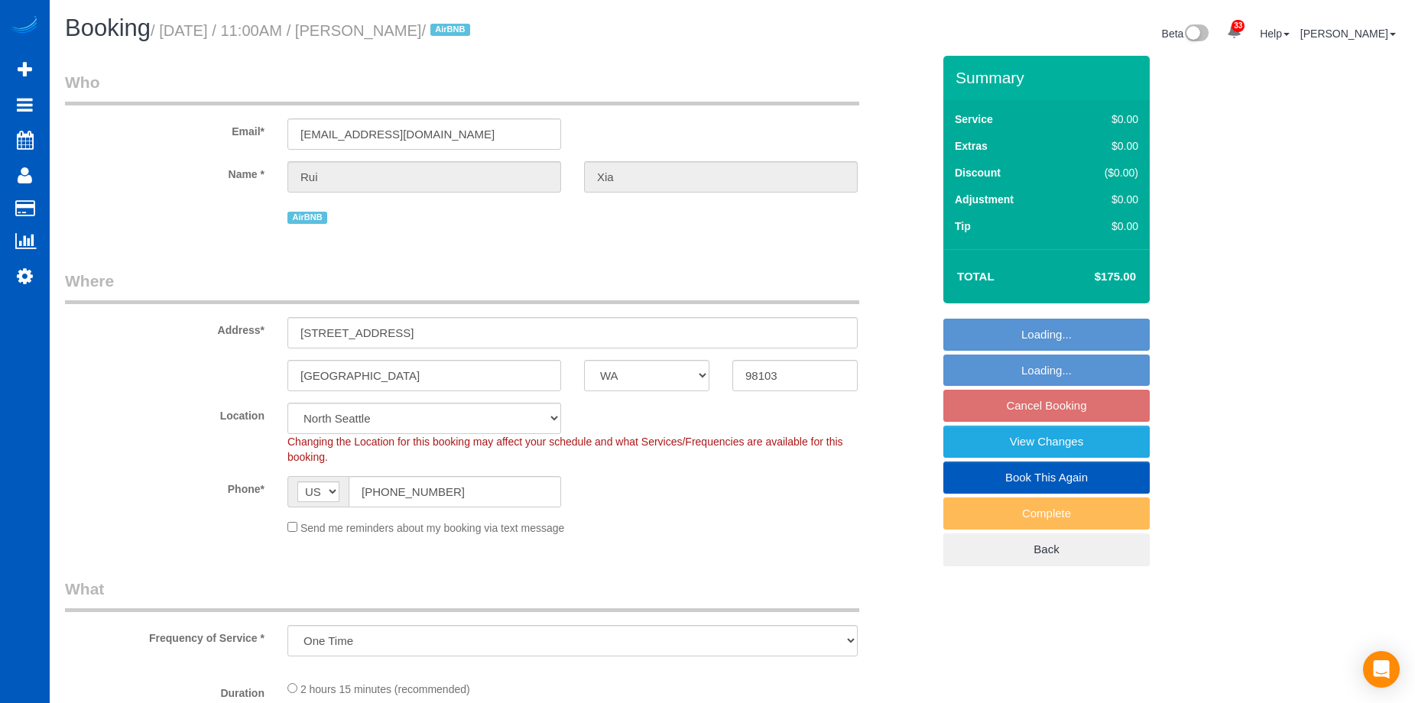
select select "object:1183"
select select "199"
select select "1001"
select select "3"
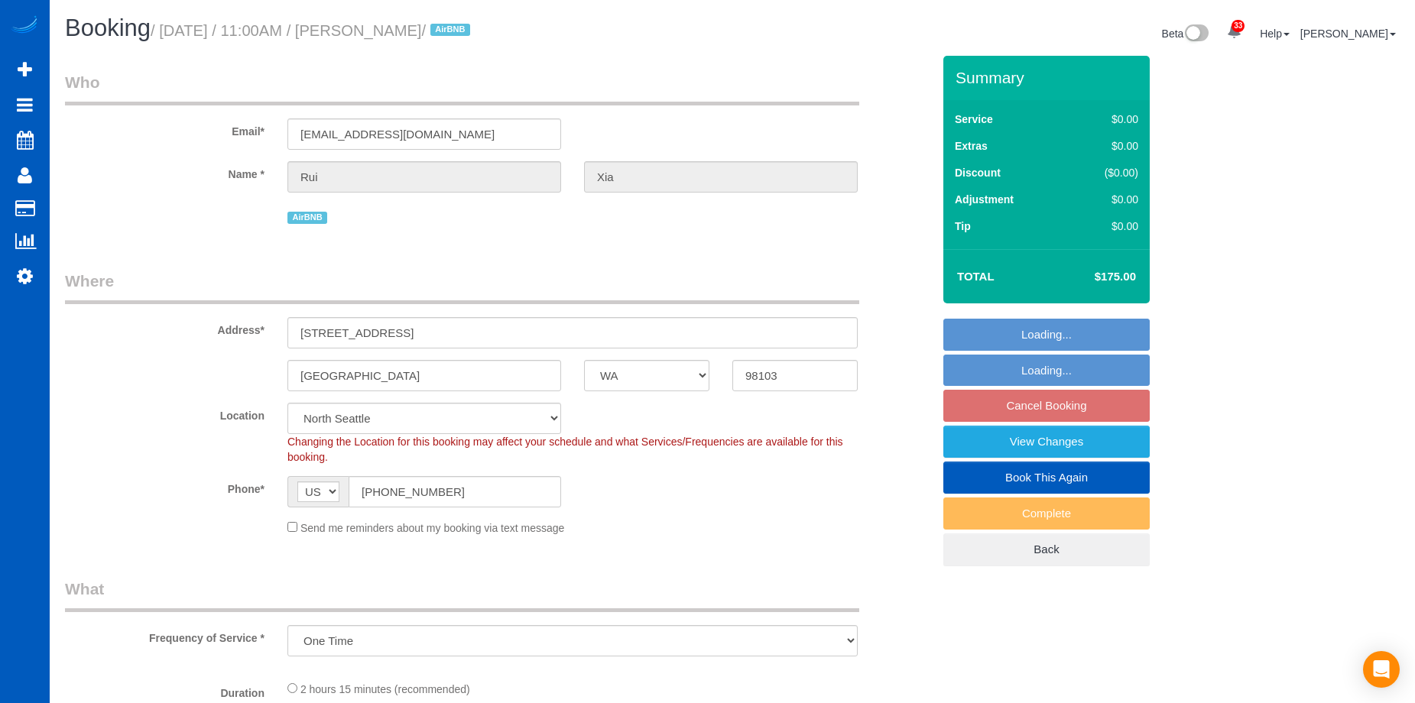
select select "spot2"
select select "1001"
select select "3"
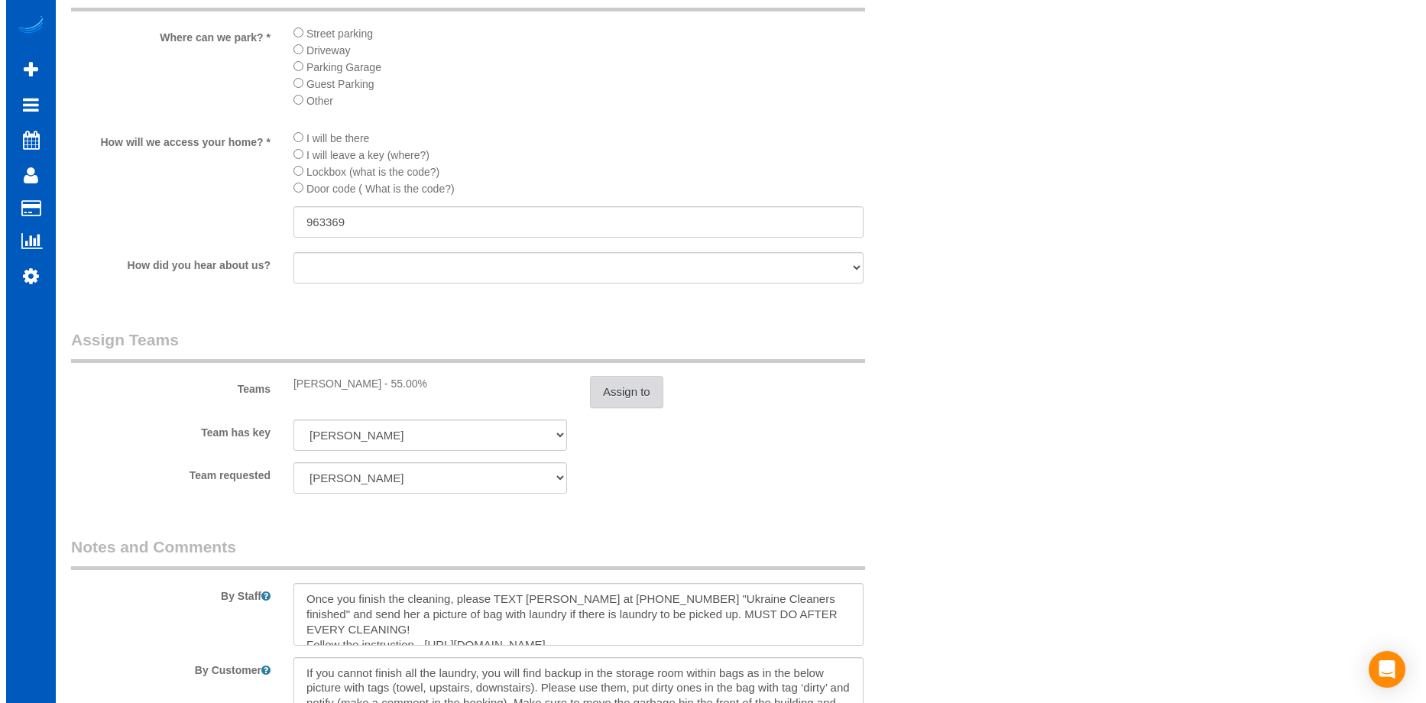
scroll to position [1758, 0]
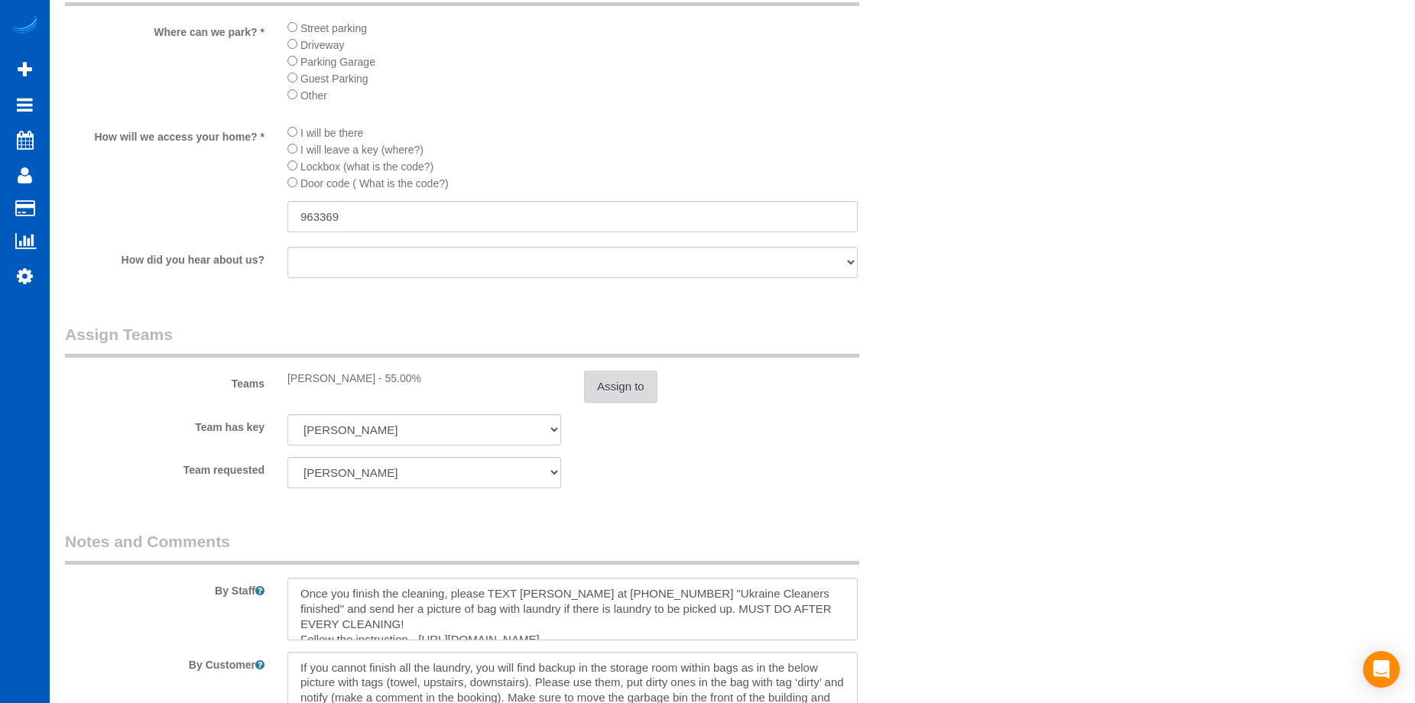
click at [621, 384] on button "Assign to" at bounding box center [620, 387] width 73 height 32
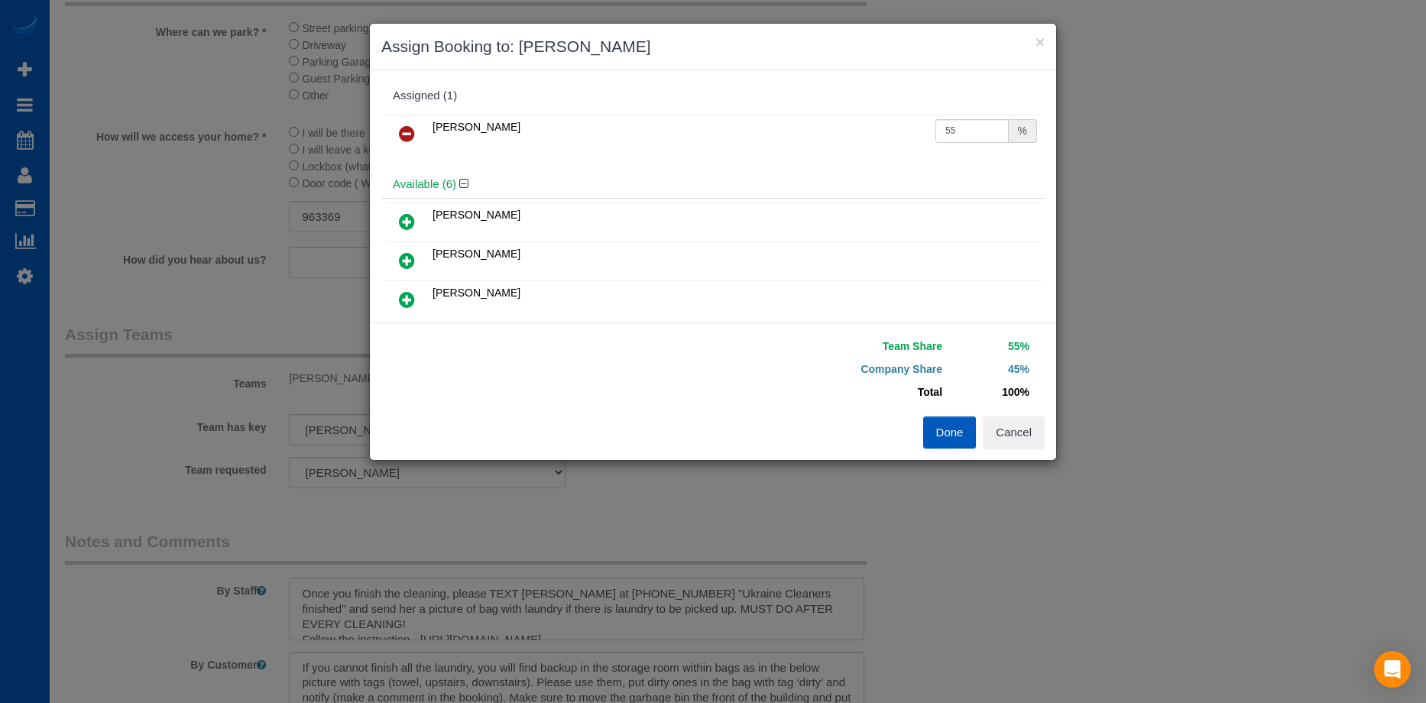
click at [398, 135] on link at bounding box center [407, 134] width 36 height 31
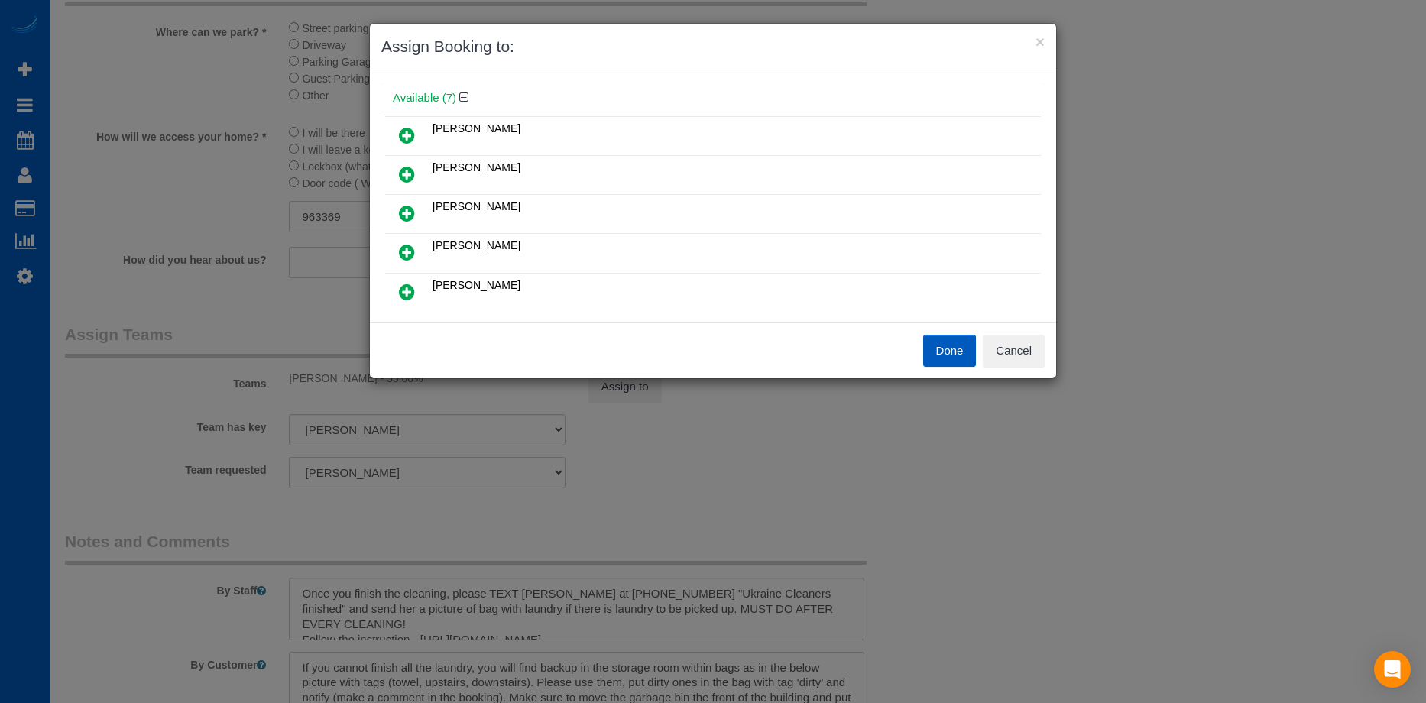
scroll to position [76, 0]
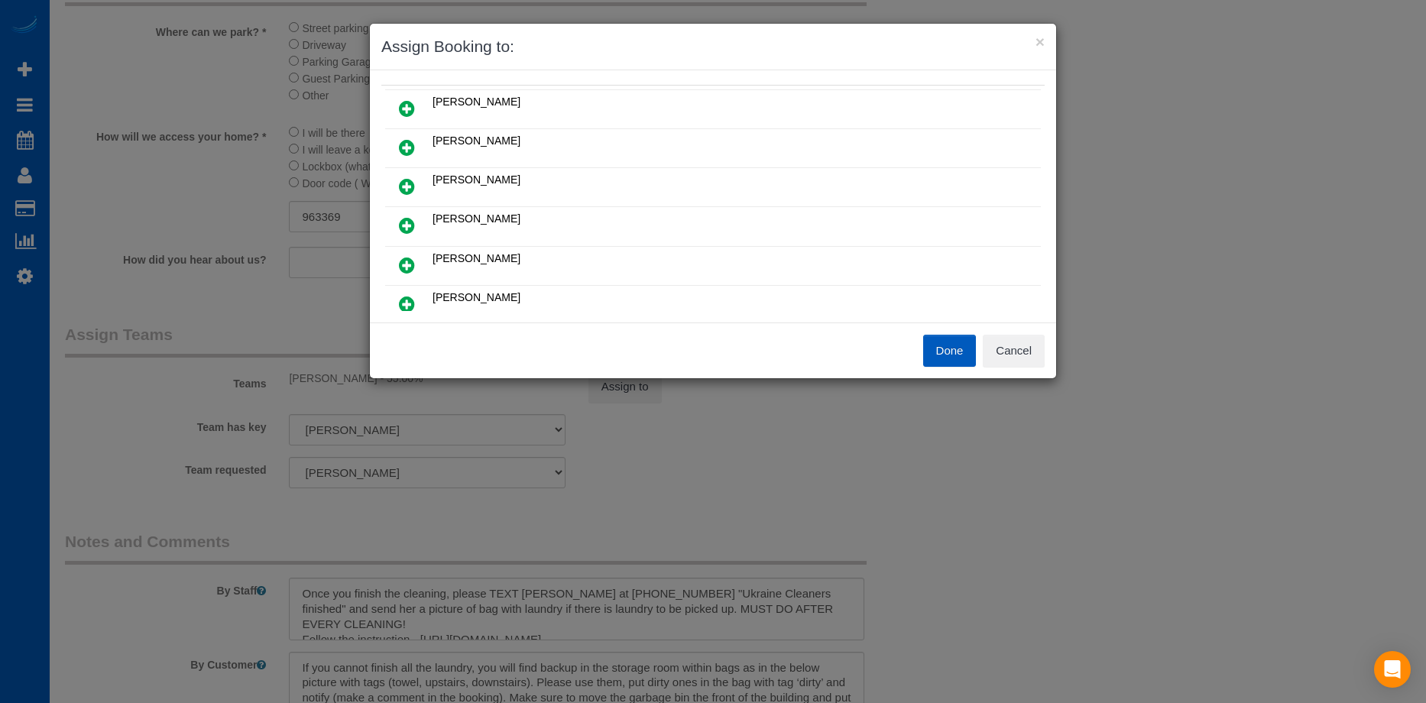
click at [407, 141] on icon at bounding box center [407, 147] width 16 height 18
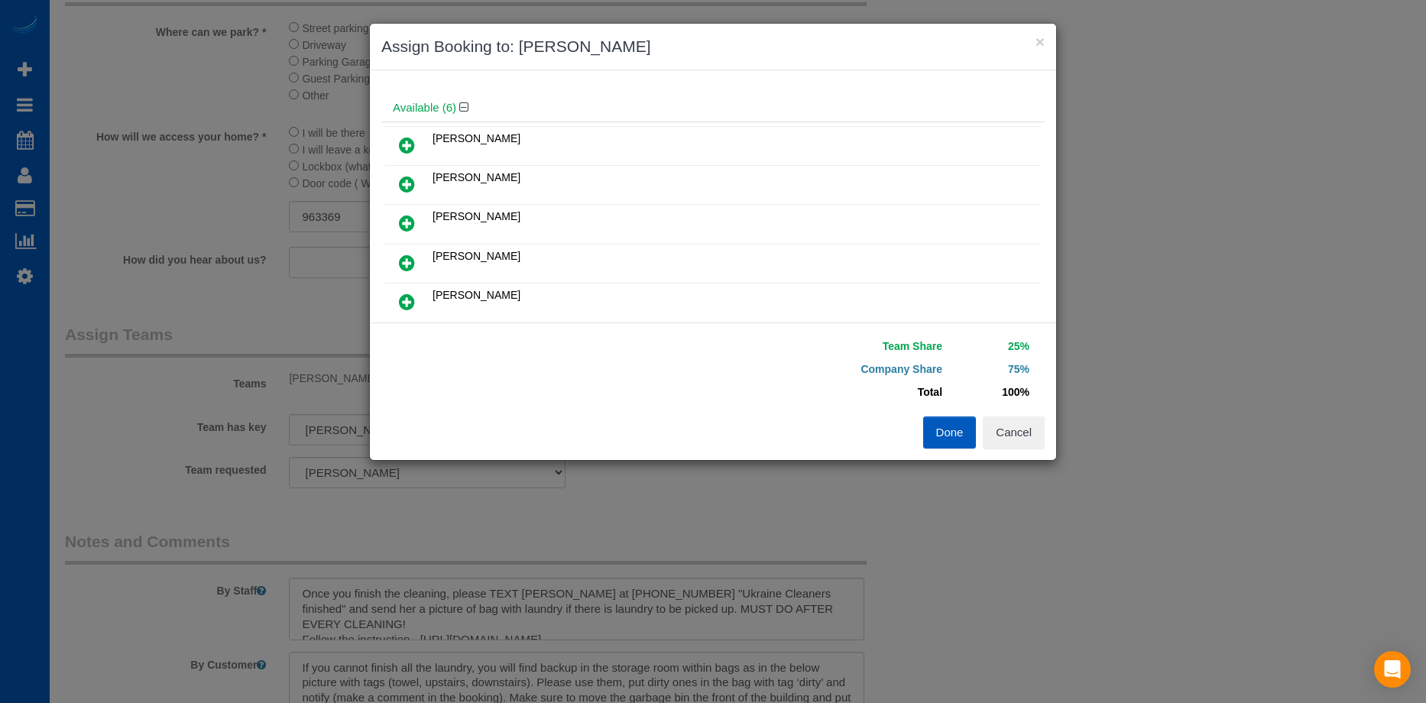
scroll to position [113, 0]
click at [408, 180] on icon at bounding box center [407, 186] width 16 height 18
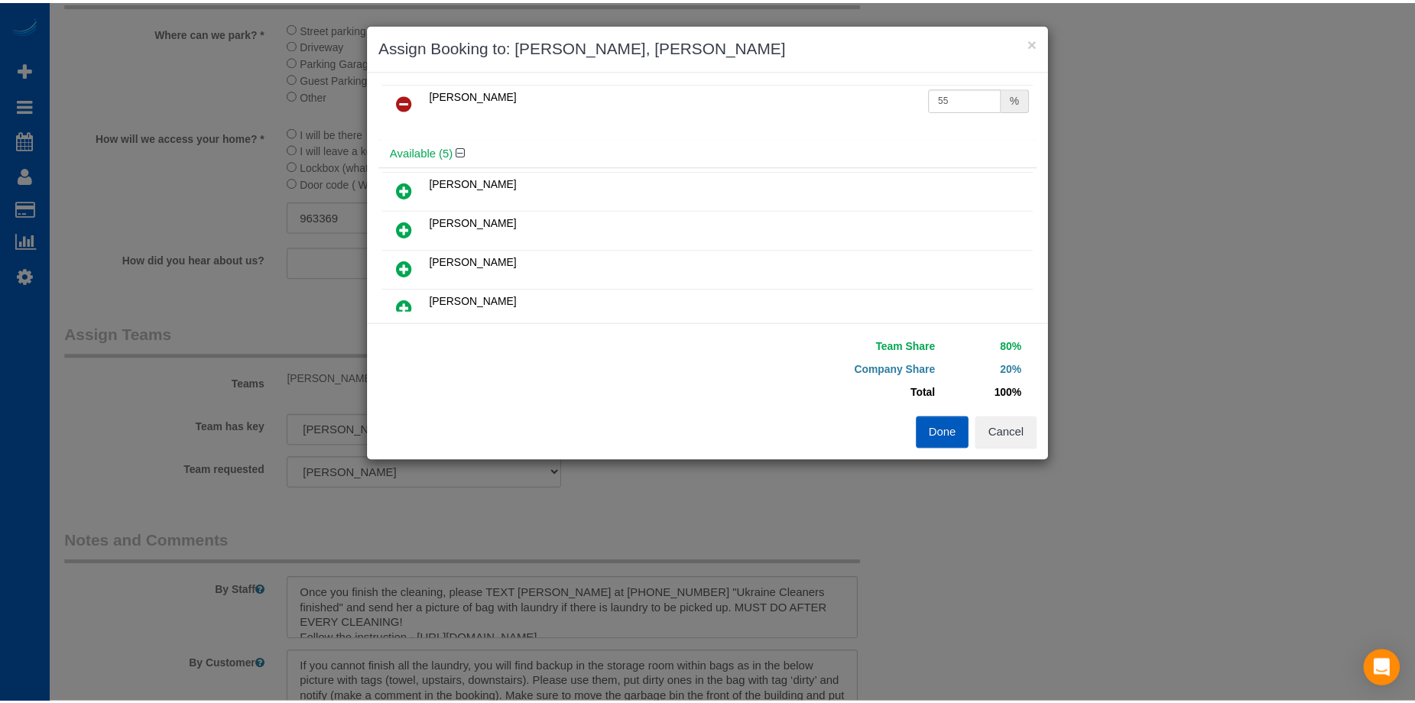
scroll to position [0, 0]
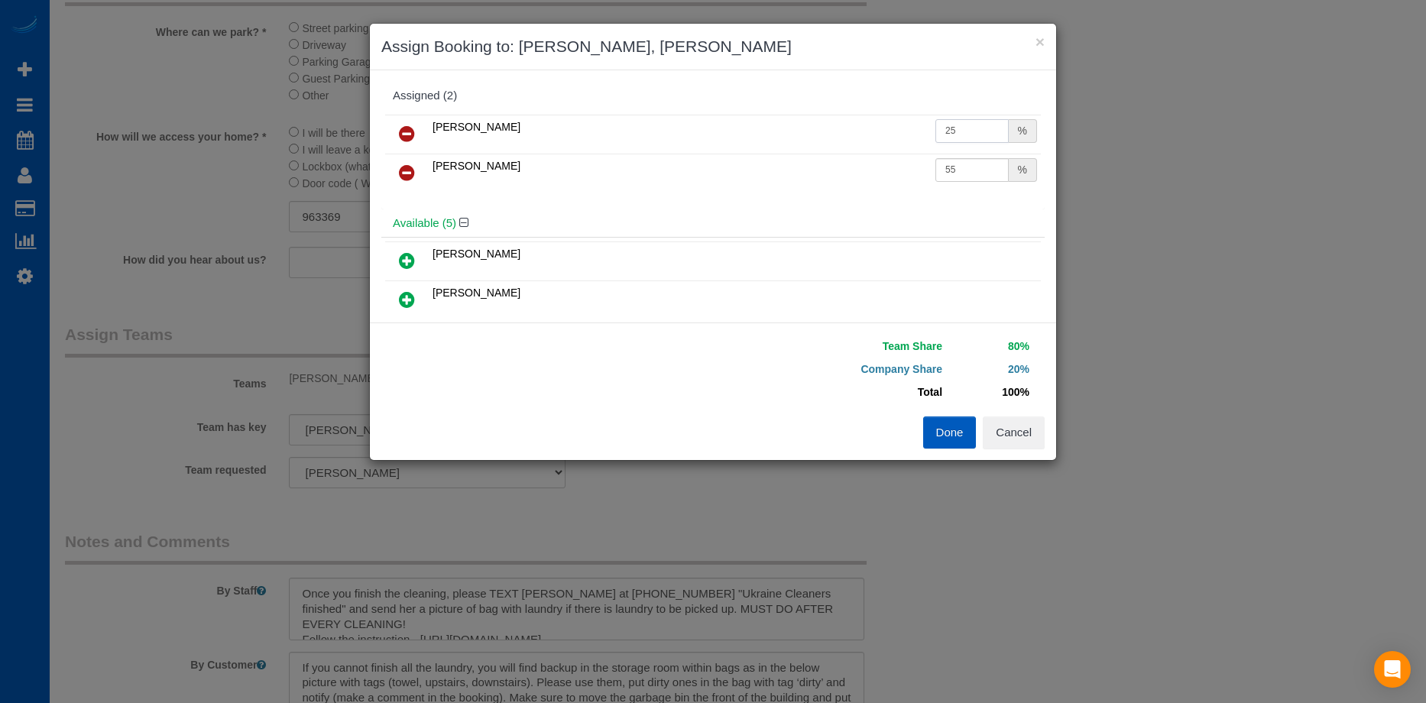
click at [958, 129] on input "25" at bounding box center [972, 131] width 73 height 24
click at [951, 129] on input "25" at bounding box center [972, 131] width 73 height 24
drag, startPoint x: 960, startPoint y: 125, endPoint x: 804, endPoint y: 123, distance: 156.0
click at [805, 123] on tr "[PERSON_NAME] 25 %" at bounding box center [713, 134] width 656 height 39
type input "27.5"
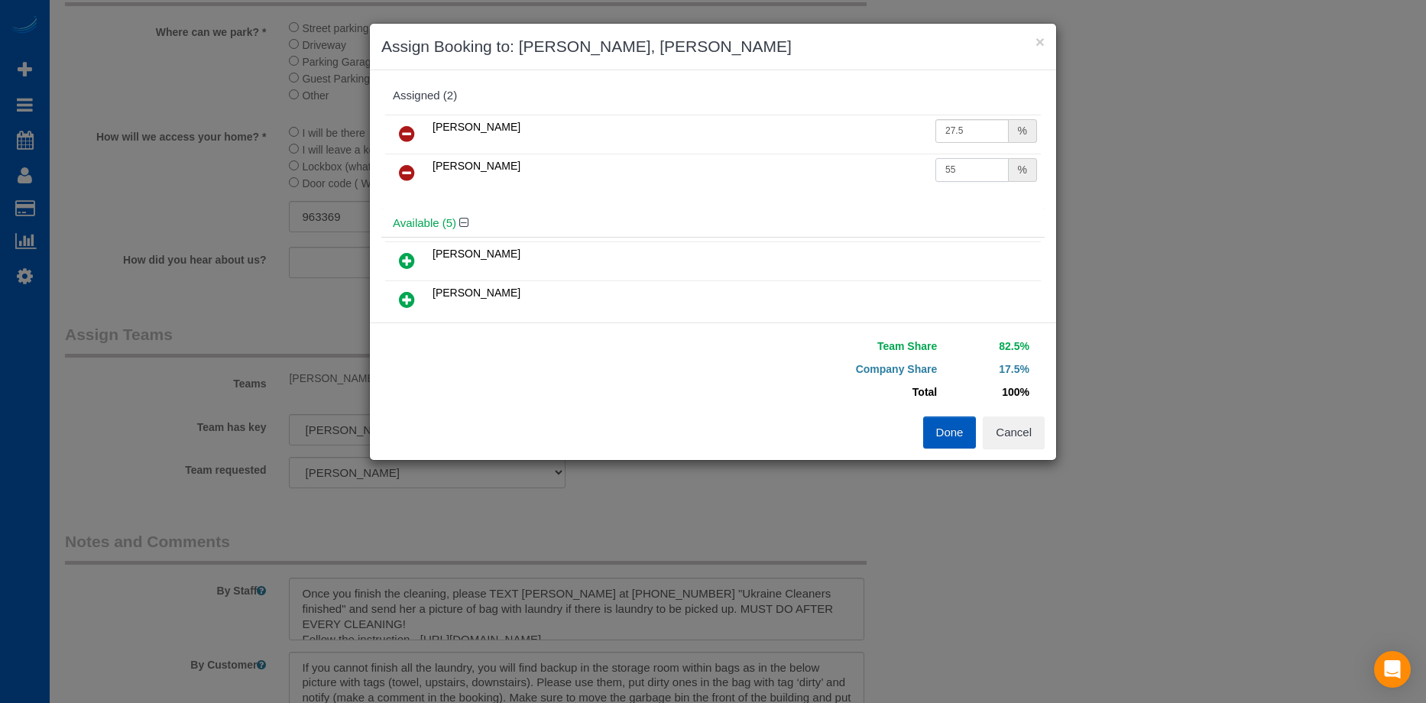
click at [958, 170] on input "55" at bounding box center [972, 170] width 73 height 24
drag, startPoint x: 958, startPoint y: 170, endPoint x: 822, endPoint y: 160, distance: 136.4
click at [822, 160] on tr "[PERSON_NAME] 55 %" at bounding box center [713, 173] width 656 height 39
type input "27.5"
click at [965, 232] on div "Available (5)" at bounding box center [713, 223] width 664 height 28
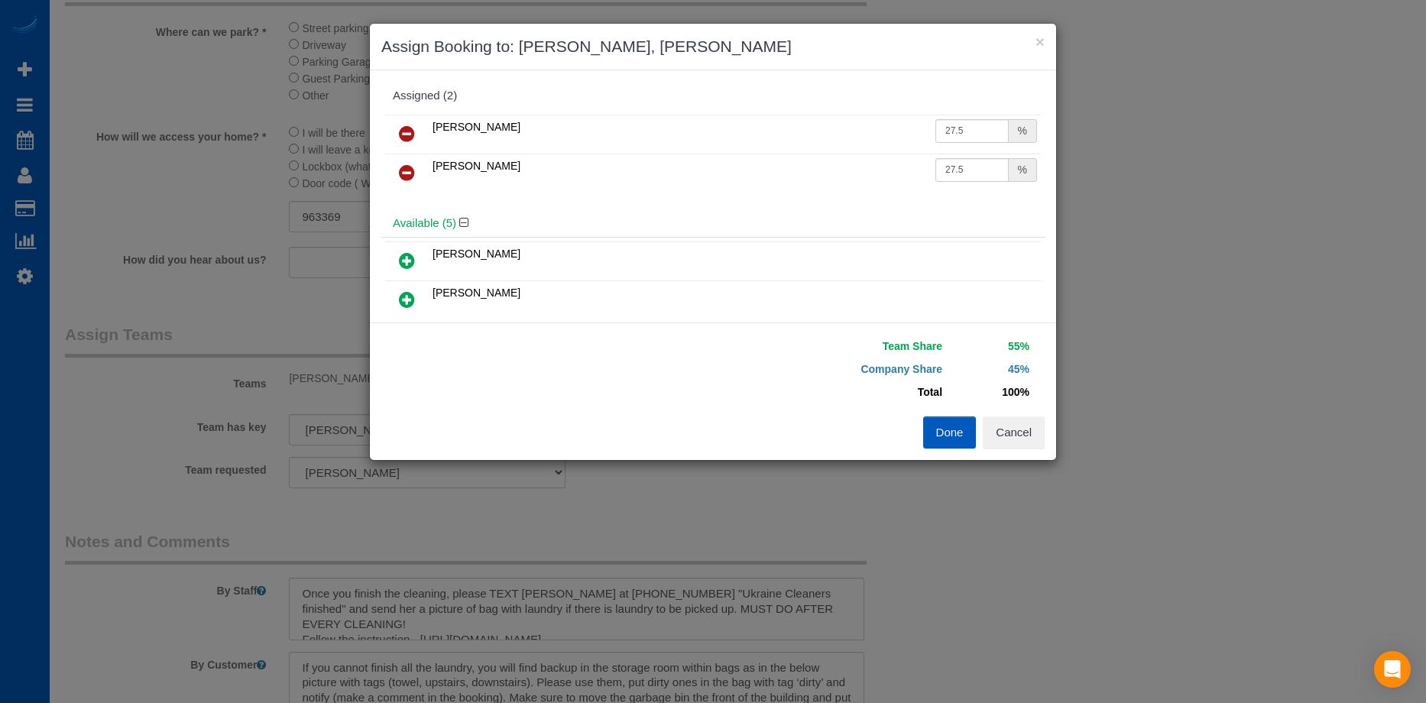
click at [945, 436] on button "Done" at bounding box center [950, 433] width 54 height 32
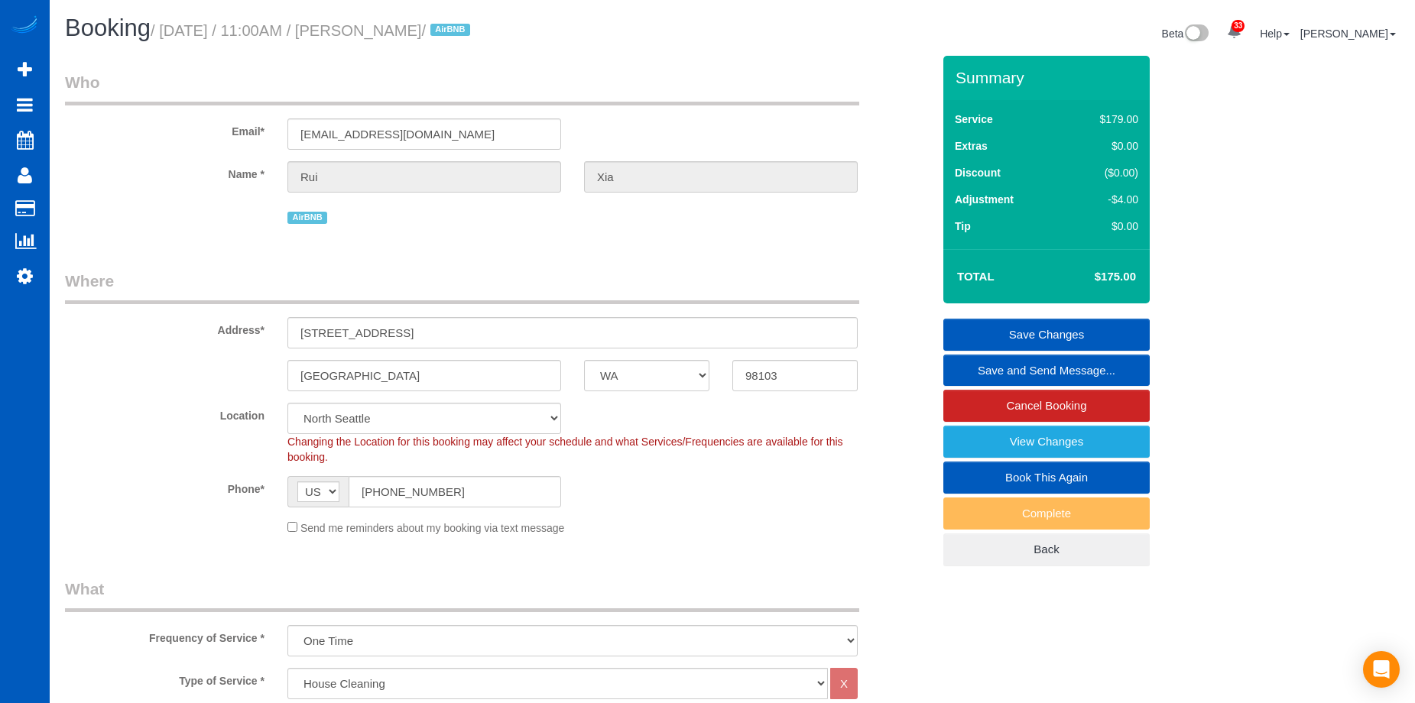
click at [1024, 329] on link "Save Changes" at bounding box center [1046, 335] width 206 height 32
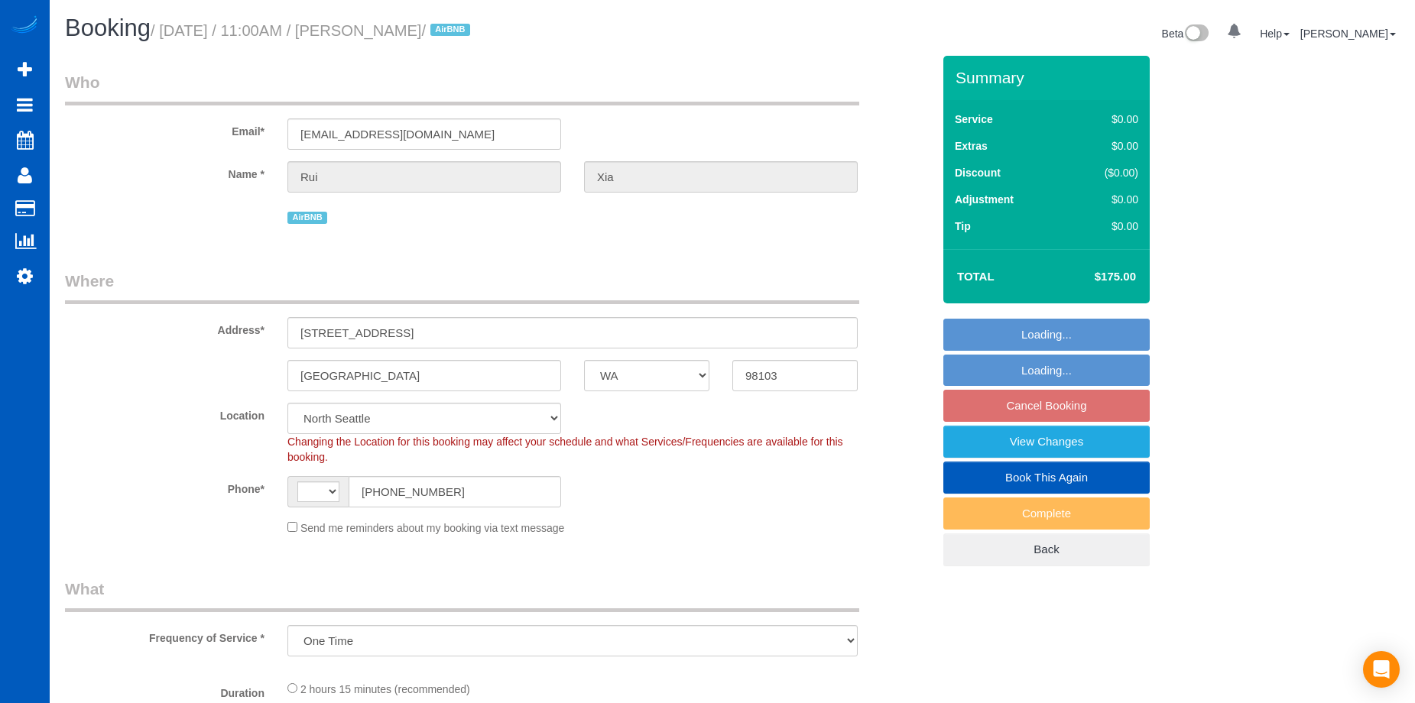
select select "WA"
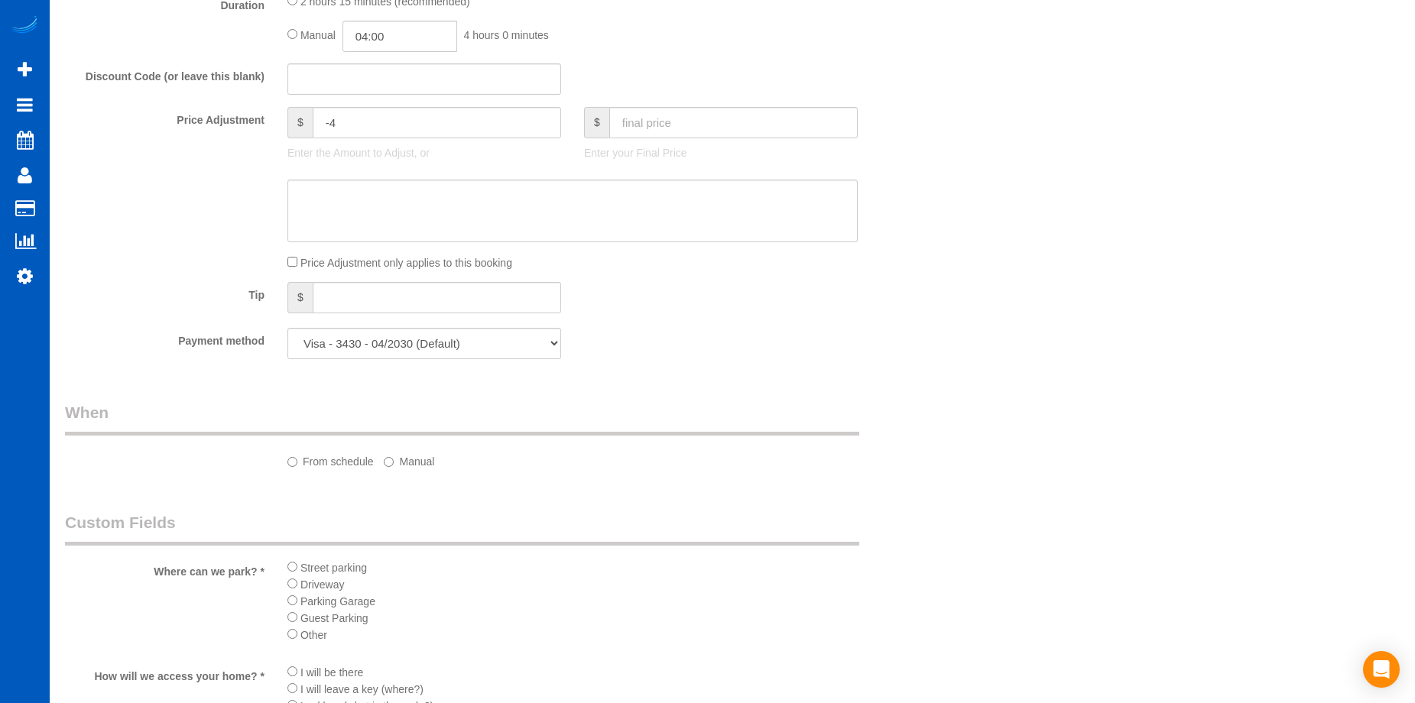
select select "string:US"
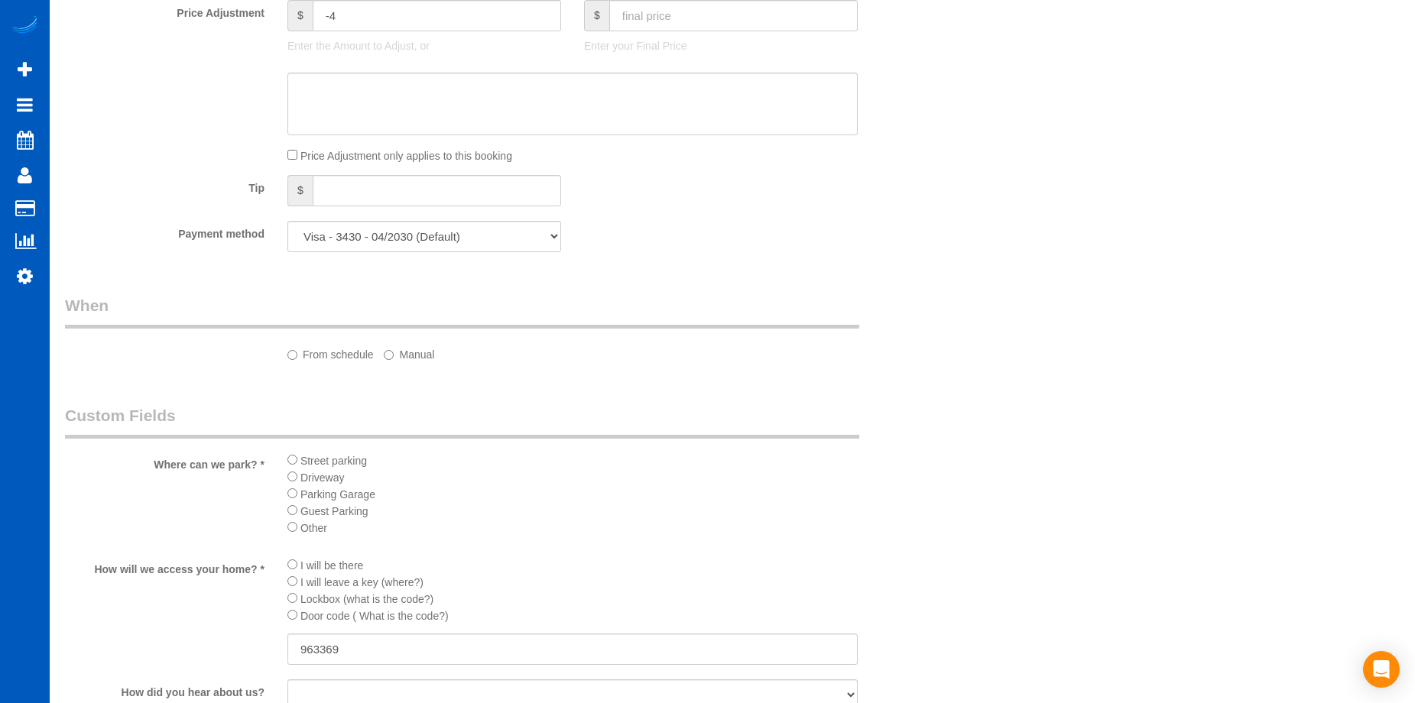
select select "object:927"
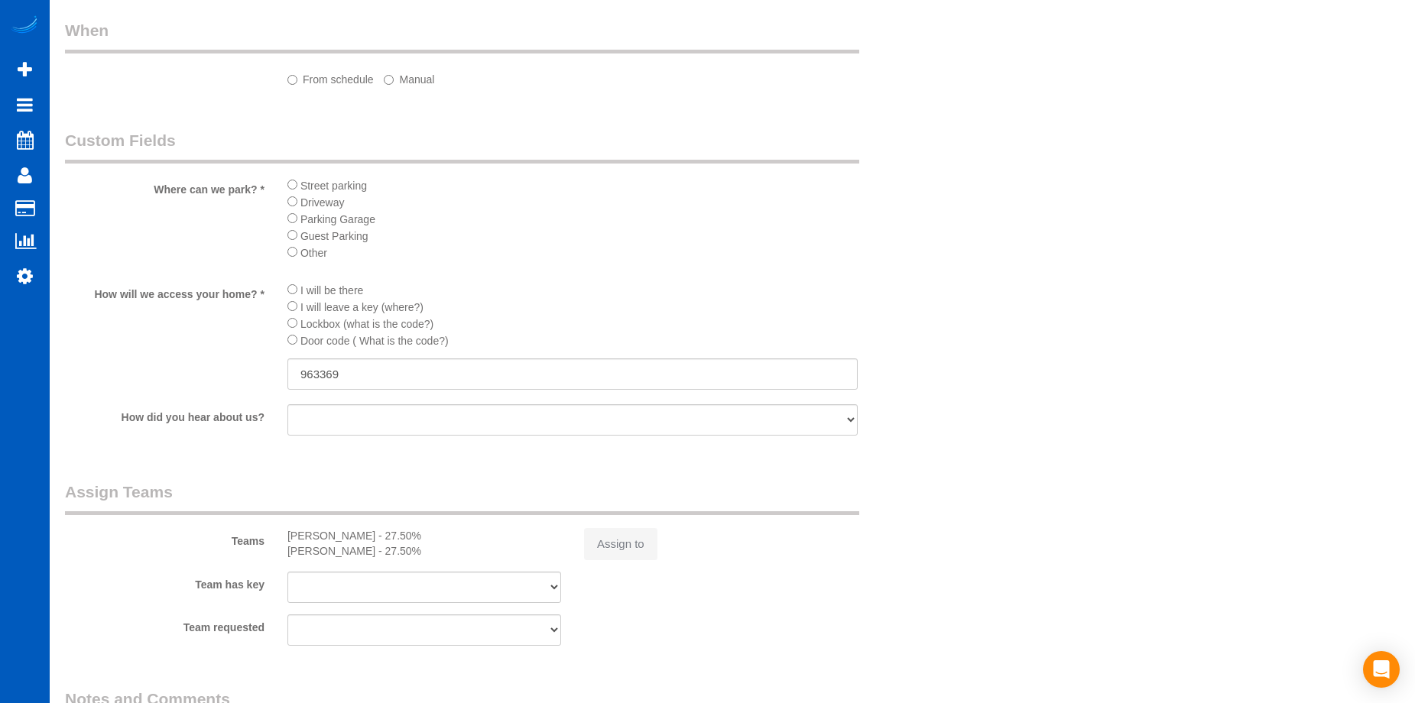
select select "spot2"
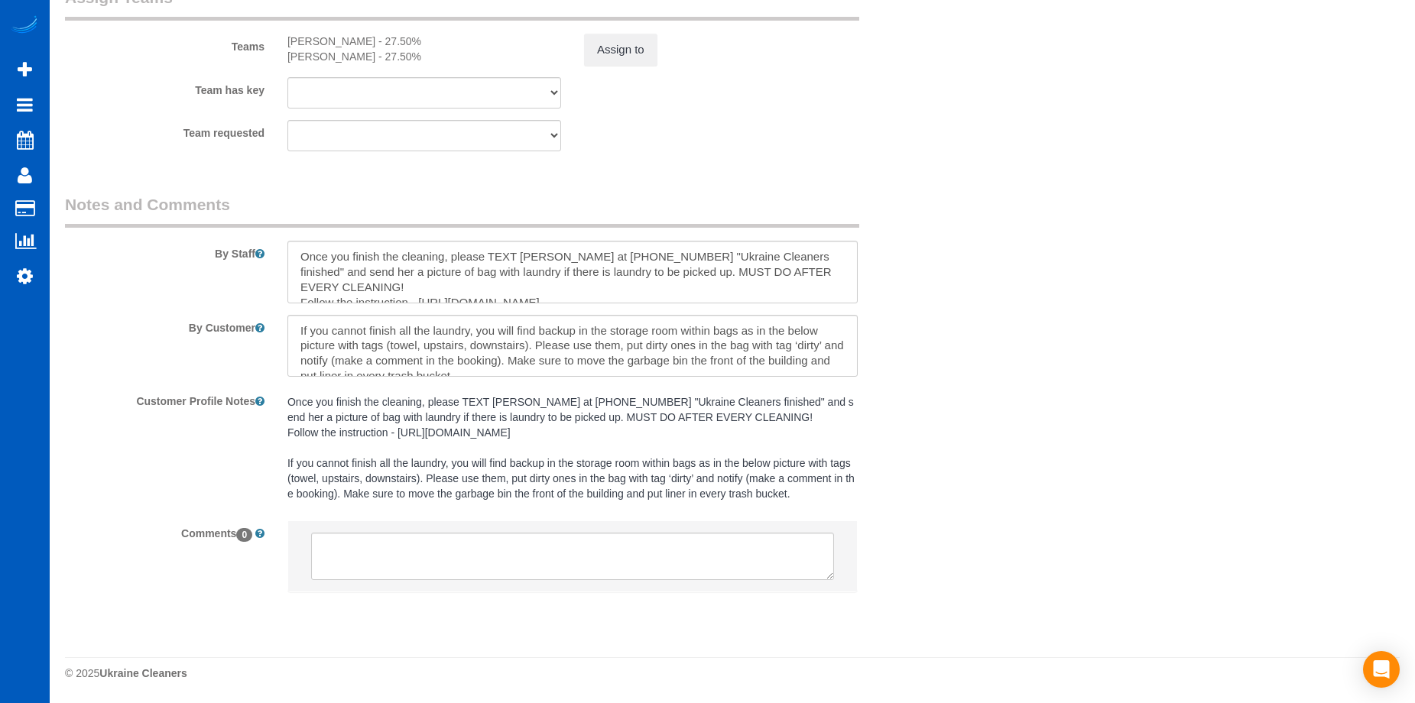
select select "199"
select select "1001"
select select "3"
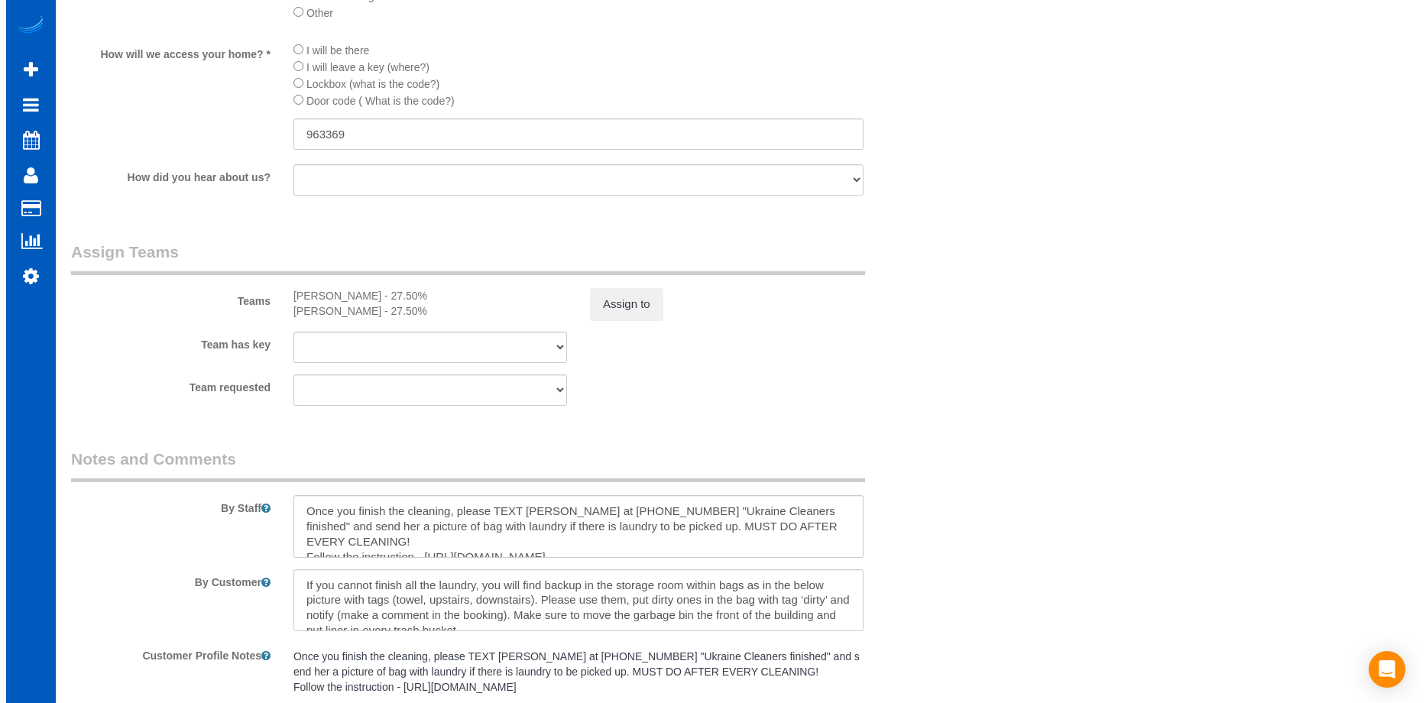
scroll to position [1861, 0]
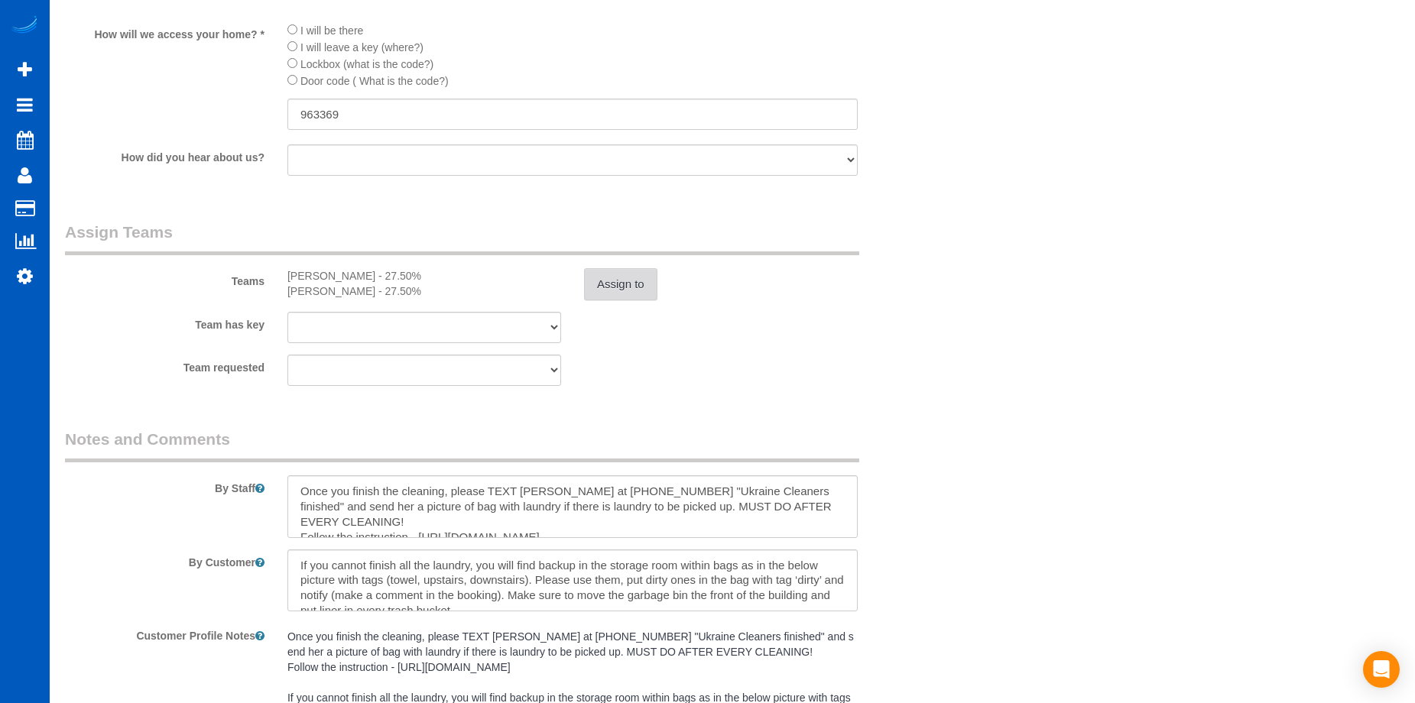
click at [630, 272] on button "Assign to" at bounding box center [620, 284] width 73 height 32
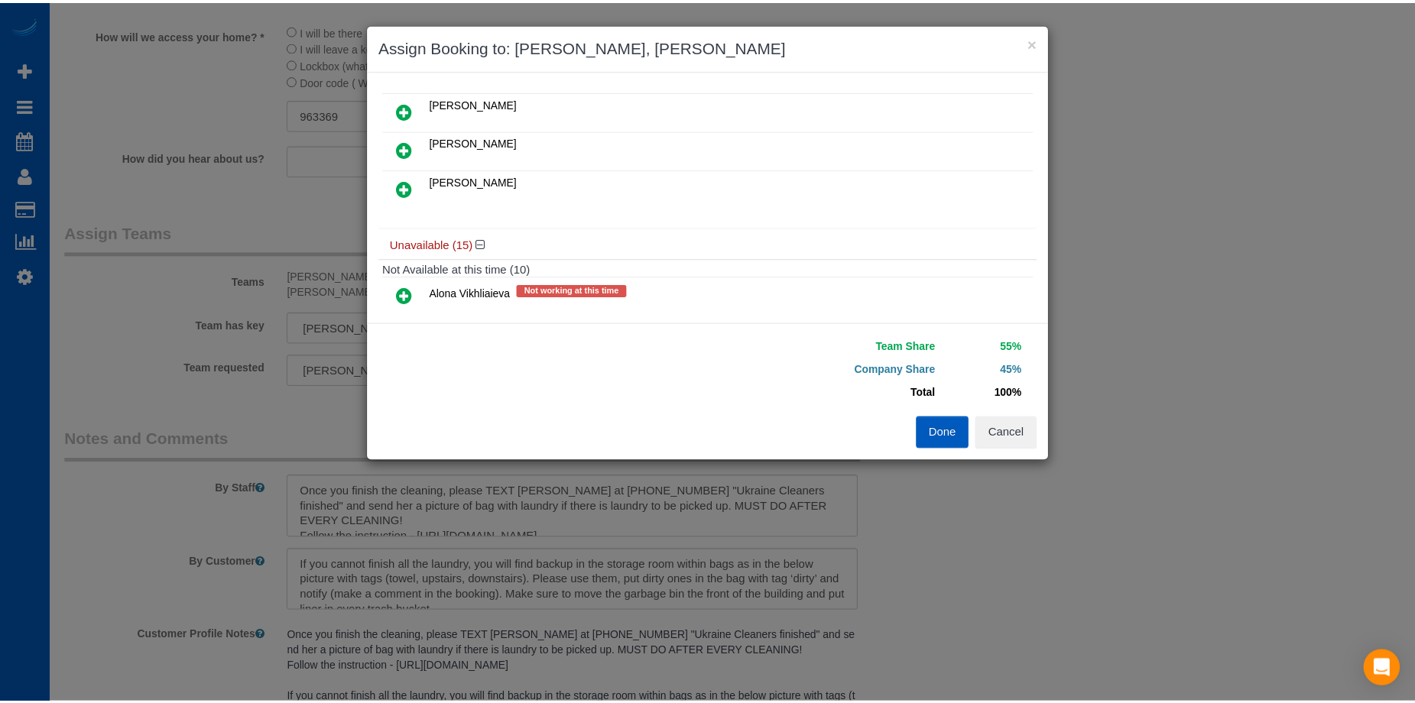
scroll to position [153, 0]
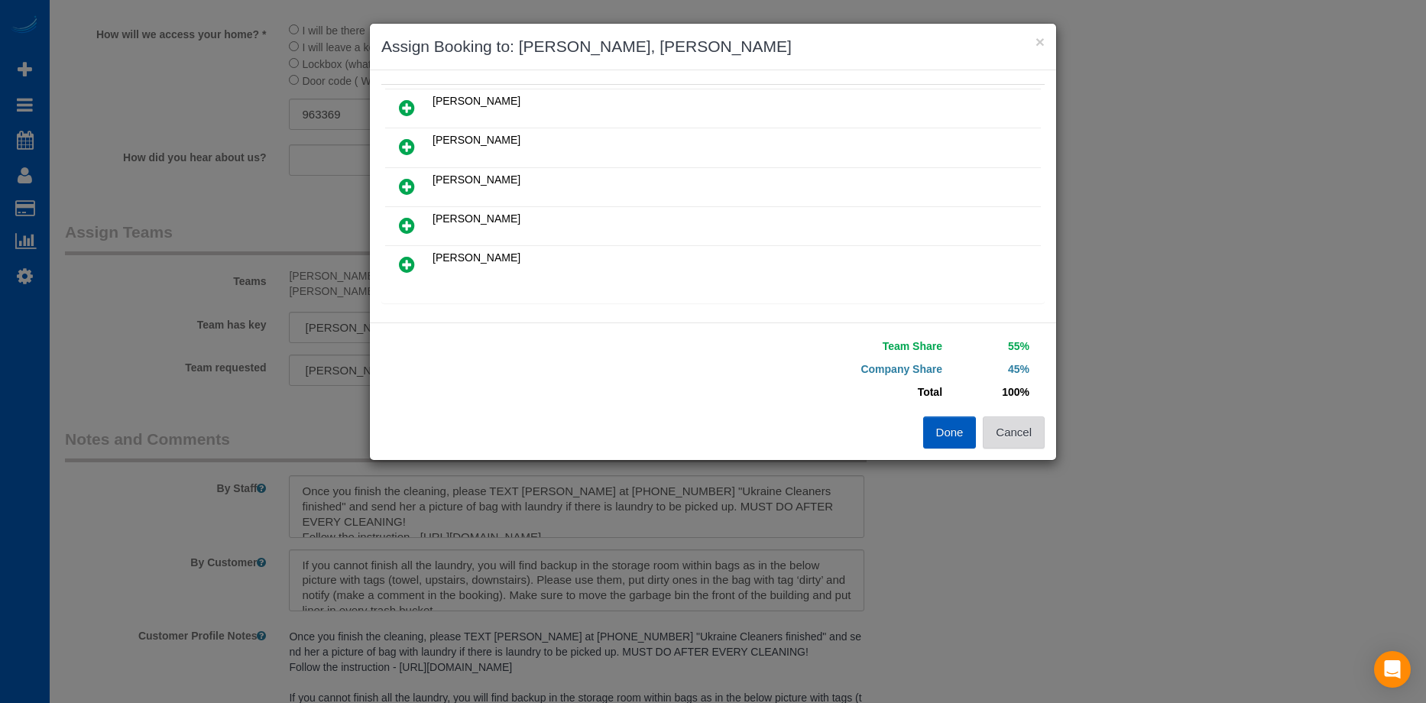
click at [1022, 433] on button "Cancel" at bounding box center [1014, 433] width 62 height 32
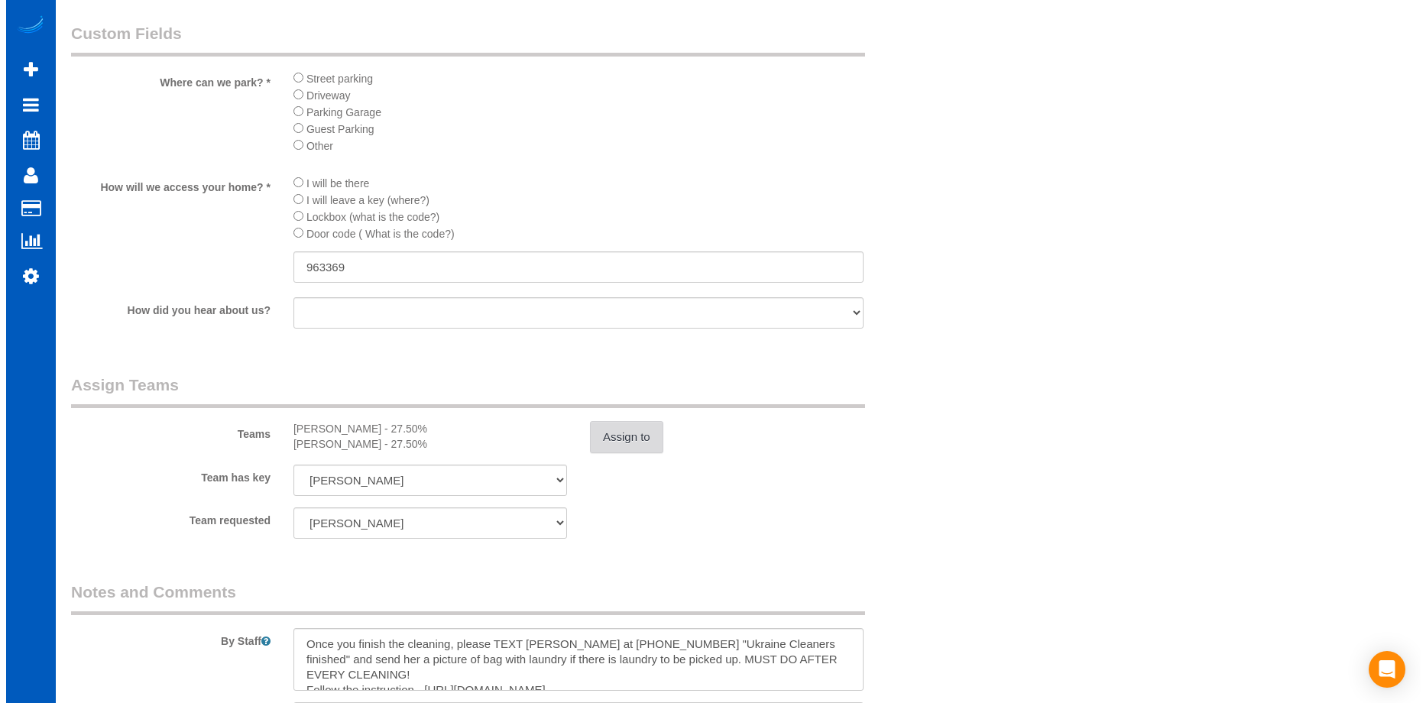
scroll to position [1631, 0]
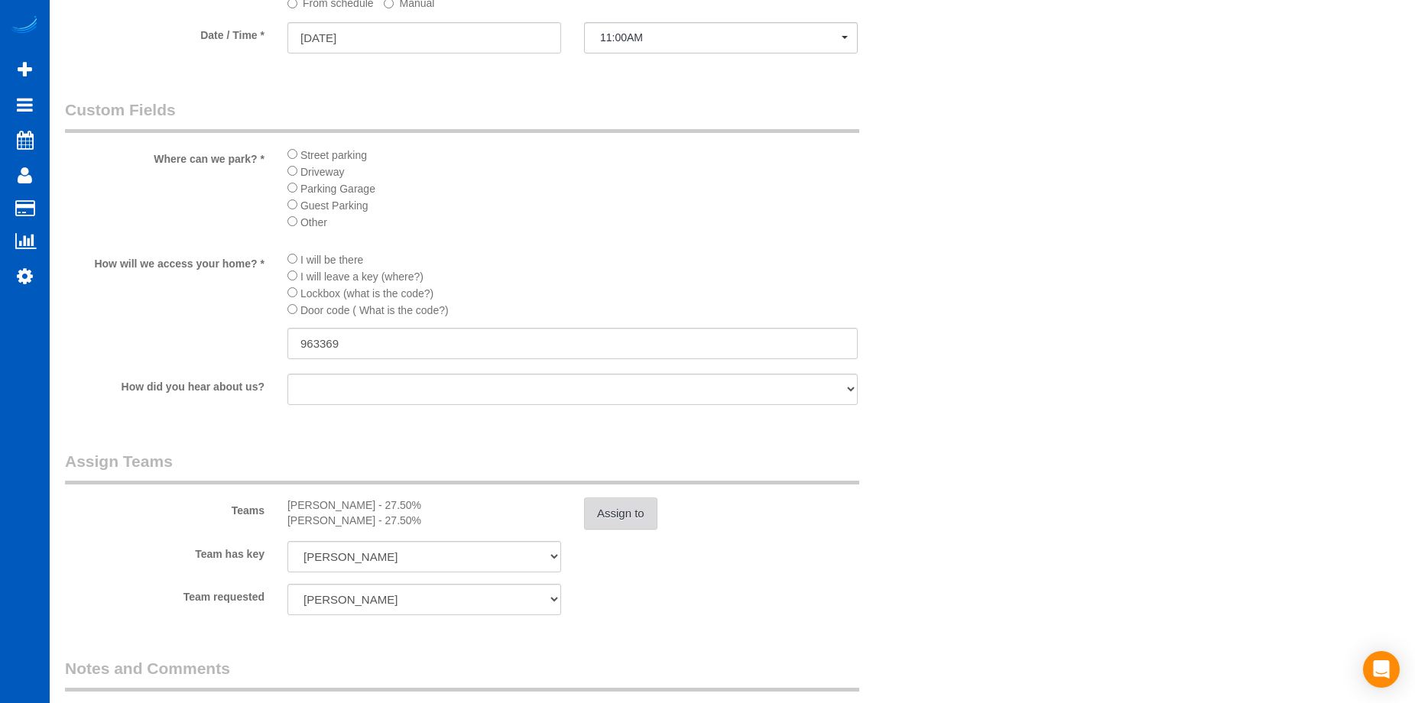
click at [642, 518] on button "Assign to" at bounding box center [620, 514] width 73 height 32
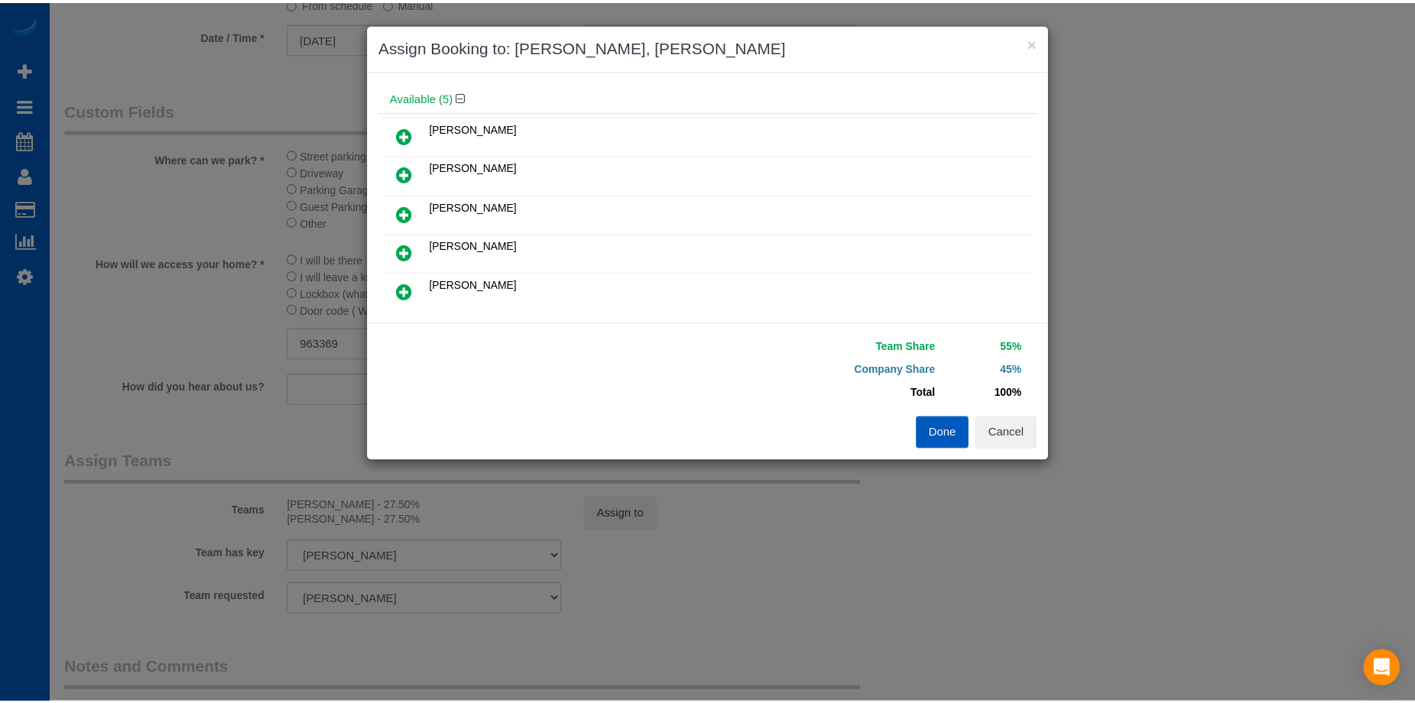
scroll to position [153, 0]
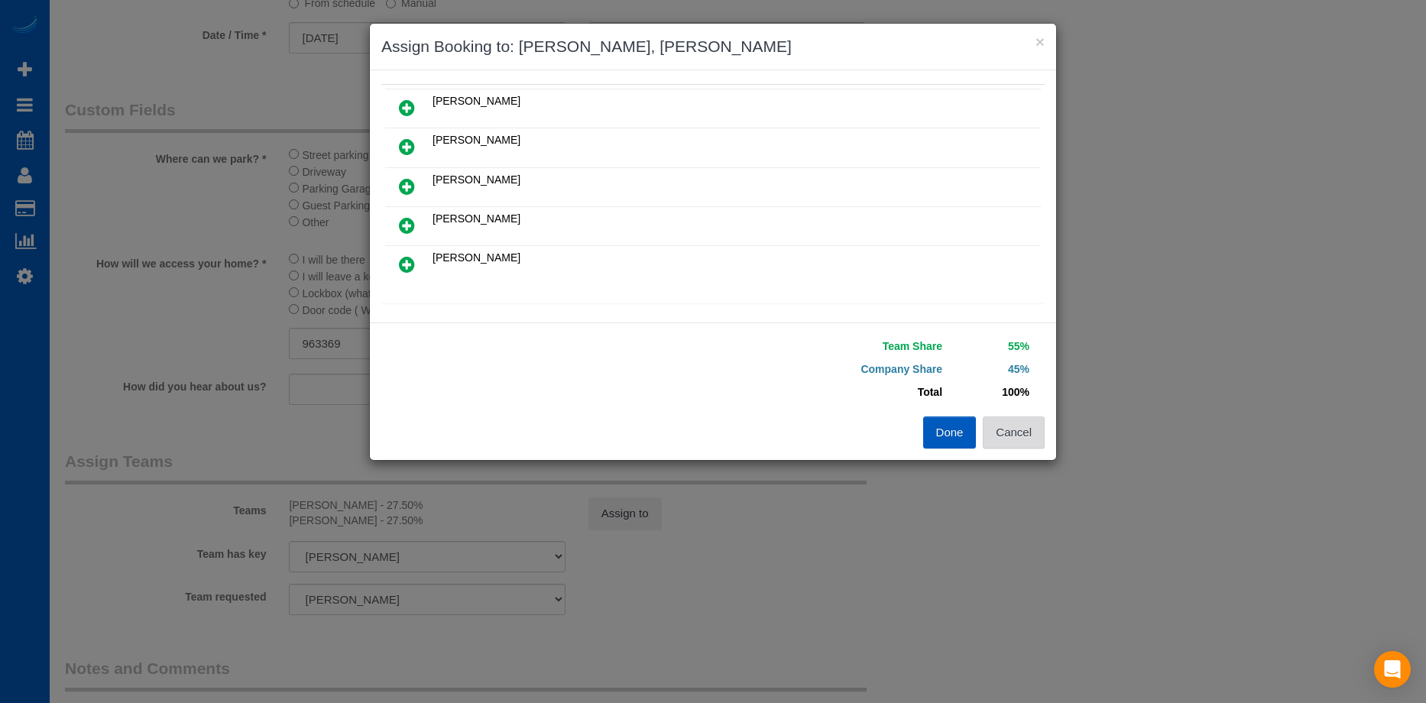
click at [1007, 430] on button "Cancel" at bounding box center [1014, 433] width 62 height 32
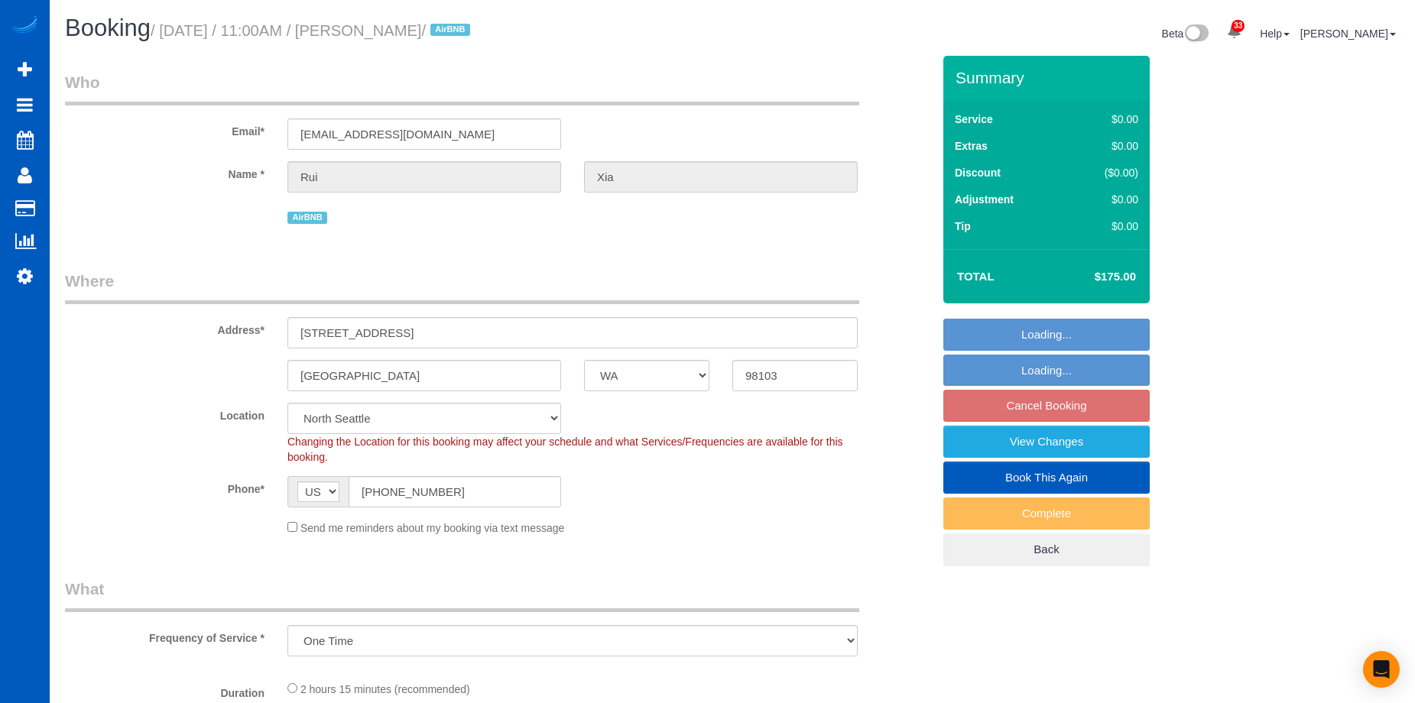
select select "WA"
select select "spot2"
select select "199"
select select "1001"
select select "3"
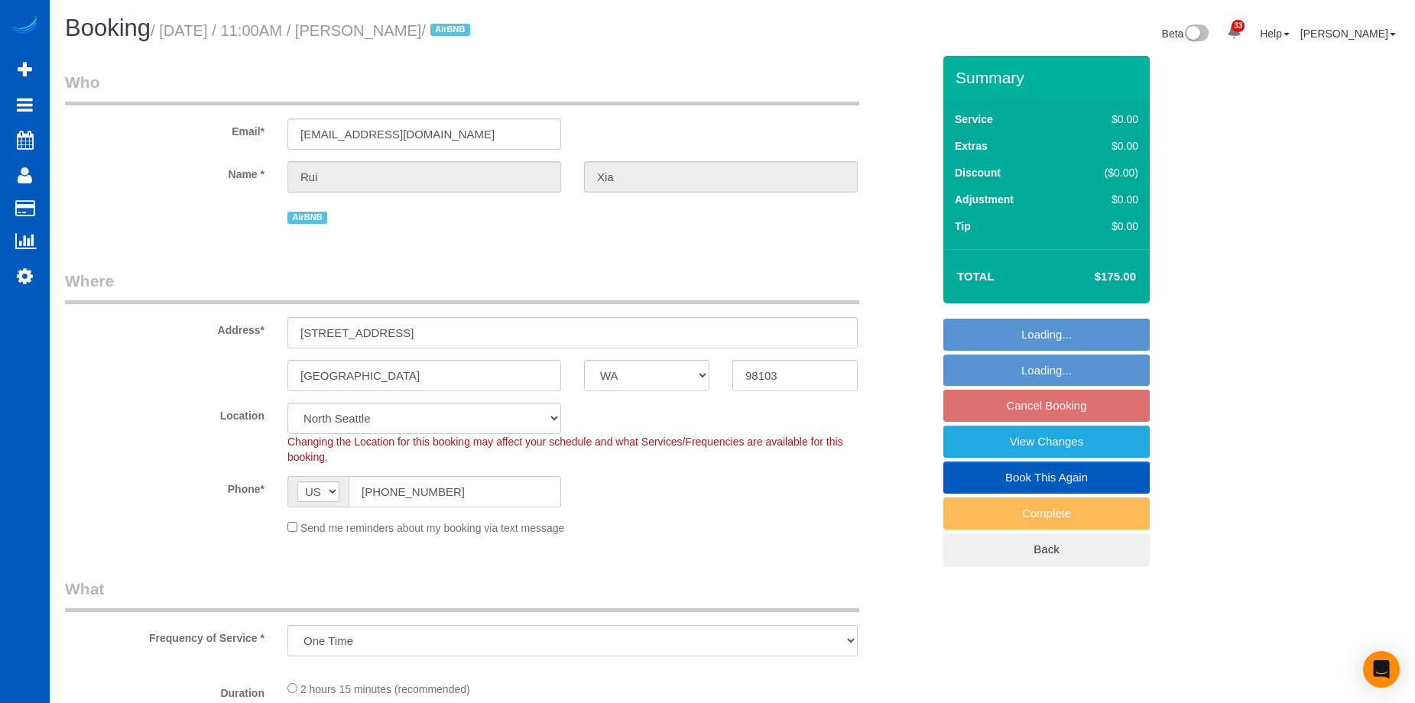
select select "3"
select select "object:1183"
select select "1001"
select select "3"
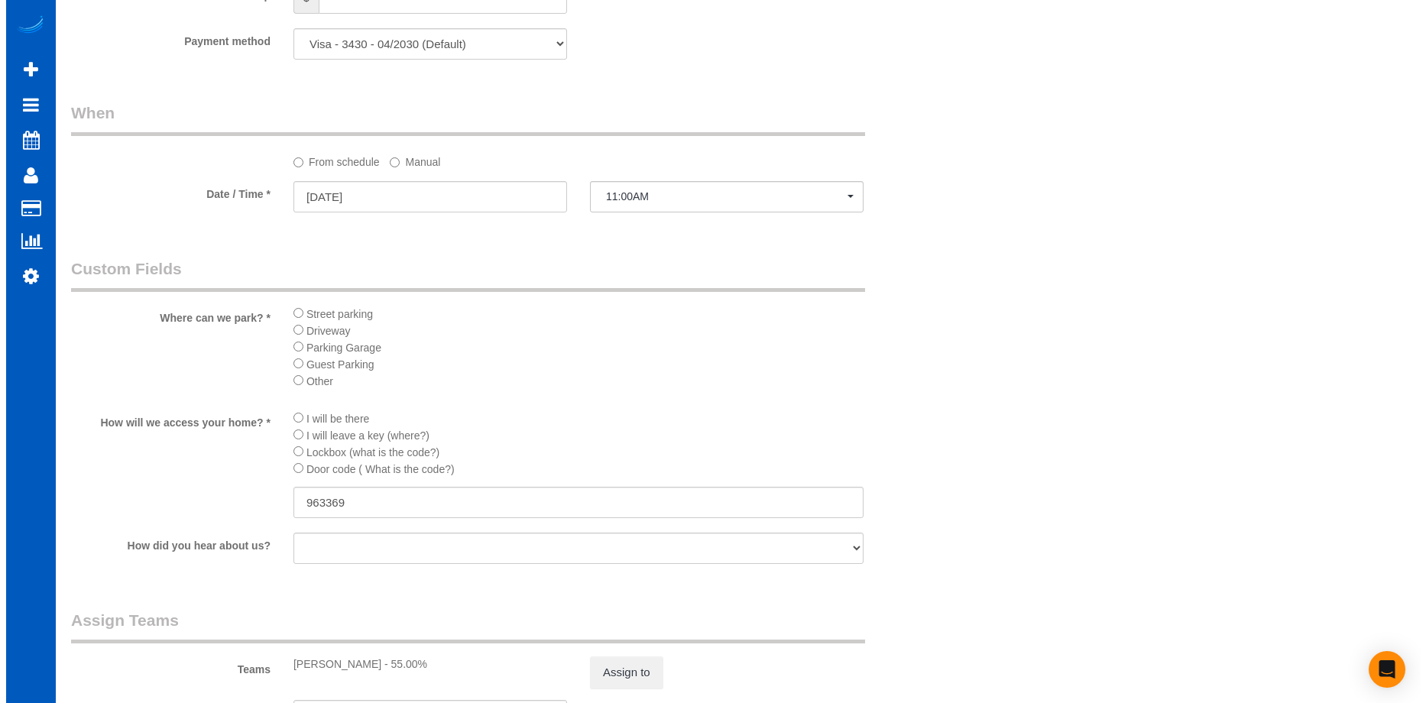
scroll to position [1605, 0]
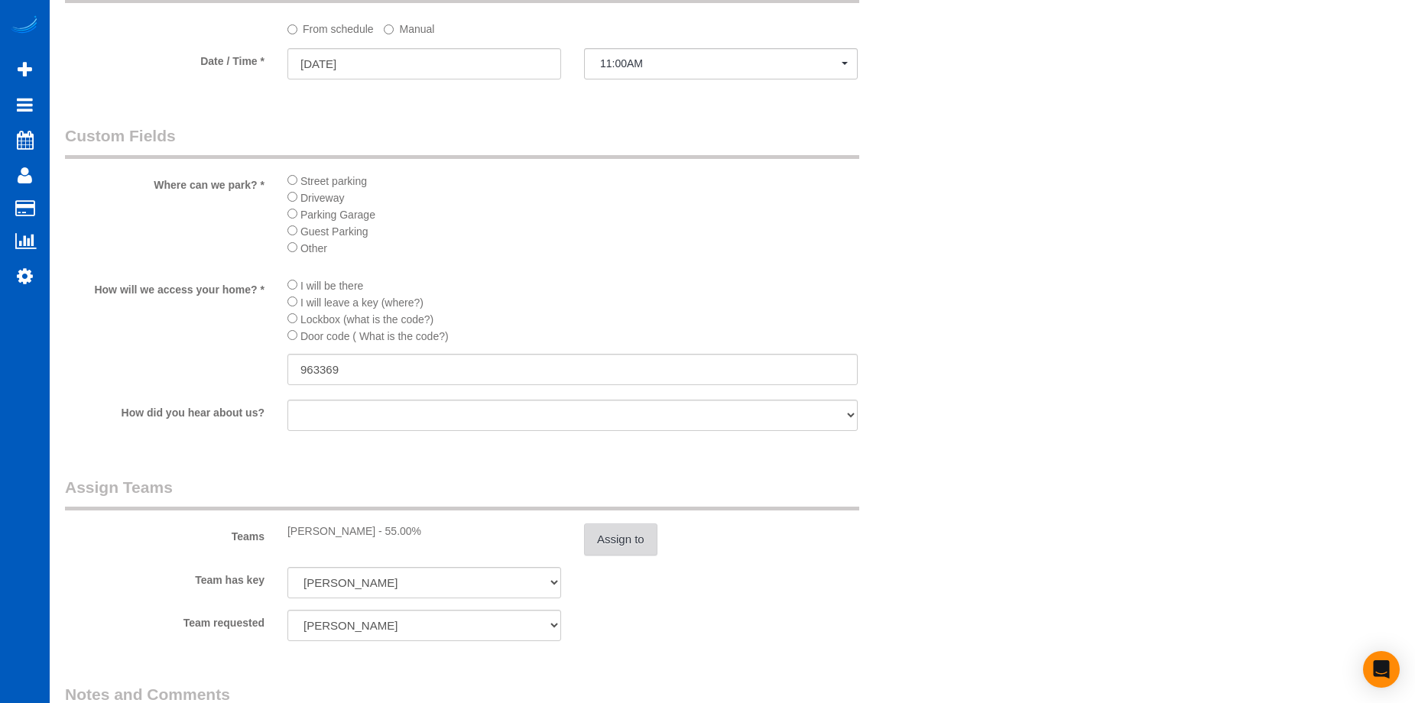
click at [612, 553] on button "Assign to" at bounding box center [620, 540] width 73 height 32
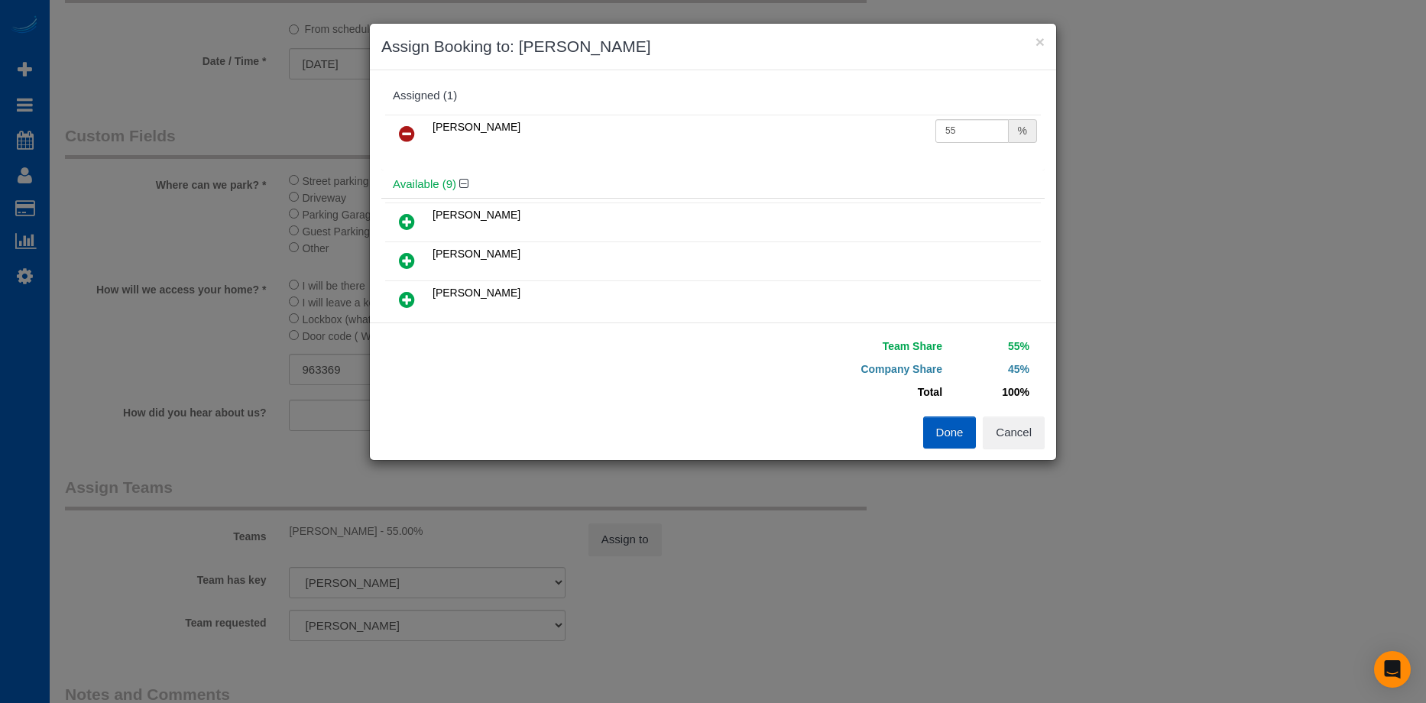
click at [411, 128] on icon at bounding box center [407, 134] width 16 height 18
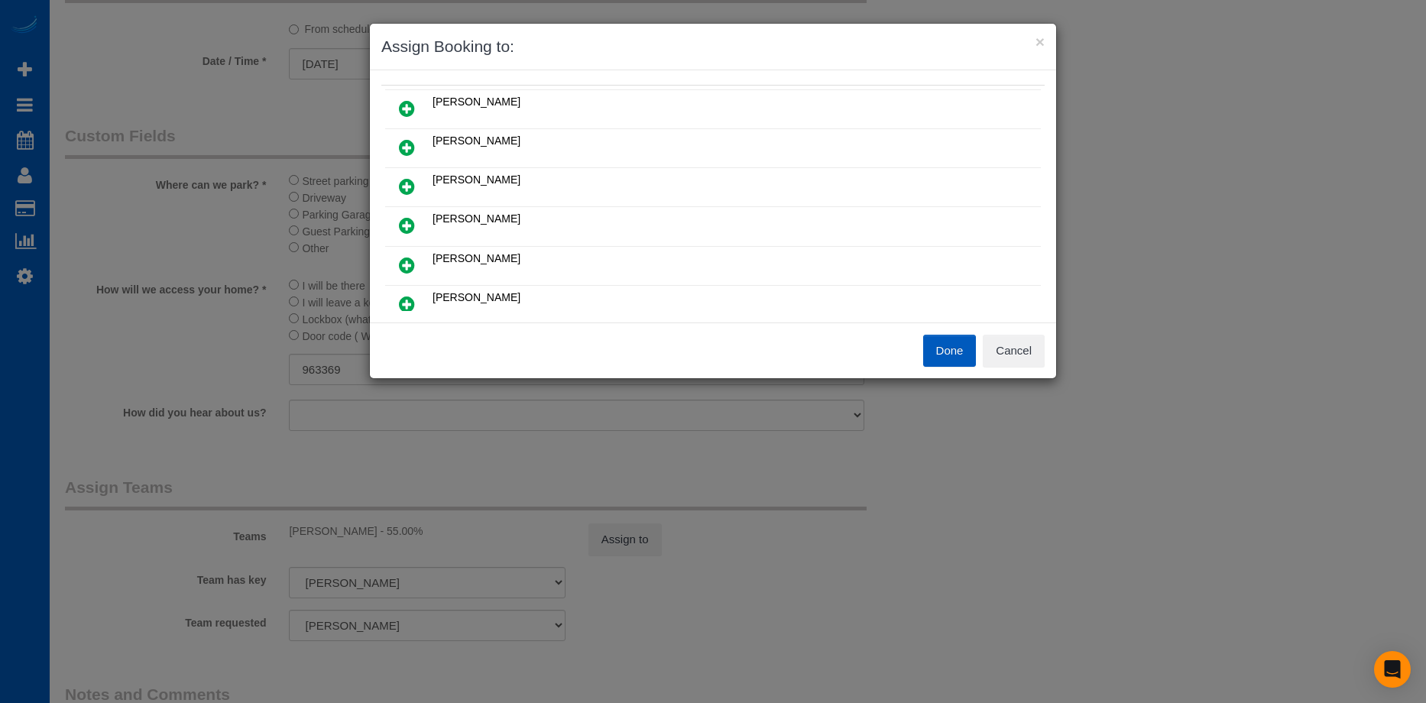
scroll to position [0, 0]
click at [407, 181] on icon at bounding box center [407, 185] width 16 height 18
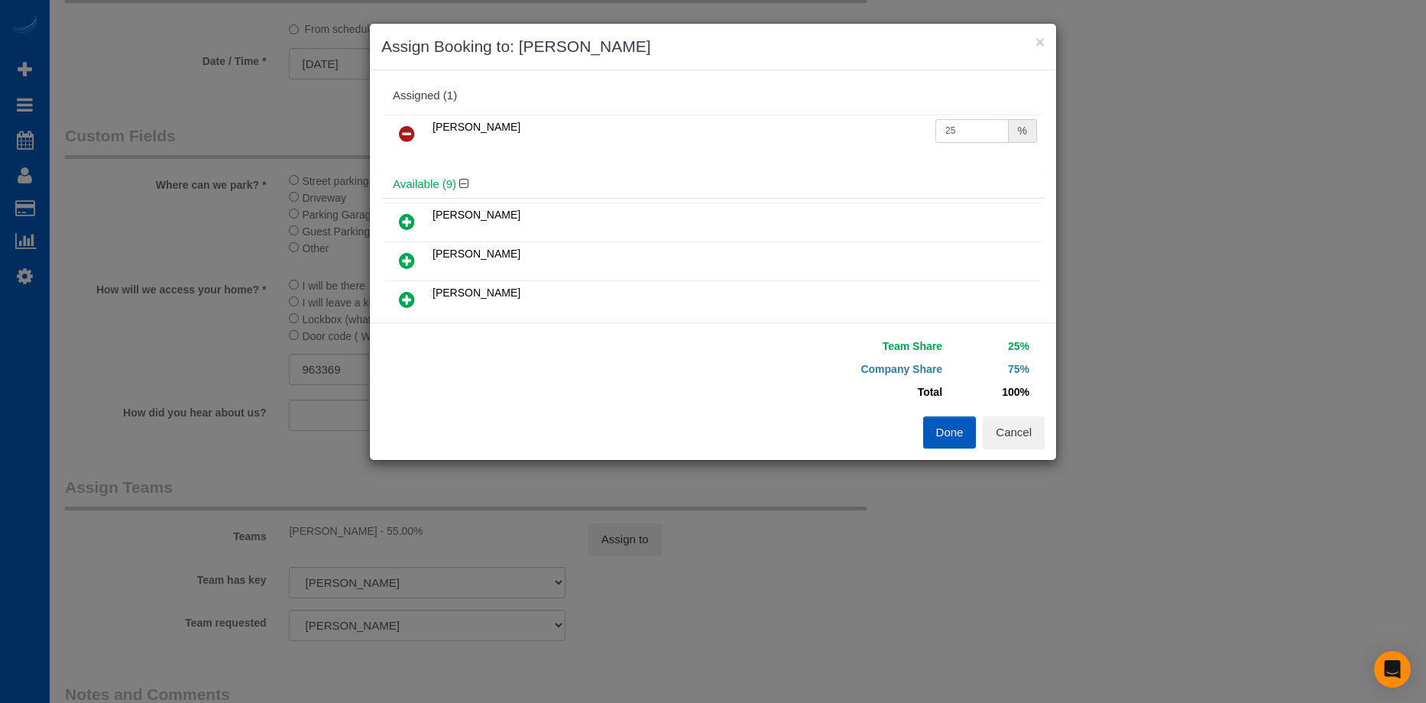
click at [945, 134] on input "25" at bounding box center [972, 131] width 73 height 24
drag, startPoint x: 970, startPoint y: 123, endPoint x: 901, endPoint y: 131, distance: 70.0
click at [900, 123] on tr "[PERSON_NAME] 25 %" at bounding box center [713, 134] width 656 height 39
type input "55"
click at [952, 422] on button "Done" at bounding box center [950, 433] width 54 height 32
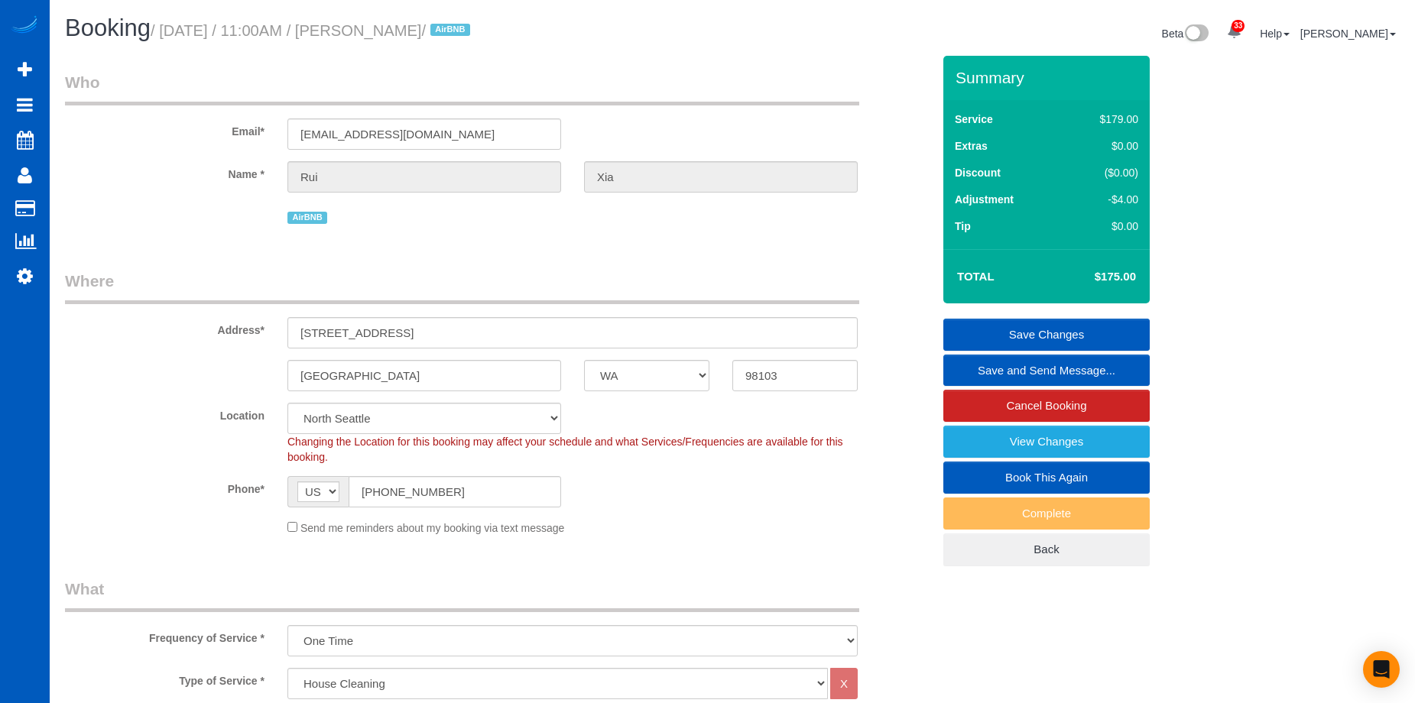
click at [1004, 320] on link "Save Changes" at bounding box center [1046, 335] width 206 height 32
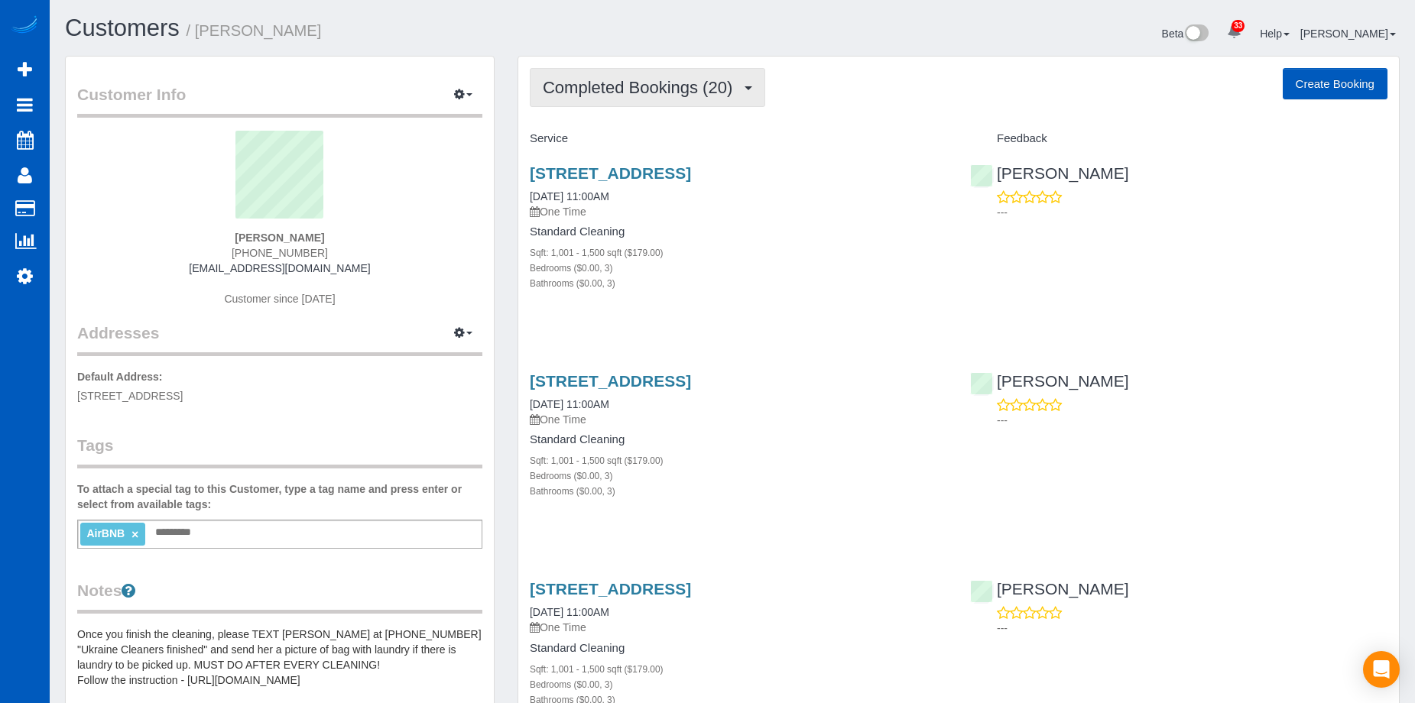
click at [699, 87] on span "Completed Bookings (20)" at bounding box center [641, 87] width 197 height 19
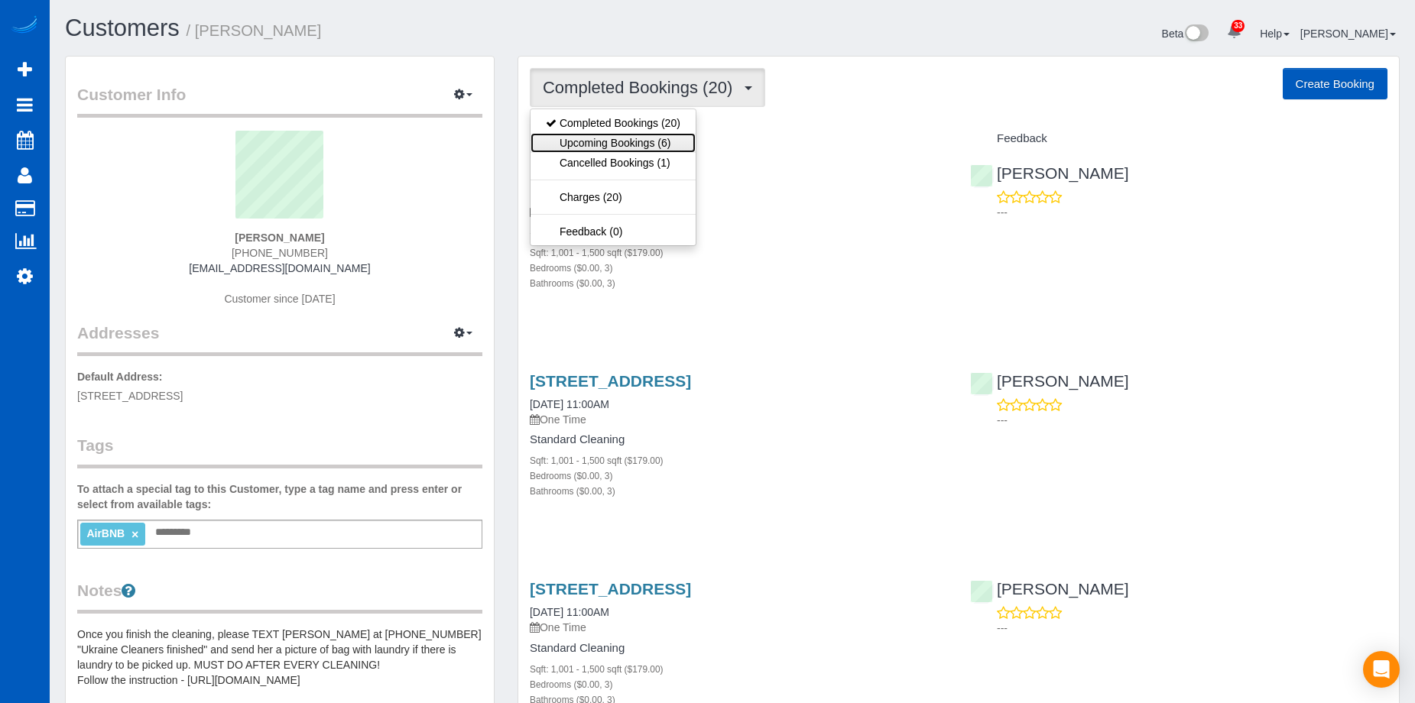
click at [657, 141] on link "Upcoming Bookings (6)" at bounding box center [613, 143] width 165 height 20
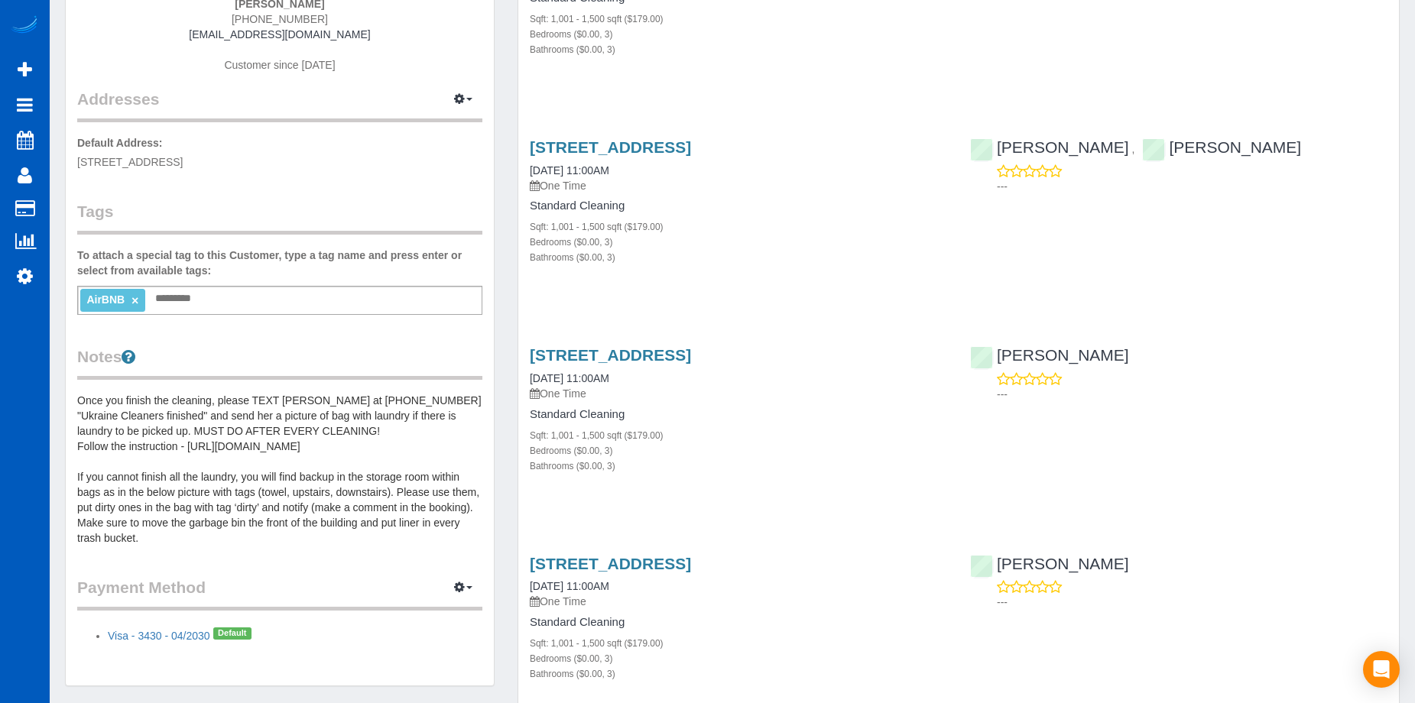
scroll to position [153, 0]
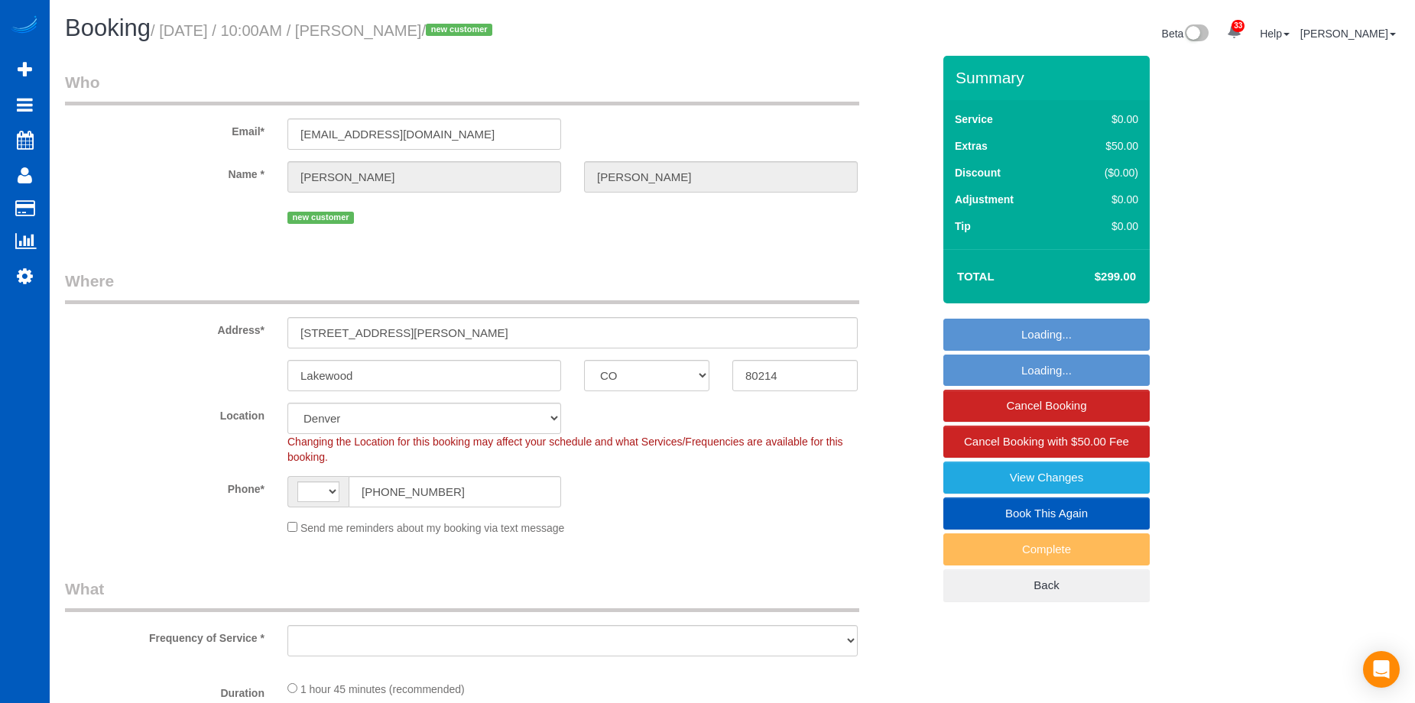
select select "CO"
select select "199"
select select "2"
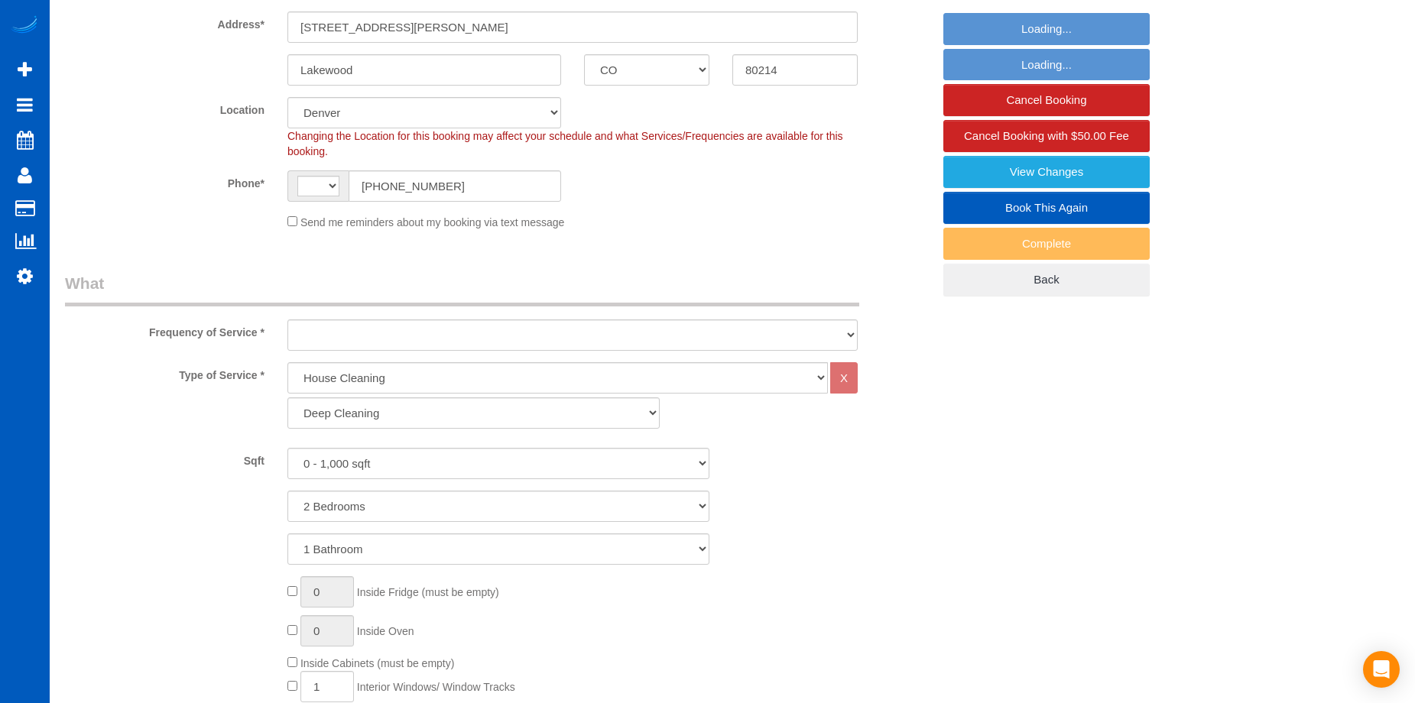
select select "string:[GEOGRAPHIC_DATA]"
select select "object:959"
select select "2"
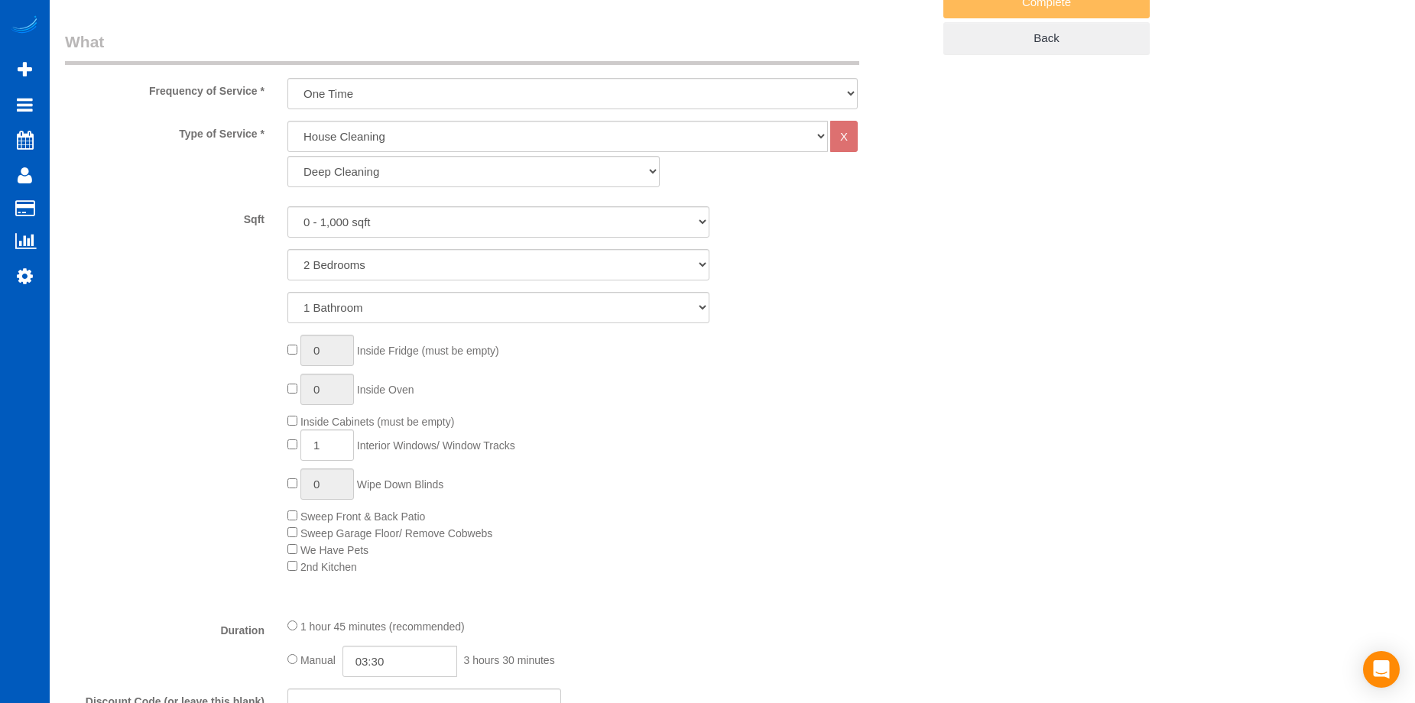
select select "spot1"
select select "object:1186"
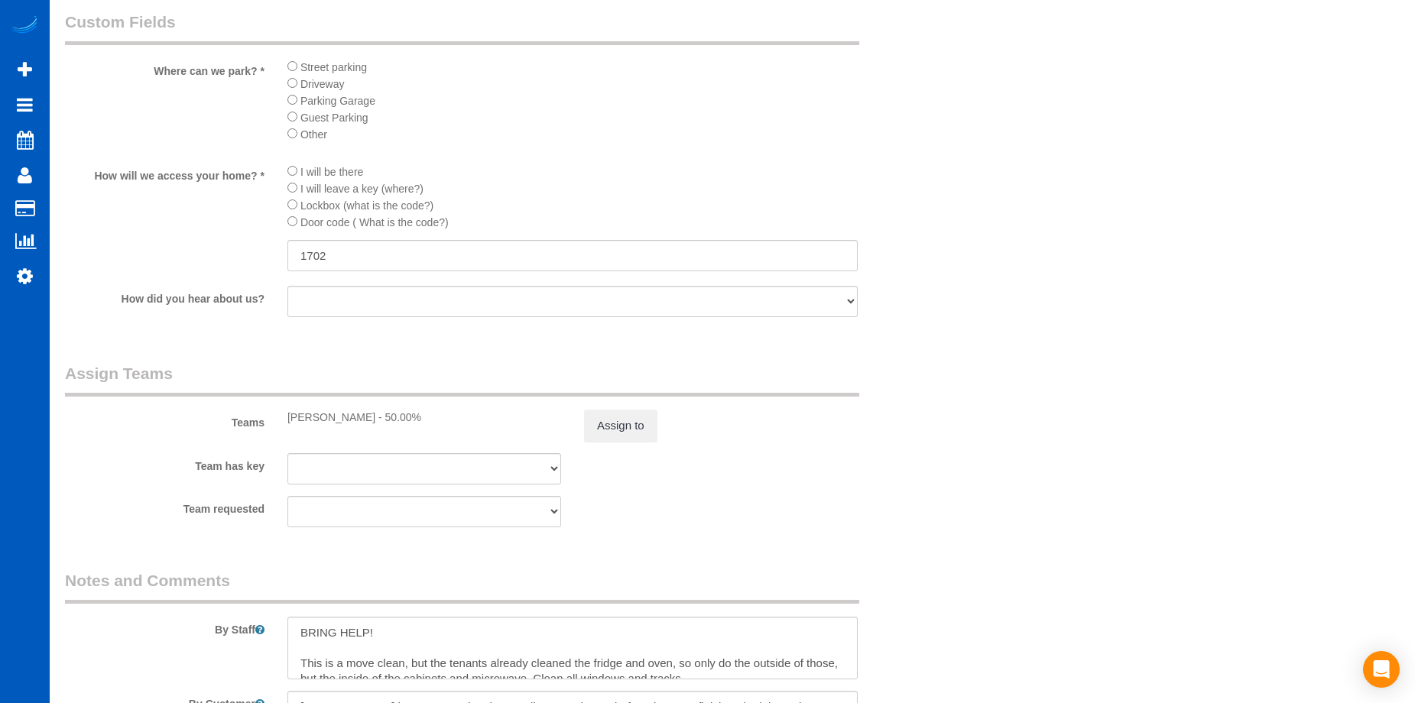
scroll to position [1835, 0]
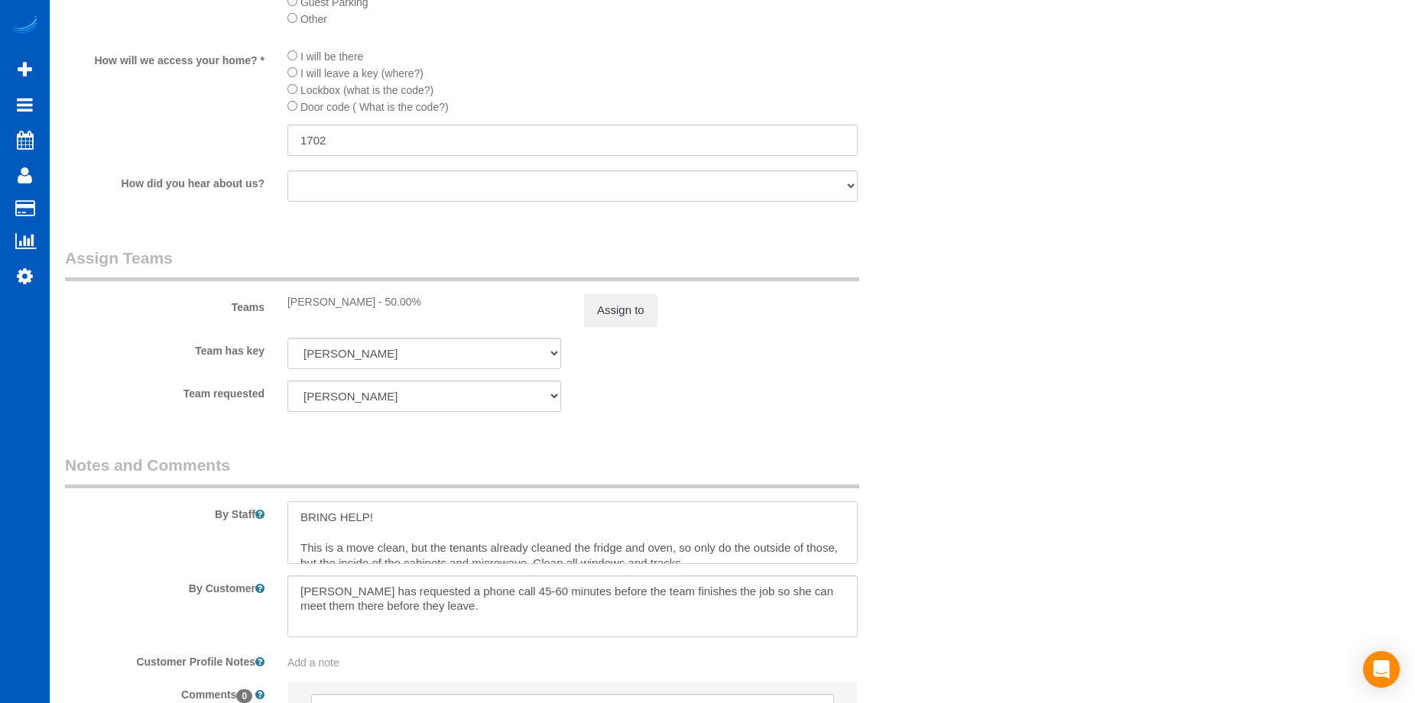
click at [303, 519] on textarea at bounding box center [572, 532] width 570 height 63
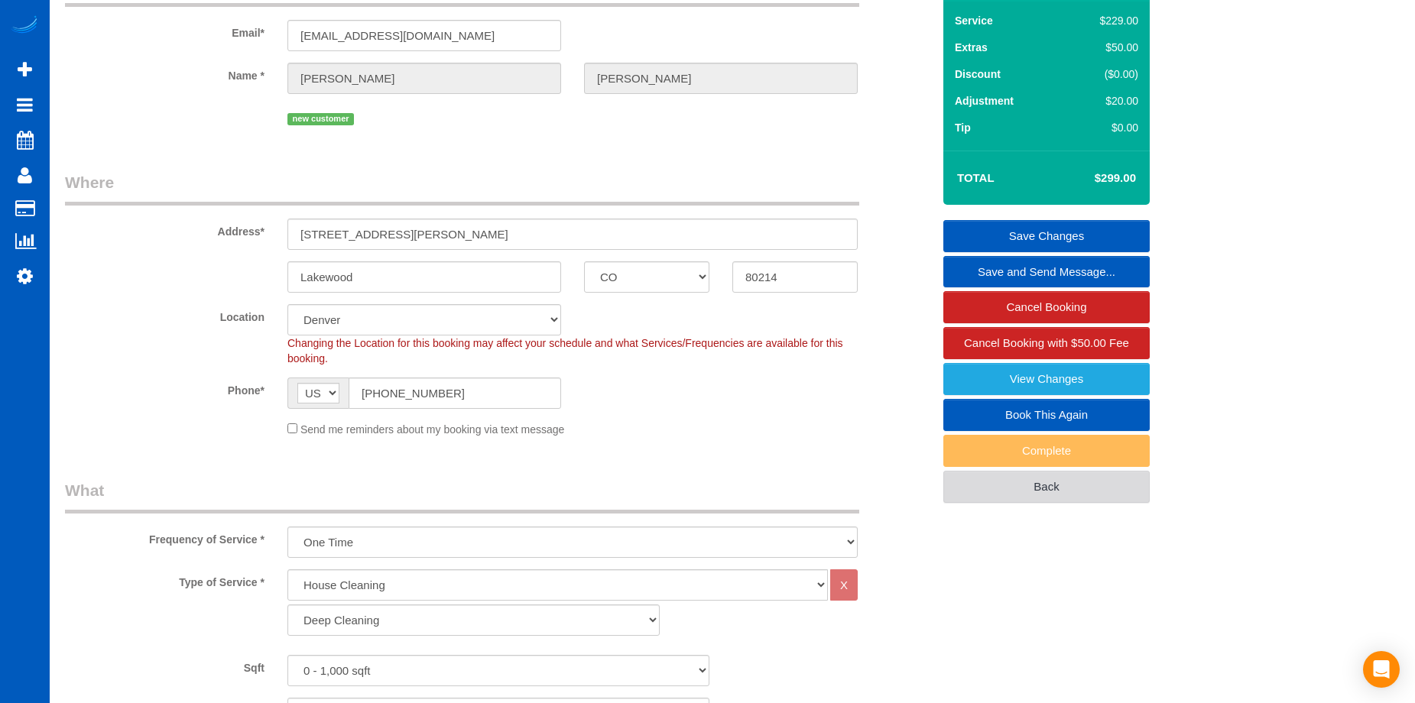
scroll to position [0, 0]
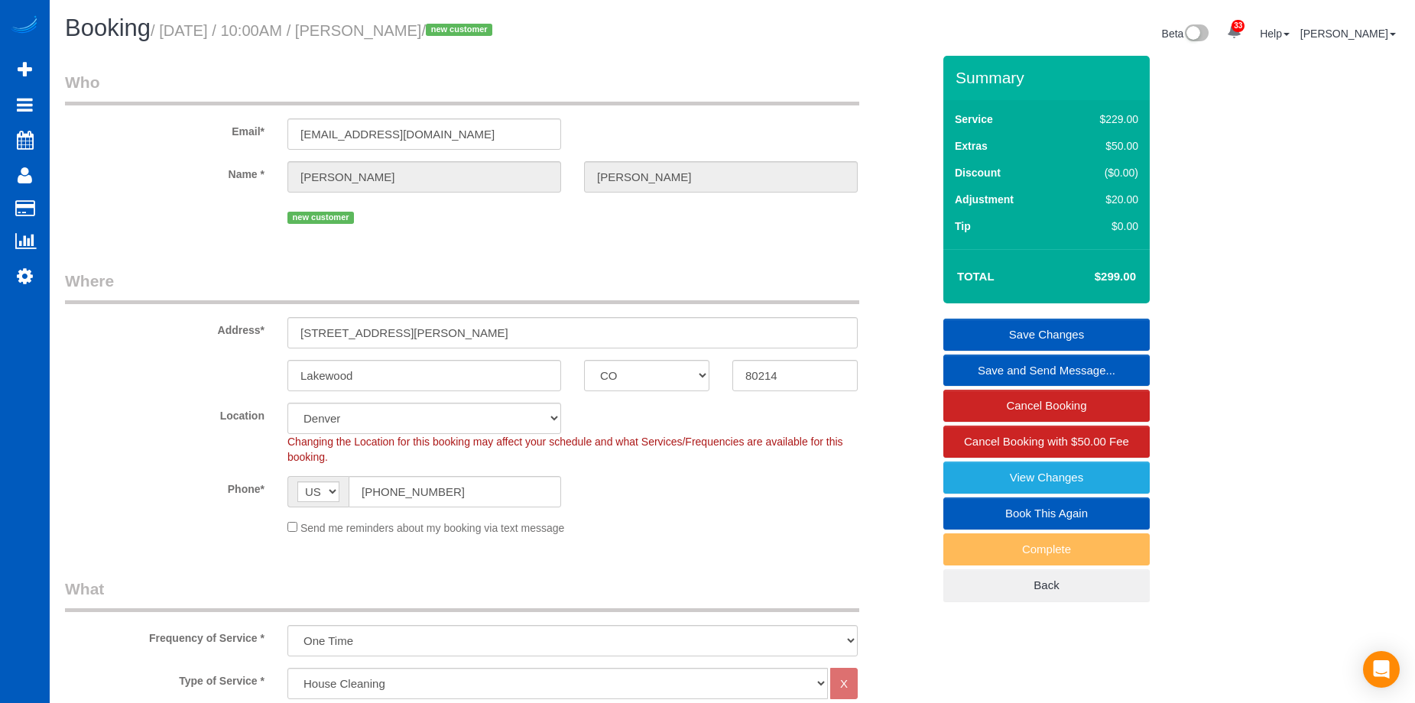
type textarea "Booked by [PERSON_NAME]. BRING HELP! This is a move clean, but the tenants alre…"
click at [1012, 333] on link "Save Changes" at bounding box center [1046, 335] width 206 height 32
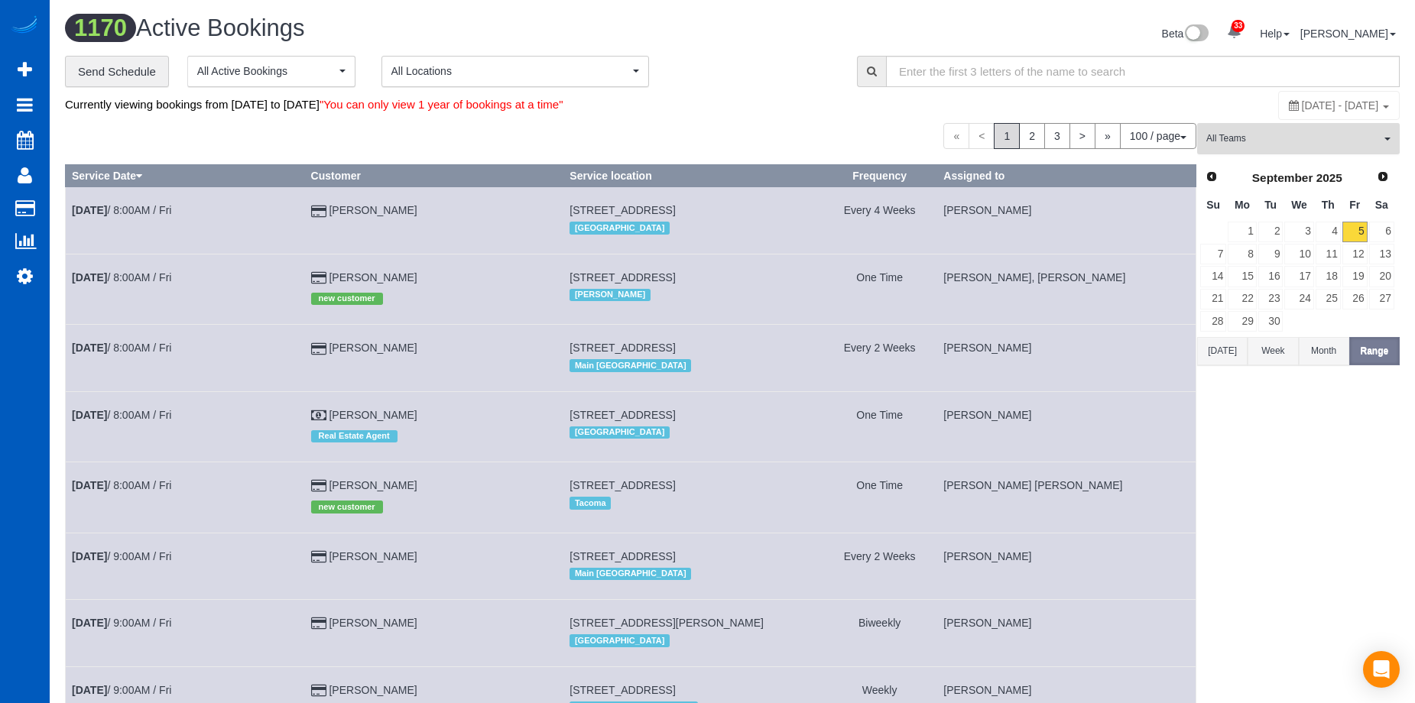
click at [1280, 135] on span "All Teams" at bounding box center [1293, 138] width 174 height 13
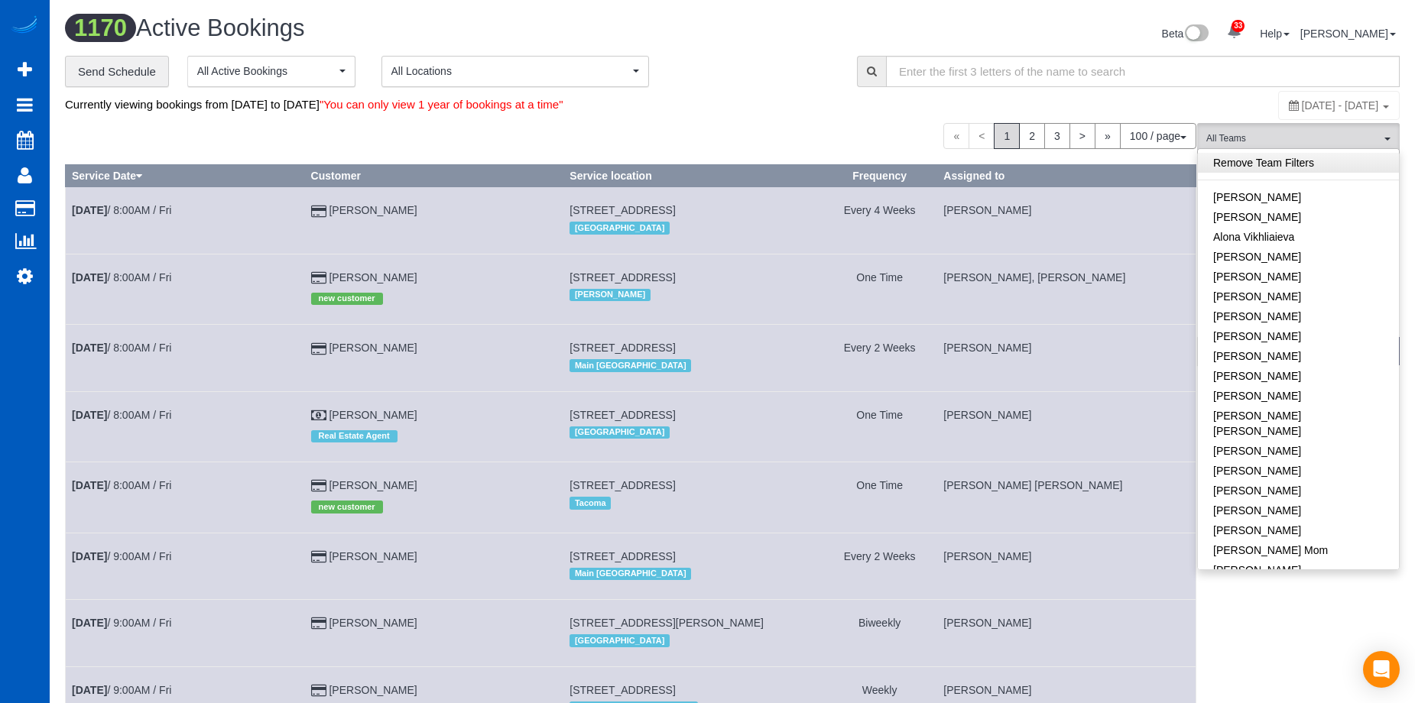
click at [1290, 164] on link "Remove Team Filters" at bounding box center [1298, 163] width 201 height 20
click at [998, 98] on div "Currently viewing bookings from [DATE] to [DATE] "You can only view 1 year of b…" at bounding box center [732, 105] width 1335 height 30
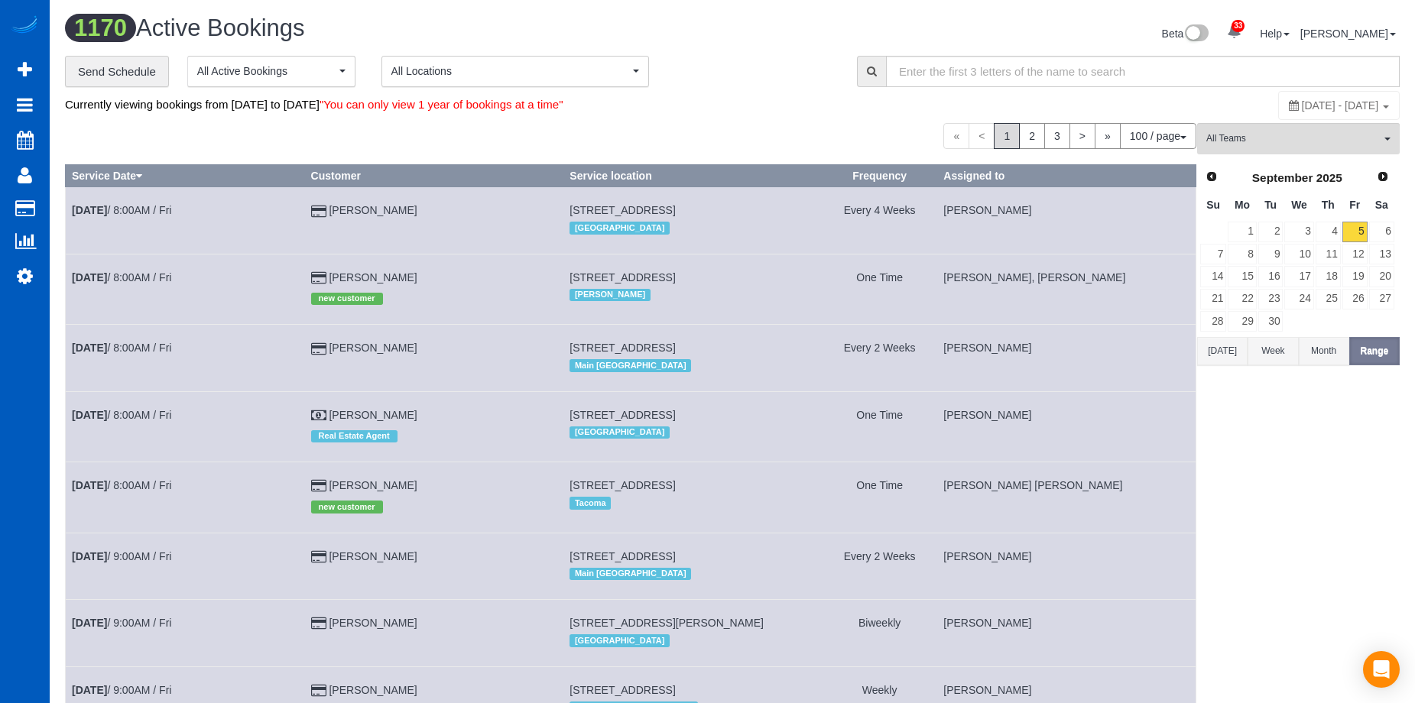
click at [1235, 354] on button "[DATE]" at bounding box center [1222, 351] width 50 height 28
